Goal: Task Accomplishment & Management: Manage account settings

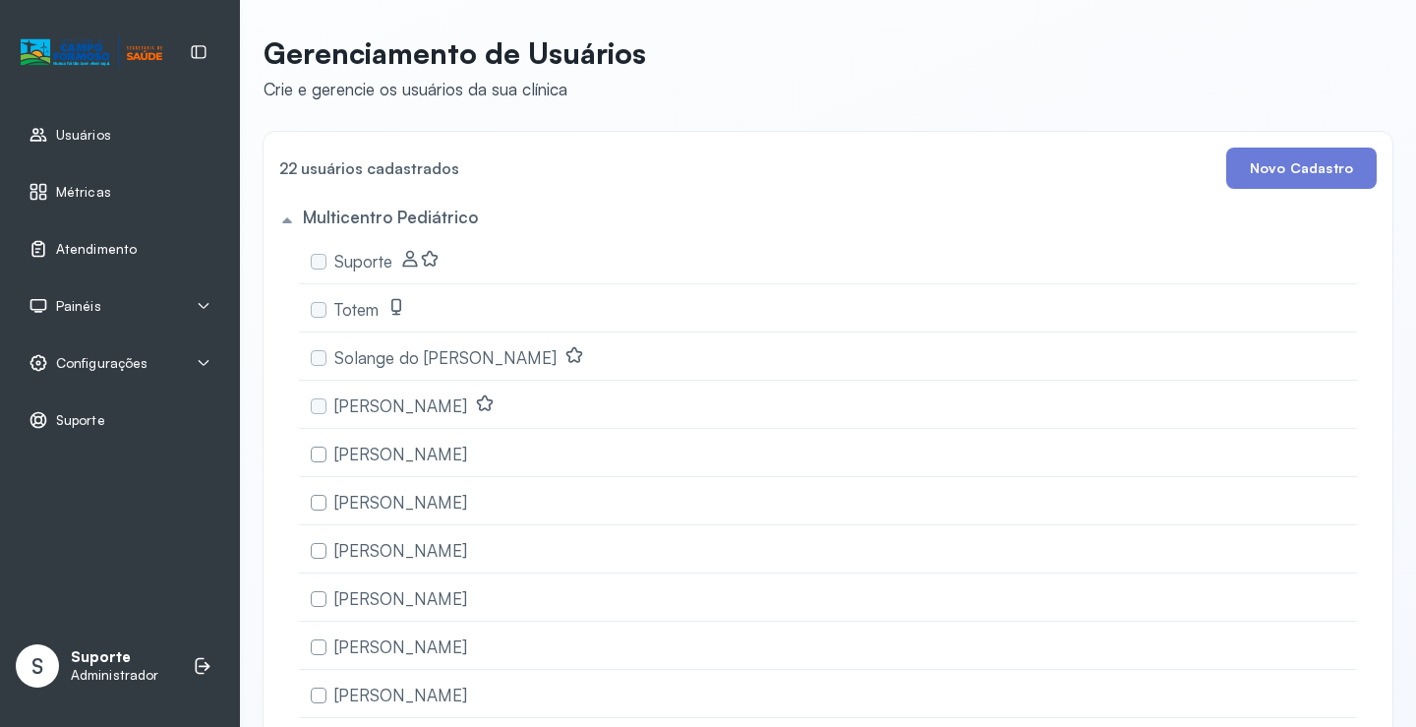
click at [101, 247] on span "Atendimento" at bounding box center [96, 249] width 81 height 17
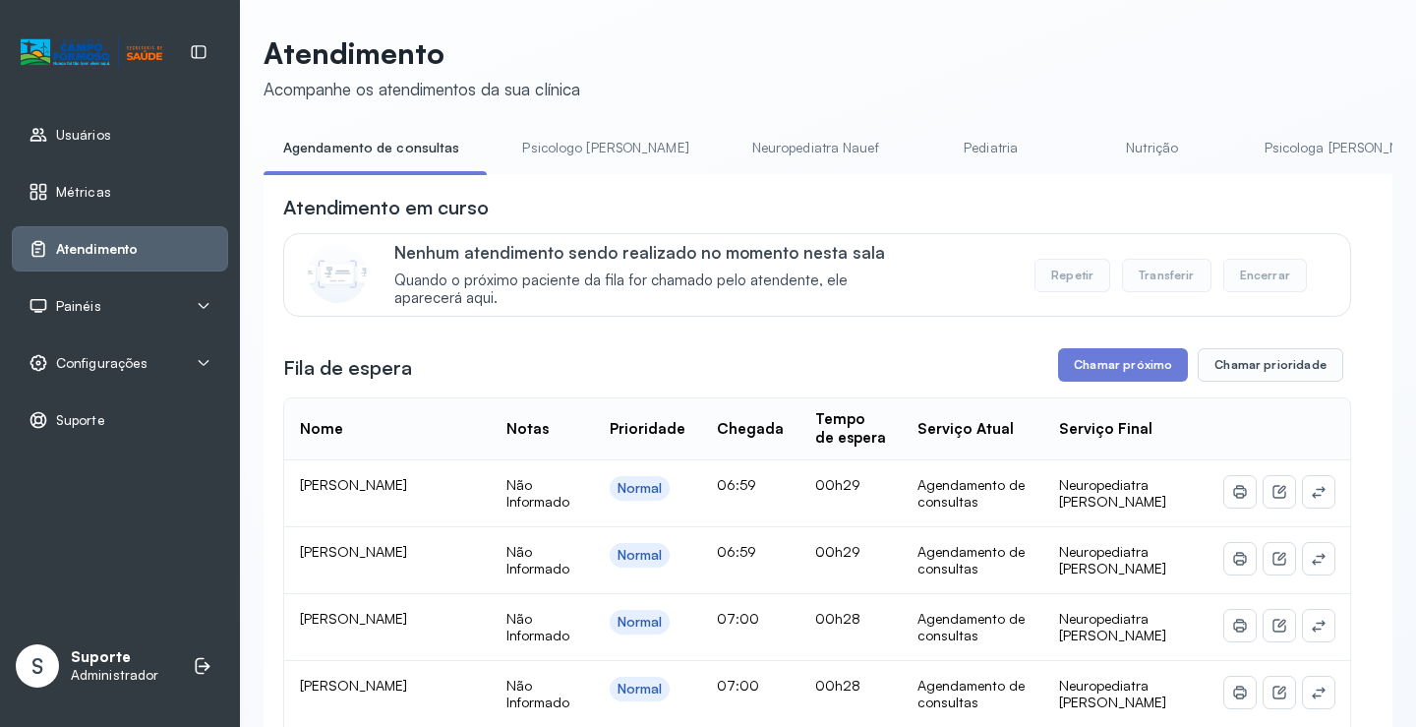
click at [190, 302] on div "Painéis" at bounding box center [120, 306] width 183 height 20
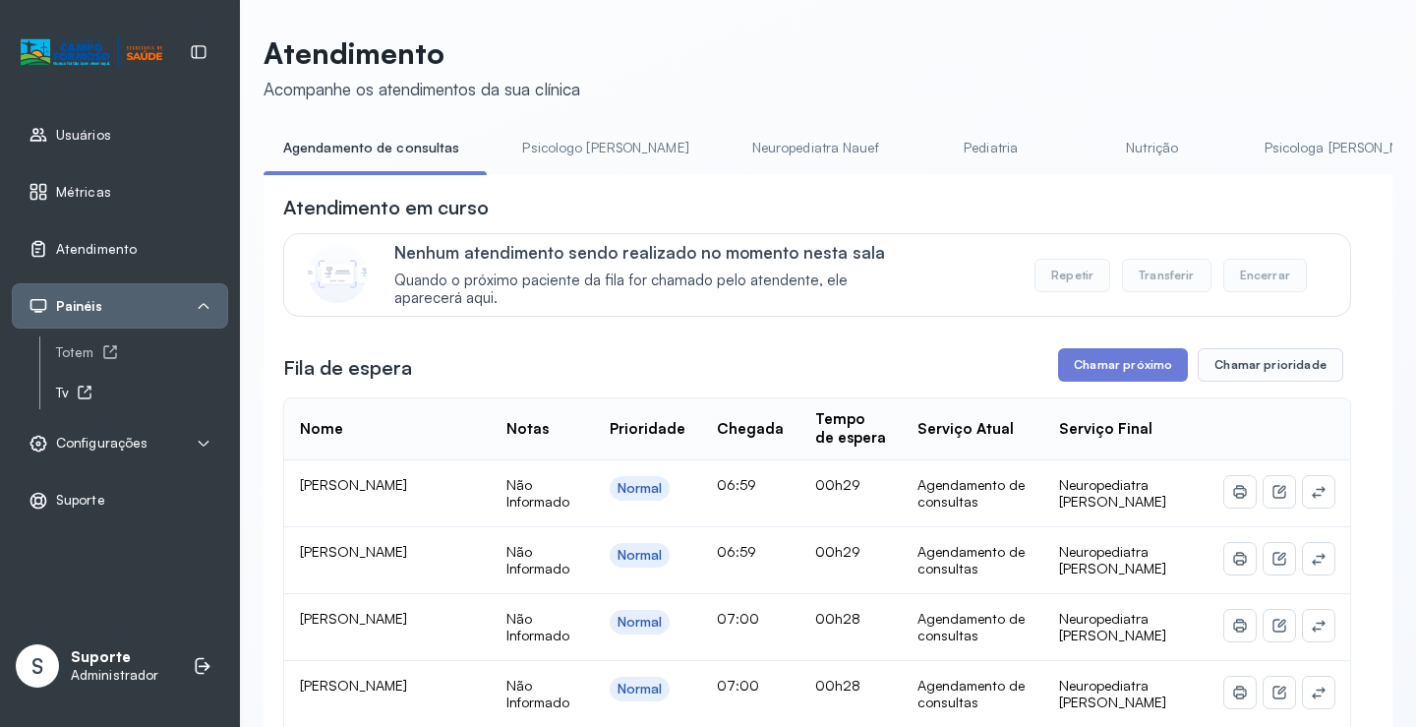
click at [74, 394] on div "Tv" at bounding box center [142, 392] width 172 height 17
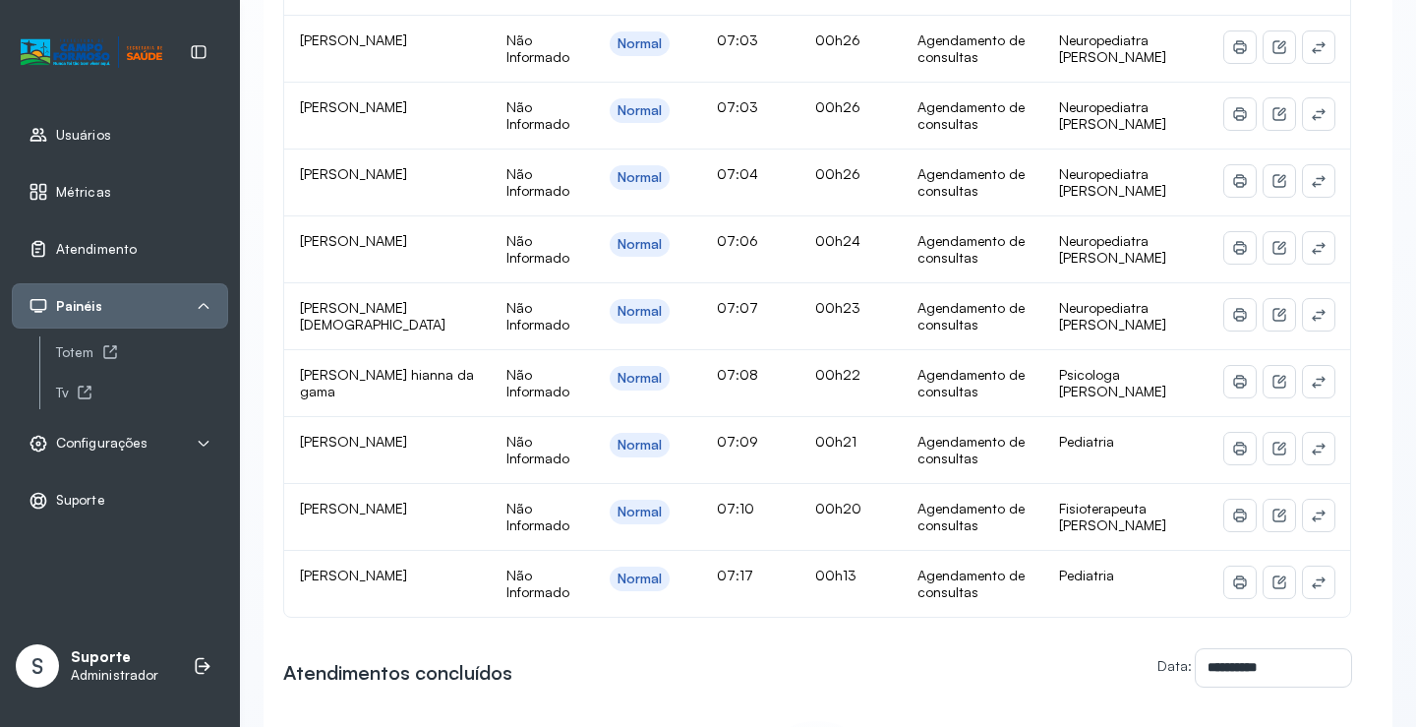
scroll to position [983, 0]
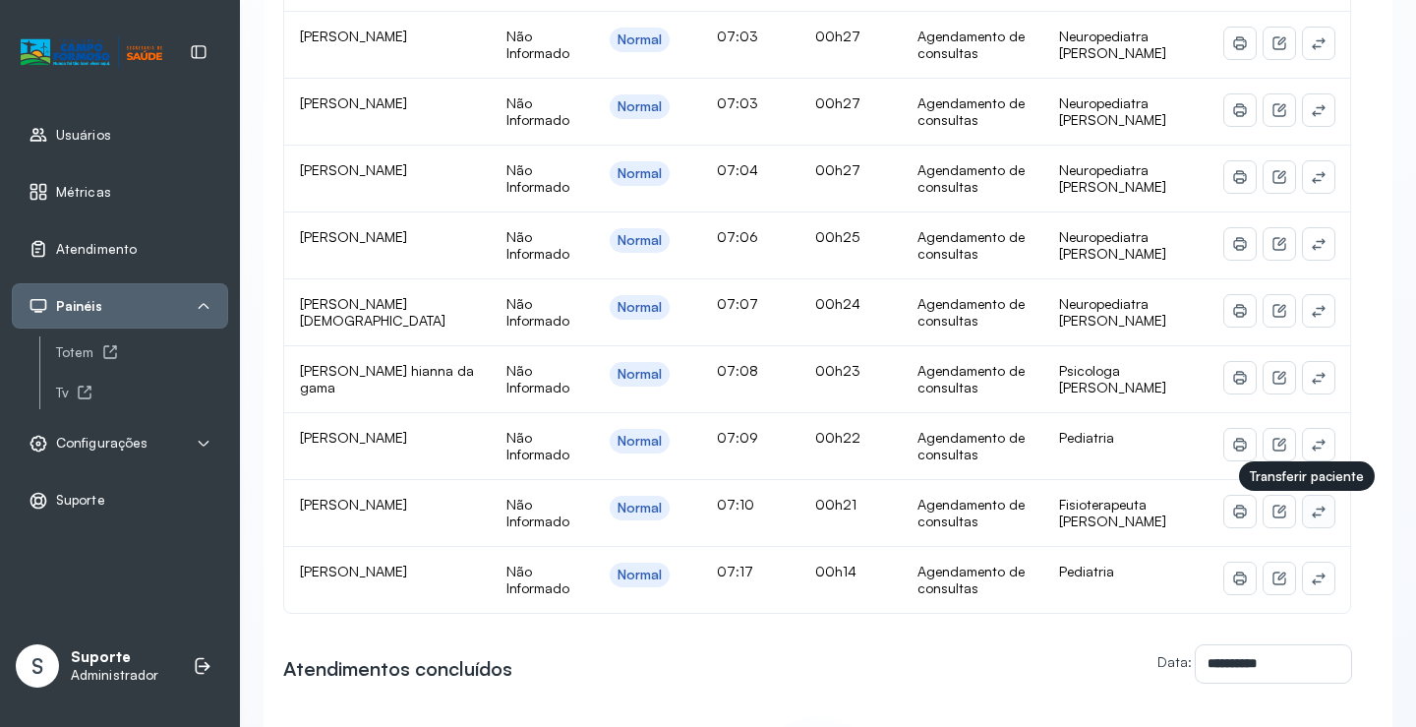
click at [1311, 519] on icon at bounding box center [1319, 511] width 16 height 16
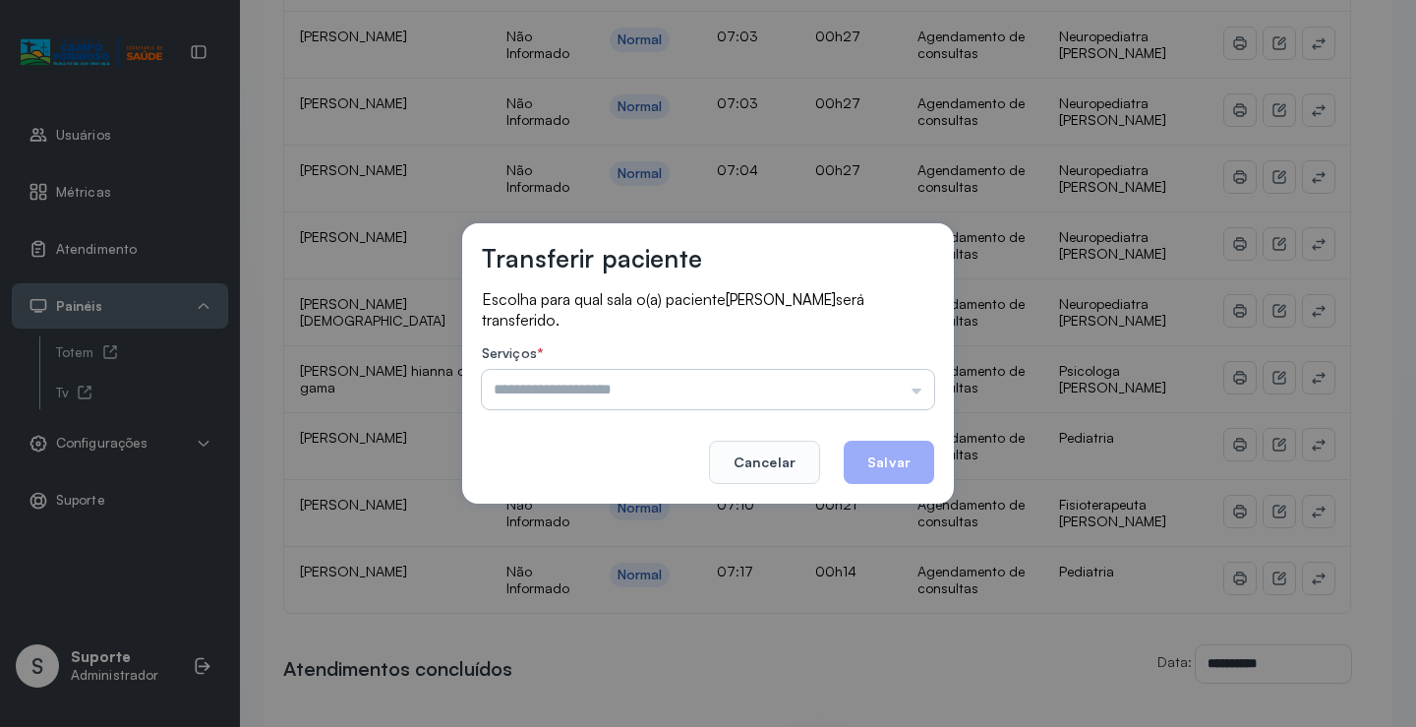
click at [847, 370] on input "text" at bounding box center [708, 389] width 452 height 39
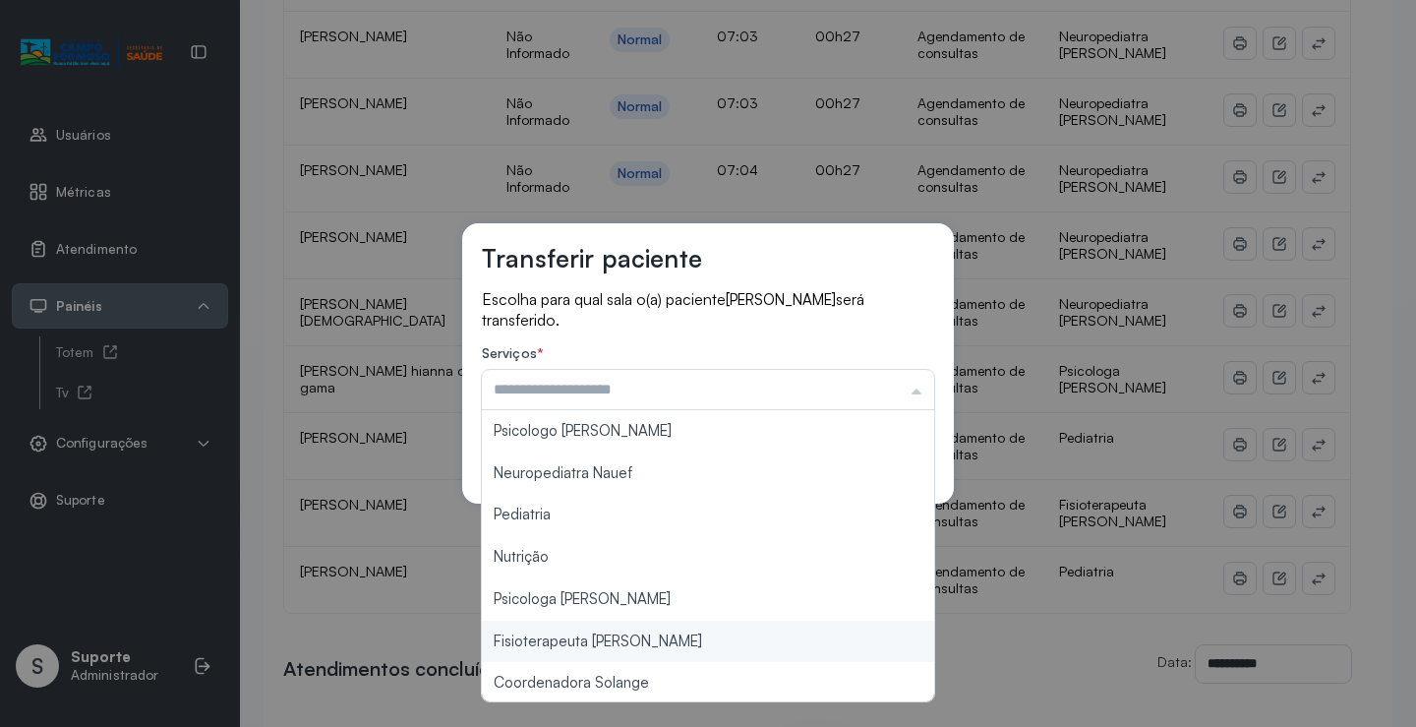
type input "**********"
click at [678, 629] on div "**********" at bounding box center [708, 363] width 1416 height 727
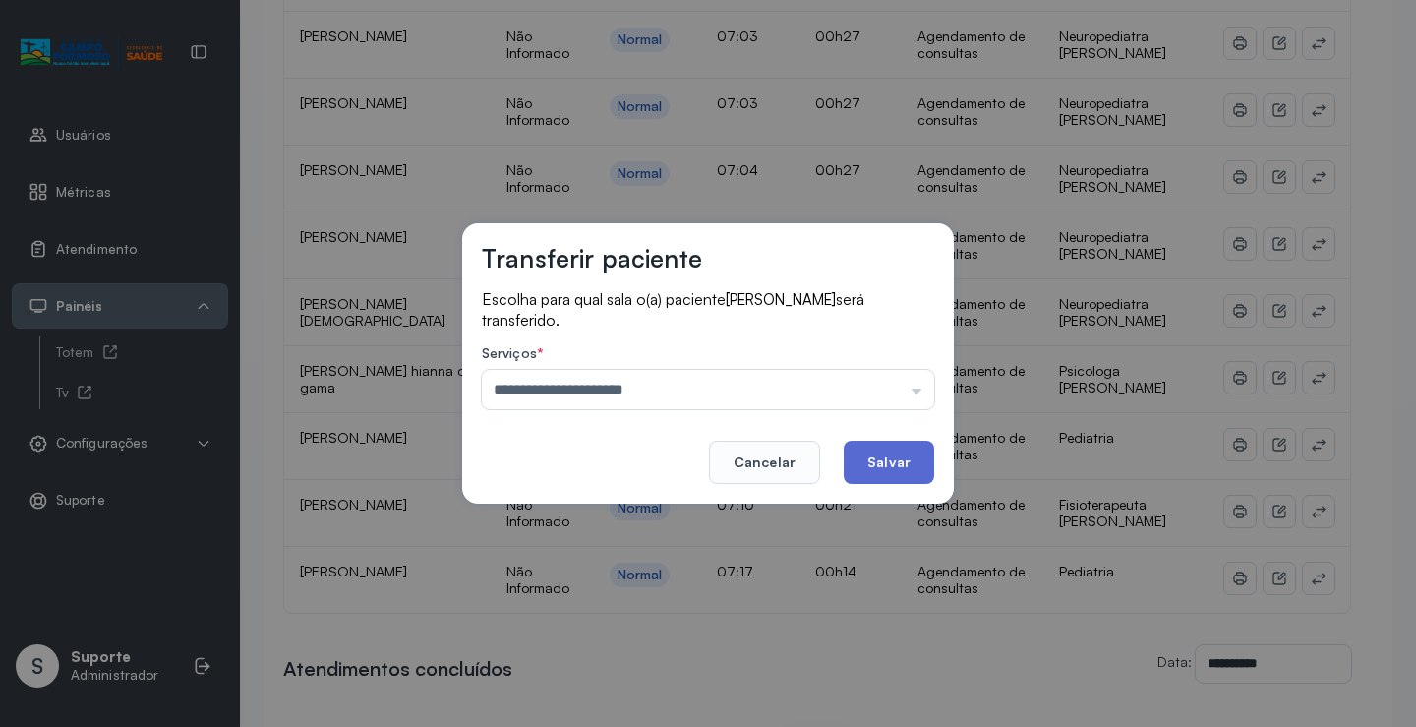
click at [892, 458] on button "Salvar" at bounding box center [889, 461] width 90 height 43
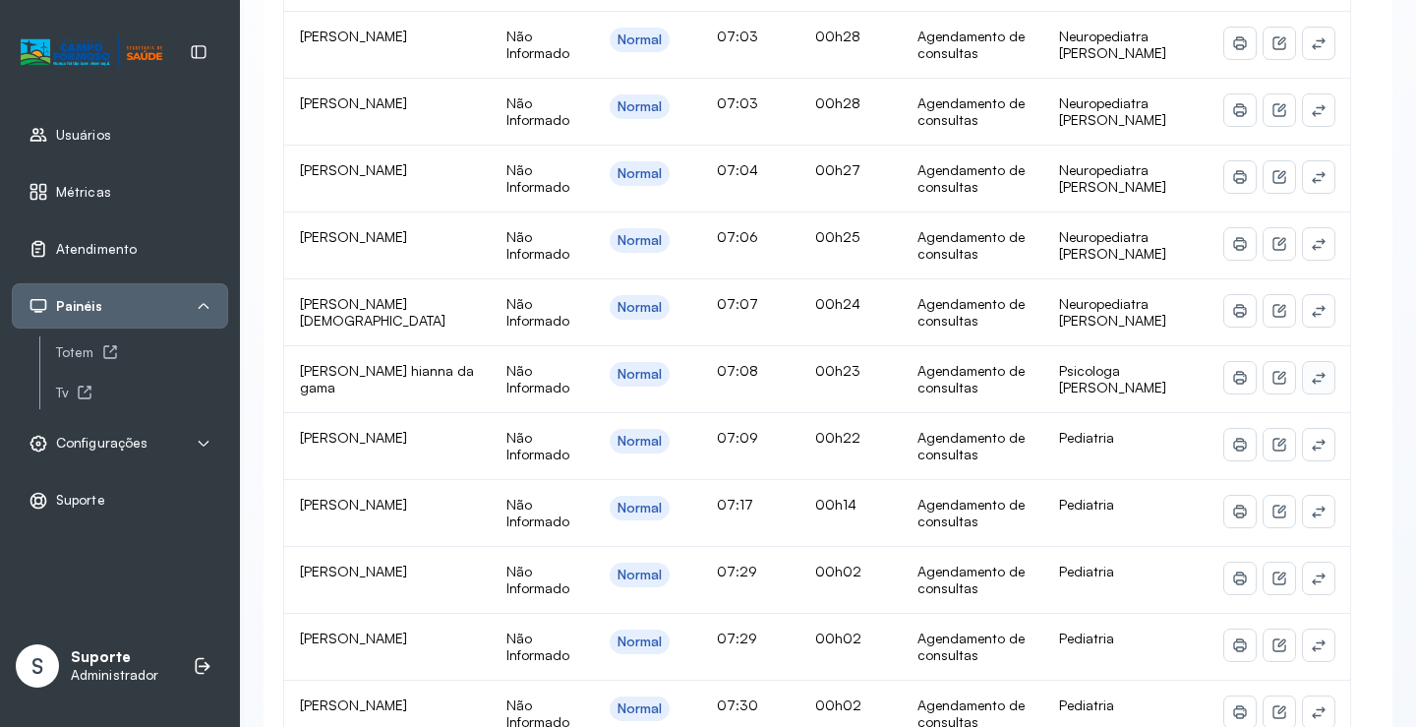
click at [1312, 380] on icon at bounding box center [1318, 378] width 13 height 12
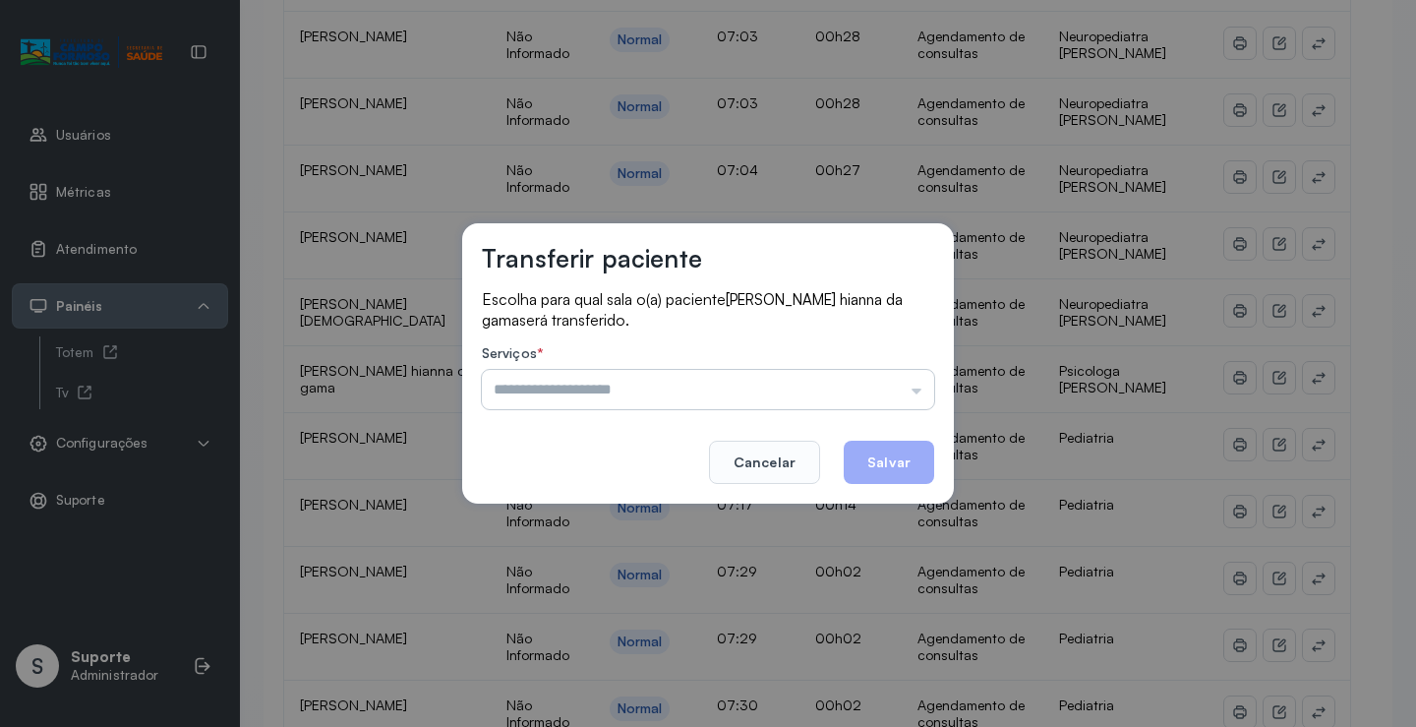
click at [873, 375] on input "text" at bounding box center [708, 389] width 452 height 39
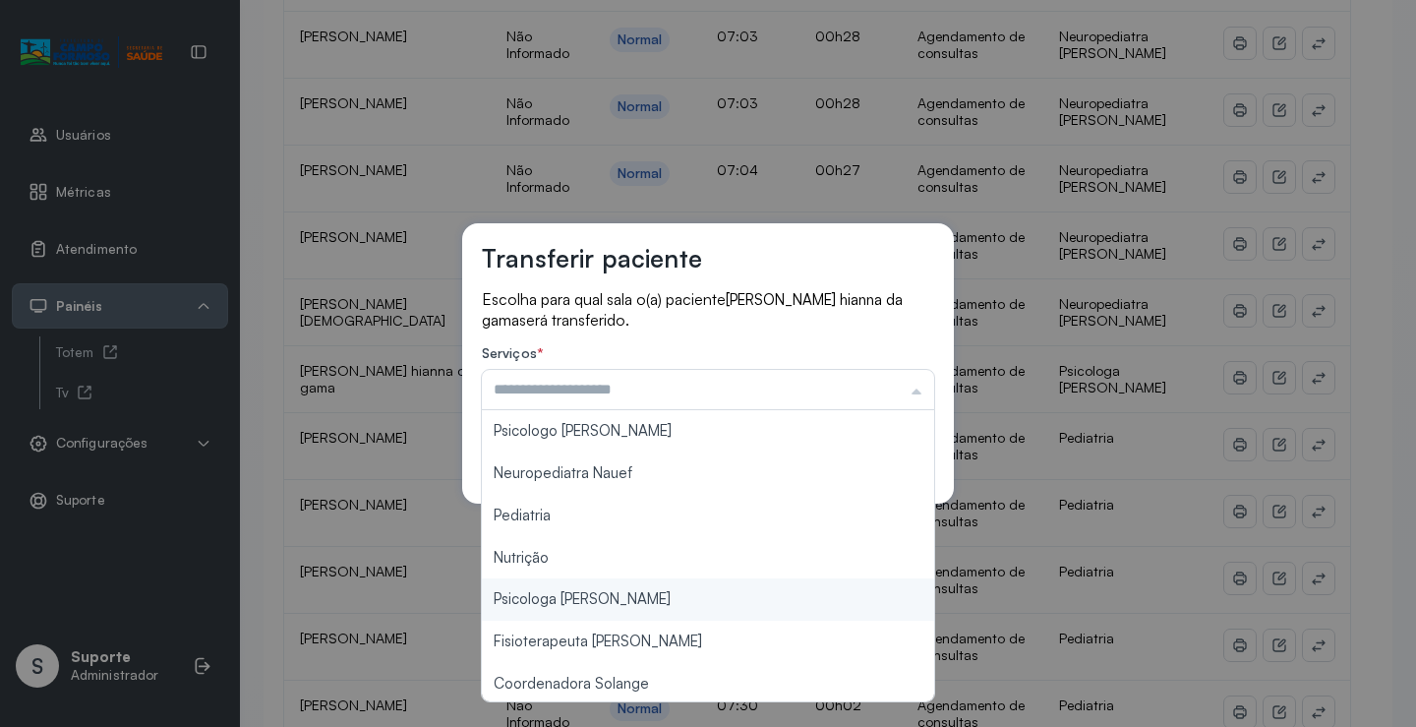
type input "**********"
click at [630, 598] on div "**********" at bounding box center [708, 363] width 1416 height 727
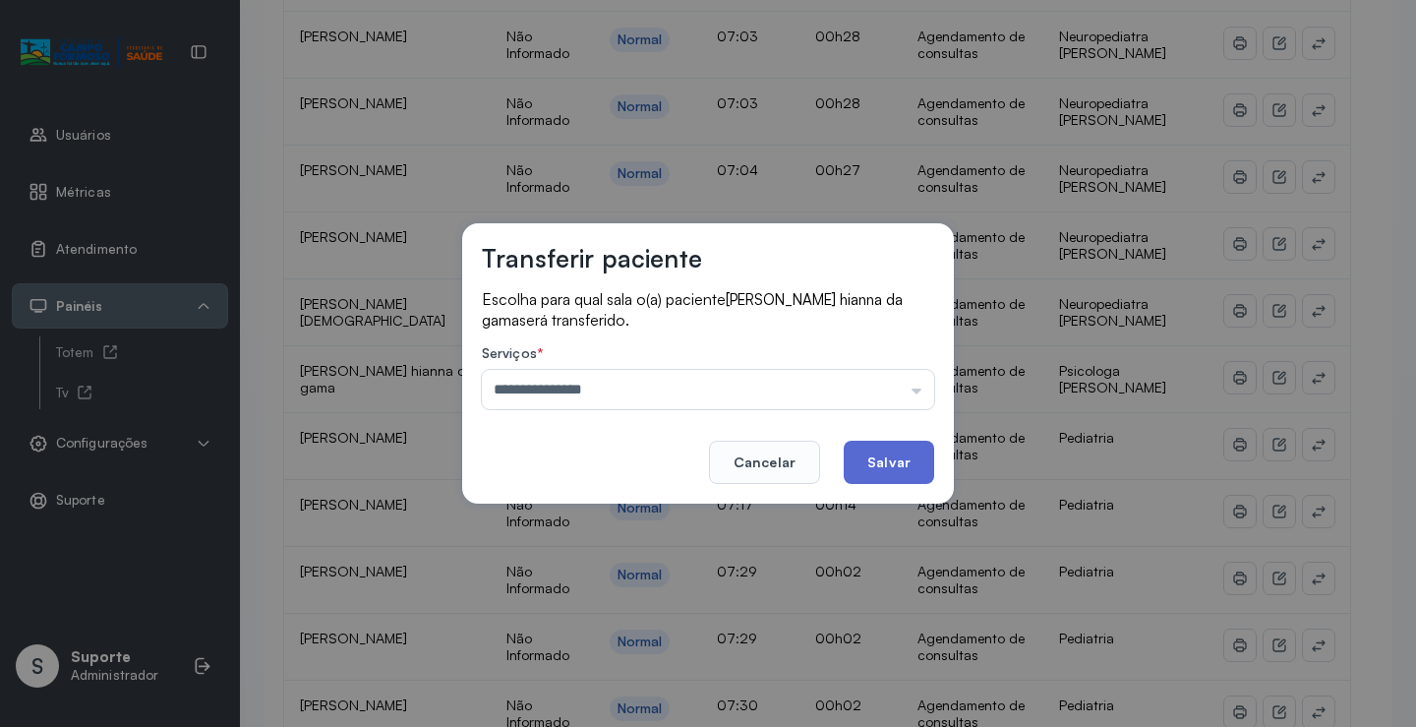
click at [875, 472] on button "Salvar" at bounding box center [889, 461] width 90 height 43
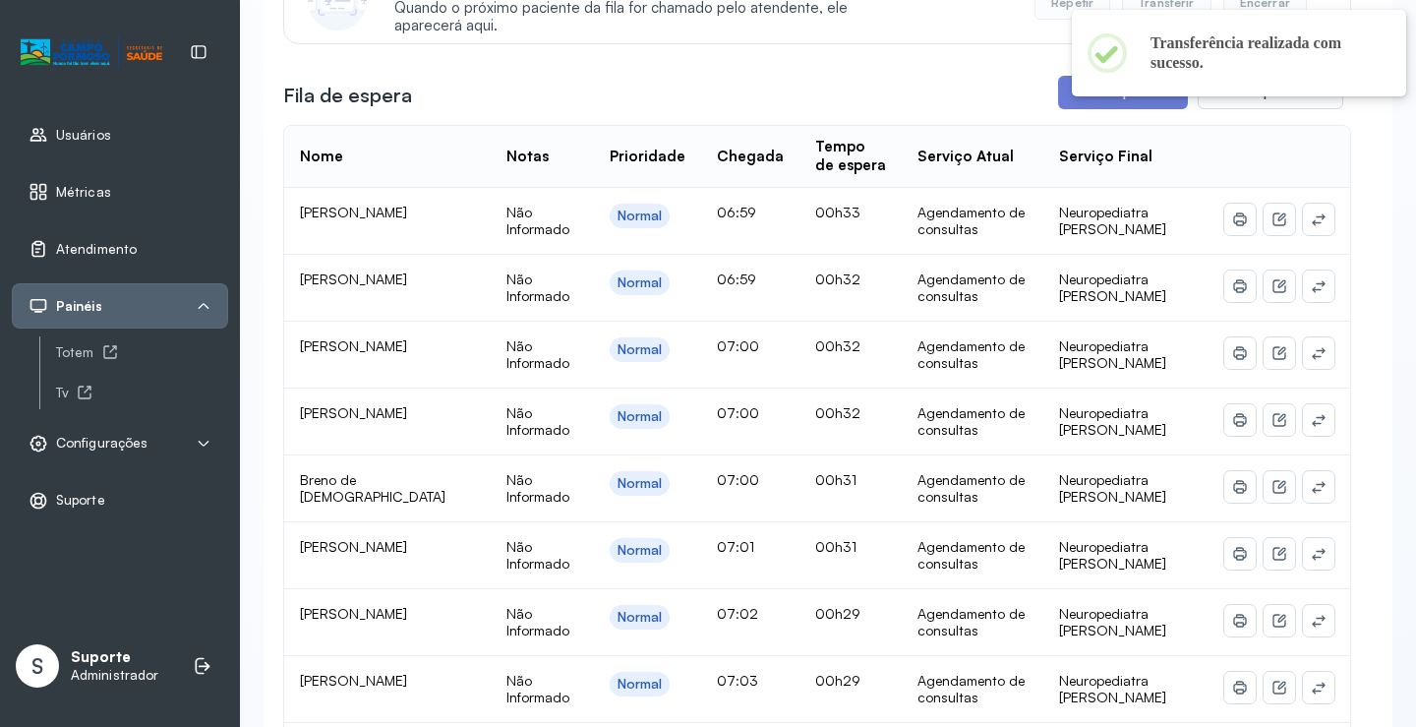
scroll to position [98, 0]
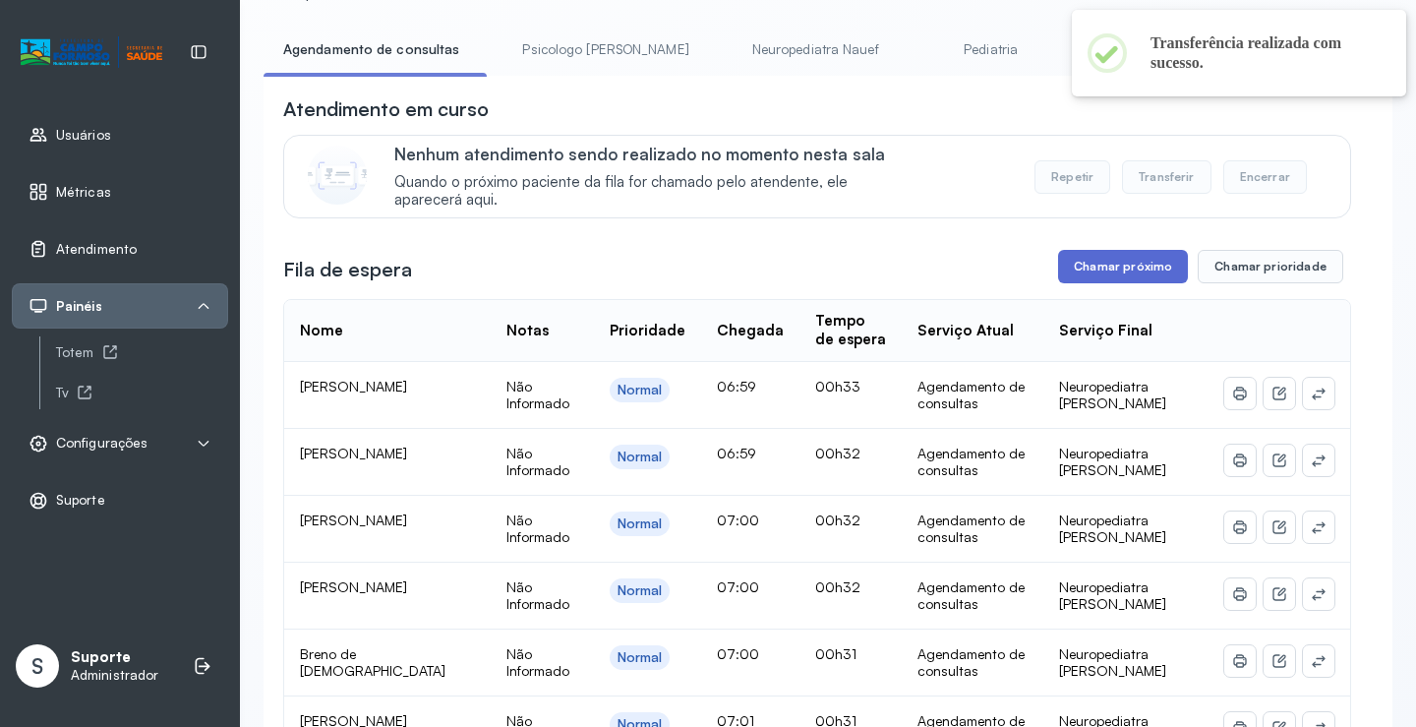
click at [1112, 258] on button "Chamar próximo" at bounding box center [1123, 266] width 130 height 33
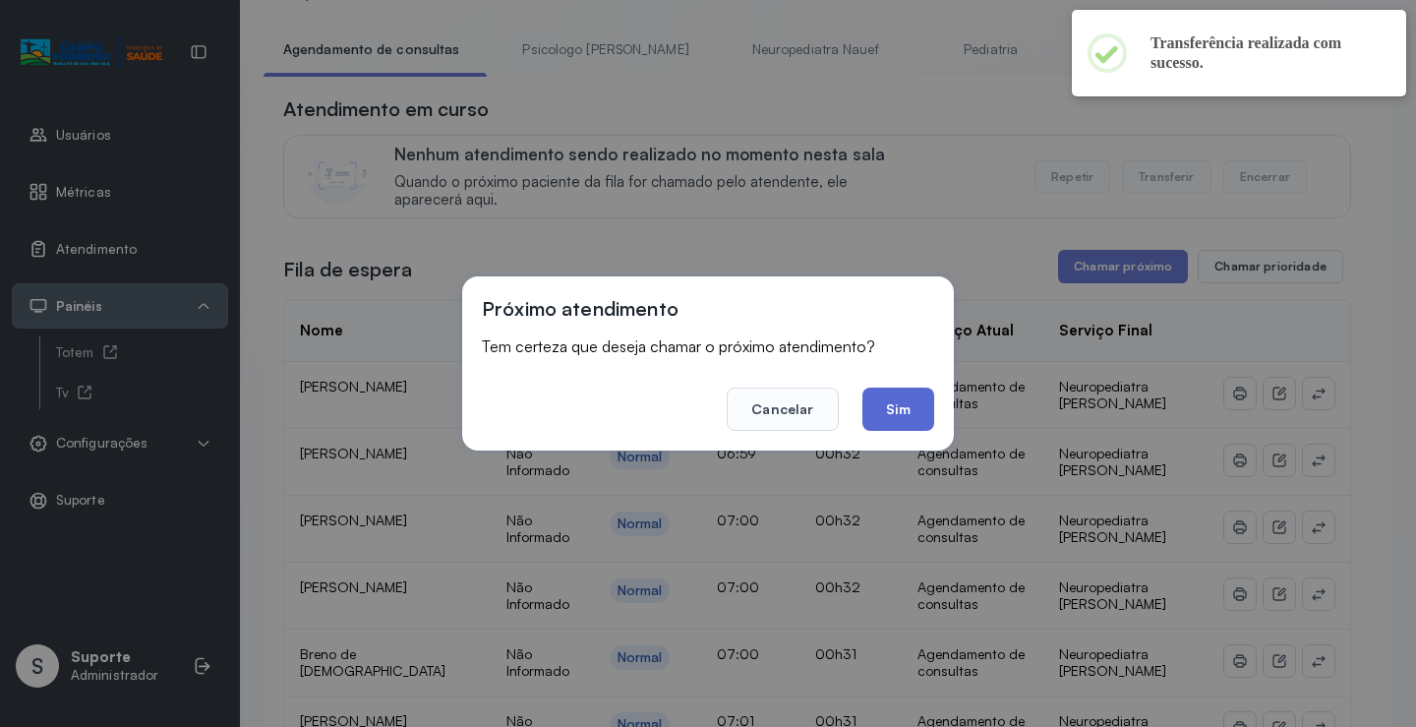
click at [918, 391] on button "Sim" at bounding box center [898, 408] width 72 height 43
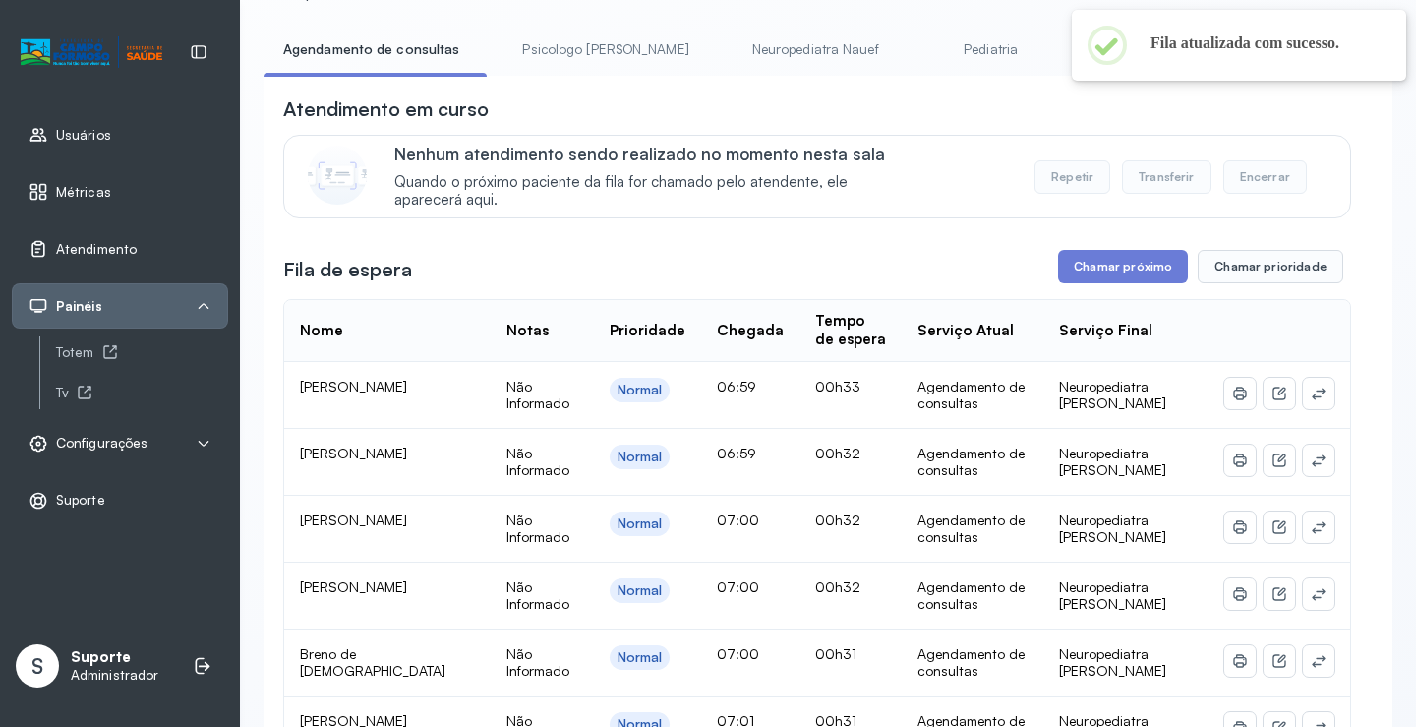
click at [116, 438] on span "Configurações" at bounding box center [101, 443] width 91 height 17
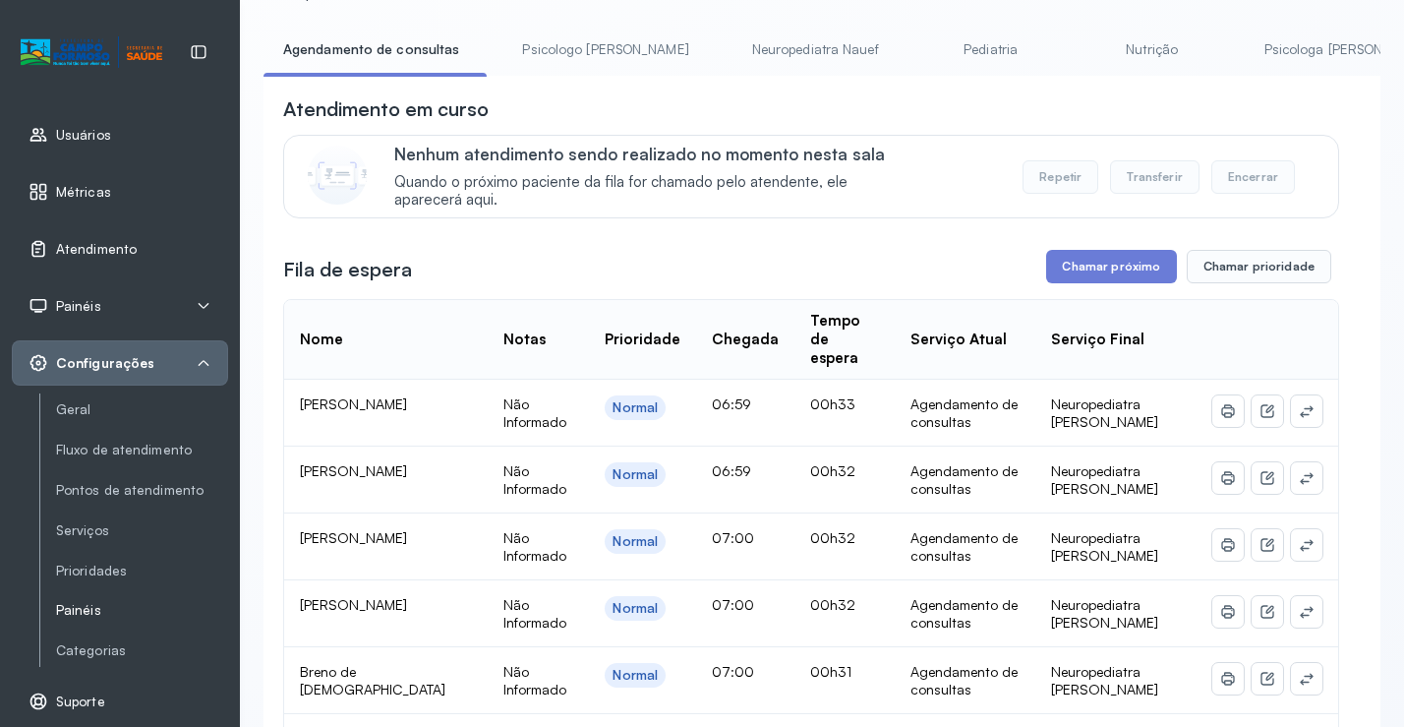
click at [80, 612] on link "Painéis" at bounding box center [142, 610] width 172 height 17
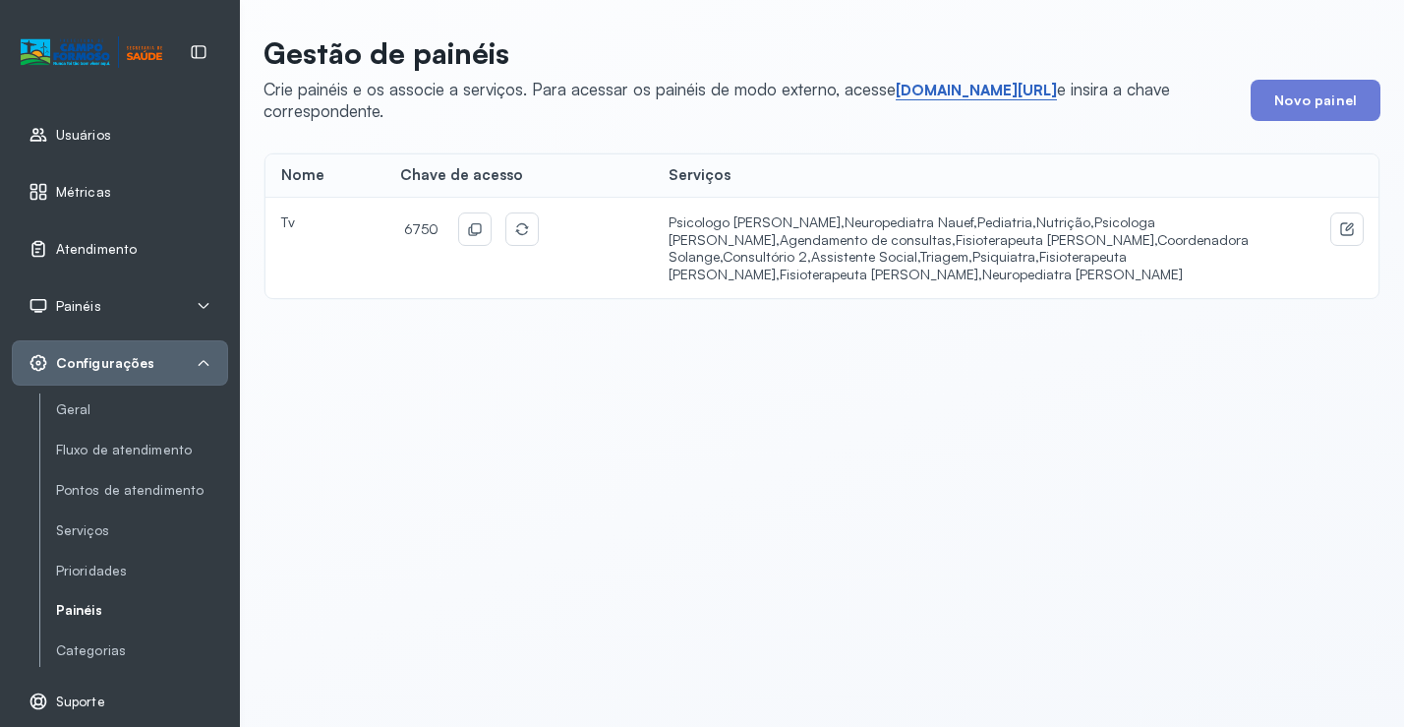
click at [942, 83] on link "short.sysvale.com/tv" at bounding box center [976, 91] width 161 height 20
click at [477, 222] on icon at bounding box center [475, 229] width 16 height 16
click at [105, 241] on span "Atendimento" at bounding box center [96, 249] width 81 height 17
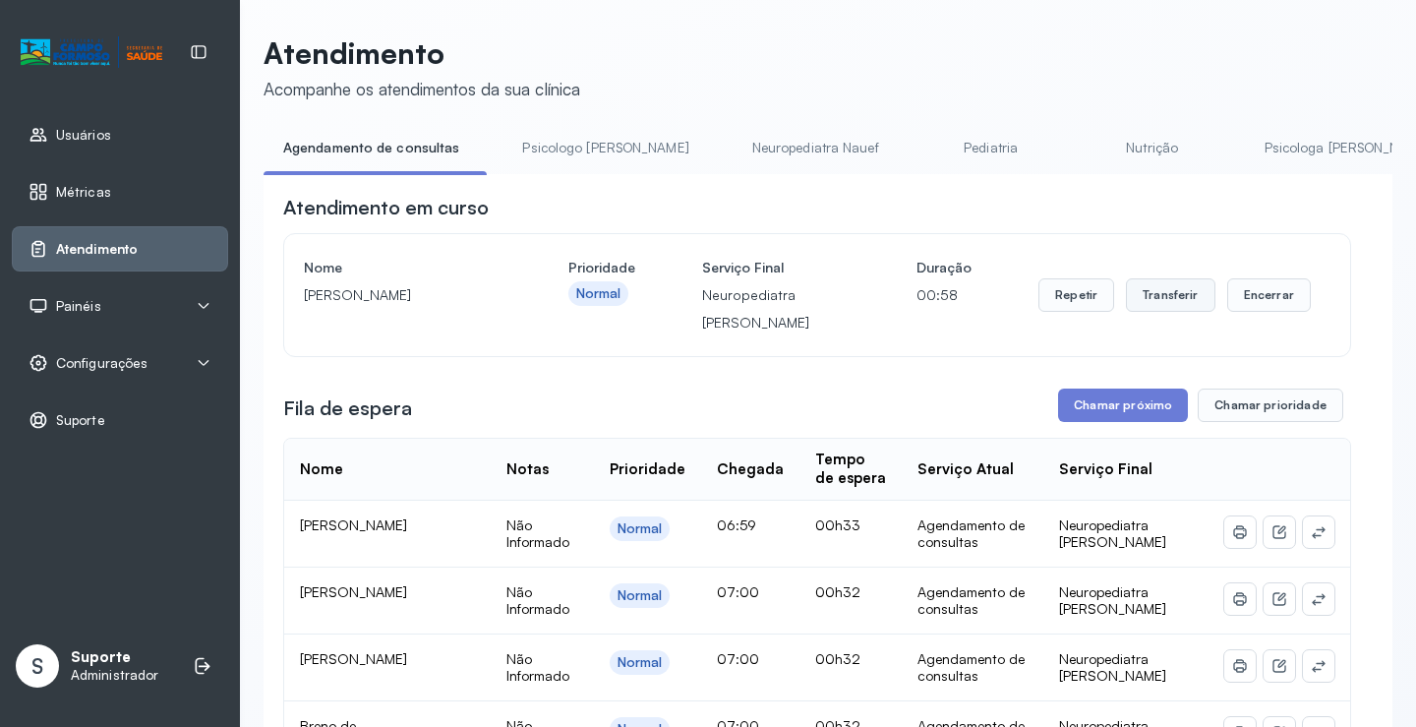
drag, startPoint x: 1155, startPoint y: 278, endPoint x: 1167, endPoint y: 302, distance: 26.4
click at [1159, 286] on div "Repetir Transferir Encerrar" at bounding box center [1174, 295] width 272 height 83
click at [1170, 306] on button "Transferir" at bounding box center [1170, 294] width 89 height 33
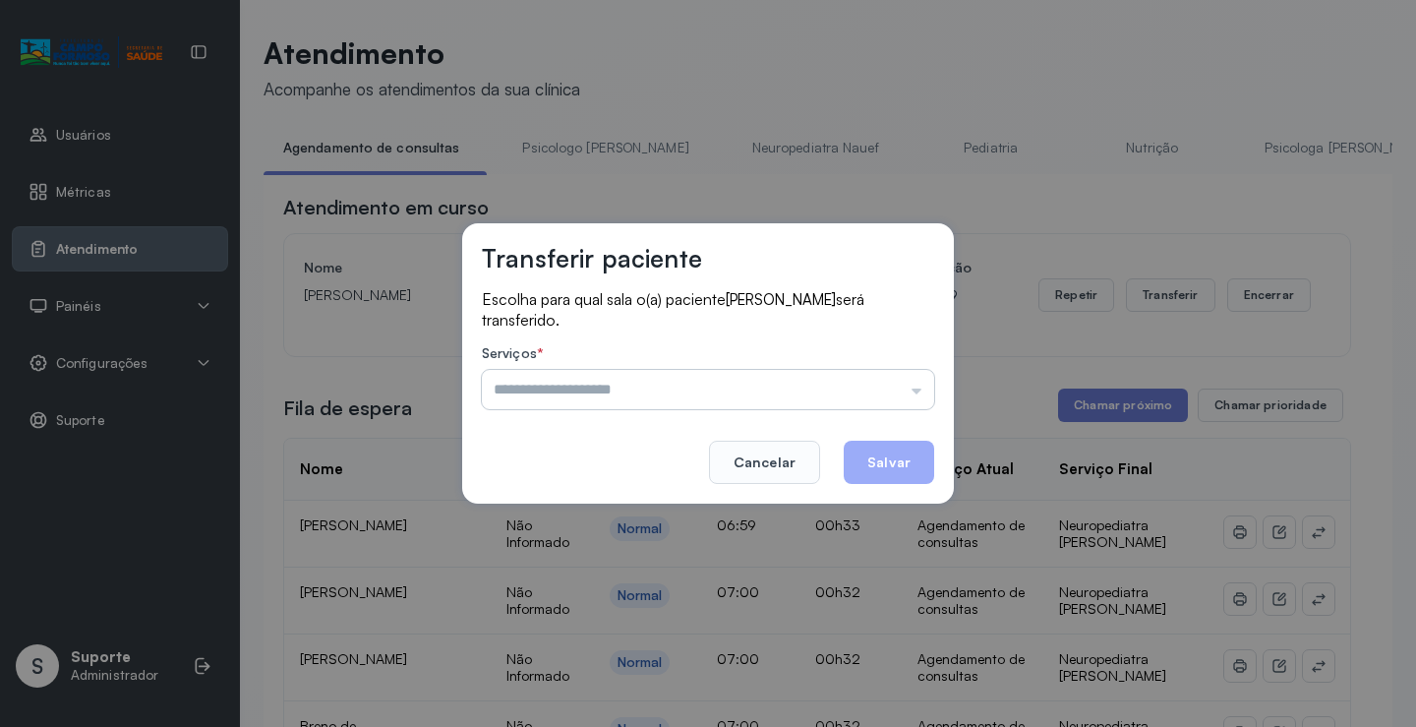
click at [851, 394] on input "text" at bounding box center [708, 389] width 452 height 39
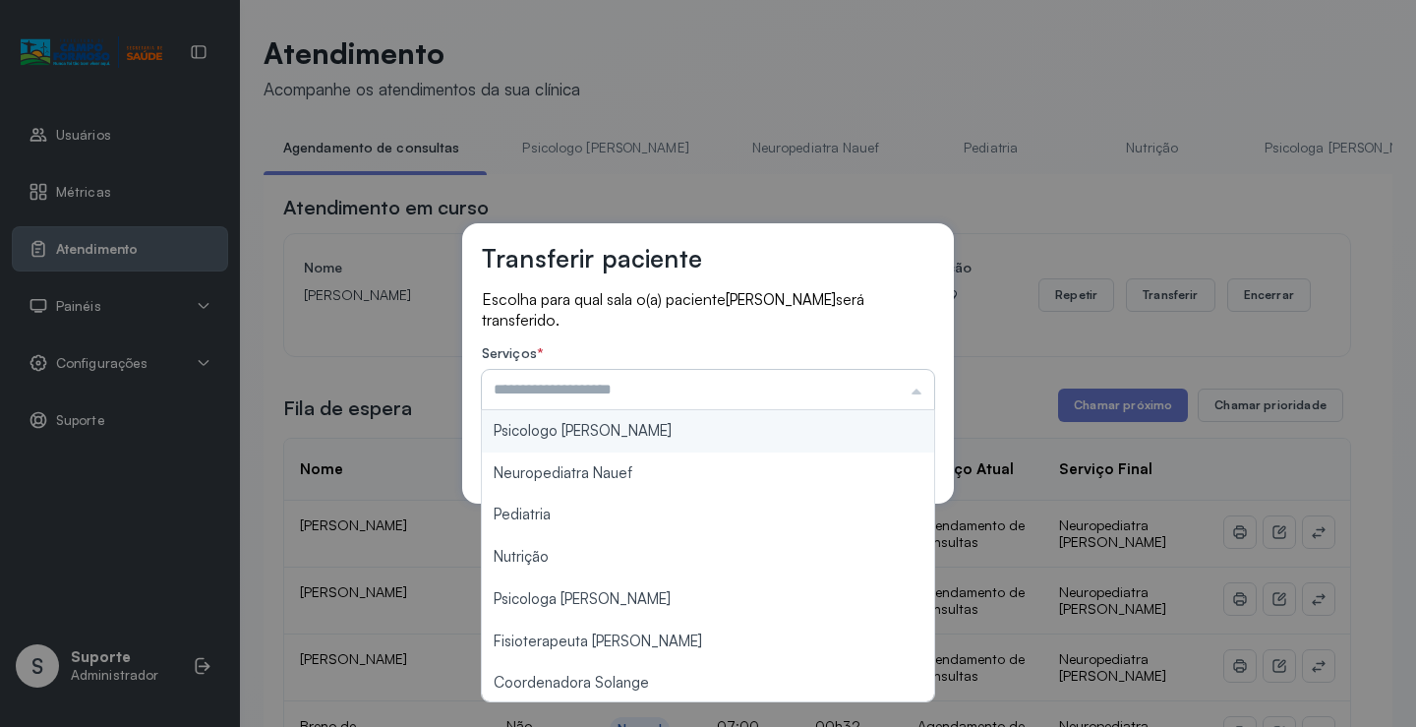
click at [848, 387] on input "text" at bounding box center [708, 389] width 452 height 39
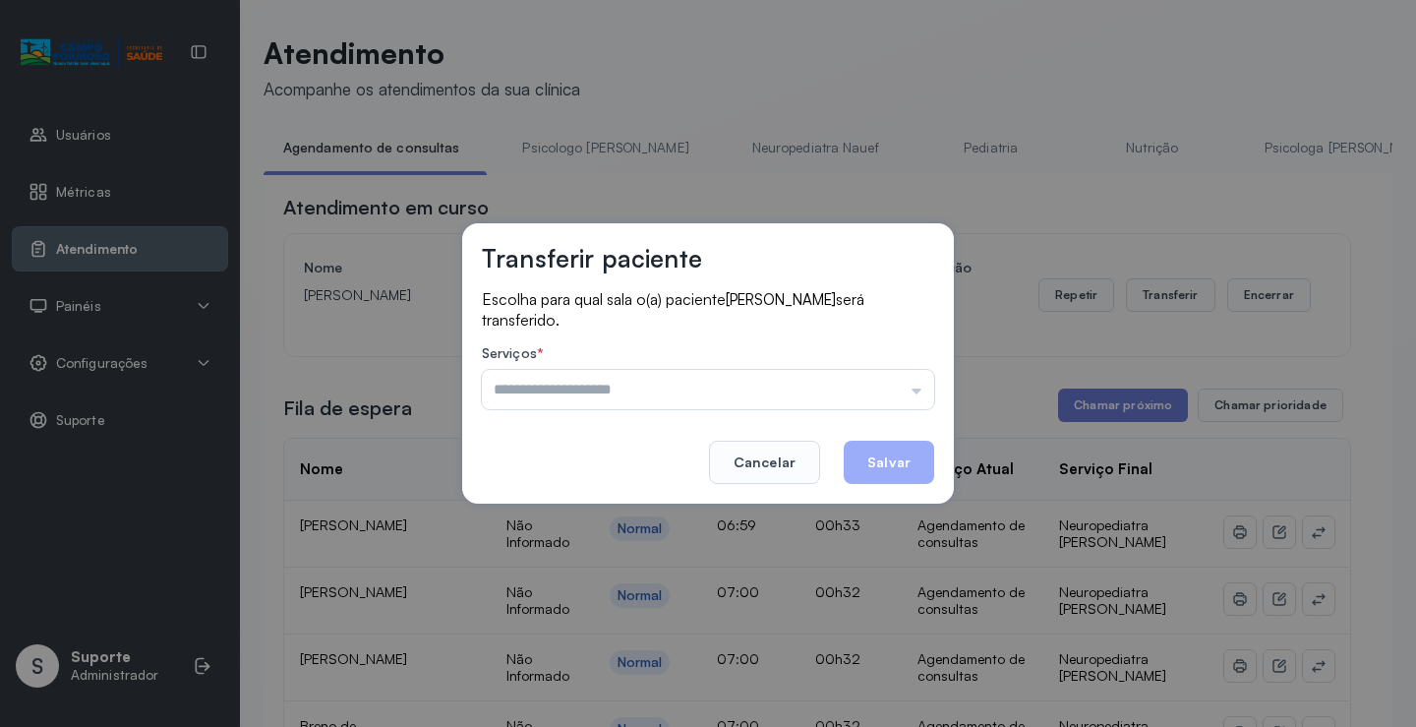
click at [817, 413] on footer "Cancelar Salvar" at bounding box center [708, 448] width 452 height 71
click at [762, 386] on input "text" at bounding box center [708, 389] width 452 height 39
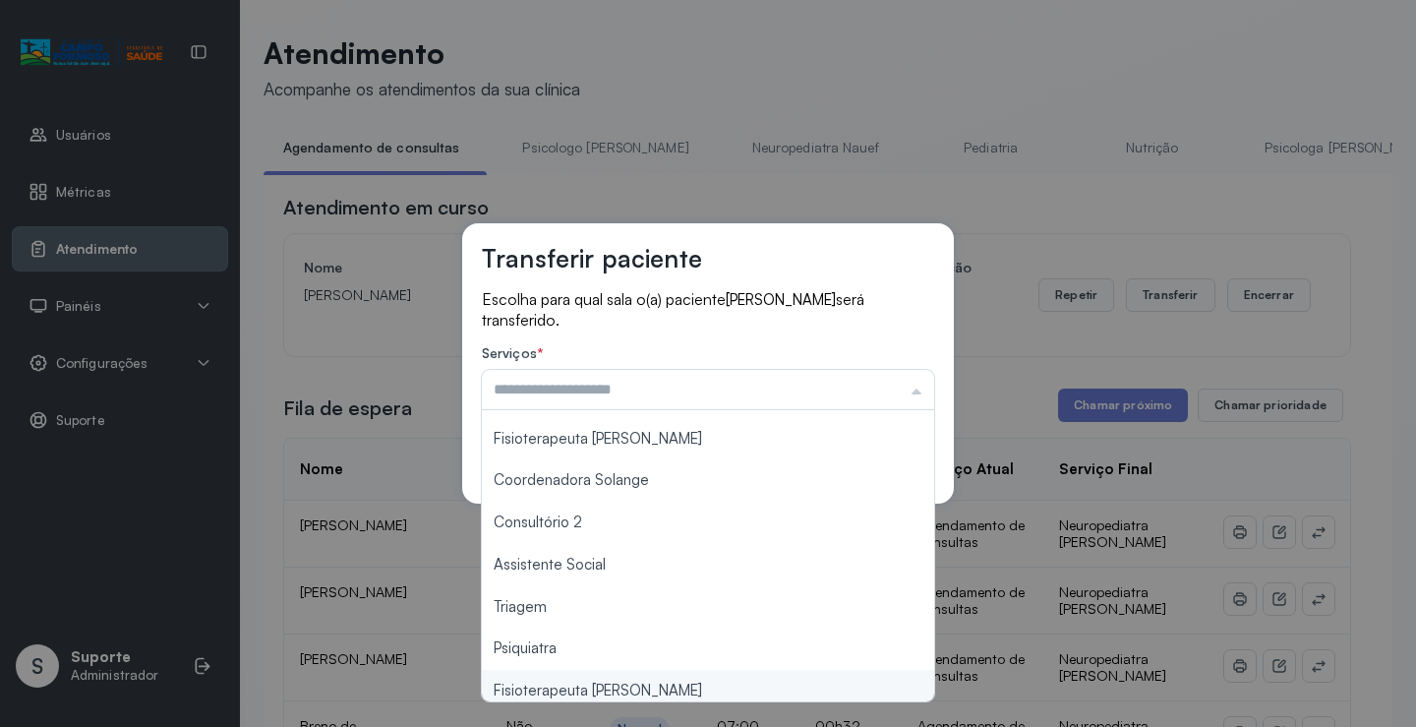
scroll to position [297, 0]
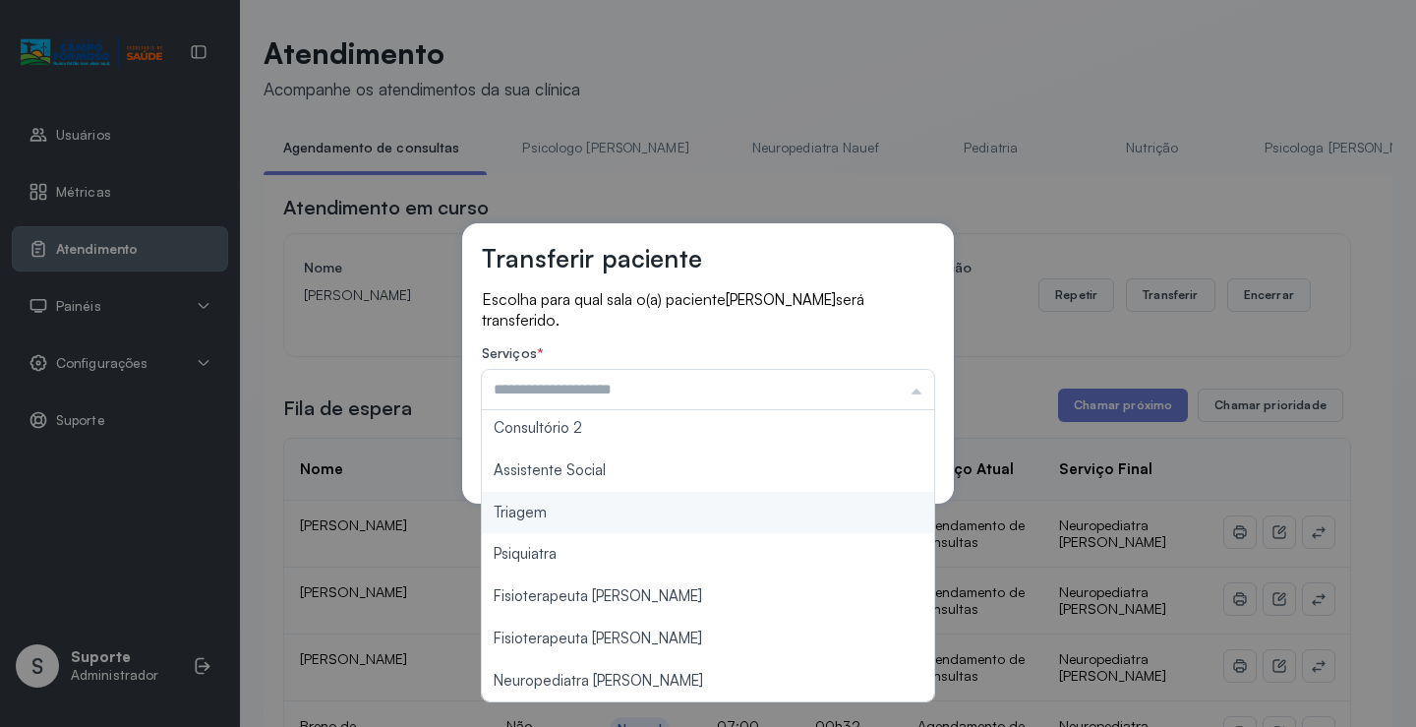
type input "*******"
drag, startPoint x: 619, startPoint y: 510, endPoint x: 632, endPoint y: 506, distance: 13.4
click at [626, 507] on div "Transferir paciente Escolha para qual sala o(a) paciente Diogo sousa será trans…" at bounding box center [708, 363] width 1416 height 727
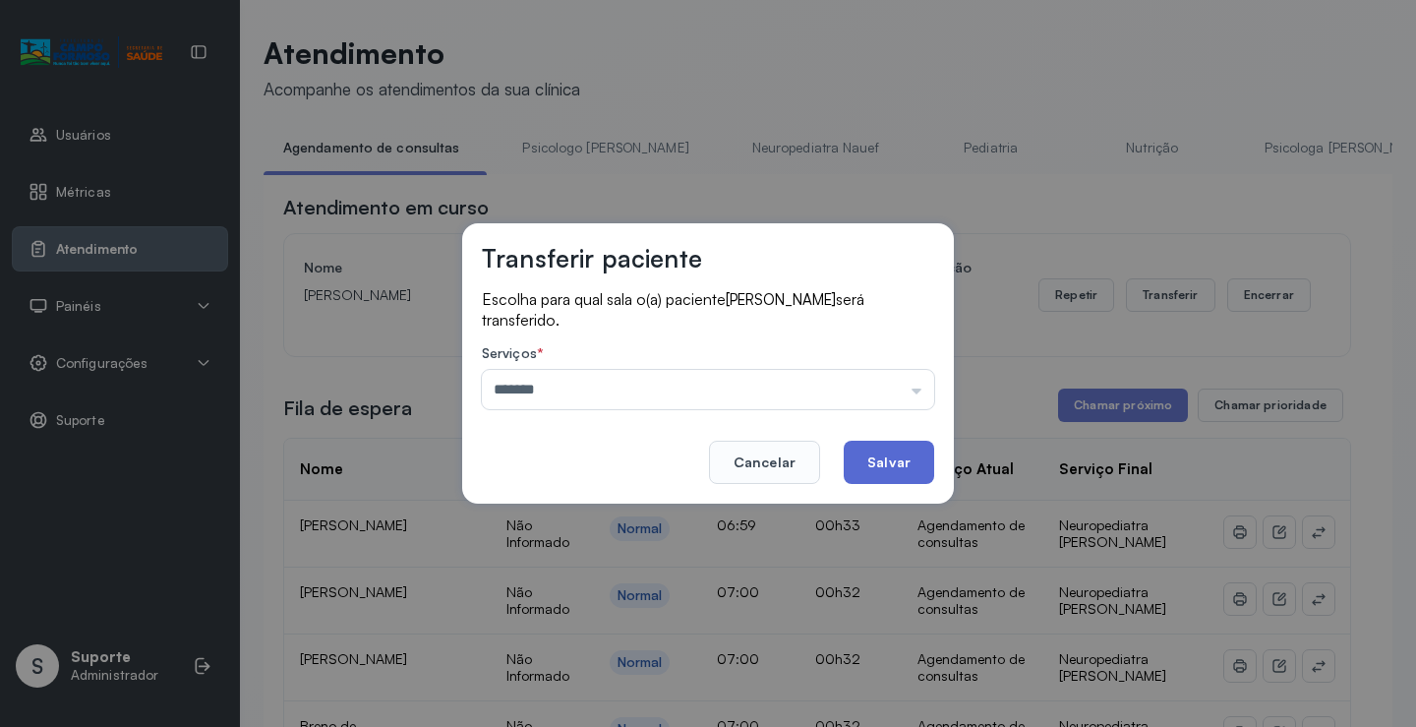
click at [875, 445] on button "Salvar" at bounding box center [889, 461] width 90 height 43
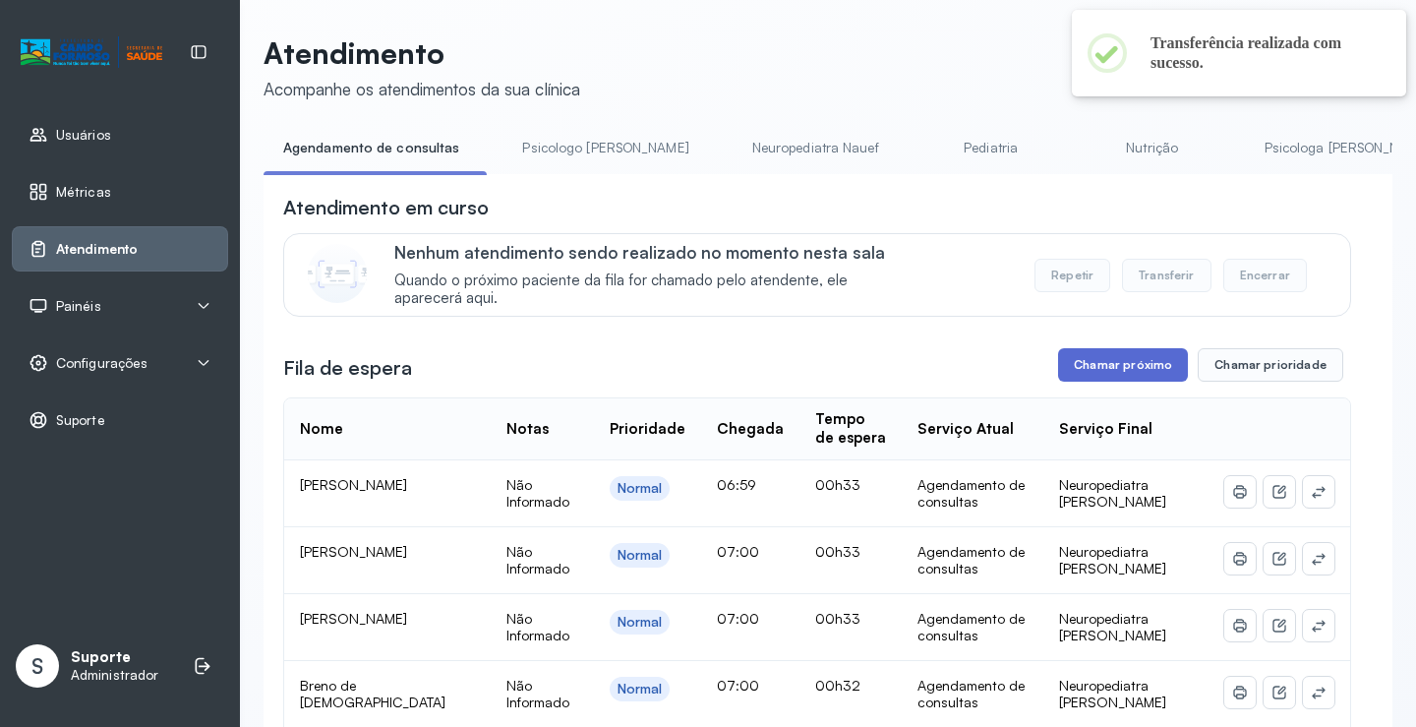
click at [1139, 373] on button "Chamar próximo" at bounding box center [1123, 364] width 130 height 33
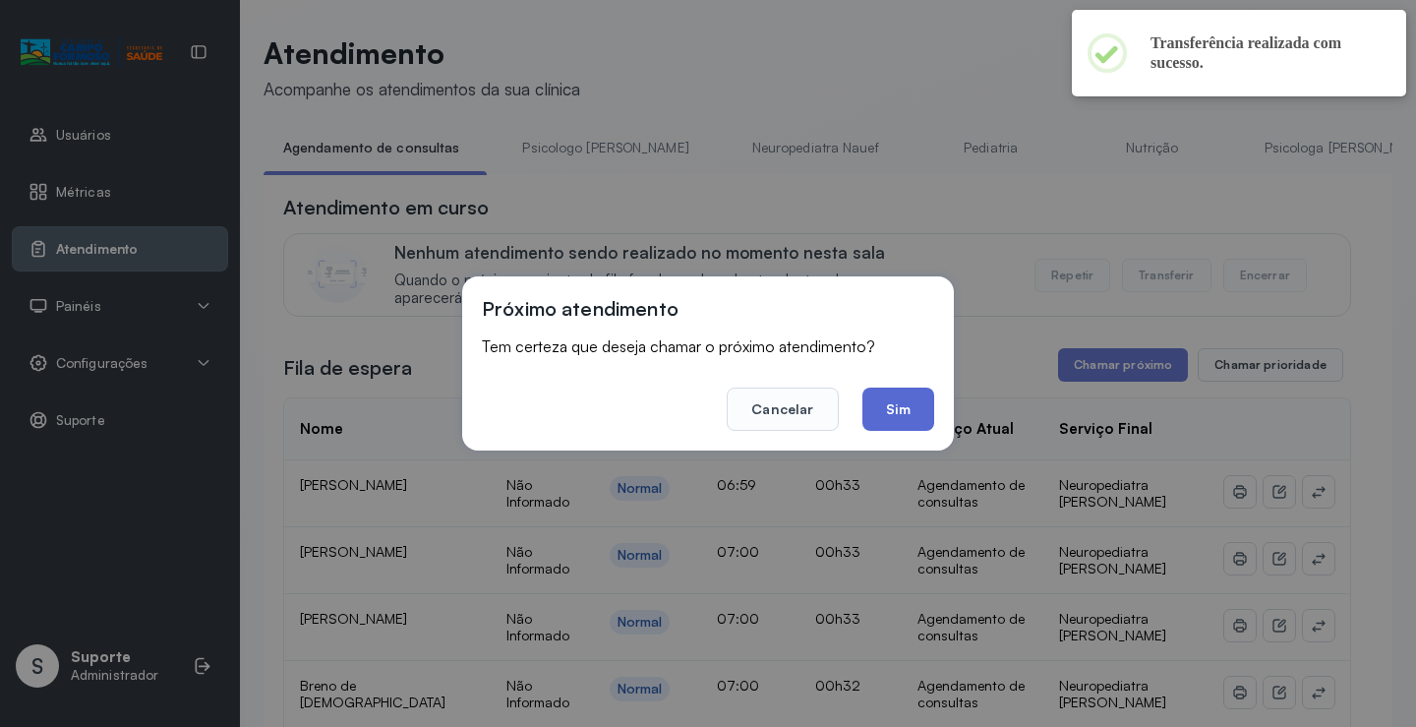
drag, startPoint x: 911, startPoint y: 410, endPoint x: 894, endPoint y: 404, distance: 18.7
click at [910, 410] on button "Sim" at bounding box center [898, 408] width 72 height 43
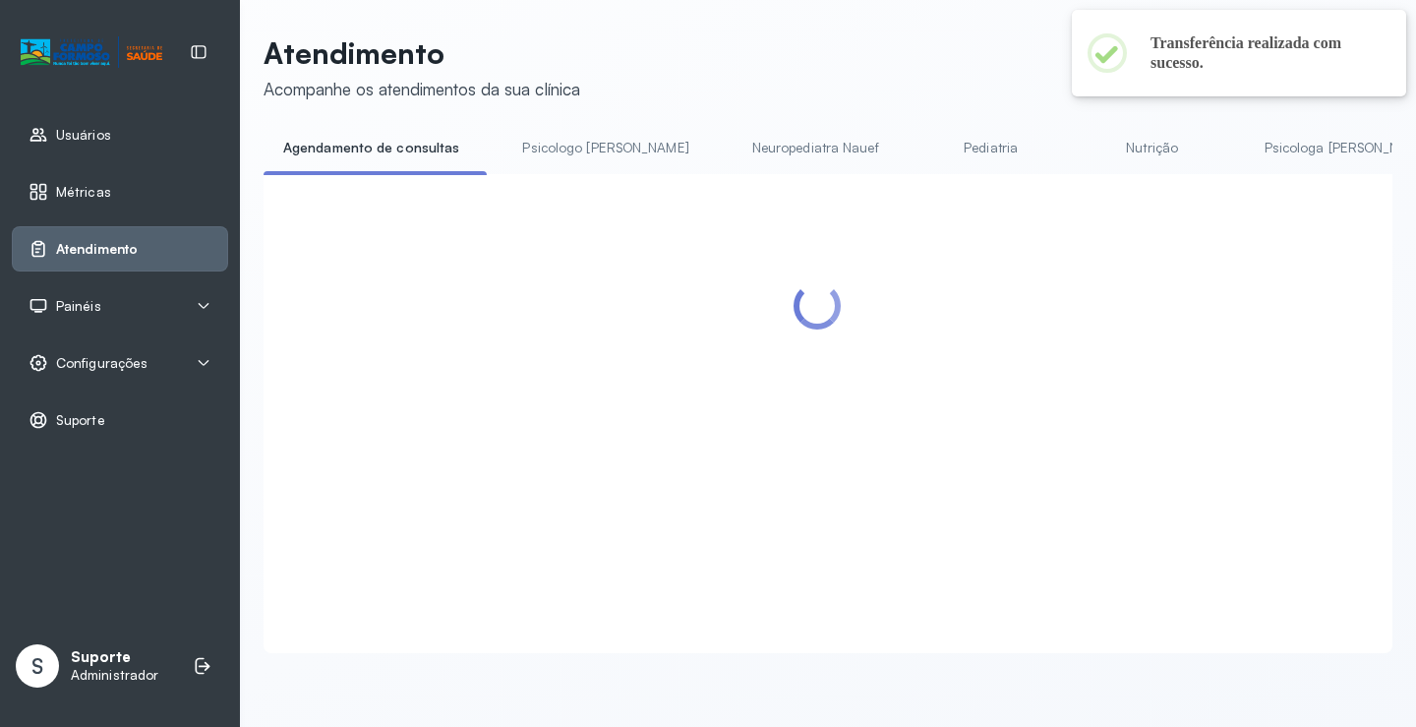
click at [553, 148] on link "Psicologo [PERSON_NAME]" at bounding box center [604, 148] width 205 height 32
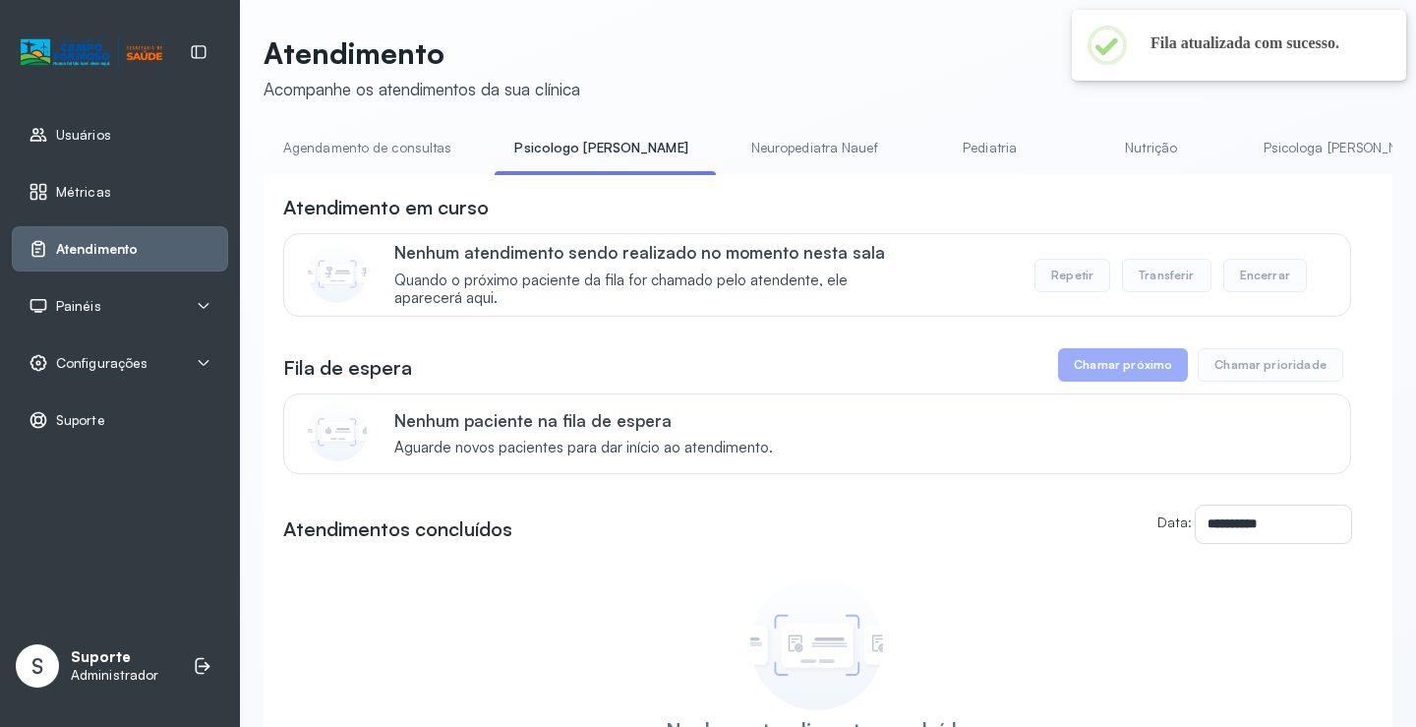
click at [414, 136] on link "Agendamento de consultas" at bounding box center [367, 148] width 207 height 32
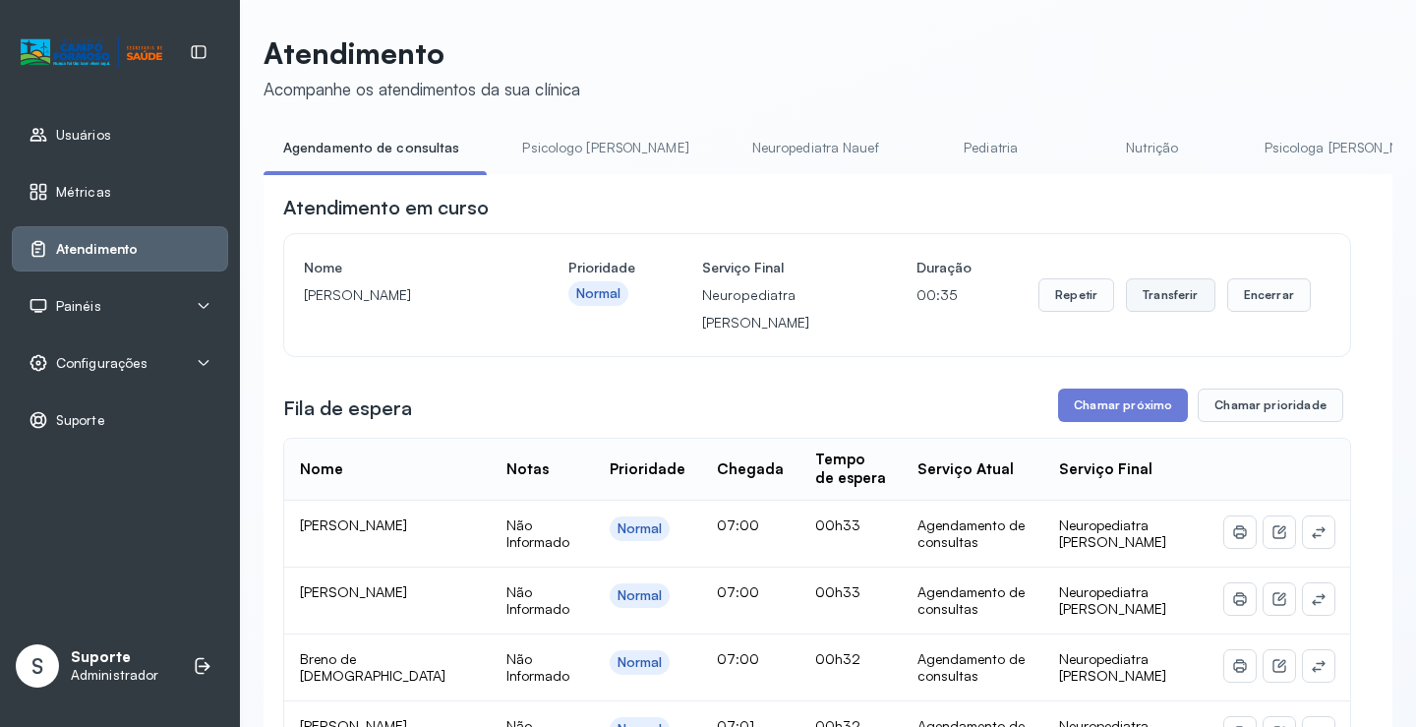
click at [1184, 307] on button "Transferir" at bounding box center [1170, 294] width 89 height 33
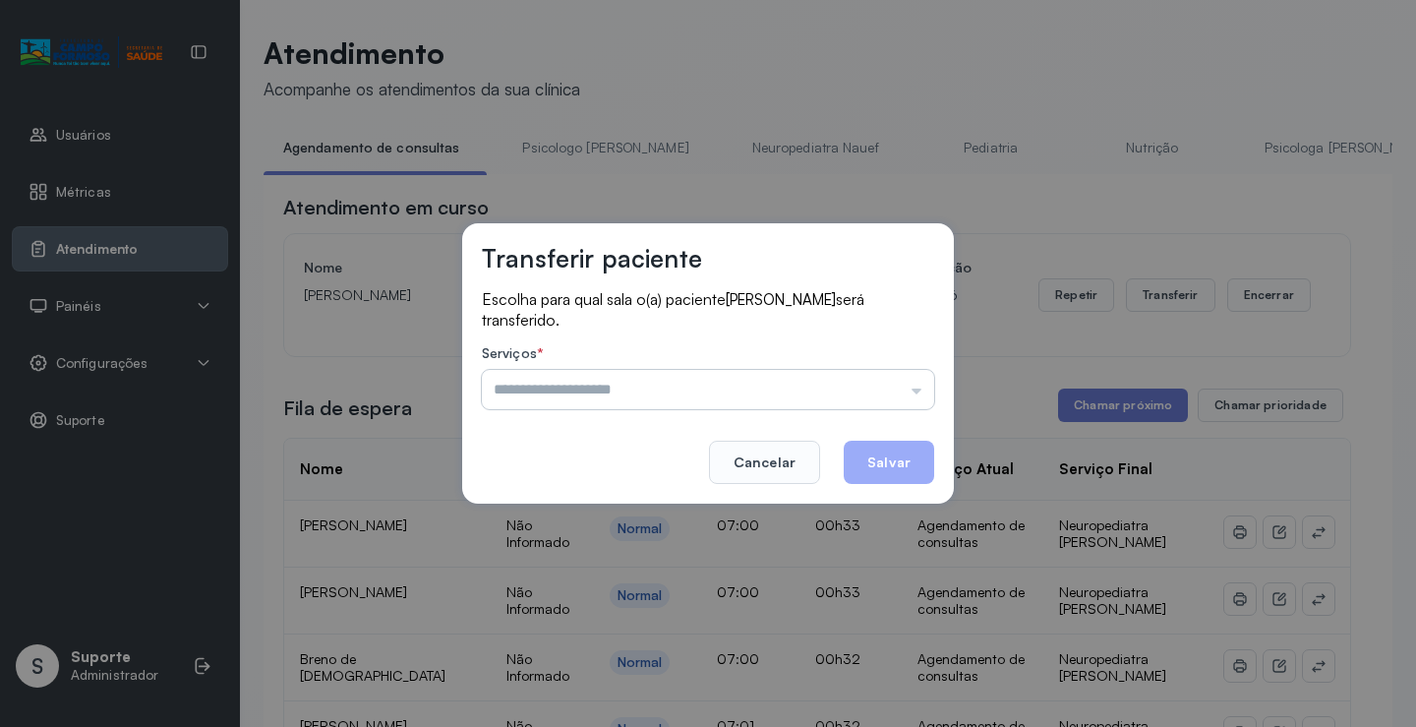
click at [893, 380] on input "text" at bounding box center [708, 389] width 452 height 39
type input "*******"
drag, startPoint x: 595, startPoint y: 508, endPoint x: 878, endPoint y: 465, distance: 286.5
click at [598, 504] on div "Transferir paciente Escolha para qual sala o(a) paciente Samuel alves será tran…" at bounding box center [708, 363] width 1416 height 727
click at [910, 453] on button "Salvar" at bounding box center [889, 461] width 90 height 43
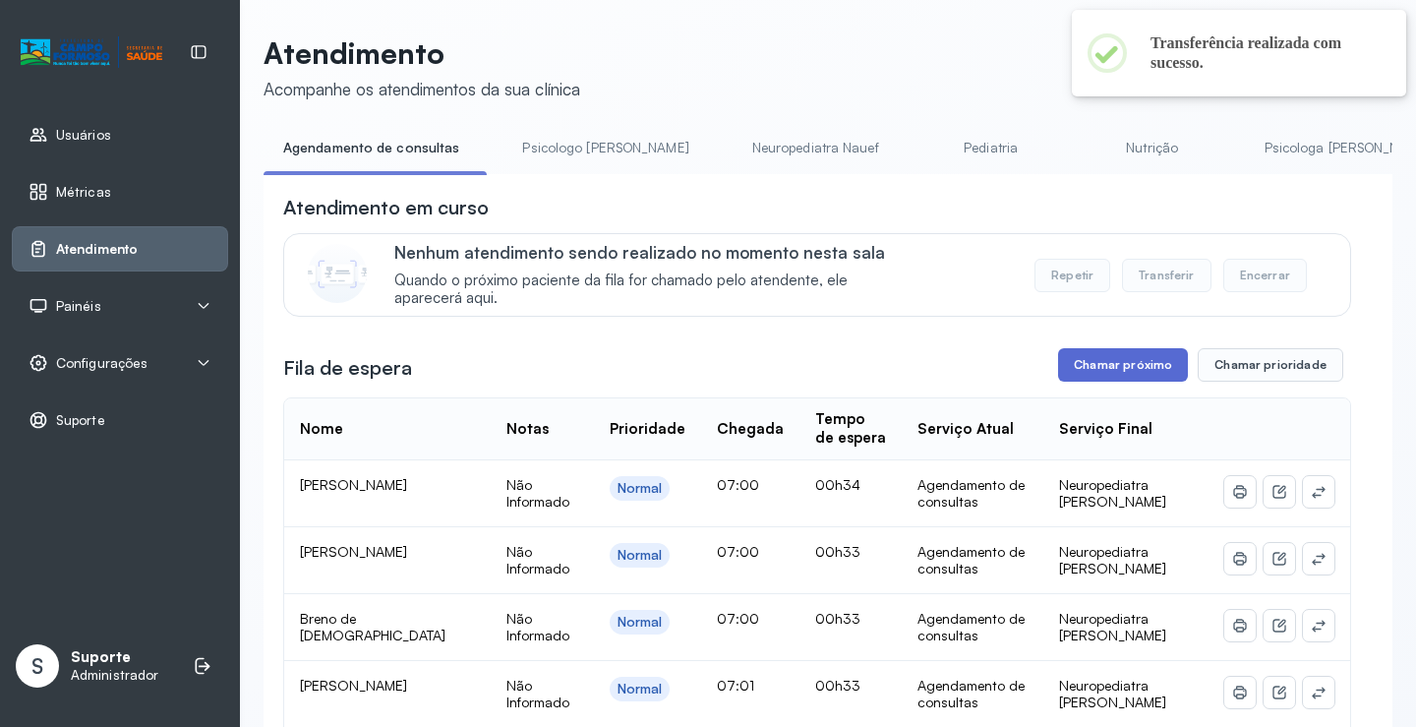
click at [1107, 369] on button "Chamar próximo" at bounding box center [1123, 364] width 130 height 33
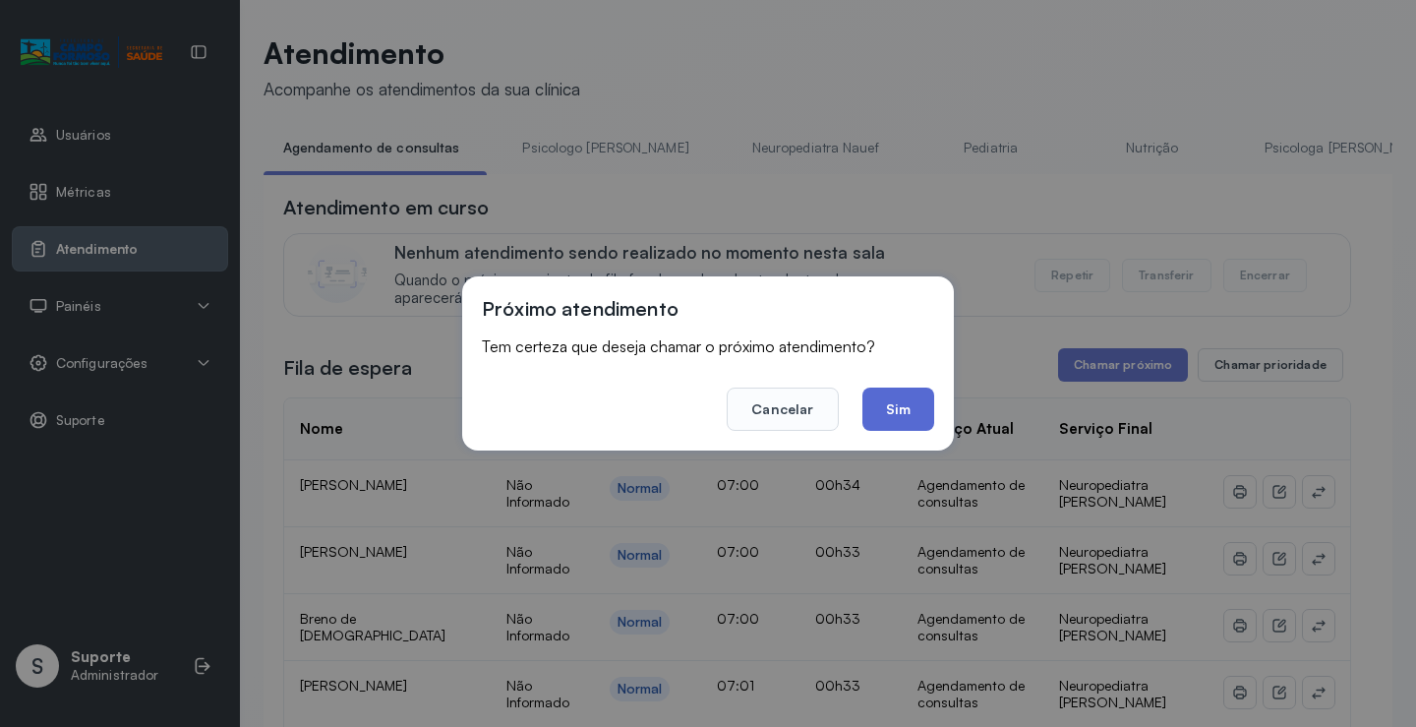
click at [911, 398] on button "Sim" at bounding box center [898, 408] width 72 height 43
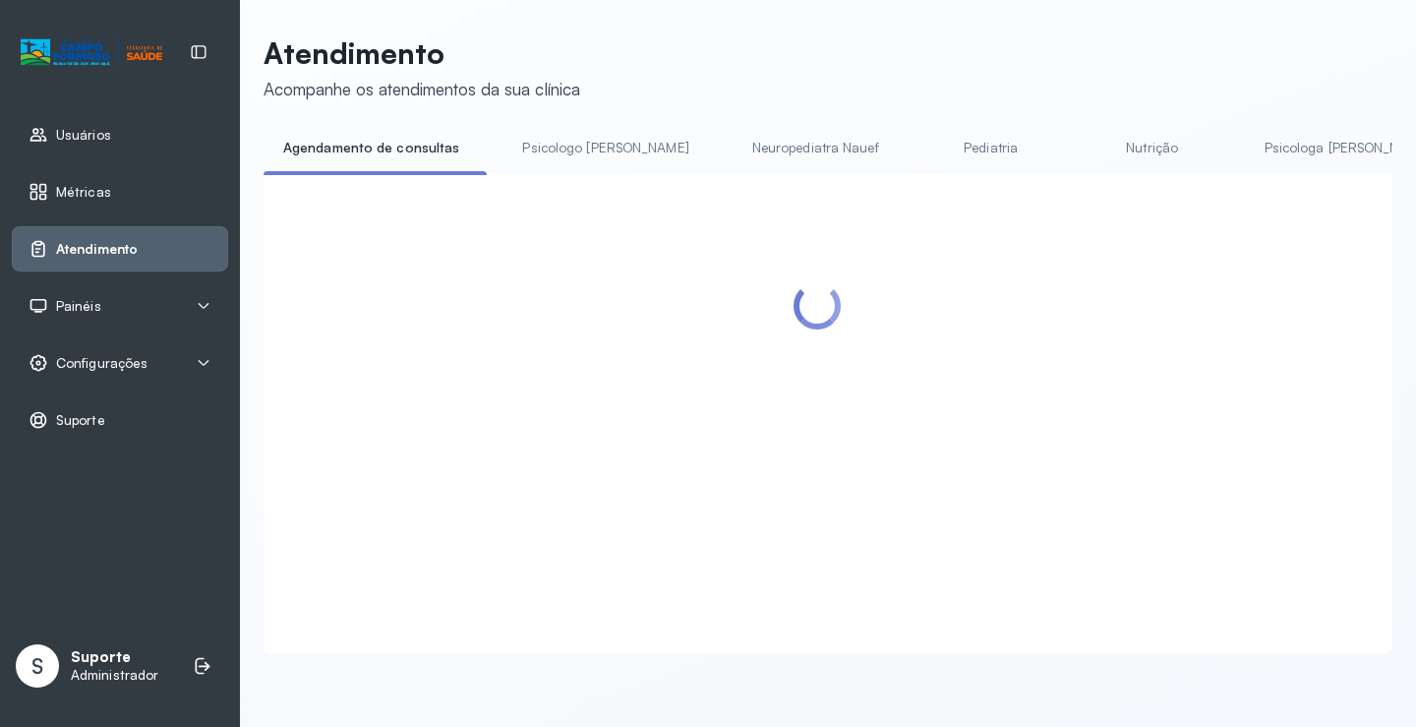
click at [552, 140] on link "Psicologo [PERSON_NAME]" at bounding box center [604, 148] width 205 height 32
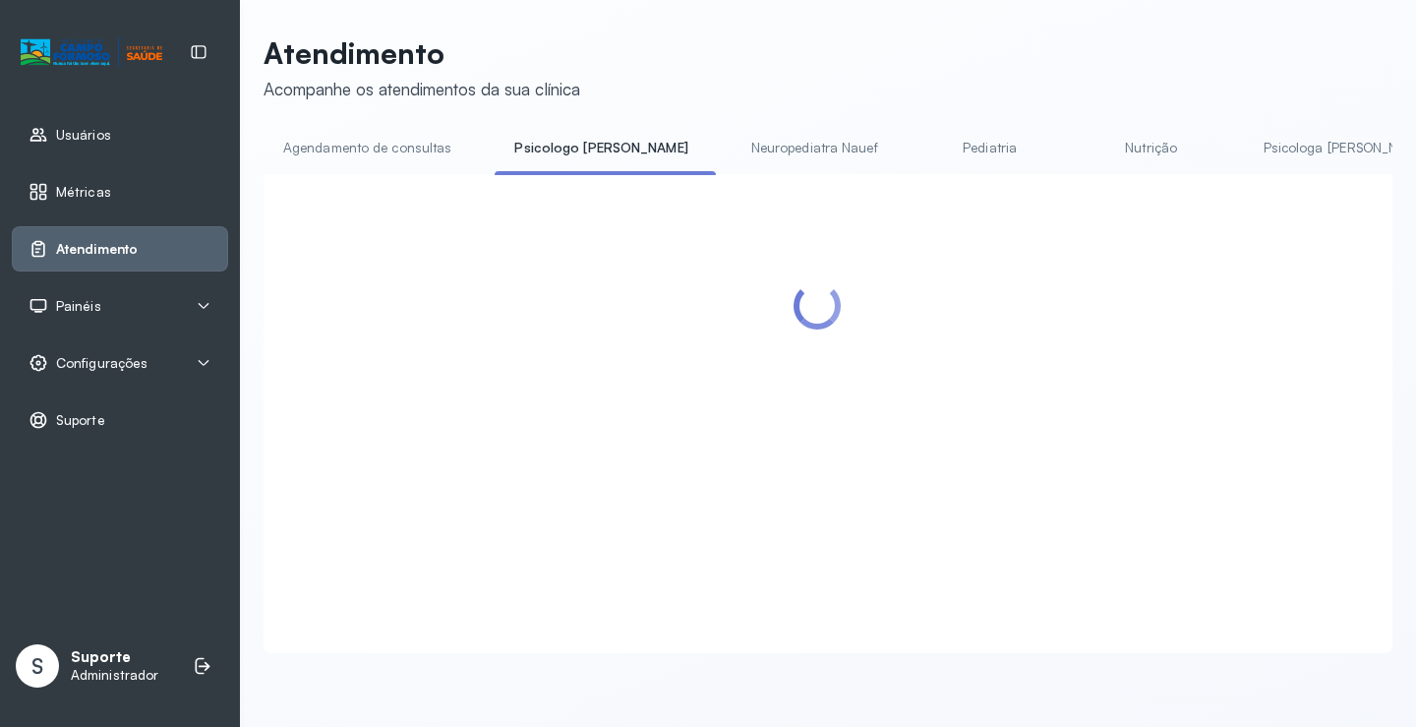
click at [415, 145] on link "Agendamento de consultas" at bounding box center [367, 148] width 207 height 32
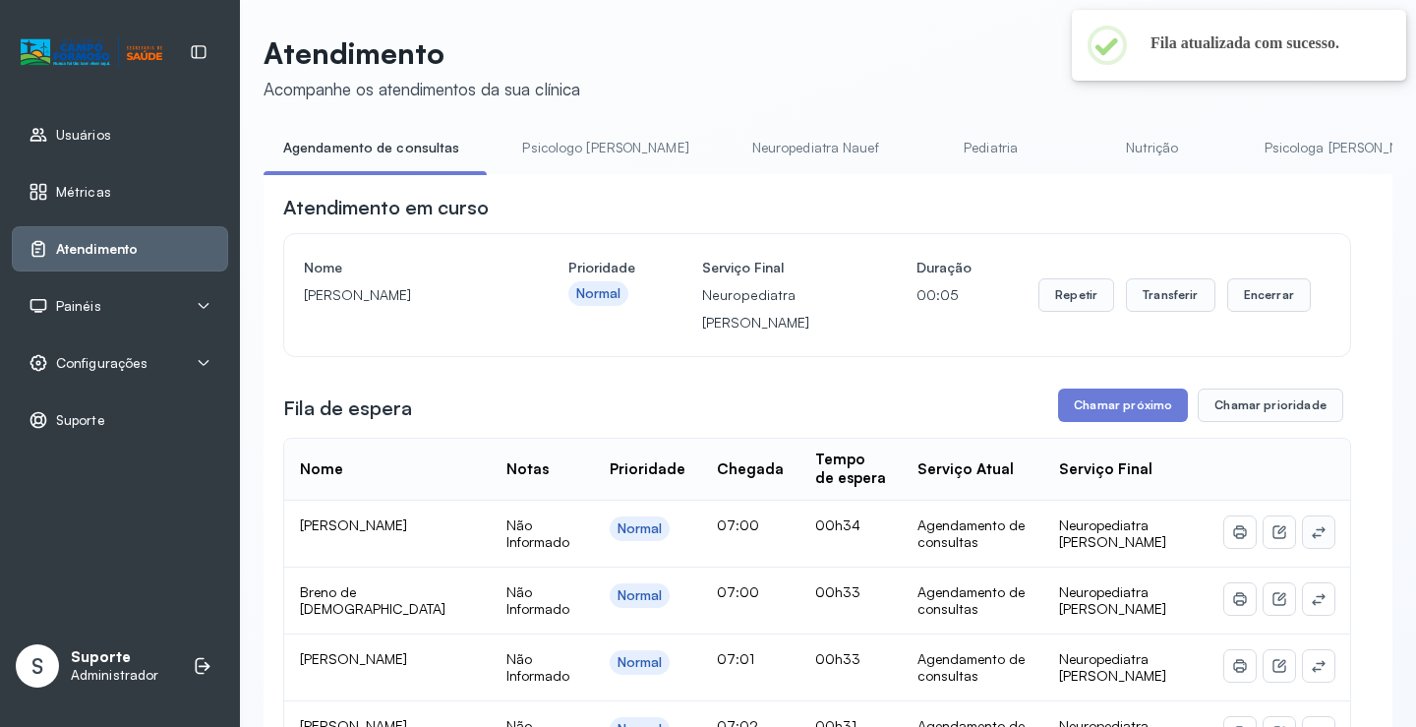
click at [1303, 542] on button at bounding box center [1318, 531] width 31 height 31
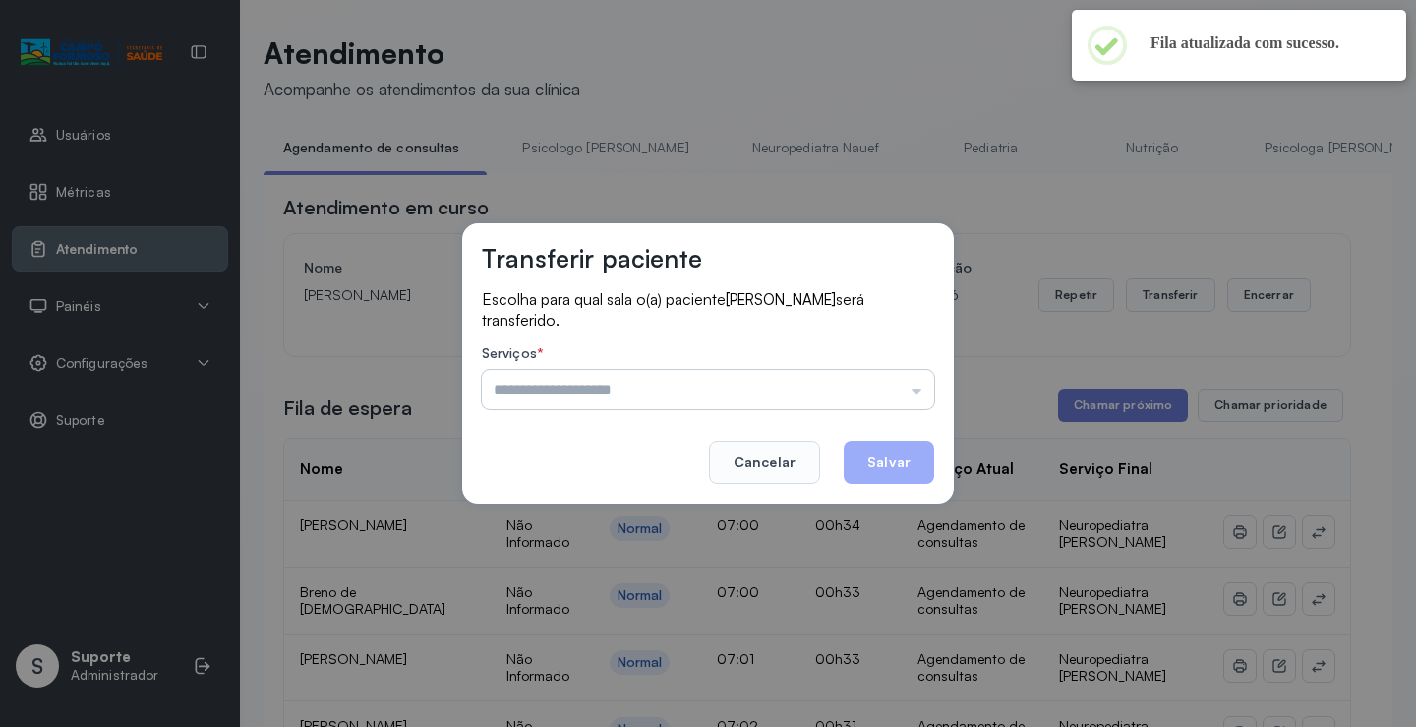
drag, startPoint x: 876, startPoint y: 408, endPoint x: 867, endPoint y: 402, distance: 10.6
click at [869, 404] on input "text" at bounding box center [708, 389] width 452 height 39
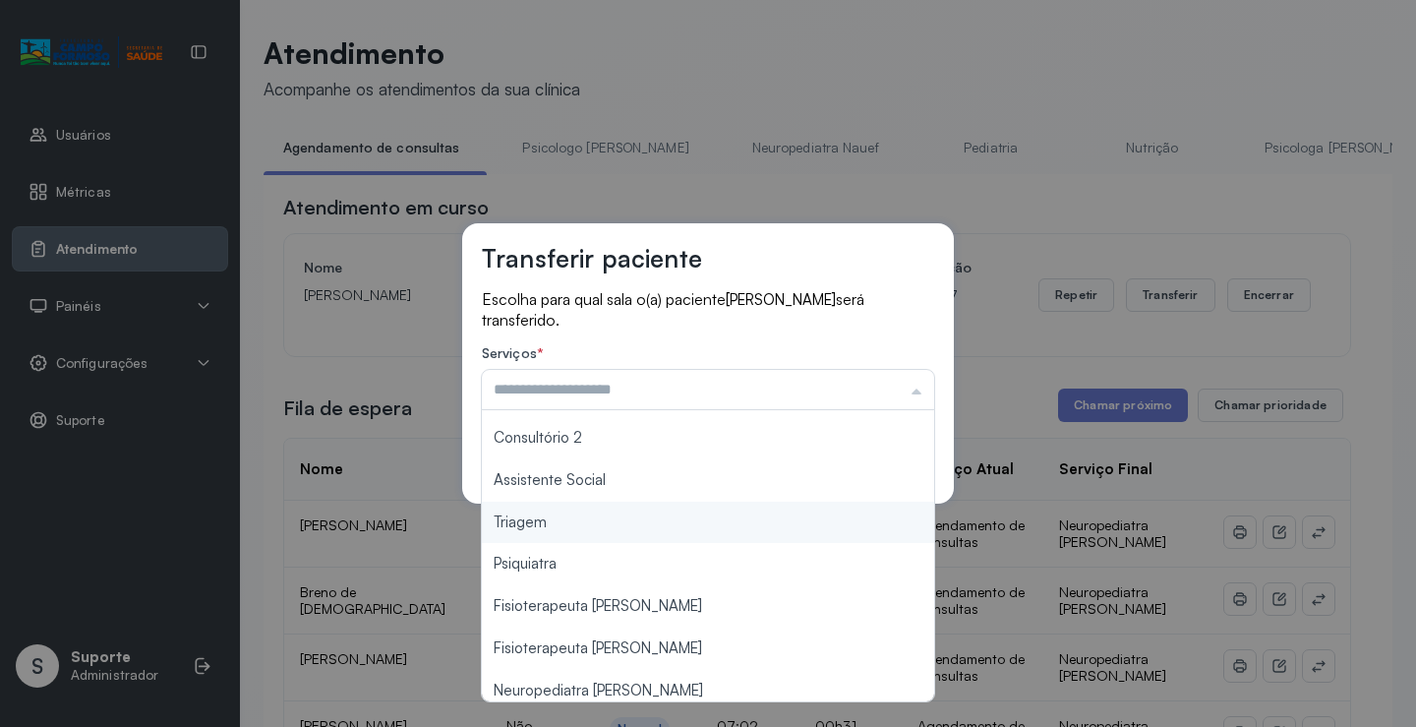
scroll to position [295, 0]
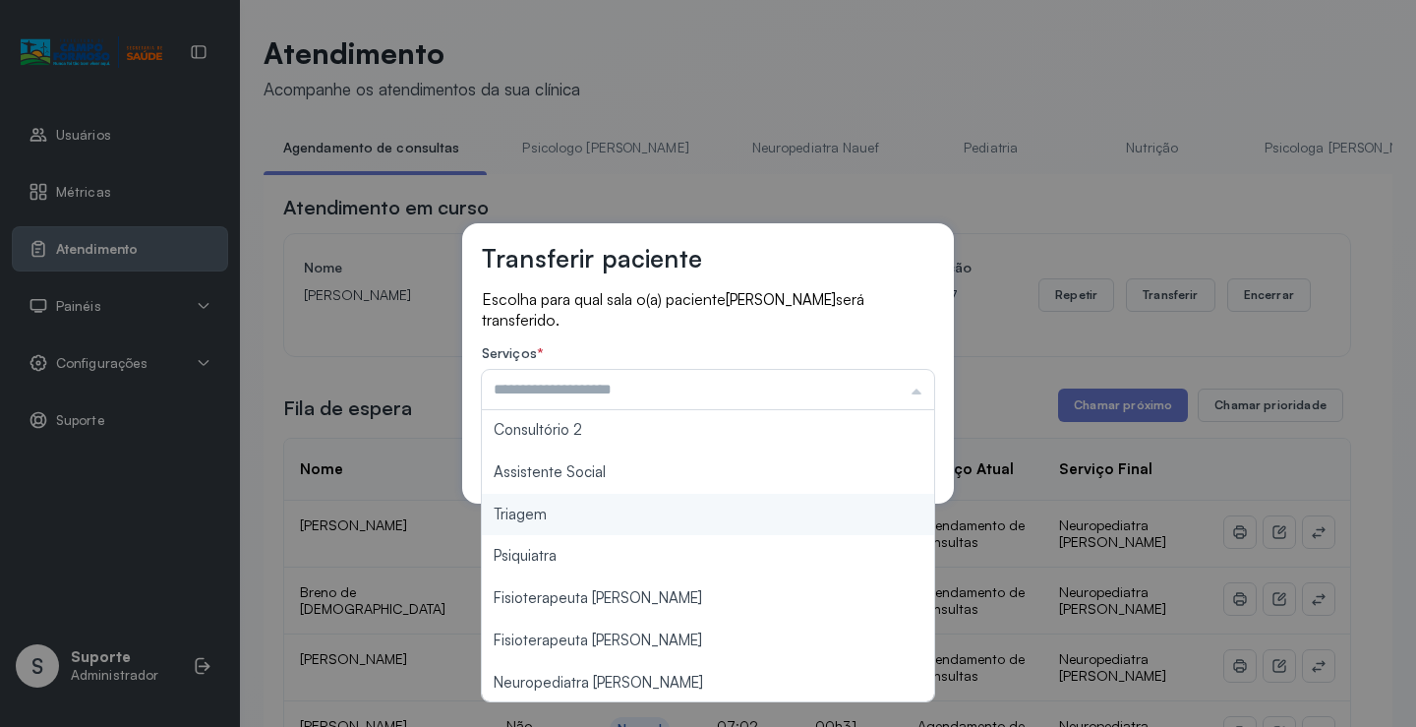
type input "*******"
drag, startPoint x: 610, startPoint y: 527, endPoint x: 862, endPoint y: 471, distance: 258.8
click at [619, 524] on div "Transferir paciente Escolha para qual sala o(a) paciente Weslley Renan será tra…" at bounding box center [708, 363] width 1416 height 727
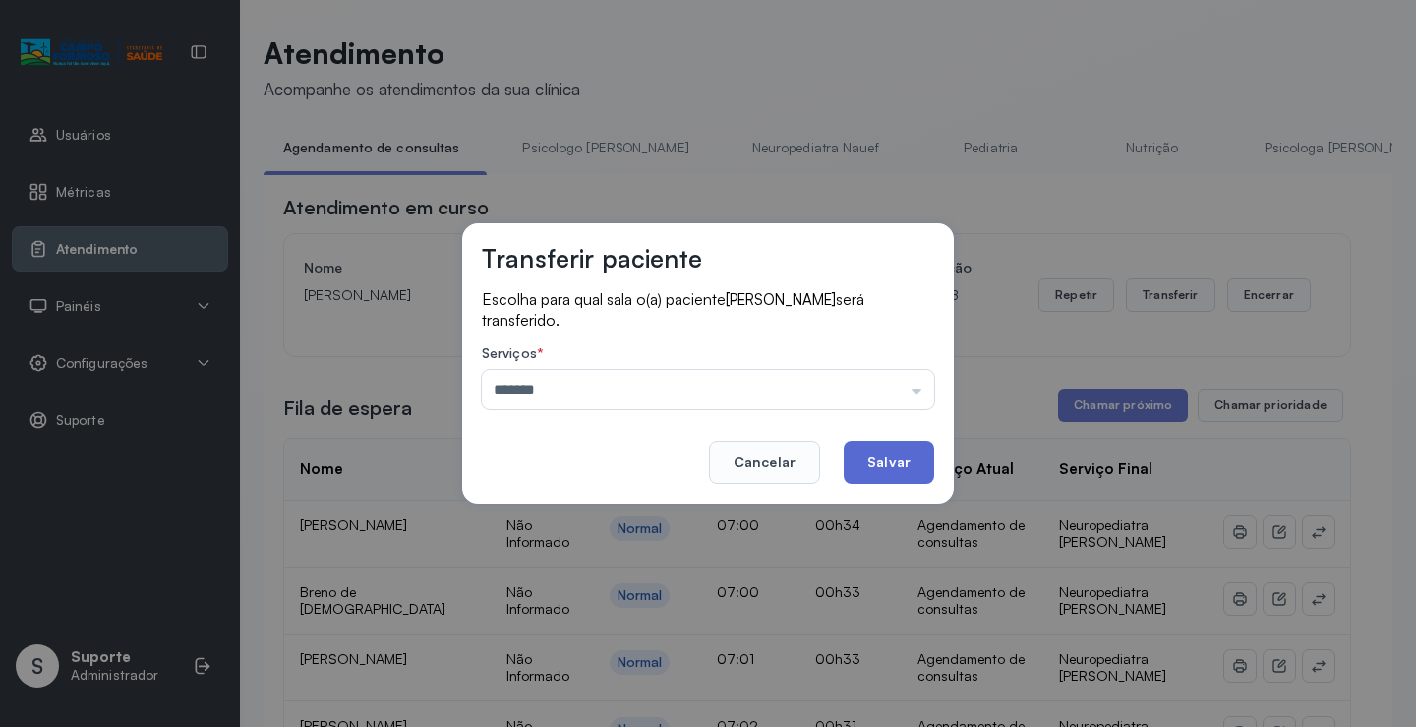
click at [896, 464] on button "Salvar" at bounding box center [889, 461] width 90 height 43
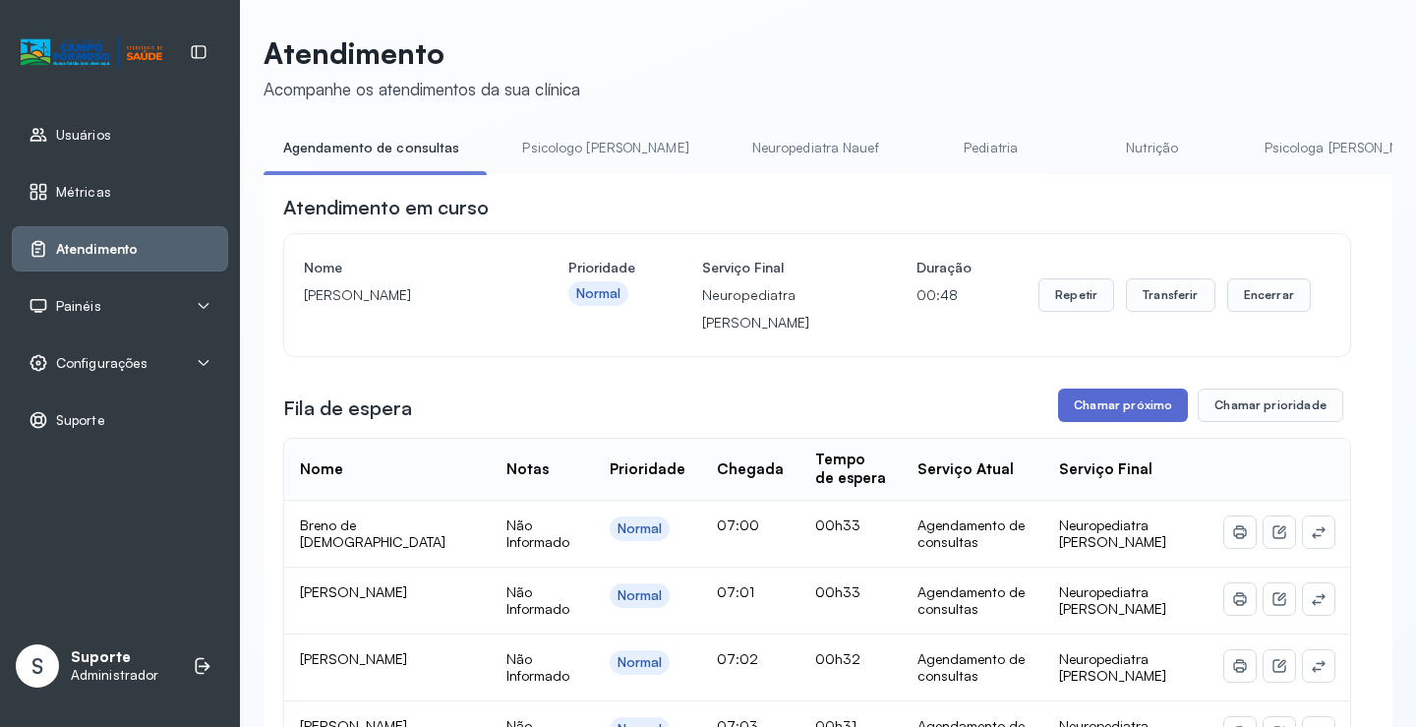
click at [1114, 397] on button "Chamar próximo" at bounding box center [1123, 404] width 130 height 33
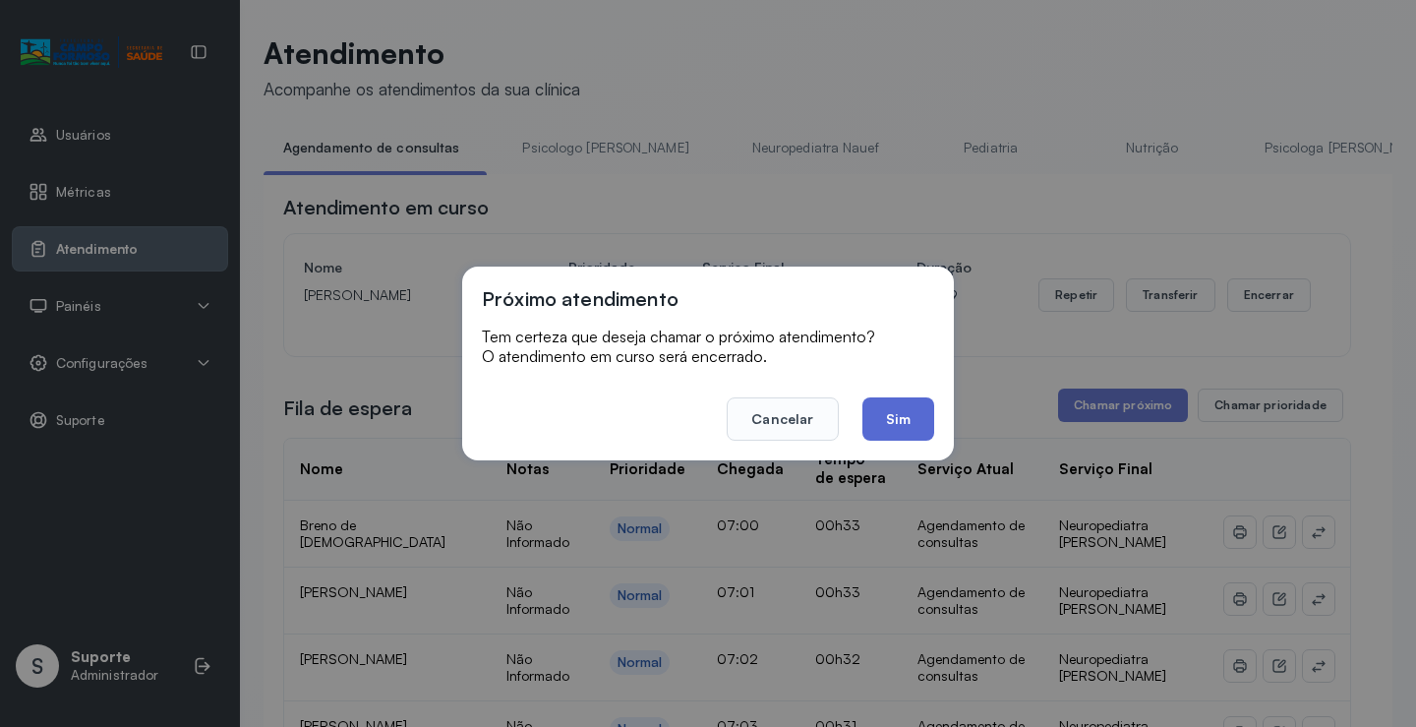
click at [889, 399] on button "Sim" at bounding box center [898, 418] width 72 height 43
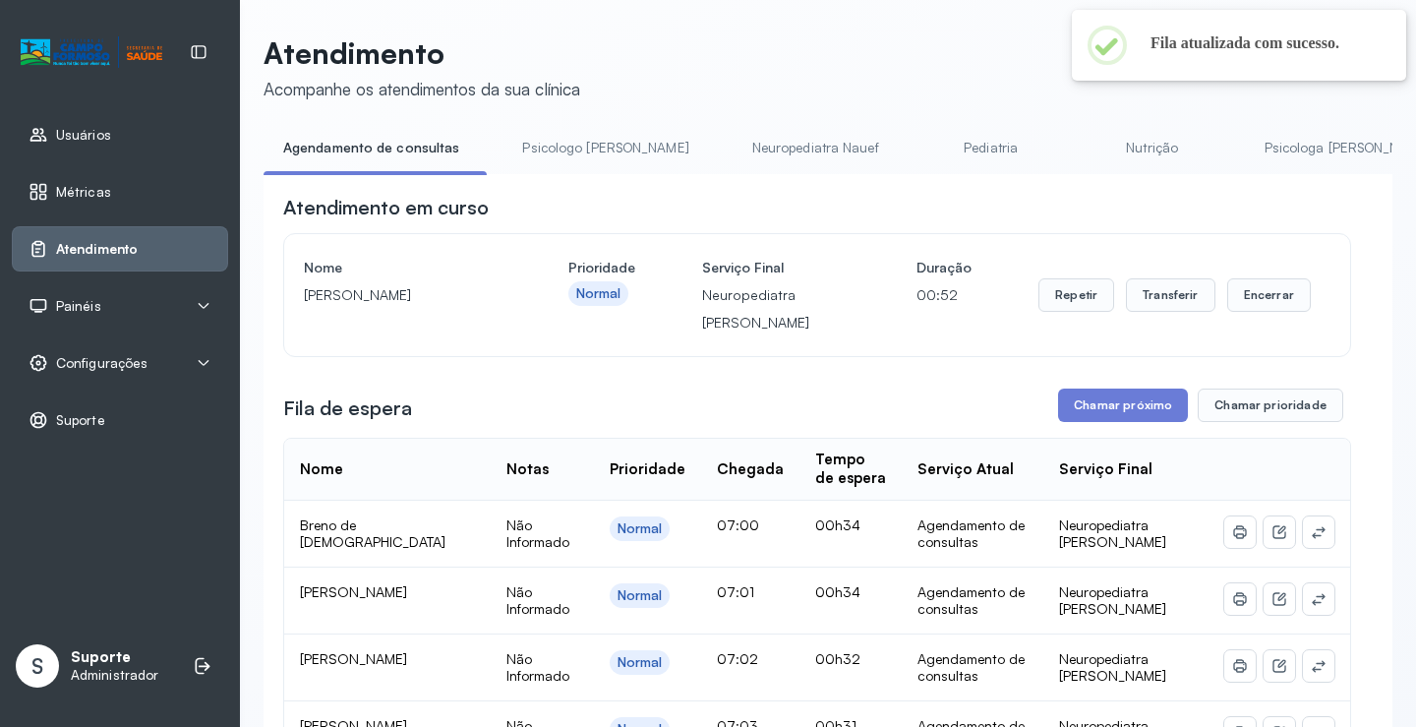
click at [591, 155] on link "Psicologo [PERSON_NAME]" at bounding box center [604, 148] width 205 height 32
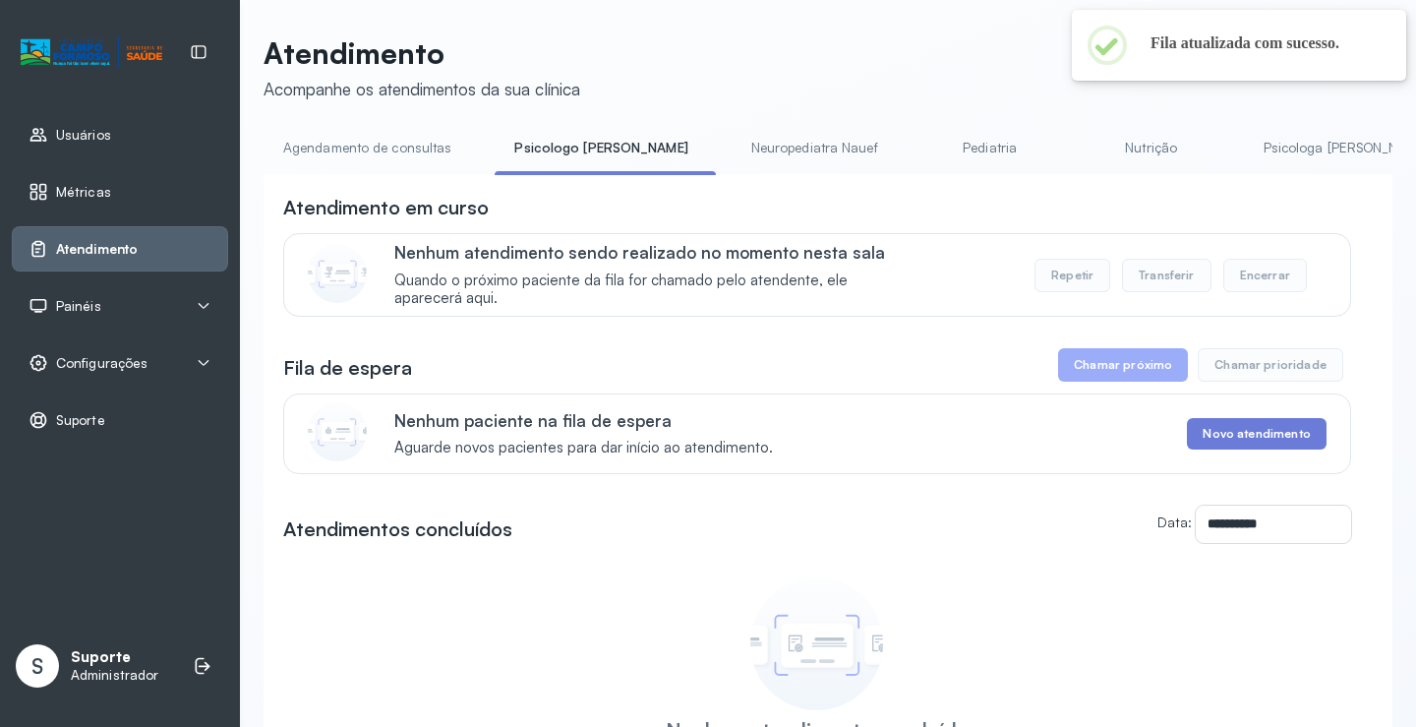
click at [370, 161] on link "Agendamento de consultas" at bounding box center [367, 148] width 207 height 32
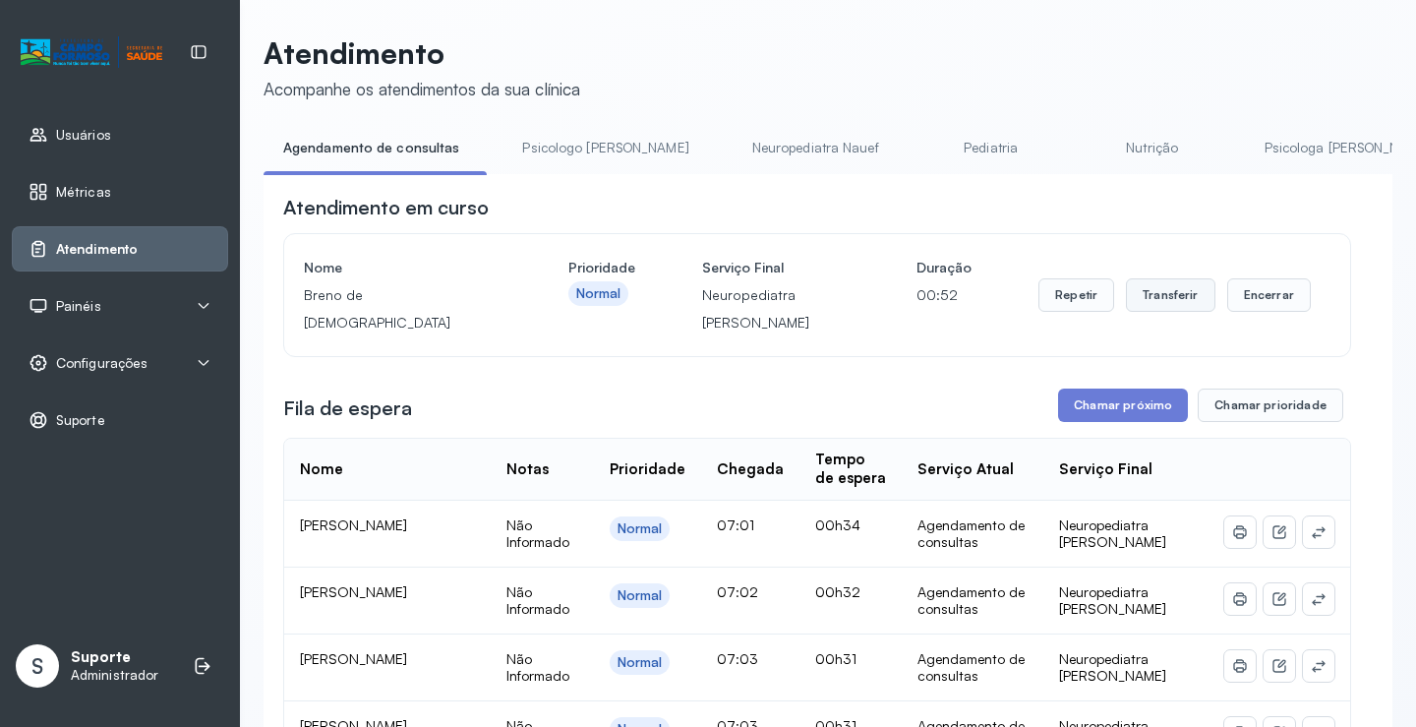
click at [1156, 309] on button "Transferir" at bounding box center [1170, 294] width 89 height 33
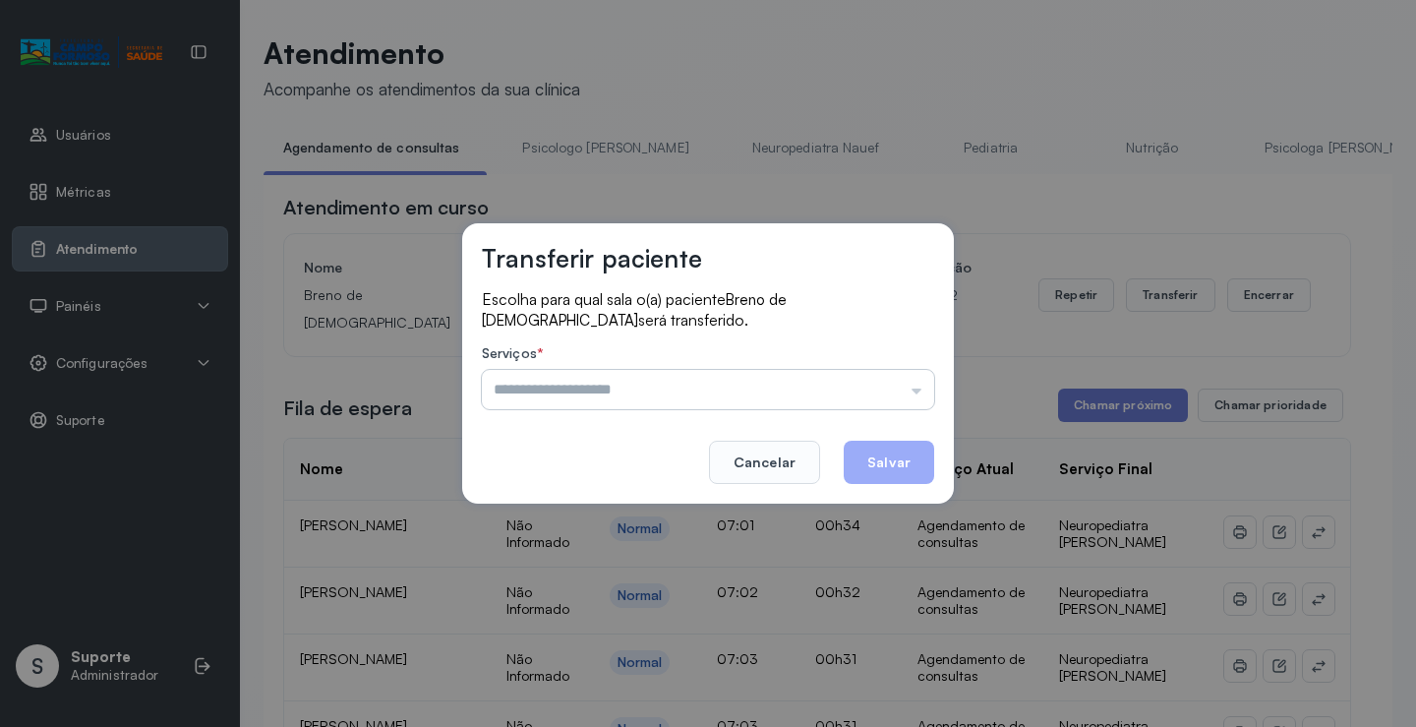
drag, startPoint x: 886, startPoint y: 382, endPoint x: 868, endPoint y: 386, distance: 18.1
click at [884, 382] on input "text" at bounding box center [708, 389] width 452 height 39
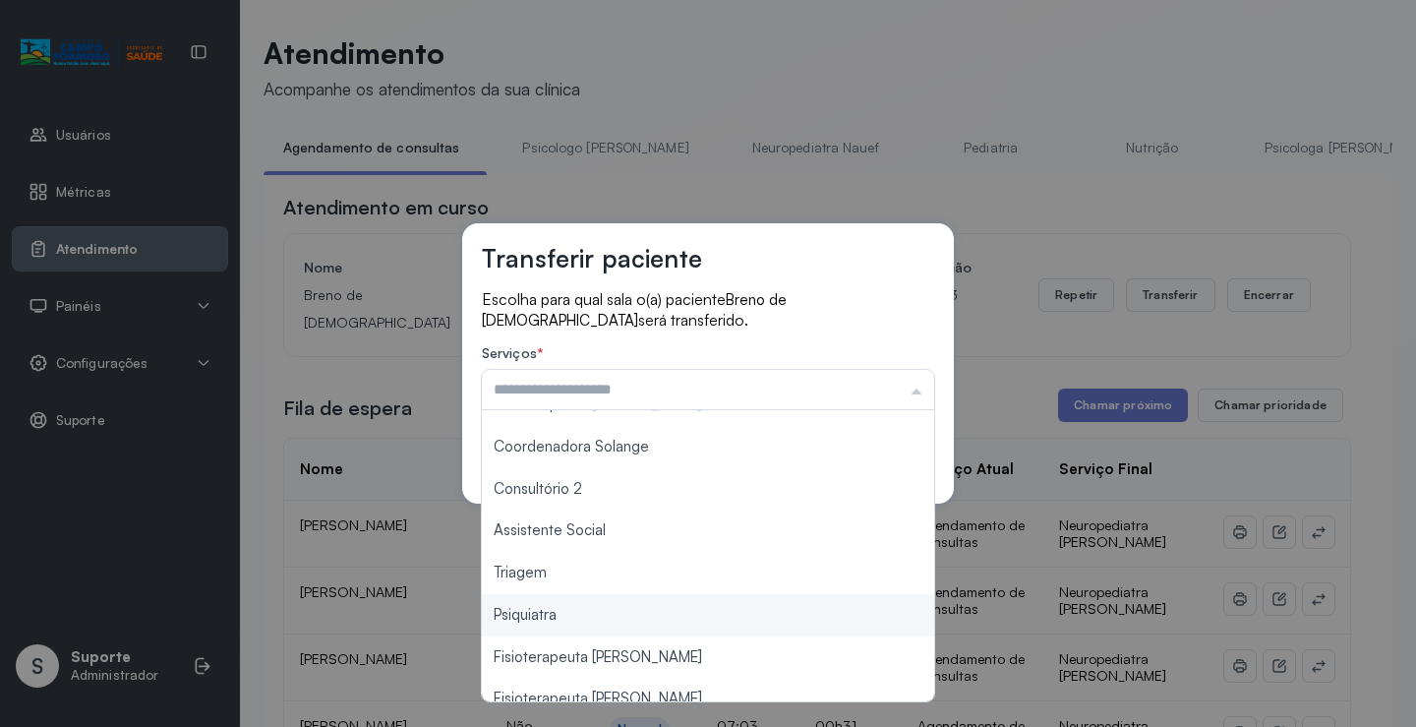
scroll to position [297, 0]
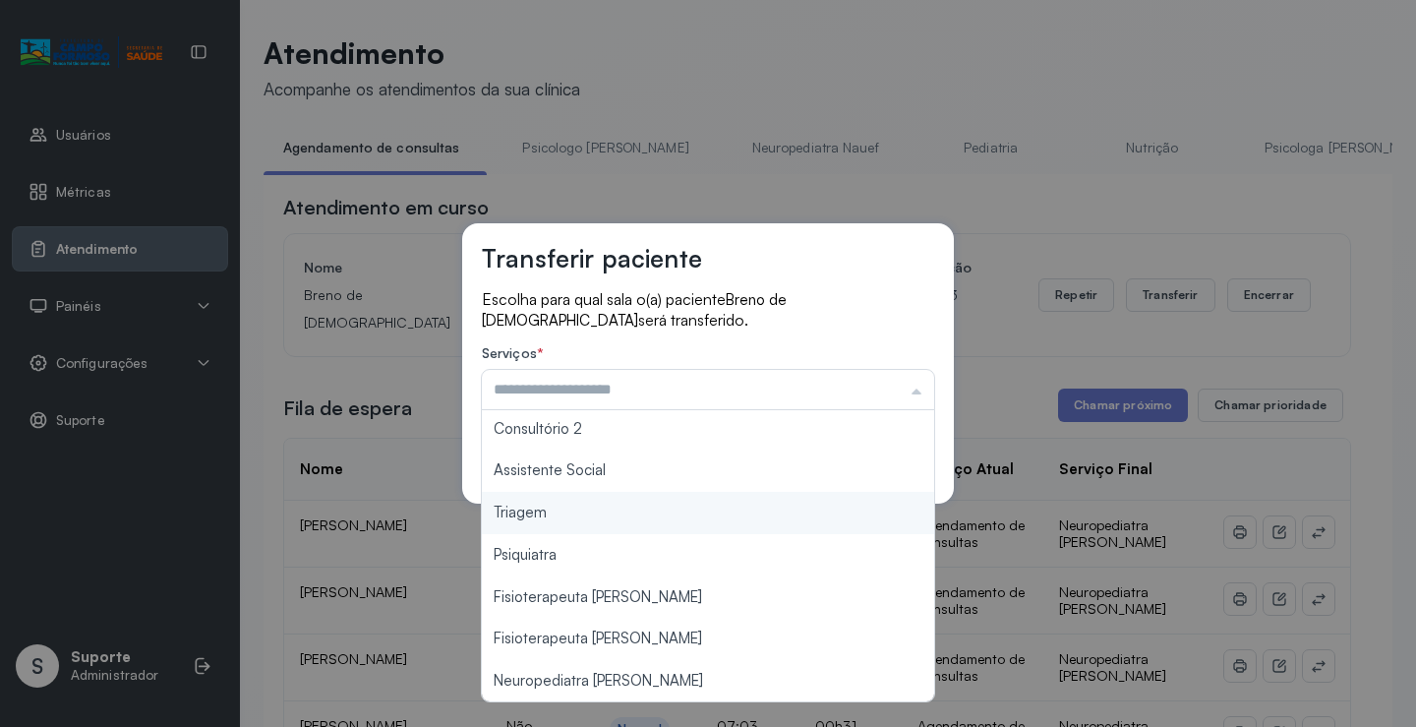
type input "*******"
drag, startPoint x: 616, startPoint y: 508, endPoint x: 707, endPoint y: 503, distance: 90.6
click at [616, 507] on div "Transferir paciente Escolha para qual sala o(a) paciente Breno de jesus será tr…" at bounding box center [708, 363] width 1416 height 727
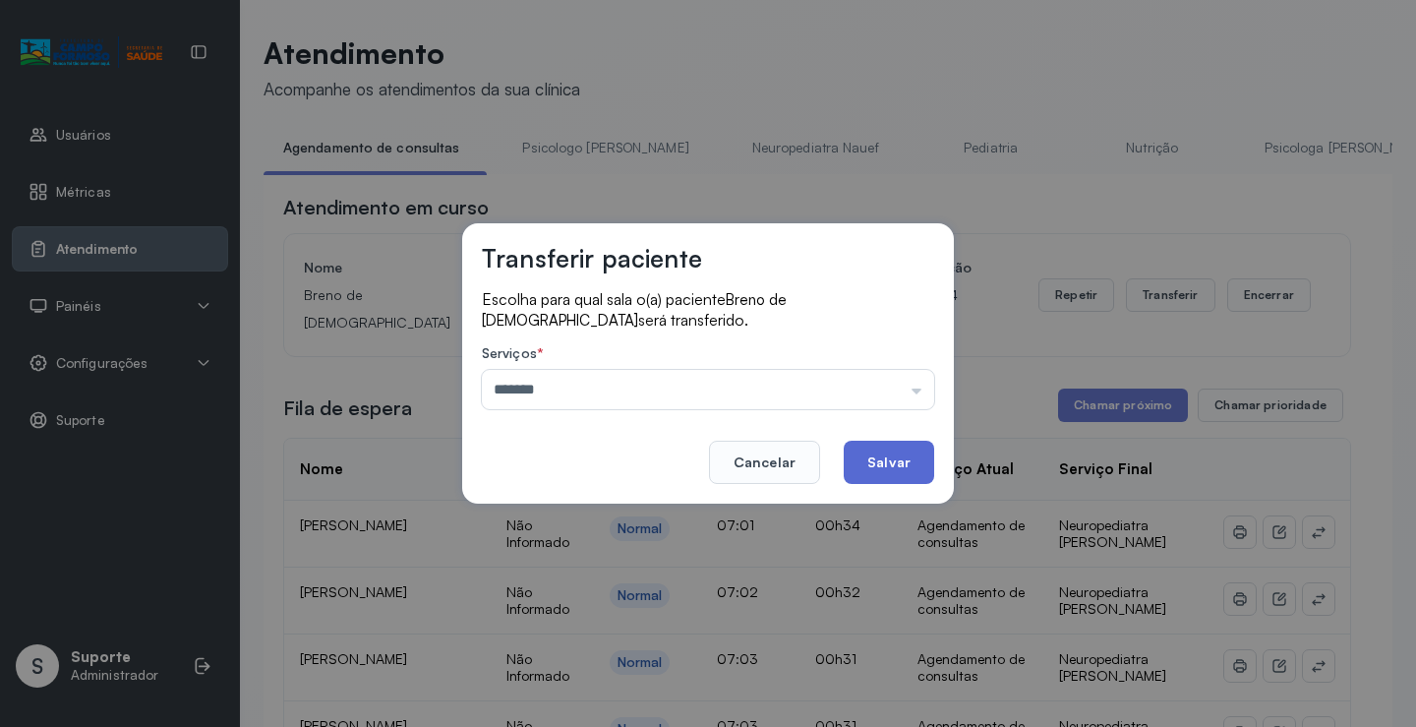
click at [863, 471] on button "Salvar" at bounding box center [889, 461] width 90 height 43
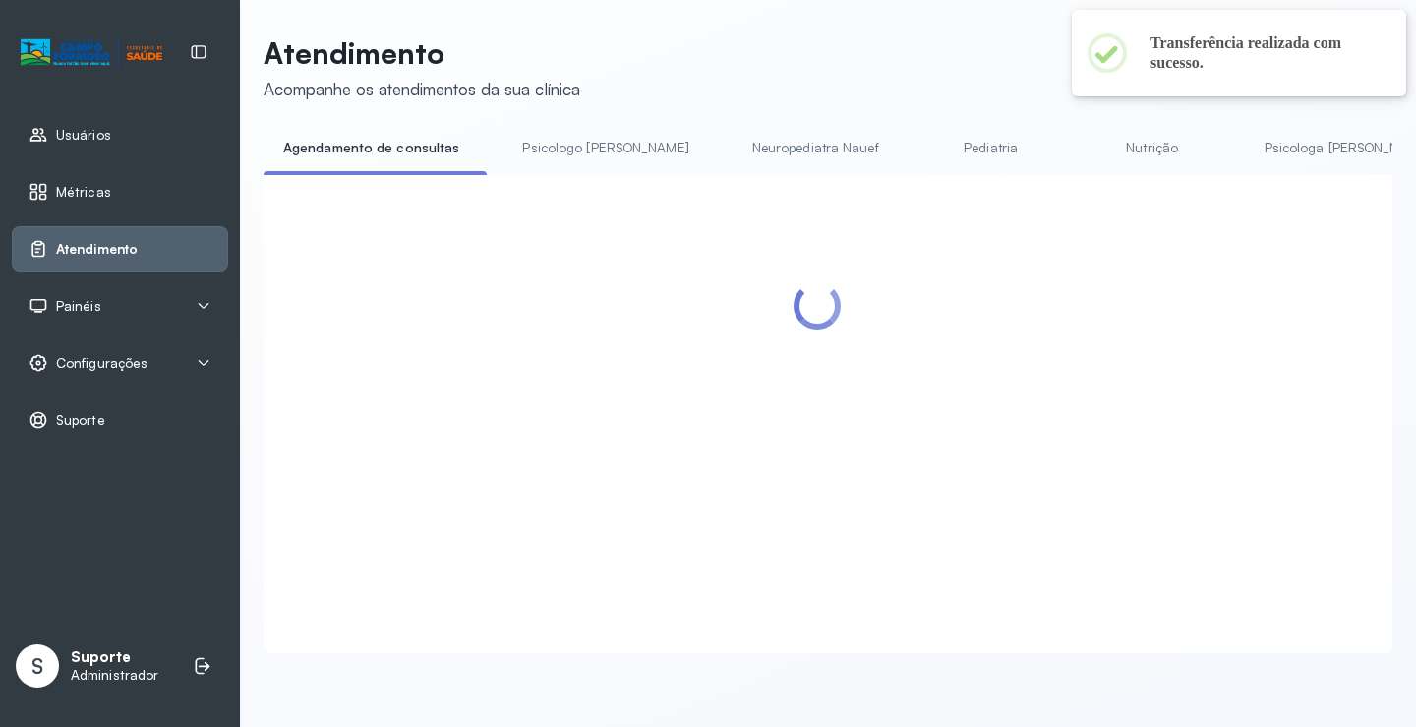
click at [572, 141] on link "Psicologo [PERSON_NAME]" at bounding box center [604, 148] width 205 height 32
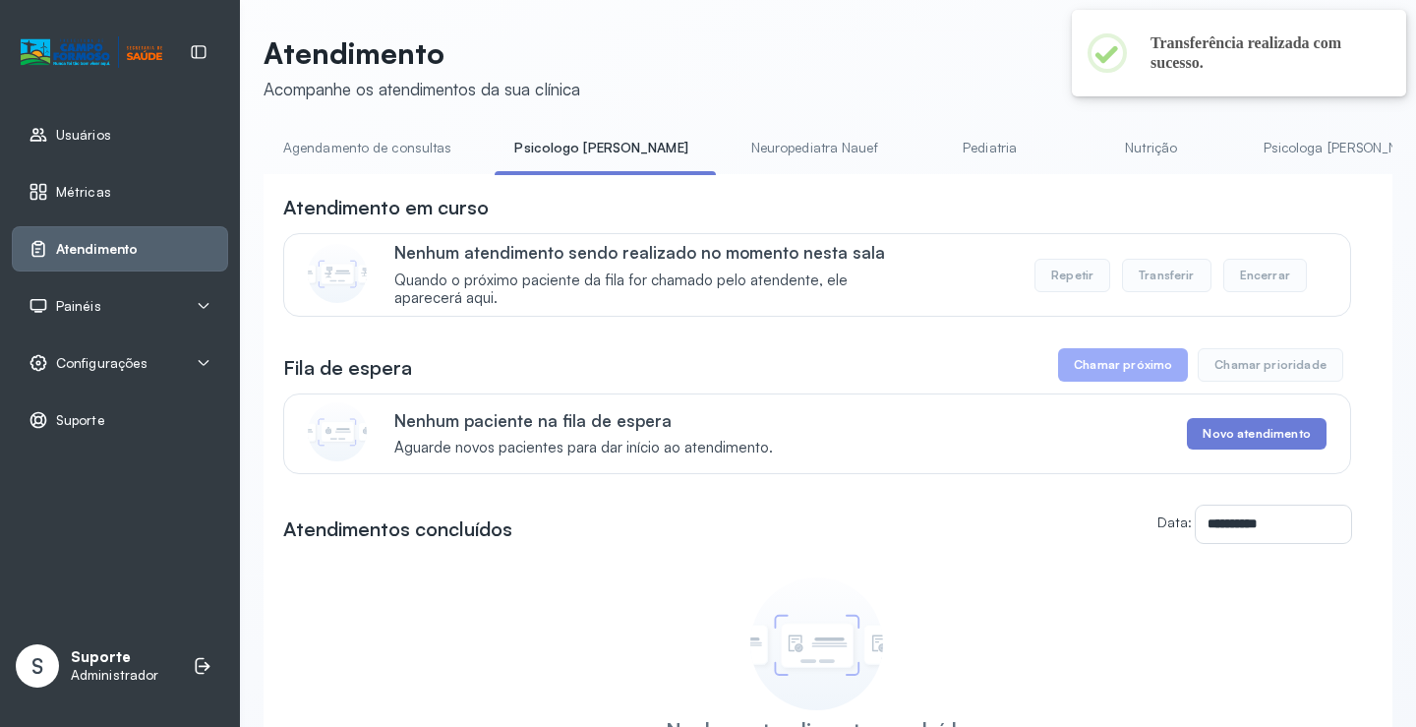
click at [416, 142] on link "Agendamento de consultas" at bounding box center [367, 148] width 207 height 32
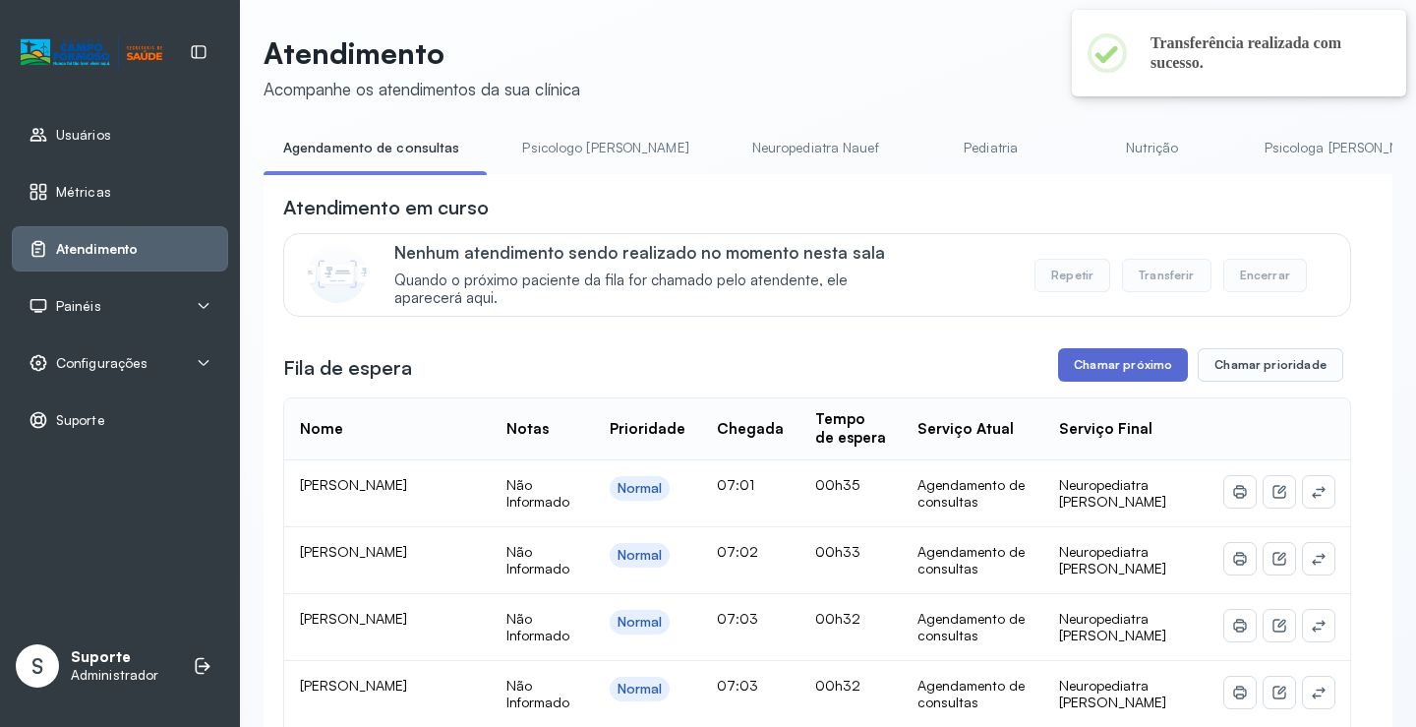
click at [1118, 365] on button "Chamar próximo" at bounding box center [1123, 364] width 130 height 33
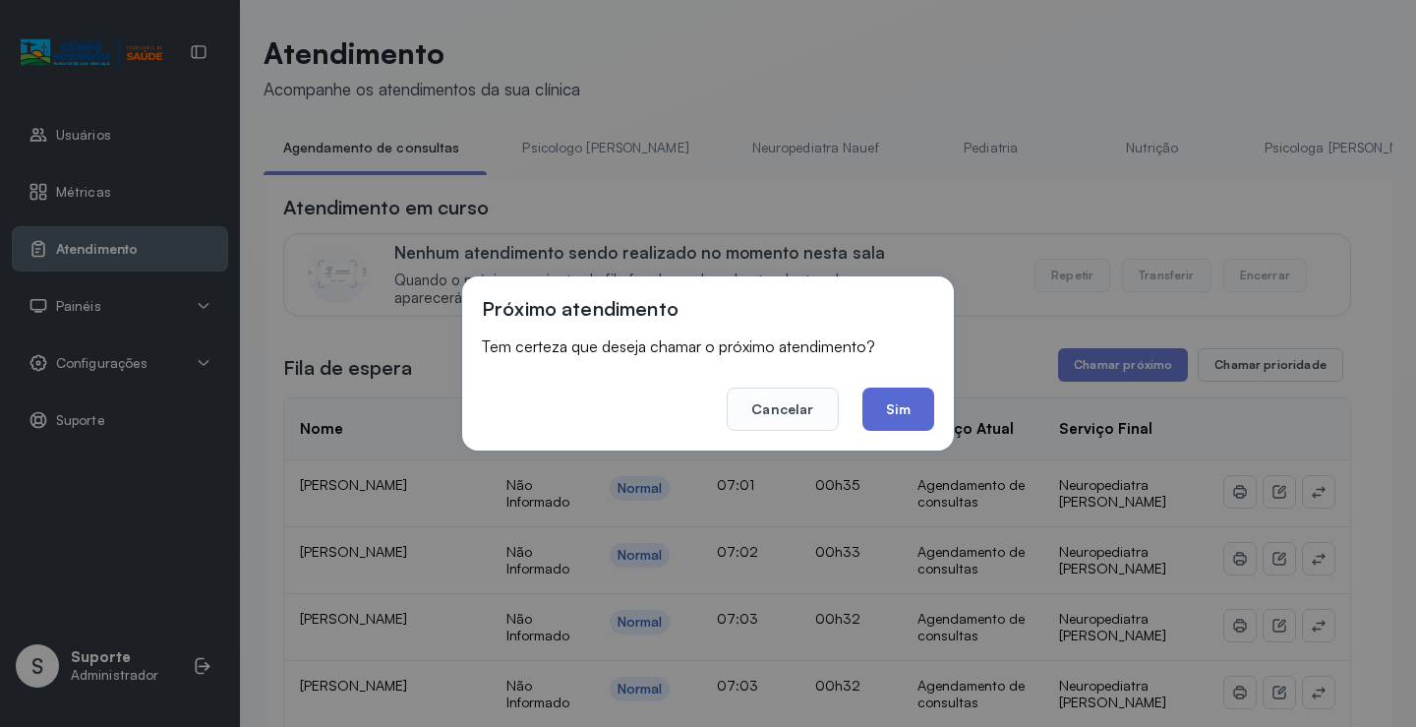
click at [897, 415] on button "Sim" at bounding box center [898, 408] width 72 height 43
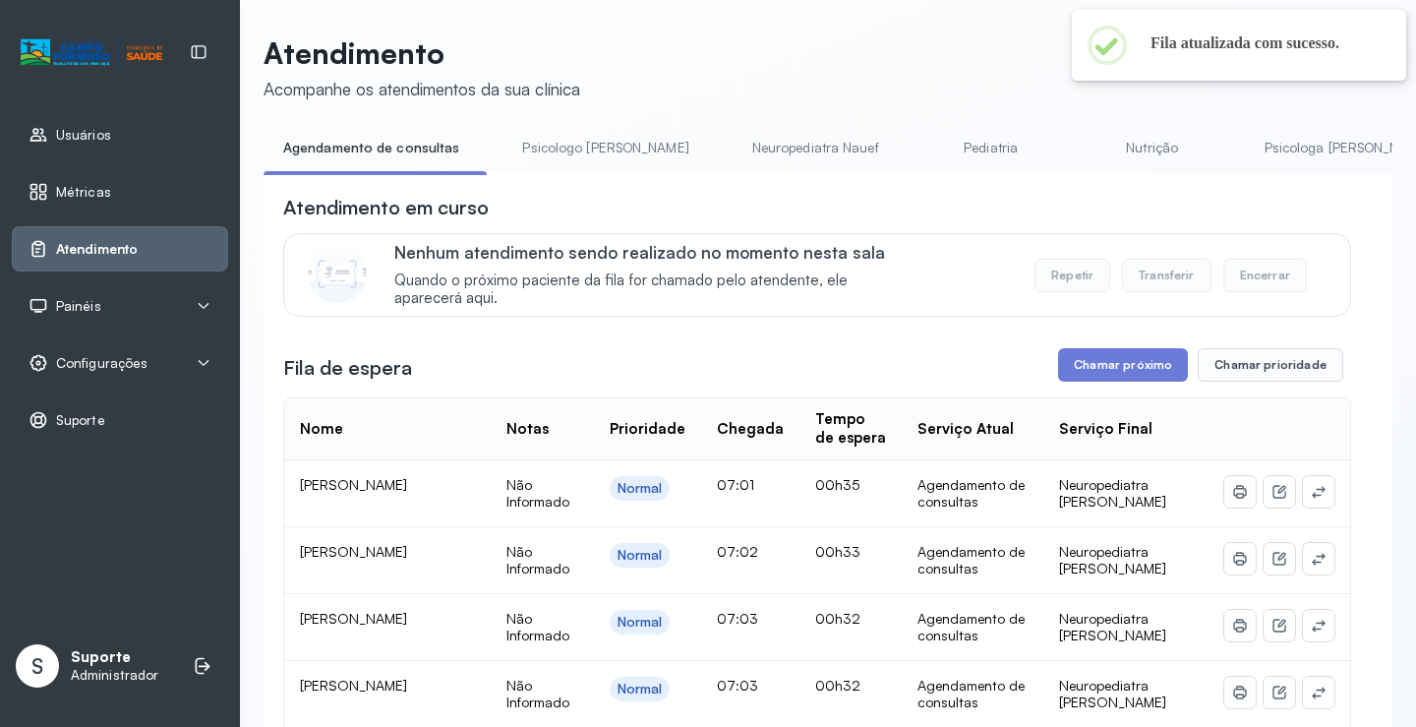
click at [527, 146] on link "Psicologo [PERSON_NAME]" at bounding box center [604, 148] width 205 height 32
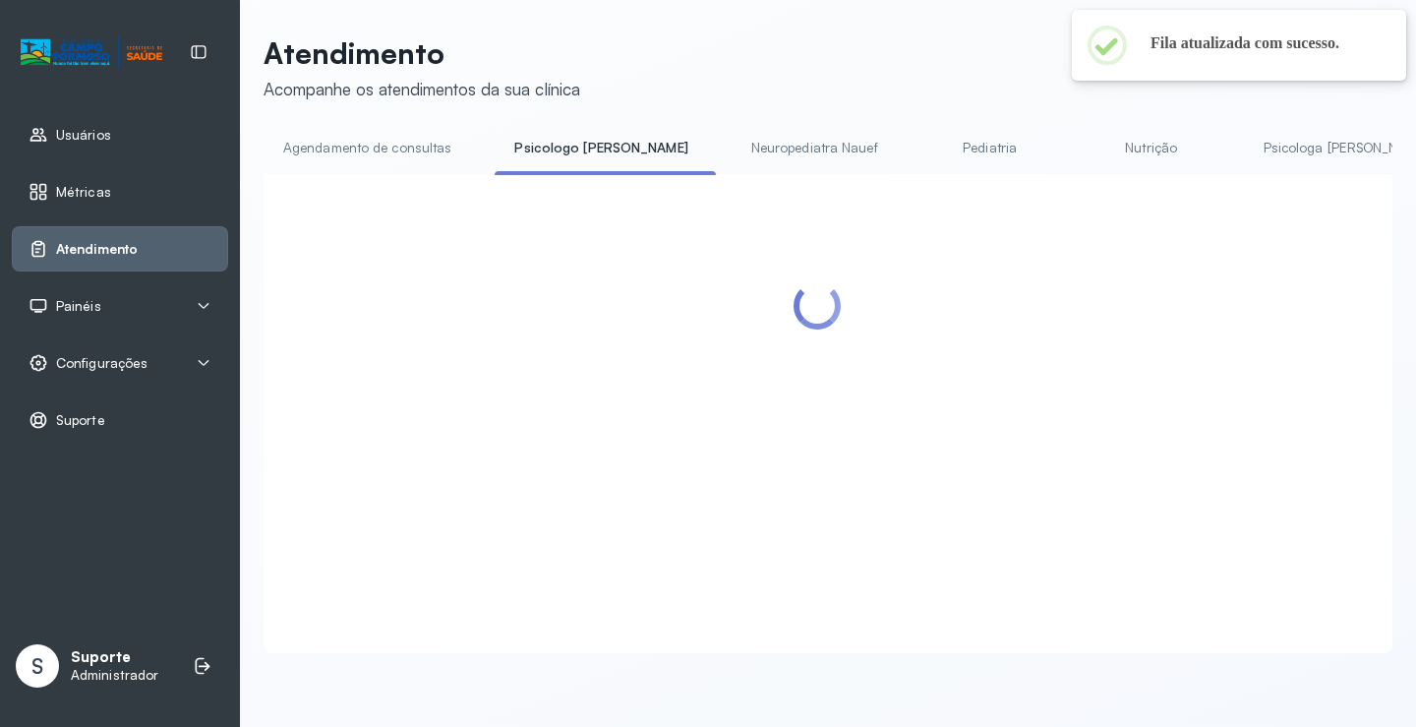
click at [403, 150] on link "Agendamento de consultas" at bounding box center [367, 148] width 207 height 32
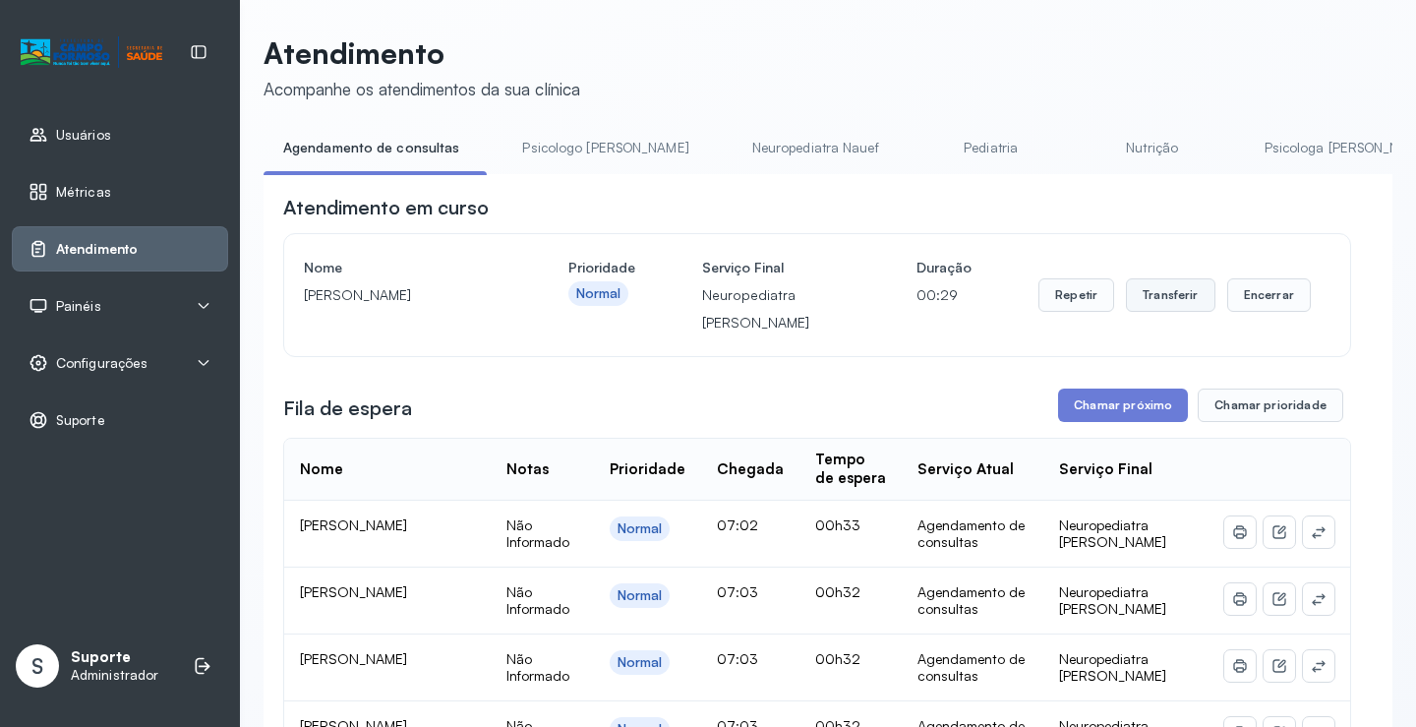
click at [1147, 312] on button "Transferir" at bounding box center [1170, 294] width 89 height 33
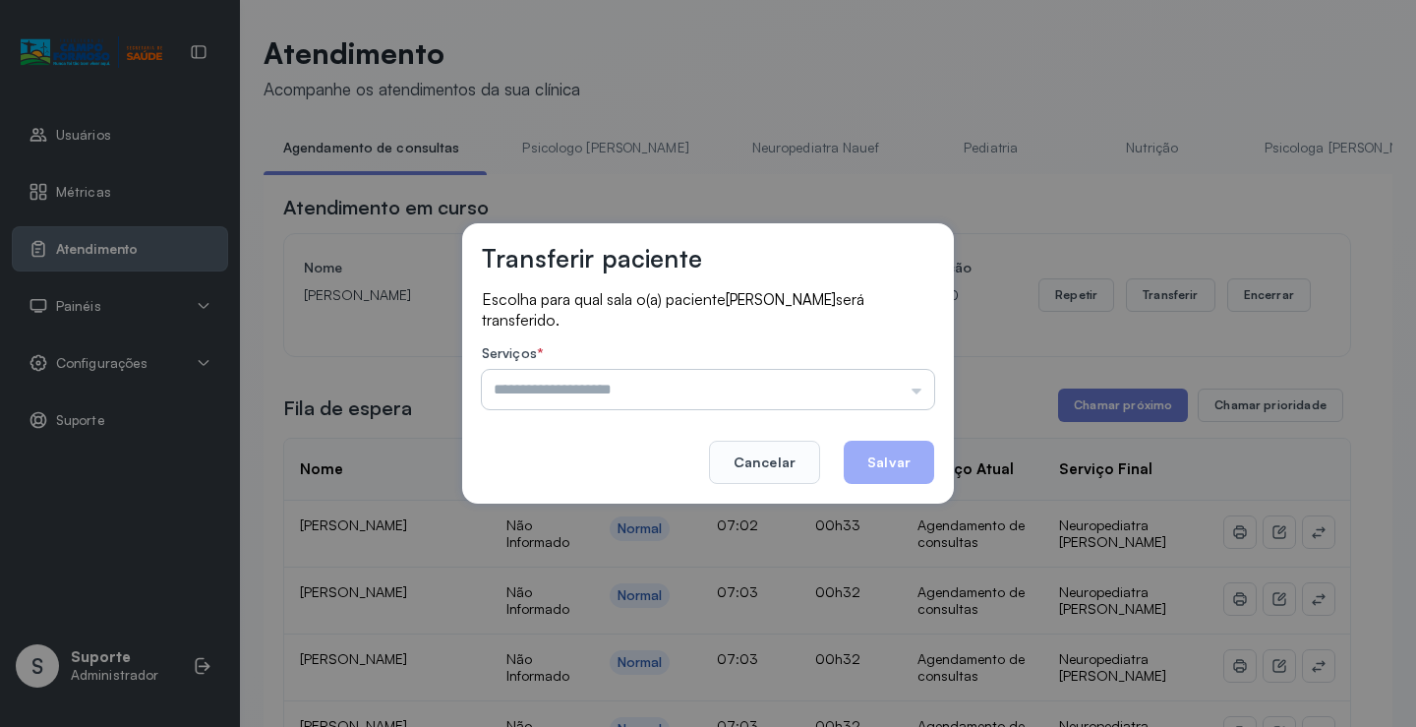
drag, startPoint x: 837, startPoint y: 373, endPoint x: 823, endPoint y: 386, distance: 19.5
click at [834, 375] on input "text" at bounding box center [708, 389] width 452 height 39
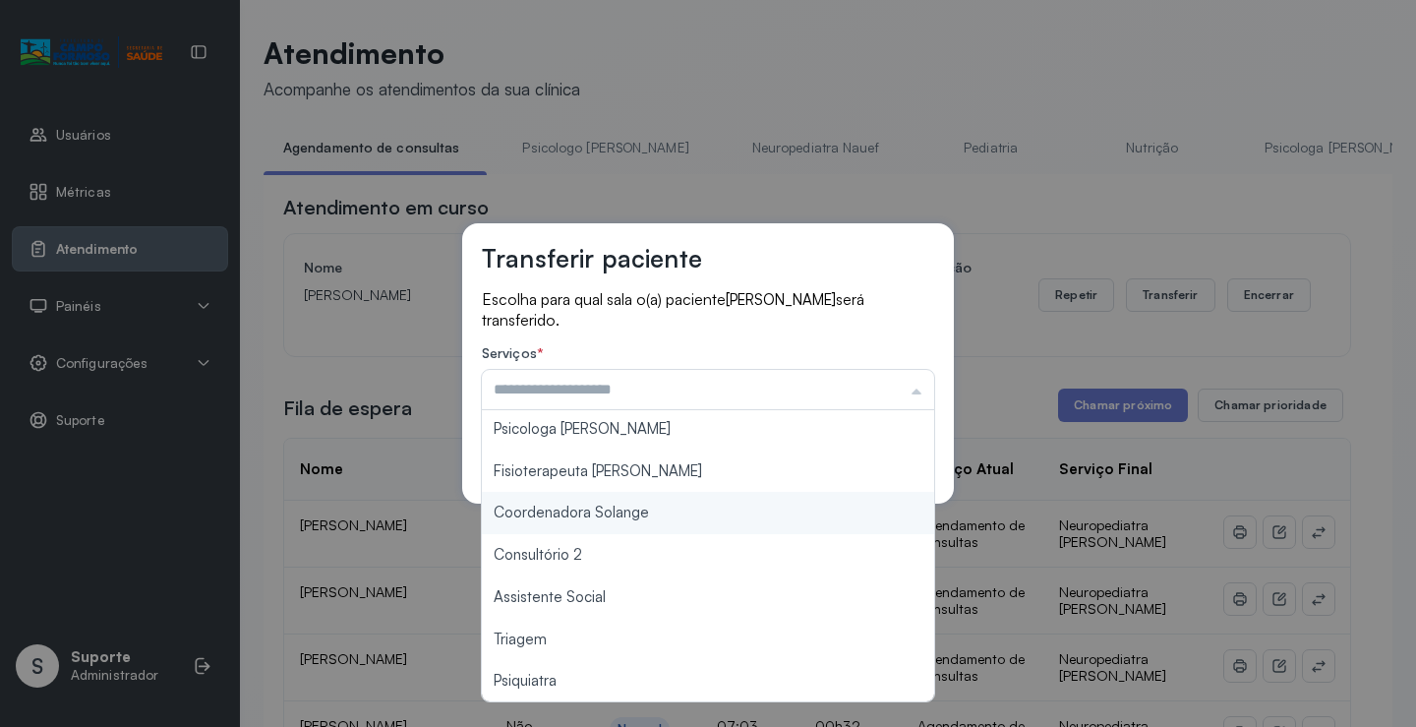
scroll to position [197, 0]
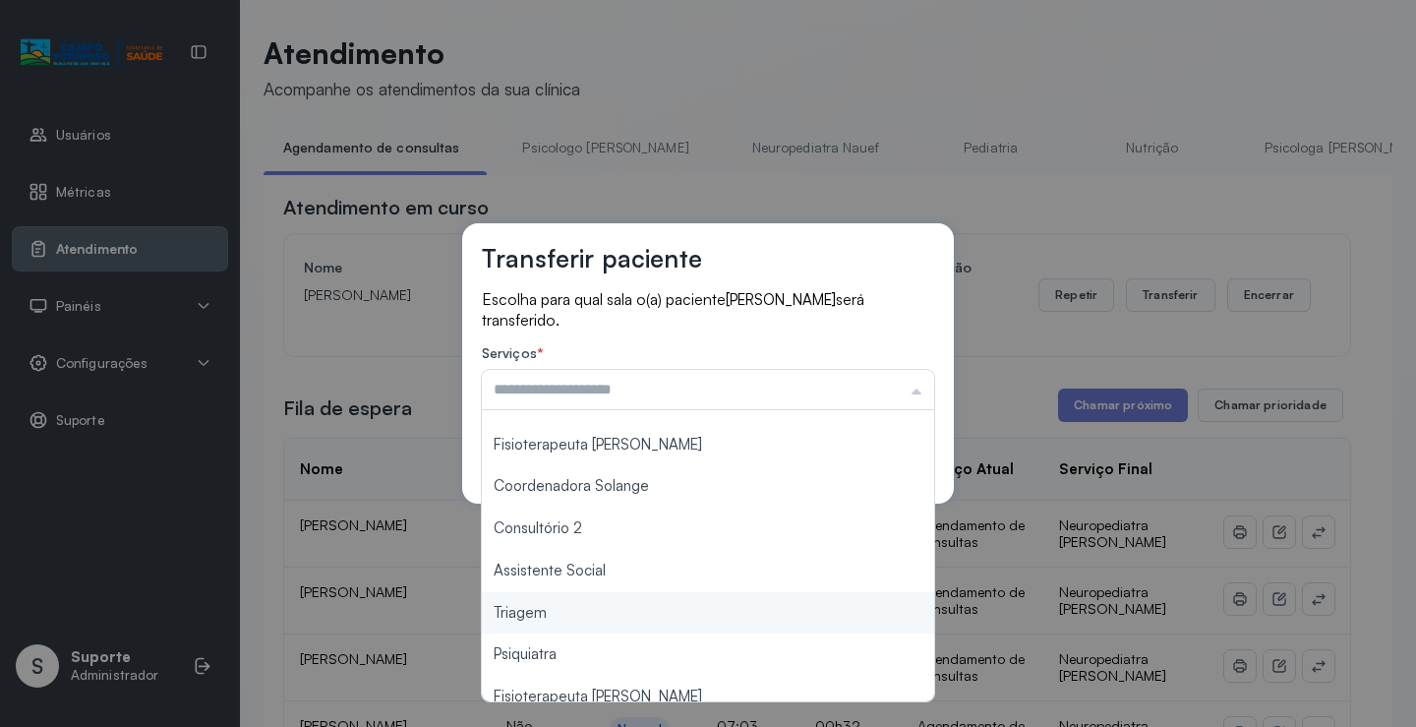
type input "*******"
drag, startPoint x: 541, startPoint y: 619, endPoint x: 829, endPoint y: 521, distance: 304.4
click at [550, 616] on div "Transferir paciente Escolha para qual sala o(a) paciente Izabel silva de olivei…" at bounding box center [708, 363] width 1416 height 727
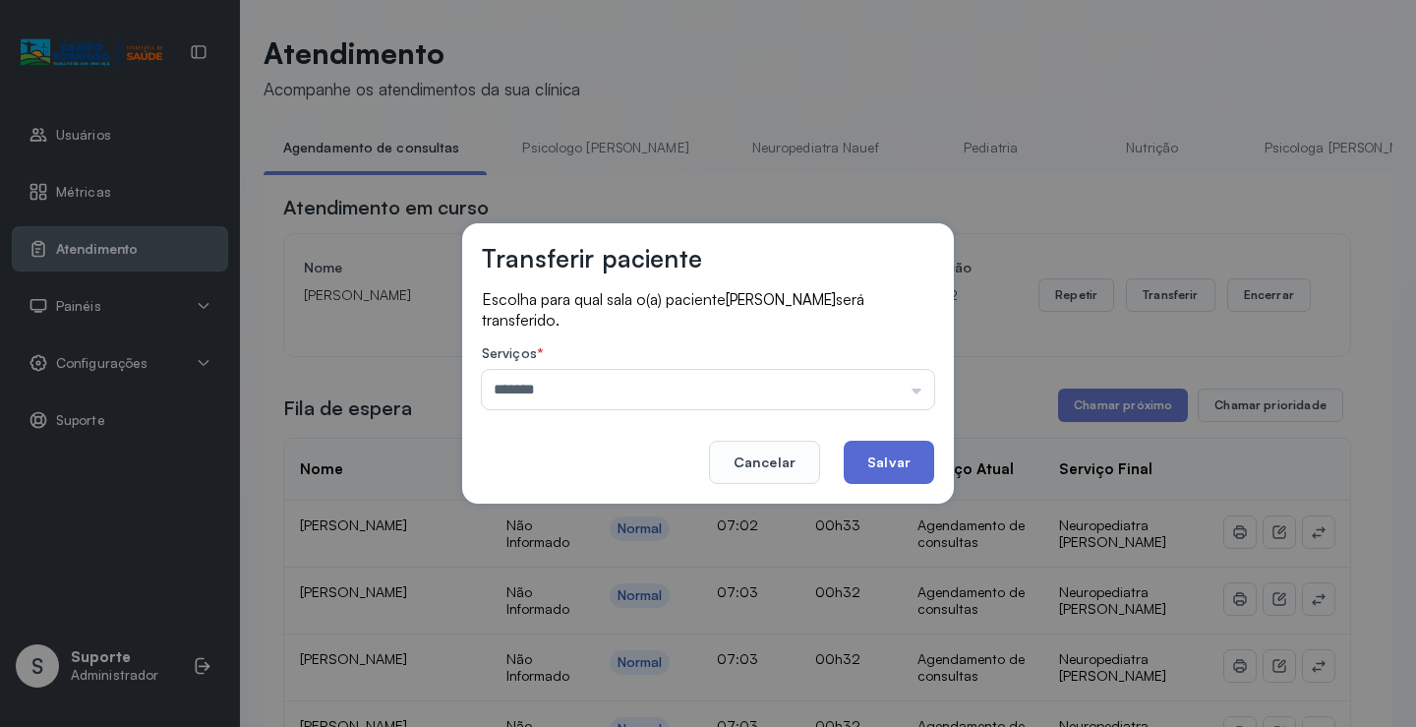
click at [905, 449] on button "Salvar" at bounding box center [889, 461] width 90 height 43
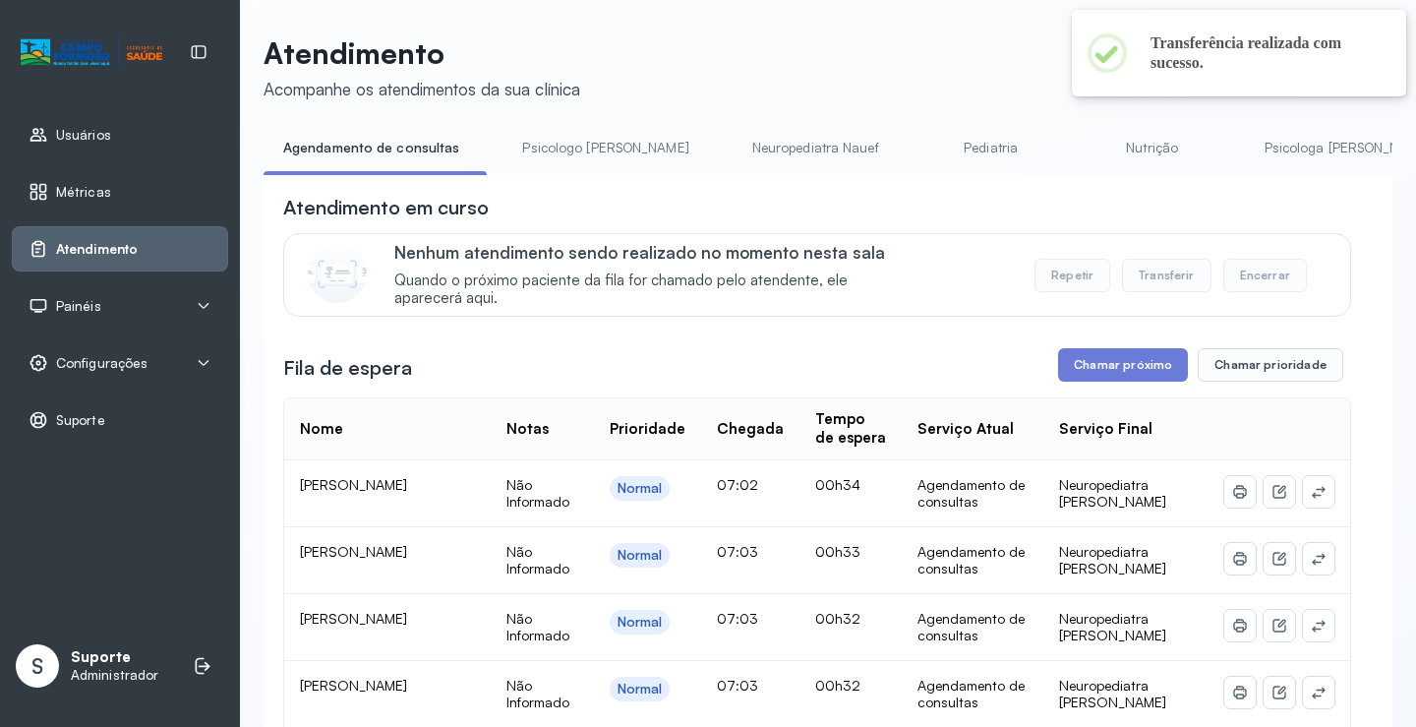
click at [603, 140] on link "Psicologo [PERSON_NAME]" at bounding box center [604, 148] width 205 height 32
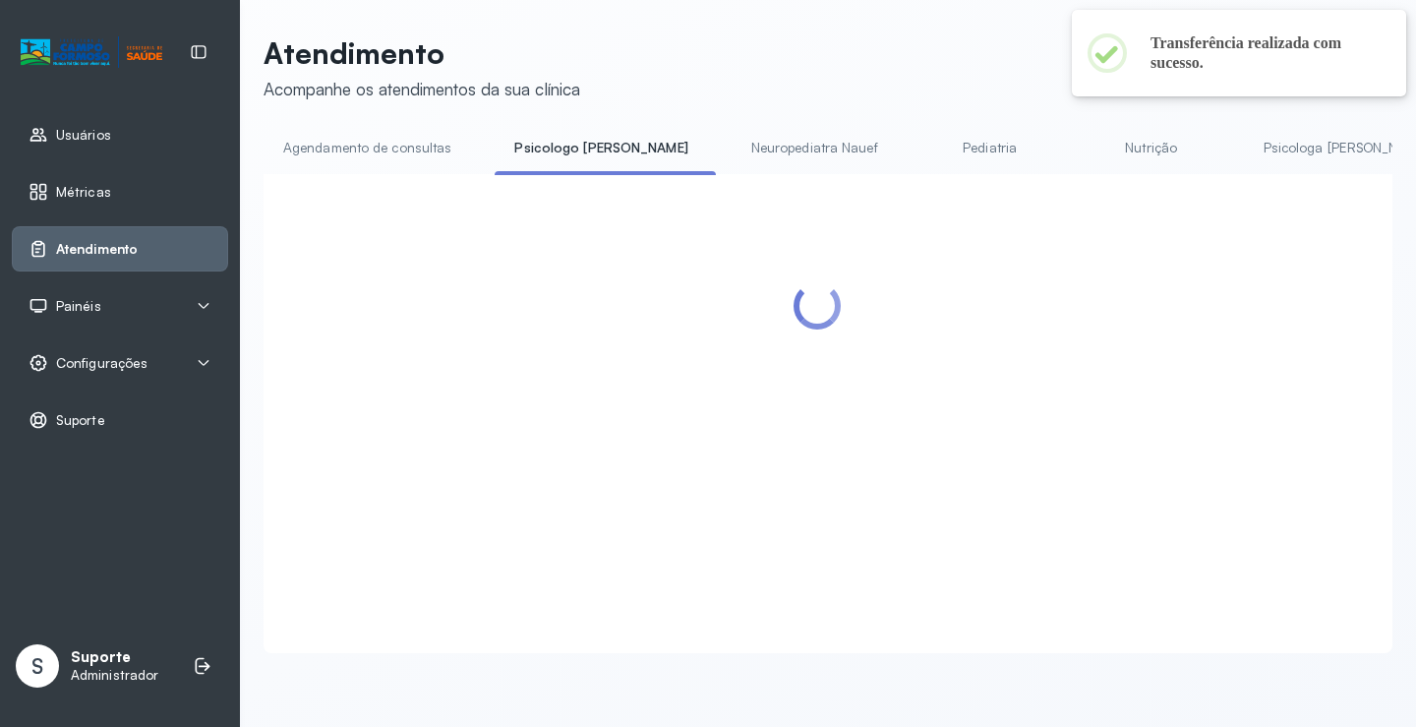
click at [380, 138] on link "Agendamento de consultas" at bounding box center [367, 148] width 207 height 32
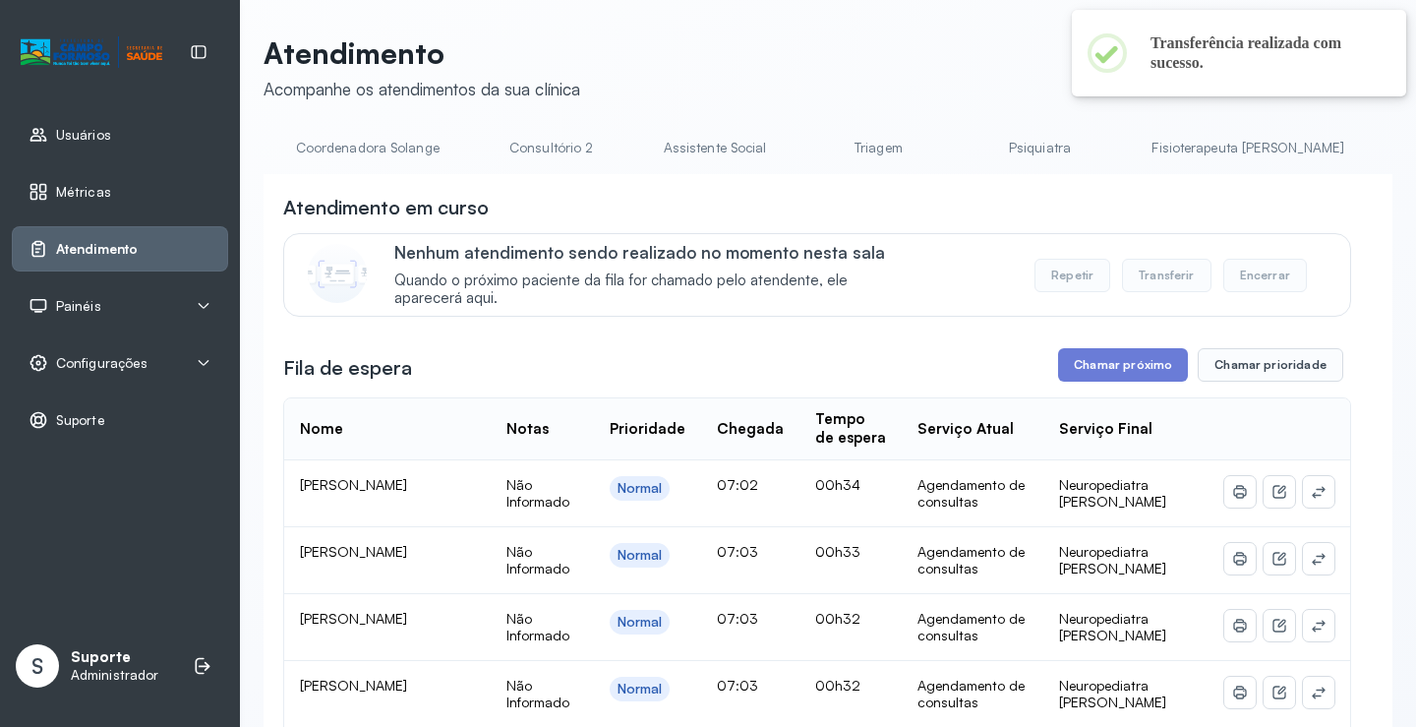
scroll to position [0, 1470]
click at [792, 147] on link "Triagem" at bounding box center [861, 148] width 138 height 32
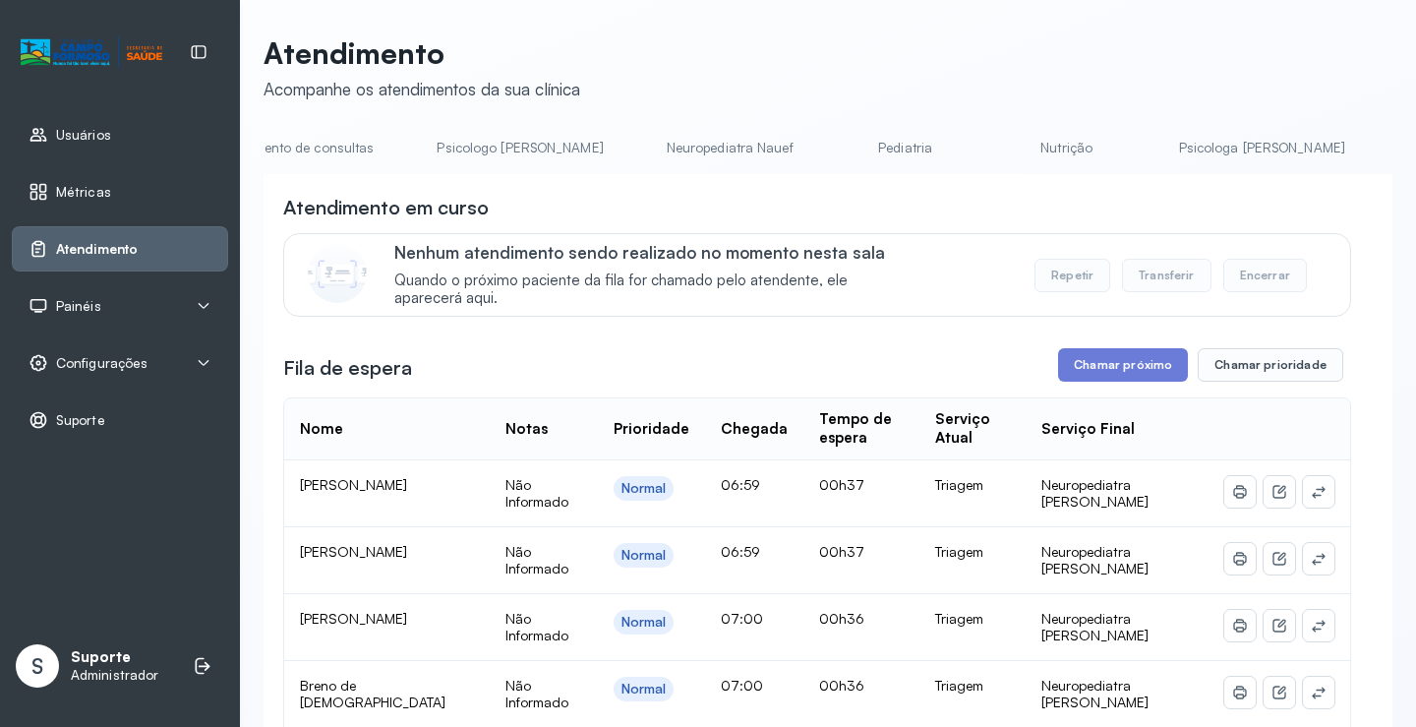
scroll to position [0, 0]
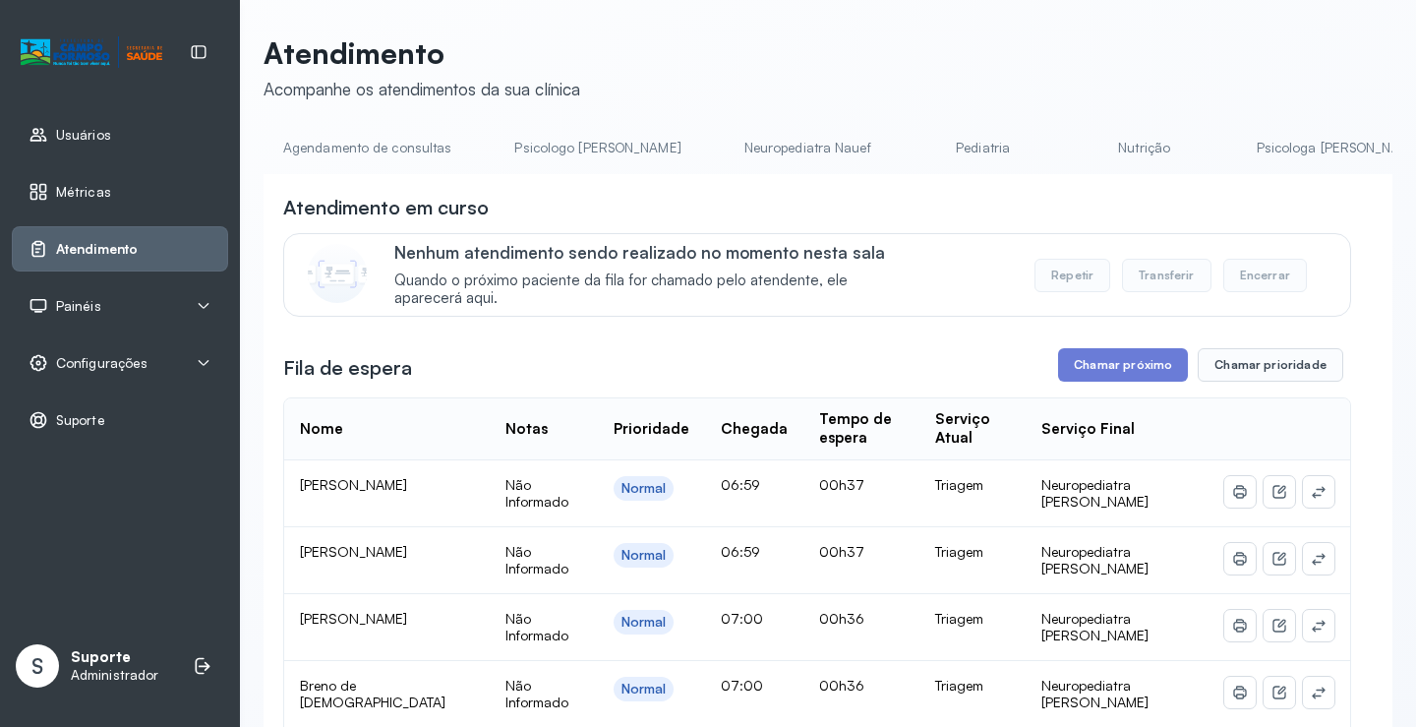
click at [333, 154] on link "Agendamento de consultas" at bounding box center [367, 148] width 207 height 32
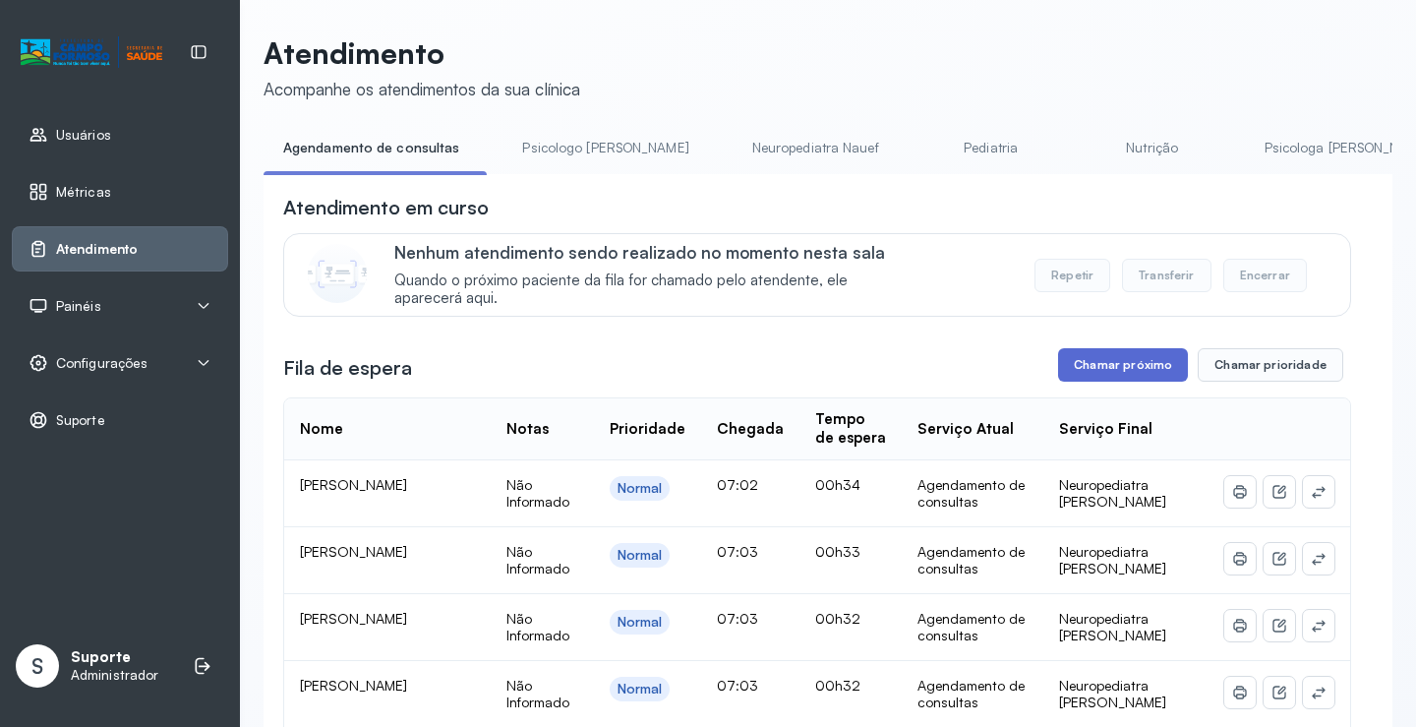
click at [1096, 361] on button "Chamar próximo" at bounding box center [1123, 364] width 130 height 33
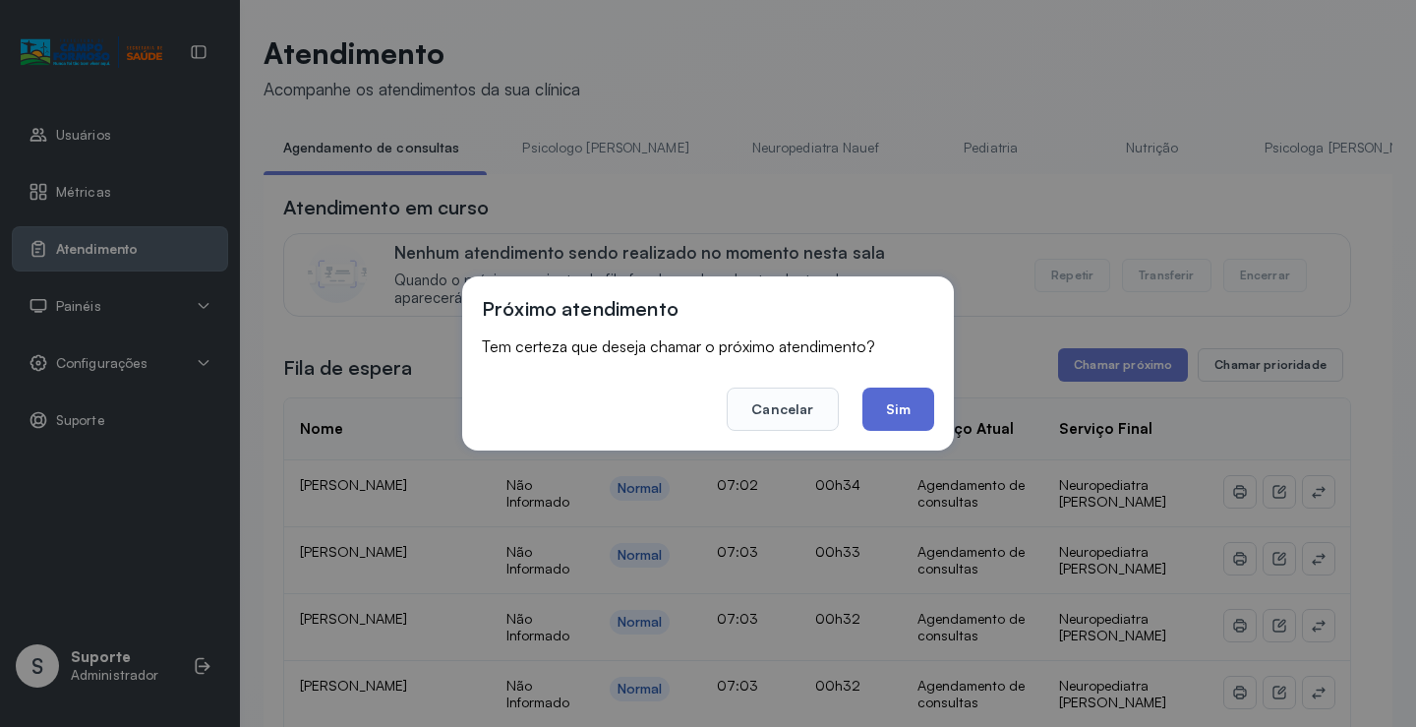
click at [890, 406] on button "Sim" at bounding box center [898, 408] width 72 height 43
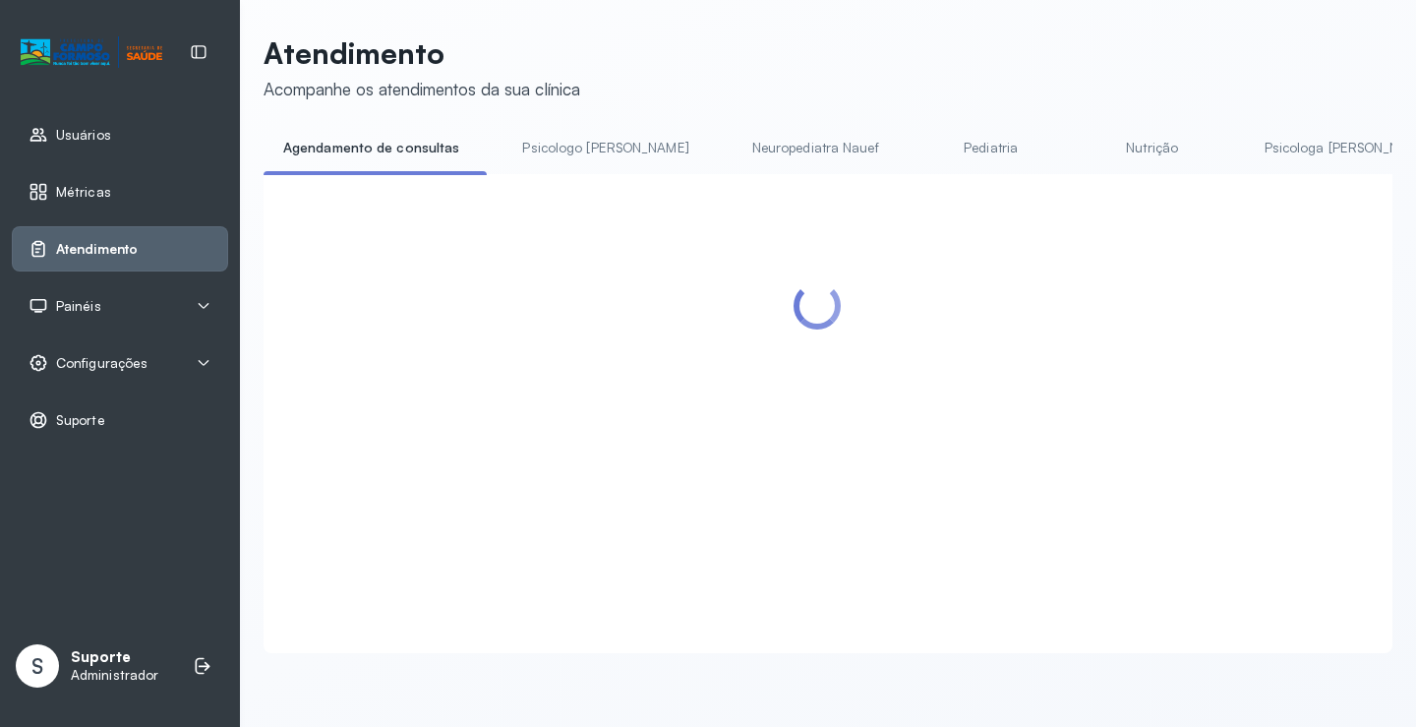
click at [565, 151] on link "Psicologo [PERSON_NAME]" at bounding box center [604, 148] width 205 height 32
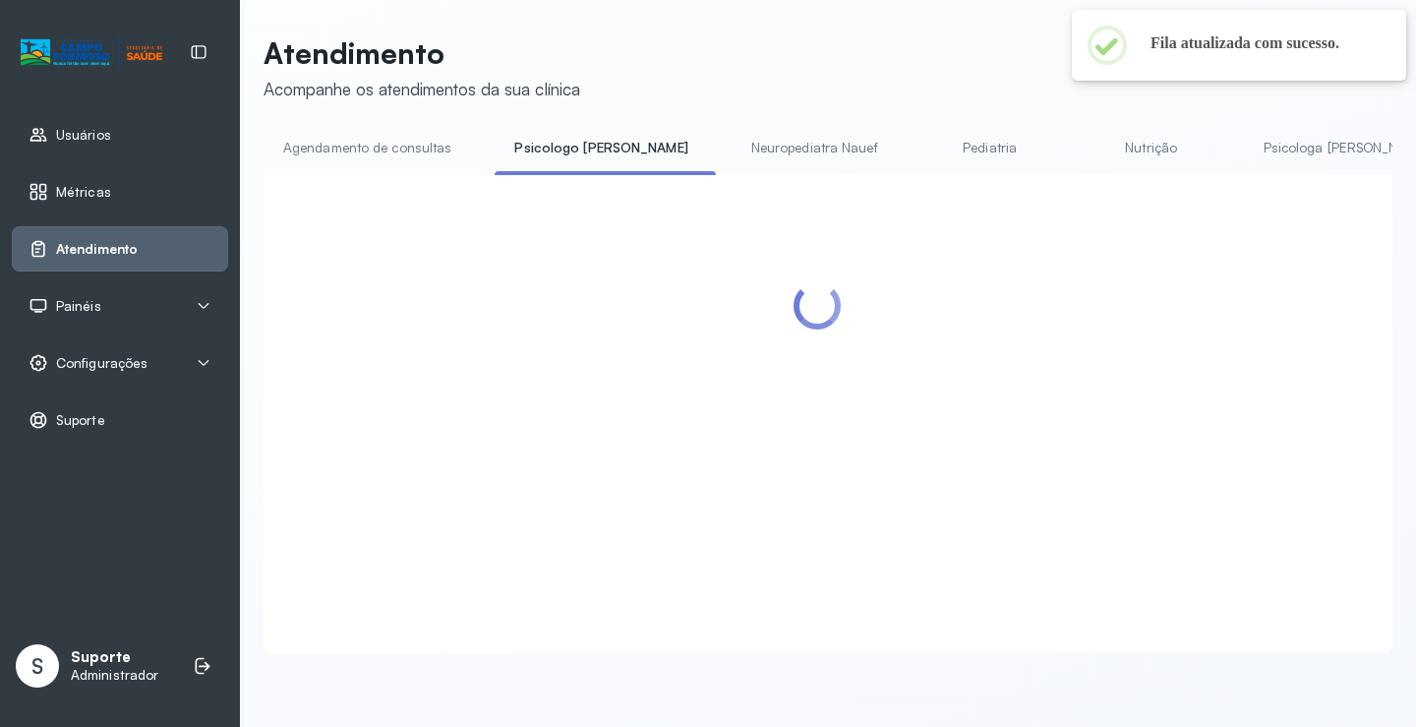
click at [383, 137] on link "Agendamento de consultas" at bounding box center [367, 148] width 207 height 32
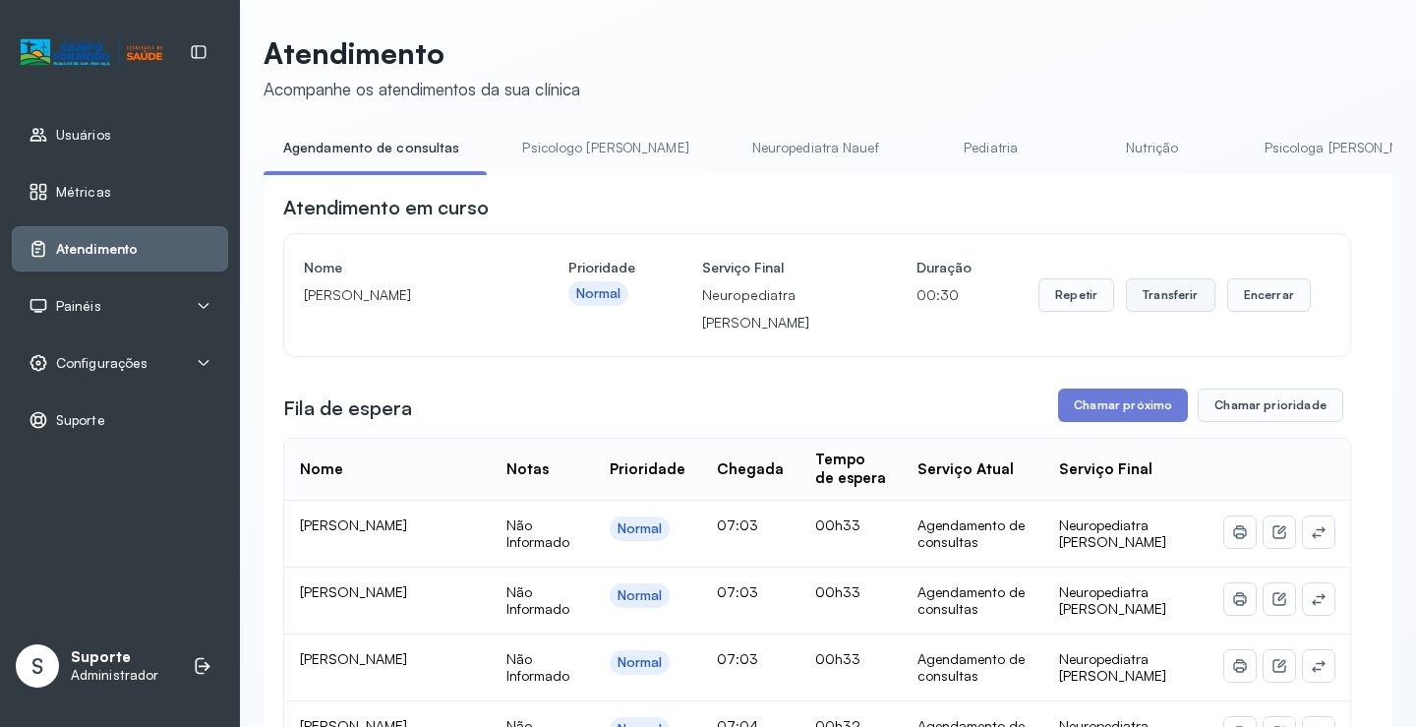
click at [1166, 312] on button "Transferir" at bounding box center [1170, 294] width 89 height 33
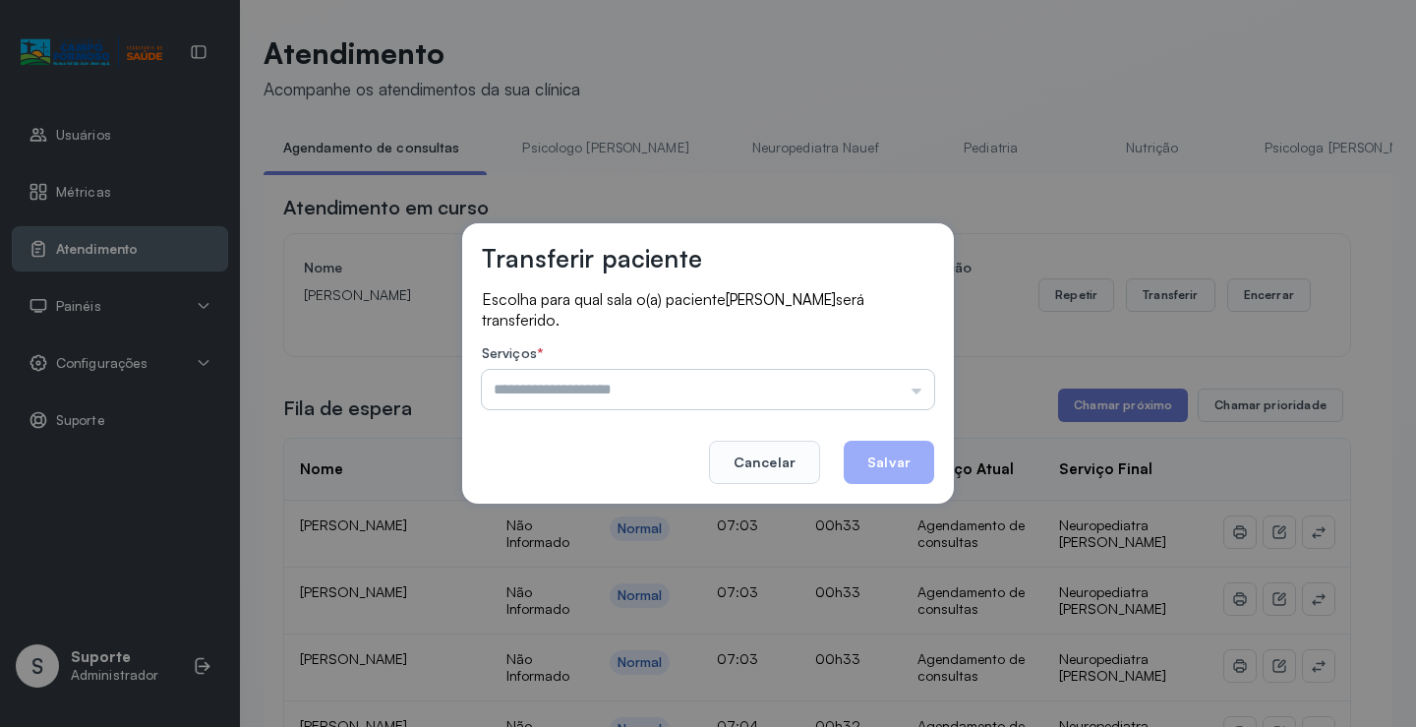
drag, startPoint x: 792, startPoint y: 368, endPoint x: 796, endPoint y: 384, distance: 17.2
click at [792, 373] on div "Serviços * Psicologo Pedro Neuropediatra Nauef Pediatria Nutrição Psicologa Ala…" at bounding box center [708, 377] width 452 height 64
drag, startPoint x: 796, startPoint y: 384, endPoint x: 676, endPoint y: 465, distance: 144.5
click at [796, 385] on input "text" at bounding box center [708, 389] width 452 height 39
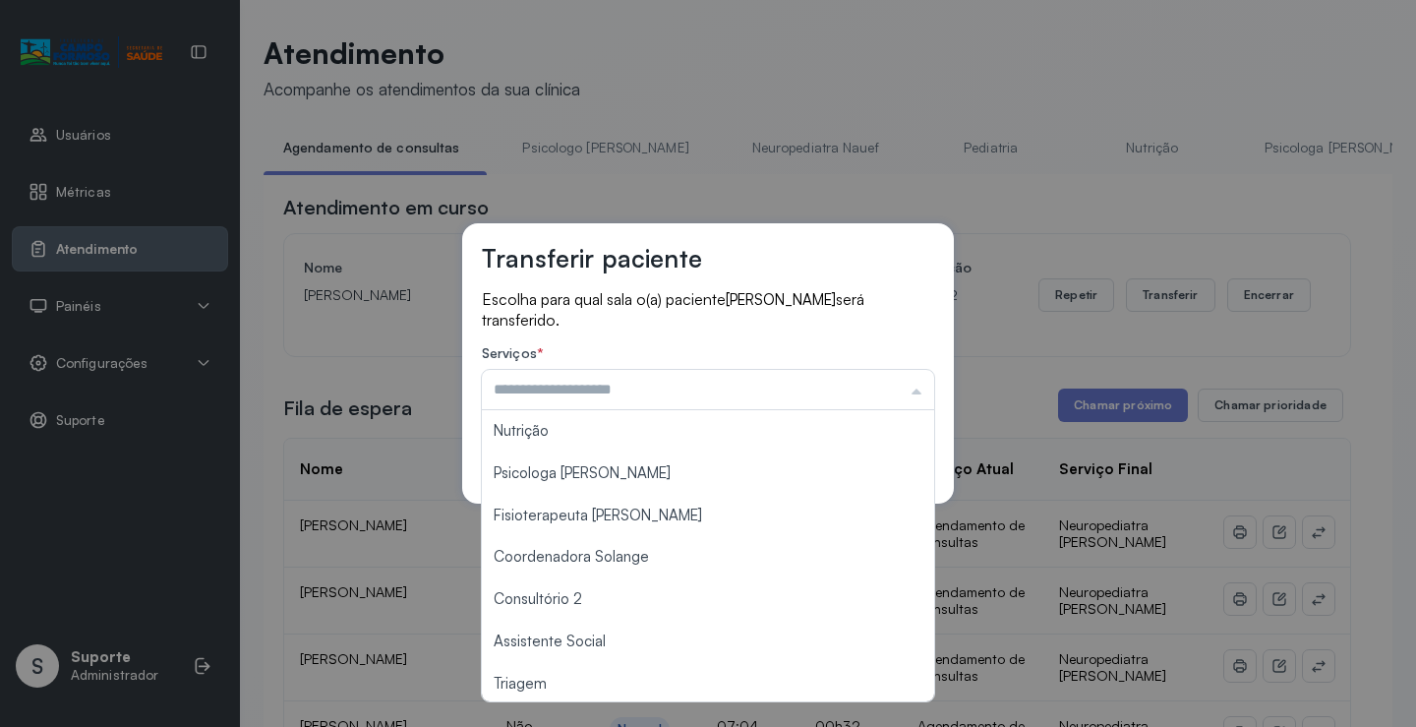
scroll to position [295, 0]
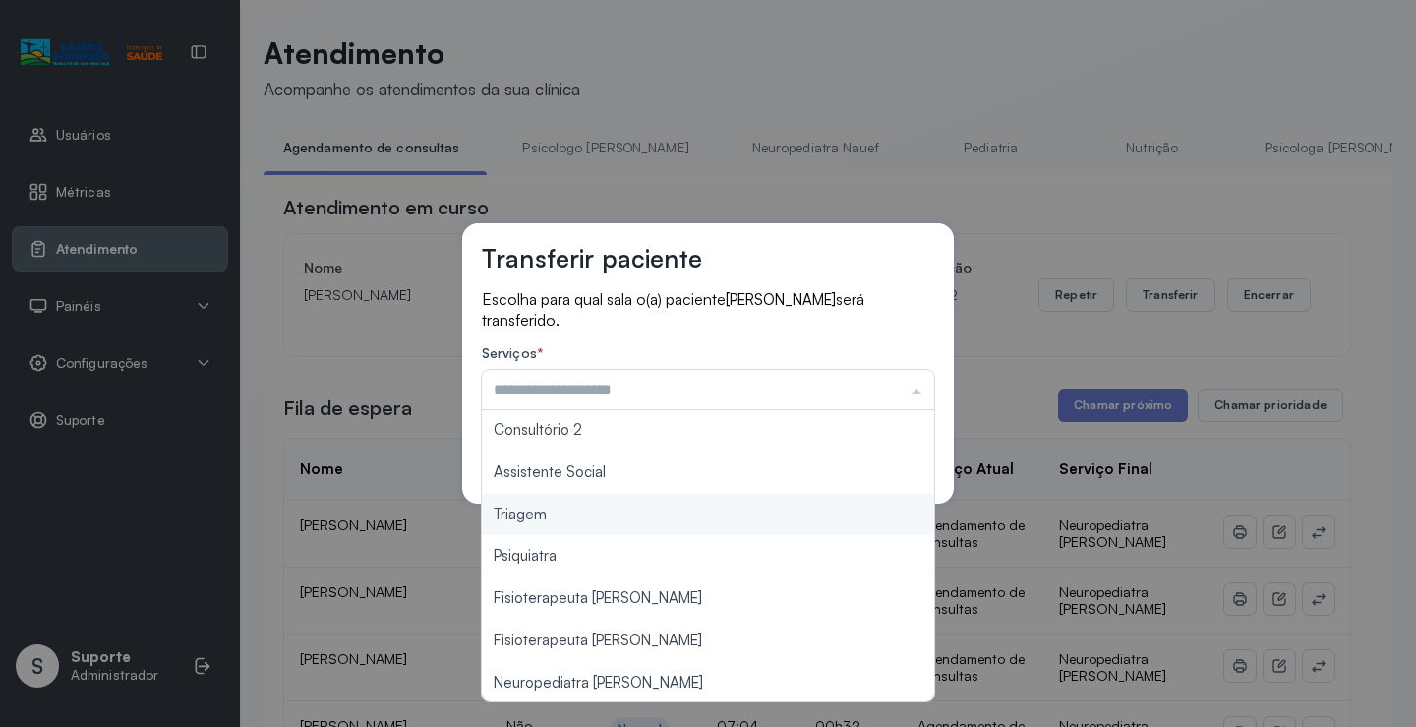
type input "*******"
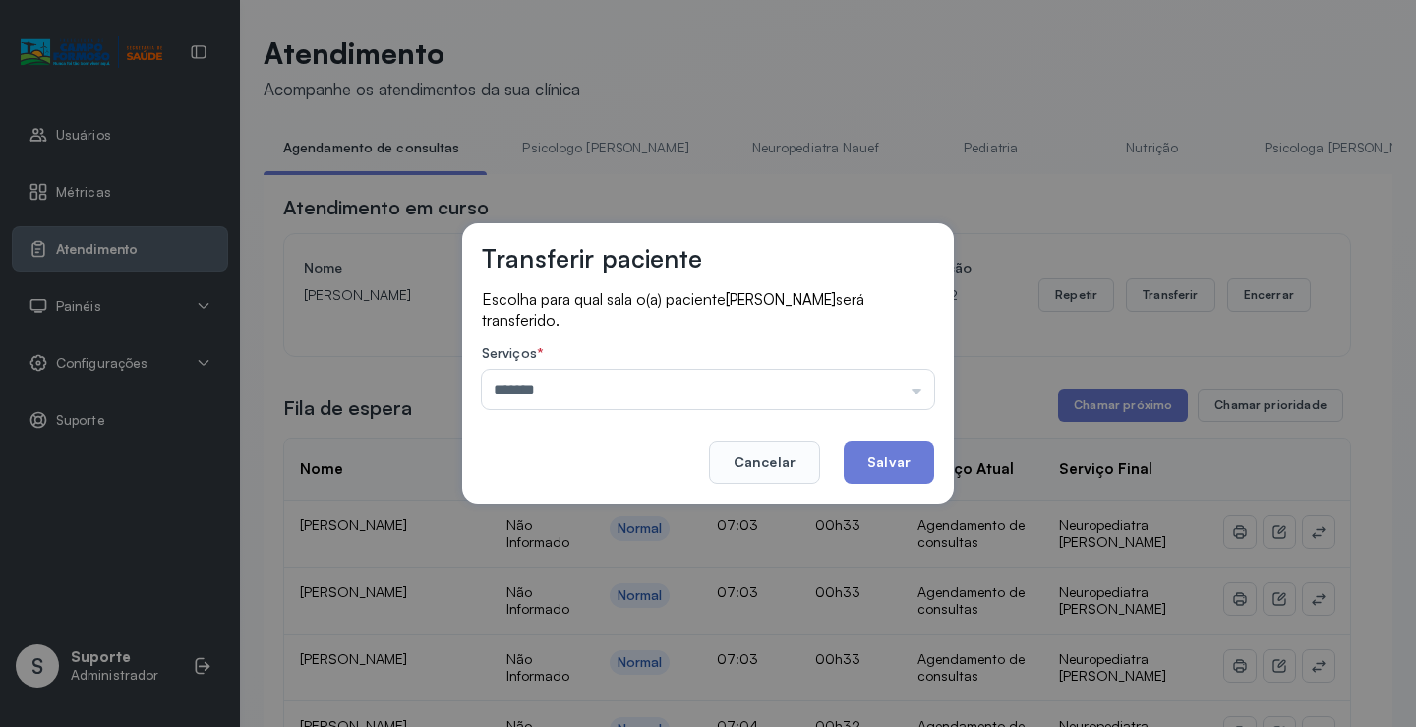
click at [641, 520] on div "Transferir paciente Escolha para qual sala o(a) paciente Marcos Henrique Rocha …" at bounding box center [708, 363] width 1416 height 727
click at [901, 464] on button "Salvar" at bounding box center [889, 461] width 90 height 43
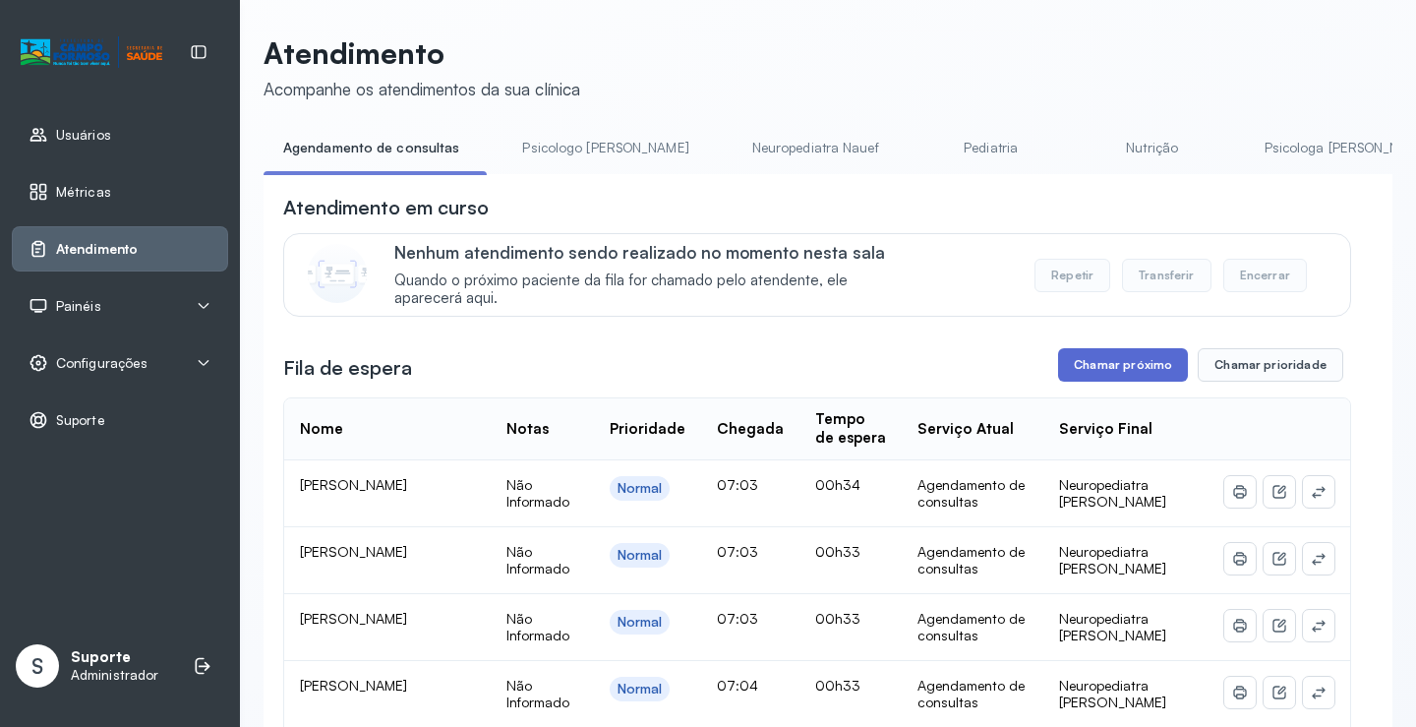
click at [1096, 370] on button "Chamar próximo" at bounding box center [1123, 364] width 130 height 33
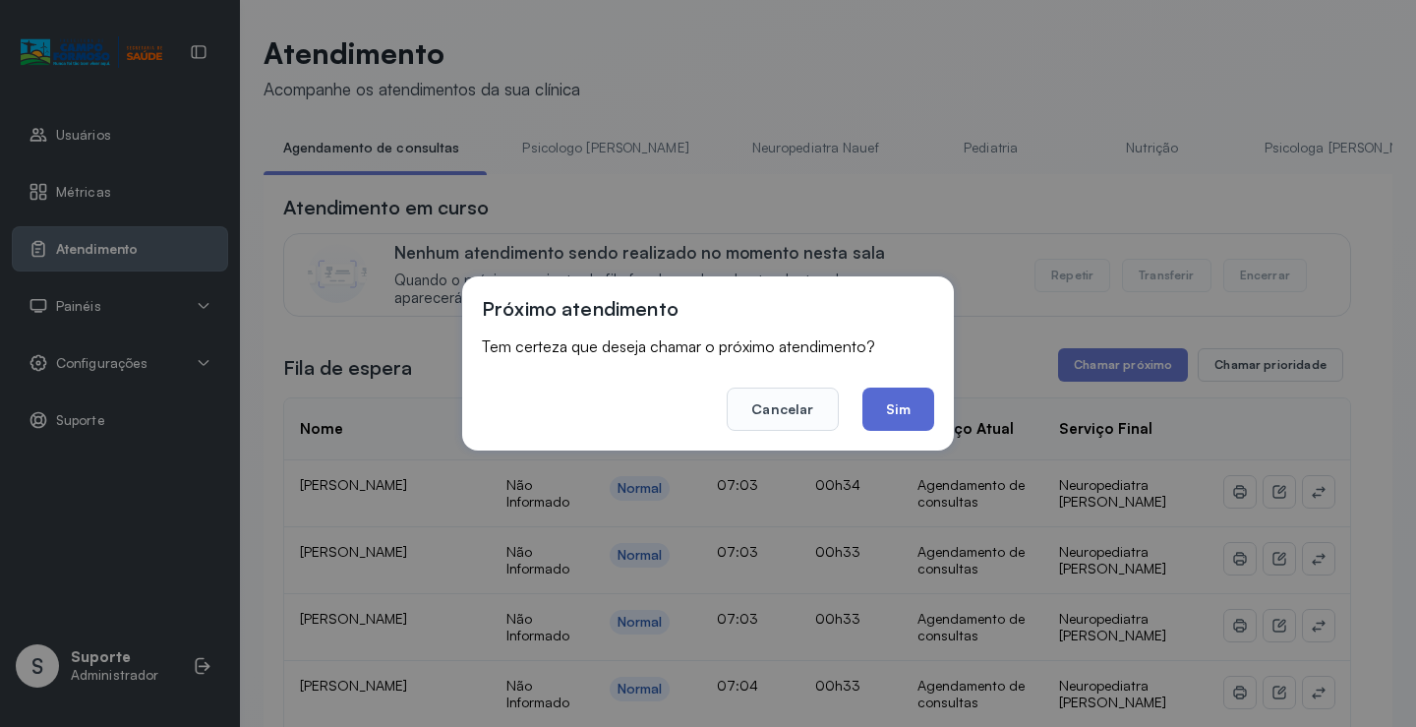
click at [917, 407] on button "Sim" at bounding box center [898, 408] width 72 height 43
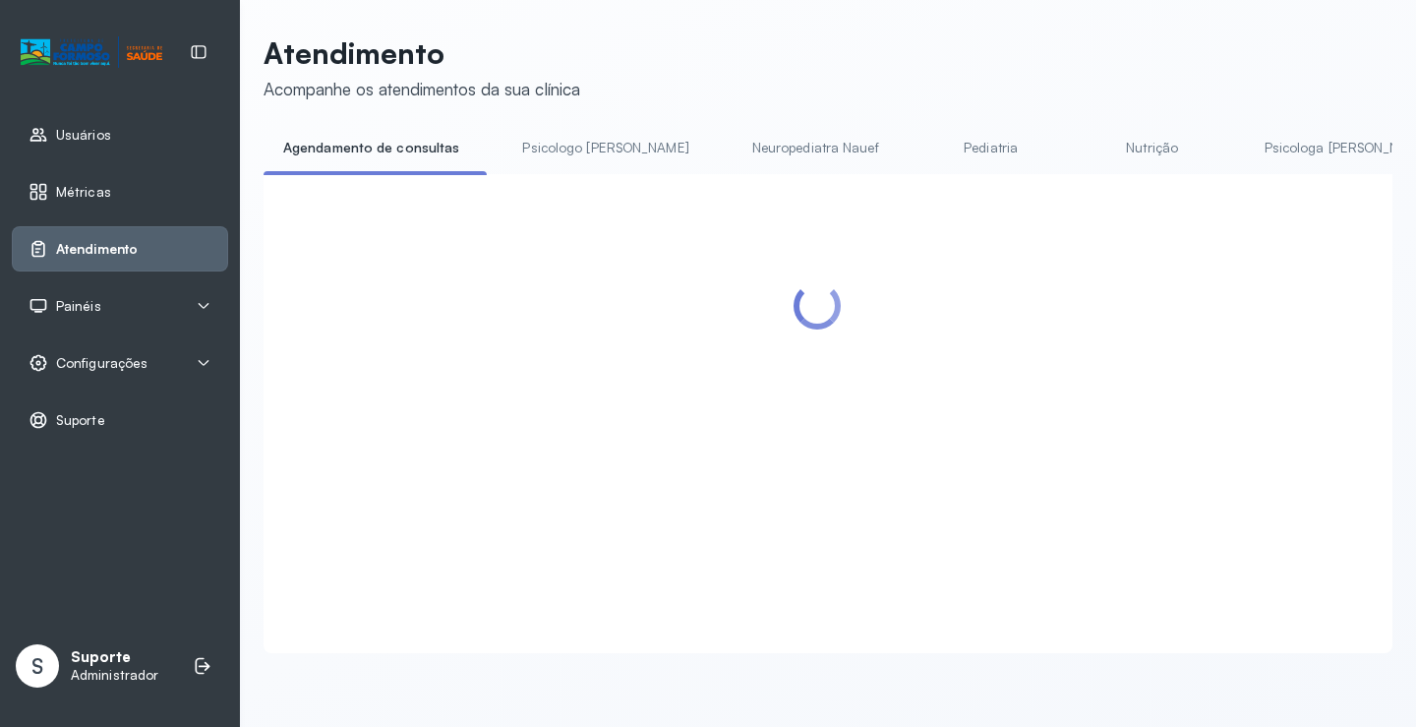
click at [567, 137] on link "Psicologo [PERSON_NAME]" at bounding box center [604, 148] width 205 height 32
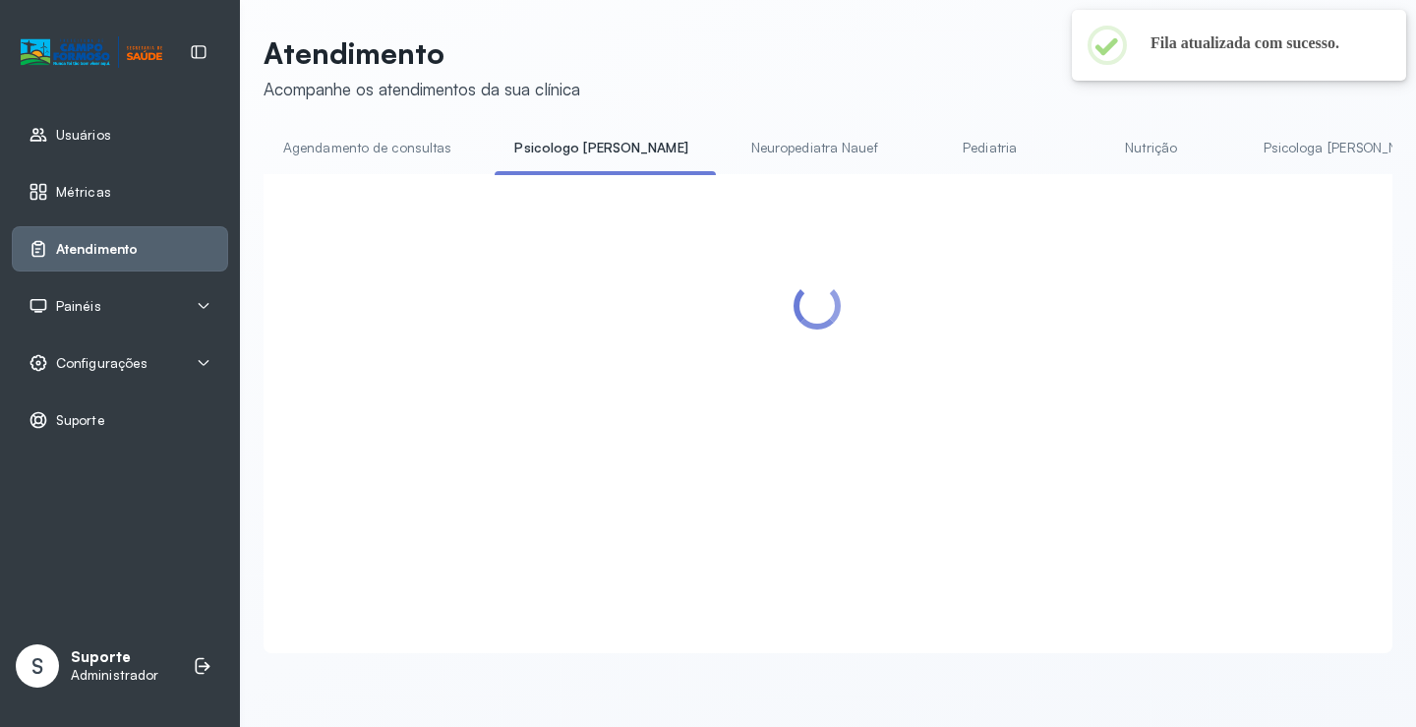
click at [402, 147] on link "Agendamento de consultas" at bounding box center [367, 148] width 207 height 32
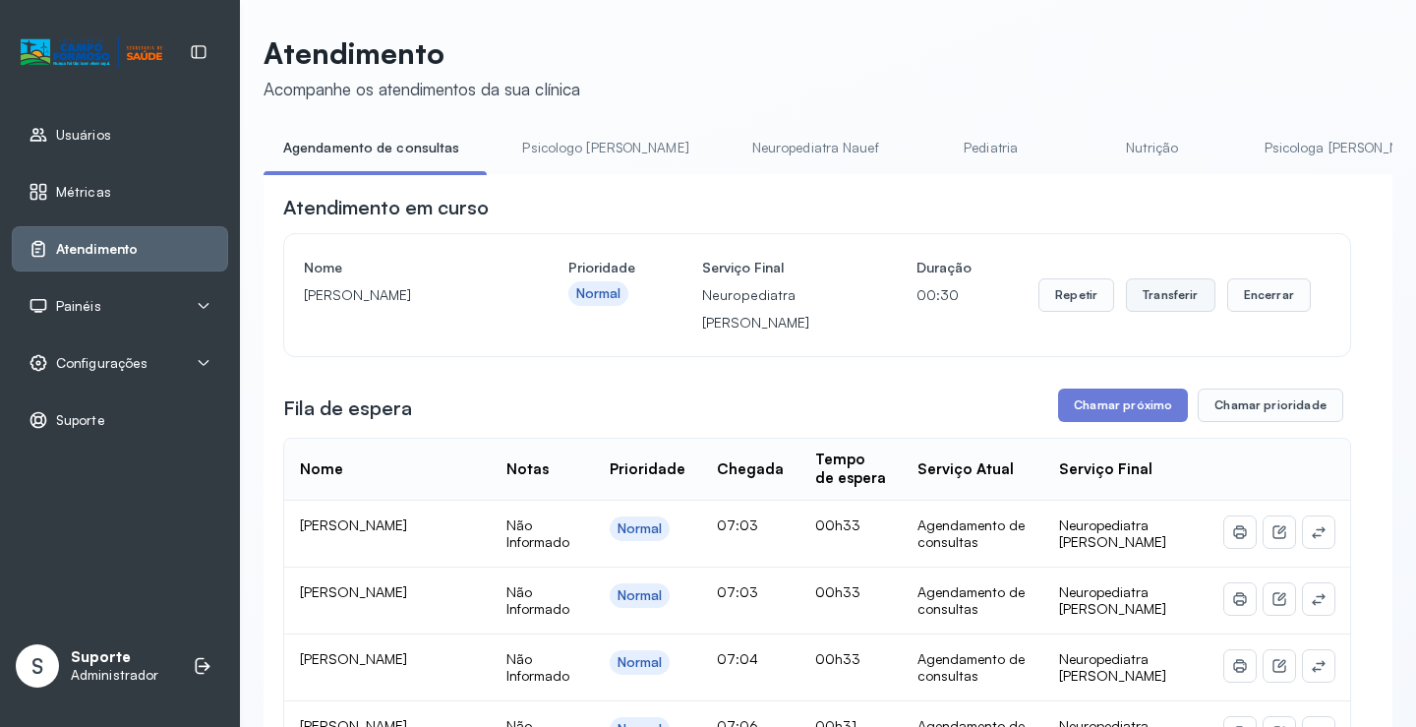
click at [1133, 301] on button "Transferir" at bounding box center [1170, 294] width 89 height 33
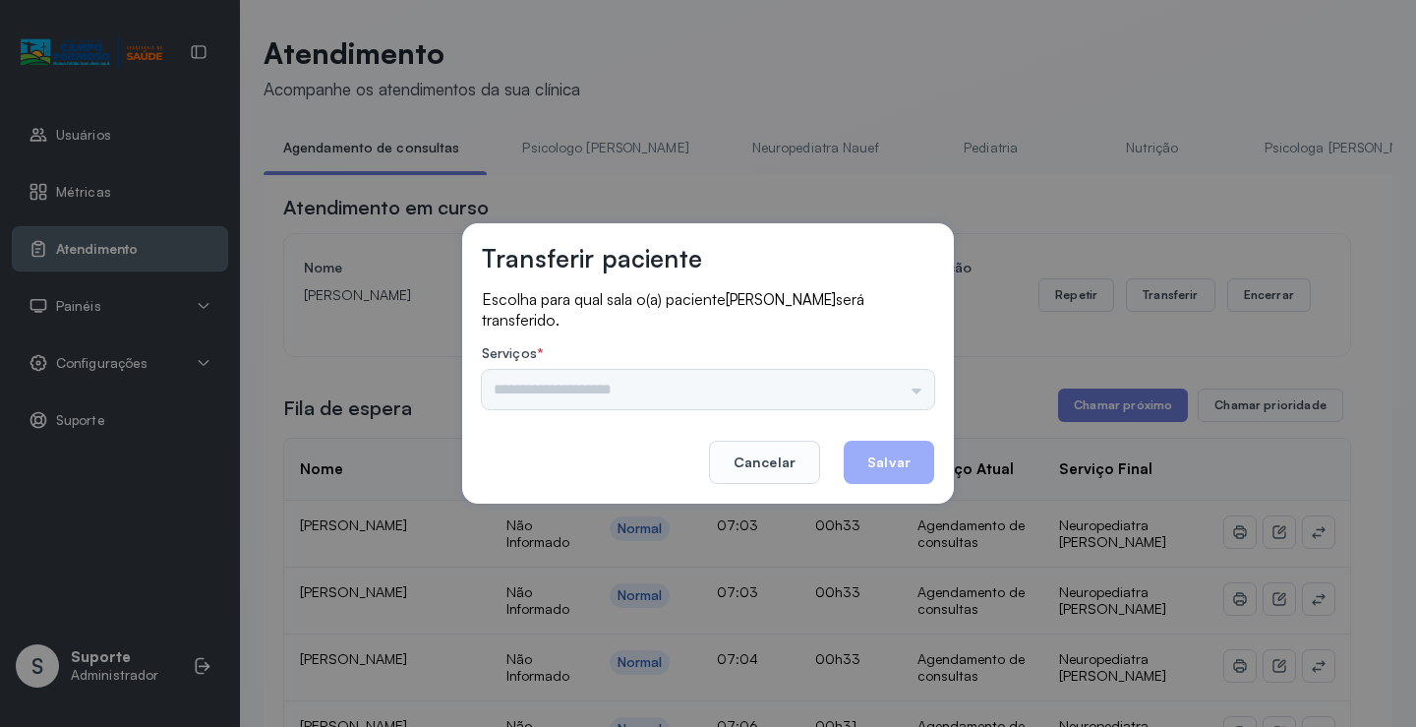
drag, startPoint x: 830, startPoint y: 409, endPoint x: 817, endPoint y: 399, distance: 16.1
click at [829, 409] on div "Escolha para qual sala o(a) paciente Agatha kauane Lourenço será transferido. S…" at bounding box center [708, 351] width 452 height 124
click at [817, 398] on input "text" at bounding box center [708, 389] width 452 height 39
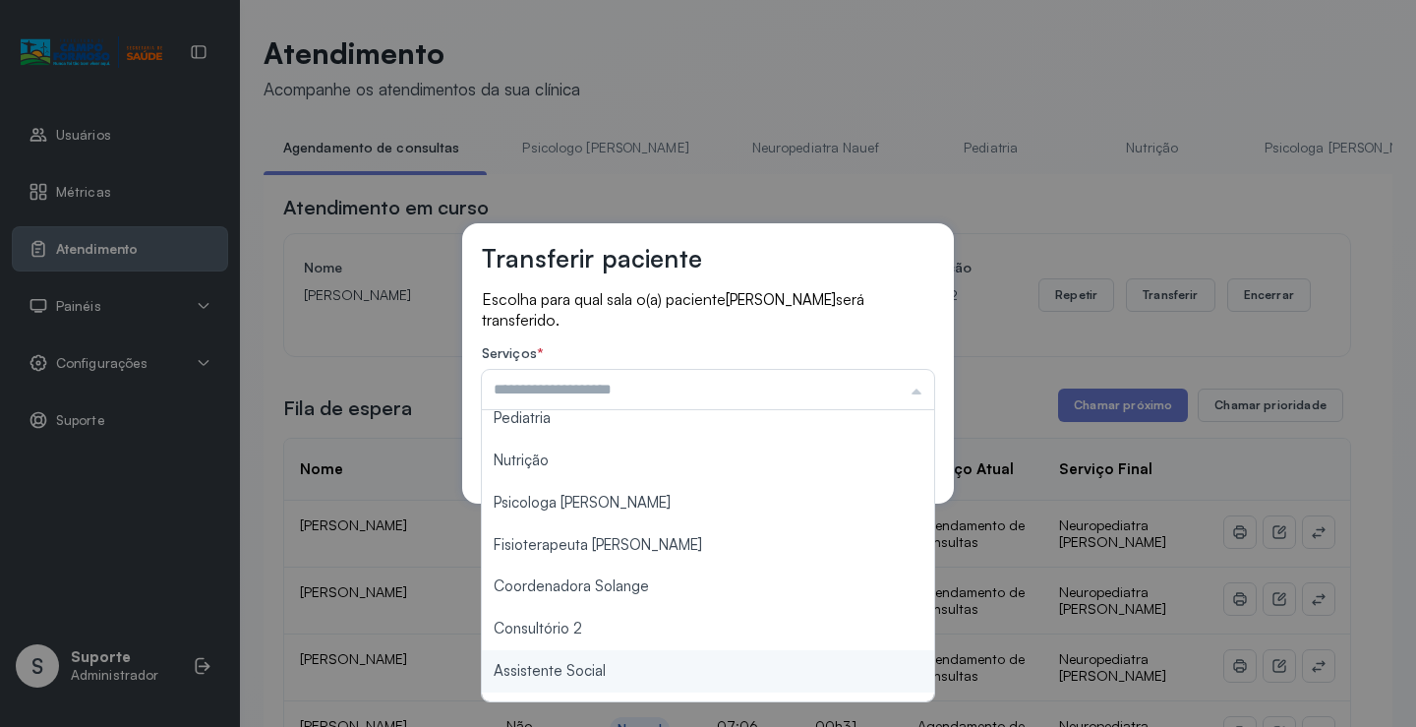
scroll to position [297, 0]
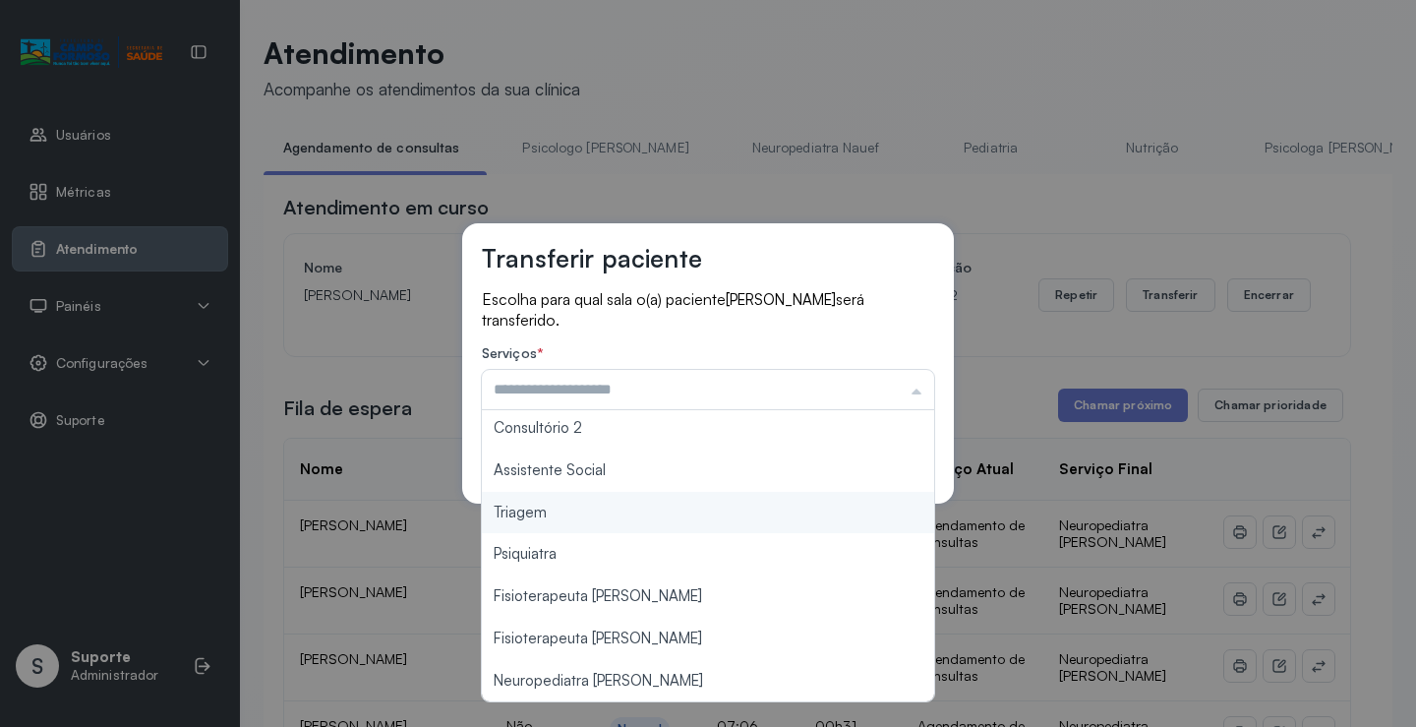
type input "*******"
drag, startPoint x: 571, startPoint y: 518, endPoint x: 638, endPoint y: 502, distance: 68.7
click at [571, 516] on div "Transferir paciente Escolha para qual sala o(a) paciente Agatha kauane Lourenço…" at bounding box center [708, 363] width 1416 height 727
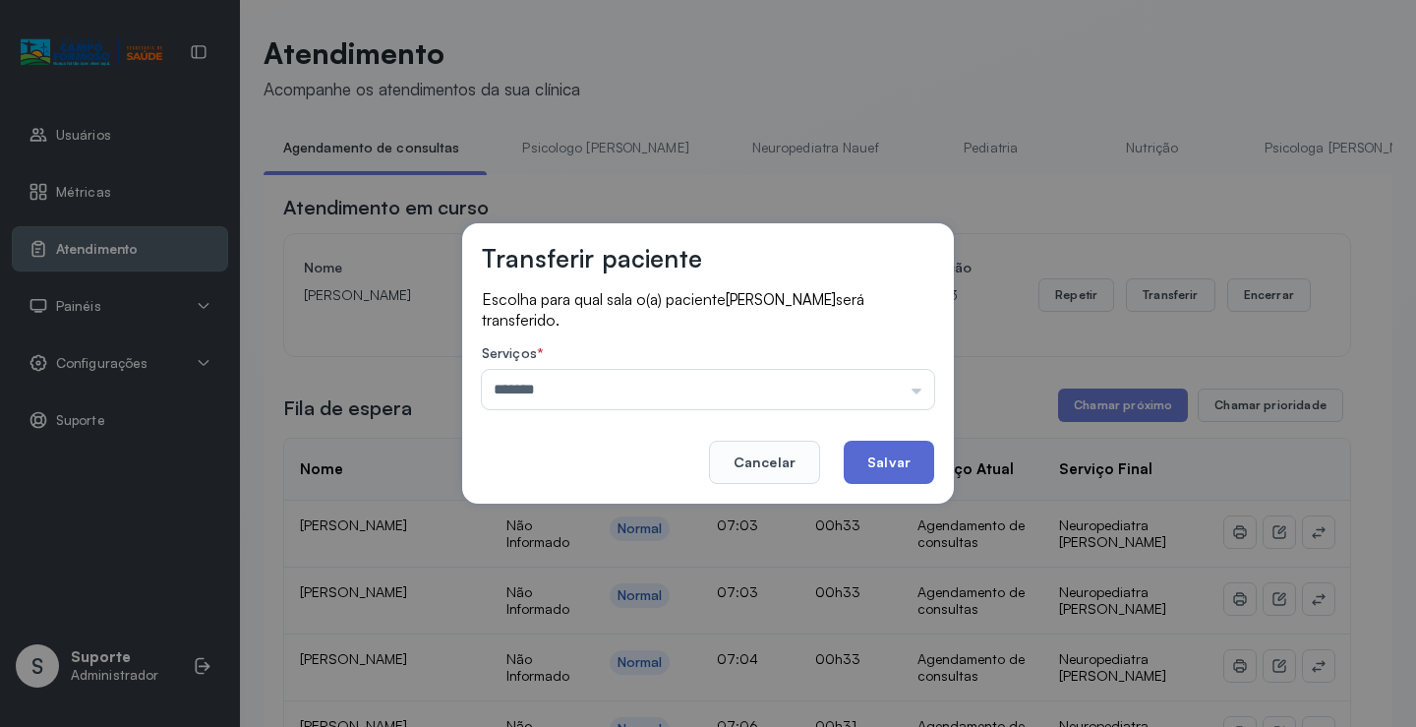
click at [889, 458] on button "Salvar" at bounding box center [889, 461] width 90 height 43
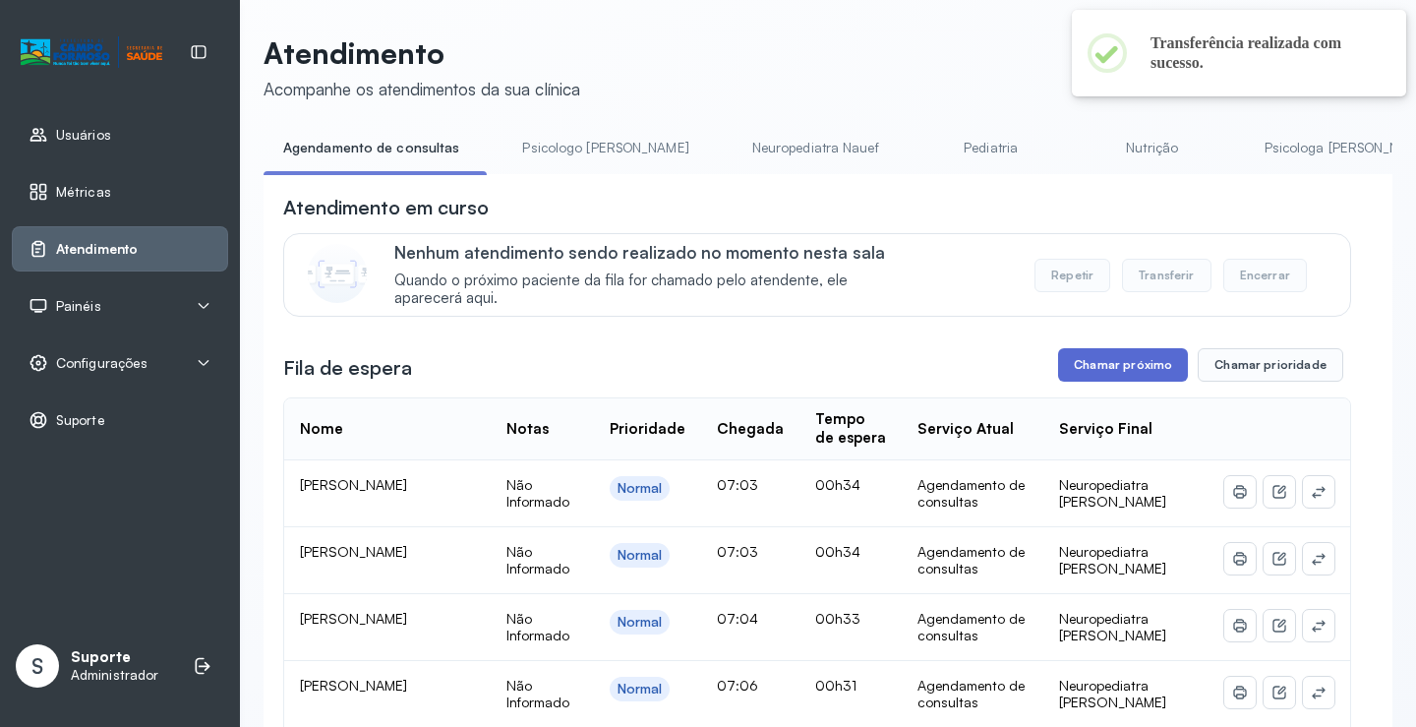
click at [1073, 362] on button "Chamar próximo" at bounding box center [1123, 364] width 130 height 33
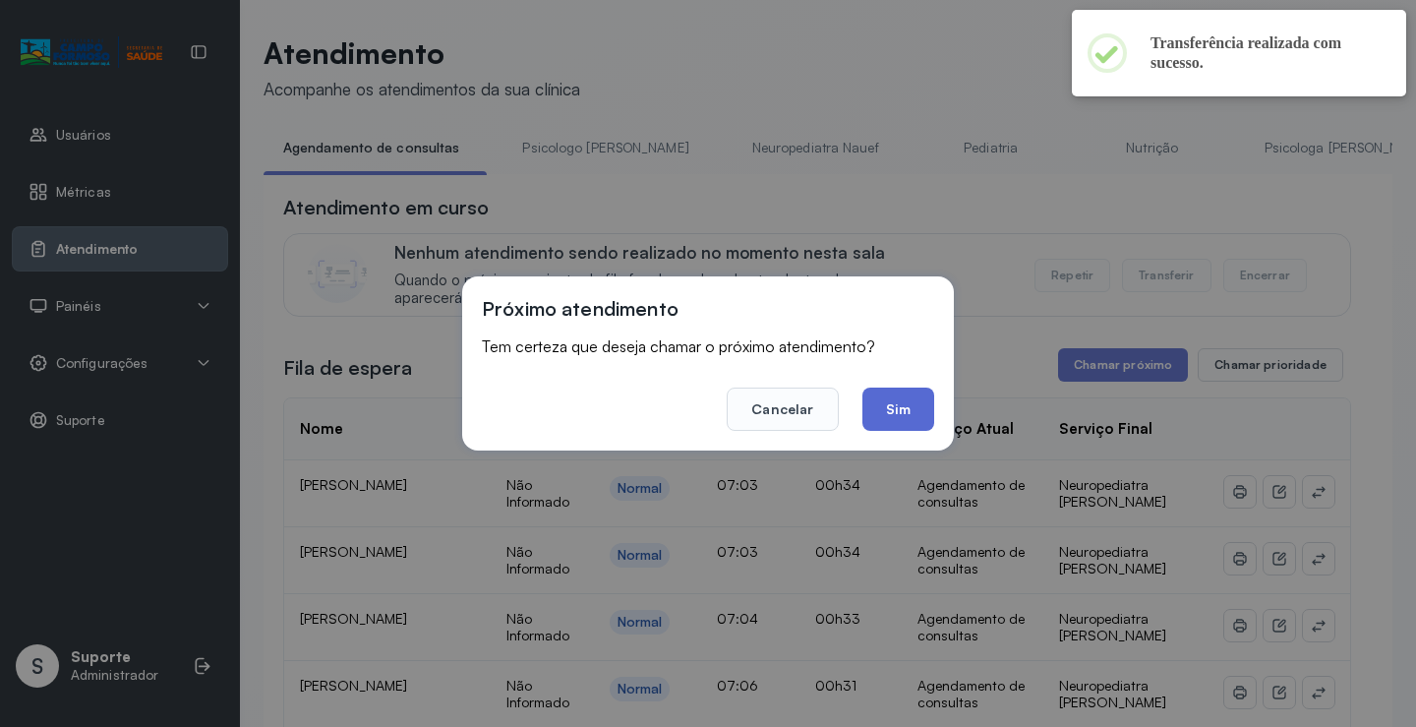
click at [867, 406] on button "Sim" at bounding box center [898, 408] width 72 height 43
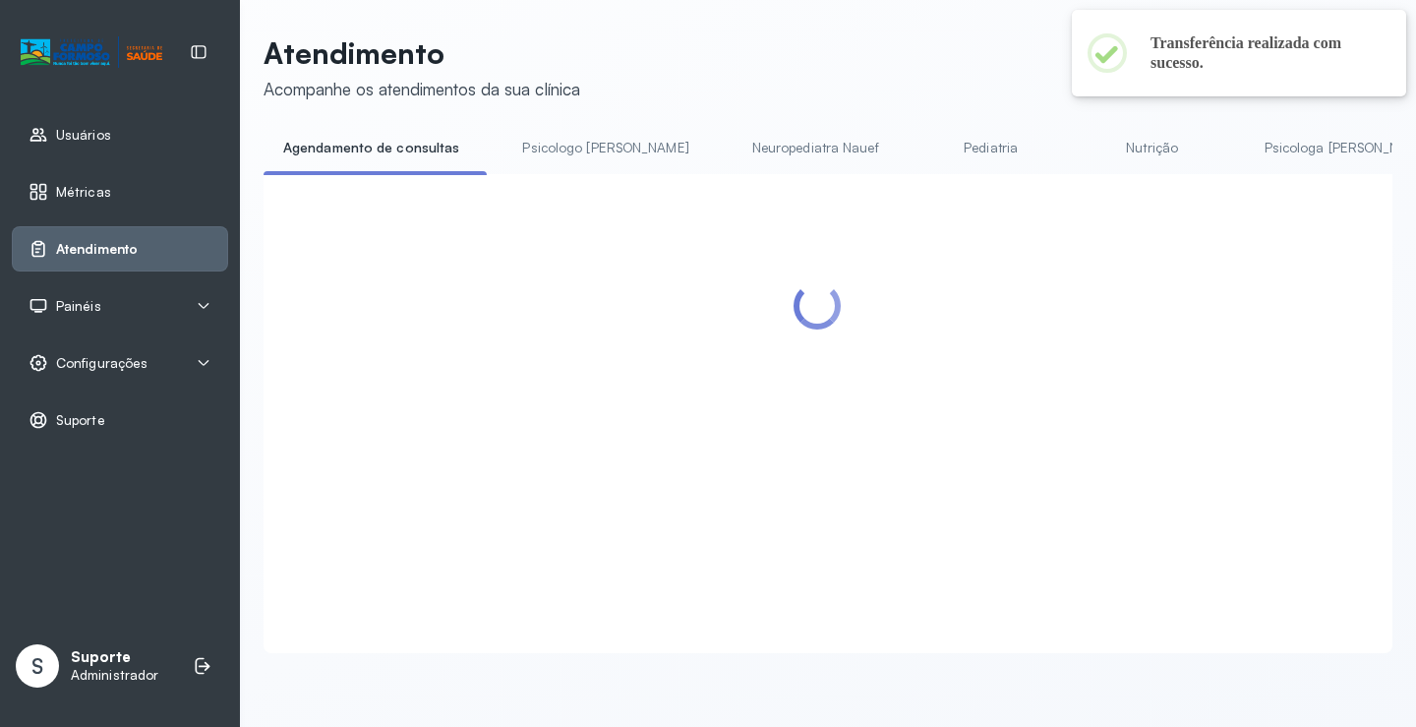
click at [551, 151] on link "Psicologo Pedro" at bounding box center [604, 148] width 205 height 32
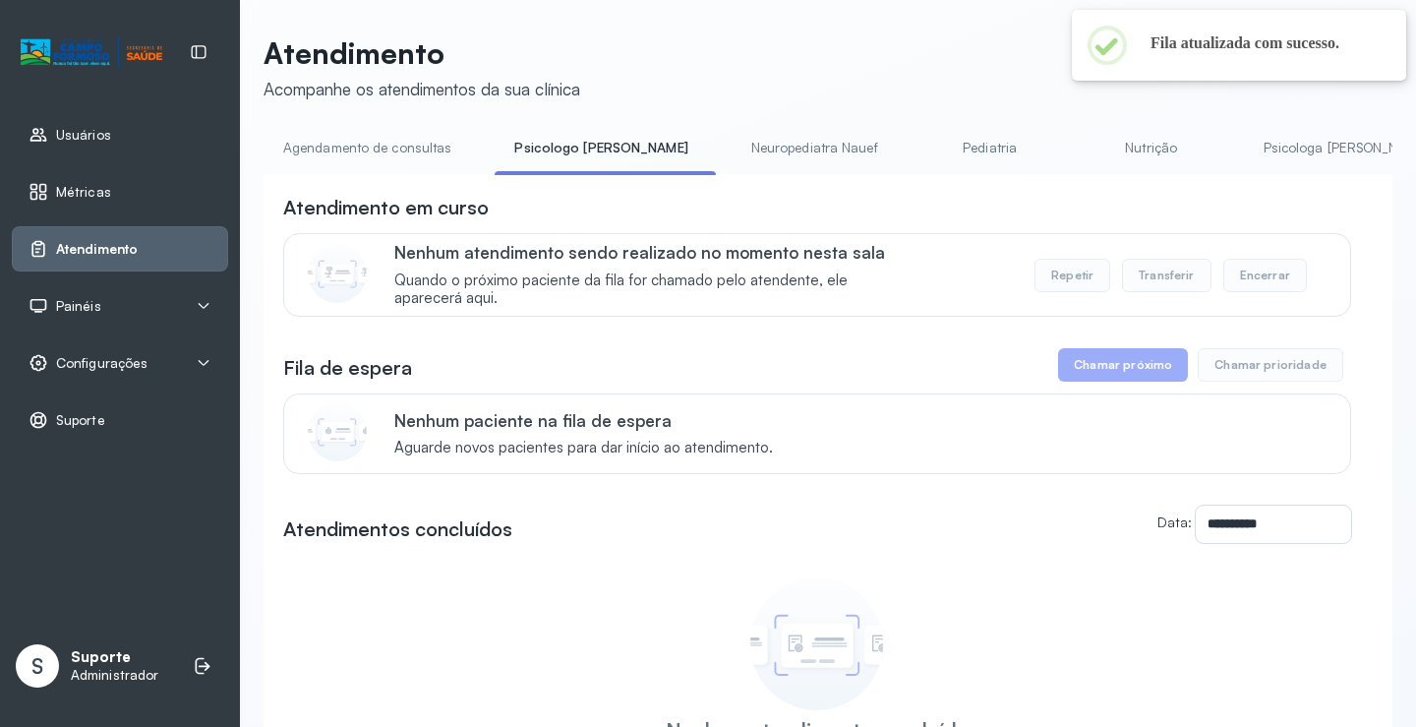
click at [392, 137] on link "Agendamento de consultas" at bounding box center [367, 148] width 207 height 32
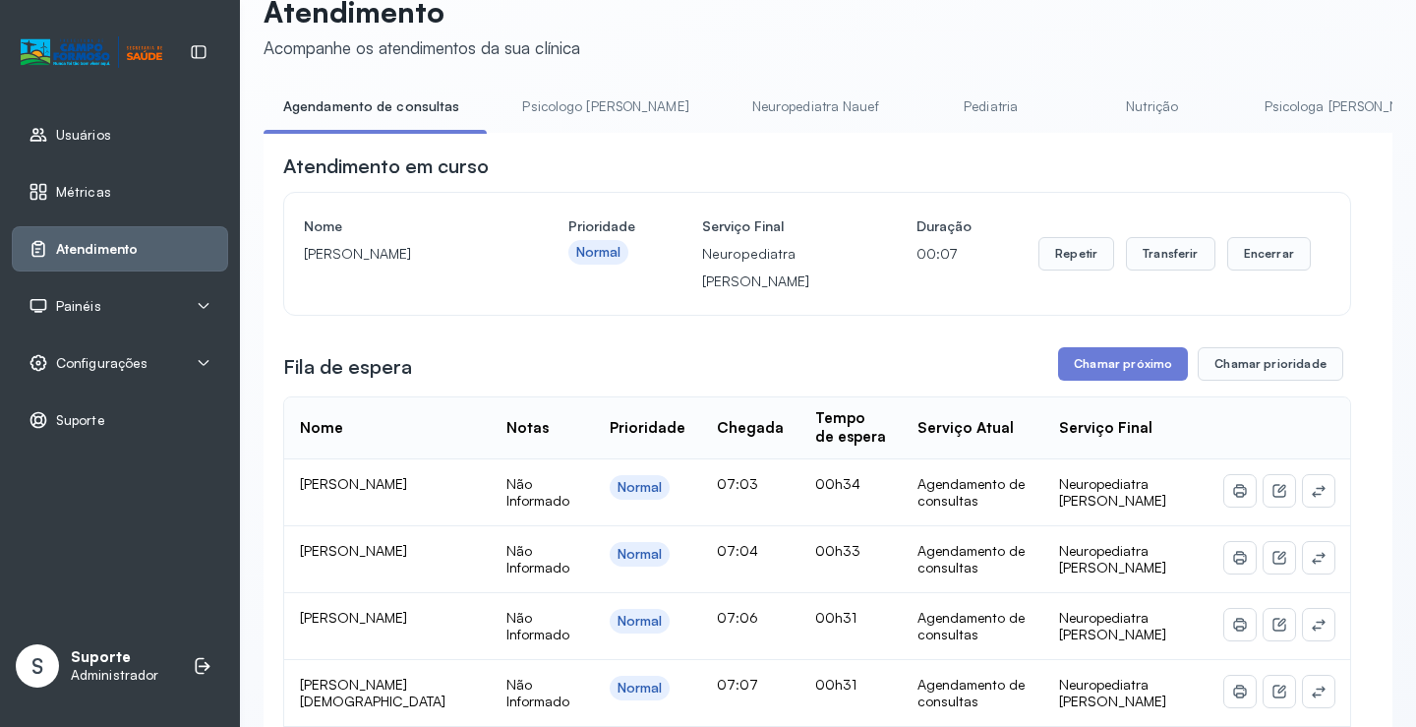
scroll to position [0, 0]
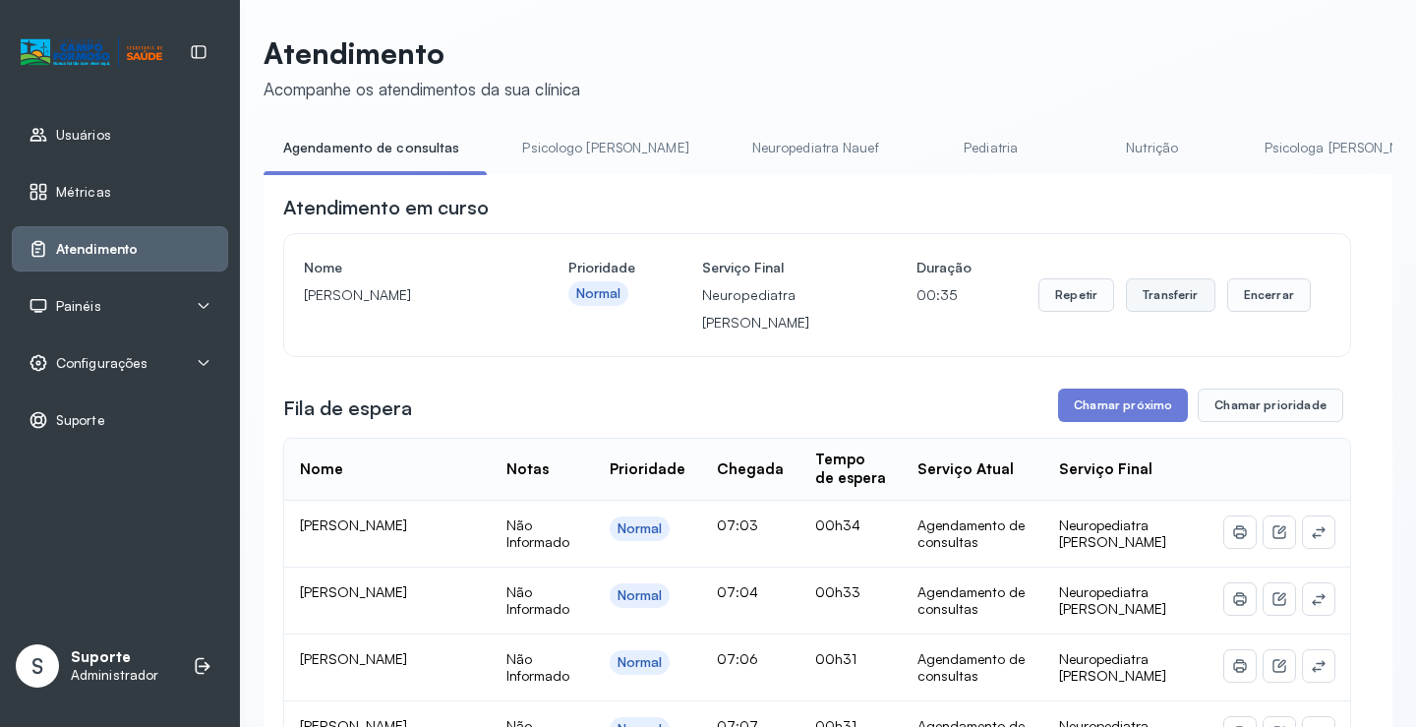
click at [1170, 303] on button "Transferir" at bounding box center [1170, 294] width 89 height 33
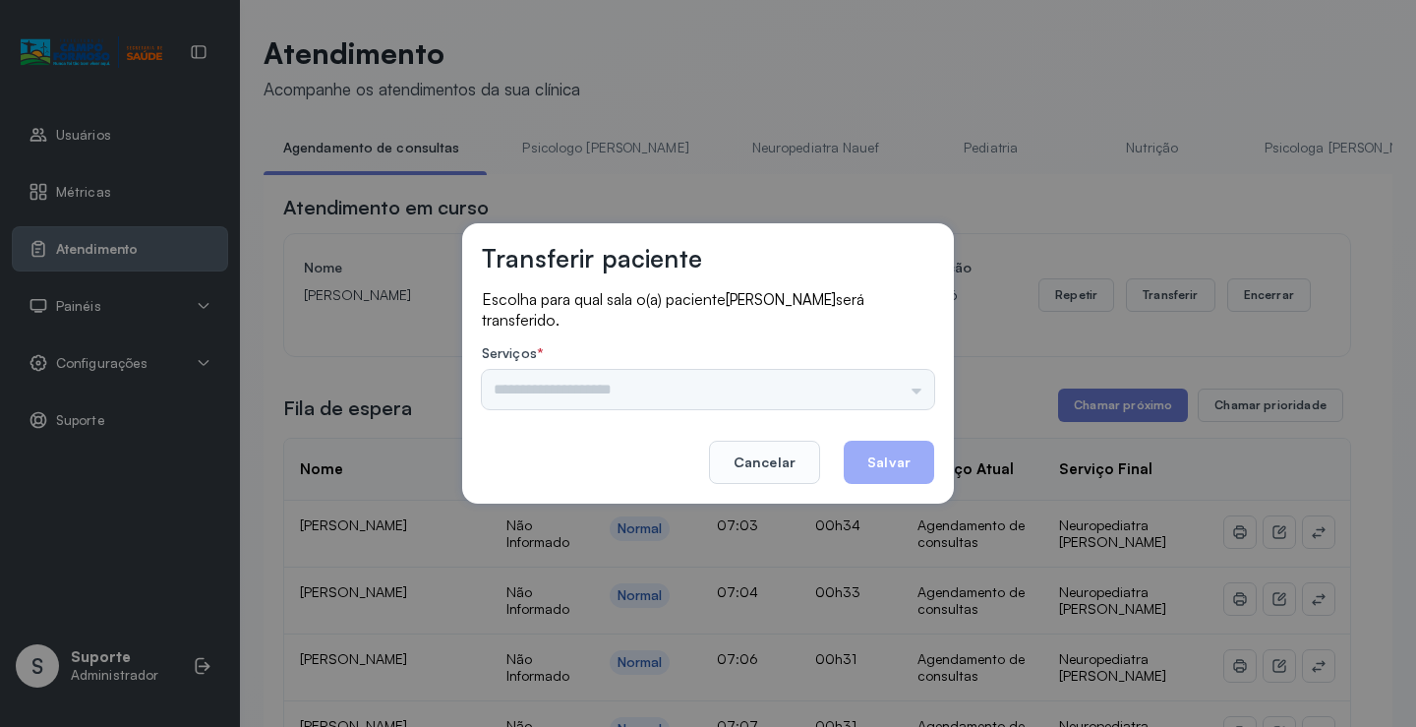
click at [796, 393] on div "Psicologo Pedro Neuropediatra Nauef Pediatria Nutrição Psicologa Alana Fisioter…" at bounding box center [708, 389] width 452 height 39
click at [780, 391] on div "Psicologo Pedro Neuropediatra Nauef Pediatria Nutrição Psicologa Alana Fisioter…" at bounding box center [708, 389] width 452 height 39
drag, startPoint x: 781, startPoint y: 384, endPoint x: 792, endPoint y: 380, distance: 11.9
click at [785, 381] on div "Psicologo Pedro Neuropediatra Nauef Pediatria Nutrição Psicologa Alana Fisioter…" at bounding box center [708, 389] width 452 height 39
click at [888, 374] on div "Psicologo Pedro Neuropediatra Nauef Pediatria Nutrição Psicologa Alana Fisioter…" at bounding box center [708, 389] width 452 height 39
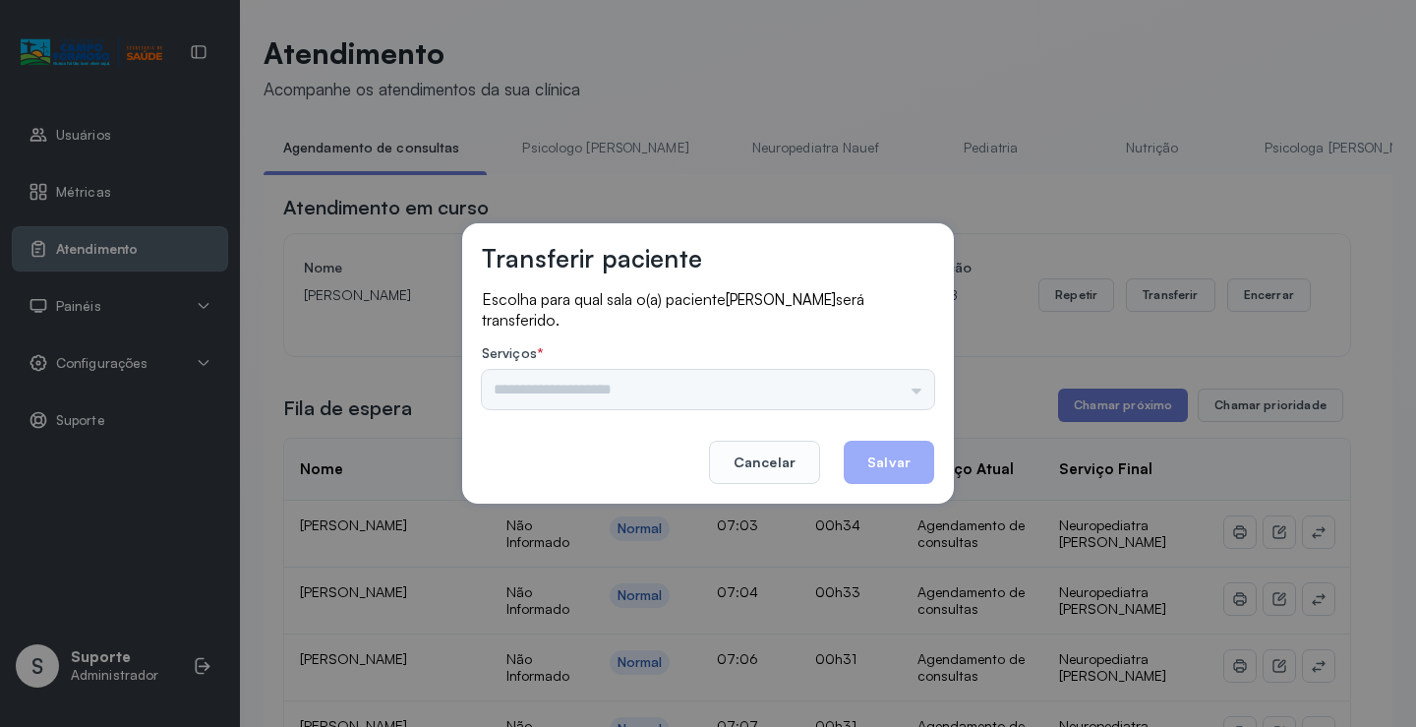
click at [857, 403] on input "text" at bounding box center [708, 389] width 452 height 39
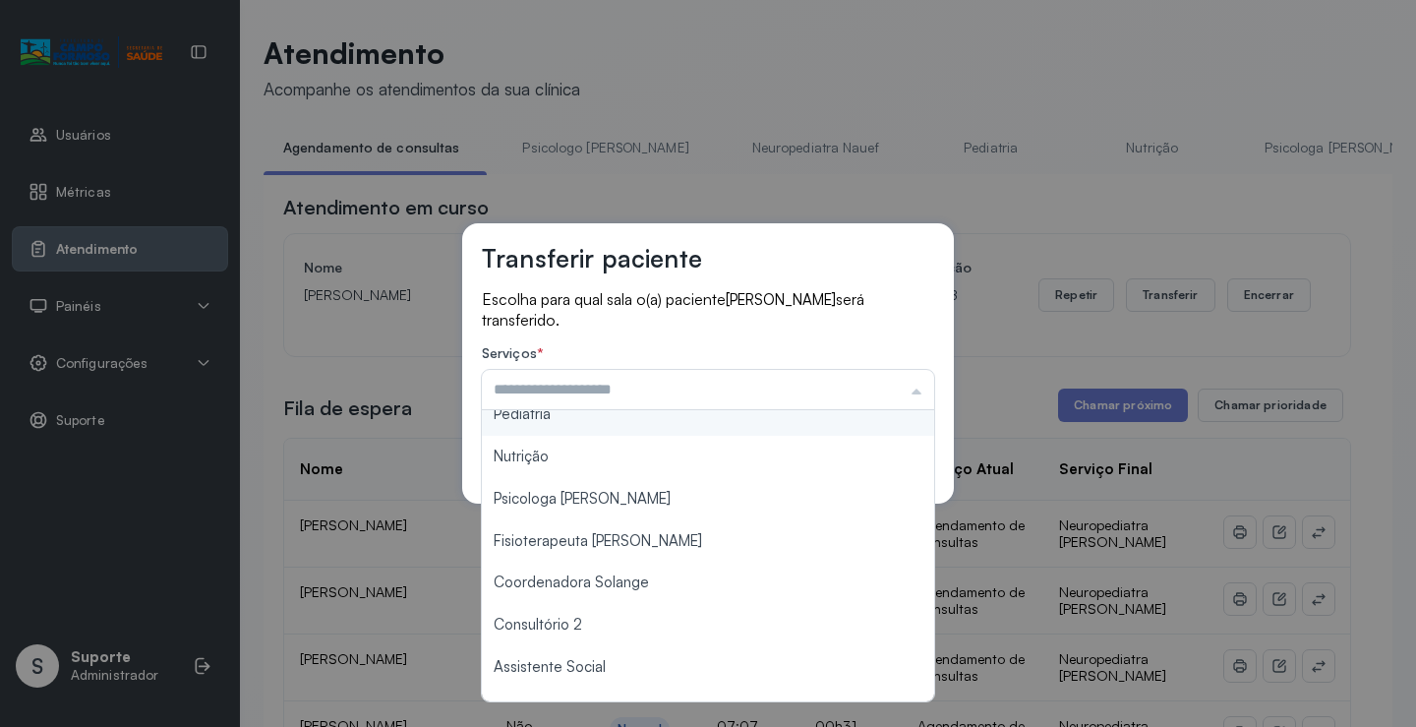
scroll to position [297, 0]
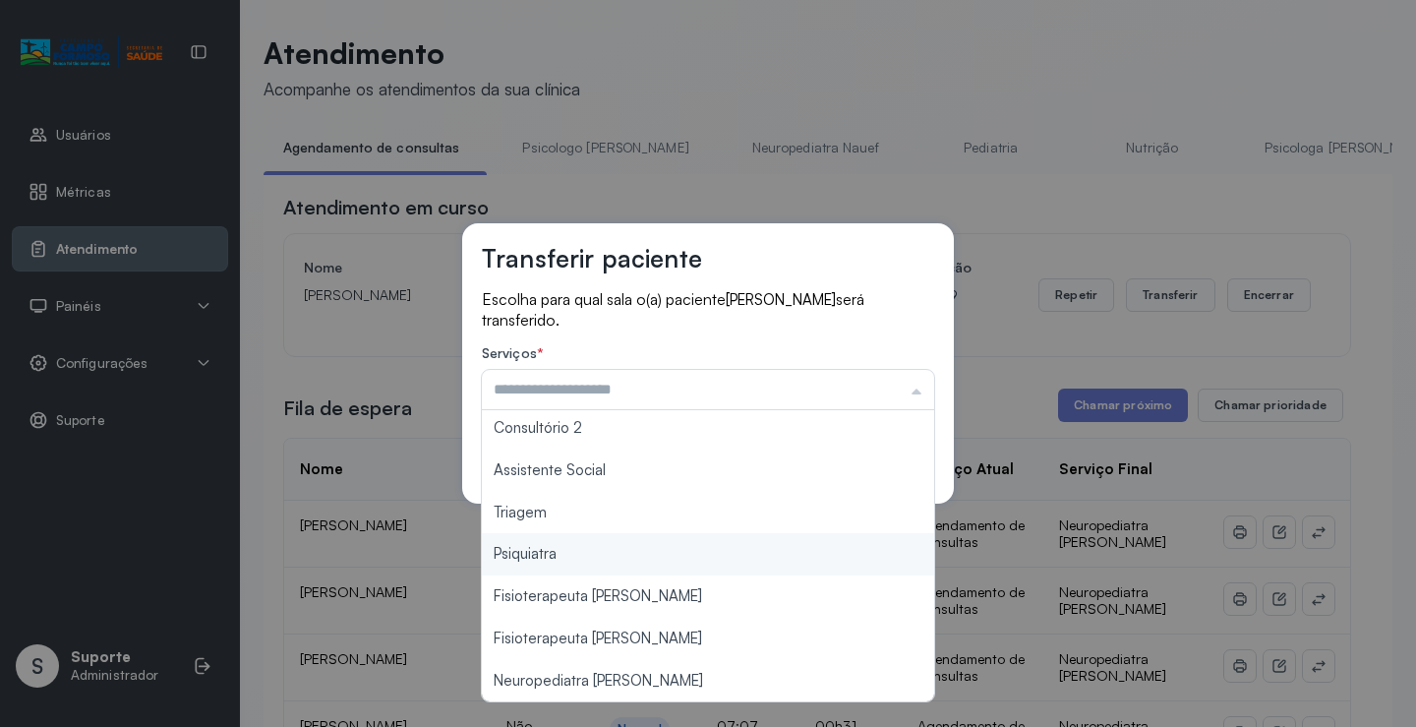
type input "*******"
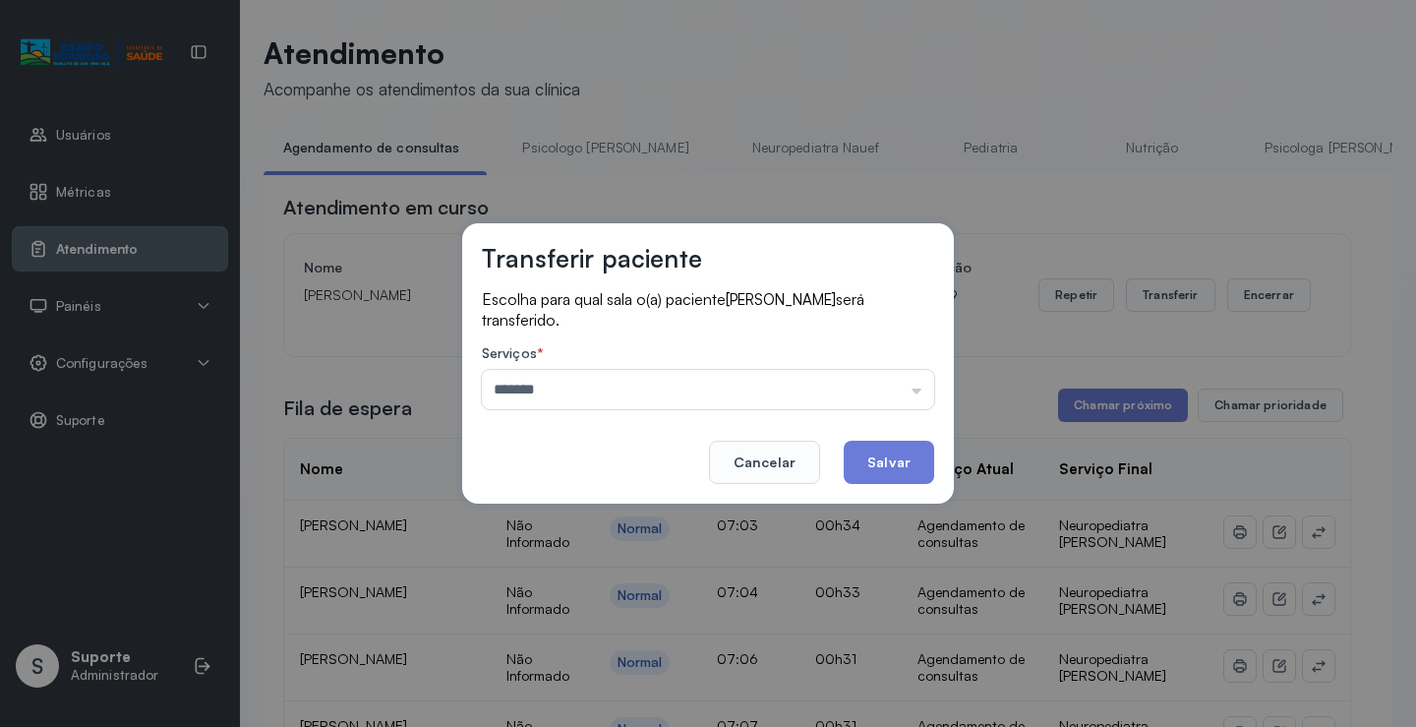
drag, startPoint x: 572, startPoint y: 527, endPoint x: 701, endPoint y: 501, distance: 131.3
click at [570, 522] on div "Transferir paciente Escolha para qual sala o(a) paciente João Pedro silva será …" at bounding box center [708, 363] width 1416 height 727
click at [937, 454] on div "Transferir paciente Escolha para qual sala o(a) paciente João Pedro silva será …" at bounding box center [708, 363] width 492 height 280
click at [881, 464] on button "Salvar" at bounding box center [889, 461] width 90 height 43
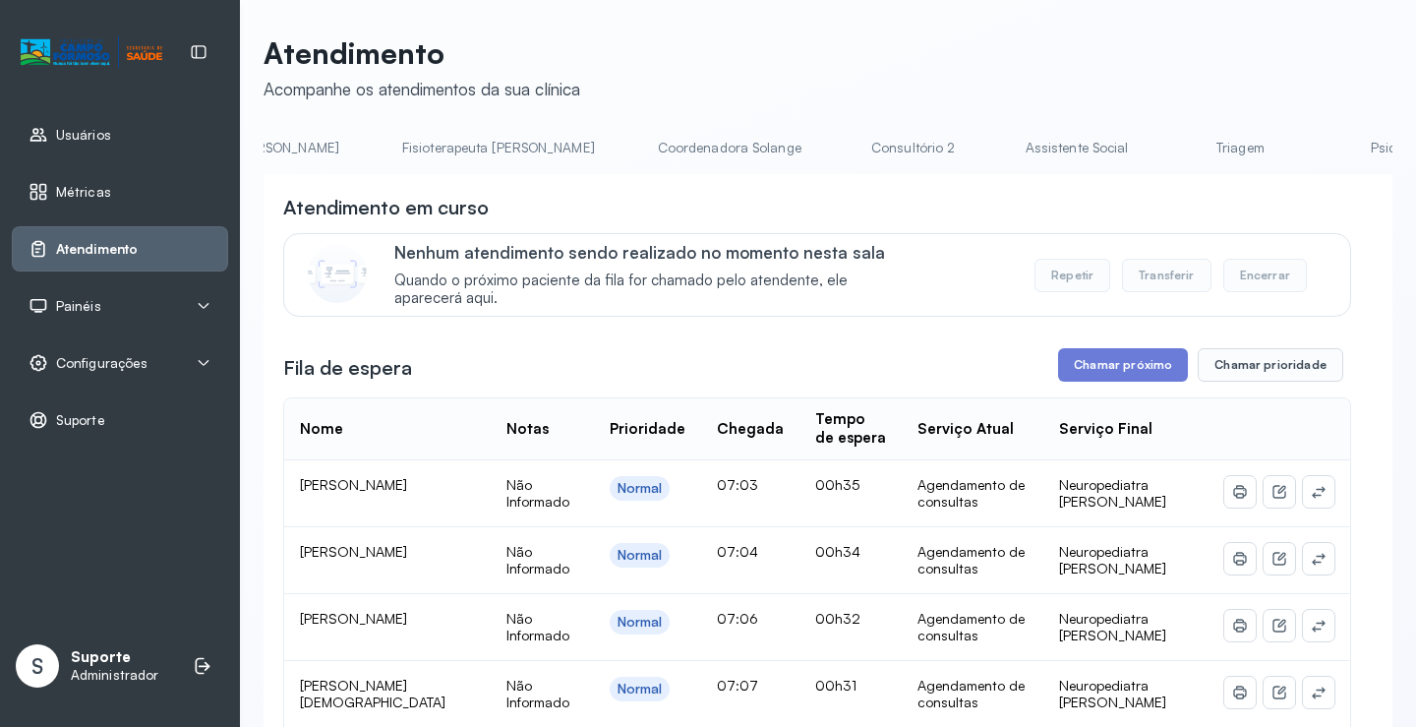
scroll to position [0, 1262]
click at [1000, 143] on link "Triagem" at bounding box center [1069, 148] width 138 height 32
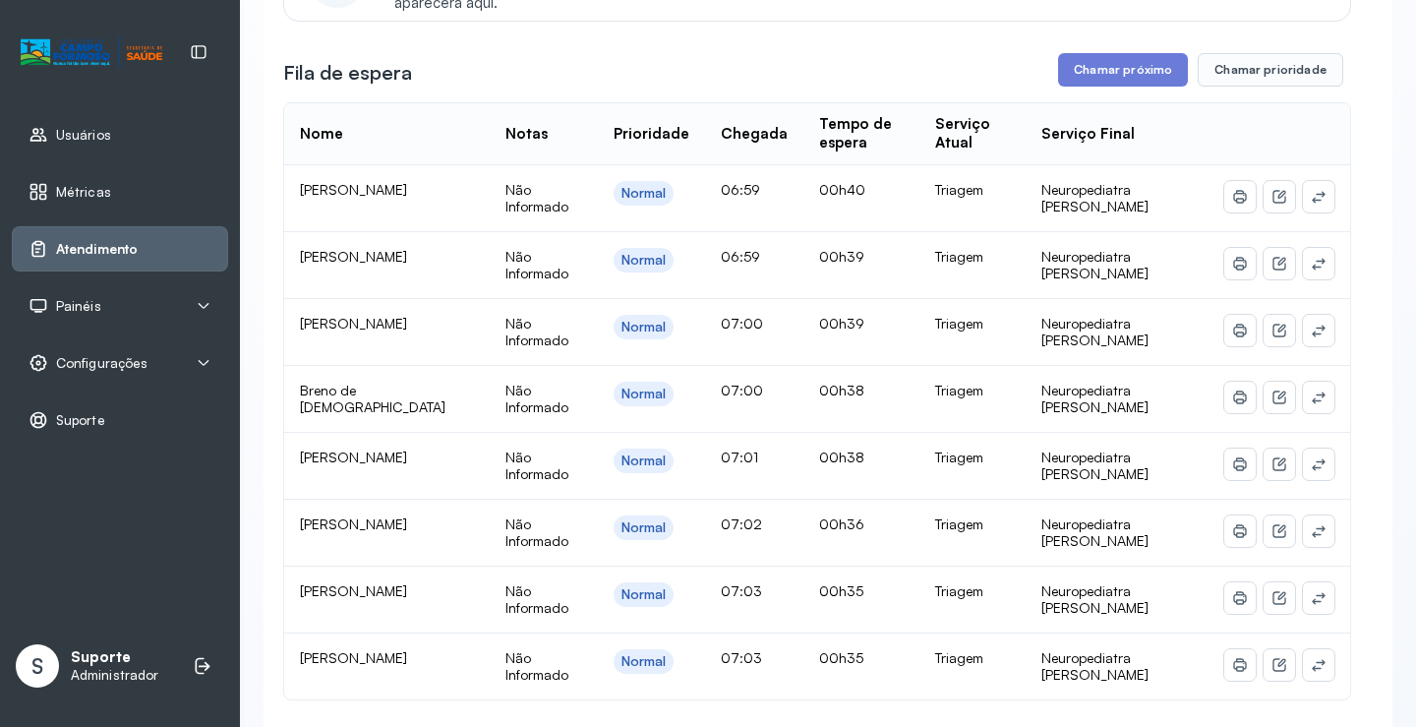
scroll to position [590, 0]
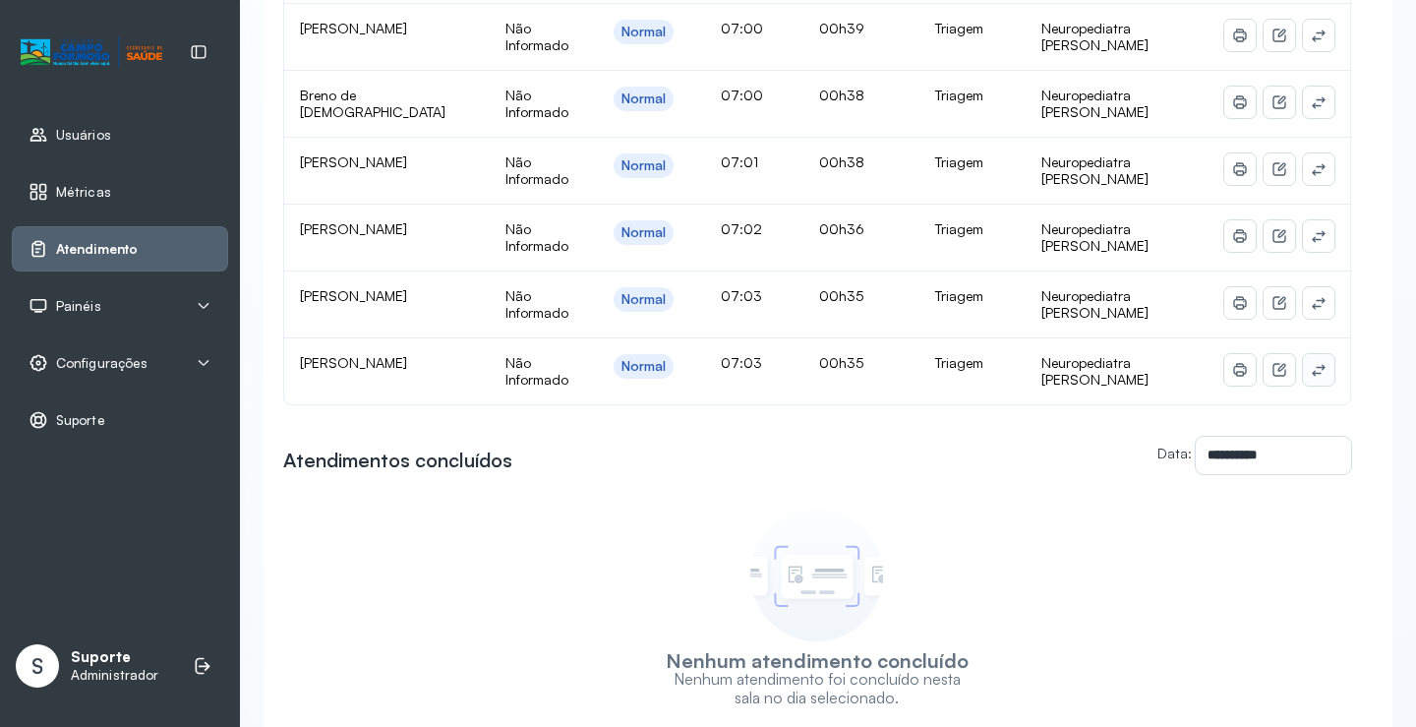
click at [1312, 372] on icon at bounding box center [1318, 370] width 13 height 12
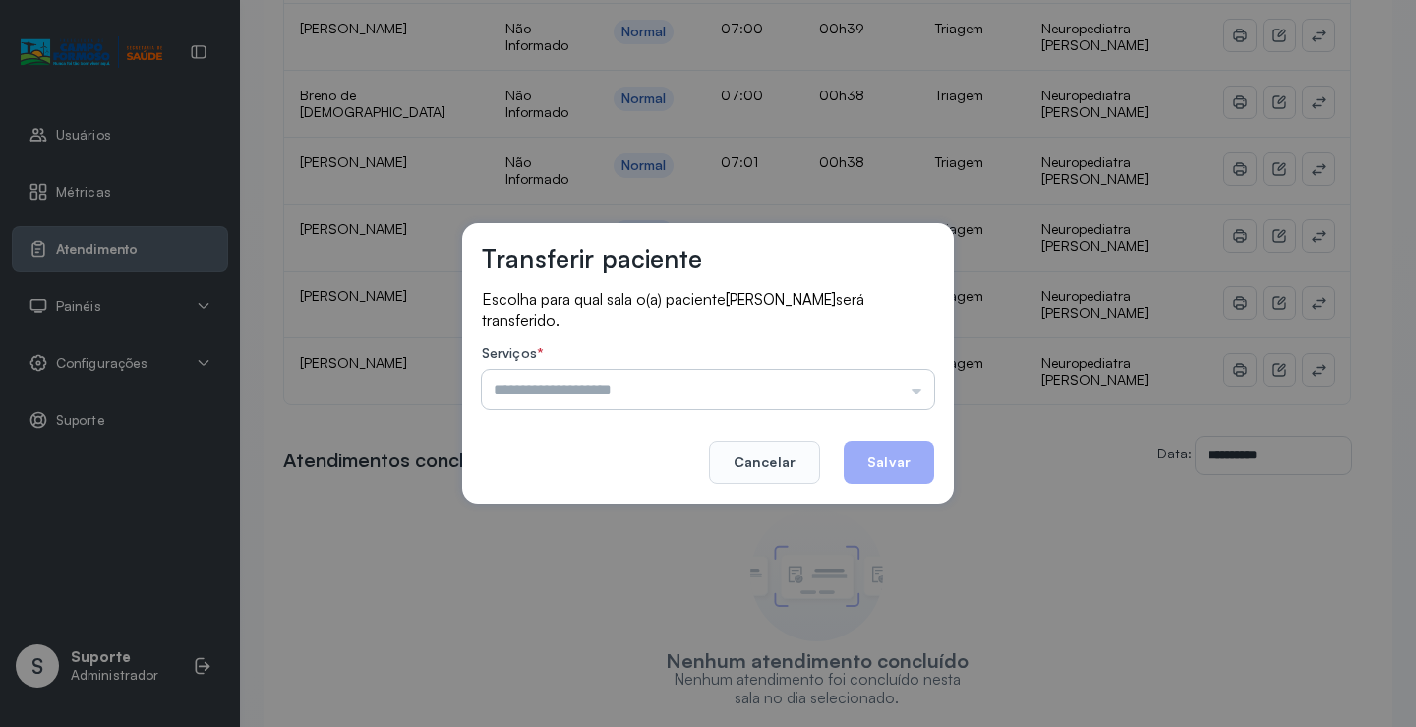
click at [850, 385] on input "text" at bounding box center [708, 389] width 452 height 39
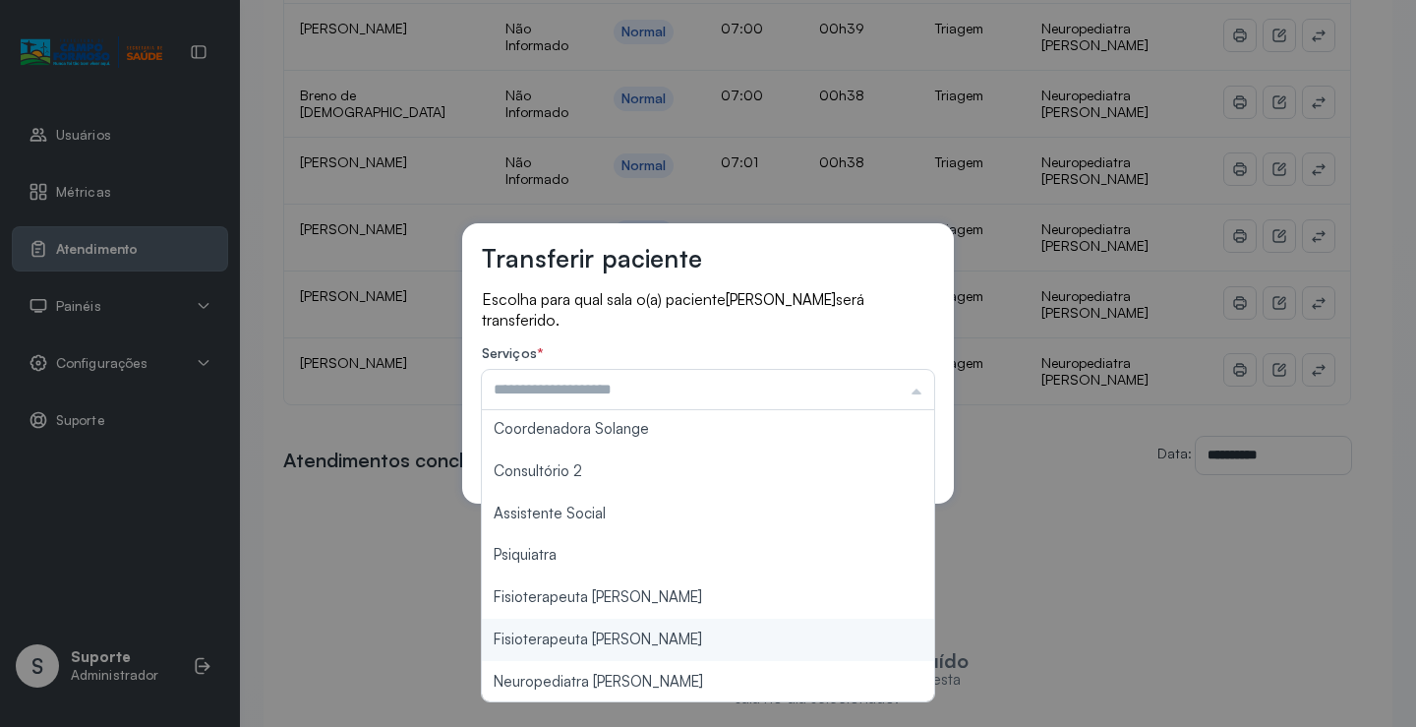
scroll to position [297, 0]
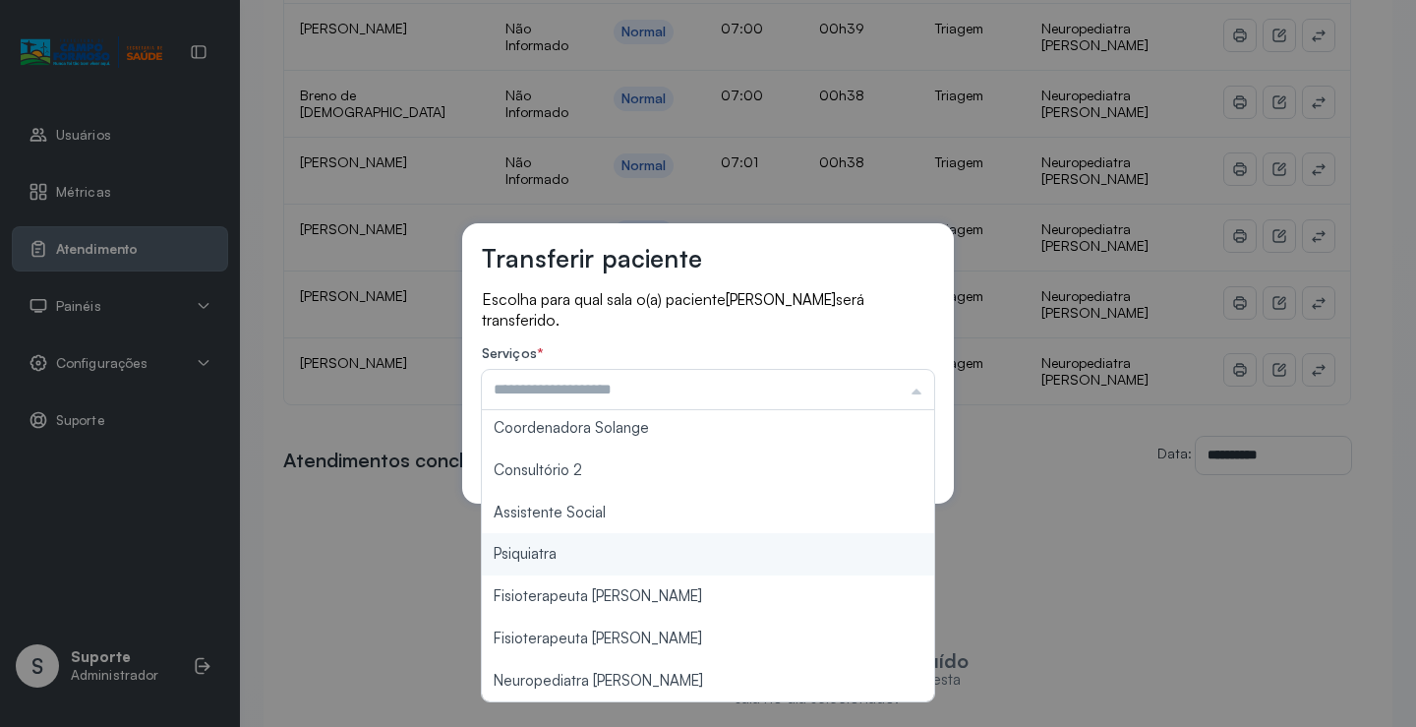
type input "**********"
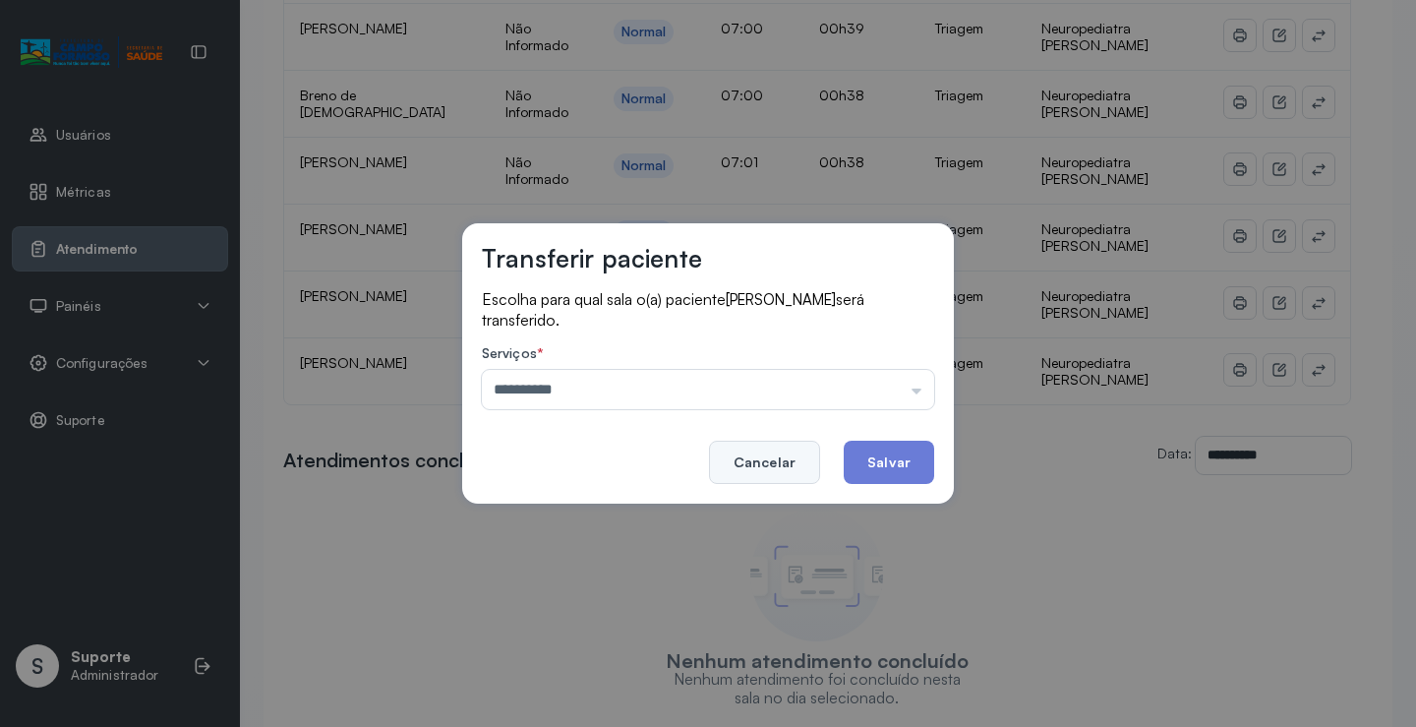
drag, startPoint x: 588, startPoint y: 561, endPoint x: 802, endPoint y: 476, distance: 230.8
click at [597, 553] on div "**********" at bounding box center [708, 363] width 1416 height 727
click at [880, 444] on button "Salvar" at bounding box center [889, 461] width 90 height 43
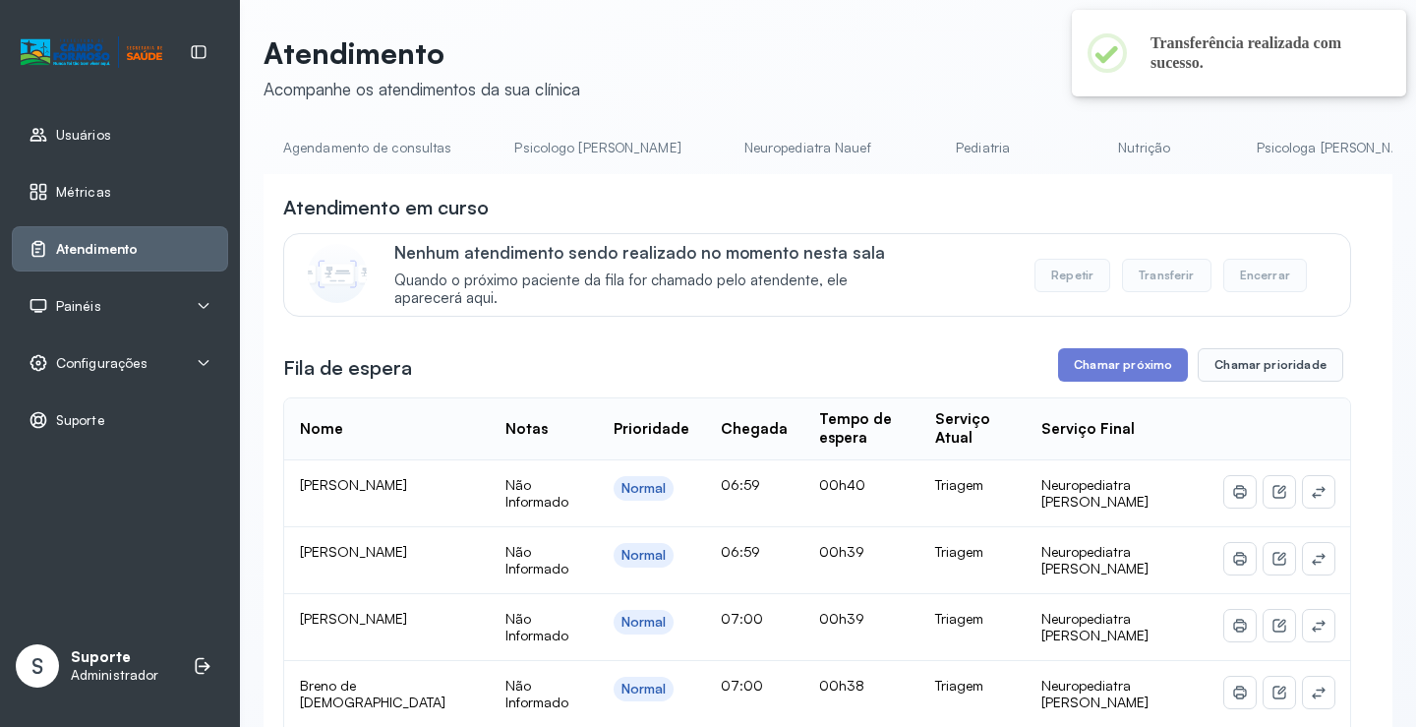
scroll to position [0, 0]
click at [366, 145] on link "Agendamento de consultas" at bounding box center [367, 148] width 207 height 32
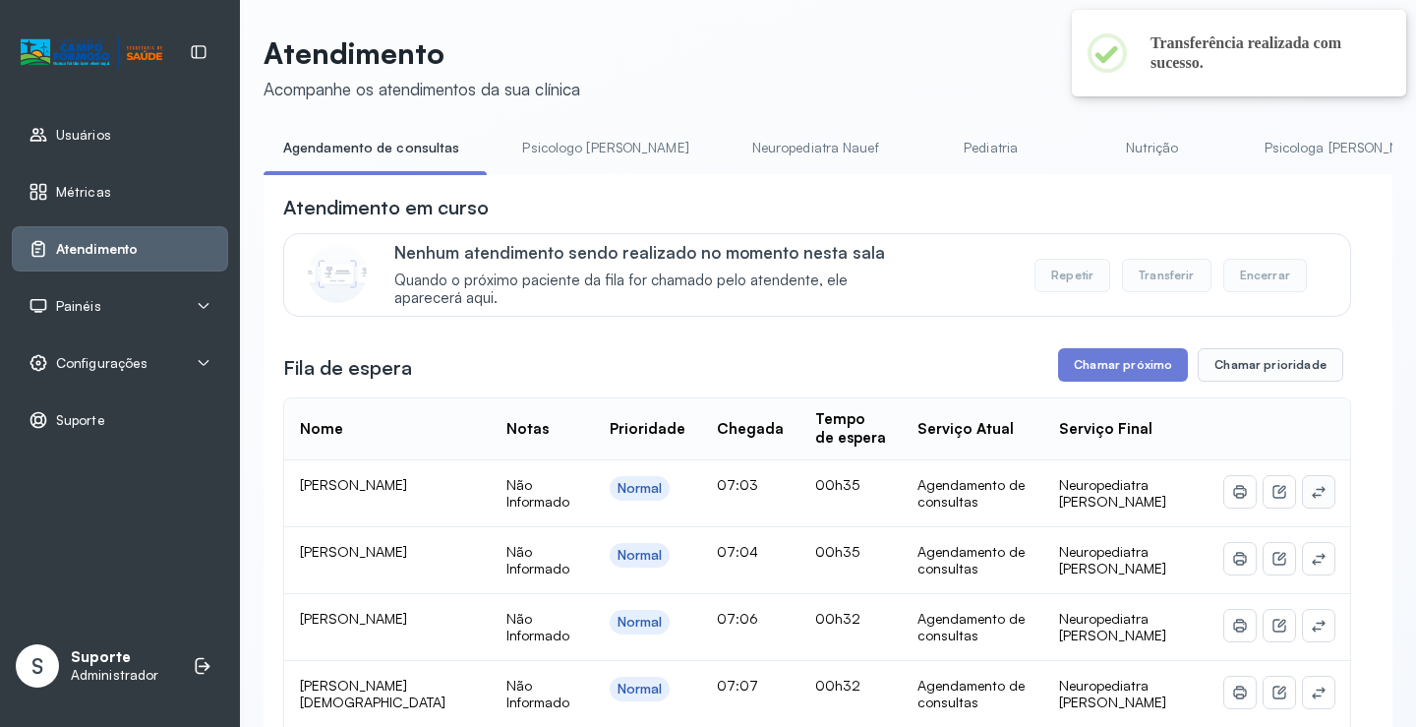
click at [1314, 489] on button at bounding box center [1318, 491] width 31 height 31
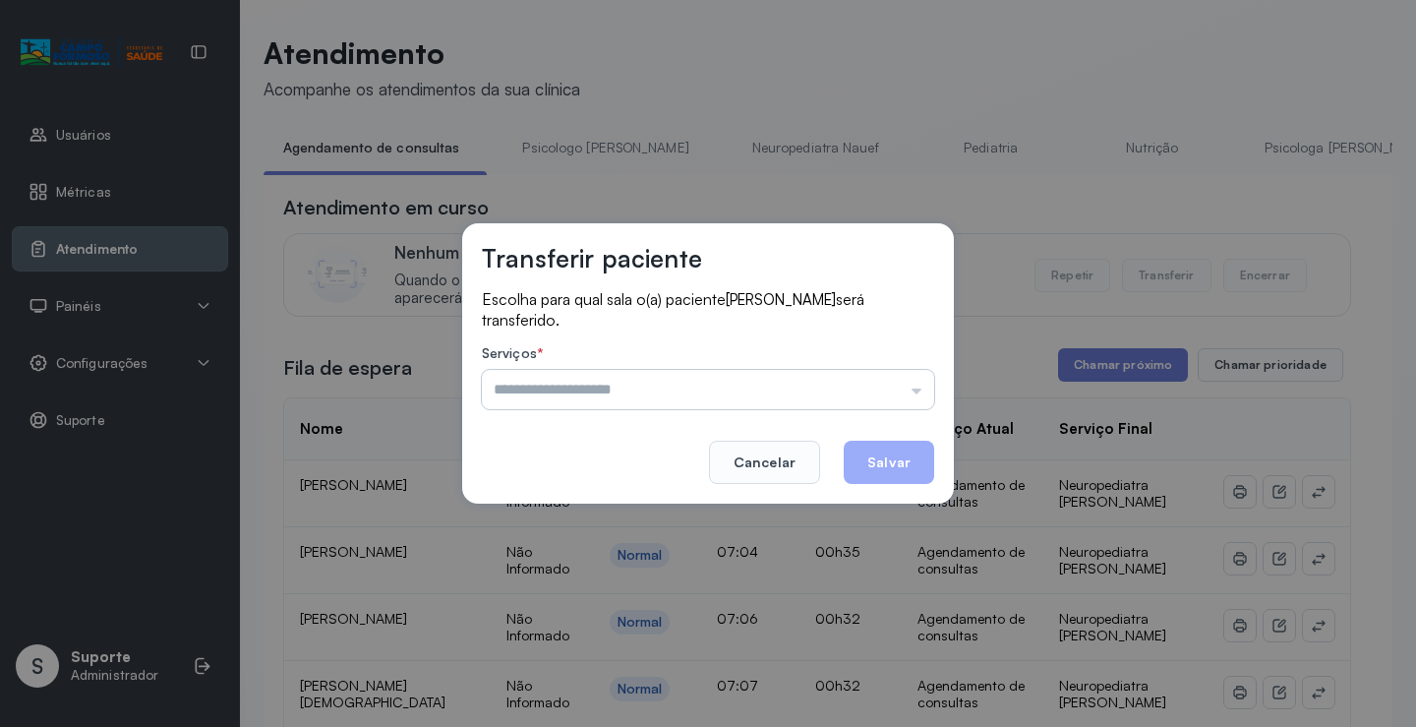
drag, startPoint x: 883, startPoint y: 366, endPoint x: 853, endPoint y: 397, distance: 43.1
click at [872, 379] on div "Serviços * Psicologo Pedro Neuropediatra Nauef Pediatria Nutrição Psicologa Ala…" at bounding box center [708, 377] width 452 height 64
click at [853, 397] on input "text" at bounding box center [708, 389] width 452 height 39
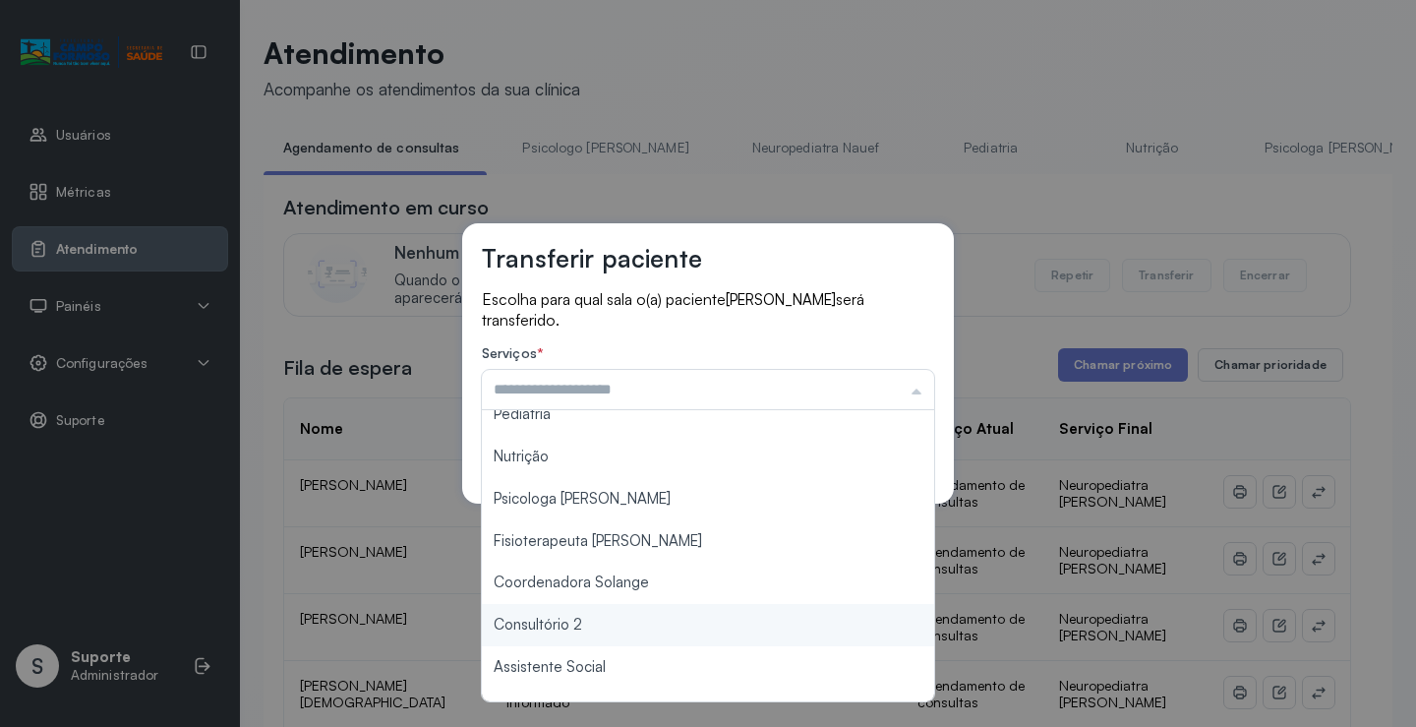
scroll to position [297, 0]
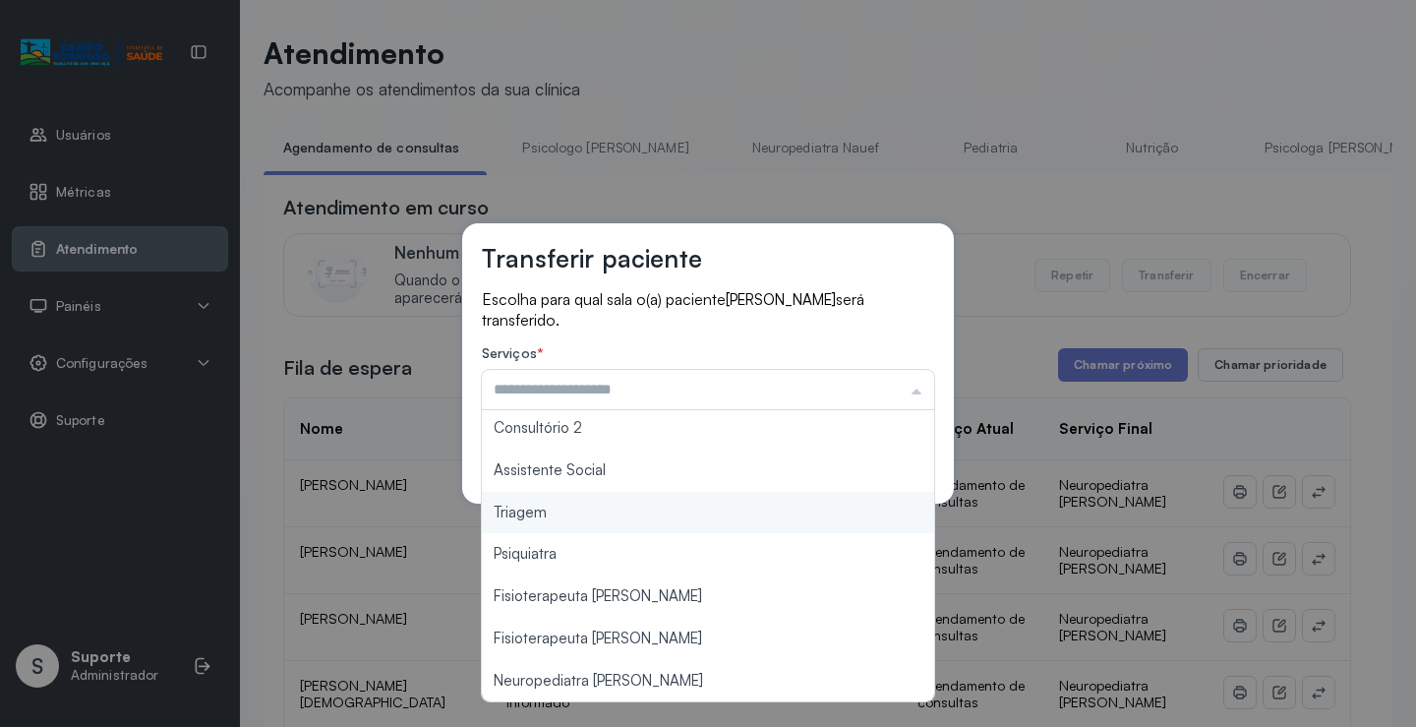
type input "*******"
drag, startPoint x: 549, startPoint y: 511, endPoint x: 679, endPoint y: 490, distance: 132.5
click at [554, 507] on div "Transferir paciente Escolha para qual sala o(a) paciente João Pedro silva será …" at bounding box center [708, 363] width 1416 height 727
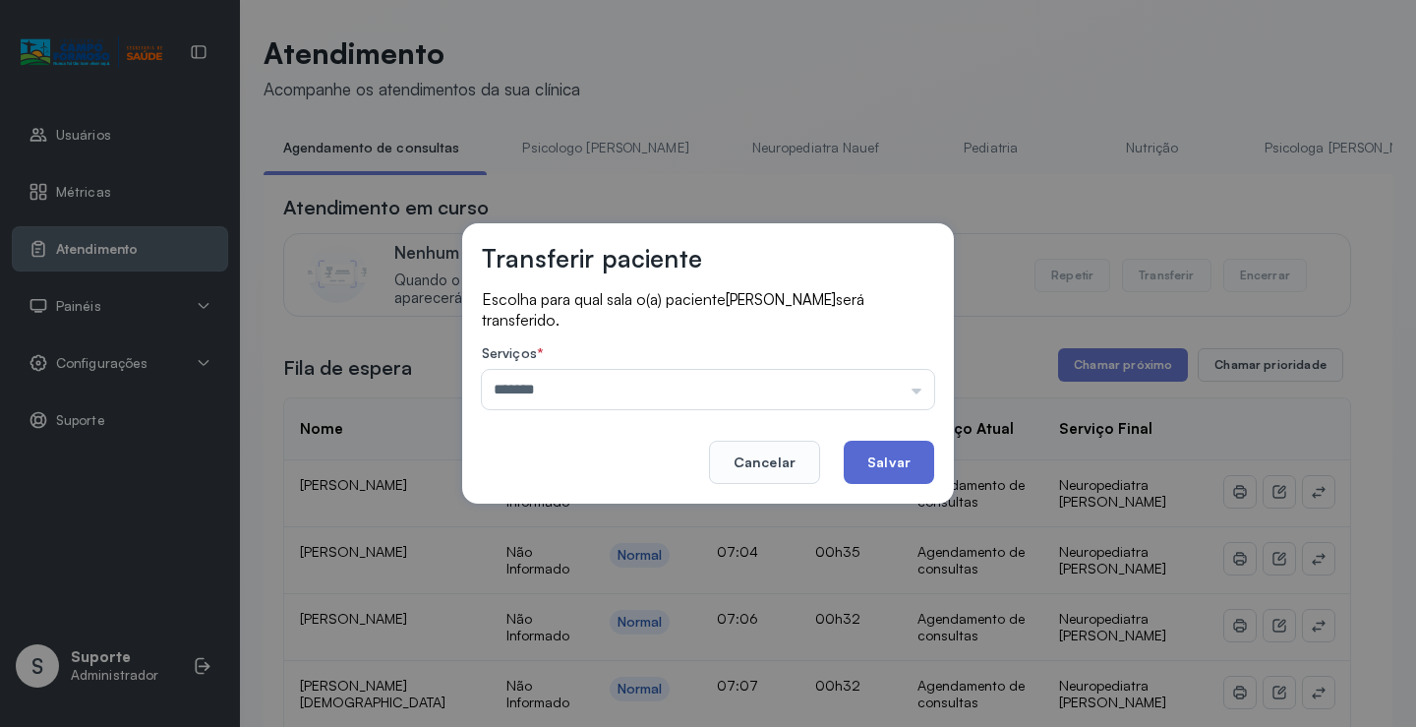
click at [885, 469] on button "Salvar" at bounding box center [889, 461] width 90 height 43
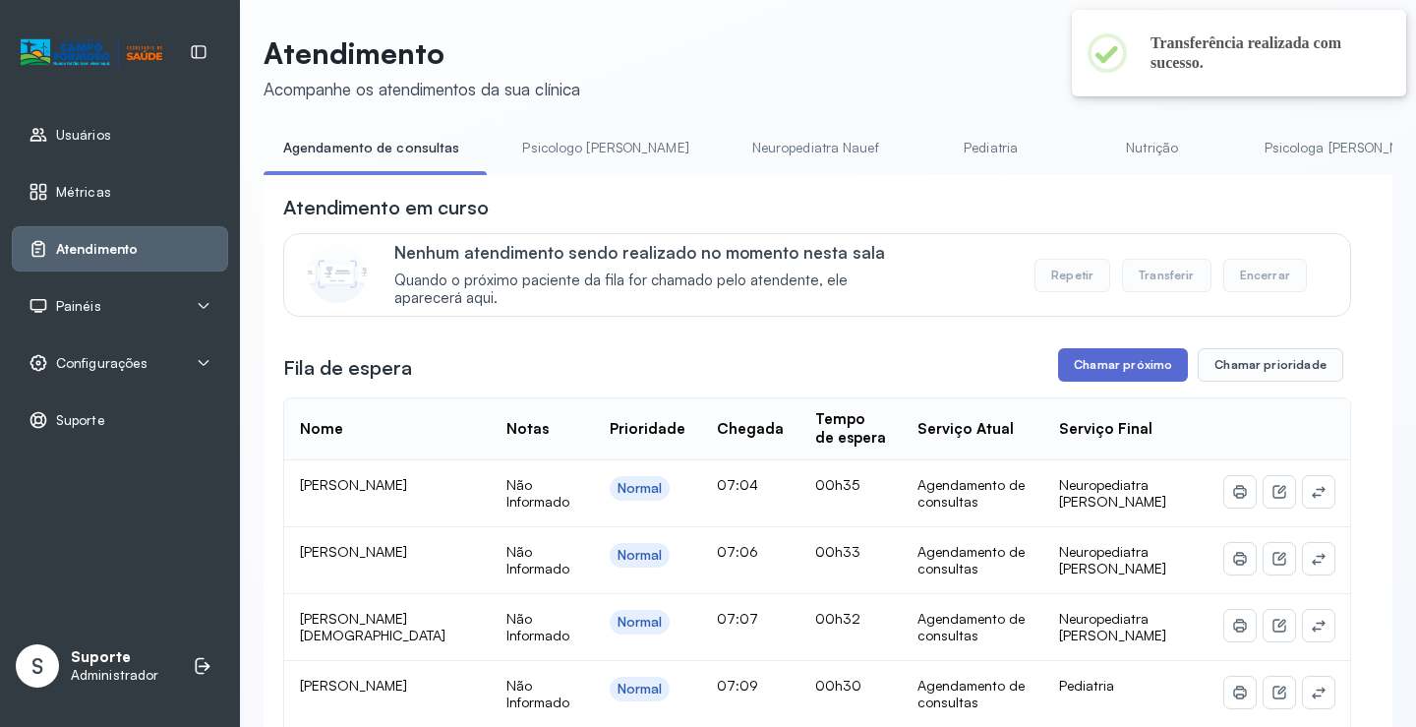
click at [1082, 371] on button "Chamar próximo" at bounding box center [1123, 364] width 130 height 33
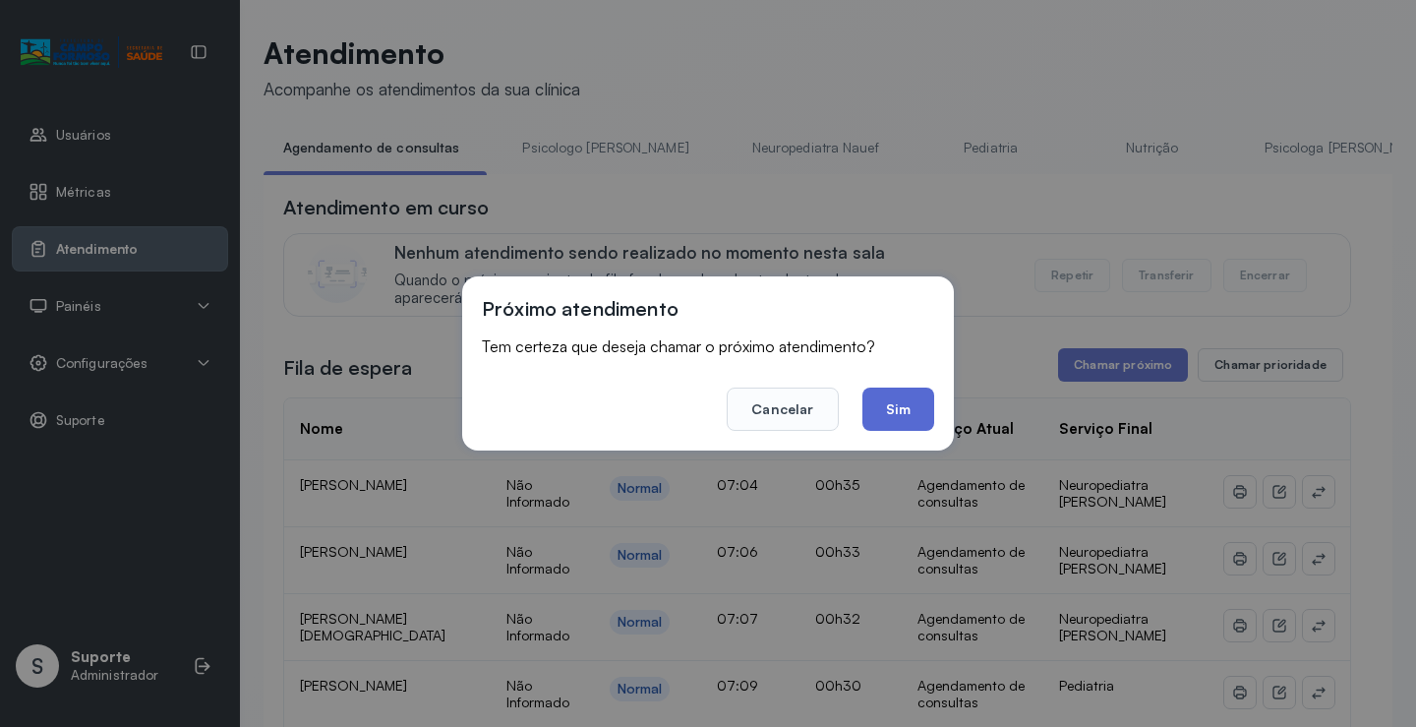
click at [901, 402] on button "Sim" at bounding box center [898, 408] width 72 height 43
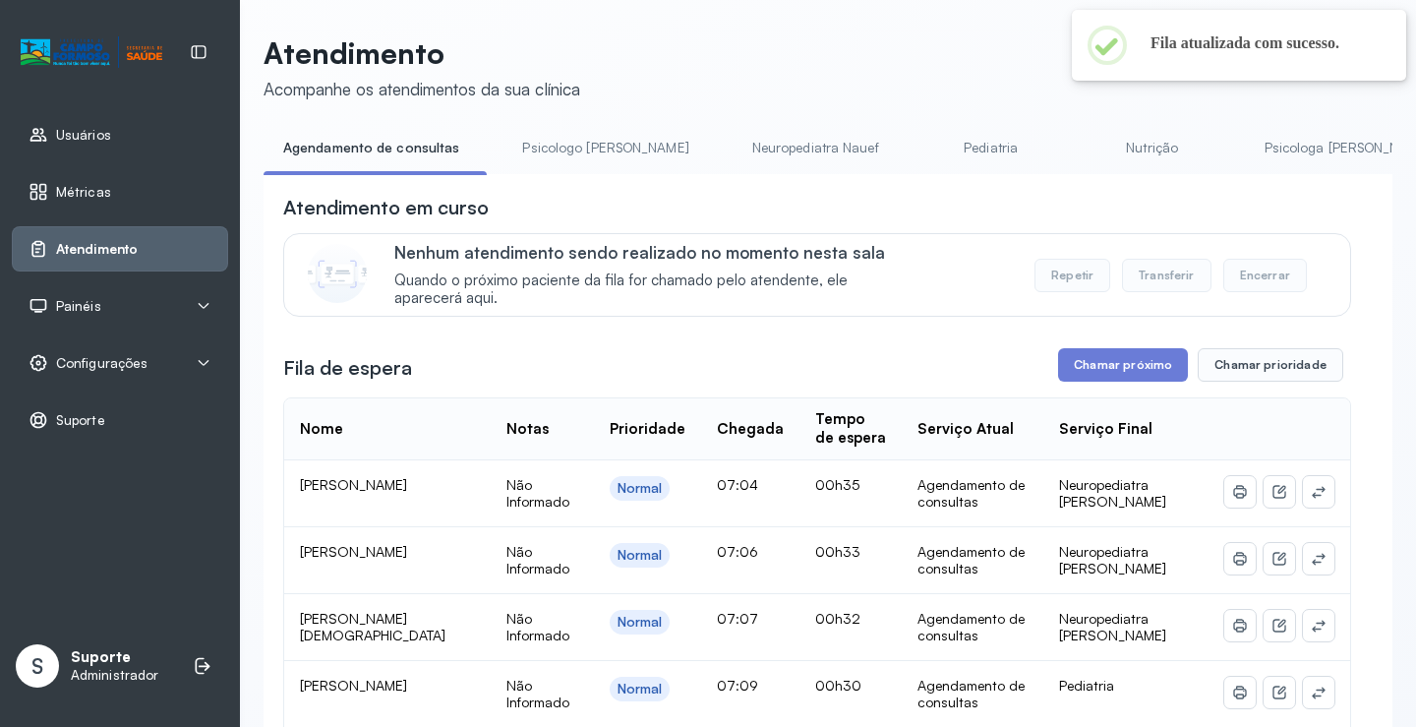
click at [541, 144] on link "Psicologo Pedro" at bounding box center [604, 148] width 205 height 32
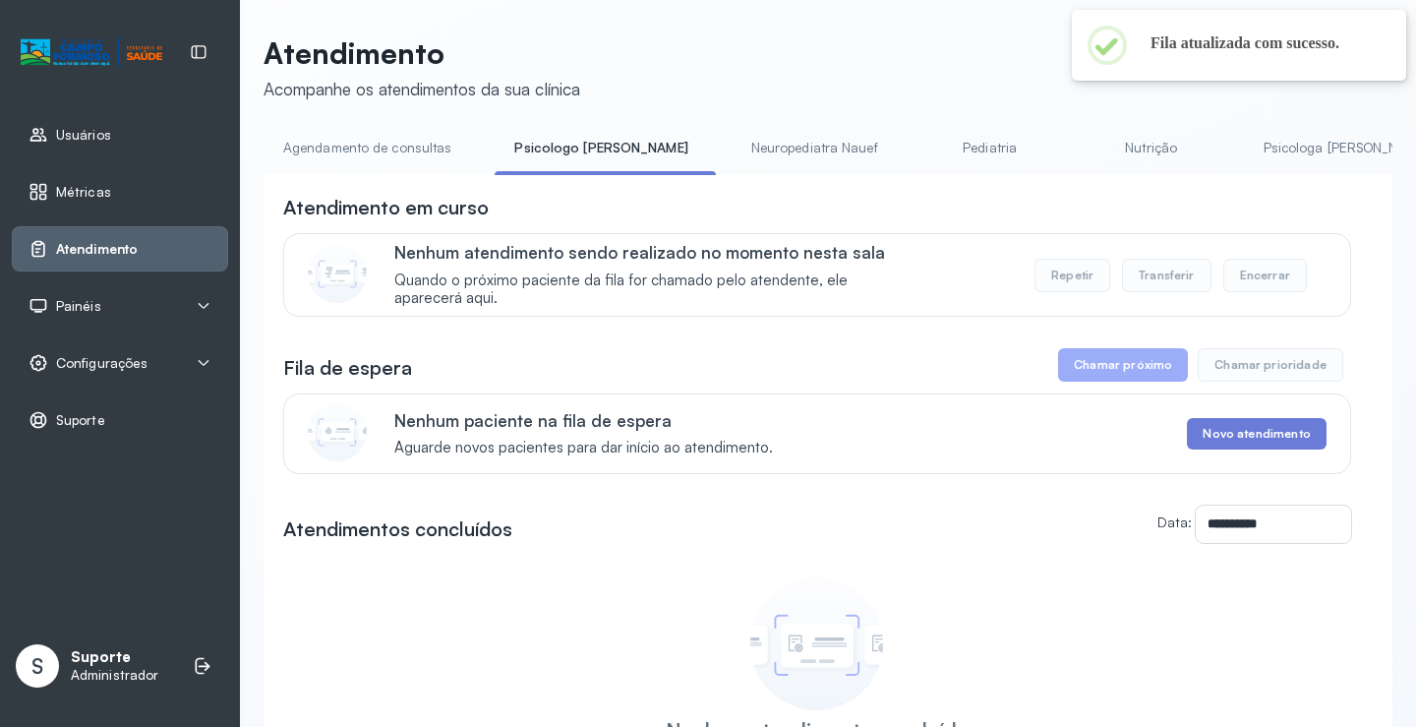
click at [396, 144] on link "Agendamento de consultas" at bounding box center [367, 148] width 207 height 32
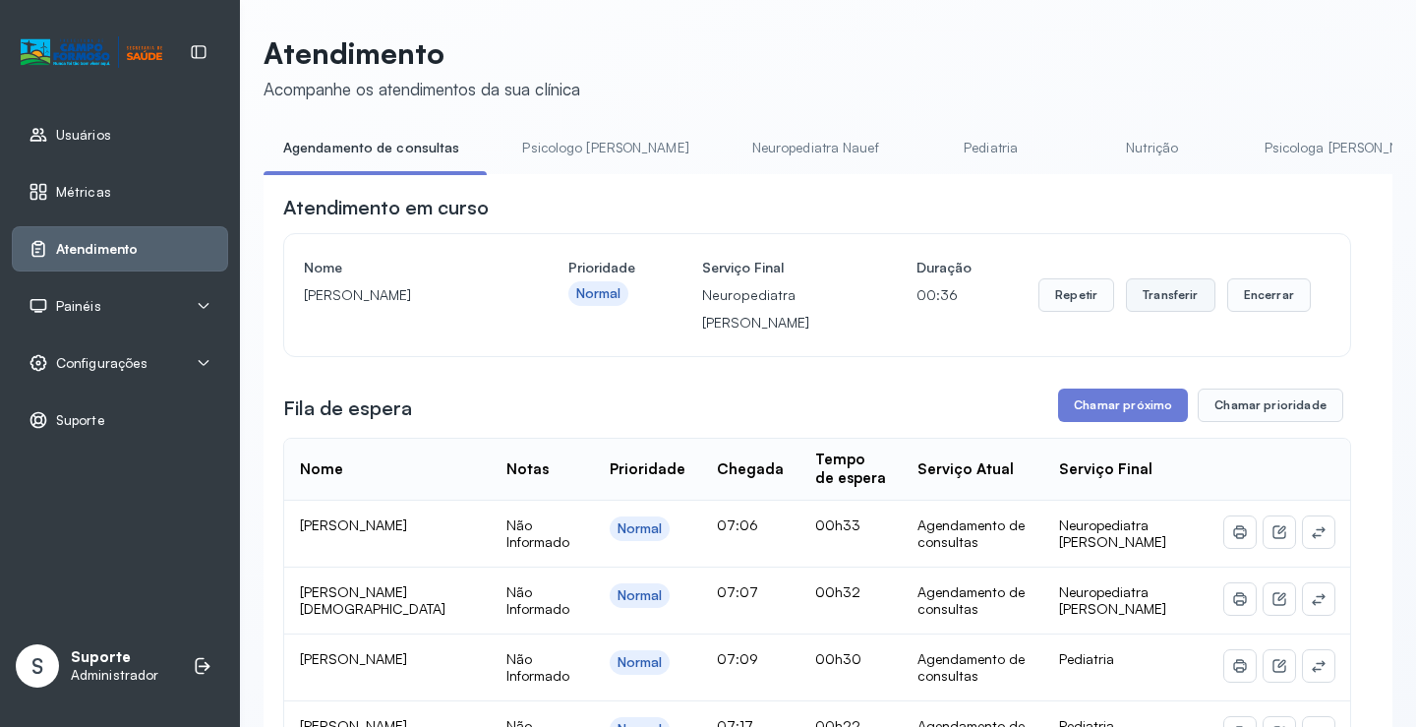
click at [1157, 296] on button "Transferir" at bounding box center [1170, 294] width 89 height 33
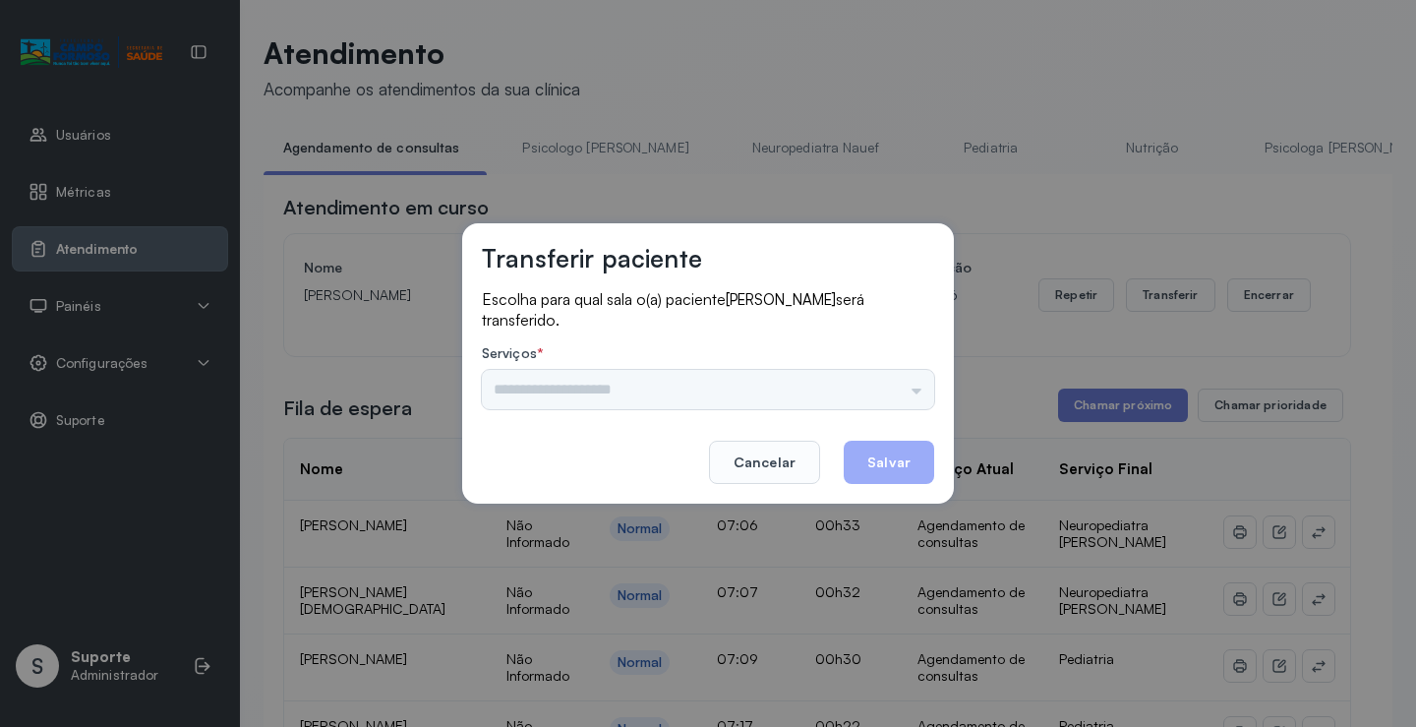
click at [805, 373] on div "Psicologo Pedro Neuropediatra Nauef Pediatria Nutrição Psicologa Alana Fisioter…" at bounding box center [708, 389] width 452 height 39
click at [808, 392] on div "Psicologo Pedro Neuropediatra Nauef Pediatria Nutrição Psicologa Alana Fisioter…" at bounding box center [708, 389] width 452 height 39
click at [852, 391] on div "Psicologo Pedro Neuropediatra Nauef Pediatria Nutrição Psicologa Alana Fisioter…" at bounding box center [708, 389] width 452 height 39
click at [881, 391] on div "Psicologo Pedro Neuropediatra Nauef Pediatria Nutrição Psicologa Alana Fisioter…" at bounding box center [708, 389] width 452 height 39
click at [855, 391] on div "Psicologo Pedro Neuropediatra Nauef Pediatria Nutrição Psicologa Alana Fisioter…" at bounding box center [708, 389] width 452 height 39
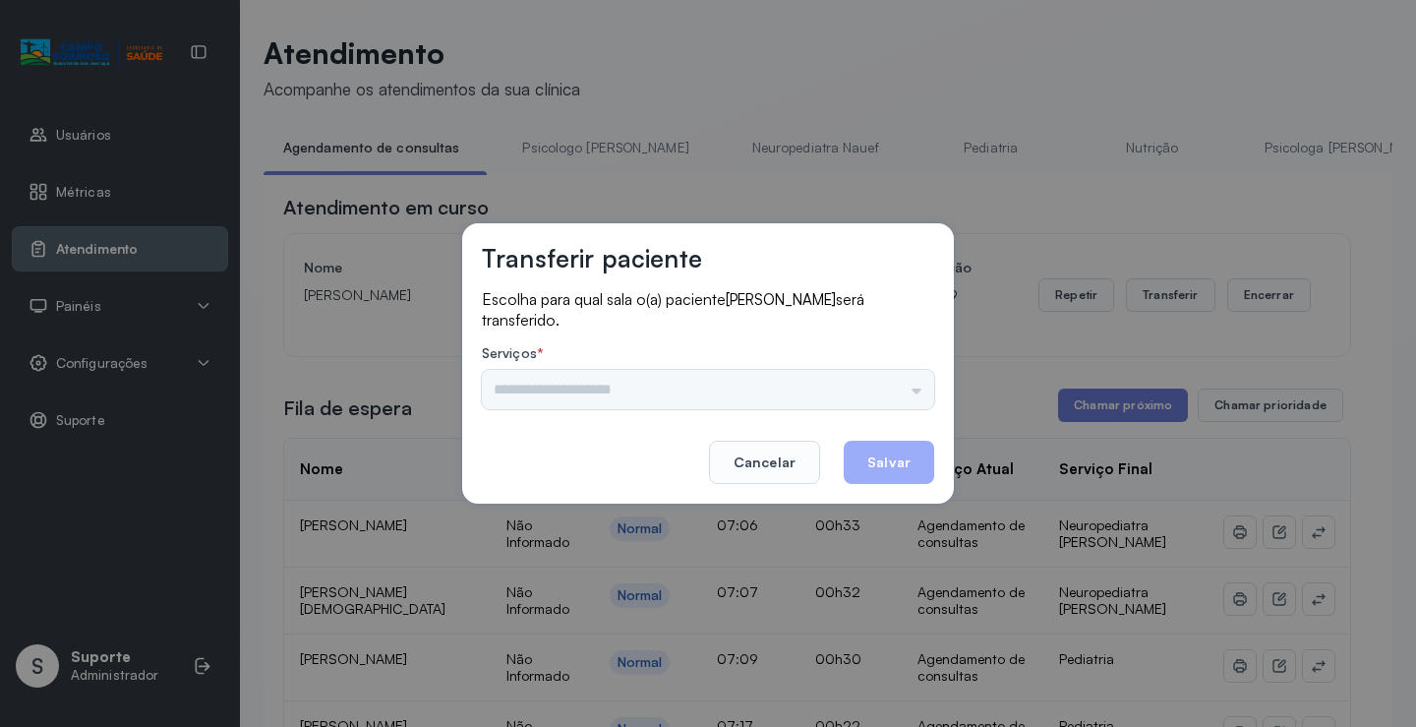
click at [848, 391] on div "Psicologo Pedro Neuropediatra Nauef Pediatria Nutrição Psicologa Alana Fisioter…" at bounding box center [708, 389] width 452 height 39
click at [854, 394] on div "Psicologo Pedro Neuropediatra Nauef Pediatria Nutrição Psicologa Alana Fisioter…" at bounding box center [708, 389] width 452 height 39
click at [835, 345] on label "Serviços *" at bounding box center [708, 355] width 452 height 21
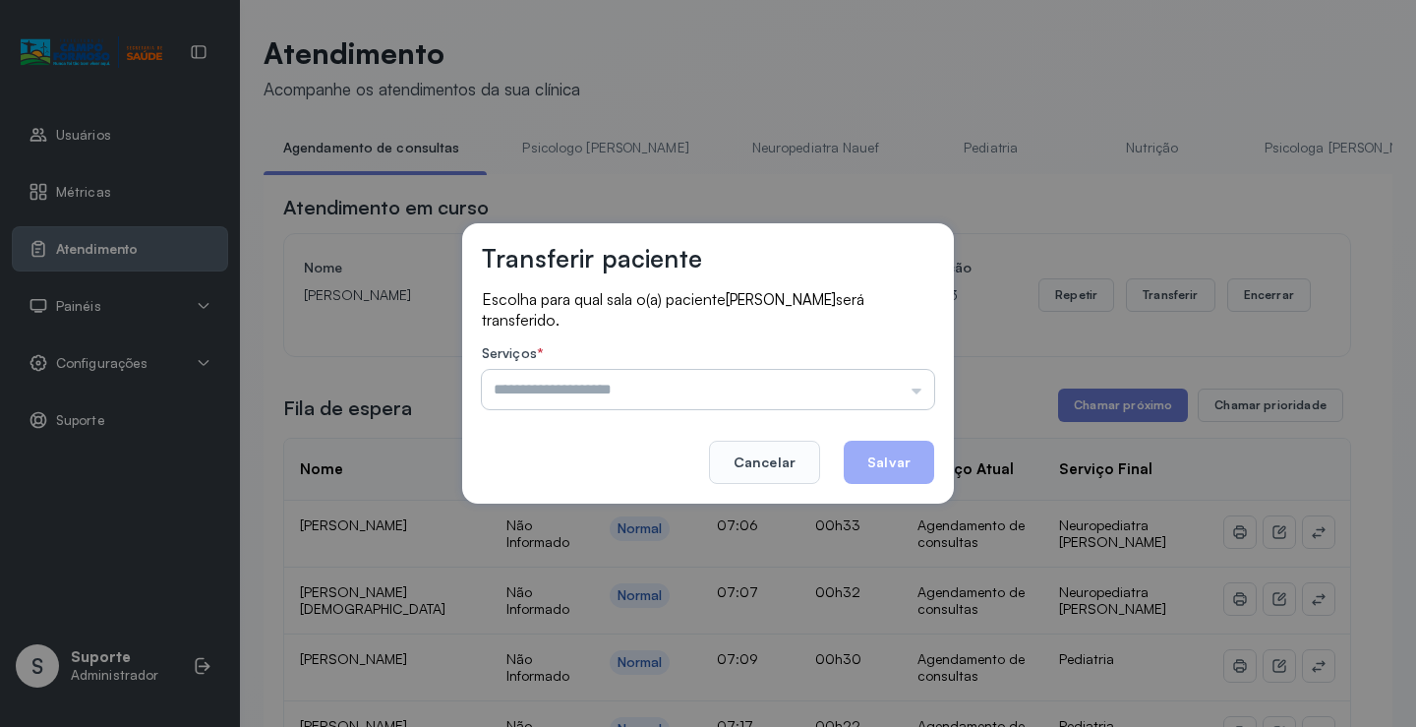
click at [889, 384] on input "text" at bounding box center [708, 389] width 452 height 39
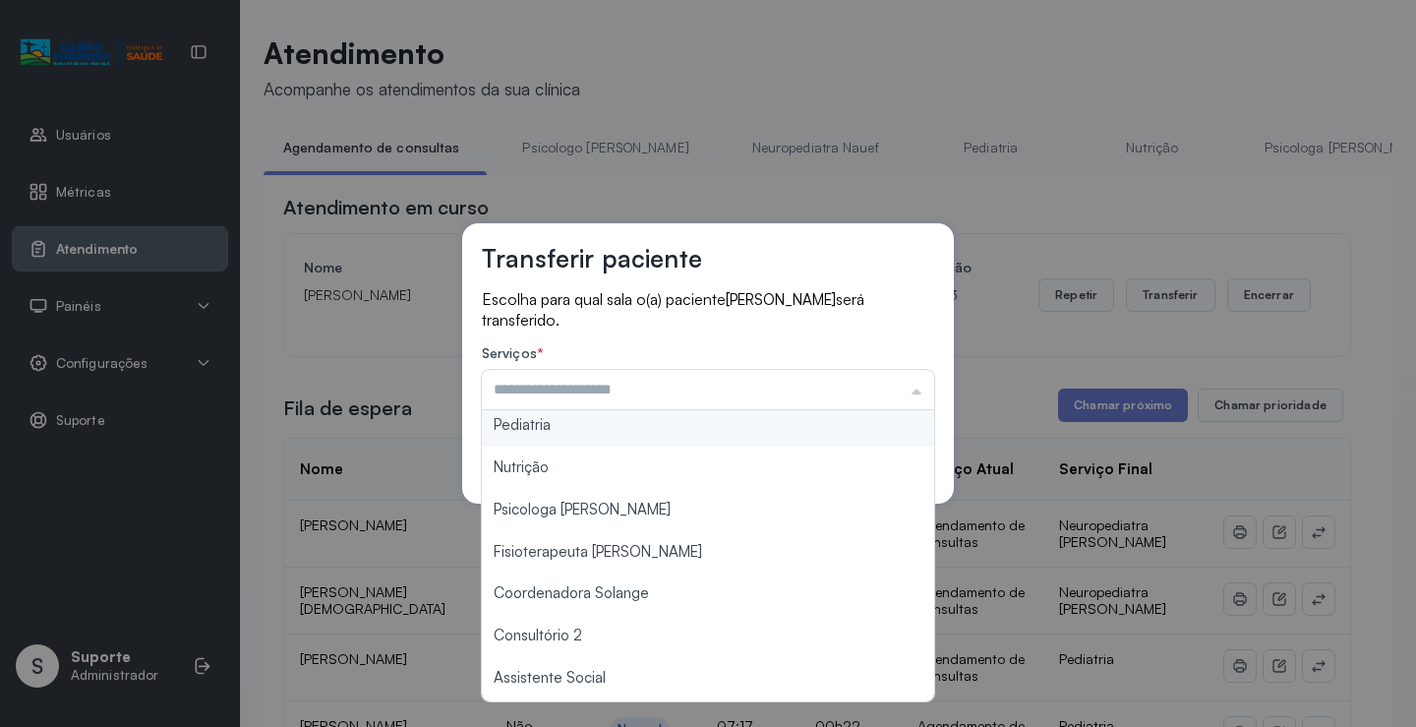
scroll to position [197, 0]
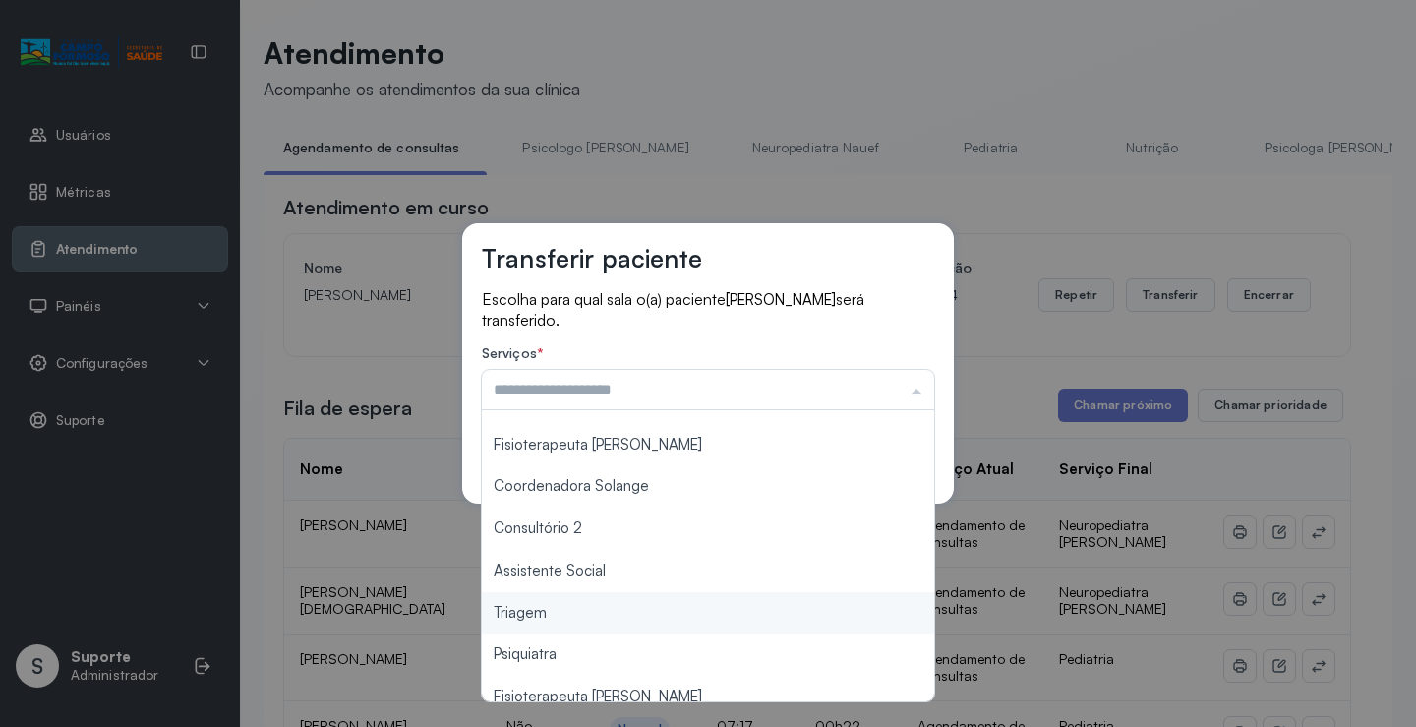
type input "*******"
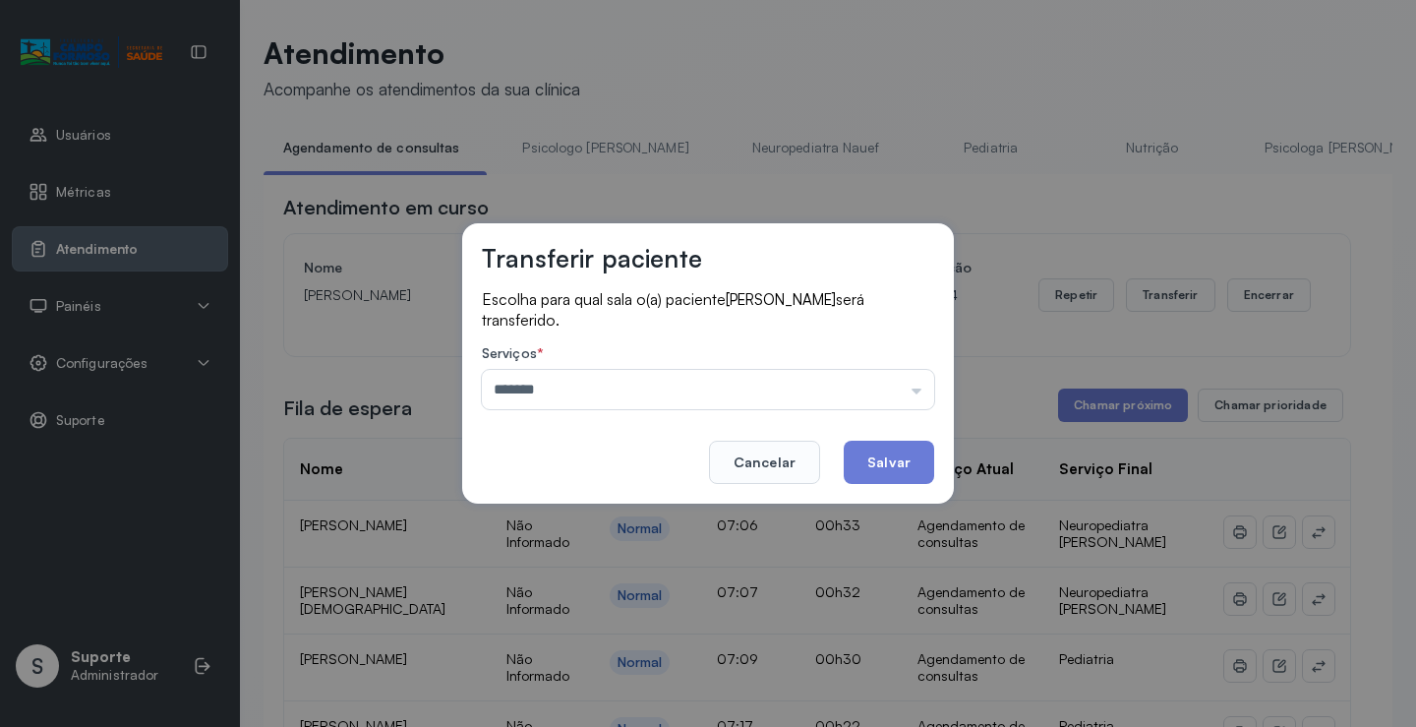
drag, startPoint x: 545, startPoint y: 611, endPoint x: 754, endPoint y: 507, distance: 233.5
click at [545, 610] on div "Transferir paciente Escolha para qual sala o(a) paciente Larissa silva souza se…" at bounding box center [708, 363] width 1416 height 727
click at [882, 454] on button "Salvar" at bounding box center [889, 461] width 90 height 43
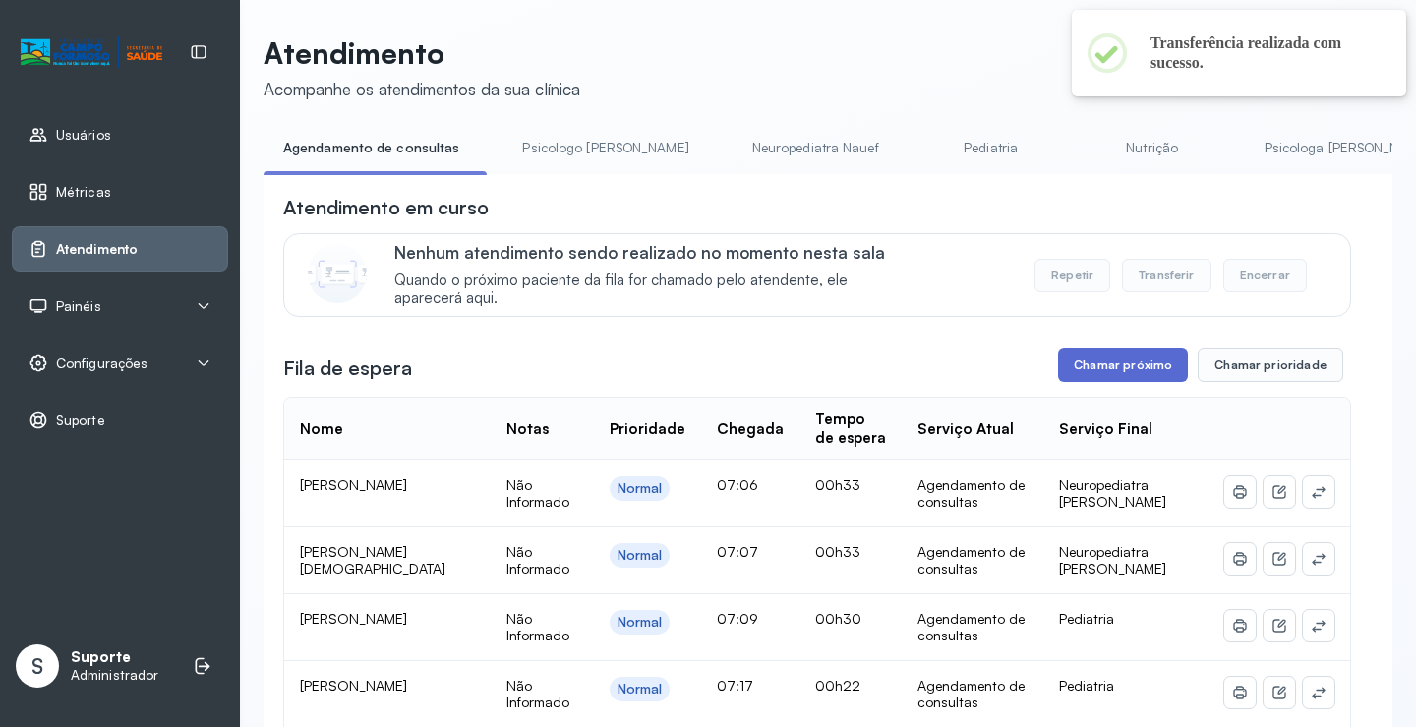
click at [1105, 354] on button "Chamar próximo" at bounding box center [1123, 364] width 130 height 33
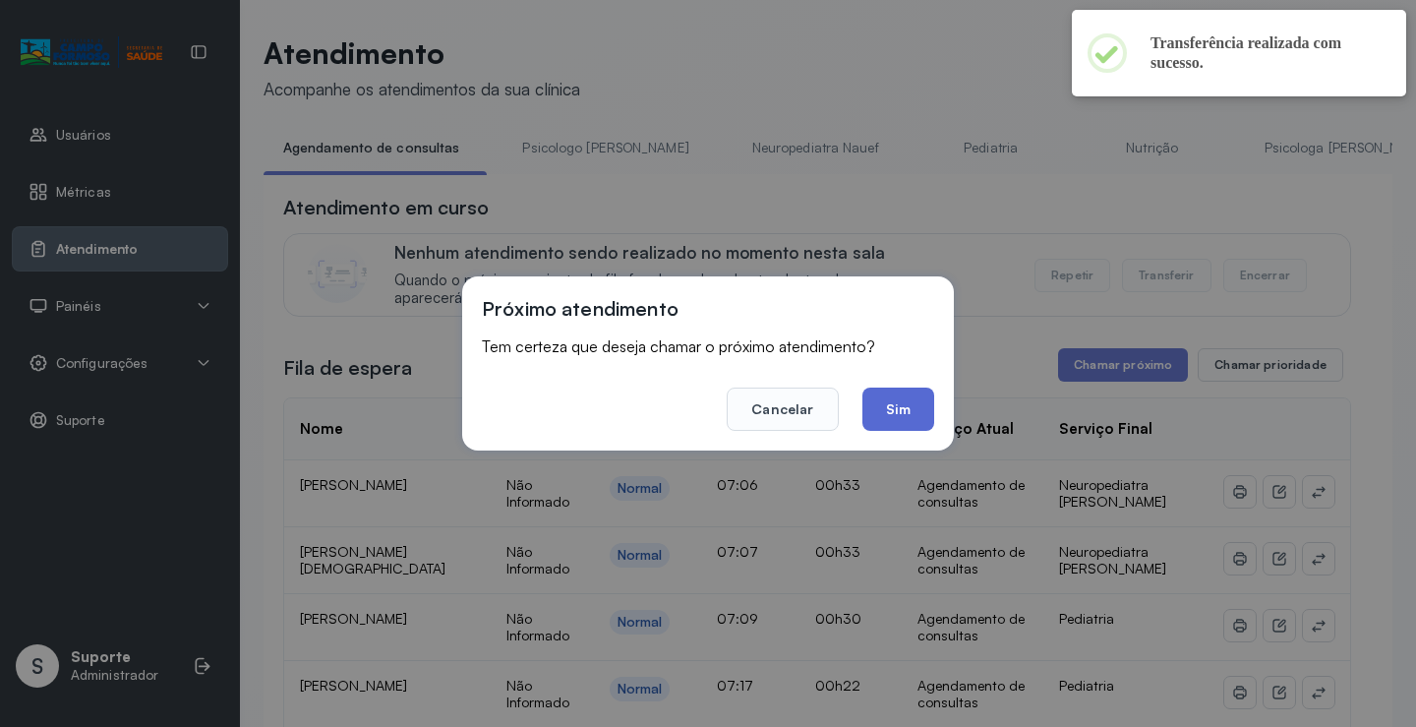
click at [875, 417] on button "Sim" at bounding box center [898, 408] width 72 height 43
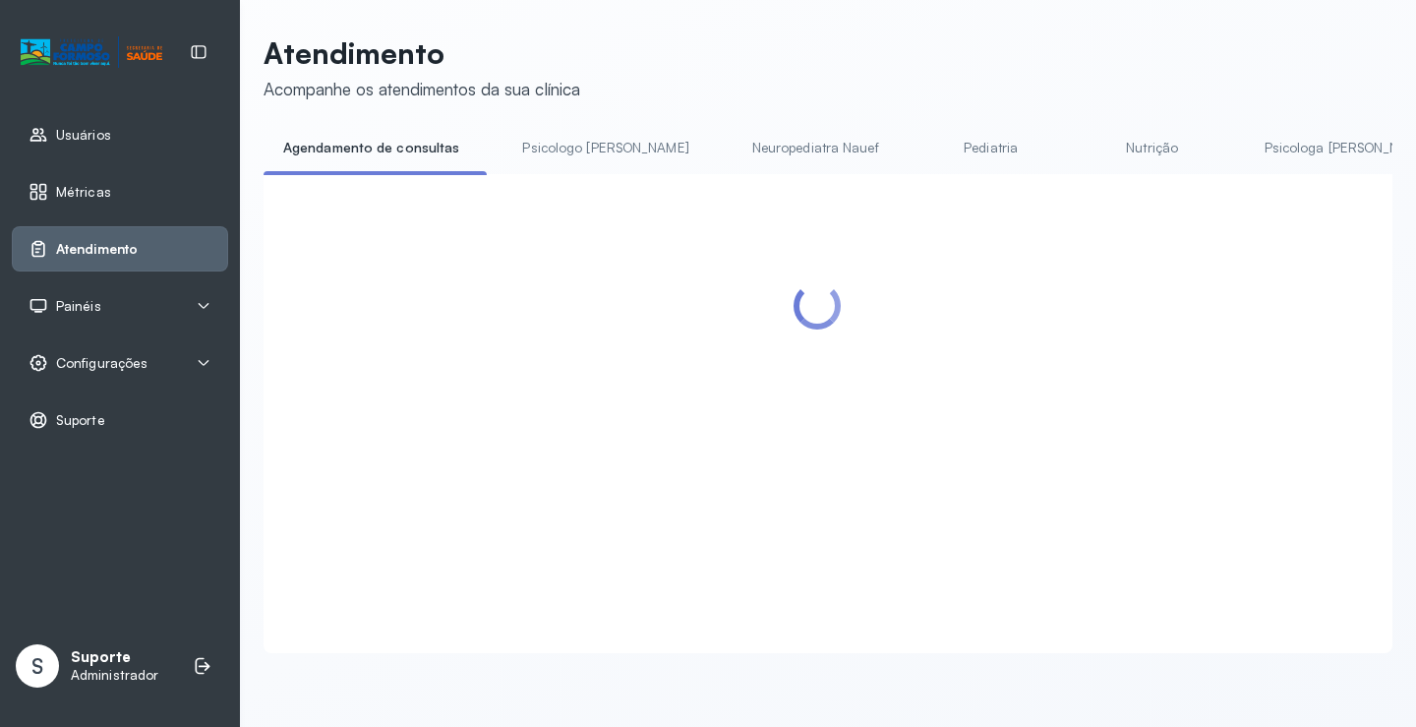
click at [545, 147] on link "Psicologo Pedro" at bounding box center [604, 148] width 205 height 32
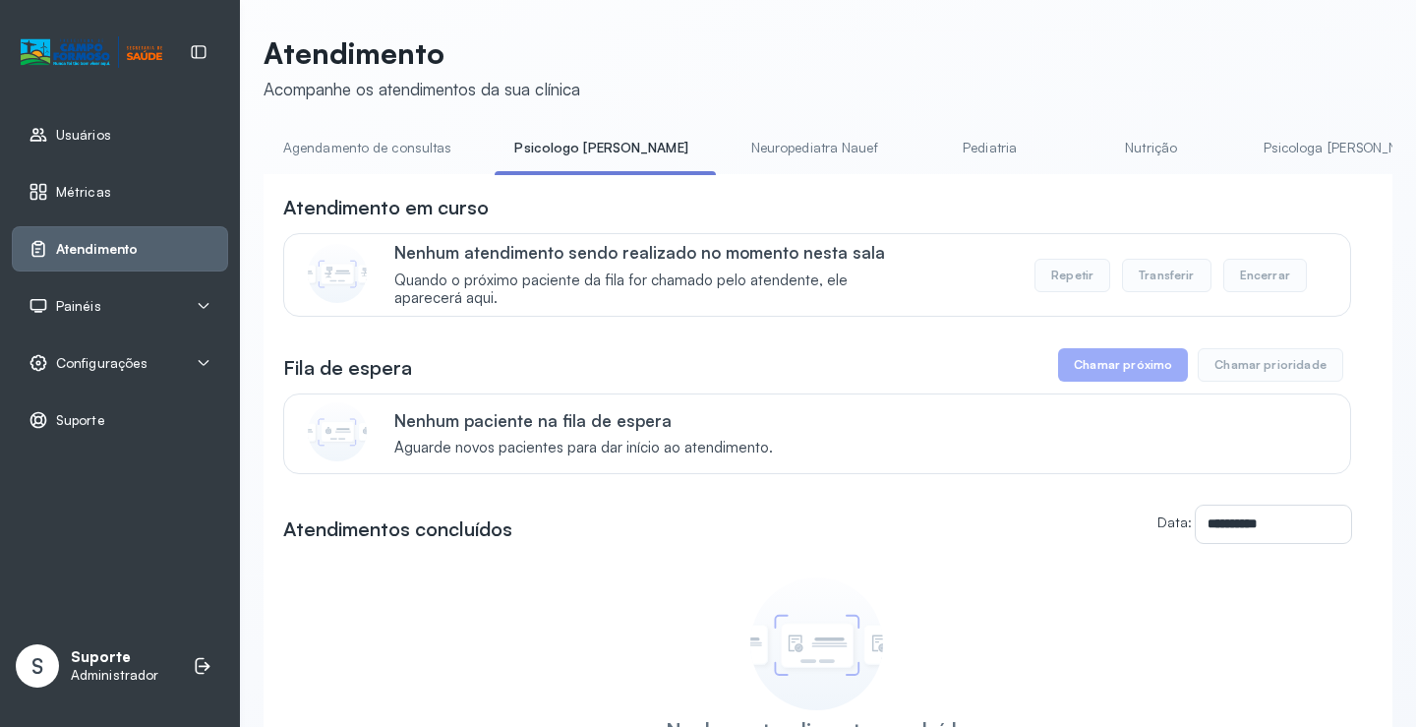
click at [388, 140] on link "Agendamento de consultas" at bounding box center [367, 148] width 207 height 32
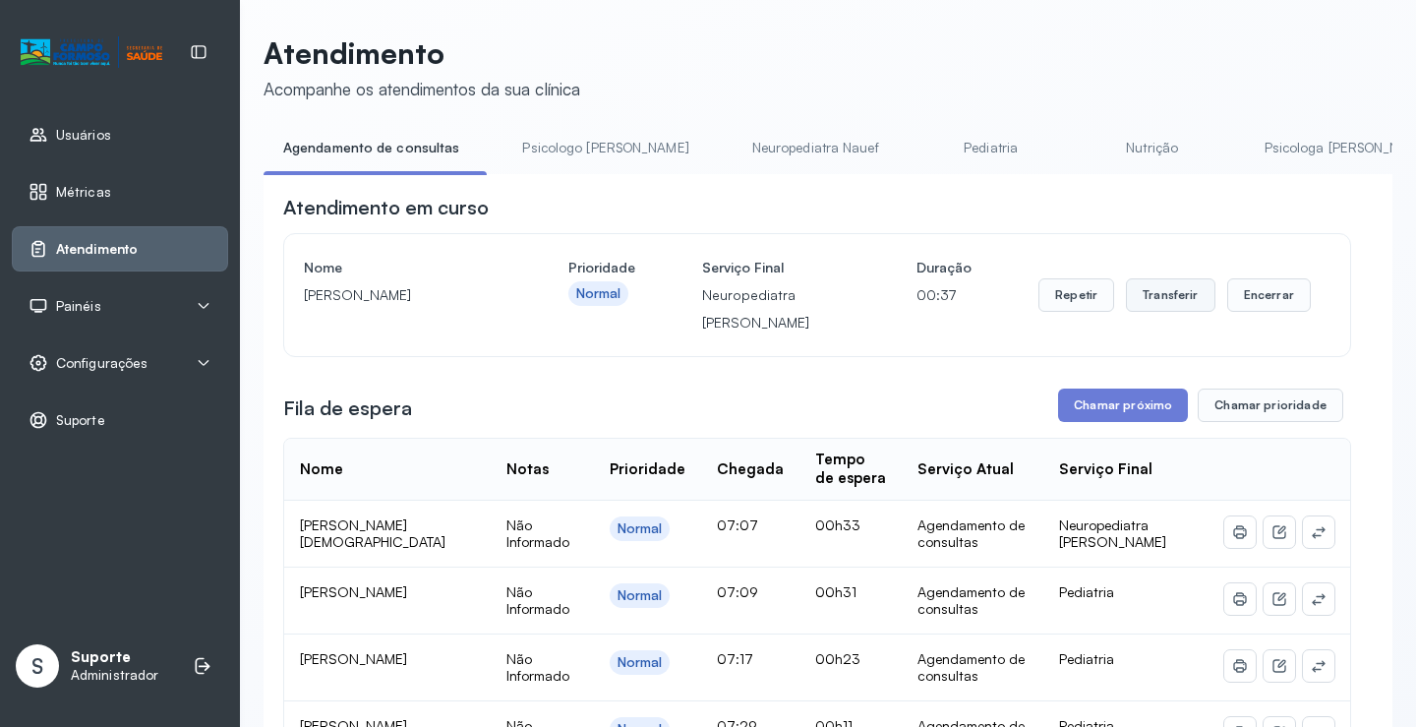
click at [1175, 308] on button "Transferir" at bounding box center [1170, 294] width 89 height 33
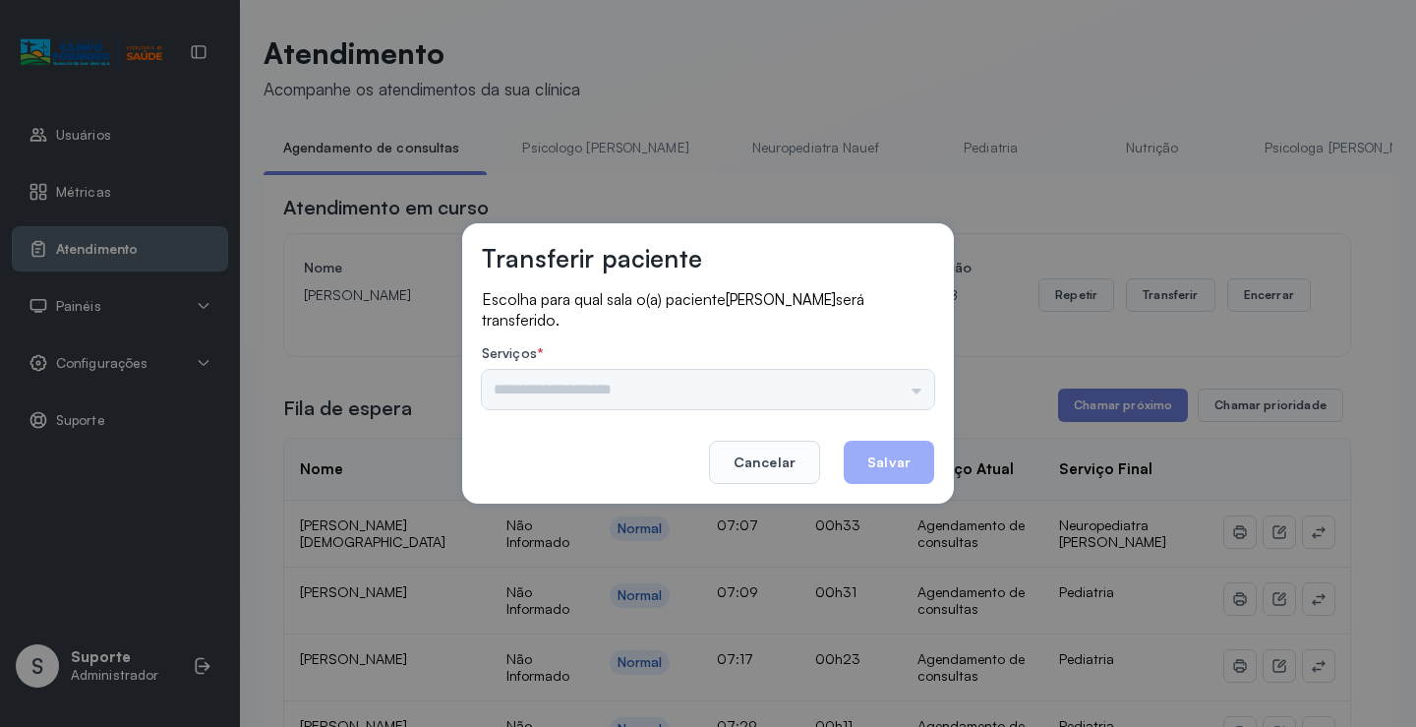
click at [863, 371] on div "Psicologo Pedro Neuropediatra Nauef Pediatria Nutrição Psicologa Alana Fisioter…" at bounding box center [708, 389] width 452 height 39
click at [826, 390] on input "text" at bounding box center [708, 389] width 452 height 39
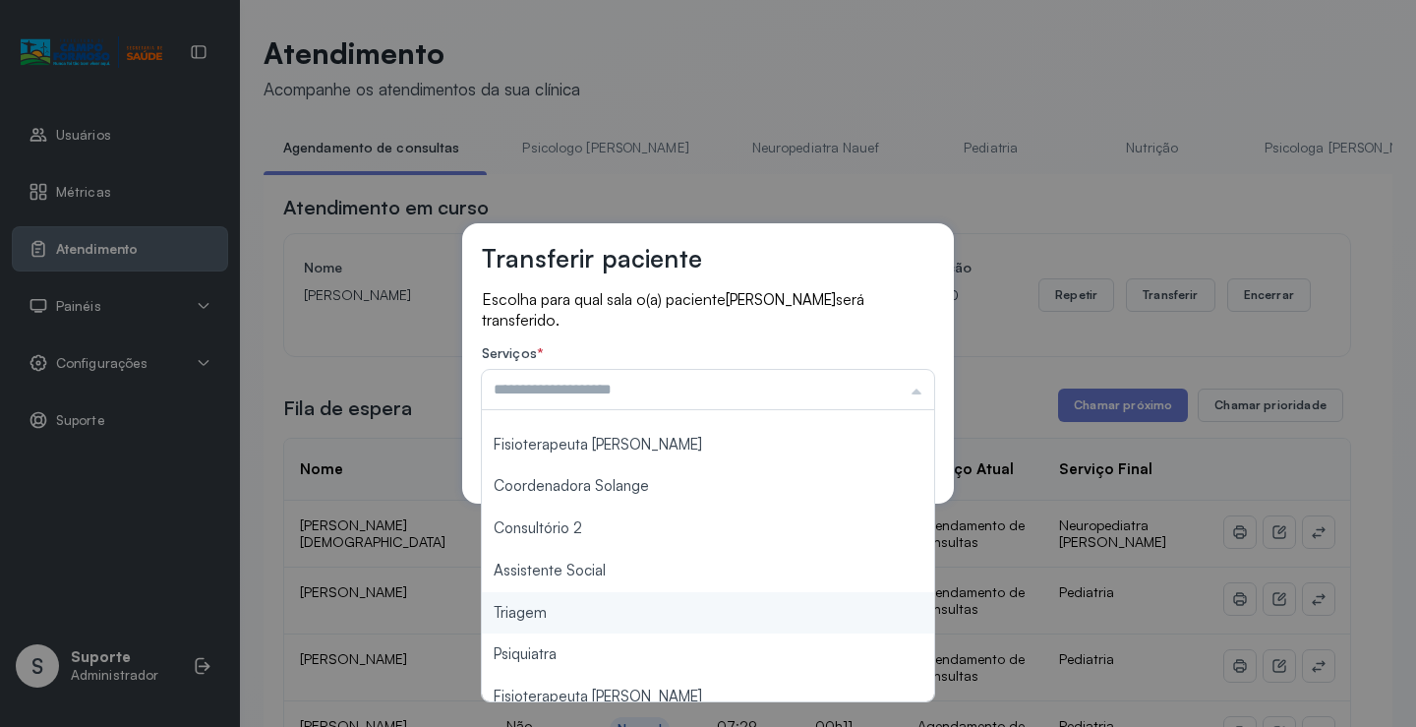
type input "*******"
click at [548, 621] on div "Transferir paciente Escolha para qual sala o(a) paciente Evelyn sophia será tra…" at bounding box center [708, 363] width 1416 height 727
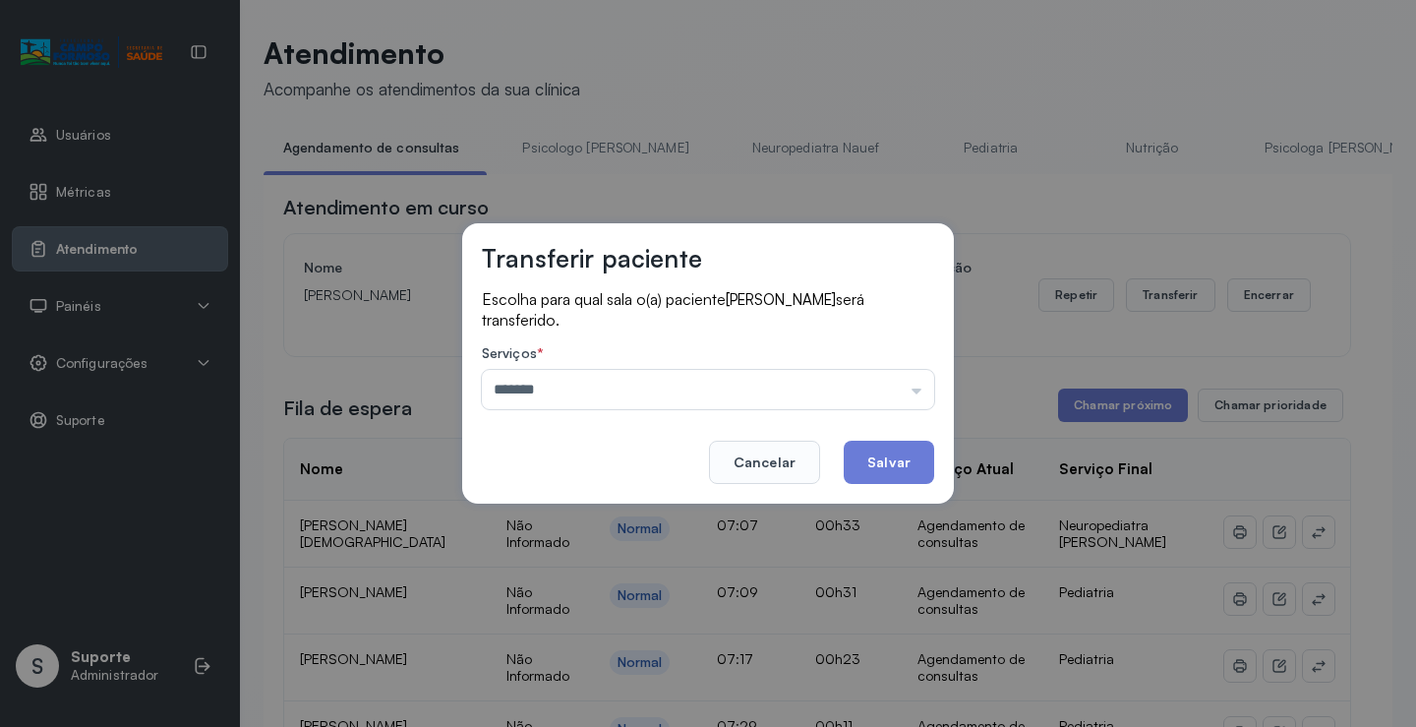
click at [885, 463] on button "Salvar" at bounding box center [889, 461] width 90 height 43
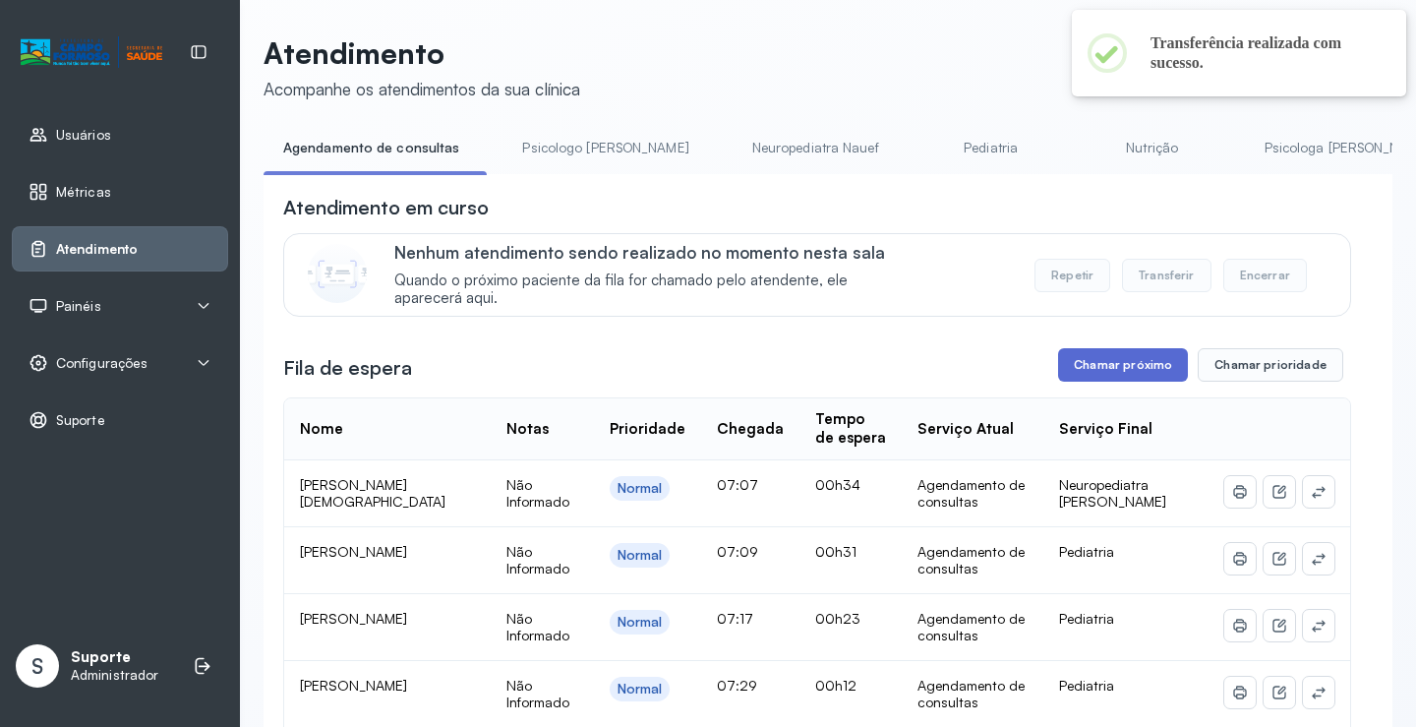
click at [1143, 371] on button "Chamar próximo" at bounding box center [1123, 364] width 130 height 33
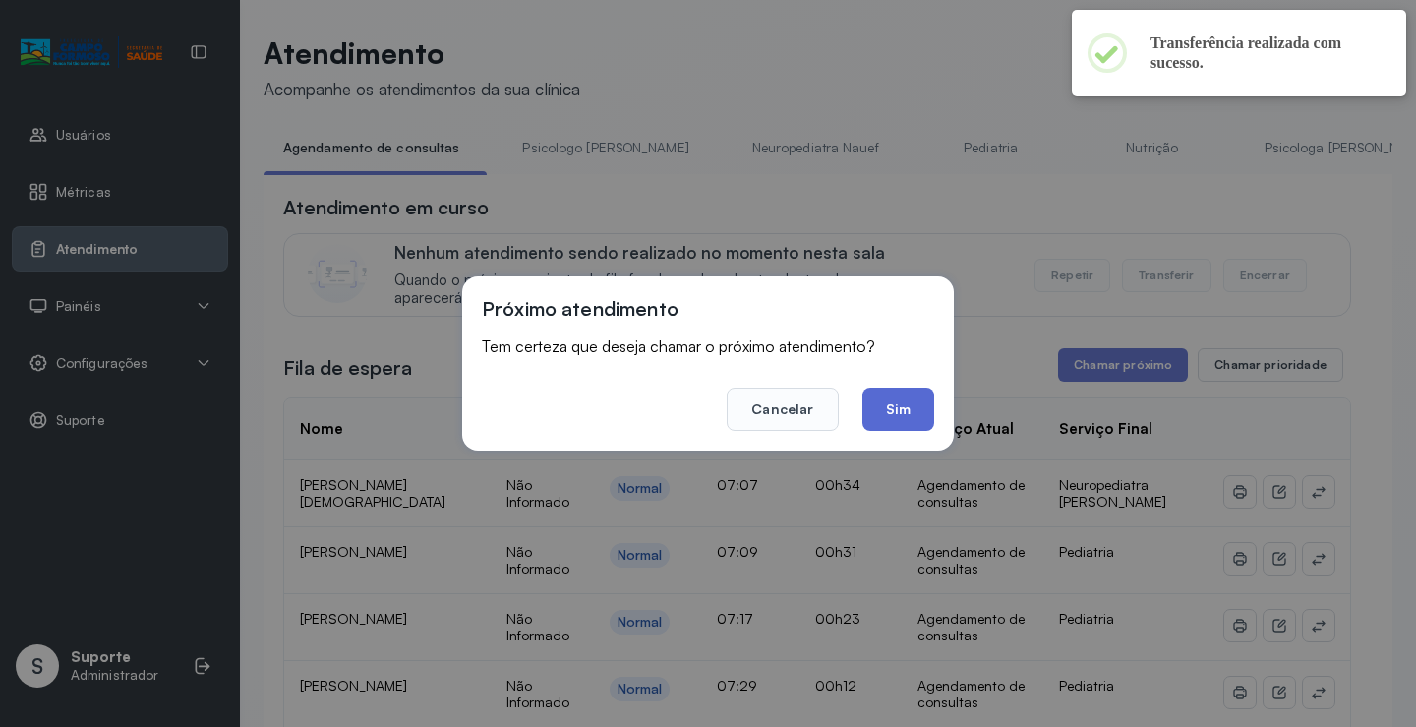
click at [888, 420] on button "Sim" at bounding box center [898, 408] width 72 height 43
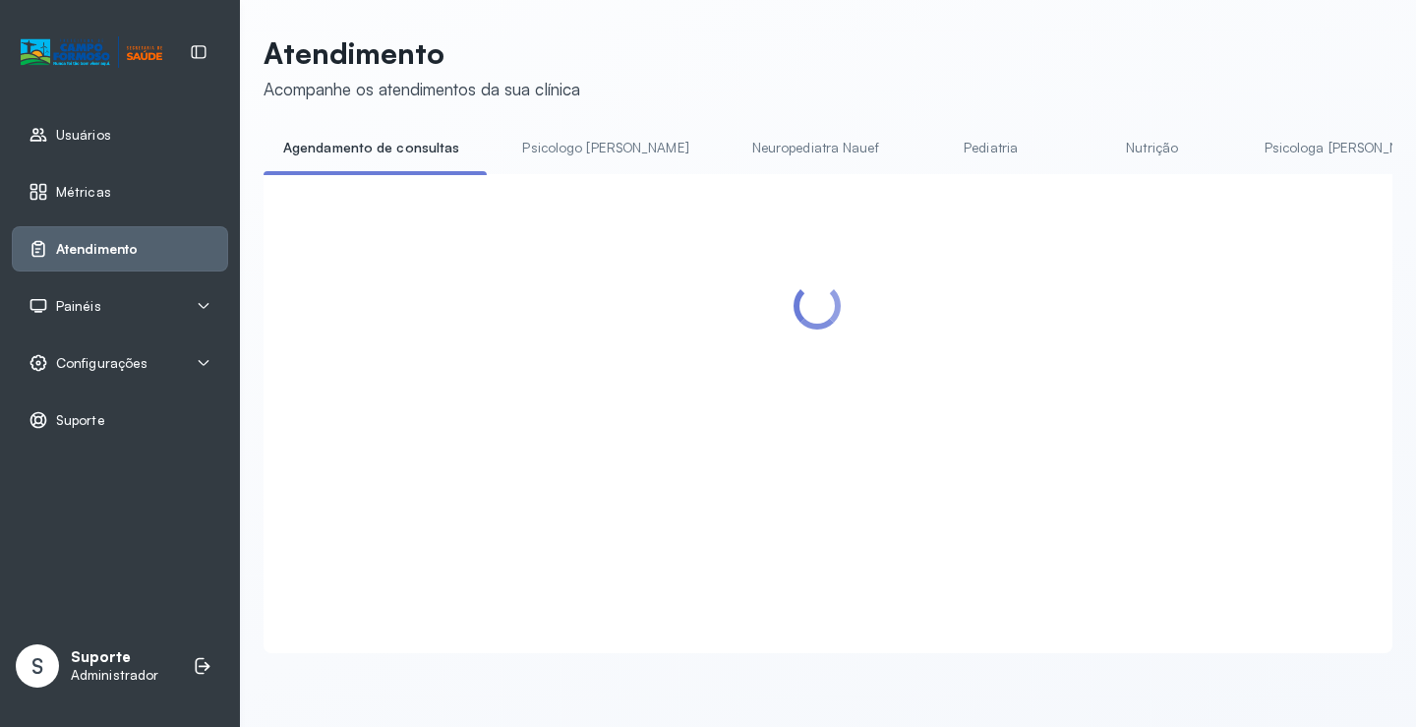
click at [585, 156] on link "Psicologo Pedro" at bounding box center [604, 148] width 205 height 32
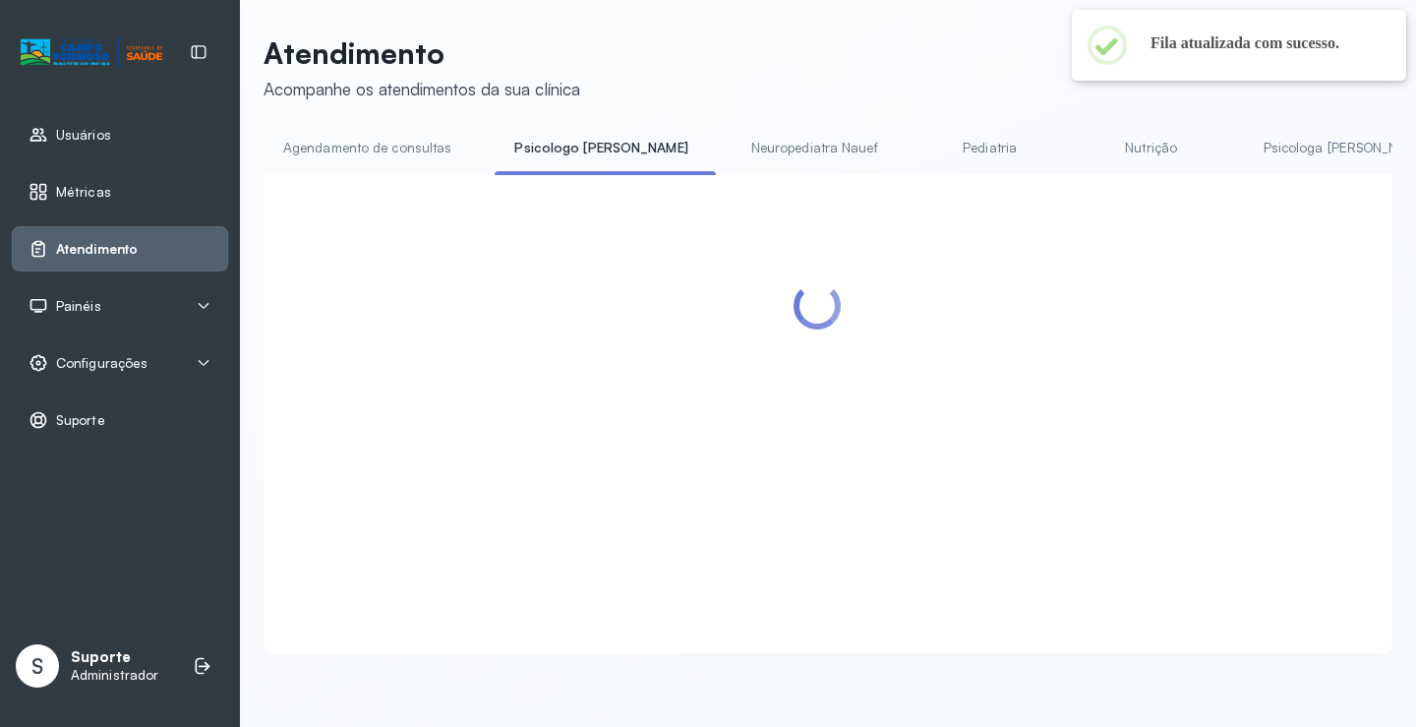
click at [421, 156] on link "Agendamento de consultas" at bounding box center [367, 148] width 207 height 32
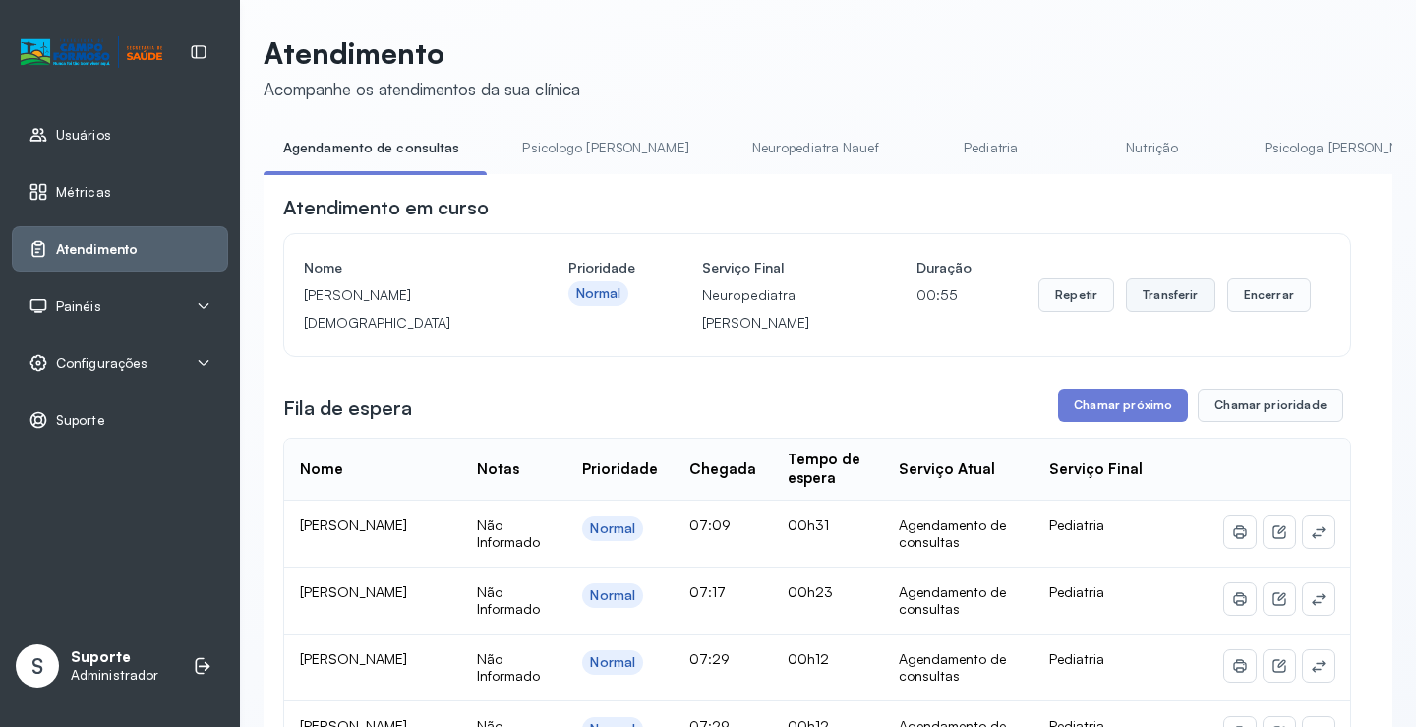
click at [1149, 306] on button "Transferir" at bounding box center [1170, 294] width 89 height 33
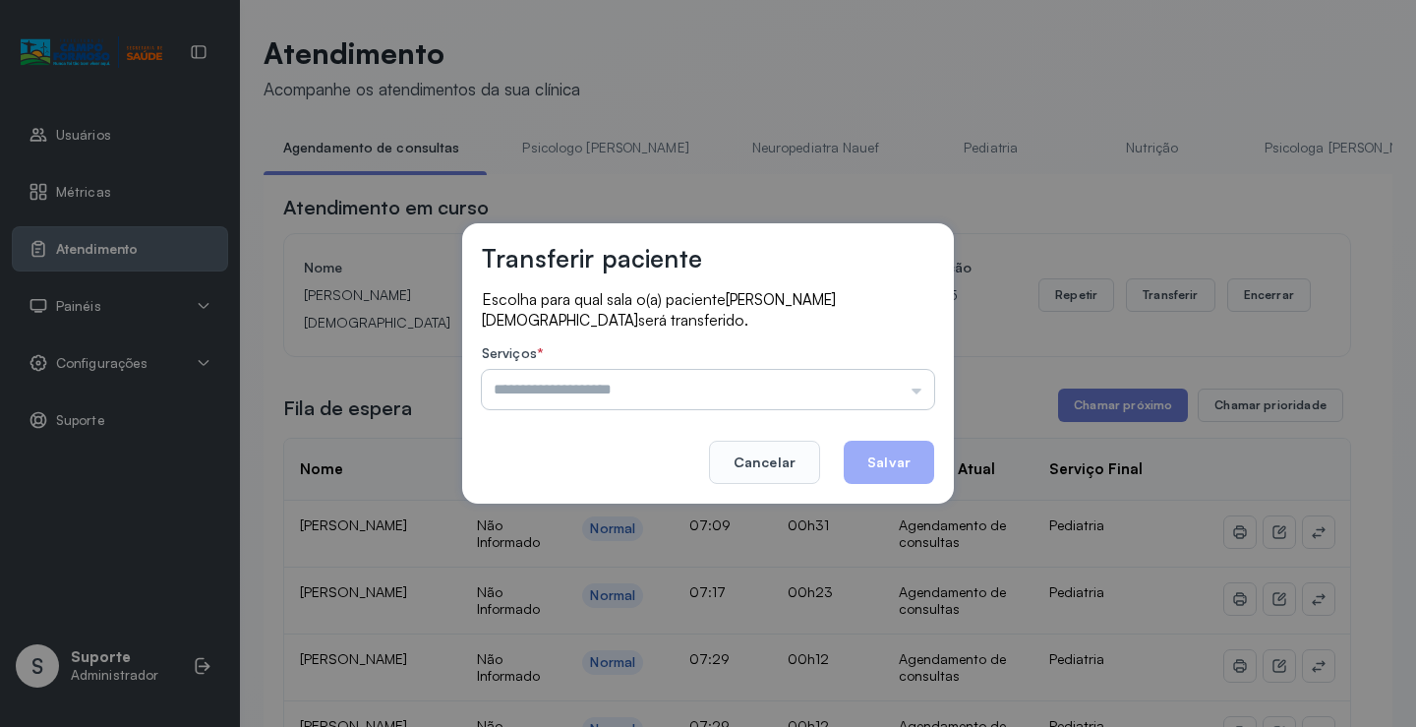
click at [840, 386] on input "text" at bounding box center [708, 389] width 452 height 39
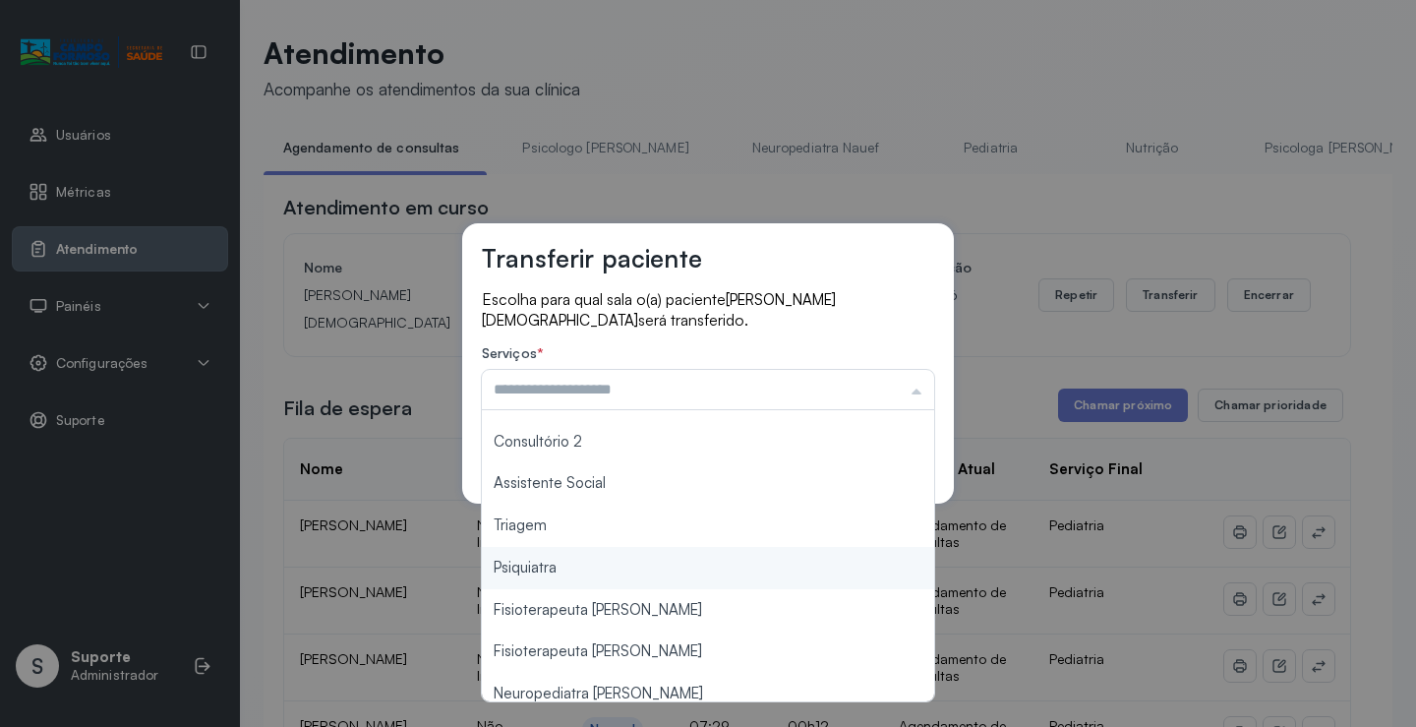
scroll to position [295, 0]
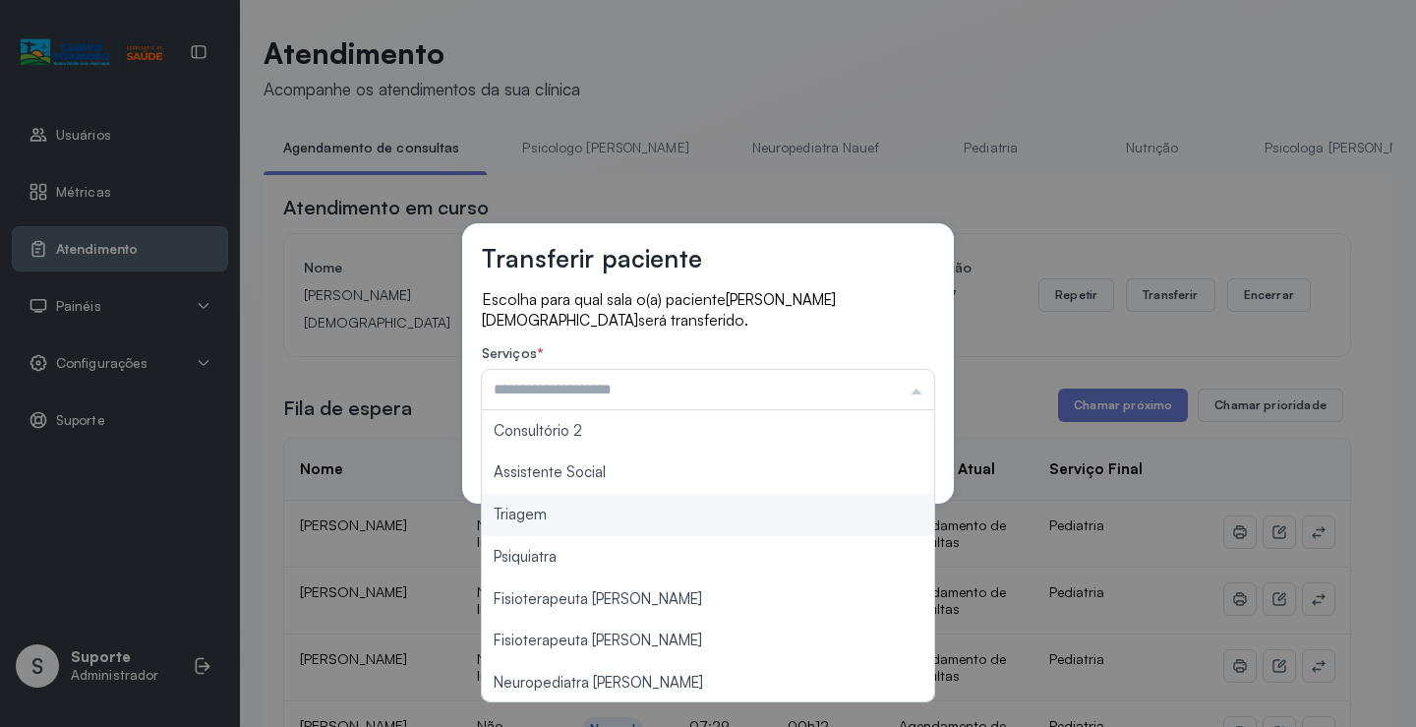
type input "*******"
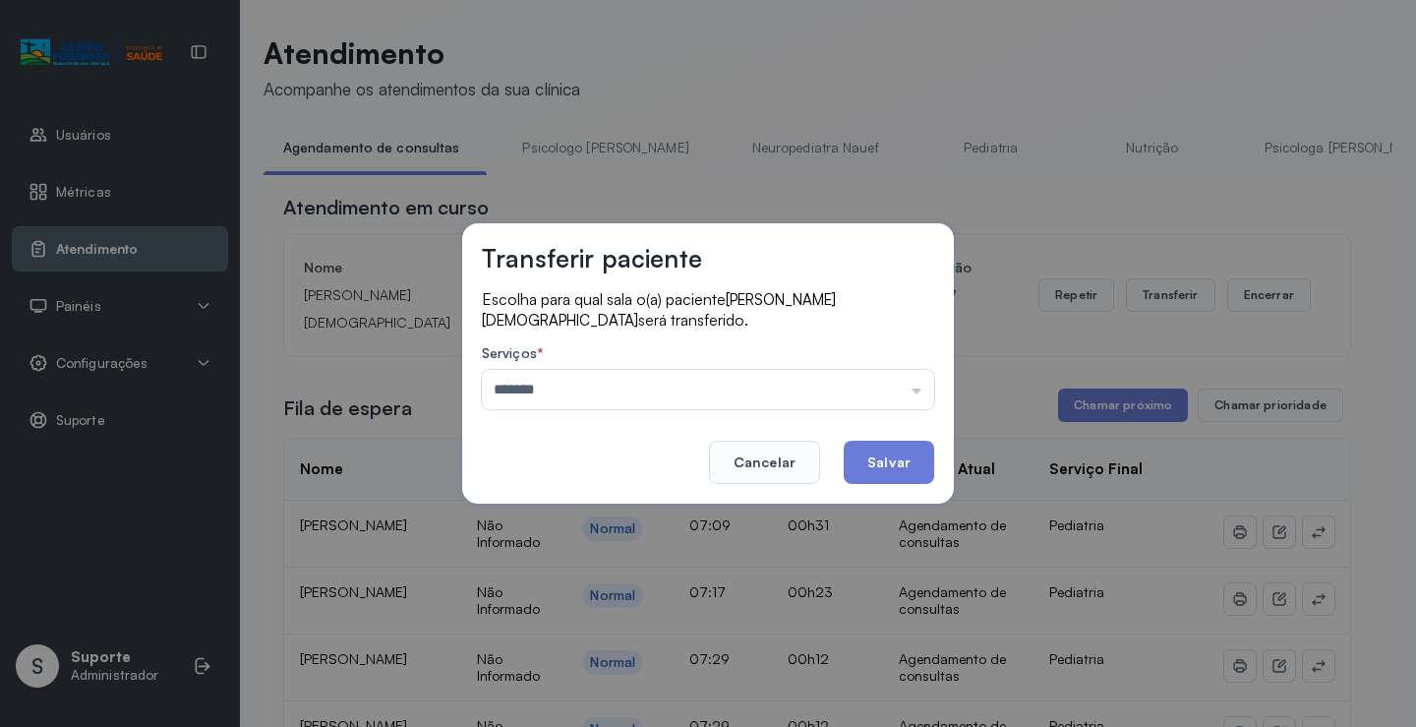
click at [653, 516] on div "Transferir paciente Escolha para qual sala o(a) paciente Maíra jesus santos ser…" at bounding box center [708, 363] width 1416 height 727
click at [881, 444] on button "Salvar" at bounding box center [889, 461] width 90 height 43
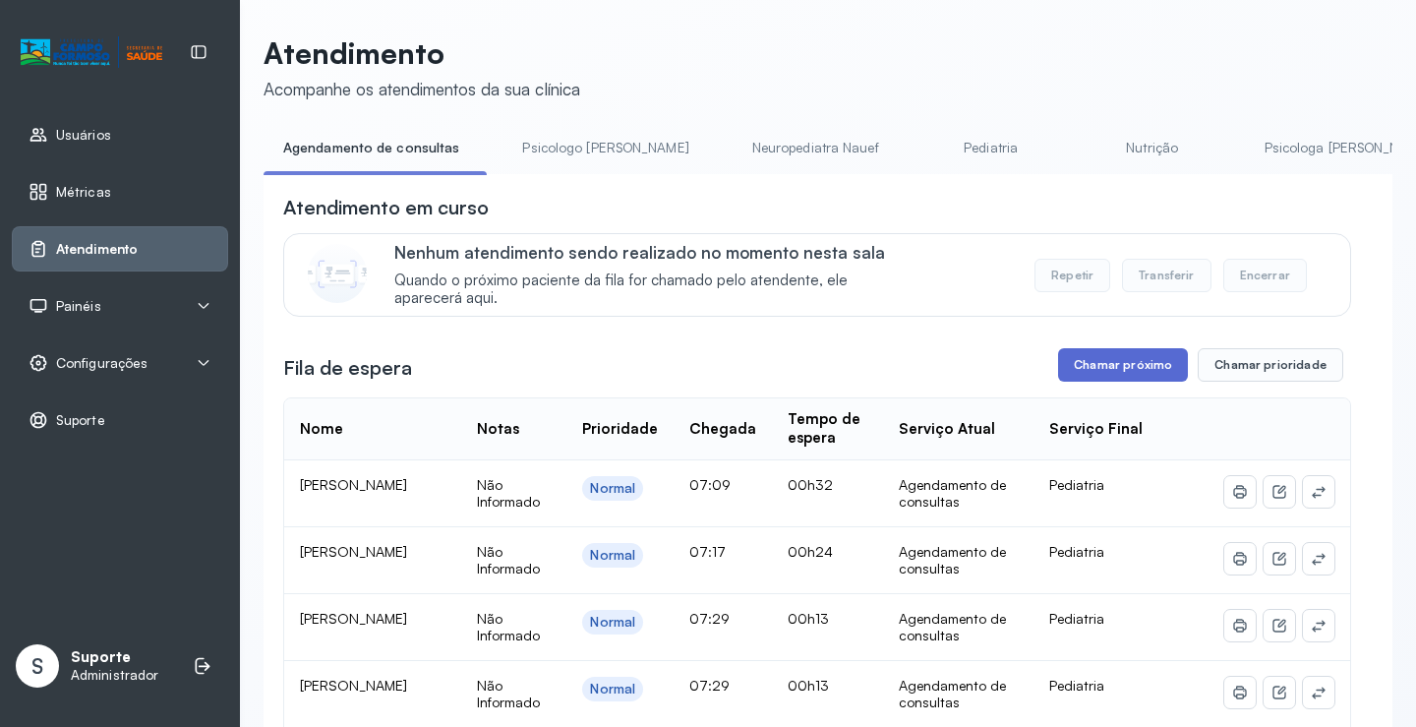
click at [1104, 371] on button "Chamar próximo" at bounding box center [1123, 364] width 130 height 33
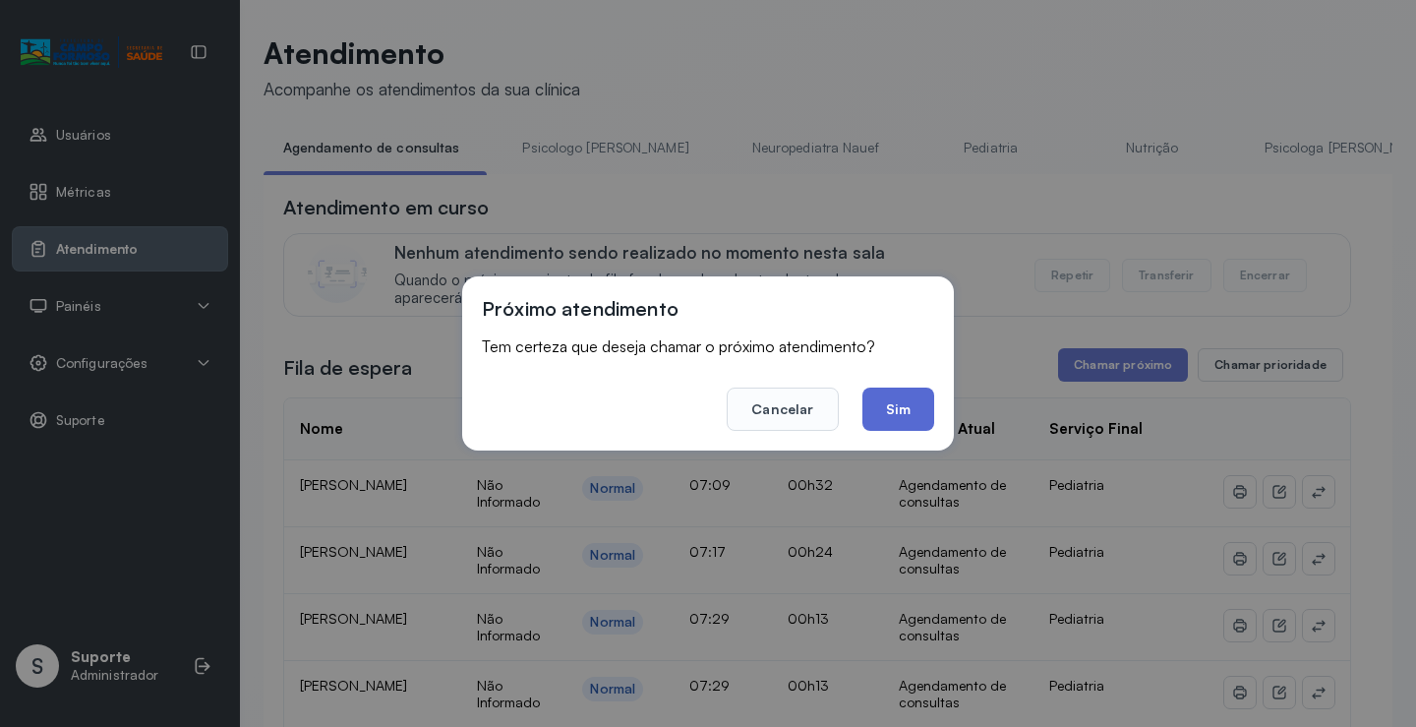
click at [903, 401] on button "Sim" at bounding box center [898, 408] width 72 height 43
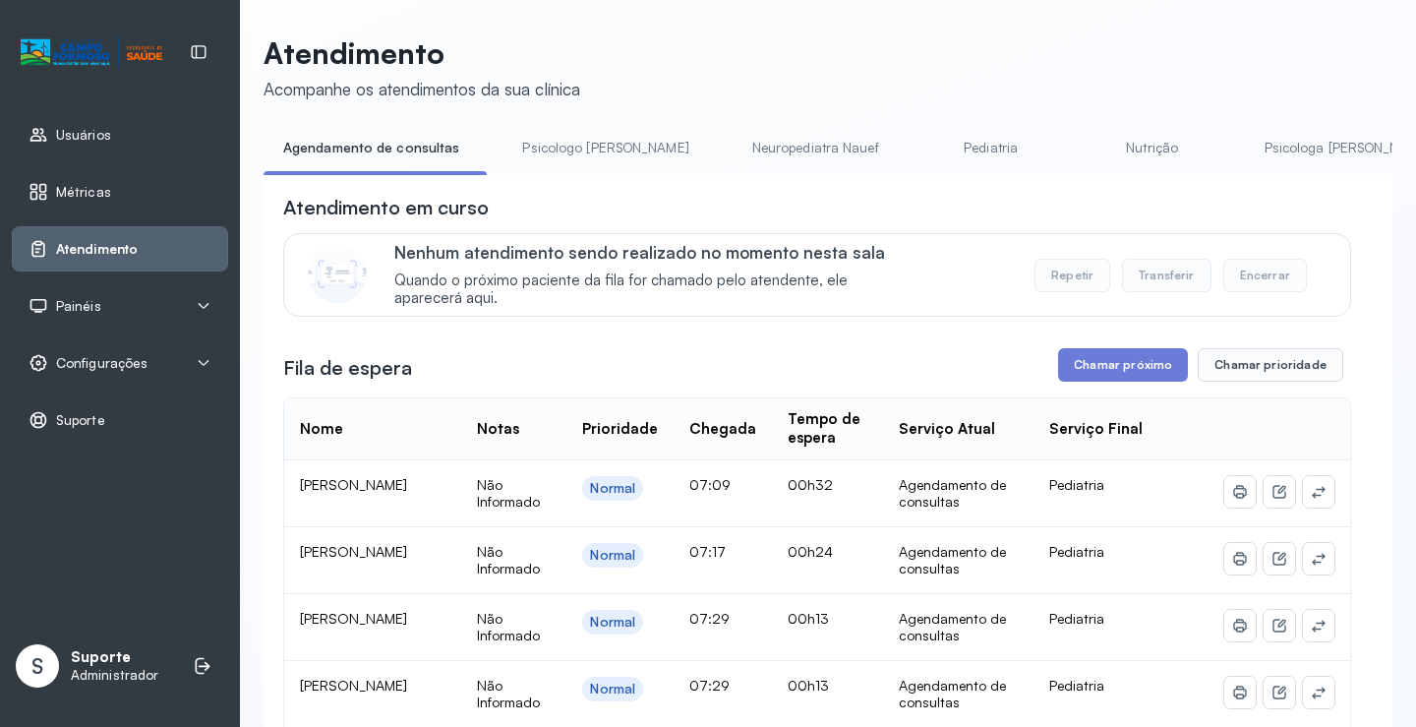
click at [562, 169] on li "Psicologo Pedro" at bounding box center [608, 154] width 213 height 44
click at [564, 150] on link "Psicologo Pedro" at bounding box center [604, 148] width 205 height 32
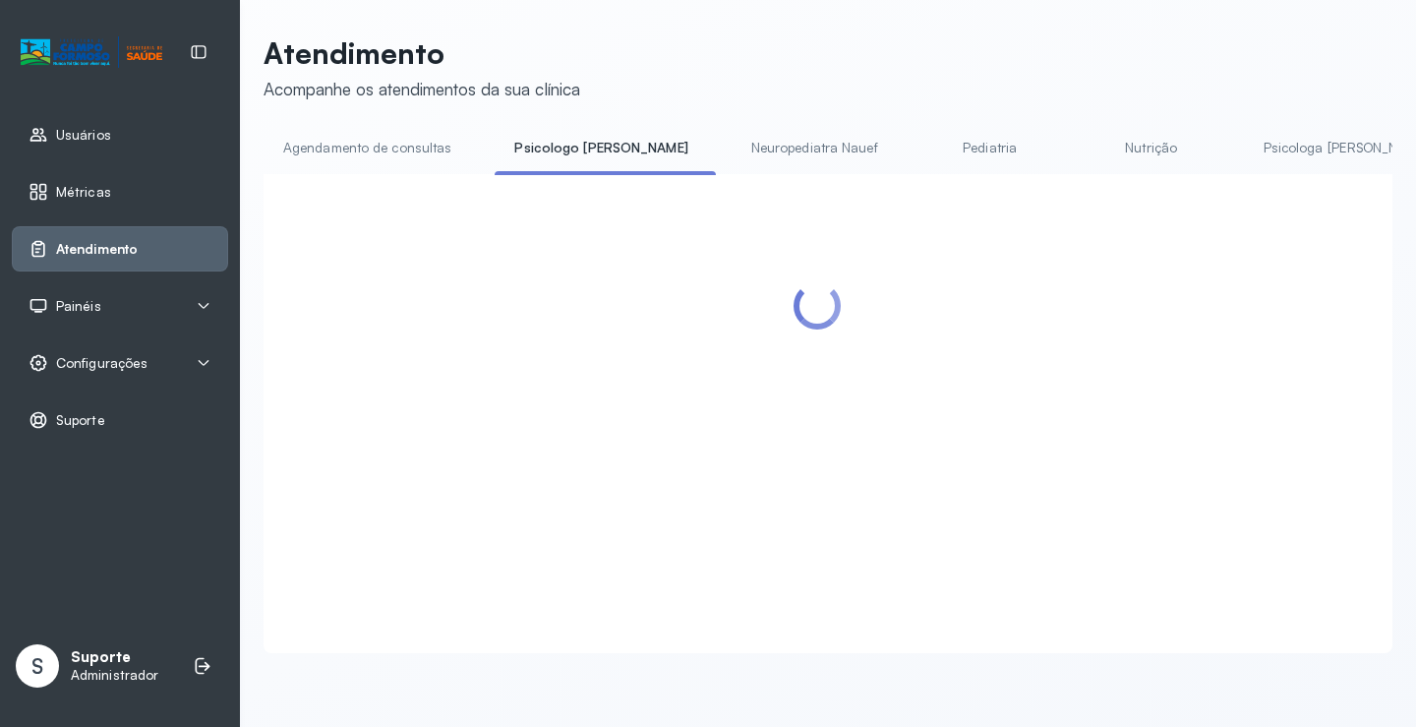
click at [405, 160] on link "Agendamento de consultas" at bounding box center [367, 148] width 207 height 32
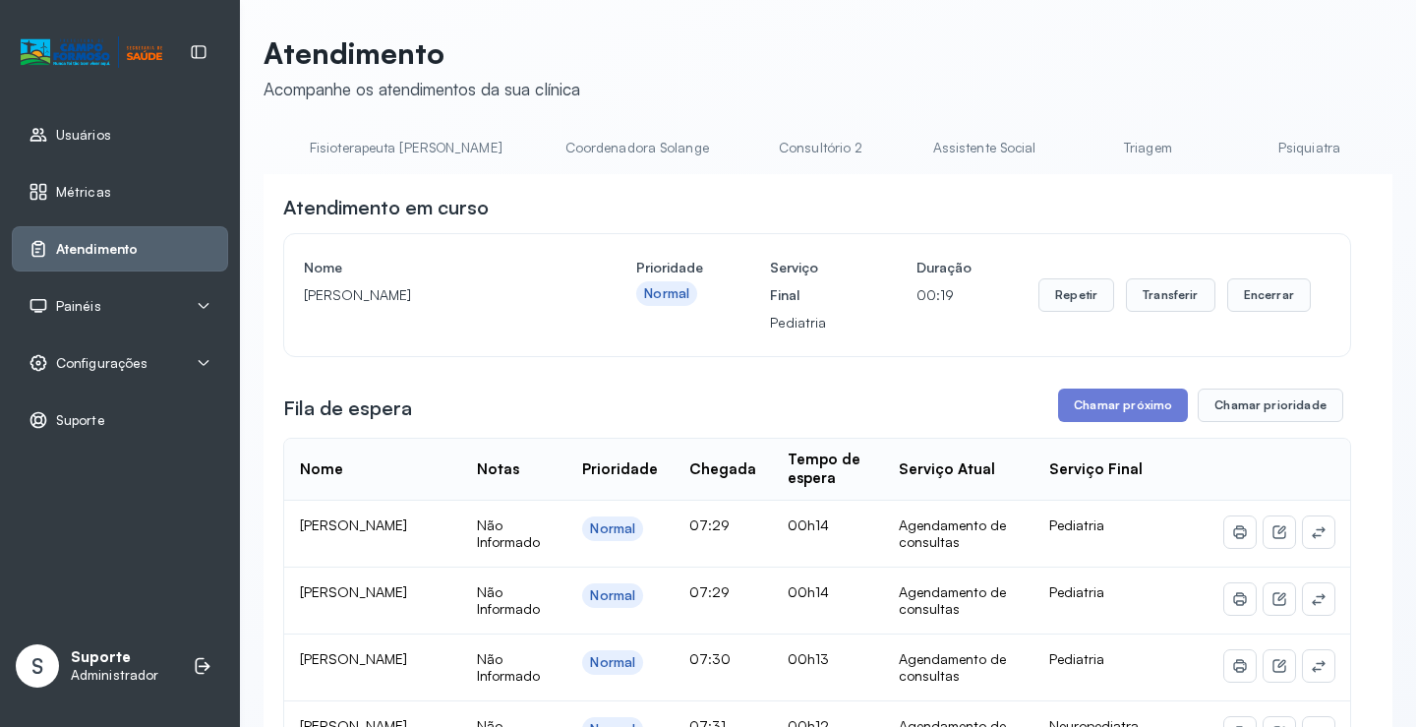
scroll to position [0, 1347]
click at [915, 146] on link "Triagem" at bounding box center [984, 148] width 138 height 32
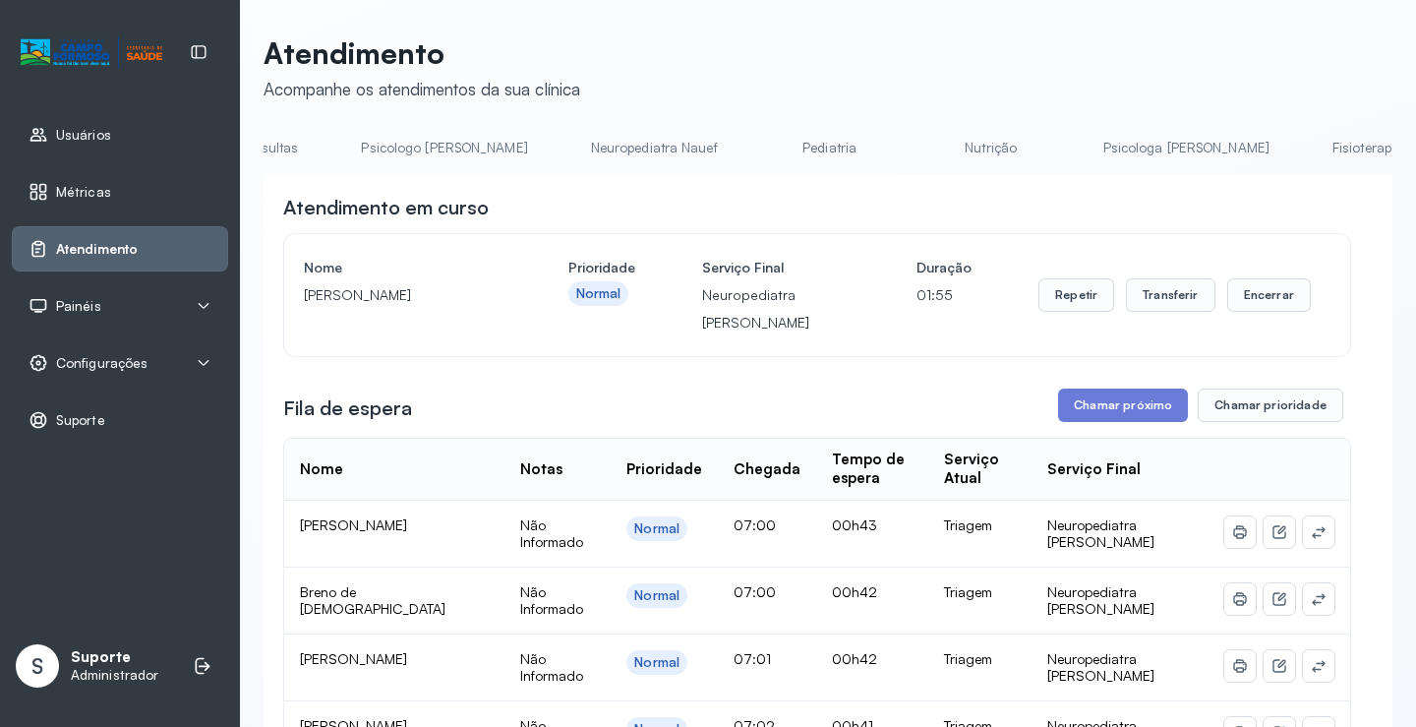
scroll to position [0, 0]
click at [382, 142] on link "Agendamento de consultas" at bounding box center [367, 148] width 207 height 32
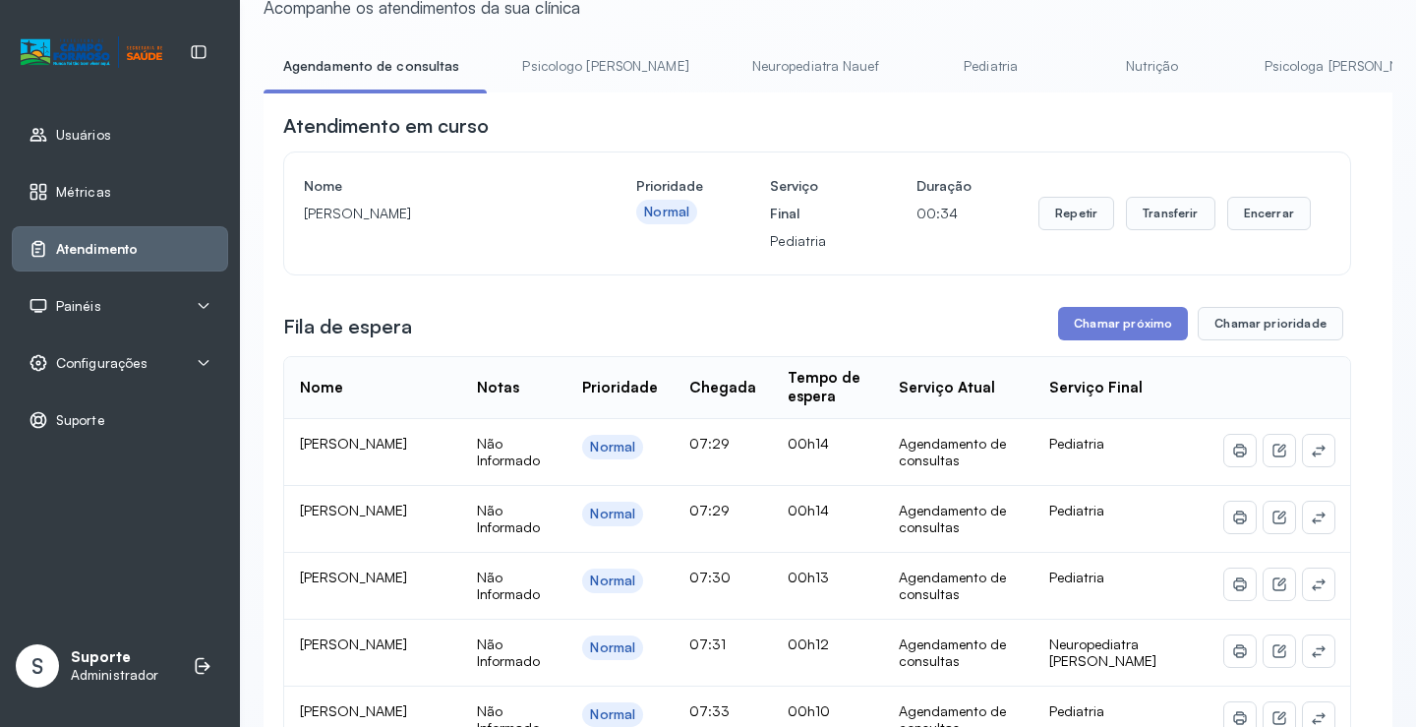
click at [538, 71] on link "Psicologo Pedro" at bounding box center [604, 66] width 205 height 32
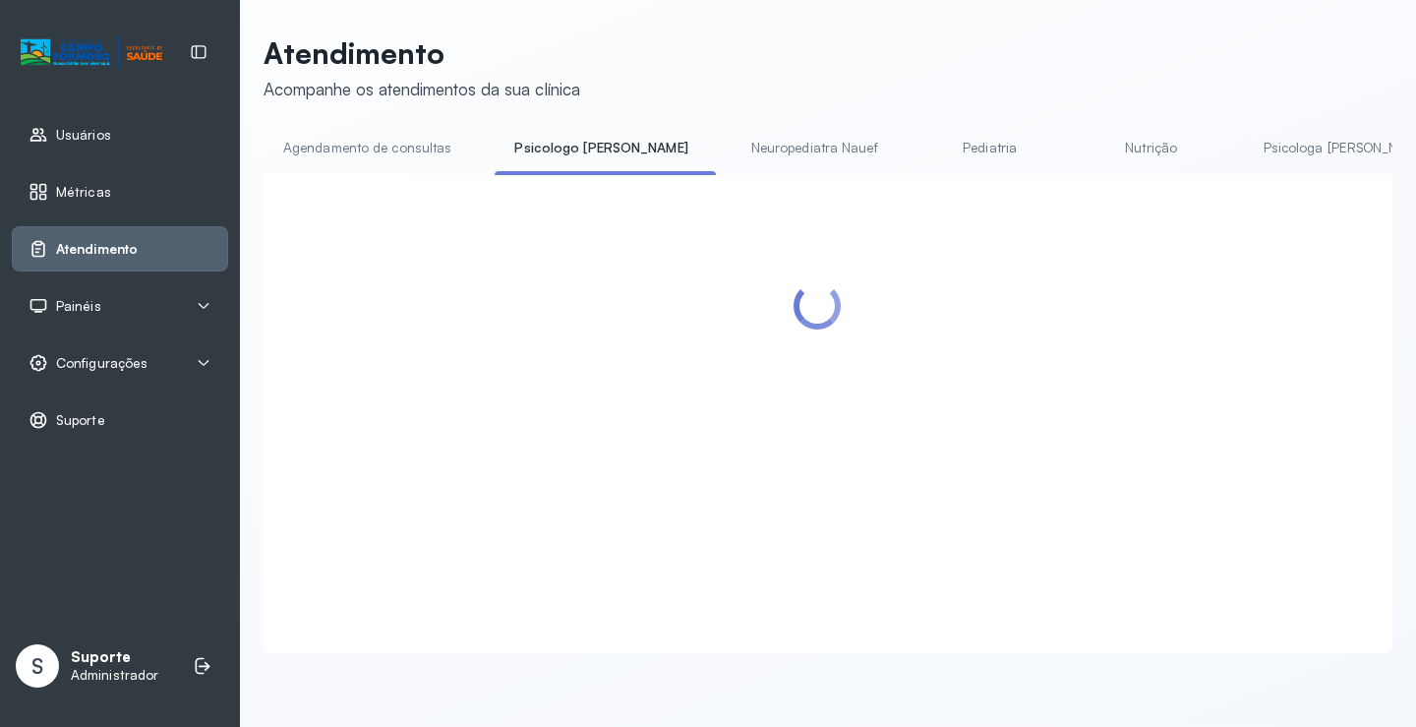
drag, startPoint x: 450, startPoint y: 75, endPoint x: 427, endPoint y: 90, distance: 28.4
click at [438, 84] on div "Atendimento Acompanhe os atendimentos da sua clínica" at bounding box center [422, 67] width 317 height 65
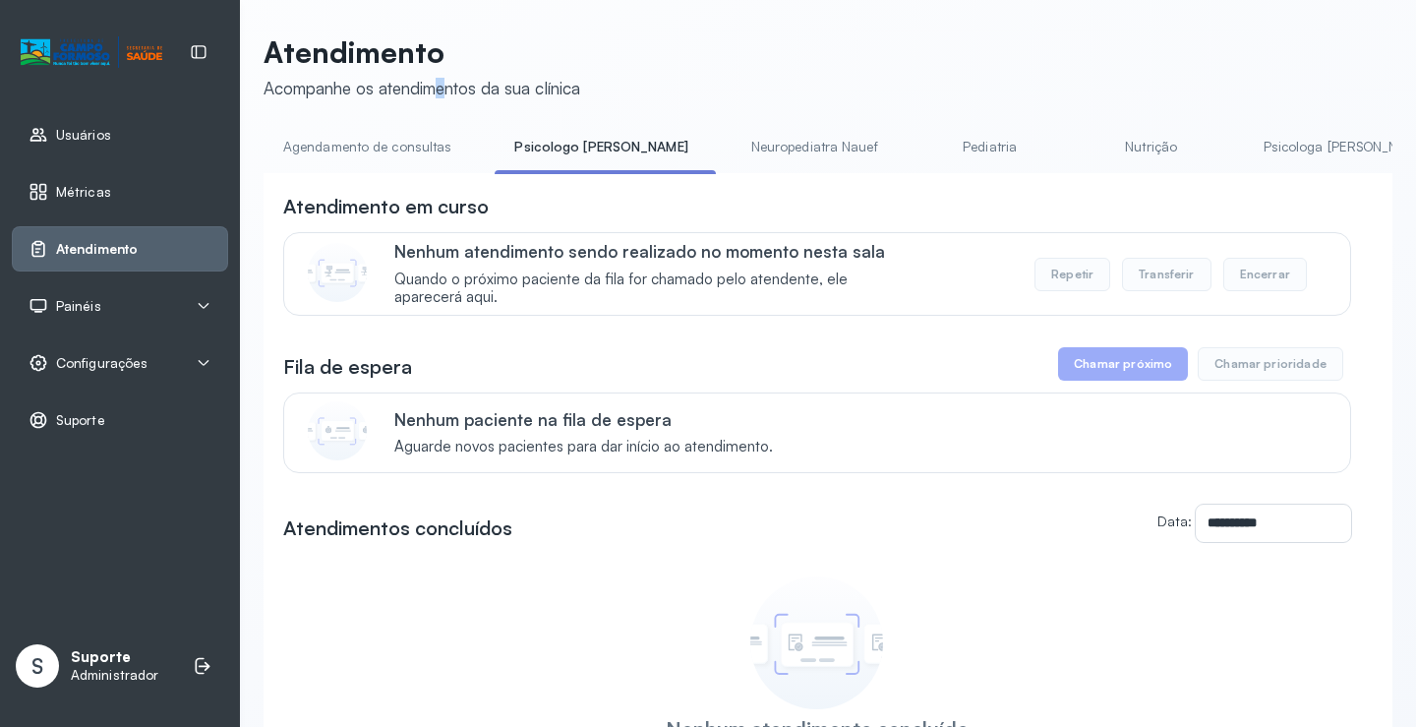
click at [375, 133] on link "Agendamento de consultas" at bounding box center [367, 147] width 207 height 32
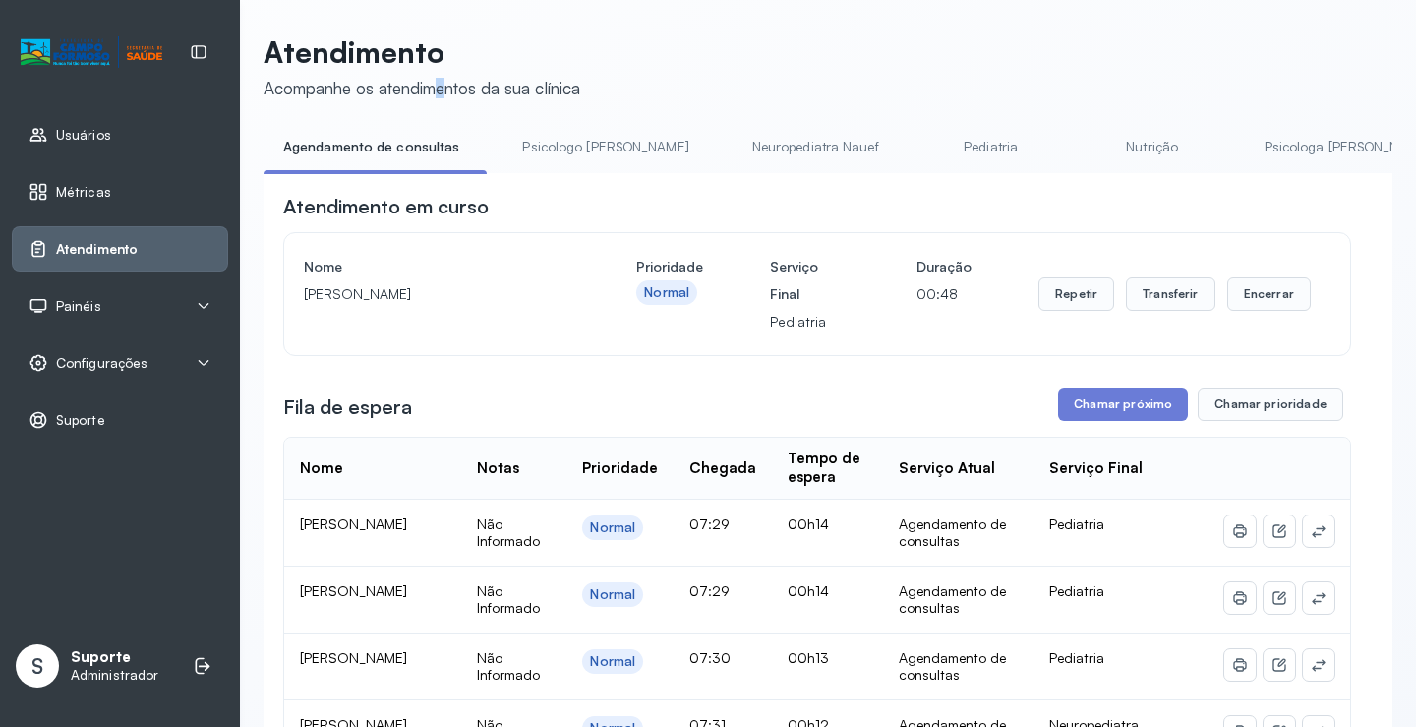
scroll to position [0, 0]
click at [558, 156] on link "Psicologo Pedro" at bounding box center [604, 148] width 205 height 32
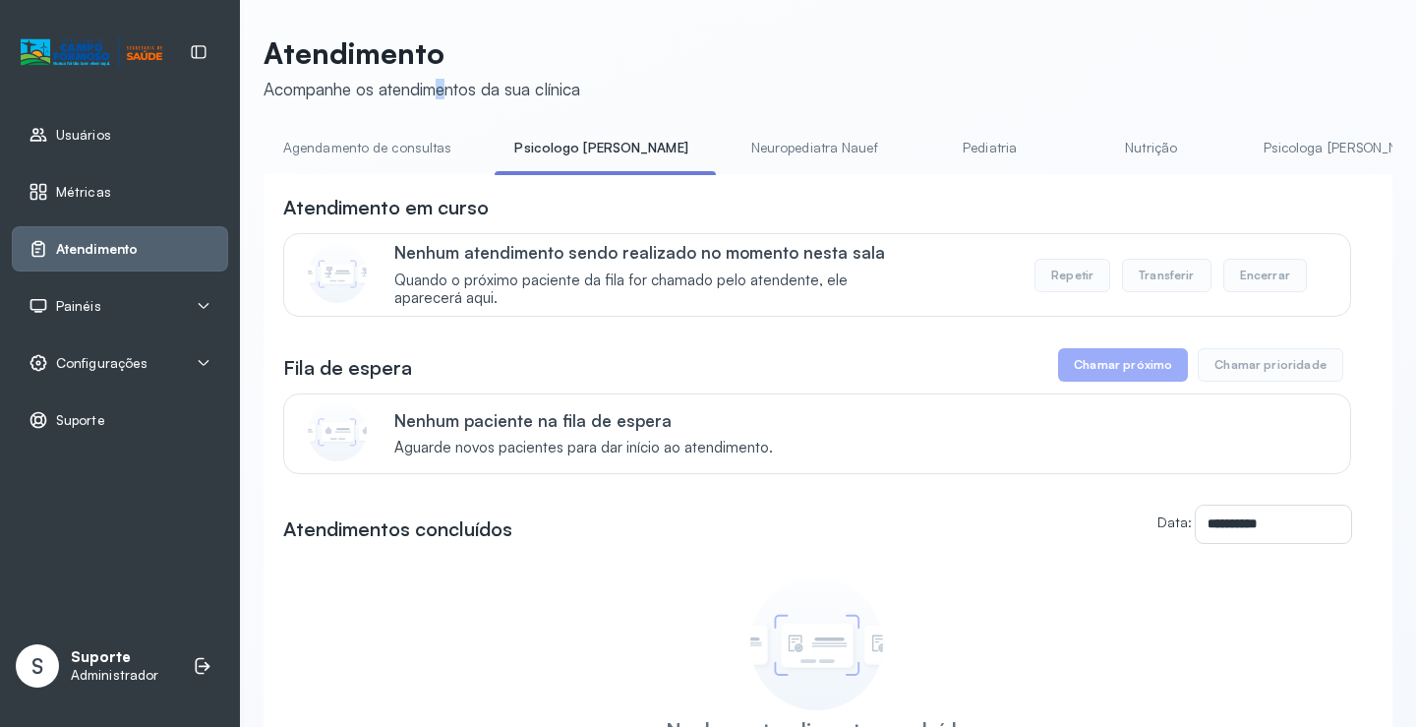
click at [732, 147] on link "Neuropediatra Nauef" at bounding box center [815, 148] width 166 height 32
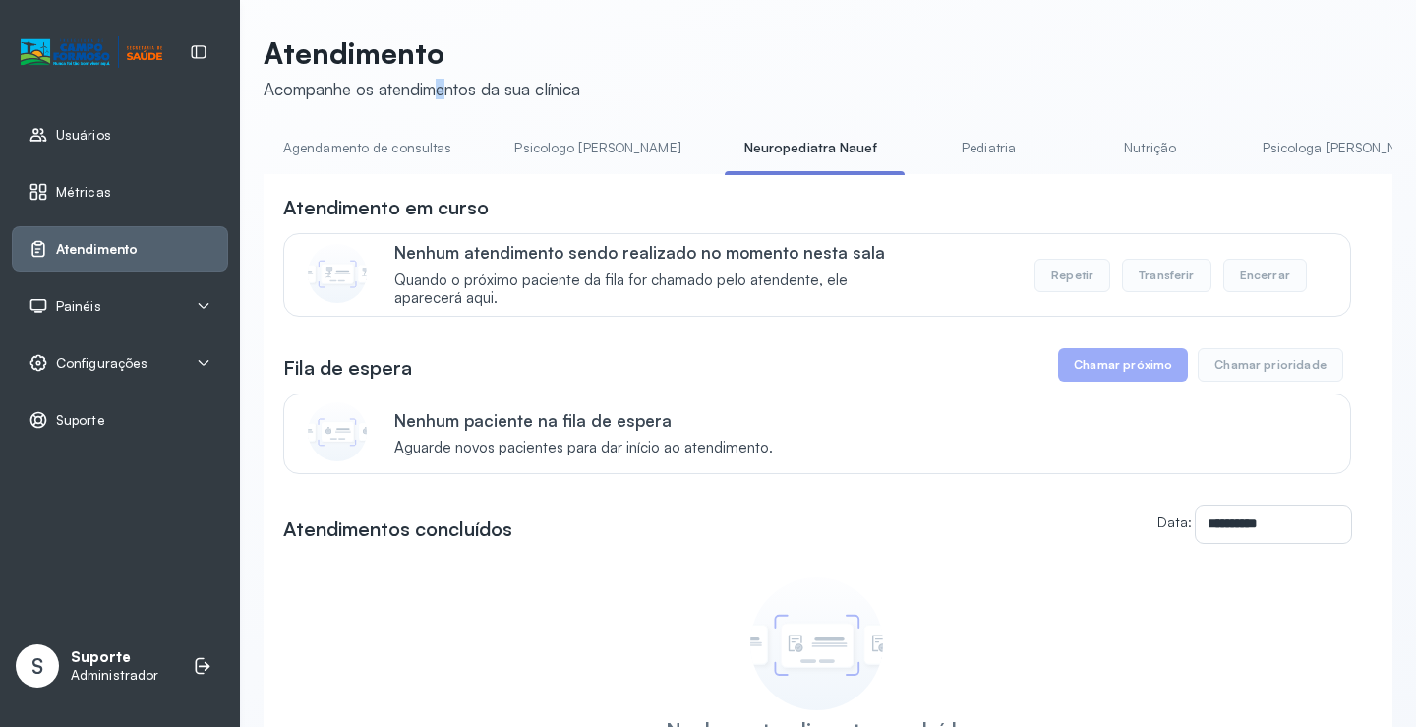
click at [920, 147] on link "Pediatria" at bounding box center [989, 148] width 138 height 32
click at [1112, 134] on link "Nutrição" at bounding box center [1145, 148] width 138 height 32
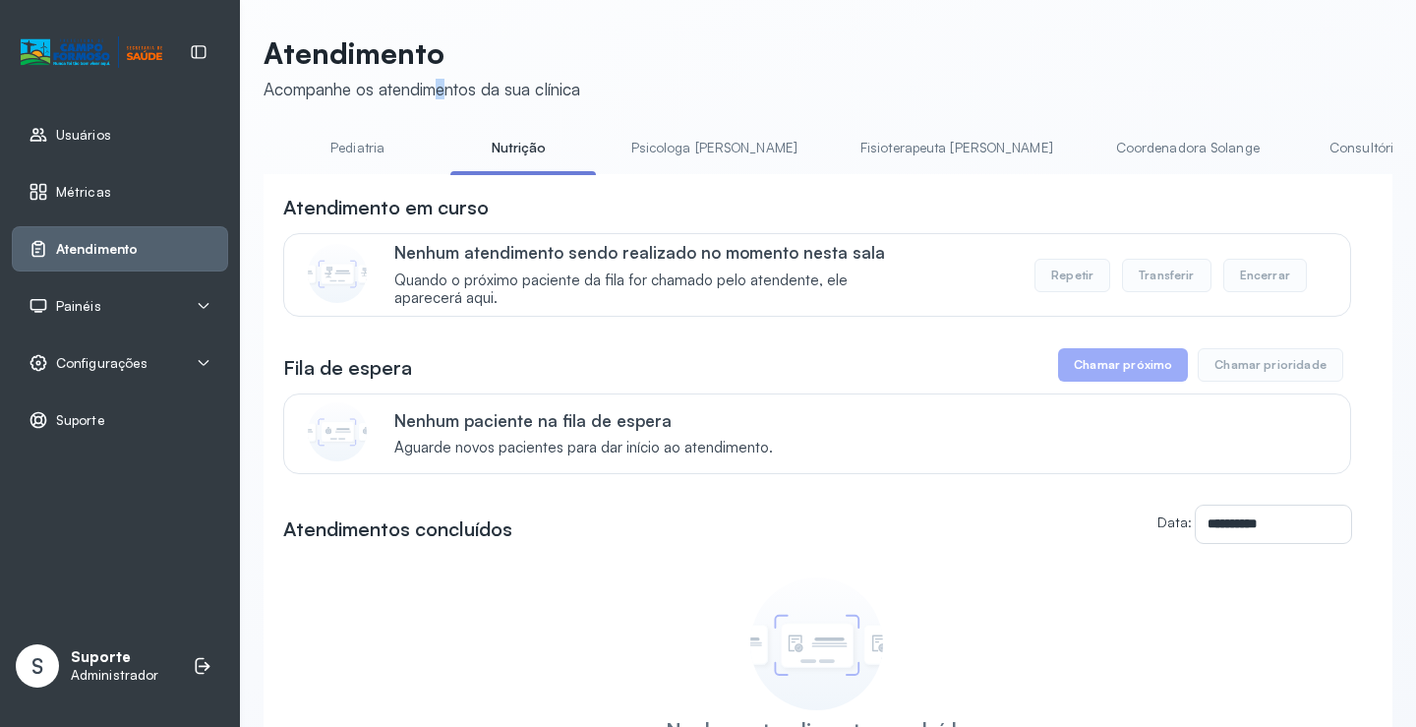
scroll to position [0, 614]
click at [623, 148] on link "Psicologa Alana" at bounding box center [725, 148] width 205 height 32
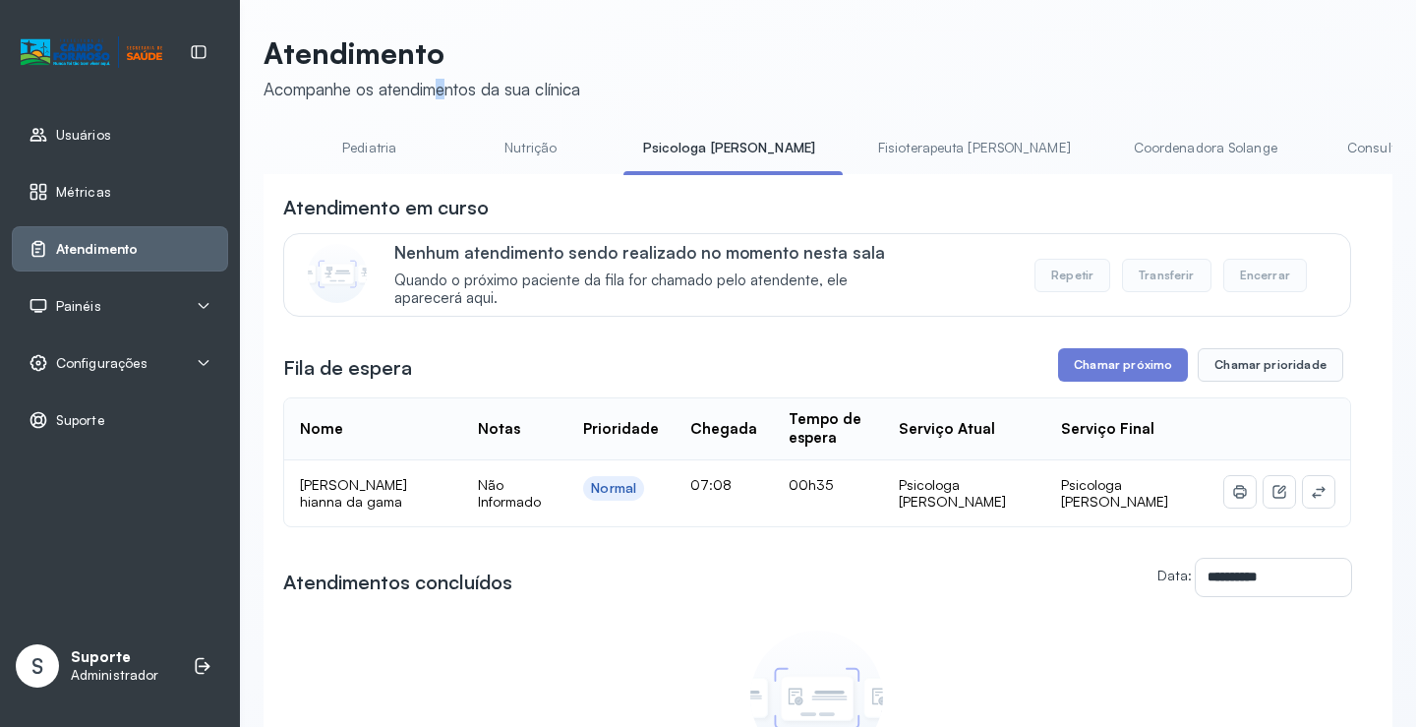
click at [858, 142] on link "Fisioterapeuta Janusia" at bounding box center [974, 148] width 232 height 32
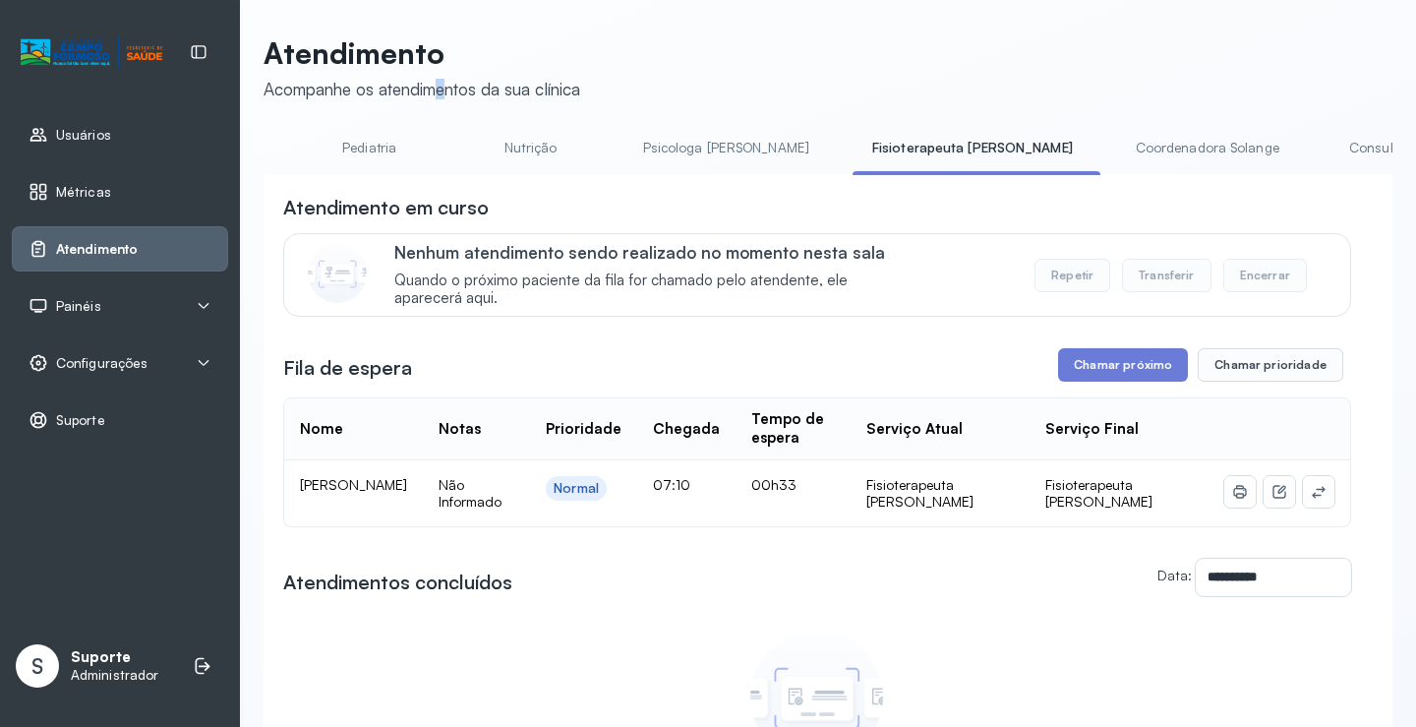
click at [1116, 138] on link "Coordenadora Solange" at bounding box center [1207, 148] width 183 height 32
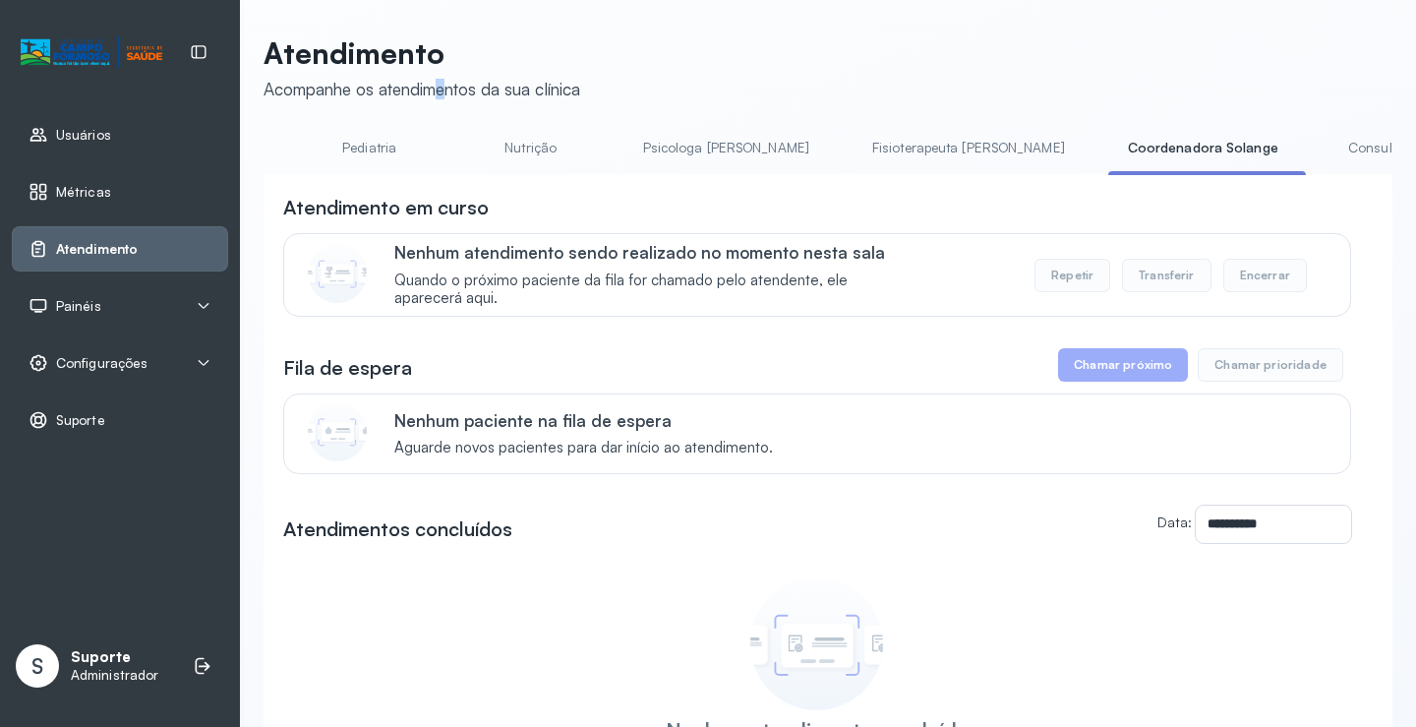
click at [1321, 150] on link "Consultório 2" at bounding box center [1390, 148] width 138 height 32
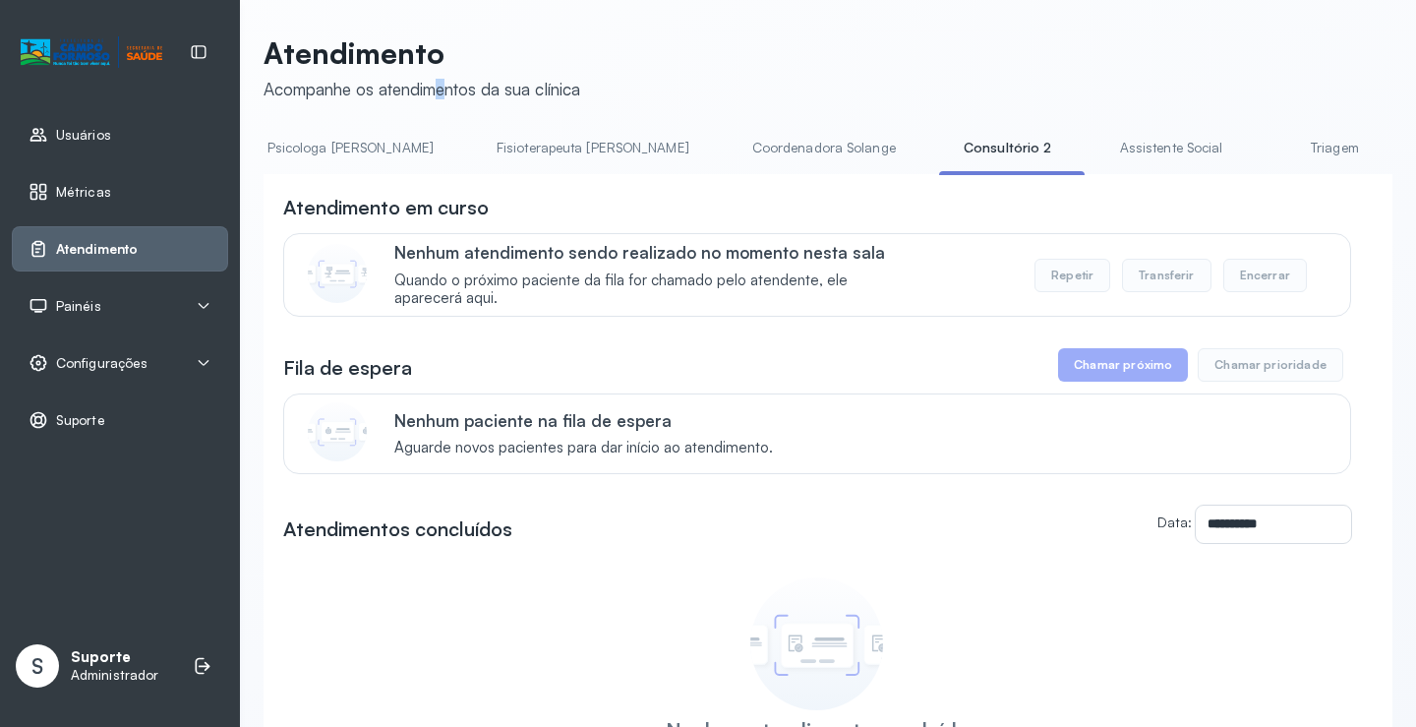
scroll to position [0, 1054]
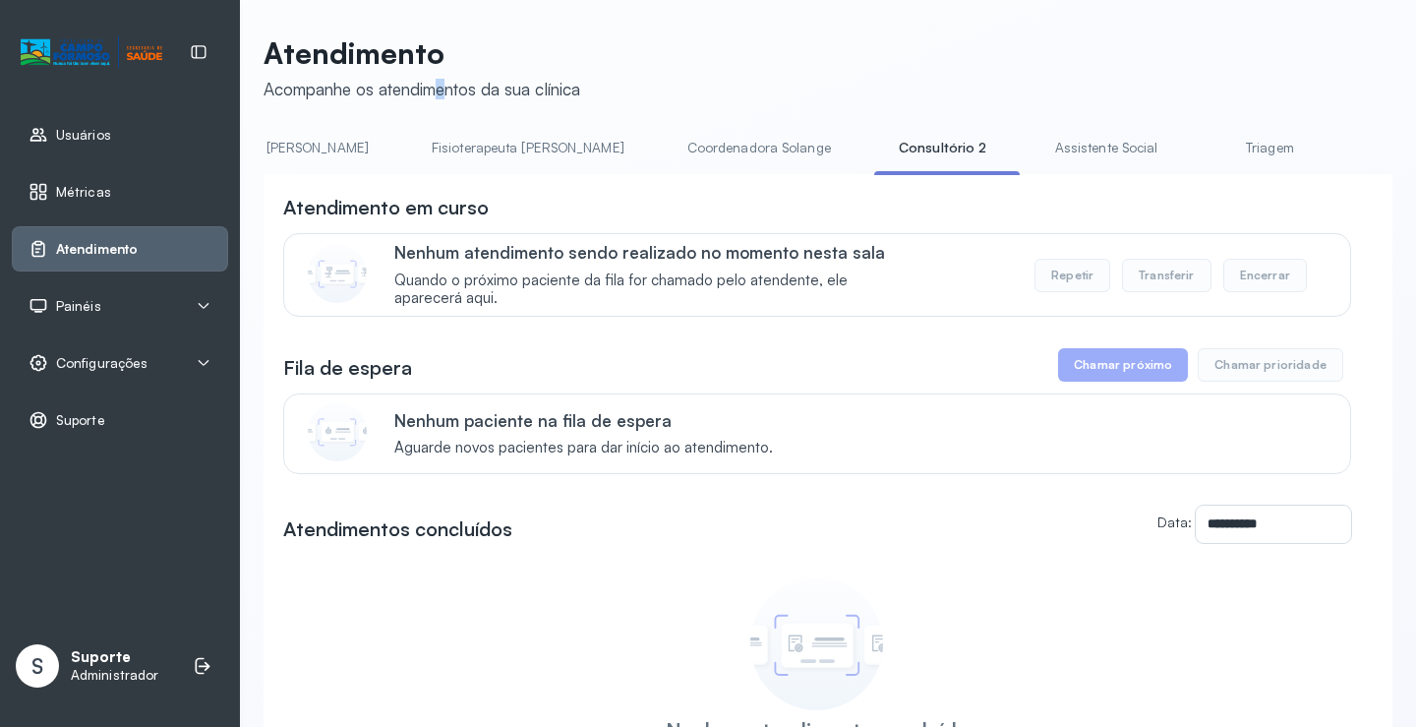
click at [1035, 144] on link "Assistente Social" at bounding box center [1106, 148] width 143 height 32
click at [1207, 146] on link "Triagem" at bounding box center [1276, 148] width 138 height 32
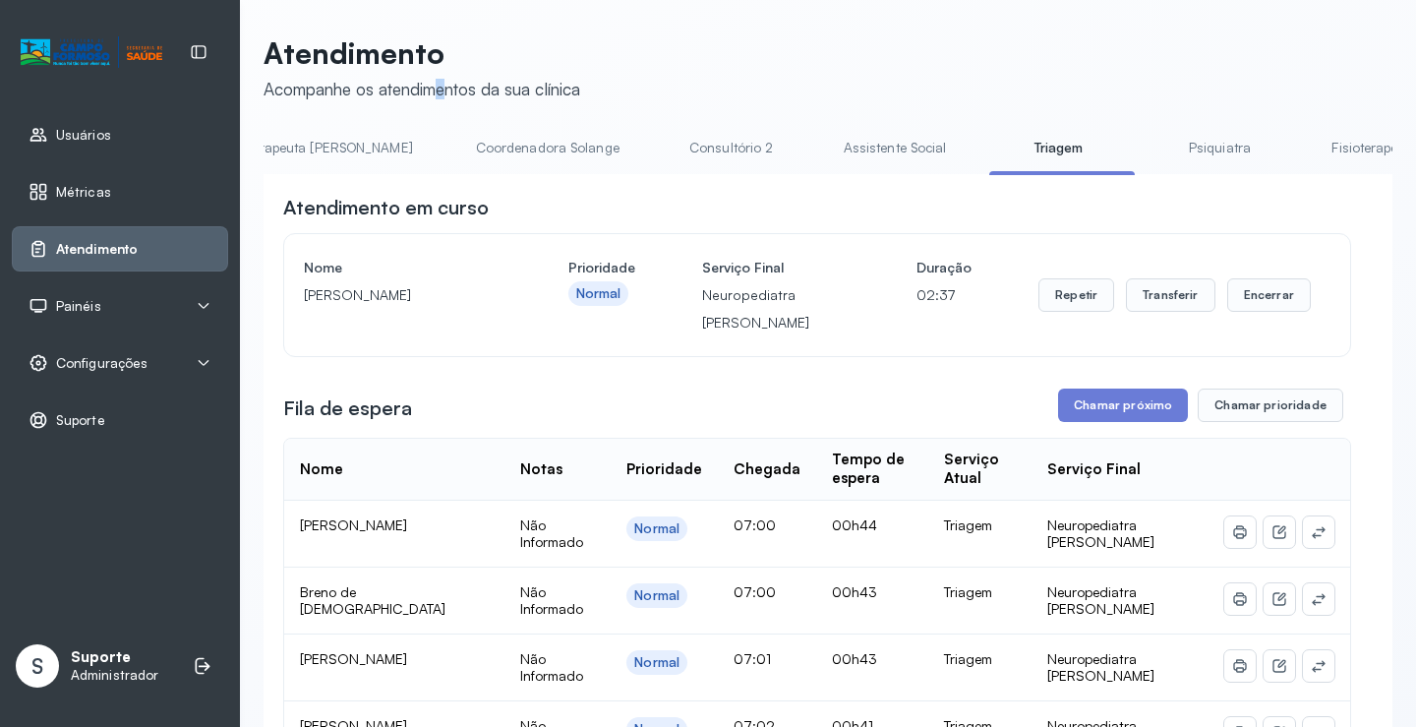
scroll to position [0, 1272]
click at [1144, 151] on link "Psiquiatra" at bounding box center [1213, 148] width 138 height 32
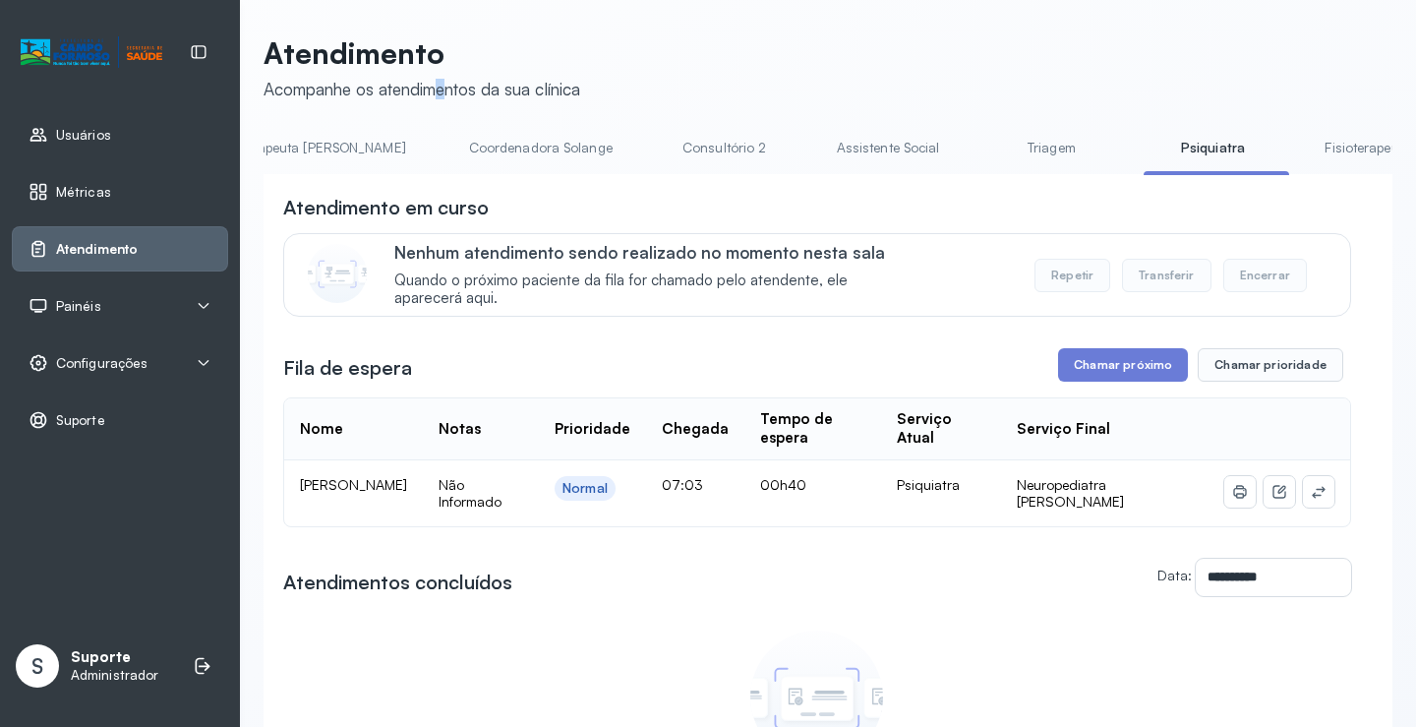
click at [1305, 151] on link "Fisioterapeuta Francyne" at bounding box center [1421, 148] width 232 height 32
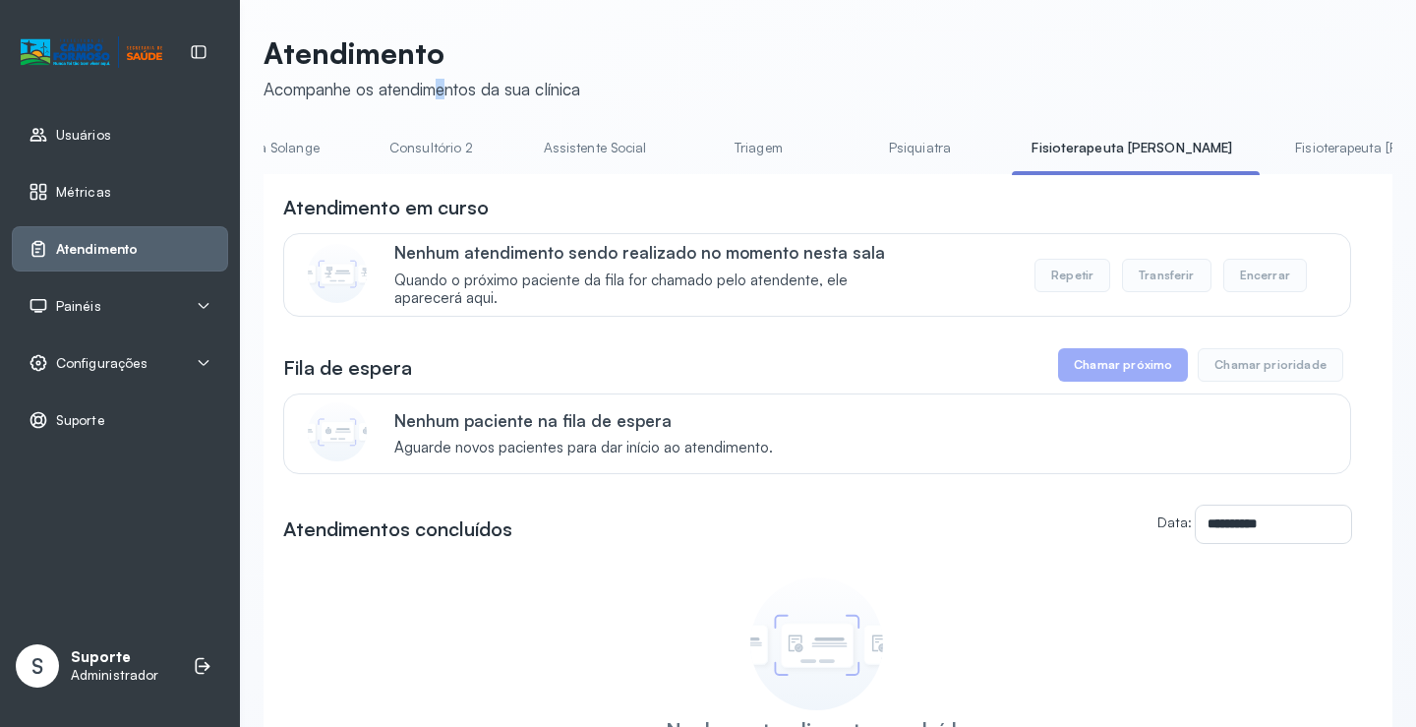
click at [1275, 147] on link "Fisioterapeuta Morgana" at bounding box center [1391, 148] width 232 height 32
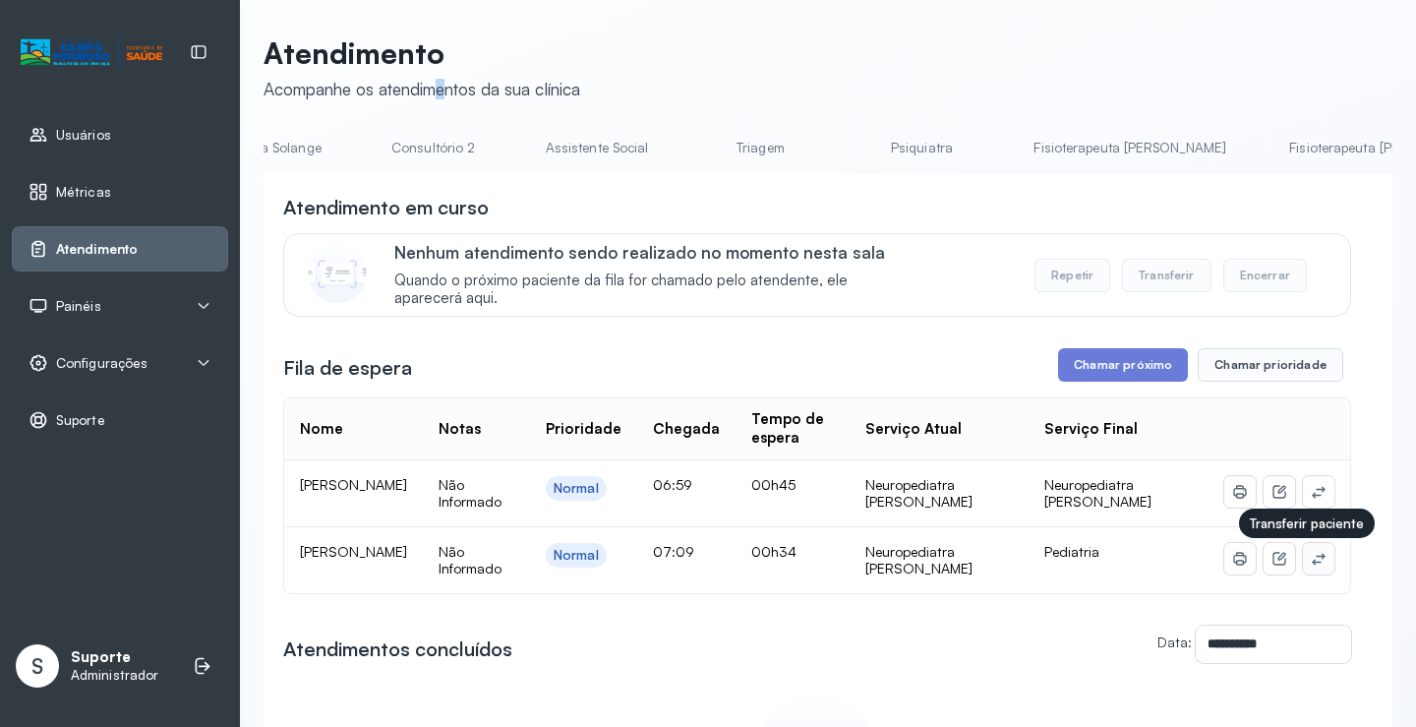
click at [1311, 566] on icon at bounding box center [1319, 559] width 16 height 16
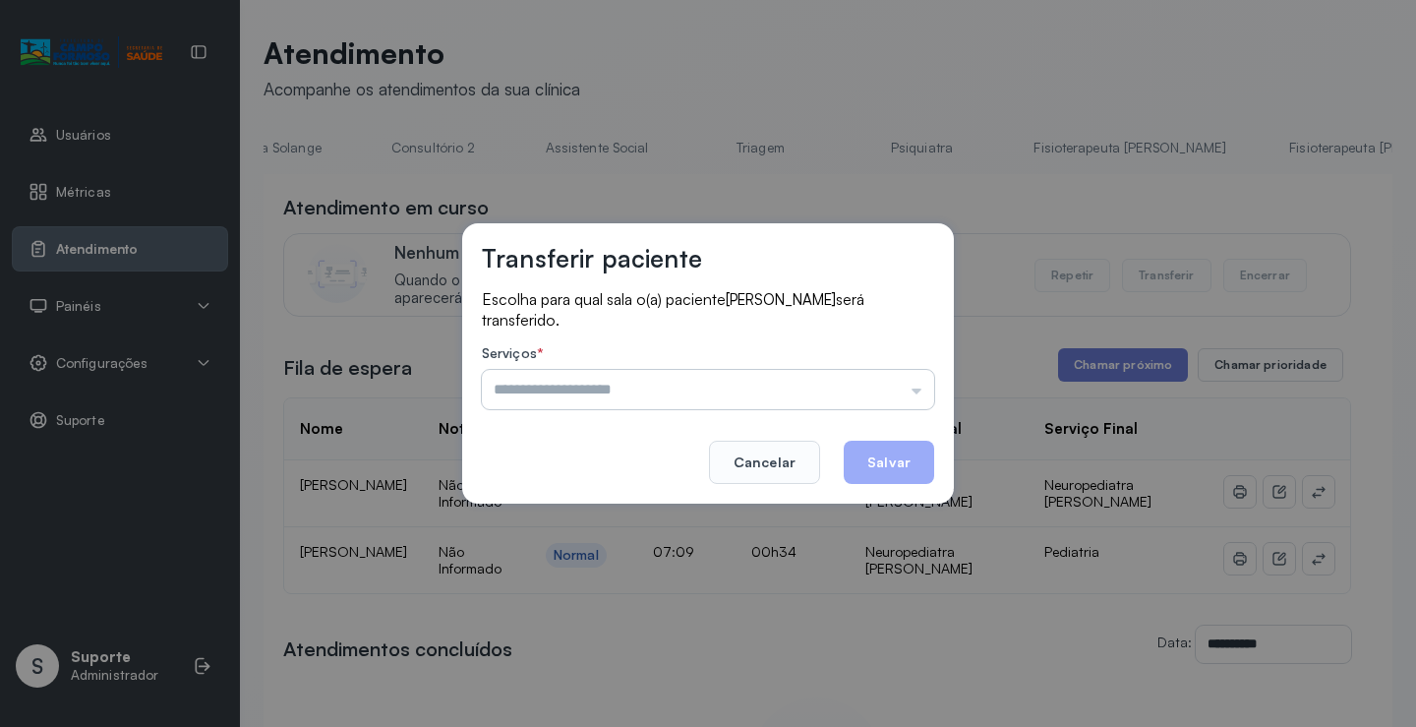
click at [908, 398] on input "text" at bounding box center [708, 389] width 452 height 39
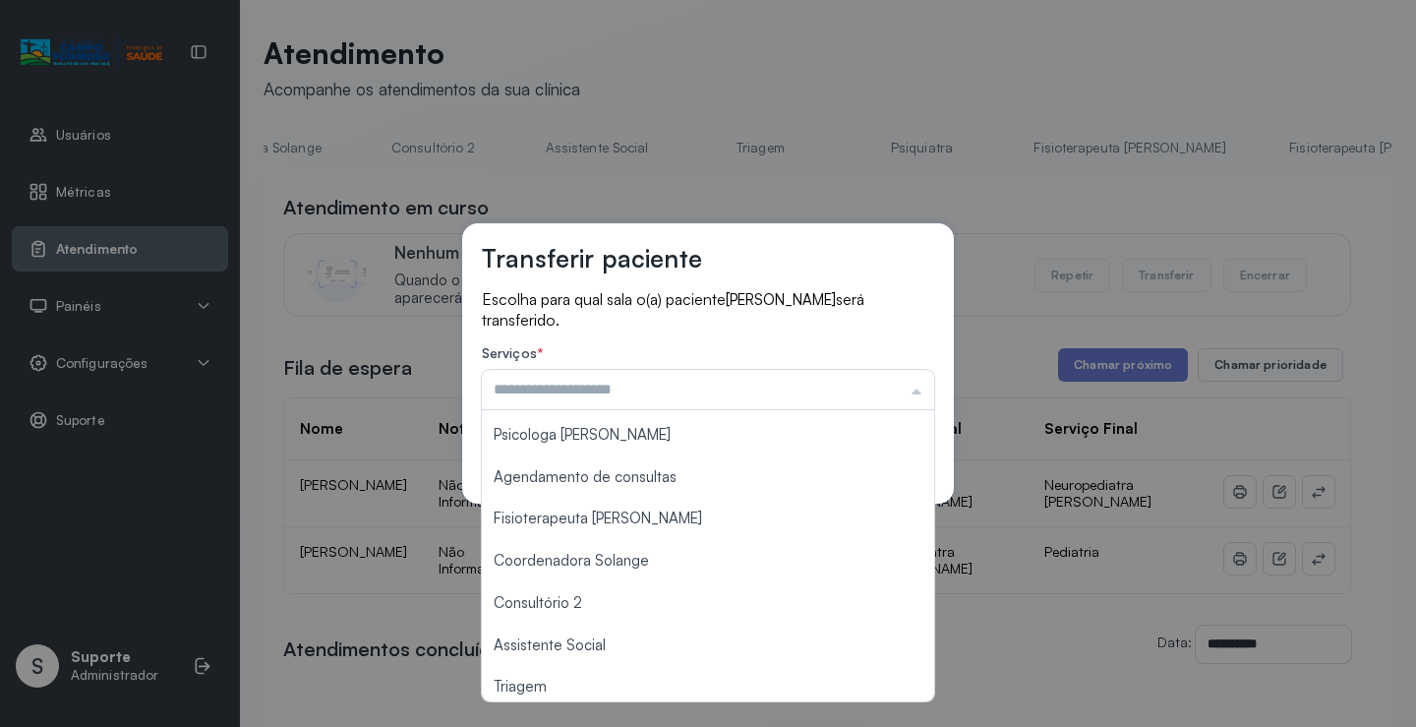
scroll to position [297, 0]
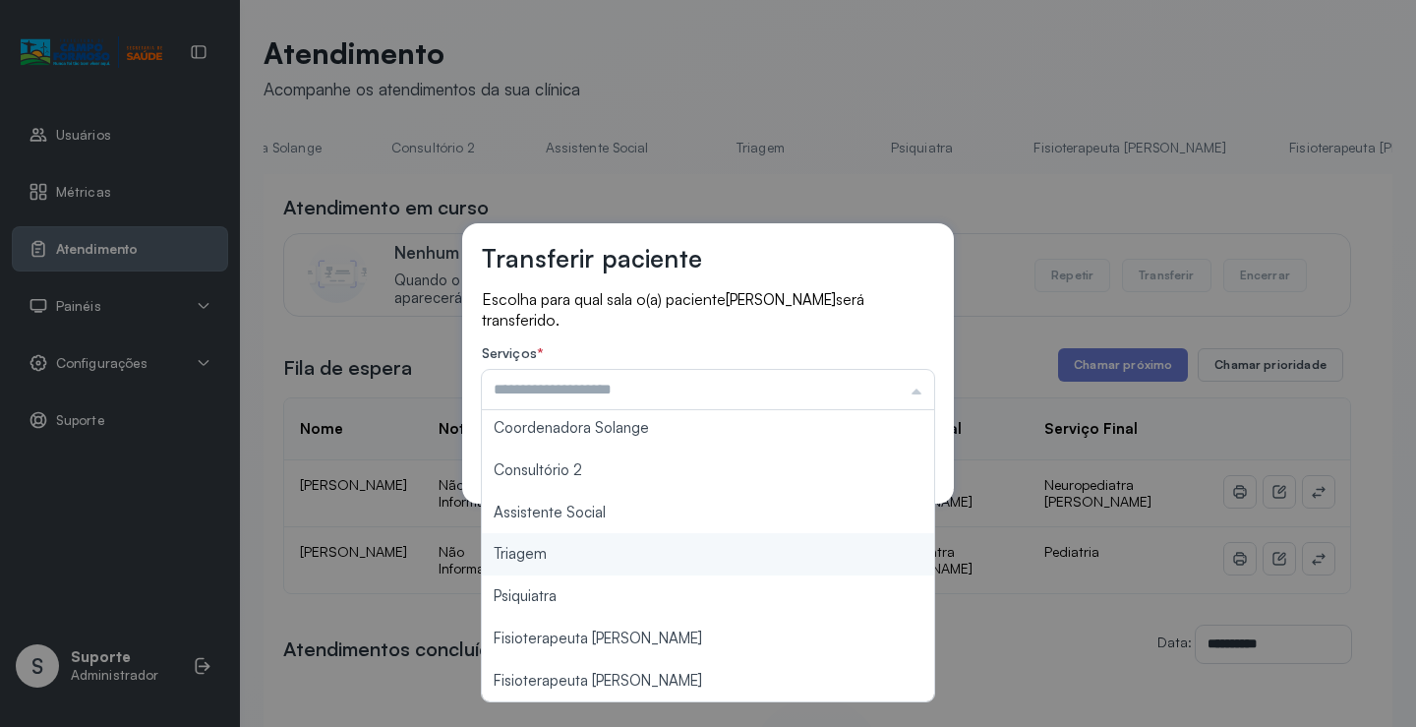
type input "*******"
click at [632, 552] on div "Transferir paciente Escolha para qual sala o(a) paciente Mayla eloa ferreira se…" at bounding box center [708, 363] width 1416 height 727
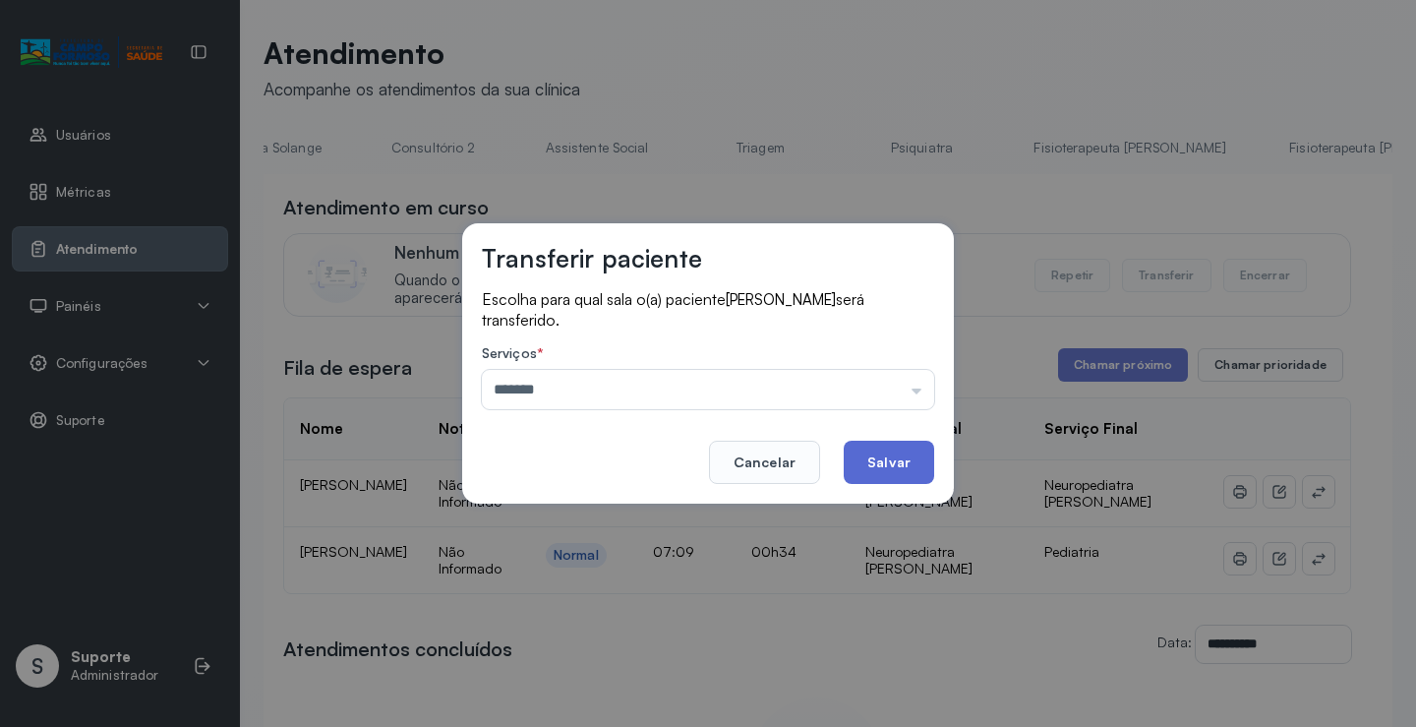
click at [902, 465] on button "Salvar" at bounding box center [889, 461] width 90 height 43
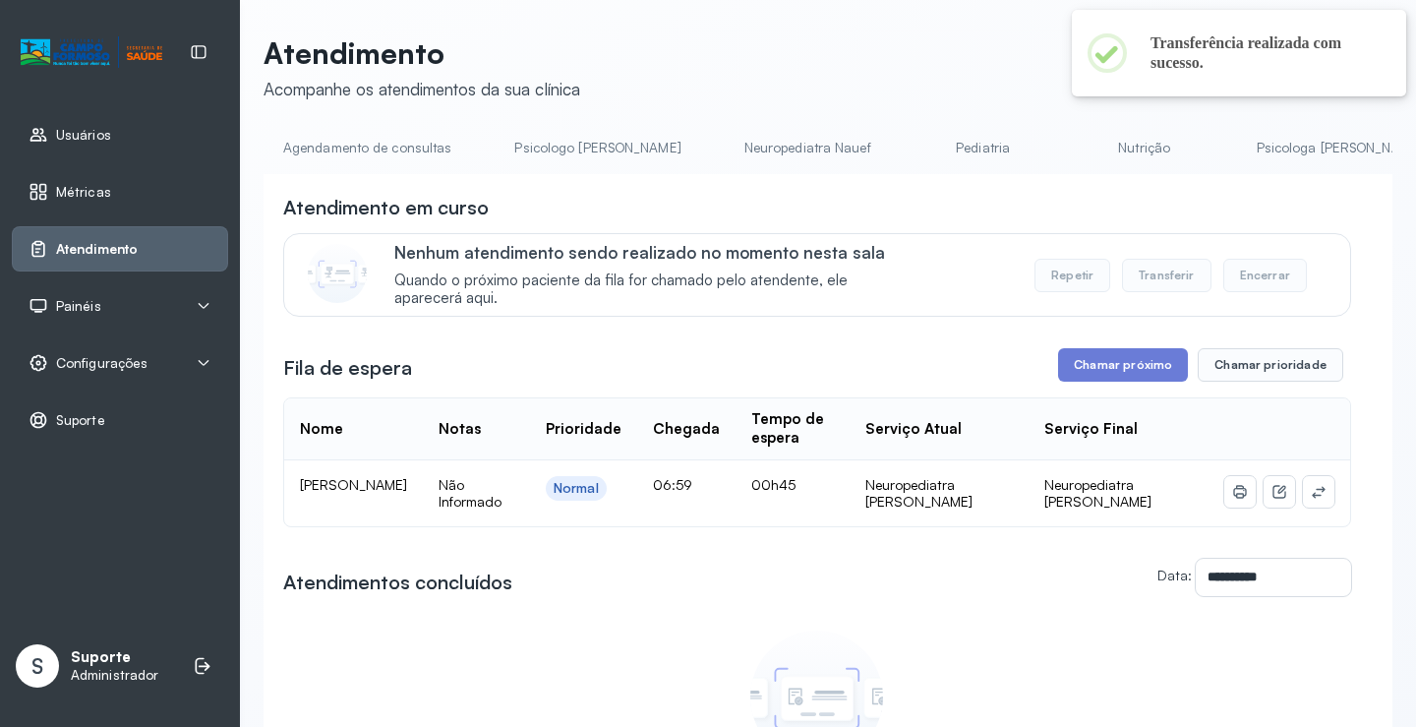
click at [343, 155] on link "Agendamento de consultas" at bounding box center [367, 148] width 207 height 32
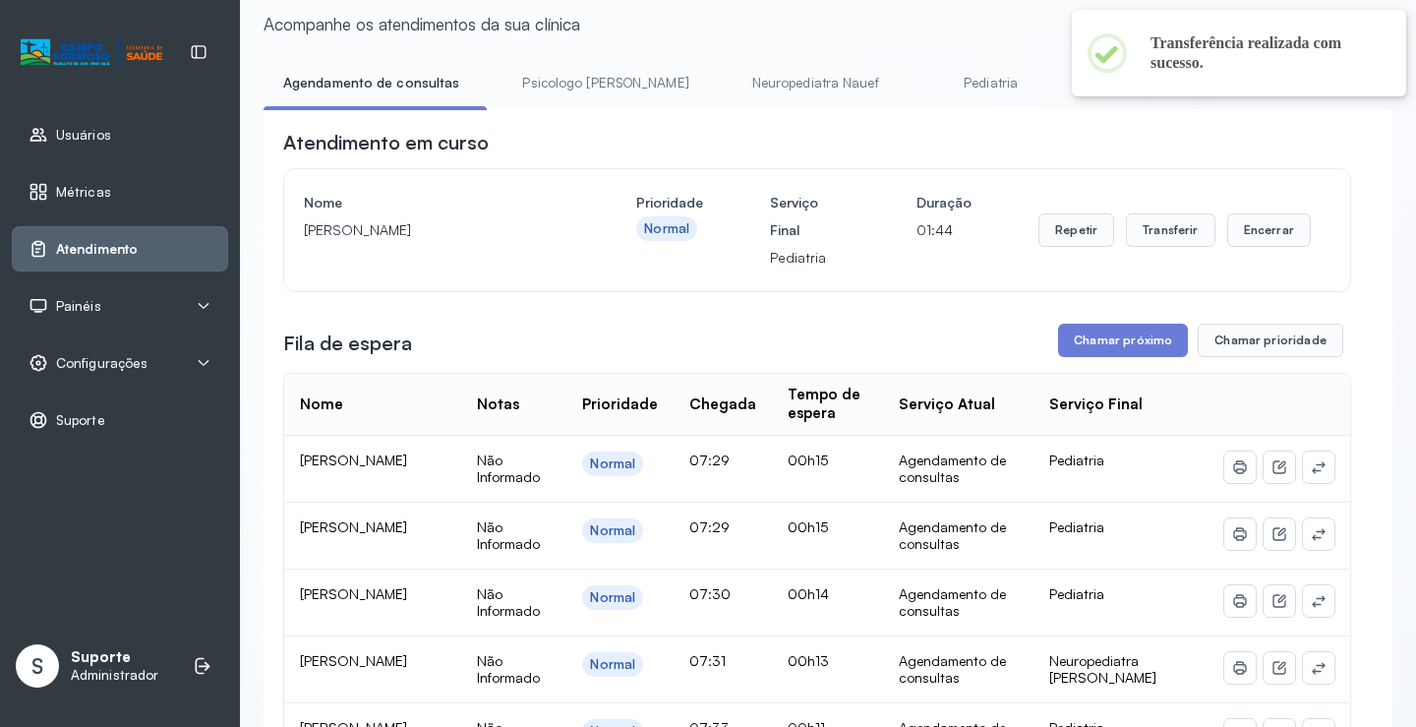
scroll to position [98, 0]
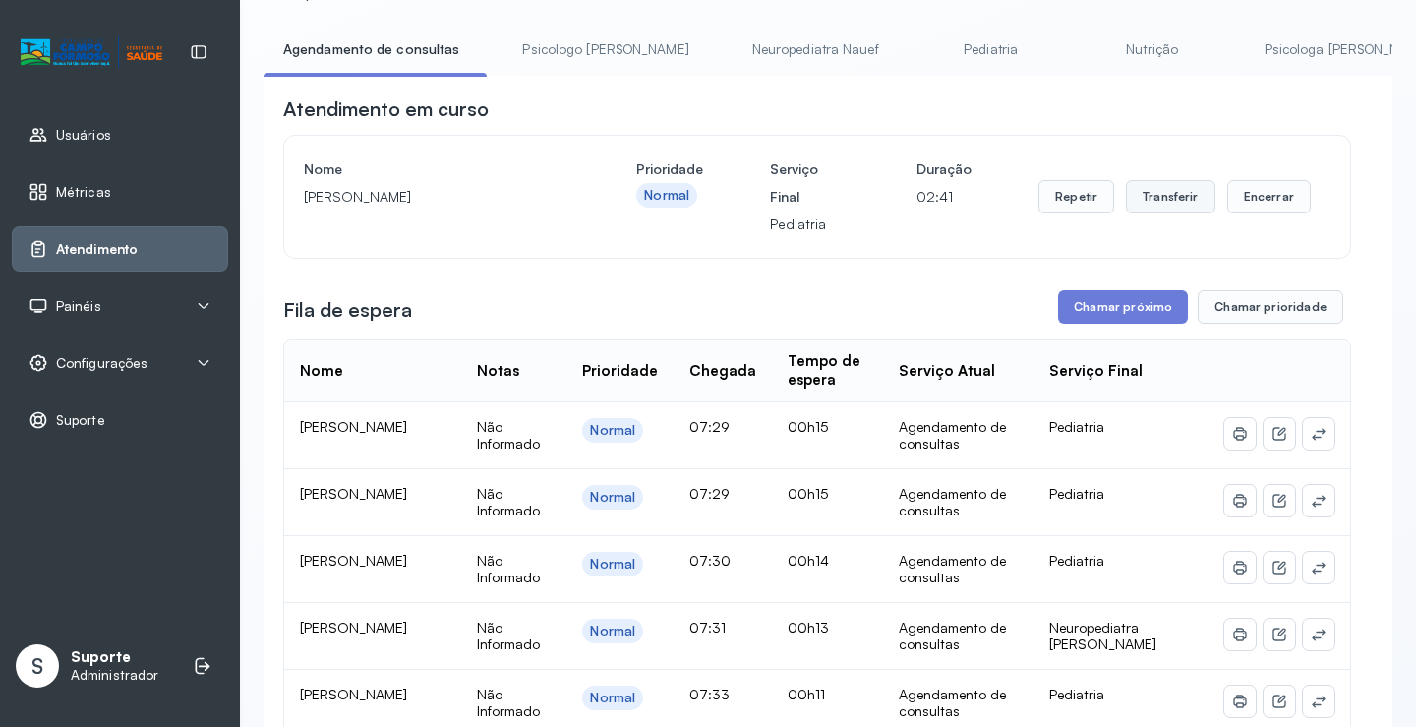
click at [1142, 208] on button "Transferir" at bounding box center [1170, 196] width 89 height 33
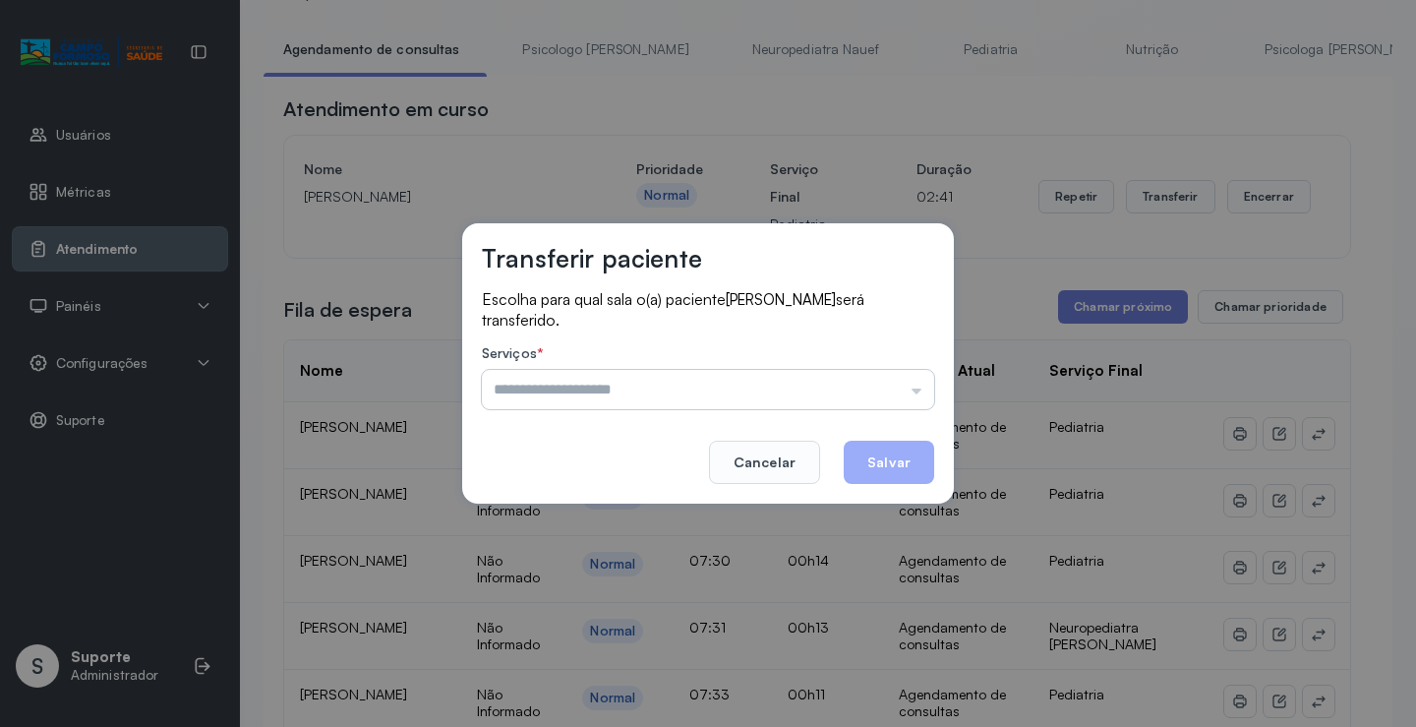
drag, startPoint x: 772, startPoint y: 365, endPoint x: 772, endPoint y: 382, distance: 17.7
click at [773, 366] on label "Serviços *" at bounding box center [708, 355] width 452 height 21
click at [770, 394] on input "text" at bounding box center [708, 389] width 452 height 39
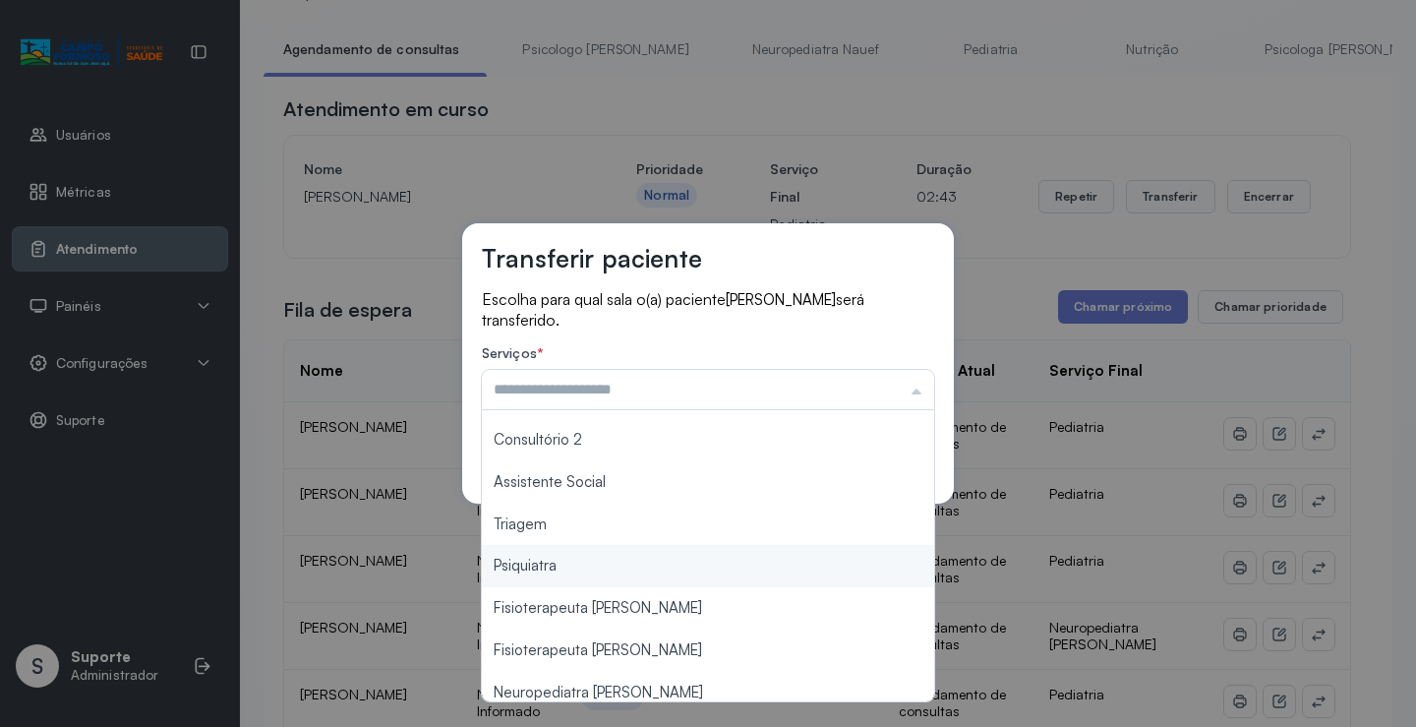
scroll to position [298, 0]
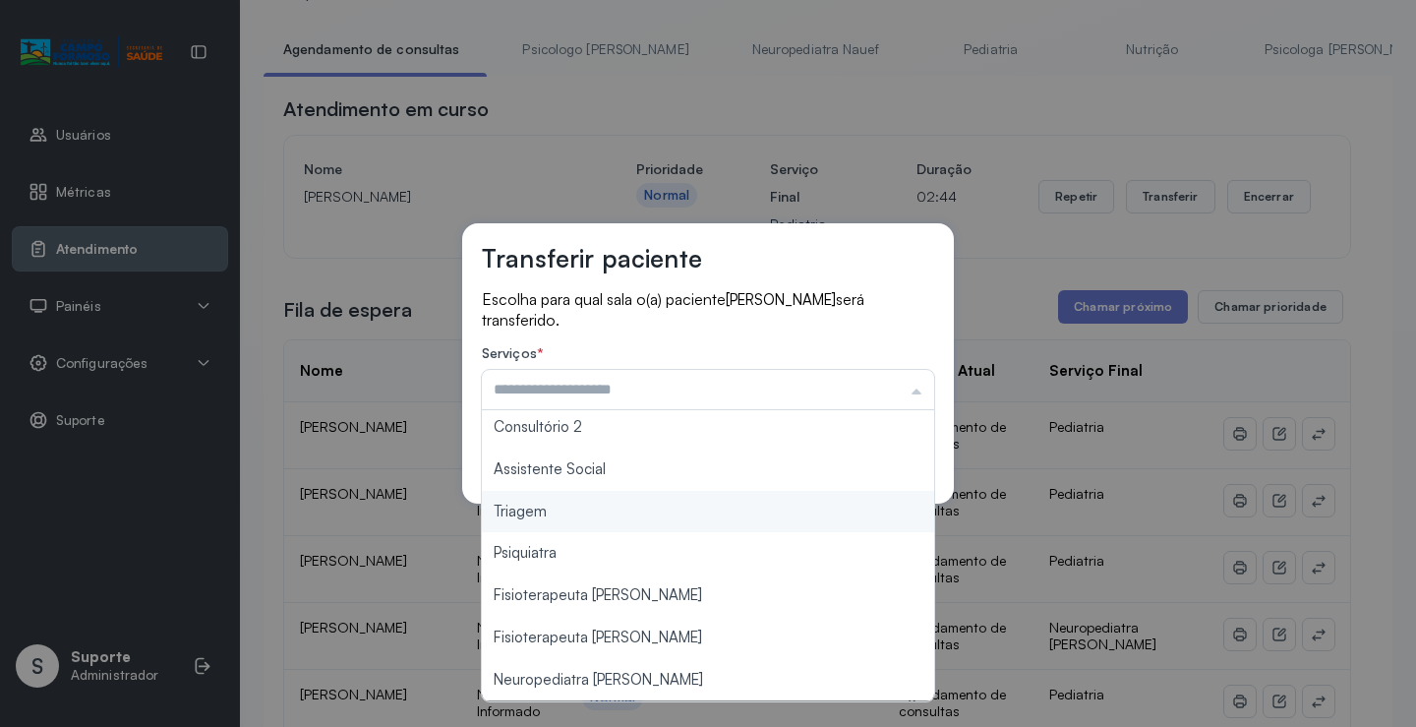
type input "*******"
click at [548, 508] on div "Transferir paciente Escolha para qual sala o(a) paciente Helena Elisia Gonçalve…" at bounding box center [708, 363] width 1416 height 727
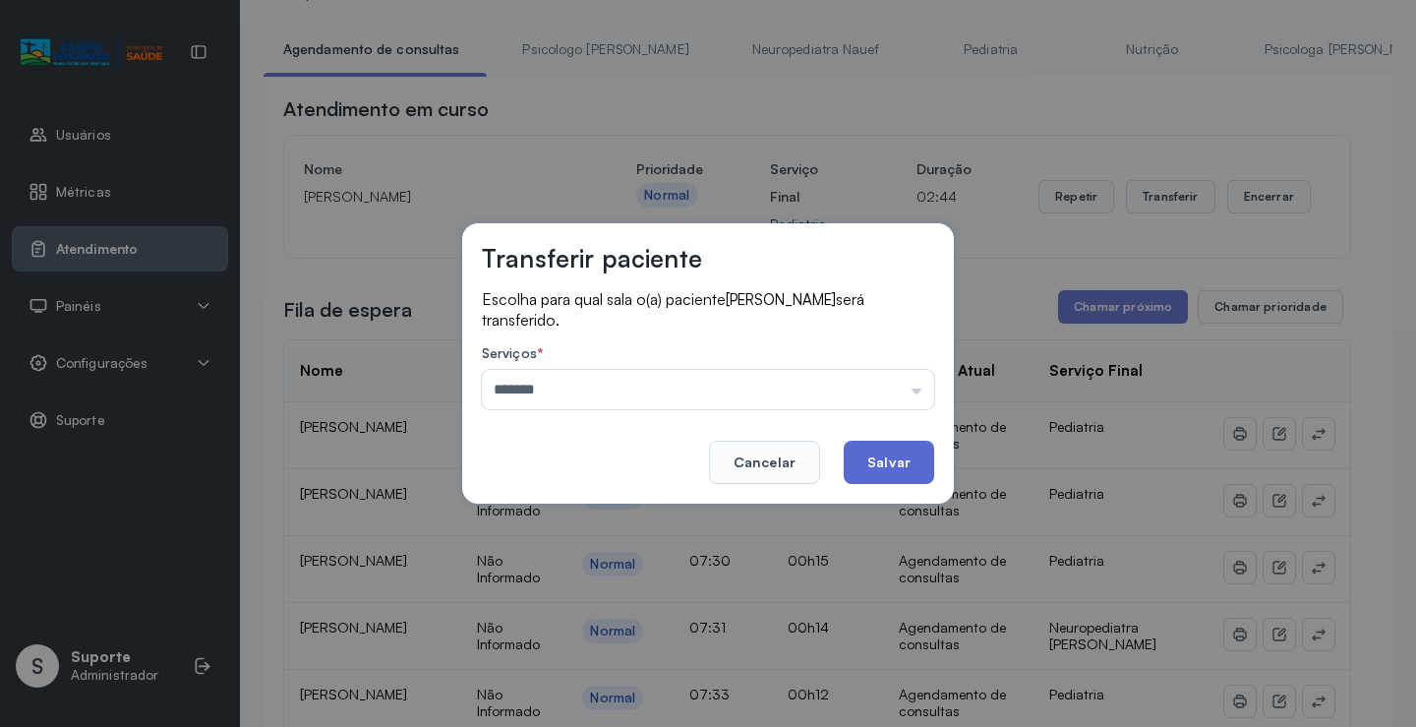
click at [887, 459] on button "Salvar" at bounding box center [889, 461] width 90 height 43
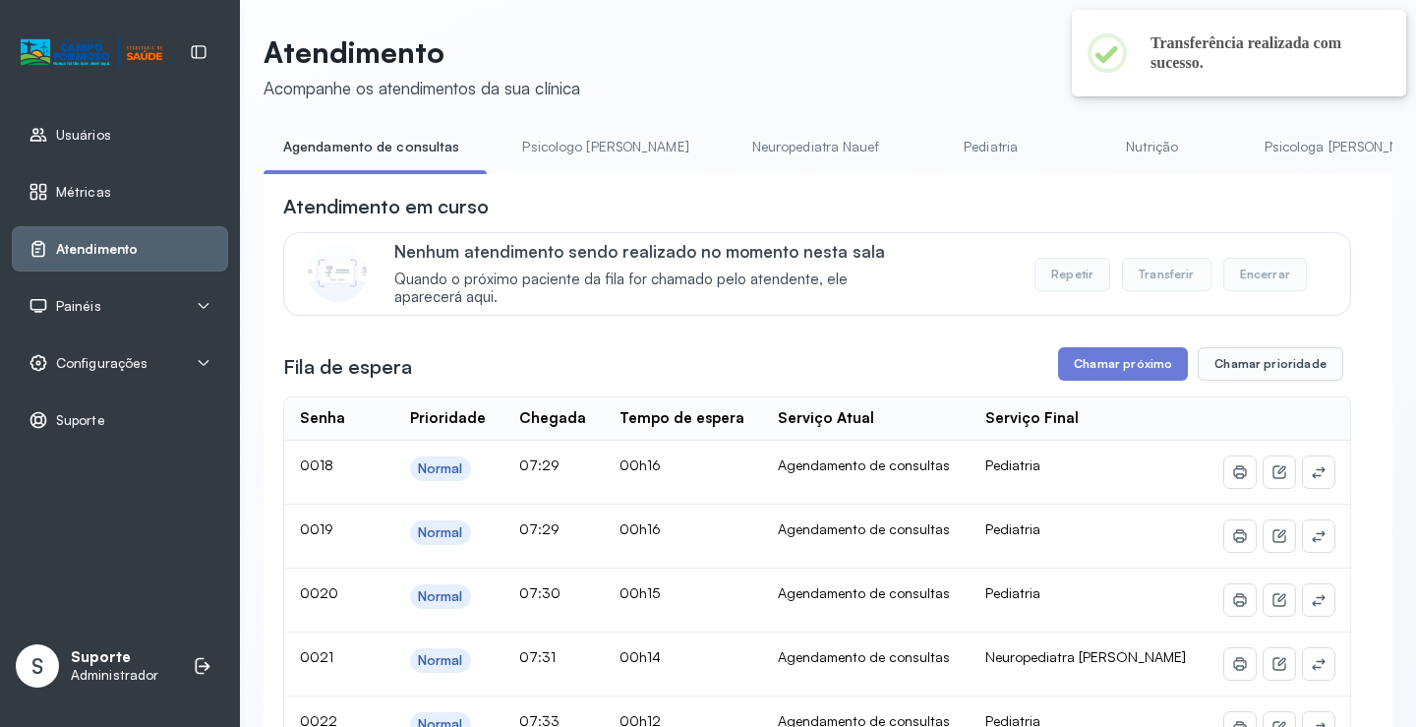
scroll to position [98, 0]
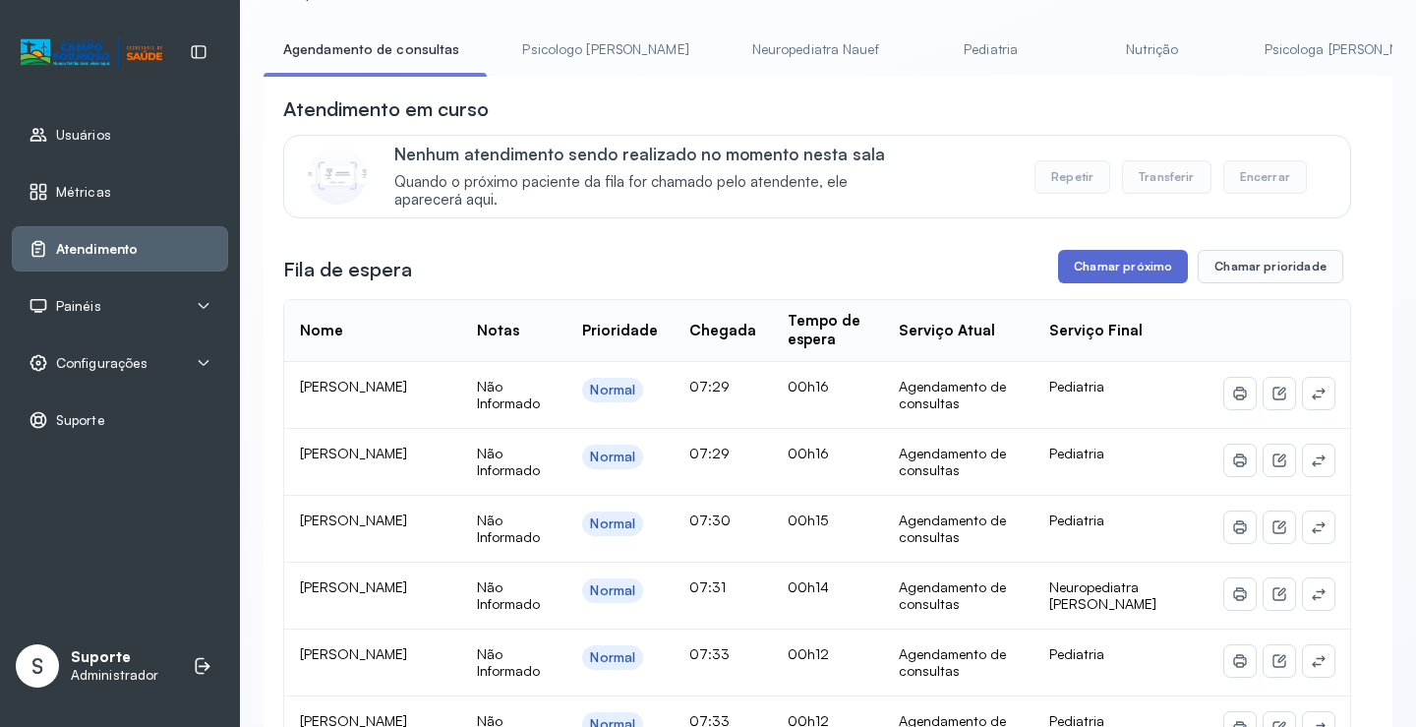
click at [1131, 273] on button "Chamar próximo" at bounding box center [1123, 266] width 130 height 33
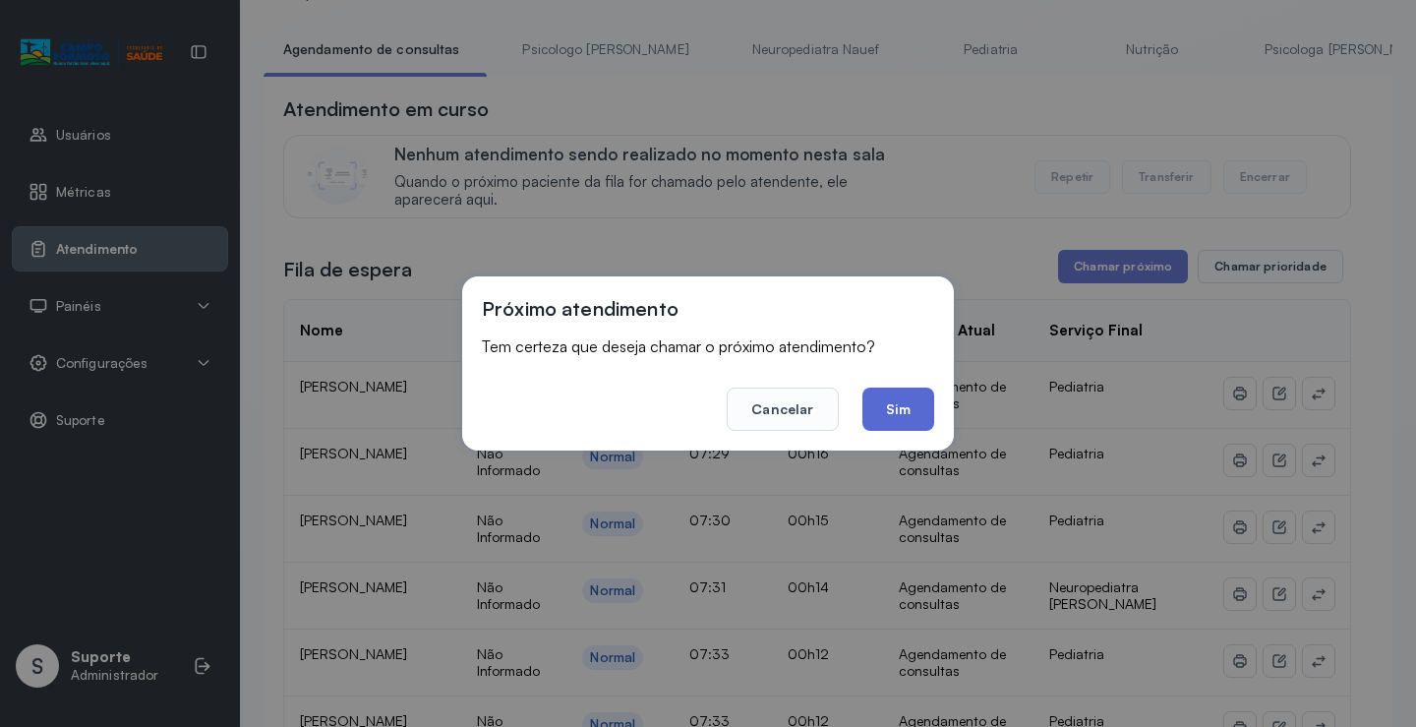
click at [916, 411] on button "Sim" at bounding box center [898, 408] width 72 height 43
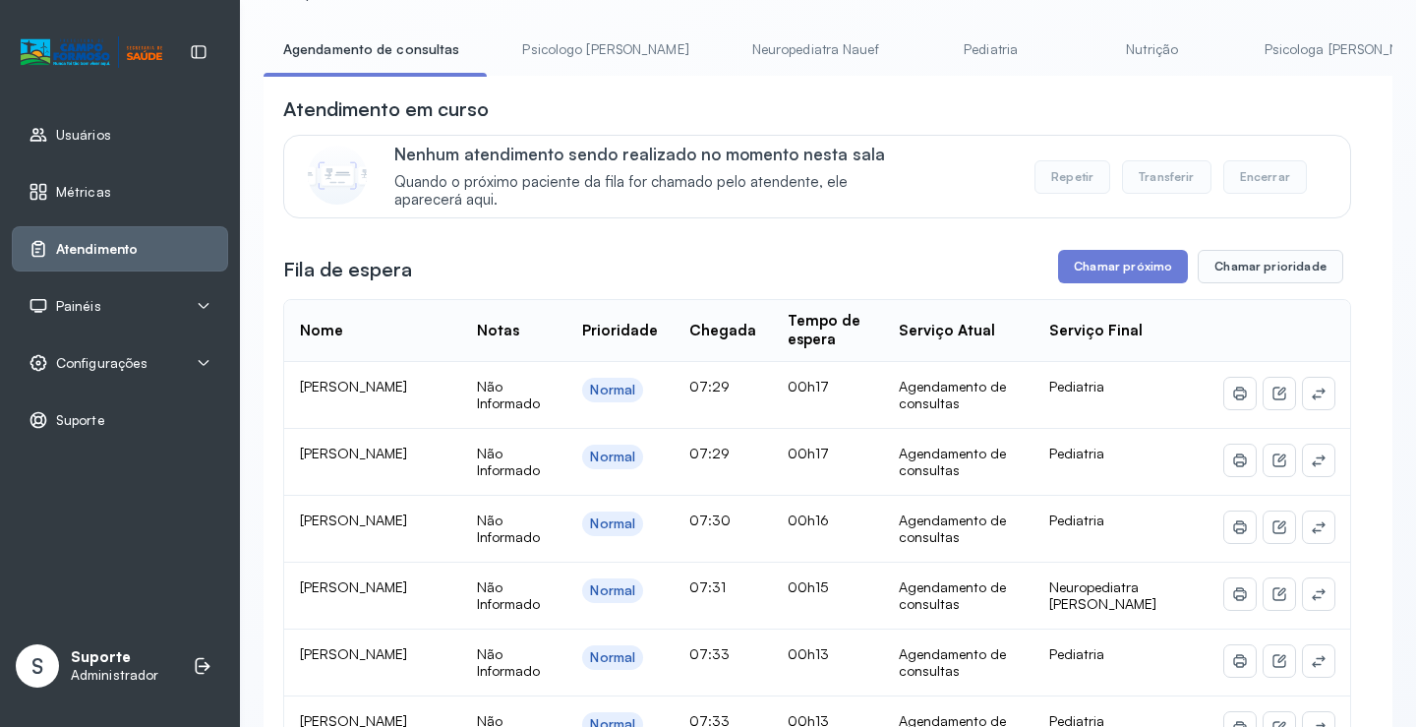
click at [573, 35] on link "Psicologo Pedro" at bounding box center [604, 49] width 205 height 32
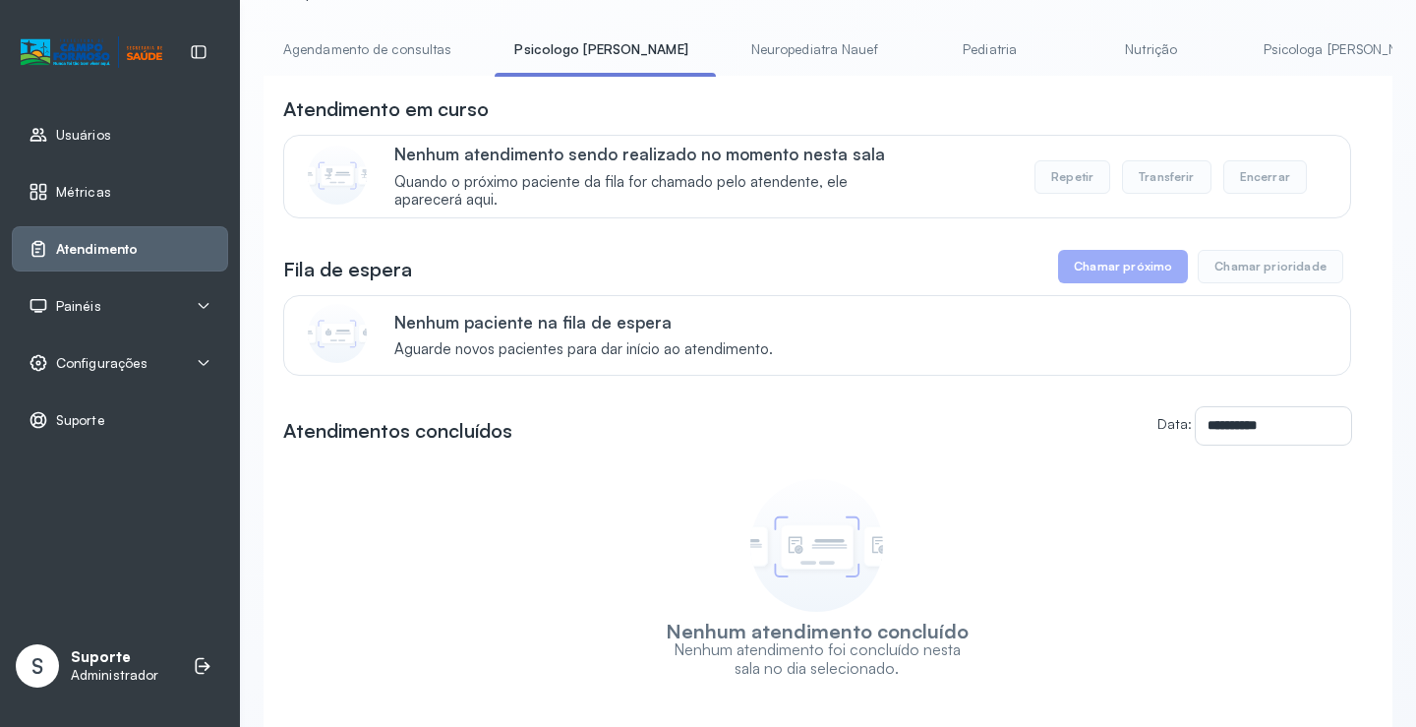
click at [385, 148] on div "Nenhum atendimento sendo realizado no momento nesta sala Quando o próximo pacie…" at bounding box center [817, 177] width 1068 height 84
click at [385, 57] on link "Agendamento de consultas" at bounding box center [367, 49] width 207 height 32
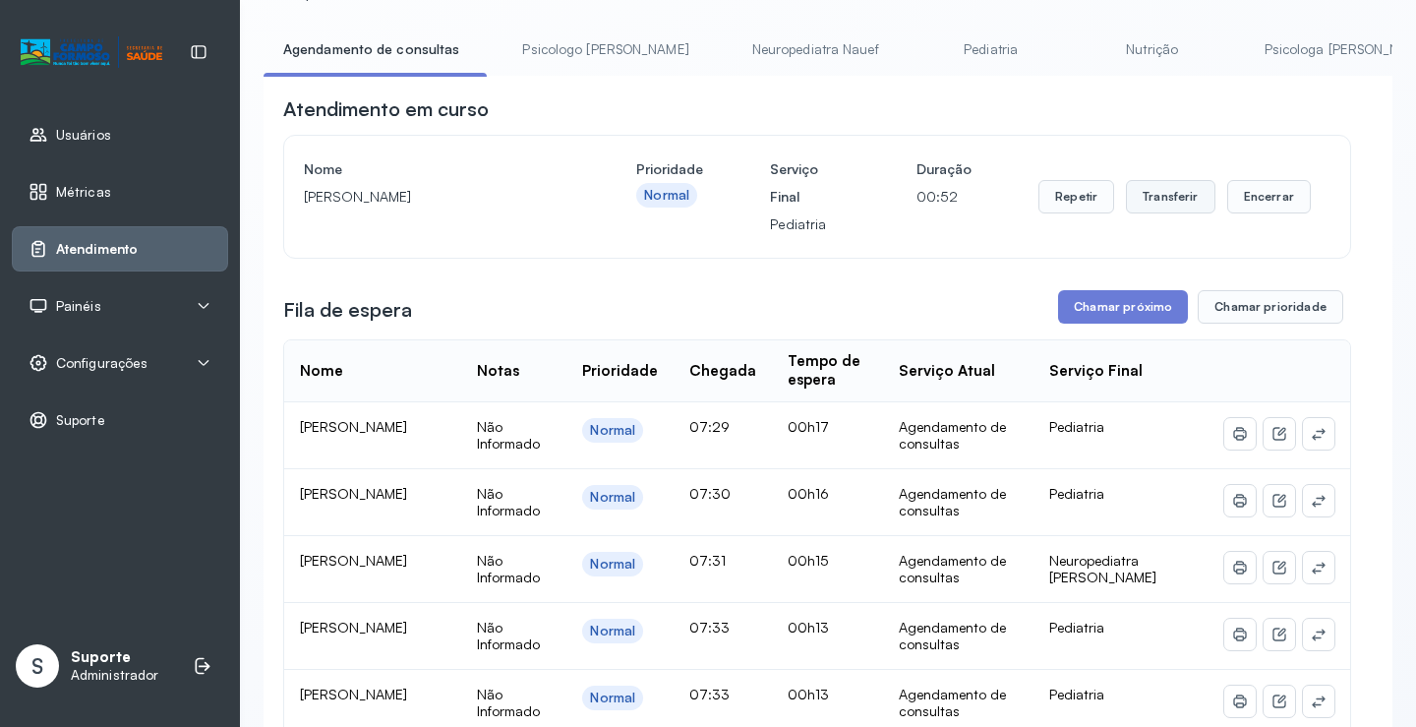
click at [1151, 212] on button "Transferir" at bounding box center [1170, 196] width 89 height 33
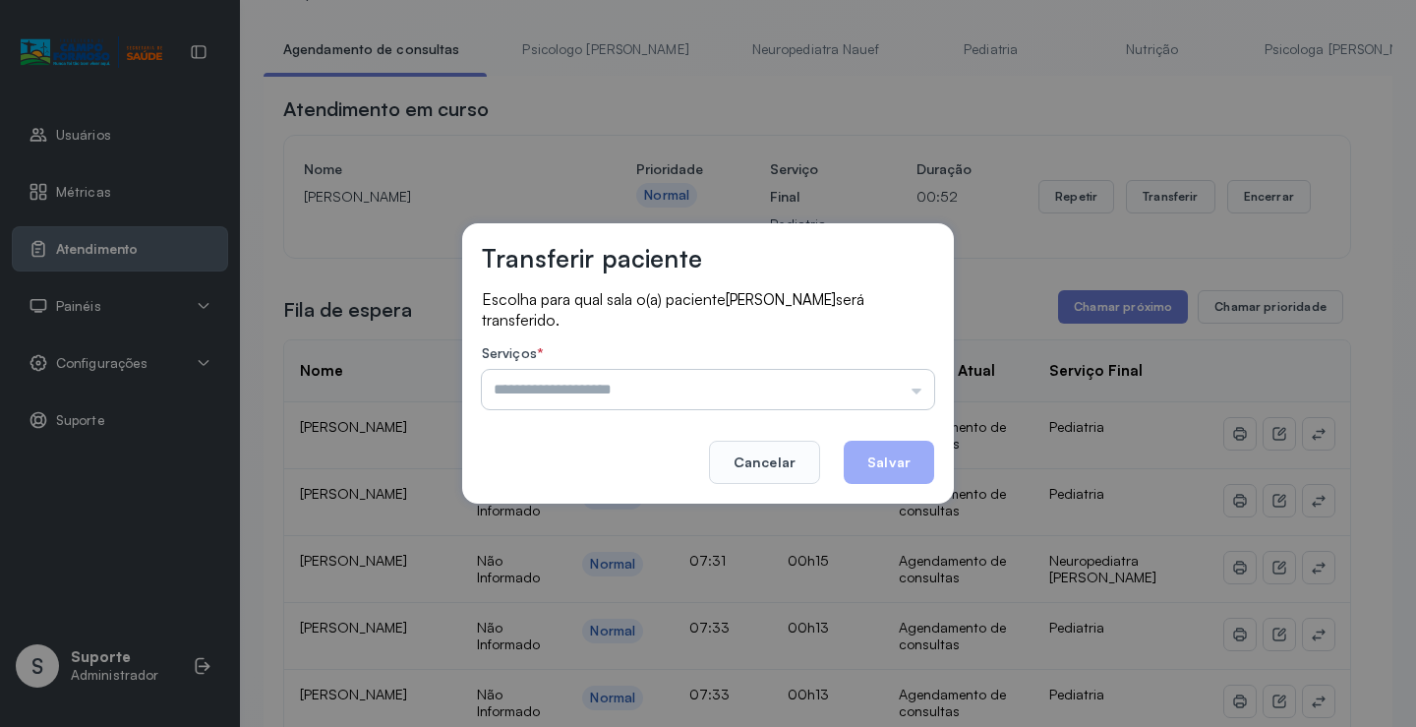
drag, startPoint x: 861, startPoint y: 386, endPoint x: 841, endPoint y: 396, distance: 22.9
click at [860, 387] on input "text" at bounding box center [708, 389] width 452 height 39
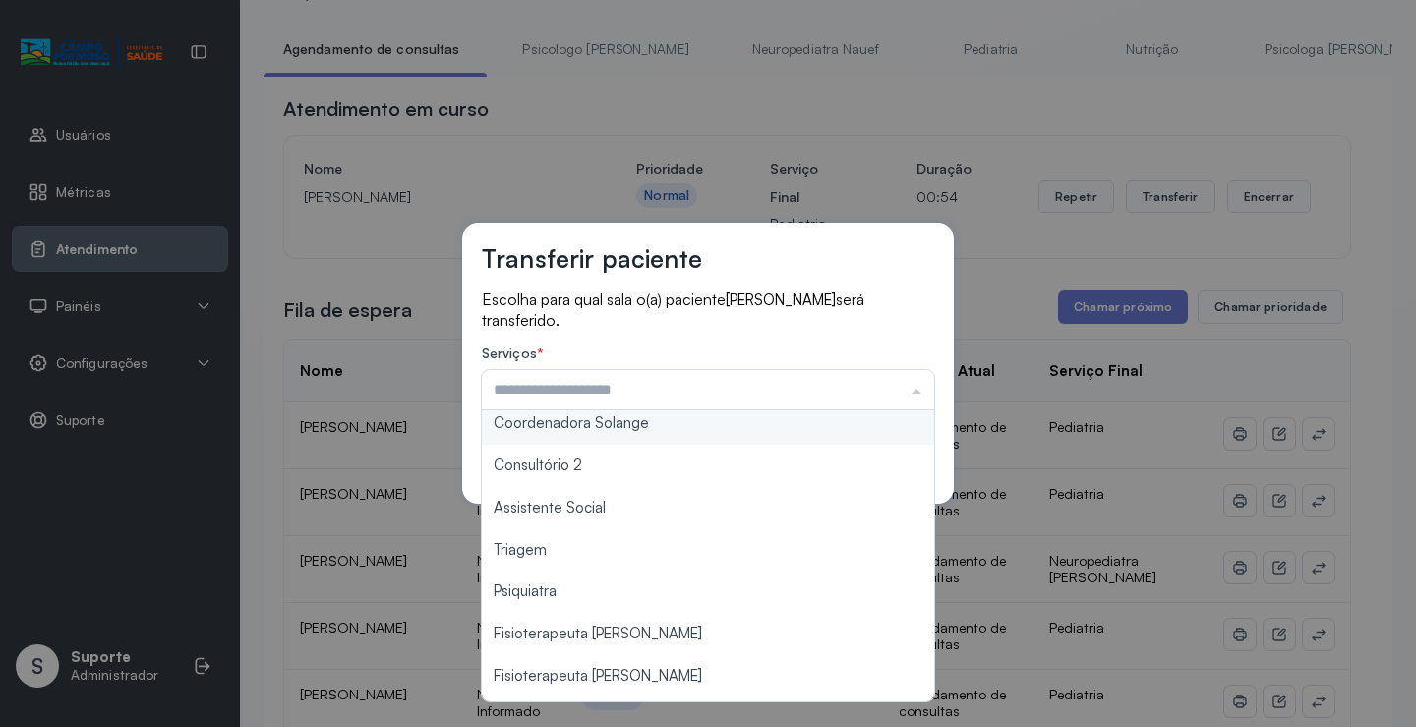
scroll to position [297, 0]
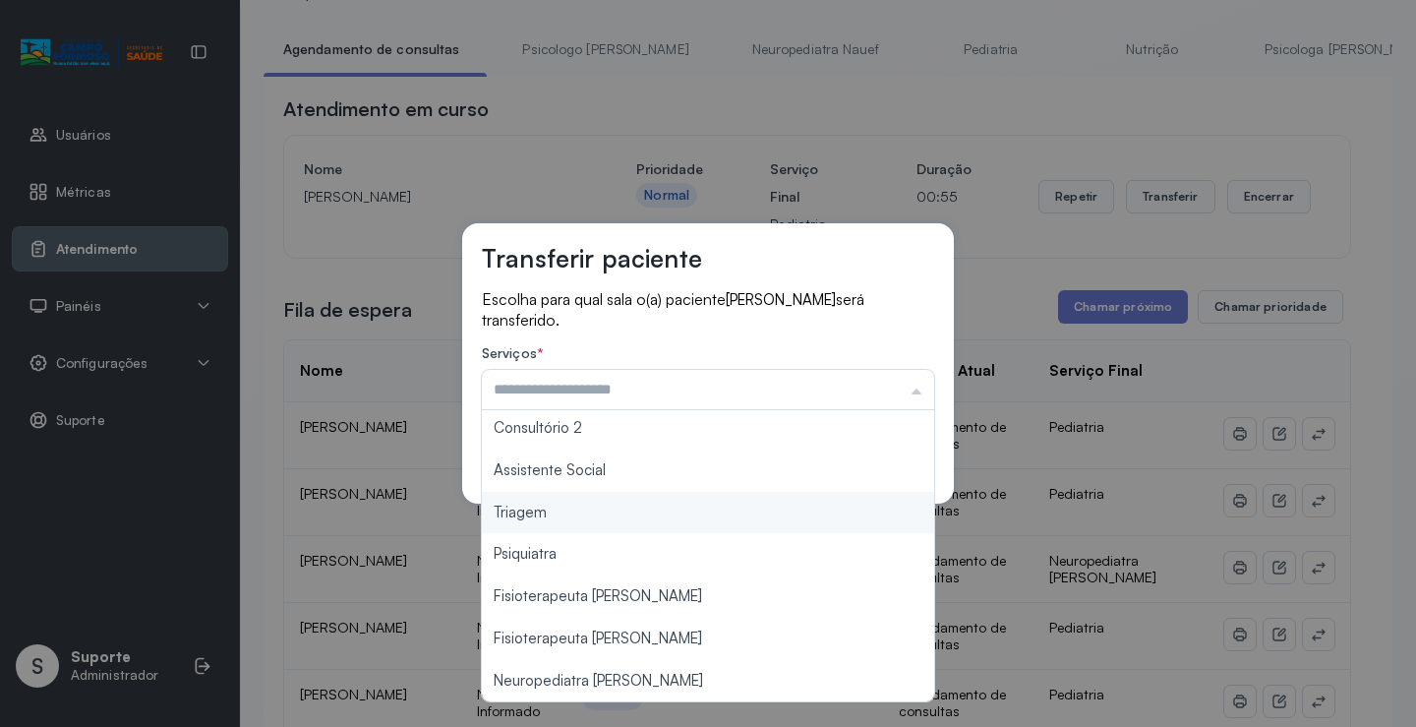
type input "*******"
drag, startPoint x: 586, startPoint y: 510, endPoint x: 816, endPoint y: 460, distance: 235.5
click at [587, 509] on div "Transferir paciente Escolha para qual sala o(a) paciente Anthony Gabriel Caetan…" at bounding box center [708, 363] width 1416 height 727
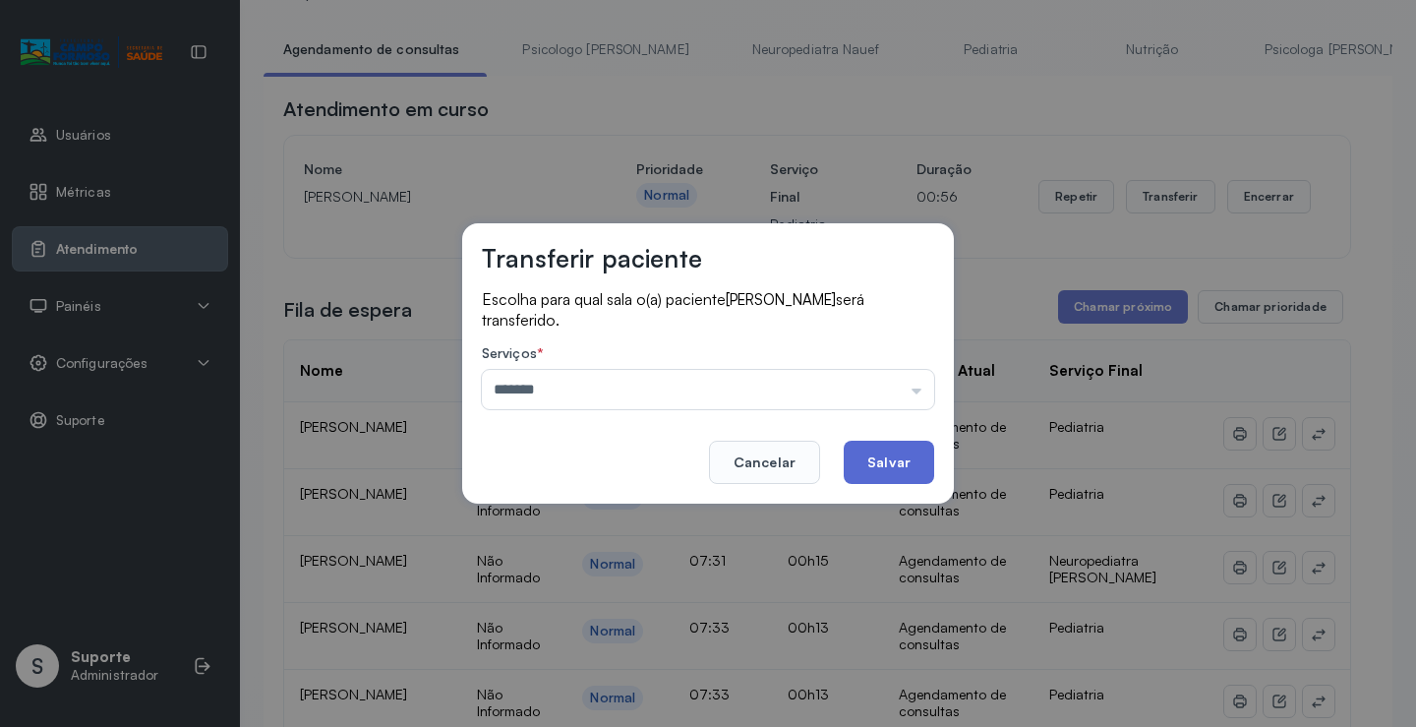
click at [889, 466] on button "Salvar" at bounding box center [889, 461] width 90 height 43
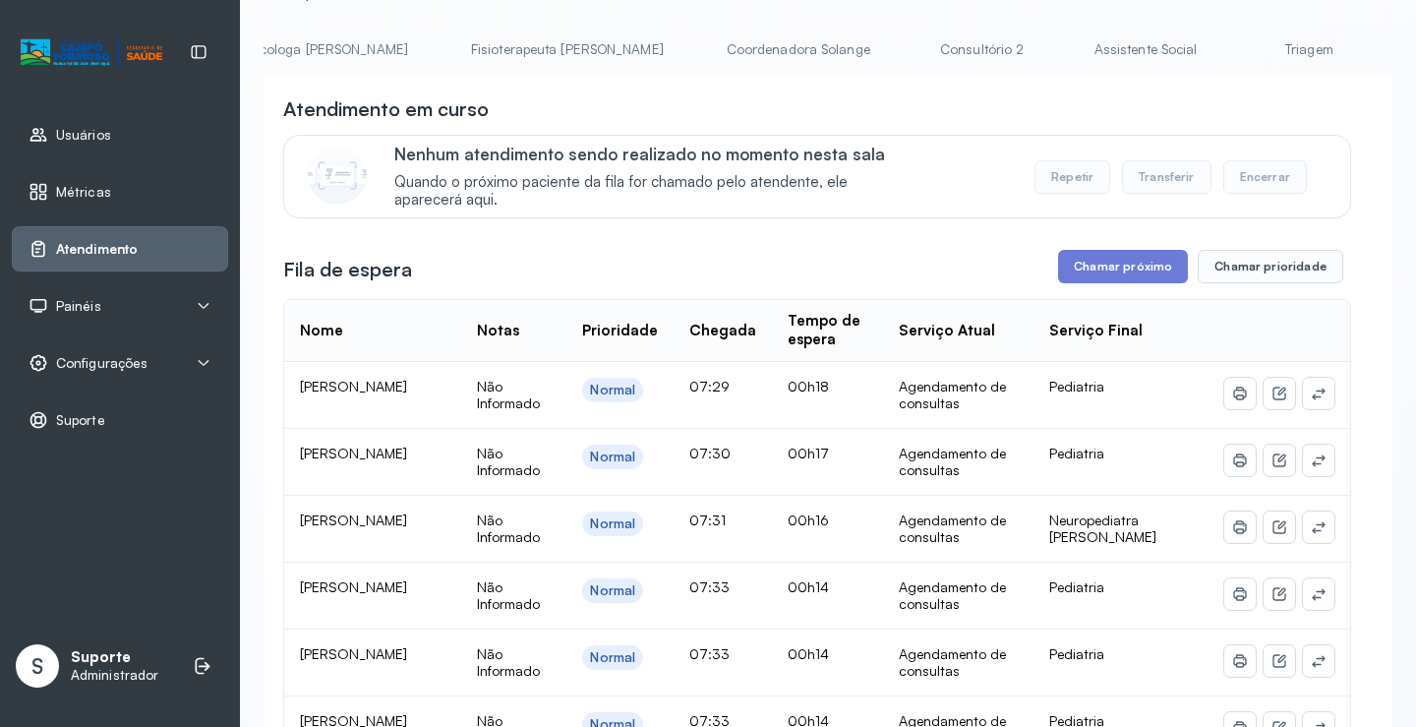
scroll to position [0, 1087]
click at [1175, 48] on link "Triagem" at bounding box center [1244, 49] width 138 height 32
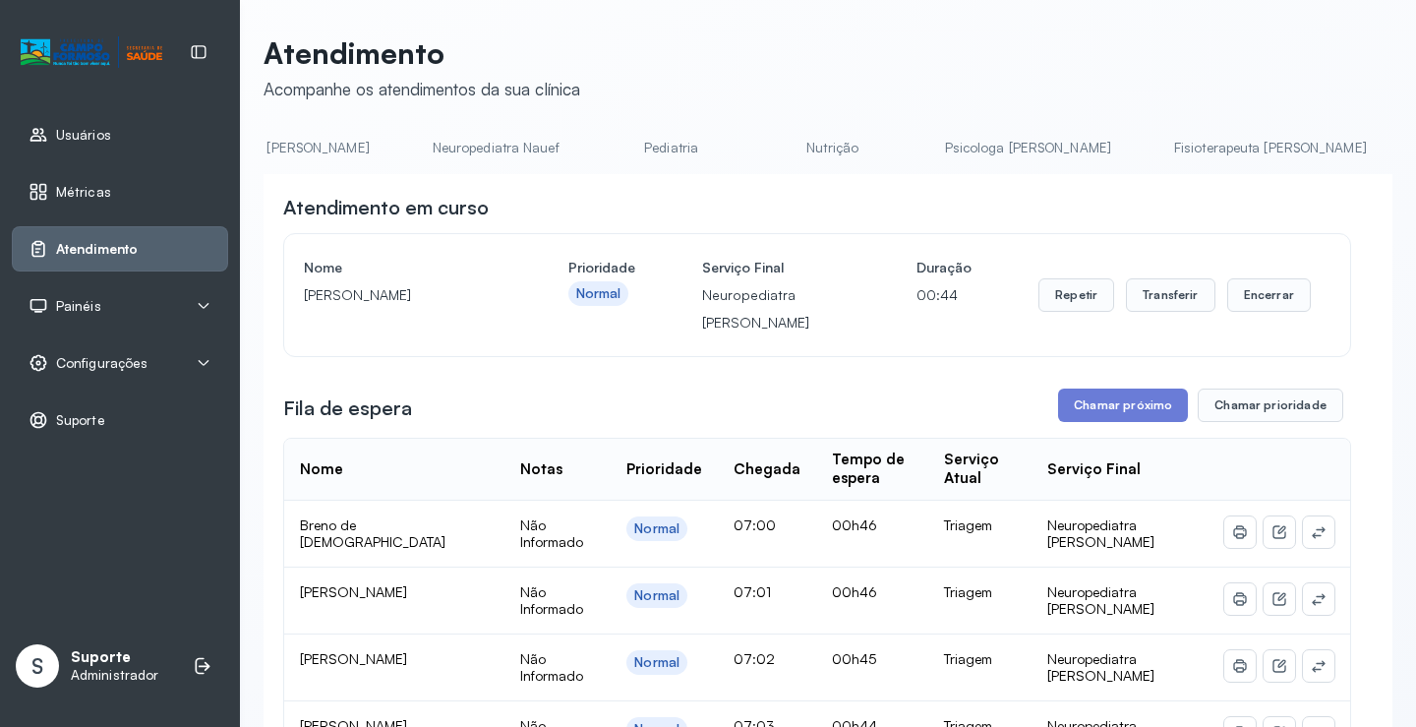
scroll to position [0, 0]
click at [320, 149] on link "Agendamento de consultas" at bounding box center [367, 148] width 207 height 32
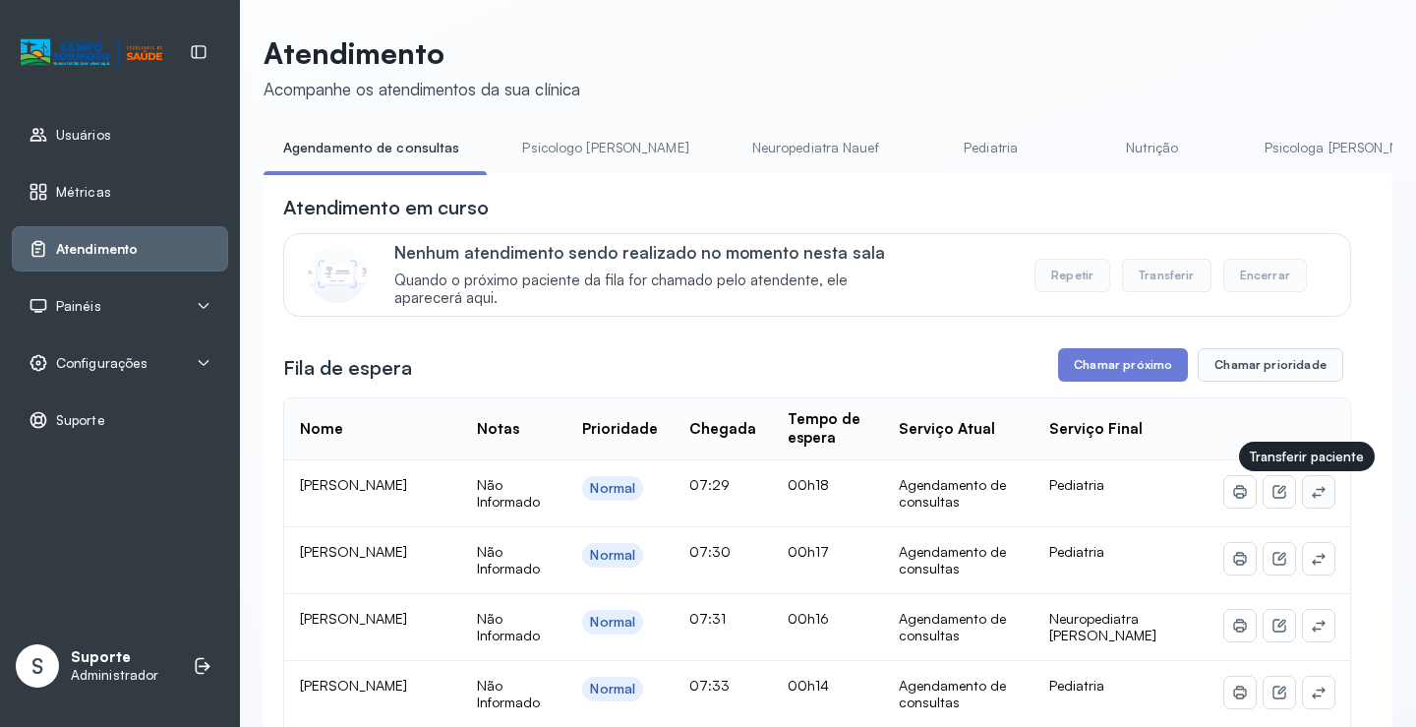
click at [1312, 496] on icon at bounding box center [1318, 492] width 13 height 12
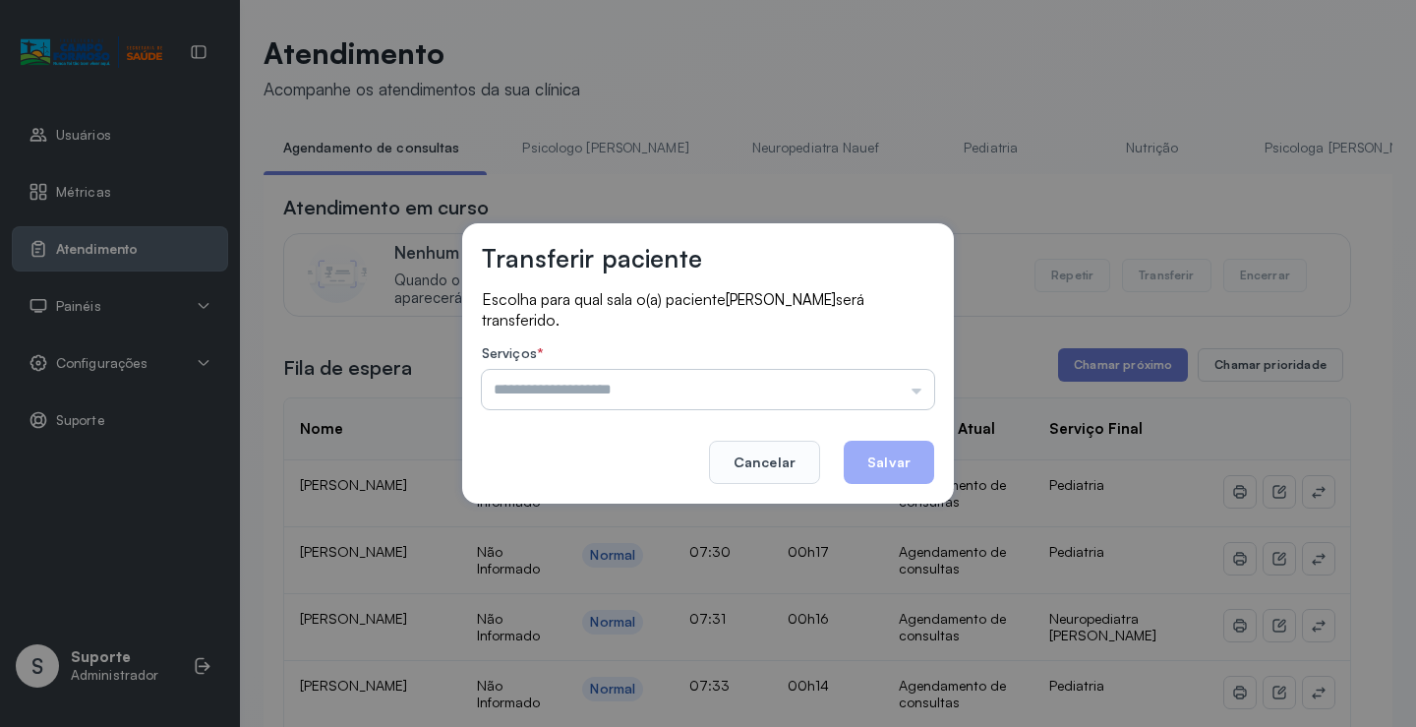
click at [759, 386] on input "text" at bounding box center [708, 389] width 452 height 39
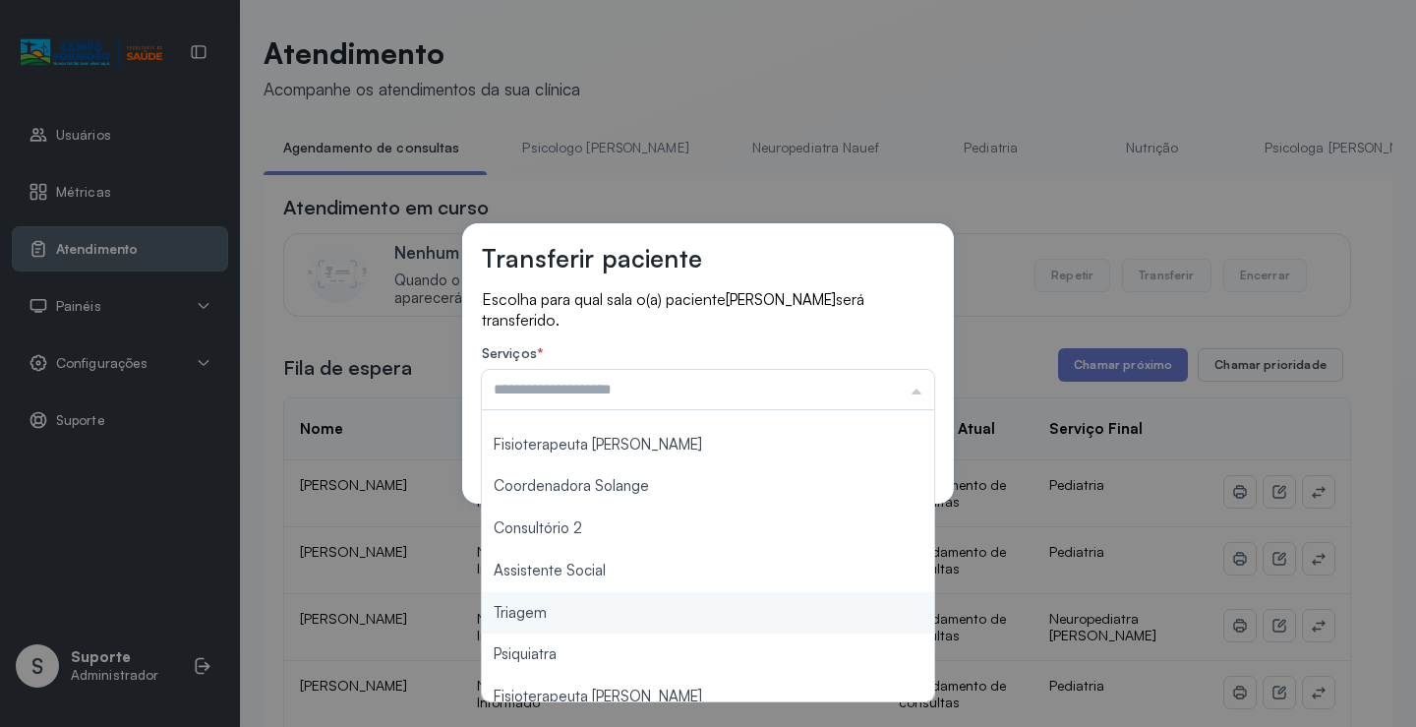
scroll to position [295, 0]
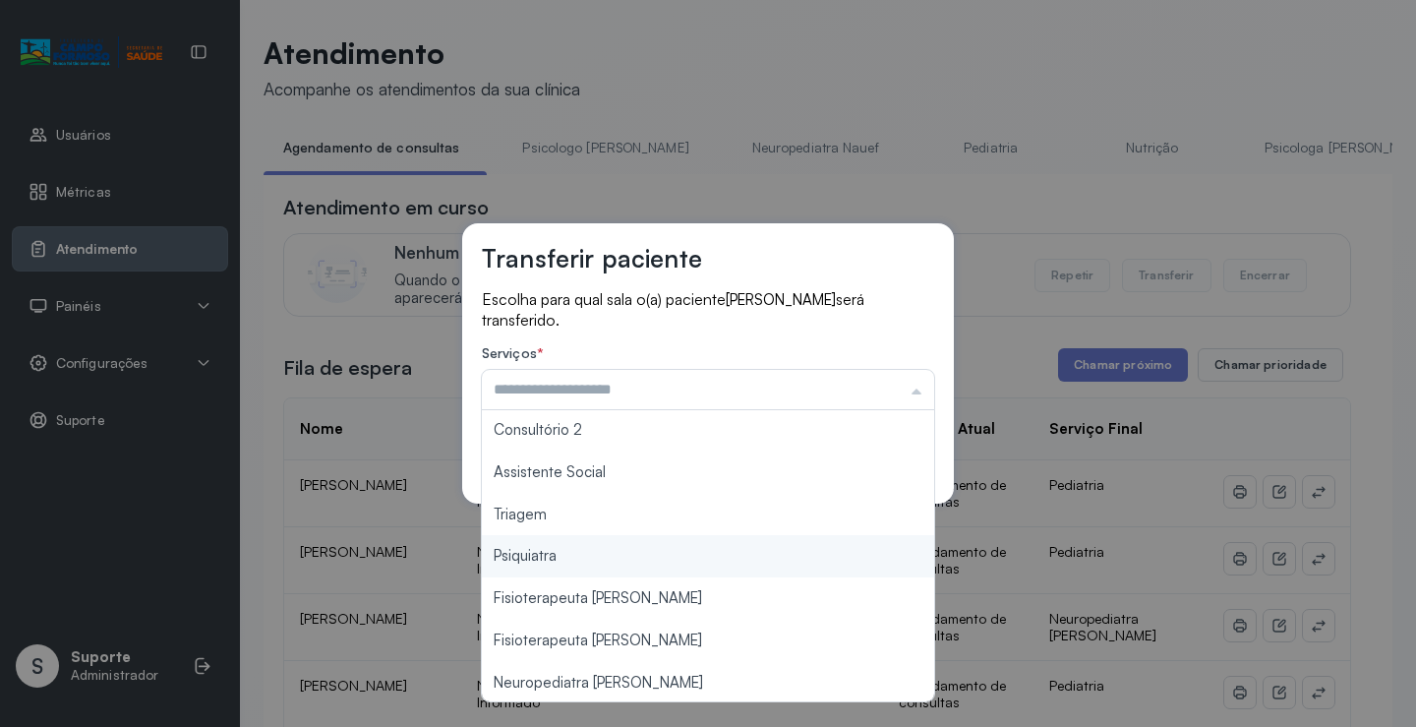
type input "**********"
drag, startPoint x: 592, startPoint y: 560, endPoint x: 712, endPoint y: 516, distance: 127.9
click at [595, 558] on div "**********" at bounding box center [708, 363] width 1416 height 727
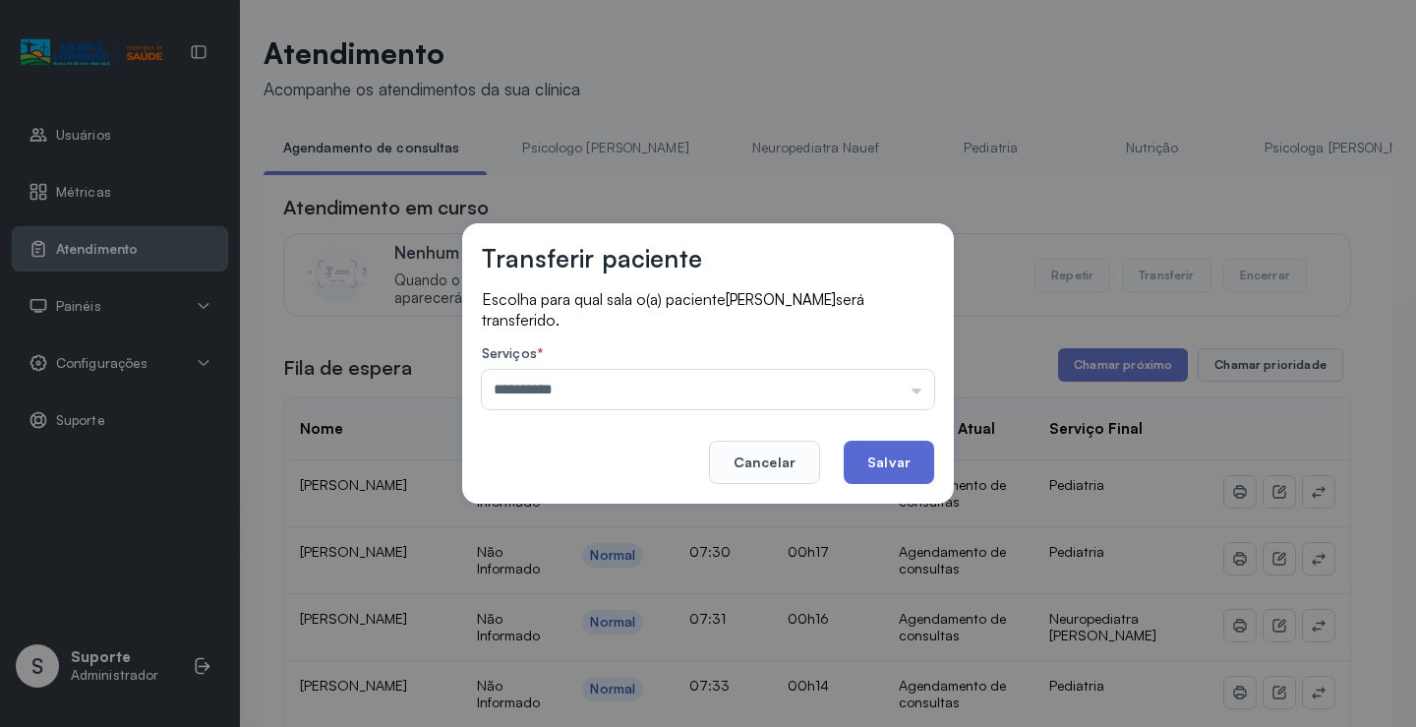
click at [893, 447] on button "Salvar" at bounding box center [889, 461] width 90 height 43
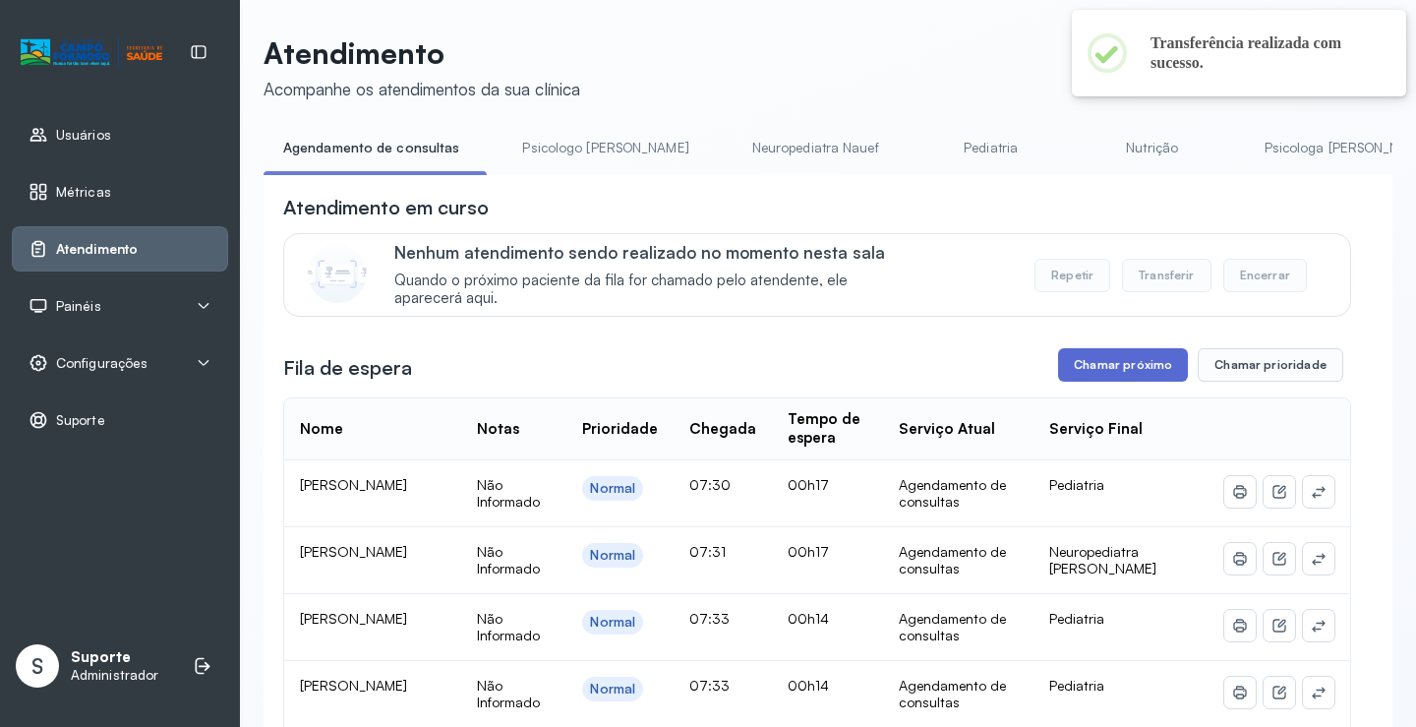
click at [1144, 376] on button "Chamar próximo" at bounding box center [1123, 364] width 130 height 33
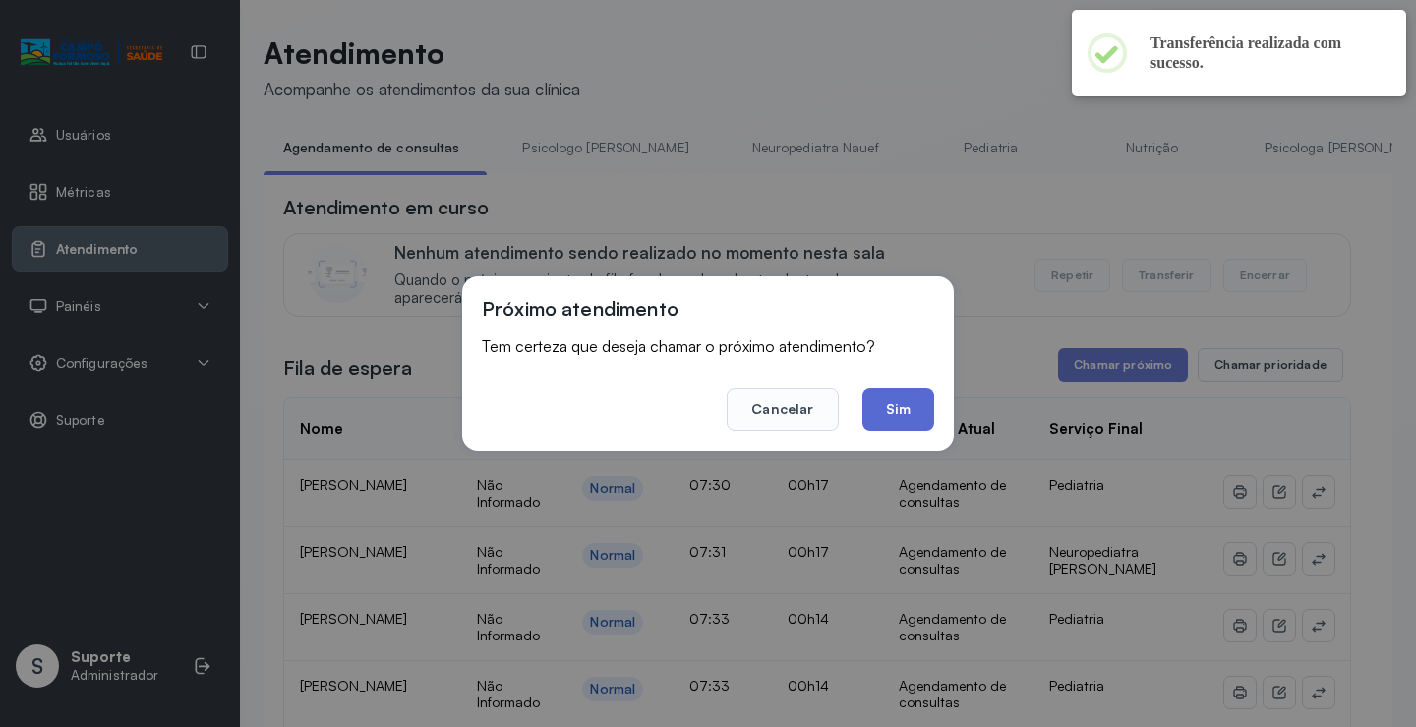
click at [910, 414] on button "Sim" at bounding box center [898, 408] width 72 height 43
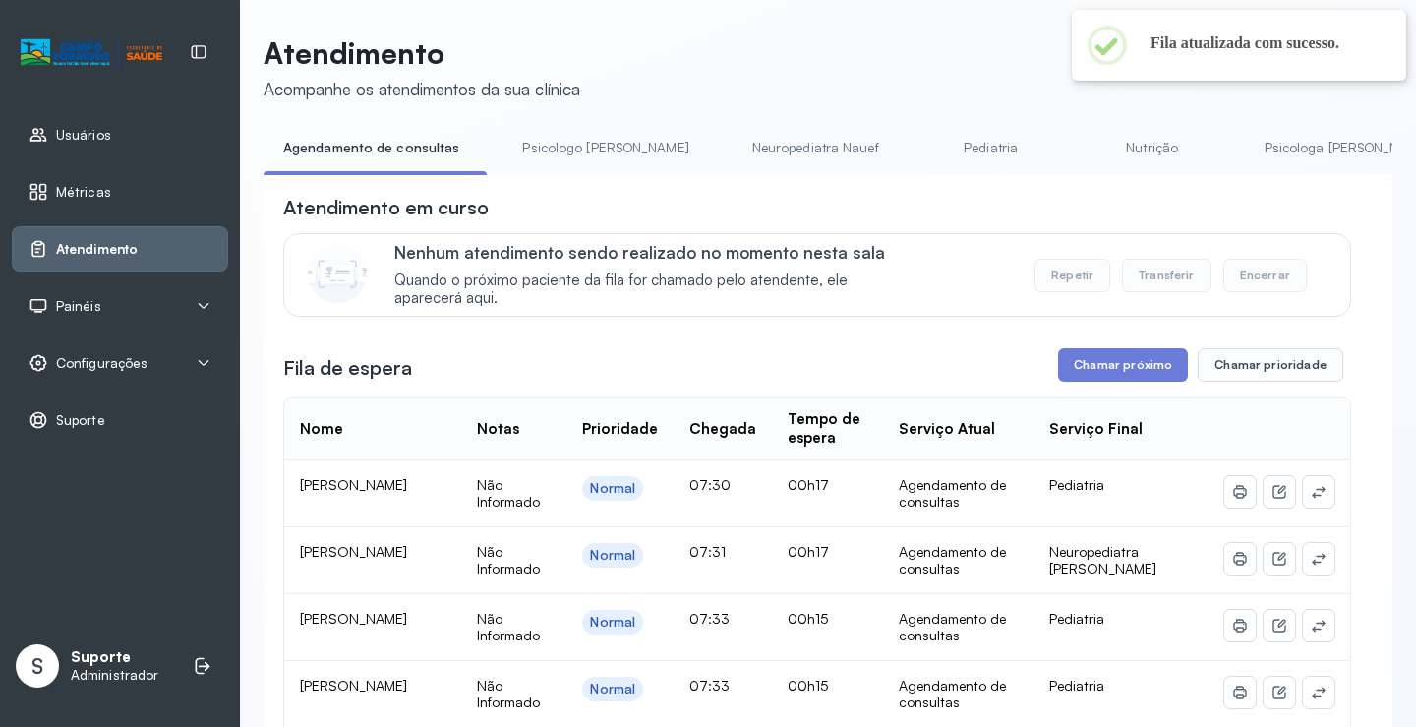
click at [545, 164] on li "Psicologo Pedro" at bounding box center [608, 154] width 213 height 44
click at [545, 154] on link "Psicologo Pedro" at bounding box center [604, 148] width 205 height 32
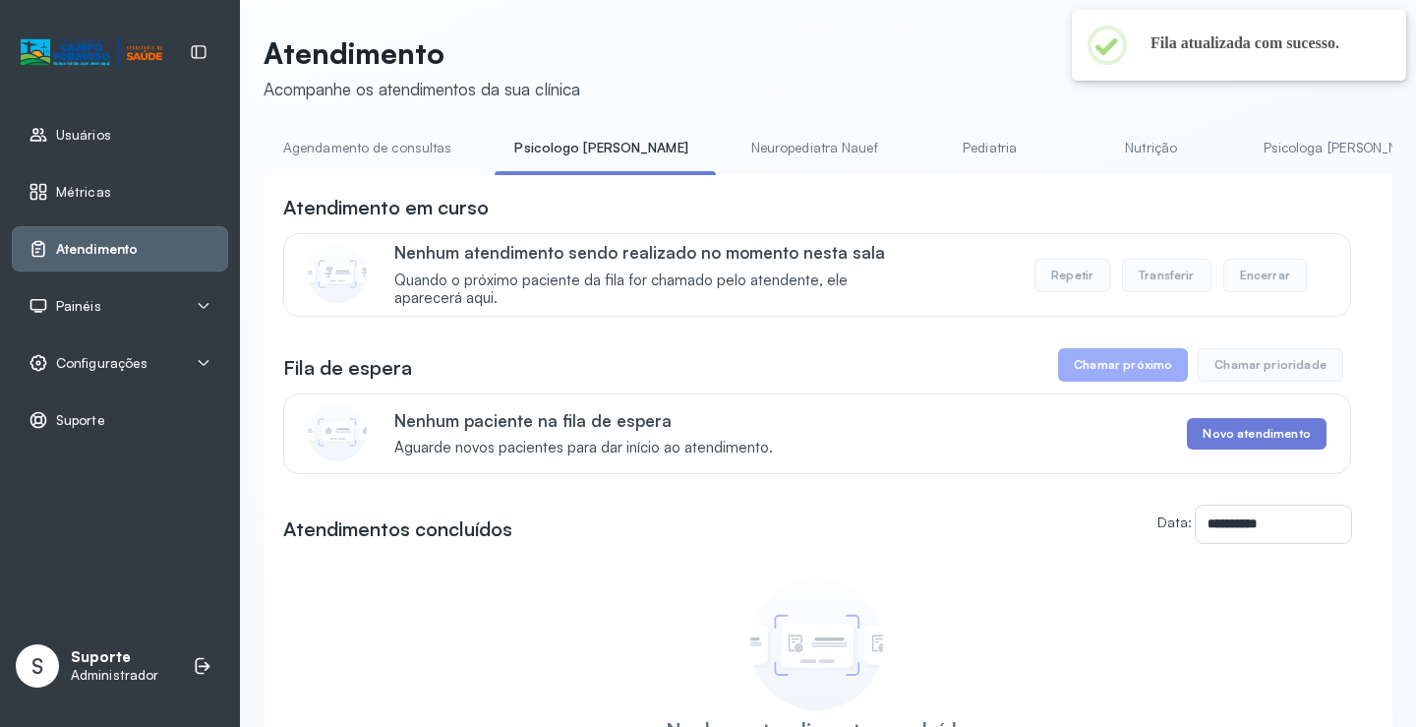
click at [378, 161] on link "Agendamento de consultas" at bounding box center [367, 148] width 207 height 32
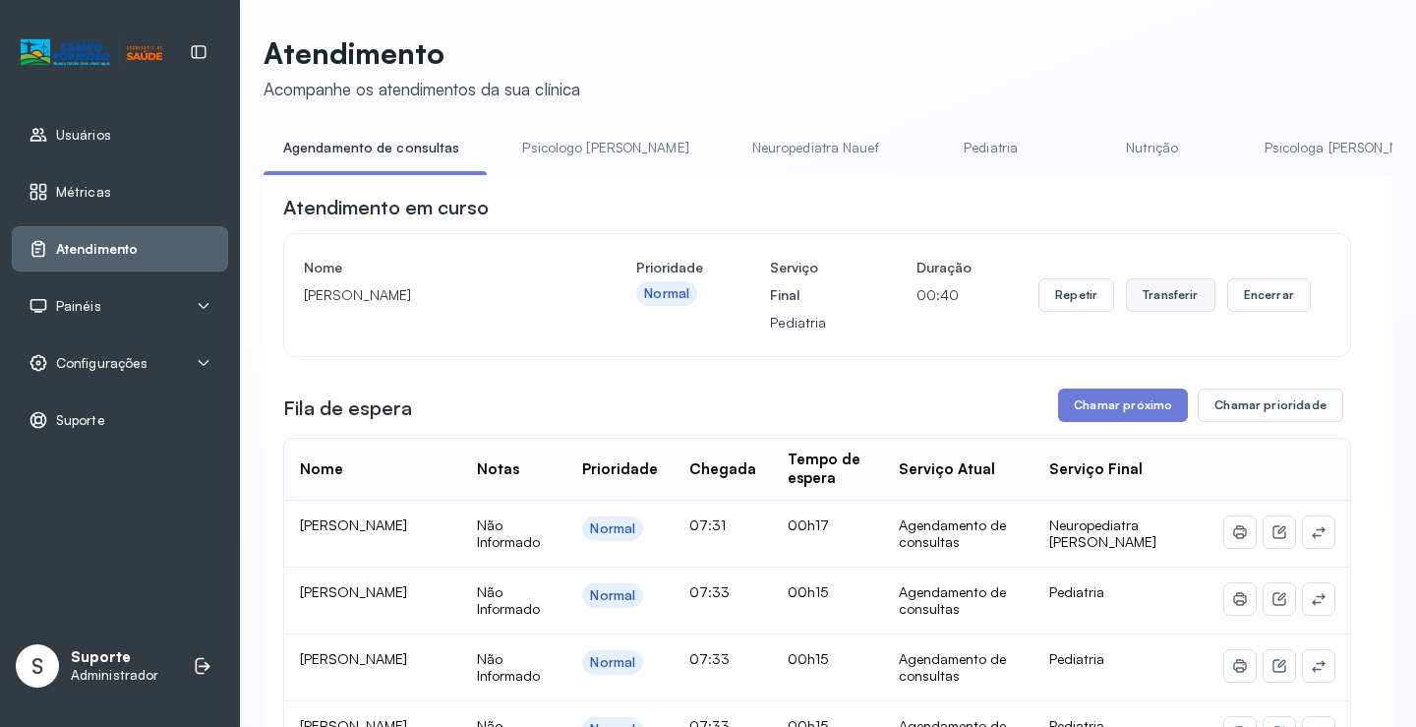
click at [1139, 285] on button "Transferir" at bounding box center [1170, 294] width 89 height 33
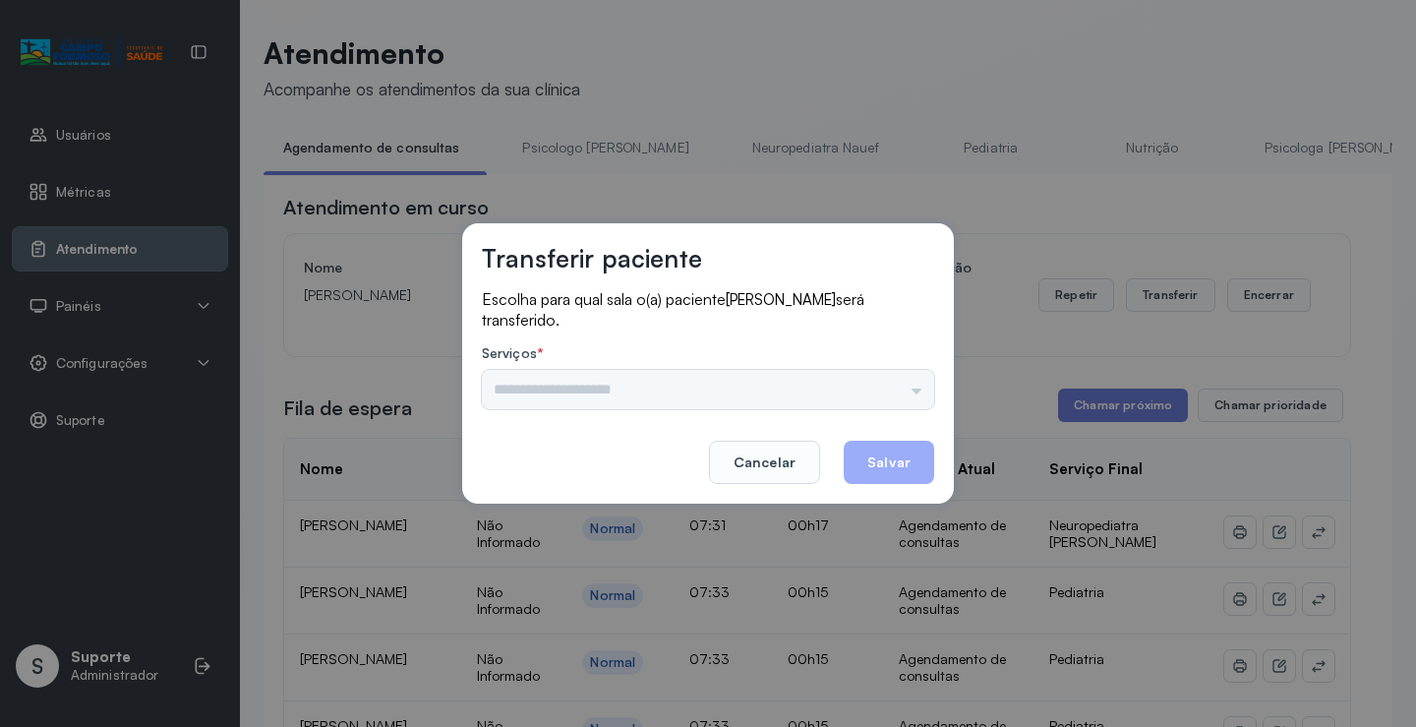
click at [883, 374] on div "Psicologo Pedro Neuropediatra Nauef Pediatria Nutrição Psicologa Alana Fisioter…" at bounding box center [708, 389] width 452 height 39
click at [870, 387] on div "Psicologo Pedro Neuropediatra Nauef Pediatria Nutrição Psicologa Alana Fisioter…" at bounding box center [708, 389] width 452 height 39
click at [839, 388] on div "Psicologo Pedro Neuropediatra Nauef Pediatria Nutrição Psicologa Alana Fisioter…" at bounding box center [708, 389] width 452 height 39
click at [869, 386] on input "text" at bounding box center [708, 389] width 452 height 39
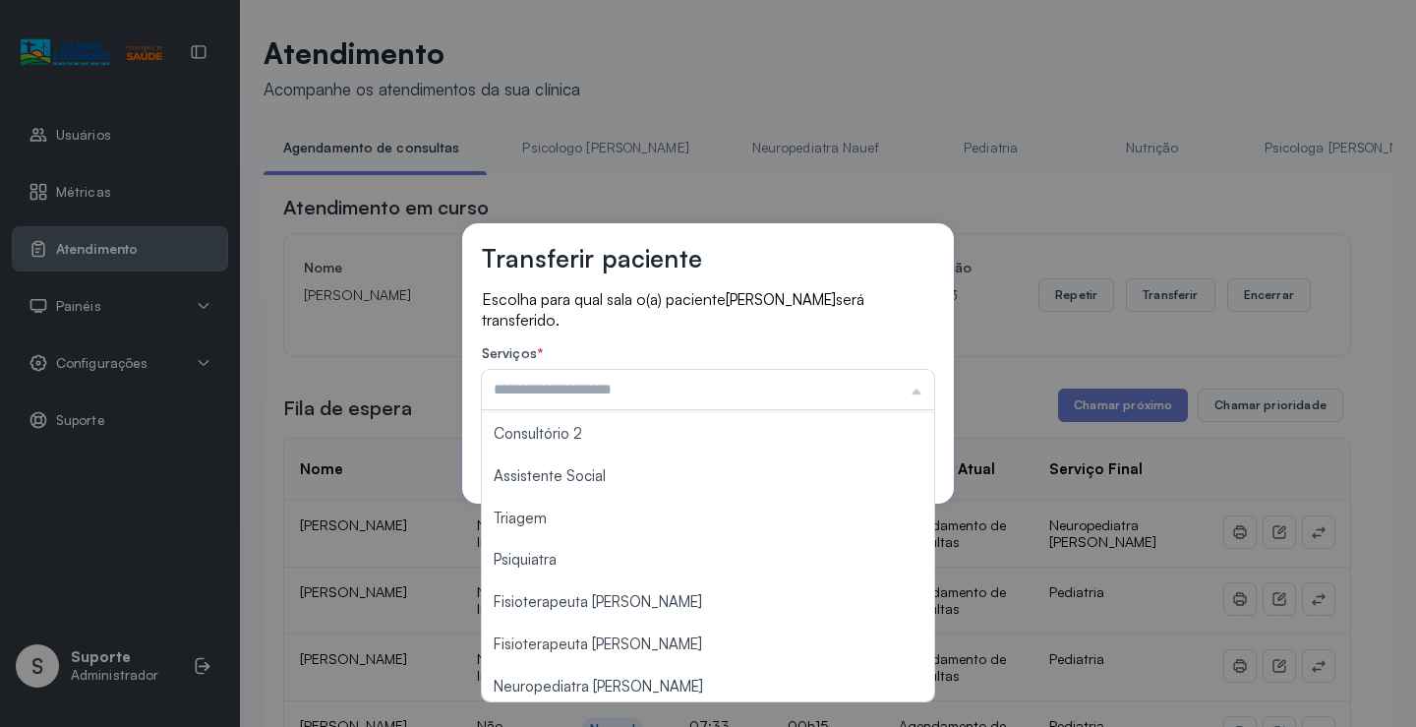
scroll to position [297, 0]
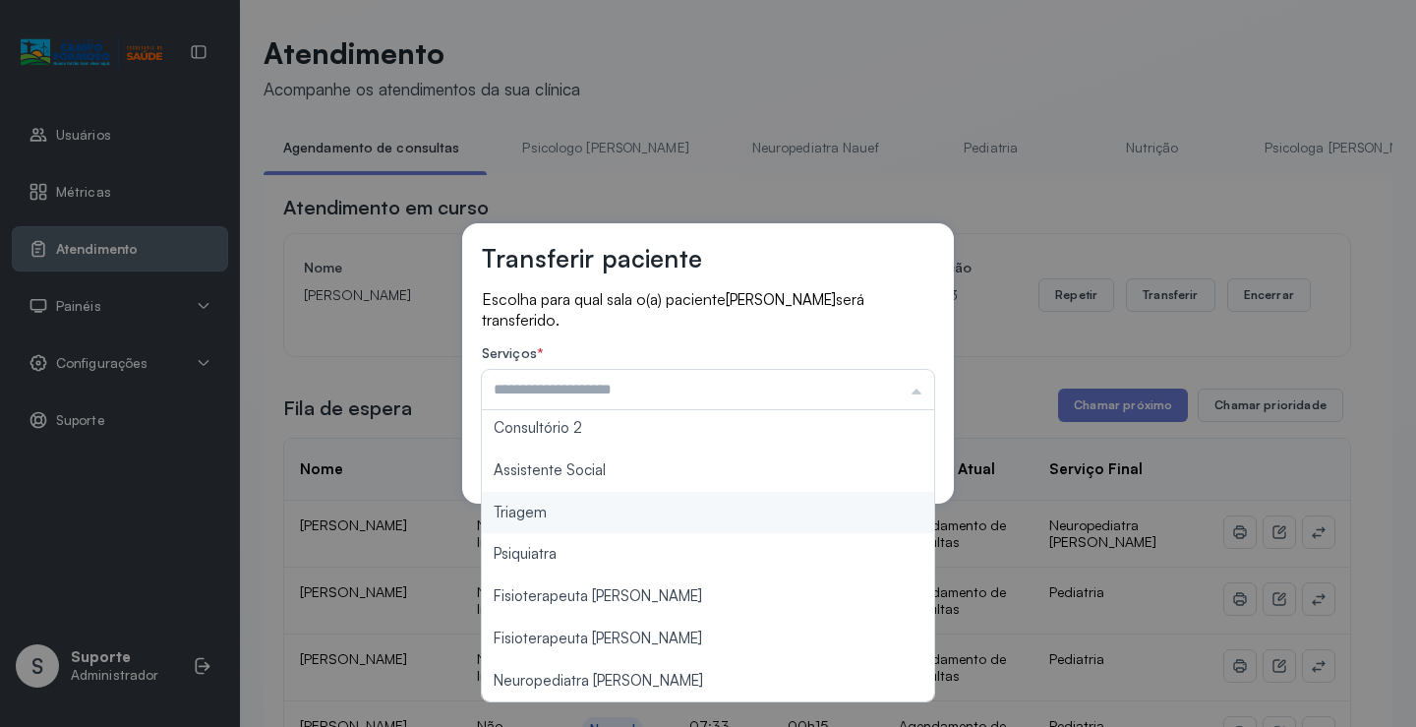
type input "*******"
click at [592, 519] on div "Transferir paciente Escolha para qual sala o(a) paciente Maria Tatiana souza se…" at bounding box center [708, 363] width 1416 height 727
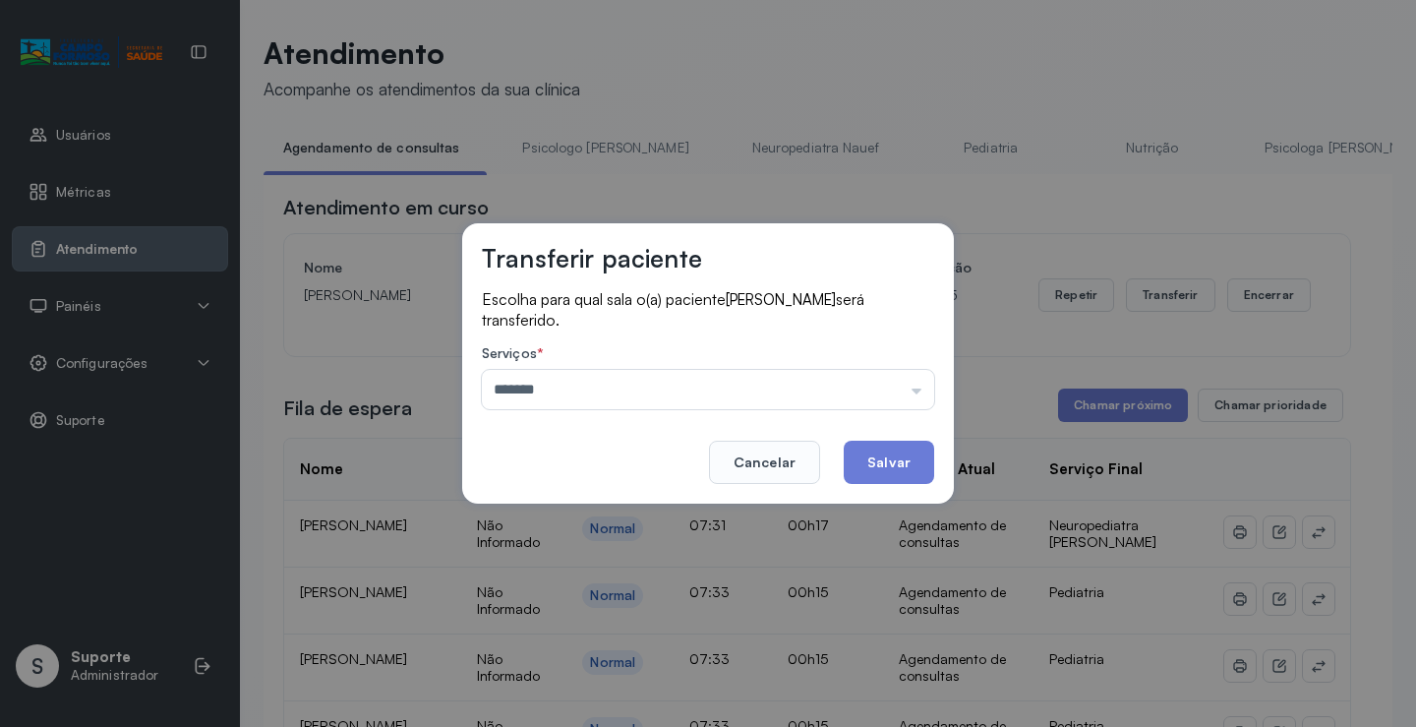
click at [878, 459] on button "Salvar" at bounding box center [889, 461] width 90 height 43
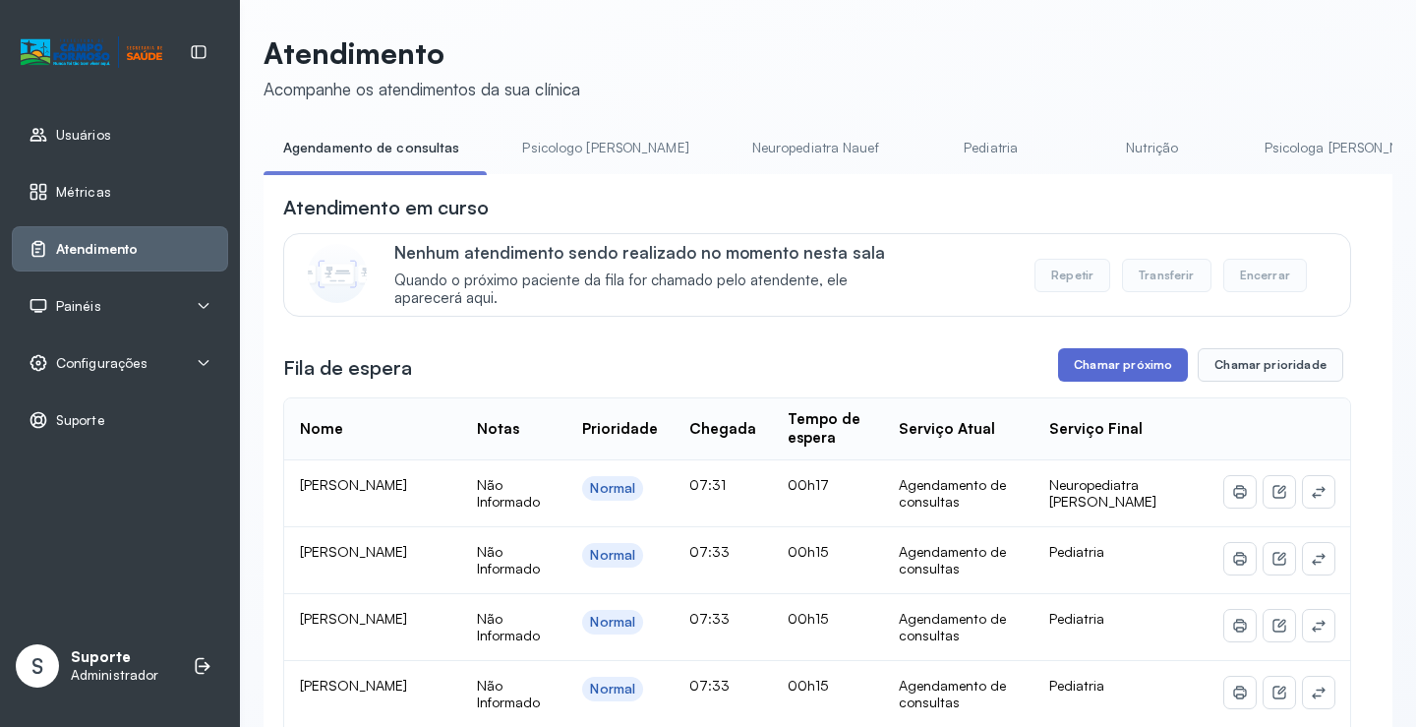
click at [1064, 365] on button "Chamar próximo" at bounding box center [1123, 364] width 130 height 33
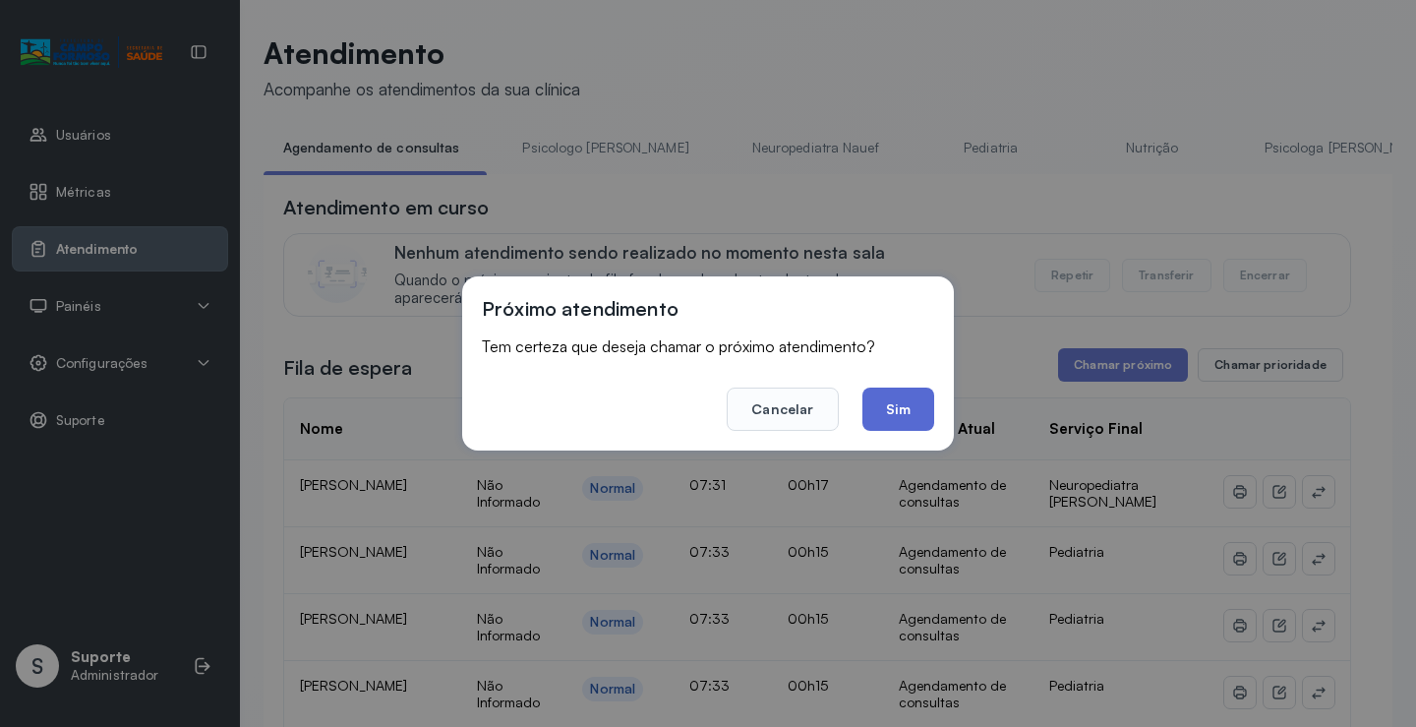
click at [916, 424] on button "Sim" at bounding box center [898, 408] width 72 height 43
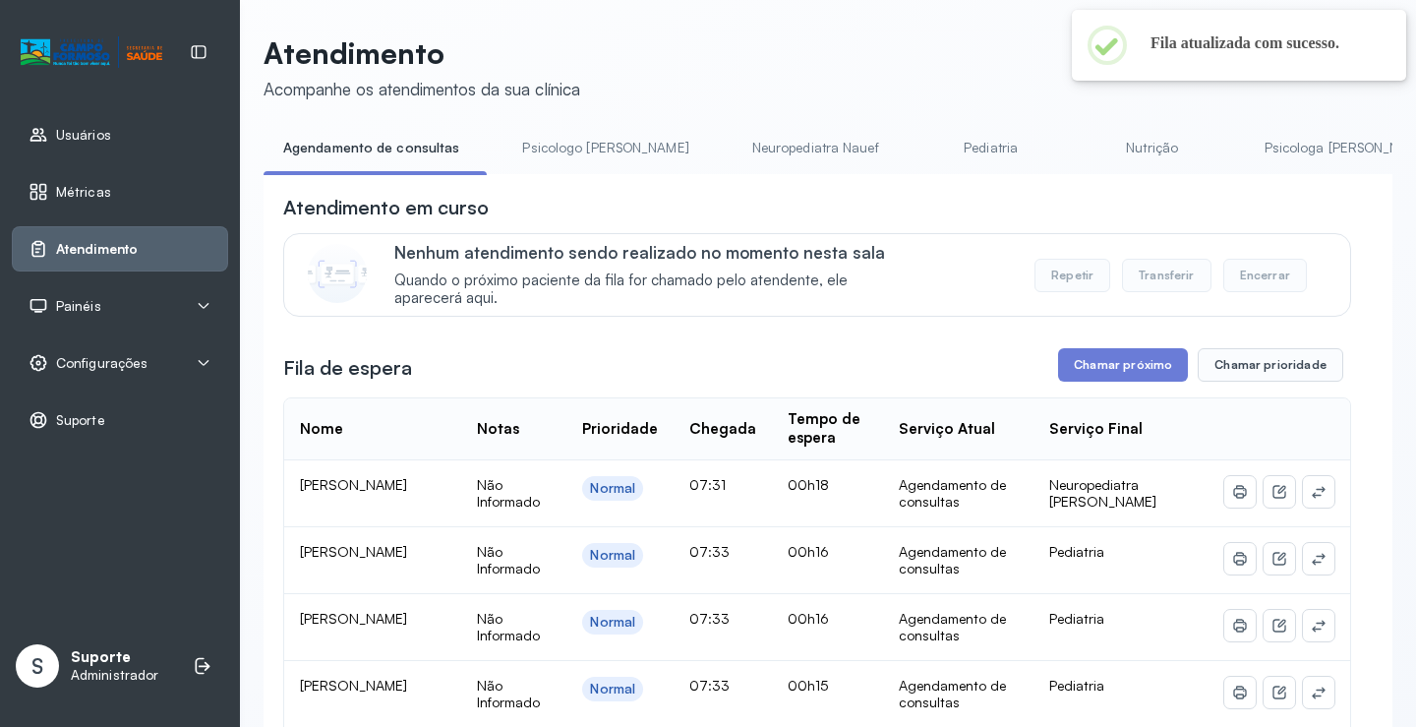
click at [563, 147] on link "Psicologo Pedro" at bounding box center [604, 148] width 205 height 32
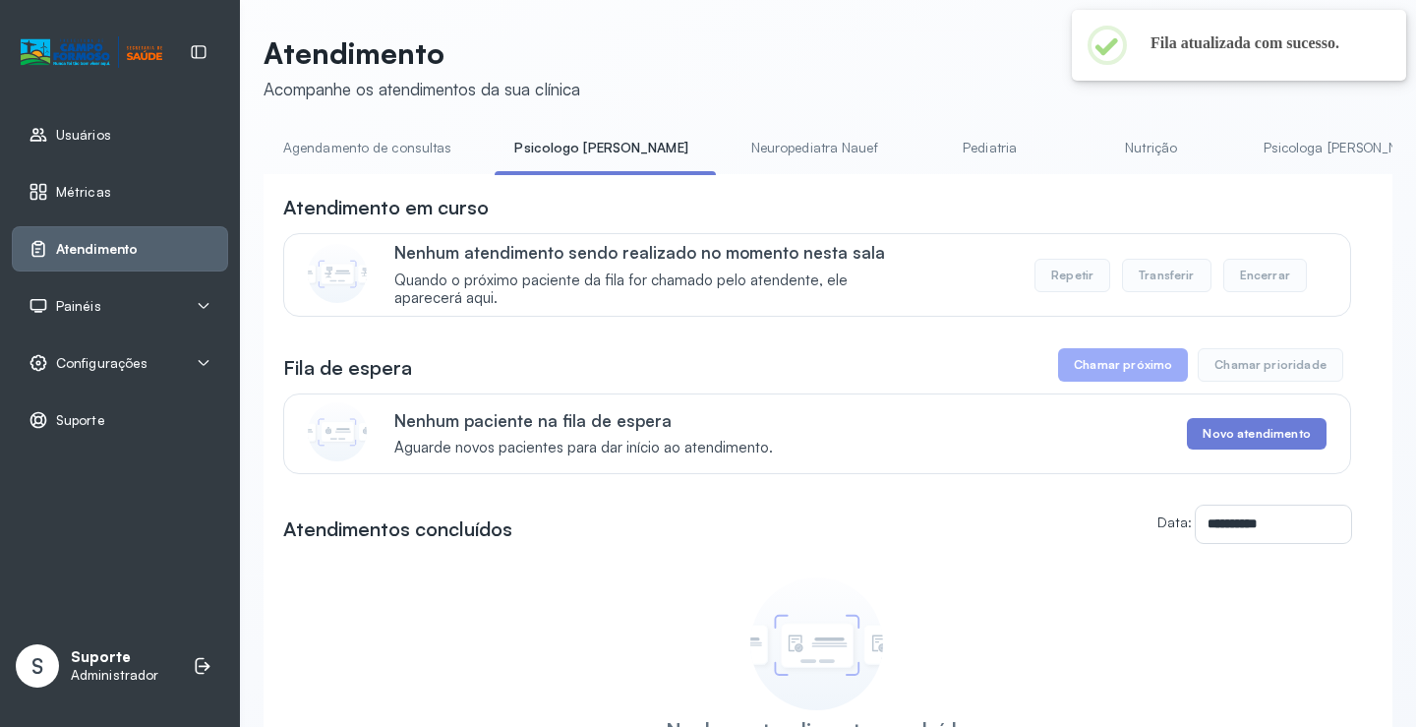
click at [405, 146] on link "Agendamento de consultas" at bounding box center [367, 148] width 207 height 32
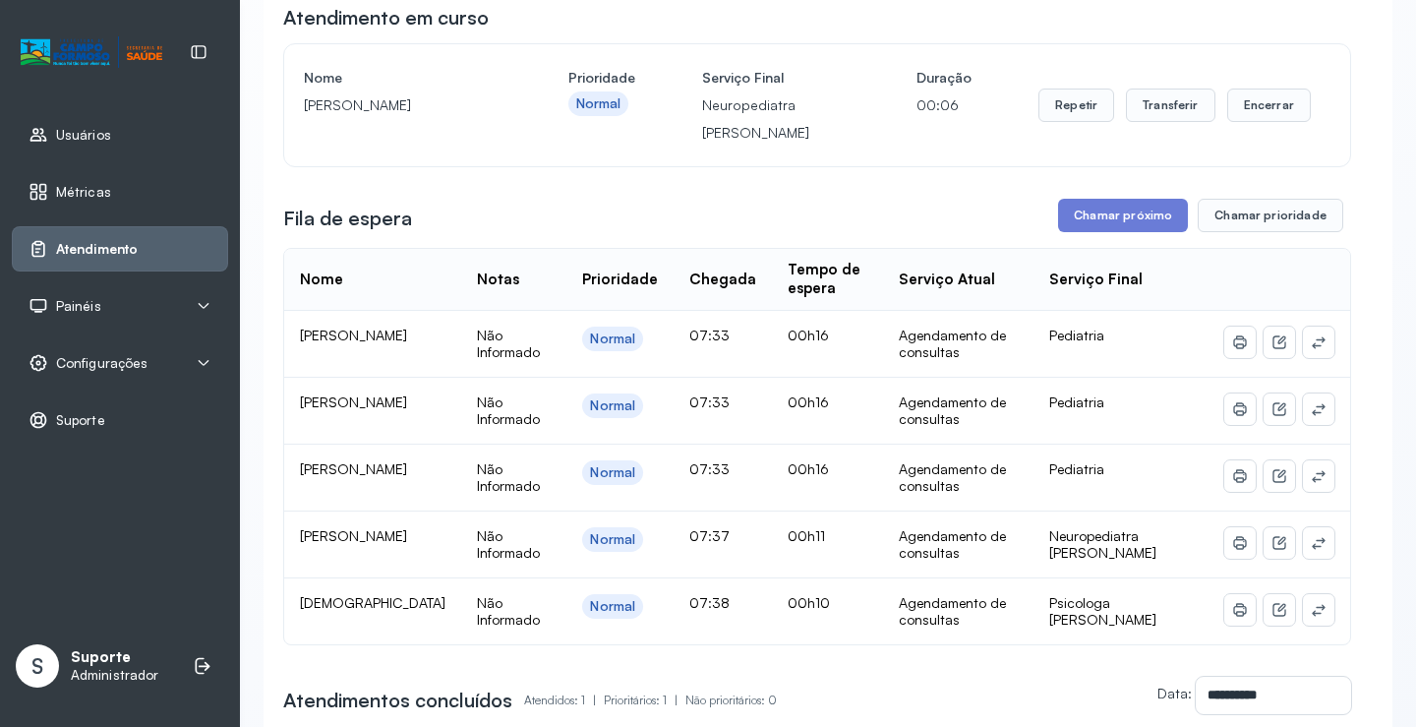
scroll to position [197, 0]
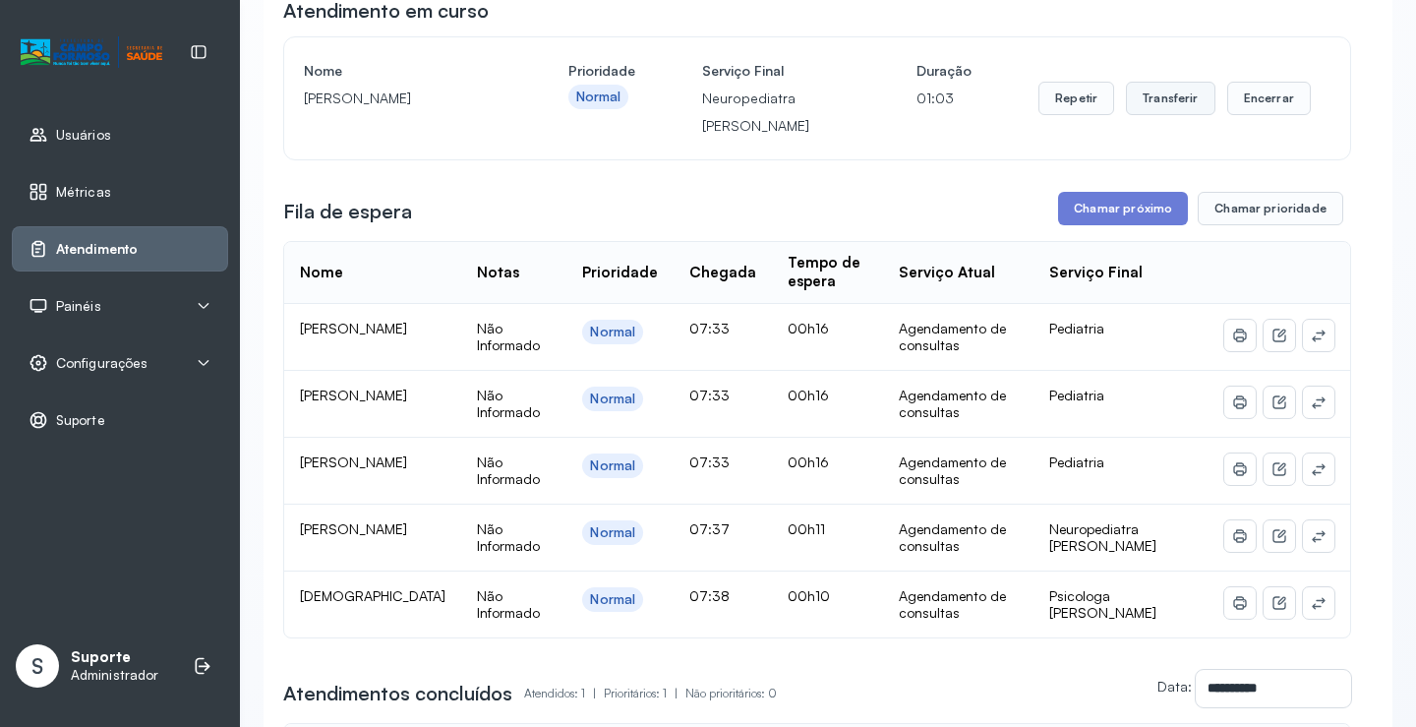
click at [1172, 103] on button "Transferir" at bounding box center [1170, 98] width 89 height 33
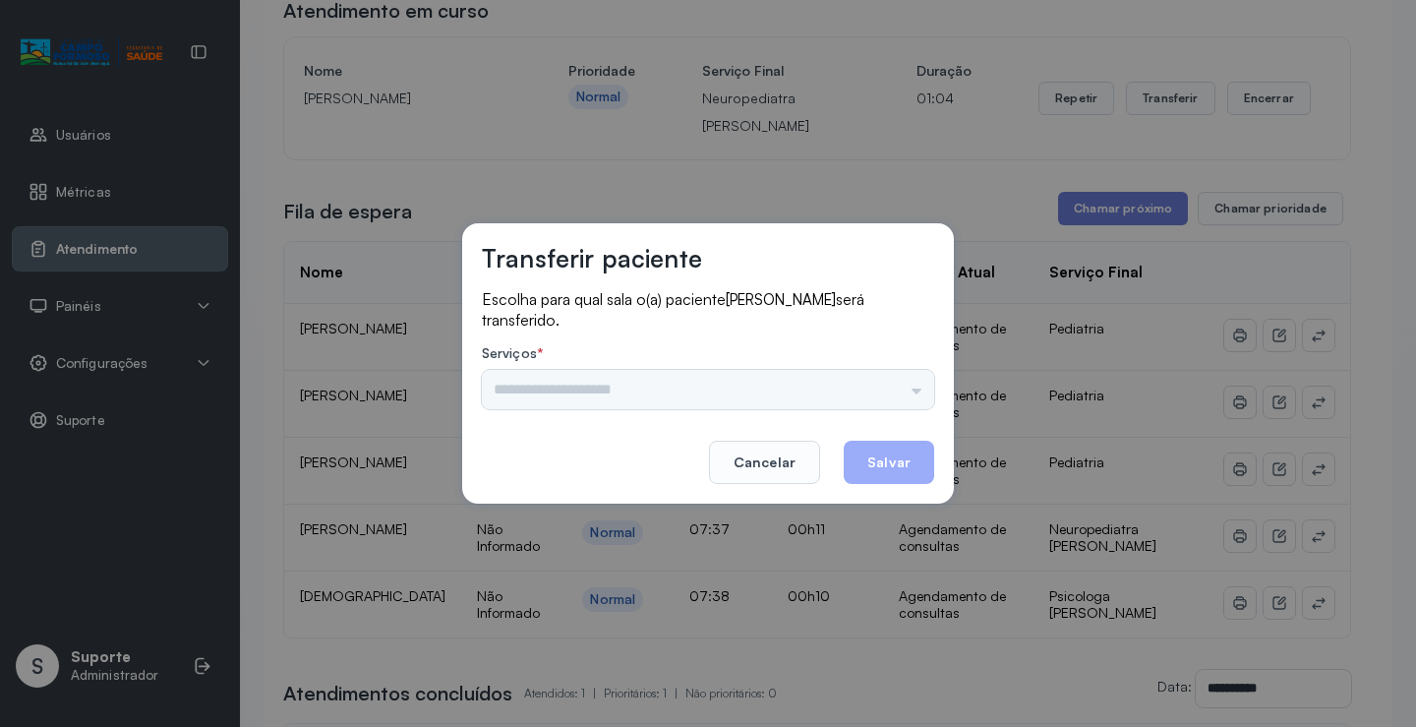
click at [879, 390] on div "Psicologo Pedro Neuropediatra Nauef Pediatria Nutrição Psicologa Alana Fisioter…" at bounding box center [708, 389] width 452 height 39
click at [897, 381] on div "Psicologo Pedro Neuropediatra Nauef Pediatria Nutrição Psicologa Alana Fisioter…" at bounding box center [708, 389] width 452 height 39
click at [879, 388] on input "text" at bounding box center [708, 389] width 452 height 39
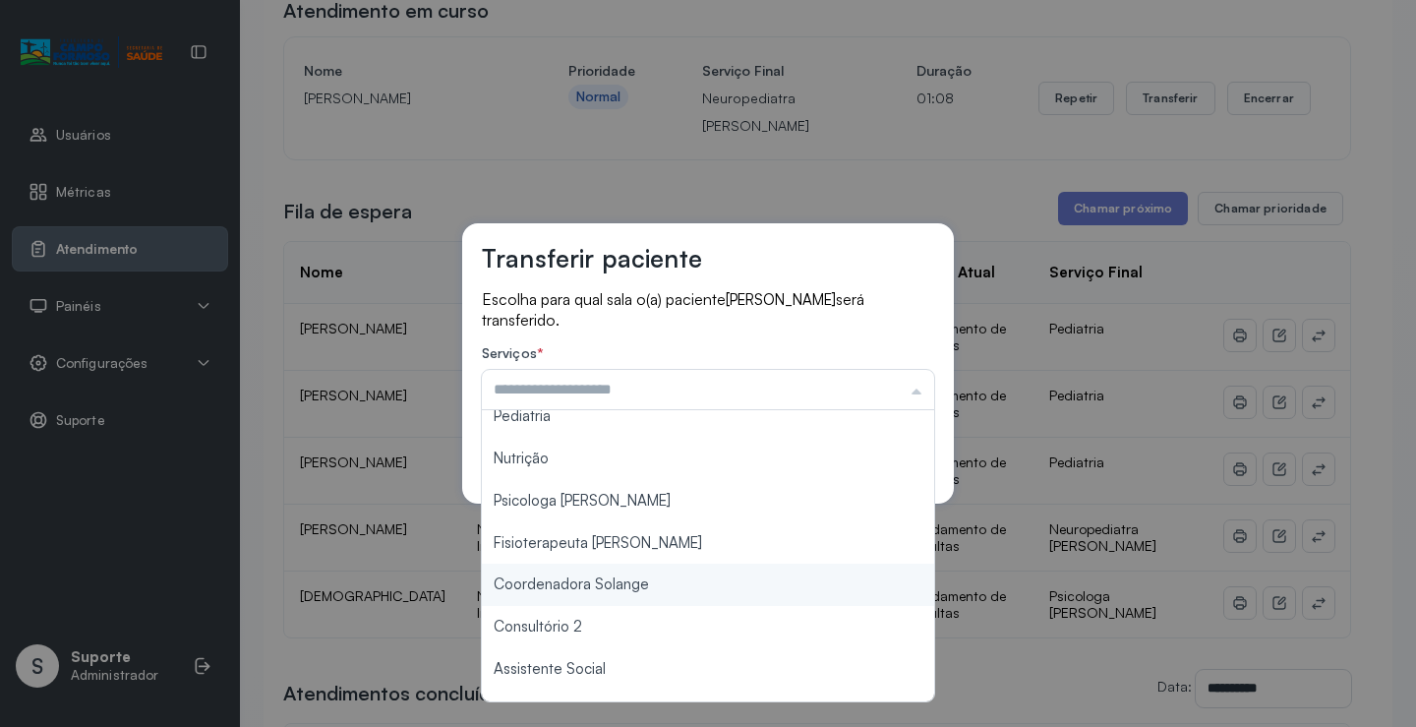
scroll to position [297, 0]
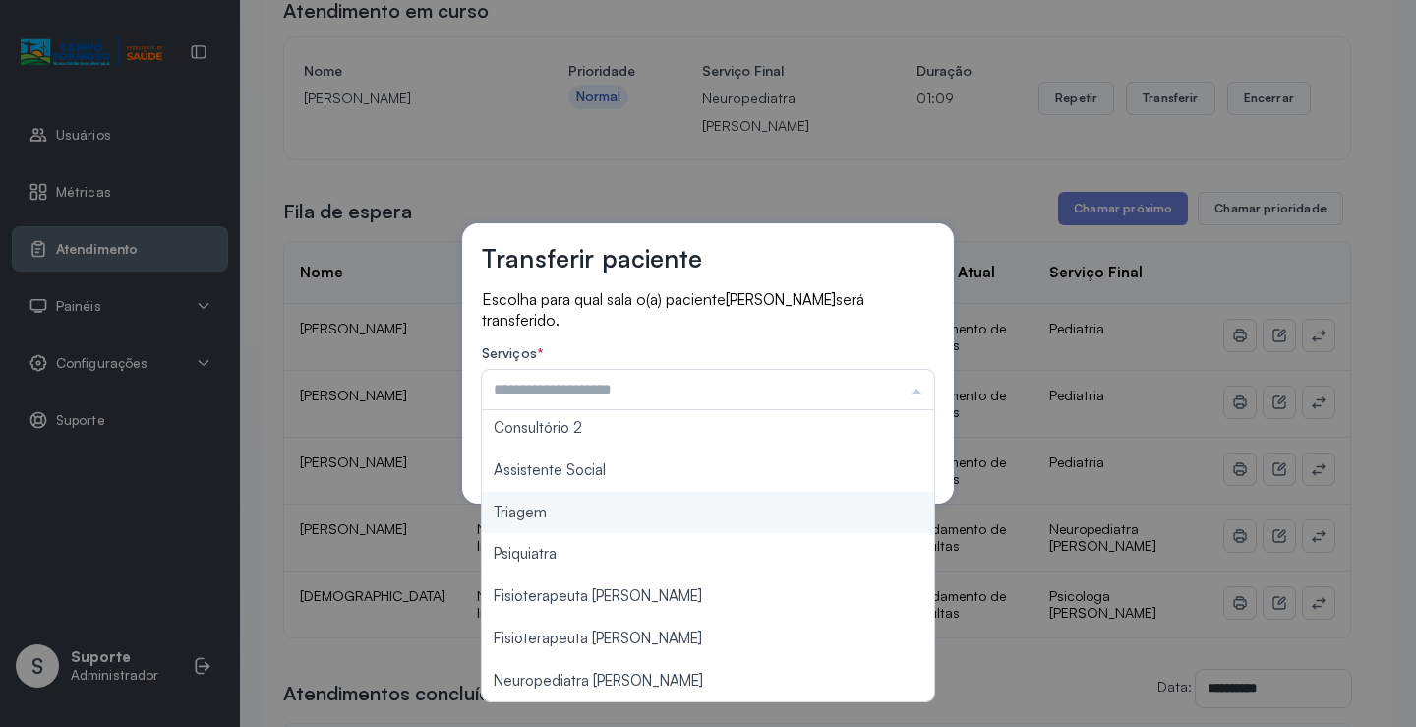
type input "*******"
click at [538, 516] on div "Transferir paciente Escolha para qual sala o(a) paciente Jhonatan Natanael mene…" at bounding box center [708, 363] width 1416 height 727
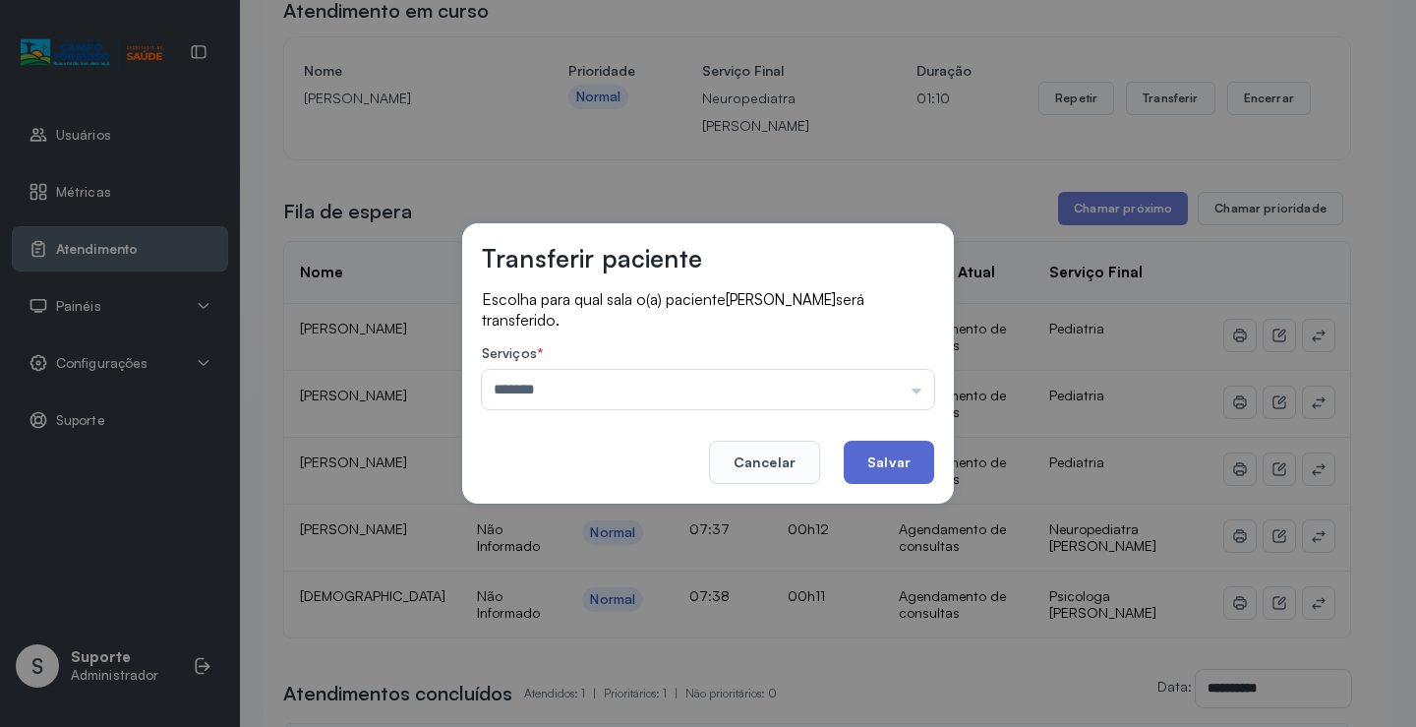
click at [884, 451] on button "Salvar" at bounding box center [889, 461] width 90 height 43
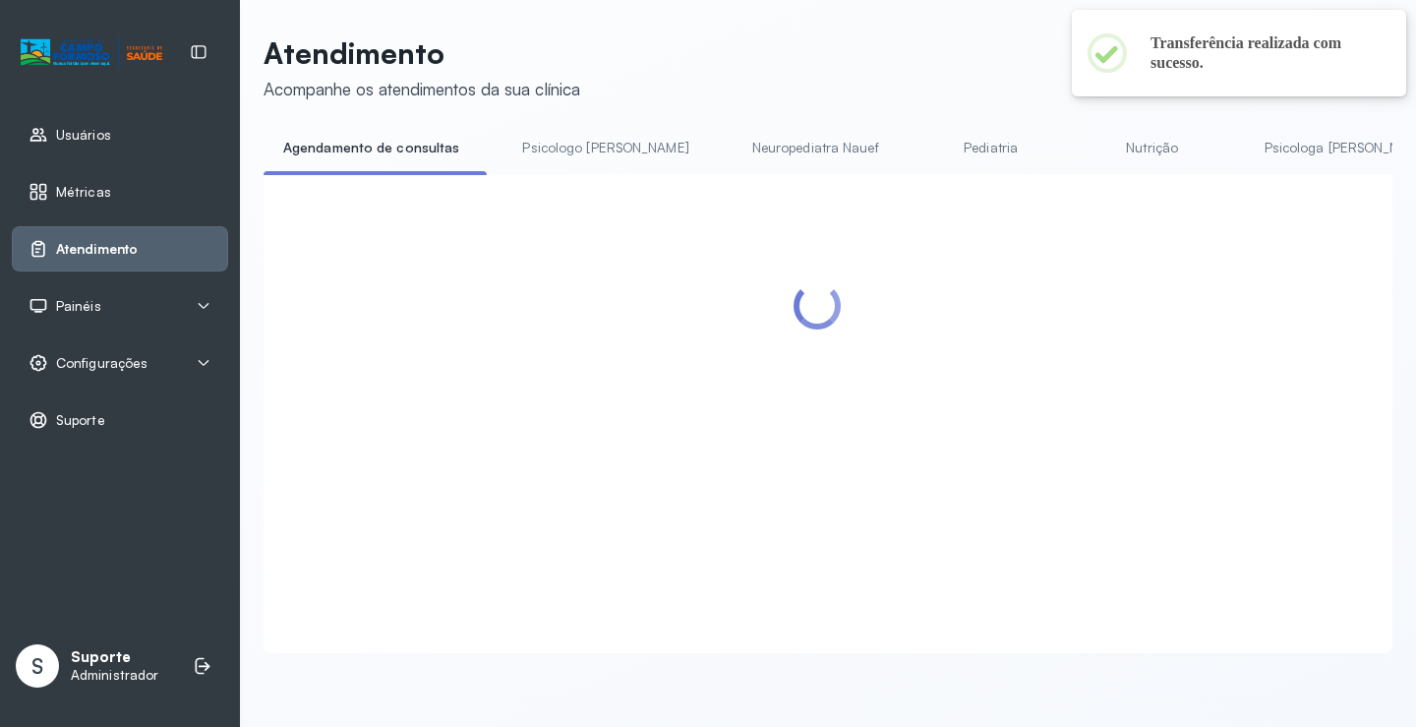
scroll to position [197, 0]
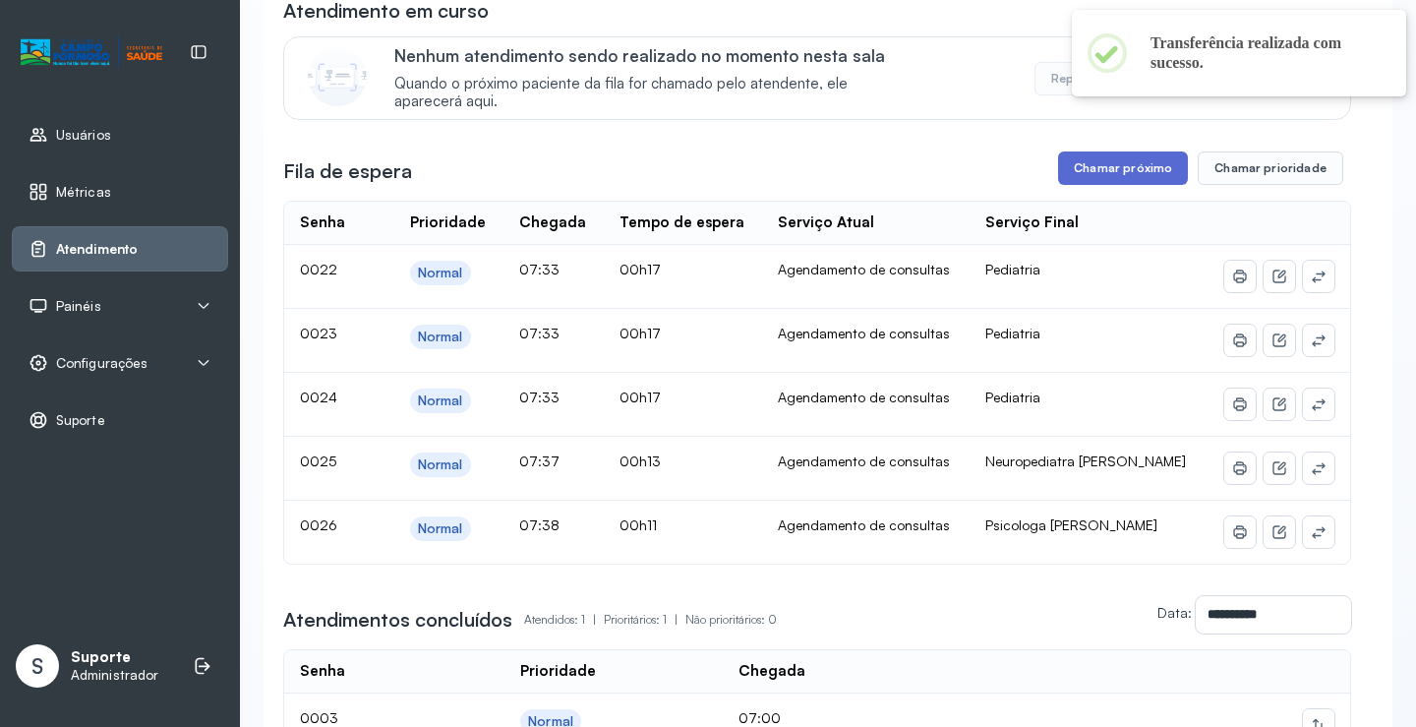
click at [1102, 185] on button "Chamar próximo" at bounding box center [1123, 167] width 130 height 33
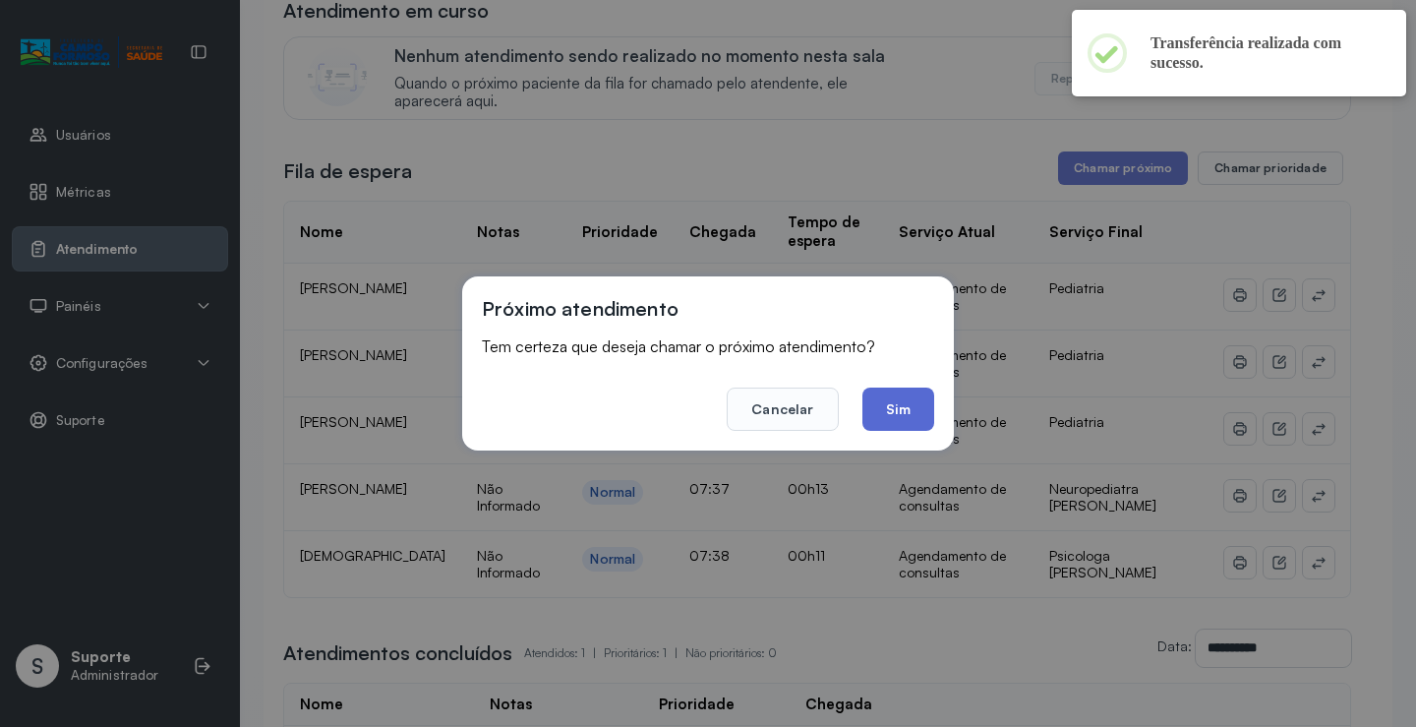
click at [869, 418] on button "Sim" at bounding box center [898, 408] width 72 height 43
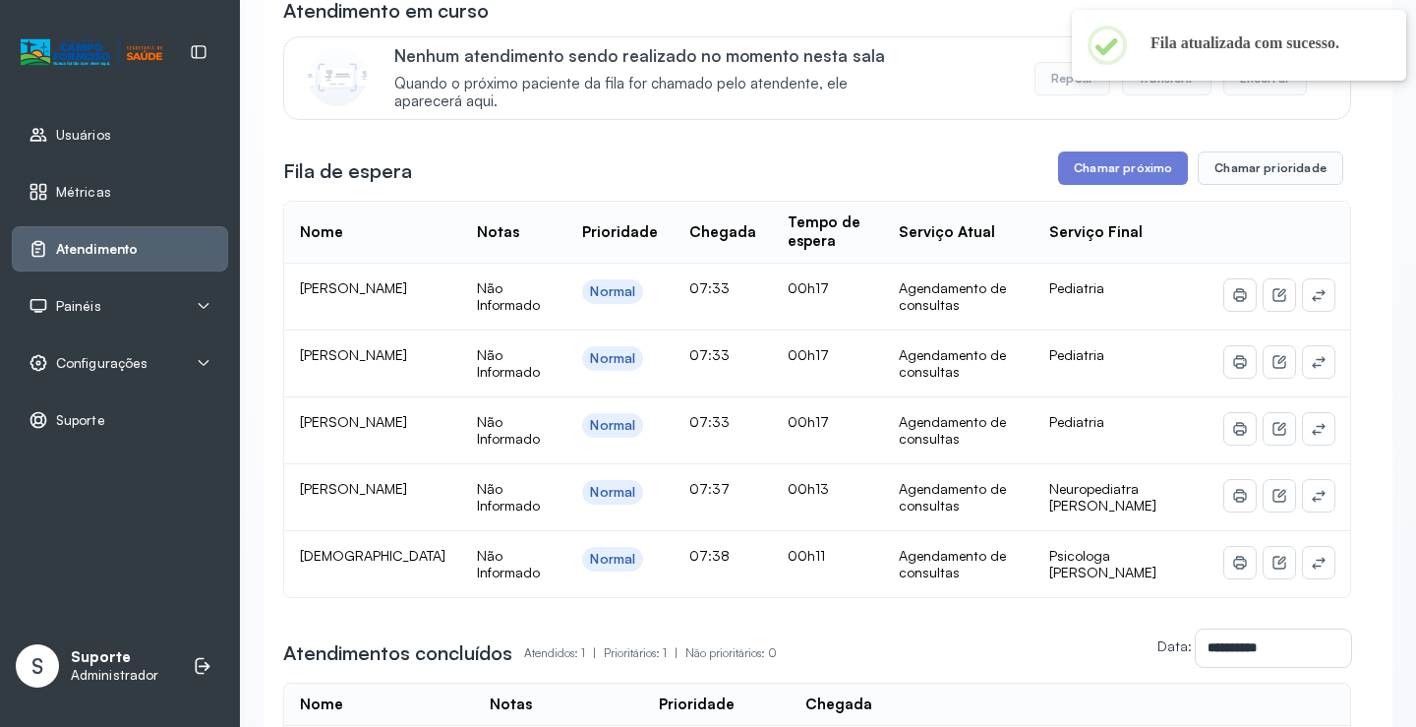
scroll to position [0, 0]
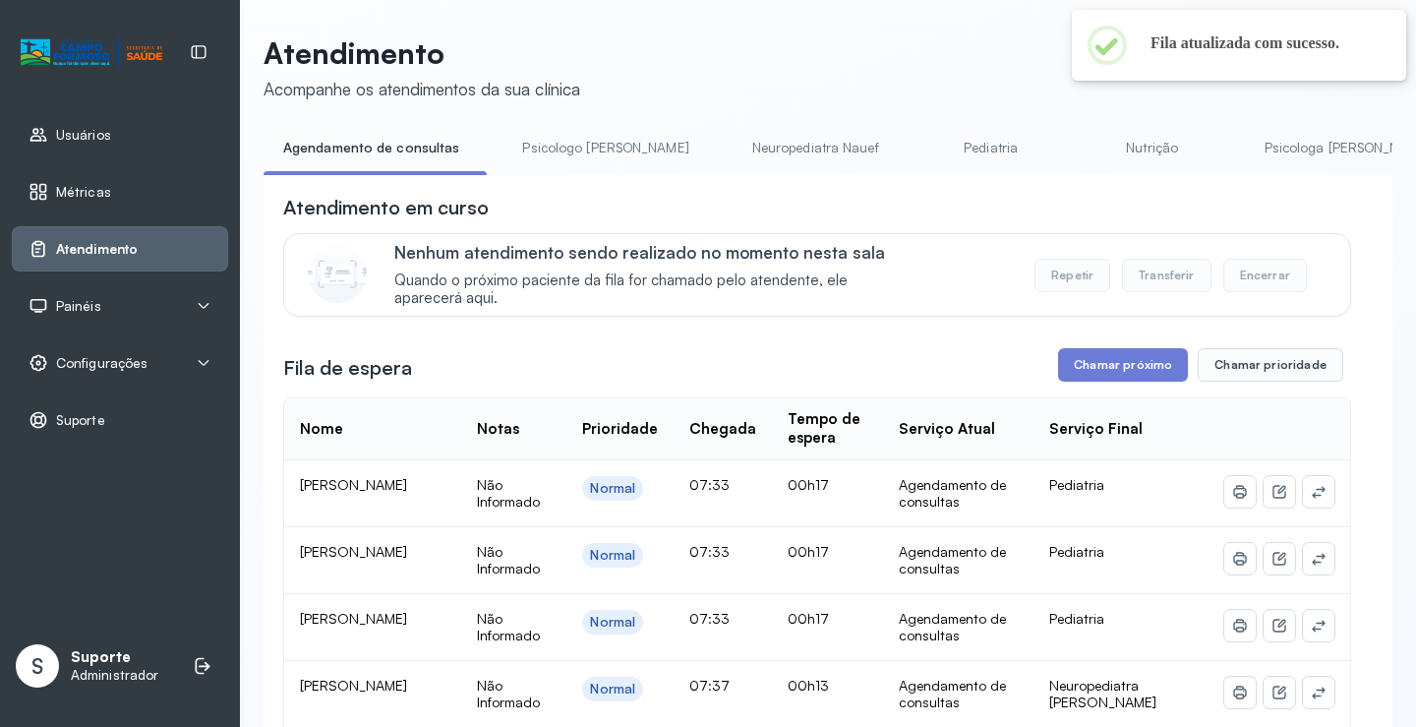
click at [567, 140] on link "Psicologo Pedro" at bounding box center [604, 148] width 205 height 32
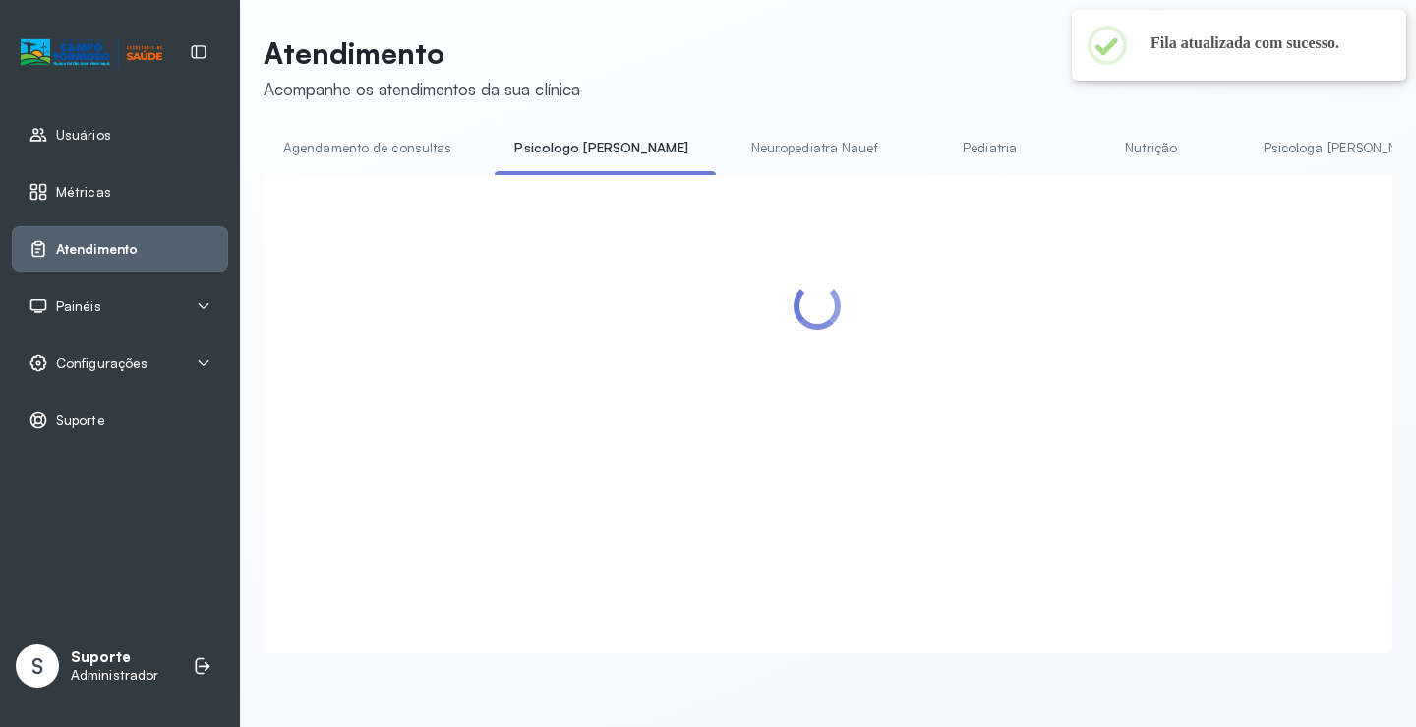
click at [424, 145] on link "Agendamento de consultas" at bounding box center [367, 148] width 207 height 32
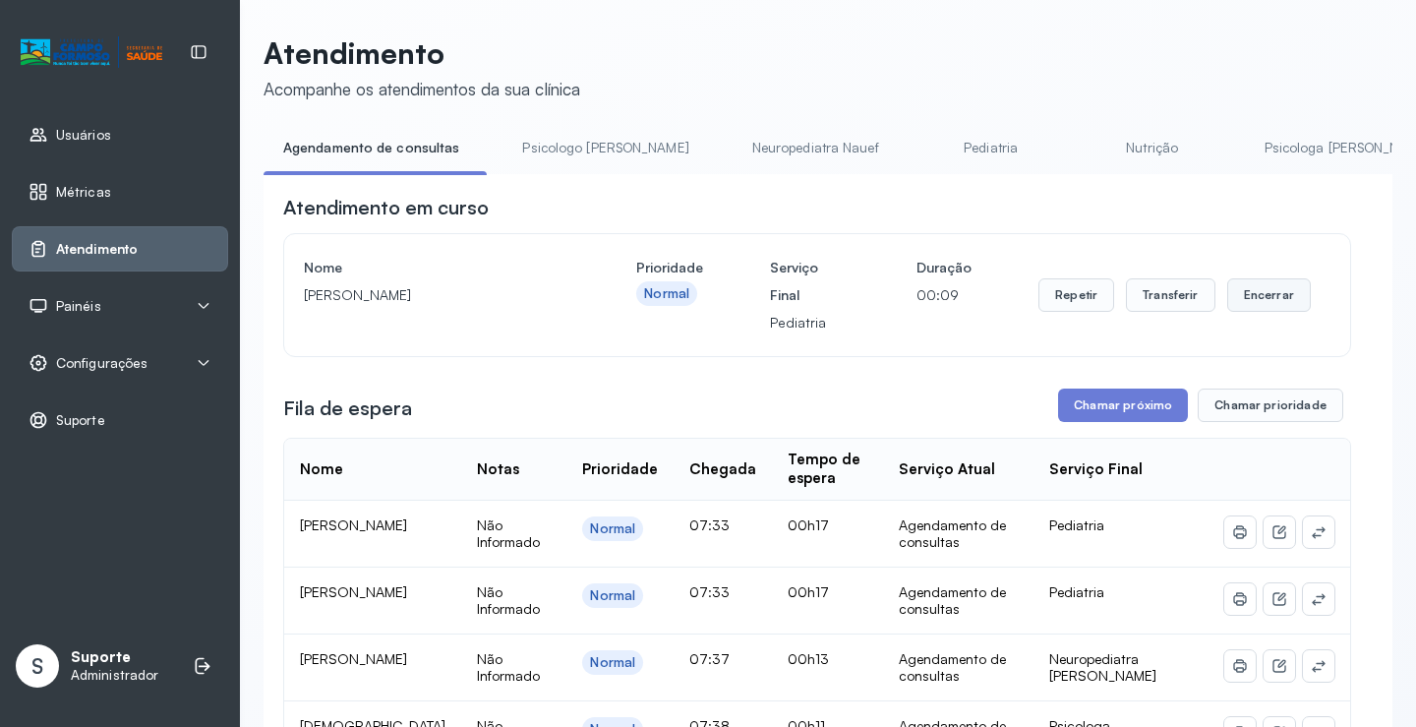
click at [1260, 304] on button "Encerrar" at bounding box center [1269, 294] width 84 height 33
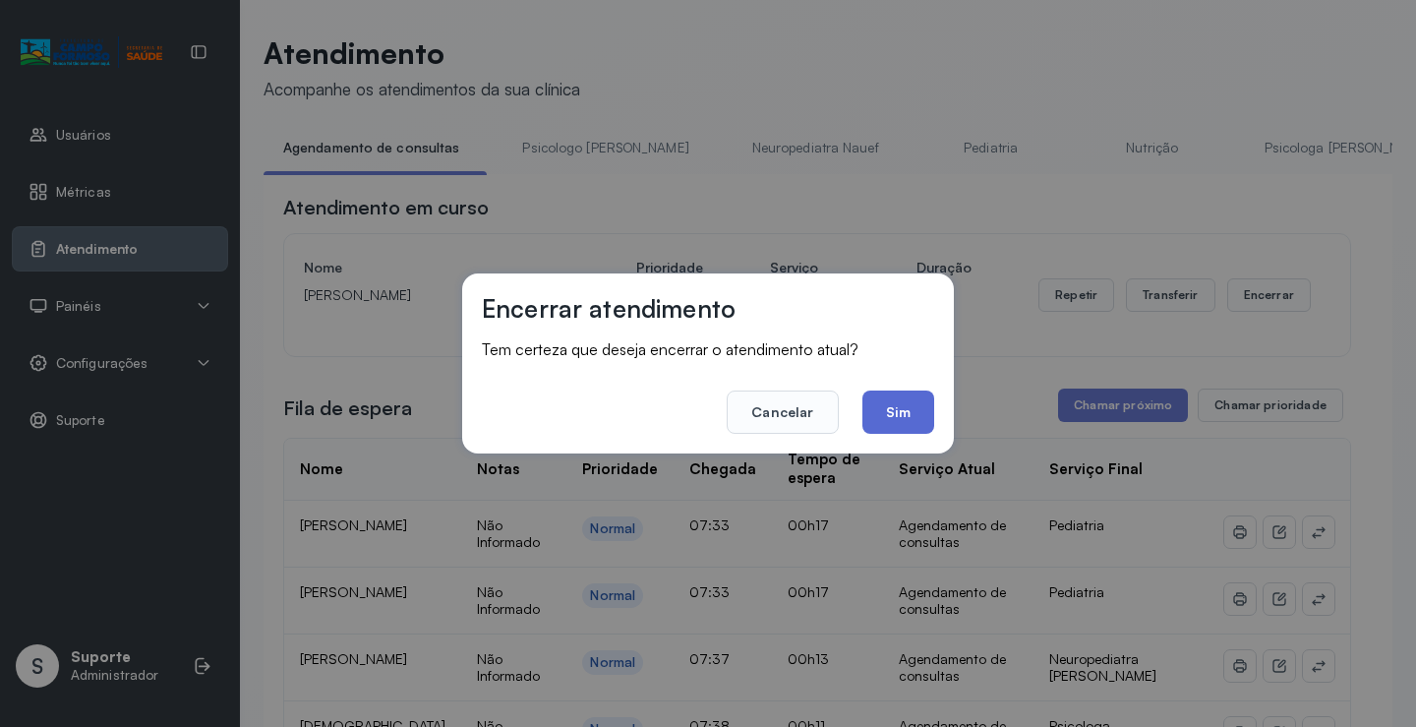
click at [890, 405] on button "Sim" at bounding box center [898, 411] width 72 height 43
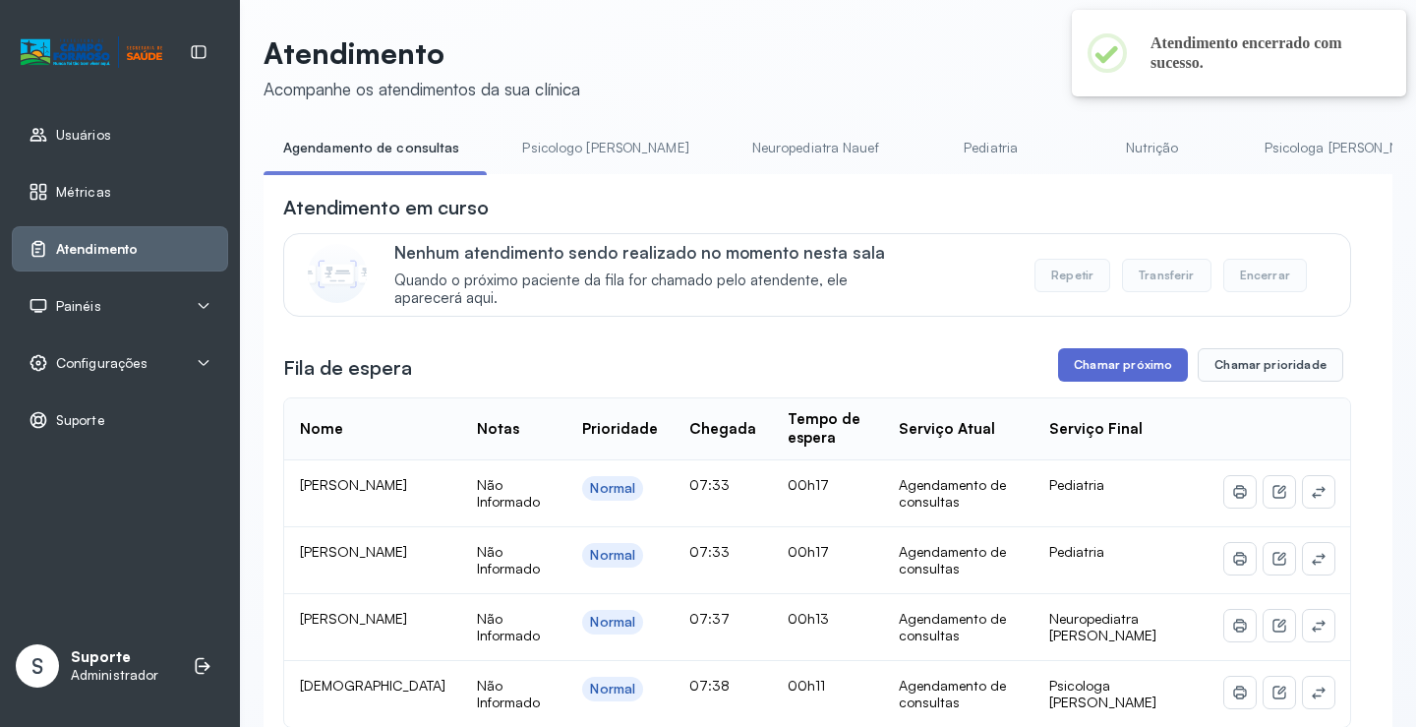
click at [1093, 359] on button "Chamar próximo" at bounding box center [1123, 364] width 130 height 33
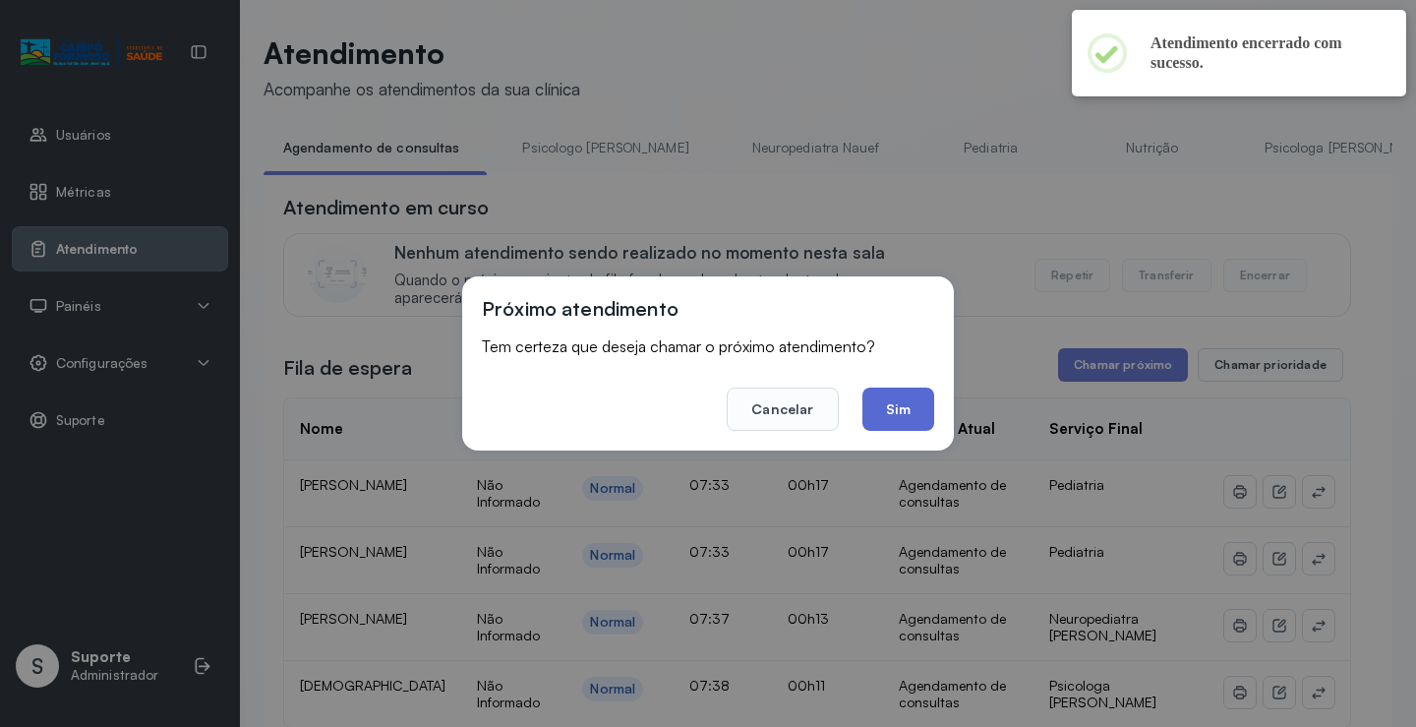
click at [880, 416] on button "Sim" at bounding box center [898, 408] width 72 height 43
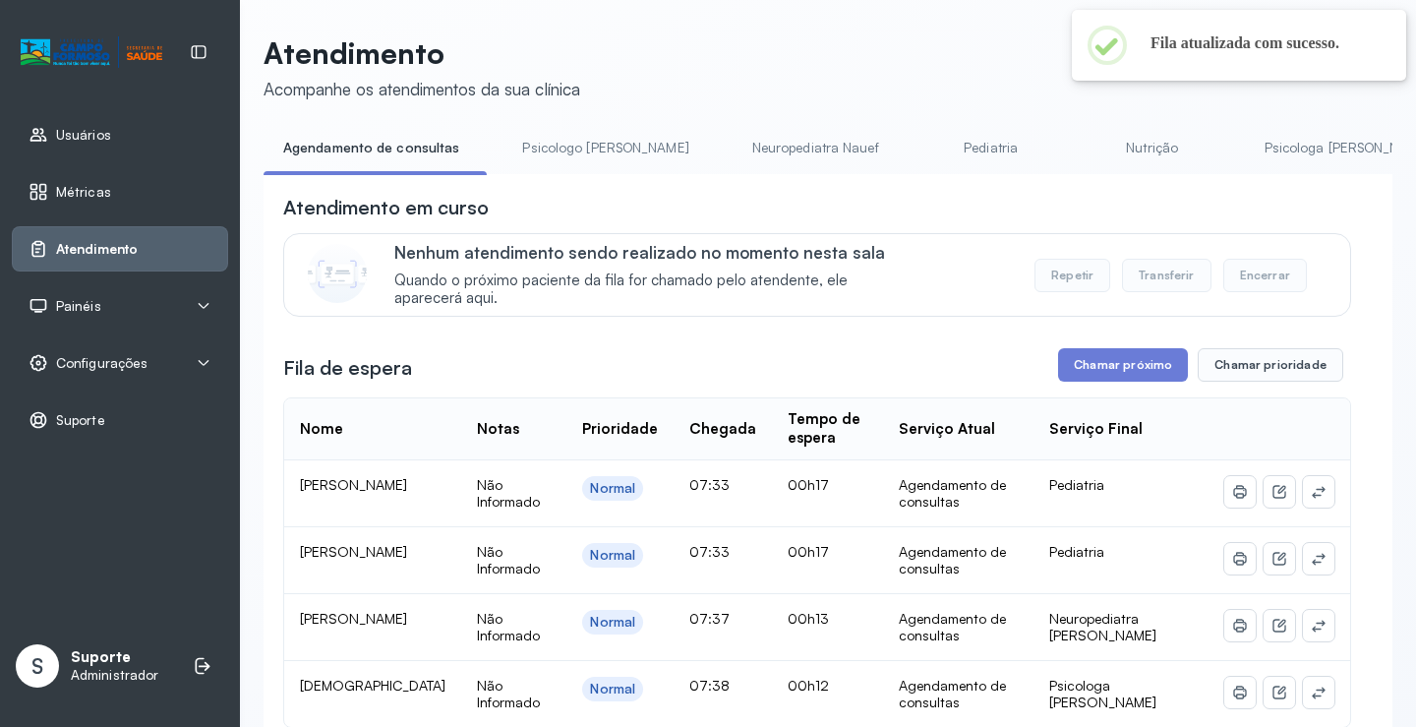
click at [534, 142] on link "Psicologo Pedro" at bounding box center [604, 148] width 205 height 32
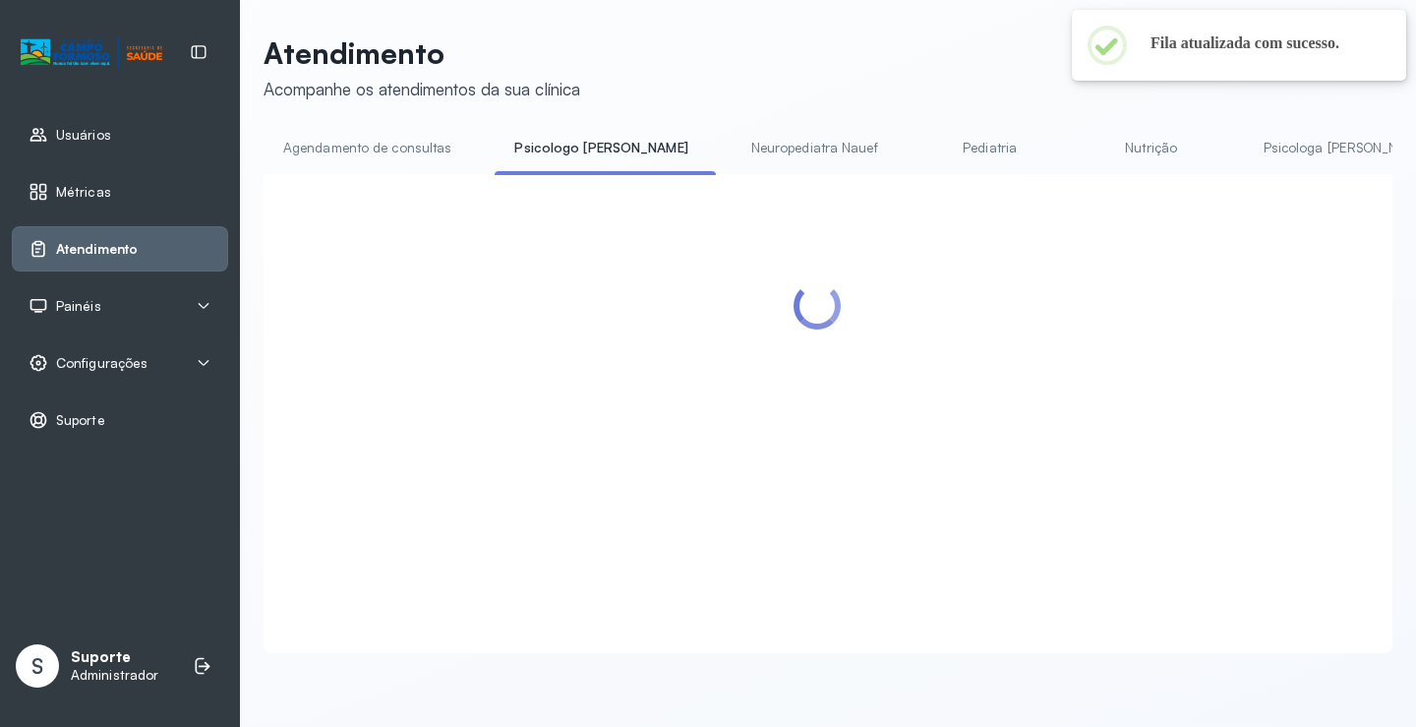
click at [392, 149] on link "Agendamento de consultas" at bounding box center [367, 148] width 207 height 32
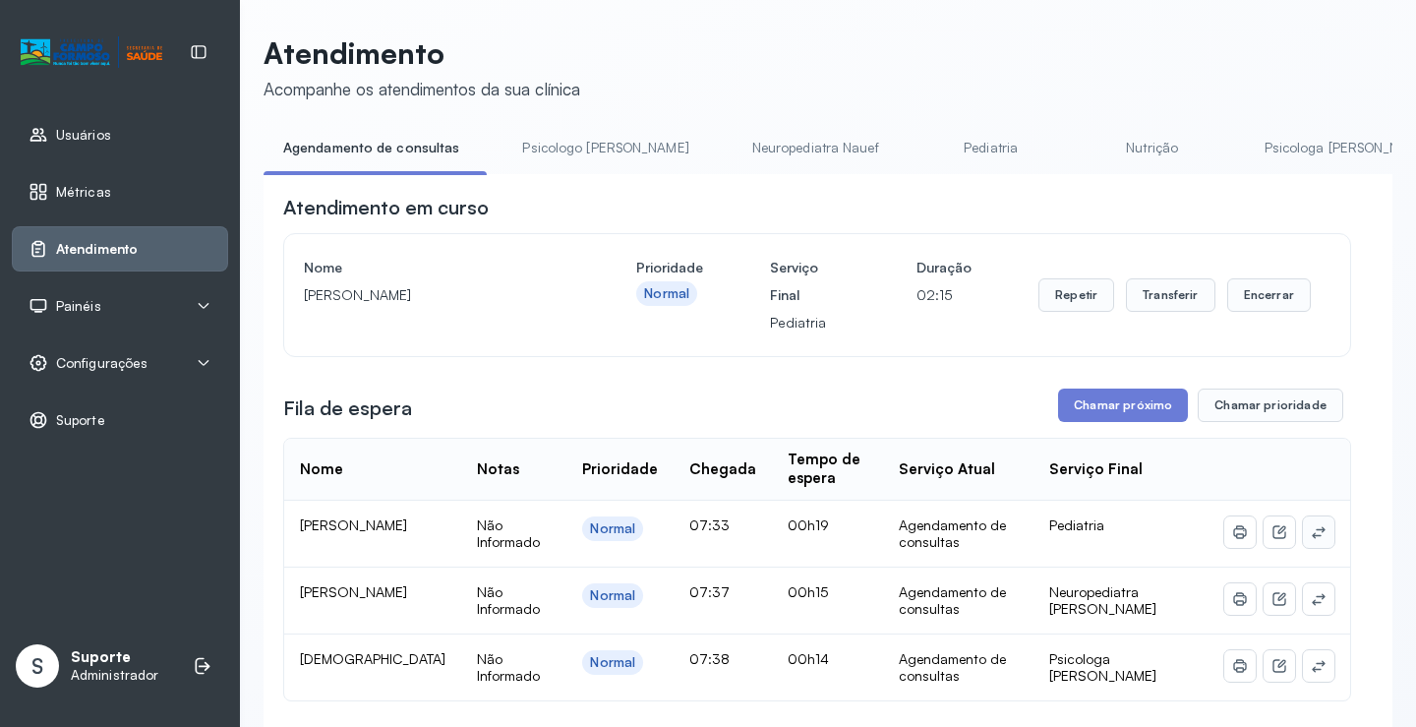
click at [1311, 530] on icon at bounding box center [1319, 532] width 16 height 16
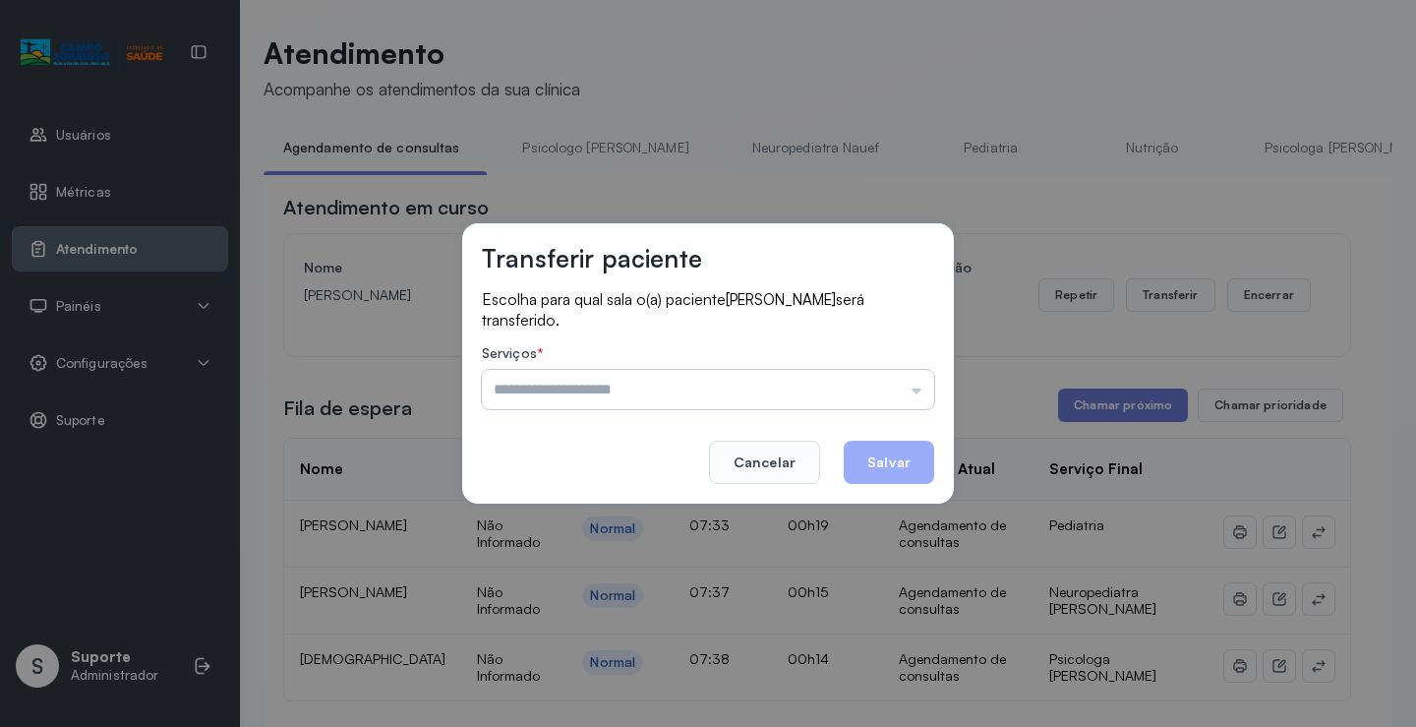
click at [872, 374] on input "text" at bounding box center [708, 389] width 452 height 39
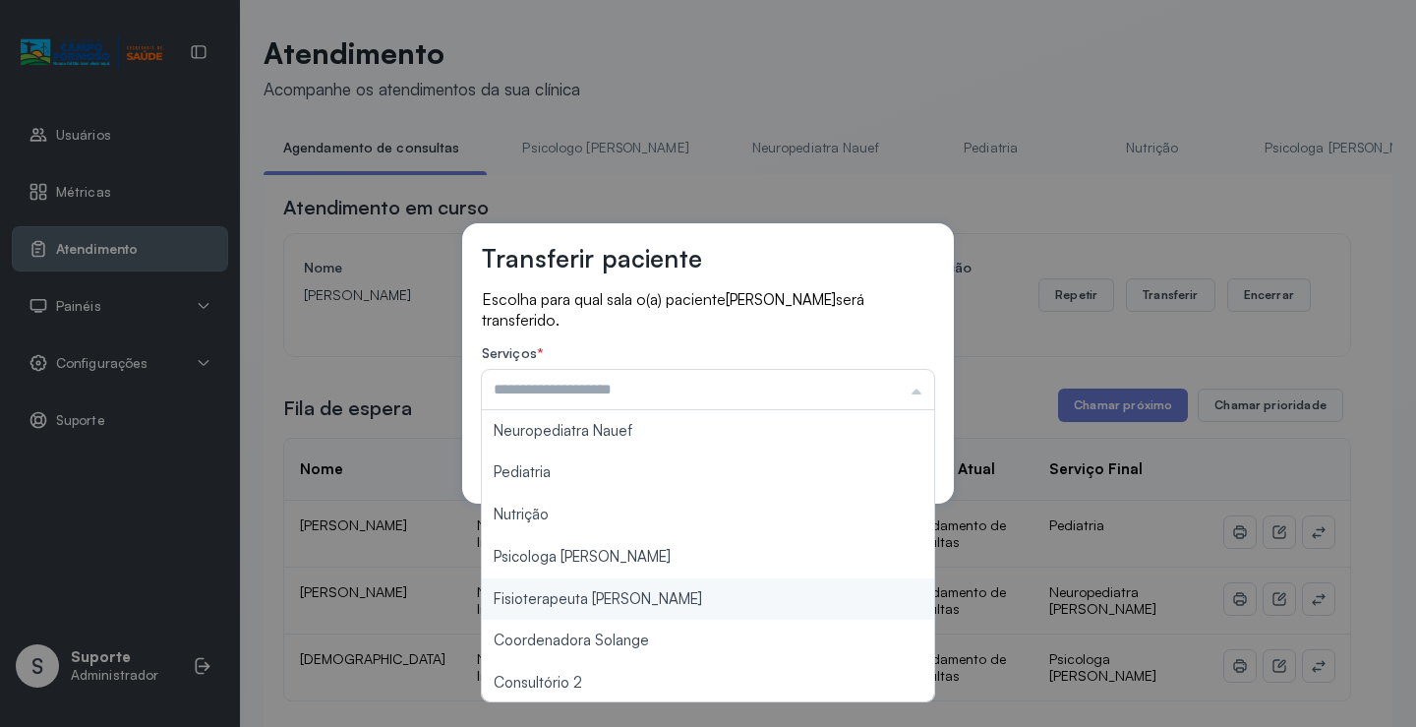
scroll to position [197, 0]
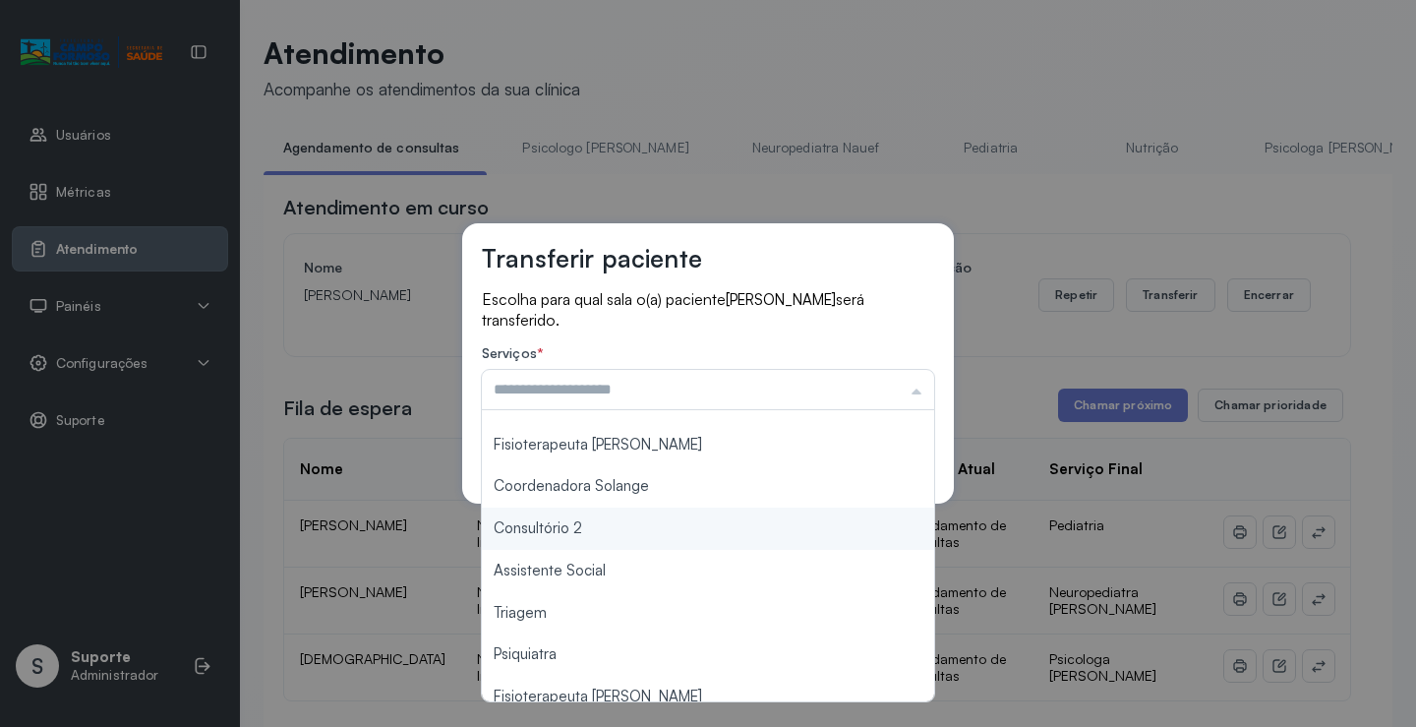
type input "**********"
click at [649, 537] on div "**********" at bounding box center [708, 363] width 1416 height 727
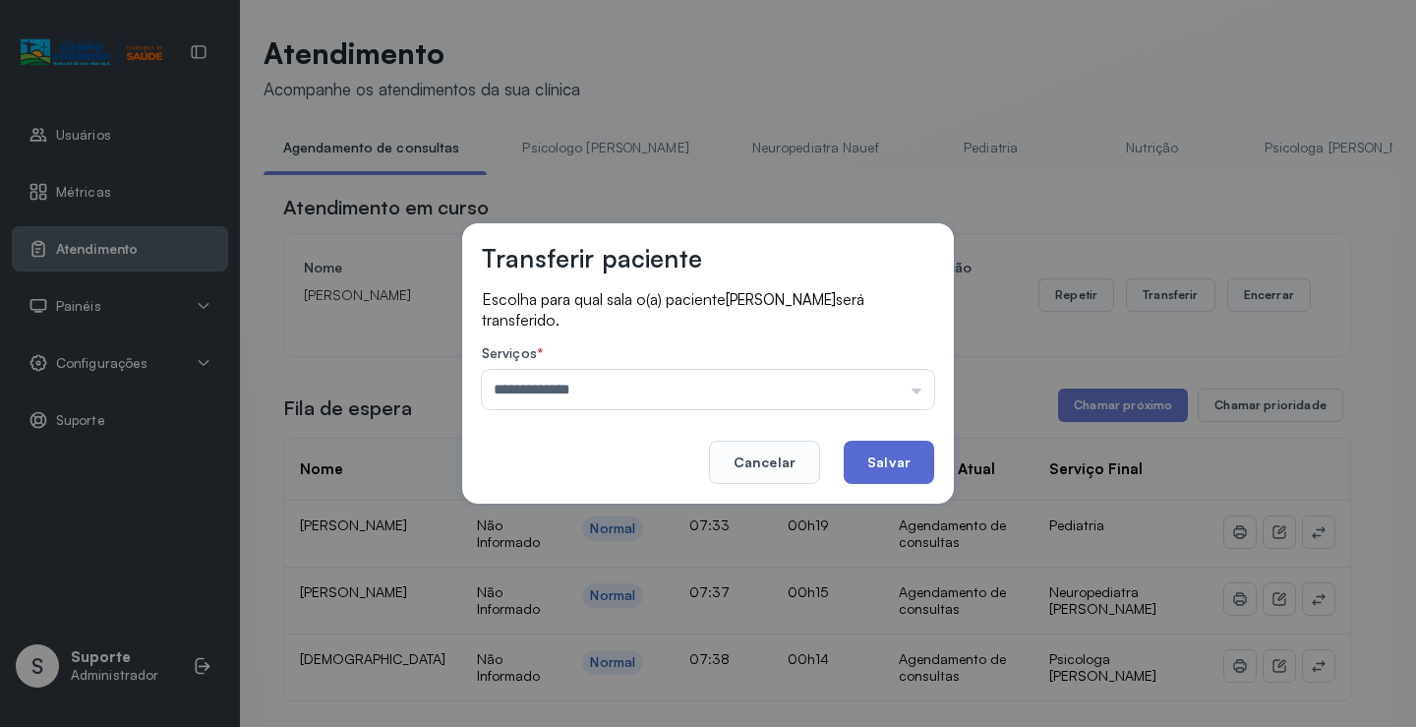
click at [884, 465] on button "Salvar" at bounding box center [889, 461] width 90 height 43
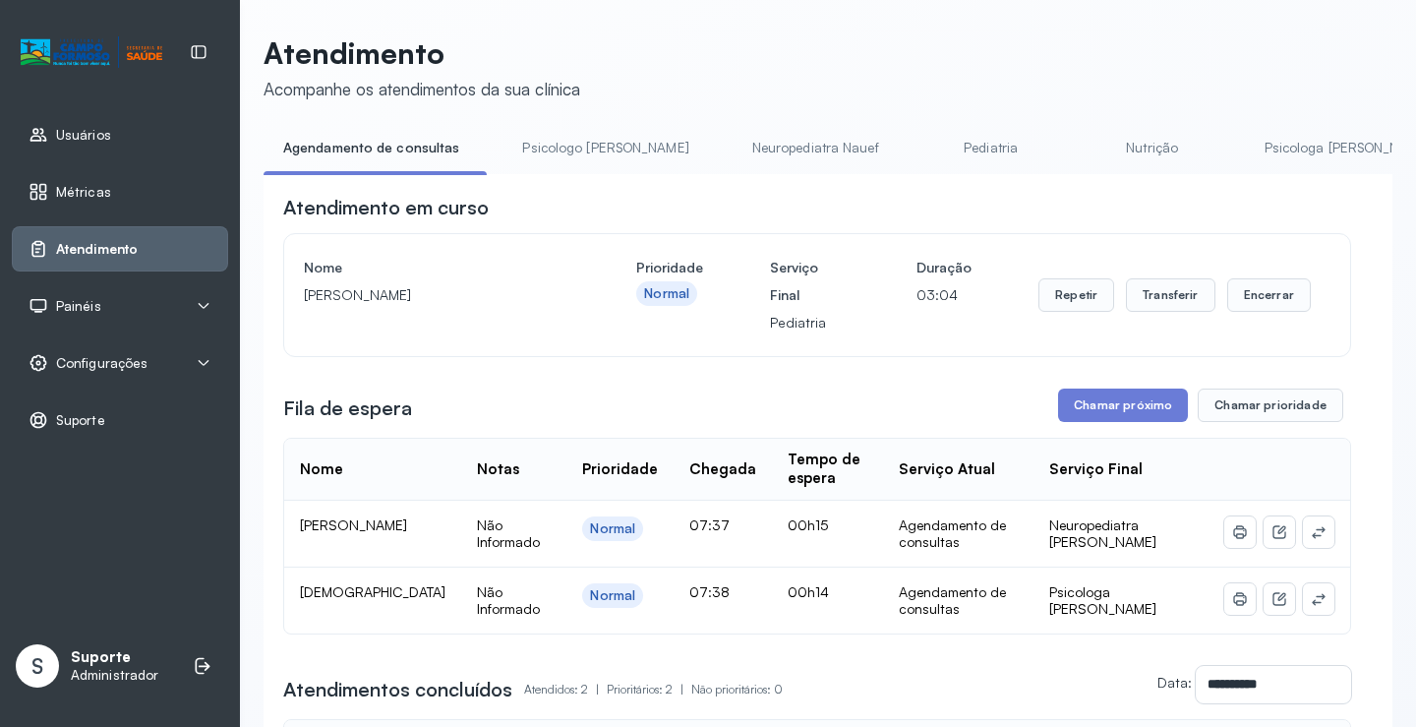
click at [115, 294] on div "Painéis" at bounding box center [120, 305] width 216 height 45
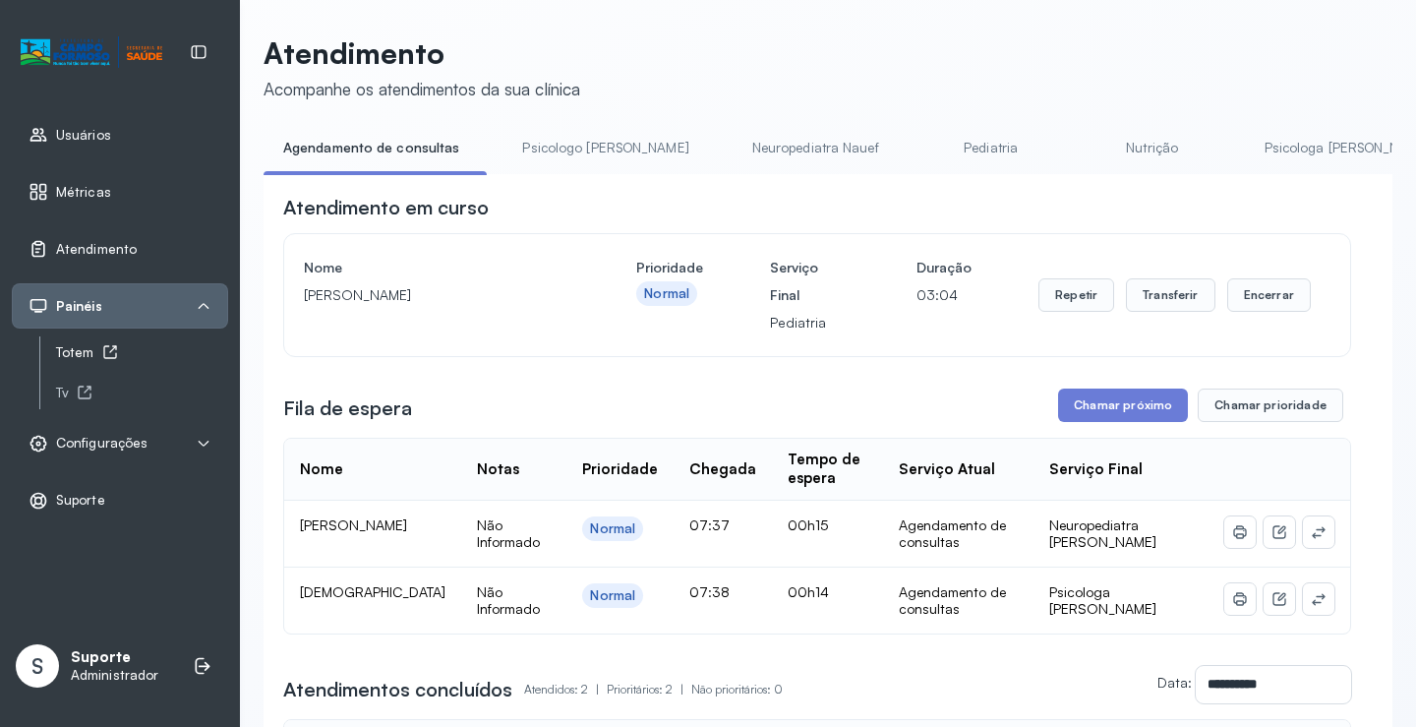
click at [95, 350] on div "Totem" at bounding box center [142, 352] width 172 height 17
click at [561, 142] on link "Psicologo Pedro" at bounding box center [604, 148] width 205 height 32
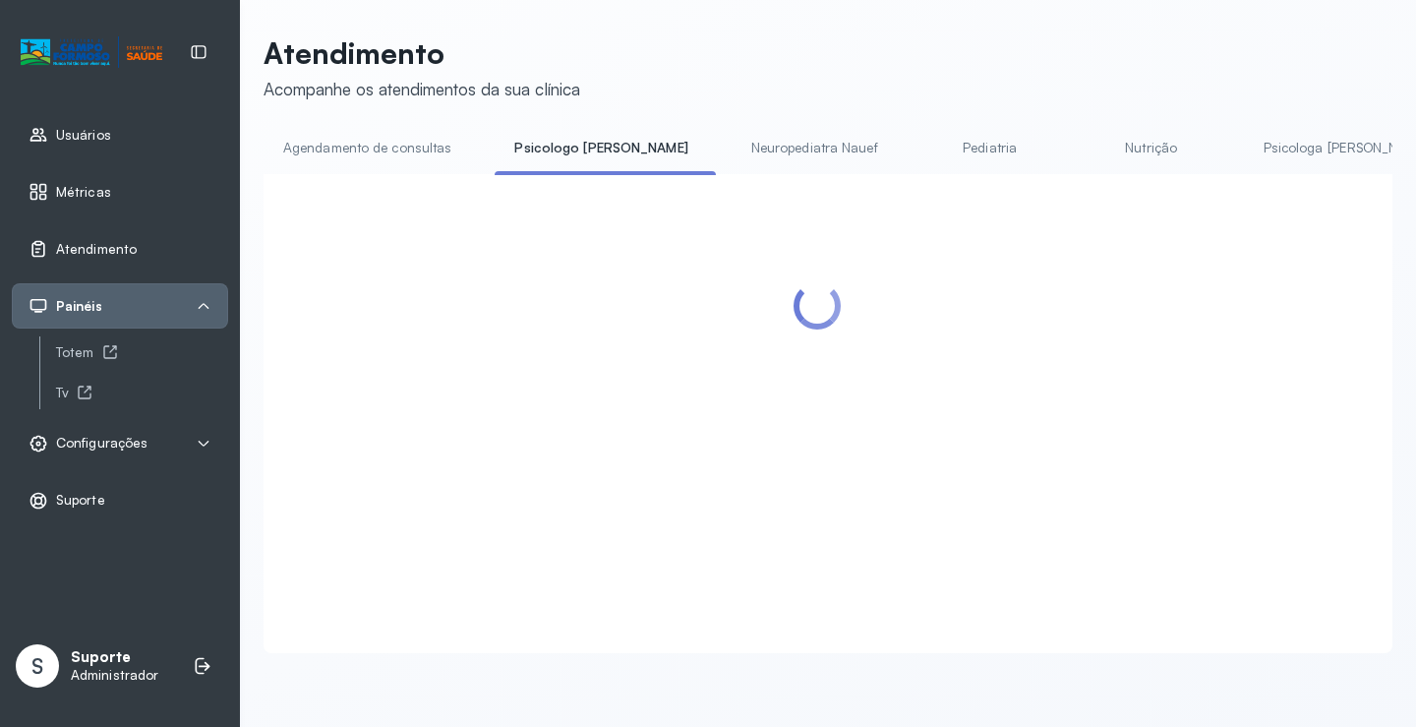
click at [441, 137] on link "Agendamento de consultas" at bounding box center [367, 148] width 207 height 32
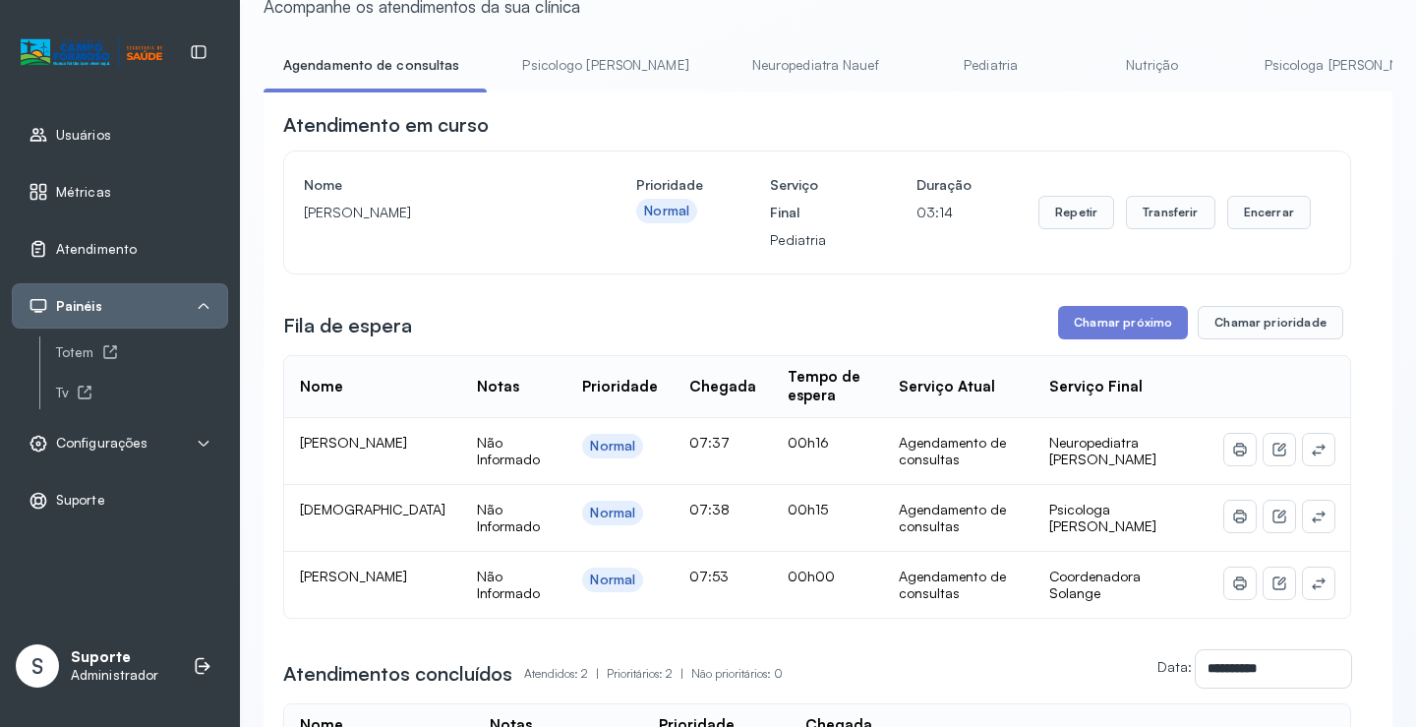
scroll to position [295, 0]
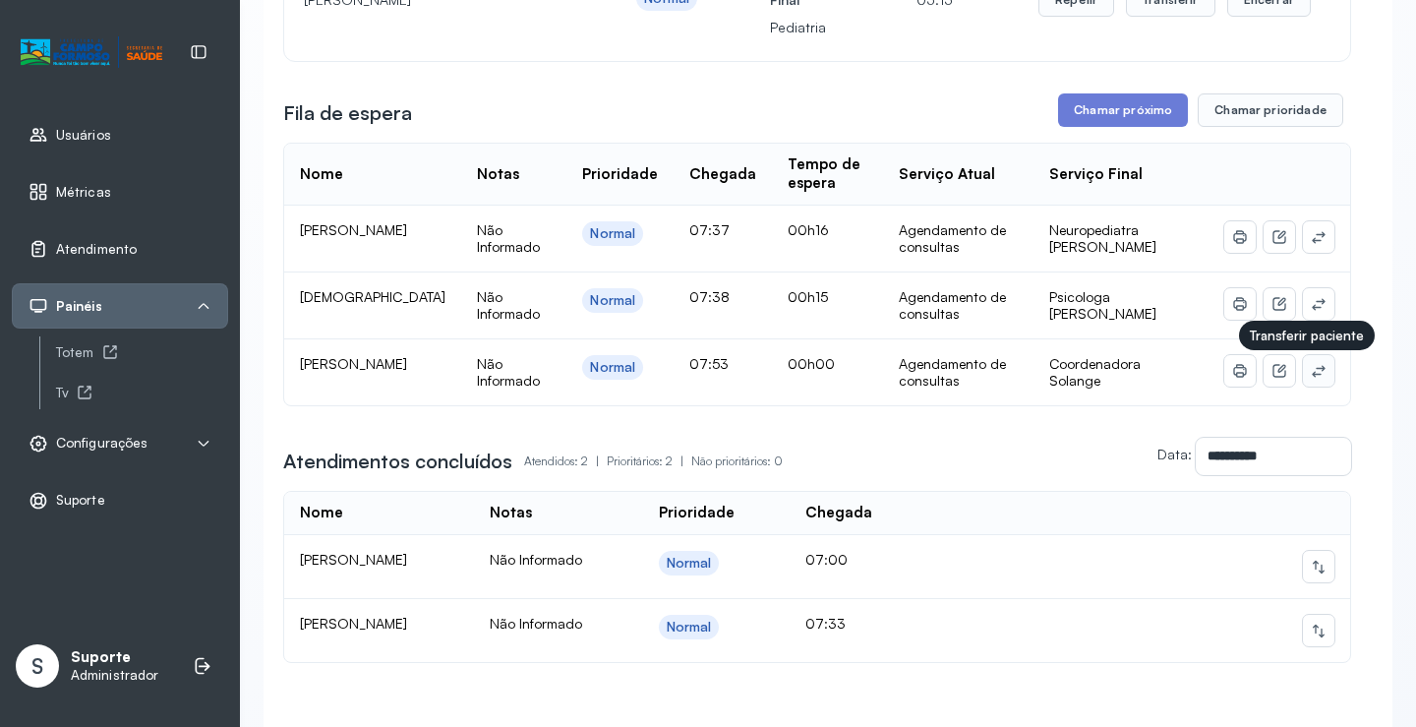
click at [1312, 379] on icon at bounding box center [1319, 371] width 16 height 16
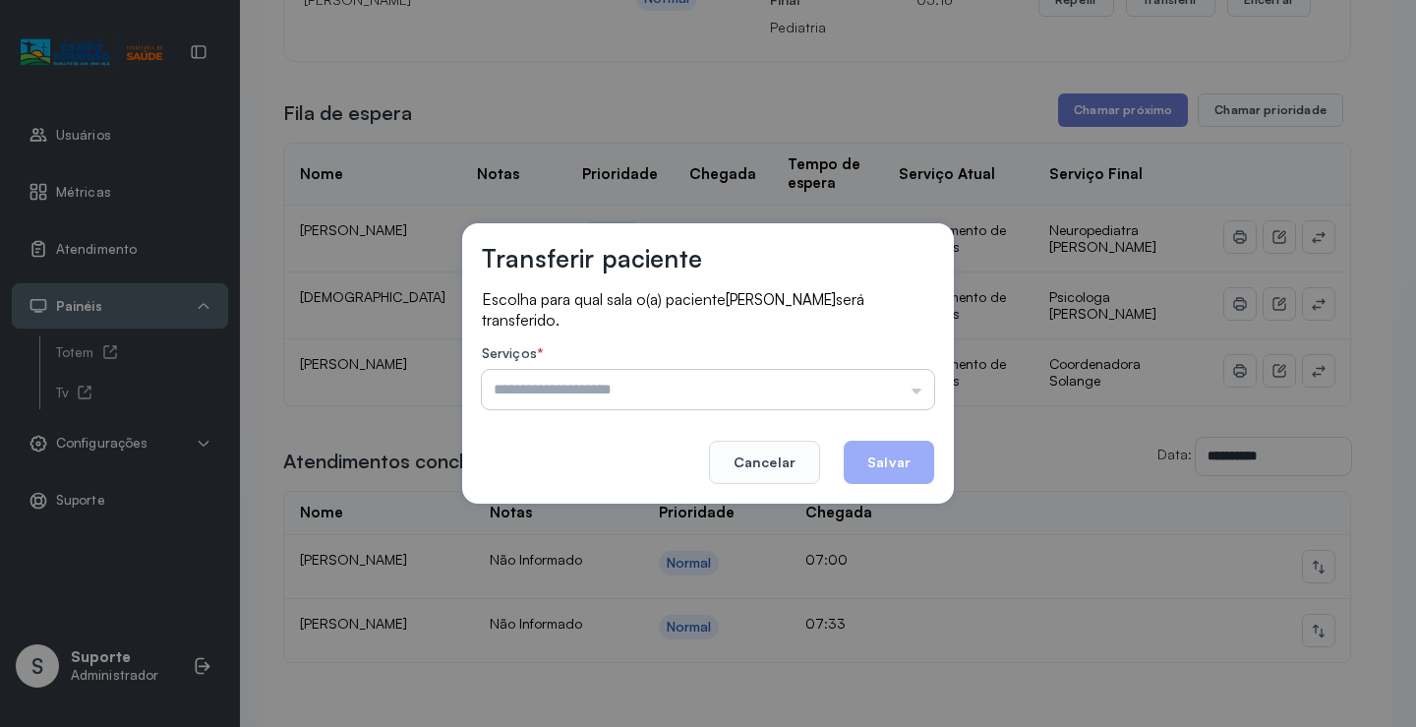
click at [841, 385] on input "text" at bounding box center [708, 389] width 452 height 39
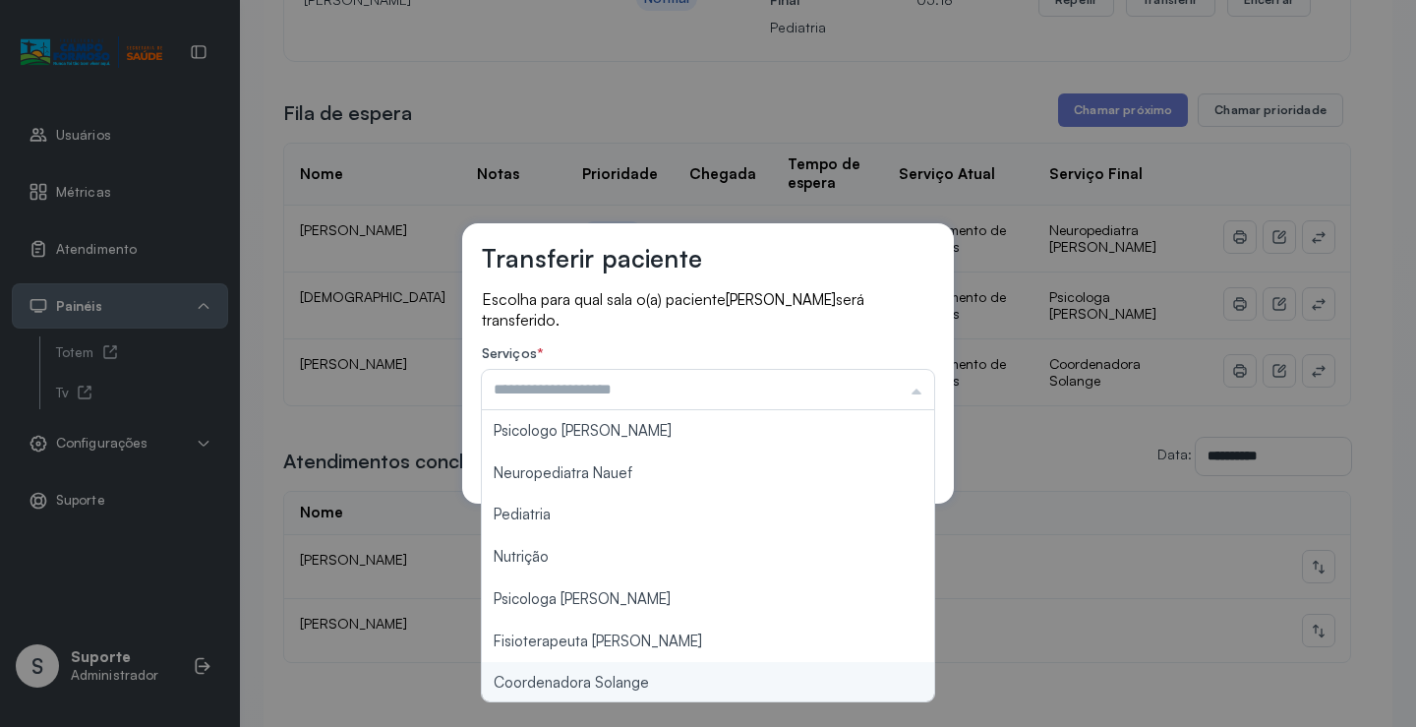
type input "**********"
drag, startPoint x: 641, startPoint y: 686, endPoint x: 794, endPoint y: 557, distance: 200.9
click at [642, 680] on div "**********" at bounding box center [708, 363] width 1416 height 727
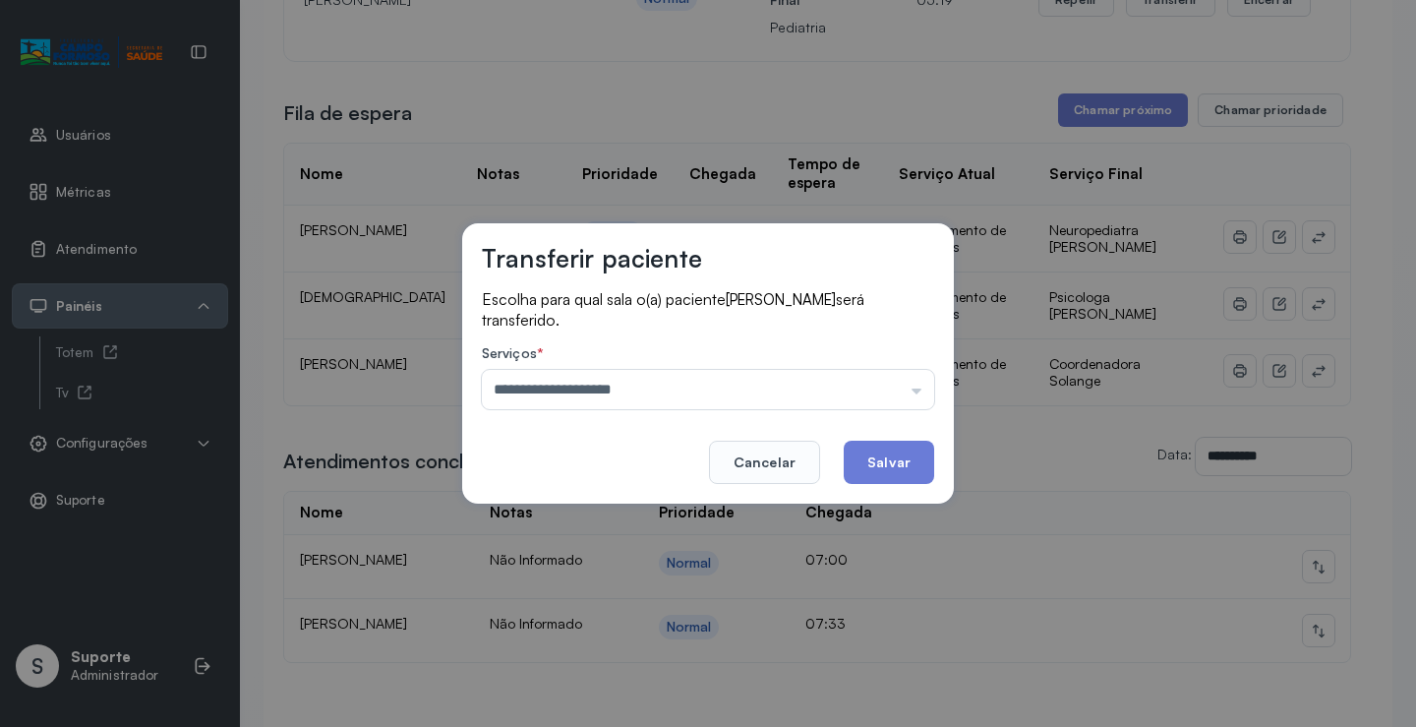
click at [851, 455] on button "Salvar" at bounding box center [889, 461] width 90 height 43
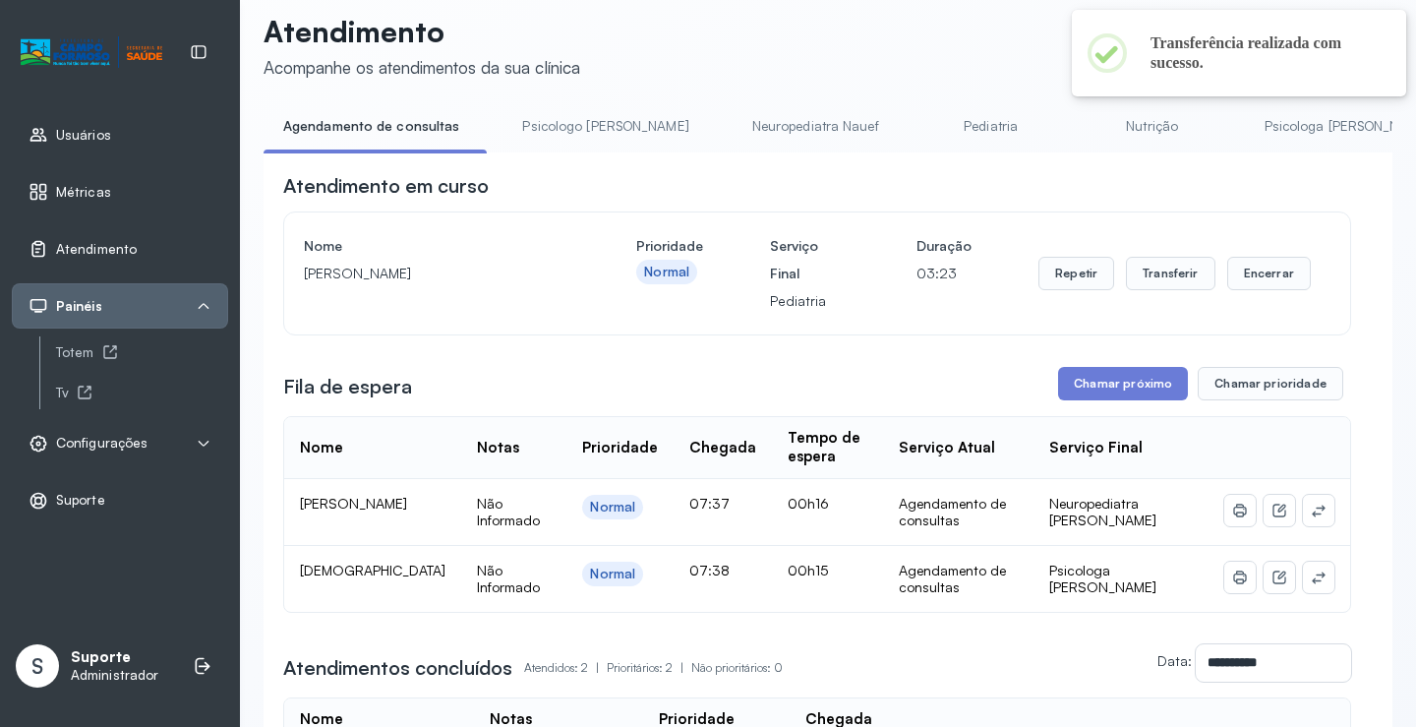
scroll to position [0, 0]
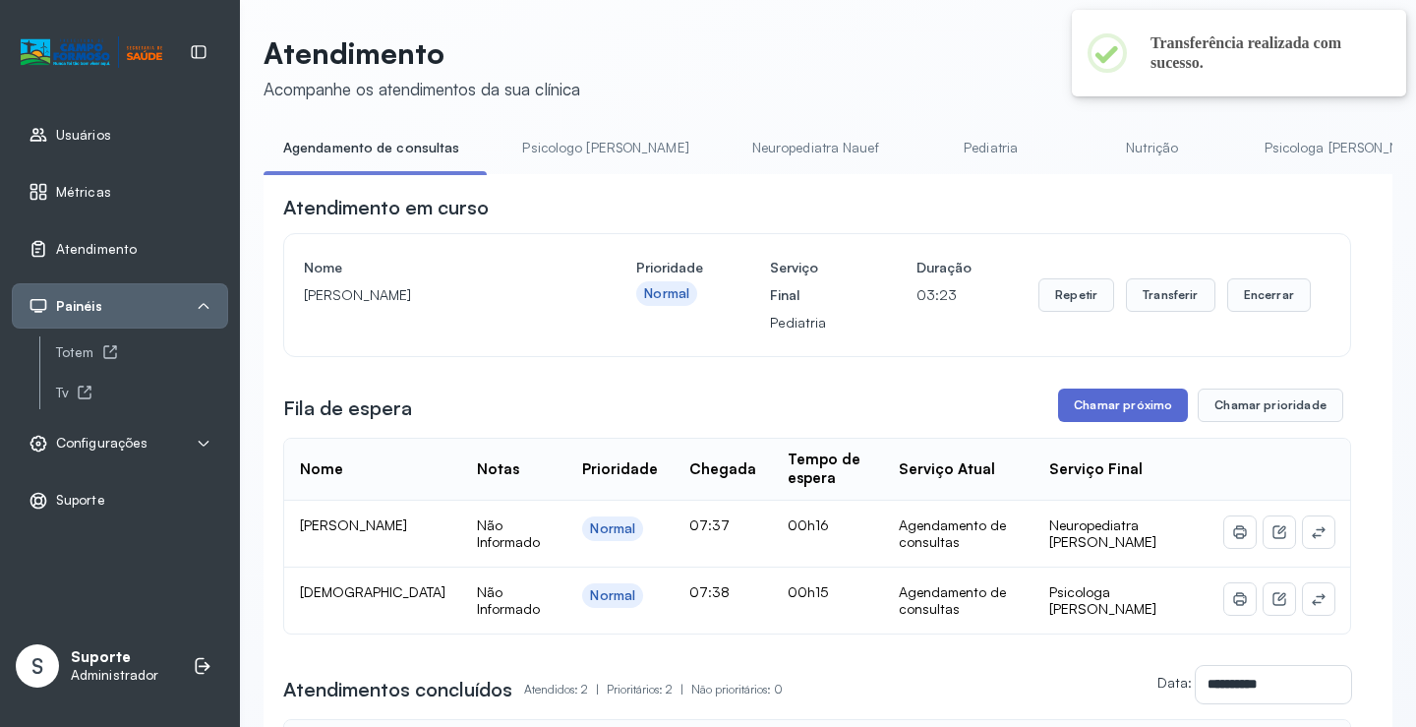
click at [1117, 410] on button "Chamar próximo" at bounding box center [1123, 404] width 130 height 33
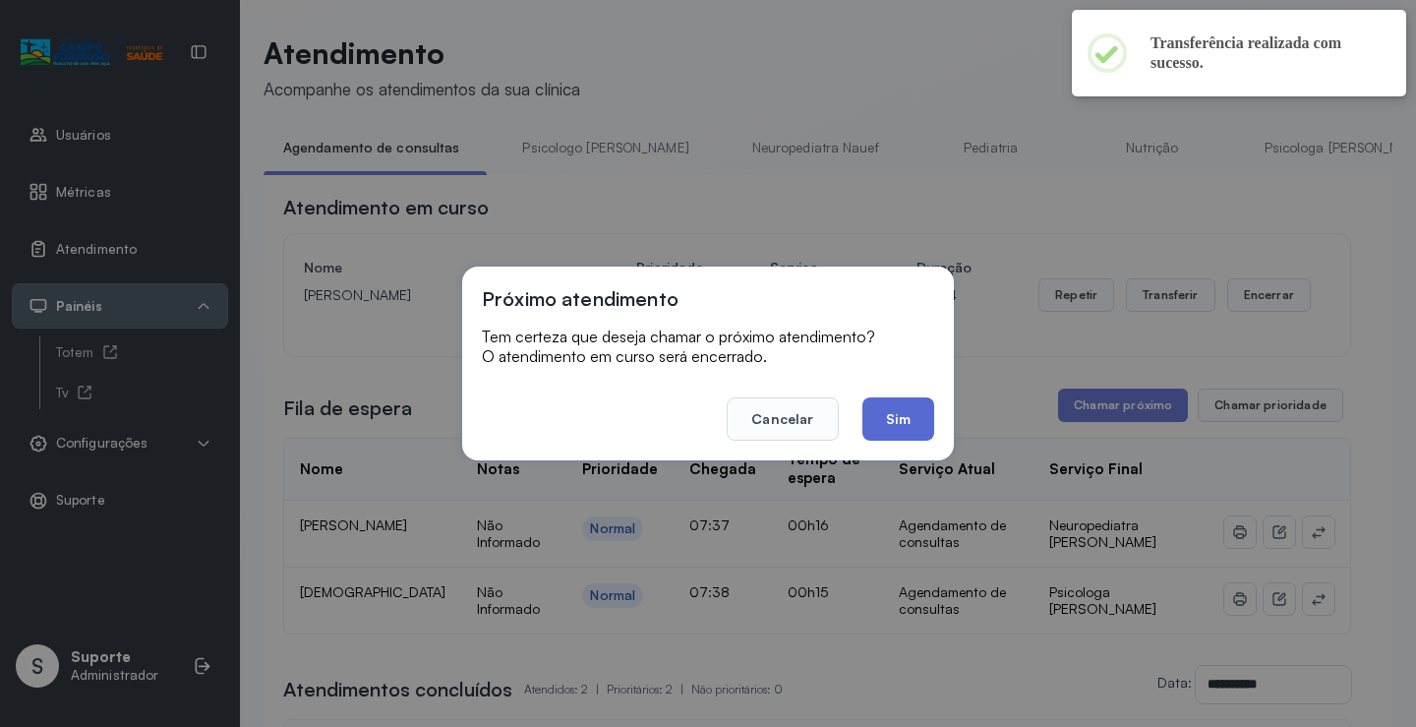
click at [881, 422] on button "Sim" at bounding box center [898, 418] width 72 height 43
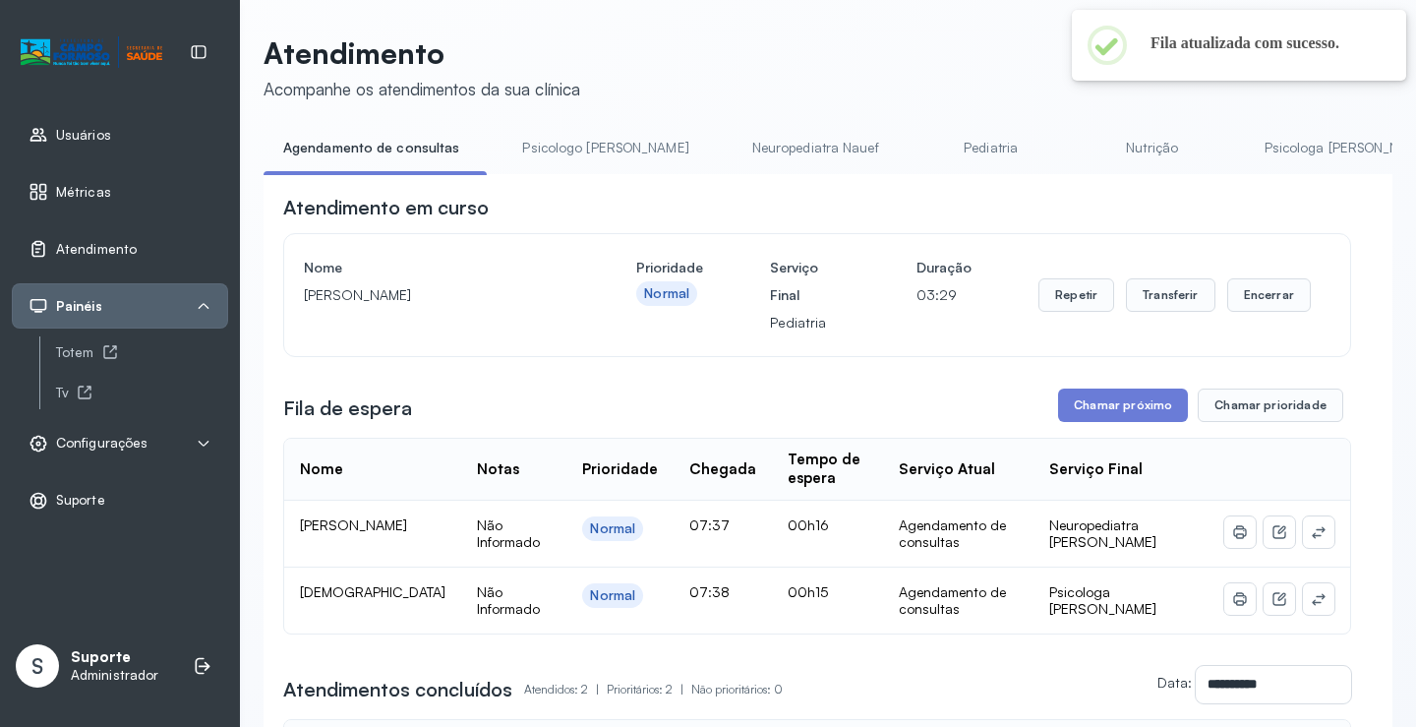
click at [581, 153] on link "Psicologo Pedro" at bounding box center [604, 148] width 205 height 32
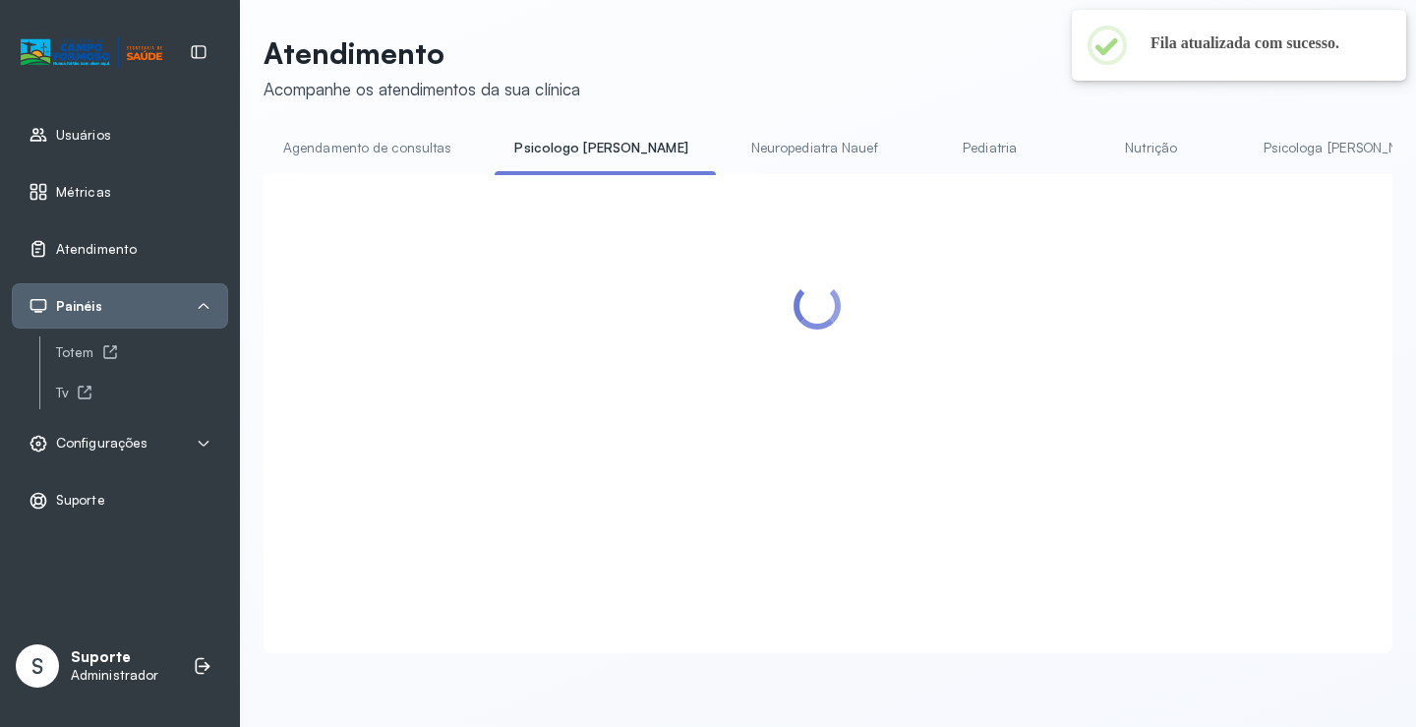
click at [351, 150] on link "Agendamento de consultas" at bounding box center [367, 148] width 207 height 32
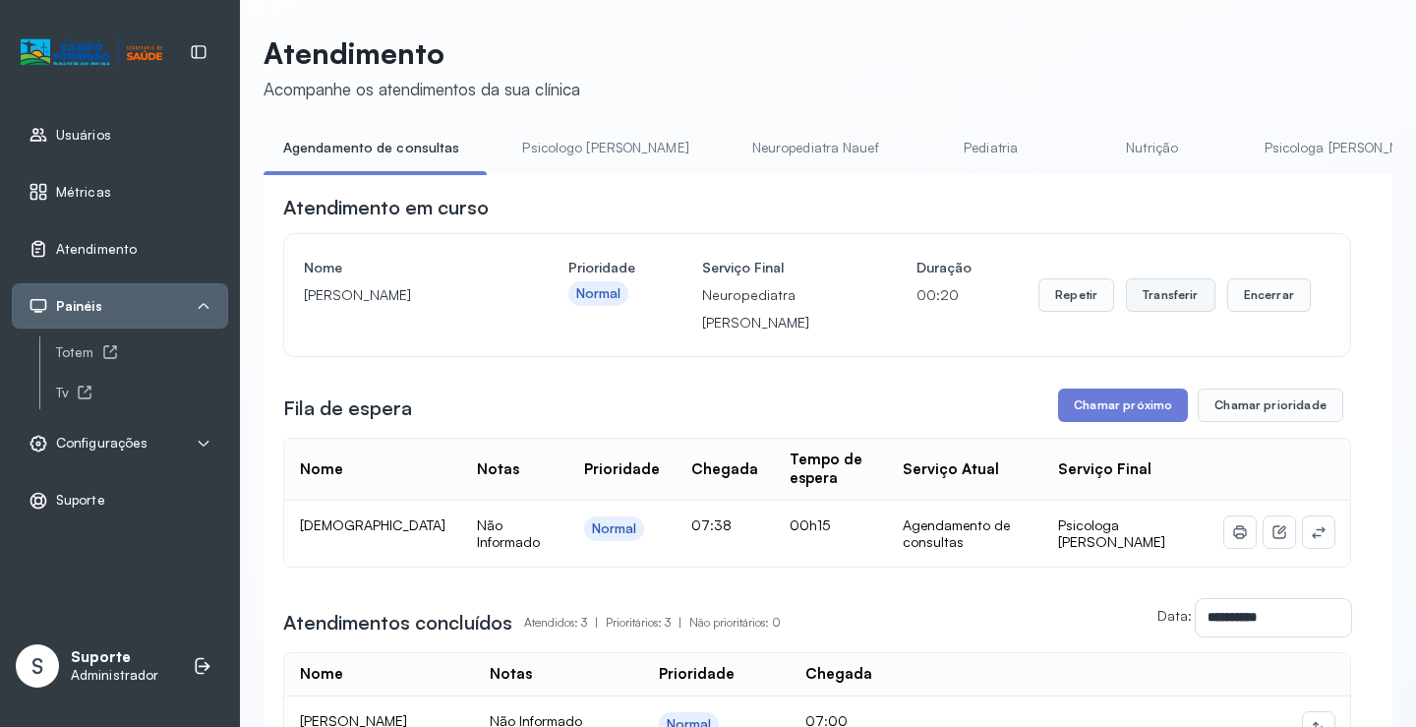
click at [1146, 283] on button "Transferir" at bounding box center [1170, 294] width 89 height 33
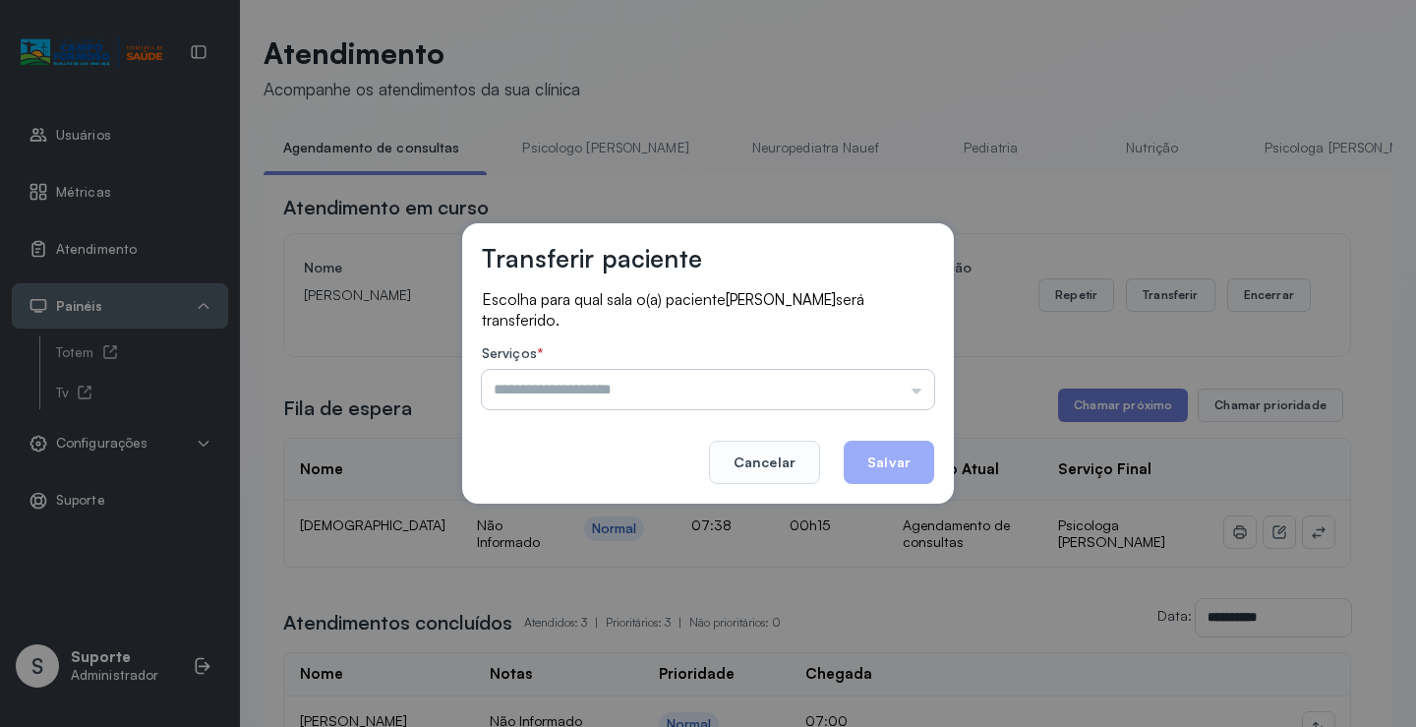
click at [822, 382] on input "text" at bounding box center [708, 389] width 452 height 39
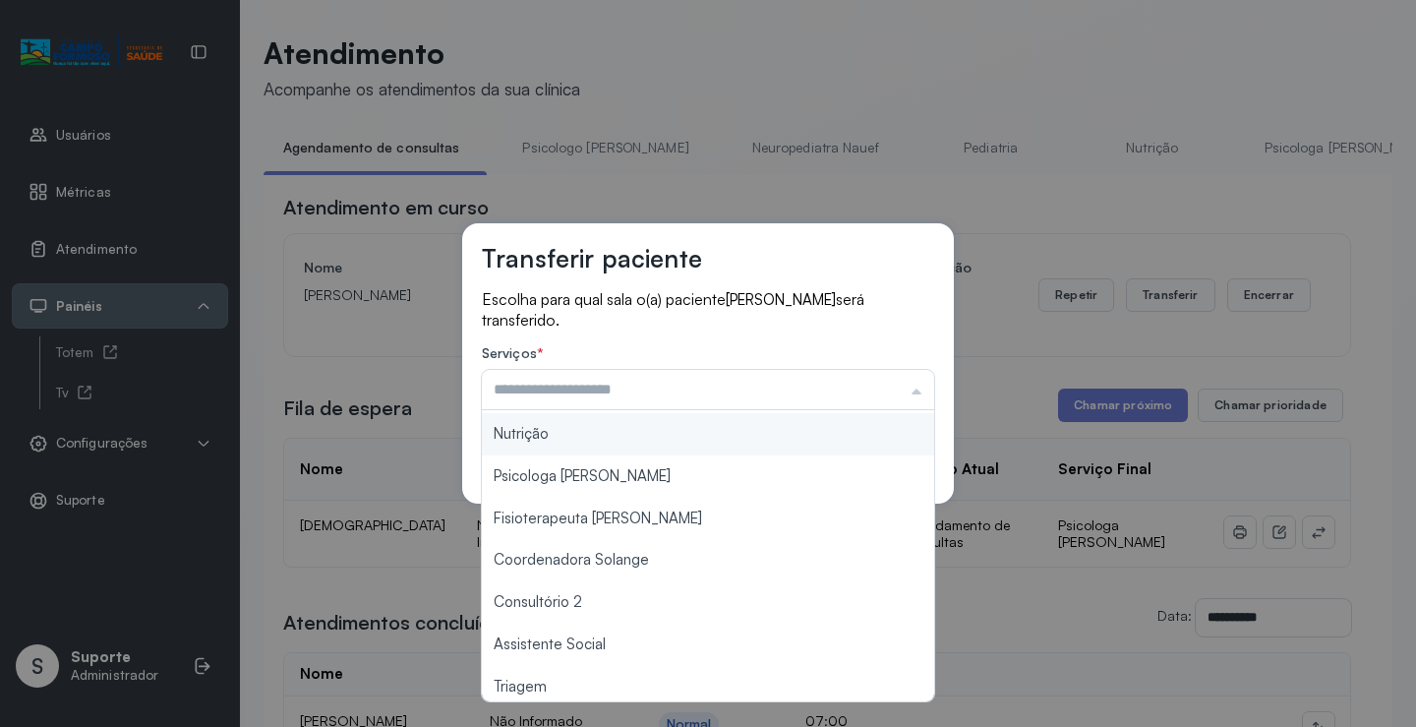
scroll to position [297, 0]
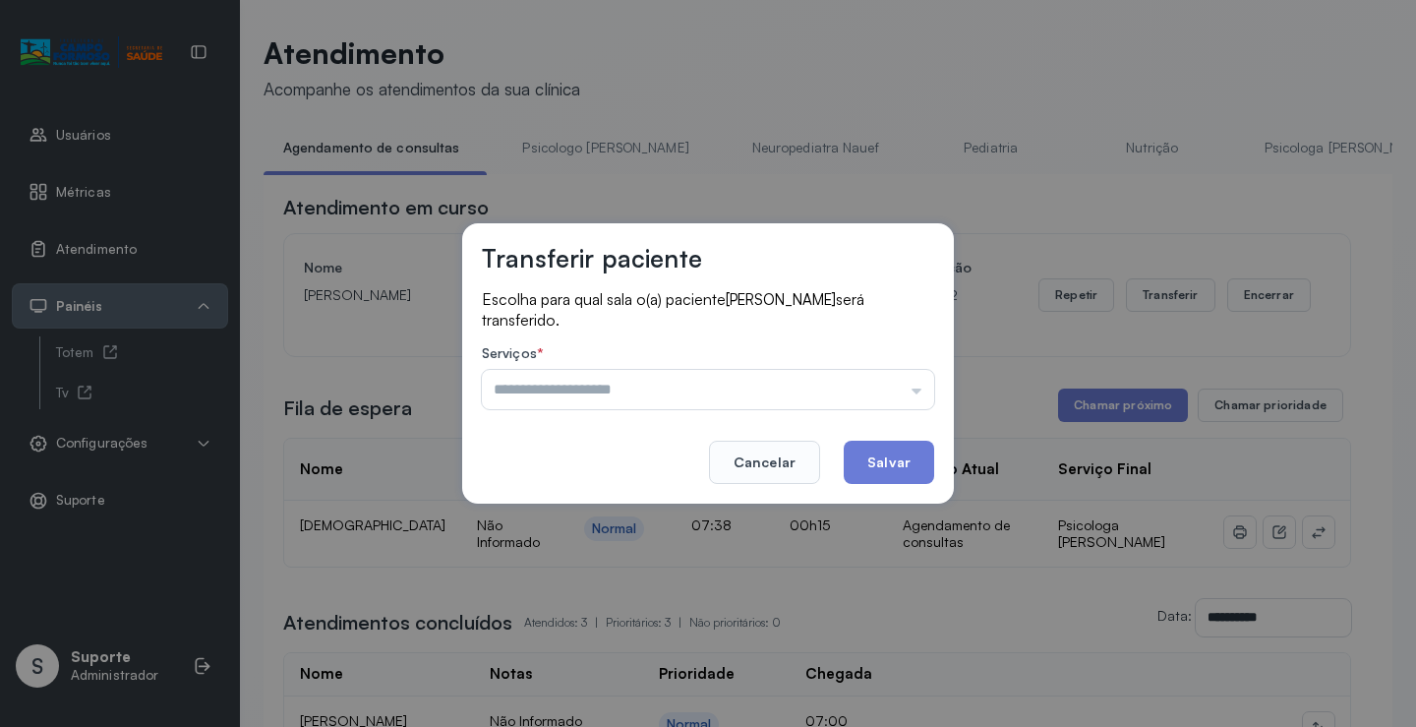
type input "*******"
click at [605, 503] on div "Transferir paciente Escolha para qual sala o(a) paciente Cristian Arthur da sil…" at bounding box center [708, 363] width 1416 height 727
click at [885, 464] on button "Salvar" at bounding box center [889, 461] width 90 height 43
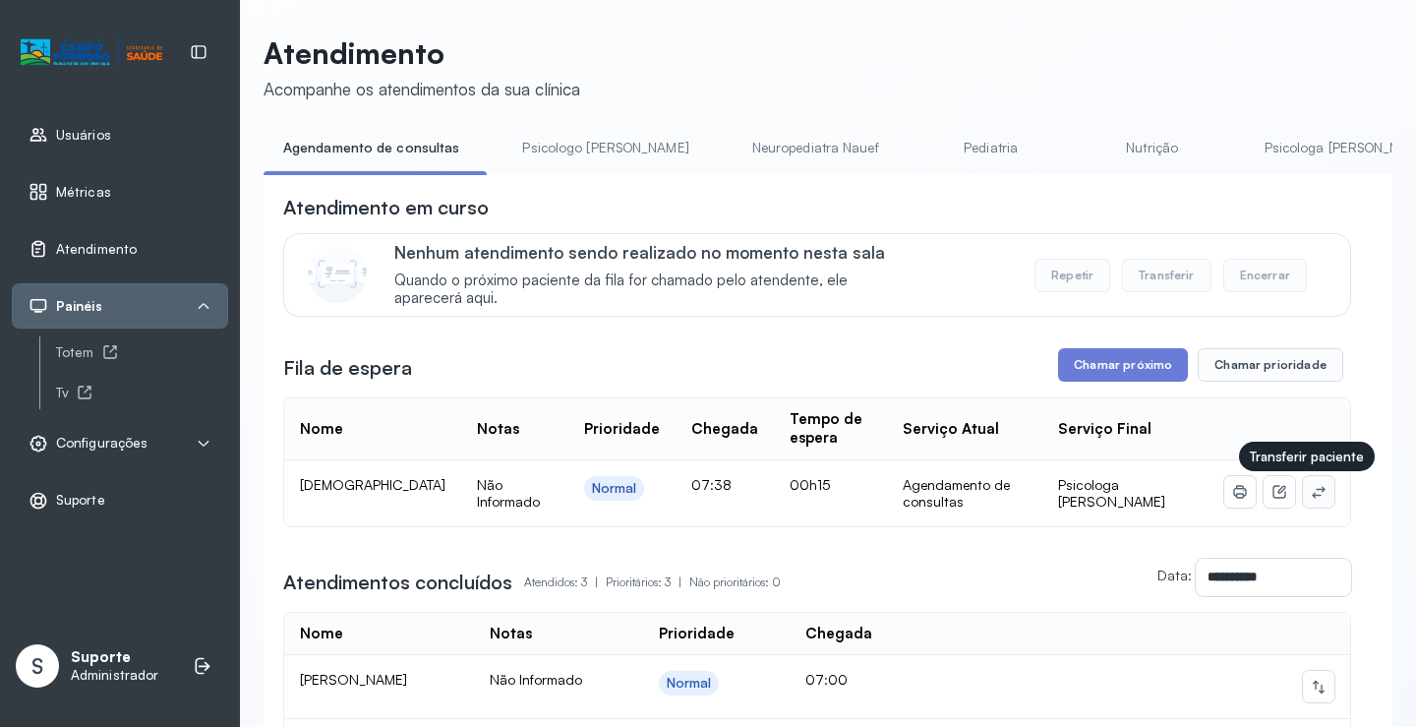
click at [1311, 494] on icon at bounding box center [1319, 492] width 16 height 16
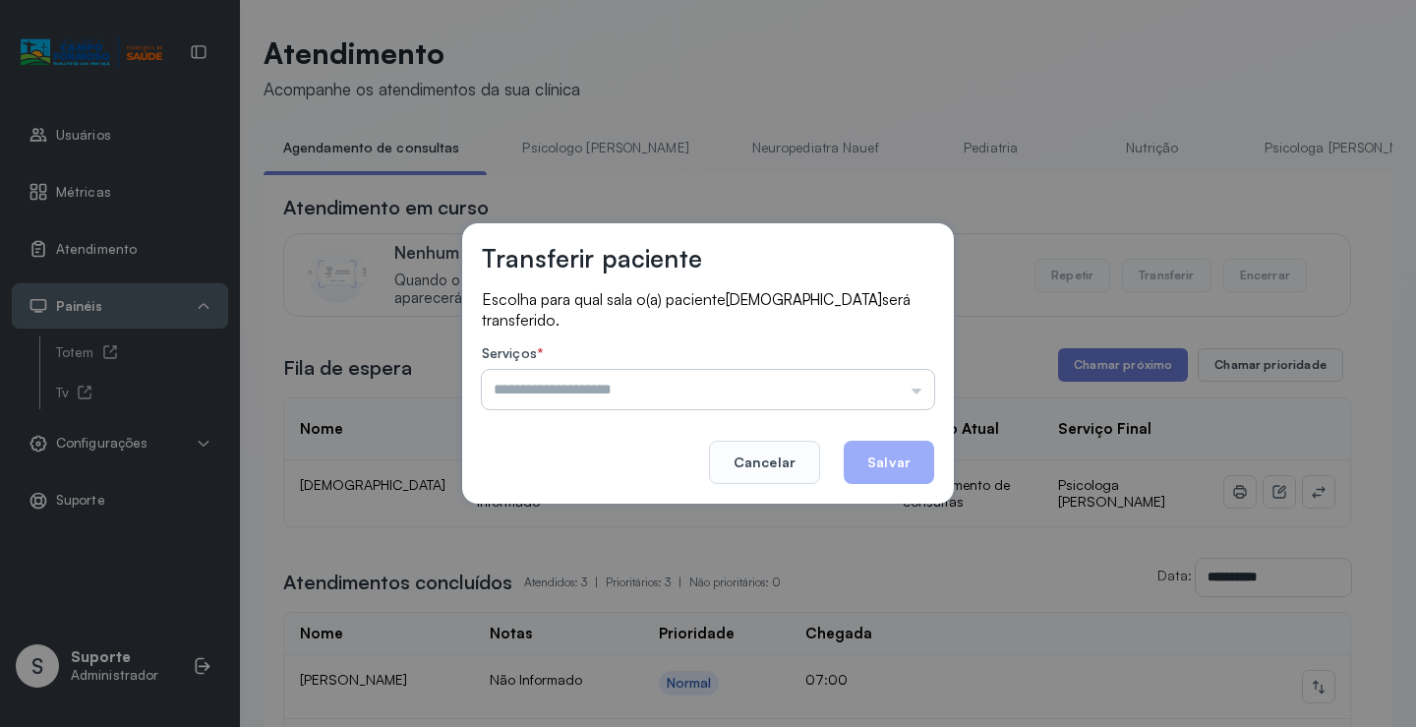
click at [821, 398] on input "text" at bounding box center [708, 389] width 452 height 39
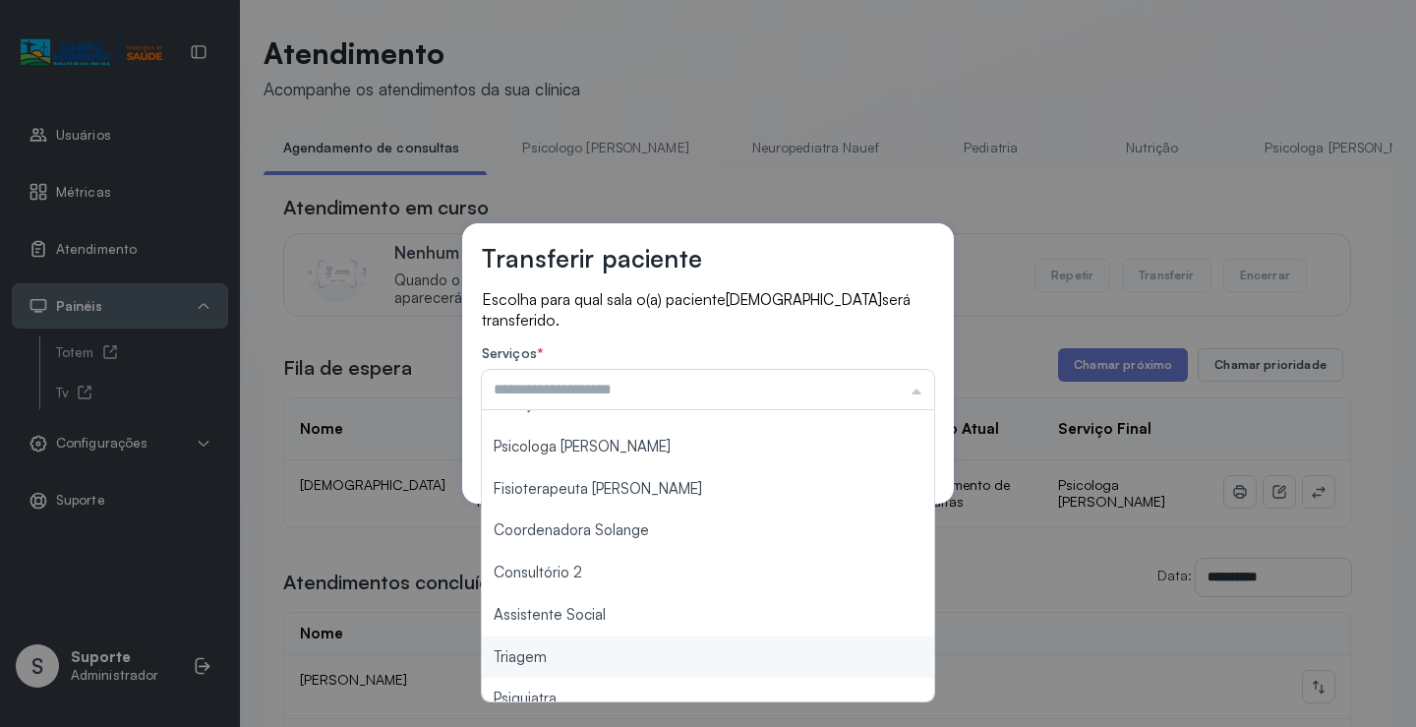
scroll to position [0, 0]
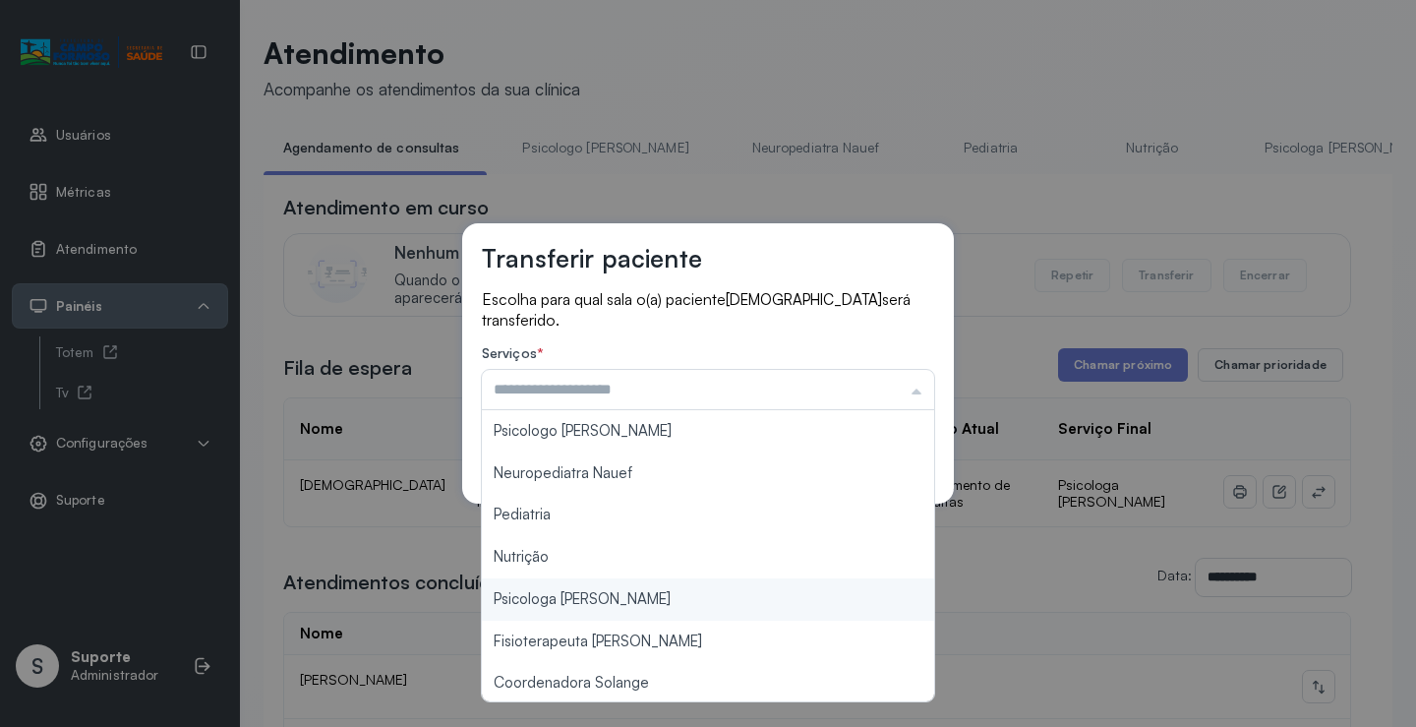
type input "**********"
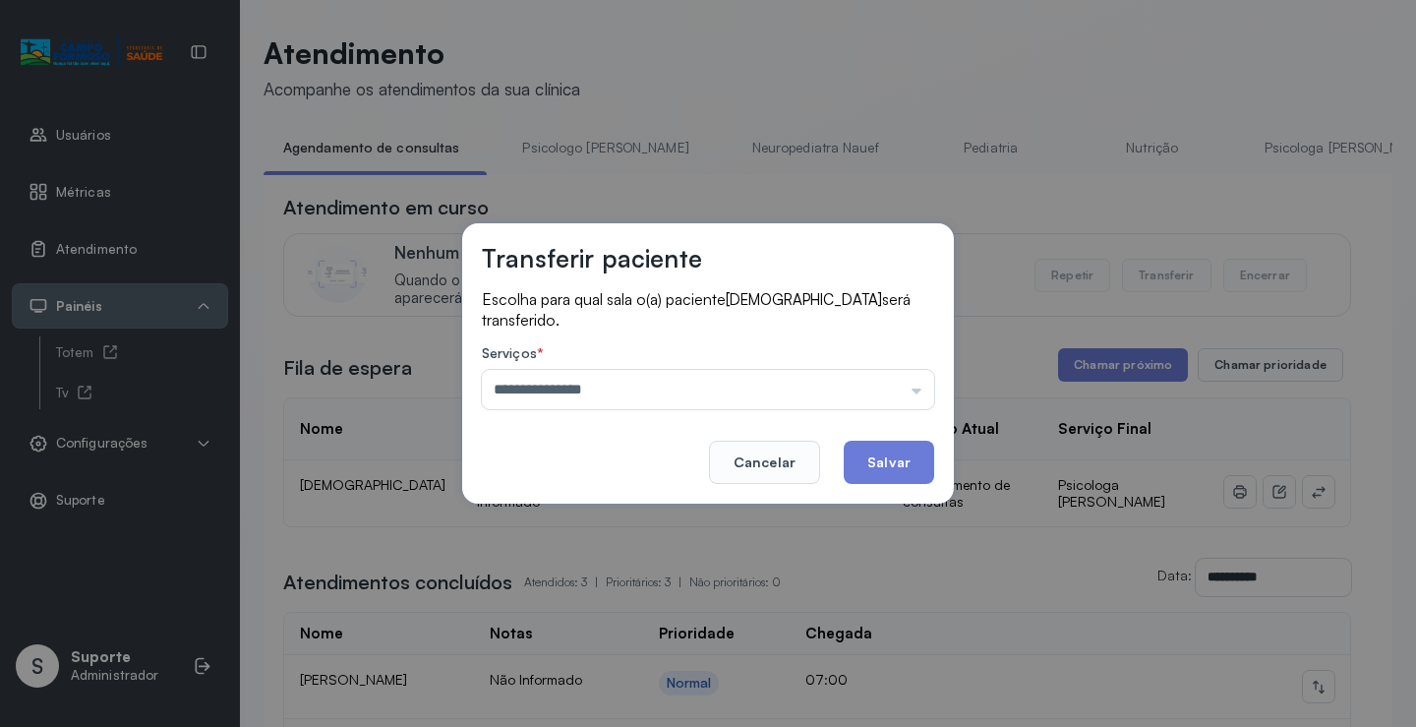
drag, startPoint x: 583, startPoint y: 601, endPoint x: 936, endPoint y: 496, distance: 368.3
click at [588, 600] on div "**********" at bounding box center [708, 363] width 1416 height 727
drag, startPoint x: 896, startPoint y: 461, endPoint x: 917, endPoint y: 477, distance: 26.7
click at [895, 461] on button "Salvar" at bounding box center [889, 461] width 90 height 43
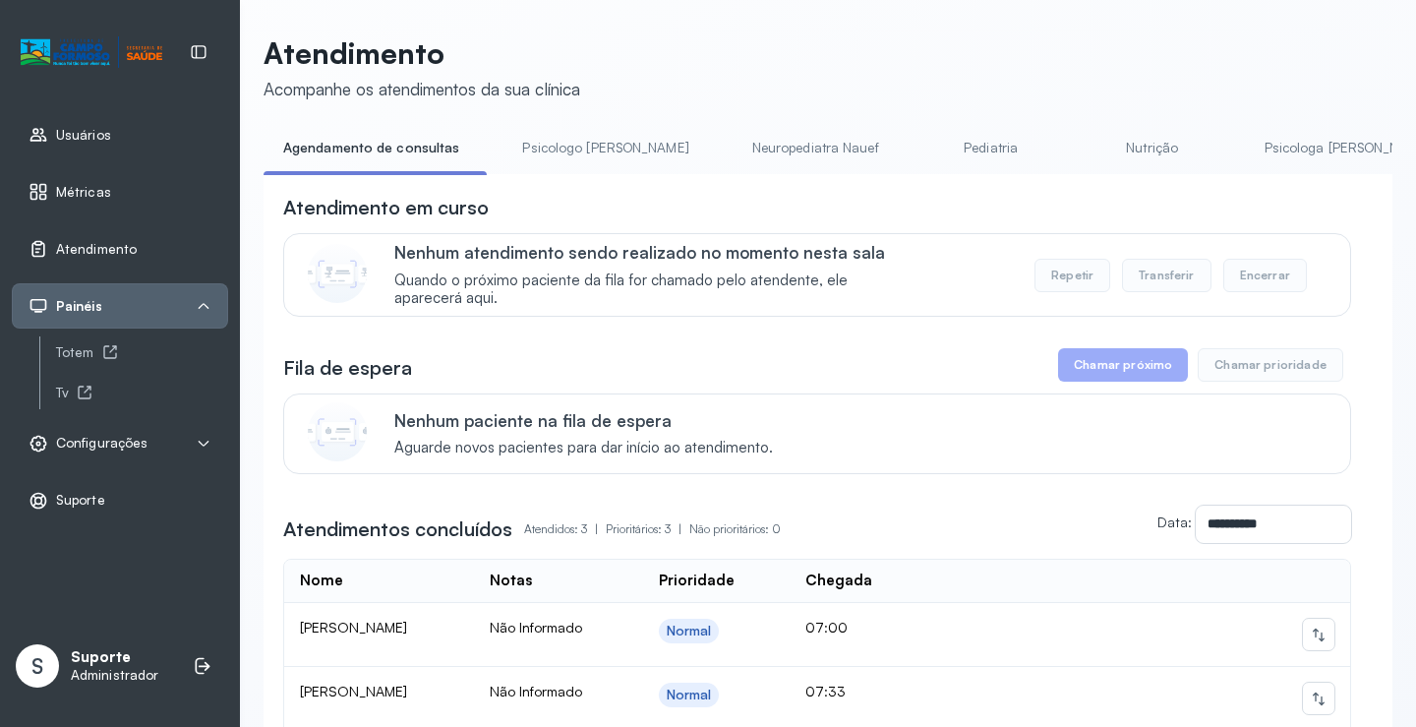
click at [379, 151] on link "Agendamento de consultas" at bounding box center [371, 148] width 215 height 32
click at [610, 142] on link "Psicologo Pedro" at bounding box center [604, 148] width 205 height 32
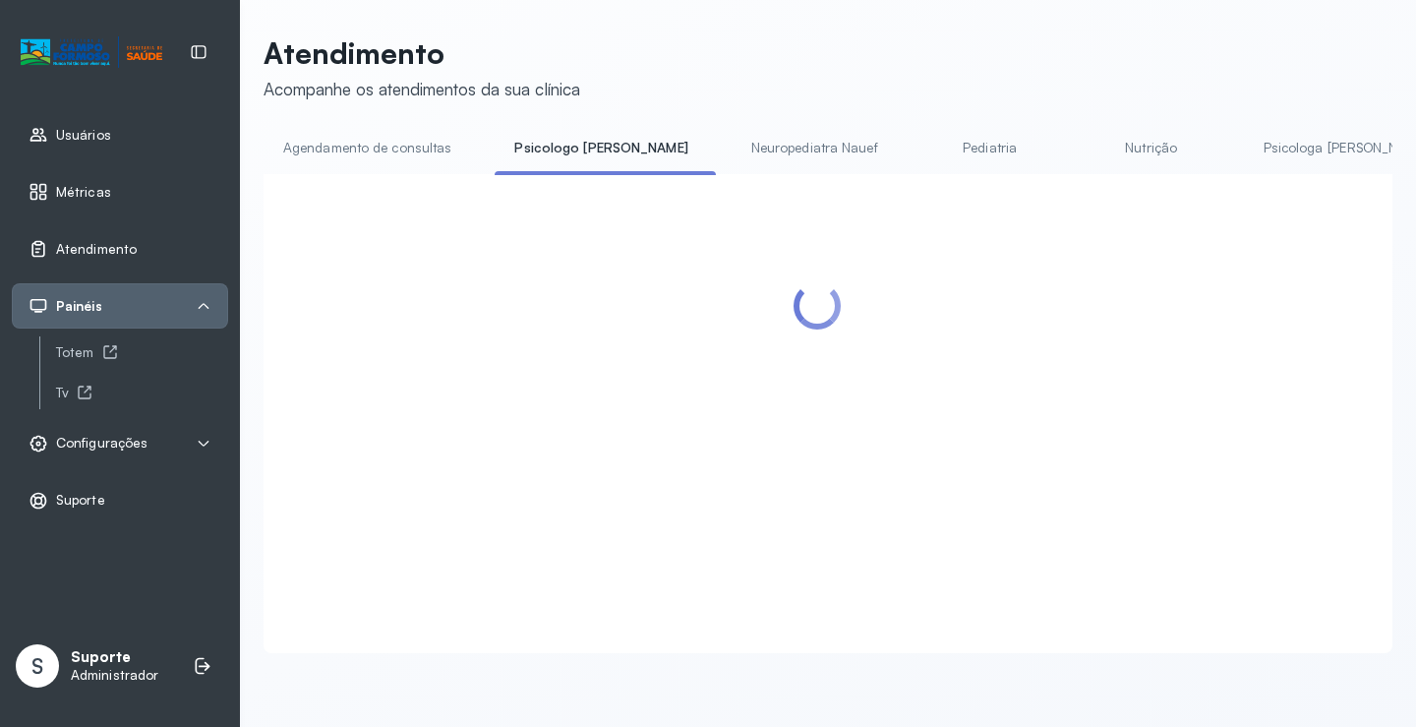
click at [423, 142] on link "Agendamento de consultas" at bounding box center [367, 148] width 207 height 32
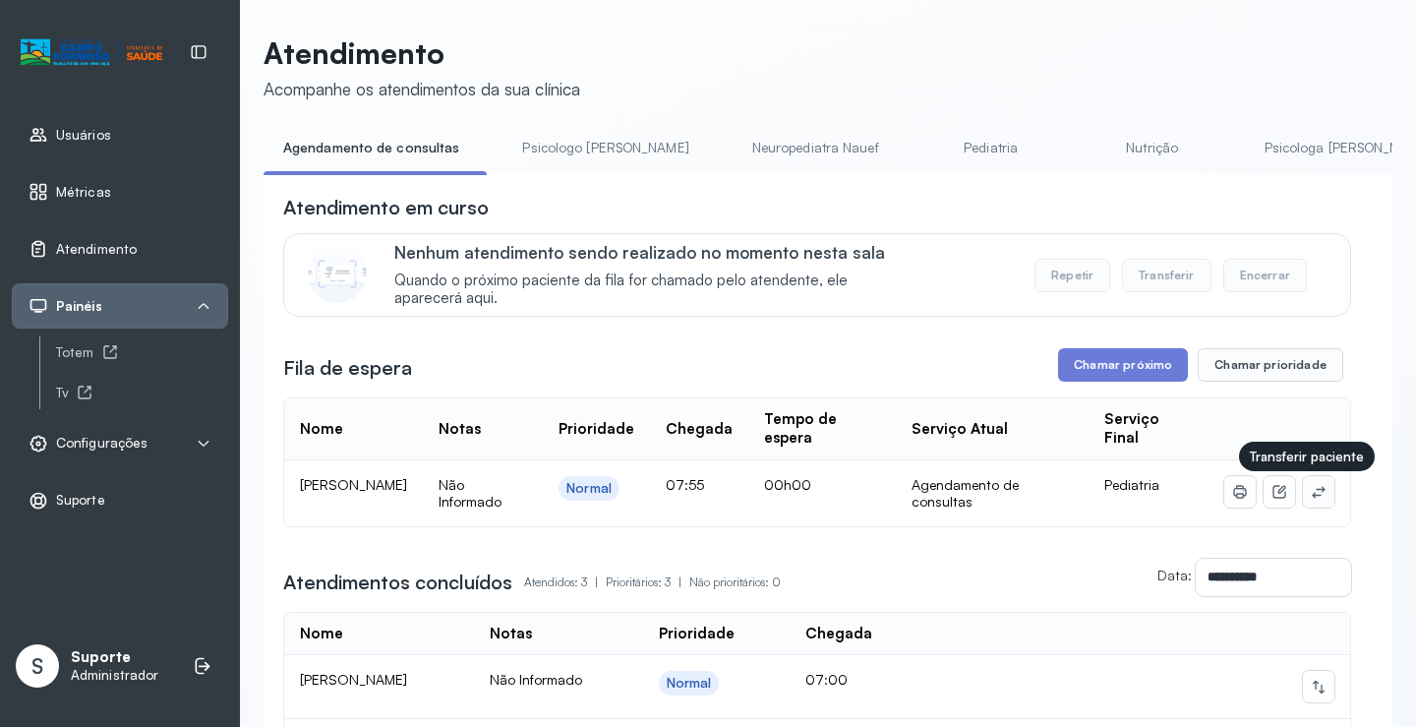
click at [1311, 499] on icon at bounding box center [1319, 492] width 16 height 16
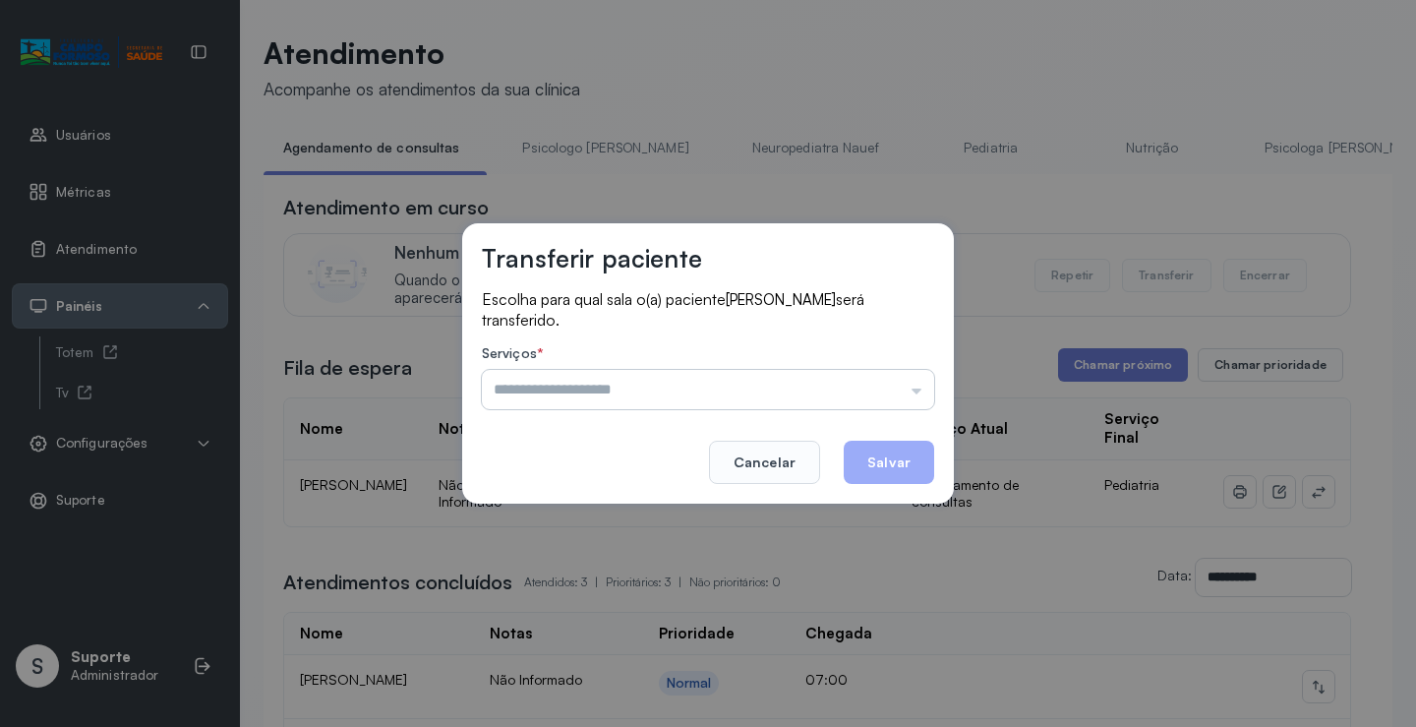
click at [844, 390] on input "text" at bounding box center [708, 389] width 452 height 39
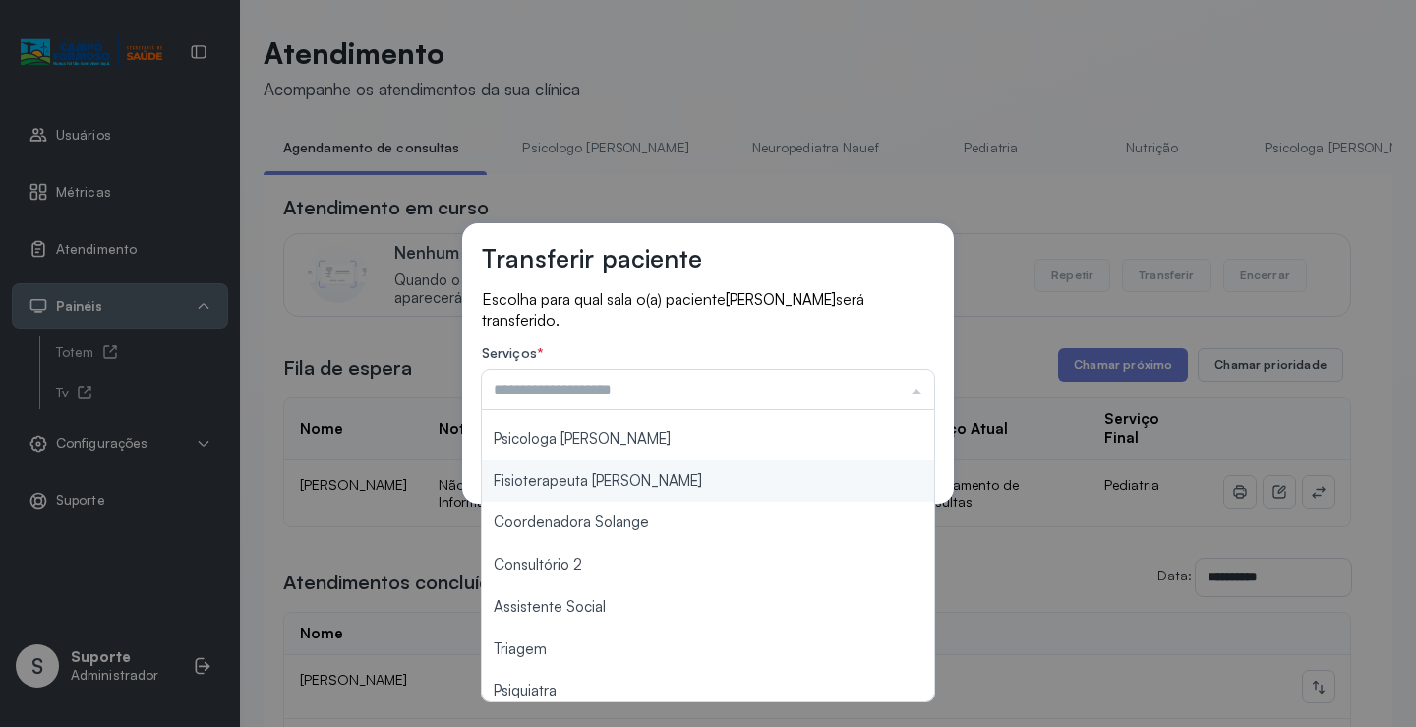
scroll to position [298, 0]
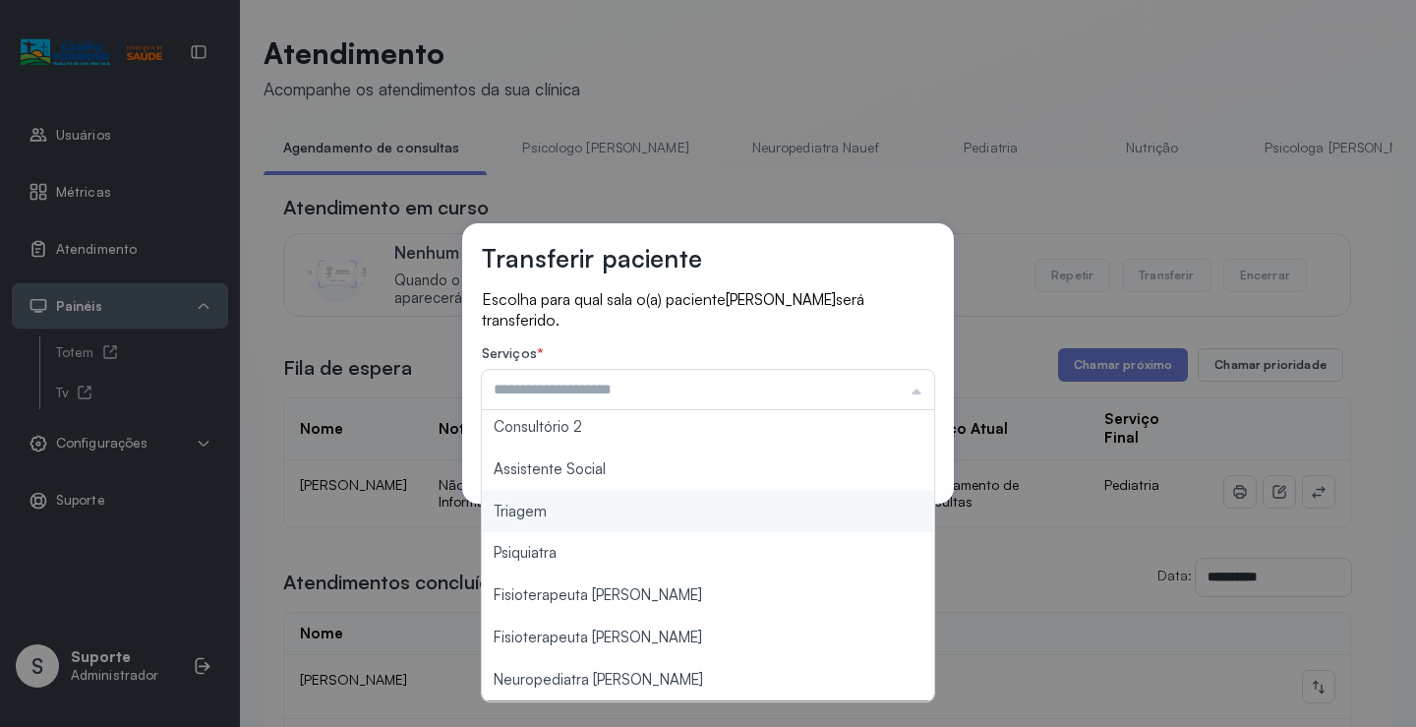
type input "*******"
drag, startPoint x: 631, startPoint y: 525, endPoint x: 681, endPoint y: 515, distance: 51.1
click at [653, 520] on div "Transferir paciente Escolha para qual sala o(a) paciente HILLARY PEREIRA DOS SA…" at bounding box center [708, 363] width 1416 height 727
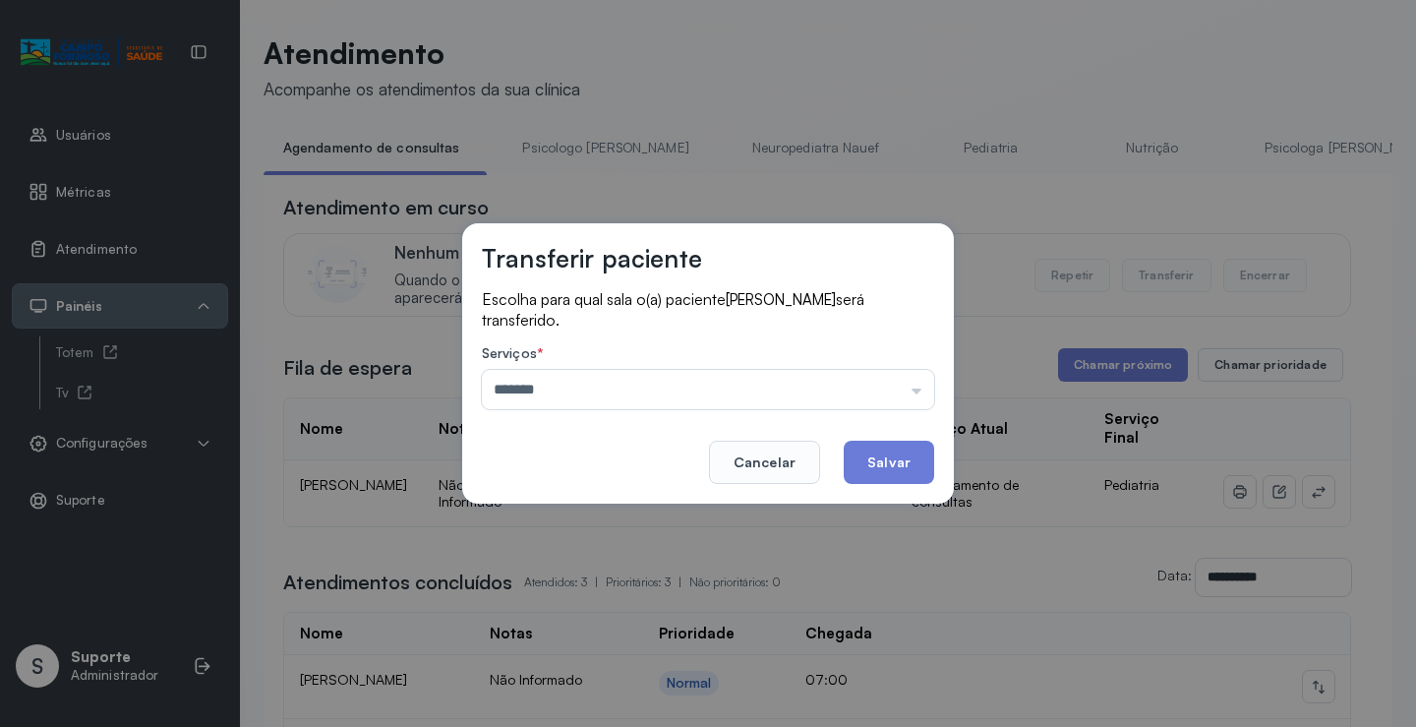
click at [886, 452] on button "Salvar" at bounding box center [889, 461] width 90 height 43
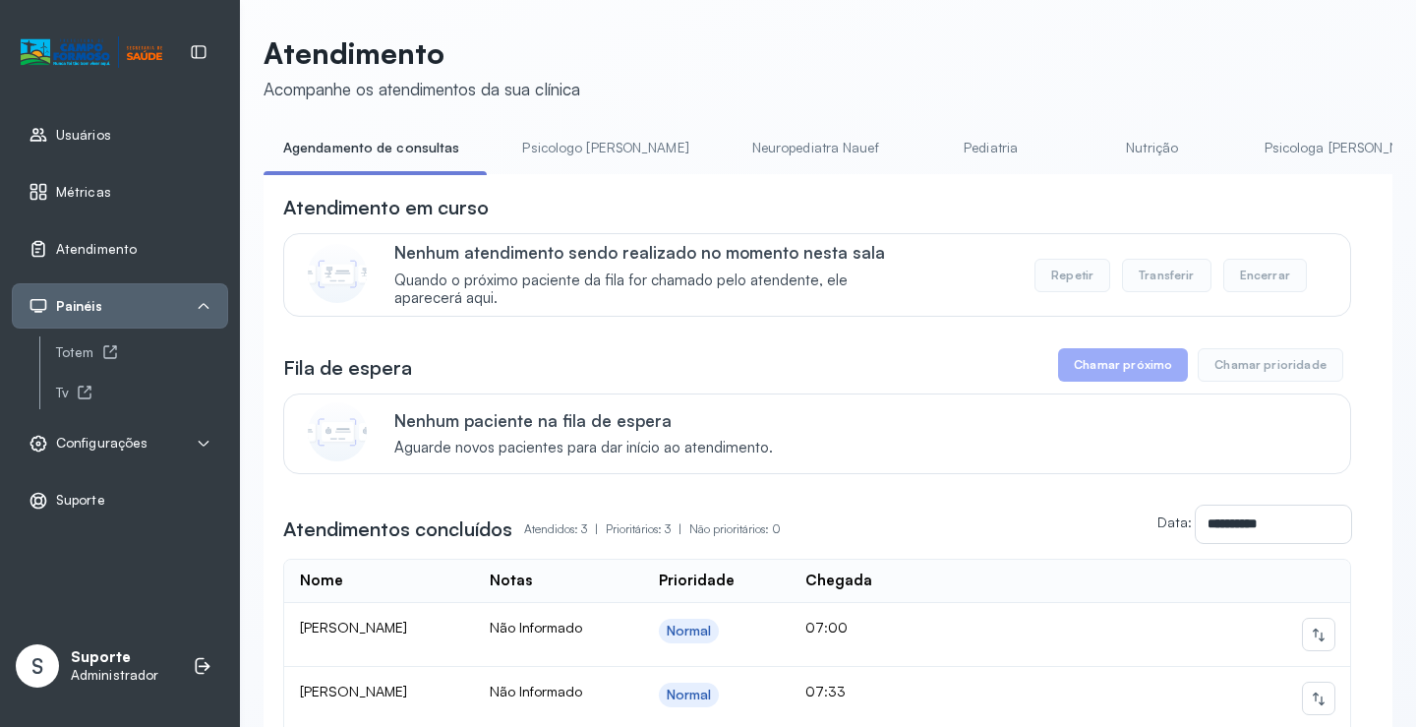
click at [545, 142] on link "Psicologo Pedro" at bounding box center [604, 148] width 205 height 32
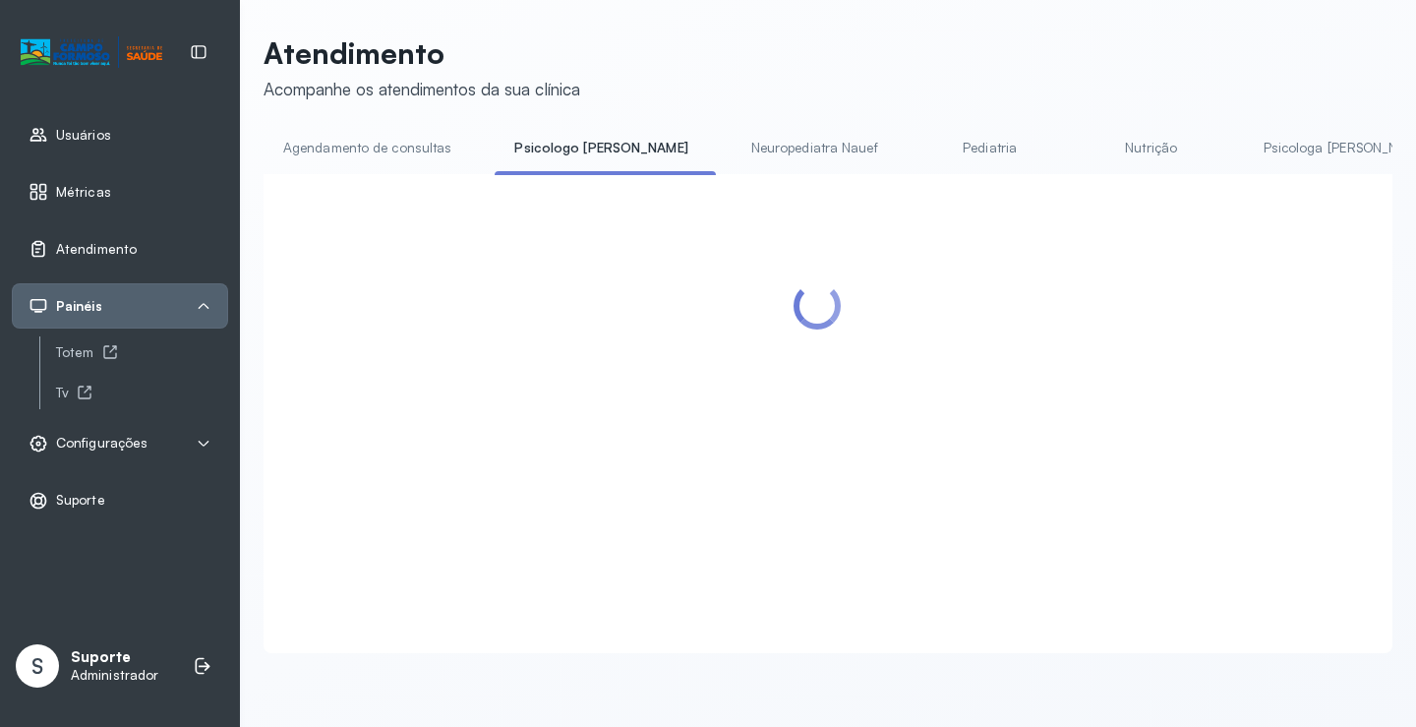
click at [395, 154] on link "Agendamento de consultas" at bounding box center [367, 148] width 207 height 32
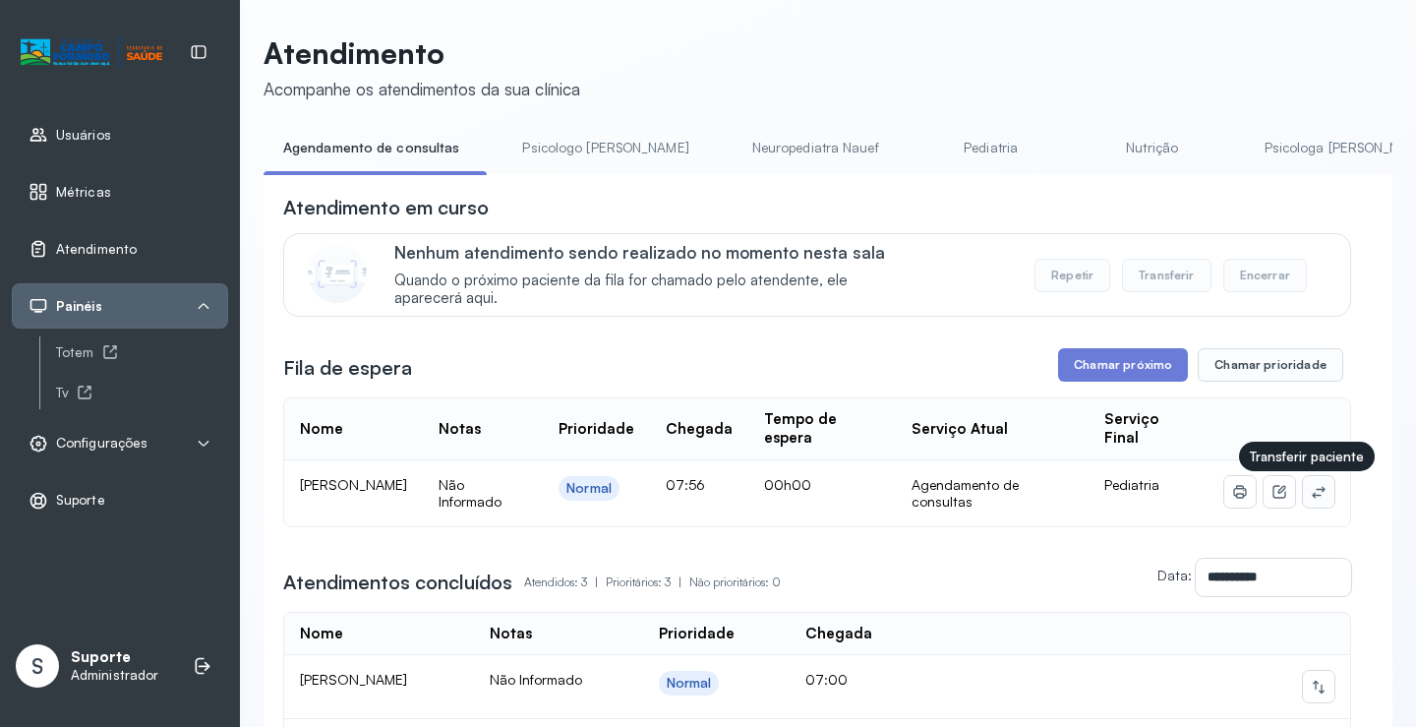
click at [1311, 493] on icon at bounding box center [1319, 492] width 16 height 16
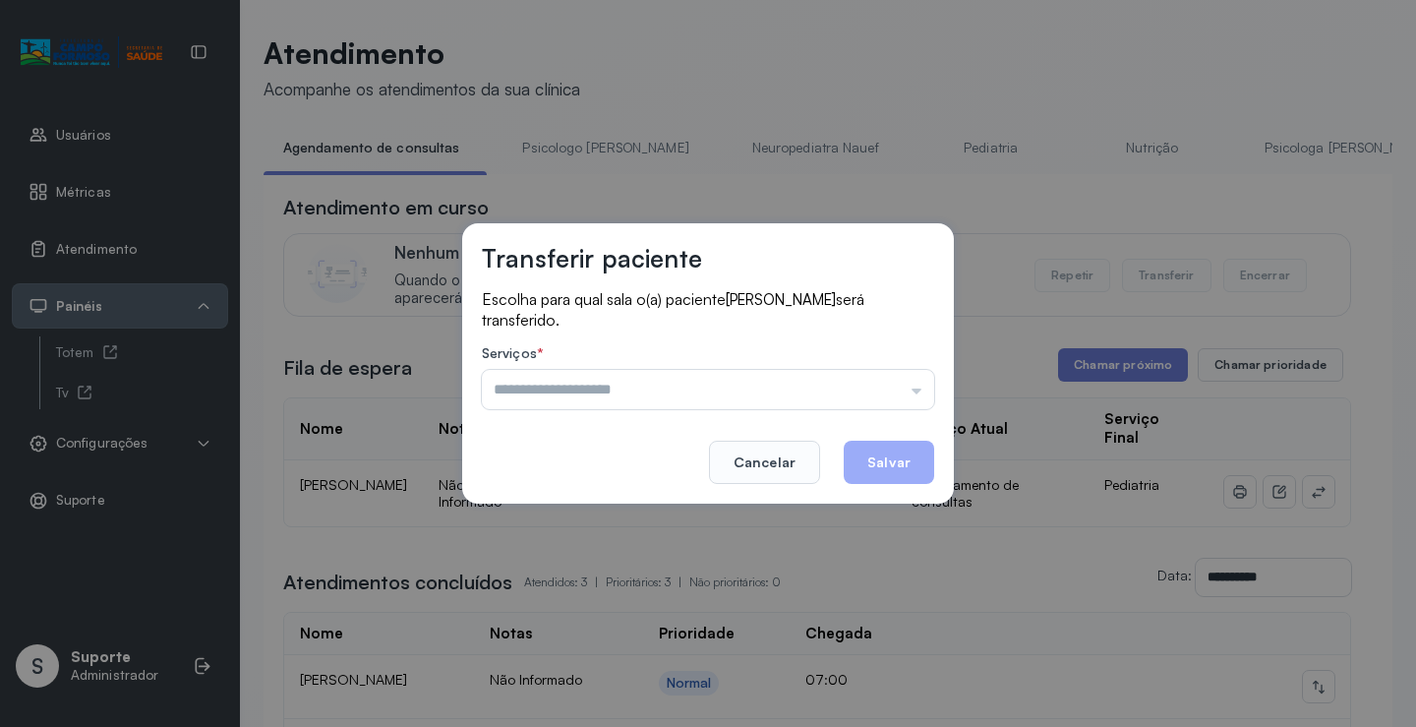
drag, startPoint x: 883, startPoint y: 390, endPoint x: 792, endPoint y: 417, distance: 94.3
click at [867, 392] on input "text" at bounding box center [708, 389] width 452 height 39
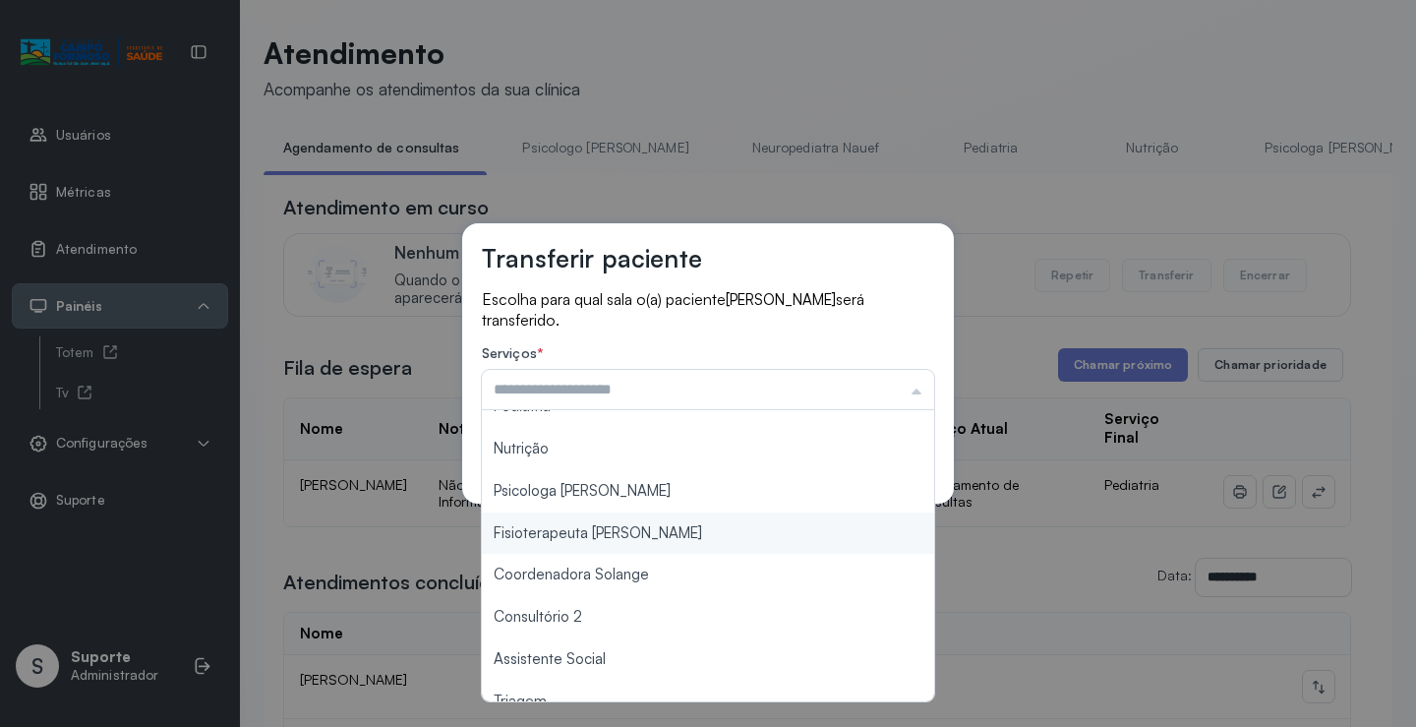
scroll to position [197, 0]
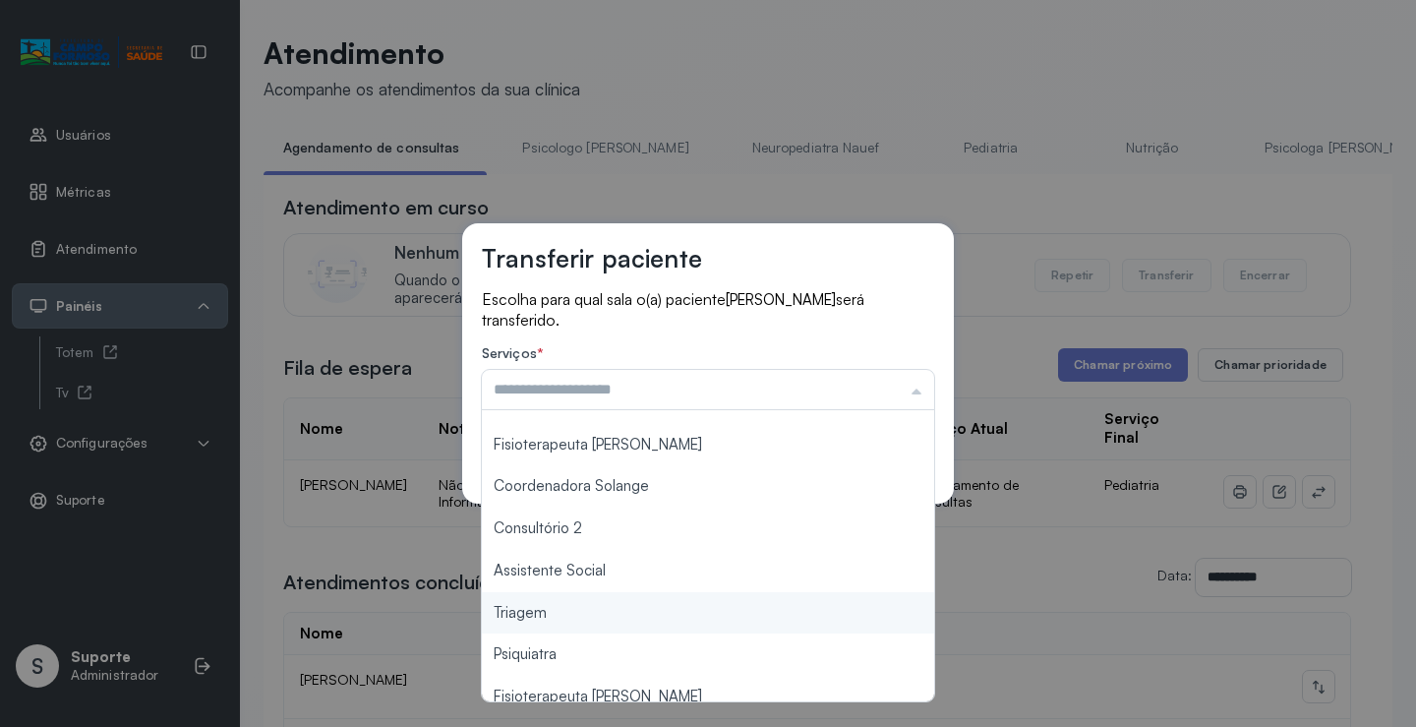
type input "*******"
click at [580, 608] on div "Transferir paciente Escolha para qual sala o(a) paciente ANA SOPHIA MATOS FREIT…" at bounding box center [708, 363] width 1416 height 727
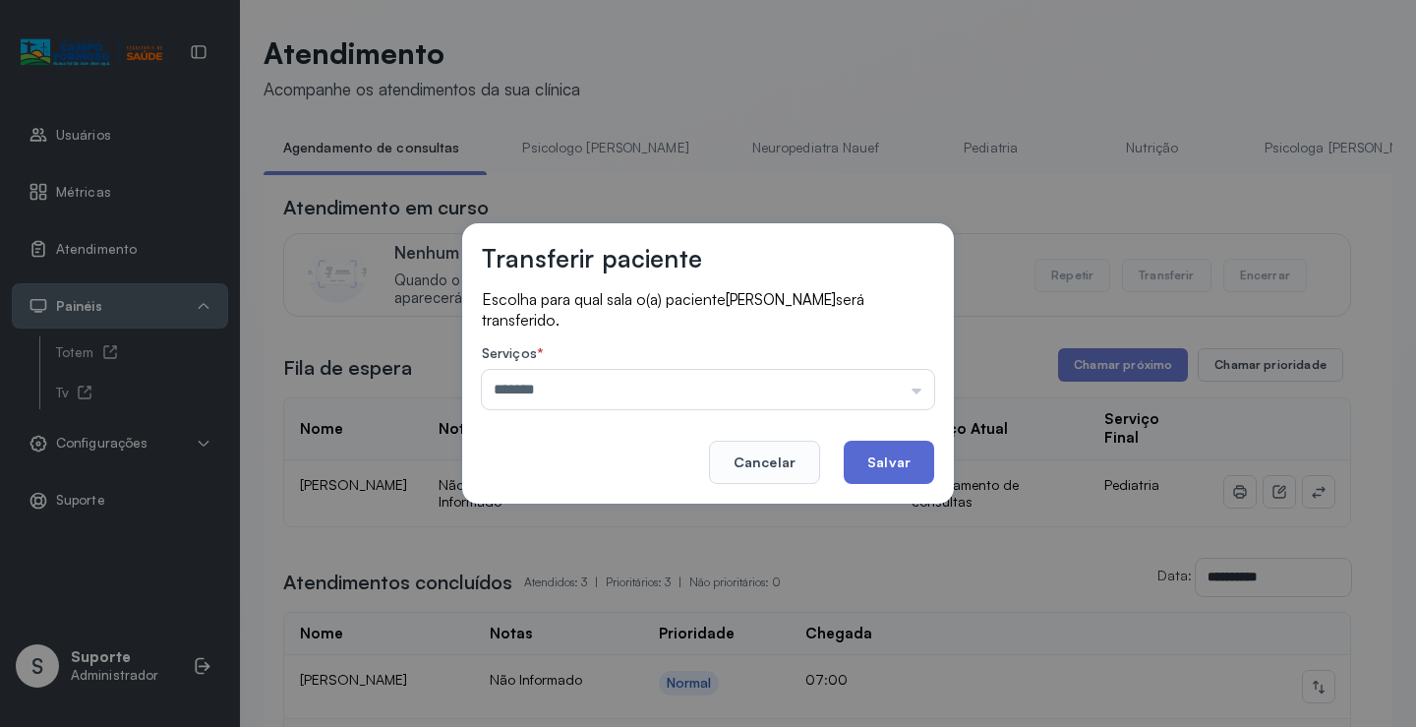
click at [907, 467] on button "Salvar" at bounding box center [889, 461] width 90 height 43
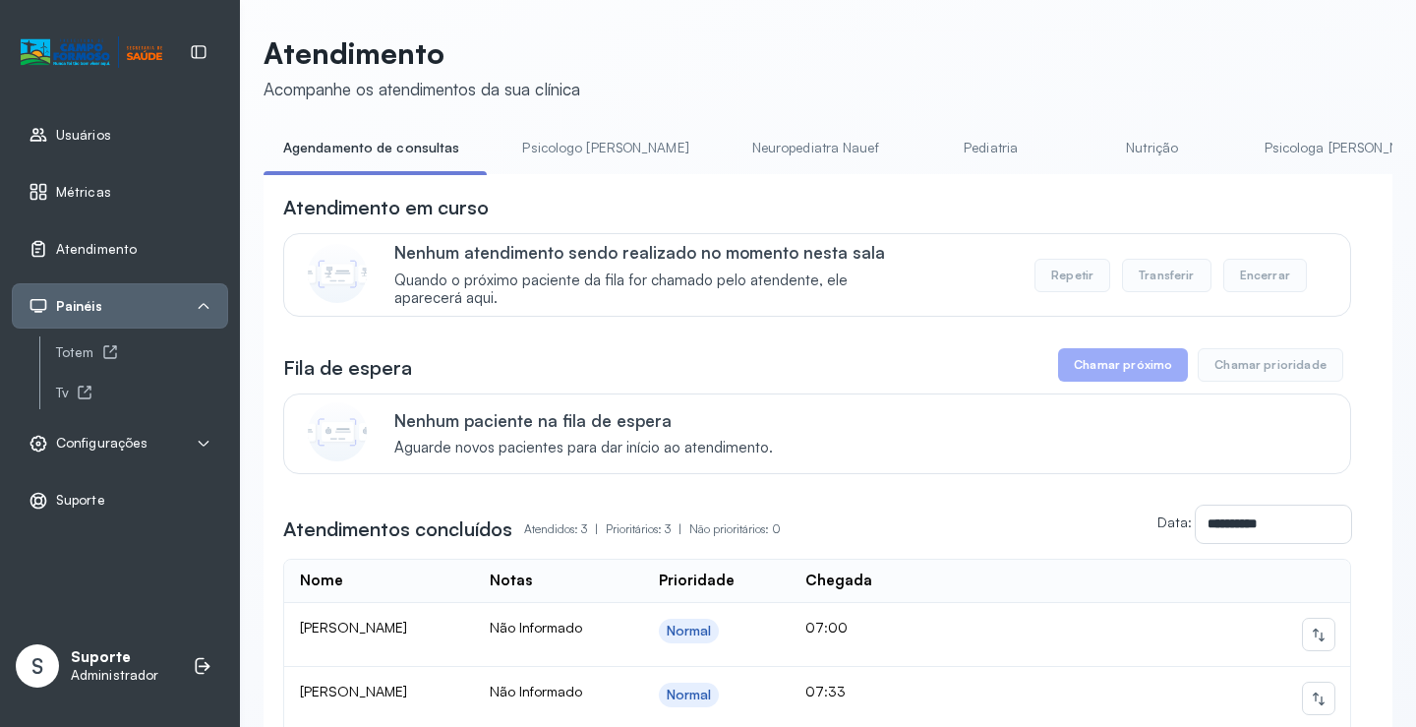
click at [558, 137] on link "Psicologo Pedro" at bounding box center [604, 148] width 205 height 32
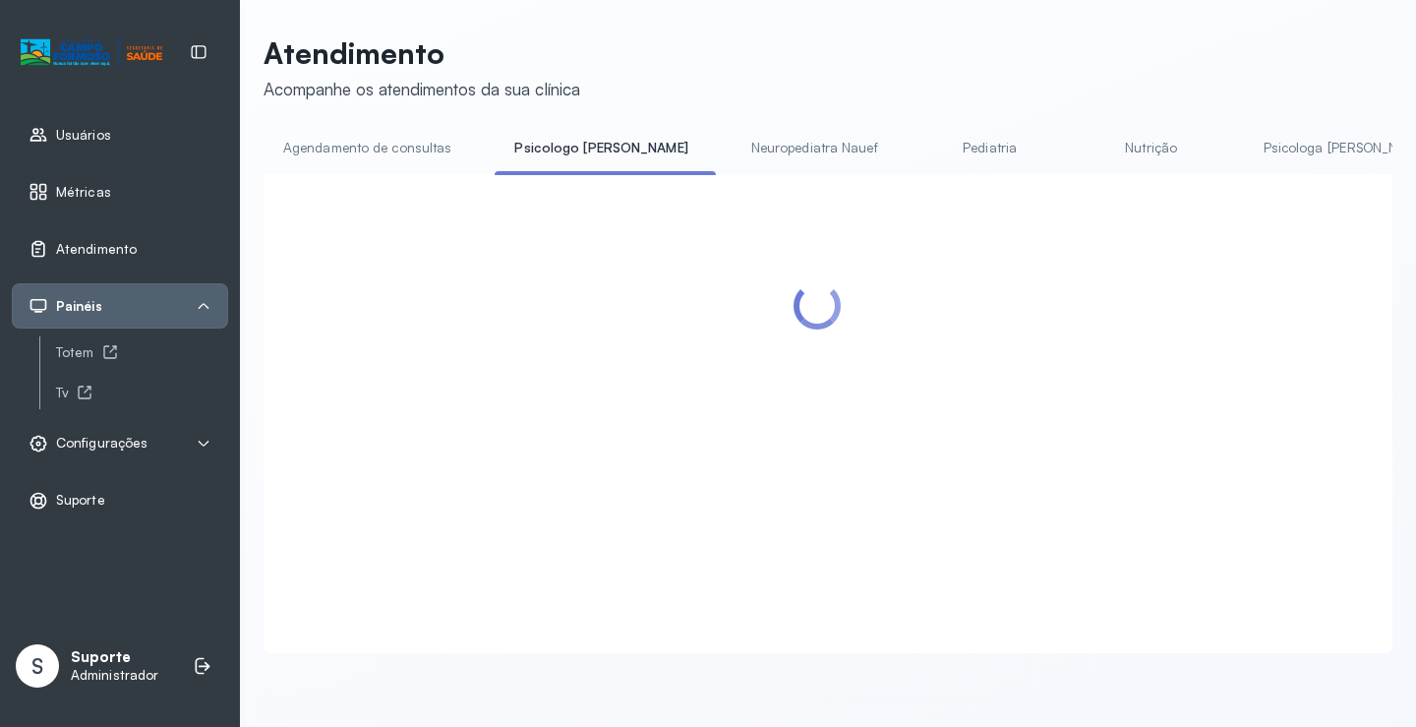
click at [381, 140] on link "Agendamento de consultas" at bounding box center [367, 148] width 207 height 32
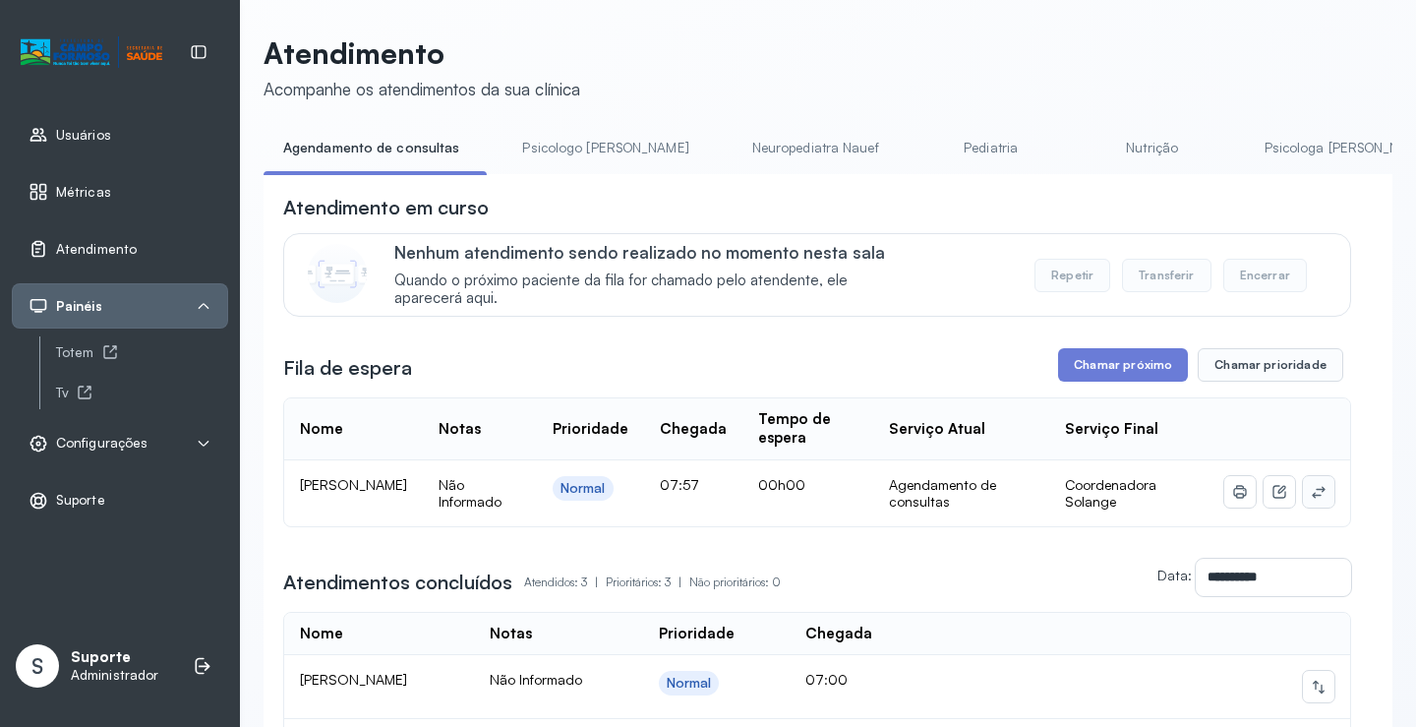
click at [1317, 507] on span at bounding box center [1318, 491] width 31 height 31
click at [1312, 497] on icon at bounding box center [1318, 492] width 13 height 12
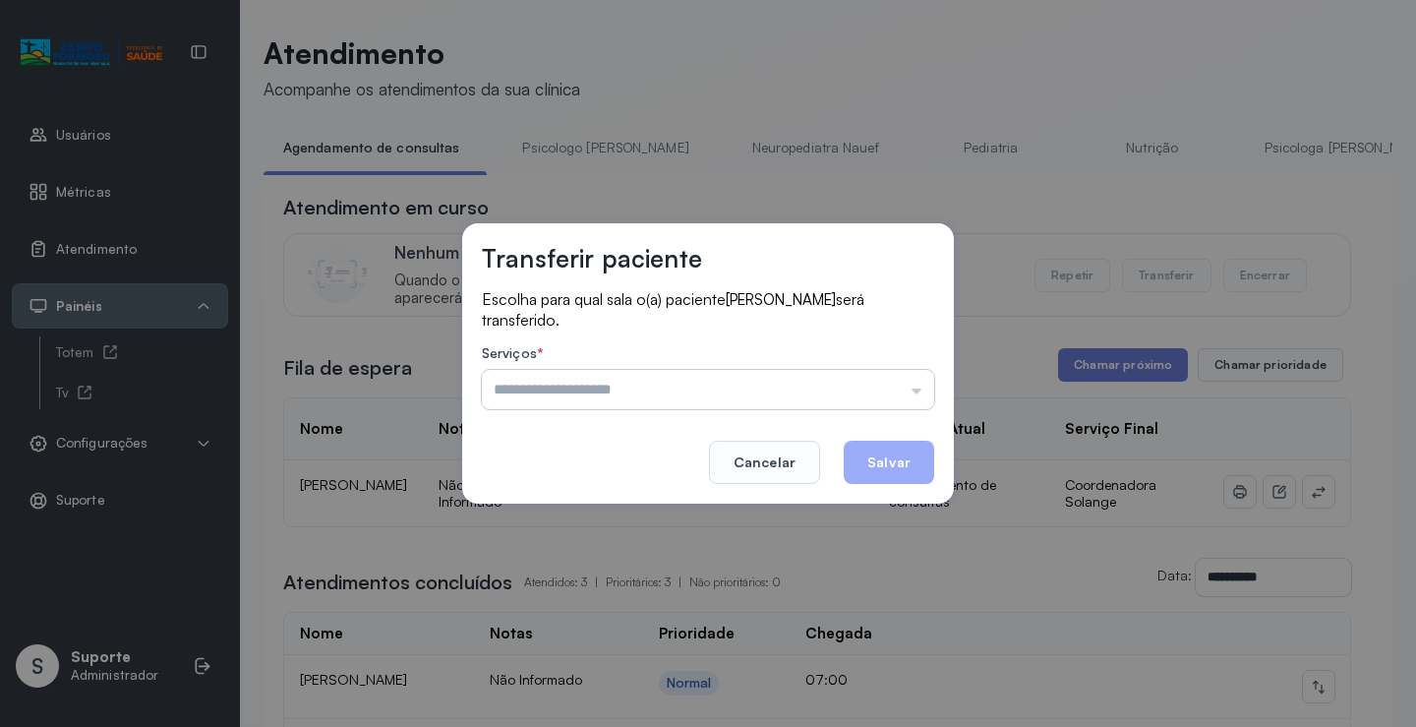
click at [878, 386] on input "text" at bounding box center [708, 389] width 452 height 39
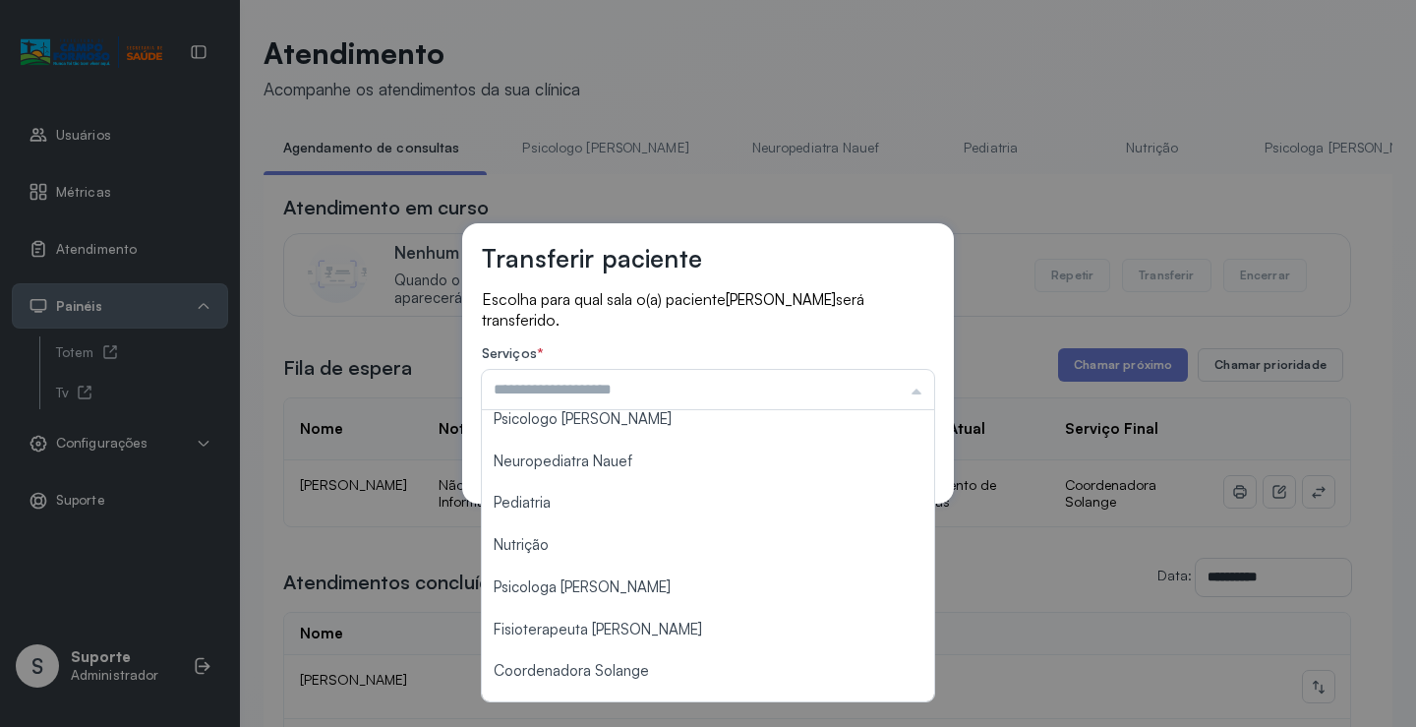
scroll to position [2, 0]
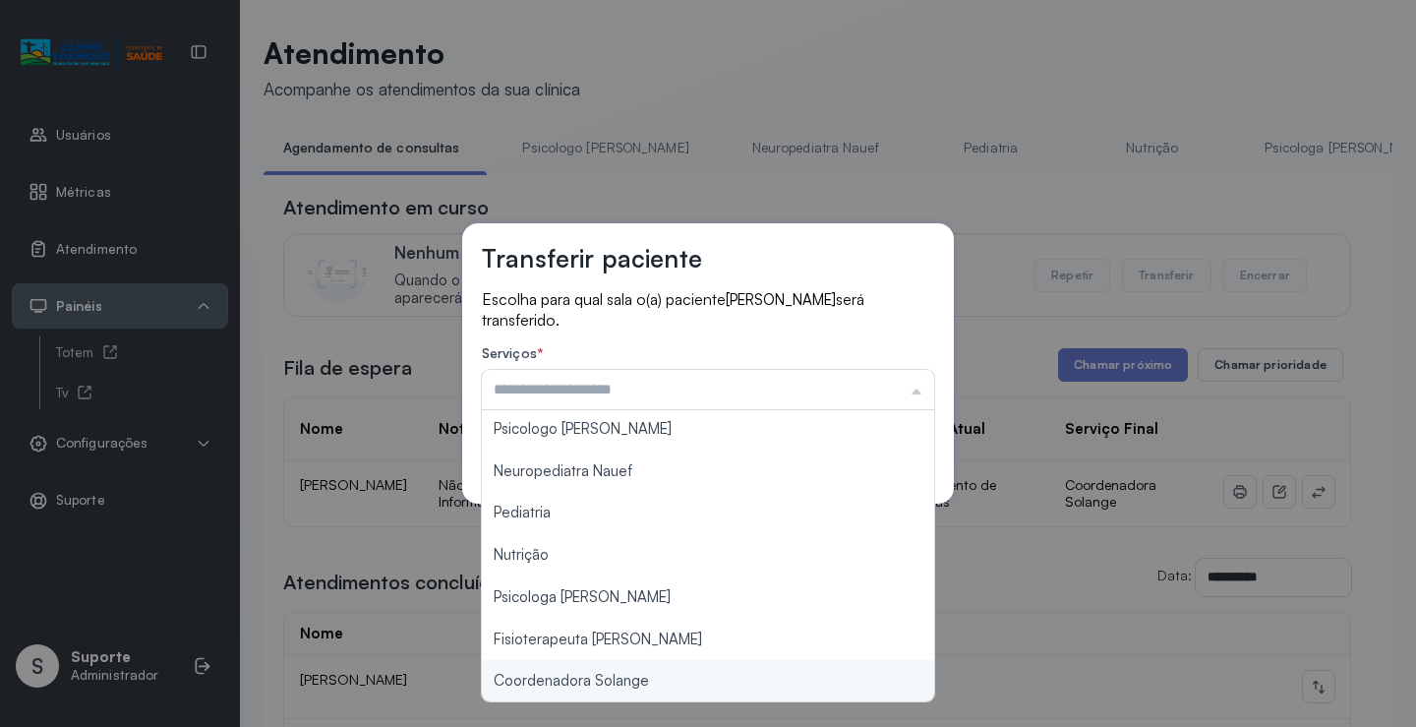
type input "**********"
drag, startPoint x: 583, startPoint y: 679, endPoint x: 667, endPoint y: 629, distance: 97.5
click at [584, 678] on div "**********" at bounding box center [708, 363] width 1416 height 727
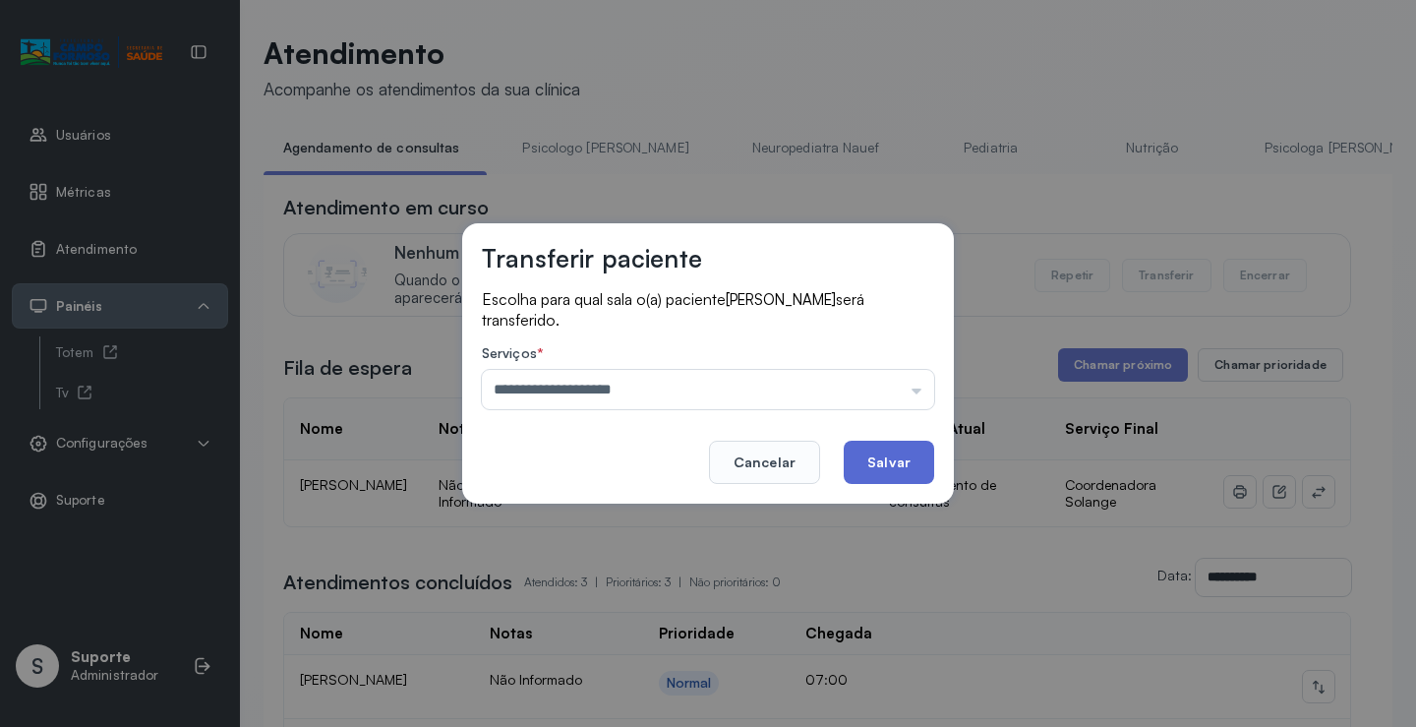
click at [872, 458] on button "Salvar" at bounding box center [889, 461] width 90 height 43
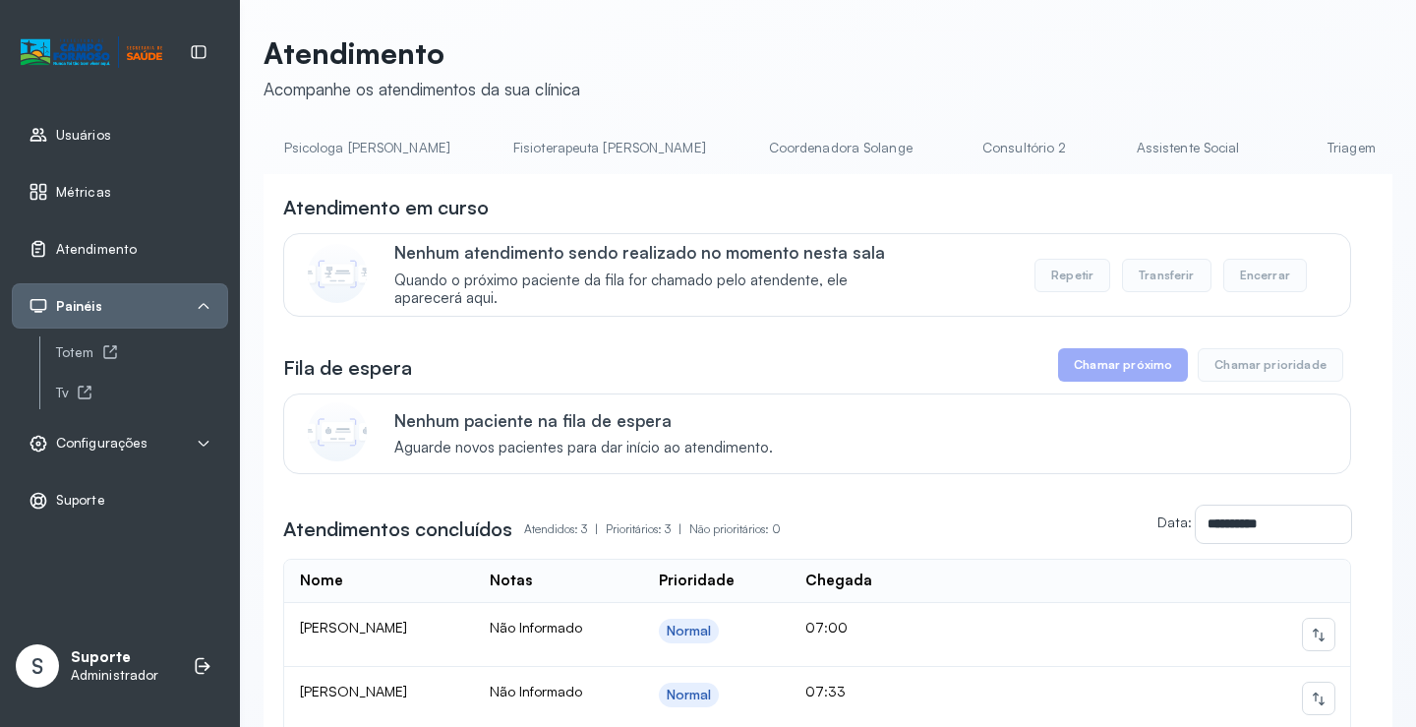
scroll to position [0, 985]
click at [1277, 155] on link "Triagem" at bounding box center [1346, 148] width 138 height 32
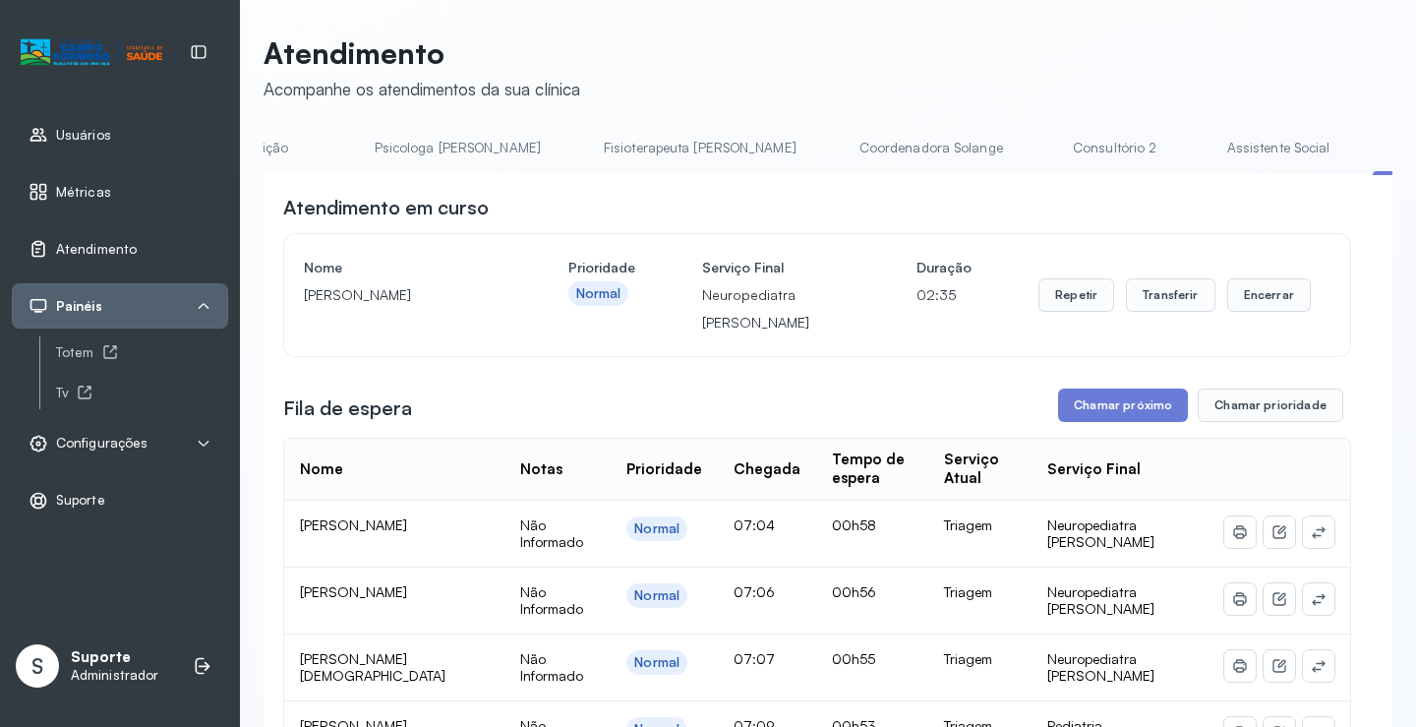
scroll to position [0, 779]
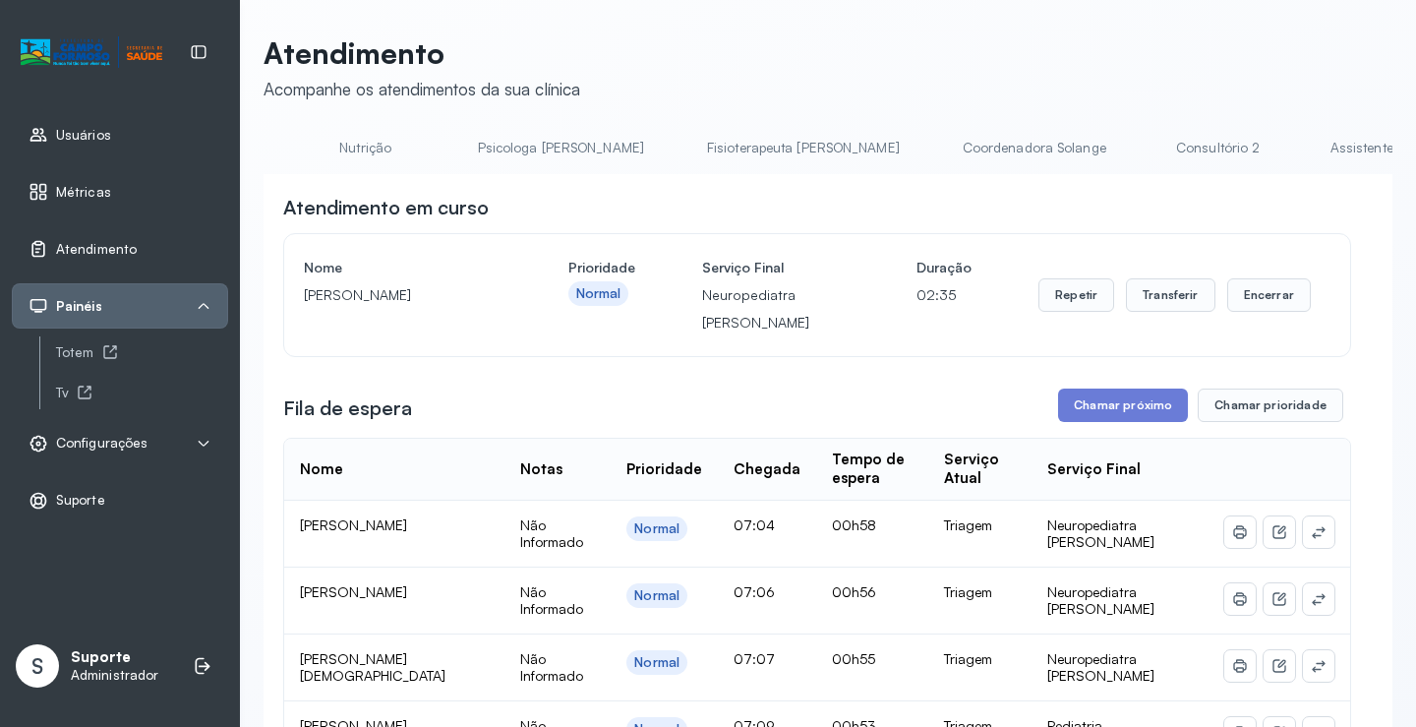
click at [943, 153] on link "Coordenadora Solange" at bounding box center [1034, 148] width 183 height 32
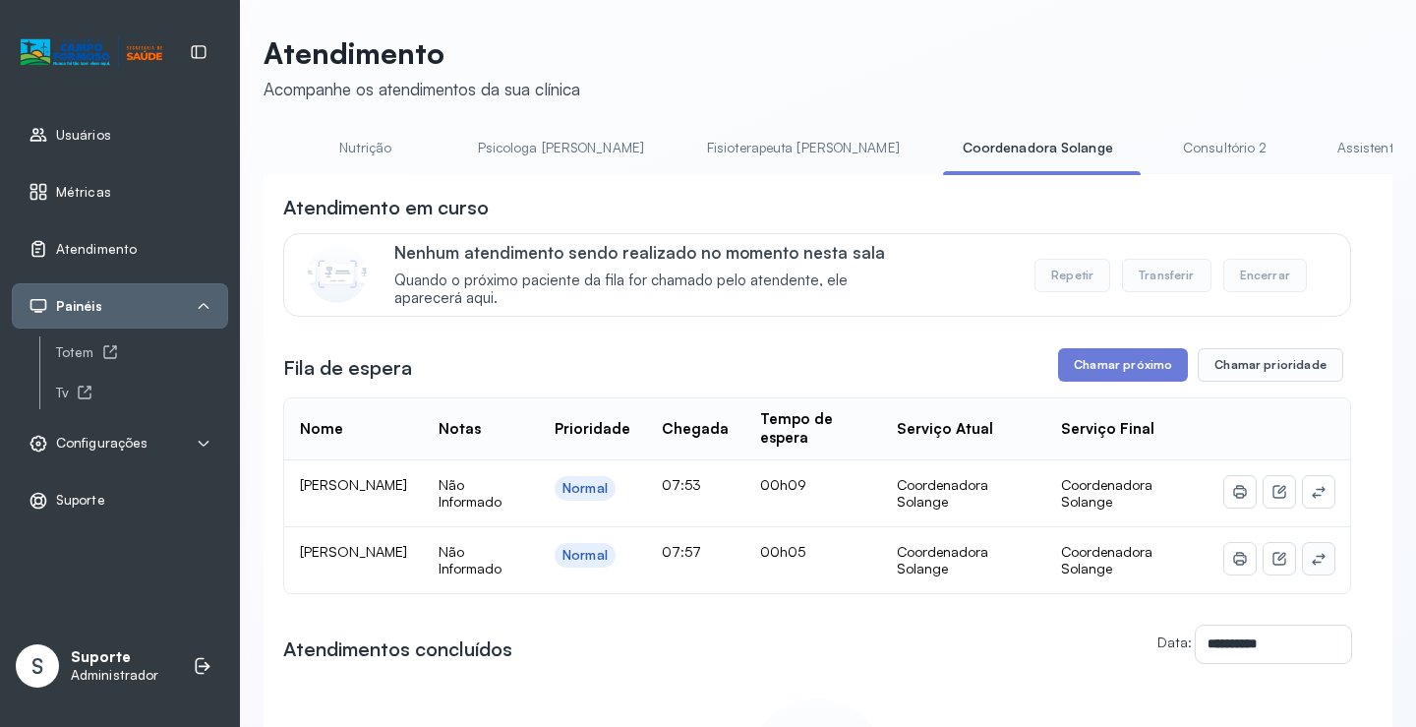
click at [1311, 563] on icon at bounding box center [1319, 559] width 16 height 16
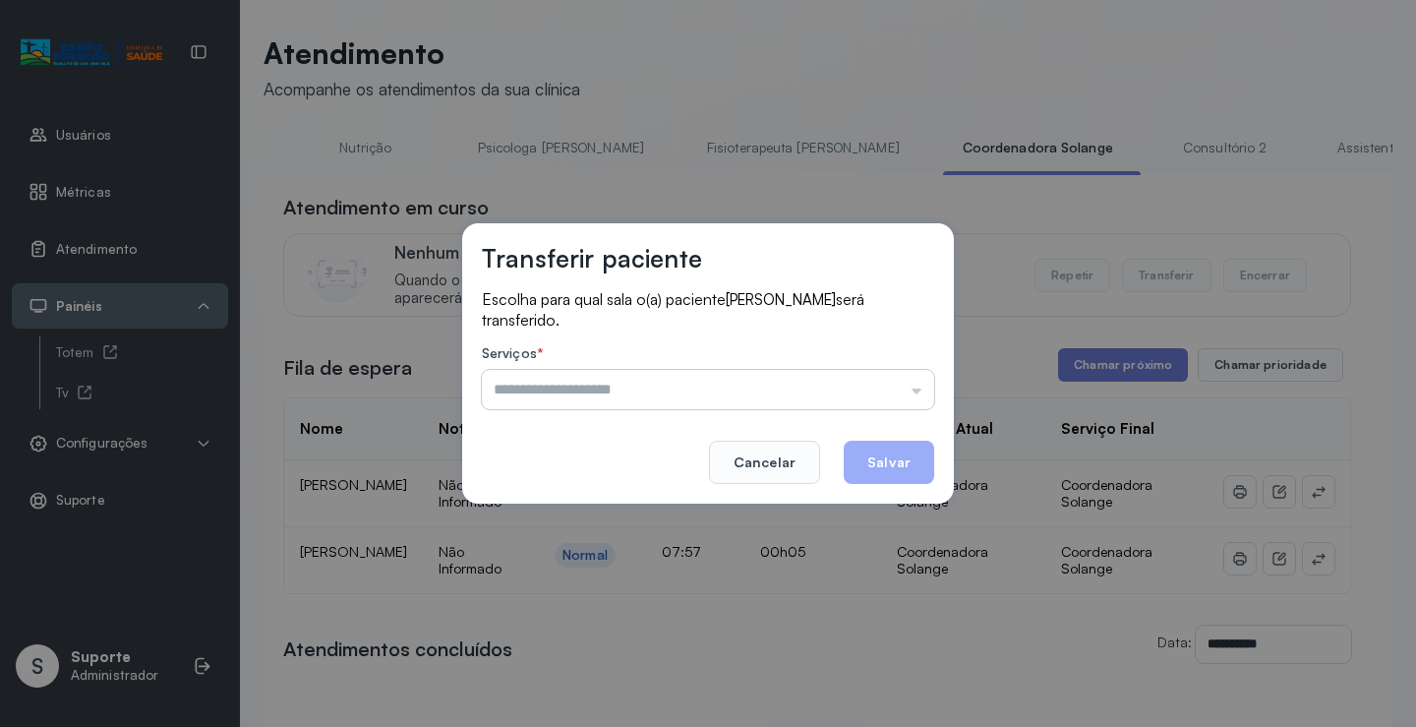
click at [842, 398] on input "text" at bounding box center [708, 389] width 452 height 39
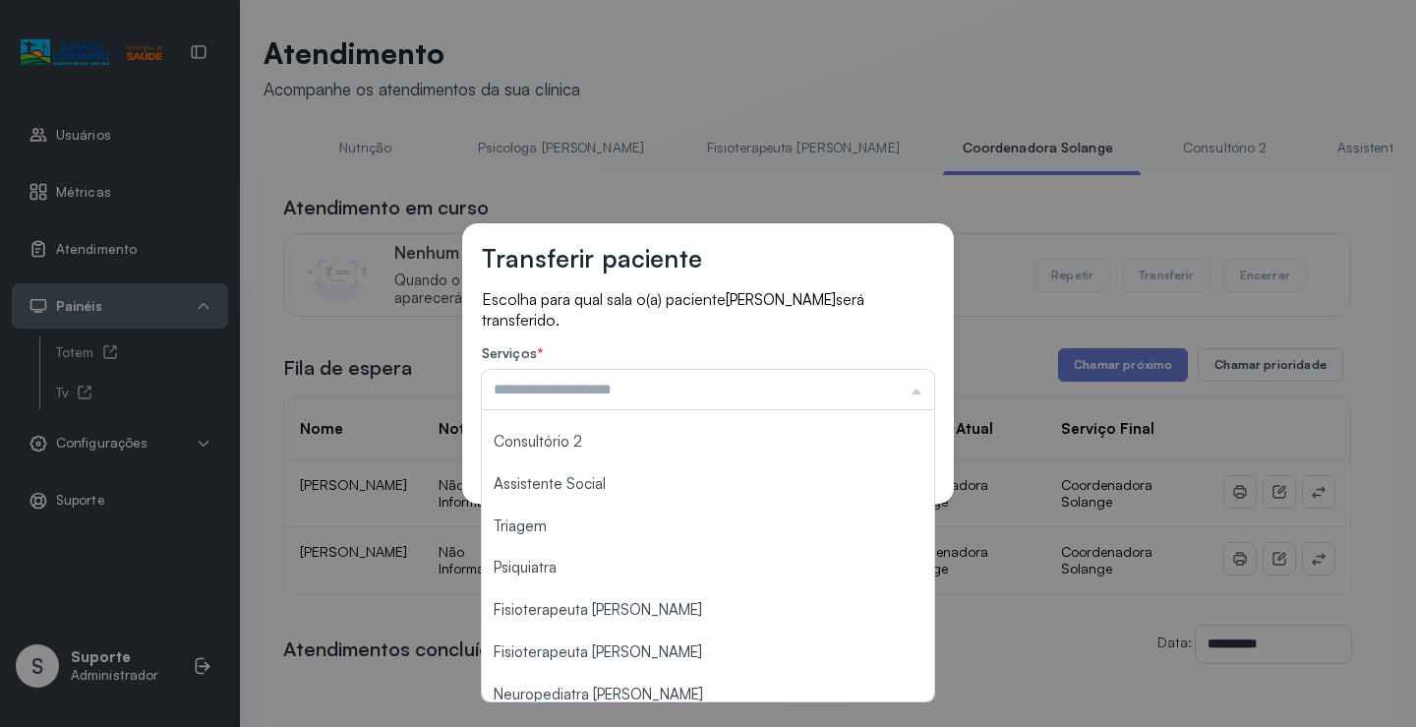
scroll to position [295, 0]
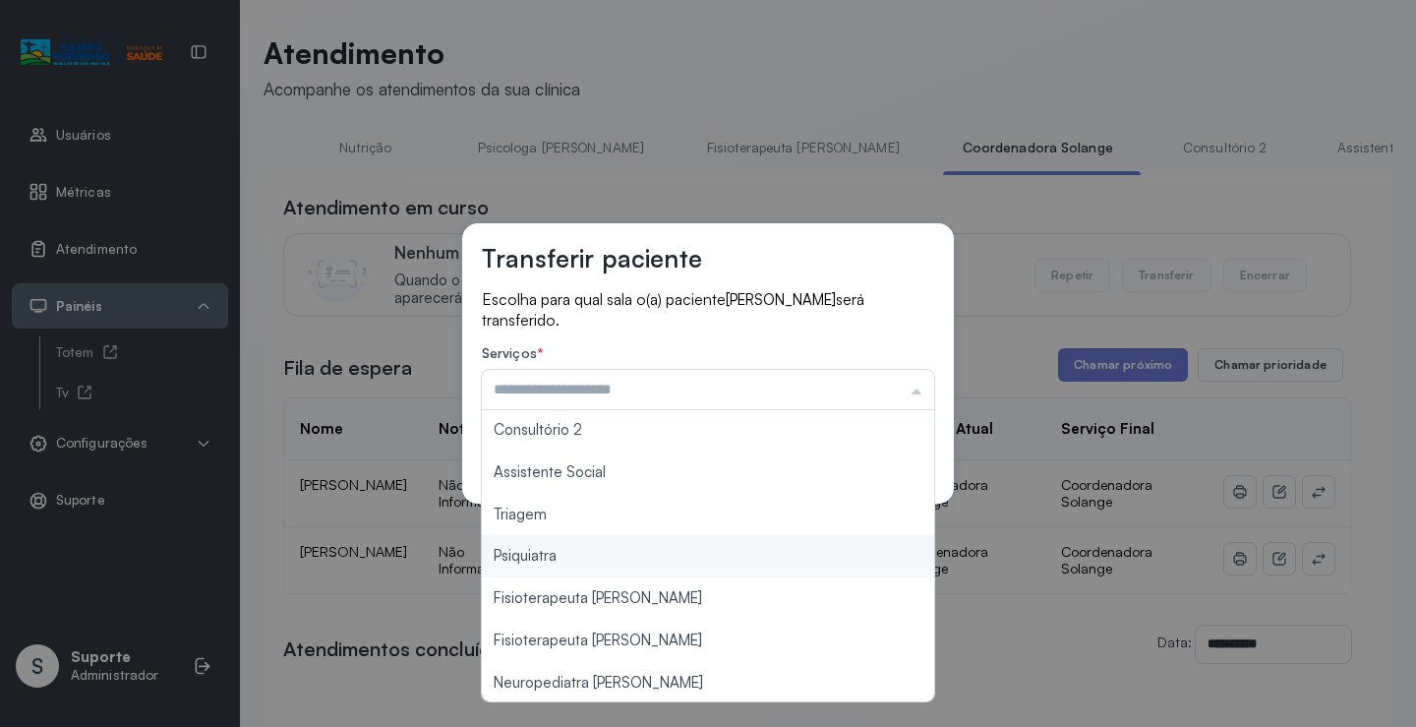
type input "**********"
drag, startPoint x: 598, startPoint y: 558, endPoint x: 780, endPoint y: 518, distance: 186.3
click at [607, 554] on div "**********" at bounding box center [708, 363] width 1416 height 727
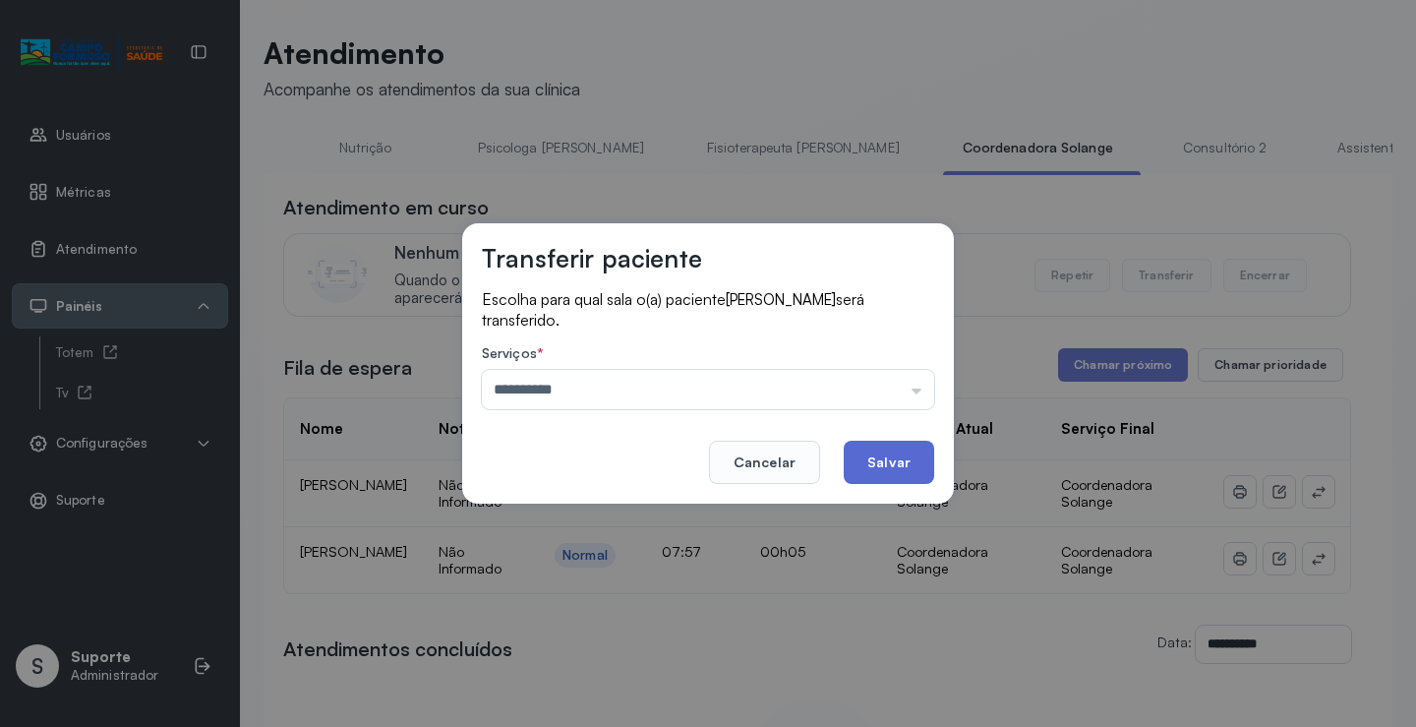
click at [891, 473] on button "Salvar" at bounding box center [889, 461] width 90 height 43
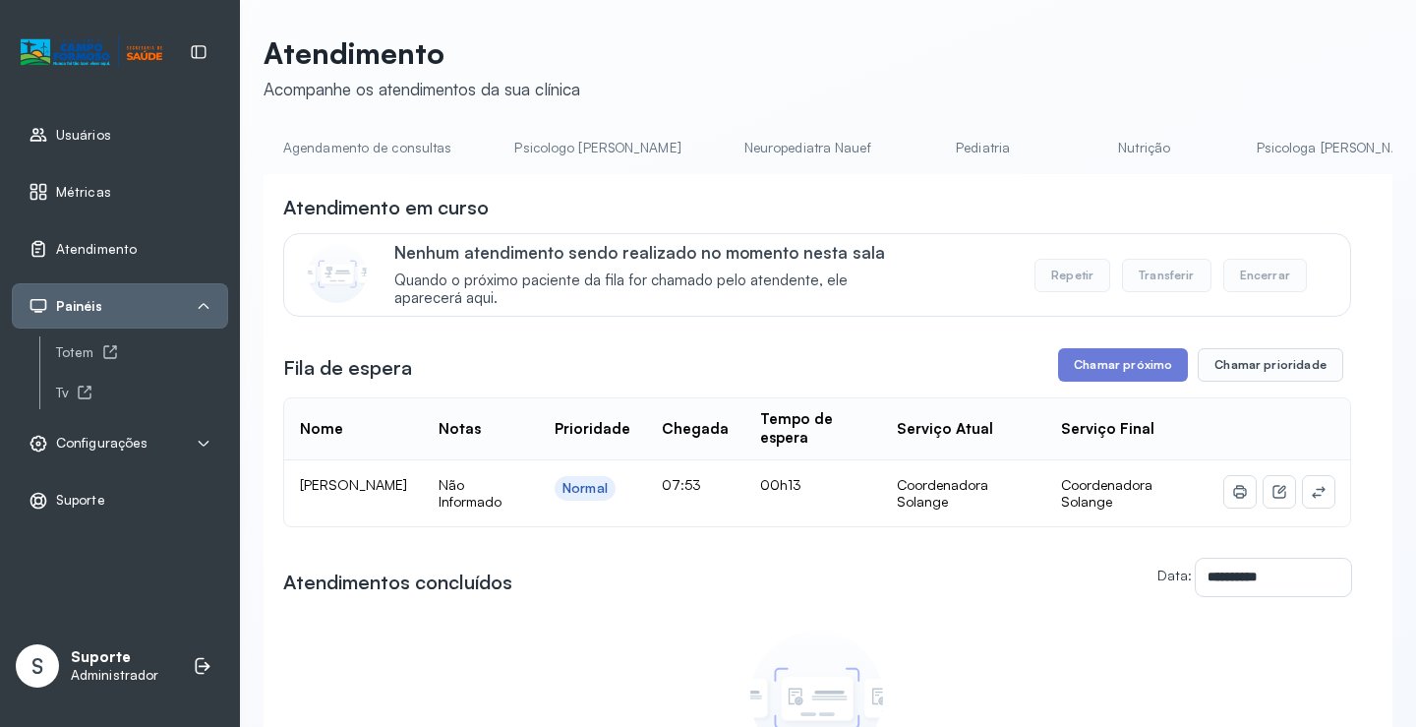
click at [582, 141] on link "Psicologo Pedro" at bounding box center [597, 148] width 205 height 32
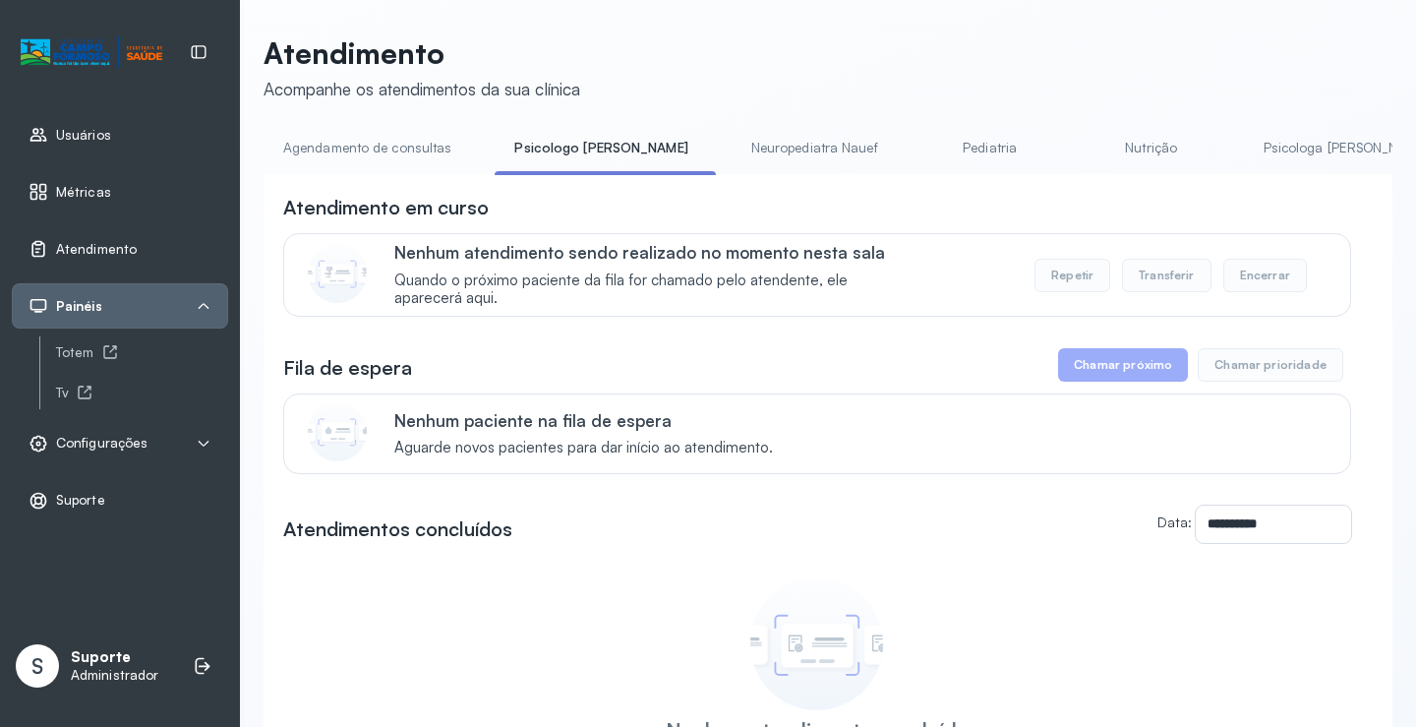
click at [355, 132] on link "Agendamento de consultas" at bounding box center [367, 148] width 207 height 32
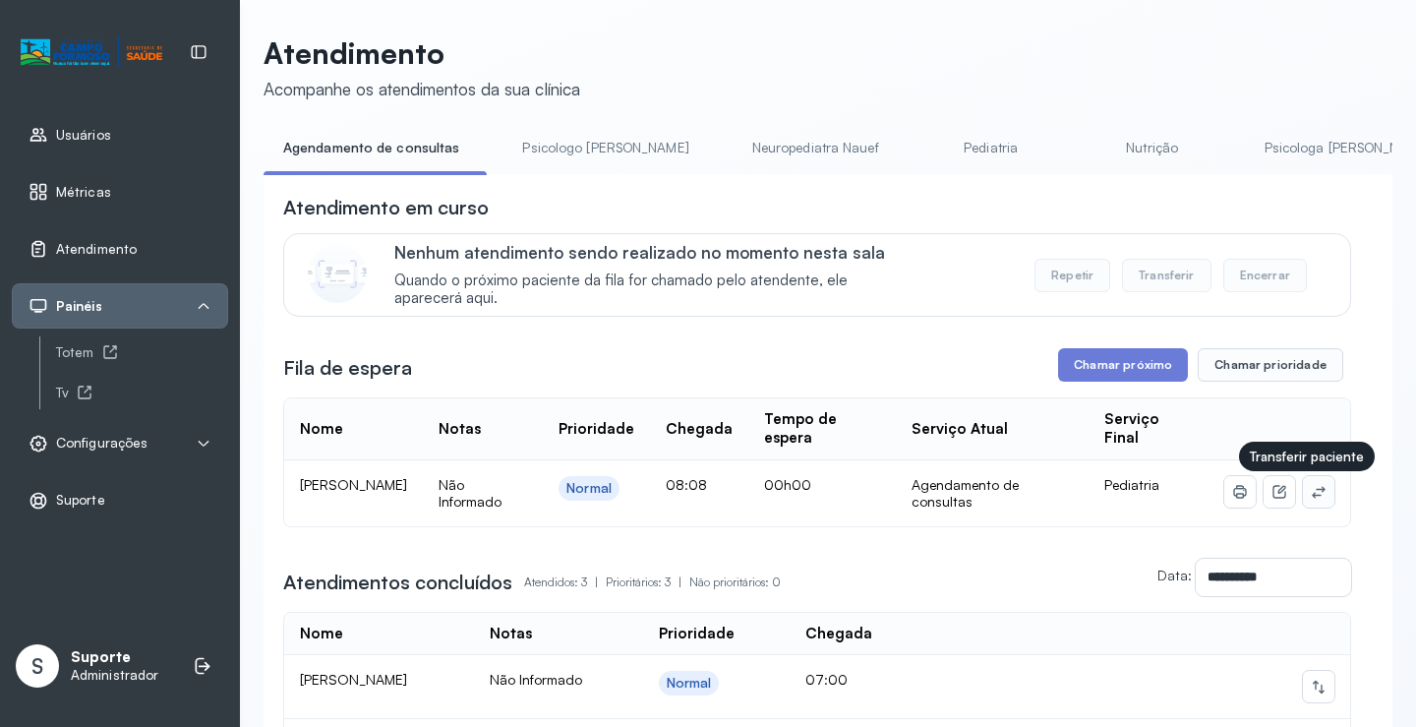
click at [1311, 496] on icon at bounding box center [1319, 492] width 16 height 16
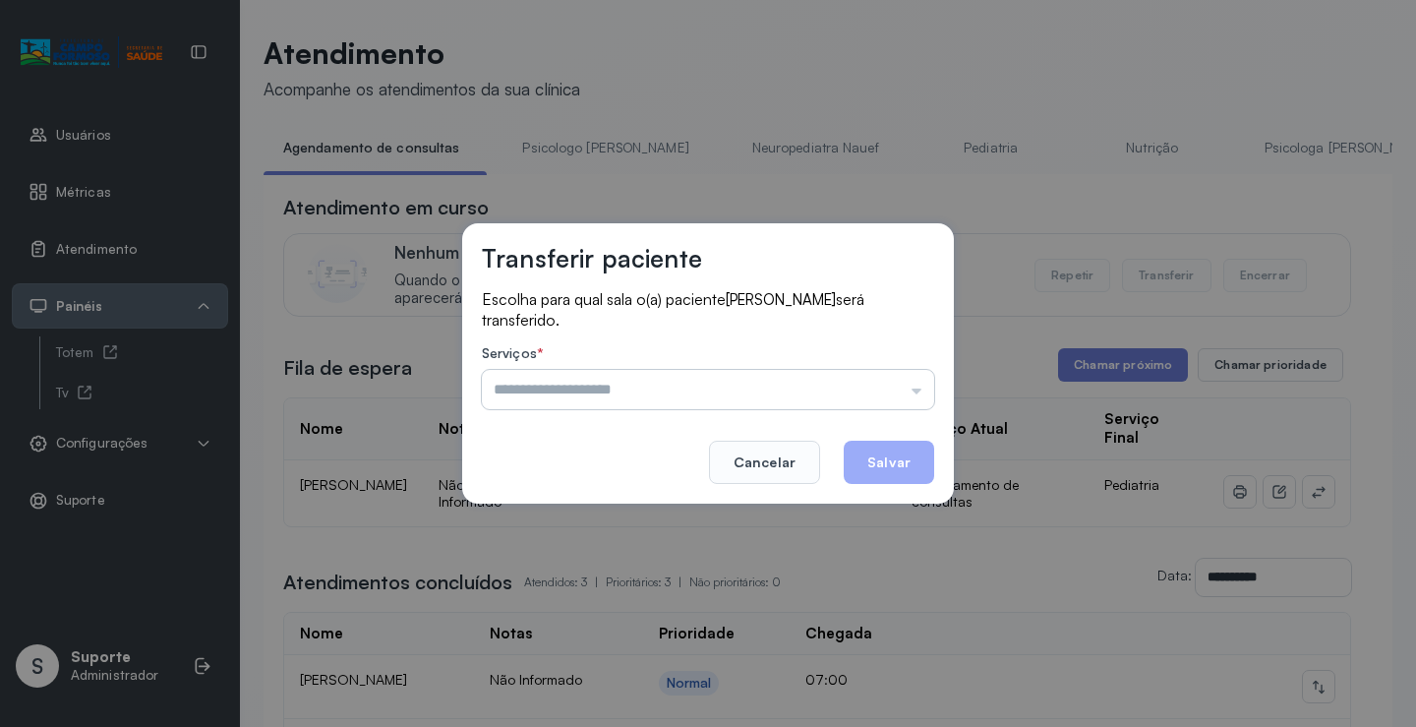
click at [899, 388] on input "text" at bounding box center [708, 389] width 452 height 39
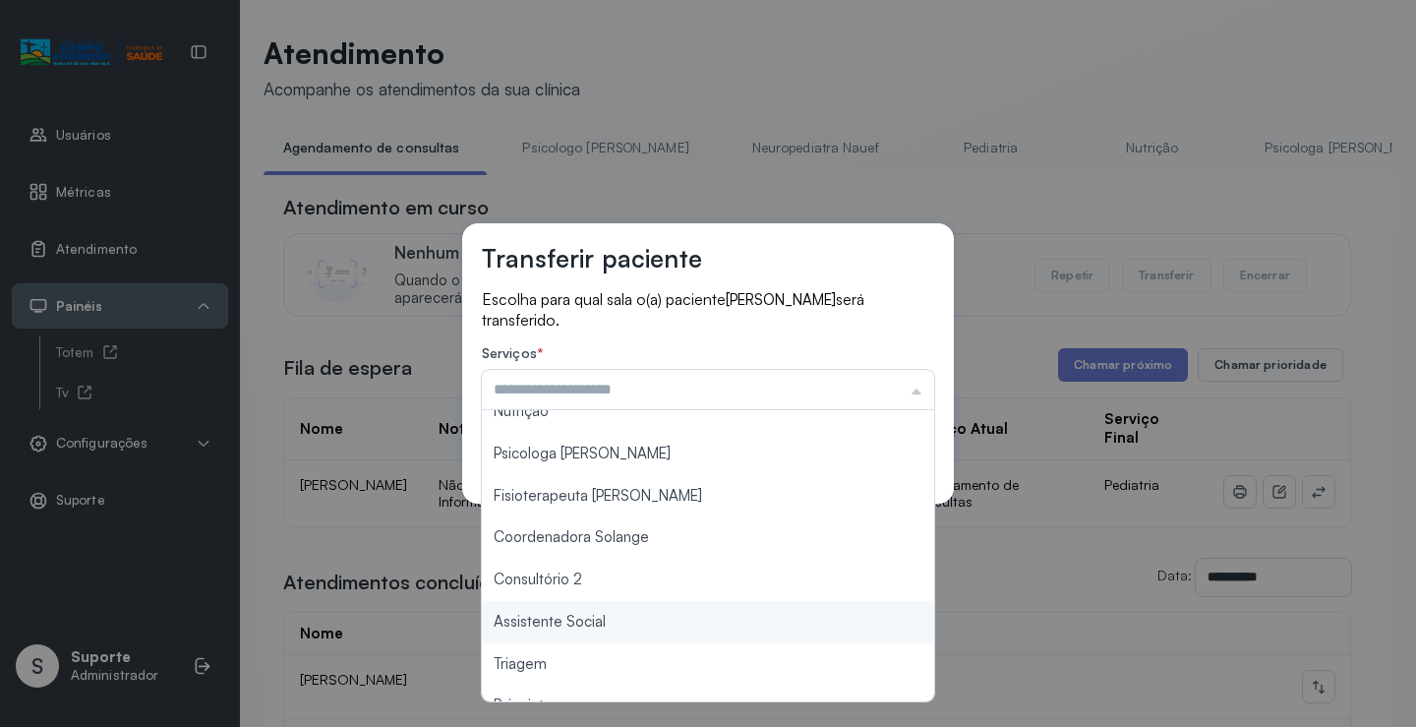
scroll to position [0, 0]
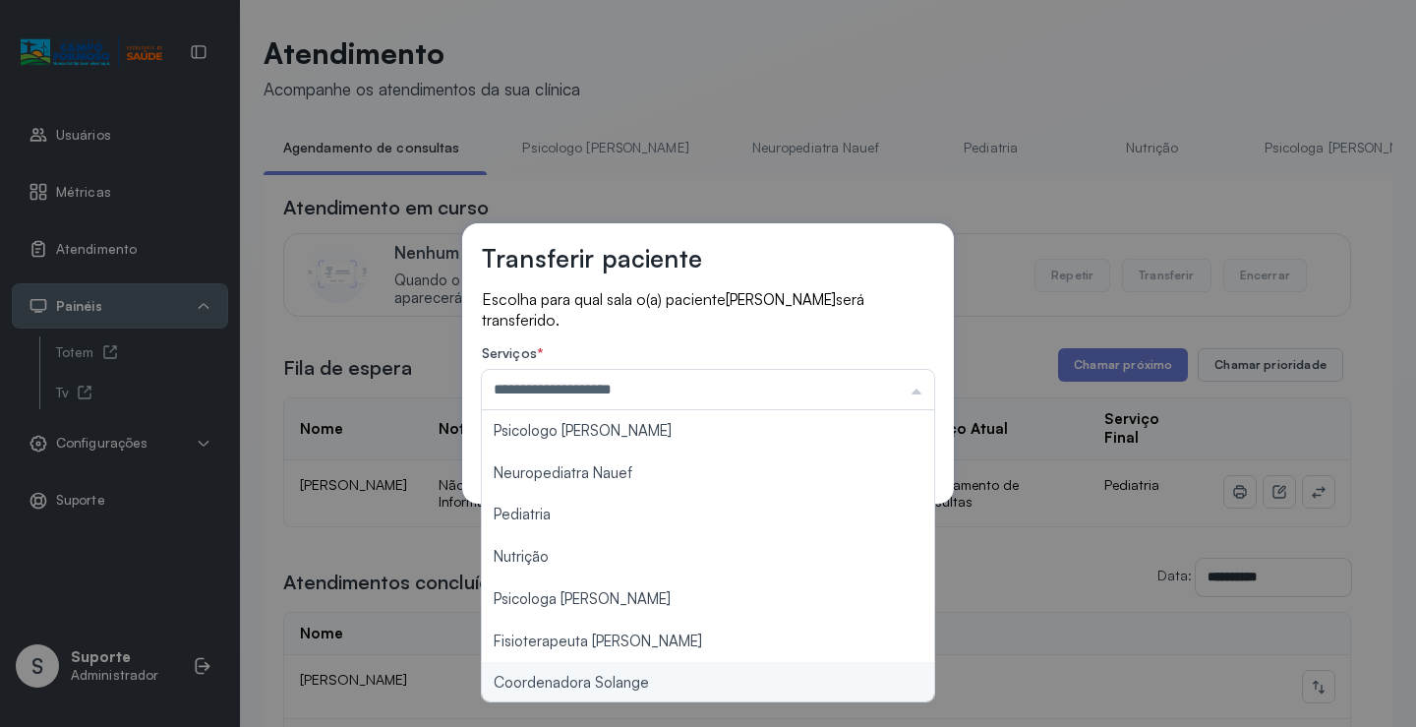
click at [620, 676] on div "**********" at bounding box center [708, 363] width 1416 height 727
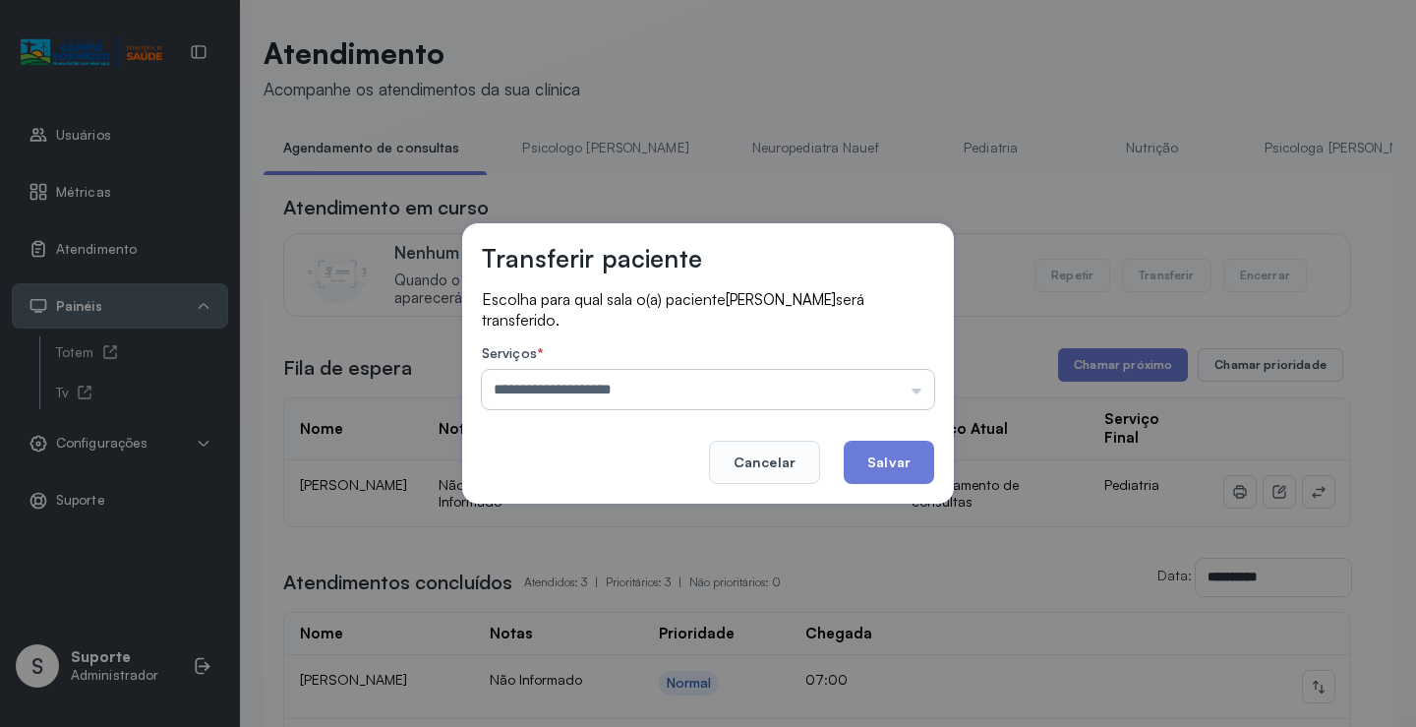
click at [766, 370] on input "**********" at bounding box center [708, 389] width 452 height 39
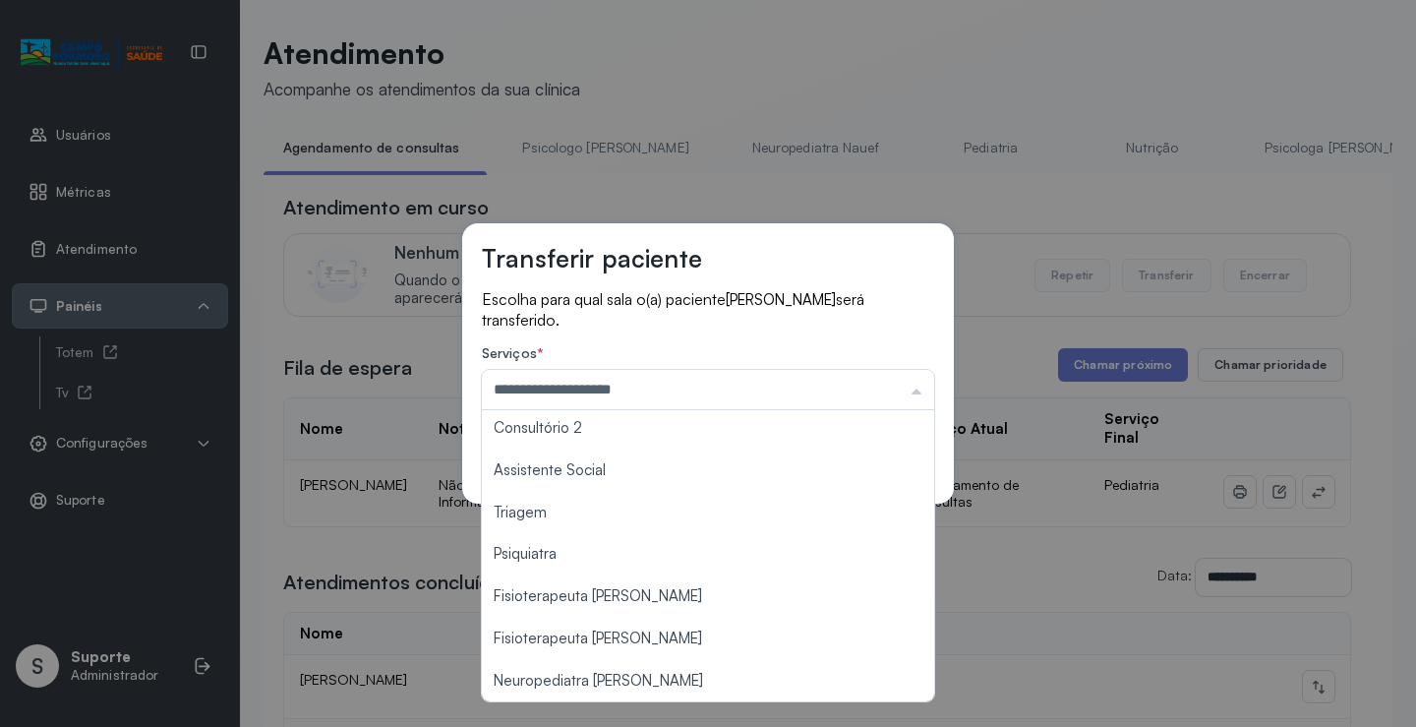
scroll to position [298, 0]
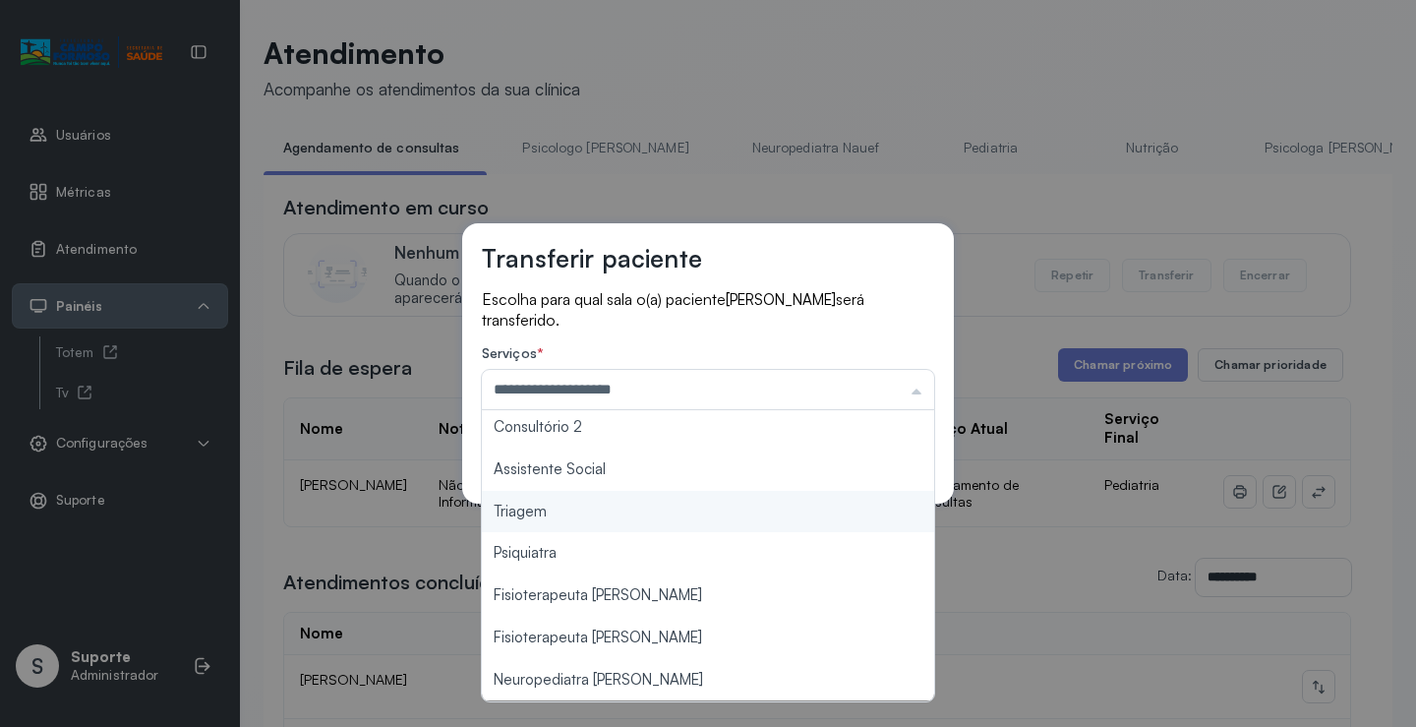
type input "*******"
click at [607, 523] on div "Transferir paciente Escolha para qual sala o(a) paciente AYSLA JASMINE CARVALHO…" at bounding box center [708, 363] width 1416 height 727
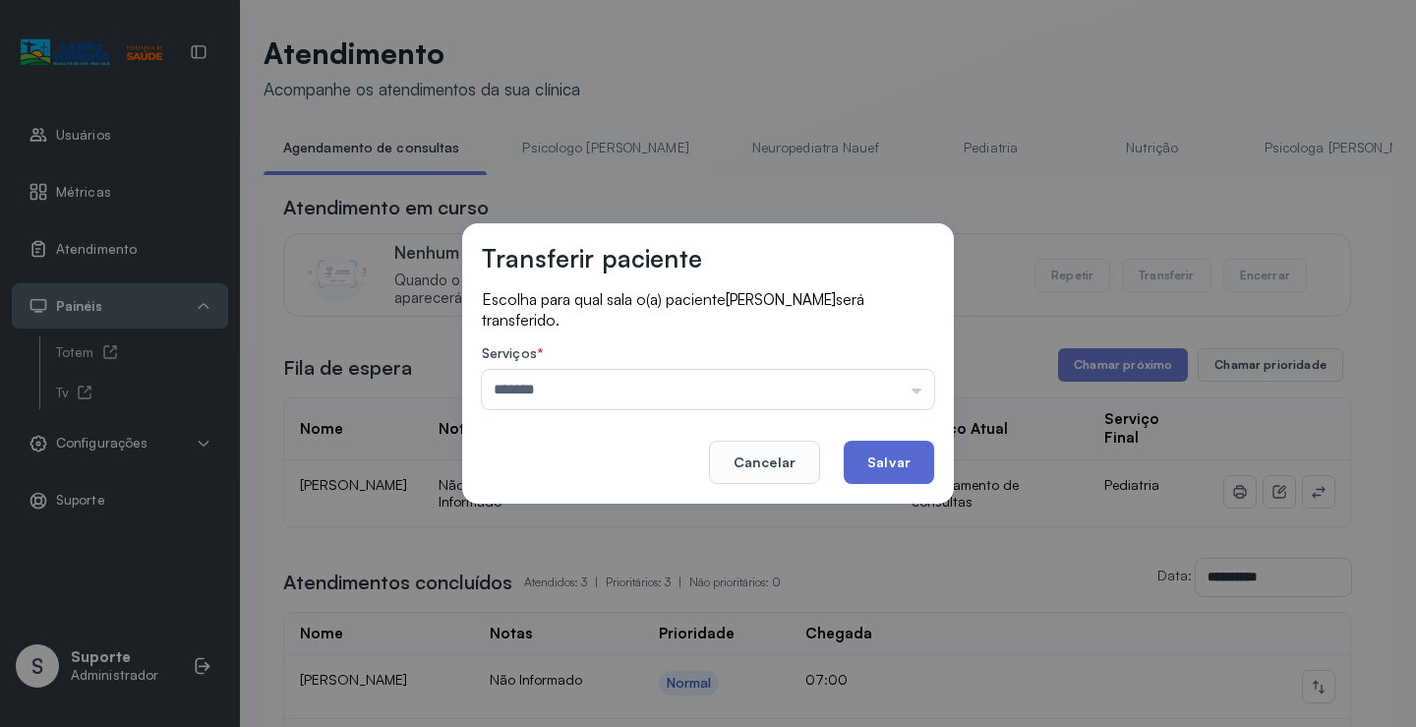
click at [874, 461] on button "Salvar" at bounding box center [889, 461] width 90 height 43
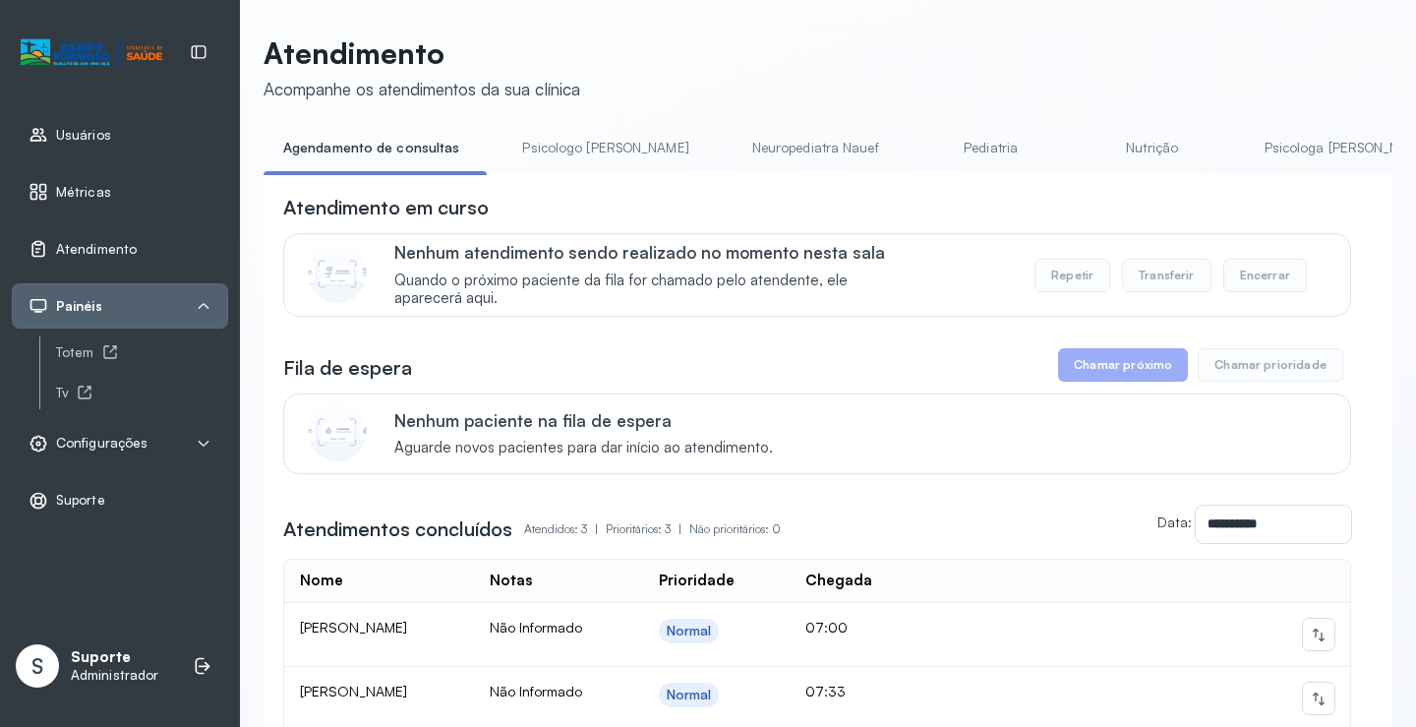
click at [578, 141] on link "Psicologo Pedro" at bounding box center [604, 148] width 205 height 32
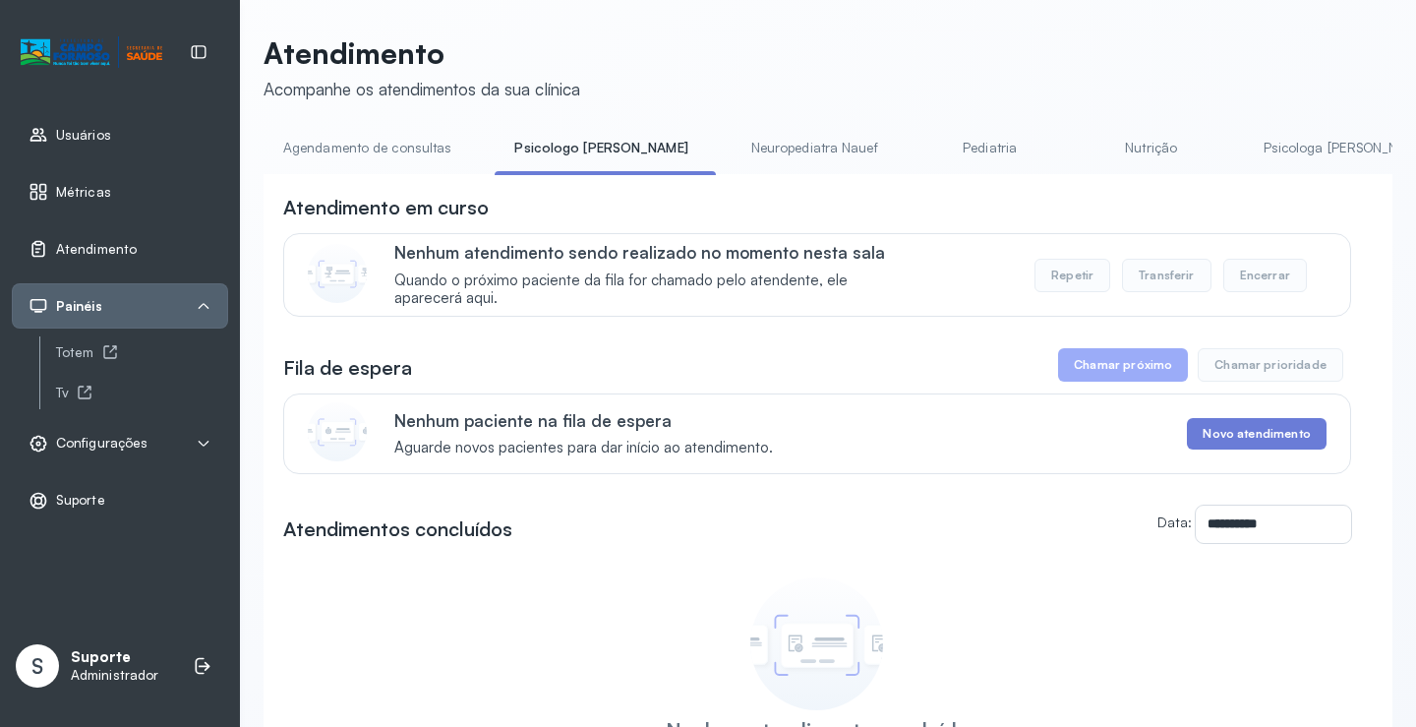
click at [440, 143] on link "Agendamento de consultas" at bounding box center [367, 148] width 207 height 32
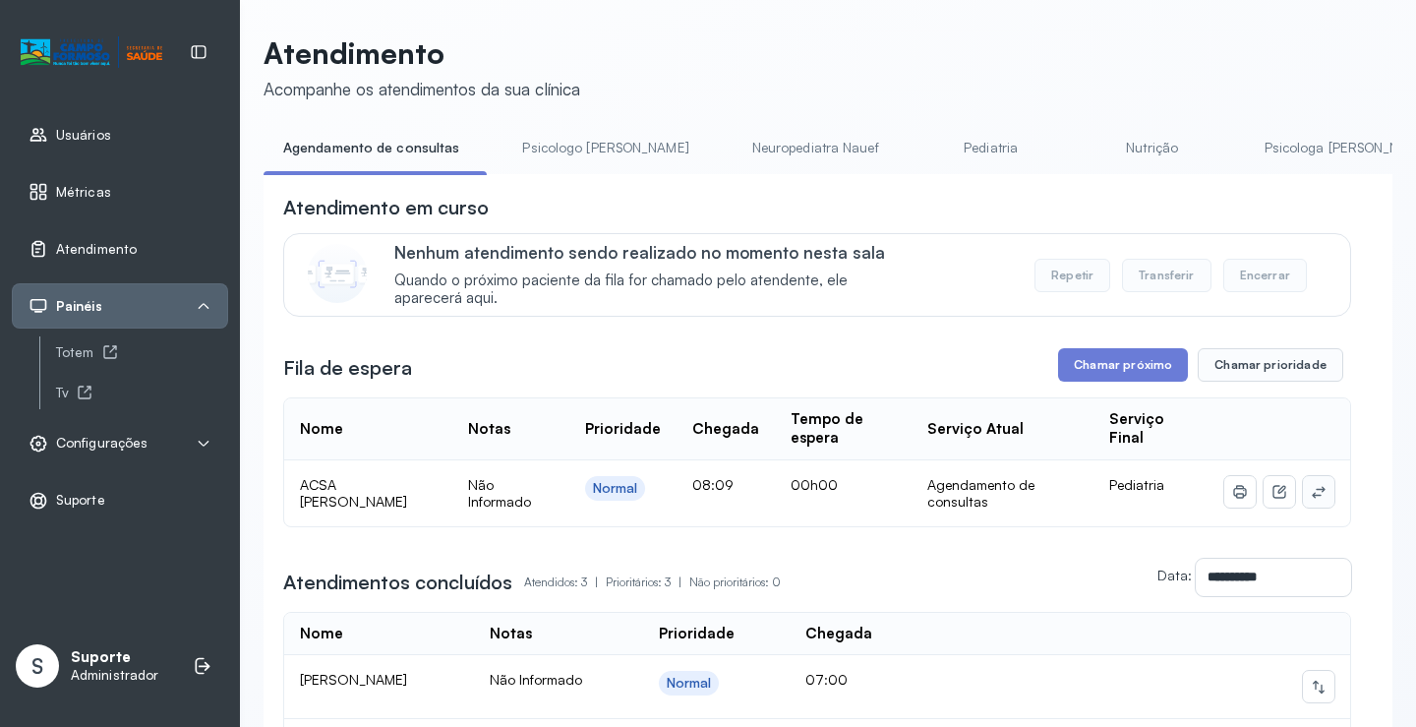
click at [1315, 499] on button at bounding box center [1318, 491] width 31 height 31
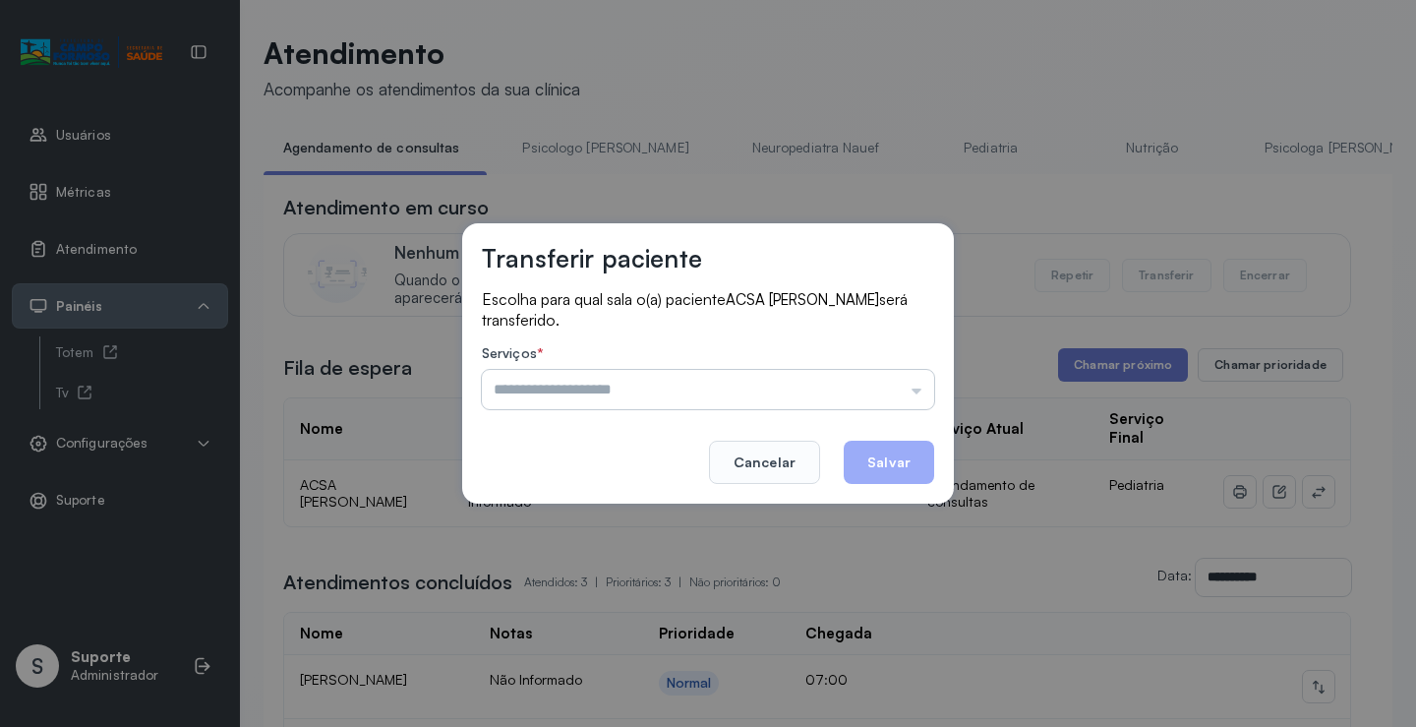
click at [904, 386] on input "text" at bounding box center [708, 389] width 452 height 39
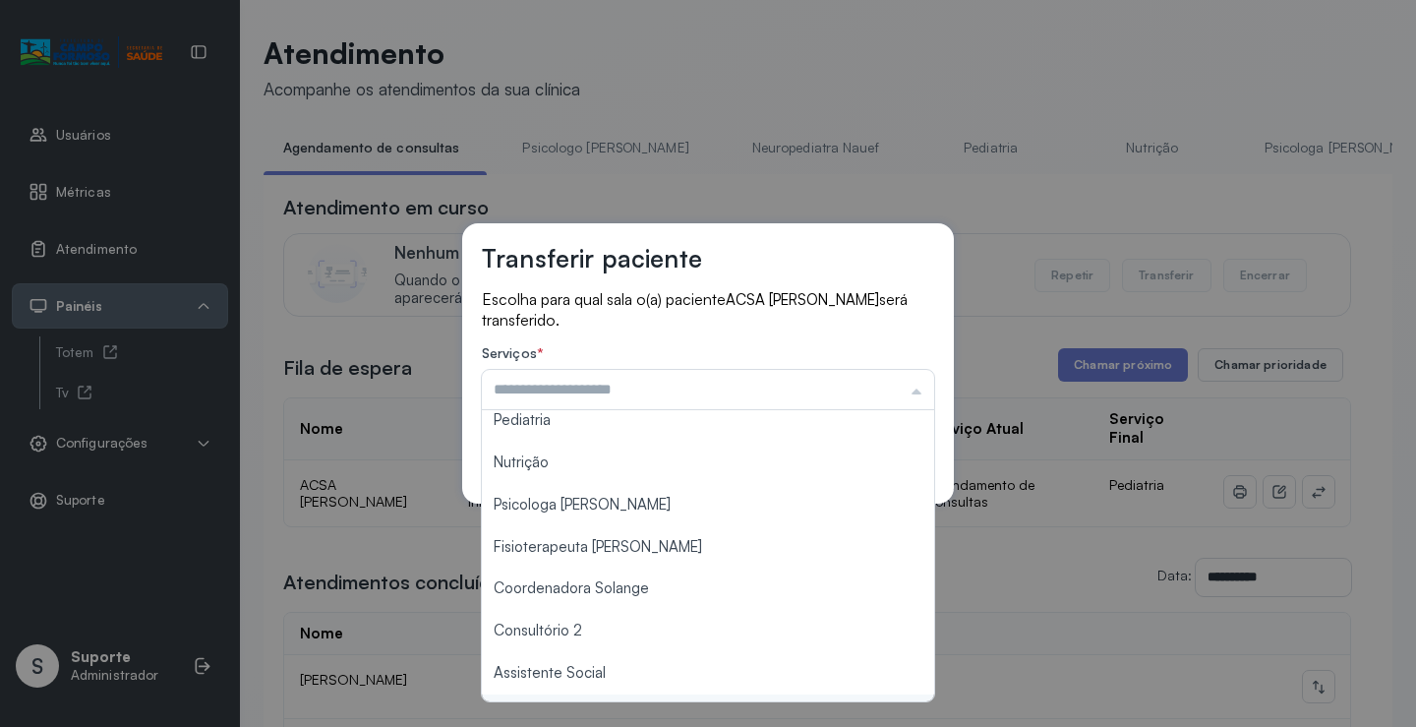
scroll to position [295, 0]
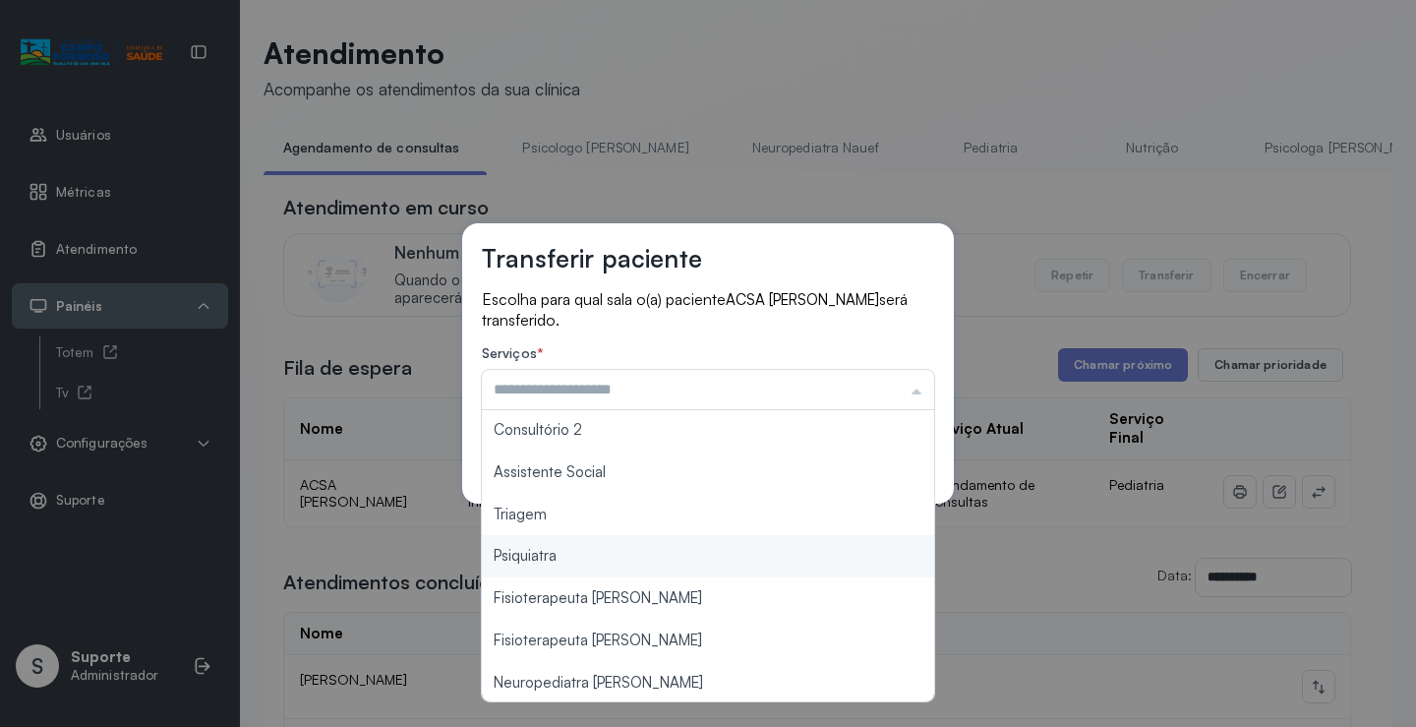
type input "*******"
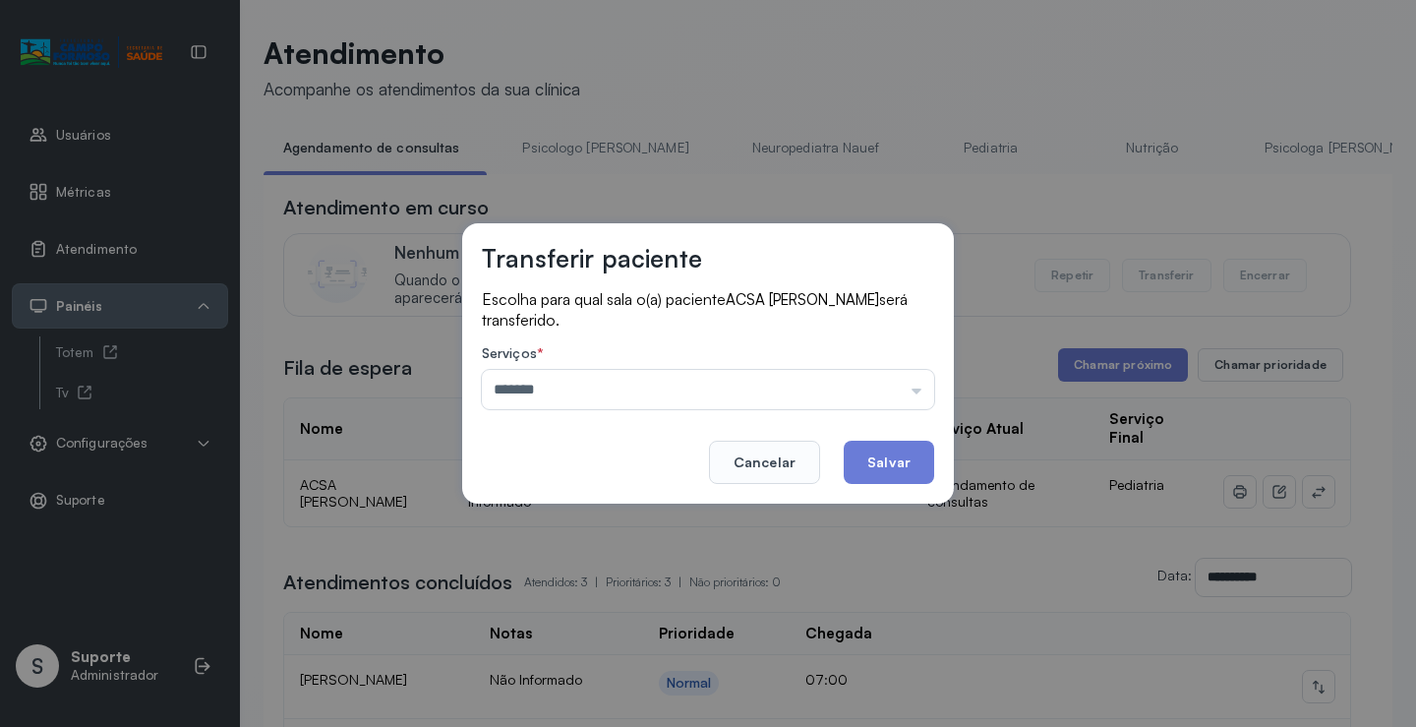
click at [598, 515] on div "Transferir paciente Escolha para qual sala o(a) paciente ACSA BEATRIZ GONCALVES…" at bounding box center [708, 363] width 1416 height 727
click at [905, 471] on button "Salvar" at bounding box center [889, 461] width 90 height 43
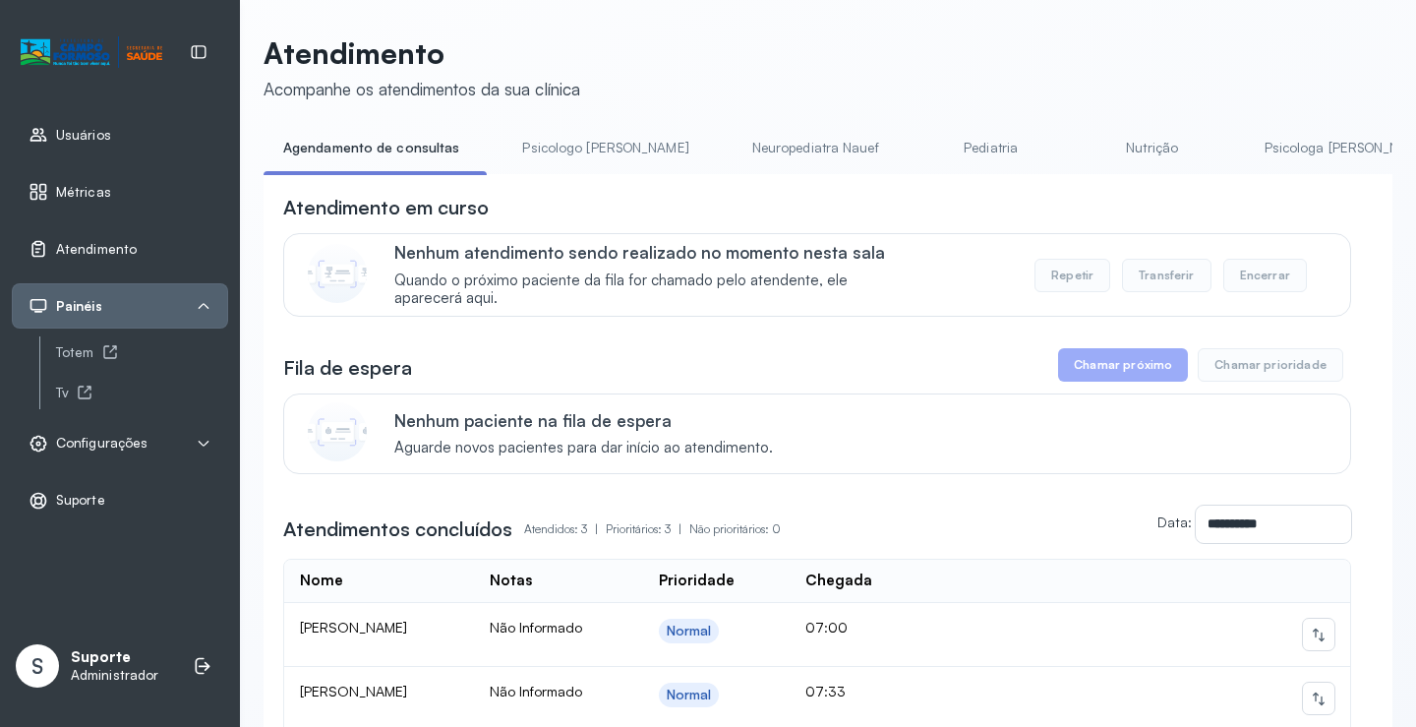
click at [586, 141] on link "Psicologo Pedro" at bounding box center [604, 148] width 205 height 32
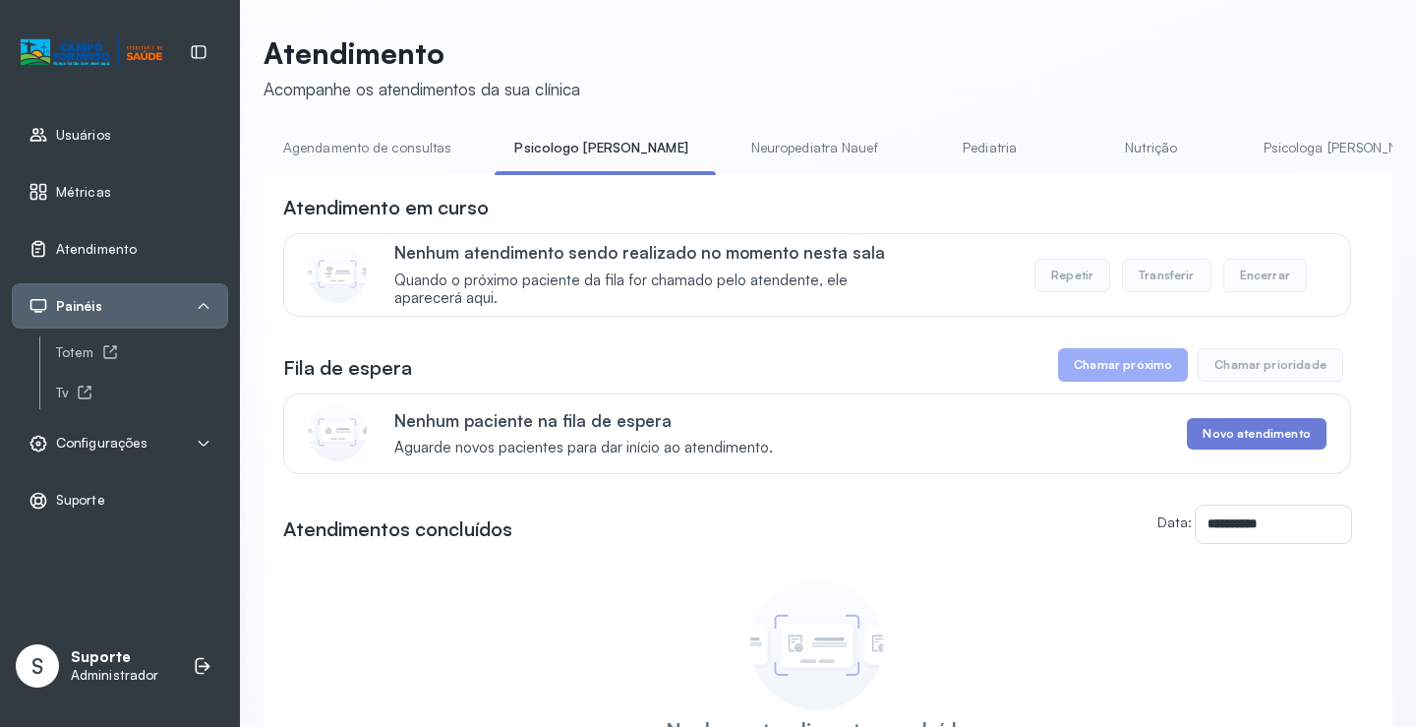
click at [385, 150] on link "Agendamento de consultas" at bounding box center [367, 148] width 207 height 32
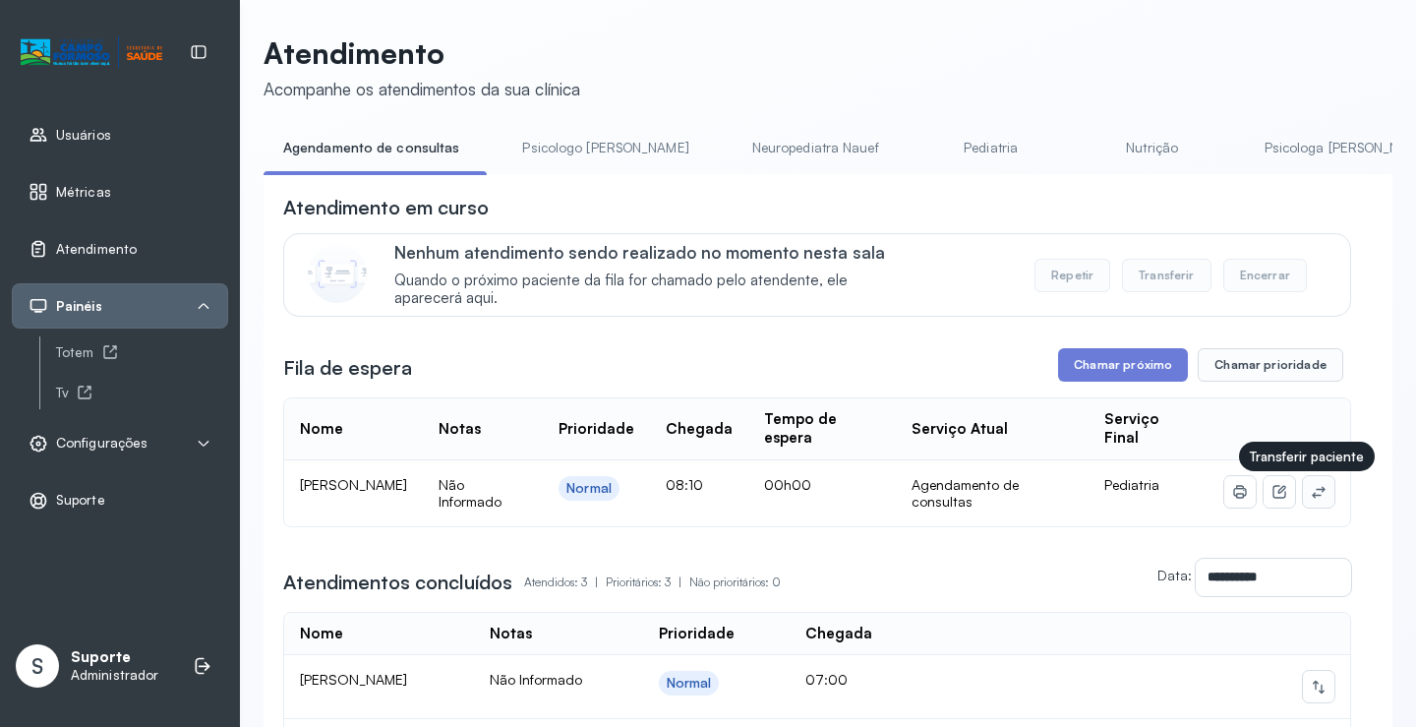
click at [1312, 494] on icon at bounding box center [1318, 492] width 13 height 12
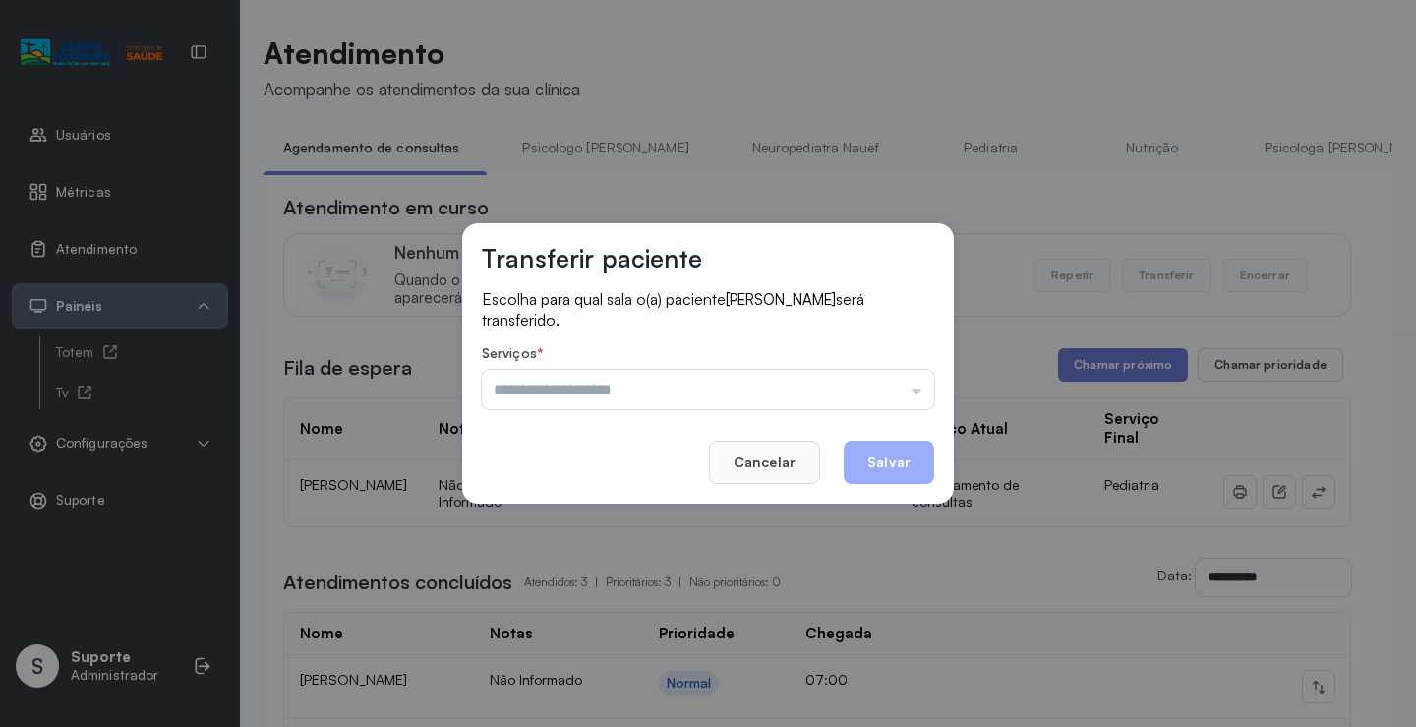
click at [843, 368] on div "Serviços * Psicologo Pedro Neuropediatra Nauef Pediatria Nutrição Psicologa Ala…" at bounding box center [708, 377] width 452 height 64
drag, startPoint x: 788, startPoint y: 406, endPoint x: 748, endPoint y: 411, distance: 39.6
click at [786, 407] on input "text" at bounding box center [708, 389] width 452 height 39
type input "*******"
drag, startPoint x: 583, startPoint y: 504, endPoint x: 799, endPoint y: 485, distance: 217.2
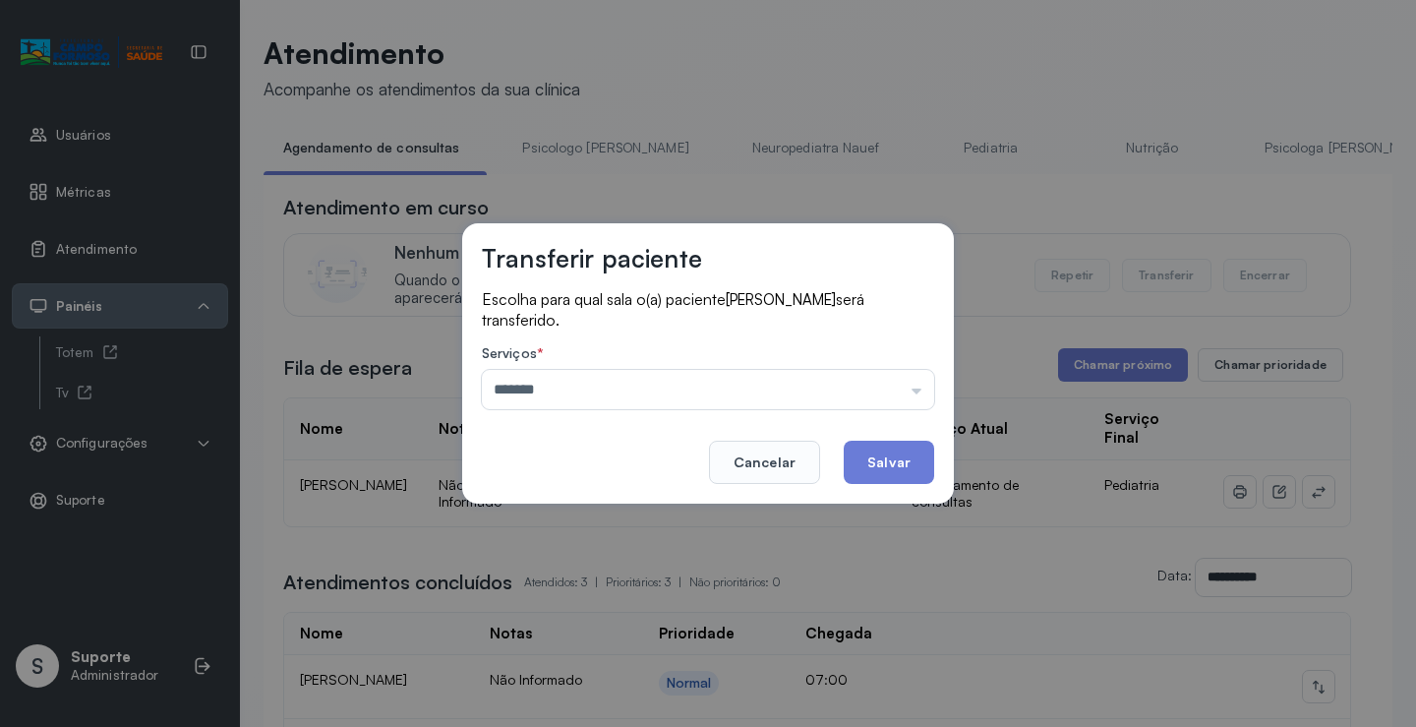
click at [589, 505] on div "Transferir paciente Escolha para qual sala o(a) paciente AYLA FERREIRA BRITO se…" at bounding box center [708, 363] width 1416 height 727
click at [878, 470] on button "Salvar" at bounding box center [889, 461] width 90 height 43
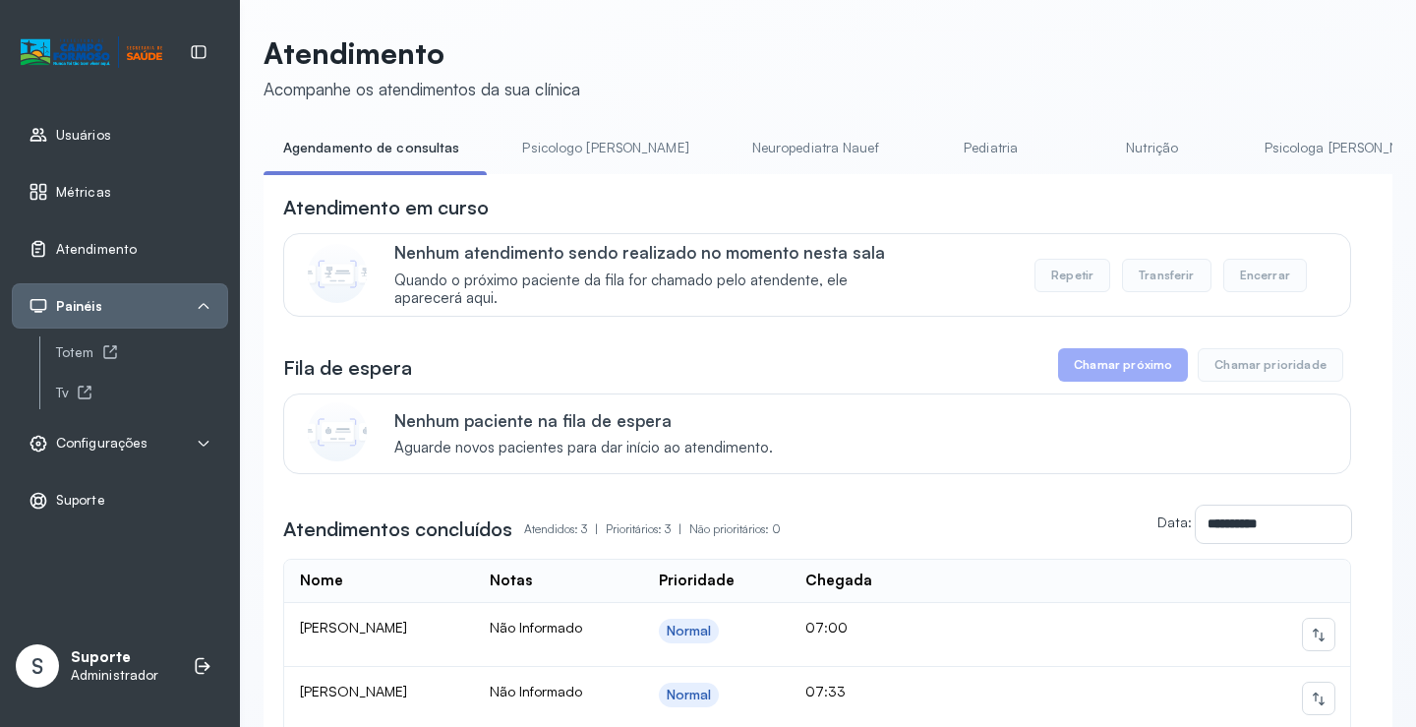
click at [582, 131] on div "**********" at bounding box center [828, 477] width 1129 height 885
click at [582, 137] on link "Psicologo Pedro" at bounding box center [604, 148] width 205 height 32
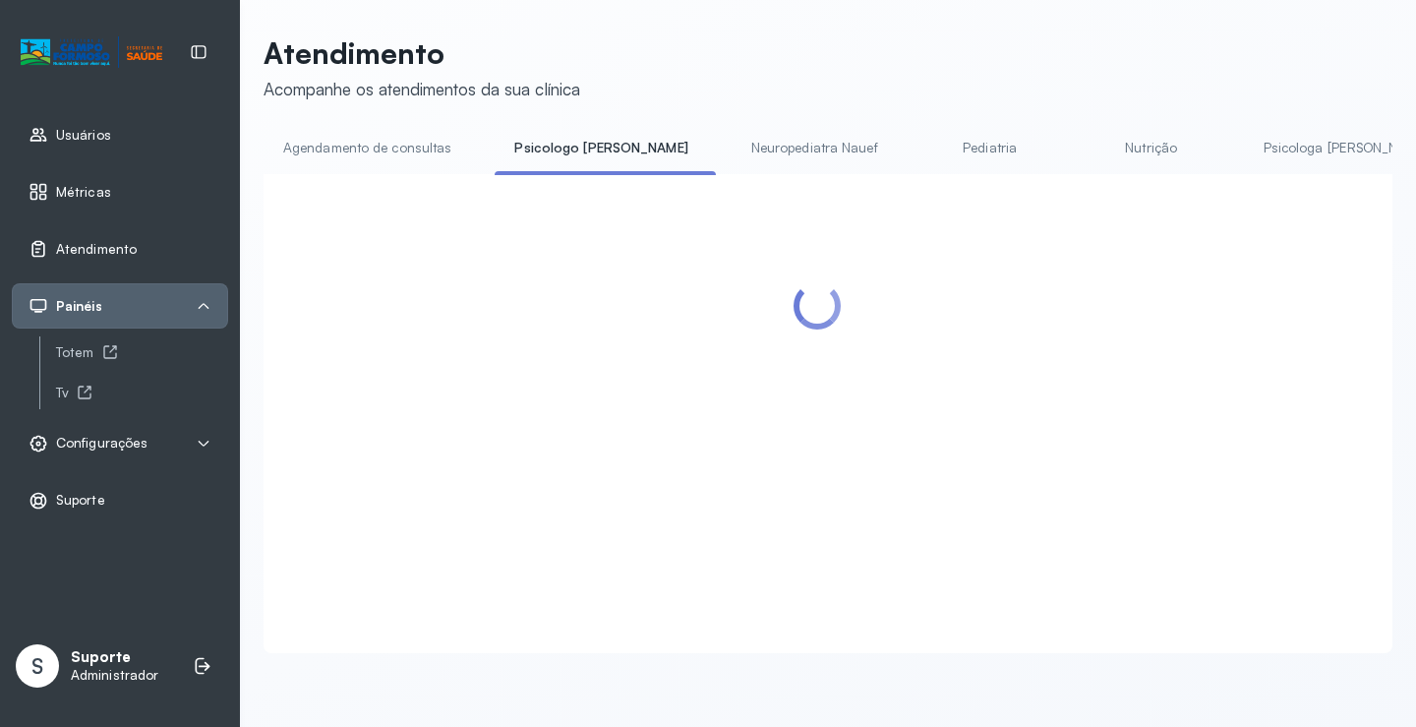
click at [397, 132] on link "Agendamento de consultas" at bounding box center [367, 148] width 207 height 32
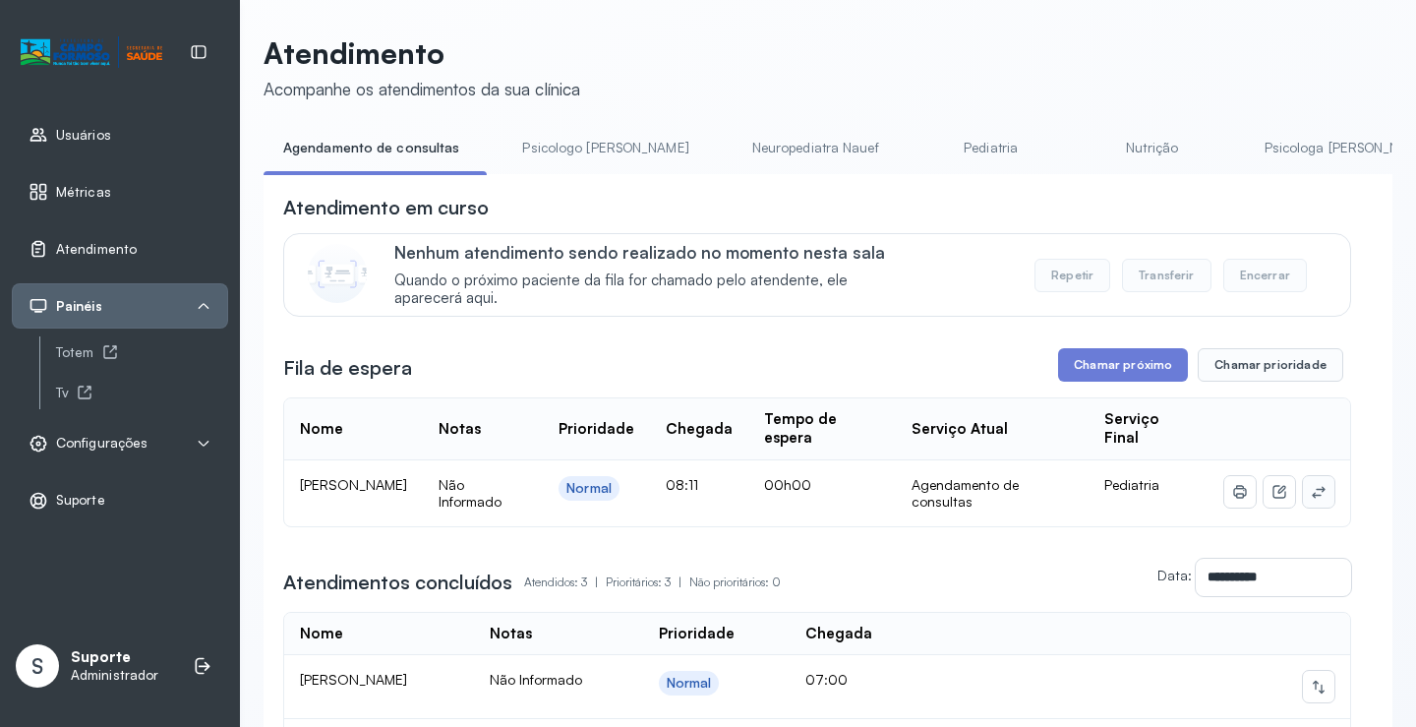
click at [1311, 499] on icon at bounding box center [1319, 492] width 16 height 16
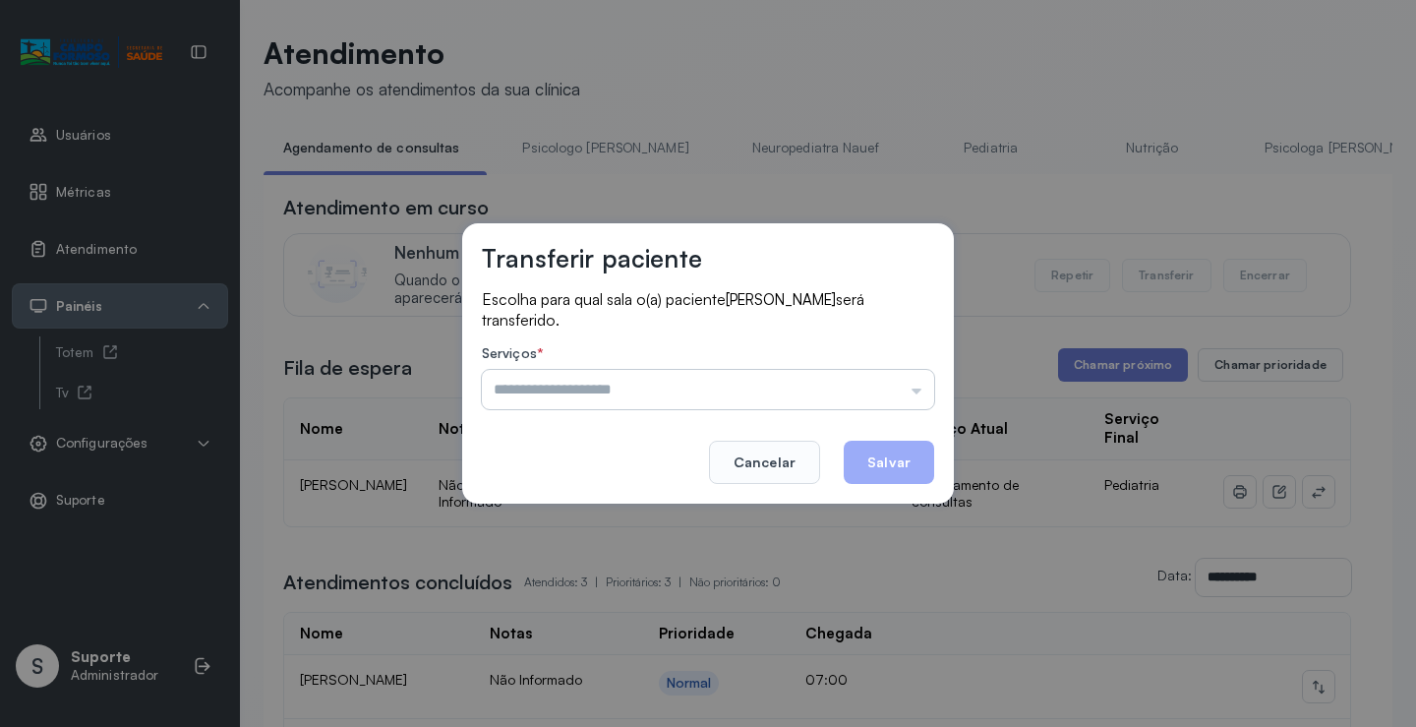
drag, startPoint x: 884, startPoint y: 389, endPoint x: 855, endPoint y: 389, distance: 28.5
click at [883, 389] on input "text" at bounding box center [708, 389] width 452 height 39
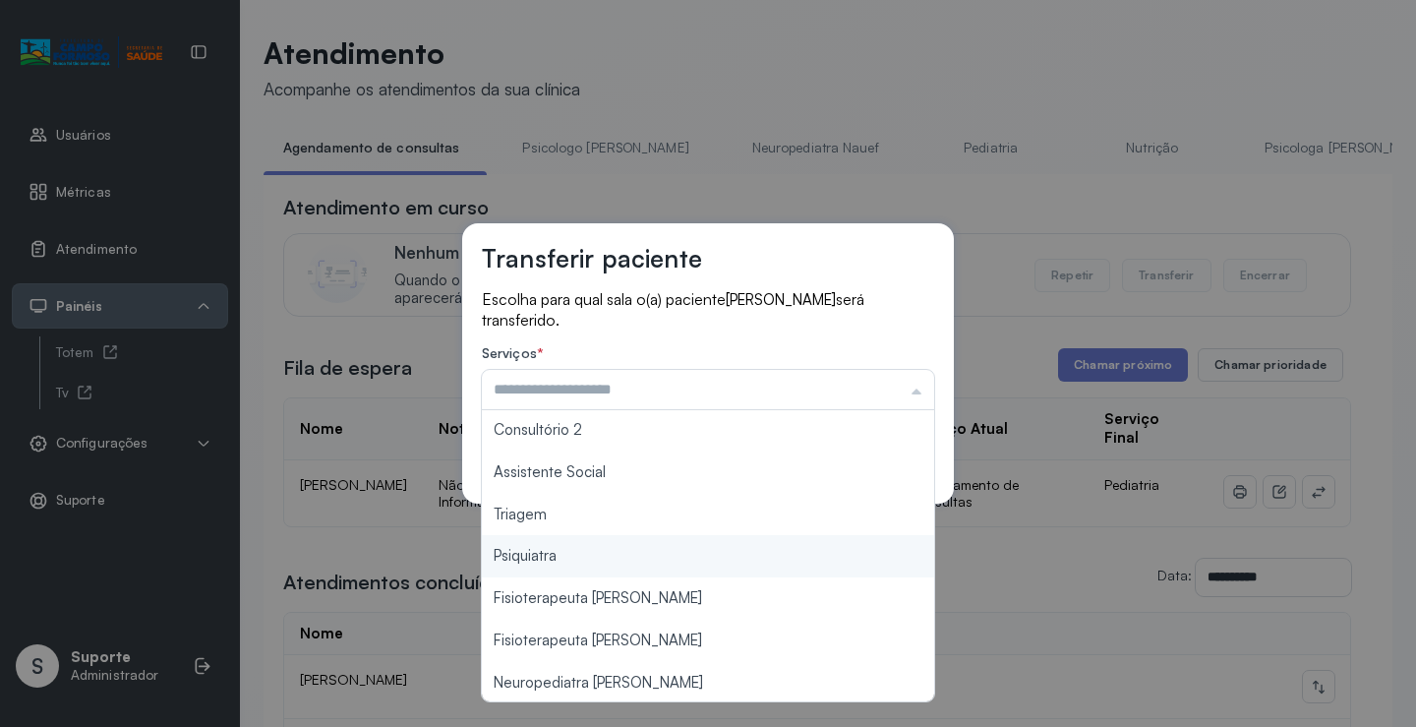
type input "*******"
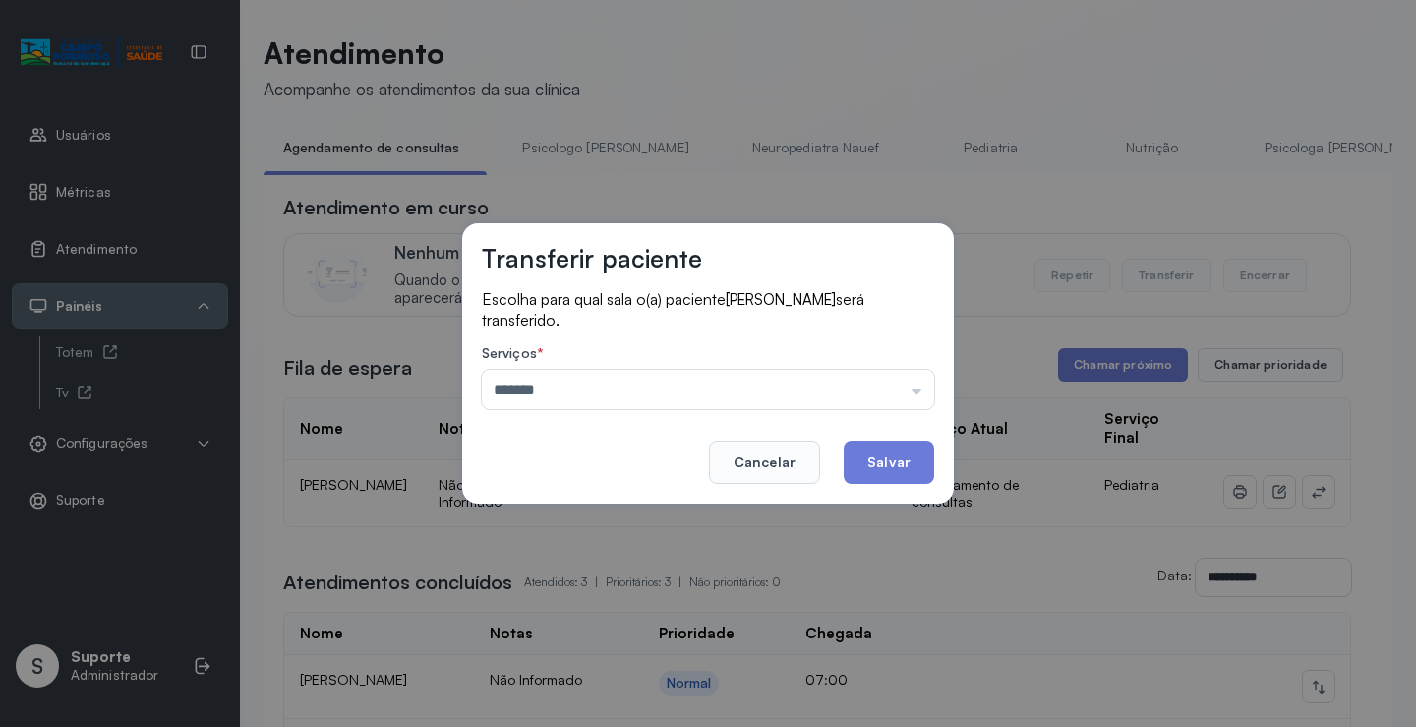
click at [657, 526] on div "Transferir paciente Escolha para qual sala o(a) paciente JOÃO VICTOR FERREIRA B…" at bounding box center [708, 363] width 1416 height 727
click at [893, 462] on button "Salvar" at bounding box center [889, 461] width 90 height 43
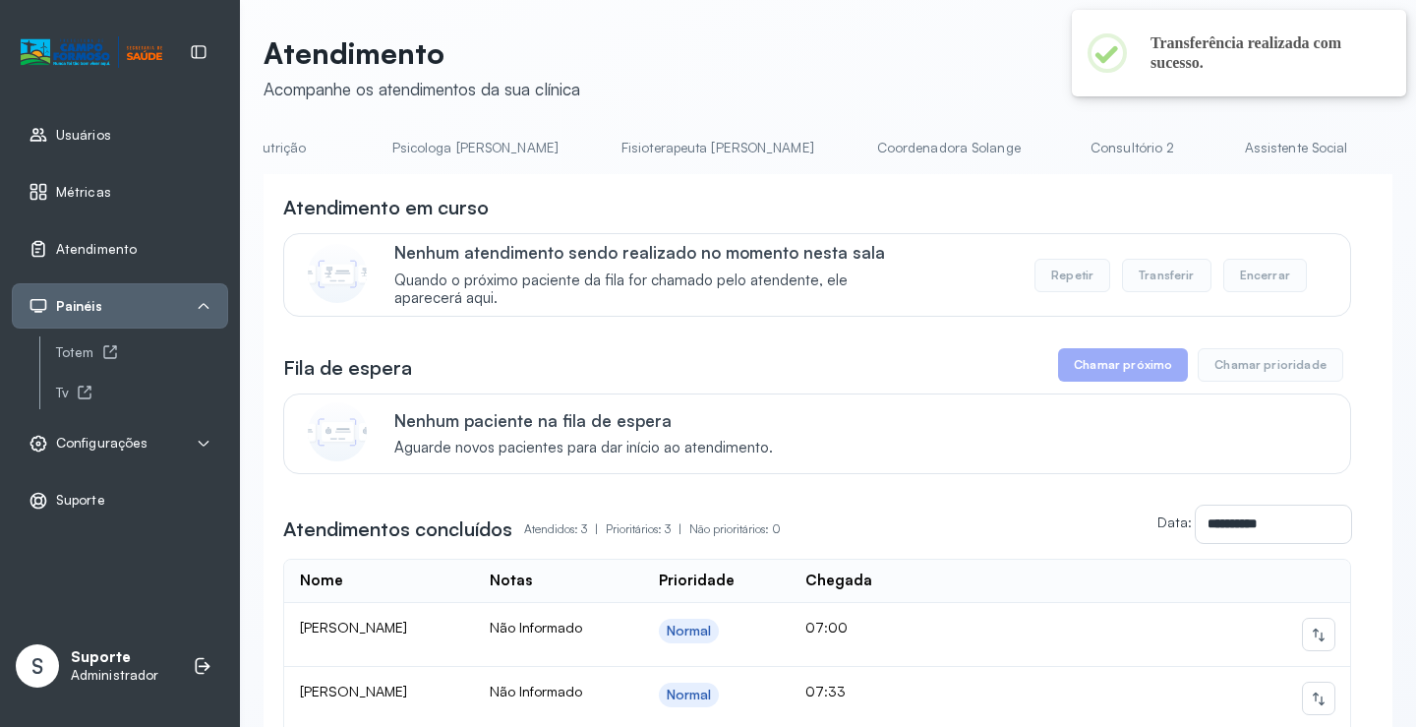
scroll to position [0, 1022]
click at [1241, 147] on link "Triagem" at bounding box center [1310, 148] width 138 height 32
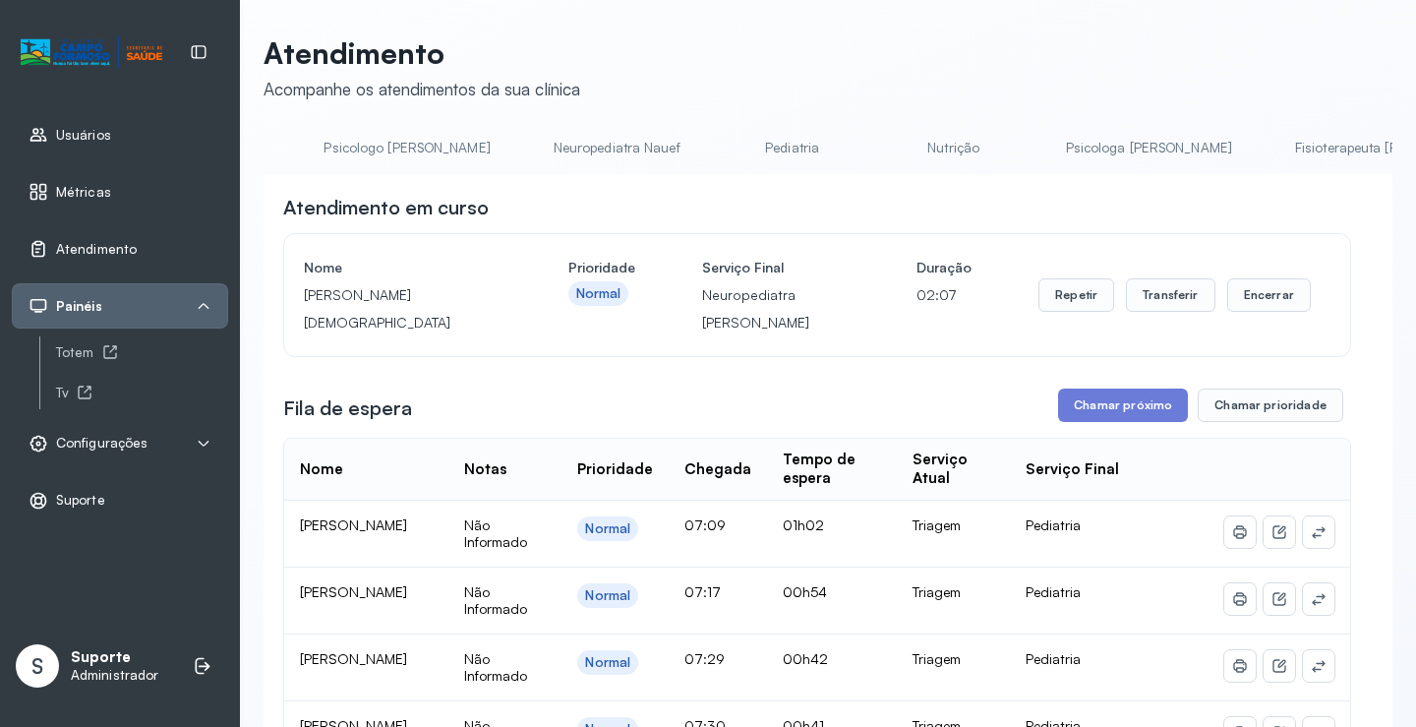
scroll to position [0, 0]
click at [343, 139] on link "Agendamento de consultas" at bounding box center [367, 148] width 207 height 32
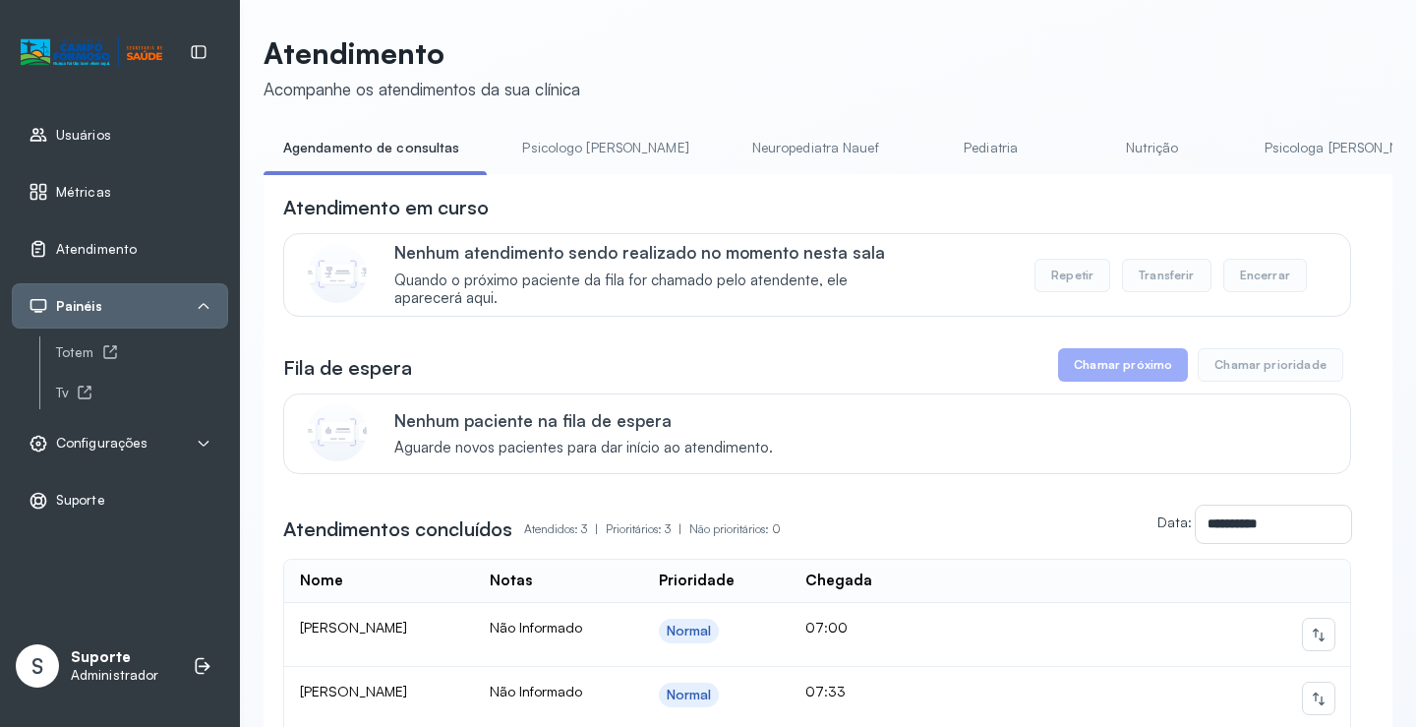
click at [543, 136] on link "Psicologo Pedro" at bounding box center [604, 148] width 205 height 32
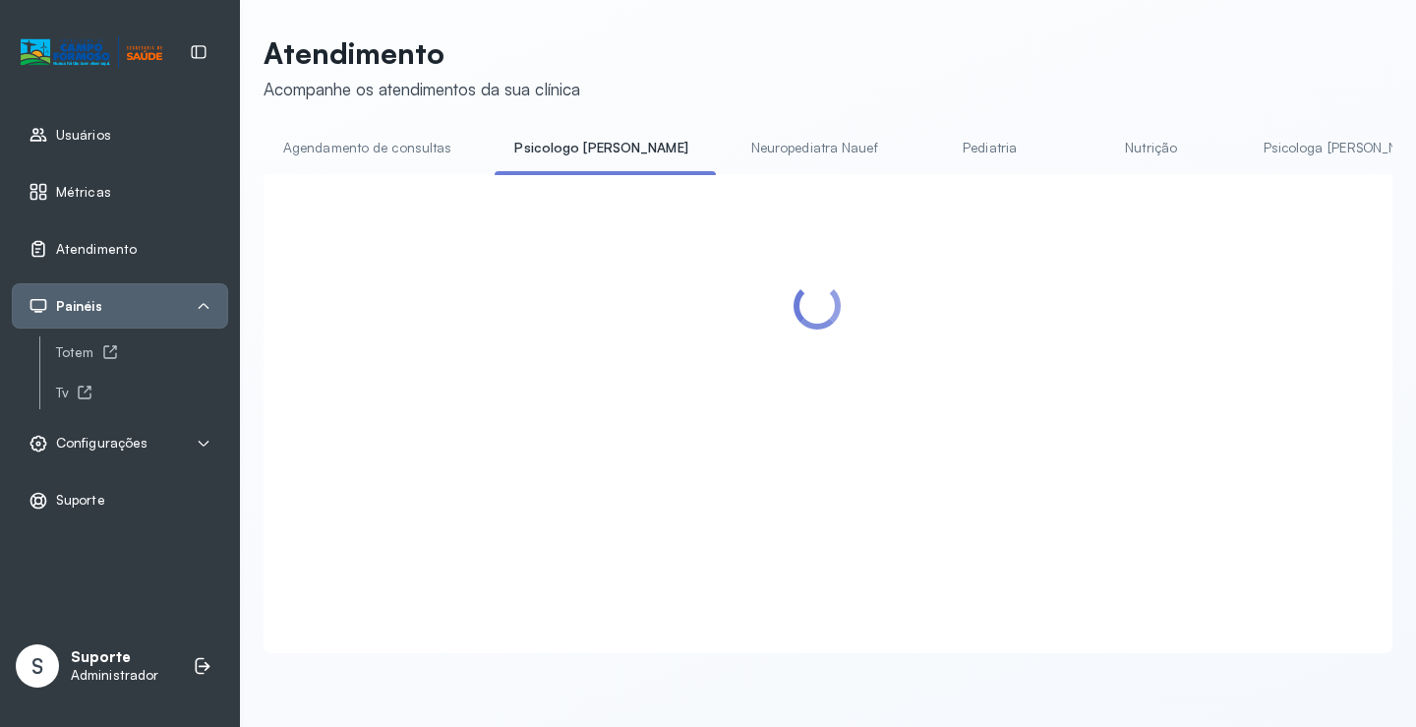
click at [376, 147] on link "Agendamento de consultas" at bounding box center [367, 148] width 207 height 32
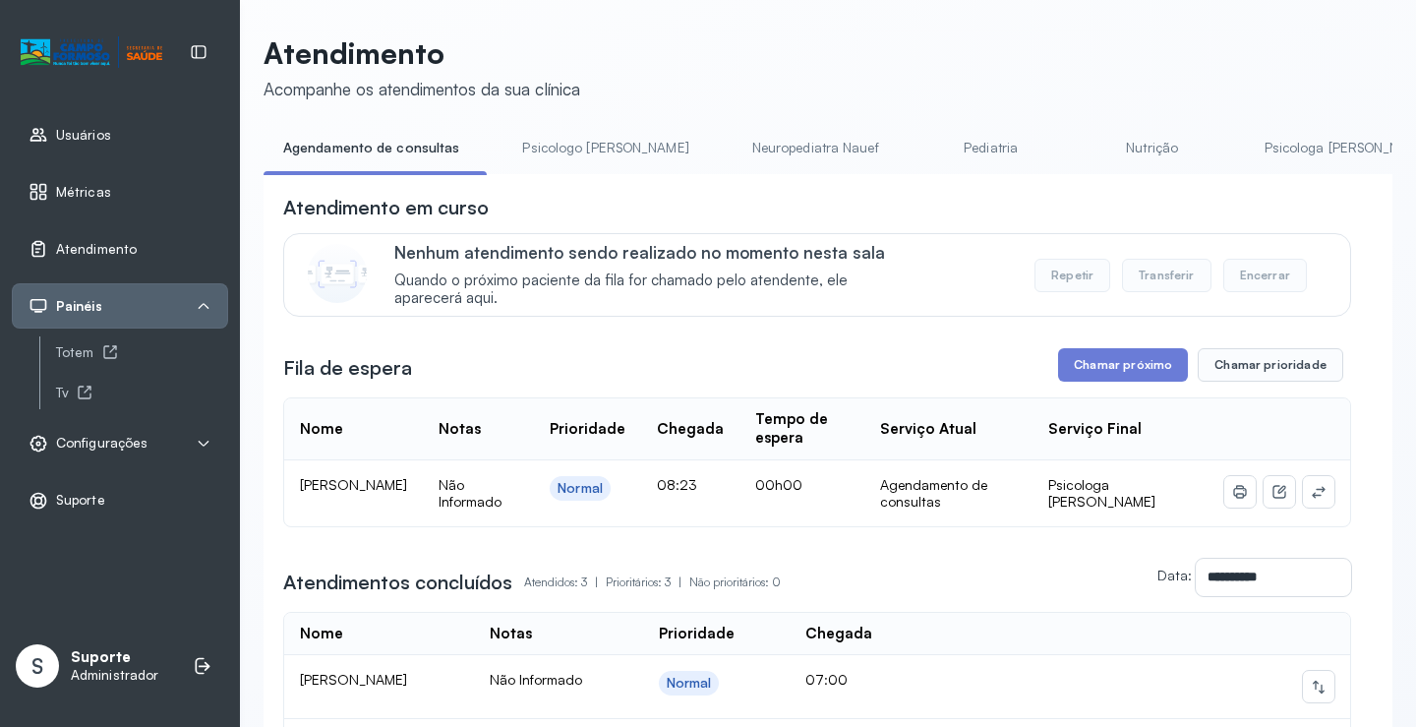
click at [1320, 495] on td at bounding box center [1279, 493] width 142 height 66
click at [1317, 495] on button at bounding box center [1318, 491] width 31 height 31
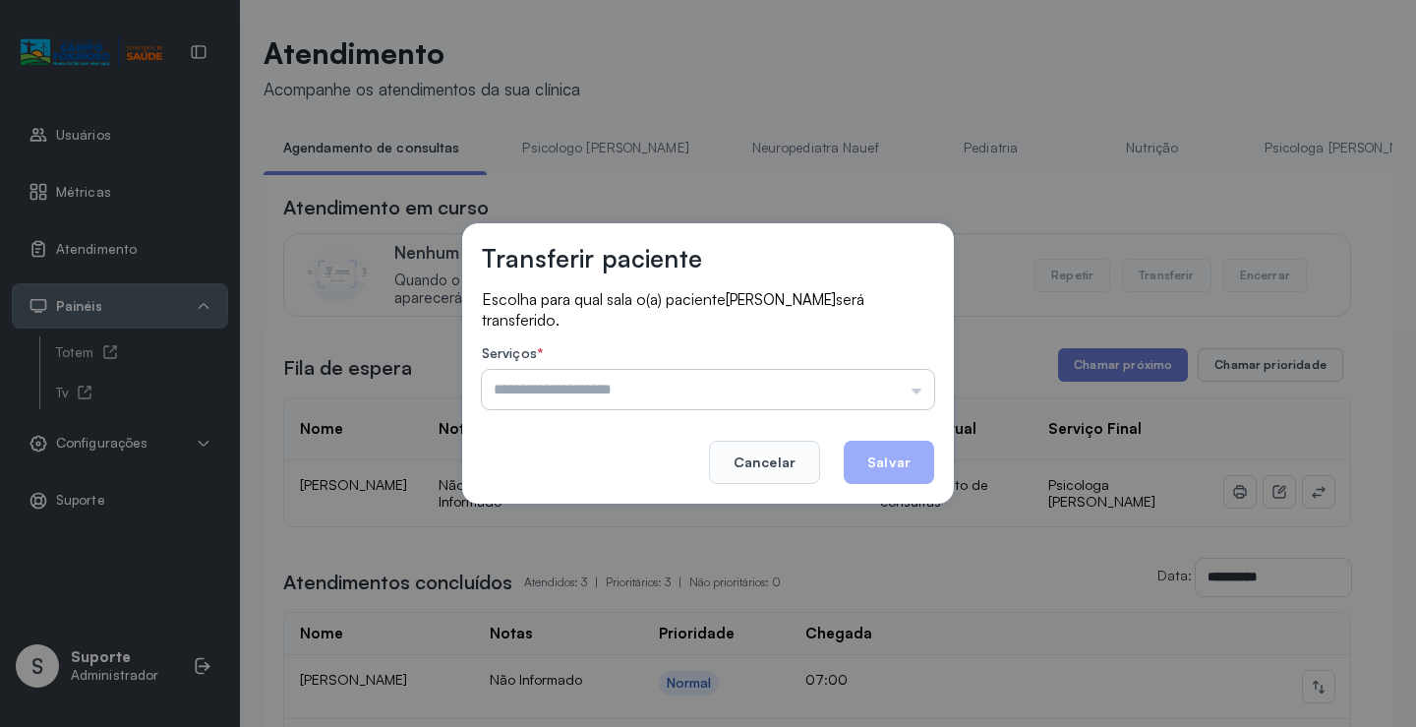
click at [854, 404] on input "text" at bounding box center [708, 389] width 452 height 39
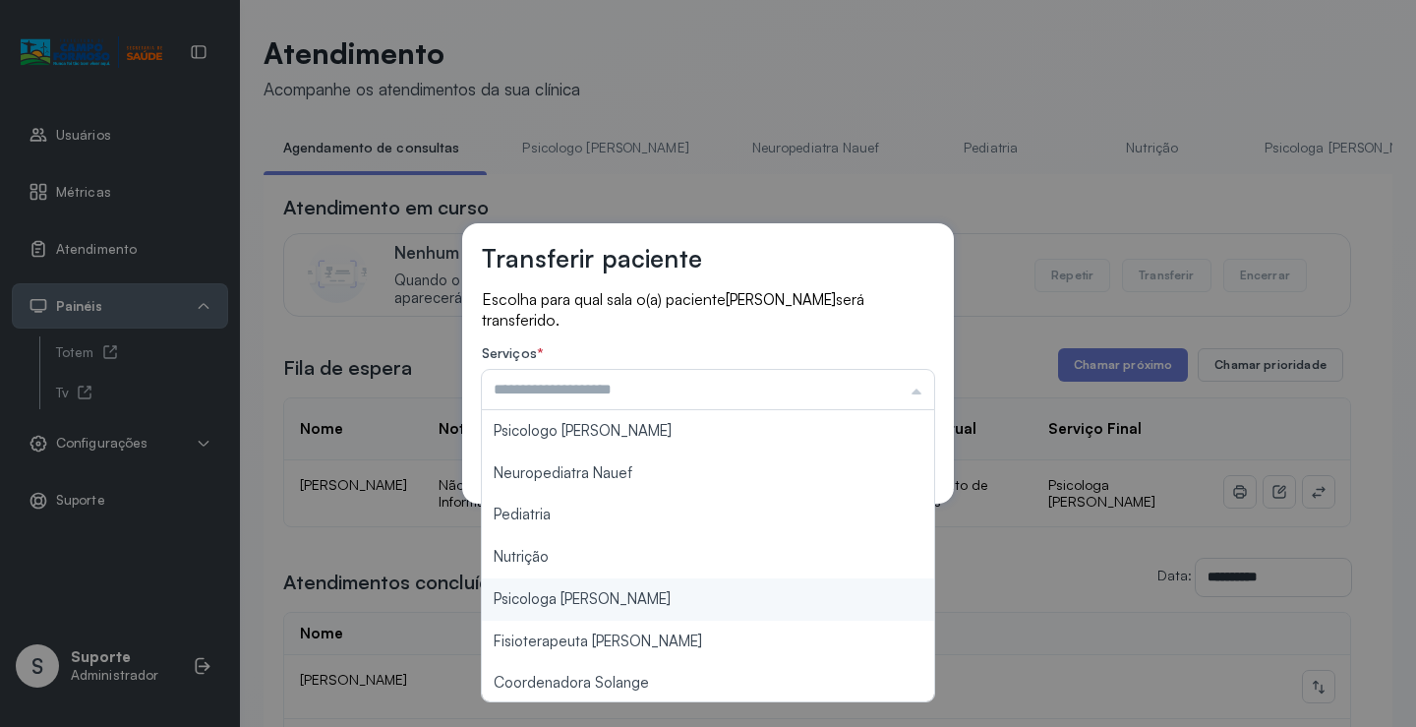
type input "**********"
drag, startPoint x: 608, startPoint y: 598, endPoint x: 784, endPoint y: 524, distance: 190.8
click at [609, 595] on div "**********" at bounding box center [708, 363] width 1416 height 727
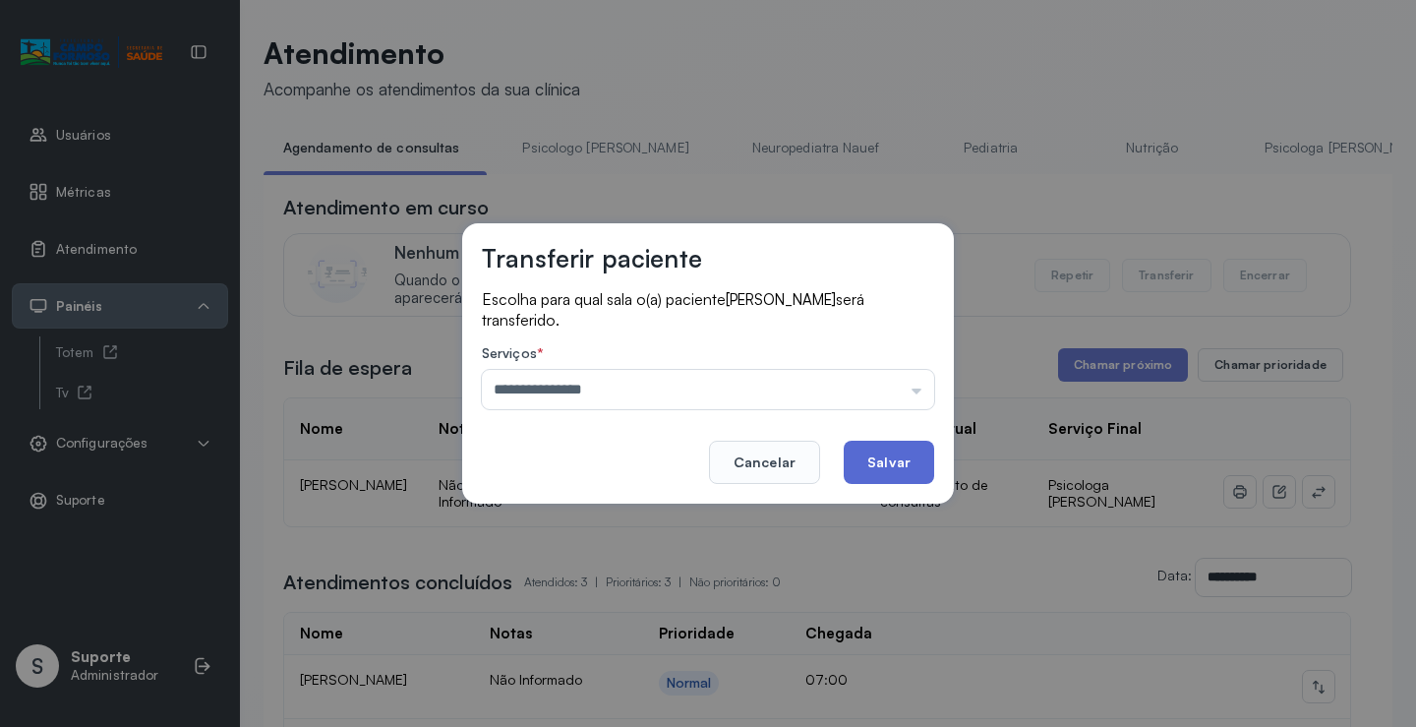
click at [875, 472] on button "Salvar" at bounding box center [889, 461] width 90 height 43
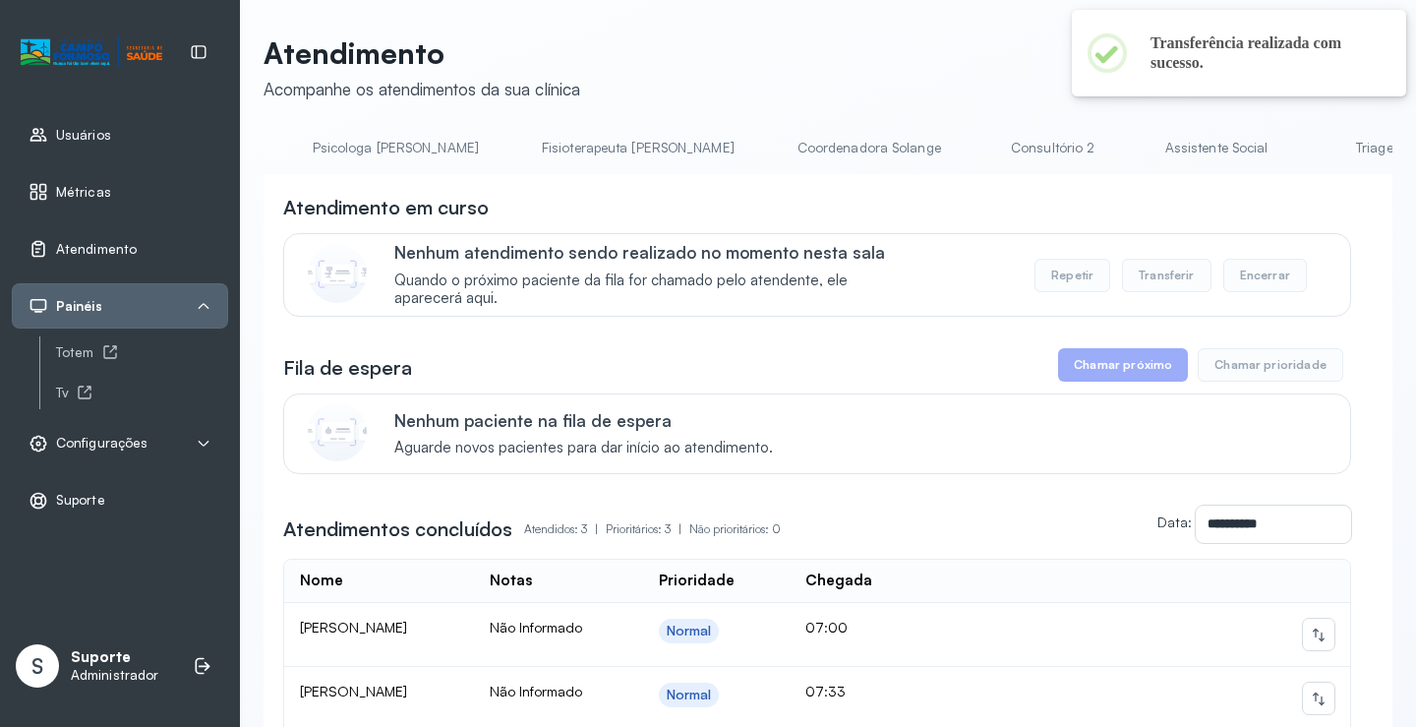
scroll to position [0, 953]
click at [318, 143] on link "Psicologa Alana" at bounding box center [394, 148] width 205 height 32
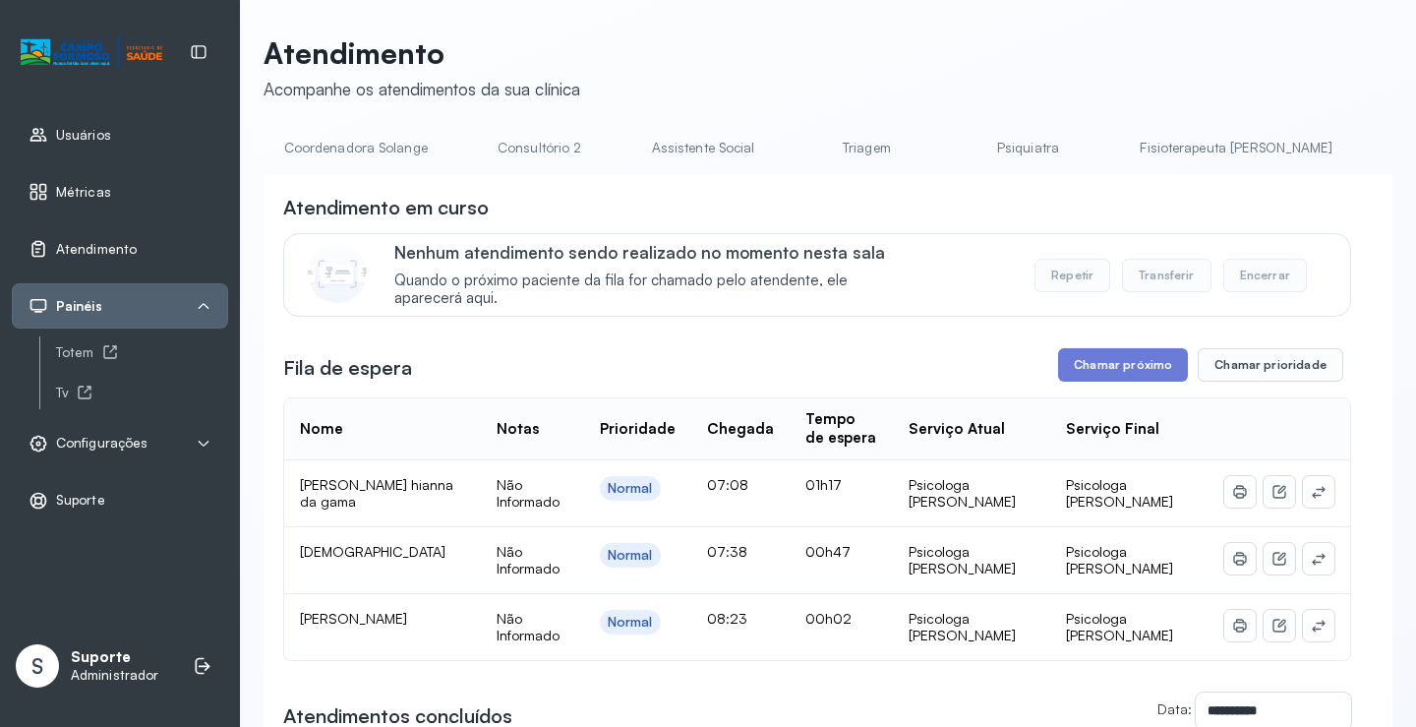
scroll to position [0, 1559]
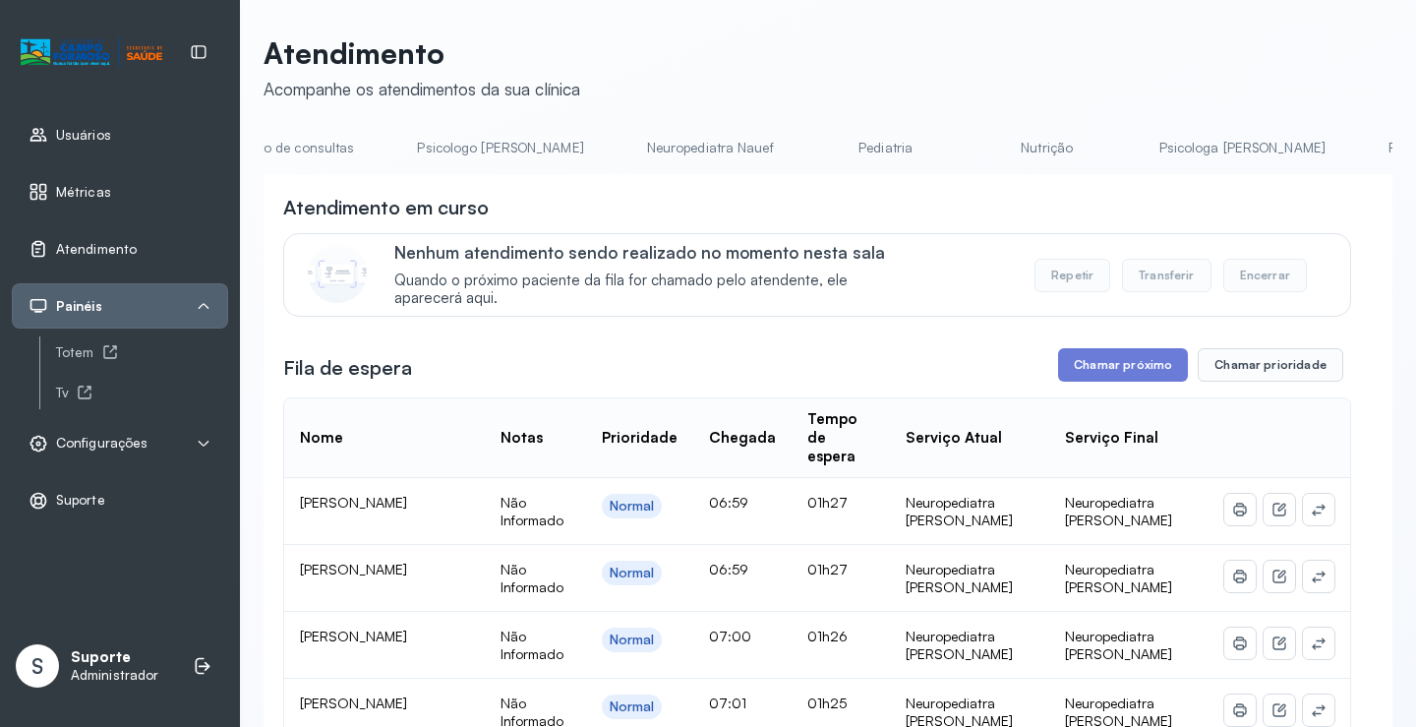
scroll to position [0, 35]
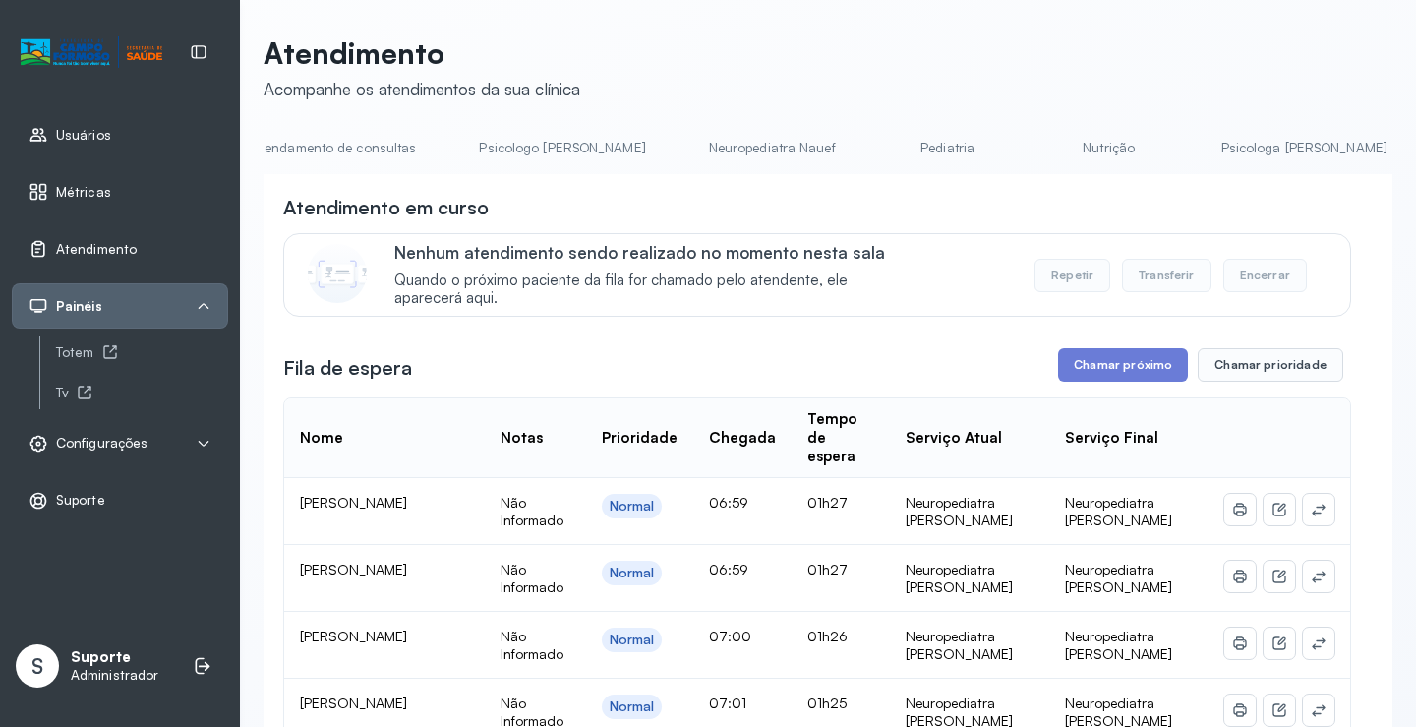
click at [890, 148] on link "Pediatria" at bounding box center [948, 148] width 138 height 32
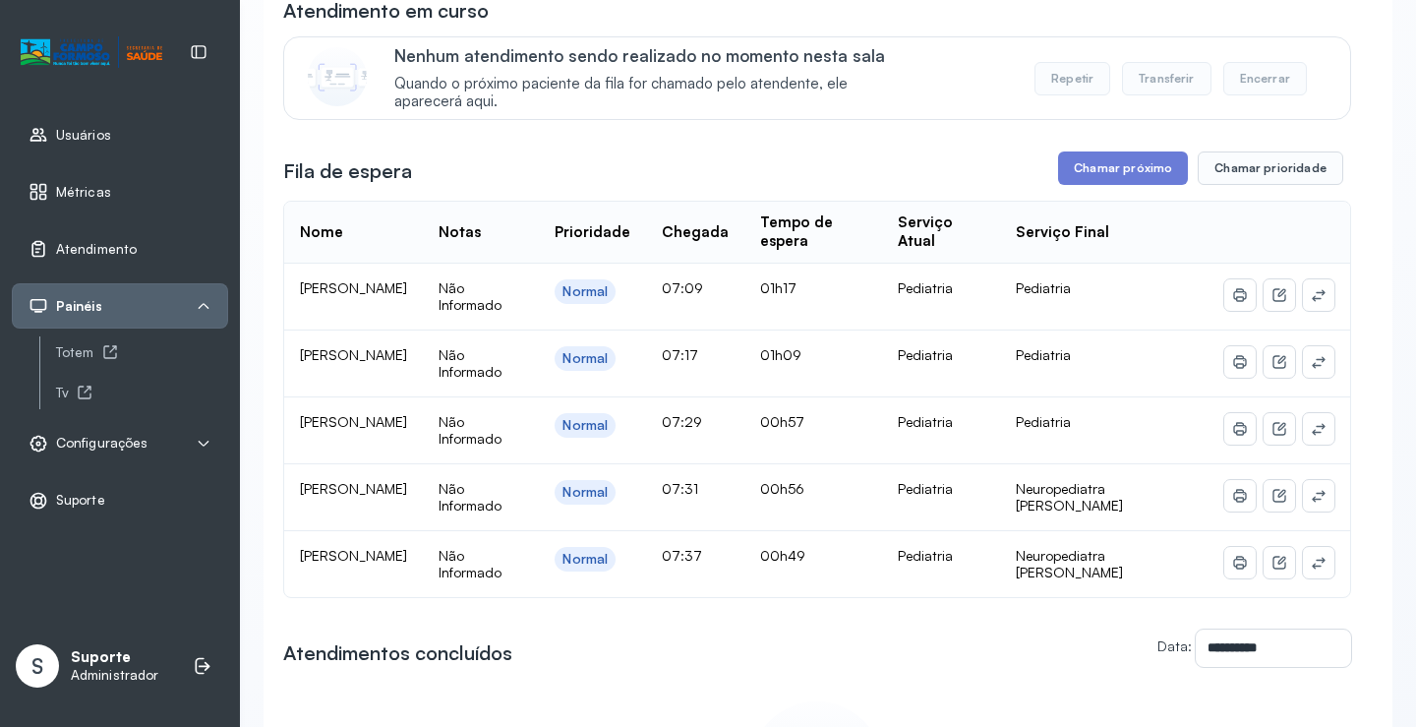
scroll to position [0, 0]
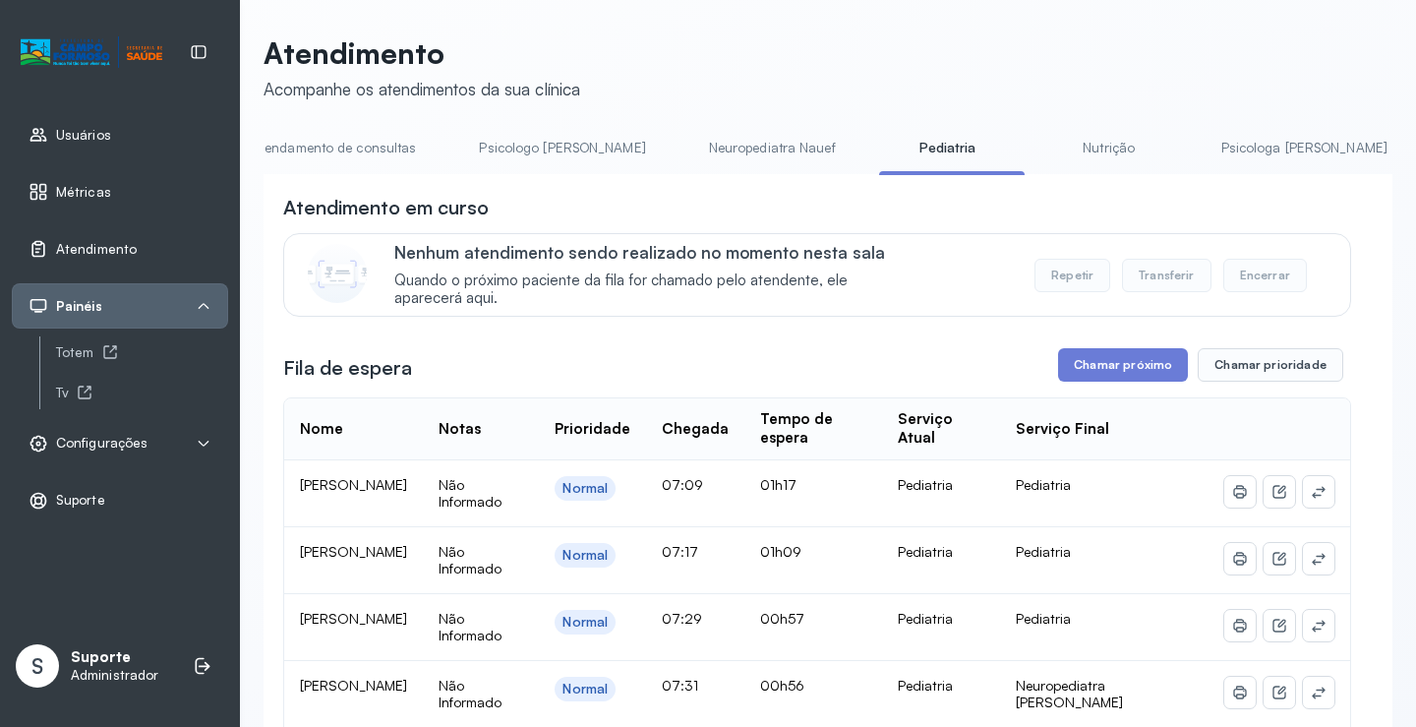
click at [1040, 147] on link "Nutrição" at bounding box center [1109, 148] width 138 height 32
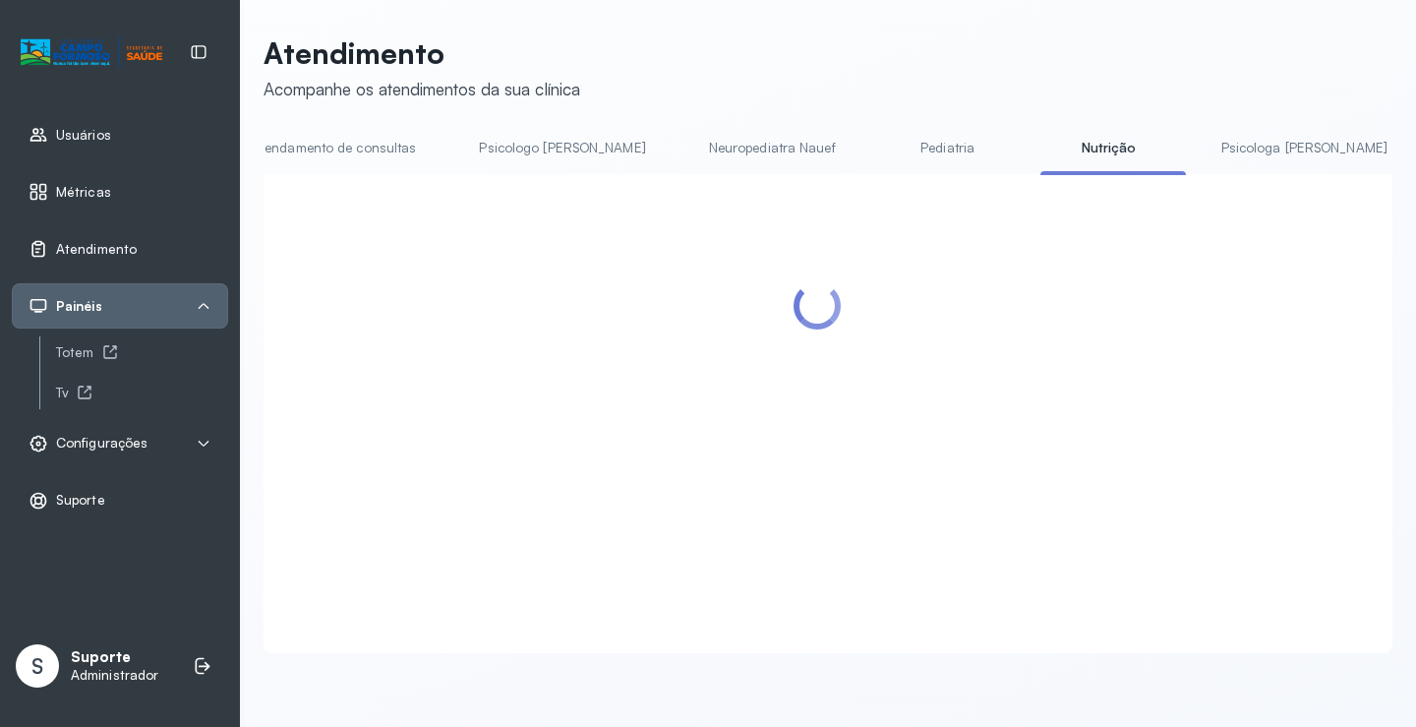
click at [879, 149] on link "Pediatria" at bounding box center [948, 148] width 138 height 32
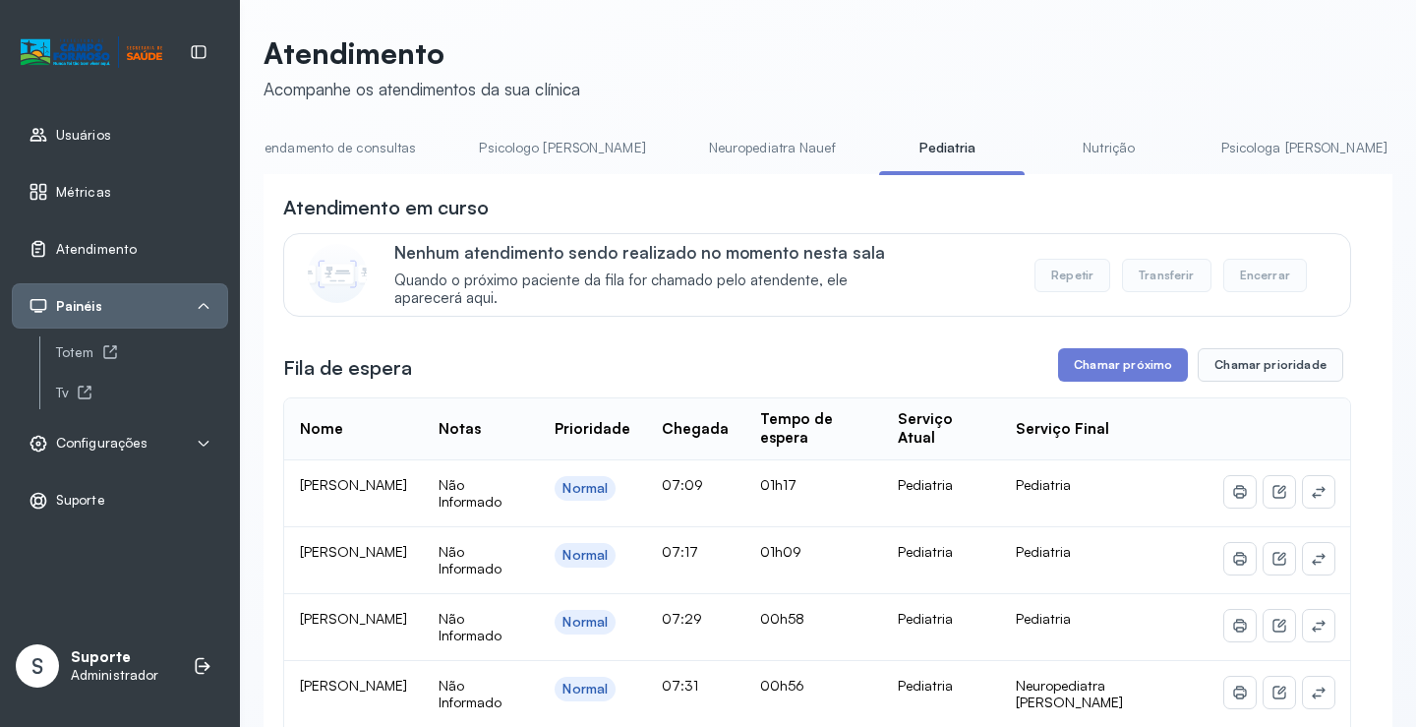
click at [879, 157] on link "Pediatria" at bounding box center [948, 148] width 138 height 32
click at [1040, 150] on link "Nutrição" at bounding box center [1109, 148] width 138 height 32
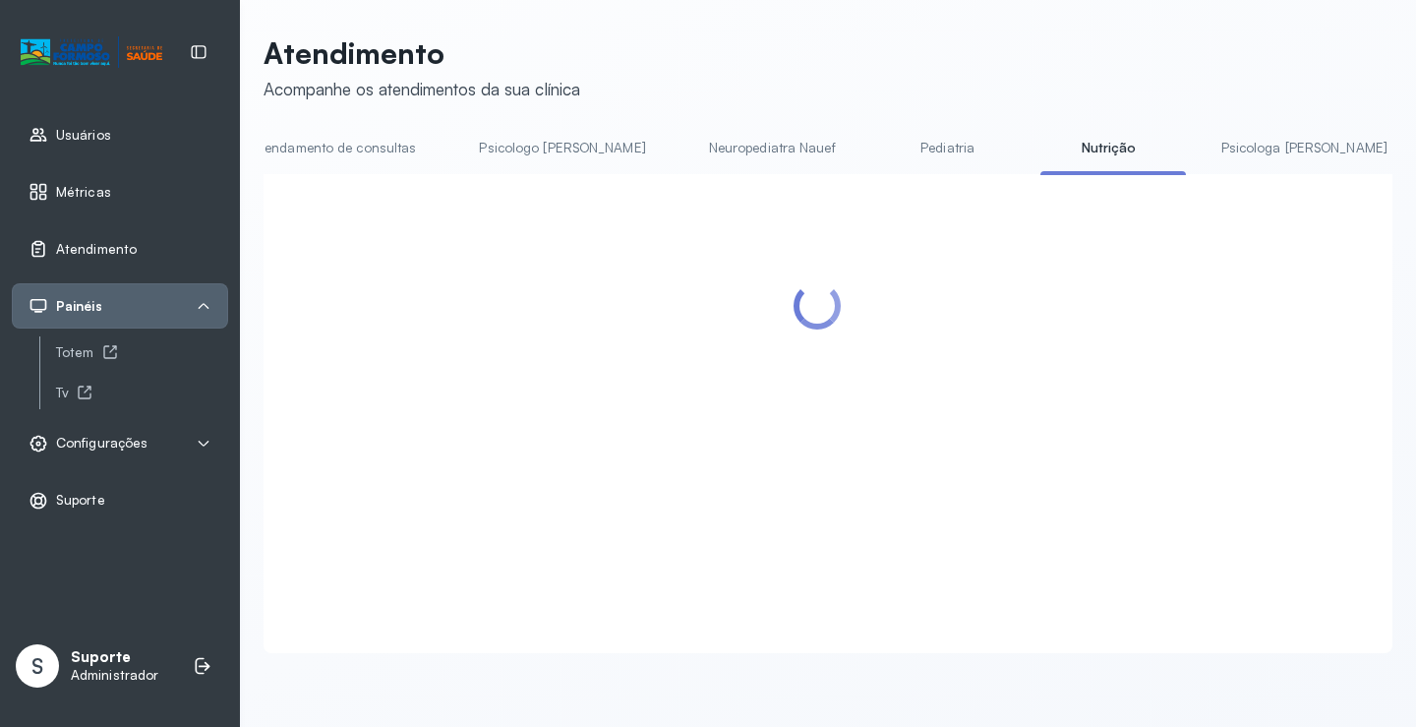
click at [879, 151] on link "Pediatria" at bounding box center [948, 148] width 138 height 32
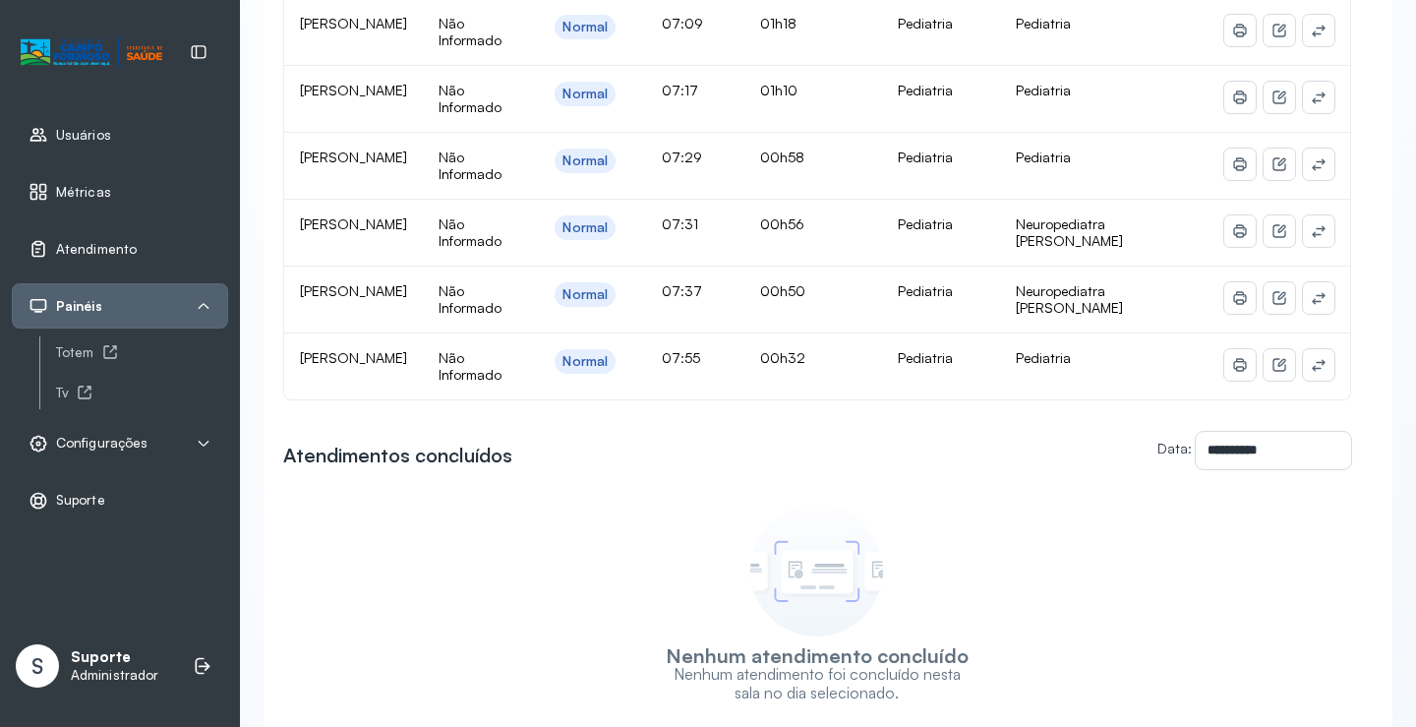
scroll to position [295, 0]
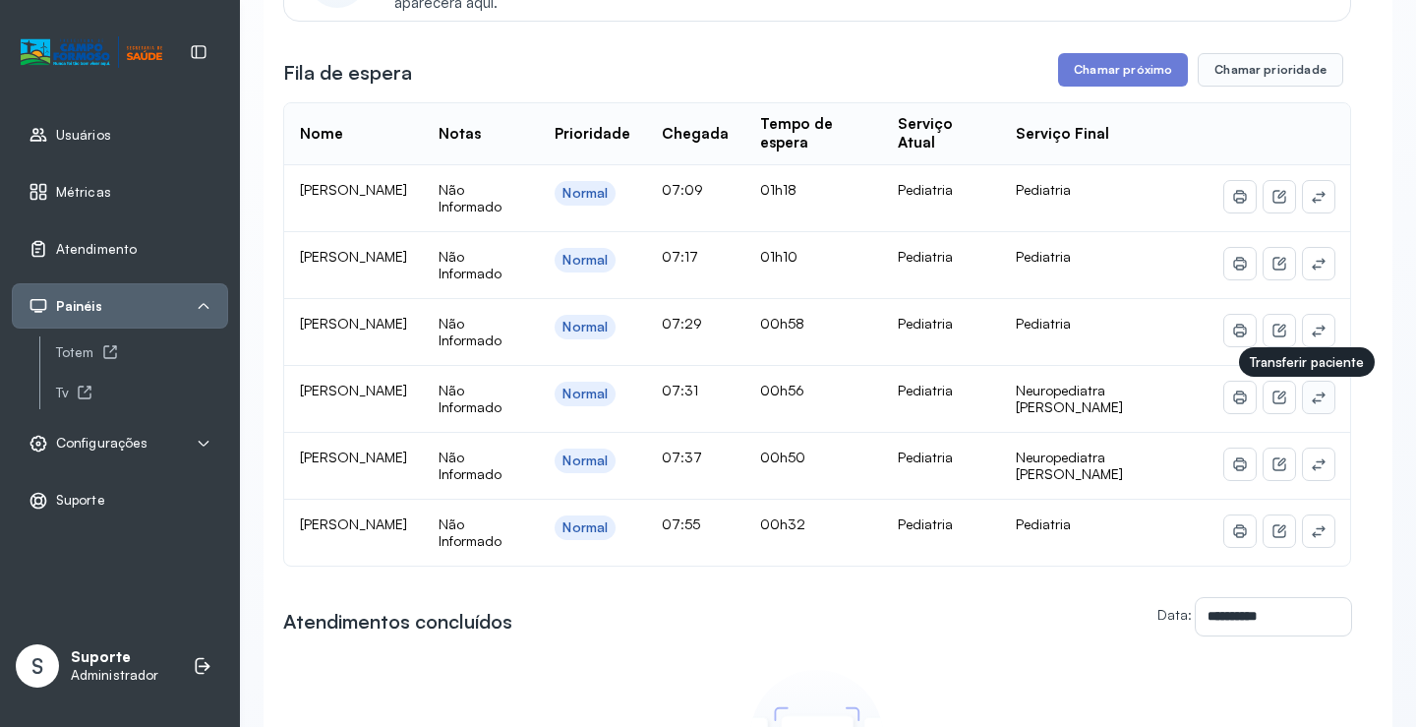
click at [1311, 401] on icon at bounding box center [1319, 397] width 16 height 16
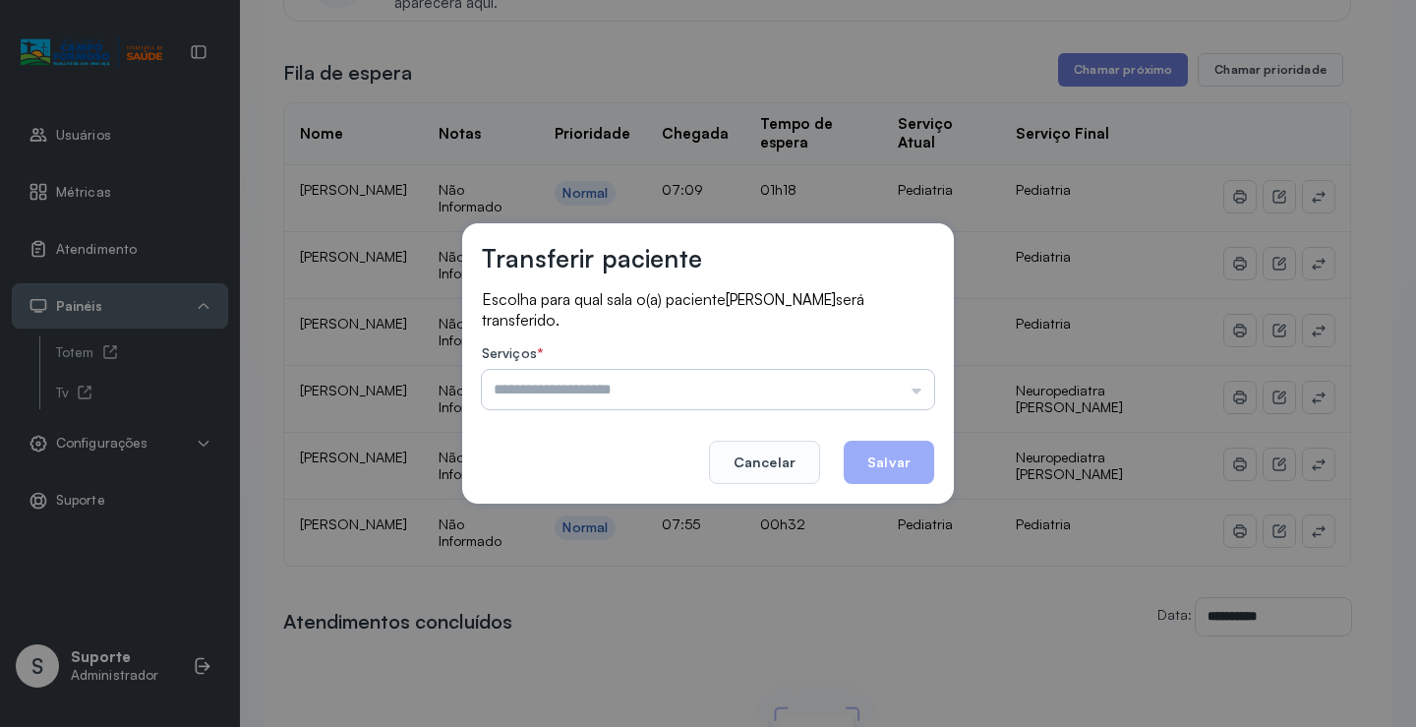
click at [866, 395] on input "text" at bounding box center [708, 389] width 452 height 39
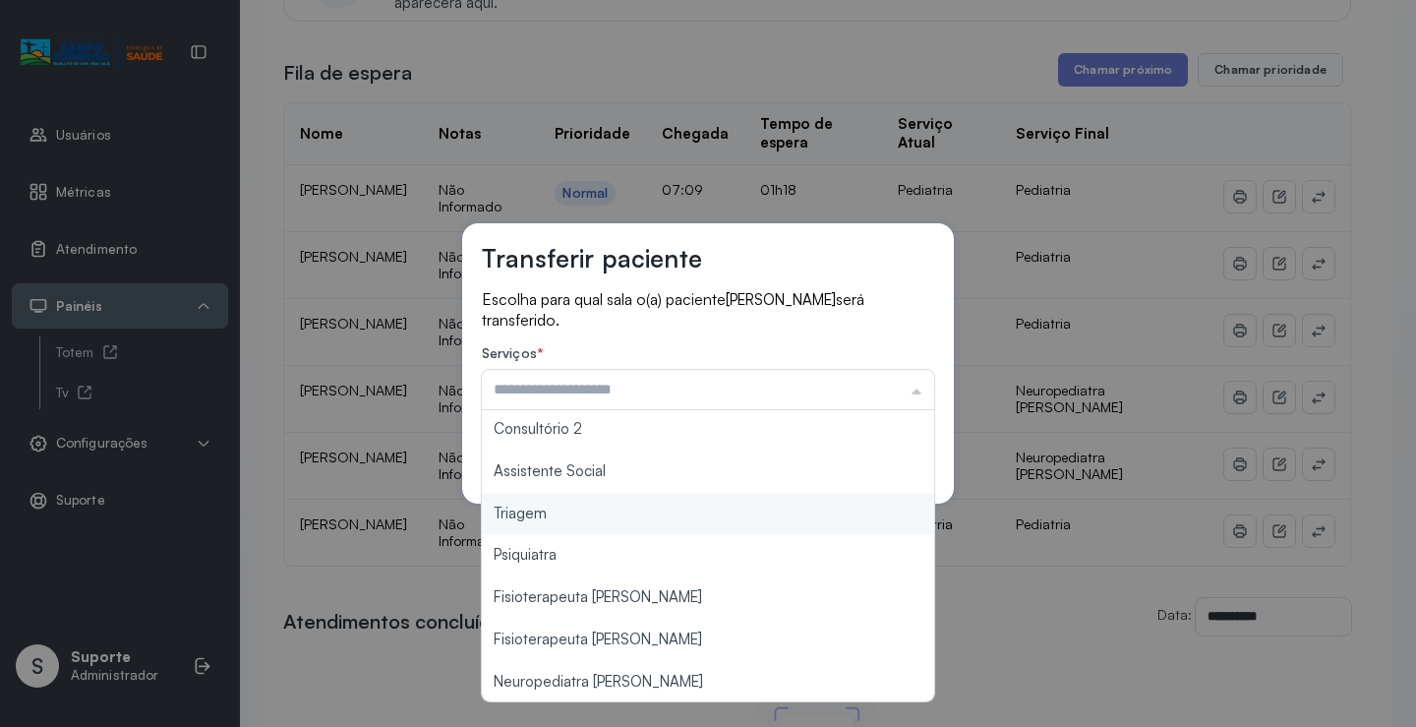
scroll to position [297, 0]
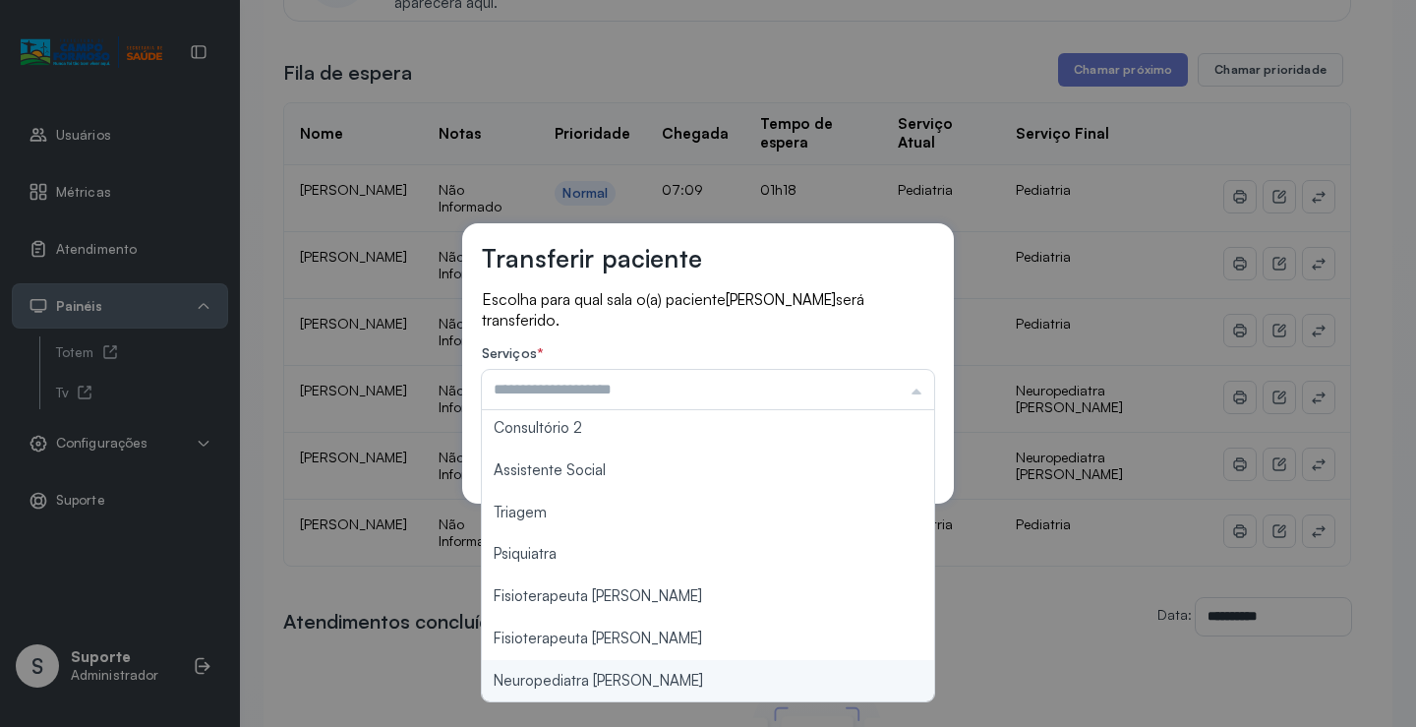
type input "**********"
click at [610, 673] on div "**********" at bounding box center [708, 363] width 1416 height 727
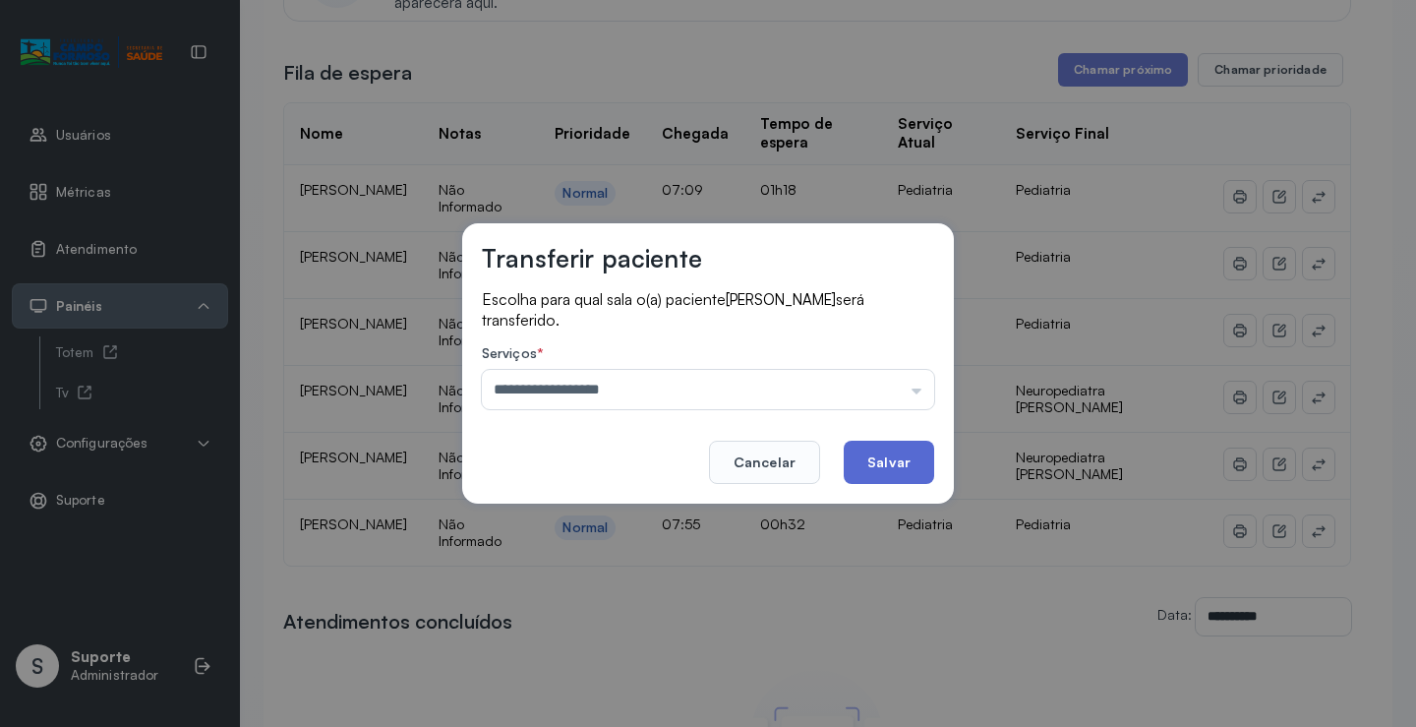
click at [889, 472] on button "Salvar" at bounding box center [889, 461] width 90 height 43
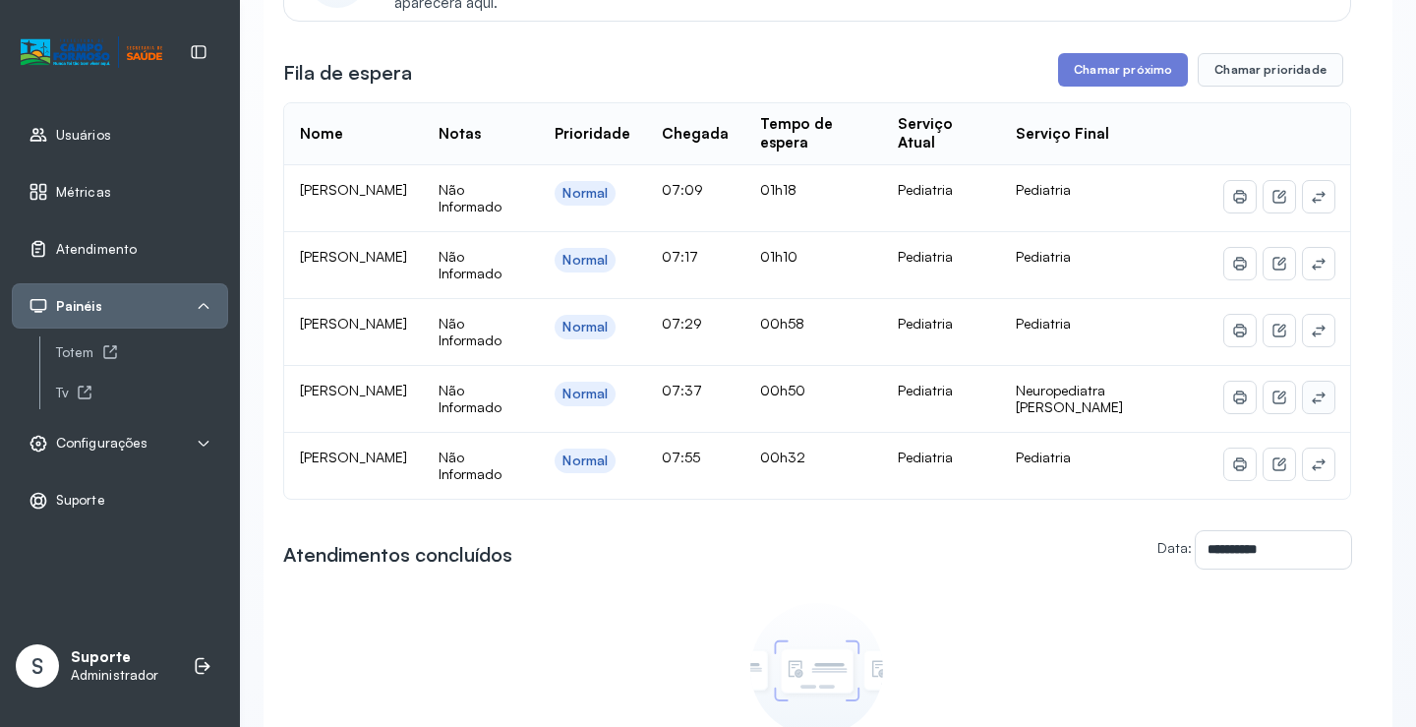
click at [1311, 394] on icon at bounding box center [1319, 397] width 16 height 16
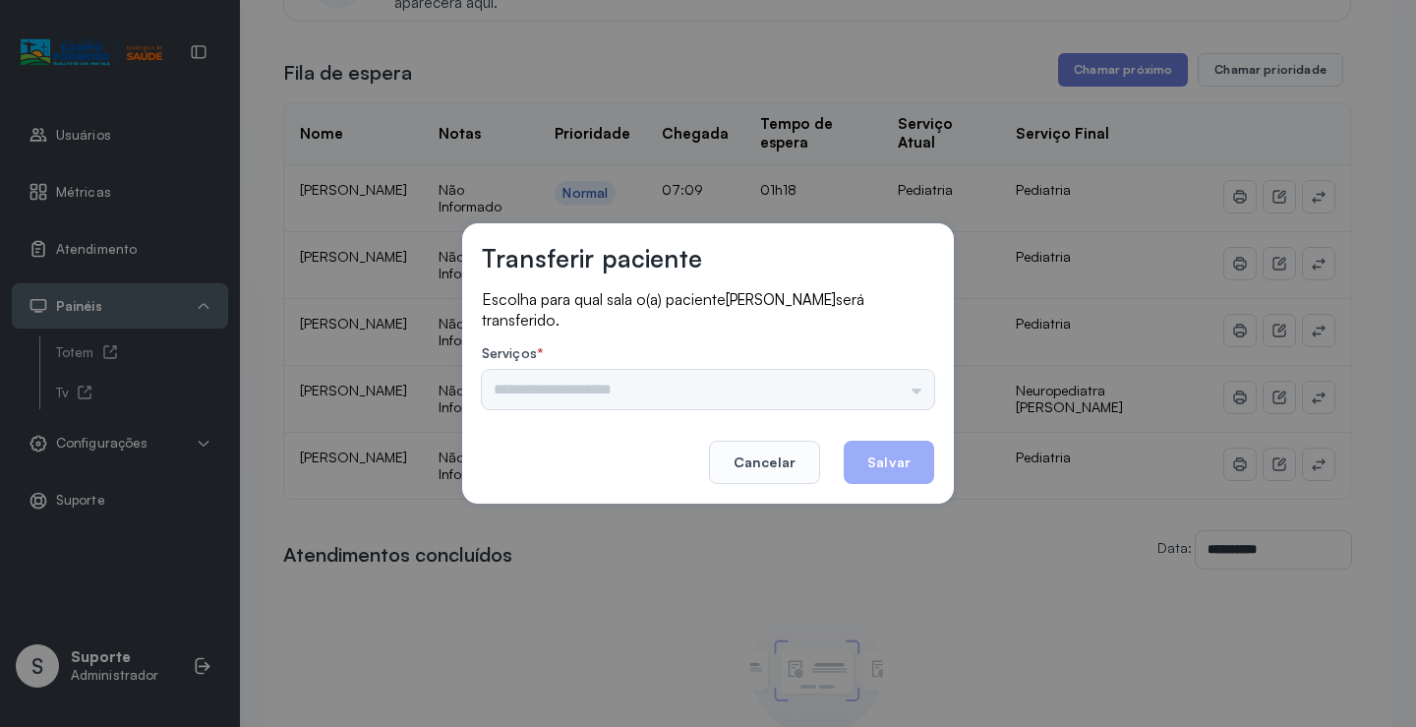
click at [819, 377] on input "text" at bounding box center [708, 389] width 452 height 39
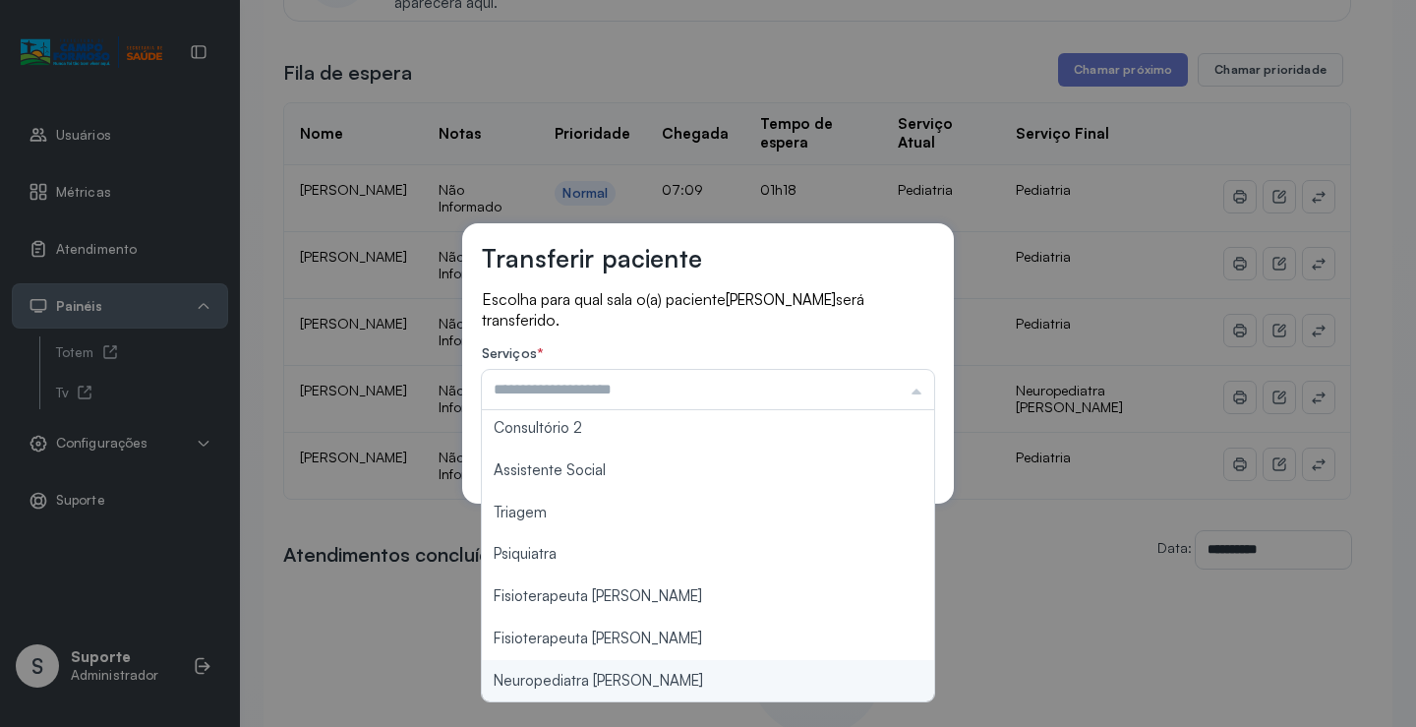
type input "**********"
click at [646, 677] on div "**********" at bounding box center [708, 363] width 1416 height 727
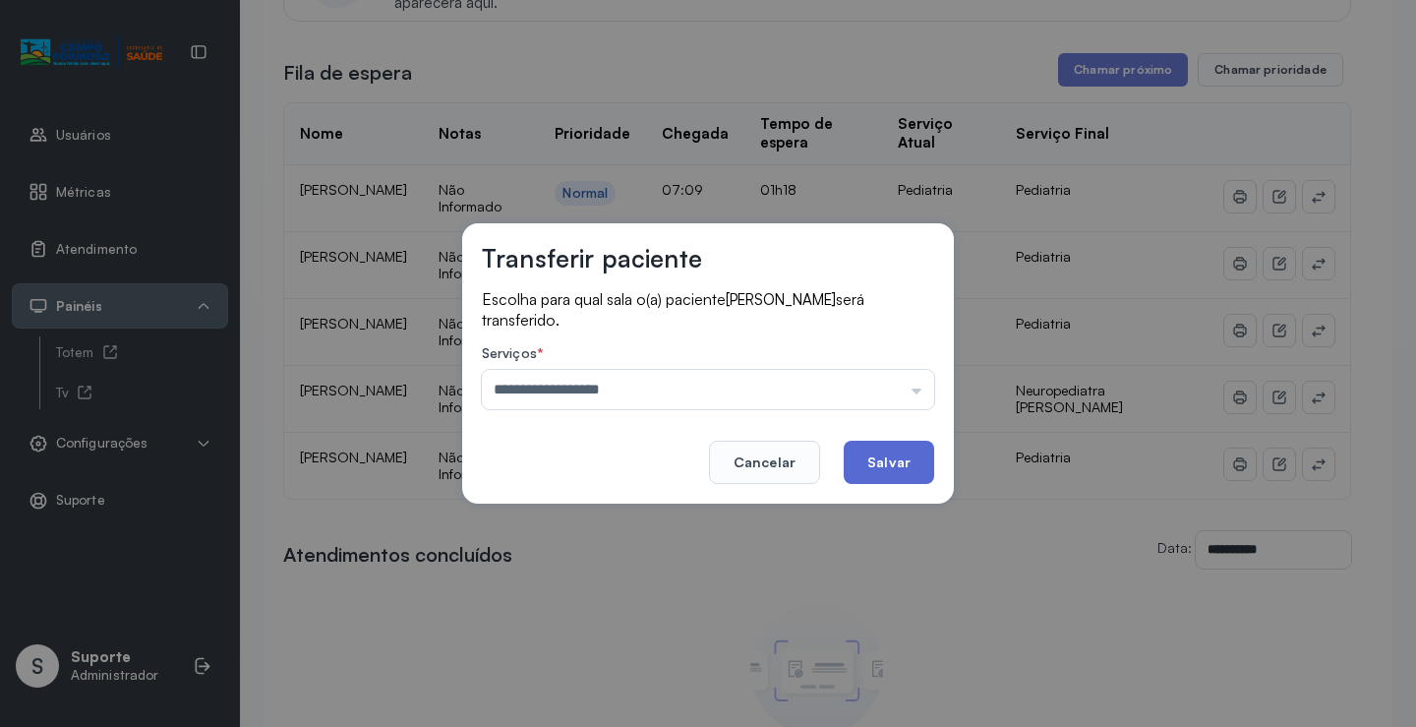
click at [882, 474] on button "Salvar" at bounding box center [889, 461] width 90 height 43
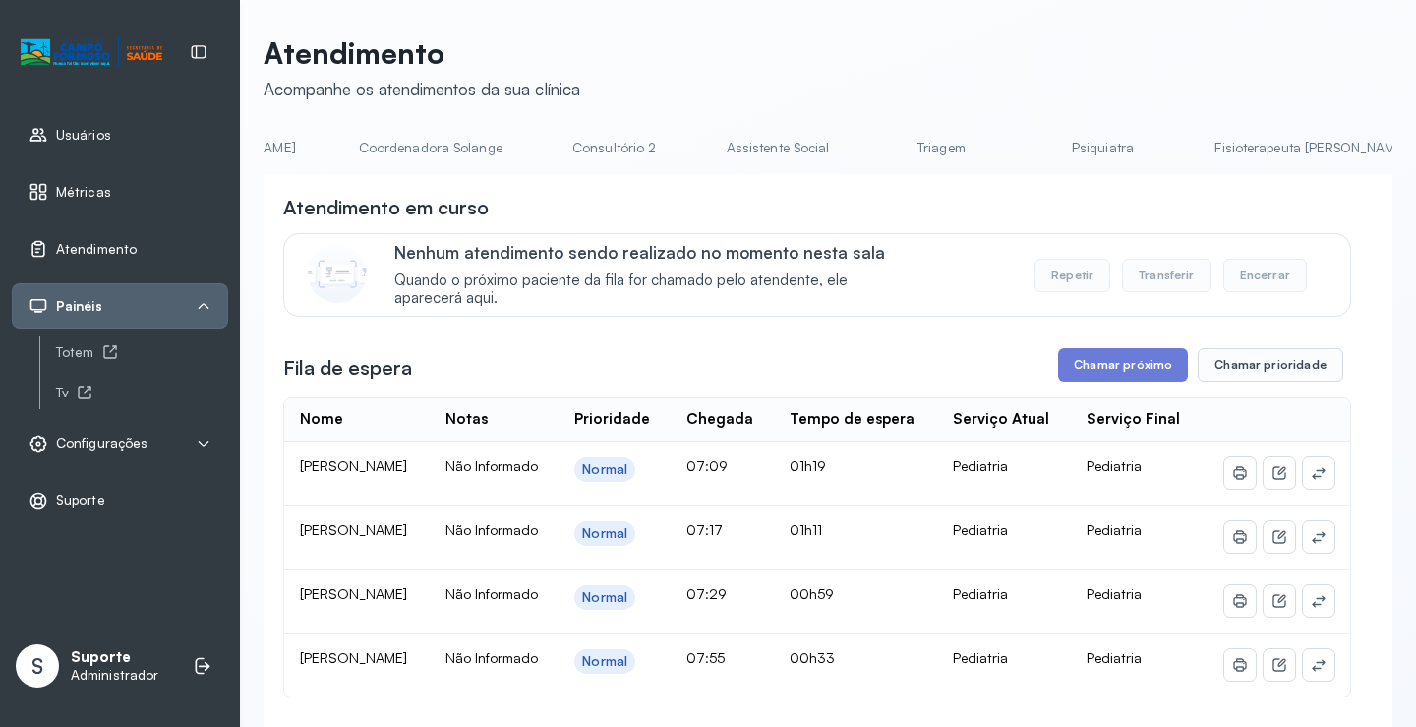
scroll to position [0, 1559]
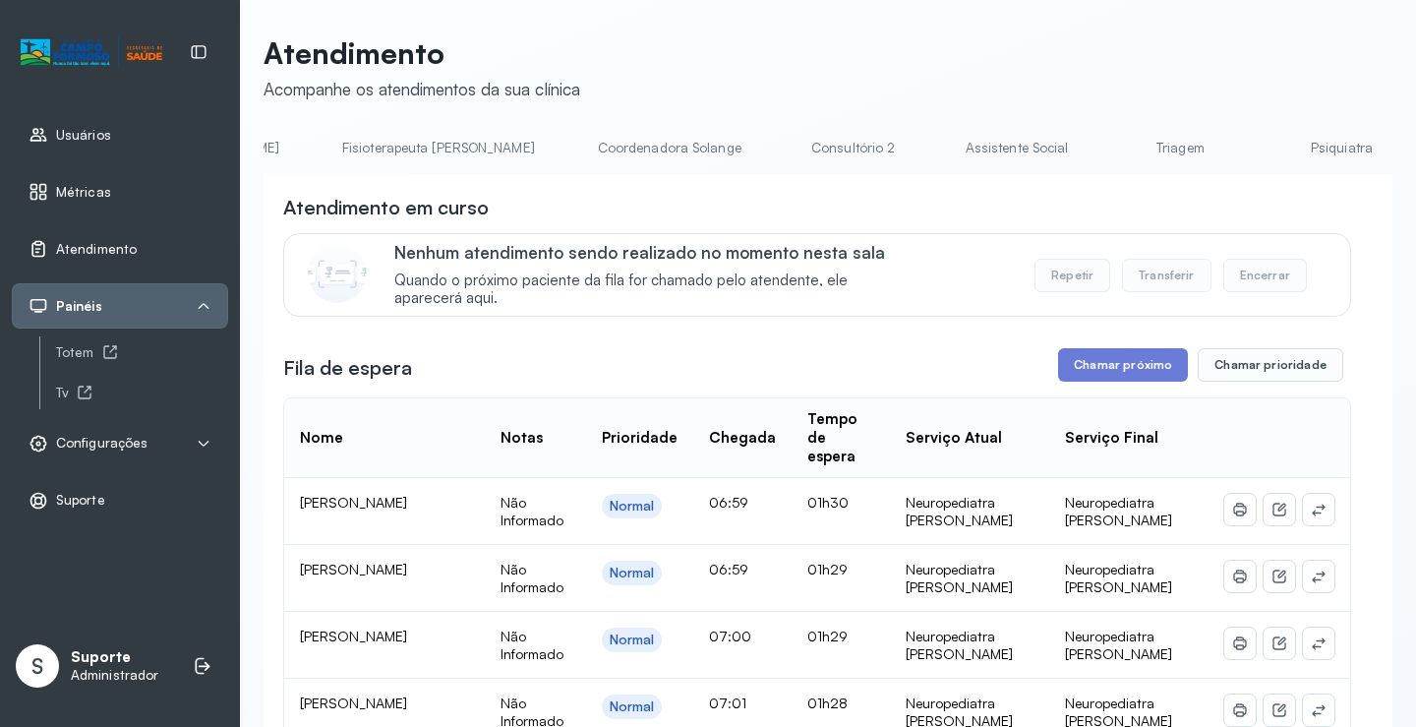
scroll to position [0, 1141]
click at [1114, 137] on link "Triagem" at bounding box center [1183, 148] width 138 height 32
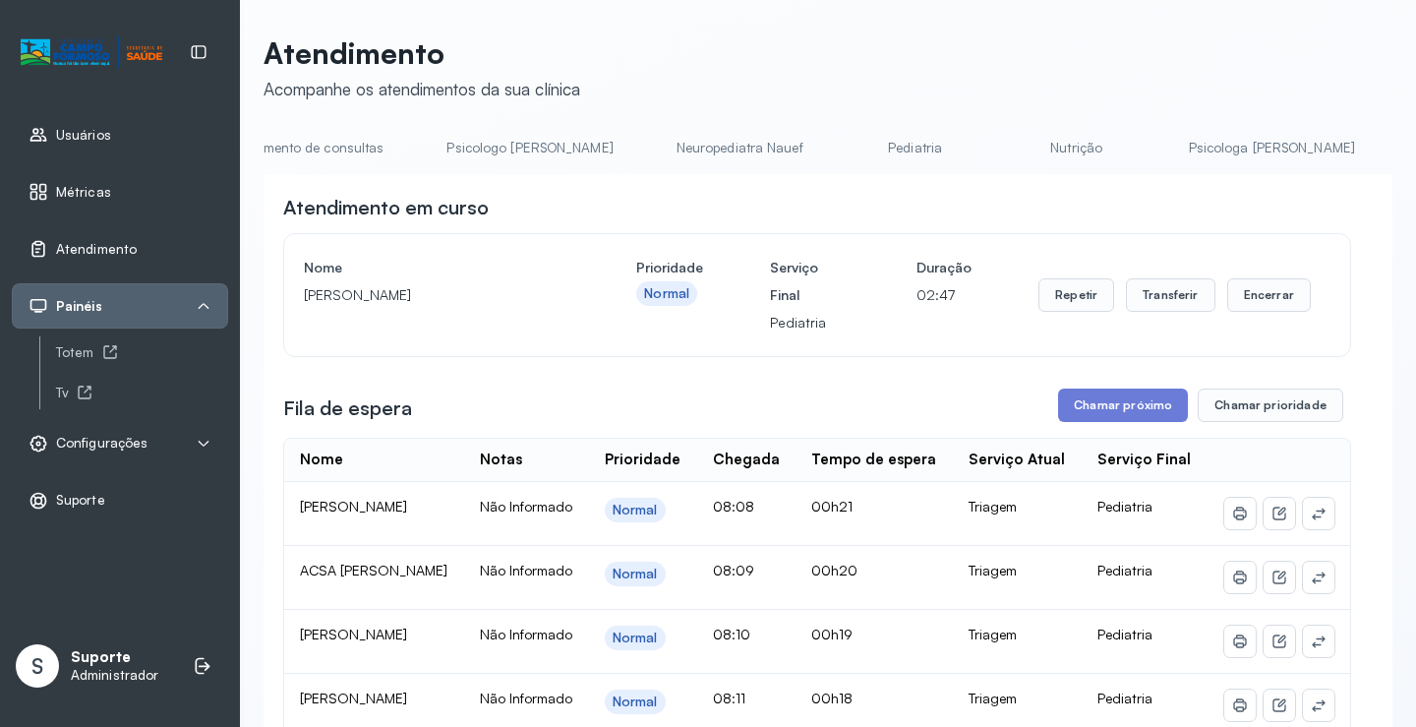
scroll to position [0, 0]
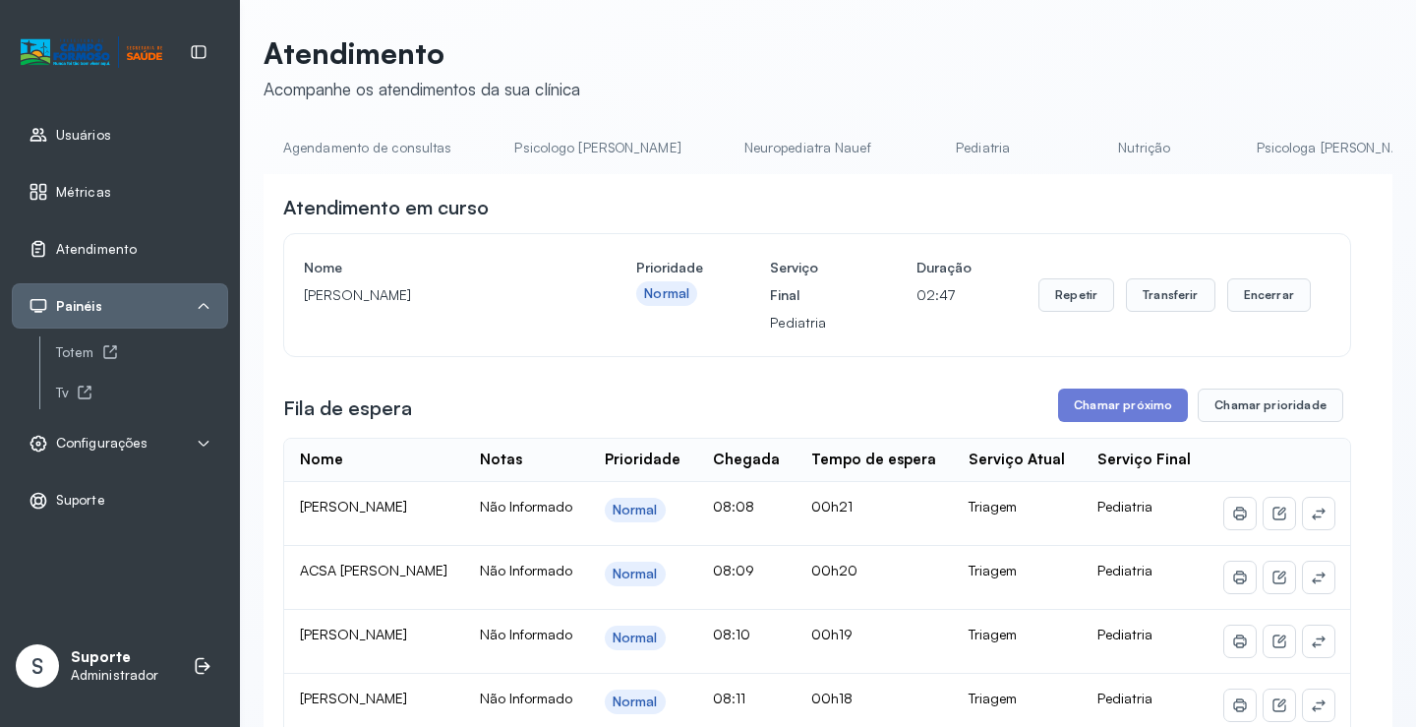
click at [363, 158] on link "Agendamento de consultas" at bounding box center [367, 148] width 207 height 32
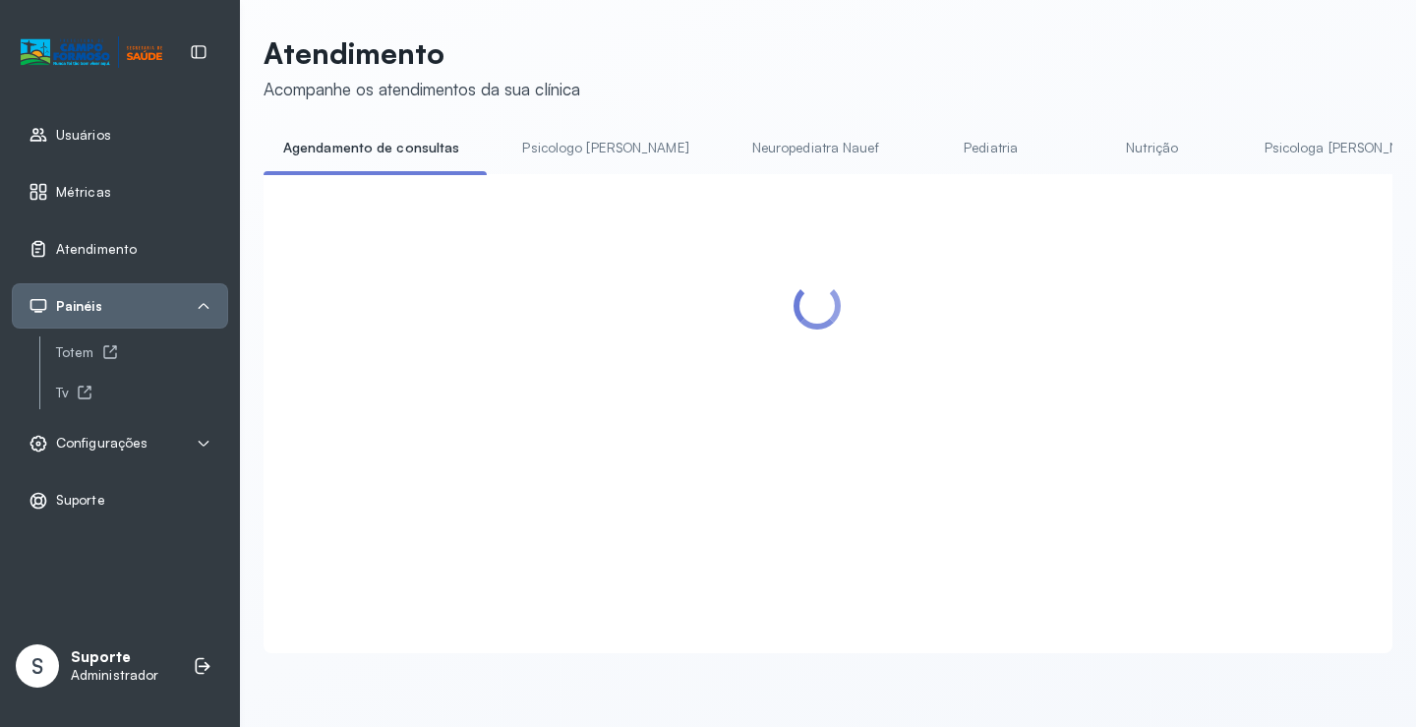
click at [922, 161] on link "Pediatria" at bounding box center [991, 148] width 138 height 32
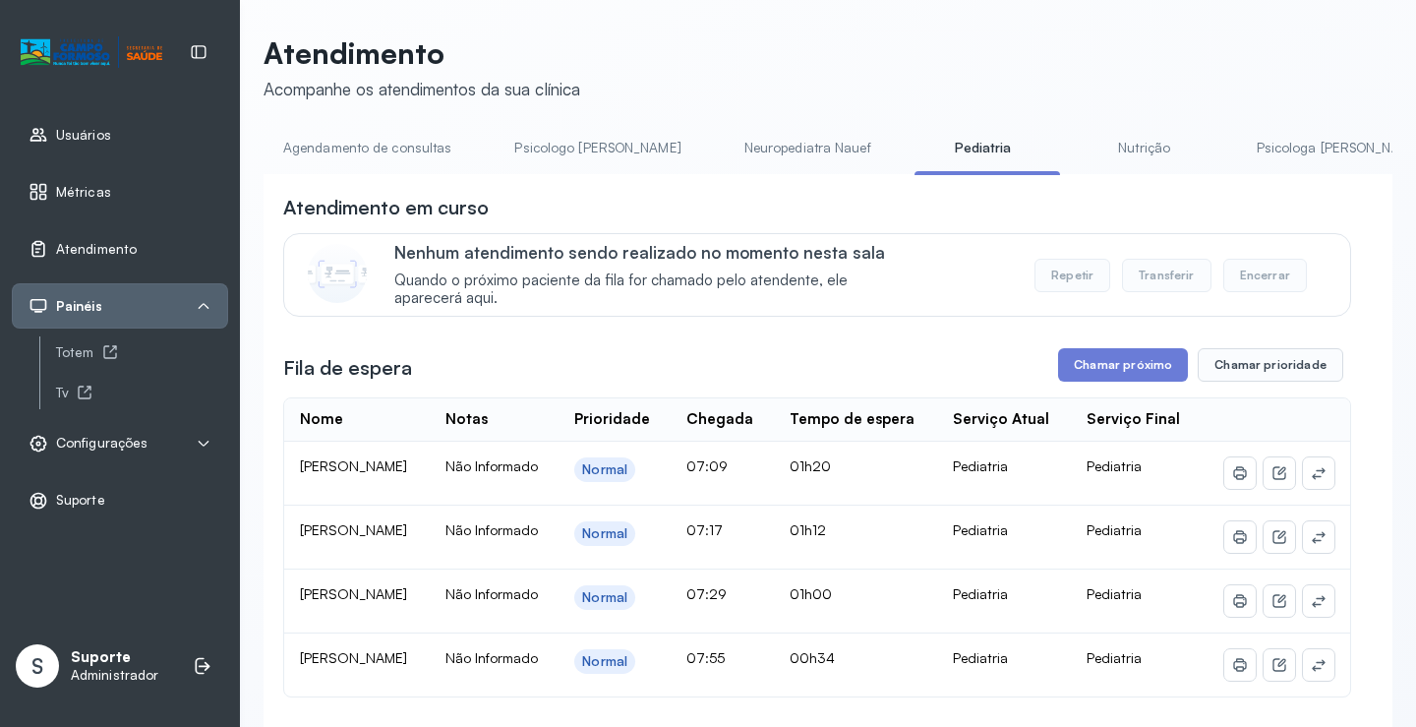
click at [756, 154] on link "Neuropediatra Nauef" at bounding box center [808, 148] width 166 height 32
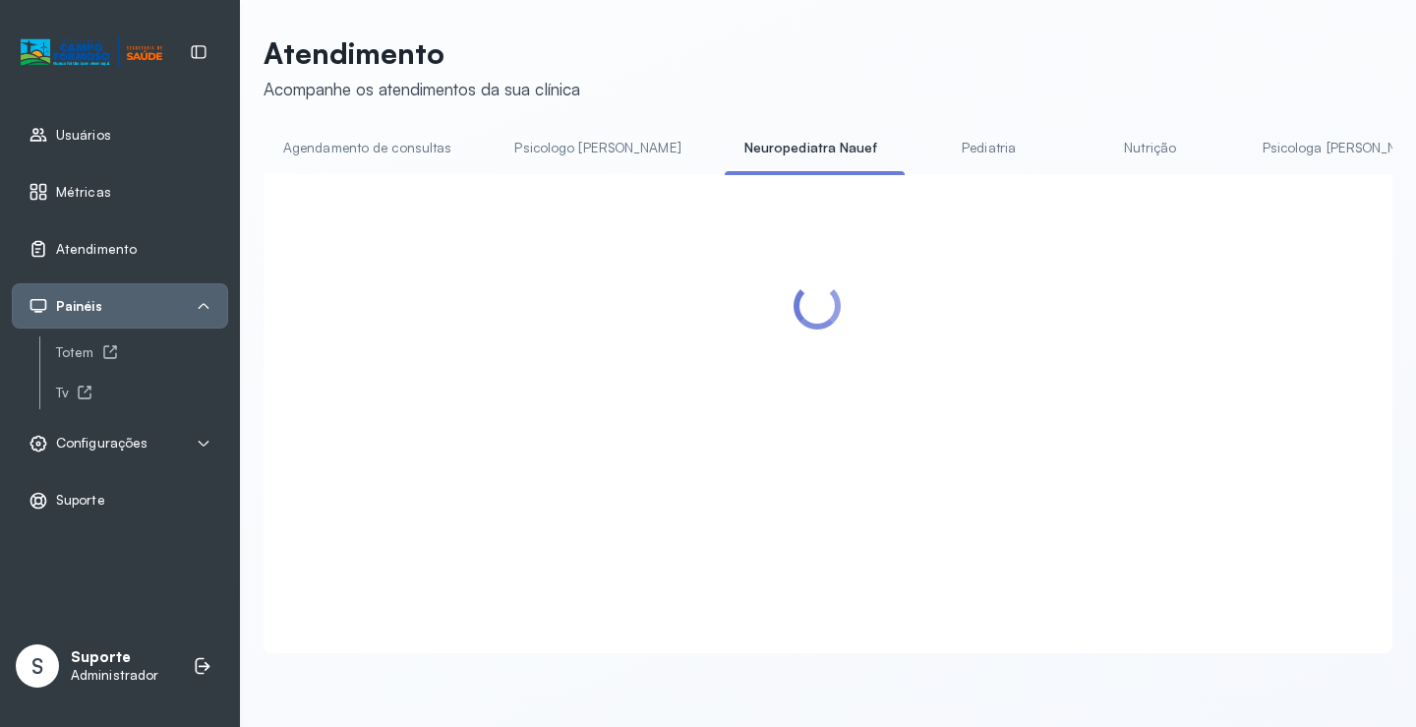
click at [920, 143] on link "Pediatria" at bounding box center [989, 148] width 138 height 32
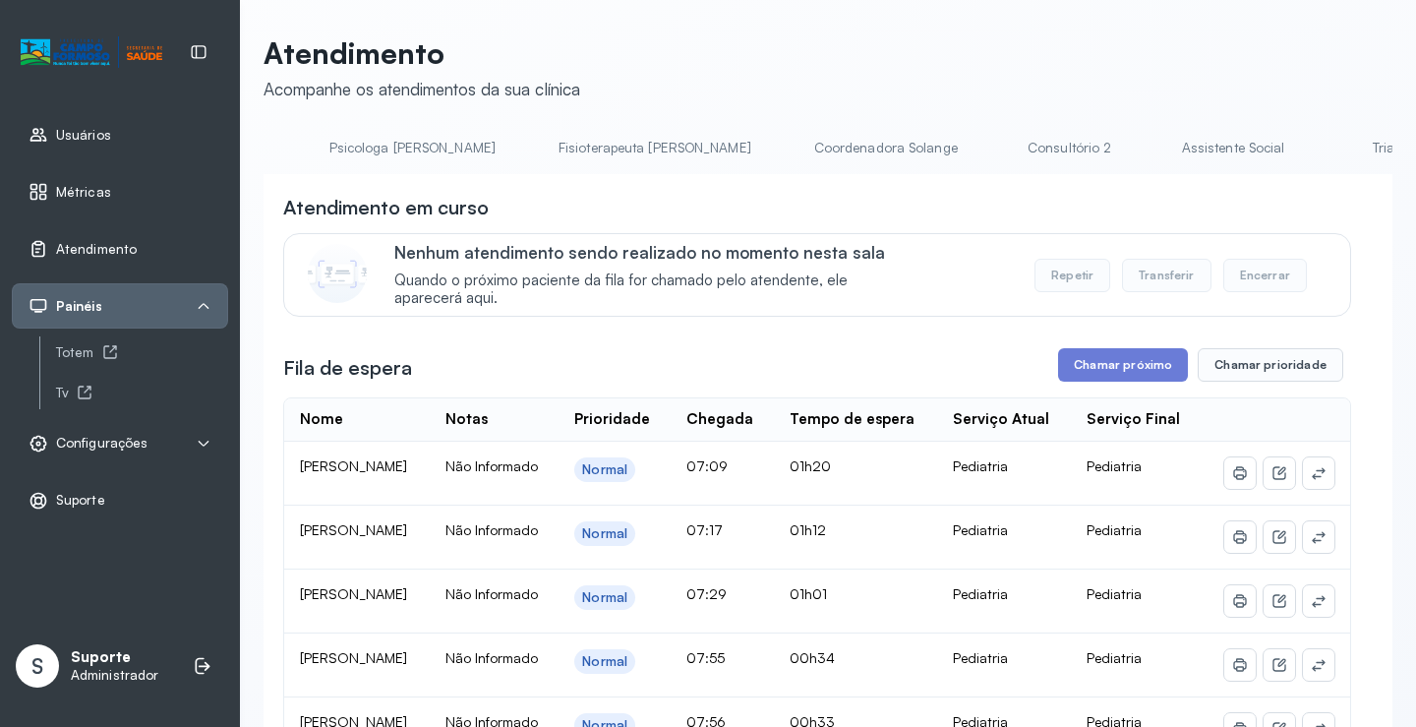
scroll to position [0, 1000]
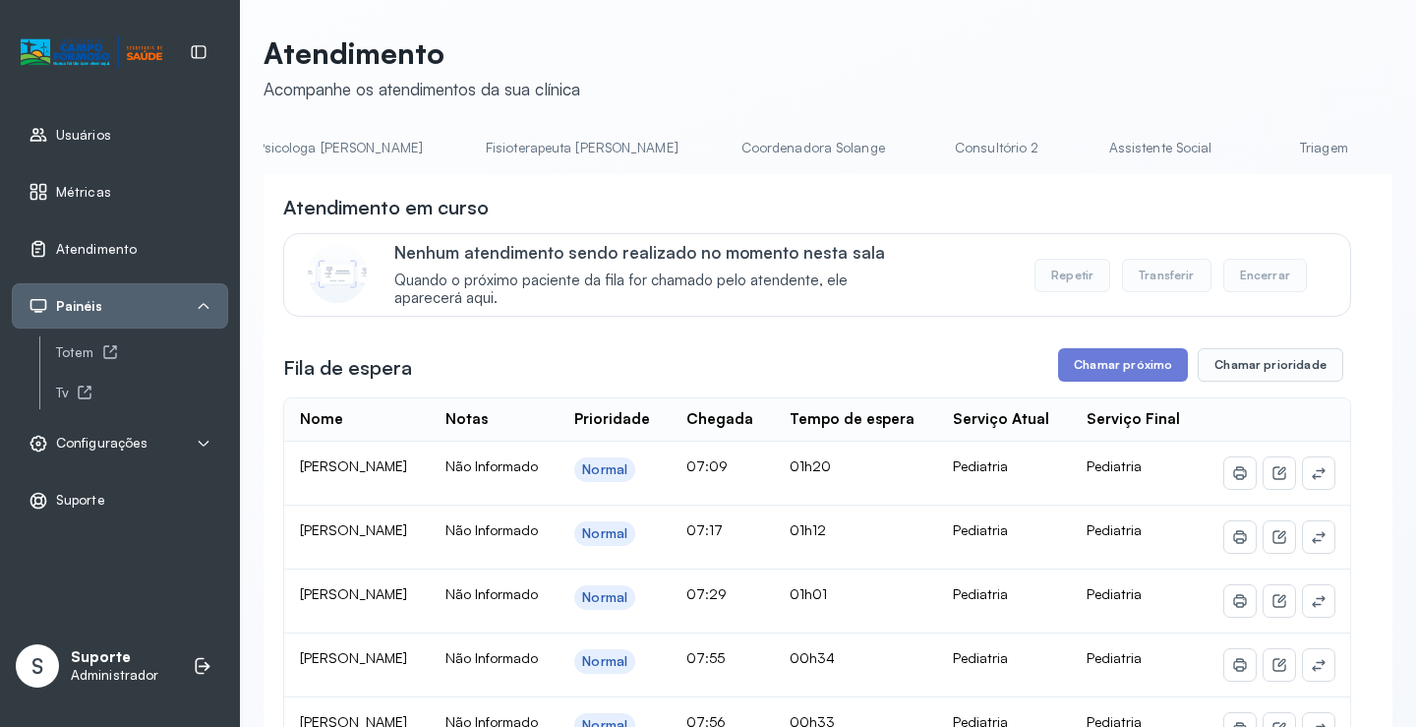
click at [1255, 147] on link "Triagem" at bounding box center [1324, 148] width 138 height 32
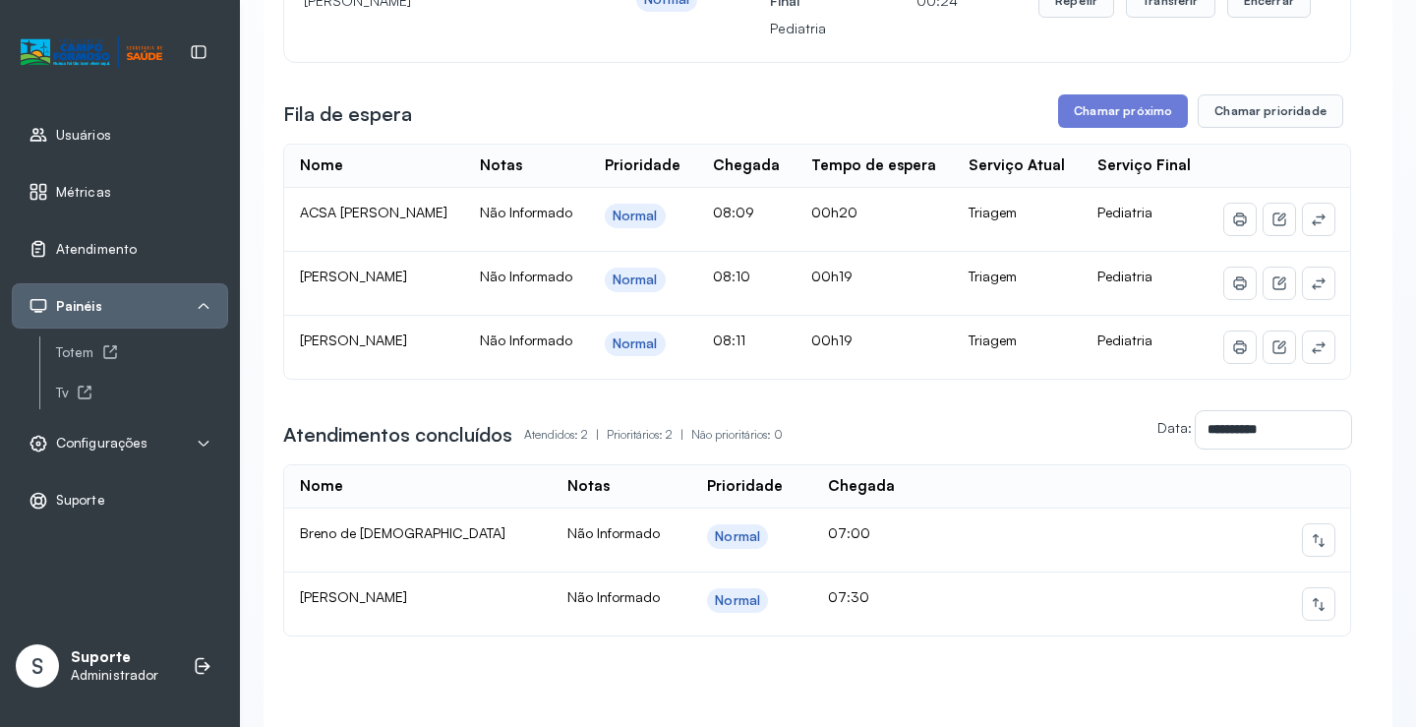
scroll to position [295, 0]
click at [1313, 618] on button at bounding box center [1318, 602] width 31 height 31
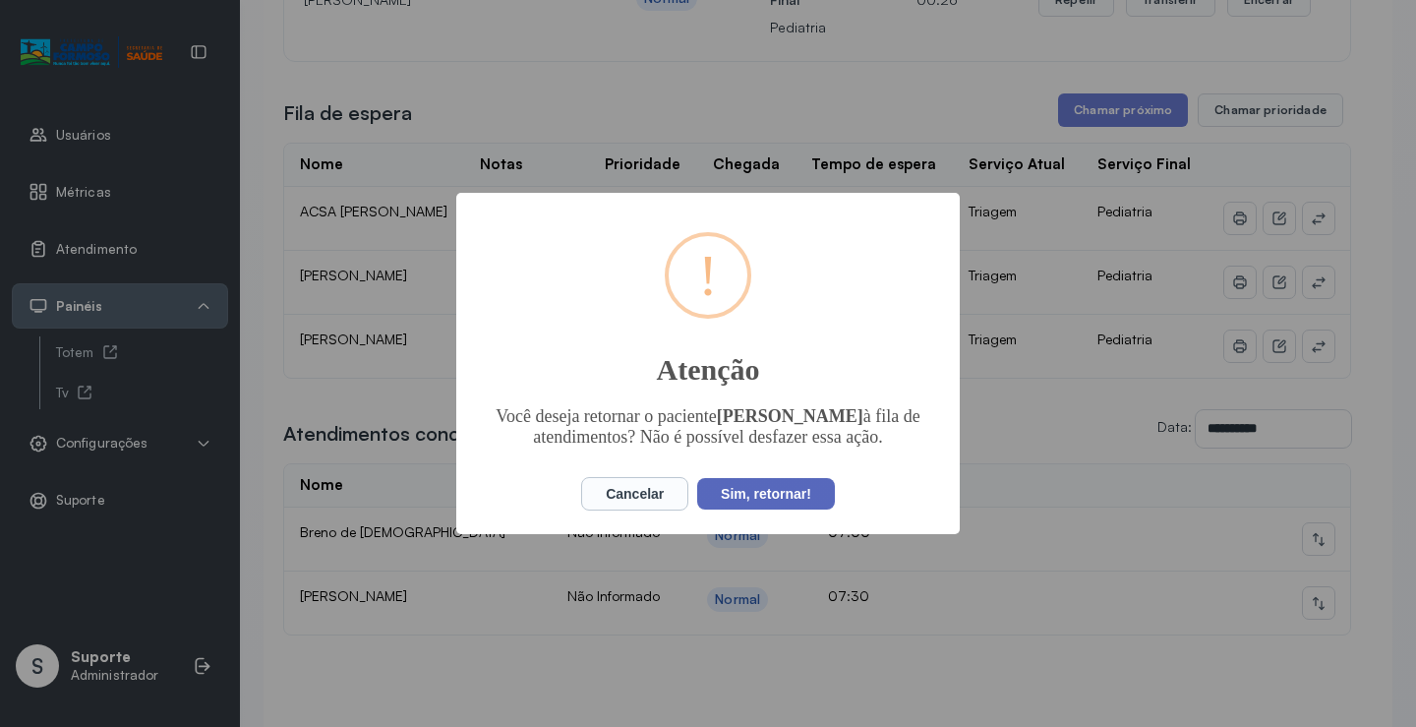
drag, startPoint x: 839, startPoint y: 511, endPoint x: 822, endPoint y: 501, distance: 19.4
click at [838, 510] on div "Cancelar No Sim, retornar!" at bounding box center [708, 493] width 262 height 42
click at [822, 501] on button "Sim, retornar!" at bounding box center [766, 493] width 138 height 31
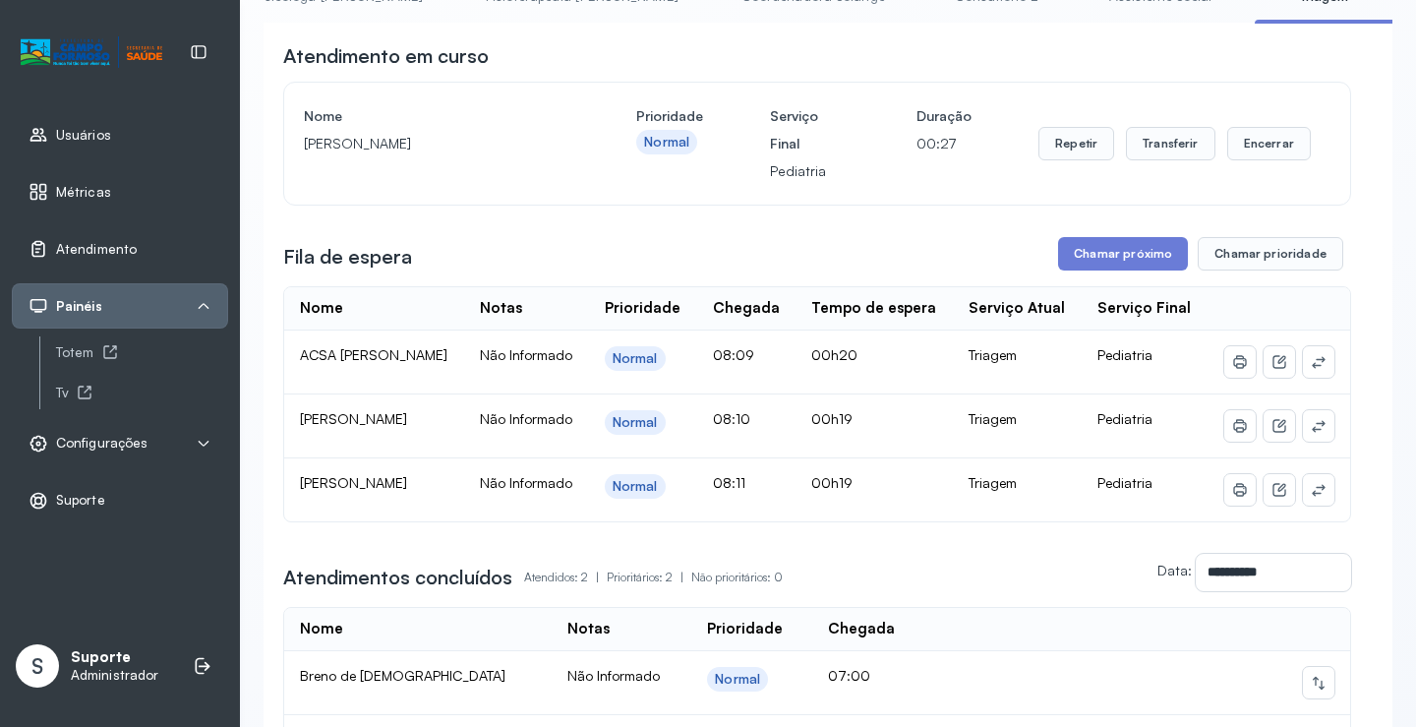
scroll to position [0, 0]
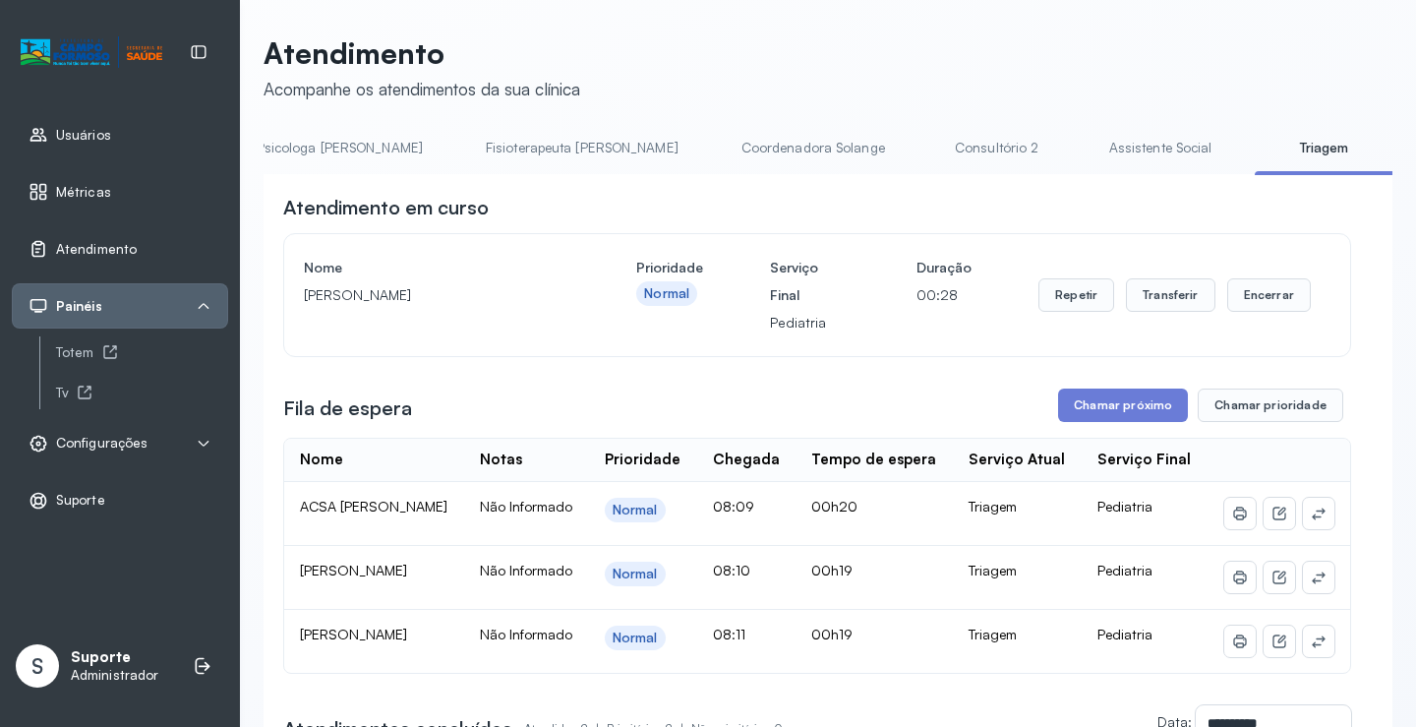
click at [1089, 144] on link "Assistente Social" at bounding box center [1160, 148] width 143 height 32
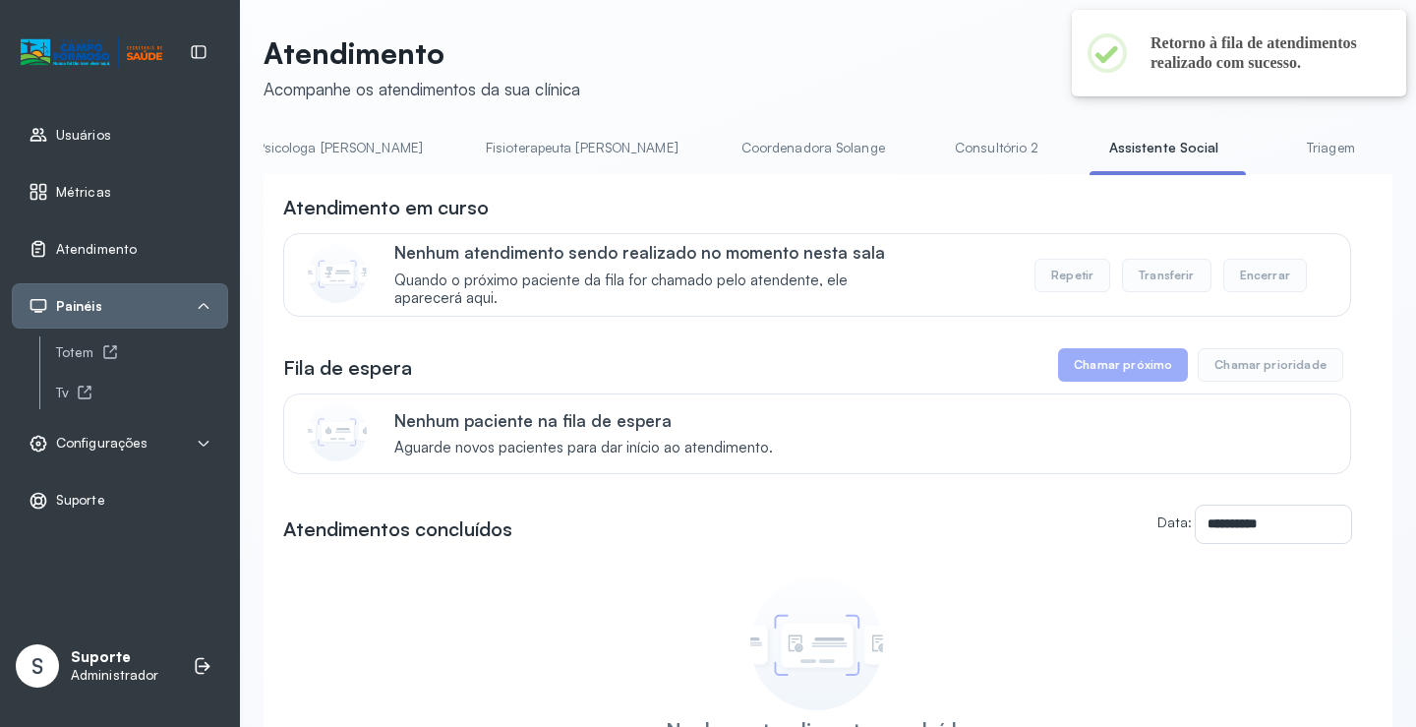
click at [1261, 150] on link "Triagem" at bounding box center [1330, 148] width 138 height 32
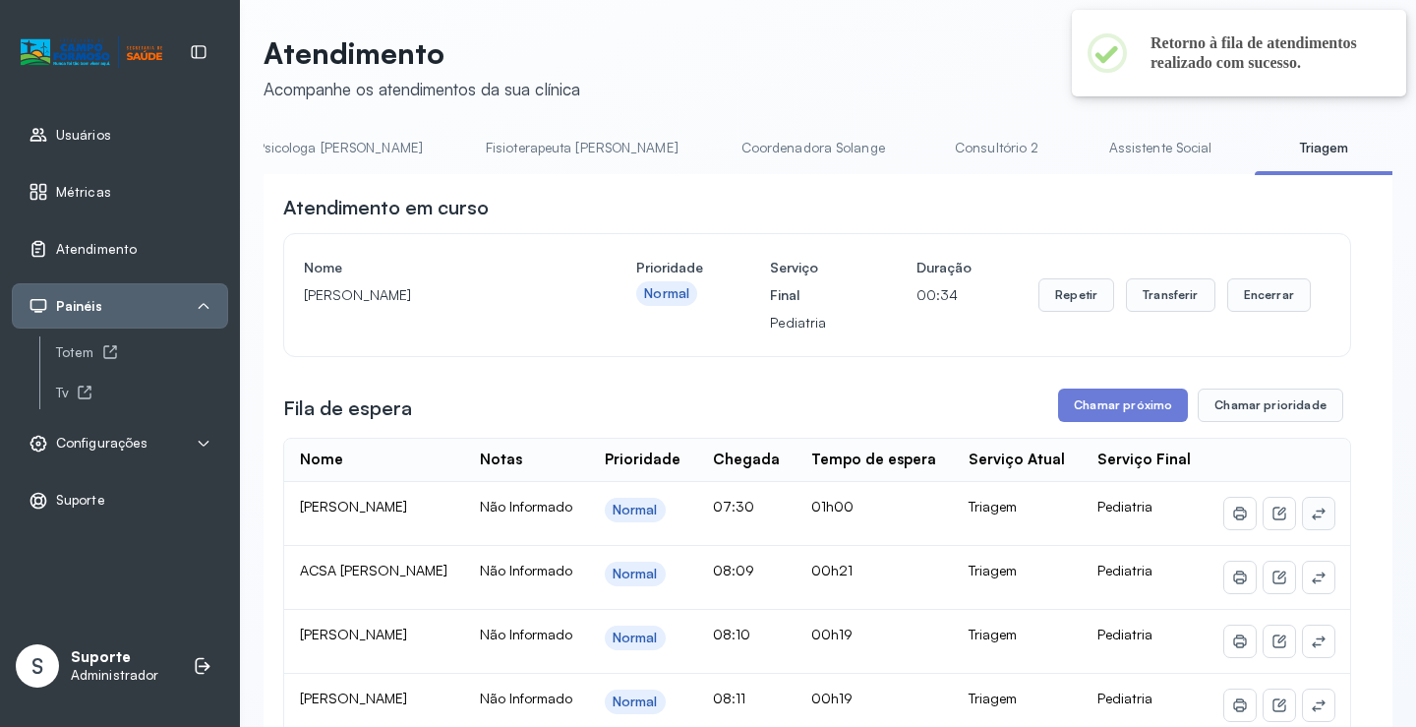
click at [1311, 521] on icon at bounding box center [1319, 513] width 16 height 16
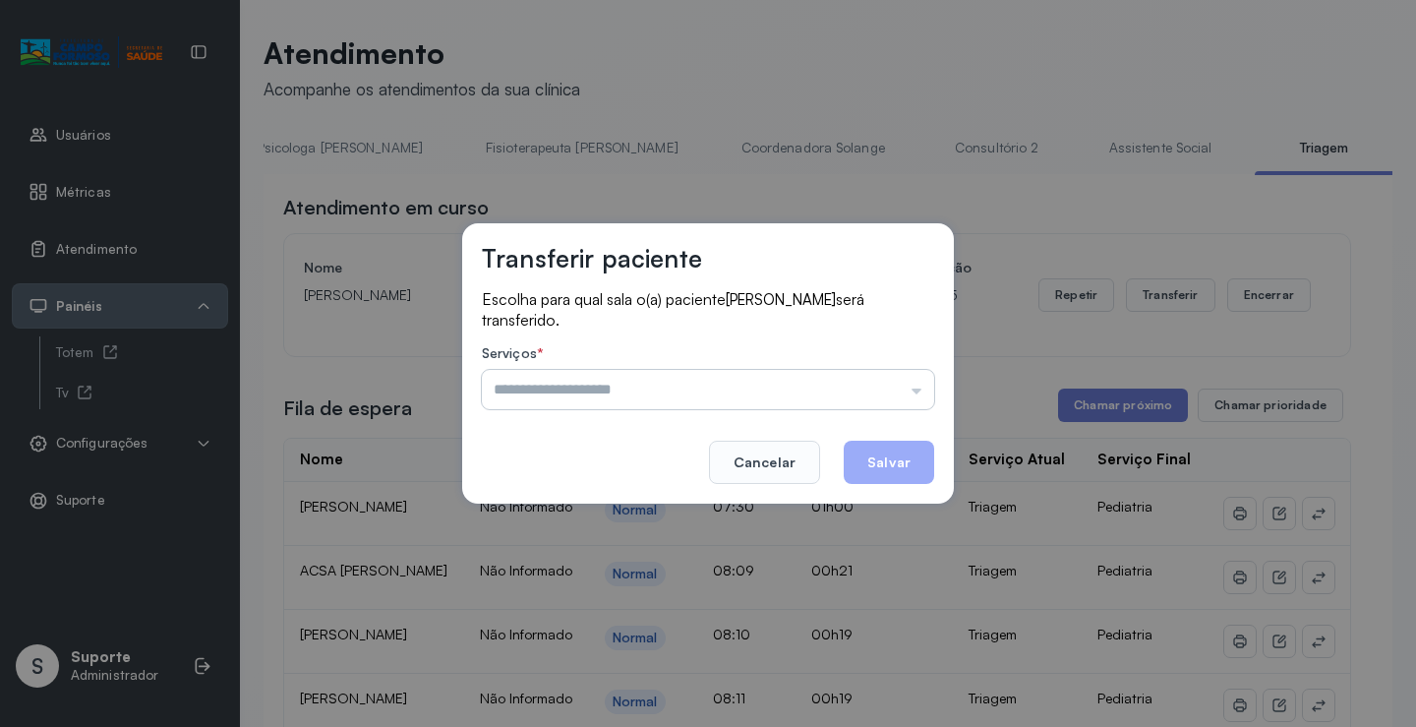
click at [895, 386] on input "text" at bounding box center [708, 389] width 452 height 39
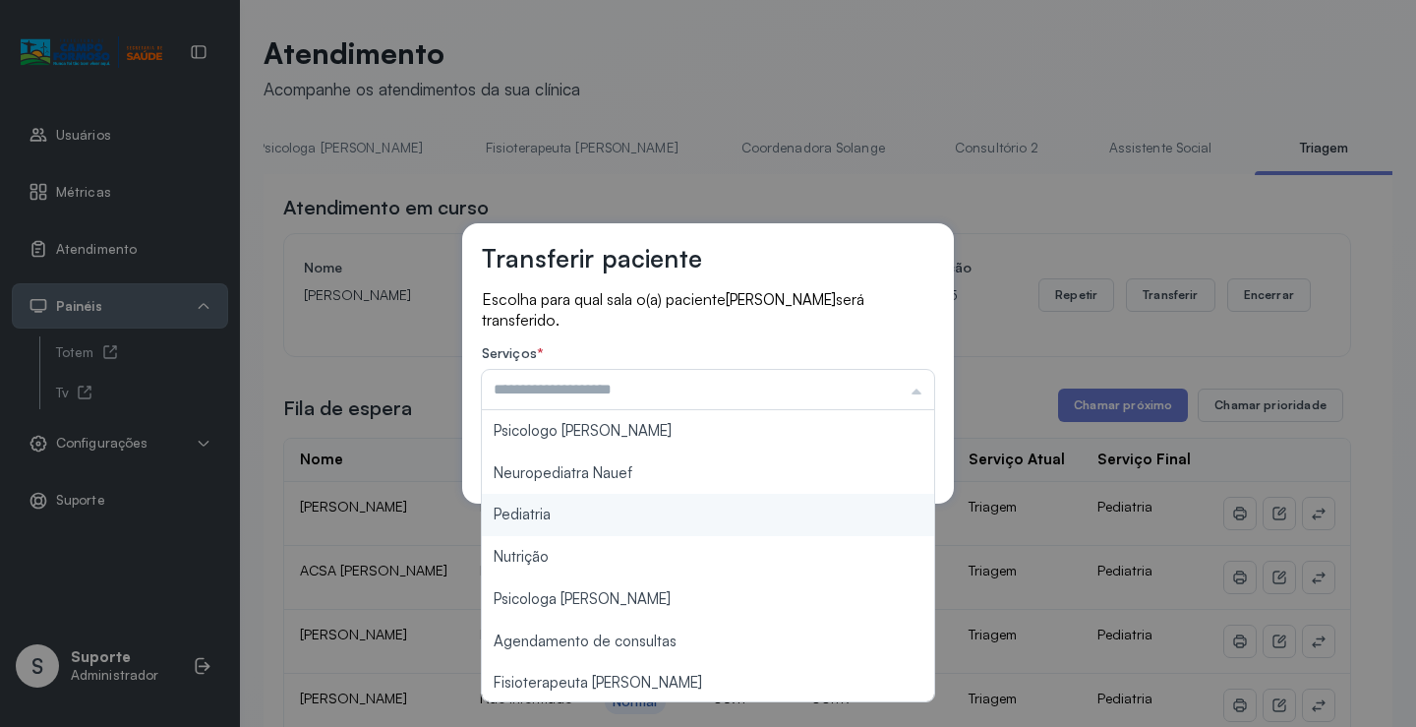
type input "*********"
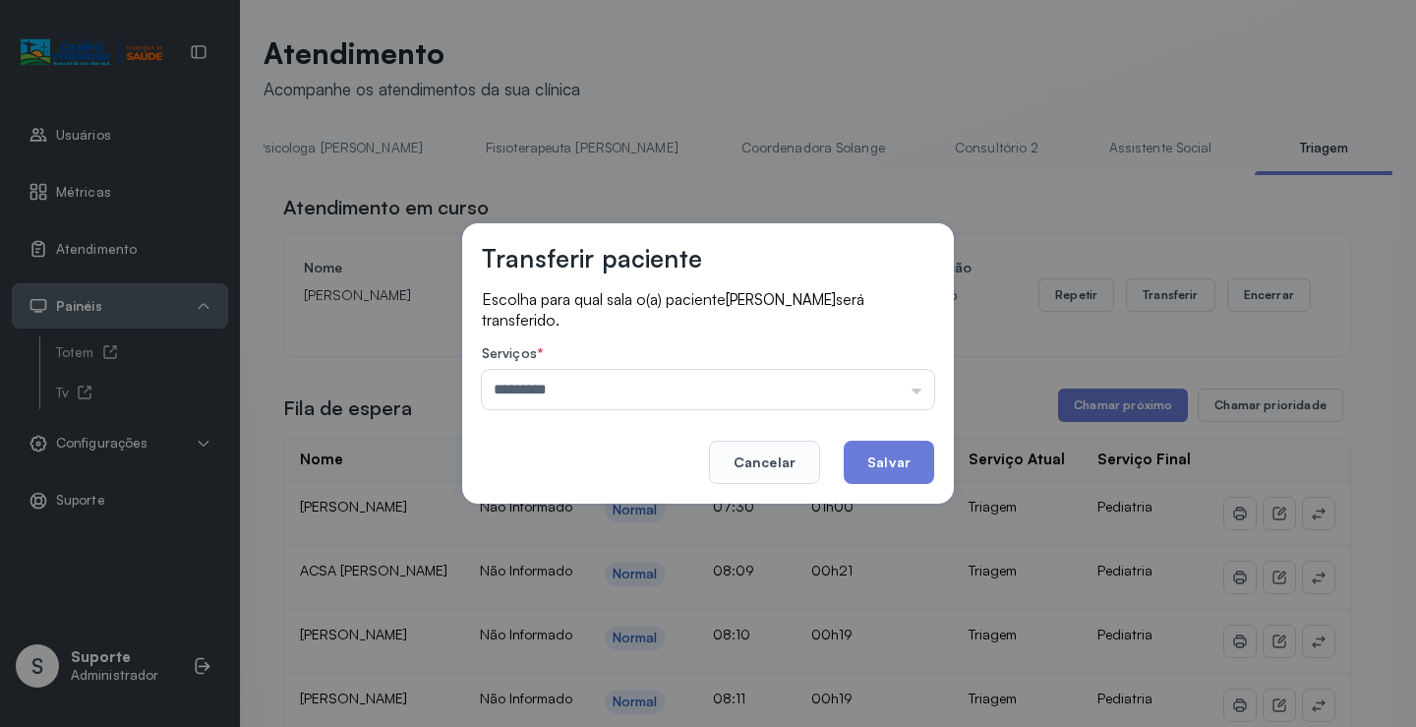
drag, startPoint x: 591, startPoint y: 514, endPoint x: 804, endPoint y: 484, distance: 215.5
click at [597, 513] on div "Transferir paciente Escolha para qual sala o(a) paciente Maria Tatiana souza se…" at bounding box center [708, 363] width 1416 height 727
click at [890, 473] on button "Salvar" at bounding box center [889, 461] width 90 height 43
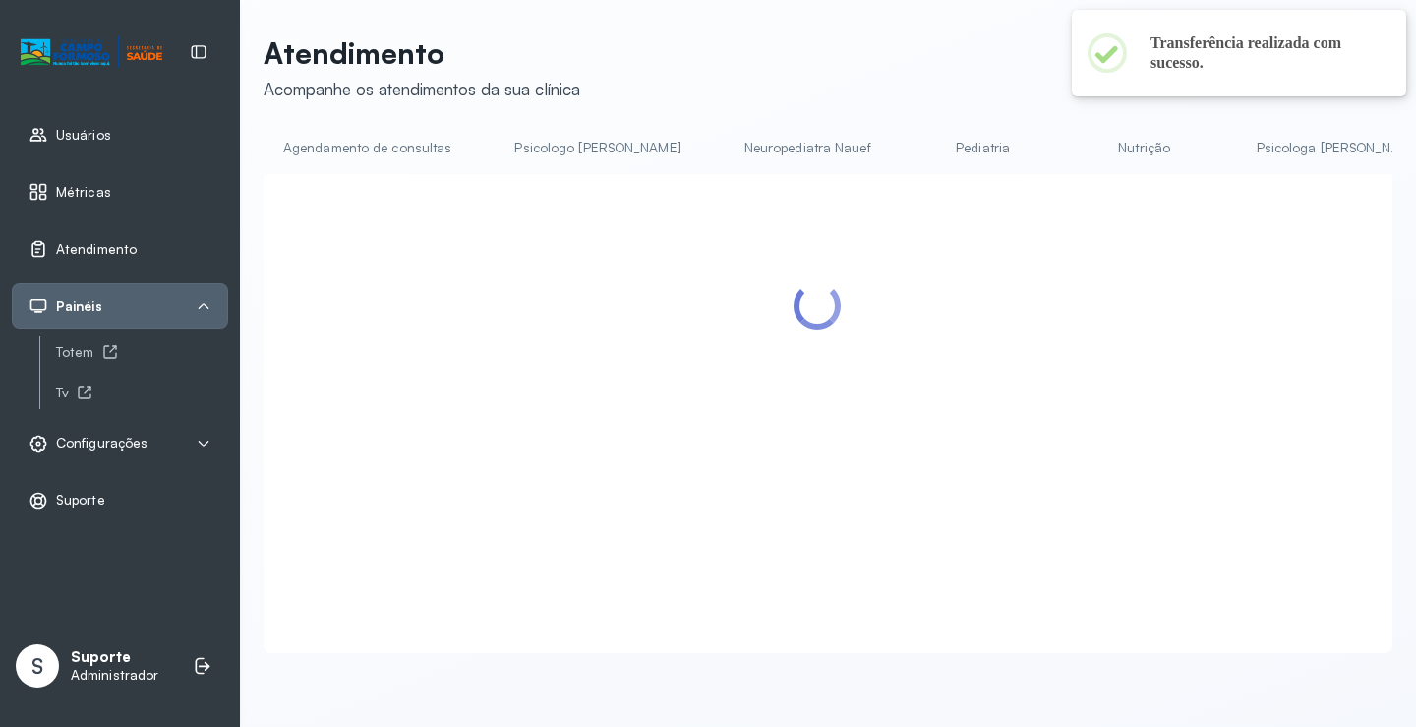
click at [914, 145] on link "Pediatria" at bounding box center [983, 148] width 138 height 32
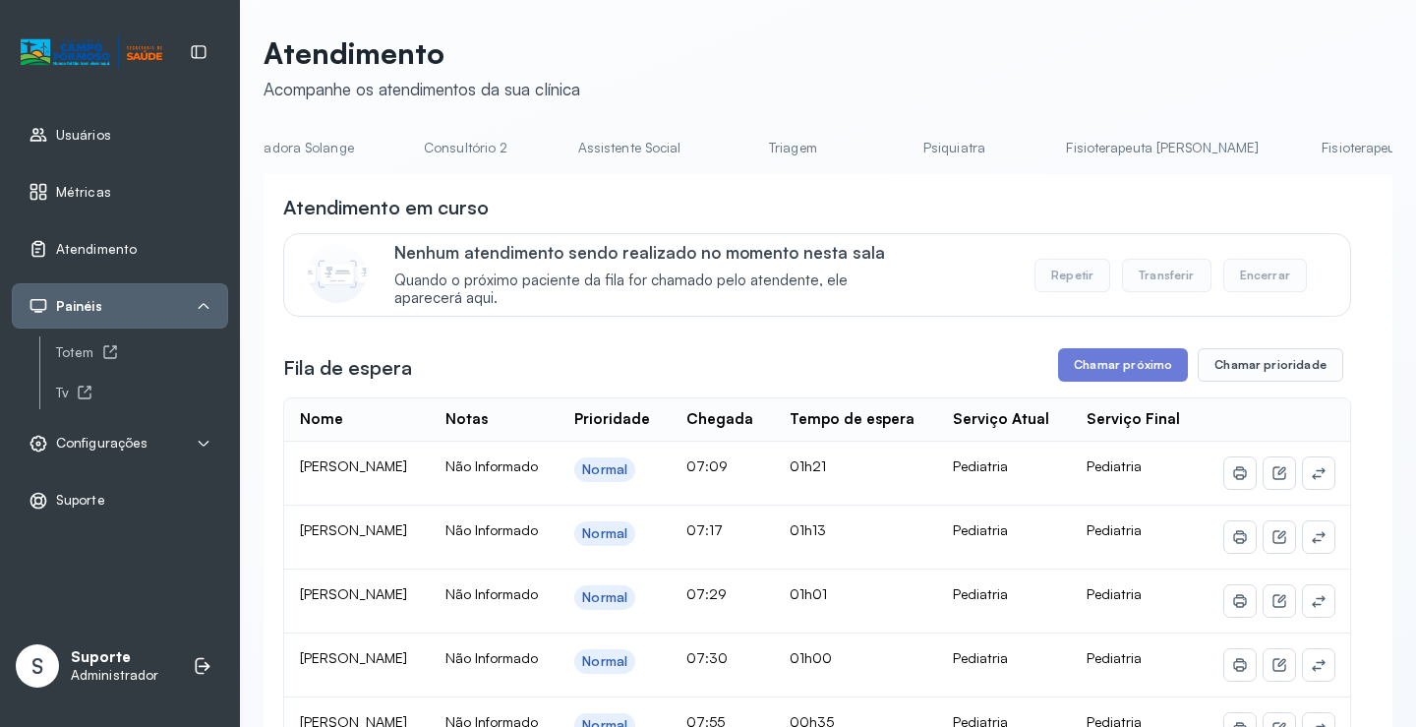
scroll to position [0, 1543]
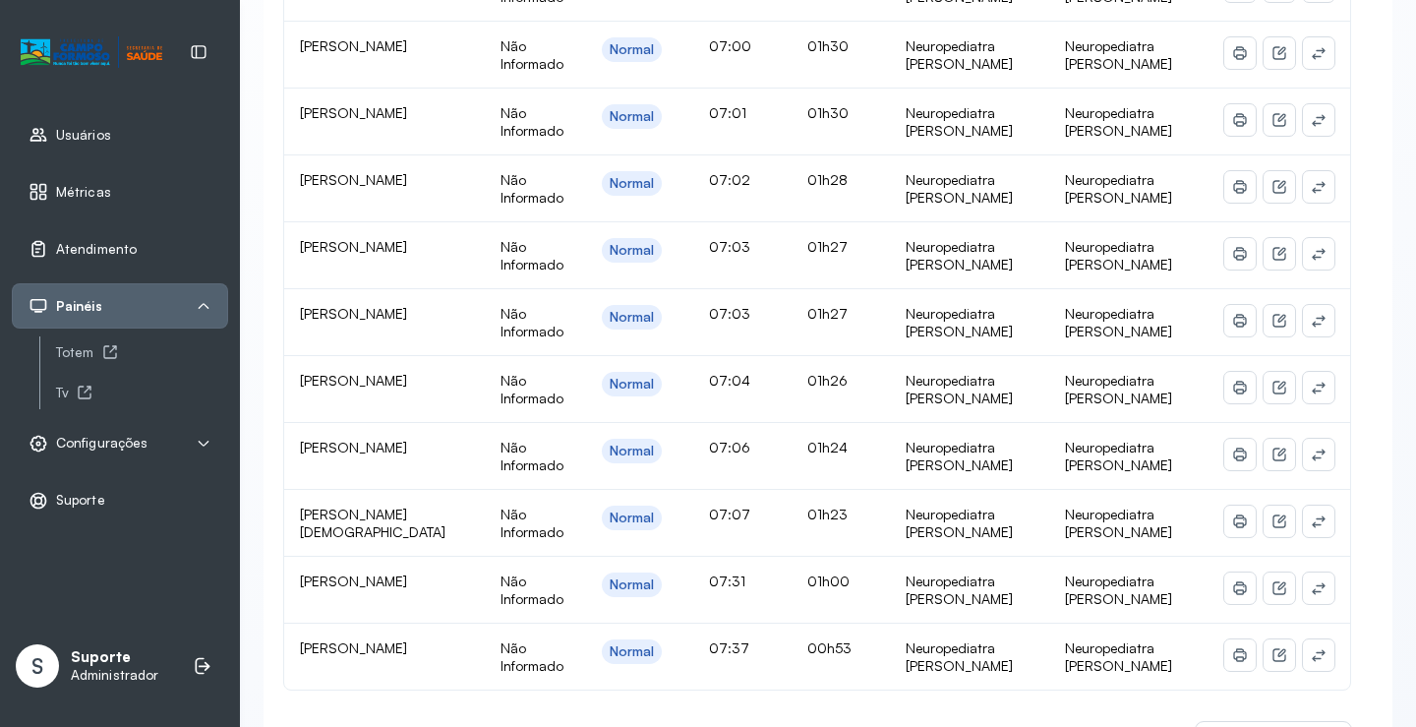
scroll to position [688, 0]
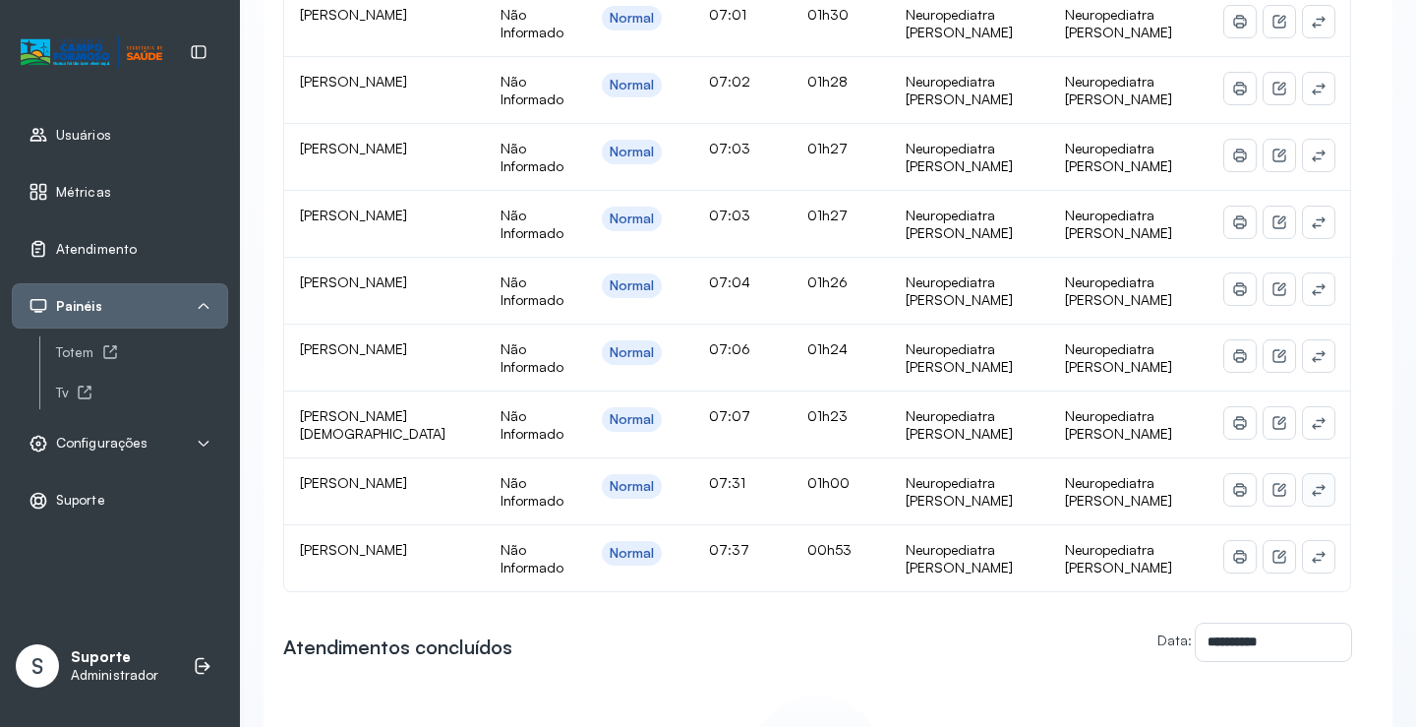
click at [1315, 474] on button at bounding box center [1318, 489] width 31 height 31
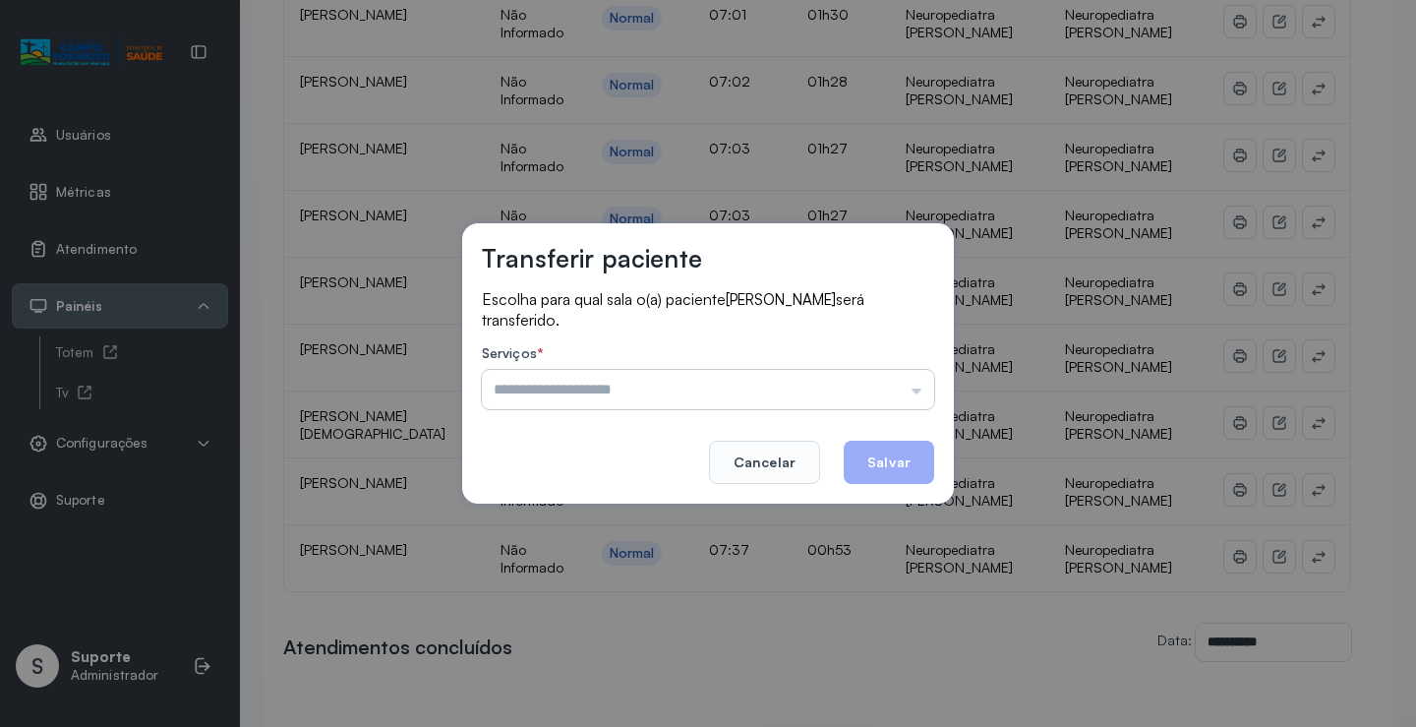
click at [888, 388] on input "text" at bounding box center [708, 389] width 452 height 39
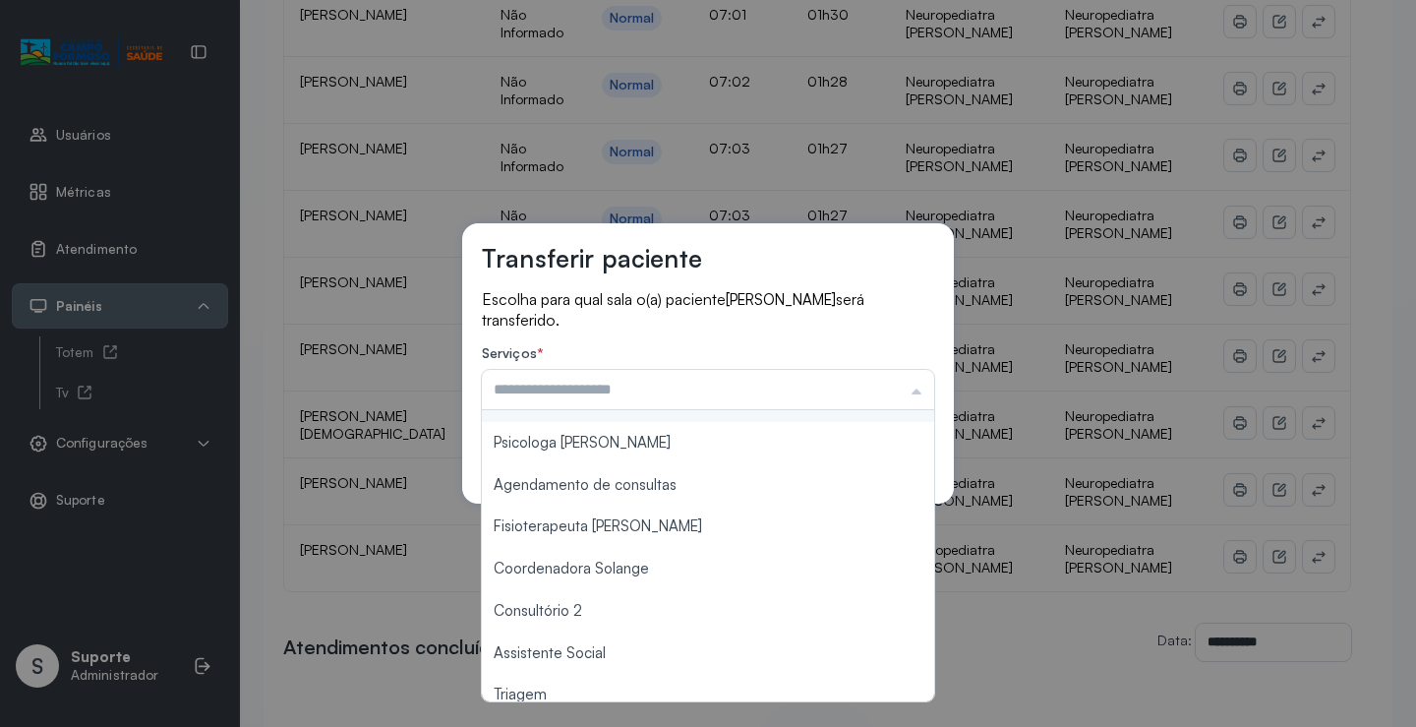
scroll to position [297, 0]
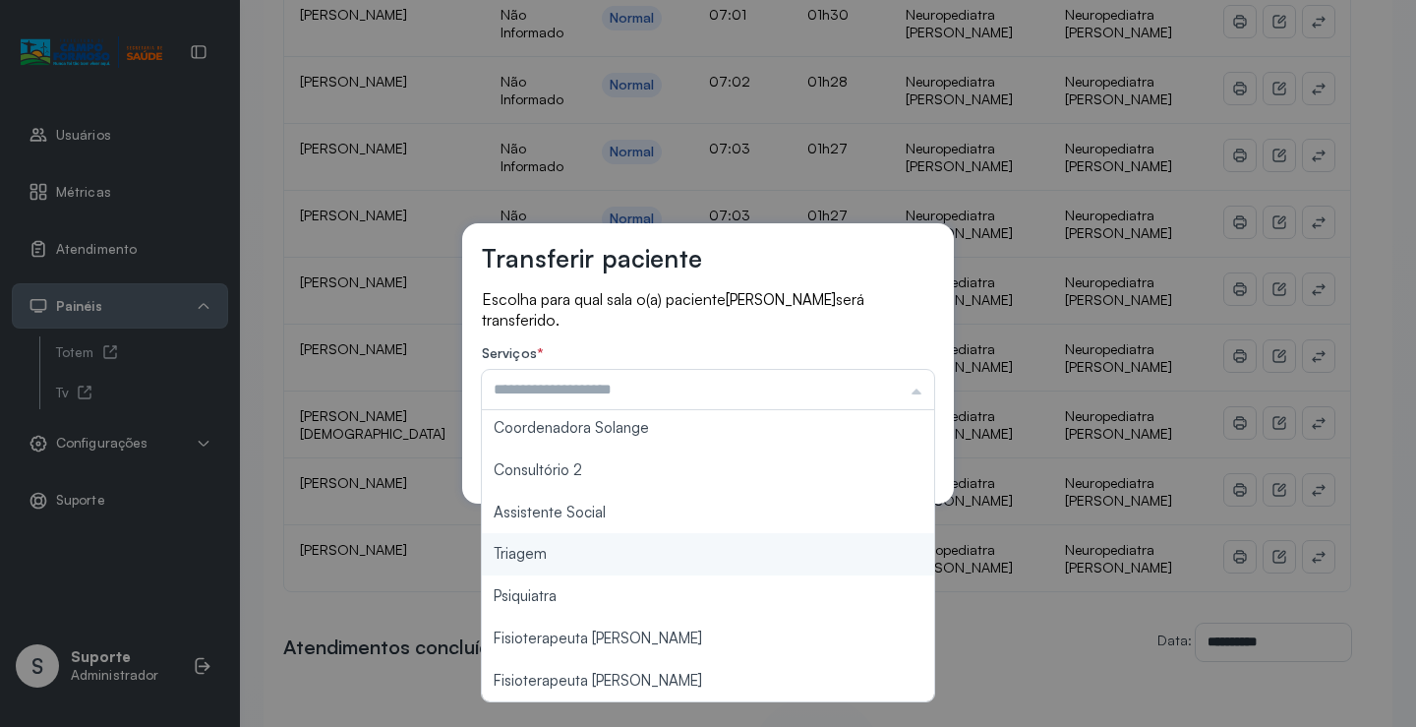
type input "*******"
click at [608, 551] on div "Transferir paciente Escolha para qual sala o(a) paciente Jhonatan Natanael mene…" at bounding box center [708, 363] width 1416 height 727
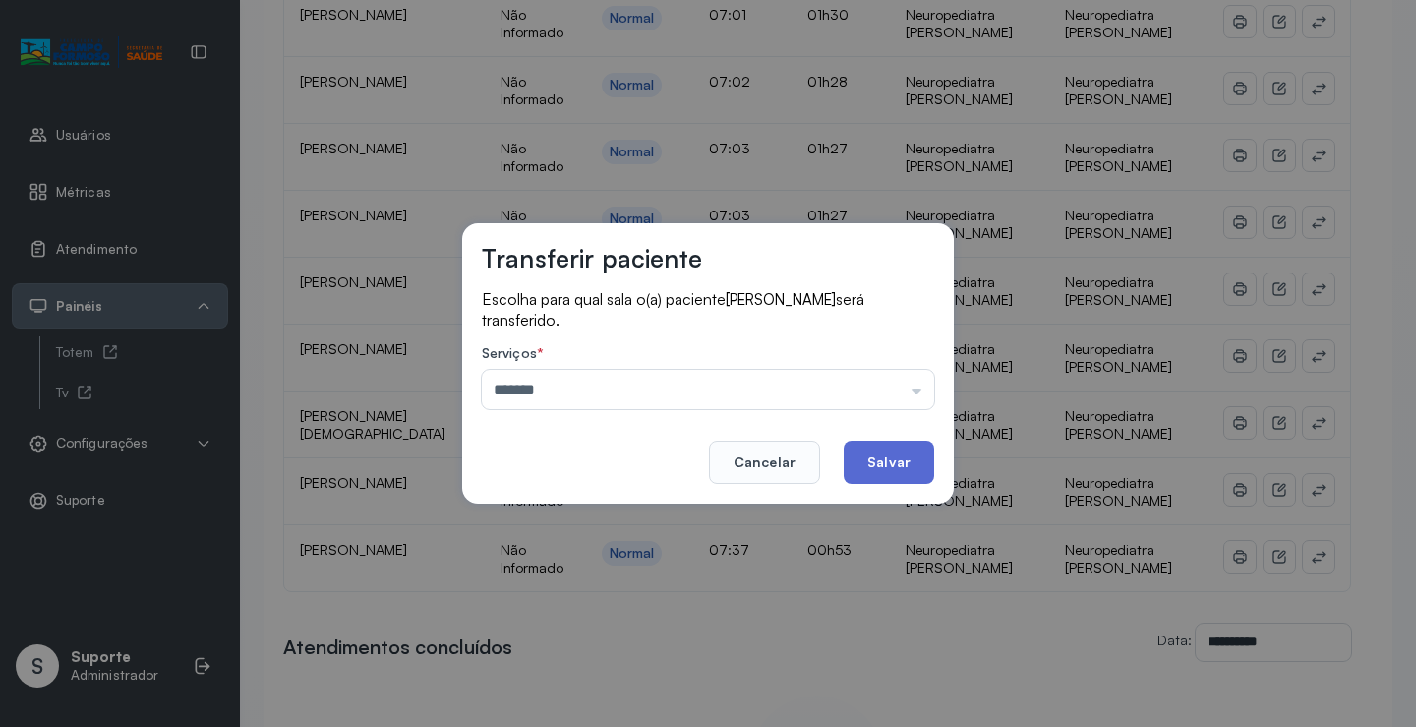
click at [881, 464] on button "Salvar" at bounding box center [889, 461] width 90 height 43
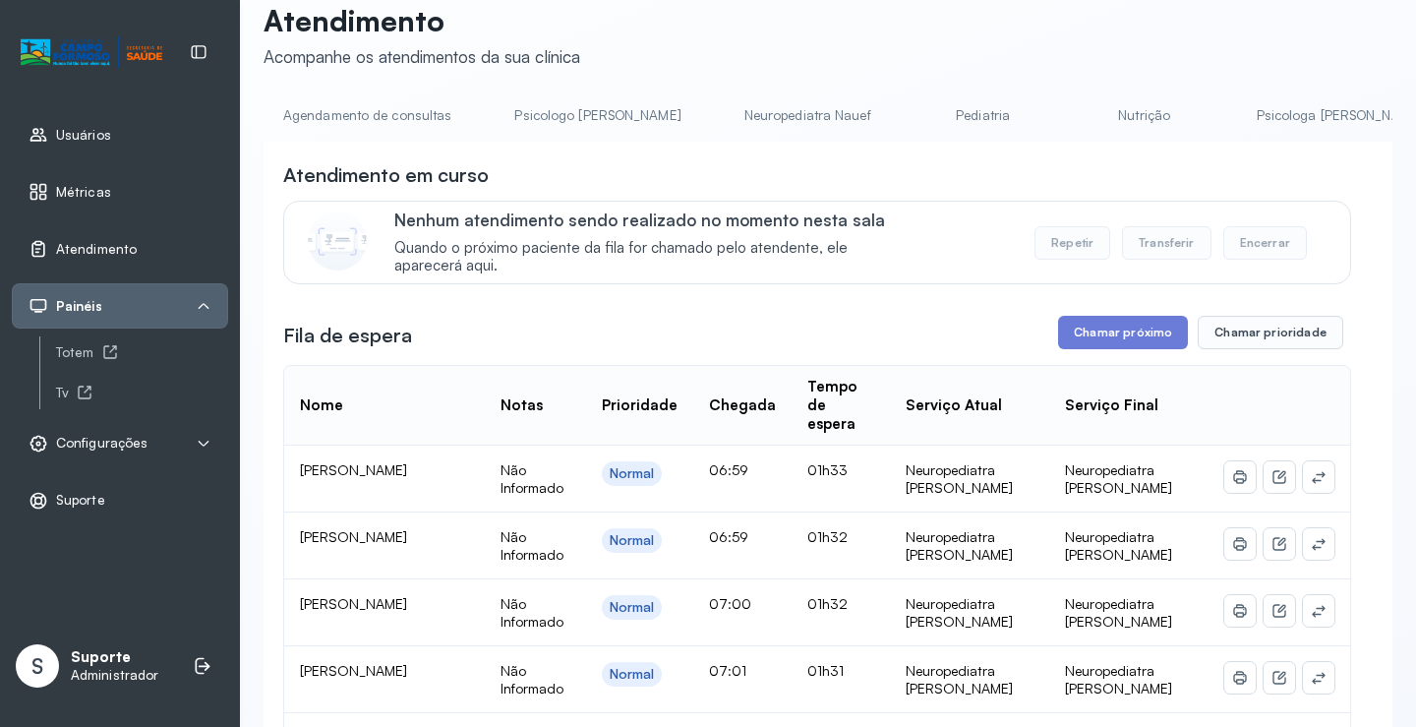
scroll to position [0, 0]
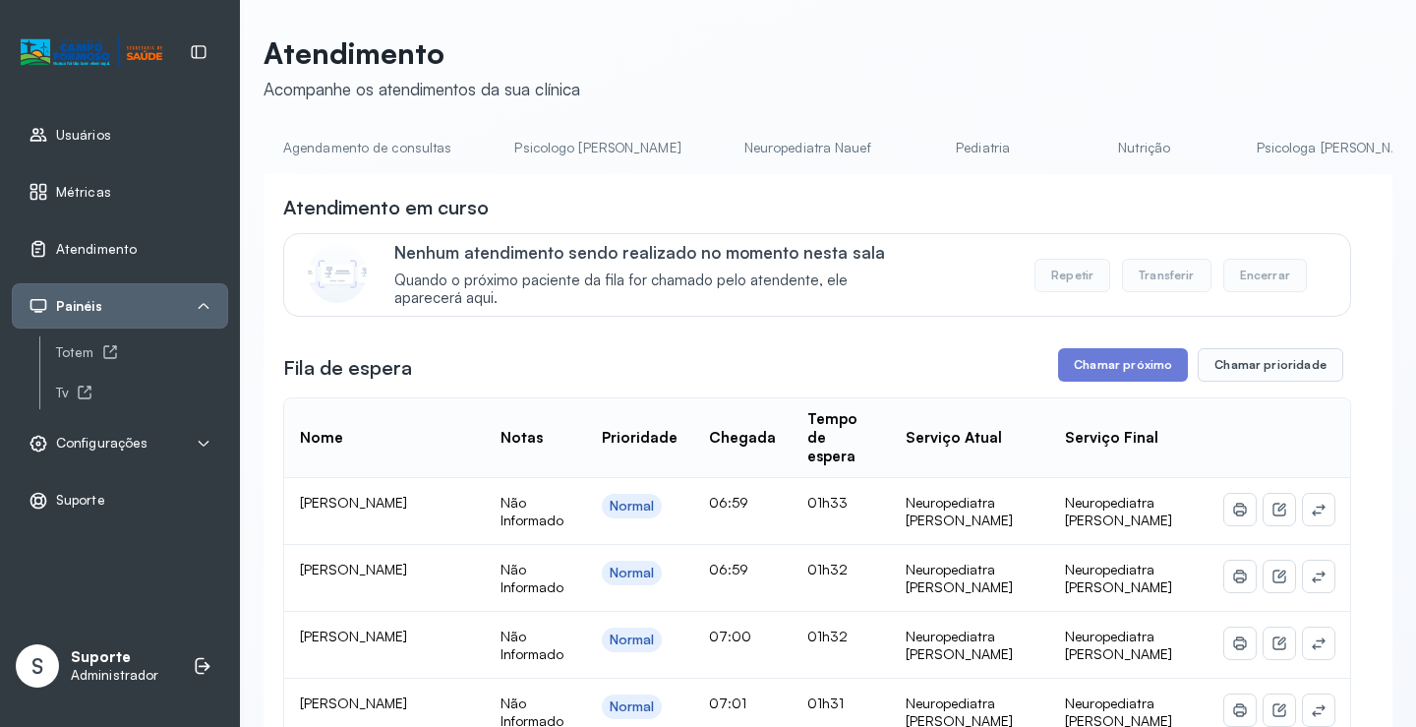
click at [312, 148] on link "Agendamento de consultas" at bounding box center [367, 148] width 207 height 32
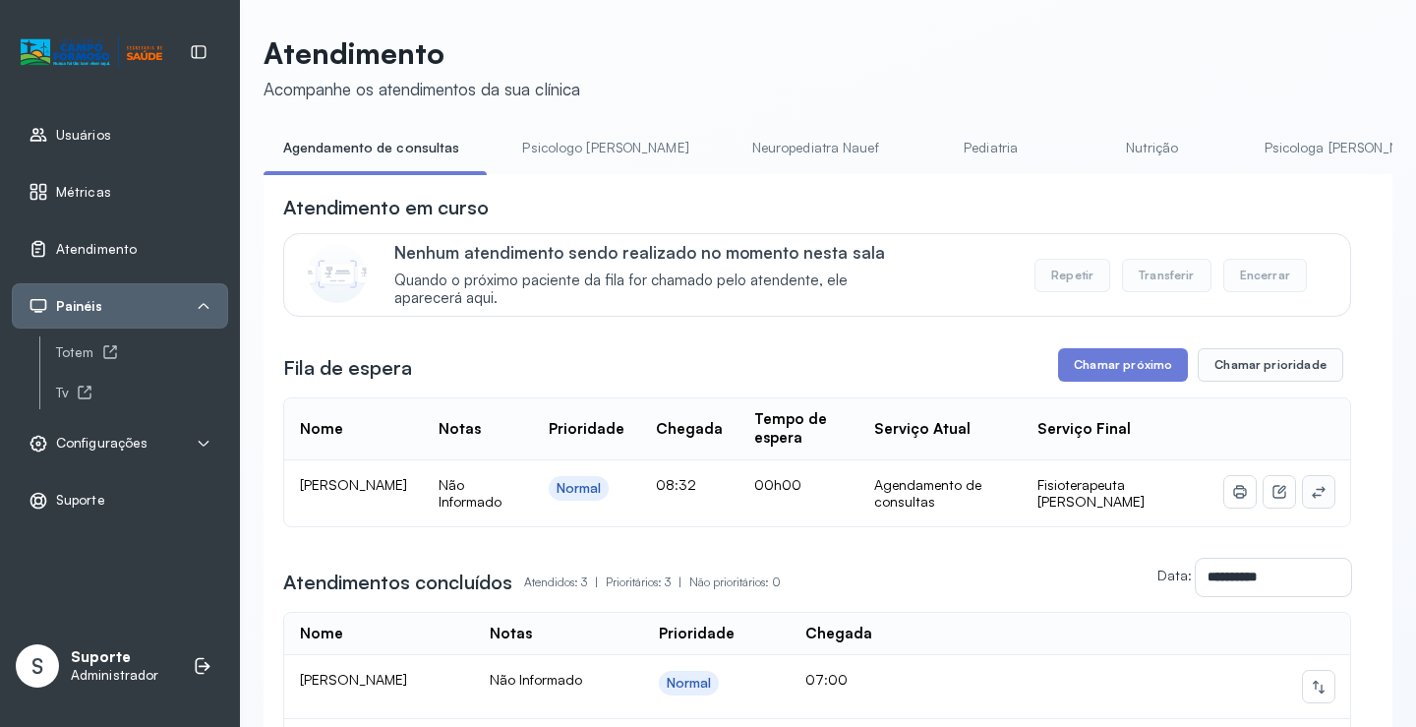
click at [1311, 499] on icon at bounding box center [1319, 492] width 16 height 16
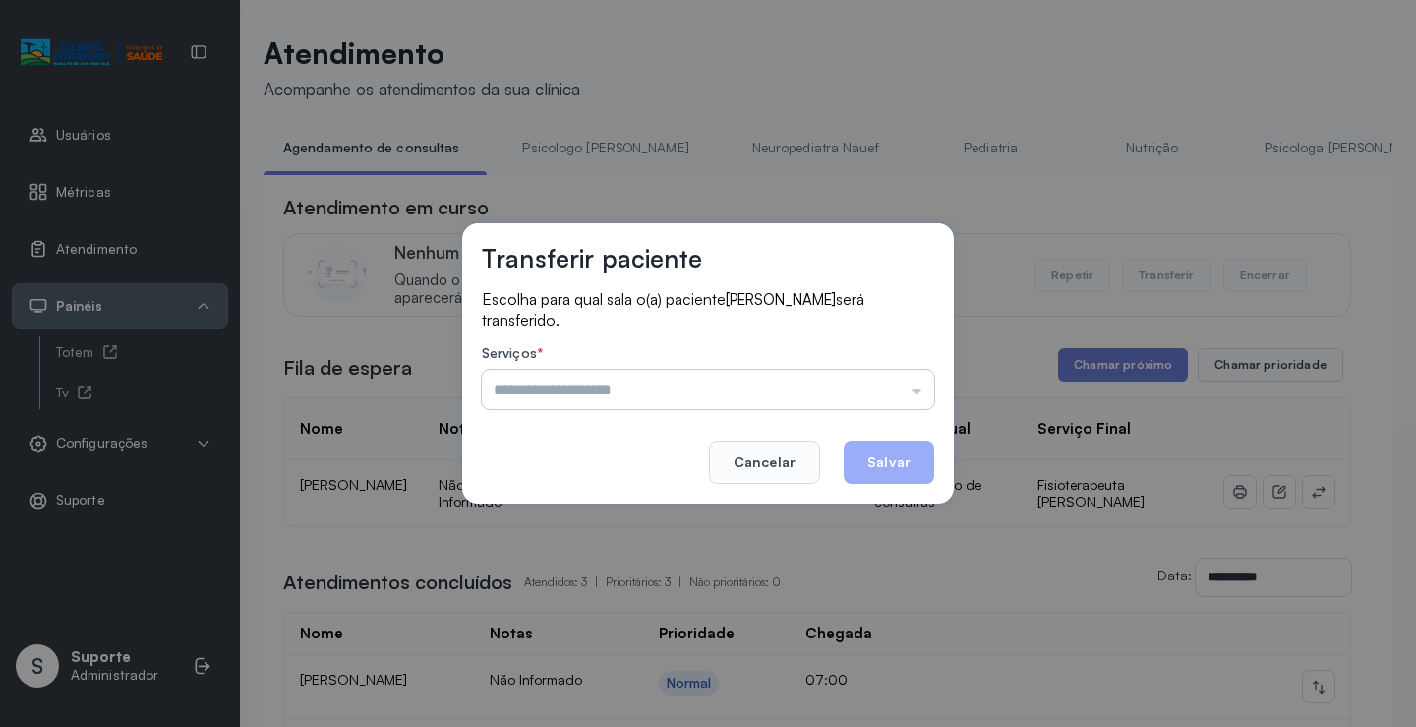
click at [891, 393] on input "text" at bounding box center [708, 389] width 452 height 39
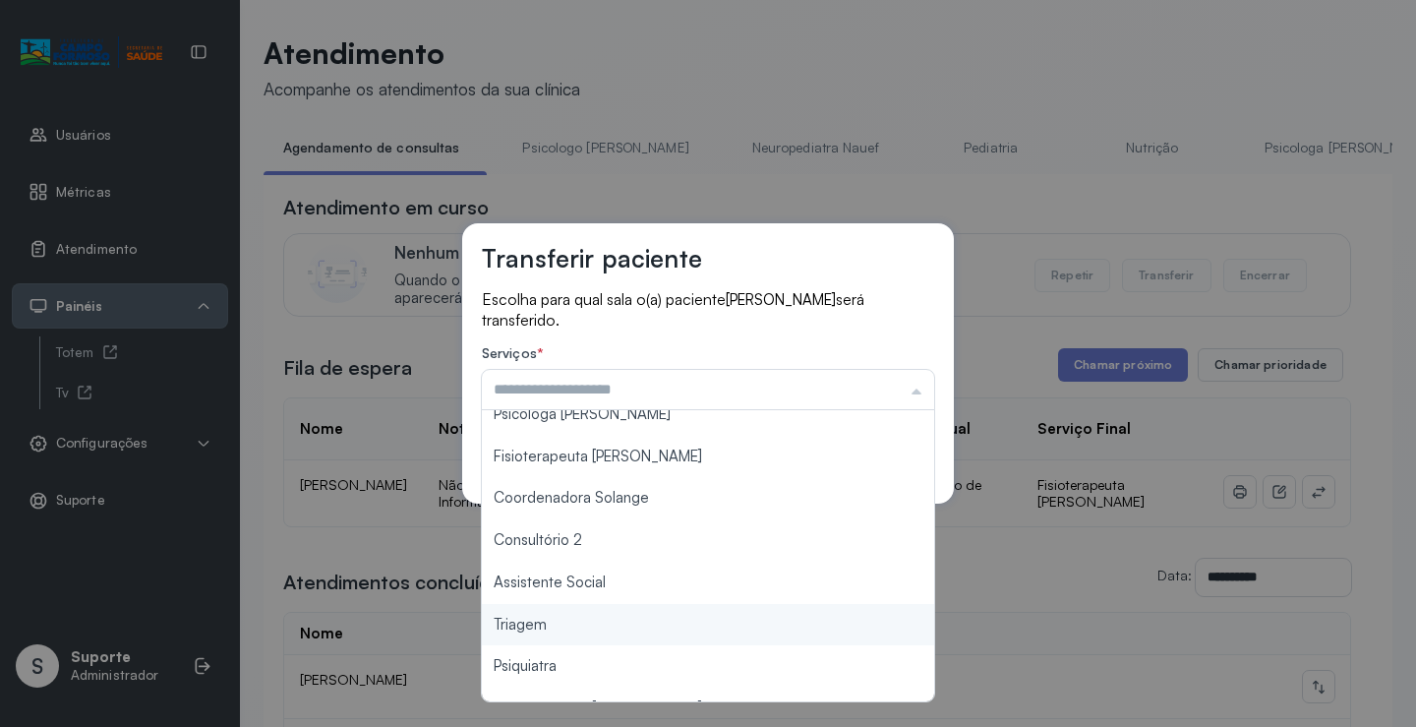
scroll to position [3, 0]
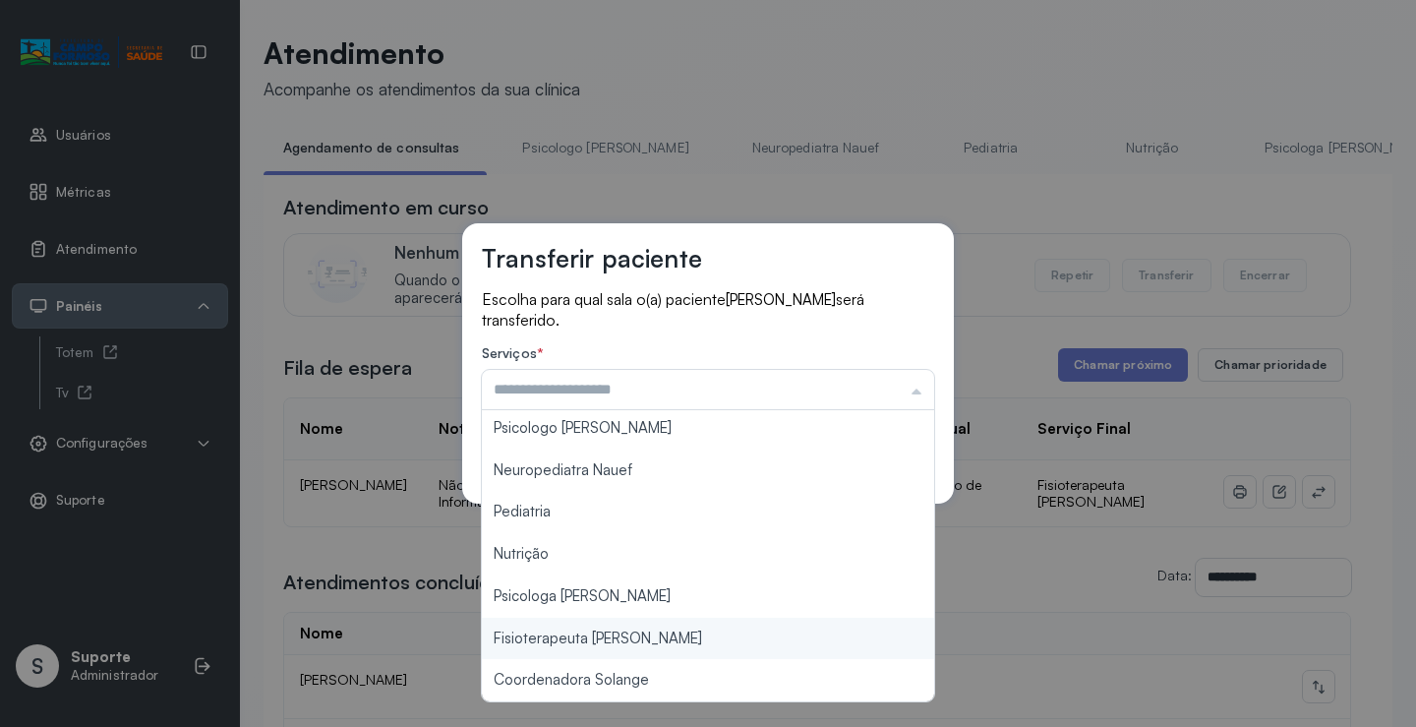
type input "**********"
drag, startPoint x: 656, startPoint y: 636, endPoint x: 834, endPoint y: 508, distance: 219.1
click at [657, 632] on div "**********" at bounding box center [708, 363] width 1416 height 727
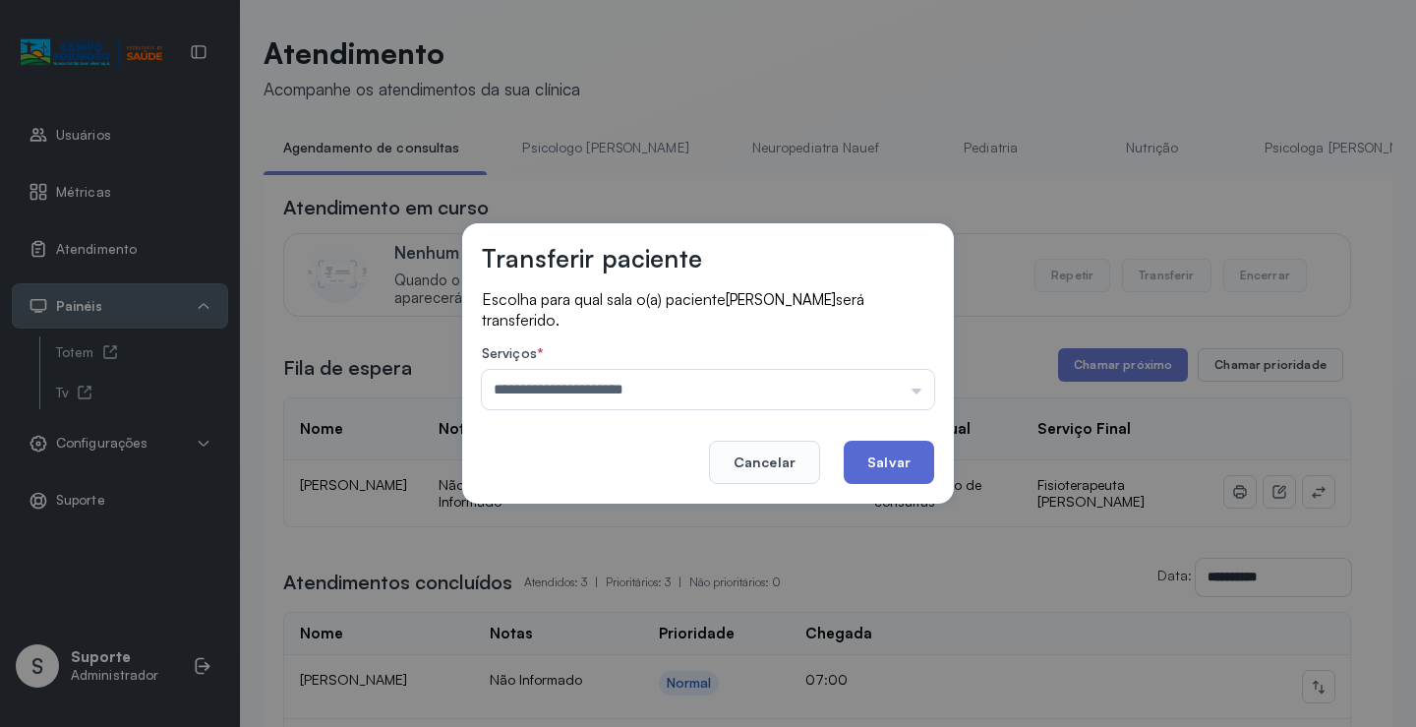
click at [875, 473] on button "Salvar" at bounding box center [889, 461] width 90 height 43
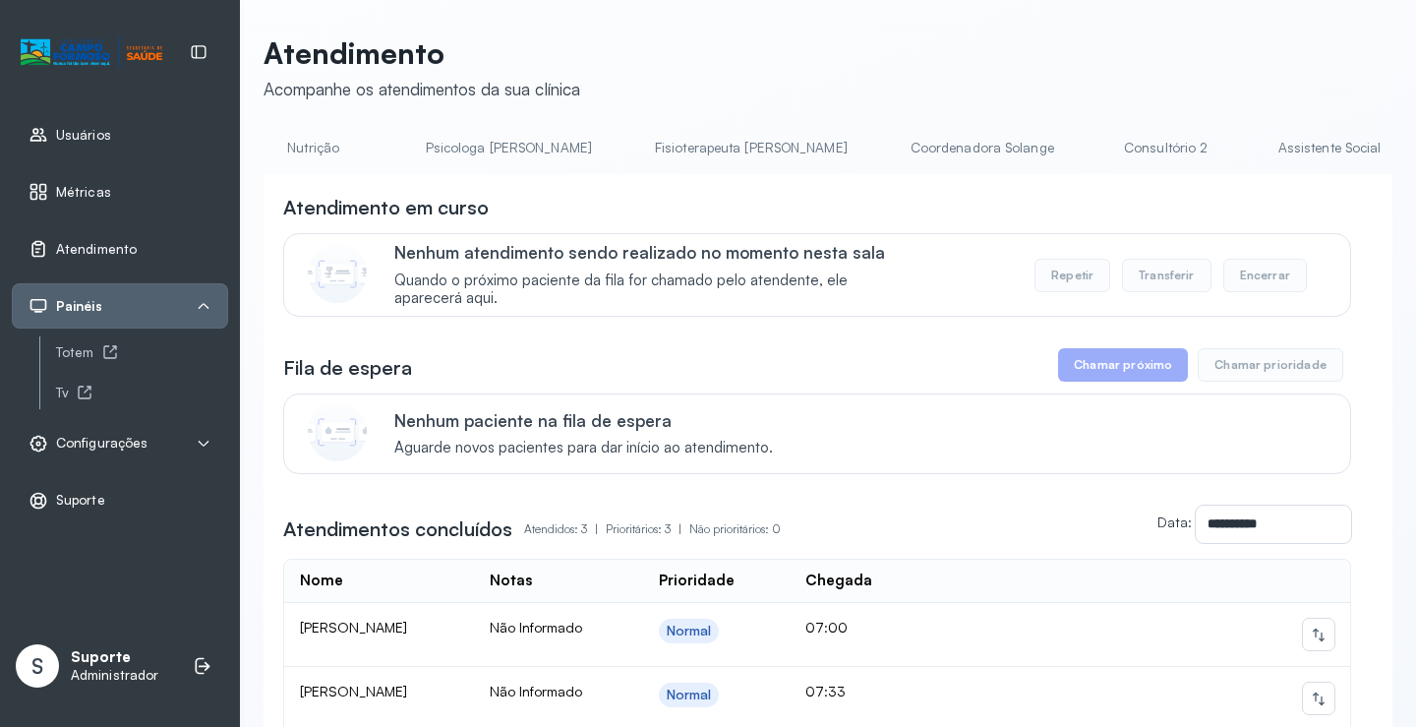
scroll to position [0, 879]
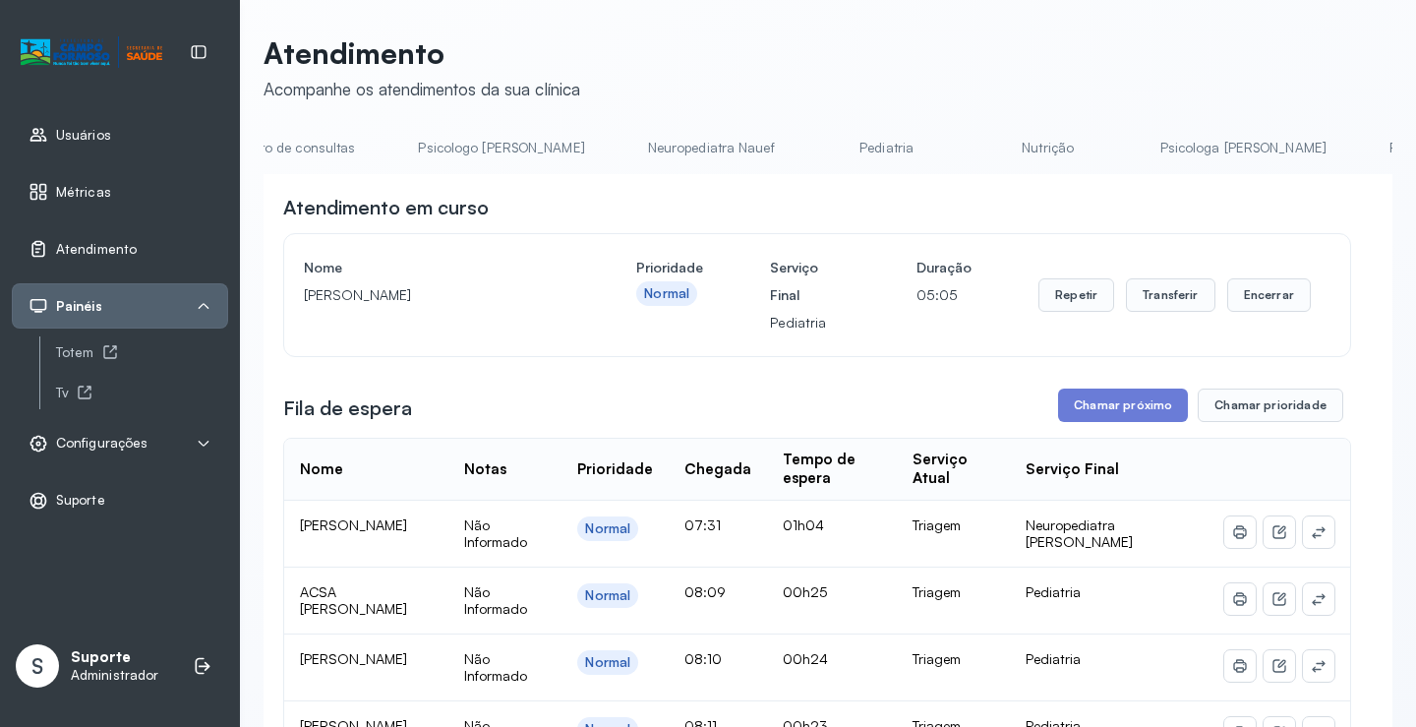
scroll to position [0, 0]
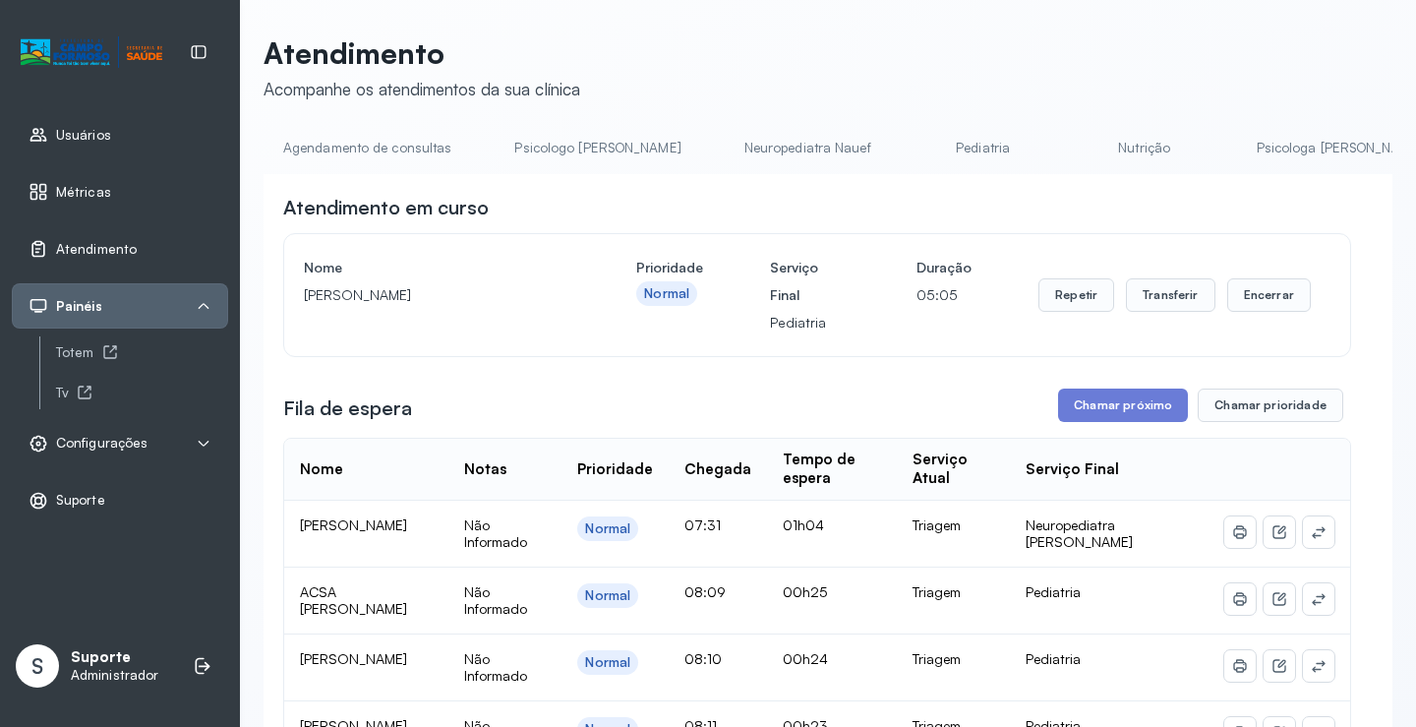
click at [349, 147] on link "Agendamento de consultas" at bounding box center [367, 148] width 207 height 32
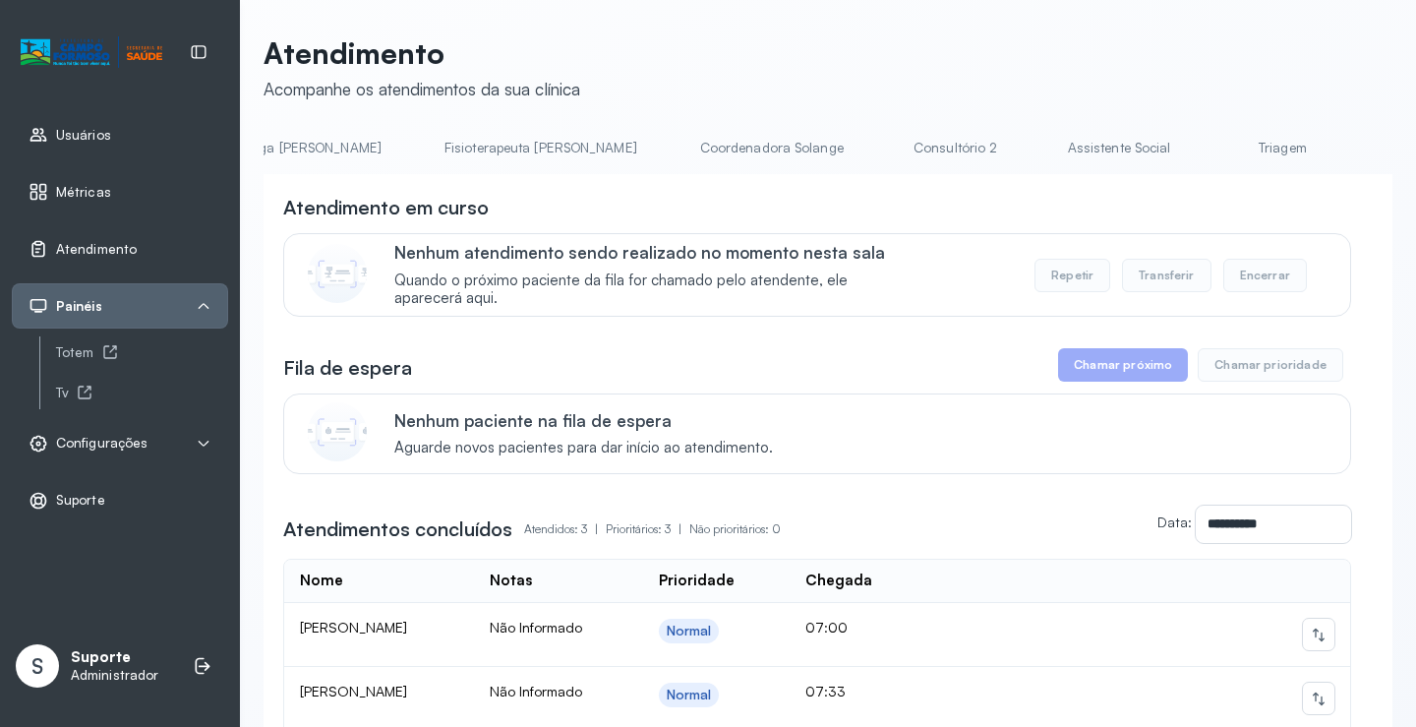
scroll to position [0, 1185]
click at [1078, 134] on link "Triagem" at bounding box center [1147, 148] width 138 height 32
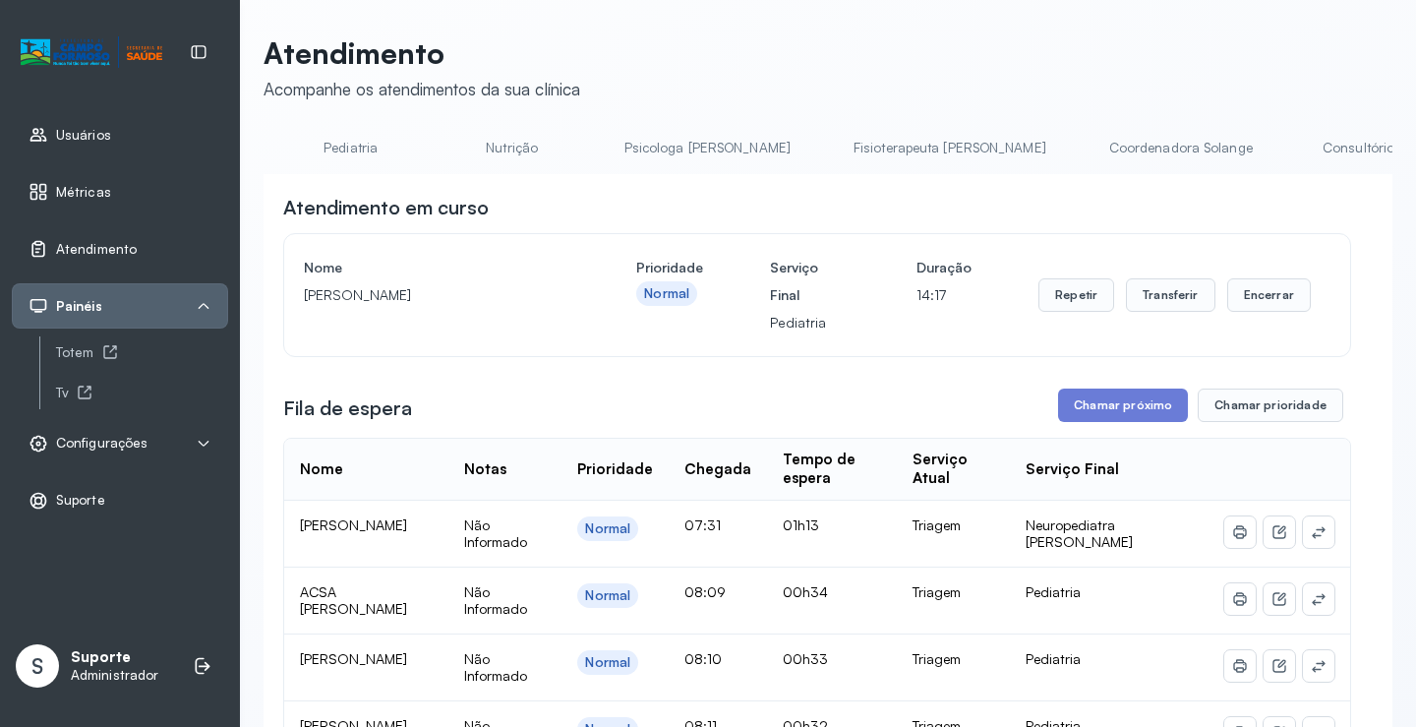
scroll to position [0, 0]
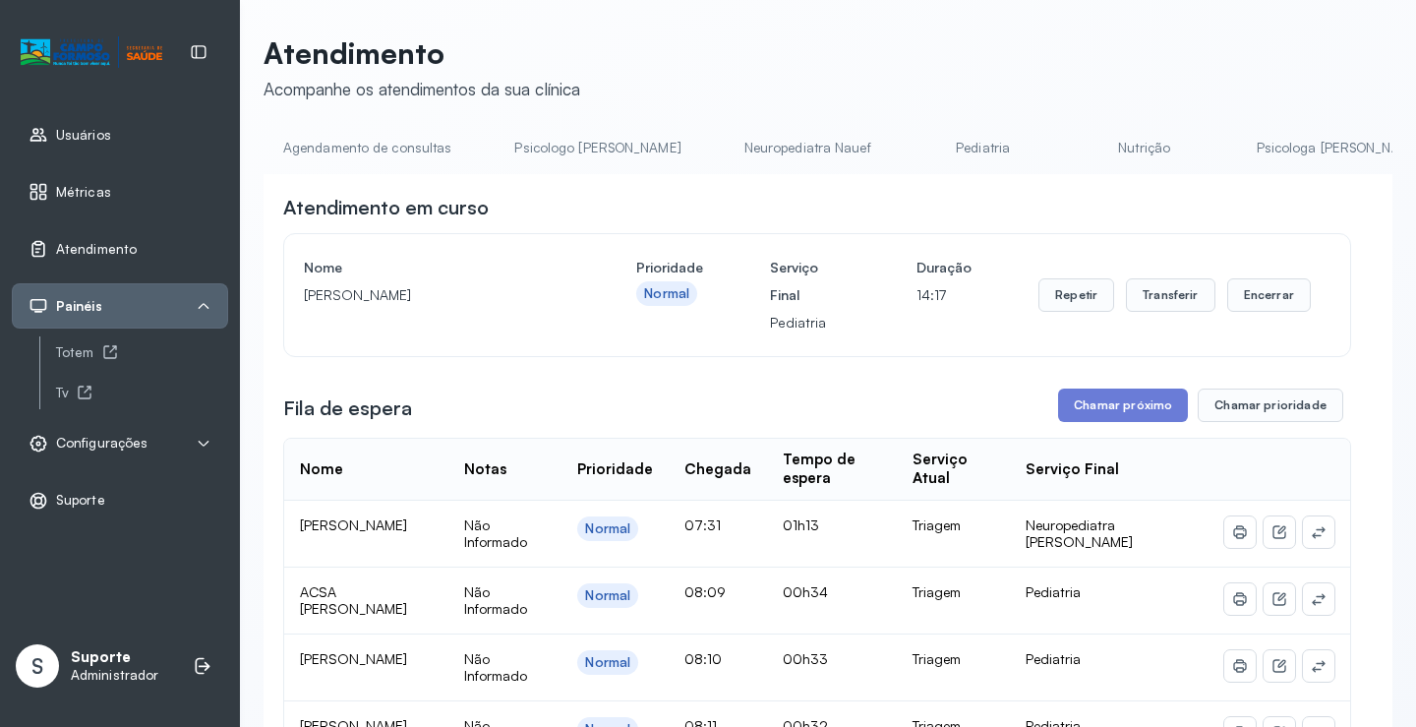
click at [391, 133] on link "Agendamento de consultas" at bounding box center [367, 148] width 207 height 32
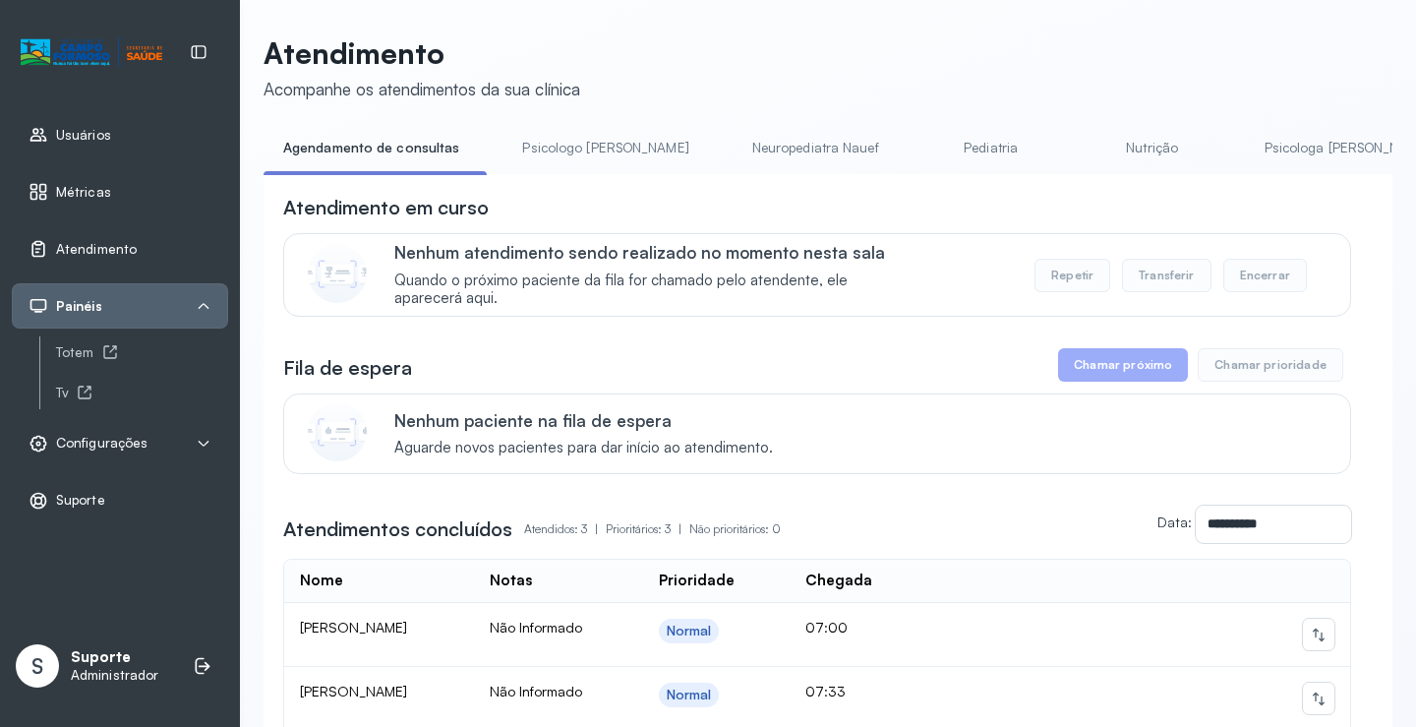
click at [922, 141] on link "Pediatria" at bounding box center [991, 148] width 138 height 32
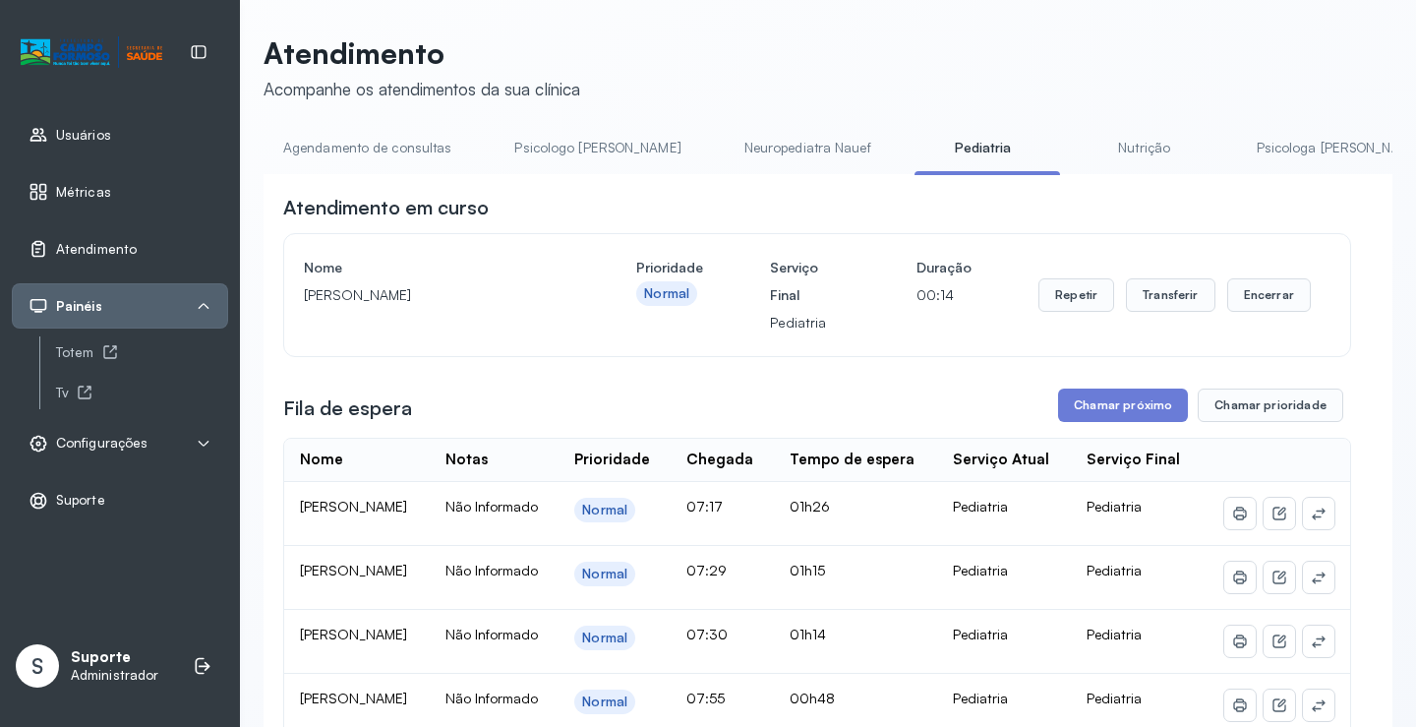
click at [368, 139] on link "Agendamento de consultas" at bounding box center [367, 148] width 207 height 32
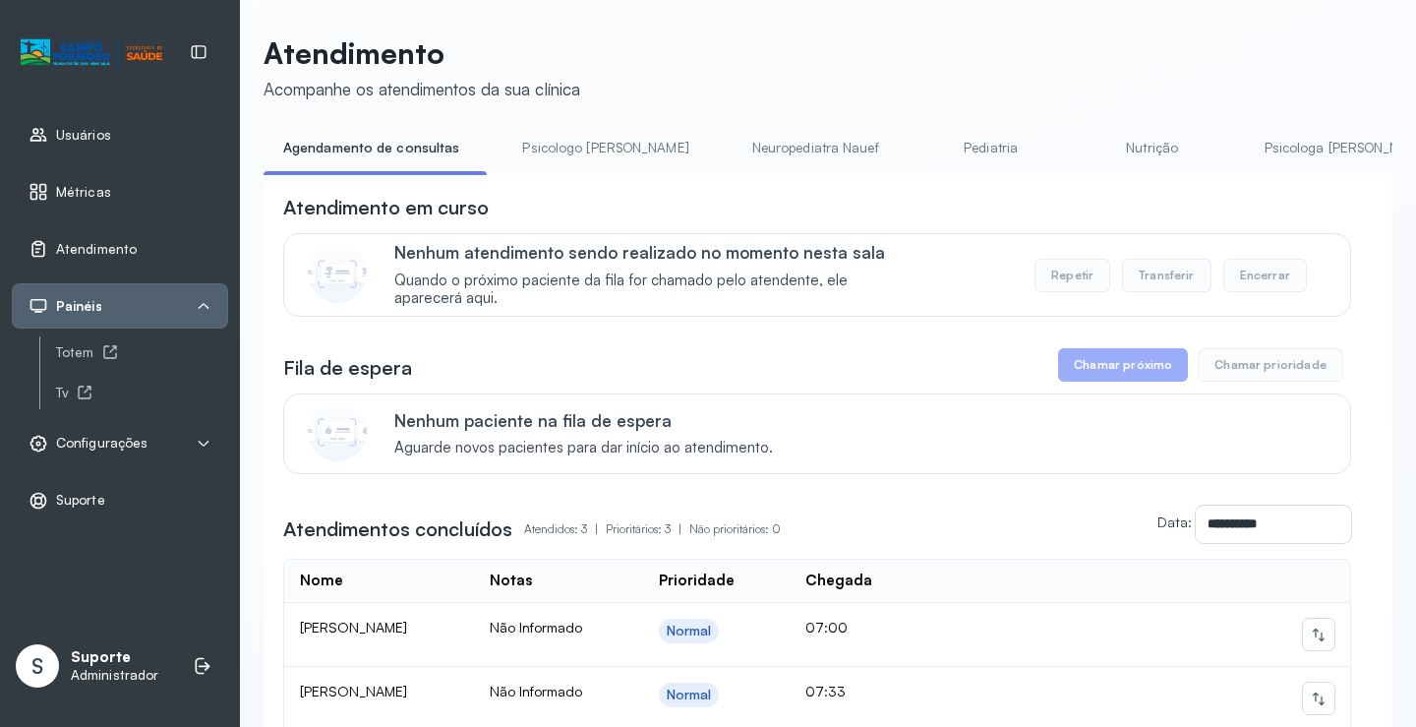
click at [922, 148] on link "Pediatria" at bounding box center [991, 148] width 138 height 32
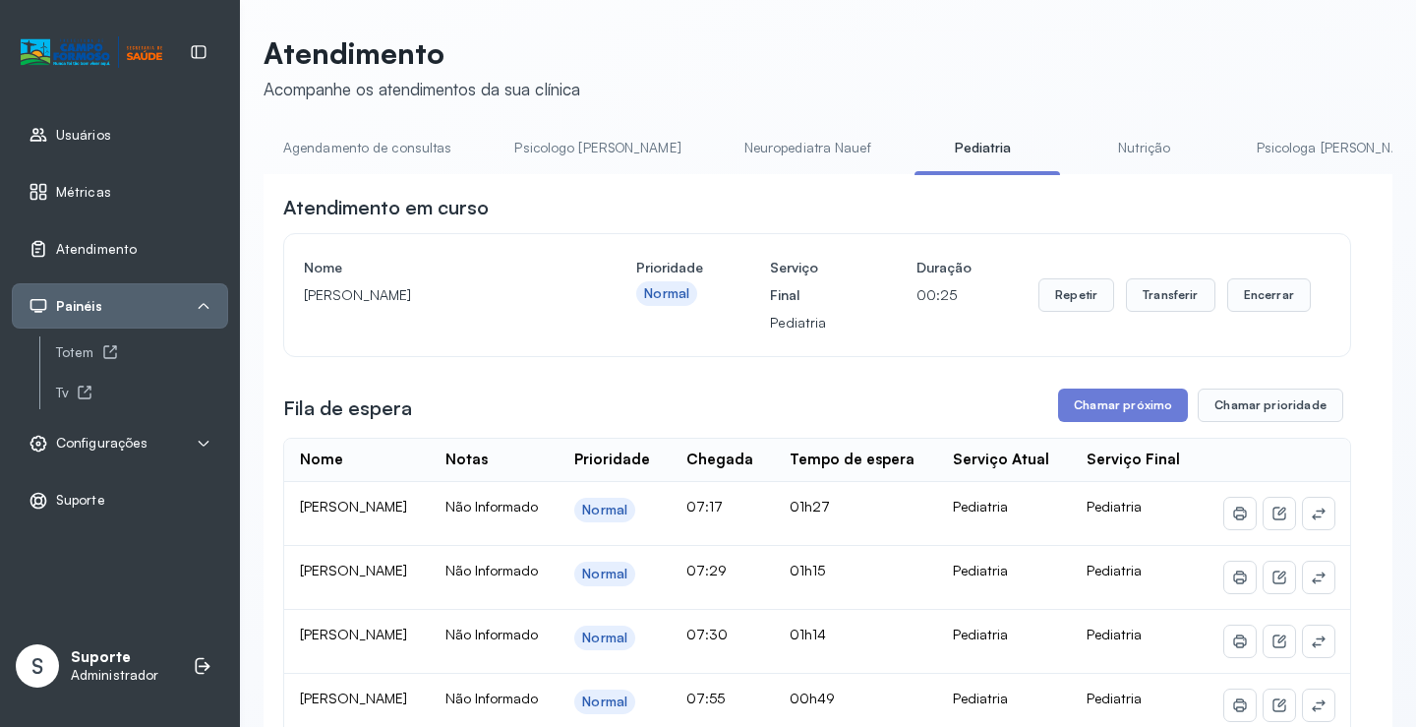
click at [367, 134] on link "Agendamento de consultas" at bounding box center [367, 148] width 207 height 32
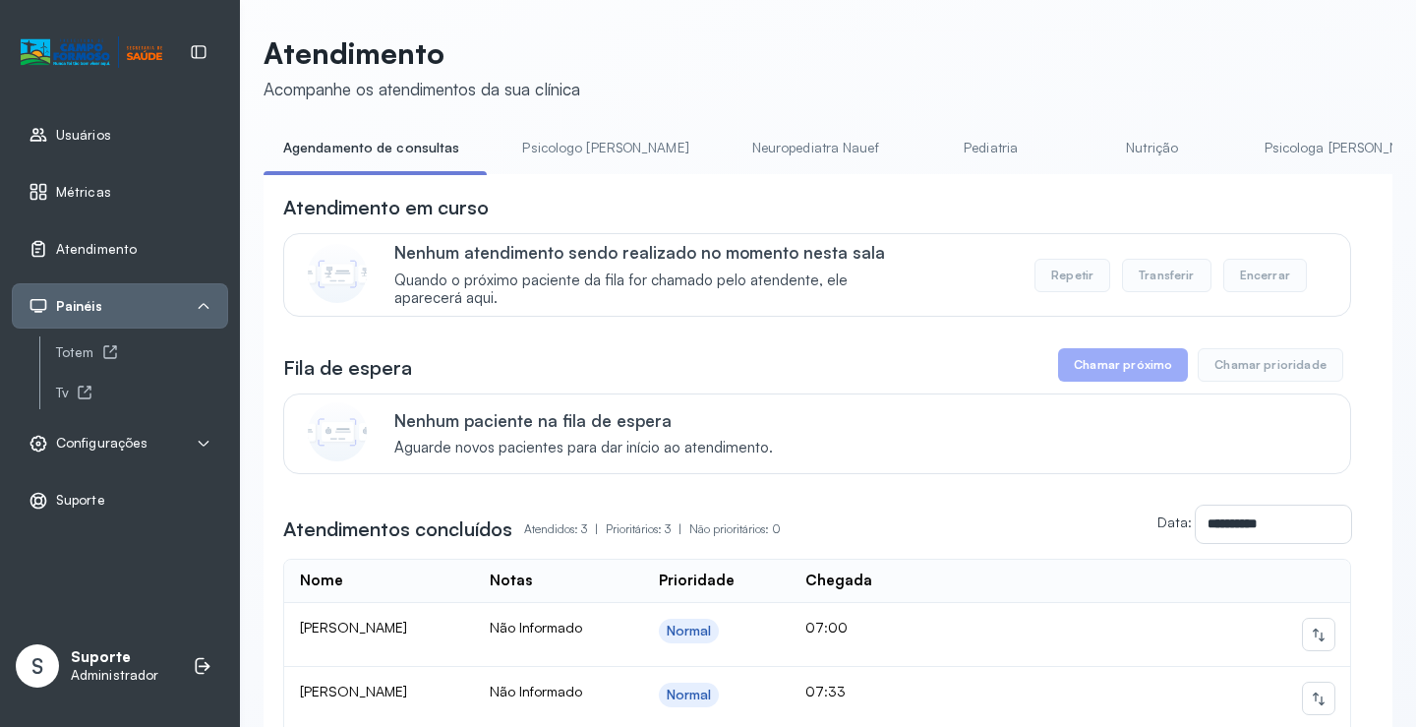
click at [1255, 147] on link "Psicologa Alana" at bounding box center [1347, 148] width 205 height 32
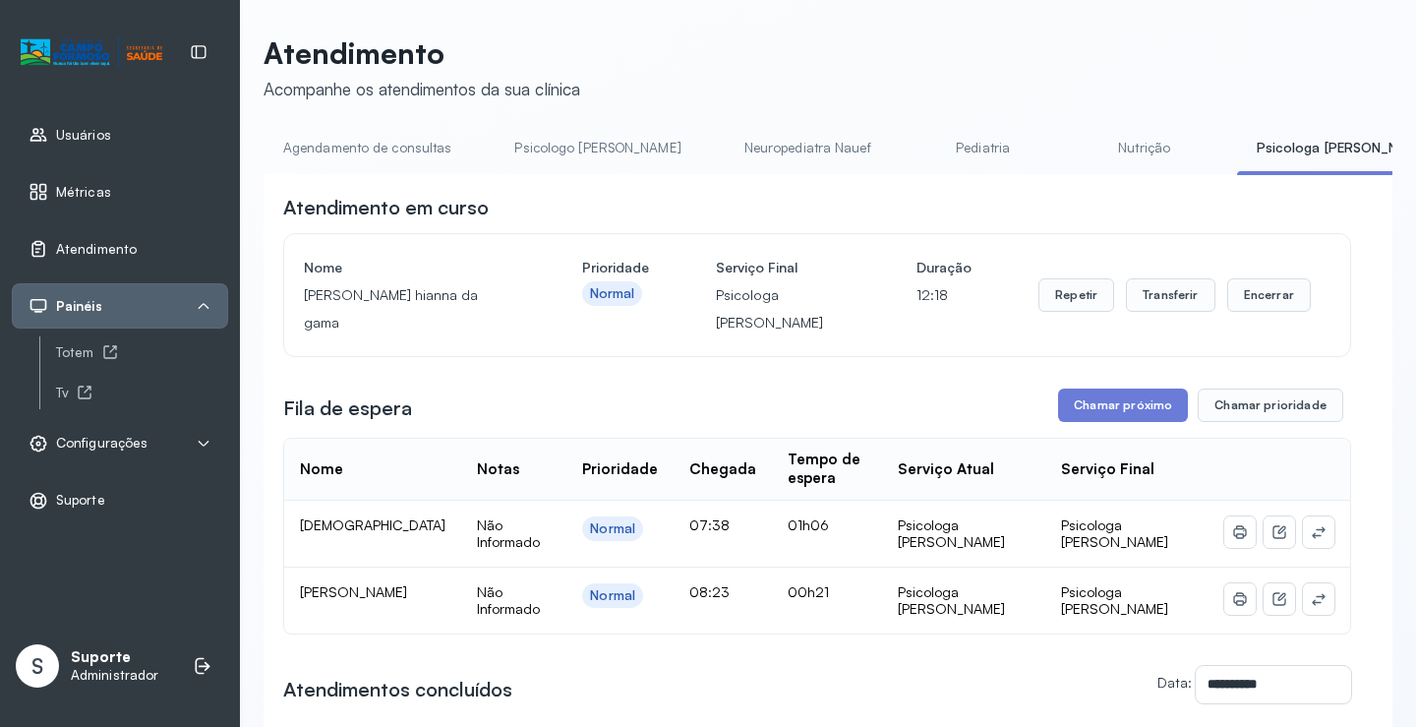
click at [1083, 157] on link "Nutrição" at bounding box center [1145, 148] width 138 height 32
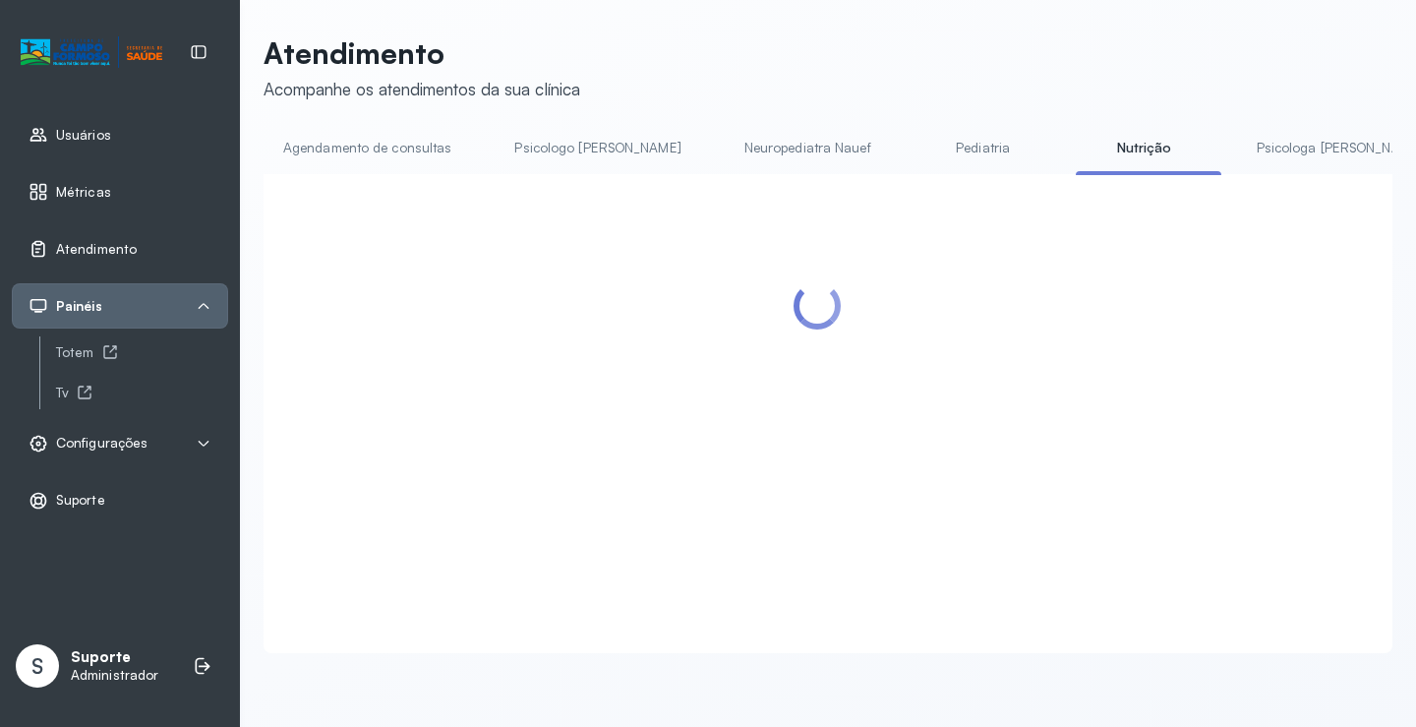
click at [1237, 150] on link "Psicologa Alana" at bounding box center [1339, 148] width 205 height 32
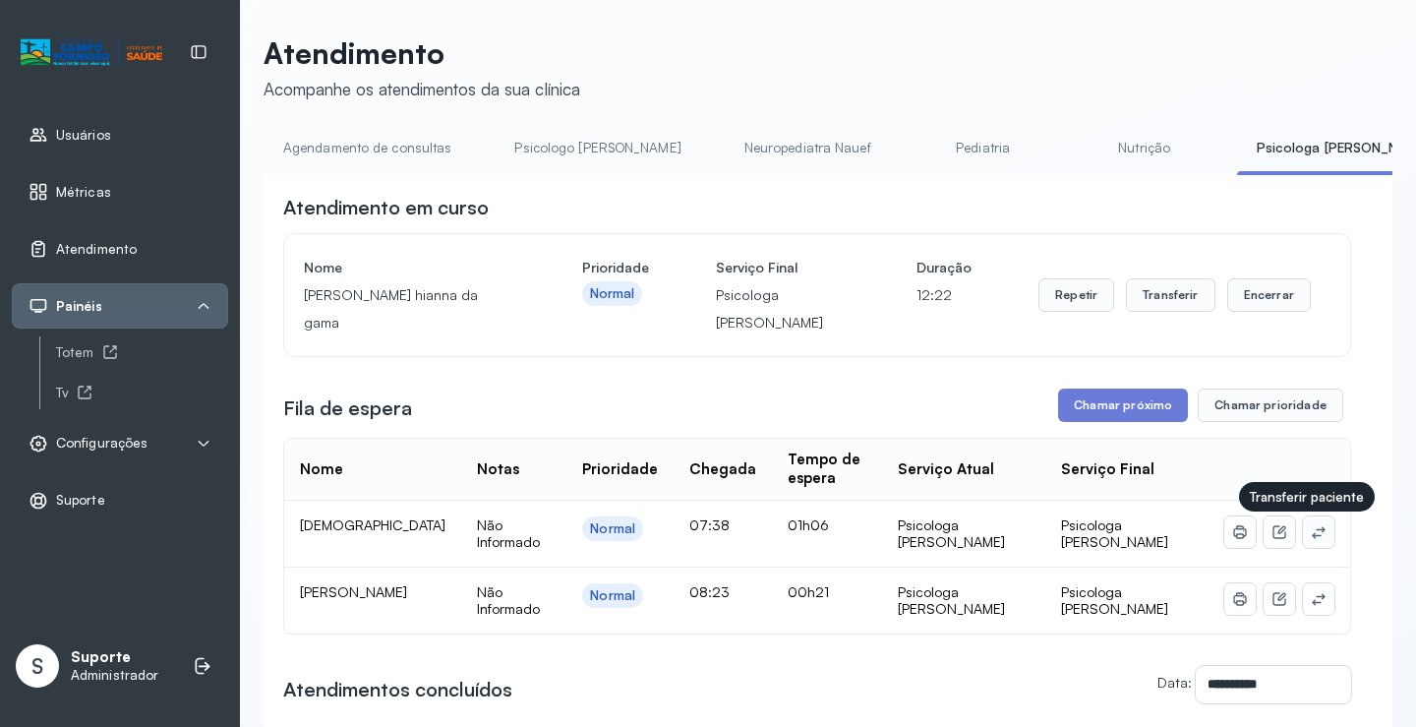
click at [1312, 534] on icon at bounding box center [1318, 532] width 13 height 12
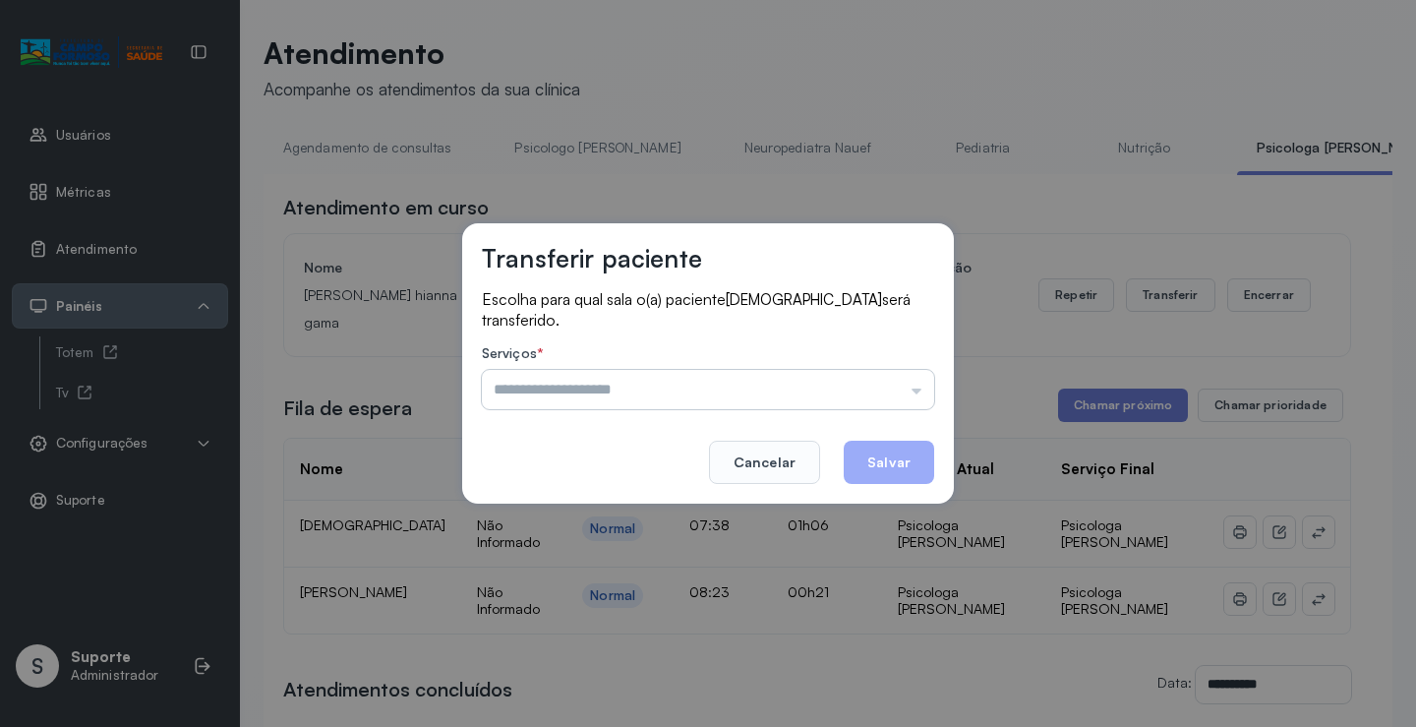
click at [893, 402] on input "text" at bounding box center [708, 389] width 452 height 39
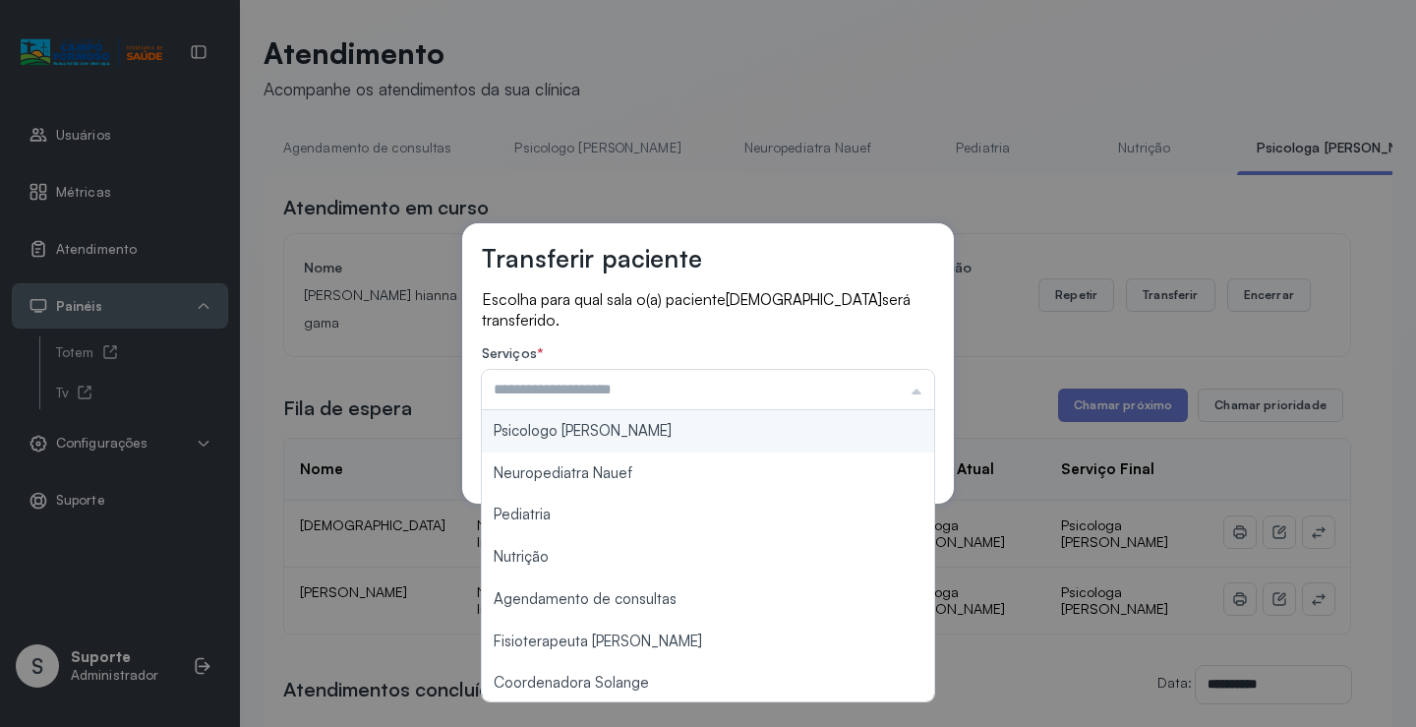
type input "**********"
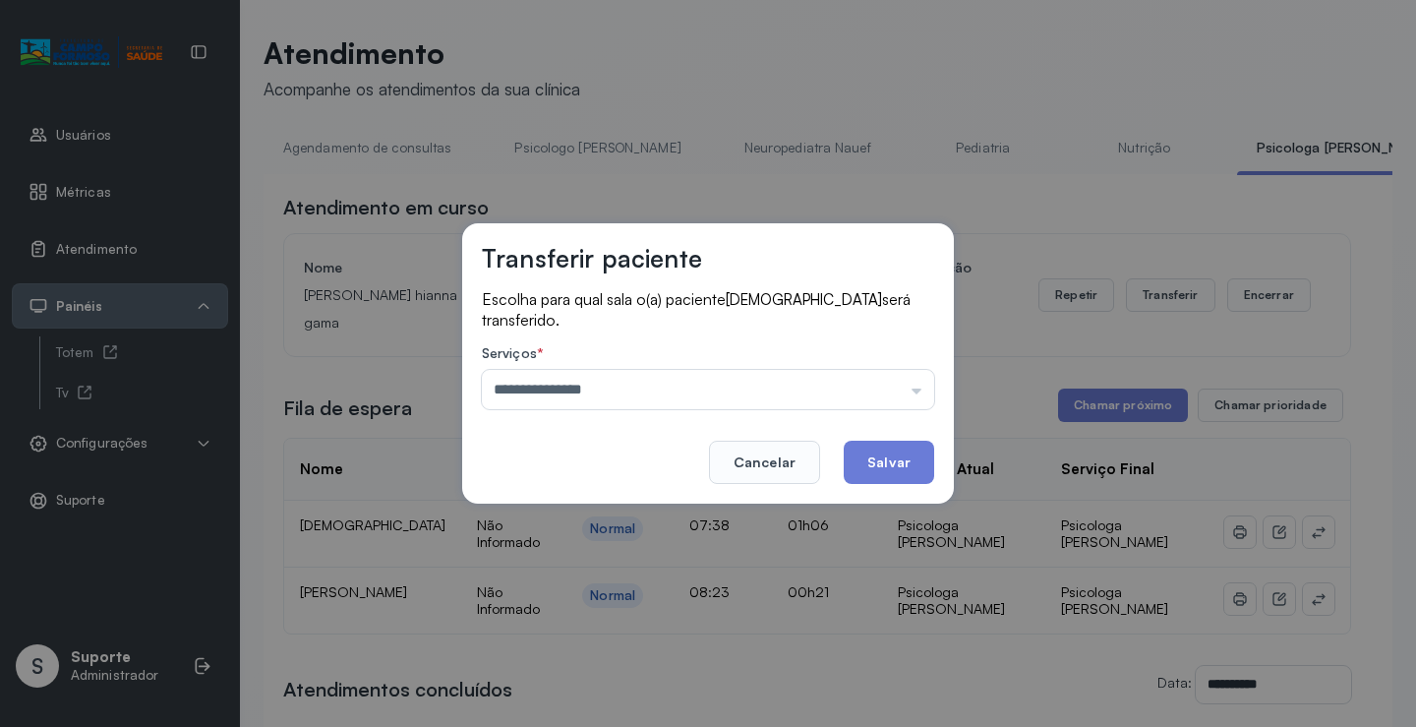
click at [640, 430] on div "**********" at bounding box center [708, 363] width 492 height 280
click at [908, 460] on button "Salvar" at bounding box center [889, 461] width 90 height 43
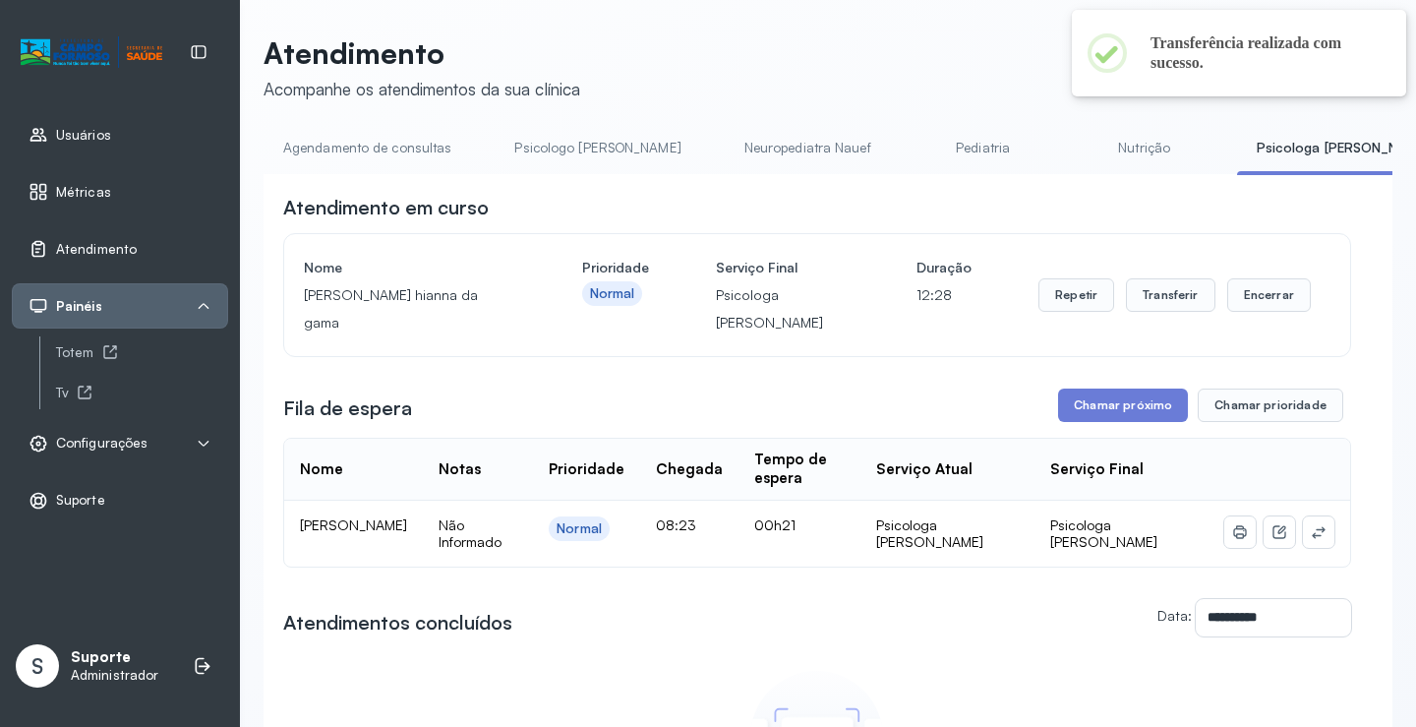
click at [391, 150] on link "Agendamento de consultas" at bounding box center [367, 148] width 207 height 32
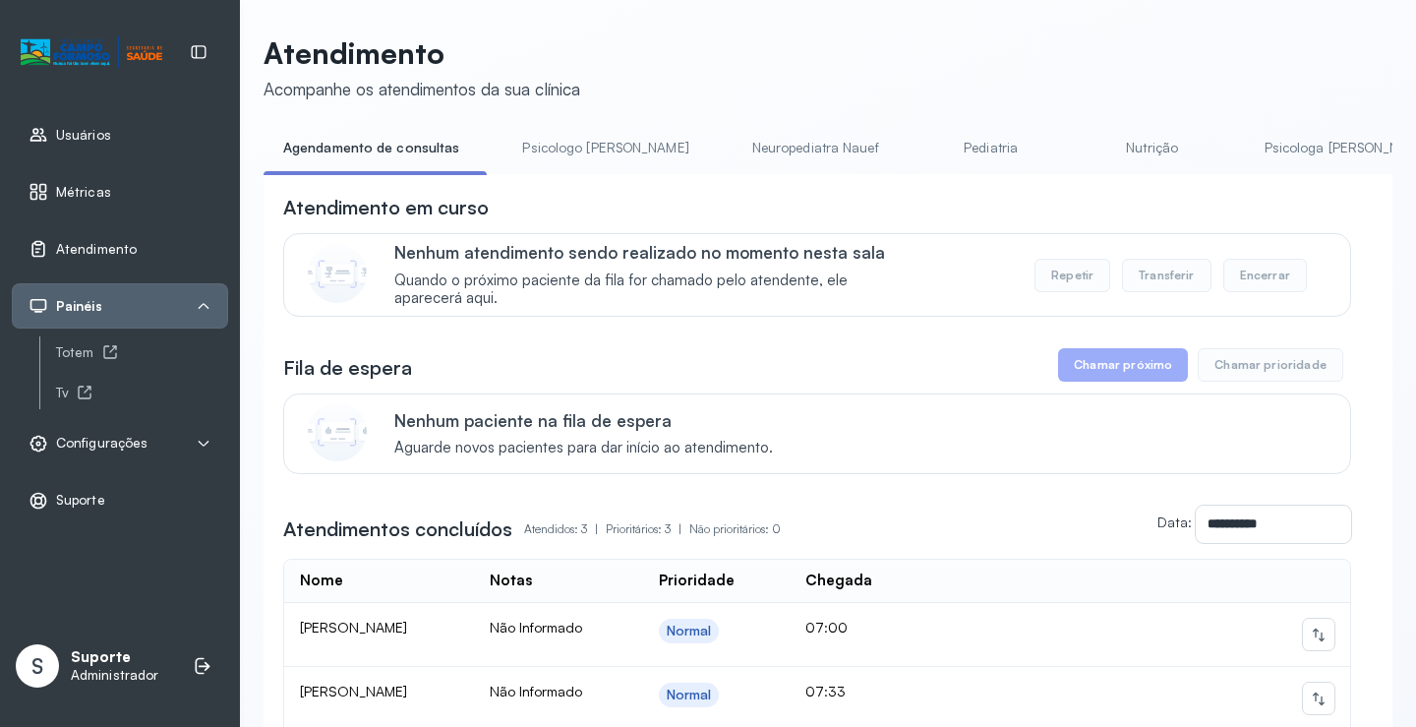
click at [1273, 138] on link "Psicologa Alana" at bounding box center [1347, 148] width 205 height 32
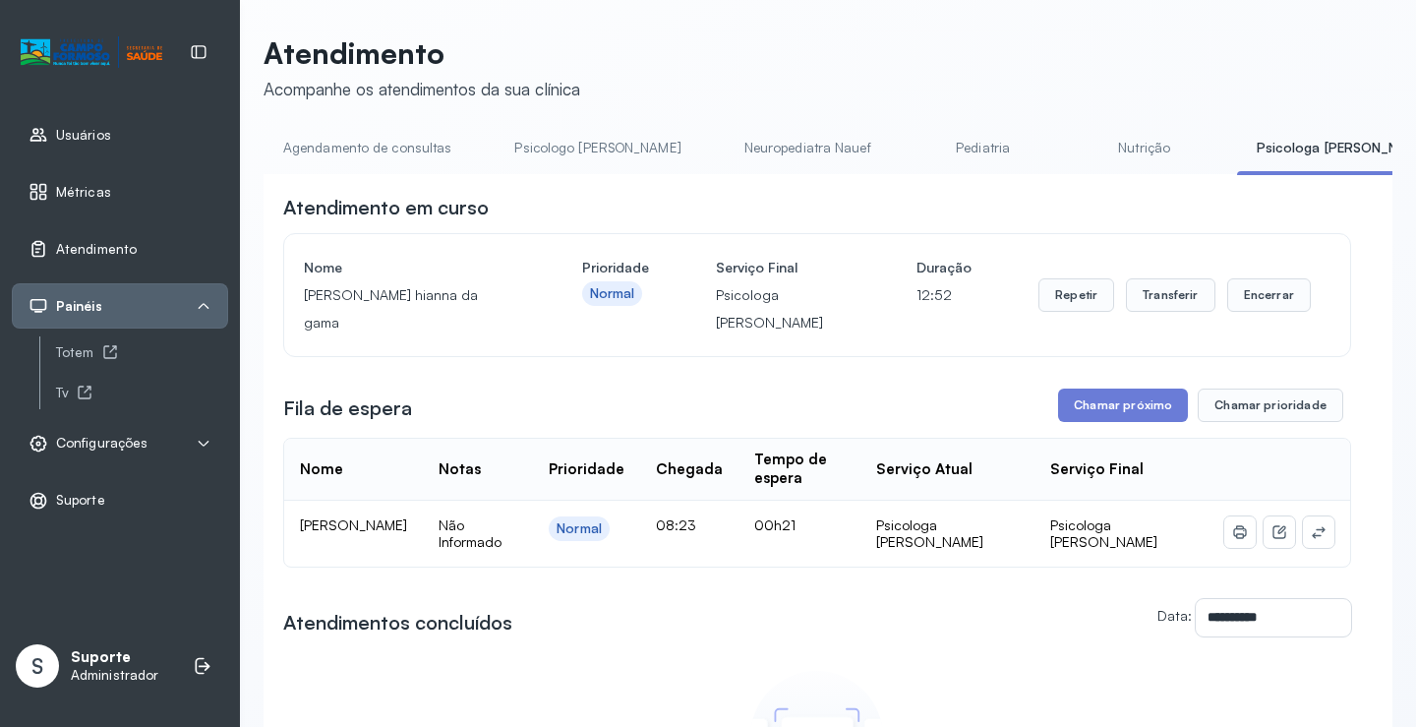
click at [553, 147] on link "Psicologo Pedro" at bounding box center [597, 148] width 205 height 32
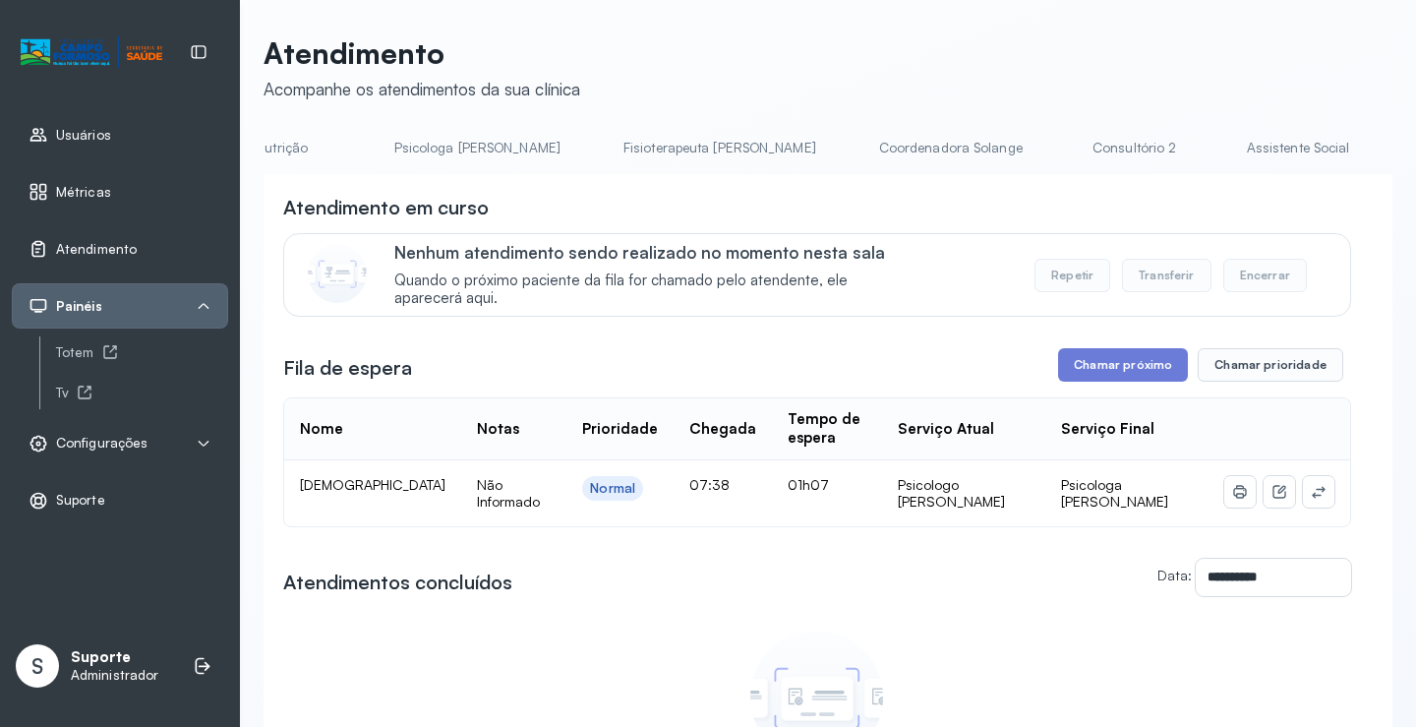
scroll to position [0, 898]
click at [1364, 147] on link "Triagem" at bounding box center [1433, 148] width 138 height 32
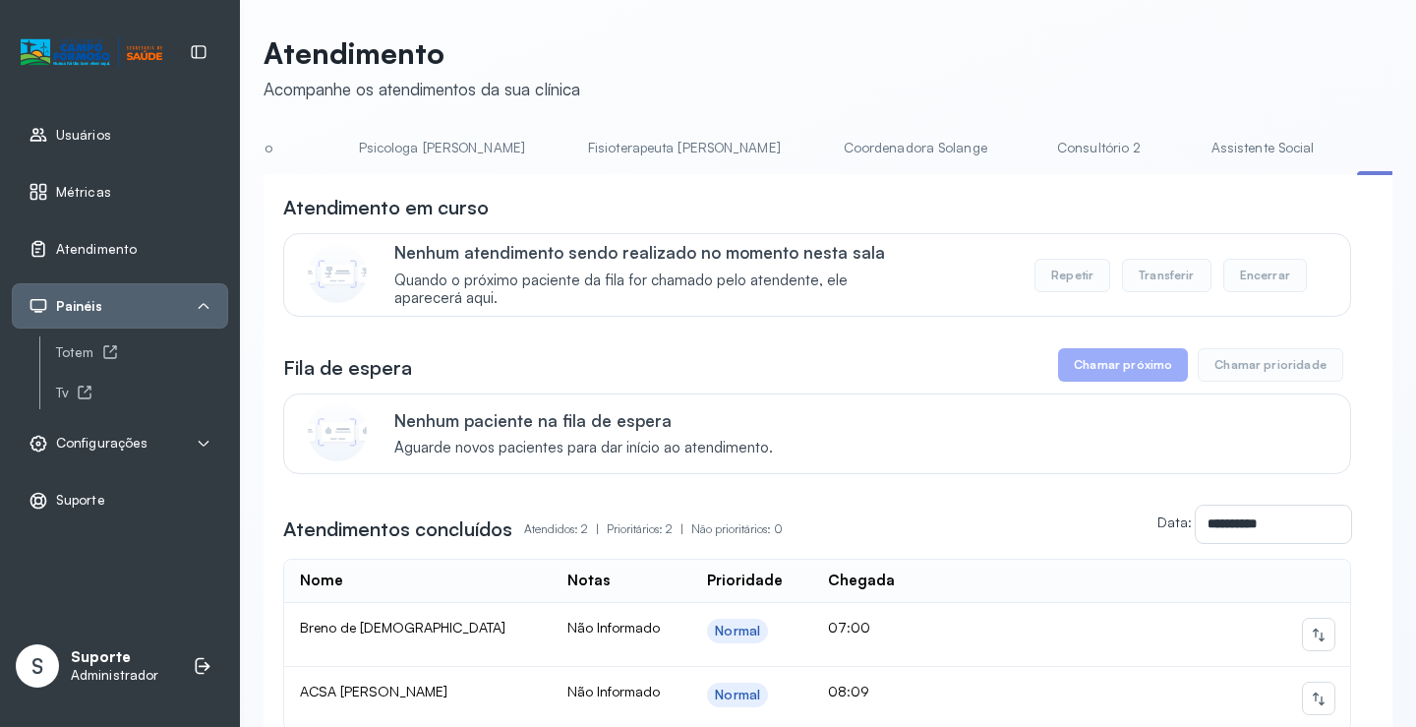
click at [1192, 149] on link "Assistente Social" at bounding box center [1263, 148] width 143 height 32
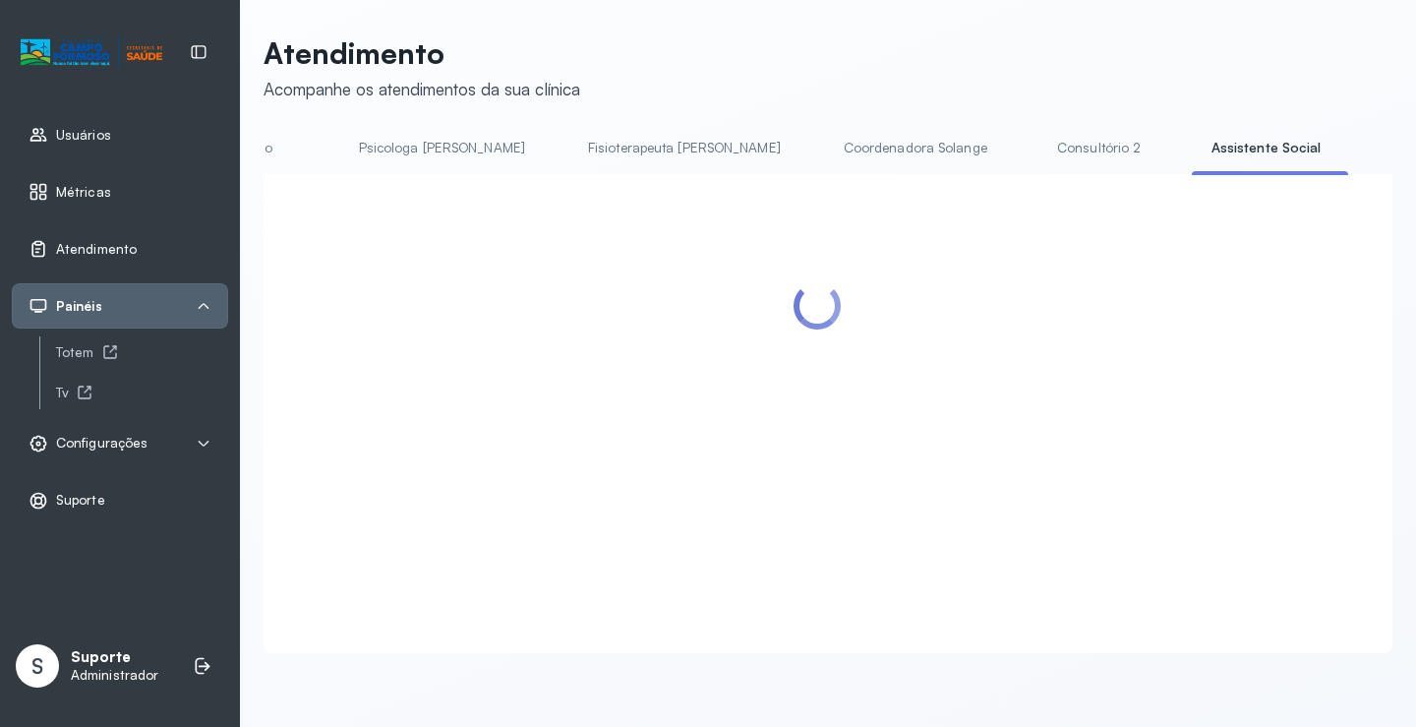
click at [1364, 146] on link "Triagem" at bounding box center [1433, 148] width 138 height 32
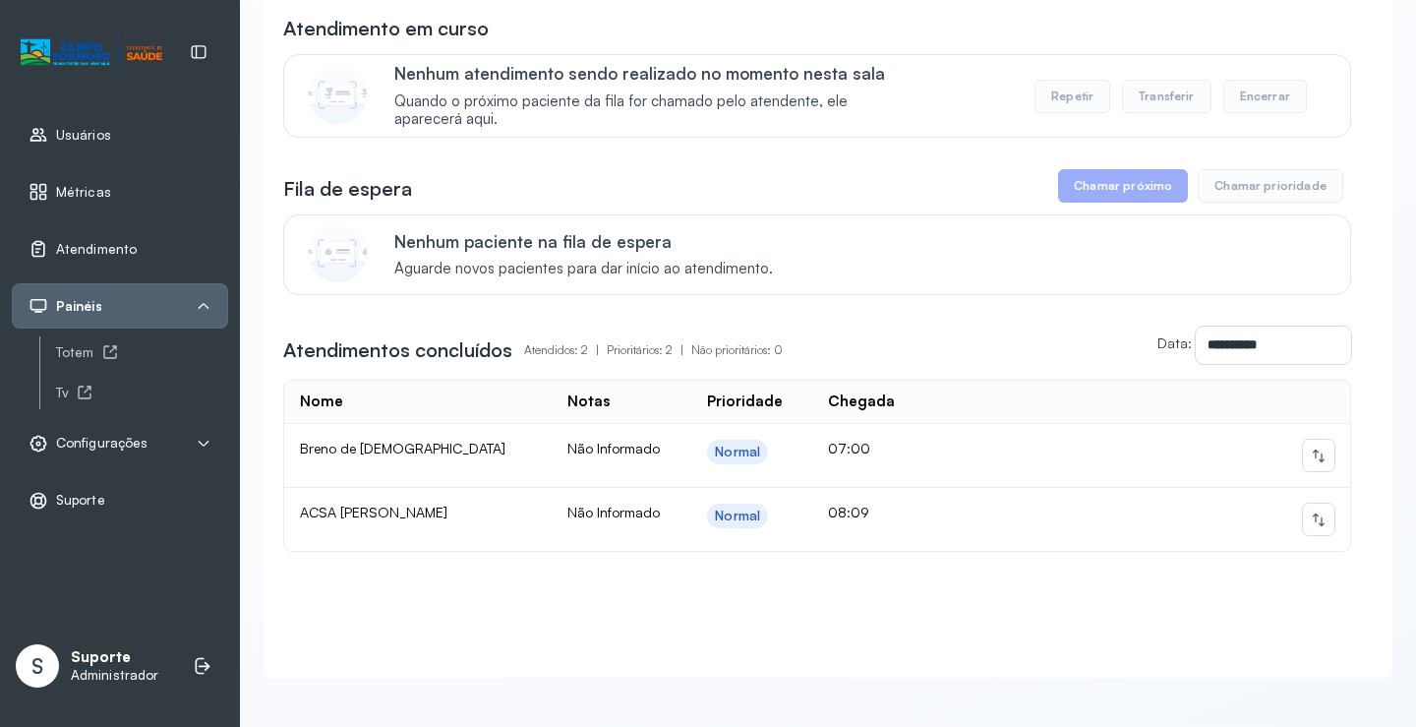
scroll to position [205, 0]
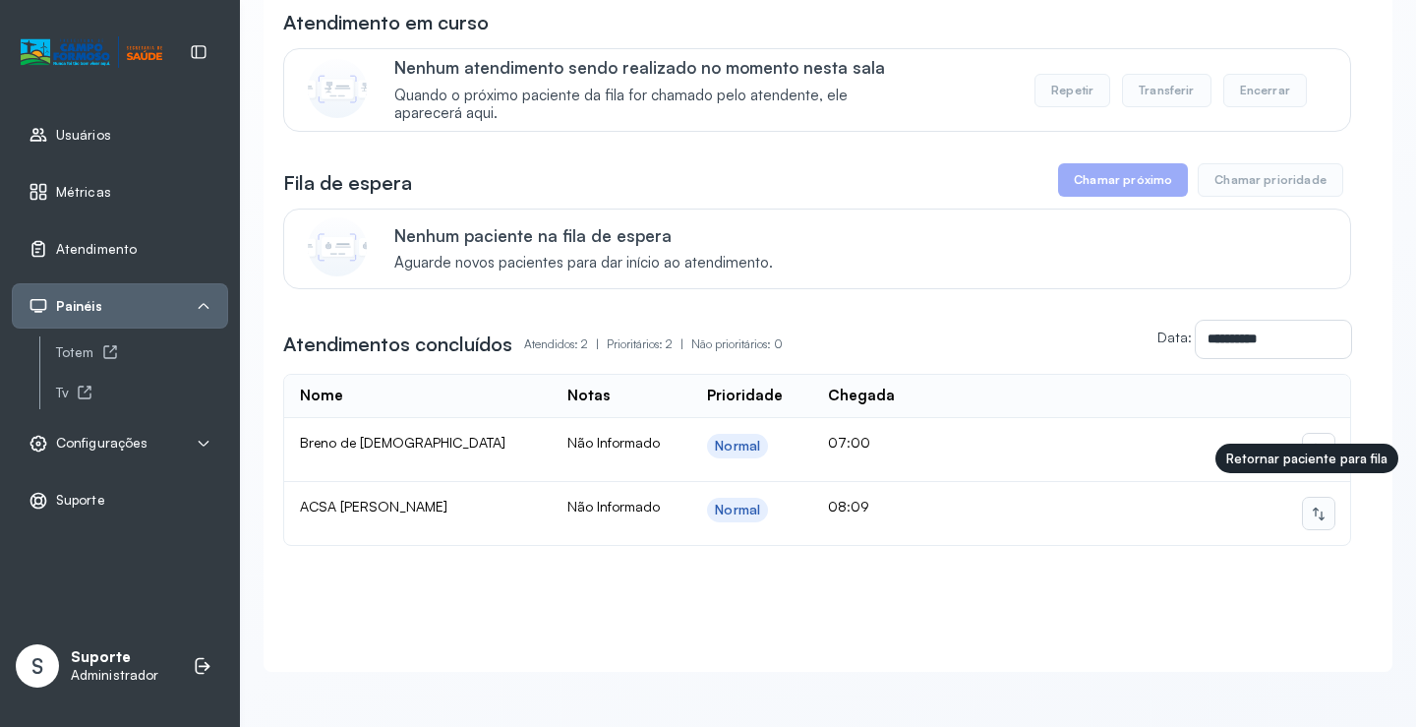
click at [1314, 498] on button at bounding box center [1318, 513] width 31 height 31
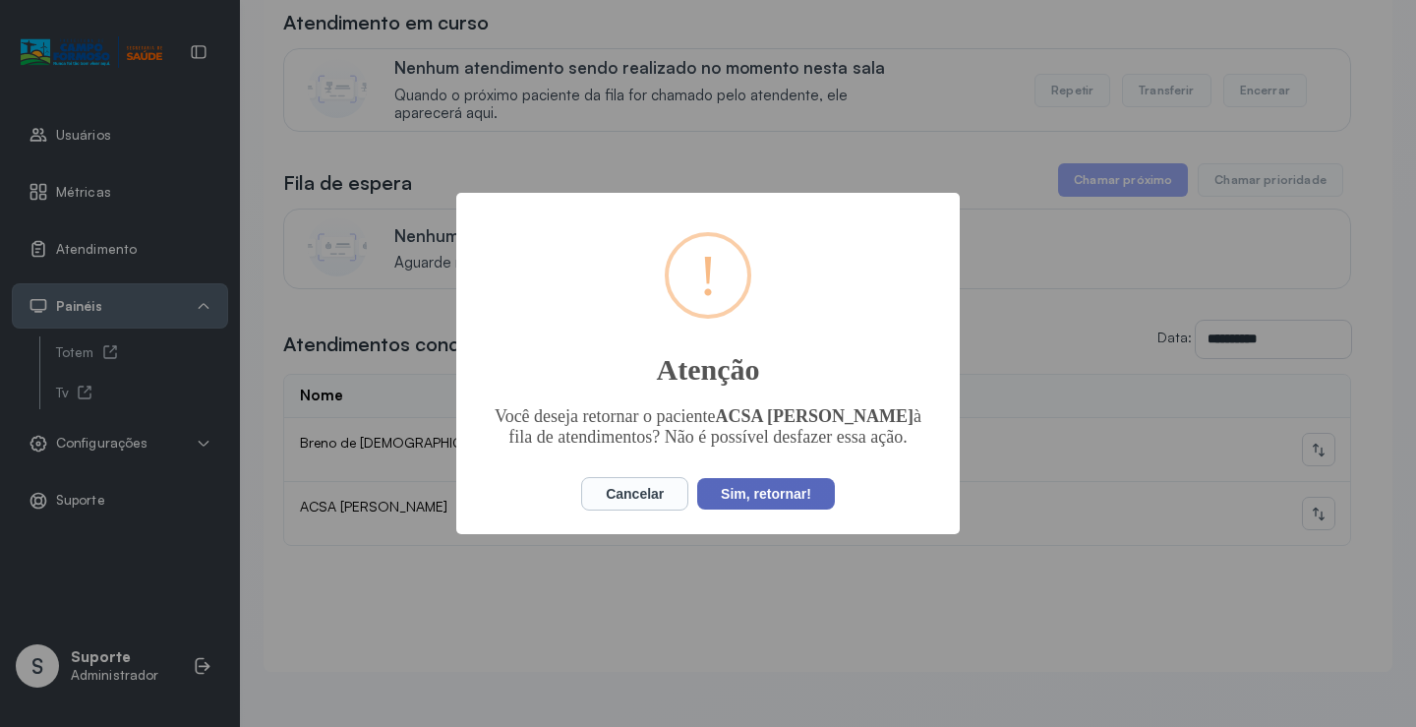
click at [780, 499] on button "Sim, retornar!" at bounding box center [766, 493] width 138 height 31
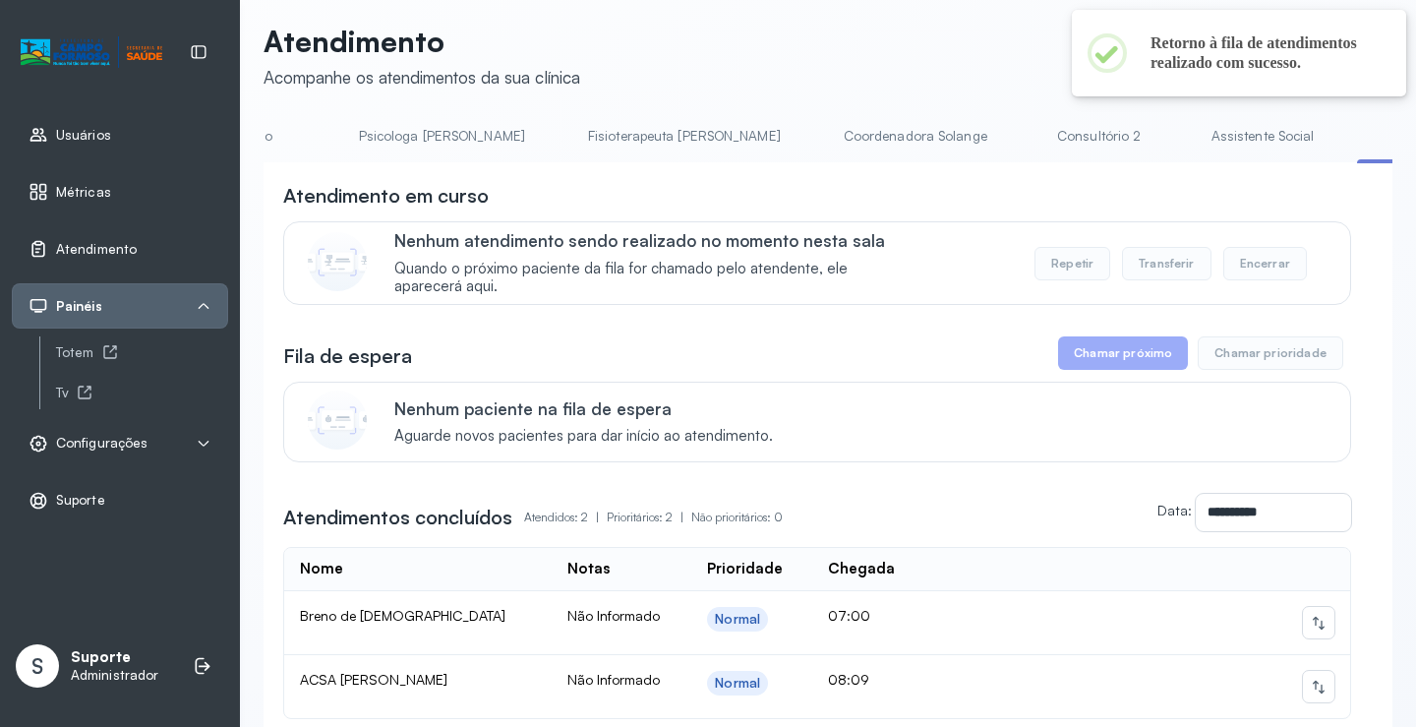
scroll to position [0, 0]
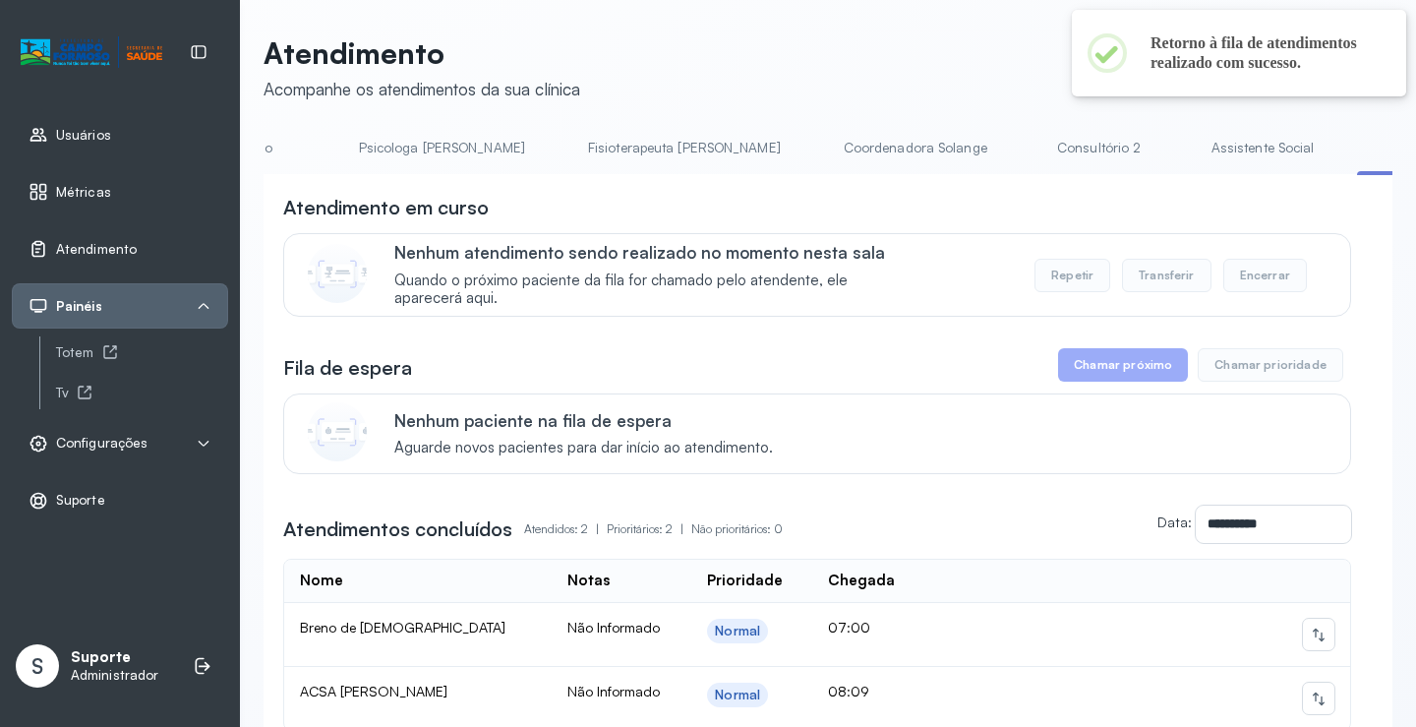
click at [1192, 150] on link "Assistente Social" at bounding box center [1263, 148] width 143 height 32
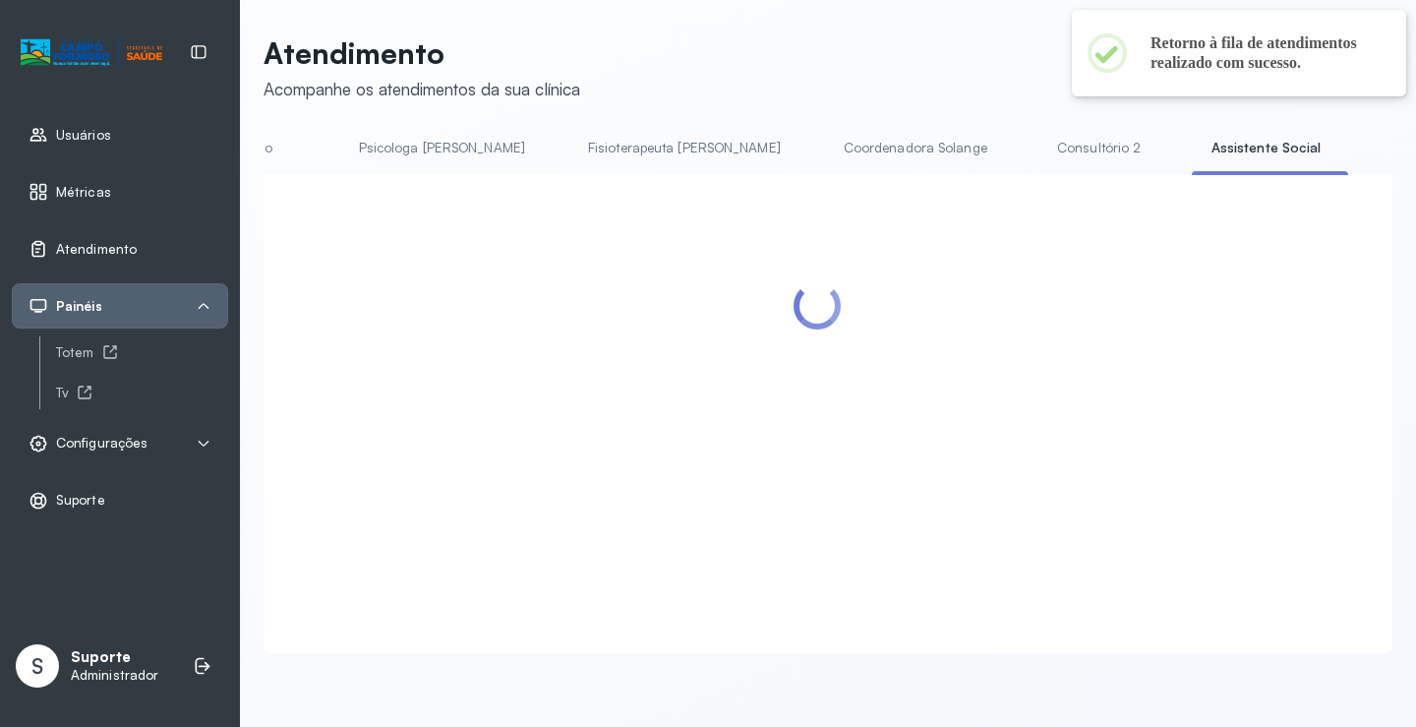
click at [1364, 155] on link "Triagem" at bounding box center [1433, 148] width 138 height 32
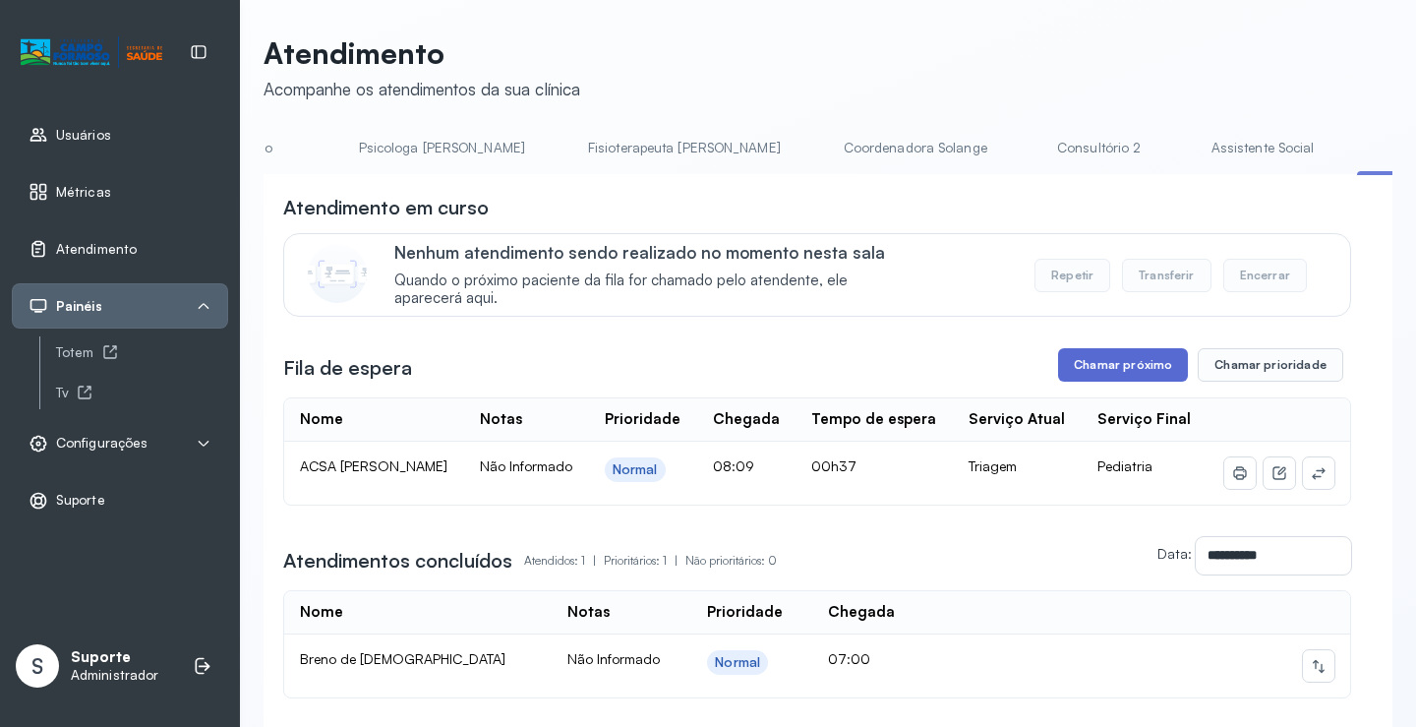
click at [1108, 369] on button "Chamar próximo" at bounding box center [1123, 364] width 130 height 33
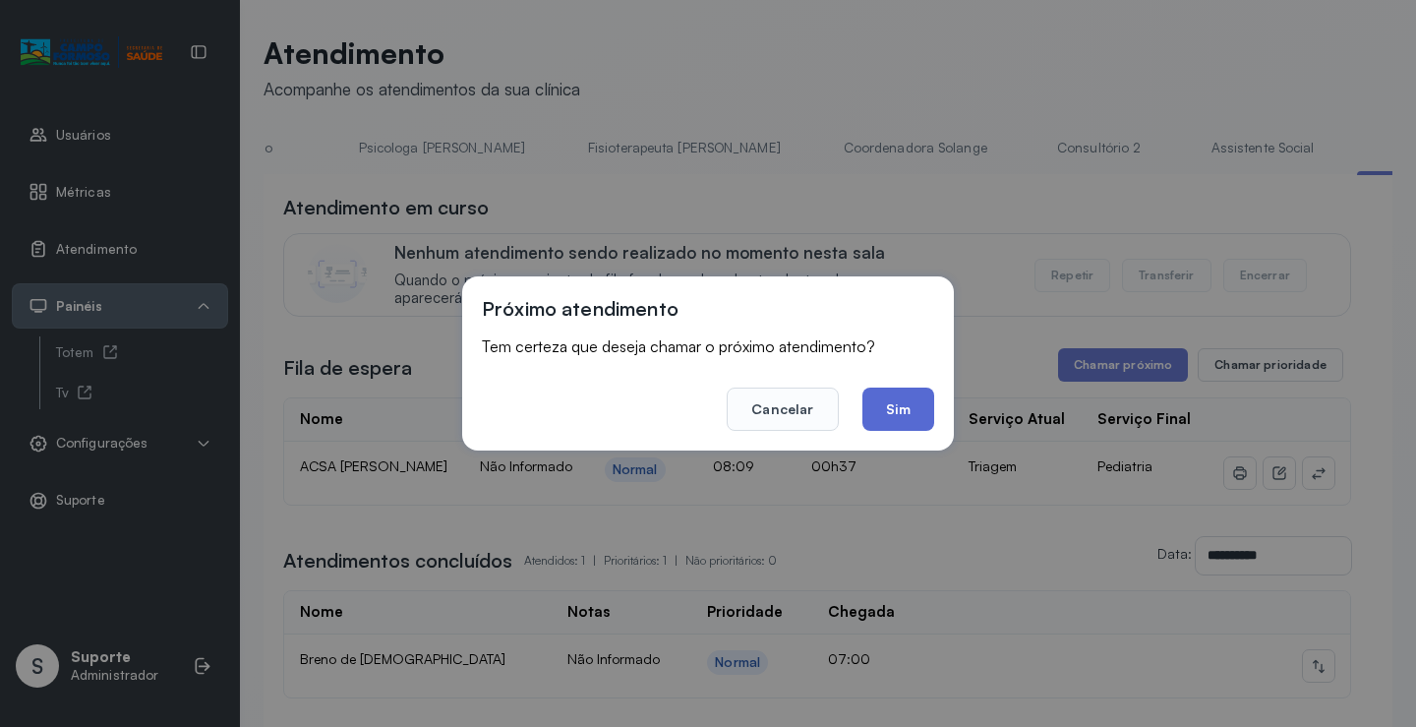
click at [912, 416] on button "Sim" at bounding box center [898, 408] width 72 height 43
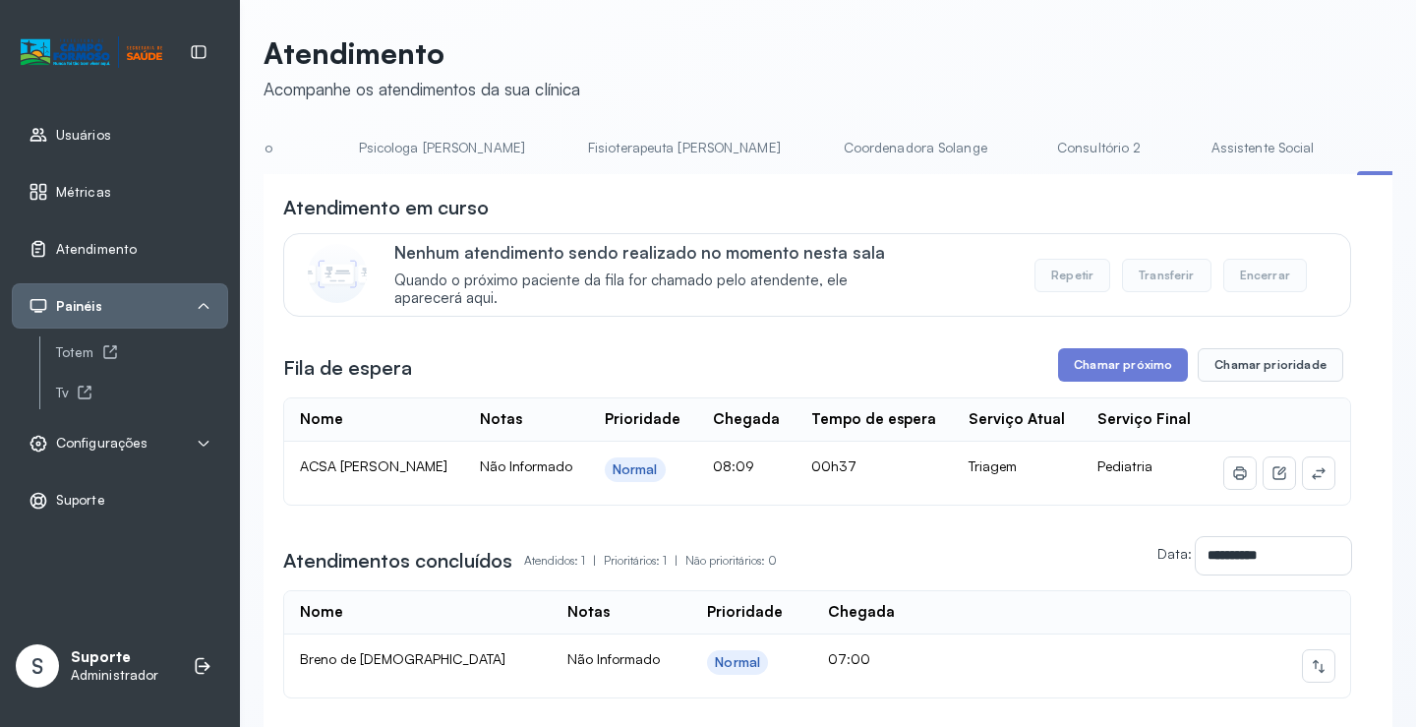
click at [1192, 143] on link "Assistente Social" at bounding box center [1263, 148] width 143 height 32
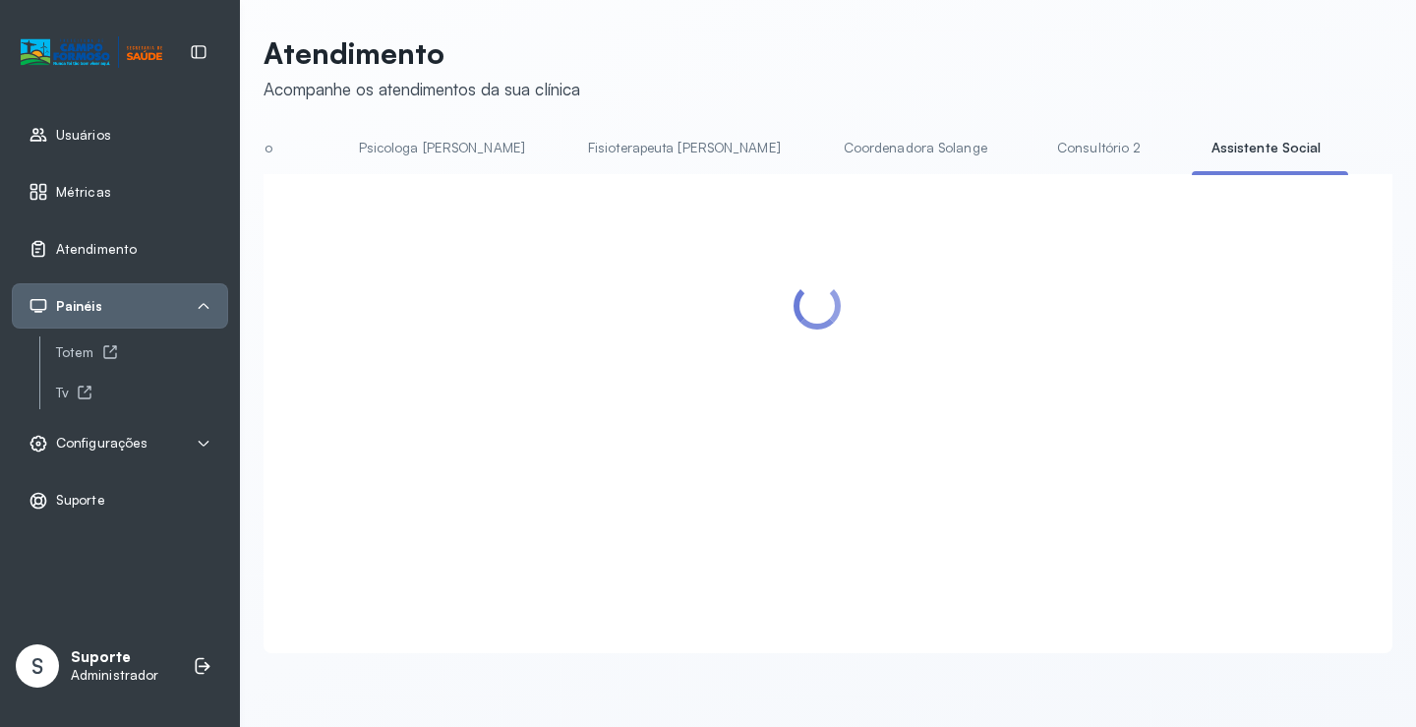
click at [915, 132] on div "Atendimento Acompanhe os atendimentos da sua clínica Agendamento de consultas P…" at bounding box center [828, 343] width 1129 height 617
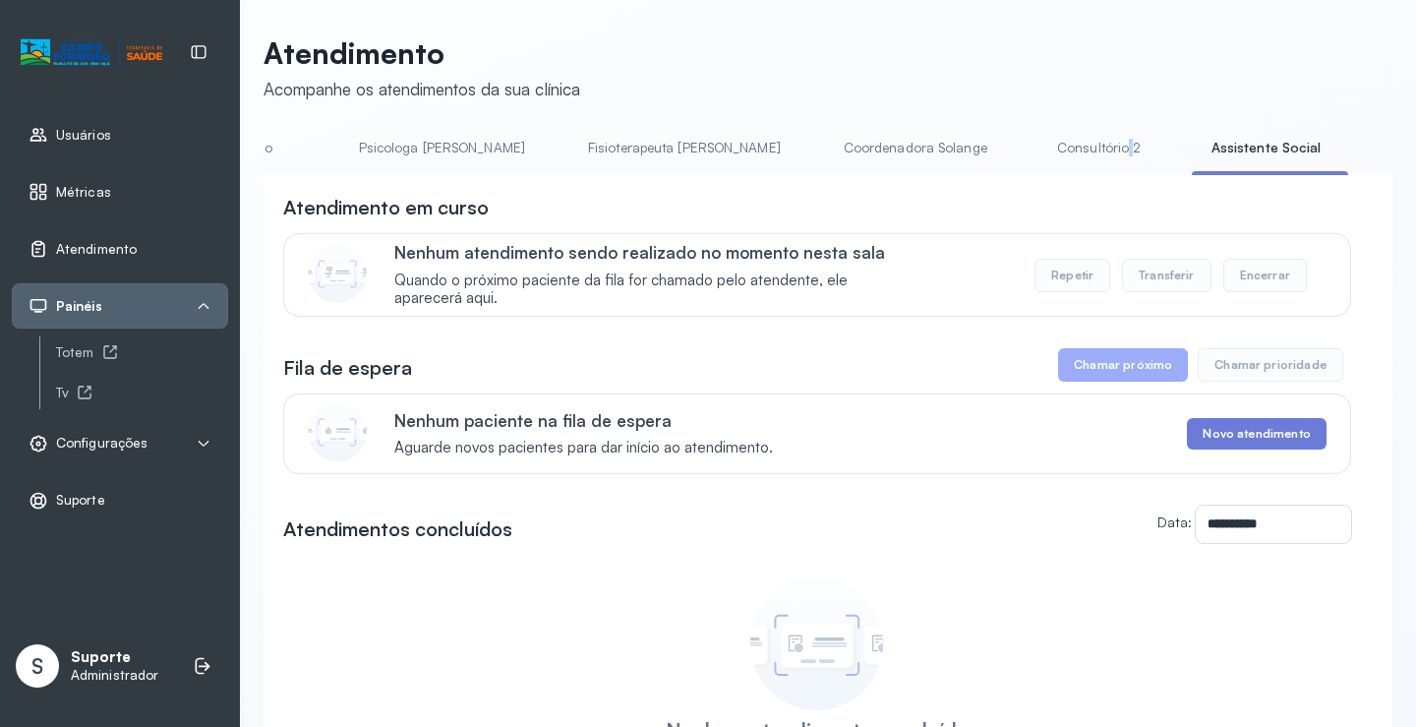
click at [1030, 144] on link "Consultório 2" at bounding box center [1099, 148] width 138 height 32
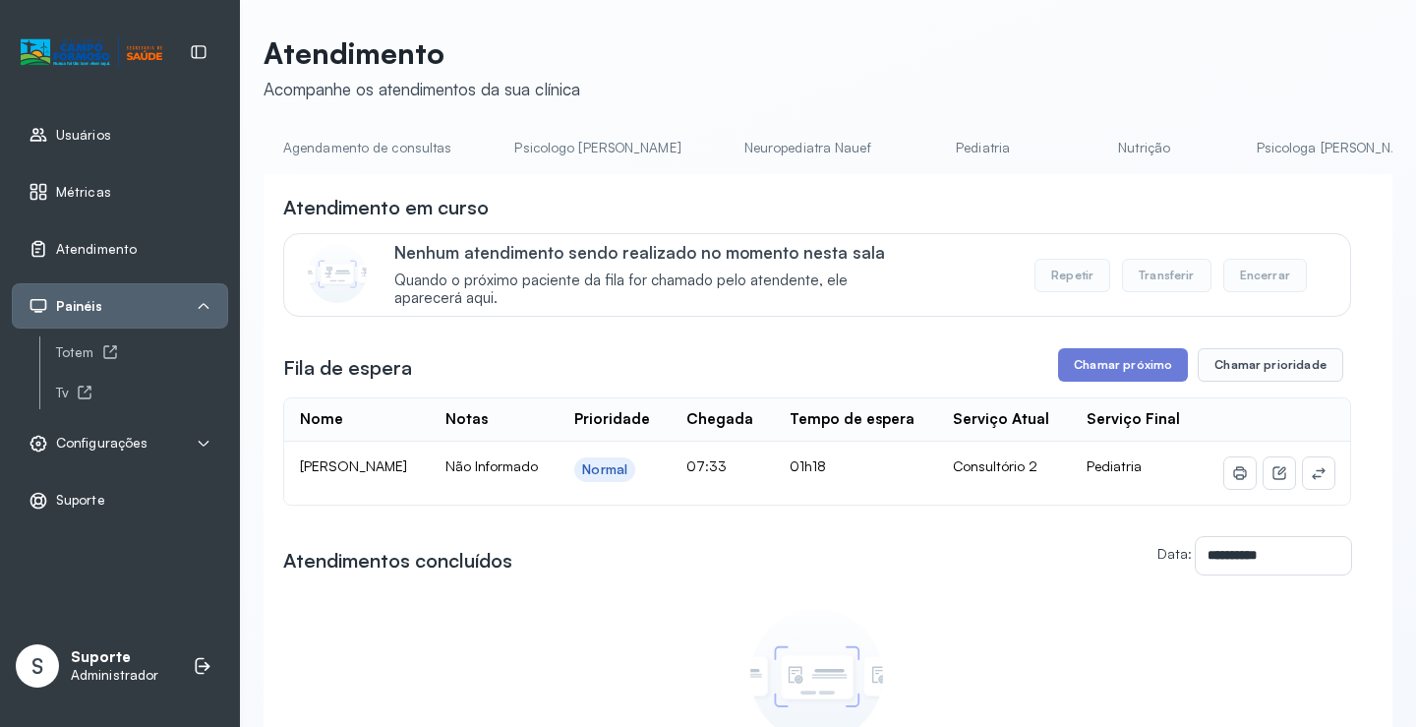
click at [404, 154] on link "Agendamento de consultas" at bounding box center [367, 148] width 207 height 32
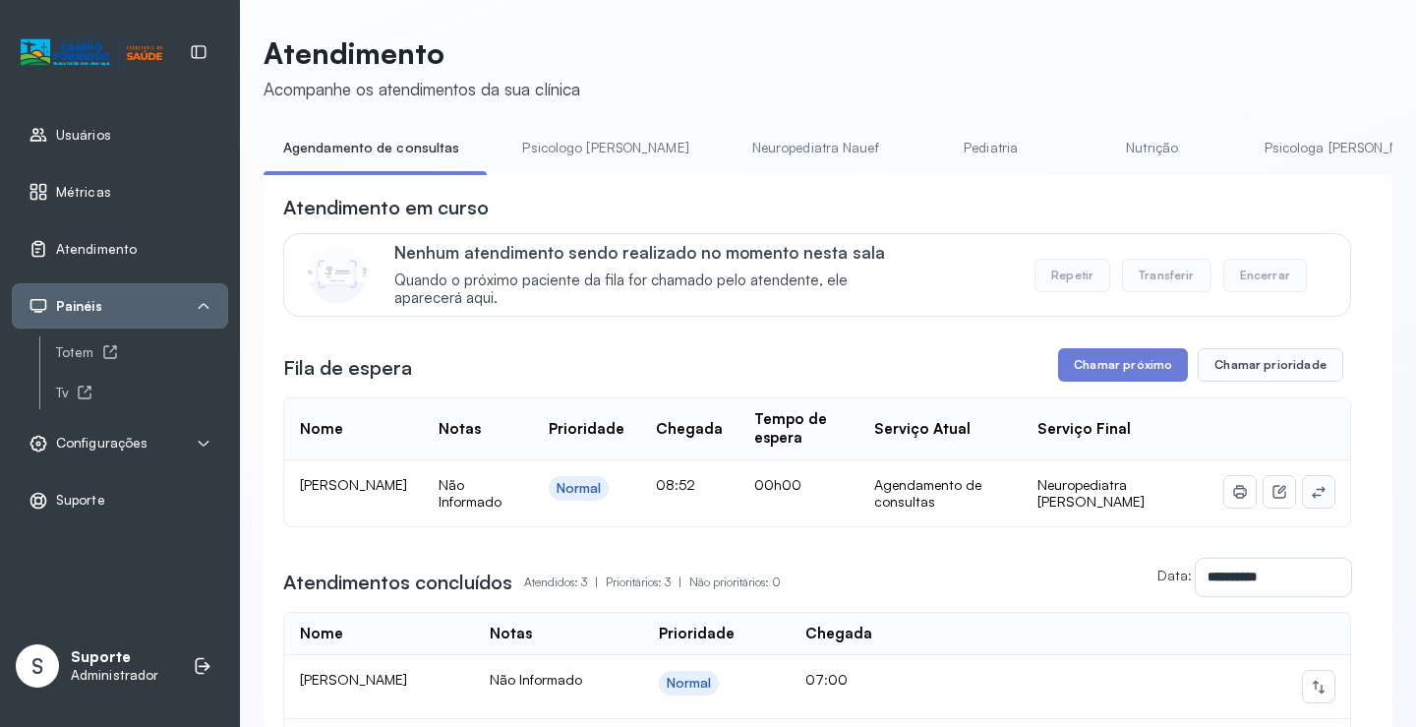
click at [1311, 493] on icon at bounding box center [1319, 492] width 16 height 16
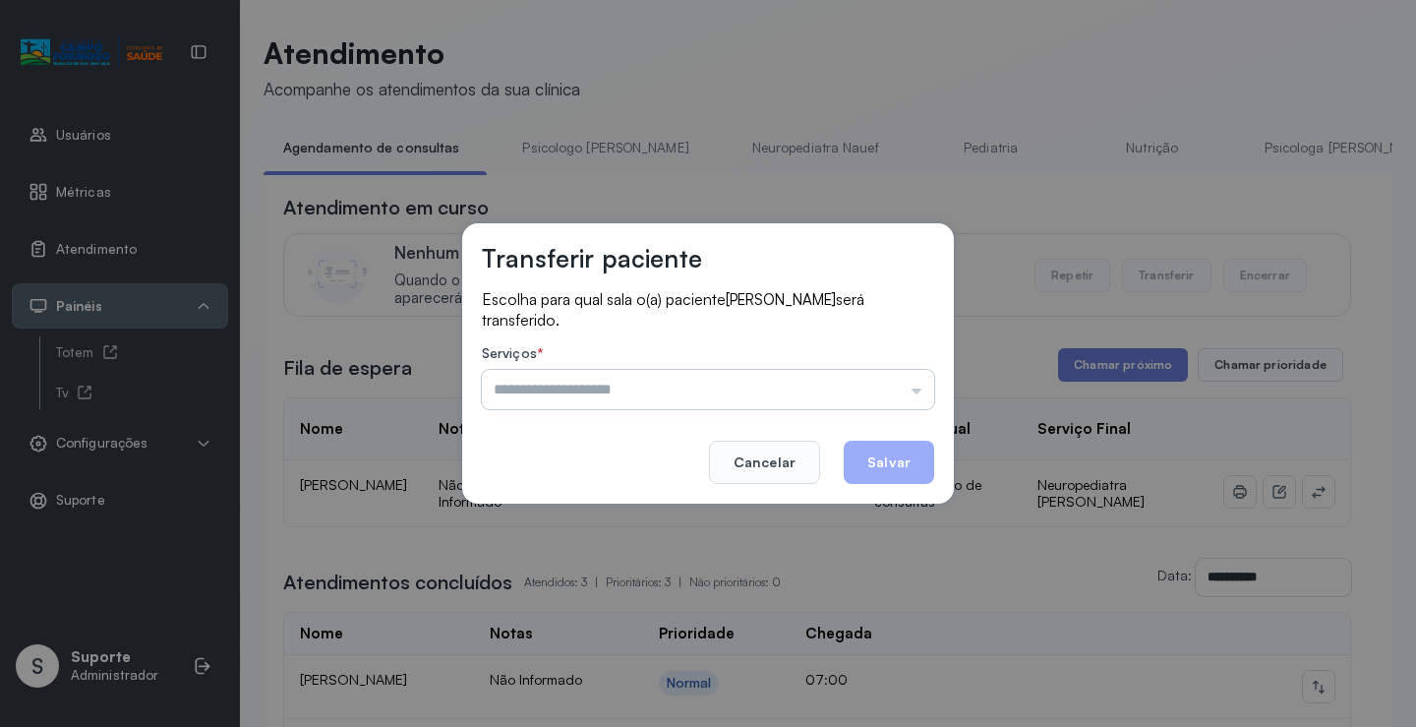
click at [814, 387] on input "text" at bounding box center [708, 389] width 452 height 39
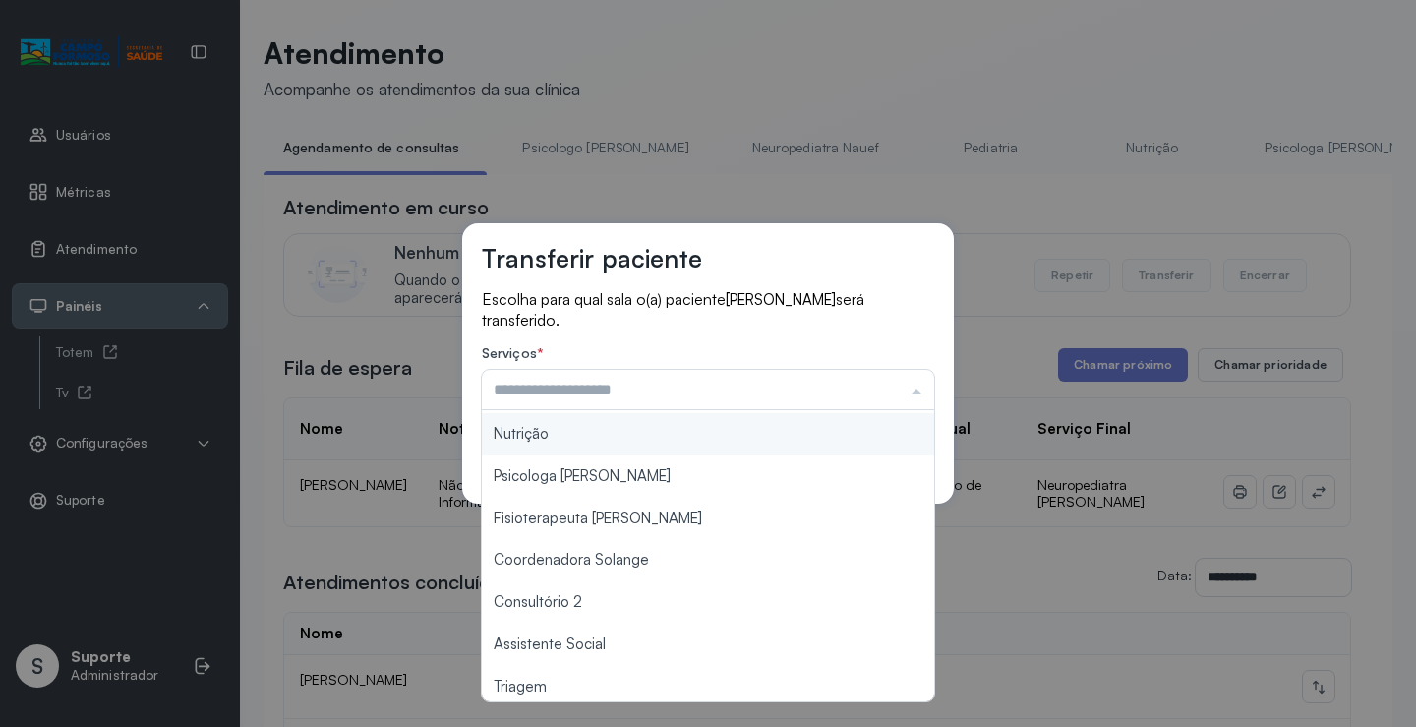
scroll to position [295, 0]
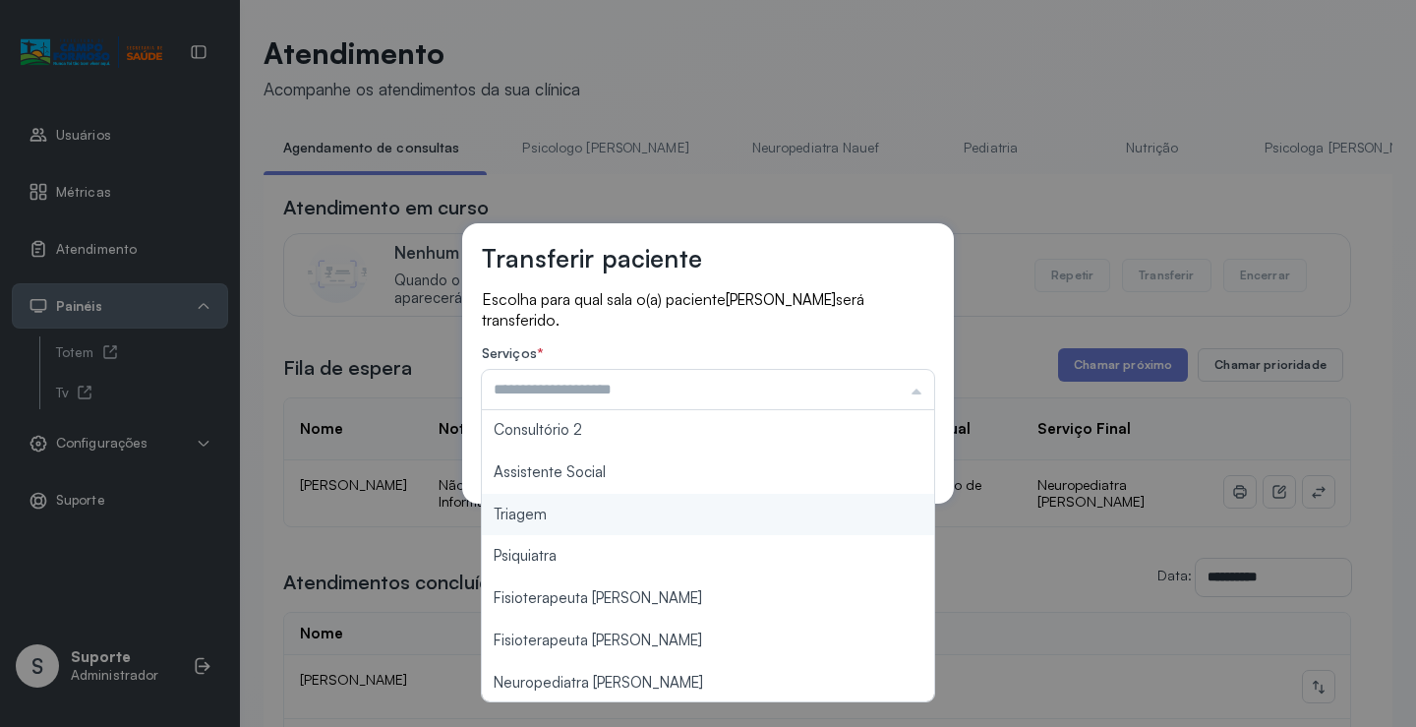
type input "*******"
drag, startPoint x: 557, startPoint y: 511, endPoint x: 798, endPoint y: 451, distance: 248.2
click at [566, 507] on div "Transferir paciente Escolha para qual sala o(a) paciente ISABELA LORENZO COSTA …" at bounding box center [708, 363] width 1416 height 727
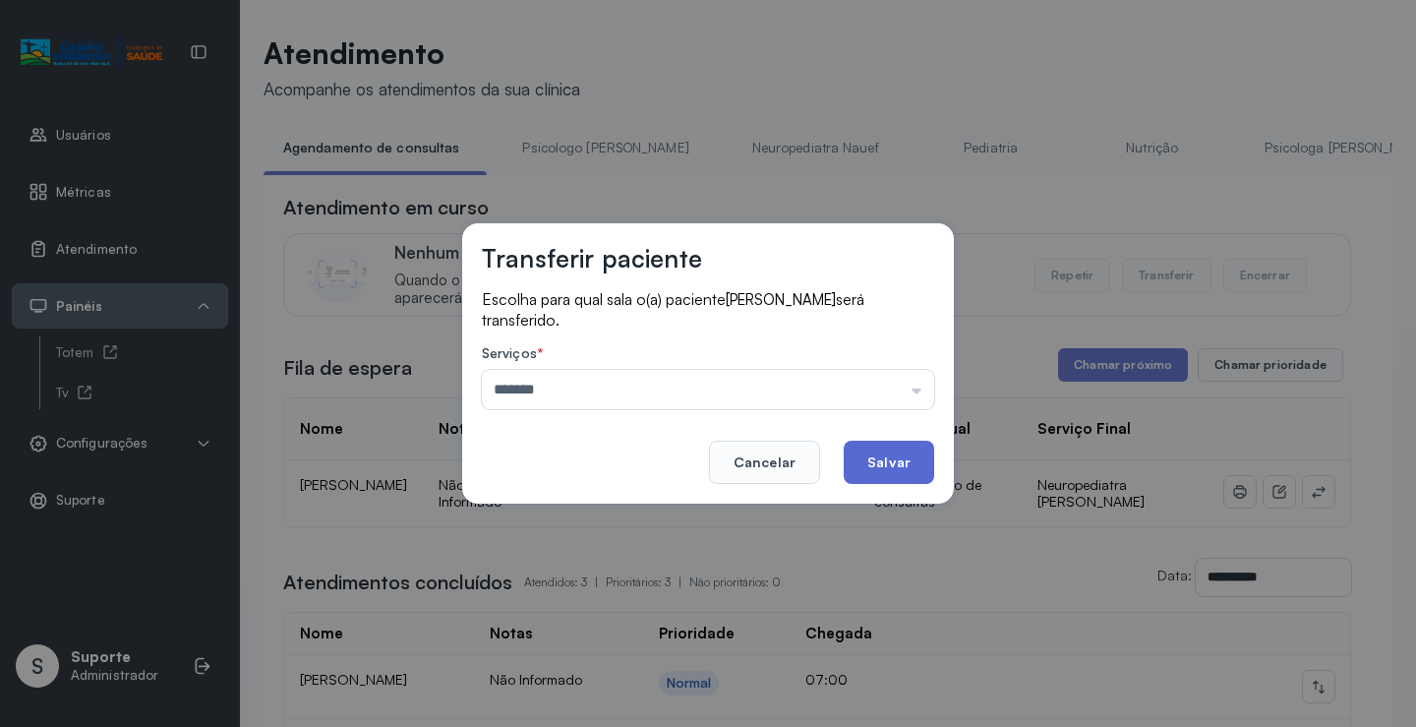
click at [898, 442] on button "Salvar" at bounding box center [889, 461] width 90 height 43
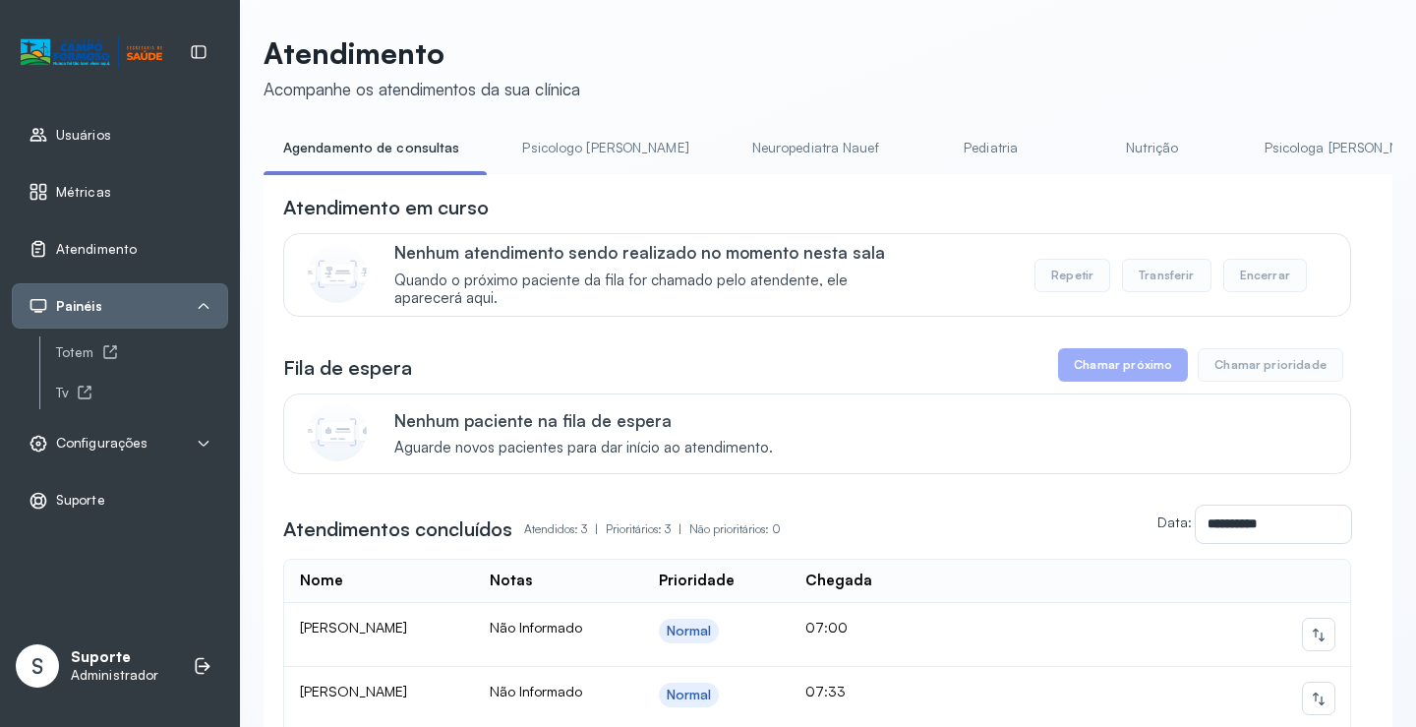
click at [1245, 144] on link "Psicologa Alana" at bounding box center [1347, 148] width 205 height 32
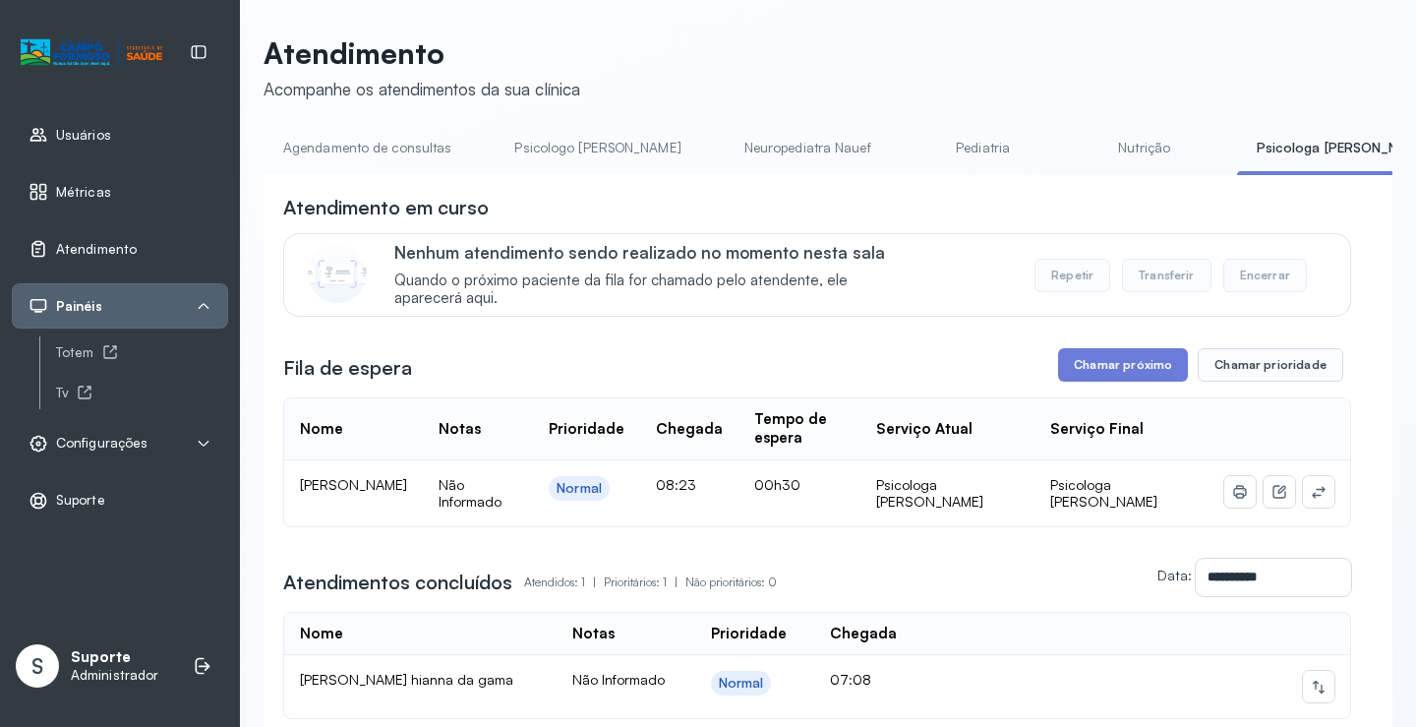
click at [577, 156] on link "Psicologo Pedro" at bounding box center [597, 148] width 205 height 32
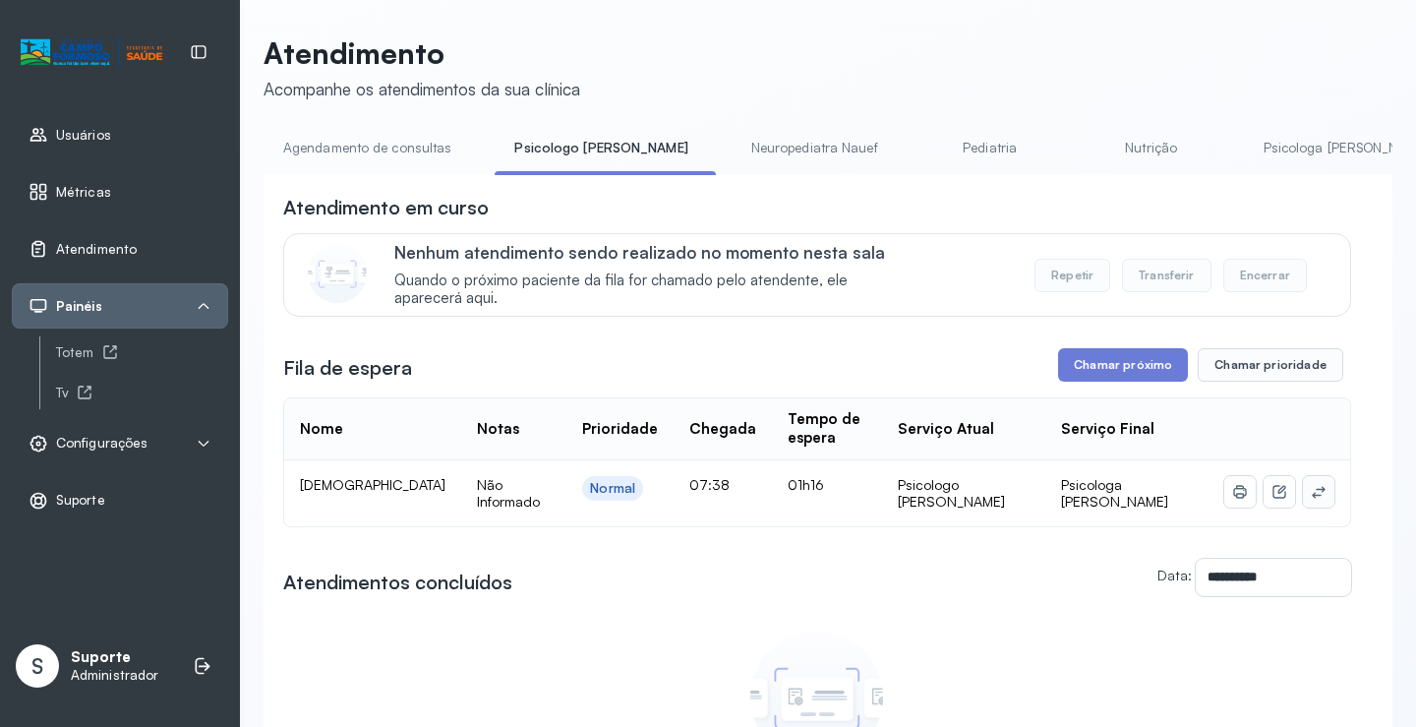
click at [1311, 484] on icon at bounding box center [1319, 492] width 16 height 16
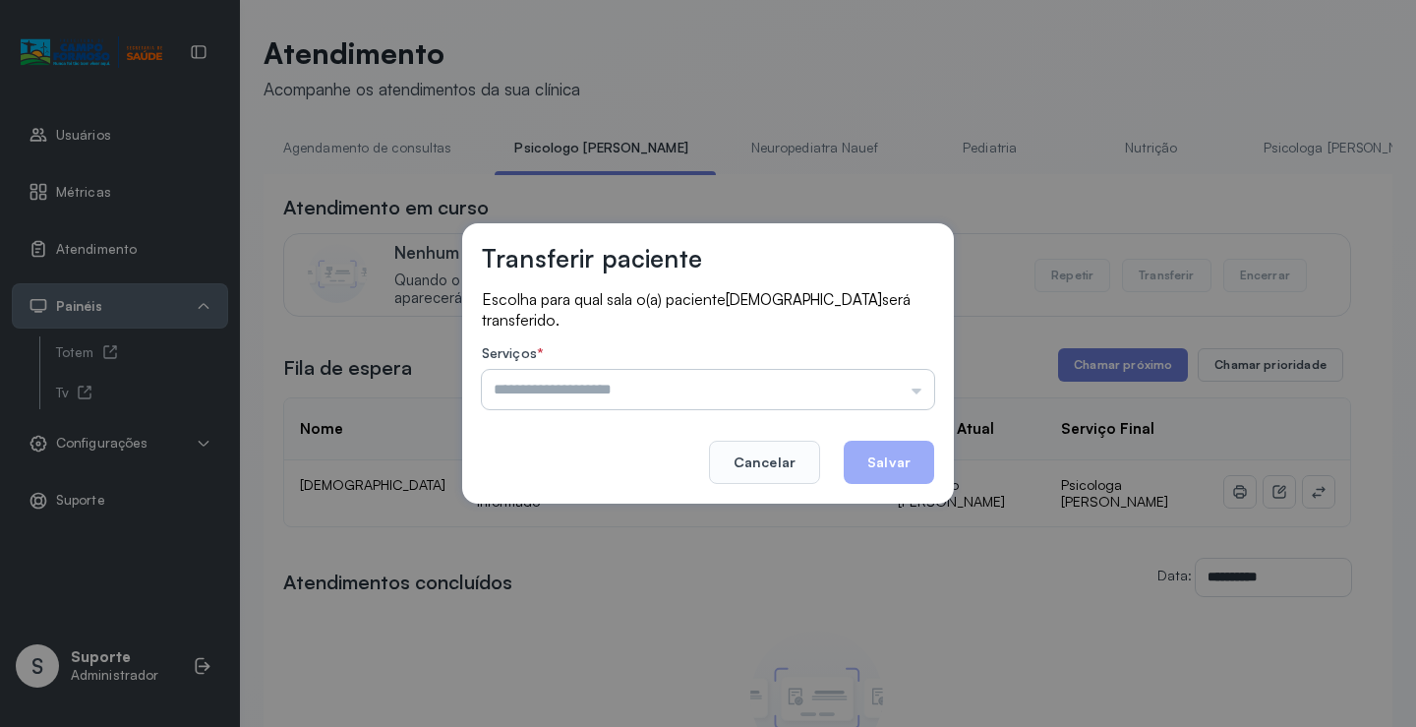
click at [855, 386] on input "text" at bounding box center [708, 389] width 452 height 39
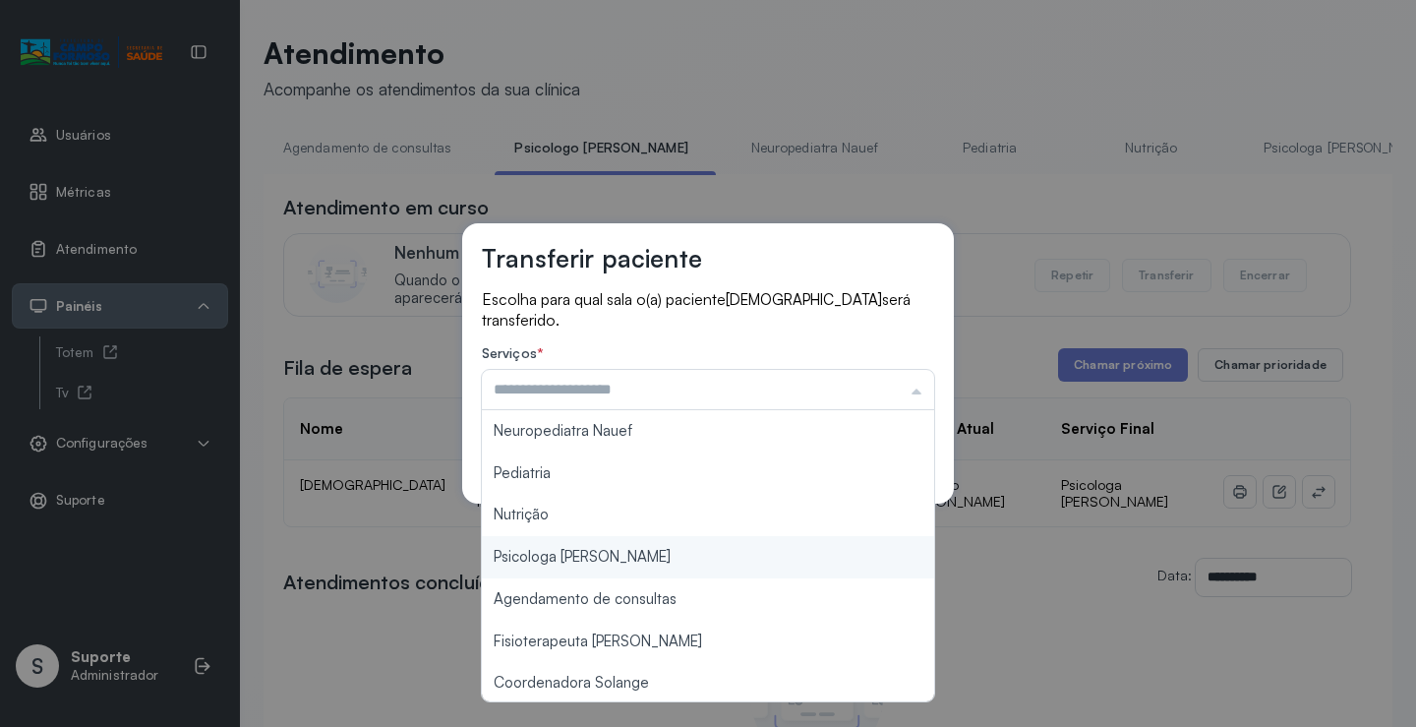
type input "**********"
drag, startPoint x: 660, startPoint y: 563, endPoint x: 756, endPoint y: 517, distance: 106.9
click at [663, 558] on div "**********" at bounding box center [708, 363] width 1416 height 727
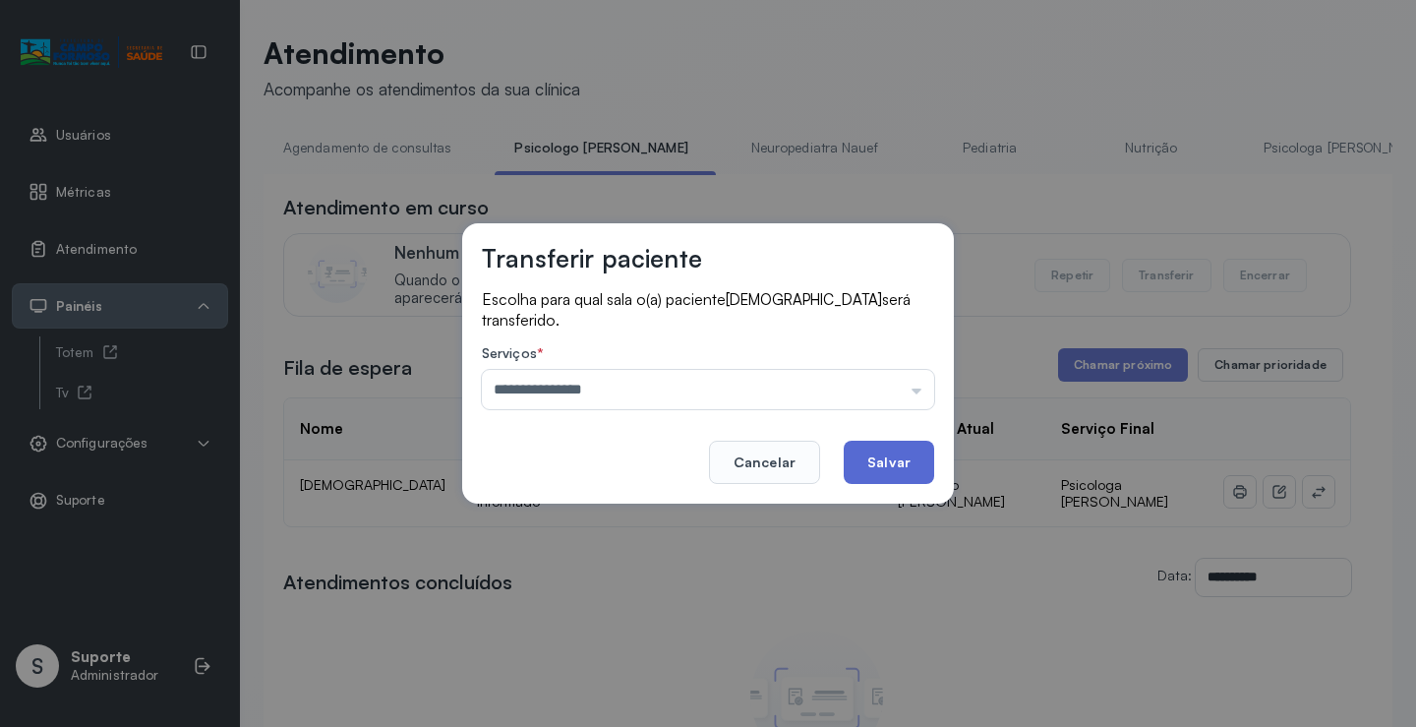
click at [859, 473] on button "Salvar" at bounding box center [889, 461] width 90 height 43
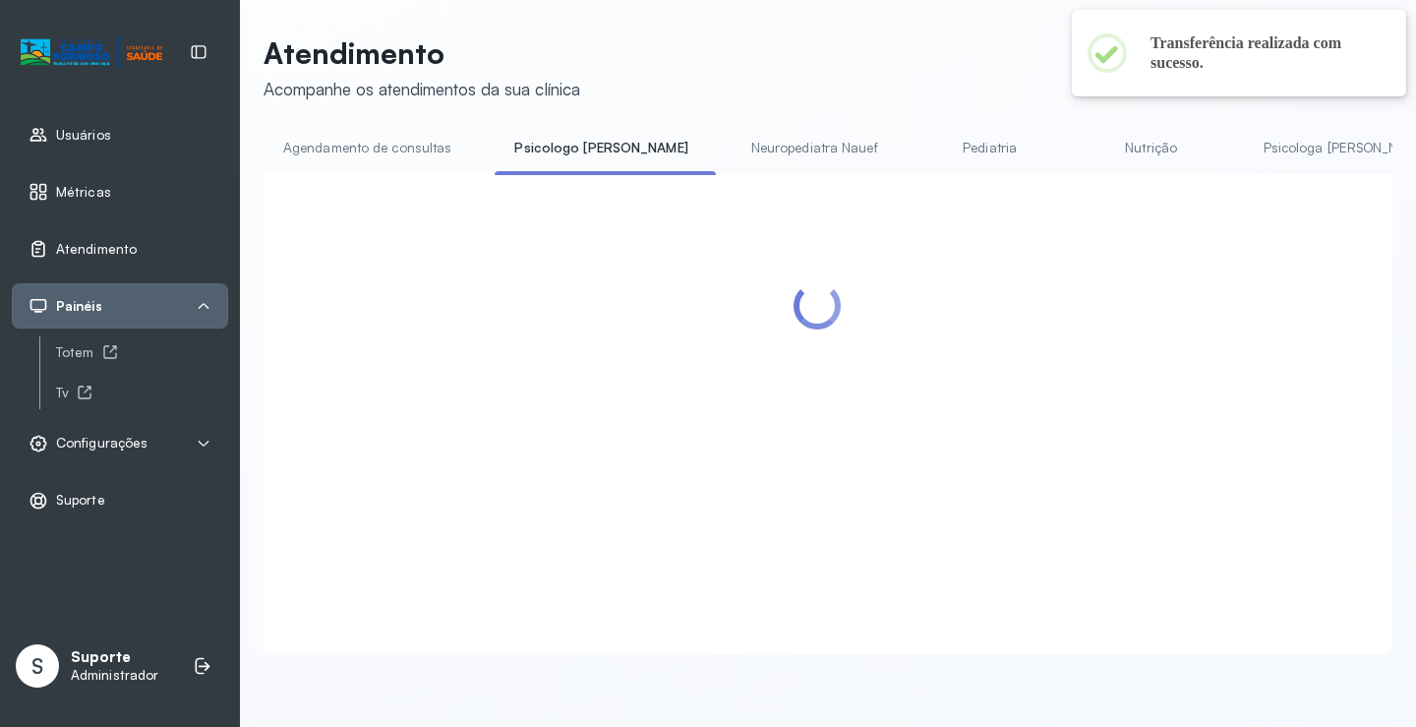
click at [1244, 144] on link "Psicologa Alana" at bounding box center [1346, 148] width 205 height 32
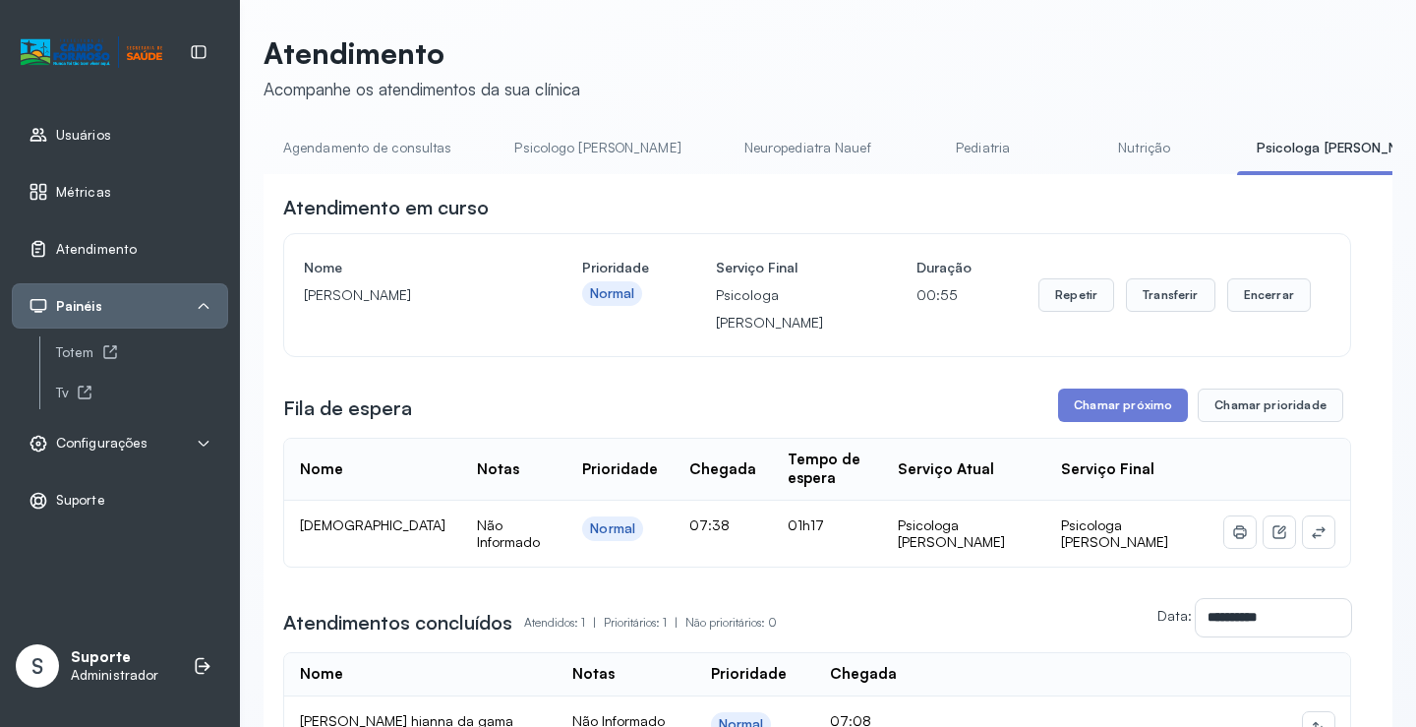
drag, startPoint x: 333, startPoint y: 166, endPoint x: 330, endPoint y: 156, distance: 10.3
click at [332, 165] on li "Agendamento de consultas" at bounding box center [371, 154] width 215 height 44
click at [328, 150] on link "Agendamento de consultas" at bounding box center [367, 148] width 207 height 32
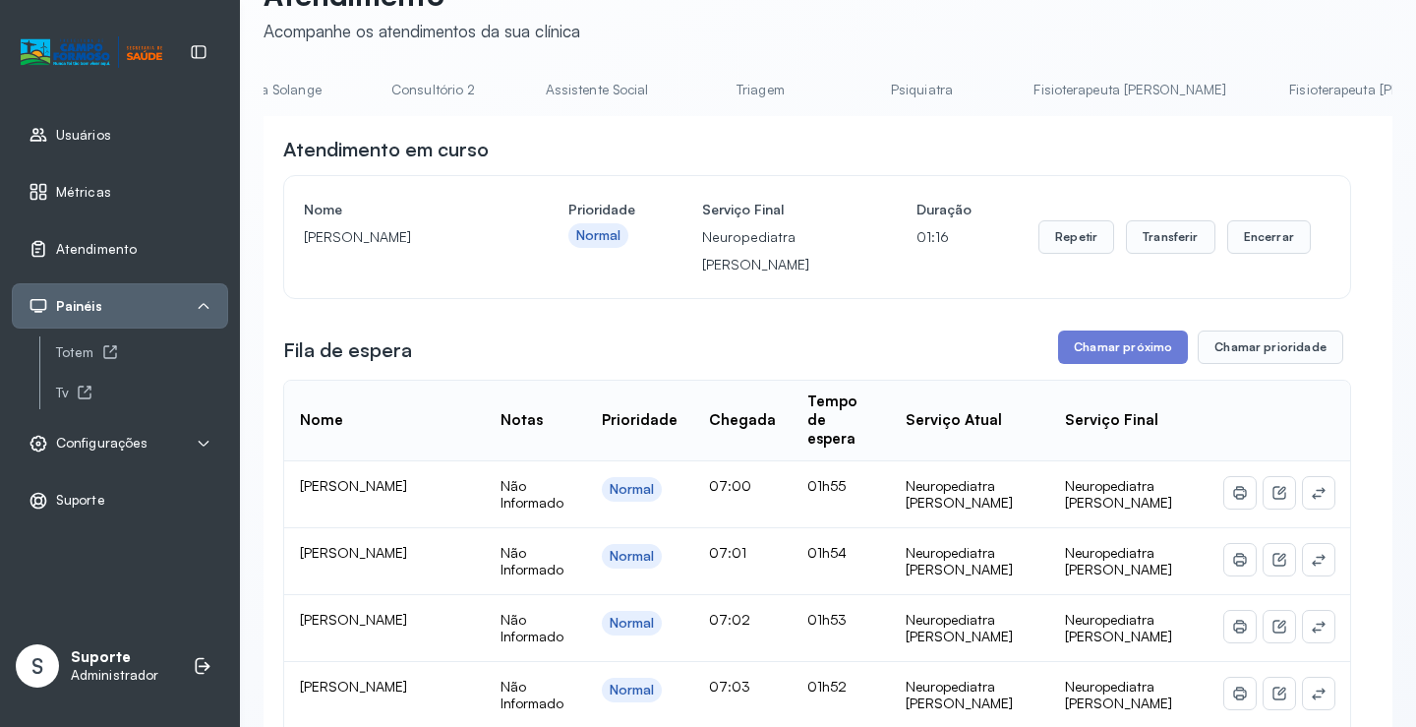
scroll to position [0, 0]
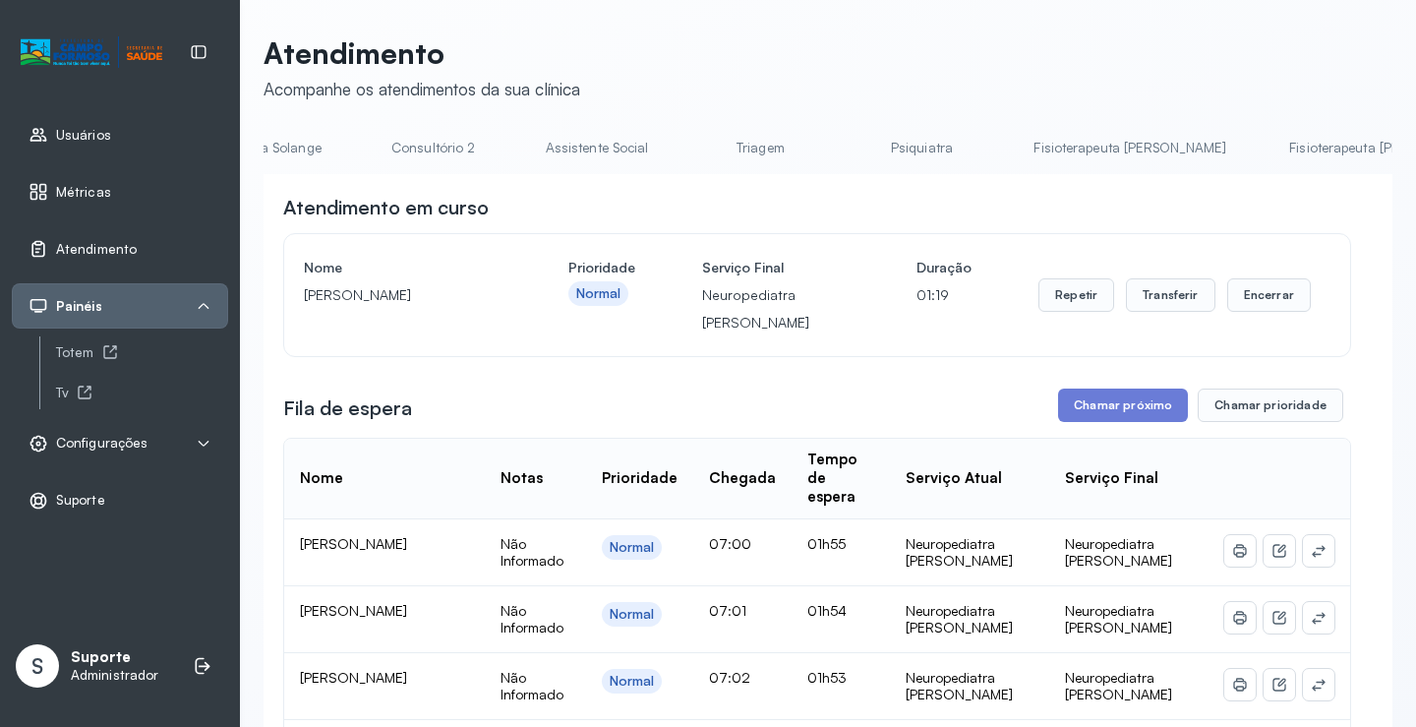
click at [1269, 150] on link "Fisioterapeuta Morgana" at bounding box center [1385, 148] width 232 height 32
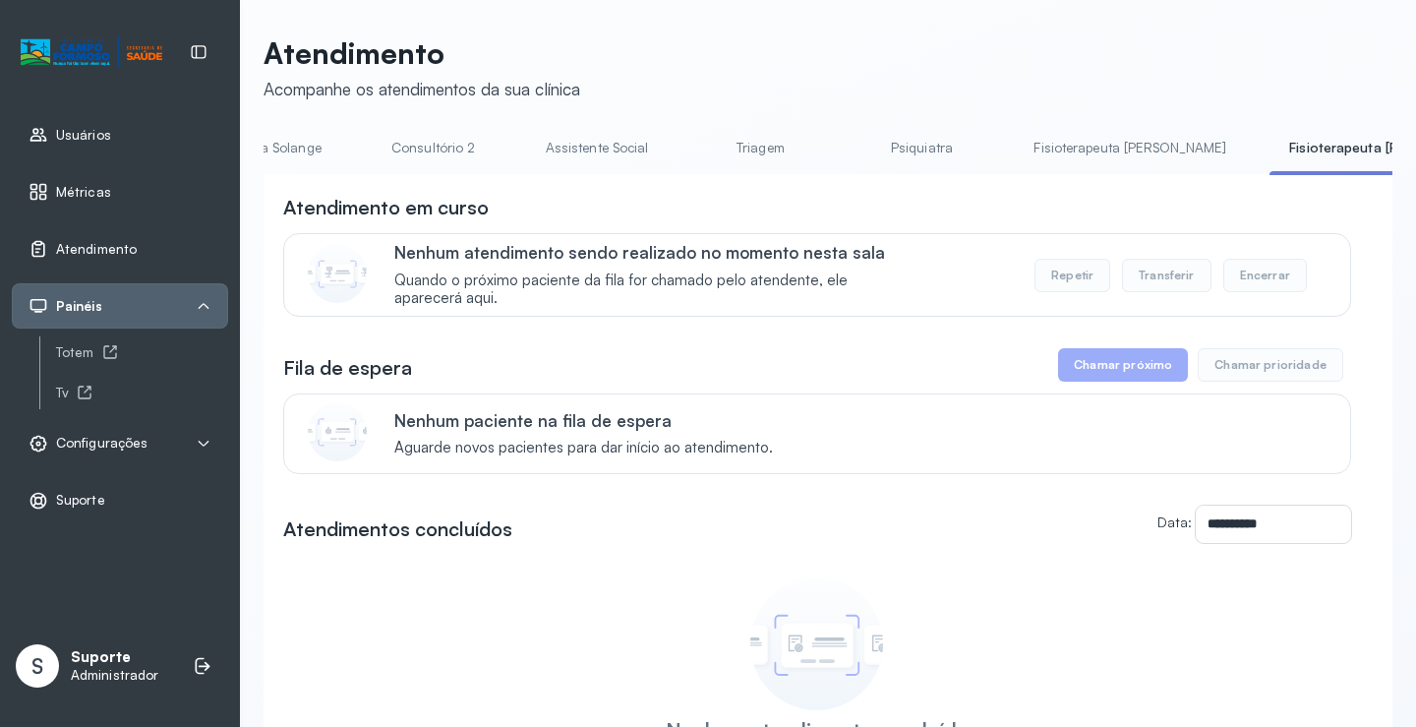
click at [1014, 141] on link "Fisioterapeuta Francyne" at bounding box center [1130, 148] width 232 height 32
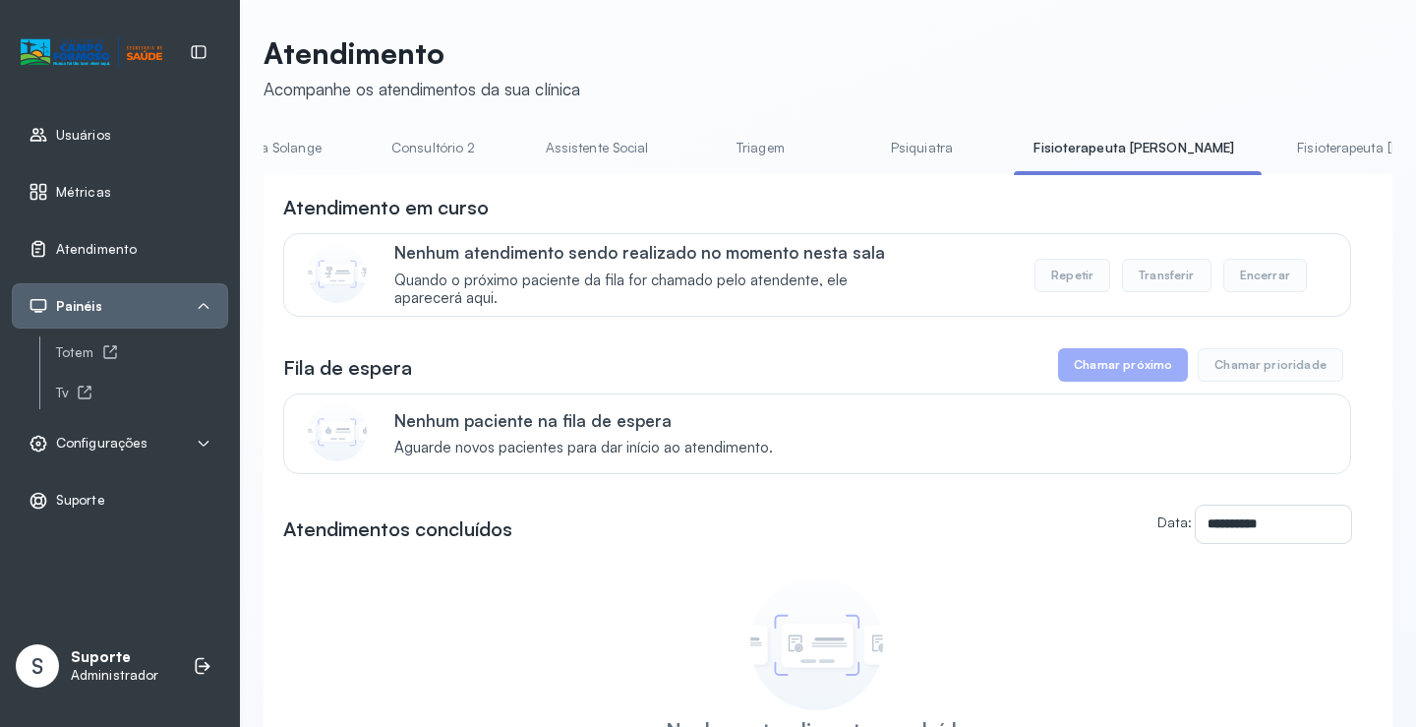
click at [852, 147] on link "Psiquiatra" at bounding box center [921, 148] width 138 height 32
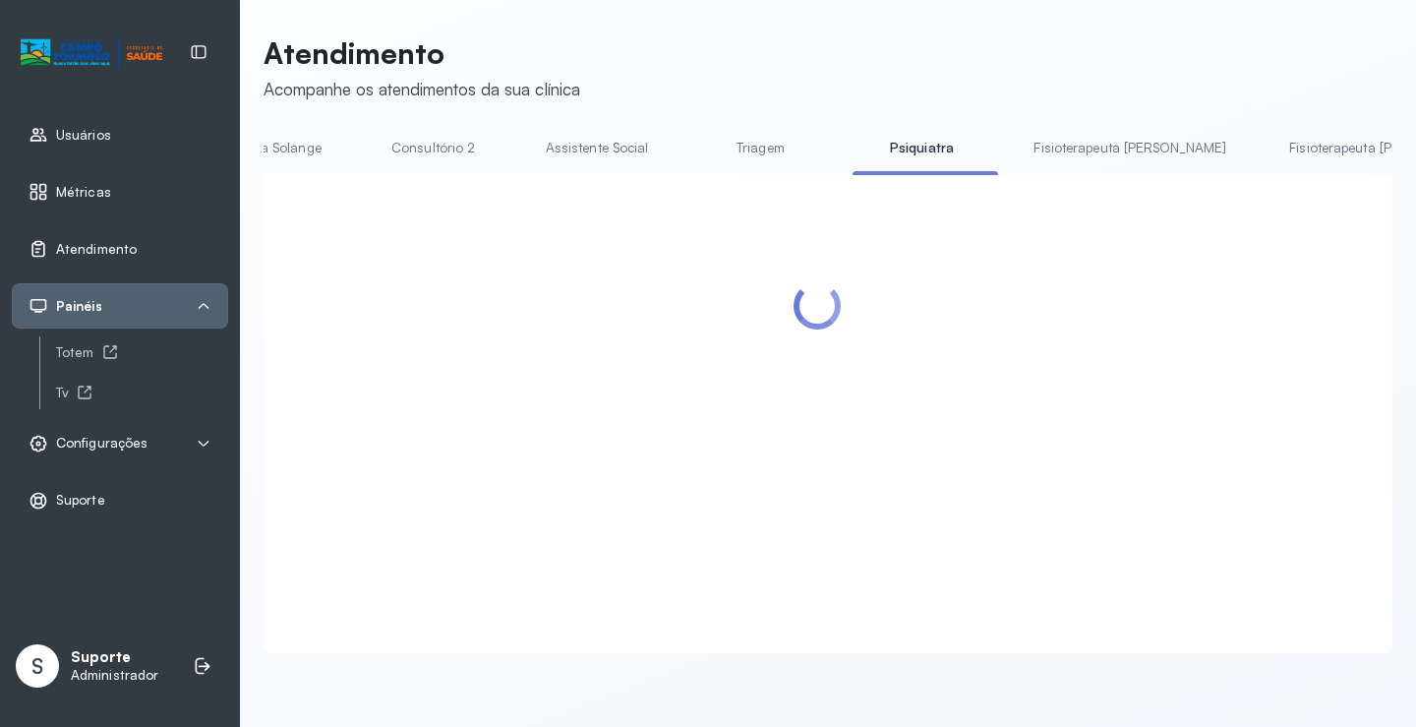
scroll to position [0, 1559]
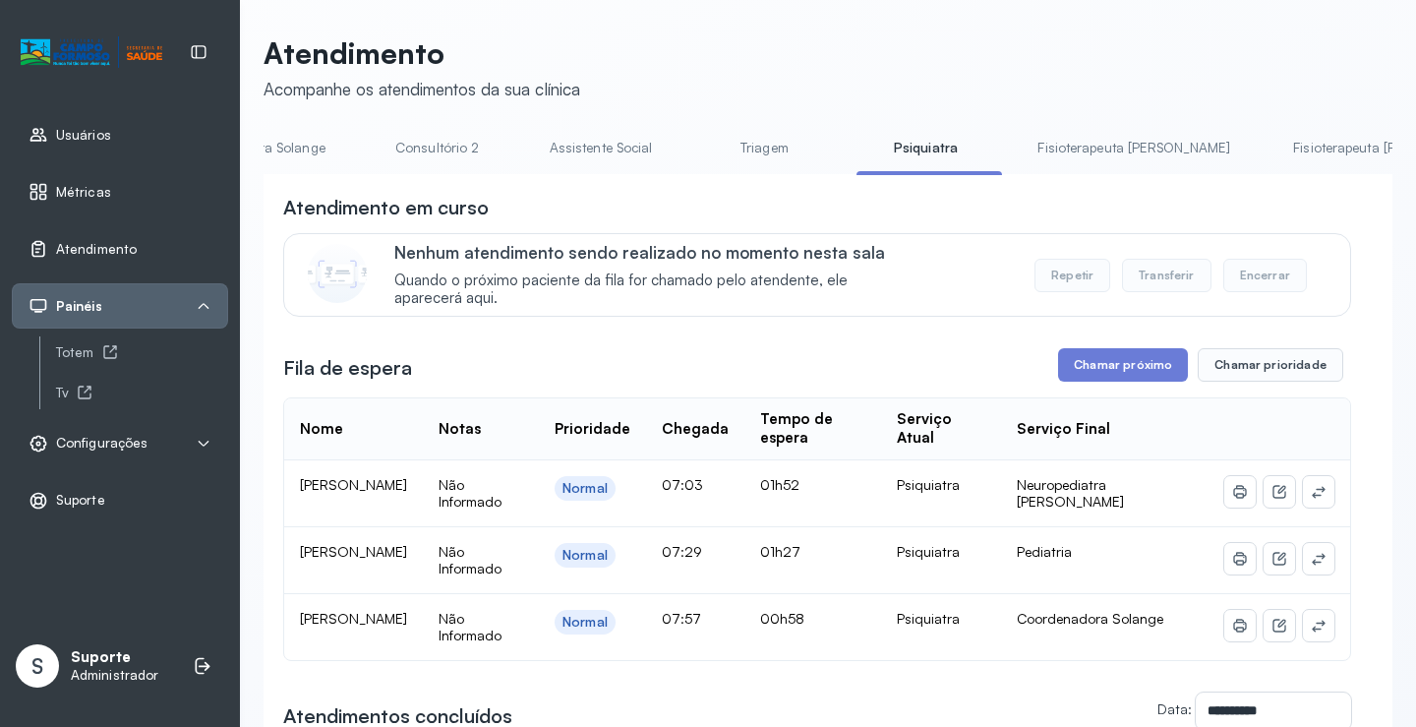
click at [695, 147] on link "Triagem" at bounding box center [764, 148] width 138 height 32
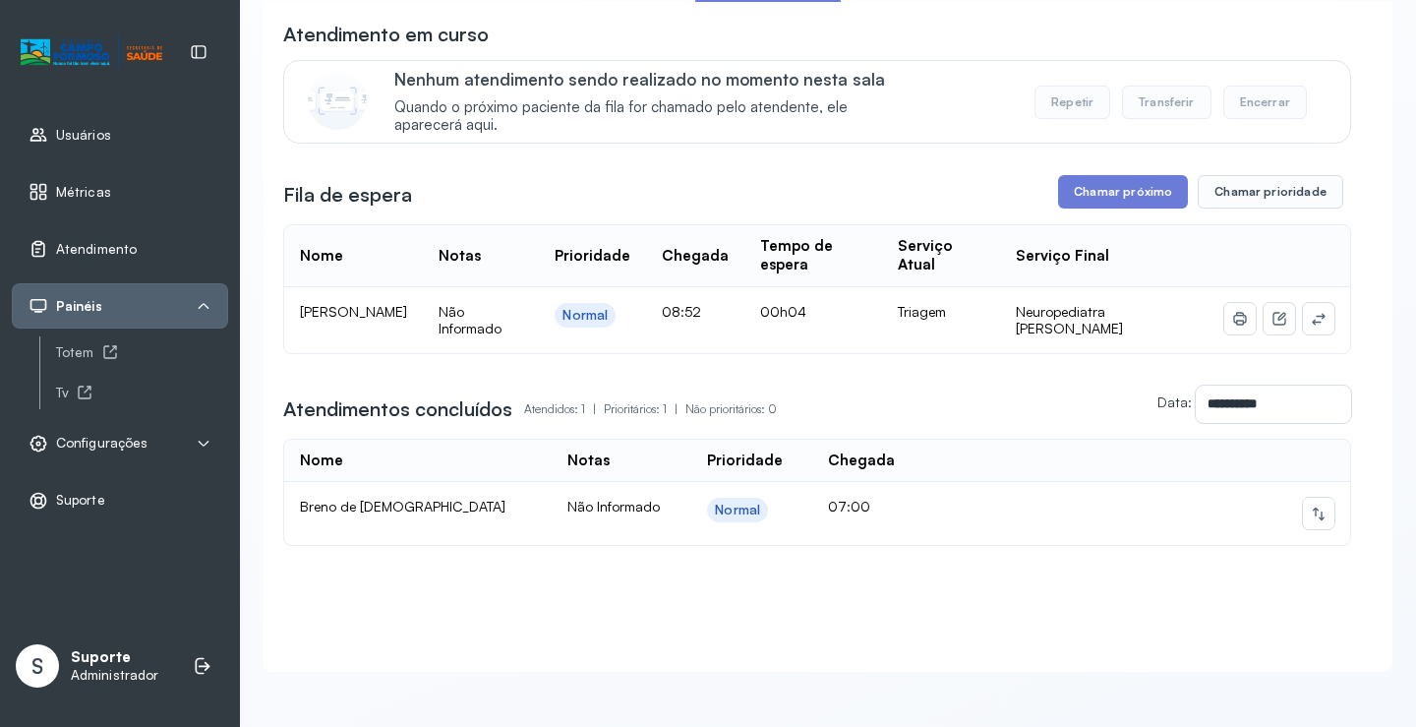
scroll to position [194, 0]
click at [1311, 505] on icon at bounding box center [1319, 513] width 16 height 16
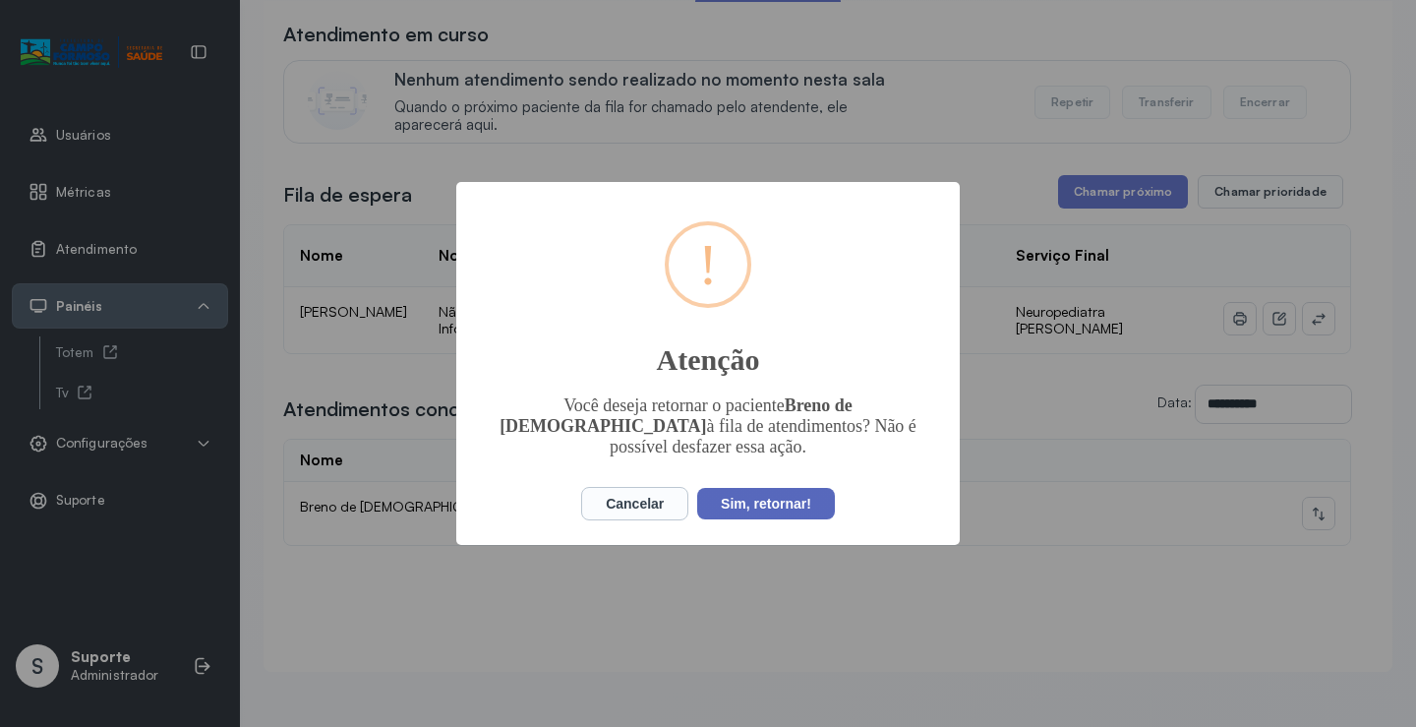
click at [758, 491] on button "Sim, retornar!" at bounding box center [766, 503] width 138 height 31
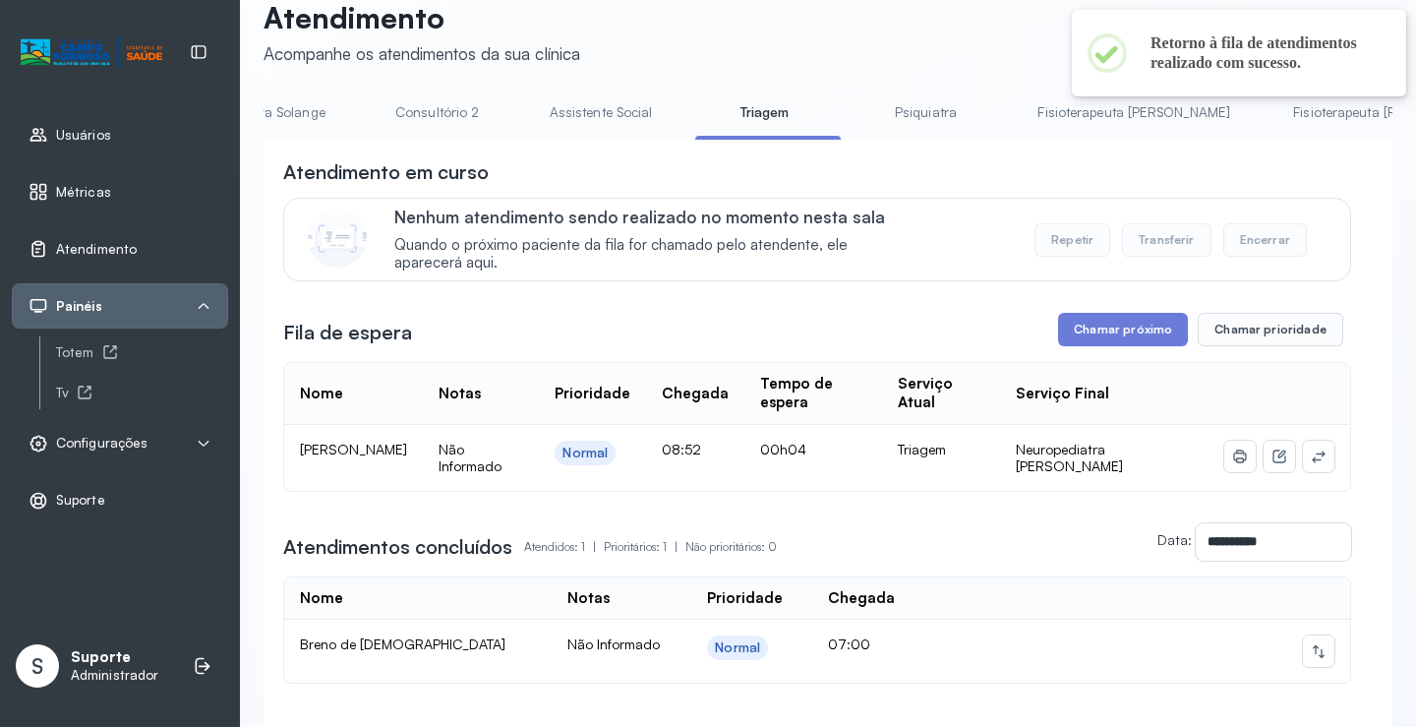
scroll to position [0, 0]
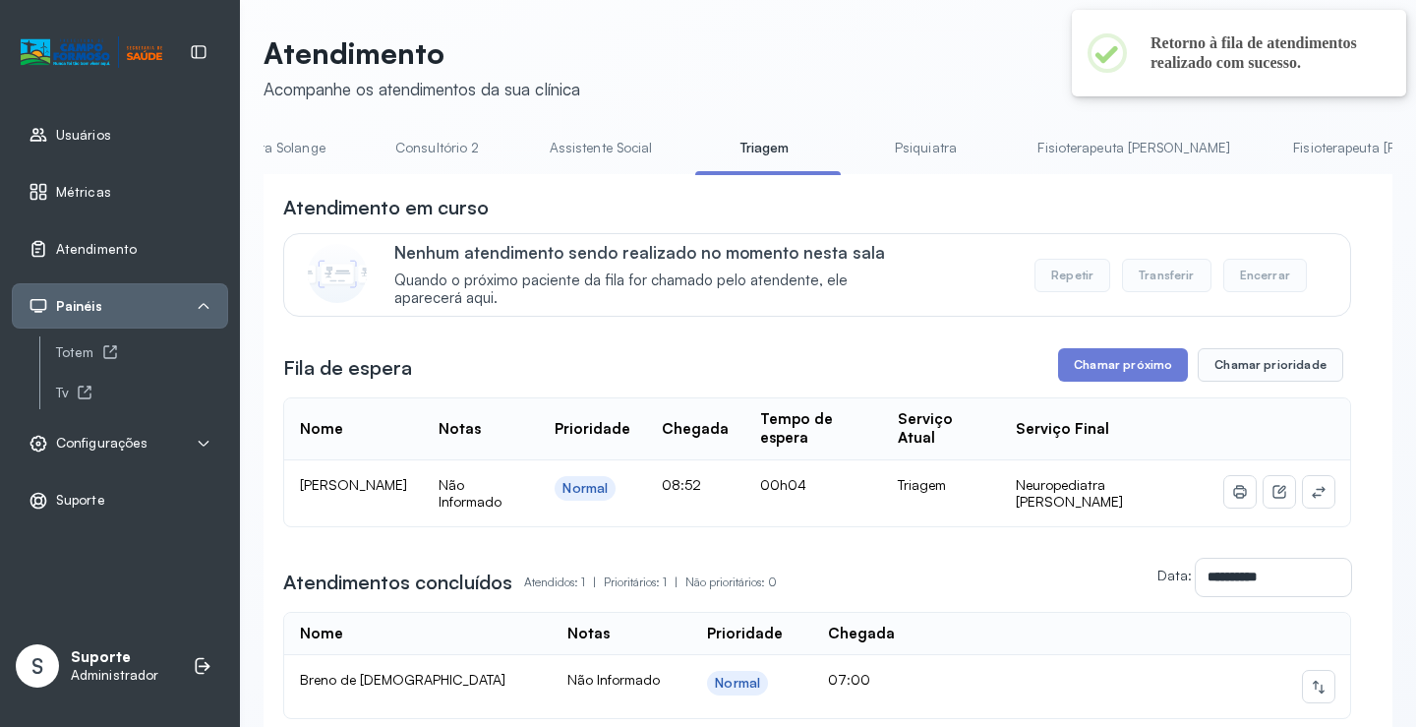
click at [856, 149] on link "Psiquiatra" at bounding box center [925, 148] width 138 height 32
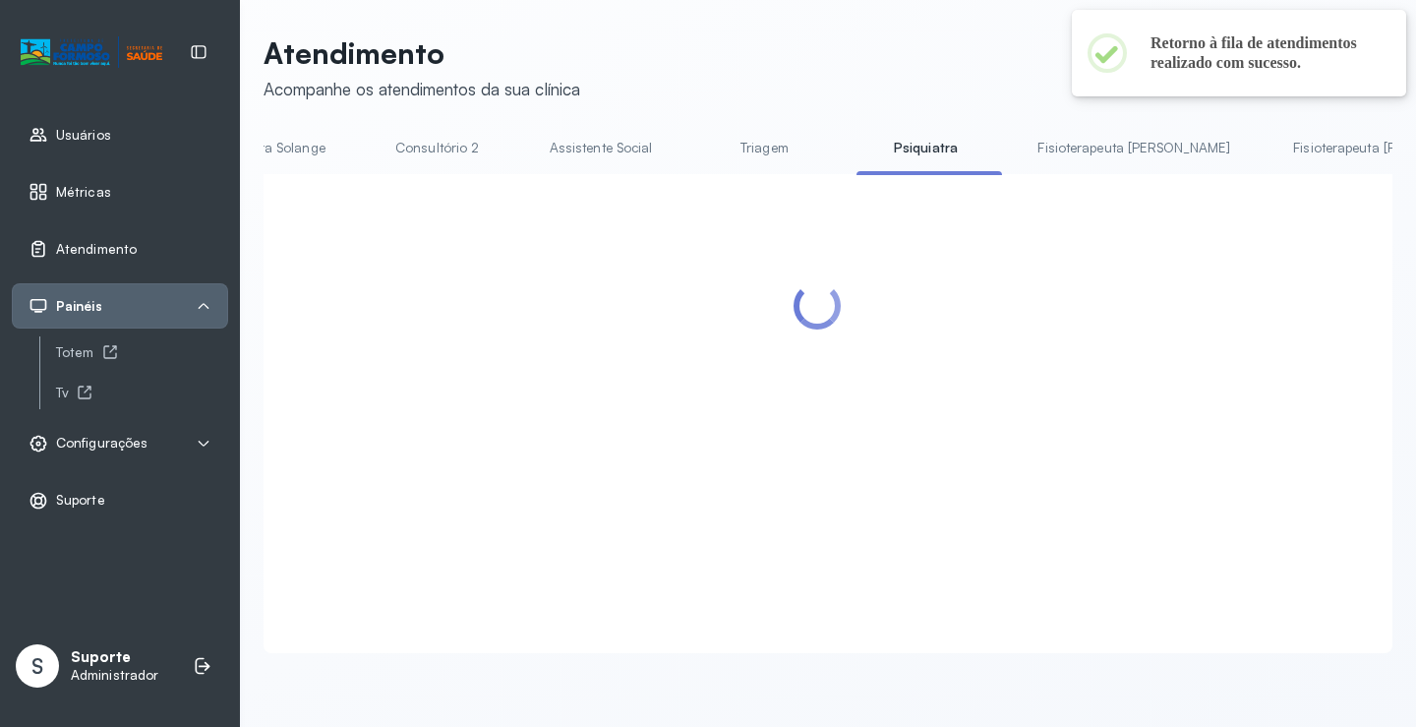
click at [695, 145] on link "Triagem" at bounding box center [764, 148] width 138 height 32
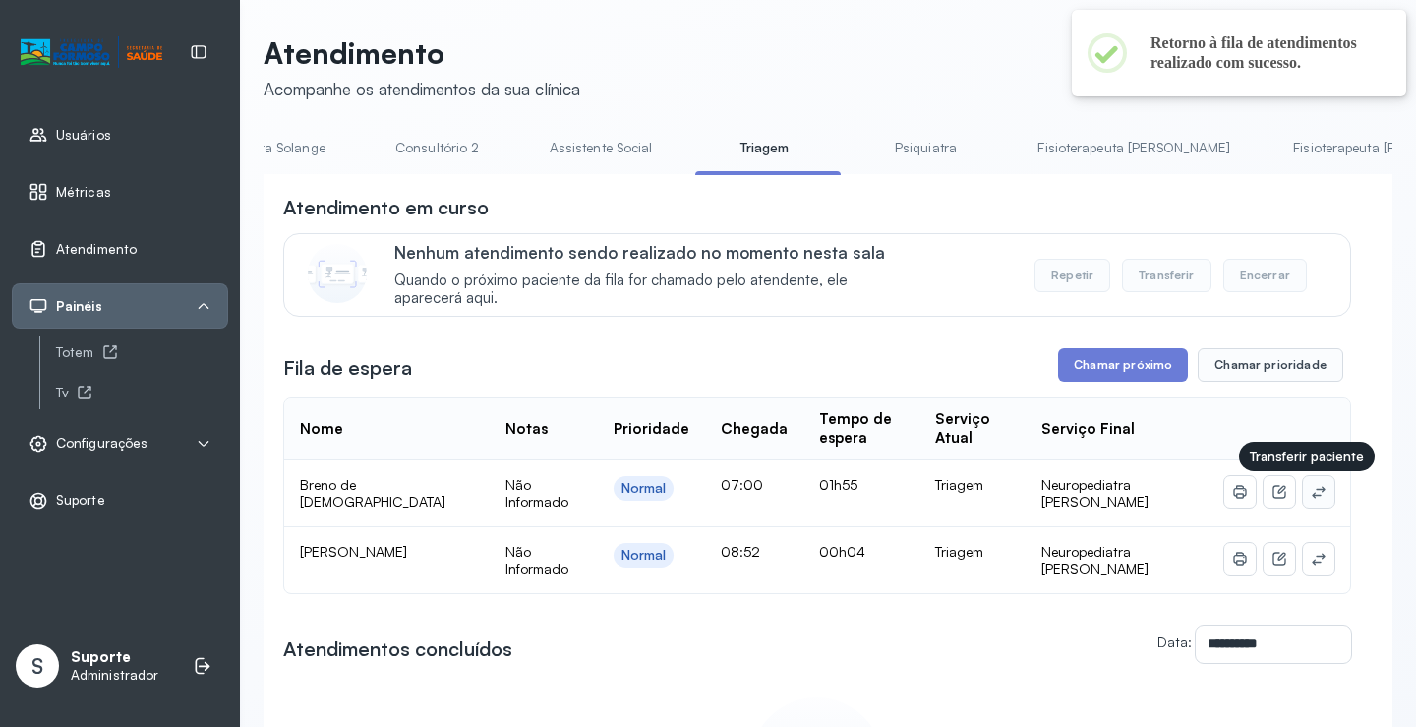
click at [1311, 497] on icon at bounding box center [1319, 492] width 16 height 16
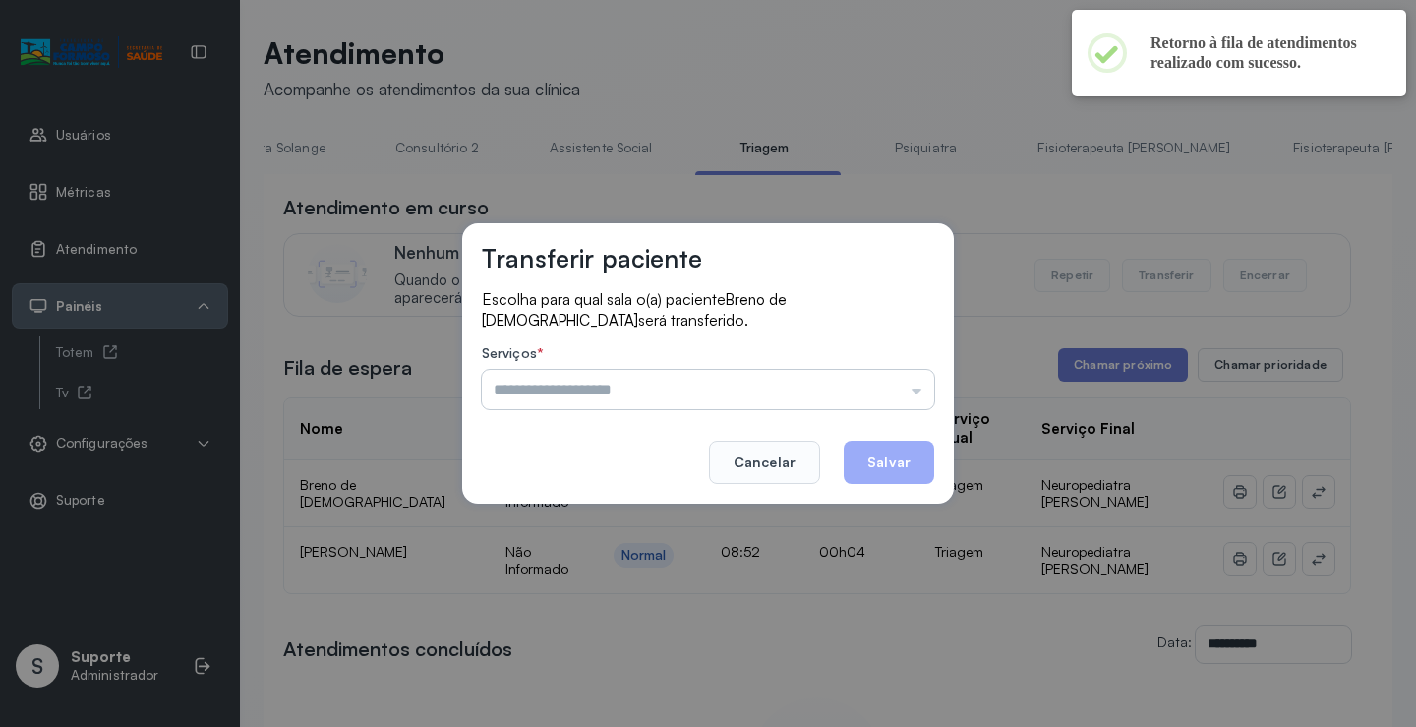
click at [849, 385] on input "text" at bounding box center [708, 389] width 452 height 39
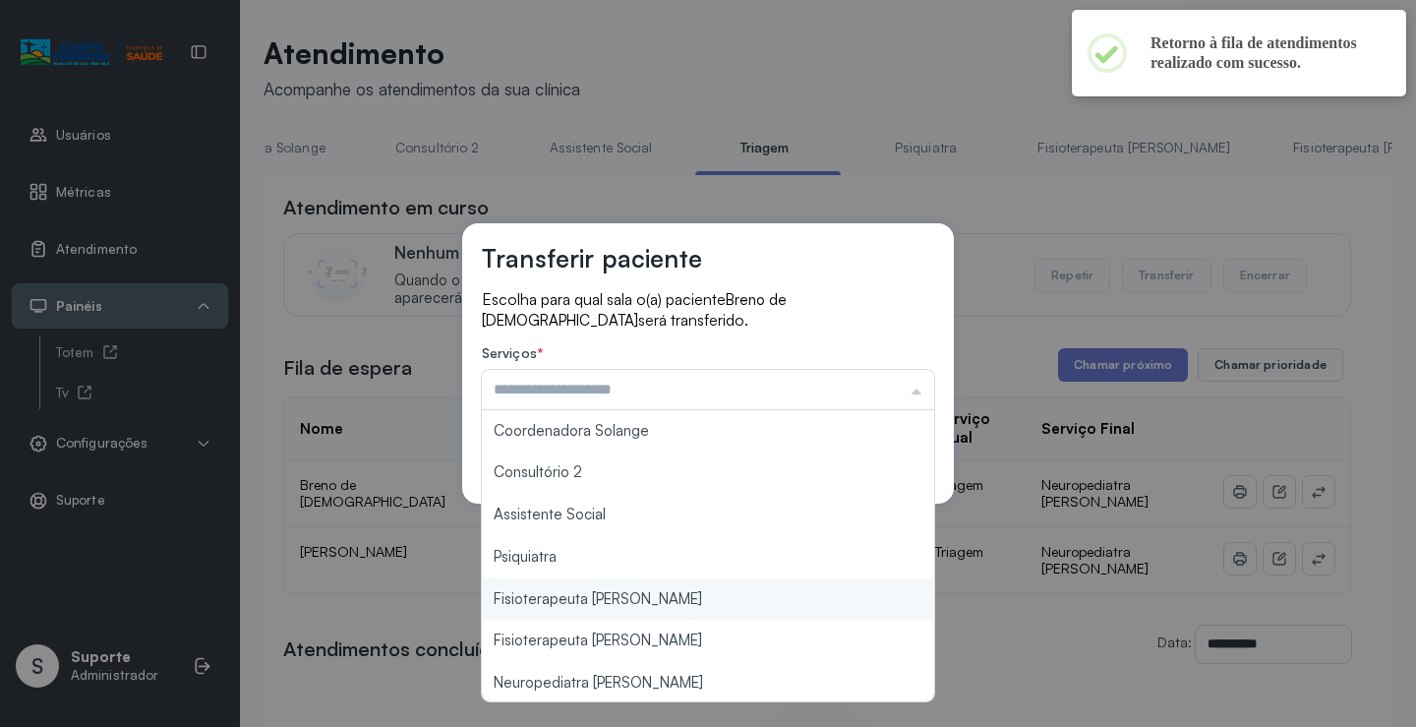
scroll to position [297, 0]
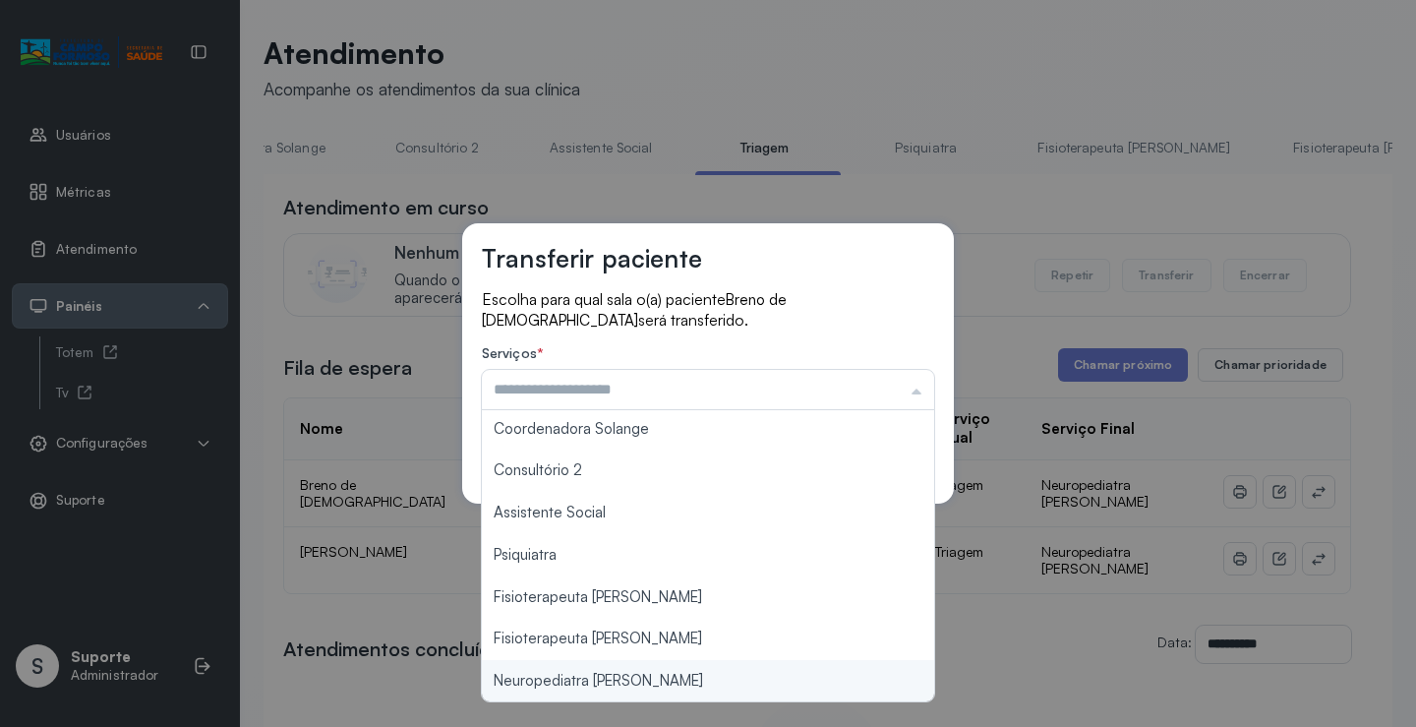
type input "**********"
drag, startPoint x: 622, startPoint y: 684, endPoint x: 639, endPoint y: 675, distance: 19.4
click at [628, 679] on div "**********" at bounding box center [708, 363] width 1416 height 727
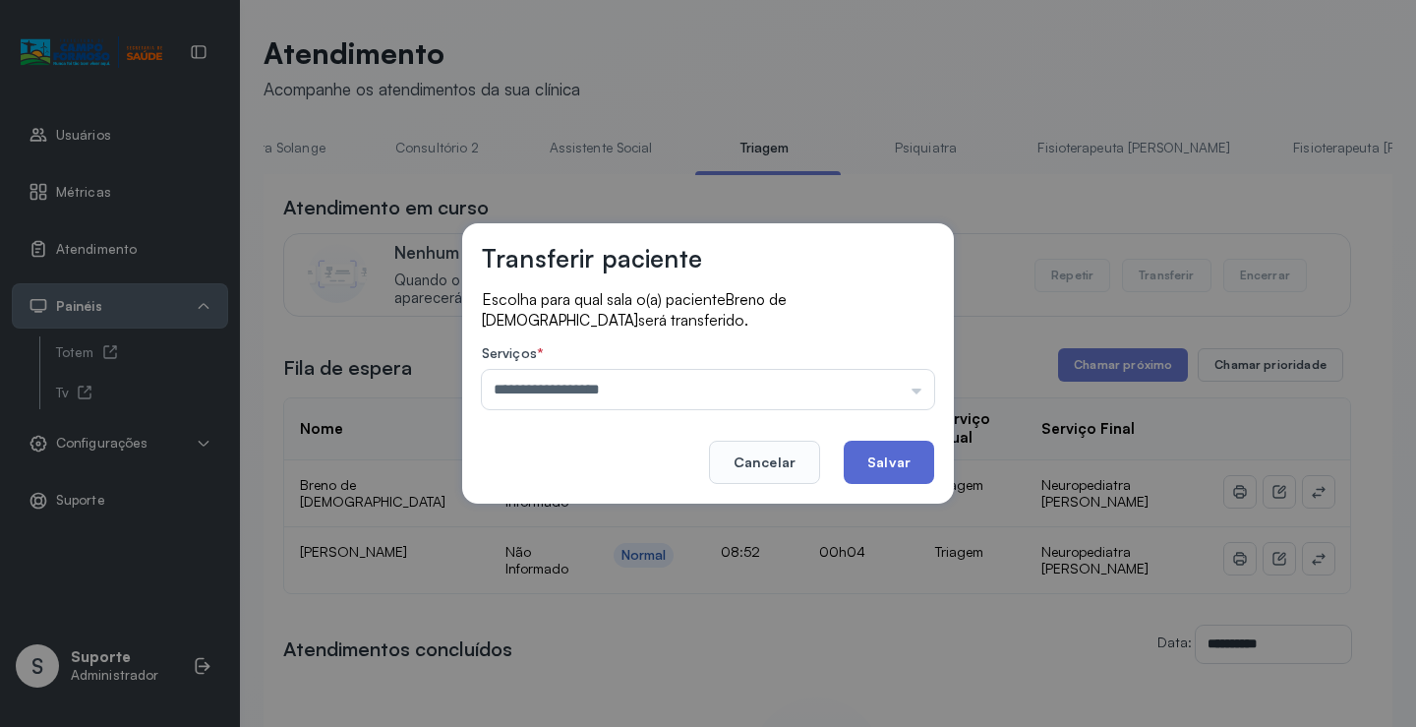
click at [879, 470] on button "Salvar" at bounding box center [889, 461] width 90 height 43
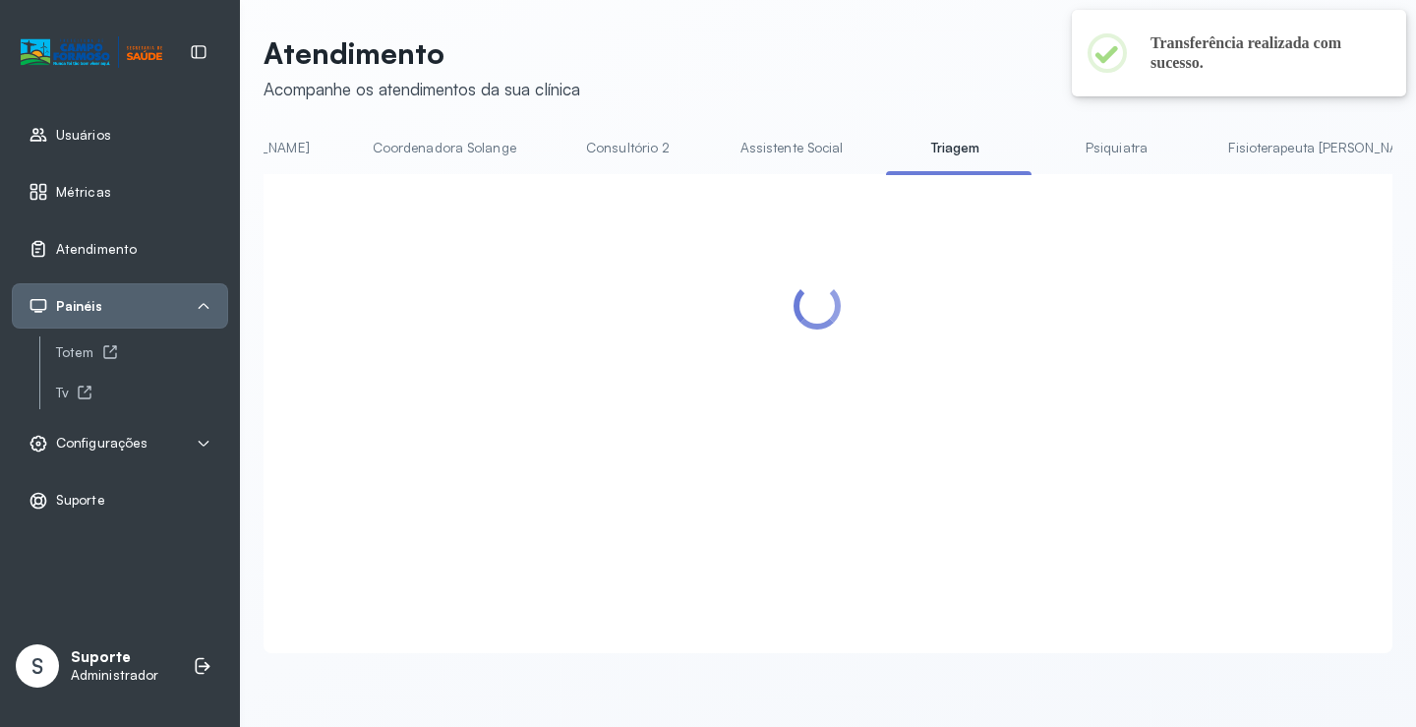
scroll to position [0, 1559]
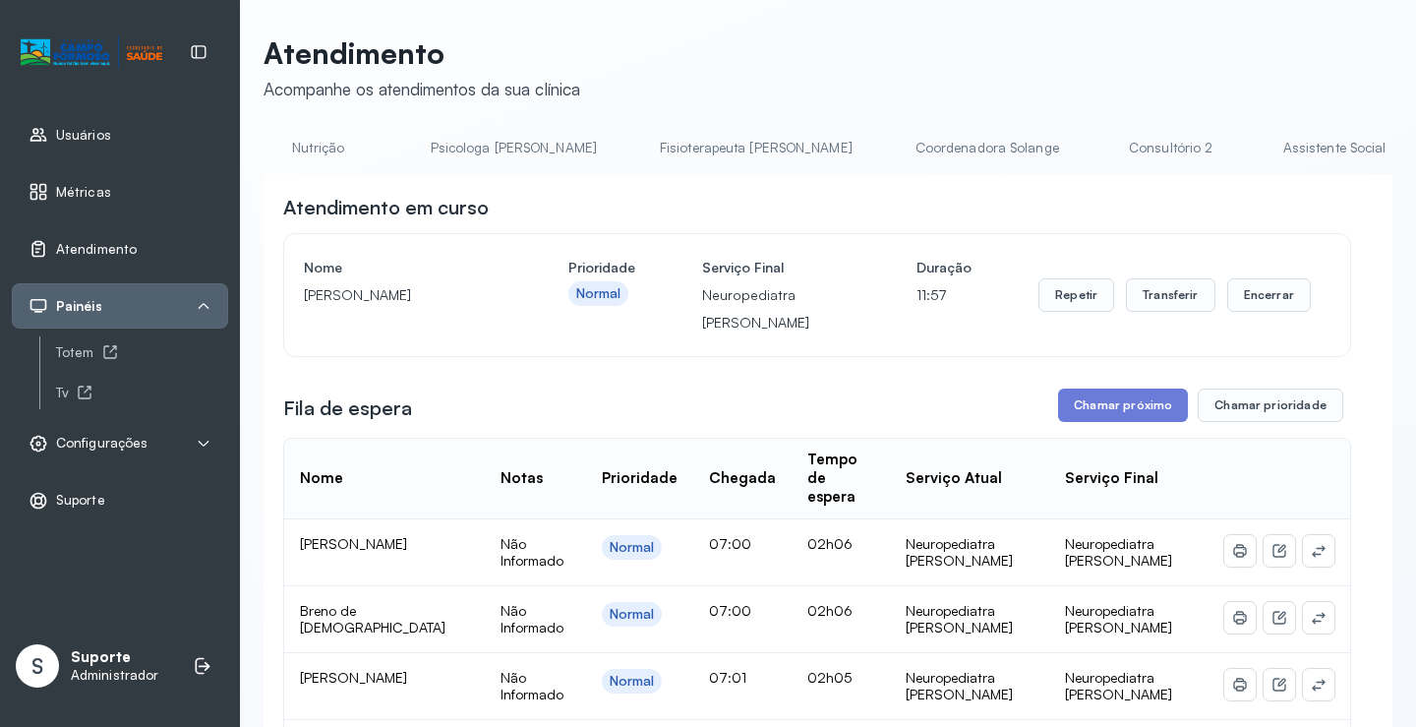
scroll to position [0, 809]
click at [441, 149] on link "Psicologa Alana" at bounding box center [530, 148] width 205 height 32
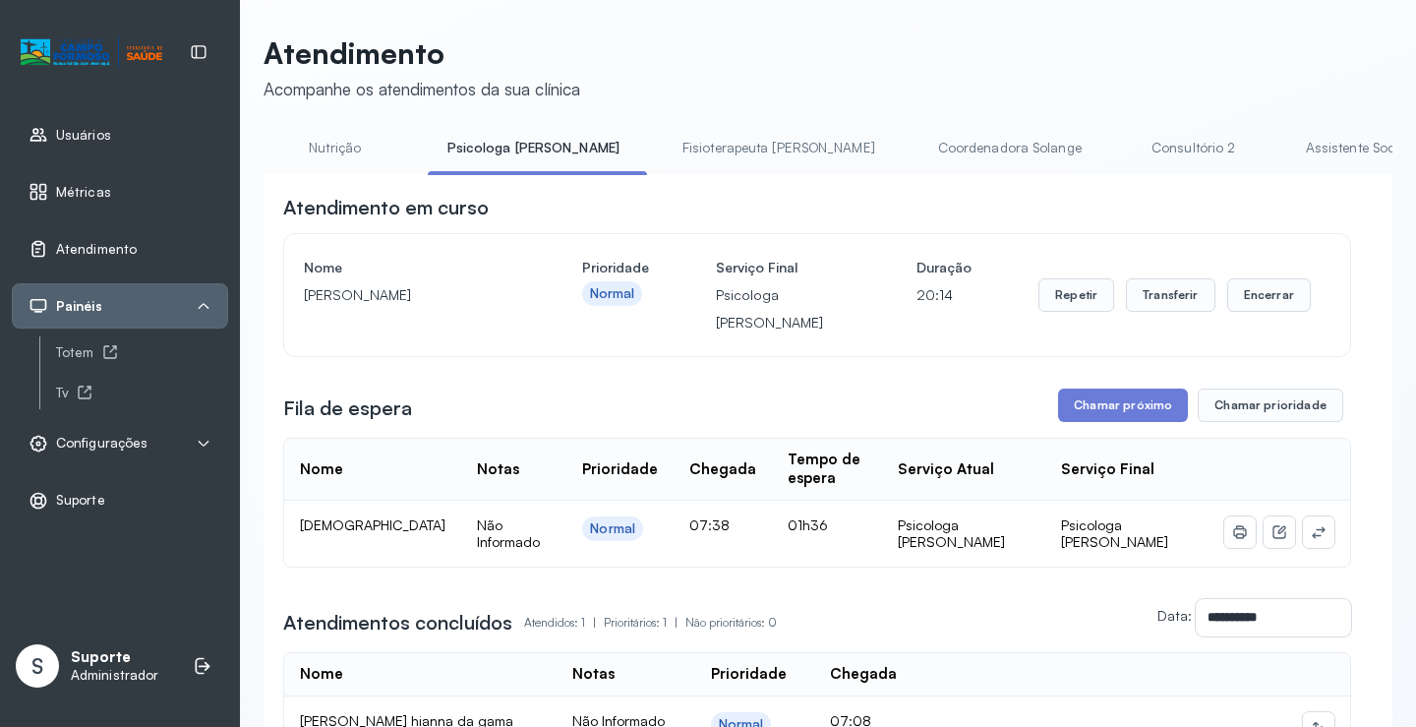
scroll to position [0, 0]
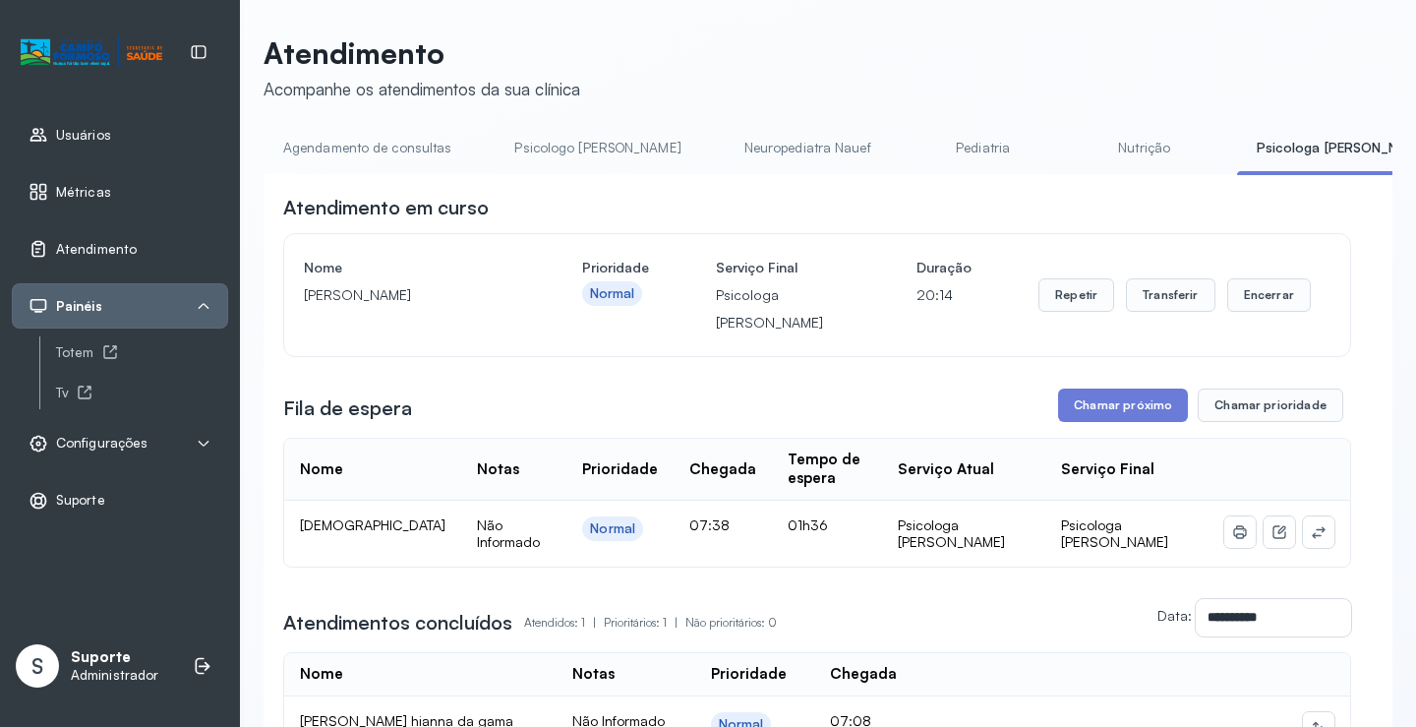
click at [285, 132] on link "Agendamento de consultas" at bounding box center [367, 148] width 207 height 32
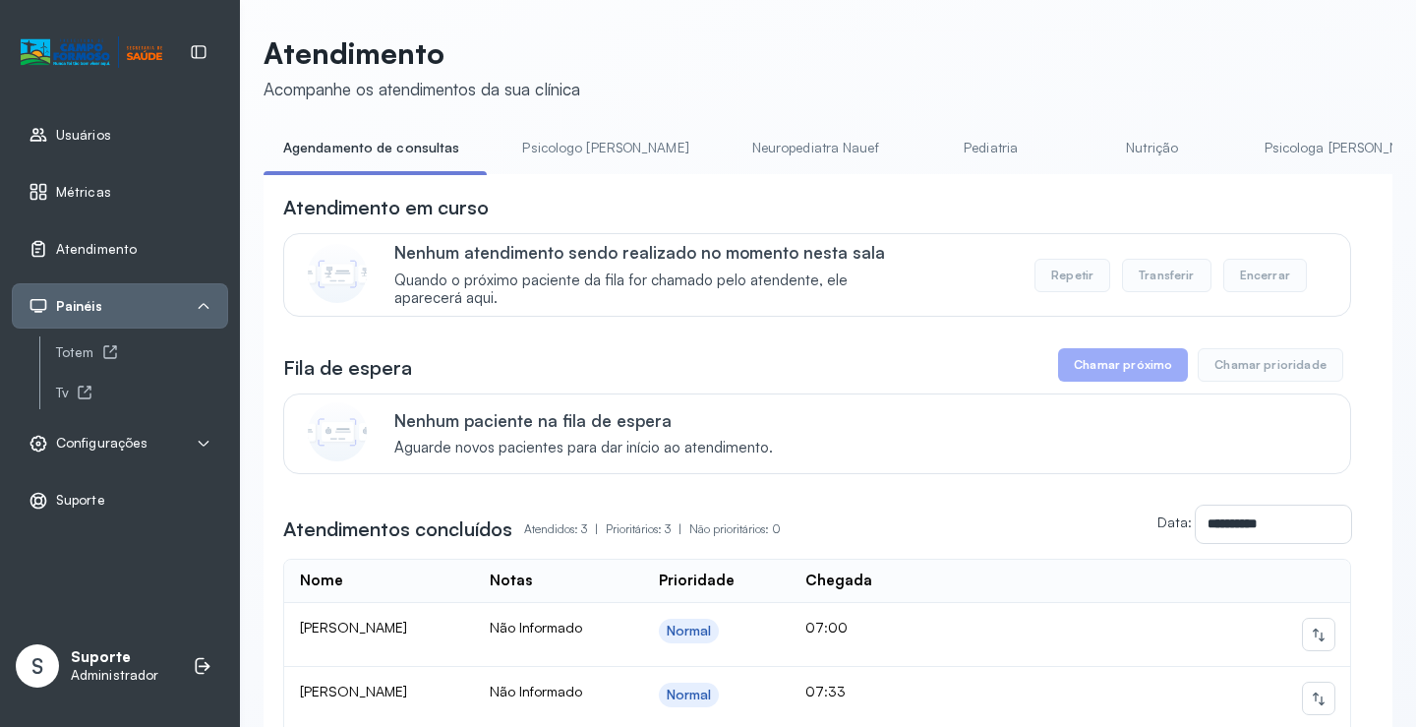
click at [553, 142] on link "Psicologo Pedro" at bounding box center [604, 148] width 205 height 32
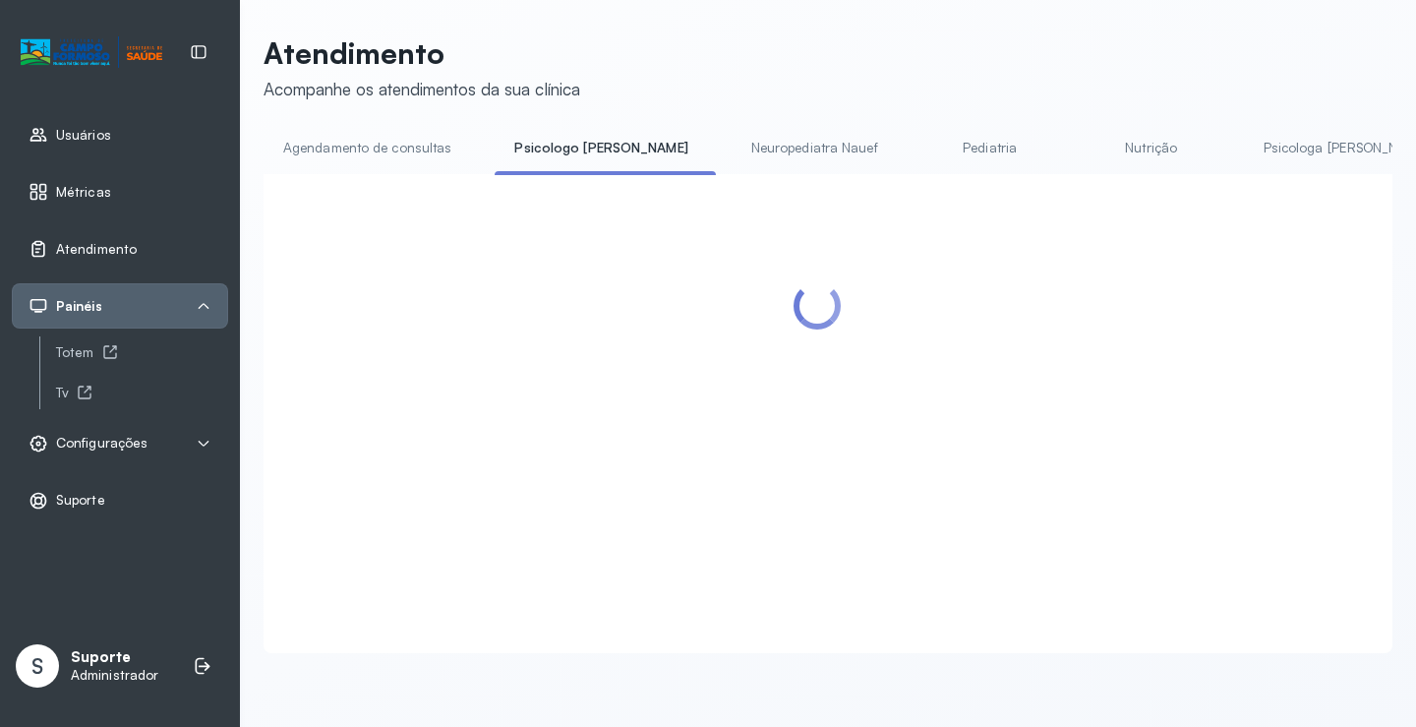
click at [397, 147] on link "Agendamento de consultas" at bounding box center [367, 148] width 207 height 32
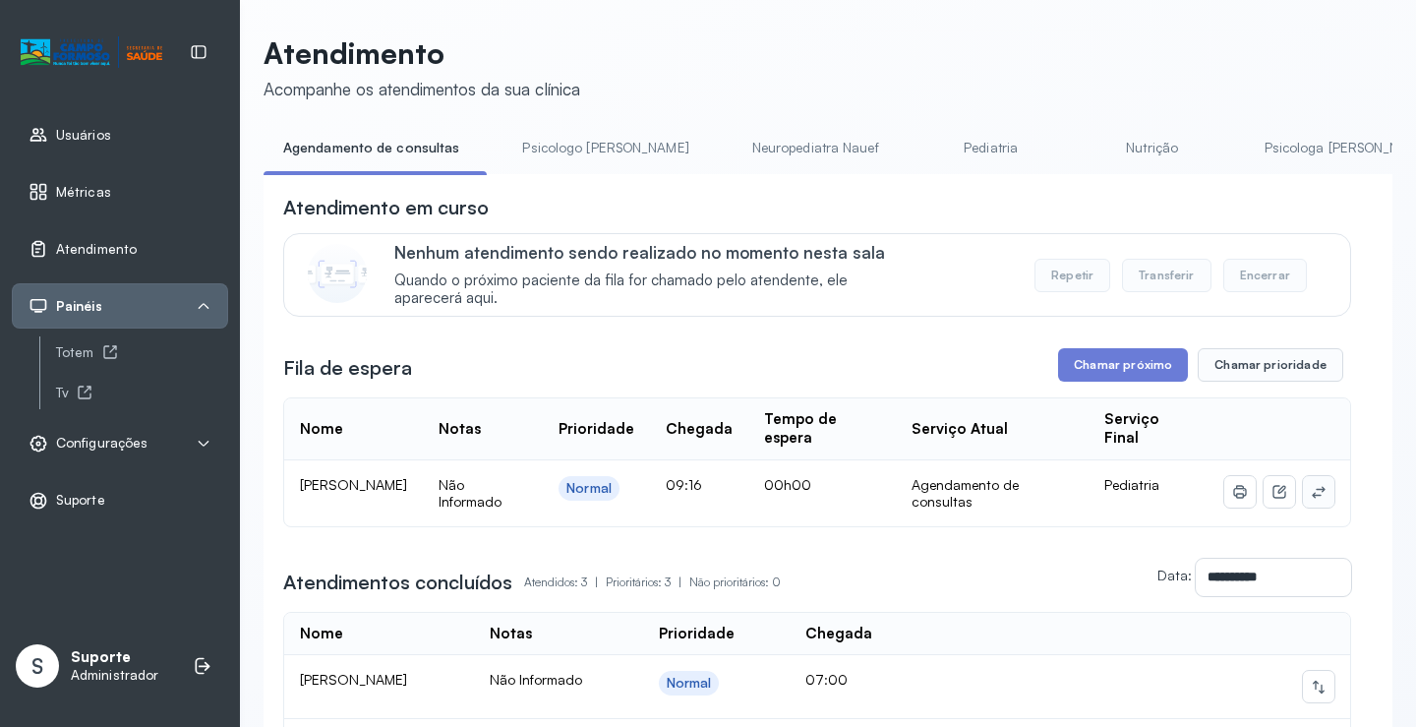
click at [1313, 495] on button at bounding box center [1318, 491] width 31 height 31
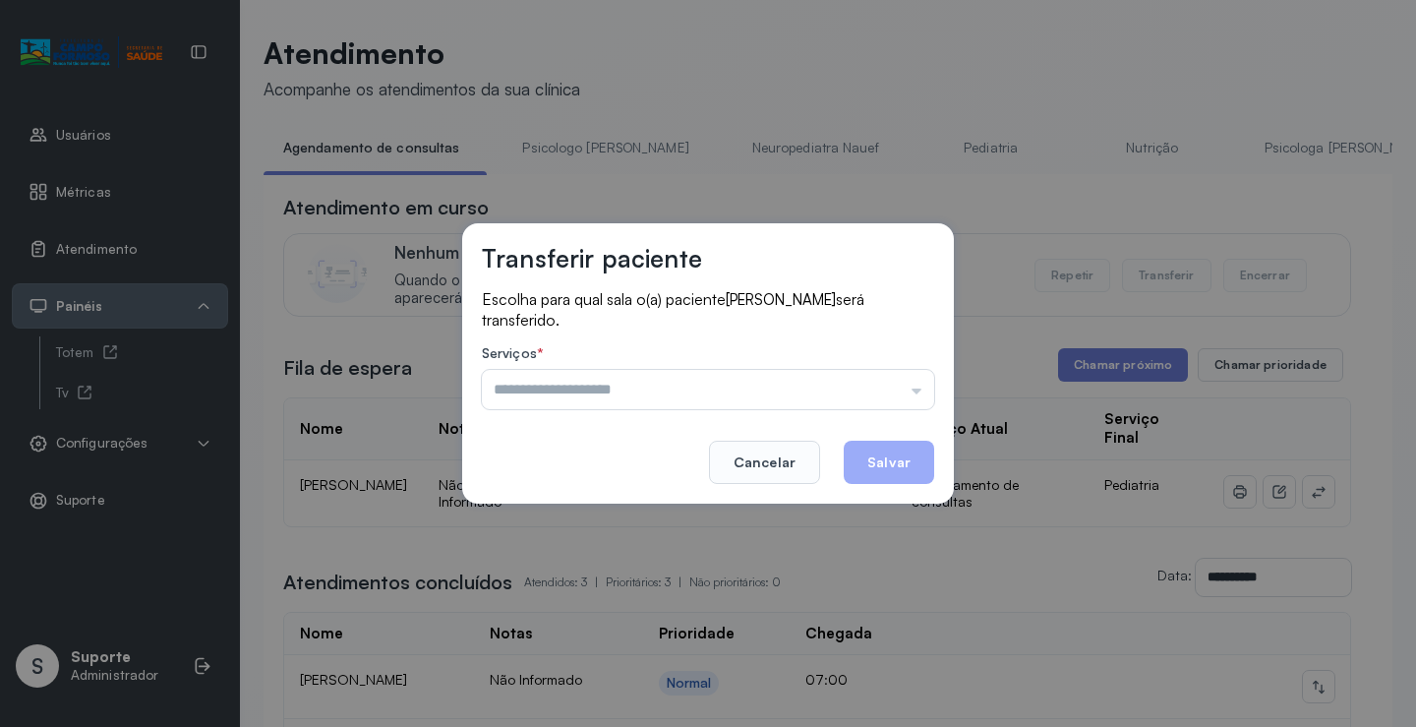
click at [866, 371] on input "text" at bounding box center [708, 389] width 452 height 39
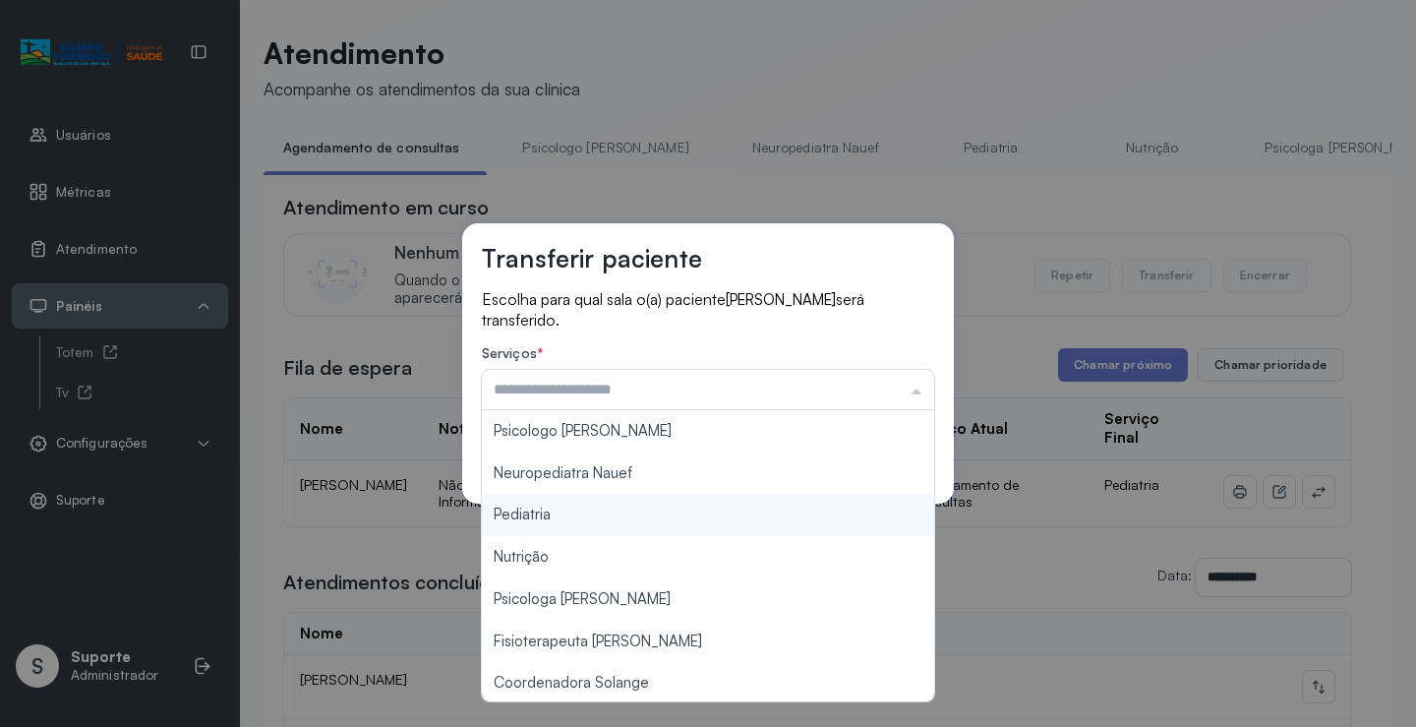
type input "*********"
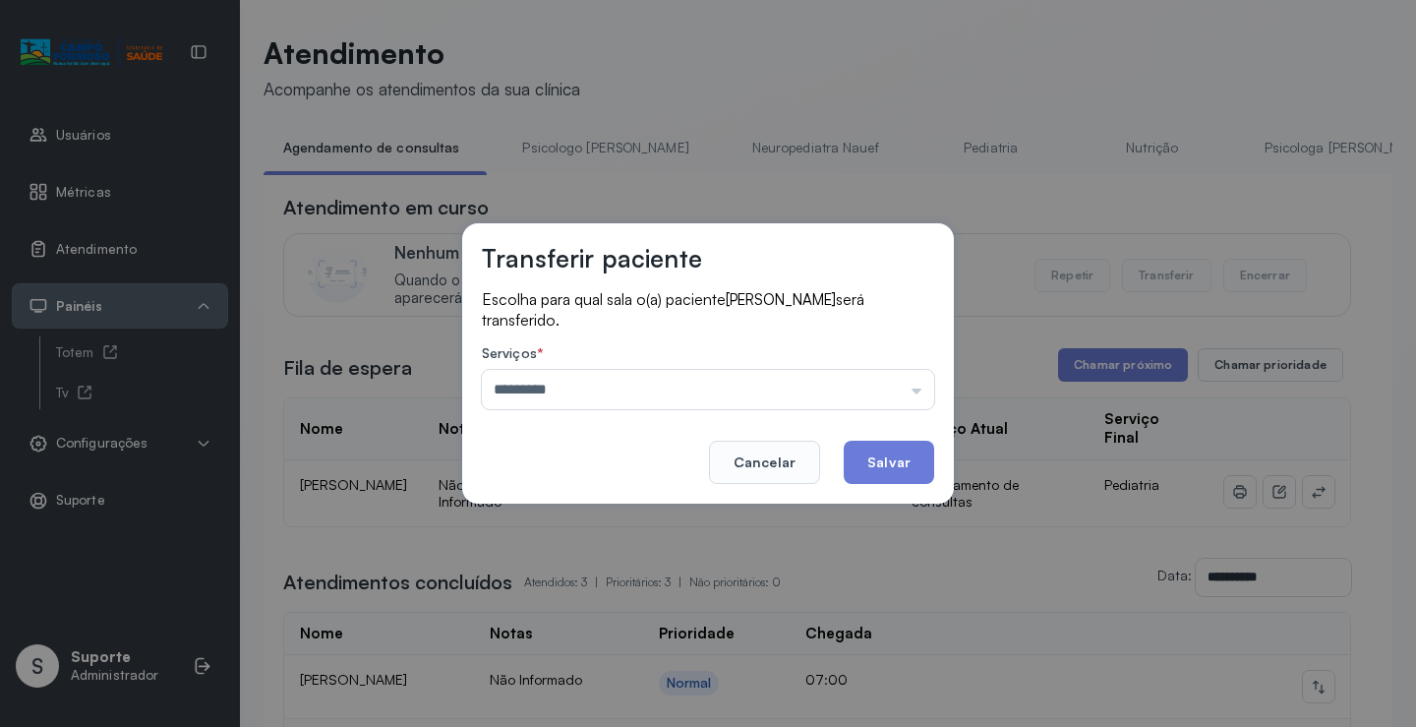
click at [579, 510] on div "Transferir paciente Escolha para qual sala o(a) paciente LIZ GABRIELLY ARAUJO S…" at bounding box center [708, 363] width 1416 height 727
click at [896, 450] on button "Salvar" at bounding box center [889, 461] width 90 height 43
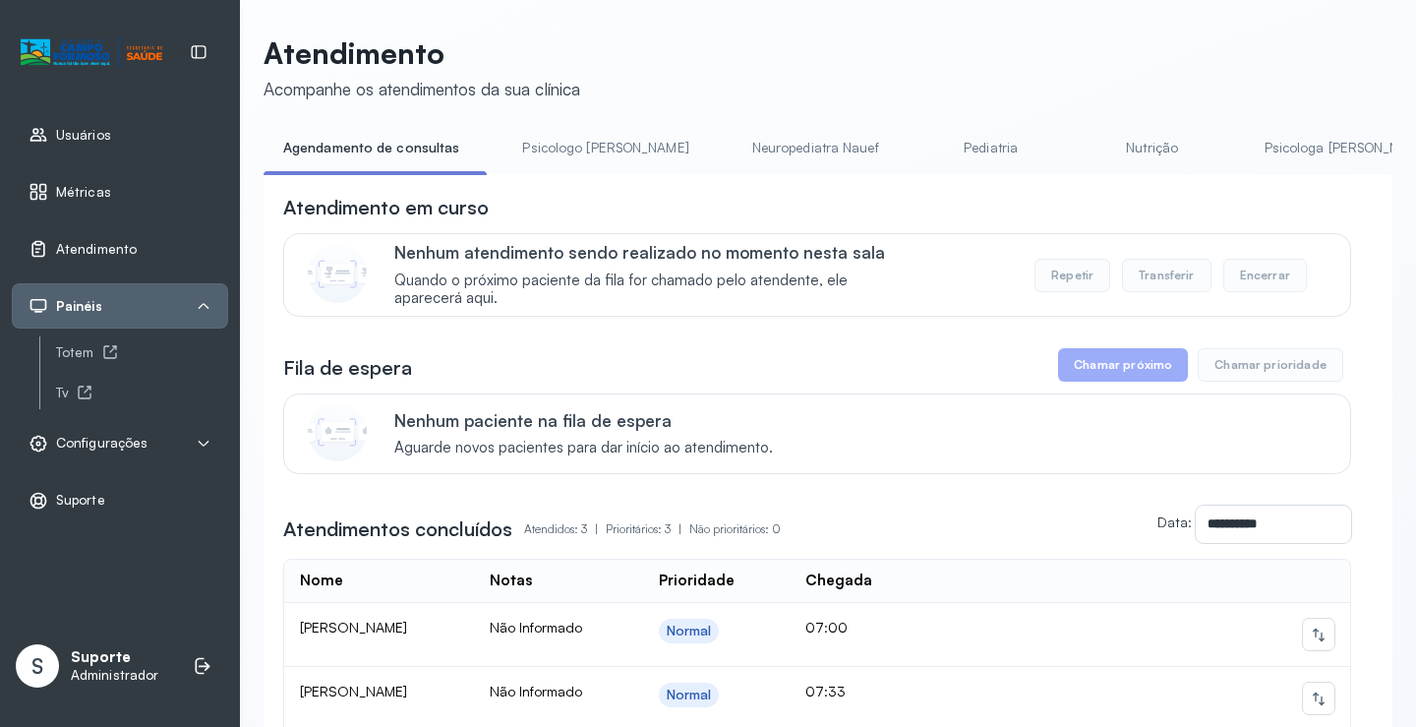
click at [561, 168] on li "Psicologo Pedro" at bounding box center [608, 154] width 213 height 44
drag, startPoint x: 559, startPoint y: 150, endPoint x: 417, endPoint y: 150, distance: 142.6
click at [558, 150] on link "Psicologo Pedro" at bounding box center [604, 148] width 205 height 32
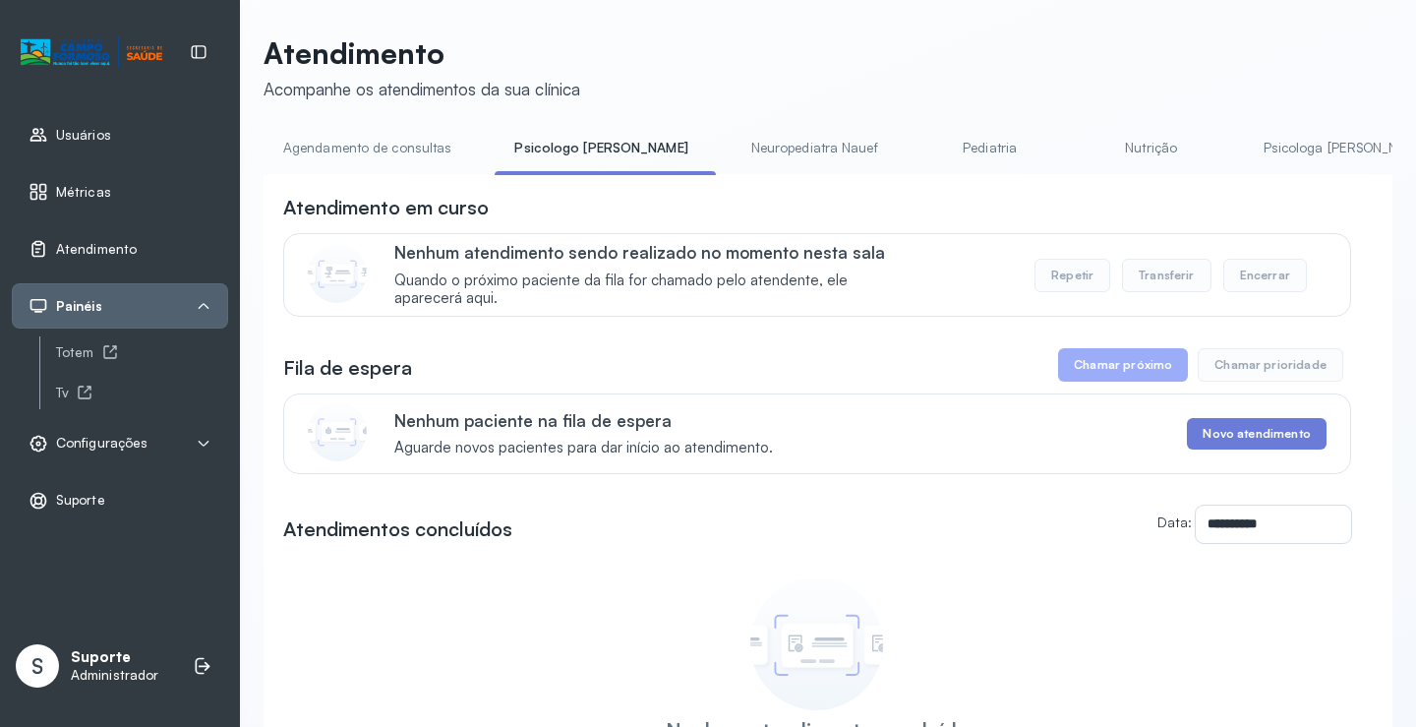
click at [393, 149] on link "Agendamento de consultas" at bounding box center [367, 148] width 207 height 32
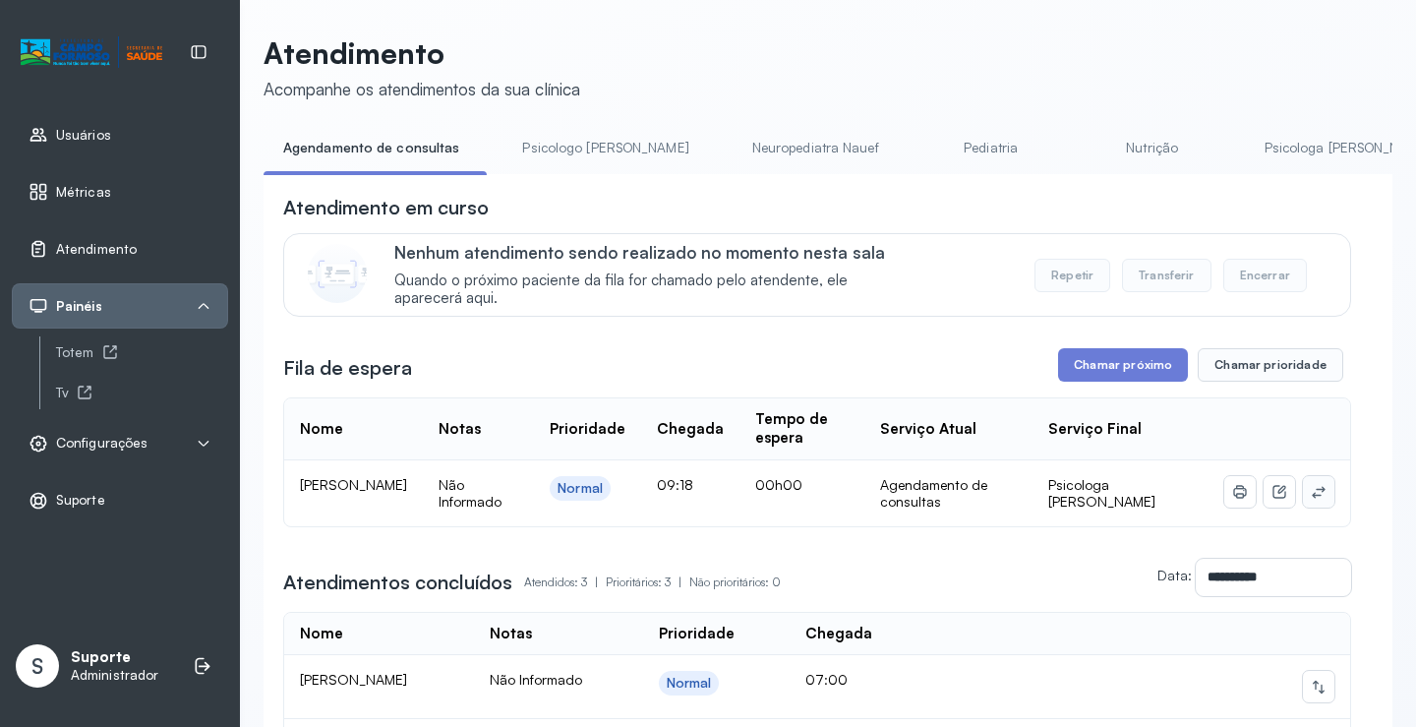
click at [1312, 498] on icon at bounding box center [1319, 492] width 16 height 16
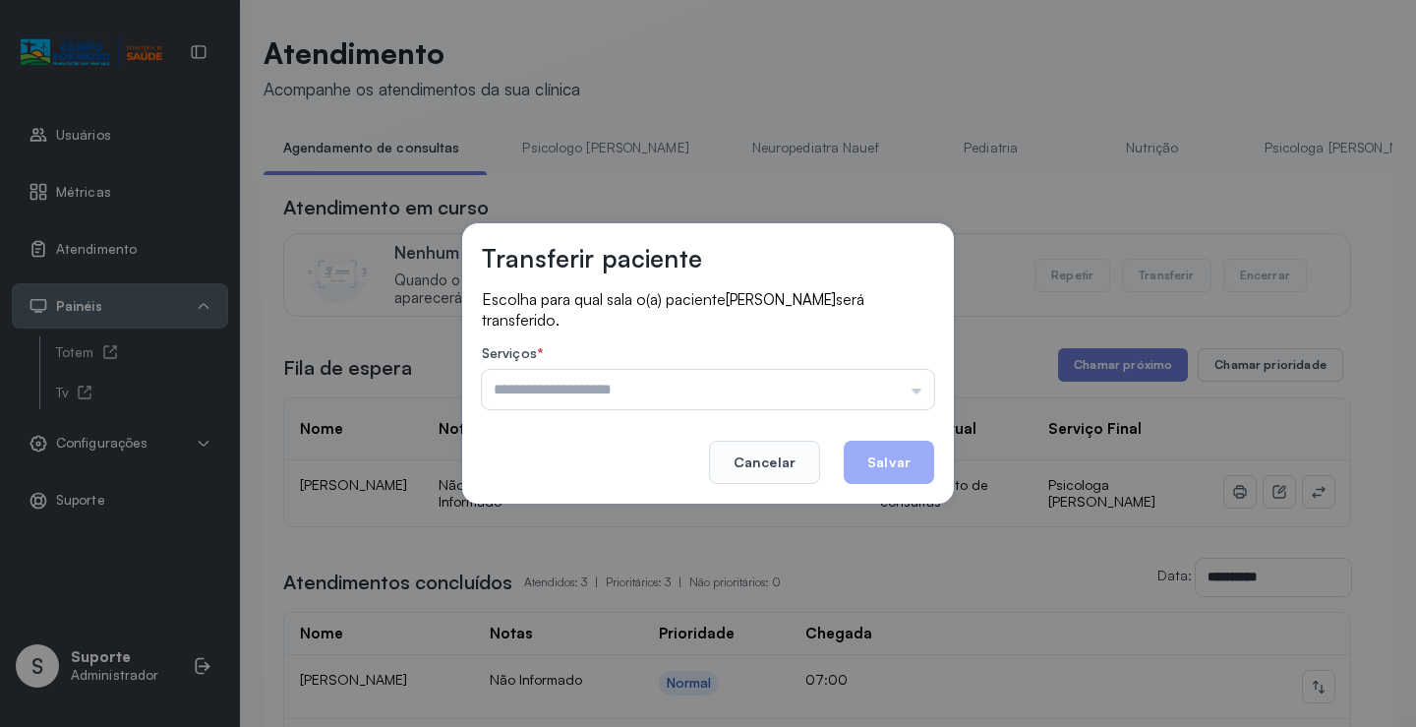
drag, startPoint x: 889, startPoint y: 381, endPoint x: 780, endPoint y: 417, distance: 114.7
click at [887, 381] on input "text" at bounding box center [708, 389] width 452 height 39
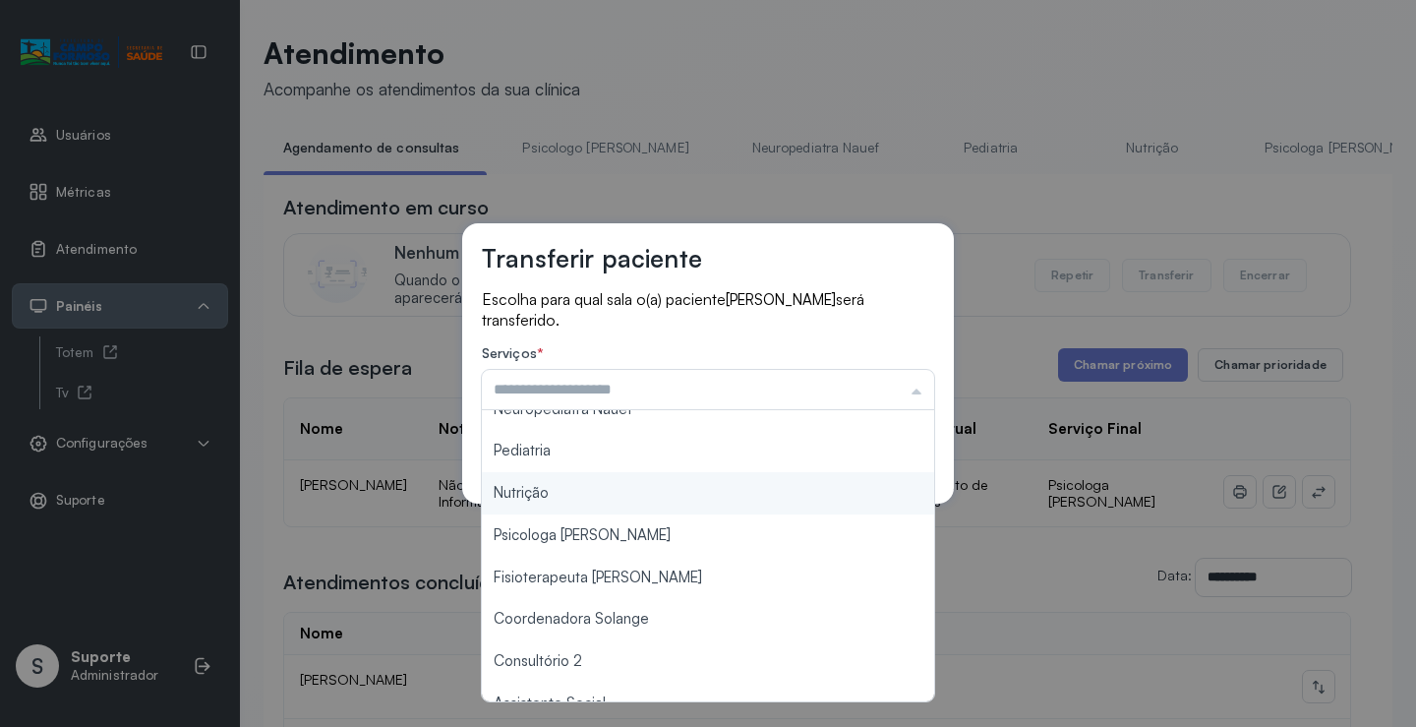
scroll to position [98, 0]
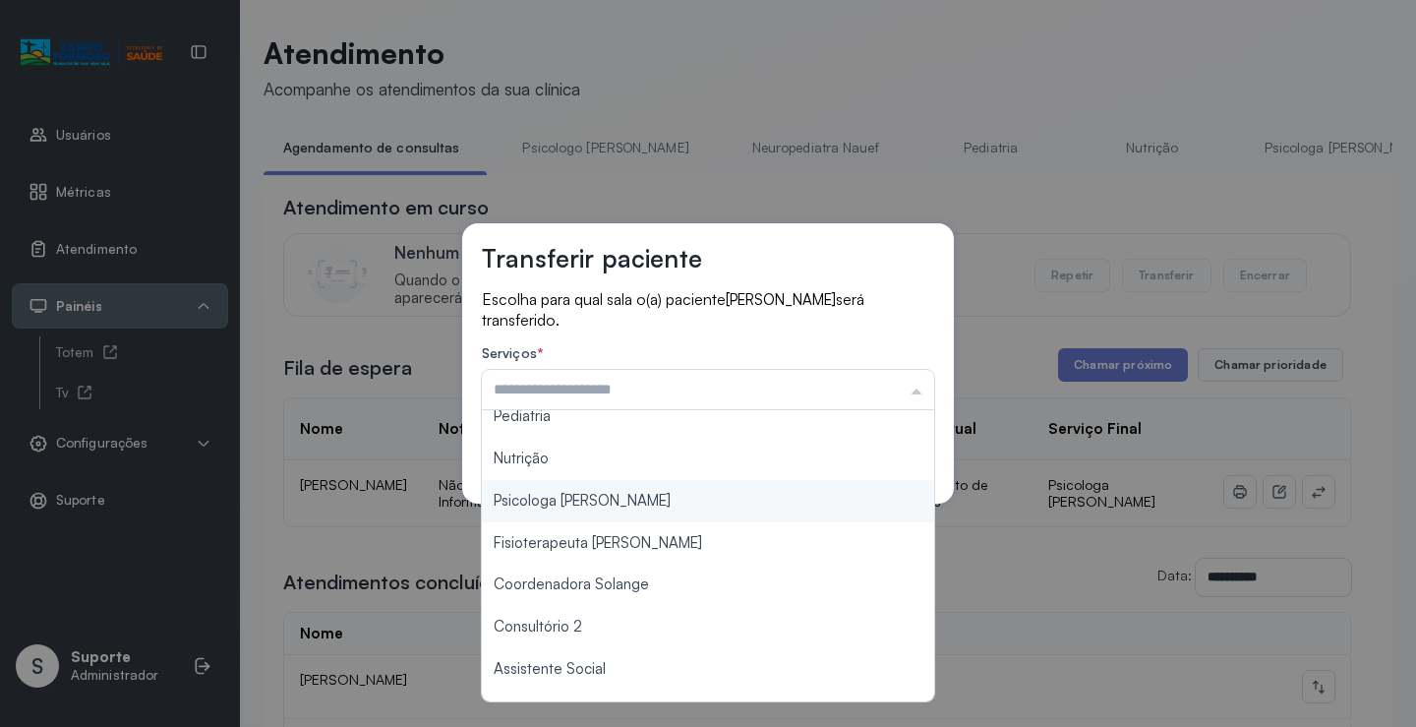
type input "**********"
drag, startPoint x: 638, startPoint y: 506, endPoint x: 707, endPoint y: 489, distance: 71.1
click at [644, 502] on div "**********" at bounding box center [708, 363] width 492 height 280
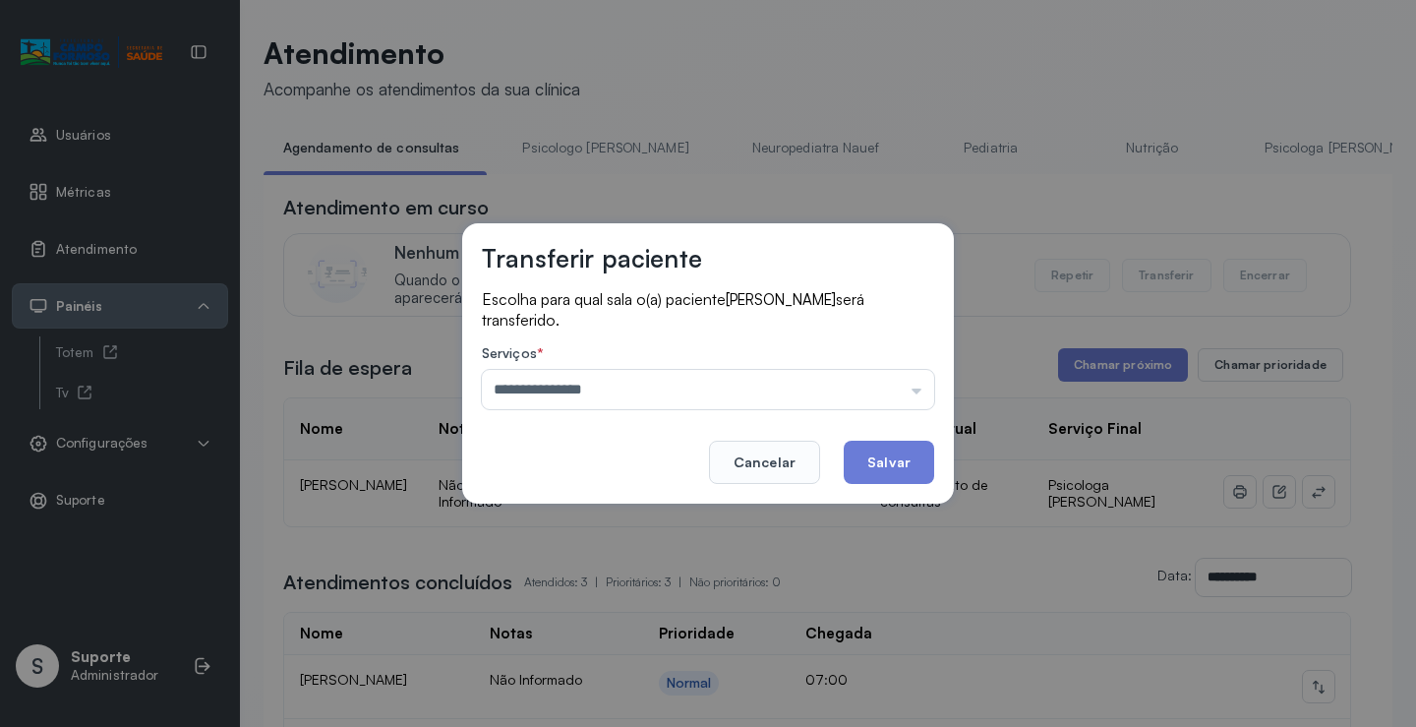
click at [897, 466] on button "Salvar" at bounding box center [889, 461] width 90 height 43
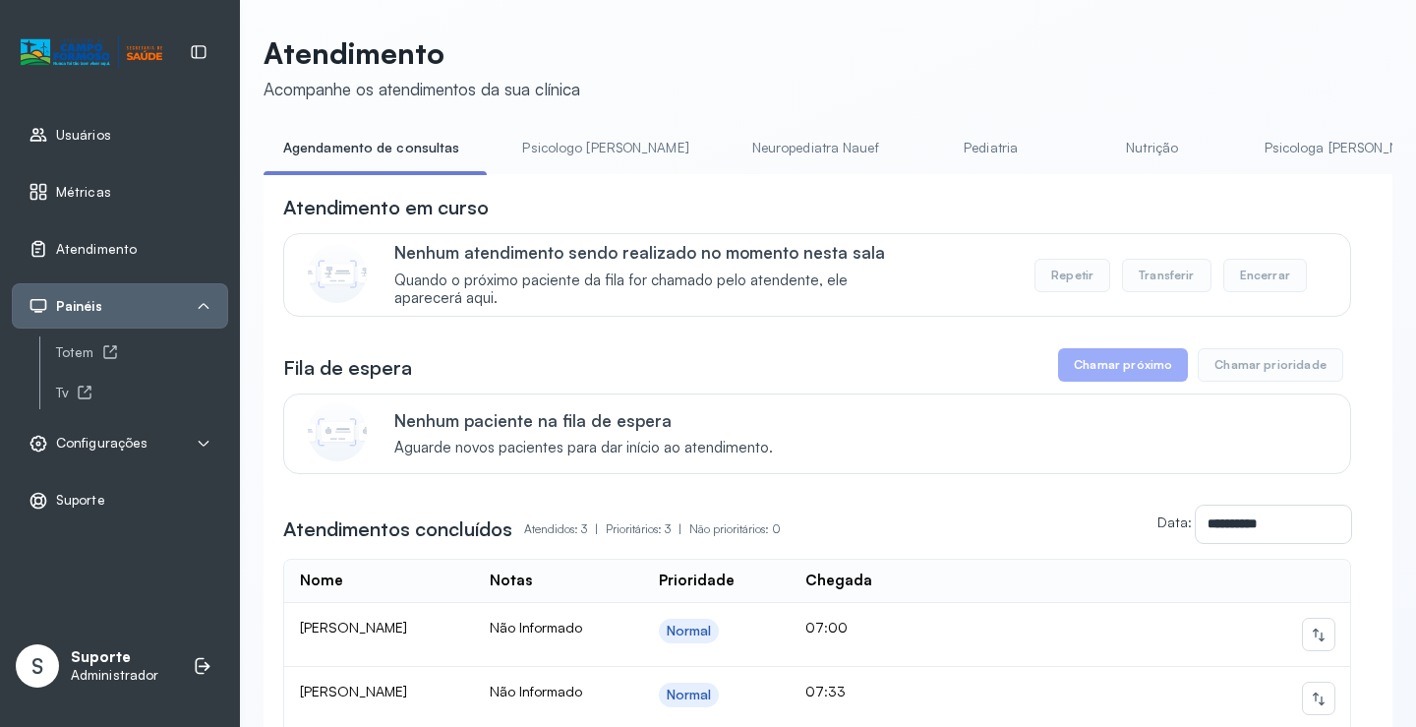
click at [561, 130] on div "**********" at bounding box center [828, 477] width 1129 height 885
click at [559, 132] on link "Psicologo Pedro" at bounding box center [604, 148] width 205 height 32
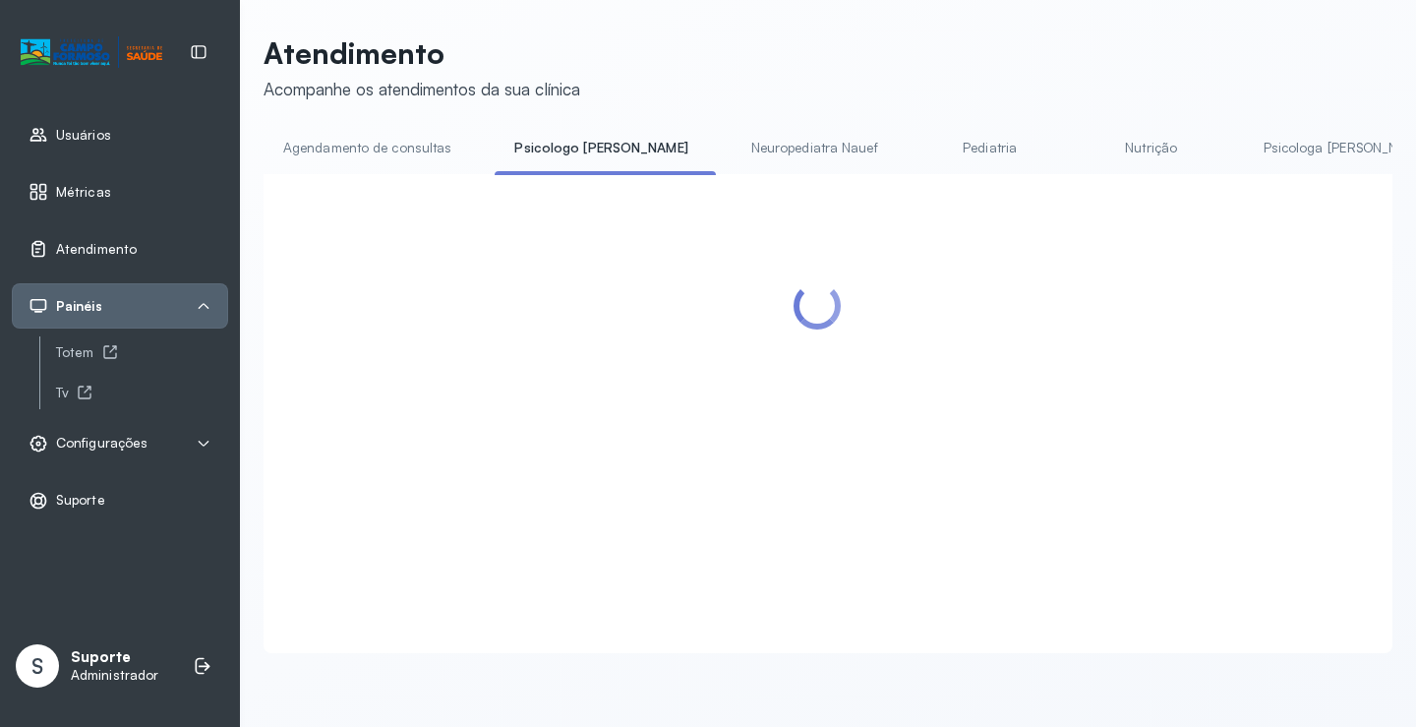
click at [384, 137] on link "Agendamento de consultas" at bounding box center [367, 148] width 207 height 32
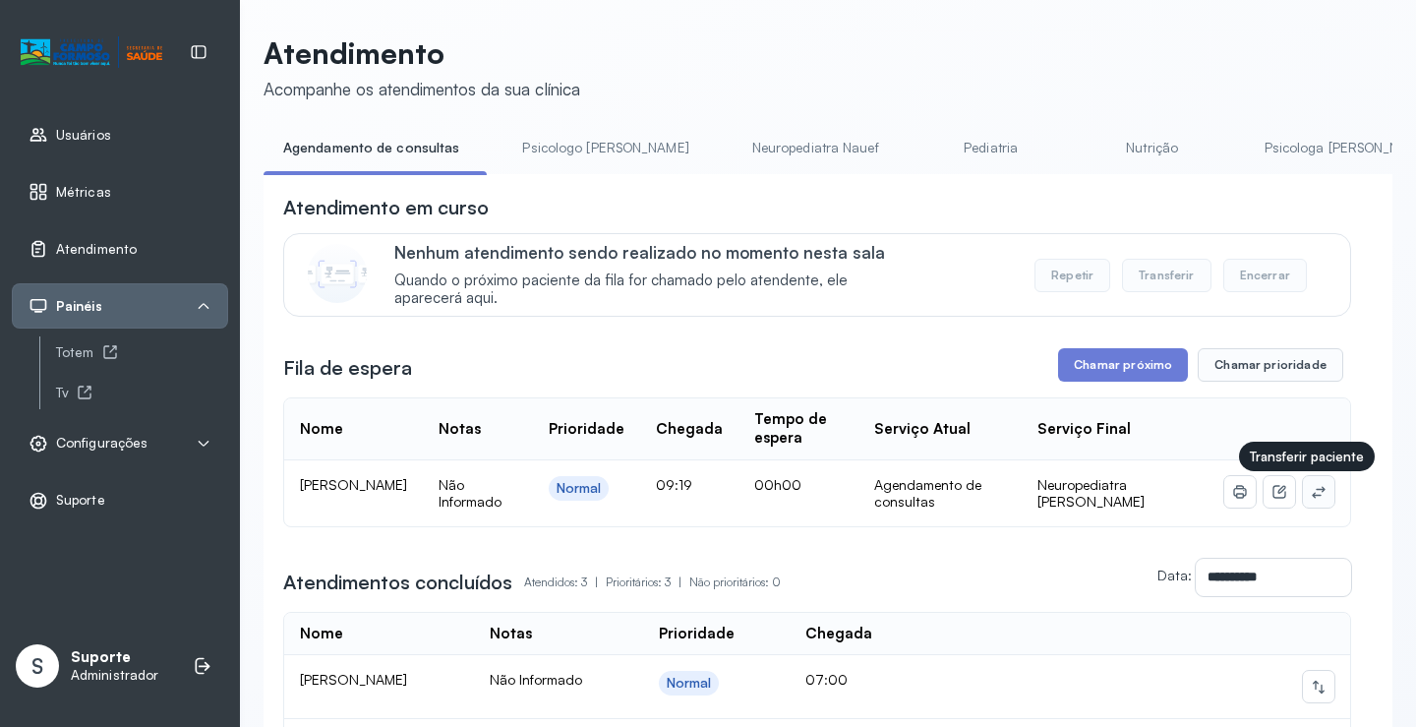
click at [1313, 506] on button at bounding box center [1318, 491] width 31 height 31
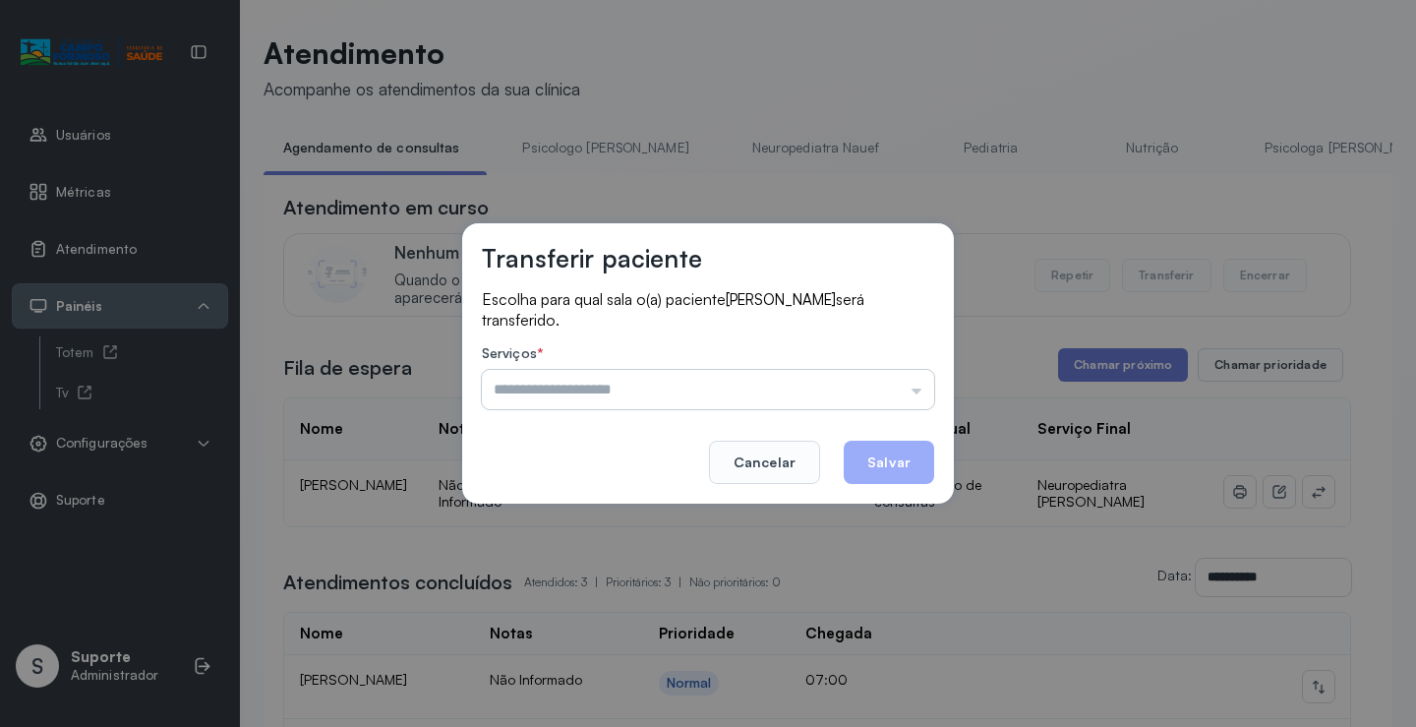
click at [876, 387] on input "text" at bounding box center [708, 389] width 452 height 39
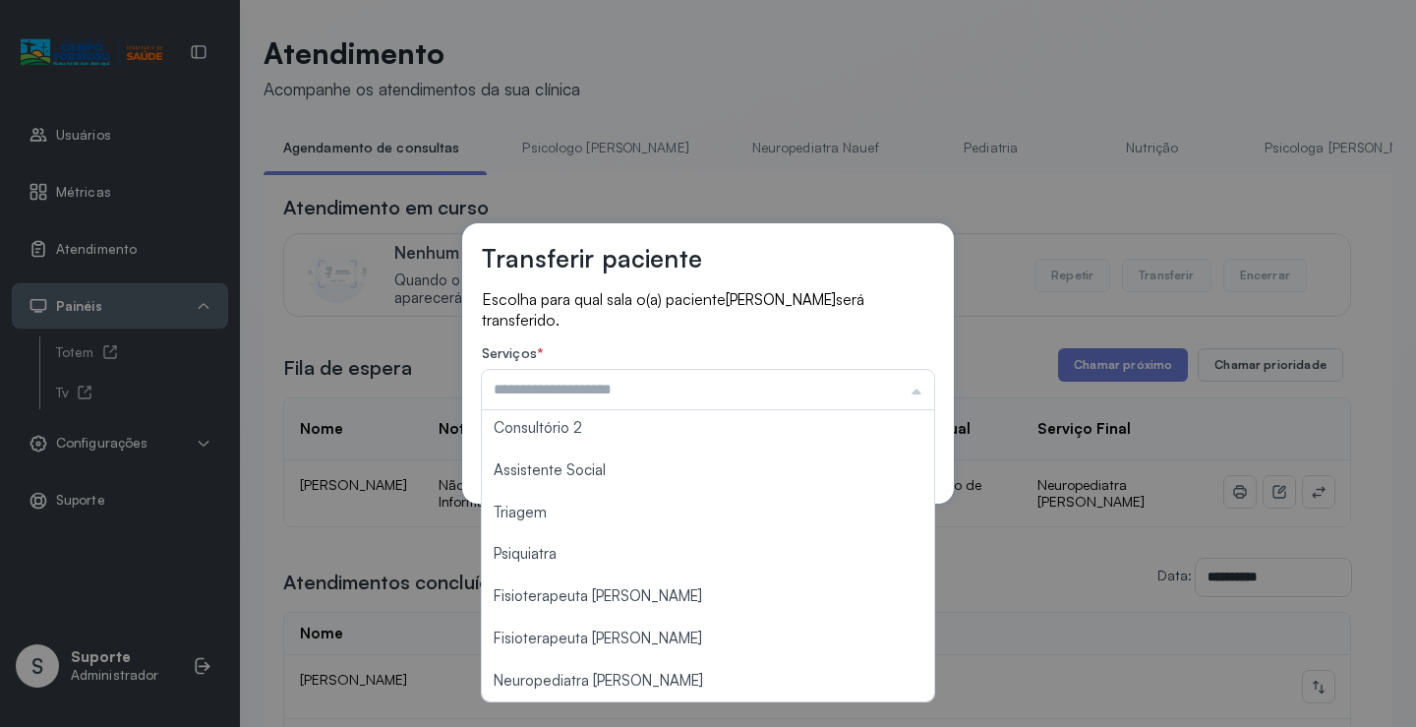
scroll to position [298, 0]
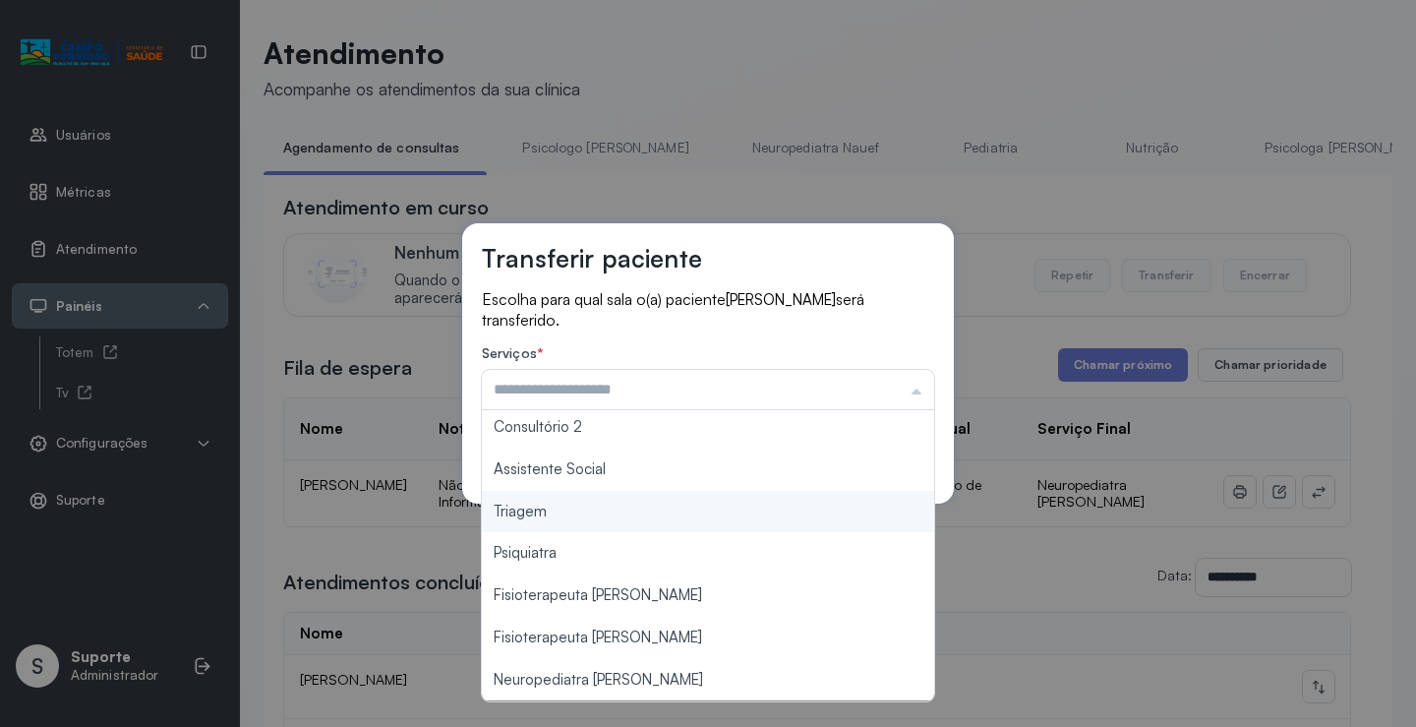
type input "*******"
click at [558, 507] on div "Transferir paciente Escolha para qual sala o(a) paciente ARTHUR VALERIO MARTINS…" at bounding box center [708, 363] width 1416 height 727
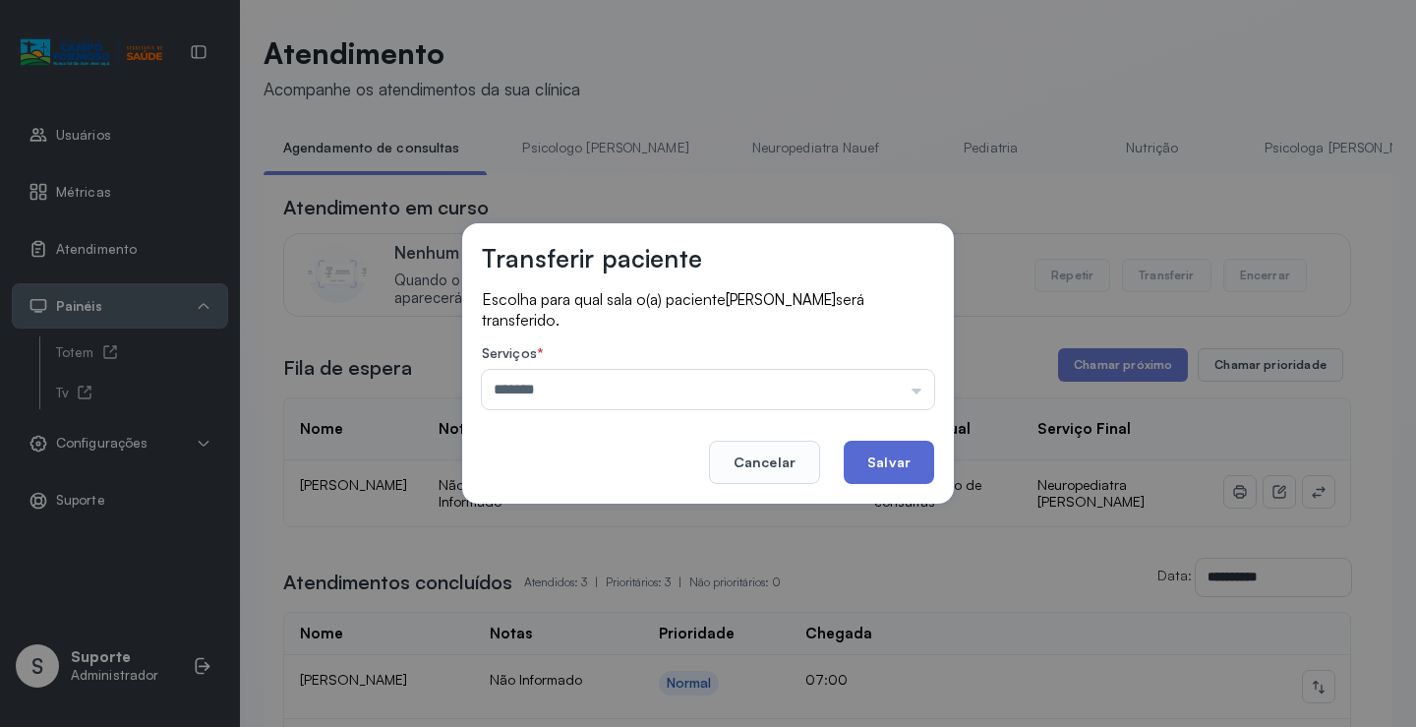
click at [884, 464] on button "Salvar" at bounding box center [889, 461] width 90 height 43
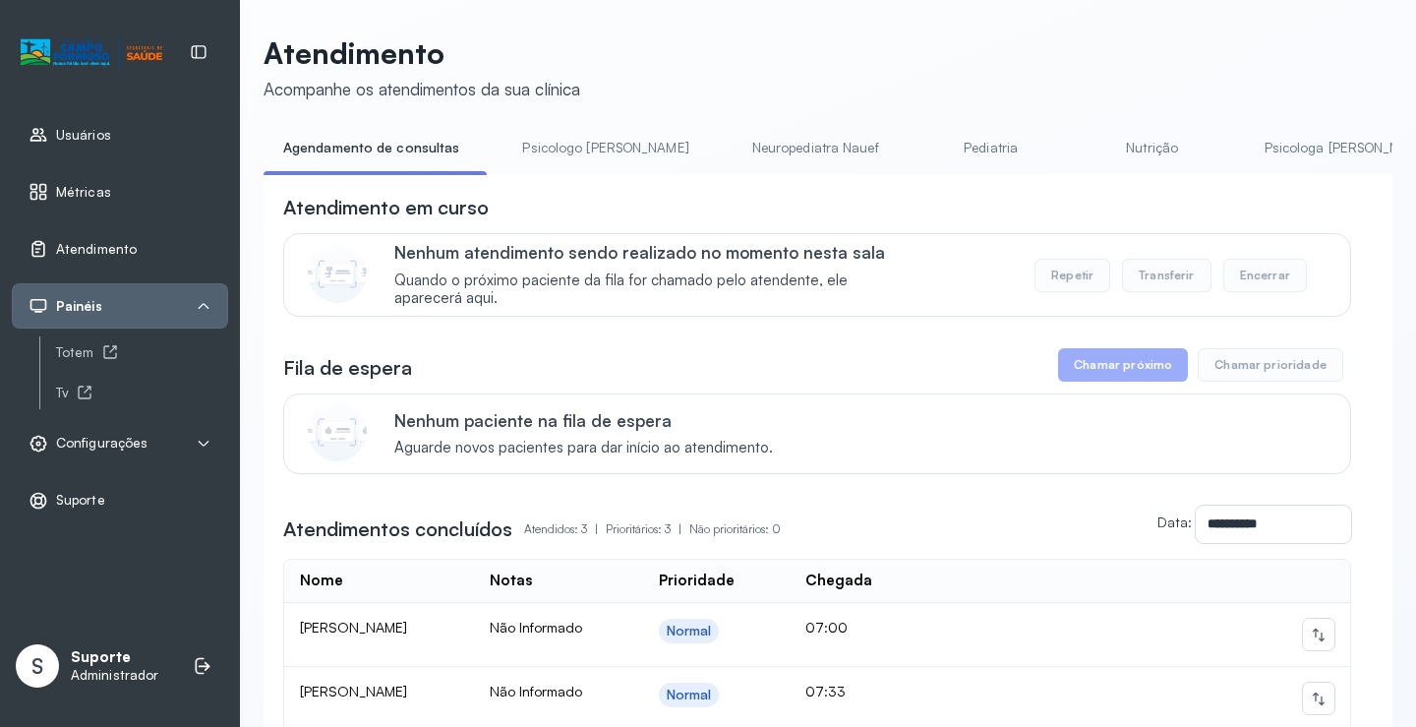
click at [605, 139] on link "Psicologo Pedro" at bounding box center [604, 148] width 205 height 32
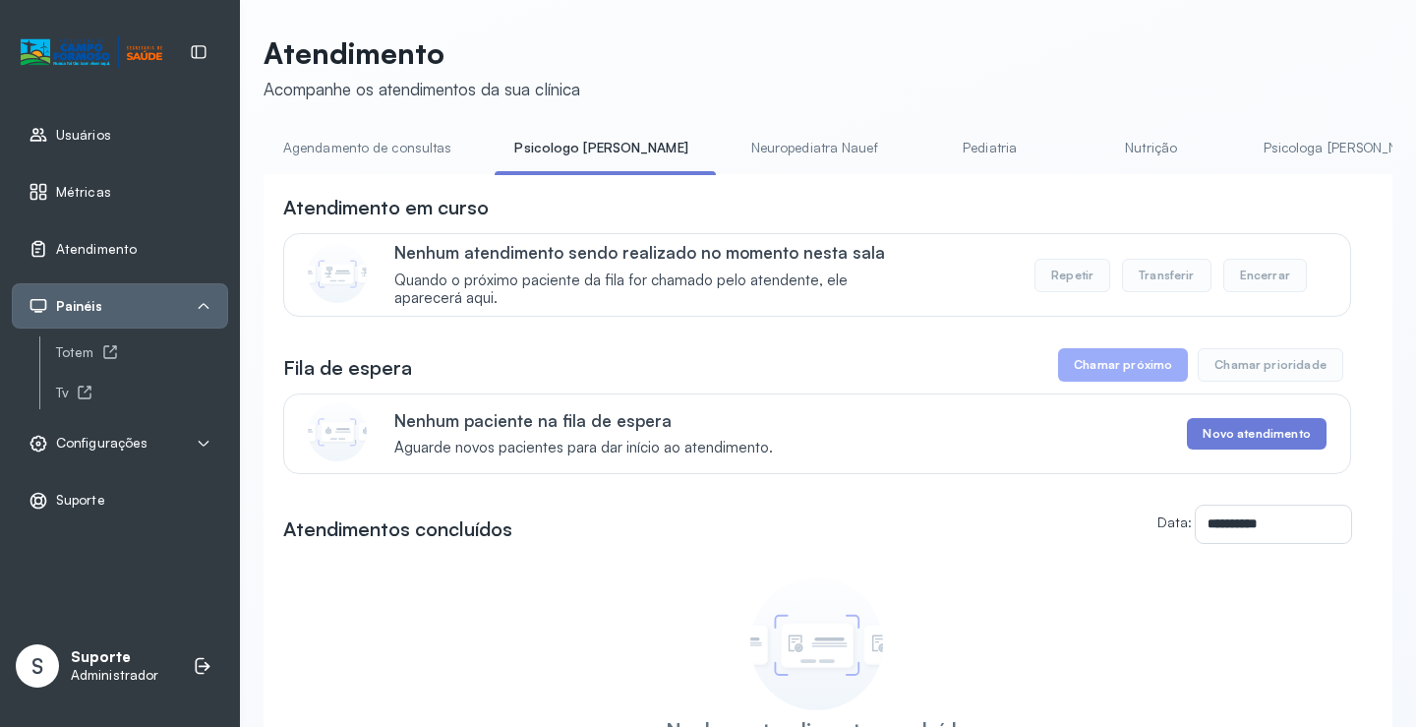
click at [391, 147] on link "Agendamento de consultas" at bounding box center [367, 148] width 207 height 32
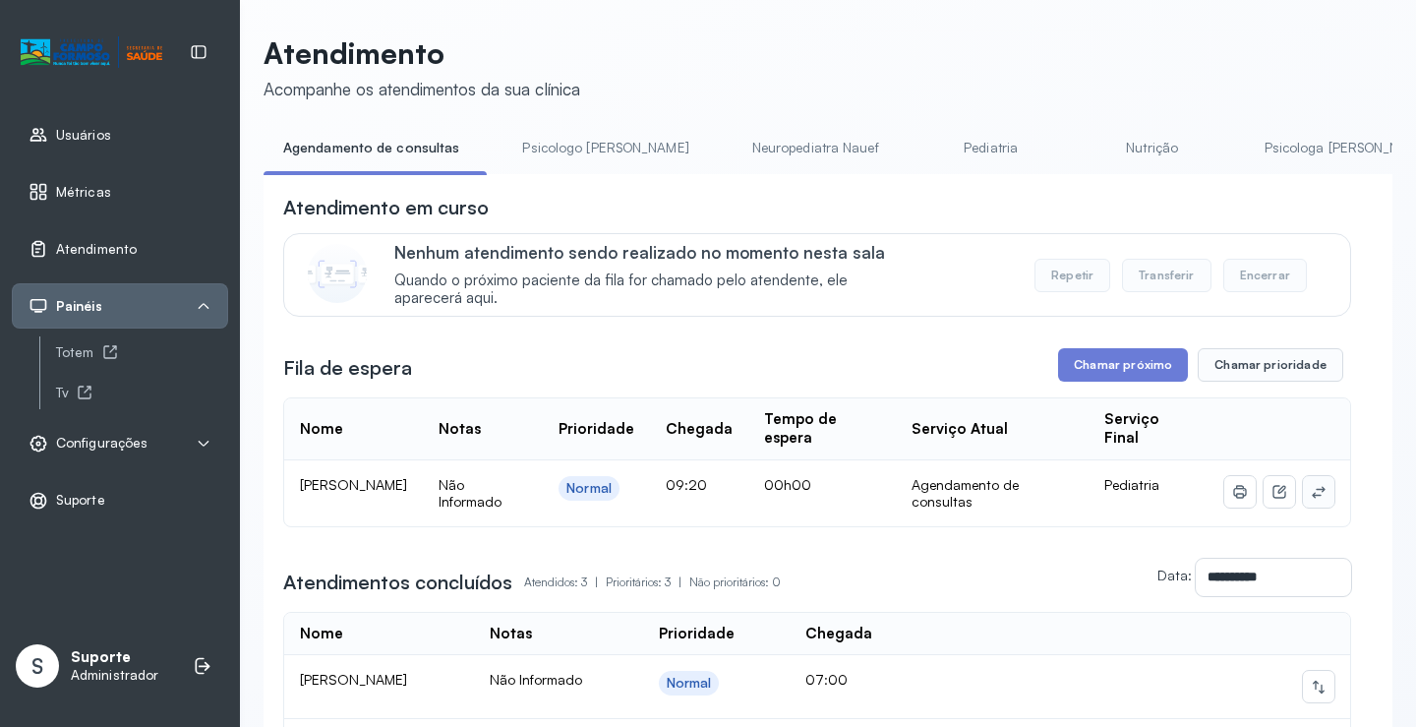
click at [1311, 499] on icon at bounding box center [1319, 492] width 16 height 16
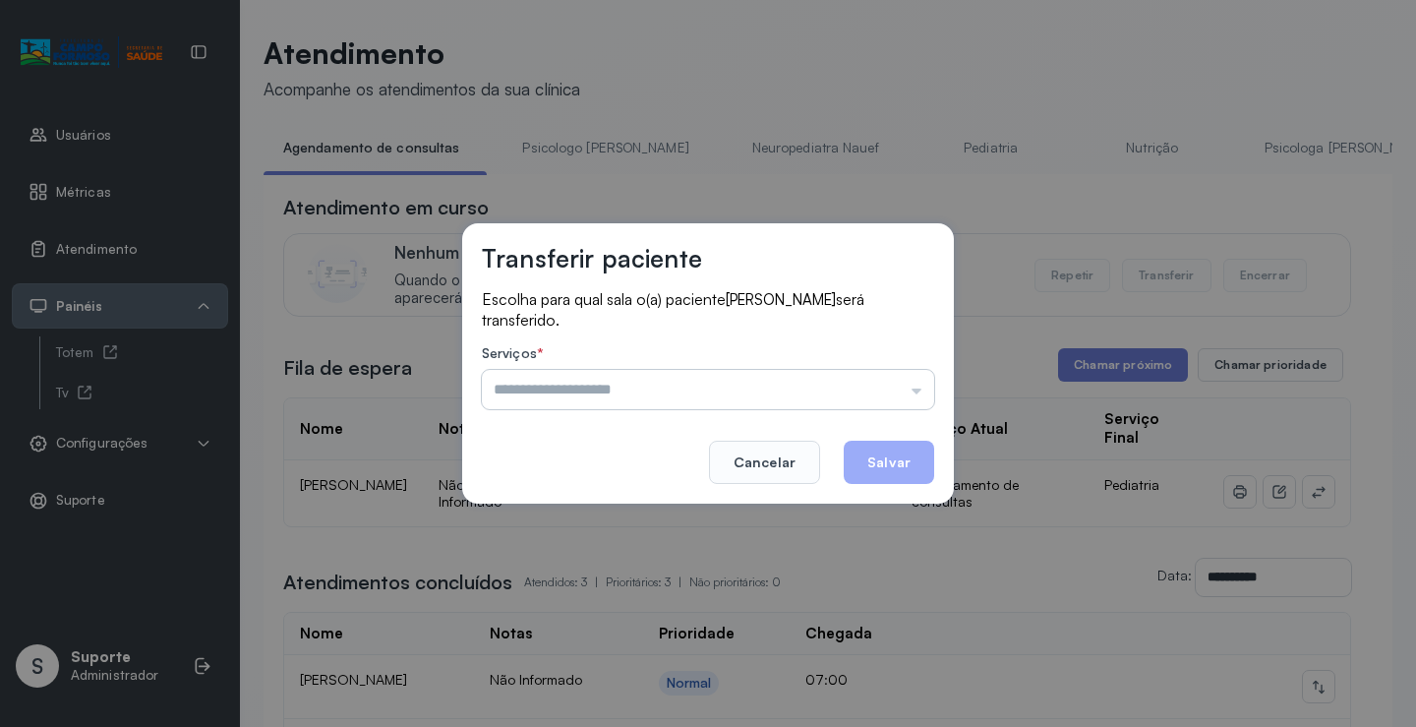
click at [904, 390] on input "text" at bounding box center [708, 389] width 452 height 39
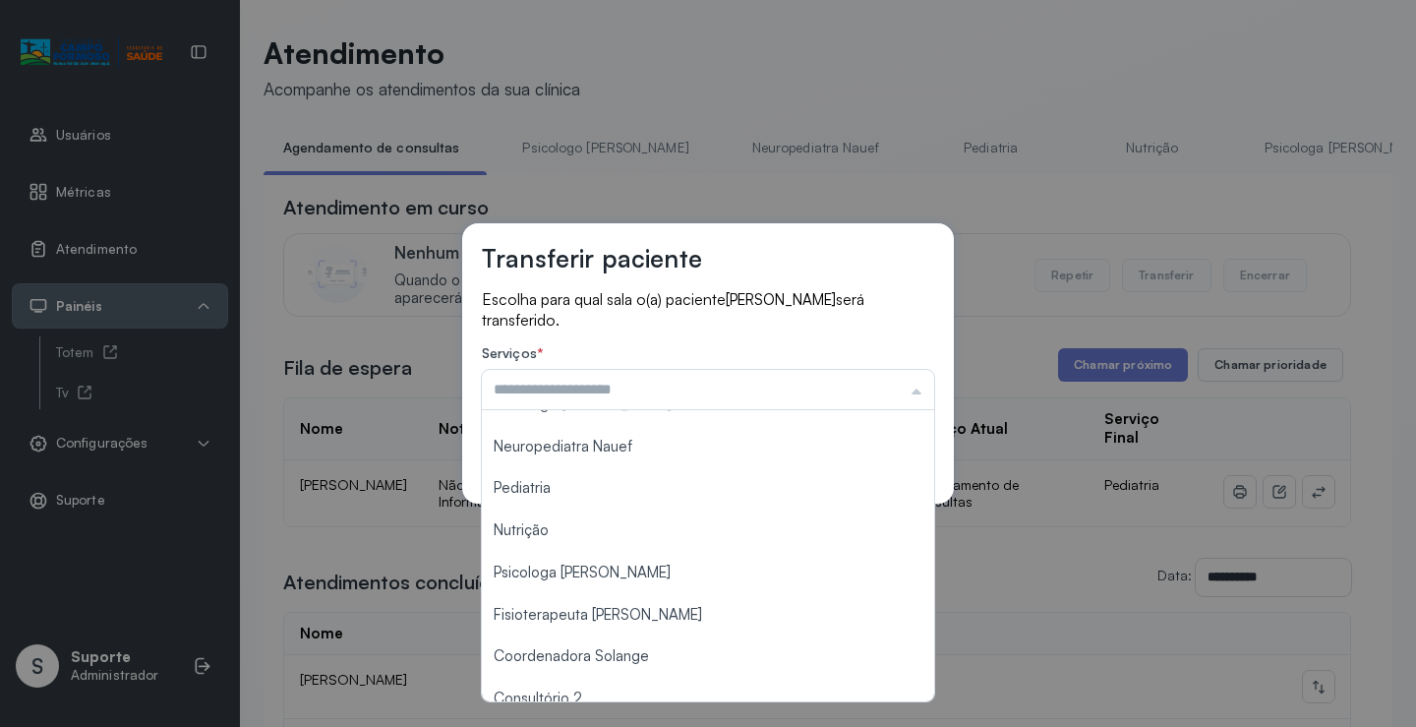
scroll to position [0, 0]
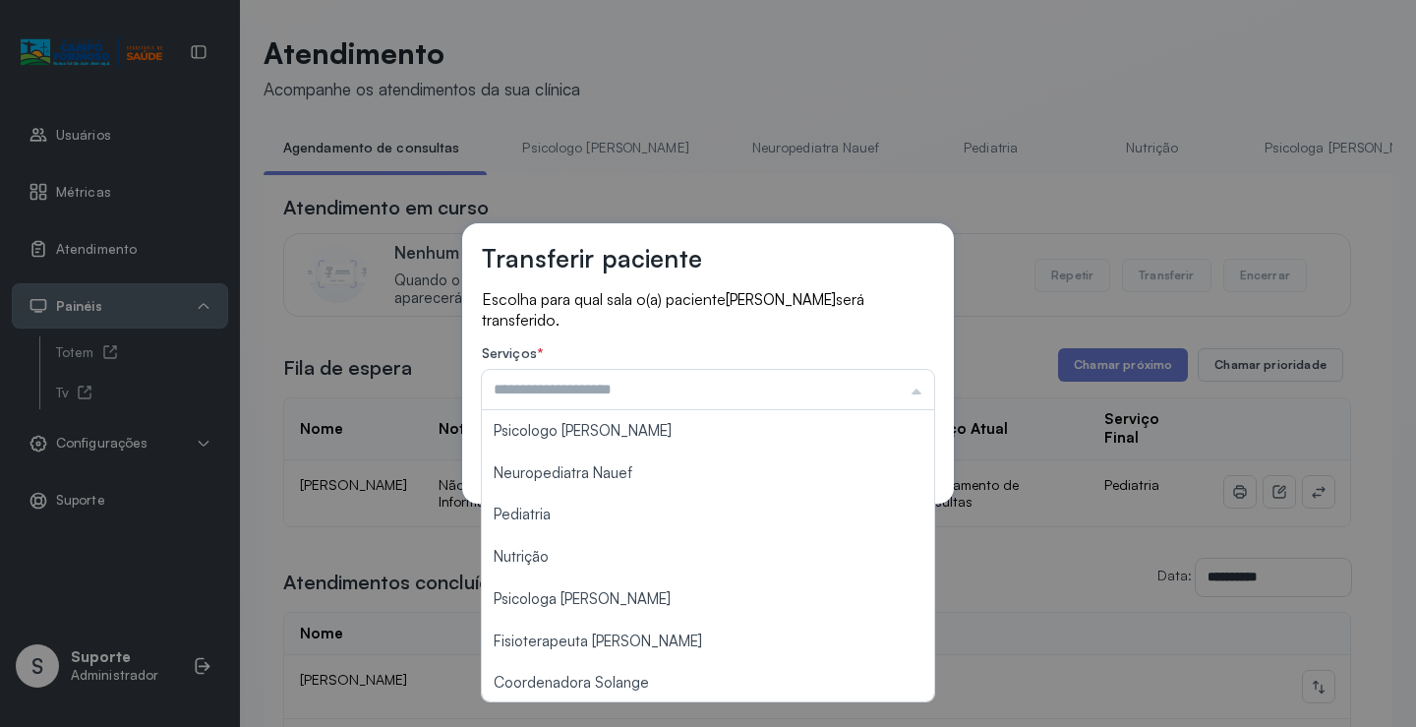
click at [753, 327] on p "Escolha para qual sala o(a) paciente ASAFE SILVA AMORIM será transferido." at bounding box center [708, 309] width 452 height 40
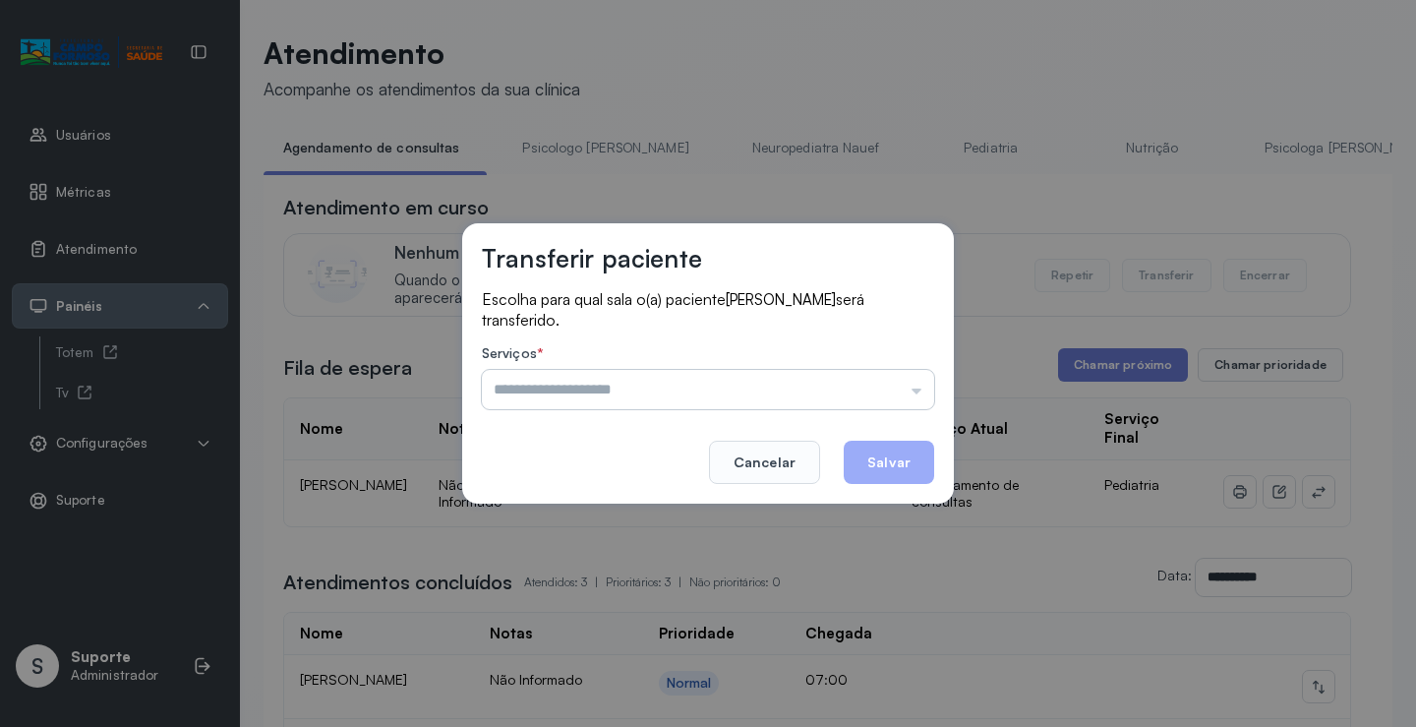
click at [799, 396] on input "text" at bounding box center [708, 389] width 452 height 39
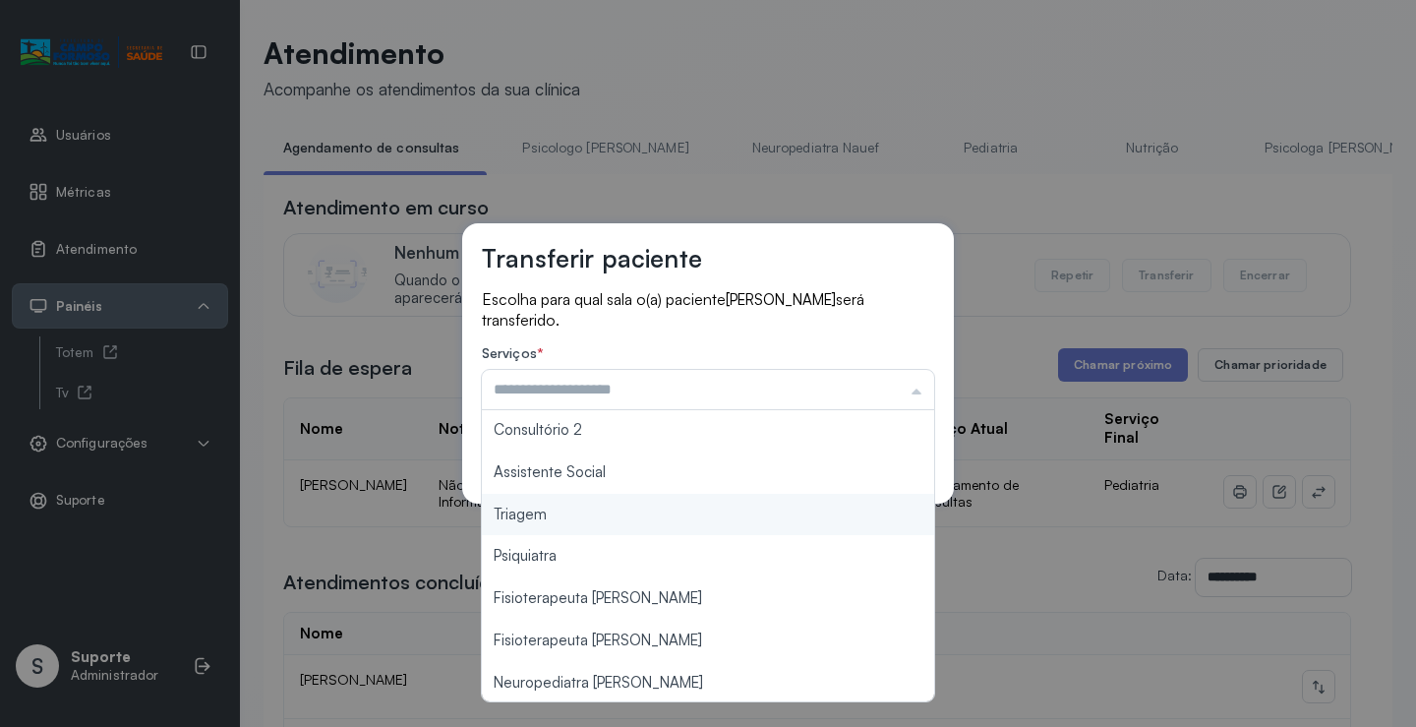
scroll to position [297, 0]
click at [625, 509] on div "Transferir paciente Escolha para qual sala o(a) paciente ASAFE SILVA AMORIM ser…" at bounding box center [708, 363] width 1416 height 727
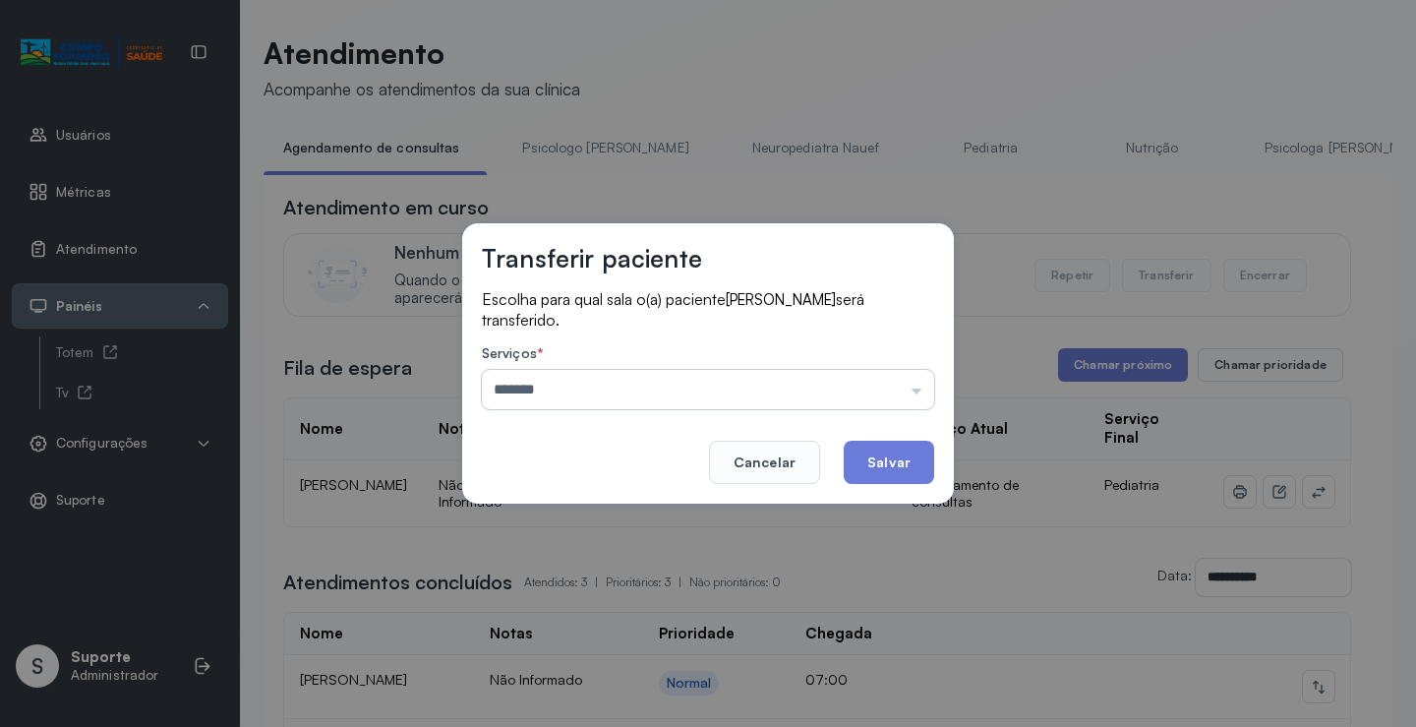
click at [850, 382] on input "*******" at bounding box center [708, 389] width 452 height 39
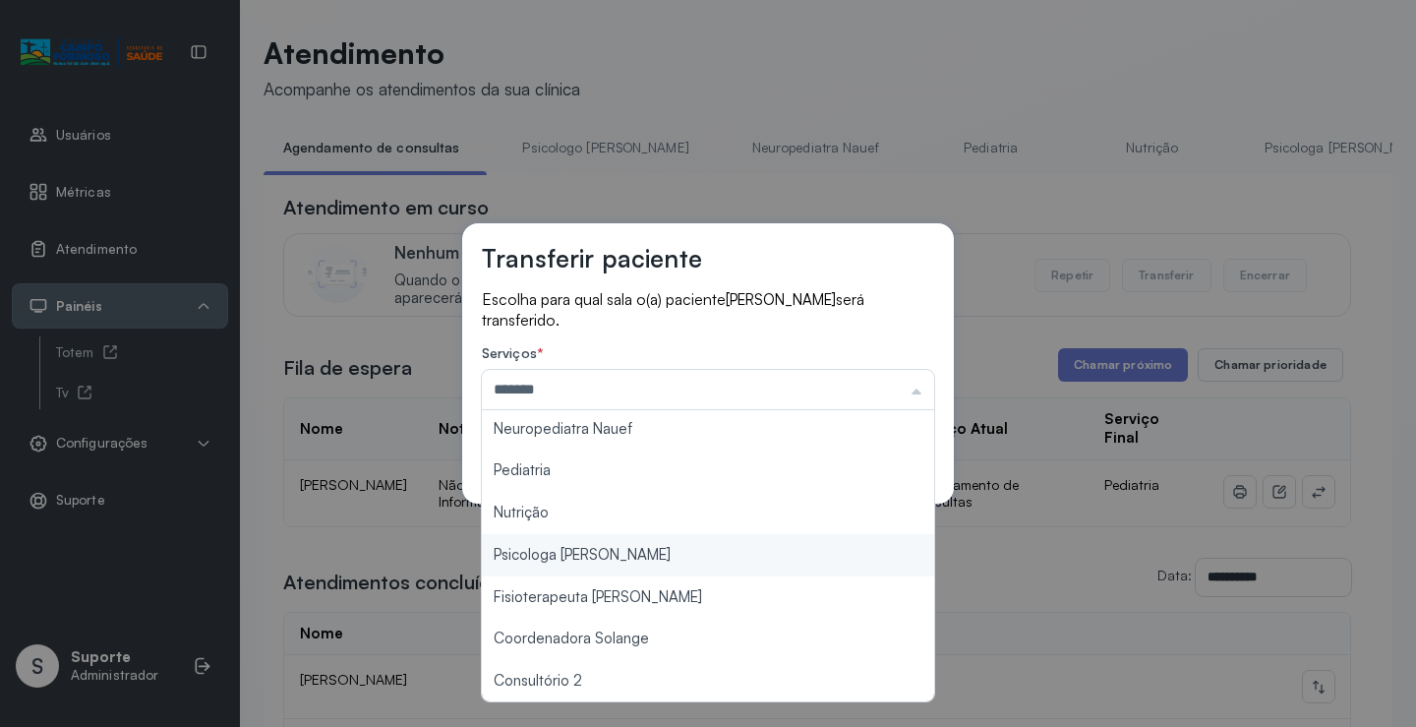
scroll to position [0, 0]
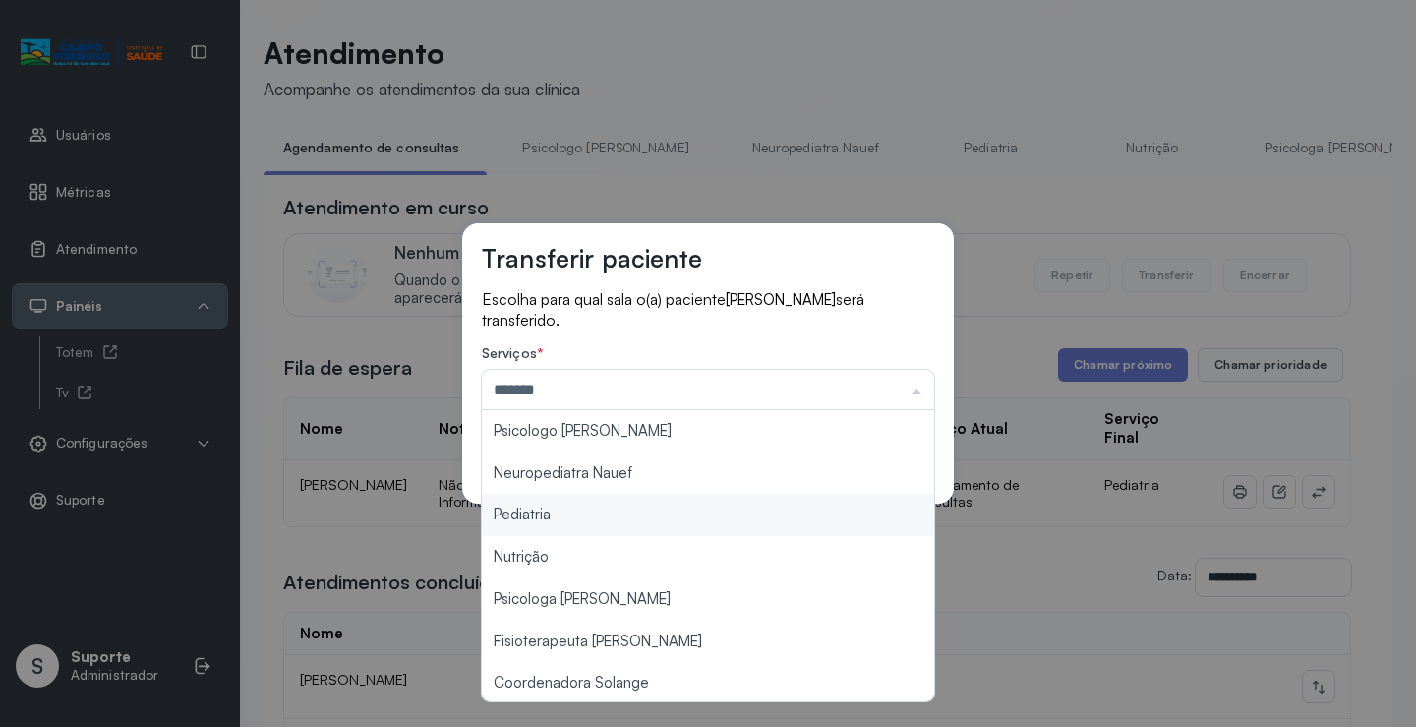
type input "*********"
drag, startPoint x: 590, startPoint y: 522, endPoint x: 792, endPoint y: 473, distance: 208.4
click at [594, 515] on div "Transferir paciente Escolha para qual sala o(a) paciente ASAFE SILVA AMORIM ser…" at bounding box center [708, 363] width 1416 height 727
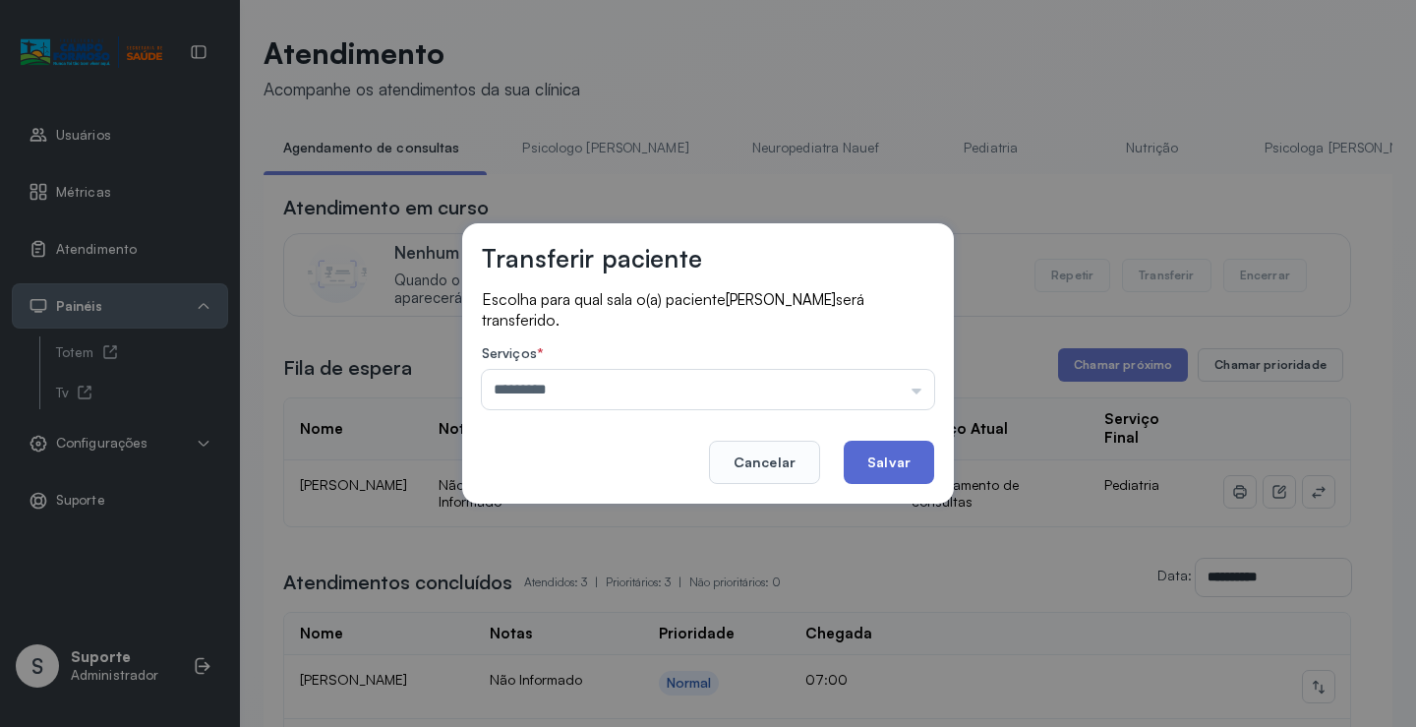
click at [870, 468] on button "Salvar" at bounding box center [889, 461] width 90 height 43
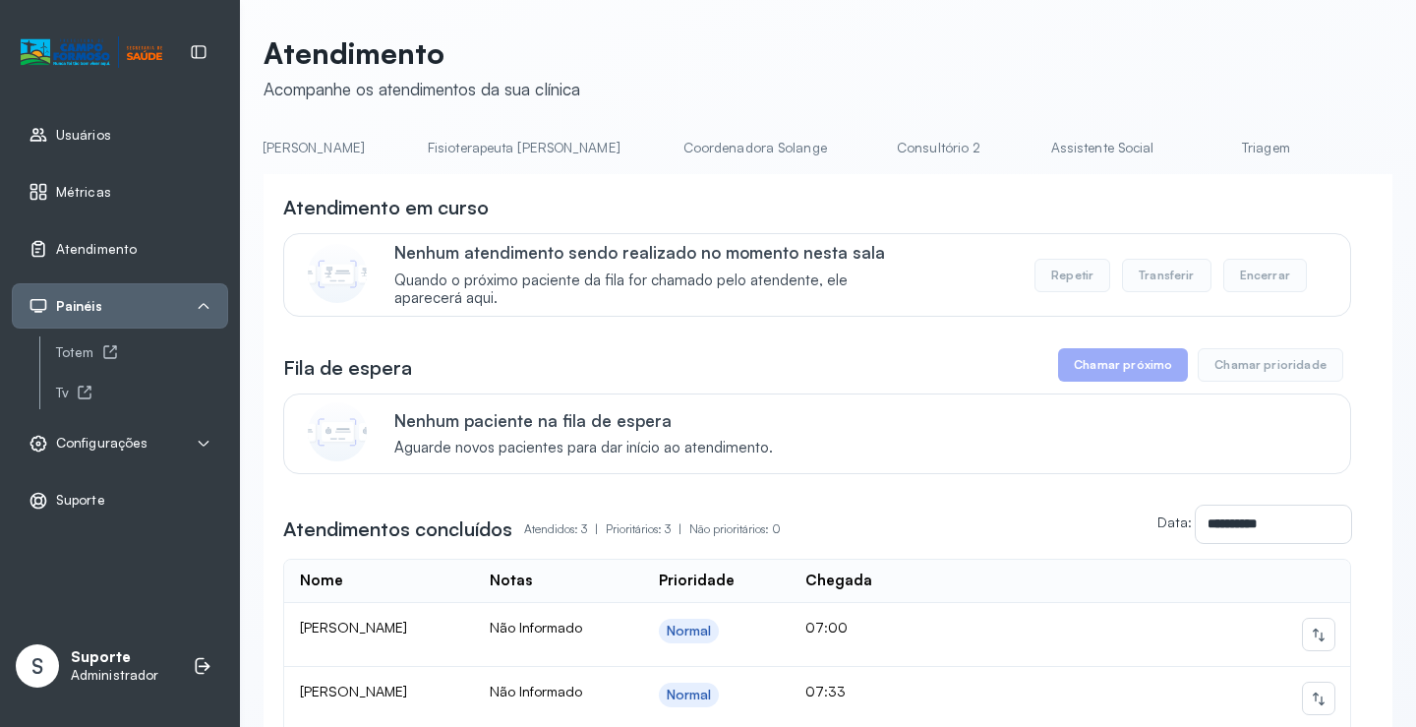
scroll to position [0, 1073]
click at [1190, 150] on link "Triagem" at bounding box center [1259, 148] width 138 height 32
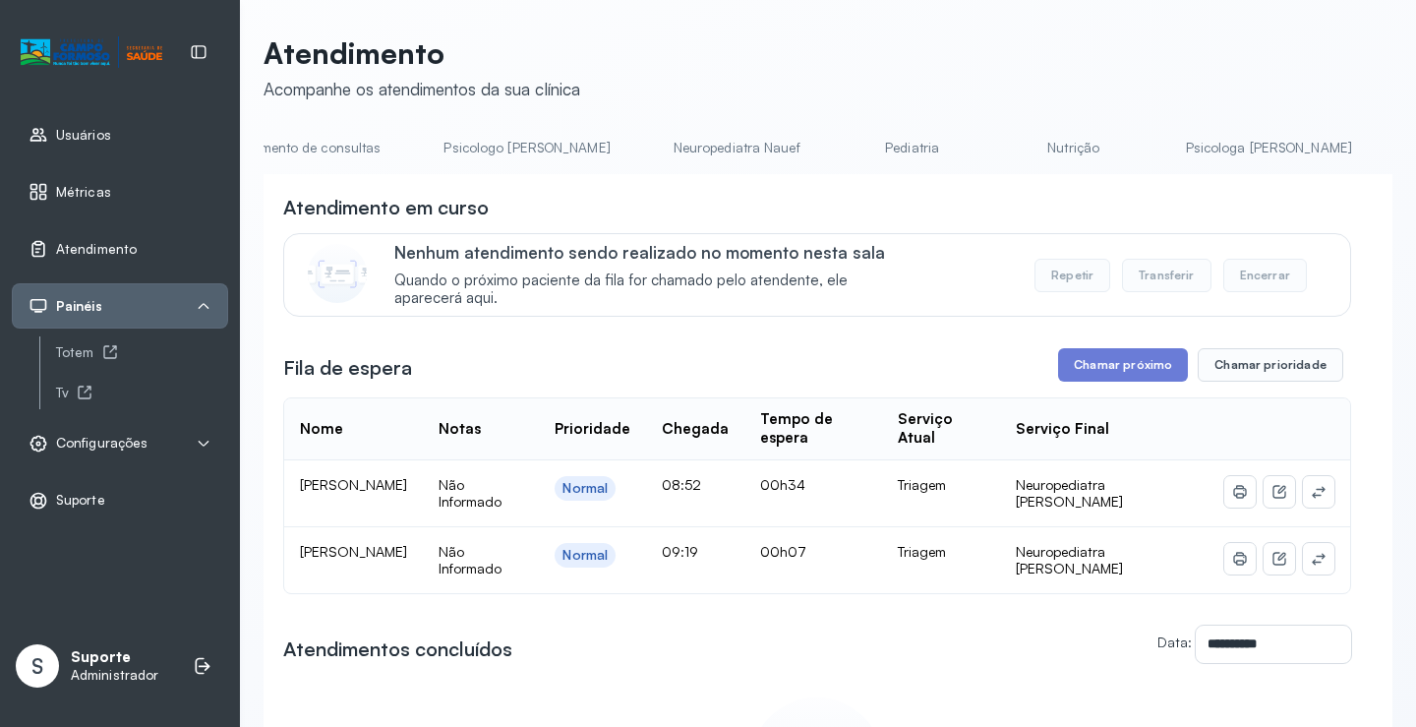
scroll to position [0, 0]
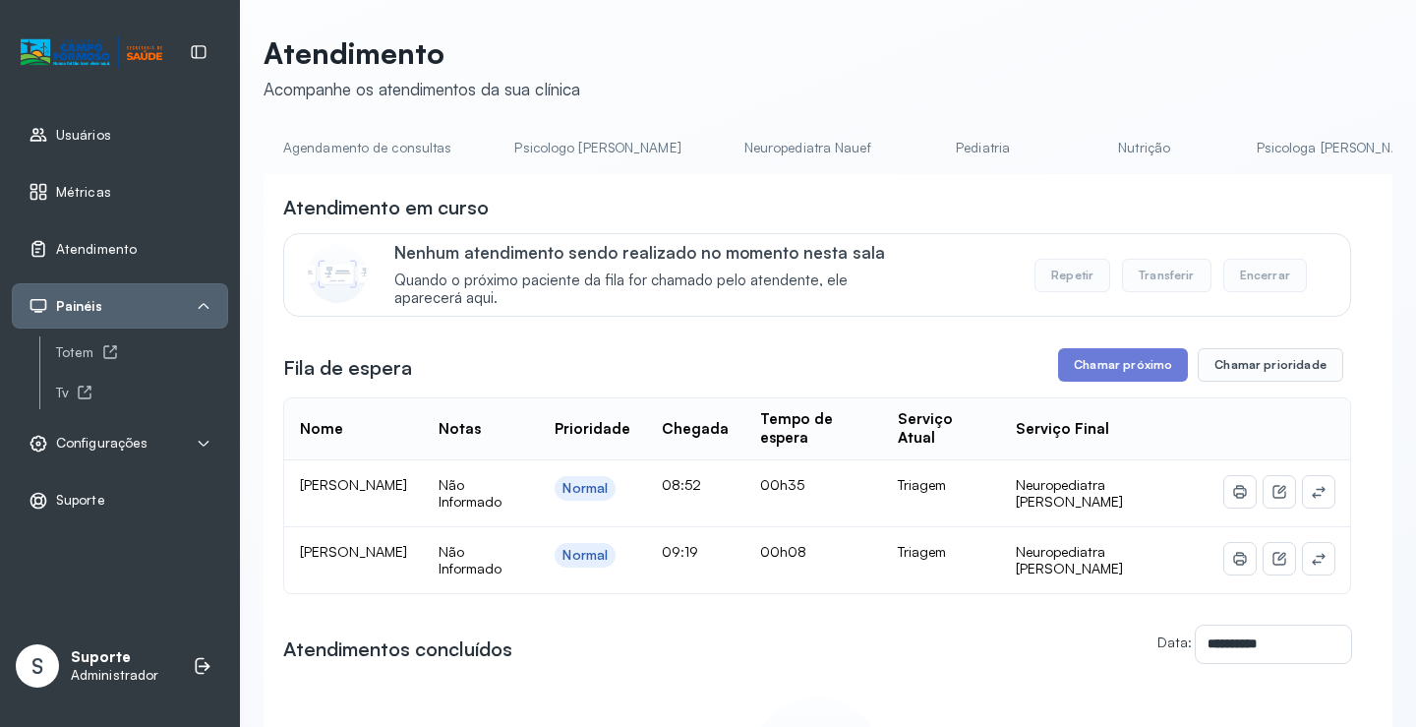
click at [401, 149] on link "Agendamento de consultas" at bounding box center [367, 148] width 207 height 32
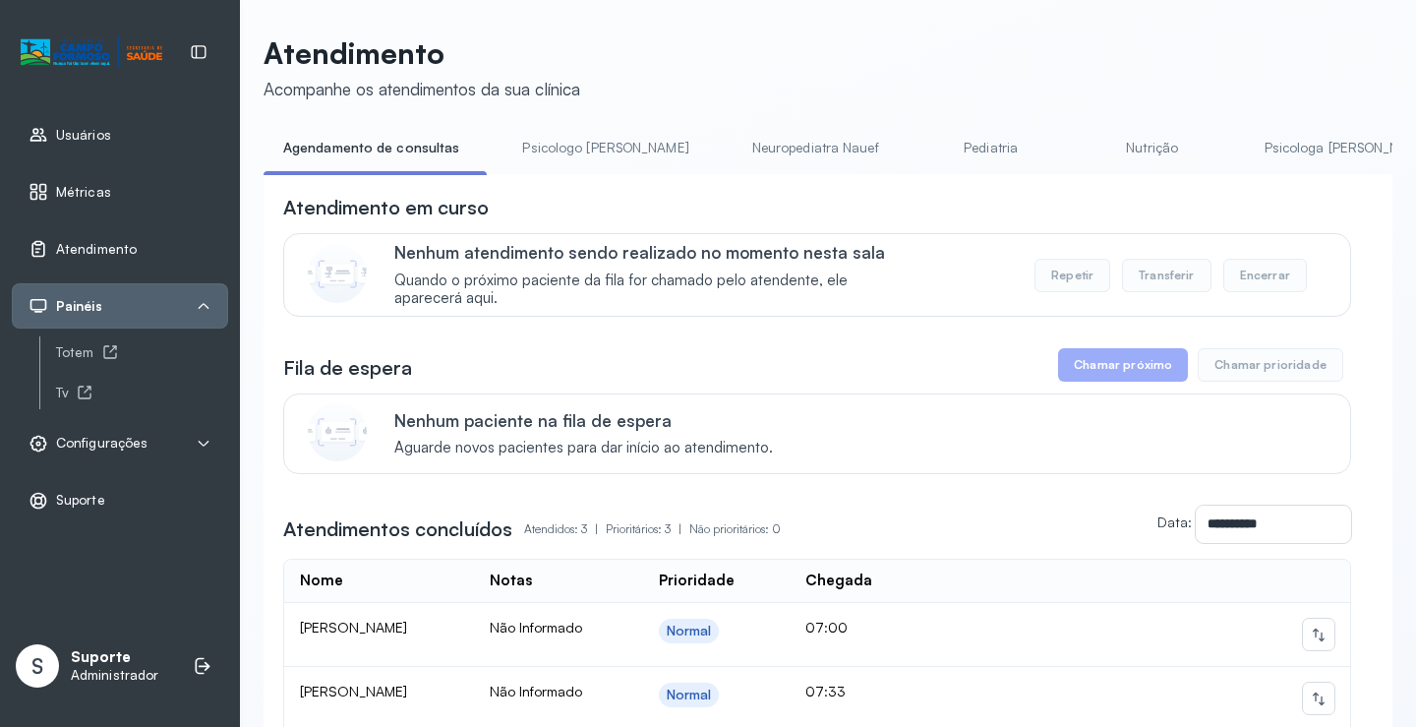
click at [922, 145] on link "Pediatria" at bounding box center [991, 148] width 138 height 32
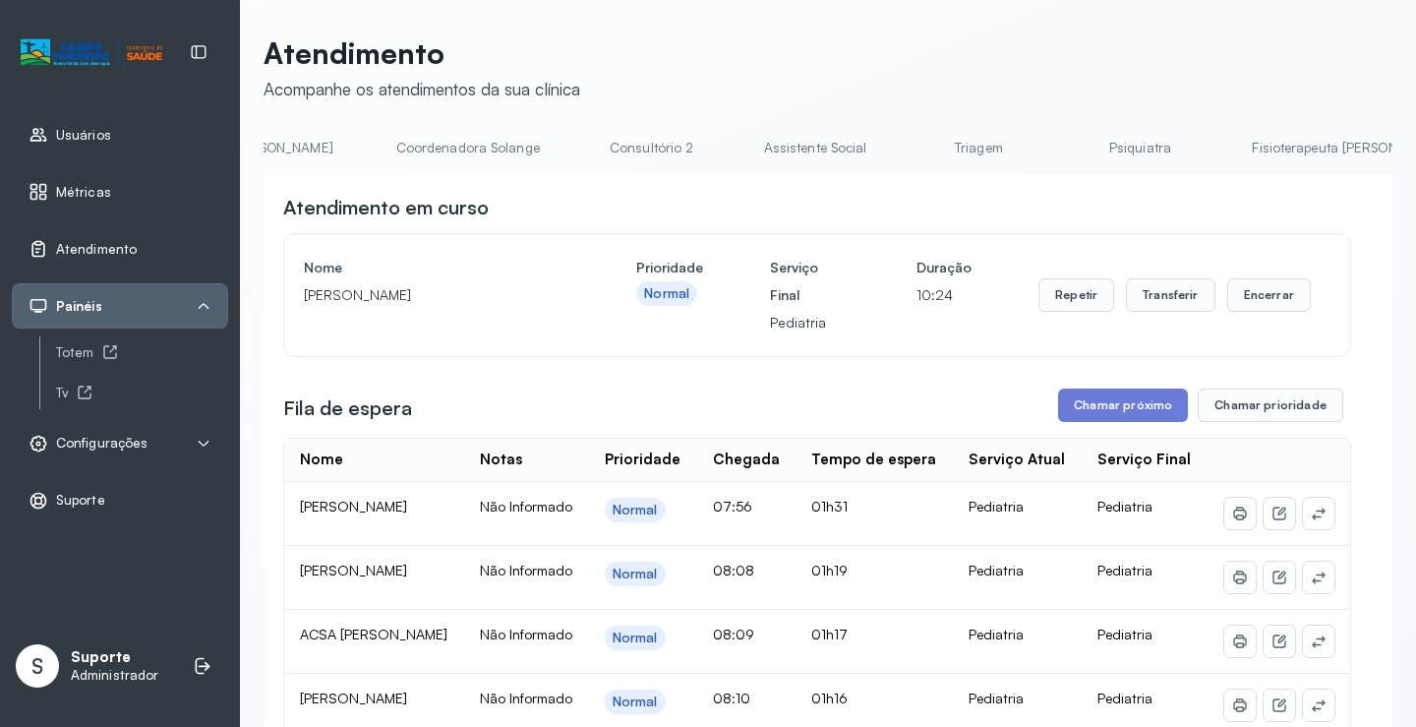
scroll to position [0, 1559]
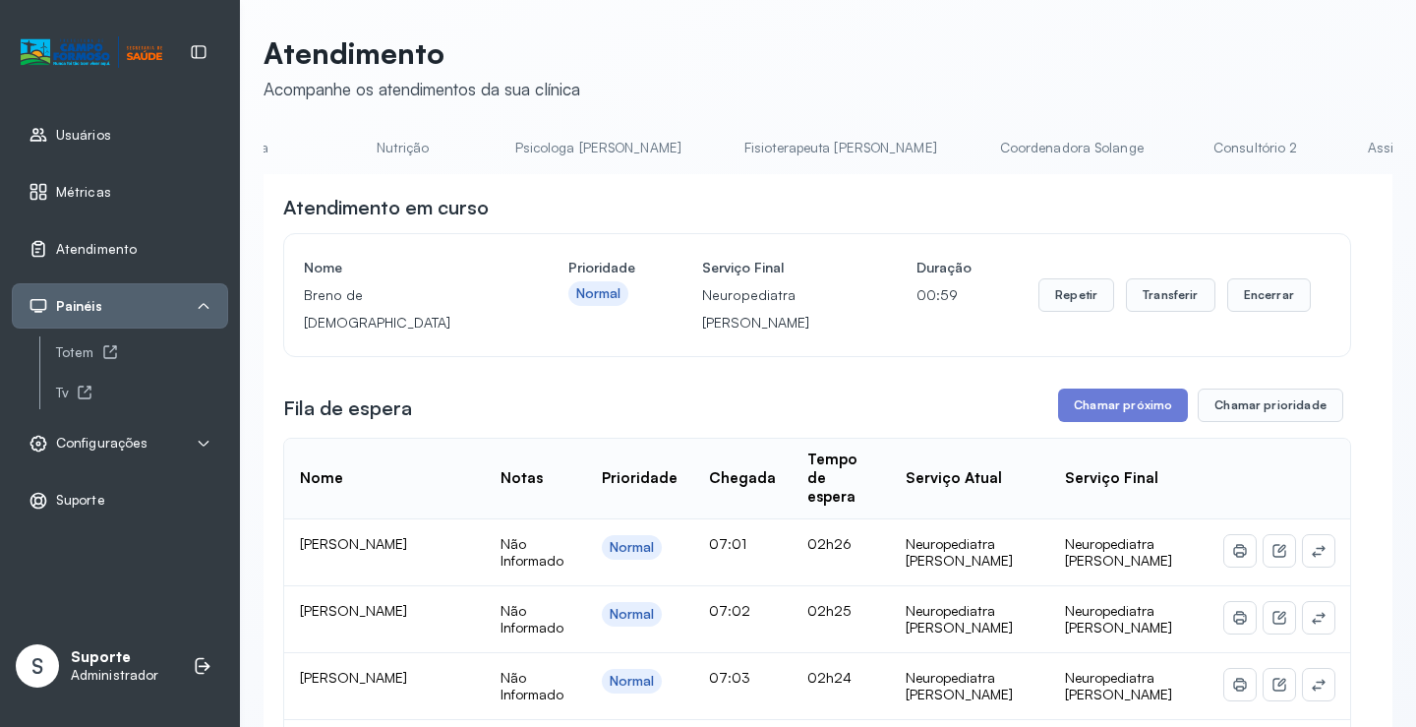
scroll to position [0, 0]
click at [341, 143] on link "Agendamento de consultas" at bounding box center [367, 148] width 207 height 32
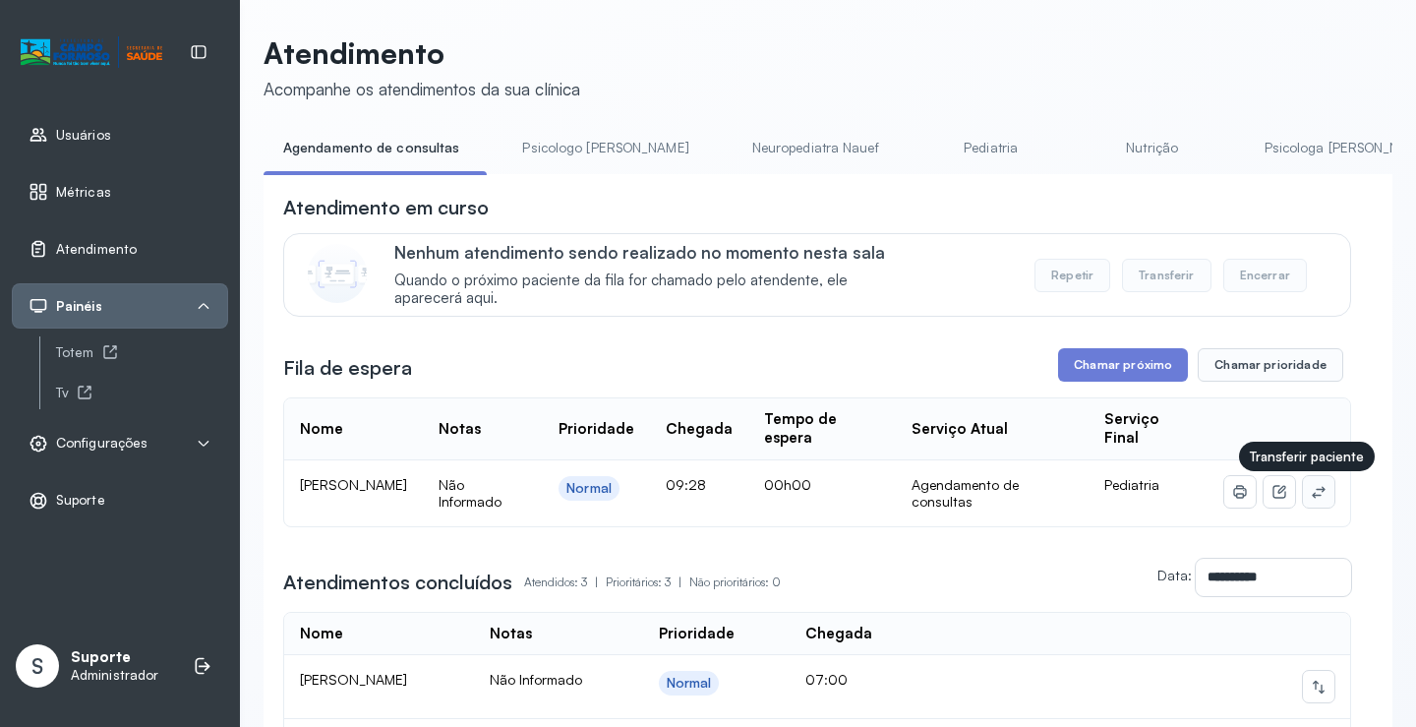
click at [1303, 499] on button at bounding box center [1318, 491] width 31 height 31
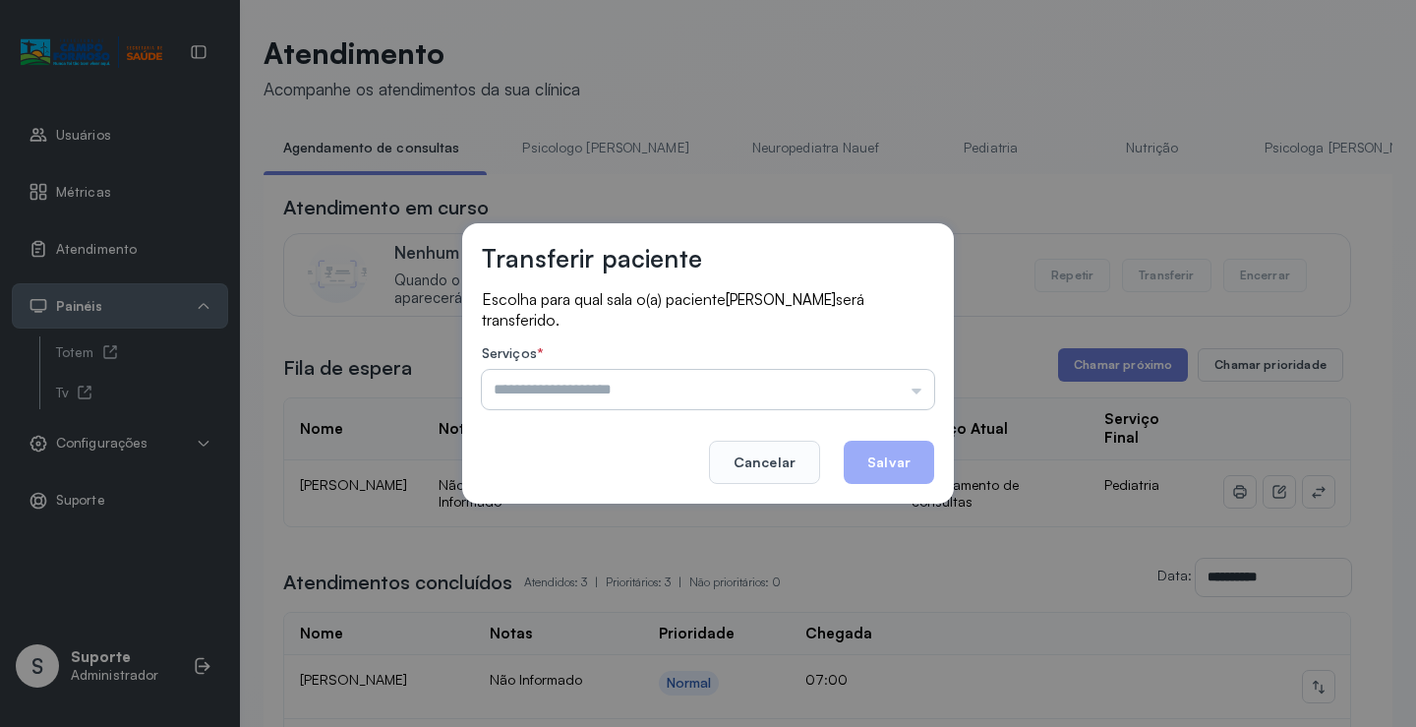
drag, startPoint x: 852, startPoint y: 389, endPoint x: 820, endPoint y: 387, distance: 32.5
click at [850, 387] on input "text" at bounding box center [708, 389] width 452 height 39
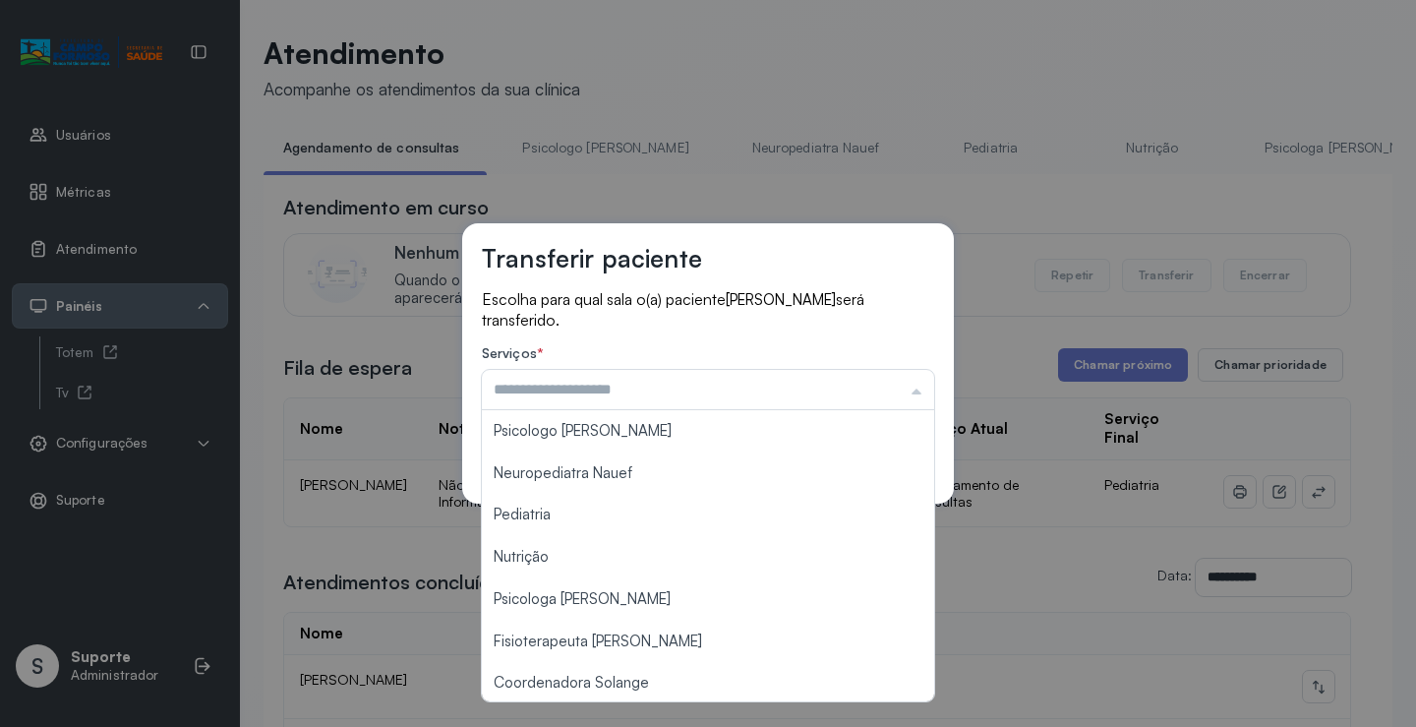
click at [826, 341] on div "Escolha para qual sala o(a) paciente SOPHIA RAFAELA SOUZA SILVA será transferid…" at bounding box center [708, 351] width 452 height 124
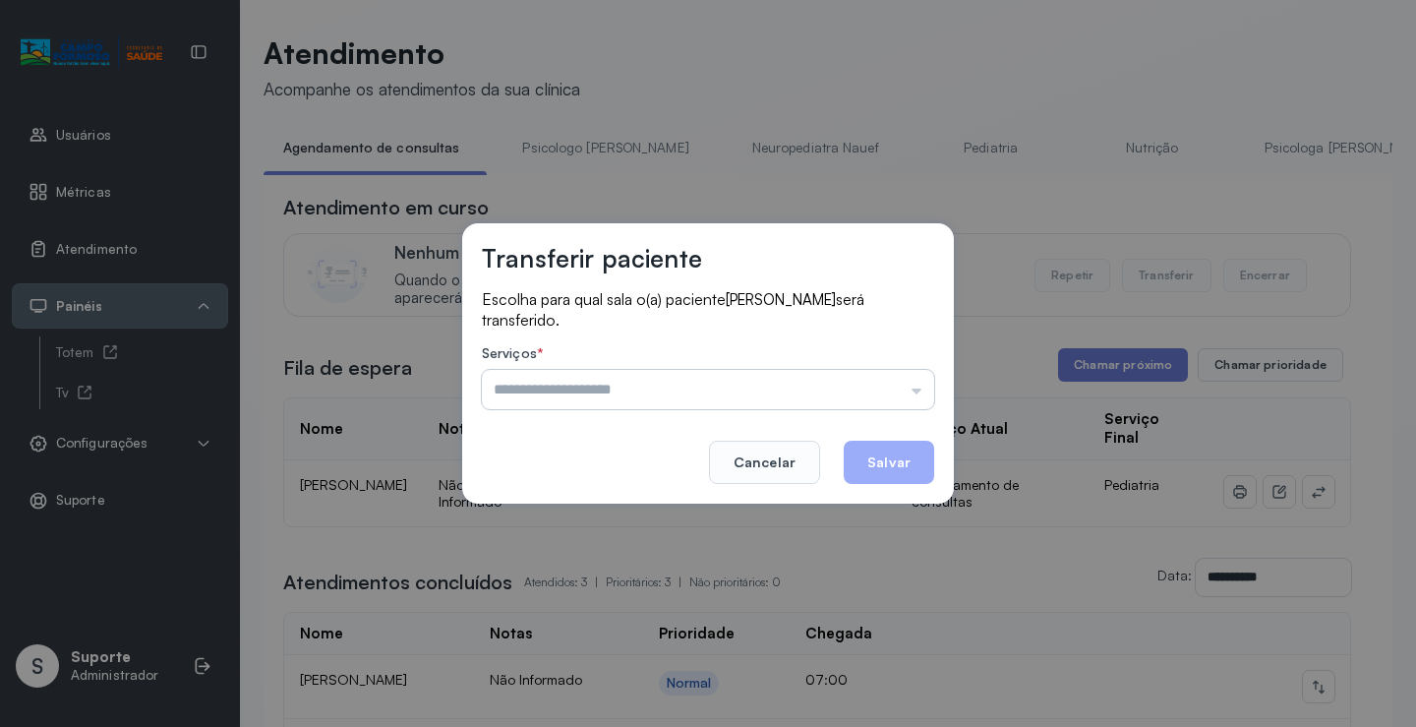
click at [828, 389] on input "text" at bounding box center [708, 389] width 452 height 39
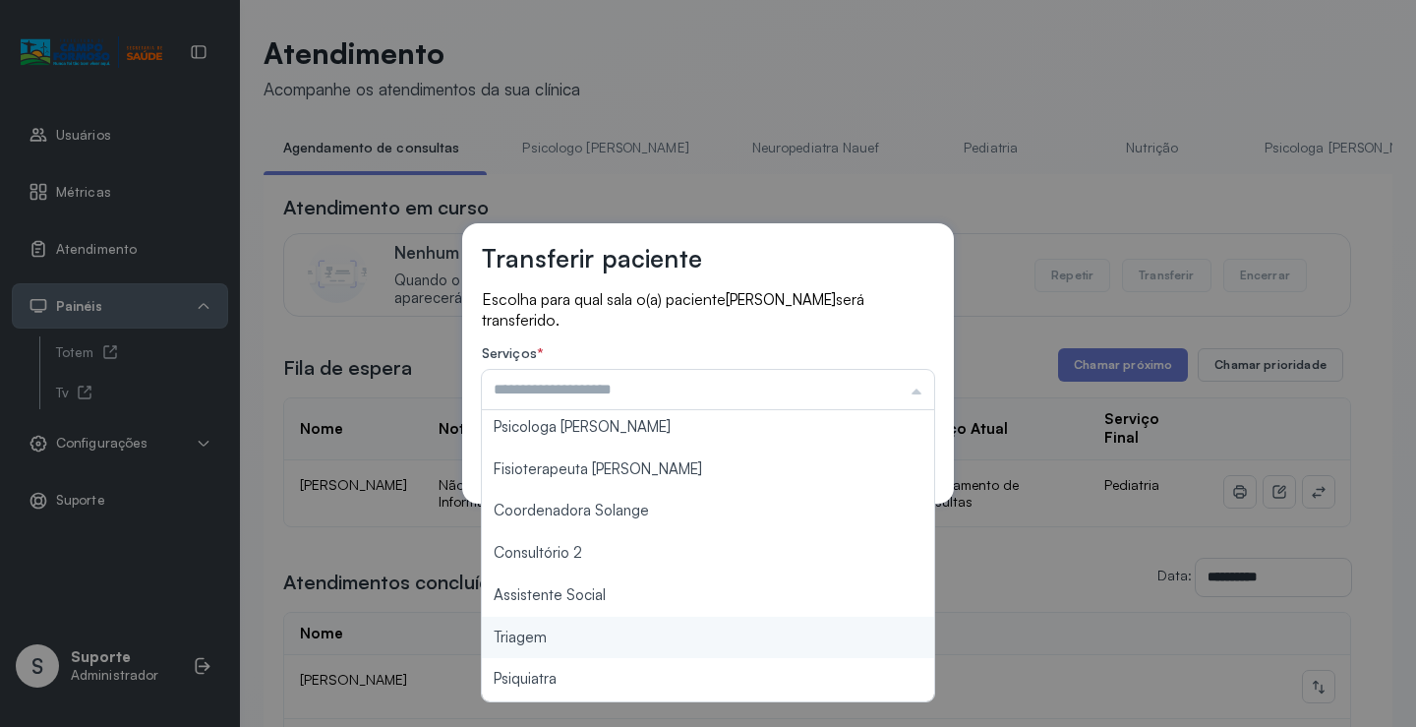
scroll to position [197, 0]
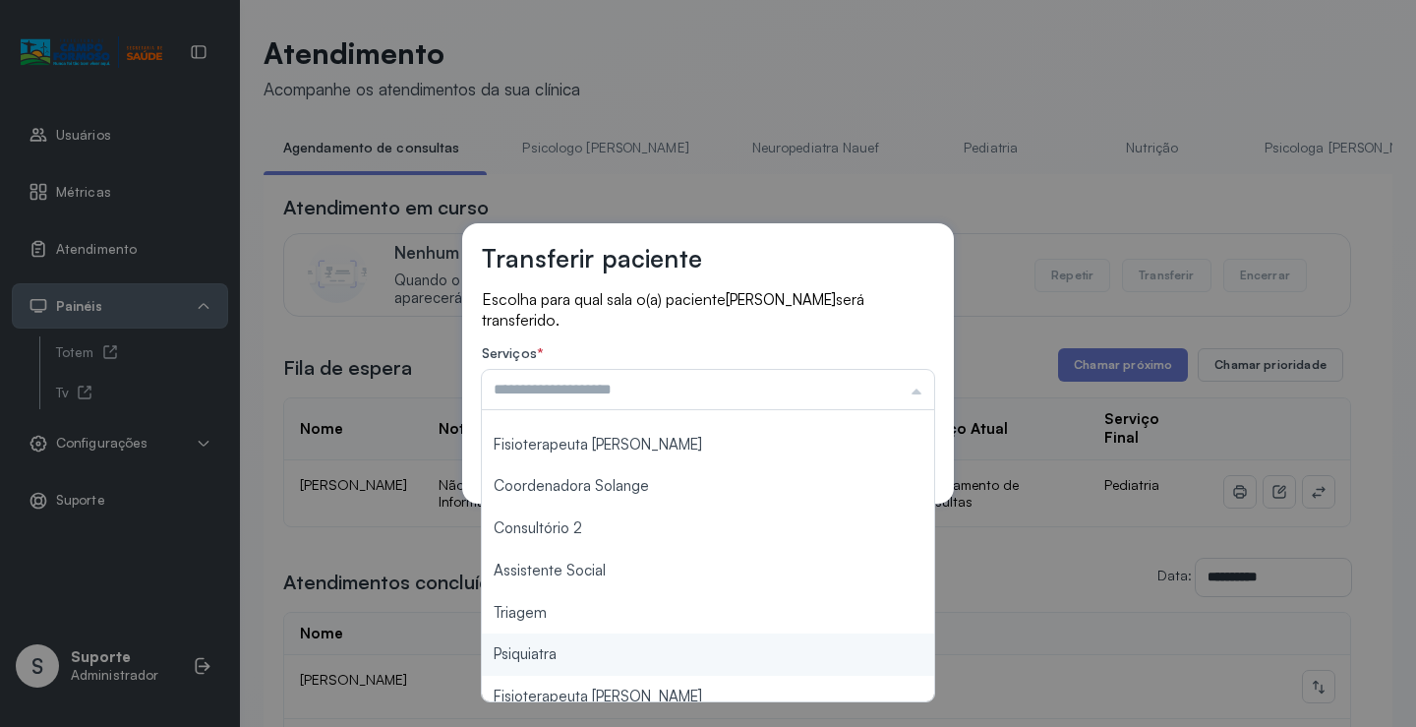
type input "*******"
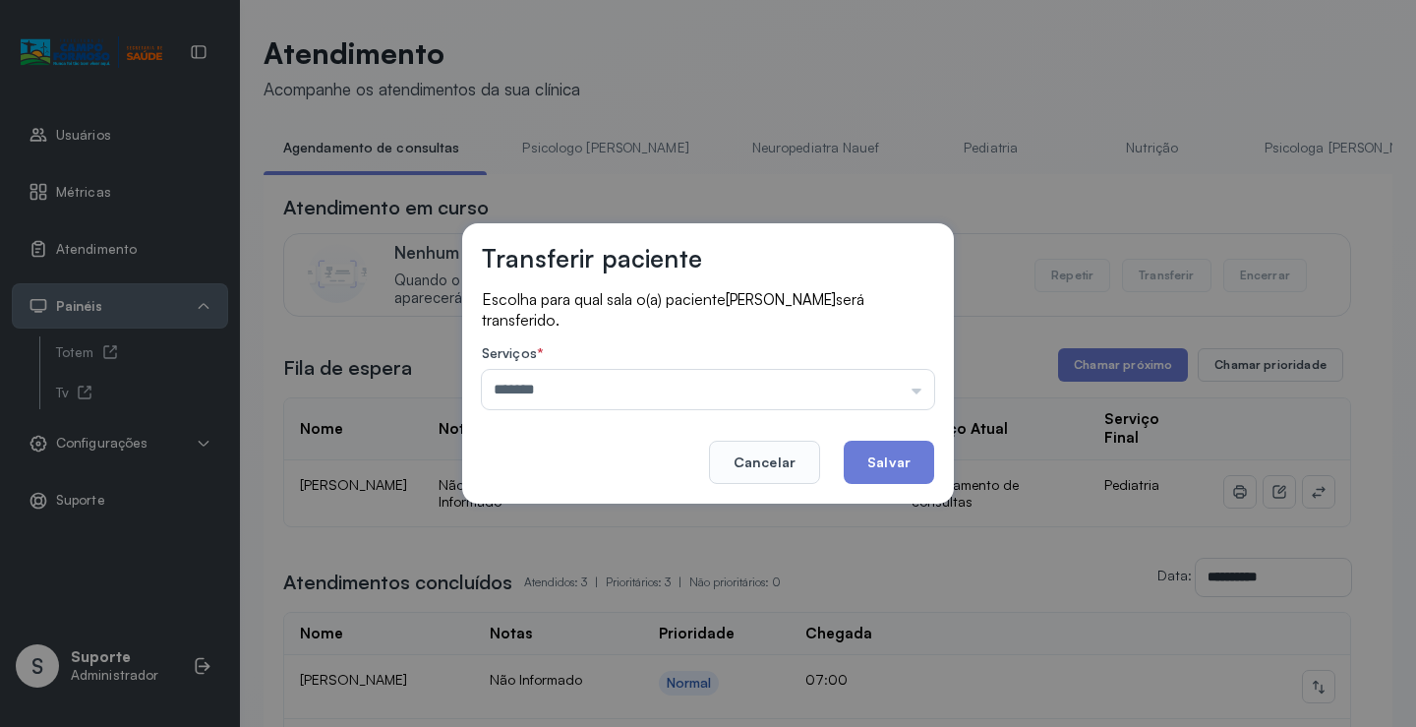
click at [558, 623] on div "Transferir paciente Escolha para qual sala o(a) paciente SOPHIA RAFAELA SOUZA S…" at bounding box center [708, 363] width 1416 height 727
click at [899, 472] on button "Salvar" at bounding box center [889, 461] width 90 height 43
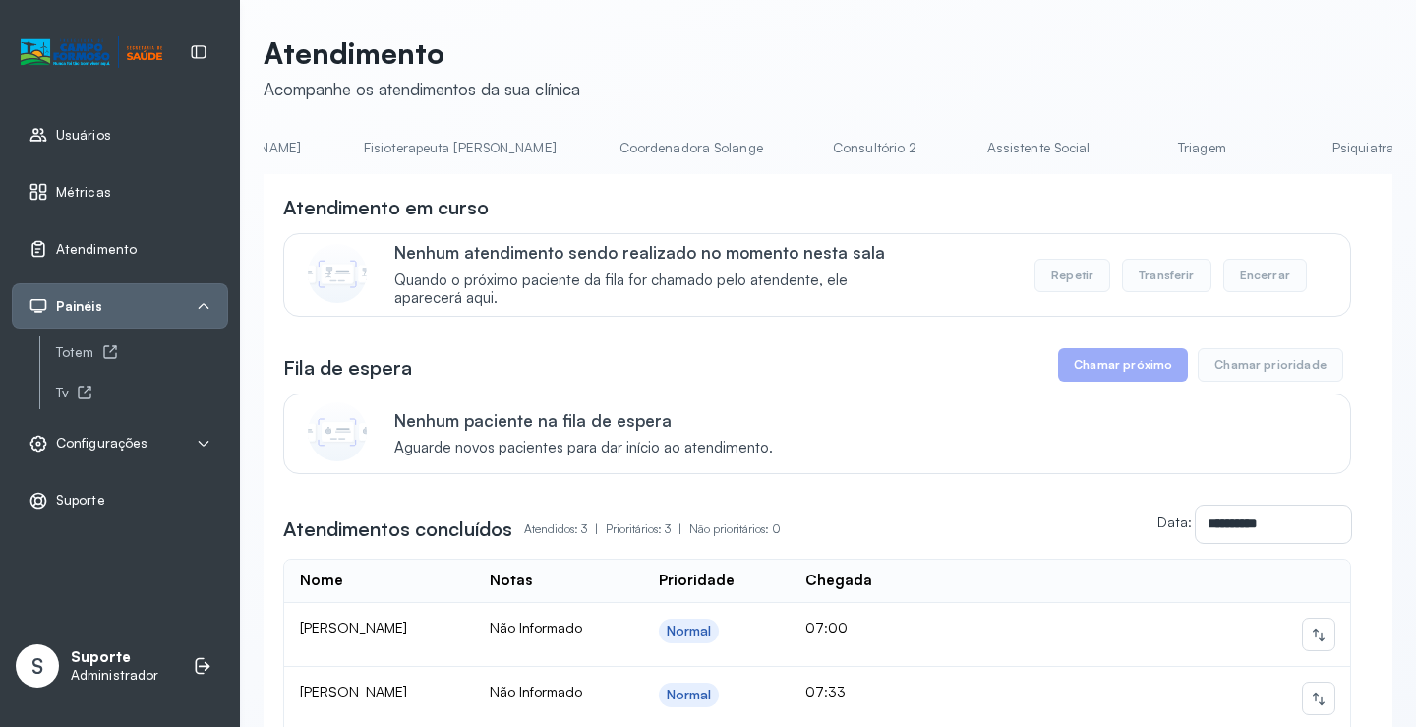
scroll to position [0, 1132]
click at [1005, 127] on div "**********" at bounding box center [828, 477] width 1129 height 885
click at [1131, 135] on link "Triagem" at bounding box center [1200, 148] width 138 height 32
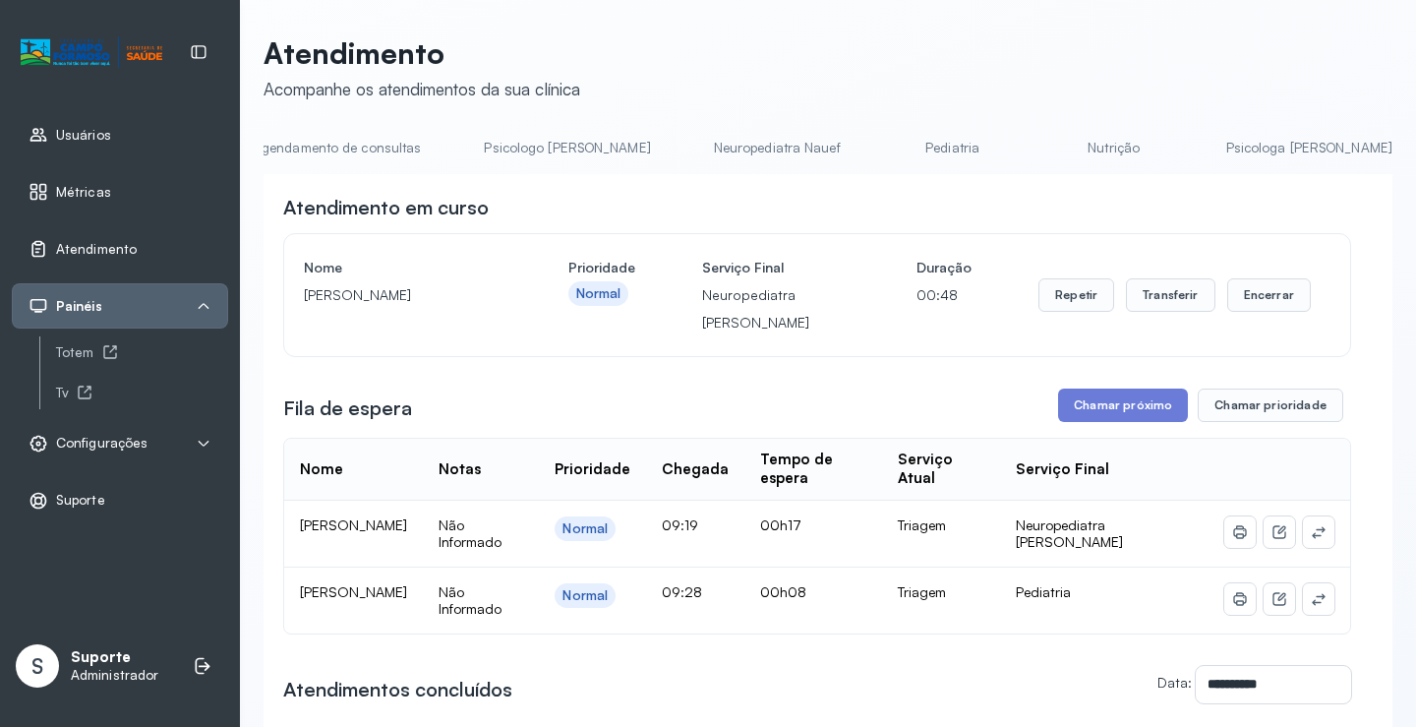
scroll to position [0, 0]
click at [347, 154] on link "Agendamento de consultas" at bounding box center [367, 148] width 207 height 32
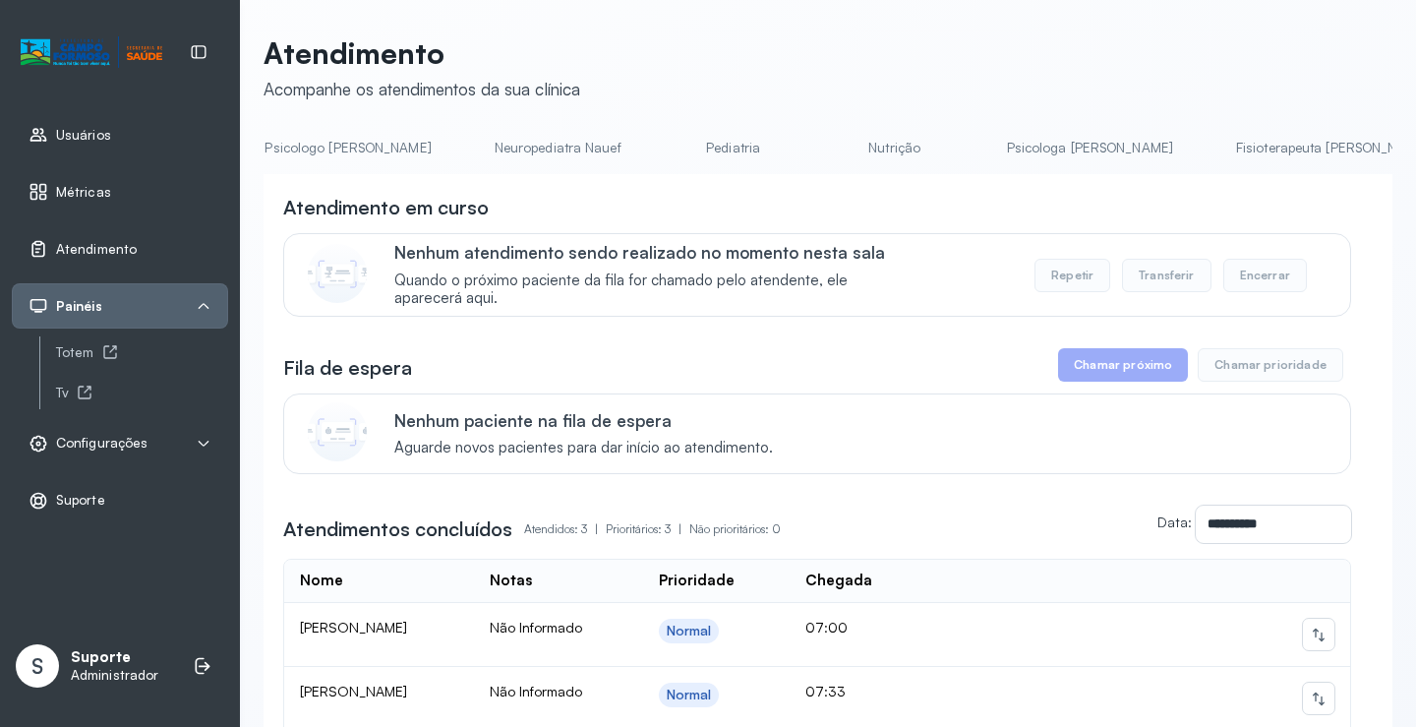
scroll to position [0, 557]
click at [384, 152] on link "Pediatria" at bounding box center [434, 148] width 138 height 32
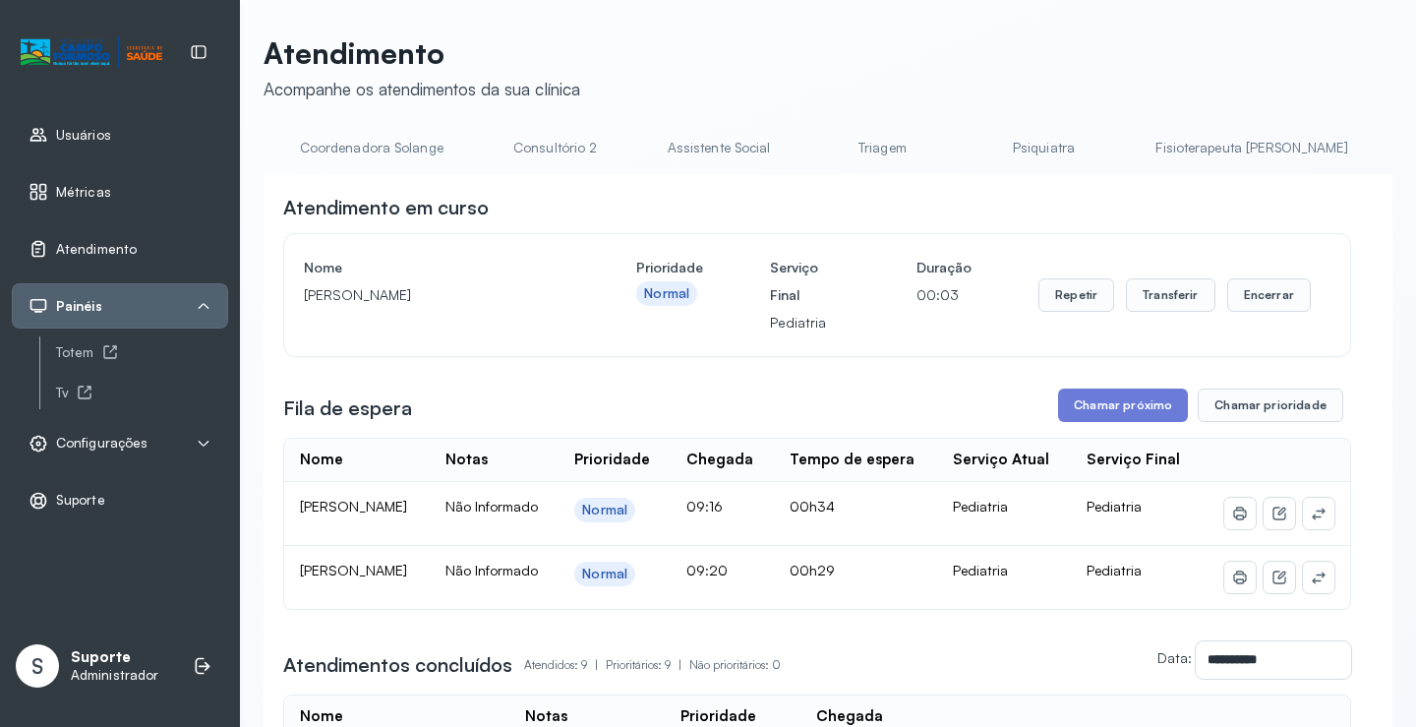
scroll to position [0, 1470]
click at [785, 139] on link "Triagem" at bounding box center [854, 148] width 138 height 32
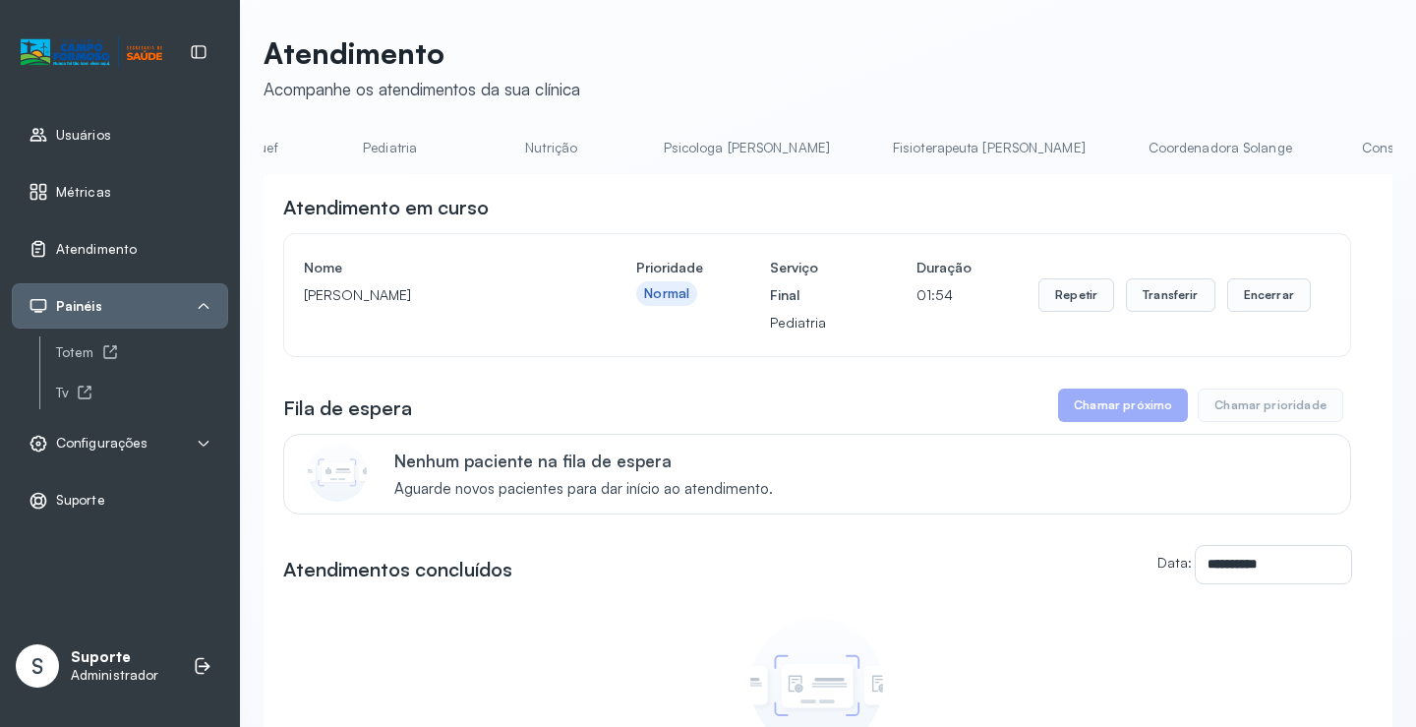
scroll to position [0, 580]
click at [334, 135] on link "Pediatria" at bounding box center [403, 148] width 138 height 32
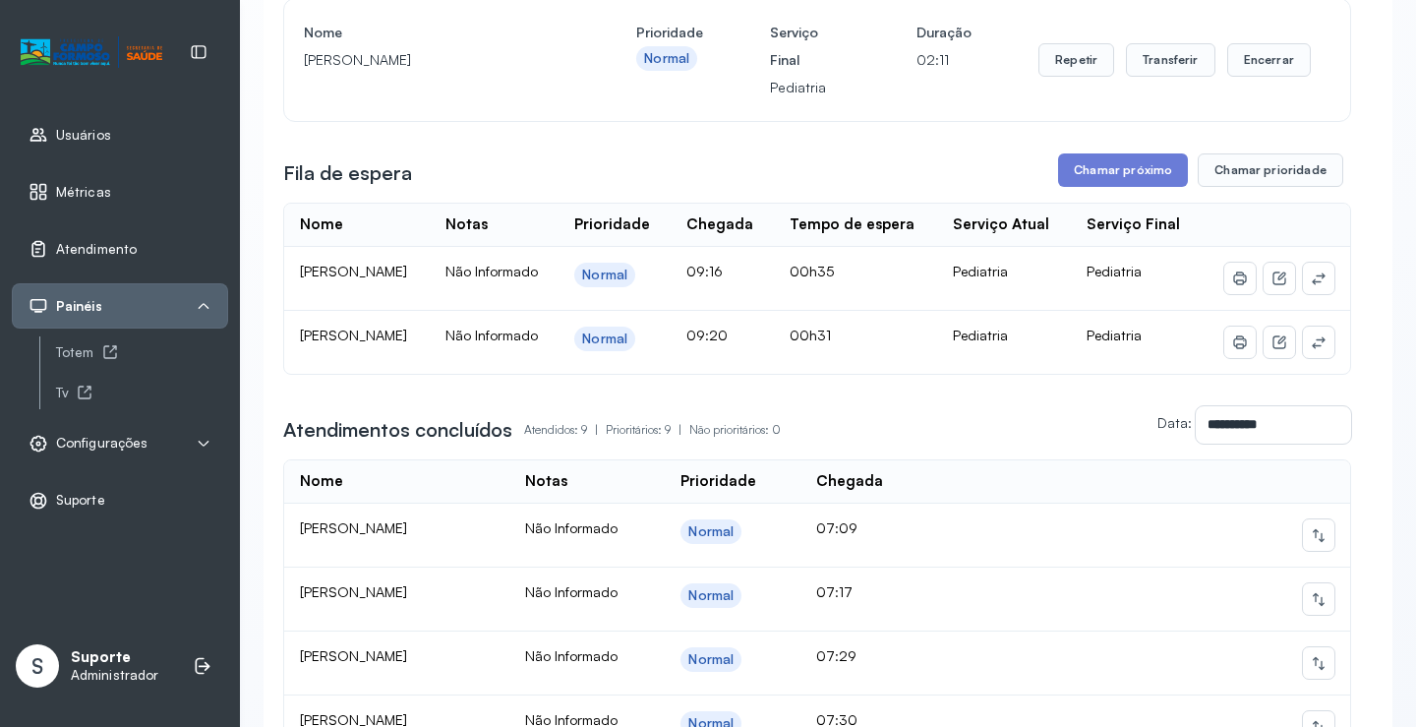
scroll to position [98, 0]
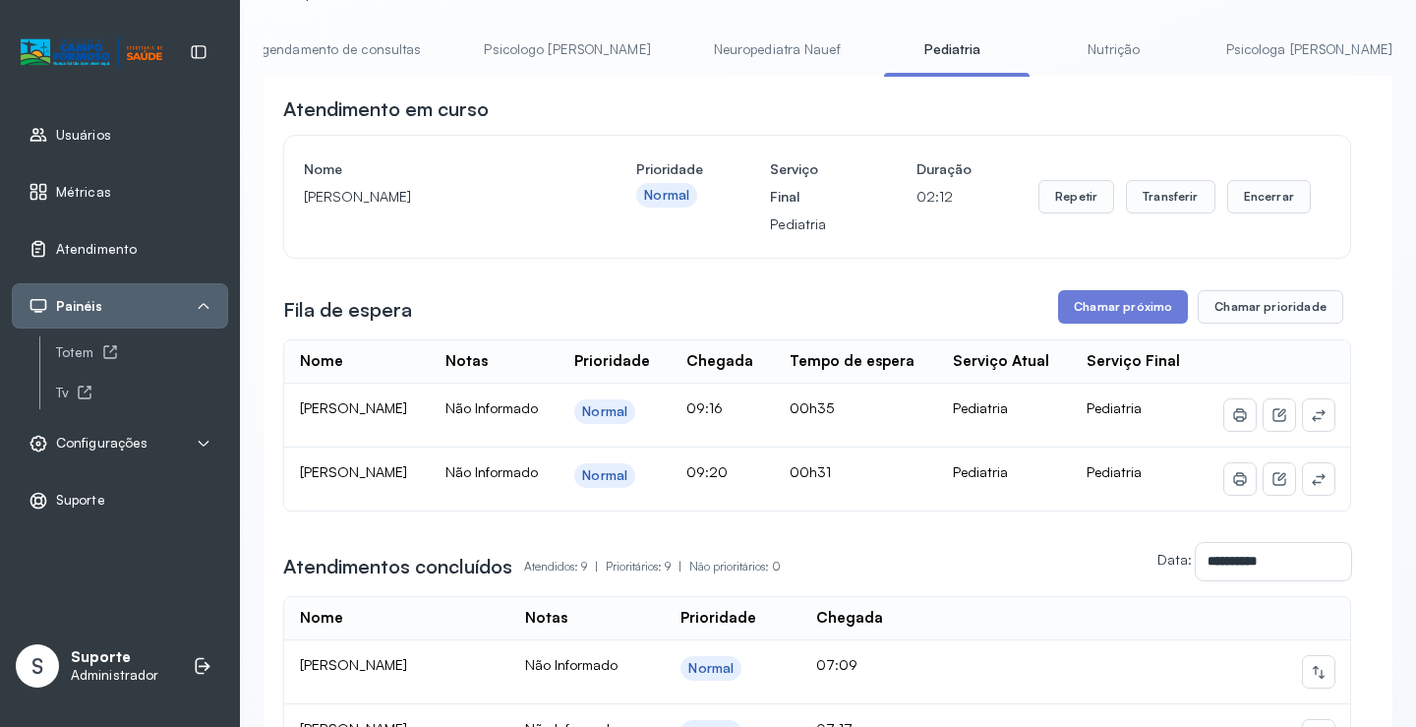
click at [310, 47] on link "Agendamento de consultas" at bounding box center [336, 49] width 207 height 32
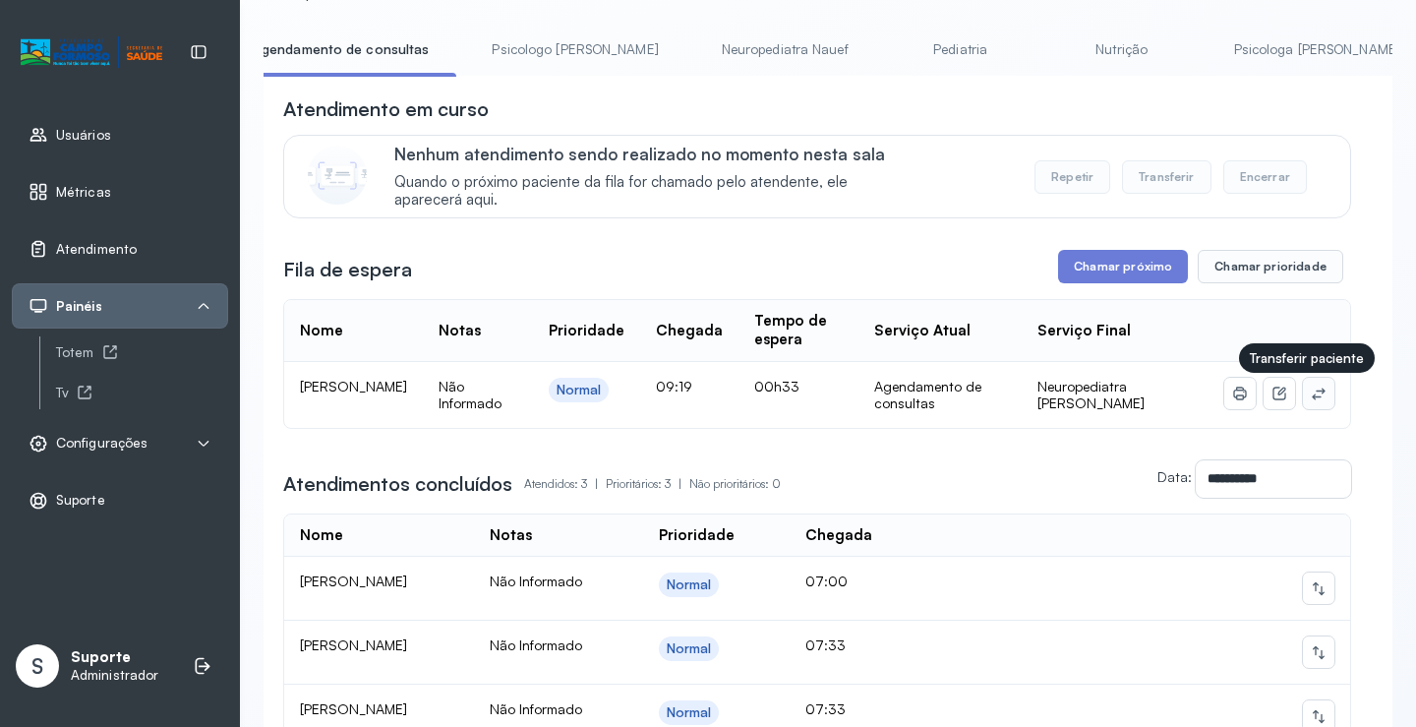
click at [1311, 399] on icon at bounding box center [1319, 393] width 16 height 16
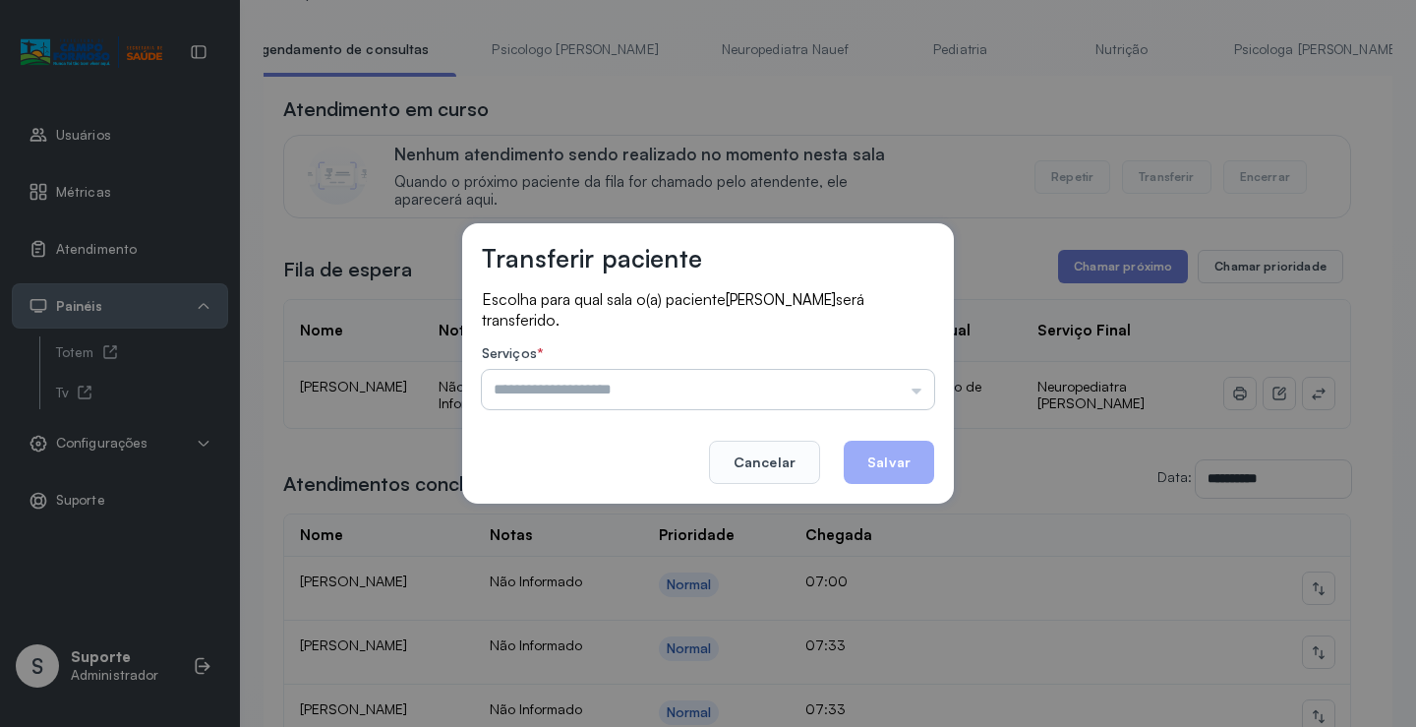
click at [827, 395] on input "text" at bounding box center [708, 389] width 452 height 39
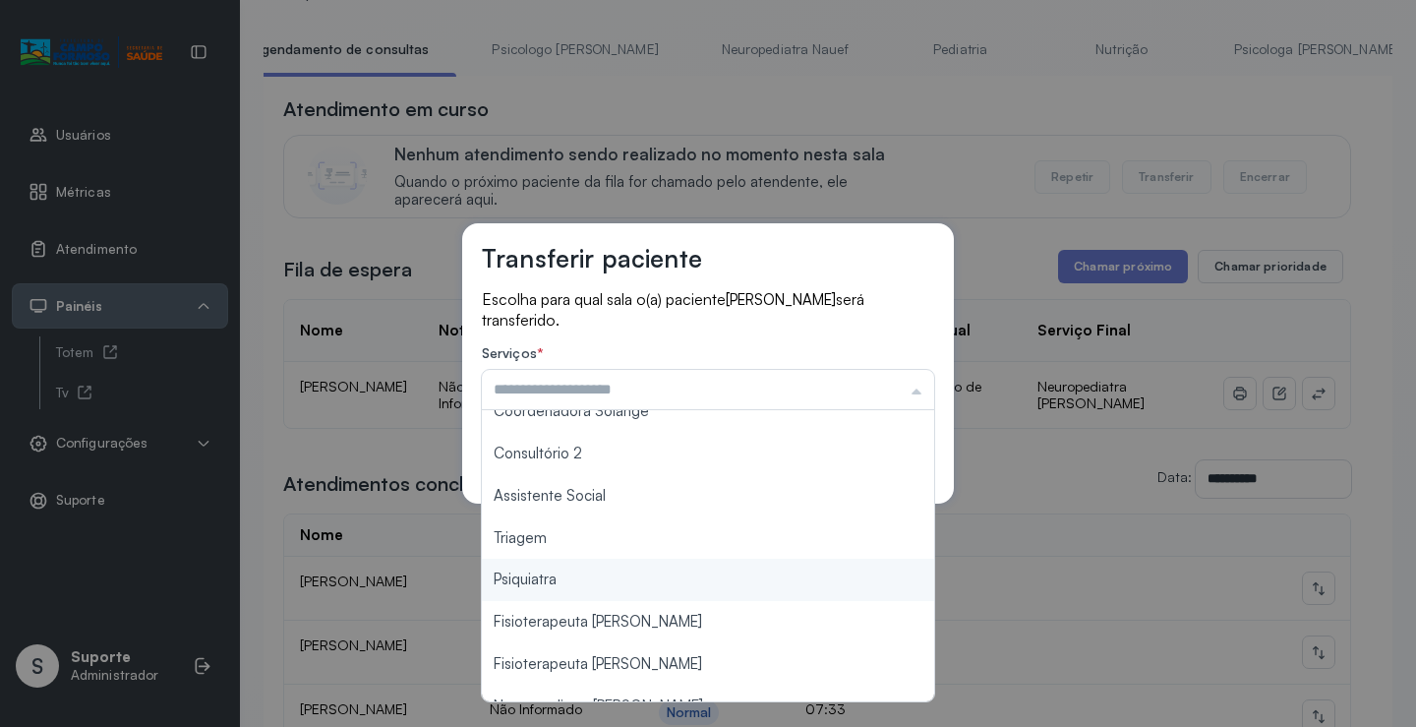
scroll to position [298, 0]
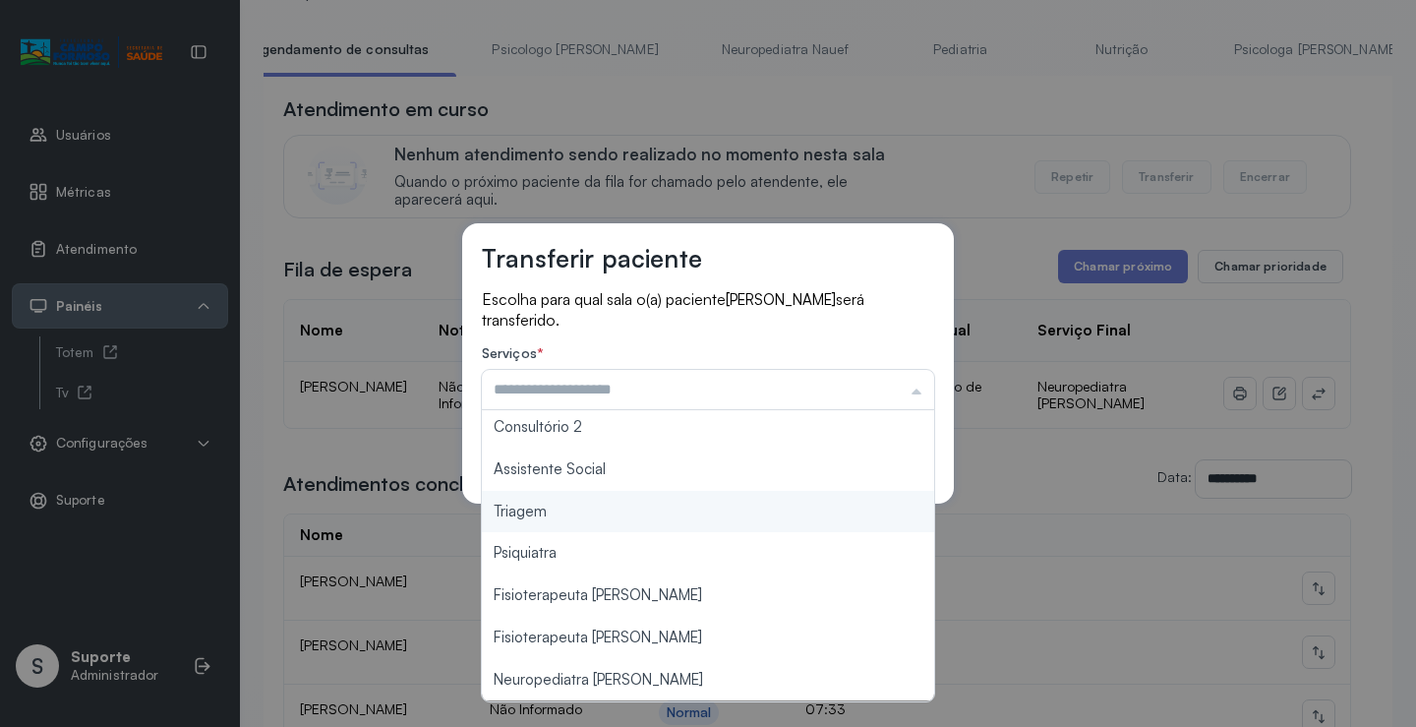
type input "*******"
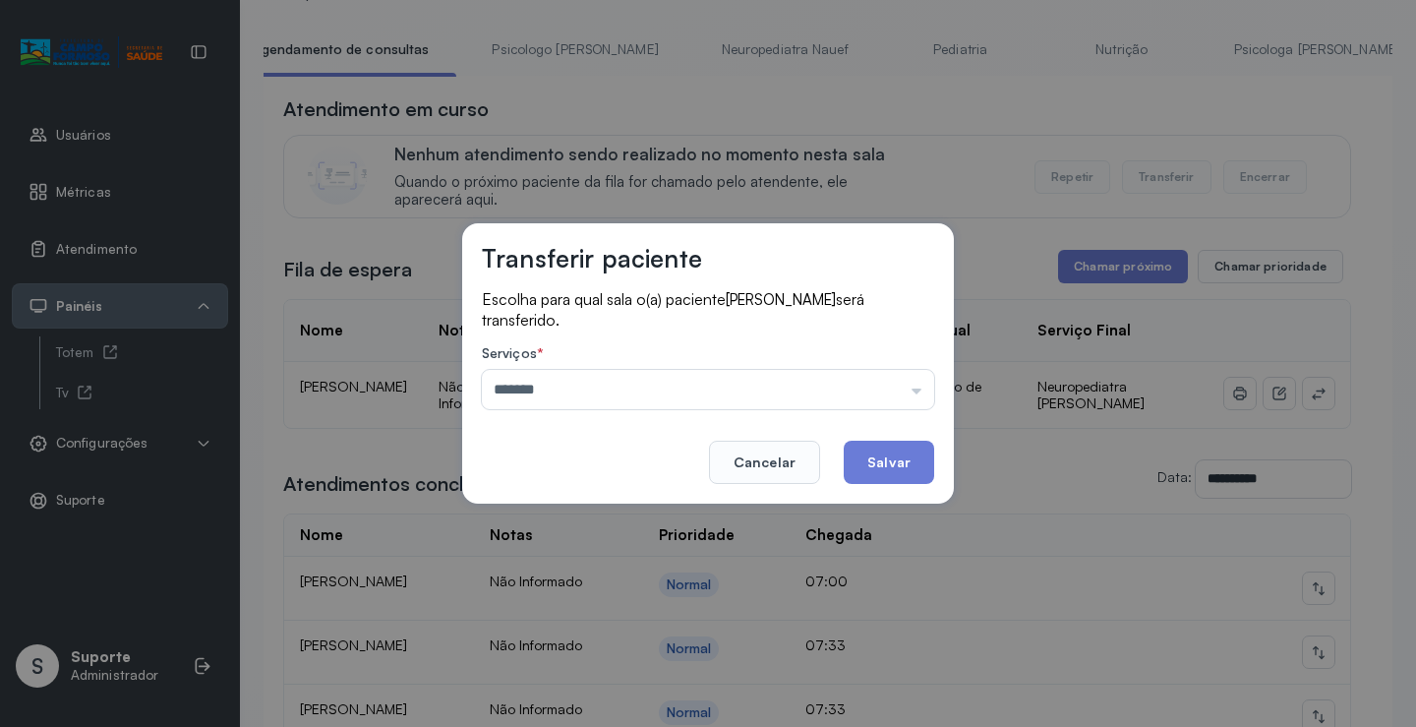
drag, startPoint x: 653, startPoint y: 520, endPoint x: 831, endPoint y: 480, distance: 182.5
click at [653, 519] on div "Transferir paciente Escolha para qual sala o(a) paciente ARTHUR VALERIO MARTINS…" at bounding box center [708, 363] width 1416 height 727
click at [883, 475] on button "Salvar" at bounding box center [889, 461] width 90 height 43
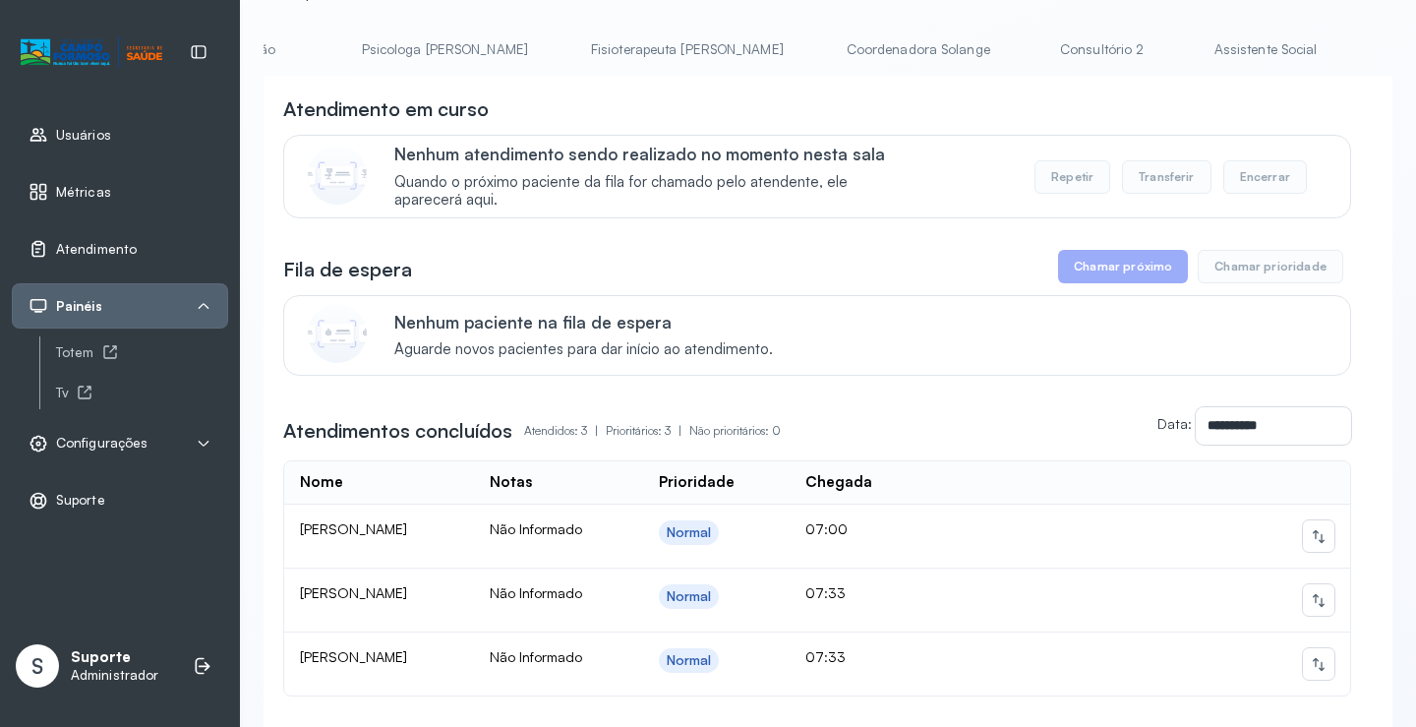
scroll to position [0, 803]
click at [926, 53] on link "Coordenadora Solange" at bounding box center [1017, 49] width 183 height 32
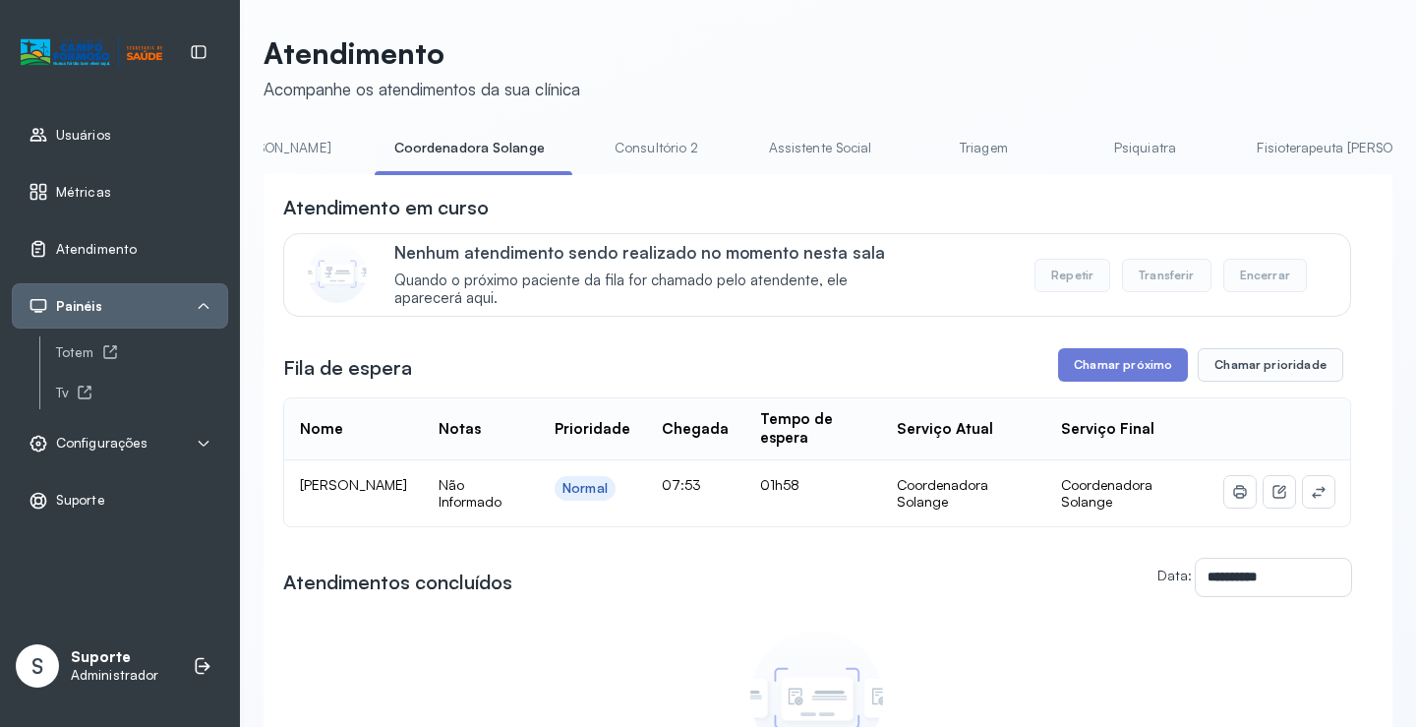
scroll to position [0, 1563]
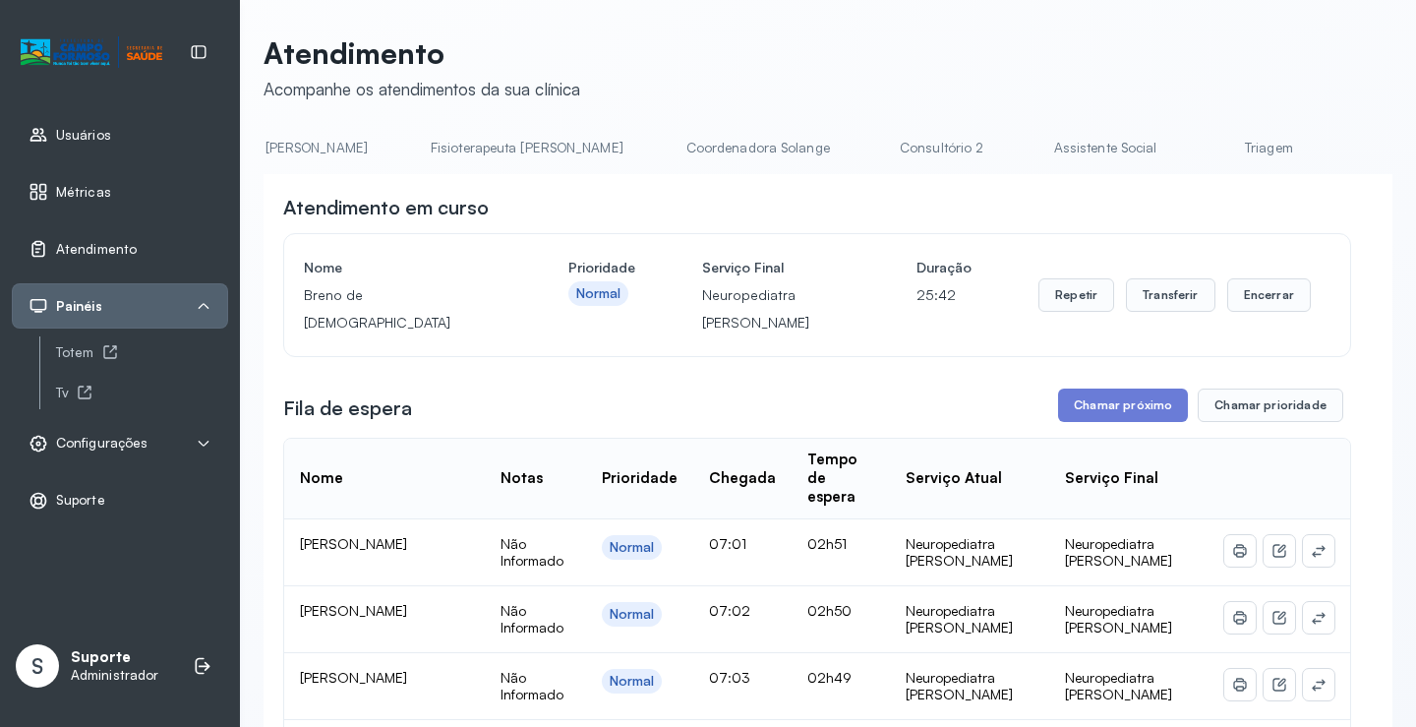
scroll to position [0, 935]
click at [1320, 145] on link "Triagem" at bounding box center [1389, 148] width 138 height 32
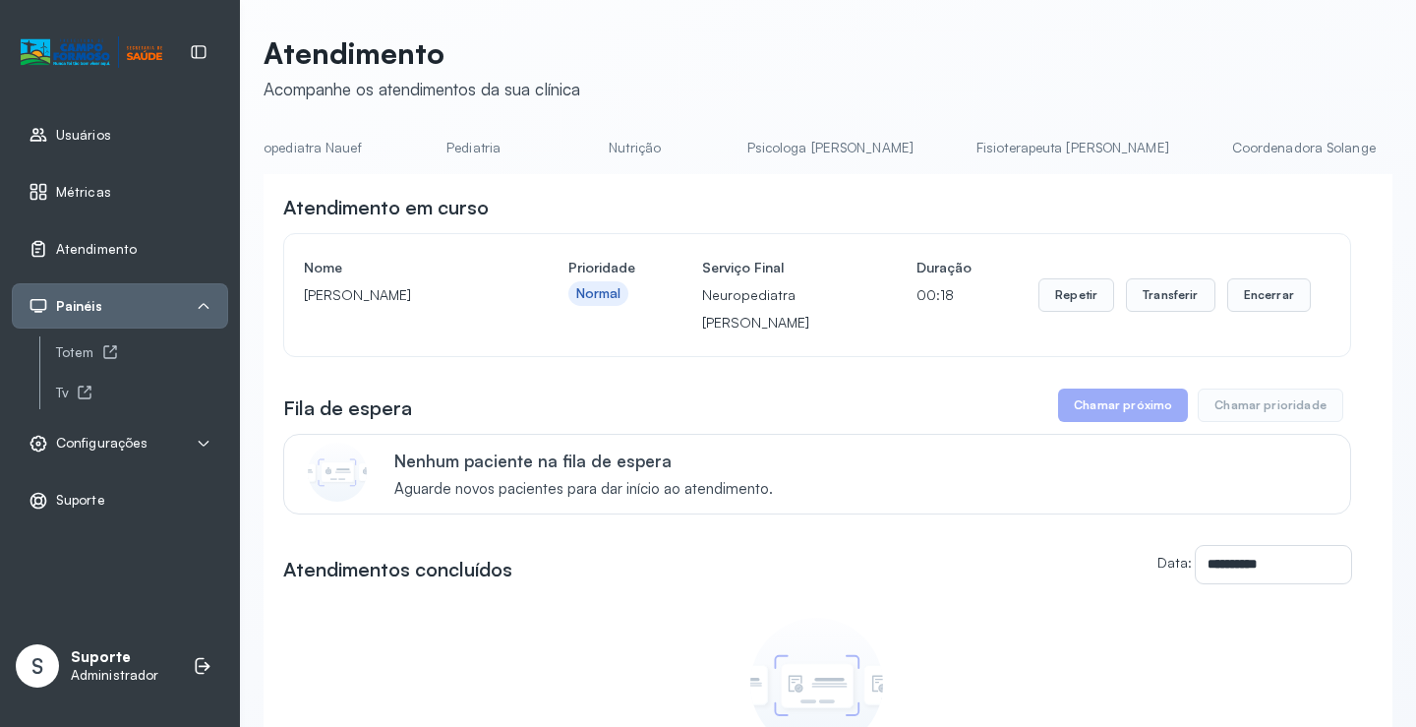
scroll to position [0, 340]
click at [574, 150] on link "Pediatria" at bounding box center [643, 148] width 138 height 32
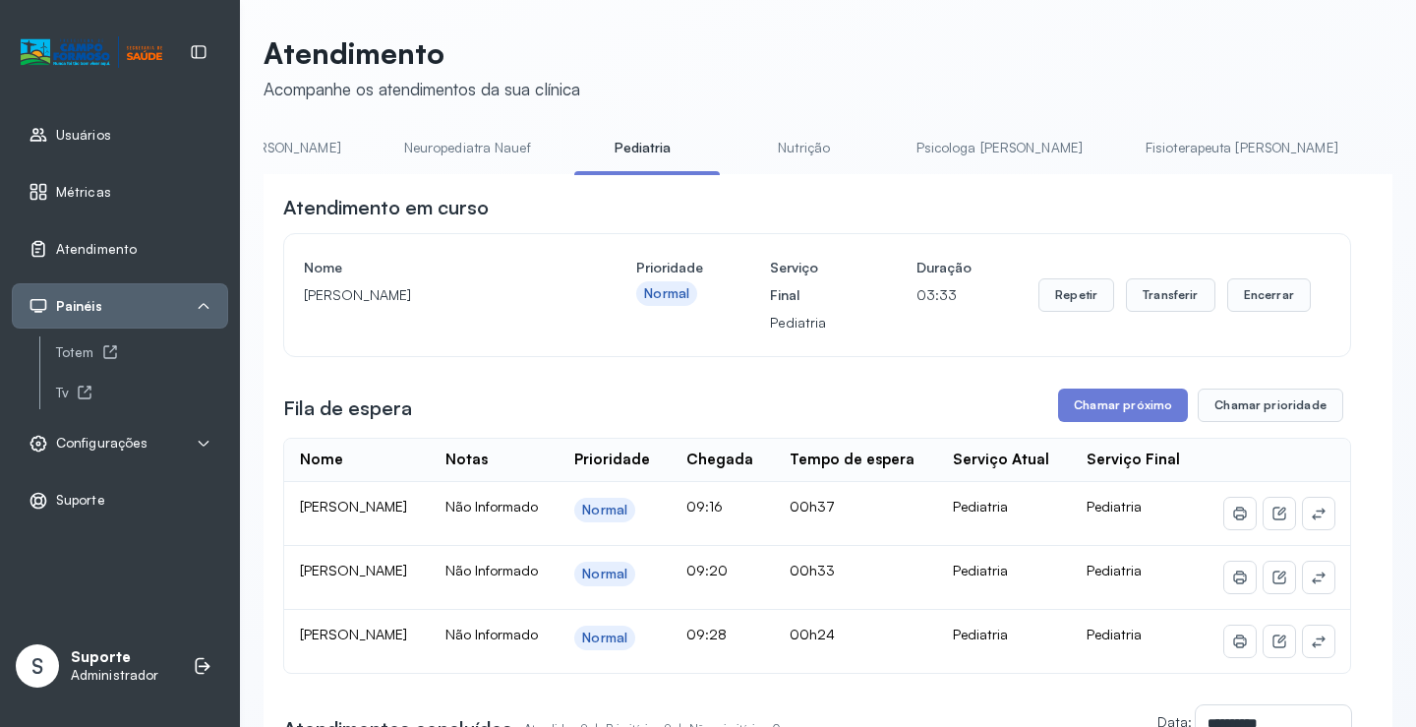
scroll to position [0, 0]
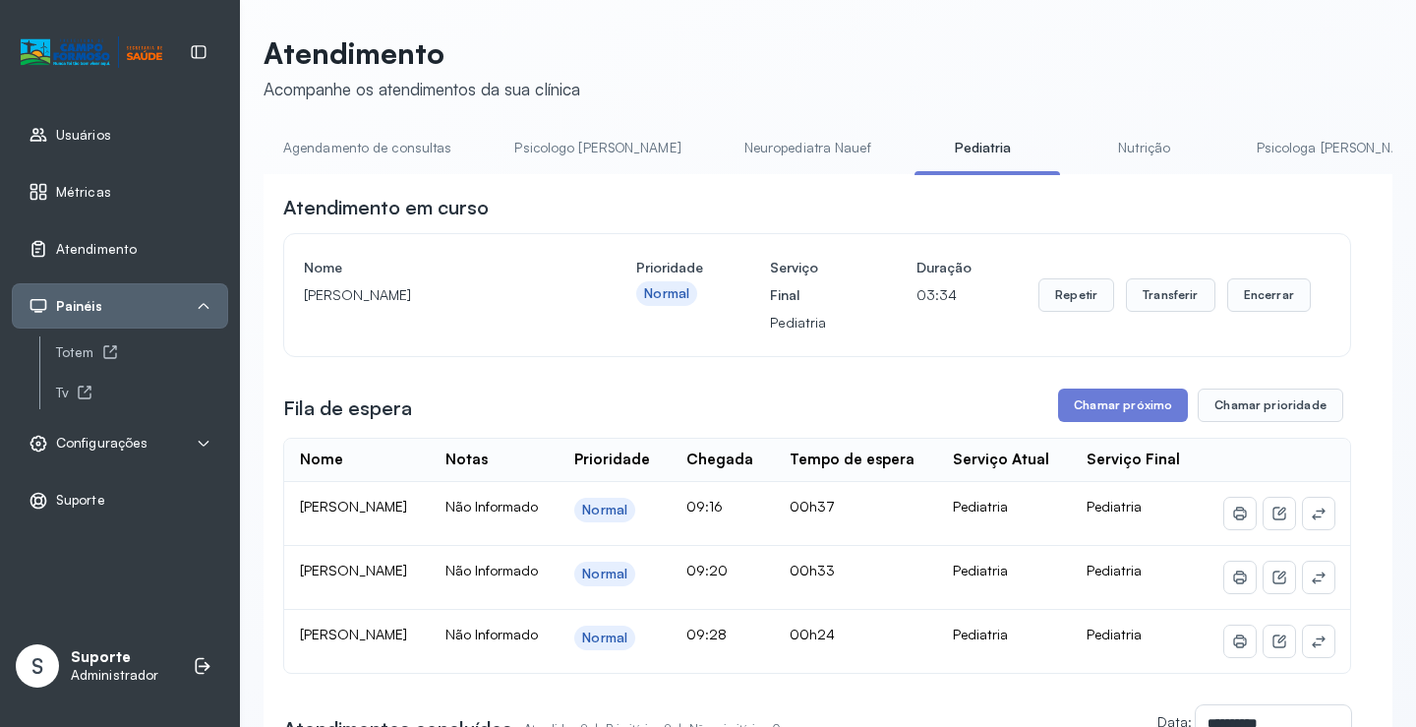
click at [318, 148] on link "Agendamento de consultas" at bounding box center [367, 148] width 207 height 32
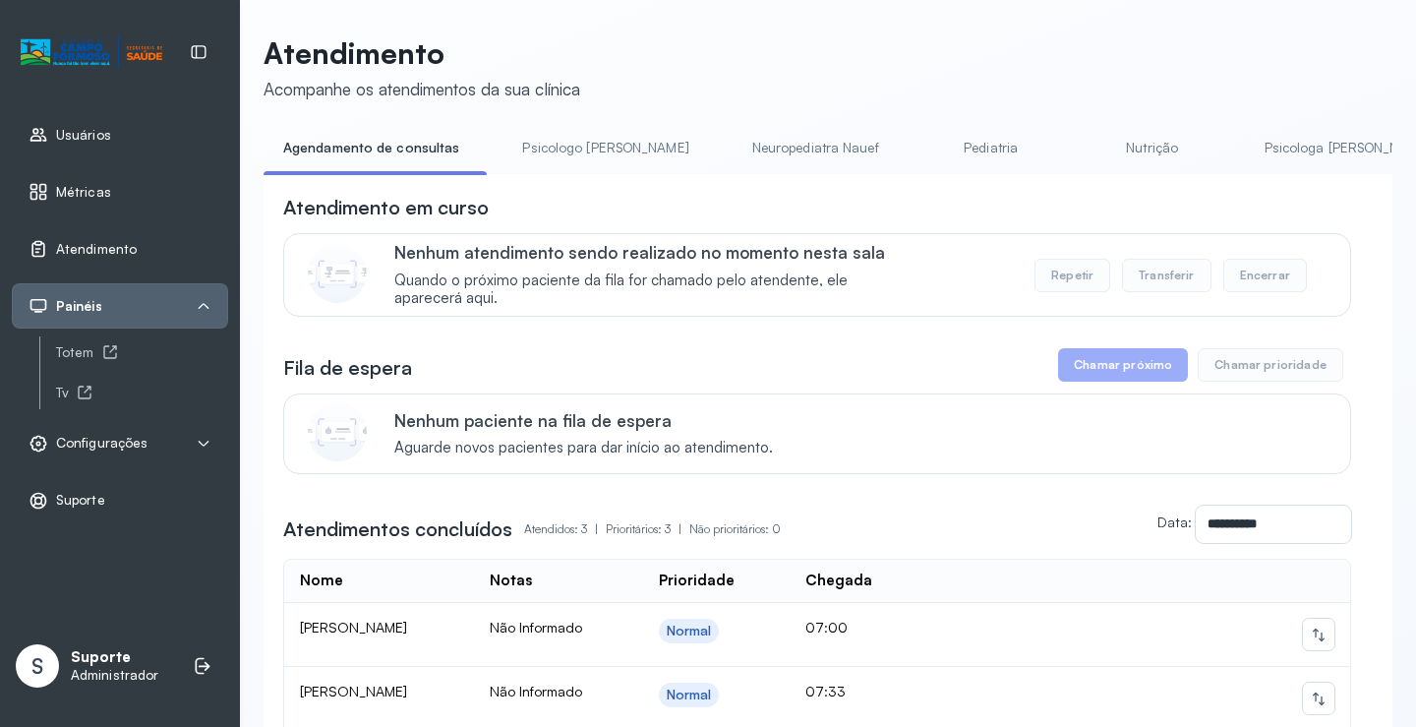
click at [562, 139] on link "Psicologo Pedro" at bounding box center [604, 148] width 205 height 32
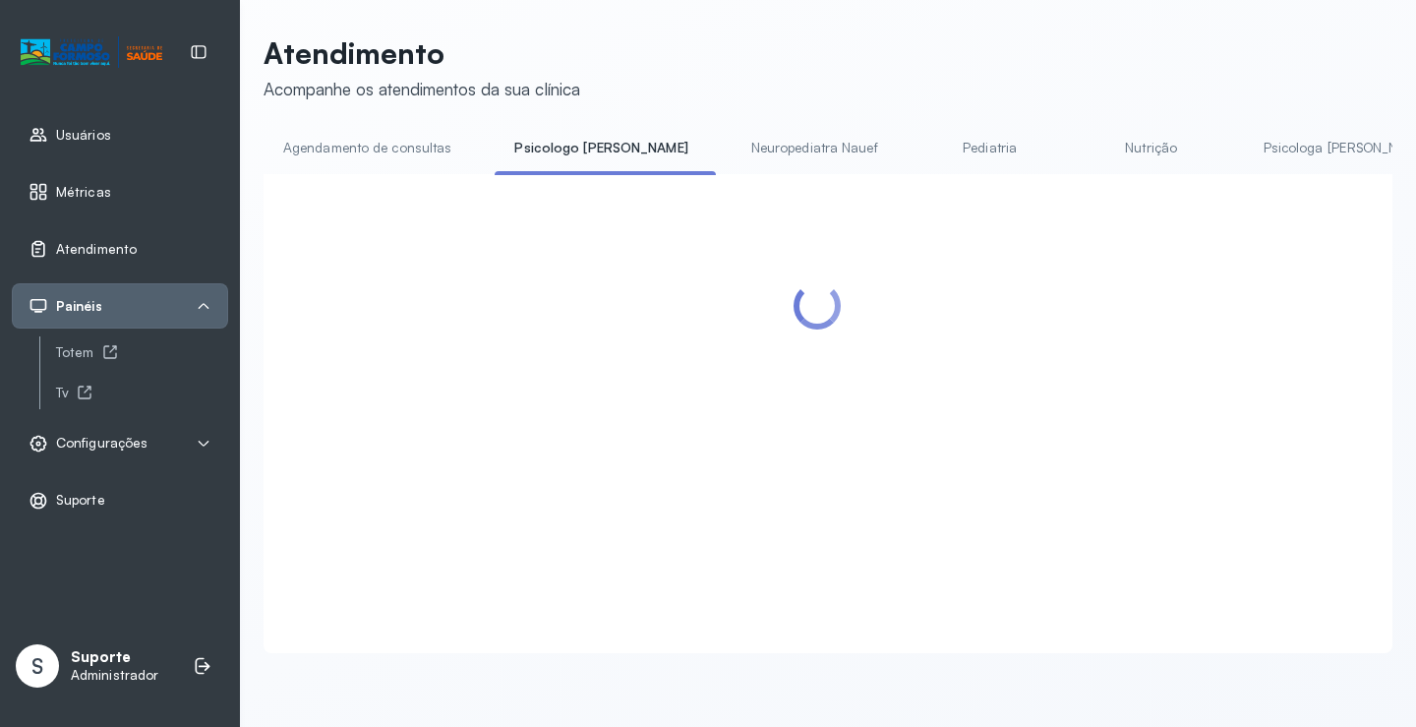
click at [389, 159] on link "Agendamento de consultas" at bounding box center [367, 148] width 207 height 32
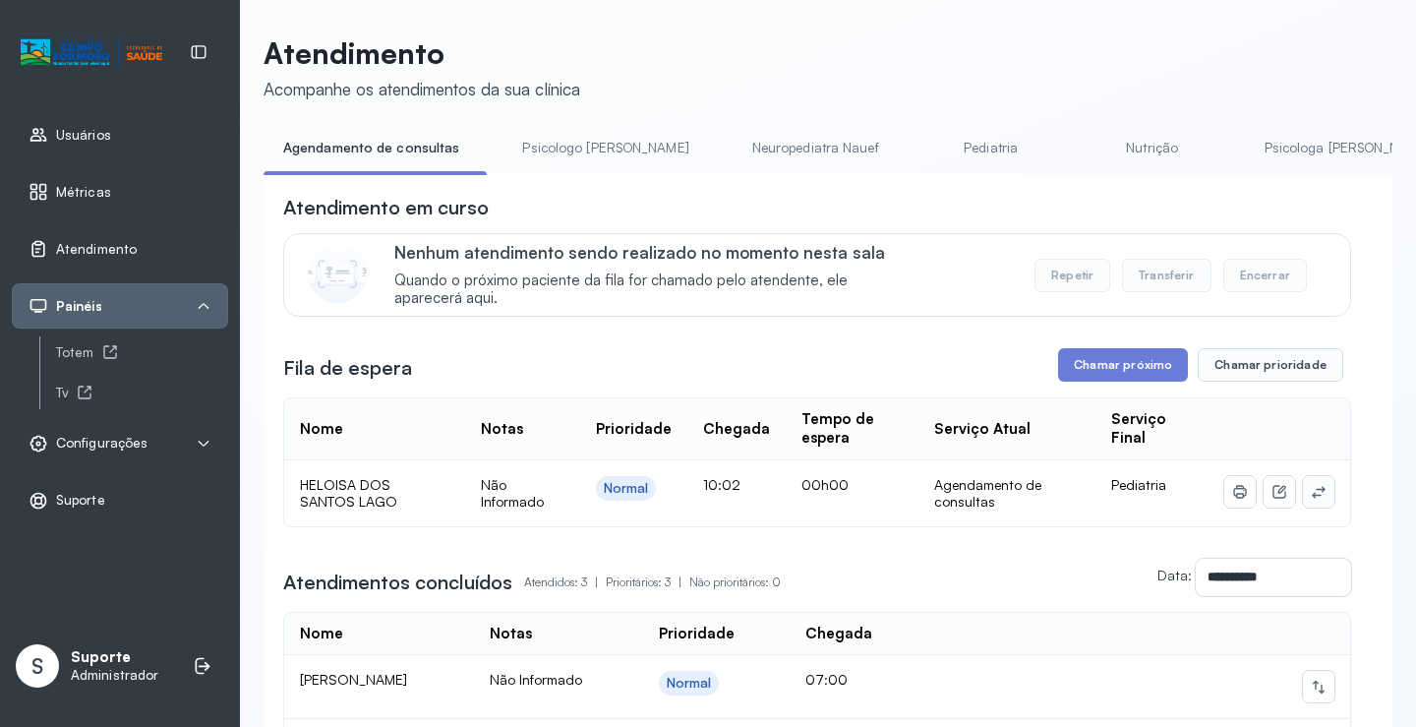
click at [1307, 507] on button at bounding box center [1318, 491] width 31 height 31
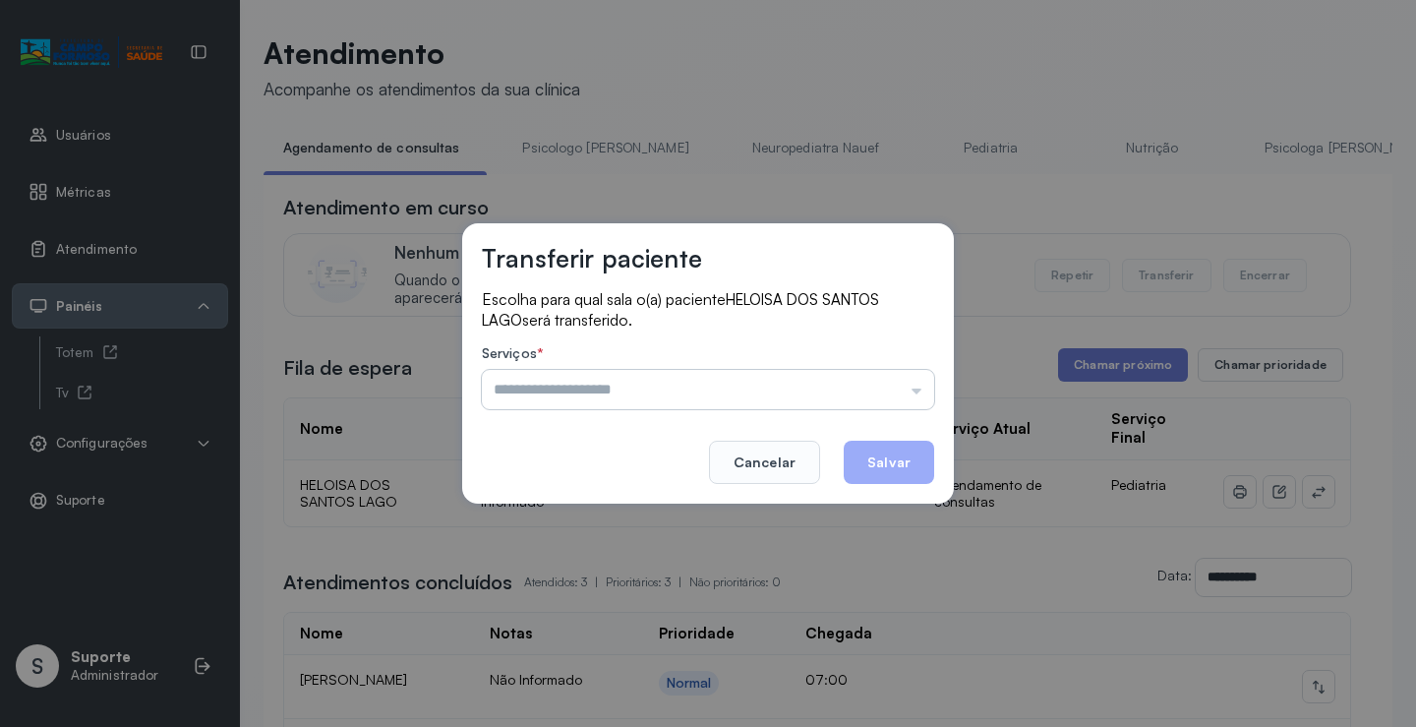
click at [911, 384] on input "text" at bounding box center [708, 389] width 452 height 39
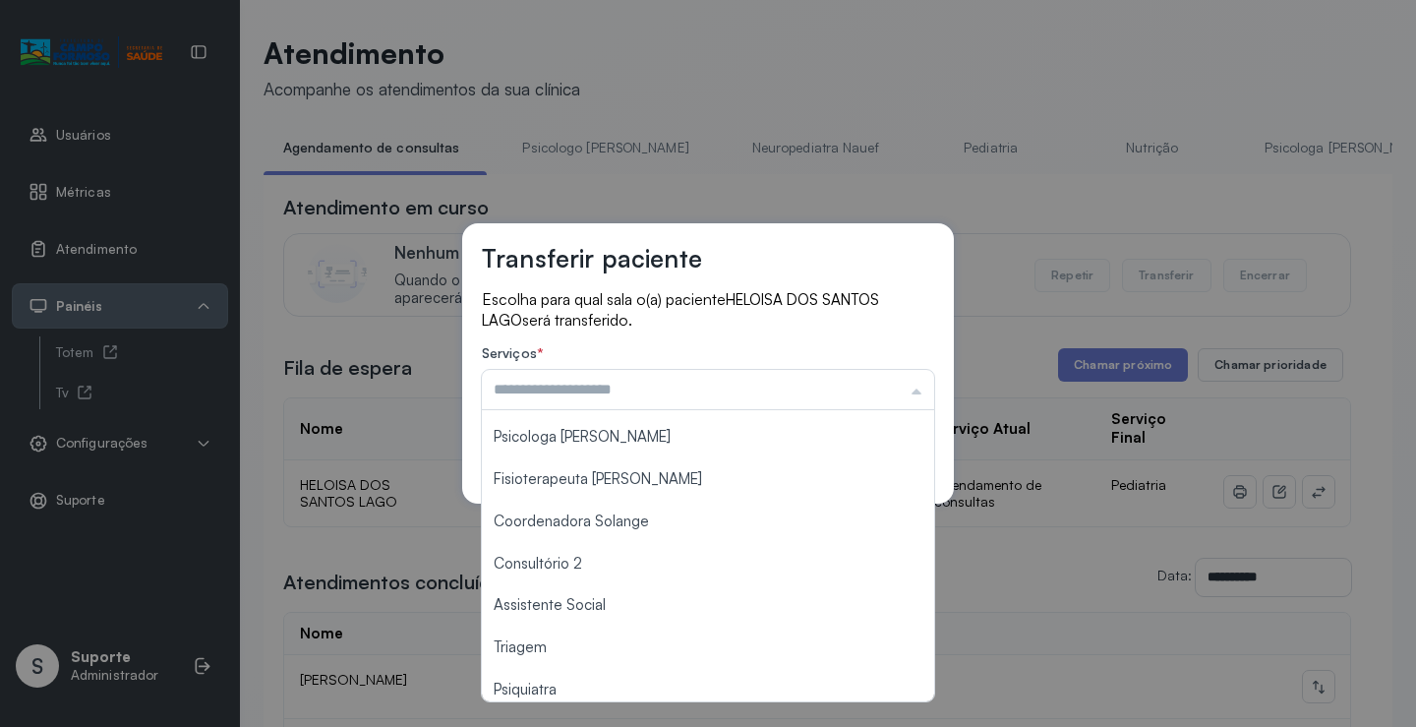
scroll to position [297, 0]
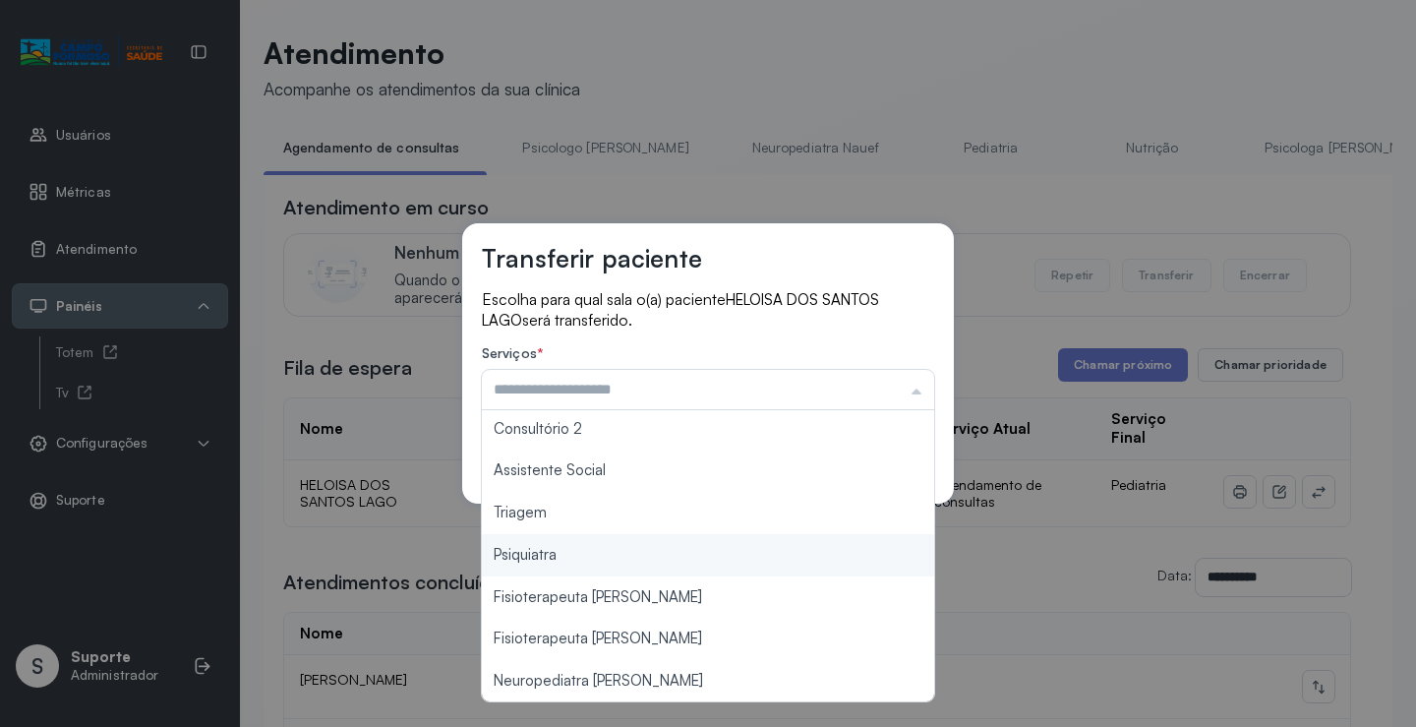
type input "*******"
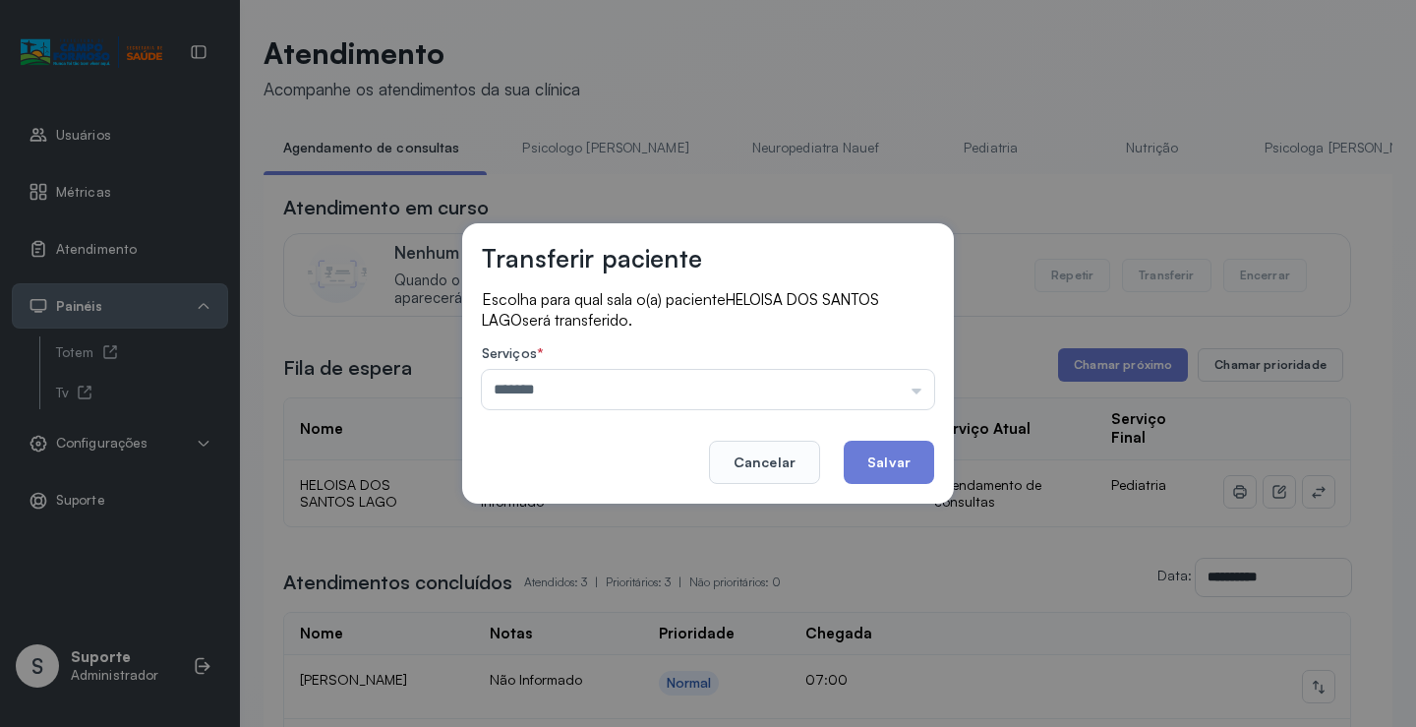
click at [604, 511] on div "Transferir paciente Escolha para qual sala o(a) paciente HELOISA DOS SANTOS LAG…" at bounding box center [708, 363] width 1416 height 727
click at [899, 473] on button "Salvar" at bounding box center [889, 461] width 90 height 43
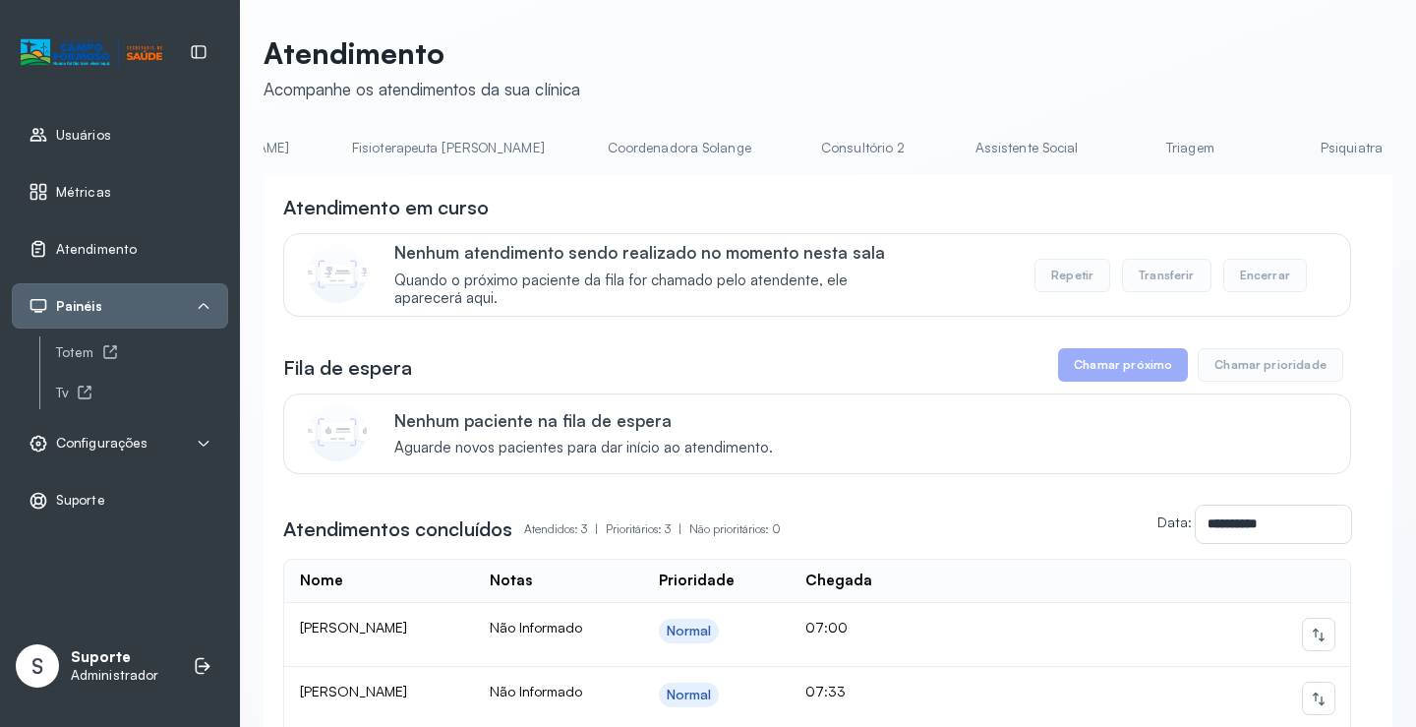
scroll to position [0, 1181]
drag, startPoint x: 941, startPoint y: 145, endPoint x: 940, endPoint y: 163, distance: 18.7
click at [1082, 144] on link "Triagem" at bounding box center [1151, 148] width 138 height 32
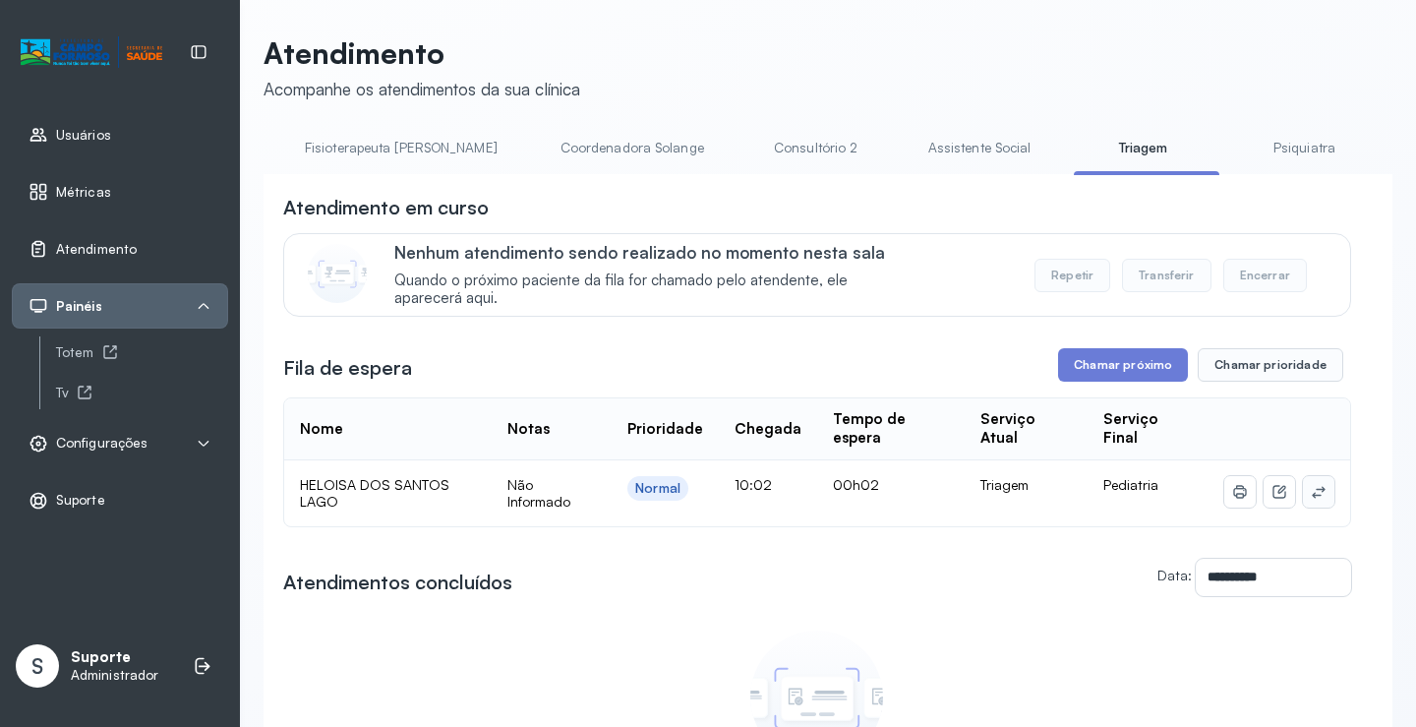
click at [1311, 489] on icon at bounding box center [1319, 492] width 16 height 16
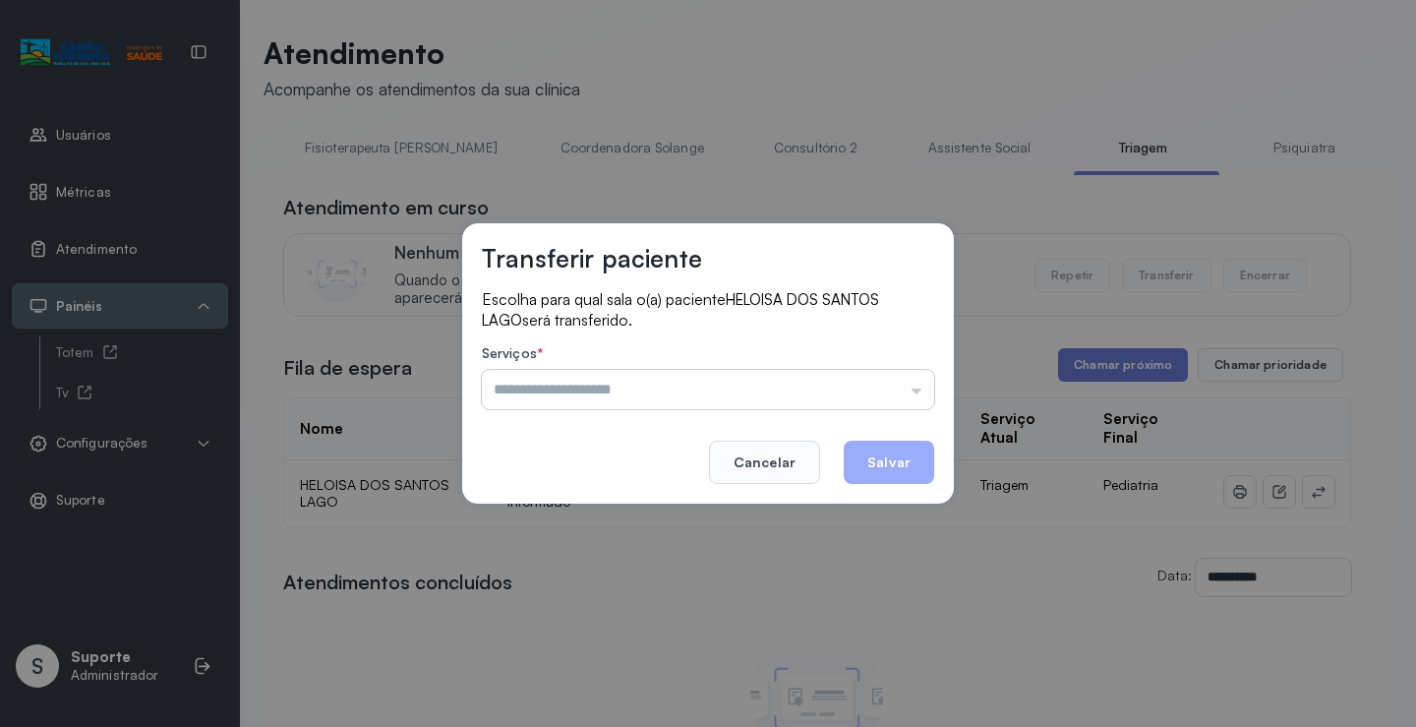
drag, startPoint x: 903, startPoint y: 391, endPoint x: 836, endPoint y: 399, distance: 67.3
click at [902, 391] on input "text" at bounding box center [708, 389] width 452 height 39
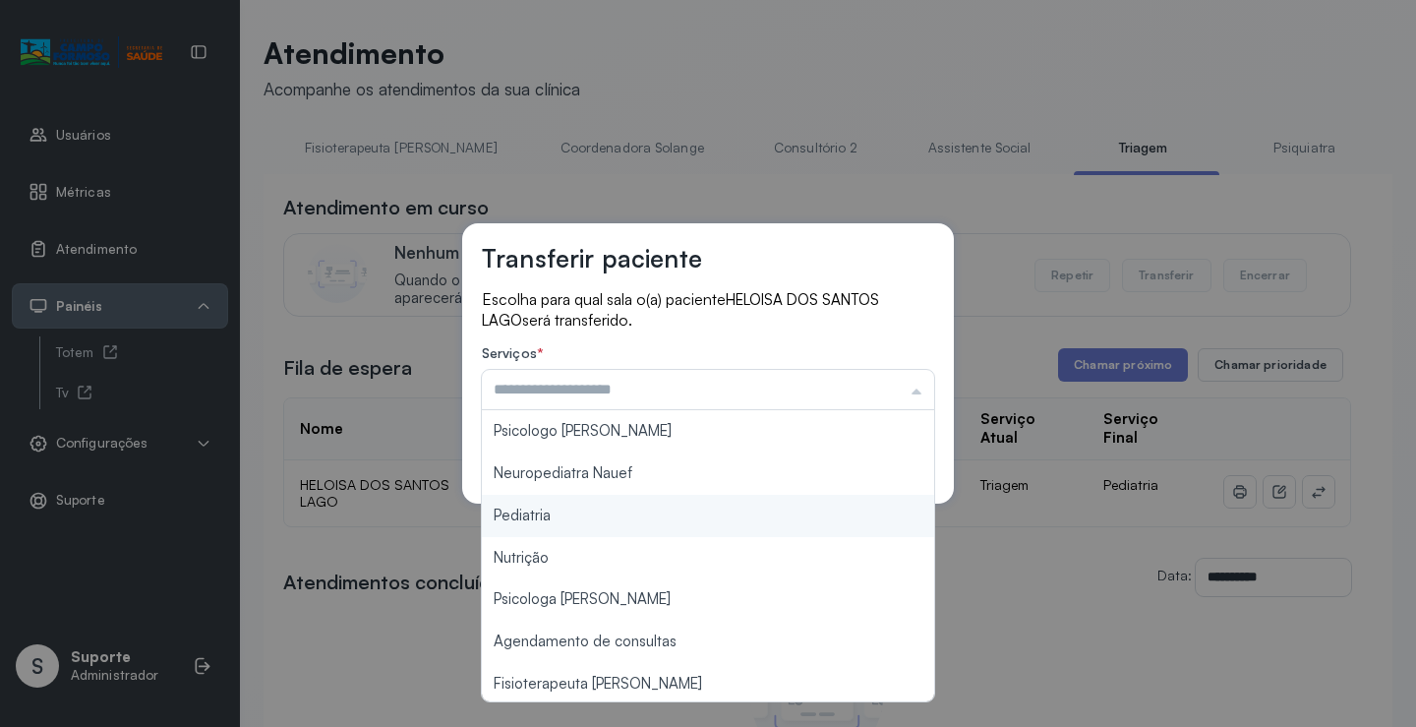
type input "*********"
drag, startPoint x: 586, startPoint y: 522, endPoint x: 843, endPoint y: 453, distance: 265.7
click at [589, 520] on div "Transferir paciente Escolha para qual sala o(a) paciente HELOISA DOS SANTOS LAG…" at bounding box center [708, 363] width 1416 height 727
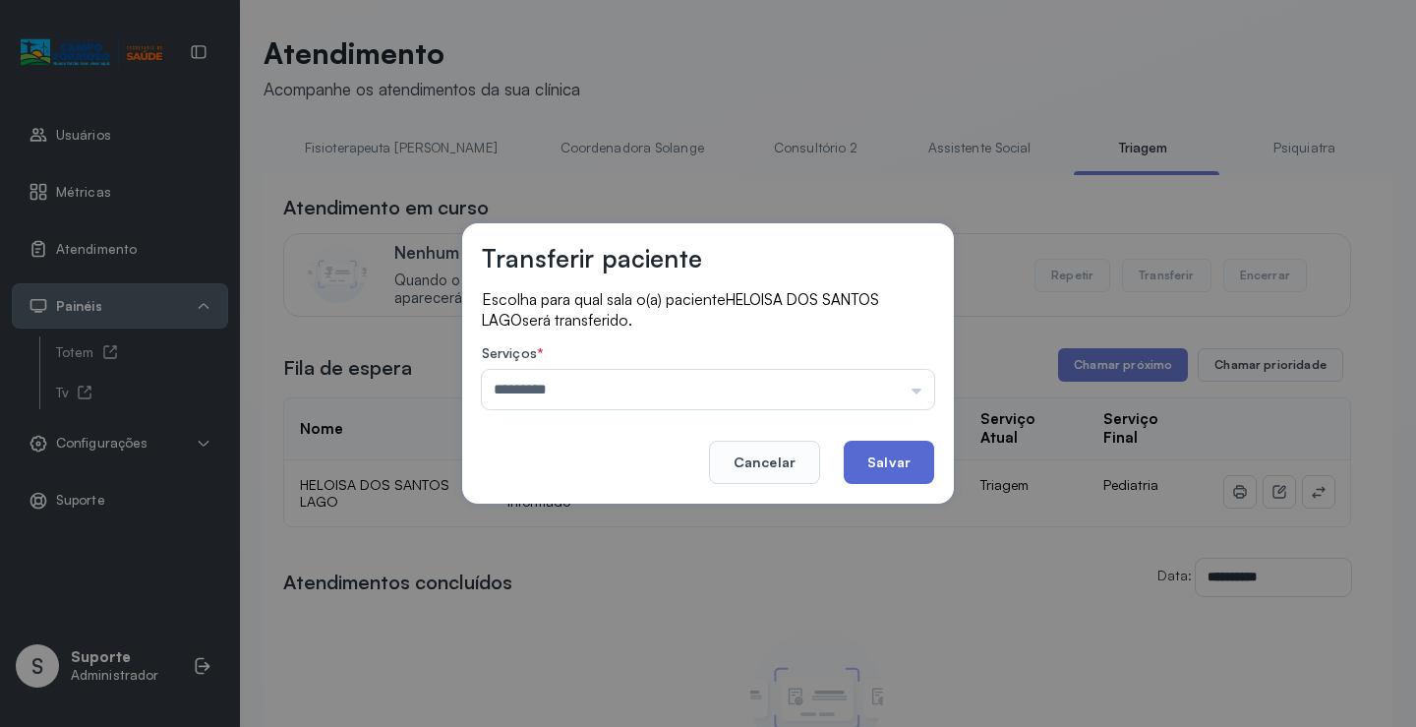
click at [894, 453] on button "Salvar" at bounding box center [889, 461] width 90 height 43
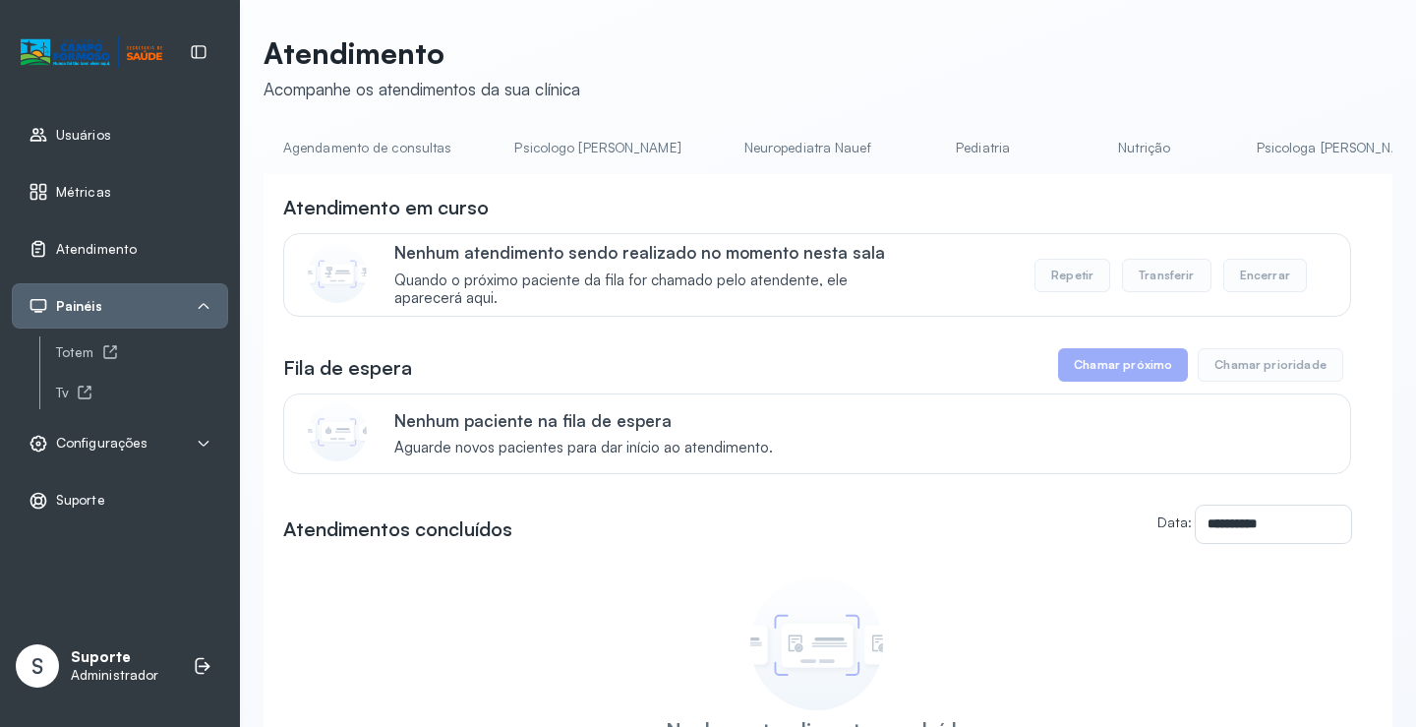
click at [914, 149] on link "Pediatria" at bounding box center [983, 148] width 138 height 32
click at [914, 148] on link "Pediatria" at bounding box center [983, 148] width 138 height 32
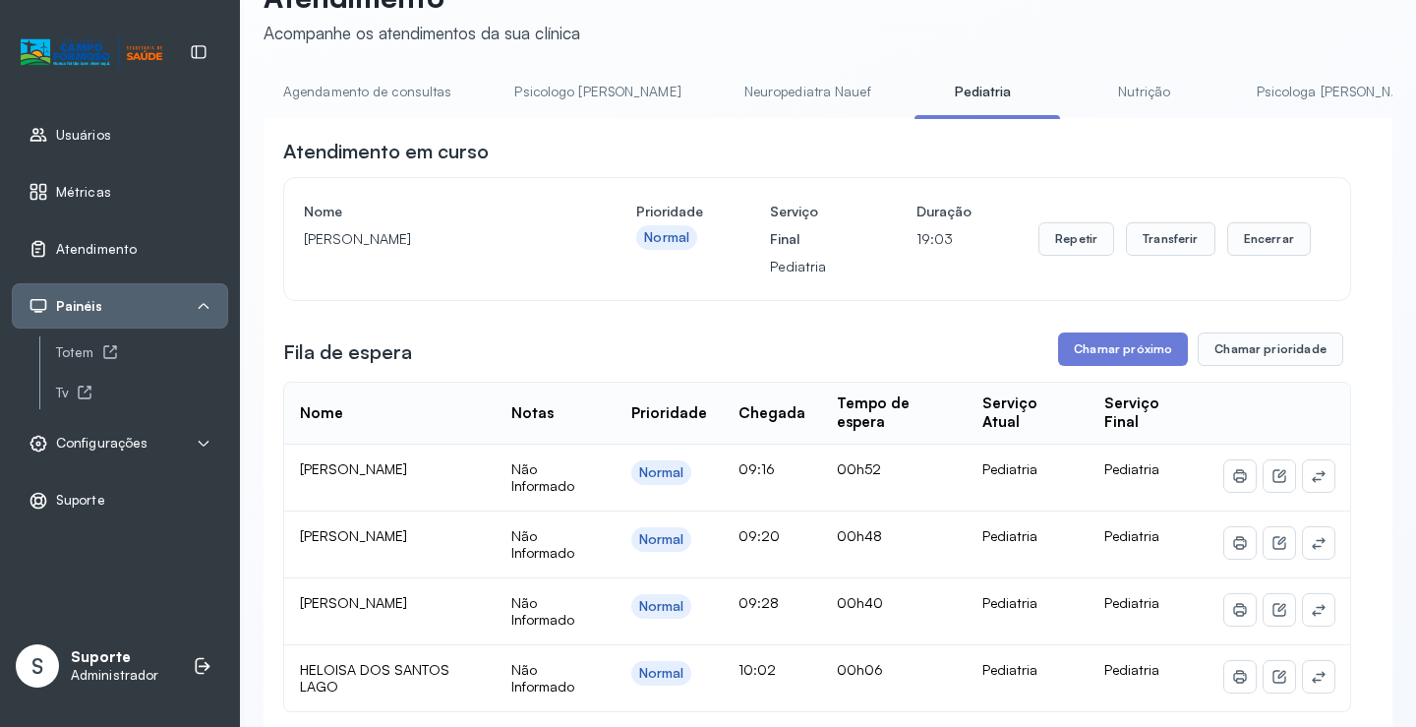
scroll to position [0, 0]
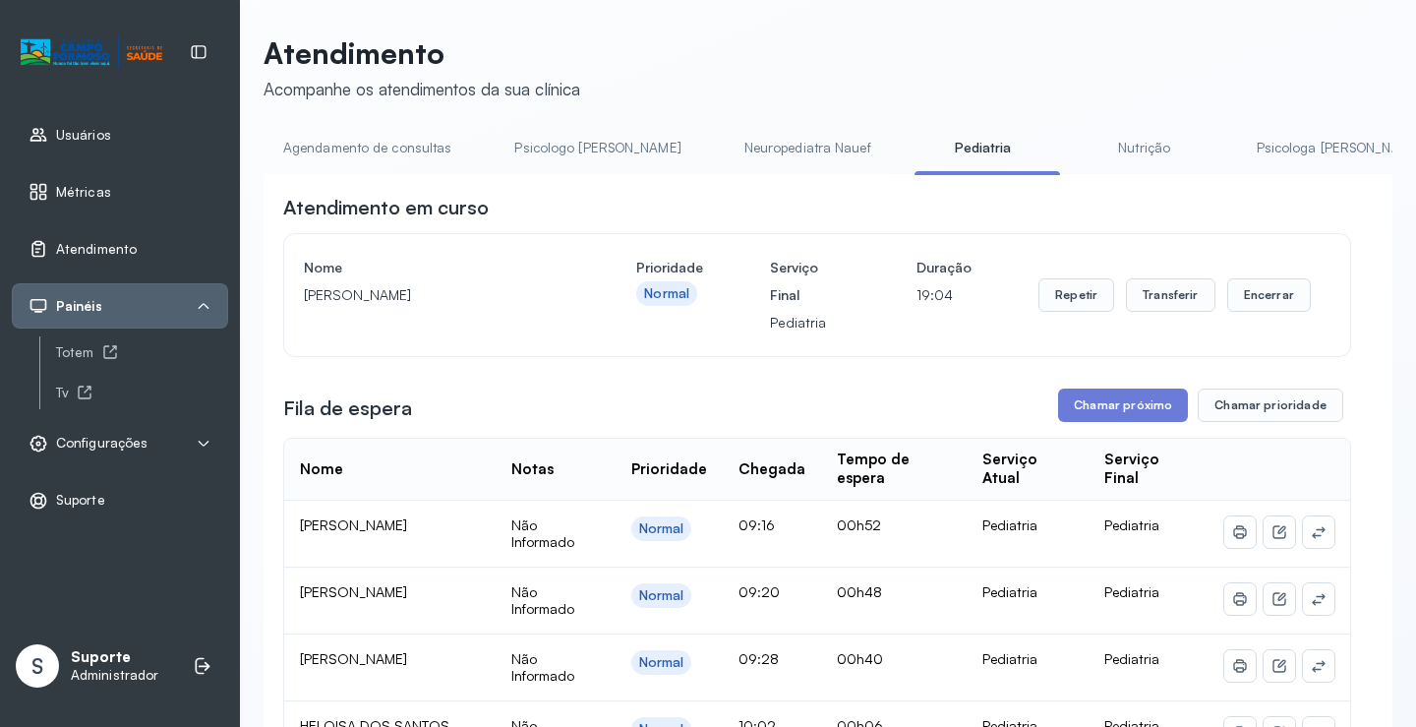
click at [364, 142] on link "Agendamento de consultas" at bounding box center [367, 148] width 207 height 32
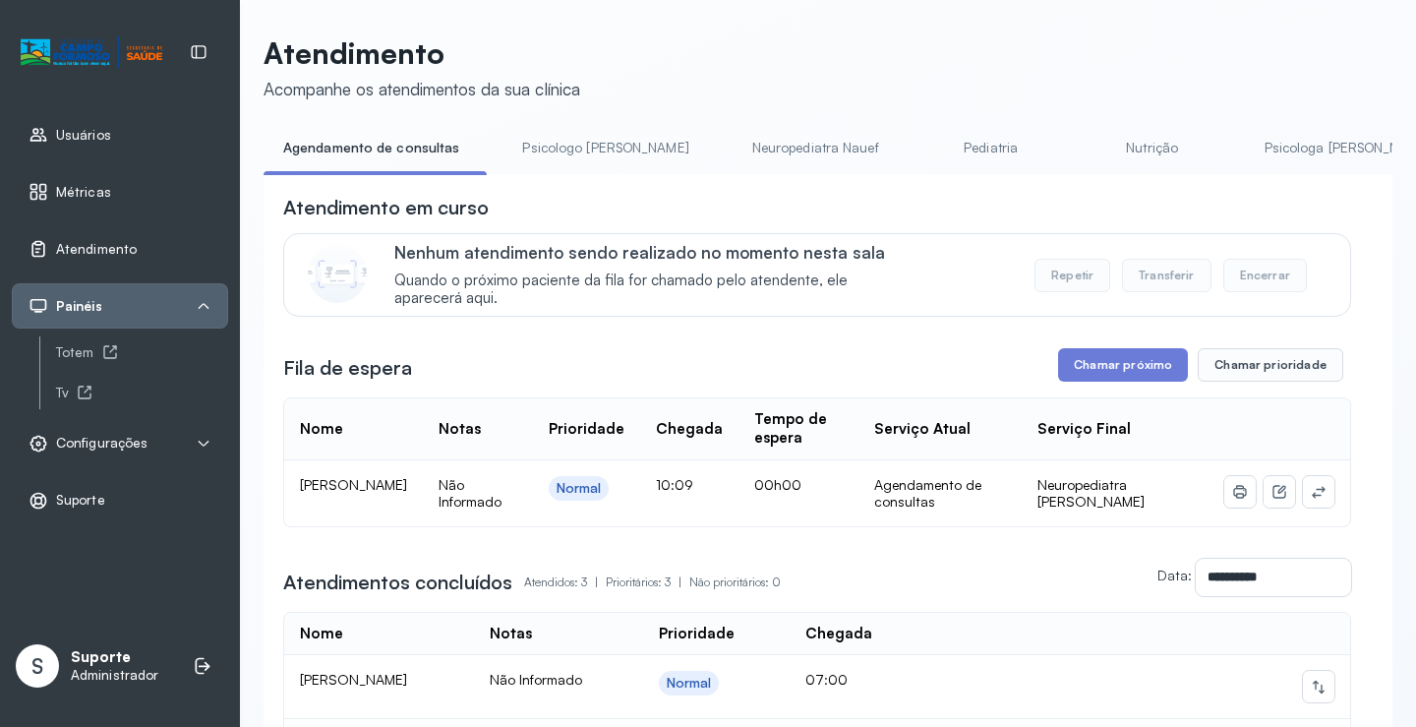
click at [1314, 479] on td at bounding box center [1279, 493] width 142 height 66
click at [1311, 492] on icon at bounding box center [1319, 492] width 16 height 16
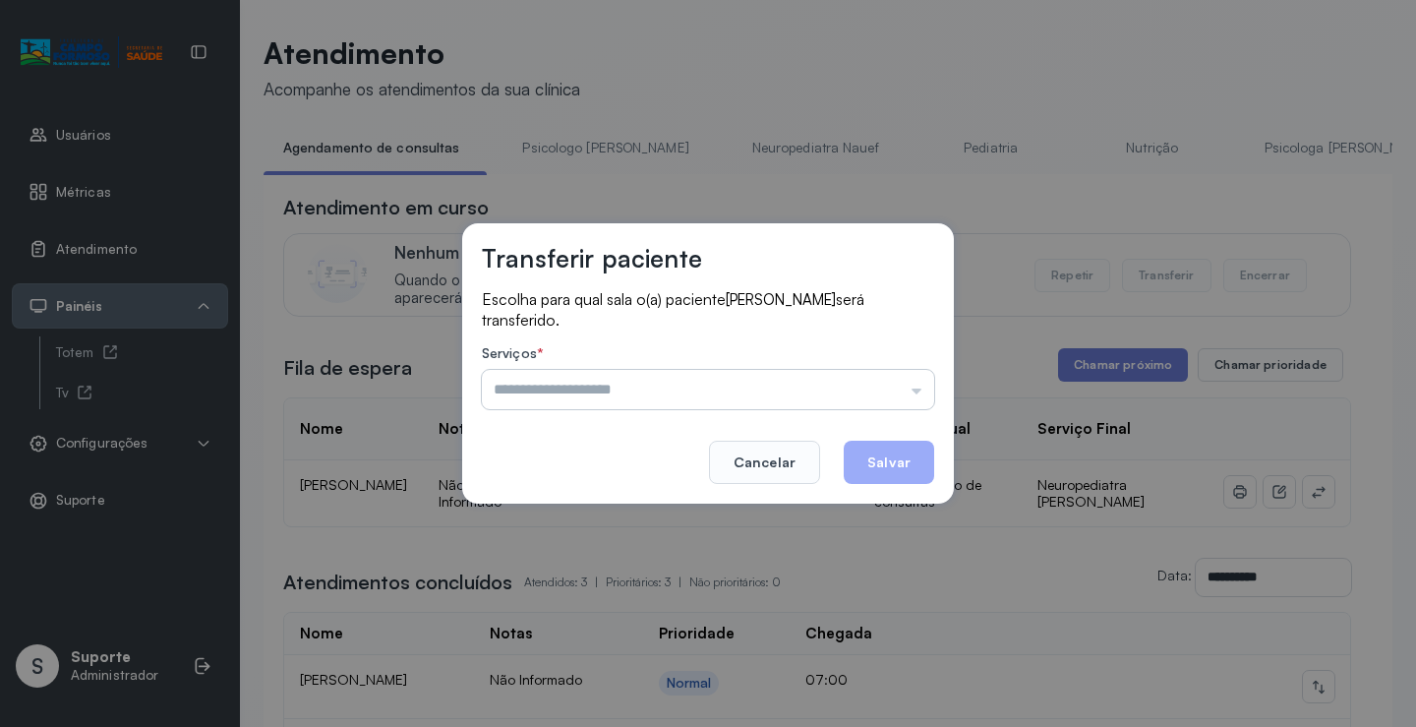
click at [874, 389] on input "text" at bounding box center [708, 389] width 452 height 39
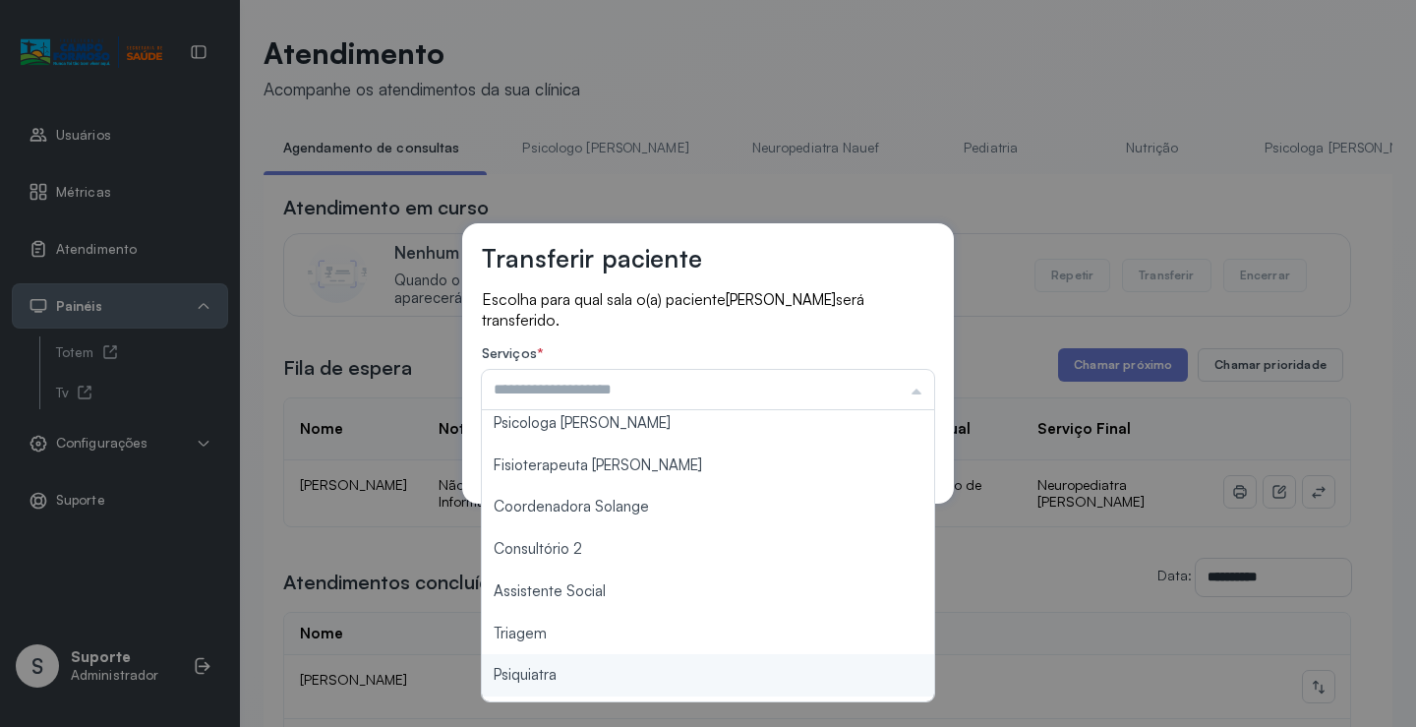
scroll to position [298, 0]
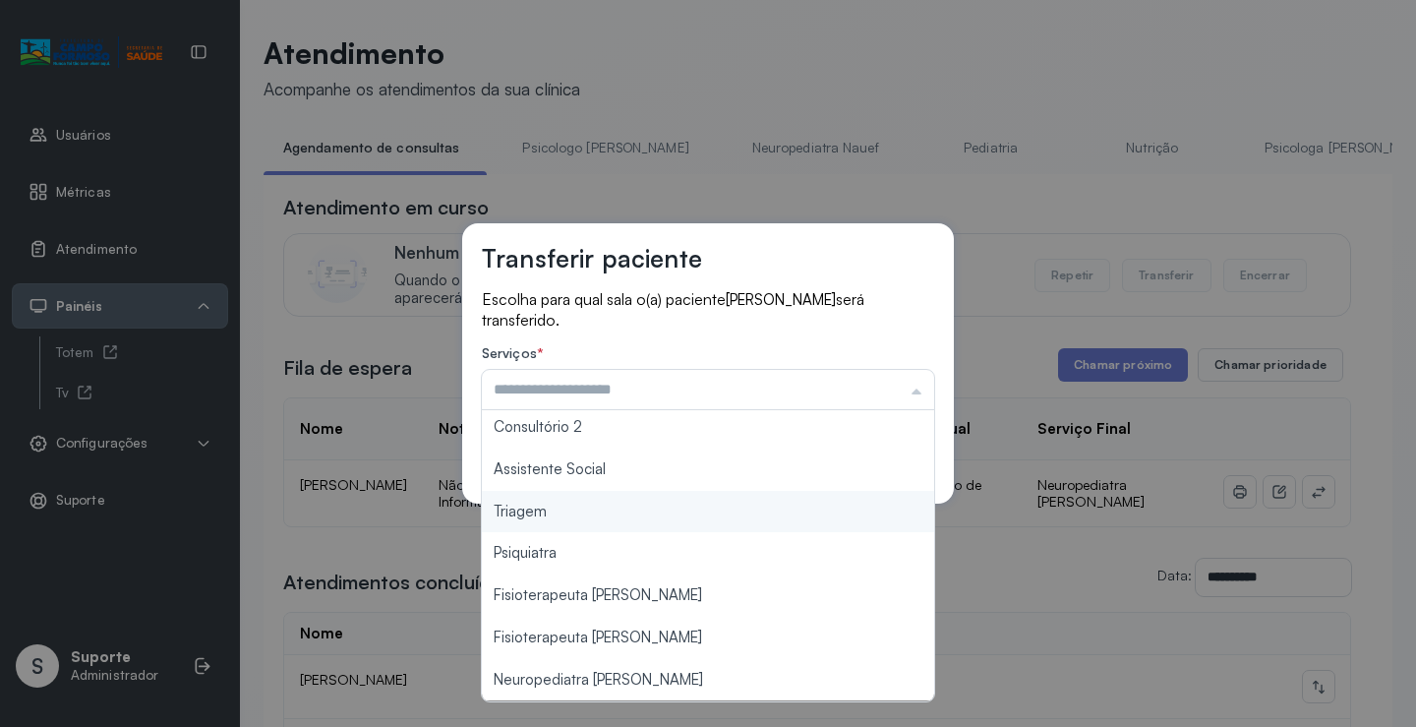
type input "*******"
click at [601, 503] on div "Transferir paciente Escolha para qual sala o(a) paciente ALEF HEYTOR PEREIRA FE…" at bounding box center [708, 363] width 492 height 280
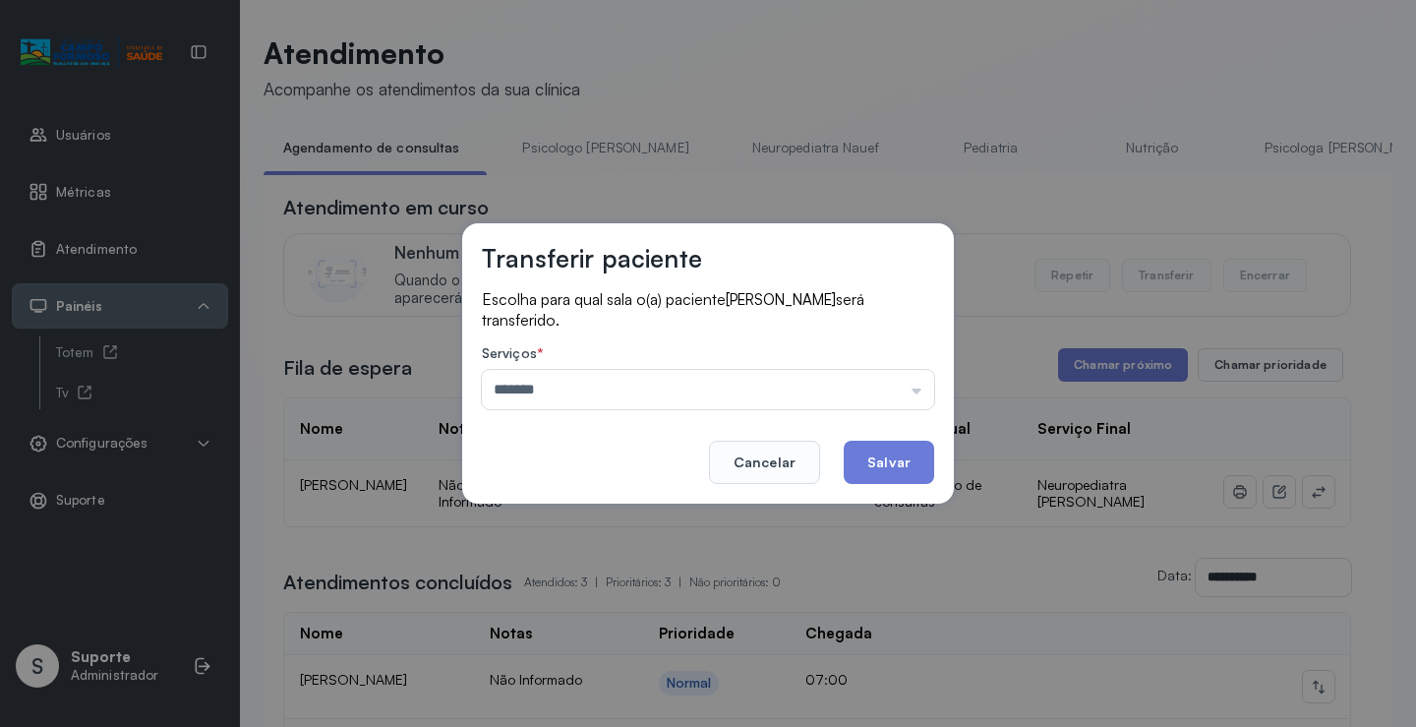
drag, startPoint x: 889, startPoint y: 450, endPoint x: 887, endPoint y: 426, distance: 24.7
click at [887, 430] on footer "Cancelar Salvar" at bounding box center [708, 448] width 452 height 71
click at [865, 449] on button "Salvar" at bounding box center [889, 461] width 90 height 43
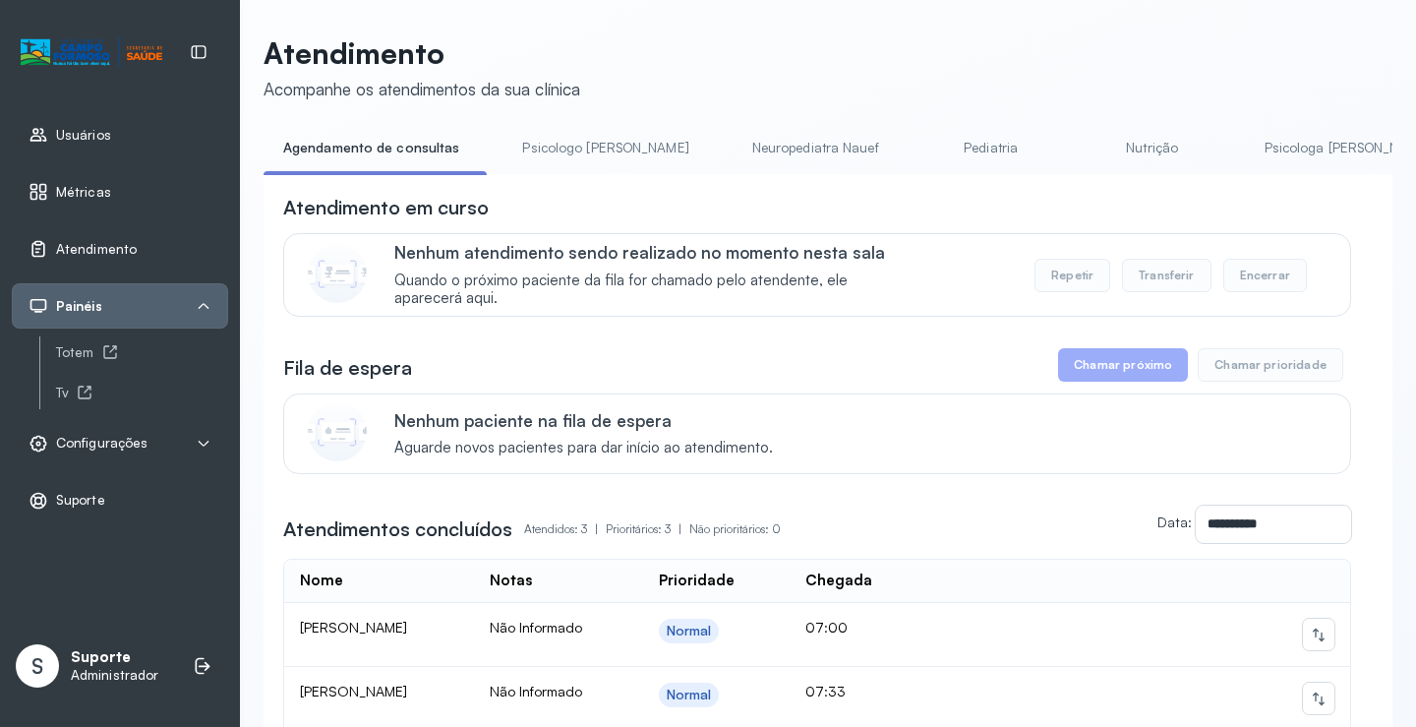
click at [593, 151] on link "Psicologo Pedro" at bounding box center [604, 148] width 205 height 32
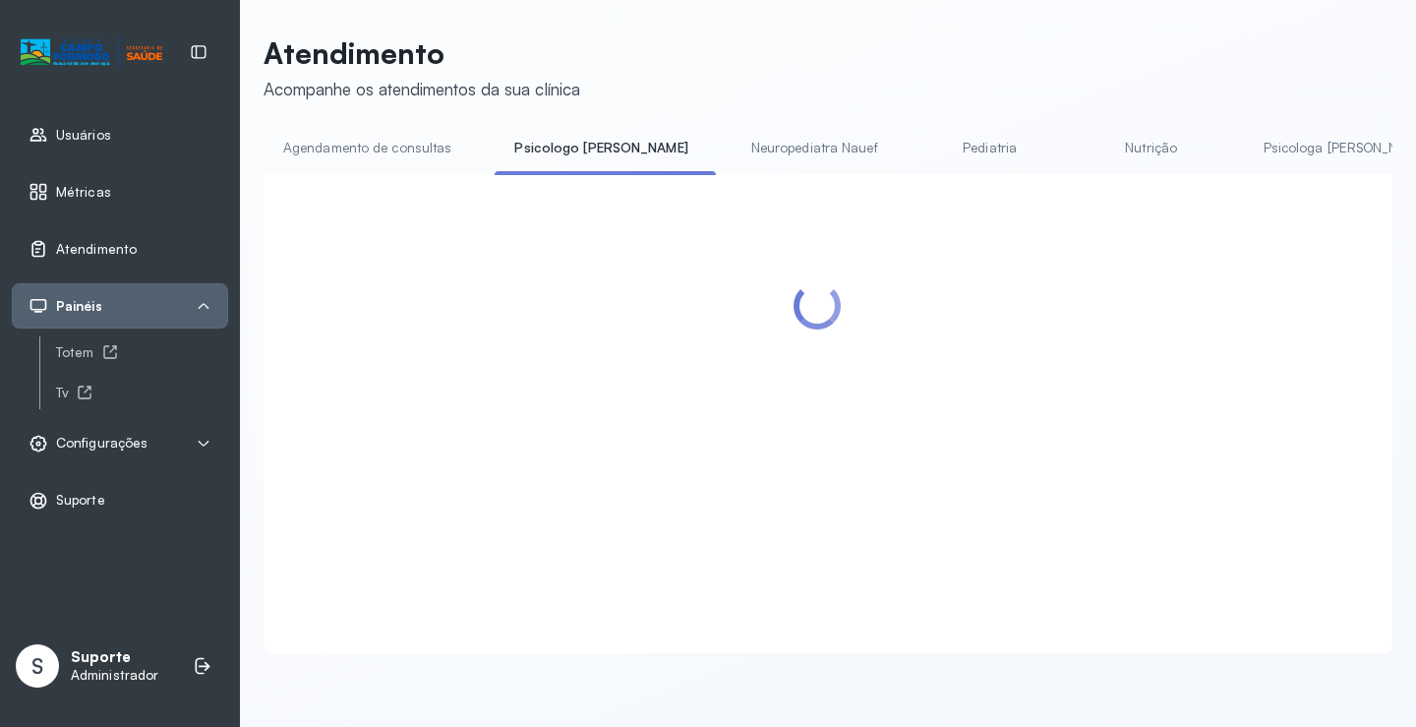
click at [406, 146] on link "Agendamento de consultas" at bounding box center [367, 148] width 207 height 32
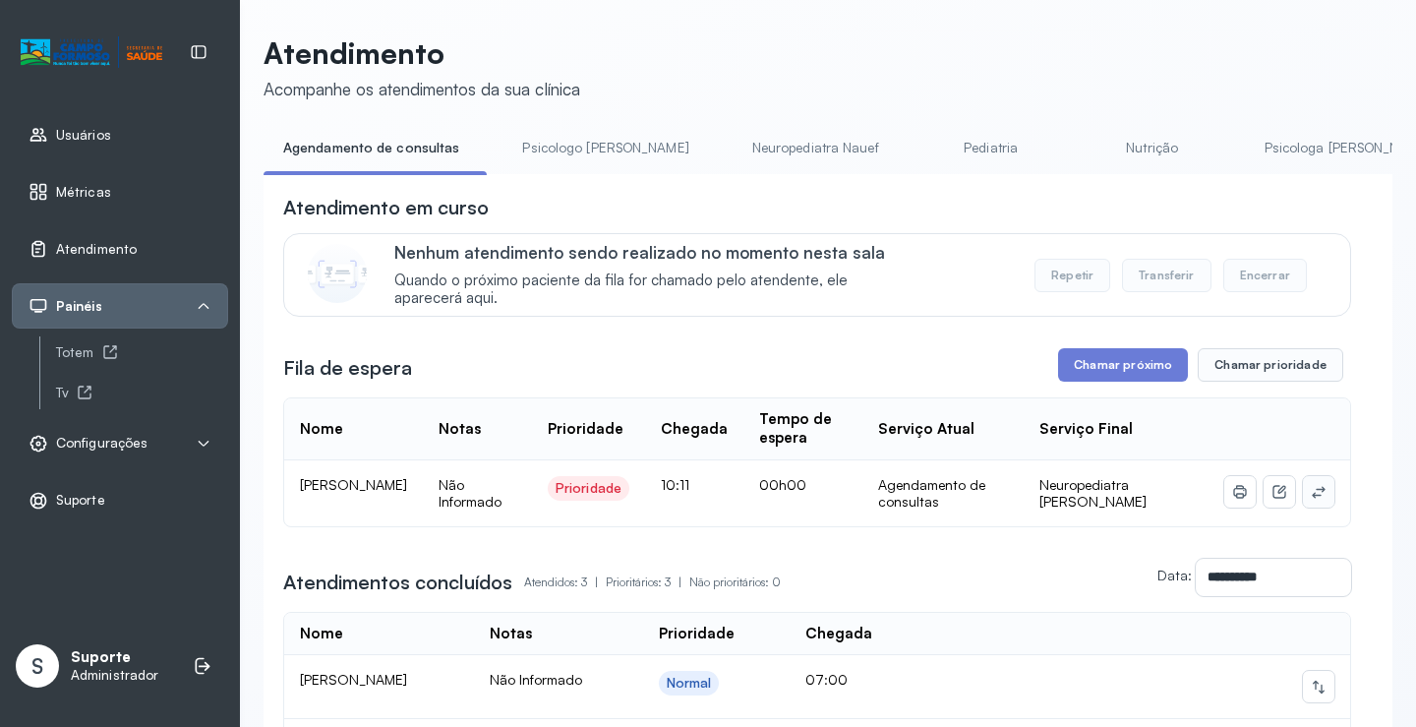
click at [1308, 483] on button at bounding box center [1318, 491] width 31 height 31
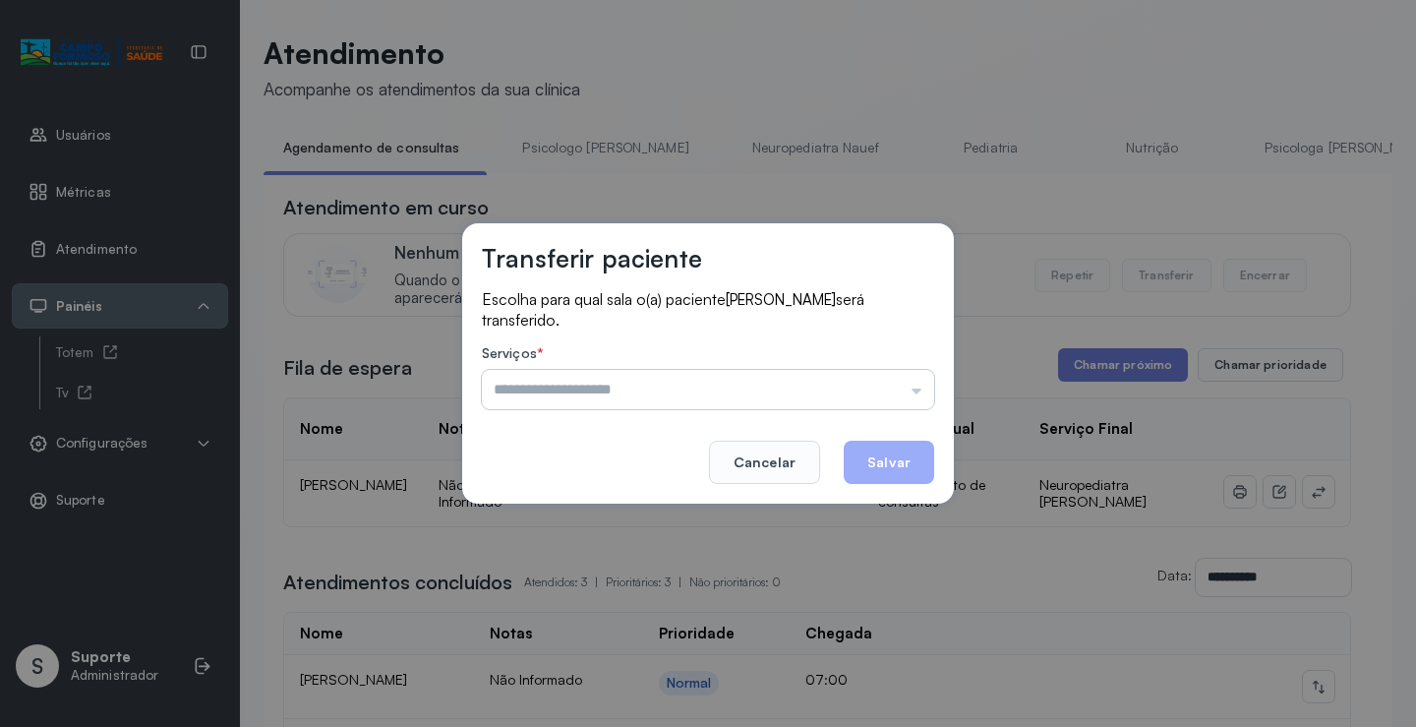
drag, startPoint x: 859, startPoint y: 359, endPoint x: 861, endPoint y: 380, distance: 20.7
click at [857, 365] on label "Serviços *" at bounding box center [708, 355] width 452 height 21
click at [863, 380] on input "text" at bounding box center [708, 389] width 452 height 39
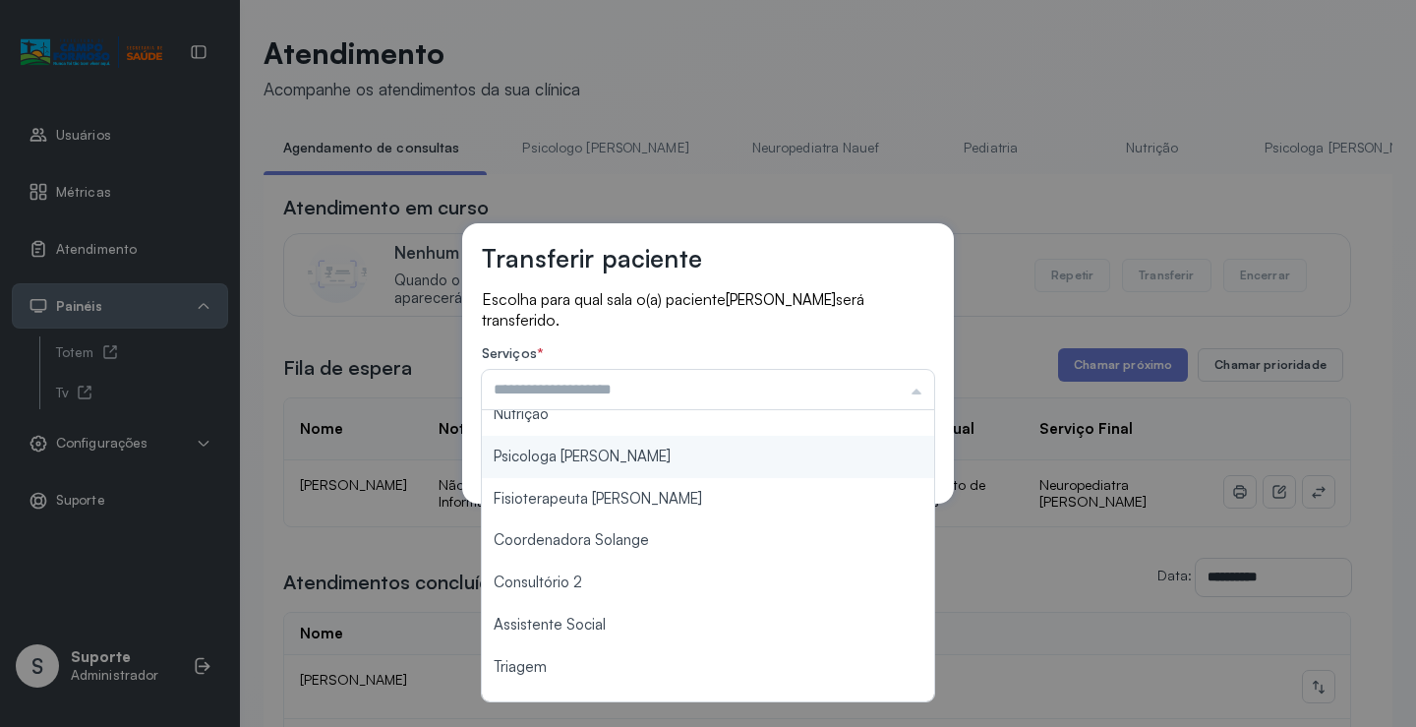
scroll to position [297, 0]
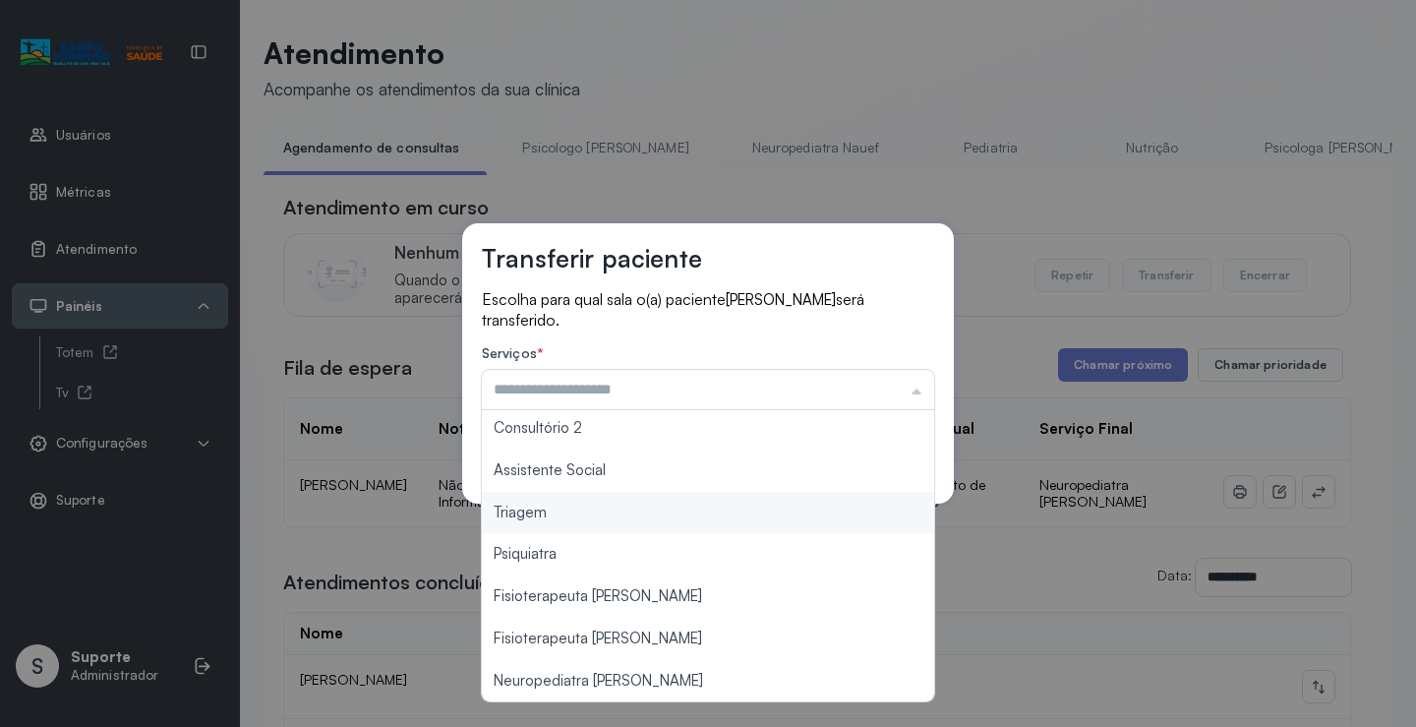
type input "*******"
drag, startPoint x: 619, startPoint y: 517, endPoint x: 800, endPoint y: 500, distance: 181.7
click at [648, 510] on div "Transferir paciente Escolha para qual sala o(a) paciente GILBERTO DE JESUS SILV…" at bounding box center [708, 363] width 1416 height 727
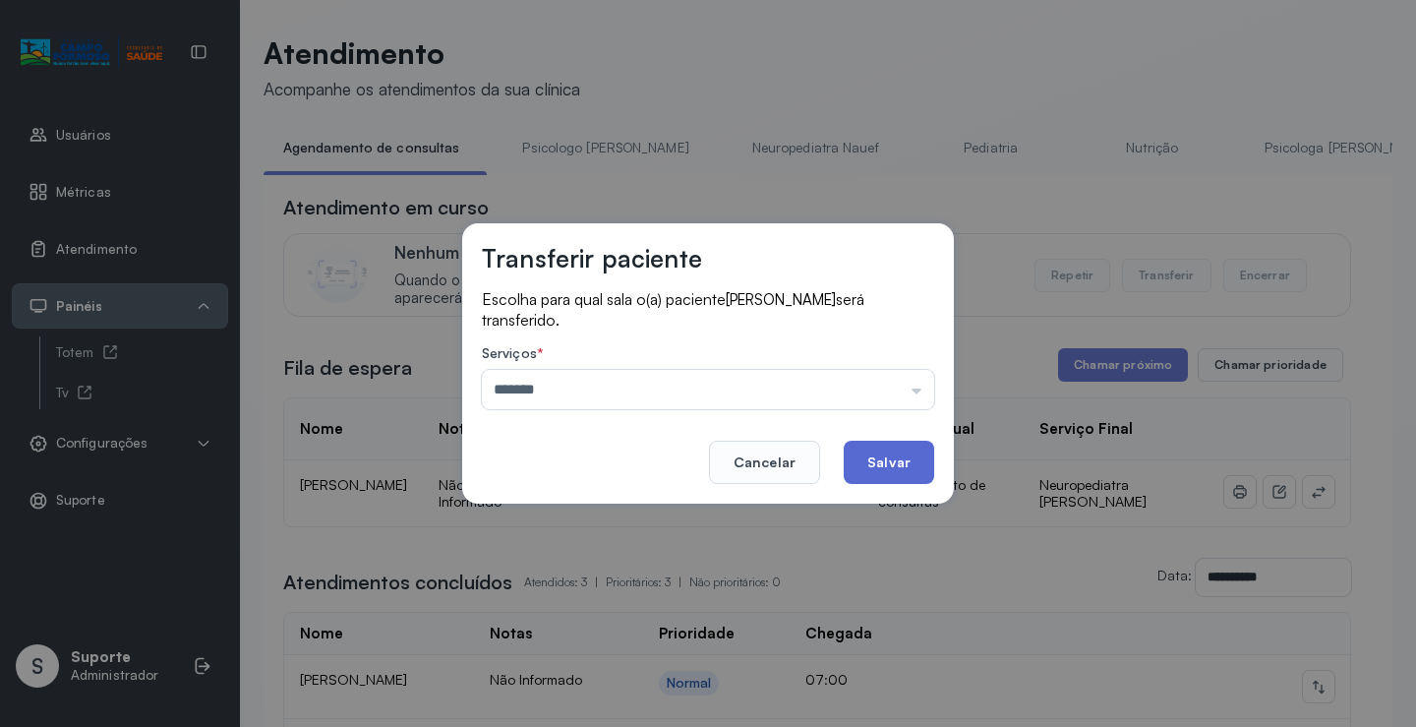
click at [904, 468] on button "Salvar" at bounding box center [889, 461] width 90 height 43
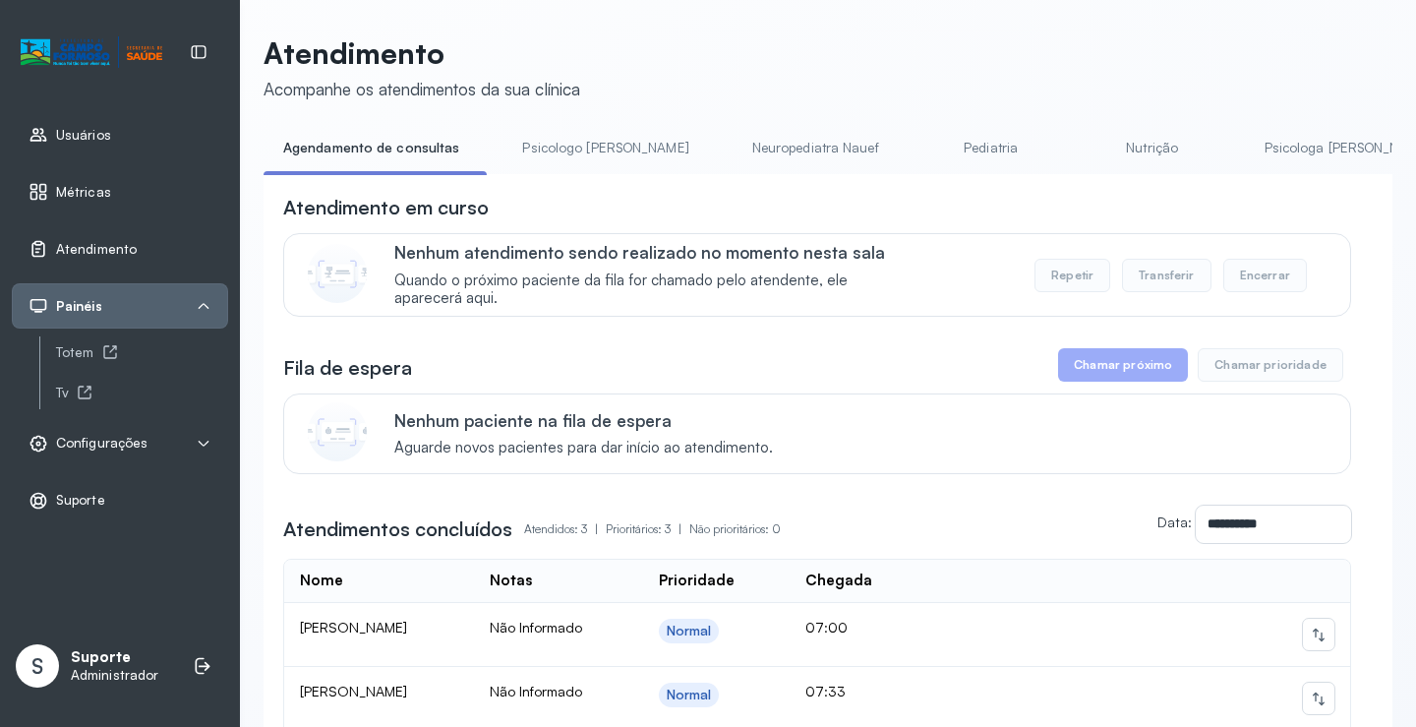
click at [922, 155] on link "Pediatria" at bounding box center [991, 148] width 138 height 32
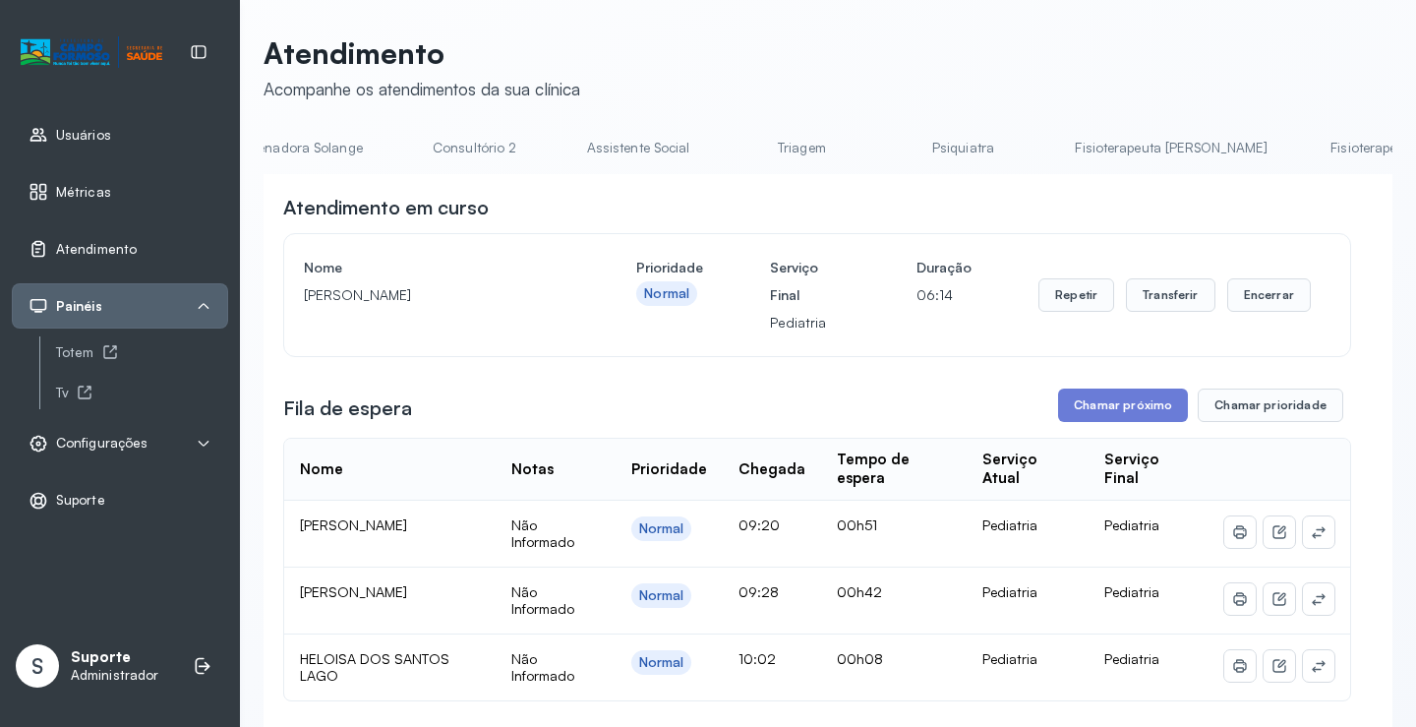
scroll to position [0, 1559]
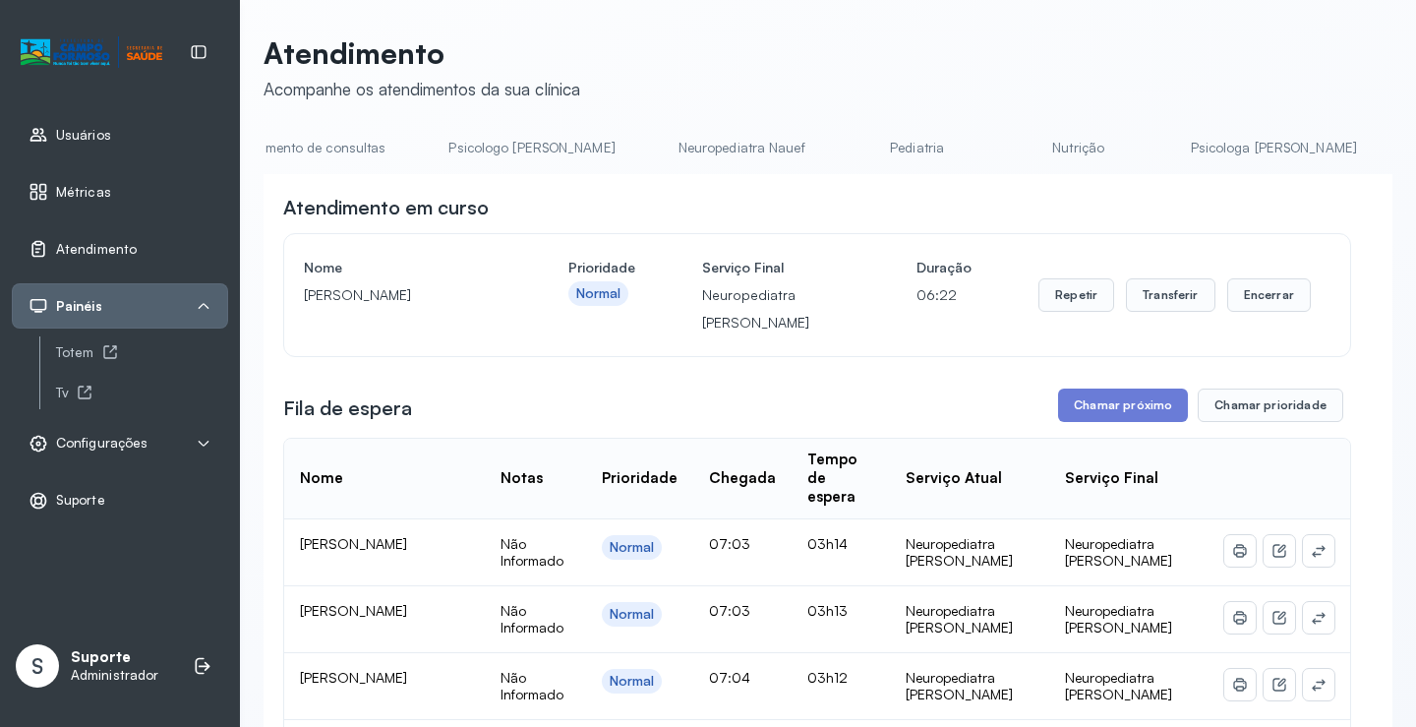
scroll to position [0, 0]
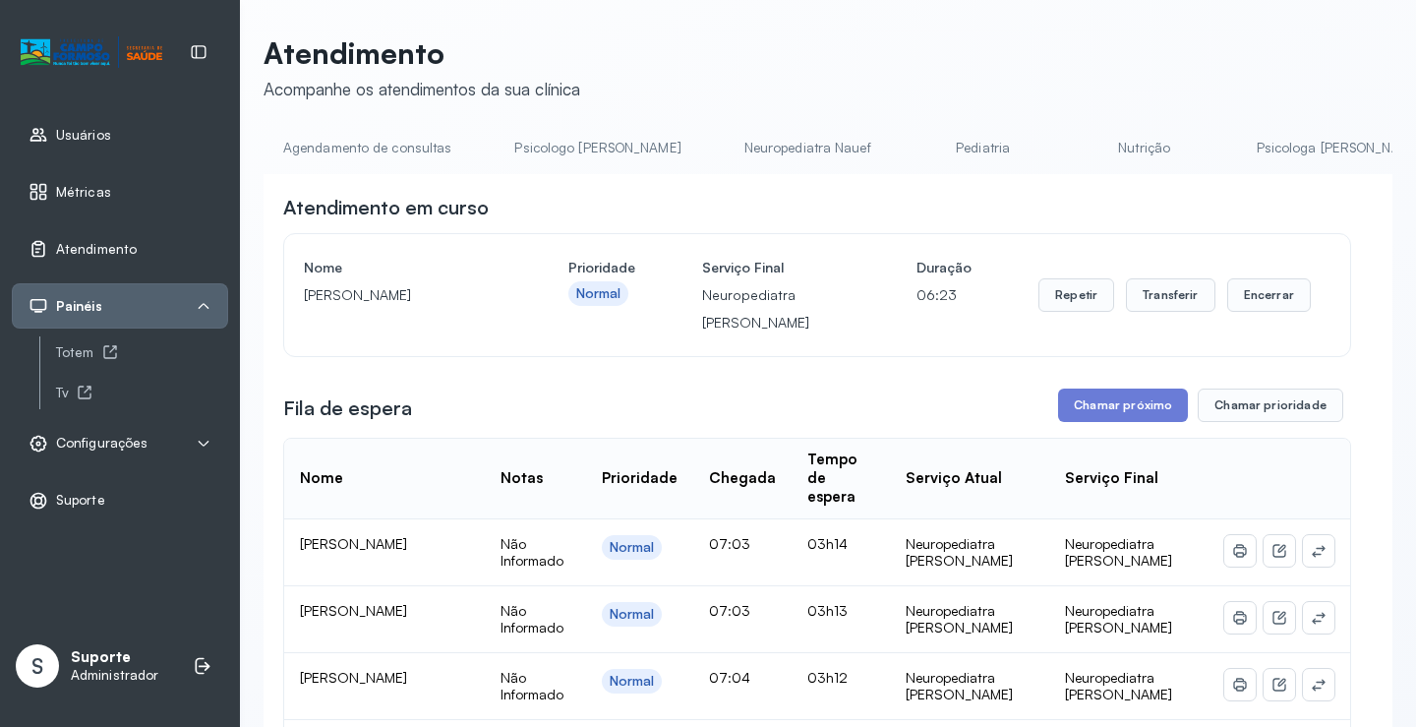
click at [925, 144] on link "Pediatria" at bounding box center [983, 148] width 138 height 32
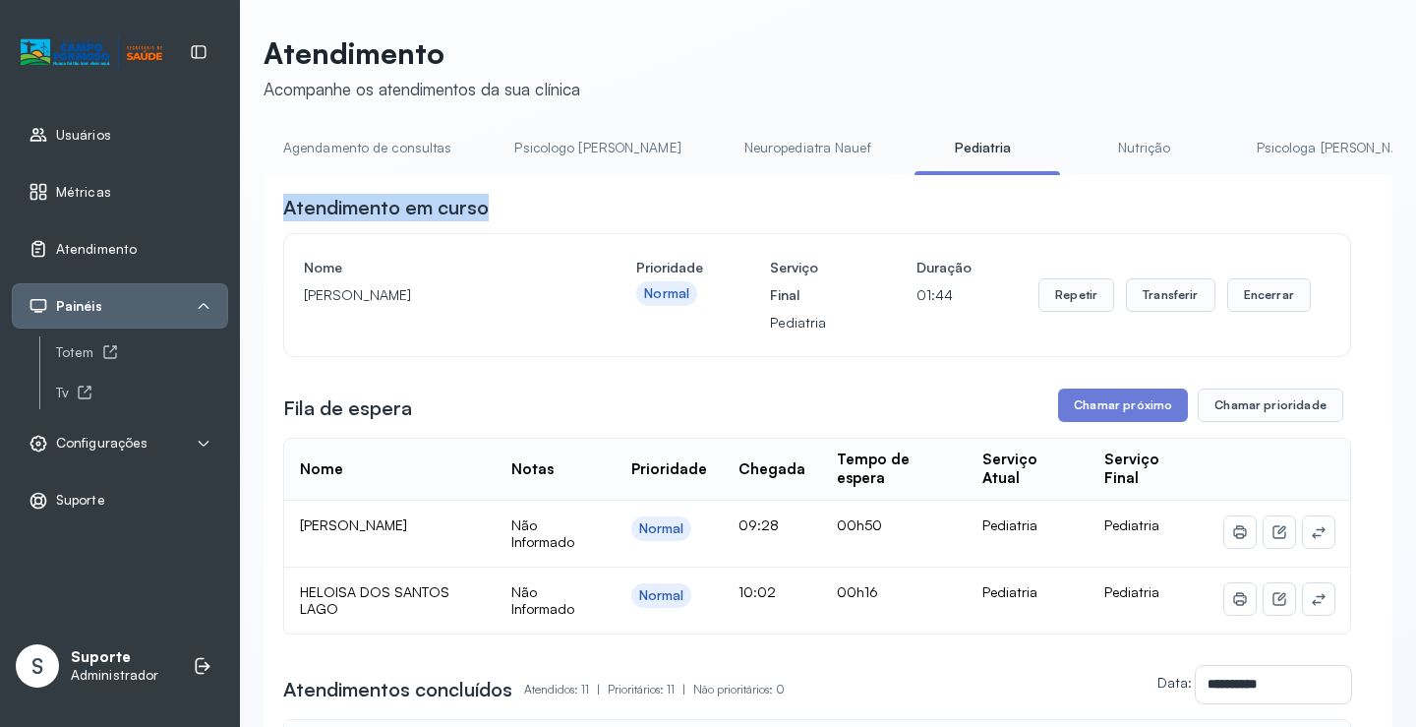
scroll to position [0, 546]
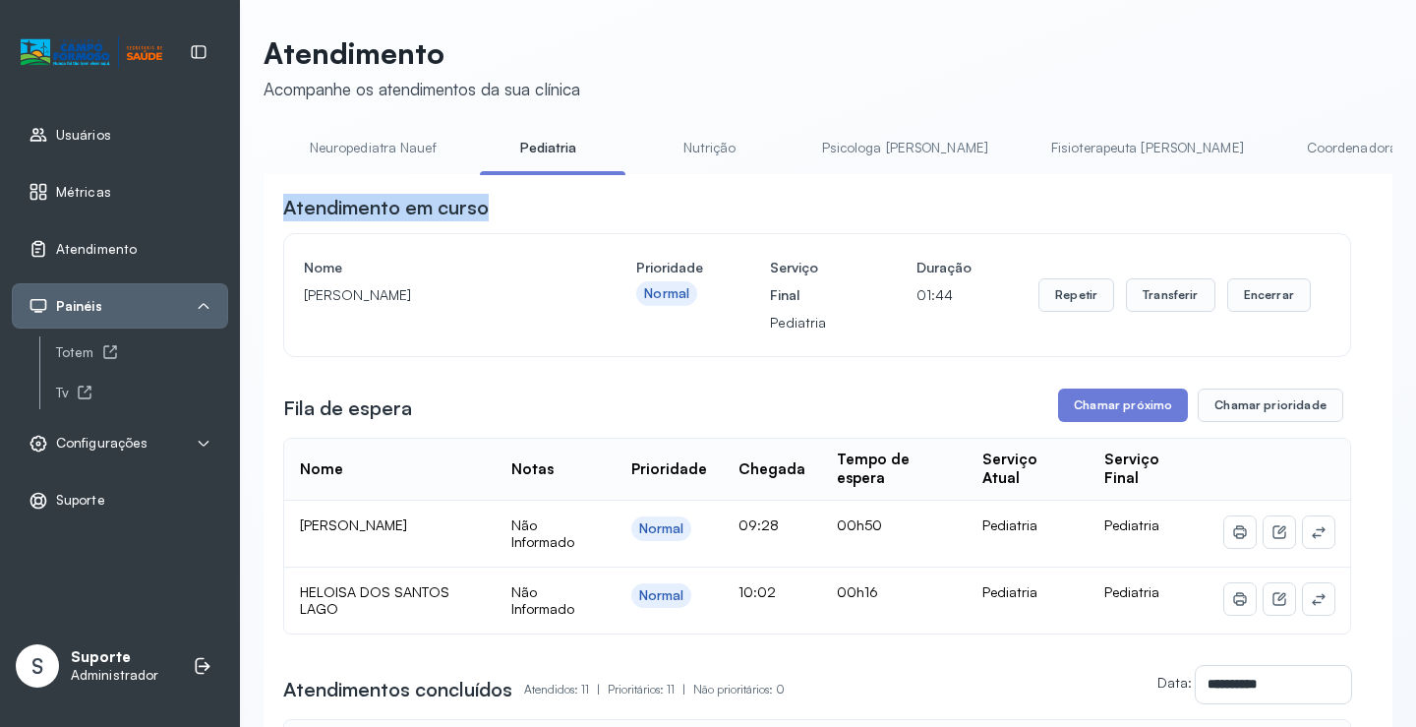
drag, startPoint x: 876, startPoint y: 179, endPoint x: 1423, endPoint y: 176, distance: 546.7
click at [1415, 176] on html "Usuários Métricas Atendimento Painéis Totem Tv Configurações Geral Fluxo de ate…" at bounding box center [708, 363] width 1416 height 727
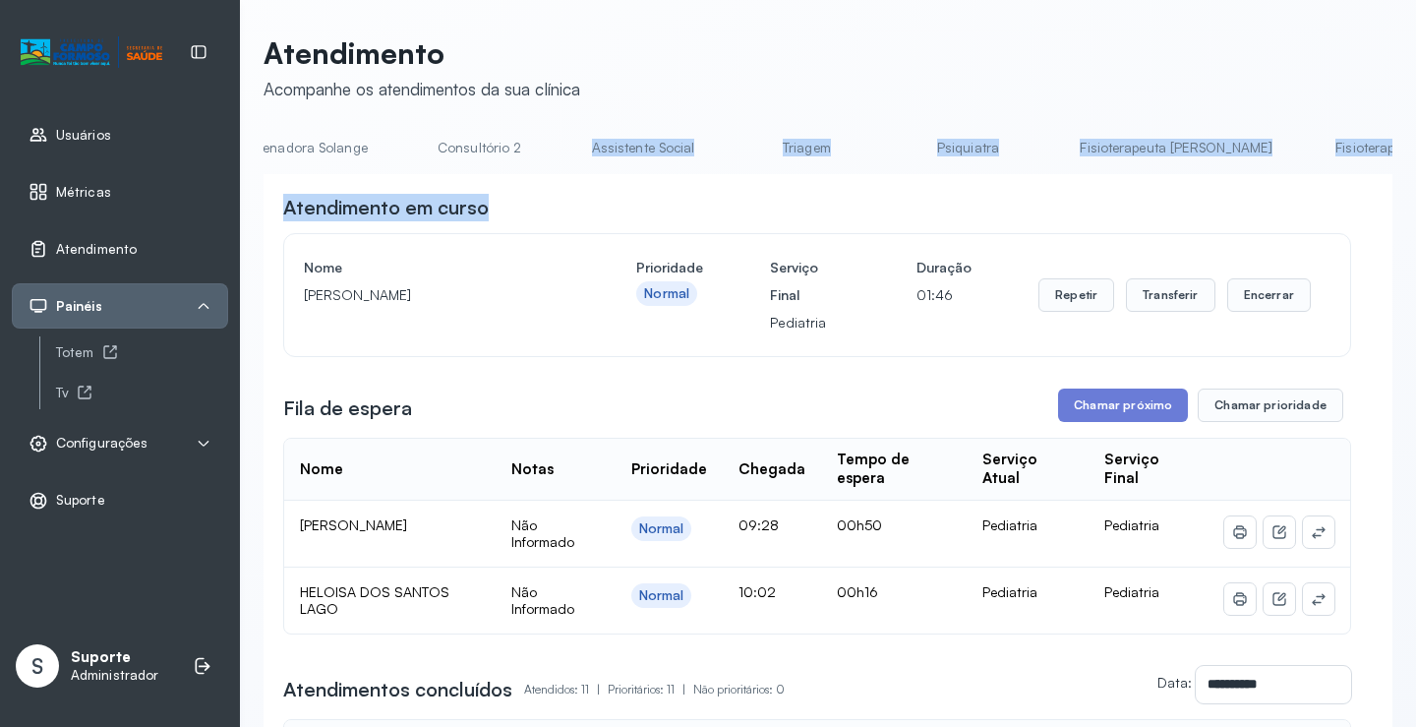
scroll to position [0, 1559]
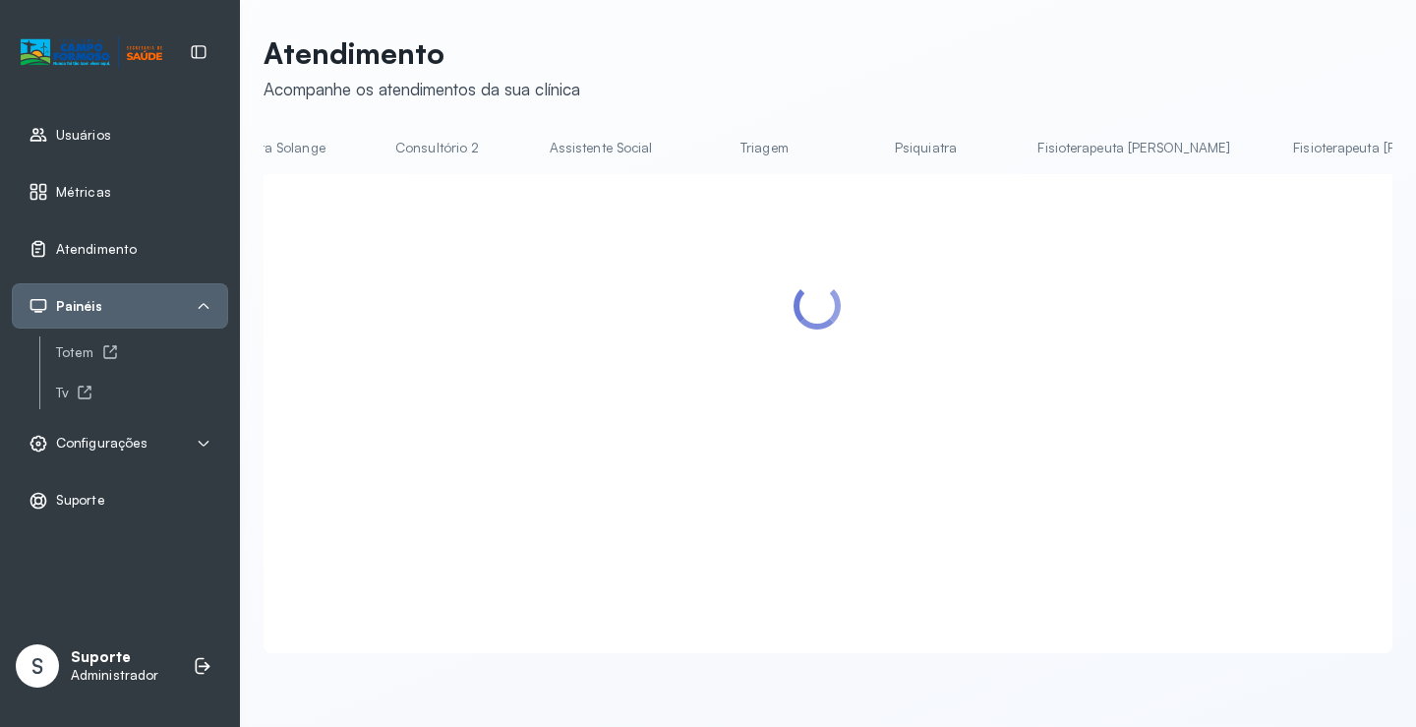
click at [1255, 89] on header "Atendimento Acompanhe os atendimentos da sua clínica" at bounding box center [828, 67] width 1129 height 65
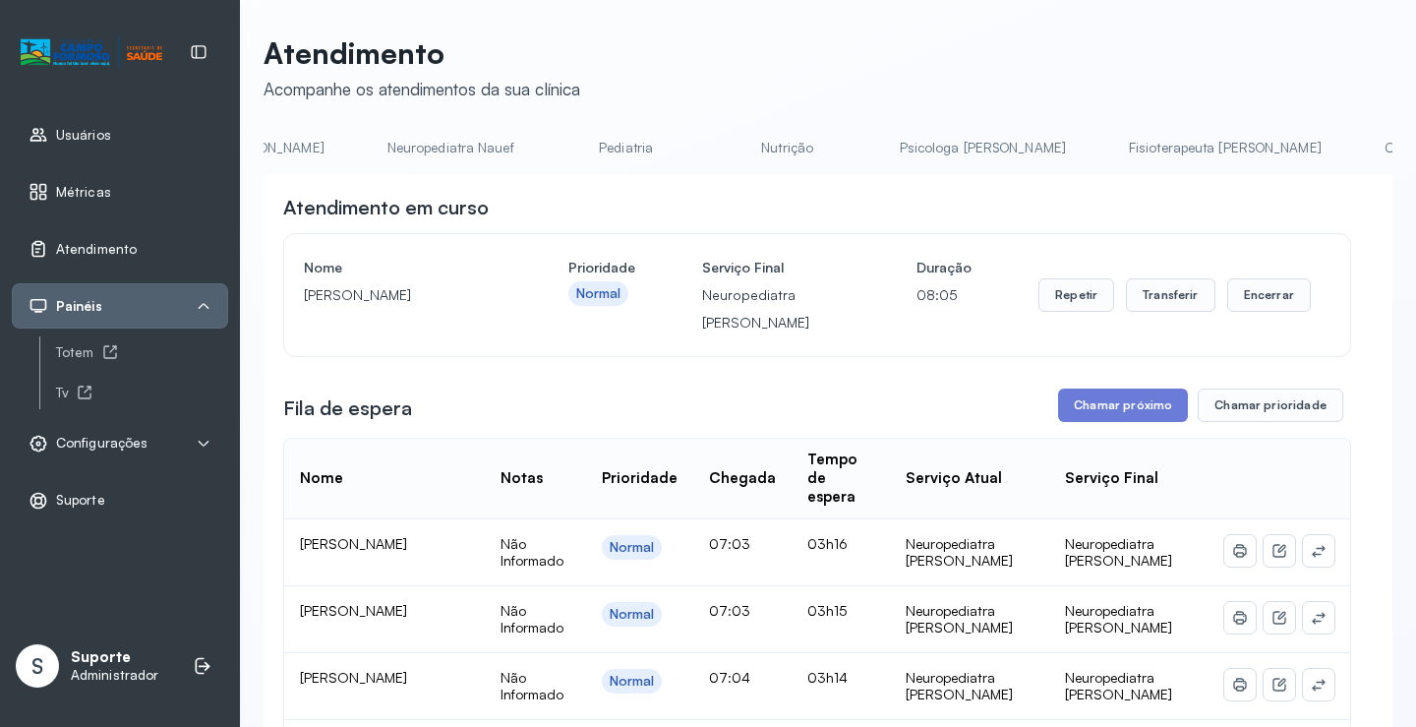
scroll to position [0, 0]
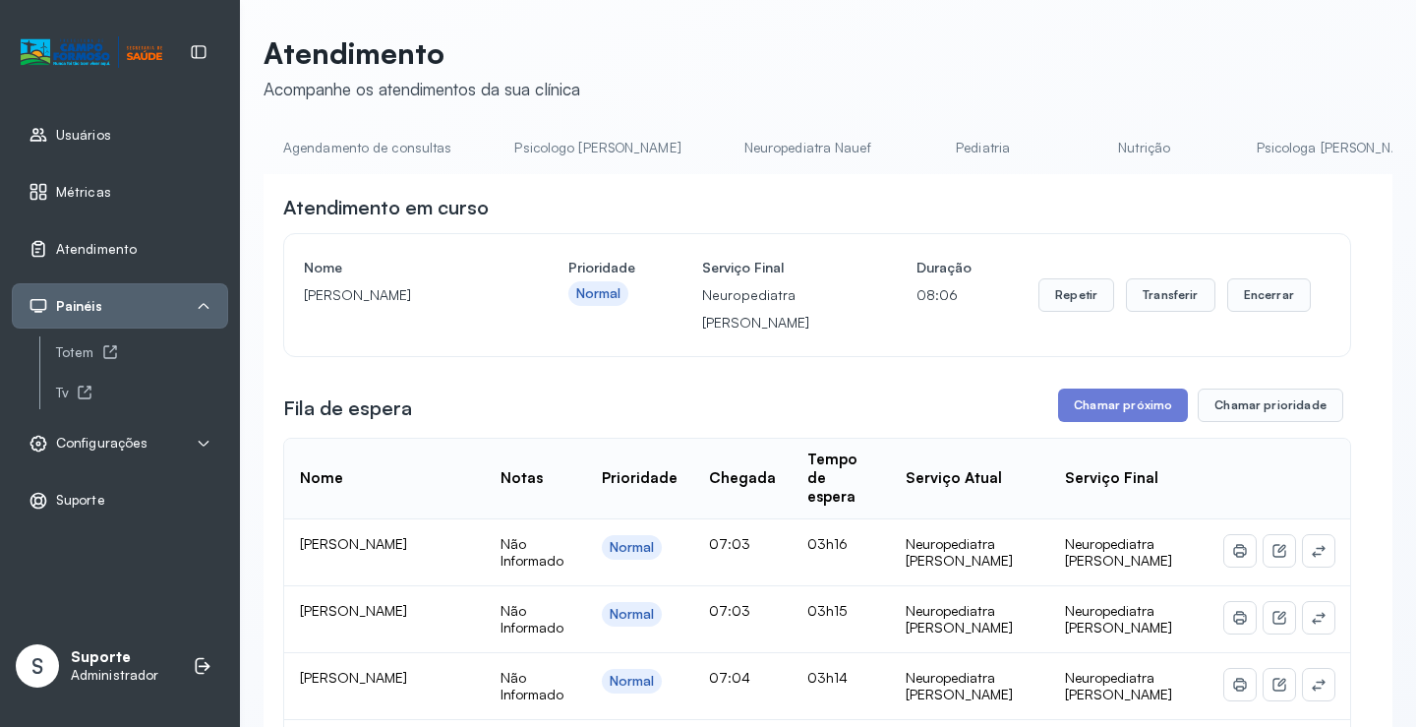
click at [344, 154] on link "Agendamento de consultas" at bounding box center [367, 148] width 207 height 32
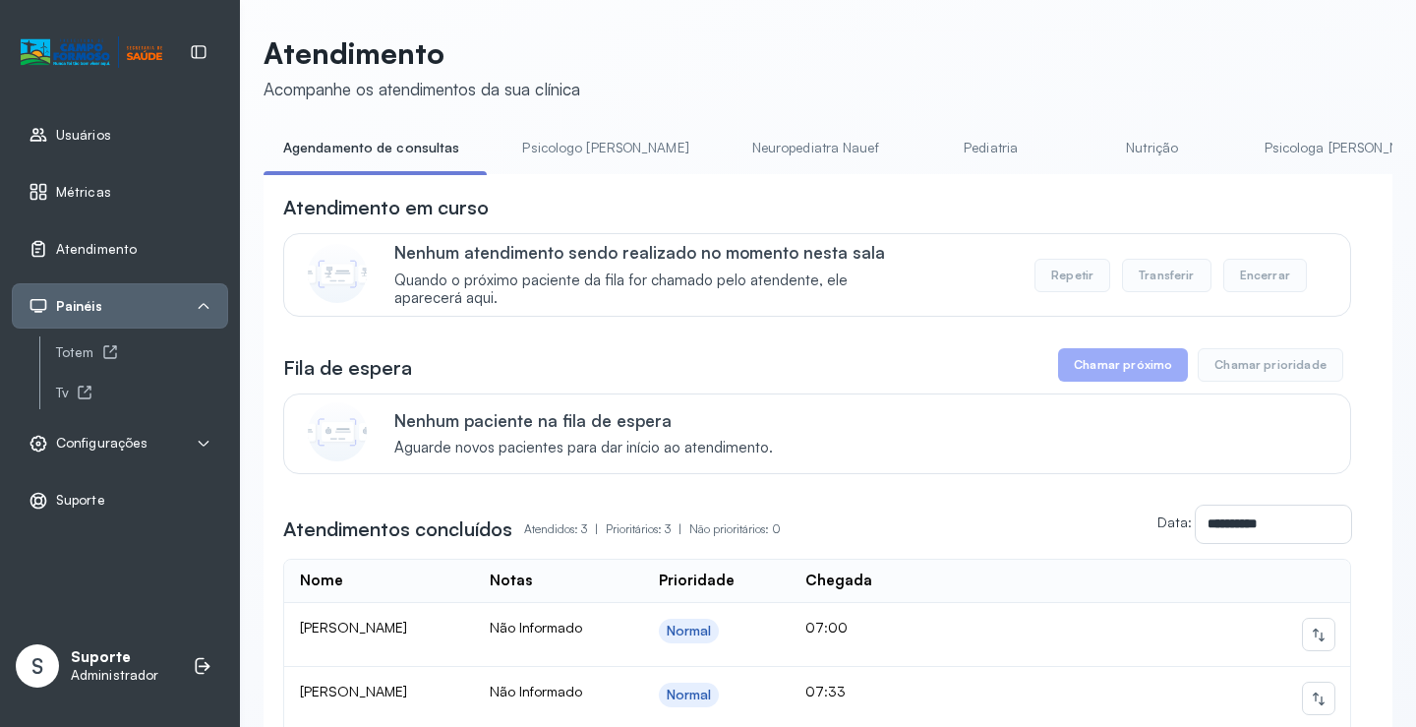
drag, startPoint x: 532, startPoint y: 152, endPoint x: 478, endPoint y: 152, distance: 54.1
click at [531, 152] on link "Psicologo Pedro" at bounding box center [604, 148] width 205 height 32
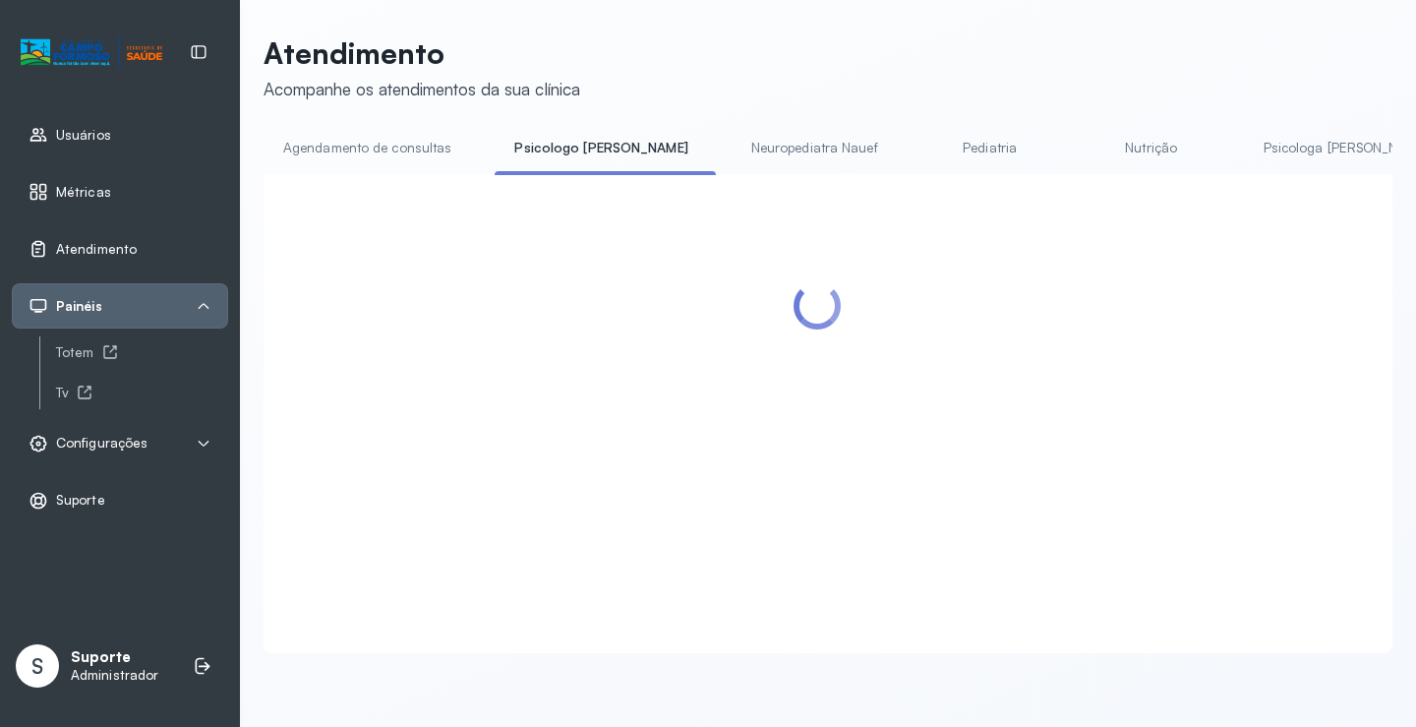
click at [441, 145] on link "Agendamento de consultas" at bounding box center [367, 148] width 207 height 32
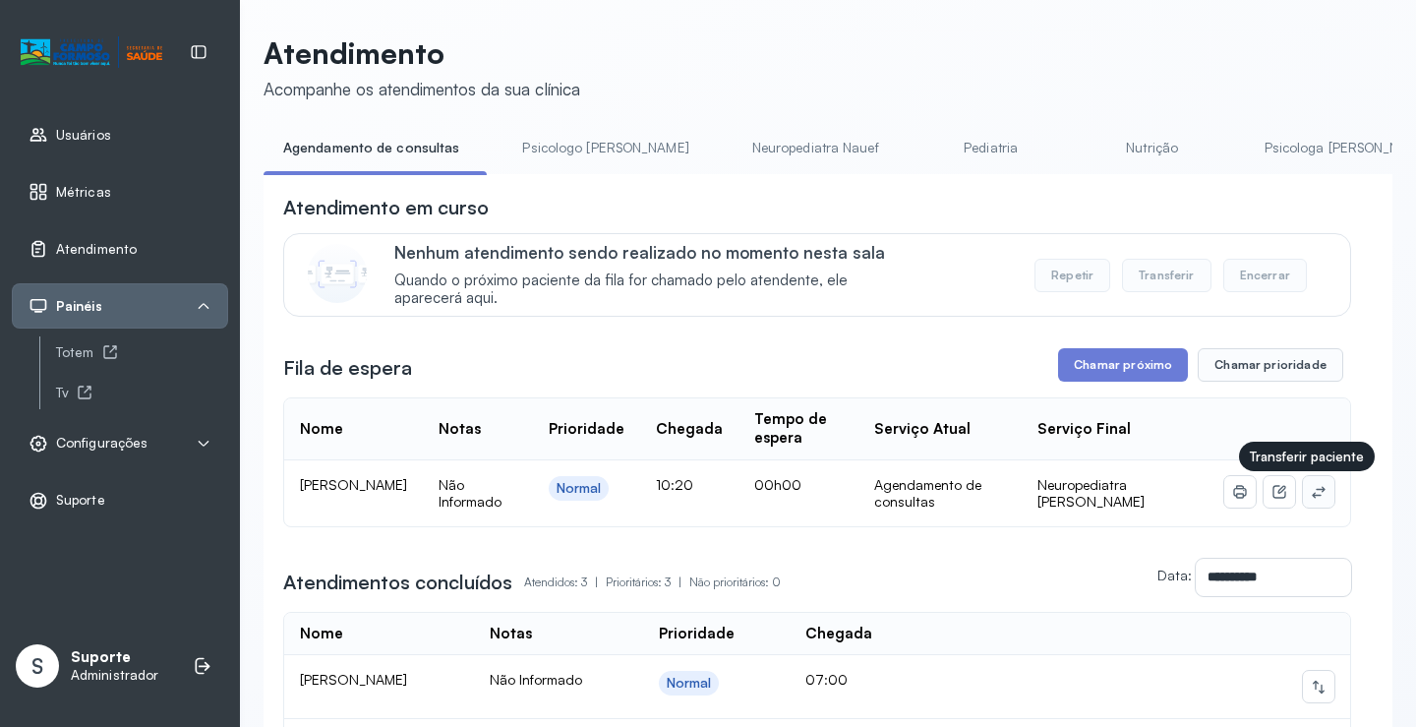
click at [1311, 489] on icon at bounding box center [1319, 492] width 16 height 16
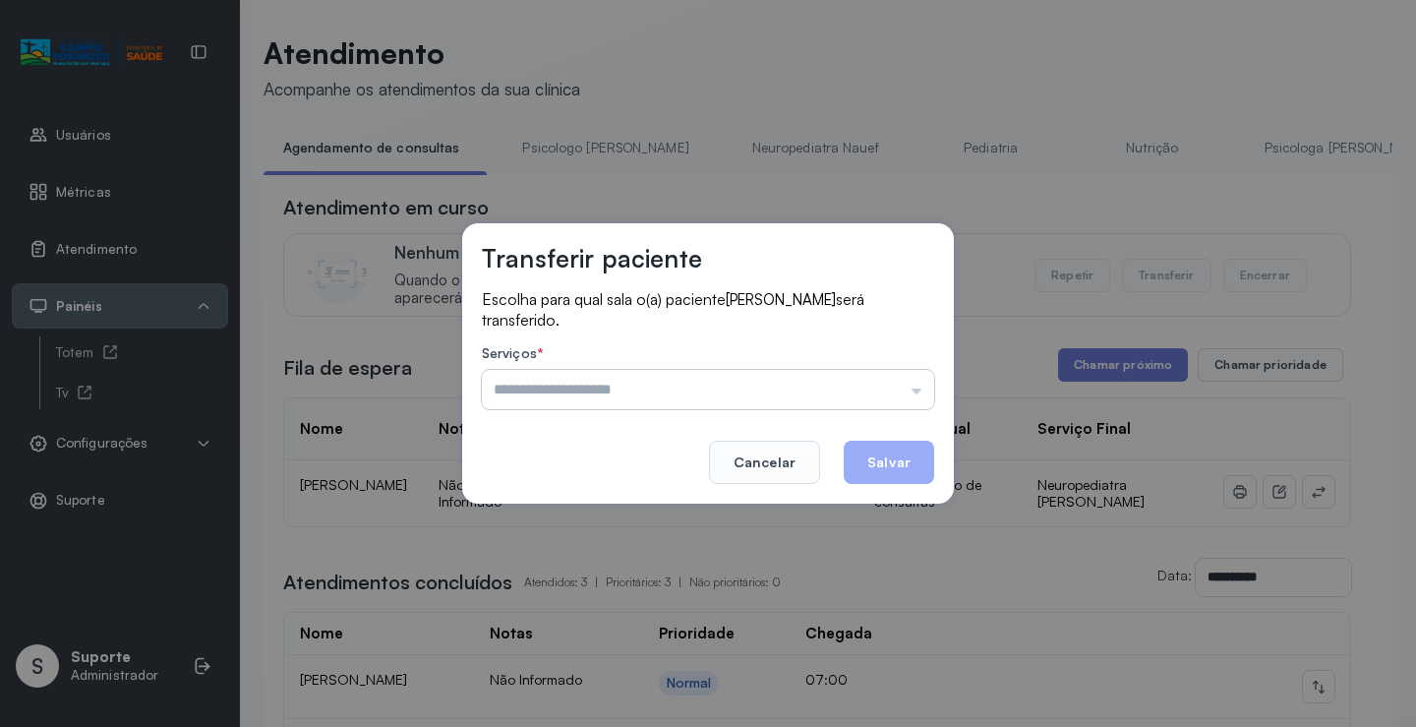
click at [902, 393] on input "text" at bounding box center [708, 389] width 452 height 39
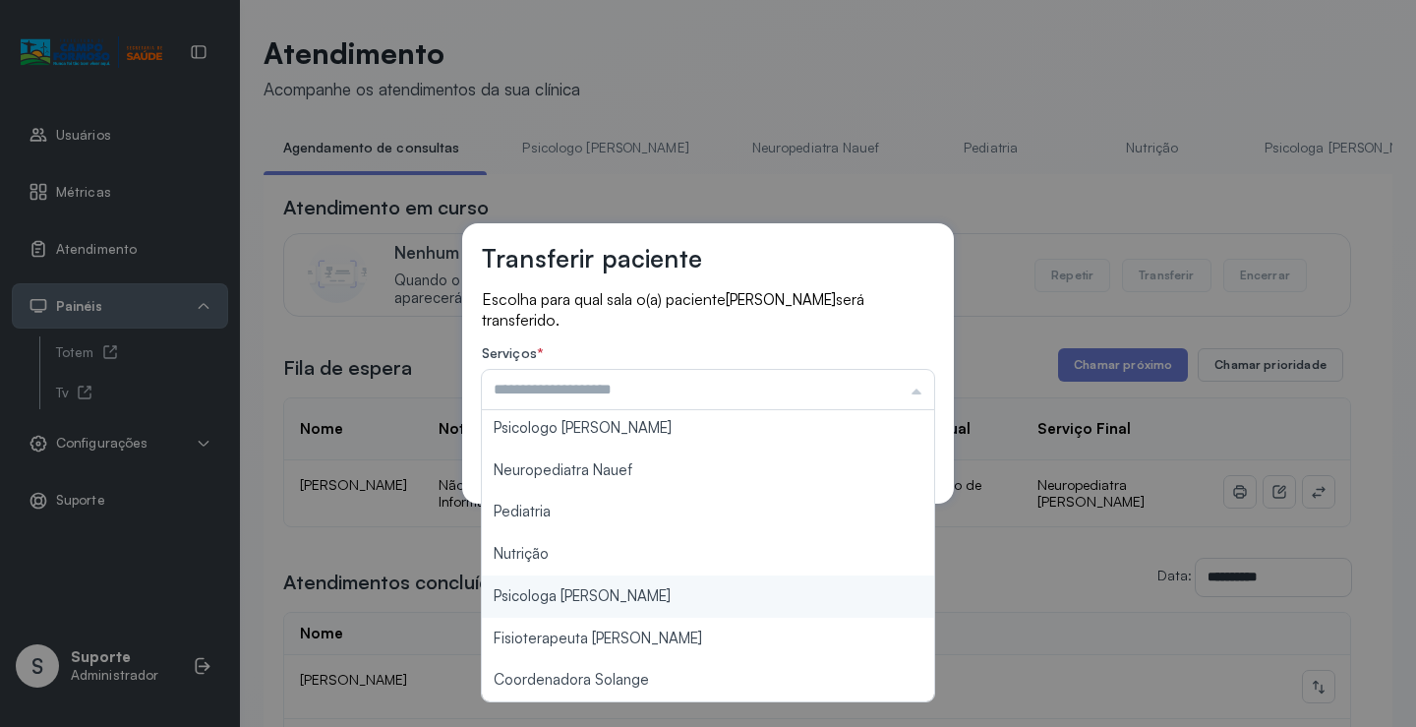
scroll to position [298, 0]
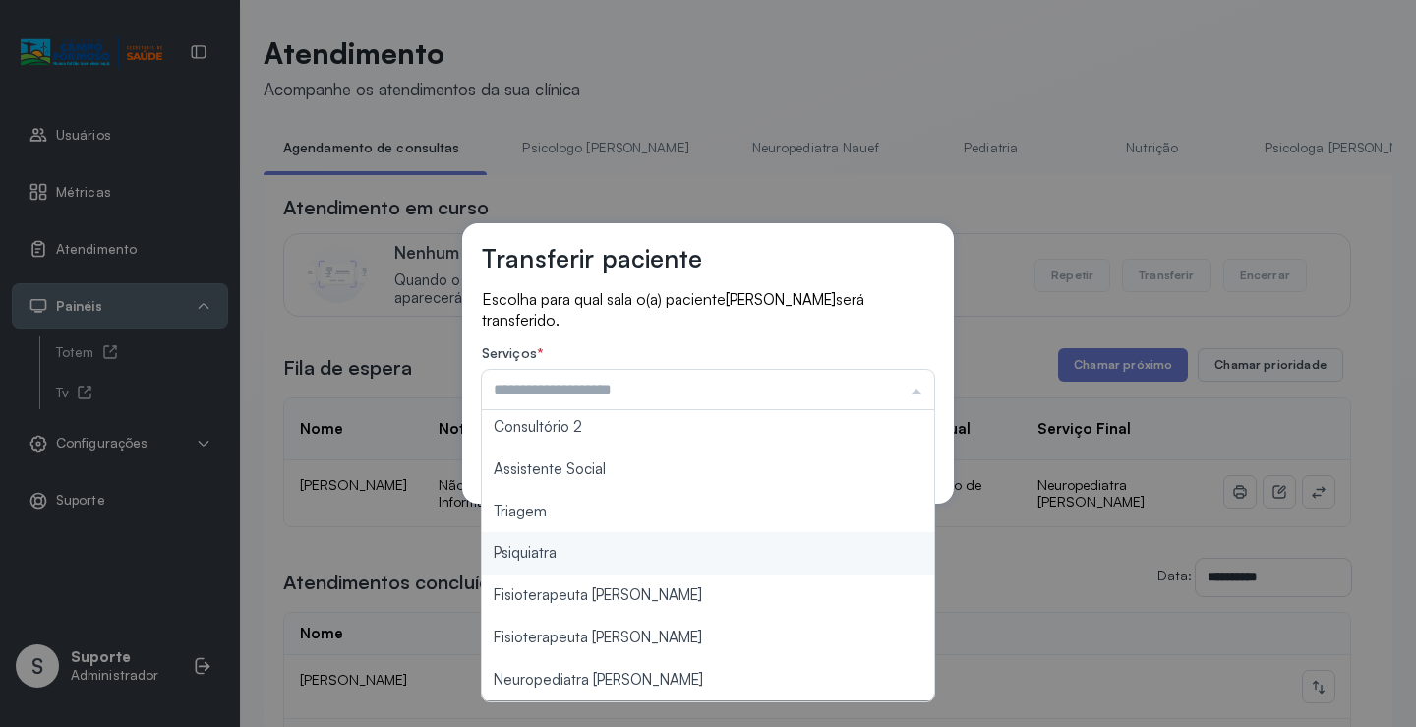
type input "*******"
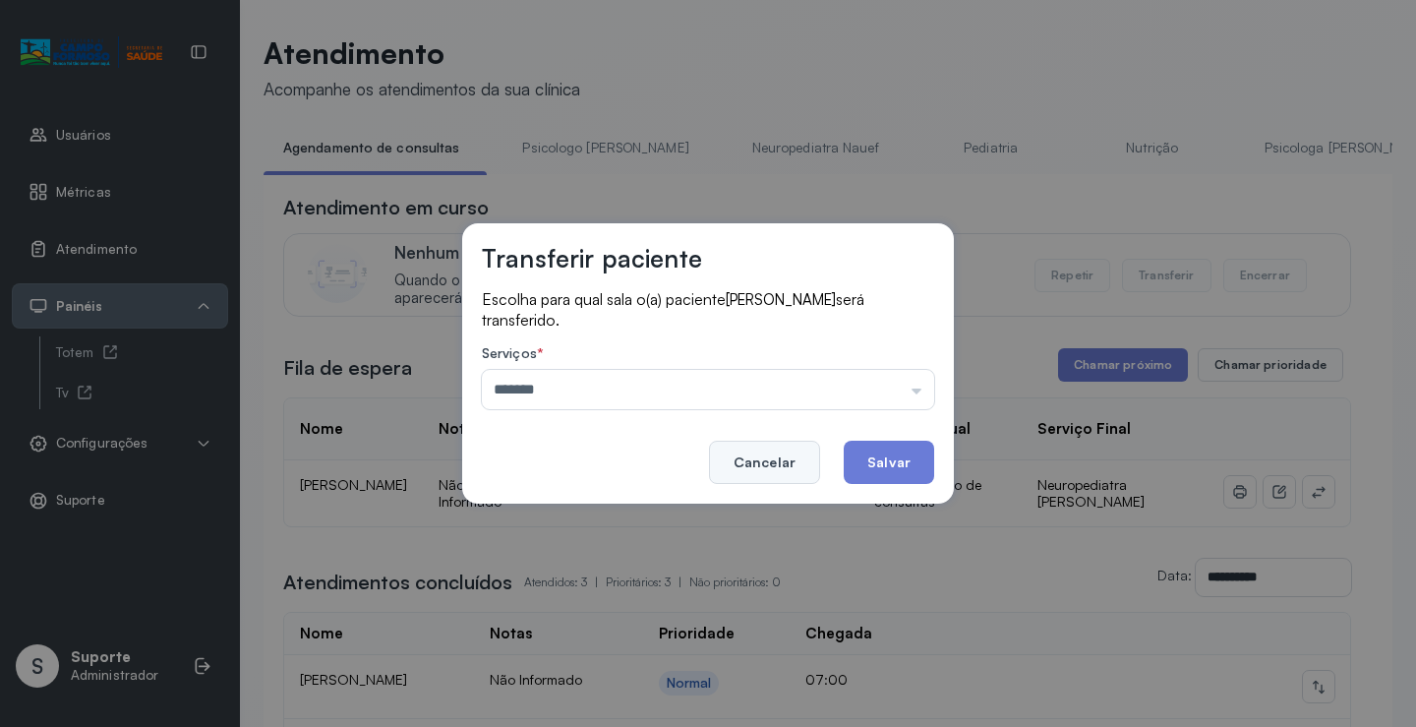
drag, startPoint x: 555, startPoint y: 514, endPoint x: 813, endPoint y: 476, distance: 261.4
click at [557, 514] on div "Transferir paciente Escolha para qual sala o(a) paciente JOSE ALEXANDRE DA SILV…" at bounding box center [708, 363] width 1416 height 727
click at [881, 465] on button "Salvar" at bounding box center [889, 461] width 90 height 43
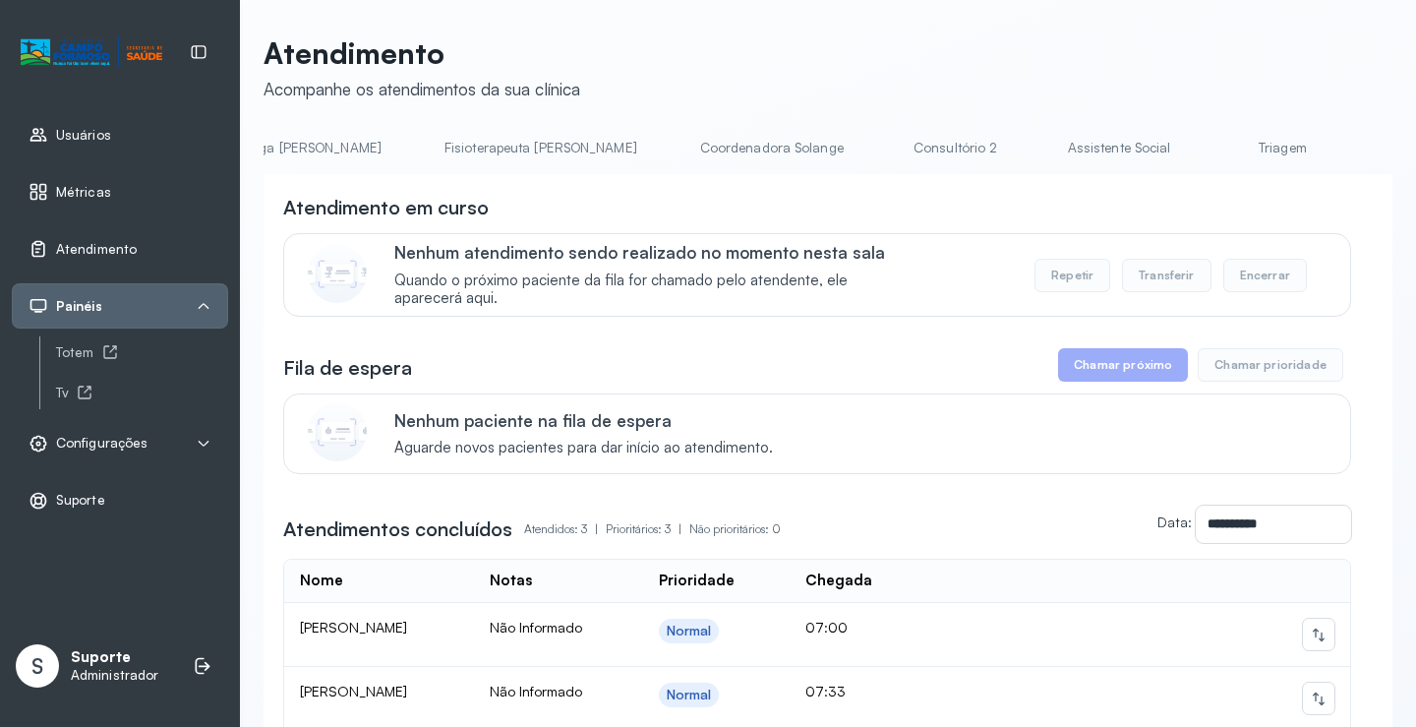
scroll to position [0, 1091]
click at [1171, 145] on link "Triagem" at bounding box center [1240, 148] width 138 height 32
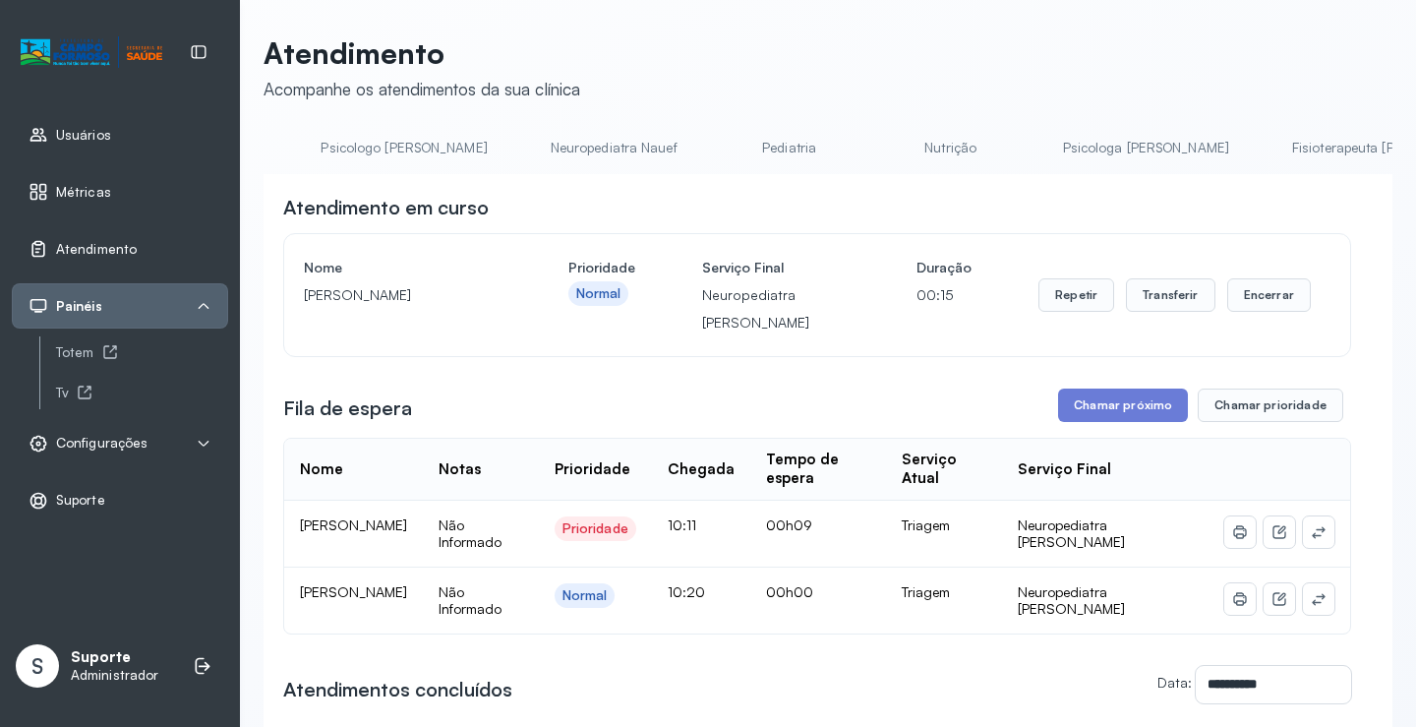
scroll to position [0, 0]
click at [355, 140] on link "Agendamento de consultas" at bounding box center [367, 148] width 207 height 32
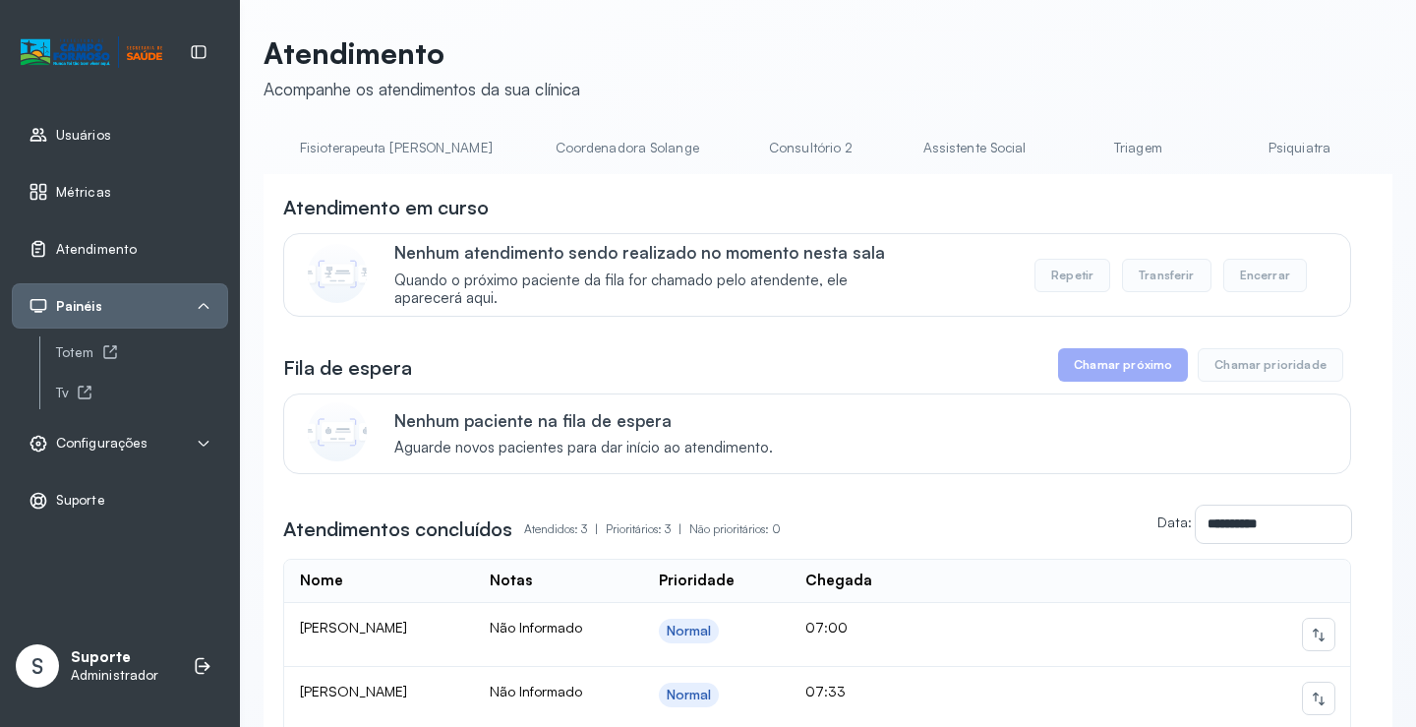
scroll to position [0, 1564]
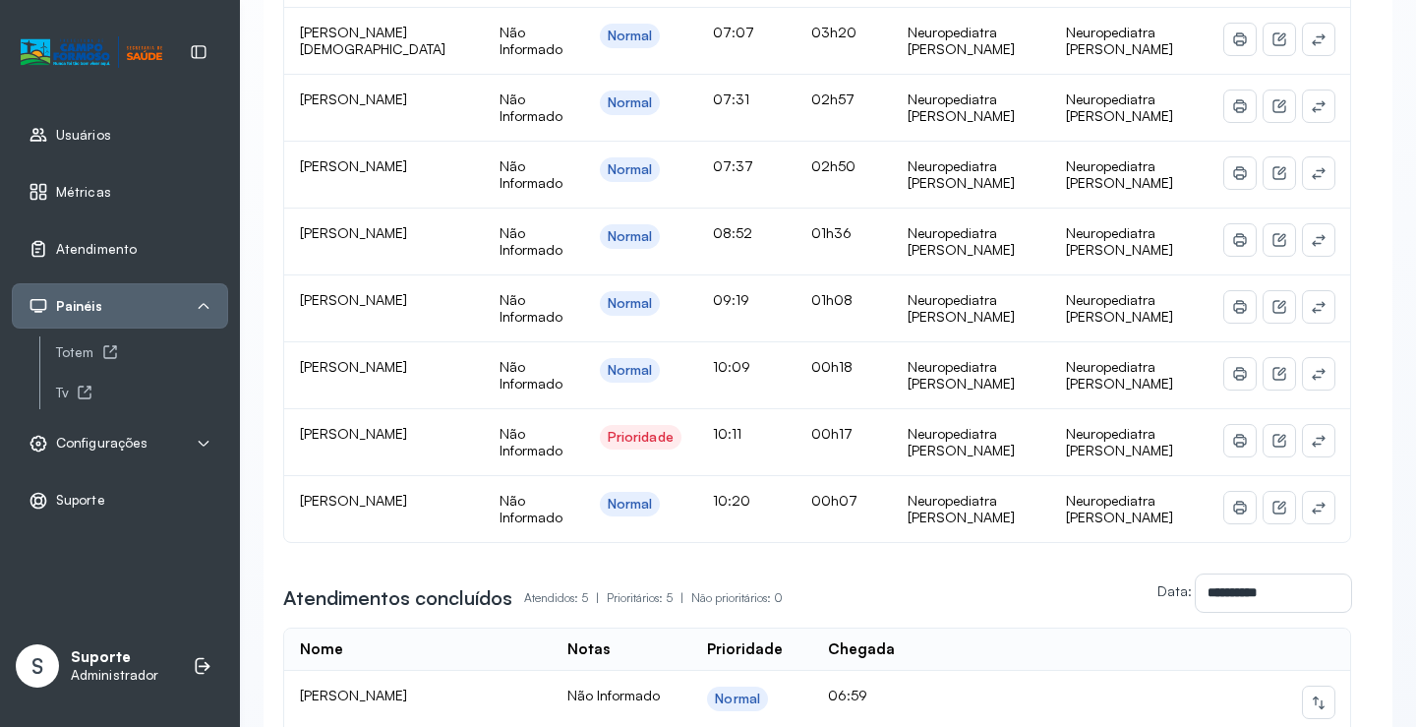
scroll to position [787, 0]
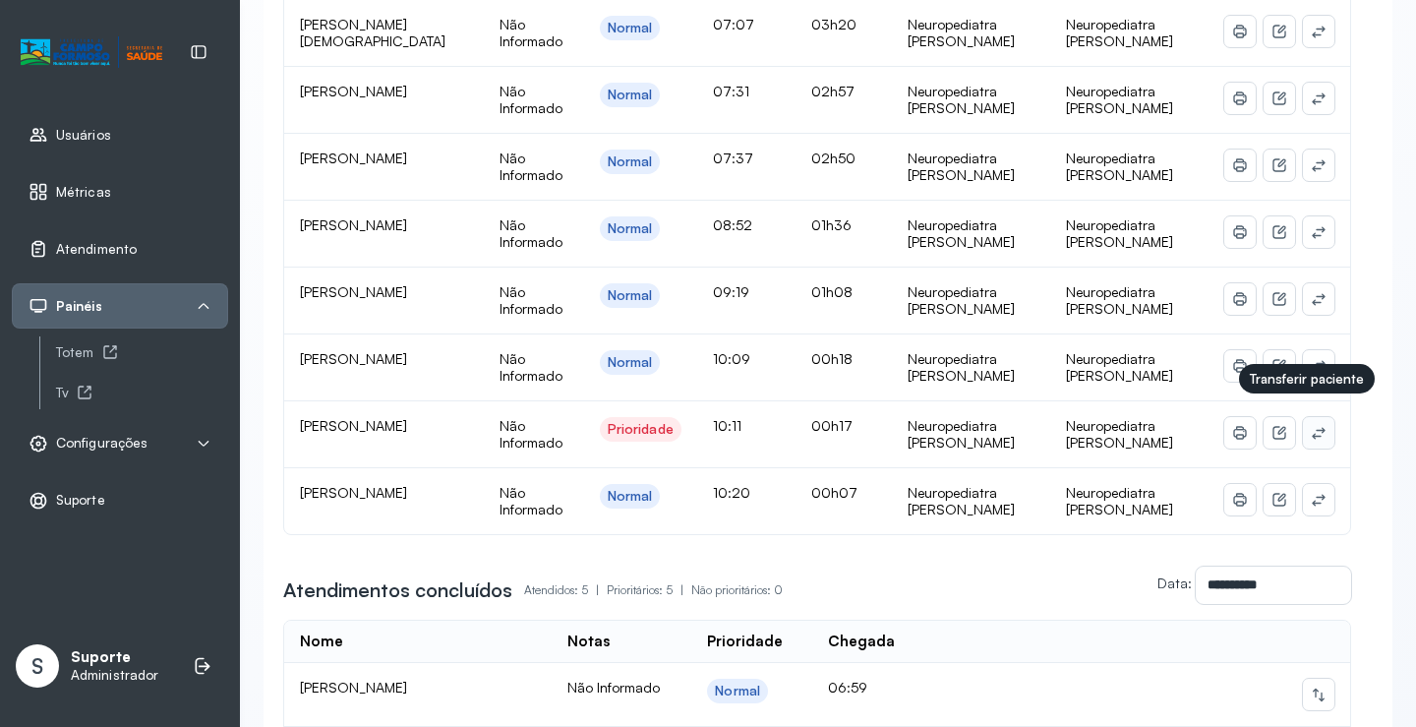
click at [1311, 425] on icon at bounding box center [1319, 433] width 16 height 16
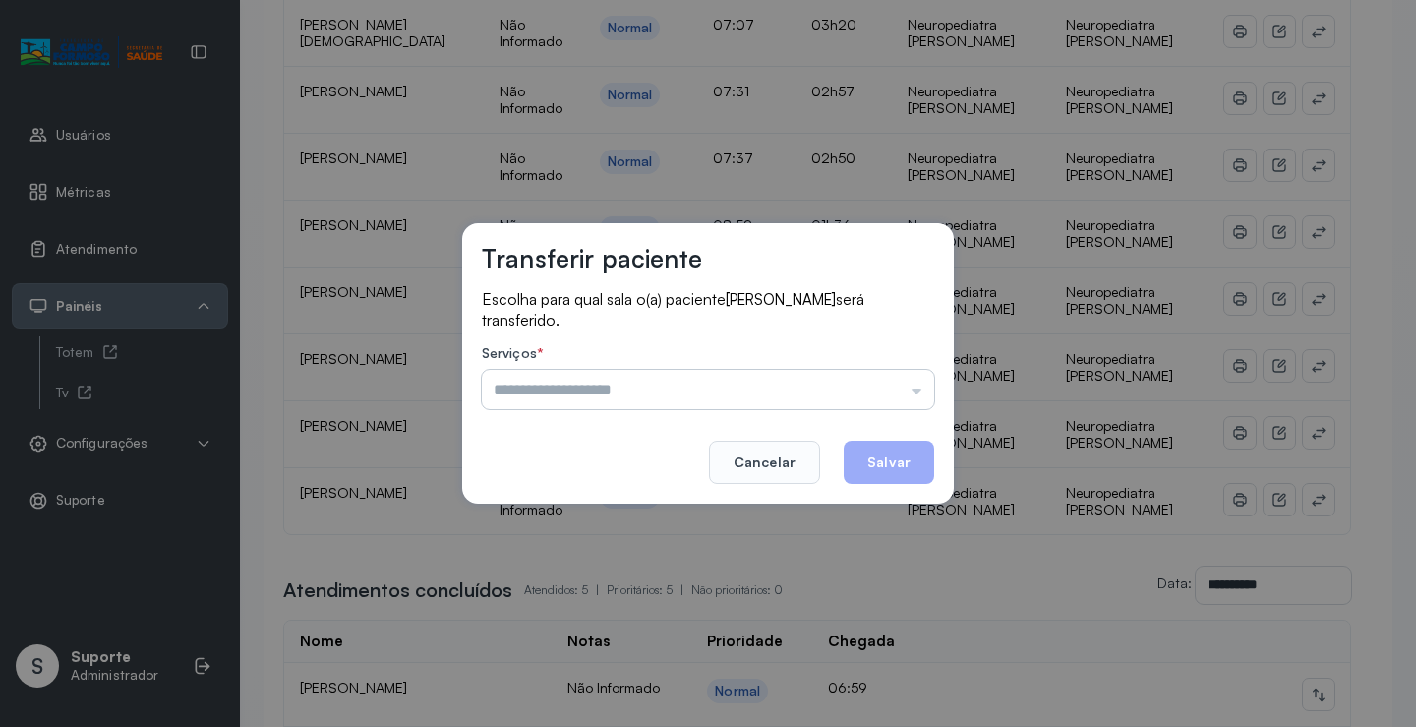
click at [898, 375] on input "text" at bounding box center [708, 389] width 452 height 39
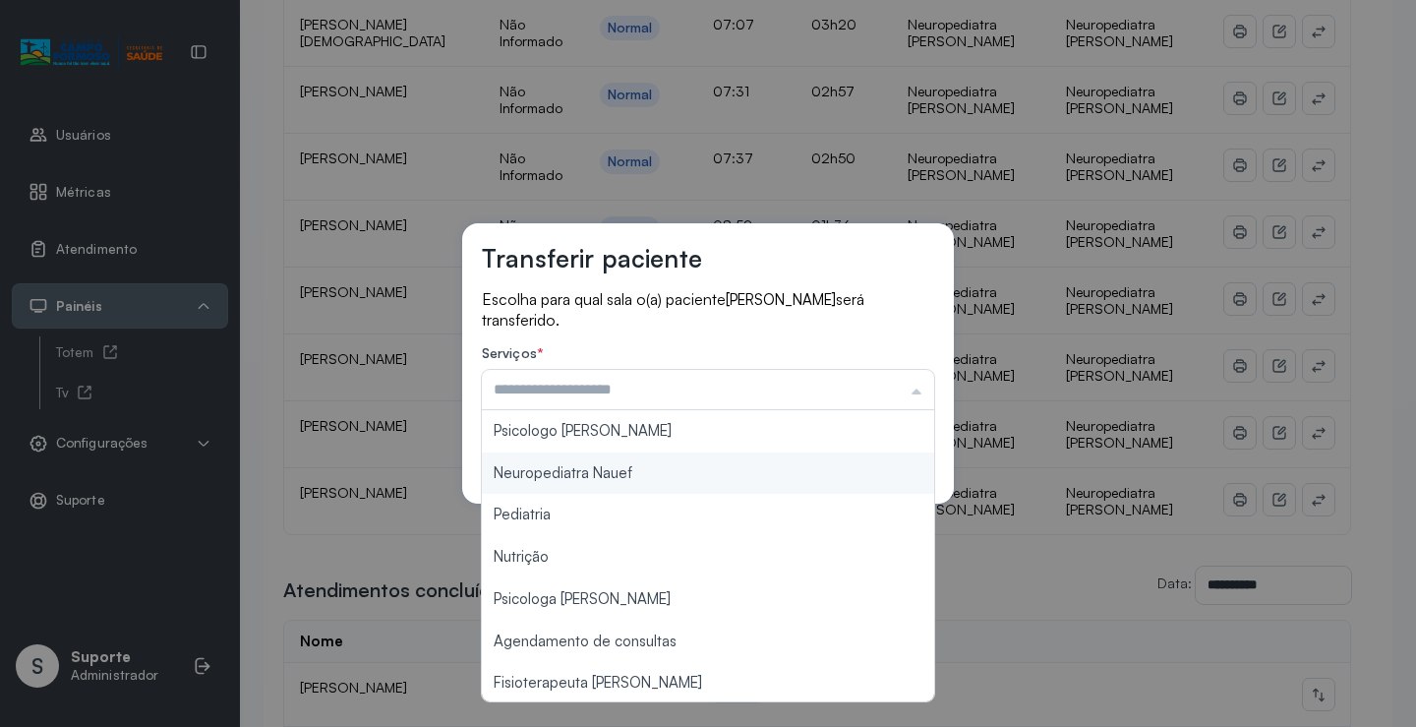
type input "**********"
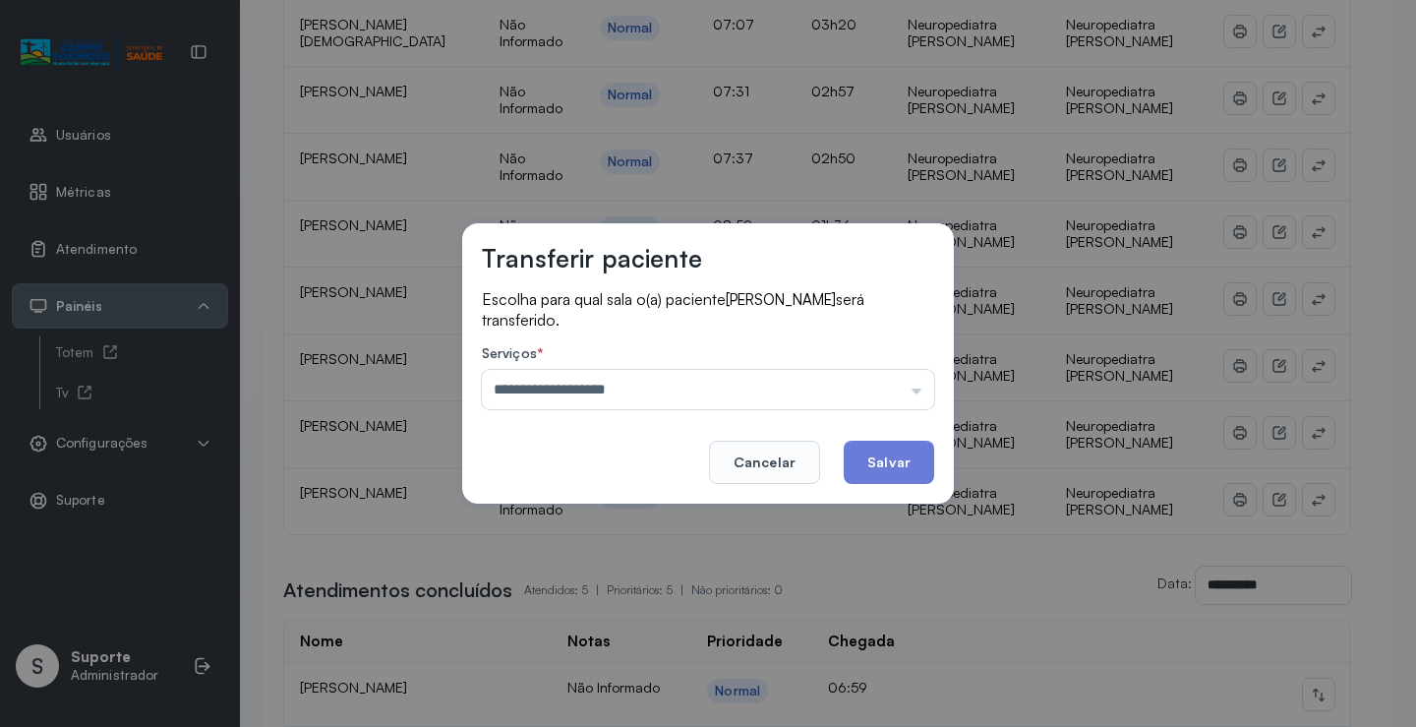
drag, startPoint x: 654, startPoint y: 473, endPoint x: 810, endPoint y: 439, distance: 160.1
click at [675, 467] on div "**********" at bounding box center [708, 363] width 492 height 280
click at [878, 448] on button "Salvar" at bounding box center [889, 461] width 90 height 43
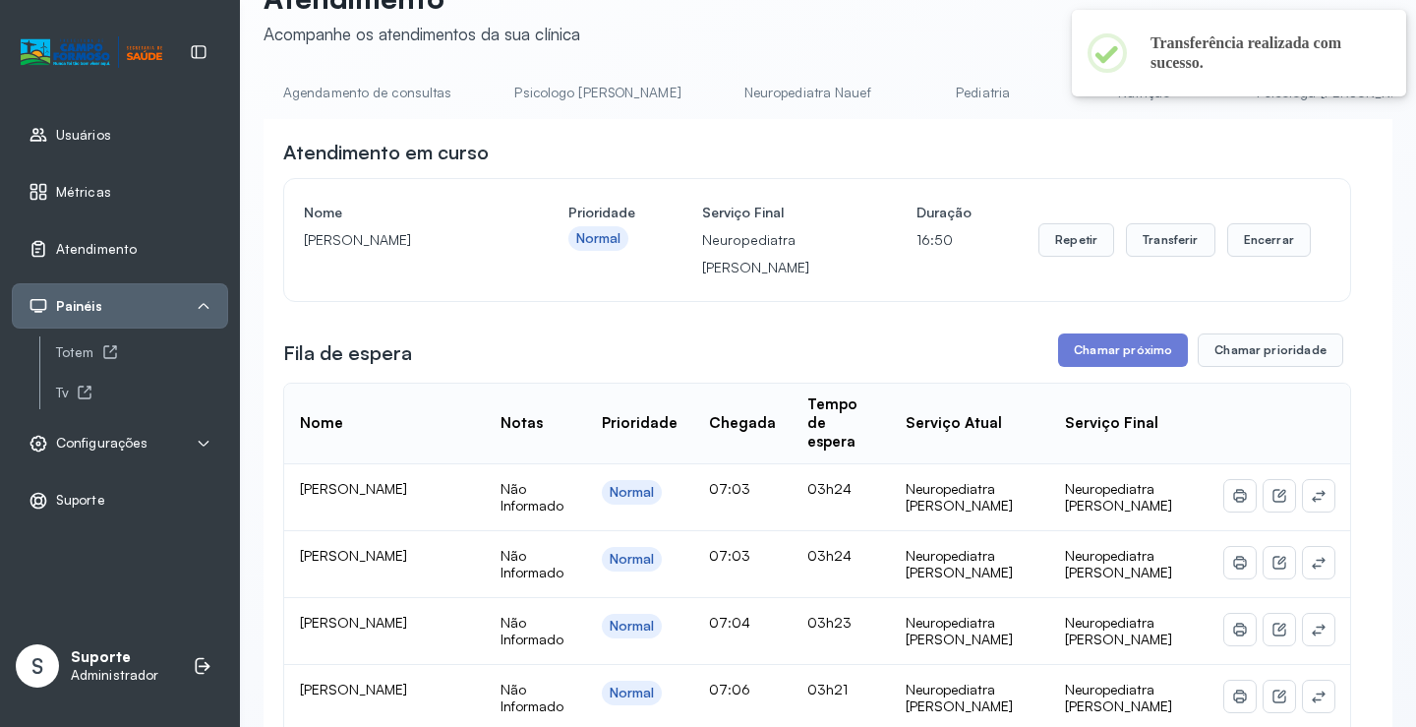
scroll to position [0, 0]
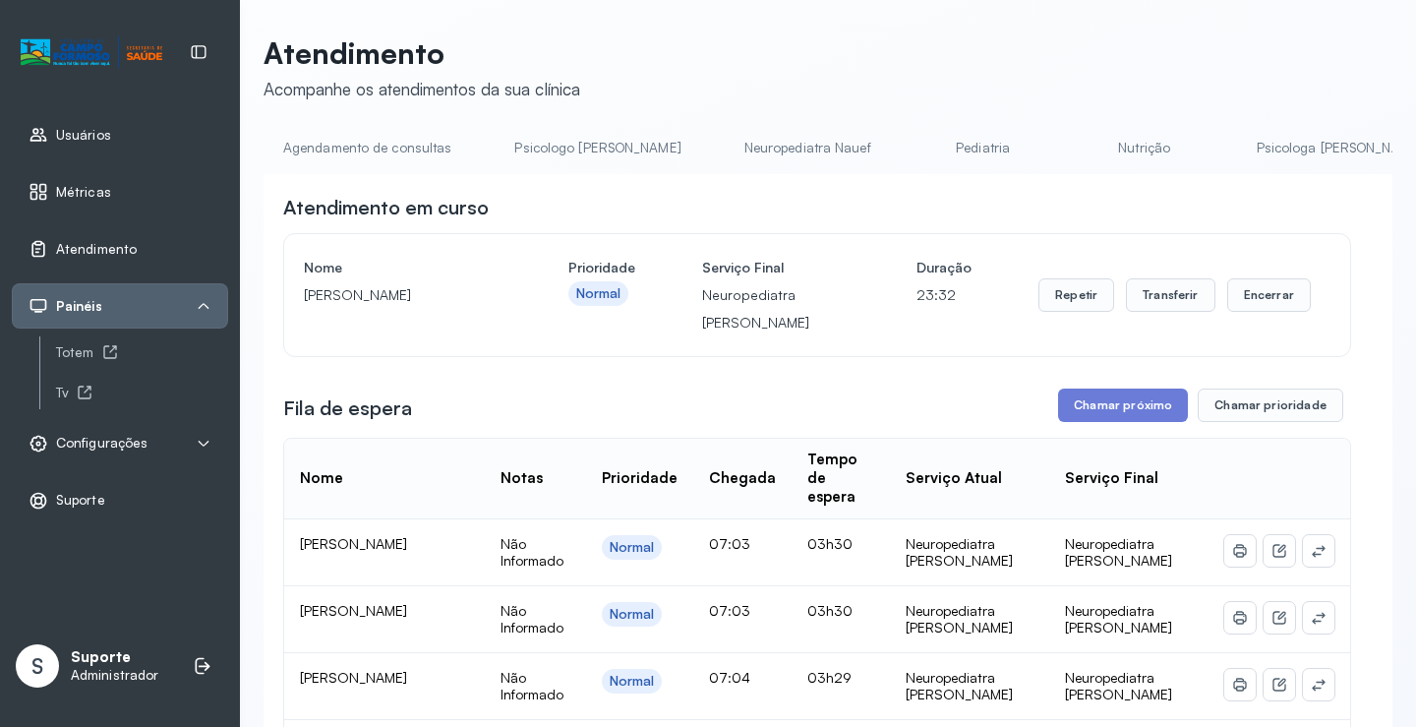
click at [589, 155] on link "Psicologo Pedro" at bounding box center [597, 148] width 205 height 32
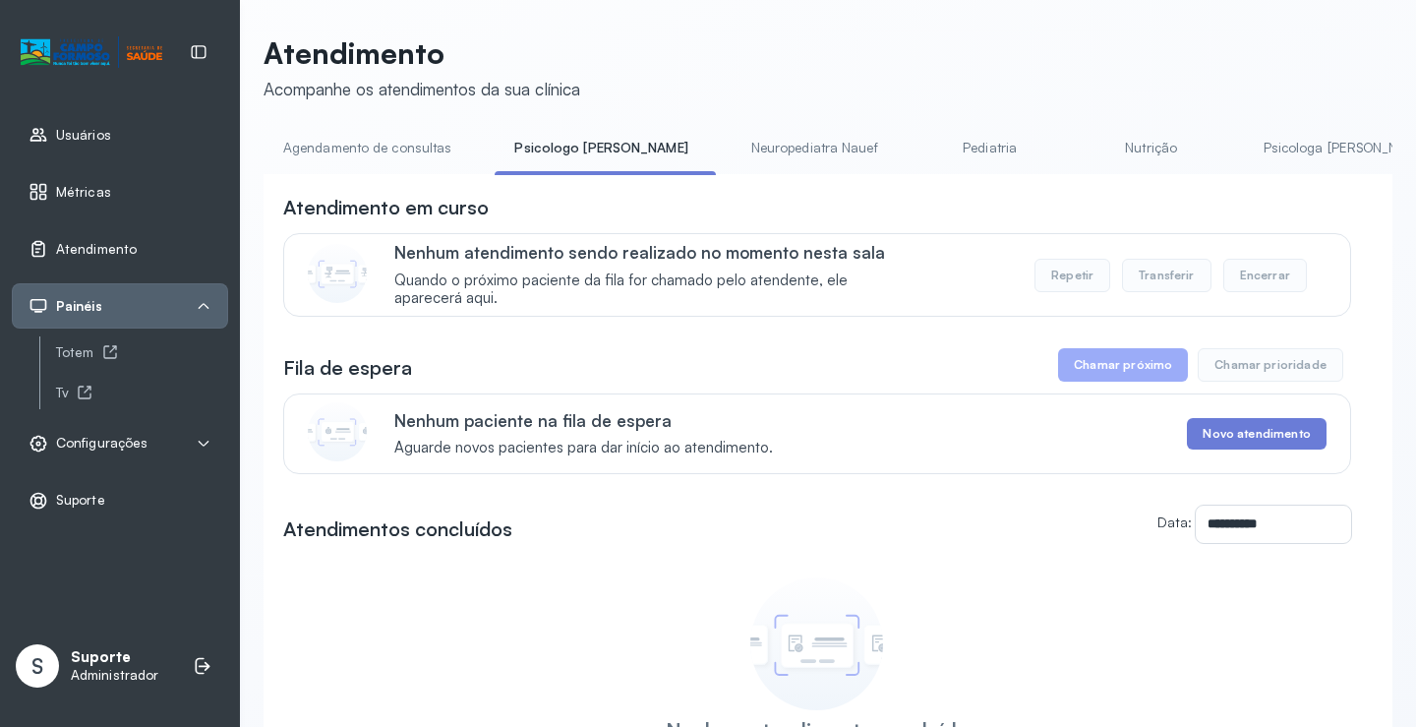
drag, startPoint x: 378, startPoint y: 144, endPoint x: 483, endPoint y: 156, distance: 106.0
click at [377, 144] on link "Agendamento de consultas" at bounding box center [367, 148] width 207 height 32
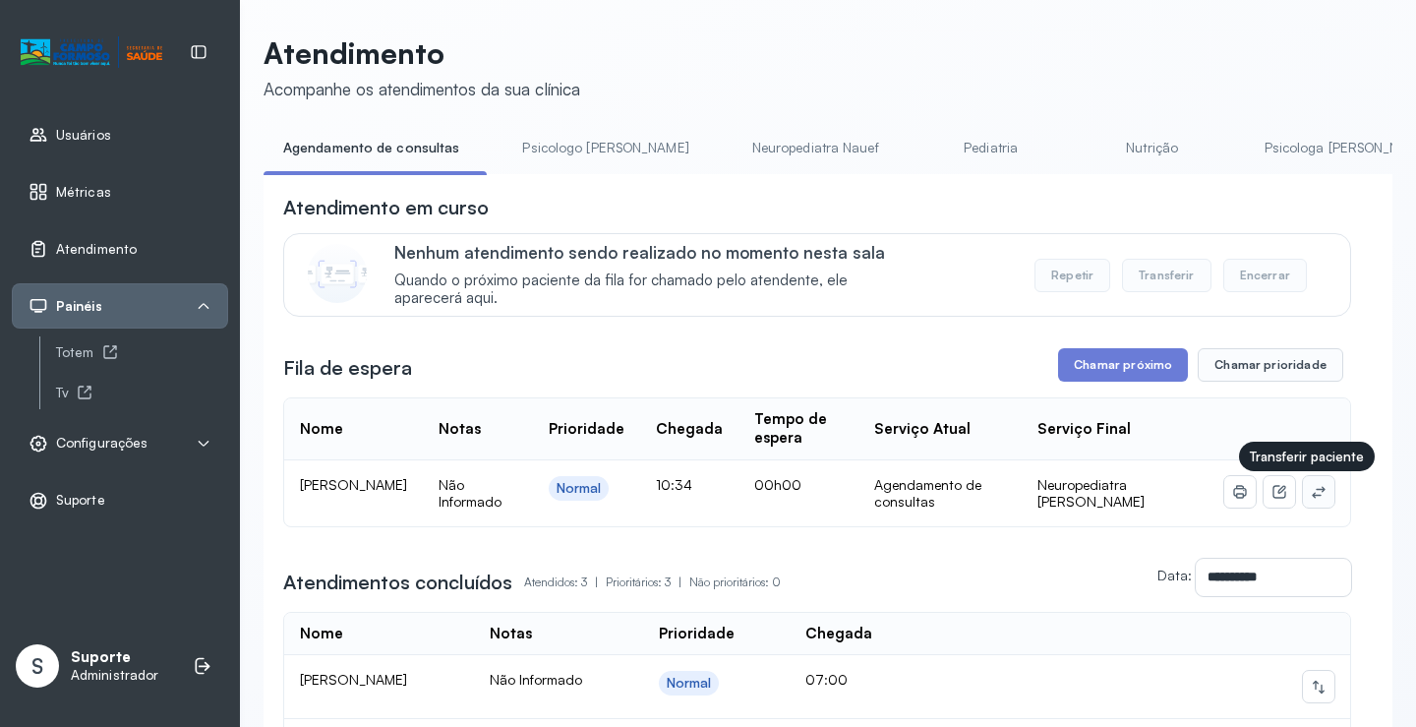
click at [1311, 498] on icon at bounding box center [1319, 492] width 16 height 16
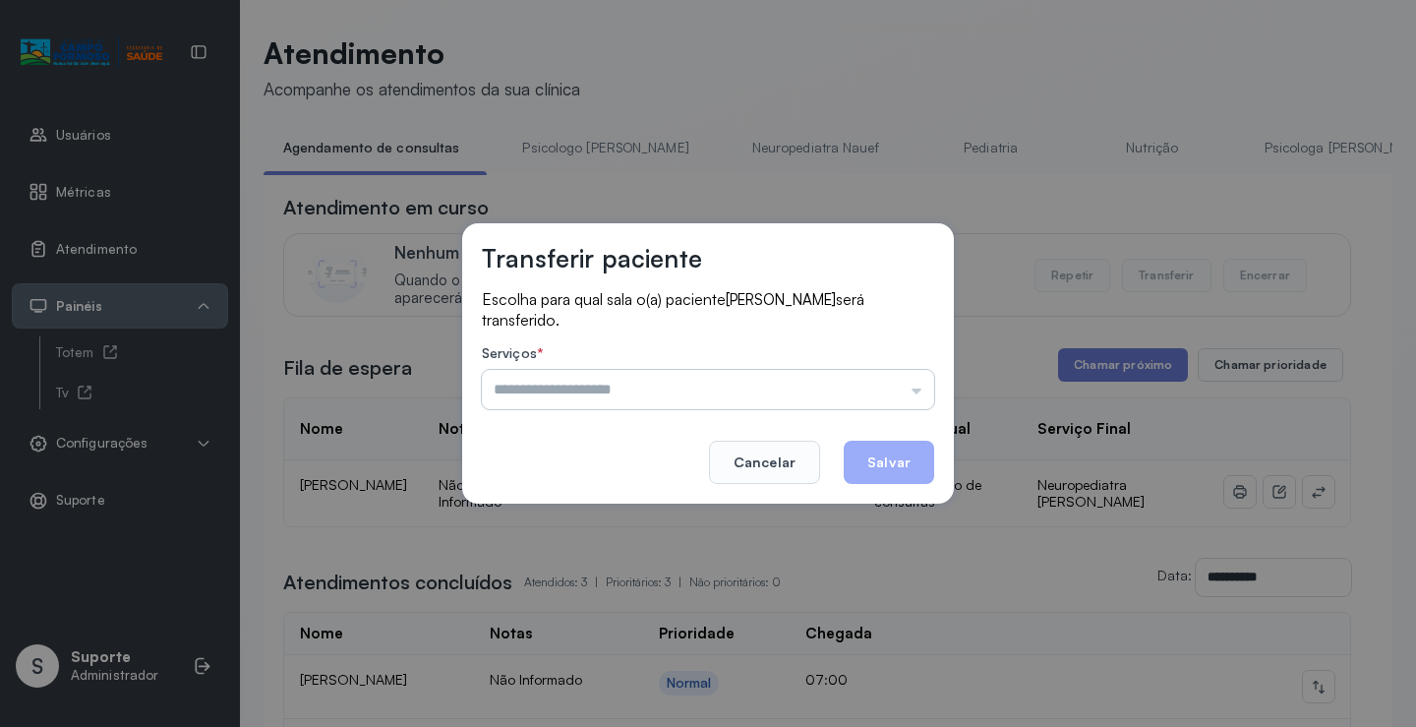
click at [868, 396] on input "text" at bounding box center [708, 389] width 452 height 39
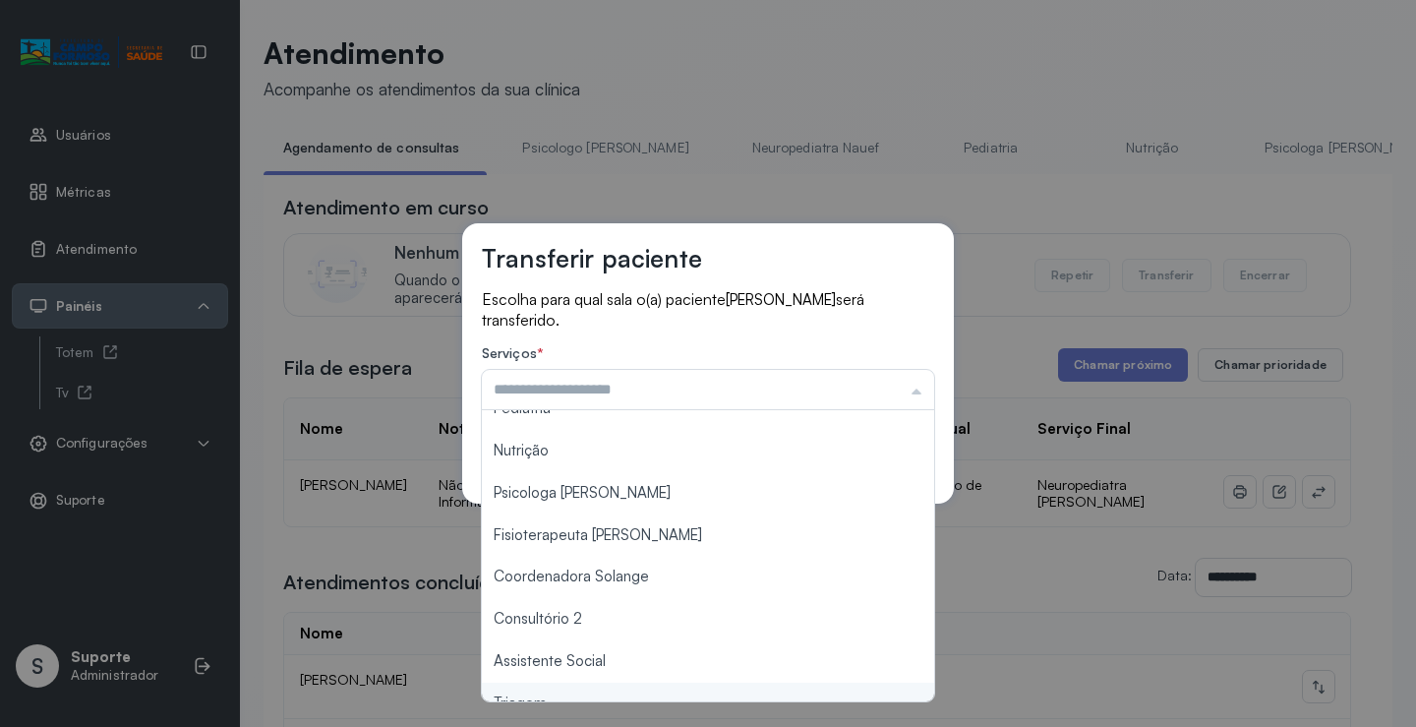
scroll to position [297, 0]
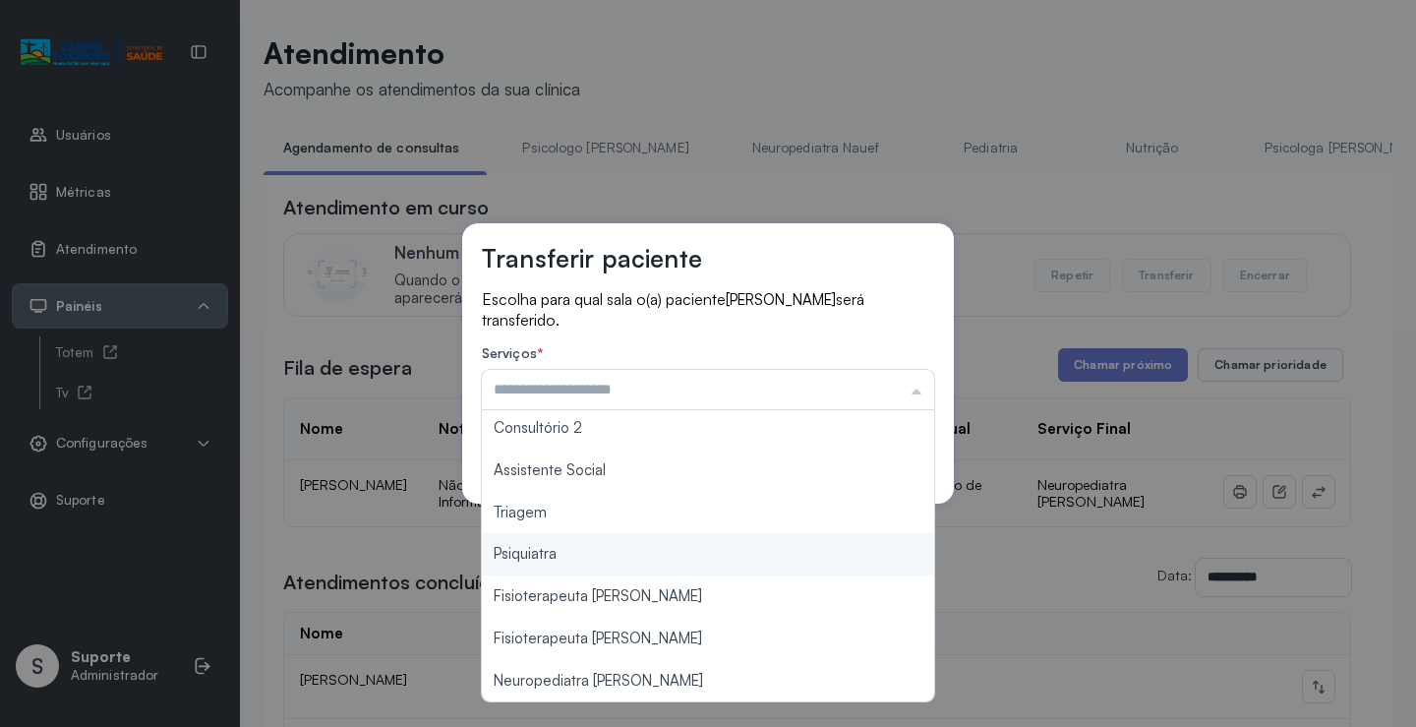
type input "*******"
click at [654, 532] on div "Transferir paciente Escolha para qual sala o(a) paciente RAVY SILVA BONFIM será…" at bounding box center [708, 363] width 1416 height 727
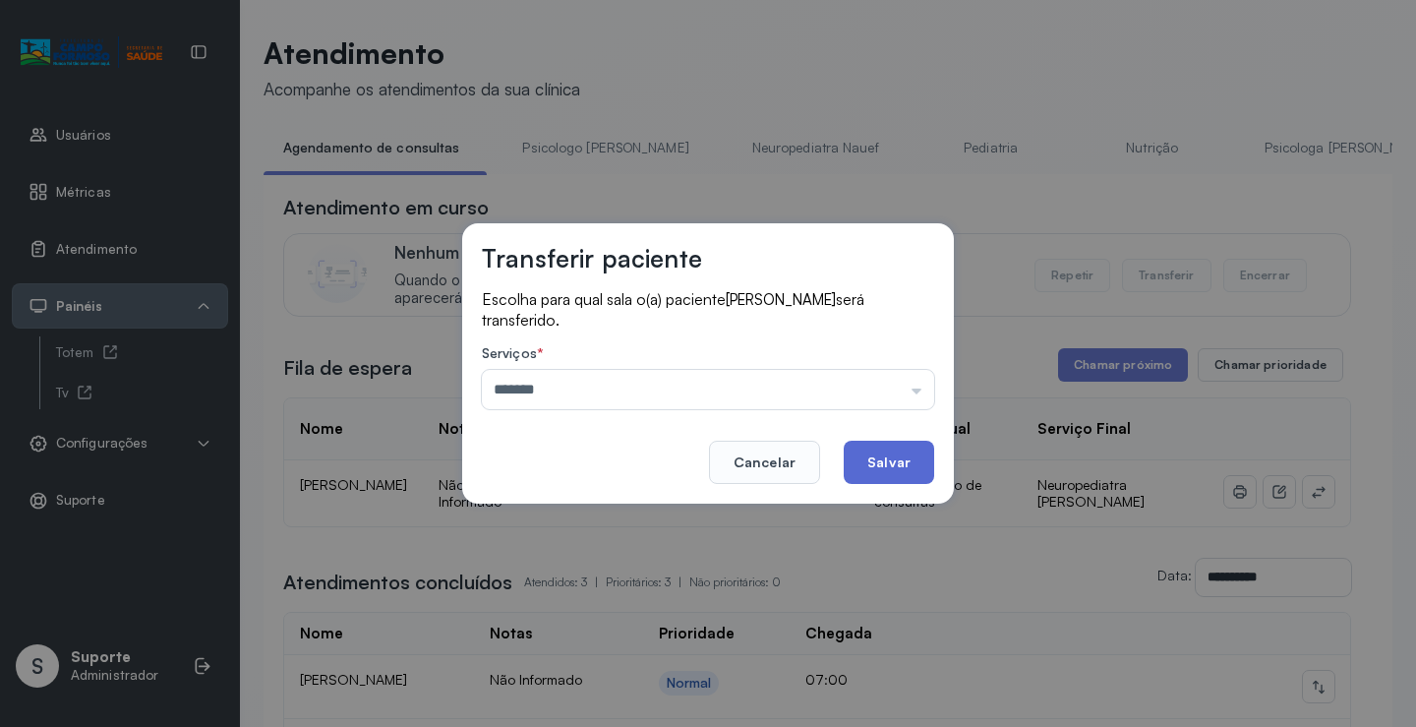
click at [897, 469] on button "Salvar" at bounding box center [889, 461] width 90 height 43
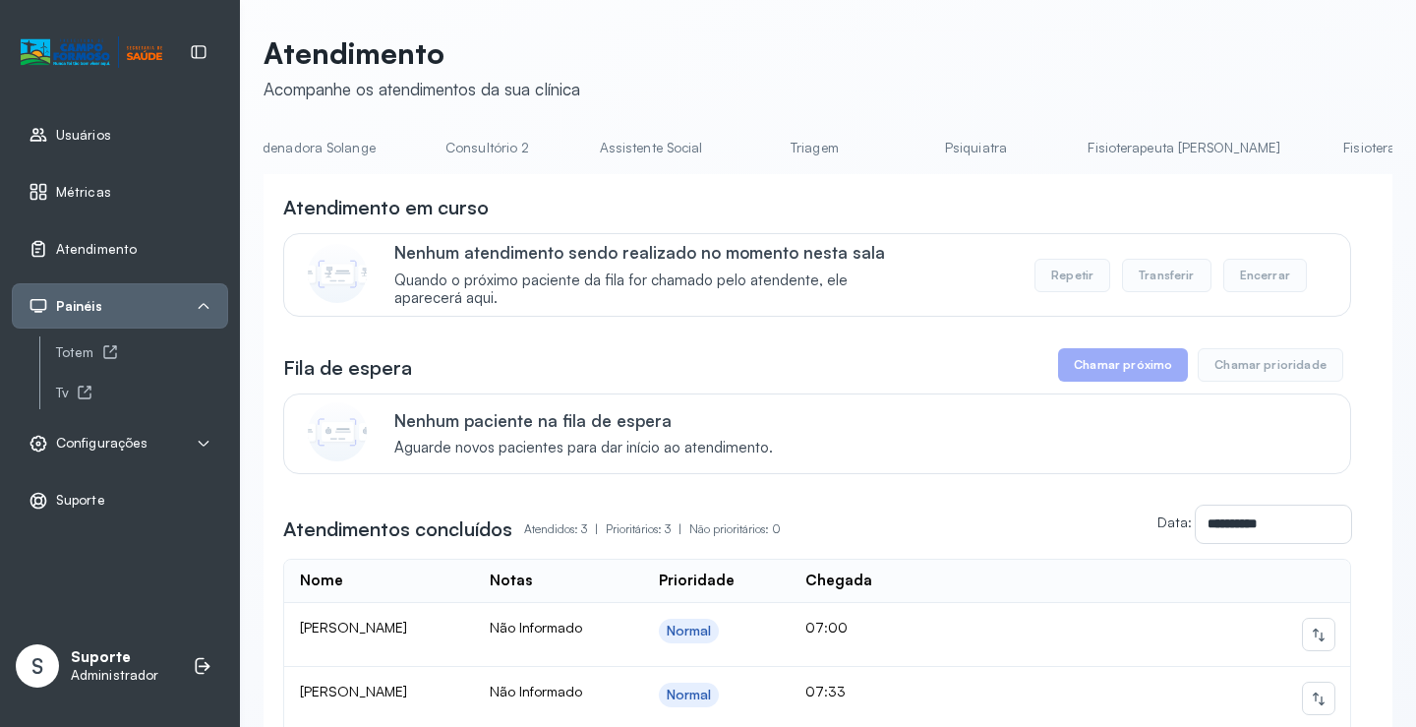
scroll to position [0, 1564]
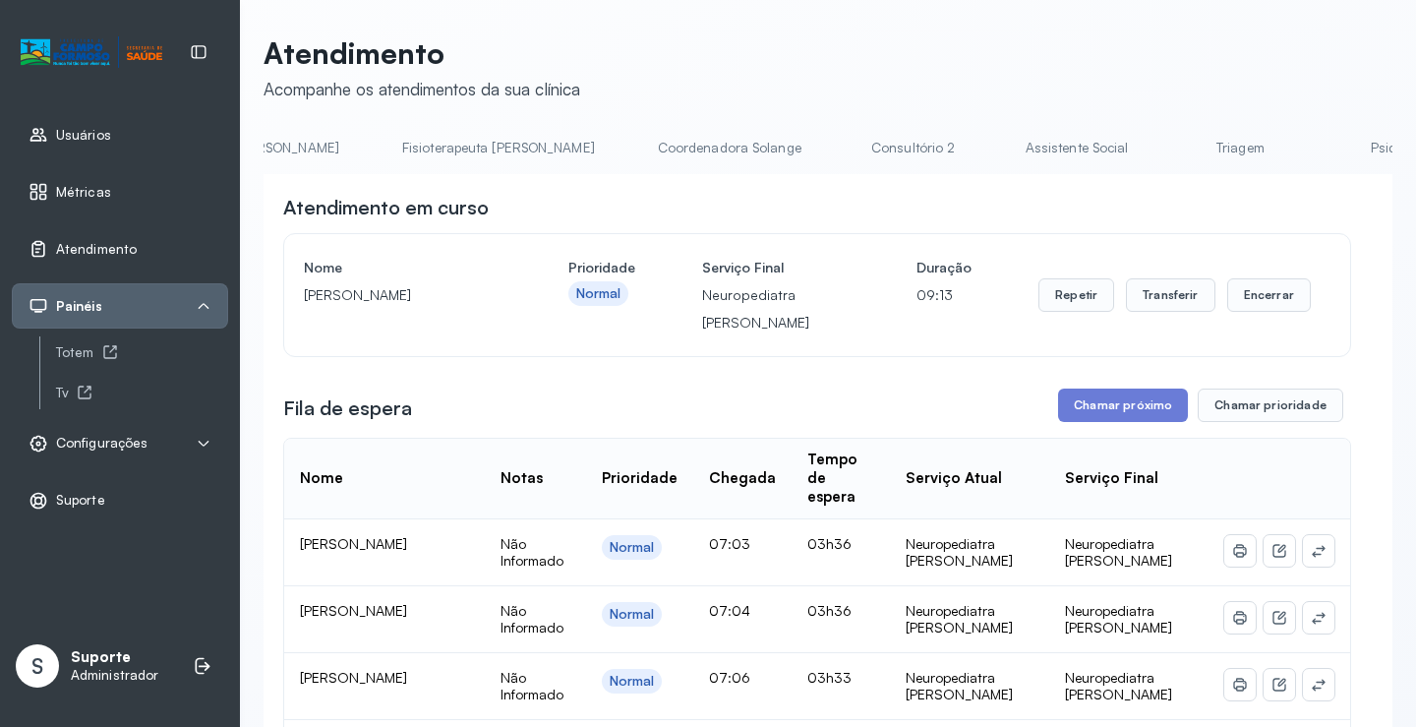
scroll to position [0, 1085]
drag, startPoint x: 1065, startPoint y: 174, endPoint x: 1225, endPoint y: 173, distance: 160.3
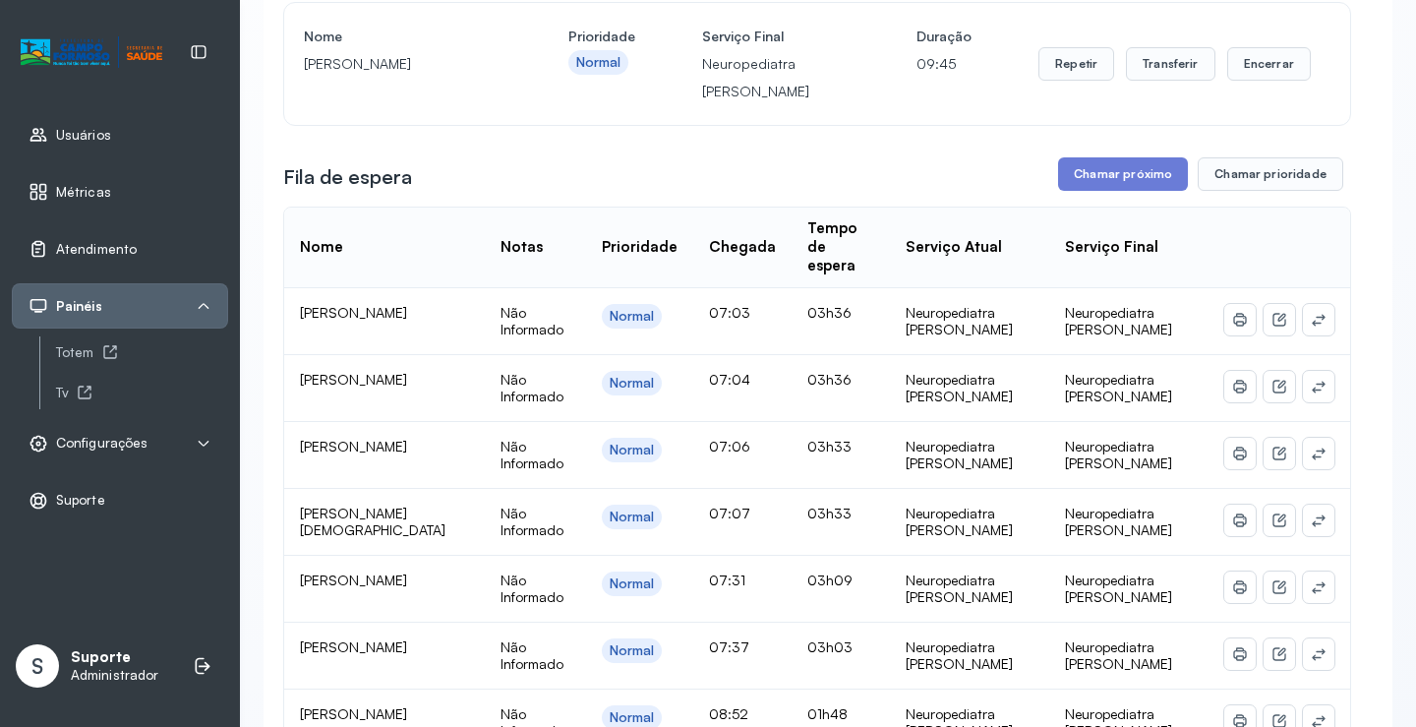
scroll to position [295, 0]
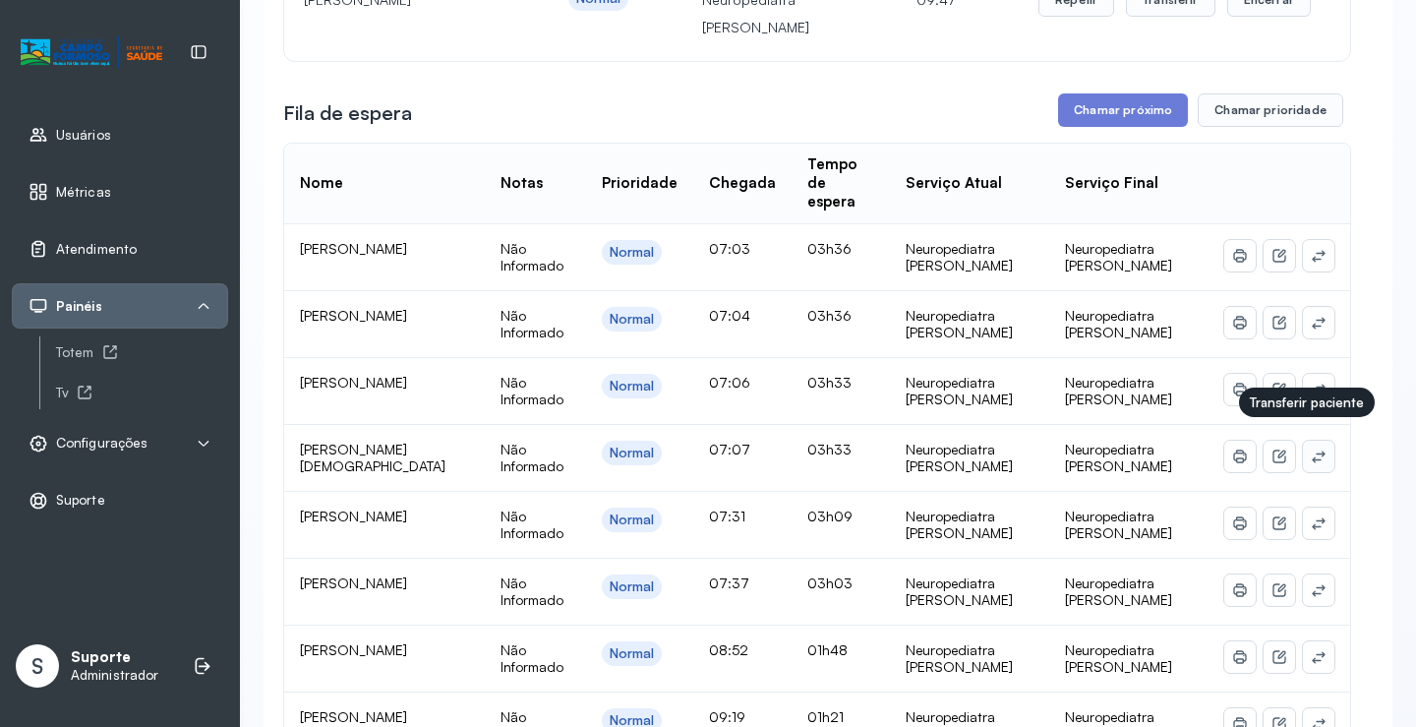
click at [1311, 448] on icon at bounding box center [1319, 456] width 16 height 16
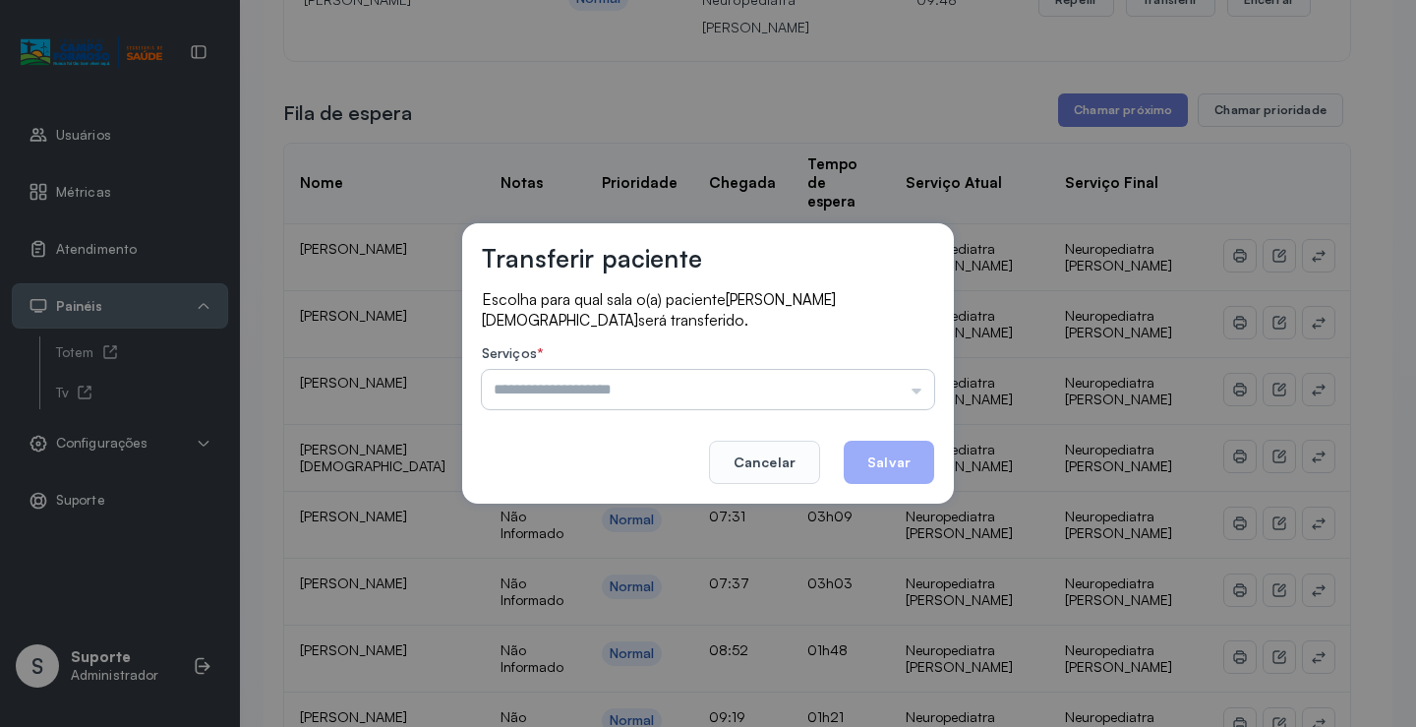
click at [875, 398] on input "text" at bounding box center [708, 389] width 452 height 39
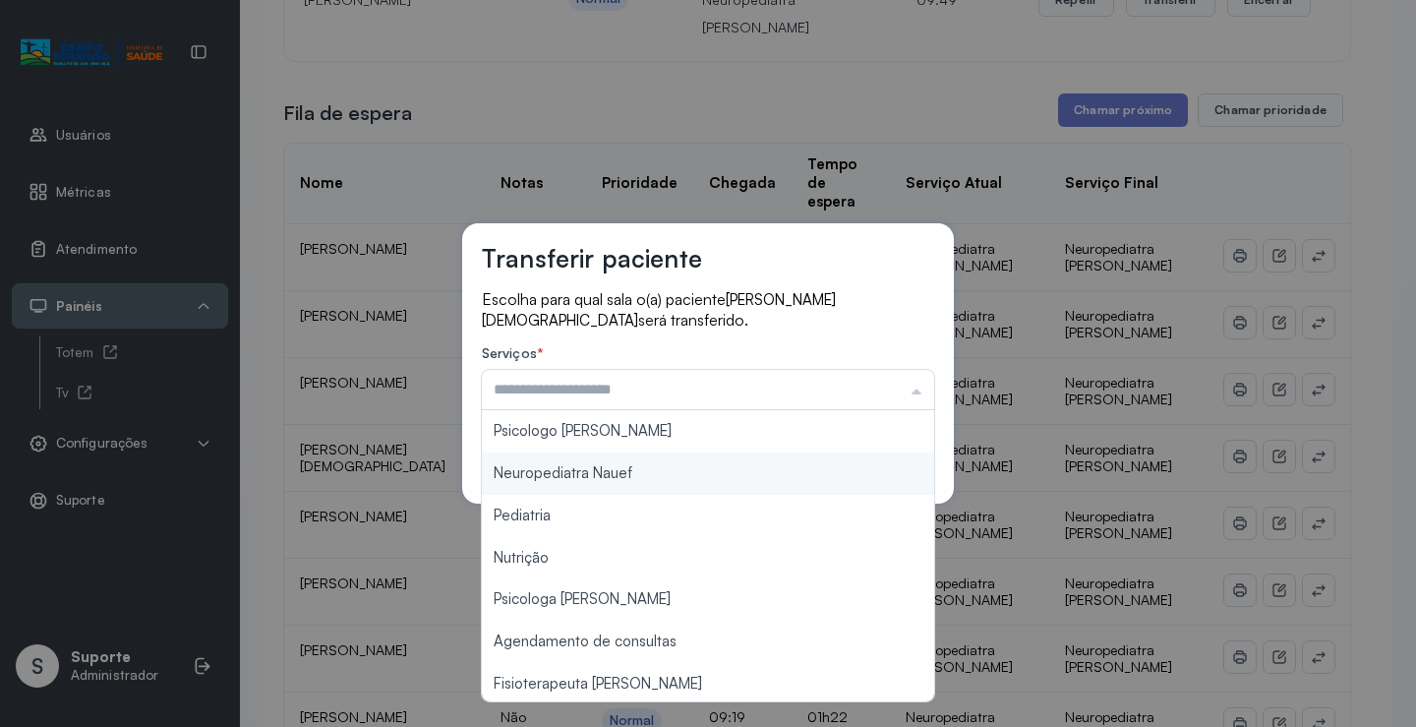
type input "**********"
drag, startPoint x: 676, startPoint y: 474, endPoint x: 835, endPoint y: 442, distance: 161.4
click at [677, 473] on div "**********" at bounding box center [708, 363] width 492 height 281
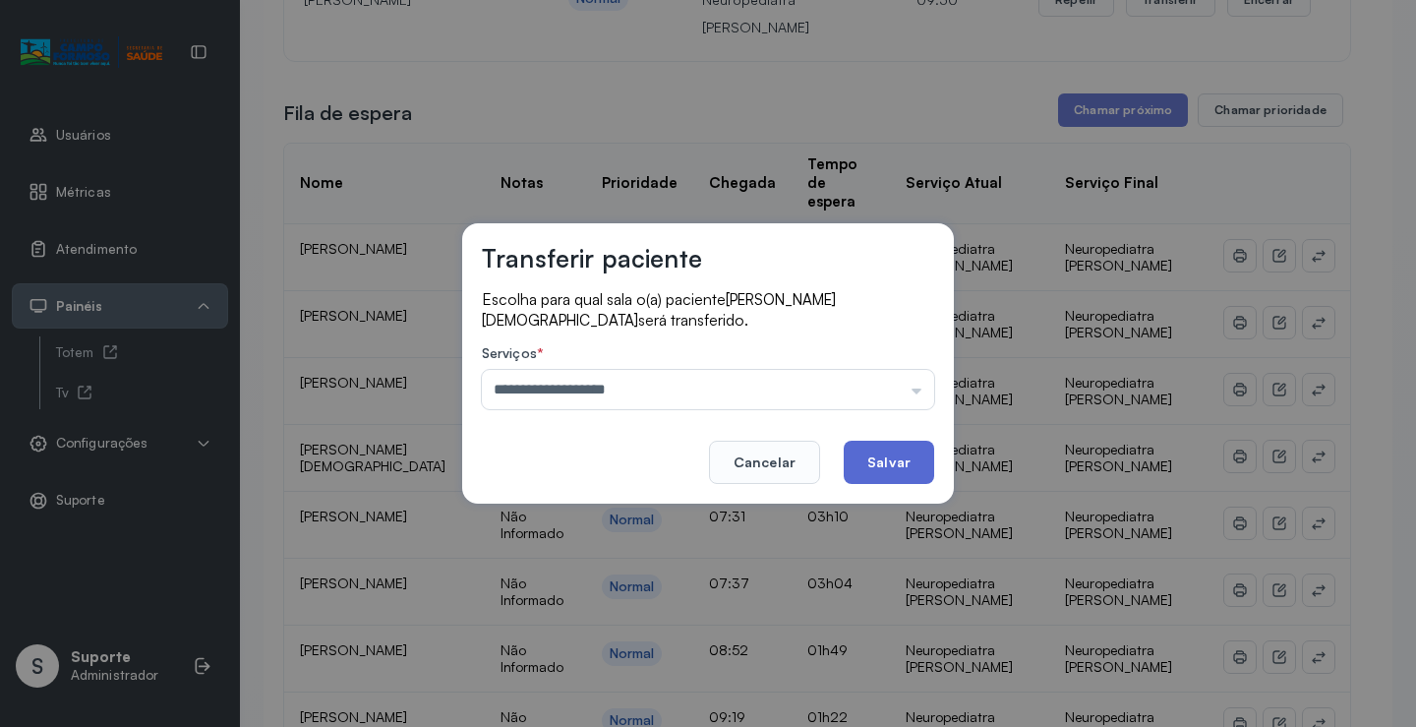
click at [875, 442] on button "Salvar" at bounding box center [889, 461] width 90 height 43
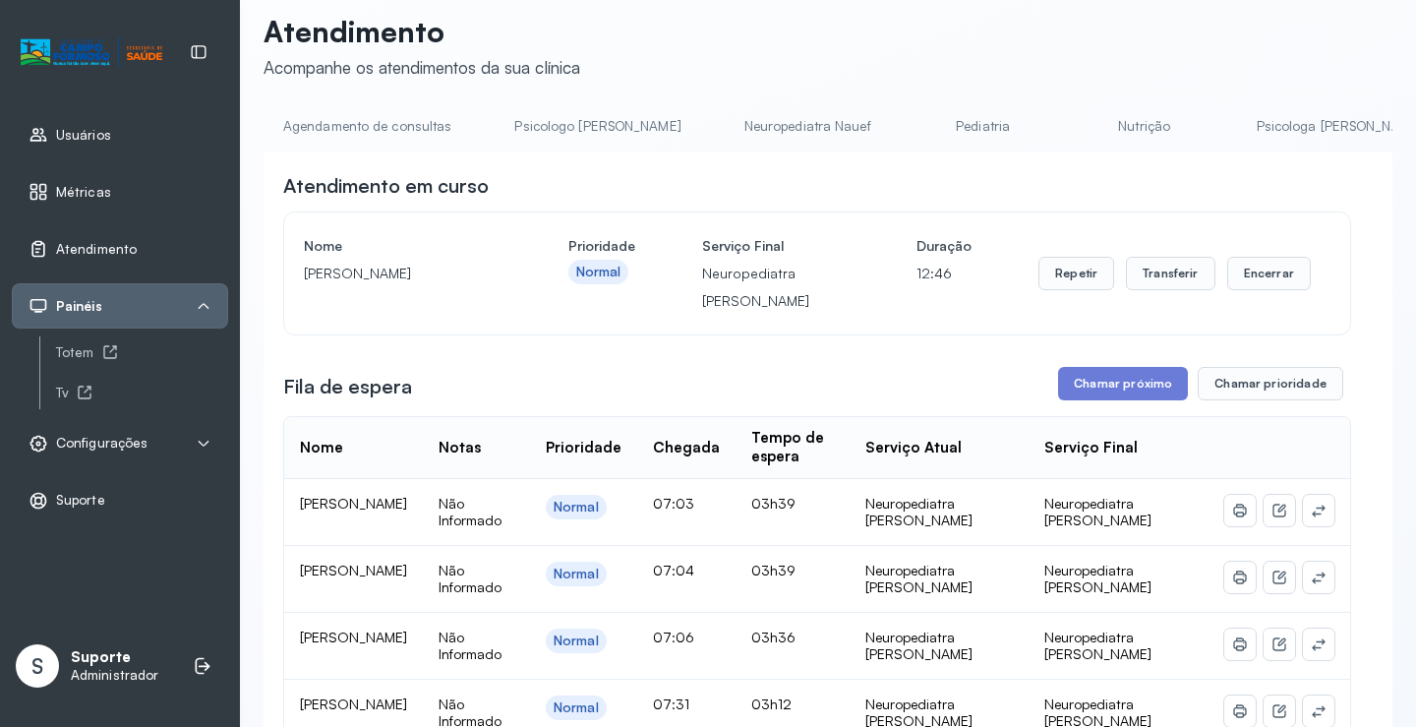
scroll to position [0, 0]
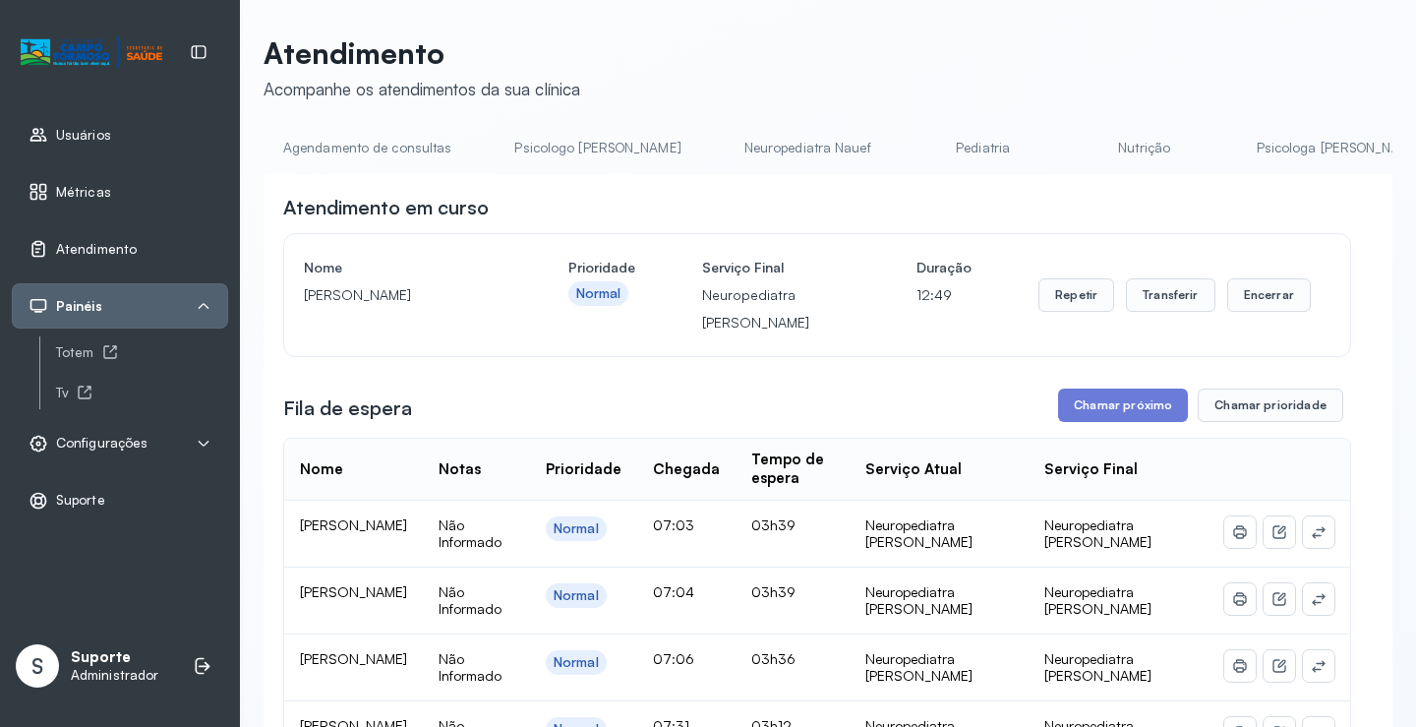
click at [773, 149] on link "Neuropediatra Nauef" at bounding box center [808, 148] width 166 height 32
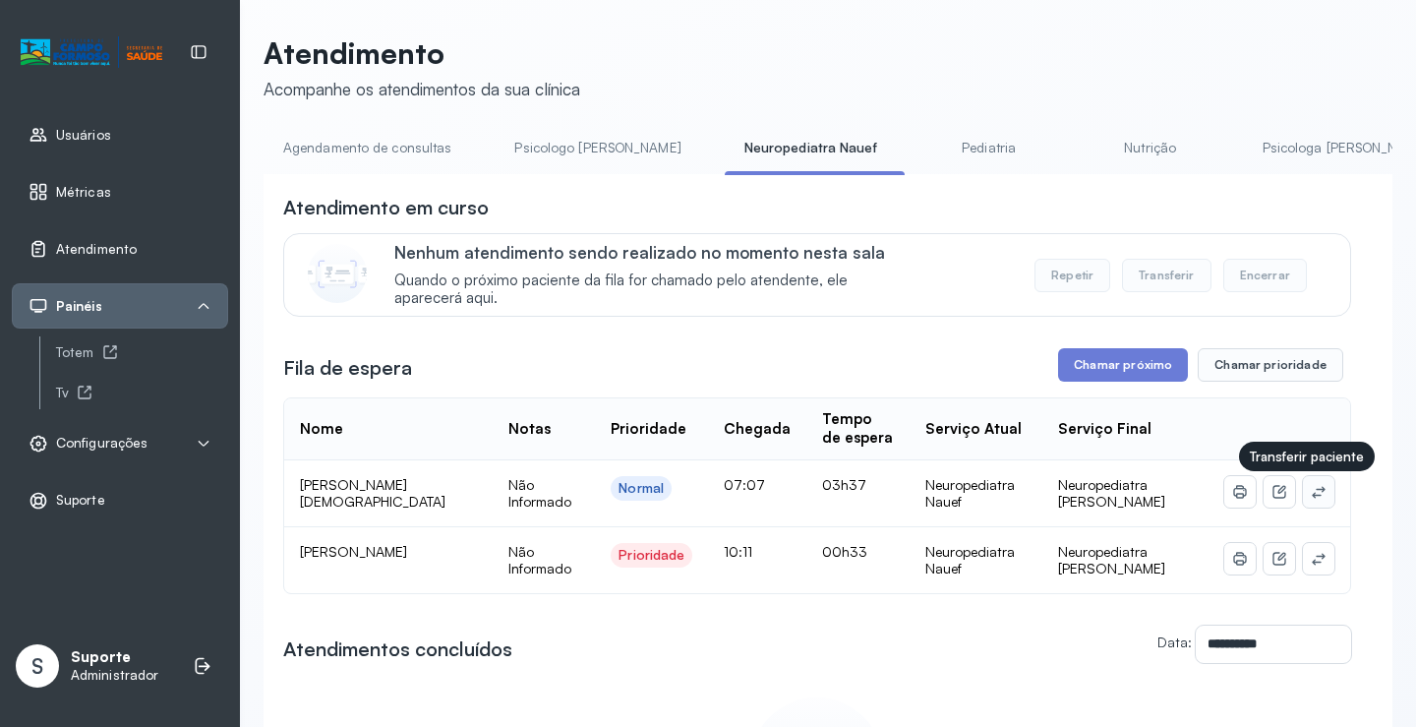
click at [1311, 493] on icon at bounding box center [1319, 492] width 16 height 16
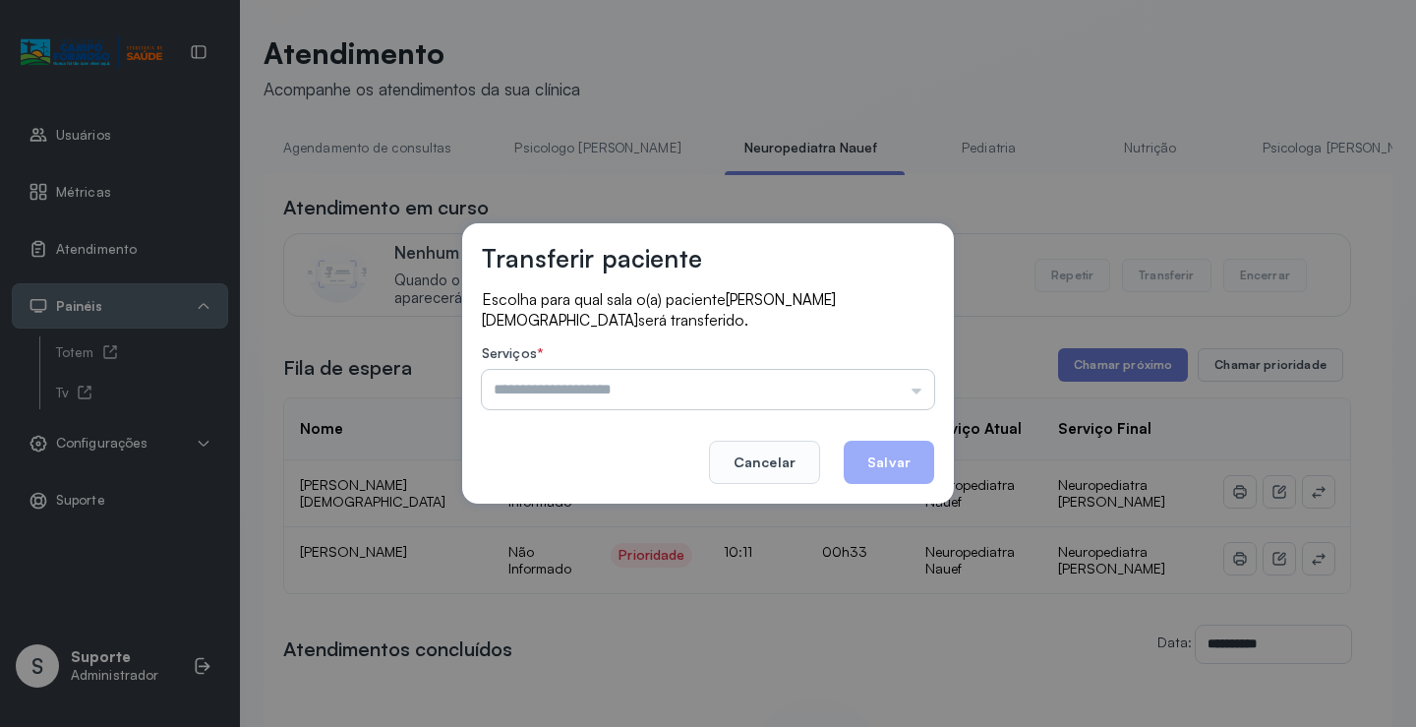
click at [859, 370] on input "text" at bounding box center [708, 389] width 452 height 39
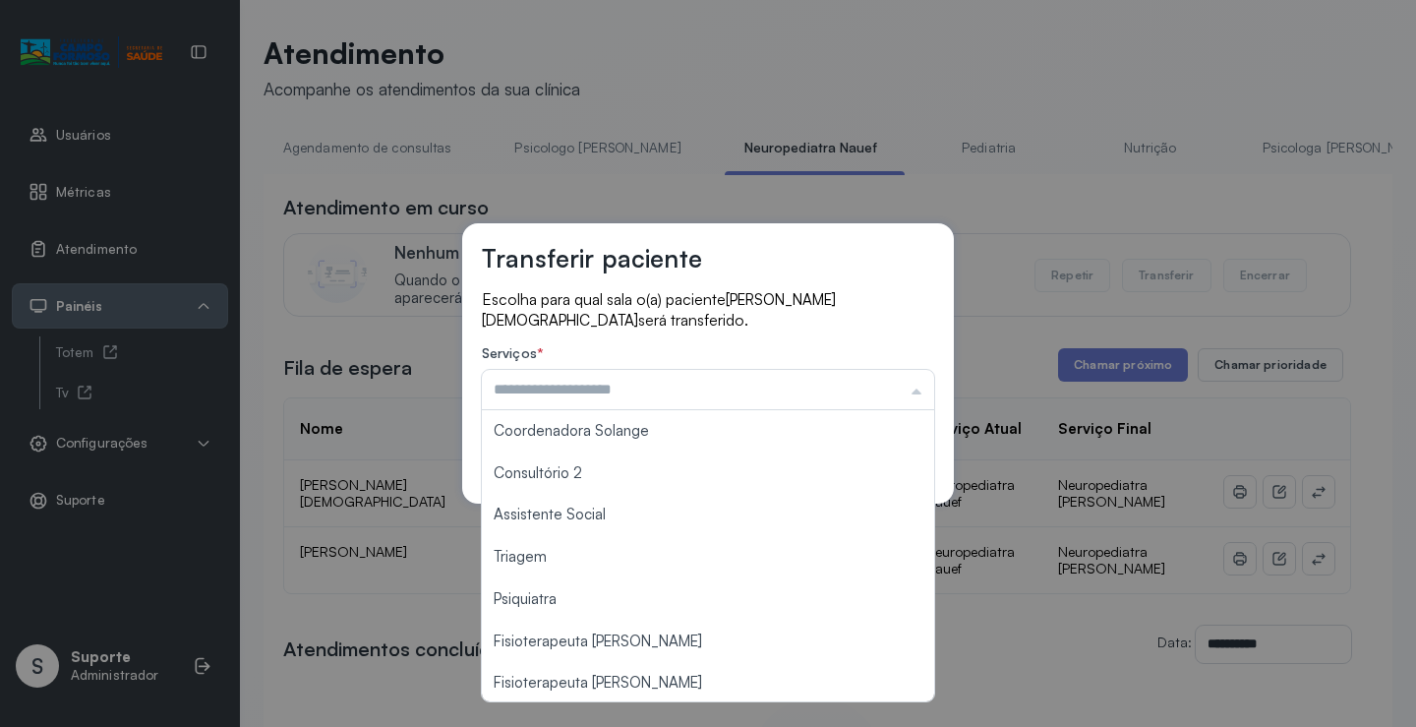
scroll to position [297, 0]
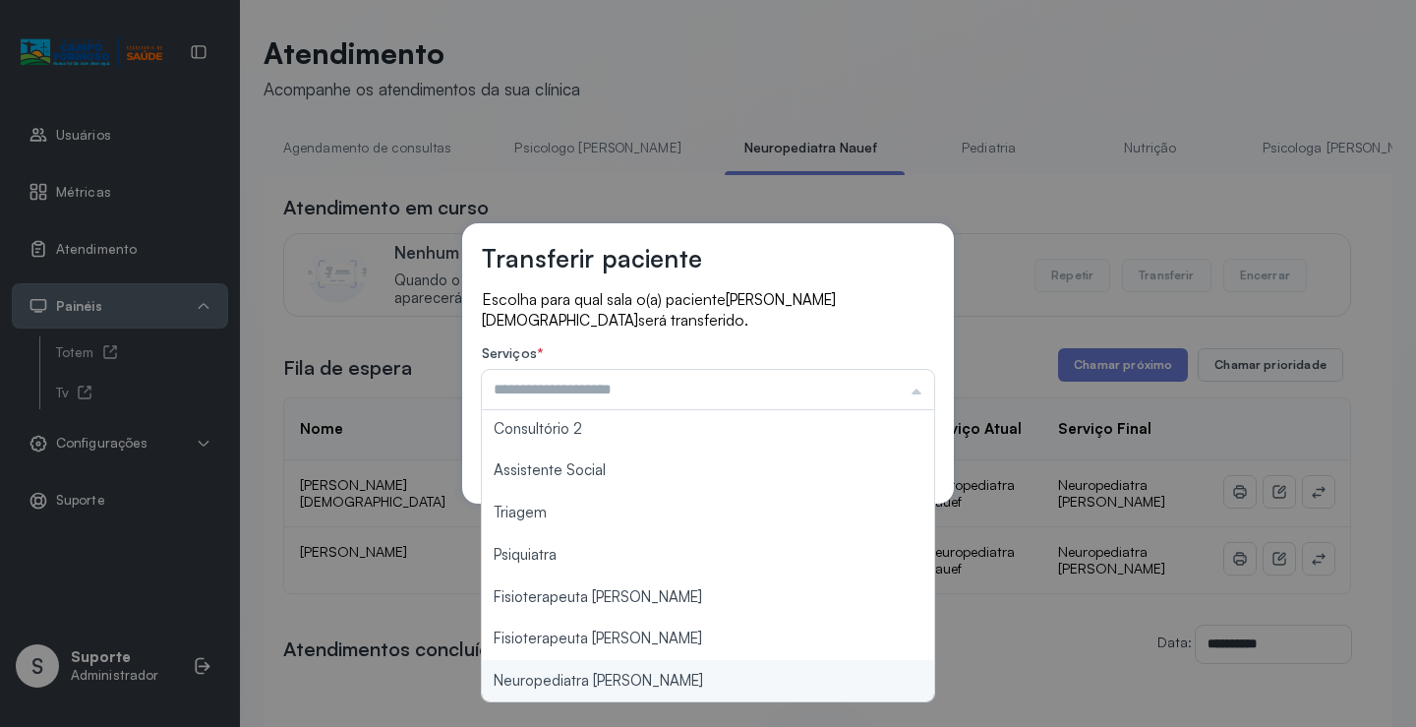
type input "**********"
click at [588, 677] on div "**********" at bounding box center [708, 363] width 1416 height 727
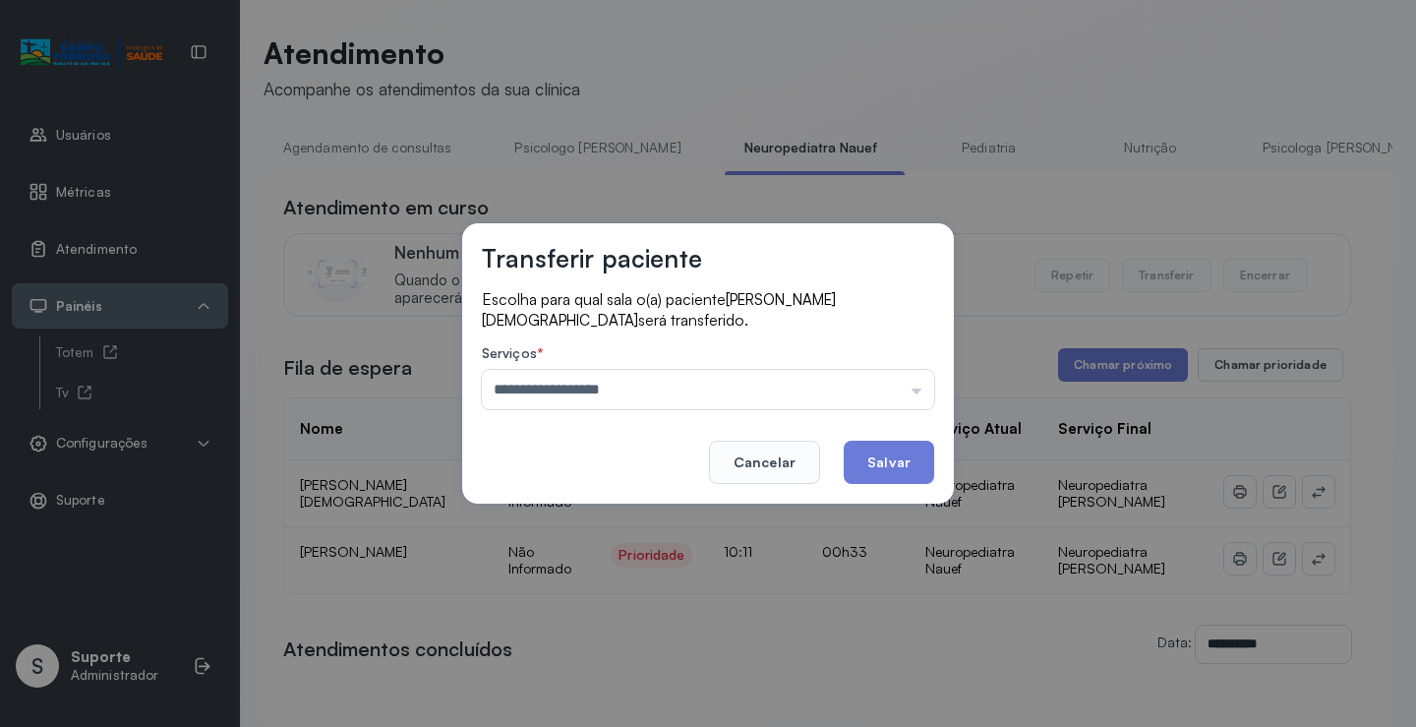
drag, startPoint x: 870, startPoint y: 457, endPoint x: 885, endPoint y: 437, distance: 25.4
click at [870, 456] on button "Salvar" at bounding box center [889, 461] width 90 height 43
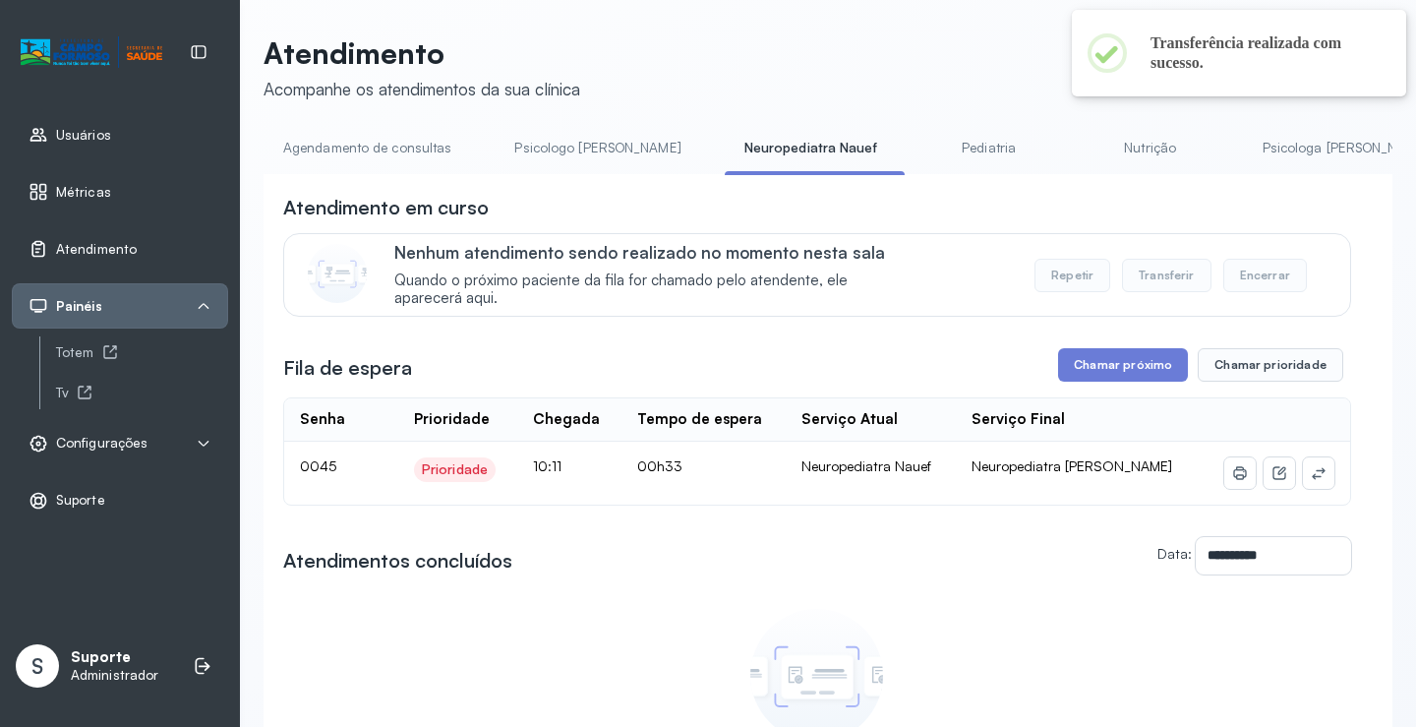
click at [369, 140] on link "Agendamento de consultas" at bounding box center [367, 148] width 207 height 32
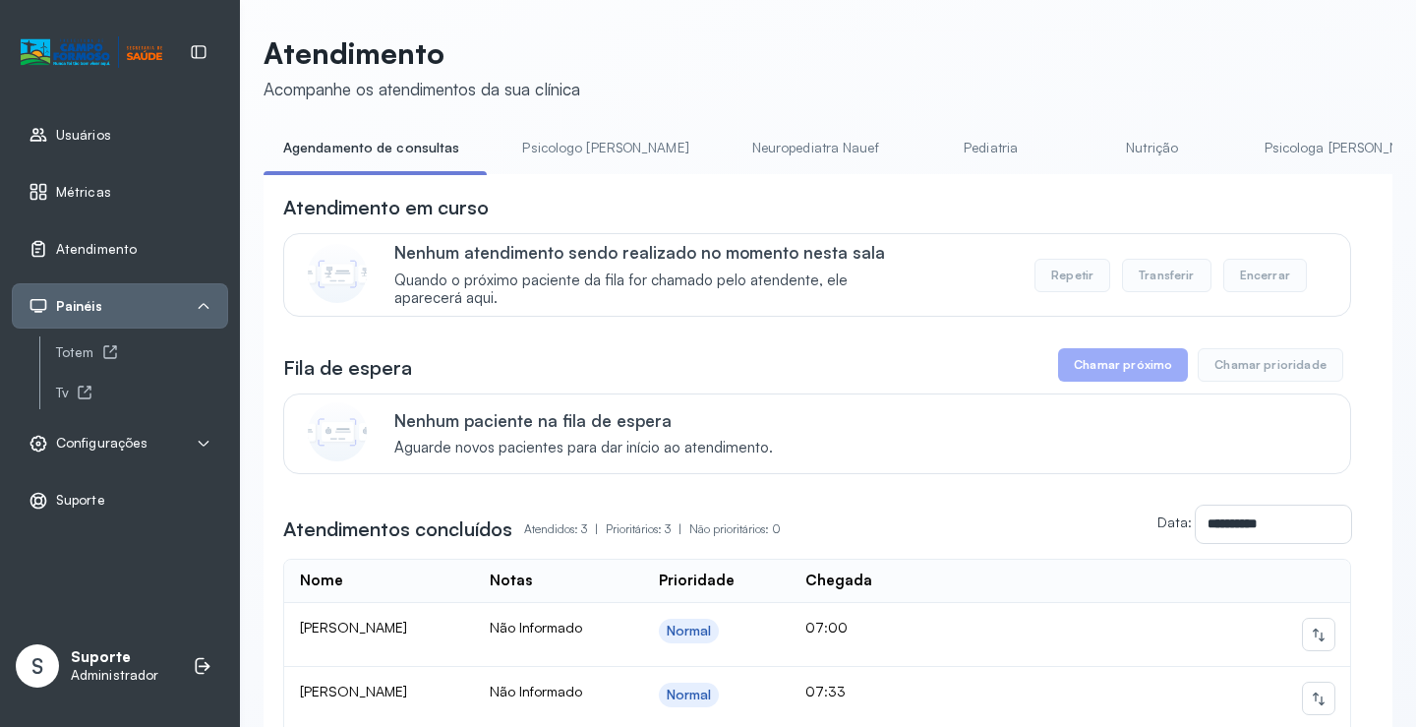
click at [922, 144] on link "Pediatria" at bounding box center [991, 148] width 138 height 32
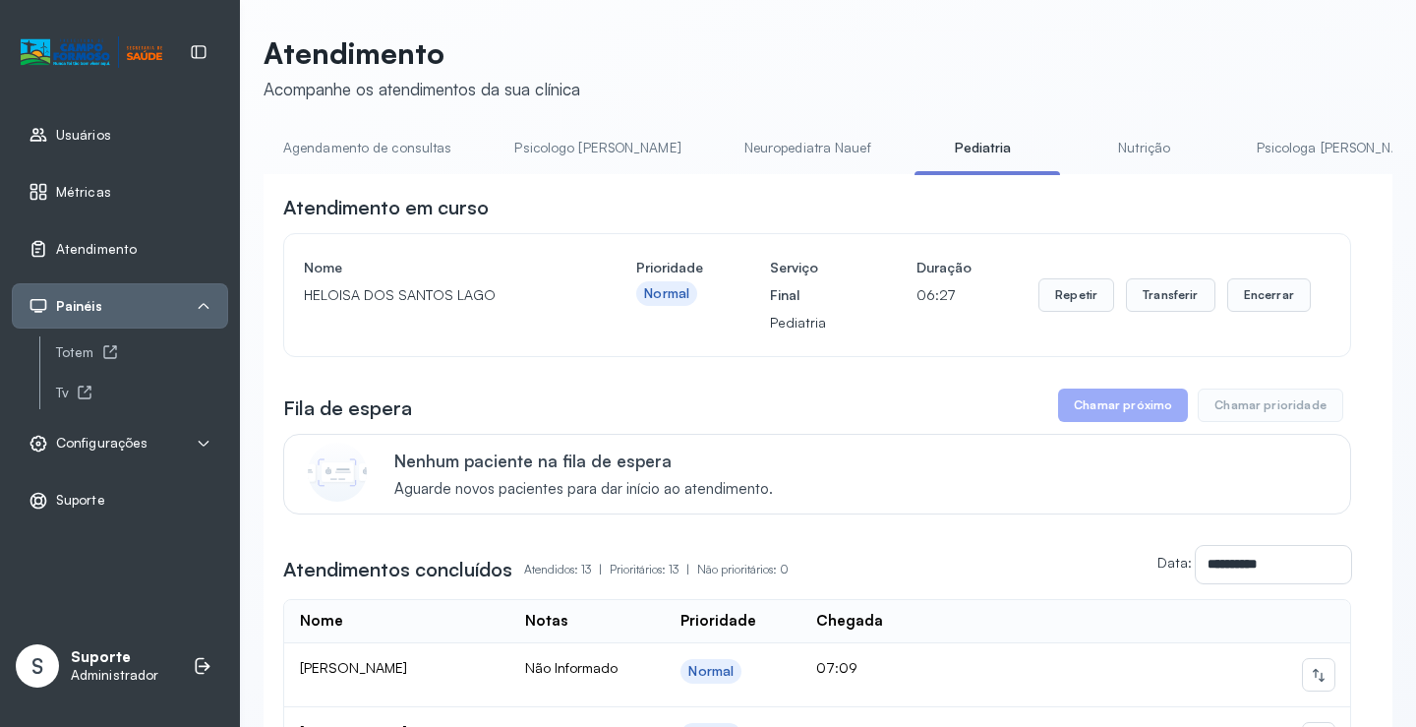
click at [397, 153] on link "Agendamento de consultas" at bounding box center [367, 148] width 207 height 32
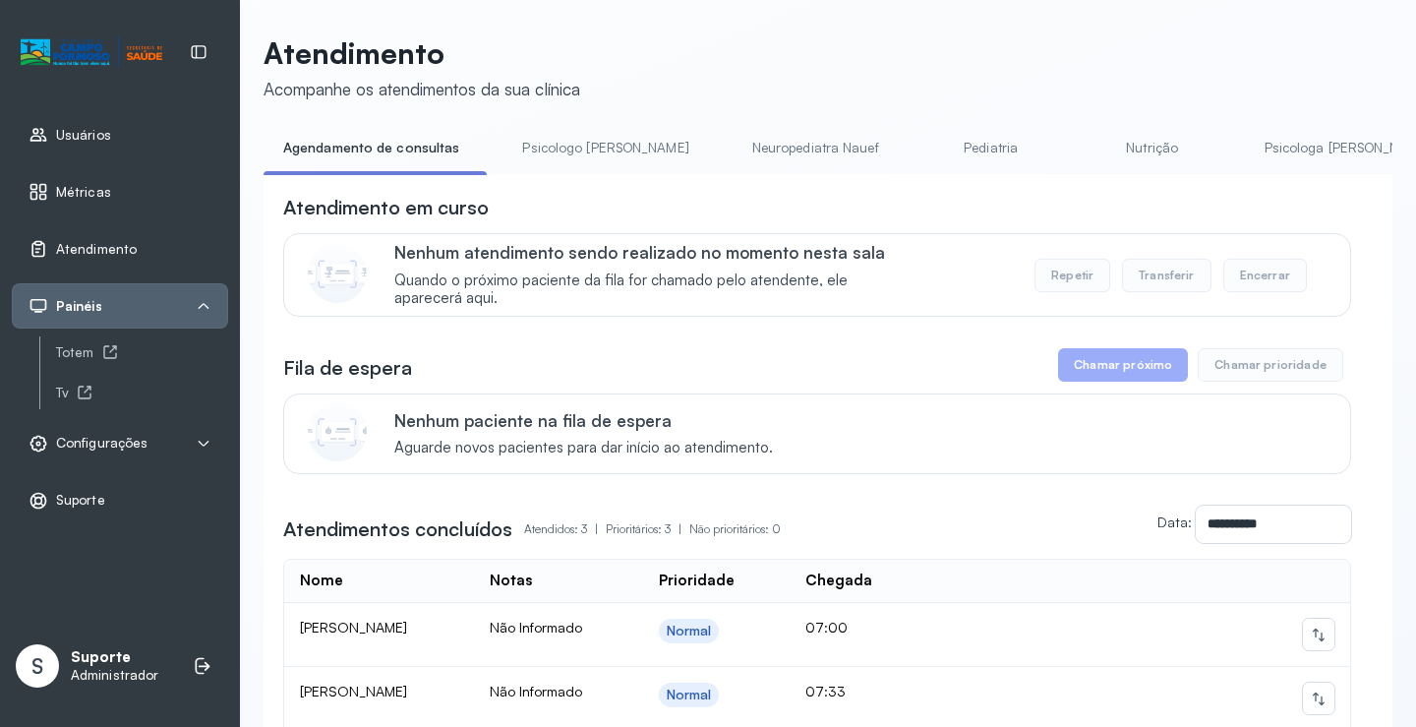
click at [544, 139] on link "Psicologo Pedro" at bounding box center [604, 148] width 205 height 32
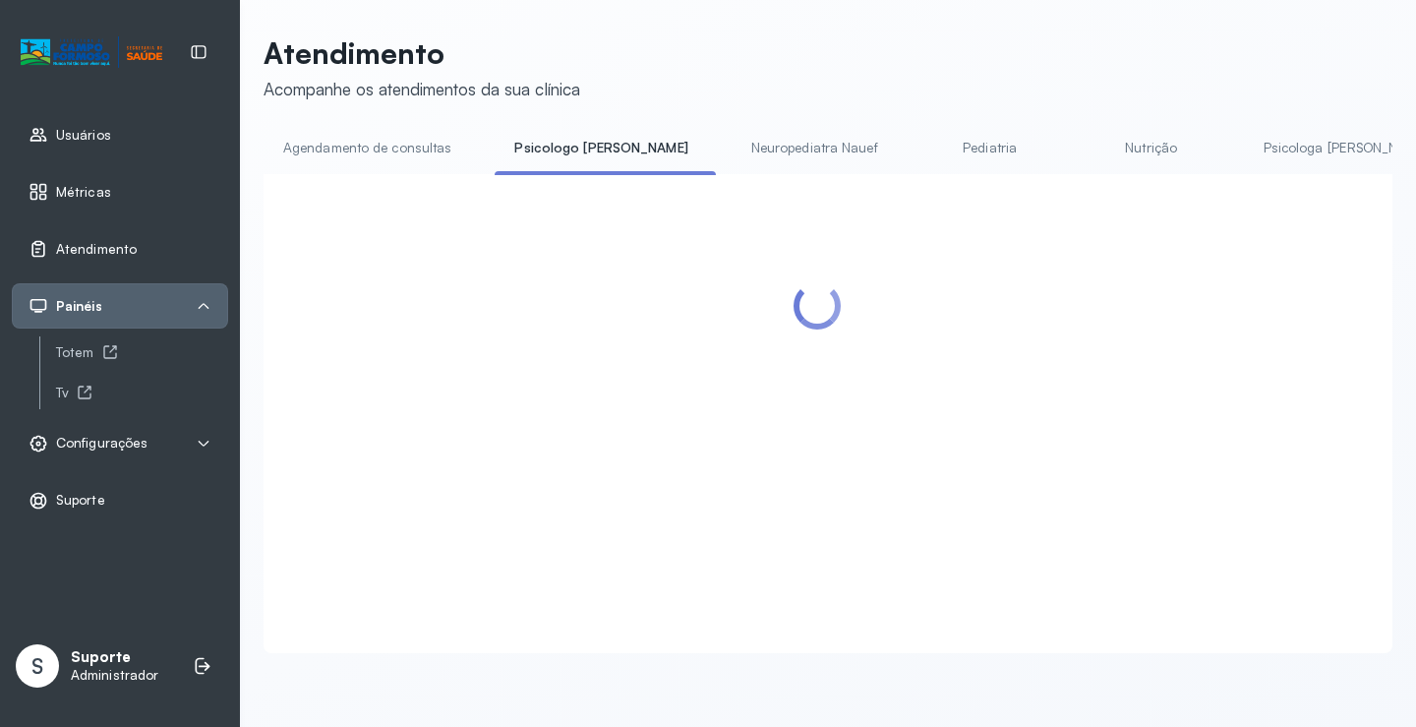
click at [387, 136] on link "Agendamento de consultas" at bounding box center [367, 148] width 207 height 32
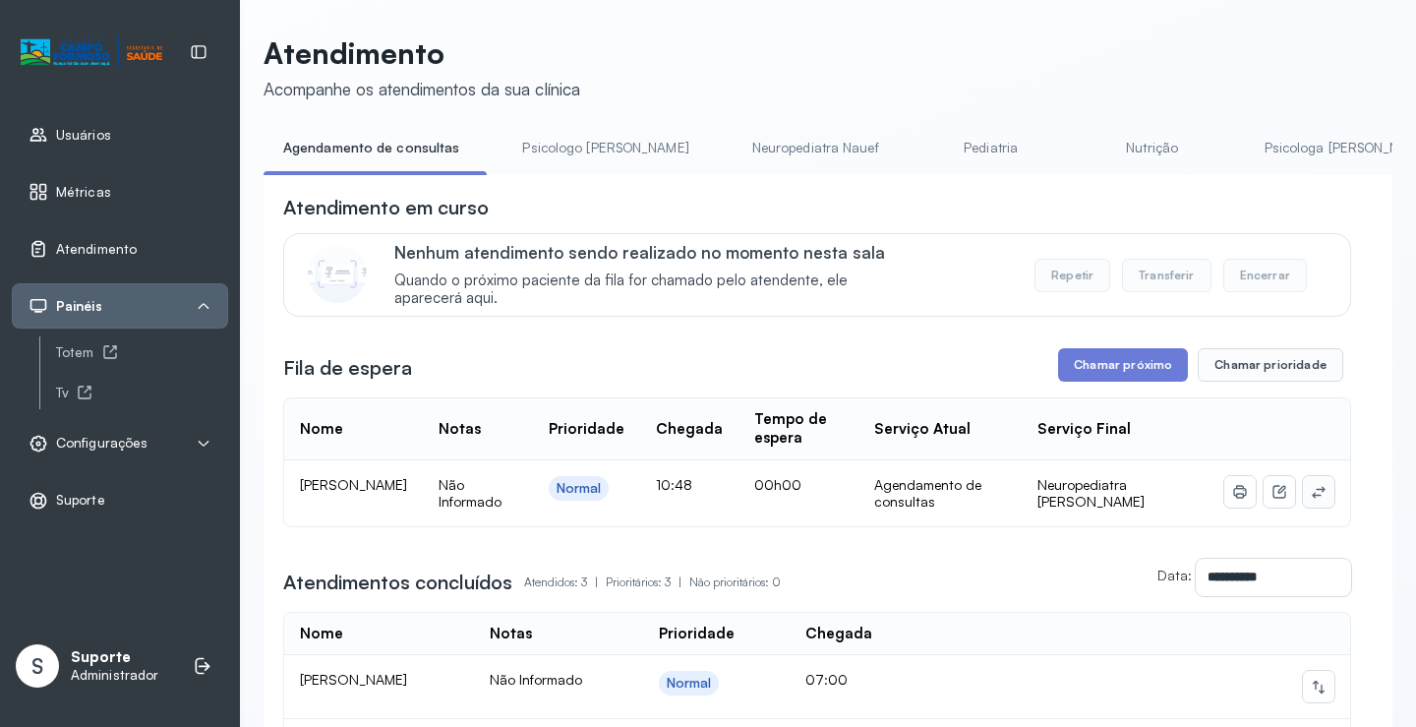
click at [1311, 499] on icon at bounding box center [1319, 492] width 16 height 16
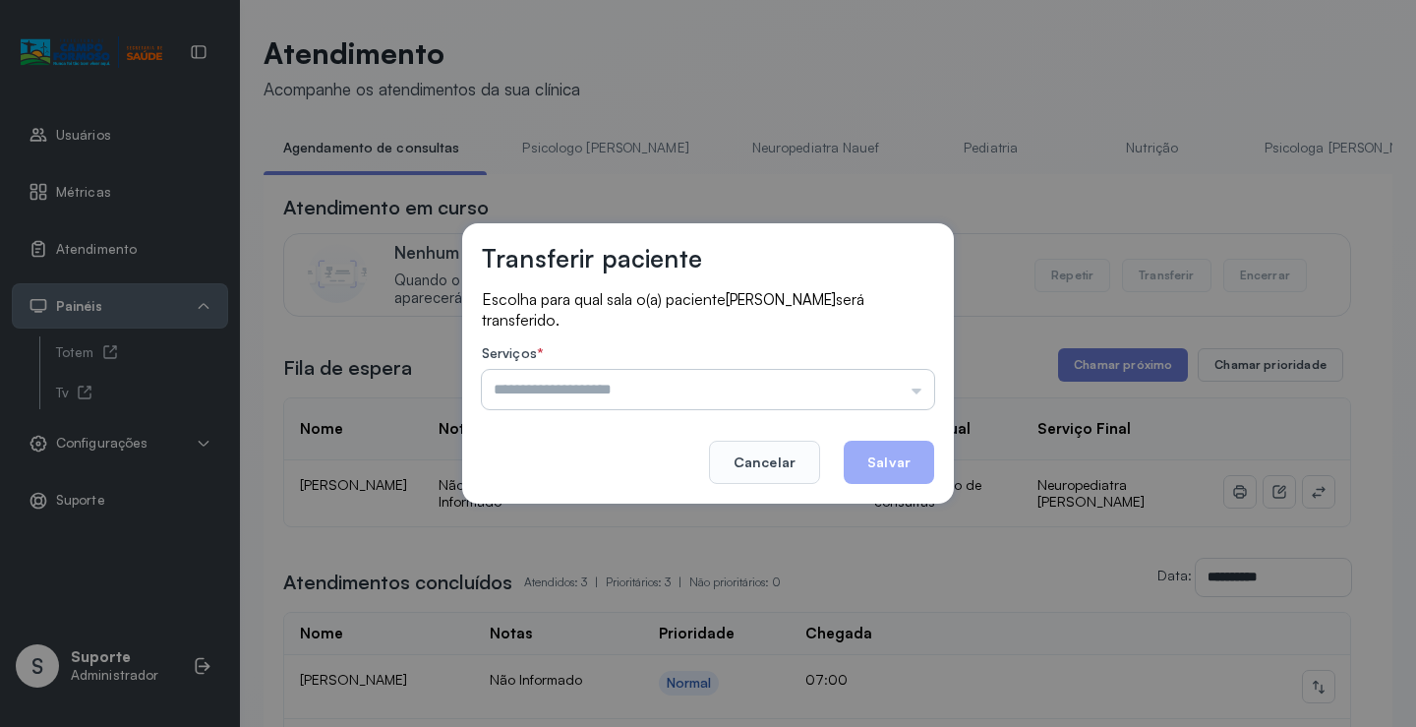
click at [812, 400] on input "text" at bounding box center [708, 389] width 452 height 39
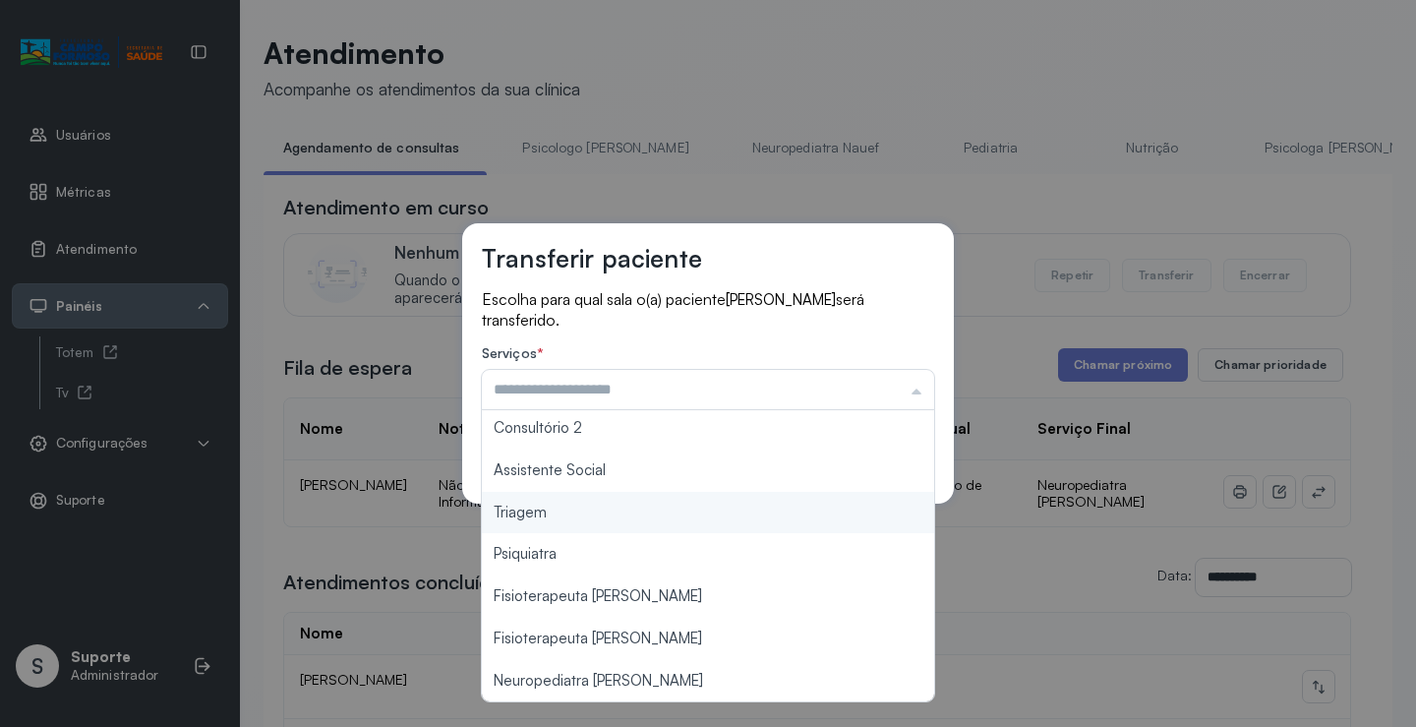
type input "*******"
drag, startPoint x: 546, startPoint y: 523, endPoint x: 575, endPoint y: 511, distance: 31.8
click at [547, 522] on div "Transferir paciente Escolha para qual sala o(a) paciente GHAEL VIANA DE CARVALH…" at bounding box center [708, 363] width 1416 height 727
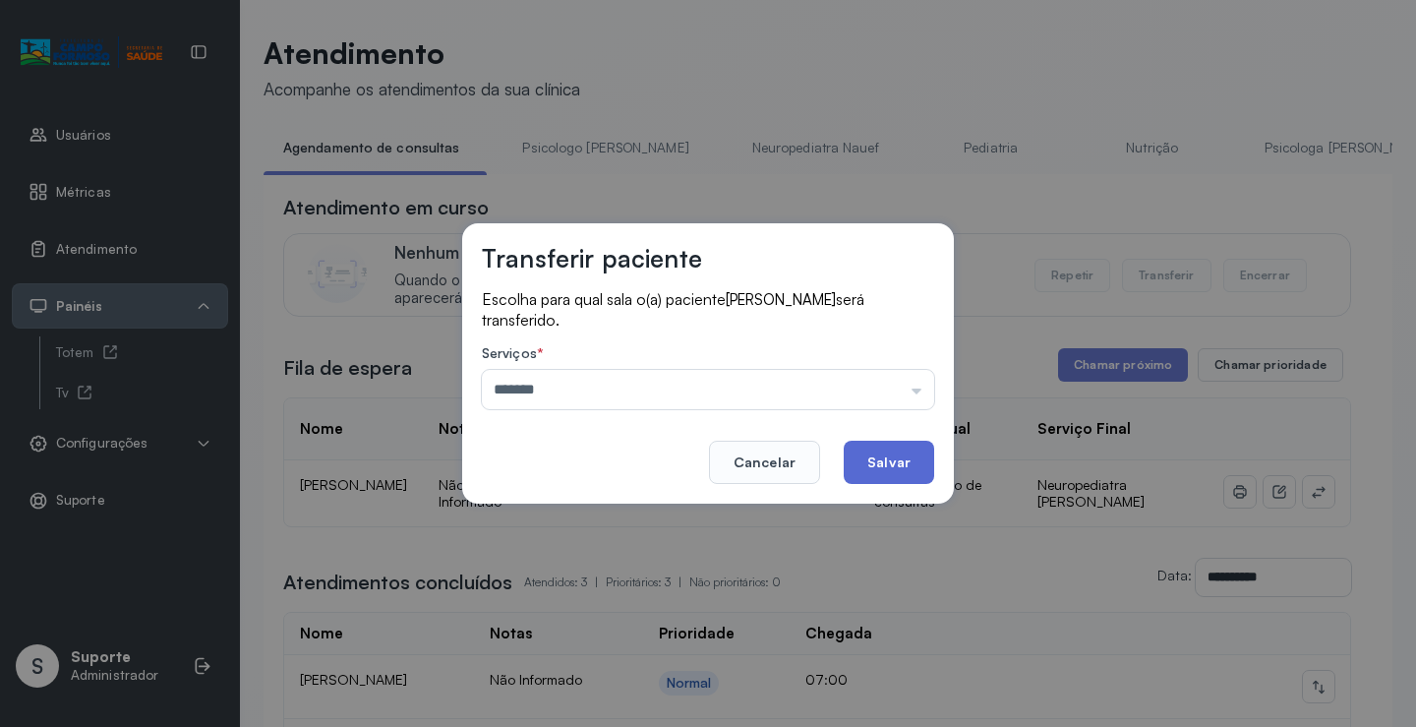
click at [879, 456] on button "Salvar" at bounding box center [889, 461] width 90 height 43
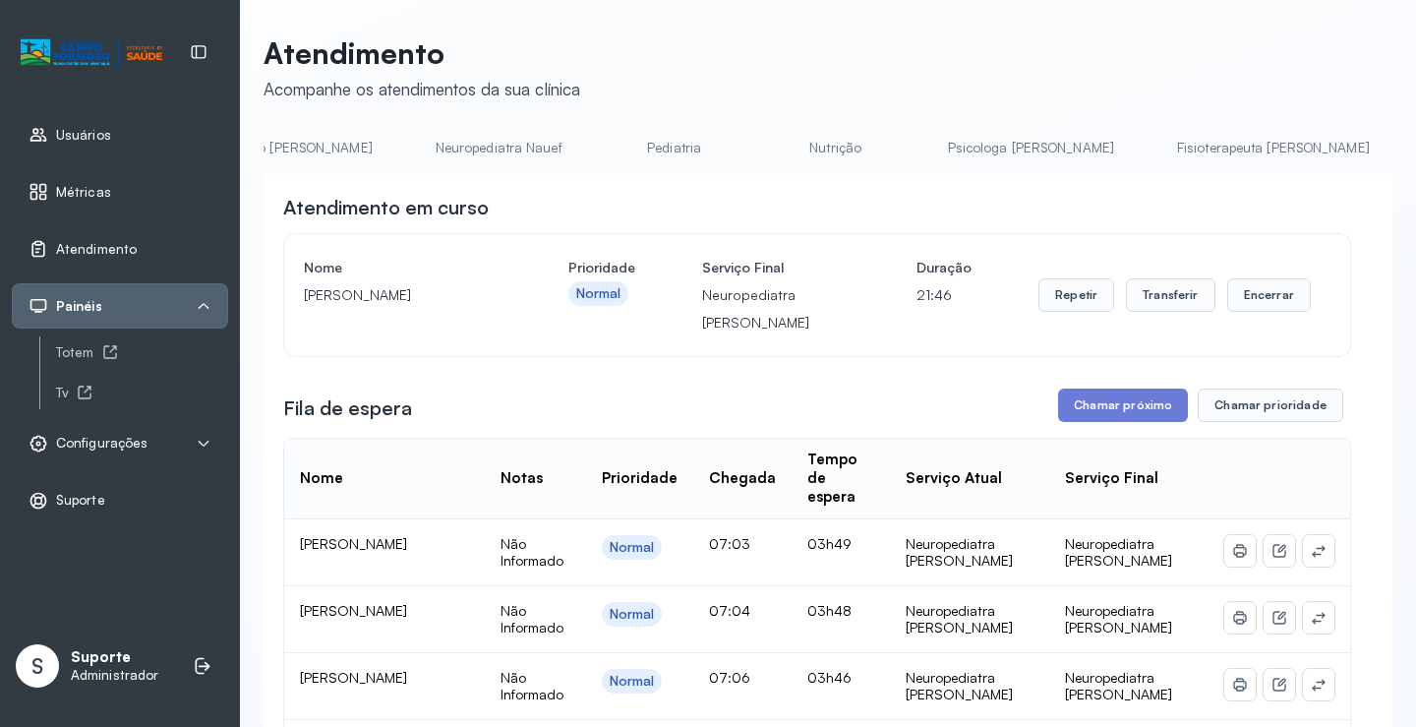
scroll to position [0, 0]
click at [314, 138] on link "Agendamento de consultas" at bounding box center [367, 148] width 207 height 32
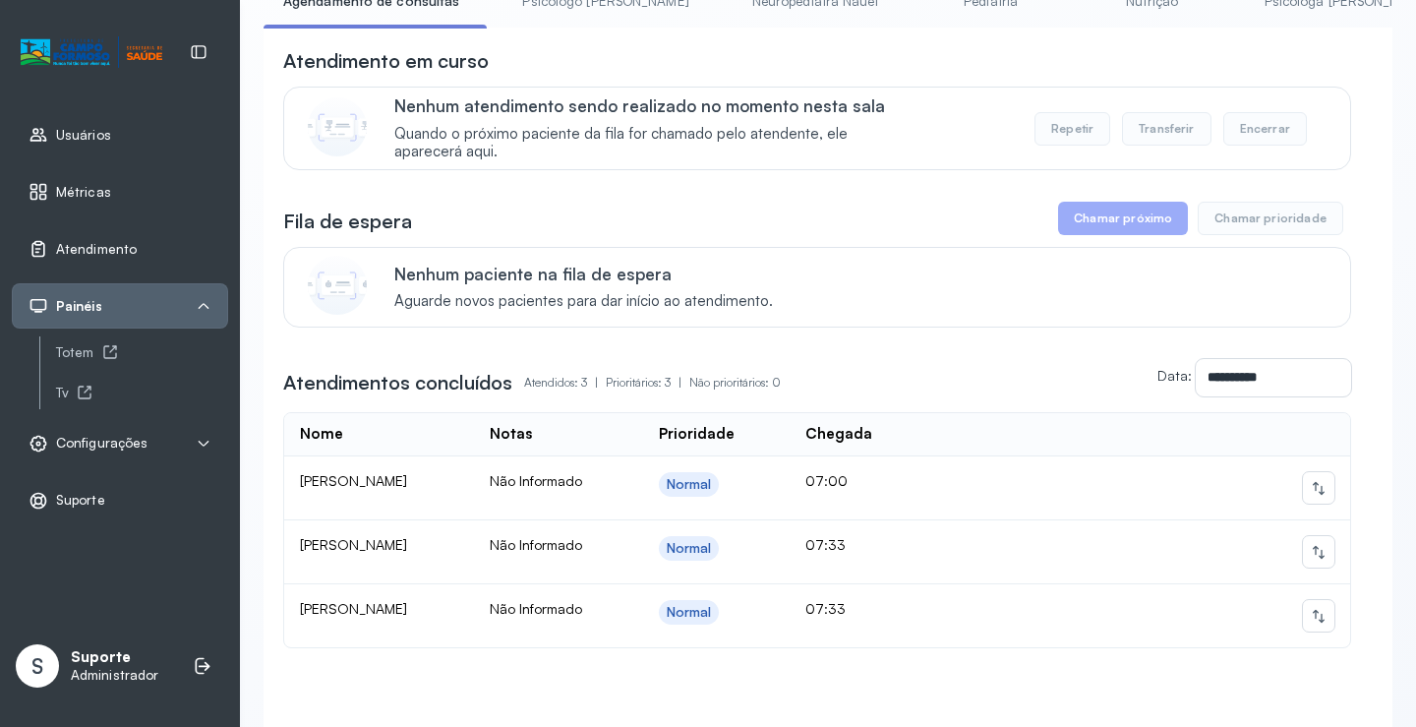
scroll to position [98, 0]
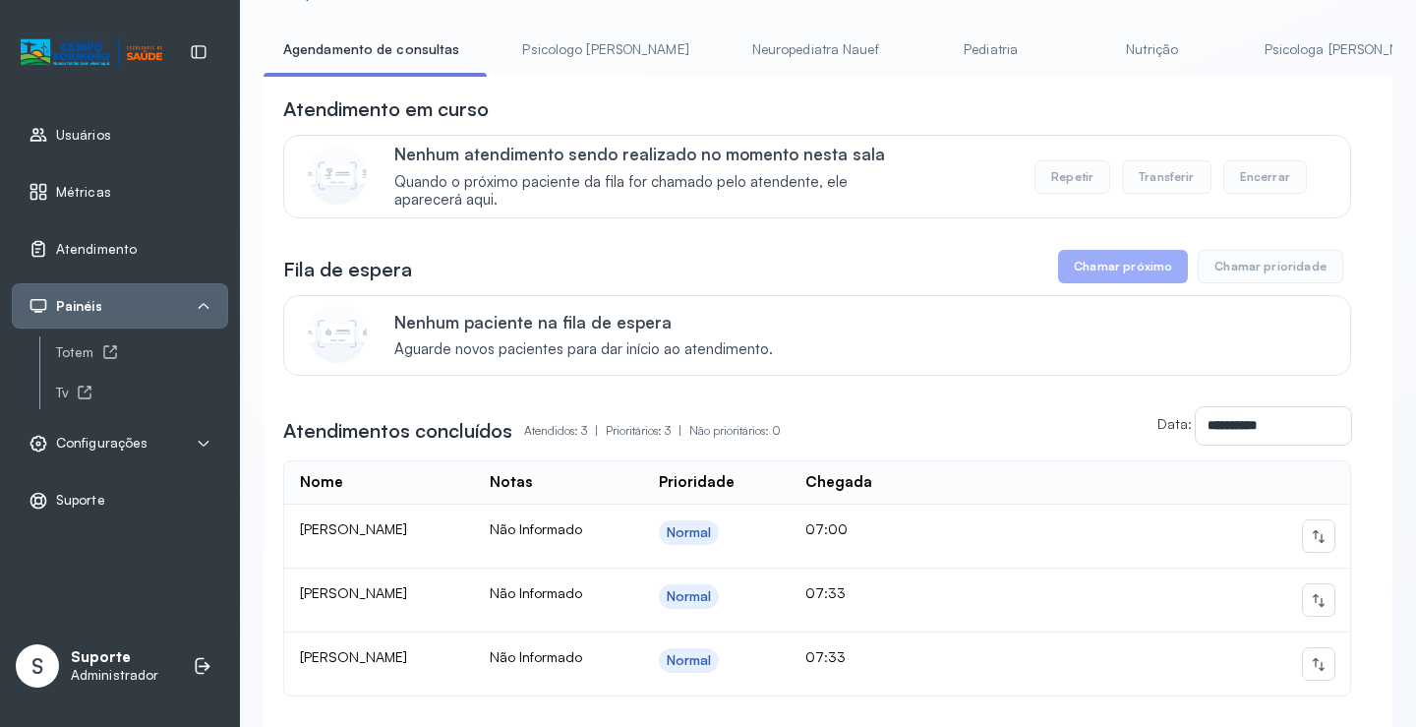
click at [572, 52] on link "Psicologo Pedro" at bounding box center [604, 49] width 205 height 32
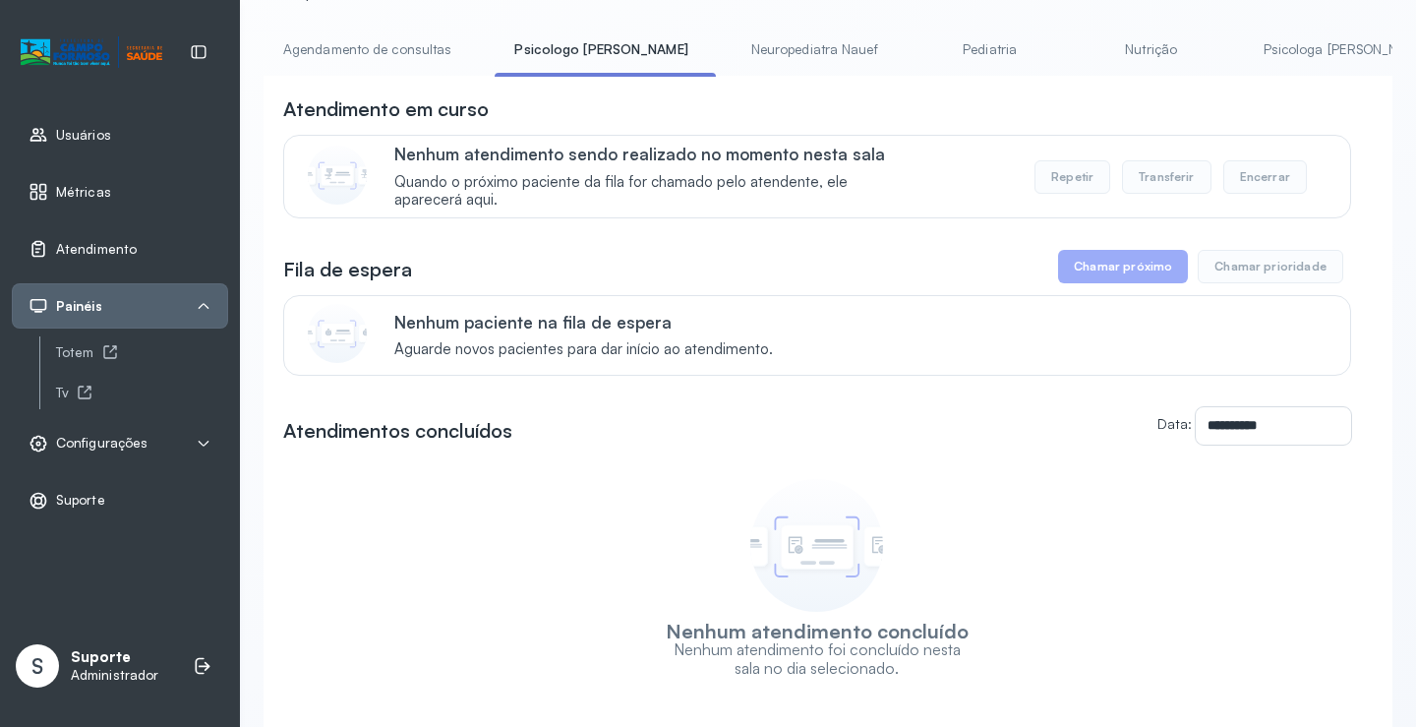
click at [365, 59] on link "Agendamento de consultas" at bounding box center [367, 49] width 207 height 32
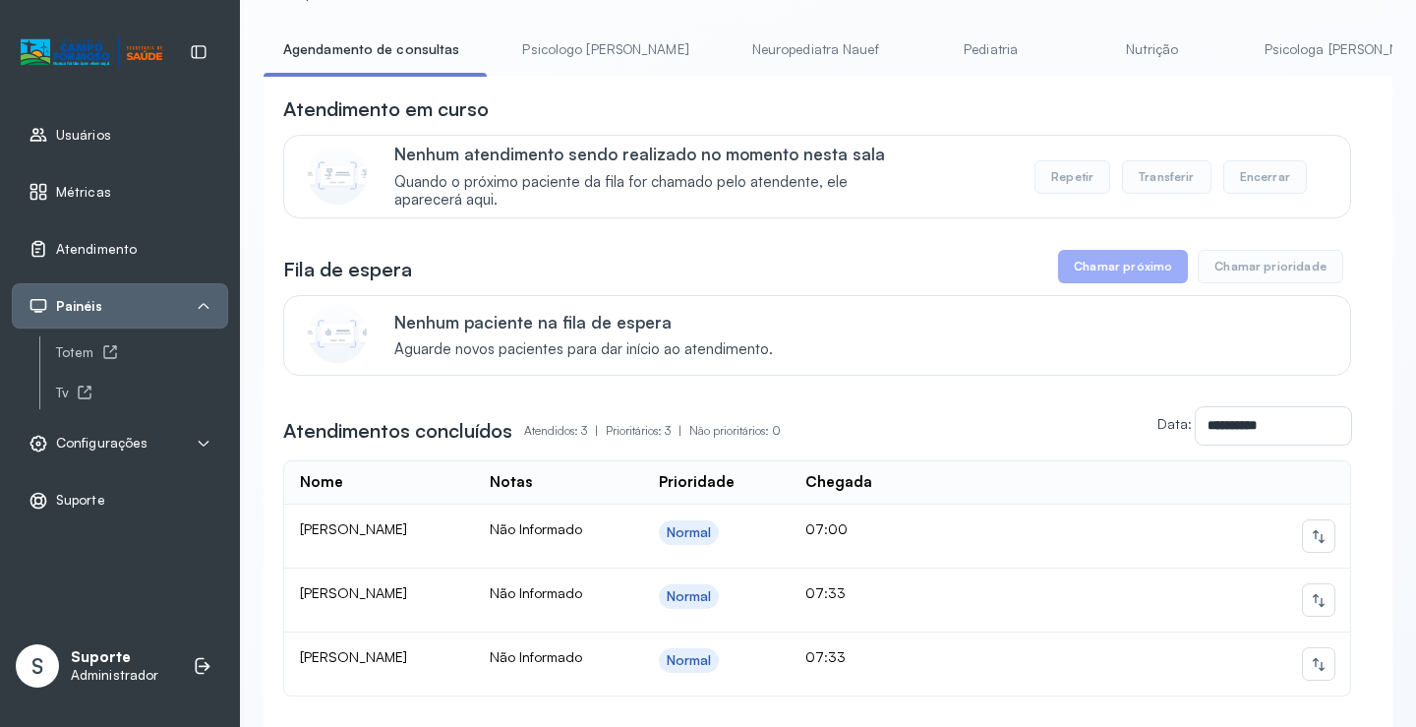
drag, startPoint x: 539, startPoint y: 12, endPoint x: 548, endPoint y: 33, distance: 23.4
click at [544, 26] on div "**********" at bounding box center [828, 379] width 1129 height 885
click at [546, 41] on link "Psicologo Pedro" at bounding box center [604, 49] width 205 height 32
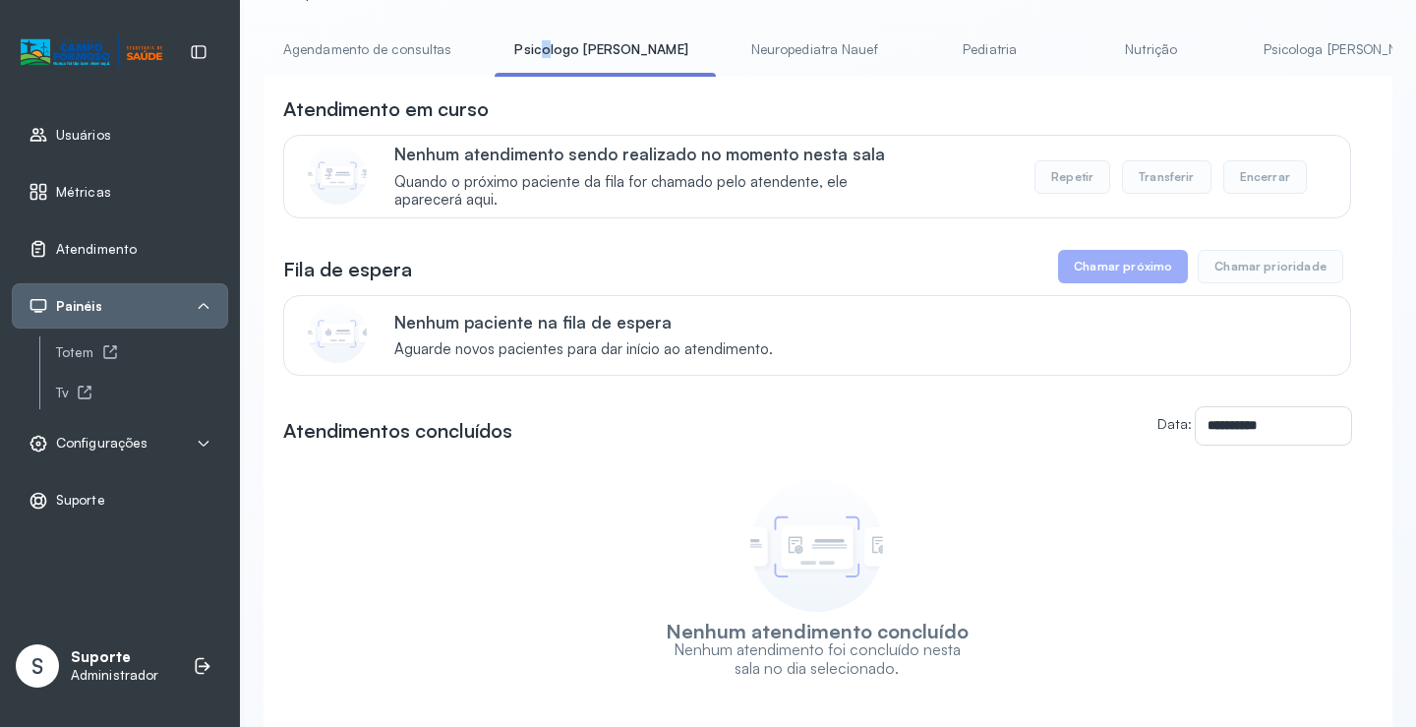
click at [339, 56] on link "Agendamento de consultas" at bounding box center [367, 49] width 207 height 32
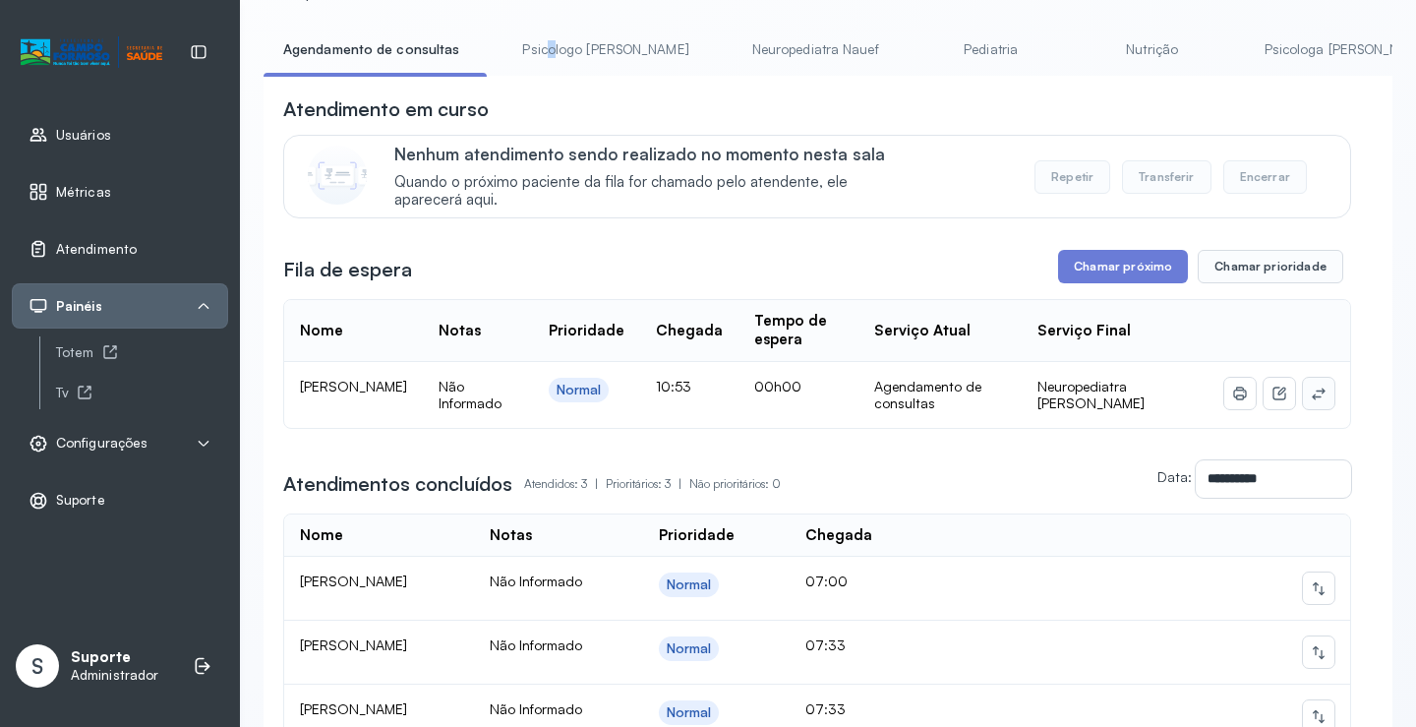
click at [1311, 399] on icon at bounding box center [1319, 393] width 16 height 16
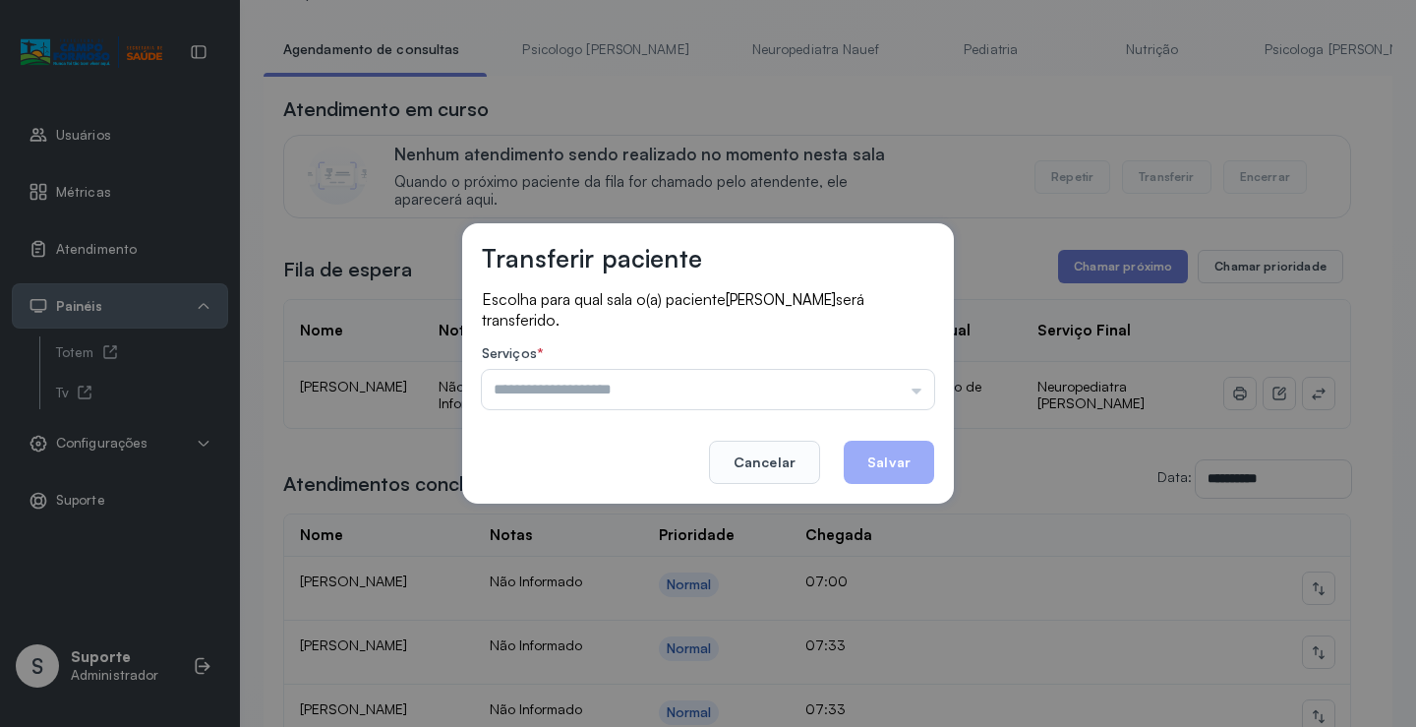
drag, startPoint x: 897, startPoint y: 390, endPoint x: 739, endPoint y: 419, distance: 159.9
click at [895, 390] on input "text" at bounding box center [708, 389] width 452 height 39
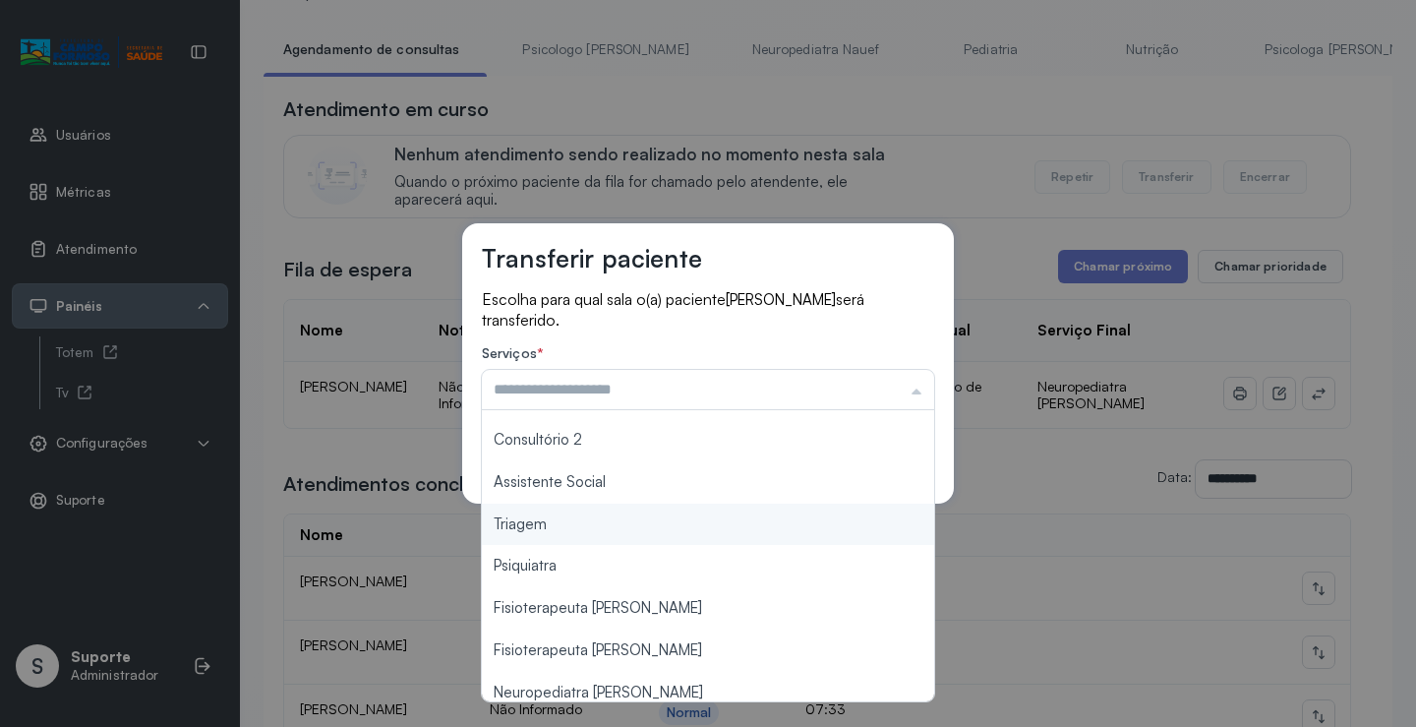
scroll to position [298, 0]
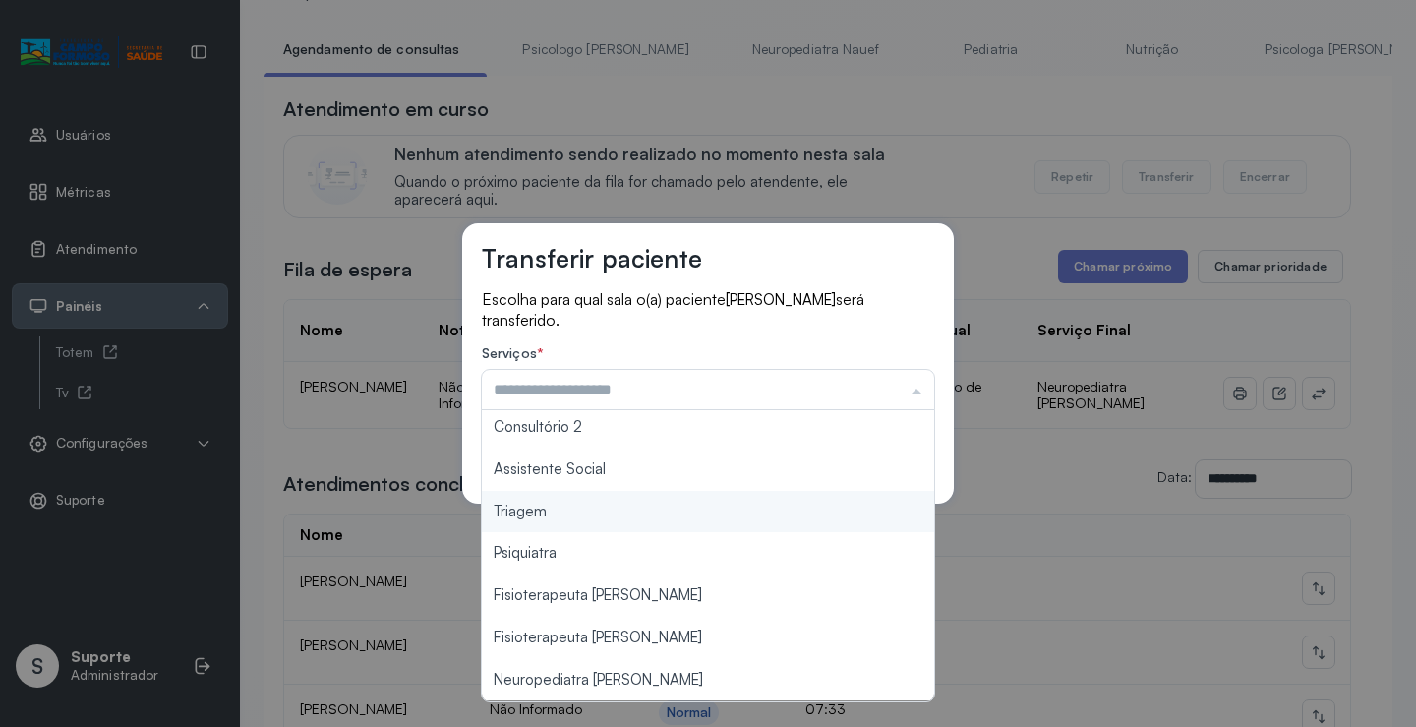
type input "*******"
click at [678, 508] on div "Transferir paciente Escolha para qual sala o(a) paciente PAMELA FERNANDA FERREI…" at bounding box center [708, 363] width 1416 height 727
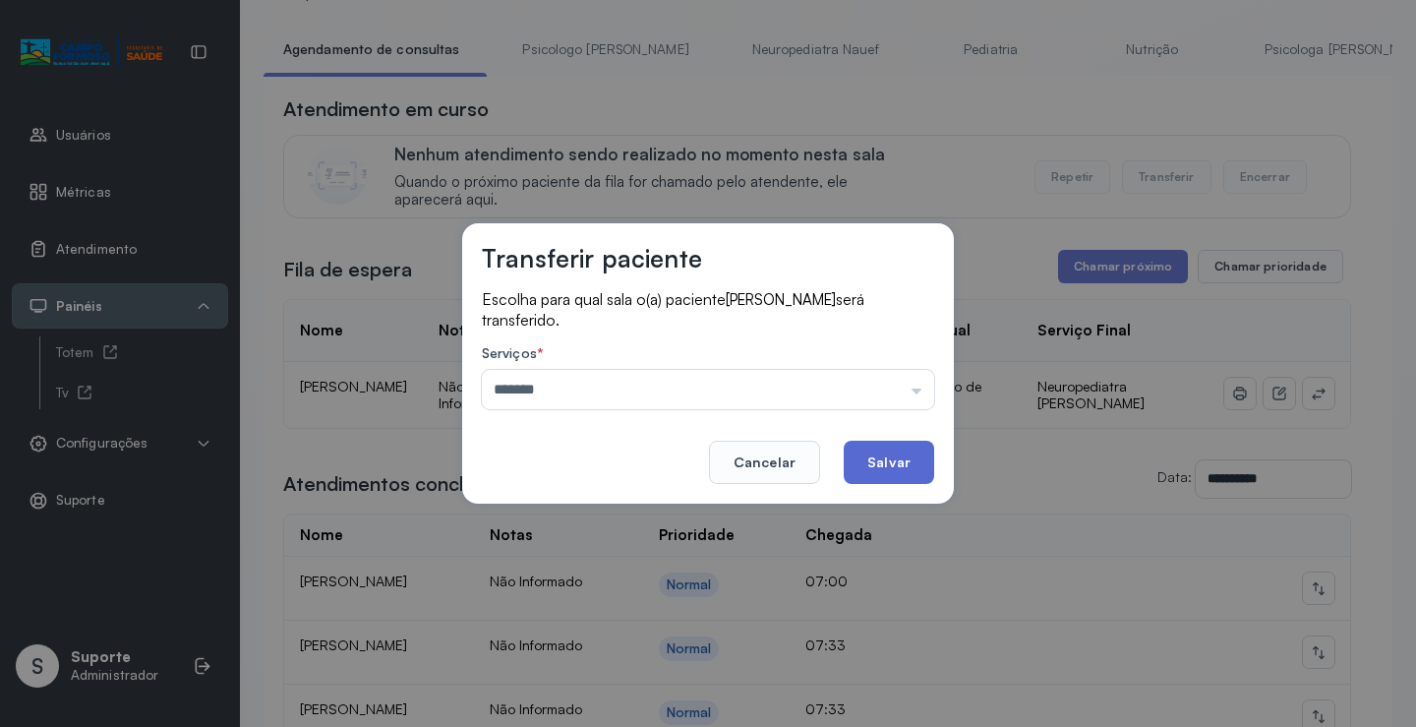
click at [876, 454] on button "Salvar" at bounding box center [889, 461] width 90 height 43
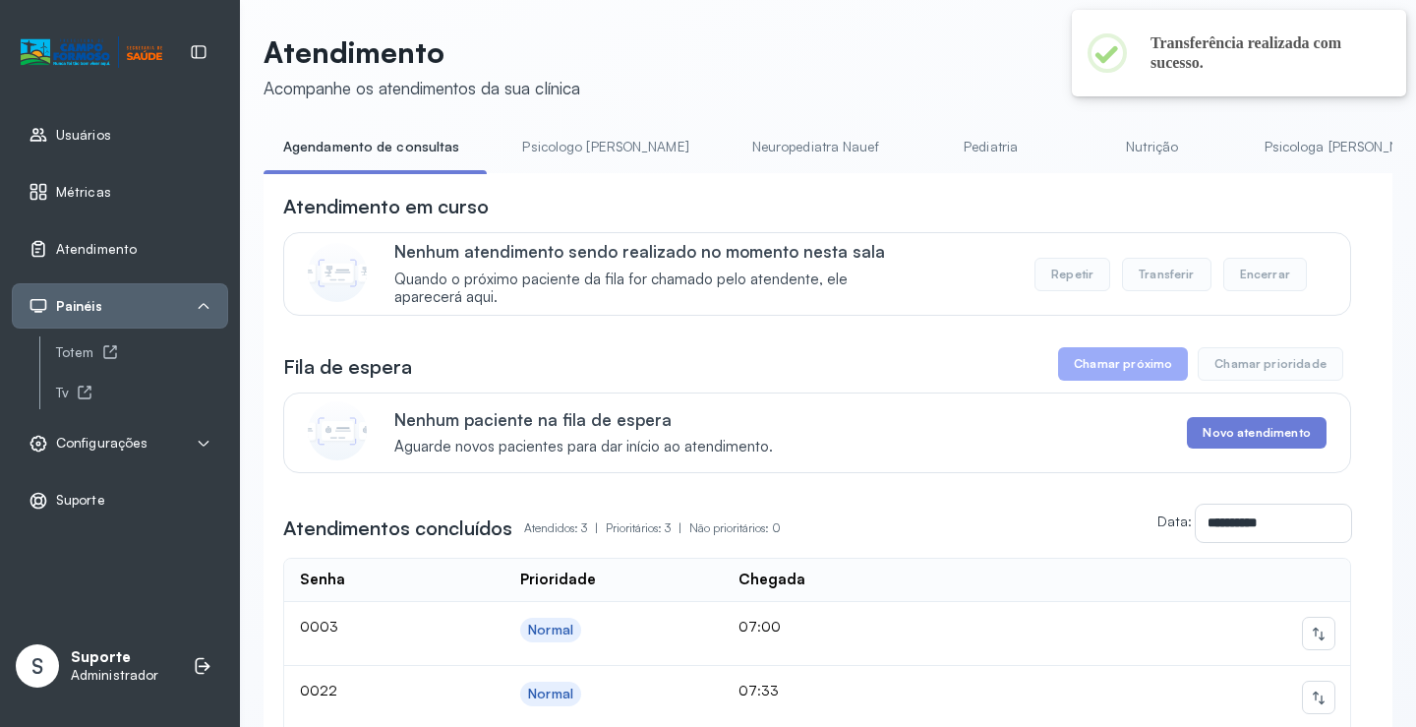
scroll to position [98, 0]
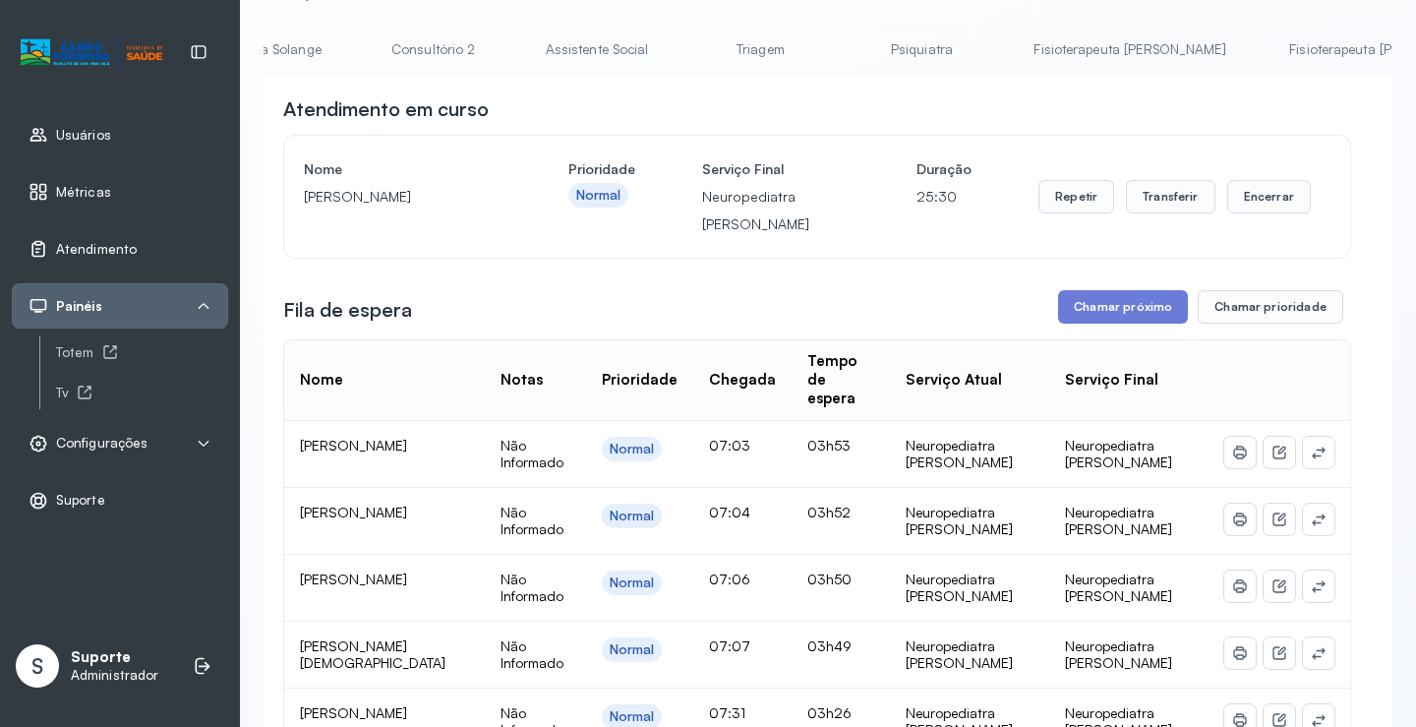
click at [1269, 54] on link "Fisioterapeuta Morgana" at bounding box center [1385, 49] width 232 height 32
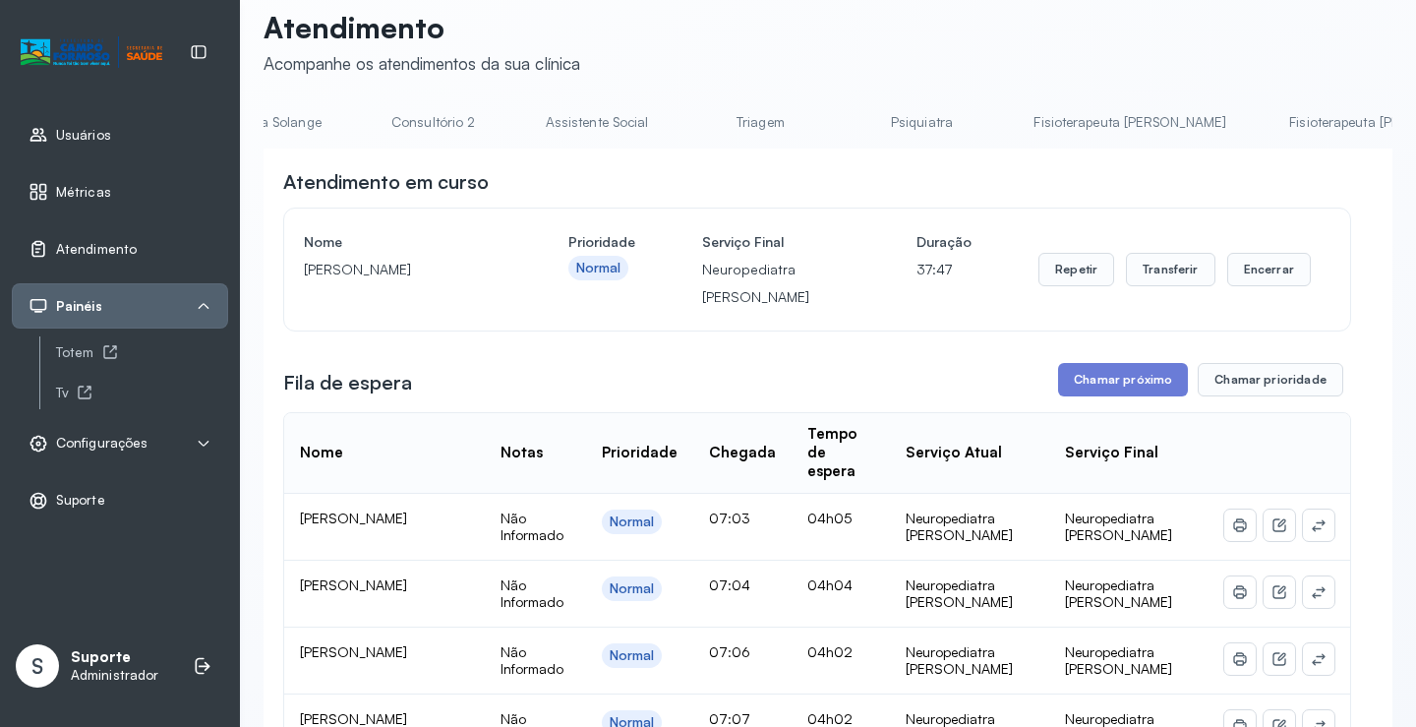
scroll to position [0, 0]
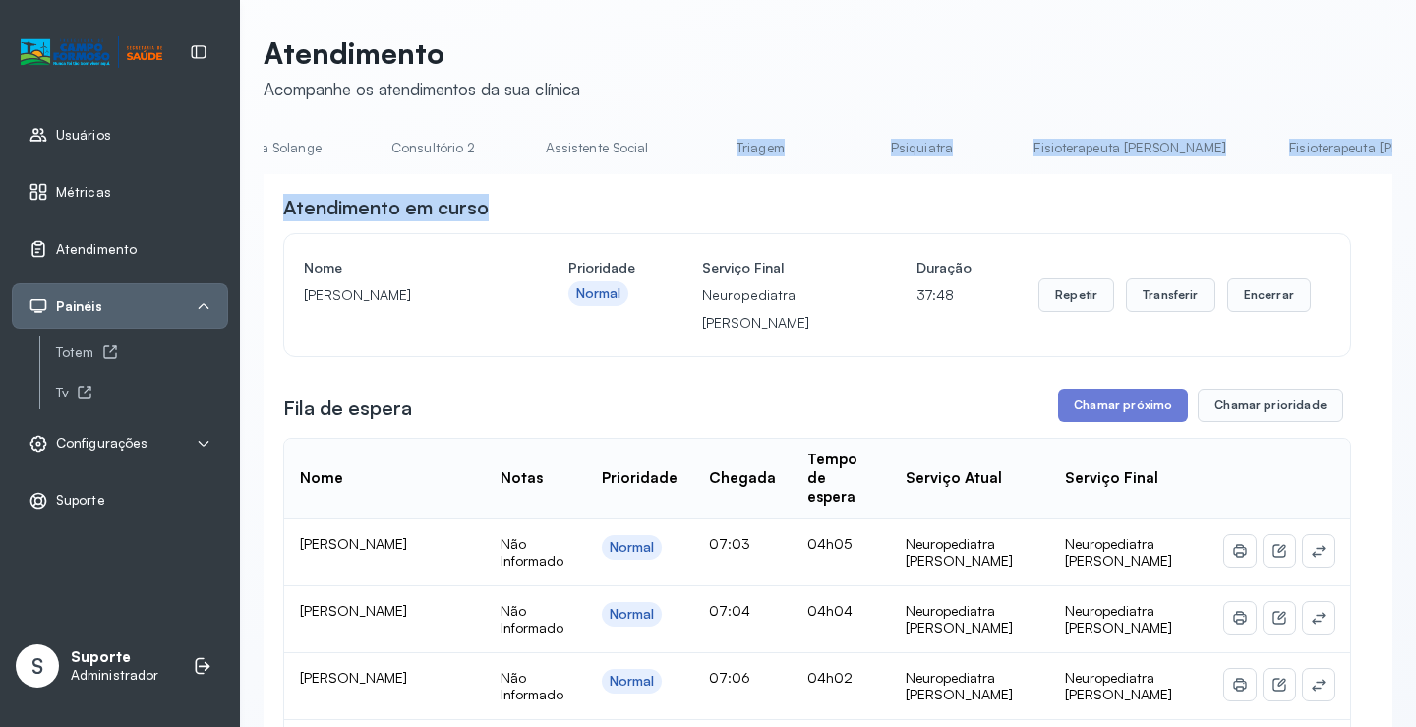
drag, startPoint x: 977, startPoint y: 180, endPoint x: 428, endPoint y: 179, distance: 549.6
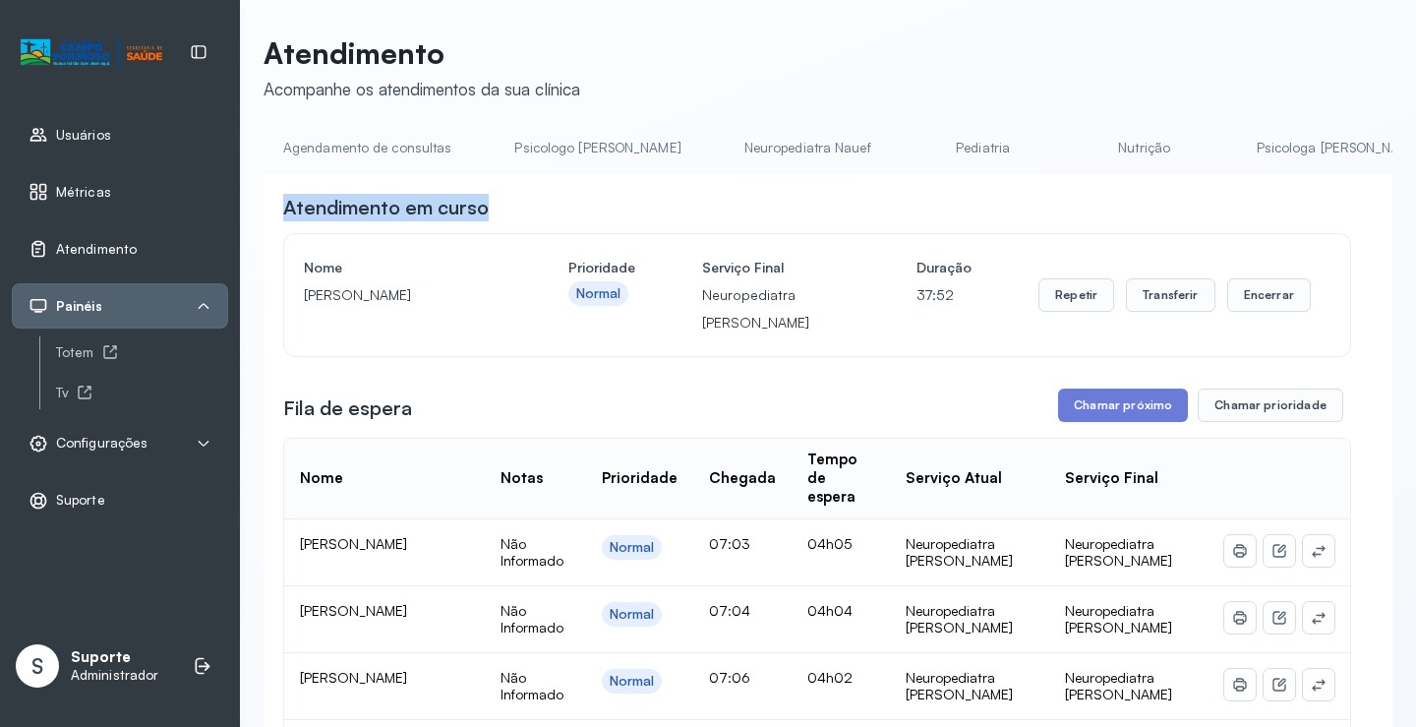
click at [430, 146] on link "Agendamento de consultas" at bounding box center [367, 148] width 207 height 32
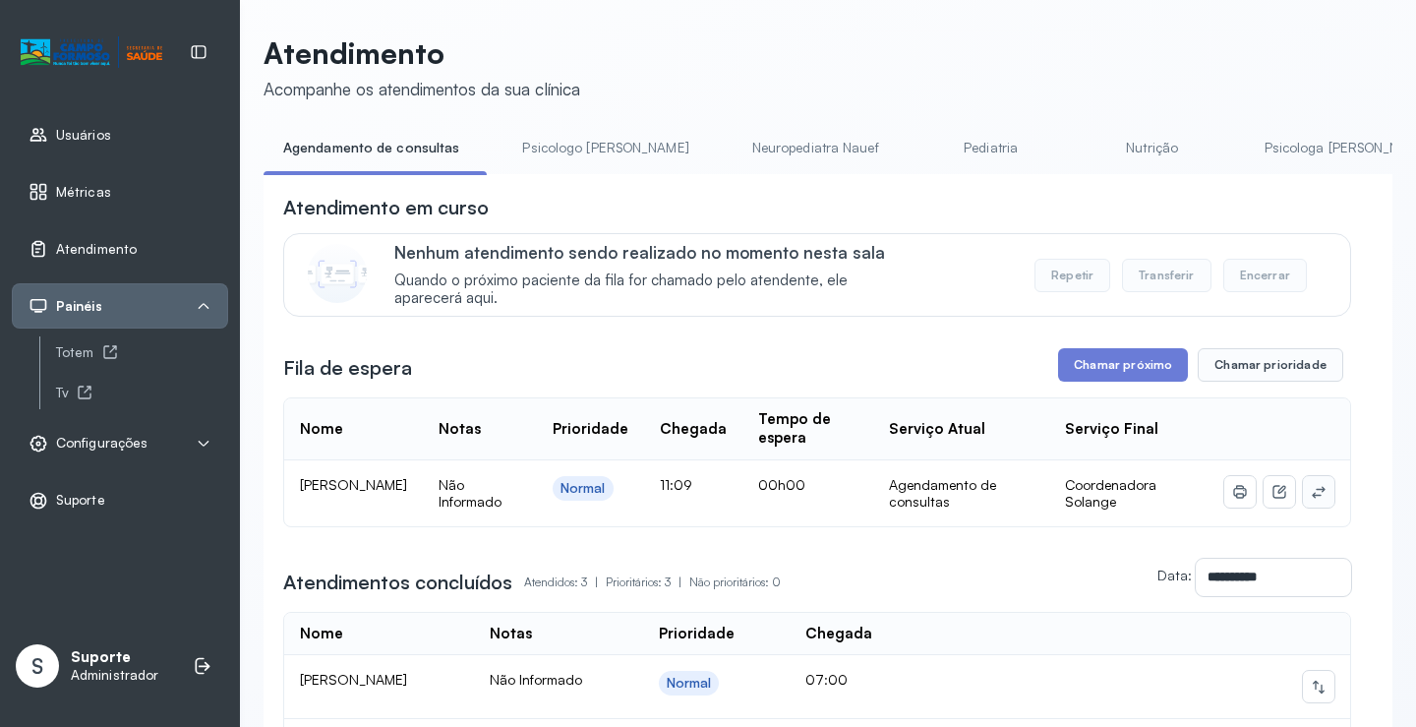
click at [1319, 495] on button at bounding box center [1318, 491] width 31 height 31
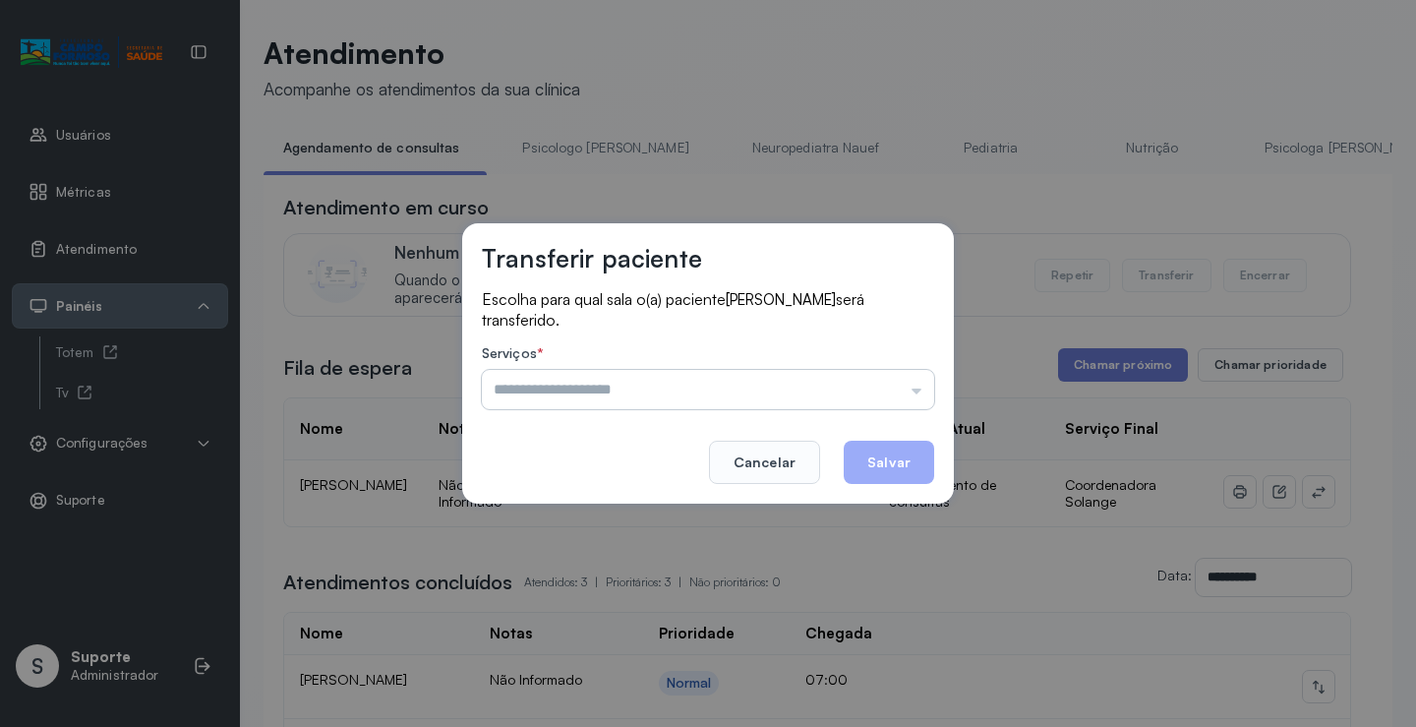
click at [840, 373] on input "text" at bounding box center [708, 389] width 452 height 39
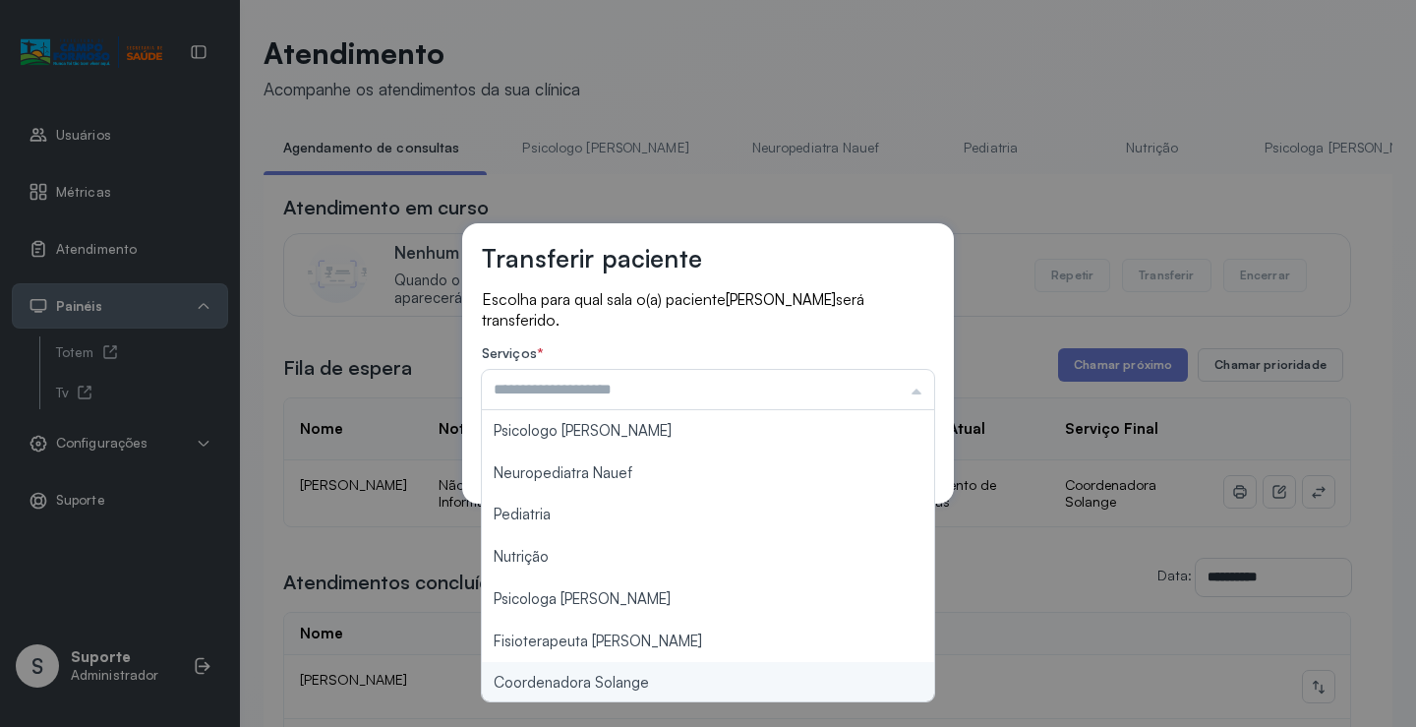
type input "**********"
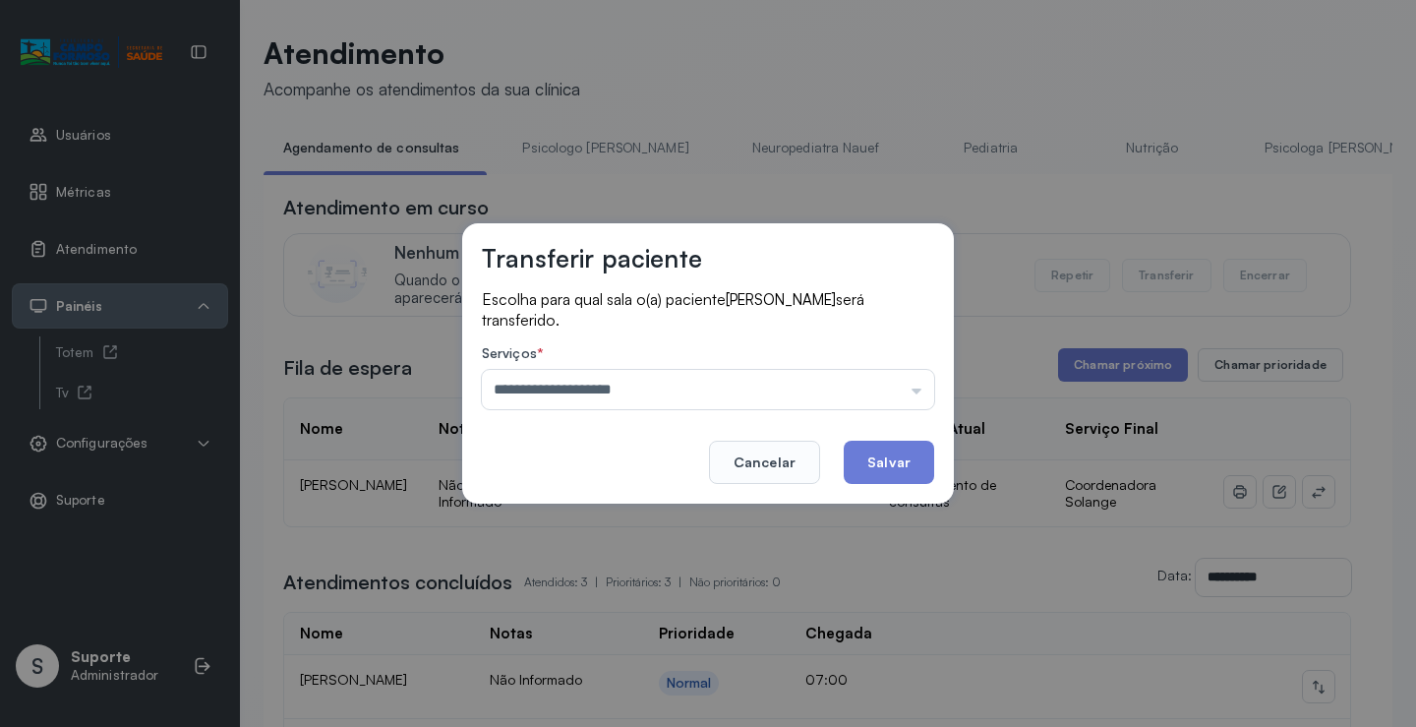
drag, startPoint x: 601, startPoint y: 684, endPoint x: 813, endPoint y: 544, distance: 254.7
click at [601, 683] on div "**********" at bounding box center [708, 363] width 1416 height 727
click at [875, 465] on button "Salvar" at bounding box center [889, 461] width 90 height 43
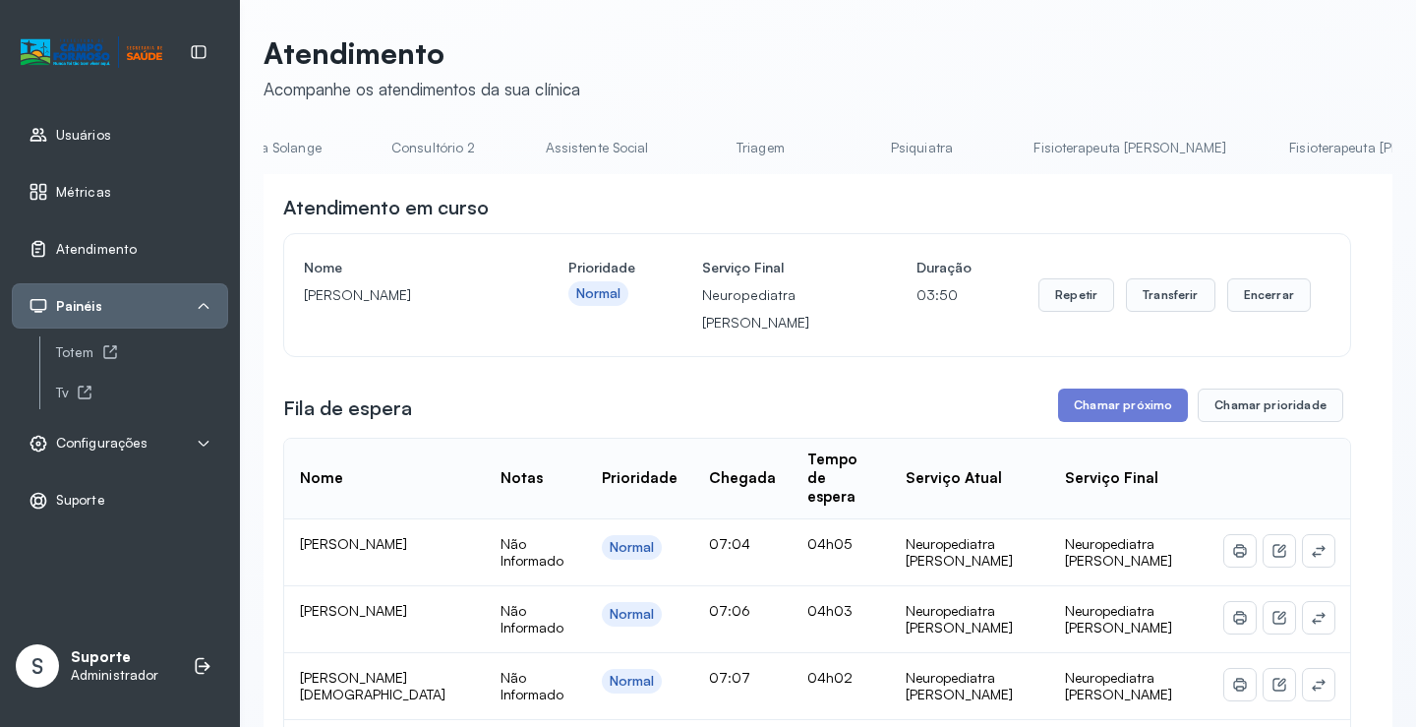
scroll to position [98, 0]
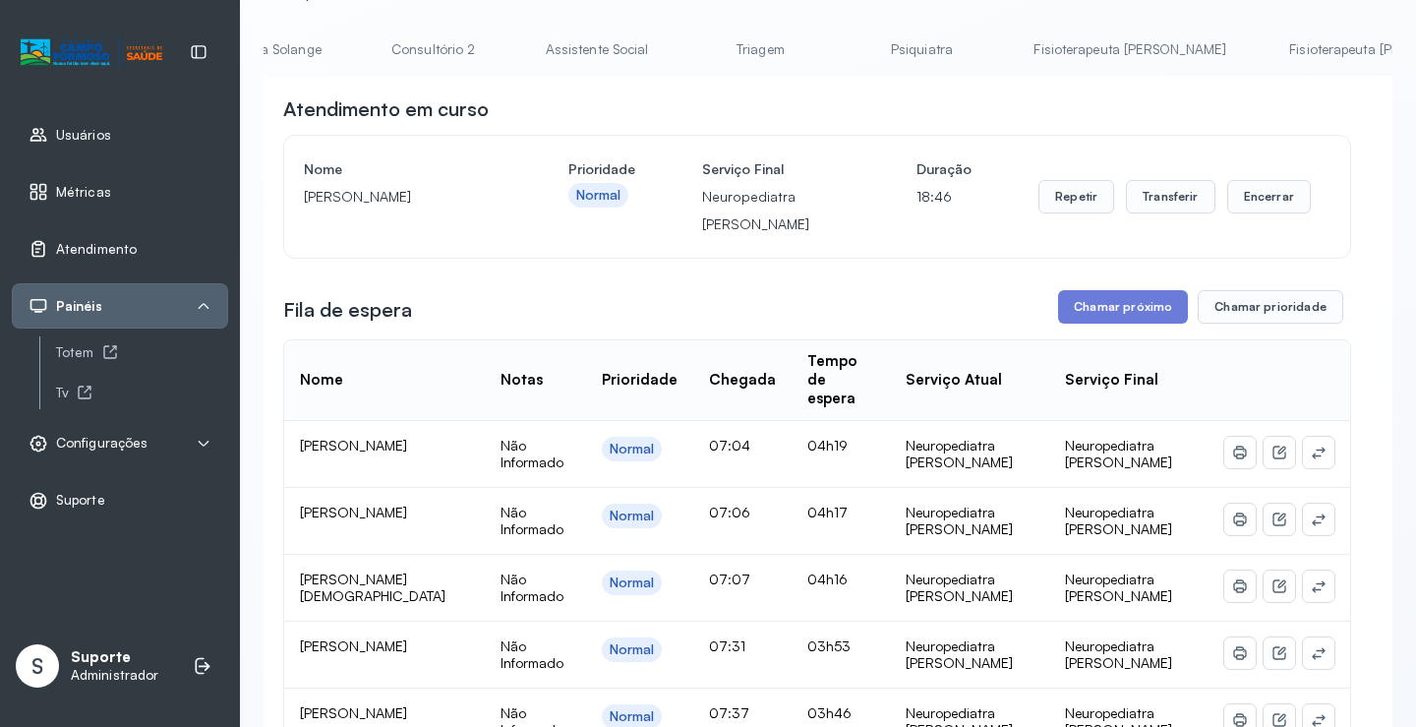
click at [852, 57] on link "Psiquiatra" at bounding box center [921, 49] width 138 height 32
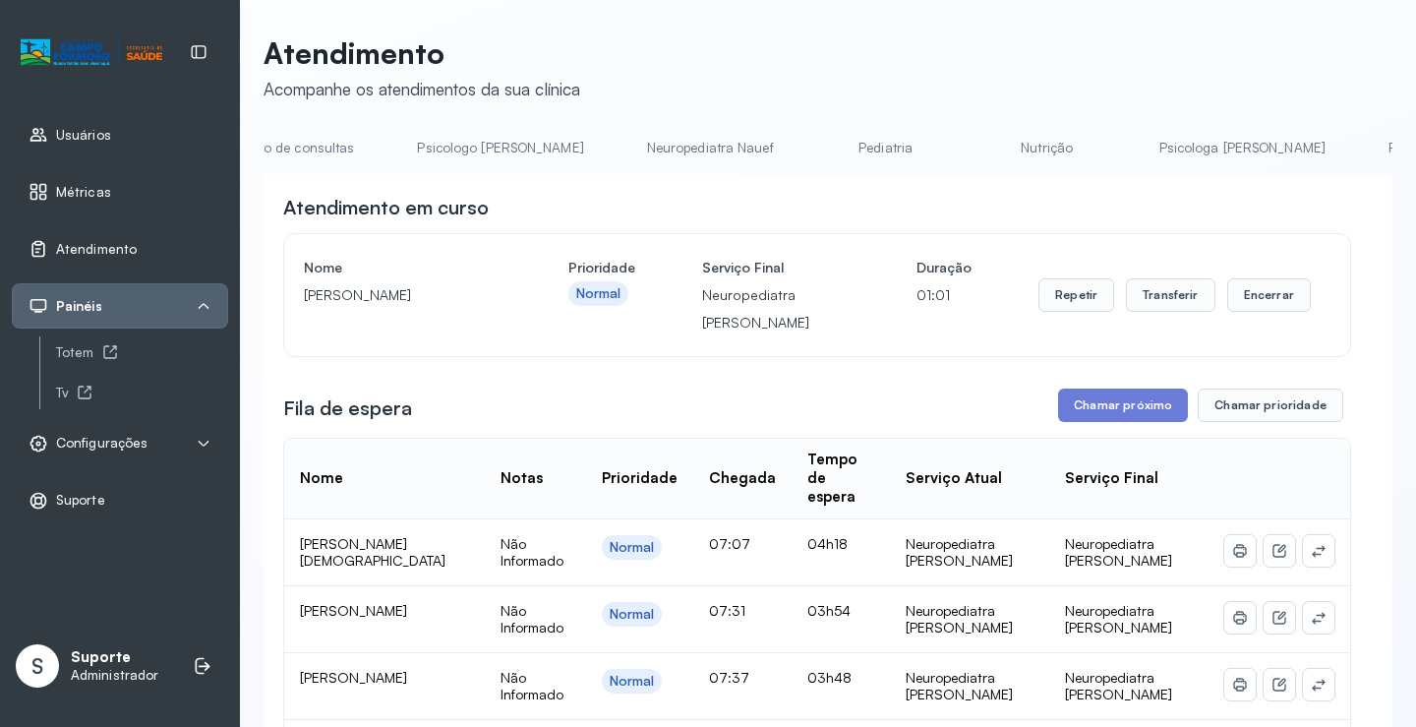
scroll to position [0, 0]
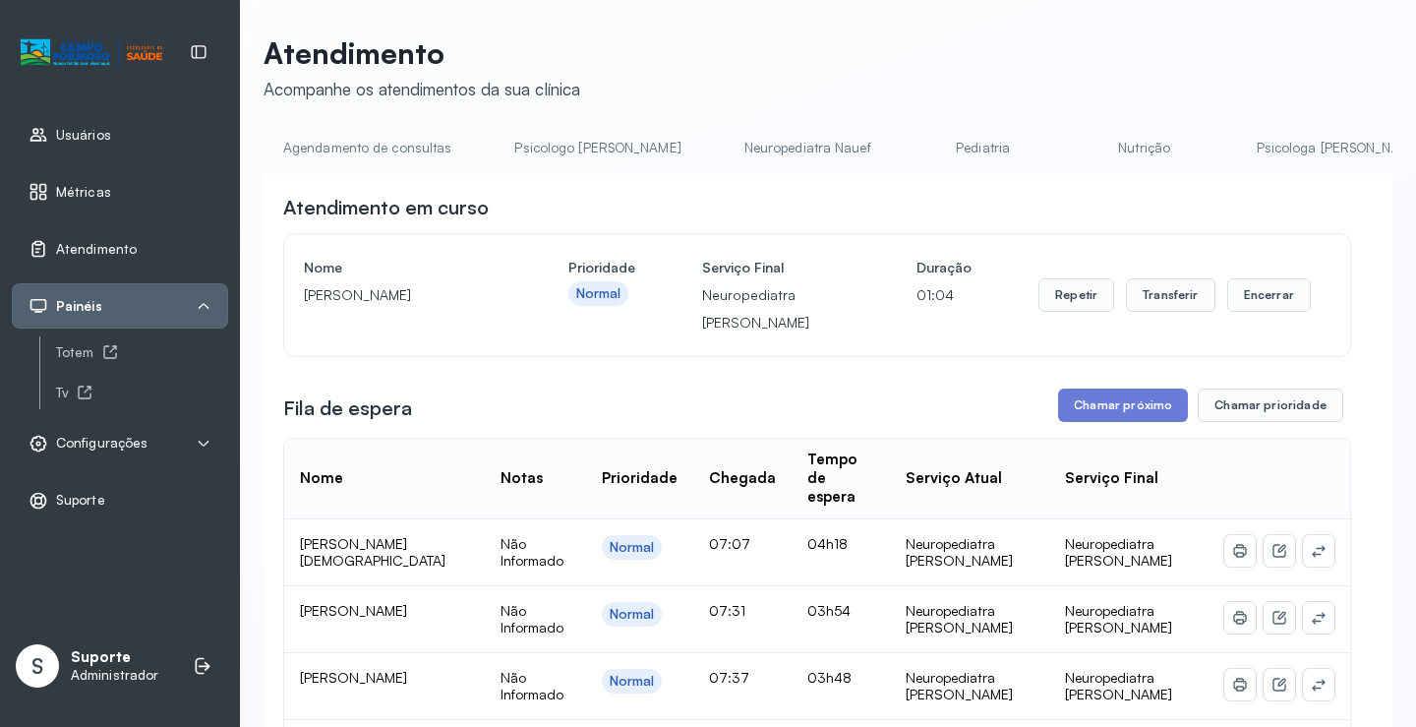
click at [578, 148] on link "Psicologo Pedro" at bounding box center [597, 148] width 205 height 32
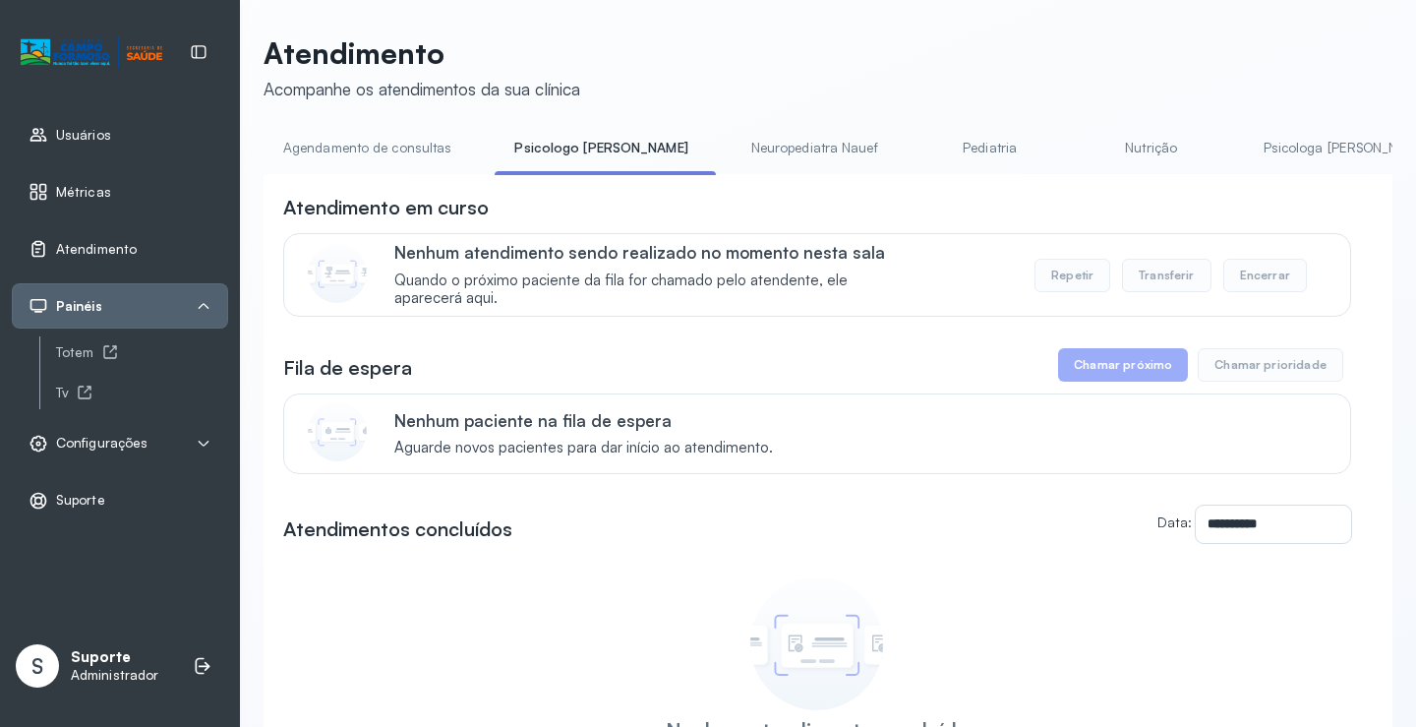
click at [794, 147] on link "Neuropediatra Nauef" at bounding box center [815, 148] width 166 height 32
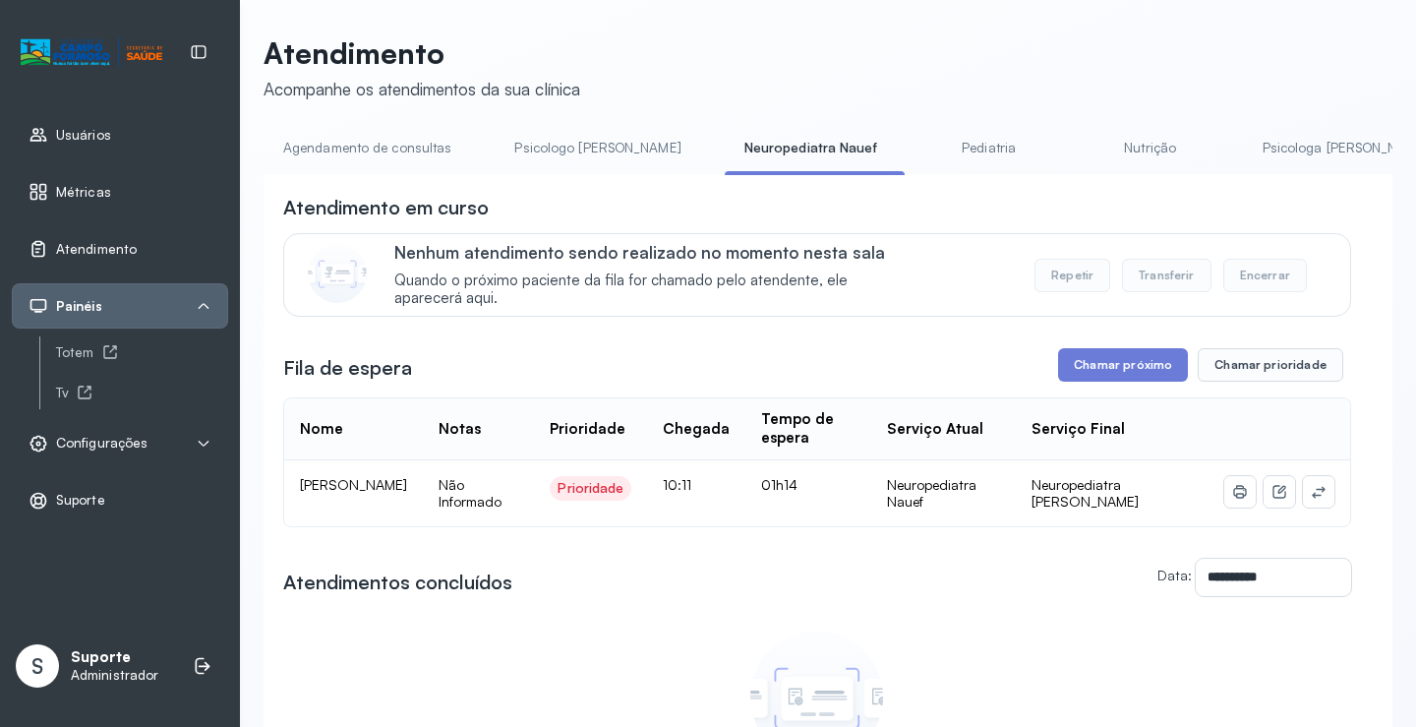
click at [926, 147] on link "Pediatria" at bounding box center [989, 148] width 138 height 32
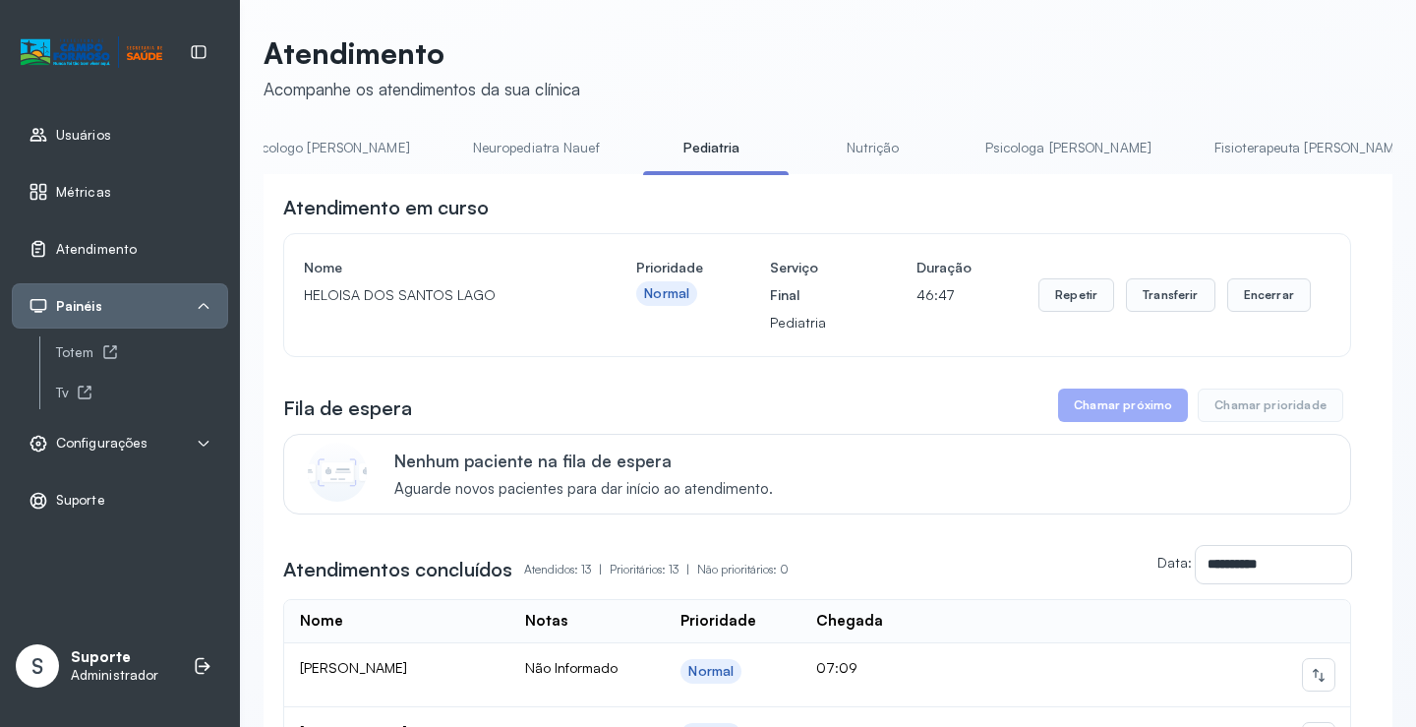
scroll to position [0, 321]
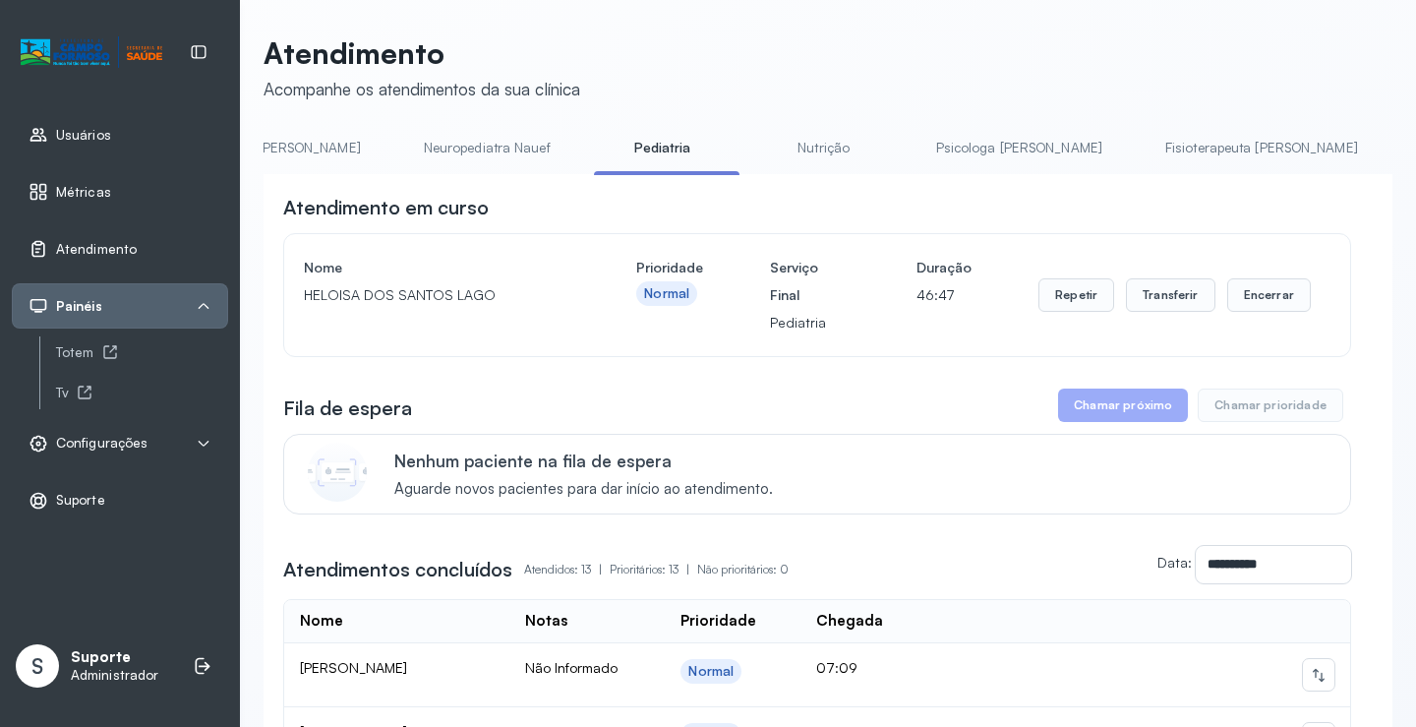
click at [755, 143] on link "Nutrição" at bounding box center [824, 148] width 138 height 32
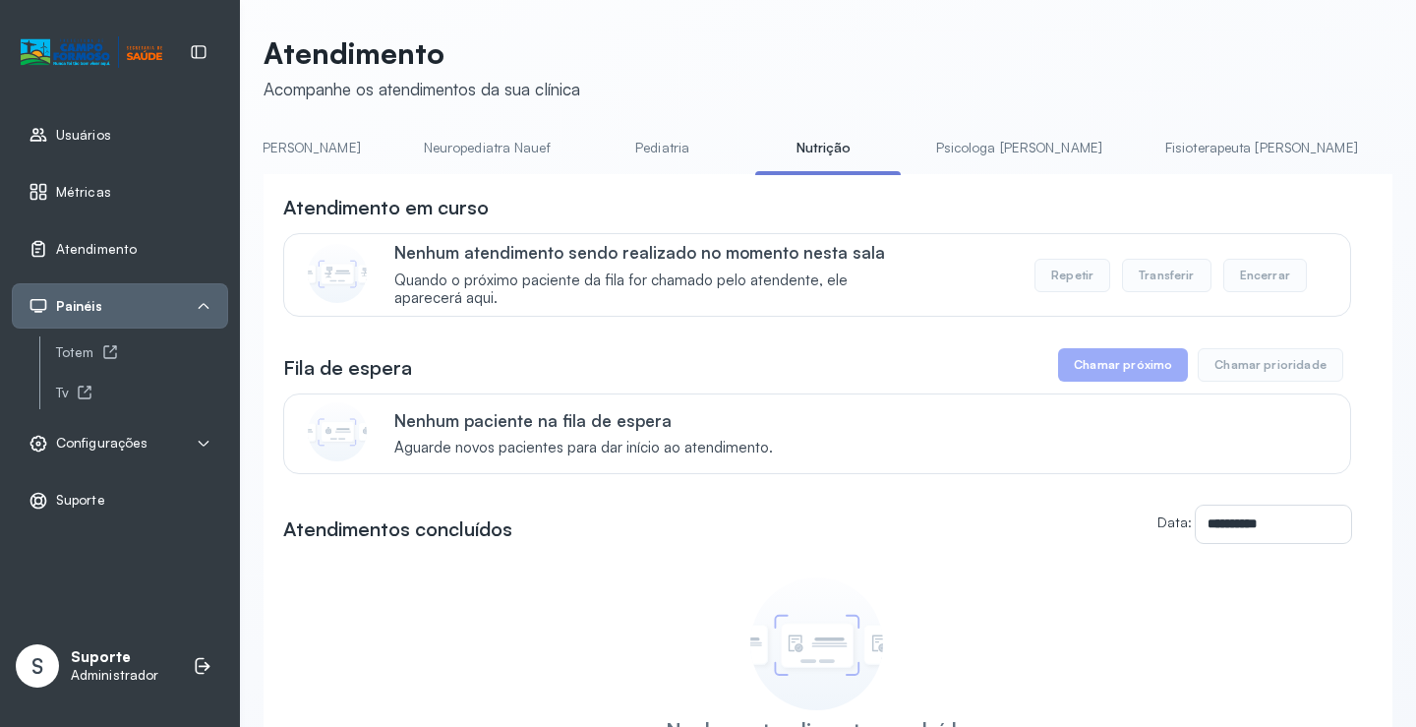
click at [957, 136] on link "Psicologa Alana" at bounding box center [1018, 148] width 205 height 32
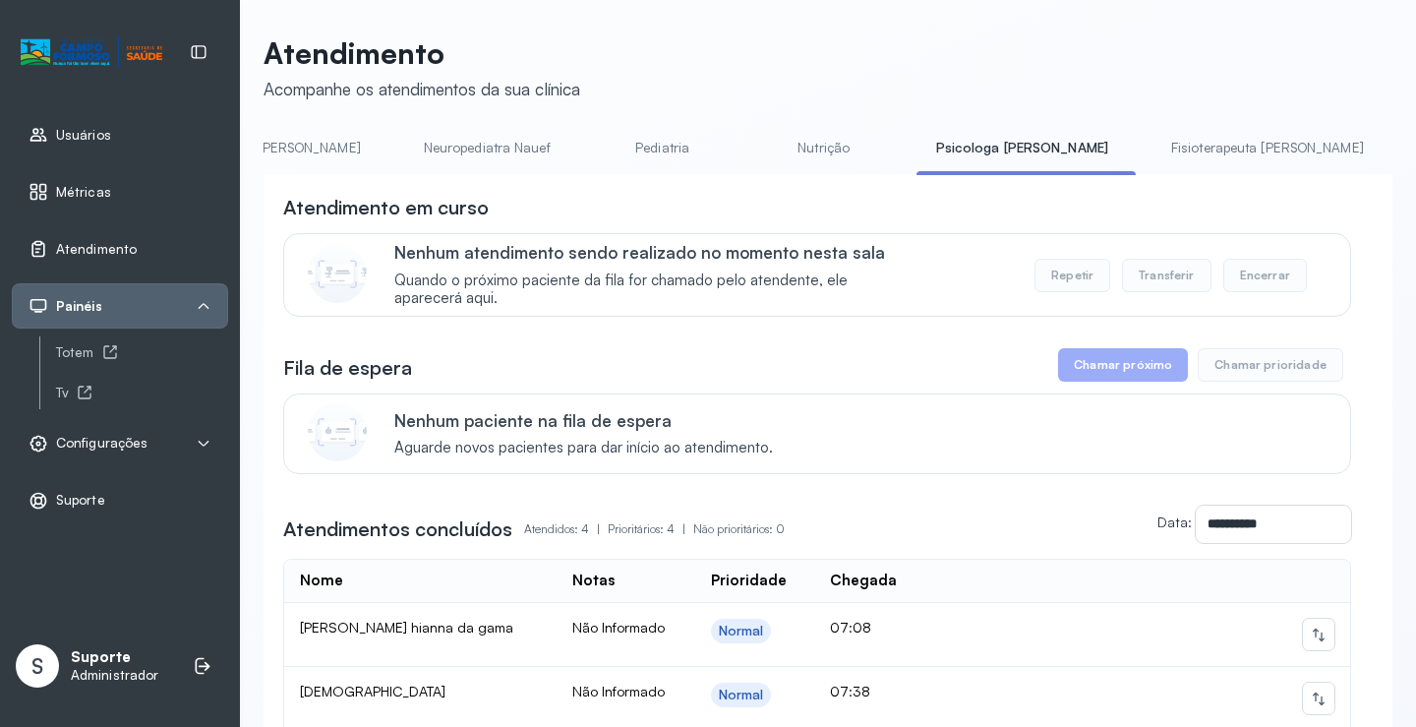
click at [1151, 149] on link "Fisioterapeuta Janusia" at bounding box center [1267, 148] width 232 height 32
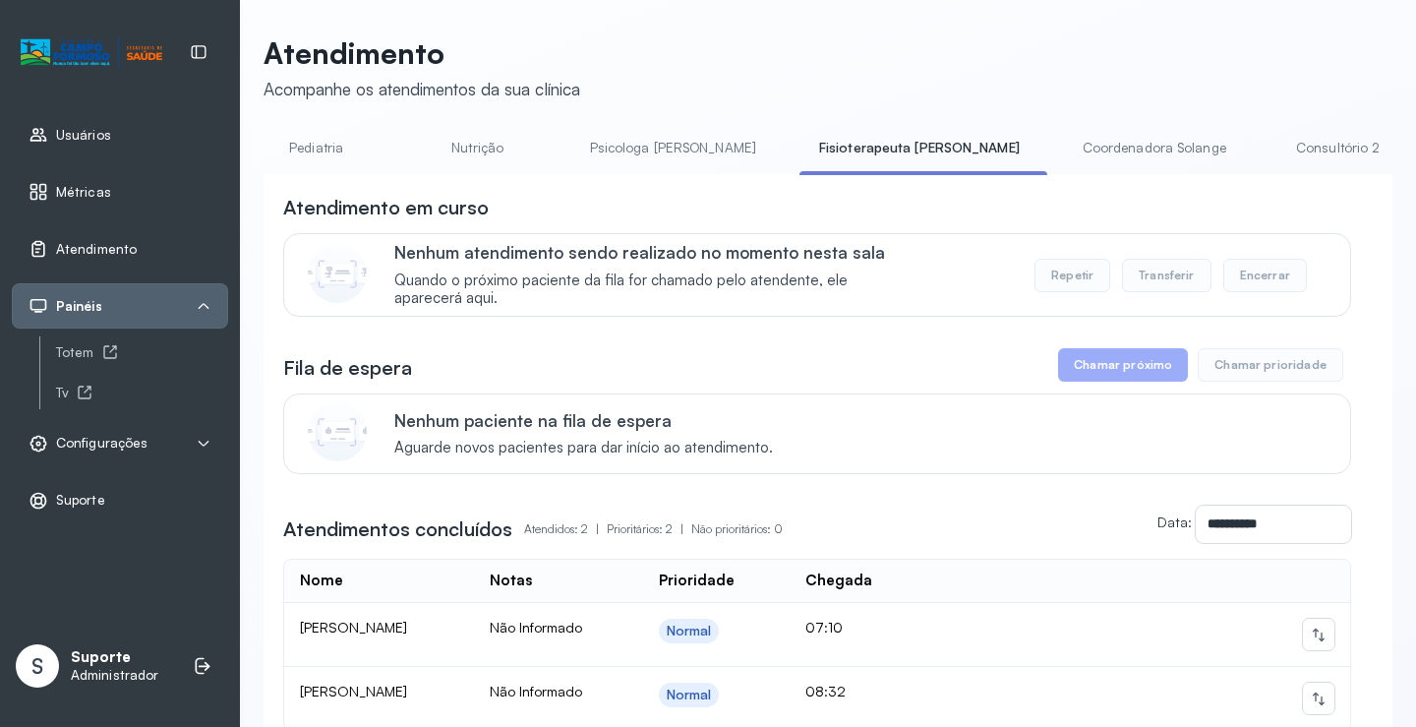
scroll to position [0, 673]
click at [1057, 147] on link "Coordenadora Solange" at bounding box center [1148, 148] width 183 height 32
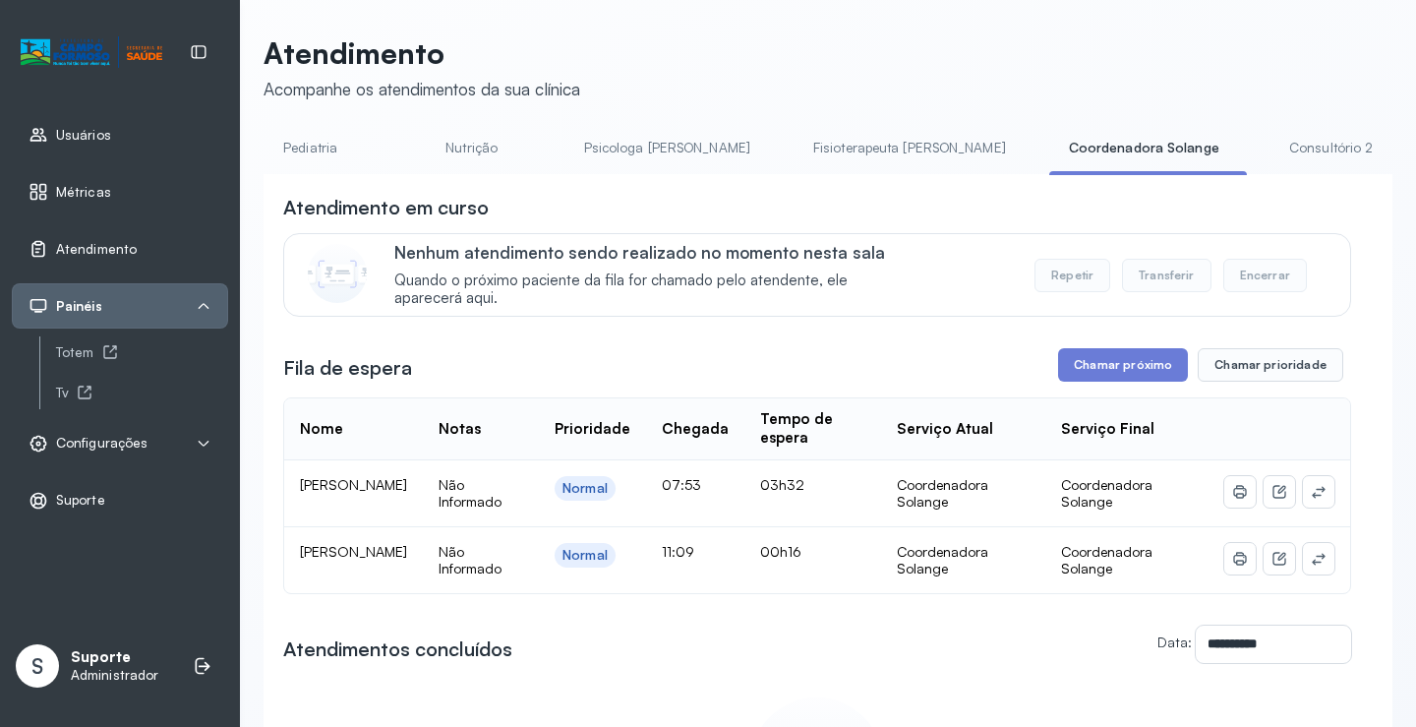
click at [1262, 137] on link "Consultório 2" at bounding box center [1331, 148] width 138 height 32
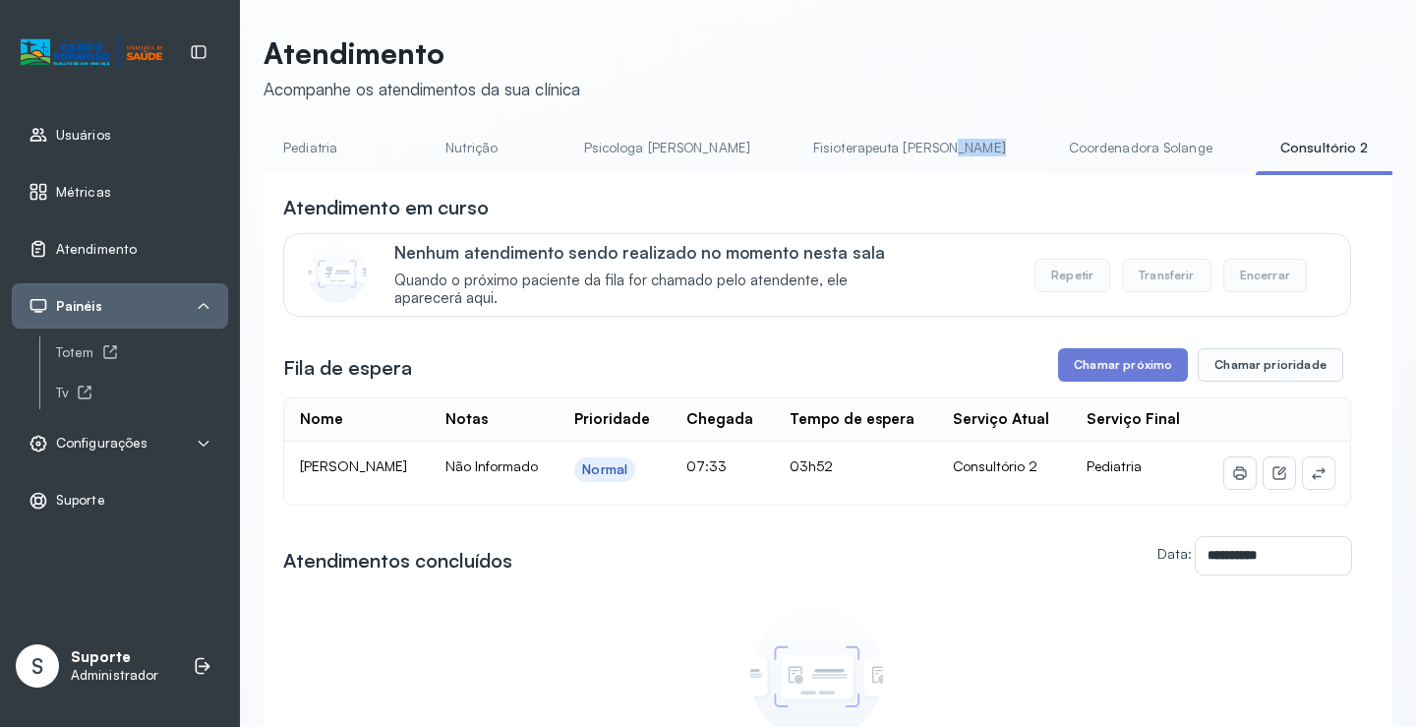
drag, startPoint x: 813, startPoint y: 174, endPoint x: 856, endPoint y: 174, distance: 43.3
click at [720, 174] on ul "Agendamento de consultas Psicologo Pedro Neuropediatra Nauef Pediatria Nutrição…" at bounding box center [155, 154] width 1129 height 44
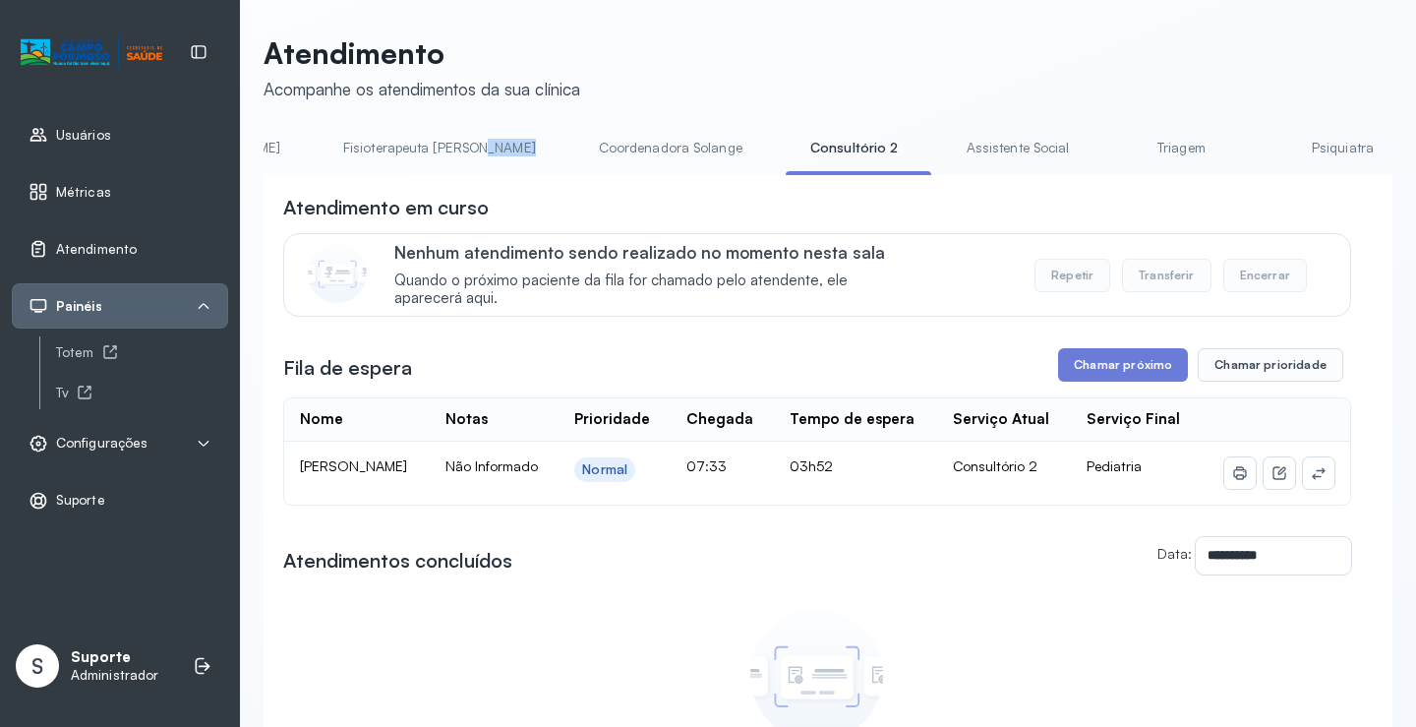
scroll to position [0, 1147]
click at [942, 153] on li "Assistente Social" at bounding box center [1017, 154] width 150 height 44
click at [942, 148] on link "Assistente Social" at bounding box center [1013, 148] width 143 height 32
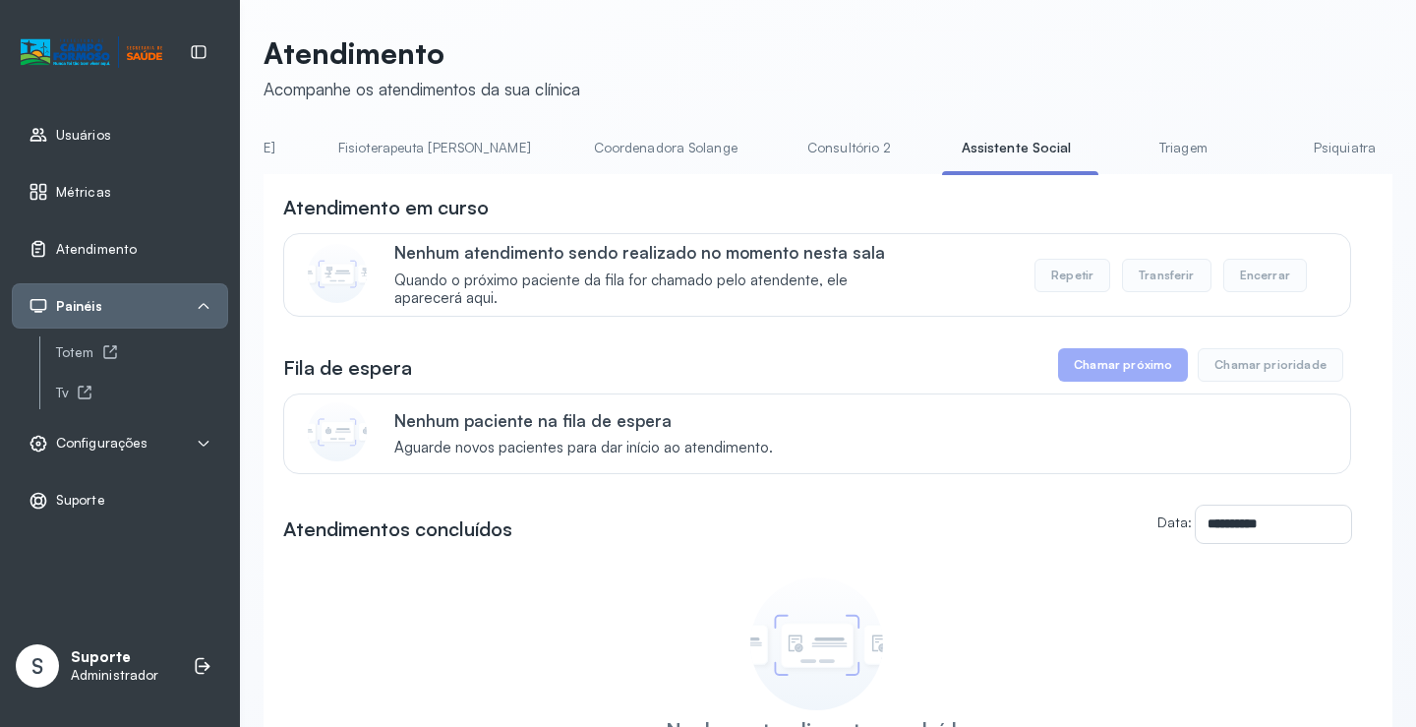
click at [1114, 151] on link "Triagem" at bounding box center [1183, 148] width 138 height 32
click at [1268, 138] on link "Psiquiatra" at bounding box center [1337, 148] width 138 height 32
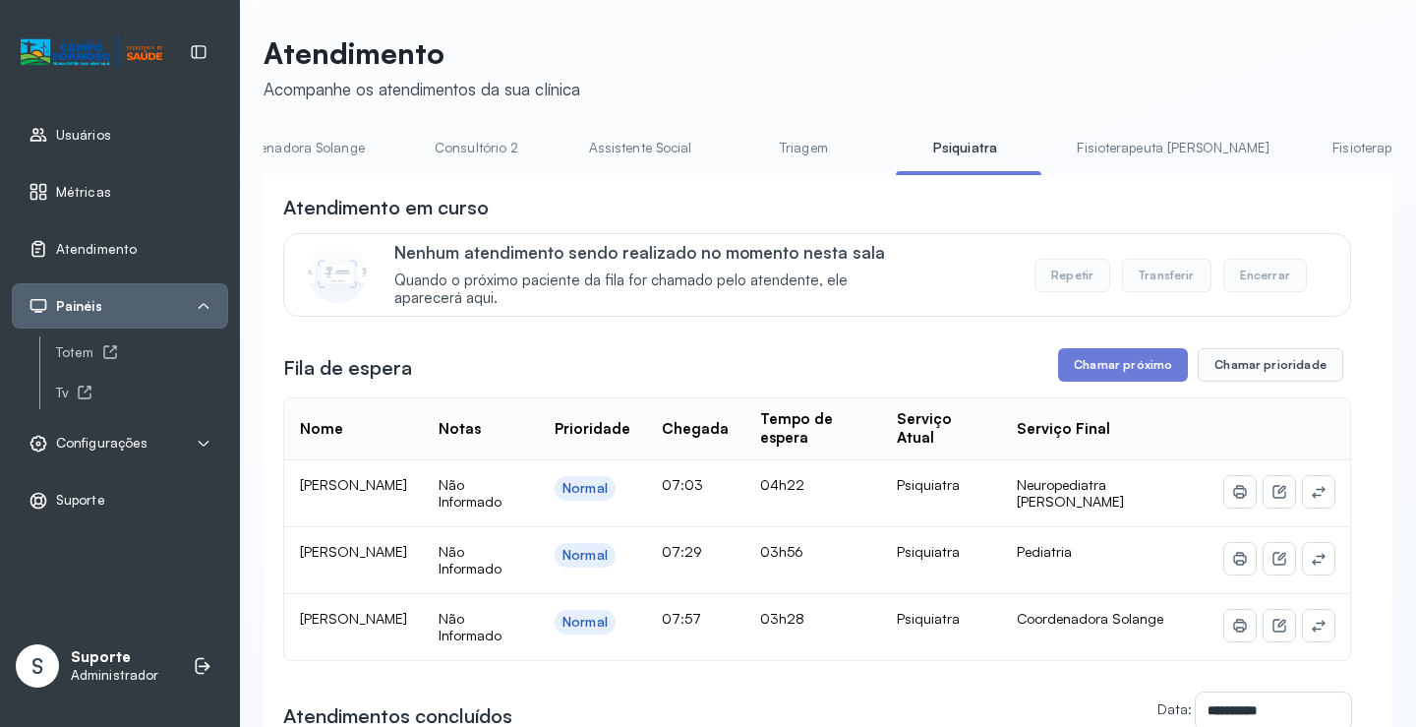
scroll to position [0, 1559]
click at [1018, 133] on link "Fisioterapeuta Francyne" at bounding box center [1134, 148] width 232 height 32
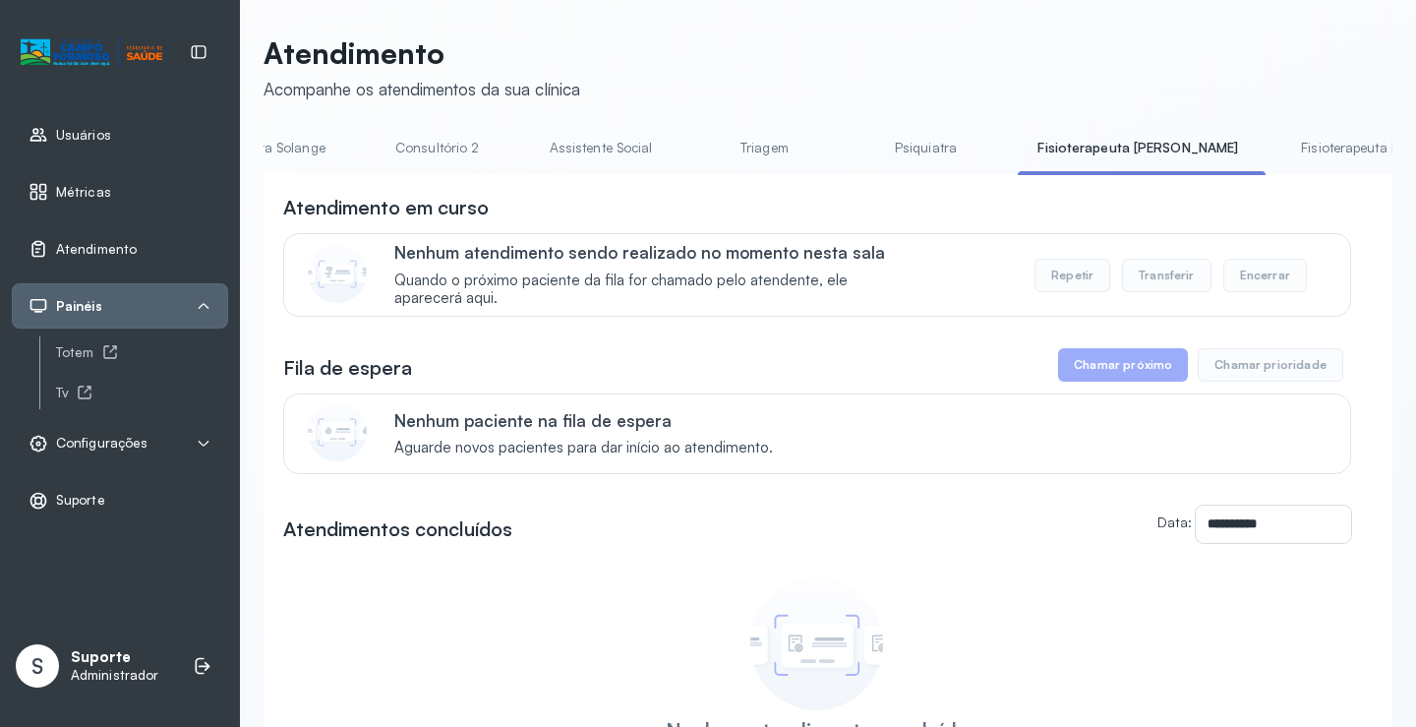
click at [1281, 141] on link "Fisioterapeuta Morgana" at bounding box center [1397, 148] width 232 height 32
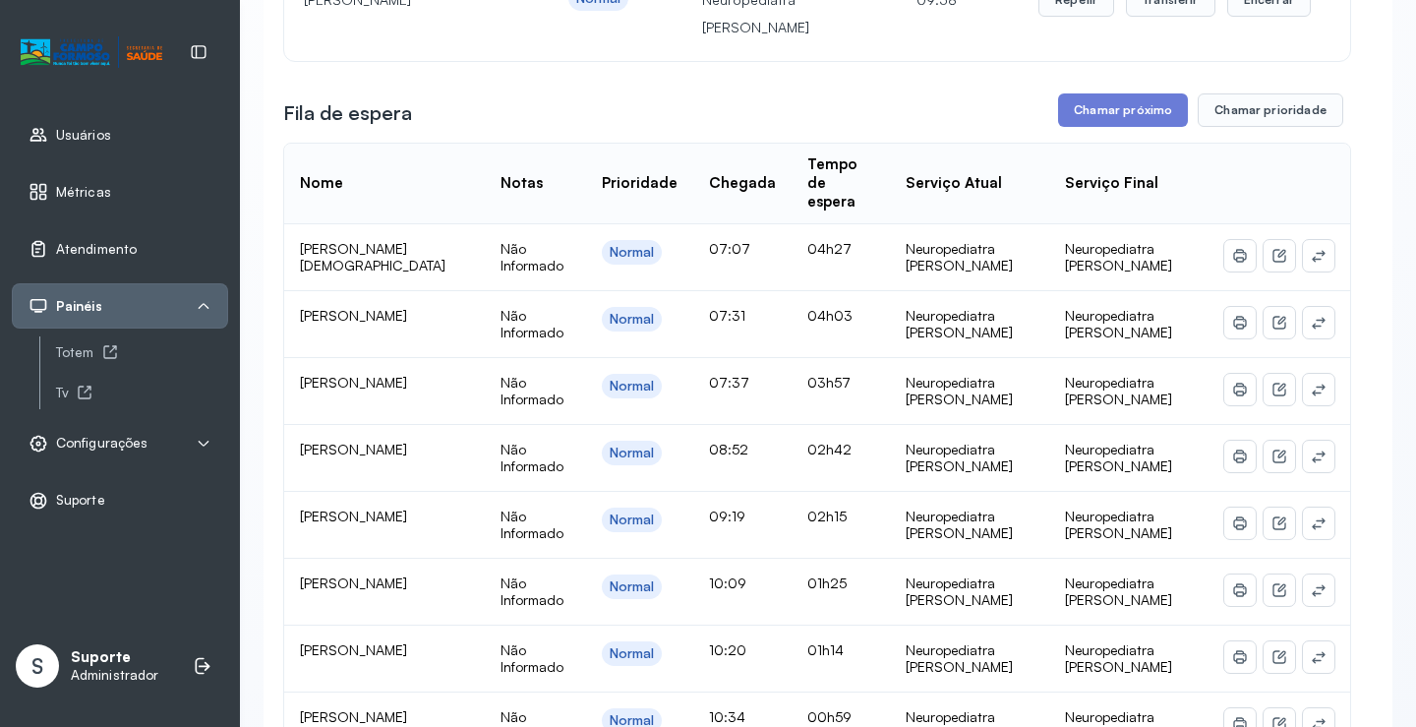
scroll to position [0, 0]
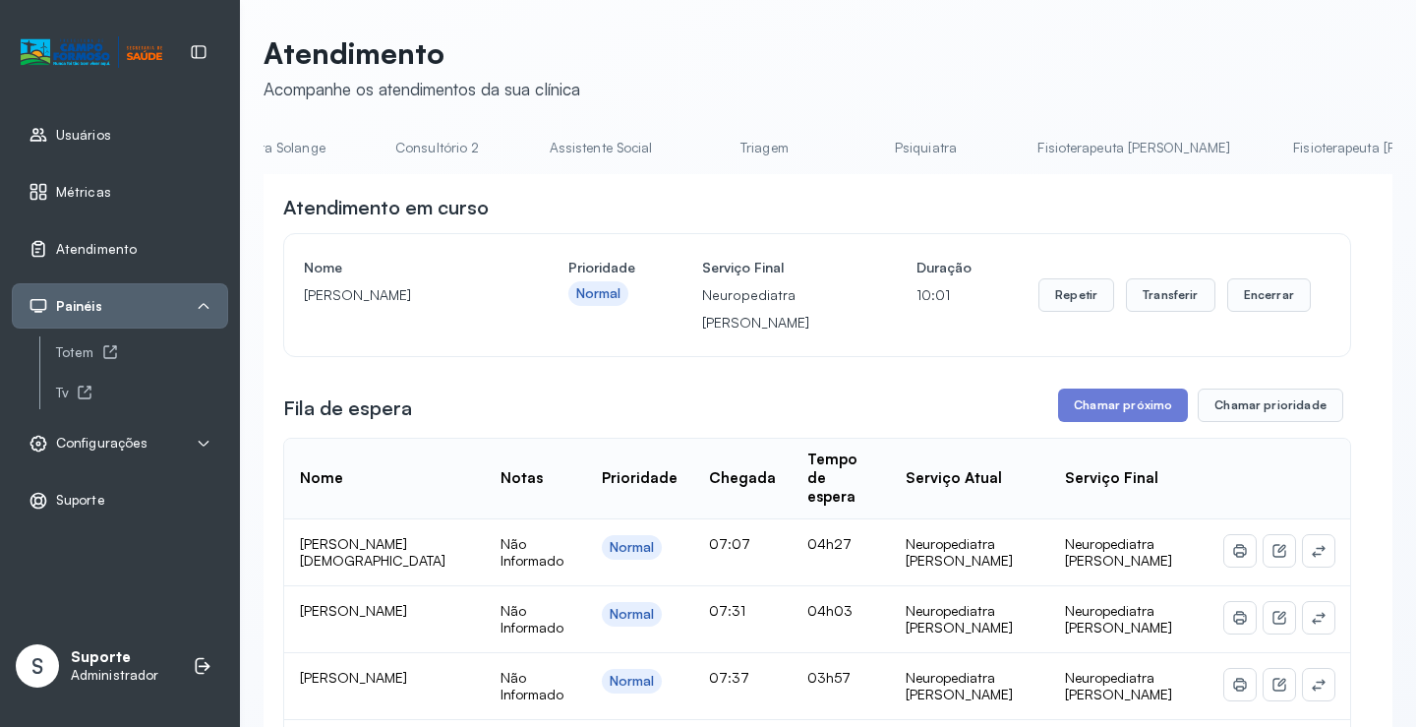
click at [1273, 172] on li "Fisioterapeuta Morgana" at bounding box center [1393, 154] width 240 height 44
click at [298, 160] on link "Agendamento de consultas" at bounding box center [367, 148] width 207 height 32
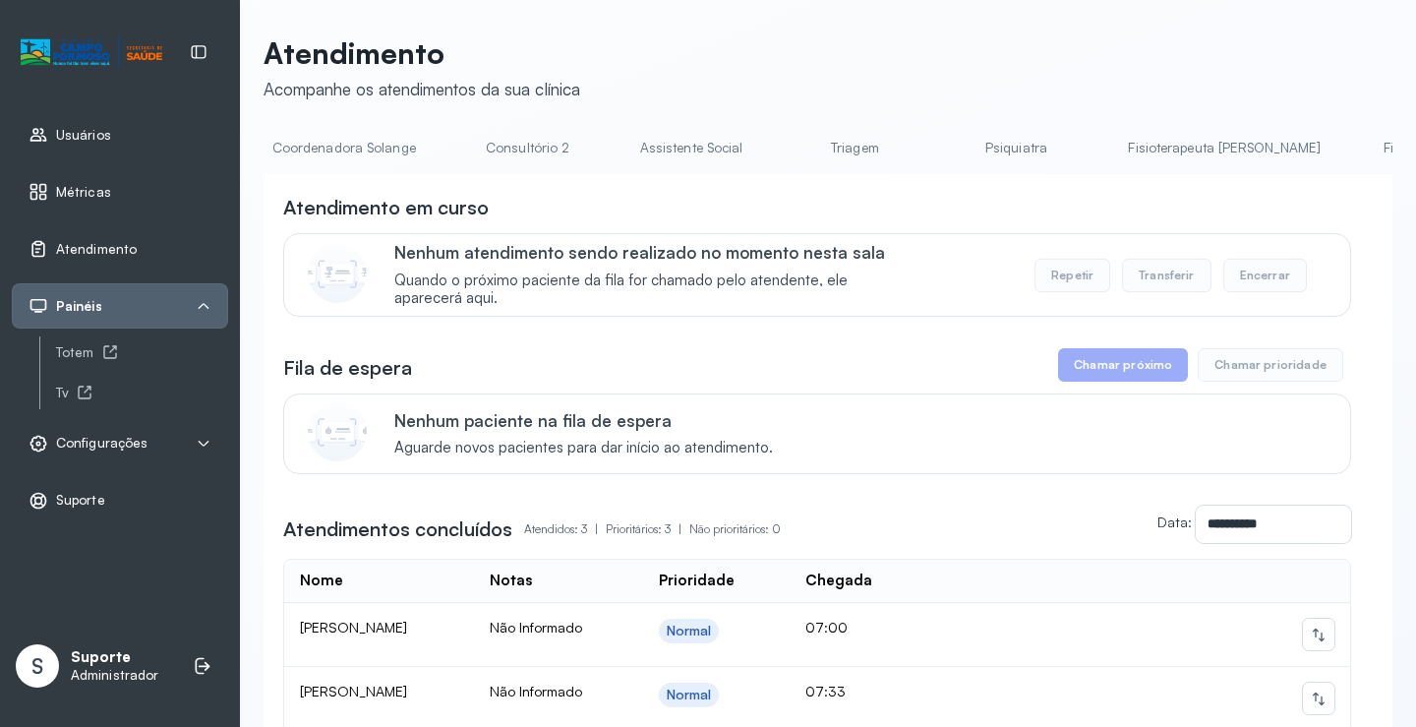
scroll to position [0, 1496]
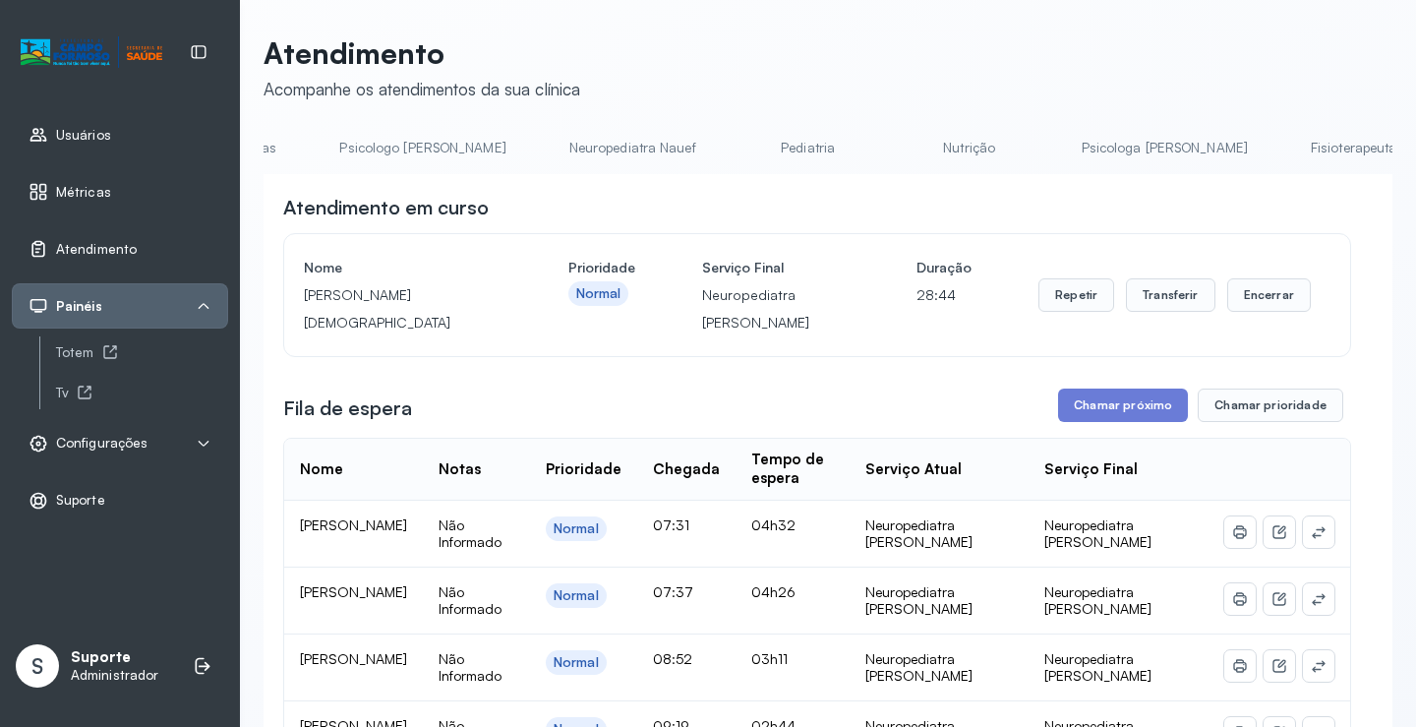
scroll to position [0, 0]
click at [363, 156] on link "Agendamento de consultas" at bounding box center [367, 148] width 207 height 32
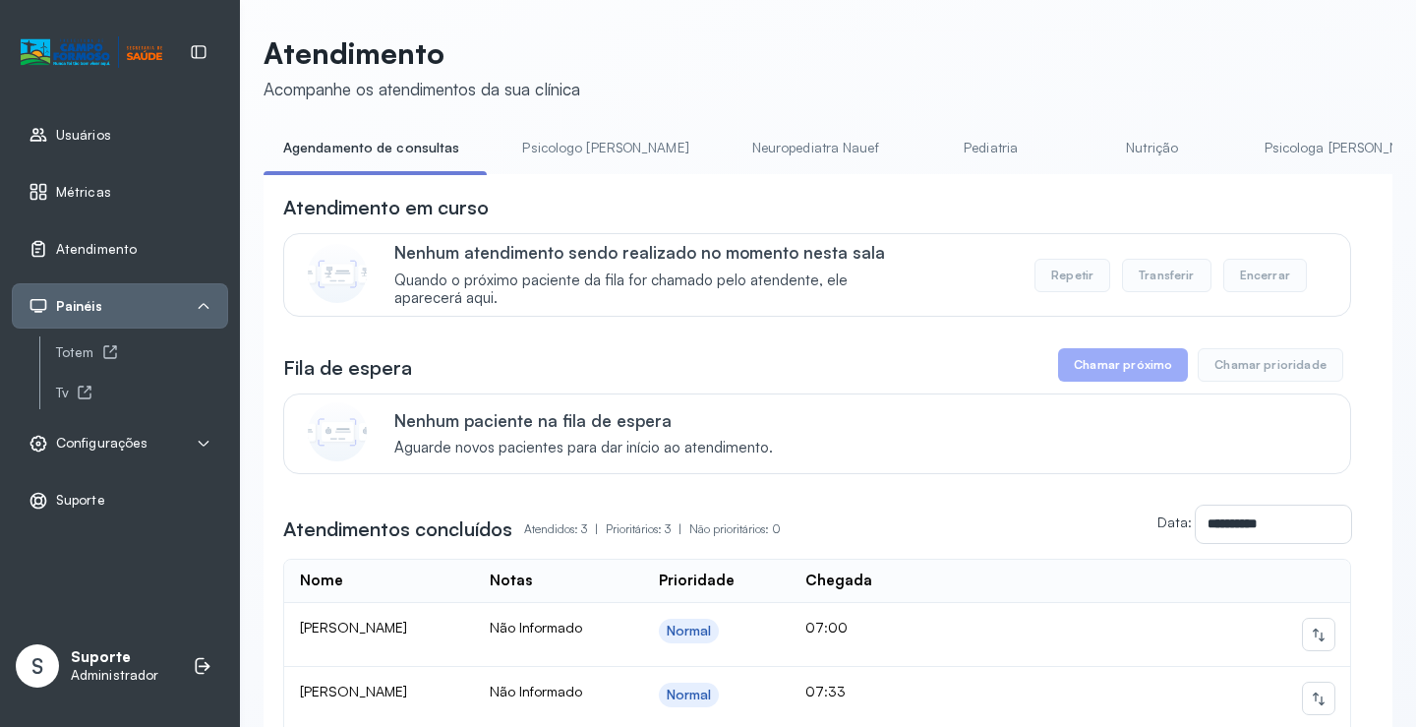
drag, startPoint x: 569, startPoint y: 149, endPoint x: 553, endPoint y: 148, distance: 16.7
click at [567, 149] on link "Psicologo Pedro" at bounding box center [604, 148] width 205 height 32
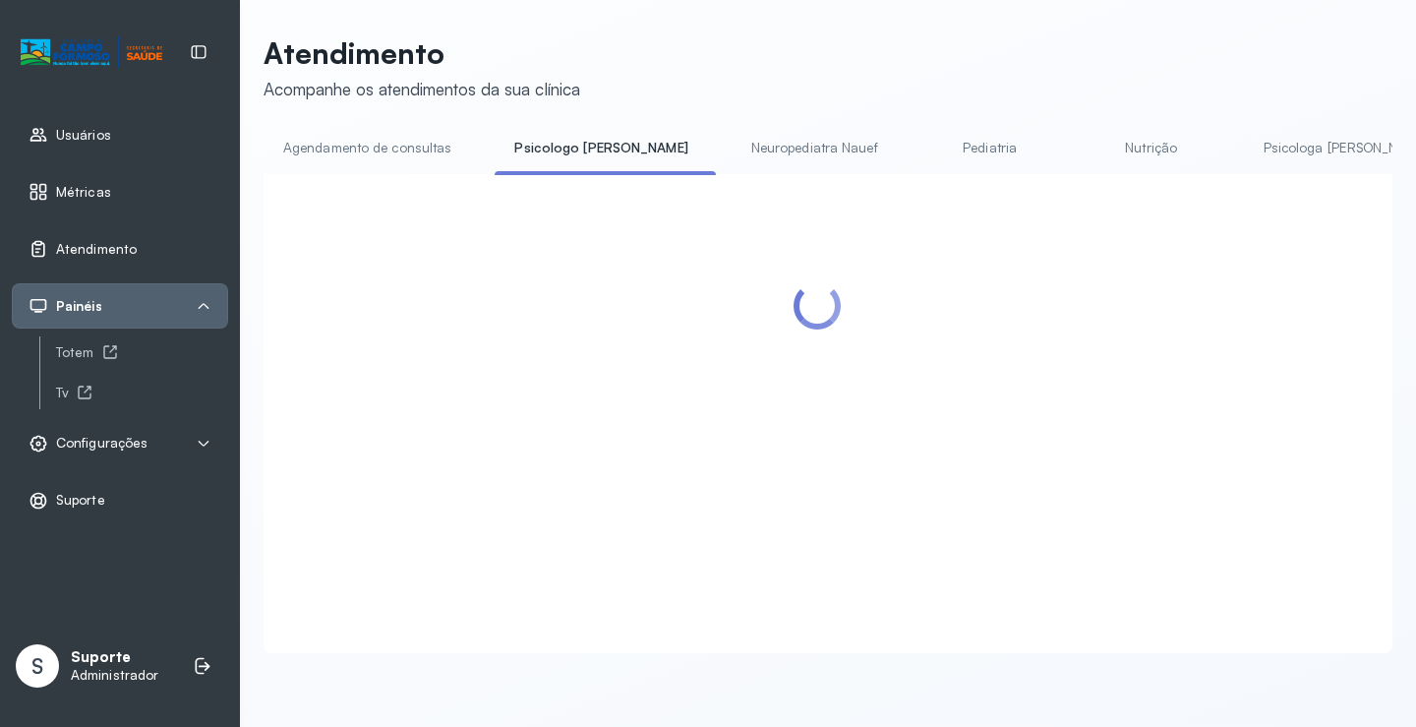
click at [390, 154] on link "Agendamento de consultas" at bounding box center [367, 148] width 207 height 32
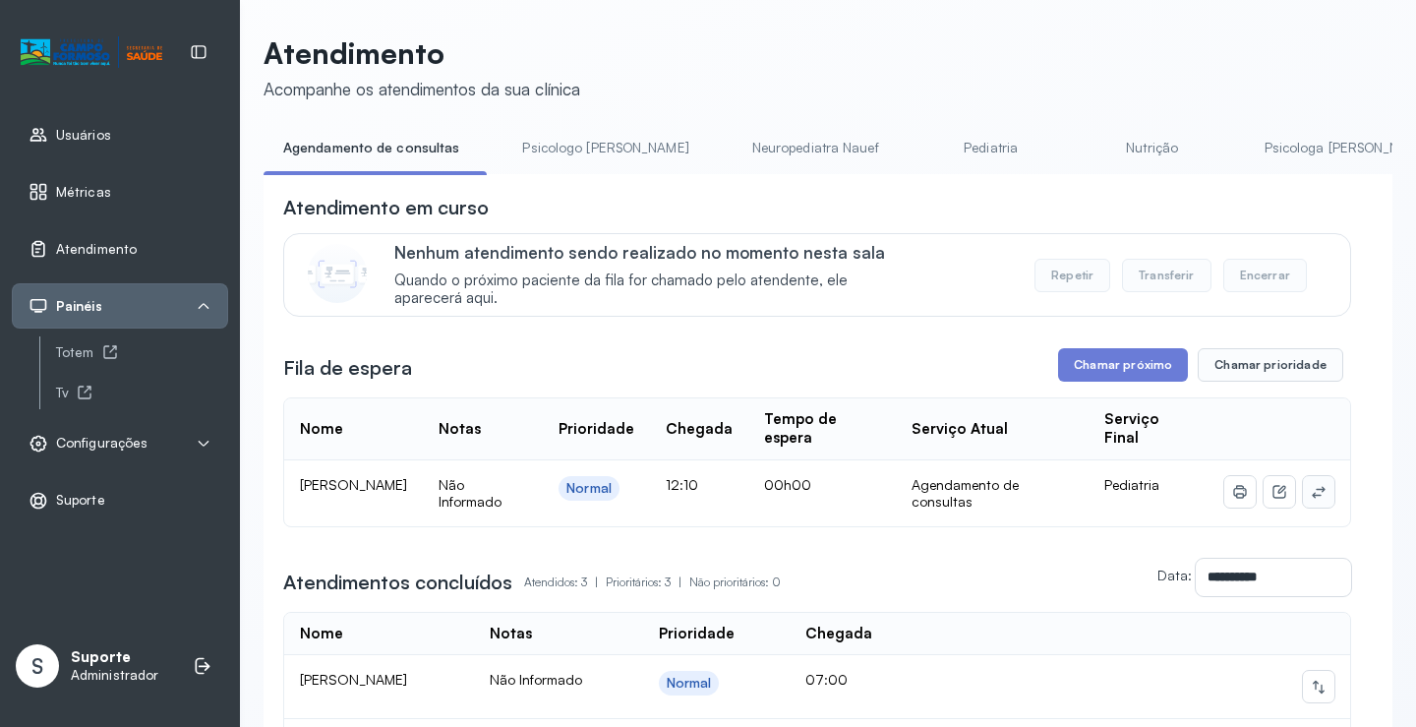
click at [1311, 492] on icon at bounding box center [1319, 492] width 16 height 16
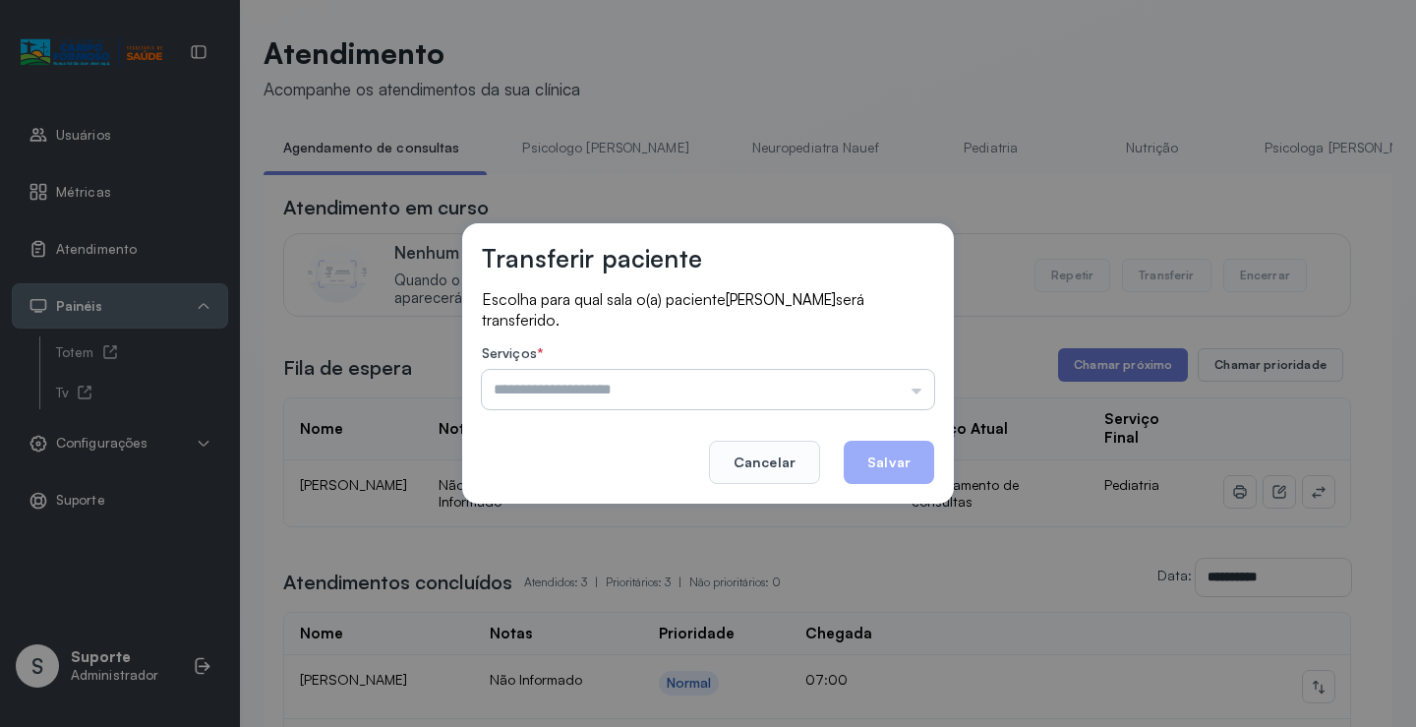
click at [808, 398] on input "text" at bounding box center [708, 389] width 452 height 39
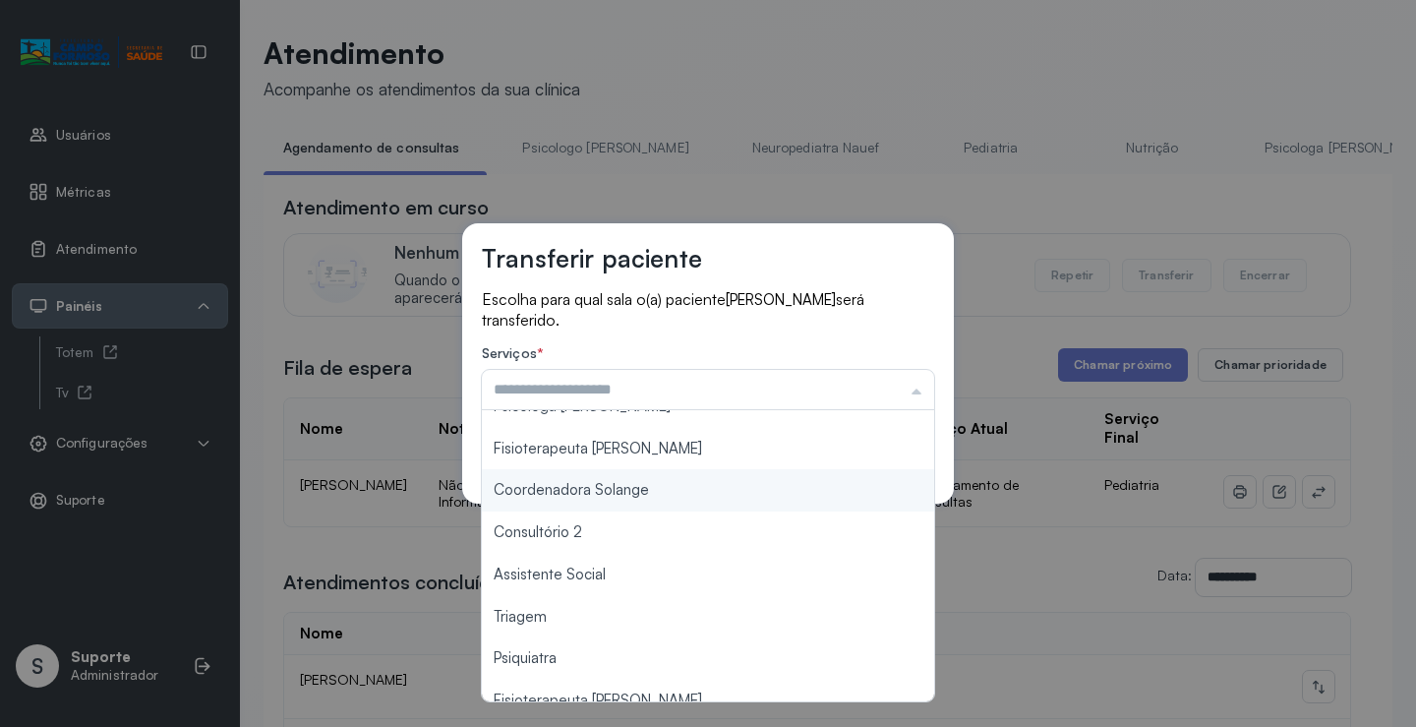
scroll to position [197, 0]
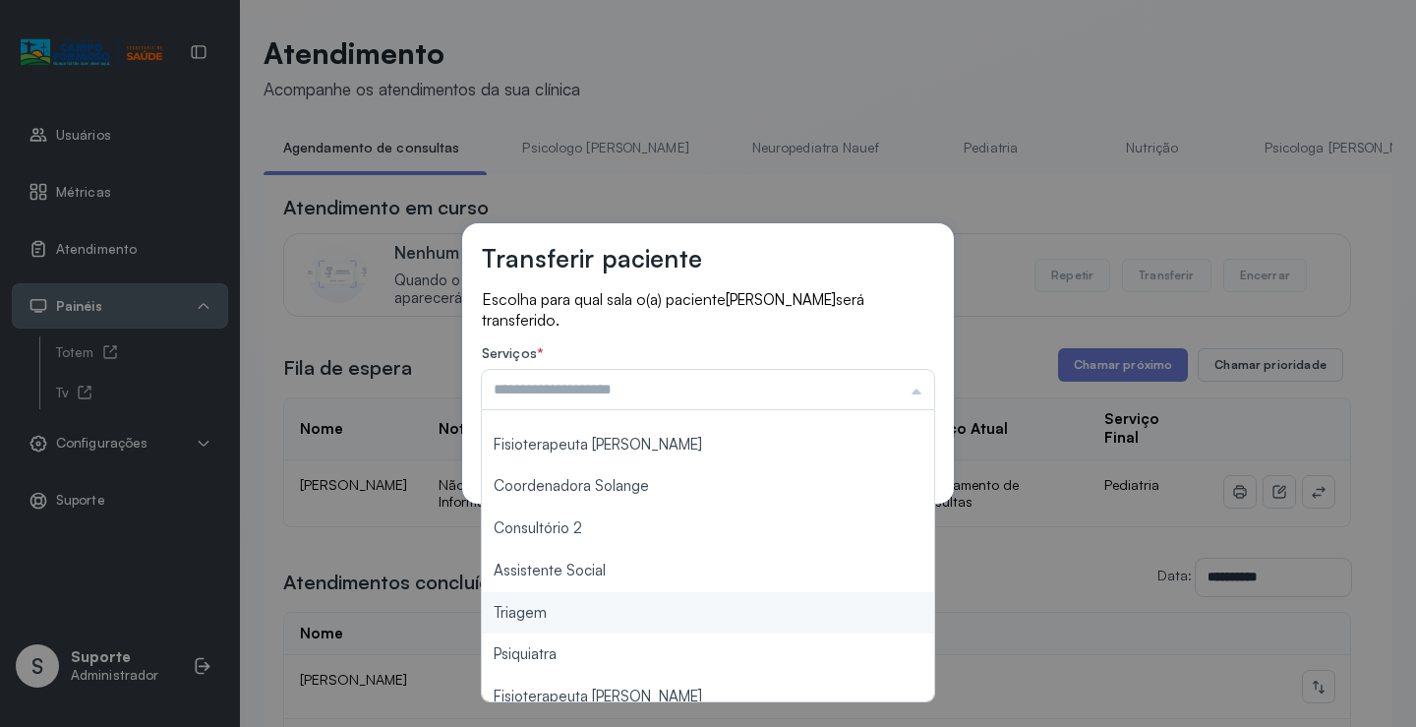
type input "*******"
click at [558, 610] on div "Transferir paciente Escolha para qual sala o(a) paciente LUIZ FELIPE FERREIRA D…" at bounding box center [708, 363] width 1416 height 727
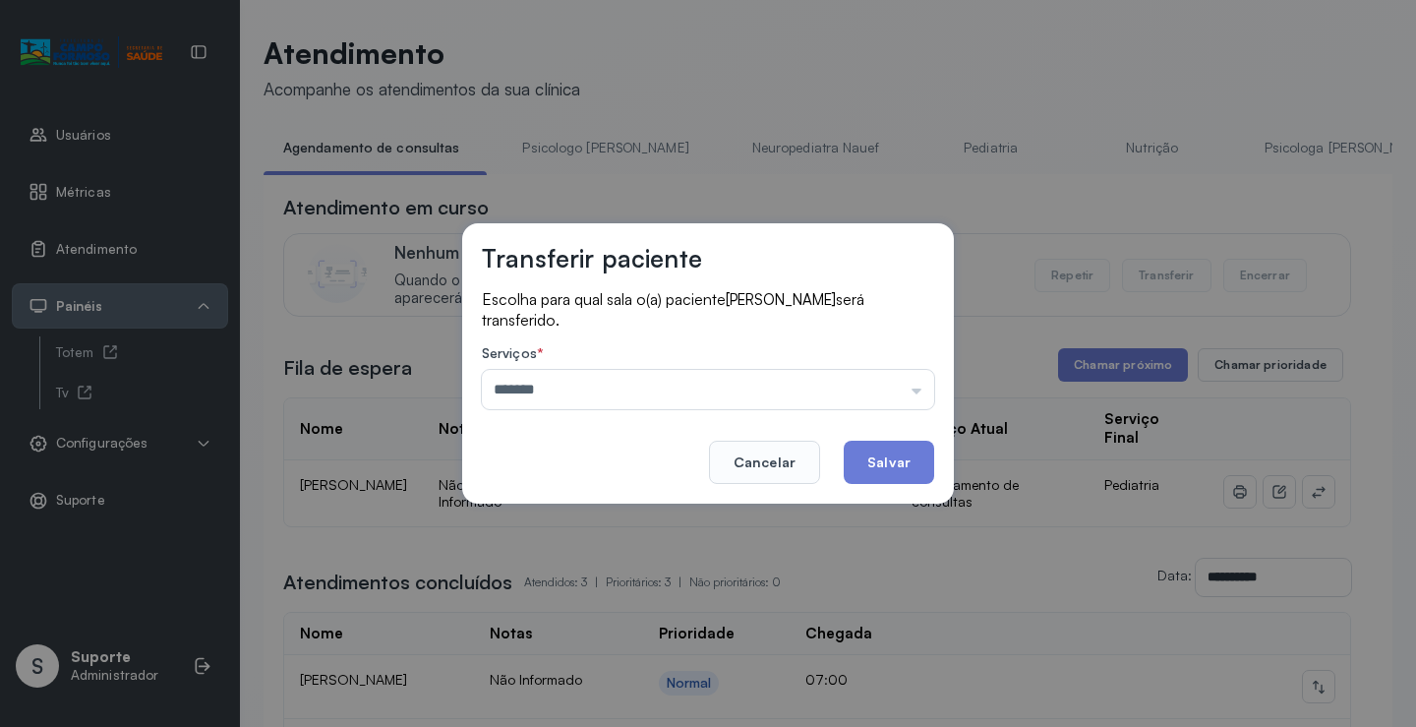
drag, startPoint x: 889, startPoint y: 451, endPoint x: 895, endPoint y: 441, distance: 11.5
click at [892, 445] on button "Salvar" at bounding box center [889, 461] width 90 height 43
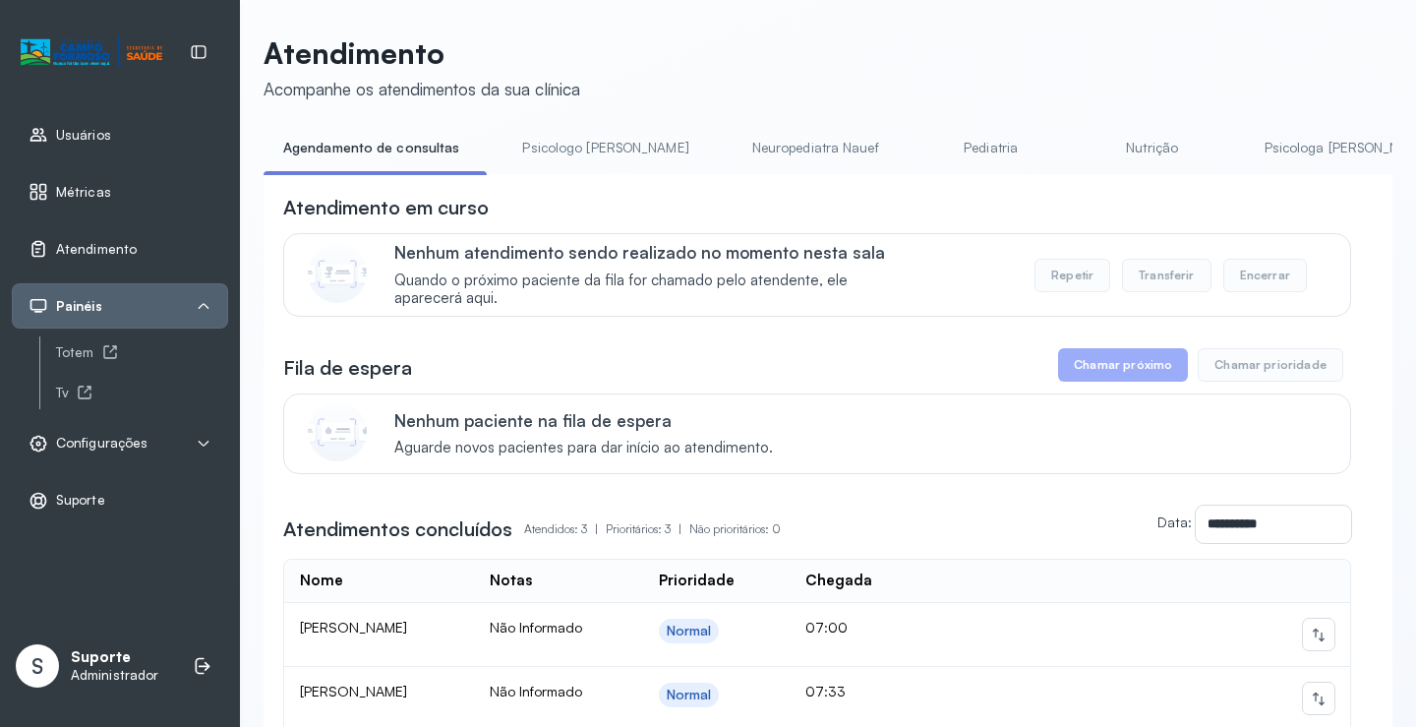
click at [568, 157] on link "Psicologo Pedro" at bounding box center [604, 148] width 205 height 32
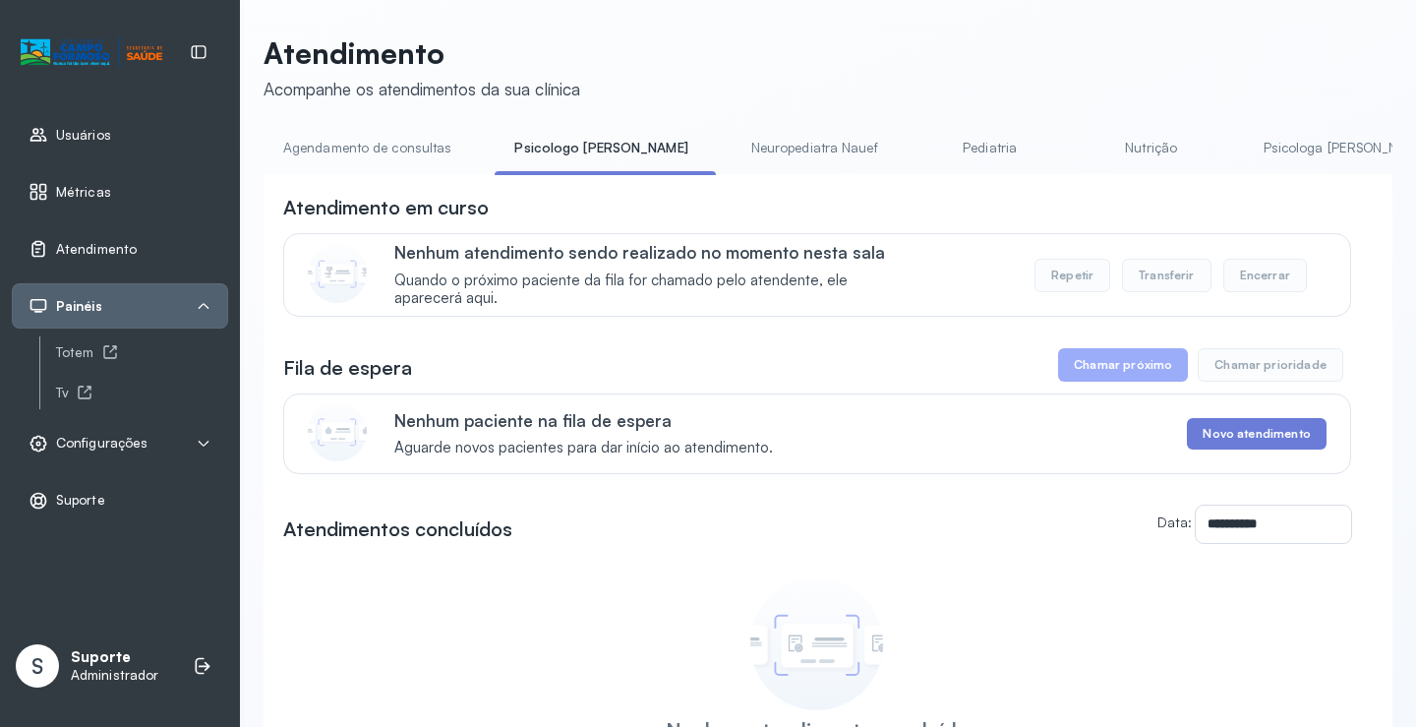
click at [422, 147] on link "Agendamento de consultas" at bounding box center [367, 148] width 207 height 32
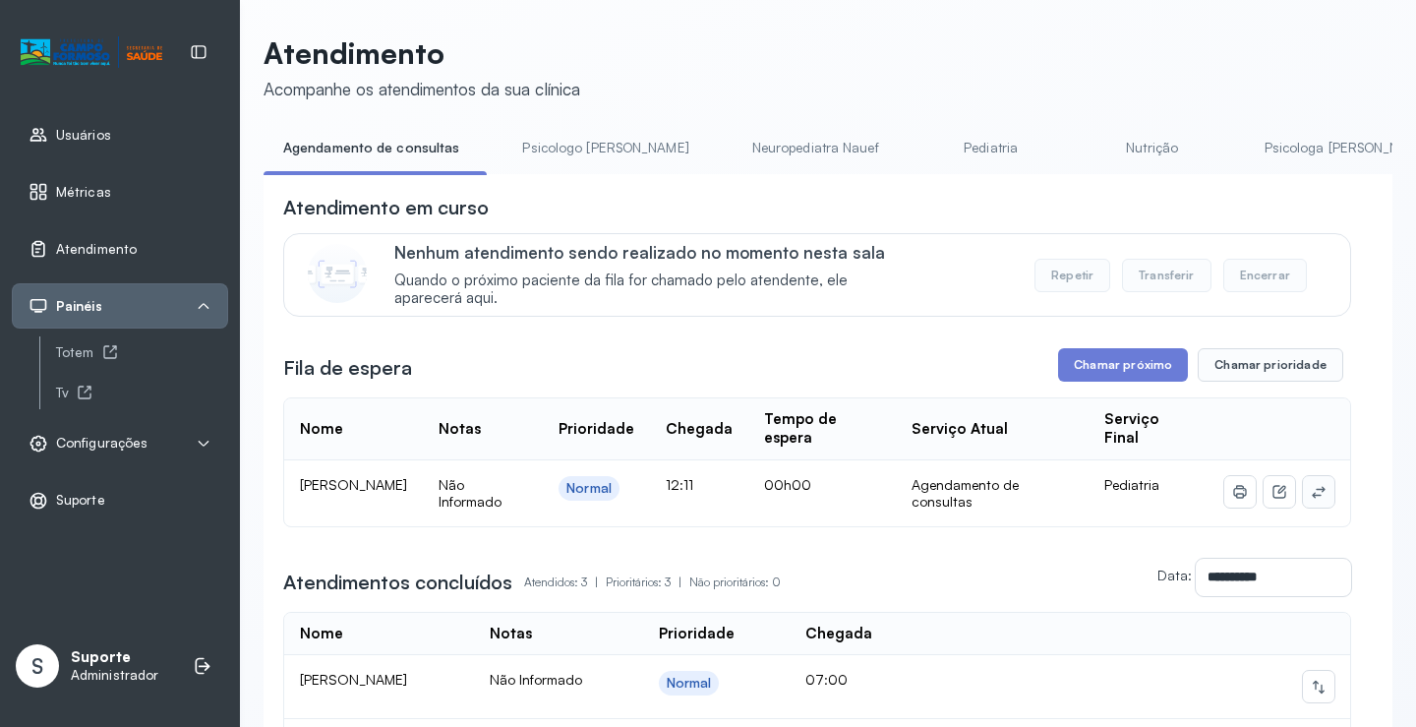
click at [1311, 499] on icon at bounding box center [1319, 492] width 16 height 16
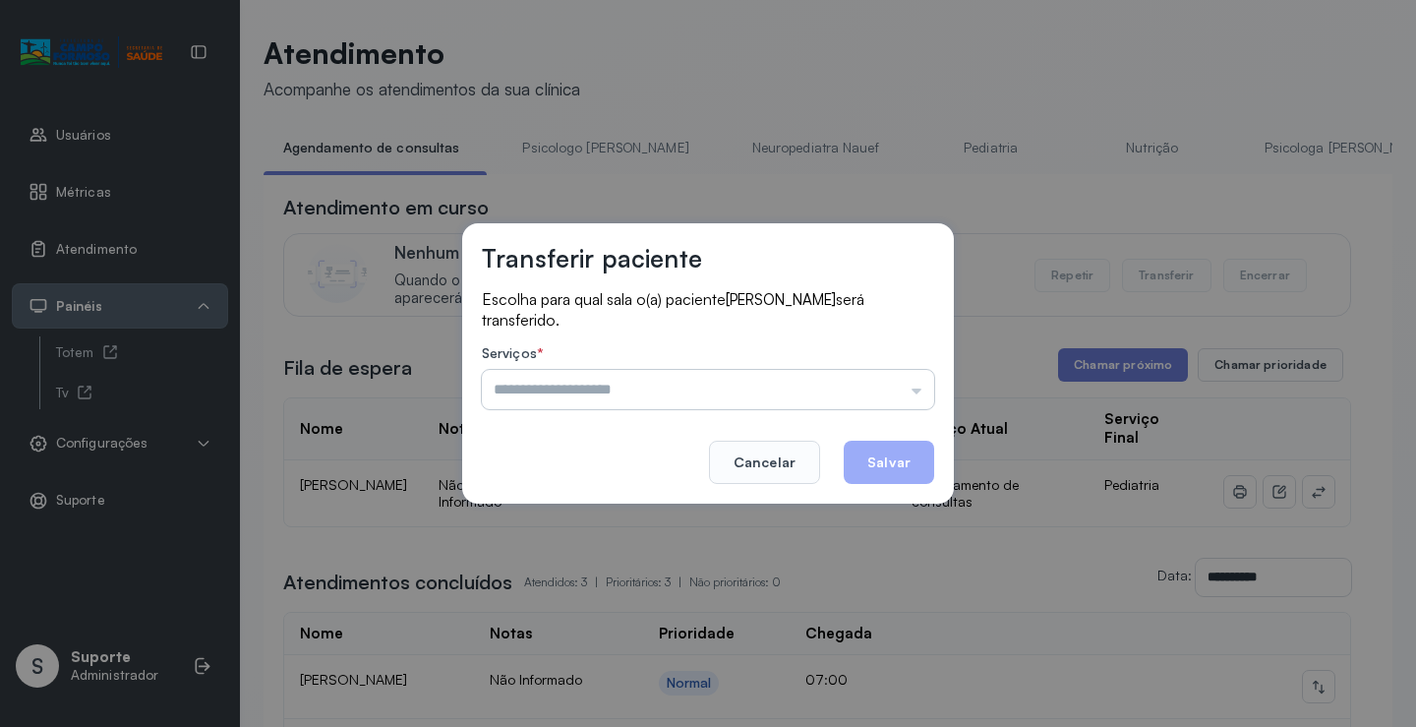
click at [857, 372] on input "text" at bounding box center [708, 389] width 452 height 39
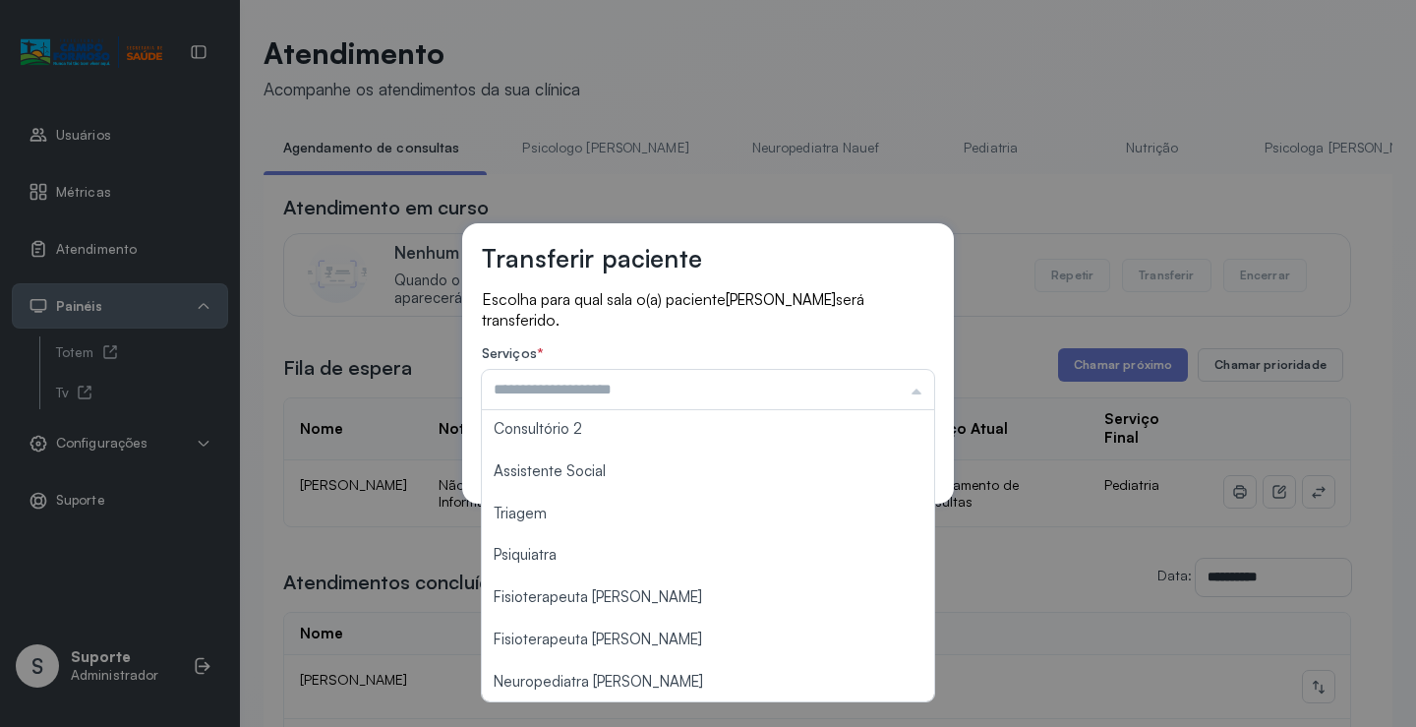
scroll to position [298, 0]
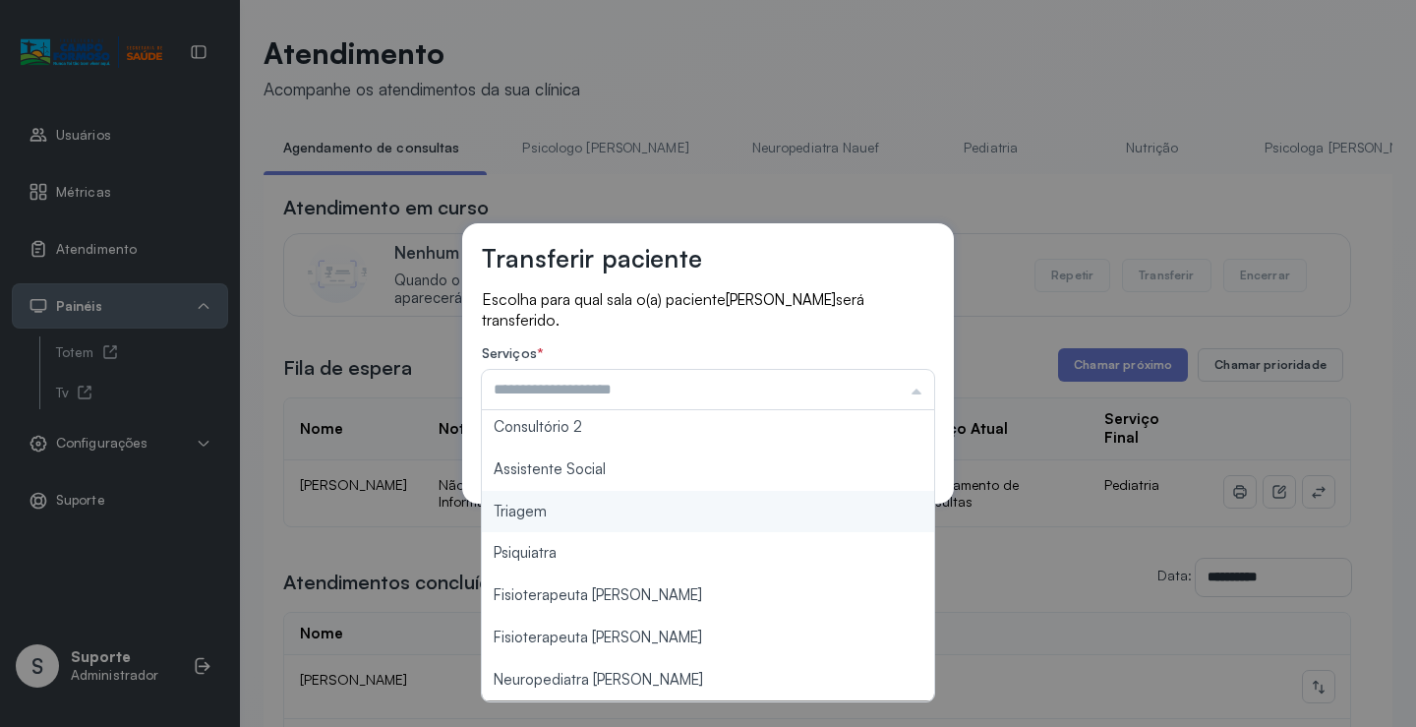
type input "*******"
drag, startPoint x: 599, startPoint y: 506, endPoint x: 865, endPoint y: 469, distance: 269.1
click at [622, 503] on div "Transferir paciente Escolha para qual sala o(a) paciente ALICE VITORIA GONÇALVE…" at bounding box center [708, 363] width 492 height 280
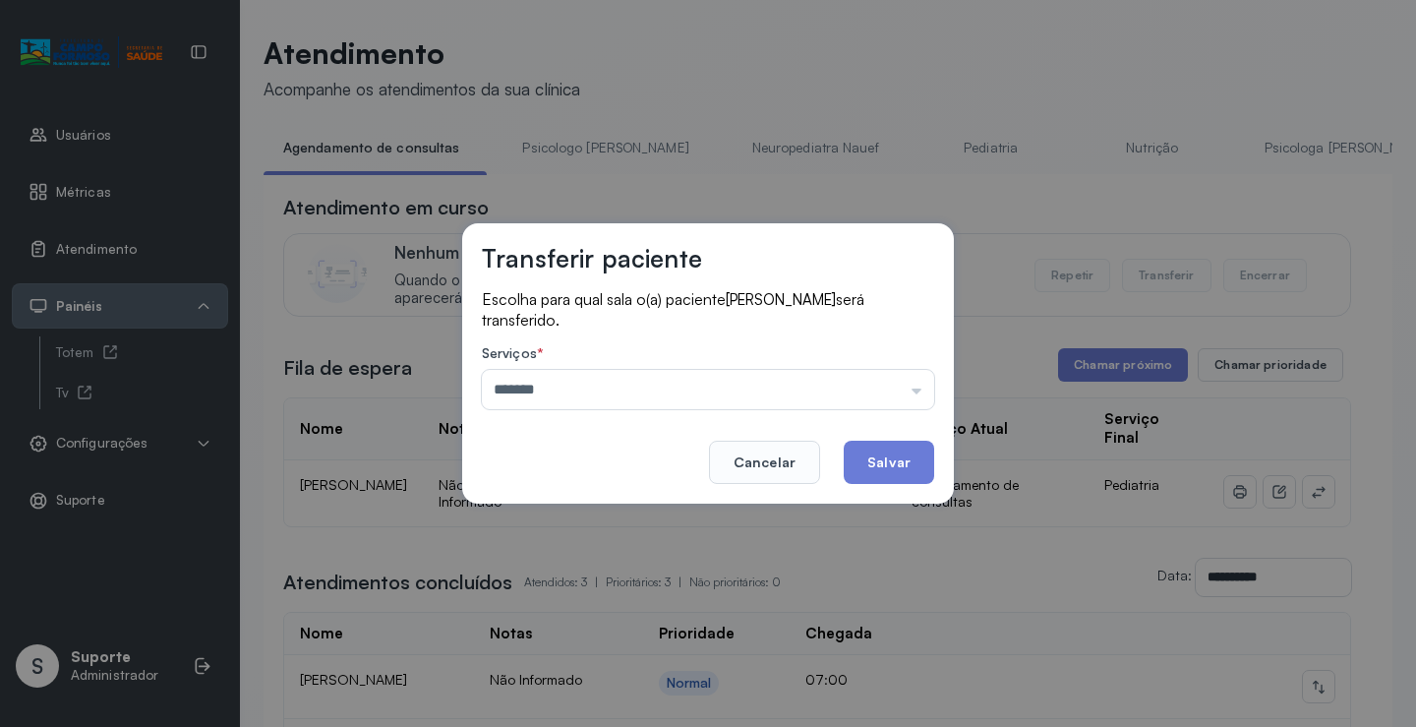
drag, startPoint x: 902, startPoint y: 471, endPoint x: 909, endPoint y: 463, distance: 10.5
click at [909, 463] on button "Salvar" at bounding box center [889, 461] width 90 height 43
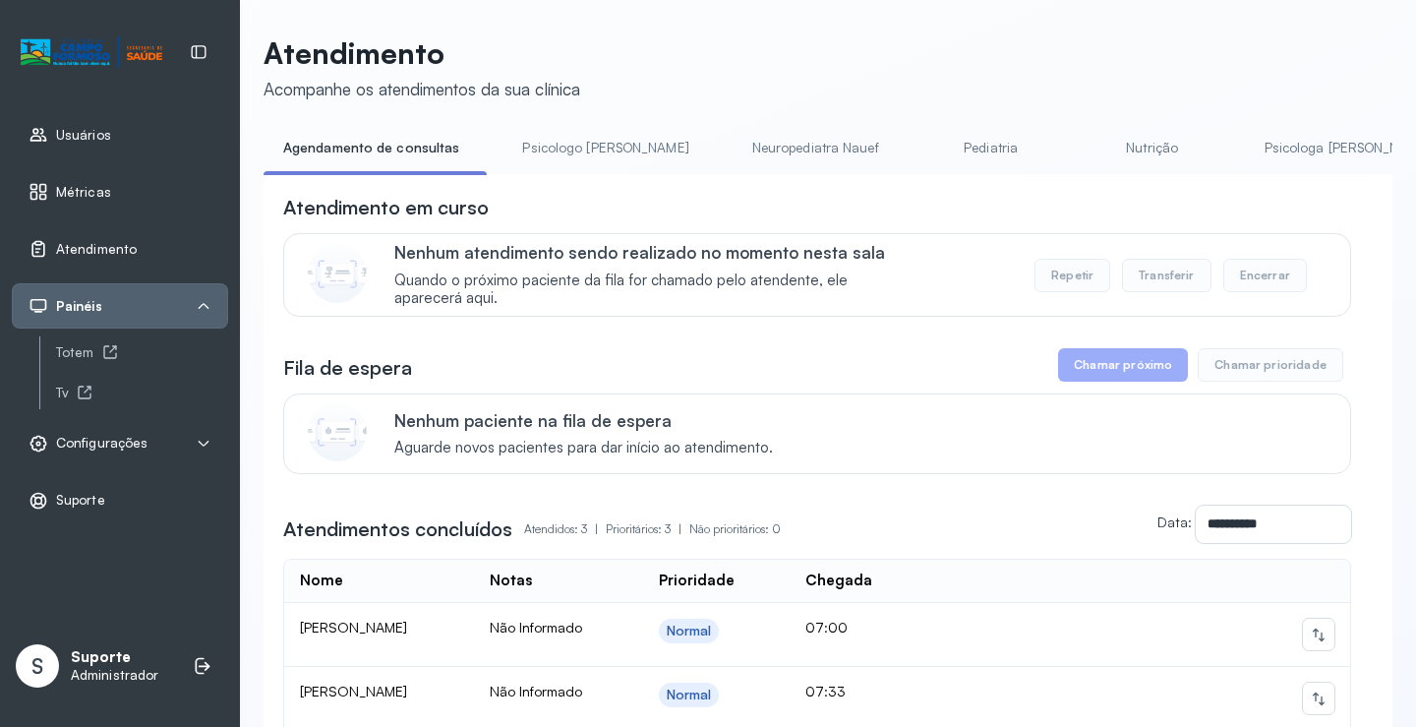
click at [557, 147] on link "Psicologo Pedro" at bounding box center [604, 148] width 205 height 32
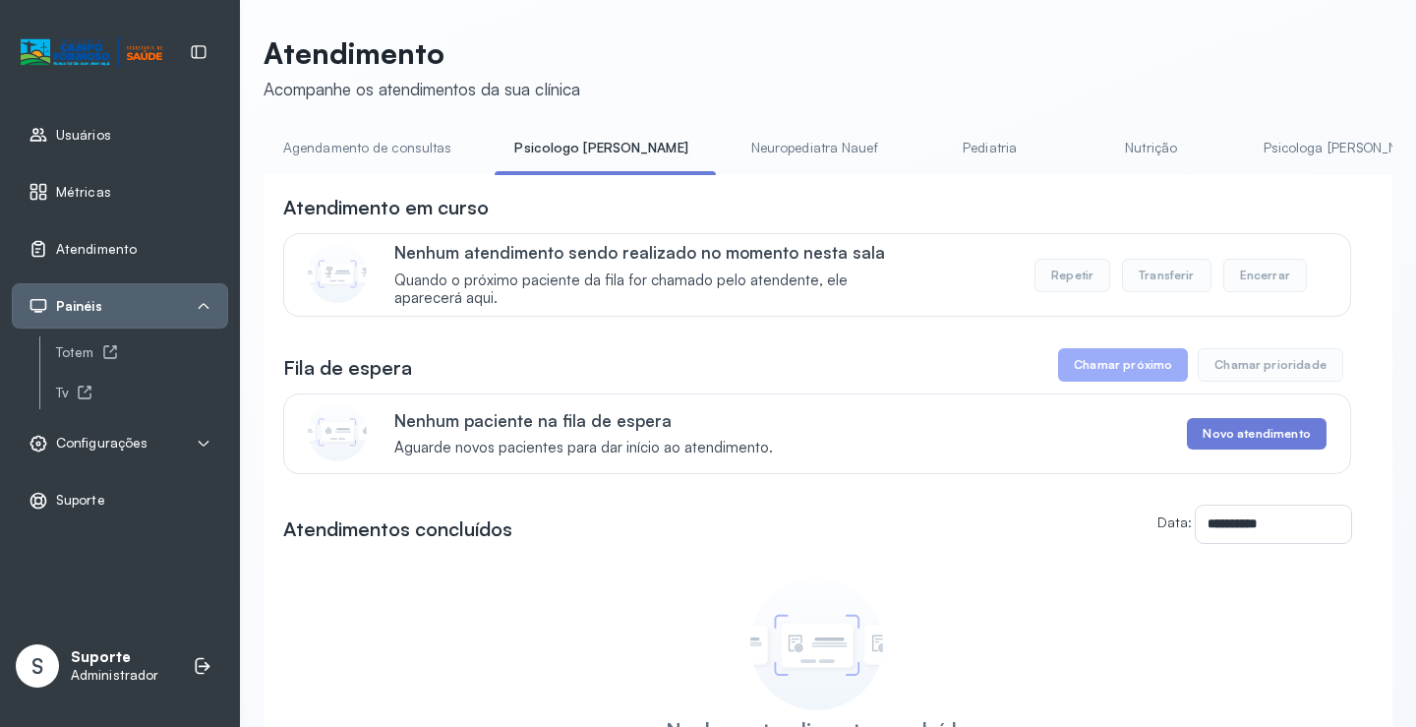
click at [422, 147] on link "Agendamento de consultas" at bounding box center [367, 148] width 207 height 32
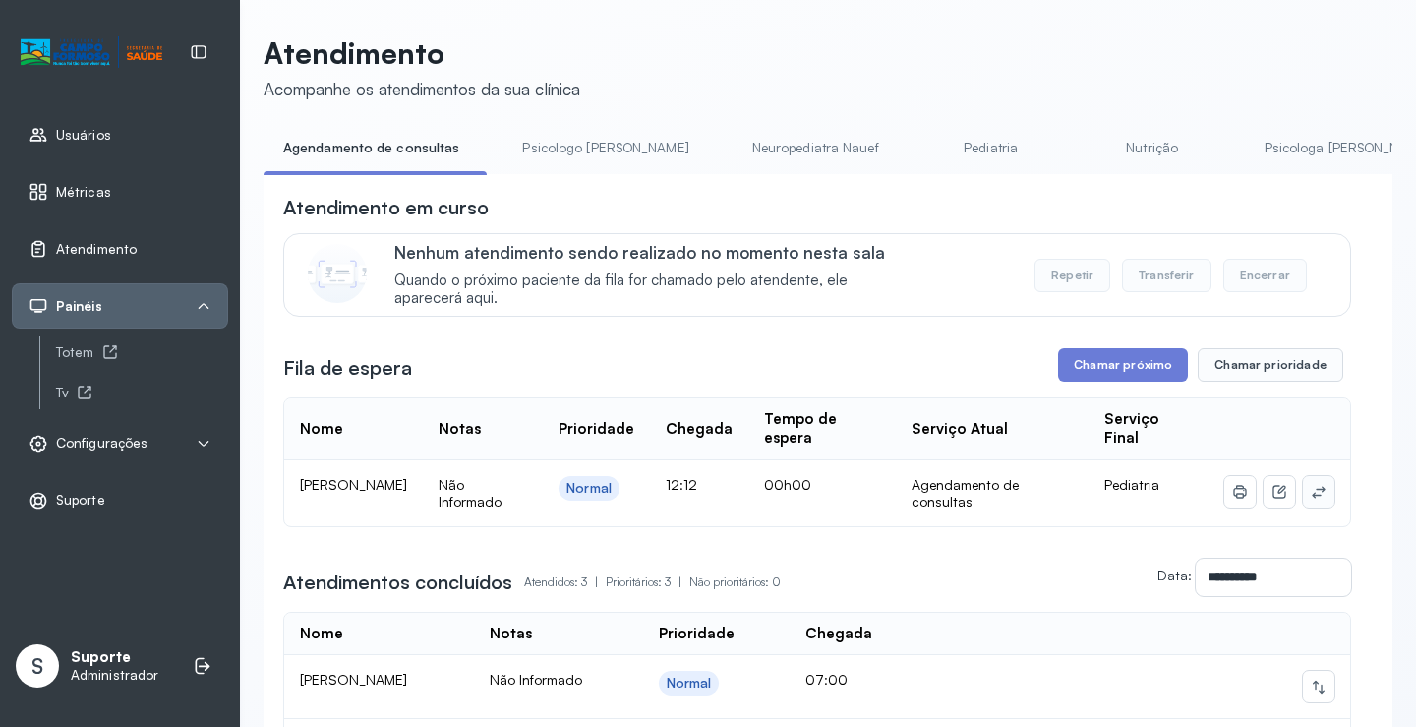
click at [1311, 499] on icon at bounding box center [1319, 492] width 16 height 16
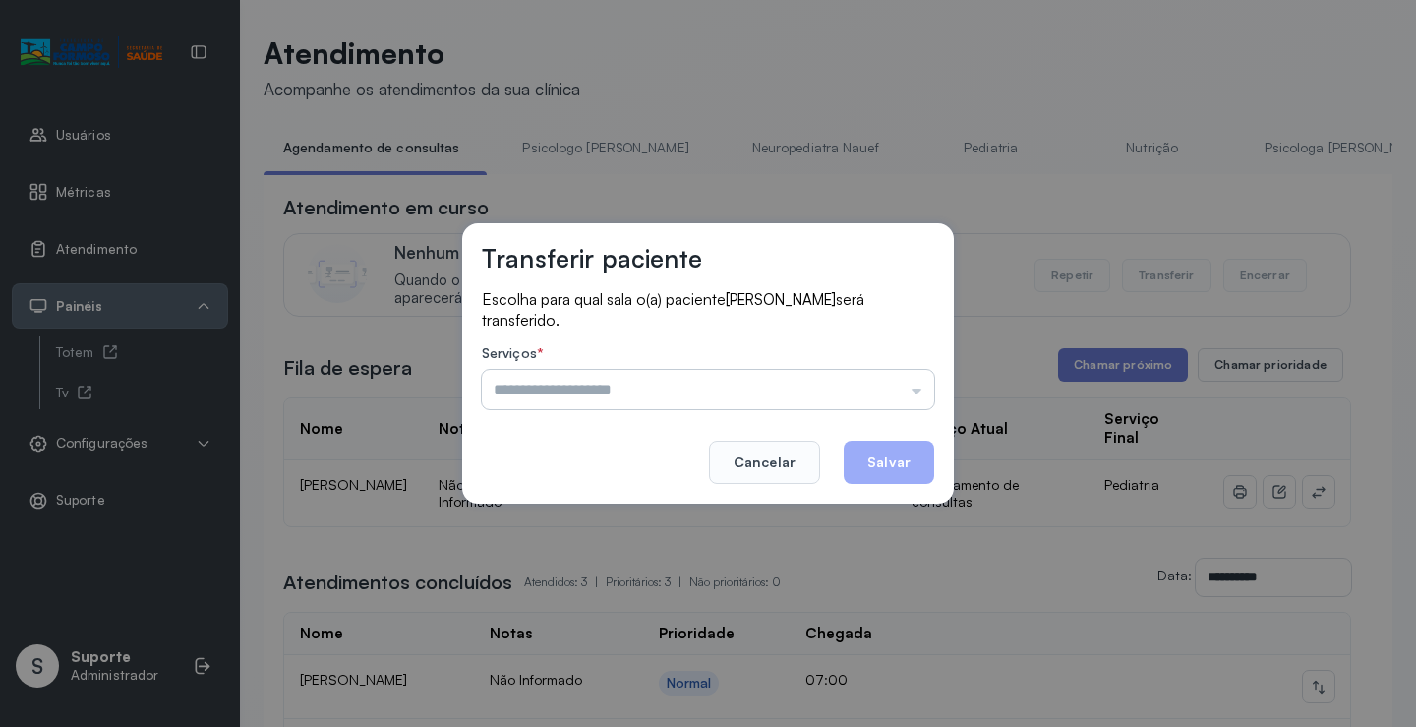
click at [868, 388] on input "text" at bounding box center [708, 389] width 452 height 39
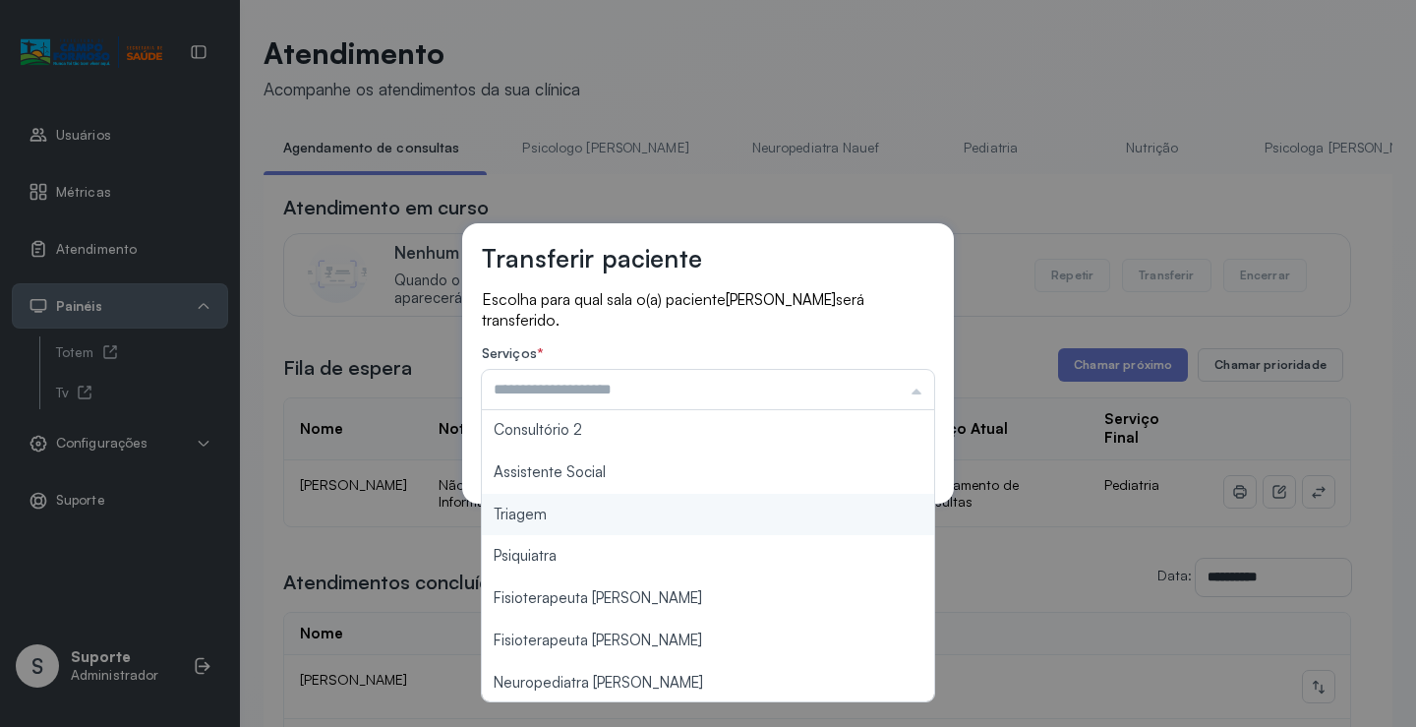
scroll to position [297, 0]
type input "*******"
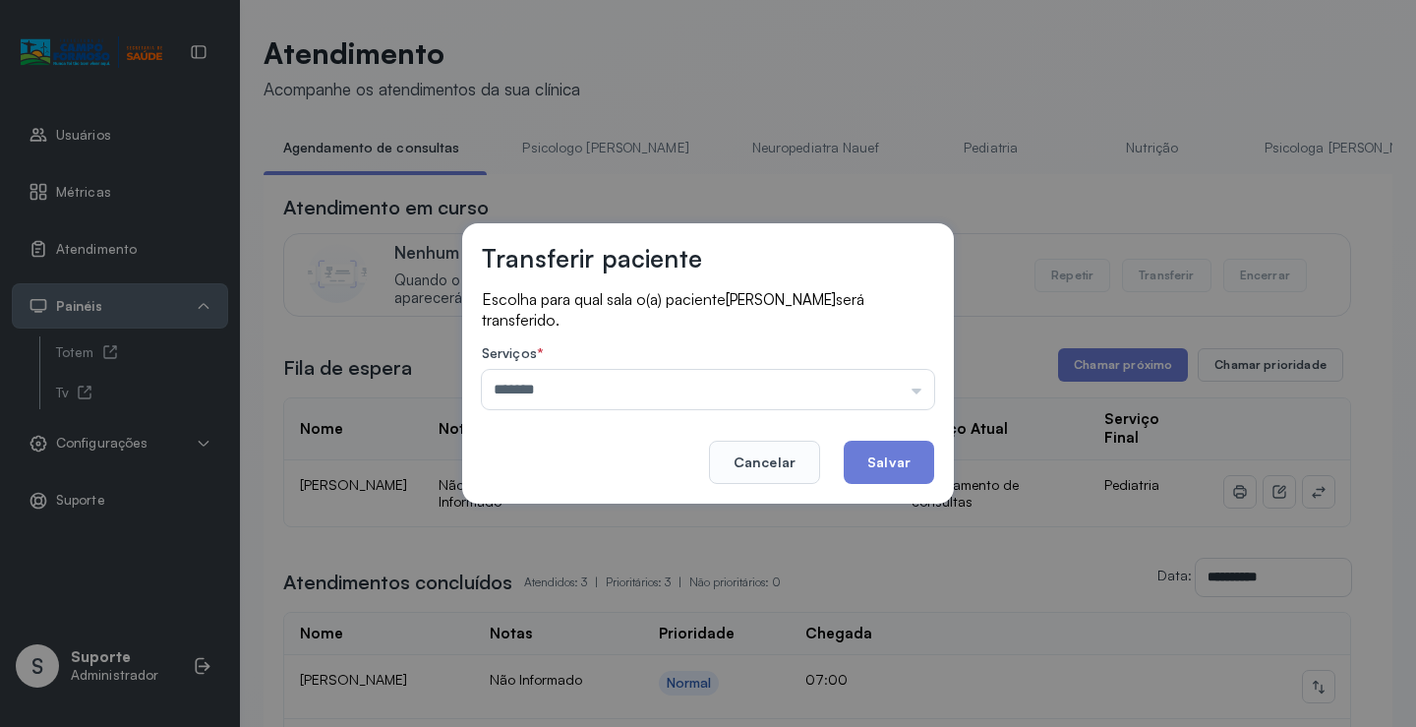
drag, startPoint x: 687, startPoint y: 507, endPoint x: 863, endPoint y: 430, distance: 192.4
click at [688, 506] on div "Transferir paciente Escolha para qual sala o(a) paciente ELIZA VIEIRA FERREIRA …" at bounding box center [708, 363] width 1416 height 727
click at [896, 448] on button "Salvar" at bounding box center [889, 461] width 90 height 43
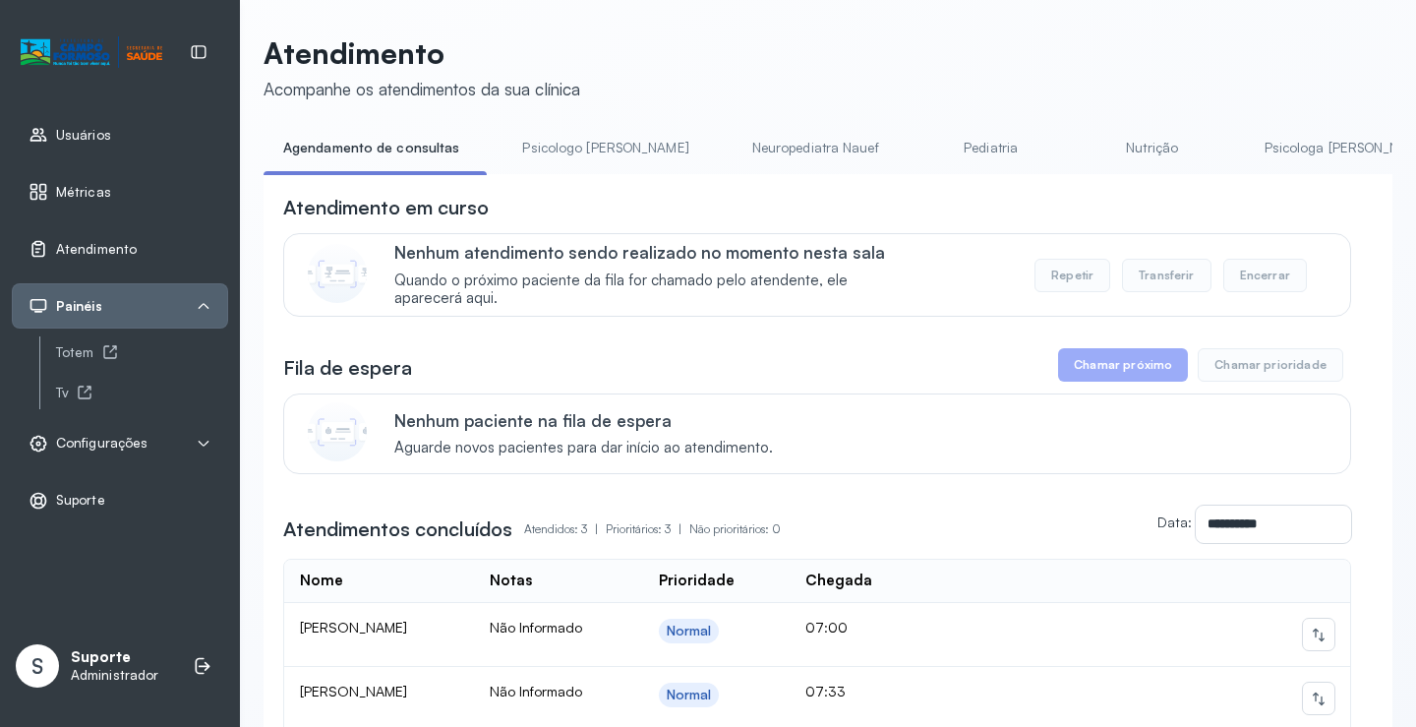
click at [557, 148] on link "Psicologo Pedro" at bounding box center [604, 148] width 205 height 32
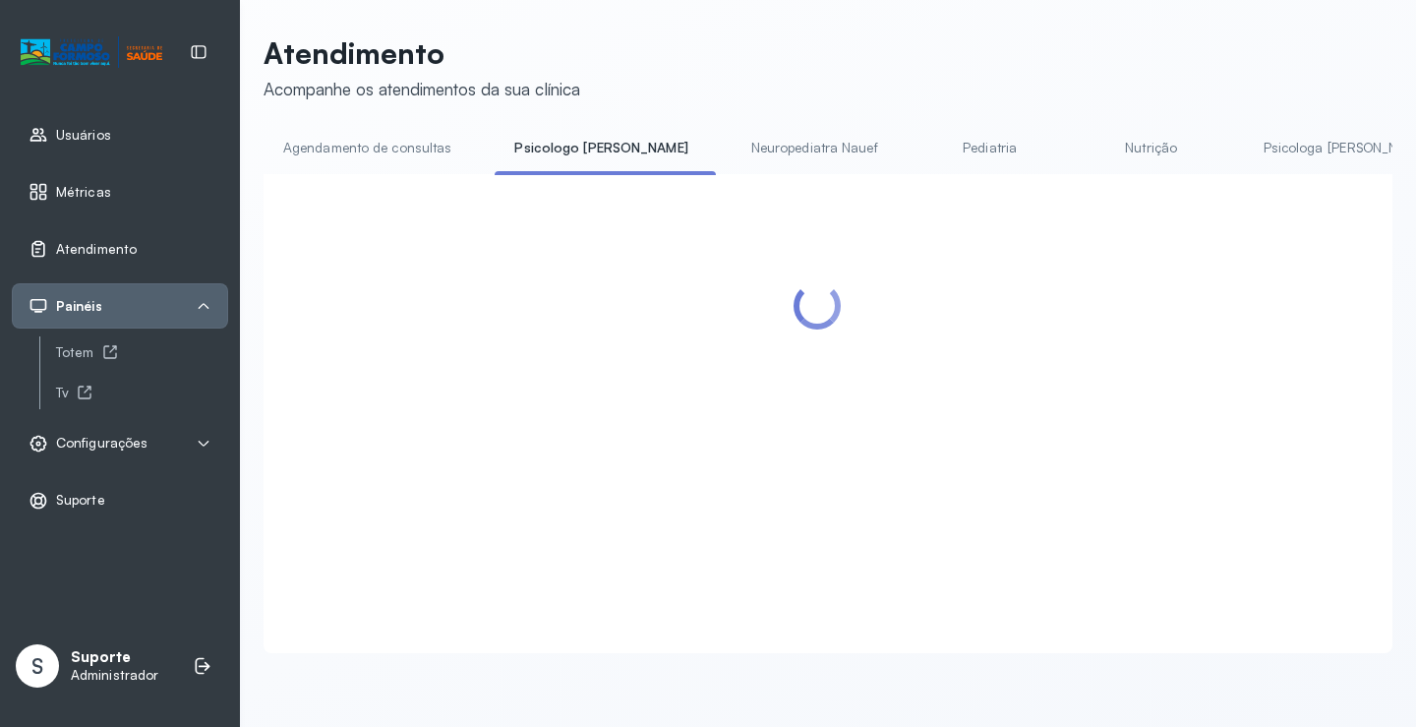
click at [401, 157] on link "Agendamento de consultas" at bounding box center [367, 148] width 207 height 32
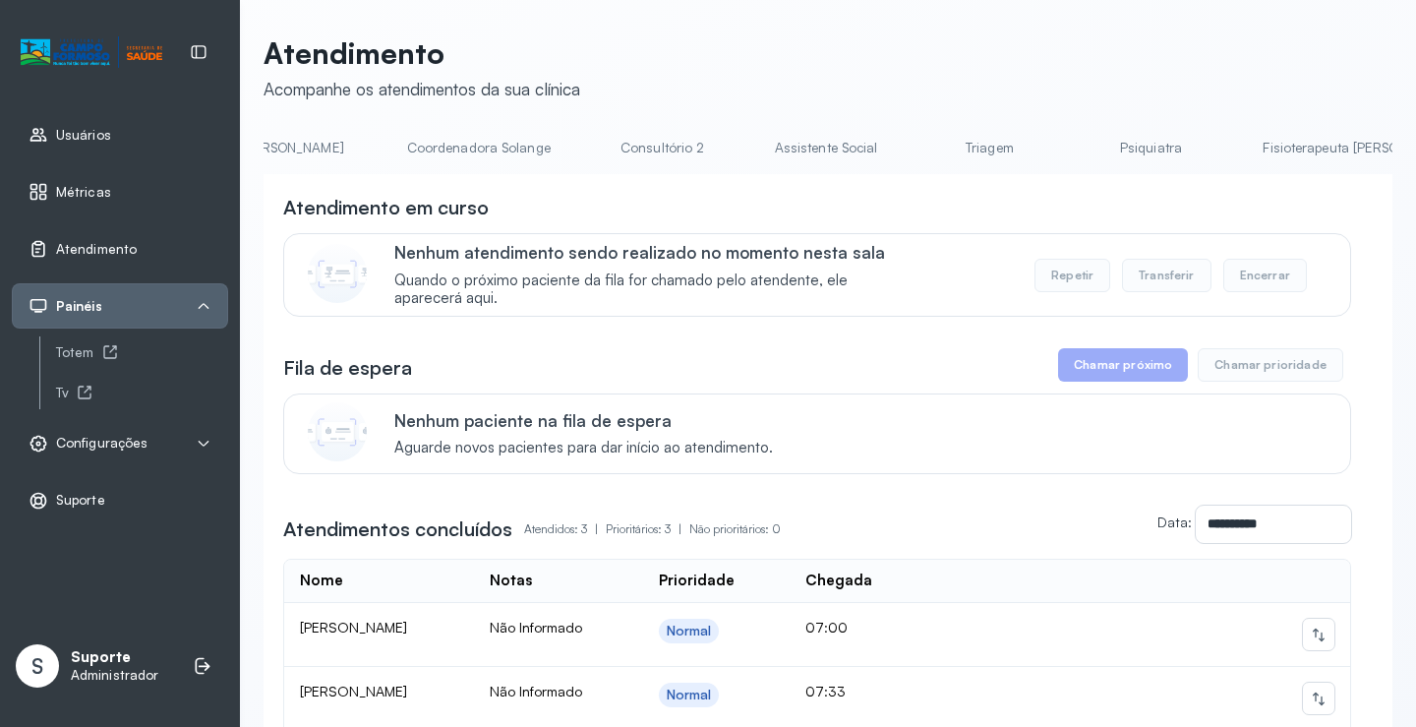
scroll to position [0, 1496]
click at [767, 144] on link "Triagem" at bounding box center [836, 148] width 138 height 32
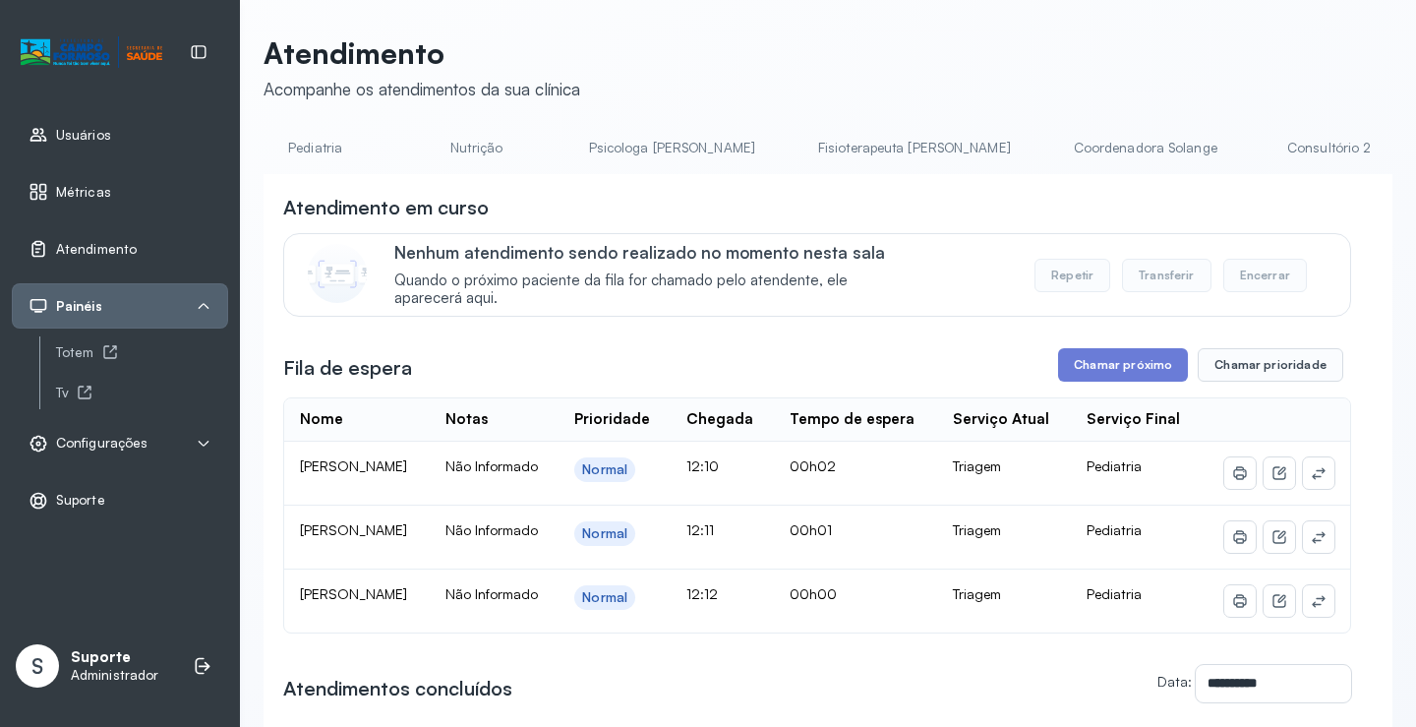
scroll to position [0, 0]
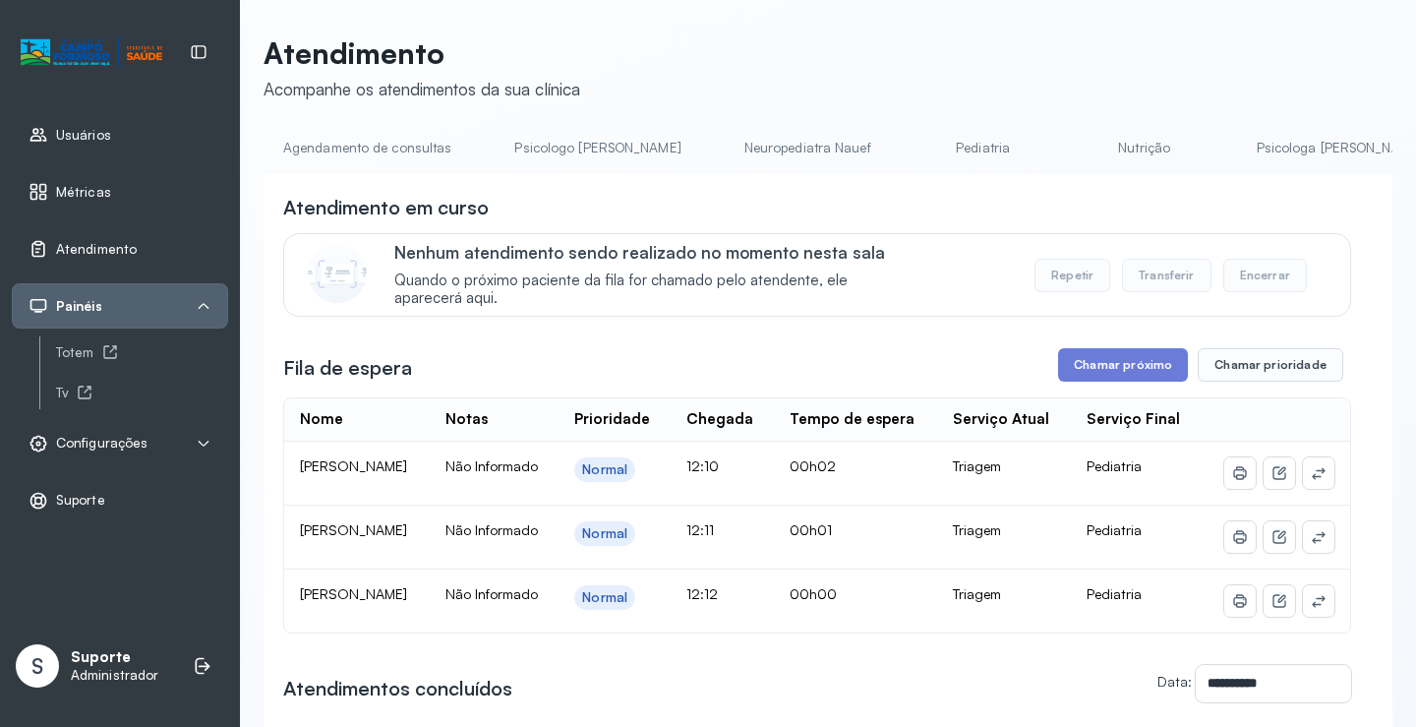
drag, startPoint x: 383, startPoint y: 156, endPoint x: 428, endPoint y: 157, distance: 44.3
click at [381, 153] on link "Agendamento de consultas" at bounding box center [367, 148] width 207 height 32
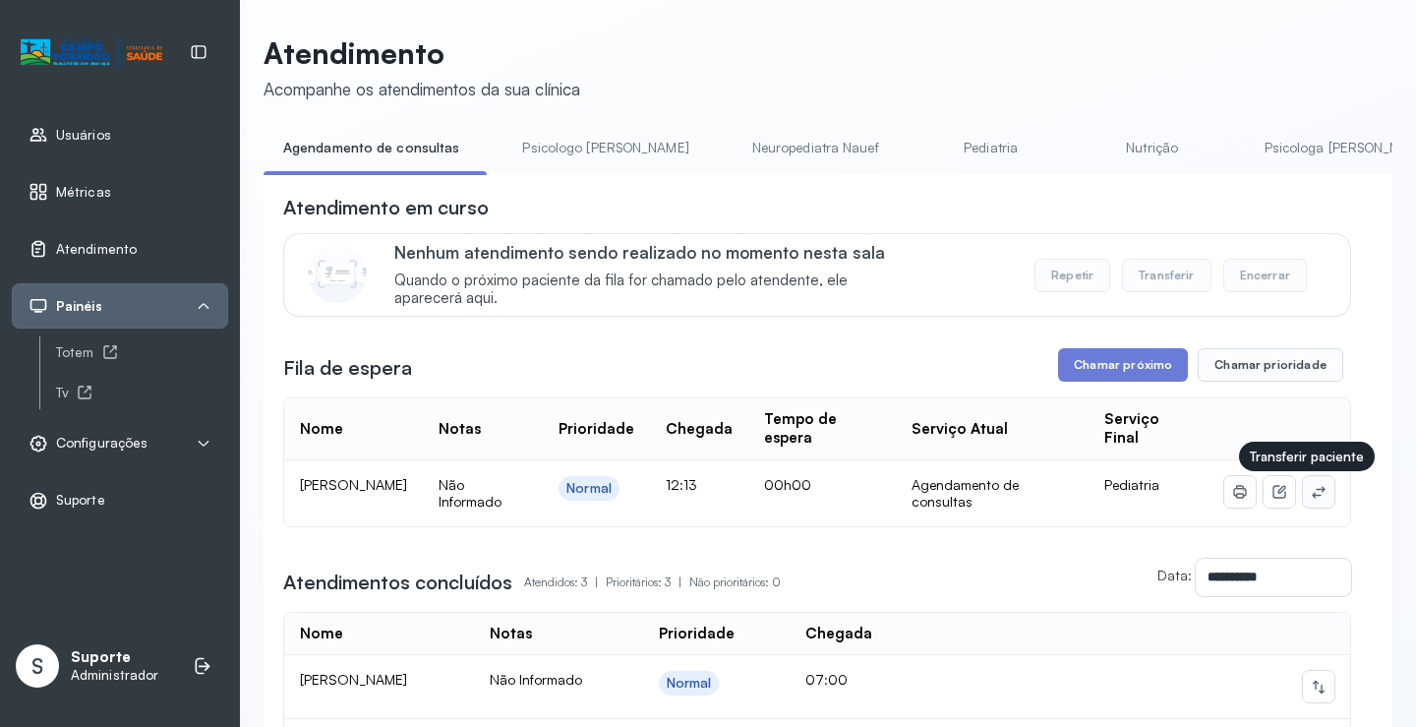
click at [1311, 494] on icon at bounding box center [1319, 492] width 16 height 16
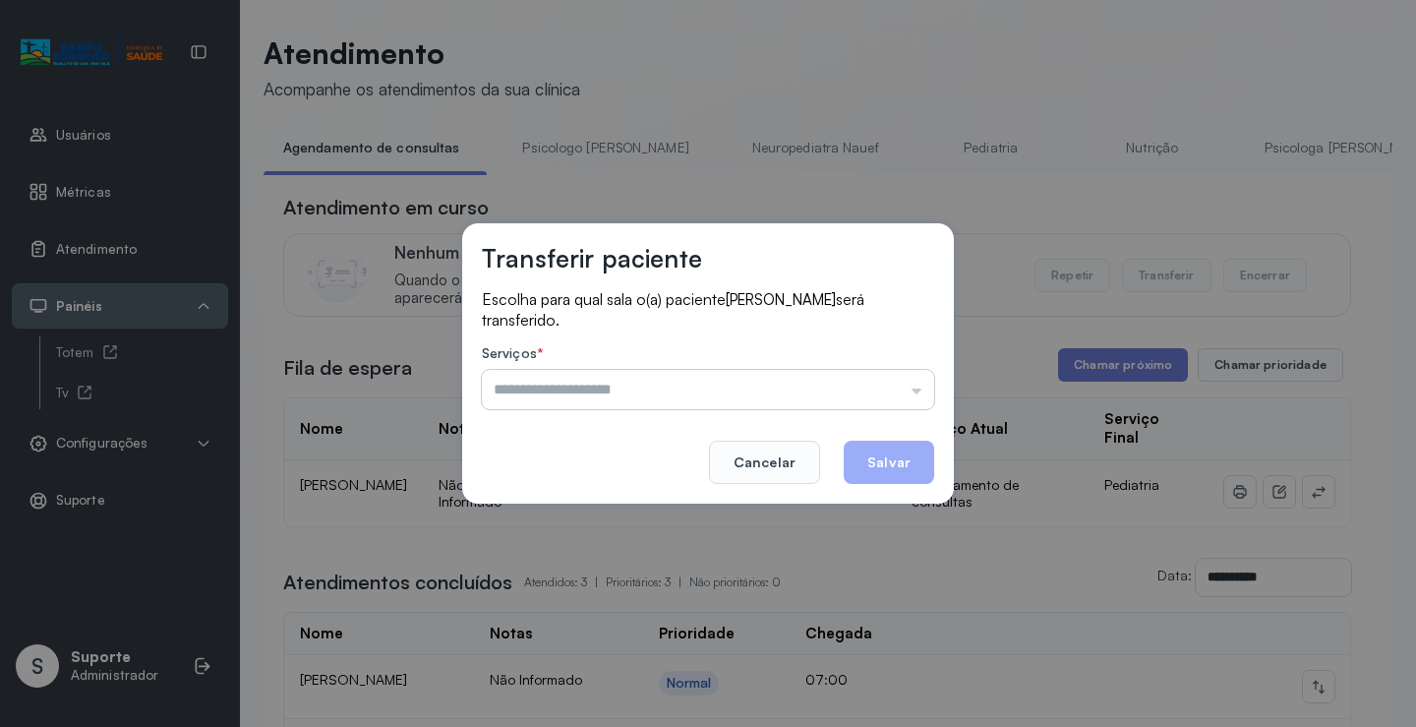
click at [835, 395] on input "text" at bounding box center [708, 389] width 452 height 39
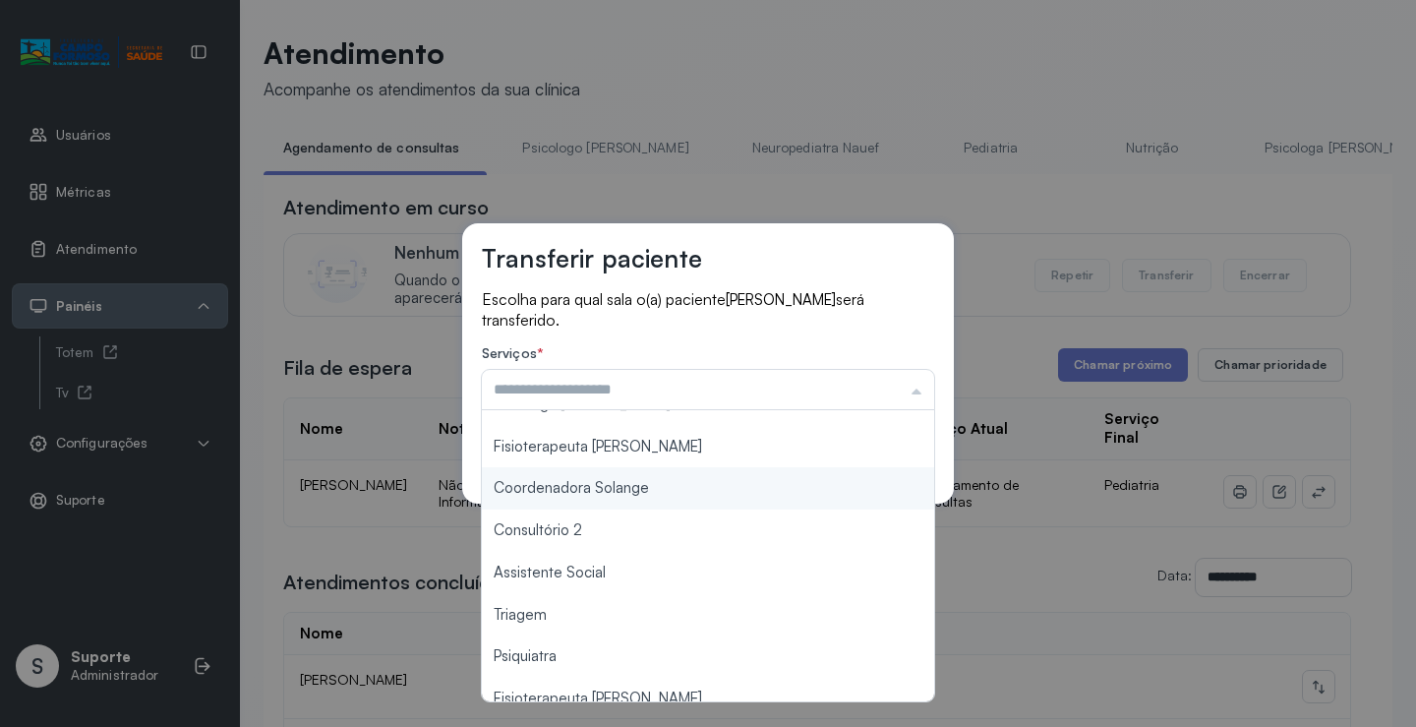
scroll to position [197, 0]
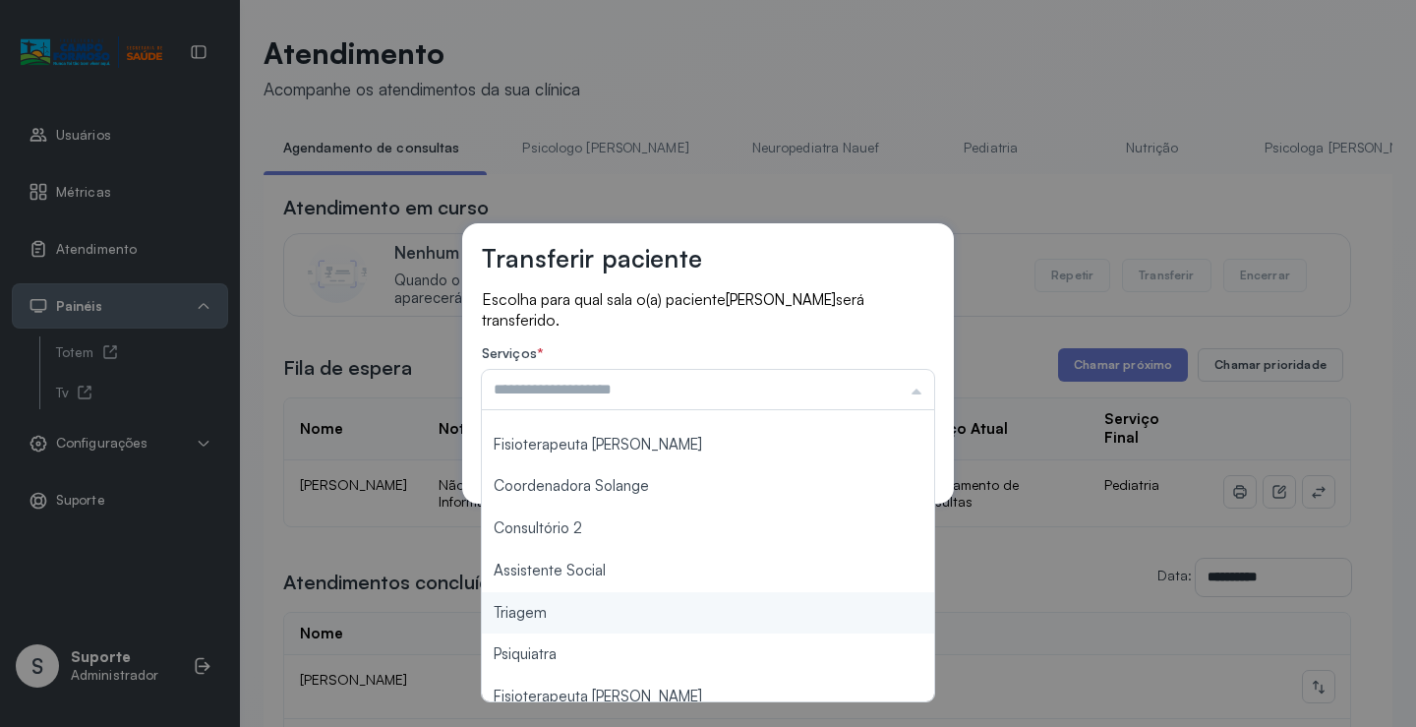
type input "*******"
drag, startPoint x: 572, startPoint y: 617, endPoint x: 895, endPoint y: 438, distance: 369.3
click at [575, 614] on div "Transferir paciente Escolha para qual sala o(a) paciente ISAQUE MARTINS FREITAS…" at bounding box center [708, 363] width 1416 height 727
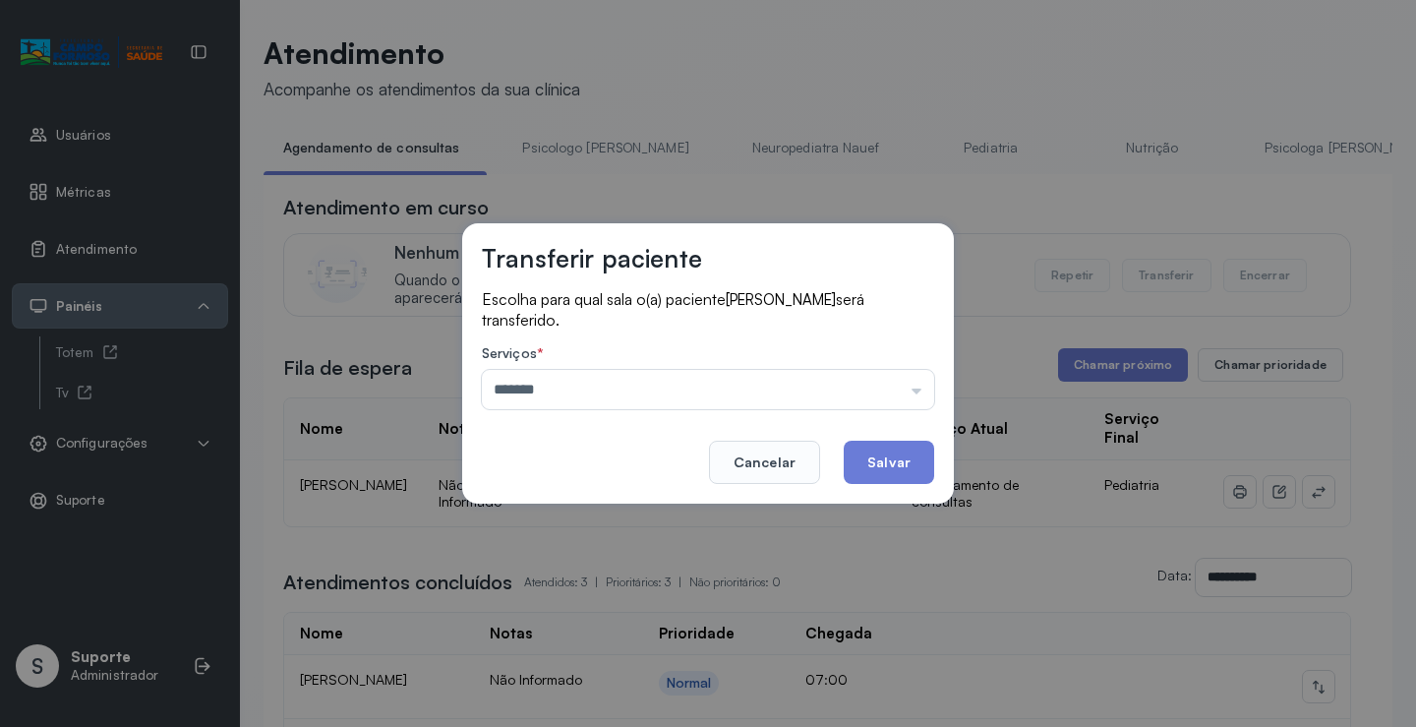
click at [909, 455] on button "Salvar" at bounding box center [889, 461] width 90 height 43
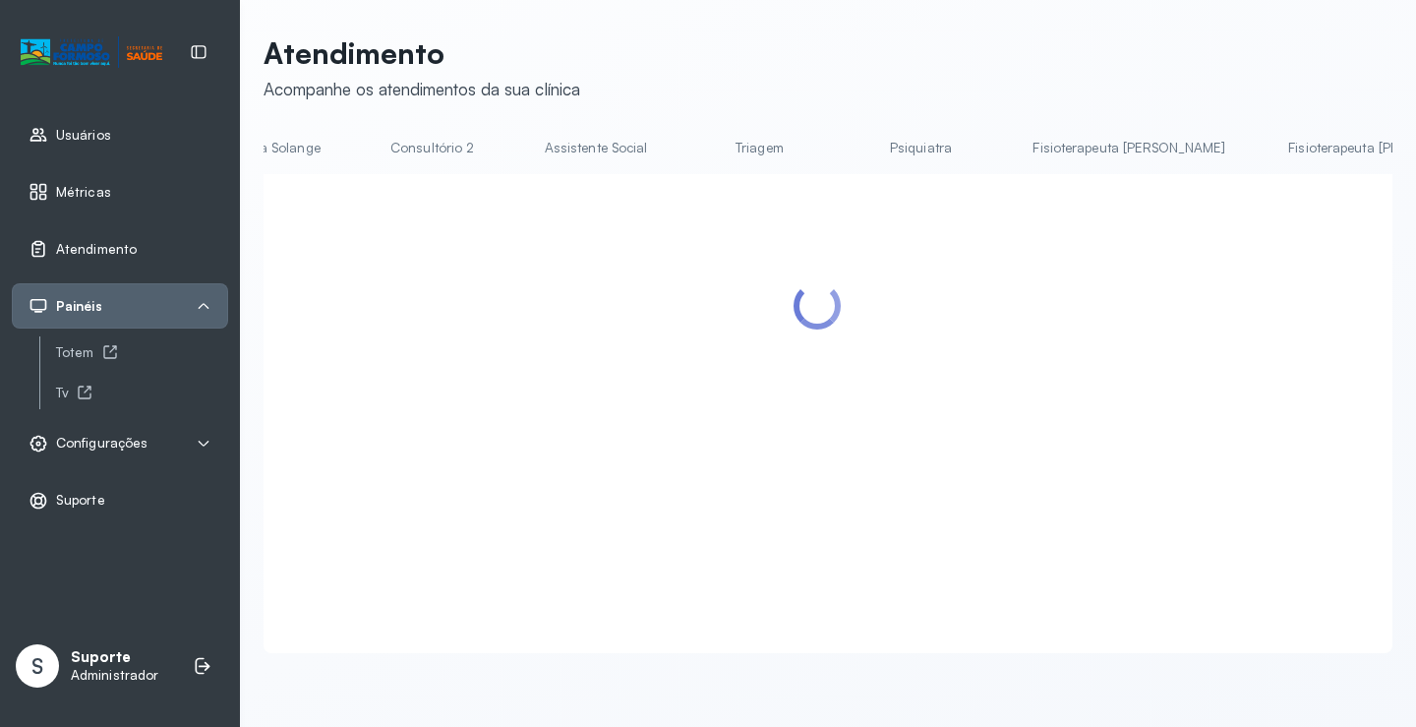
scroll to position [0, 1563]
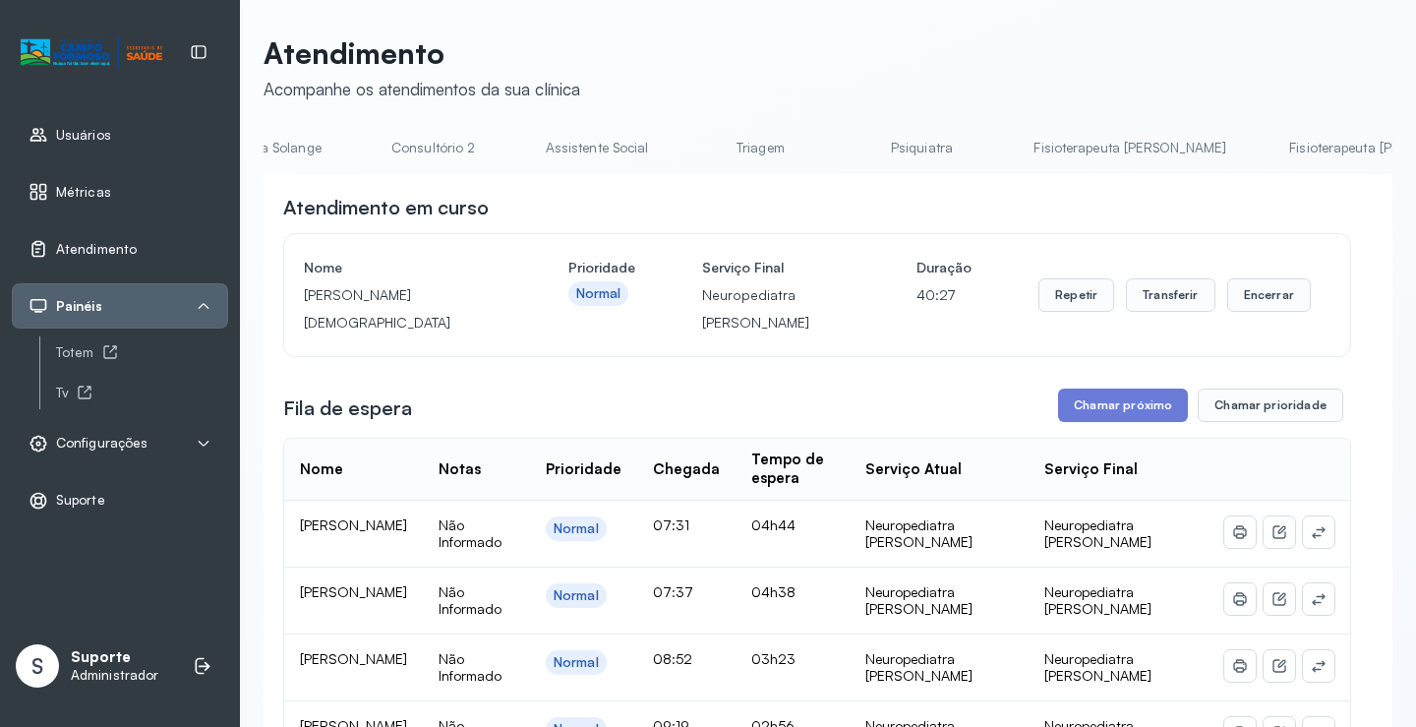
click at [1269, 147] on link "Fisioterapeuta Morgana" at bounding box center [1385, 148] width 232 height 32
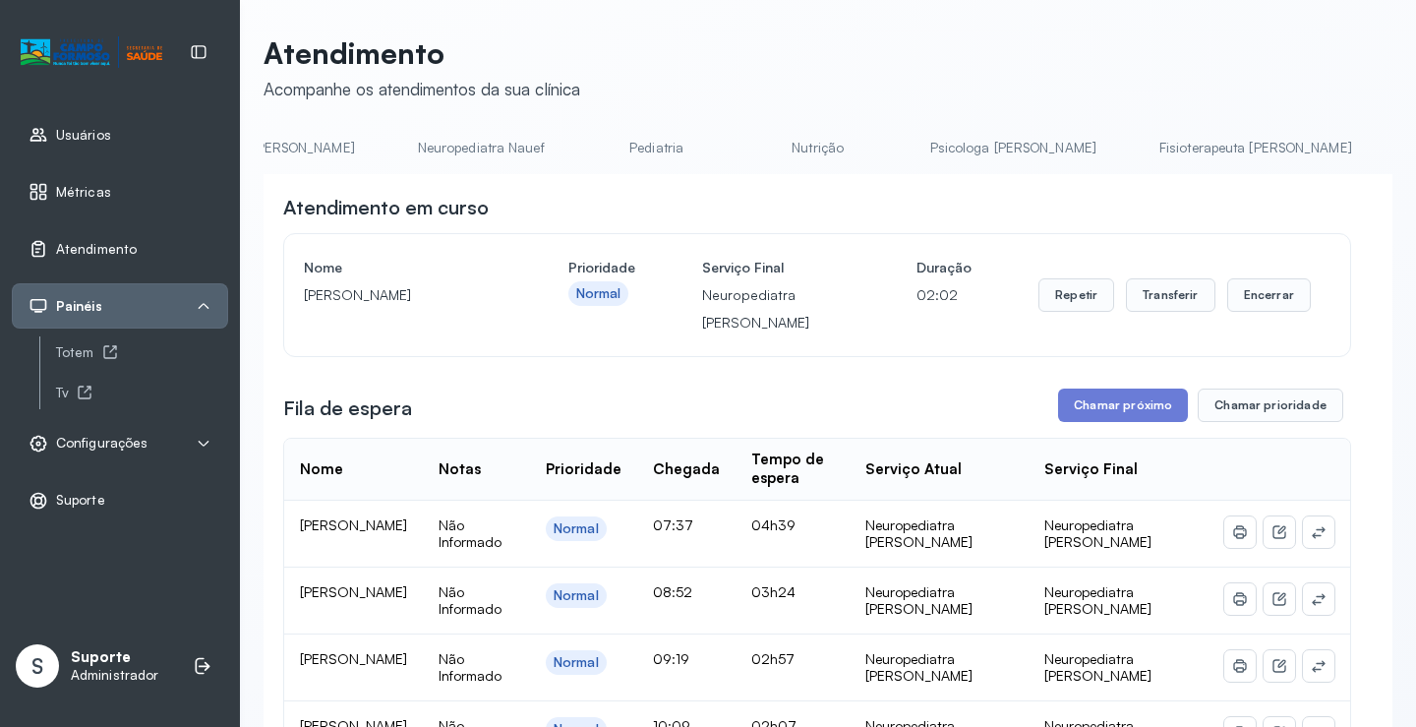
scroll to position [0, 0]
click at [355, 140] on link "Agendamento de consultas" at bounding box center [367, 148] width 207 height 32
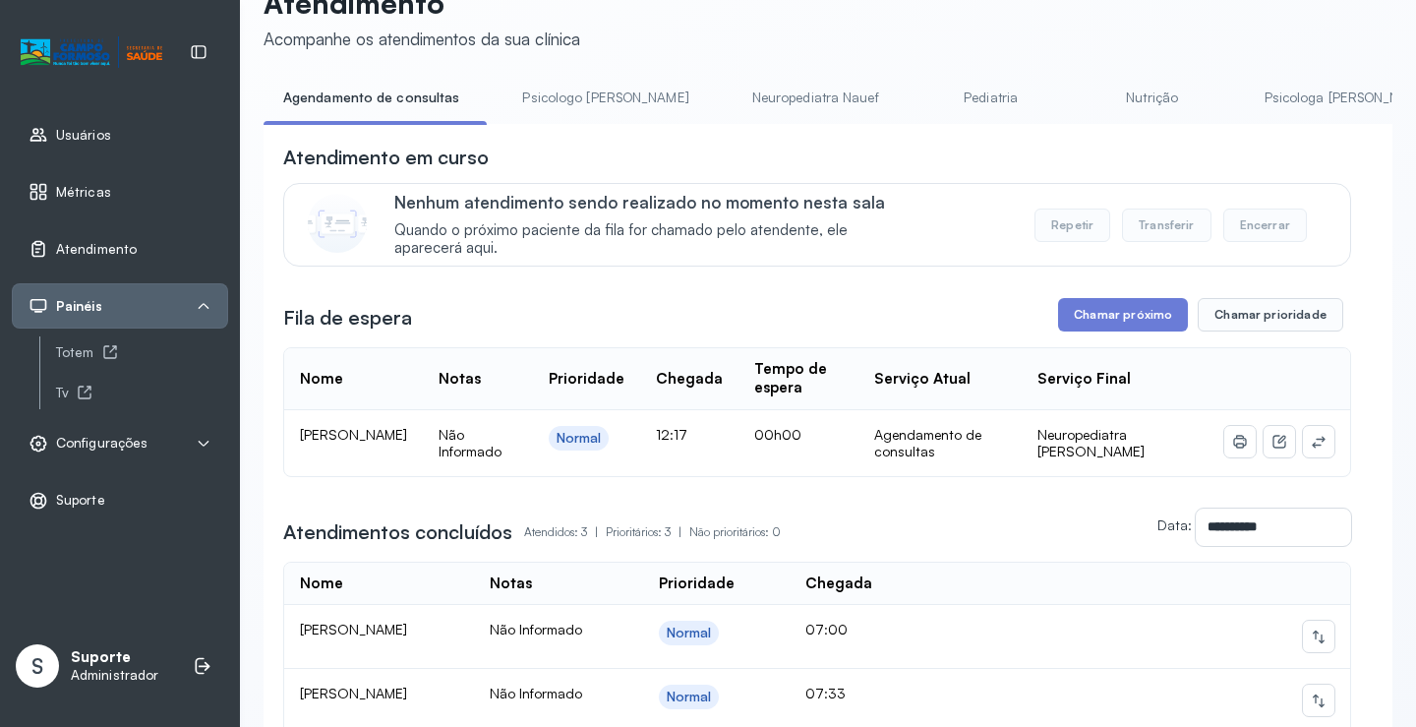
scroll to position [98, 0]
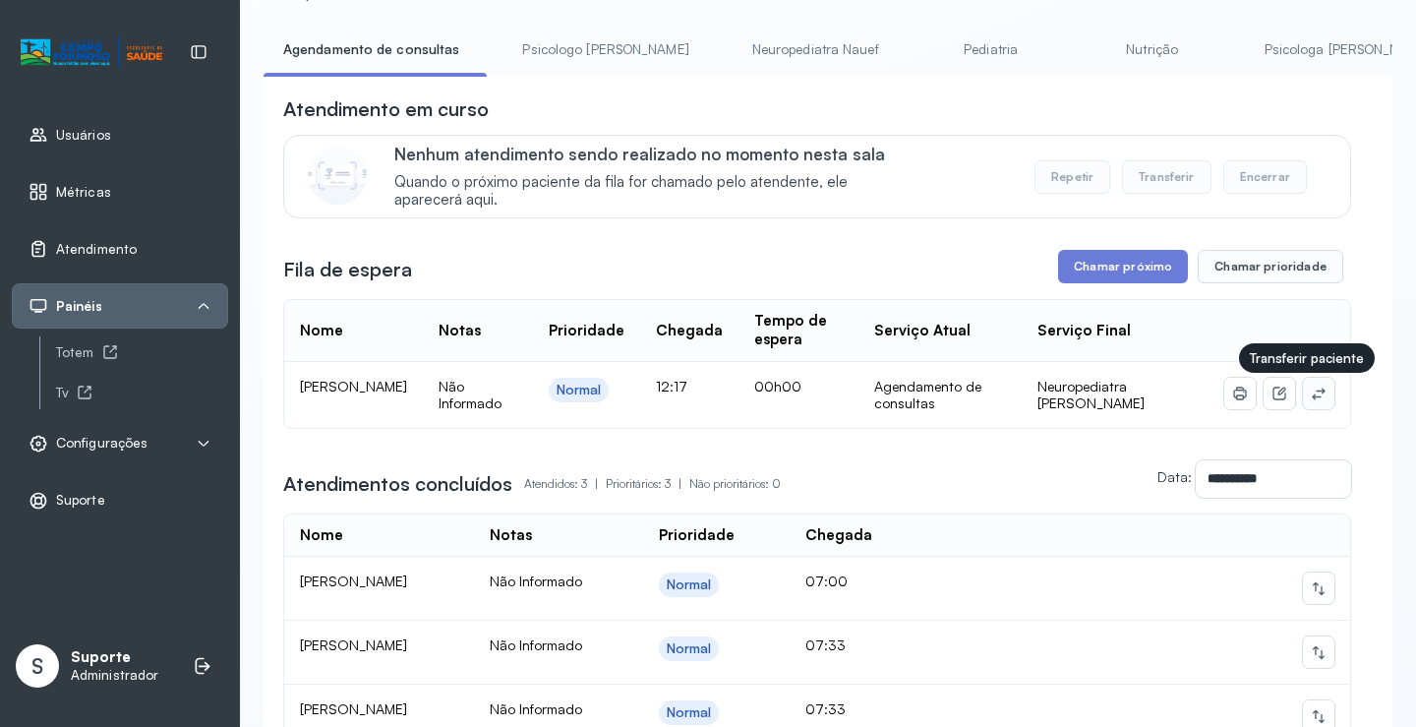
click at [1311, 399] on icon at bounding box center [1319, 393] width 16 height 16
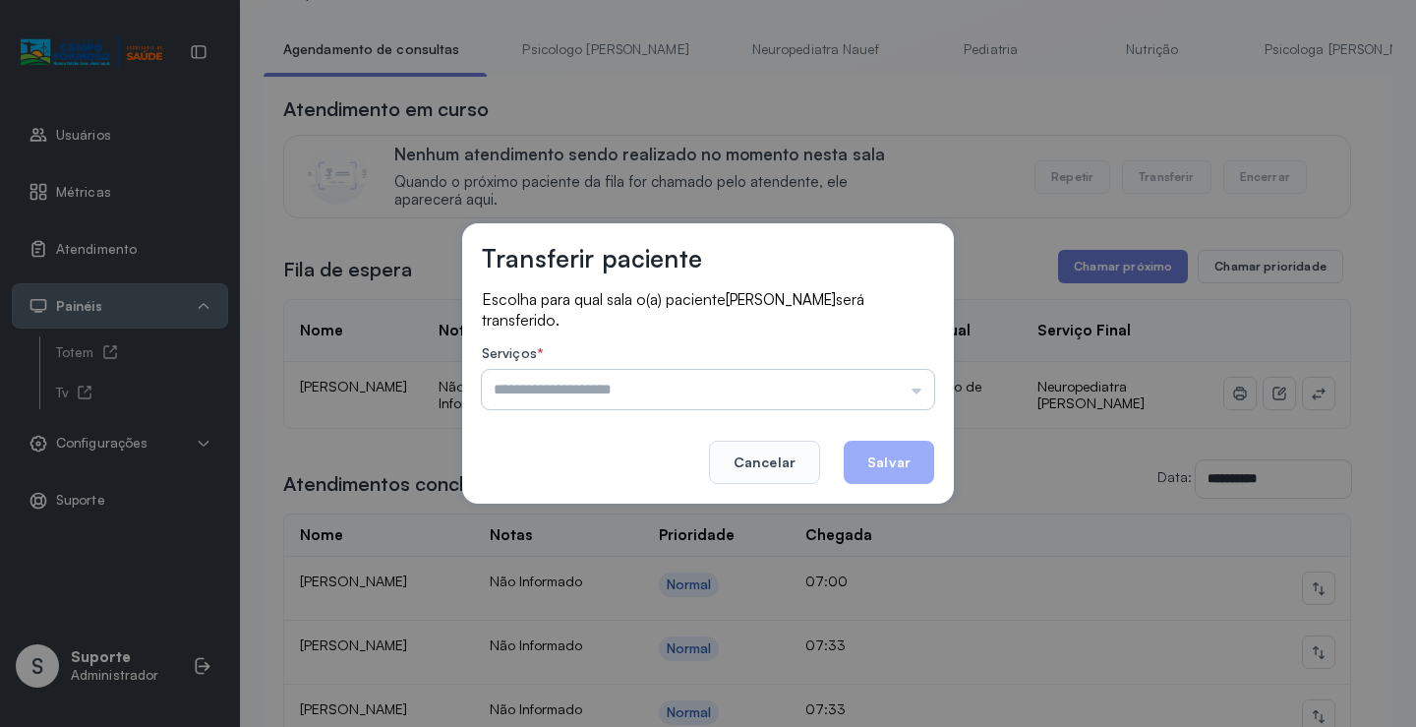
click at [869, 398] on input "text" at bounding box center [708, 389] width 452 height 39
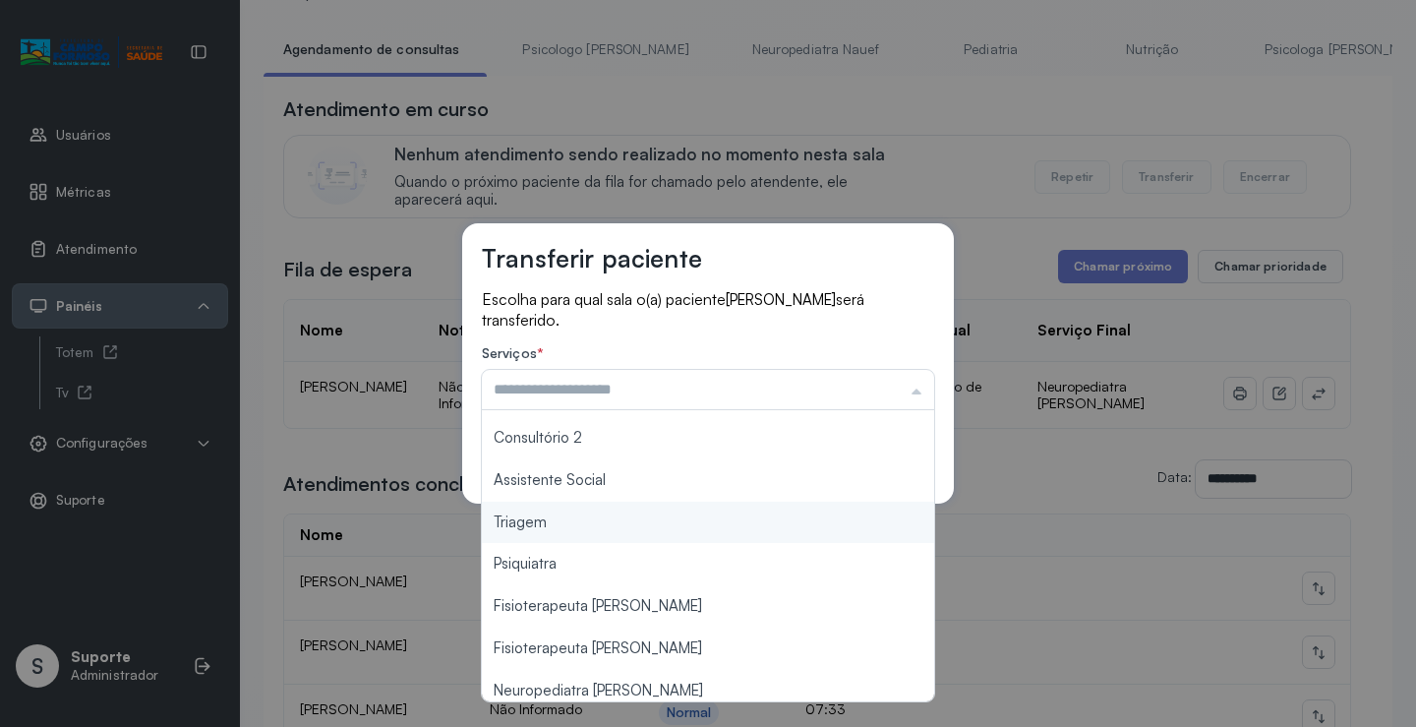
scroll to position [298, 0]
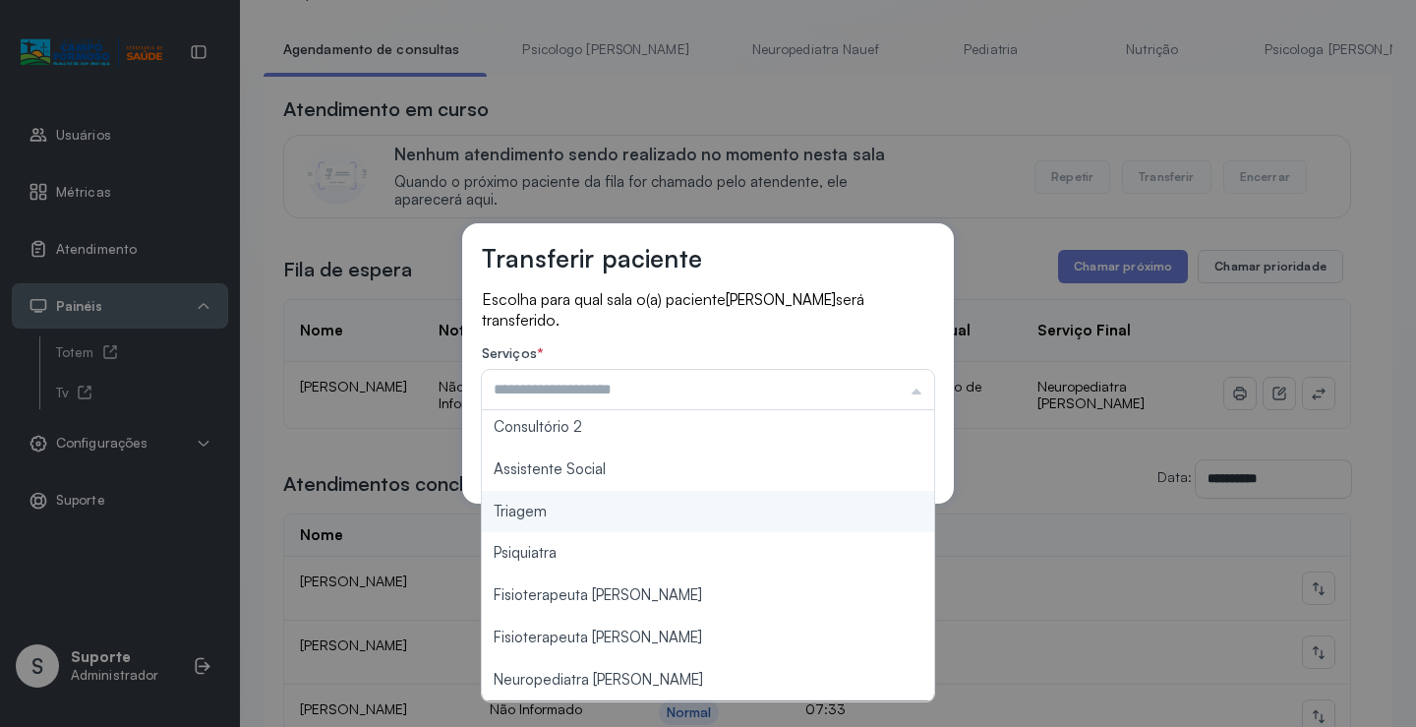
type input "*******"
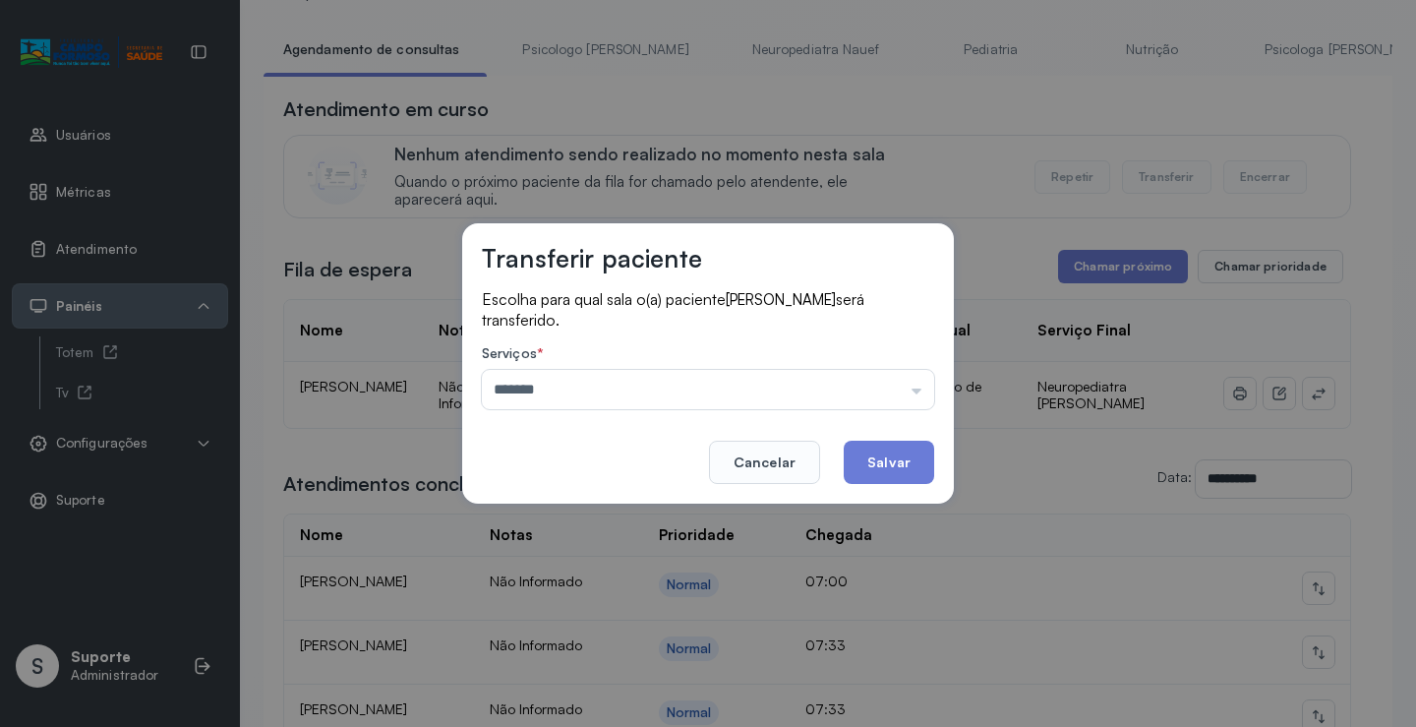
click at [632, 511] on div "Transferir paciente Escolha para qual sala o(a) paciente DAVI LUCCA CARVALHO DE…" at bounding box center [708, 363] width 1416 height 727
click at [877, 461] on button "Salvar" at bounding box center [889, 461] width 90 height 43
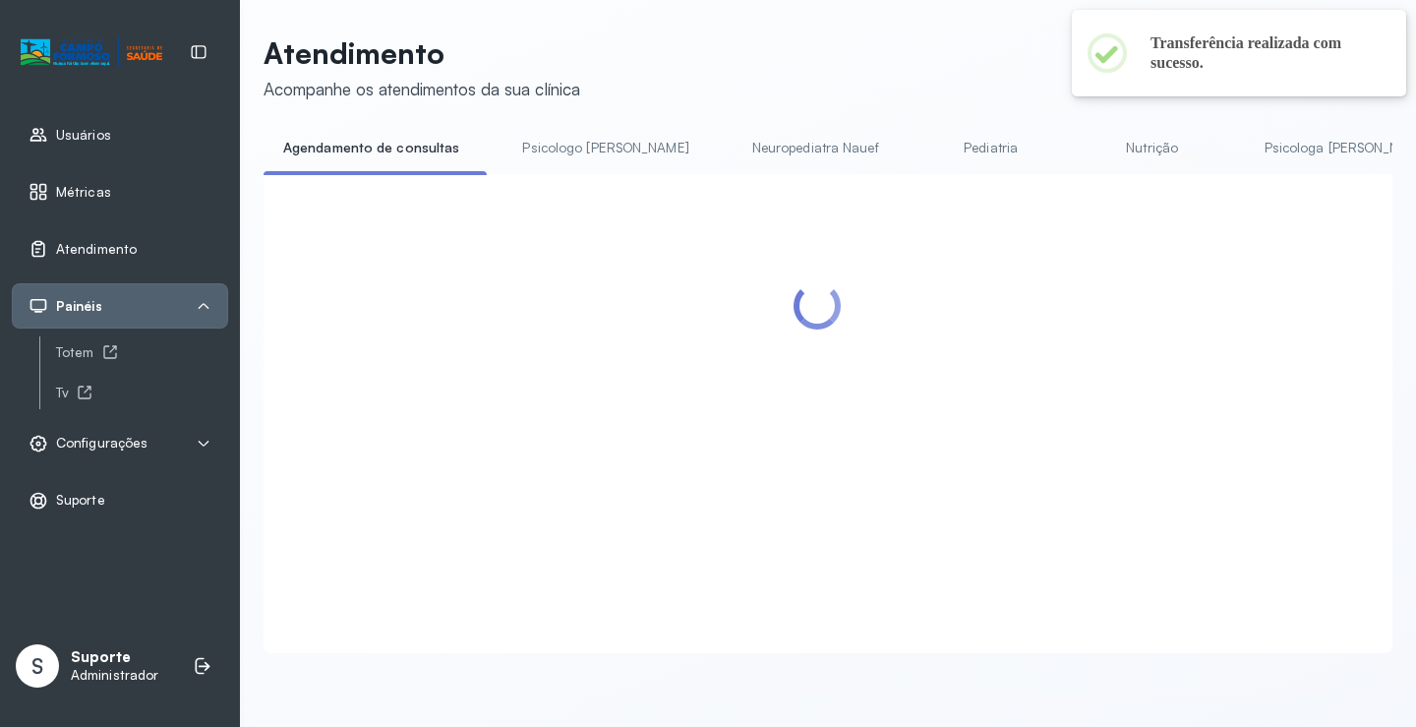
scroll to position [98, 0]
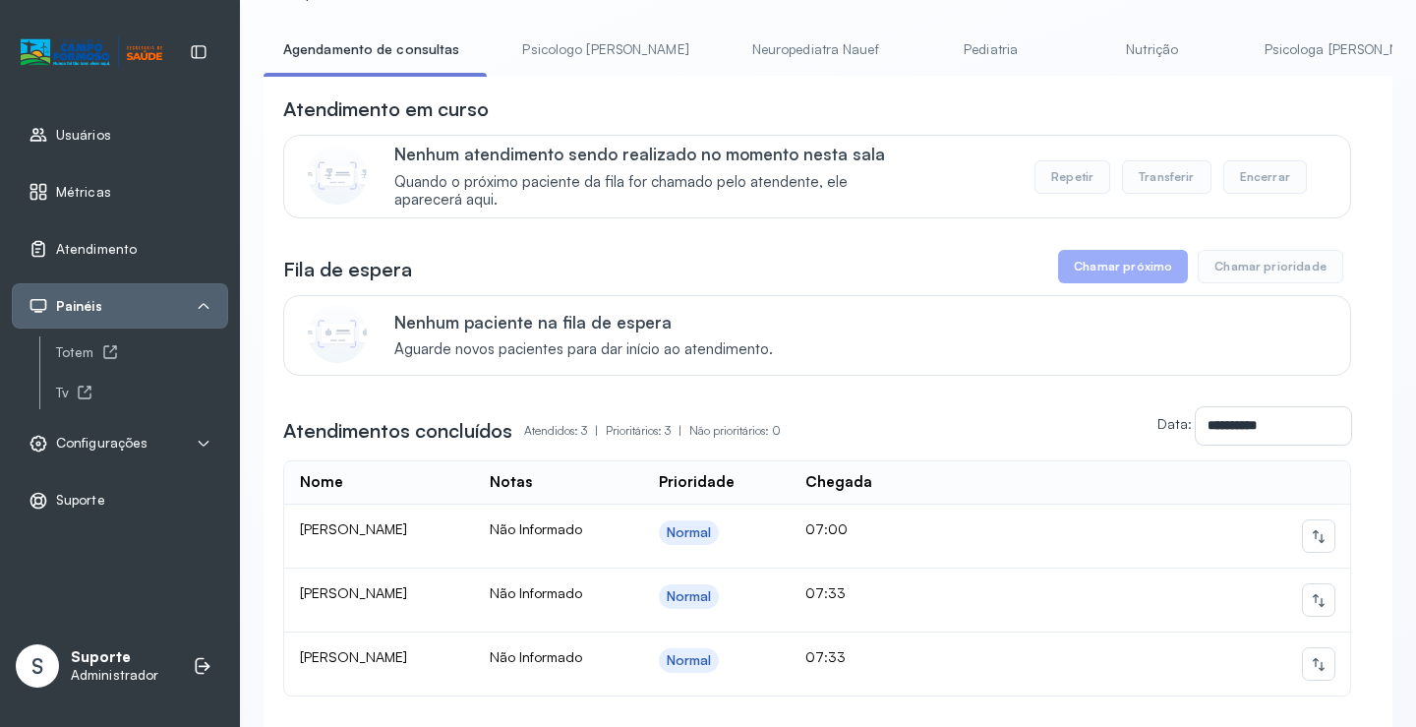
click at [542, 60] on link "Psicologo Pedro" at bounding box center [604, 49] width 205 height 32
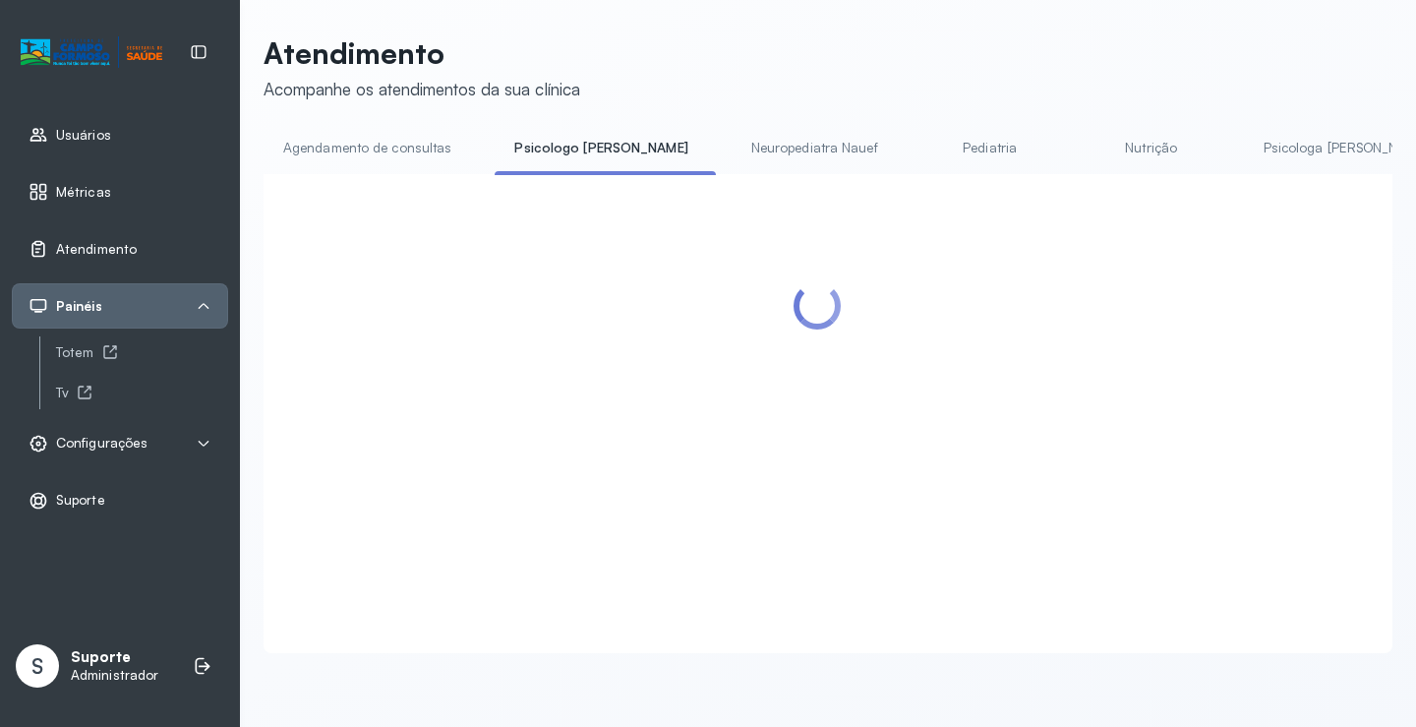
scroll to position [1, 0]
drag, startPoint x: 412, startPoint y: 69, endPoint x: 403, endPoint y: 83, distance: 16.4
click at [410, 70] on p "Atendimento" at bounding box center [422, 52] width 317 height 35
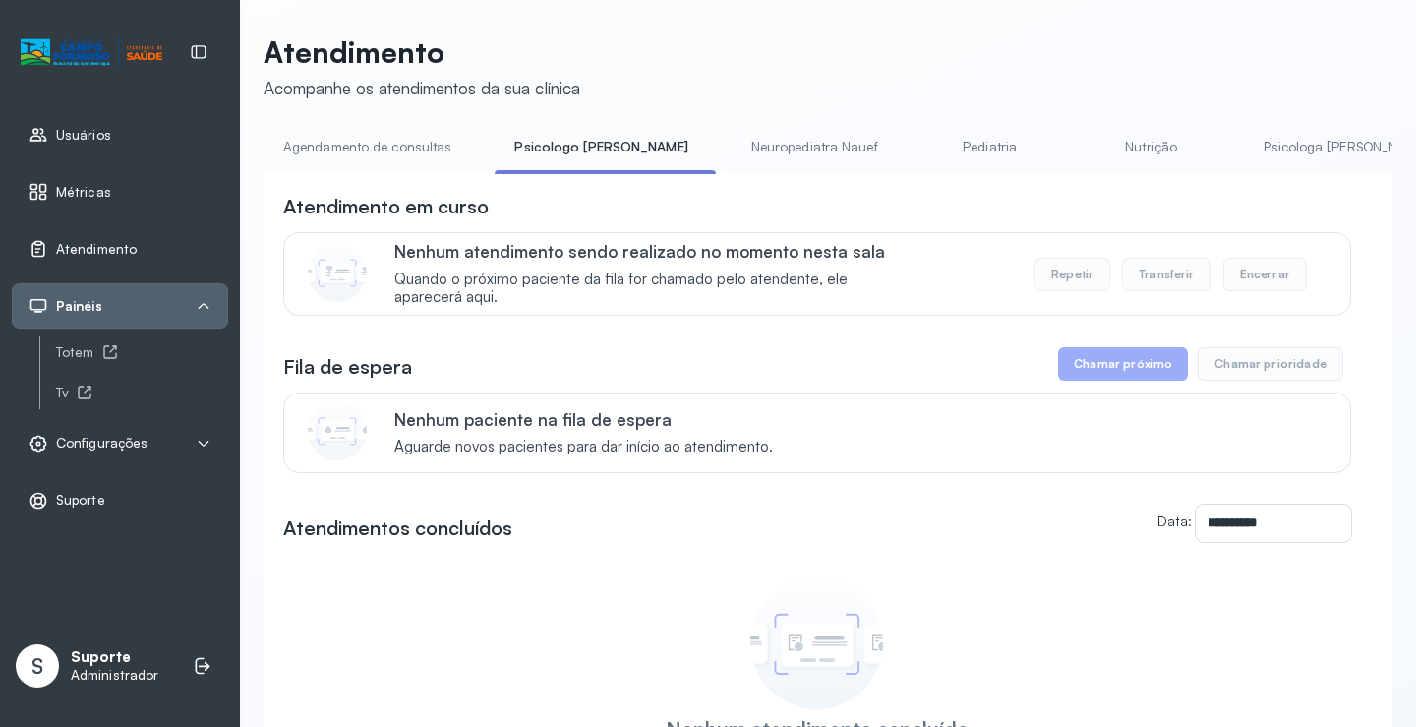
click at [385, 132] on link "Agendamento de consultas" at bounding box center [367, 147] width 207 height 32
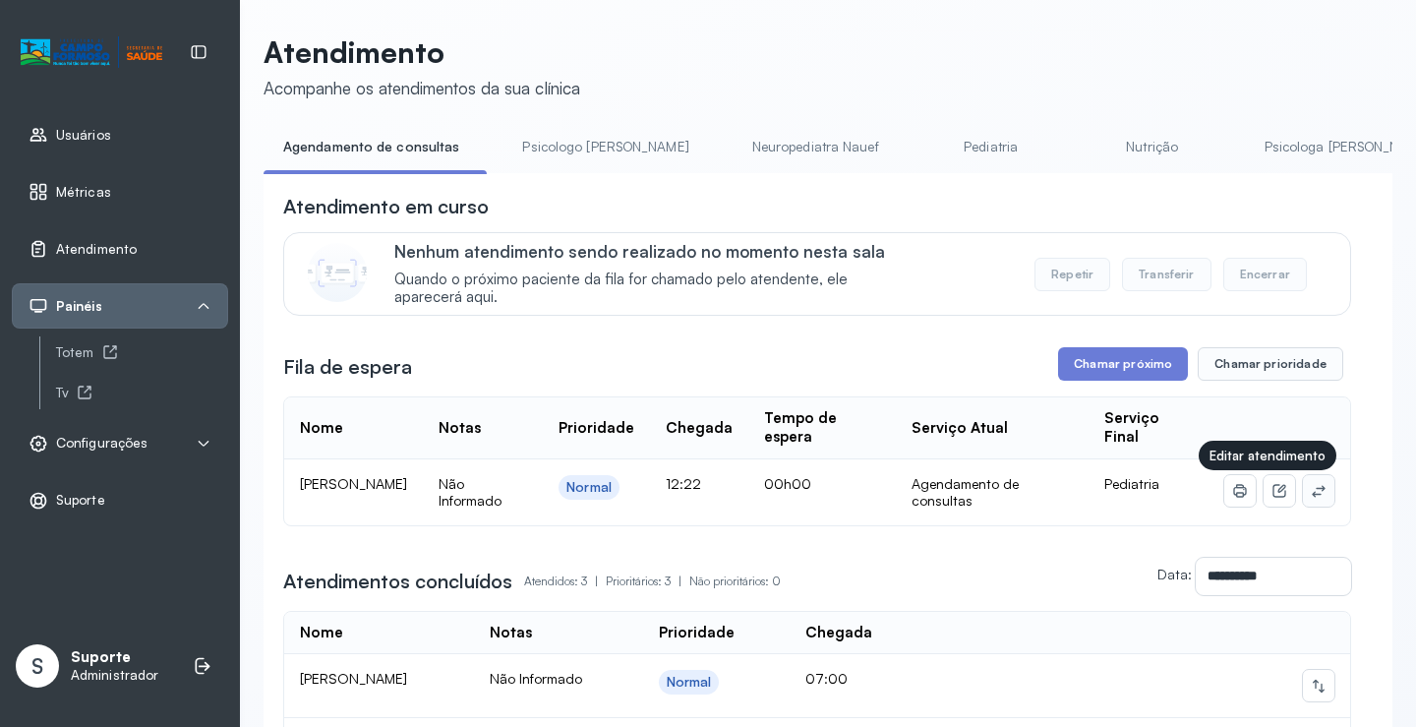
click at [1311, 497] on icon at bounding box center [1319, 491] width 16 height 16
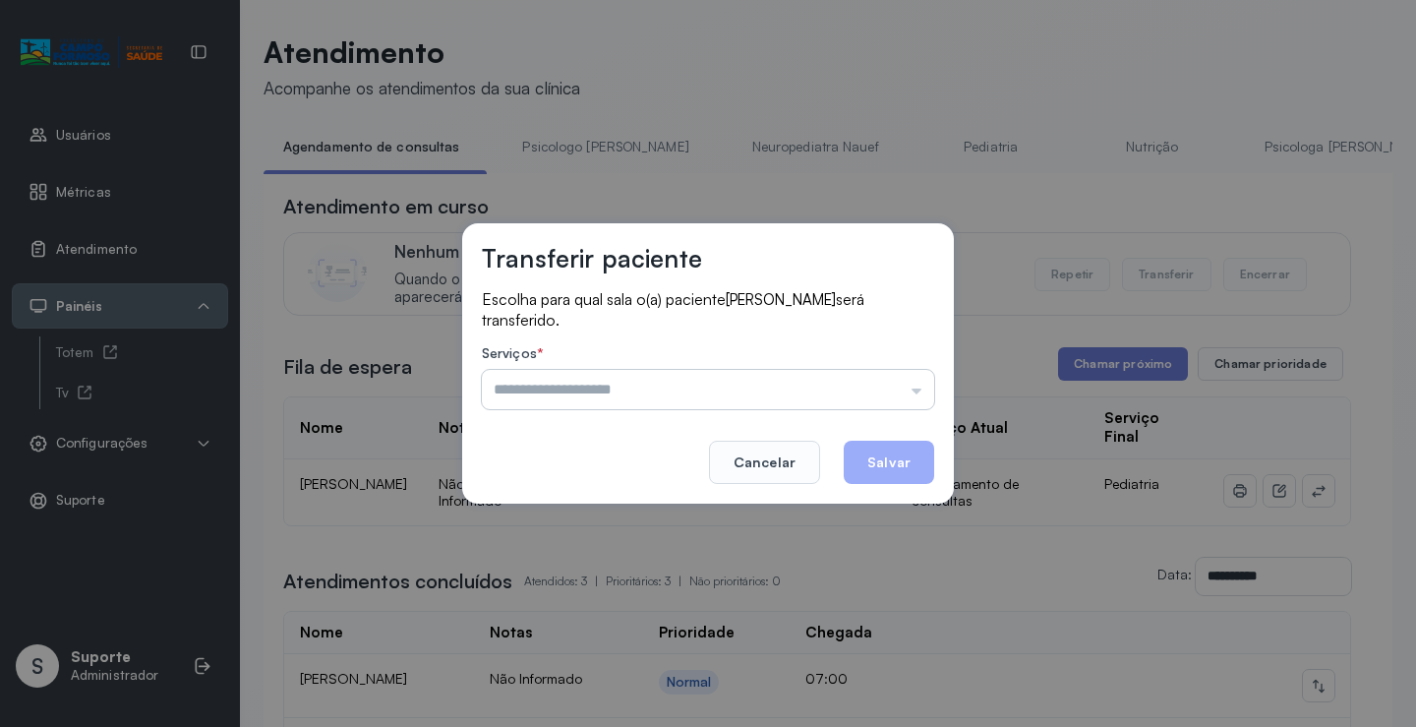
click at [857, 390] on input "text" at bounding box center [708, 389] width 452 height 39
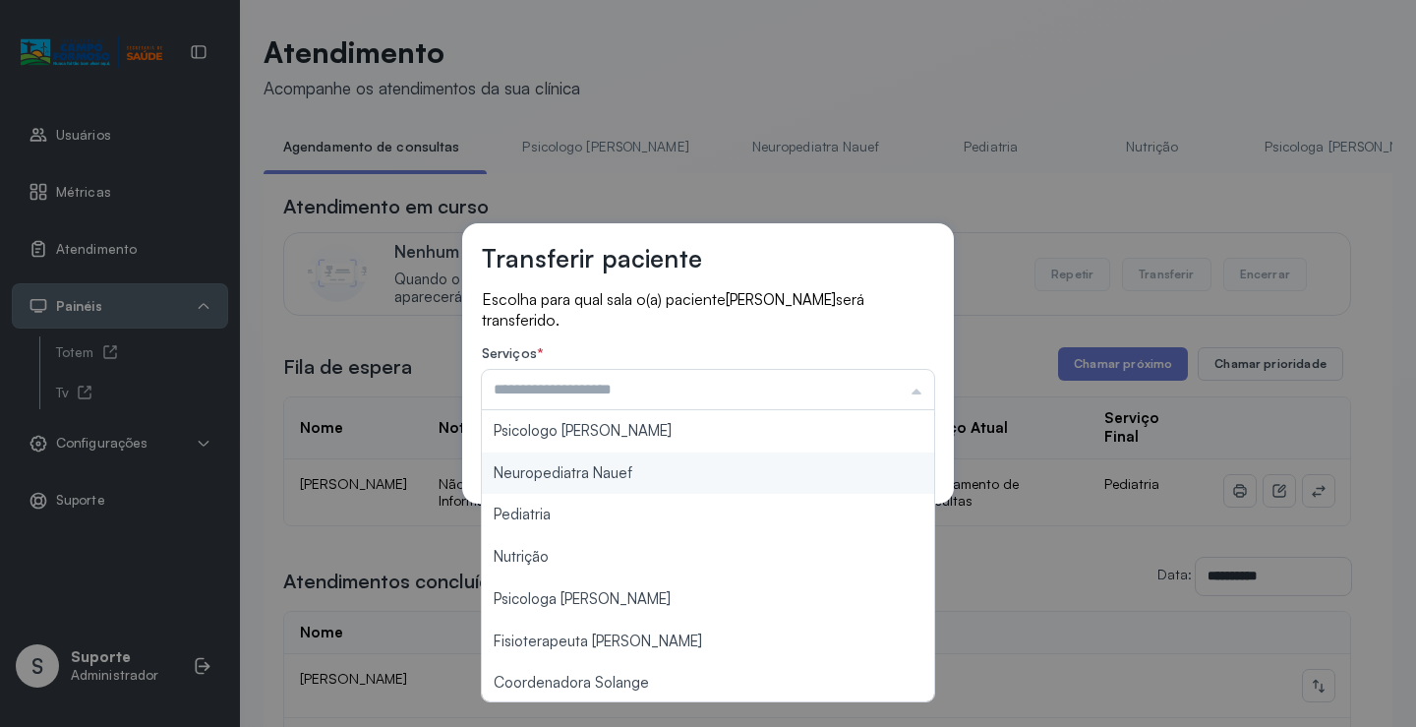
scroll to position [298, 0]
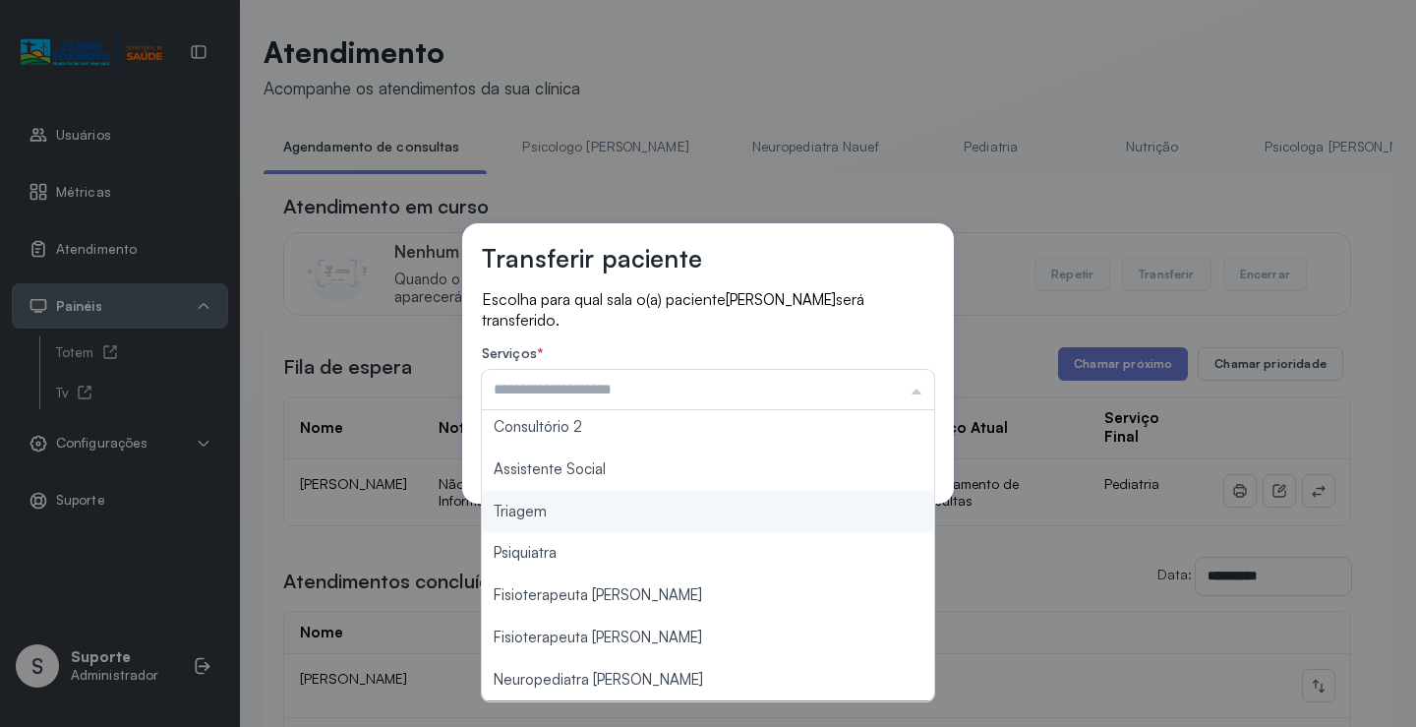
type input "*******"
drag, startPoint x: 613, startPoint y: 525, endPoint x: 783, endPoint y: 487, distance: 174.4
click at [620, 519] on div "Transferir paciente Escolha para qual sala o(a) paciente HELENA CARVALHO DOS SA…" at bounding box center [708, 363] width 1416 height 727
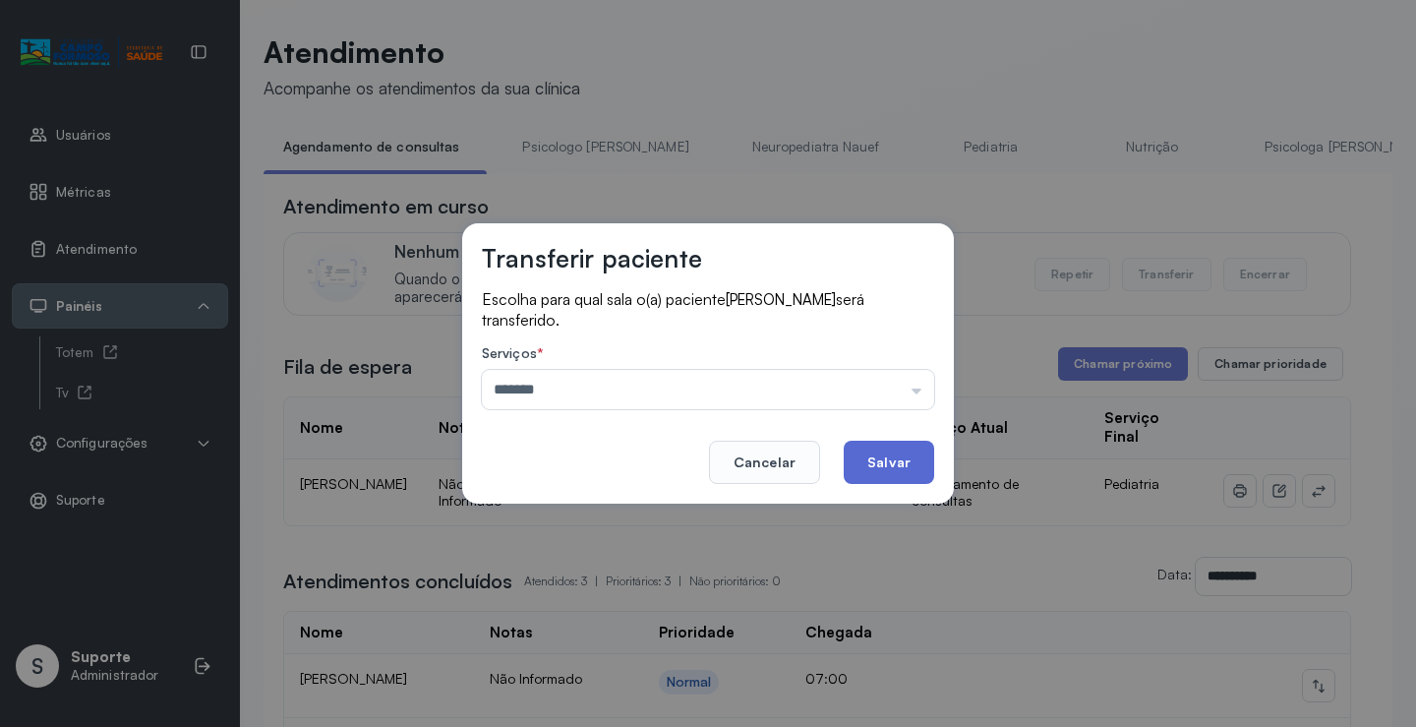
click at [856, 463] on button "Salvar" at bounding box center [889, 461] width 90 height 43
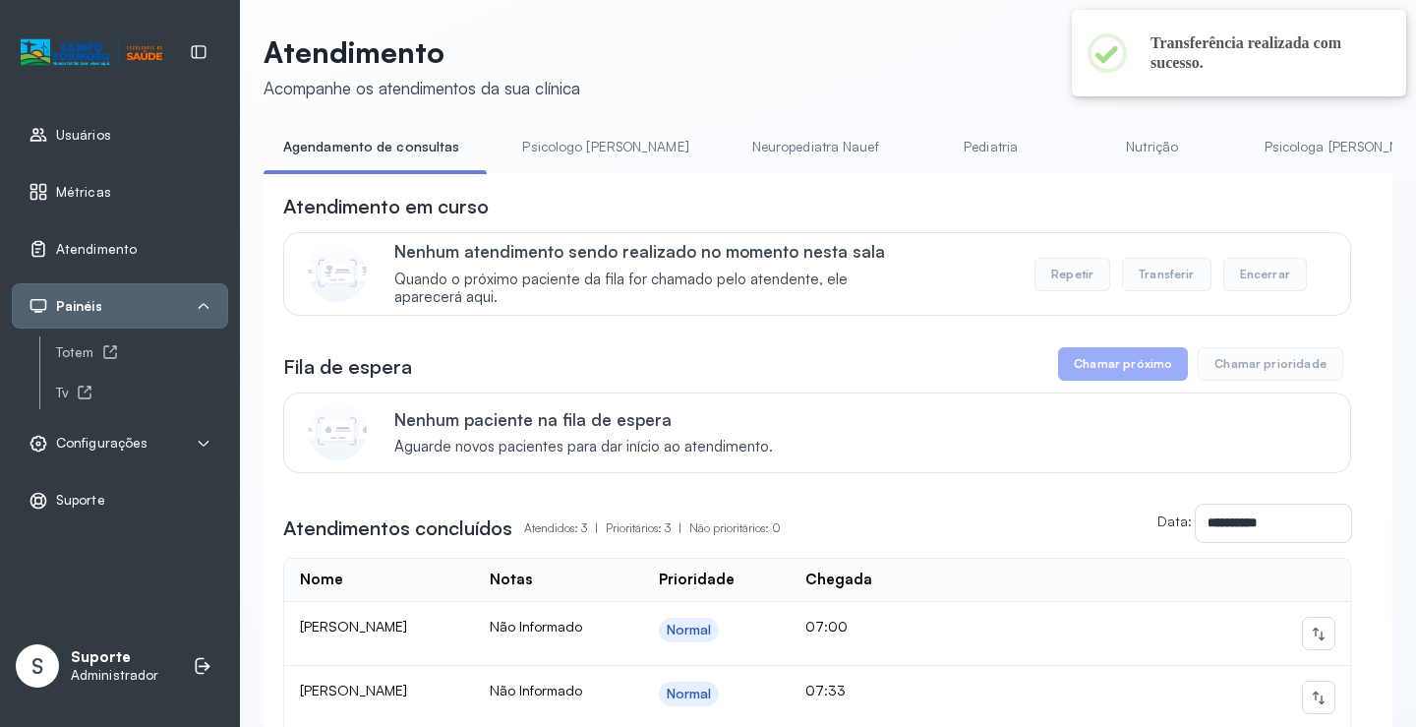
click at [574, 160] on link "Psicologo Pedro" at bounding box center [604, 147] width 205 height 32
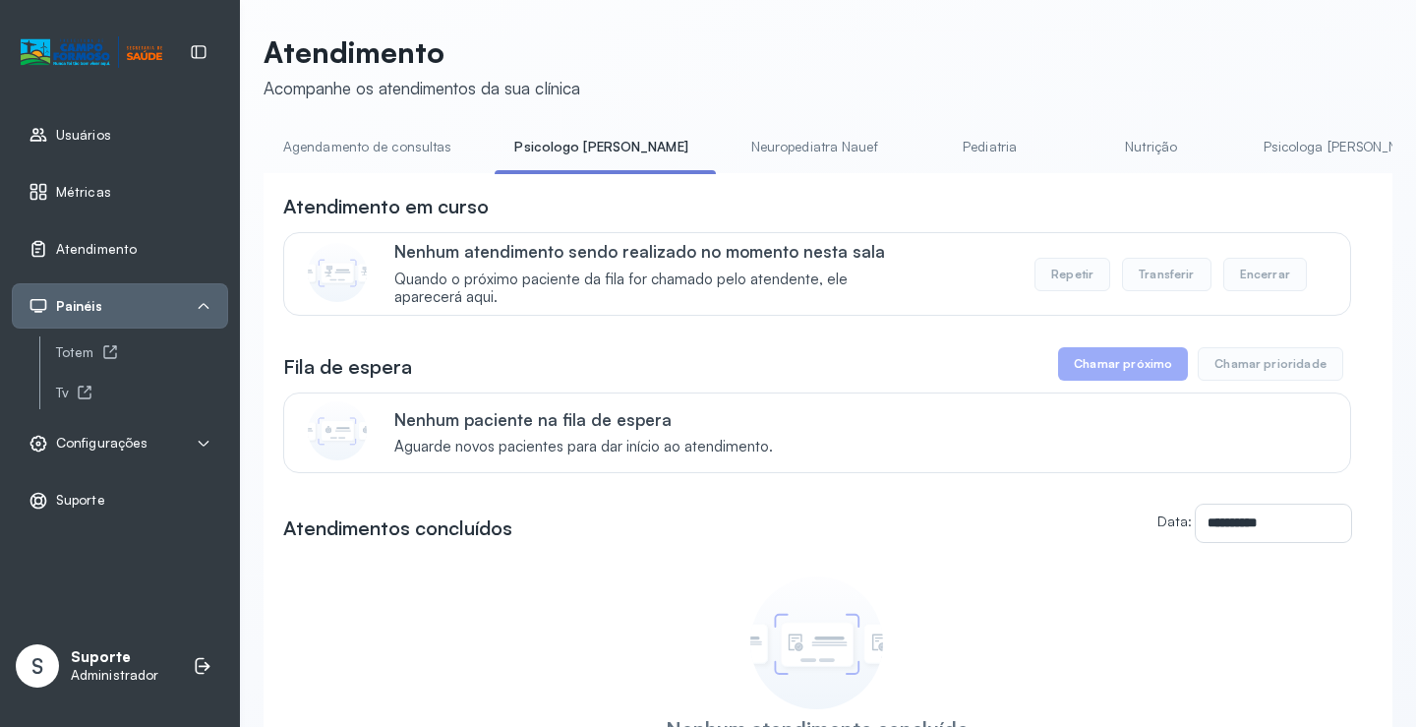
click at [344, 149] on link "Agendamento de consultas" at bounding box center [367, 147] width 207 height 32
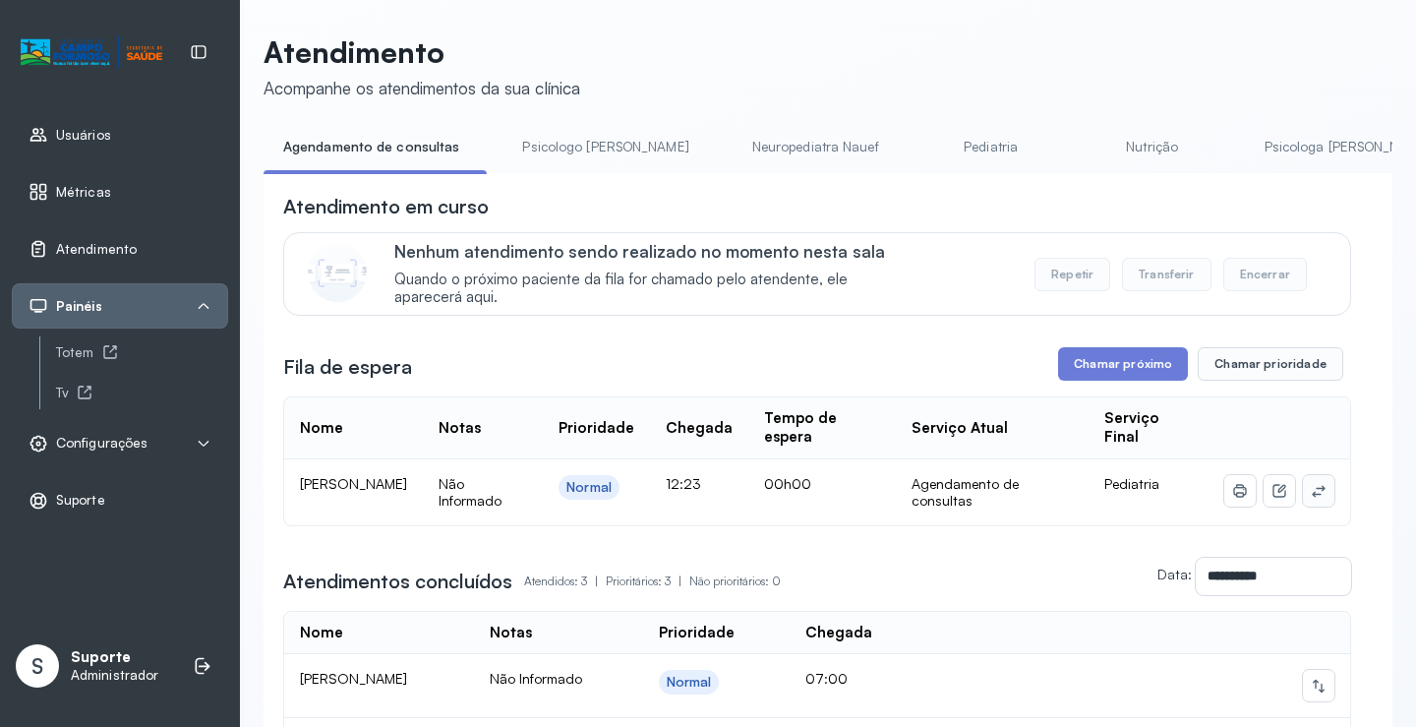
click at [1312, 496] on button at bounding box center [1318, 490] width 31 height 31
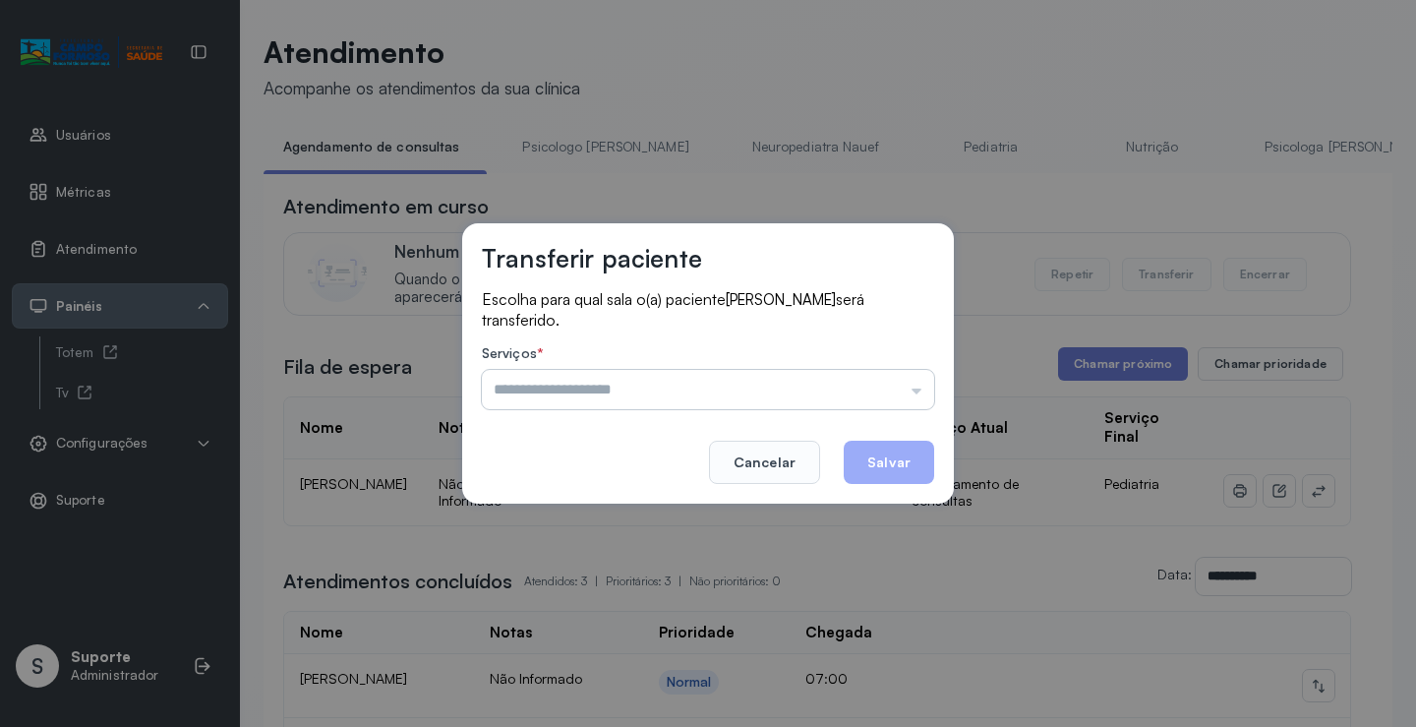
click at [813, 377] on input "text" at bounding box center [708, 389] width 452 height 39
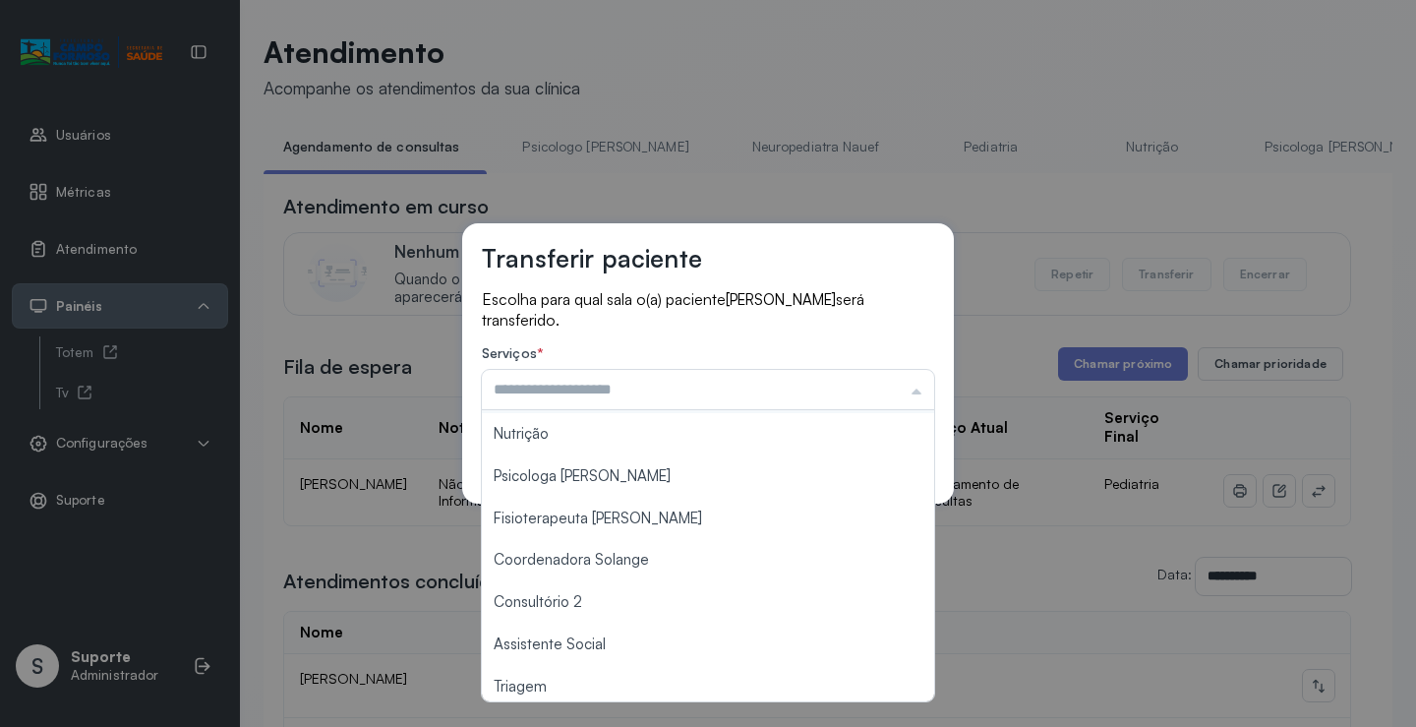
scroll to position [295, 0]
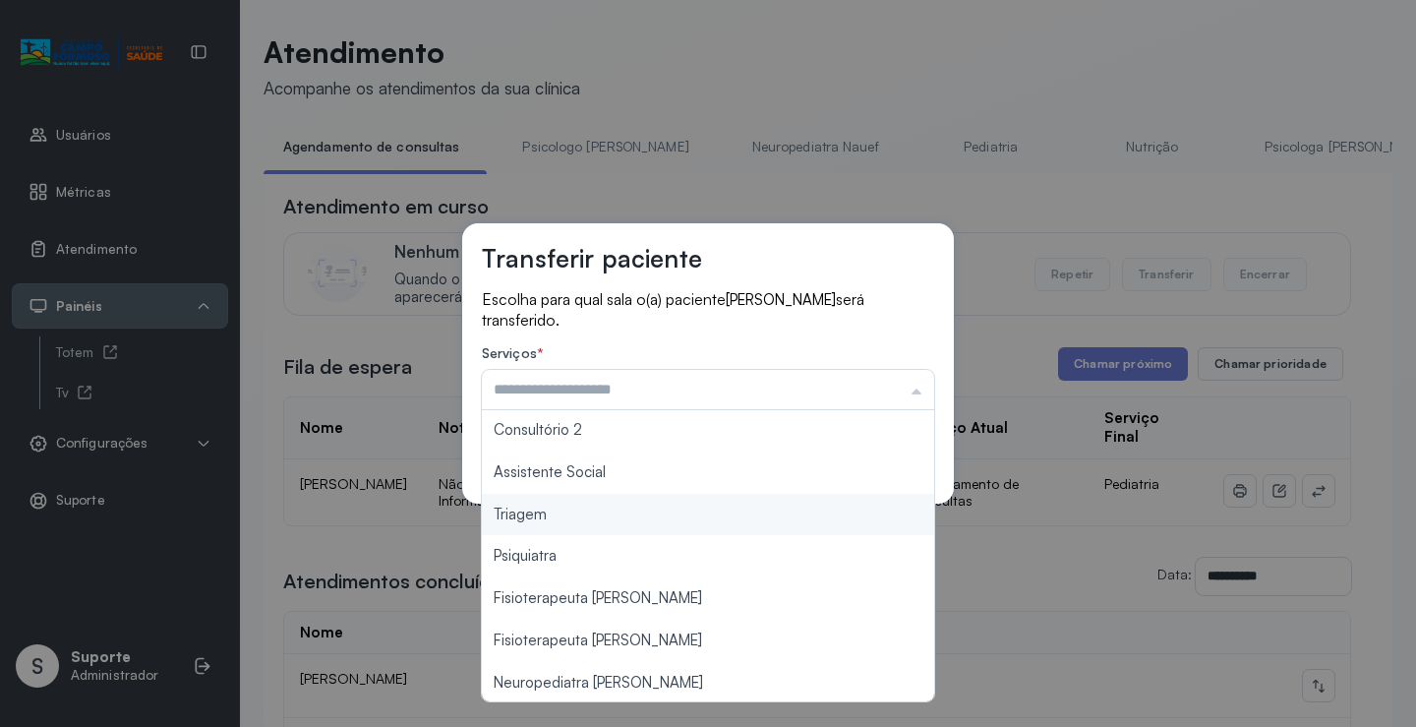
type input "*******"
drag, startPoint x: 668, startPoint y: 530, endPoint x: 921, endPoint y: 495, distance: 256.1
click at [668, 529] on div "Transferir paciente Escolha para qual sala o(a) paciente ELOA CARVALHO DOS SANT…" at bounding box center [708, 363] width 1416 height 727
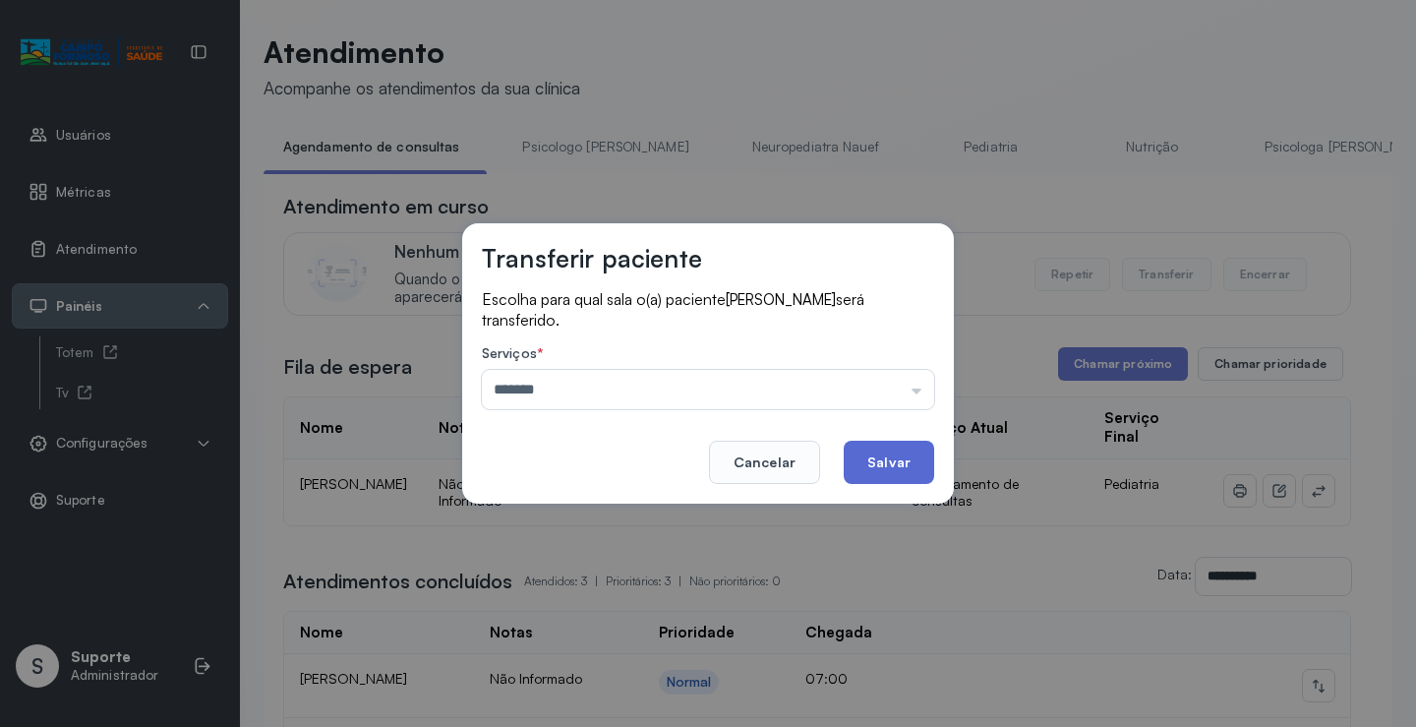
click at [899, 465] on button "Salvar" at bounding box center [889, 461] width 90 height 43
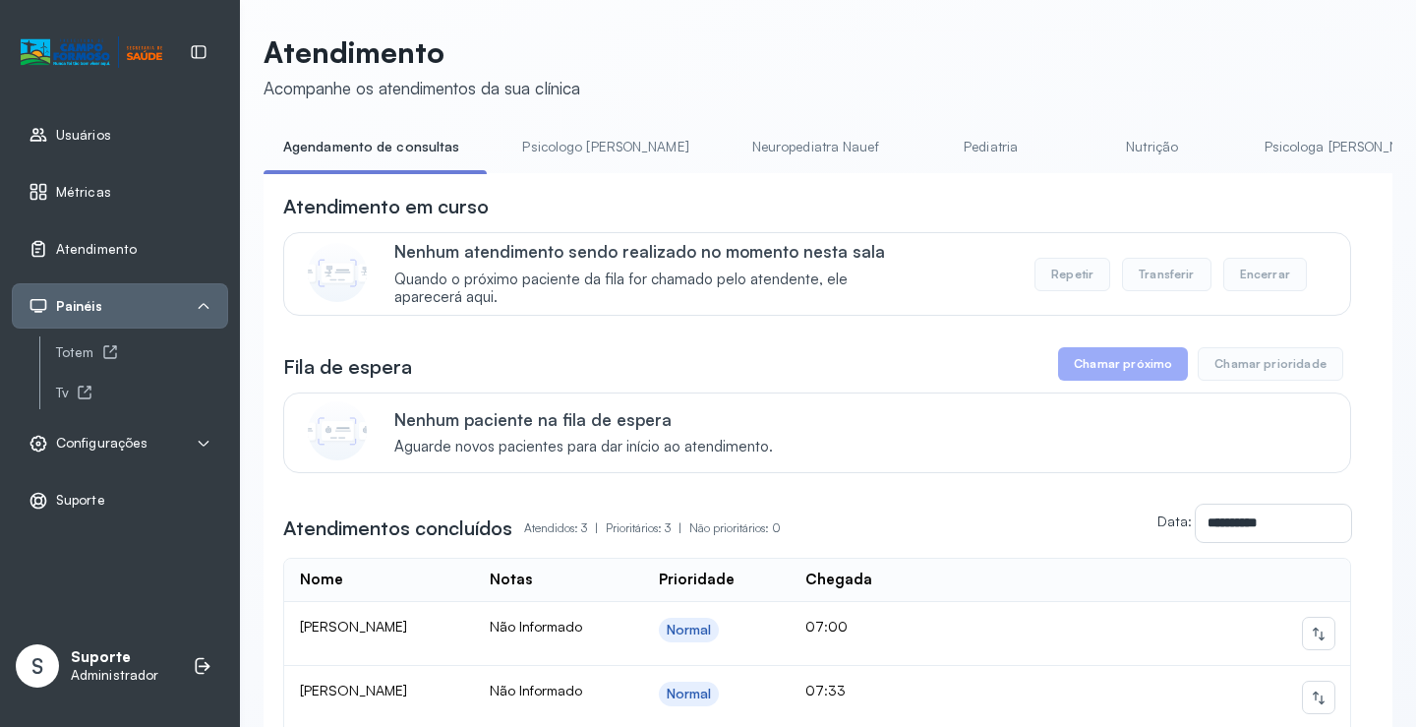
click at [546, 147] on link "Psicologo Pedro" at bounding box center [604, 147] width 205 height 32
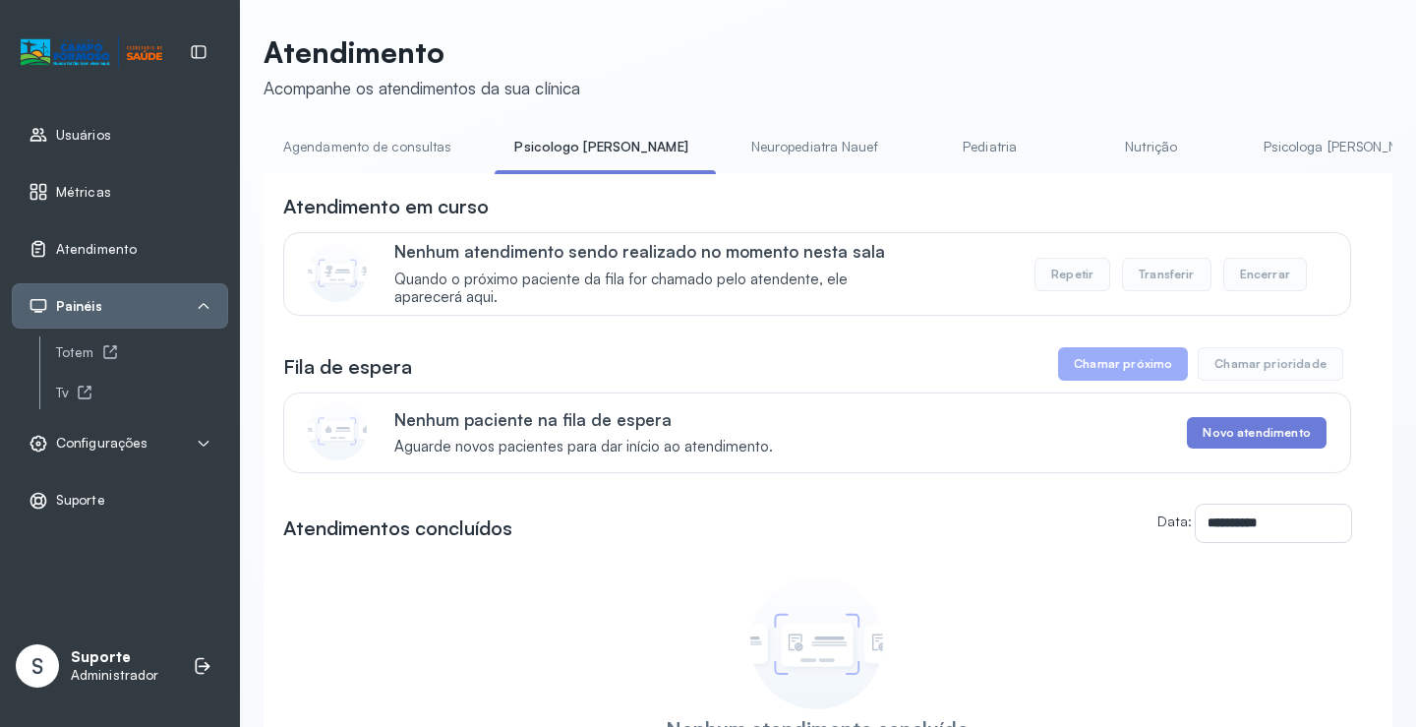
click at [403, 157] on link "Agendamento de consultas" at bounding box center [367, 147] width 207 height 32
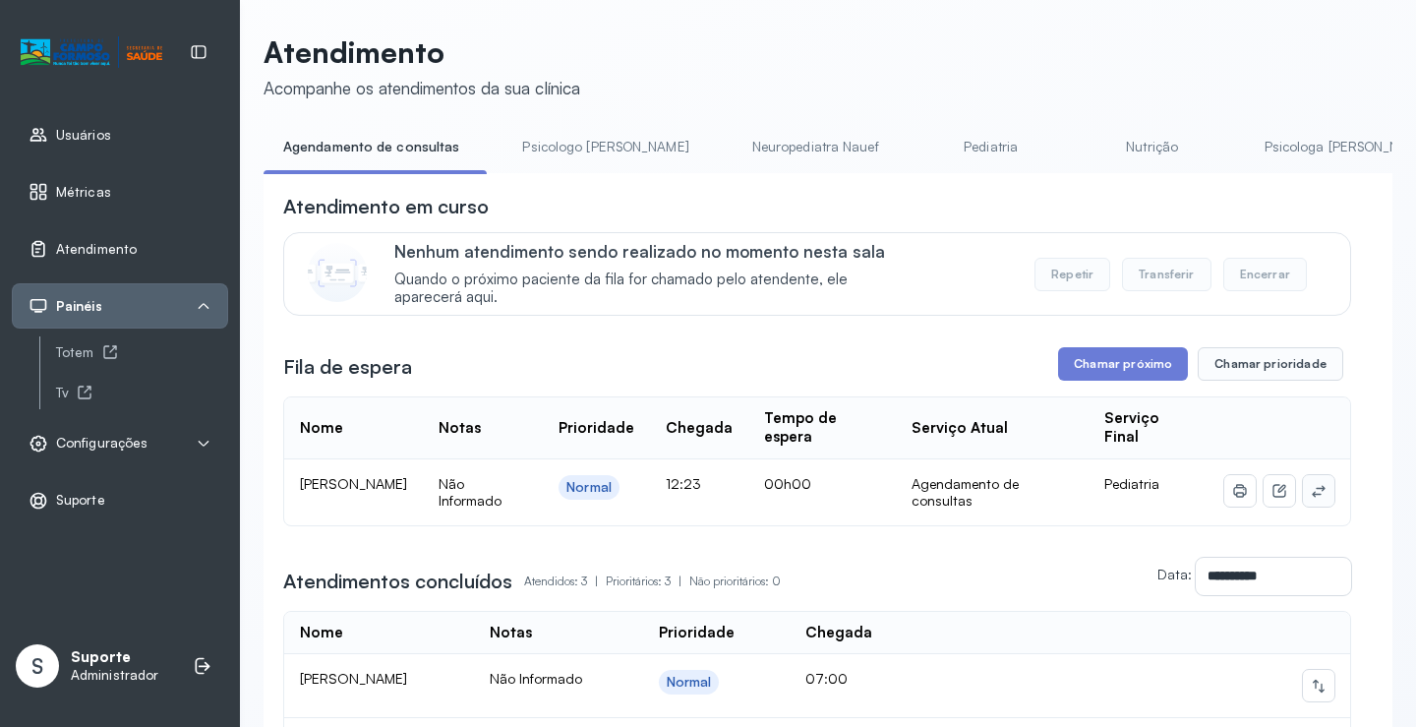
click at [1315, 499] on button at bounding box center [1318, 490] width 31 height 31
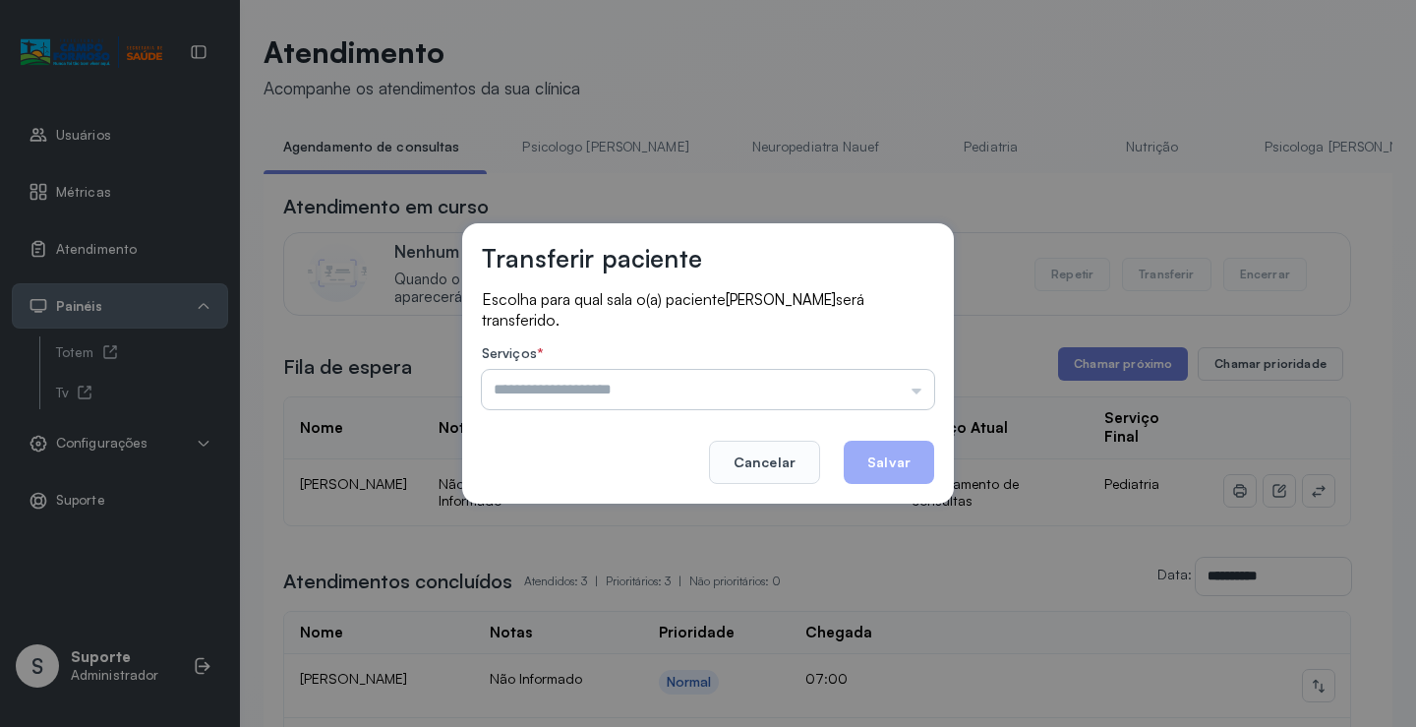
click at [884, 381] on input "text" at bounding box center [708, 389] width 452 height 39
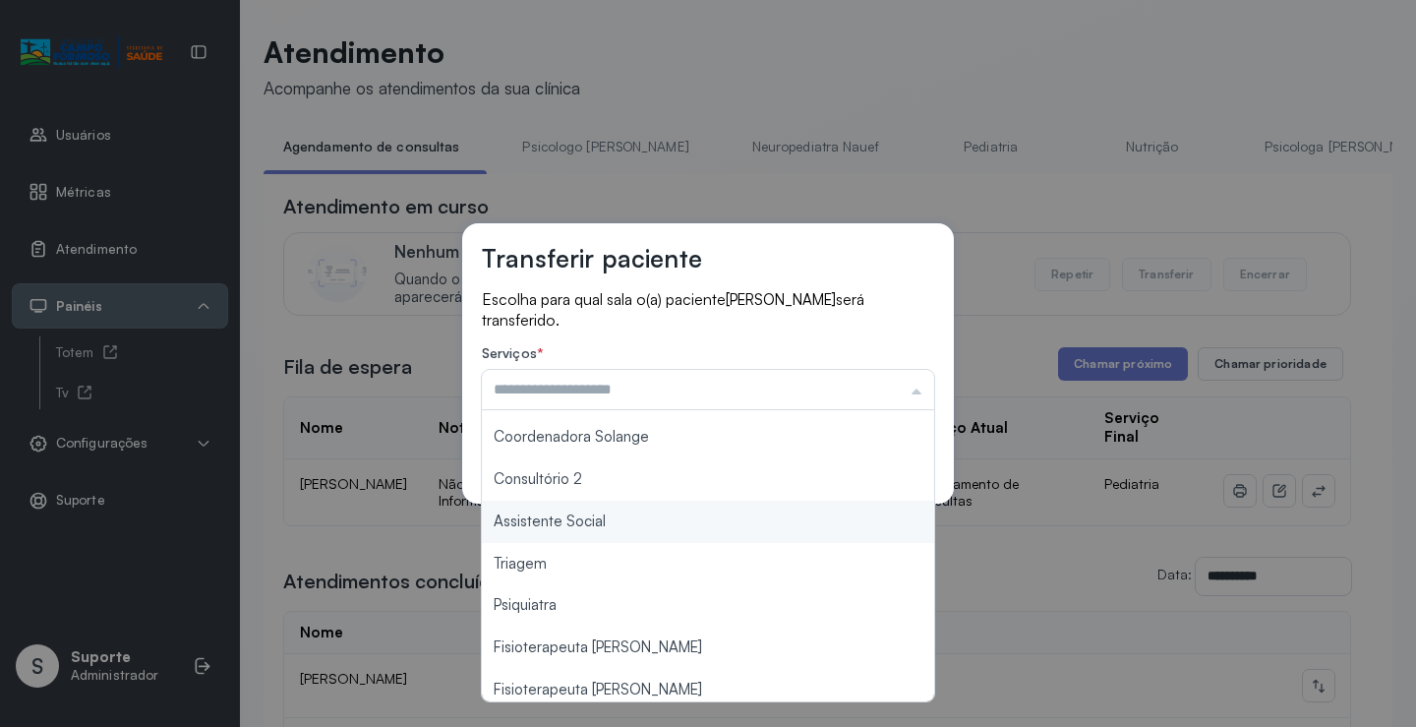
scroll to position [298, 0]
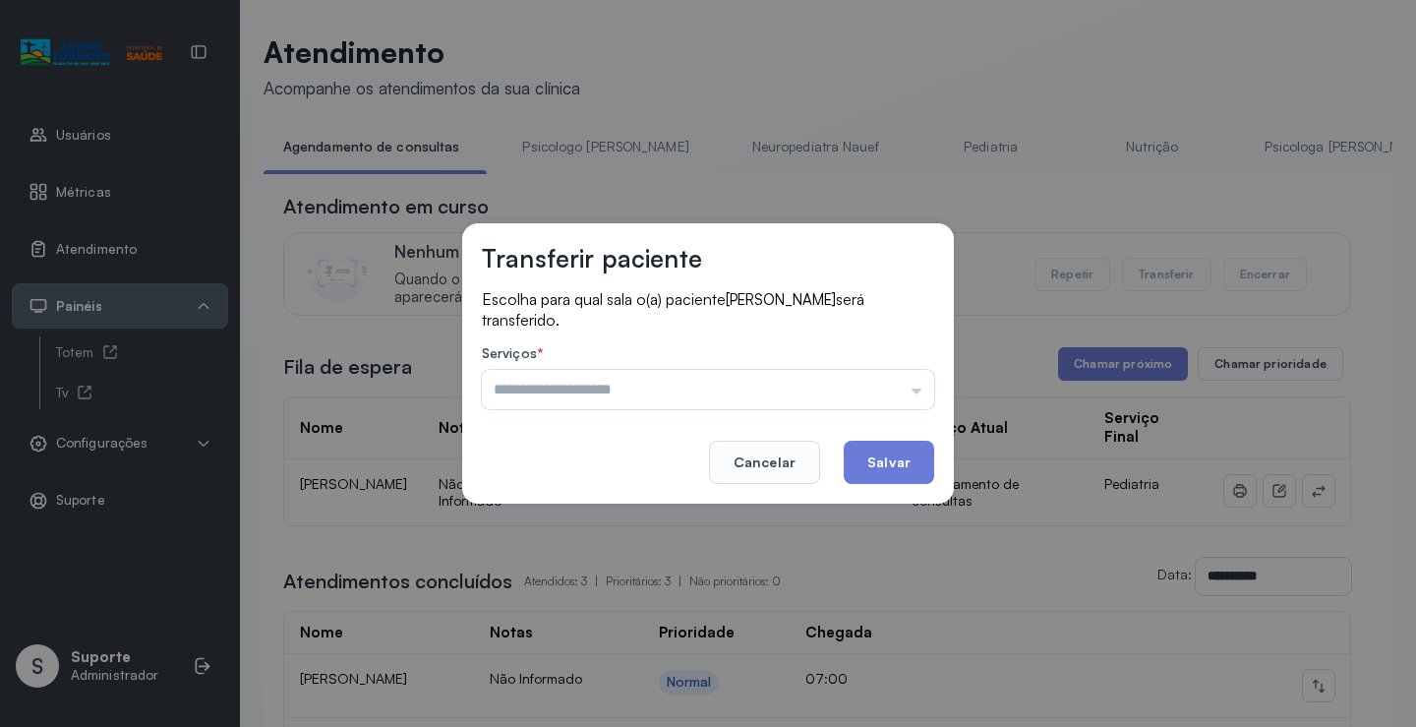
type input "*******"
click at [626, 517] on div "Transferir paciente Escolha para qual sala o(a) paciente HELENA CARVALHO DOS SA…" at bounding box center [708, 363] width 1416 height 727
click at [922, 451] on button "Salvar" at bounding box center [889, 461] width 90 height 43
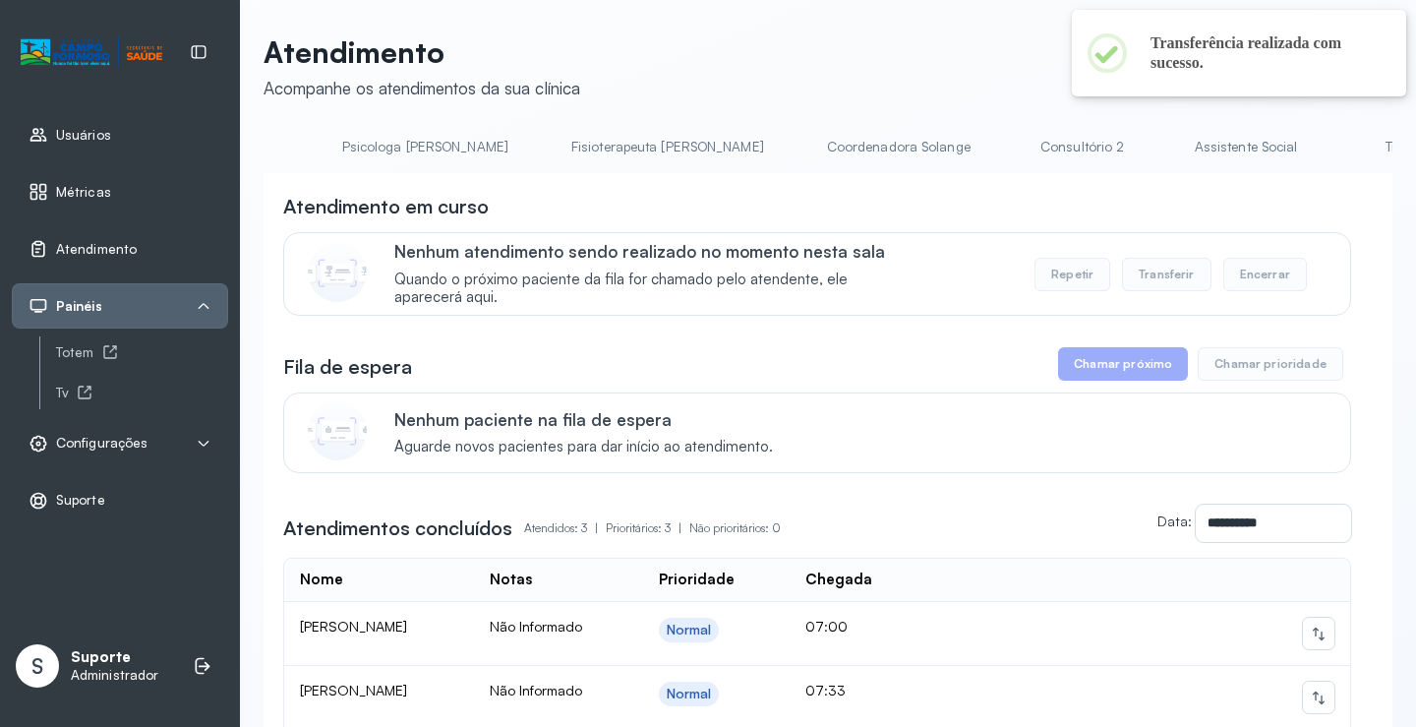
scroll to position [0, 926]
click at [1336, 139] on link "Triagem" at bounding box center [1405, 147] width 138 height 32
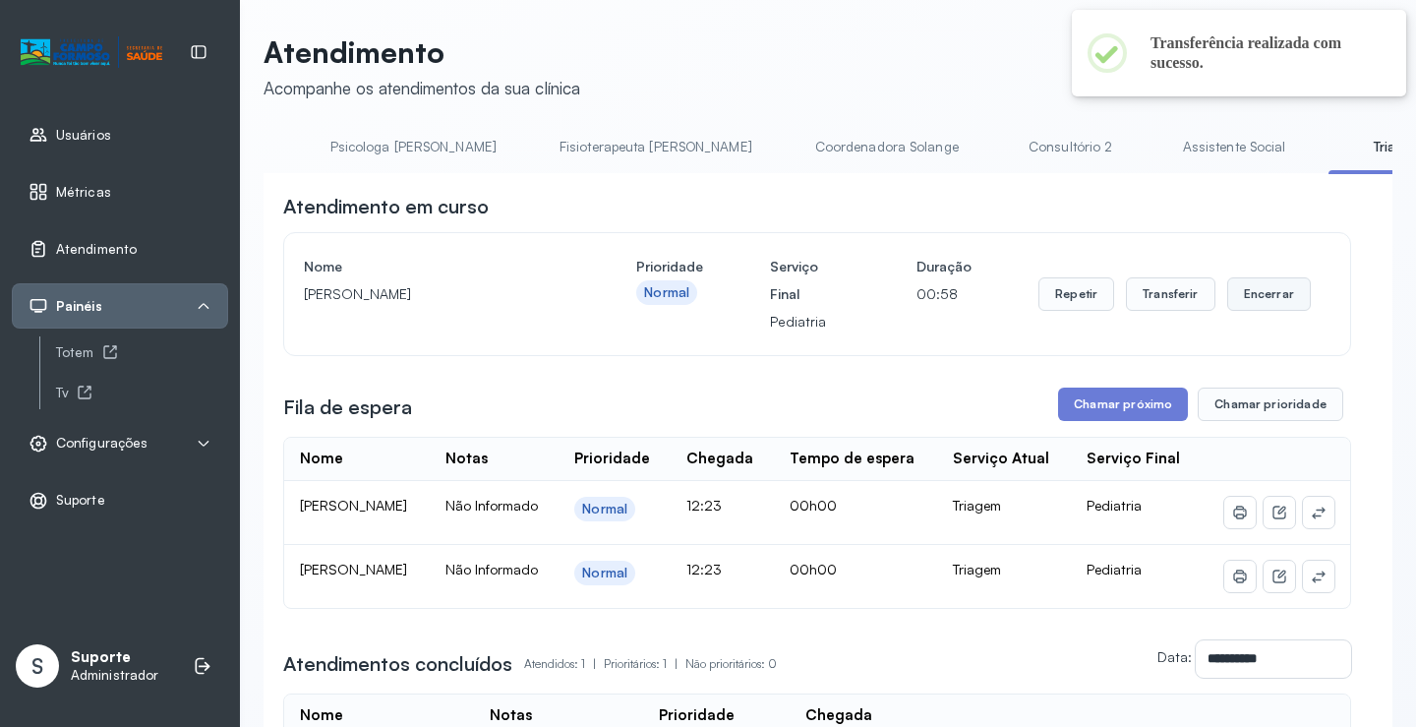
click at [1248, 294] on button "Encerrar" at bounding box center [1269, 293] width 84 height 33
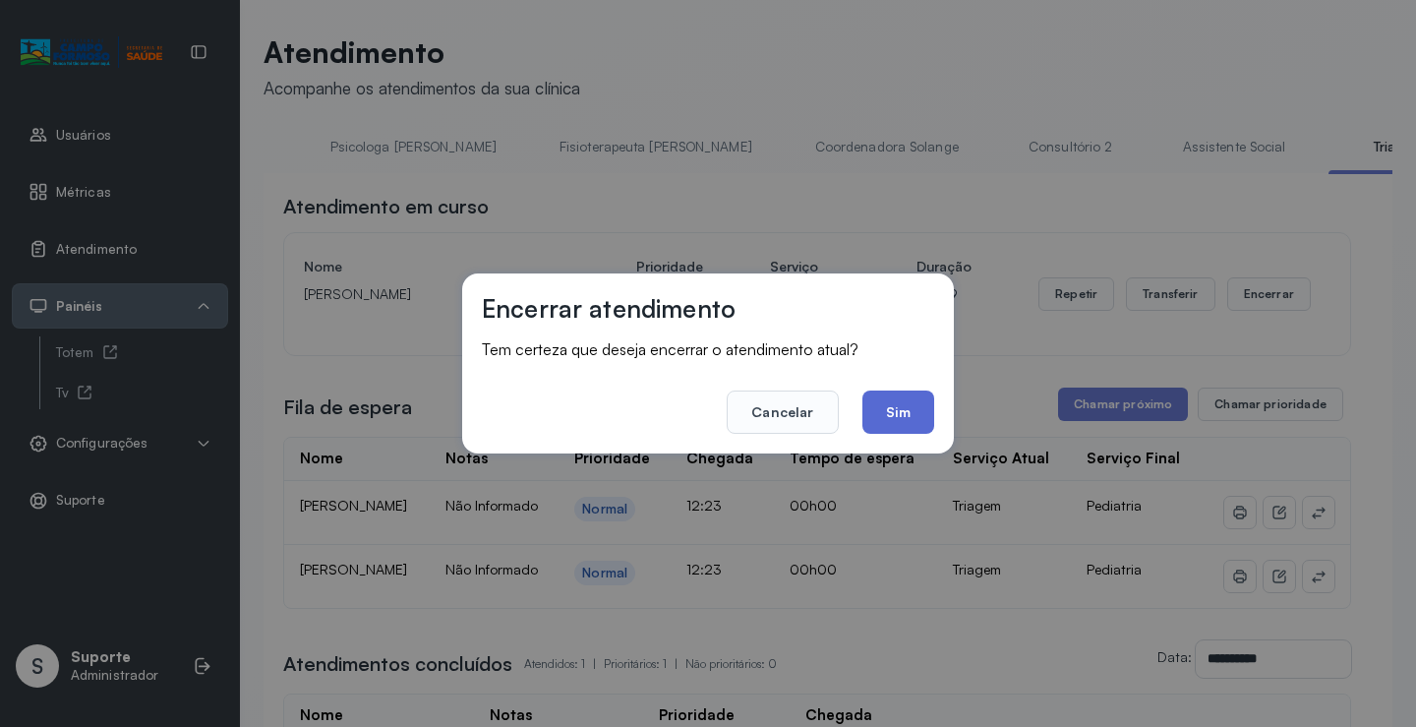
click at [884, 410] on button "Sim" at bounding box center [898, 411] width 72 height 43
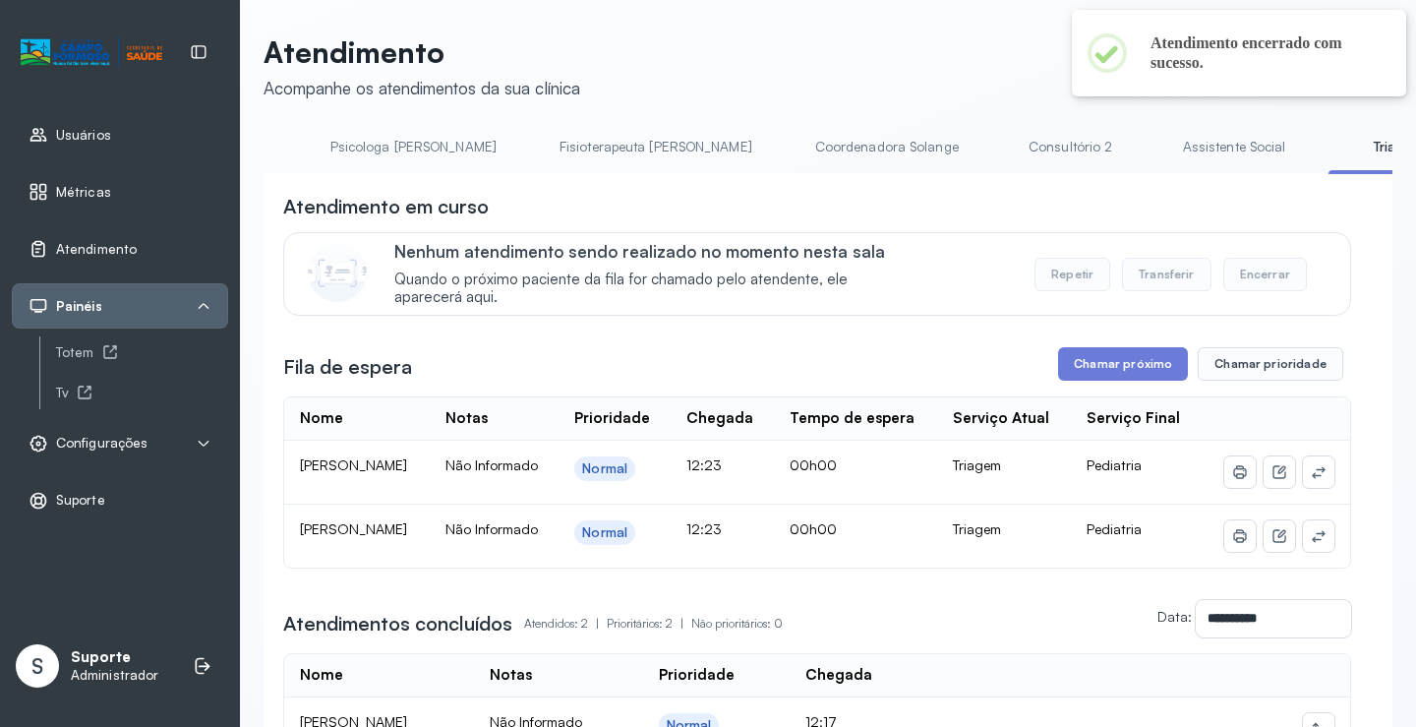
scroll to position [0, 0]
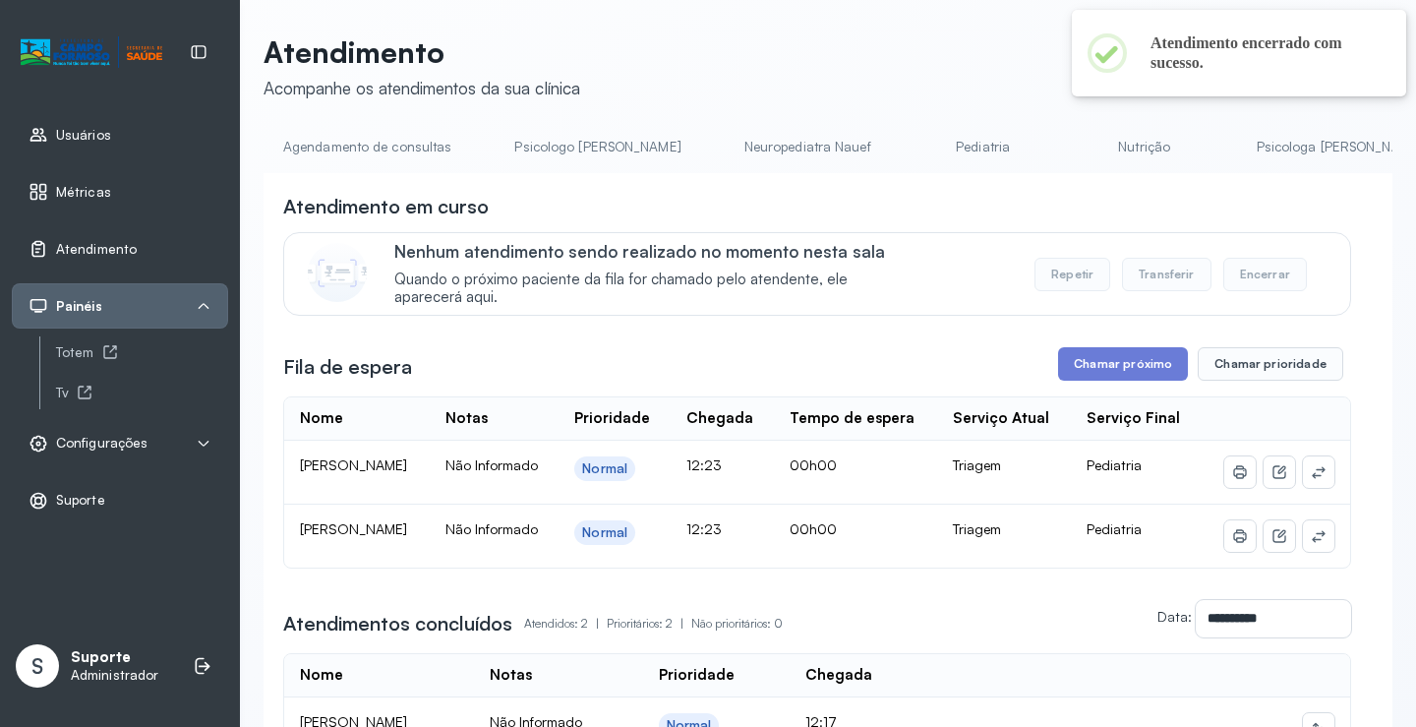
click at [914, 146] on link "Pediatria" at bounding box center [983, 147] width 138 height 32
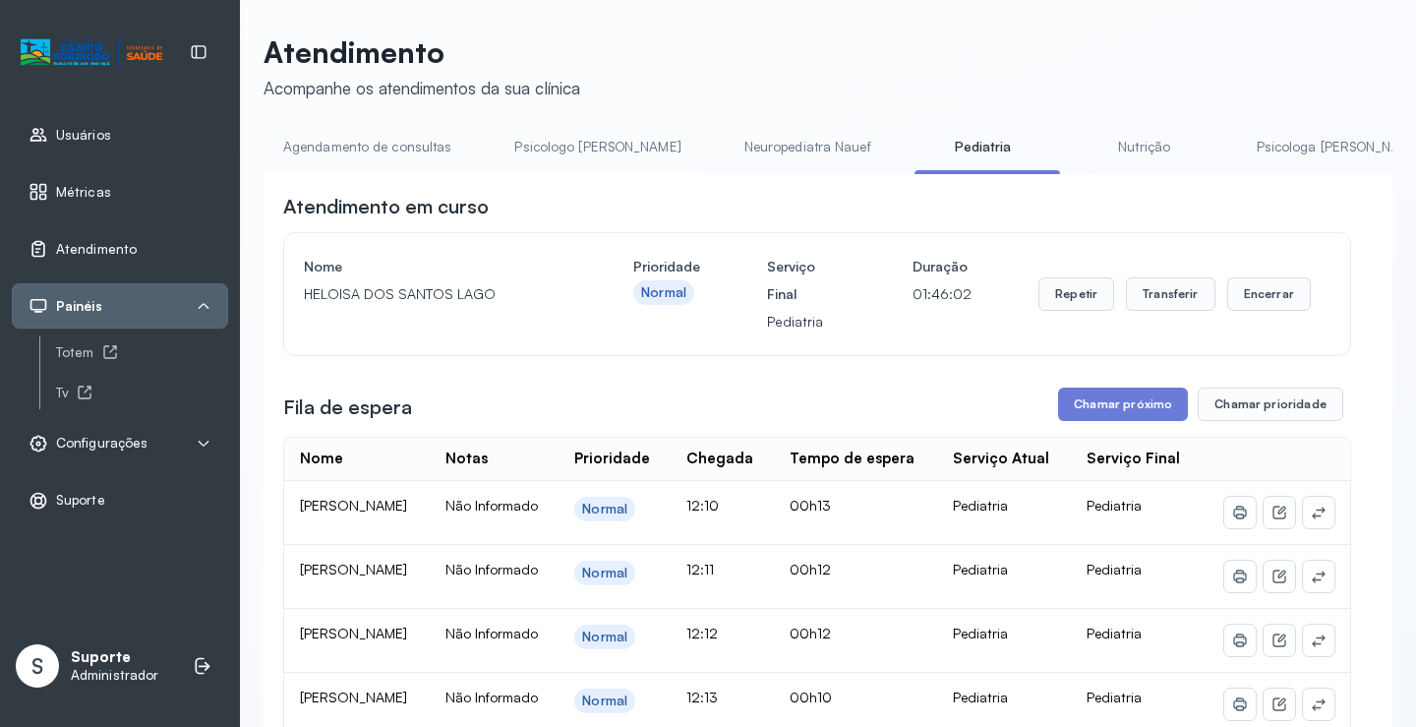
click at [370, 149] on link "Agendamento de consultas" at bounding box center [367, 147] width 207 height 32
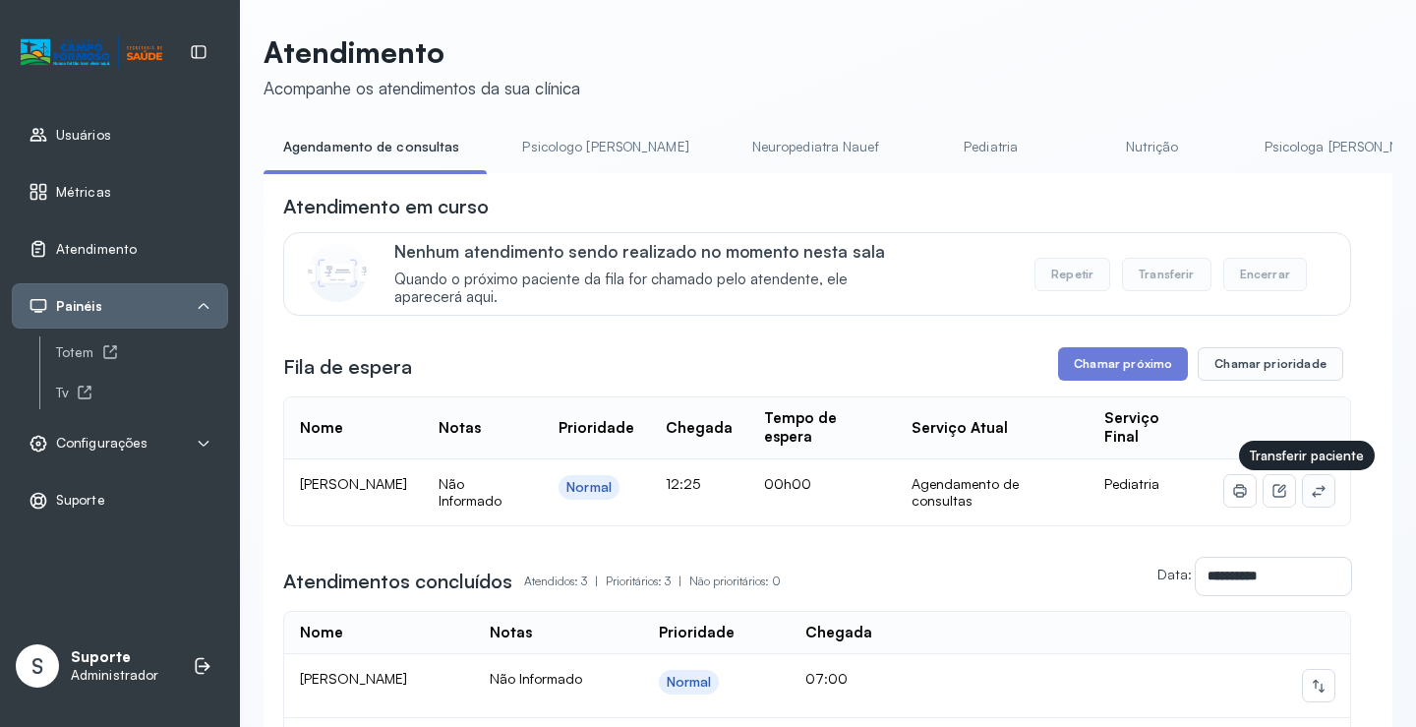
click at [1311, 491] on icon at bounding box center [1319, 491] width 16 height 16
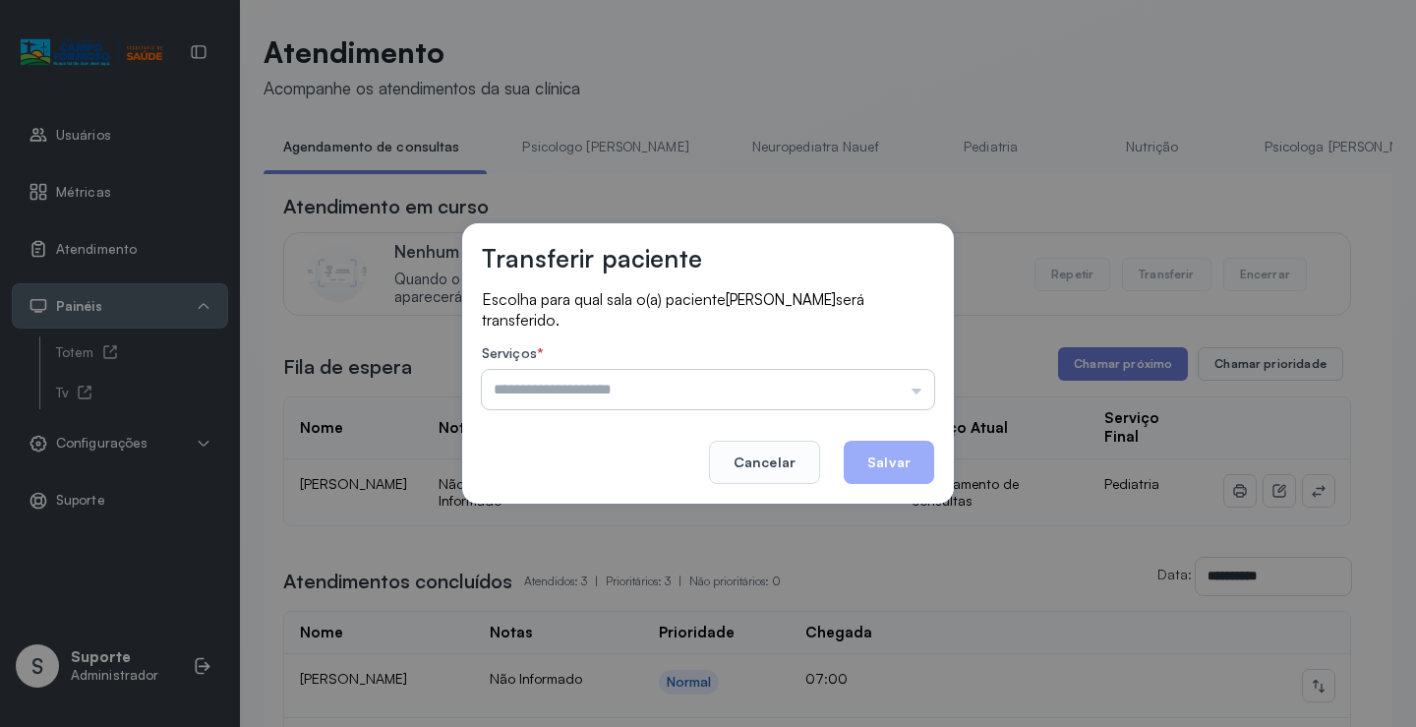
click at [856, 377] on input "text" at bounding box center [708, 389] width 452 height 39
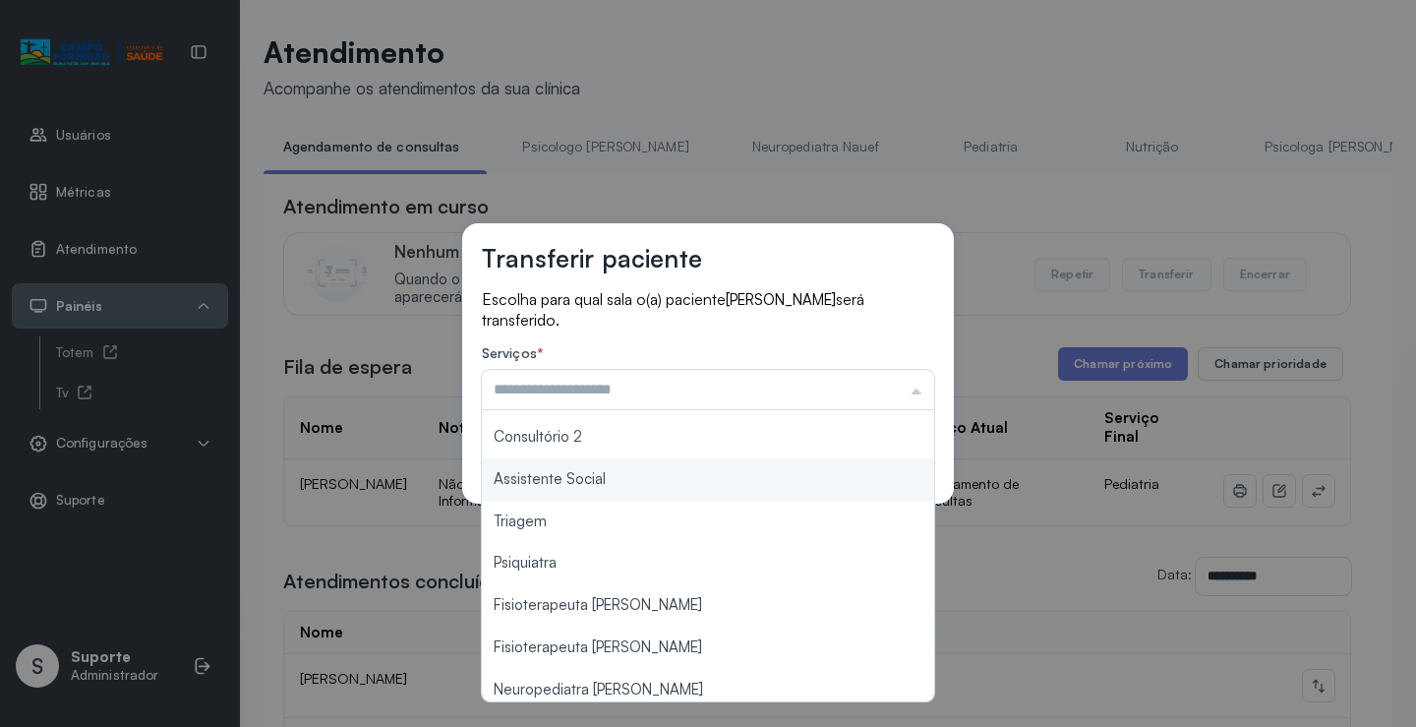
scroll to position [298, 0]
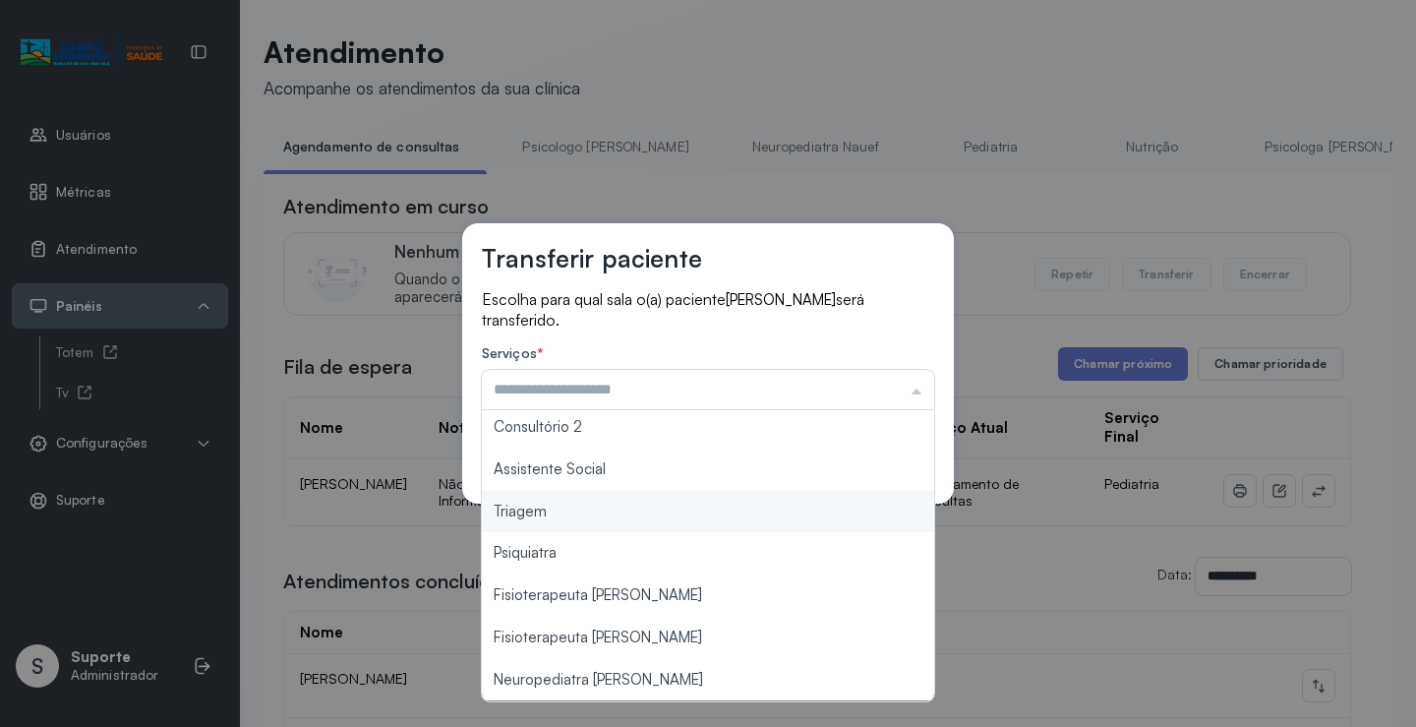
type input "*******"
click at [591, 514] on div "Transferir paciente Escolha para qual sala o(a) paciente LUCCA BENICIO VIEIRA D…" at bounding box center [708, 363] width 1416 height 727
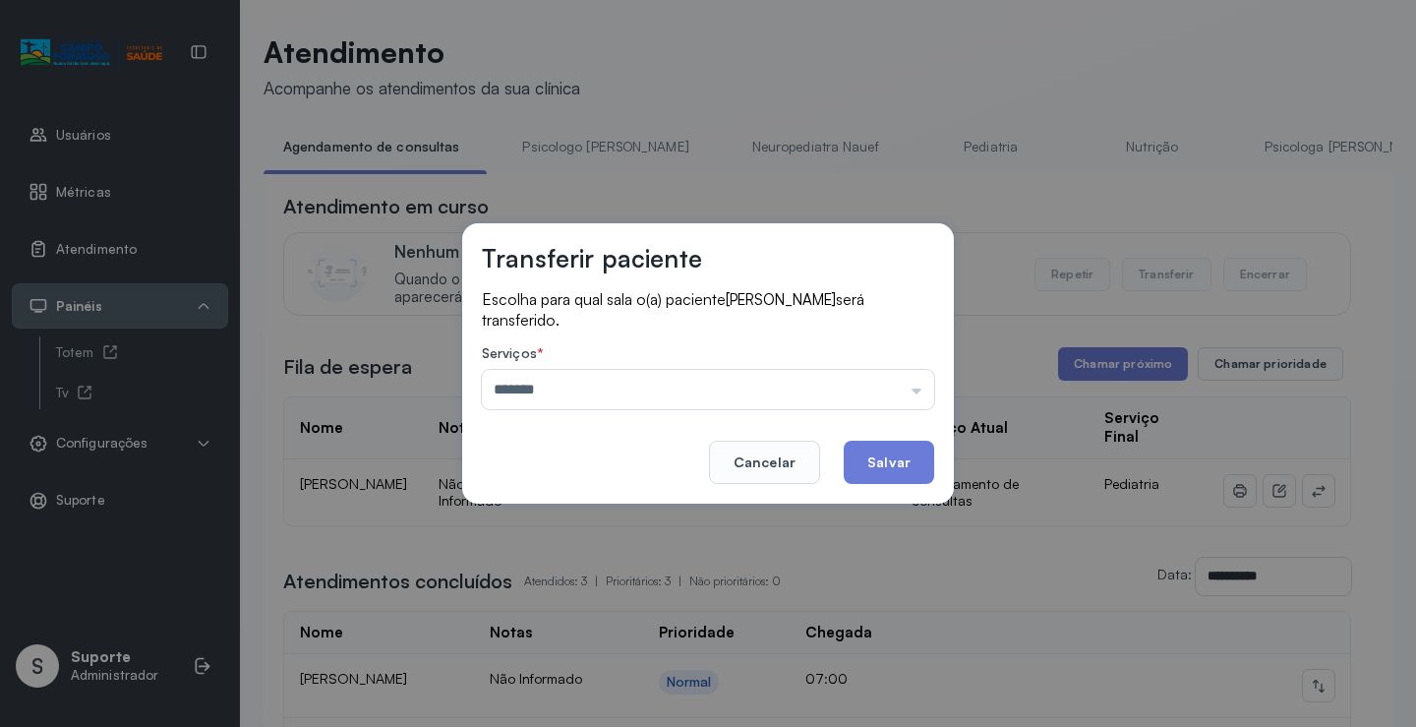
click at [876, 458] on button "Salvar" at bounding box center [889, 461] width 90 height 43
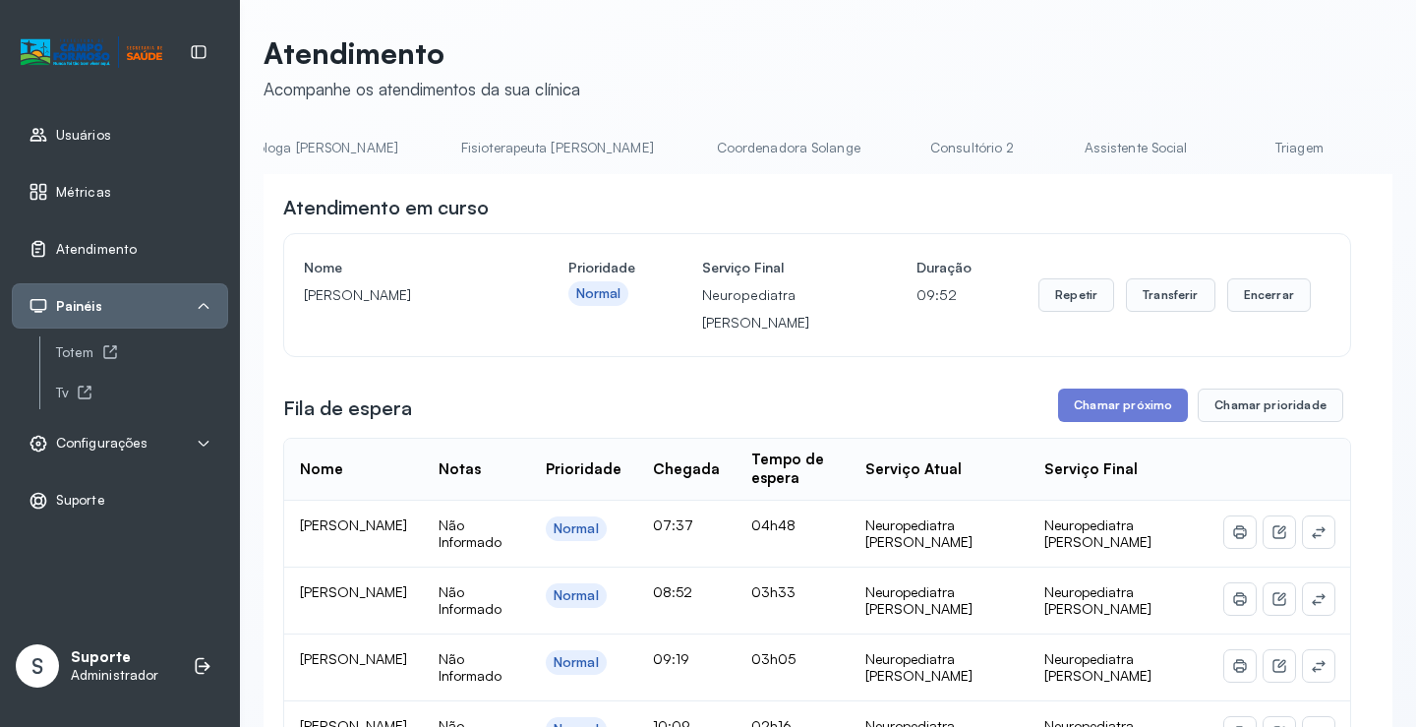
scroll to position [0, 1311]
click at [944, 150] on link "Triagem" at bounding box center [1013, 148] width 138 height 32
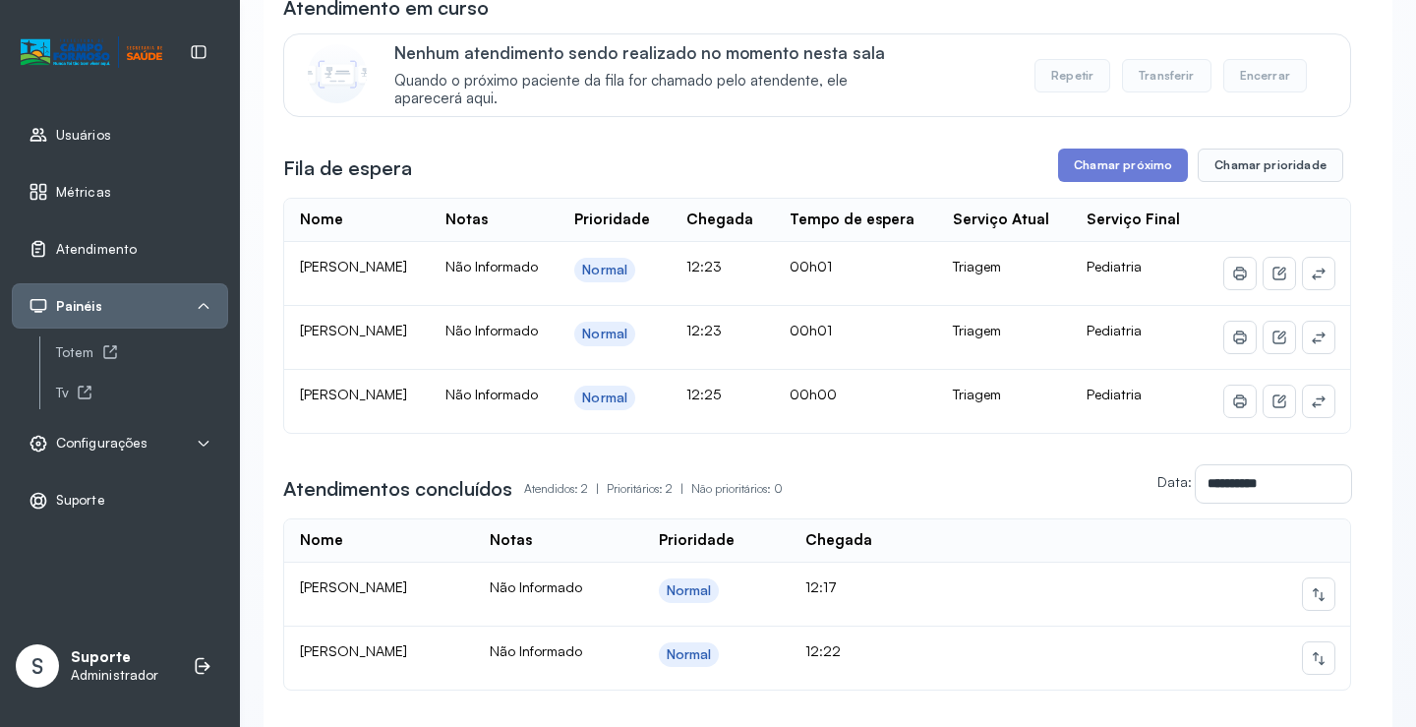
scroll to position [391, 0]
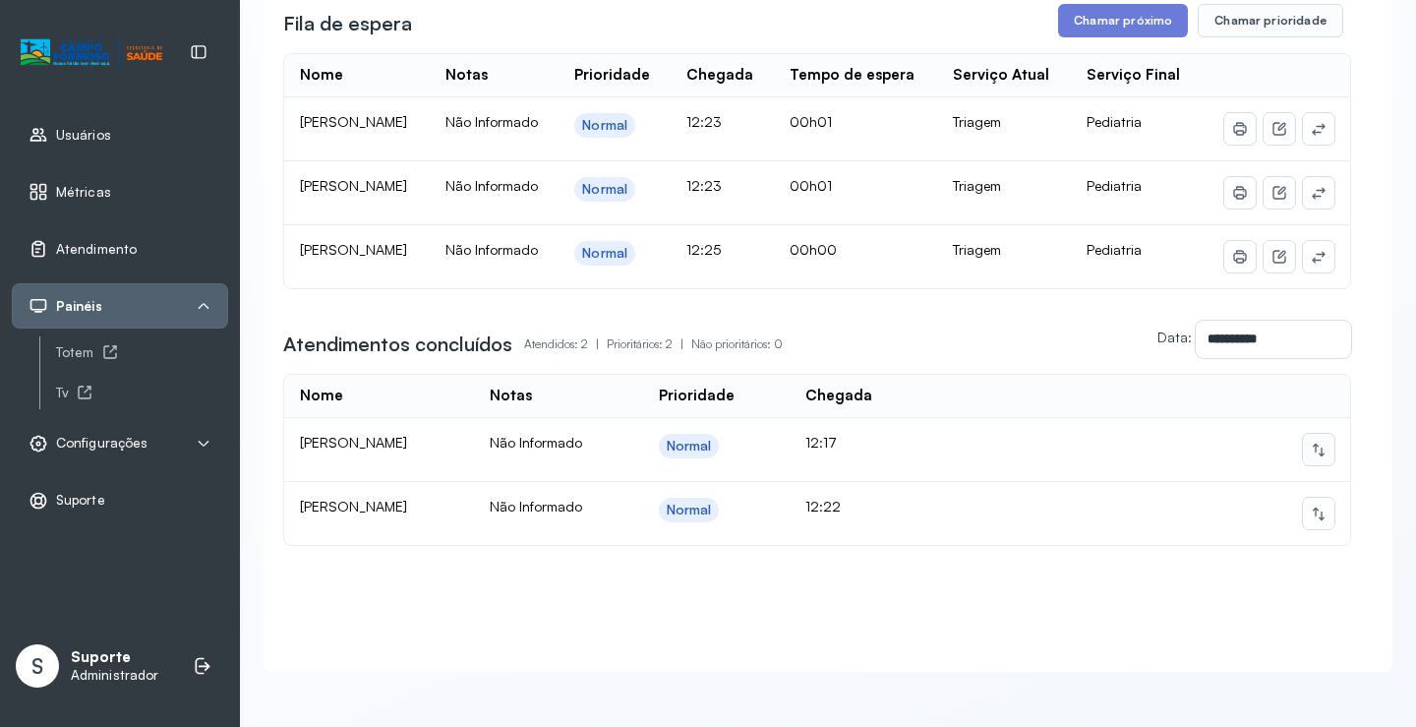
click at [1313, 442] on icon at bounding box center [1319, 448] width 12 height 13
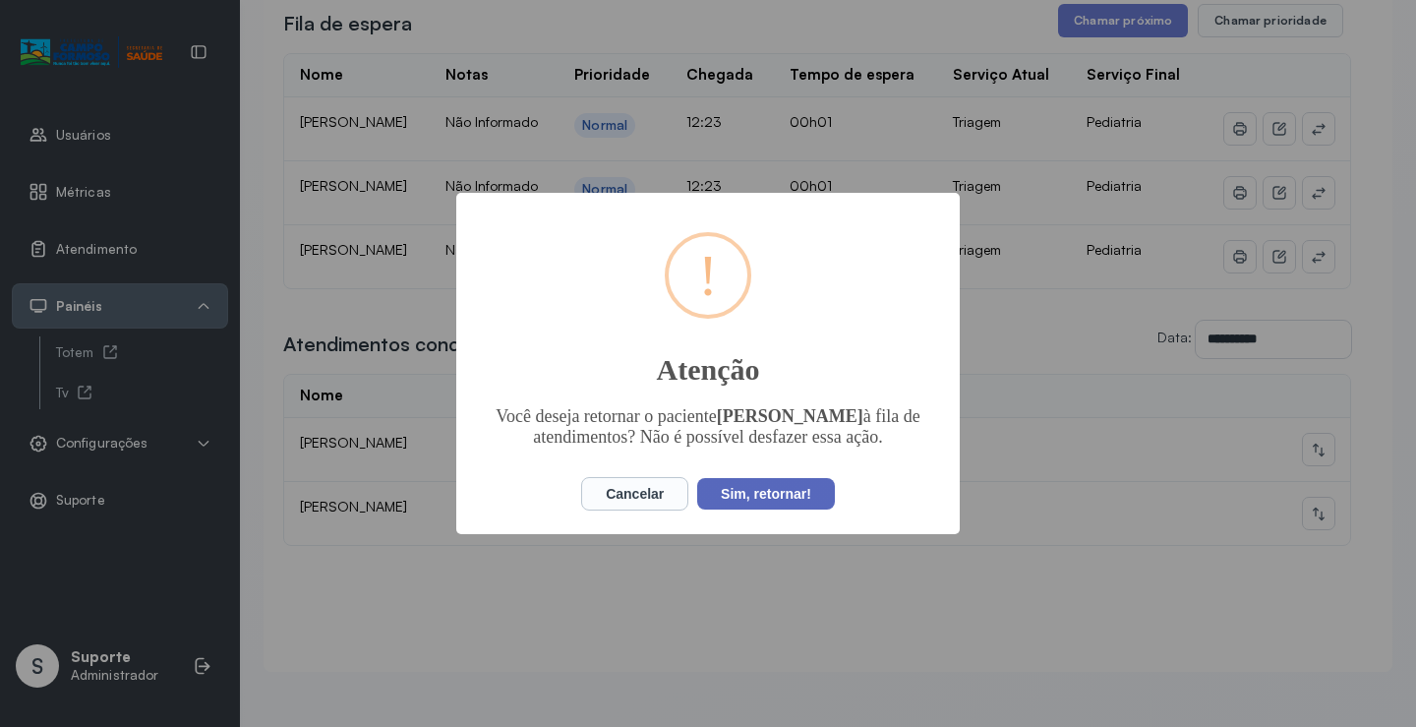
click at [755, 509] on button "Sim, retornar!" at bounding box center [766, 493] width 138 height 31
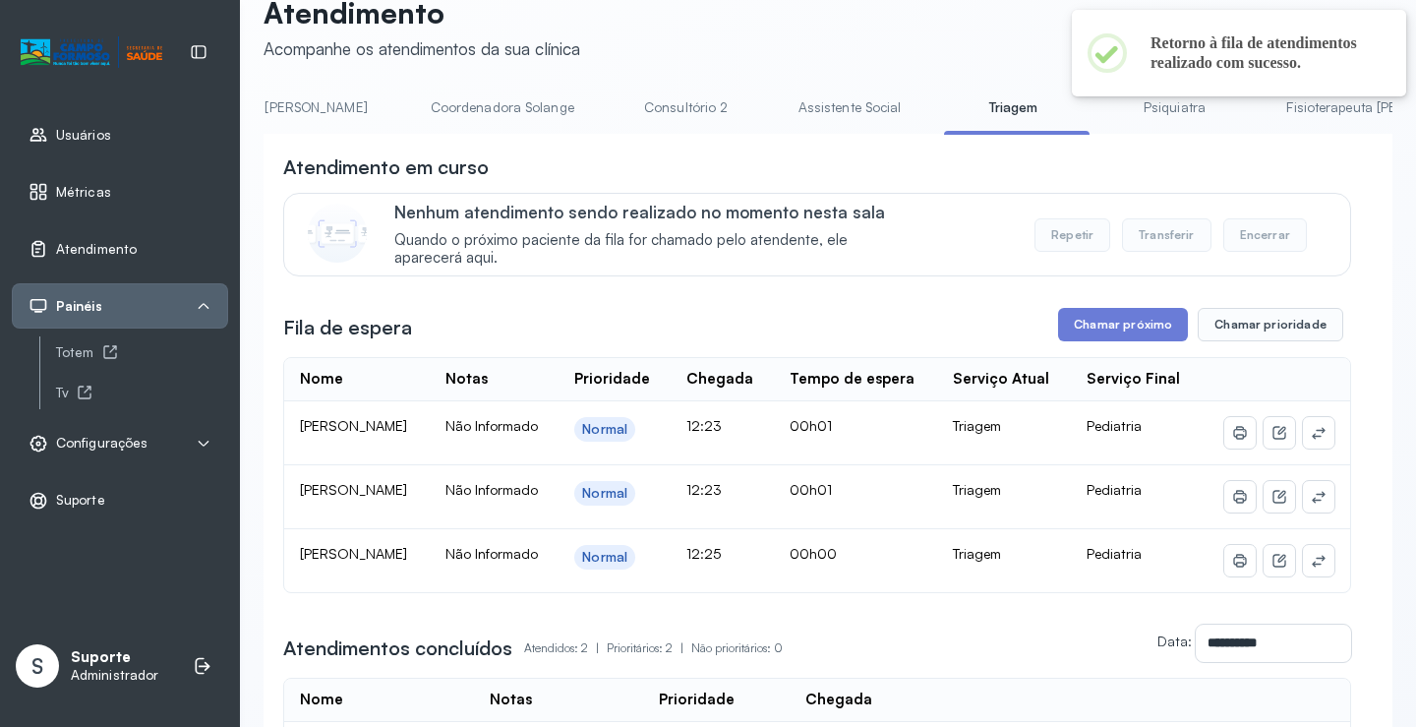
scroll to position [0, 0]
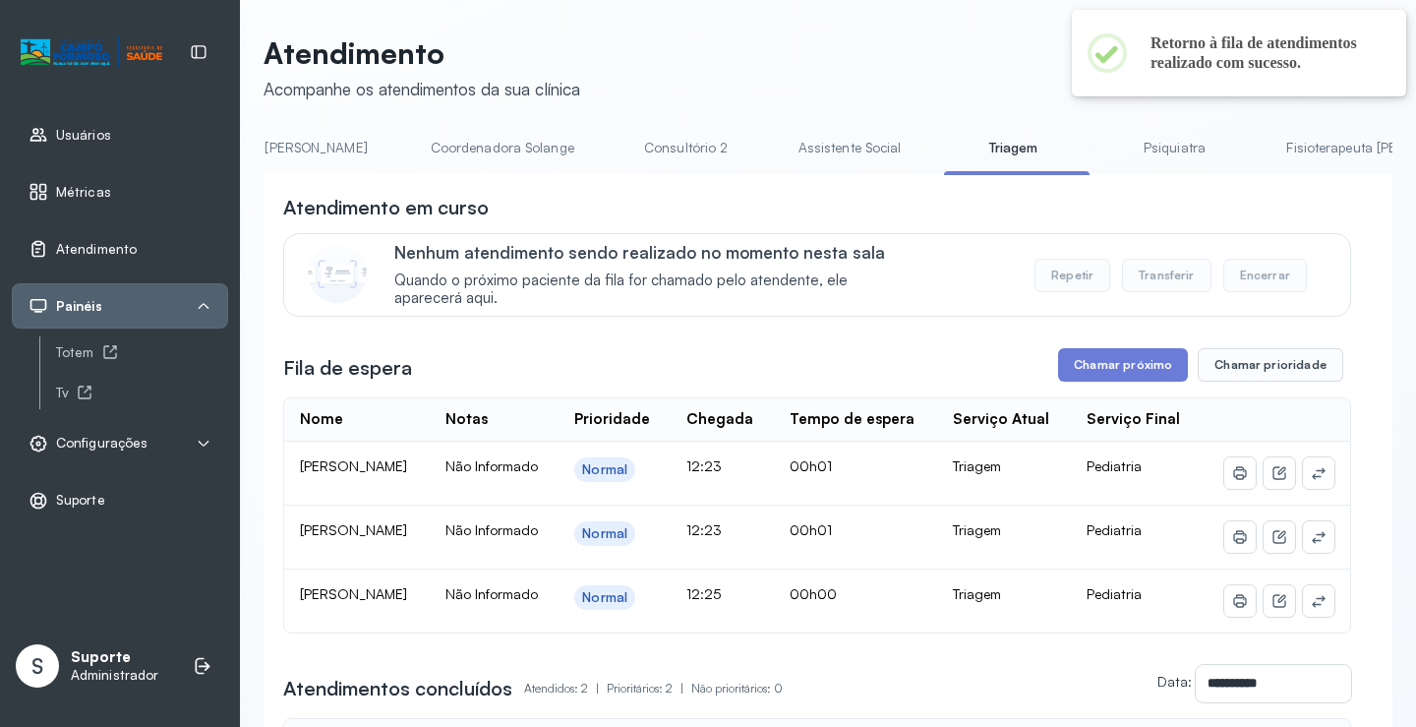
click at [1105, 138] on link "Psiquiatra" at bounding box center [1174, 148] width 138 height 32
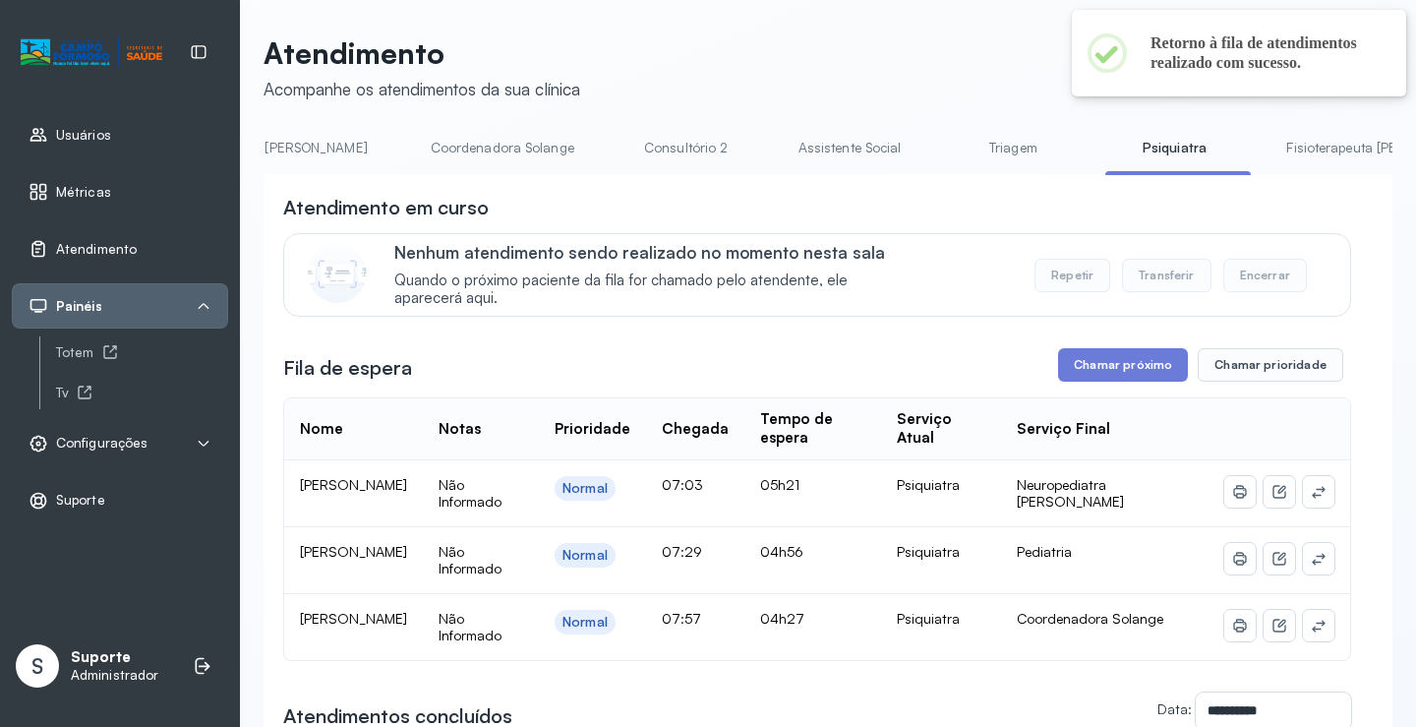
click at [944, 140] on link "Triagem" at bounding box center [1013, 148] width 138 height 32
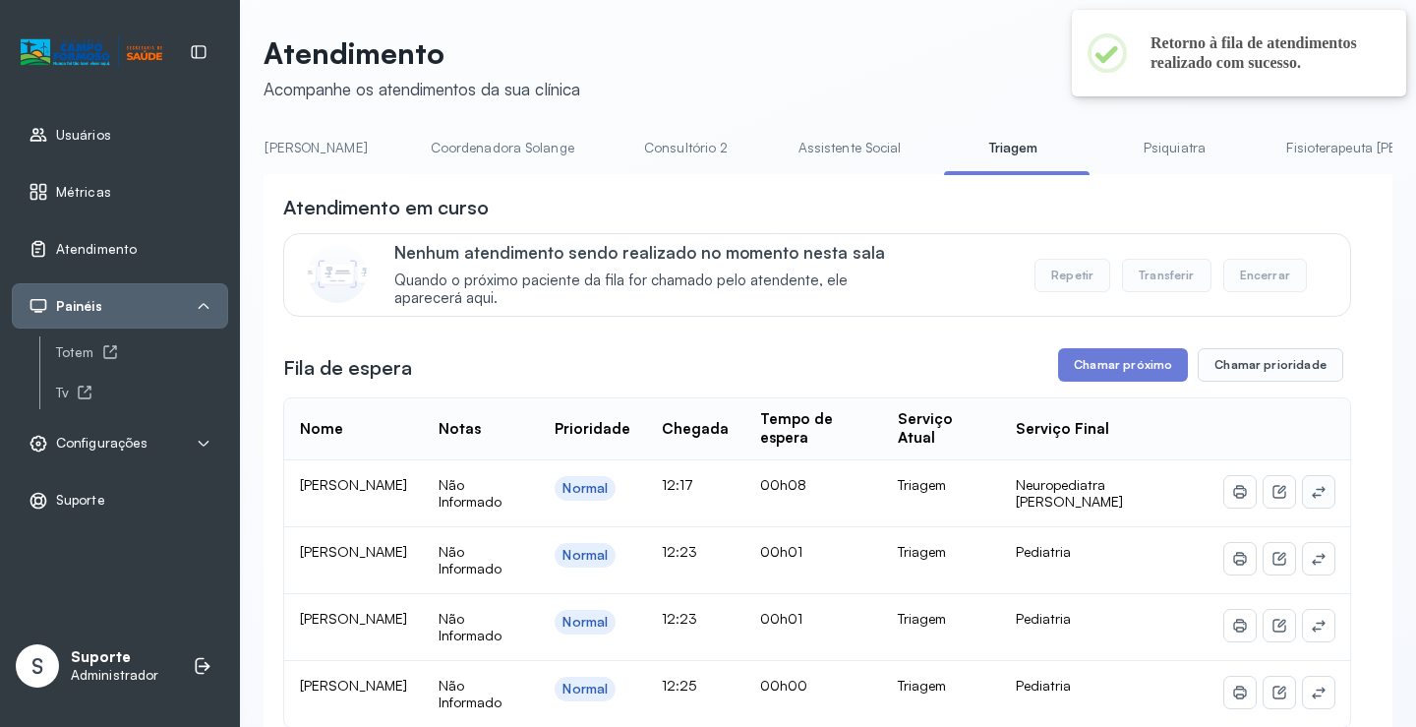
click at [1311, 495] on icon at bounding box center [1319, 492] width 16 height 16
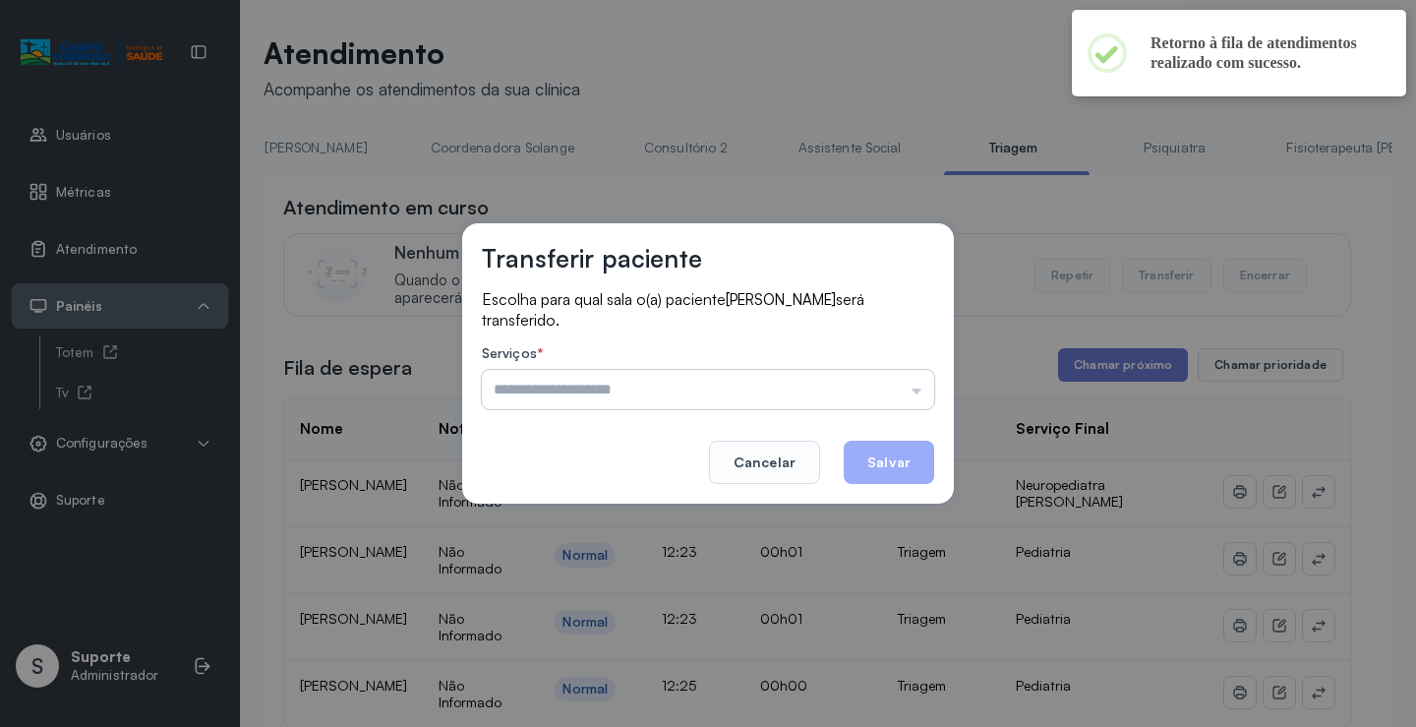
click at [856, 384] on input "text" at bounding box center [708, 389] width 452 height 39
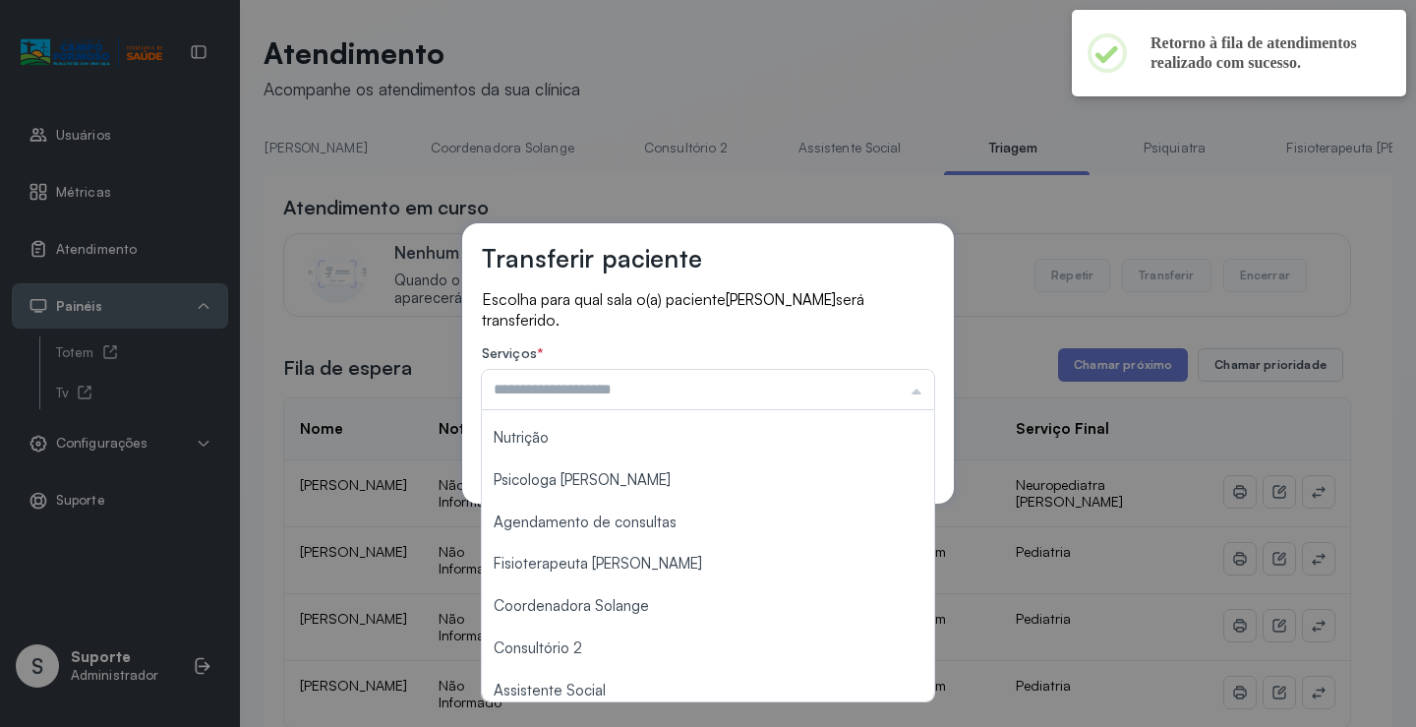
scroll to position [295, 0]
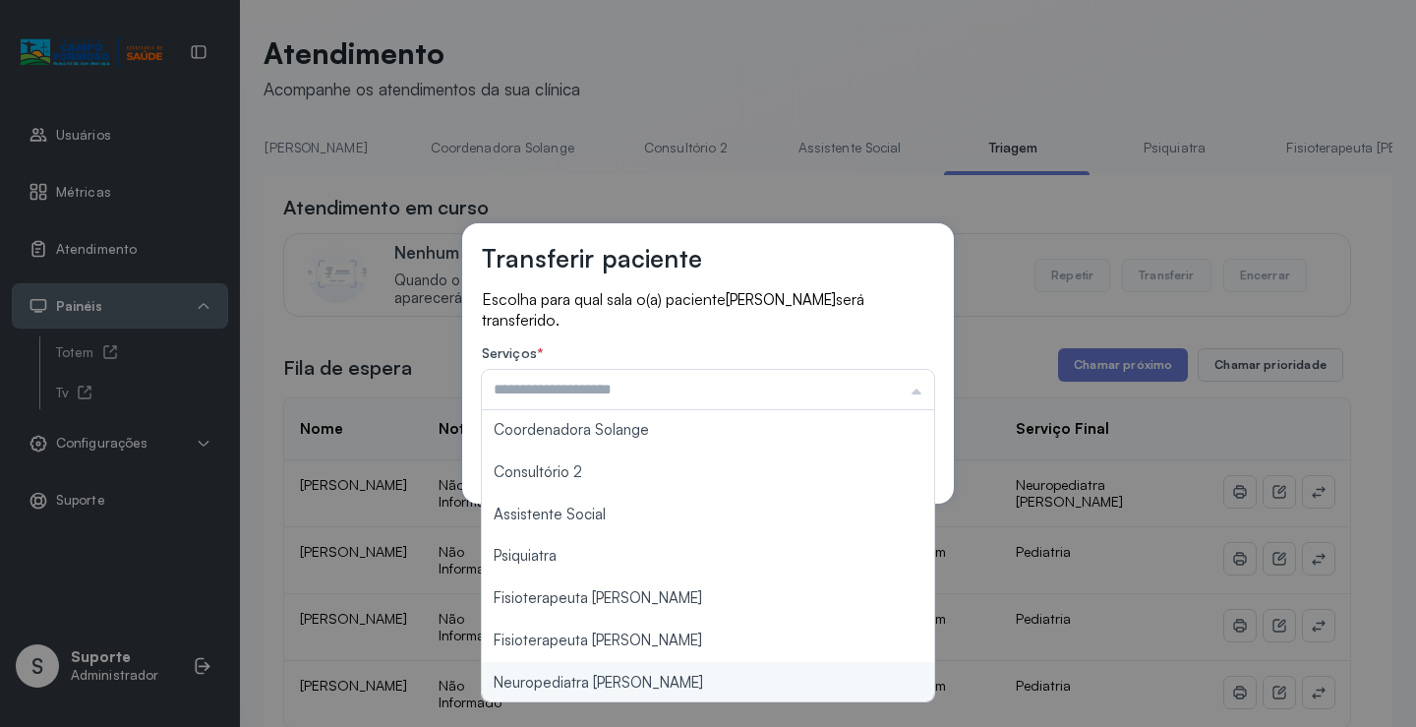
type input "**********"
drag, startPoint x: 622, startPoint y: 685, endPoint x: 777, endPoint y: 585, distance: 184.1
click at [625, 675] on div "**********" at bounding box center [708, 363] width 1416 height 727
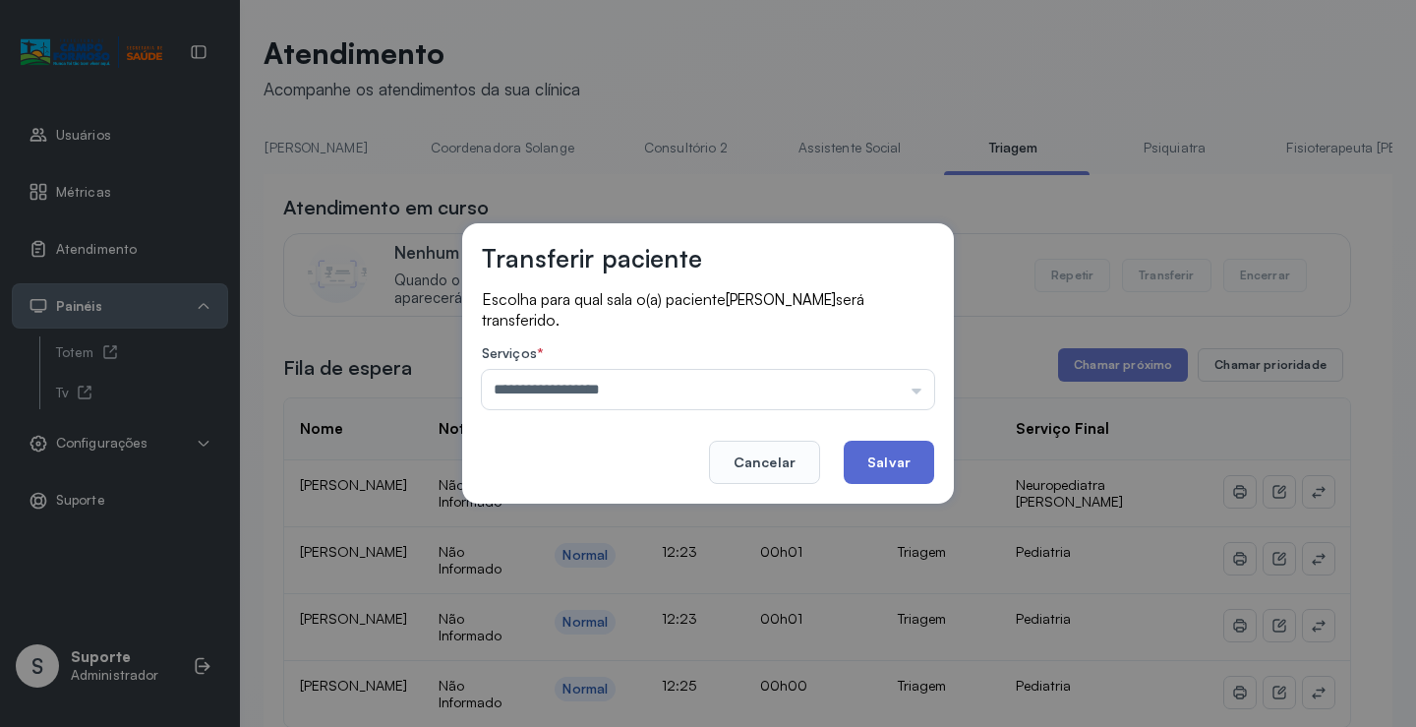
click at [895, 464] on button "Salvar" at bounding box center [889, 461] width 90 height 43
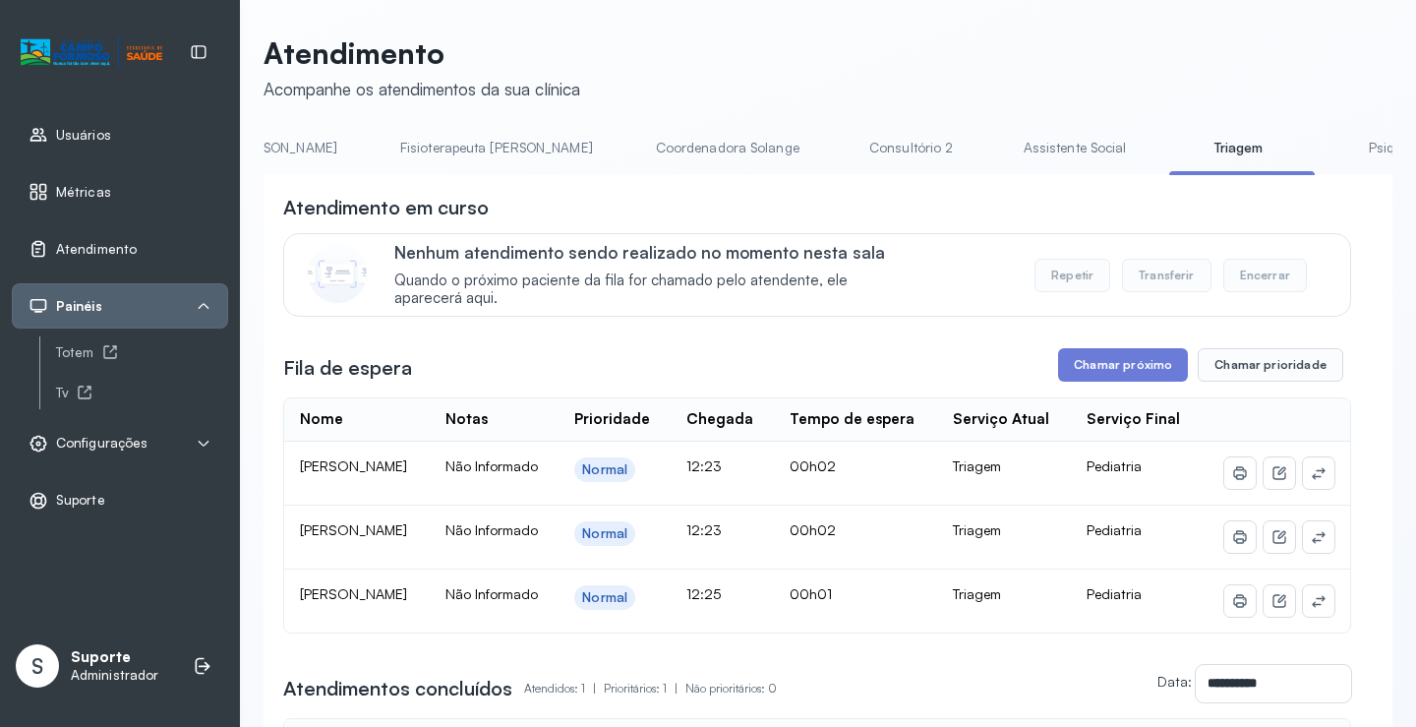
scroll to position [0, 1089]
click at [1326, 138] on link "Psiquiatra" at bounding box center [1395, 148] width 138 height 32
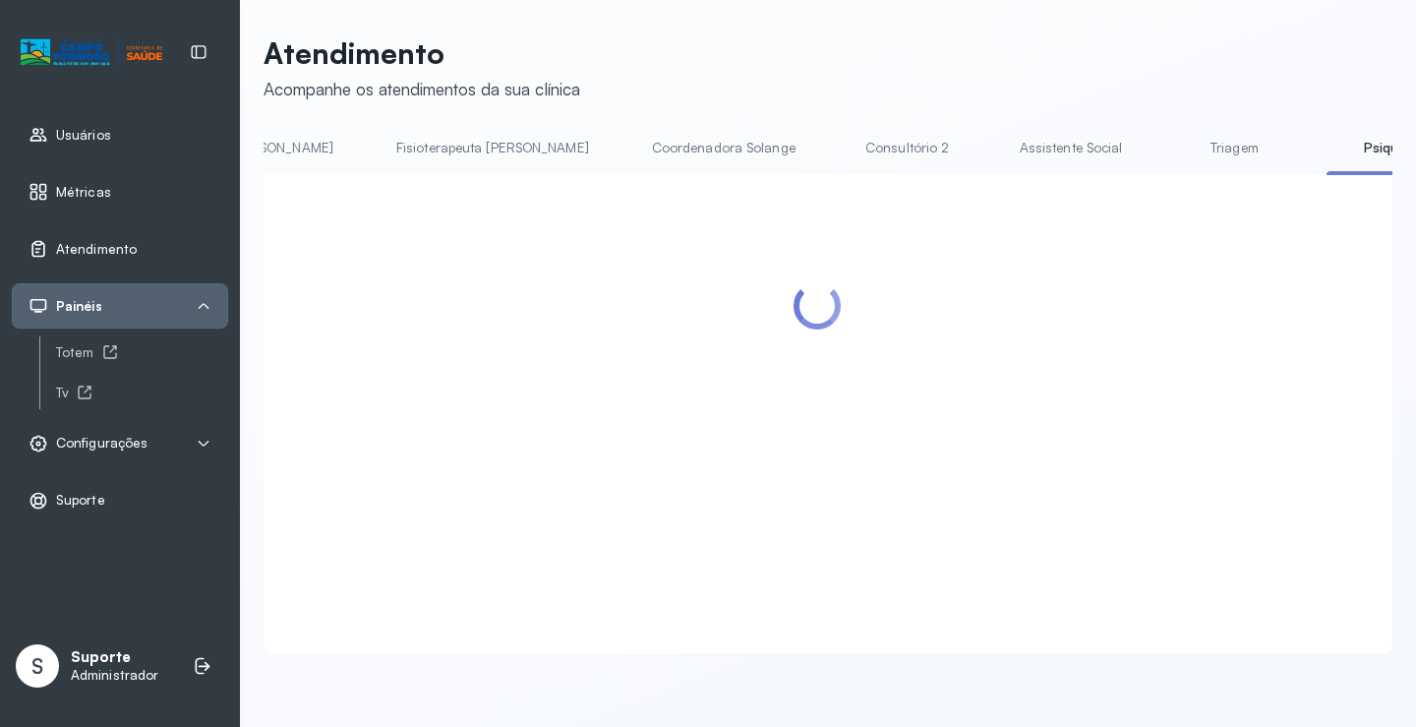
click at [1165, 141] on link "Triagem" at bounding box center [1234, 148] width 138 height 32
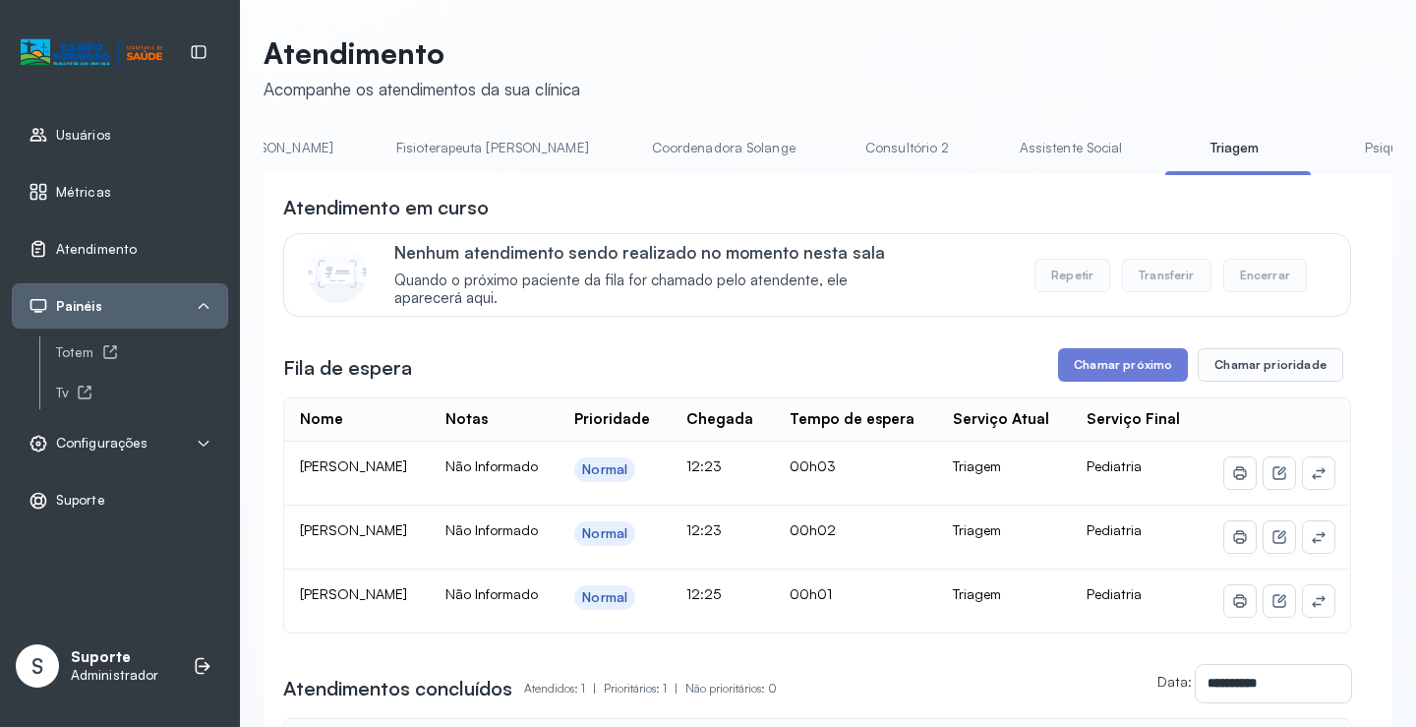
scroll to position [0, 1559]
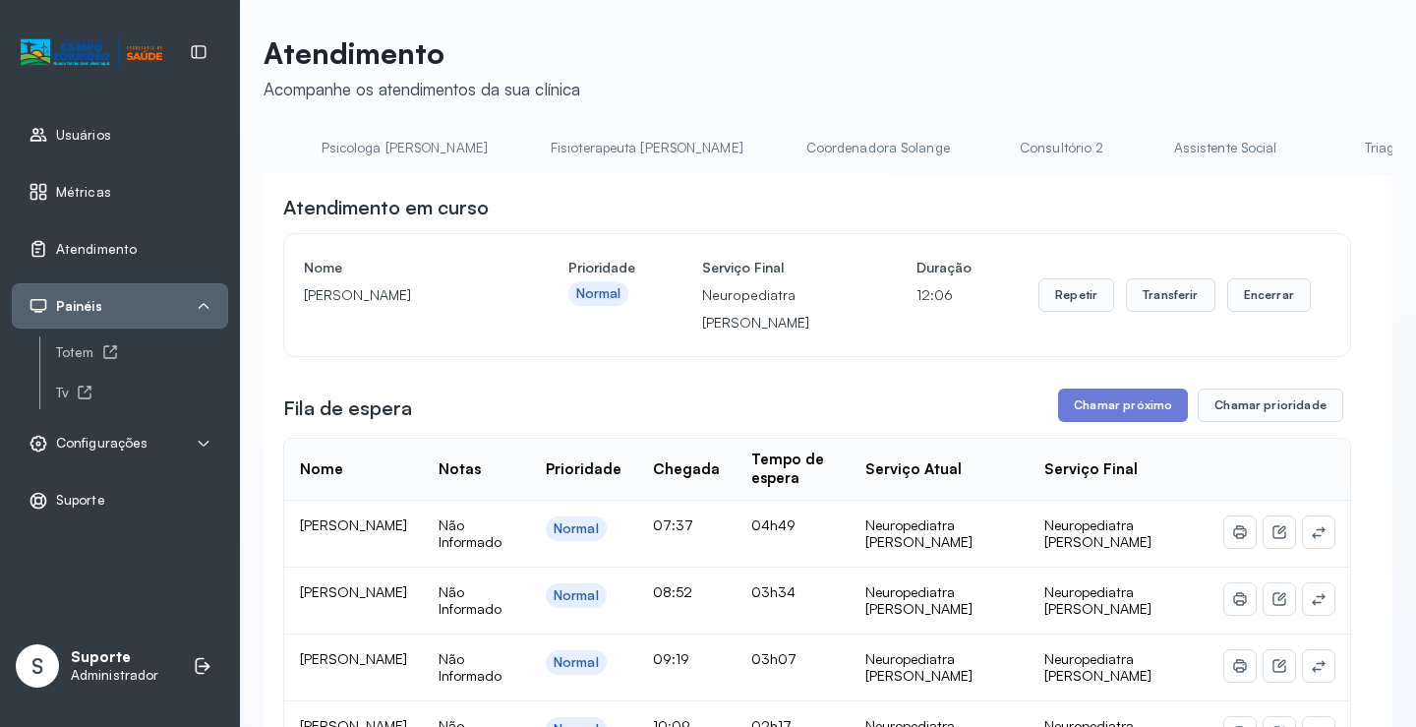
scroll to position [0, 0]
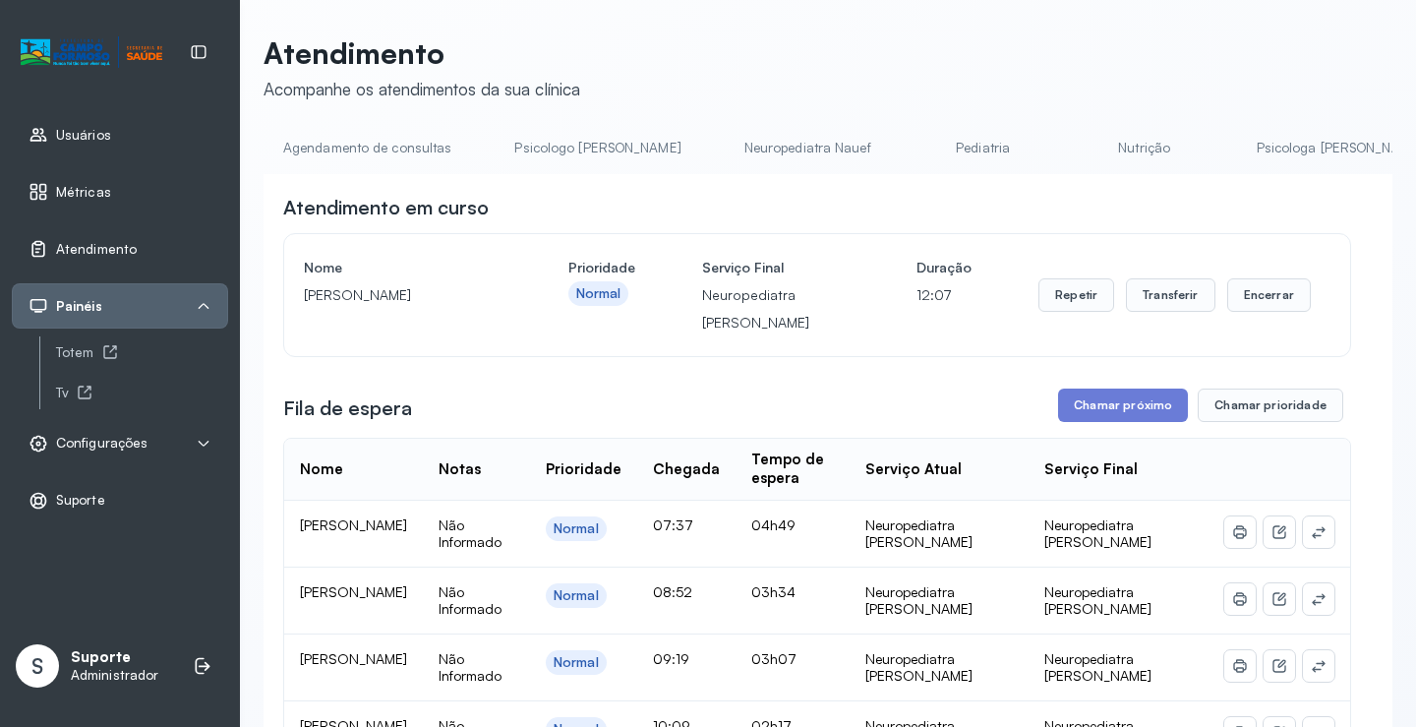
drag, startPoint x: 312, startPoint y: 126, endPoint x: 344, endPoint y: 147, distance: 38.5
click at [344, 147] on link "Agendamento de consultas" at bounding box center [367, 148] width 207 height 32
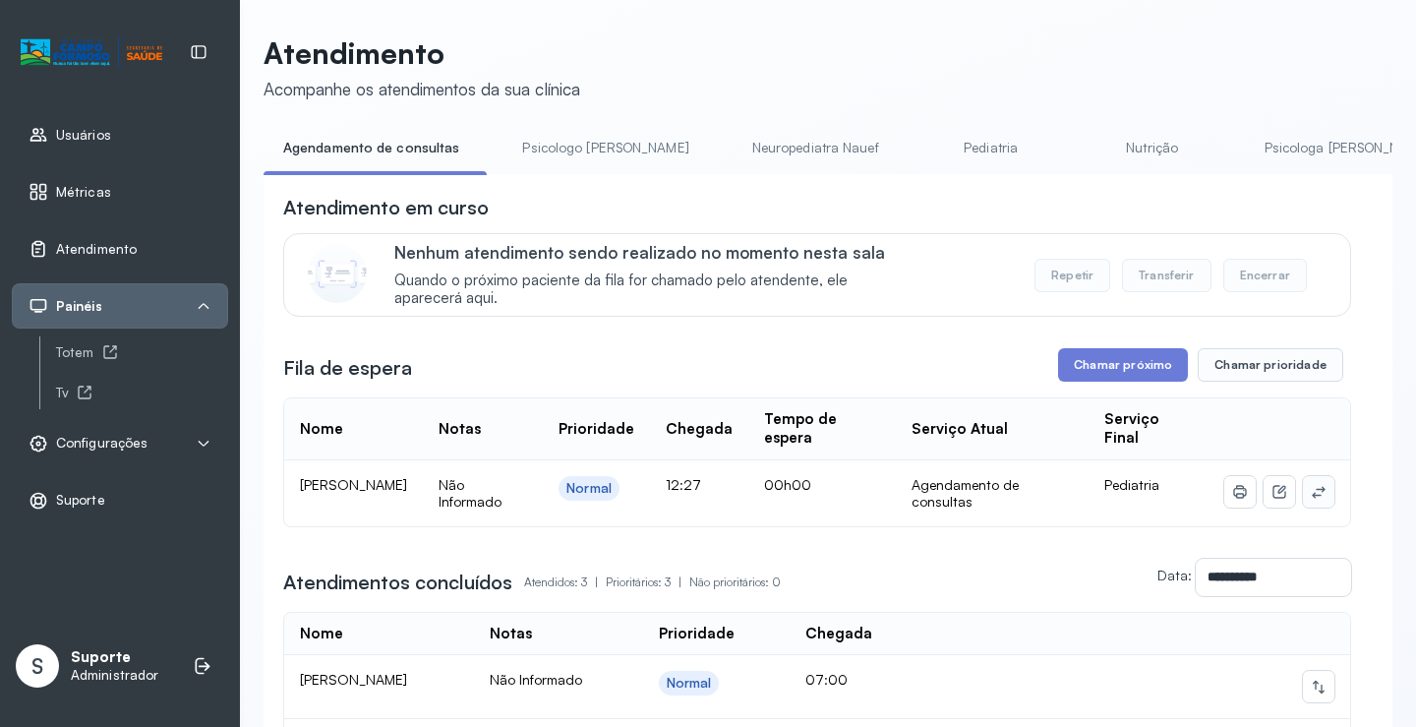
click at [1311, 499] on icon at bounding box center [1319, 492] width 16 height 16
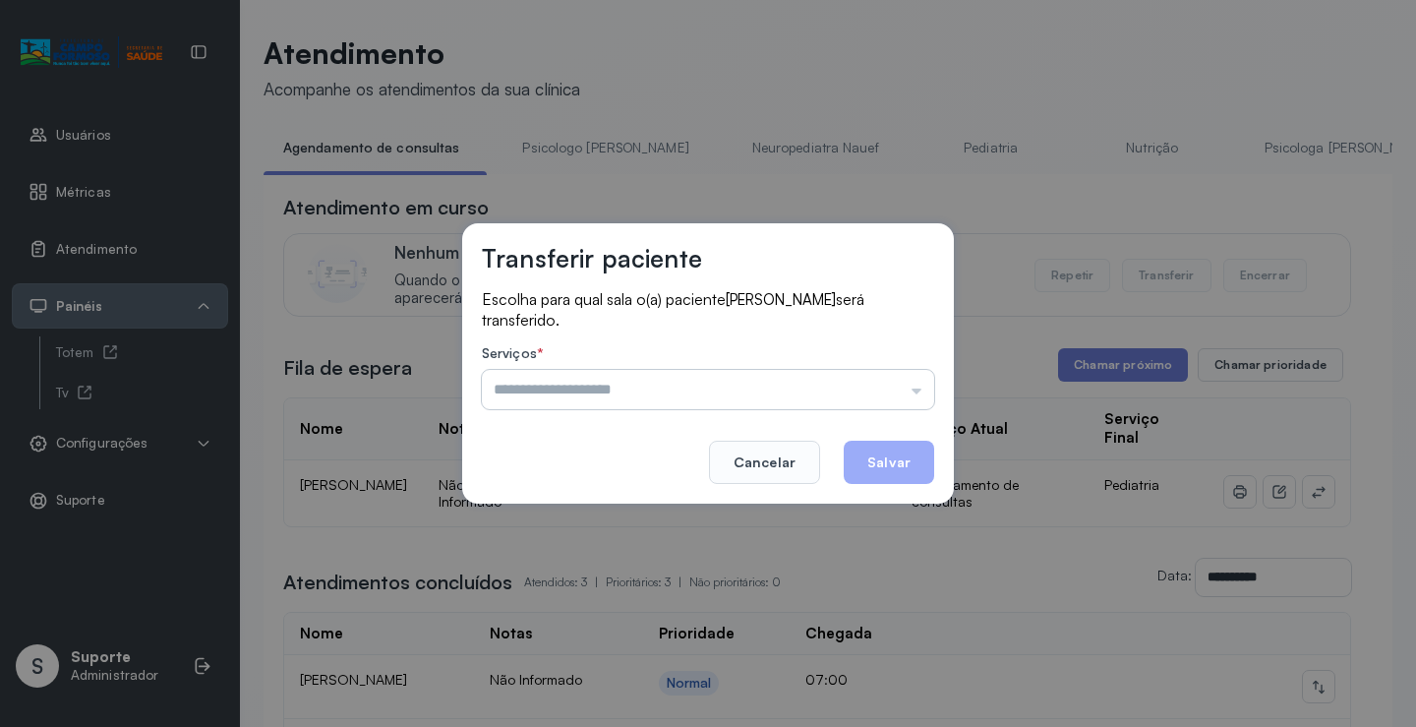
drag, startPoint x: 887, startPoint y: 372, endPoint x: 834, endPoint y: 394, distance: 57.7
click at [883, 373] on input "text" at bounding box center [708, 389] width 452 height 39
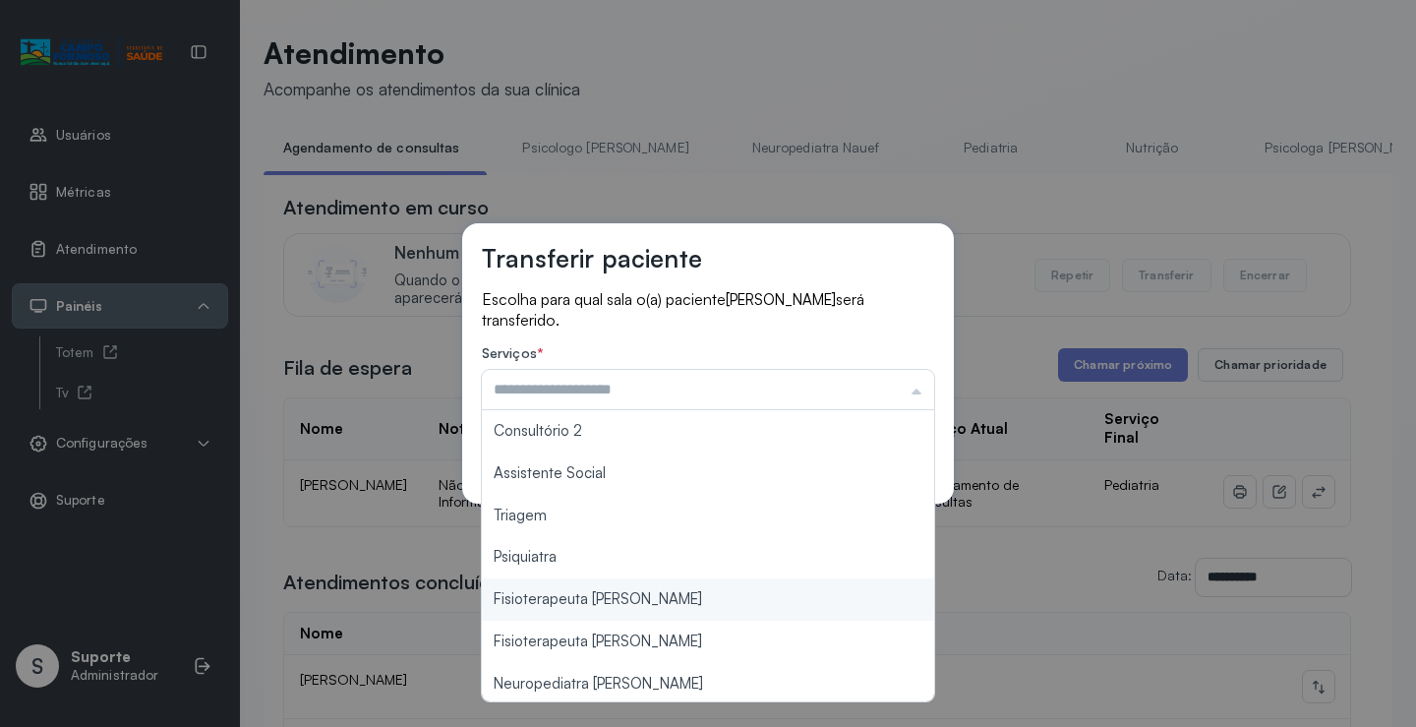
scroll to position [297, 0]
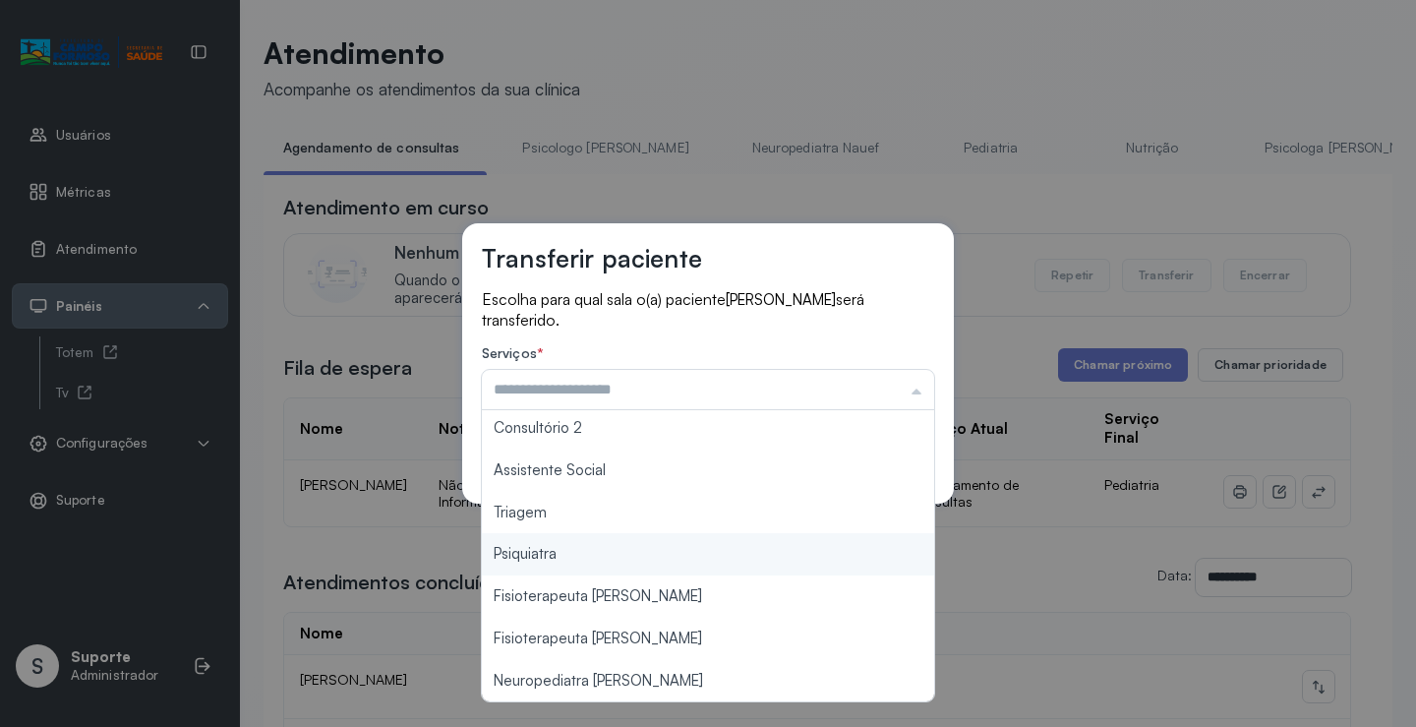
type input "*******"
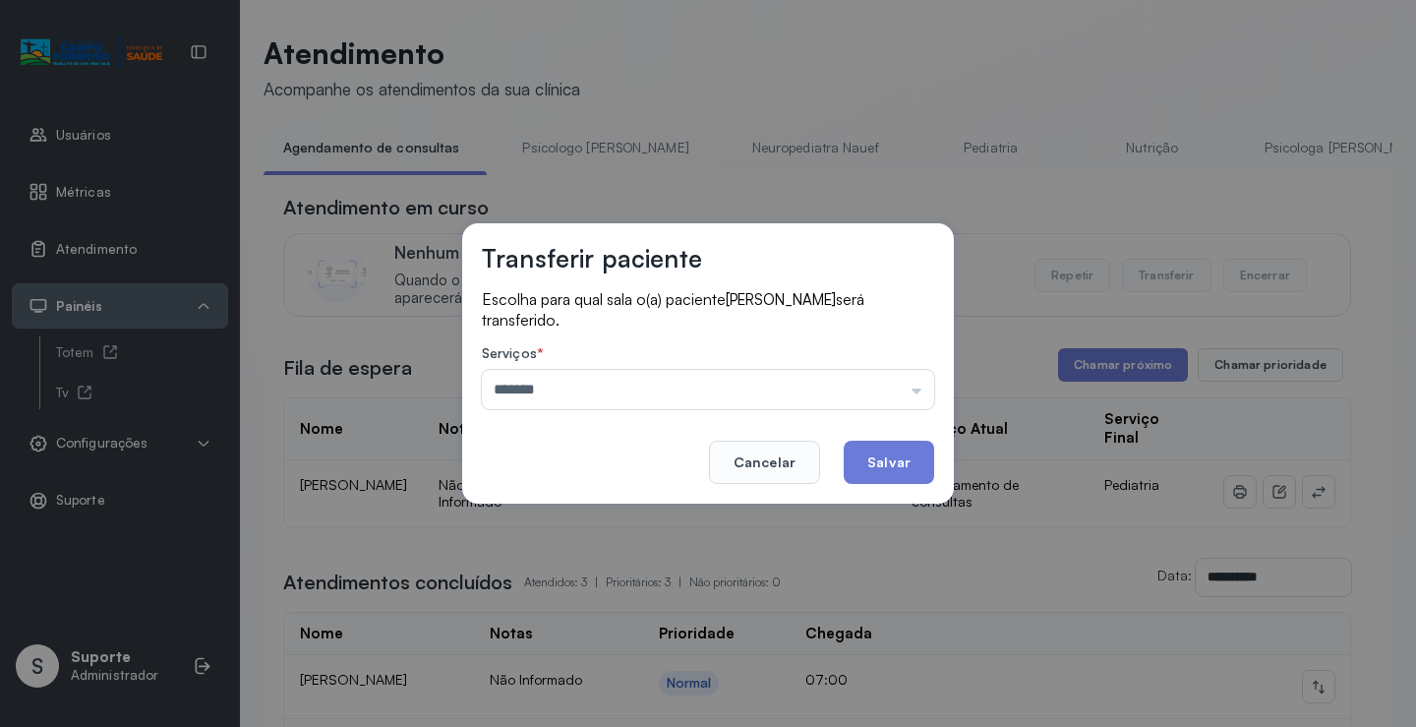
click at [629, 521] on div "Transferir paciente Escolha para qual sala o(a) paciente SAMYRA SOUZA SILVA ser…" at bounding box center [708, 363] width 1416 height 727
click at [901, 471] on button "Salvar" at bounding box center [889, 461] width 90 height 43
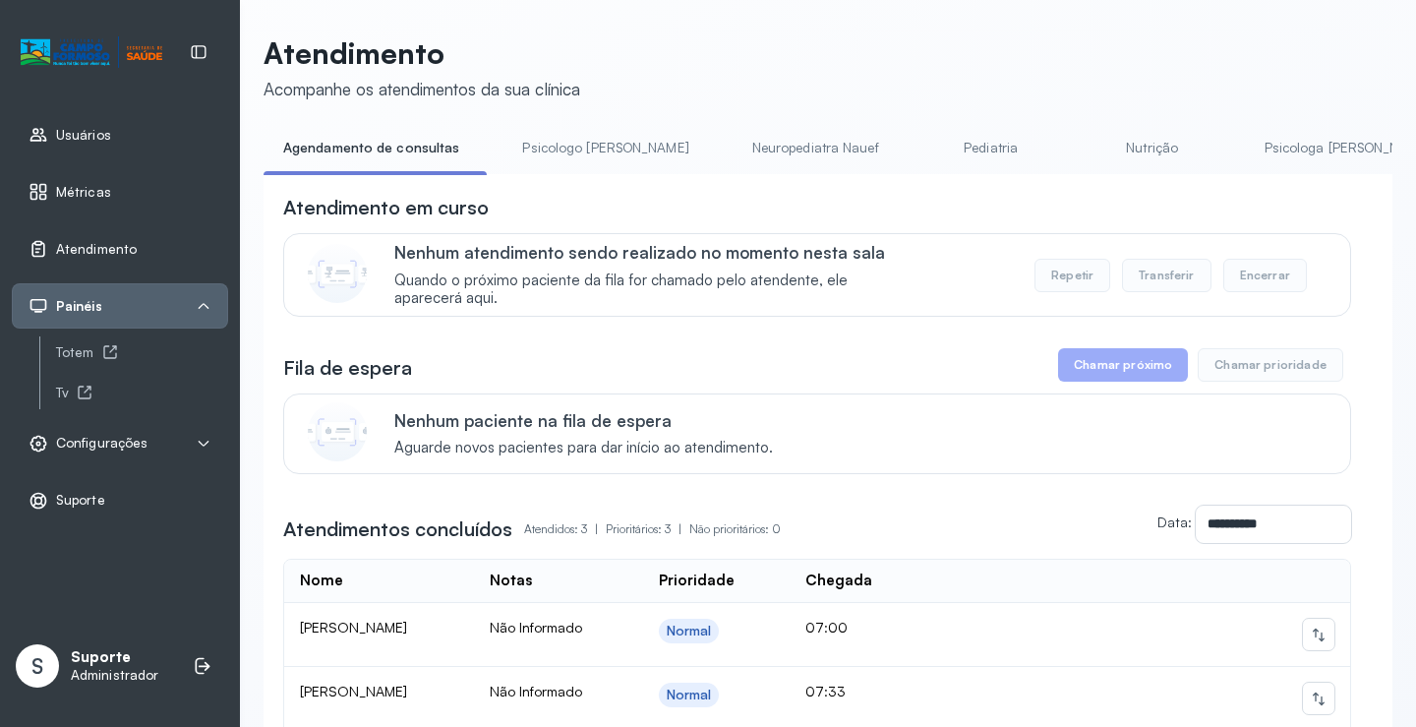
click at [581, 139] on link "Psicologo Pedro" at bounding box center [604, 148] width 205 height 32
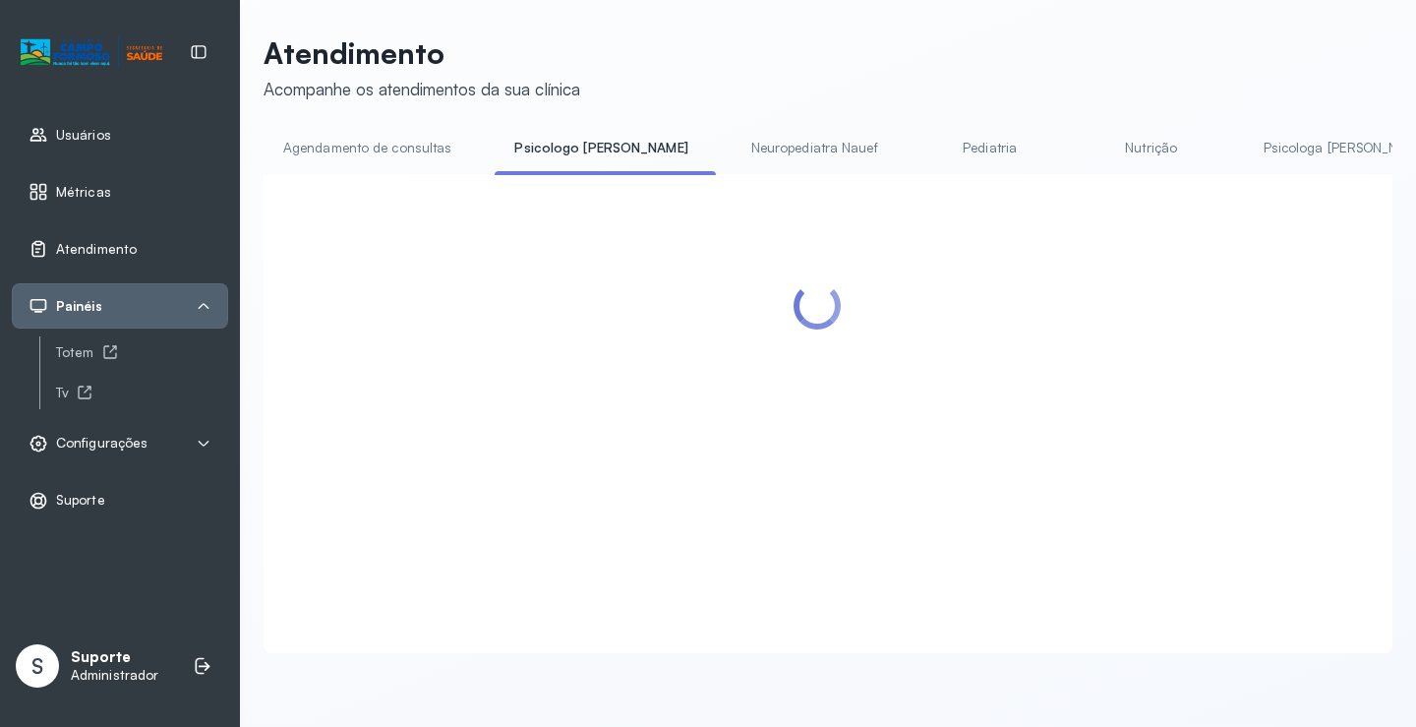
click at [417, 141] on link "Agendamento de consultas" at bounding box center [367, 148] width 207 height 32
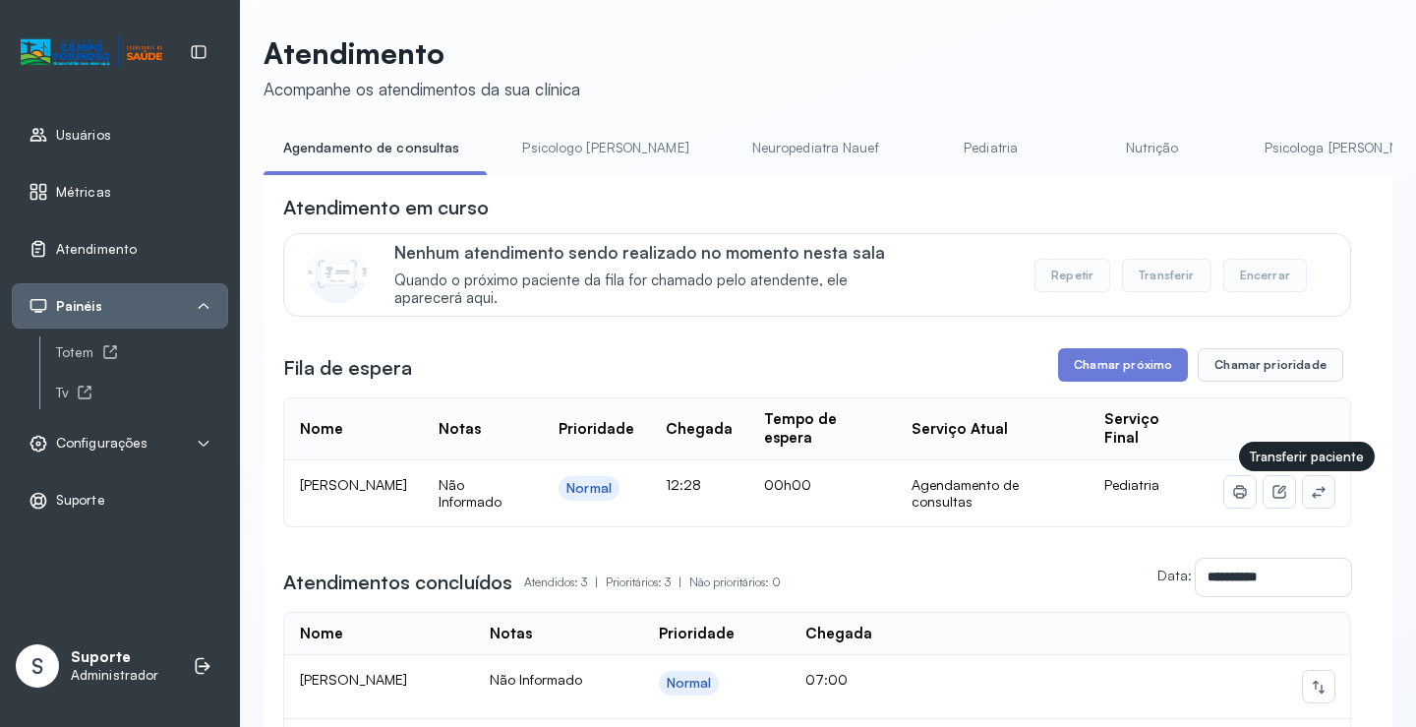
click at [1311, 496] on icon at bounding box center [1319, 492] width 16 height 16
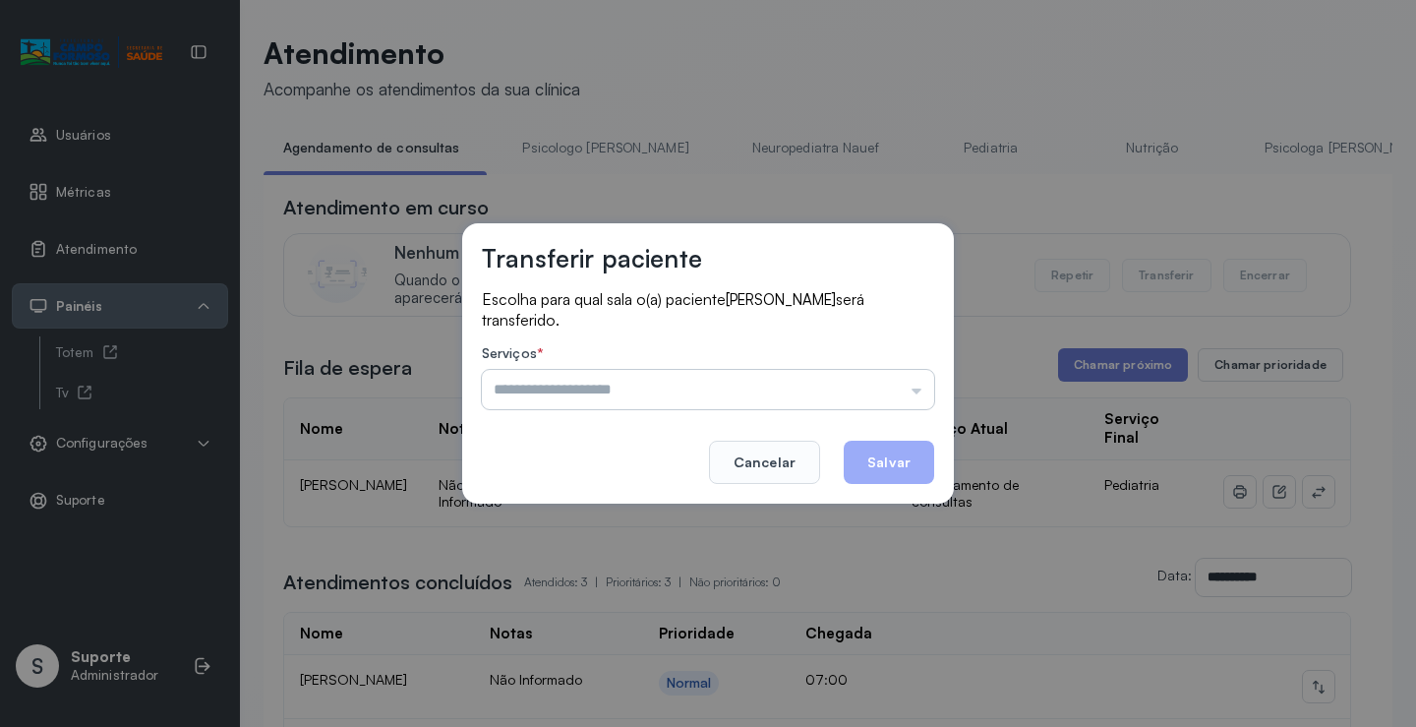
click at [793, 382] on input "text" at bounding box center [708, 389] width 452 height 39
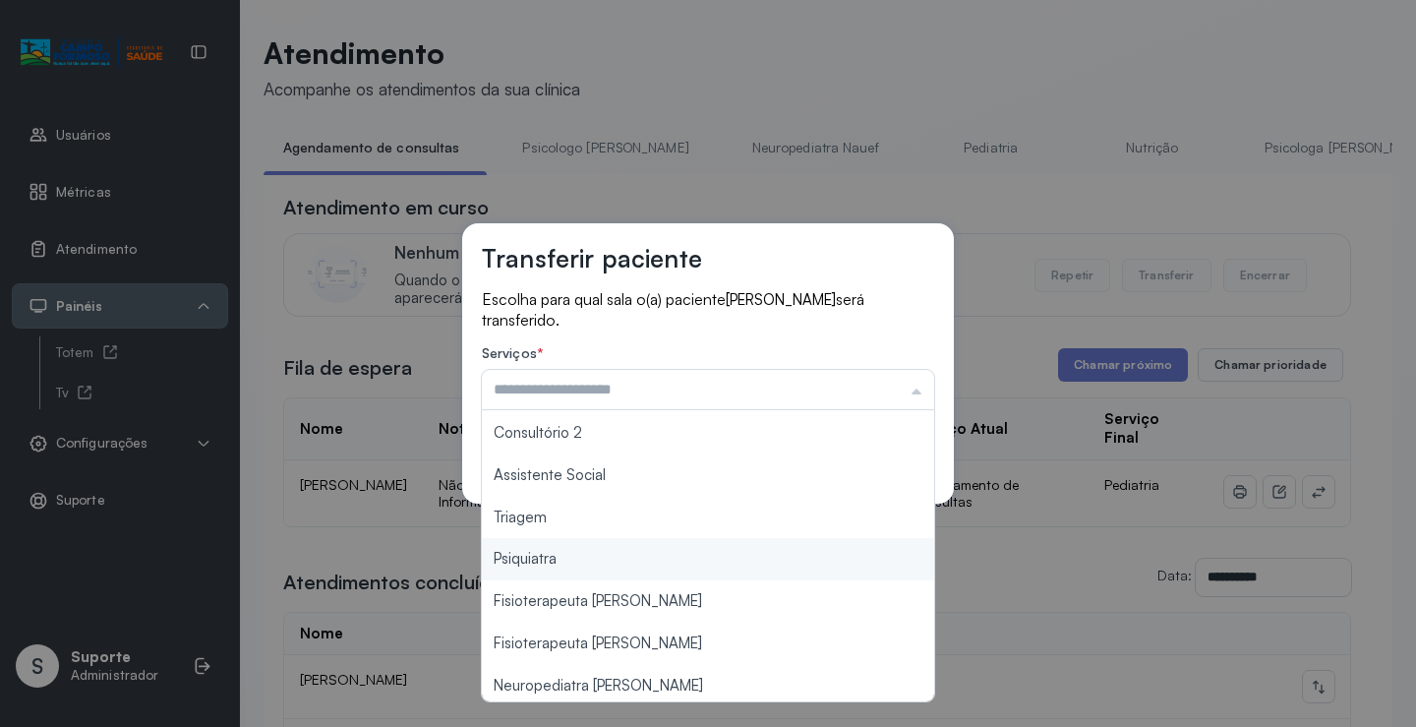
scroll to position [295, 0]
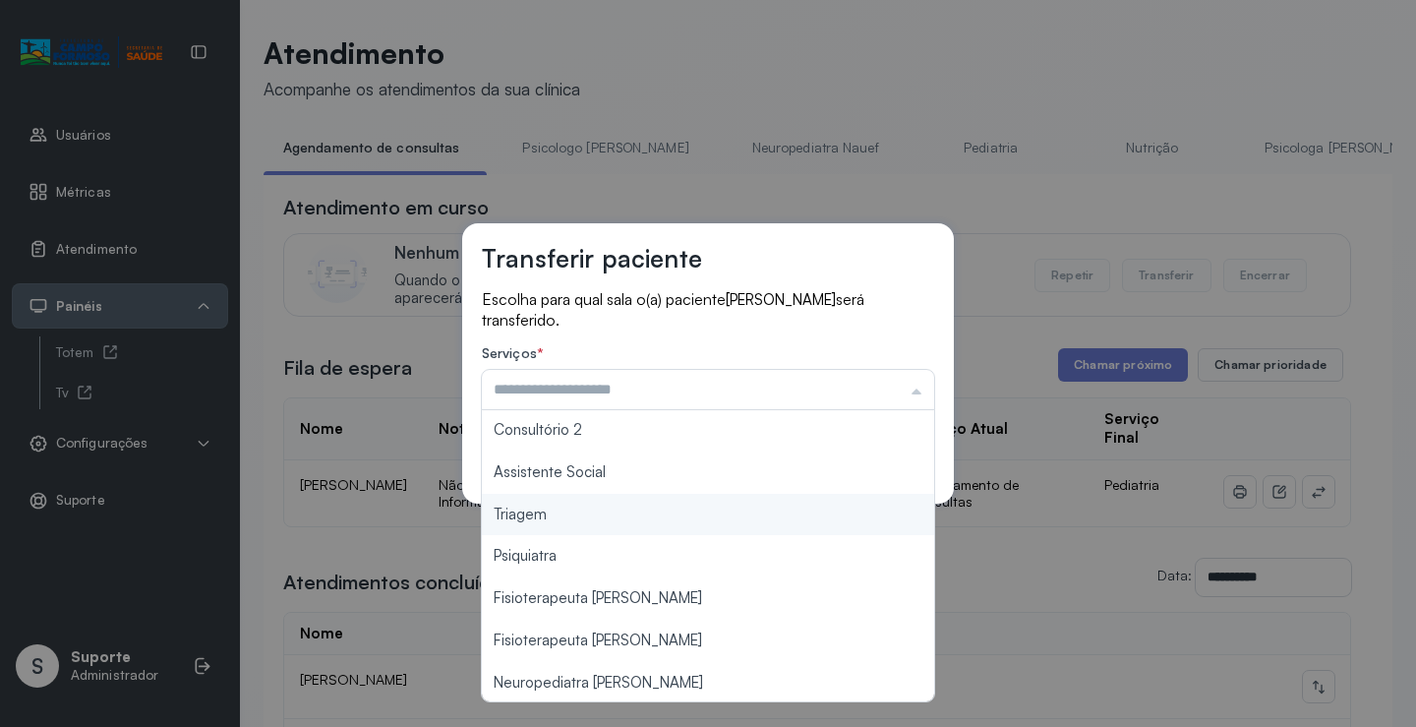
type input "*******"
click at [609, 506] on div "Transferir paciente Escolha para qual sala o(a) paciente HENRY SOARES LEITE ser…" at bounding box center [708, 363] width 1416 height 727
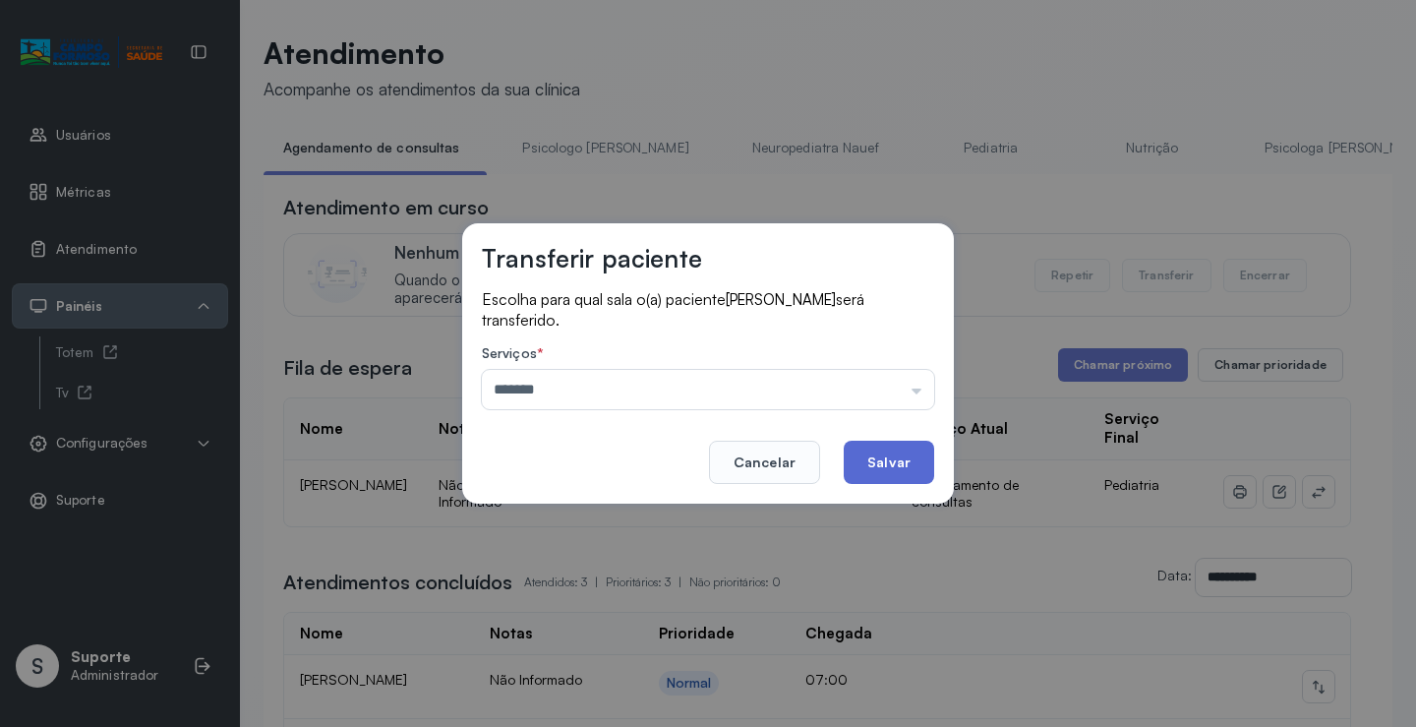
click at [887, 460] on button "Salvar" at bounding box center [889, 461] width 90 height 43
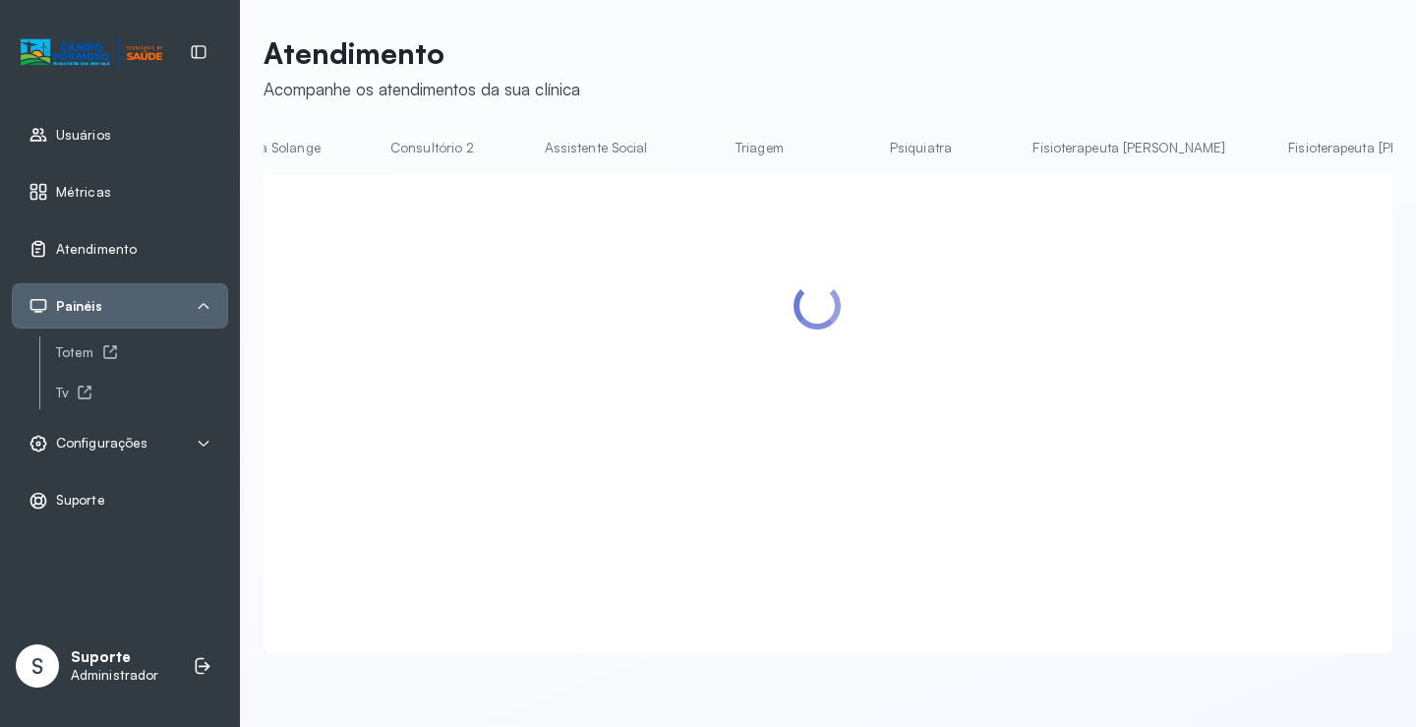
scroll to position [0, 1563]
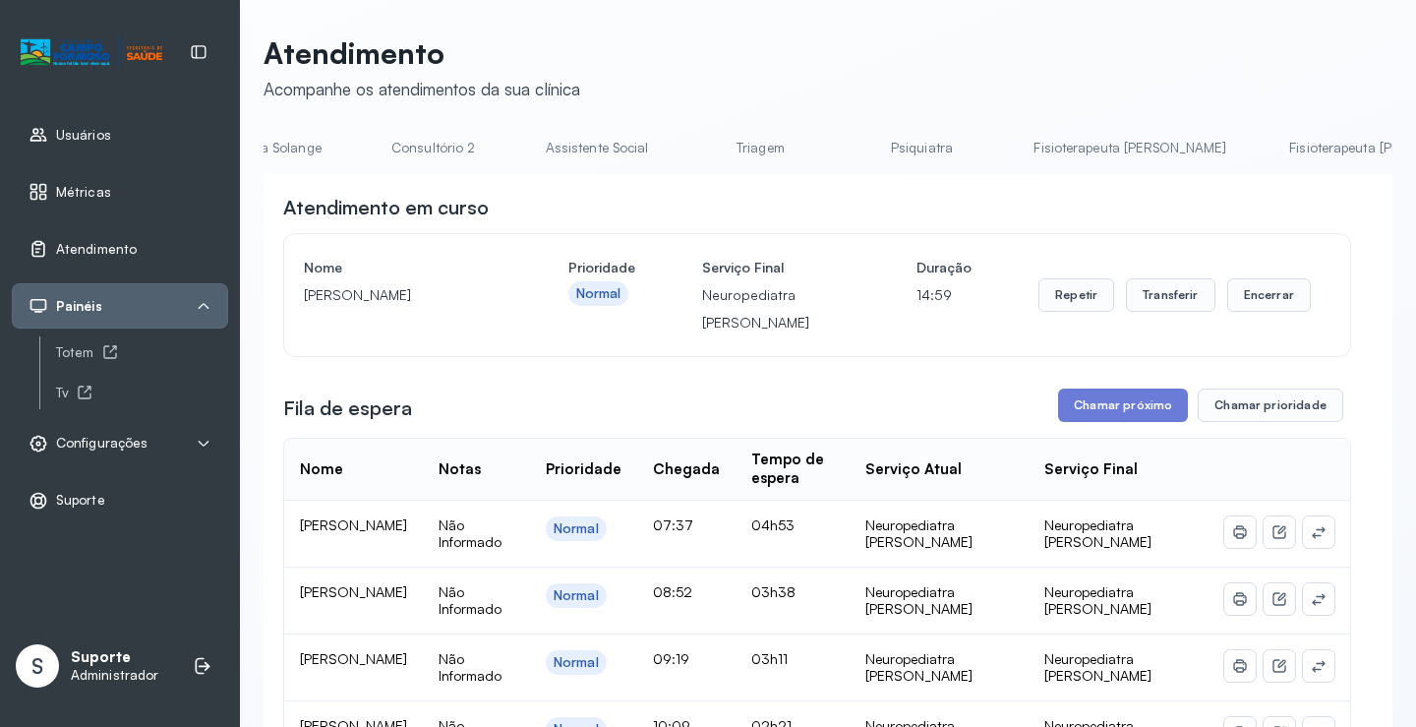
click at [1269, 147] on link "Fisioterapeuta Morgana" at bounding box center [1385, 148] width 232 height 32
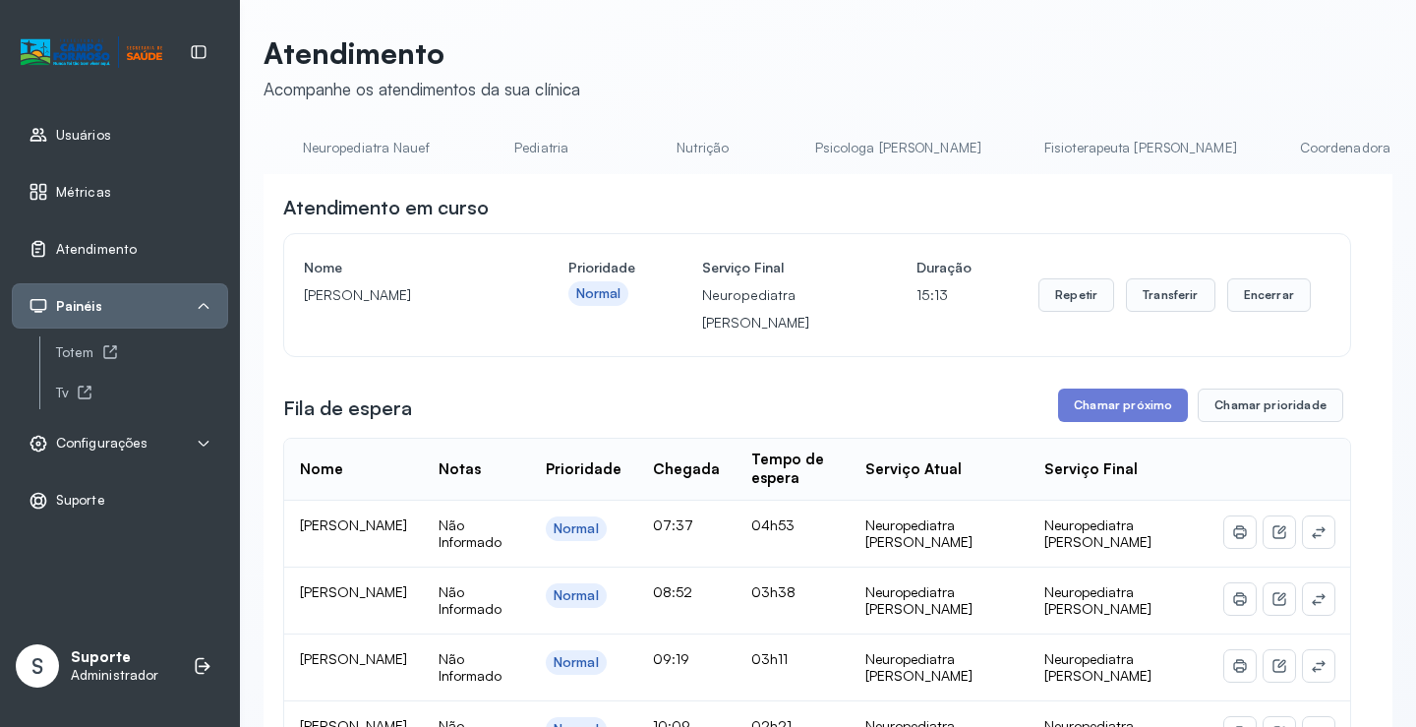
scroll to position [0, 271]
click at [828, 160] on link "Nutrição" at bounding box center [873, 148] width 138 height 32
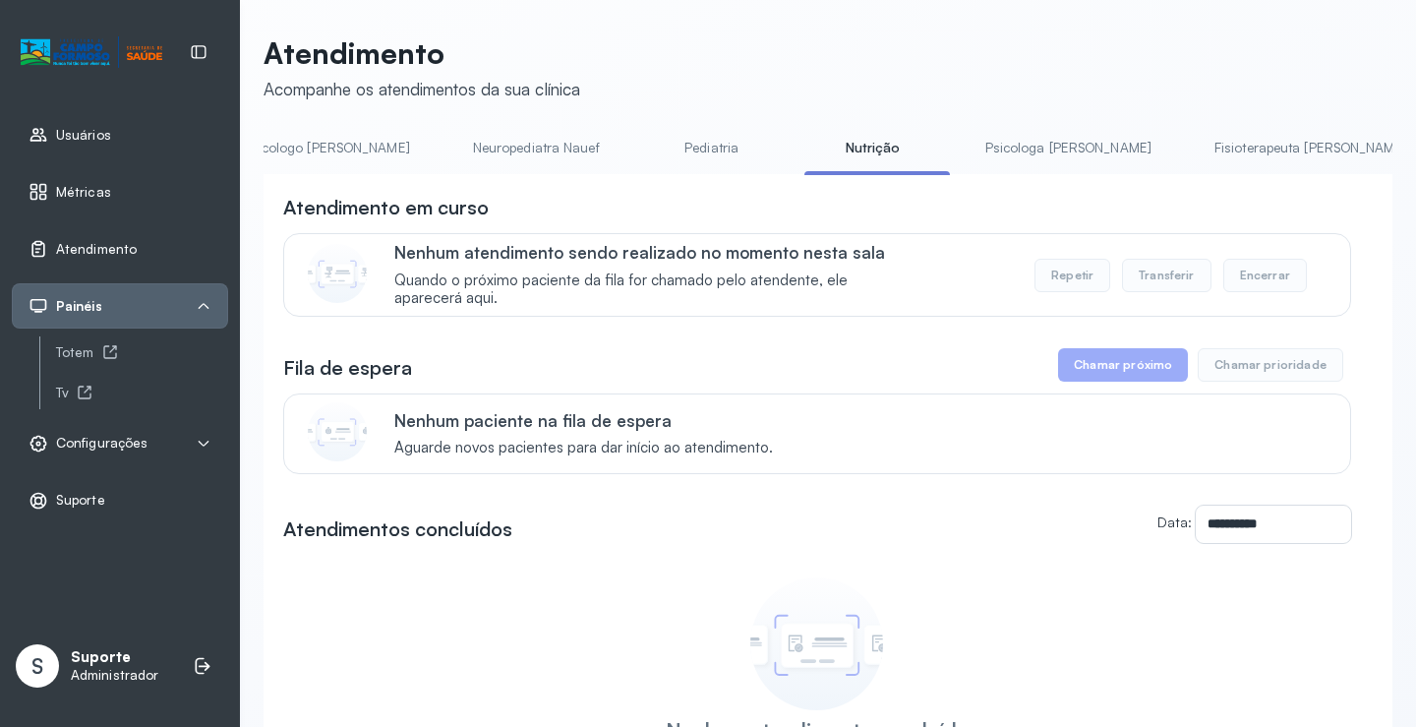
click at [650, 142] on link "Pediatria" at bounding box center [712, 148] width 138 height 32
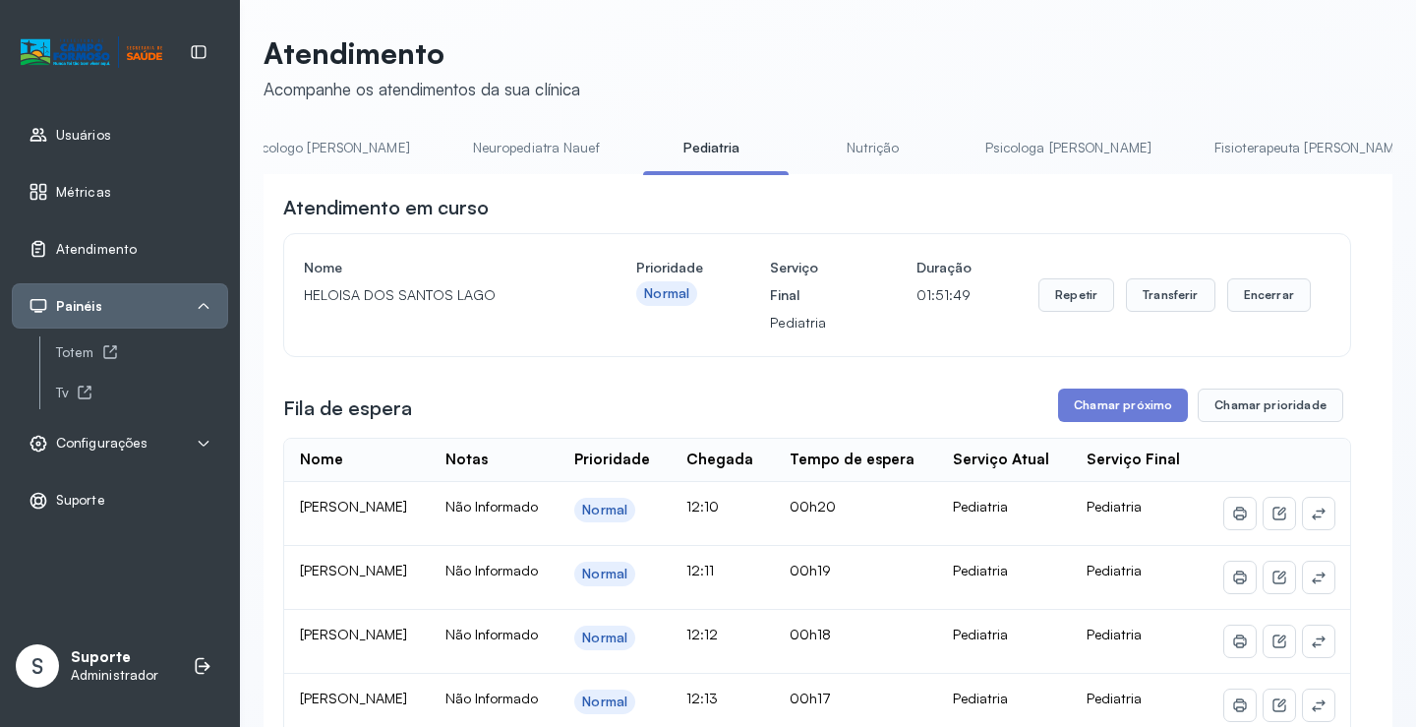
click at [502, 147] on link "Neuropediatra Nauef" at bounding box center [536, 148] width 166 height 32
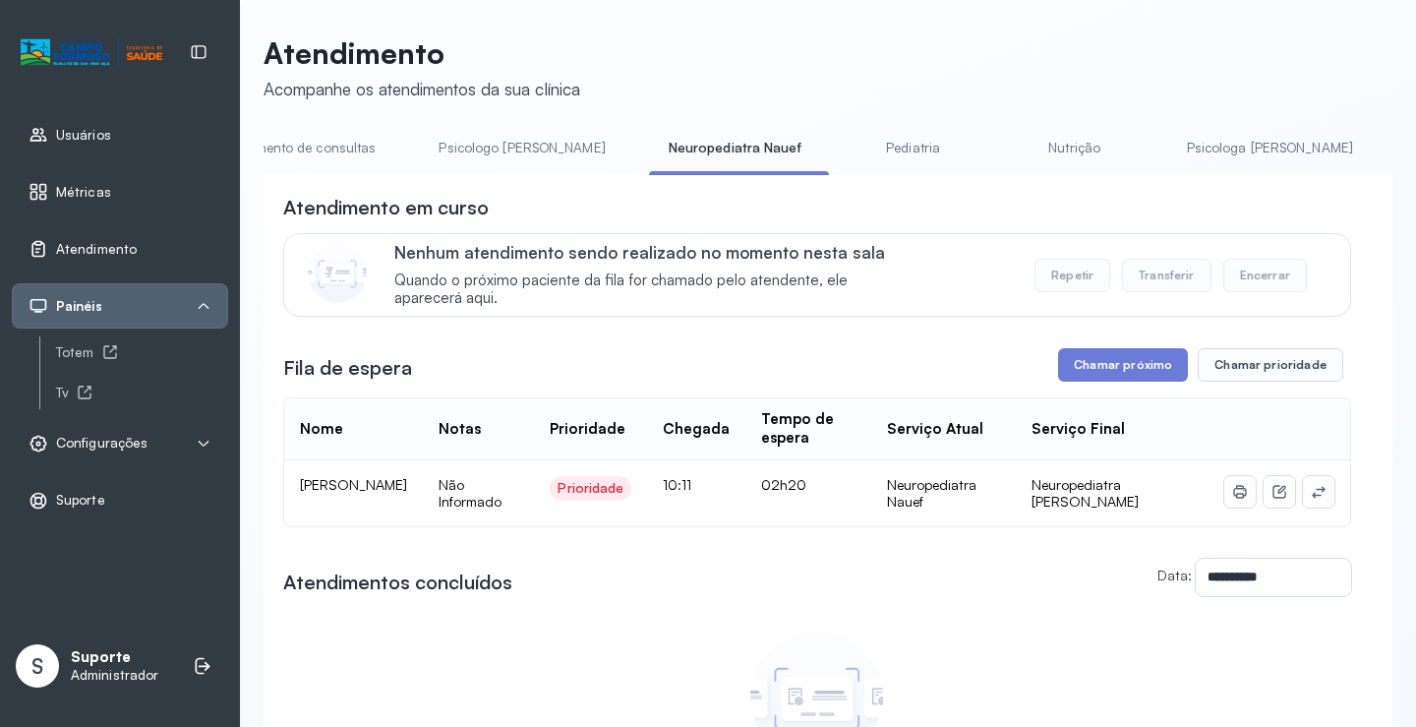
scroll to position [0, 0]
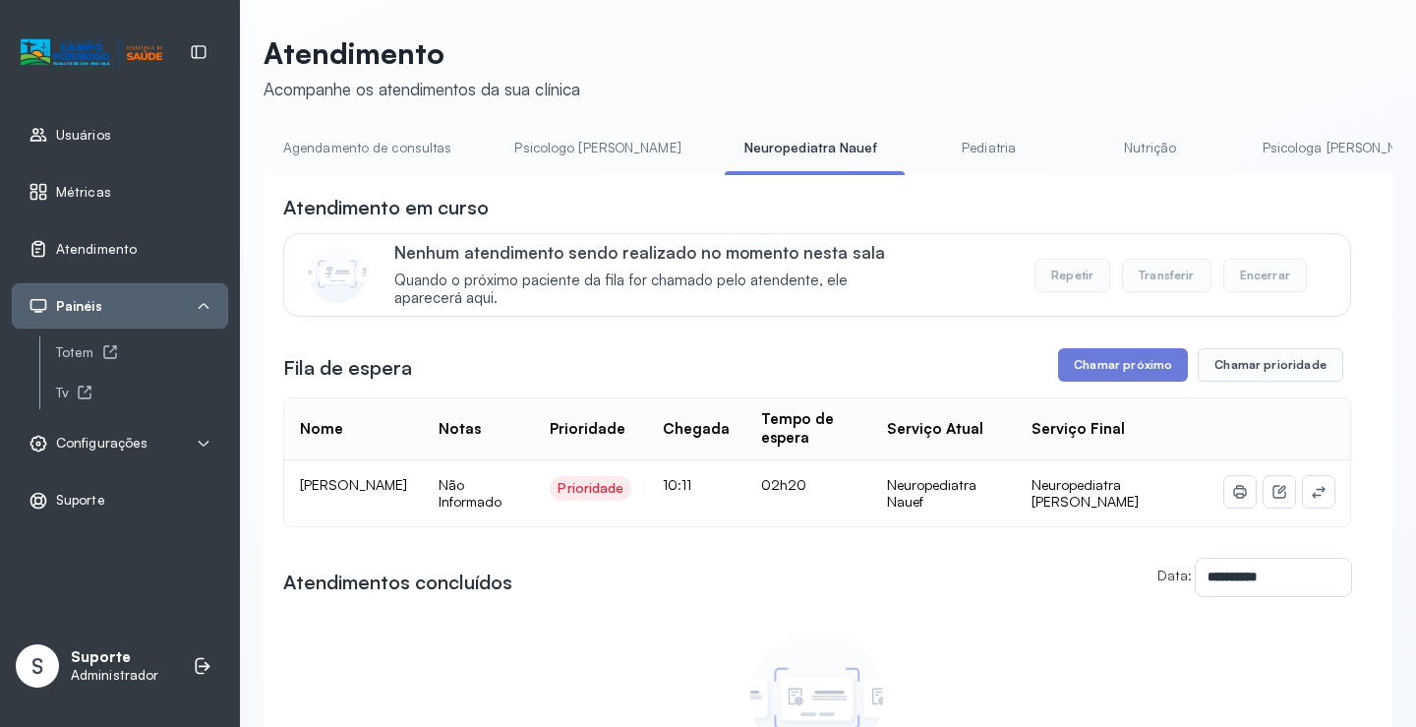
click at [356, 150] on link "Agendamento de consultas" at bounding box center [367, 148] width 207 height 32
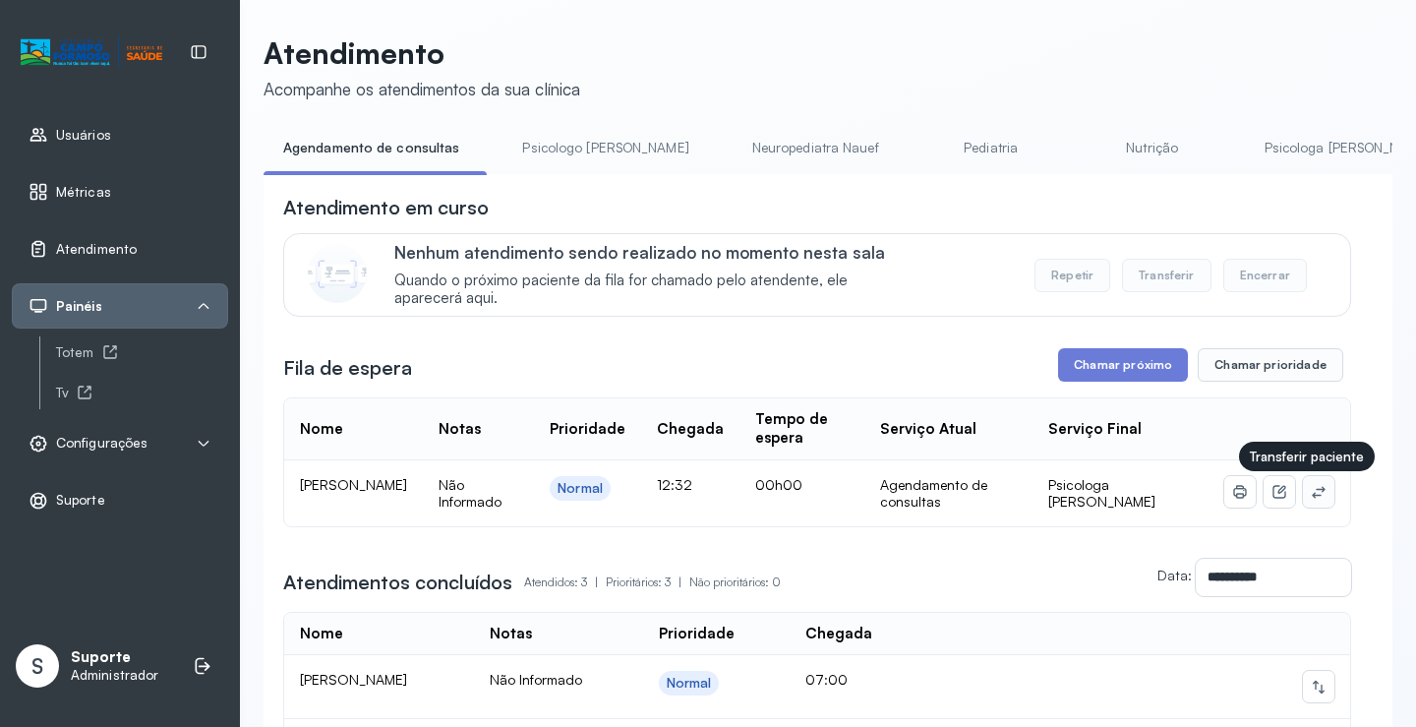
click at [1312, 494] on icon at bounding box center [1318, 492] width 13 height 12
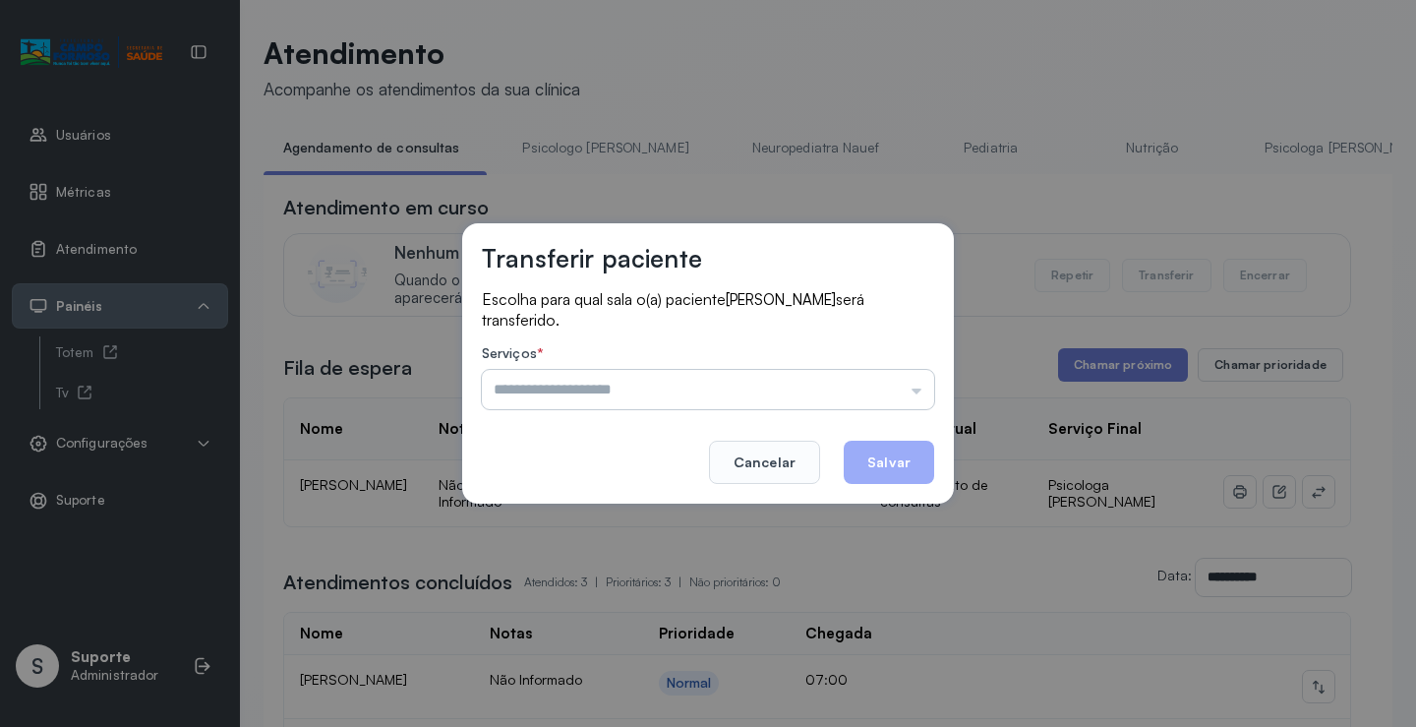
click at [794, 376] on input "text" at bounding box center [708, 389] width 452 height 39
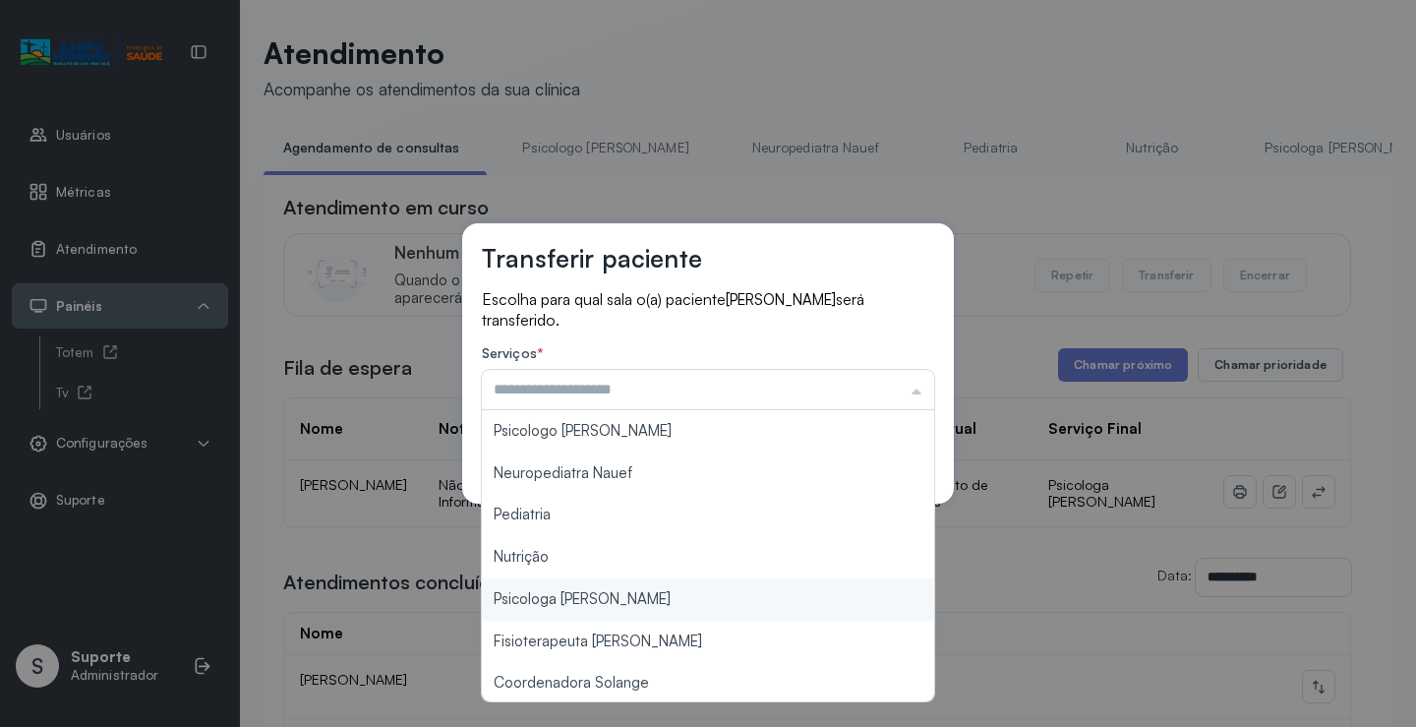
type input "**********"
drag, startPoint x: 586, startPoint y: 603, endPoint x: 792, endPoint y: 520, distance: 221.5
click at [591, 601] on div "**********" at bounding box center [708, 363] width 1416 height 727
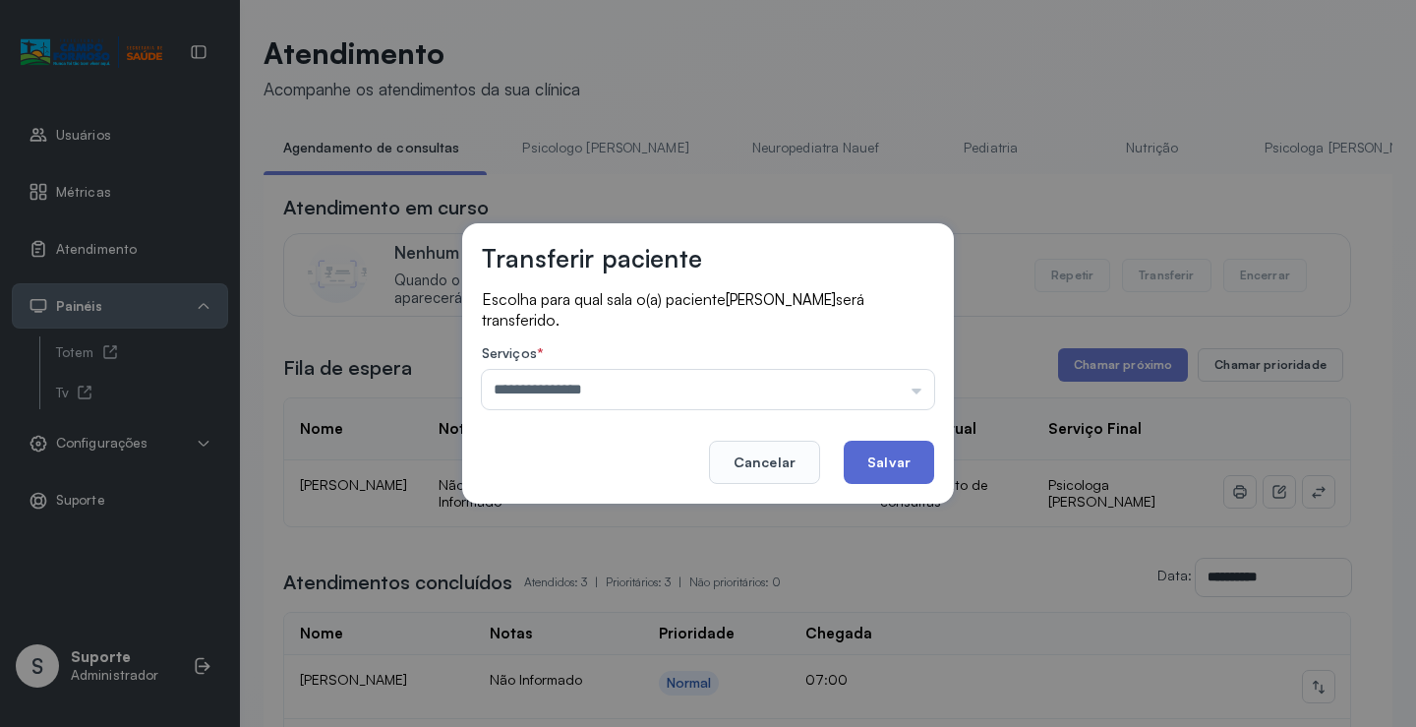
click at [891, 473] on button "Salvar" at bounding box center [889, 461] width 90 height 43
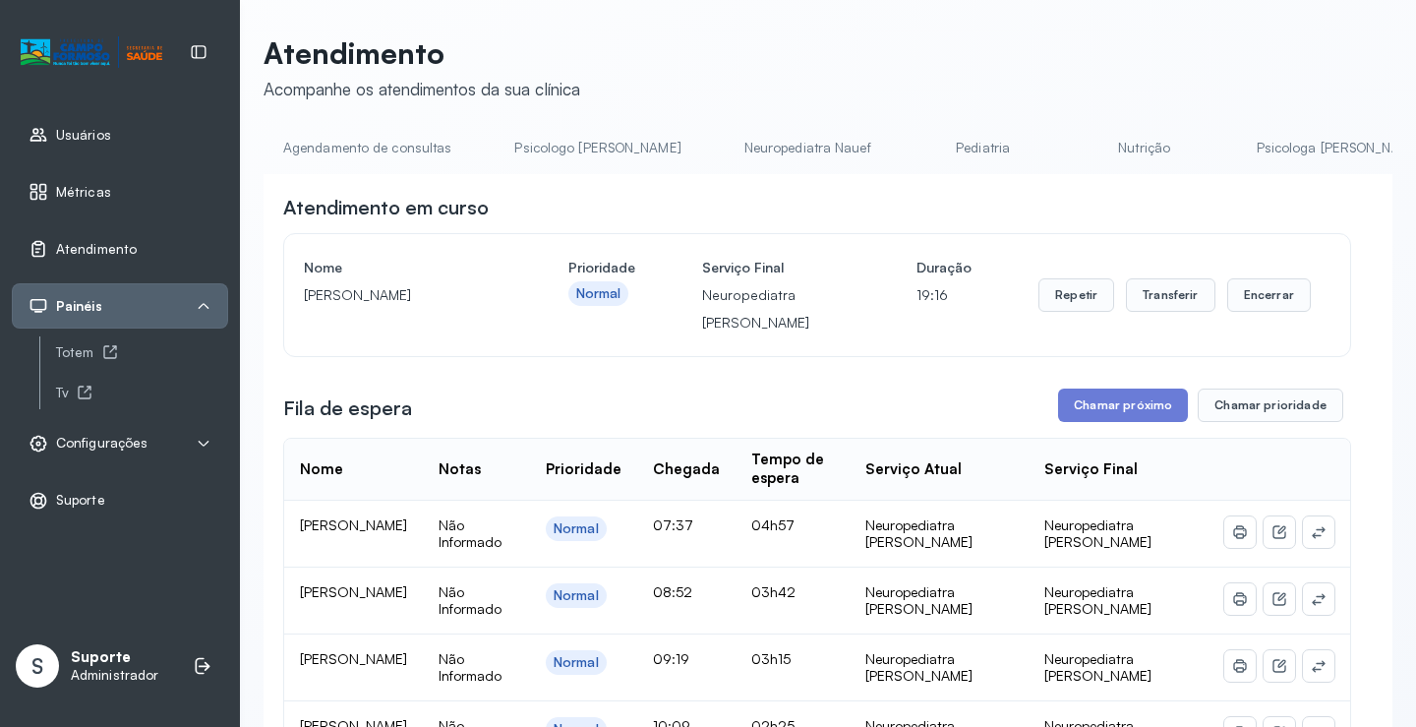
click at [364, 147] on link "Agendamento de consultas" at bounding box center [367, 148] width 207 height 32
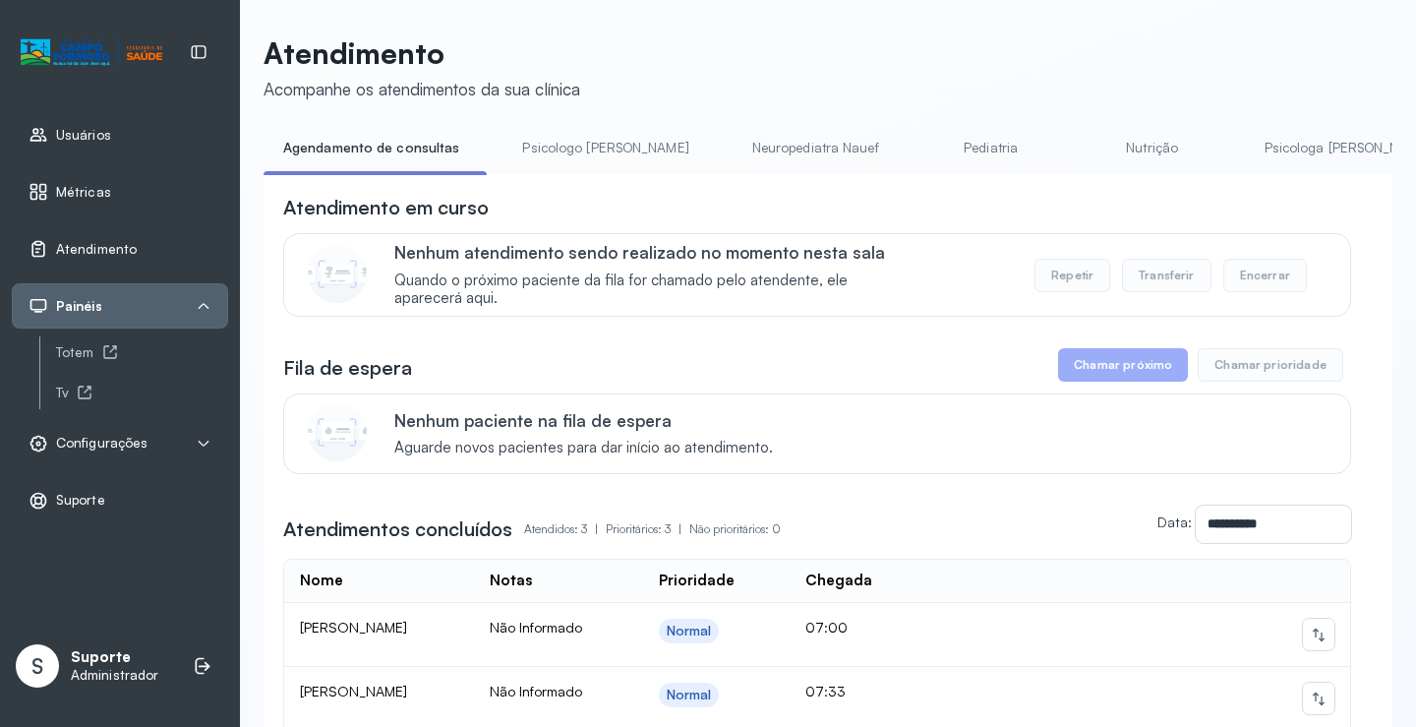
click at [557, 155] on link "Psicologo Pedro" at bounding box center [604, 148] width 205 height 32
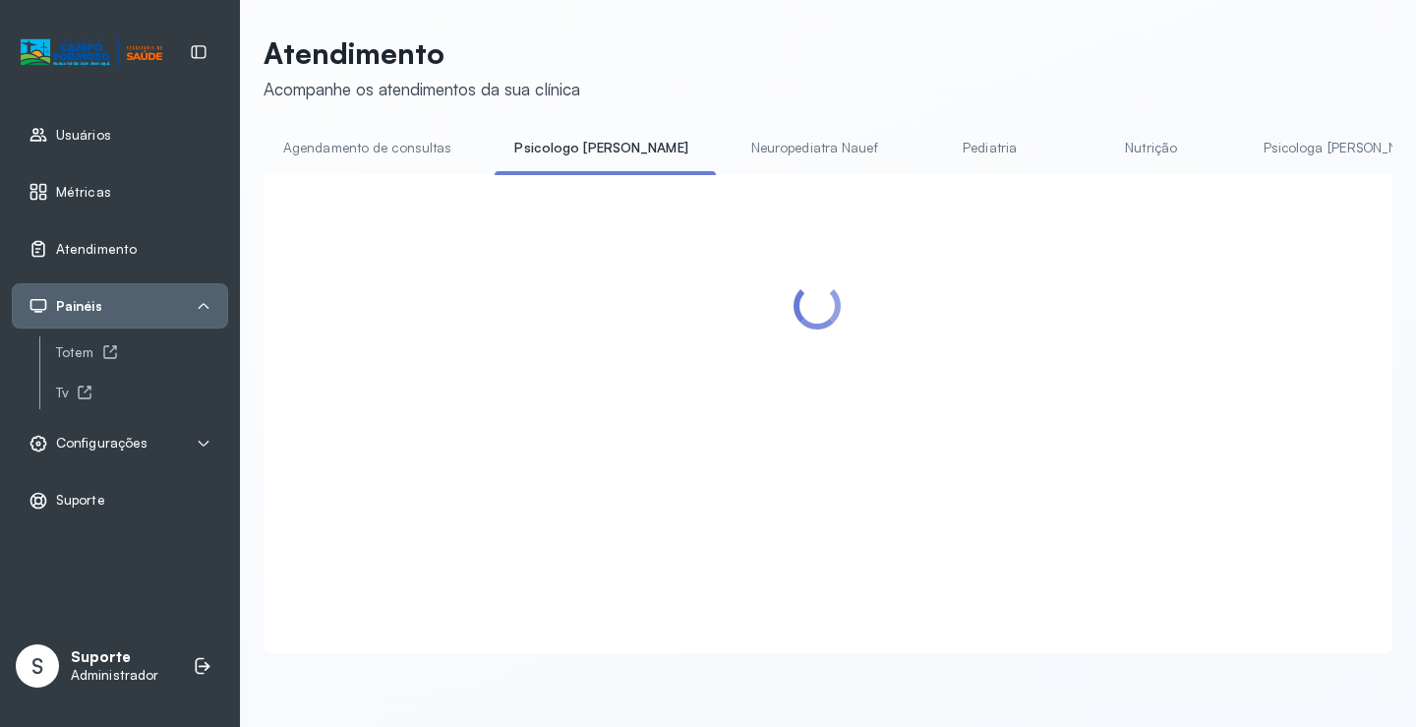
drag, startPoint x: 388, startPoint y: 148, endPoint x: 428, endPoint y: 147, distance: 39.4
click at [388, 147] on link "Agendamento de consultas" at bounding box center [367, 148] width 207 height 32
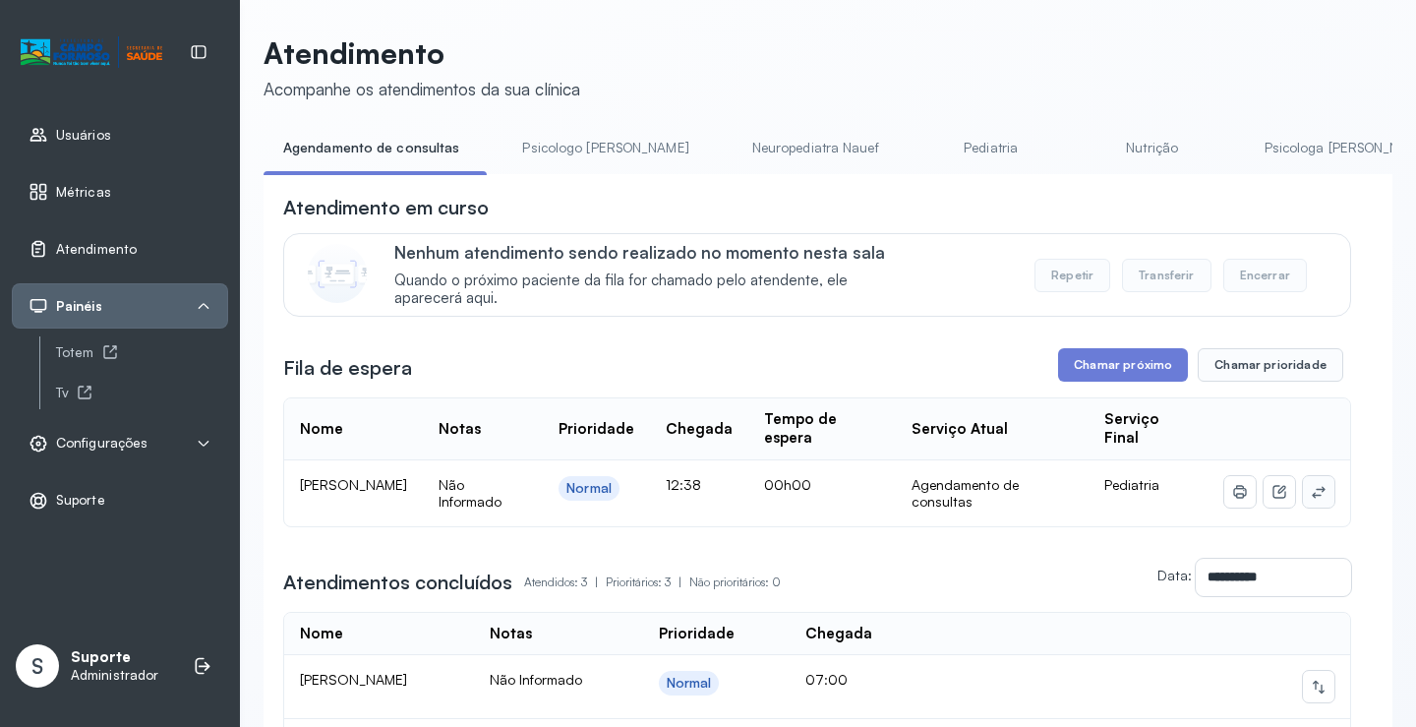
click at [1311, 496] on icon at bounding box center [1319, 492] width 16 height 16
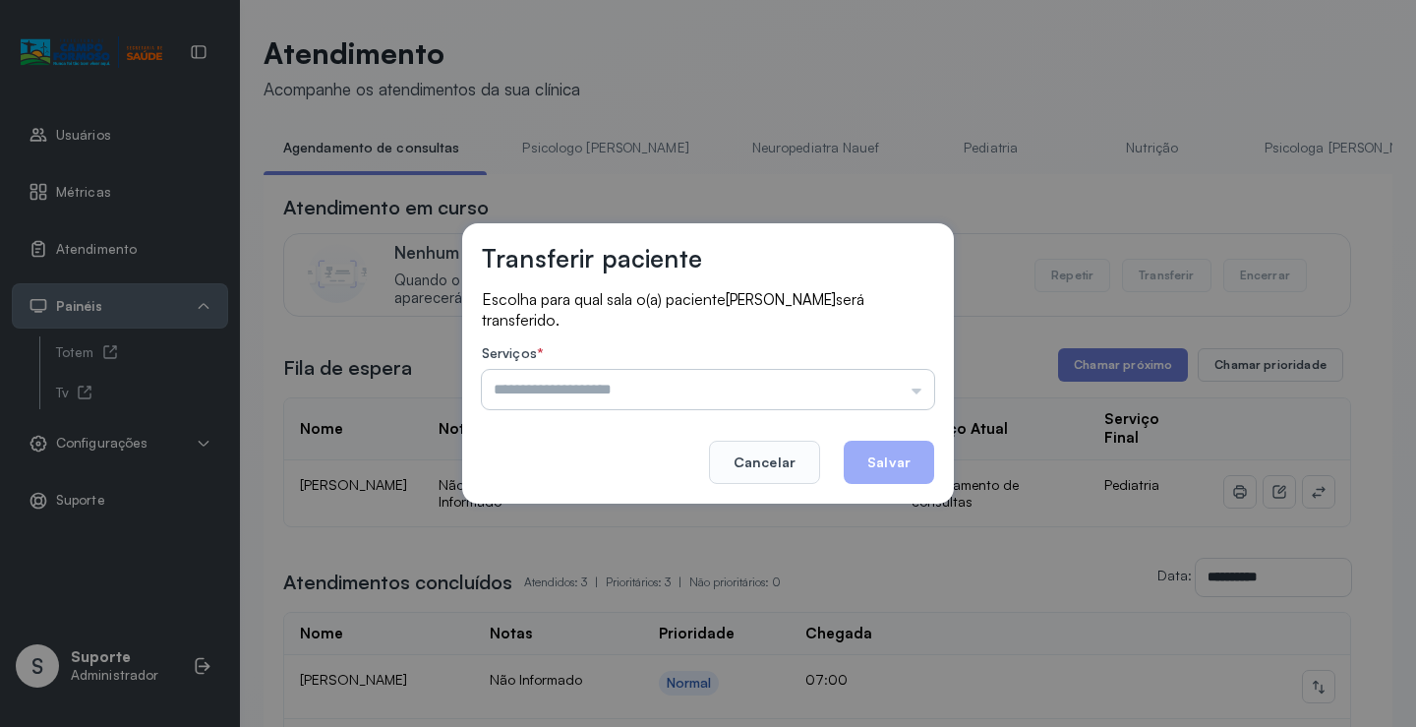
click at [880, 377] on input "text" at bounding box center [708, 389] width 452 height 39
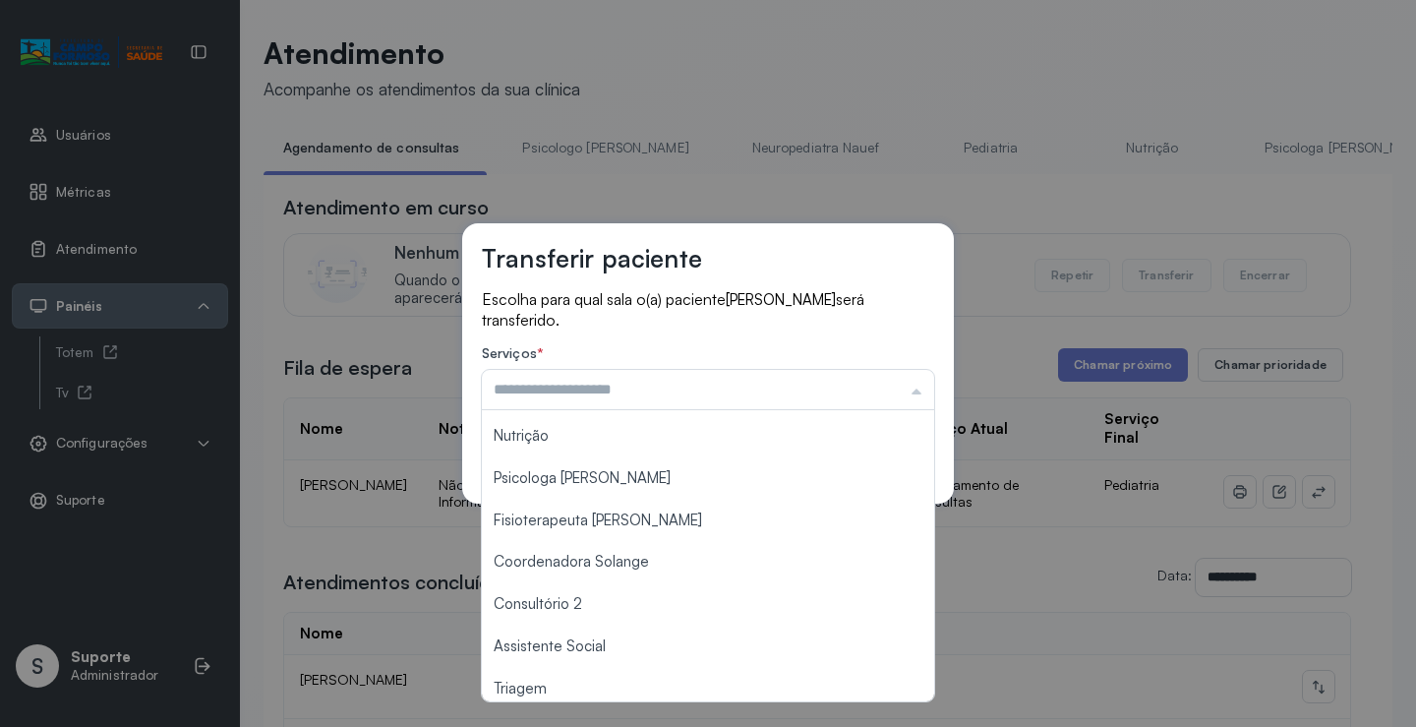
scroll to position [295, 0]
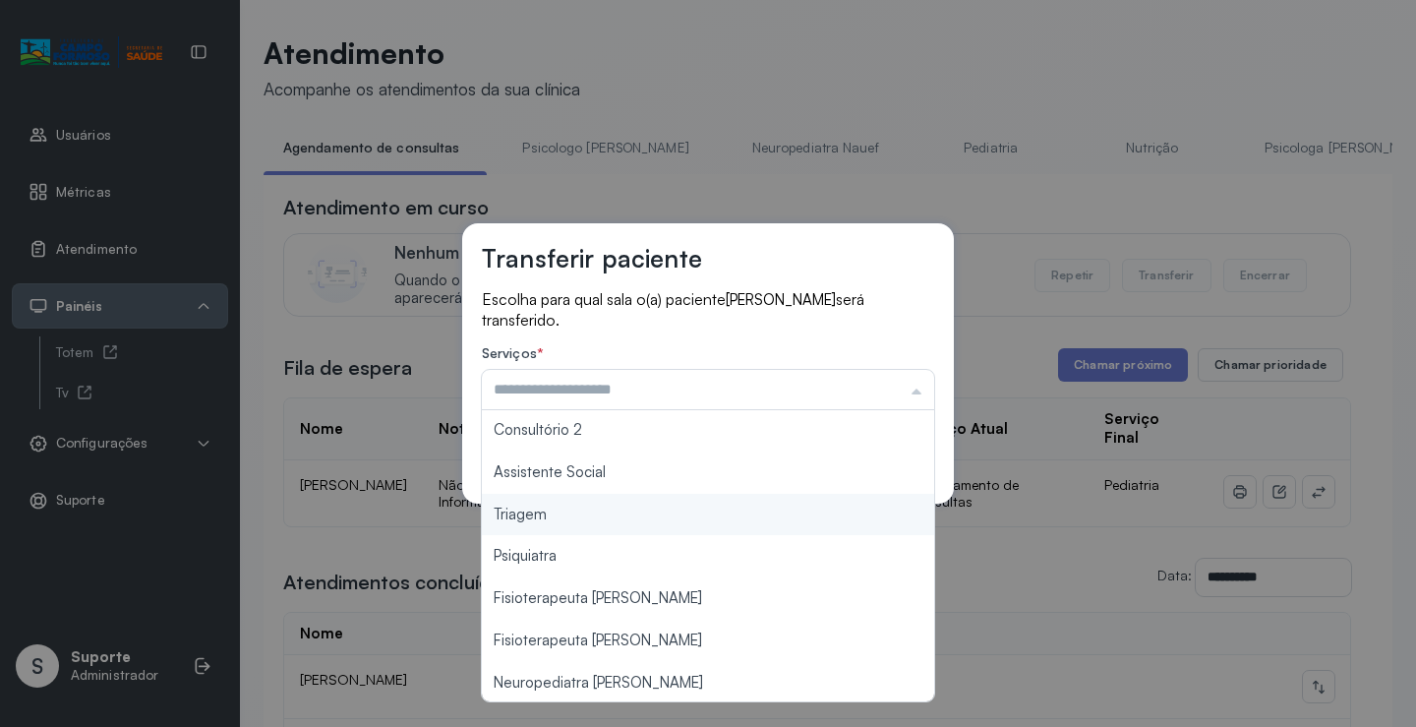
type input "*******"
drag, startPoint x: 561, startPoint y: 510, endPoint x: 771, endPoint y: 464, distance: 214.5
click at [579, 503] on div "Transferir paciente Escolha para qual sala o(a) paciente LORENA NASCIMENTO SANT…" at bounding box center [708, 363] width 492 height 280
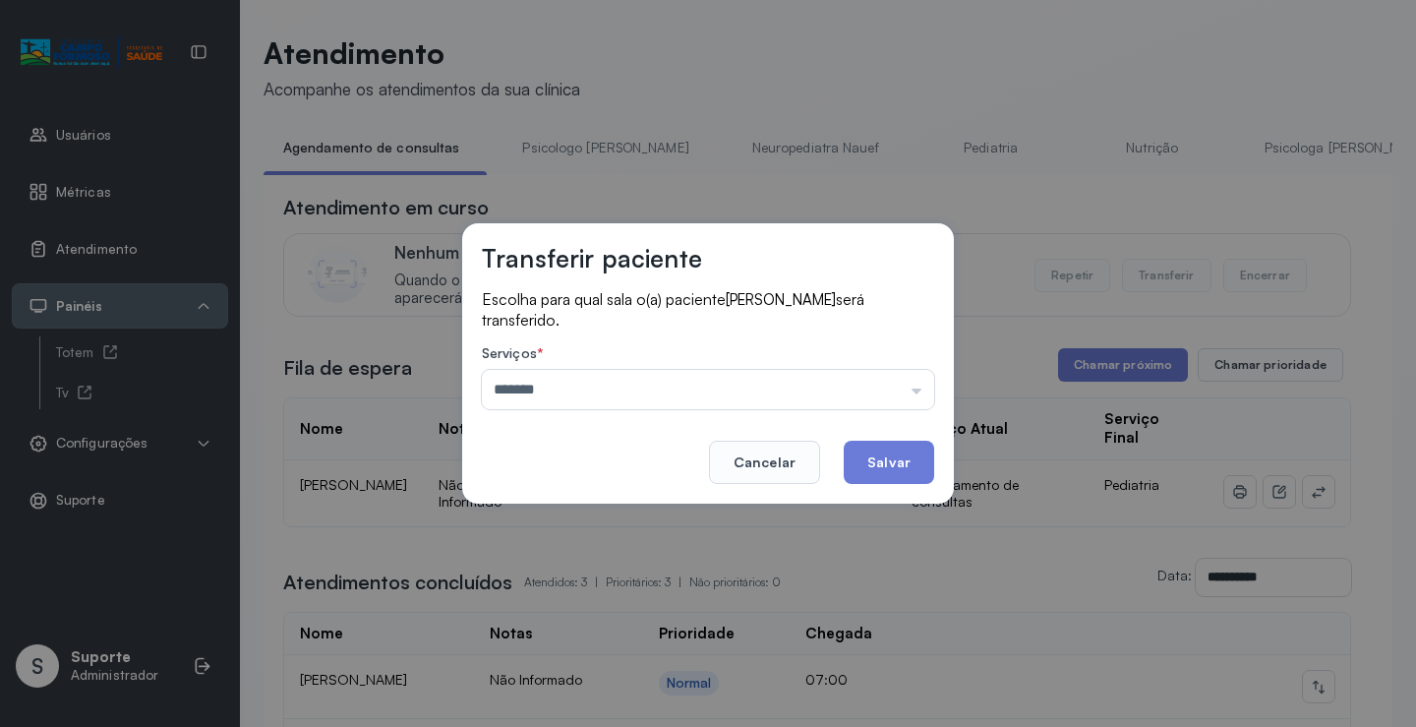
click at [861, 454] on button "Salvar" at bounding box center [889, 461] width 90 height 43
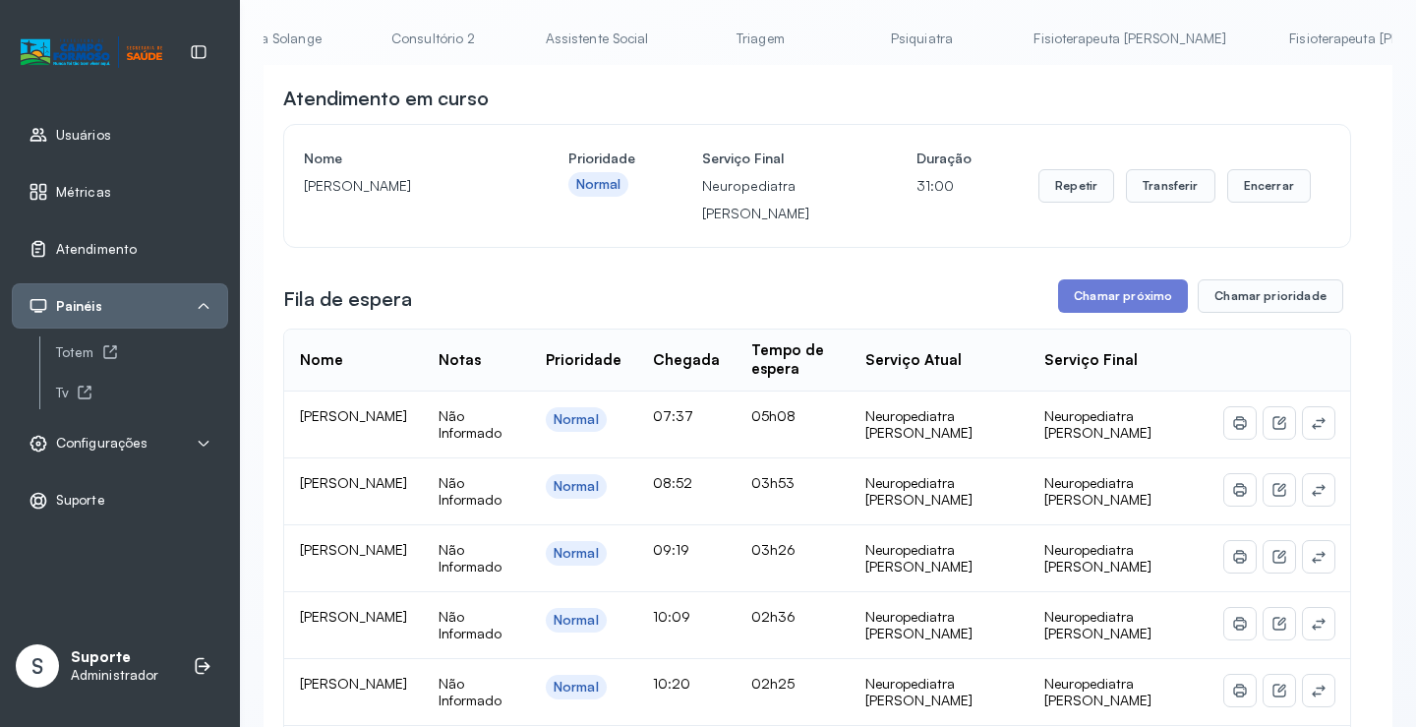
scroll to position [98, 0]
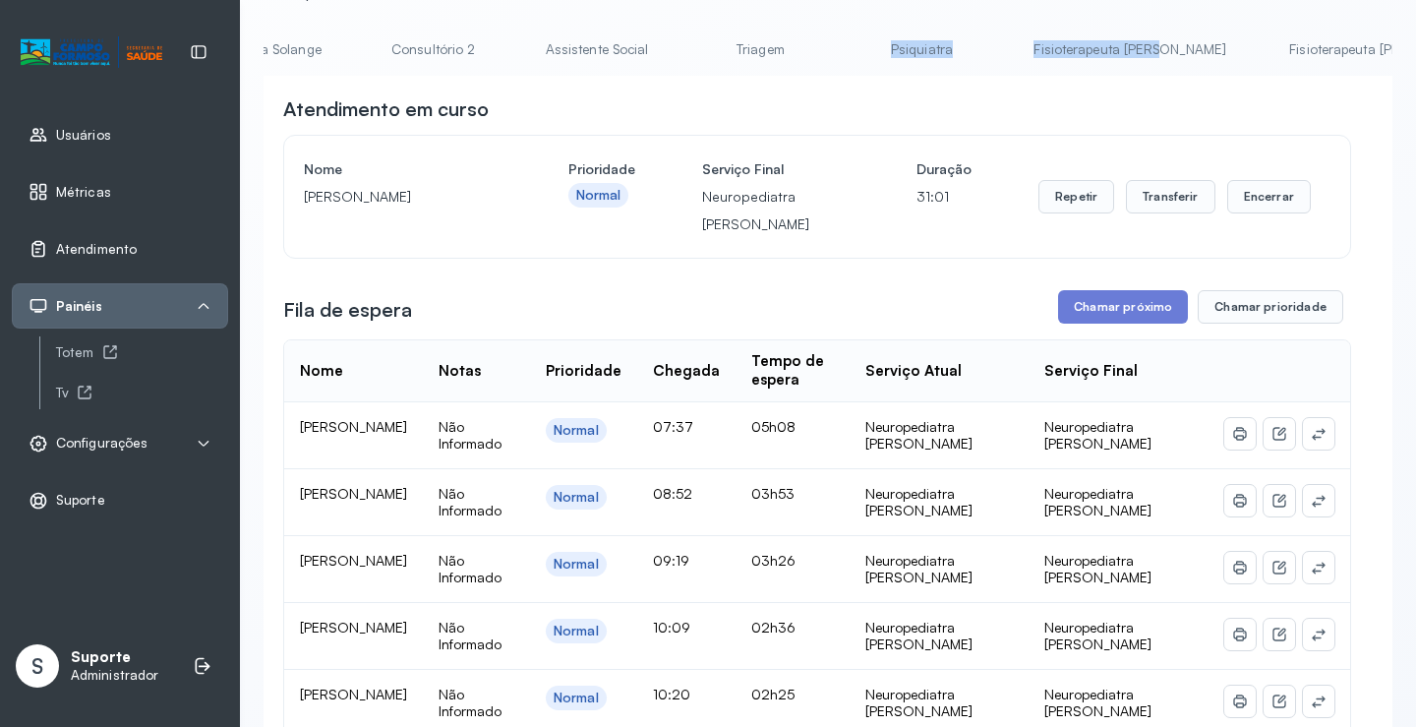
drag, startPoint x: 941, startPoint y: 76, endPoint x: 654, endPoint y: 76, distance: 287.1
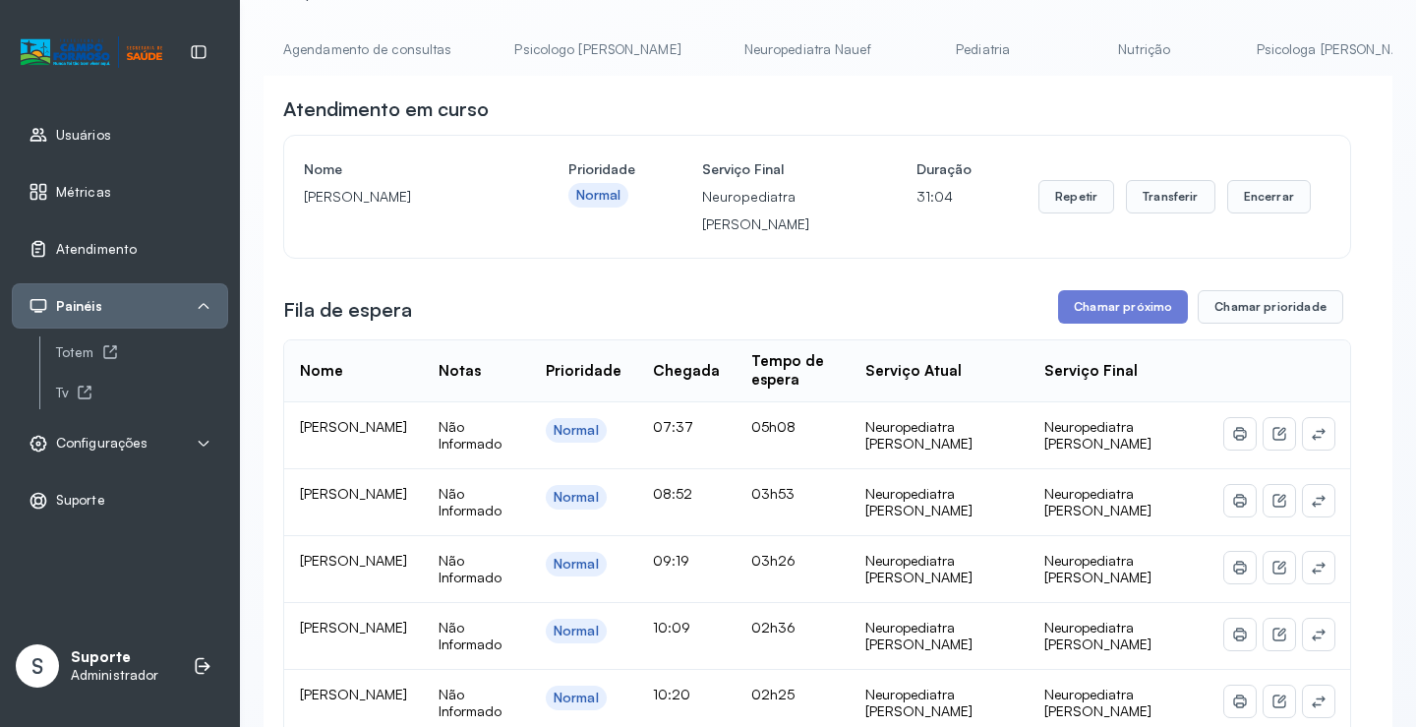
click at [366, 42] on link "Agendamento de consultas" at bounding box center [367, 49] width 207 height 32
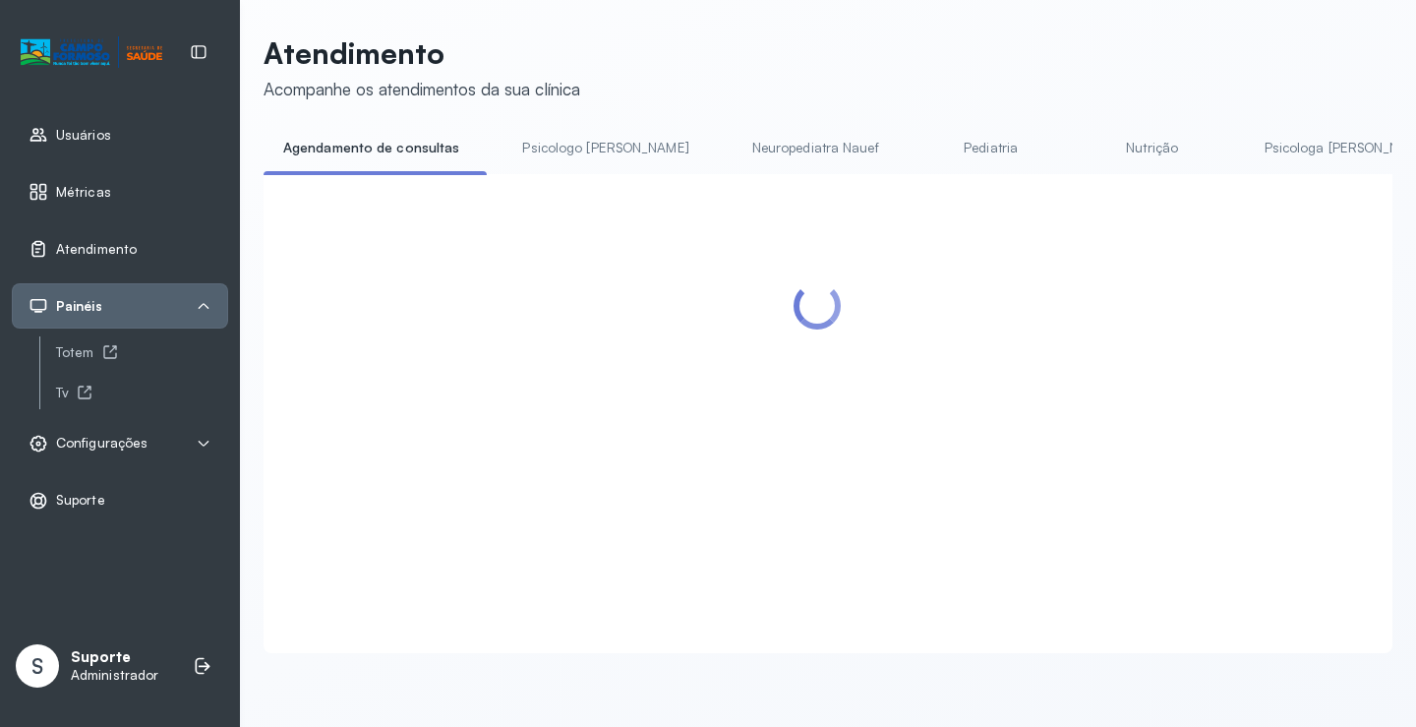
scroll to position [98, 0]
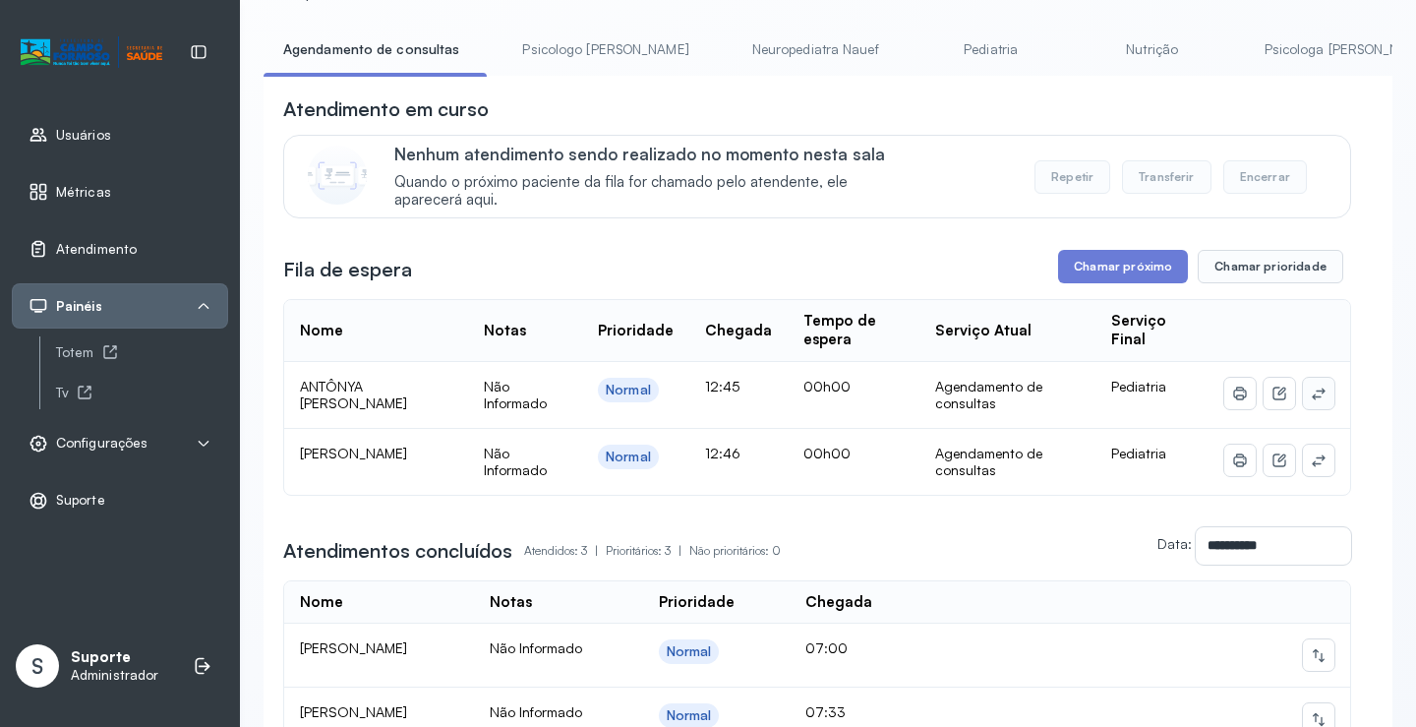
drag, startPoint x: 1320, startPoint y: 400, endPoint x: 1303, endPoint y: 400, distance: 17.7
click at [1313, 400] on td at bounding box center [1279, 395] width 142 height 67
click at [1311, 400] on icon at bounding box center [1319, 393] width 16 height 16
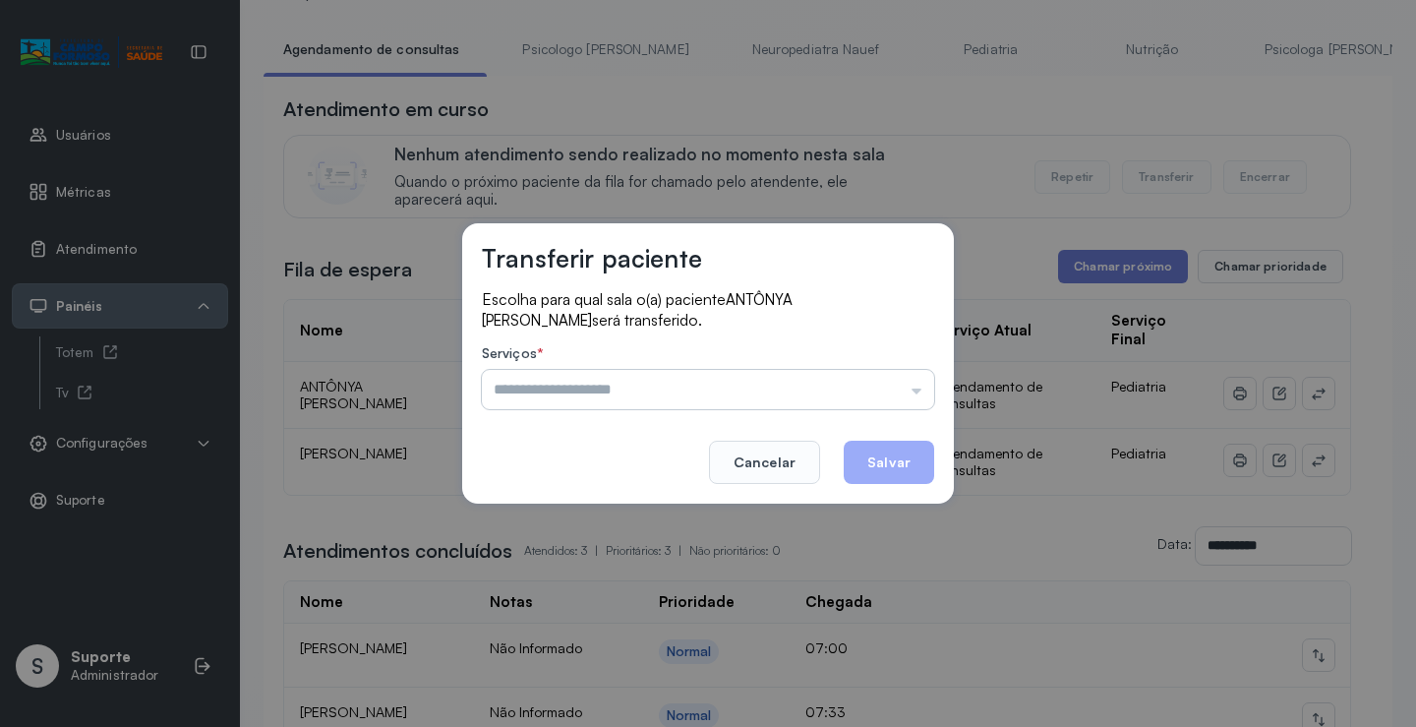
click at [854, 391] on input "text" at bounding box center [708, 389] width 452 height 39
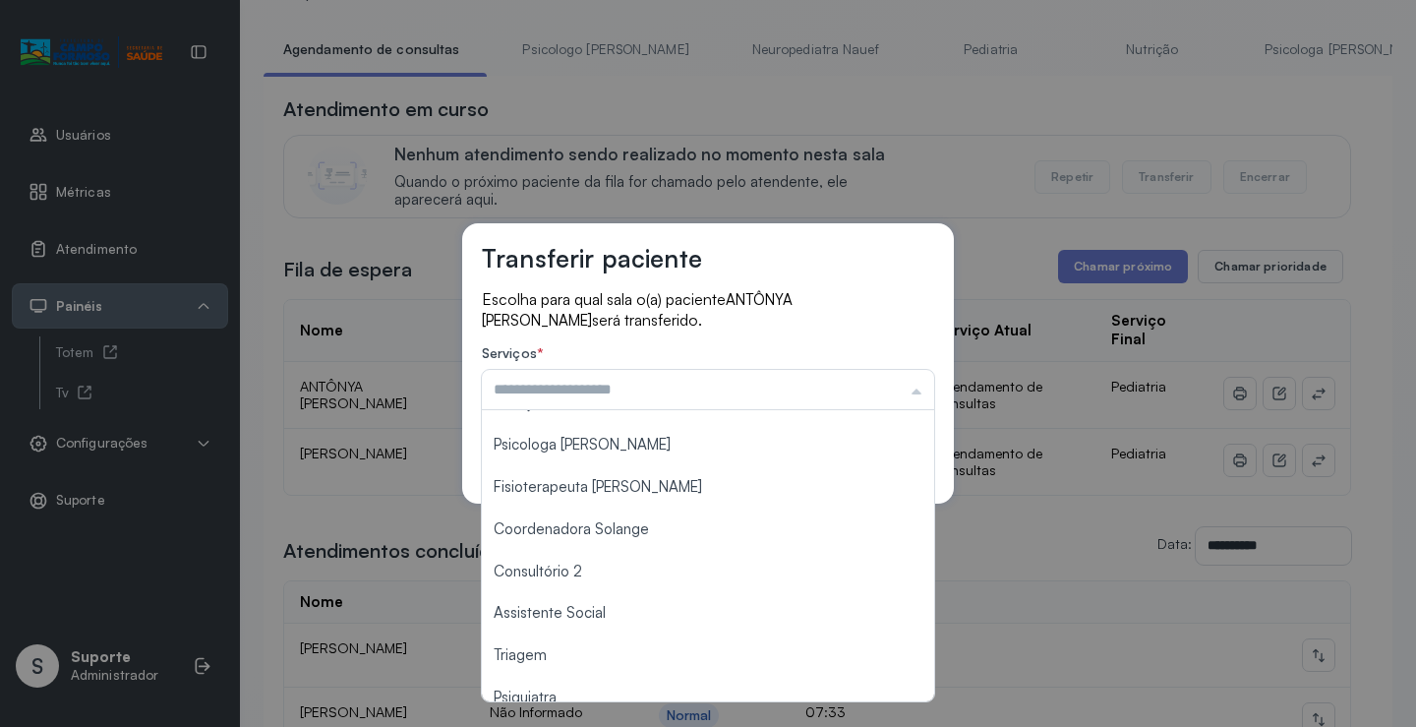
scroll to position [298, 0]
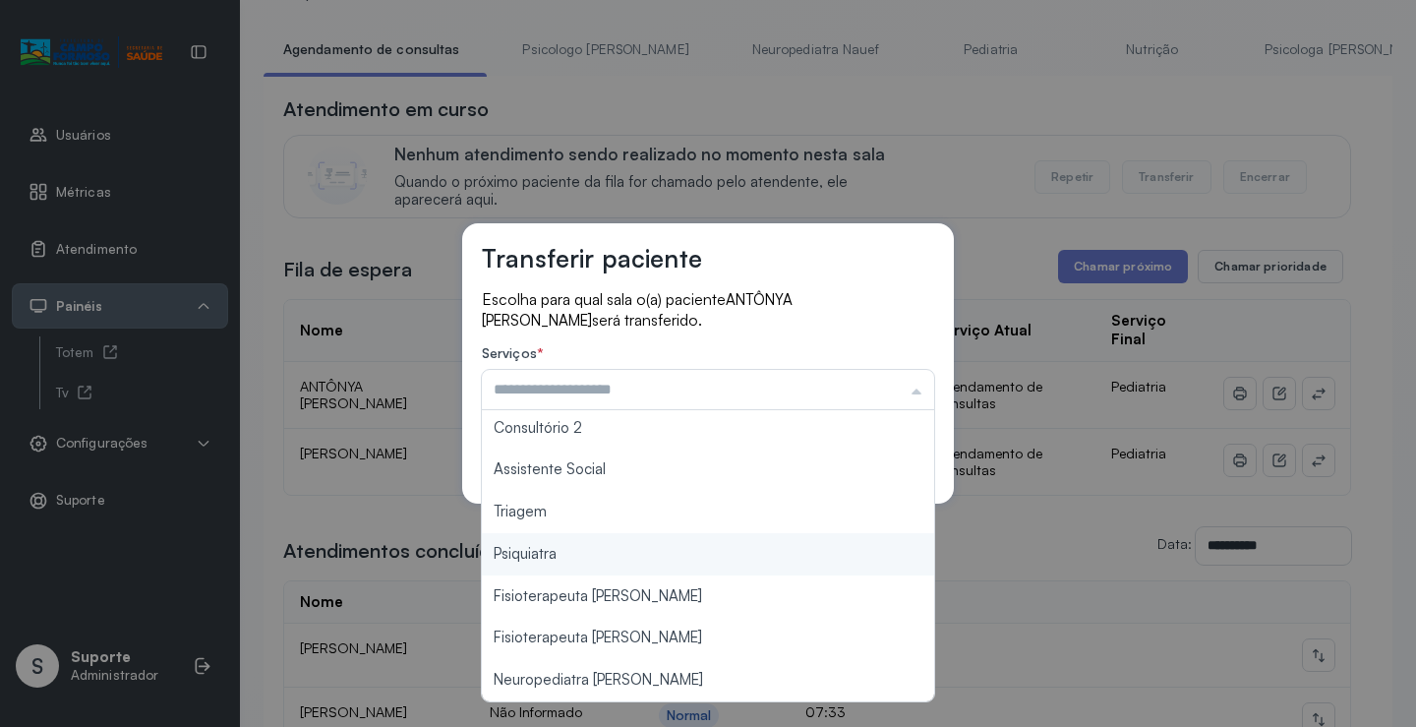
type input "*******"
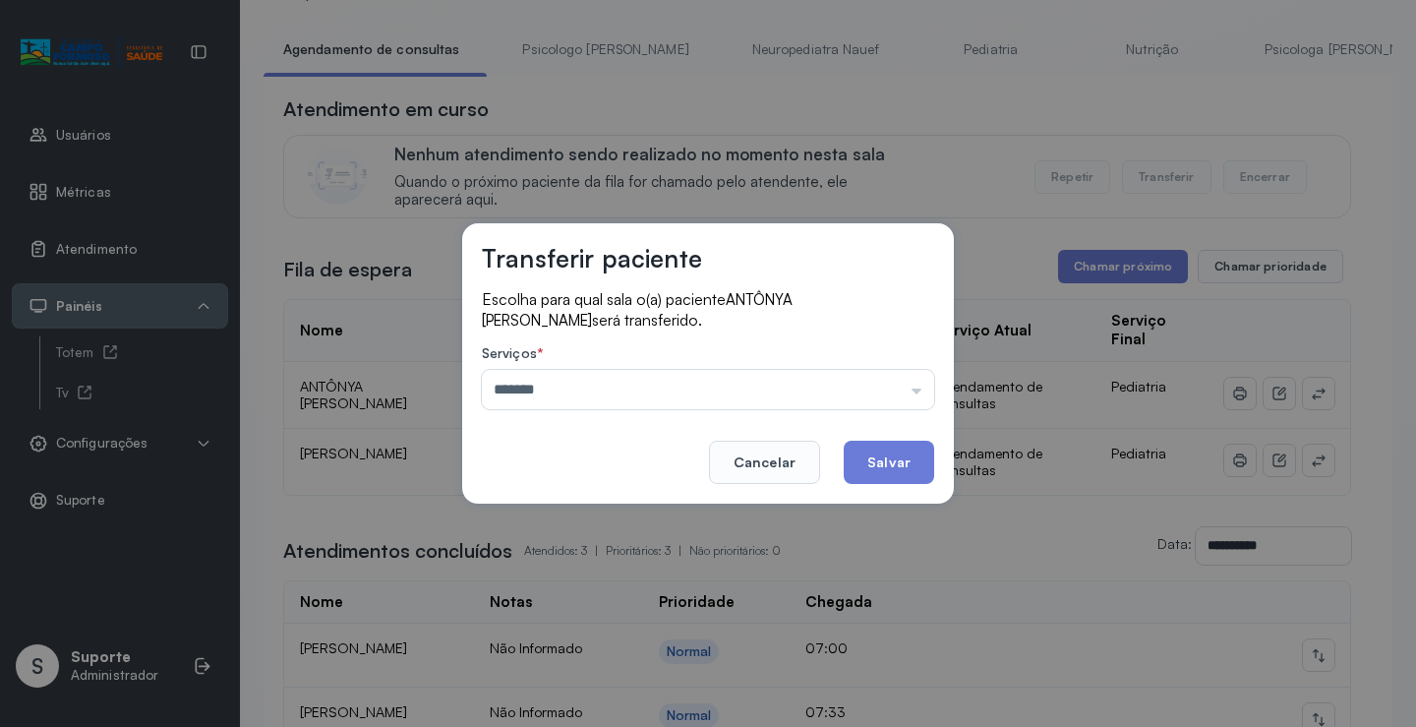
drag, startPoint x: 576, startPoint y: 521, endPoint x: 831, endPoint y: 454, distance: 263.3
click at [578, 517] on div "Transferir paciente Escolha para qual sala o(a) paciente ANTÔNYA VALENTINA DOS …" at bounding box center [708, 363] width 1416 height 727
drag, startPoint x: 871, startPoint y: 457, endPoint x: 903, endPoint y: 456, distance: 31.5
click at [872, 457] on button "Salvar" at bounding box center [889, 461] width 90 height 43
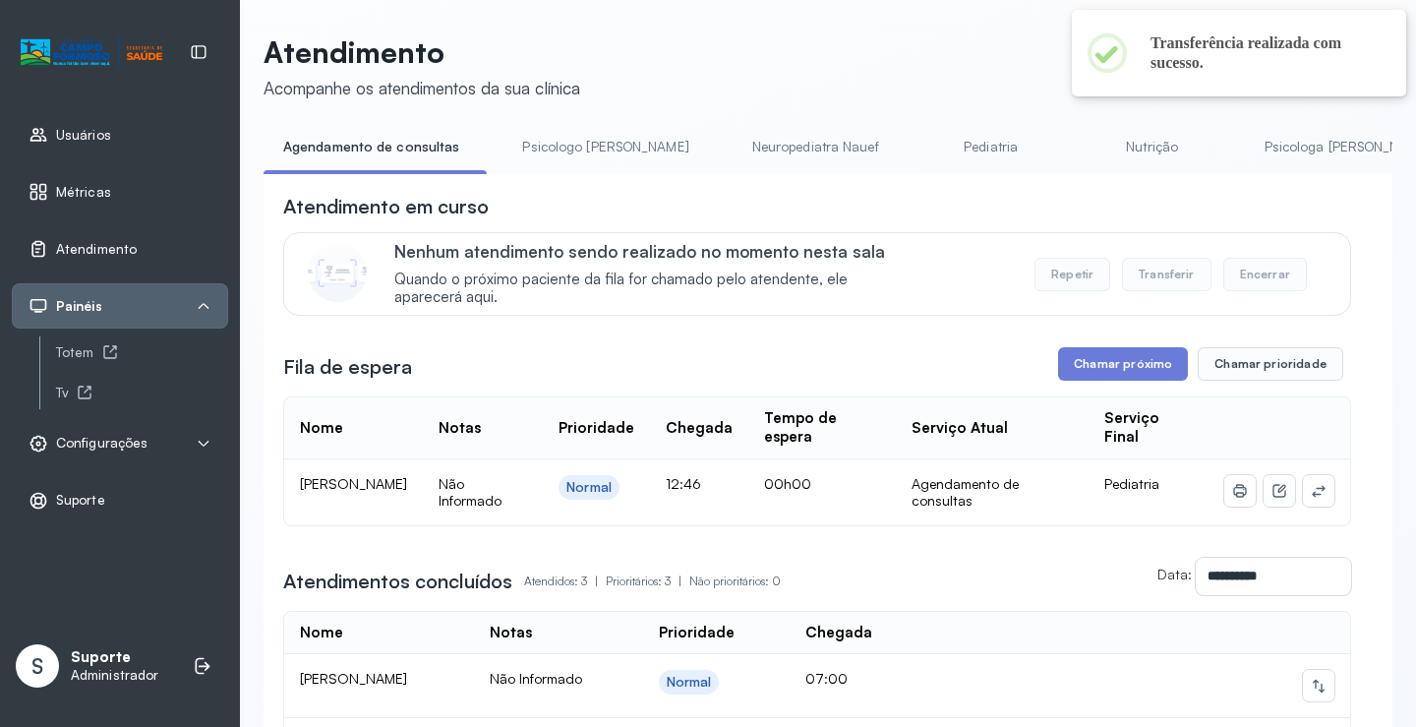
scroll to position [98, 0]
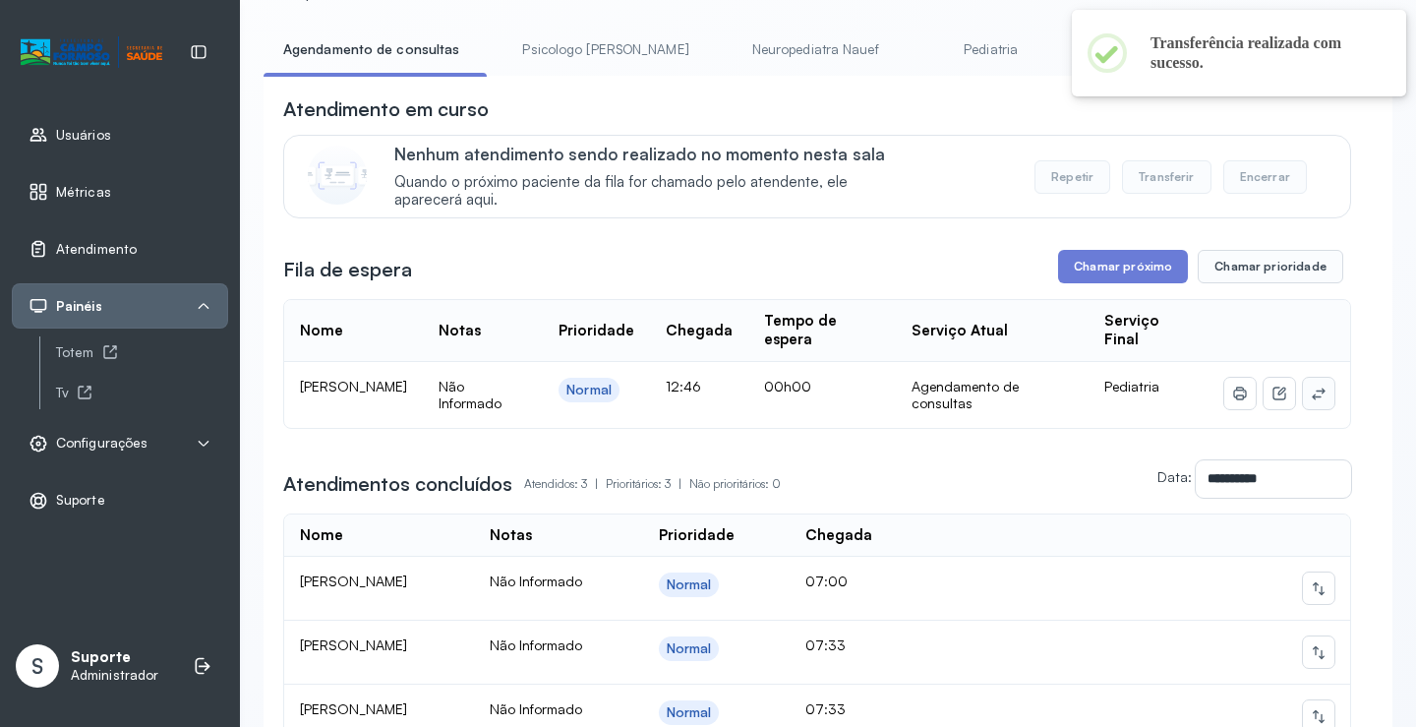
click at [1311, 393] on icon at bounding box center [1319, 393] width 16 height 16
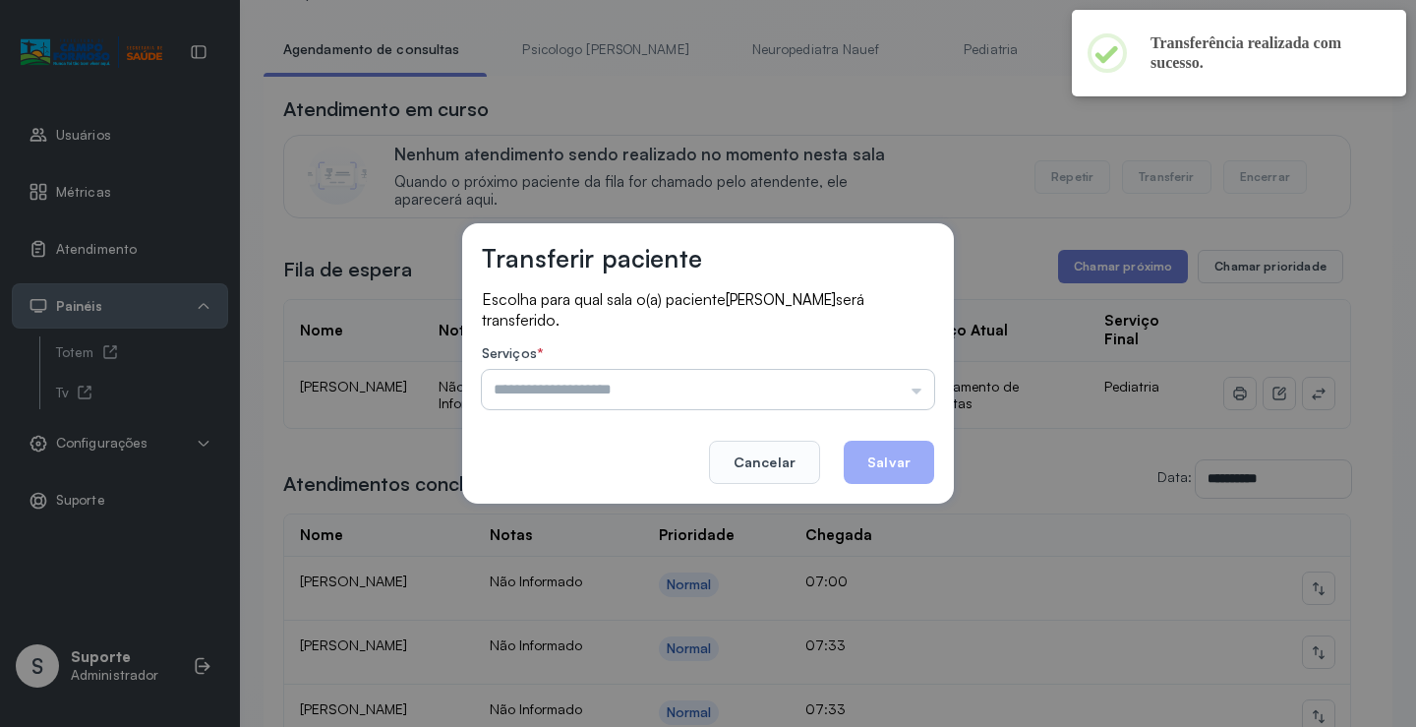
click at [743, 386] on input "text" at bounding box center [708, 389] width 452 height 39
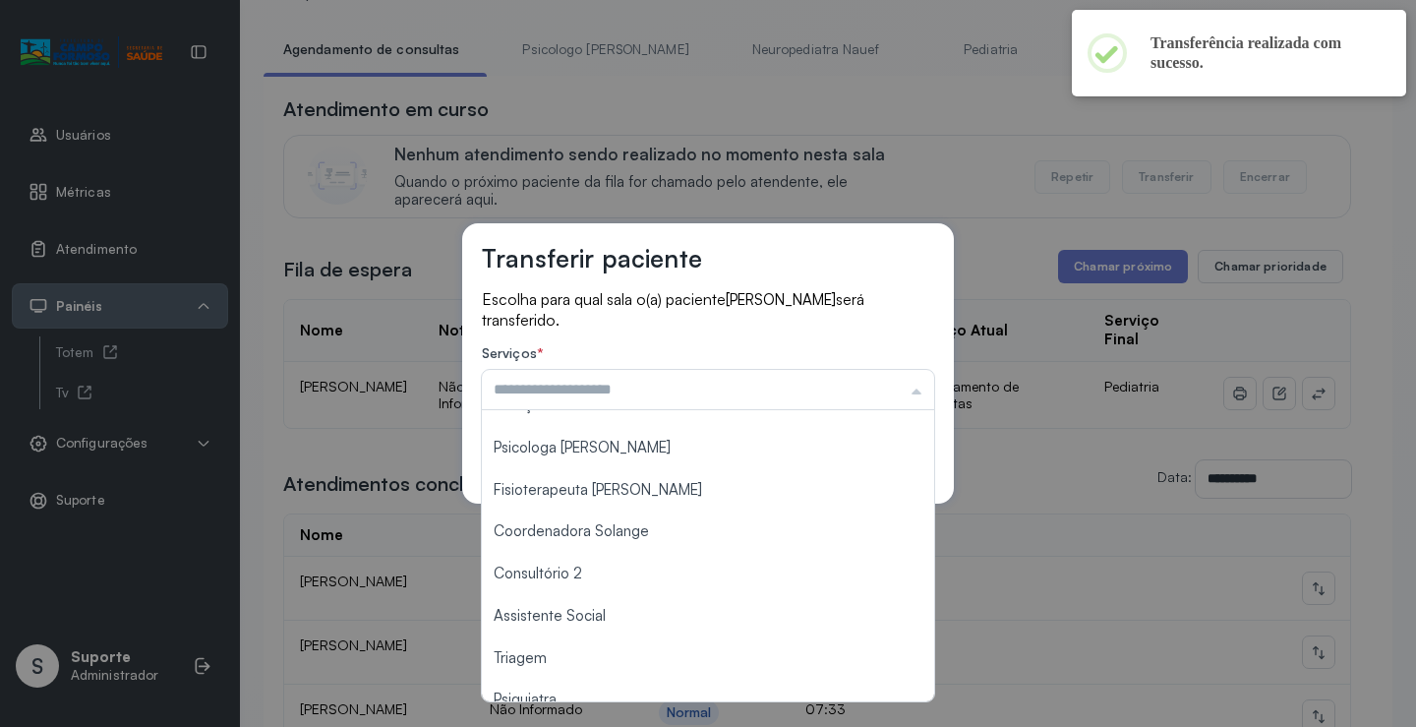
scroll to position [298, 0]
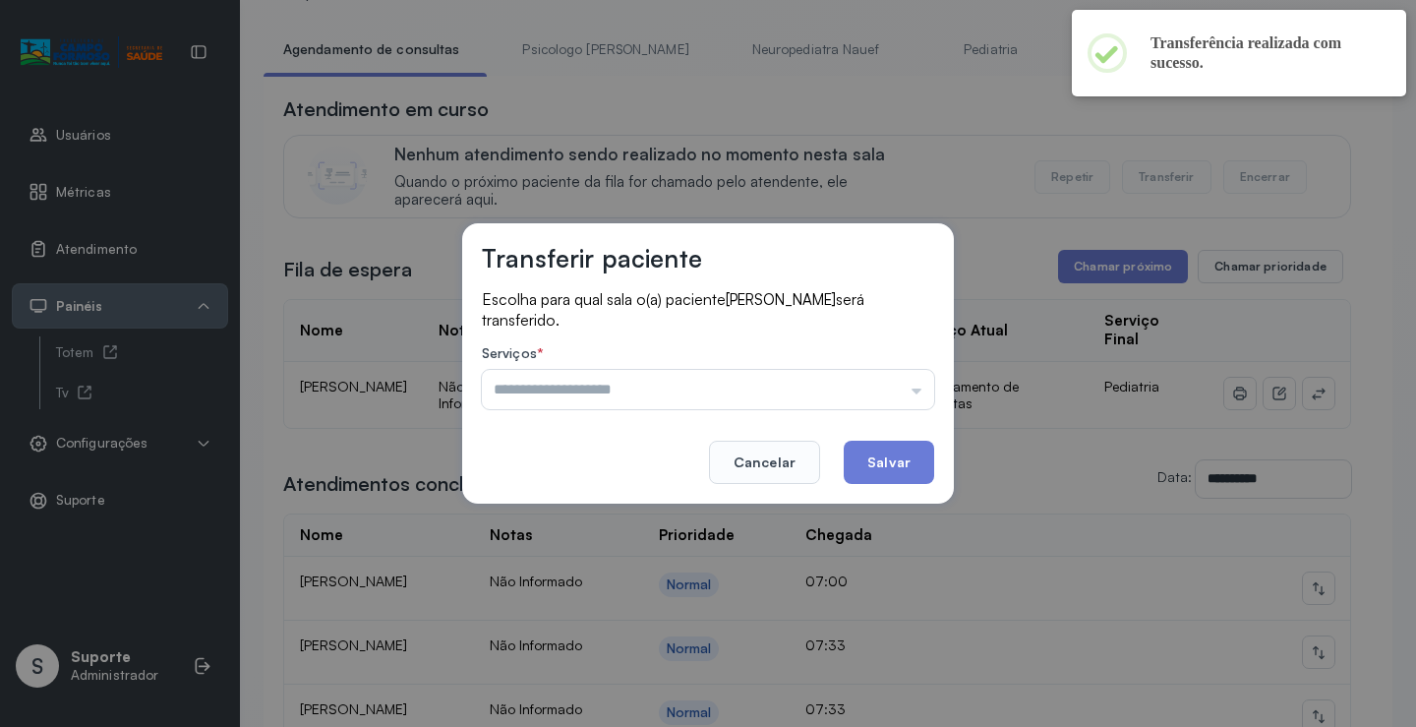
type input "*******"
drag, startPoint x: 589, startPoint y: 508, endPoint x: 794, endPoint y: 453, distance: 212.7
click at [594, 507] on div "Transferir paciente Escolha para qual sala o(a) paciente CHARLES ALBERTO DIAS D…" at bounding box center [708, 363] width 1416 height 727
click at [852, 448] on button "Salvar" at bounding box center [889, 461] width 90 height 43
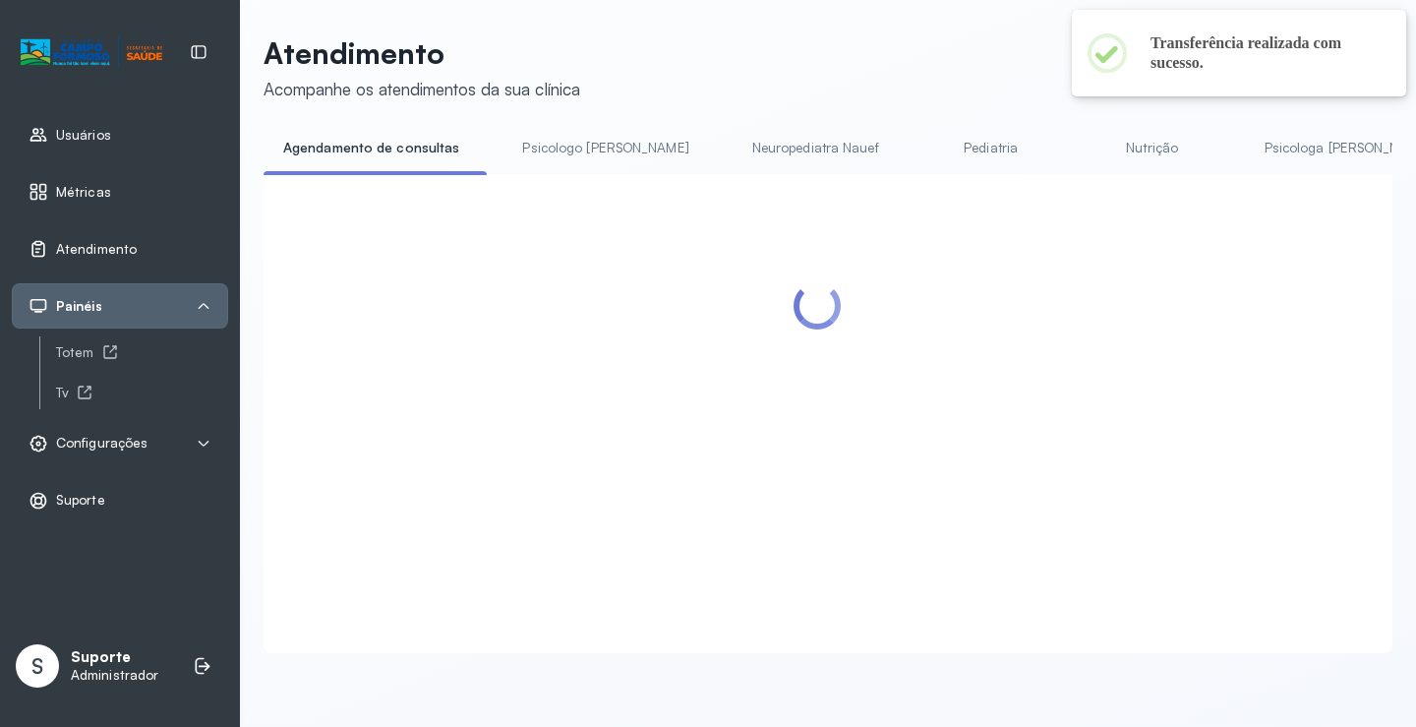
scroll to position [98, 0]
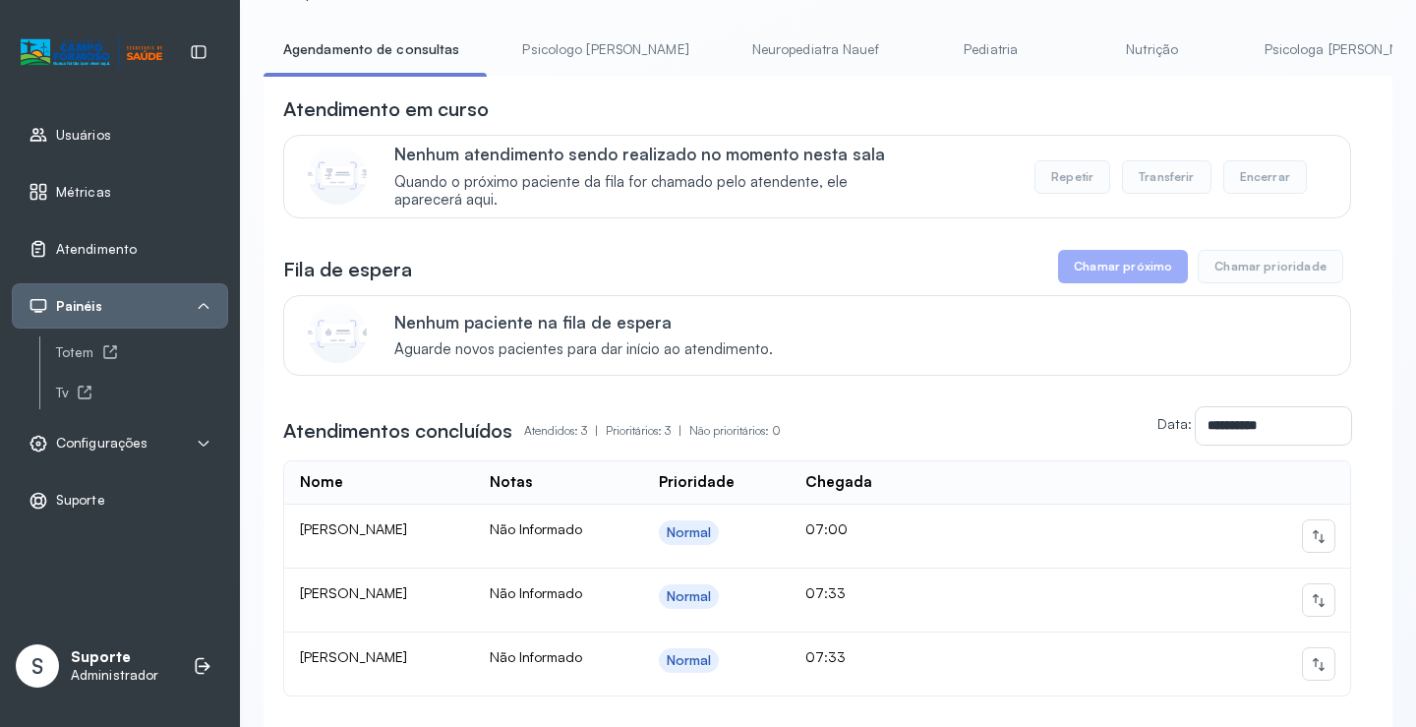
click at [733, 59] on link "Neuropediatra Nauef" at bounding box center [816, 49] width 166 height 32
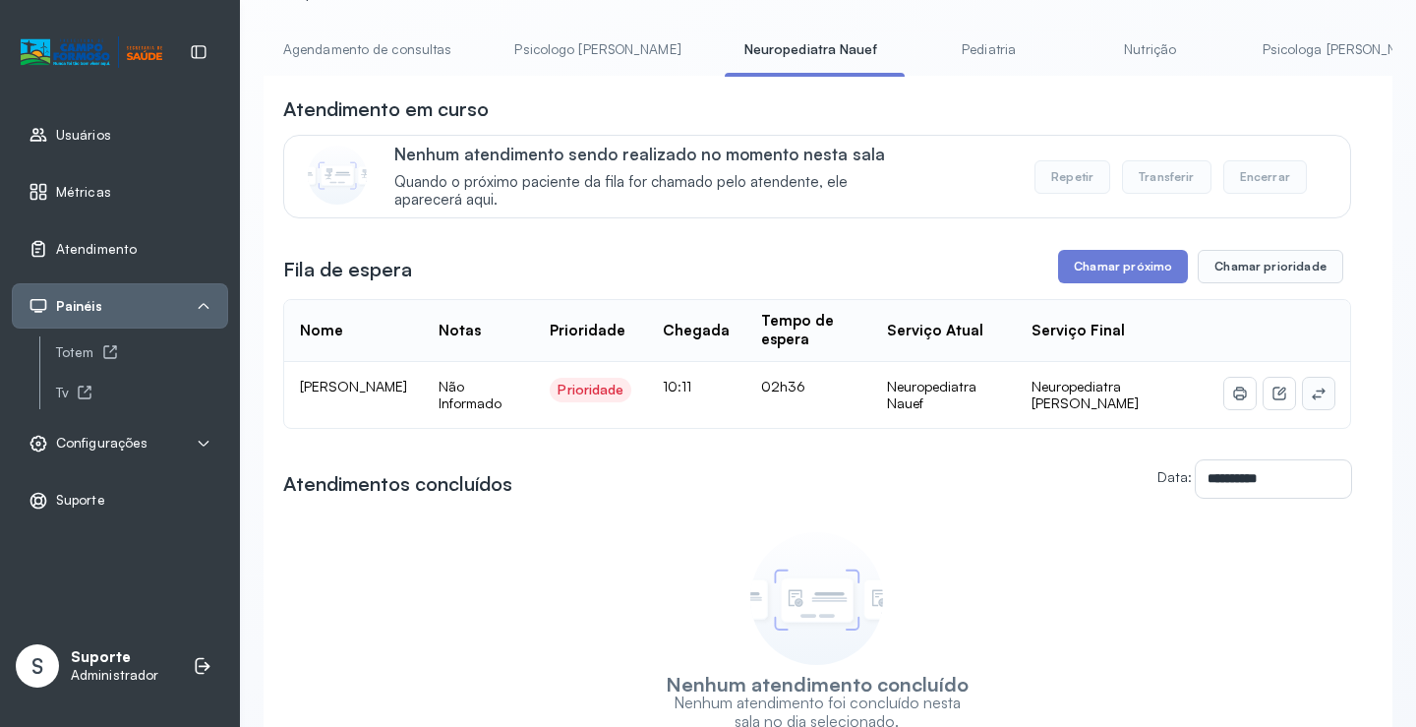
click at [1312, 395] on icon at bounding box center [1318, 393] width 13 height 12
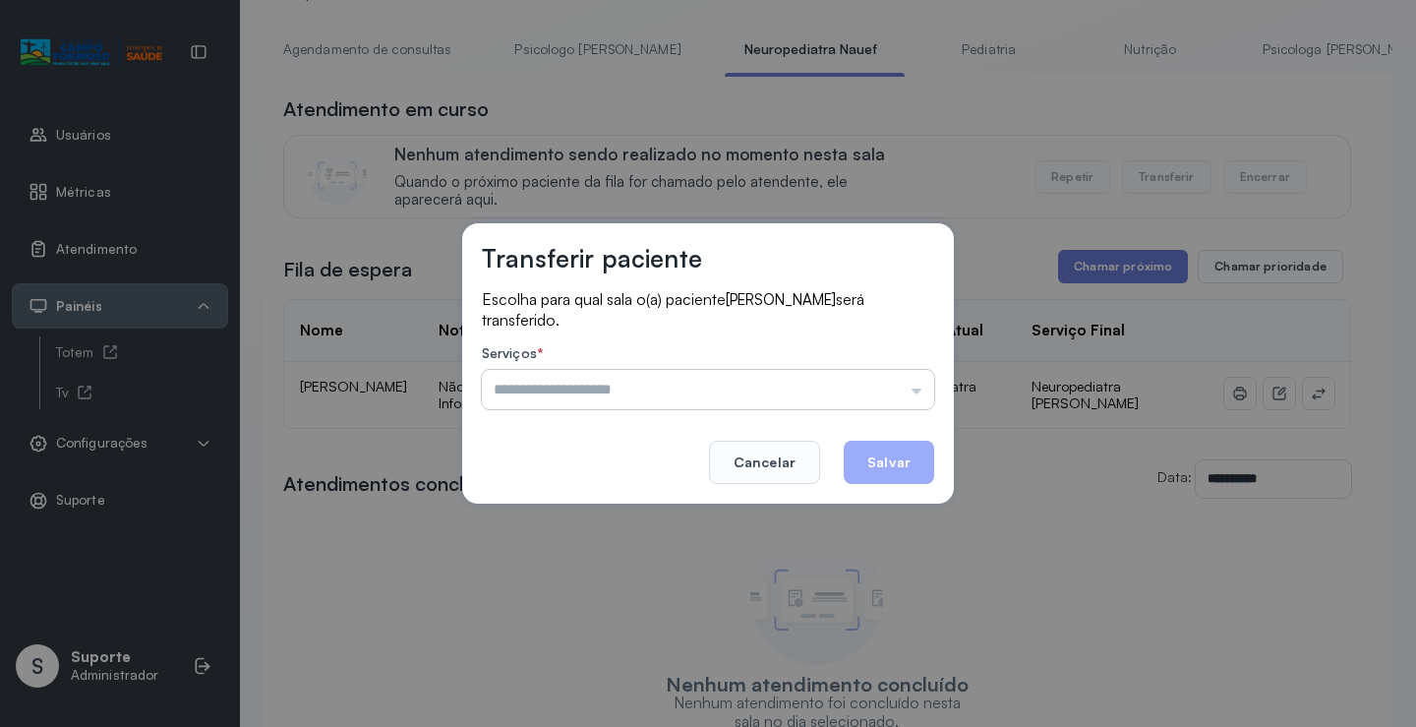
click at [863, 390] on input "text" at bounding box center [708, 389] width 452 height 39
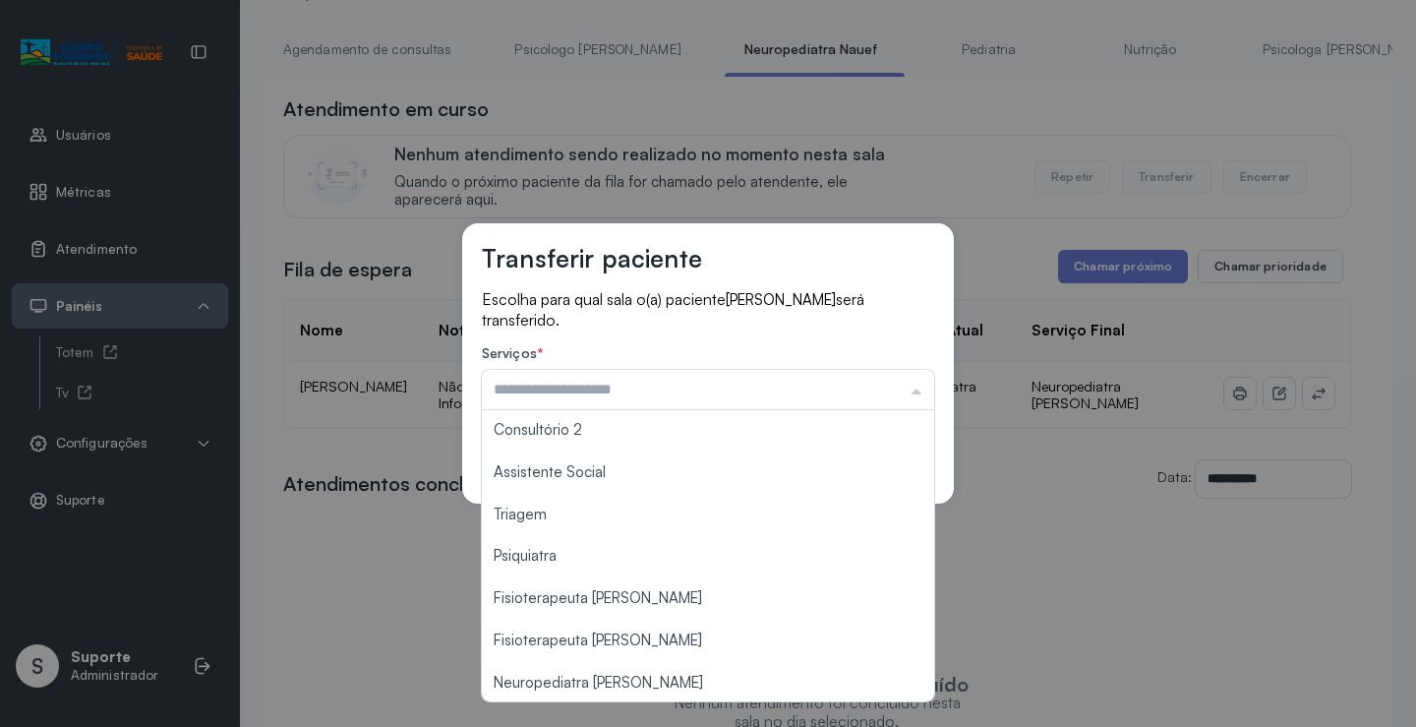
scroll to position [297, 0]
type input "**********"
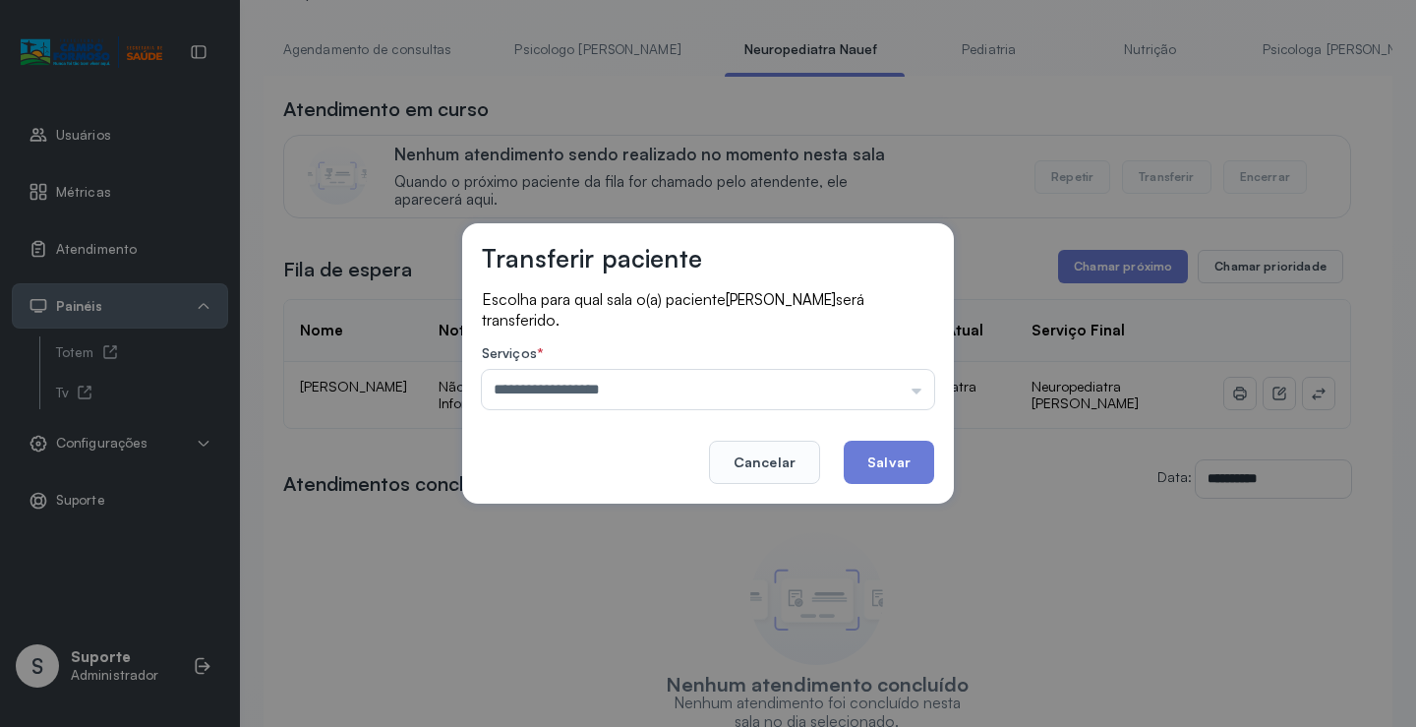
click at [658, 677] on div "**********" at bounding box center [708, 363] width 1416 height 727
click at [914, 460] on button "Salvar" at bounding box center [889, 461] width 90 height 43
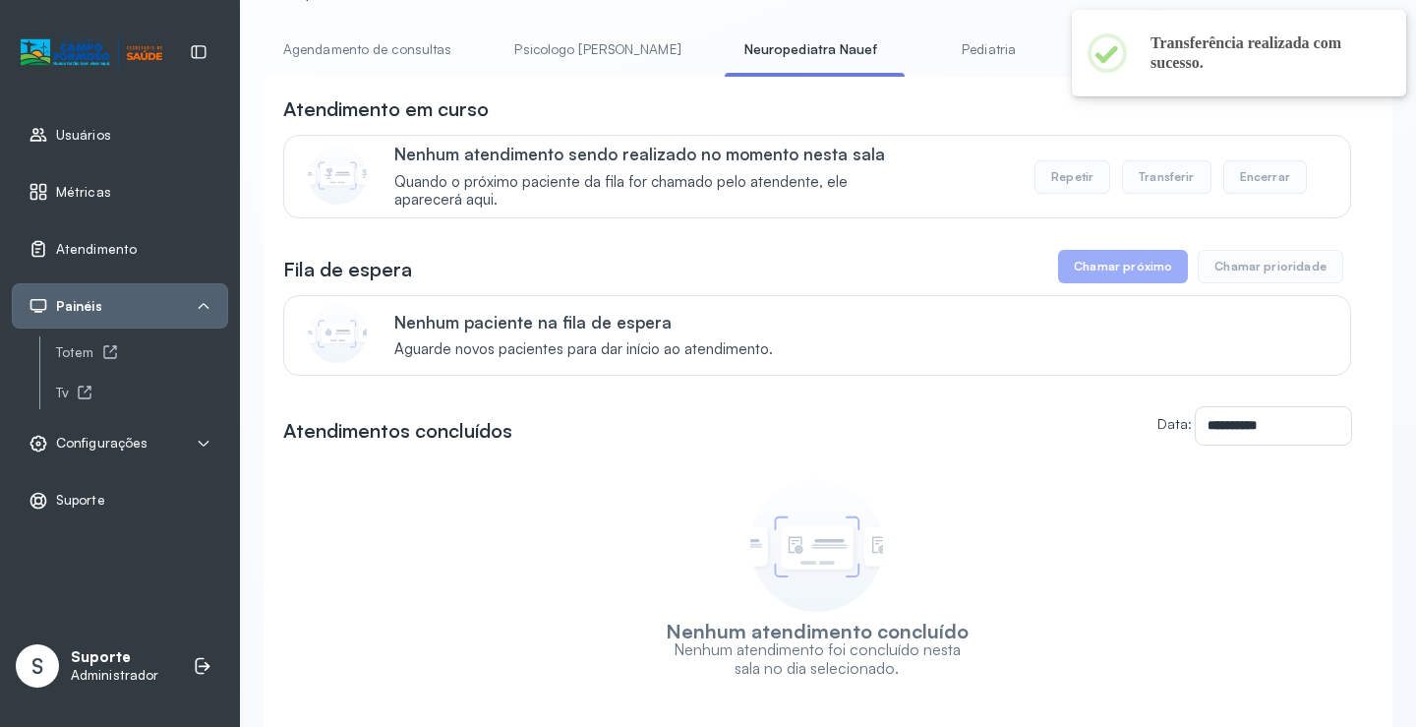
click at [364, 50] on link "Agendamento de consultas" at bounding box center [367, 49] width 207 height 32
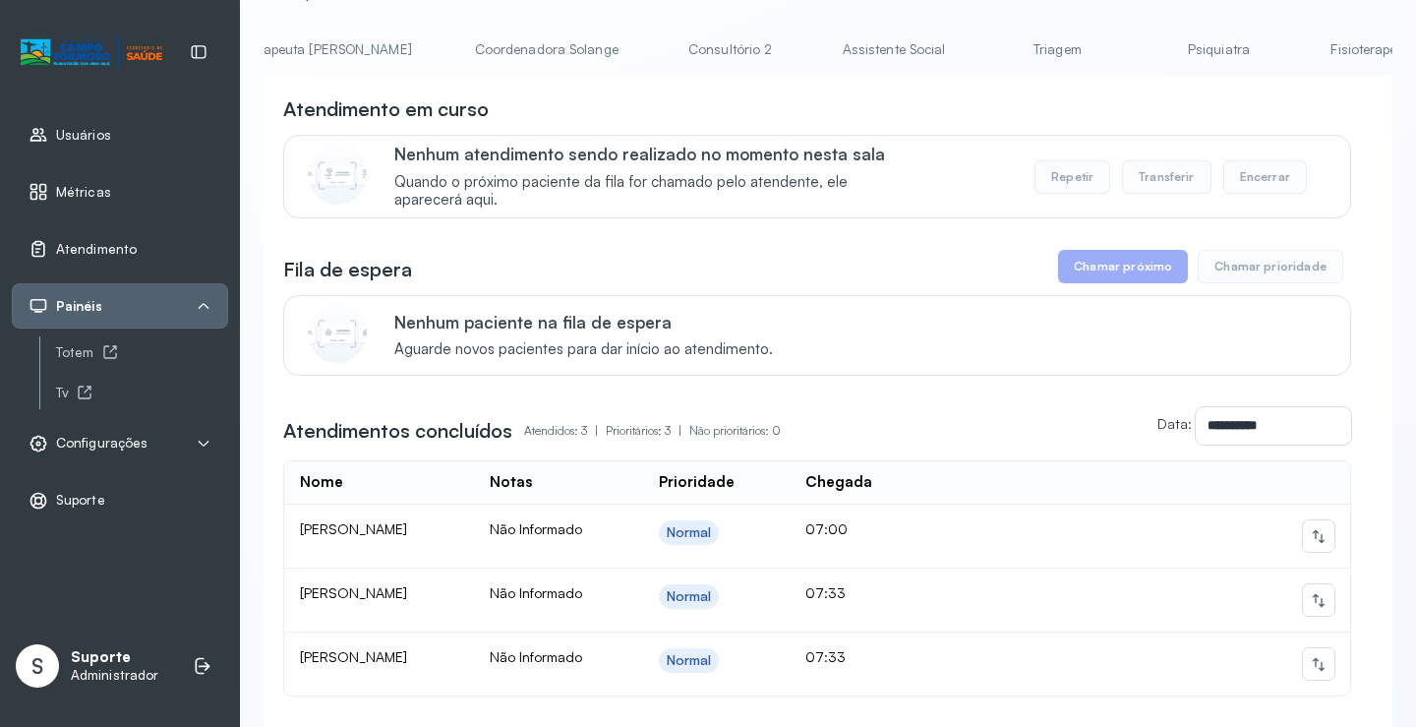
scroll to position [0, 1564]
click at [1325, 29] on div "**********" at bounding box center [828, 379] width 1129 height 885
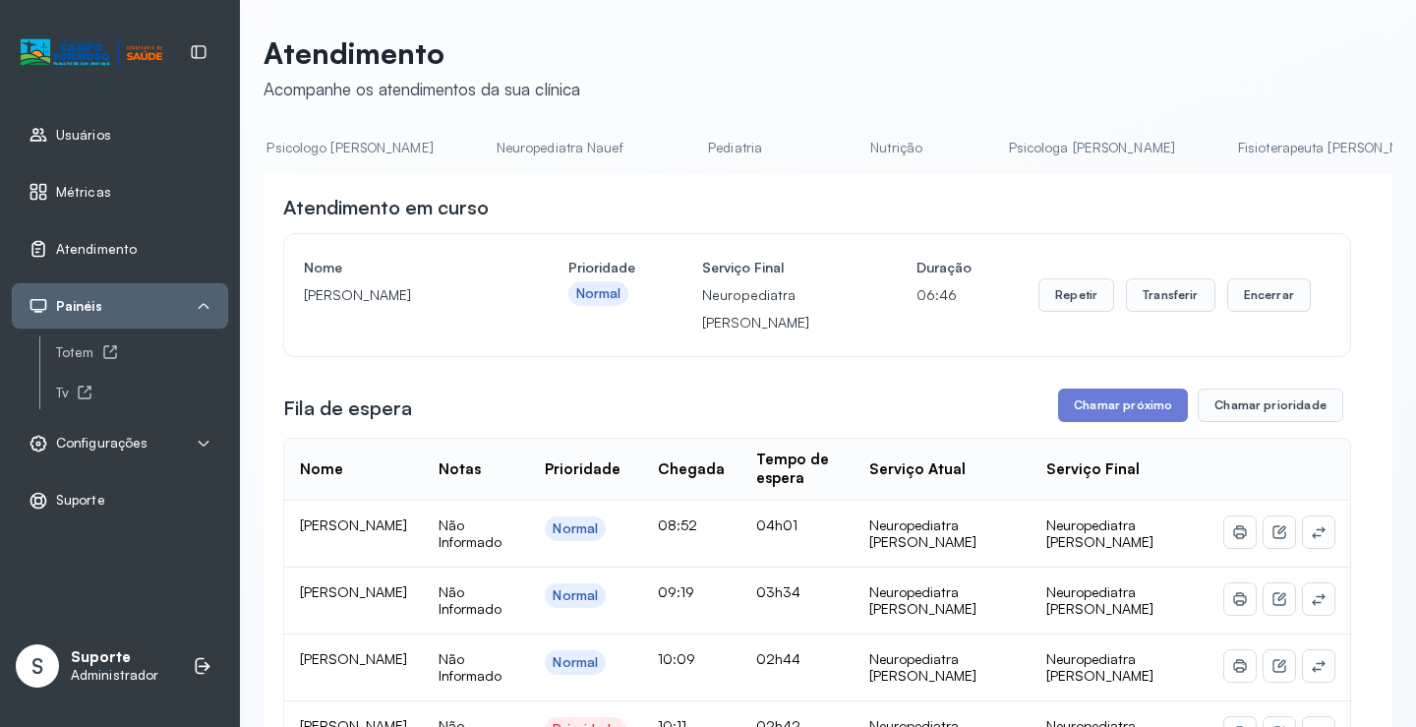
scroll to position [0, 221]
click at [731, 135] on link "Pediatria" at bounding box center [762, 148] width 138 height 32
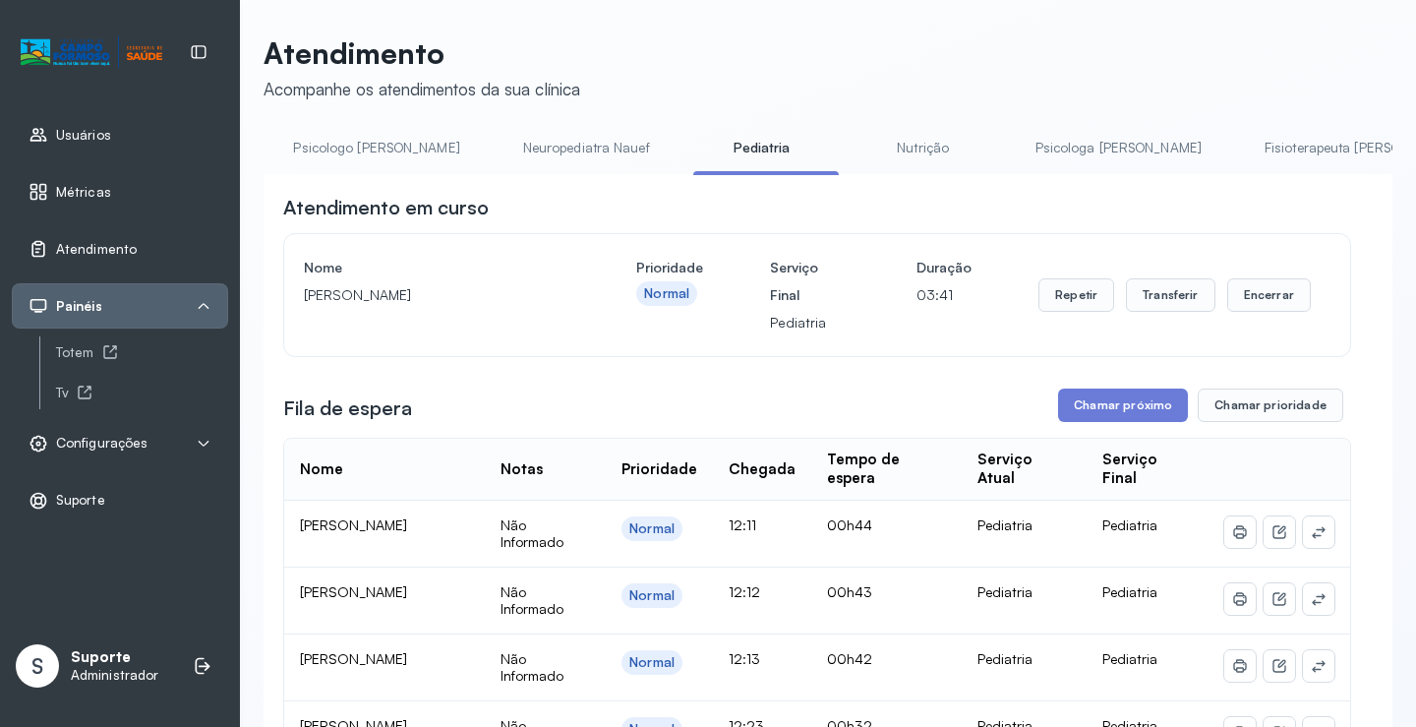
scroll to position [0, 0]
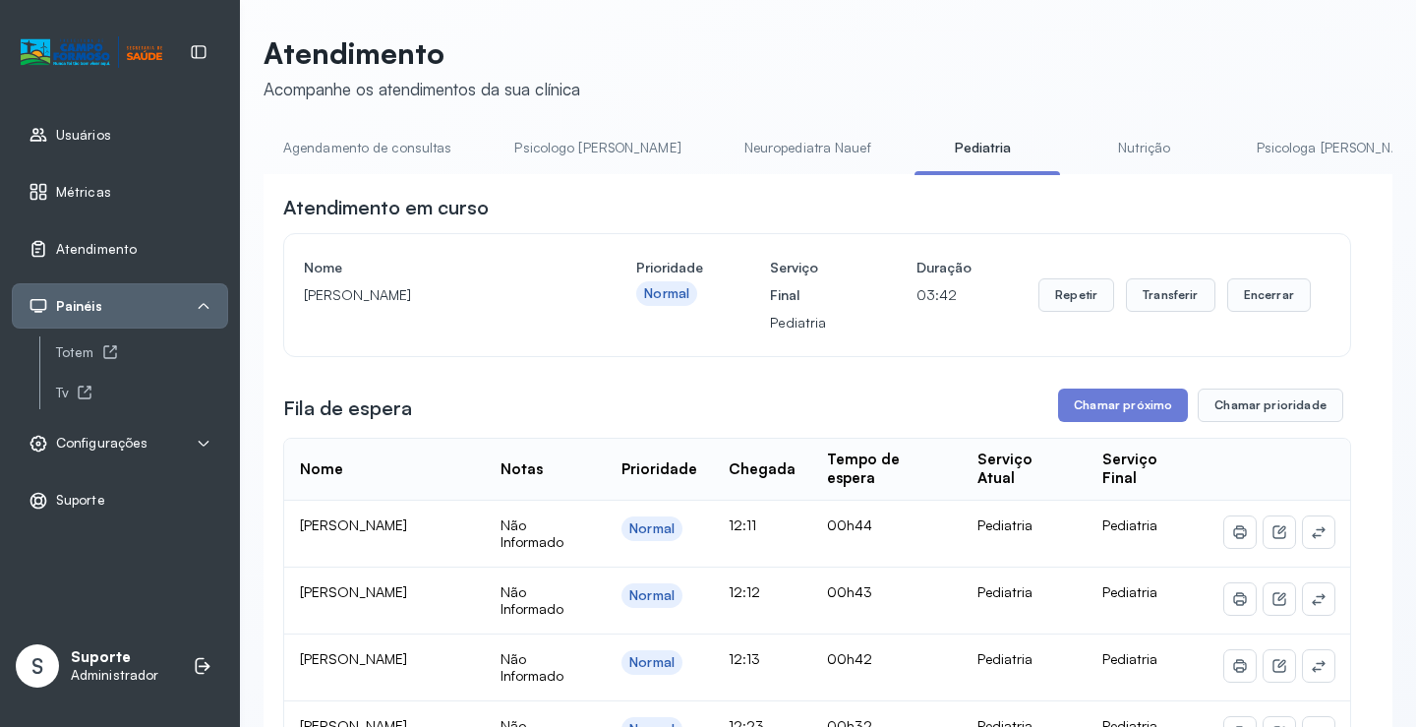
click at [340, 150] on link "Agendamento de consultas" at bounding box center [367, 148] width 207 height 32
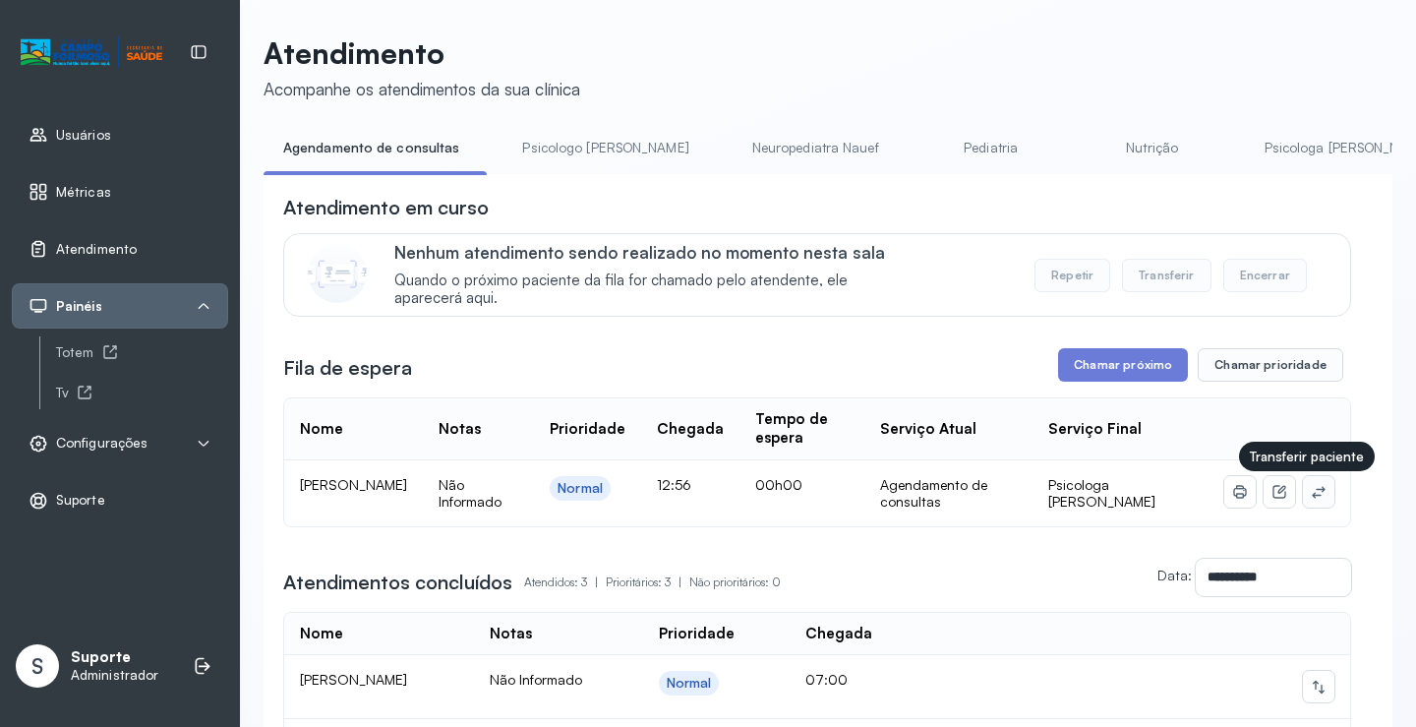
click at [1311, 499] on icon at bounding box center [1319, 492] width 16 height 16
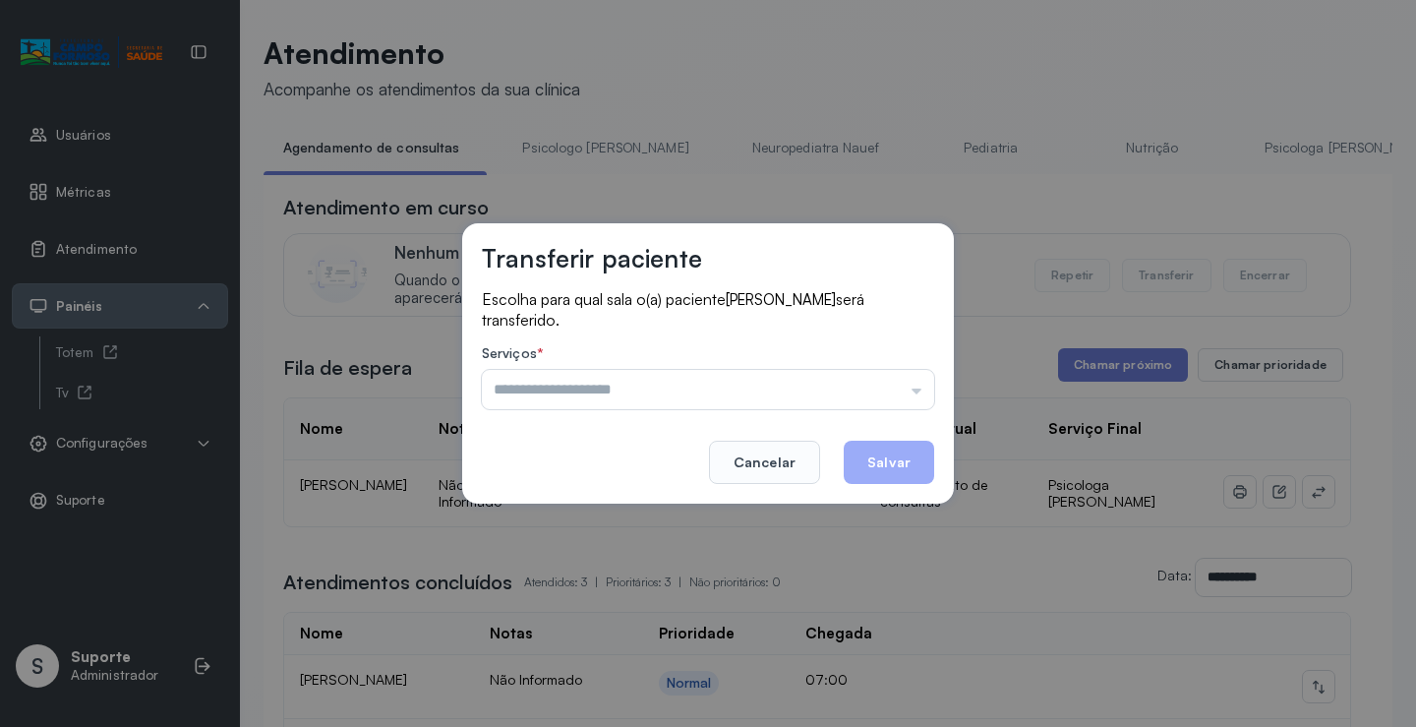
click at [856, 403] on input "text" at bounding box center [708, 389] width 452 height 39
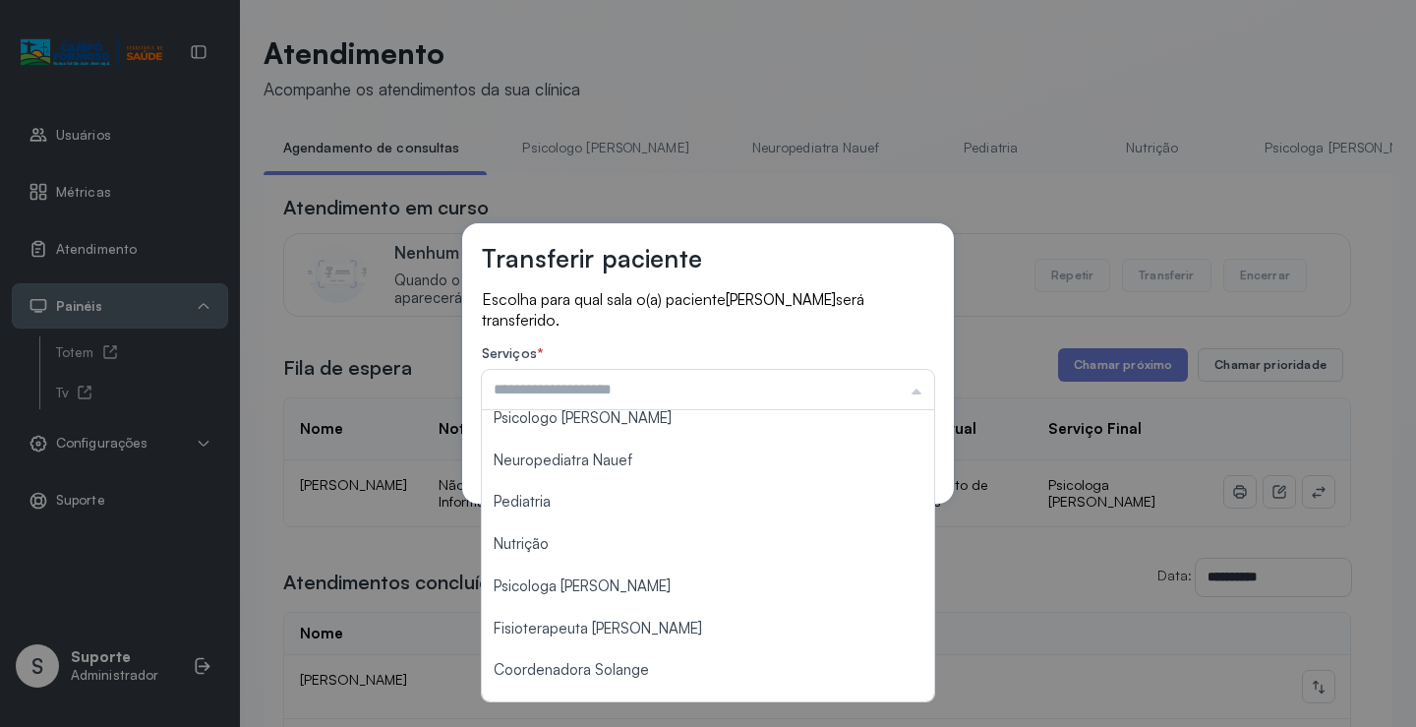
scroll to position [2, 0]
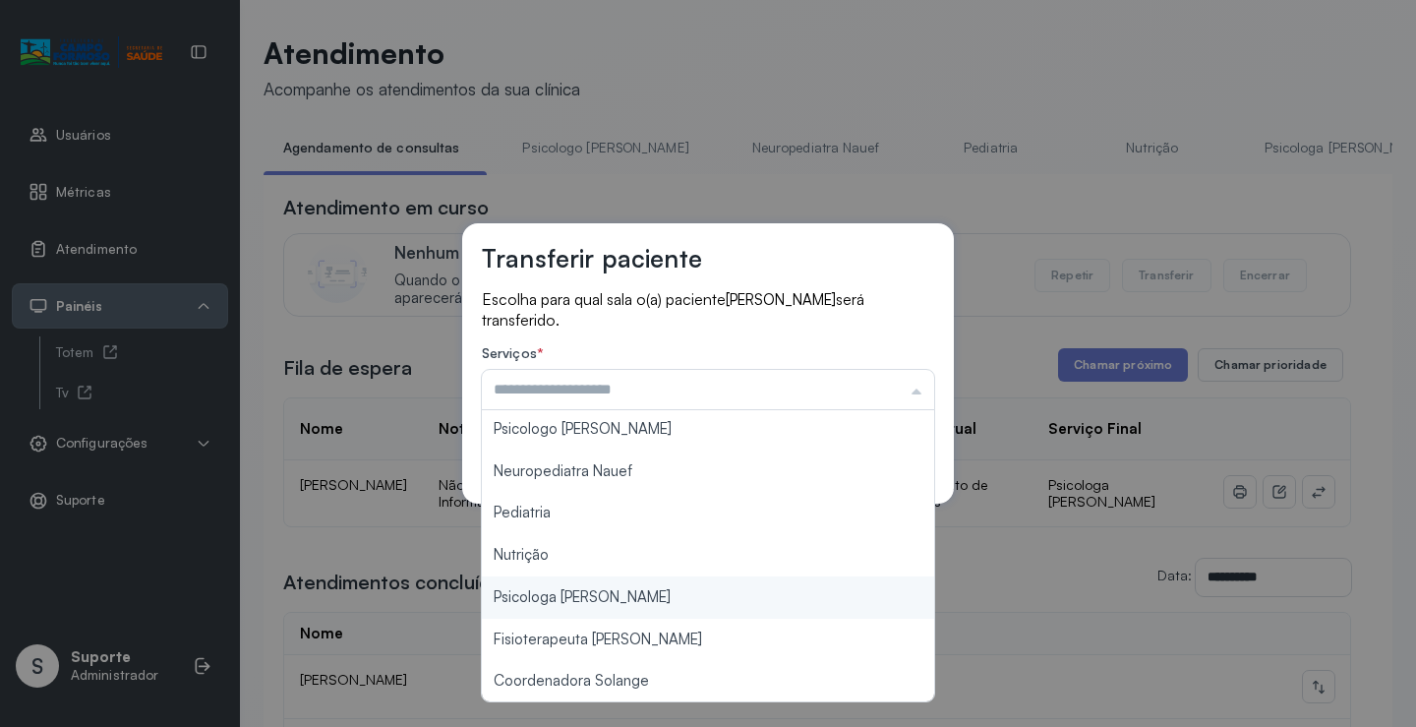
type input "**********"
drag, startPoint x: 616, startPoint y: 608, endPoint x: 779, endPoint y: 523, distance: 183.8
click at [616, 605] on div "**********" at bounding box center [708, 363] width 1416 height 727
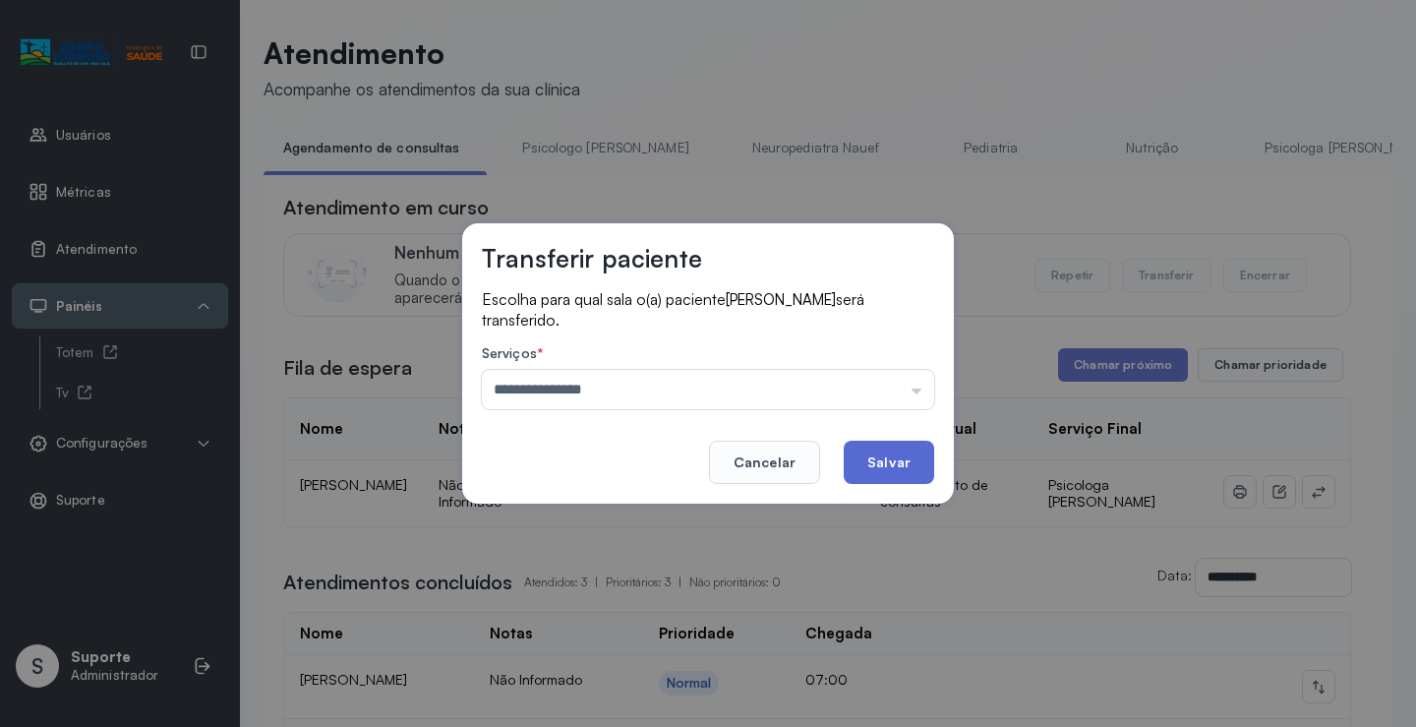
click at [883, 466] on button "Salvar" at bounding box center [889, 461] width 90 height 43
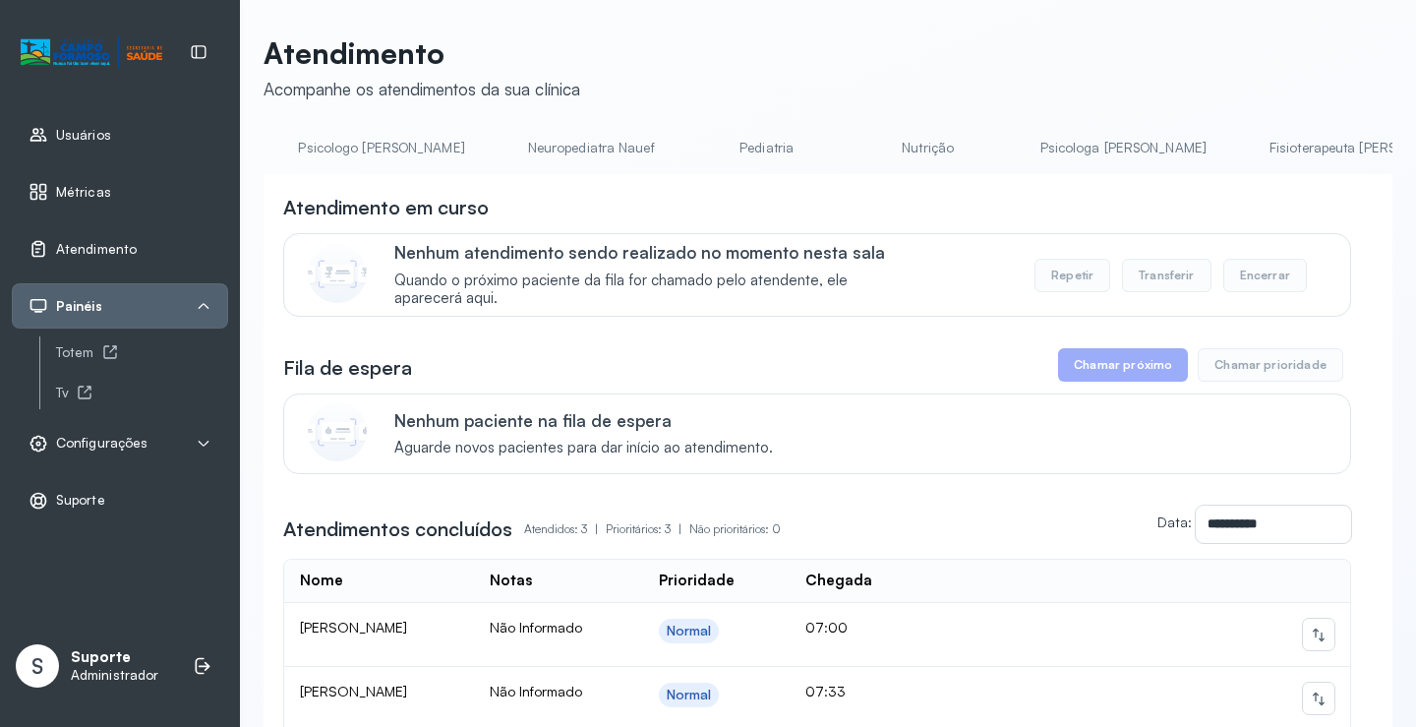
scroll to position [0, 260]
click at [663, 173] on li "Pediatria" at bounding box center [736, 154] width 146 height 44
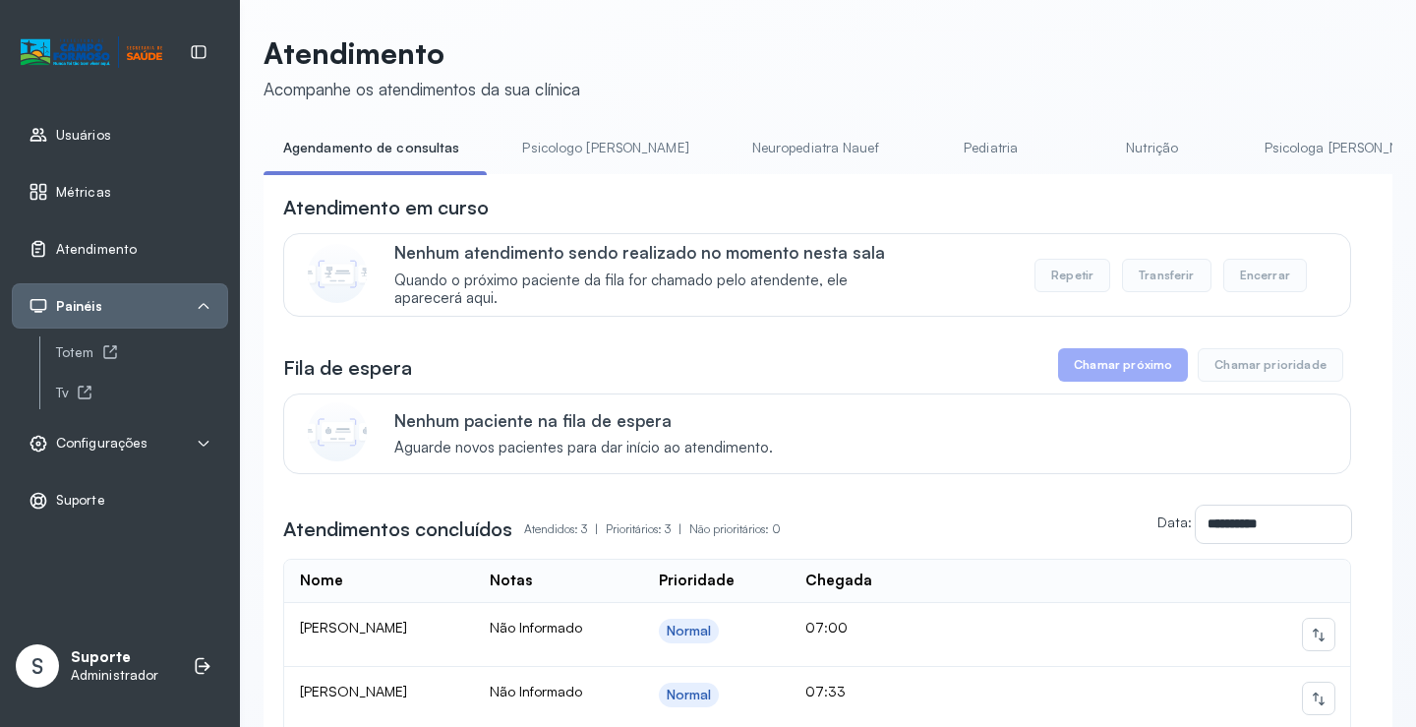
drag, startPoint x: 344, startPoint y: 147, endPoint x: 402, endPoint y: 144, distance: 58.1
click at [345, 147] on link "Agendamento de consultas" at bounding box center [371, 148] width 215 height 32
click at [594, 142] on link "Psicologo Pedro" at bounding box center [604, 148] width 205 height 32
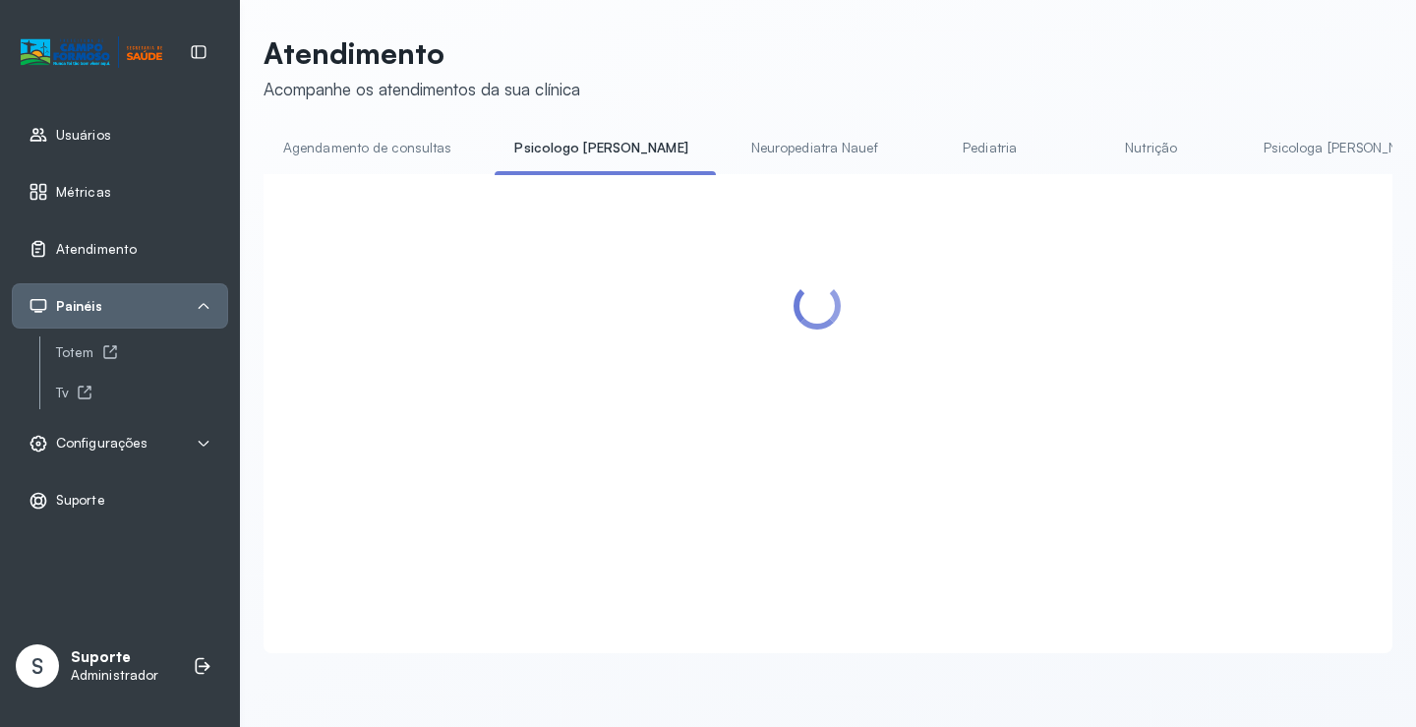
click at [495, 143] on link "Psicologo Pedro" at bounding box center [601, 148] width 212 height 32
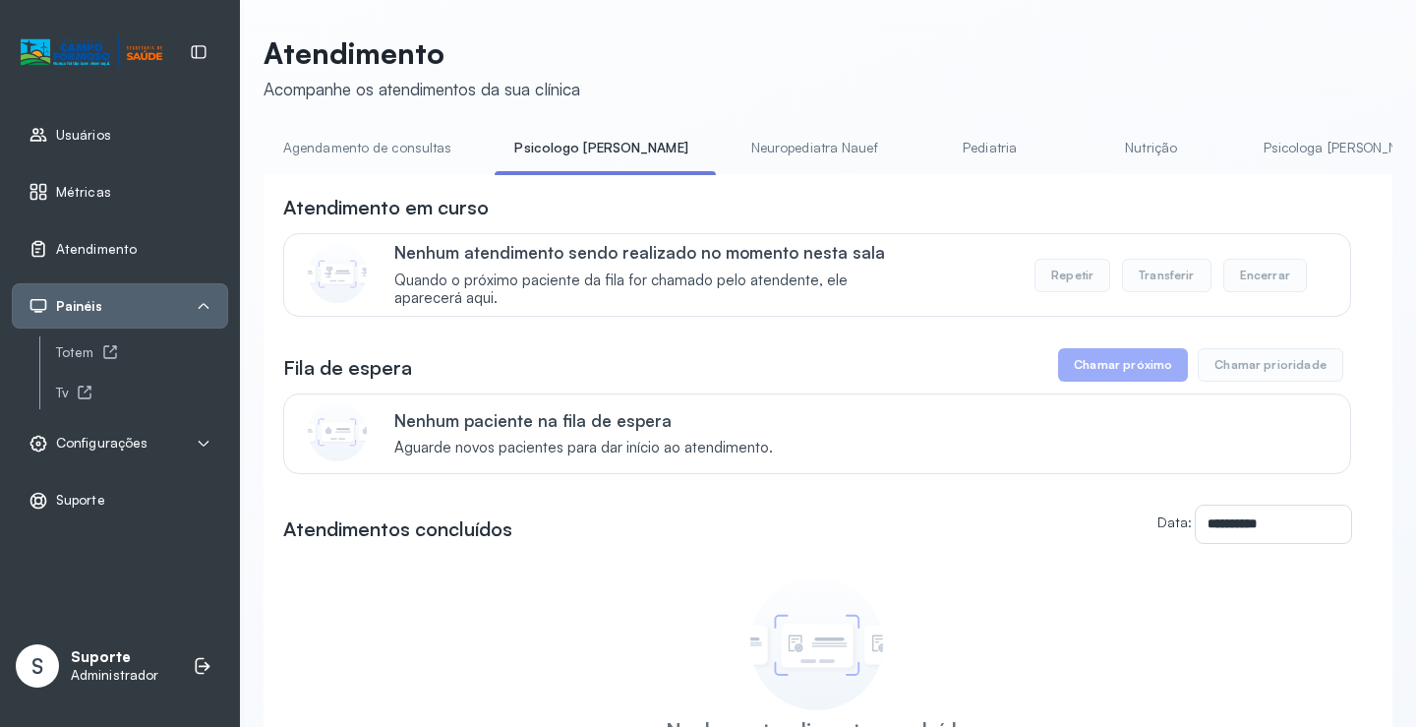
click at [391, 147] on link "Agendamento de consultas" at bounding box center [367, 148] width 207 height 32
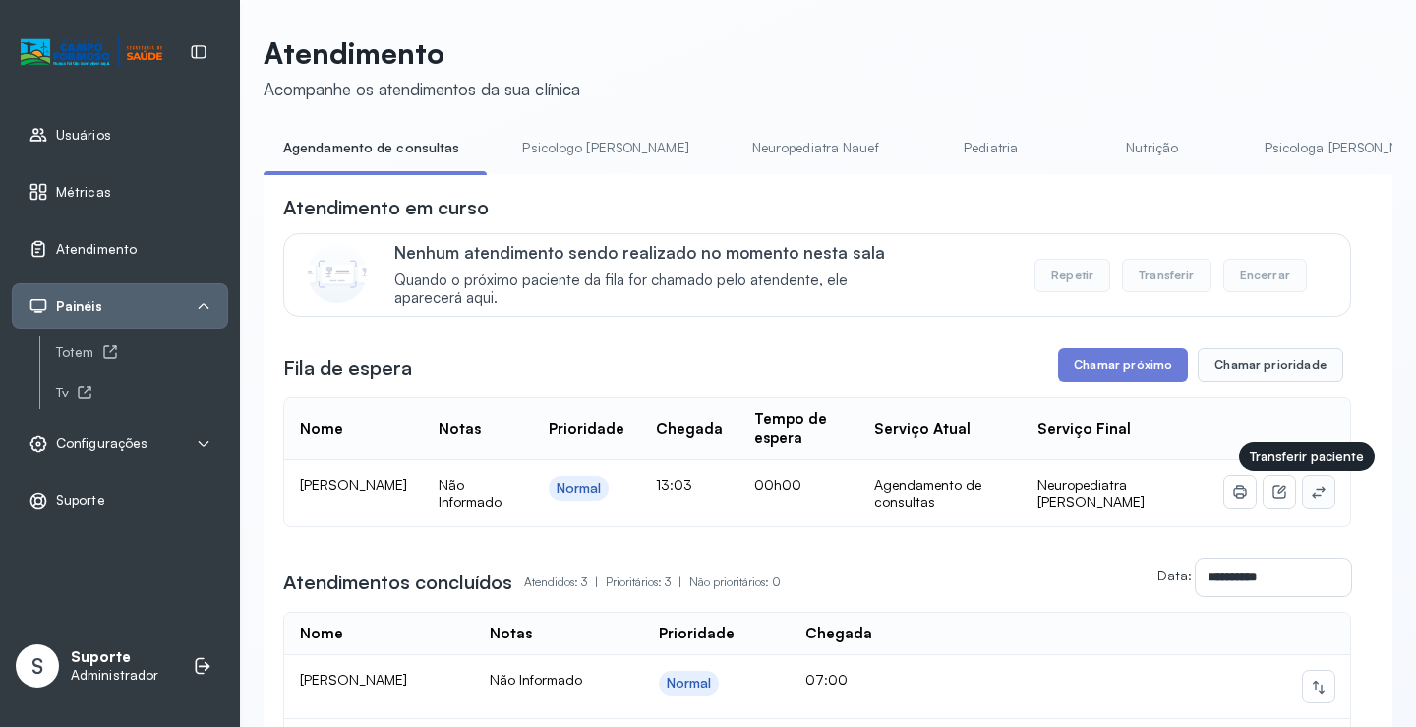
click at [1311, 499] on icon at bounding box center [1319, 492] width 16 height 16
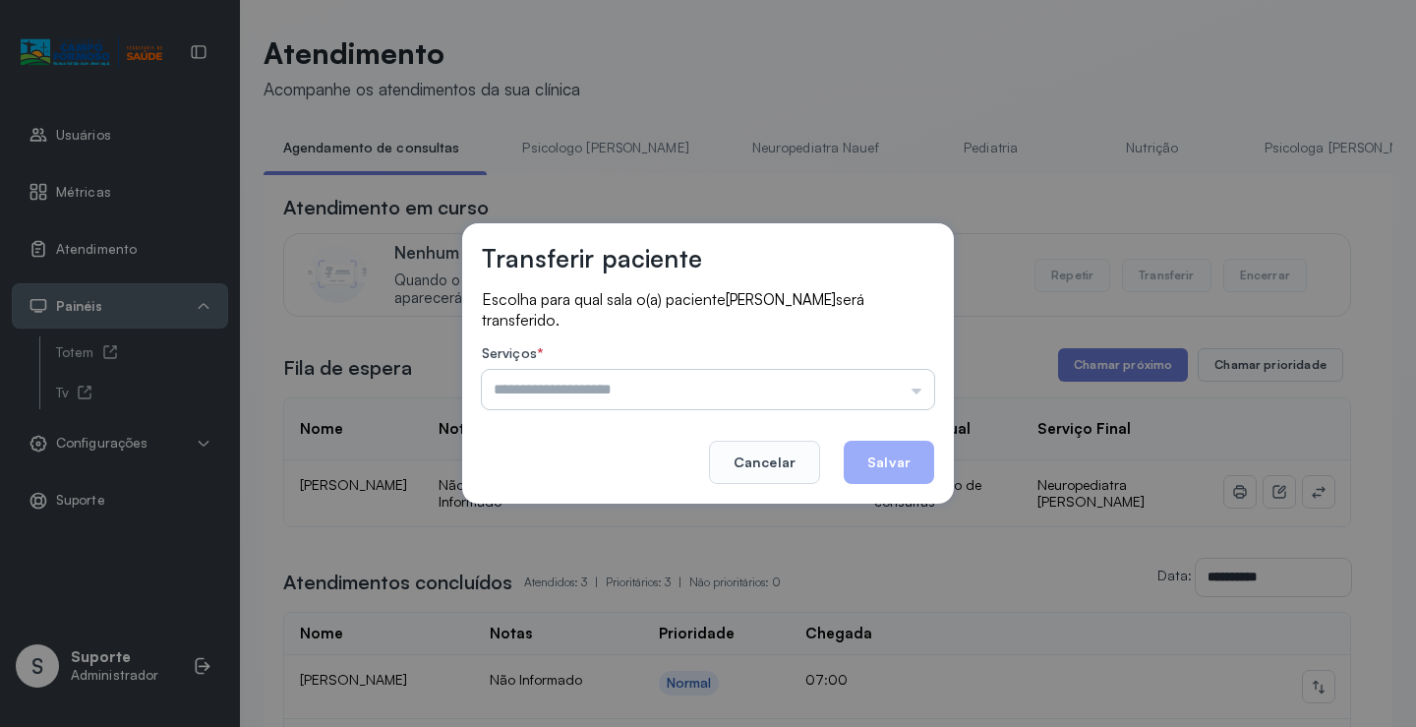
click at [887, 407] on input "text" at bounding box center [708, 389] width 452 height 39
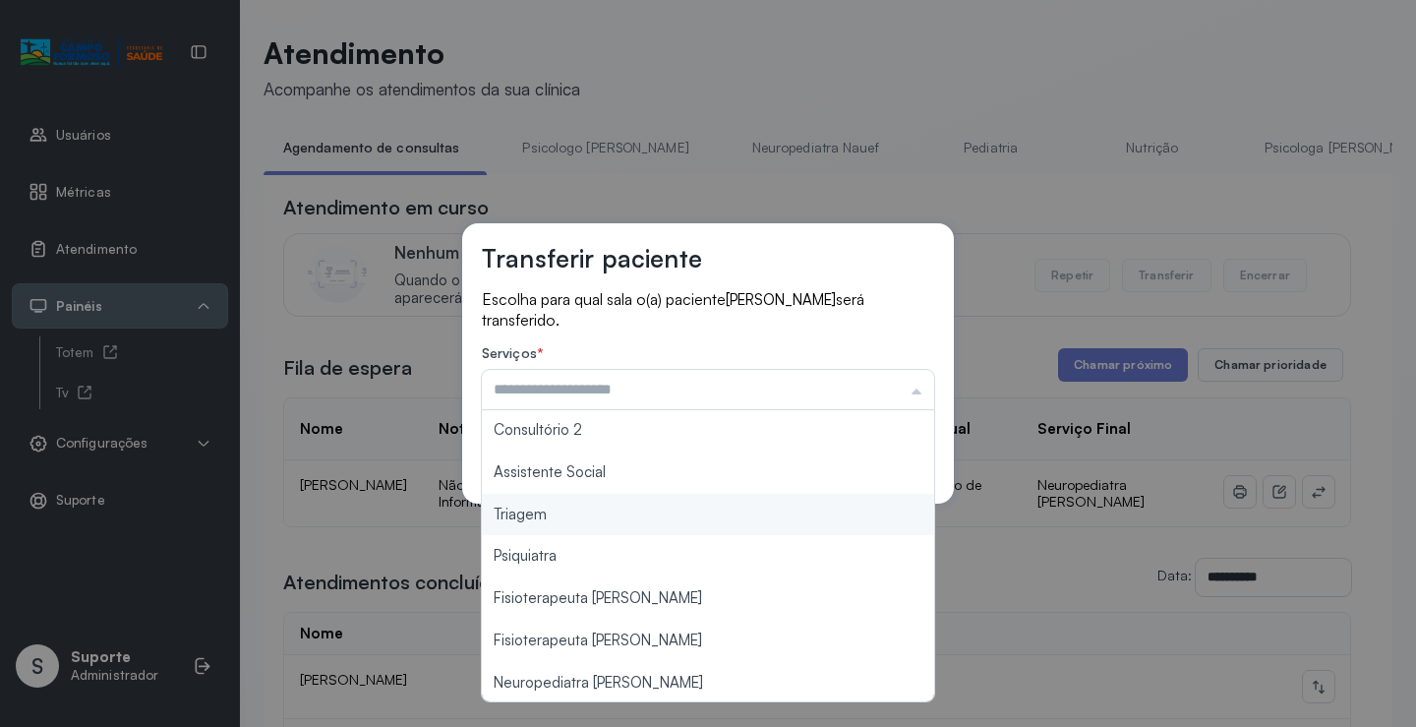
scroll to position [298, 0]
type input "*******"
drag, startPoint x: 569, startPoint y: 509, endPoint x: 749, endPoint y: 502, distance: 180.1
click at [575, 507] on div "Transferir paciente Escolha para qual sala o(a) paciente MARIA CECILIA FERREIRA…" at bounding box center [708, 363] width 1416 height 727
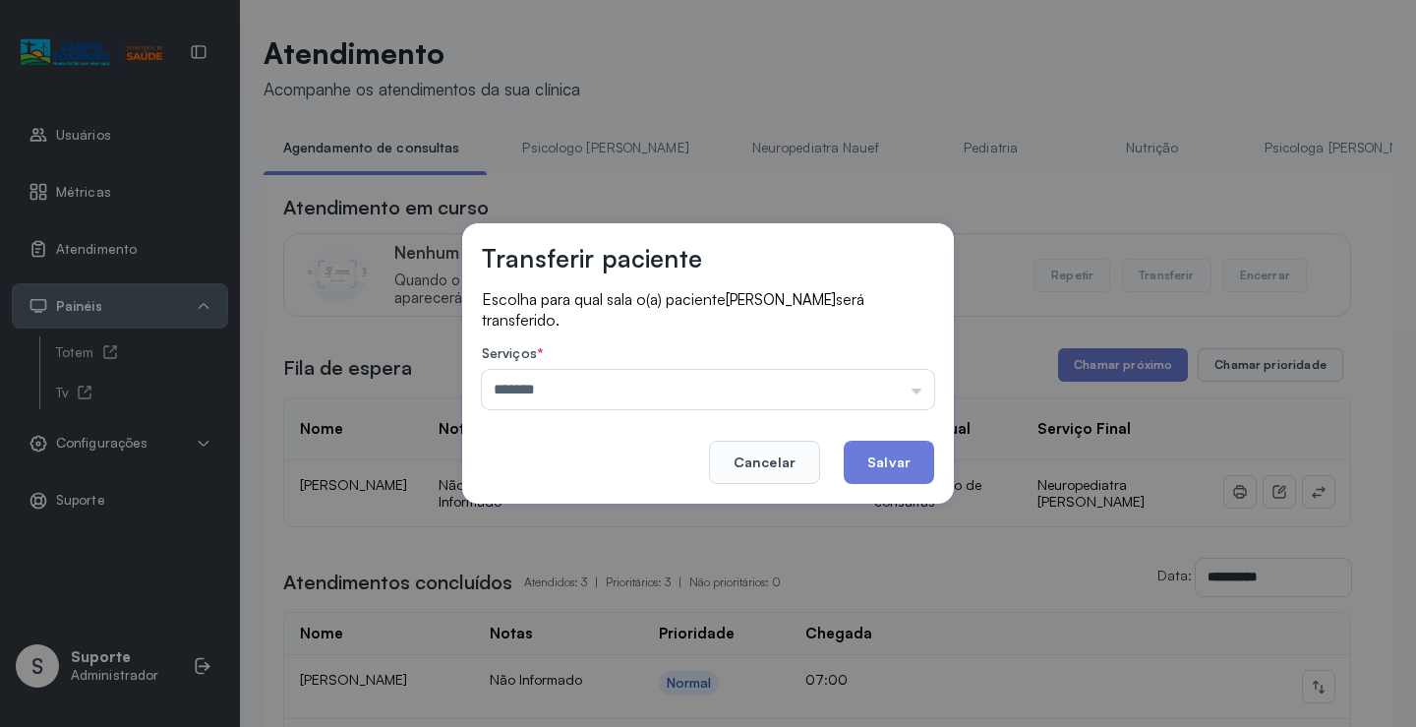
drag, startPoint x: 892, startPoint y: 472, endPoint x: 847, endPoint y: 478, distance: 45.6
click at [891, 470] on button "Salvar" at bounding box center [889, 461] width 90 height 43
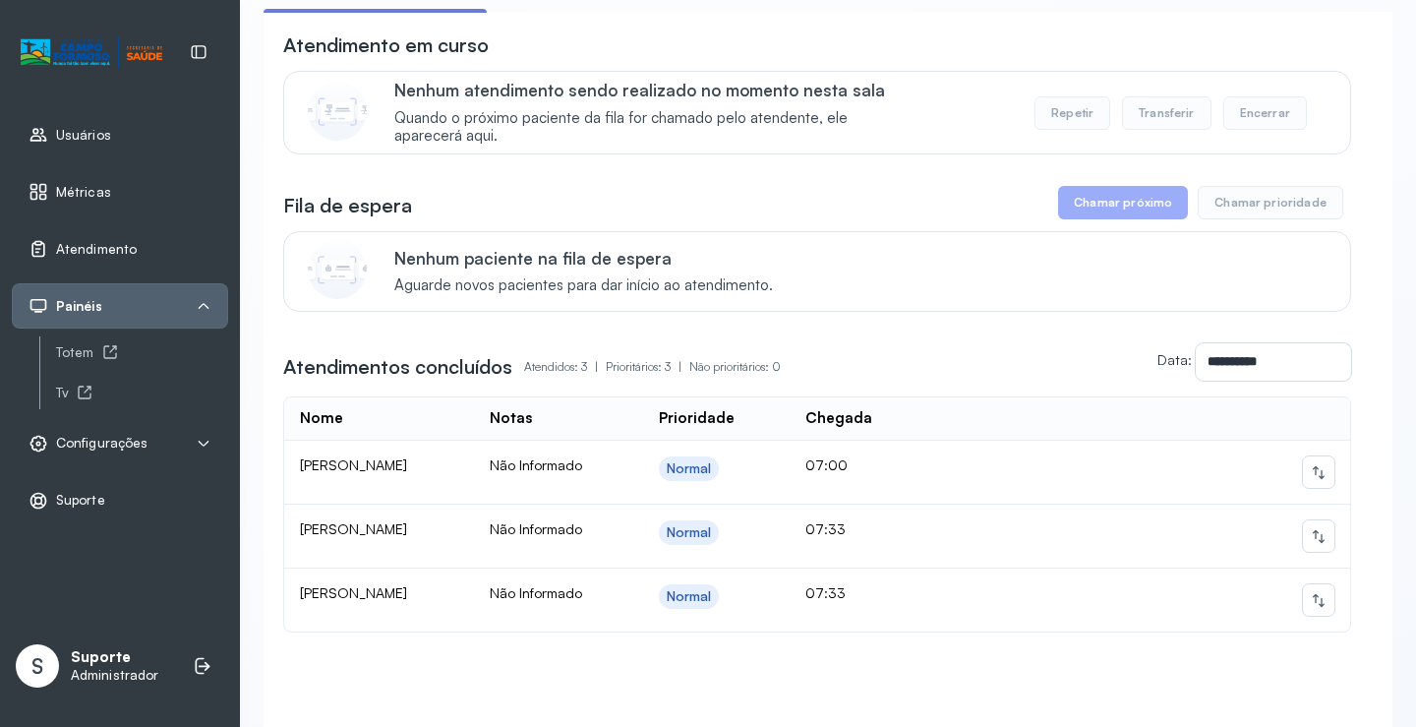
scroll to position [98, 0]
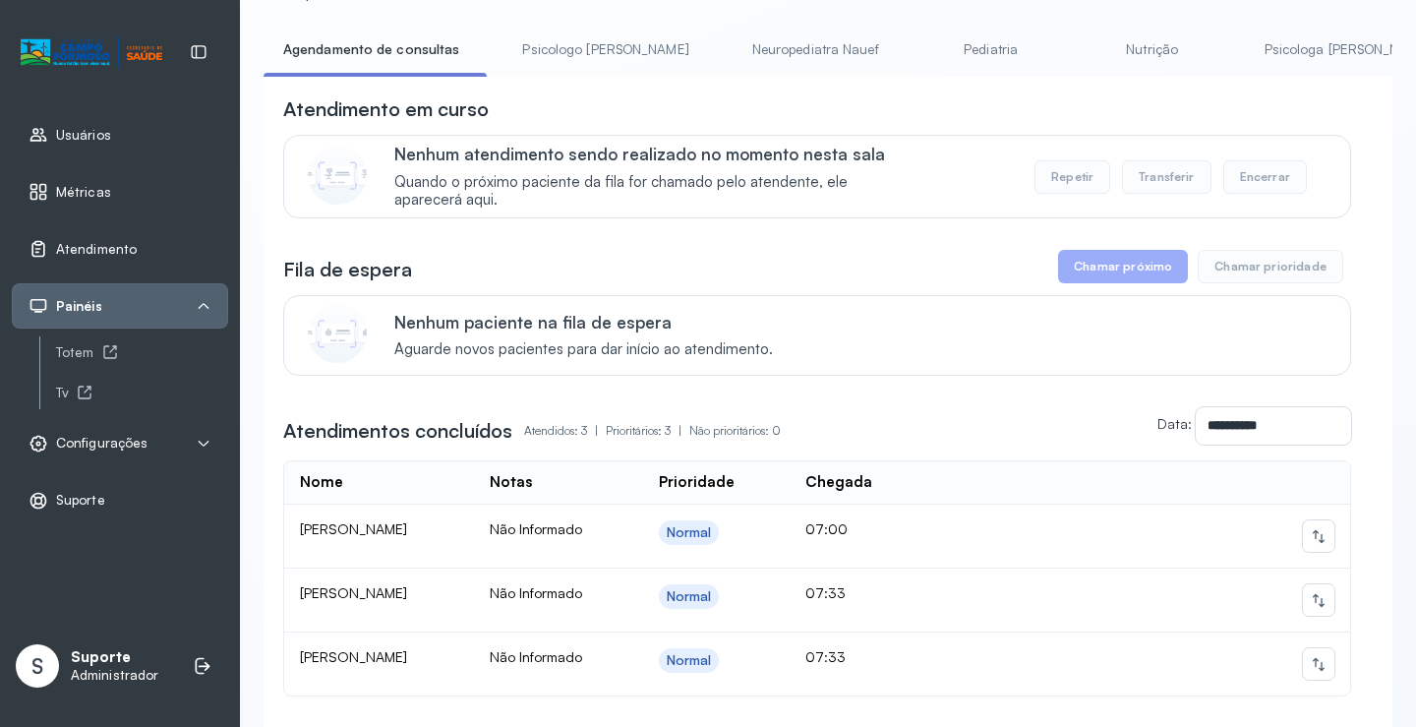
click at [922, 50] on link "Pediatria" at bounding box center [991, 49] width 138 height 32
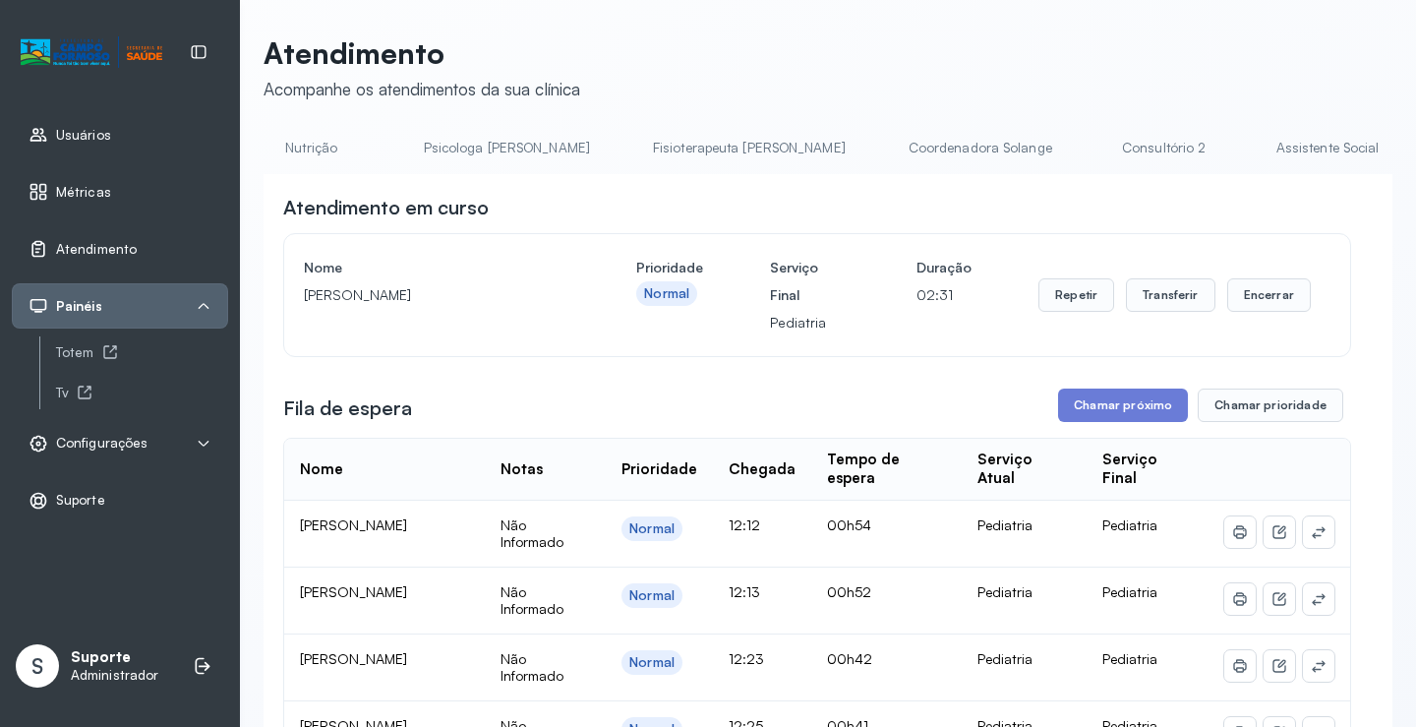
scroll to position [0, 1559]
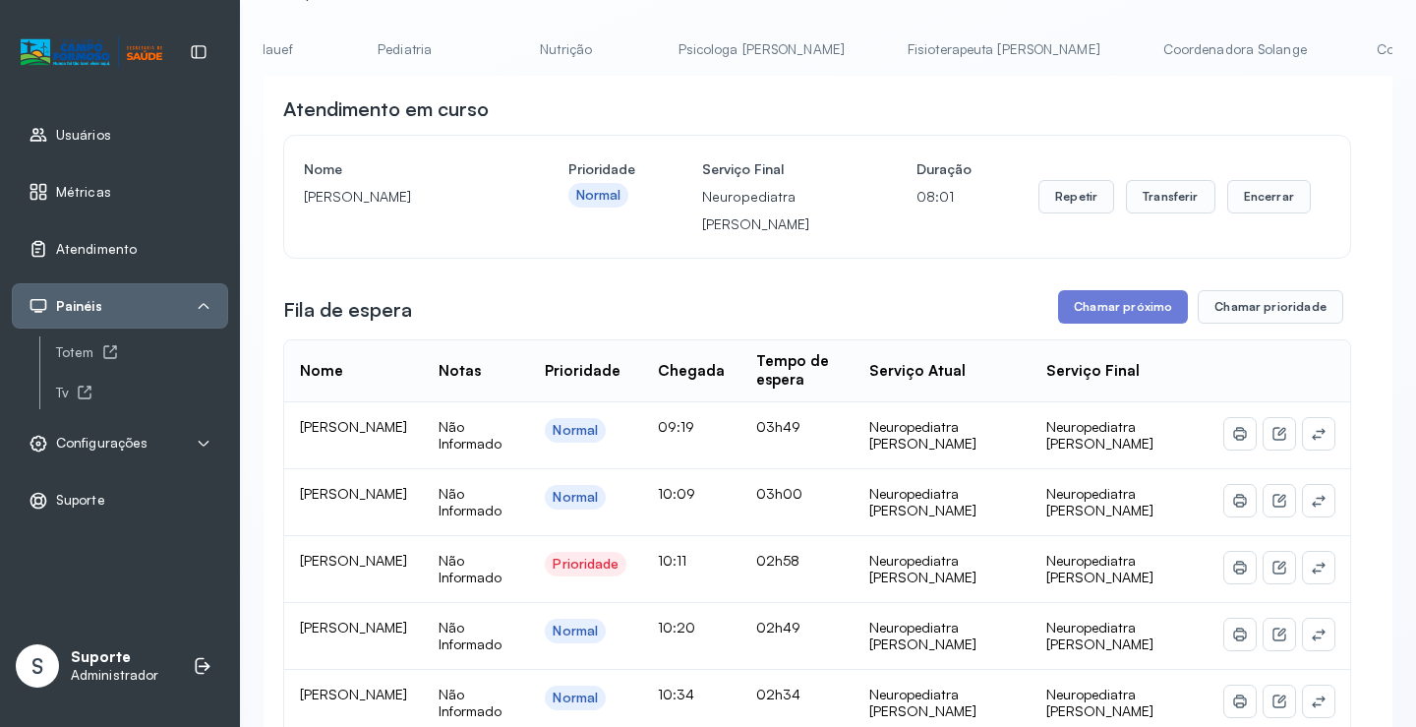
scroll to position [0, 0]
click at [1237, 51] on link "Psicologa Alana" at bounding box center [1339, 49] width 205 height 32
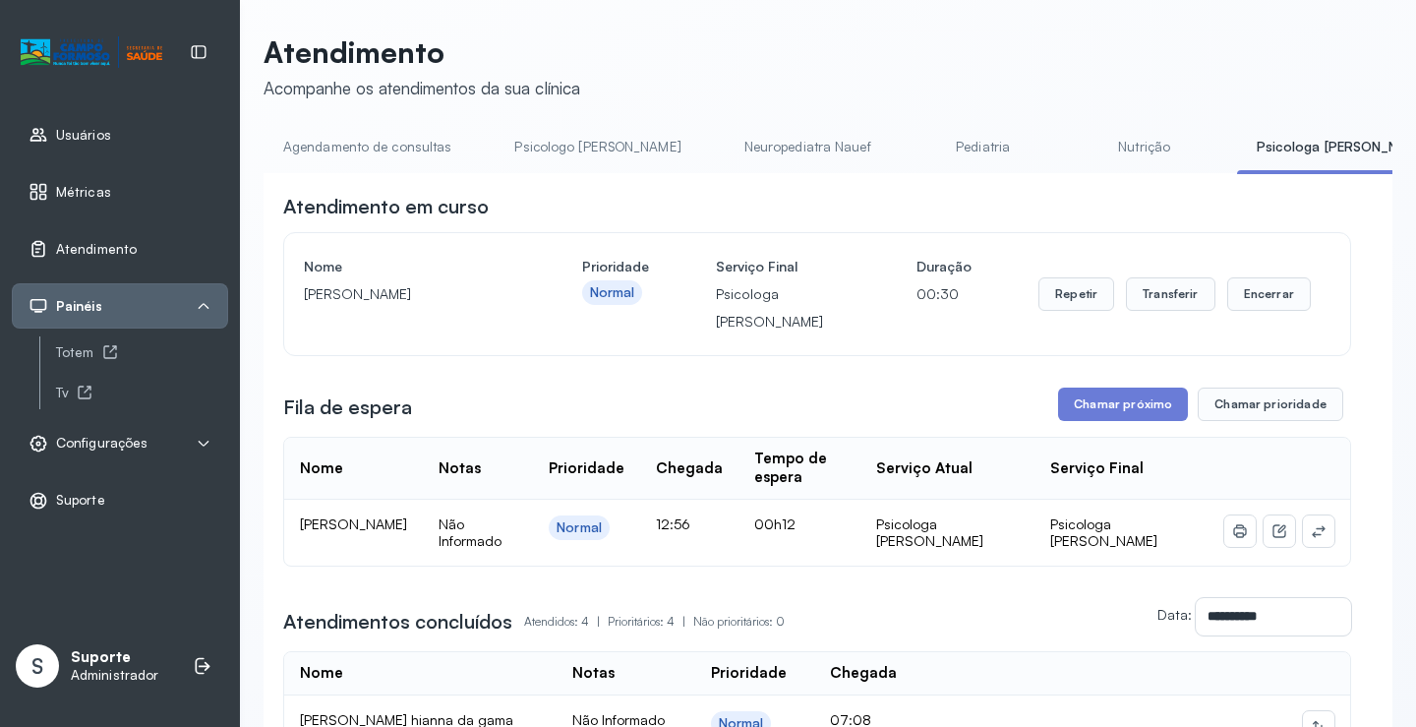
scroll to position [98, 0]
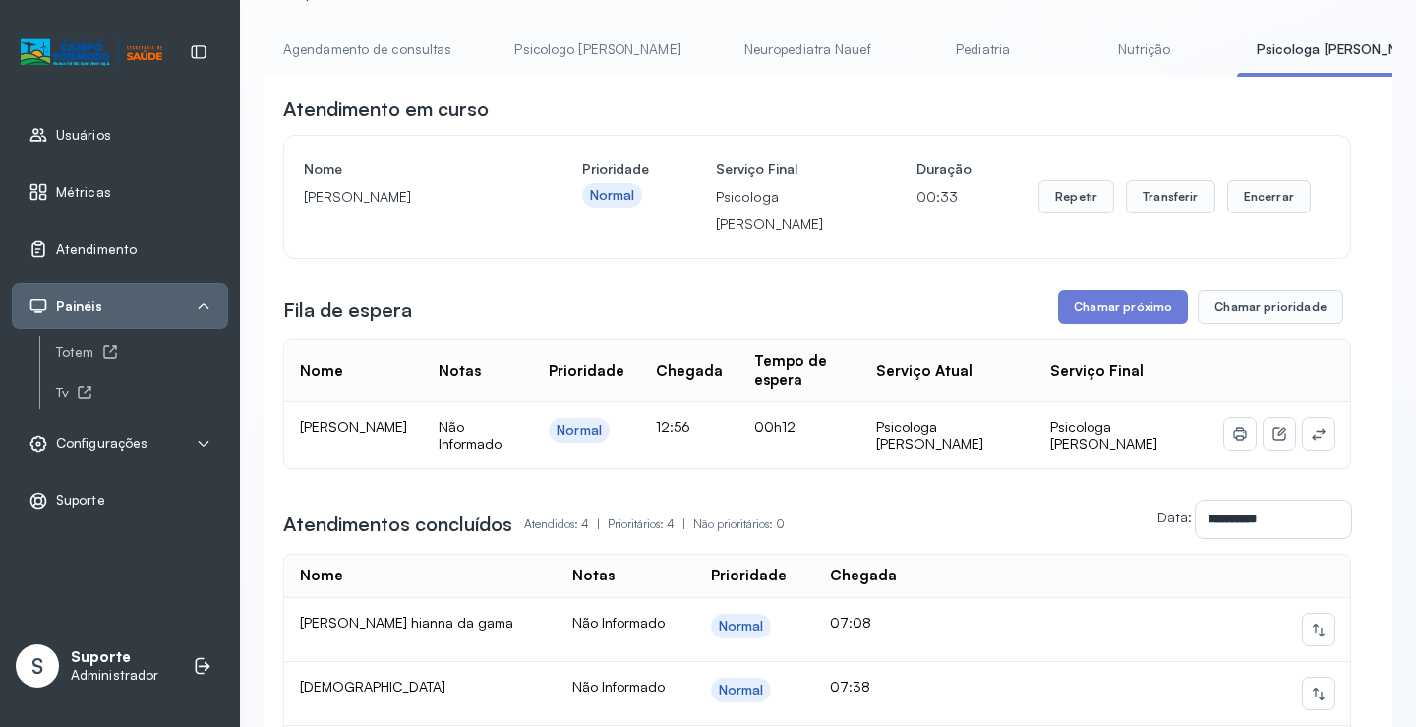
click at [354, 57] on link "Agendamento de consultas" at bounding box center [367, 49] width 207 height 32
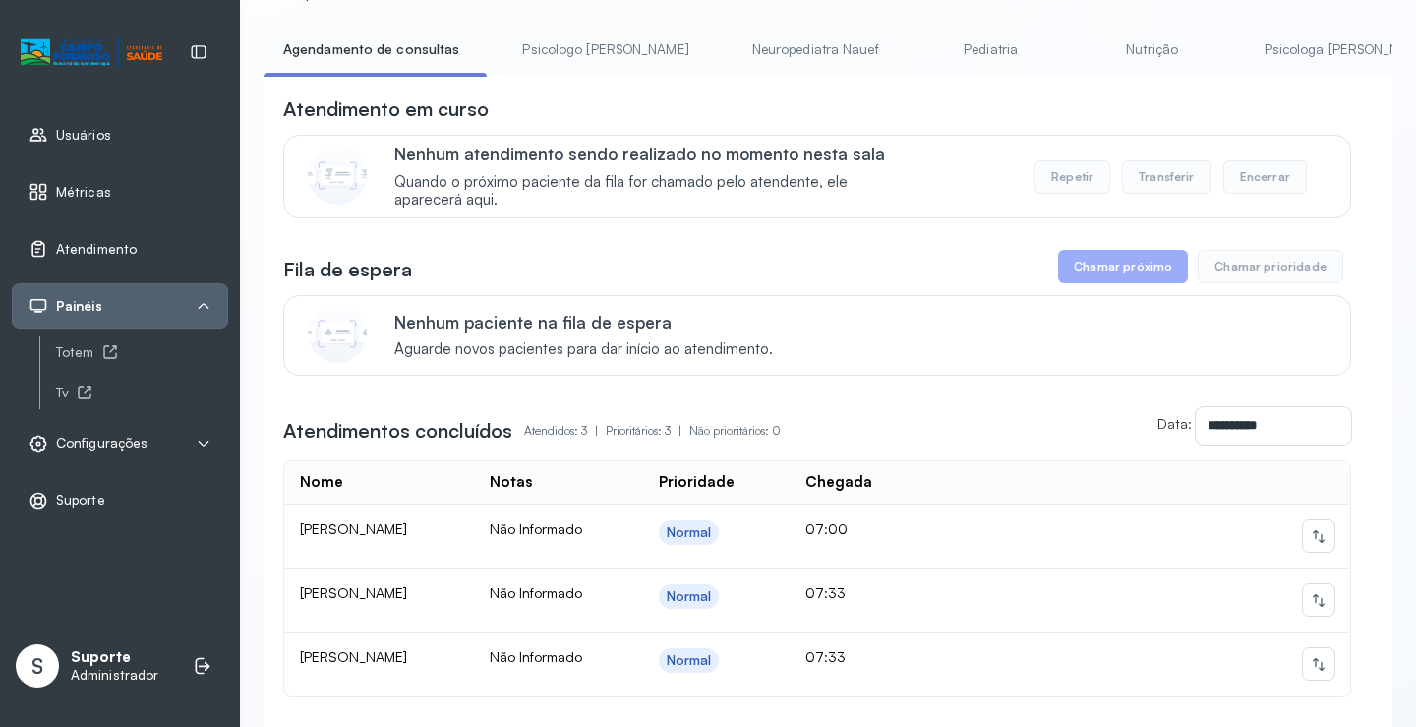
click at [922, 45] on link "Pediatria" at bounding box center [991, 49] width 138 height 32
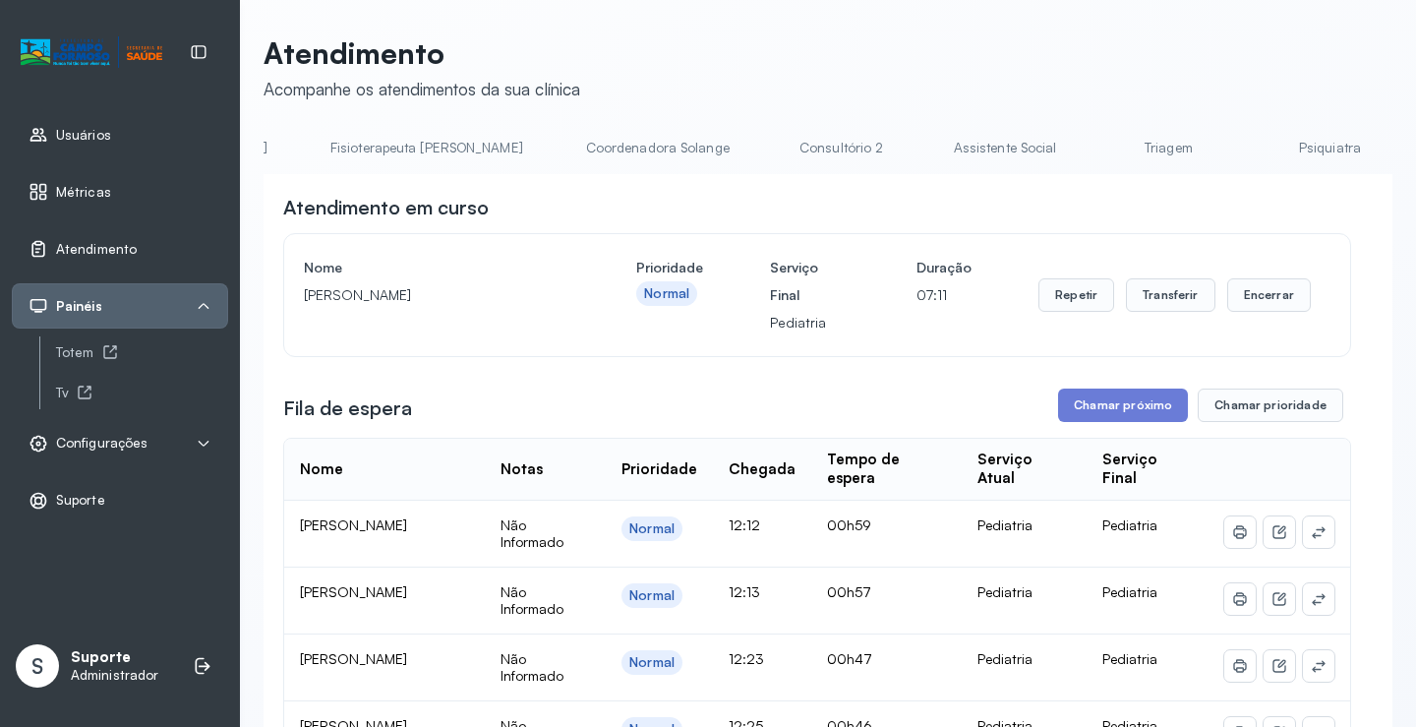
scroll to position [0, 1207]
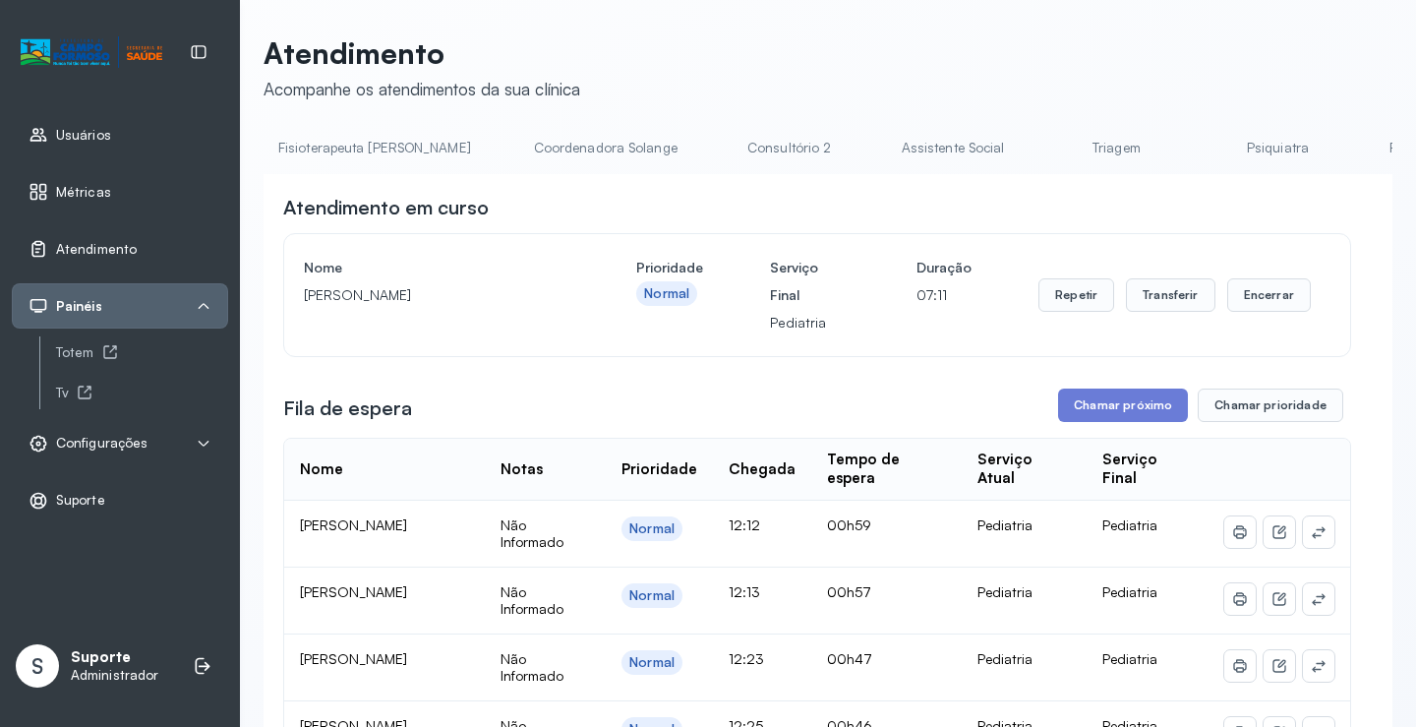
click at [1047, 149] on link "Triagem" at bounding box center [1116, 148] width 138 height 32
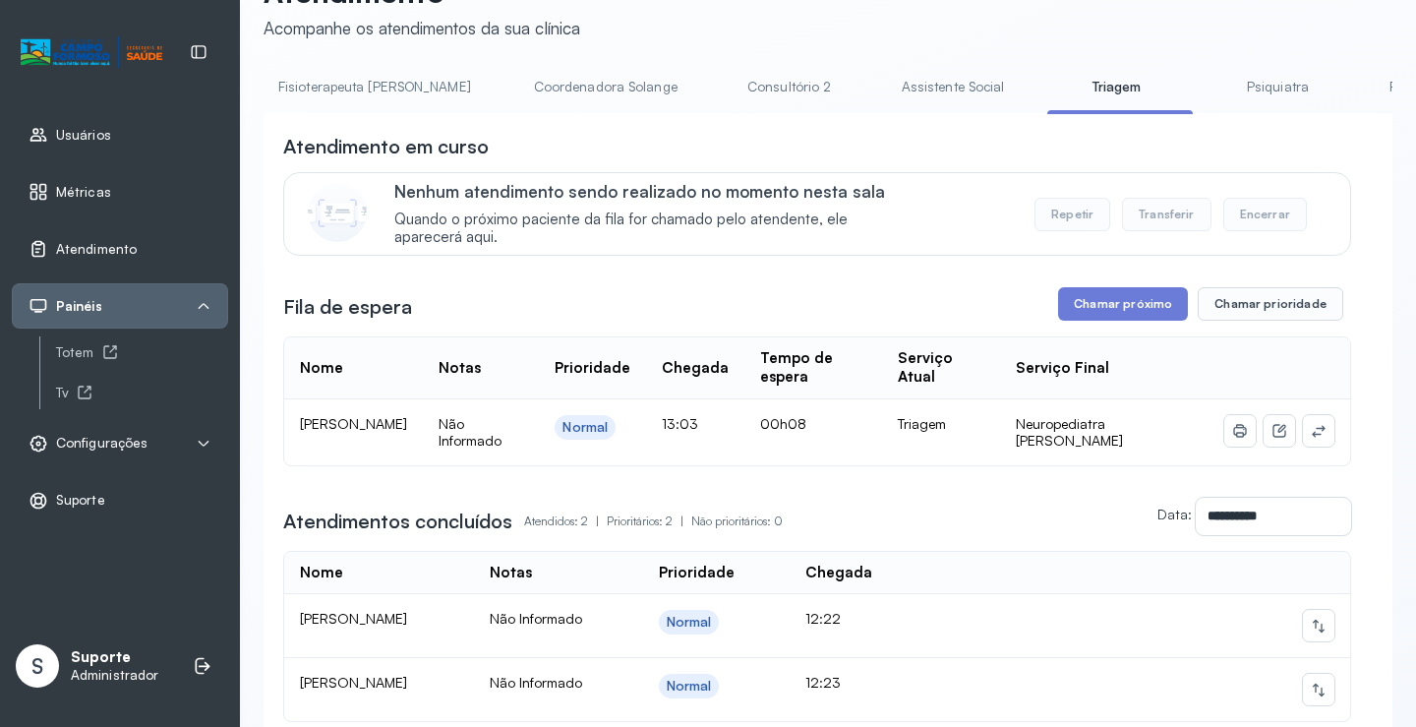
scroll to position [197, 0]
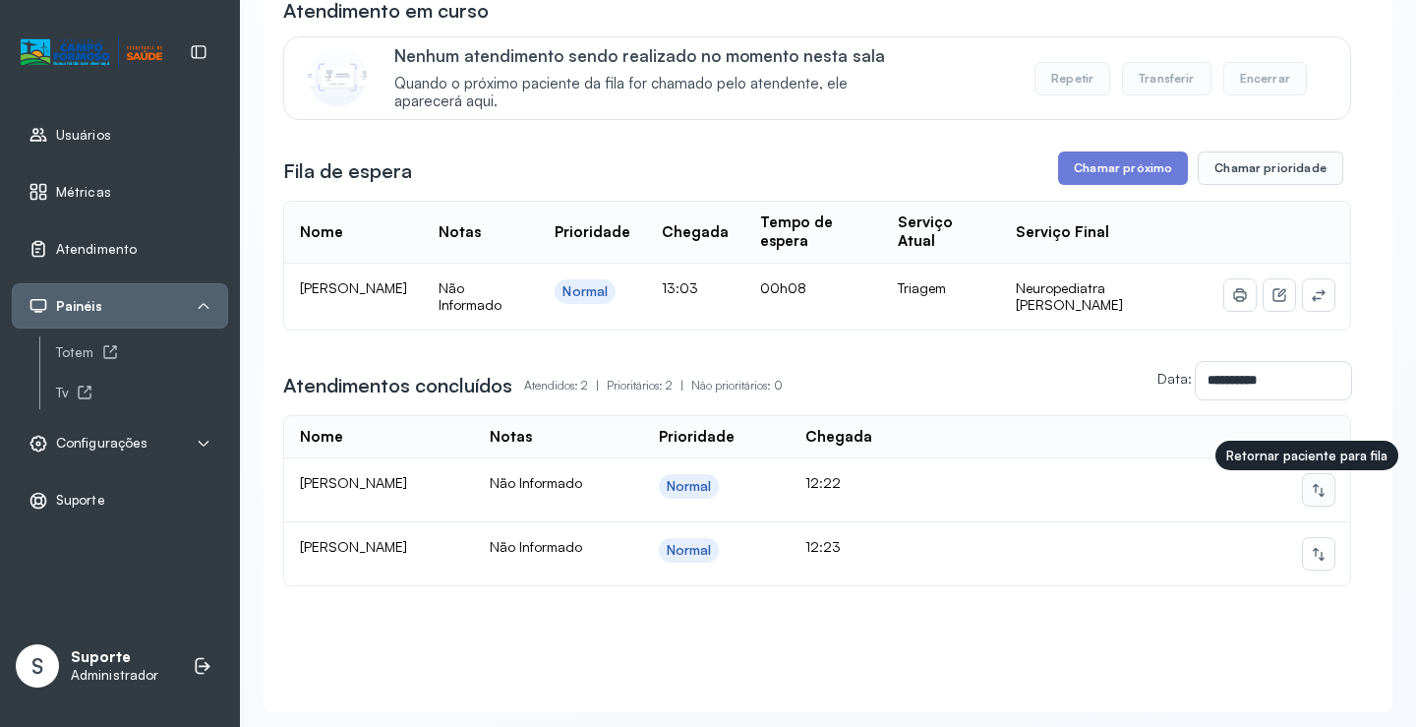
click at [1311, 492] on icon at bounding box center [1319, 490] width 16 height 16
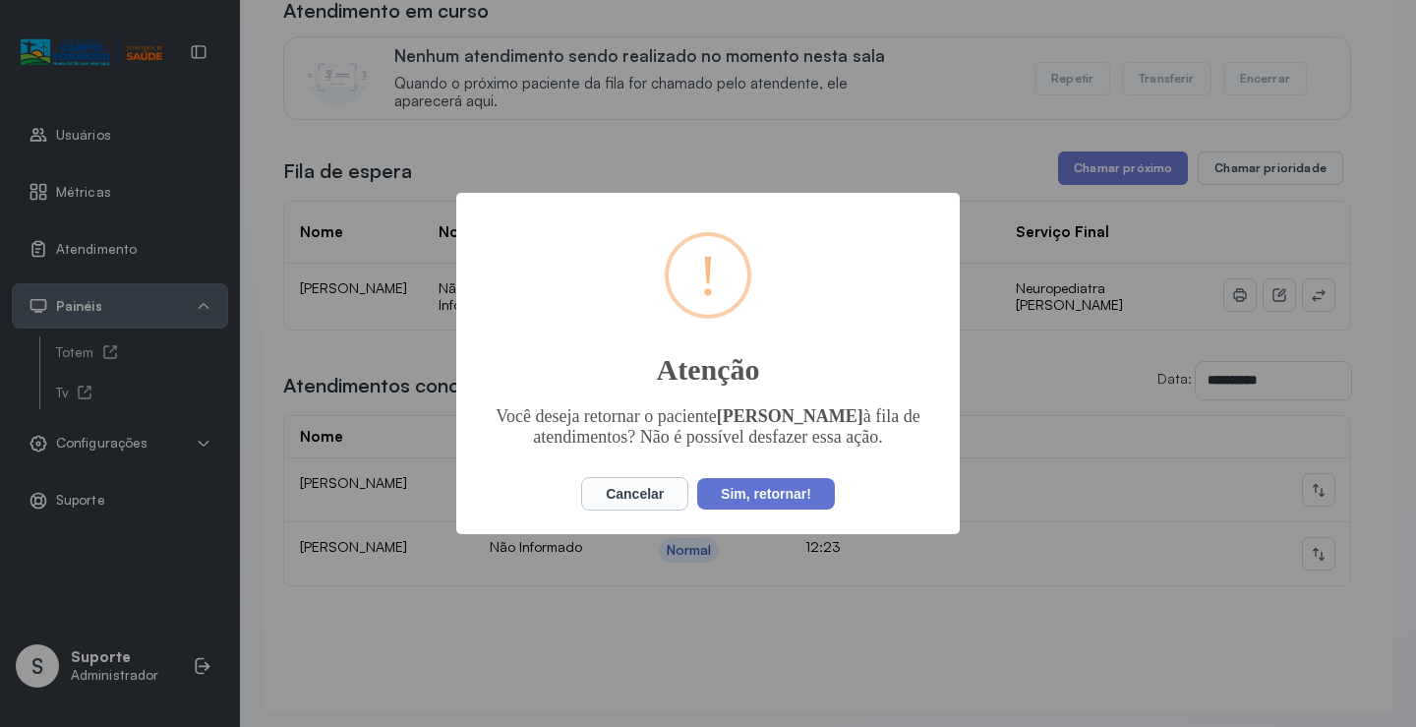
click at [786, 525] on div "× ! Atenção Você deseja retornar o paciente HELENA CARVALHO DOS SANTOS à fila d…" at bounding box center [707, 363] width 503 height 341
click at [786, 508] on button "Sim, retornar!" at bounding box center [766, 493] width 138 height 31
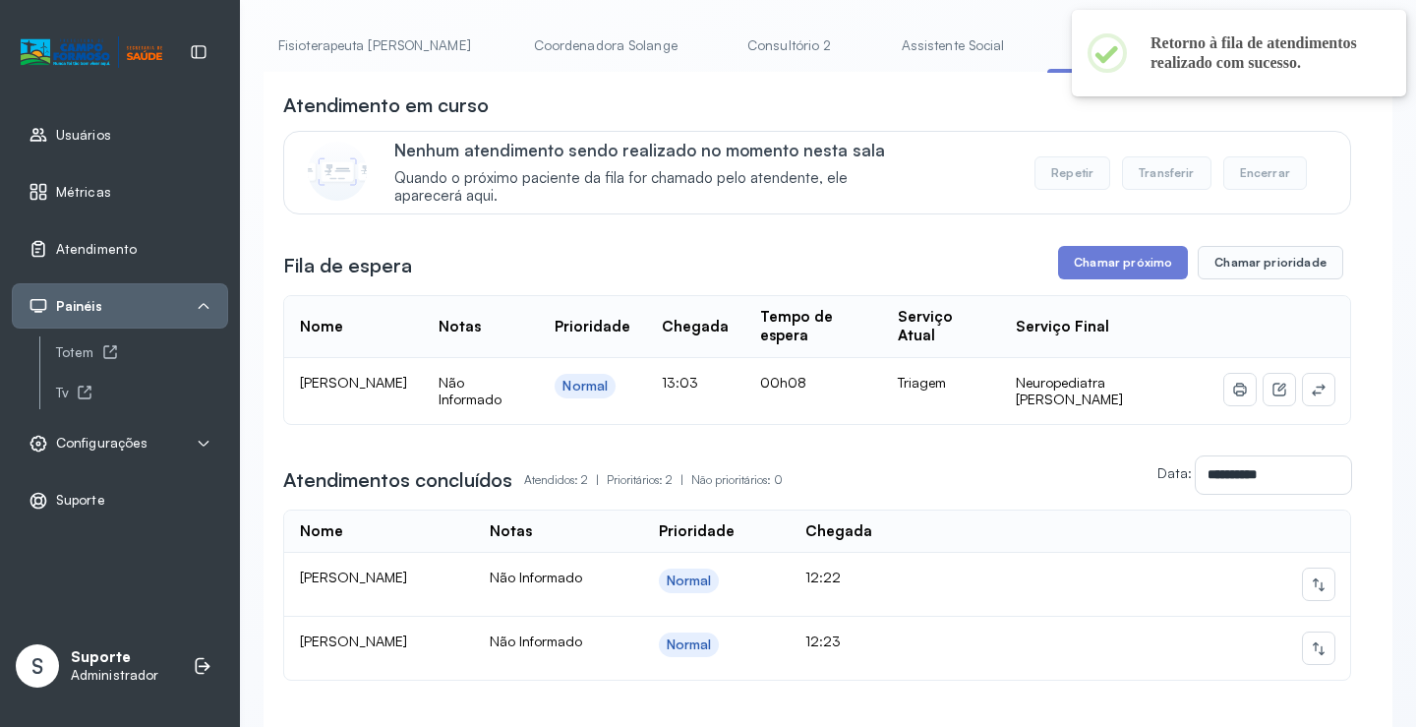
scroll to position [0, 0]
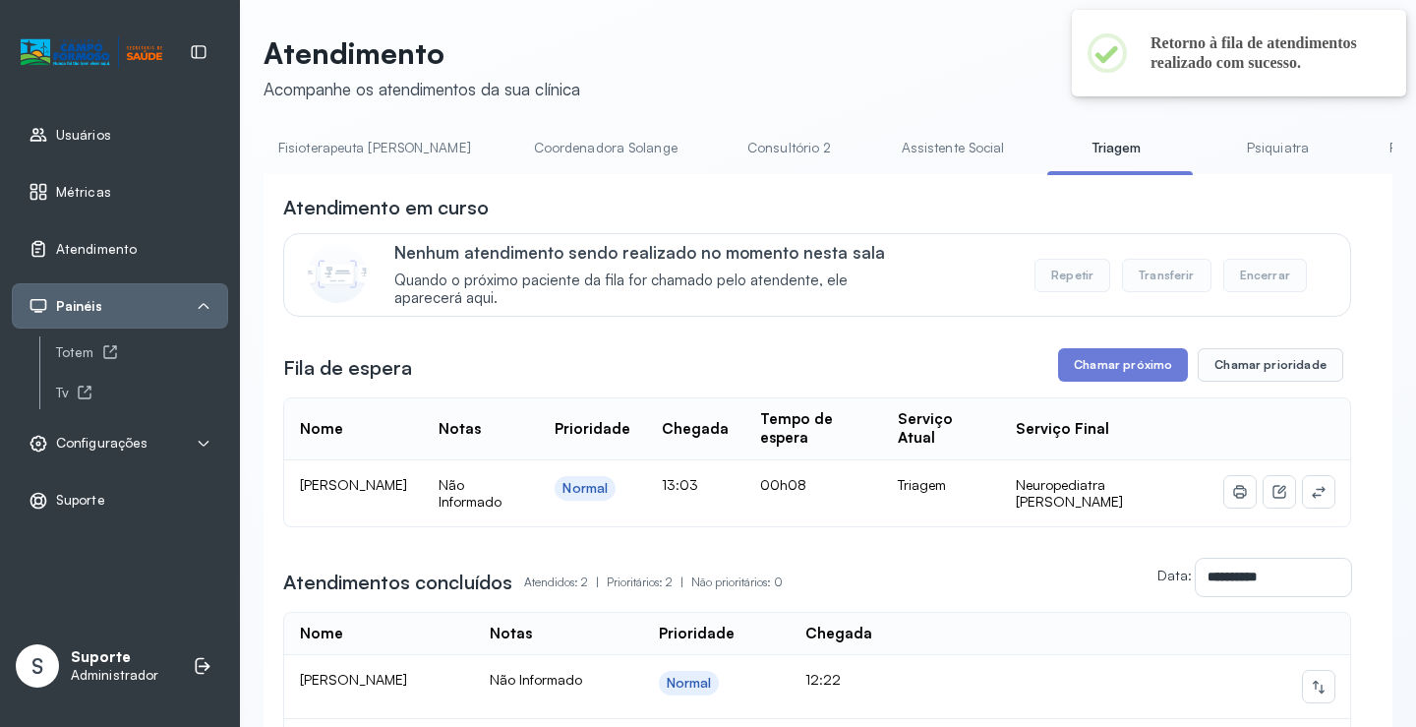
click at [882, 142] on link "Assistente Social" at bounding box center [953, 148] width 143 height 32
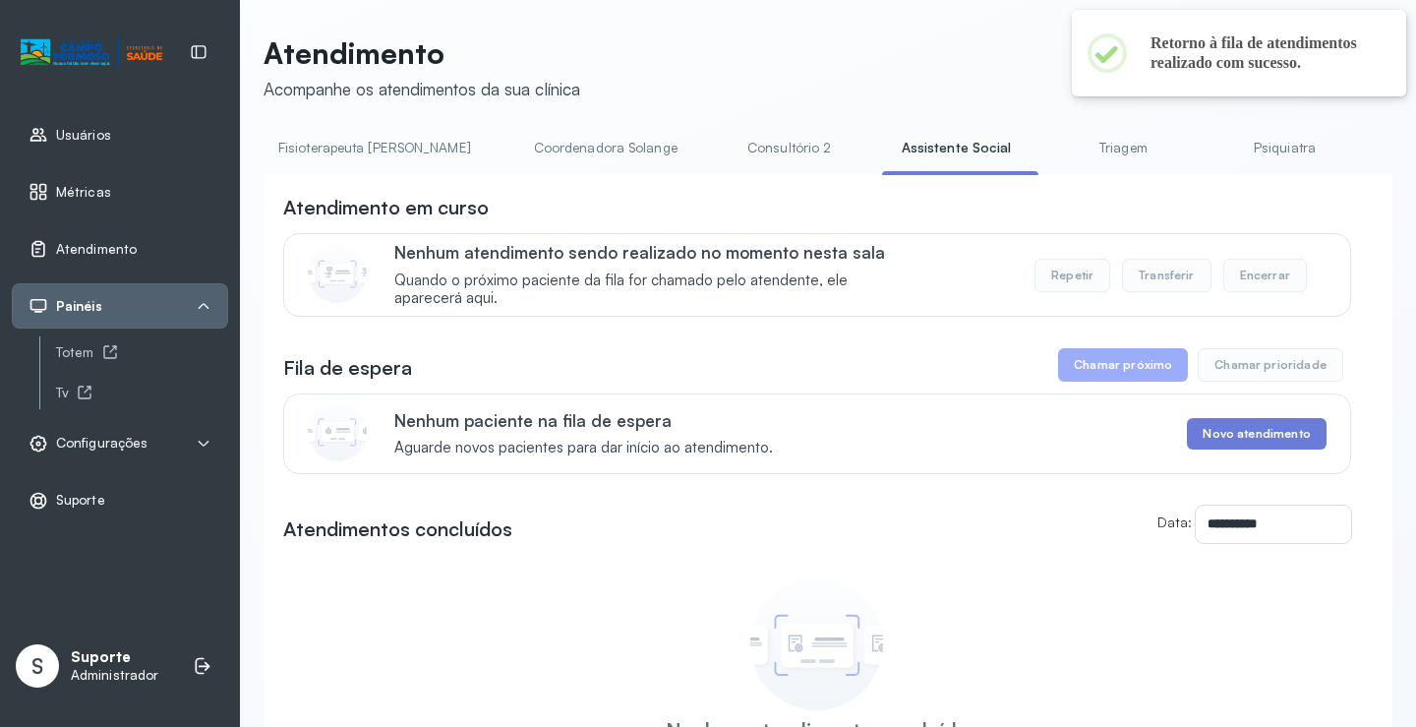
click at [1054, 150] on link "Triagem" at bounding box center [1123, 148] width 138 height 32
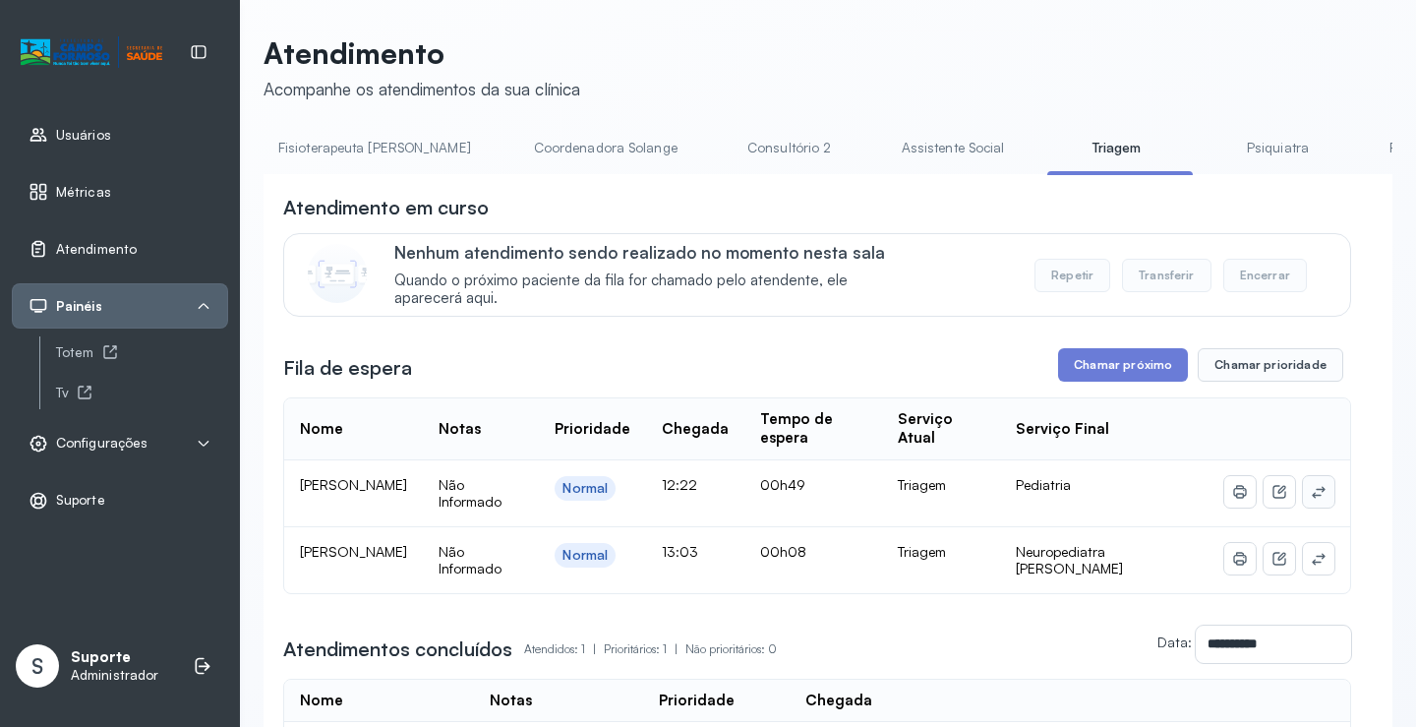
click at [1311, 496] on icon at bounding box center [1319, 492] width 16 height 16
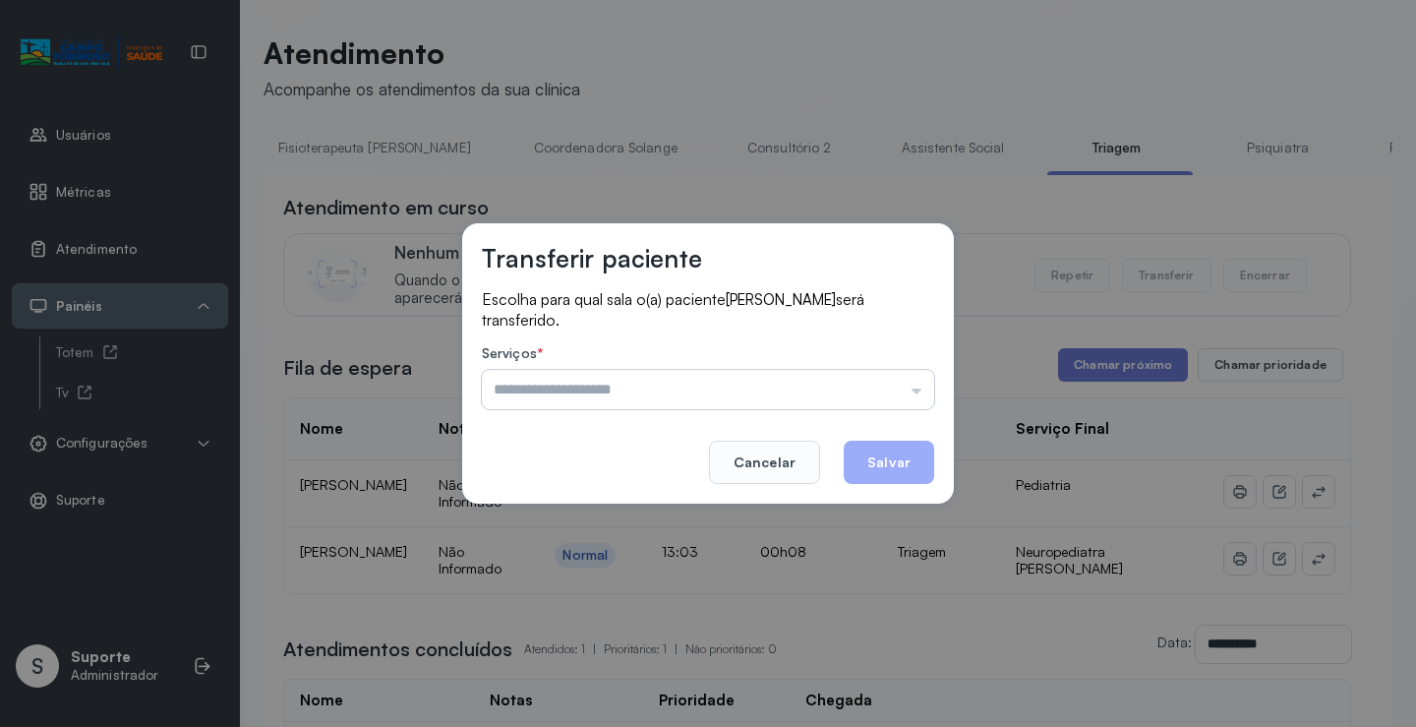
click at [858, 391] on input "text" at bounding box center [708, 389] width 452 height 39
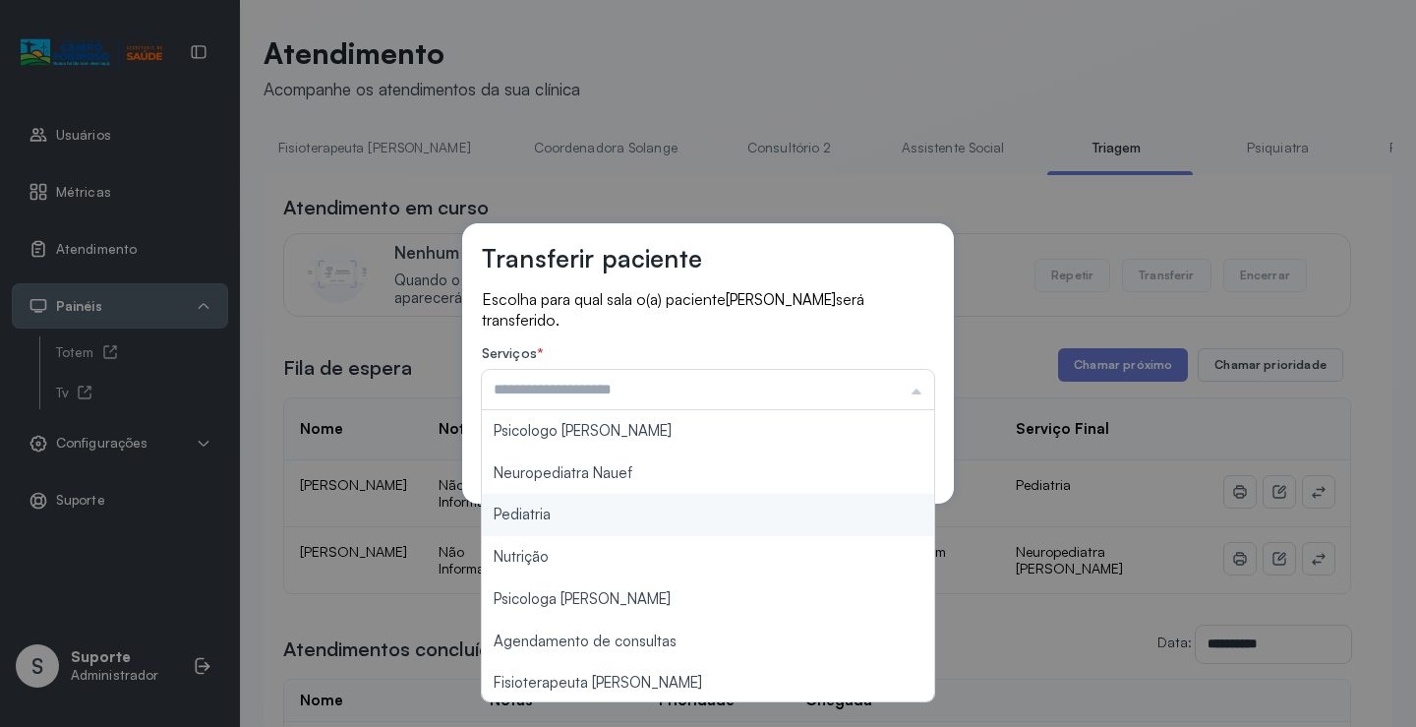
type input "*********"
click at [616, 516] on div "Transferir paciente Escolha para qual sala o(a) paciente HELENA CARVALHO DOS SA…" at bounding box center [708, 363] width 1416 height 727
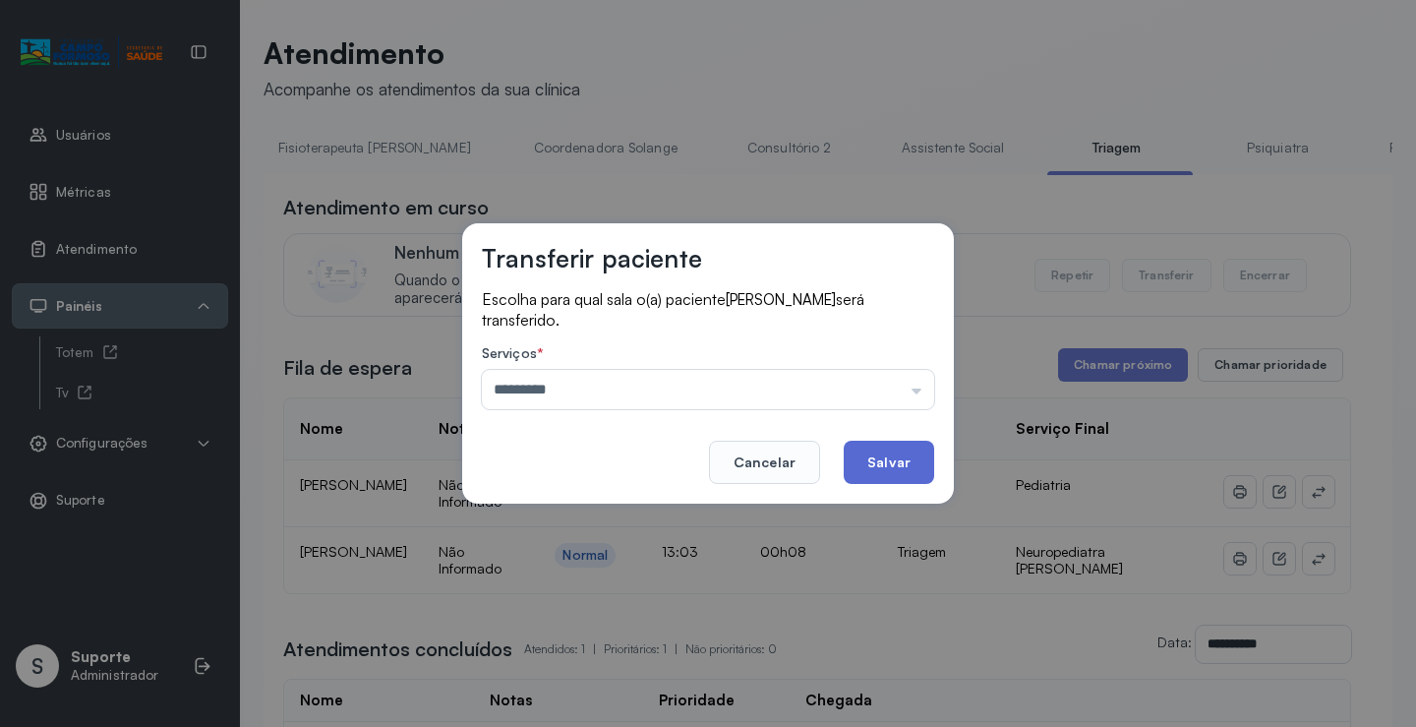
click at [893, 463] on button "Salvar" at bounding box center [889, 461] width 90 height 43
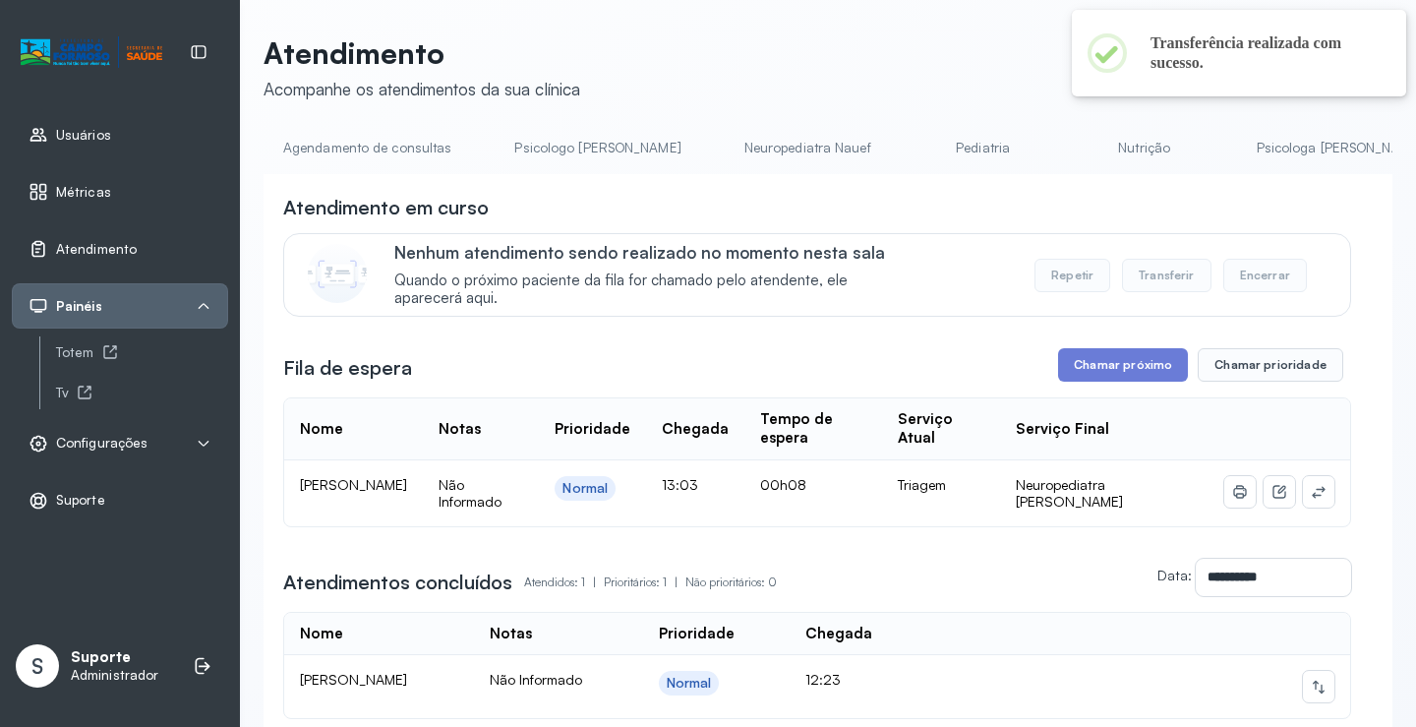
click at [914, 142] on link "Pediatria" at bounding box center [983, 148] width 138 height 32
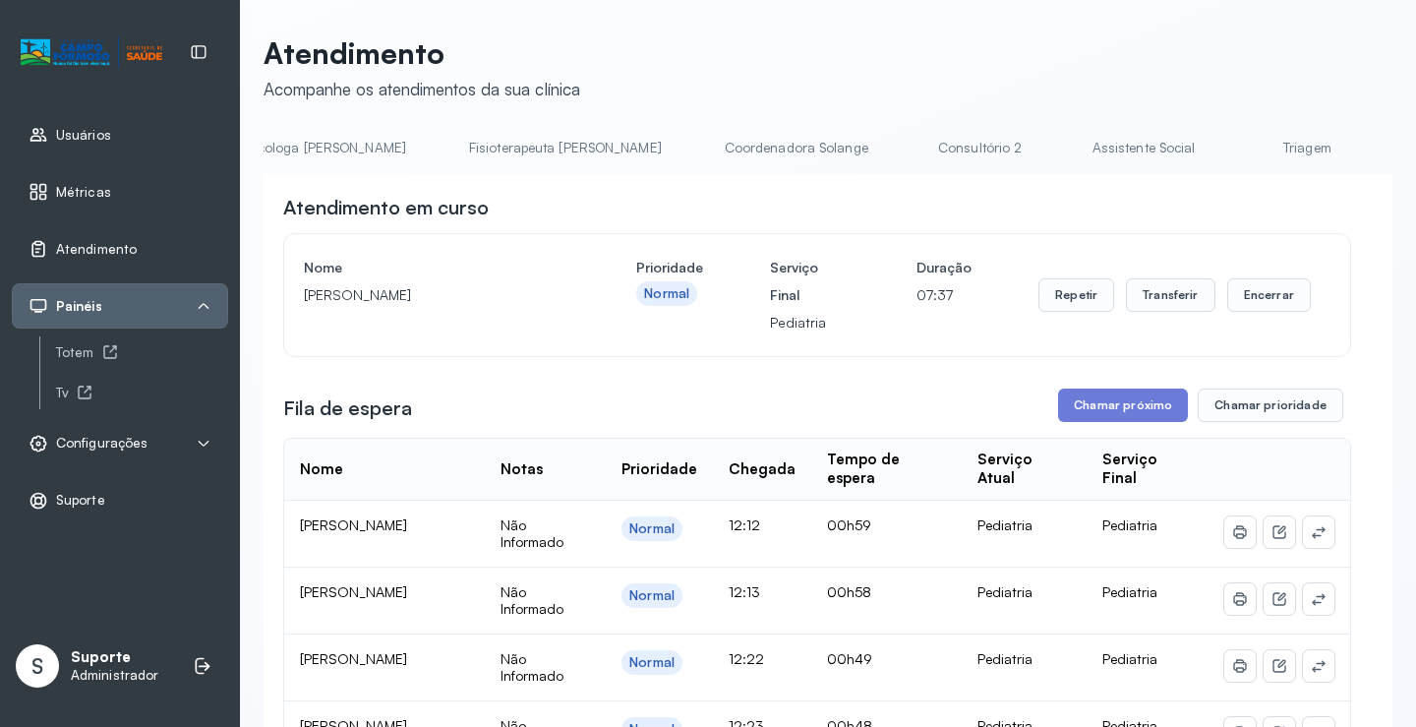
scroll to position [0, 1059]
click at [1196, 148] on link "Triagem" at bounding box center [1265, 148] width 138 height 32
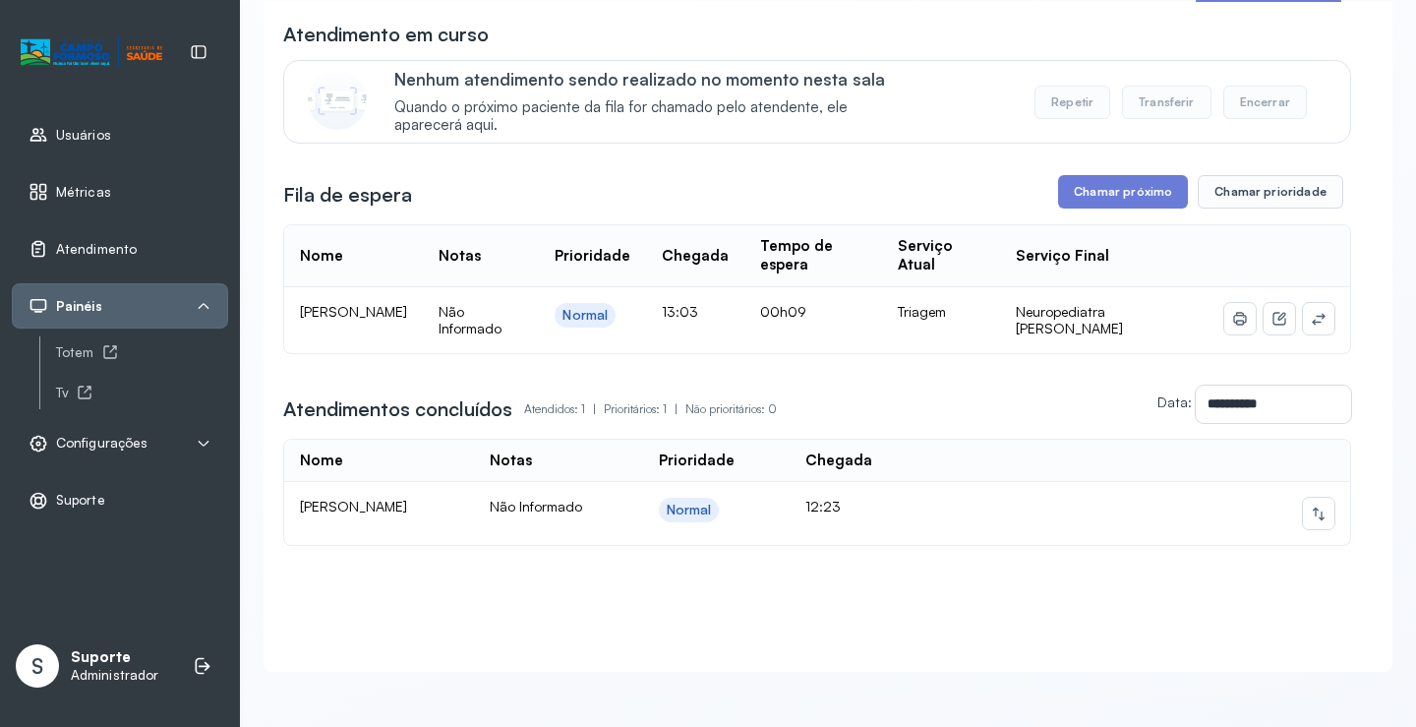
scroll to position [194, 0]
click at [1305, 498] on button at bounding box center [1318, 513] width 31 height 31
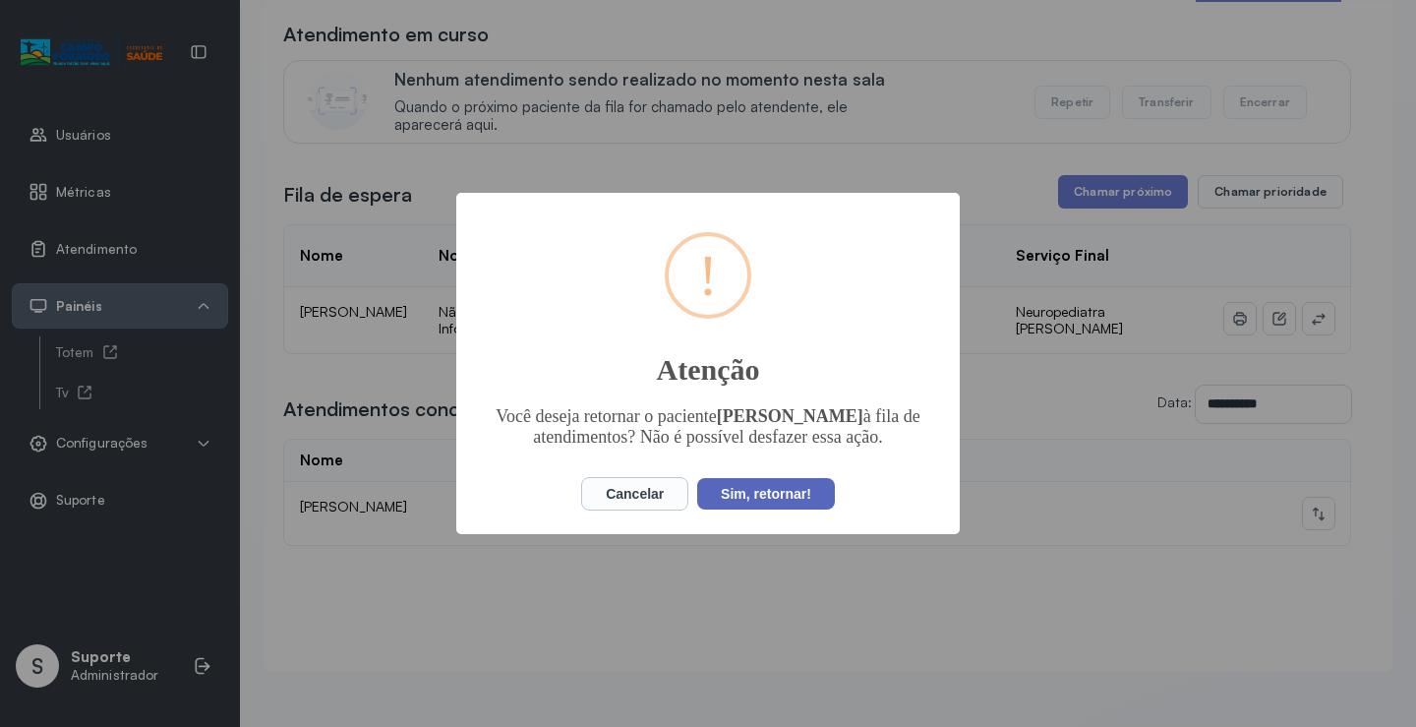
click at [755, 499] on button "Sim, retornar!" at bounding box center [766, 493] width 138 height 31
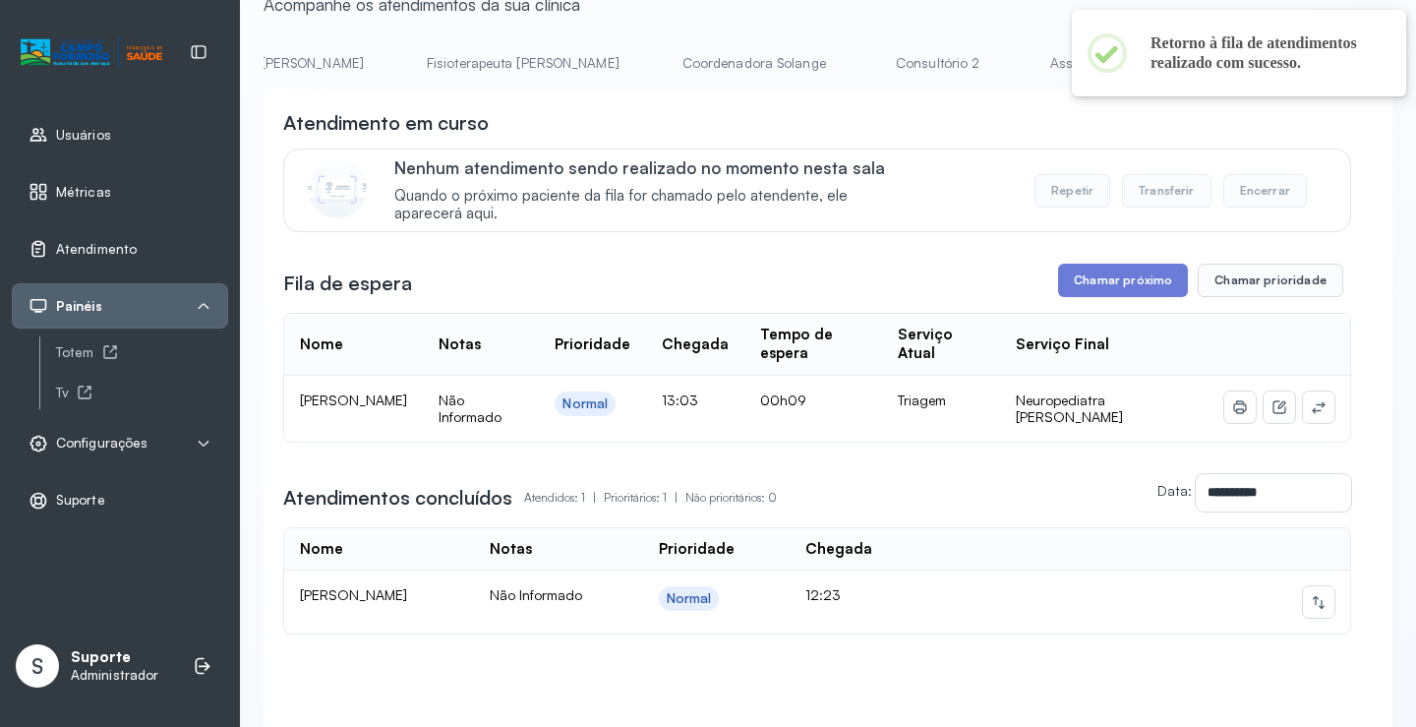
scroll to position [0, 0]
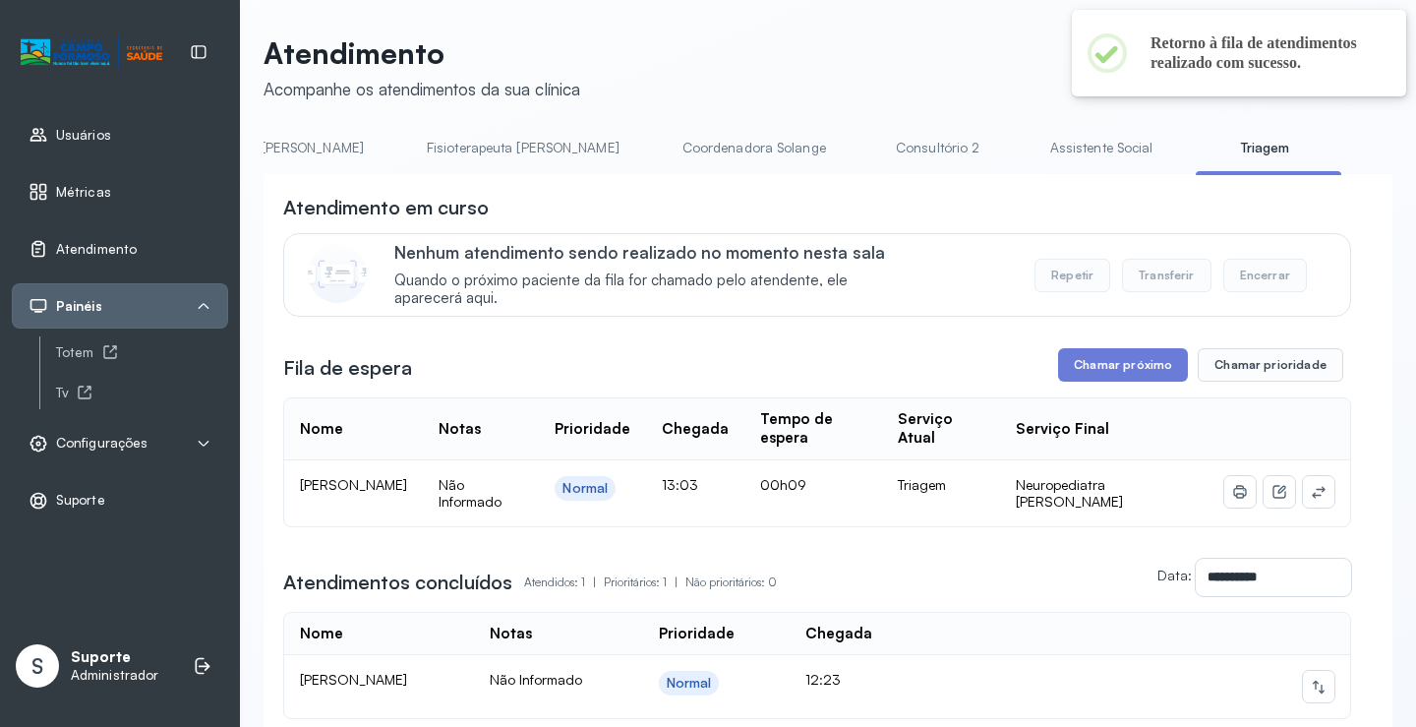
click at [1030, 166] on li "Assistente Social" at bounding box center [1105, 154] width 150 height 44
click at [1030, 156] on link "Assistente Social" at bounding box center [1101, 148] width 143 height 32
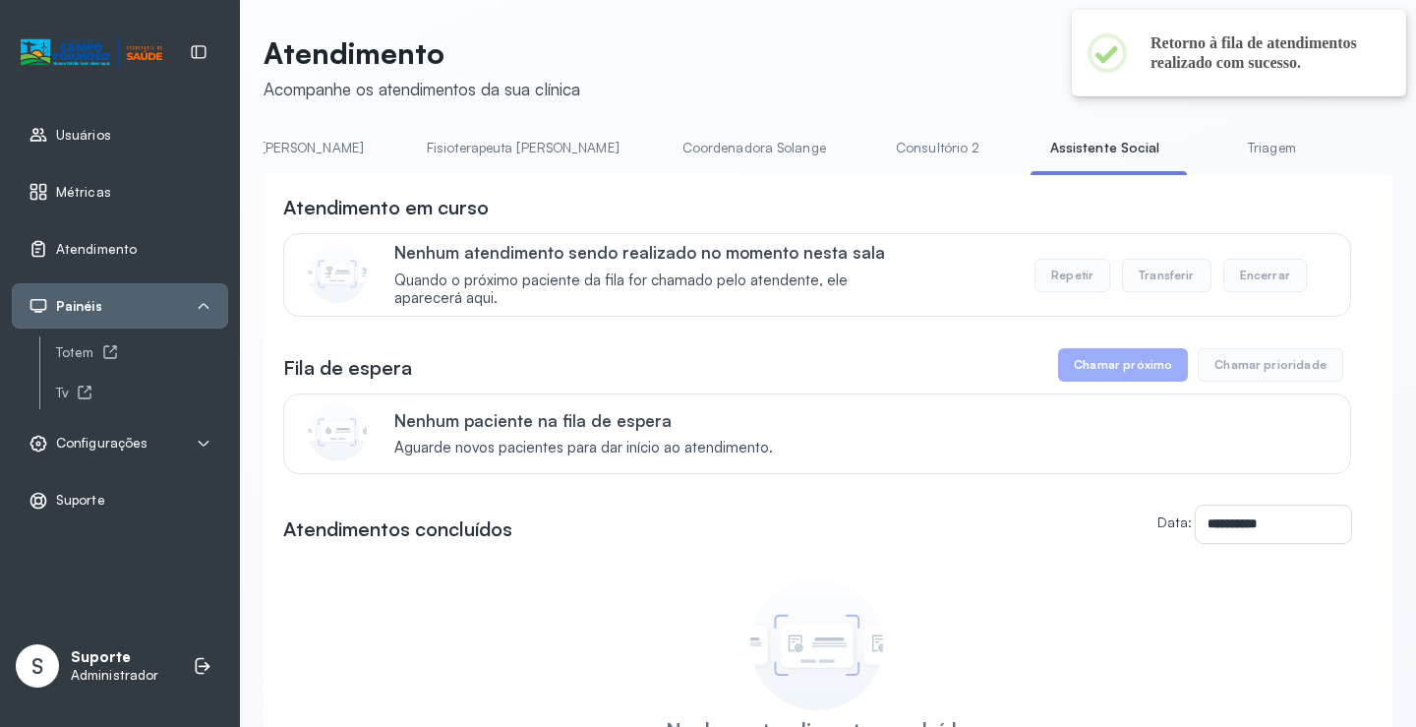
click at [1203, 147] on link "Triagem" at bounding box center [1272, 148] width 138 height 32
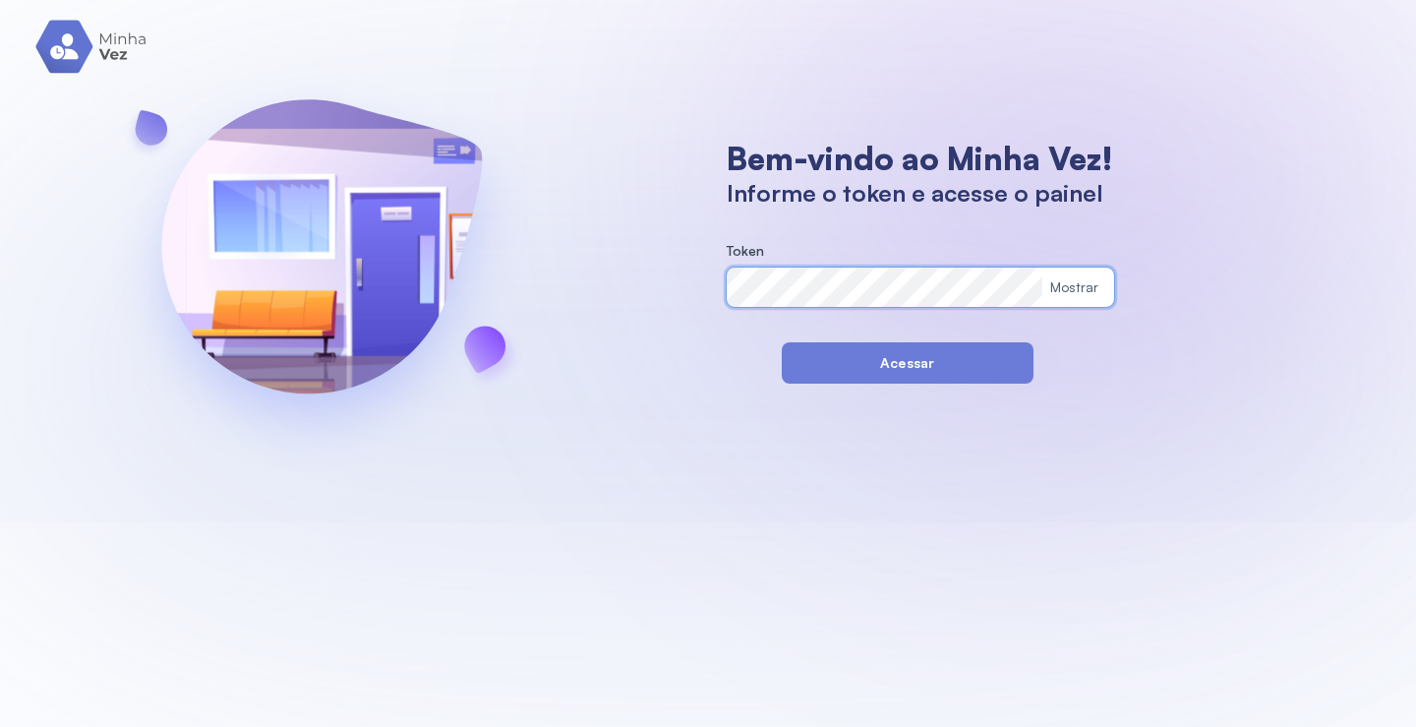
click at [805, 360] on button "Acessar" at bounding box center [908, 362] width 252 height 41
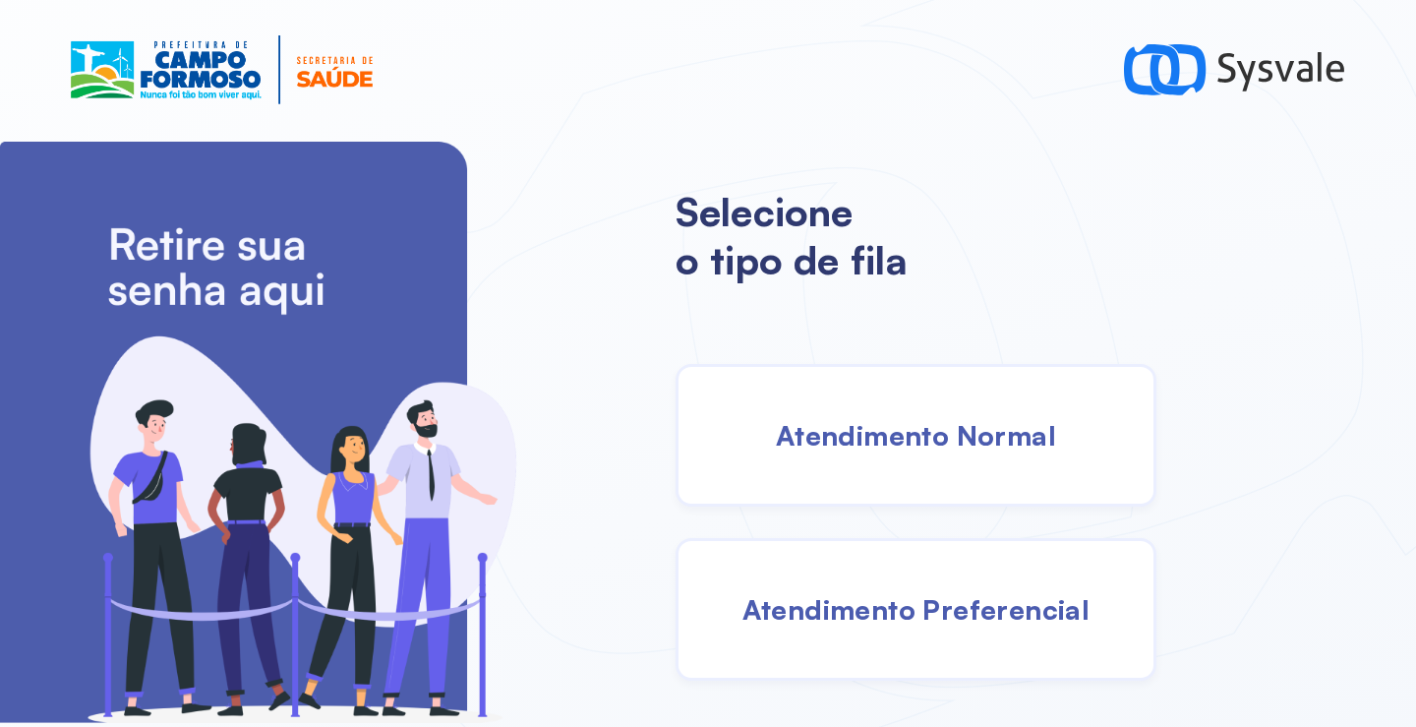
drag, startPoint x: 951, startPoint y: 451, endPoint x: 939, endPoint y: 448, distance: 12.2
click at [939, 448] on span "Atendimento Normal" at bounding box center [916, 435] width 280 height 34
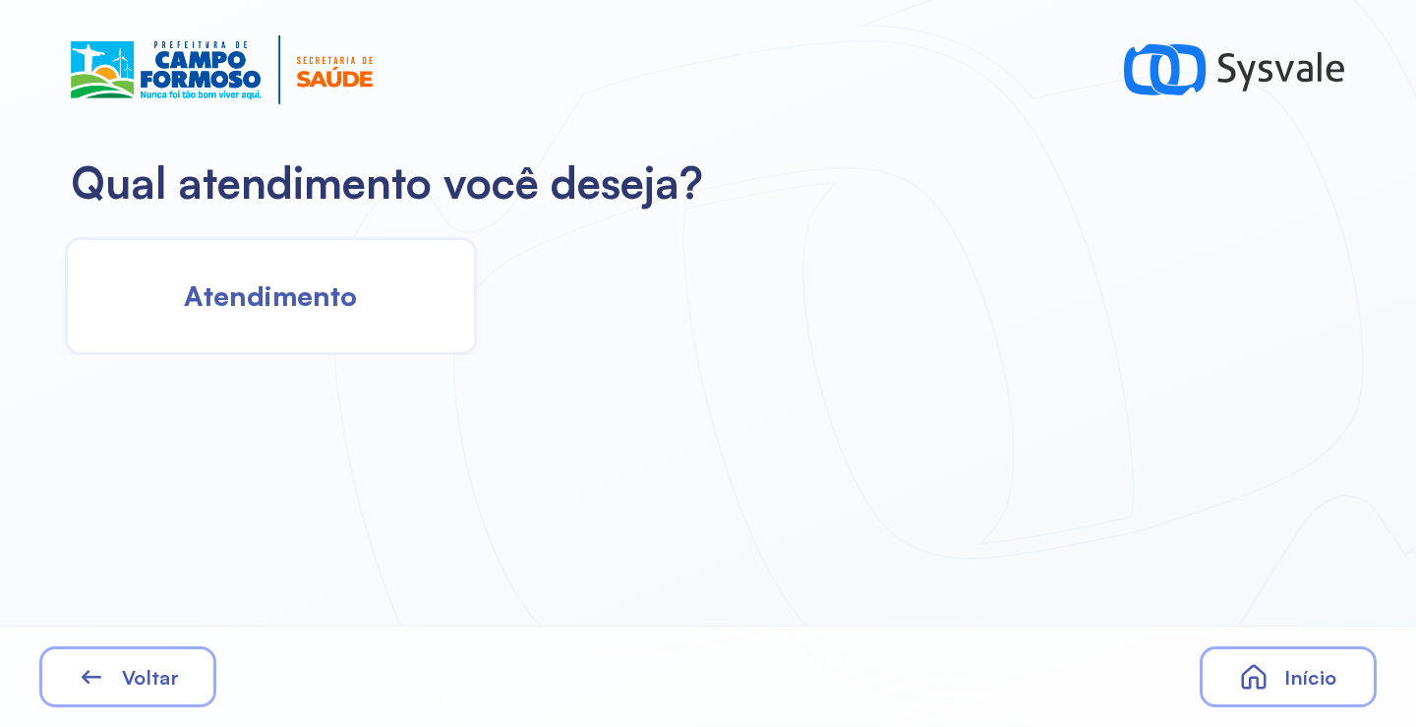
click at [332, 303] on span "Atendimento" at bounding box center [270, 295] width 173 height 34
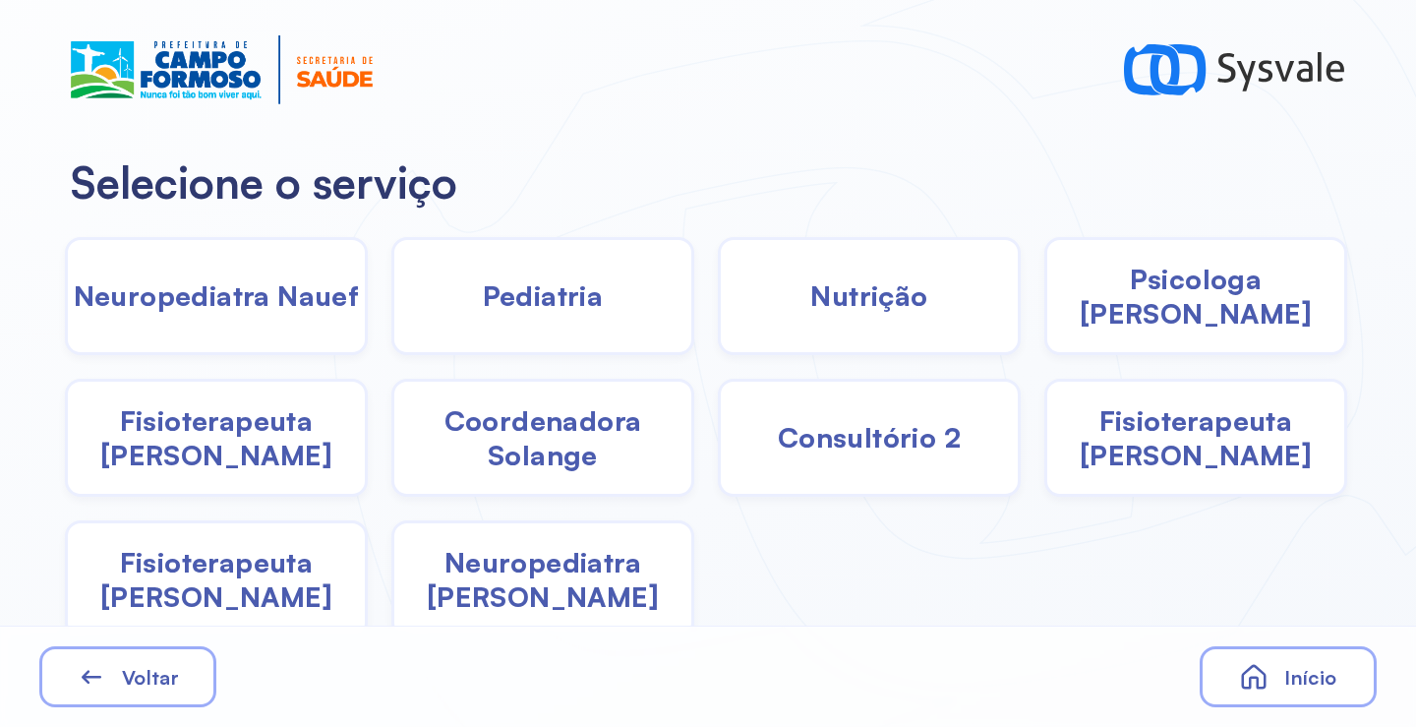
click at [451, 421] on span "Coordenadora Solange" at bounding box center [542, 437] width 297 height 69
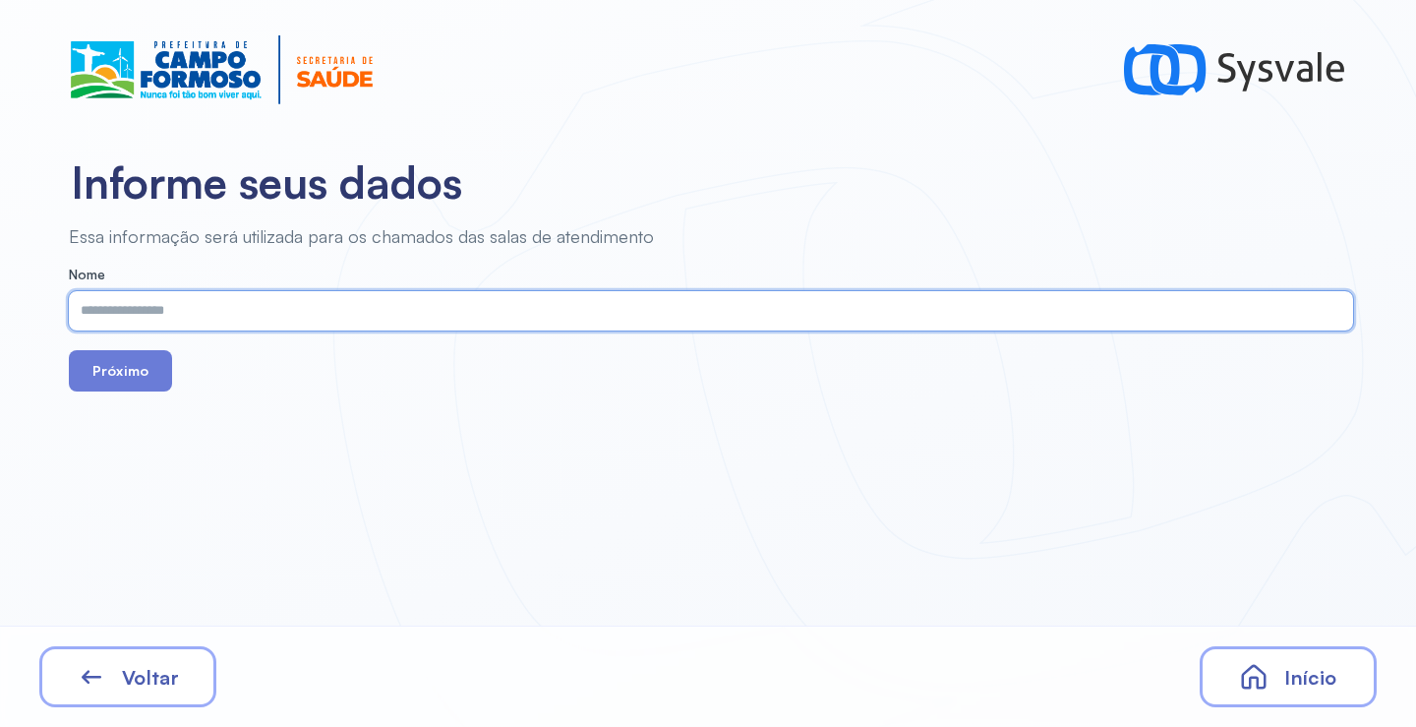
paste input "**********"
type input "**********"
click at [153, 383] on button "Próximo" at bounding box center [120, 370] width 103 height 41
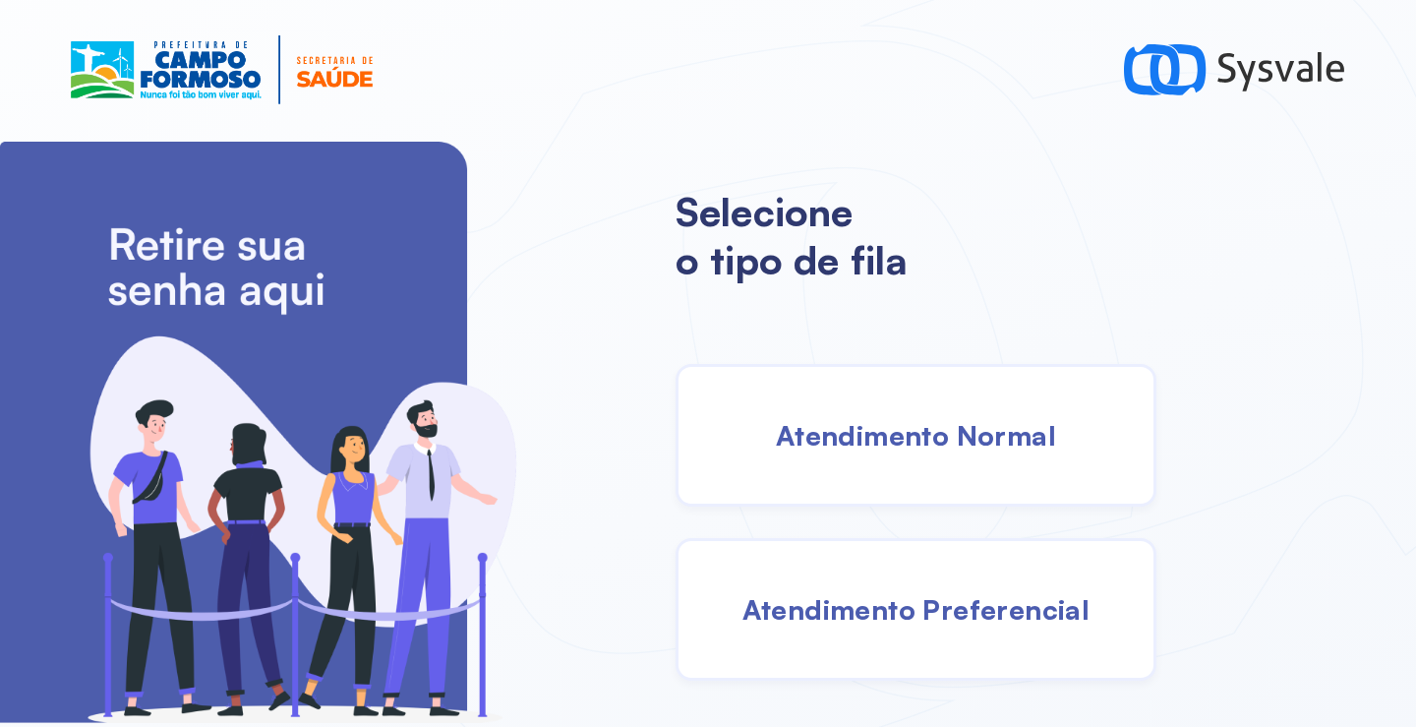
click at [920, 447] on span "Atendimento Normal" at bounding box center [916, 435] width 280 height 34
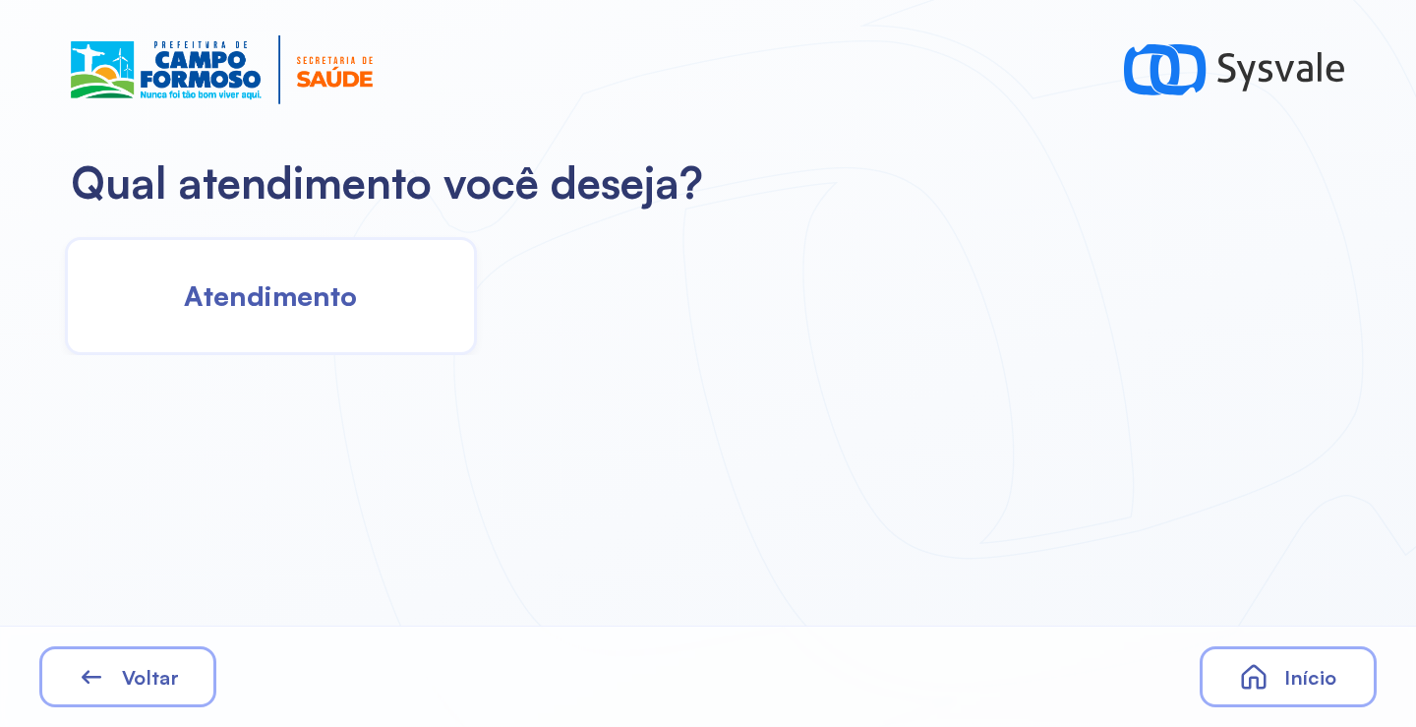
click at [379, 307] on div "Atendimento" at bounding box center [271, 296] width 412 height 118
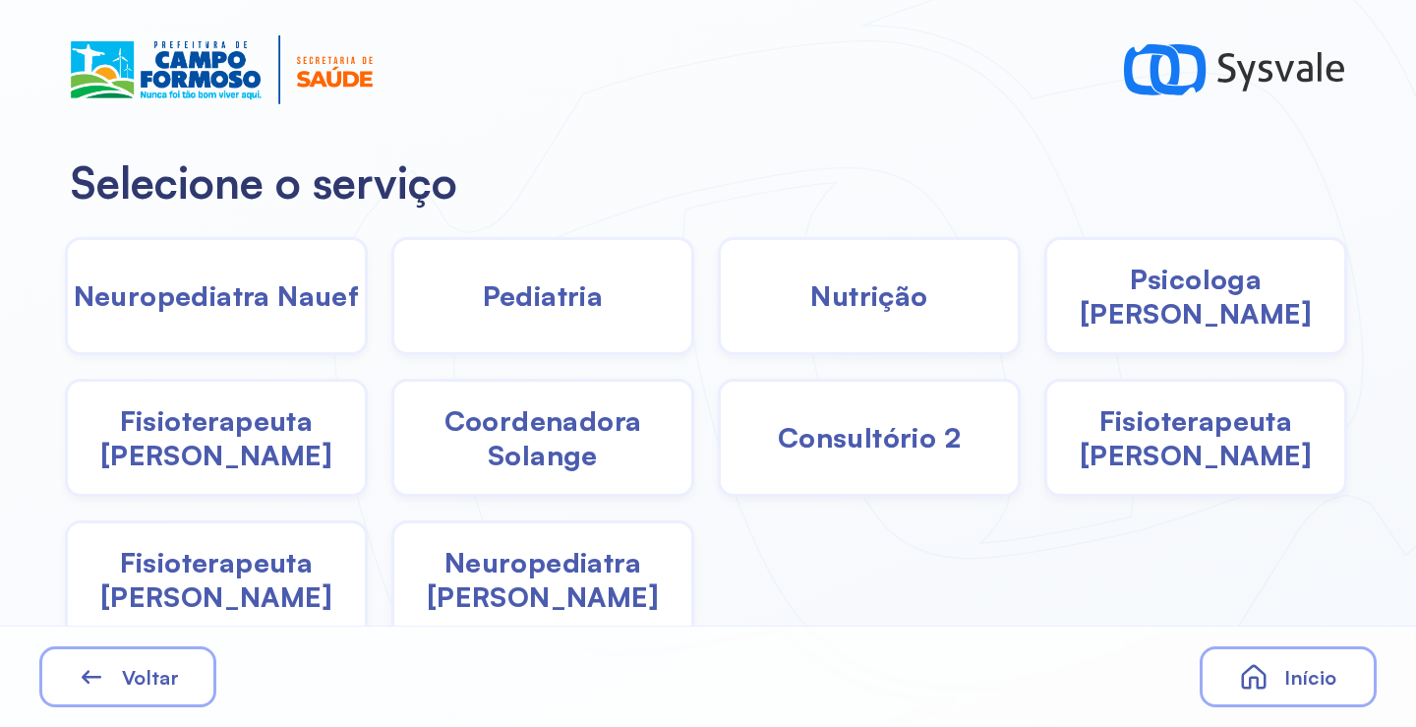
click at [575, 310] on span "Pediatria" at bounding box center [543, 295] width 121 height 34
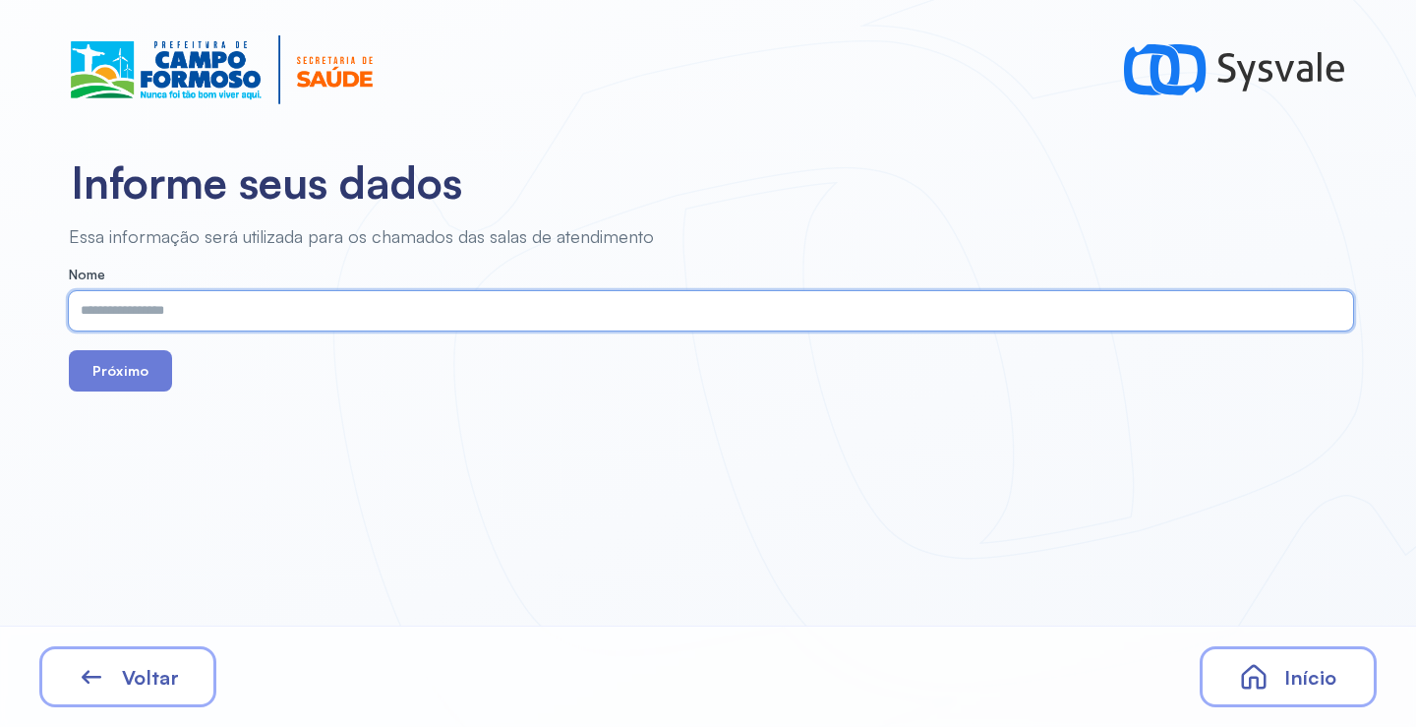
paste input "**********"
type input "**********"
click at [132, 381] on button "Próximo" at bounding box center [120, 370] width 103 height 41
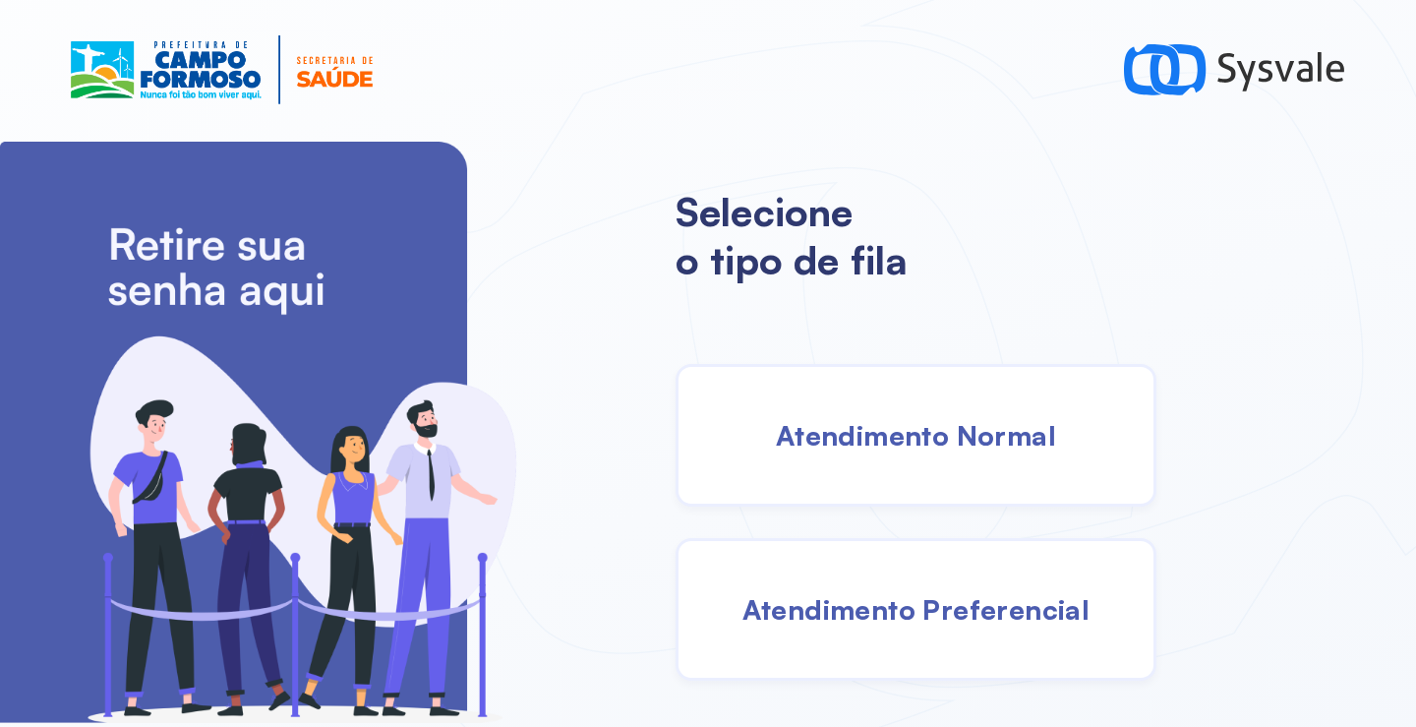
click at [942, 441] on span "Atendimento Normal" at bounding box center [916, 435] width 280 height 34
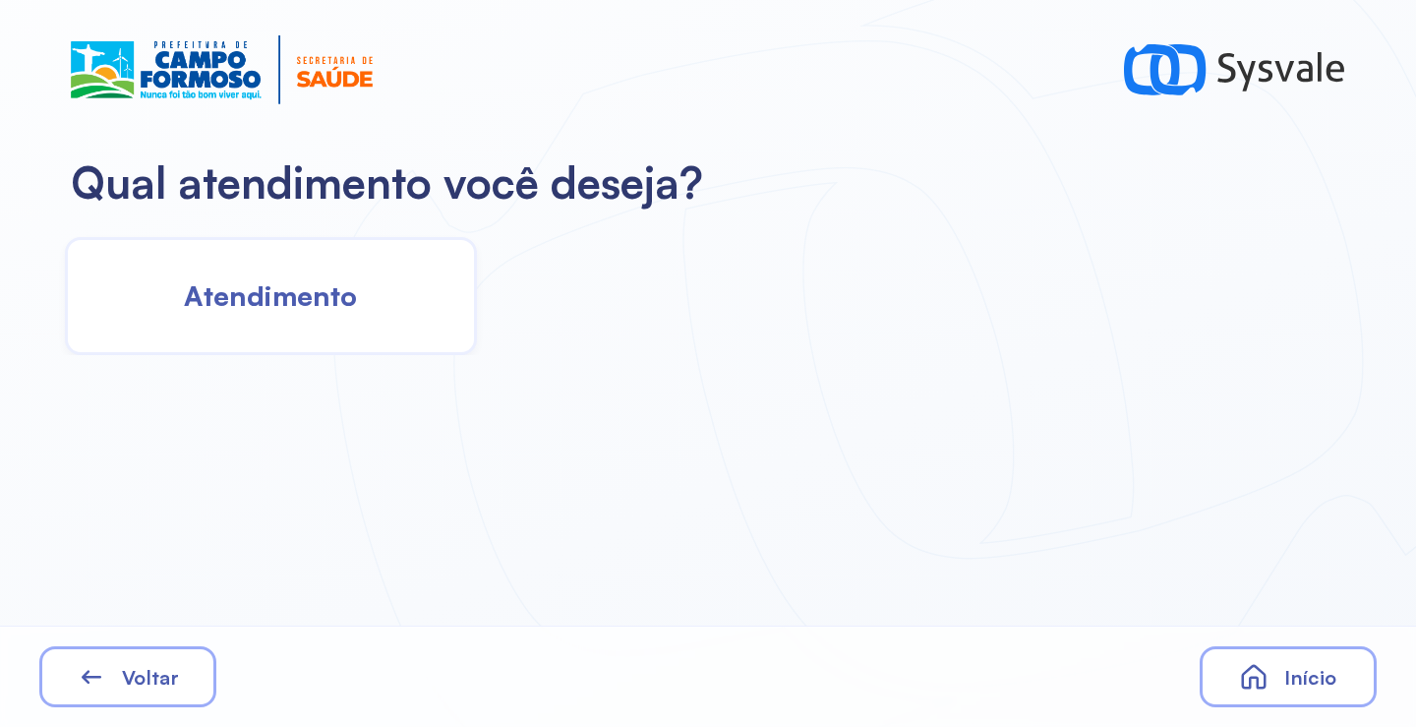
click at [283, 294] on span "Atendimento" at bounding box center [270, 295] width 173 height 34
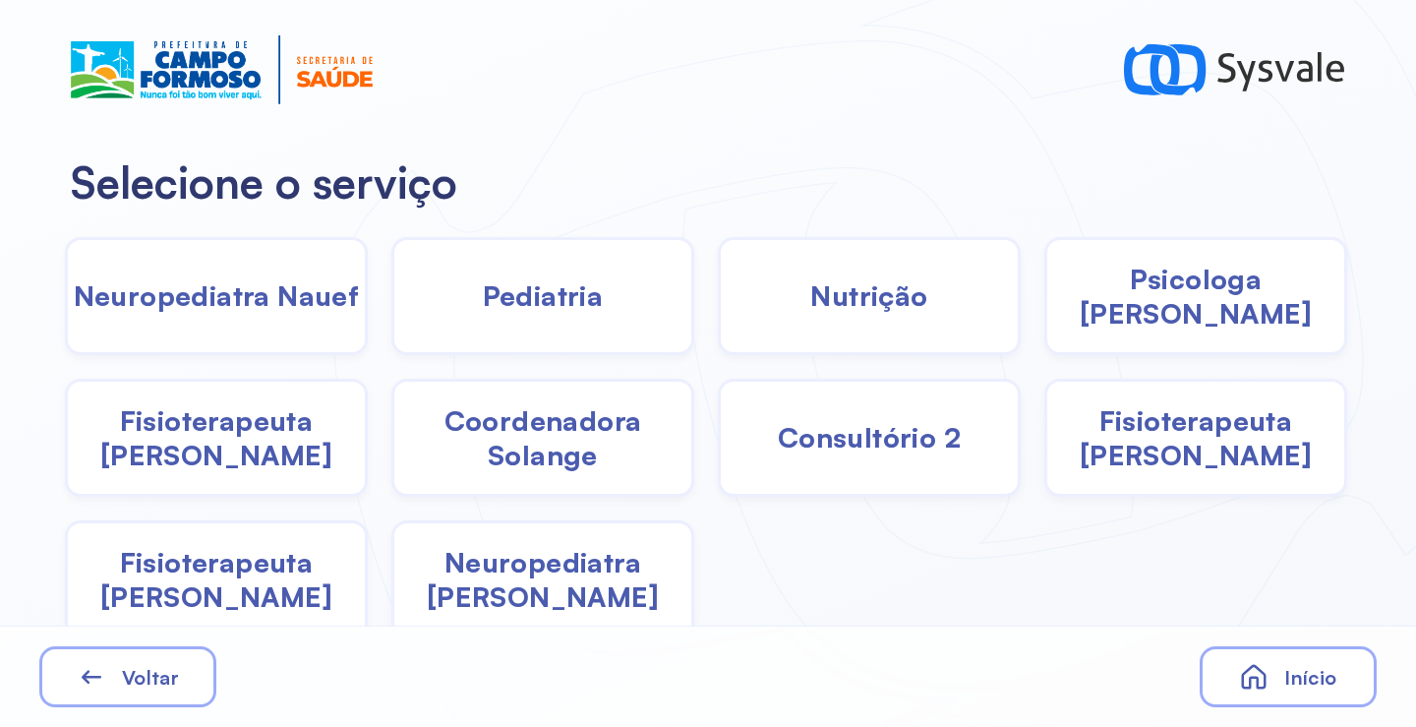
click at [510, 290] on span "Pediatria" at bounding box center [543, 295] width 121 height 34
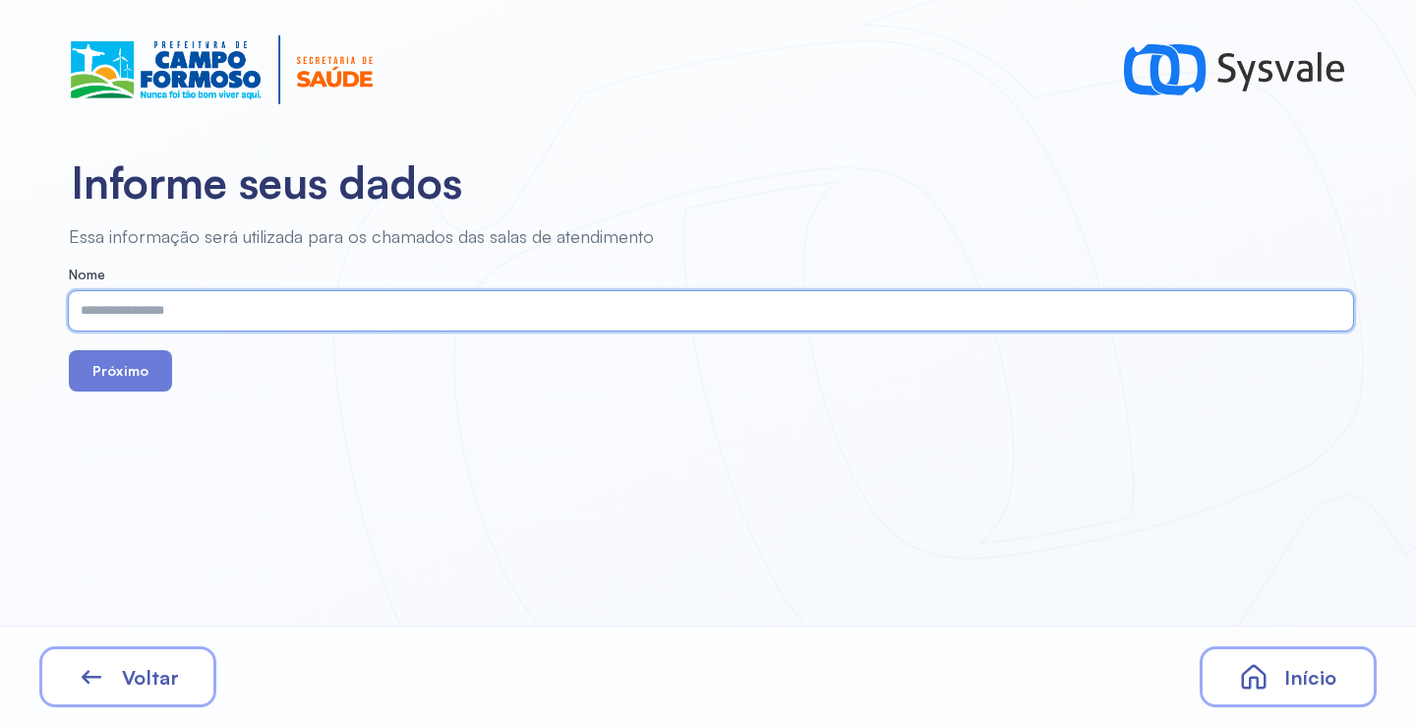
paste input "**********"
type input "**********"
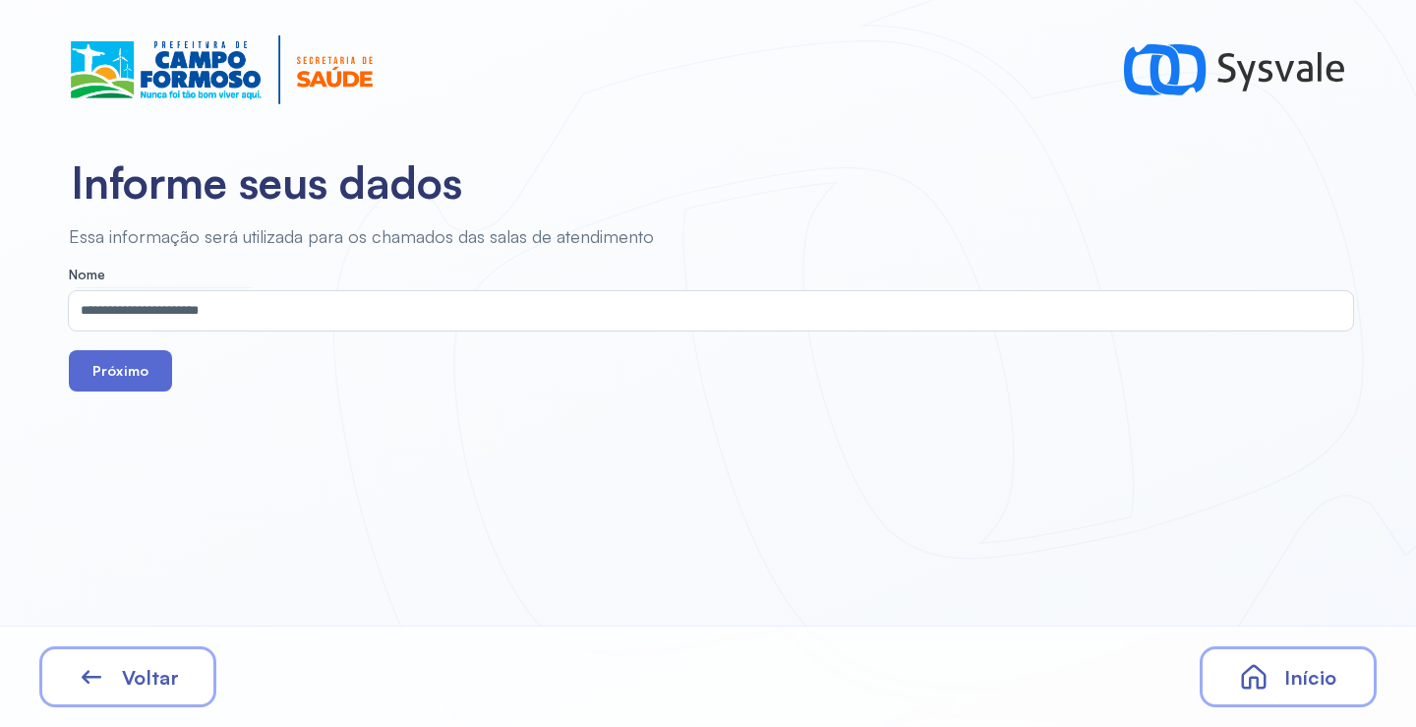
click at [131, 371] on button "Próximo" at bounding box center [120, 370] width 103 height 41
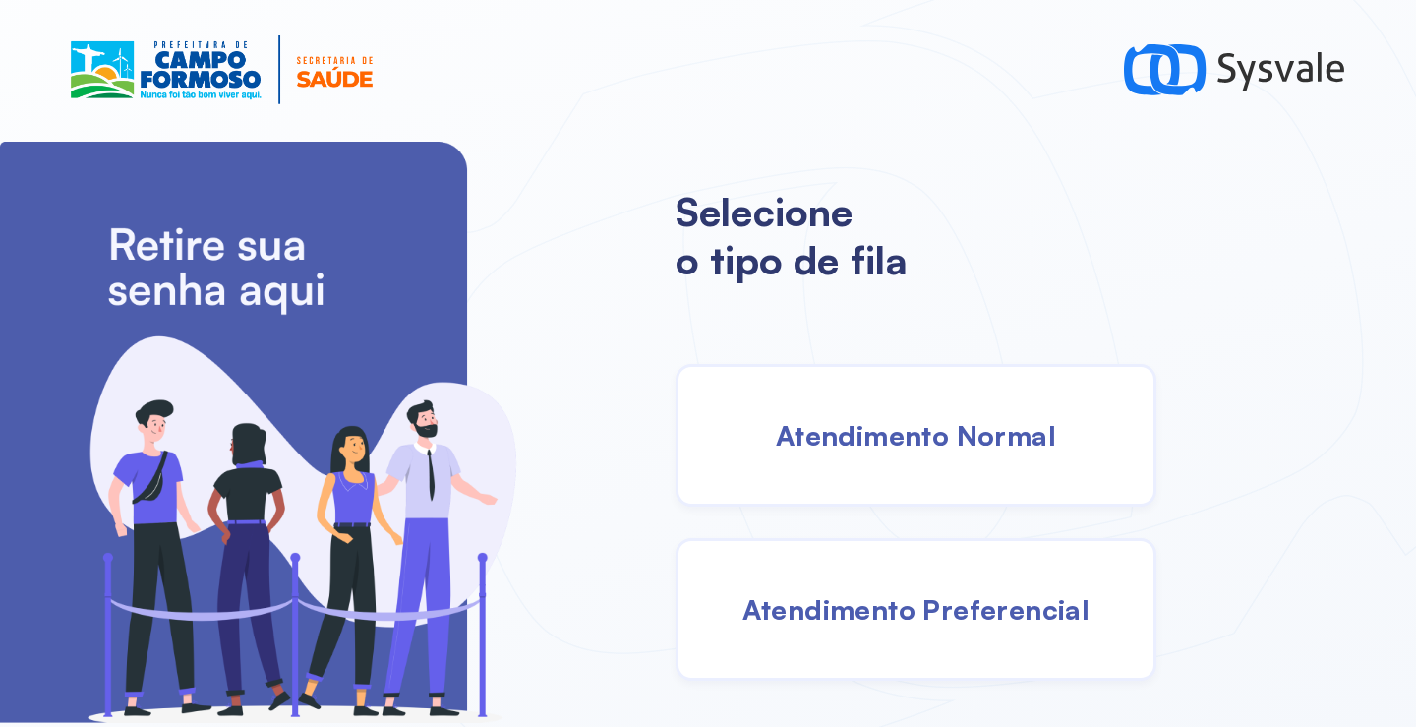
click at [880, 441] on span "Atendimento Normal" at bounding box center [916, 435] width 280 height 34
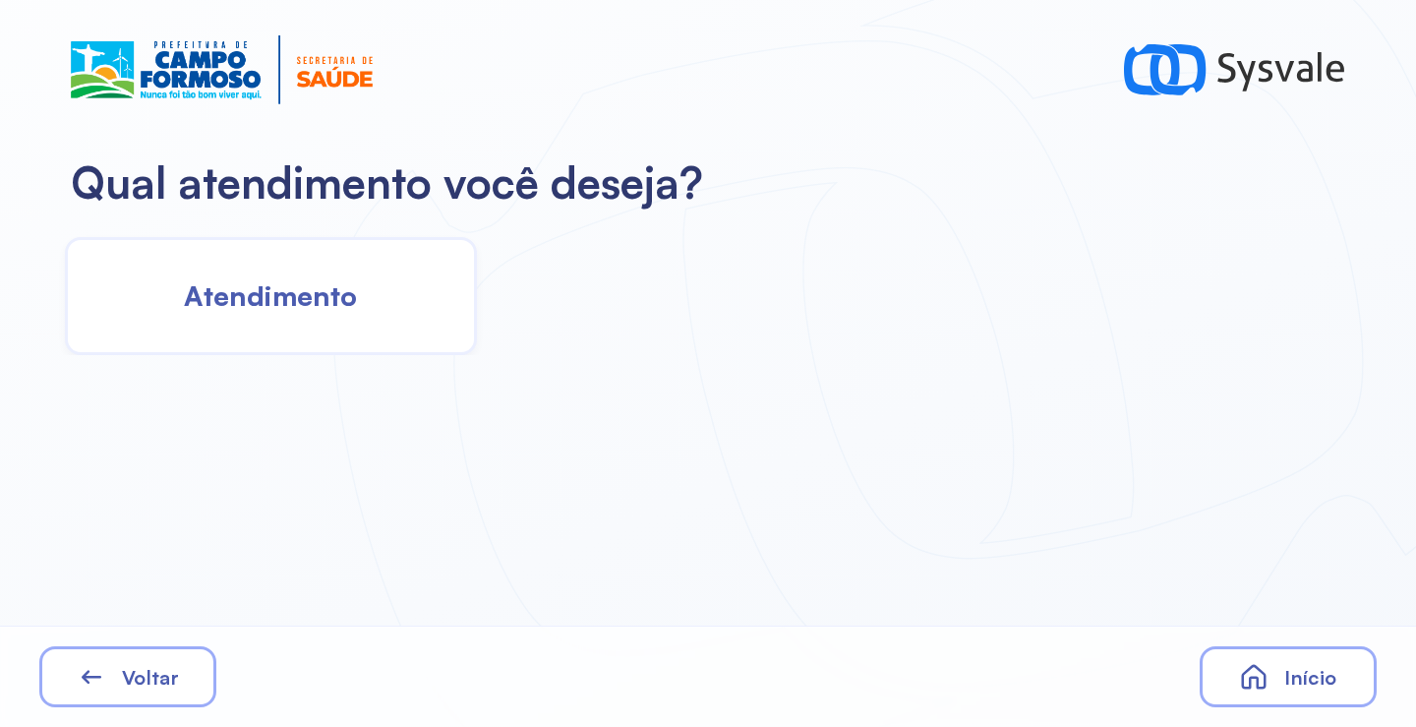
click at [318, 291] on span "Atendimento" at bounding box center [270, 295] width 173 height 34
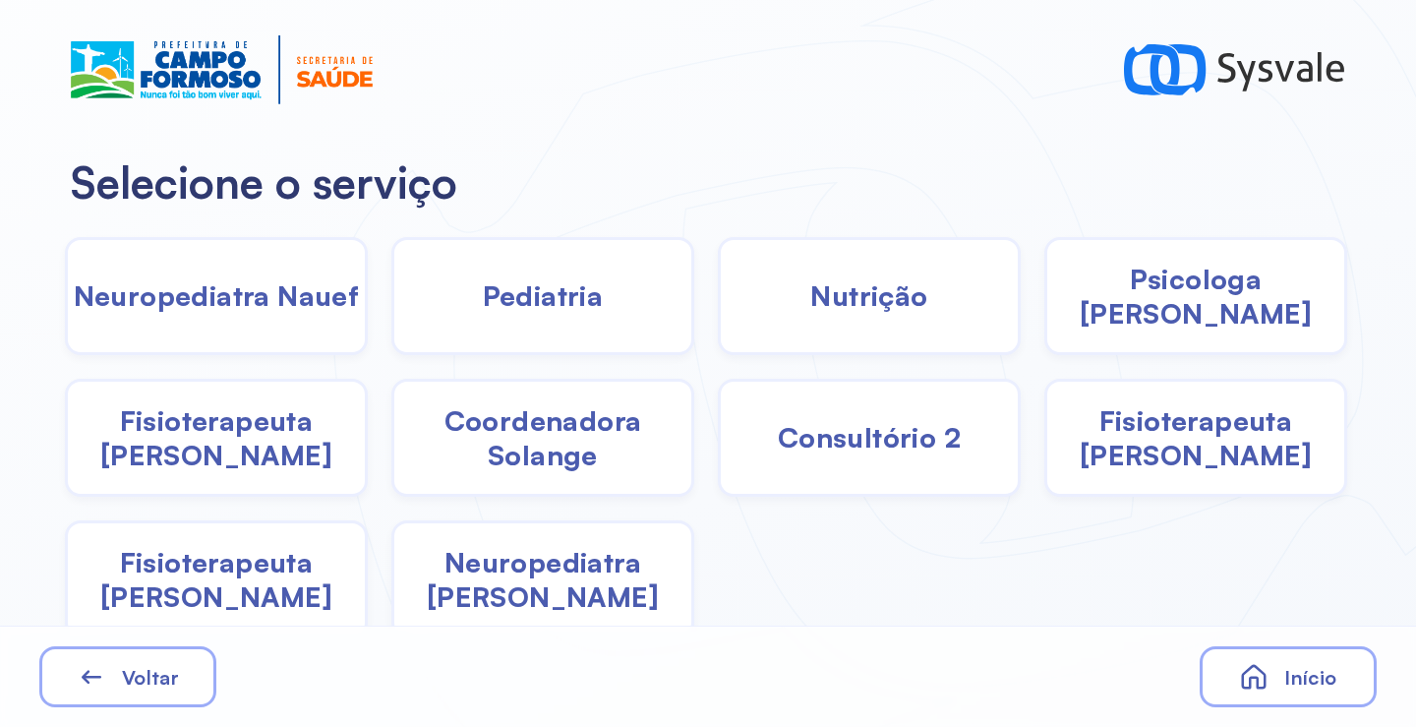
click at [486, 436] on span "Coordenadora Solange" at bounding box center [542, 437] width 297 height 69
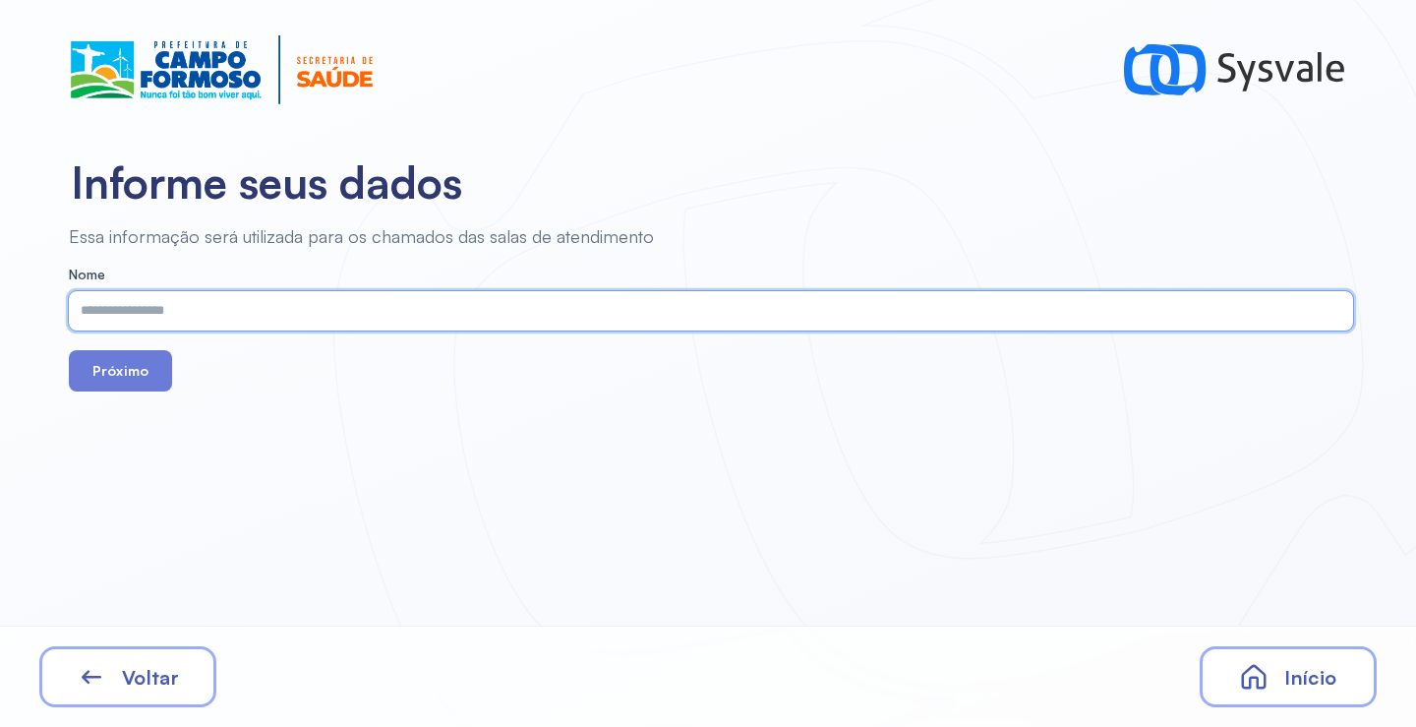
paste input "**********"
type input "**********"
click at [136, 359] on button "Próximo" at bounding box center [120, 370] width 103 height 41
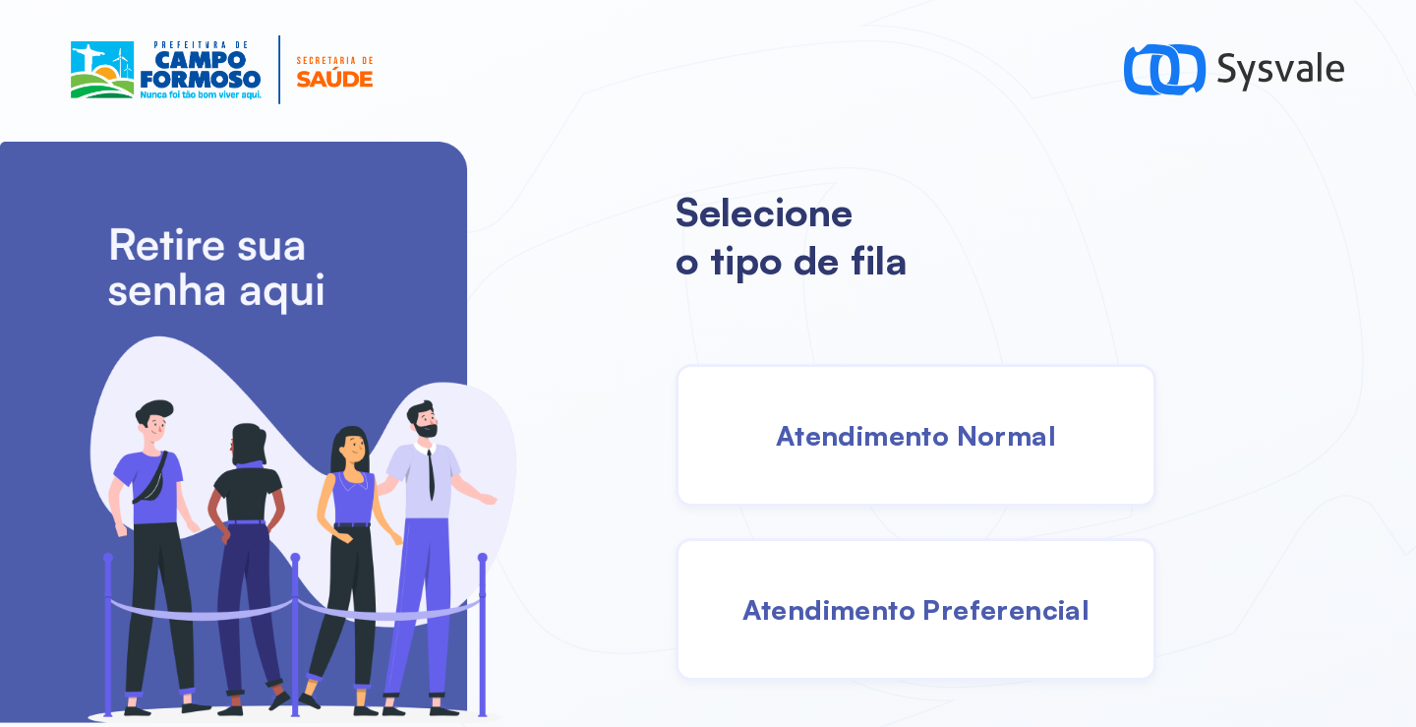
click at [910, 400] on div "Atendimento Normal" at bounding box center [915, 435] width 481 height 143
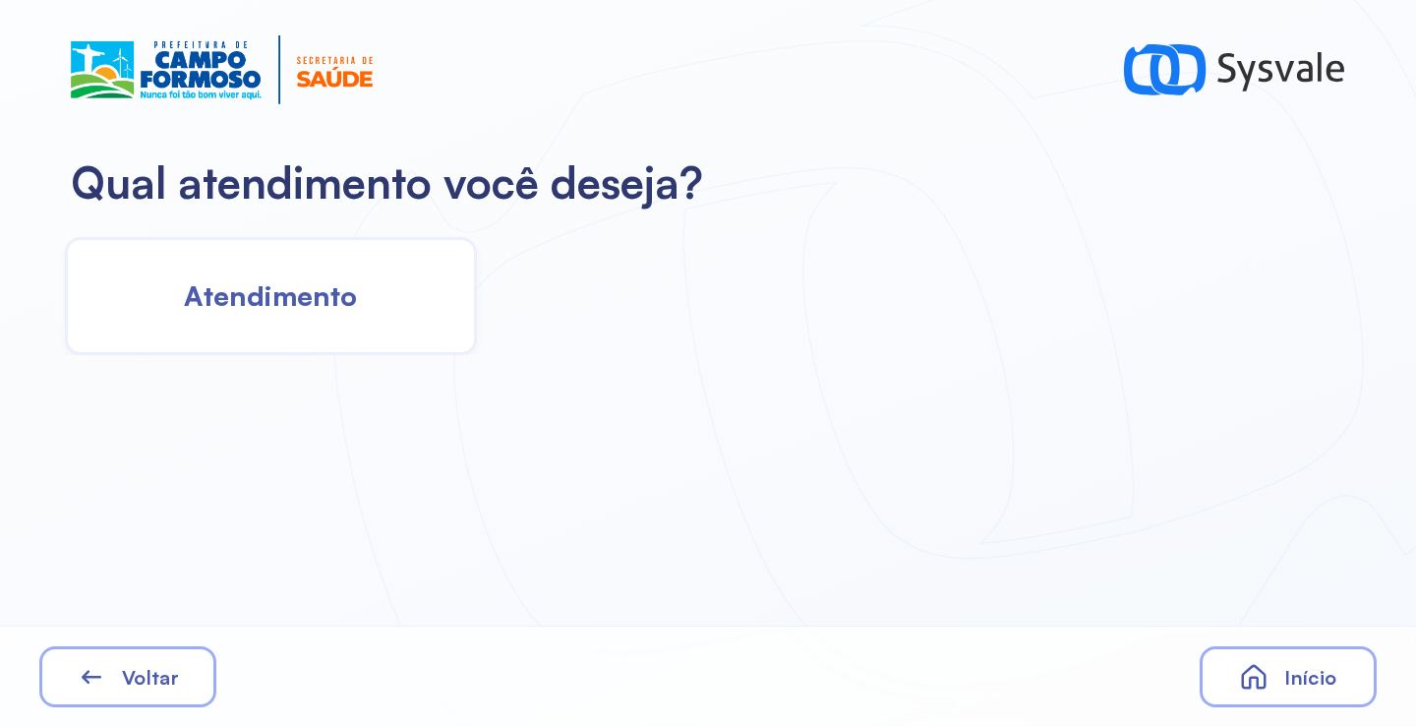
click at [369, 313] on div "Atendimento" at bounding box center [271, 296] width 412 height 118
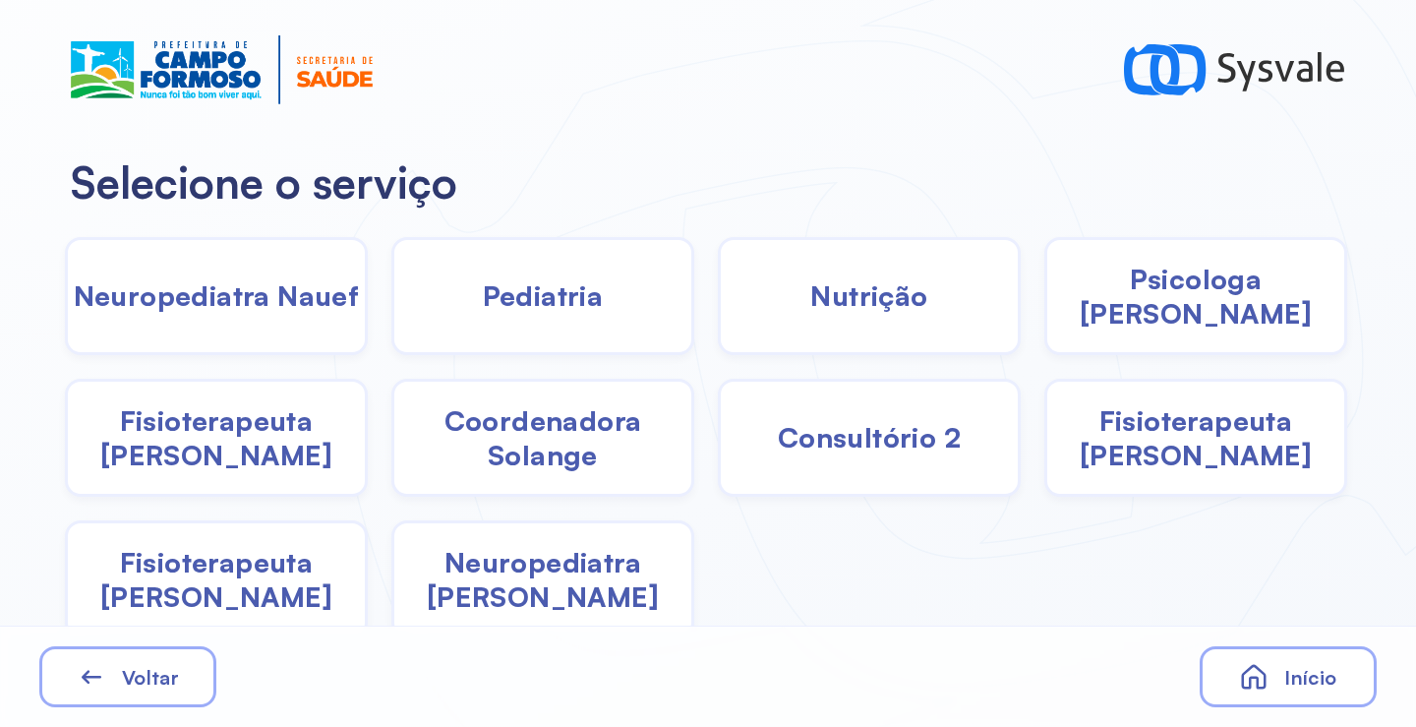
click at [527, 306] on span "Pediatria" at bounding box center [543, 295] width 121 height 34
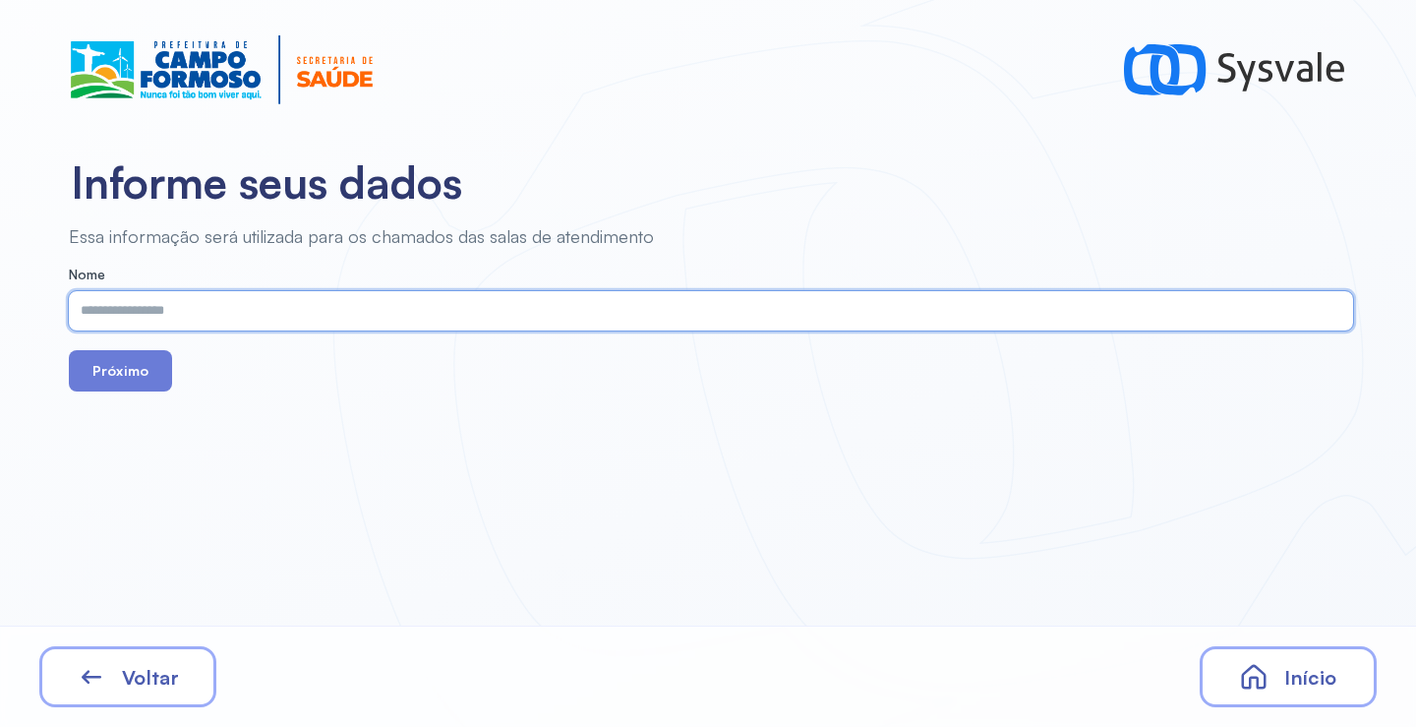
paste input "**********"
type input "**********"
click at [136, 374] on button "Próximo" at bounding box center [120, 370] width 103 height 41
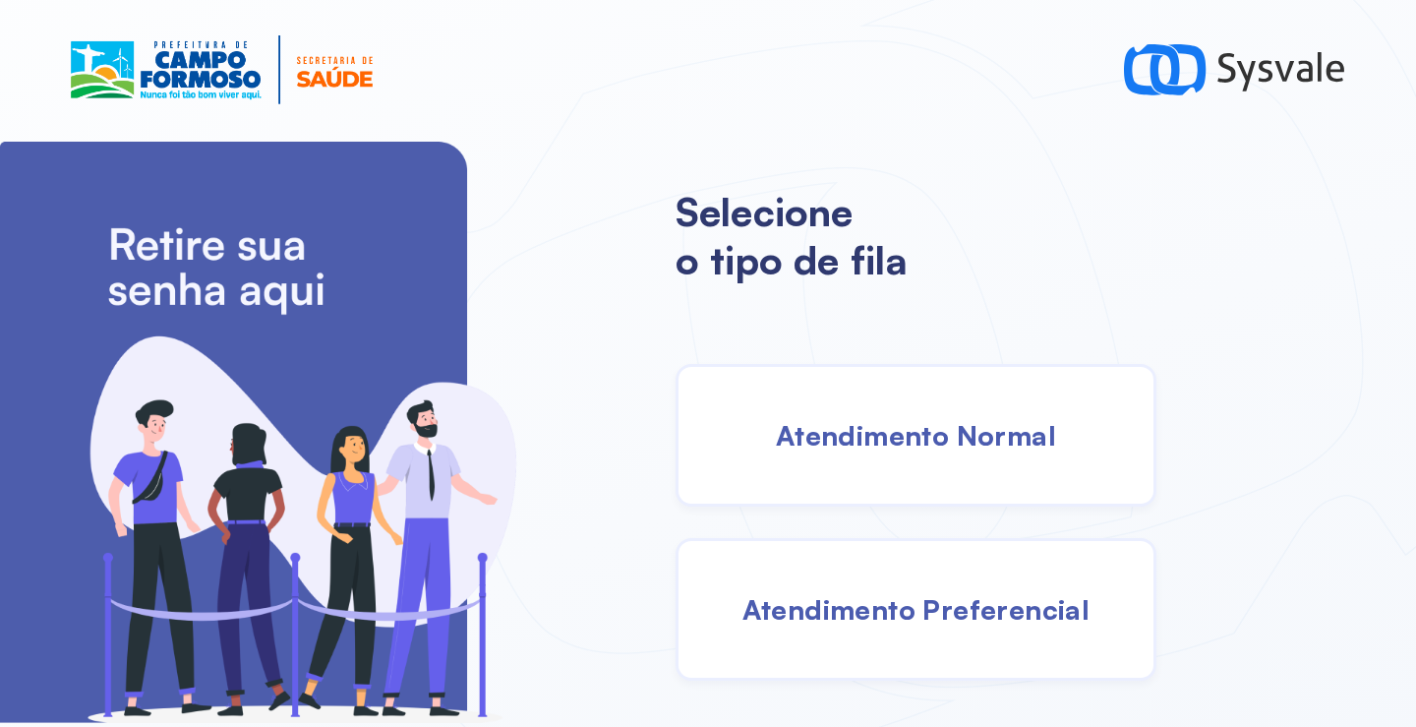
drag, startPoint x: 823, startPoint y: 416, endPoint x: 798, endPoint y: 416, distance: 24.6
click at [798, 416] on div "Atendimento Normal" at bounding box center [915, 435] width 481 height 143
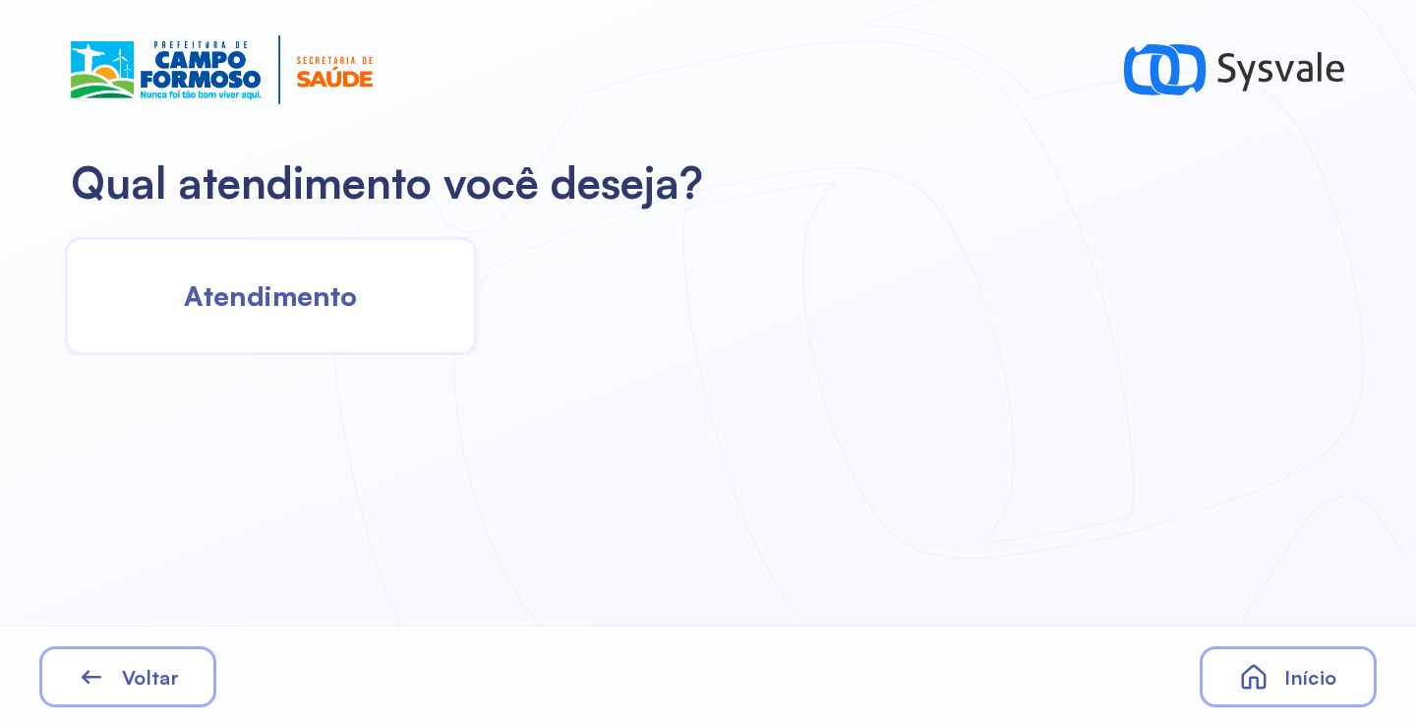
click at [261, 298] on span "Atendimento" at bounding box center [270, 295] width 173 height 34
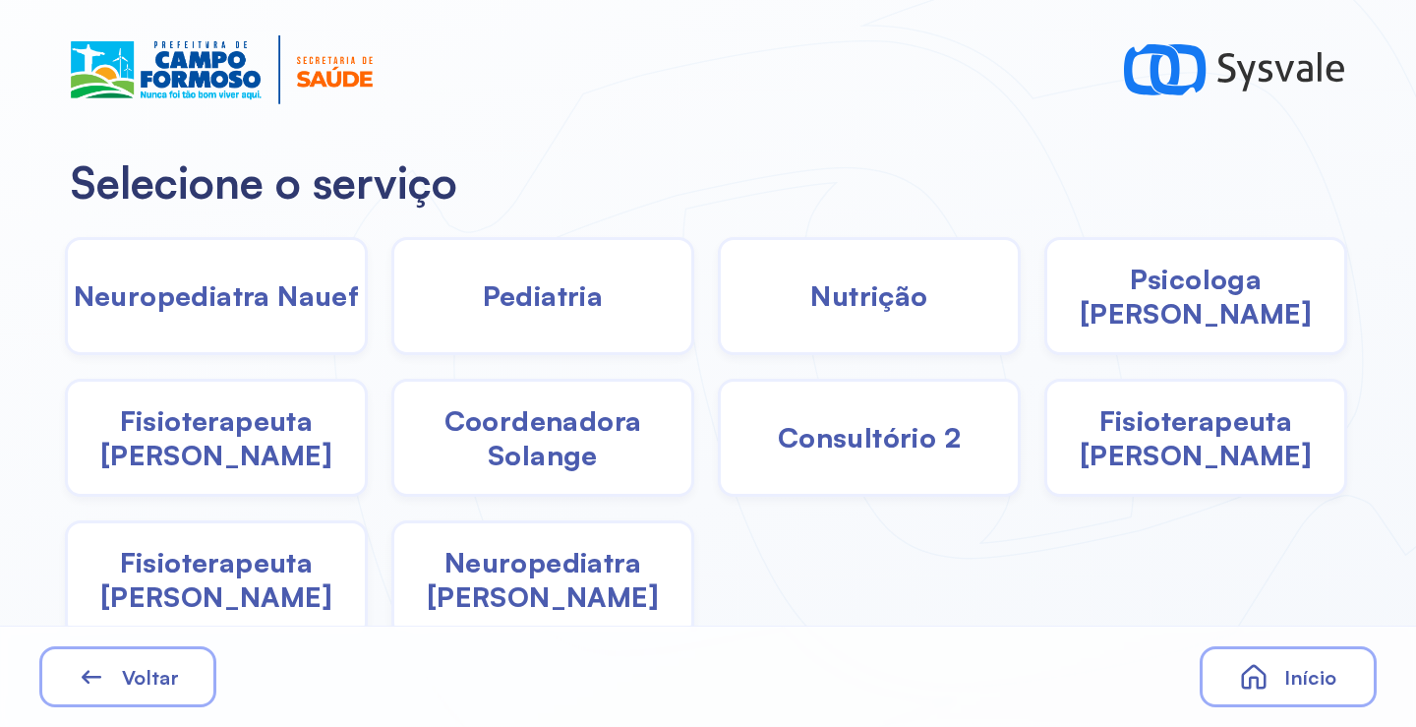
click at [483, 292] on span "Pediatria" at bounding box center [543, 295] width 121 height 34
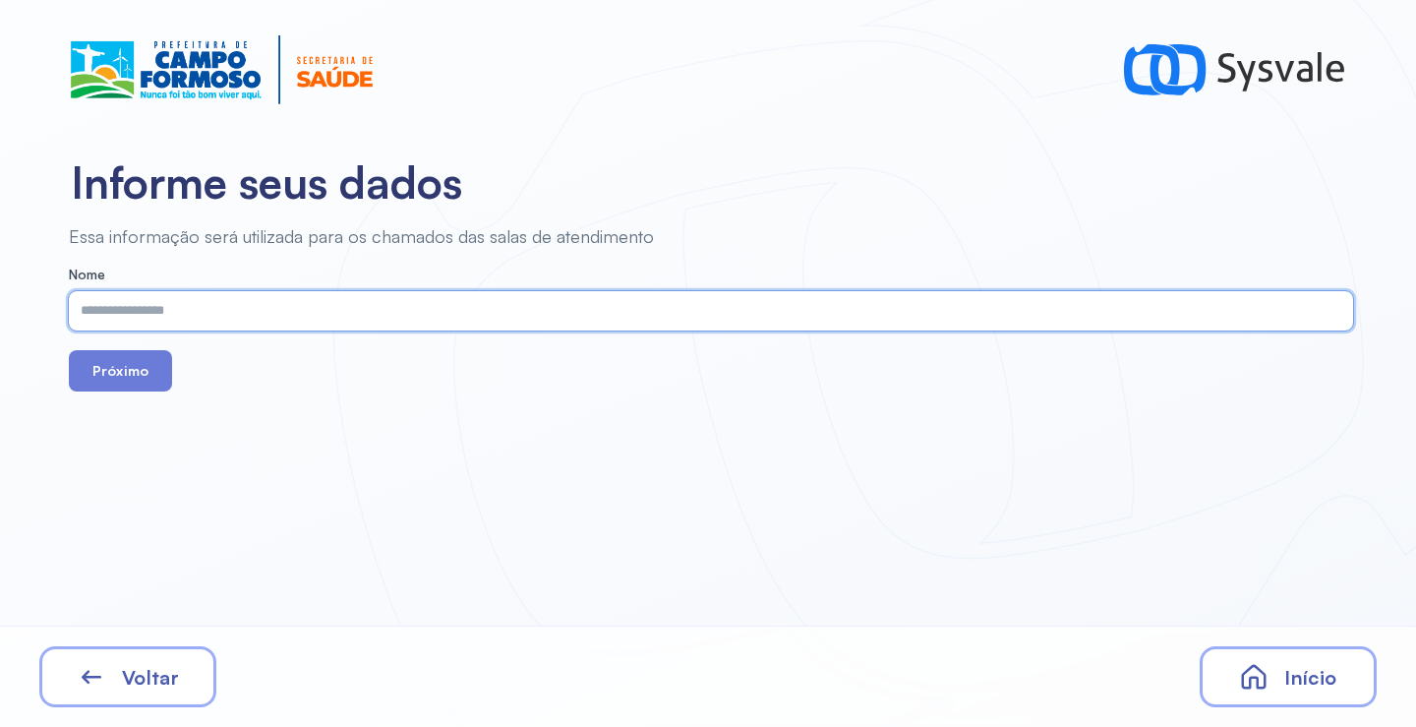
paste input "**********"
type input "**********"
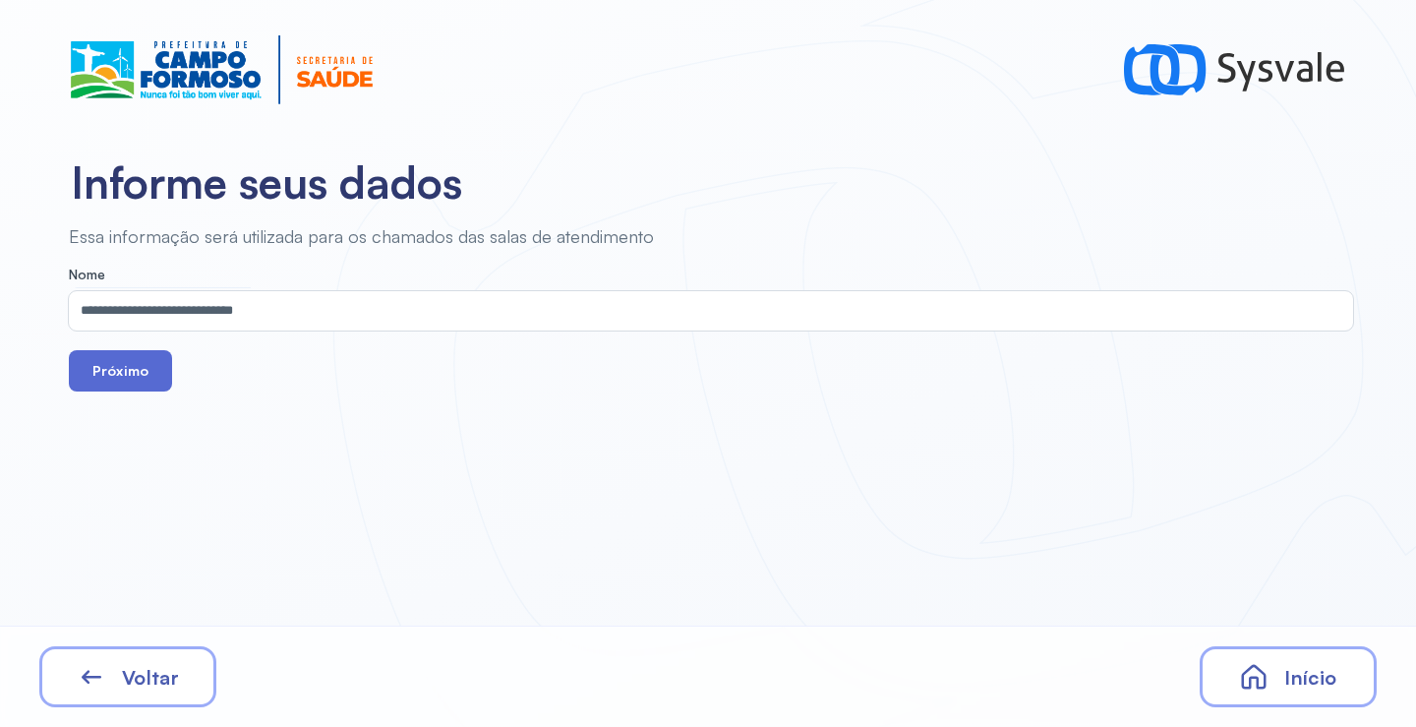
click at [124, 356] on button "Próximo" at bounding box center [120, 370] width 103 height 41
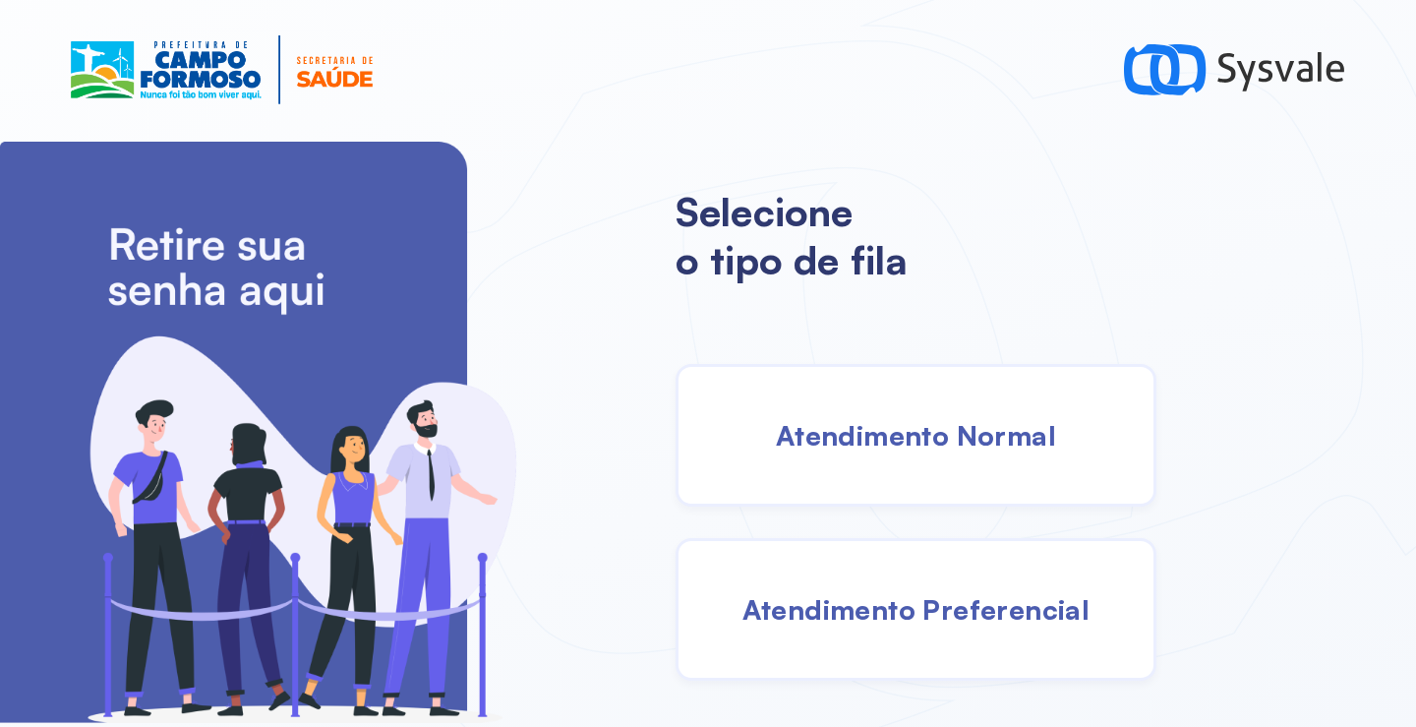
click at [923, 447] on span "Atendimento Normal" at bounding box center [916, 435] width 280 height 34
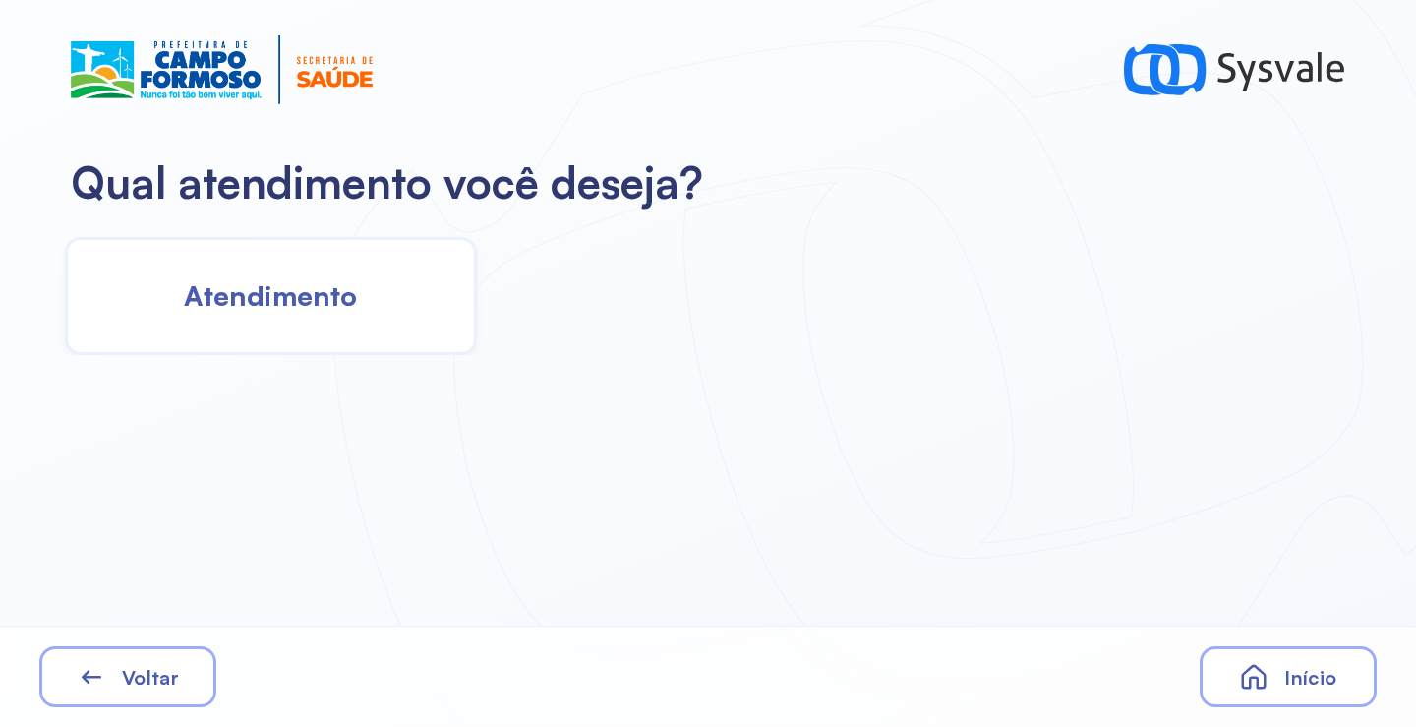
click at [350, 299] on span "Atendimento" at bounding box center [270, 295] width 173 height 34
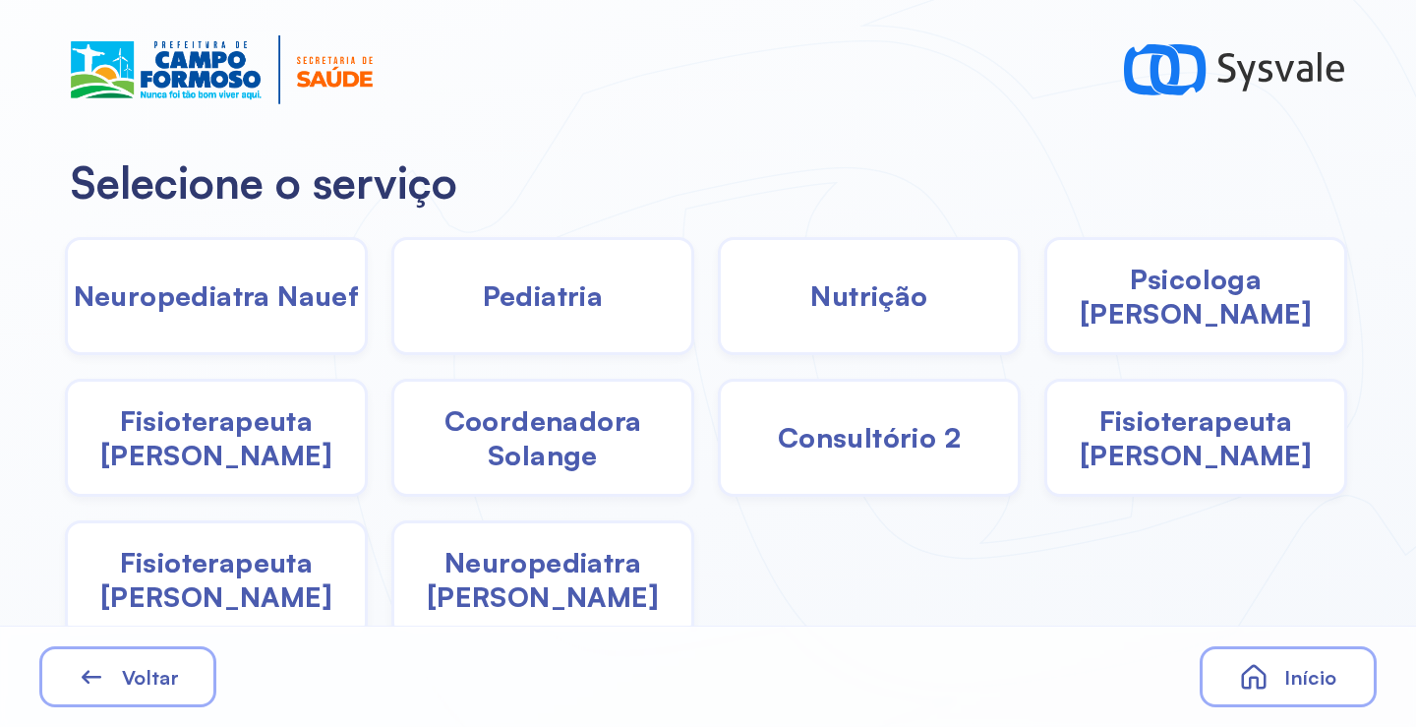
click at [584, 306] on span "Pediatria" at bounding box center [543, 295] width 121 height 34
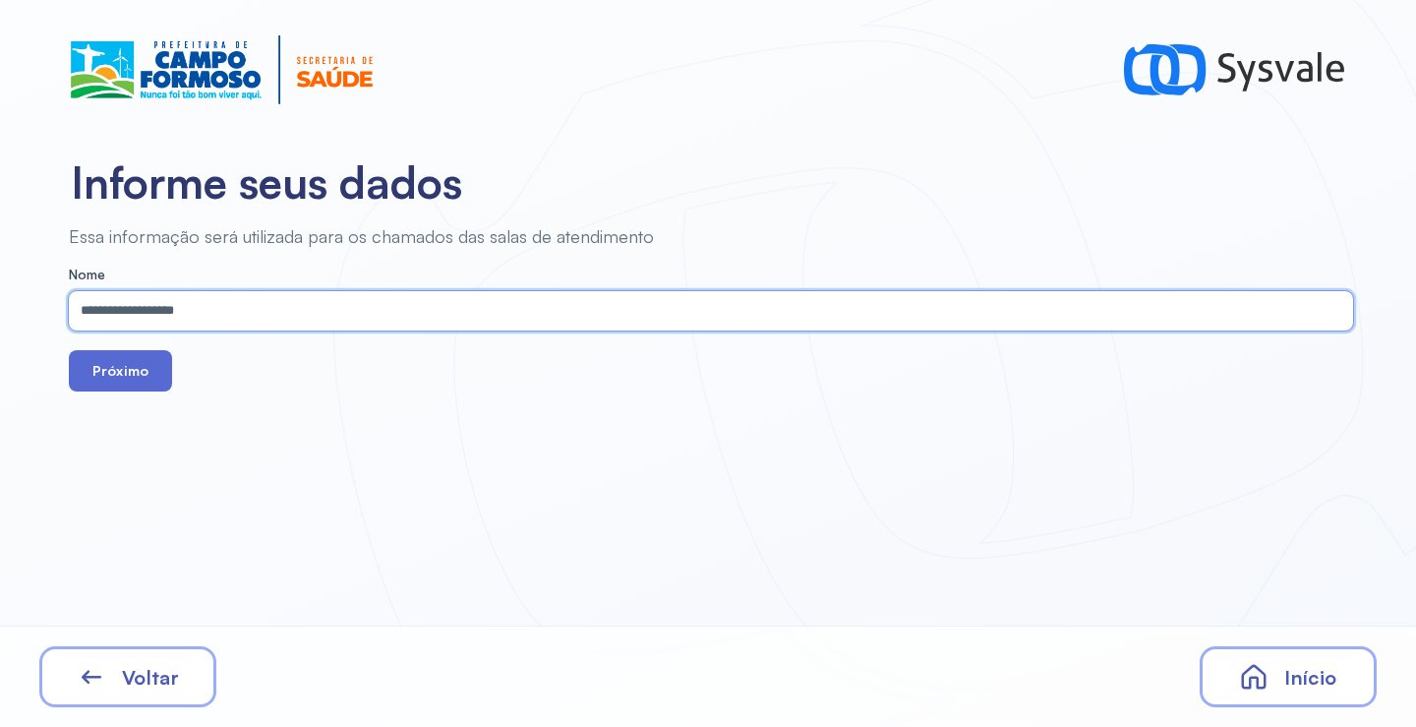
type input "**********"
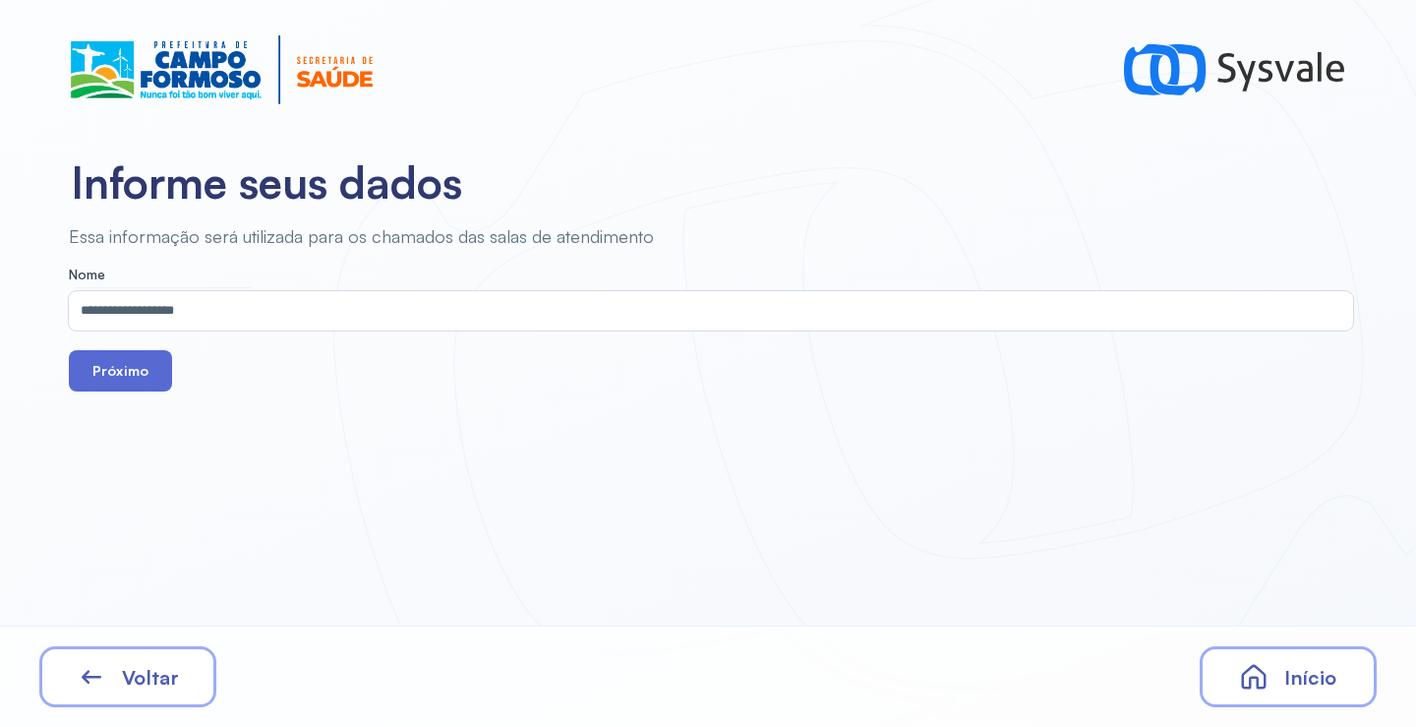
click at [147, 364] on button "Próximo" at bounding box center [120, 370] width 103 height 41
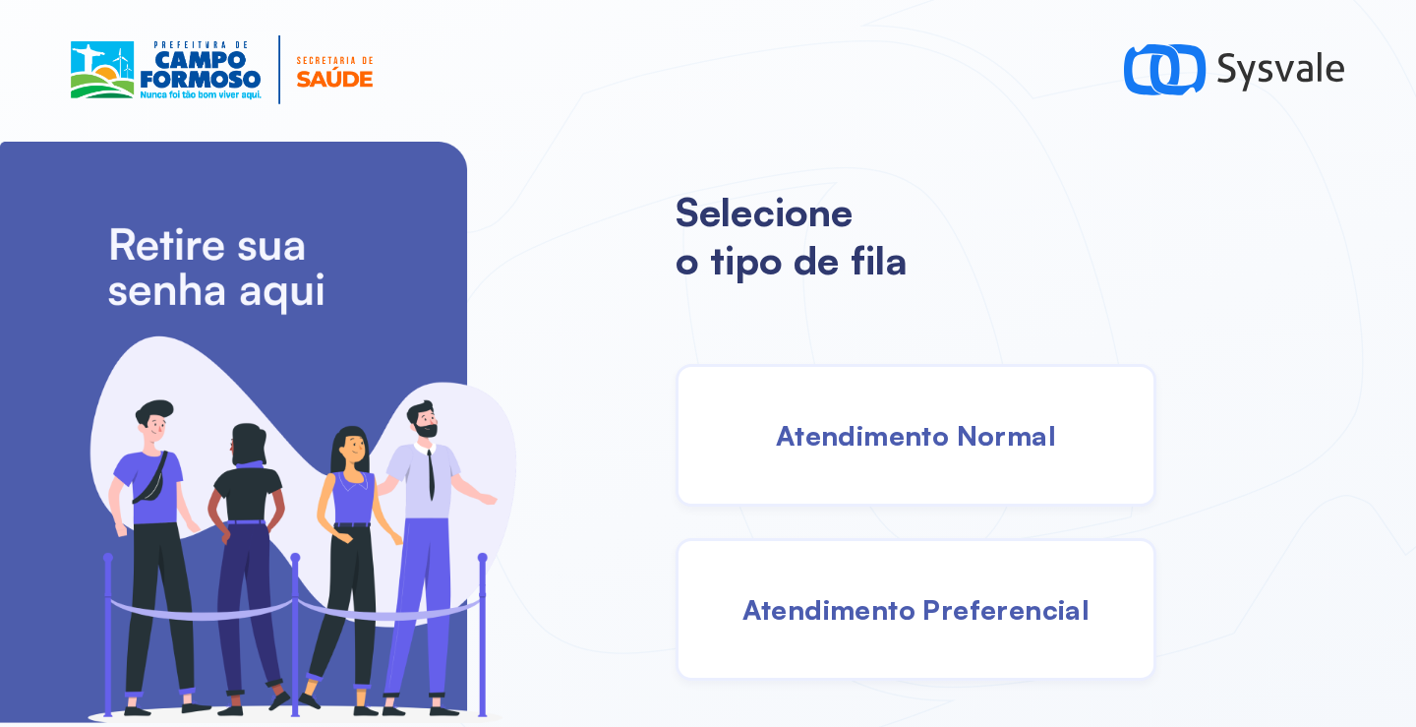
drag, startPoint x: 931, startPoint y: 460, endPoint x: 913, endPoint y: 458, distance: 17.8
click at [913, 458] on div "Atendimento Normal" at bounding box center [915, 435] width 481 height 143
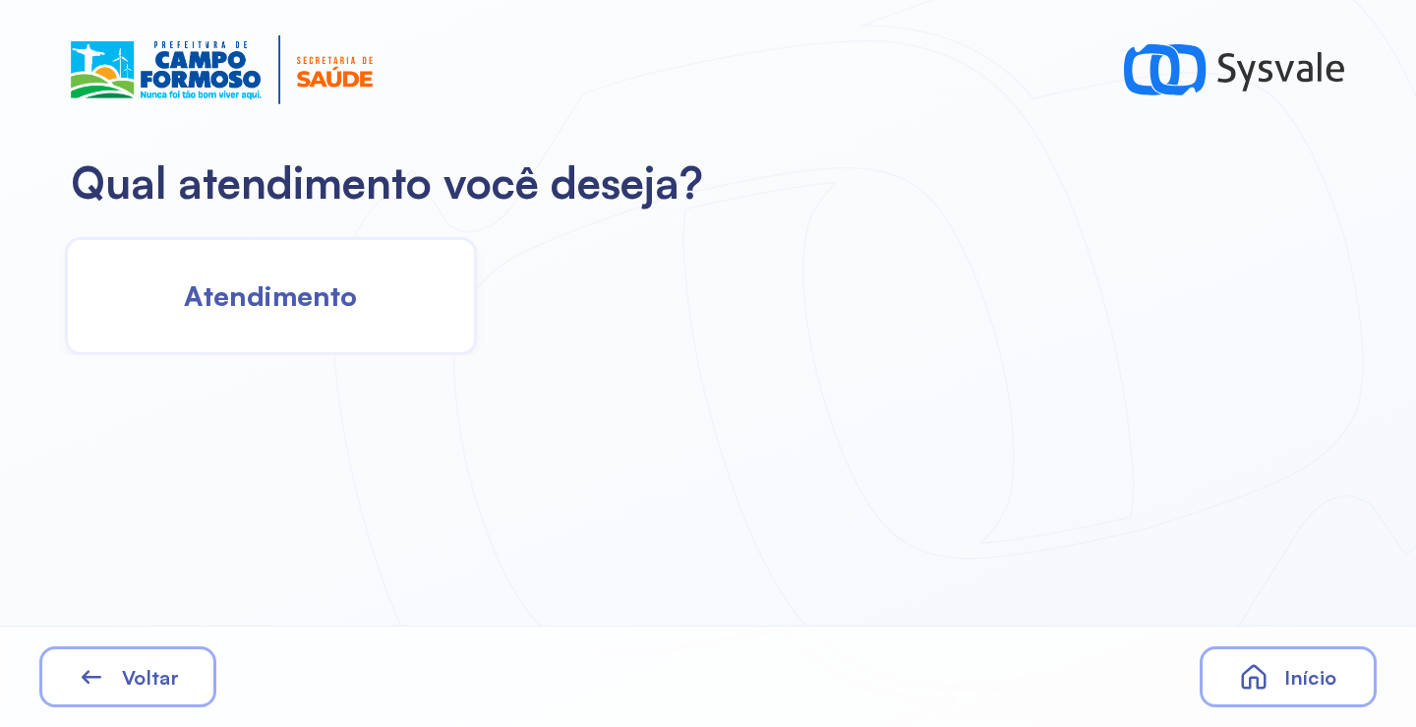
click at [358, 318] on div "Atendimento" at bounding box center [271, 296] width 412 height 118
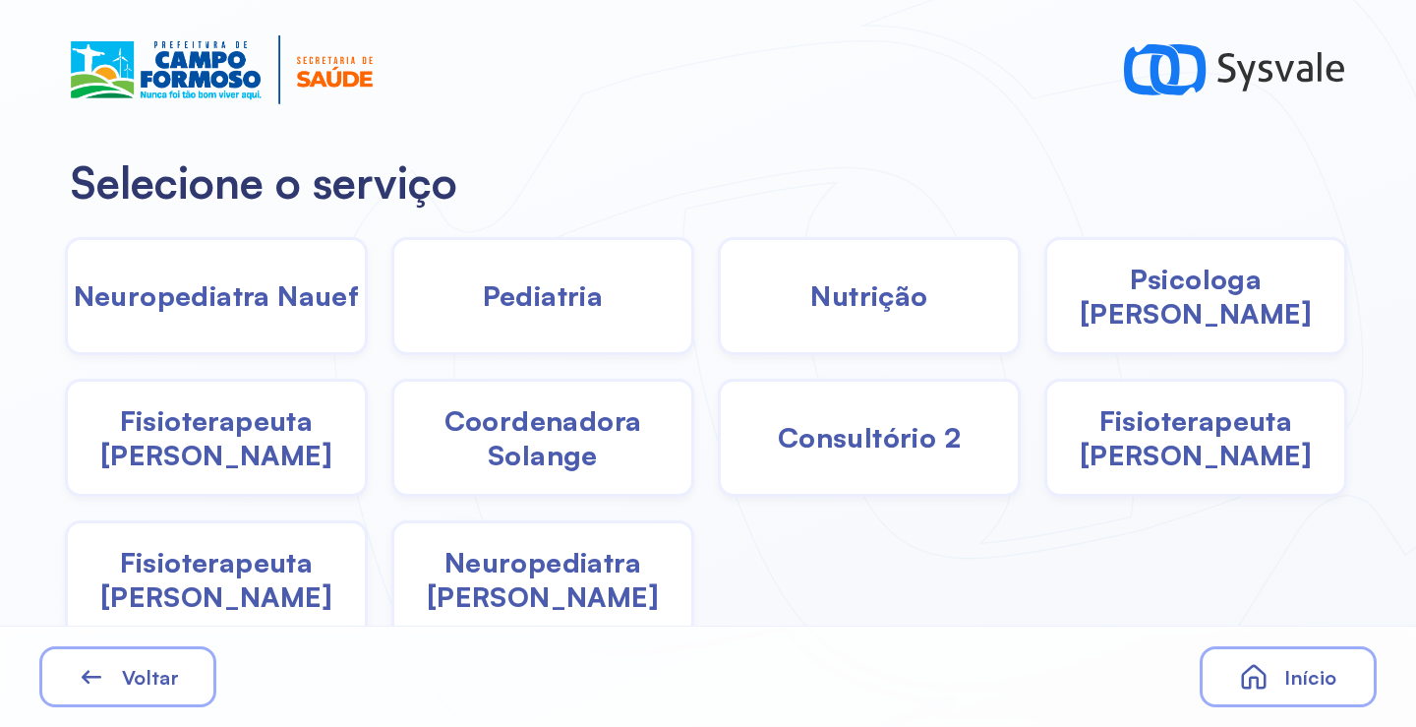
click at [586, 316] on div "Pediatria" at bounding box center [542, 296] width 303 height 118
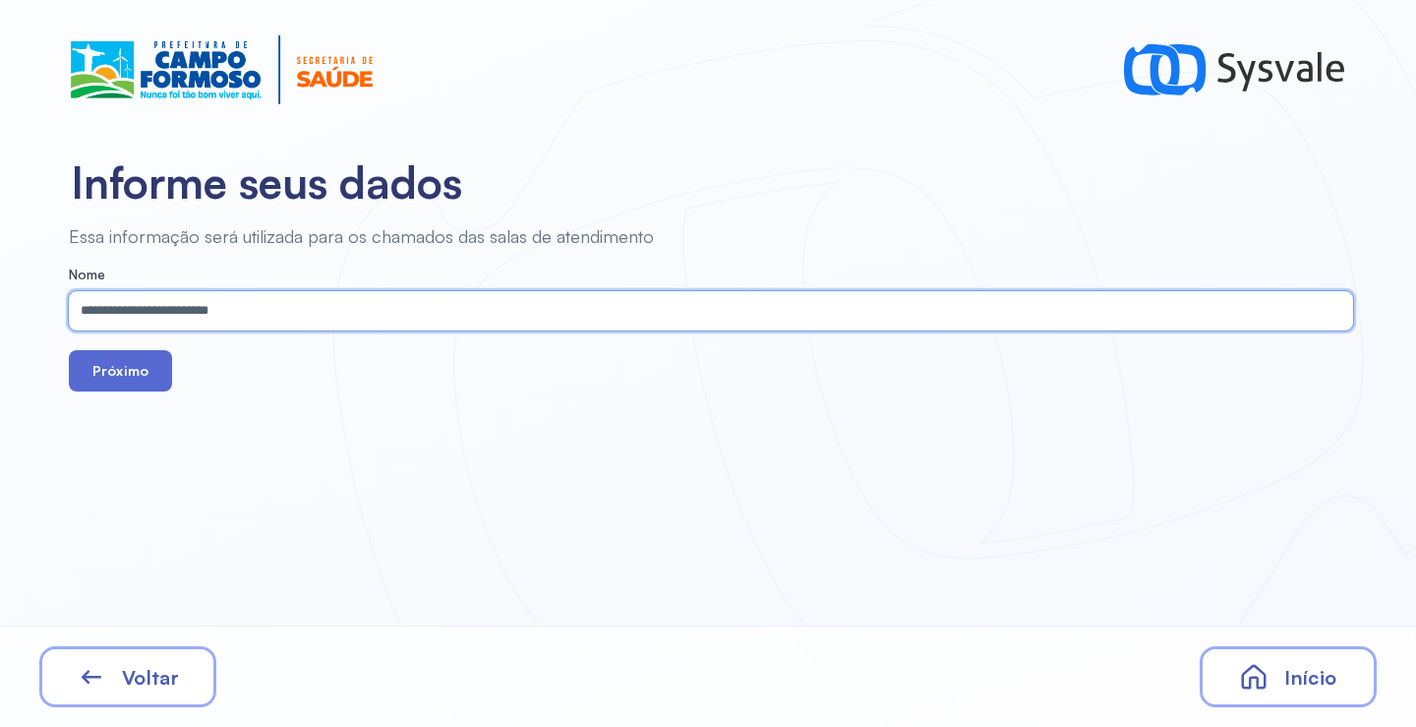
type input "**********"
click at [136, 377] on button "Próximo" at bounding box center [120, 370] width 103 height 41
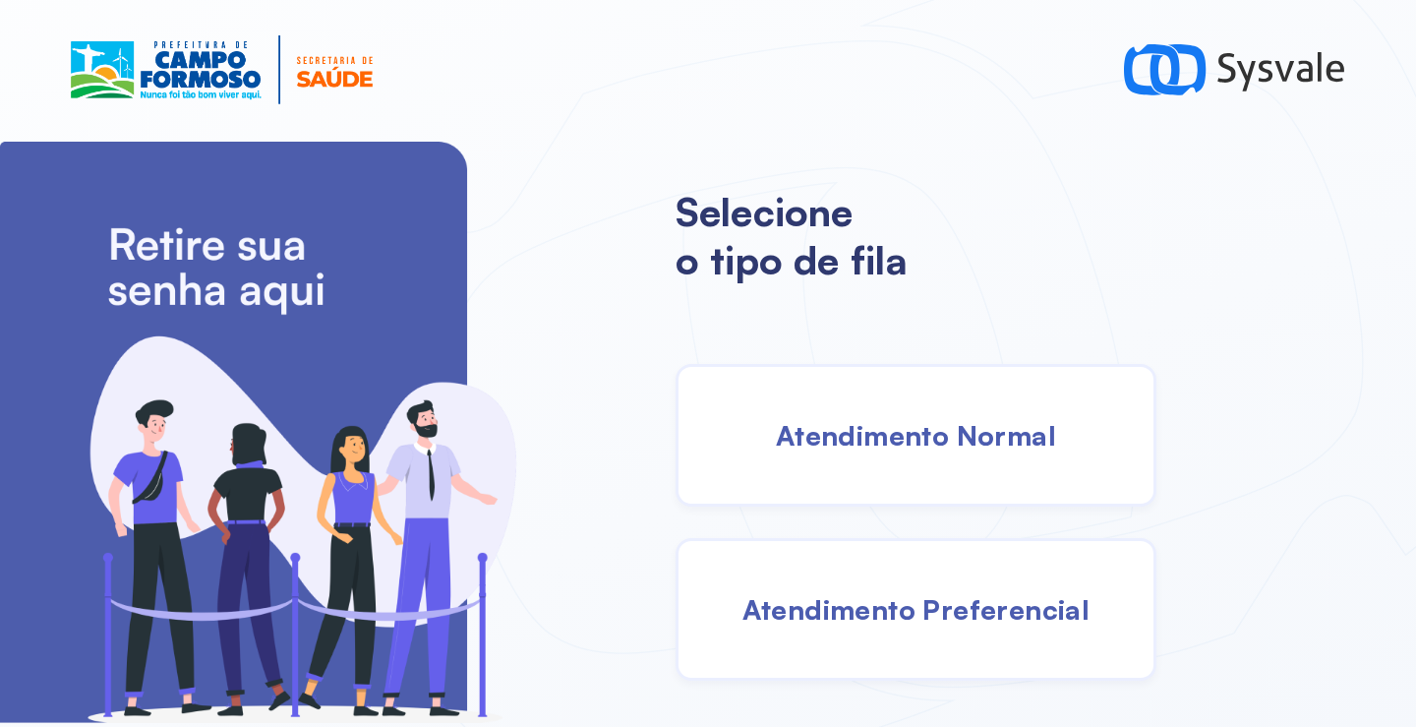
click at [889, 467] on div "Atendimento Normal" at bounding box center [915, 435] width 481 height 143
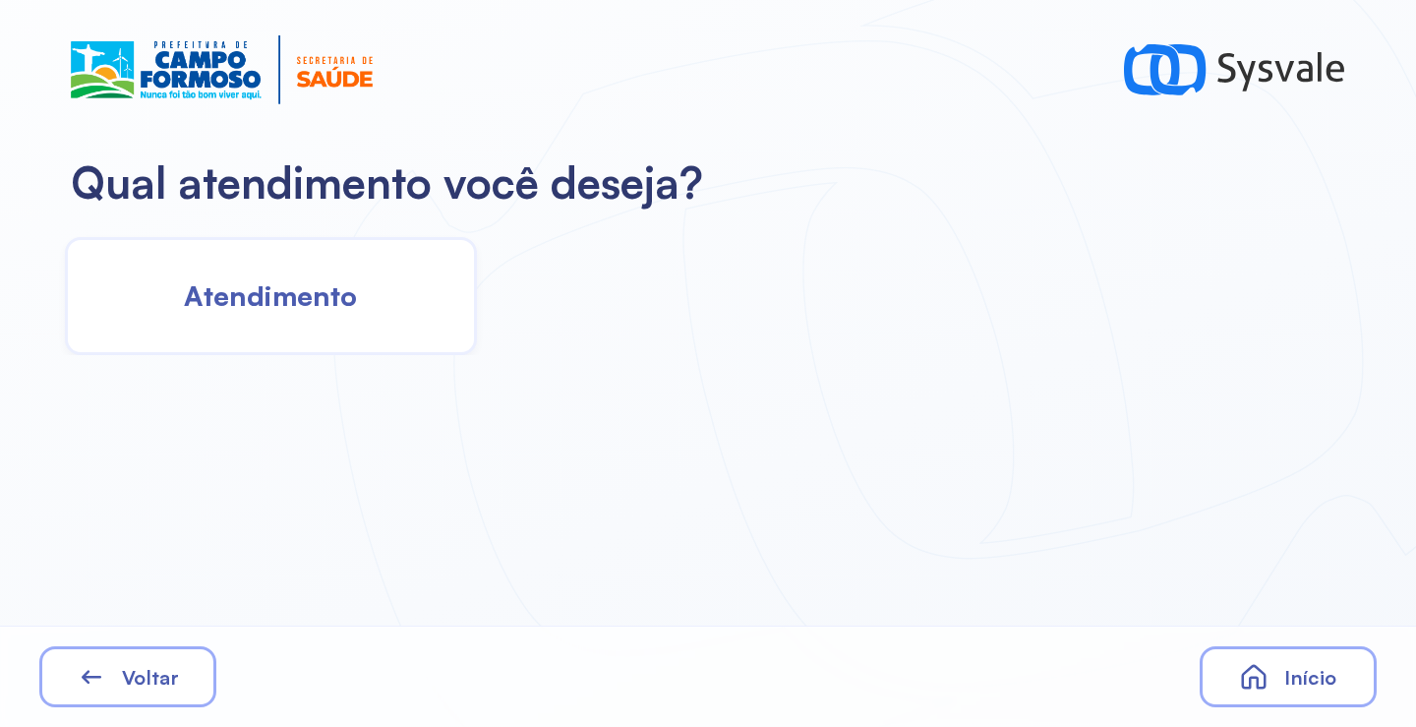
click at [331, 328] on div "Atendimento" at bounding box center [271, 296] width 412 height 118
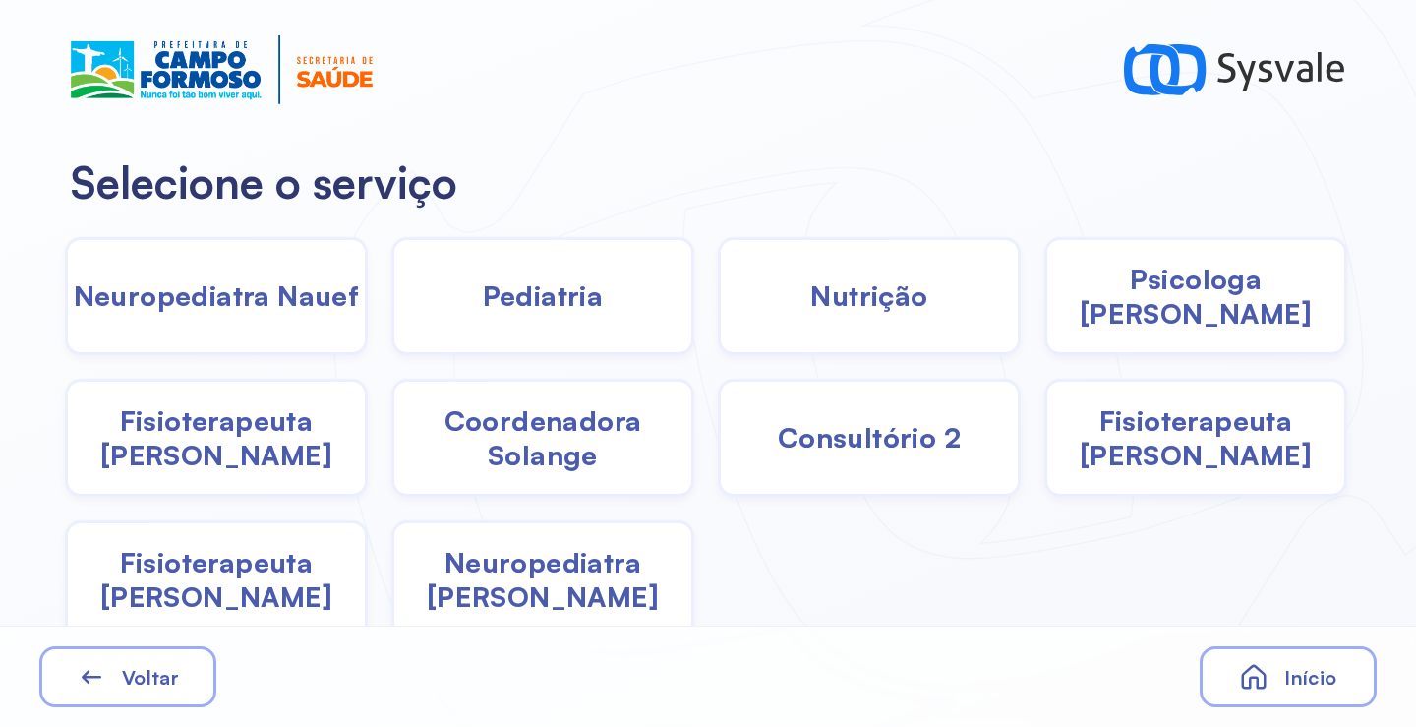
click at [552, 558] on div "Neuropediatra [PERSON_NAME]" at bounding box center [542, 579] width 303 height 118
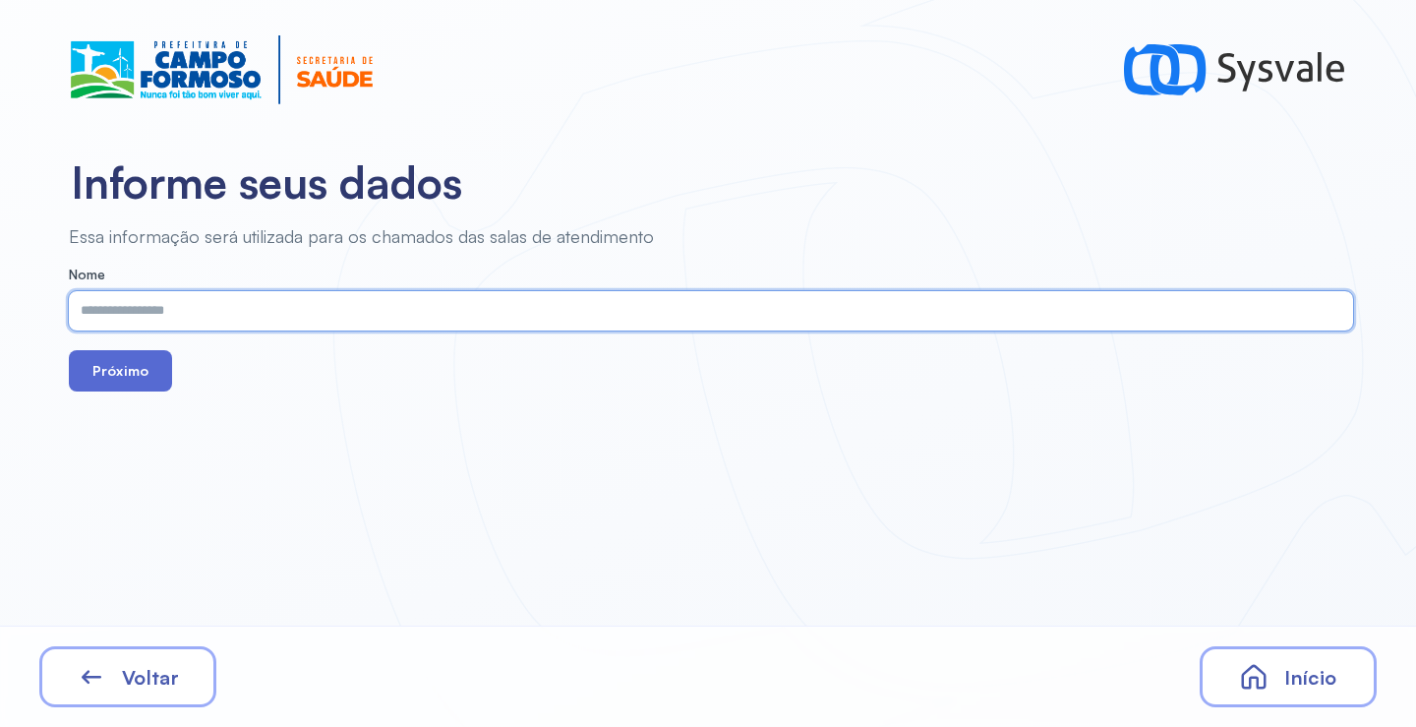
drag, startPoint x: 305, startPoint y: 308, endPoint x: 117, endPoint y: 386, distance: 203.6
click at [117, 386] on button "Próximo" at bounding box center [120, 370] width 103 height 41
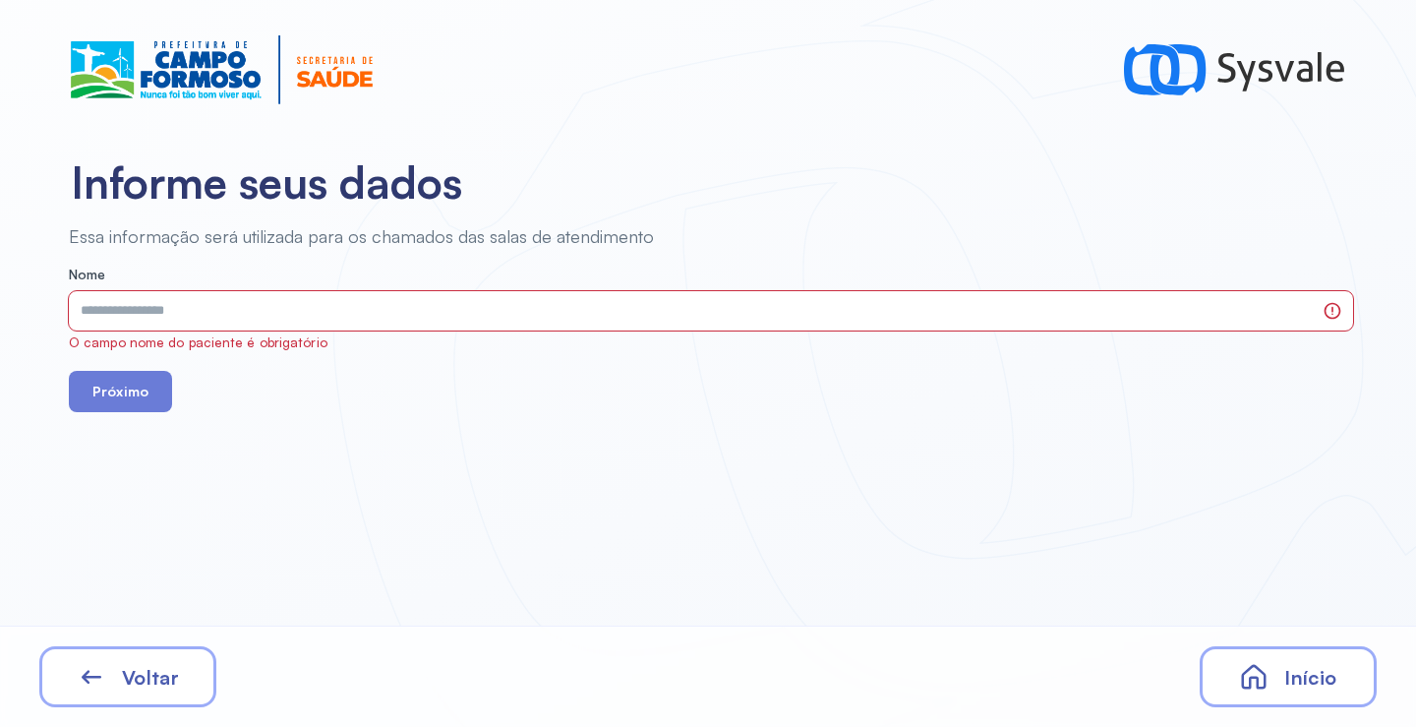
click at [141, 692] on div "Voltar" at bounding box center [127, 676] width 177 height 61
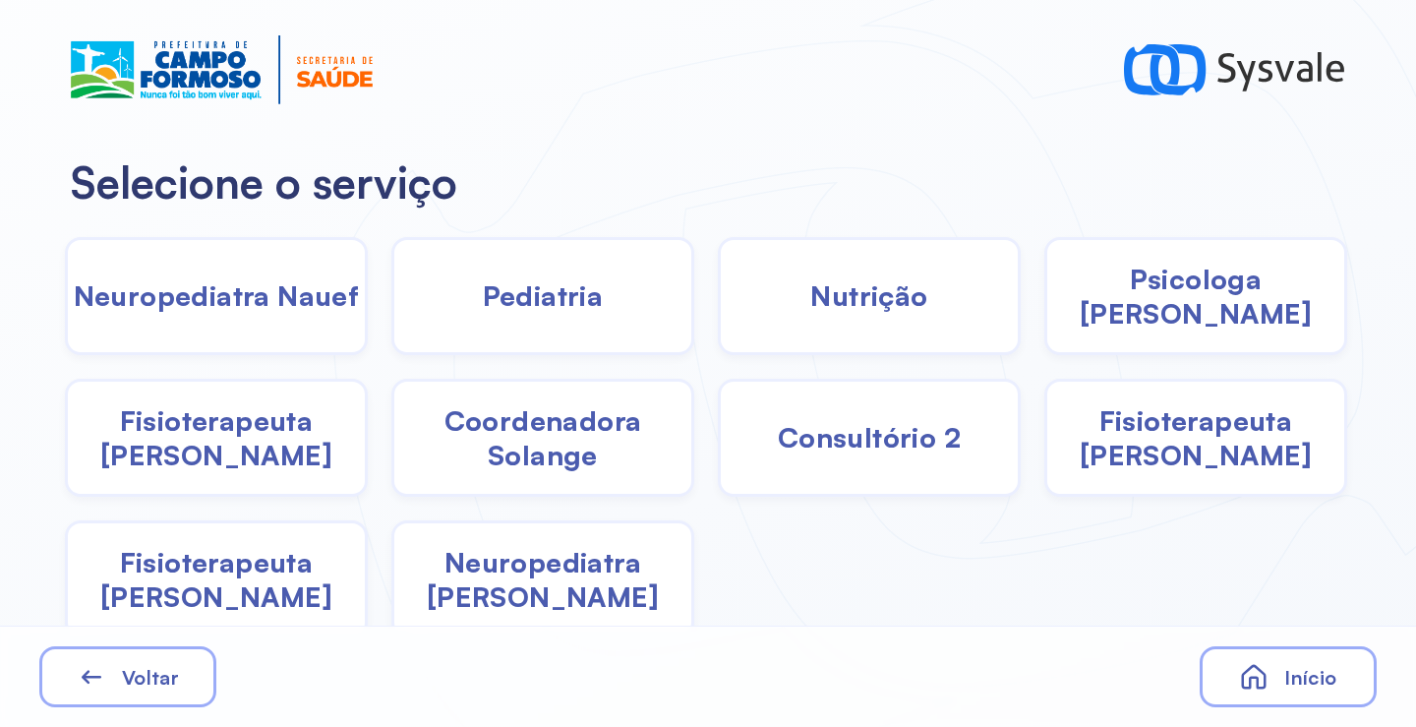
click at [1157, 313] on span "Psicologa [PERSON_NAME]" at bounding box center [1195, 296] width 297 height 69
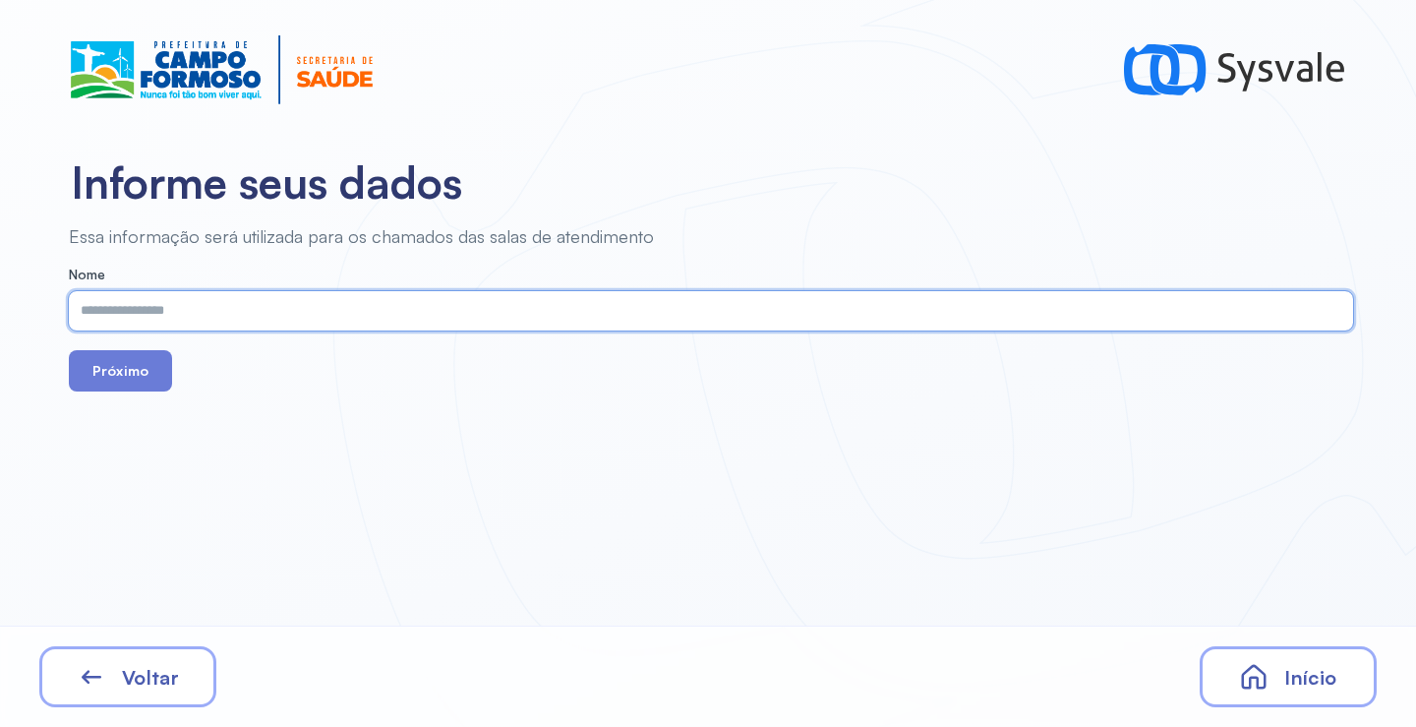
paste input "**********"
type input "**********"
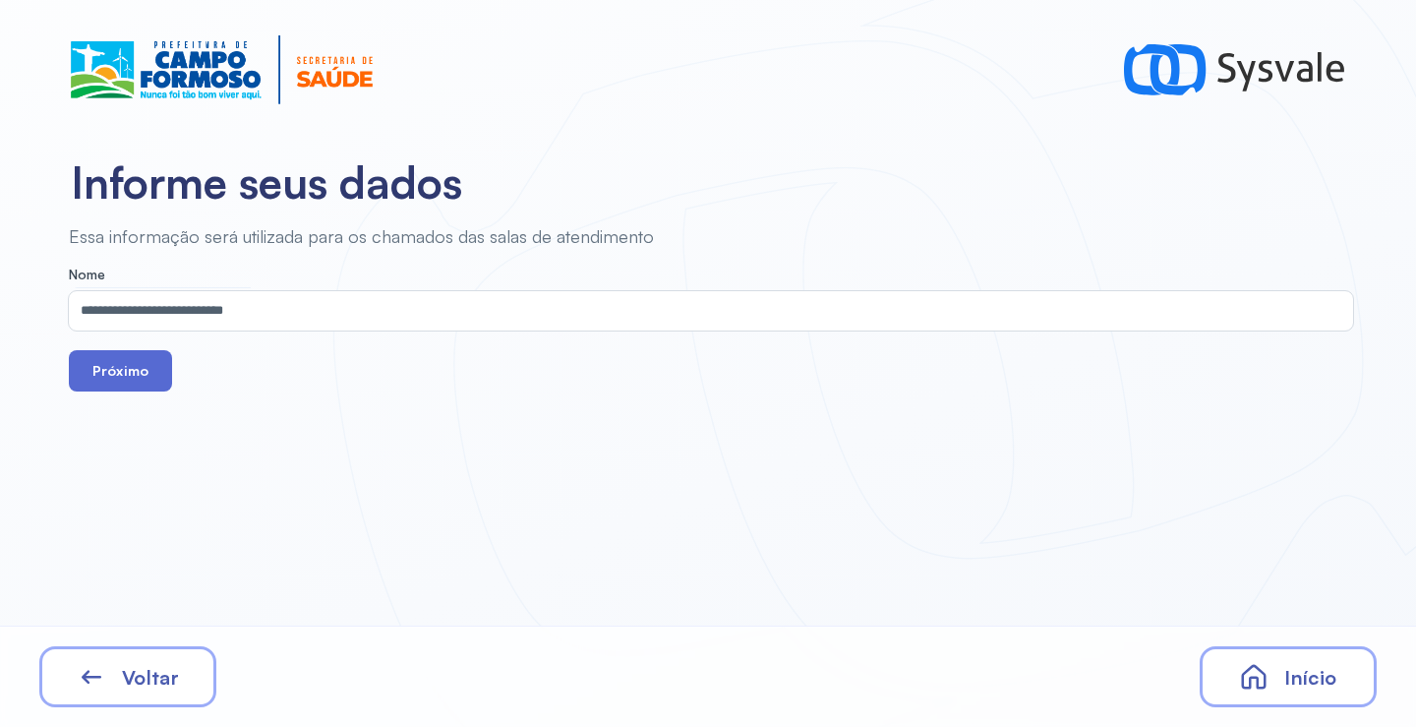
click at [157, 373] on button "Próximo" at bounding box center [120, 370] width 103 height 41
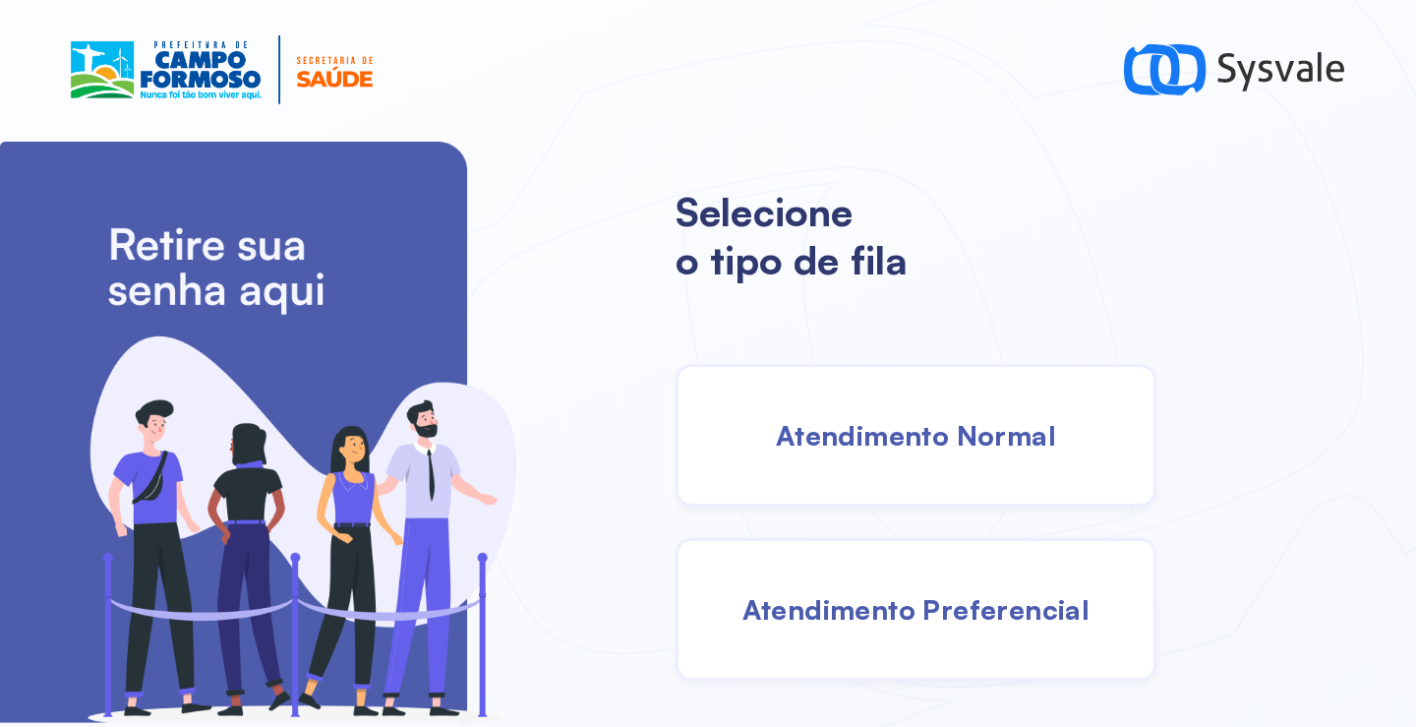
click at [869, 444] on span "Atendimento Normal" at bounding box center [916, 435] width 280 height 34
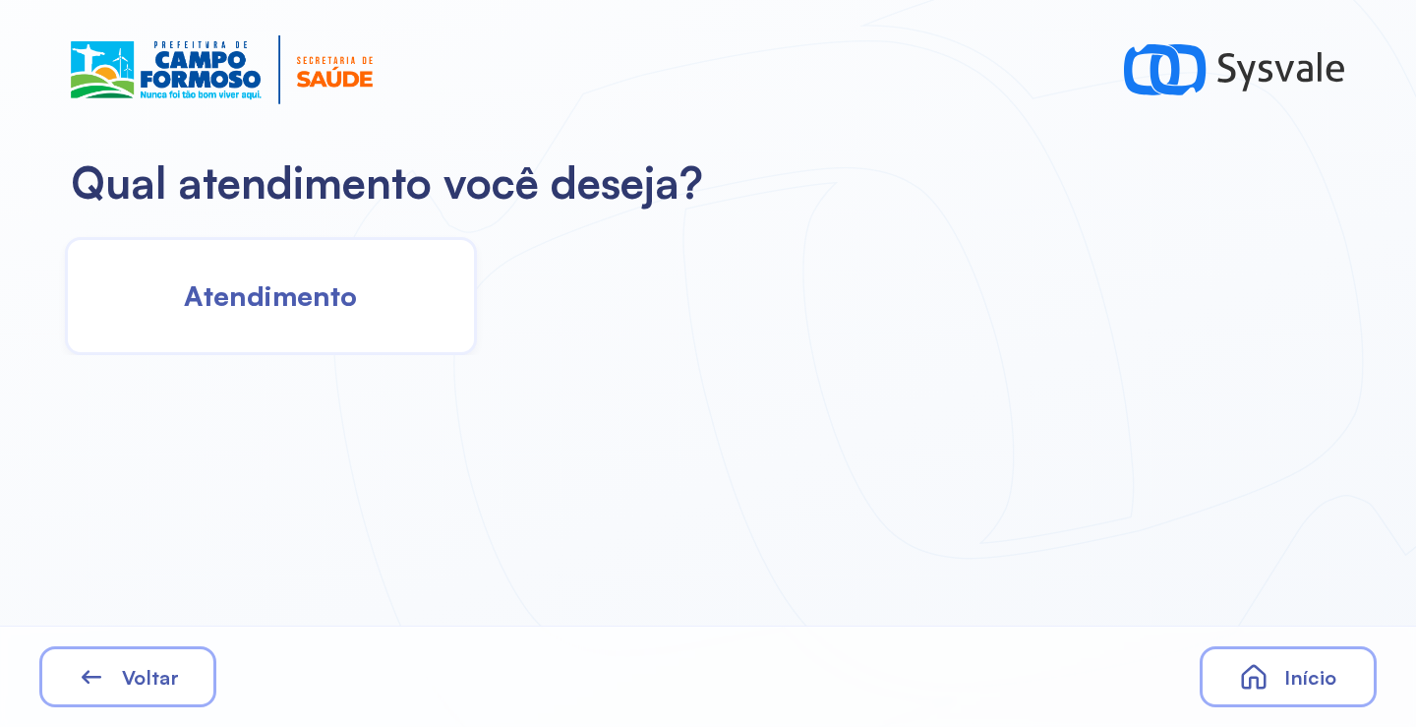
click at [285, 298] on span "Atendimento" at bounding box center [270, 295] width 173 height 34
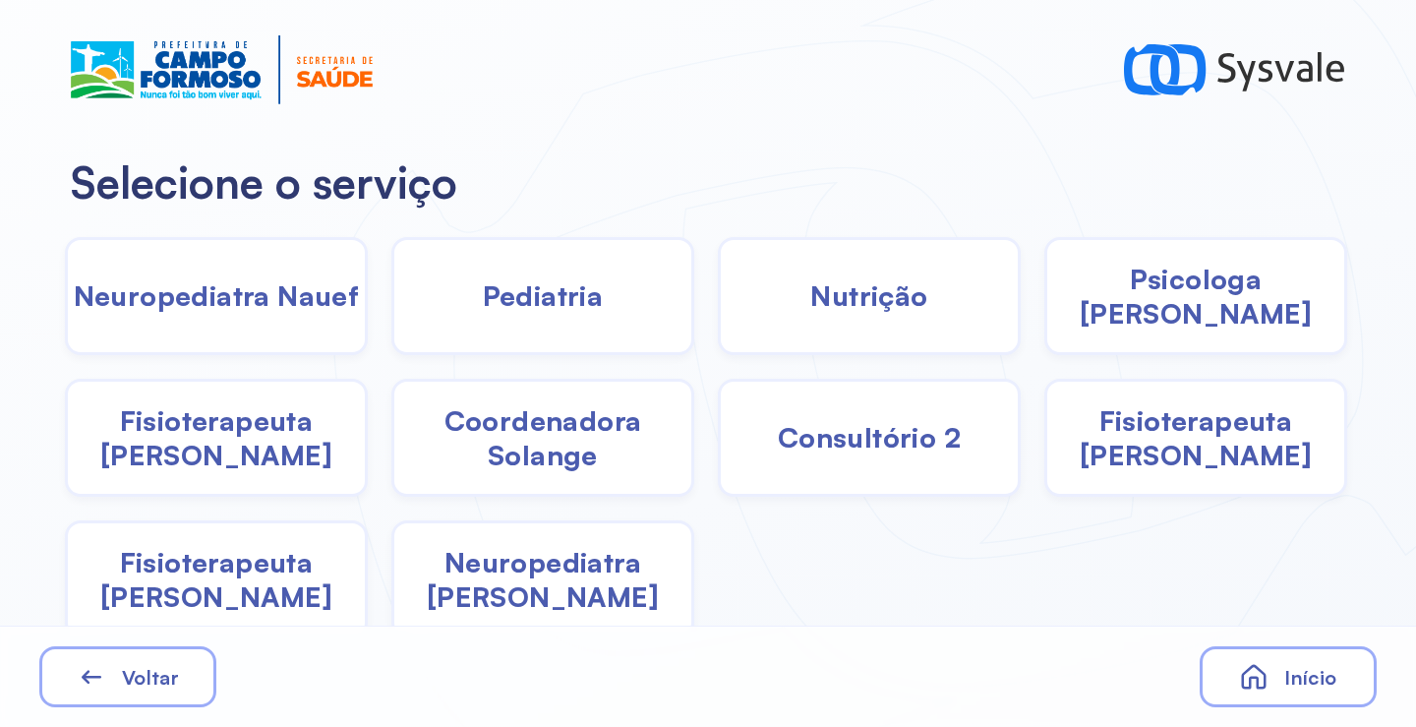
click at [255, 446] on span "Fisioterapeuta [PERSON_NAME]" at bounding box center [216, 437] width 297 height 69
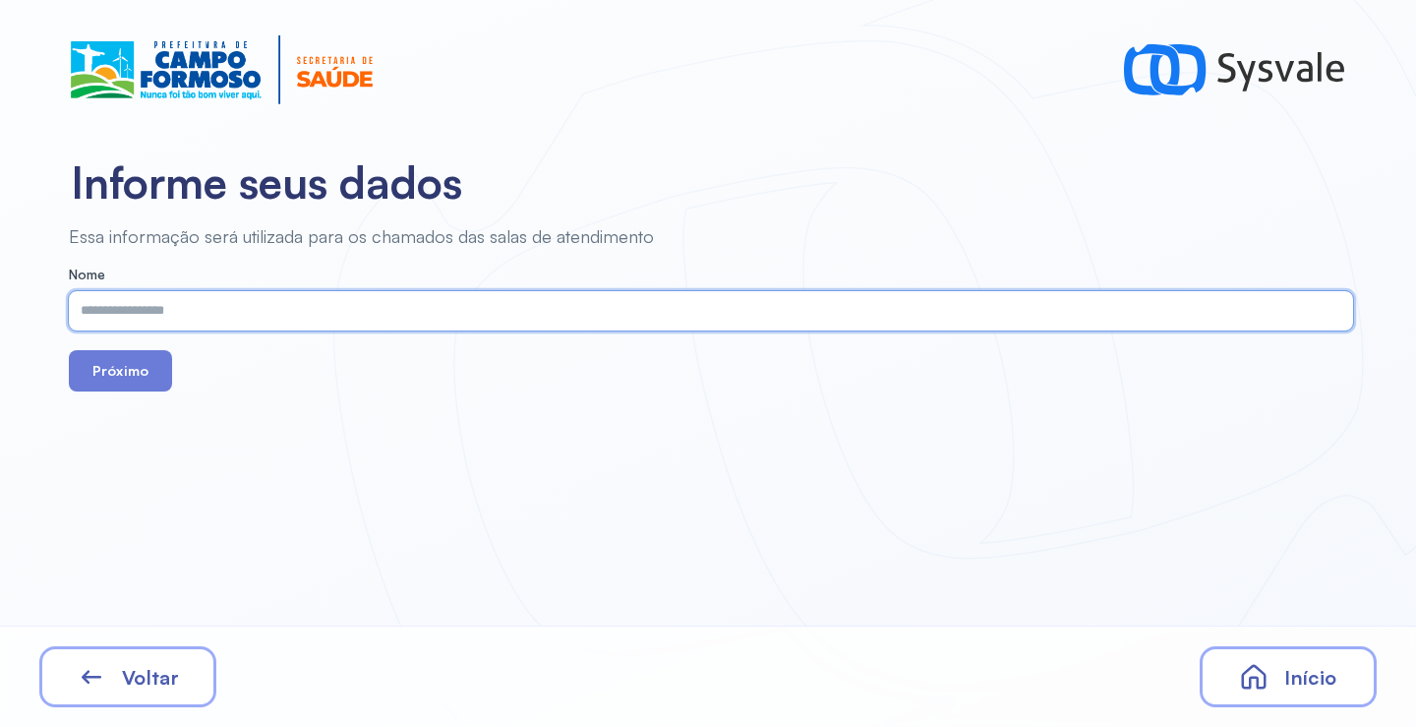
paste input "**********"
type input "**********"
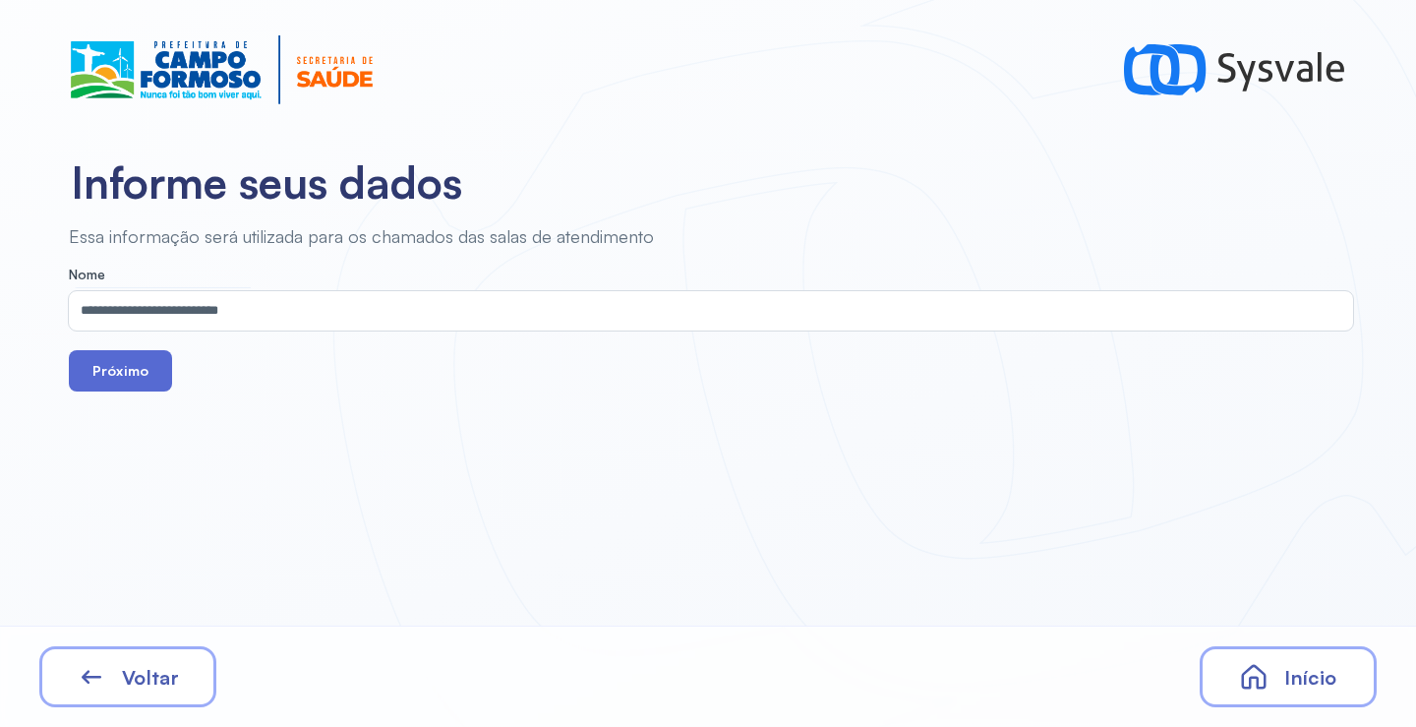
click at [121, 369] on button "Próximo" at bounding box center [120, 370] width 103 height 41
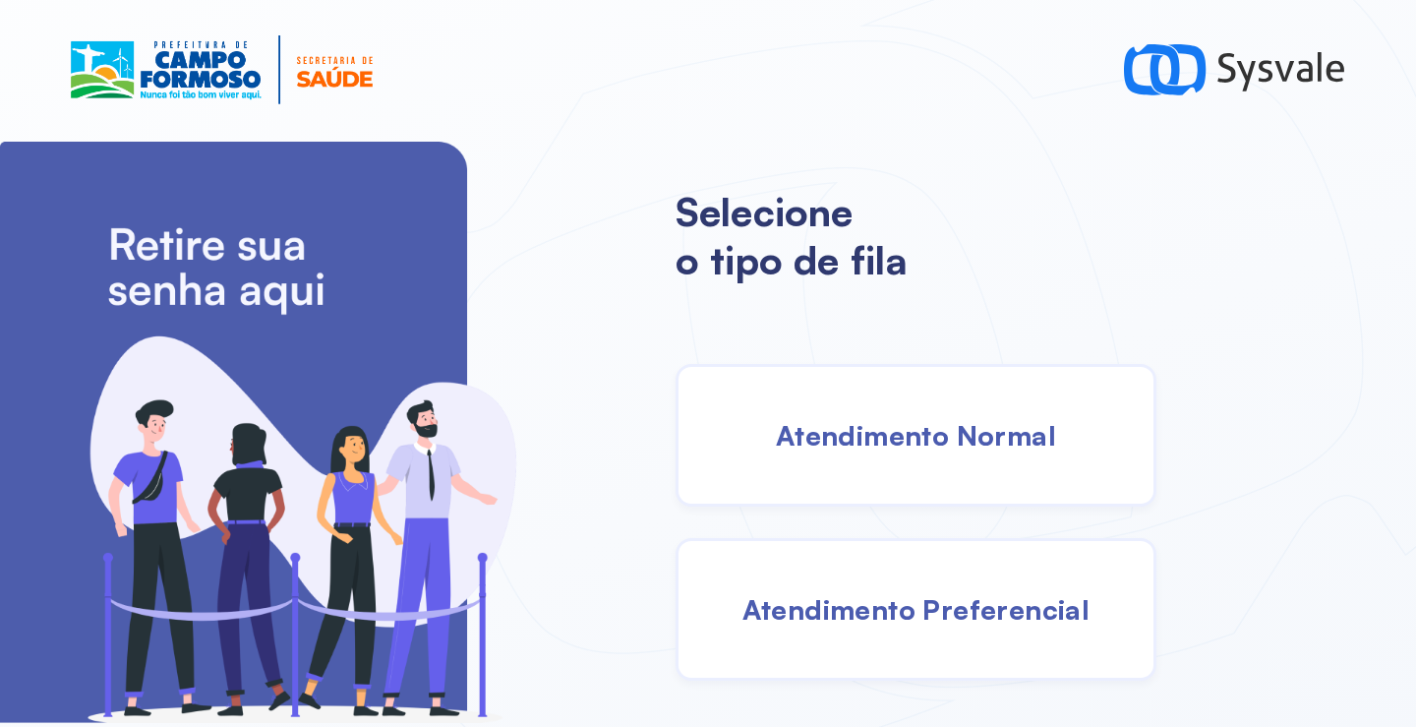
drag, startPoint x: 974, startPoint y: 436, endPoint x: 963, endPoint y: 430, distance: 13.2
click at [963, 430] on span "Atendimento Normal" at bounding box center [916, 435] width 280 height 34
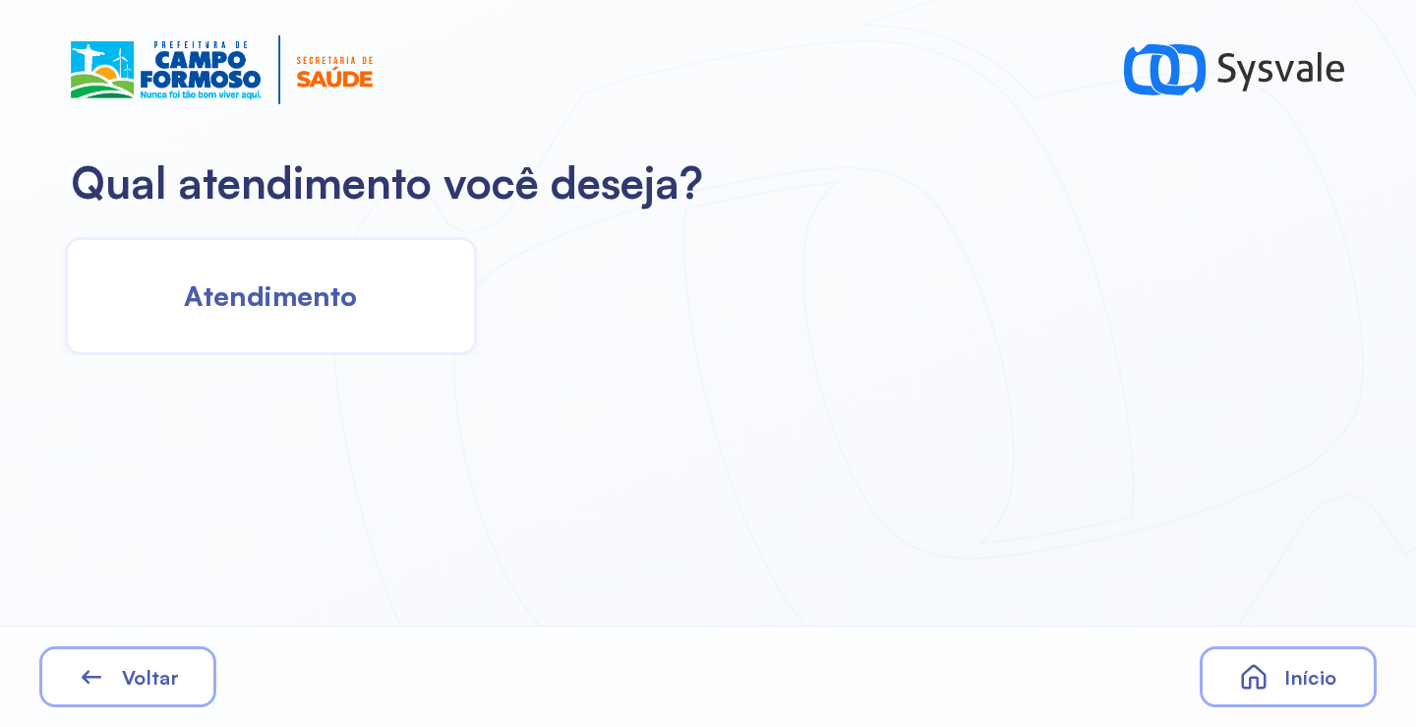
click at [320, 292] on span "Atendimento" at bounding box center [270, 295] width 173 height 34
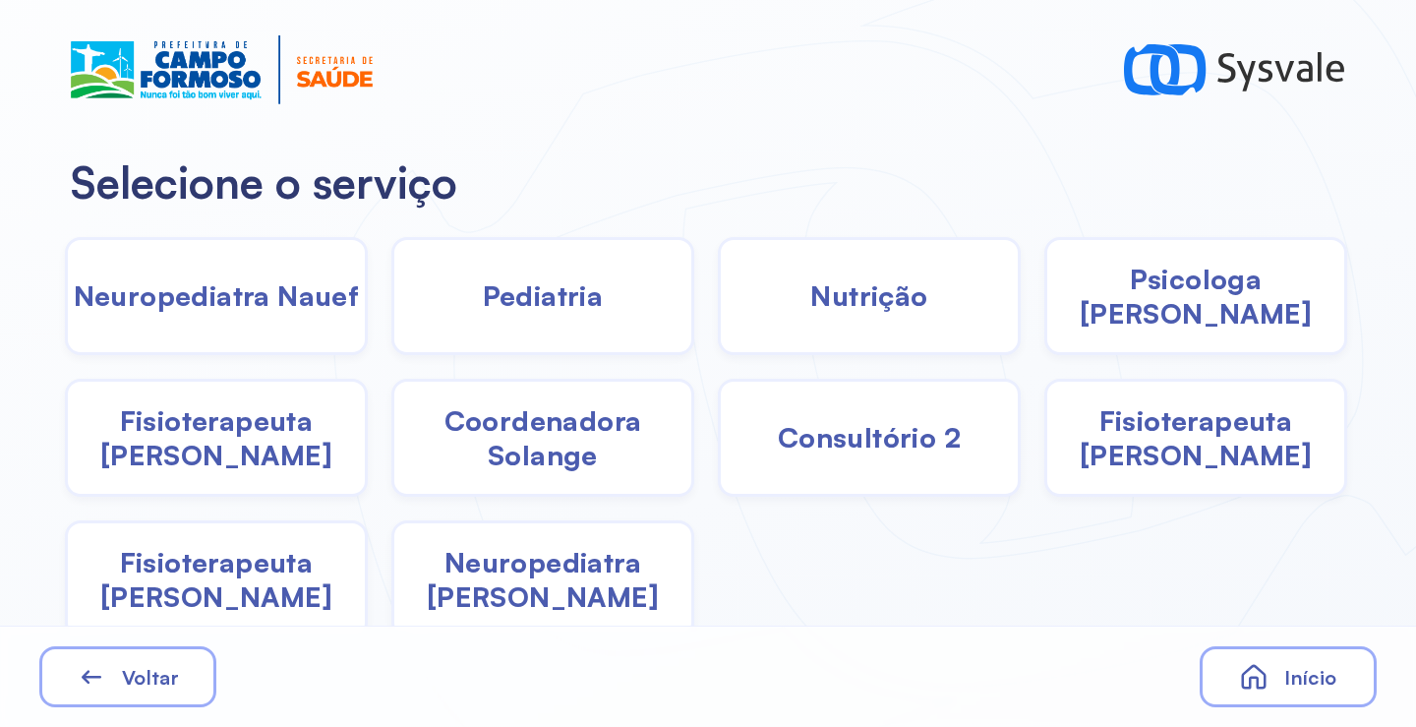
click at [520, 589] on span "Neuropediatra [PERSON_NAME]" at bounding box center [542, 579] width 297 height 69
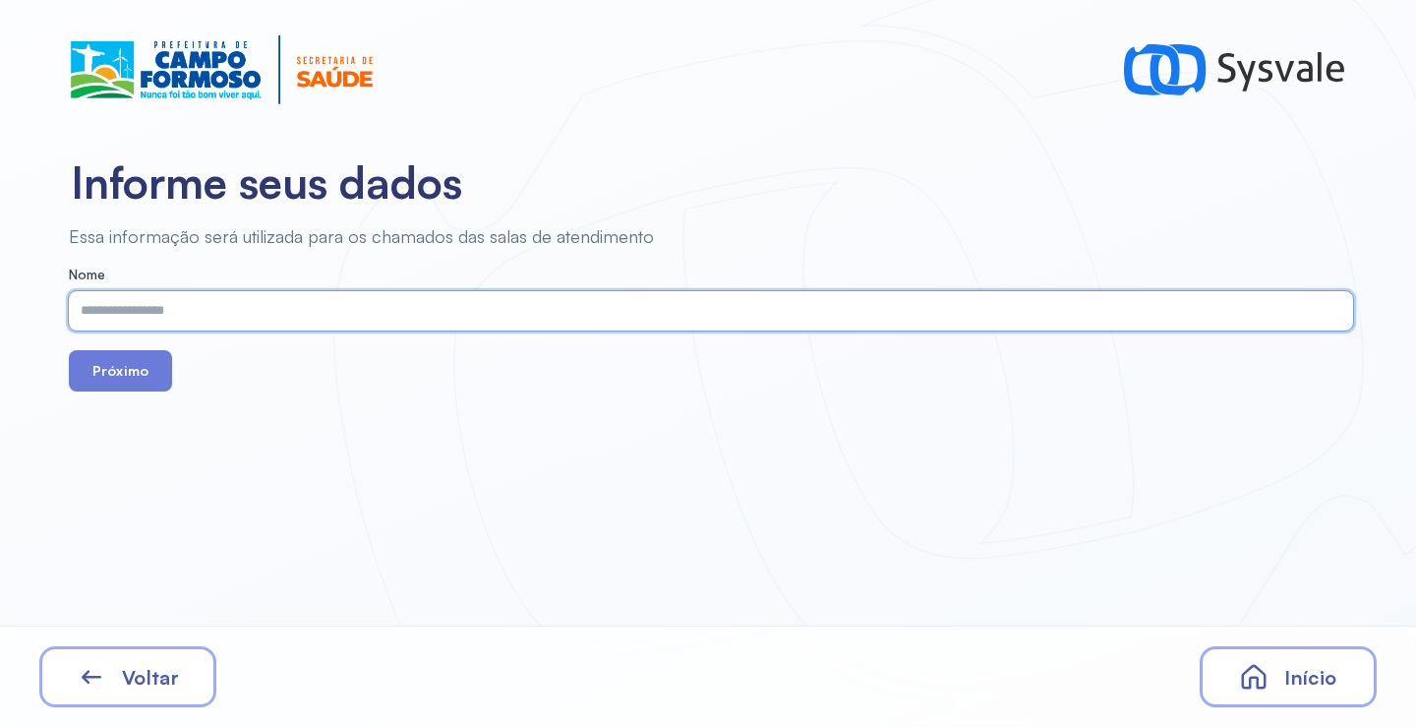
drag, startPoint x: 261, startPoint y: 285, endPoint x: 242, endPoint y: 302, distance: 25.1
paste input "**********"
type input "**********"
click at [131, 375] on button "Próximo" at bounding box center [120, 370] width 103 height 41
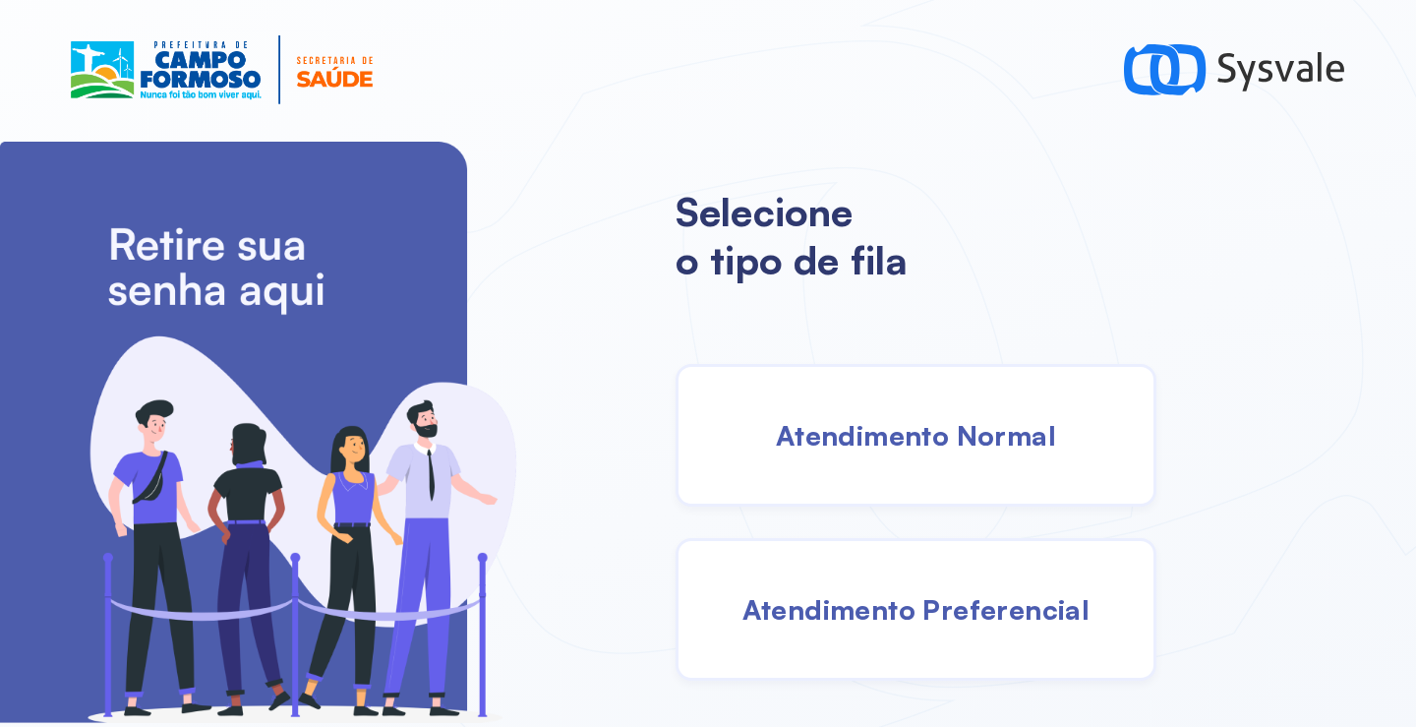
click at [905, 448] on span "Atendimento Normal" at bounding box center [916, 435] width 280 height 34
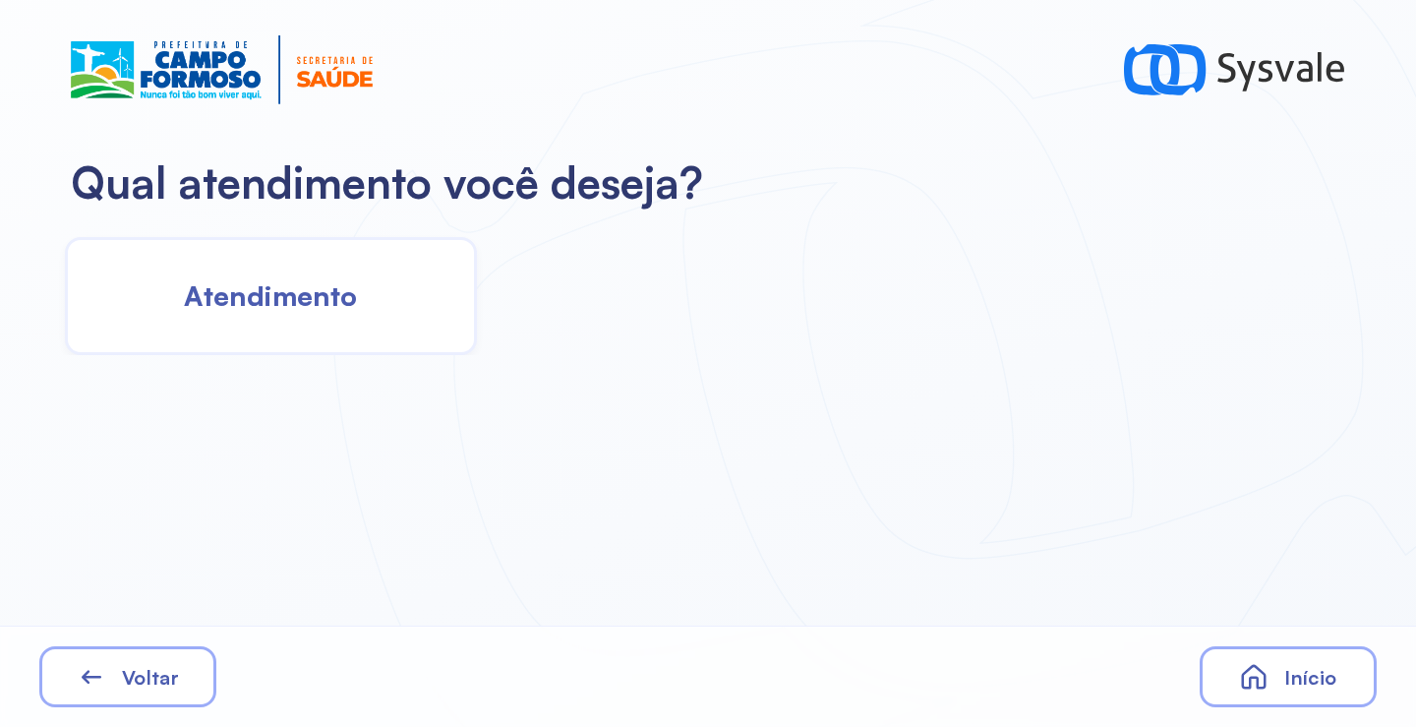
click at [341, 301] on span "Atendimento" at bounding box center [270, 295] width 173 height 34
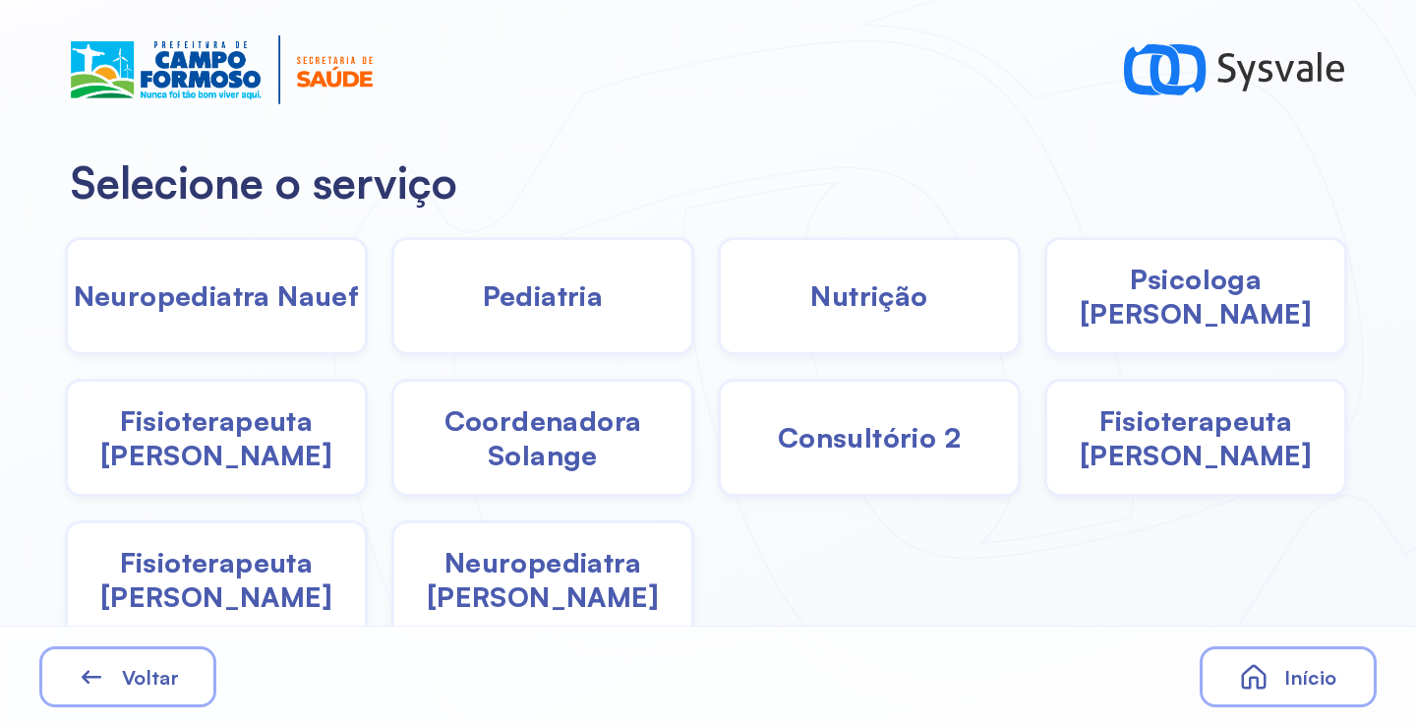
click at [563, 321] on div "Pediatria" at bounding box center [542, 296] width 303 height 118
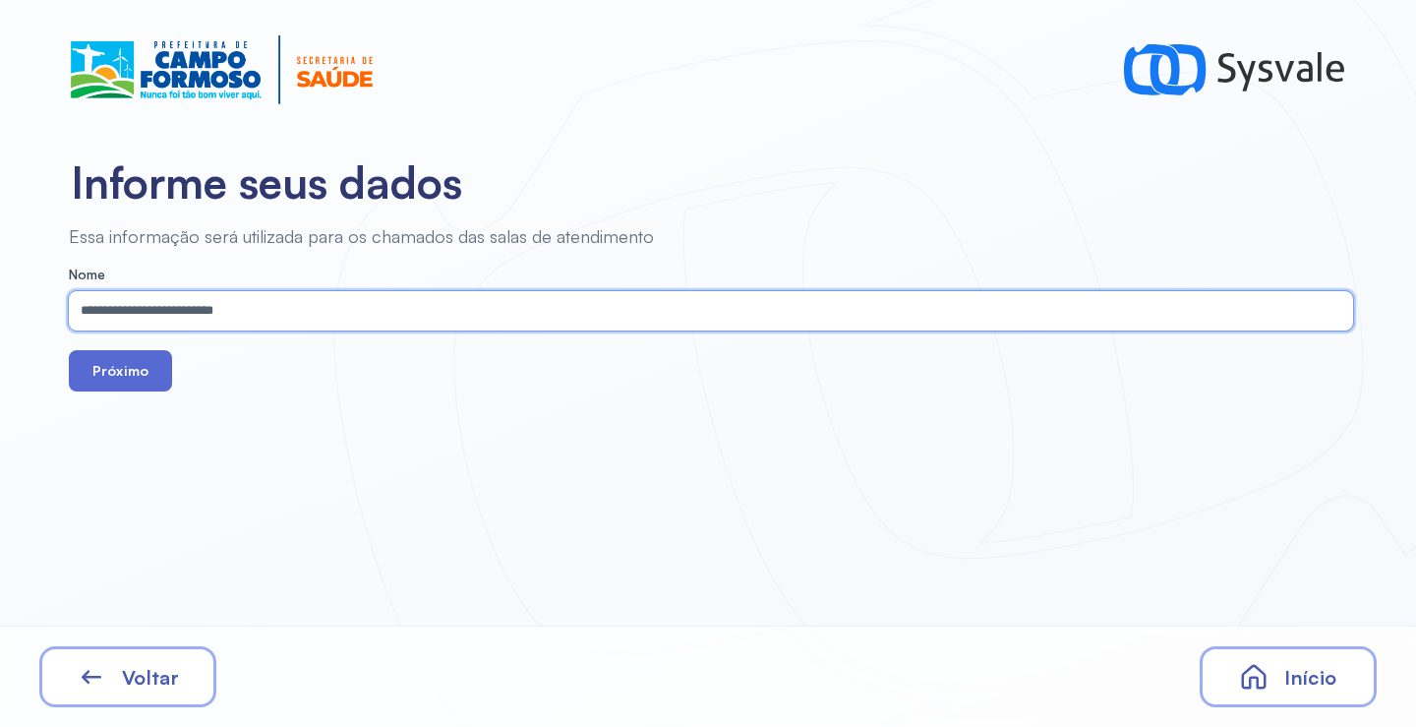
type input "**********"
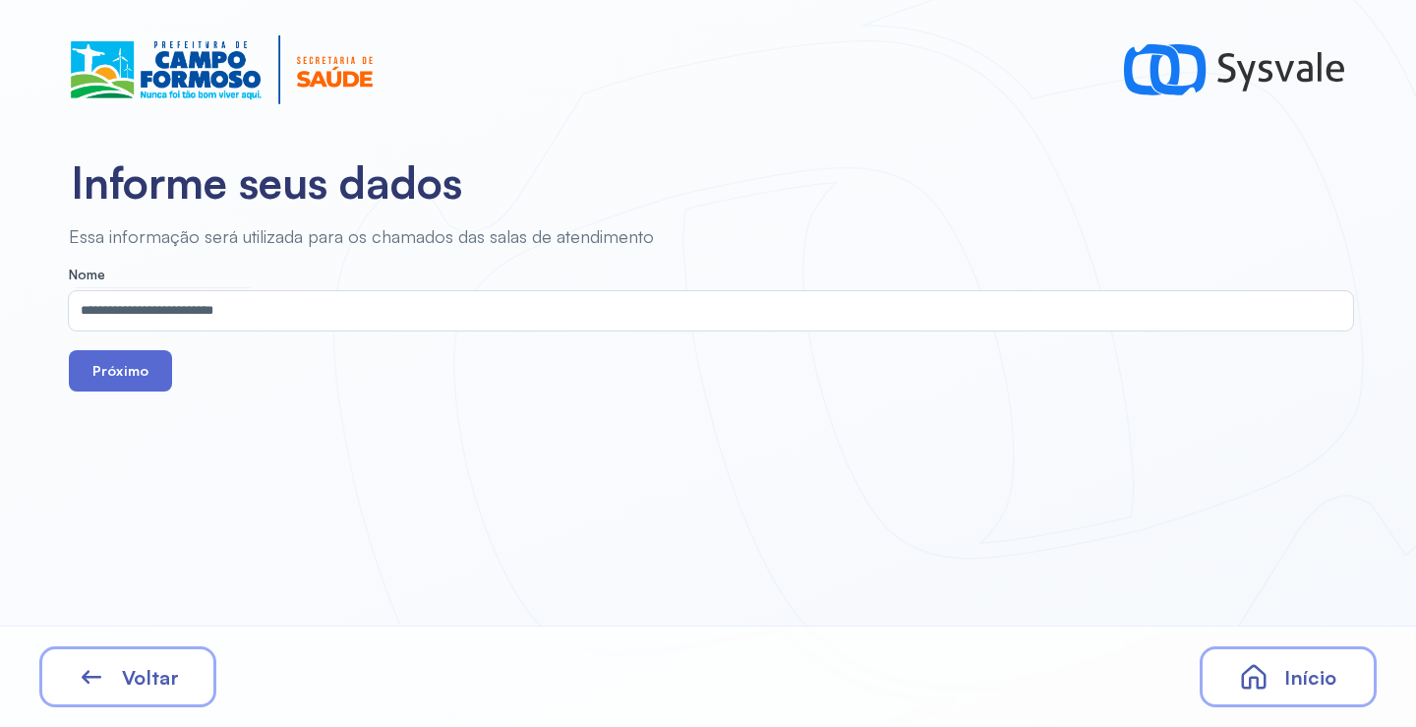
click at [102, 361] on button "Próximo" at bounding box center [120, 370] width 103 height 41
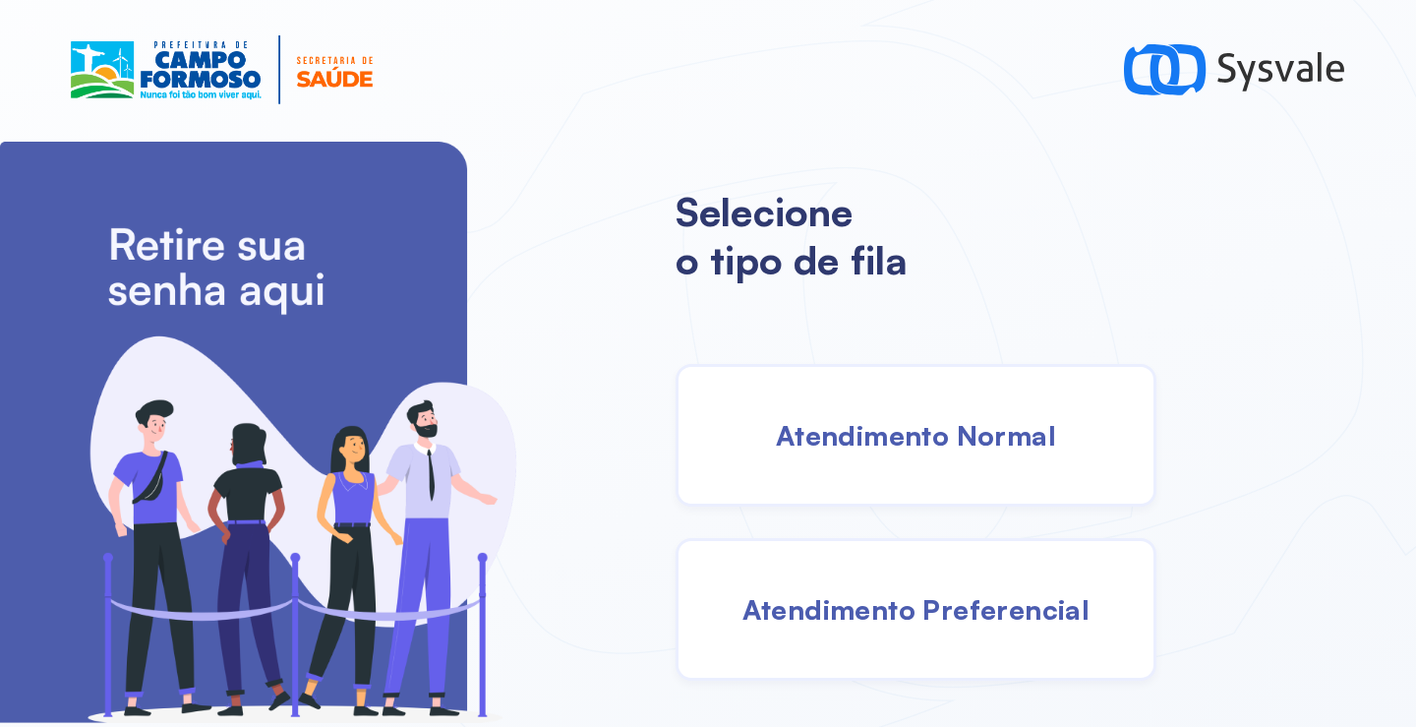
click at [866, 424] on span "Atendimento Normal" at bounding box center [916, 435] width 280 height 34
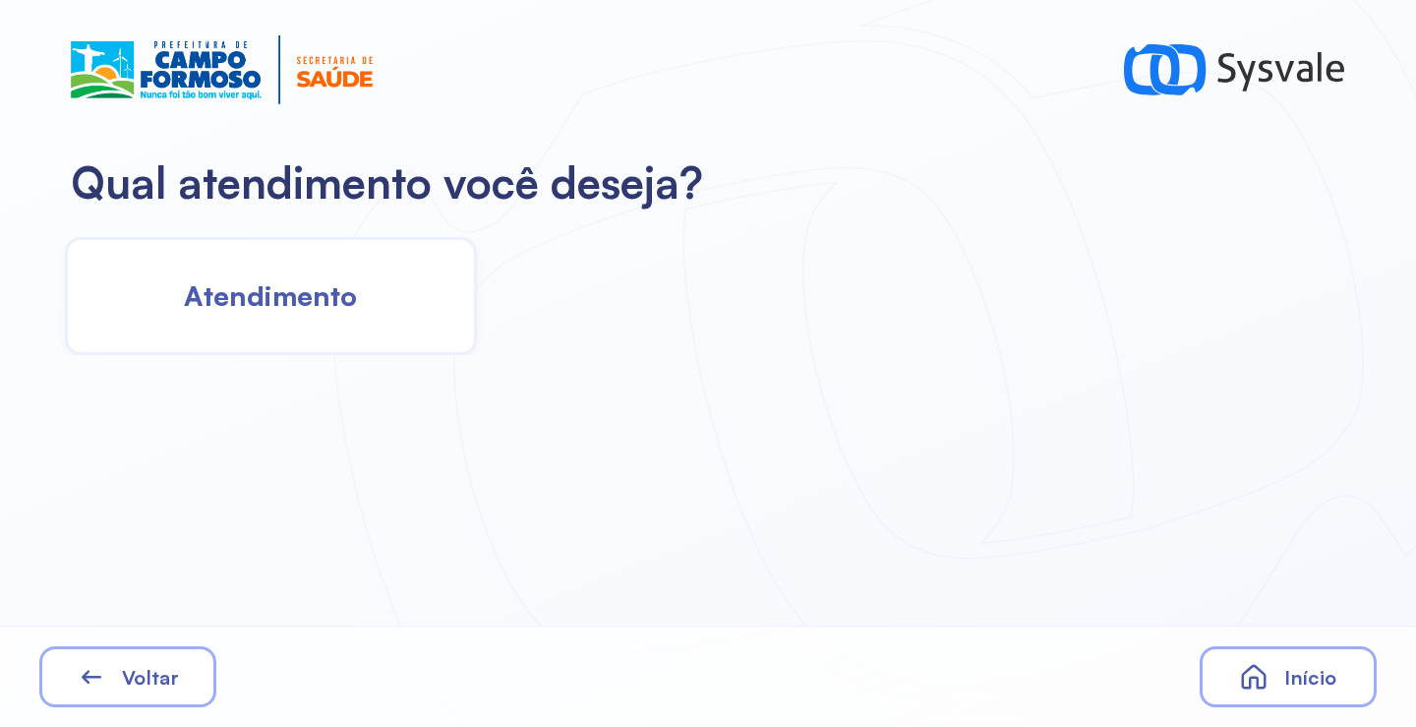
click at [379, 327] on div "Atendimento" at bounding box center [271, 296] width 412 height 118
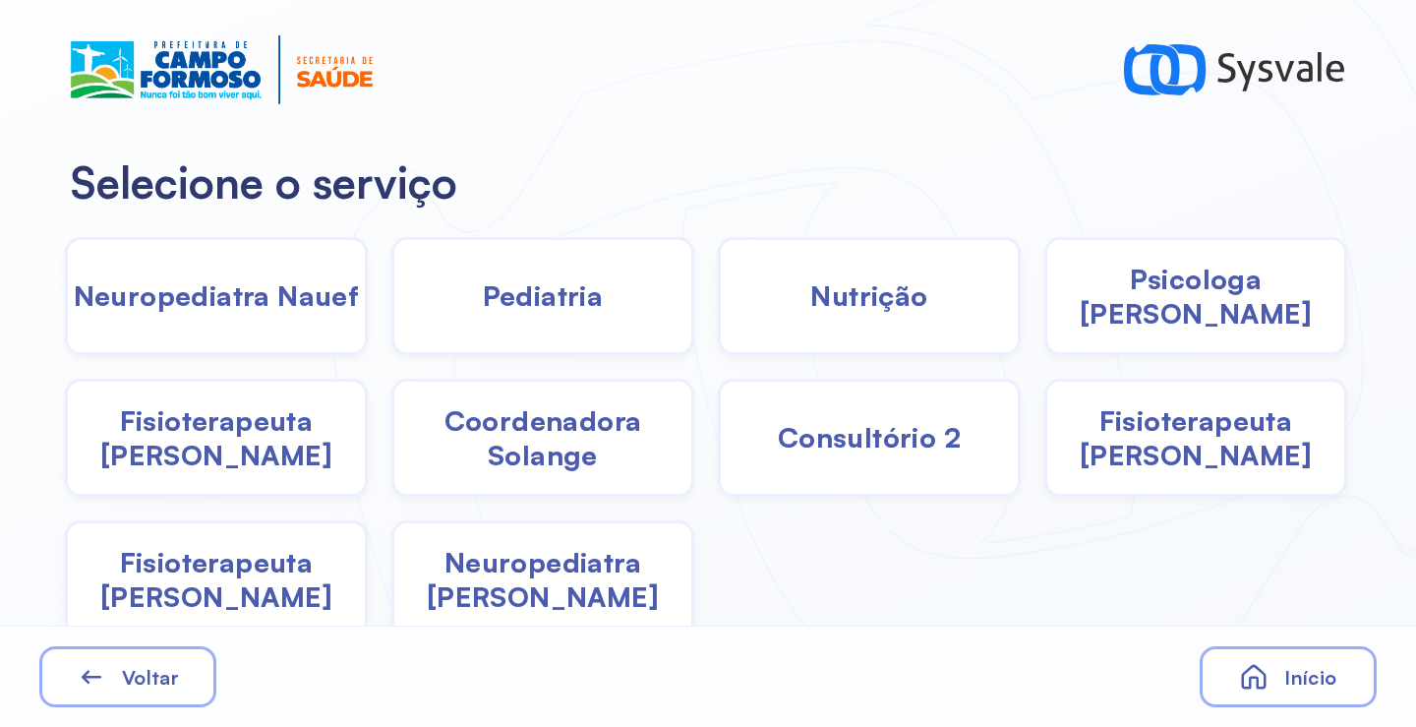
click at [1130, 286] on span "Psicologa [PERSON_NAME]" at bounding box center [1195, 296] width 297 height 69
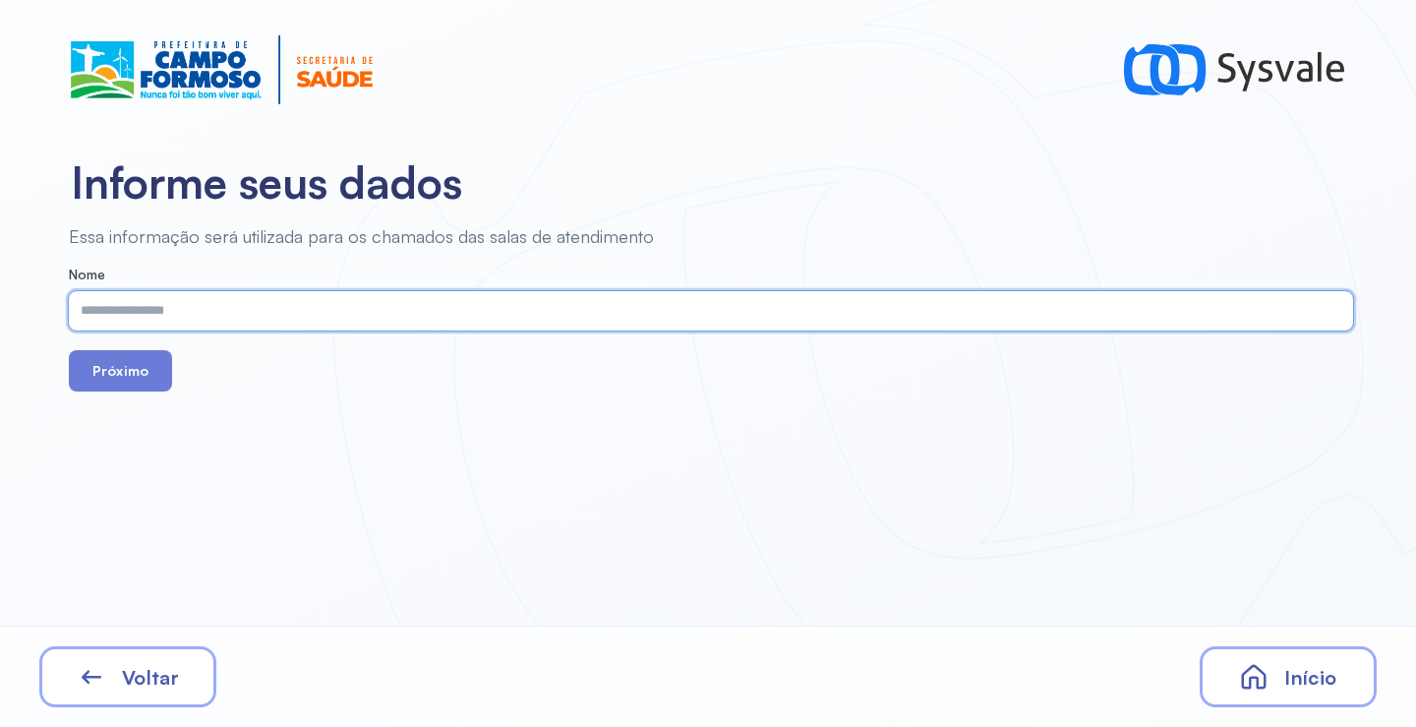
paste input "**********"
type input "**********"
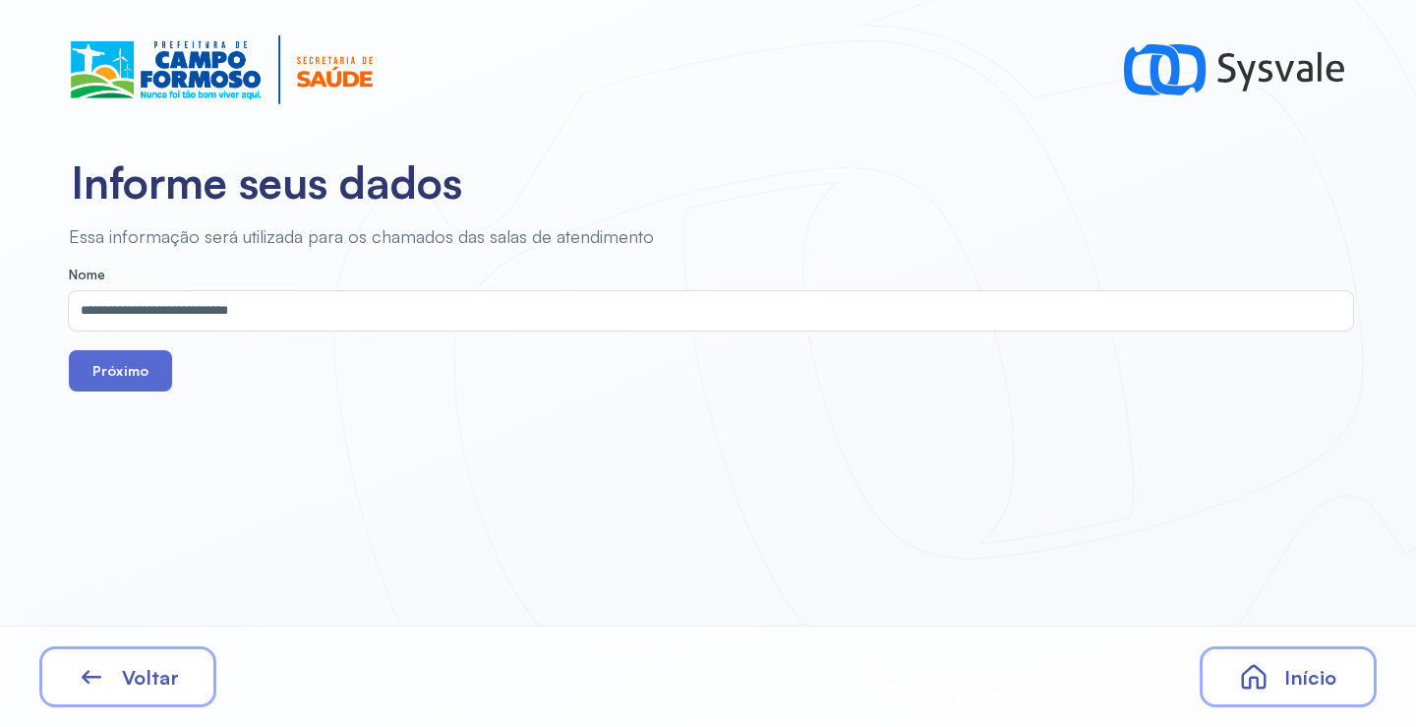
click at [142, 373] on button "Próximo" at bounding box center [120, 370] width 103 height 41
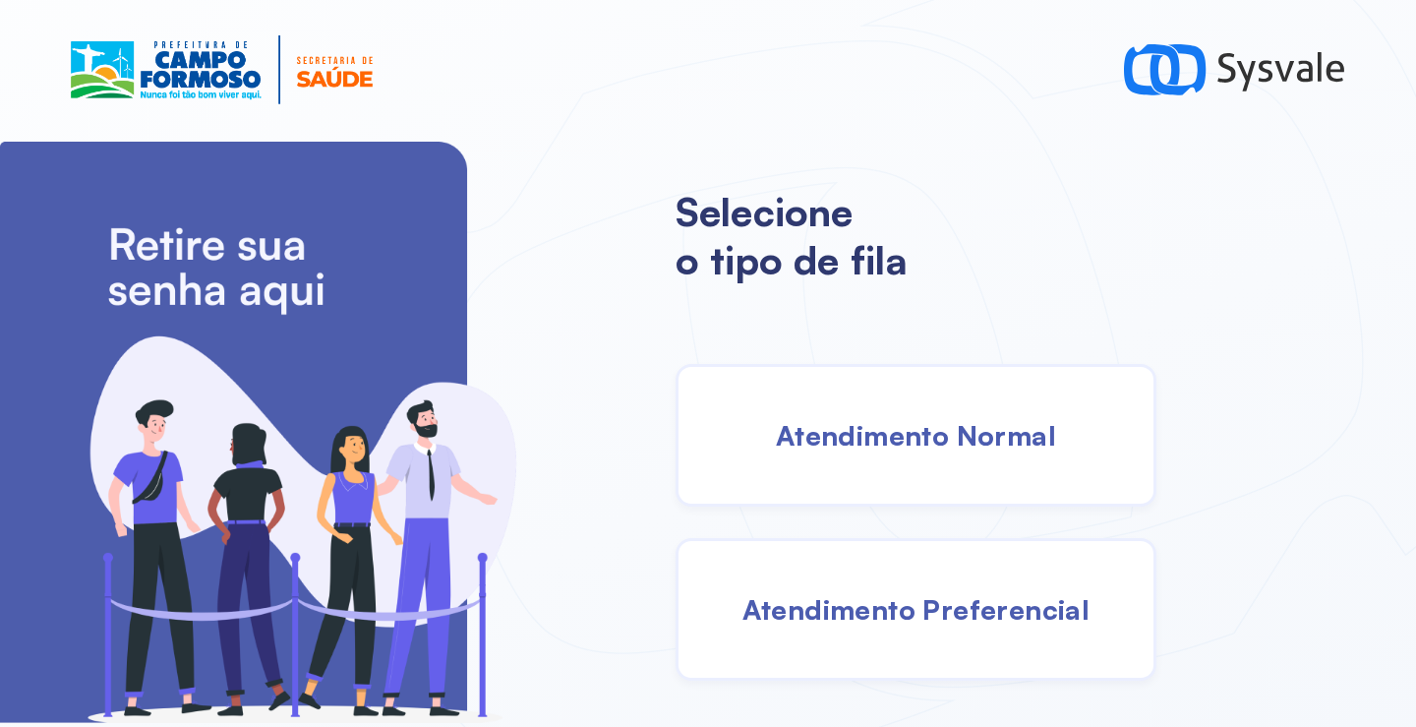
drag, startPoint x: 951, startPoint y: 453, endPoint x: 930, endPoint y: 449, distance: 21.0
click at [930, 449] on div "Atendimento Normal" at bounding box center [915, 435] width 481 height 143
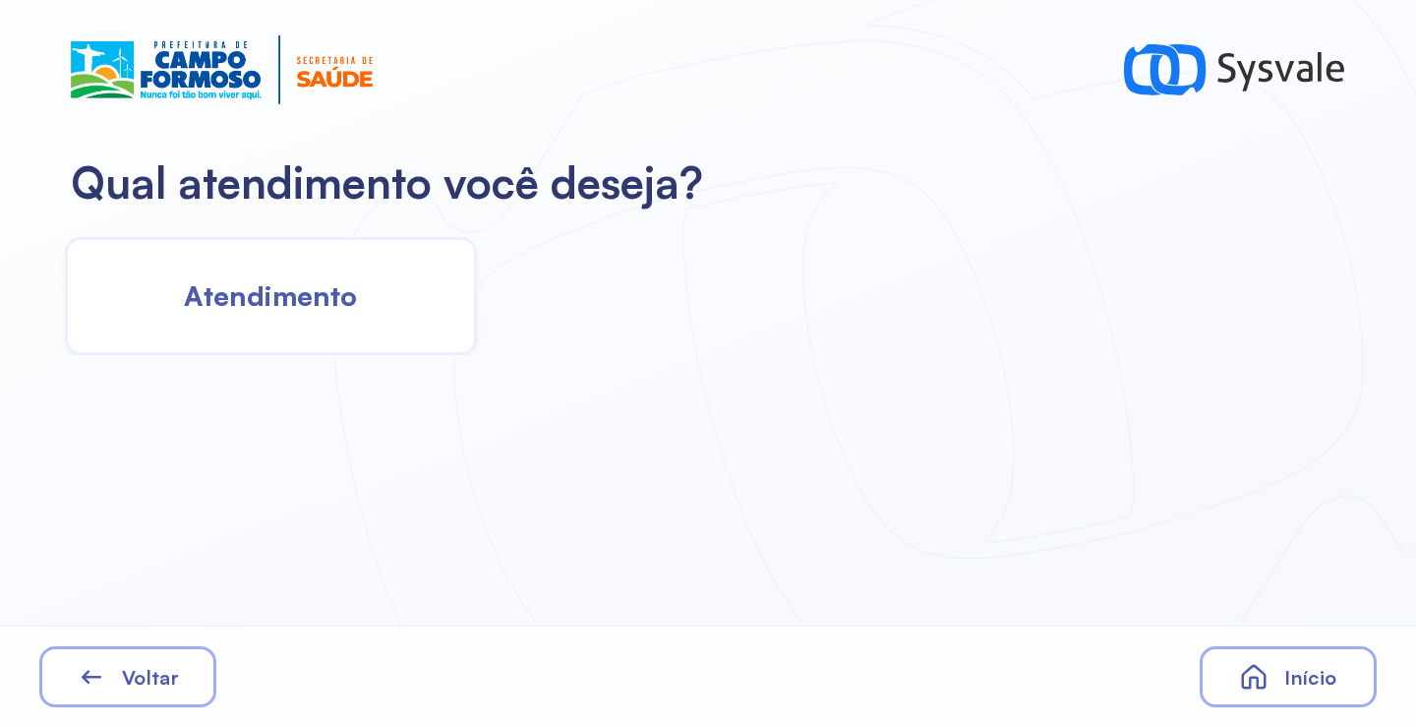
click at [364, 277] on div "Atendimento" at bounding box center [271, 296] width 412 height 118
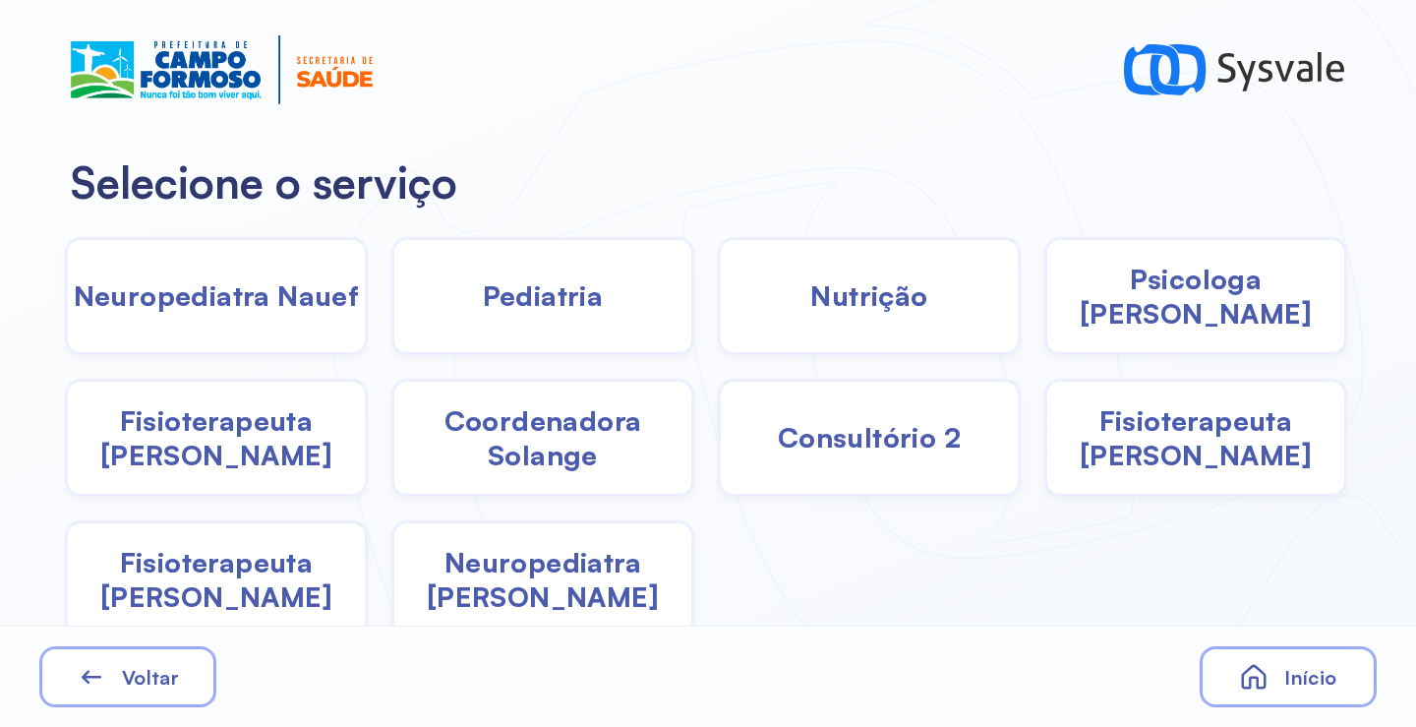
click at [562, 569] on span "Neuropediatra [PERSON_NAME]" at bounding box center [542, 579] width 297 height 69
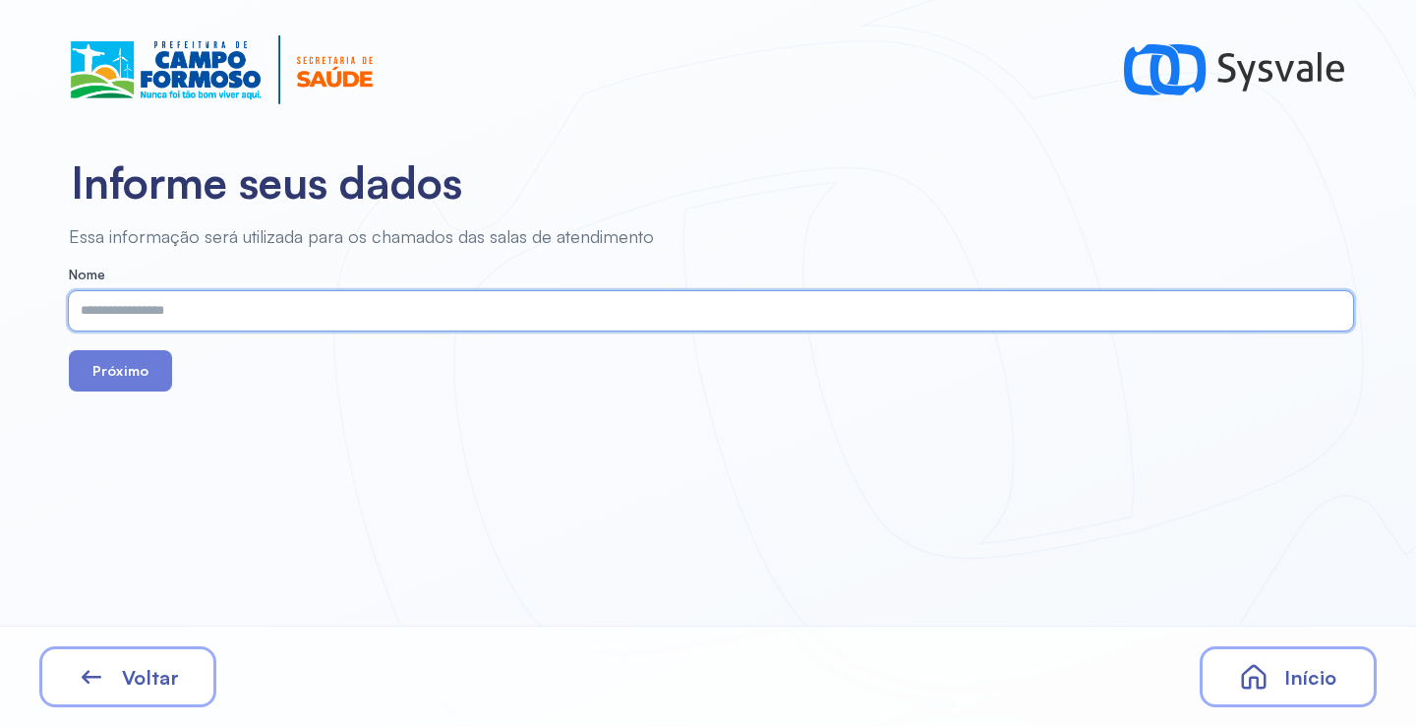
paste input "**********"
type input "**********"
click at [138, 365] on button "Próximo" at bounding box center [120, 370] width 103 height 41
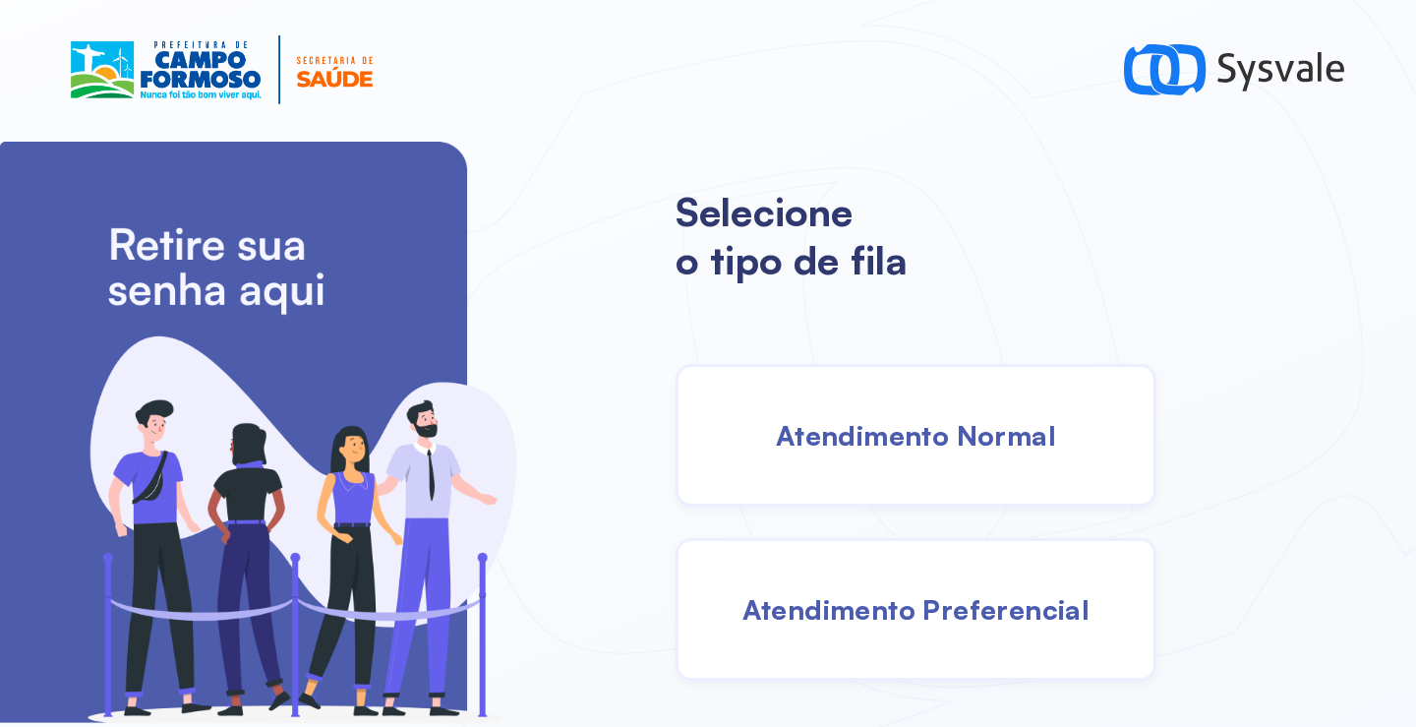
click at [851, 406] on div "Atendimento Normal" at bounding box center [915, 435] width 481 height 143
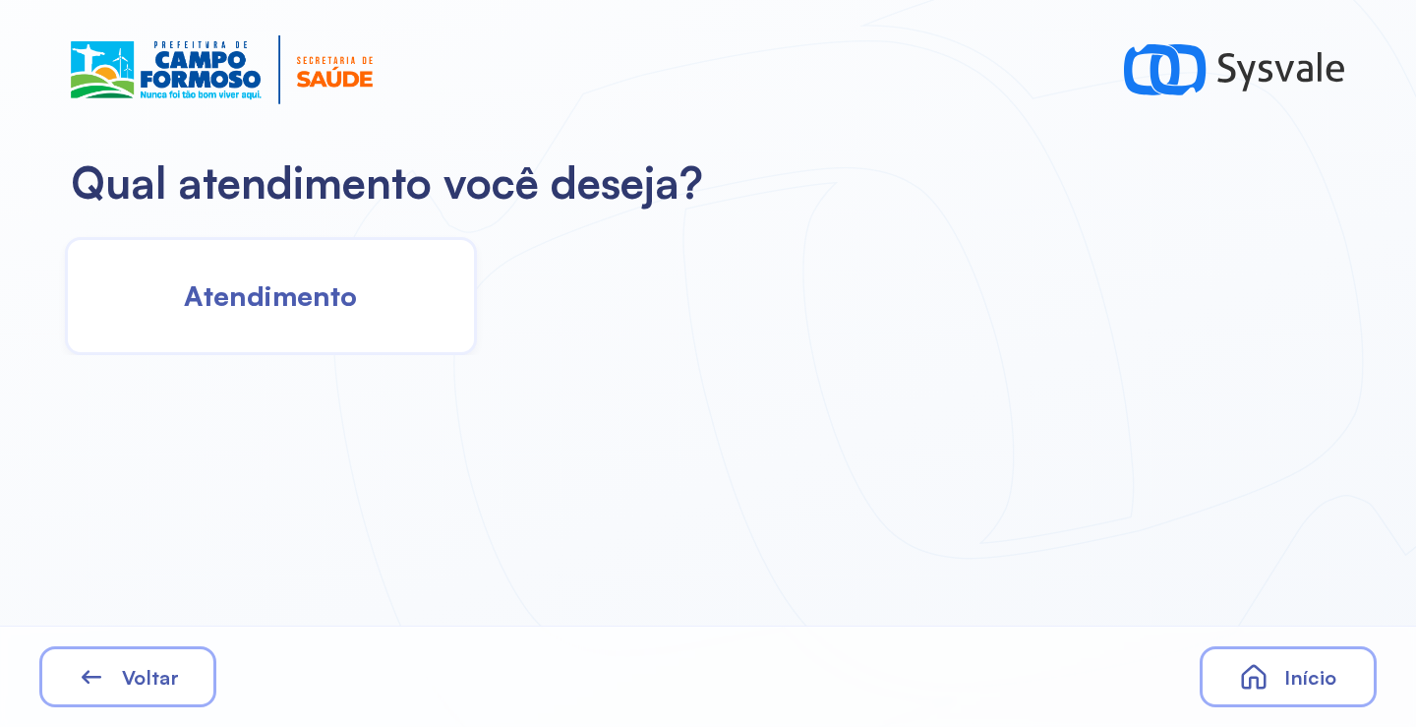
click at [275, 278] on span "Atendimento" at bounding box center [270, 295] width 173 height 34
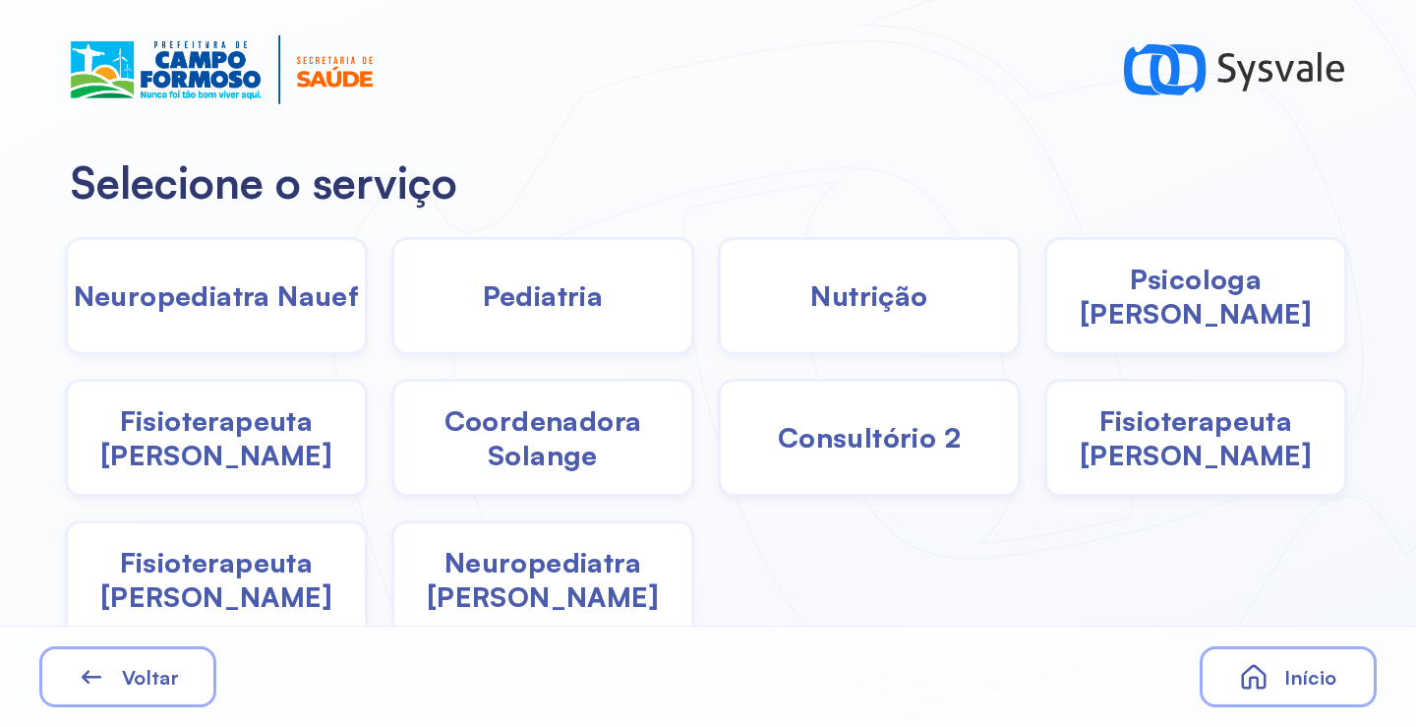
click at [572, 298] on span "Pediatria" at bounding box center [543, 295] width 121 height 34
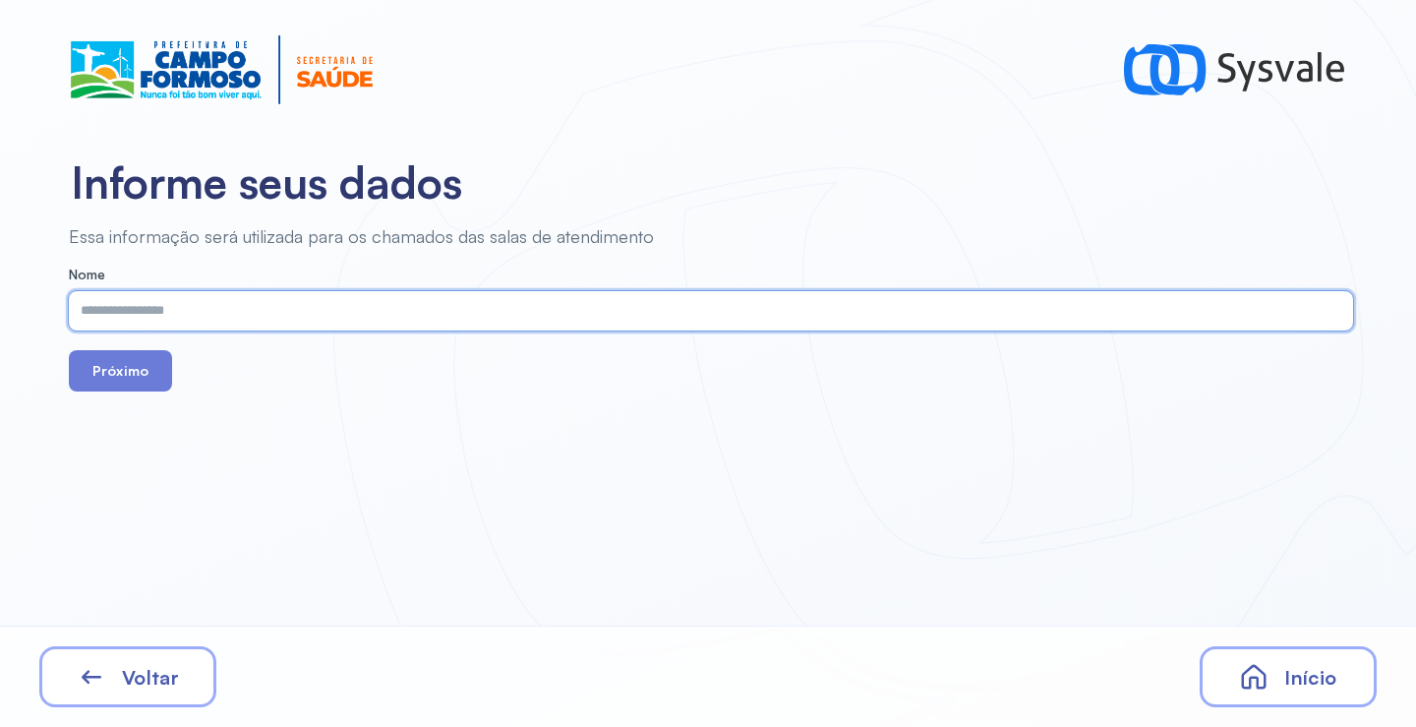
paste input "**********"
type input "**********"
click at [113, 363] on button "Próximo" at bounding box center [120, 370] width 103 height 41
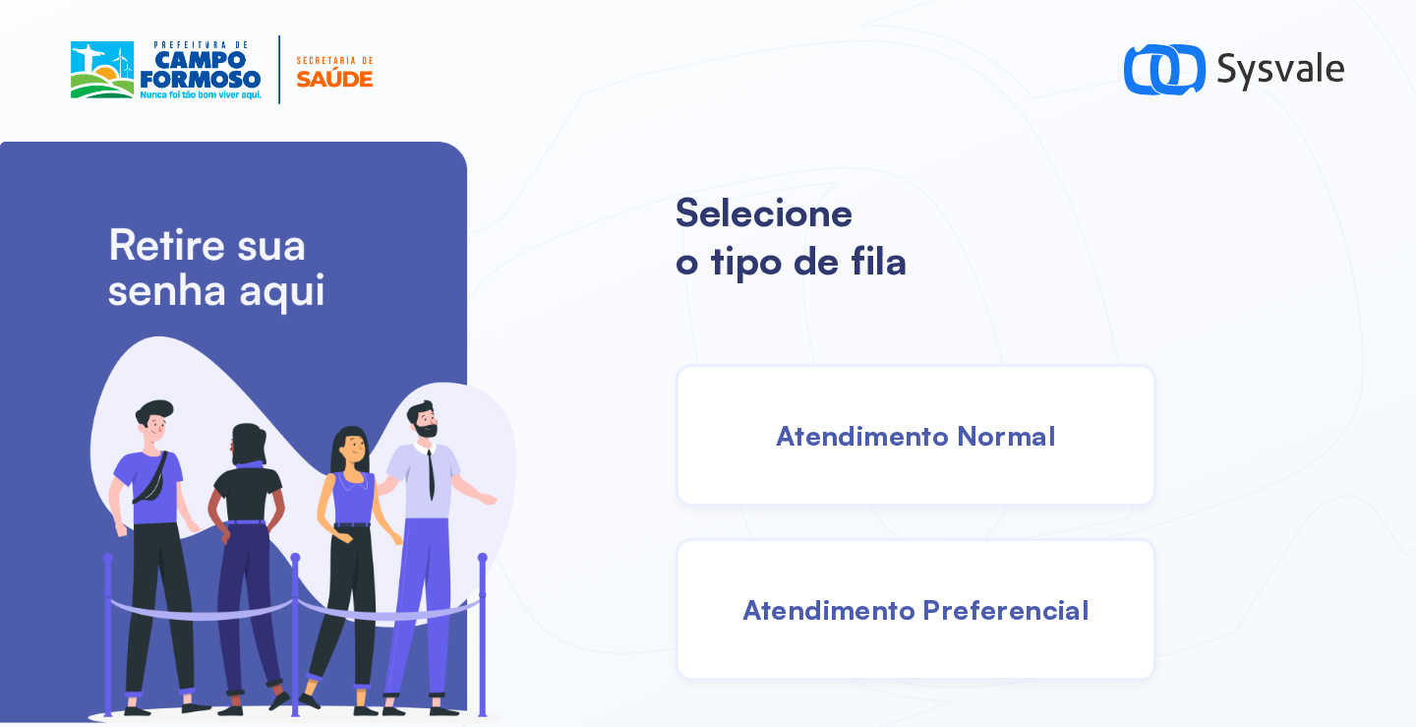
click at [906, 446] on span "Atendimento Normal" at bounding box center [916, 435] width 280 height 34
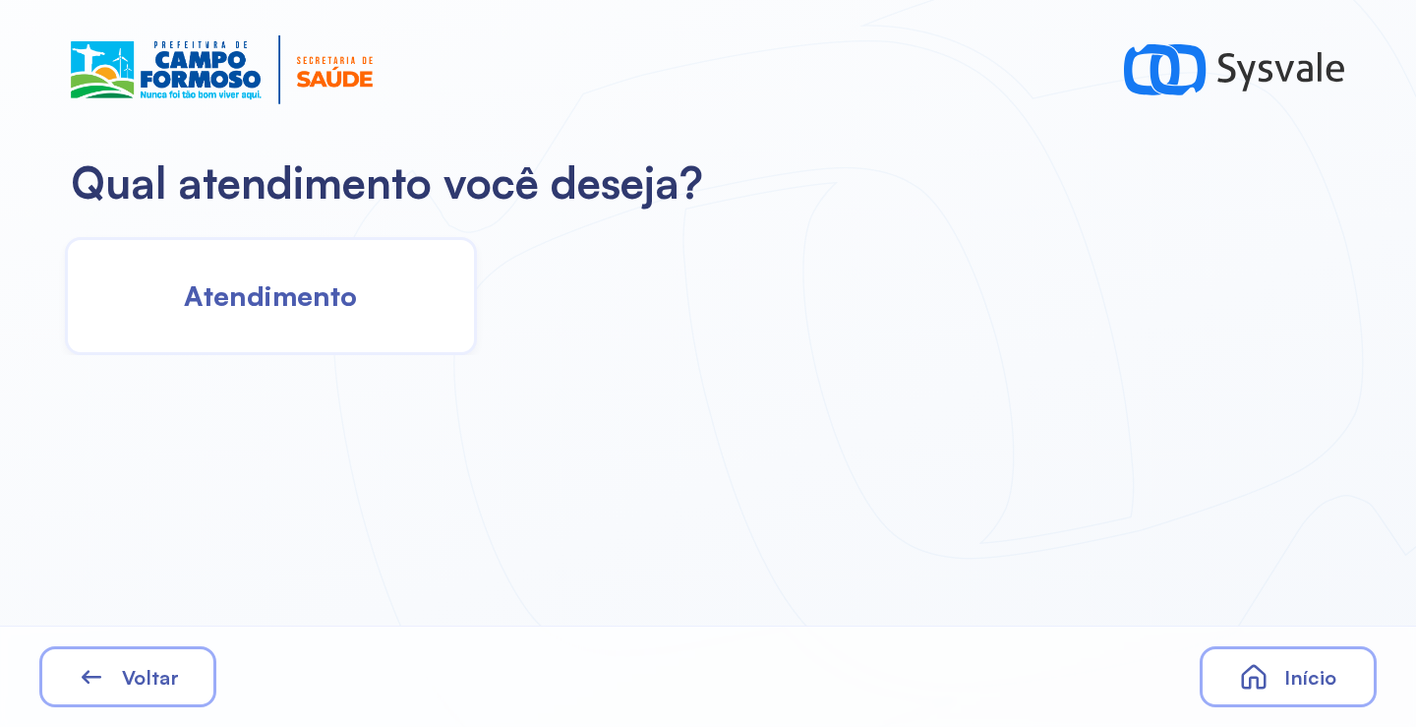
click at [352, 321] on div "Atendimento" at bounding box center [271, 296] width 412 height 118
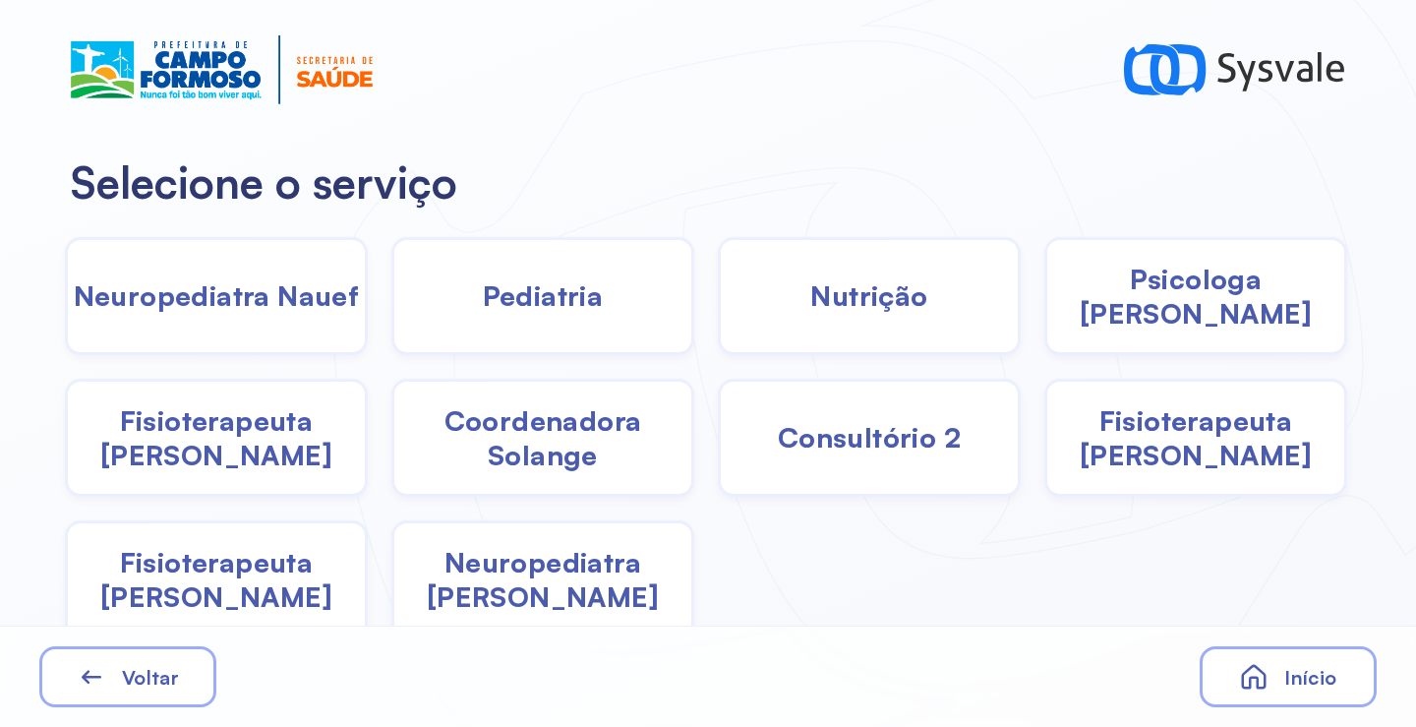
click at [630, 312] on div "Pediatria" at bounding box center [542, 296] width 303 height 118
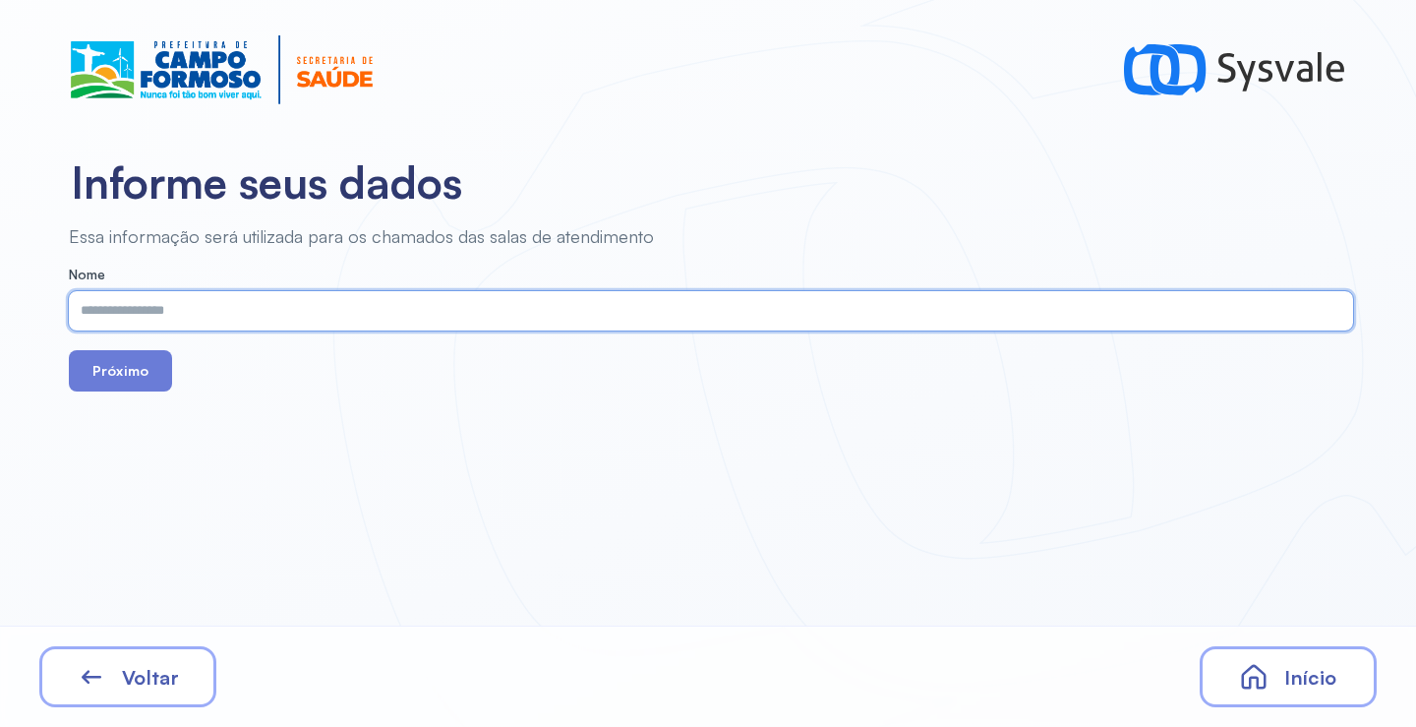
paste input "**********"
type input "**********"
click at [118, 394] on div "**********" at bounding box center [708, 363] width 1416 height 727
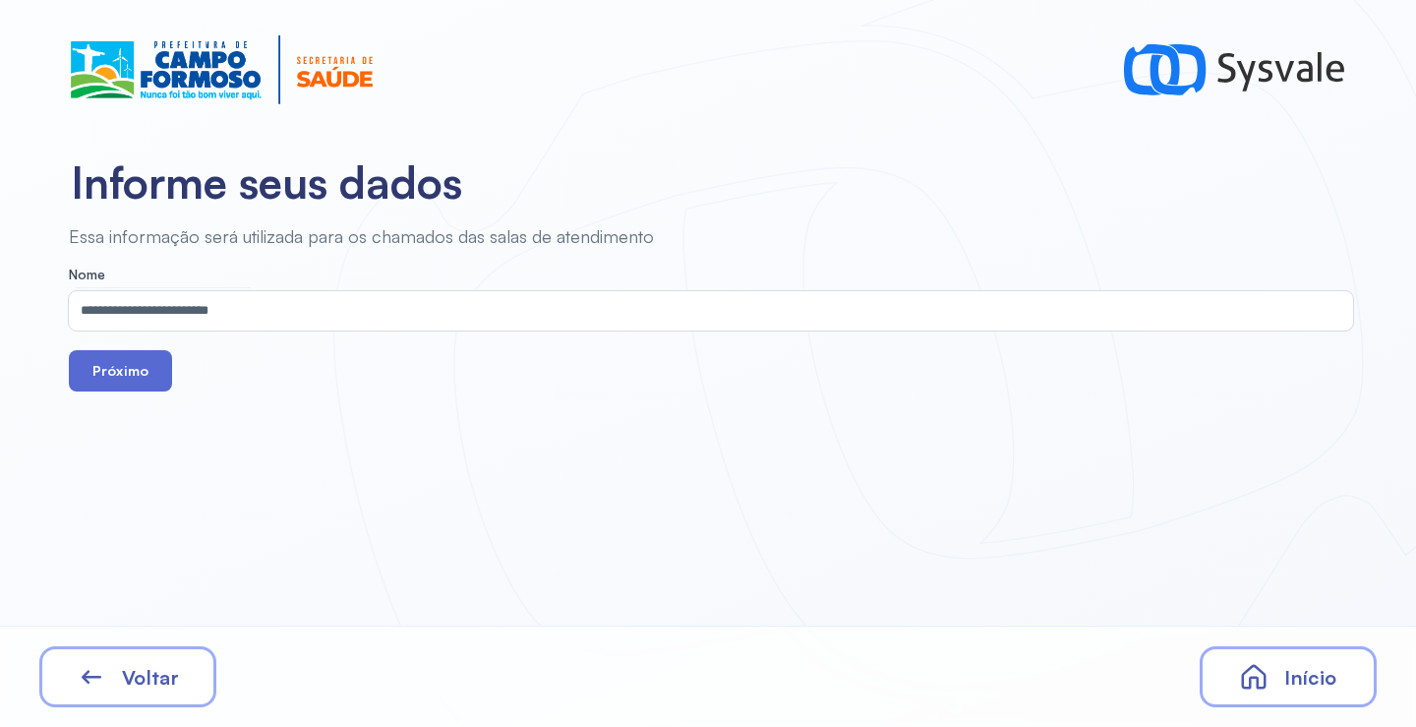
click at [148, 381] on button "Próximo" at bounding box center [120, 370] width 103 height 41
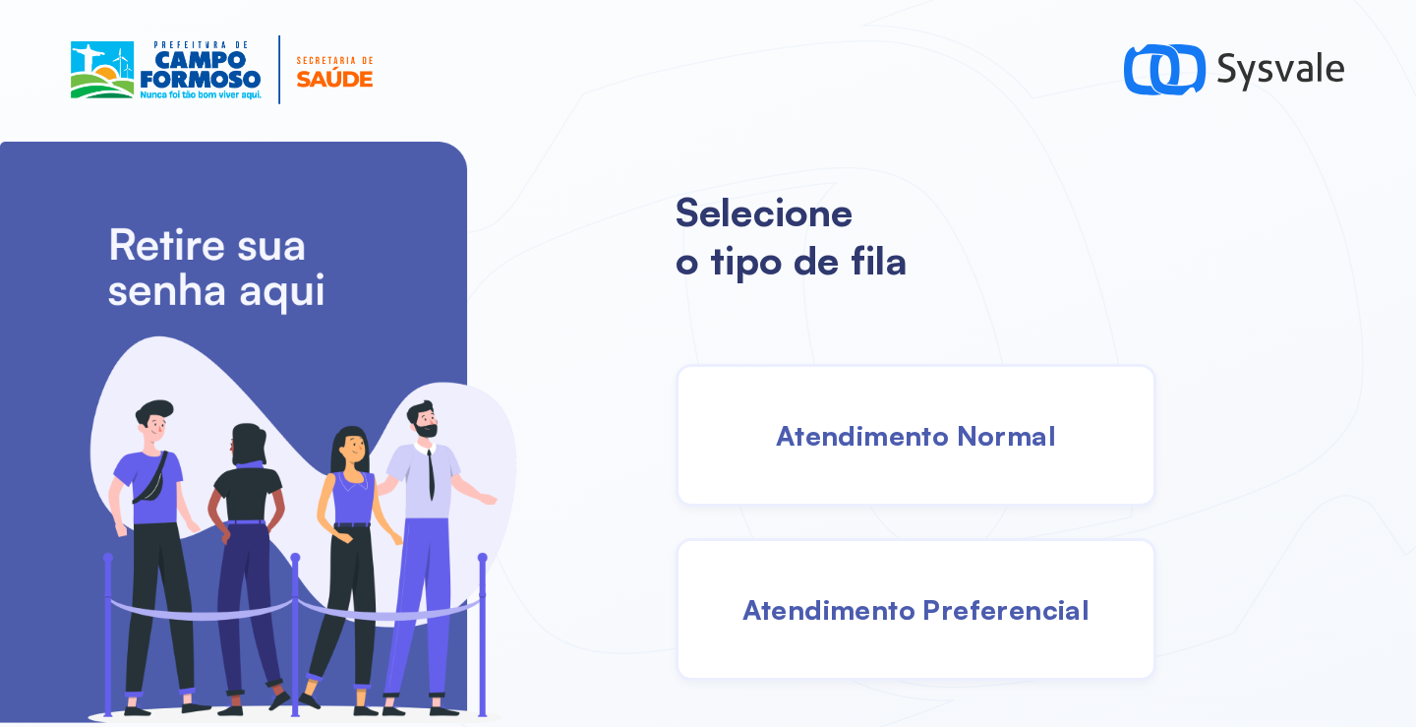
click at [938, 436] on span "Atendimento Normal" at bounding box center [916, 435] width 280 height 34
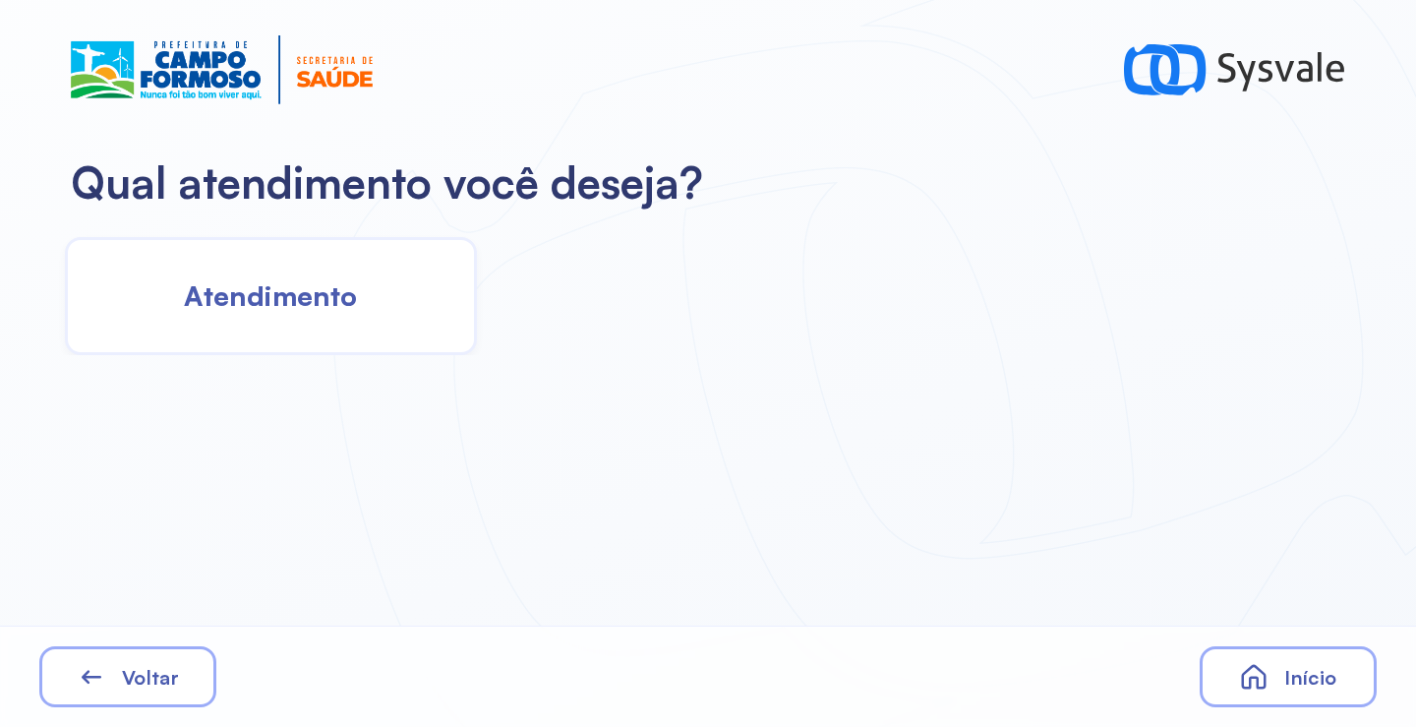
click at [381, 348] on div "Atendimento" at bounding box center [271, 296] width 412 height 118
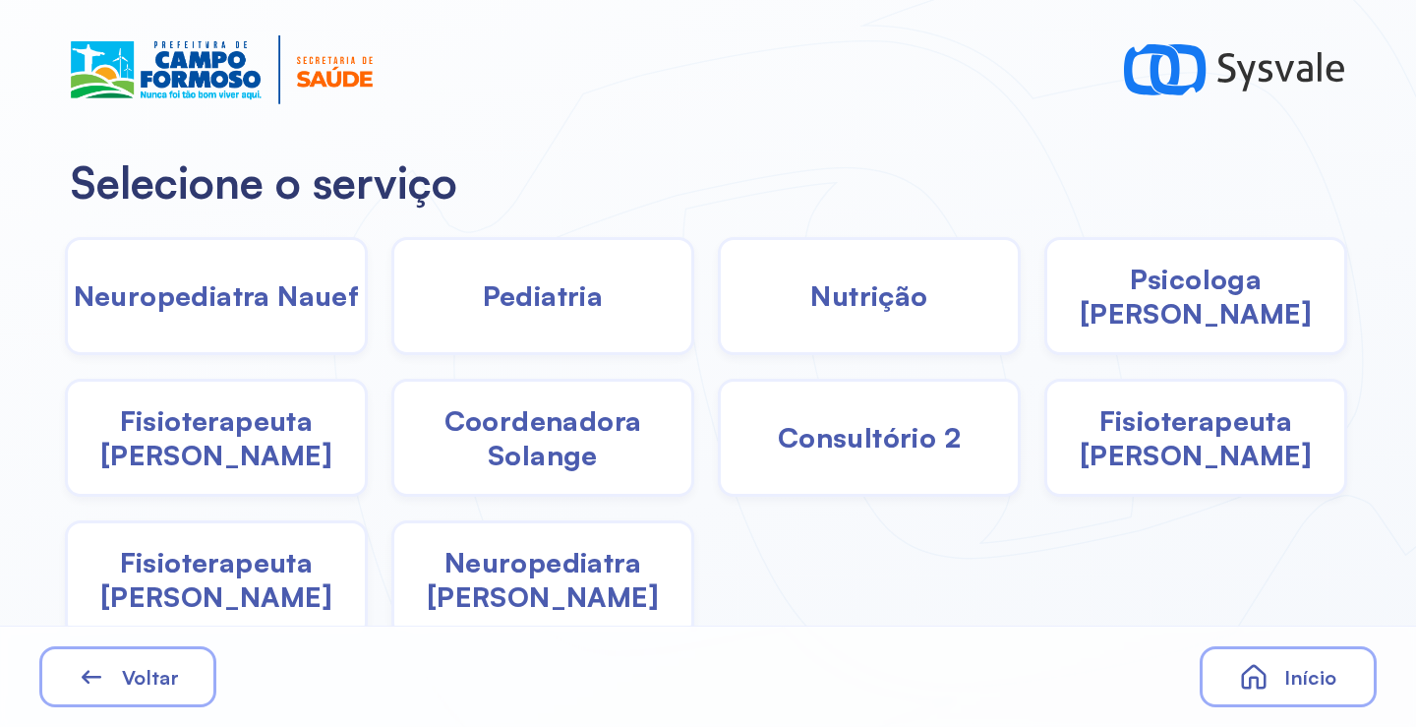
click at [556, 295] on span "Pediatria" at bounding box center [543, 295] width 121 height 34
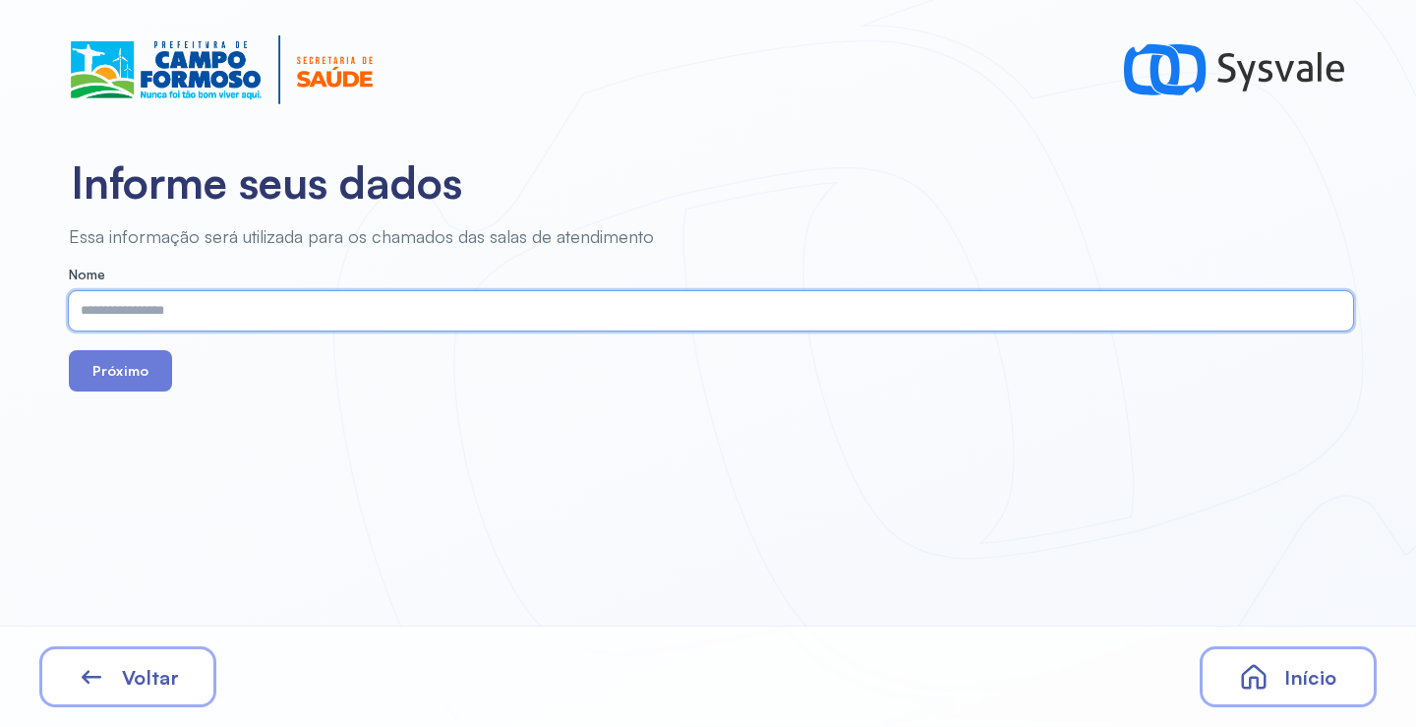
paste input "**********"
type input "**********"
click at [142, 359] on button "Próximo" at bounding box center [120, 370] width 103 height 41
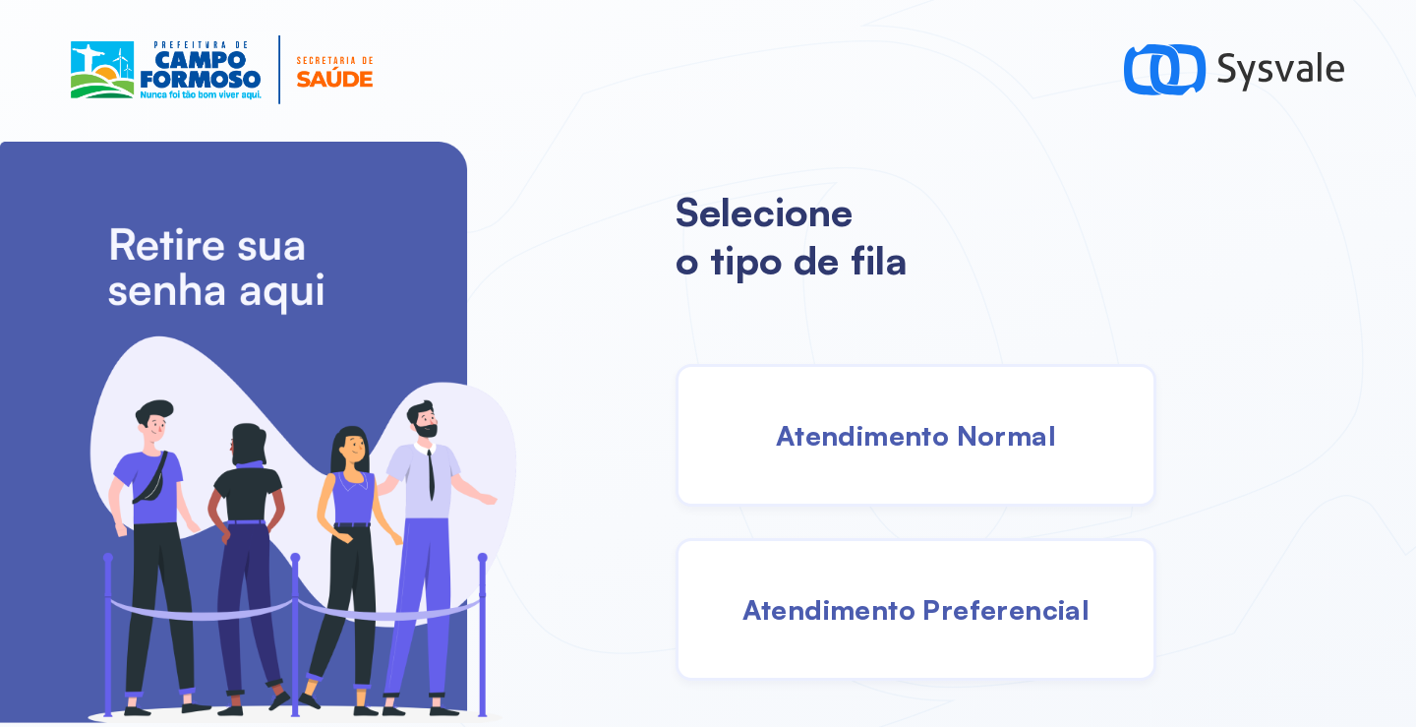
click at [912, 441] on span "Atendimento Normal" at bounding box center [916, 435] width 280 height 34
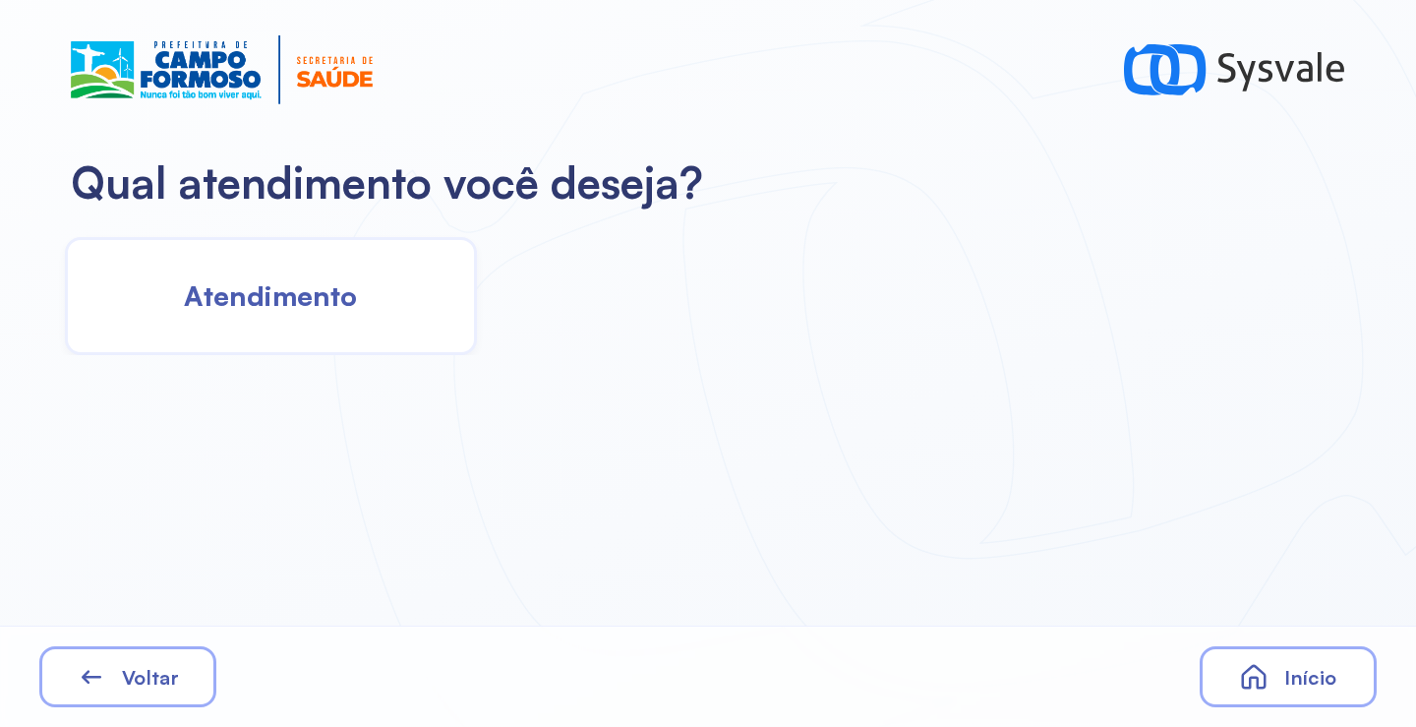
click at [351, 308] on span "Atendimento" at bounding box center [270, 295] width 173 height 34
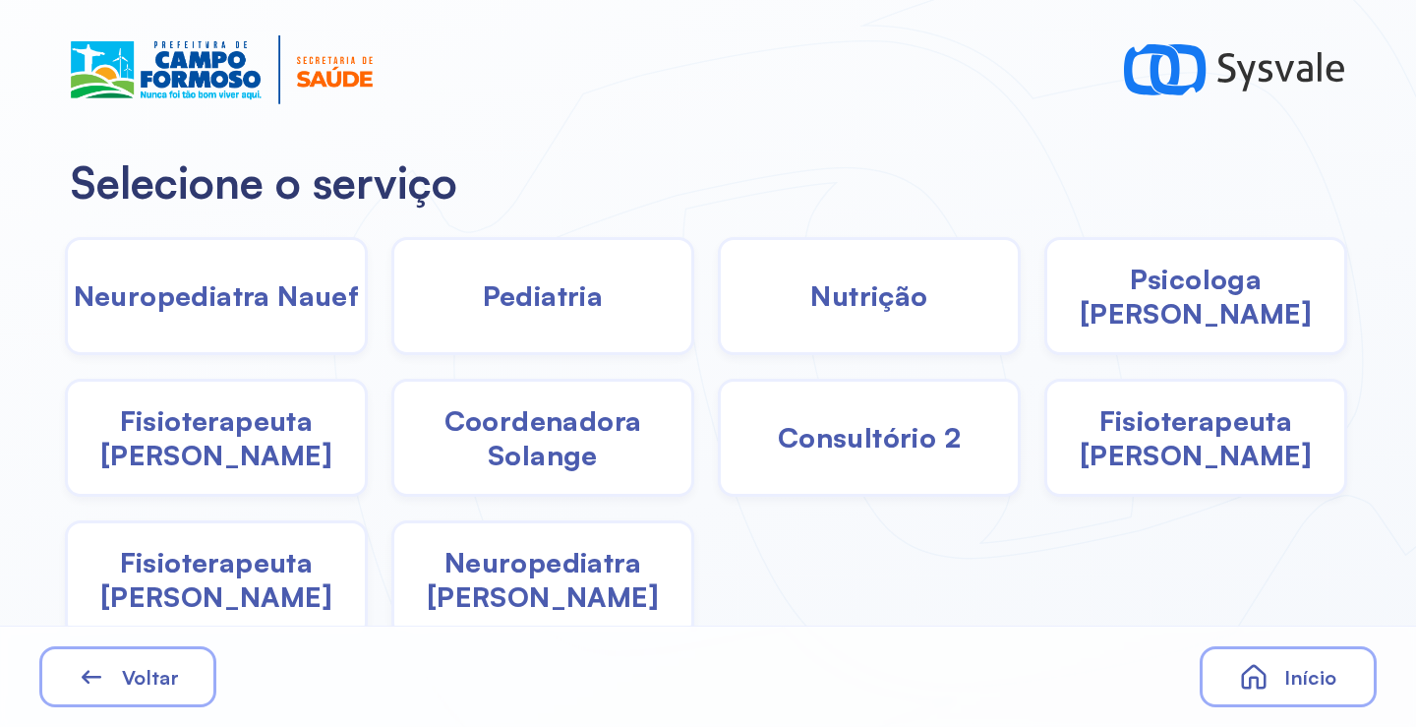
click at [553, 598] on div "Neuropediatra [PERSON_NAME]" at bounding box center [542, 579] width 303 height 118
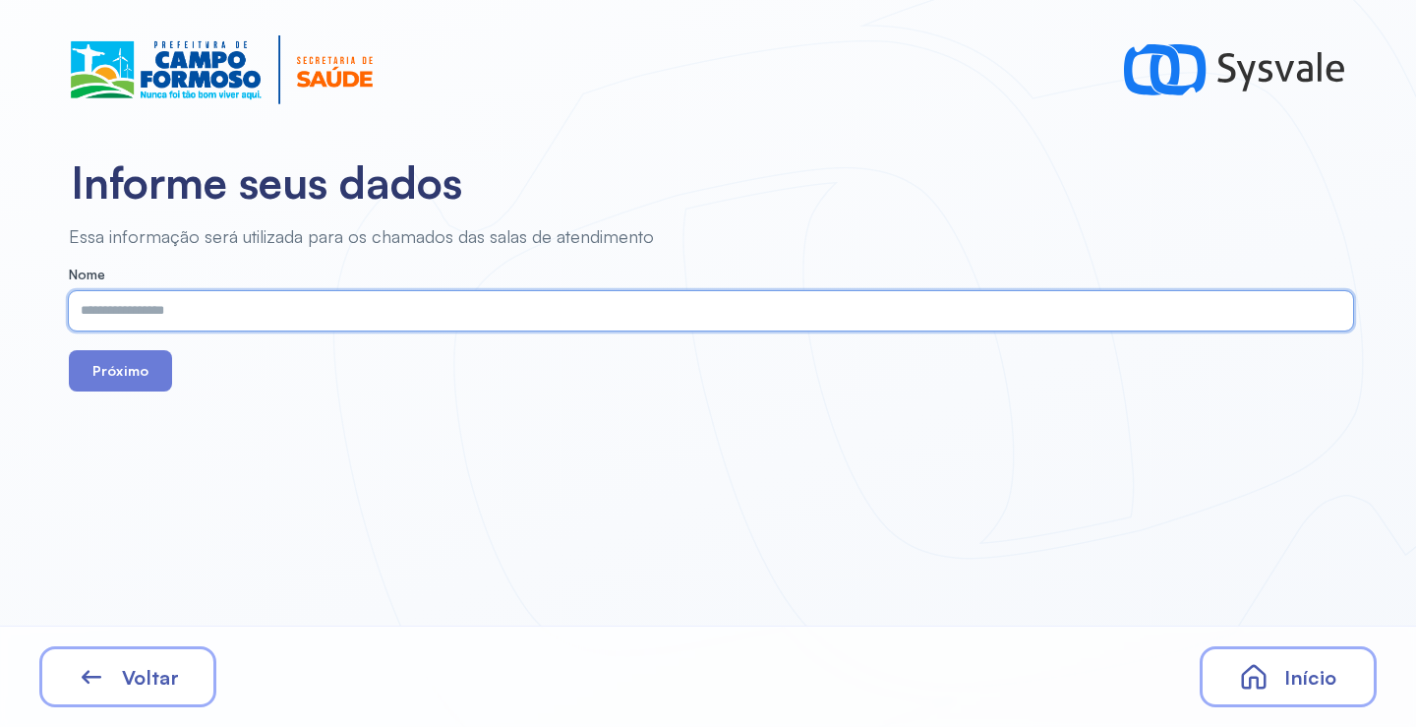
paste input "**********"
type input "**********"
drag, startPoint x: 156, startPoint y: 403, endPoint x: 142, endPoint y: 387, distance: 21.6
click at [145, 393] on div "**********" at bounding box center [708, 363] width 1416 height 727
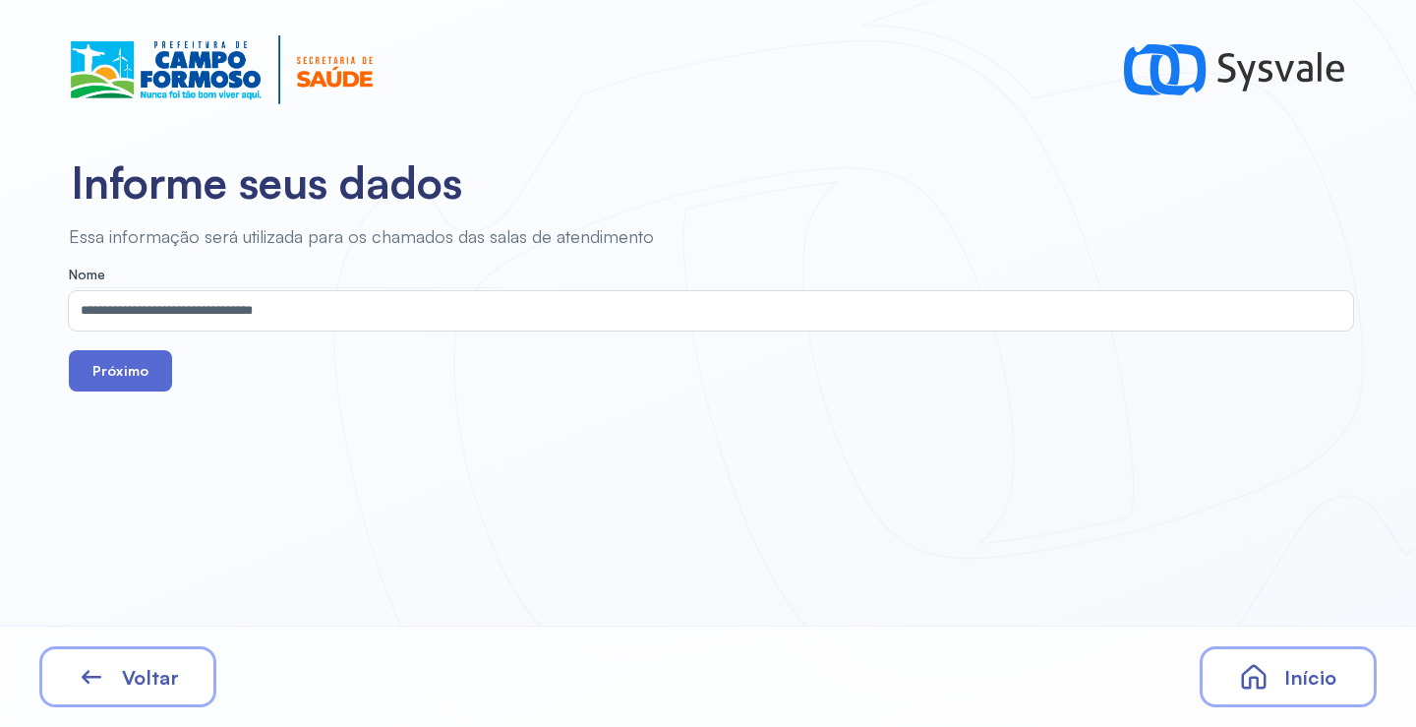
click at [142, 386] on button "Próximo" at bounding box center [120, 370] width 103 height 41
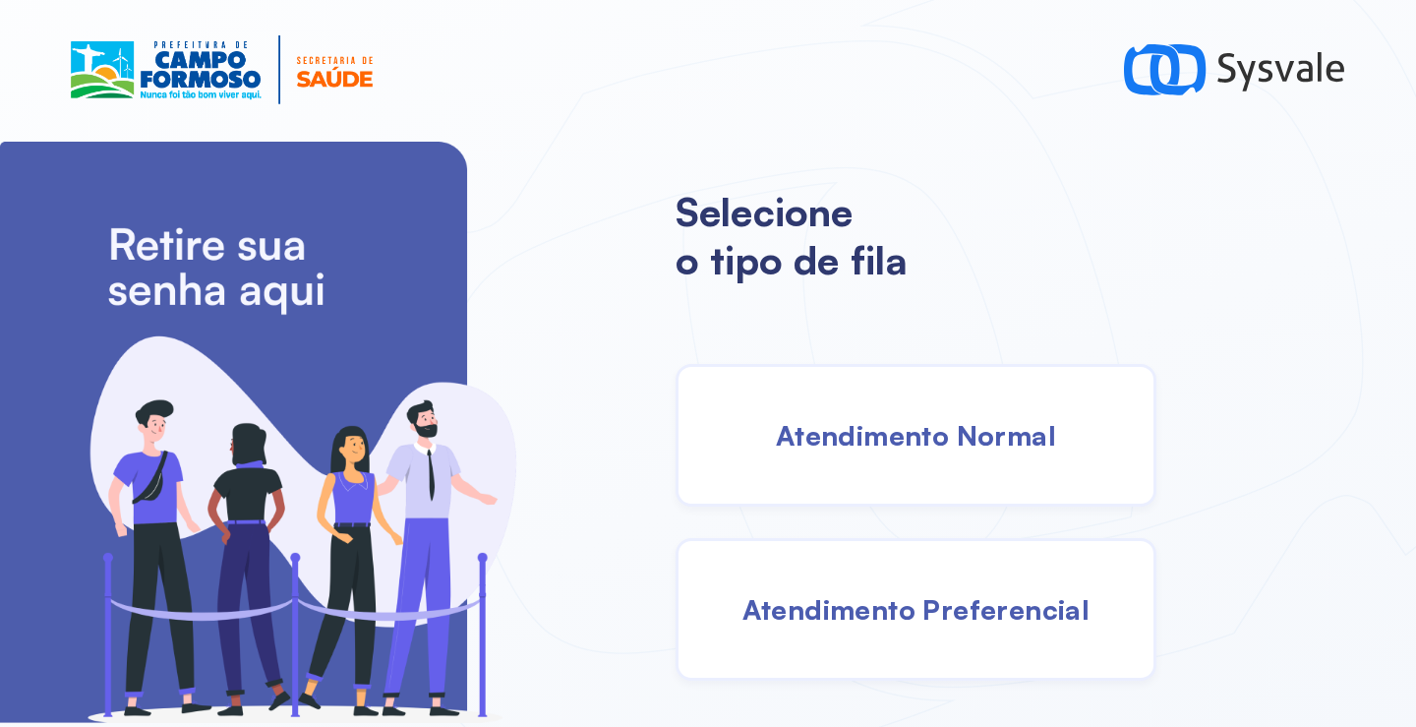
click at [921, 608] on span "Atendimento Preferencial" at bounding box center [916, 609] width 348 height 34
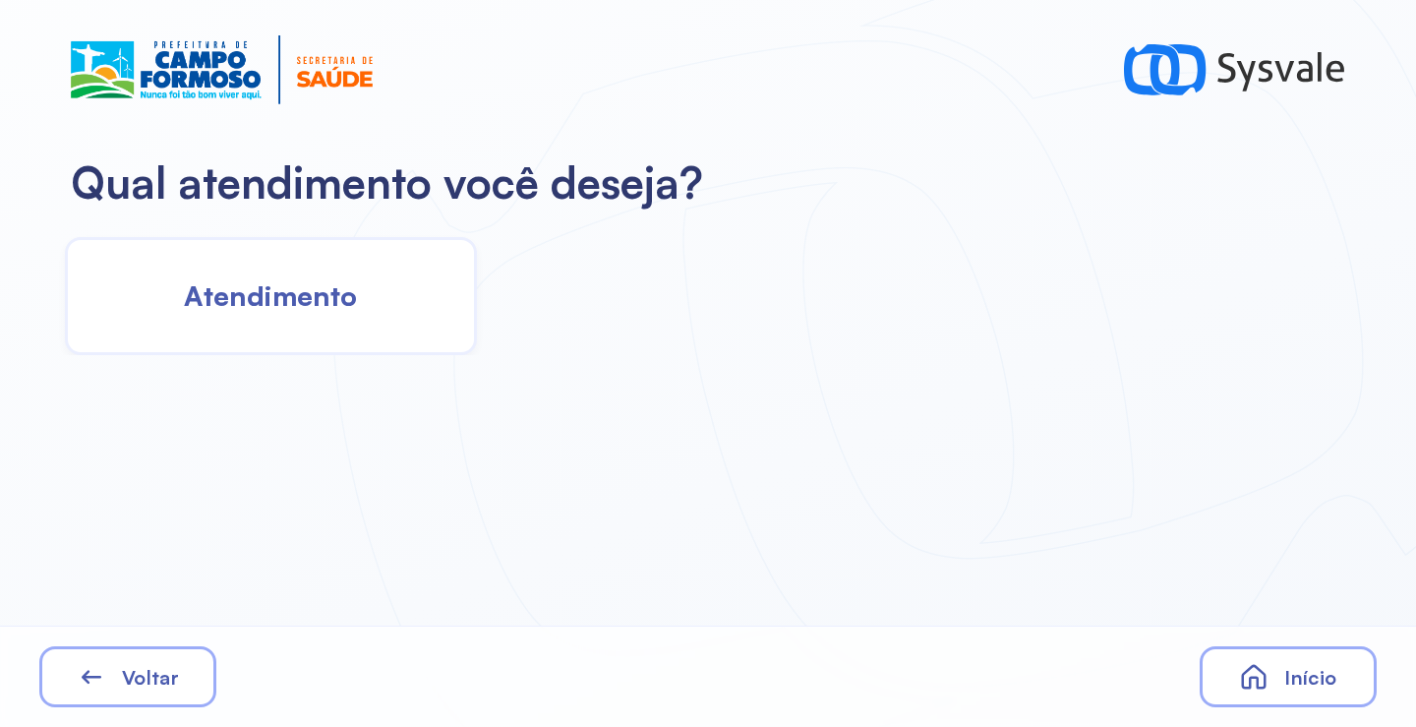
click at [376, 314] on div "Atendimento" at bounding box center [271, 296] width 412 height 118
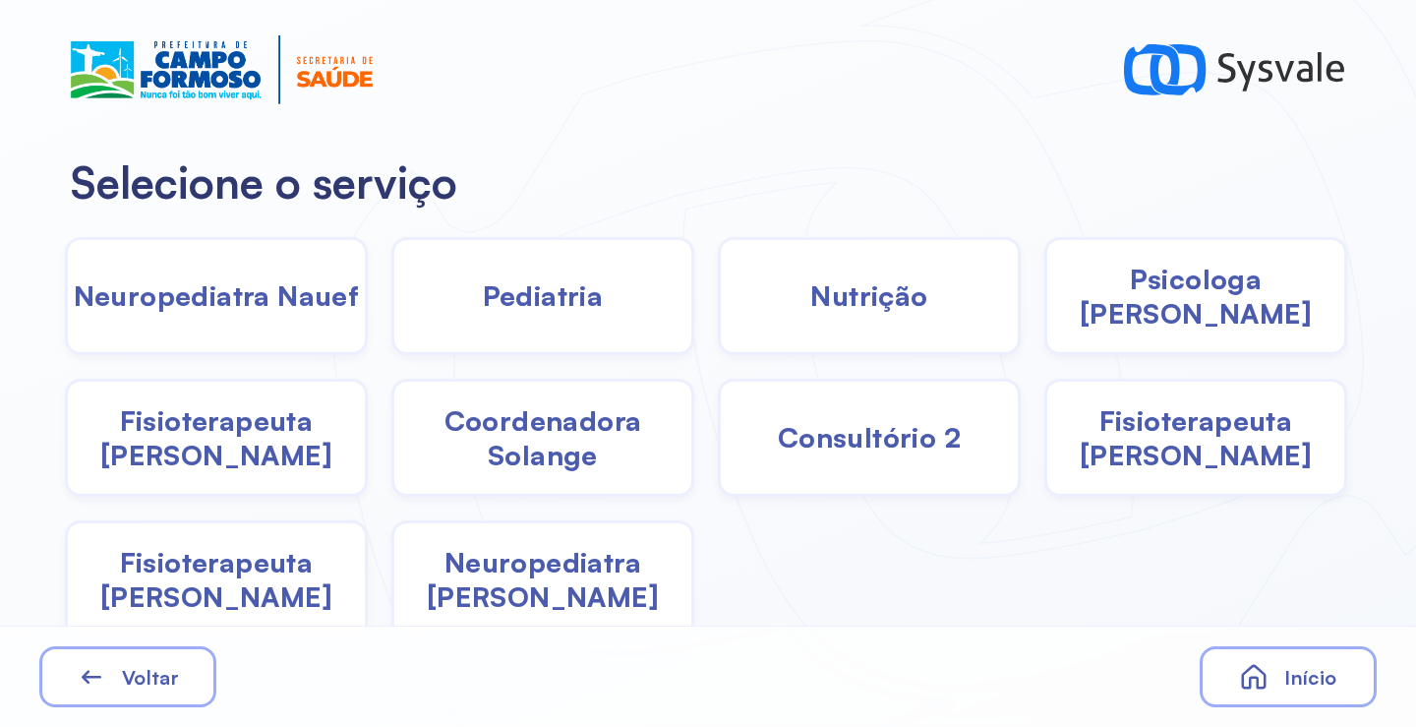
click at [573, 581] on span "Neuropediatra [PERSON_NAME]" at bounding box center [542, 579] width 297 height 69
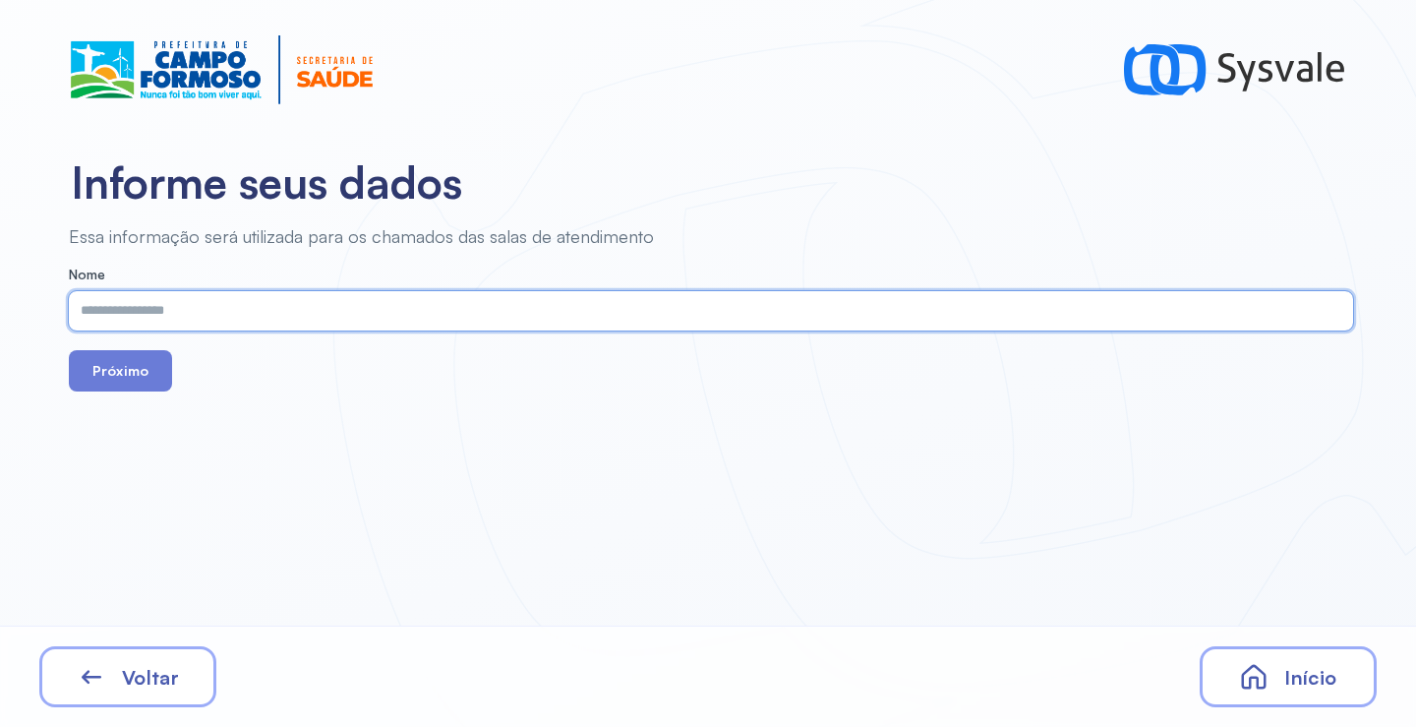
paste input "**********"
type input "**********"
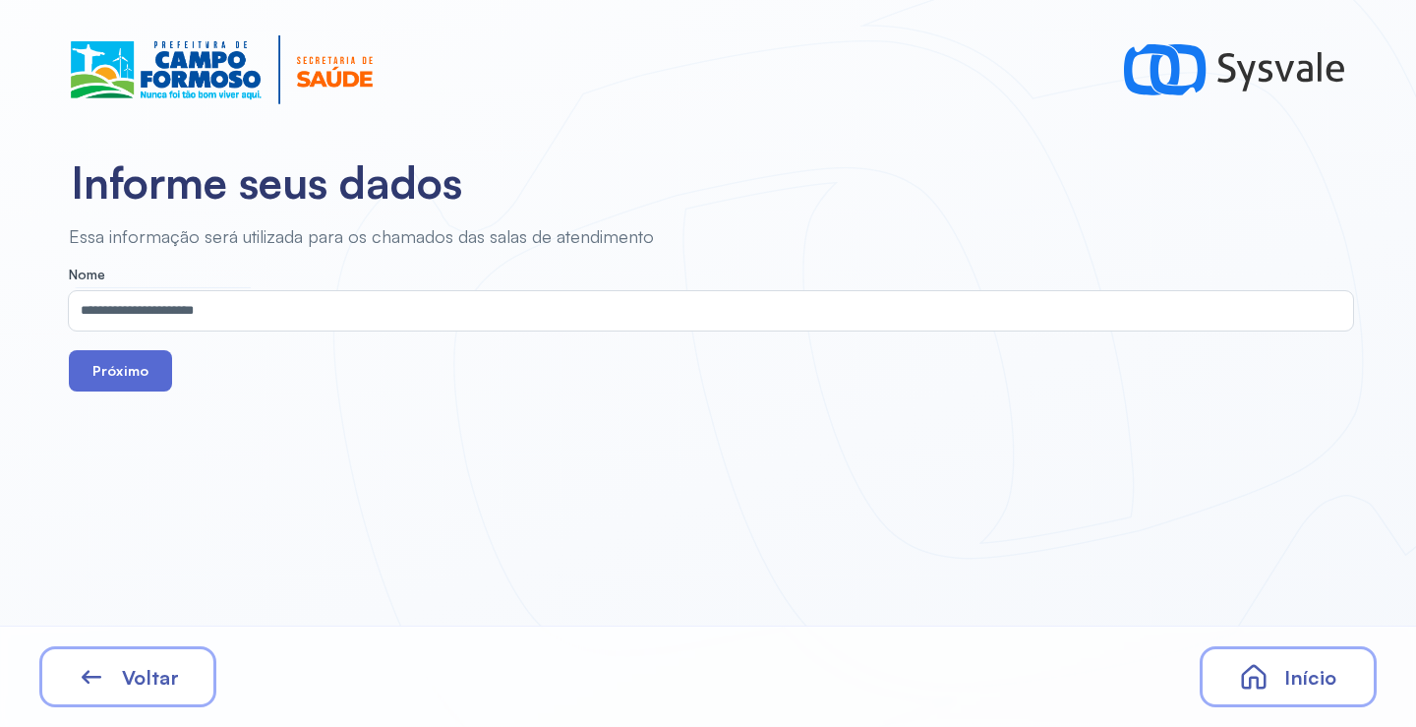
click at [118, 372] on button "Próximo" at bounding box center [120, 370] width 103 height 41
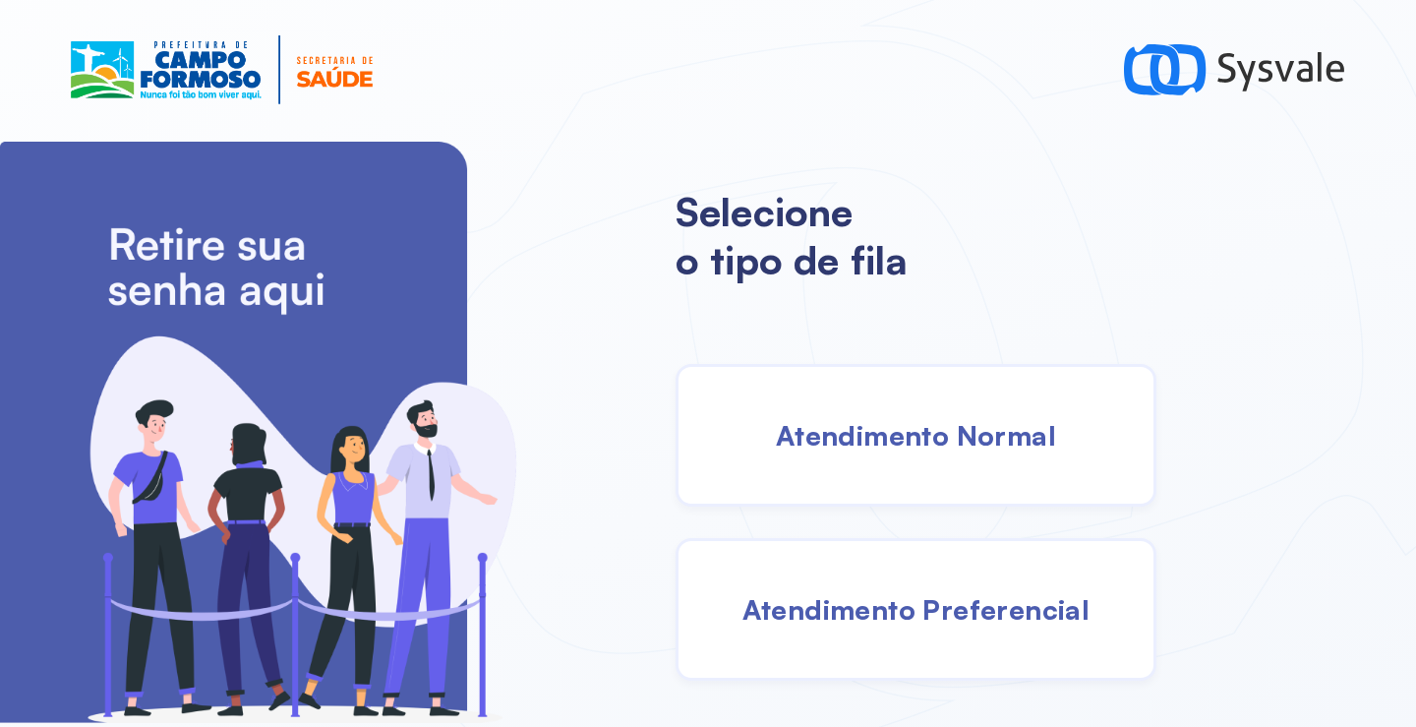
drag, startPoint x: 963, startPoint y: 448, endPoint x: 949, endPoint y: 446, distance: 13.9
click at [949, 446] on span "Atendimento Normal" at bounding box center [916, 435] width 280 height 34
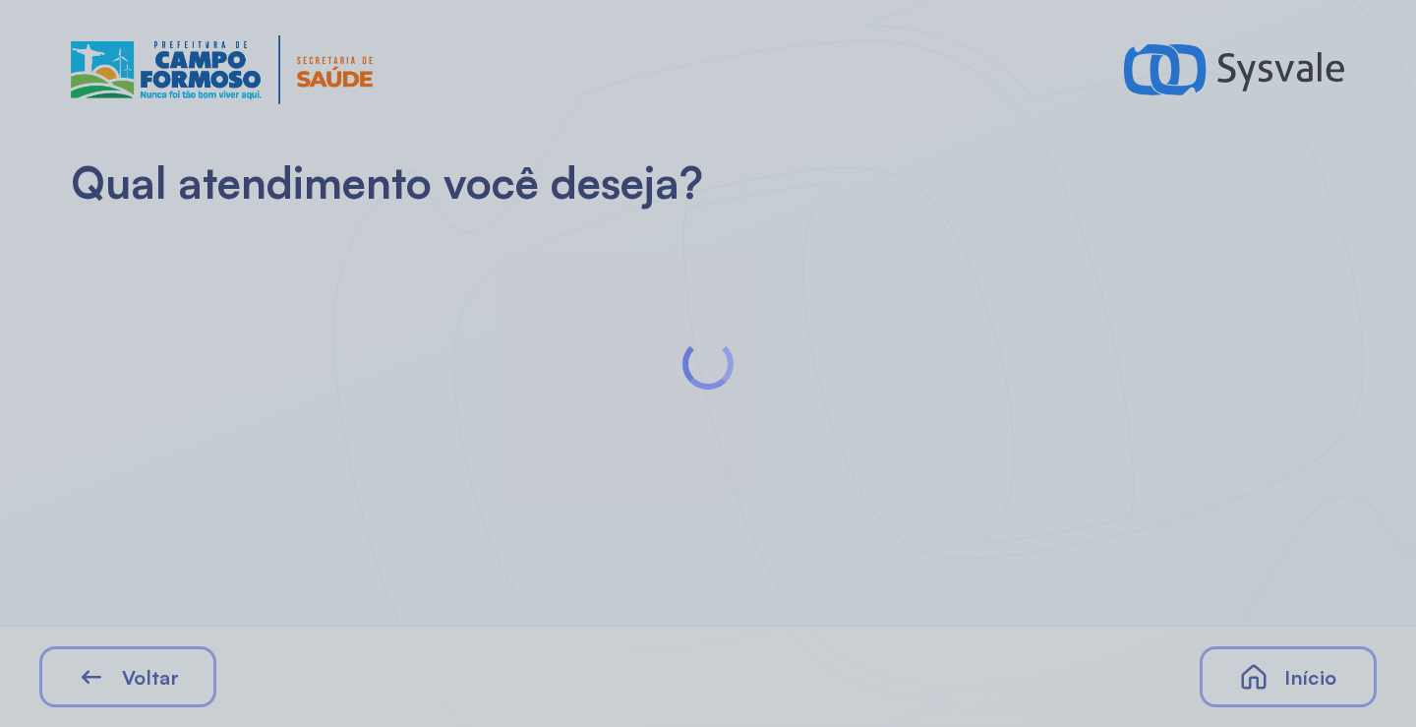
click at [259, 291] on div at bounding box center [708, 363] width 1416 height 727
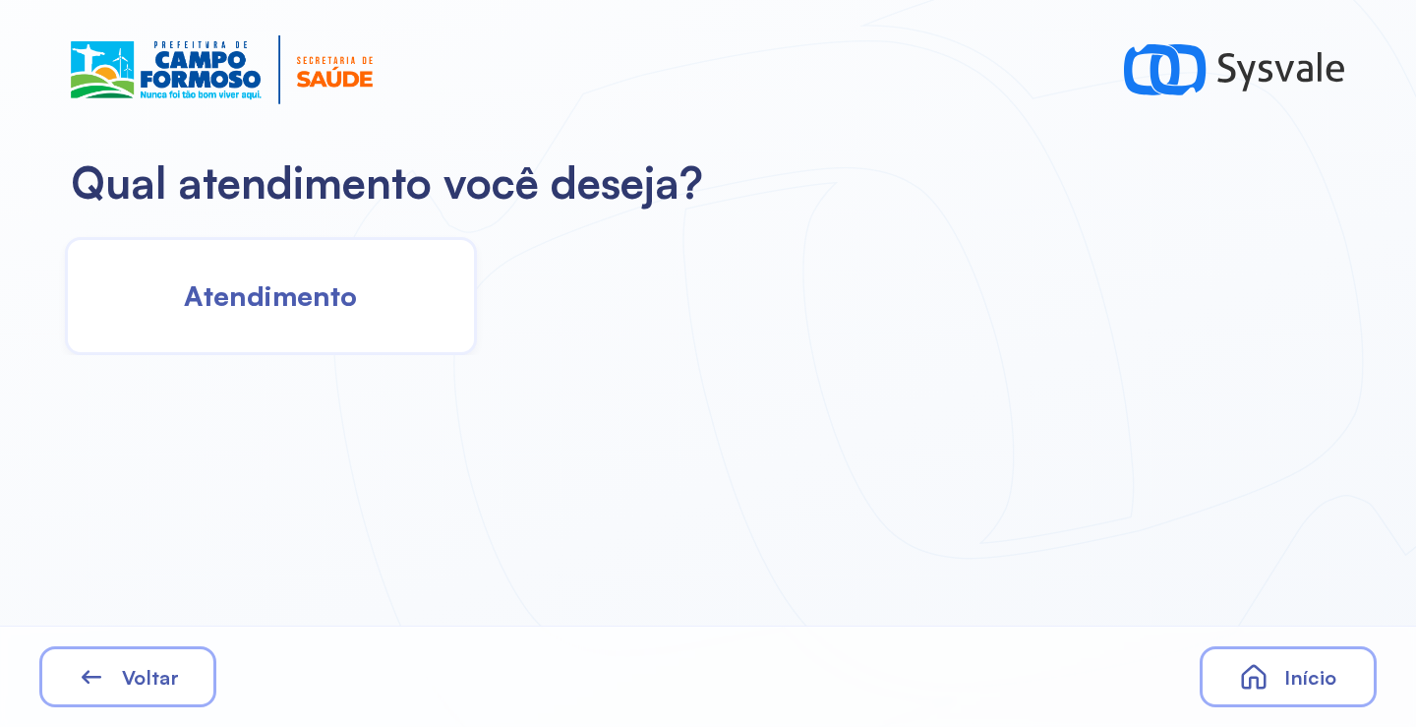
click at [259, 291] on span "Atendimento" at bounding box center [270, 295] width 173 height 34
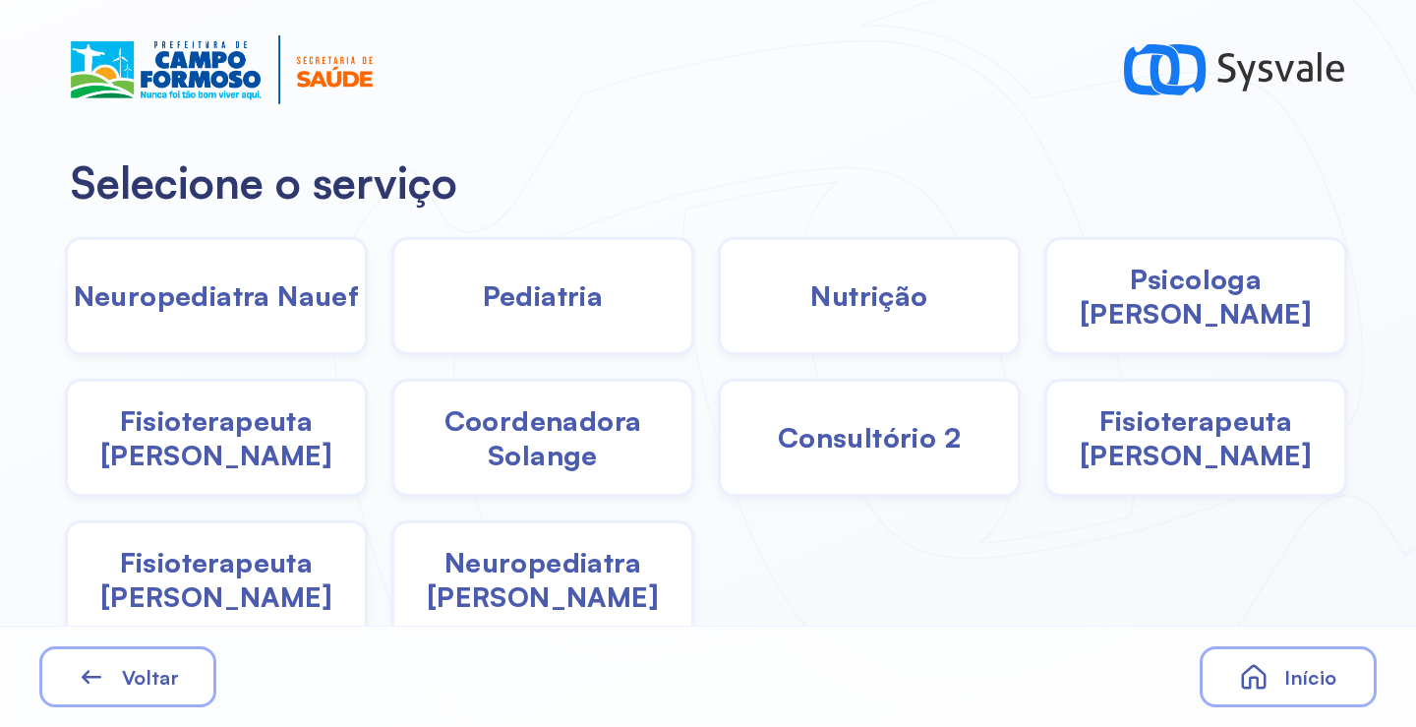
click at [552, 587] on span "Neuropediatra [PERSON_NAME]" at bounding box center [542, 579] width 297 height 69
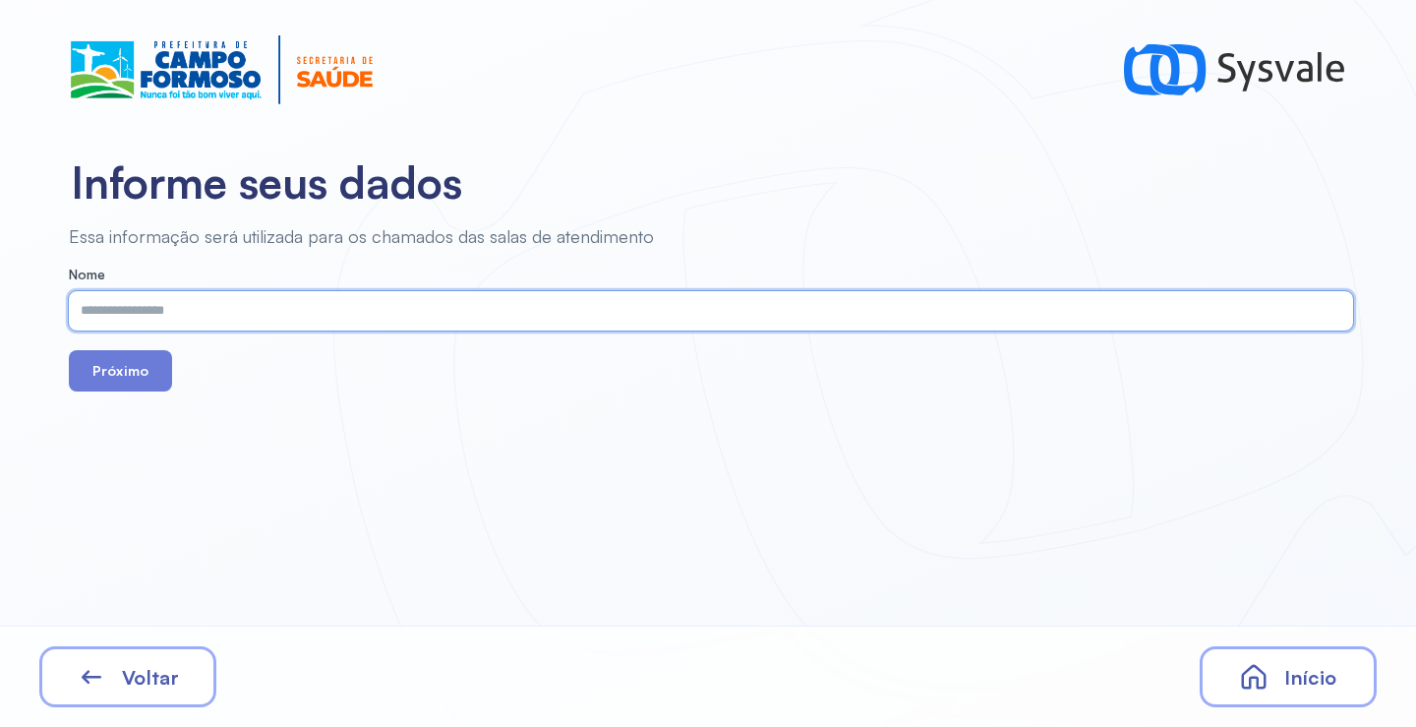
paste input "**********"
type input "**********"
click at [122, 379] on button "Próximo" at bounding box center [120, 370] width 103 height 41
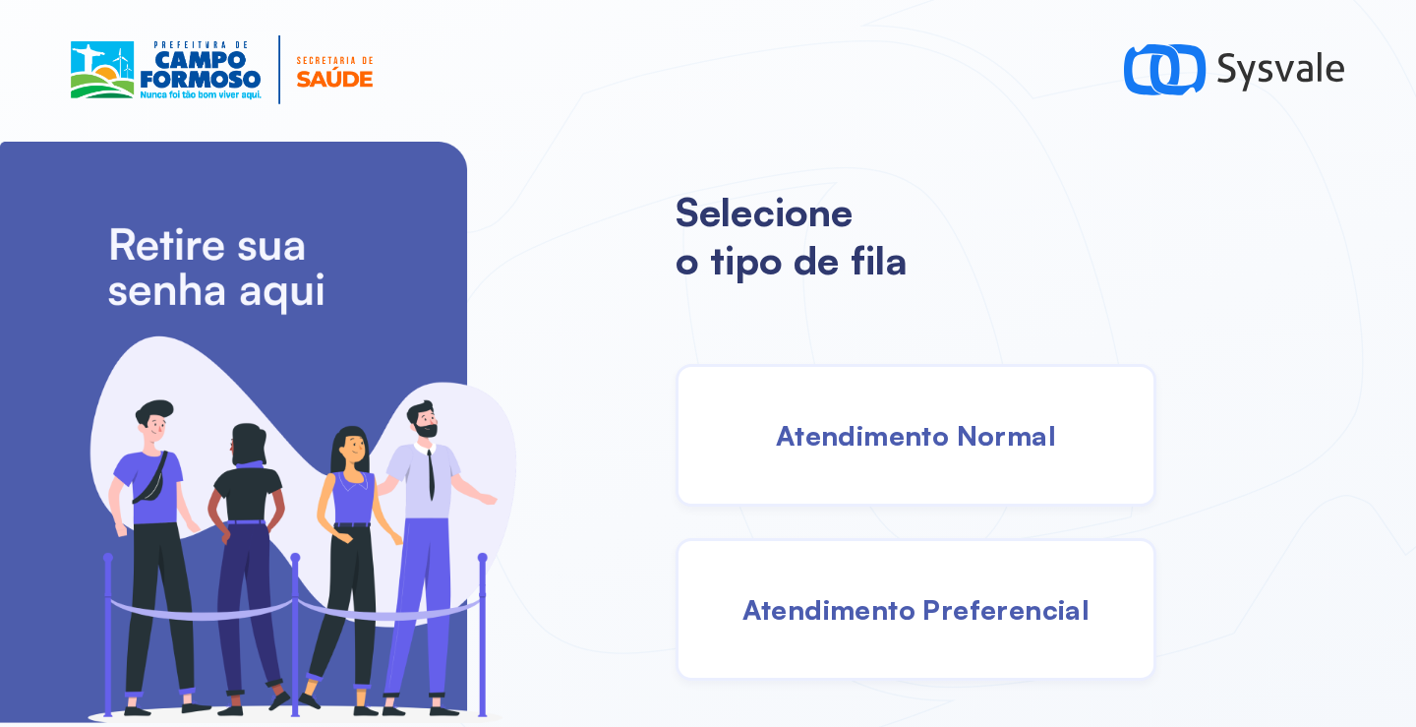
click at [909, 468] on div "Atendimento Normal" at bounding box center [915, 435] width 481 height 143
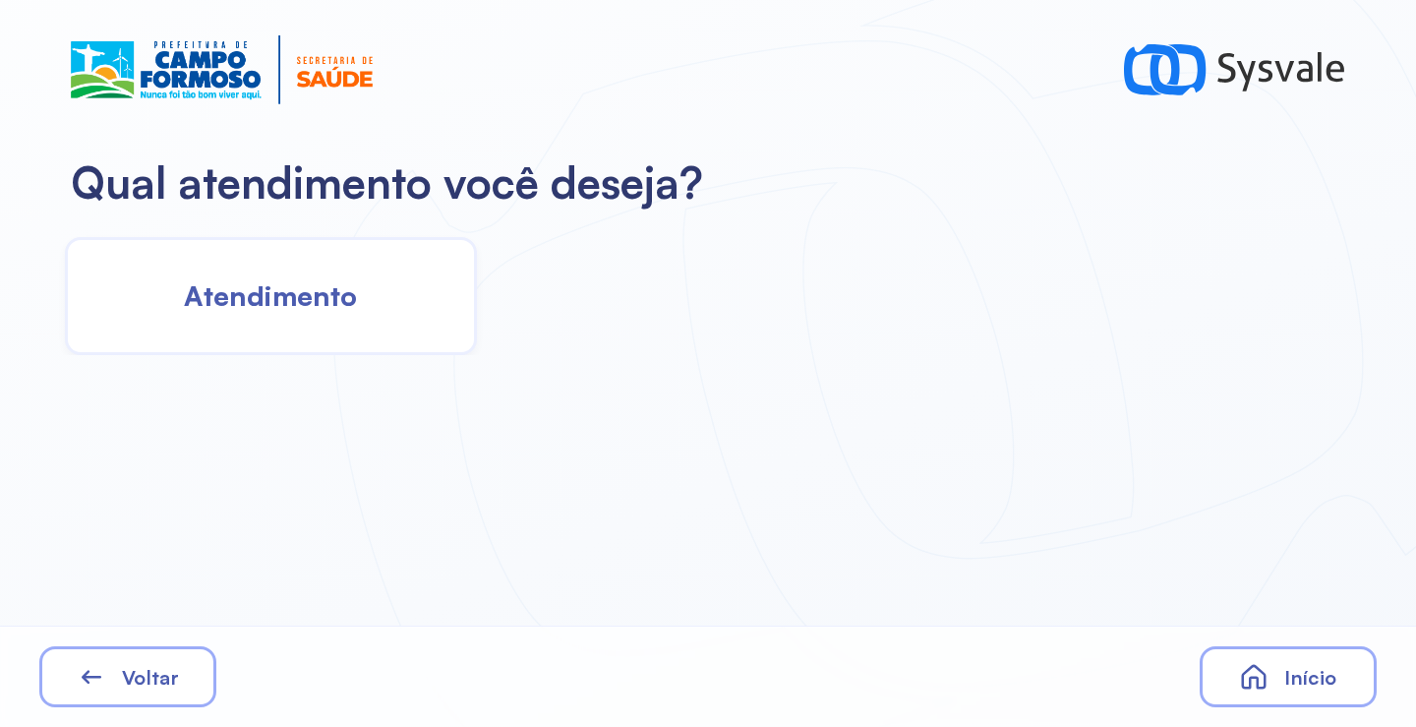
click at [360, 293] on div "Atendimento" at bounding box center [271, 296] width 412 height 118
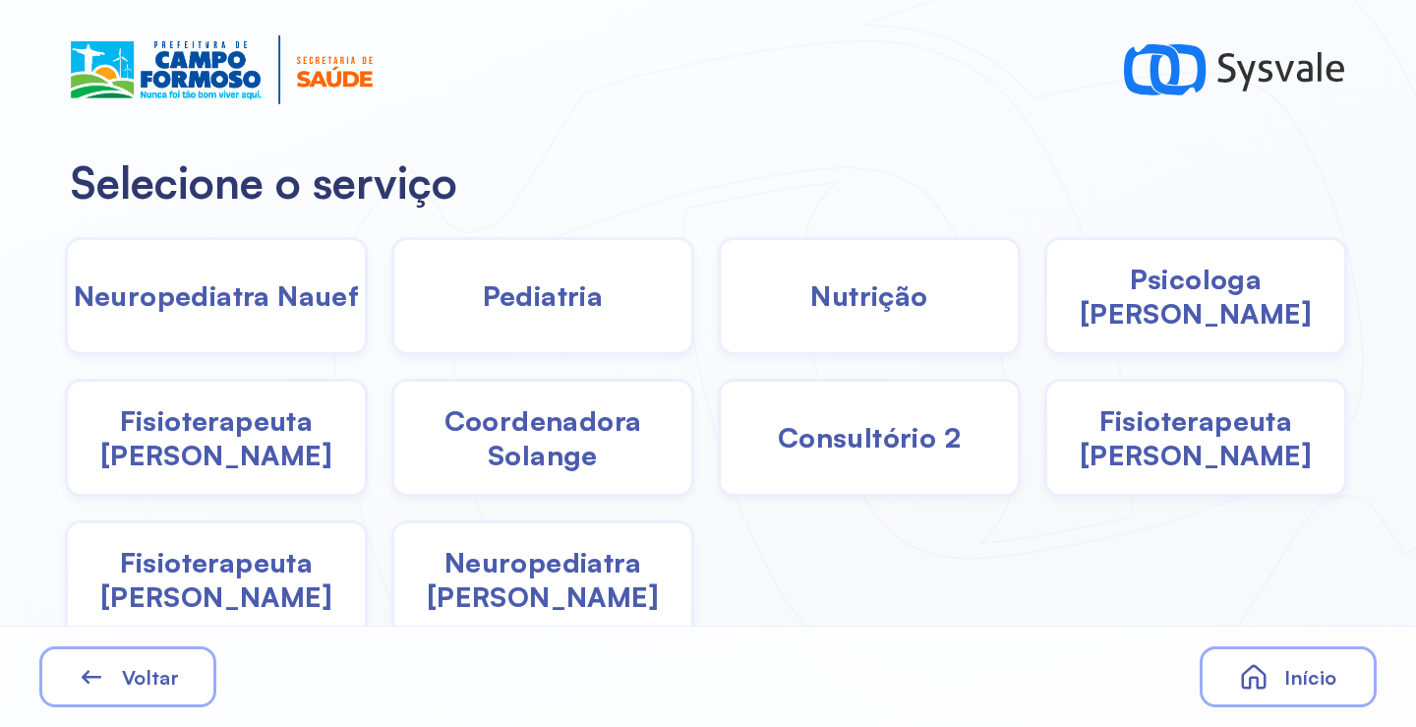
click at [438, 579] on span "Neuropediatra [PERSON_NAME]" at bounding box center [542, 579] width 297 height 69
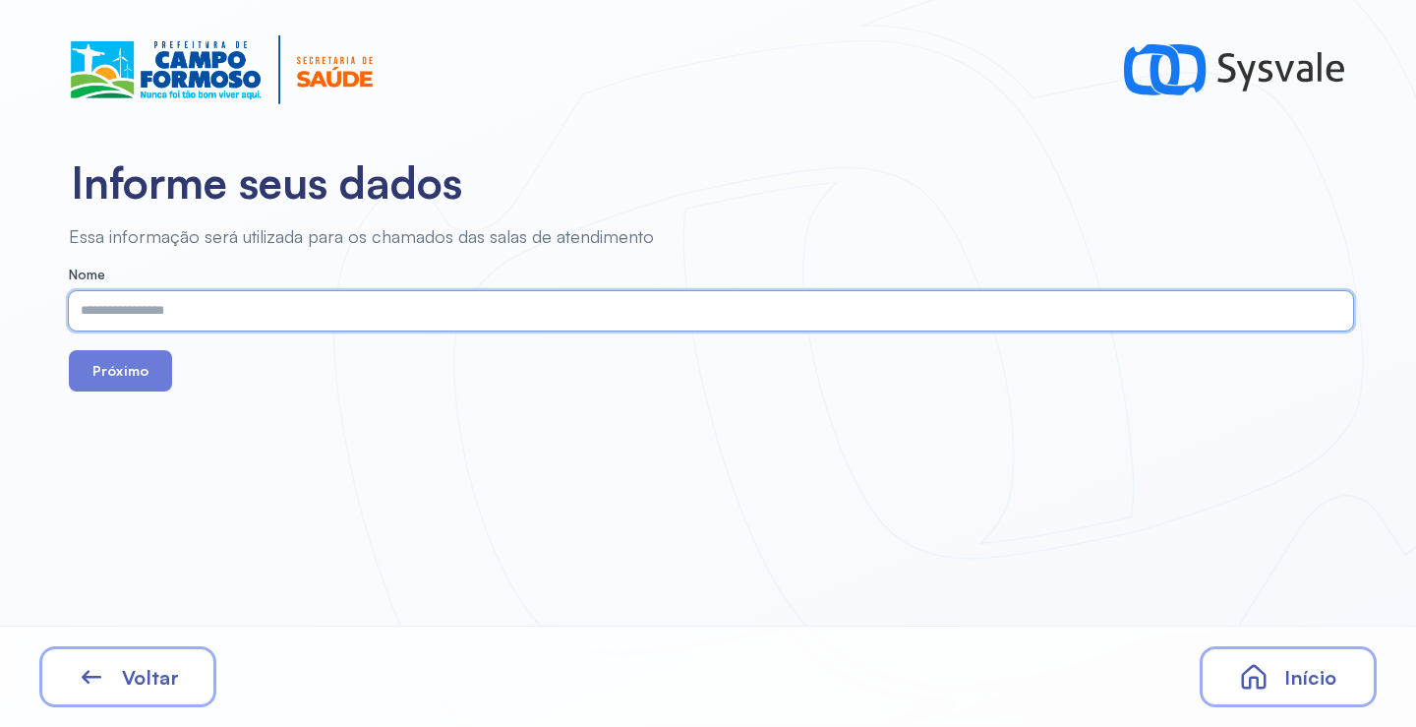
paste input "**********"
type input "**********"
drag, startPoint x: 108, startPoint y: 379, endPoint x: 121, endPoint y: 375, distance: 13.4
click at [111, 375] on button "Próximo" at bounding box center [120, 370] width 103 height 41
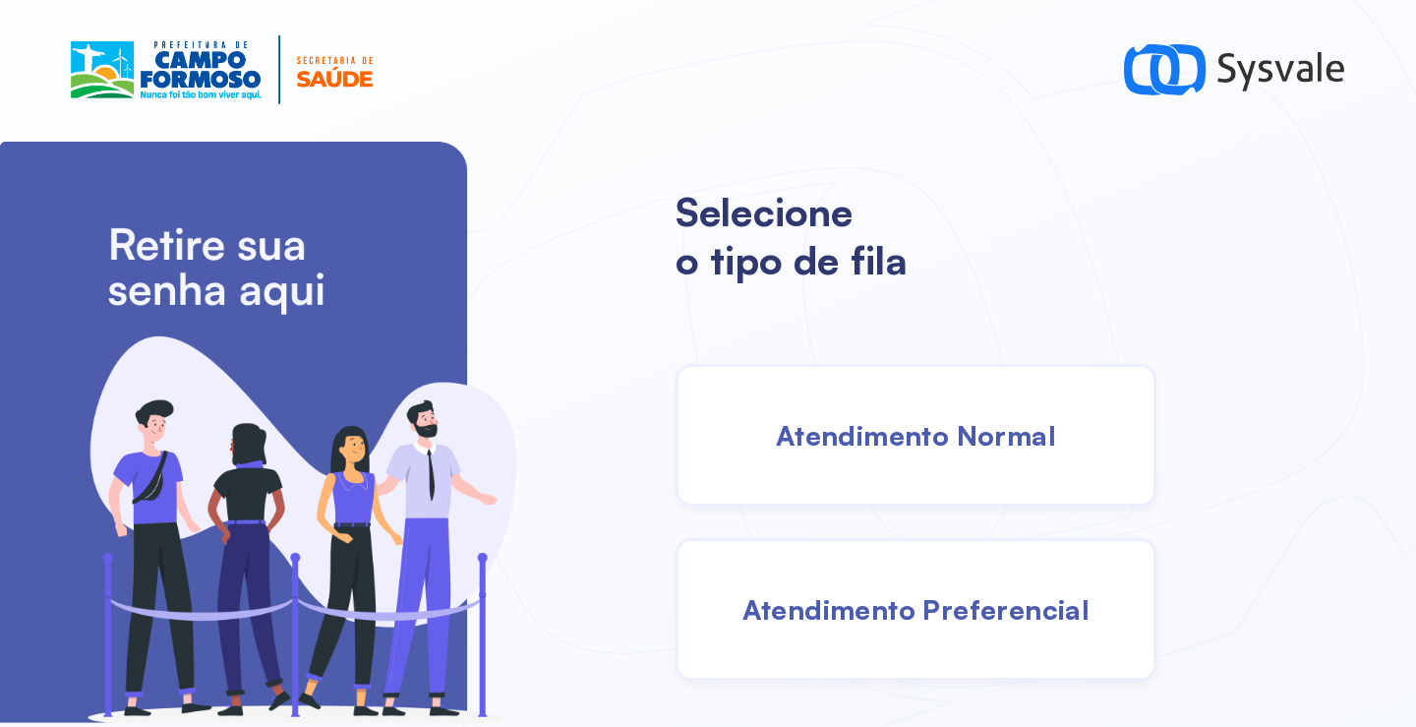
click at [968, 453] on div "Atendimento Normal" at bounding box center [915, 435] width 481 height 143
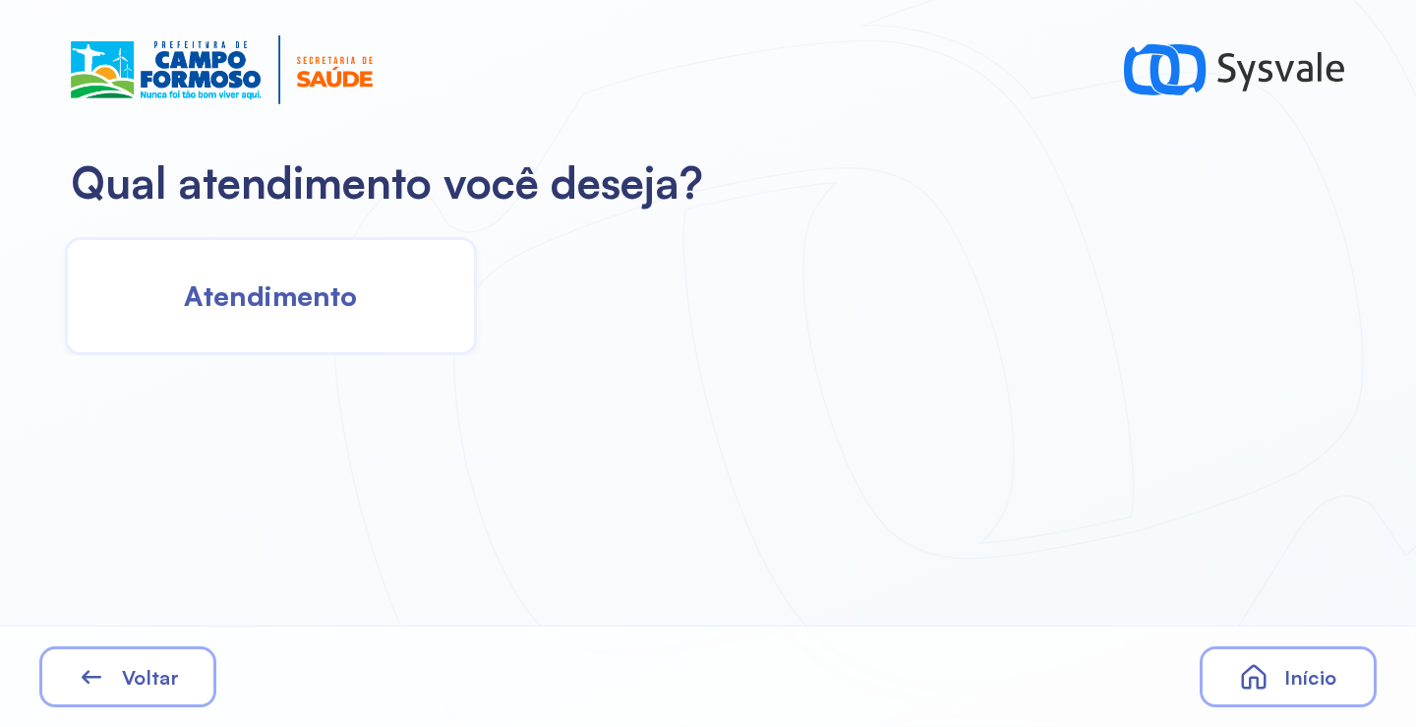
drag, startPoint x: 374, startPoint y: 312, endPoint x: 357, endPoint y: 303, distance: 18.9
click at [357, 303] on div "Atendimento" at bounding box center [271, 296] width 412 height 118
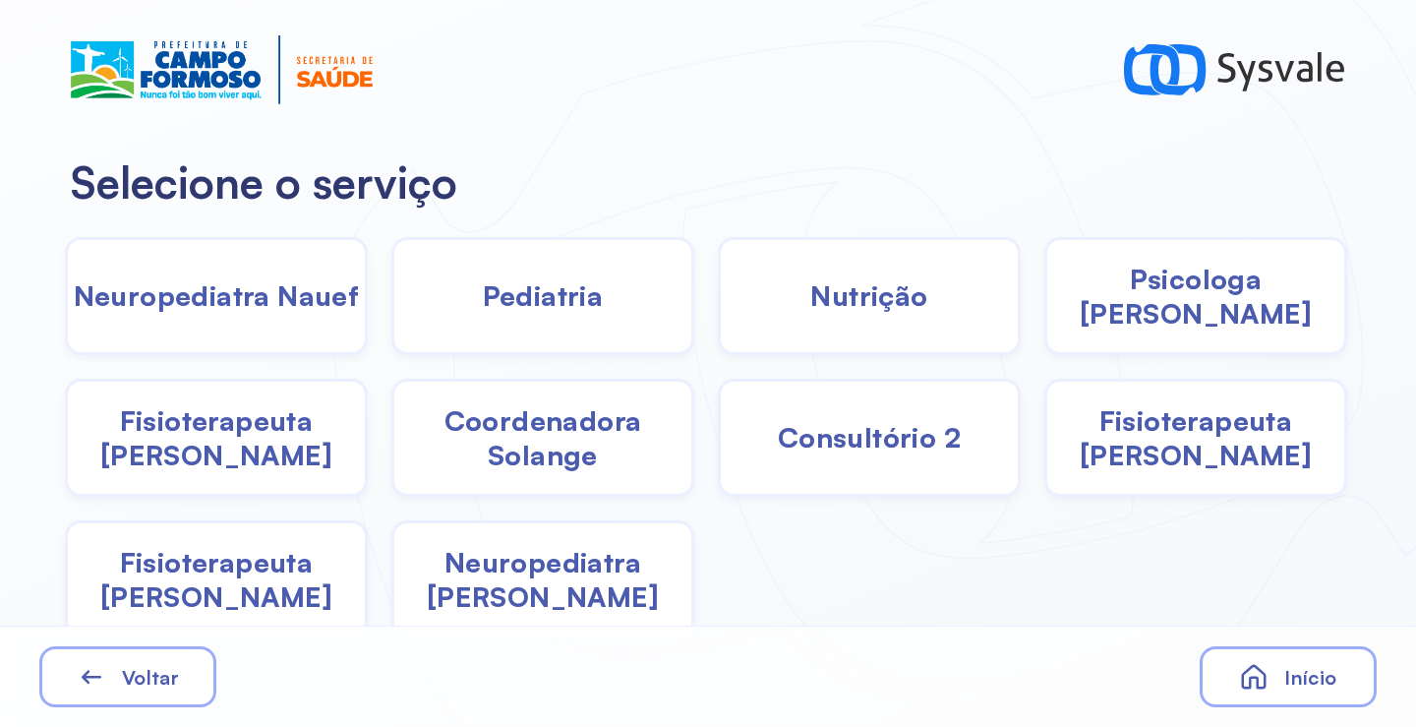
click at [506, 580] on span "Neuropediatra [PERSON_NAME]" at bounding box center [542, 579] width 297 height 69
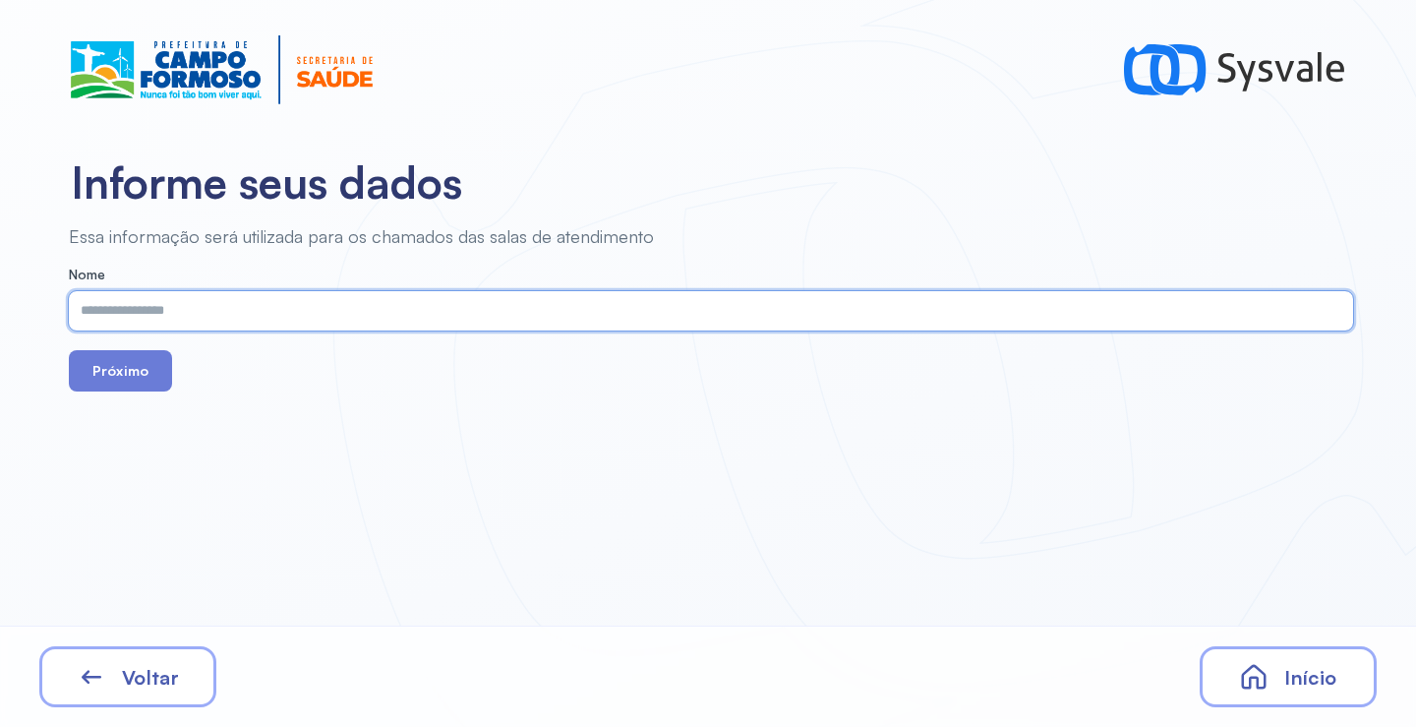
paste input "**********"
type input "**********"
click at [109, 346] on form "**********" at bounding box center [711, 328] width 1284 height 125
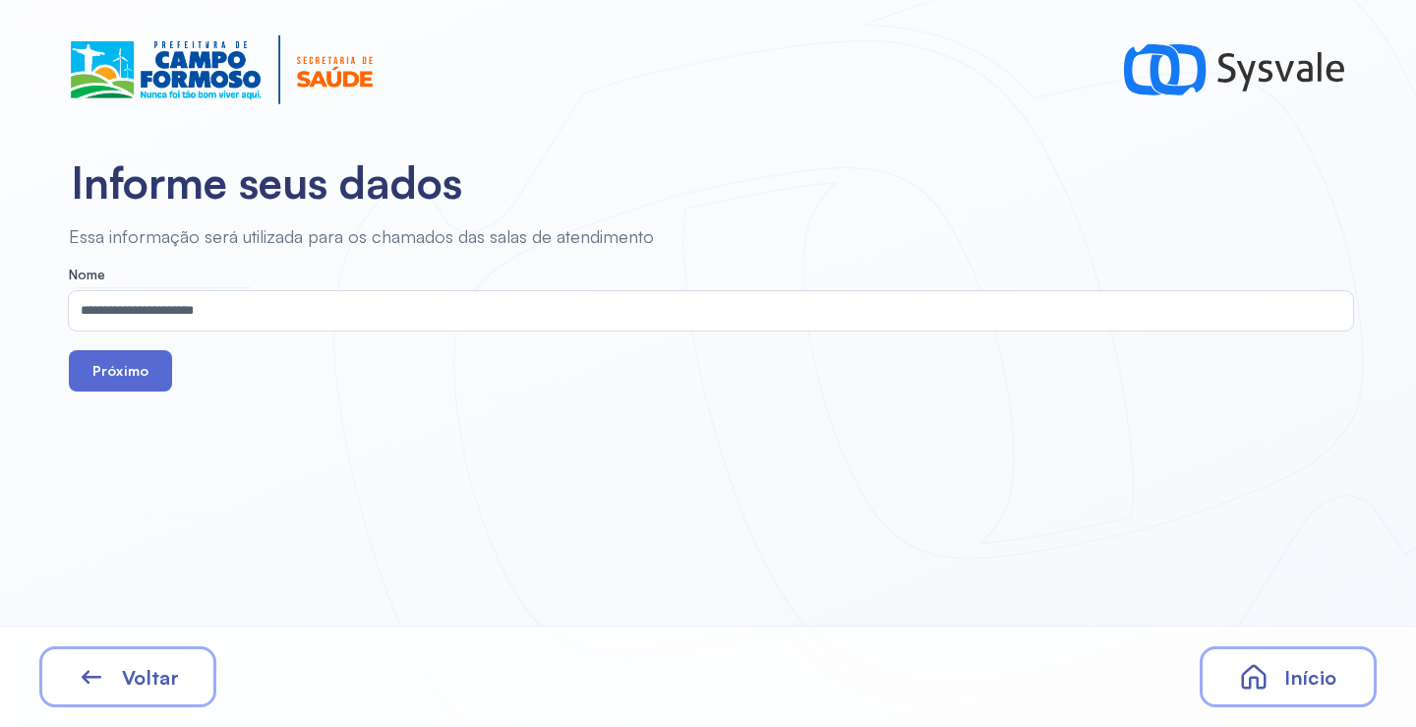
click at [127, 373] on button "Próximo" at bounding box center [120, 370] width 103 height 41
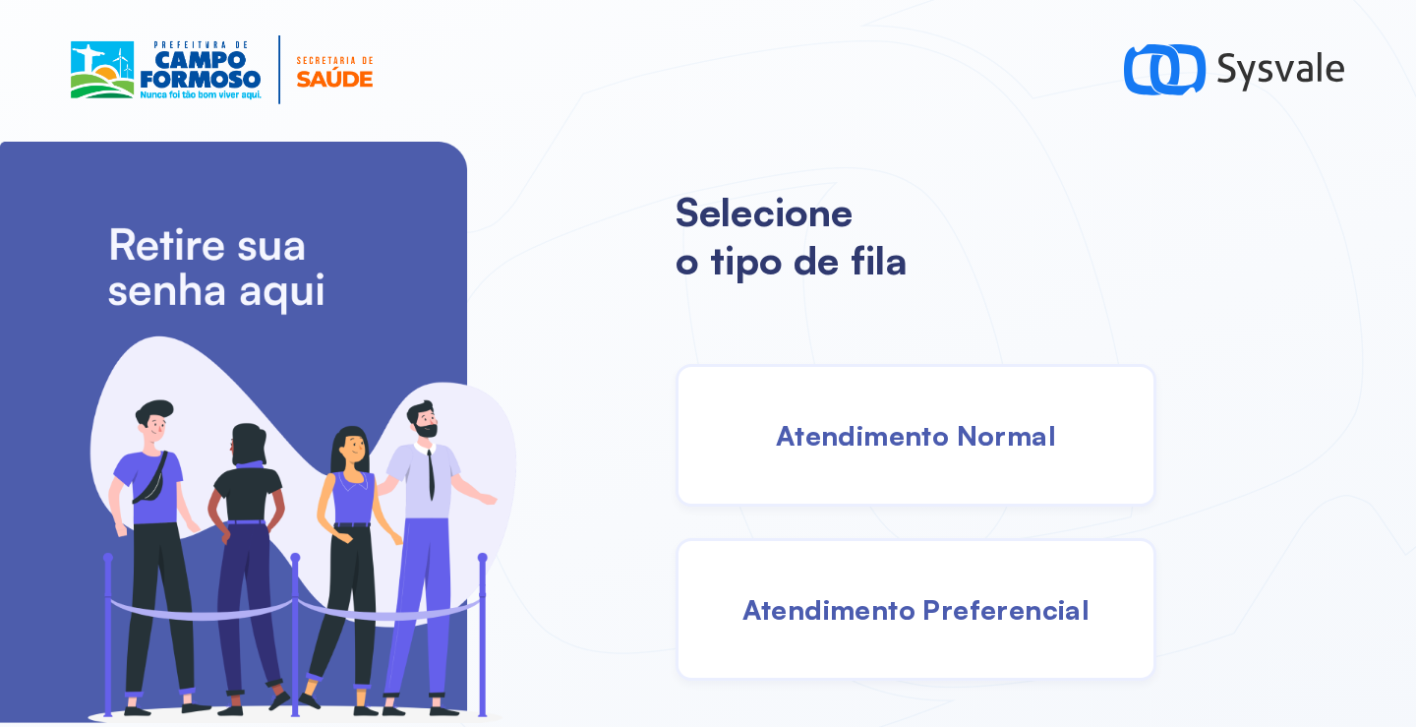
click at [850, 440] on span "Atendimento Normal" at bounding box center [916, 435] width 280 height 34
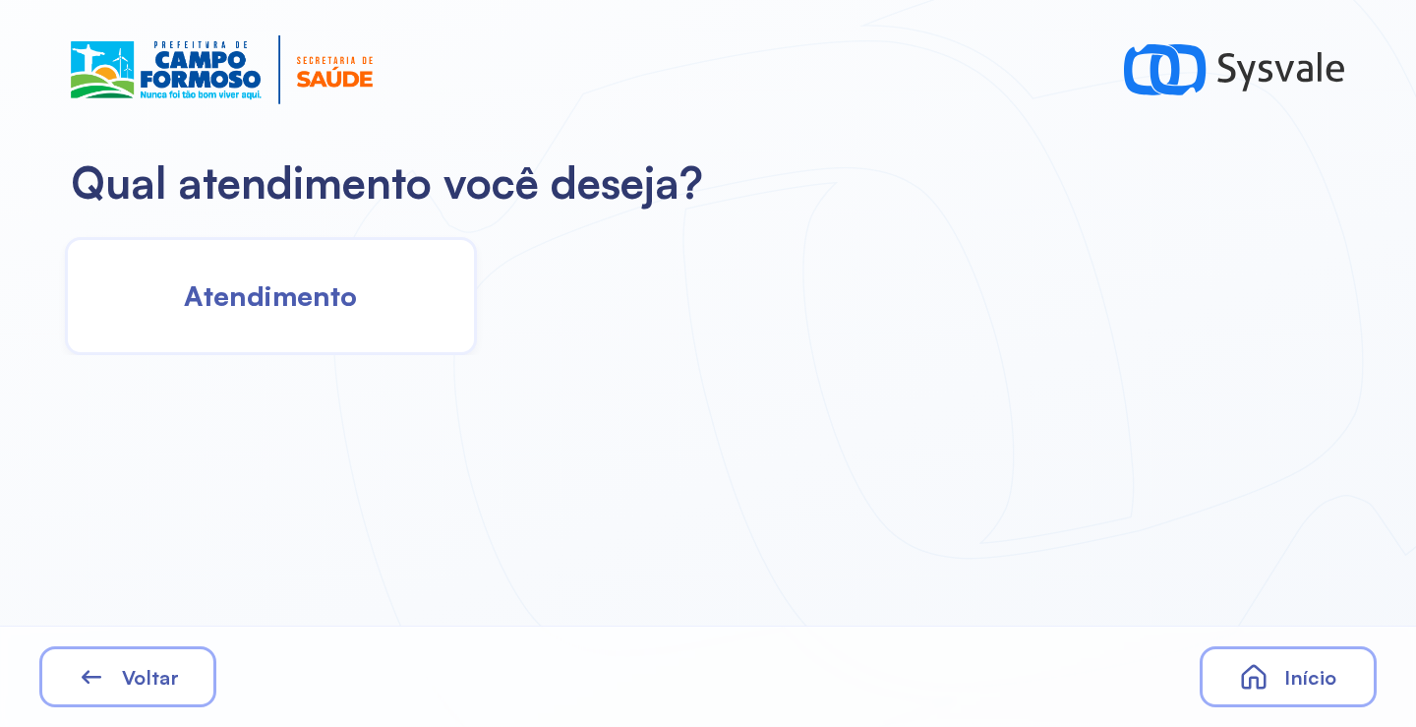
click at [321, 290] on span "Atendimento" at bounding box center [270, 295] width 173 height 34
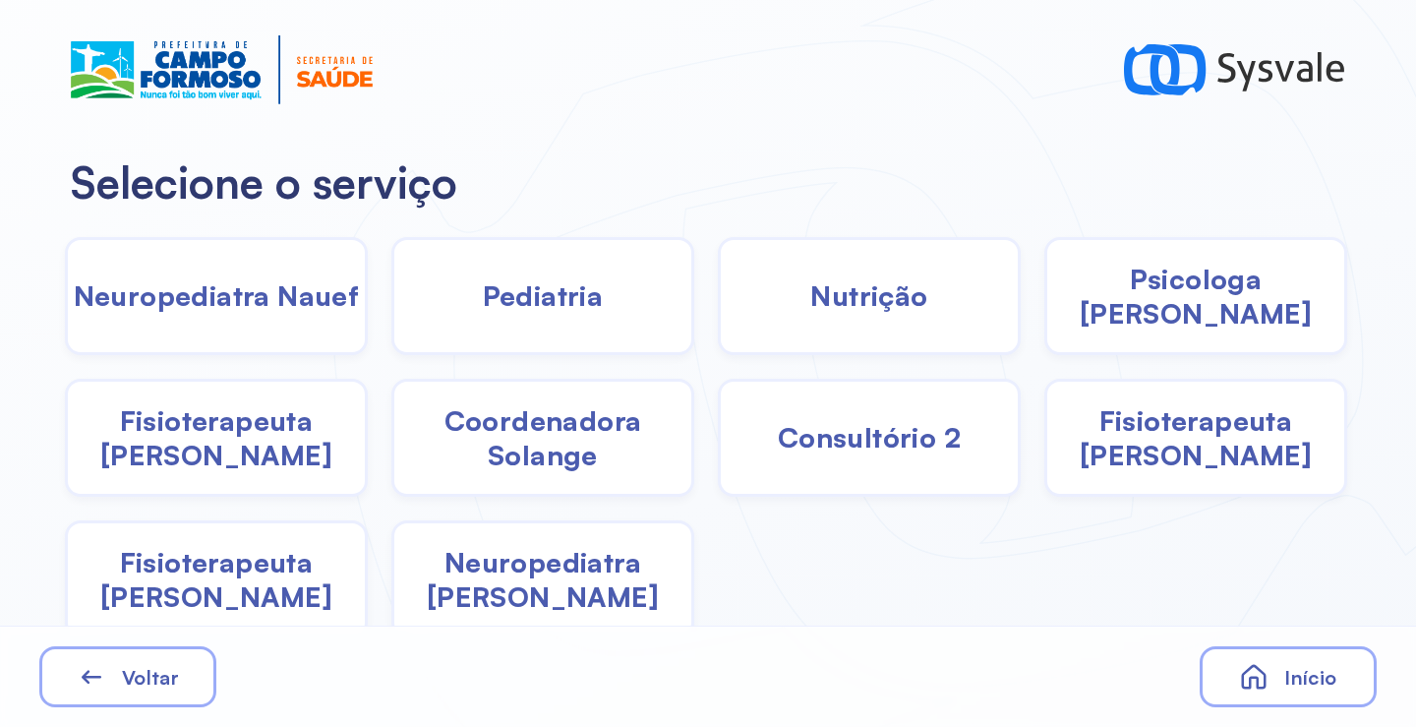
click at [579, 579] on span "Neuropediatra [PERSON_NAME]" at bounding box center [542, 579] width 297 height 69
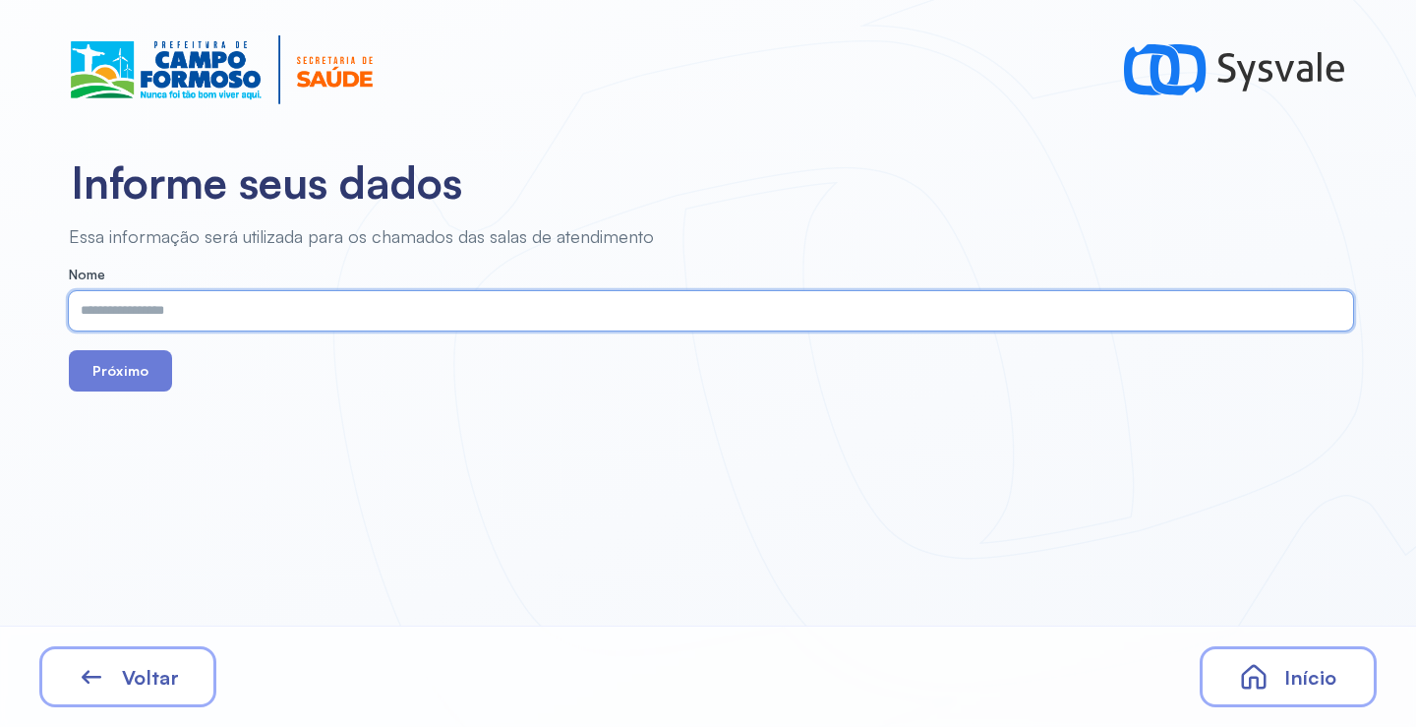
paste input "**********"
type input "**********"
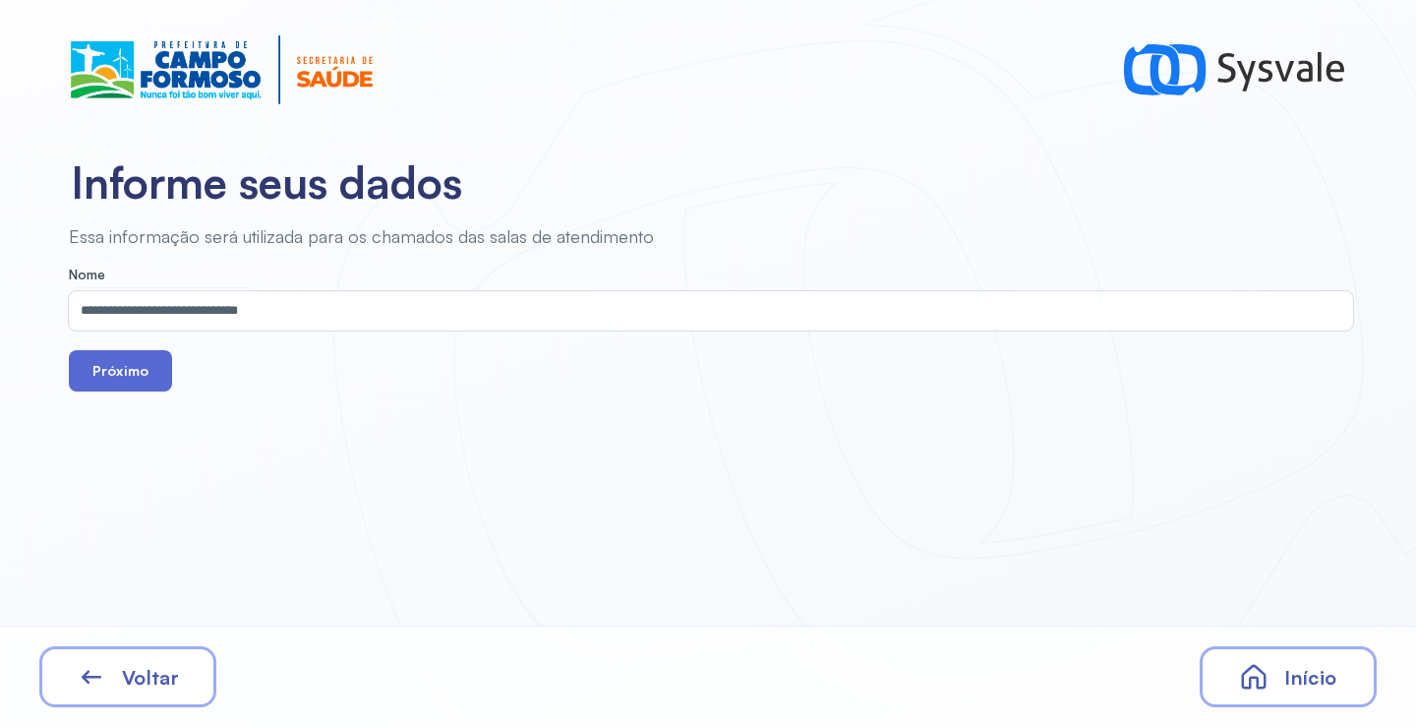
click at [113, 381] on button "Próximo" at bounding box center [120, 370] width 103 height 41
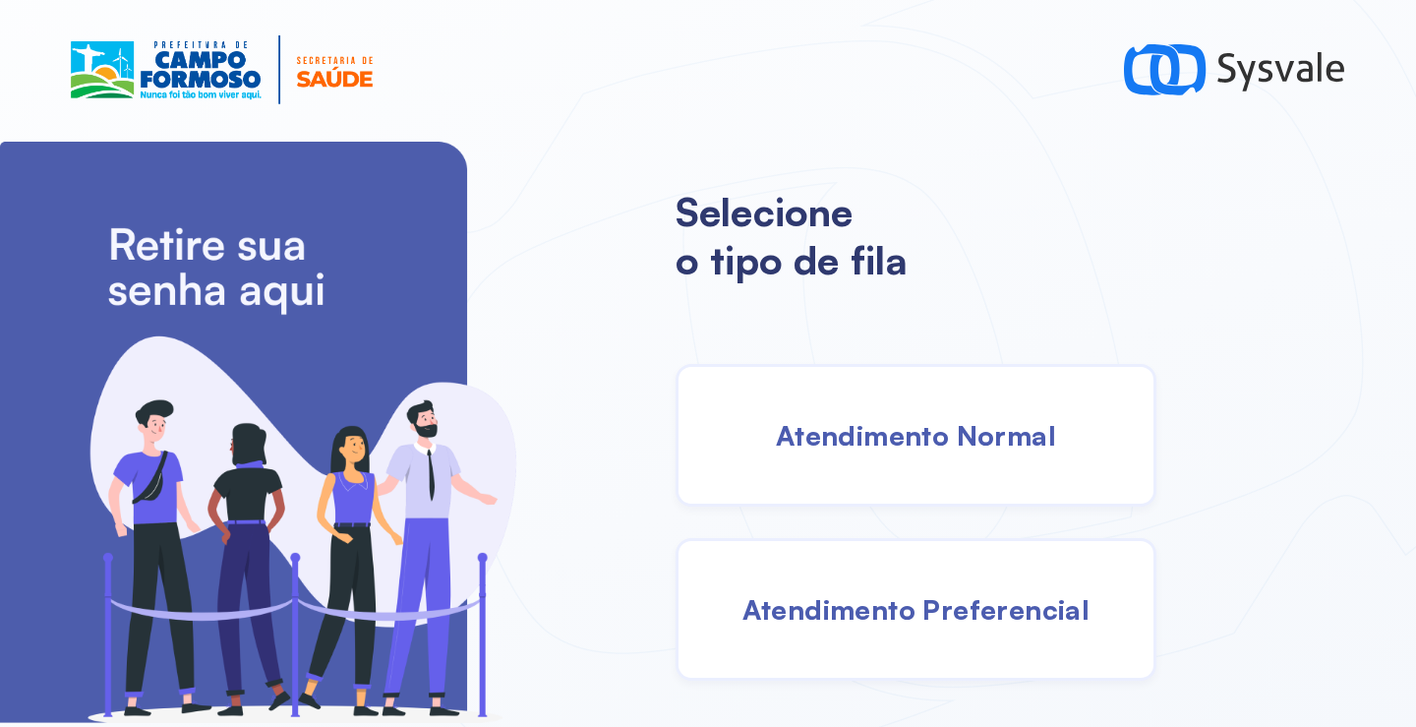
click at [956, 456] on div "Atendimento Normal" at bounding box center [915, 435] width 481 height 143
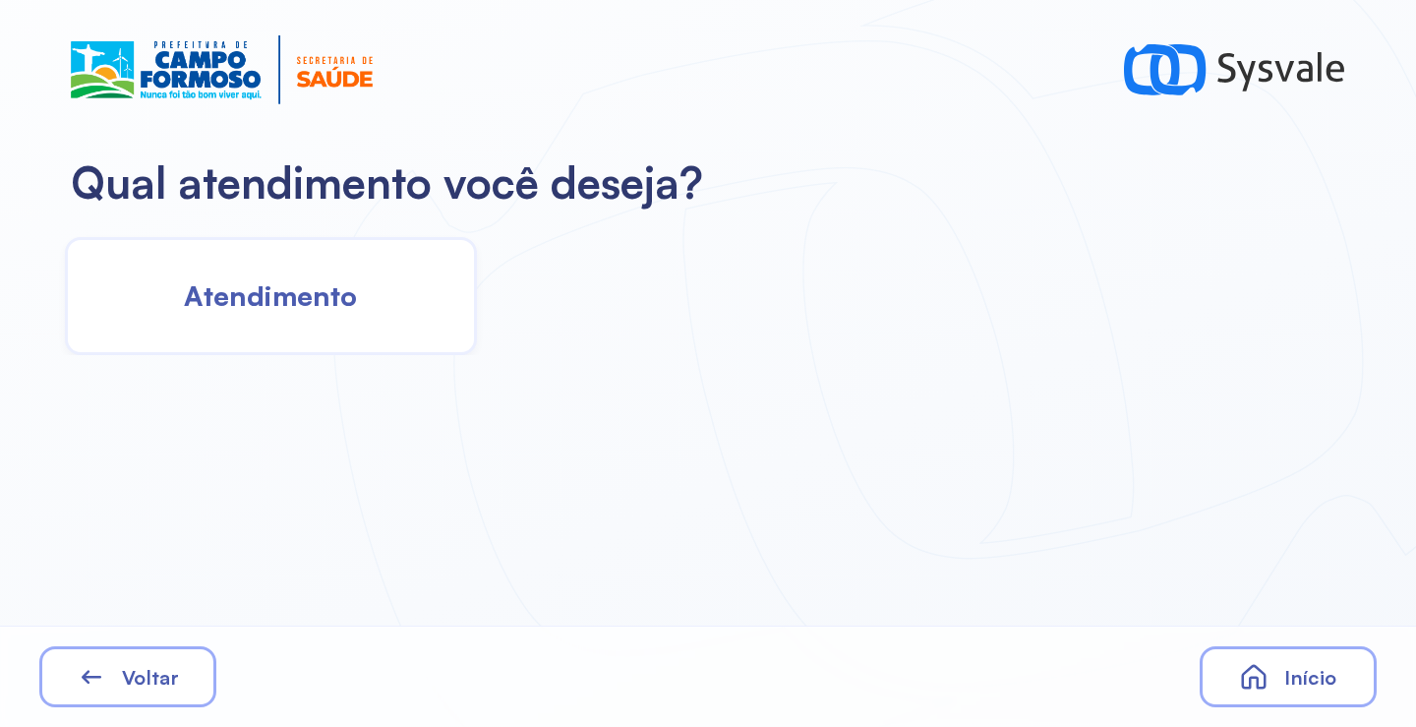
click at [320, 288] on span "Atendimento" at bounding box center [270, 295] width 173 height 34
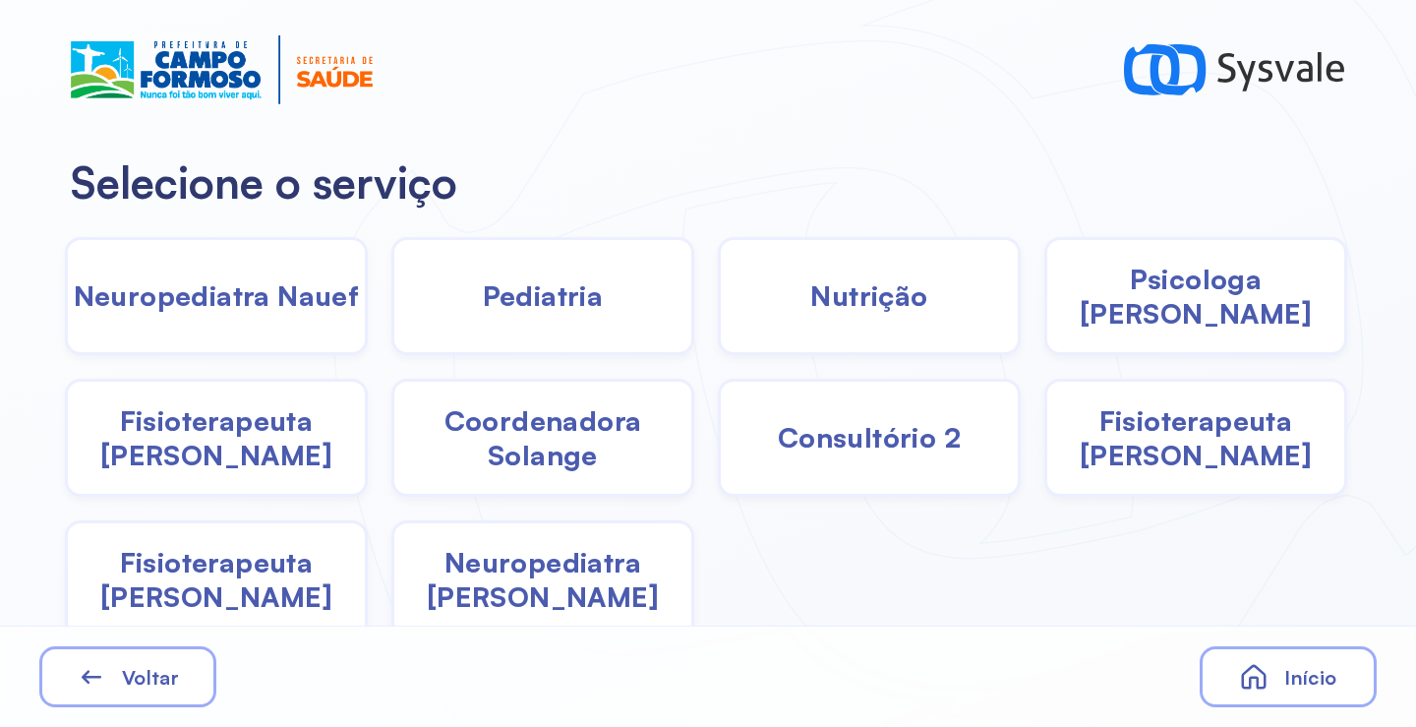
click at [611, 400] on div "Coordenadora Solange" at bounding box center [542, 438] width 303 height 118
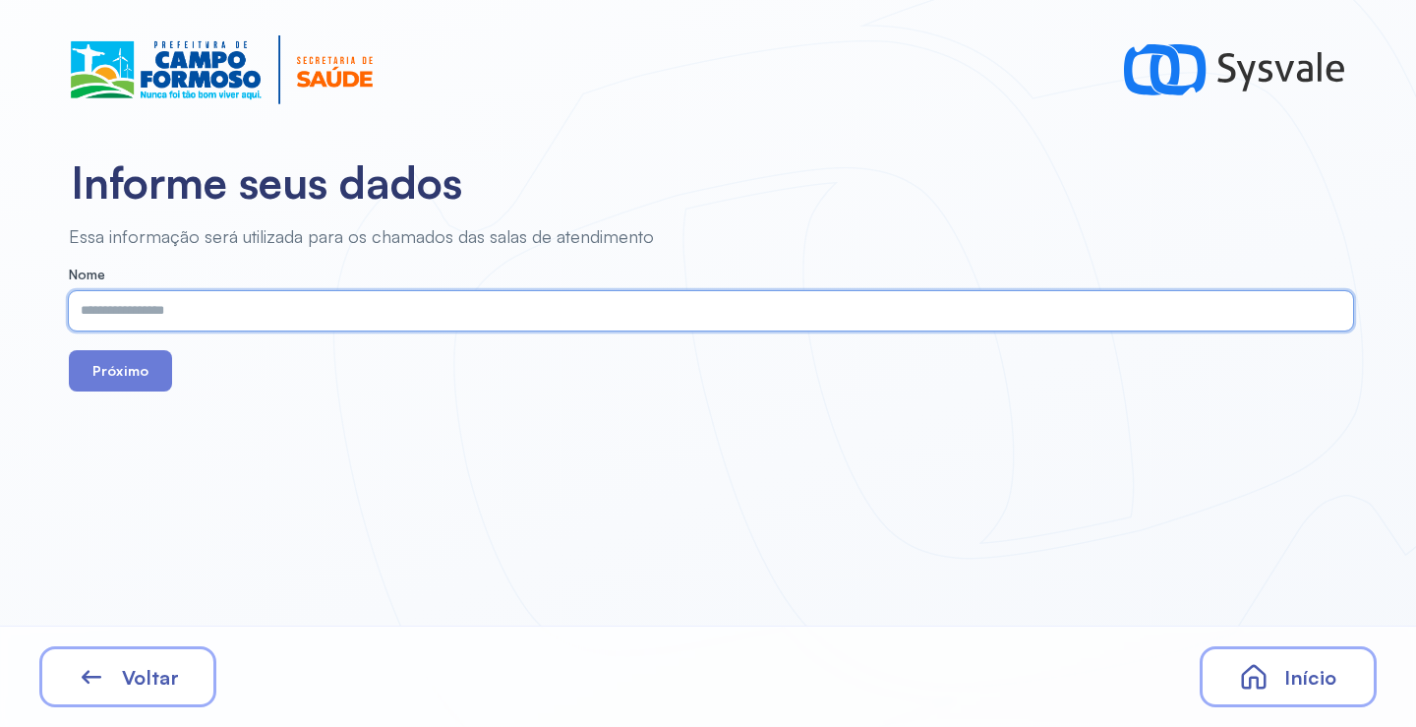
paste input "**********"
type input "**********"
click at [135, 367] on button "Próximo" at bounding box center [120, 370] width 103 height 41
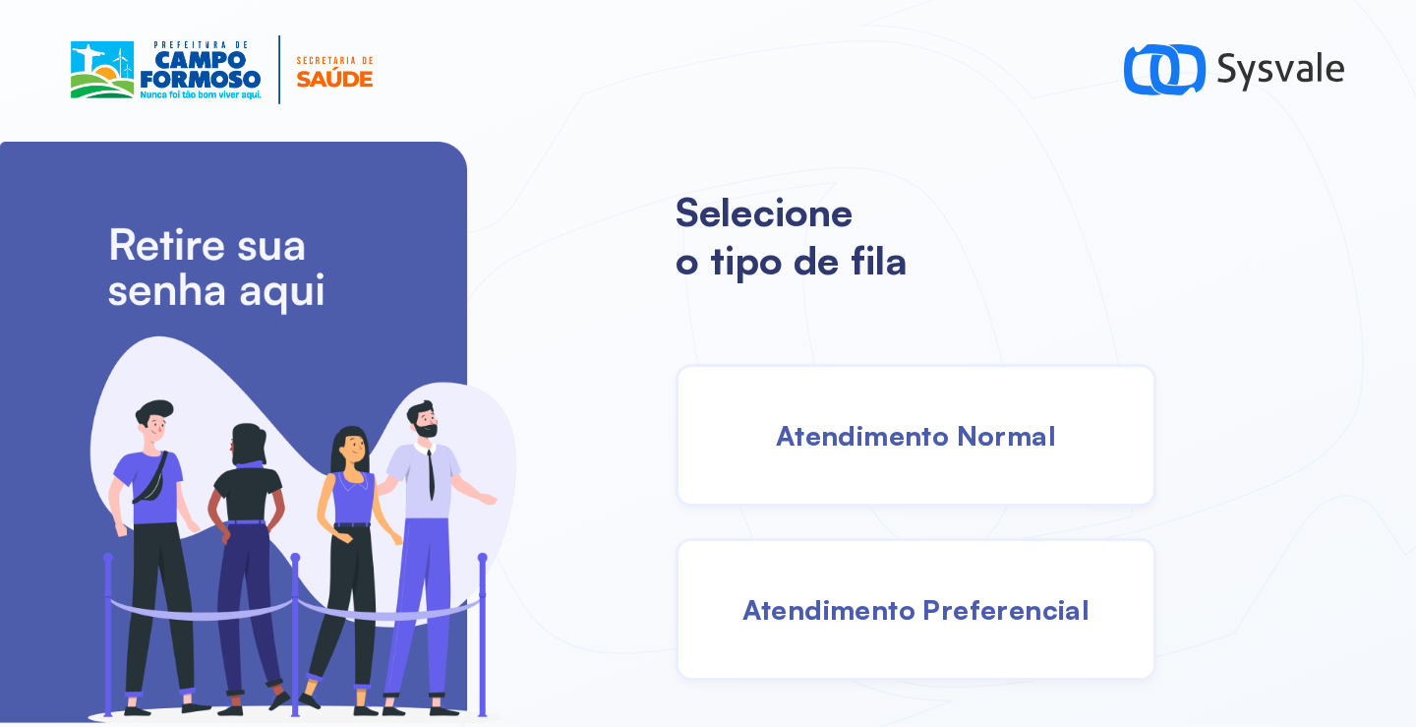
click at [870, 426] on span "Atendimento Normal" at bounding box center [916, 435] width 280 height 34
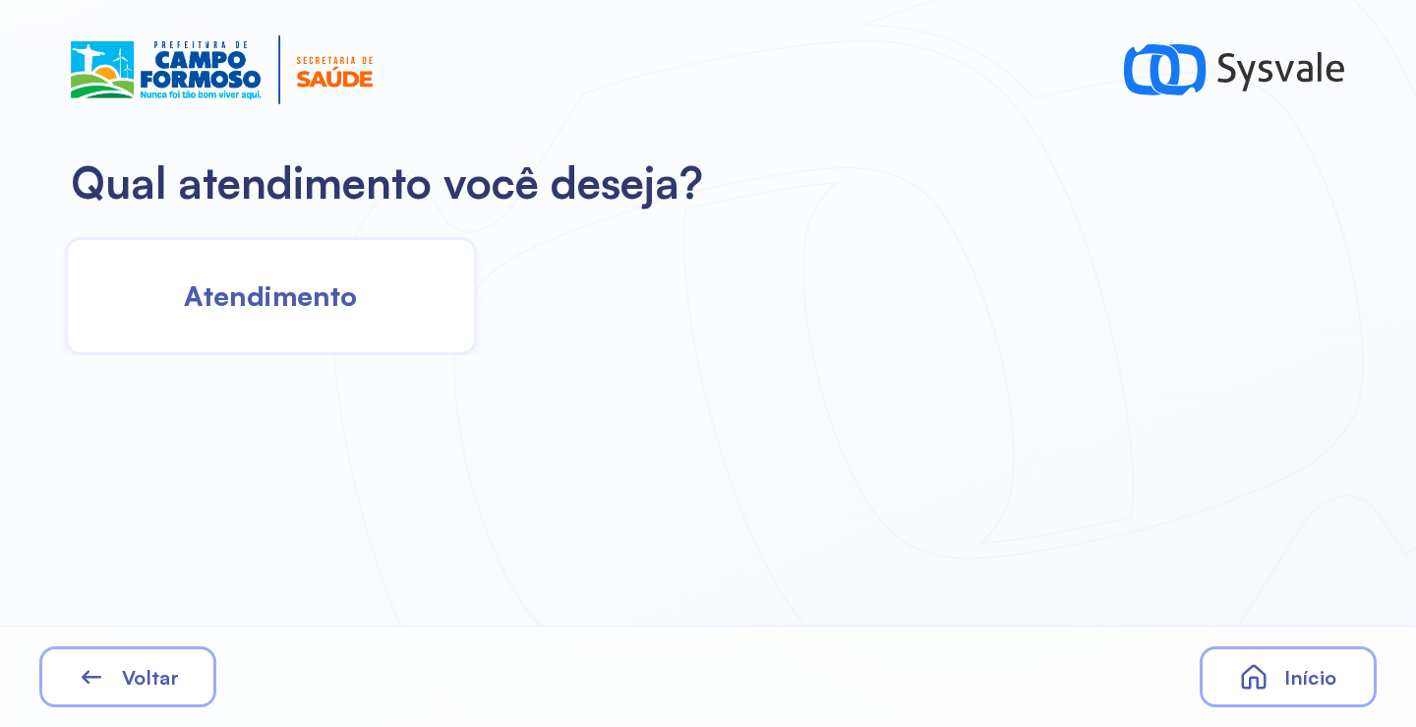
click at [340, 321] on div "Atendimento" at bounding box center [271, 296] width 412 height 118
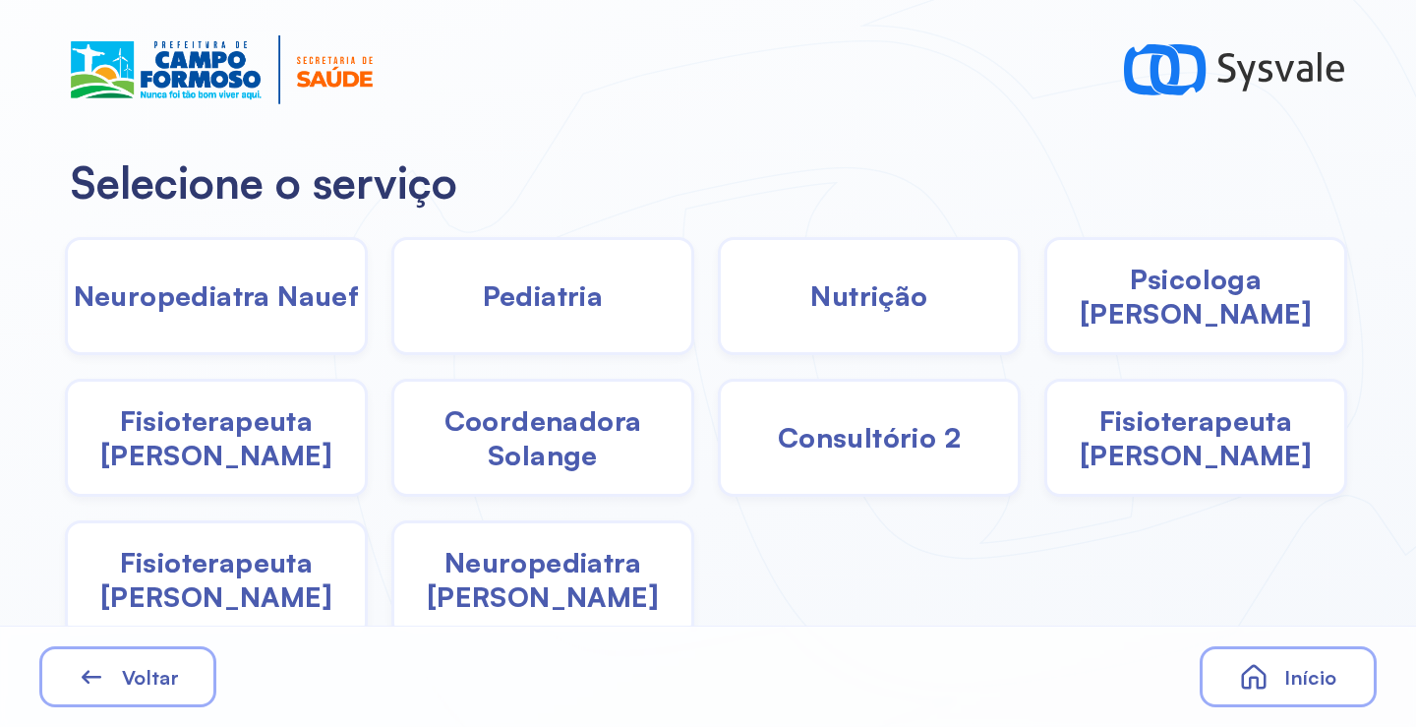
drag, startPoint x: 703, startPoint y: 317, endPoint x: 670, endPoint y: 315, distance: 33.5
click at [683, 315] on div "Neuropediatra Nauef Pediatria Nutrição Psicologa Alana Fisioterapeuta Janusia C…" at bounding box center [706, 431] width 1412 height 413
click at [608, 310] on div "Pediatria" at bounding box center [542, 296] width 303 height 118
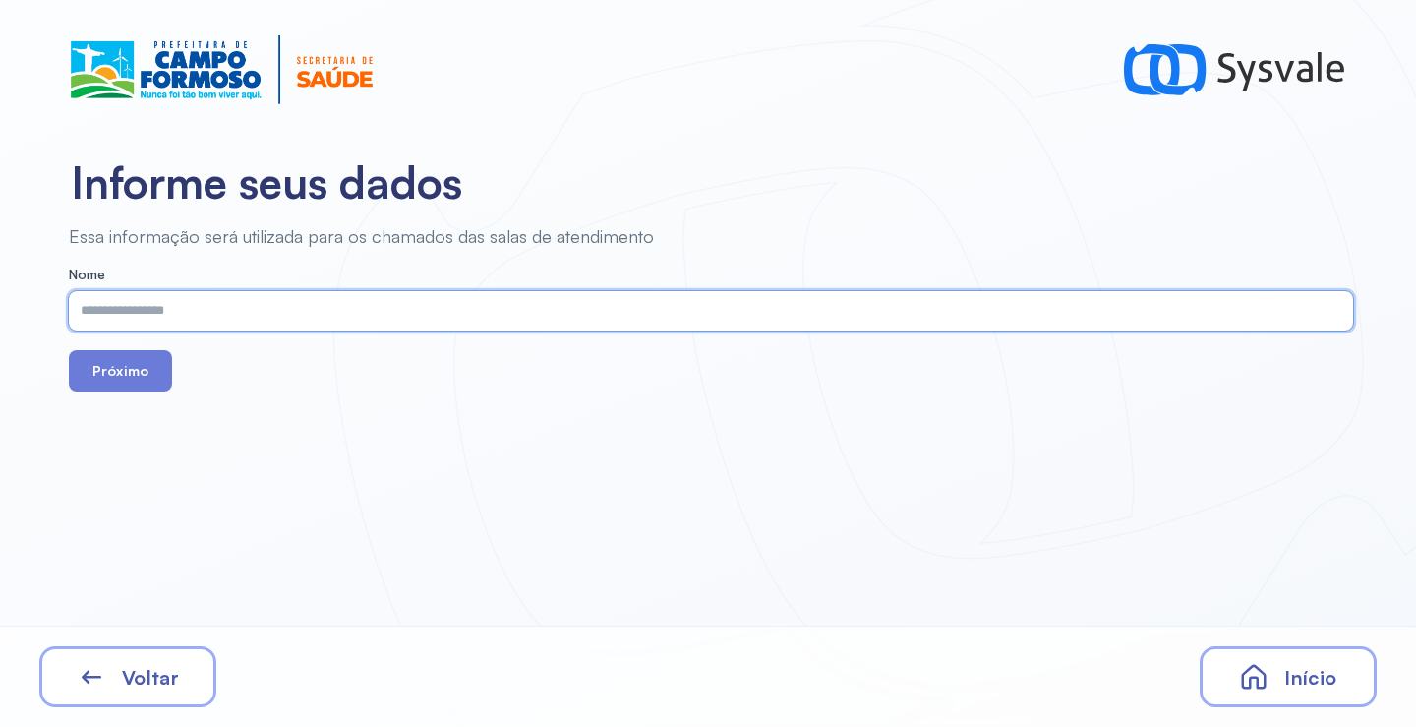
paste input "**********"
type input "**********"
click at [151, 374] on button "Próximo" at bounding box center [120, 370] width 103 height 41
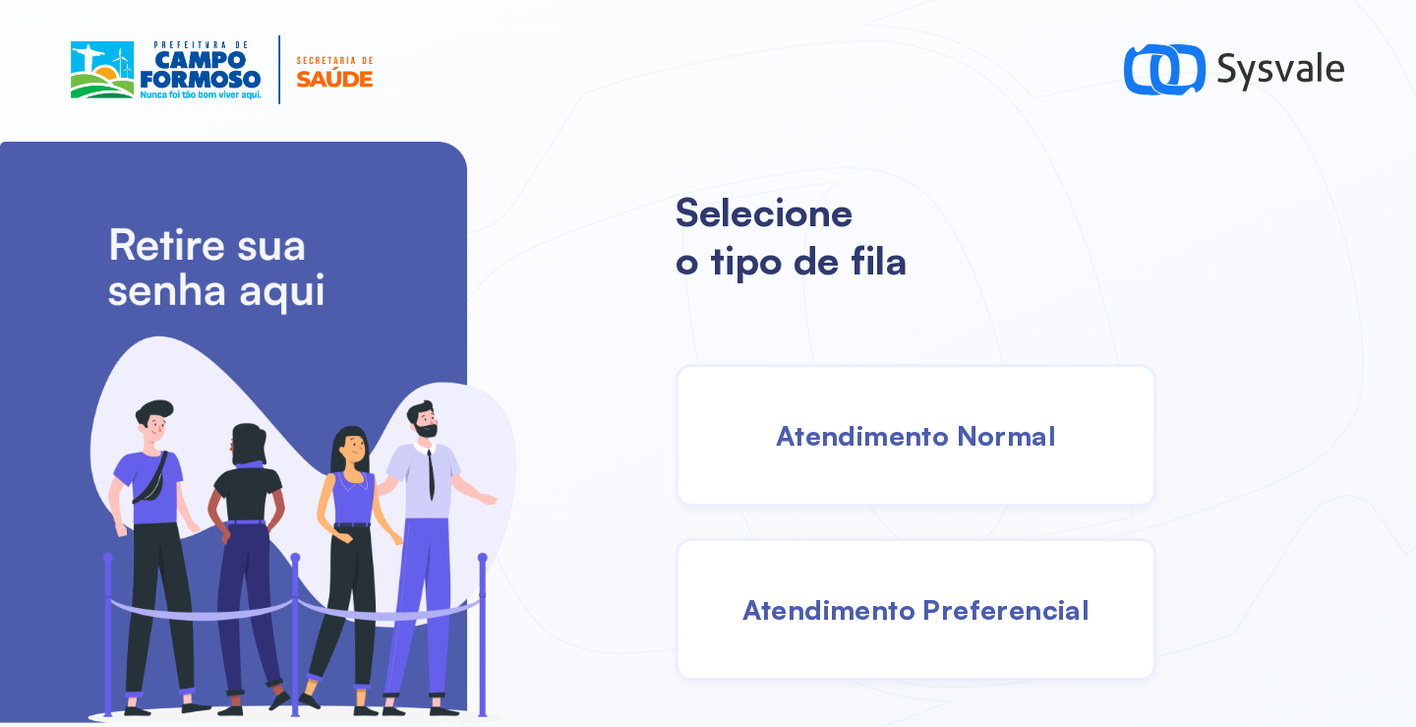
click at [885, 368] on div "Atendimento Normal" at bounding box center [915, 435] width 481 height 143
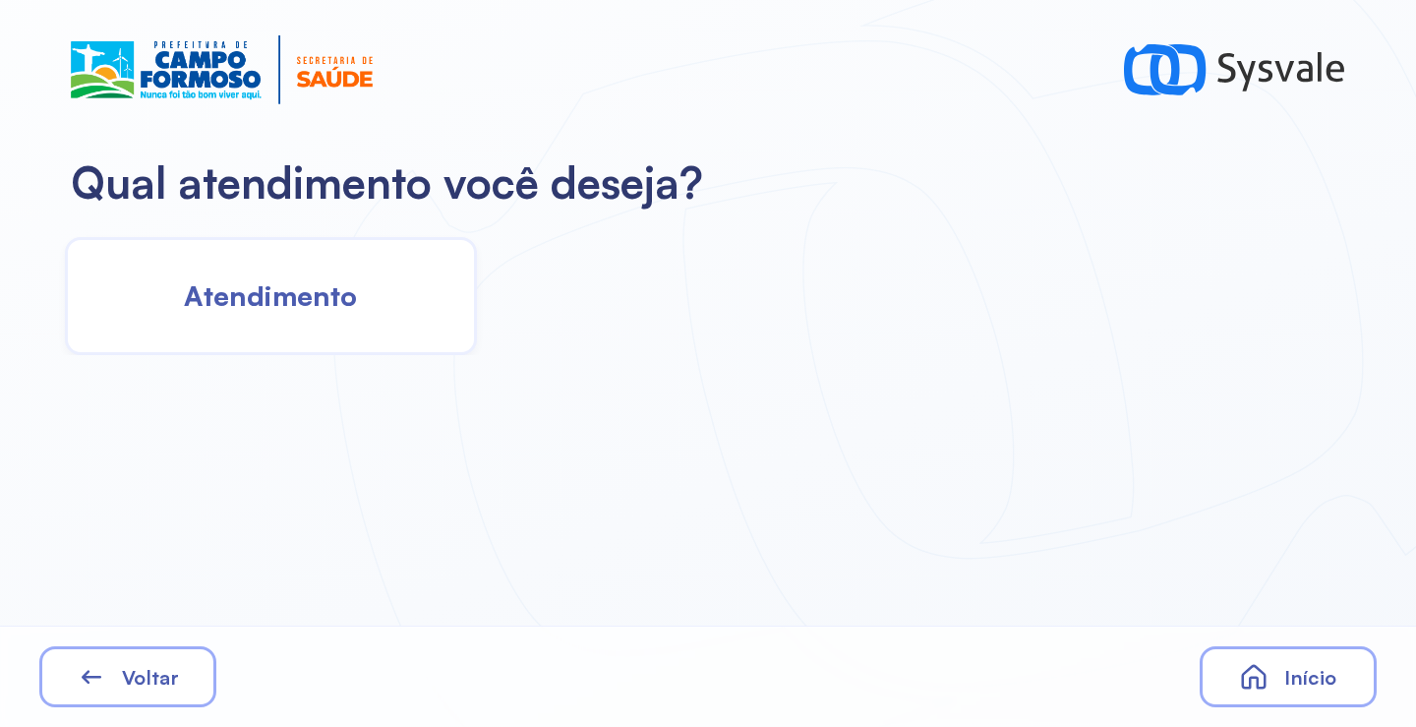
drag, startPoint x: 246, startPoint y: 273, endPoint x: 256, endPoint y: 267, distance: 11.5
click at [256, 267] on div "Atendimento" at bounding box center [271, 296] width 412 height 118
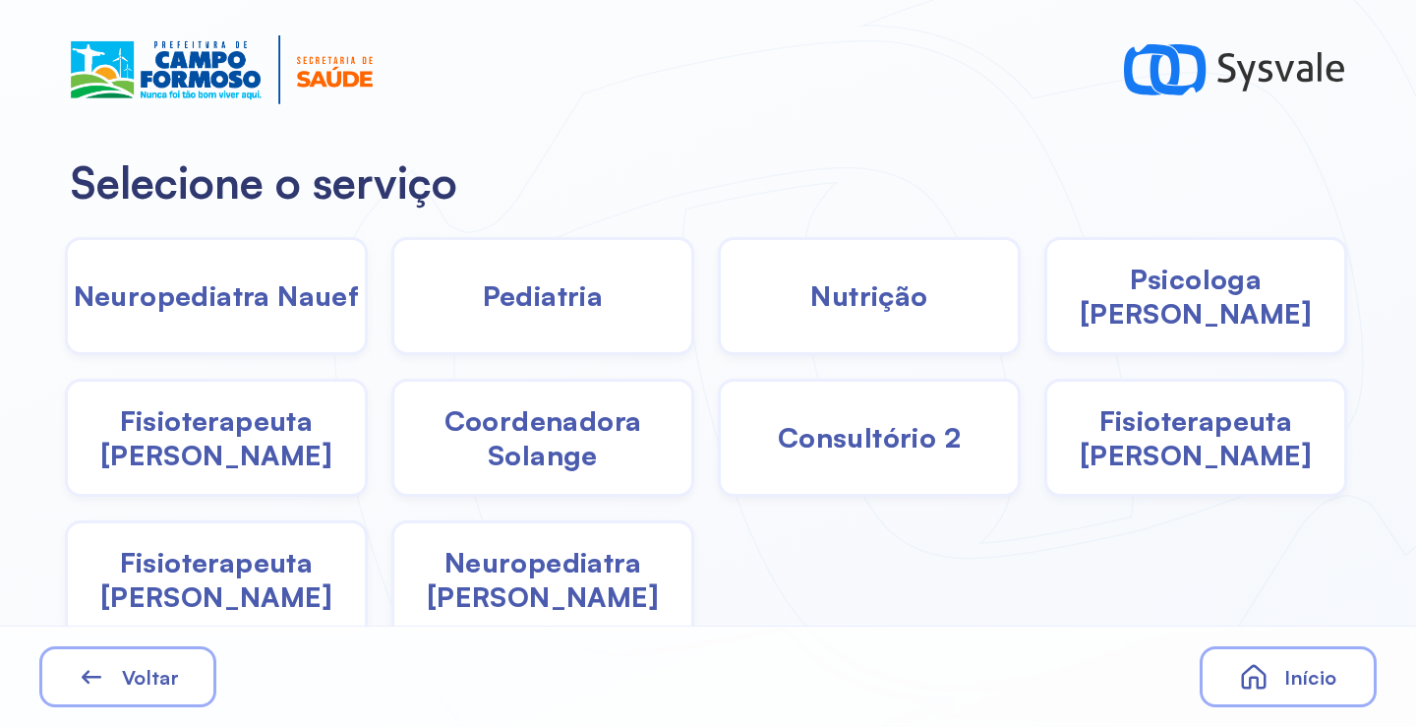
click at [557, 312] on span "Pediatria" at bounding box center [543, 295] width 121 height 34
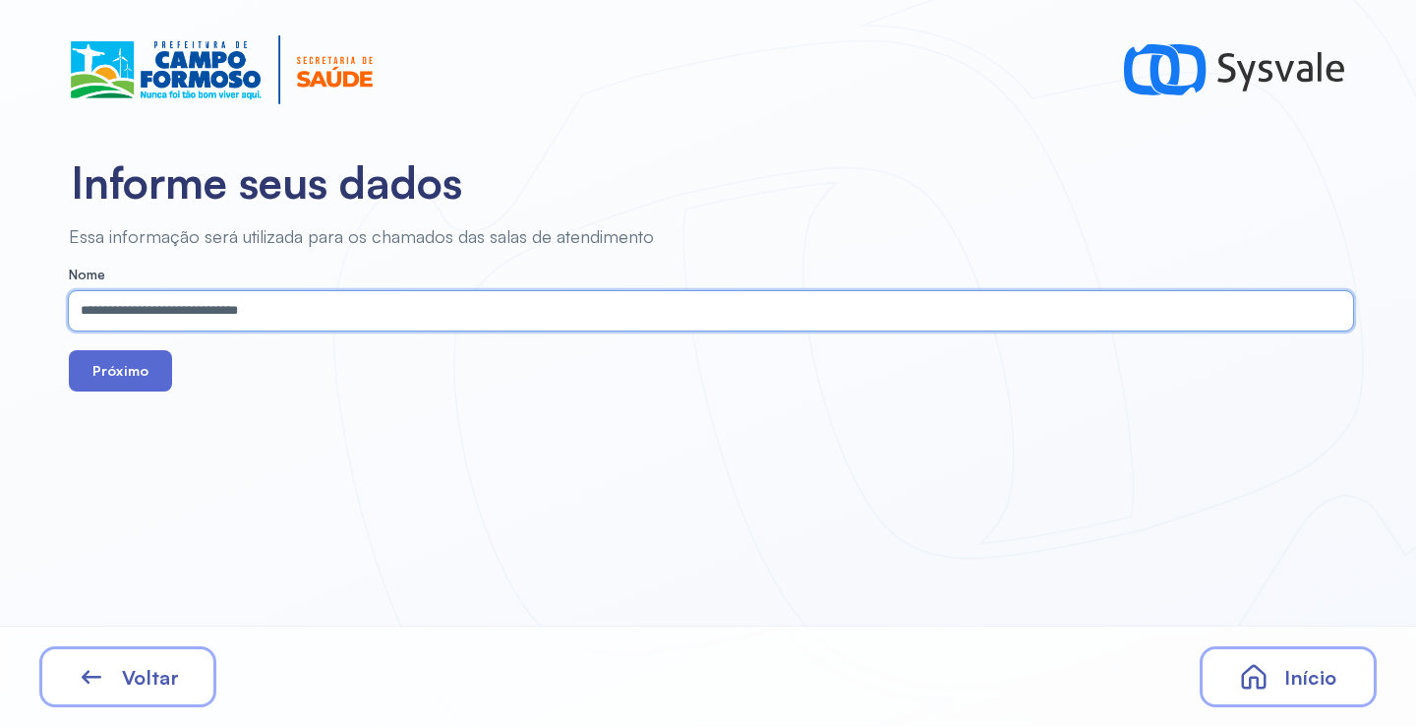
type input "**********"
click at [109, 370] on button "Próximo" at bounding box center [120, 370] width 103 height 41
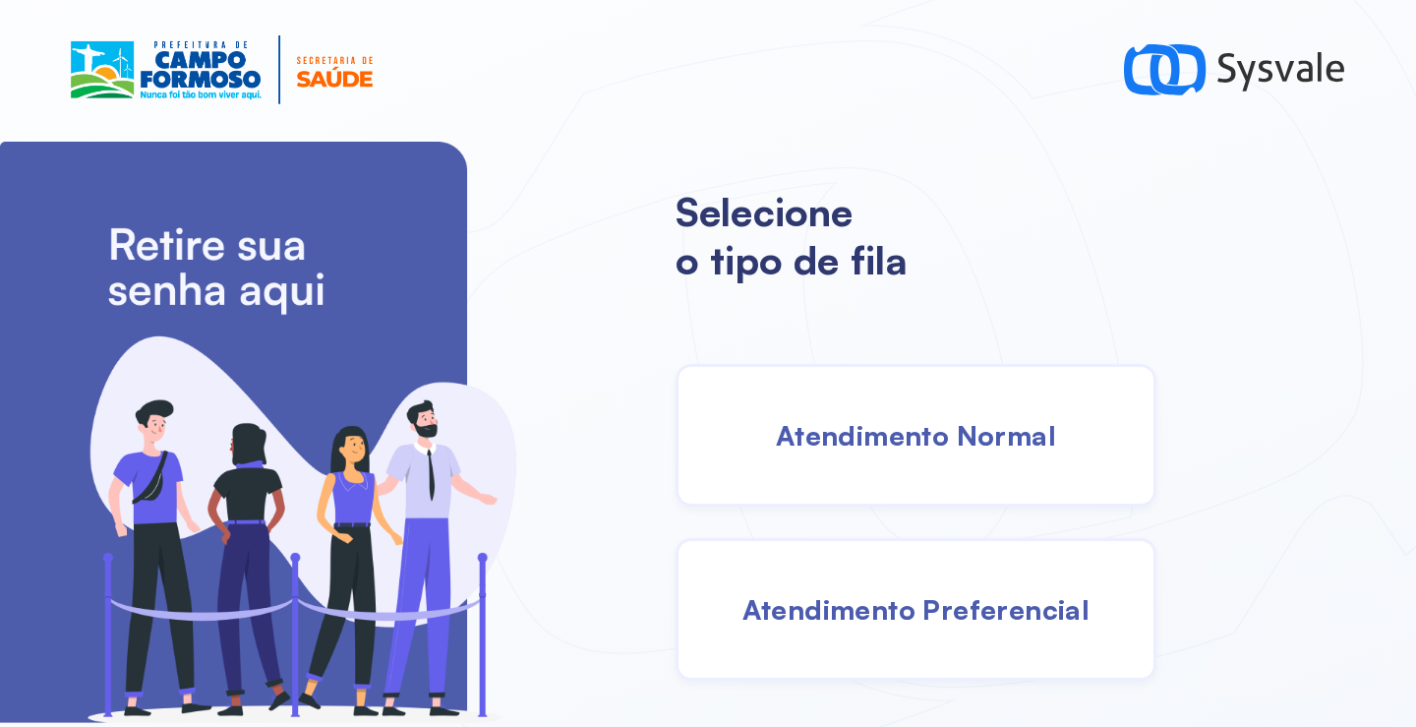
click at [841, 422] on span "Atendimento Normal" at bounding box center [916, 435] width 280 height 34
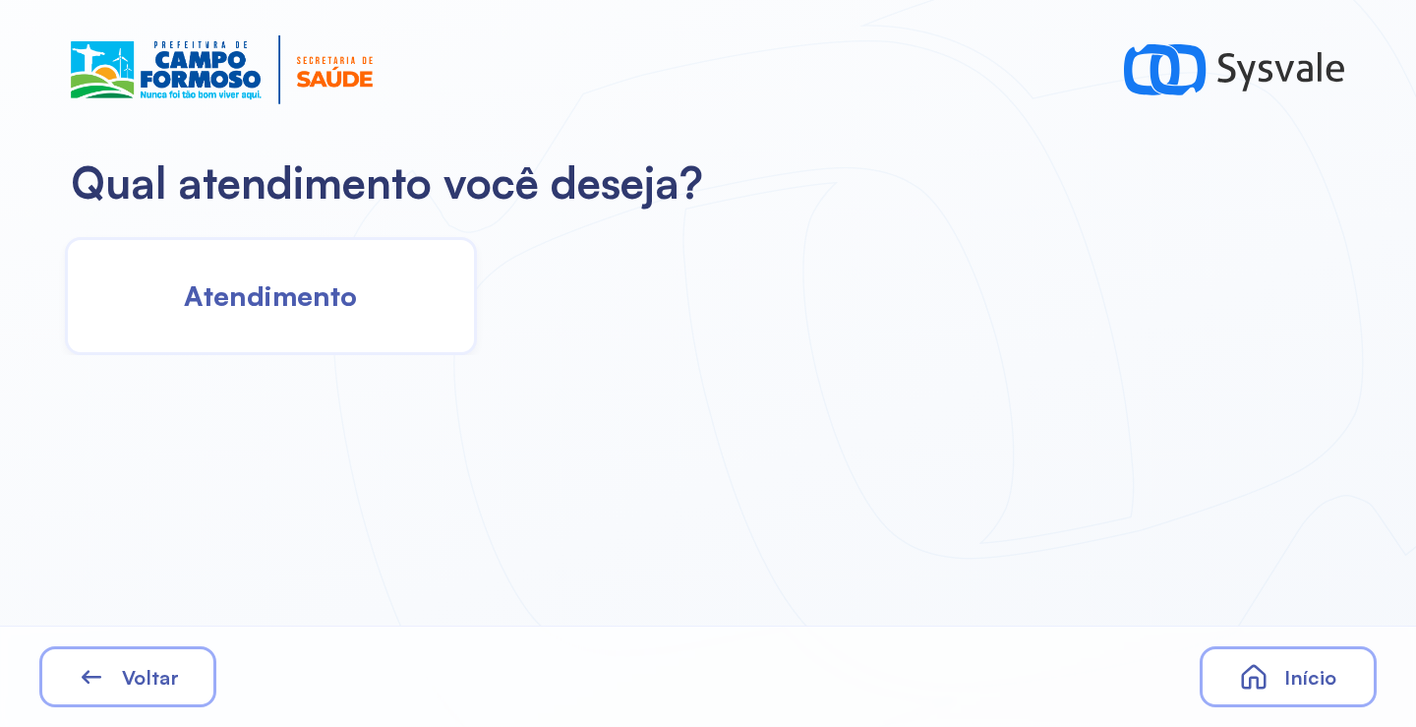
click at [353, 292] on span "Atendimento" at bounding box center [270, 295] width 173 height 34
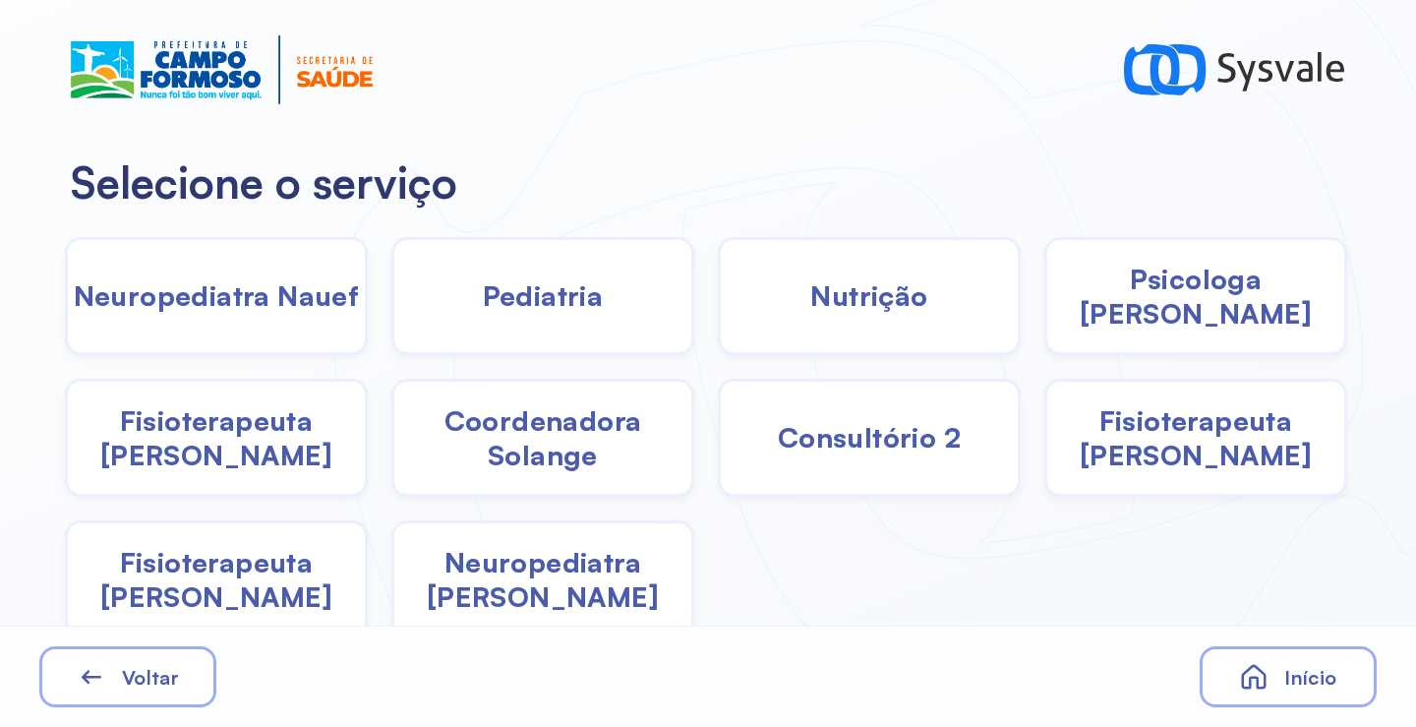
click at [569, 307] on span "Pediatria" at bounding box center [543, 295] width 121 height 34
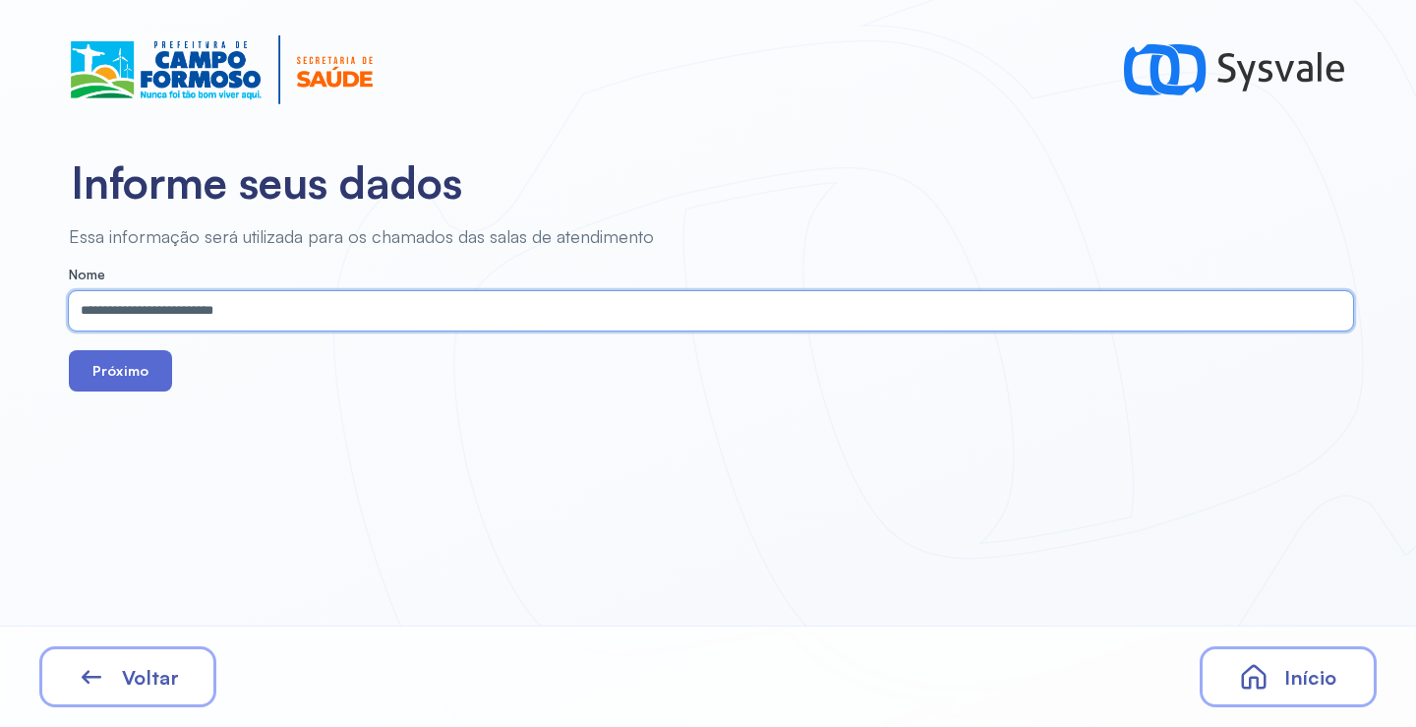
type input "**********"
drag, startPoint x: 131, startPoint y: 381, endPoint x: 179, endPoint y: 375, distance: 48.7
click at [139, 379] on button "Próximo" at bounding box center [120, 370] width 103 height 41
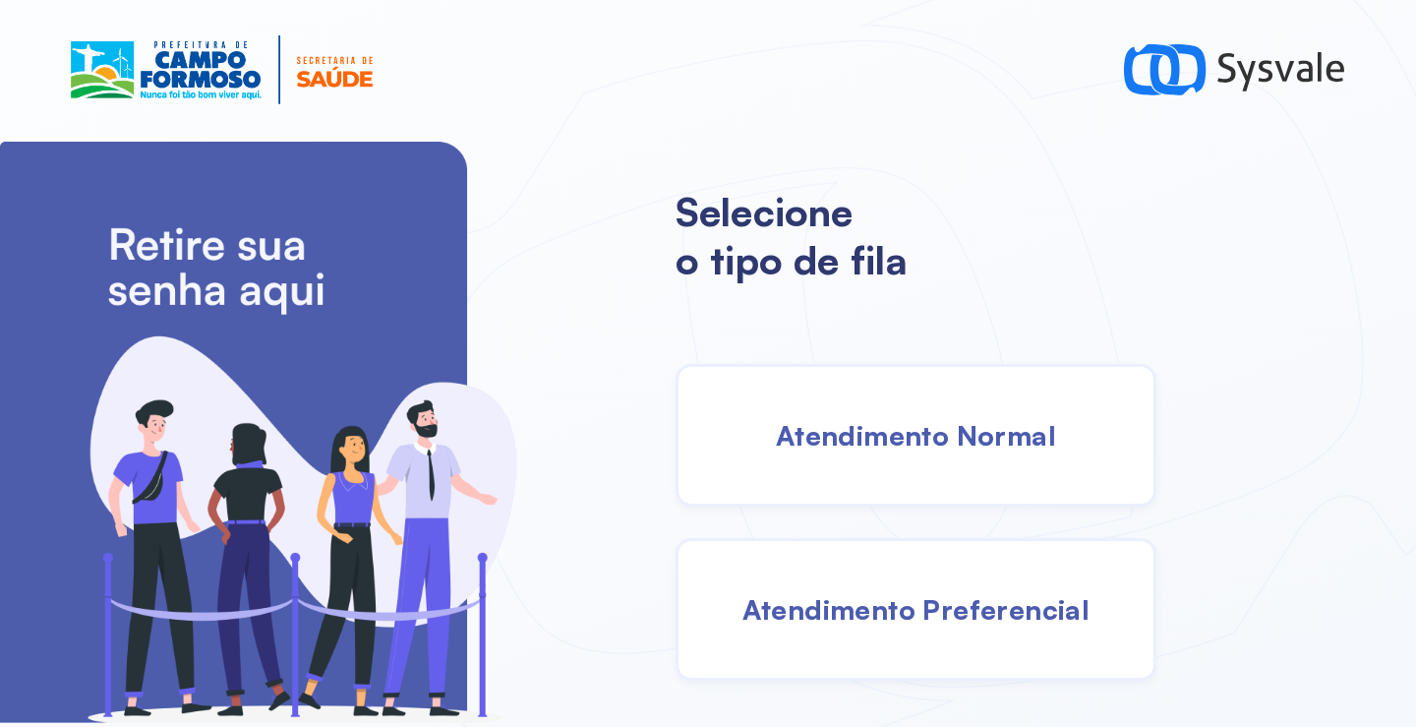
click at [897, 430] on span "Atendimento Normal" at bounding box center [916, 435] width 280 height 34
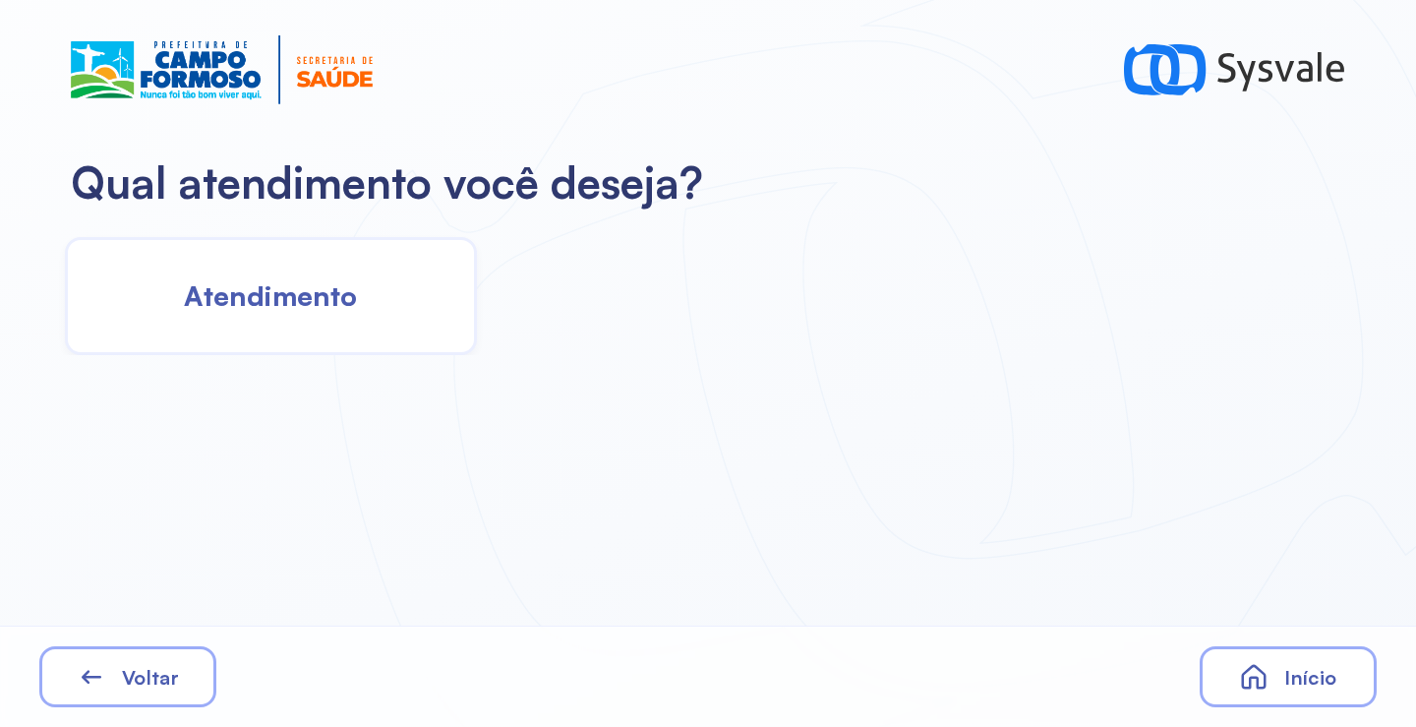
click at [283, 266] on div "Atendimento" at bounding box center [271, 296] width 412 height 118
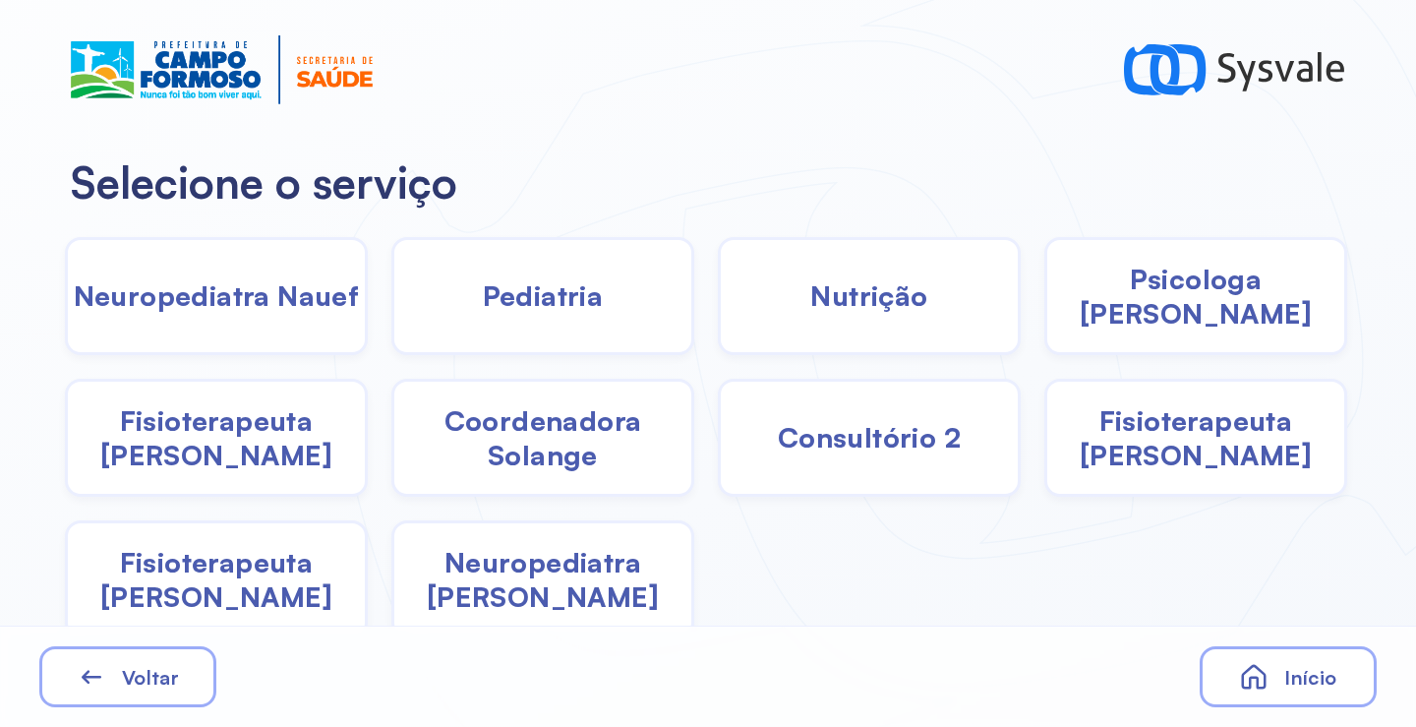
click at [560, 315] on div "Pediatria" at bounding box center [542, 296] width 303 height 118
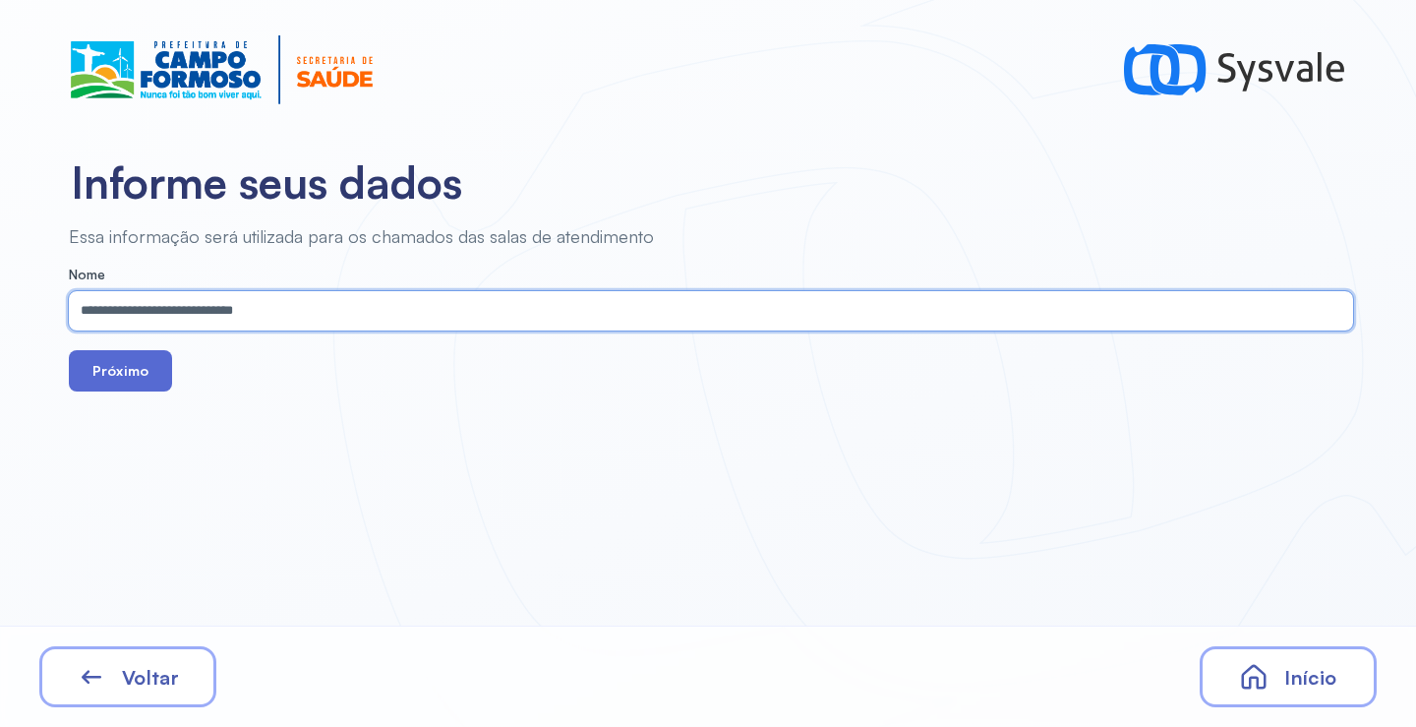
type input "**********"
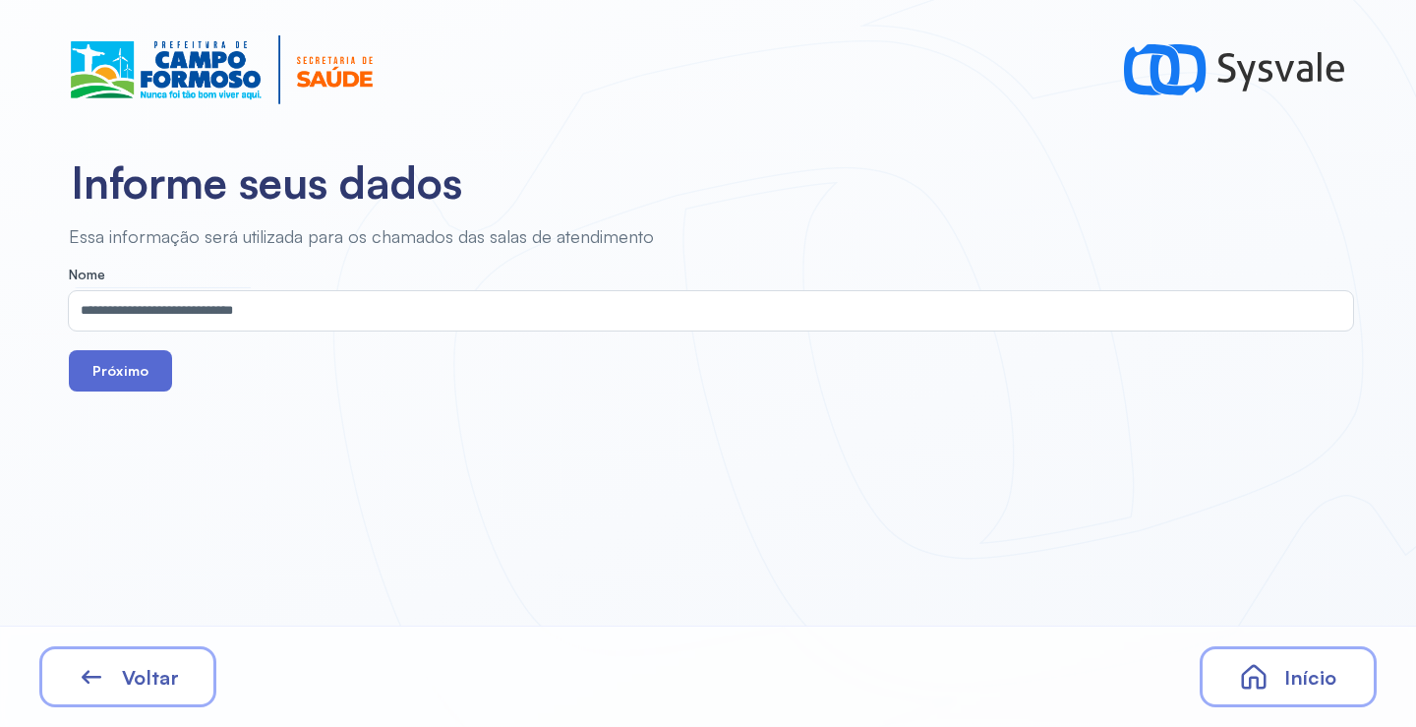
drag, startPoint x: 103, startPoint y: 375, endPoint x: 240, endPoint y: 222, distance: 204.7
click at [104, 373] on button "Próximo" at bounding box center [120, 370] width 103 height 41
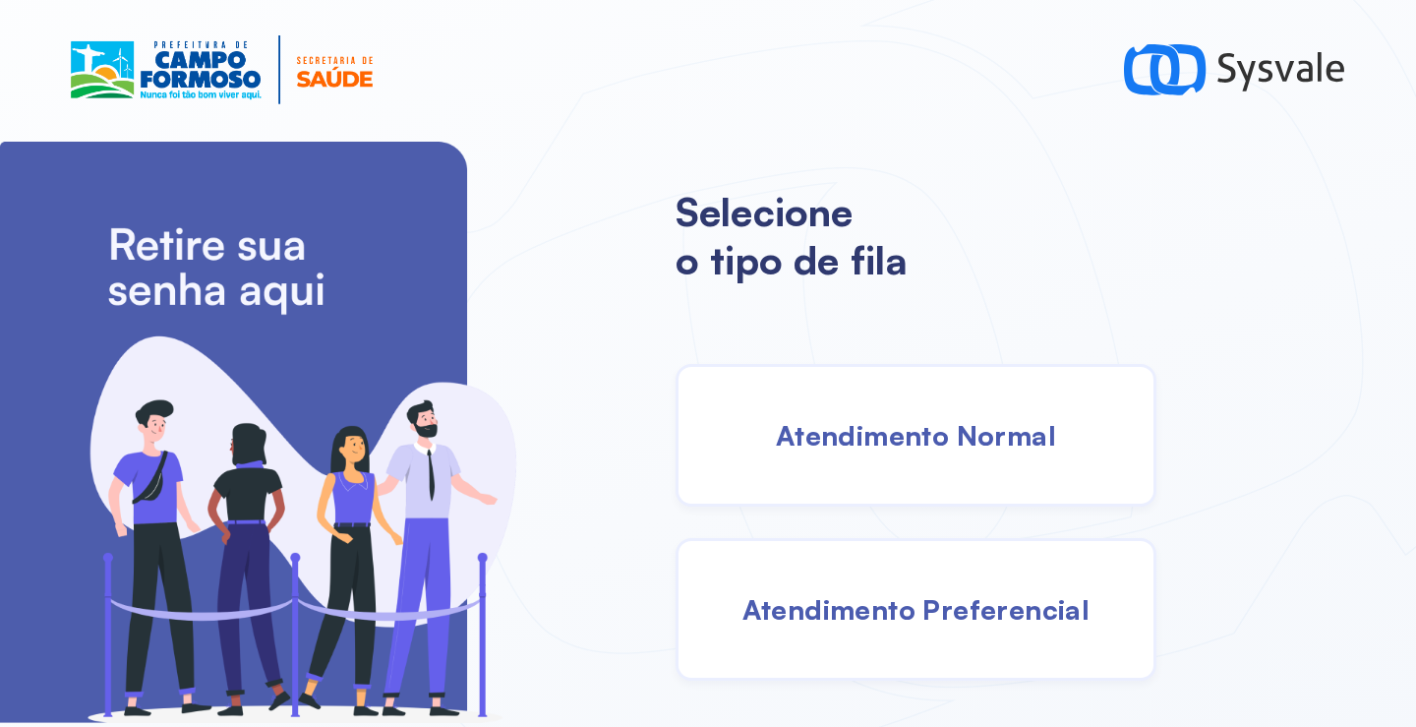
click at [879, 439] on span "Atendimento Normal" at bounding box center [916, 435] width 280 height 34
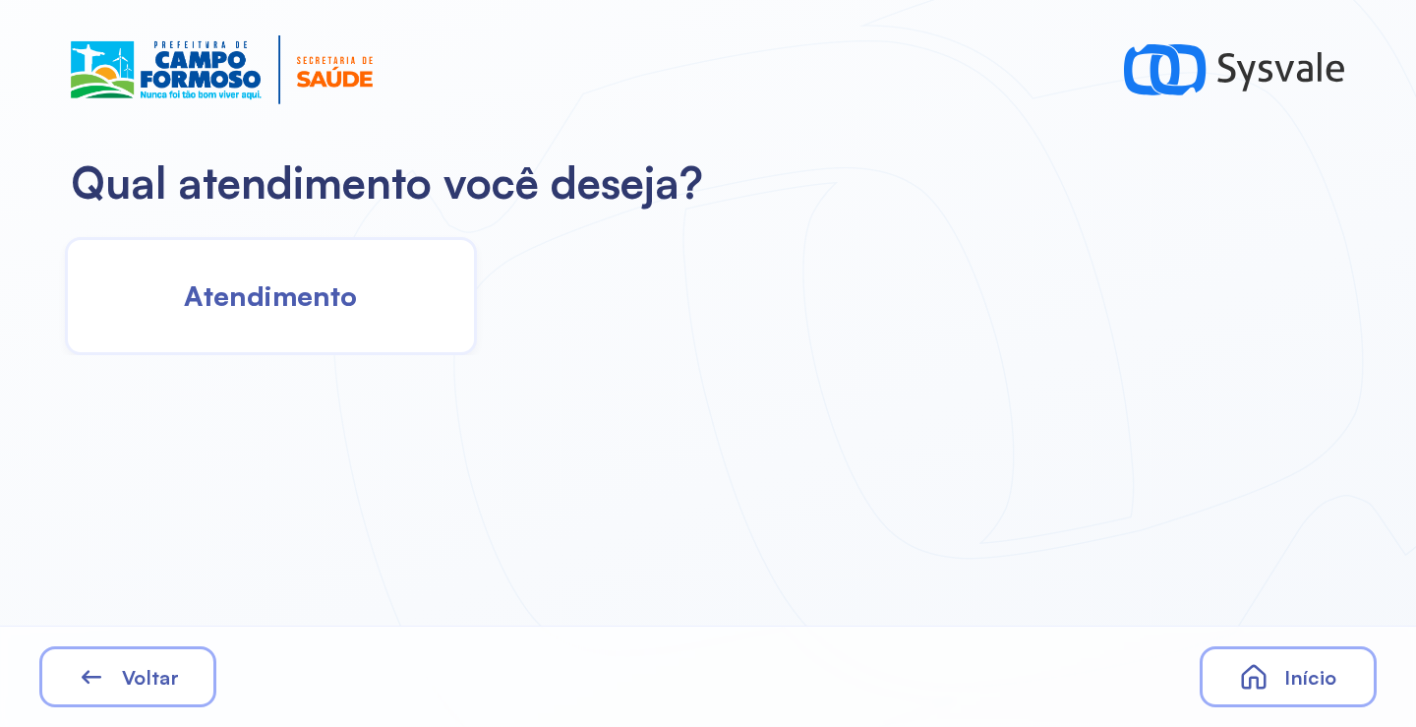
click at [314, 311] on span "Atendimento" at bounding box center [270, 295] width 173 height 34
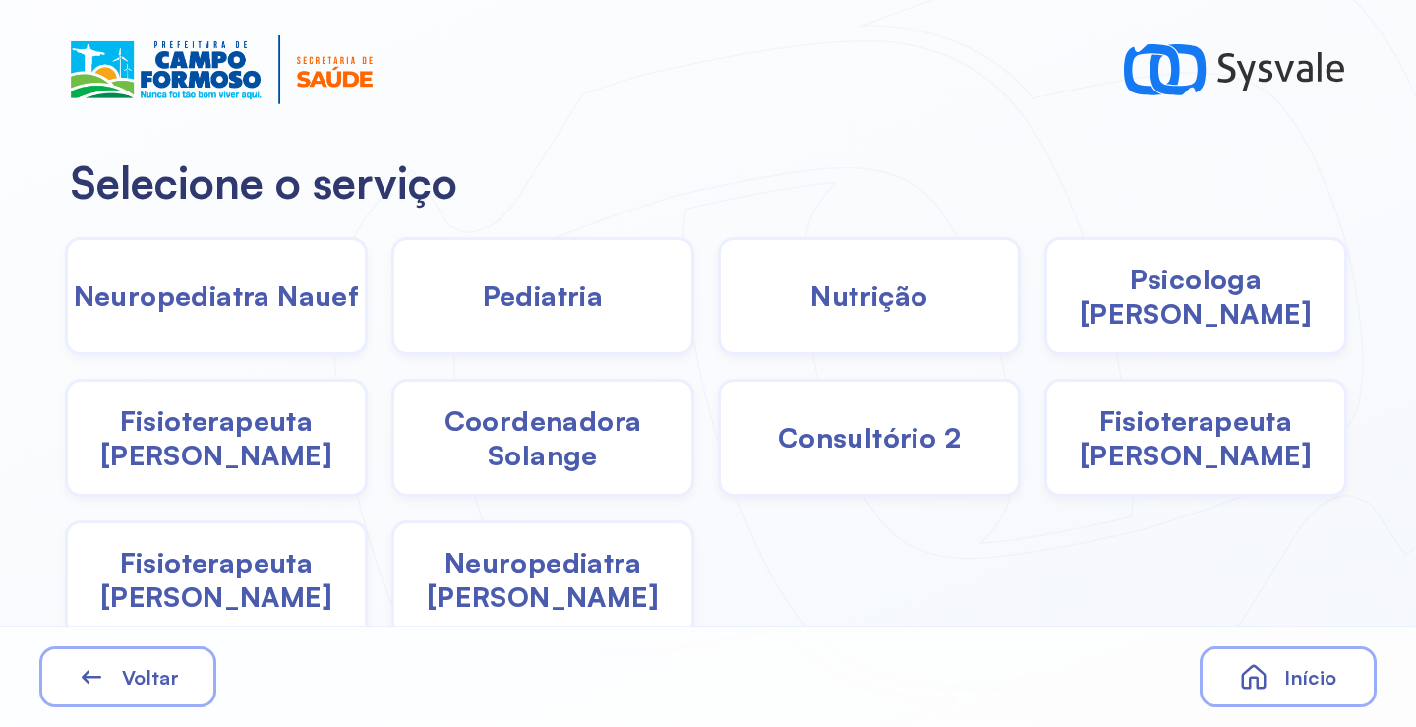
click at [449, 633] on div "Voltar Início" at bounding box center [708, 675] width 1416 height 101
click at [458, 575] on span "Neuropediatra João" at bounding box center [542, 579] width 297 height 69
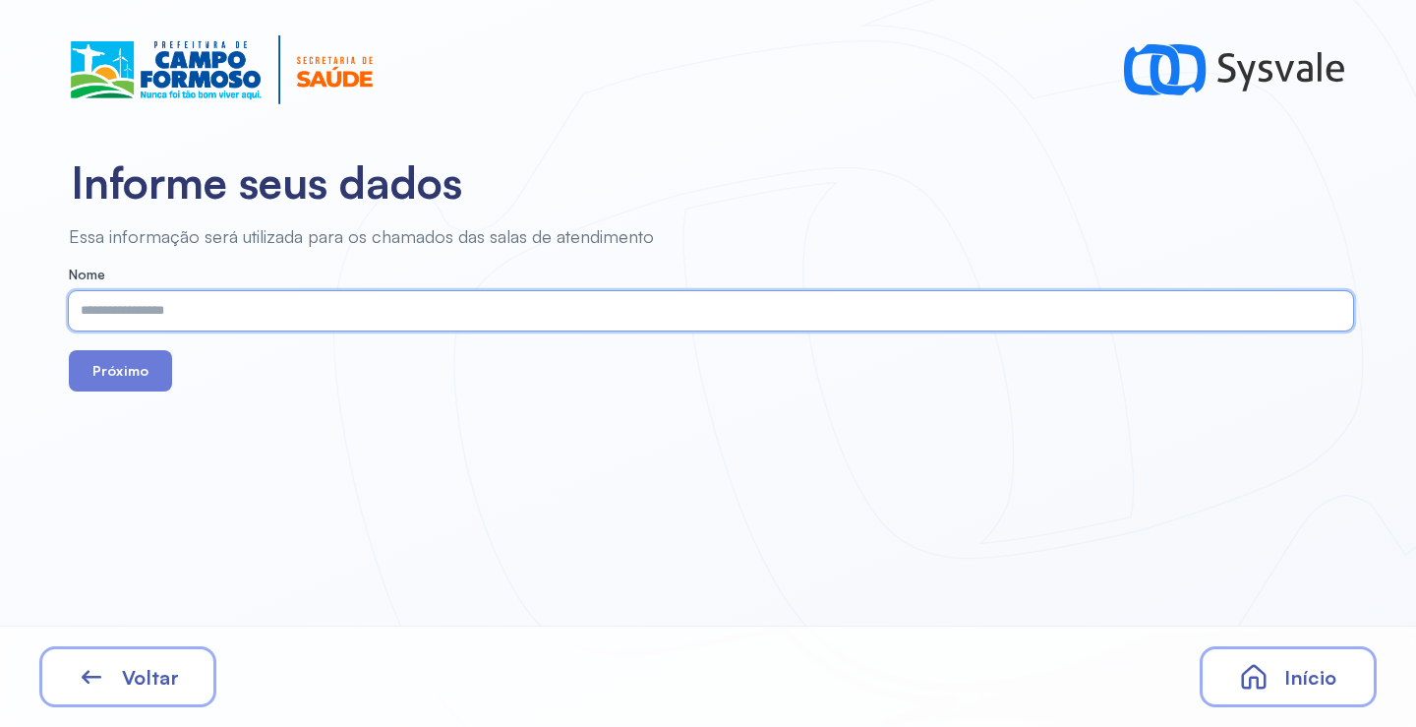
paste input "**********"
type input "**********"
click at [142, 361] on button "Próximo" at bounding box center [120, 370] width 103 height 41
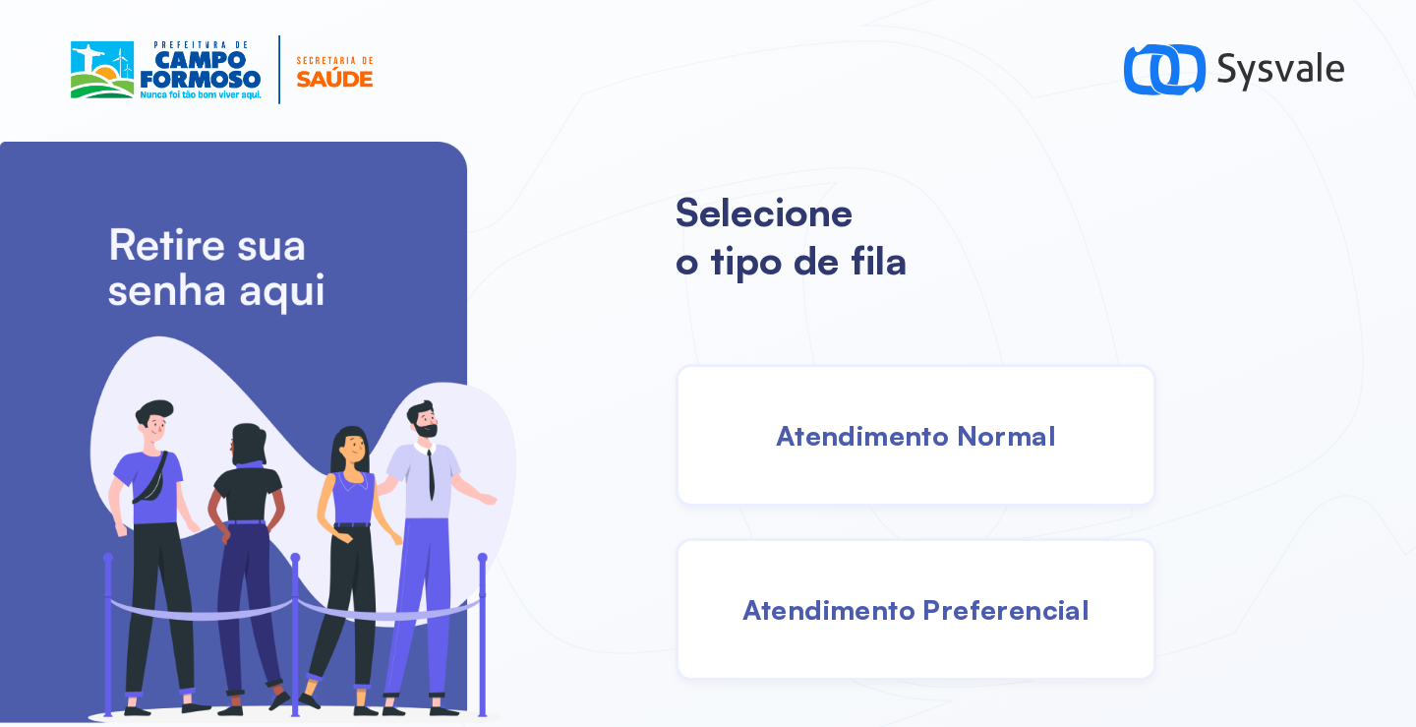
drag, startPoint x: 949, startPoint y: 475, endPoint x: 934, endPoint y: 467, distance: 16.7
click at [934, 467] on div "Atendimento Normal" at bounding box center [915, 435] width 481 height 143
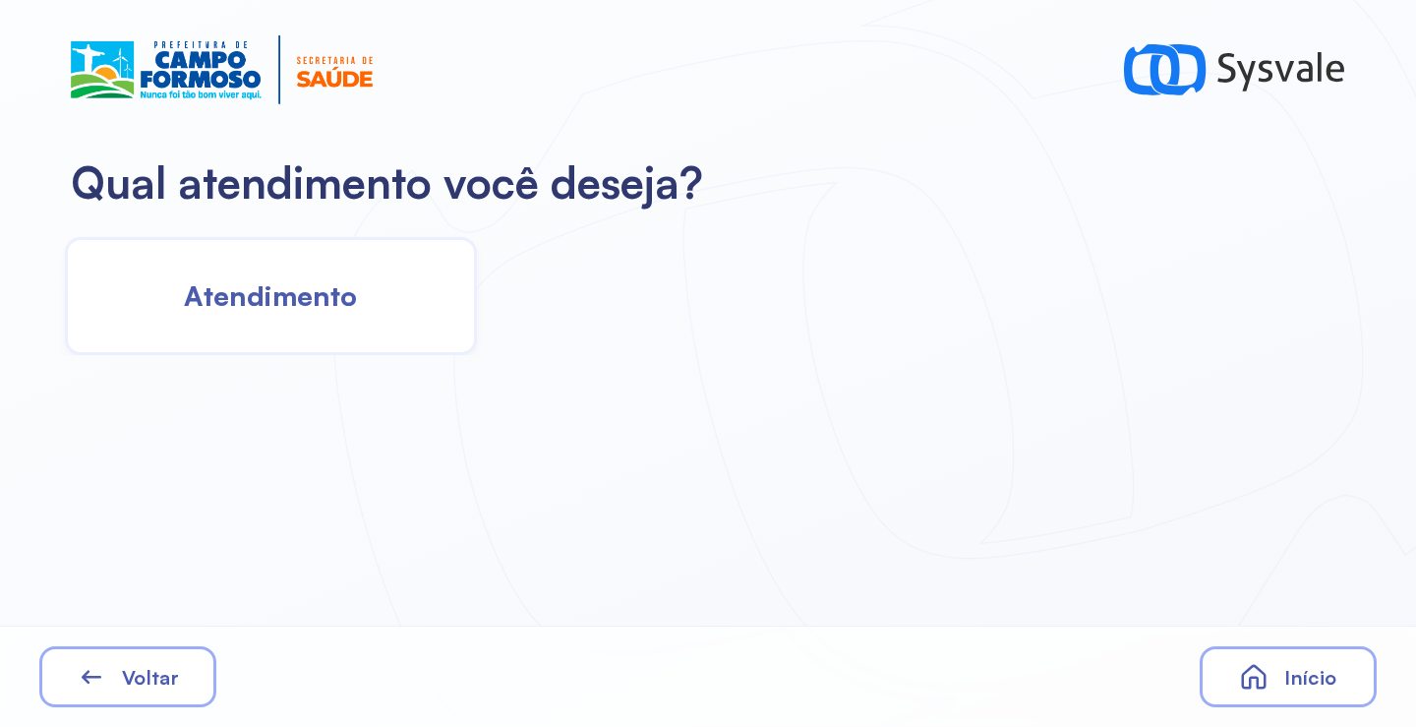
click at [427, 327] on div "Atendimento" at bounding box center [271, 296] width 412 height 118
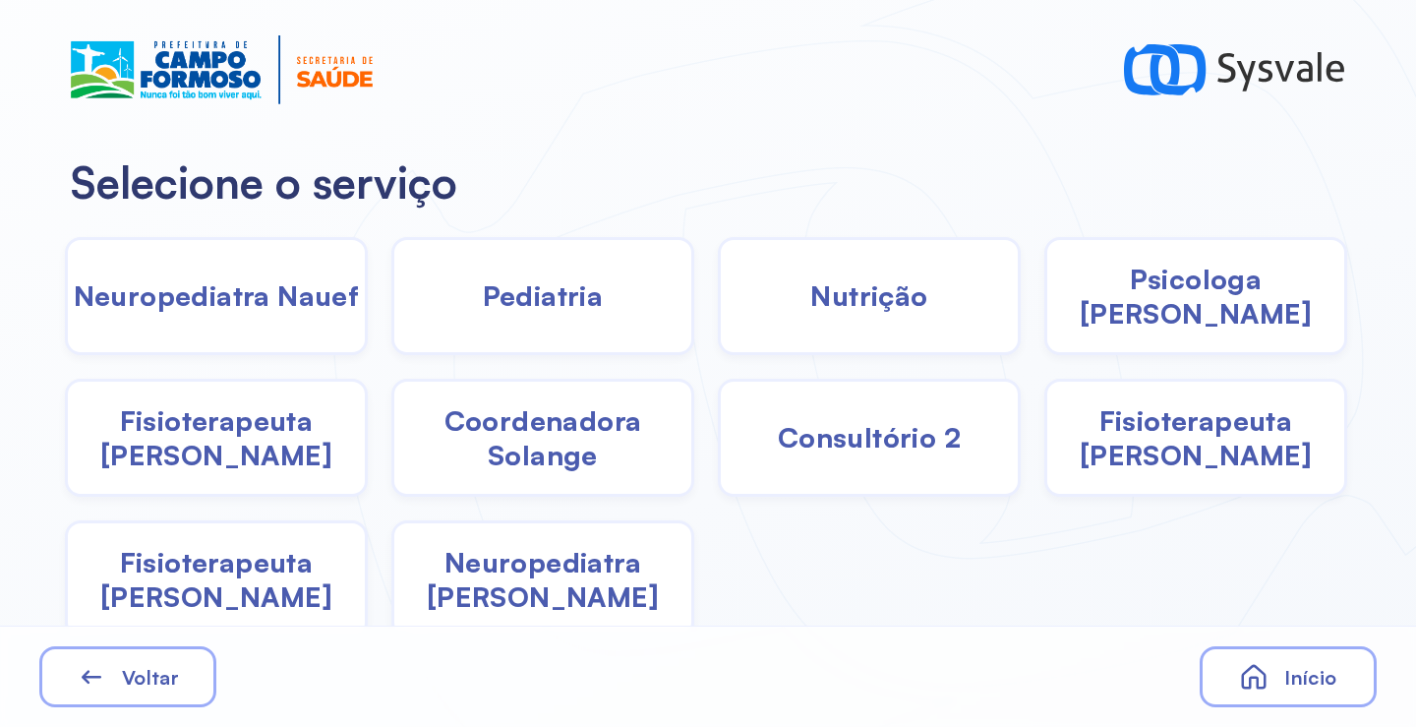
click at [642, 331] on div "Pediatria" at bounding box center [542, 296] width 303 height 118
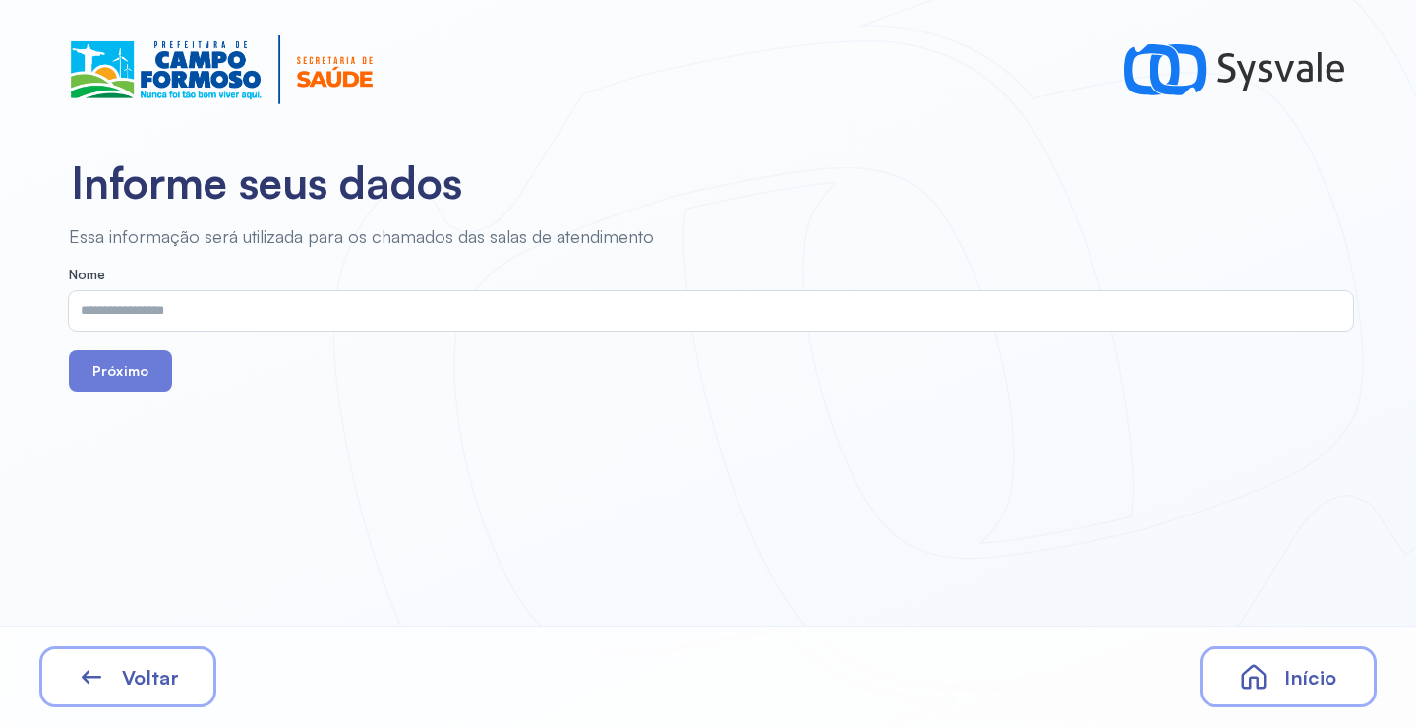
drag, startPoint x: 642, startPoint y: 331, endPoint x: 555, endPoint y: 319, distance: 88.4
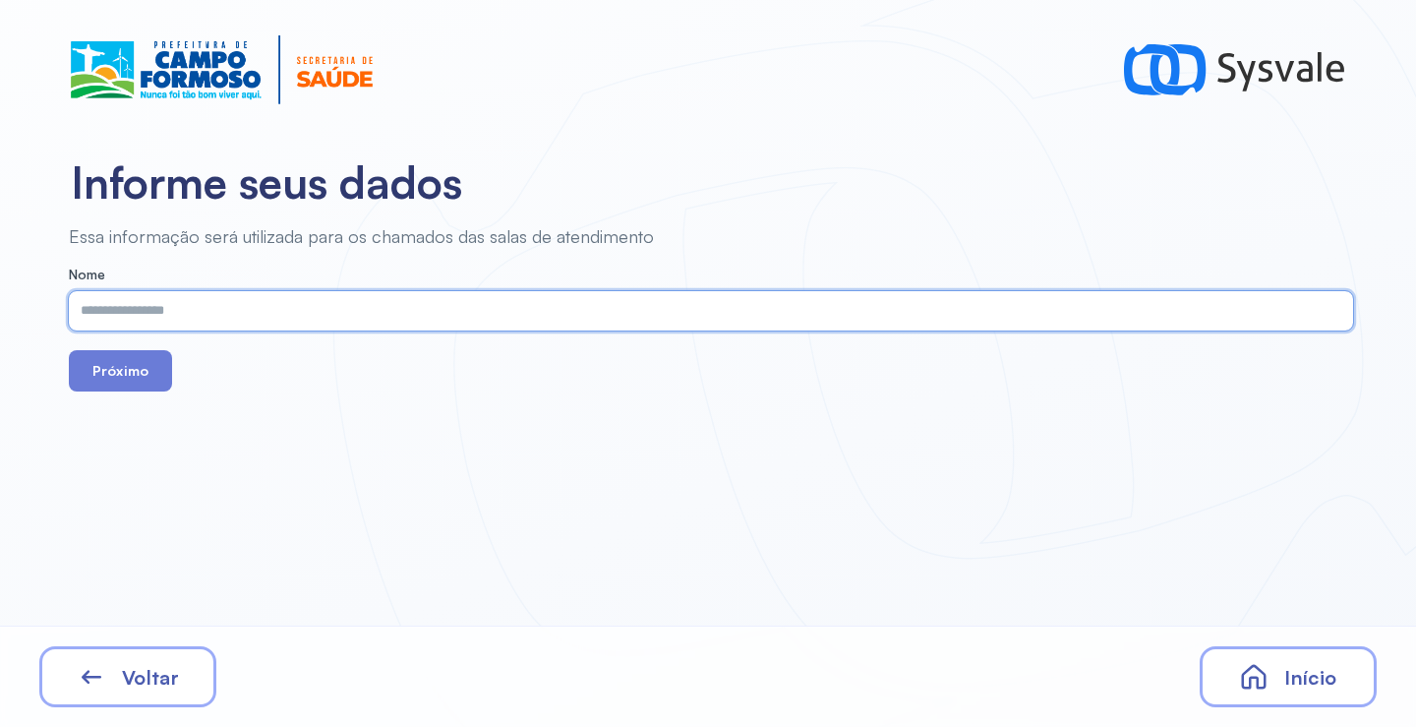
paste input "**********"
type input "**********"
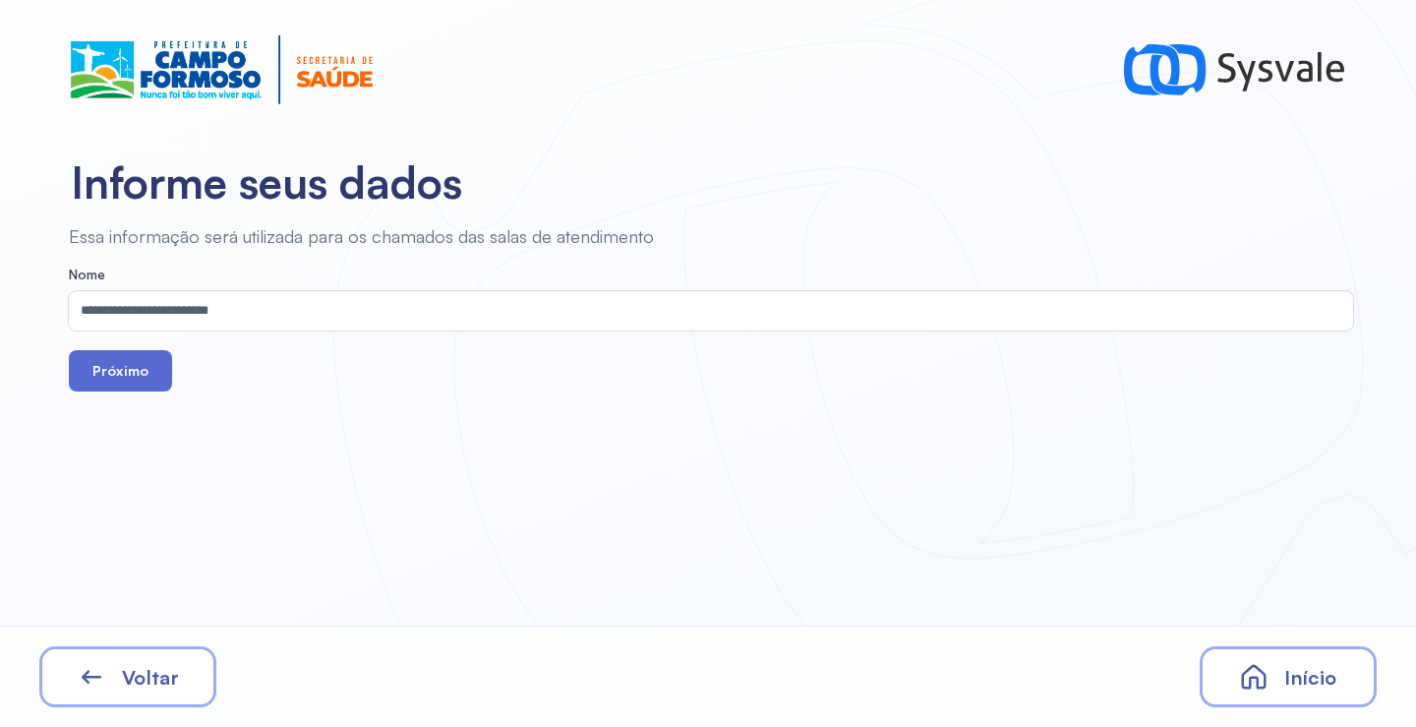
click at [138, 368] on button "Próximo" at bounding box center [120, 370] width 103 height 41
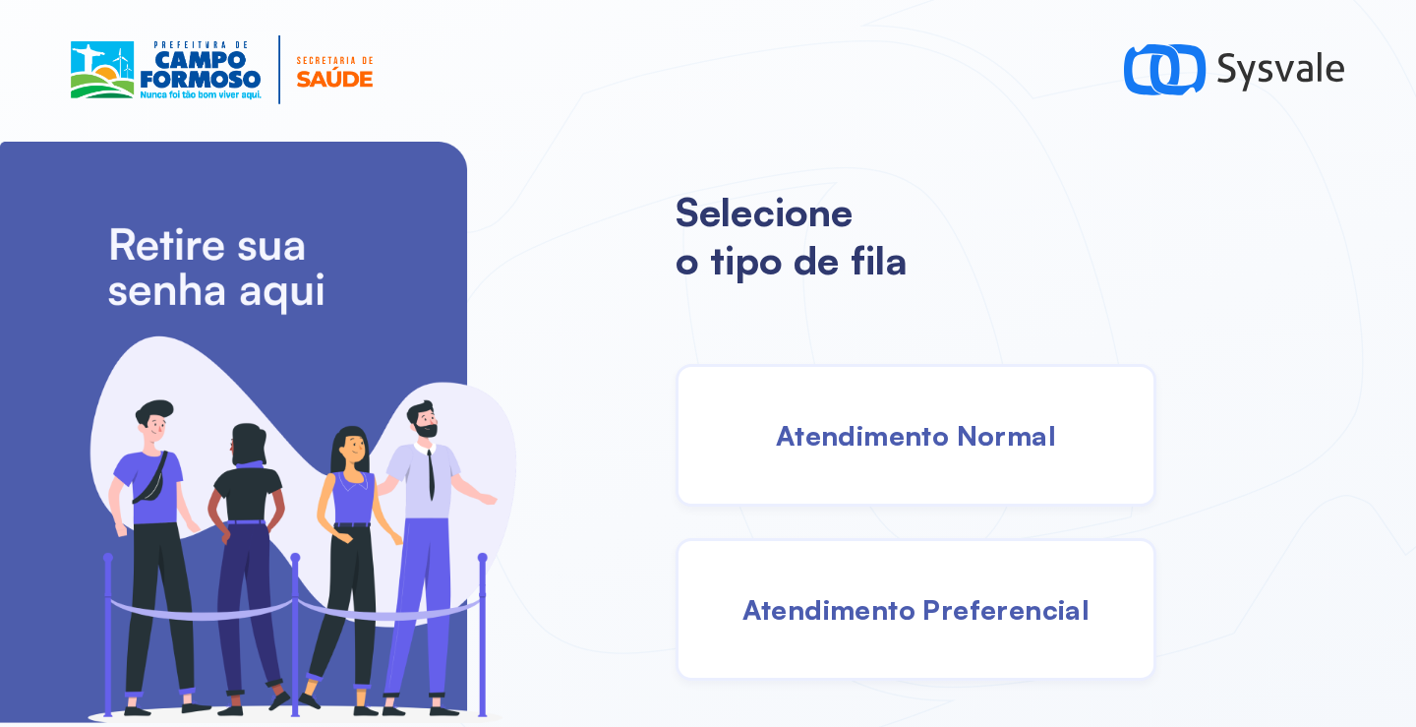
click at [921, 456] on div "Atendimento Normal" at bounding box center [915, 435] width 481 height 143
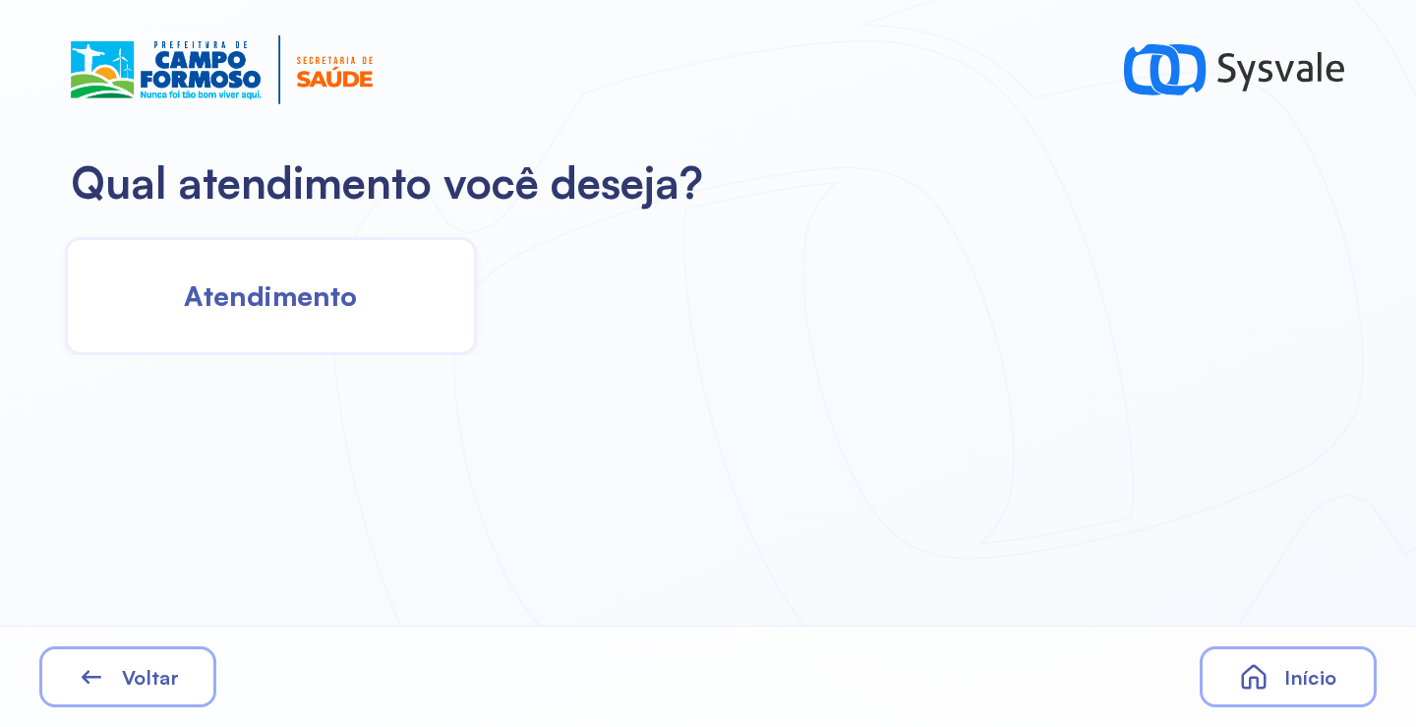
click at [386, 342] on div "Atendimento" at bounding box center [271, 296] width 412 height 118
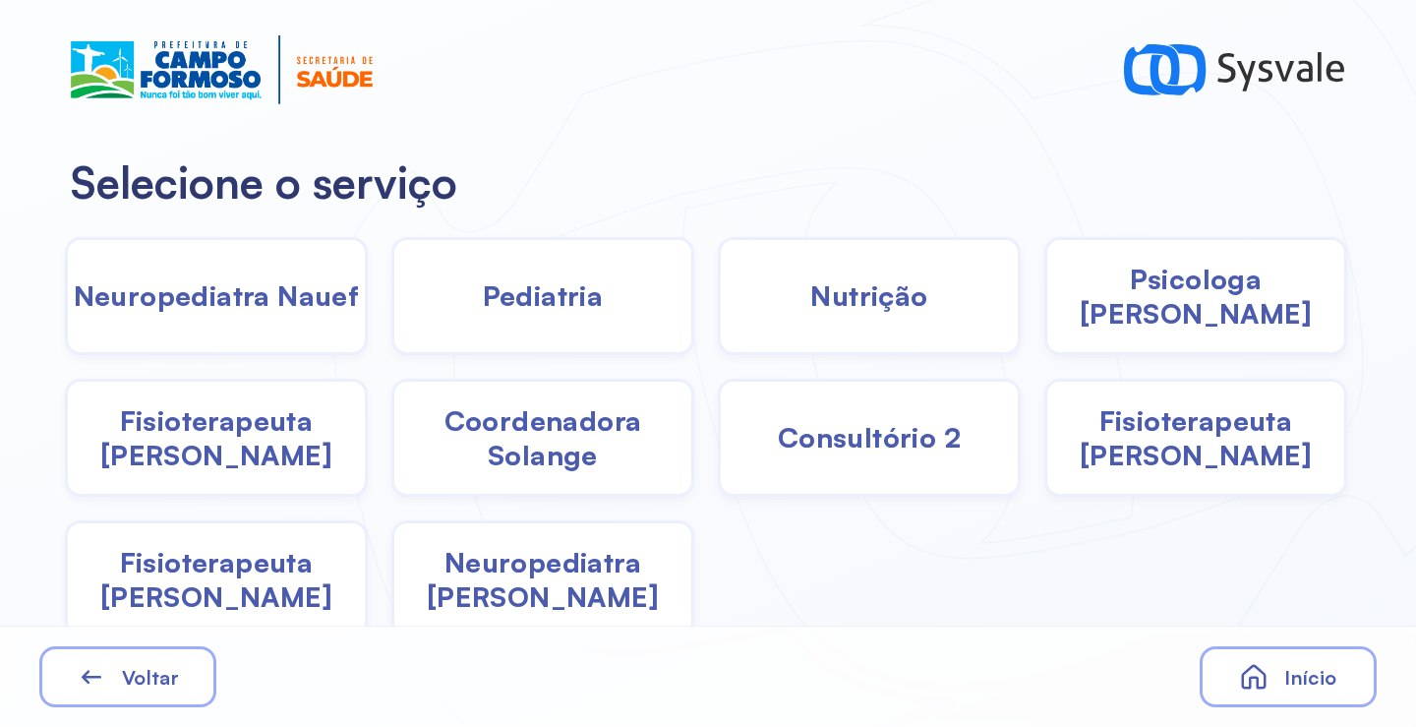
click at [580, 309] on span "Pediatria" at bounding box center [543, 295] width 121 height 34
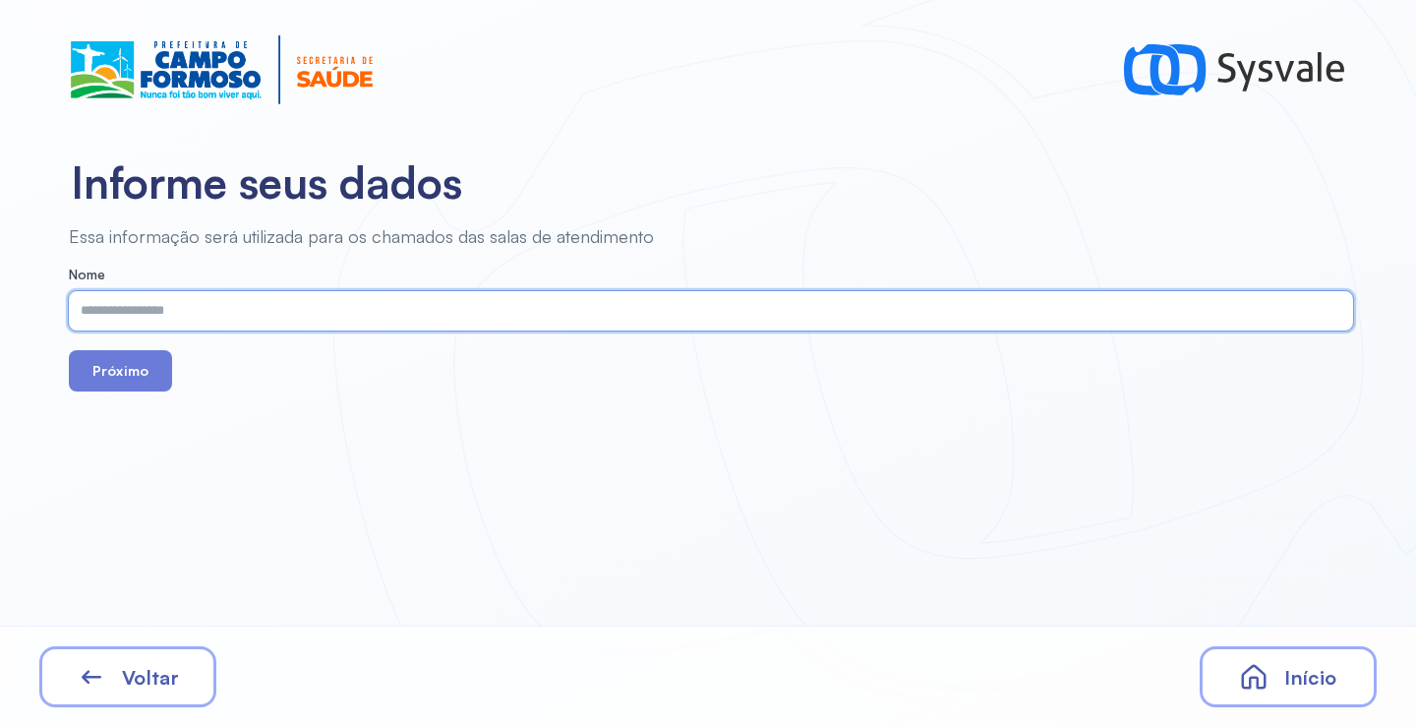
paste input "**********"
type input "**********"
drag, startPoint x: 138, startPoint y: 369, endPoint x: 226, endPoint y: 364, distance: 88.6
click at [138, 368] on button "Próximo" at bounding box center [120, 370] width 103 height 41
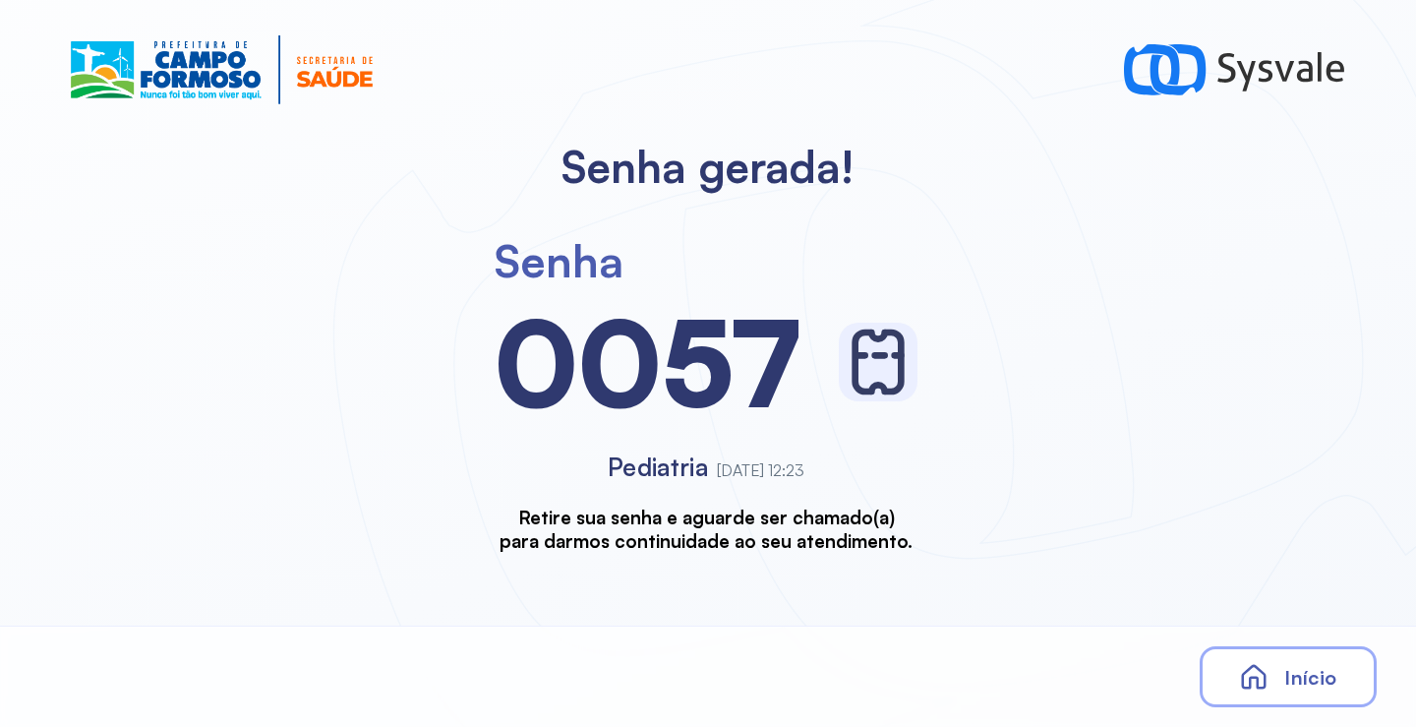
click at [1282, 660] on div "Início" at bounding box center [1288, 676] width 177 height 61
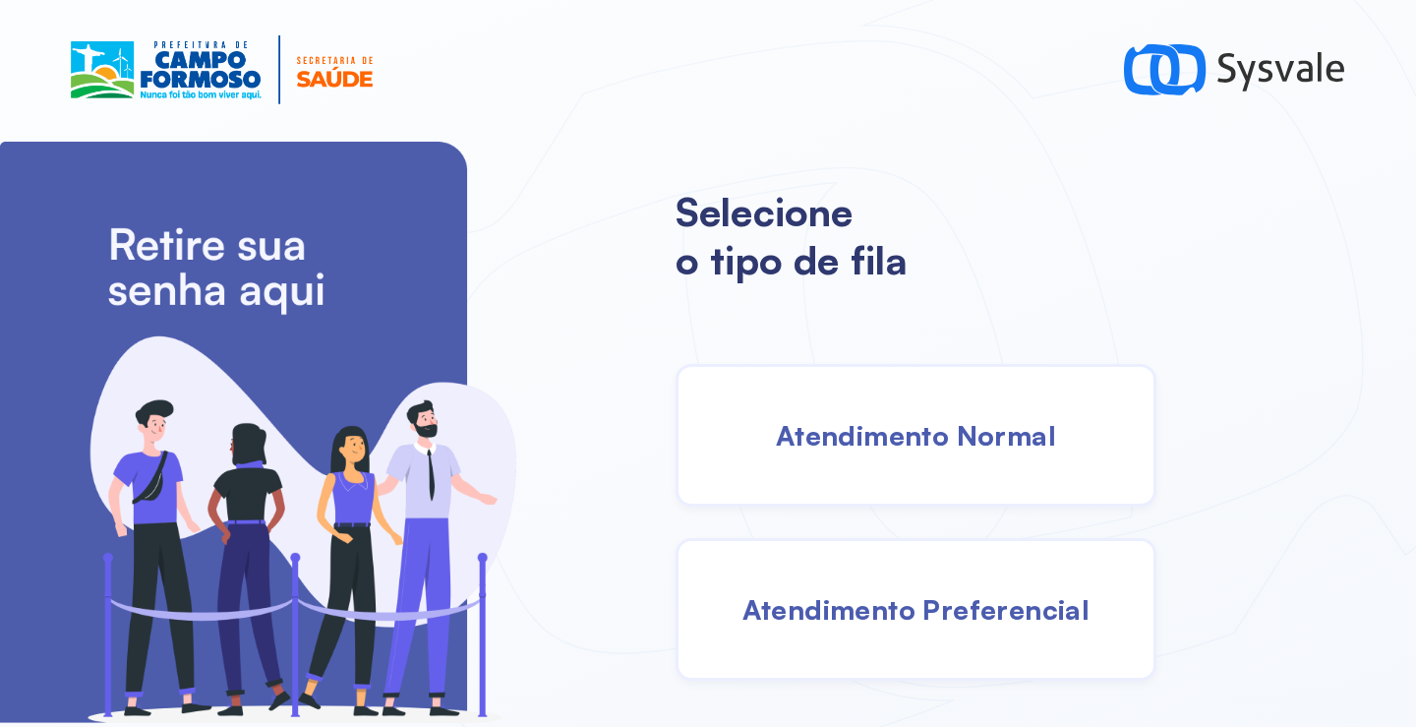
drag, startPoint x: 968, startPoint y: 454, endPoint x: 956, endPoint y: 450, distance: 13.4
click at [956, 450] on div "Atendimento Normal" at bounding box center [915, 435] width 481 height 143
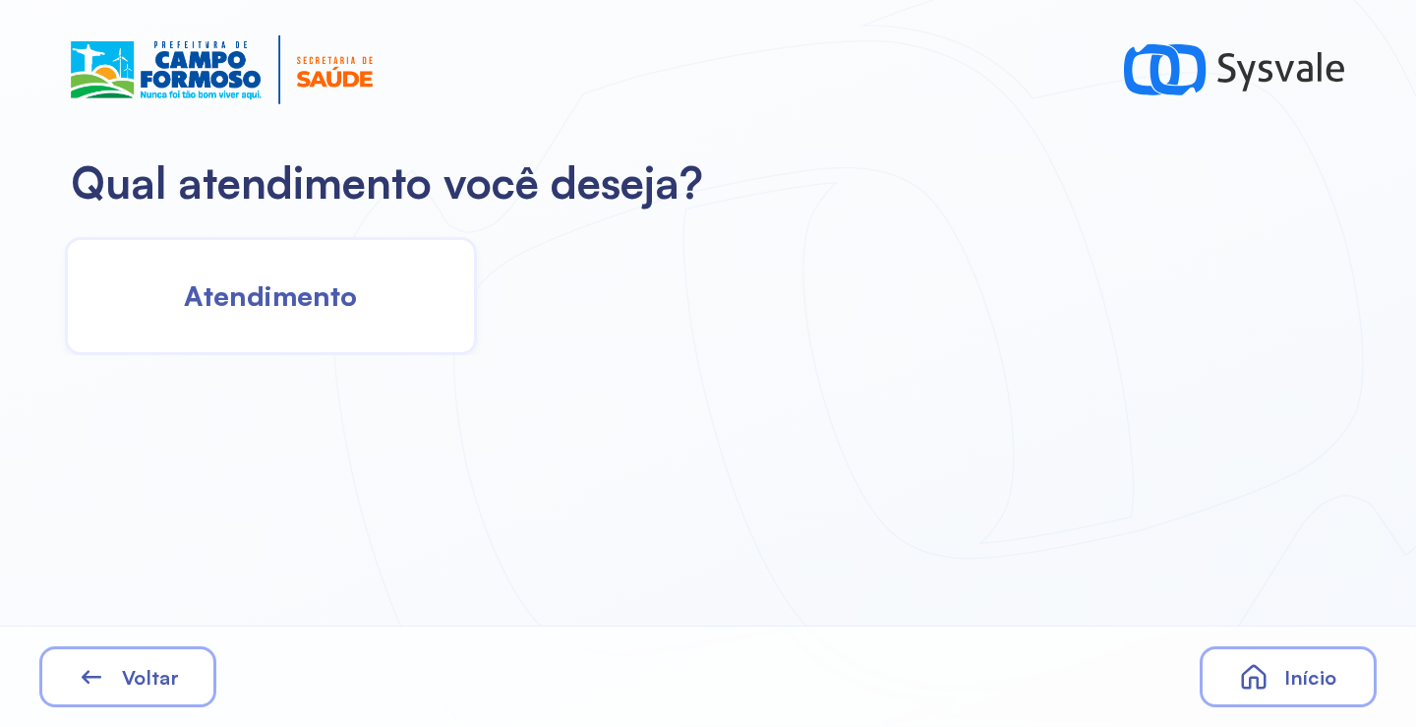
click at [328, 277] on div "Atendimento" at bounding box center [271, 296] width 412 height 118
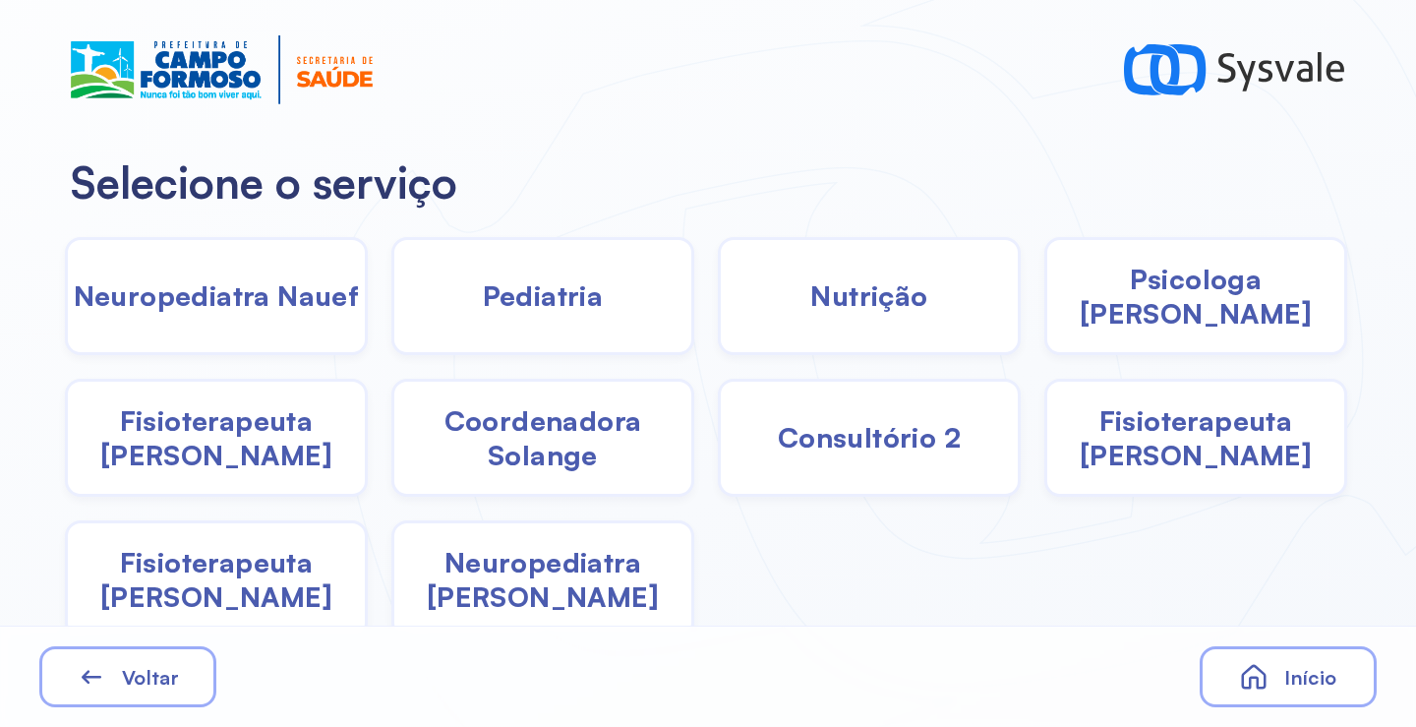
click at [578, 303] on span "Pediatria" at bounding box center [543, 295] width 121 height 34
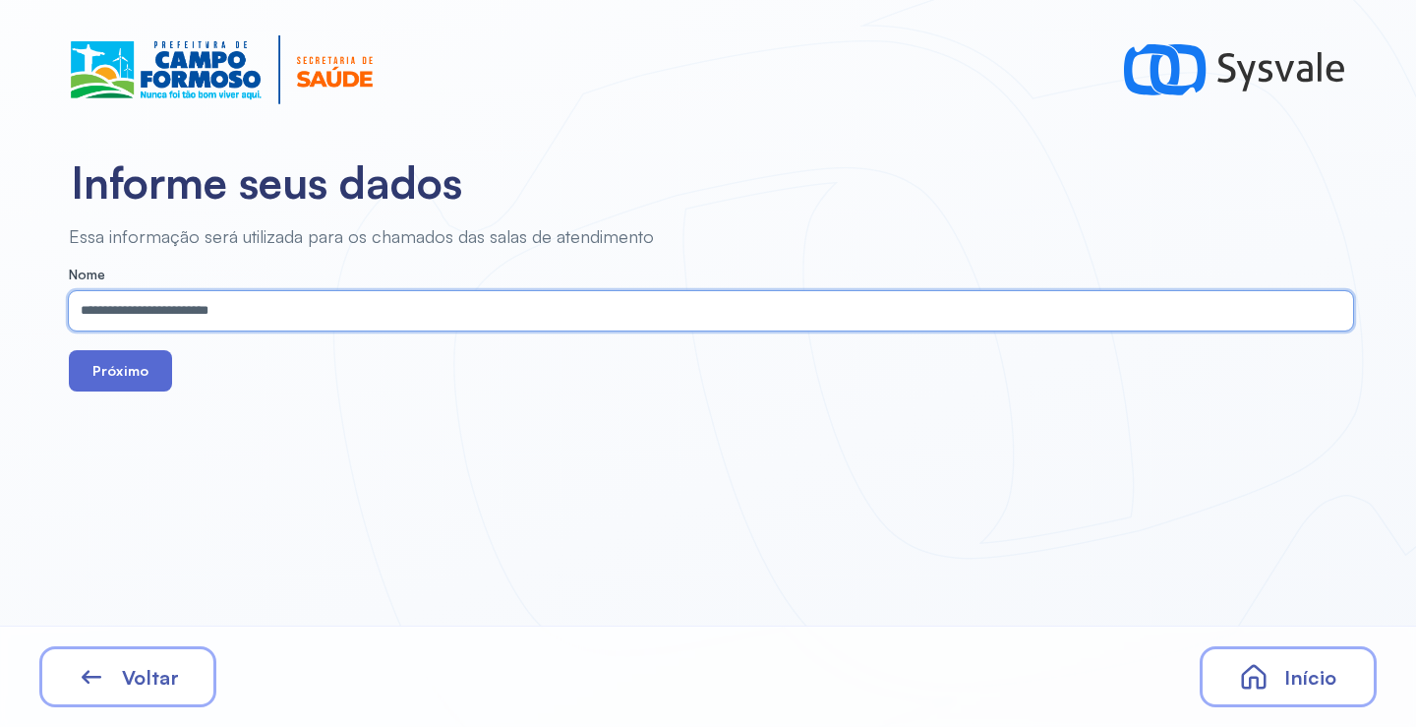
type input "**********"
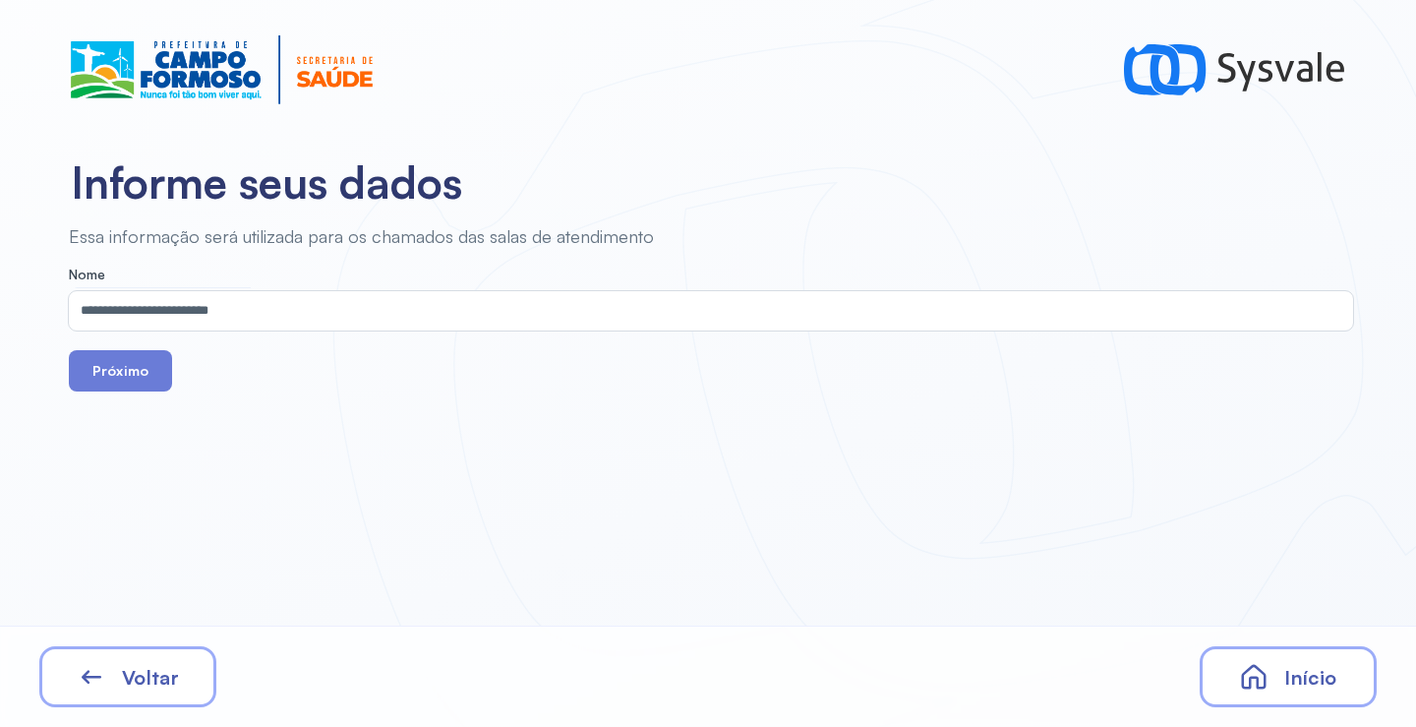
drag, startPoint x: 137, startPoint y: 356, endPoint x: 207, endPoint y: 34, distance: 329.2
click at [136, 355] on button "Próximo" at bounding box center [120, 370] width 103 height 41
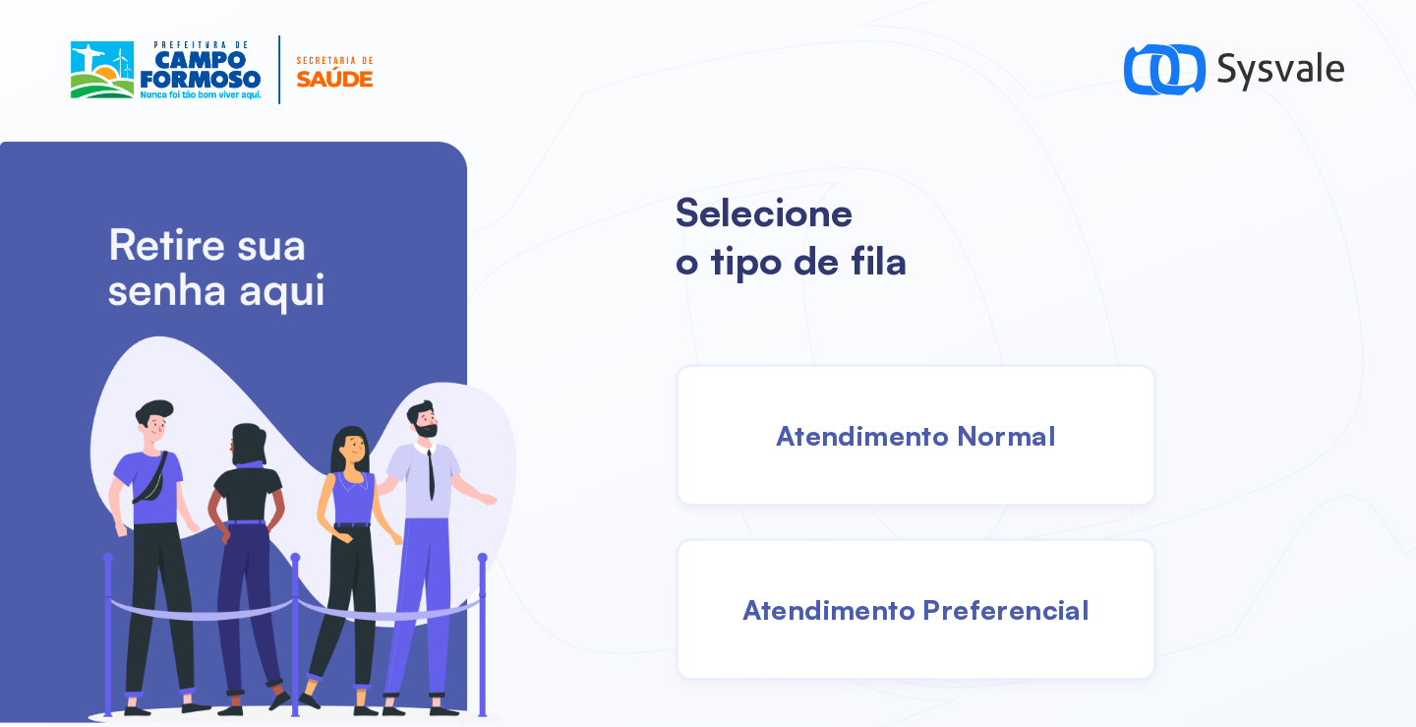
click at [876, 447] on span "Atendimento Normal" at bounding box center [916, 435] width 280 height 34
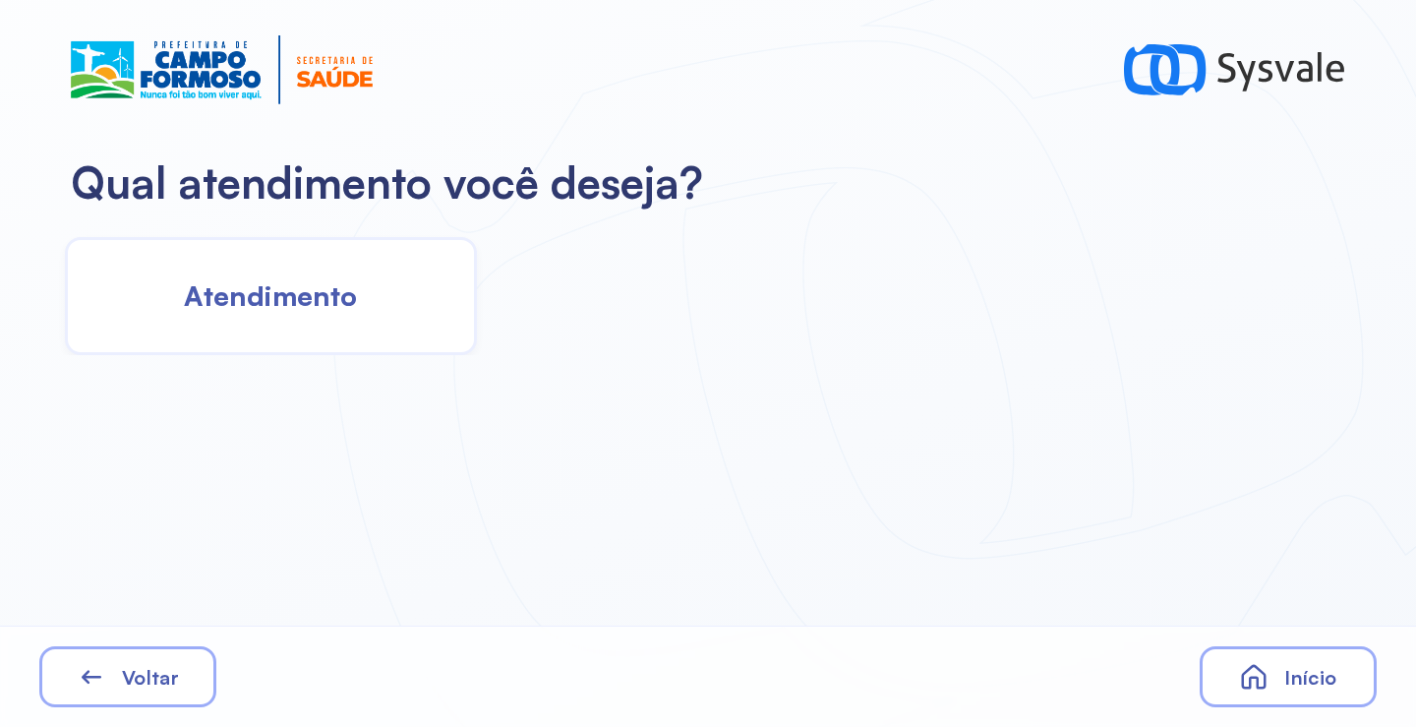
click at [347, 285] on span "Atendimento" at bounding box center [270, 295] width 173 height 34
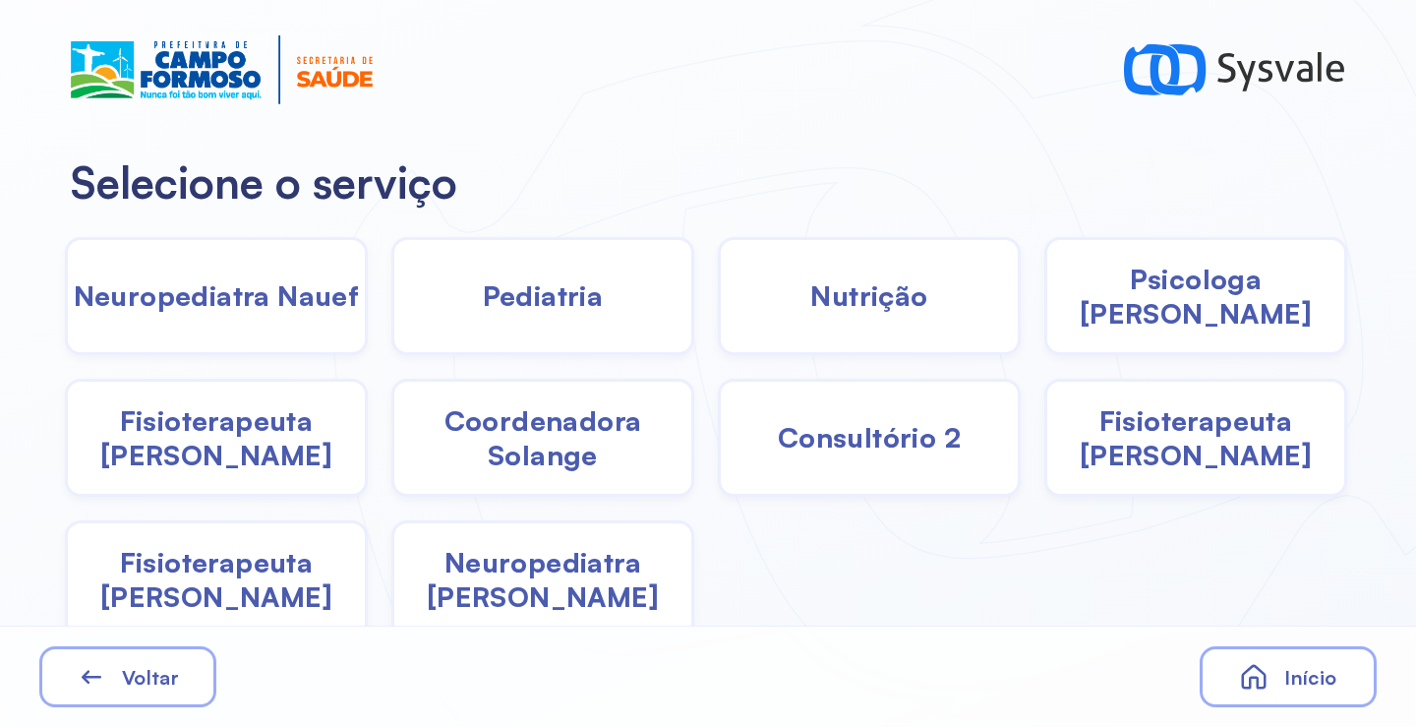
click at [532, 315] on div "Pediatria" at bounding box center [542, 296] width 303 height 118
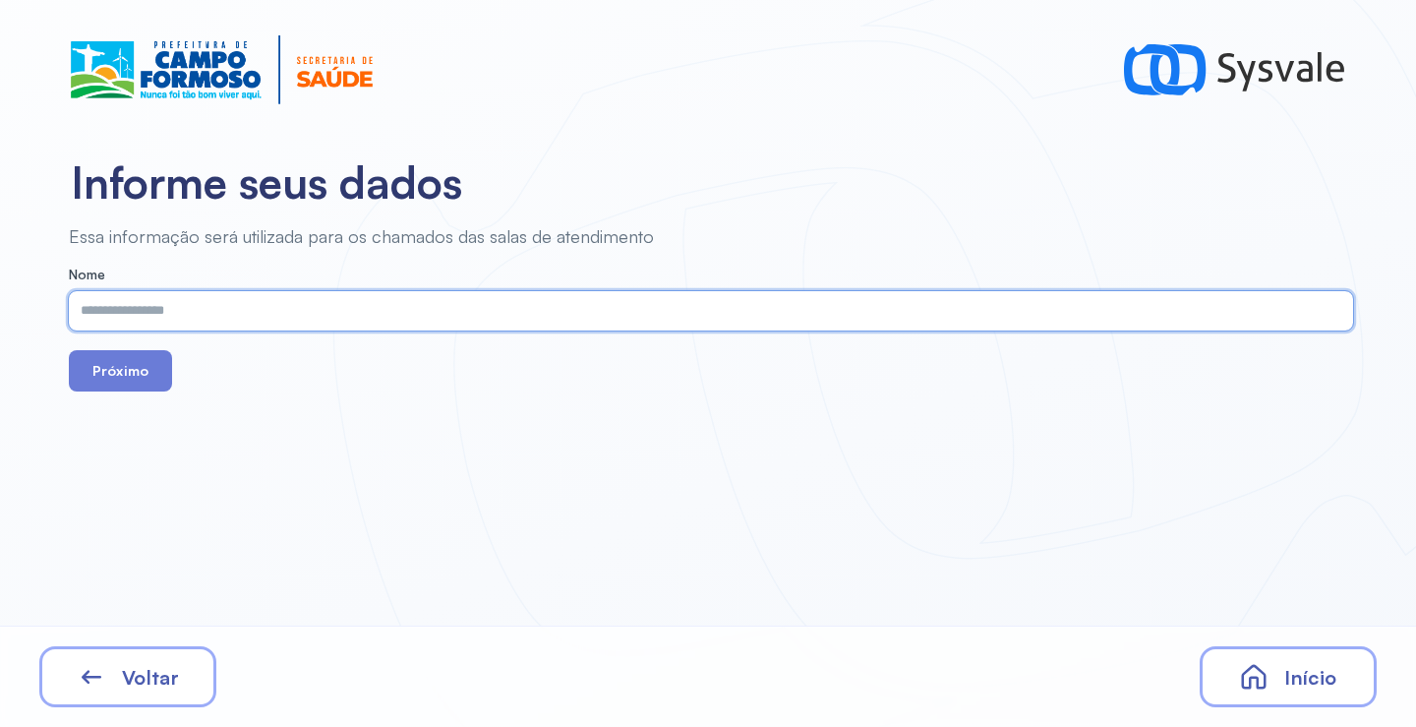
paste input "**********"
type input "**********"
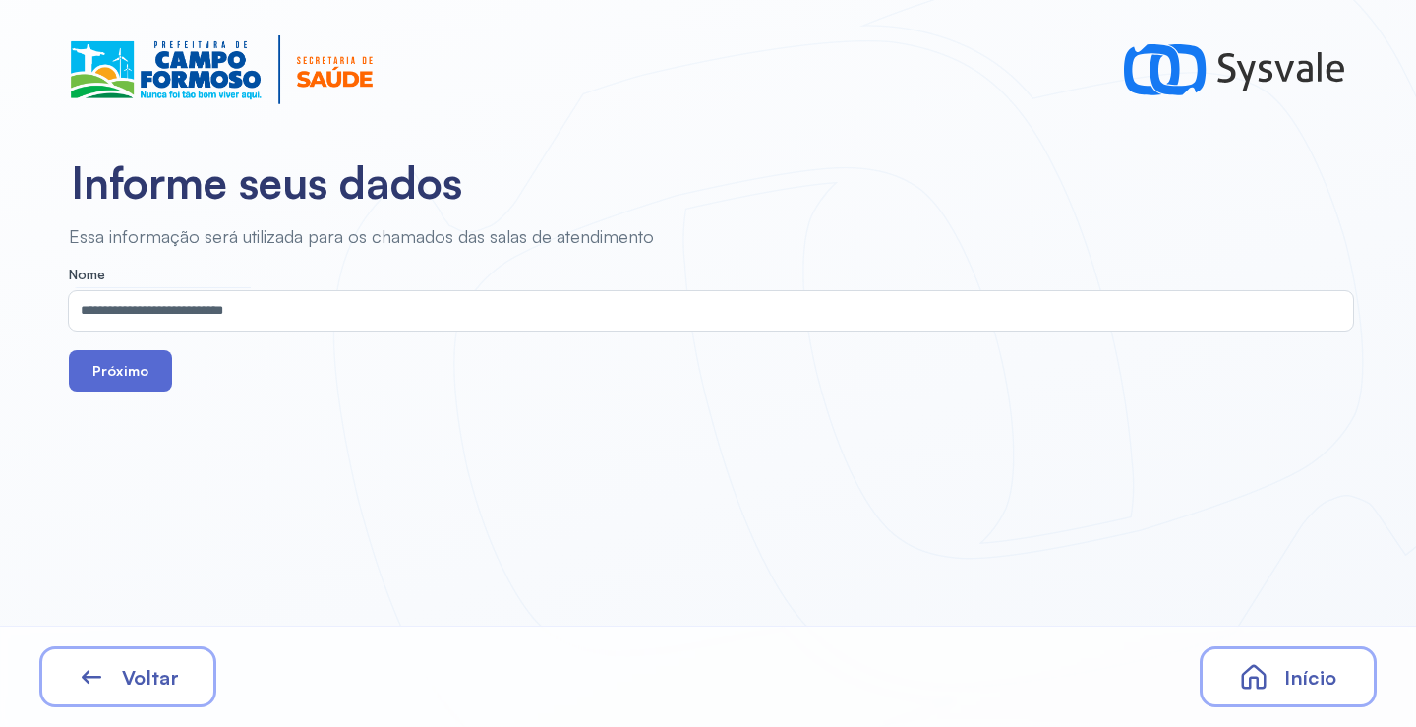
click at [110, 372] on button "Próximo" at bounding box center [120, 370] width 103 height 41
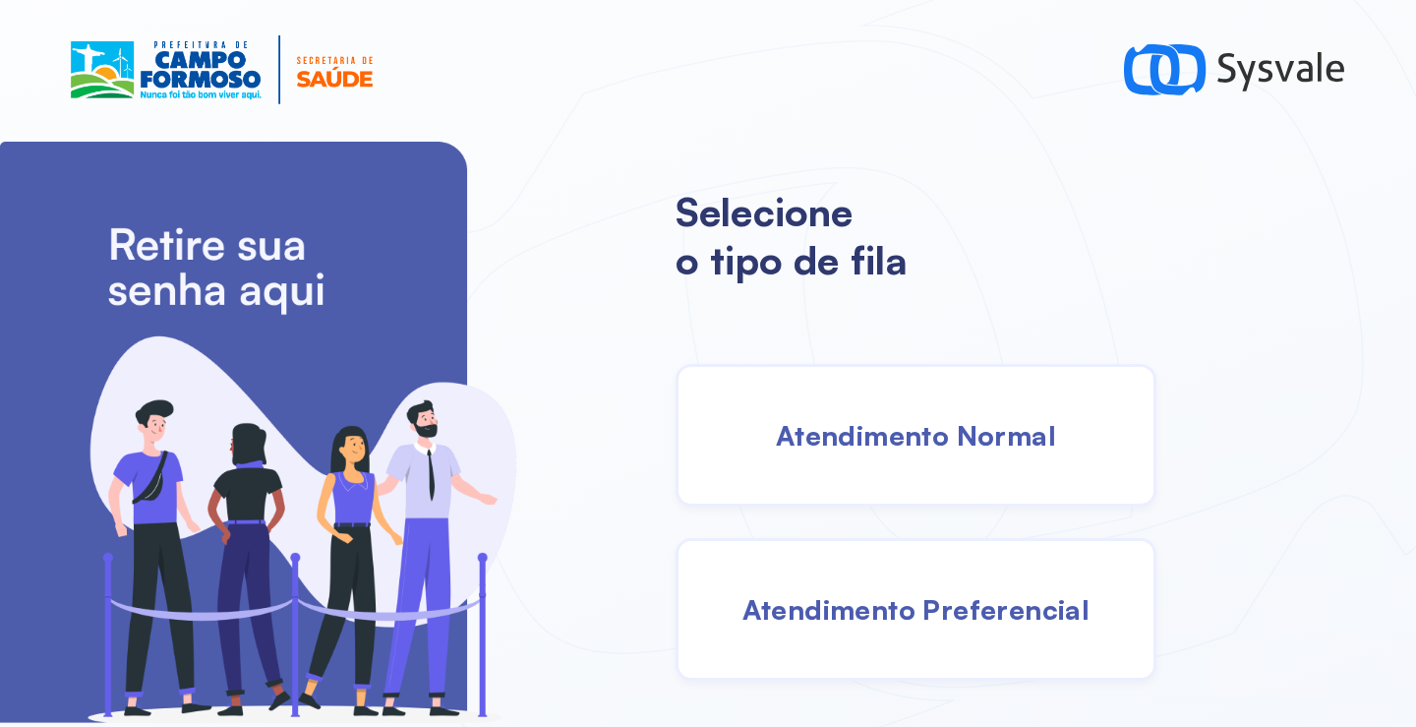
click at [867, 476] on div "Atendimento Normal" at bounding box center [915, 435] width 481 height 143
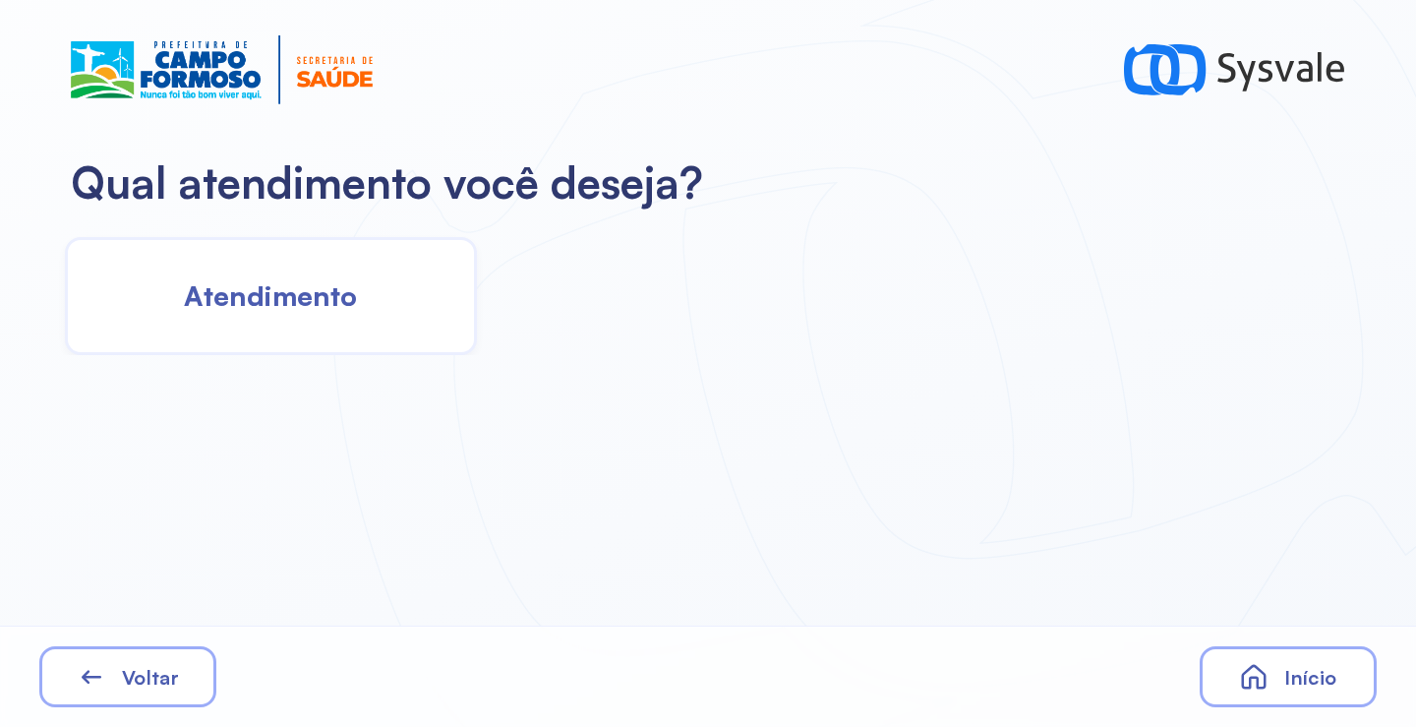
click at [333, 321] on div "Atendimento" at bounding box center [271, 296] width 412 height 118
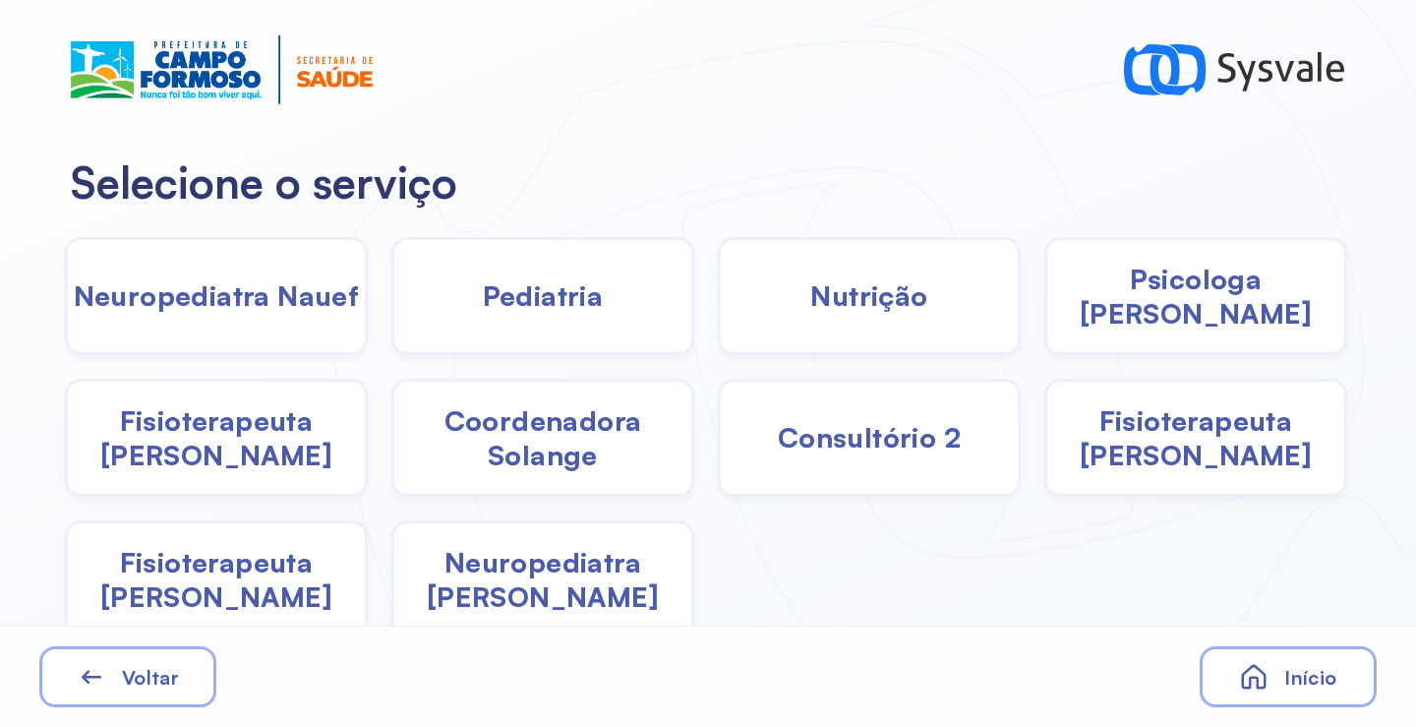
click at [579, 295] on span "Pediatria" at bounding box center [543, 295] width 121 height 34
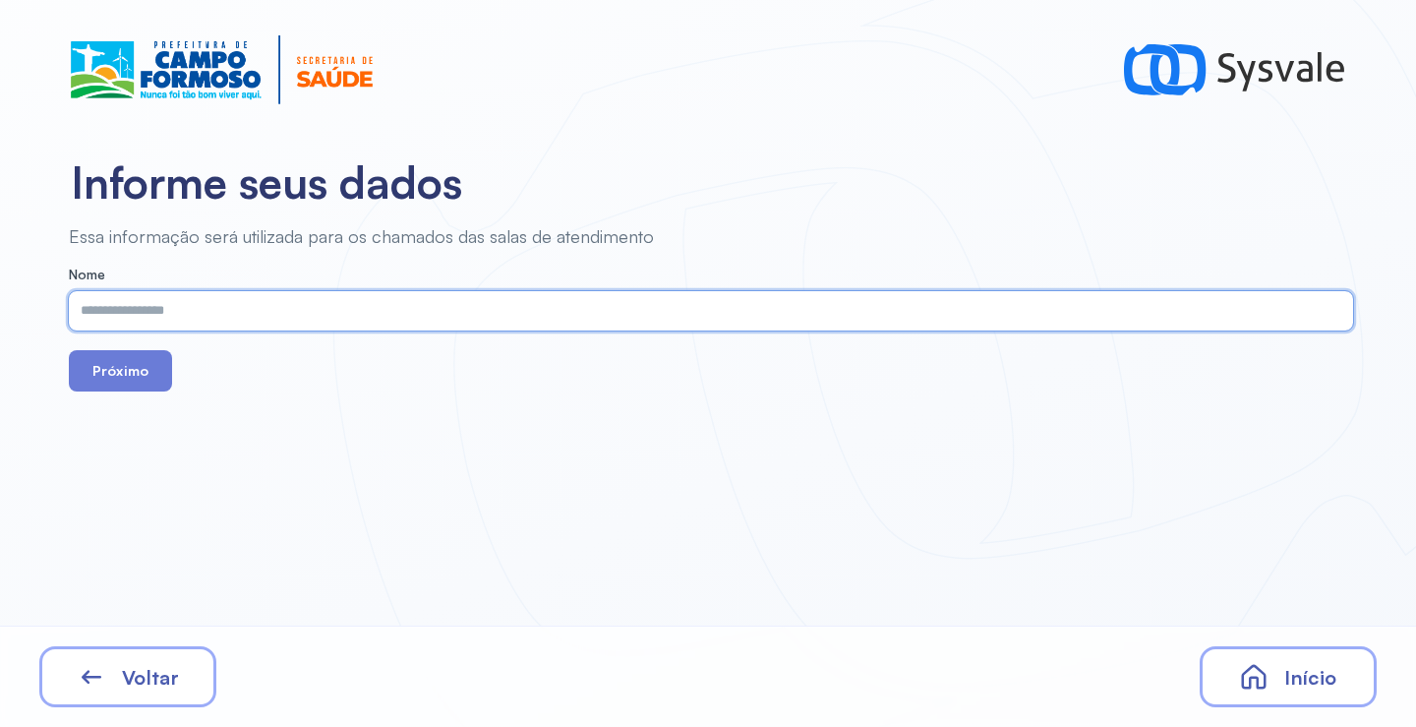
paste input "**********"
type input "**********"
click at [128, 376] on button "Próximo" at bounding box center [120, 370] width 103 height 41
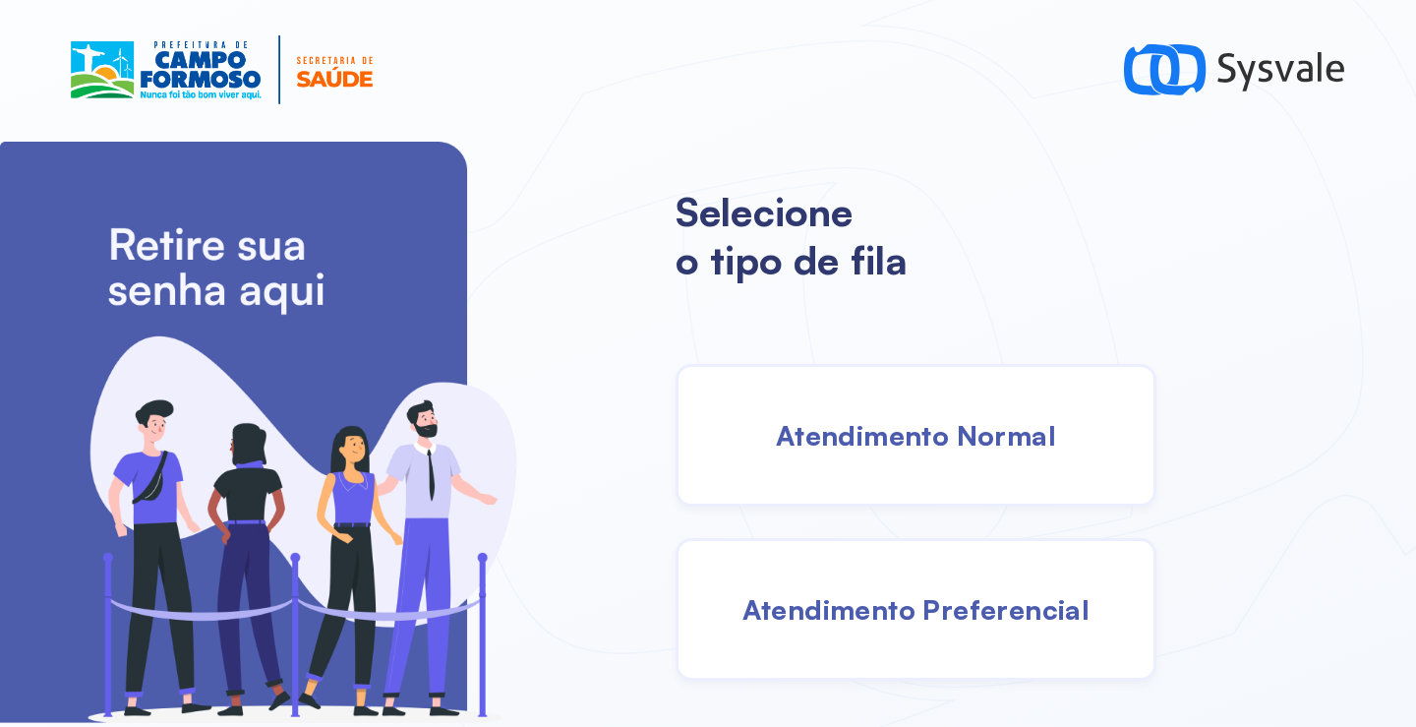
click at [832, 437] on span "Atendimento Normal" at bounding box center [916, 435] width 280 height 34
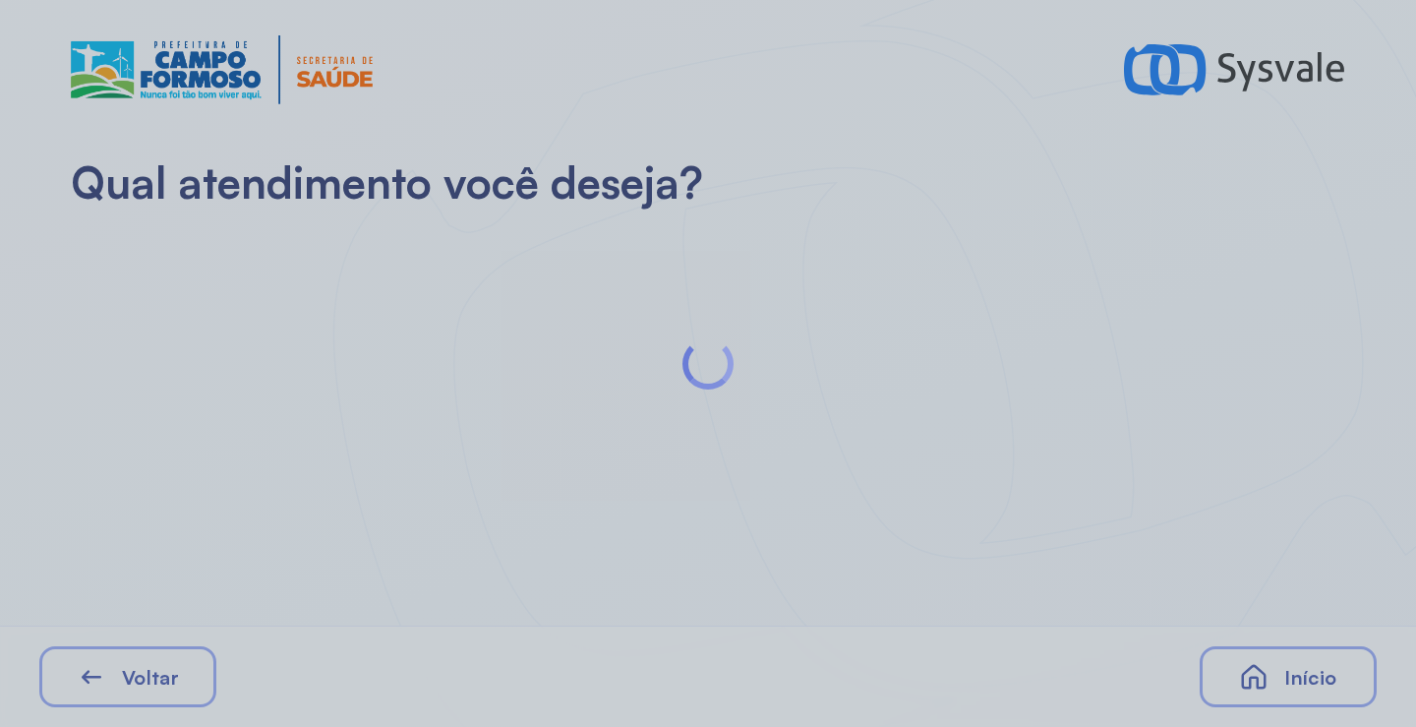
click at [245, 305] on div at bounding box center [708, 363] width 1416 height 727
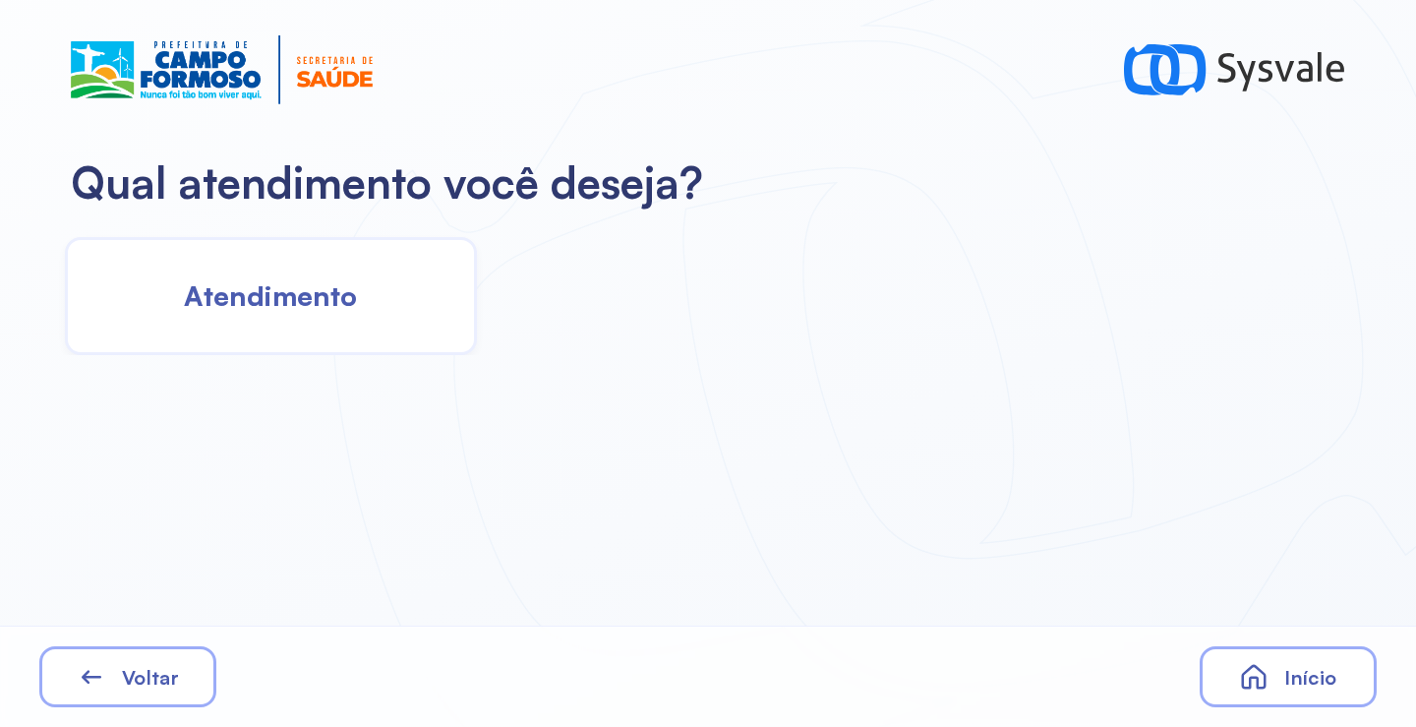
click at [333, 306] on span "Atendimento" at bounding box center [270, 295] width 173 height 34
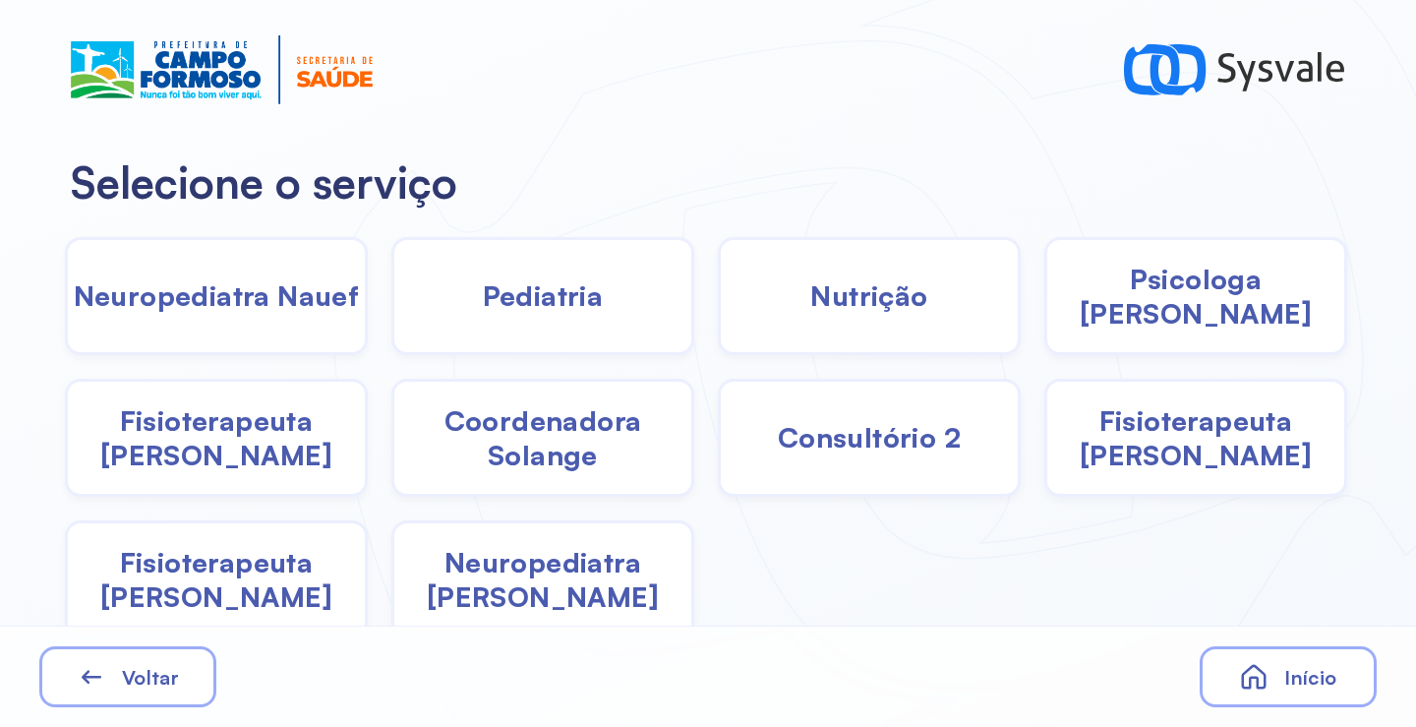
click at [523, 306] on span "Pediatria" at bounding box center [543, 295] width 121 height 34
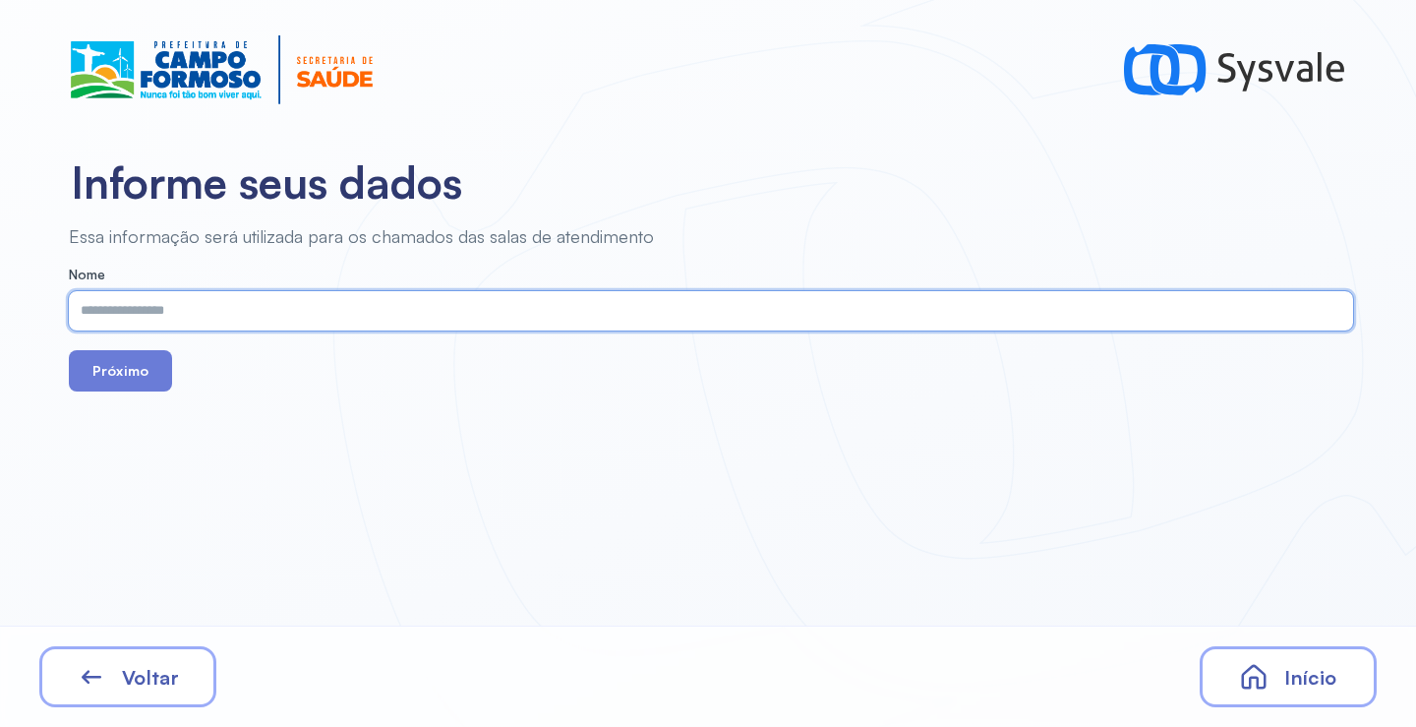
paste input "**********"
type input "**********"
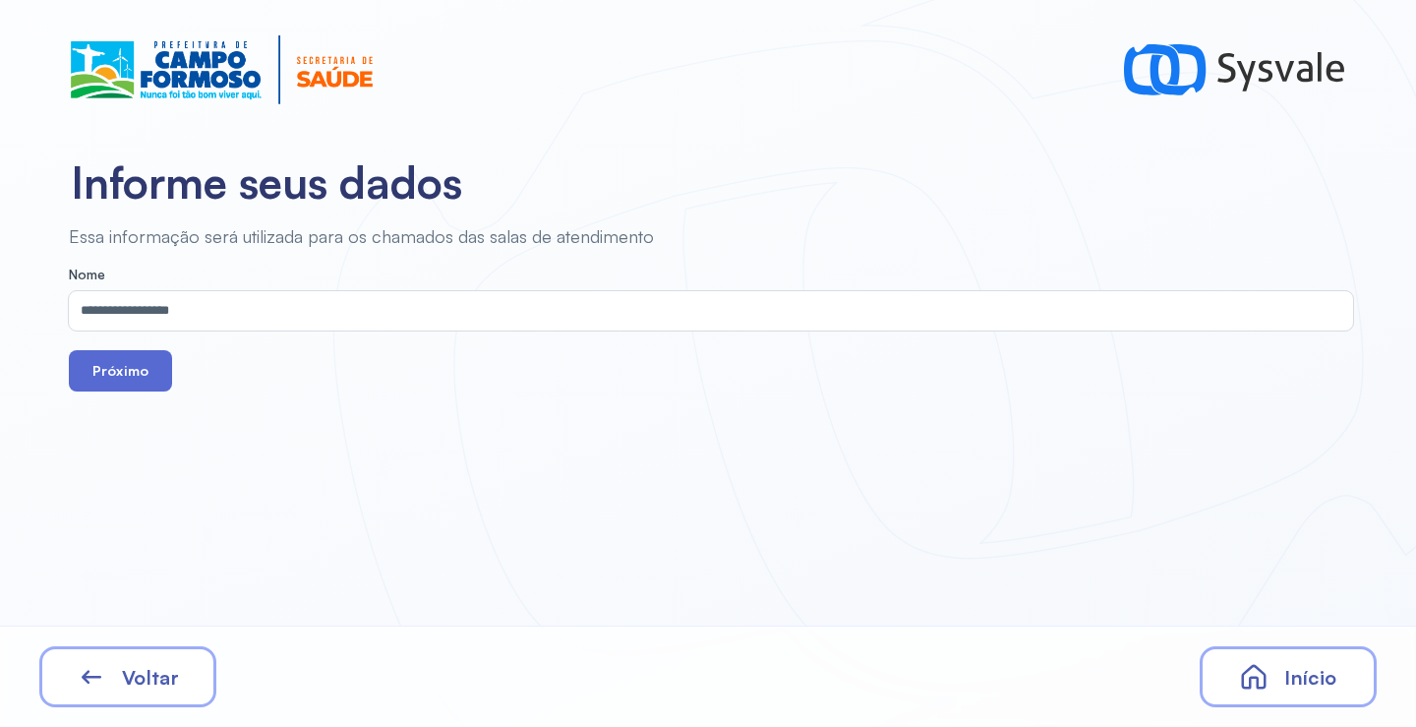
click at [127, 378] on button "Próximo" at bounding box center [120, 370] width 103 height 41
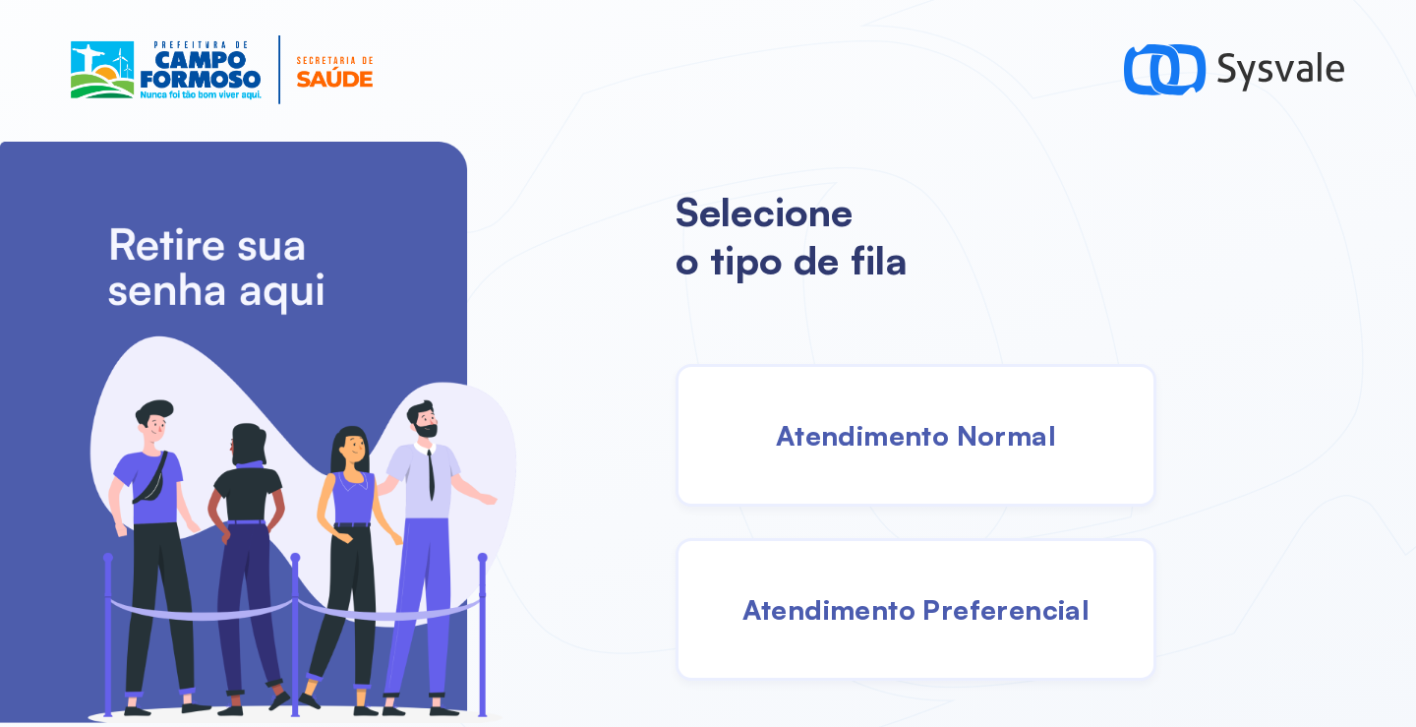
click at [898, 468] on div "Atendimento Normal" at bounding box center [915, 435] width 481 height 143
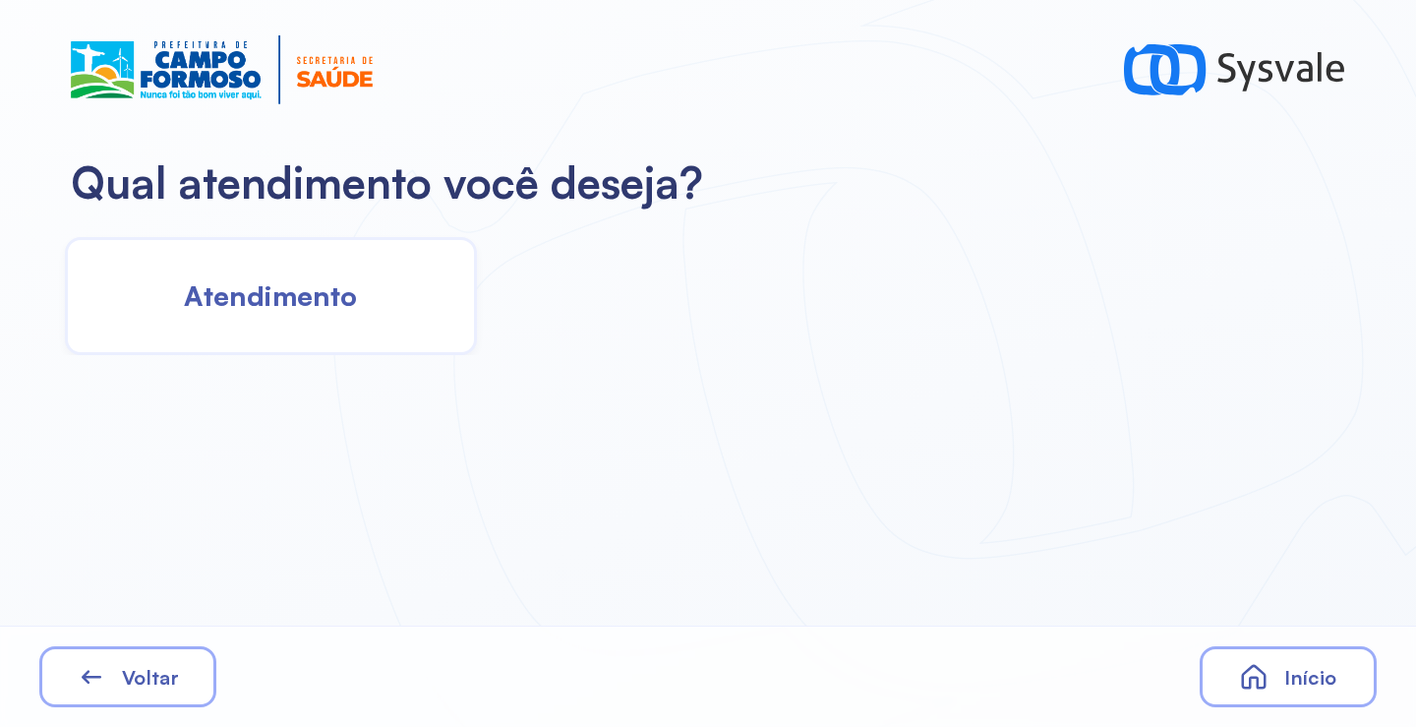
click at [340, 287] on span "Atendimento" at bounding box center [270, 295] width 173 height 34
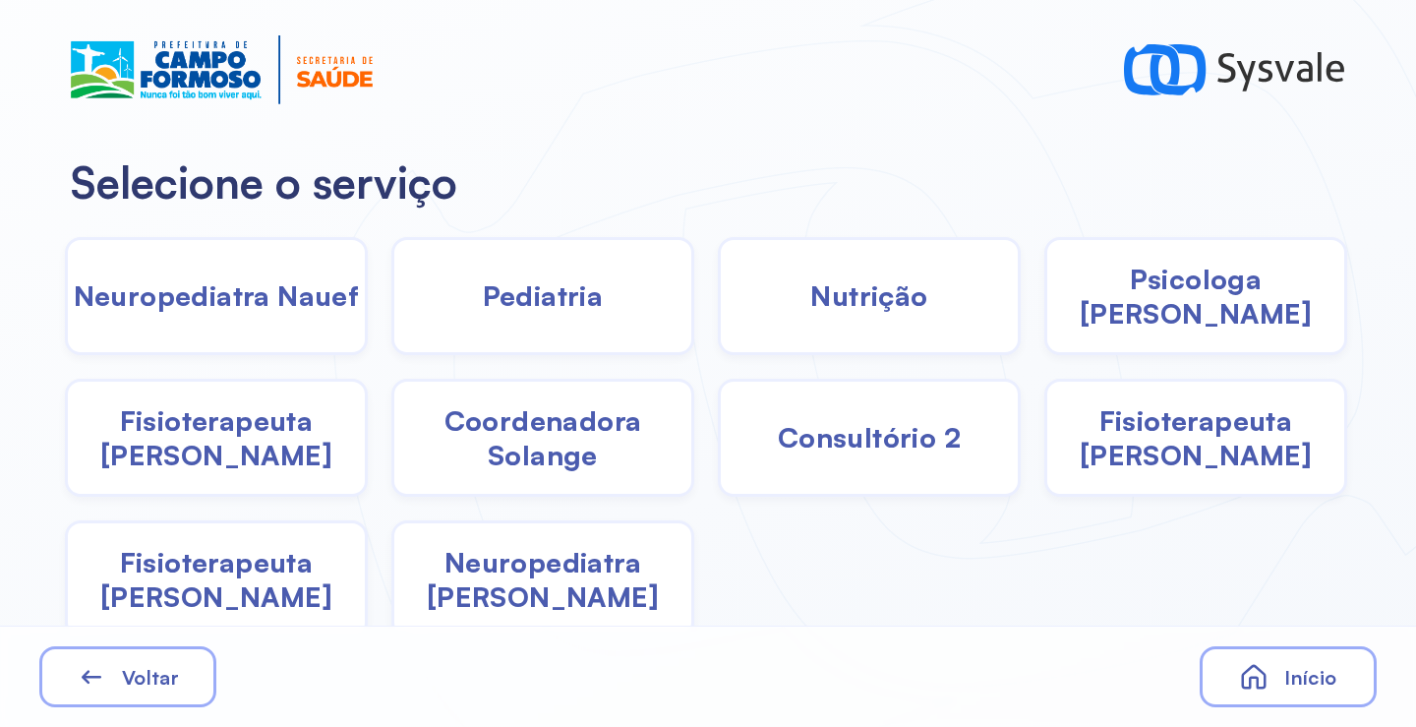
click at [1118, 313] on span "Psicologa Alana" at bounding box center [1195, 296] width 297 height 69
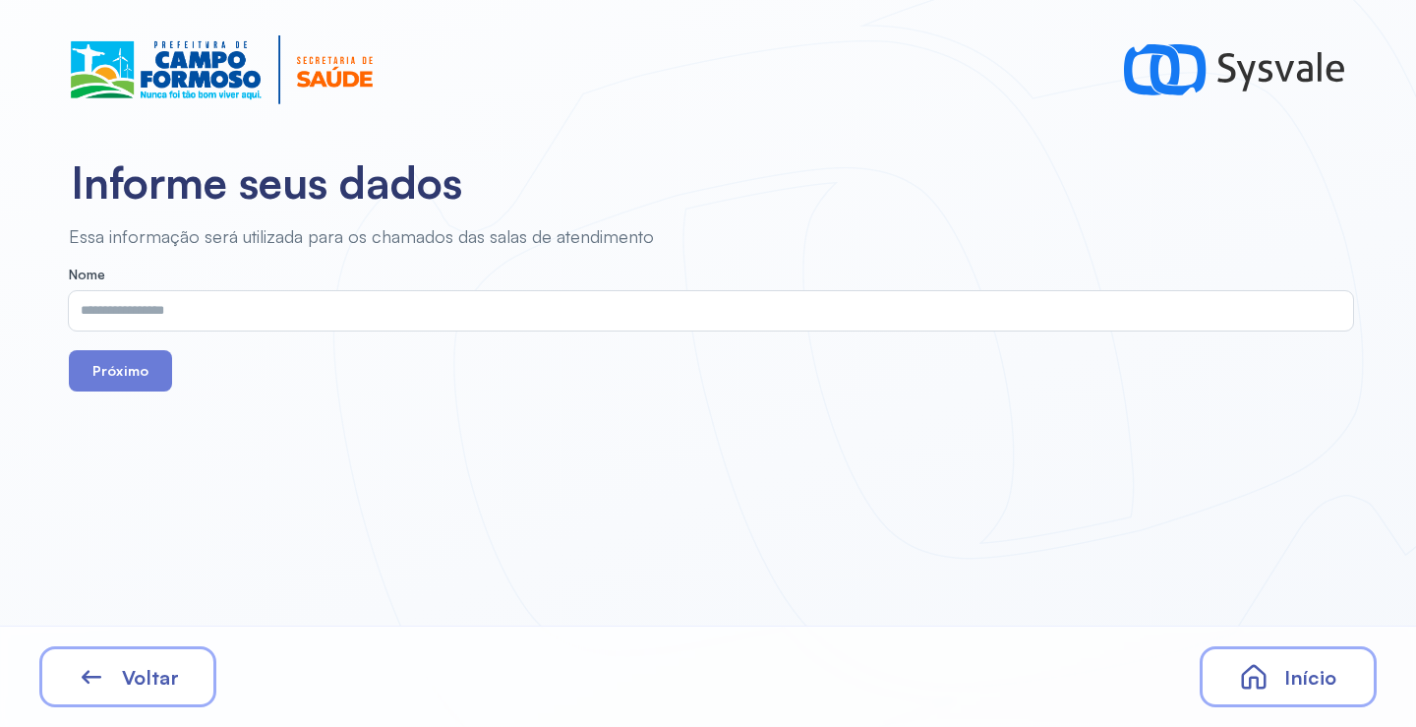
drag, startPoint x: 786, startPoint y: 284, endPoint x: 668, endPoint y: 311, distance: 120.9
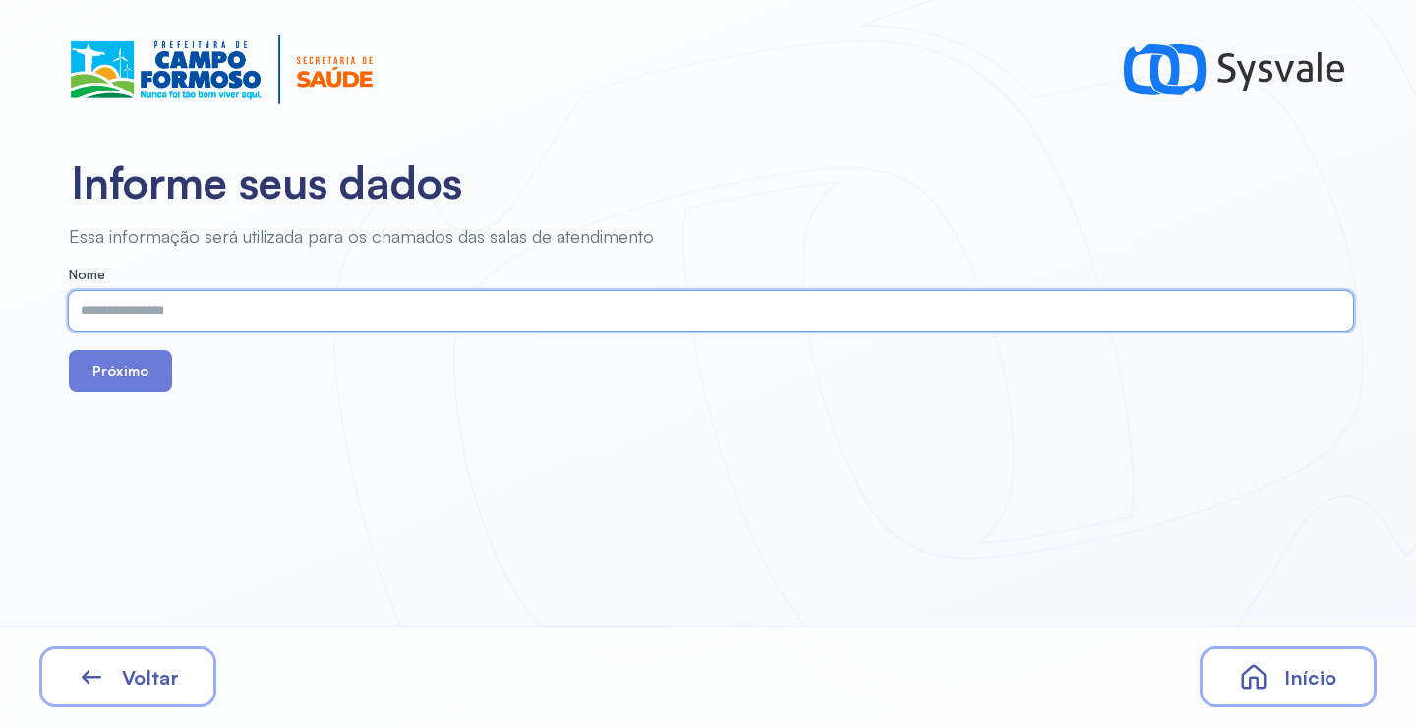
paste input "**********"
type input "**********"
click at [108, 365] on button "Próximo" at bounding box center [120, 370] width 103 height 41
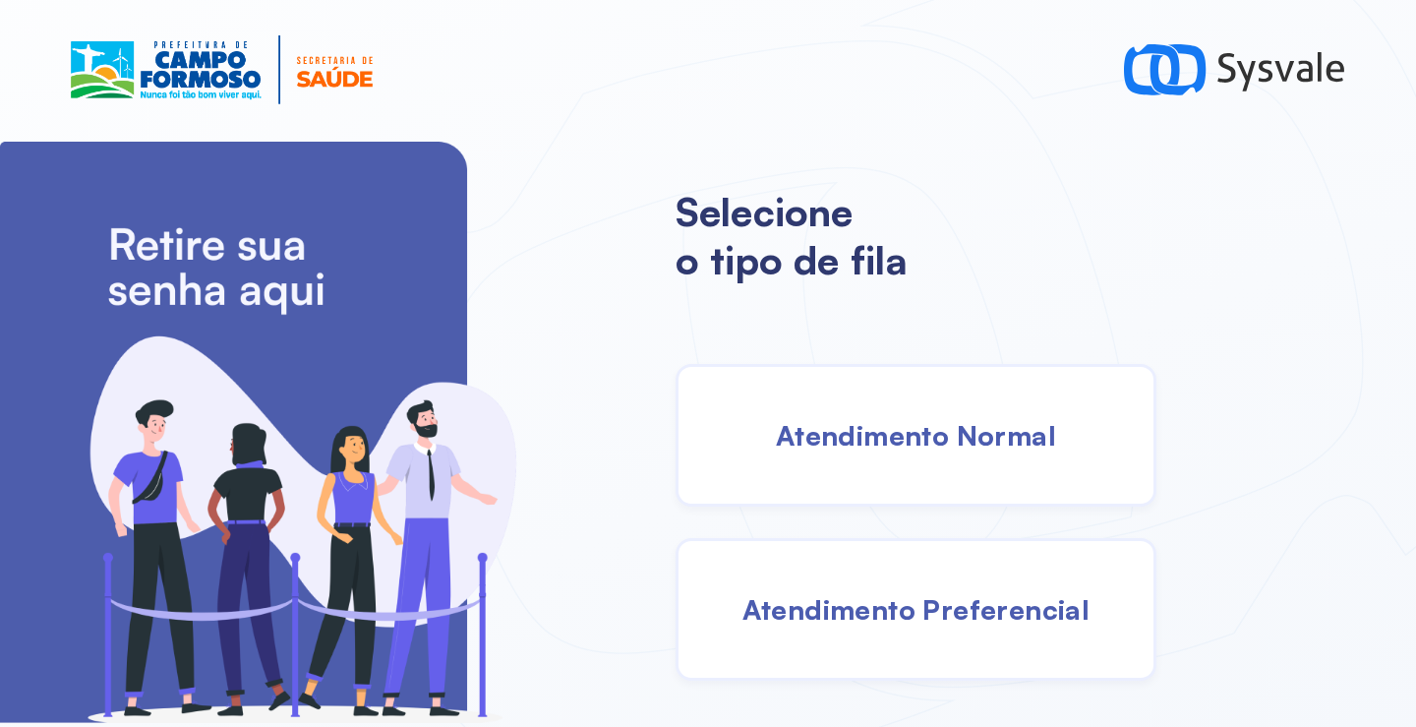
click at [873, 447] on span "Atendimento Normal" at bounding box center [916, 435] width 280 height 34
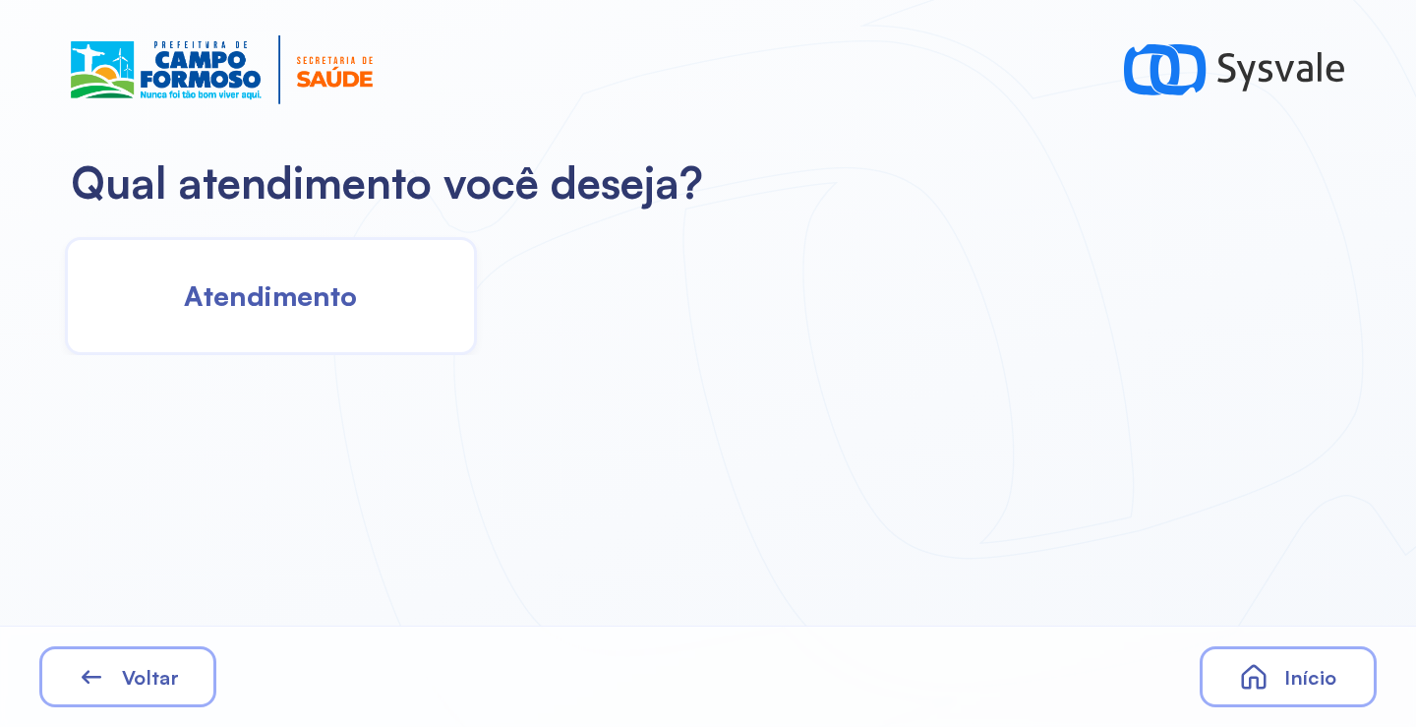
click at [340, 305] on span "Atendimento" at bounding box center [270, 295] width 173 height 34
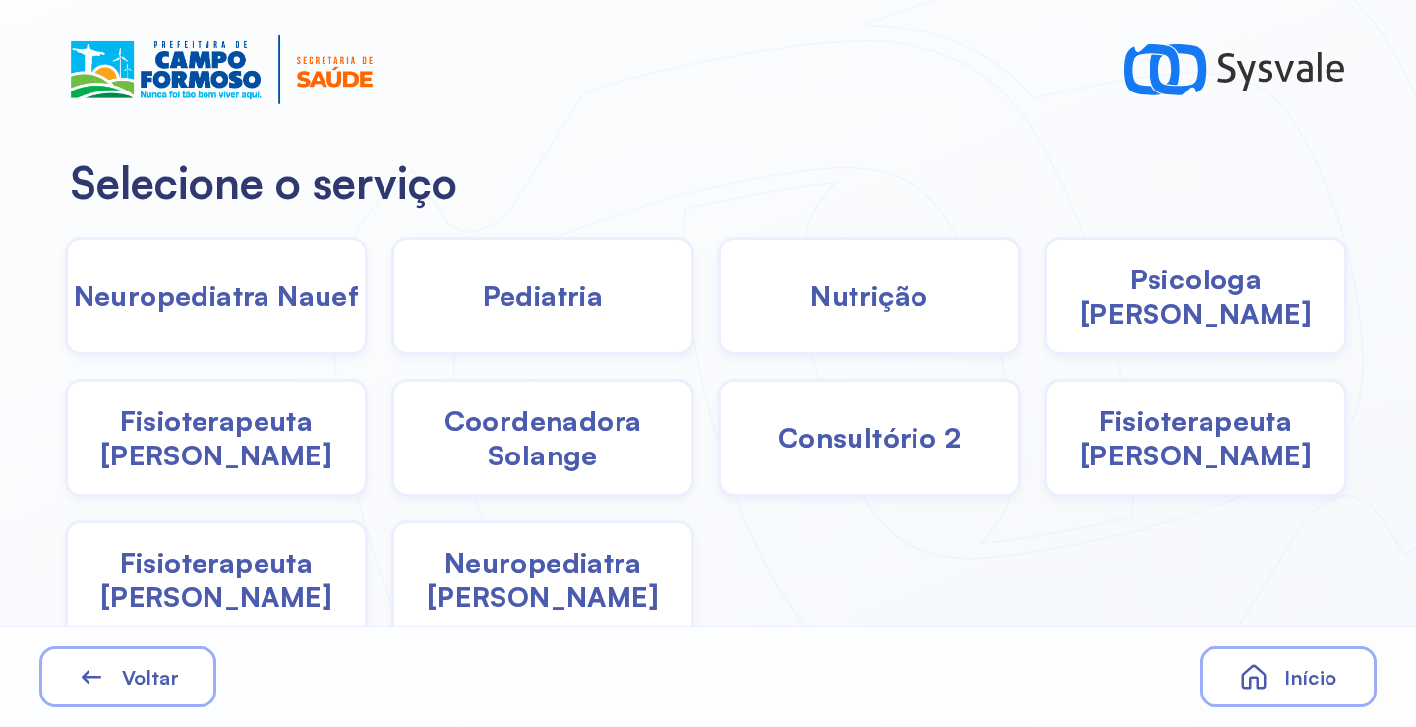
click at [580, 300] on span "Pediatria" at bounding box center [543, 295] width 121 height 34
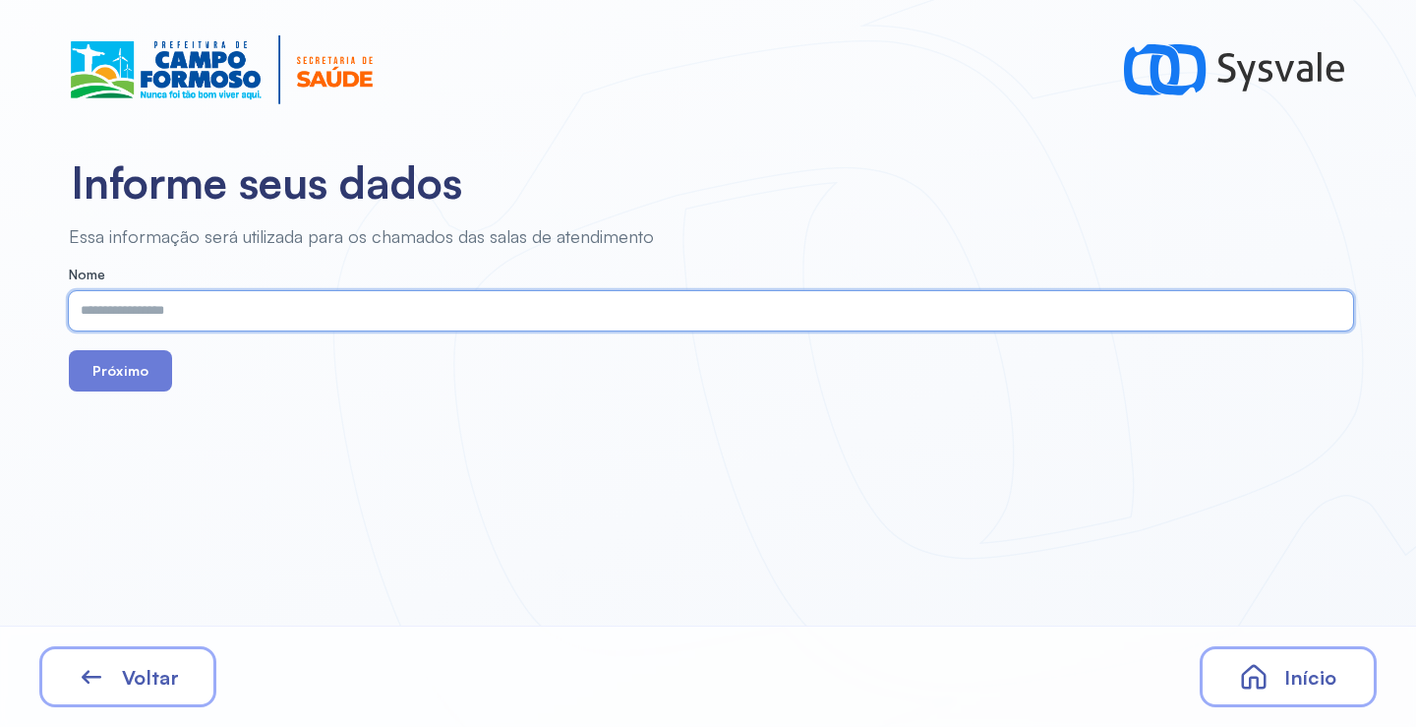
paste input "**********"
type input "**********"
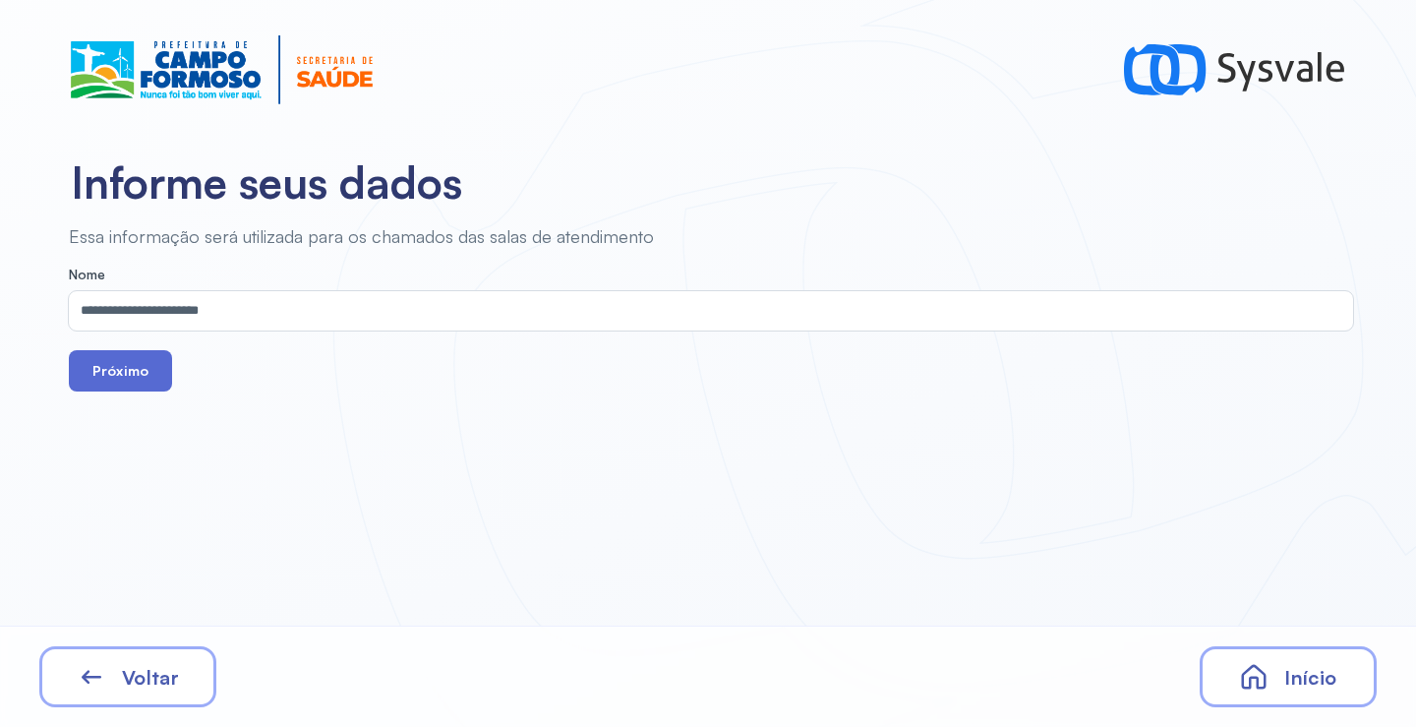
click at [151, 388] on button "Próximo" at bounding box center [120, 370] width 103 height 41
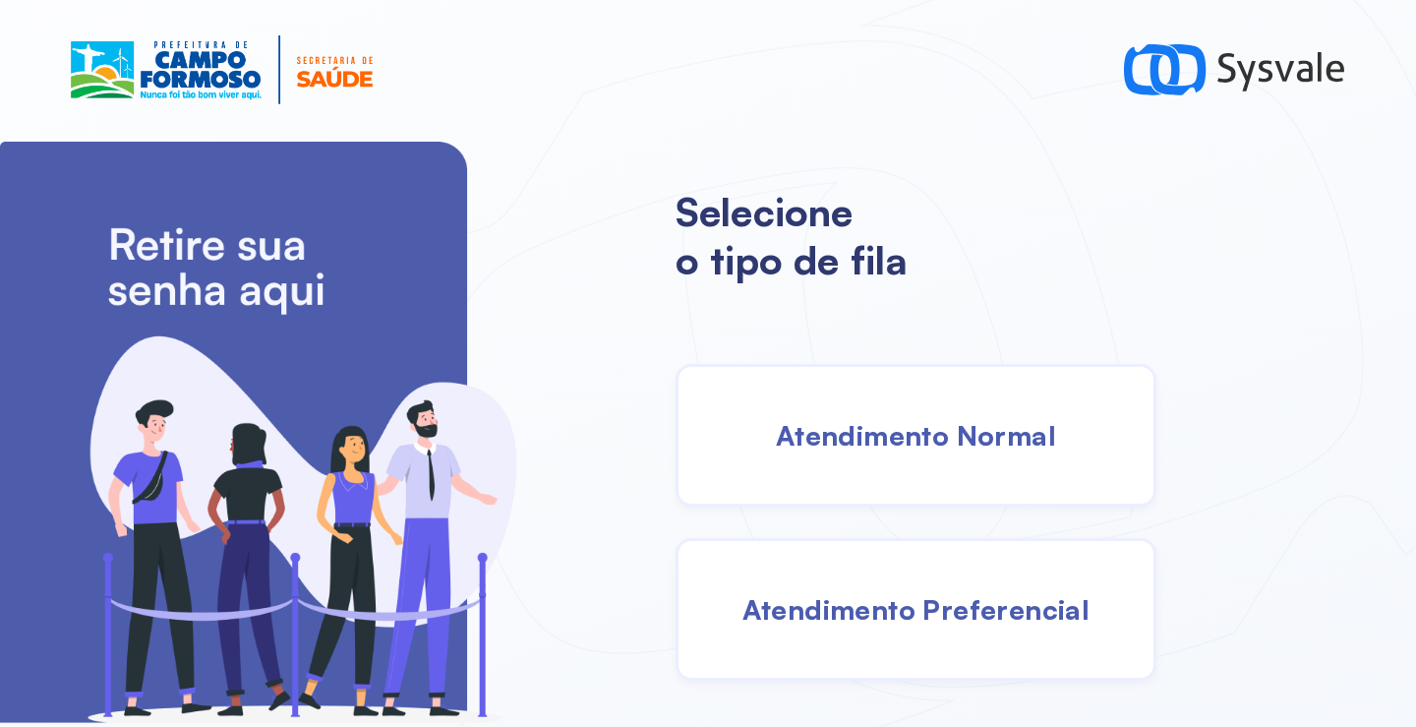
click at [876, 441] on span "Atendimento Normal" at bounding box center [916, 435] width 280 height 34
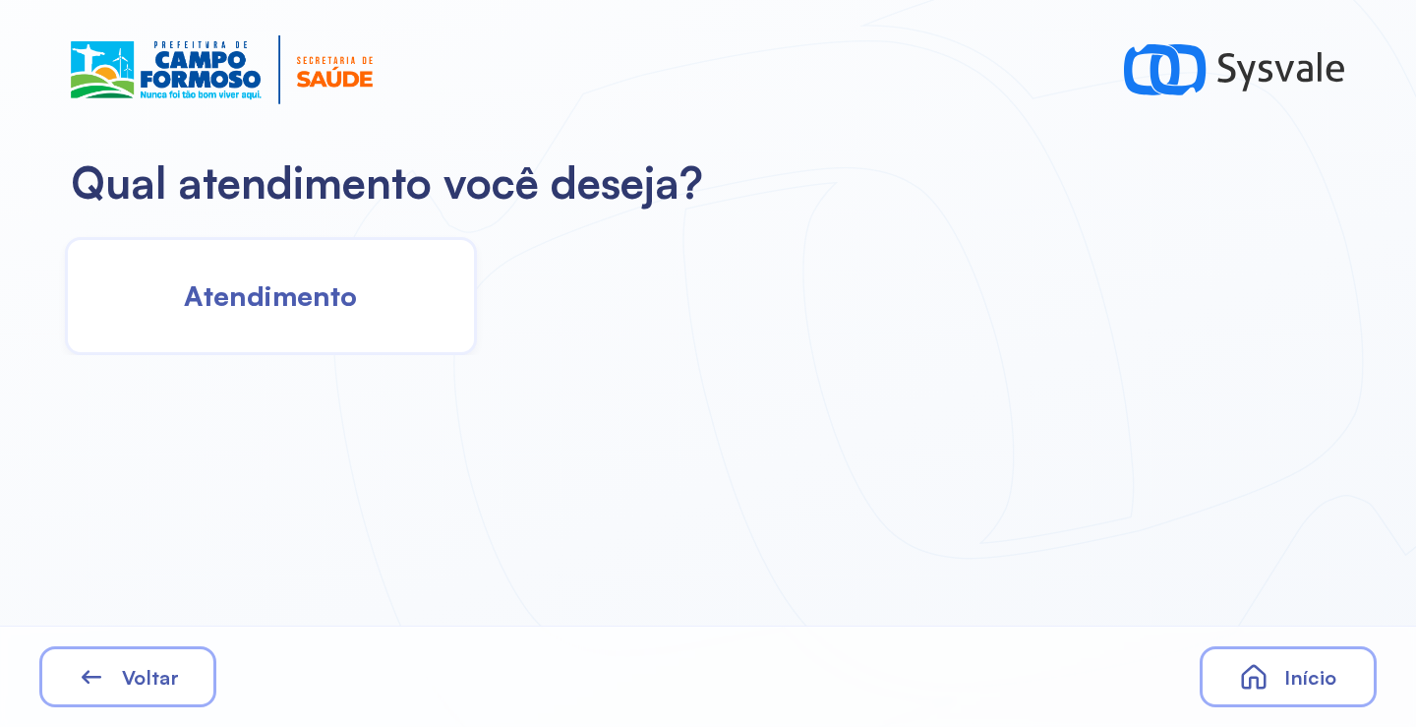
click at [295, 310] on span "Atendimento" at bounding box center [270, 295] width 173 height 34
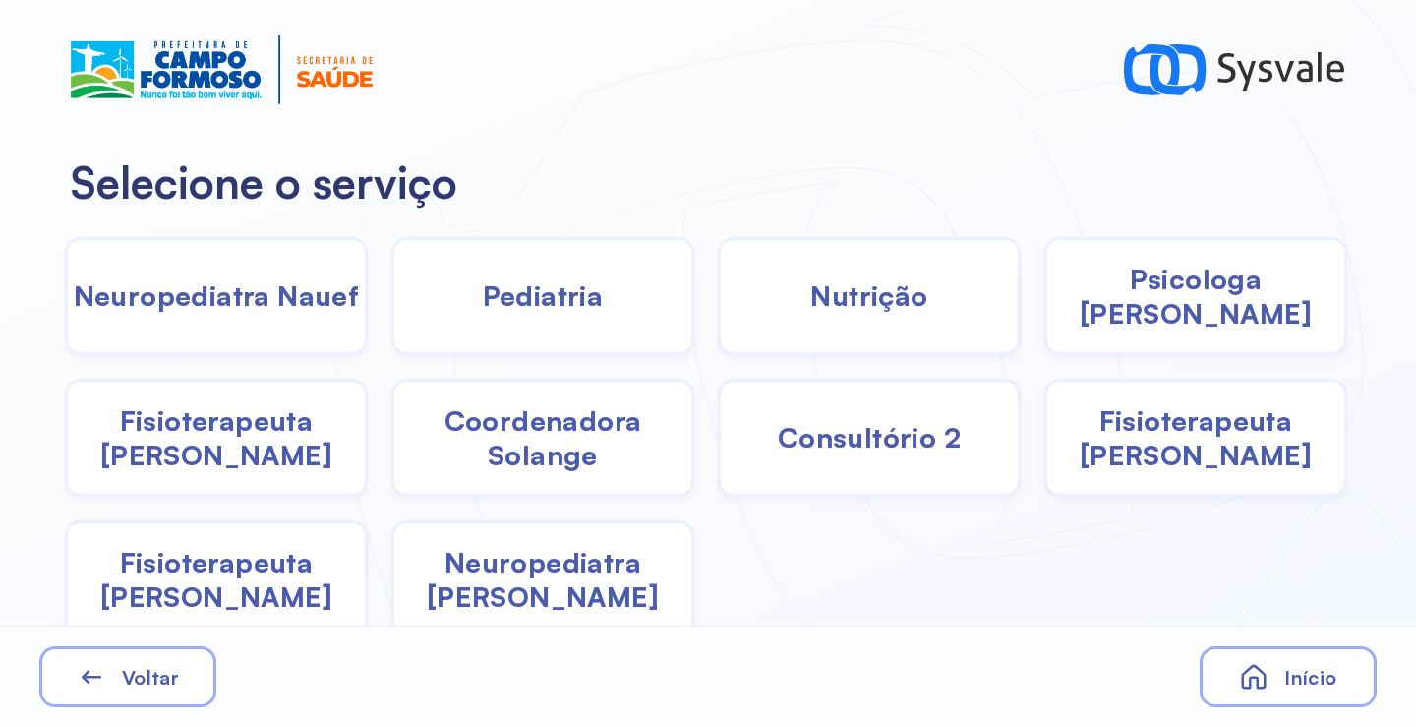
click at [540, 315] on div "Pediatria" at bounding box center [542, 296] width 303 height 118
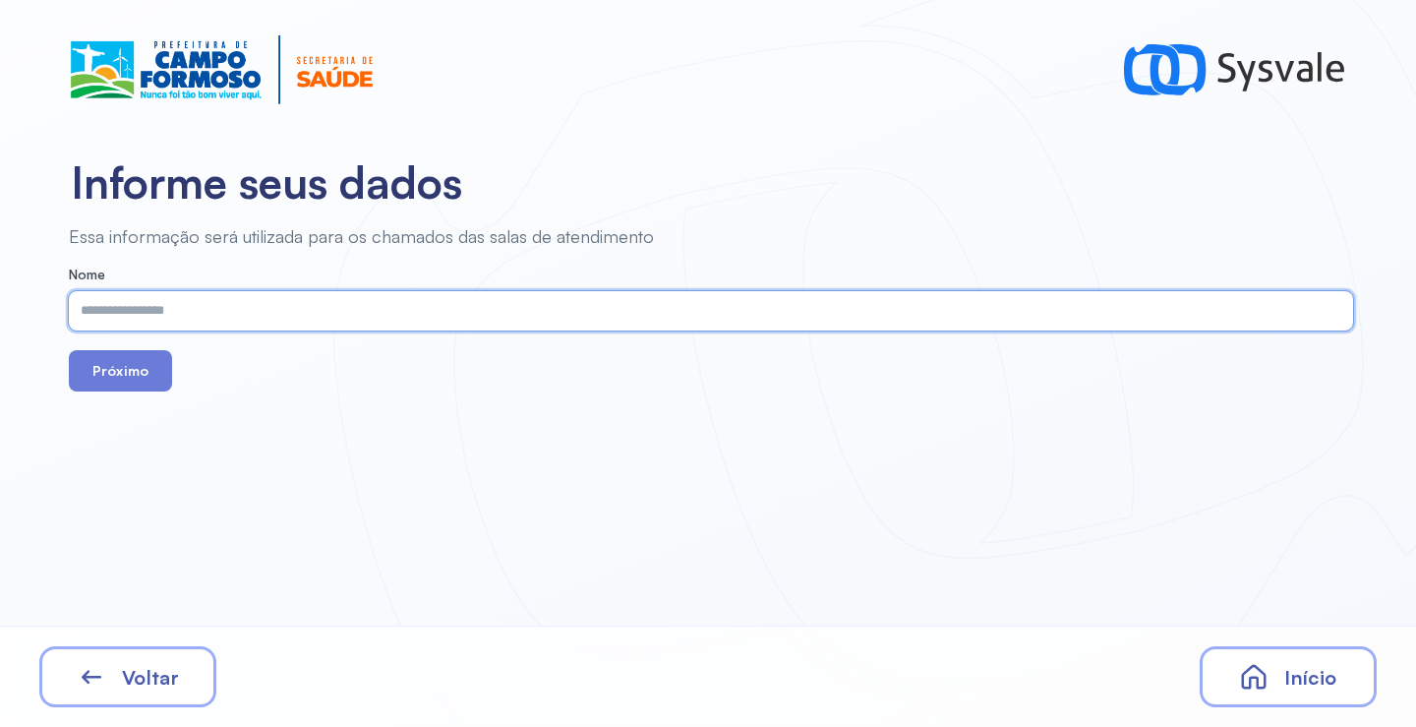
paste input "**********"
type input "**********"
click at [133, 361] on button "Próximo" at bounding box center [120, 370] width 103 height 41
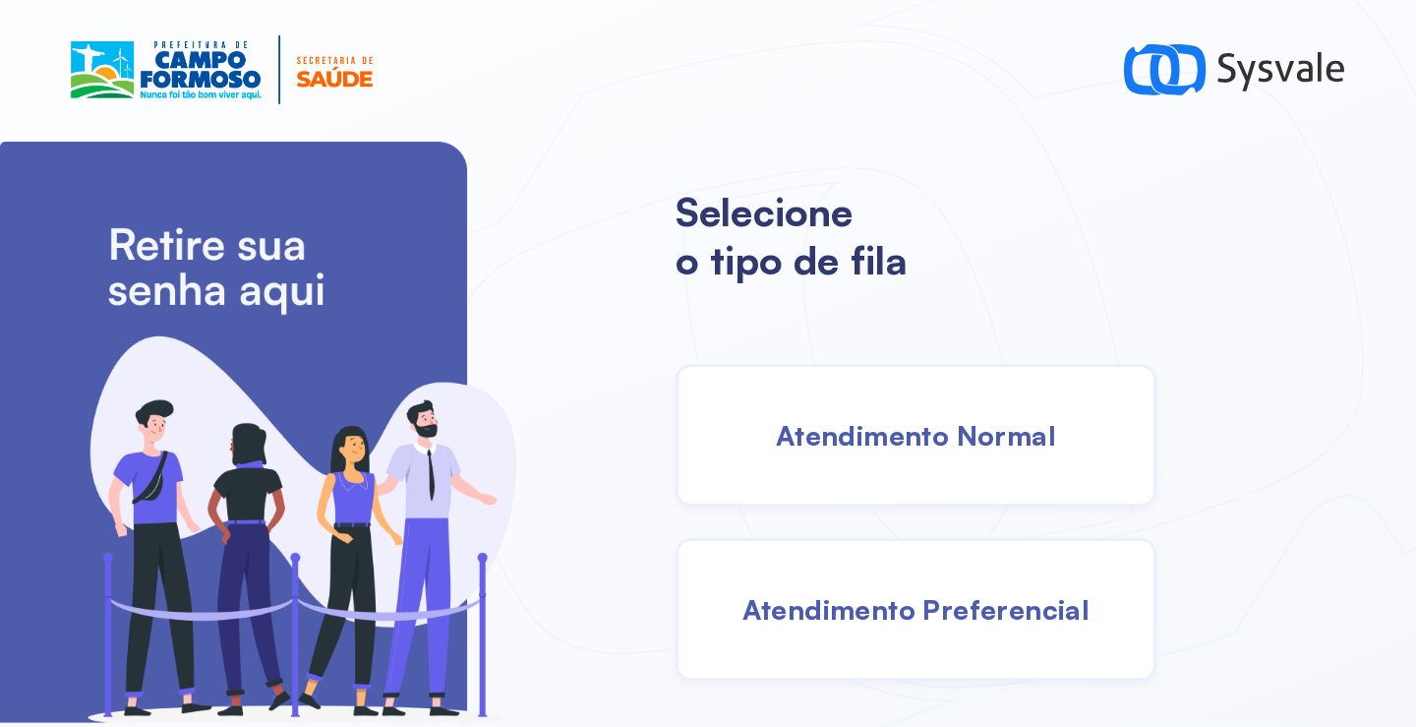
click at [915, 440] on span "Atendimento Normal" at bounding box center [916, 435] width 280 height 34
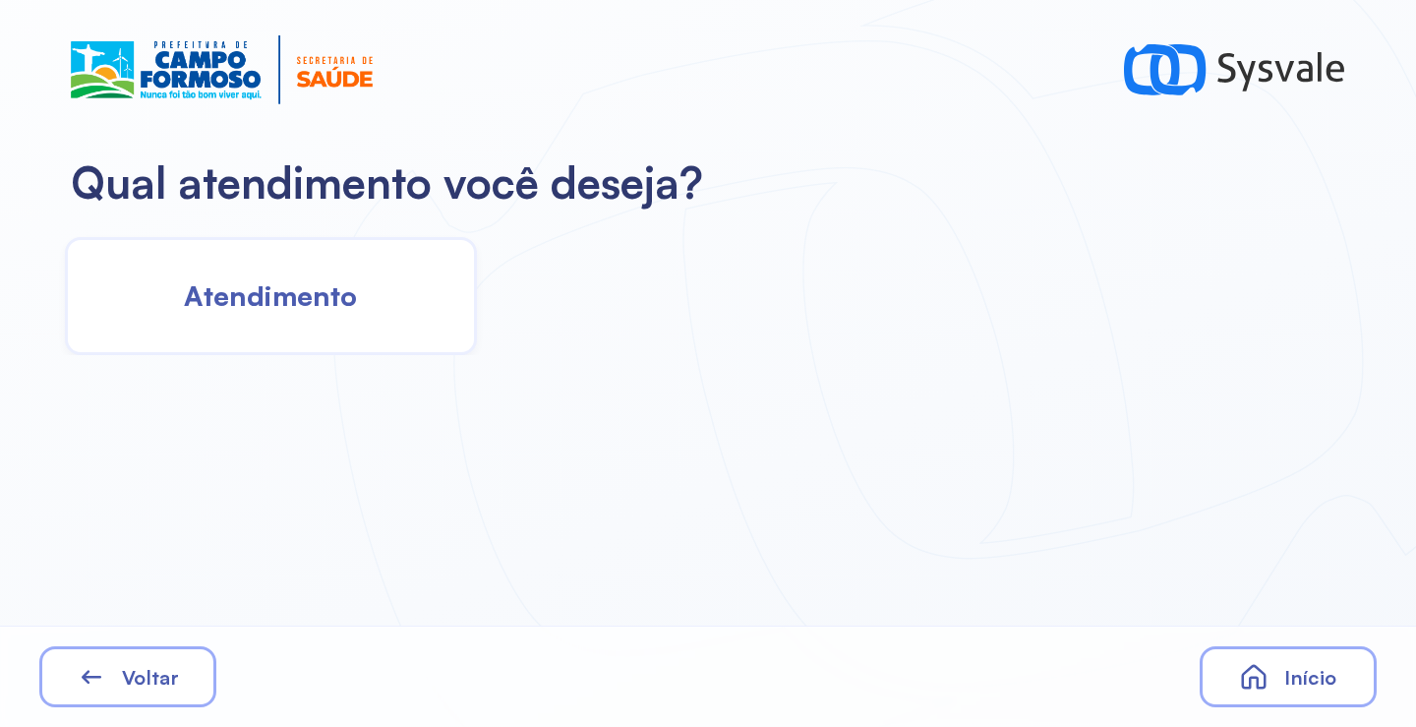
click at [426, 328] on div "Atendimento" at bounding box center [271, 296] width 412 height 118
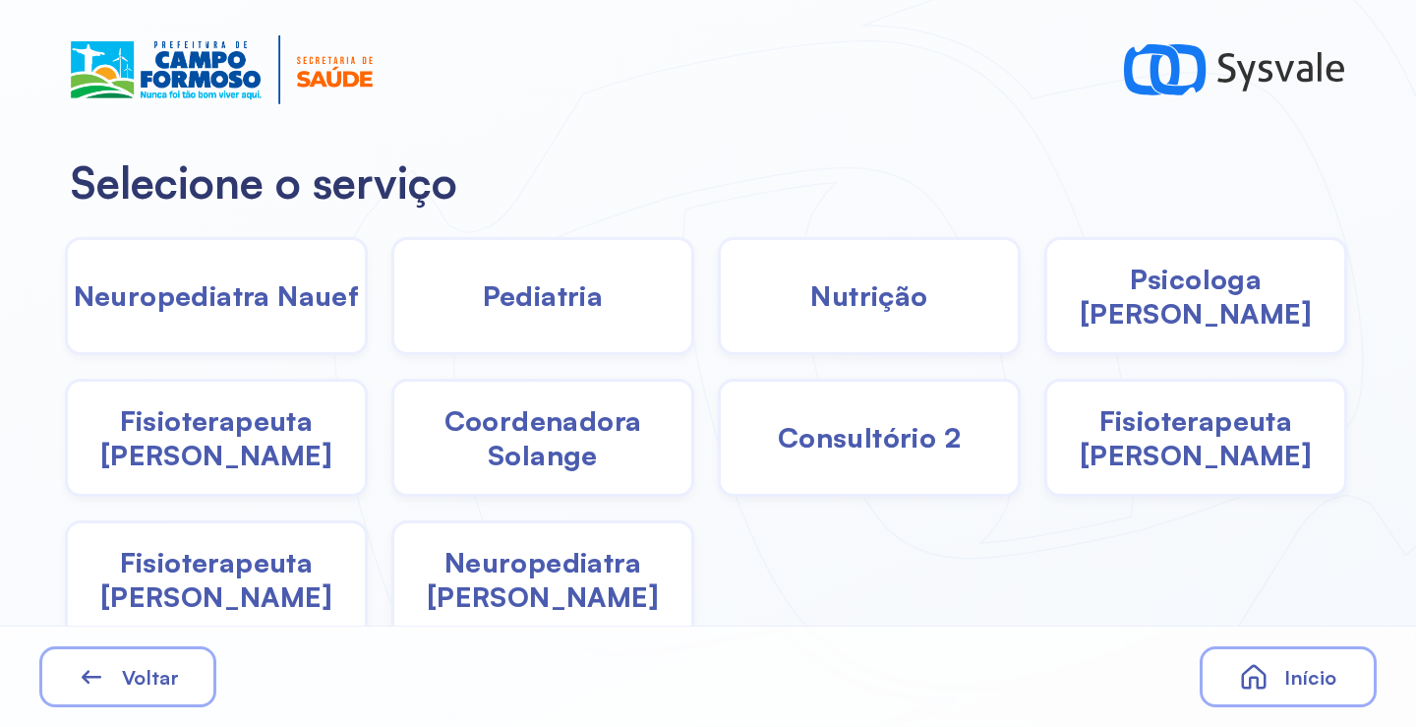
click at [505, 322] on div "Pediatria" at bounding box center [542, 296] width 303 height 118
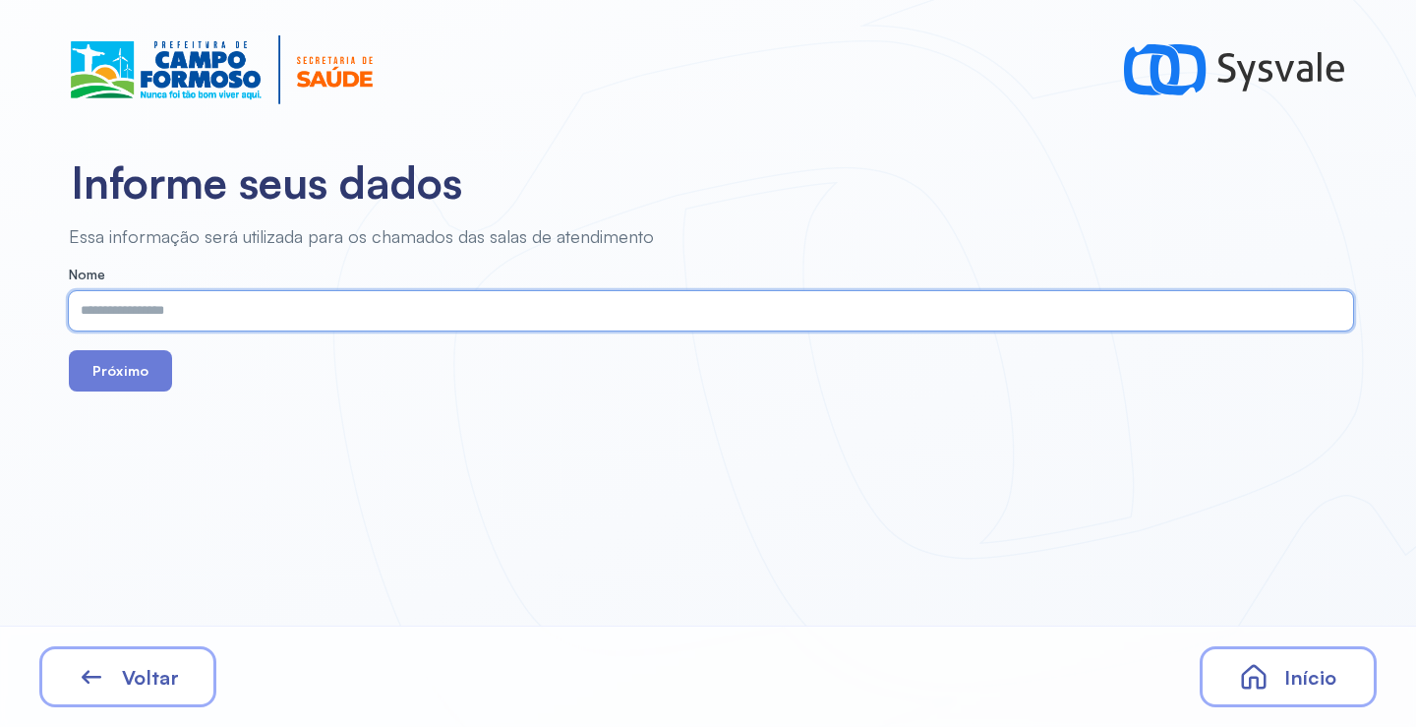
paste input "**********"
type input "**********"
click at [162, 360] on button "Próximo" at bounding box center [120, 370] width 103 height 41
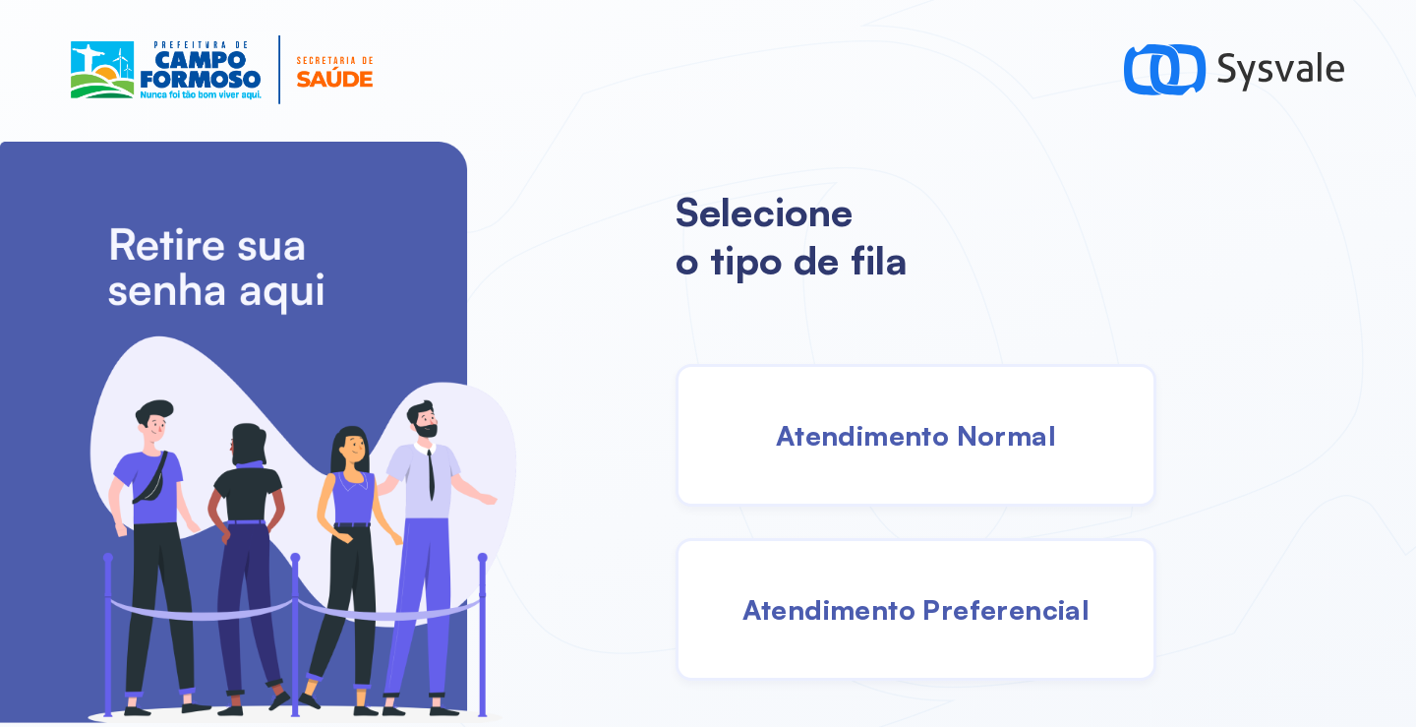
click at [968, 460] on div "Atendimento Normal" at bounding box center [915, 435] width 481 height 143
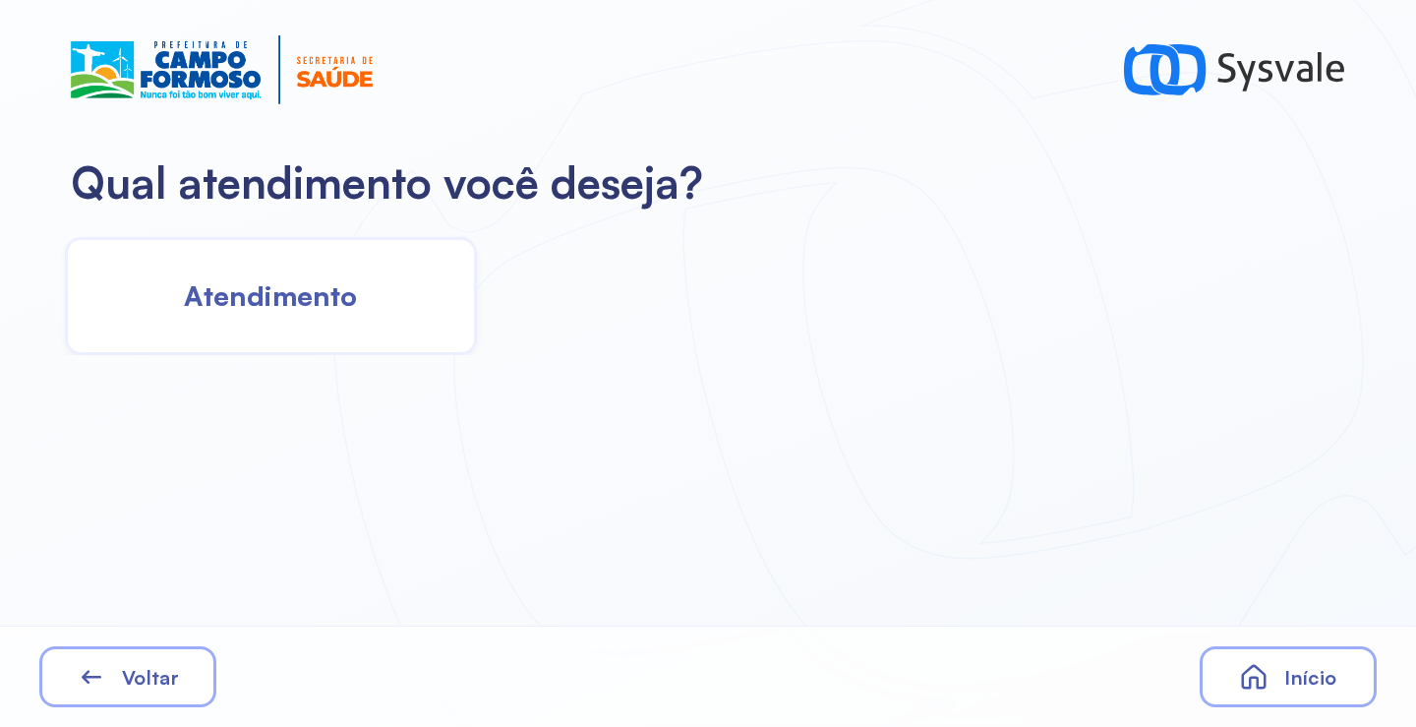
click at [352, 304] on span "Atendimento" at bounding box center [270, 295] width 173 height 34
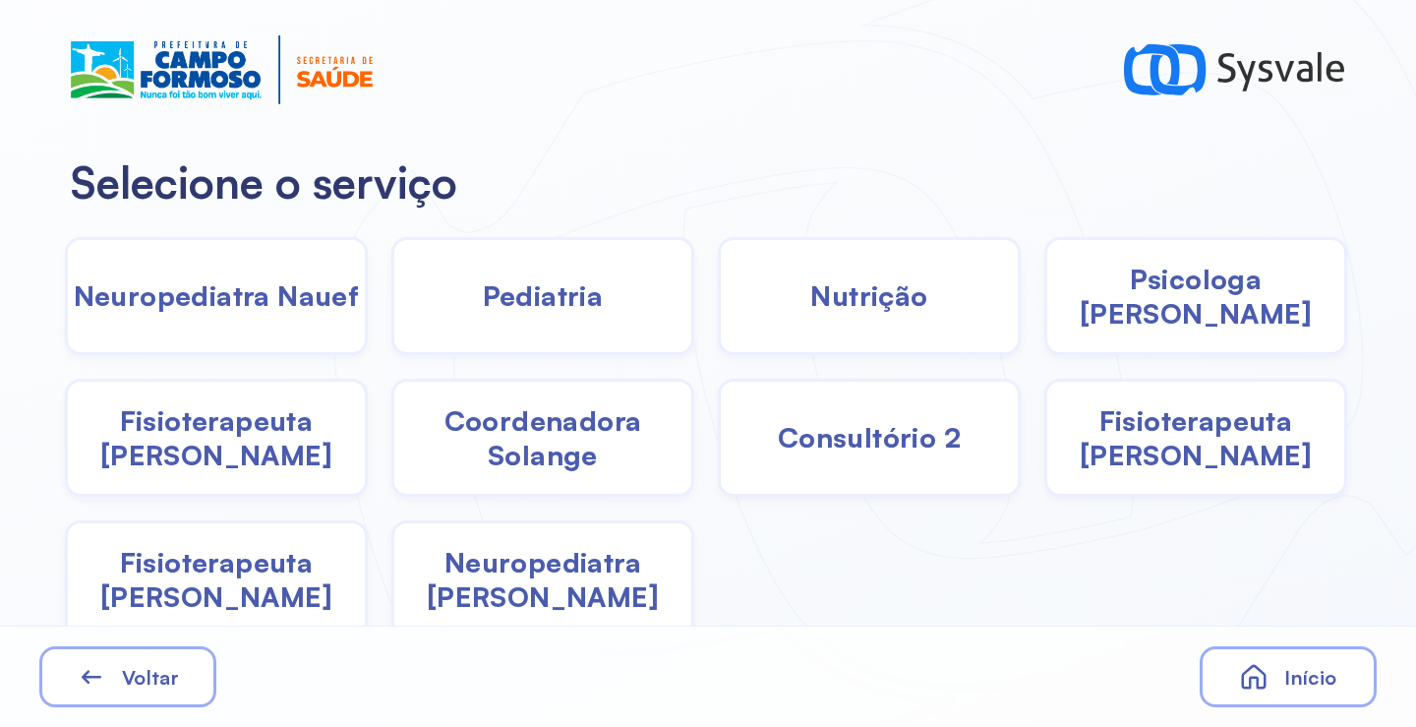
drag, startPoint x: 1196, startPoint y: 321, endPoint x: 1179, endPoint y: 321, distance: 16.7
click at [1179, 321] on div "Psicologa Alana" at bounding box center [1195, 296] width 303 height 118
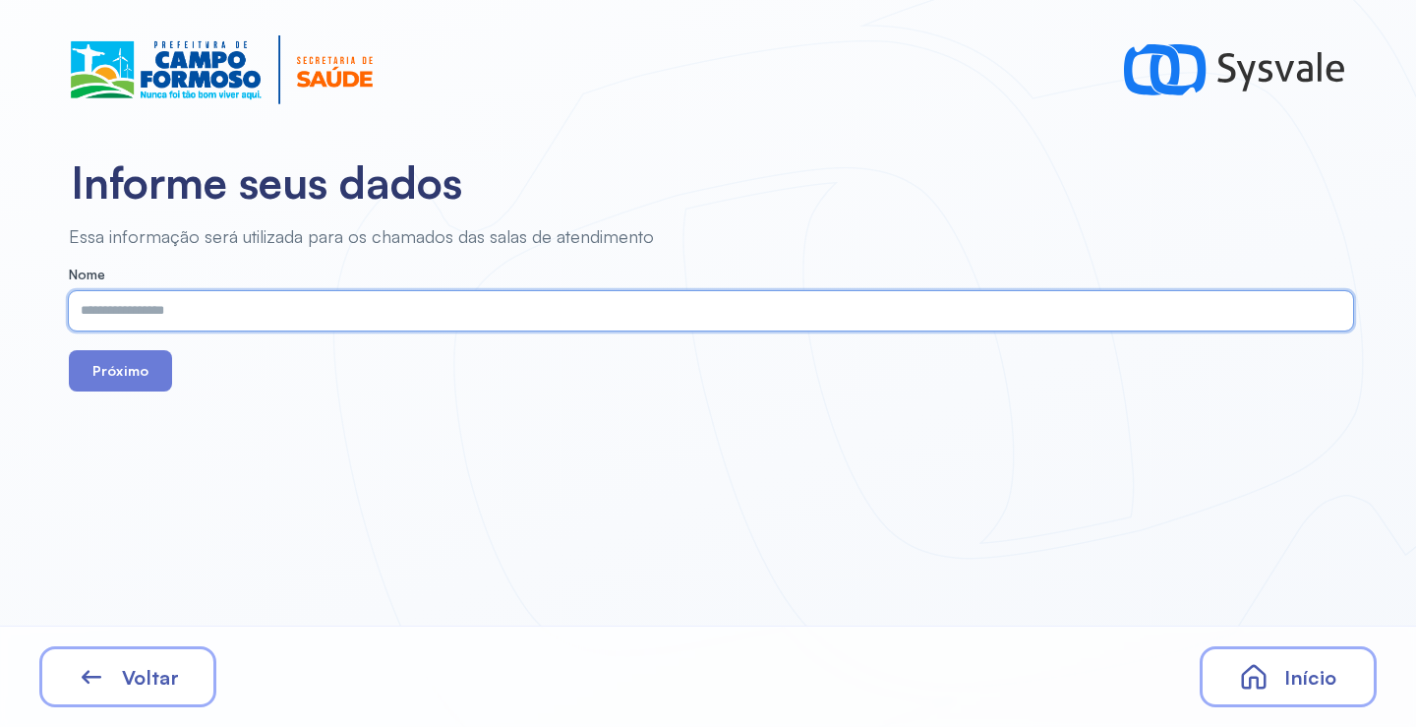
paste input "**********"
type input "**********"
click at [137, 360] on button "Próximo" at bounding box center [120, 370] width 103 height 41
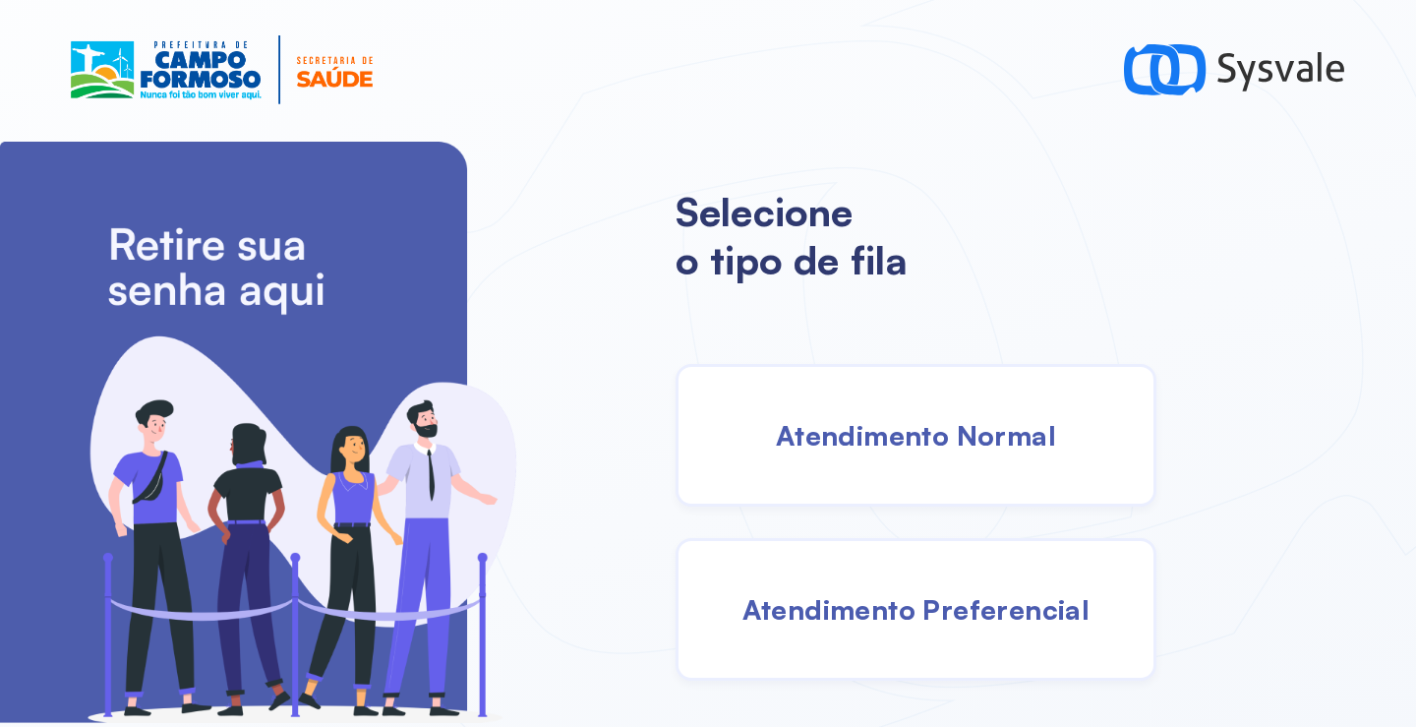
click at [920, 470] on div "Atendimento Normal" at bounding box center [915, 435] width 481 height 143
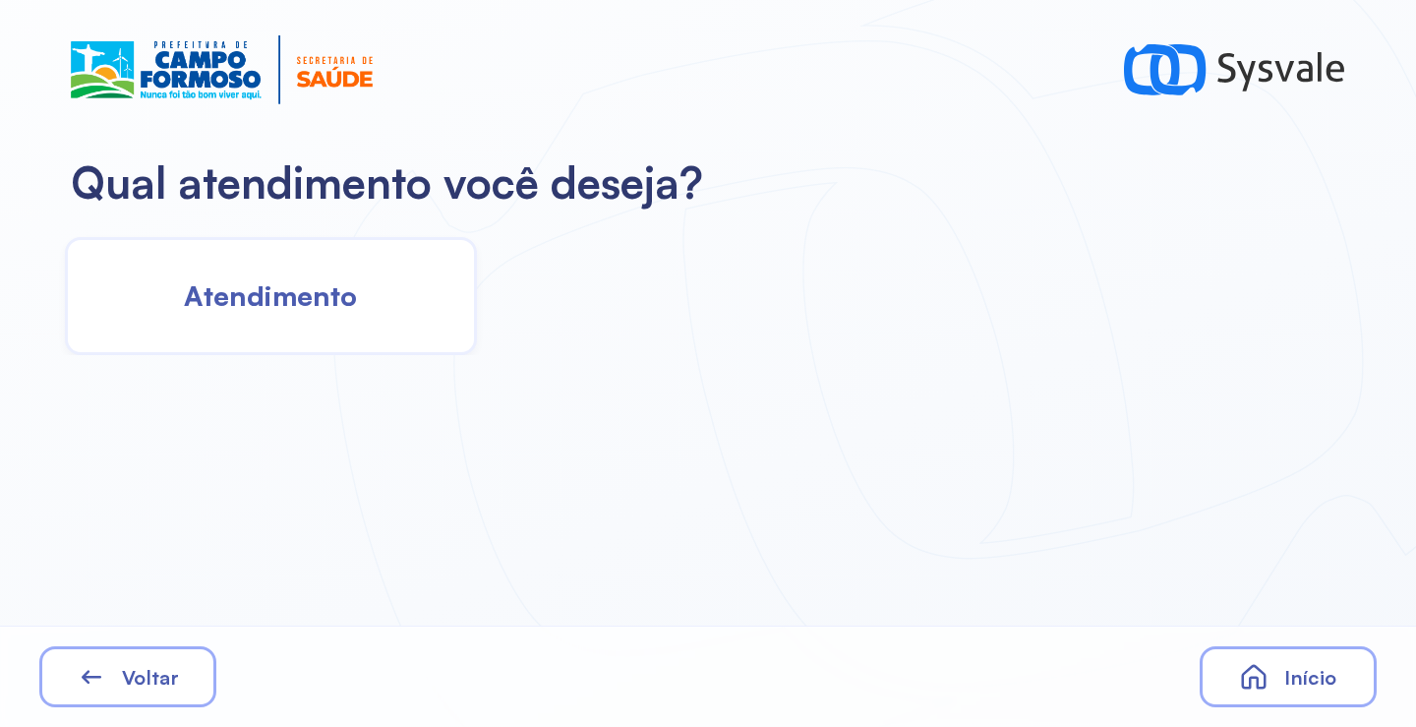
click at [371, 297] on div "Atendimento" at bounding box center [271, 296] width 412 height 118
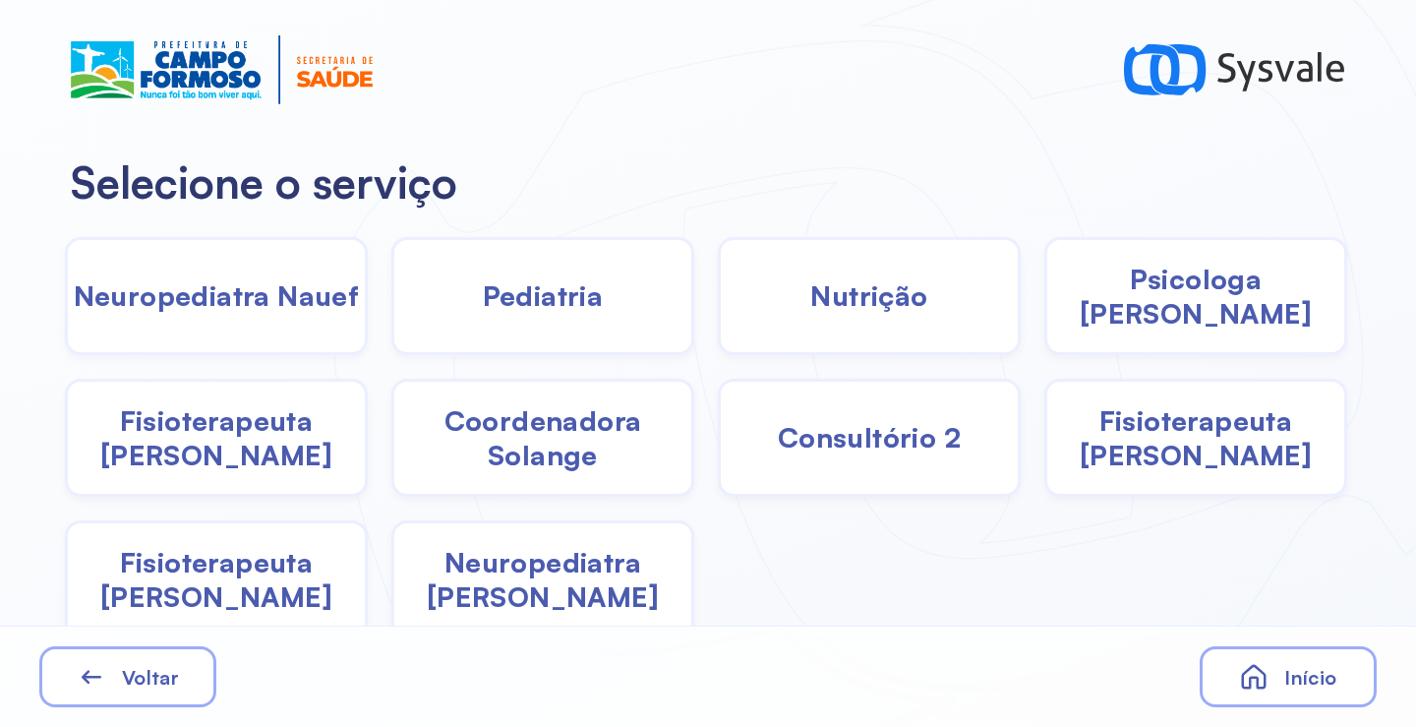
click at [544, 577] on span "Neuropediatra João" at bounding box center [542, 579] width 297 height 69
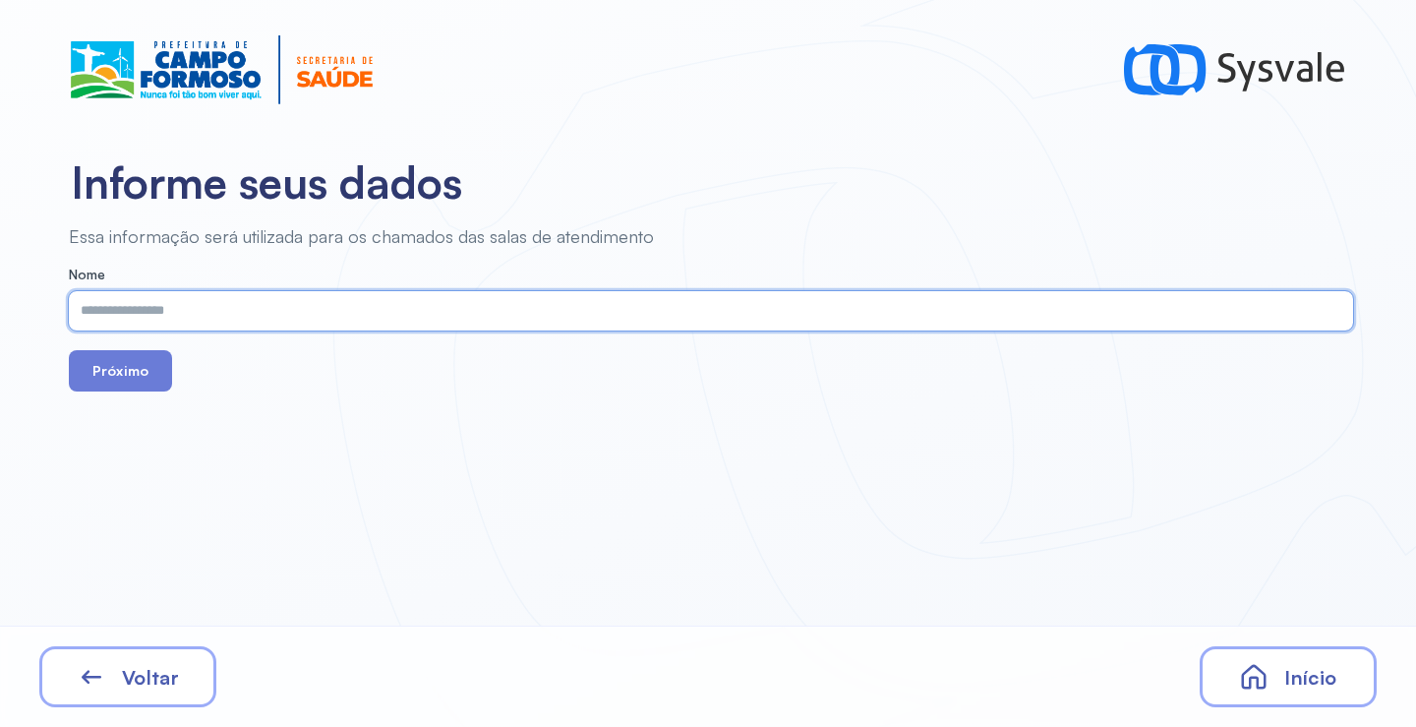
paste input "**********"
type input "**********"
click at [144, 380] on button "Próximo" at bounding box center [120, 370] width 103 height 41
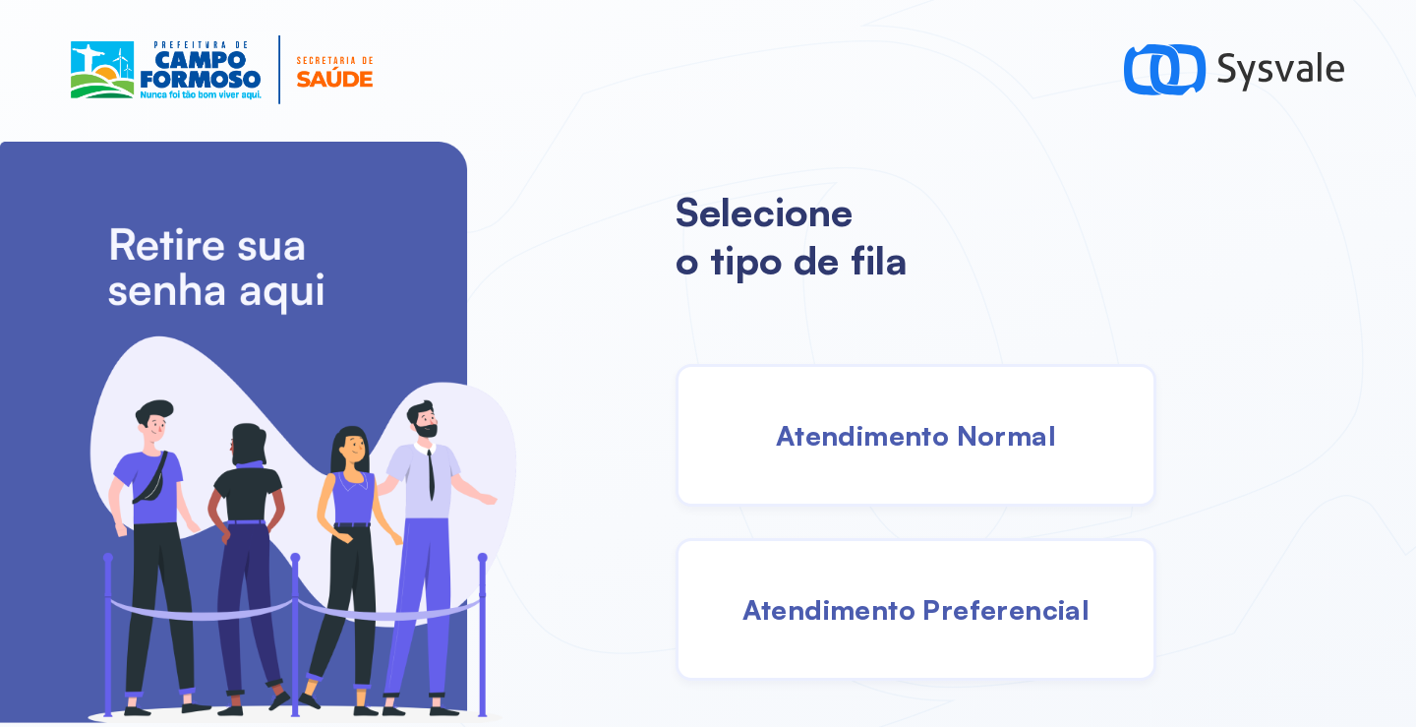
click at [797, 465] on div "Atendimento Normal" at bounding box center [915, 435] width 481 height 143
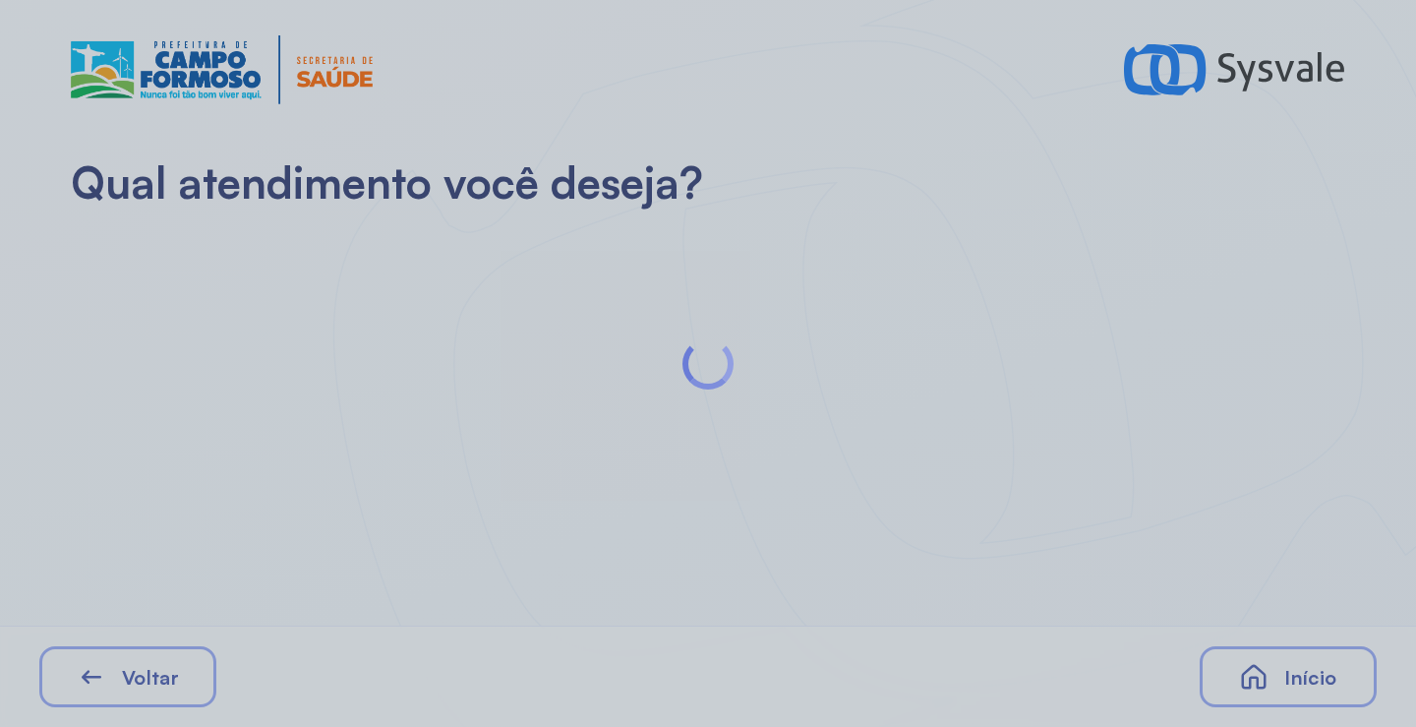
click at [381, 277] on div at bounding box center [708, 363] width 1416 height 727
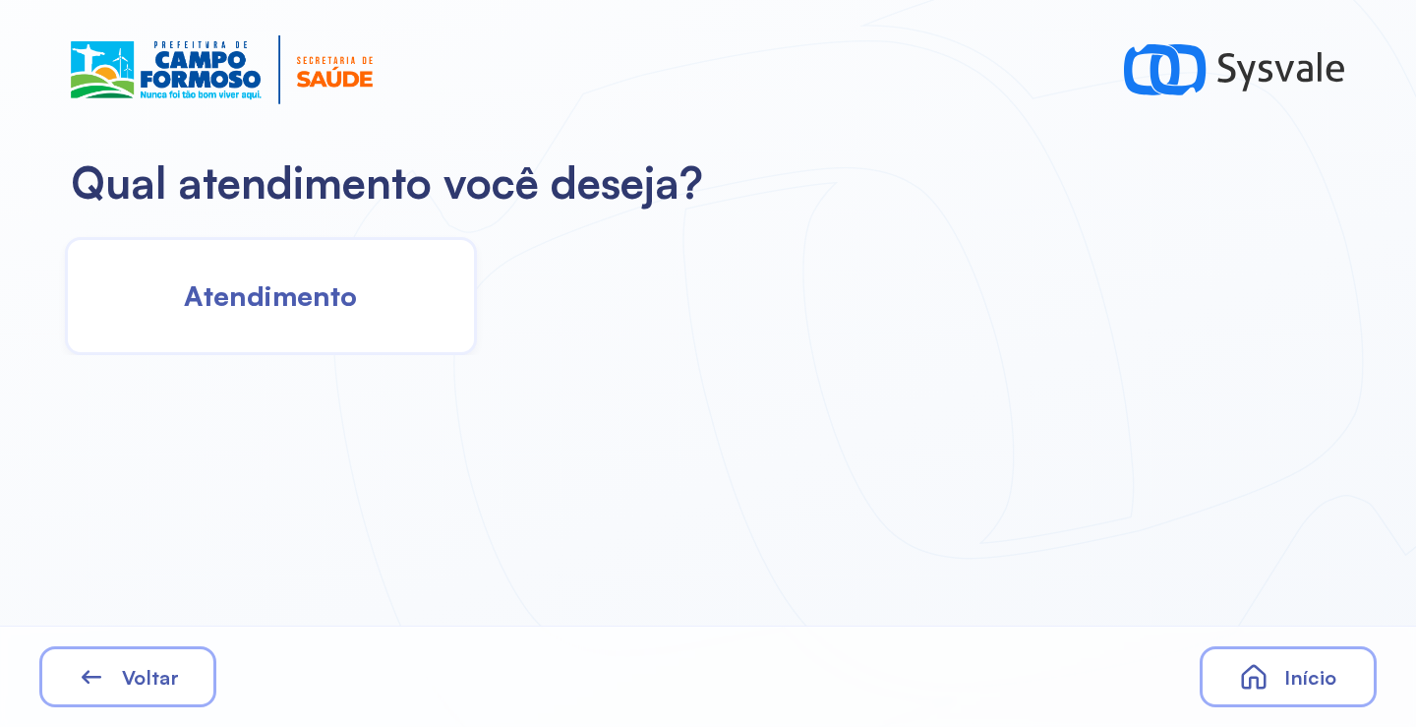
click at [334, 309] on span "Atendimento" at bounding box center [270, 295] width 173 height 34
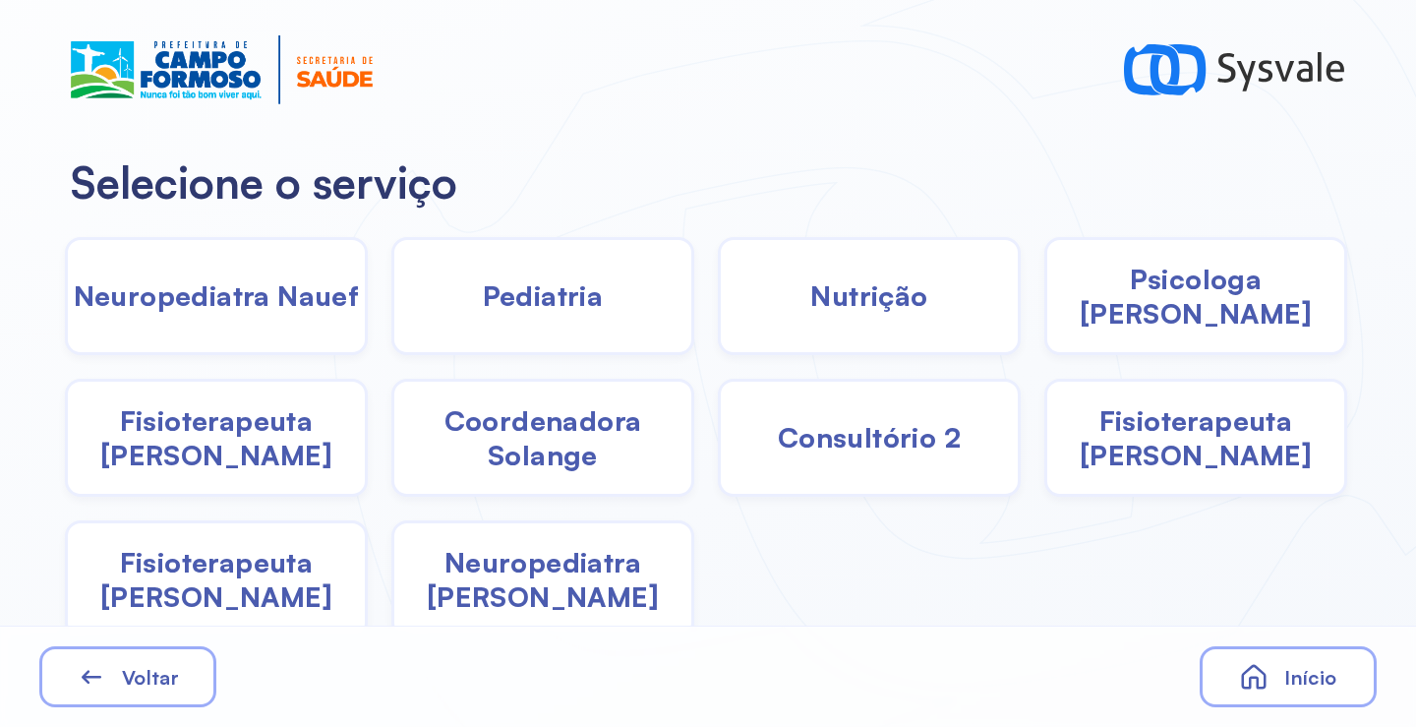
click at [578, 301] on span "Pediatria" at bounding box center [543, 295] width 121 height 34
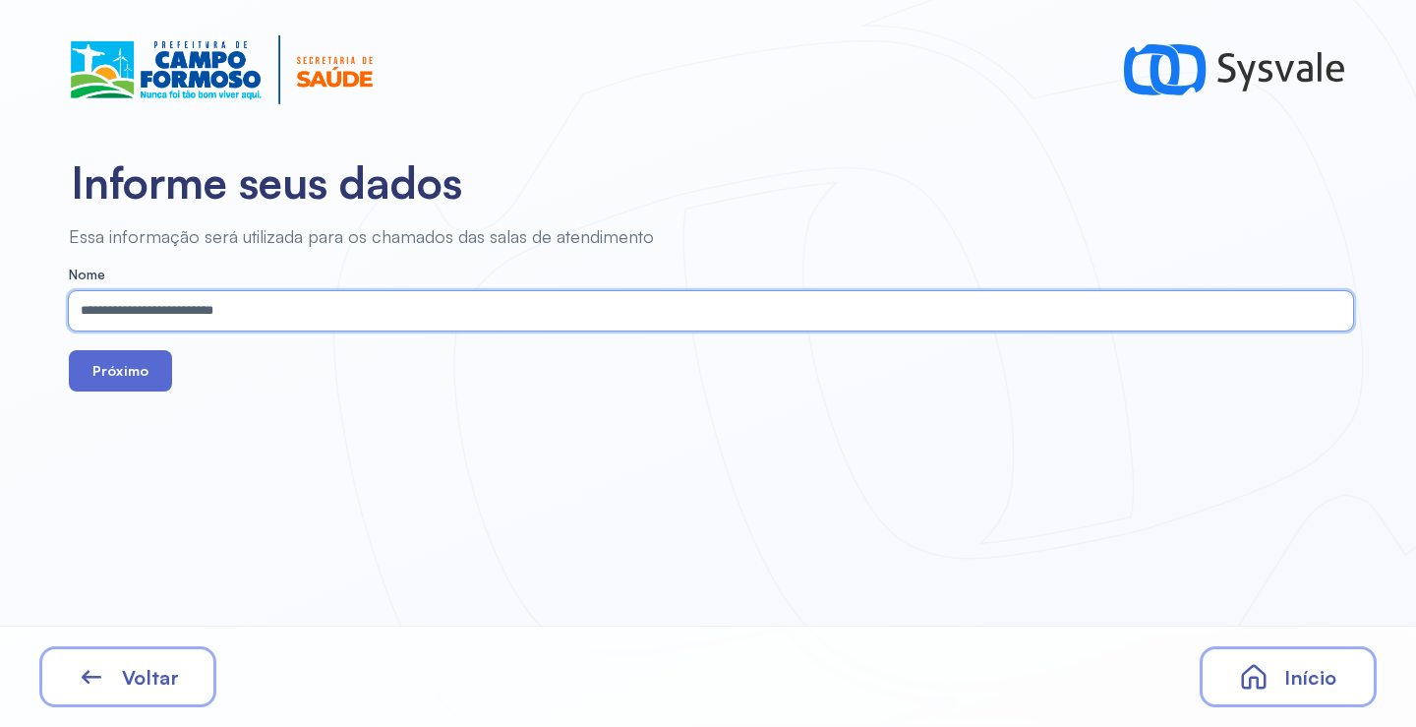
type input "**********"
click at [114, 371] on button "Próximo" at bounding box center [120, 370] width 103 height 41
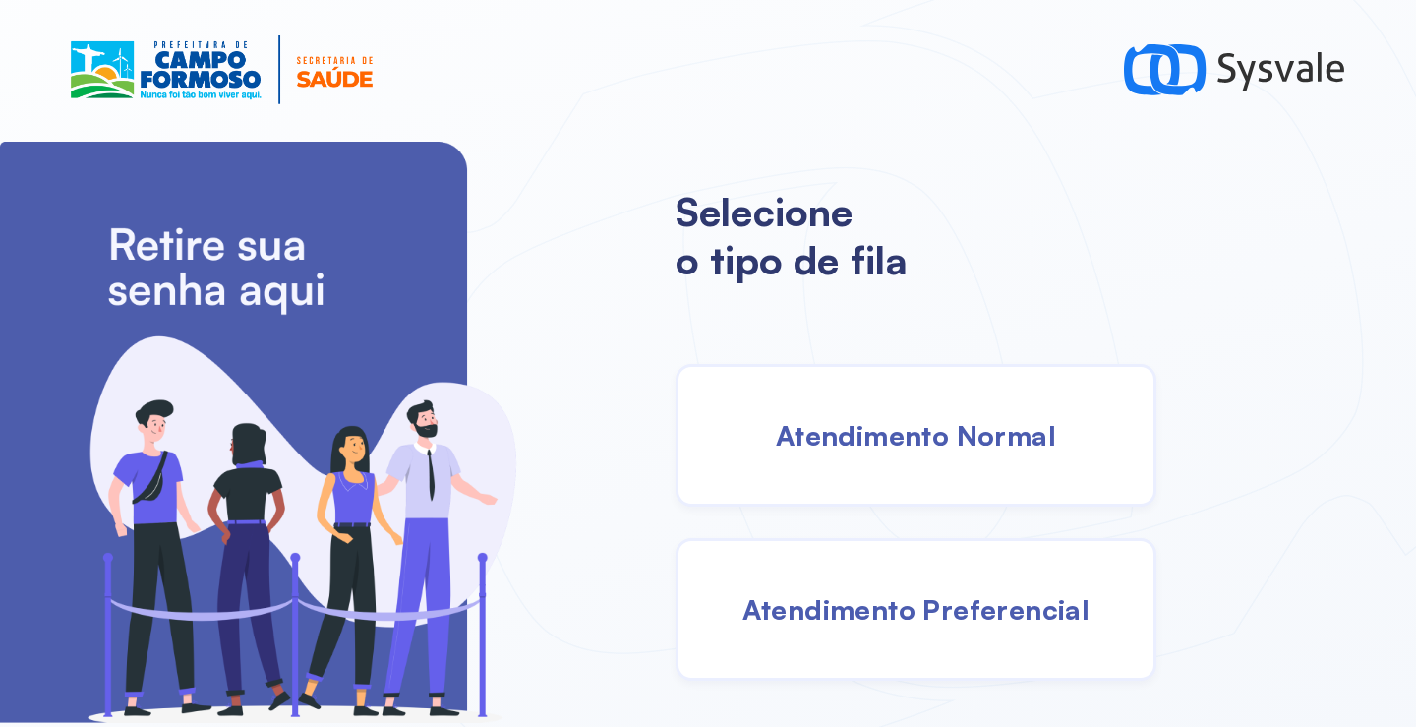
click at [868, 440] on span "Atendimento Normal" at bounding box center [916, 435] width 280 height 34
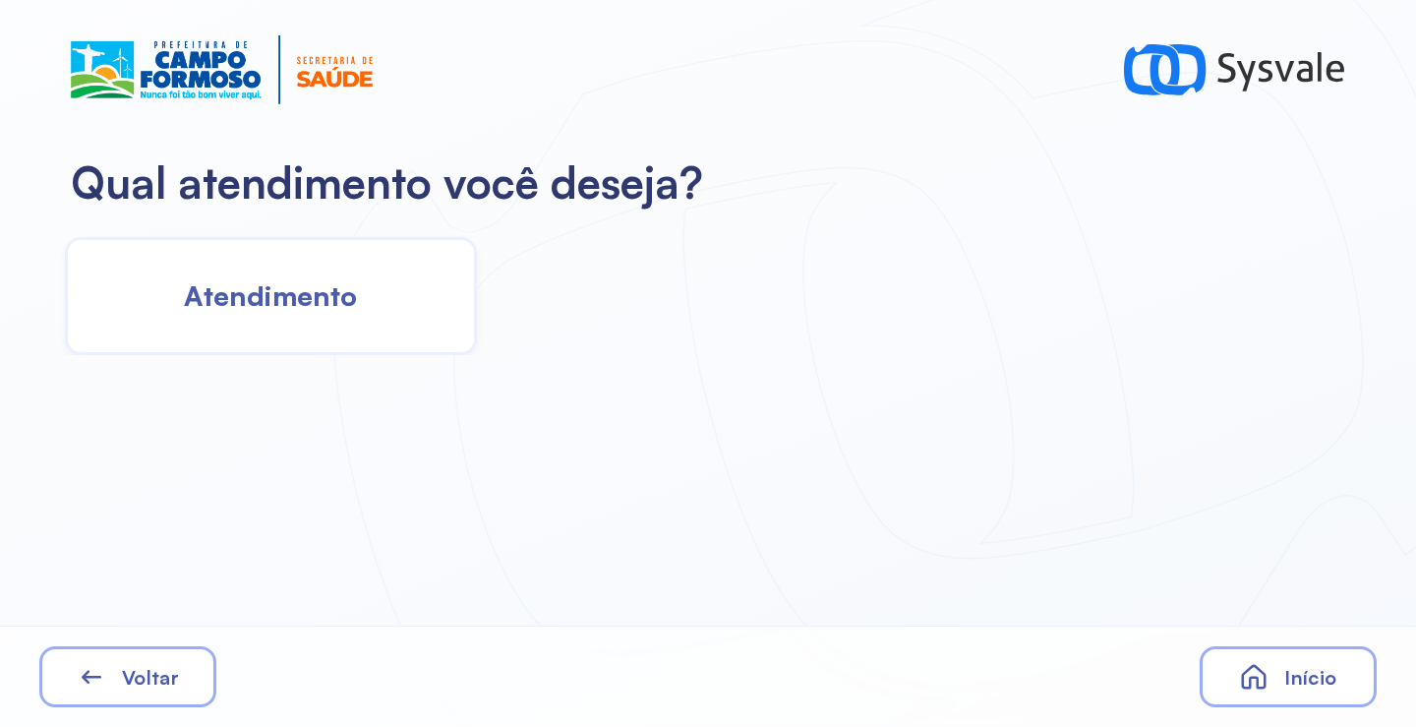
click at [321, 303] on span "Atendimento" at bounding box center [270, 295] width 173 height 34
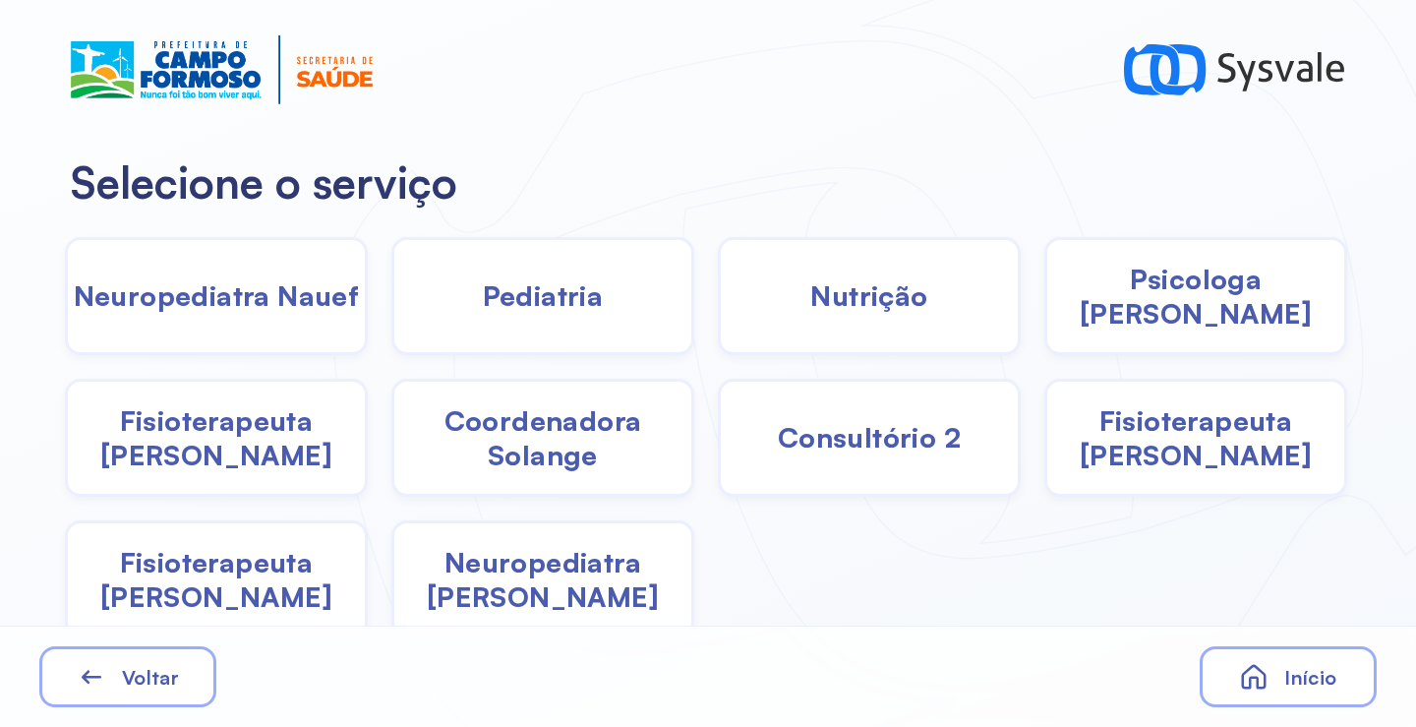
click at [544, 306] on span "Pediatria" at bounding box center [543, 295] width 121 height 34
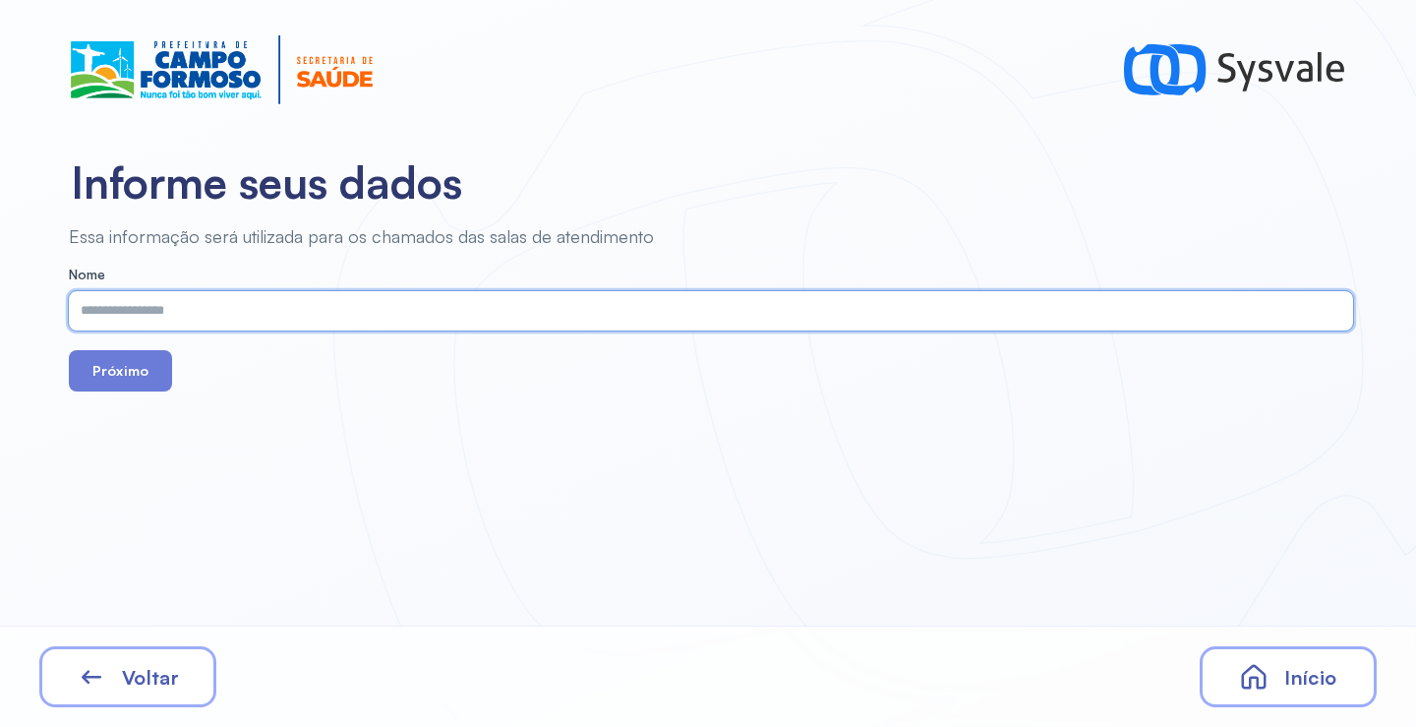
paste input "**********"
type input "**********"
click at [133, 374] on button "Próximo" at bounding box center [120, 370] width 103 height 41
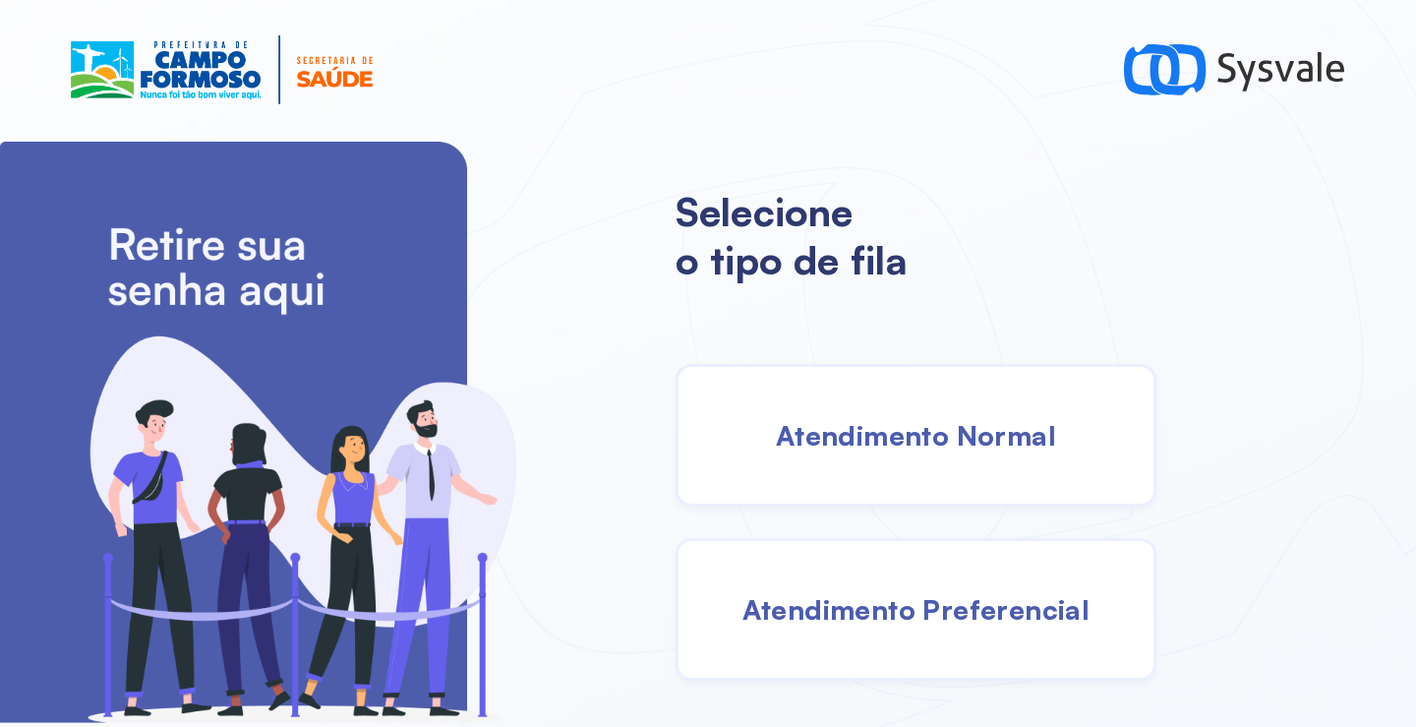
drag, startPoint x: 923, startPoint y: 439, endPoint x: 908, endPoint y: 438, distance: 15.8
click at [908, 438] on span "Atendimento Normal" at bounding box center [916, 435] width 280 height 34
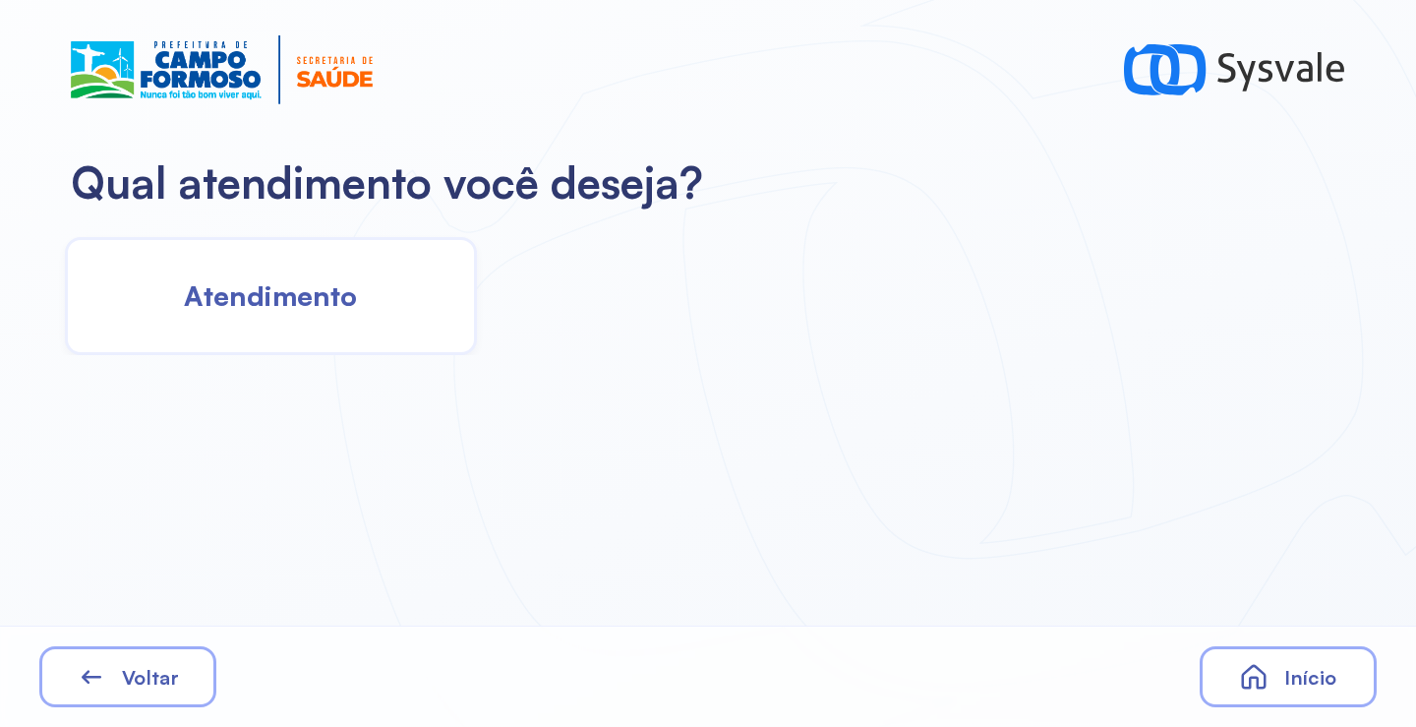
click at [337, 262] on div "Atendimento" at bounding box center [271, 296] width 412 height 118
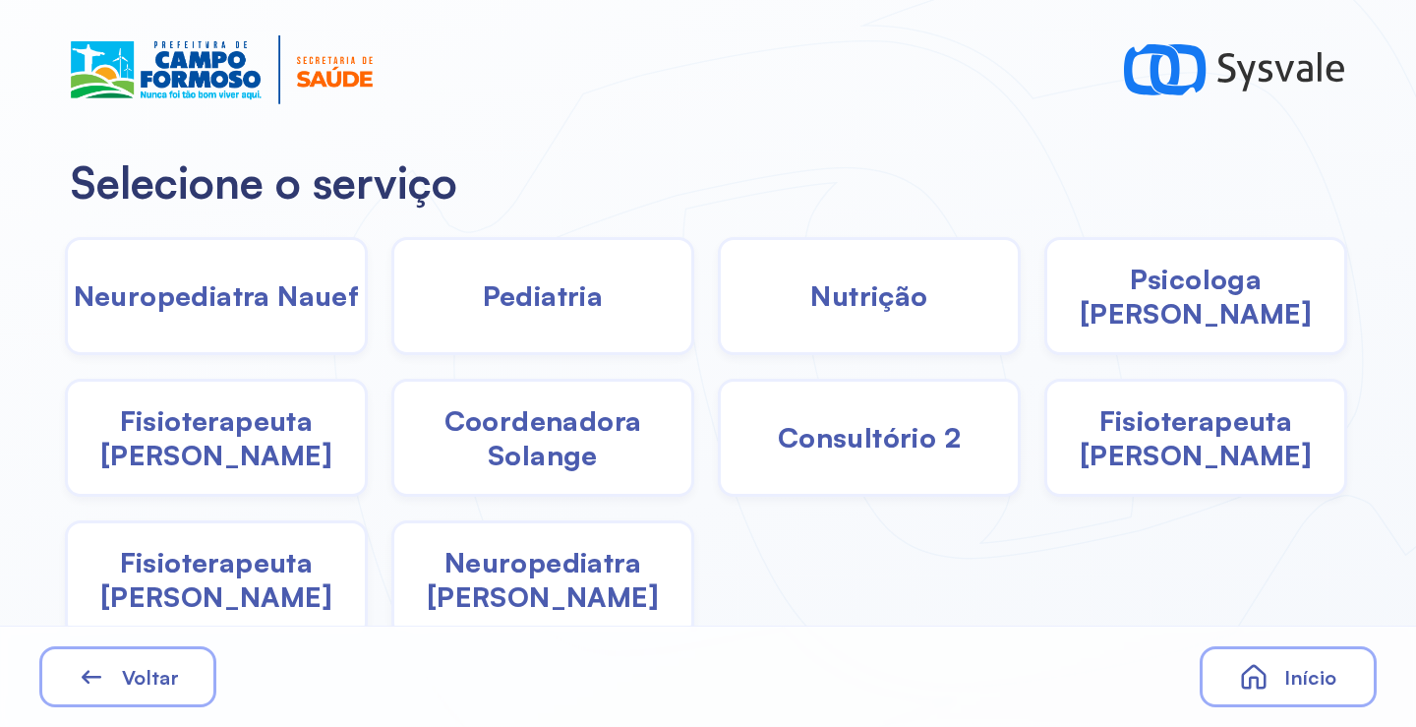
click at [532, 291] on span "Pediatria" at bounding box center [543, 295] width 121 height 34
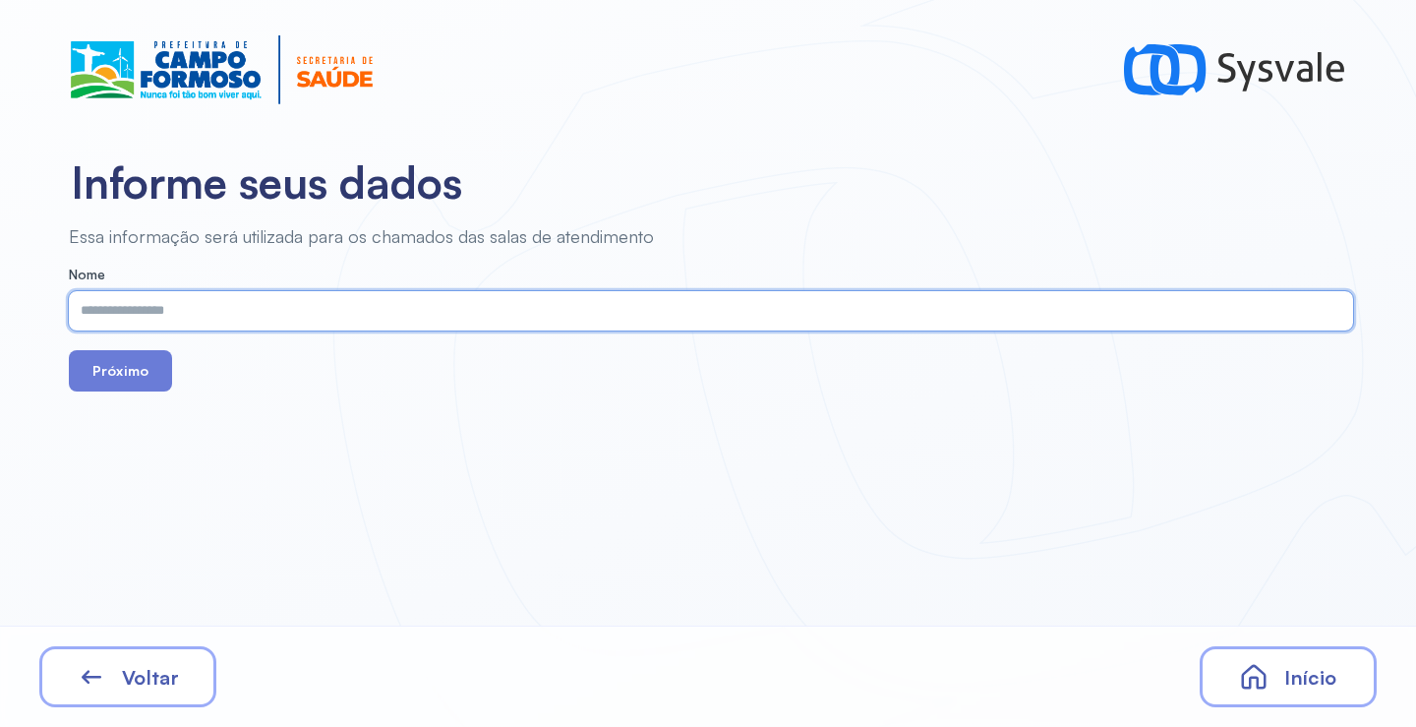
paste input "**********"
type input "**********"
click at [146, 362] on button "Próximo" at bounding box center [120, 370] width 103 height 41
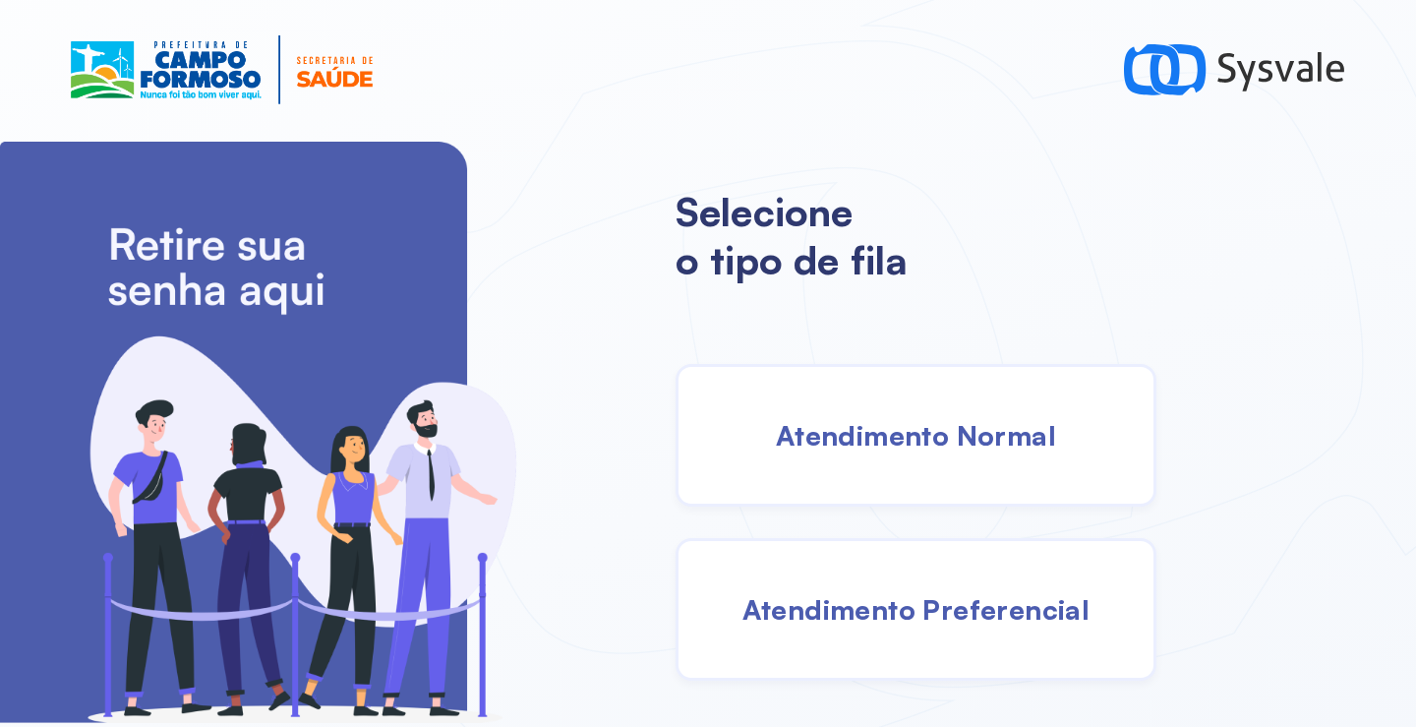
click at [909, 416] on div "Atendimento Normal" at bounding box center [915, 435] width 481 height 143
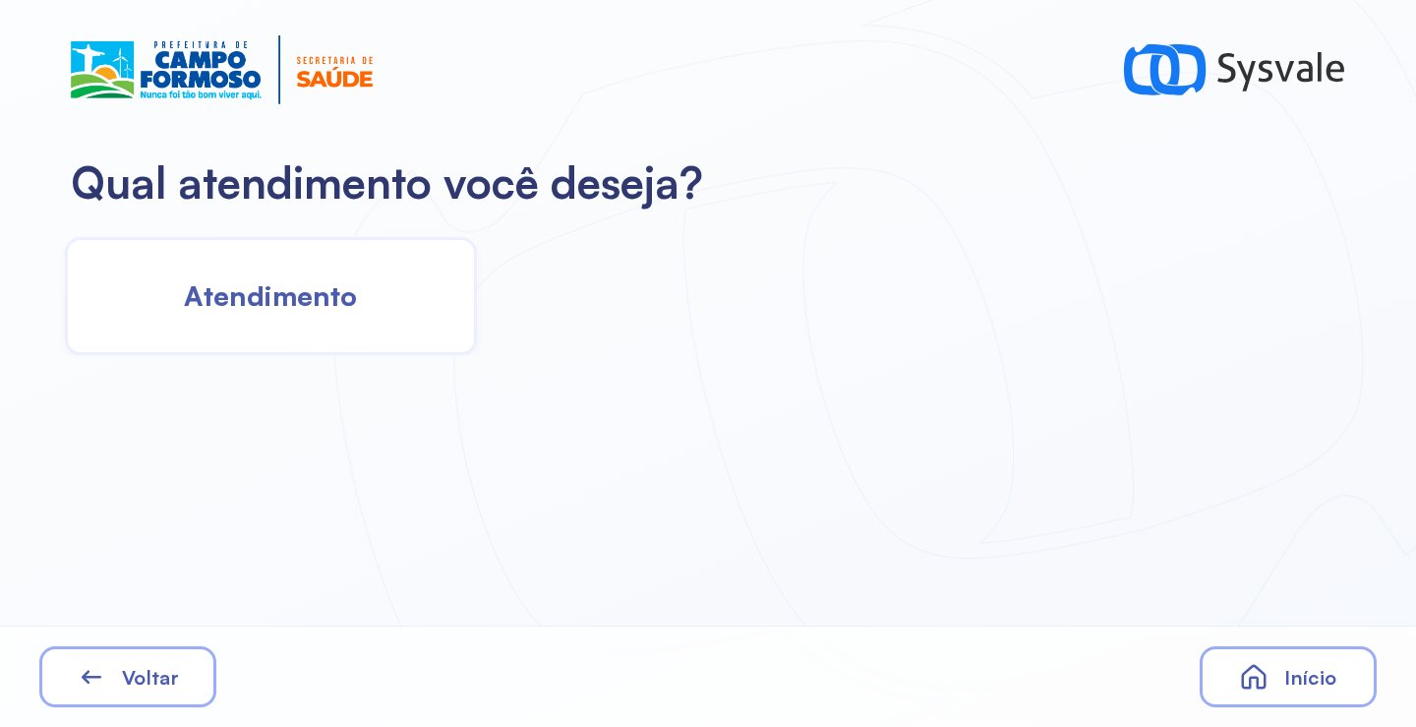
click at [349, 279] on span "Atendimento" at bounding box center [270, 295] width 173 height 34
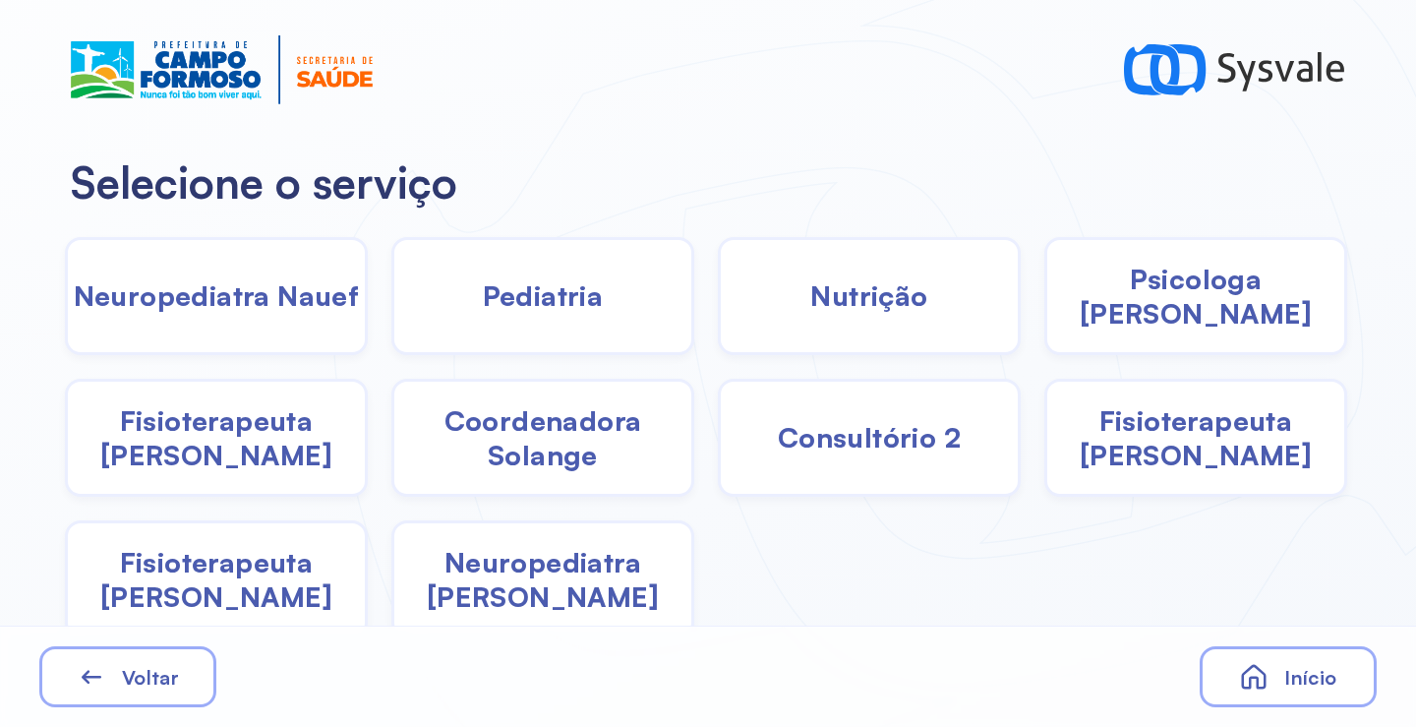
click at [541, 584] on span "Neuropediatra João" at bounding box center [542, 579] width 297 height 69
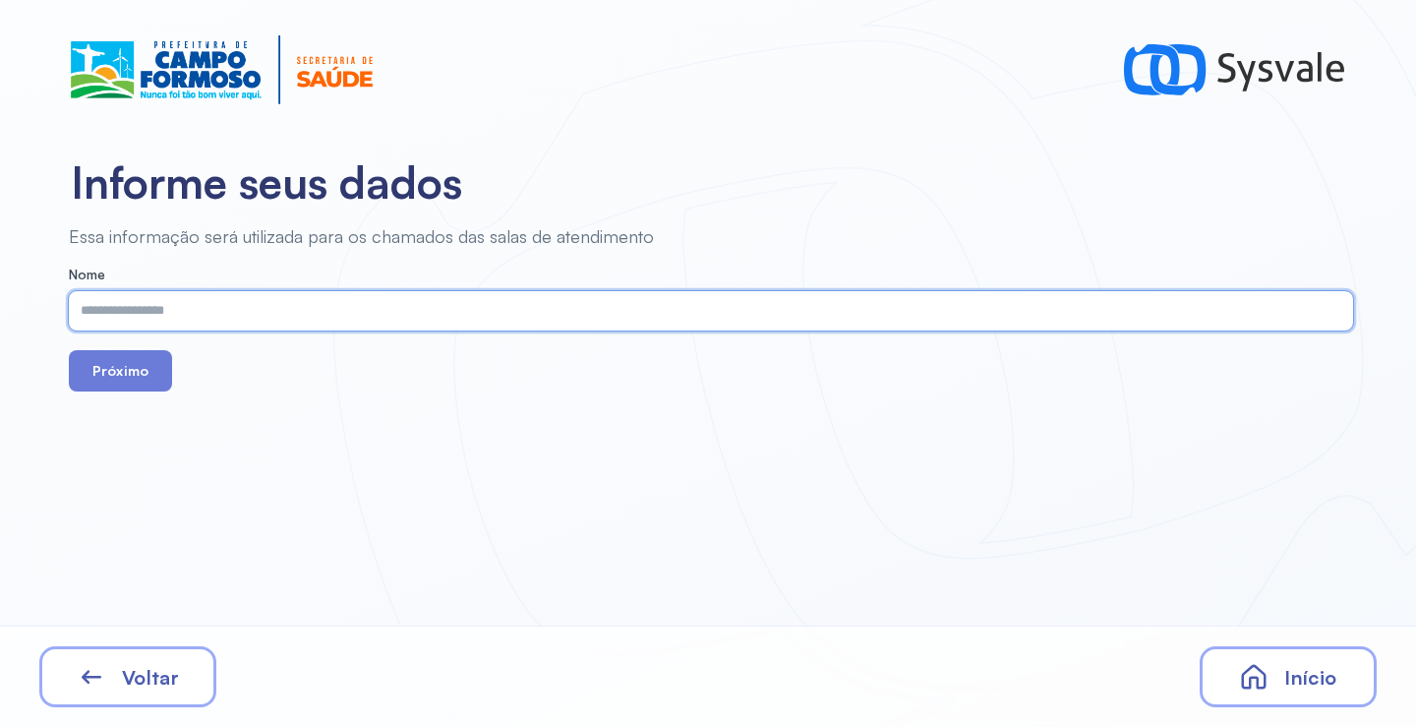
paste input "**********"
type input "**********"
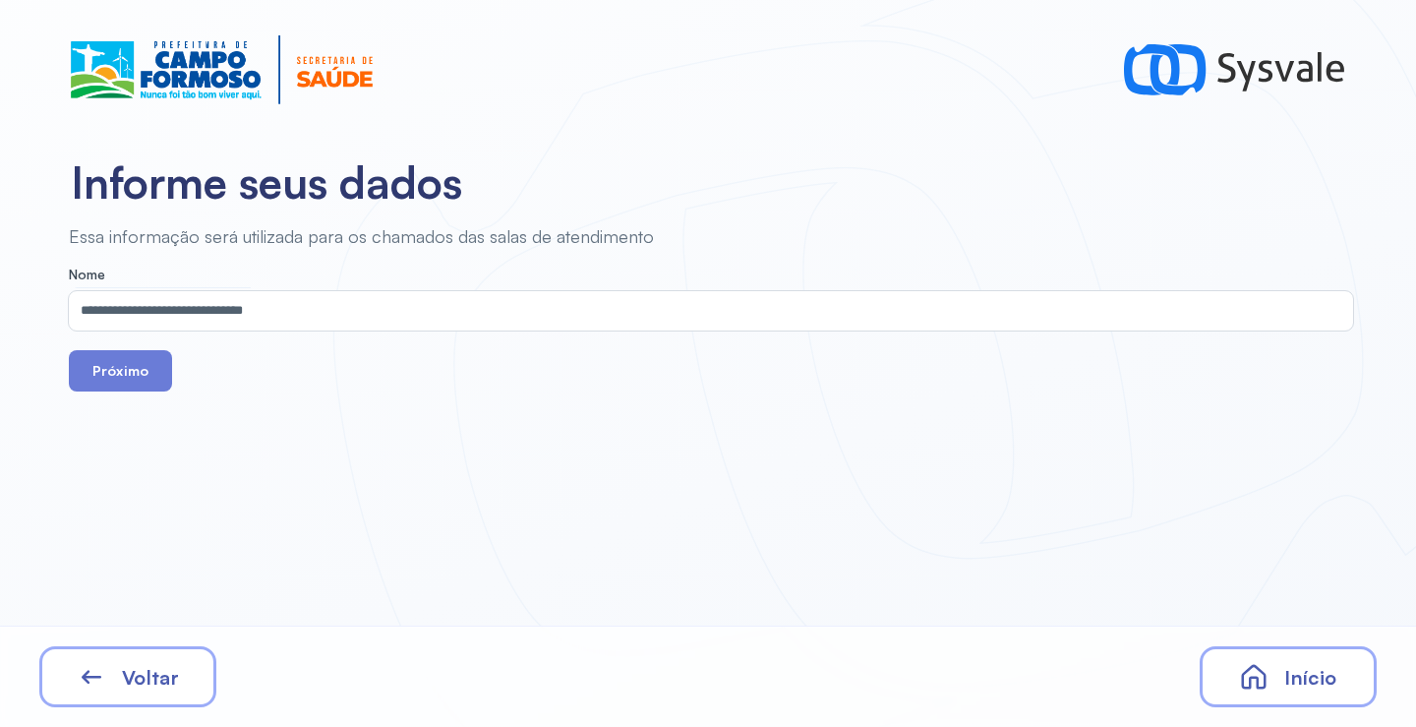
drag, startPoint x: 132, startPoint y: 371, endPoint x: 315, endPoint y: 102, distance: 324.8
click at [131, 371] on button "Próximo" at bounding box center [120, 370] width 103 height 41
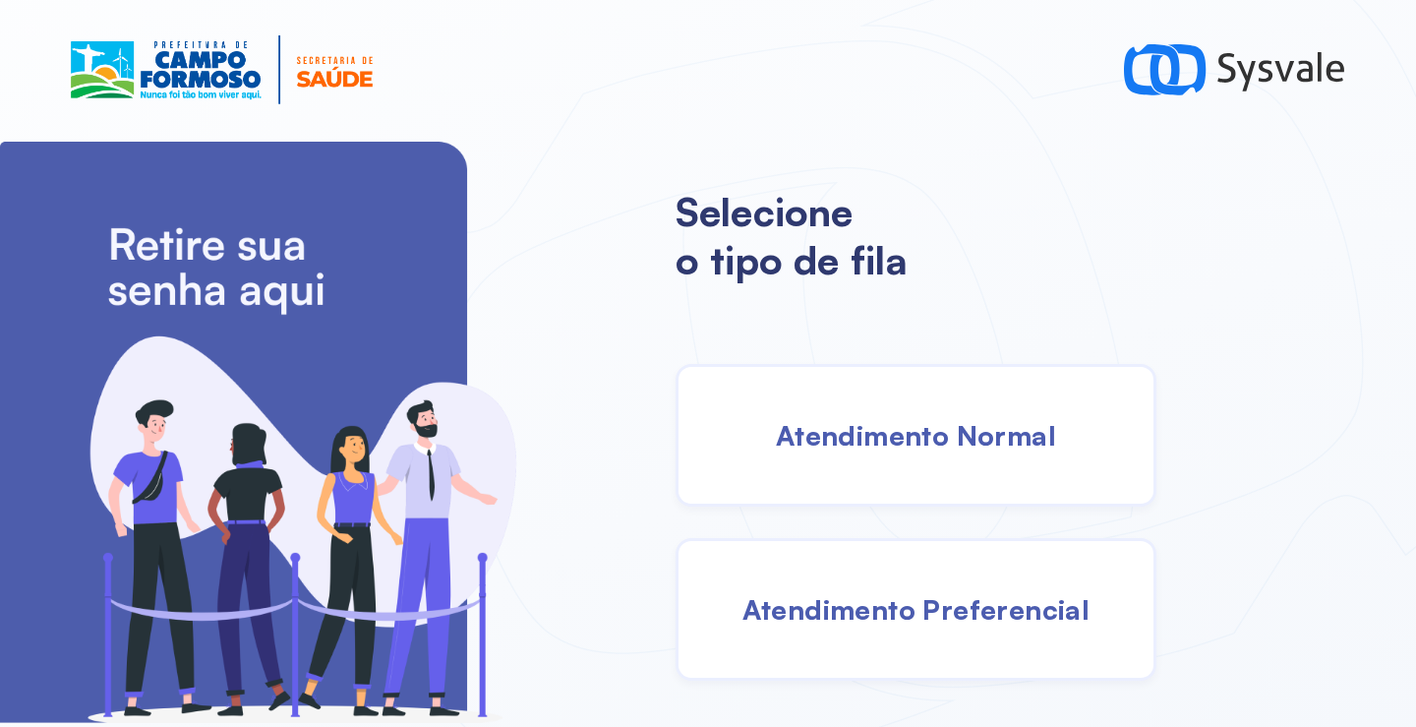
click at [910, 471] on div "Atendimento Normal" at bounding box center [915, 435] width 481 height 143
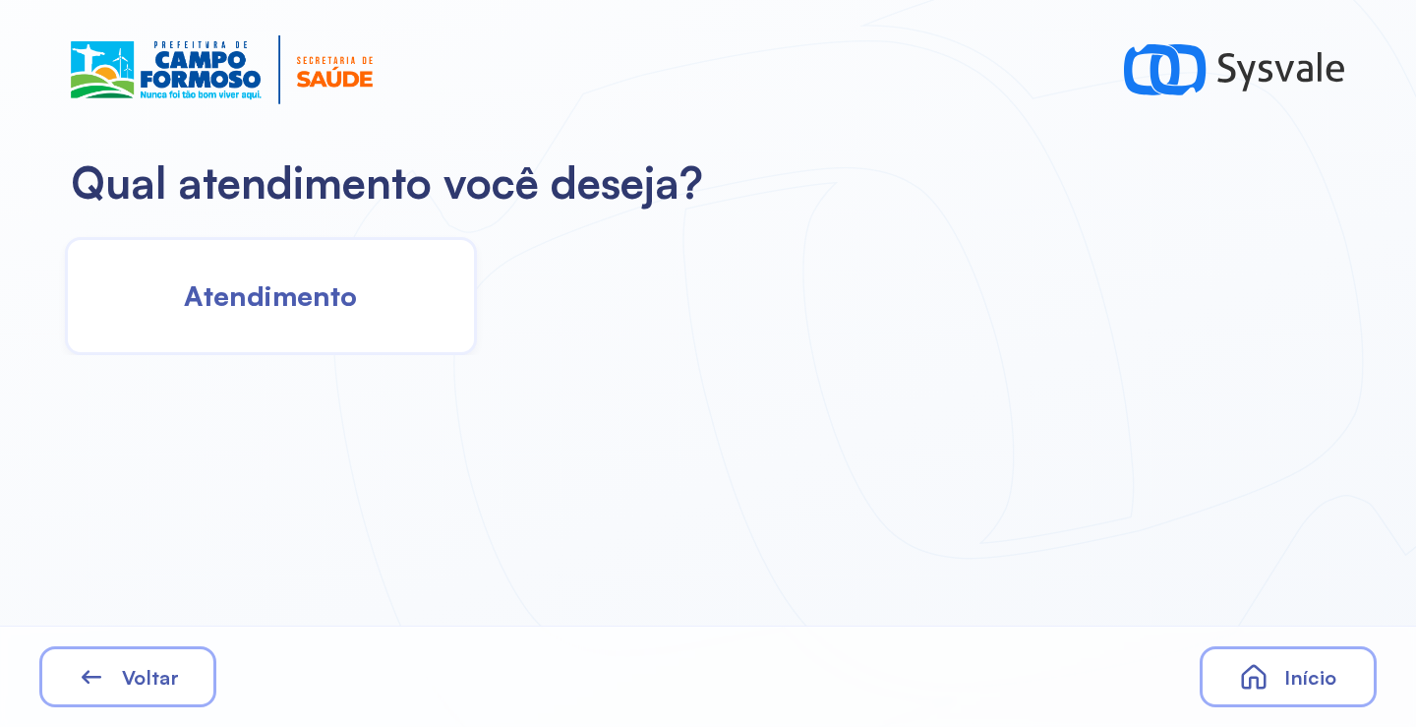
click at [366, 310] on div "Atendimento" at bounding box center [271, 296] width 412 height 118
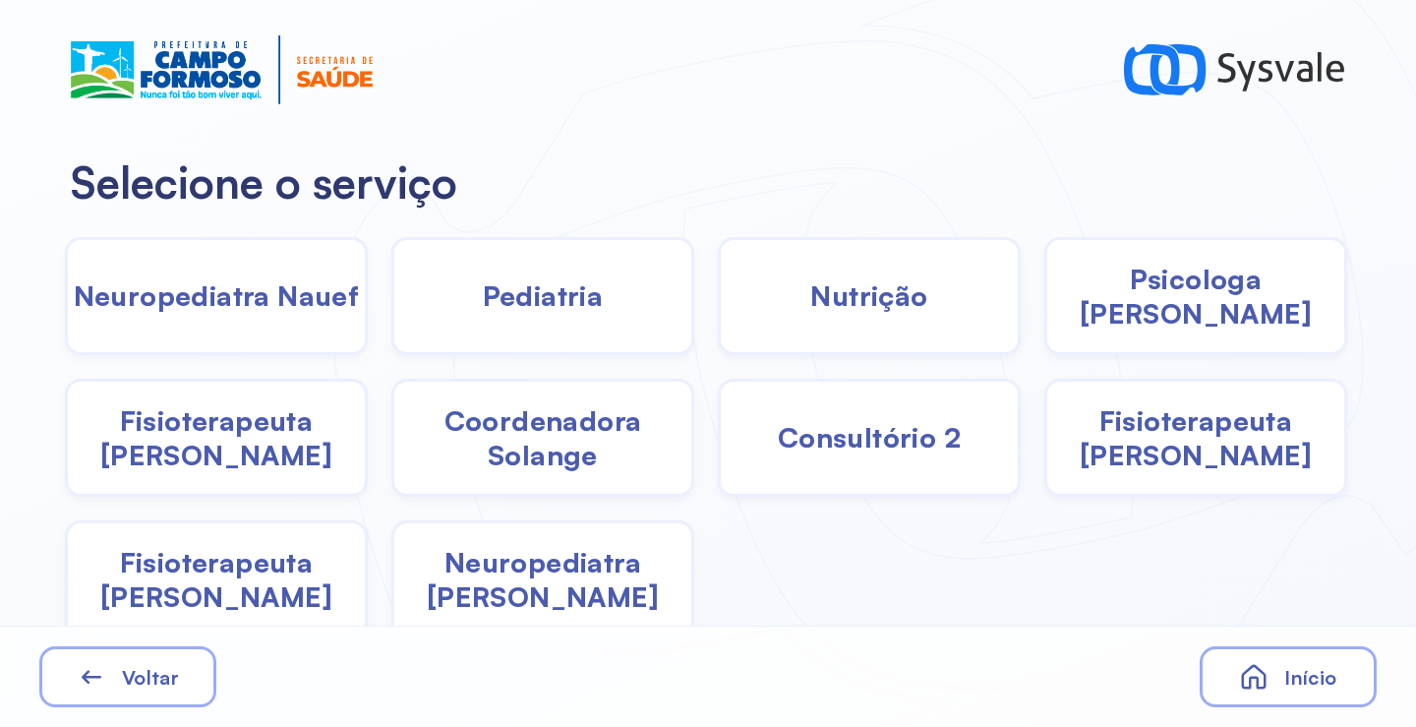
click at [570, 314] on div "Pediatria" at bounding box center [542, 296] width 303 height 118
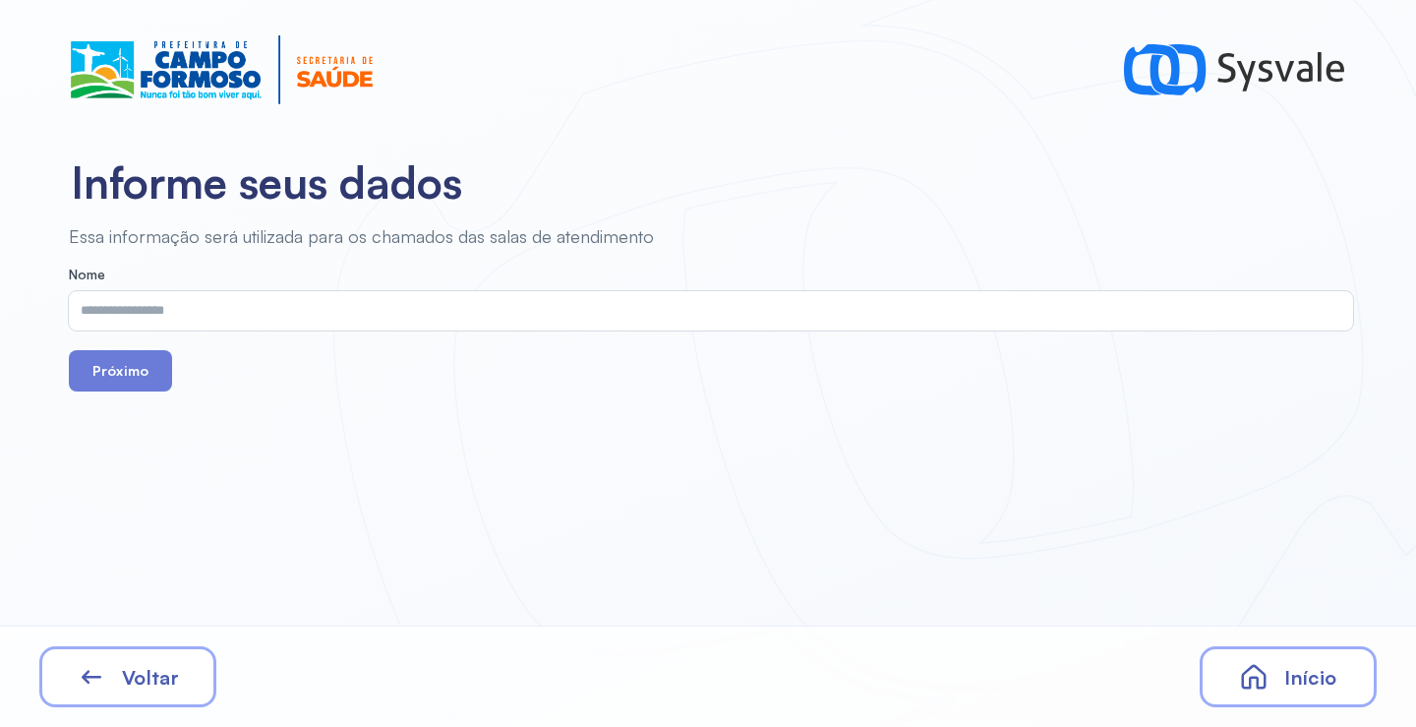
drag, startPoint x: 130, startPoint y: 680, endPoint x: 143, endPoint y: 677, distance: 13.1
click at [143, 677] on span "Voltar" at bounding box center [150, 677] width 57 height 25
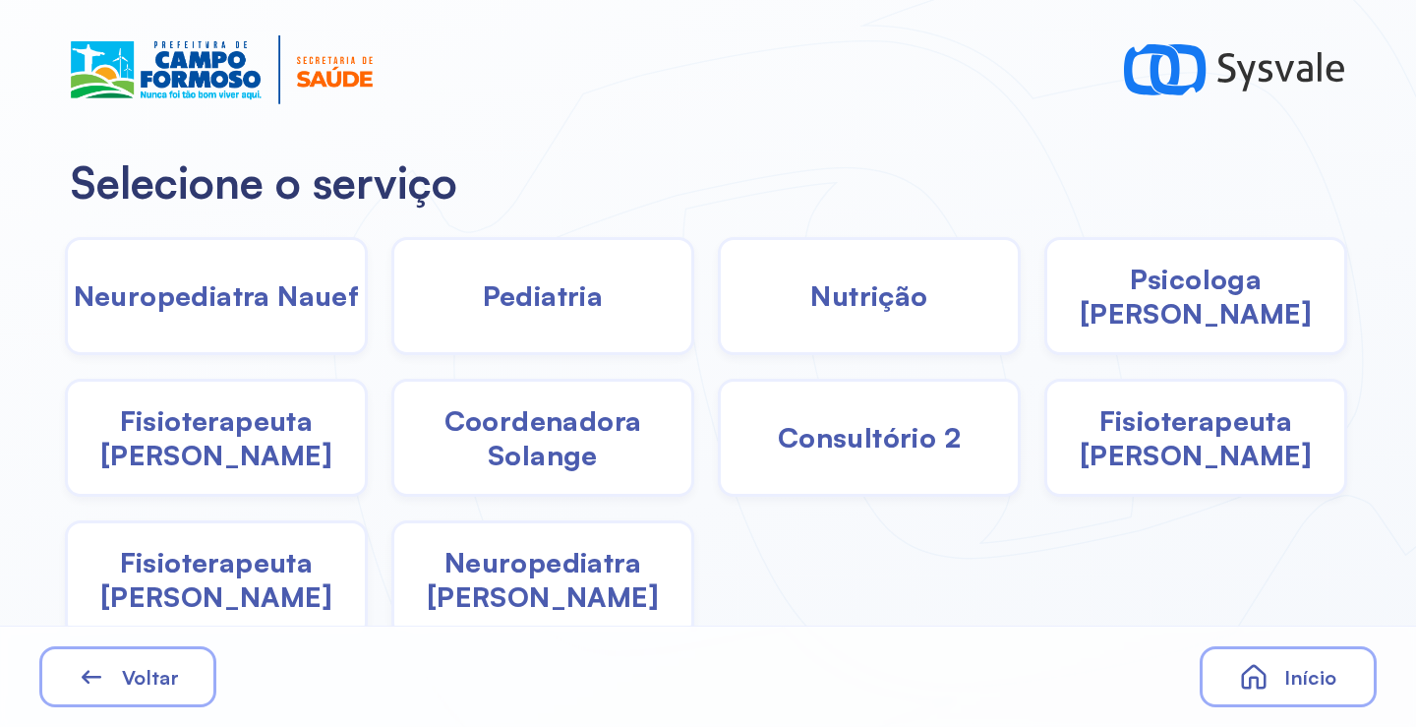
click at [557, 590] on span "Neuropediatra João" at bounding box center [542, 579] width 297 height 69
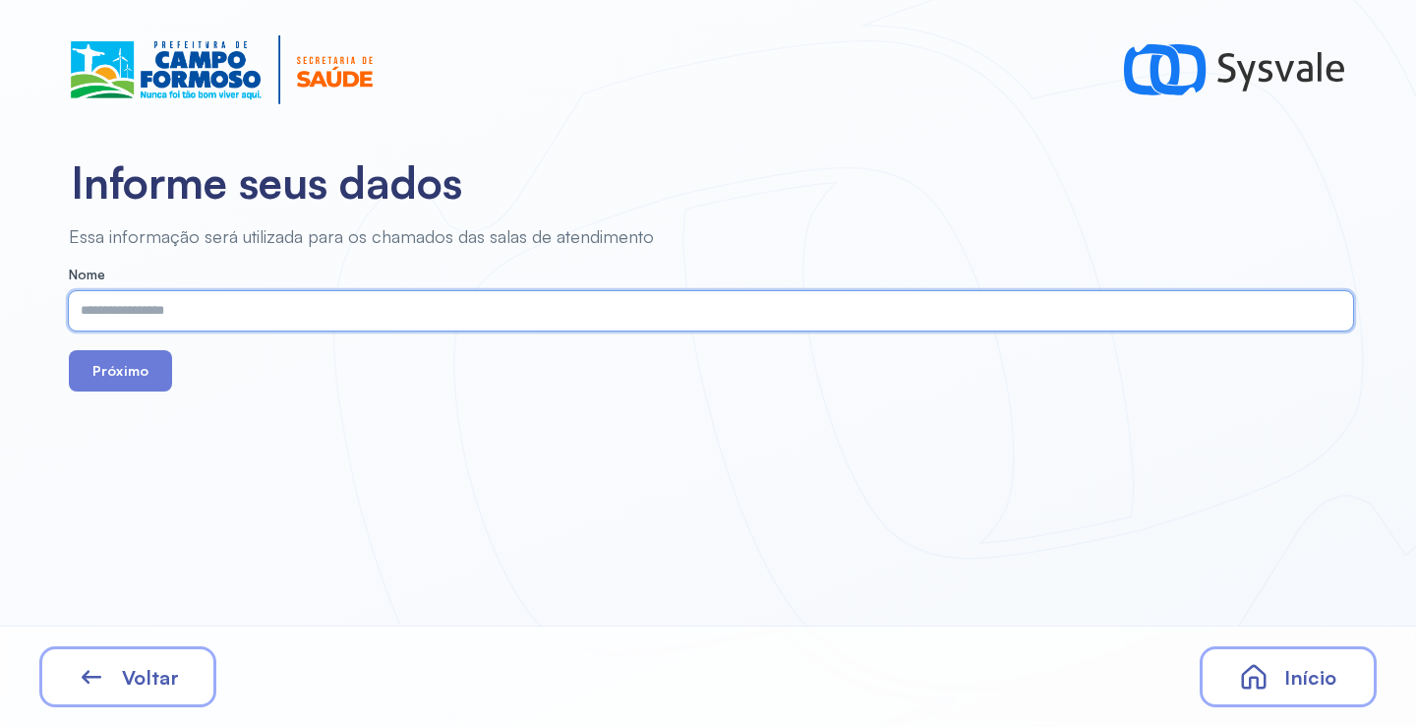
paste input "**********"
type input "**********"
click at [144, 369] on button "Próximo" at bounding box center [120, 370] width 103 height 41
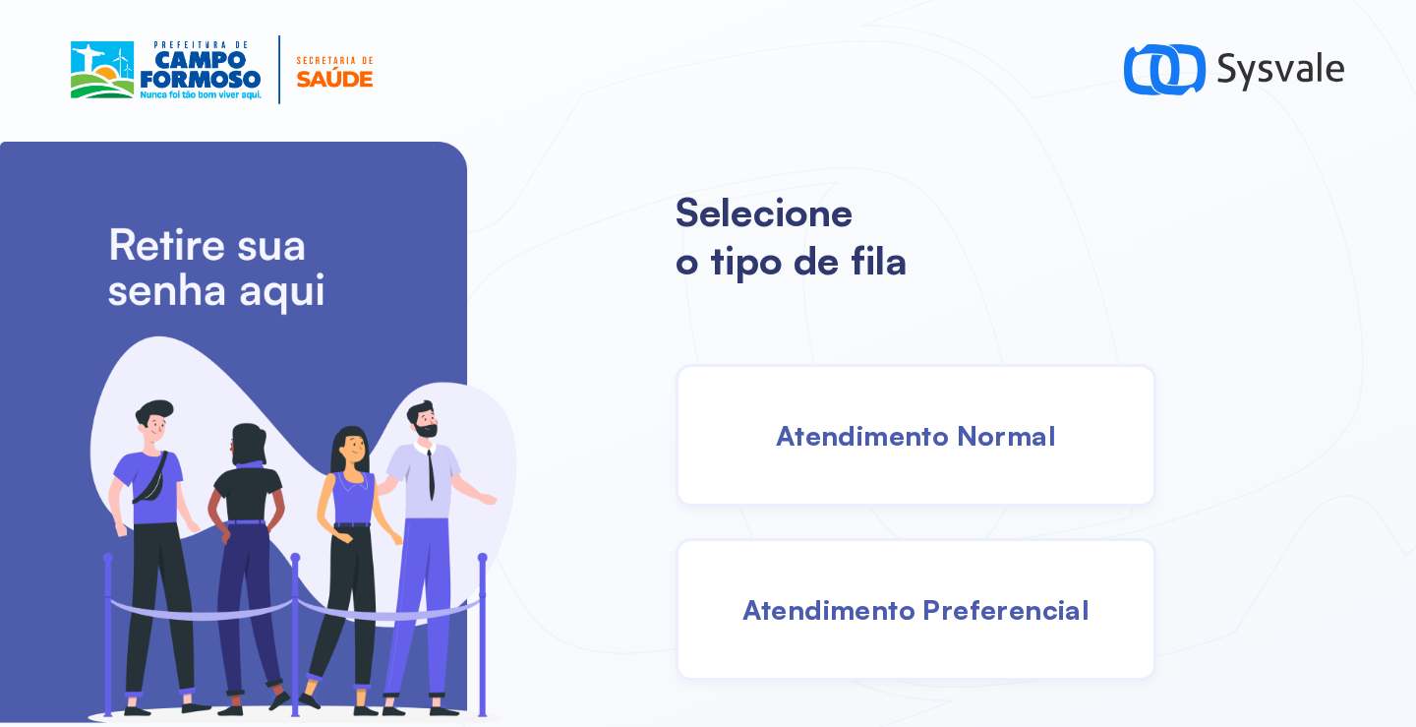
click at [936, 432] on span "Atendimento Normal" at bounding box center [916, 435] width 280 height 34
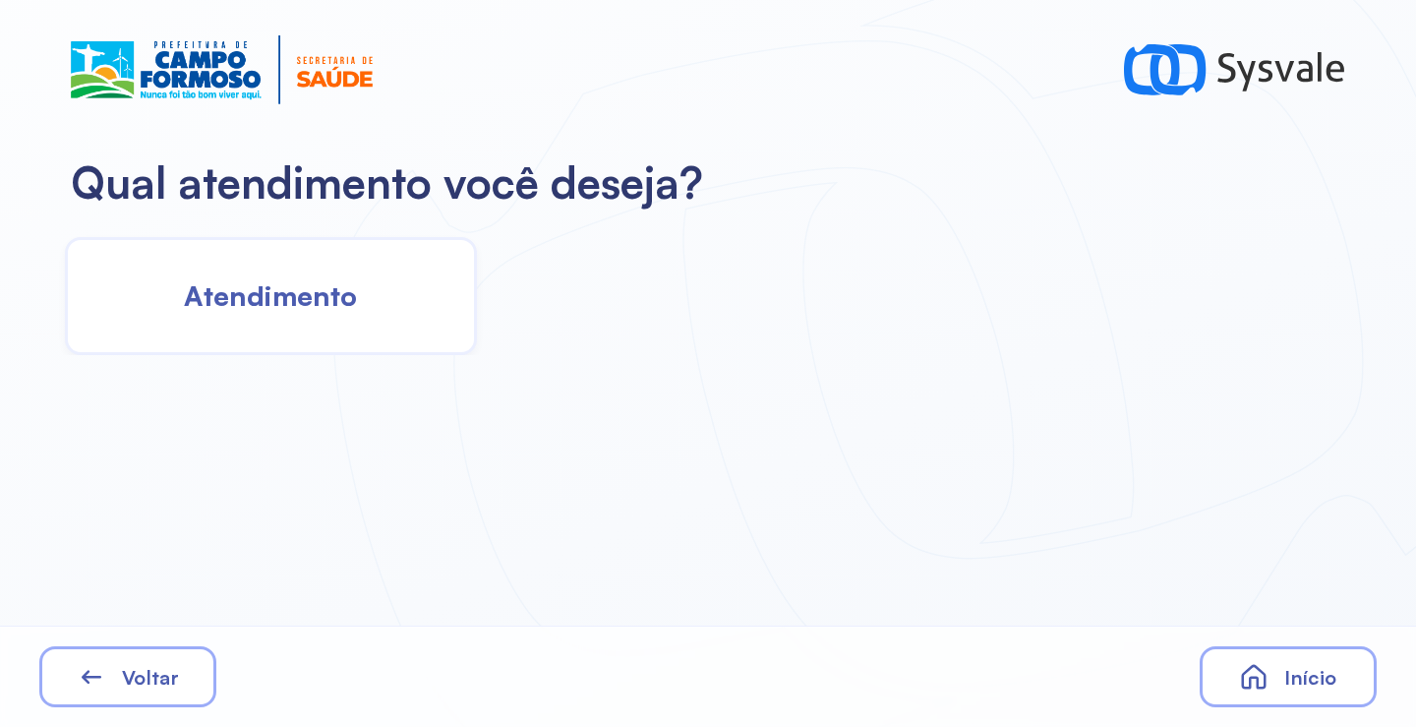
click at [323, 299] on span "Atendimento" at bounding box center [270, 295] width 173 height 34
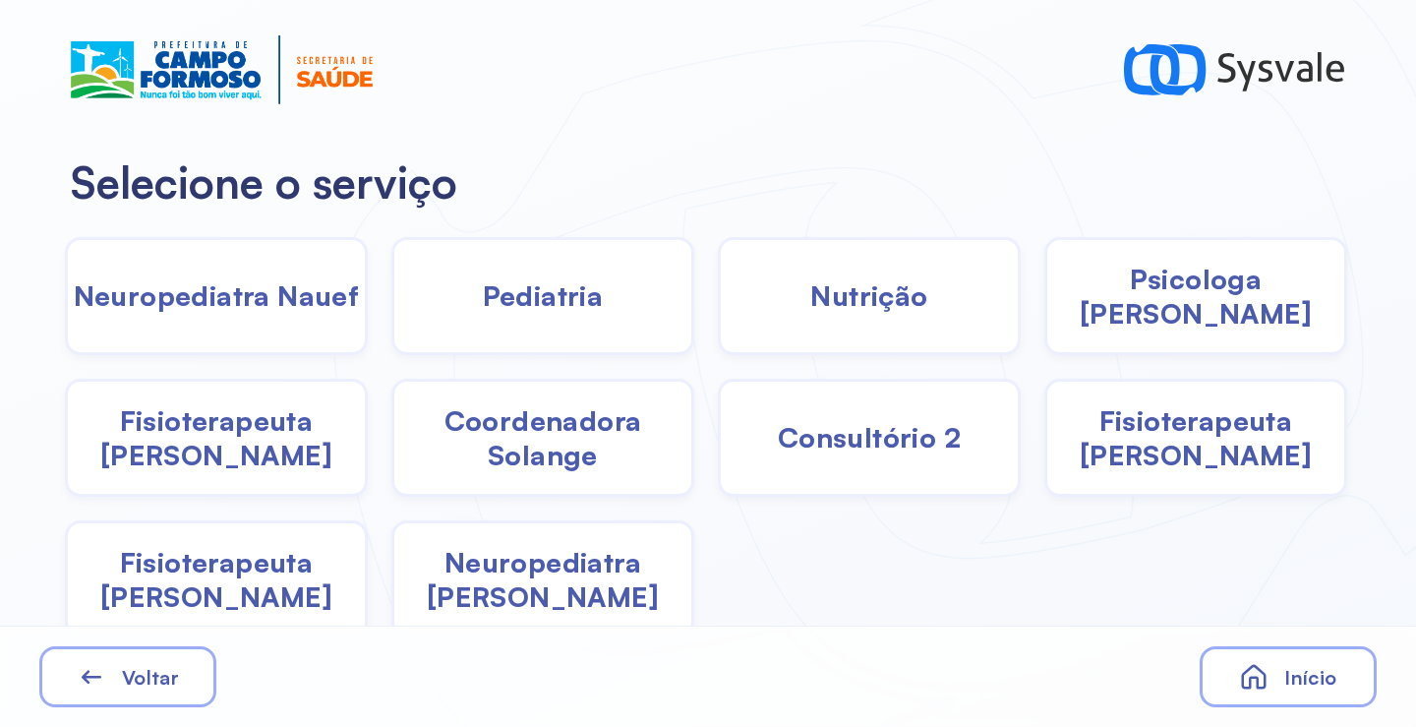
click at [546, 299] on span "Pediatria" at bounding box center [543, 295] width 121 height 34
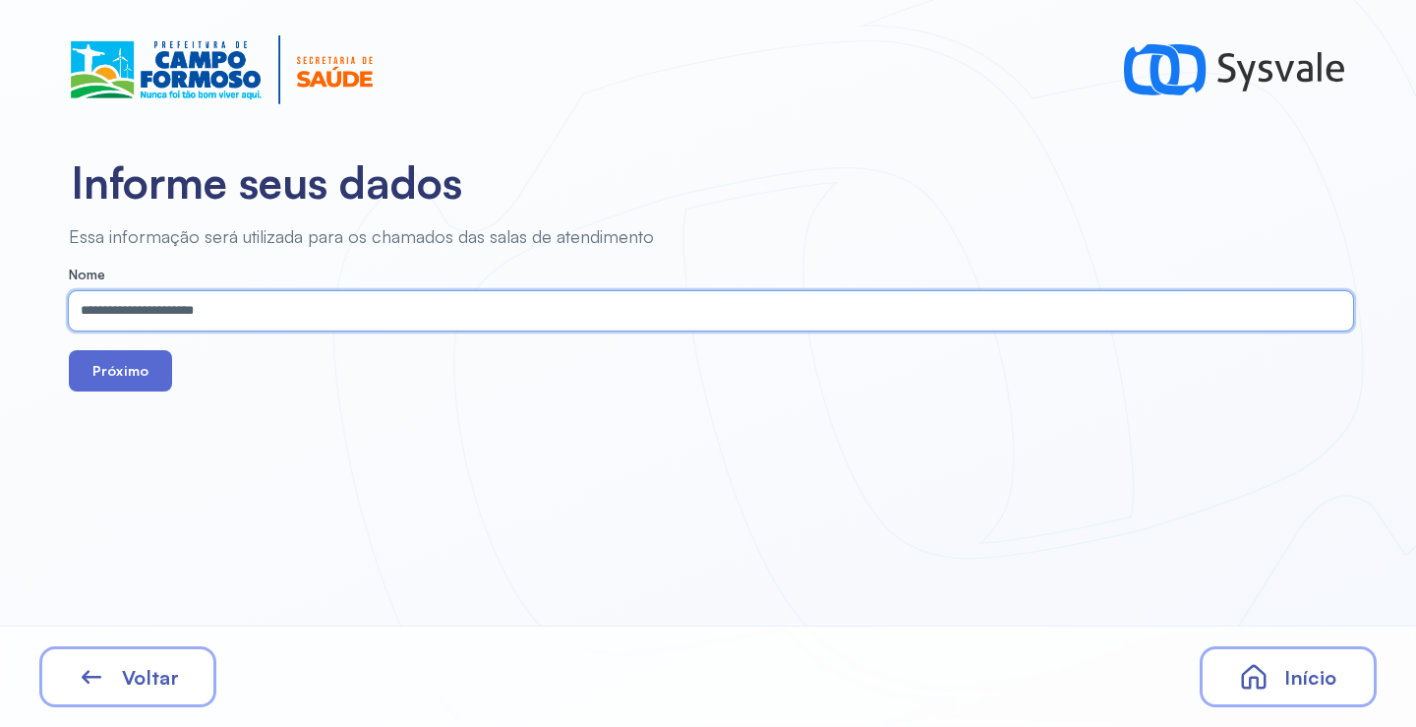
type input "**********"
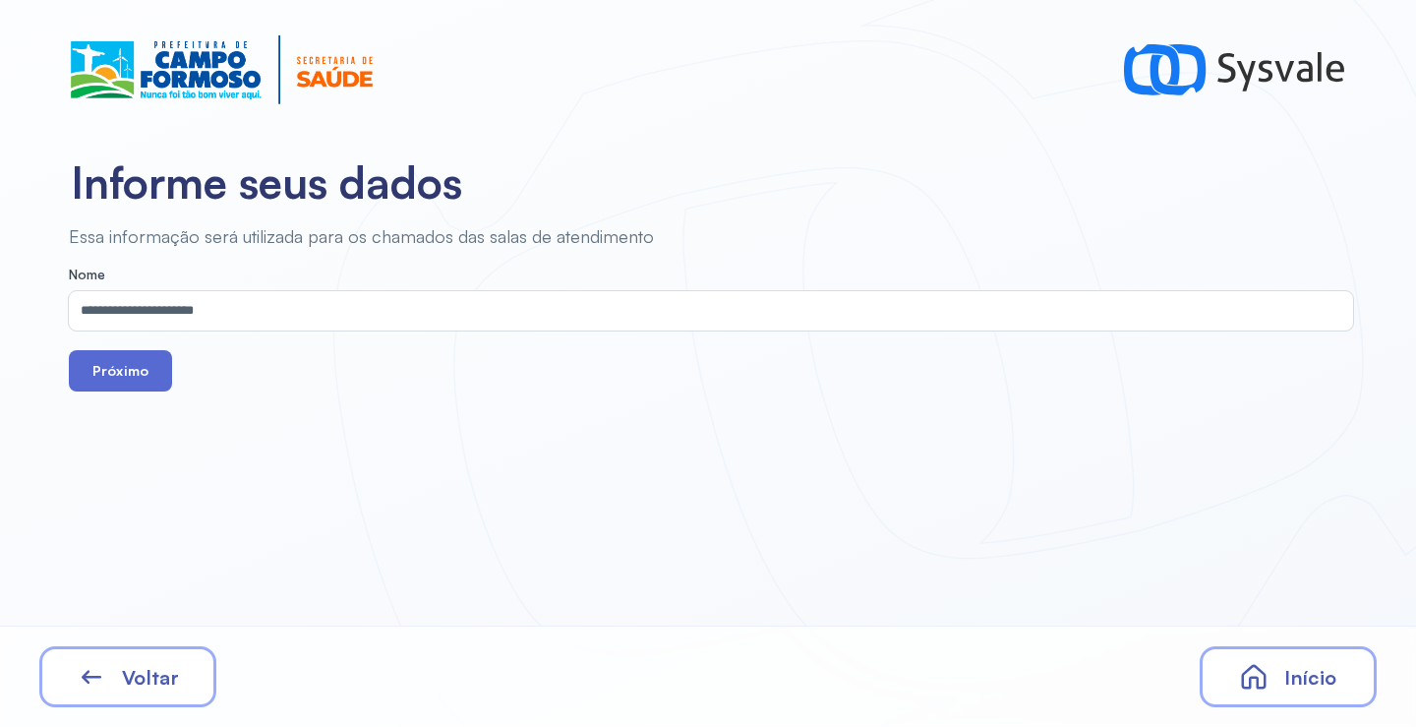
click at [150, 368] on button "Próximo" at bounding box center [120, 370] width 103 height 41
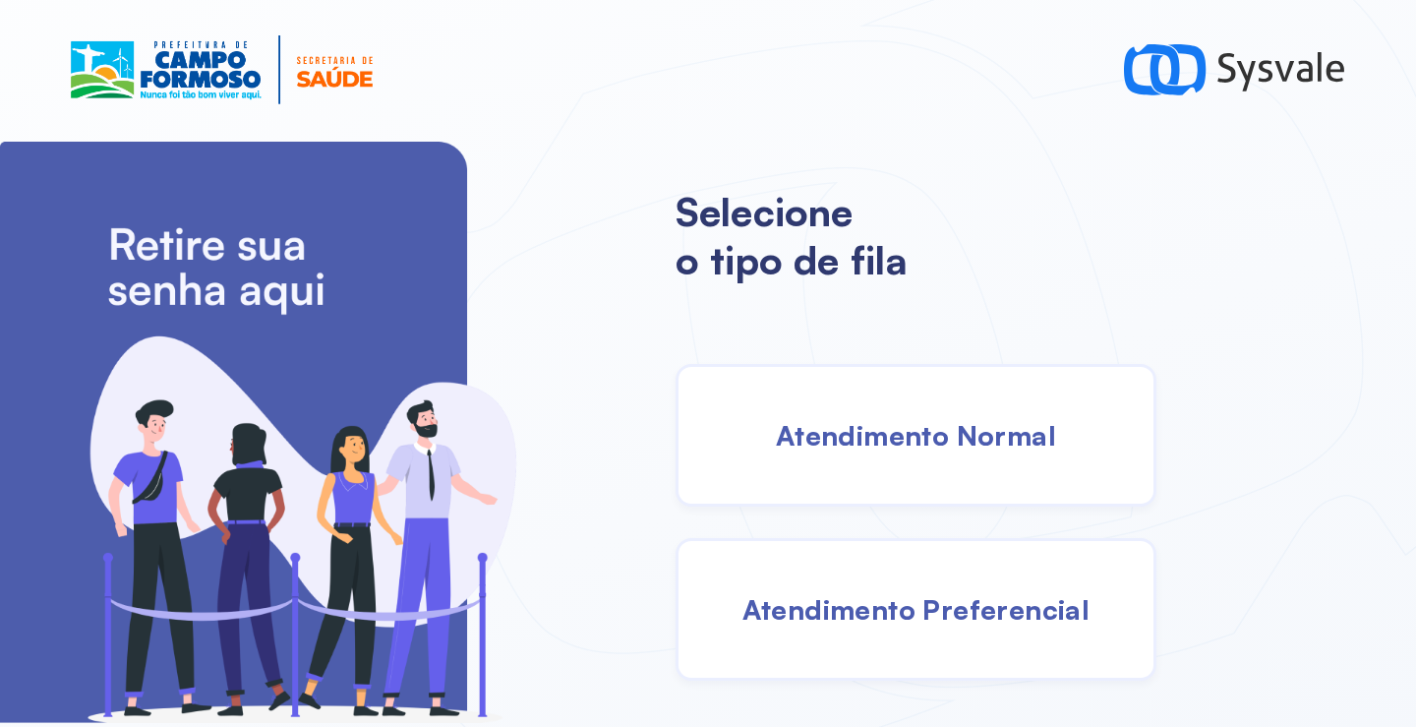
click at [931, 419] on span "Atendimento Normal" at bounding box center [916, 435] width 280 height 34
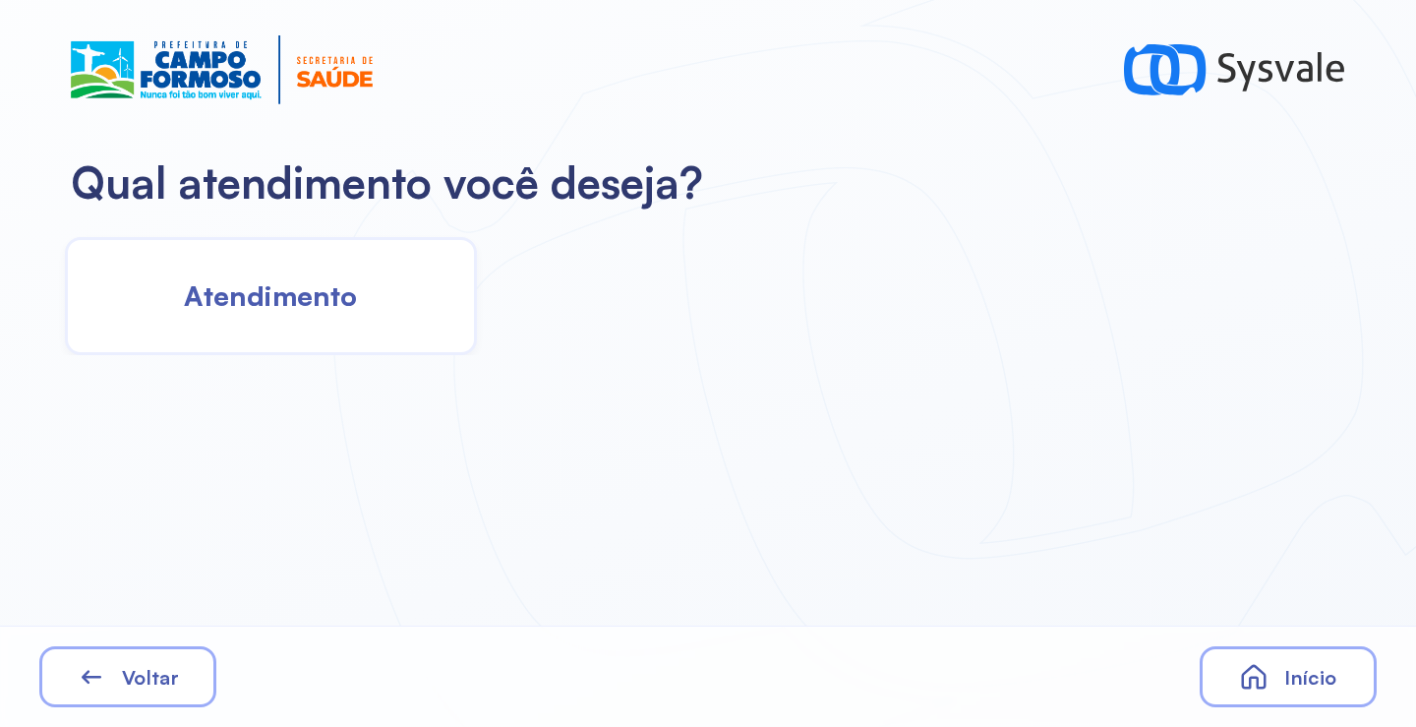
click at [370, 295] on div "Atendimento" at bounding box center [271, 296] width 412 height 118
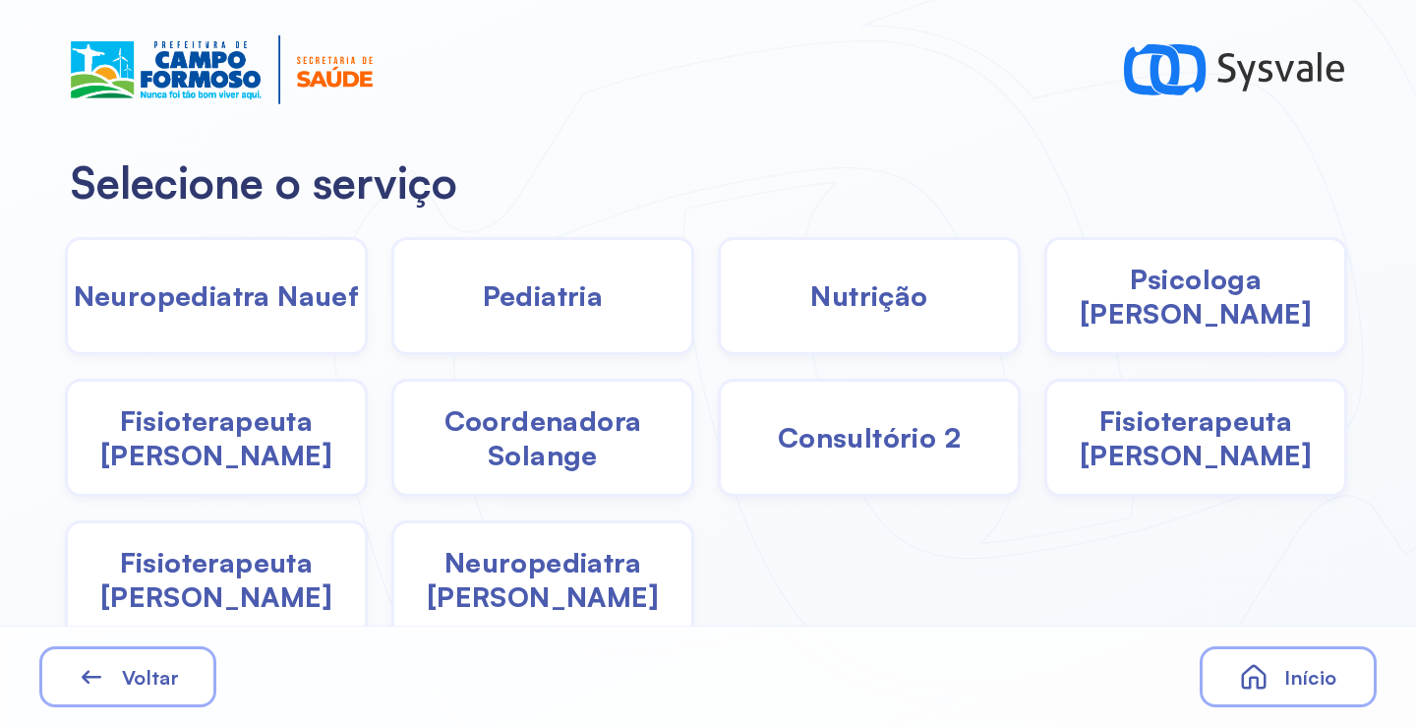
drag, startPoint x: 571, startPoint y: 601, endPoint x: 562, endPoint y: 589, distance: 14.7
click at [562, 589] on div "Neuropediatra João" at bounding box center [542, 579] width 303 height 118
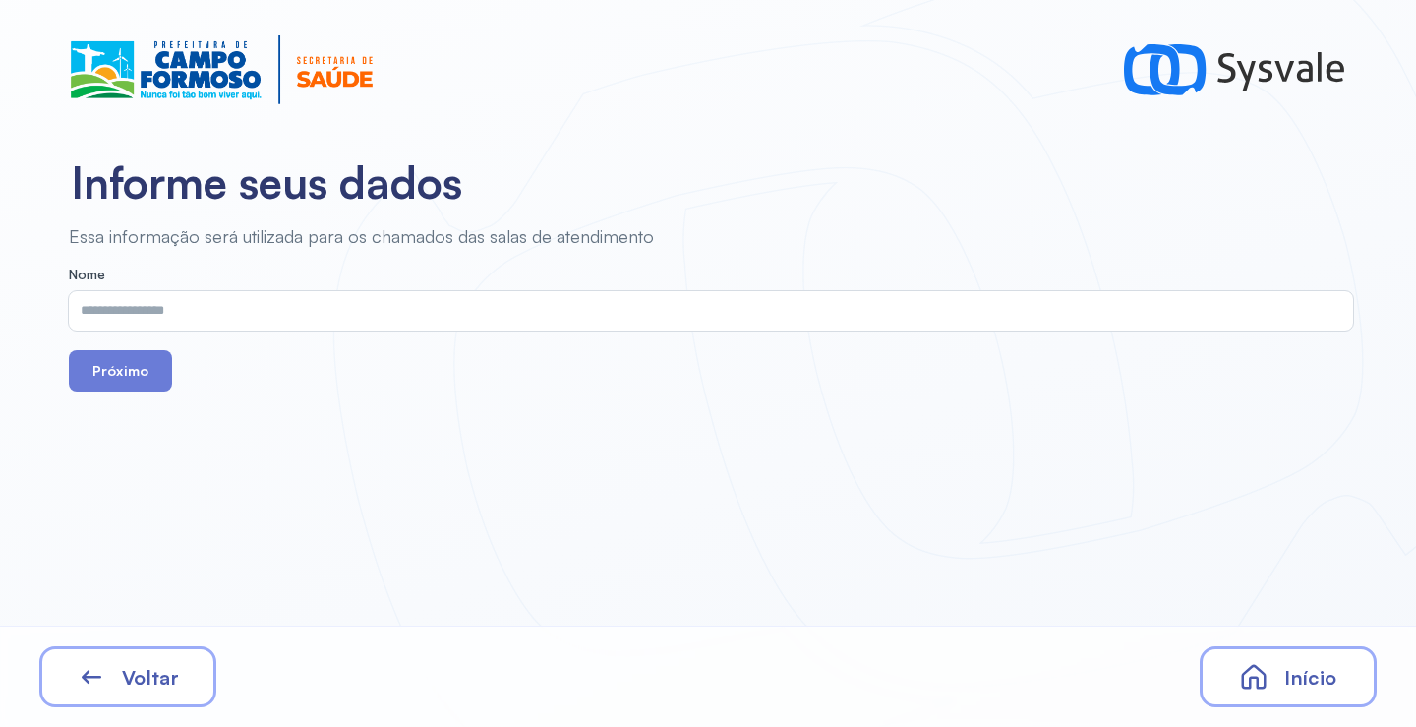
drag, startPoint x: 221, startPoint y: 276, endPoint x: 201, endPoint y: 311, distance: 40.1
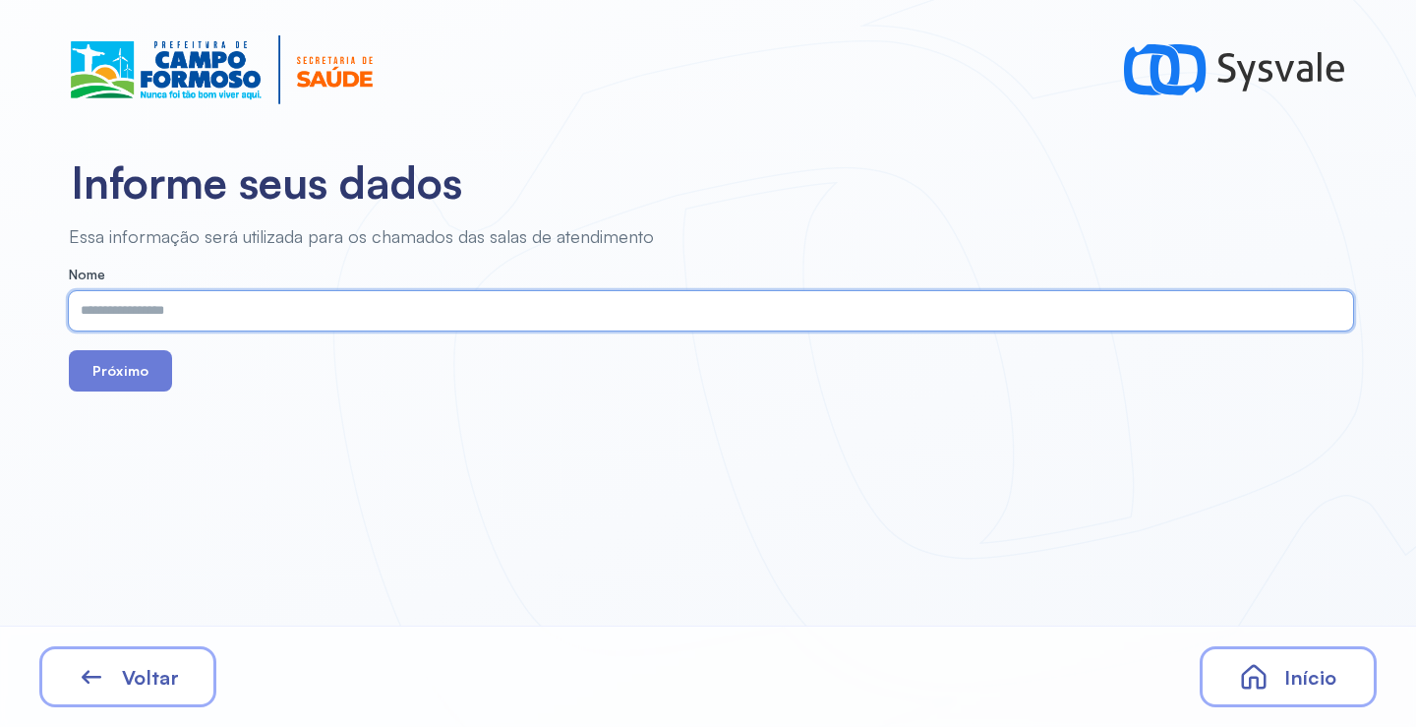
paste input "**********"
type input "**********"
click at [144, 388] on button "Próximo" at bounding box center [120, 370] width 103 height 41
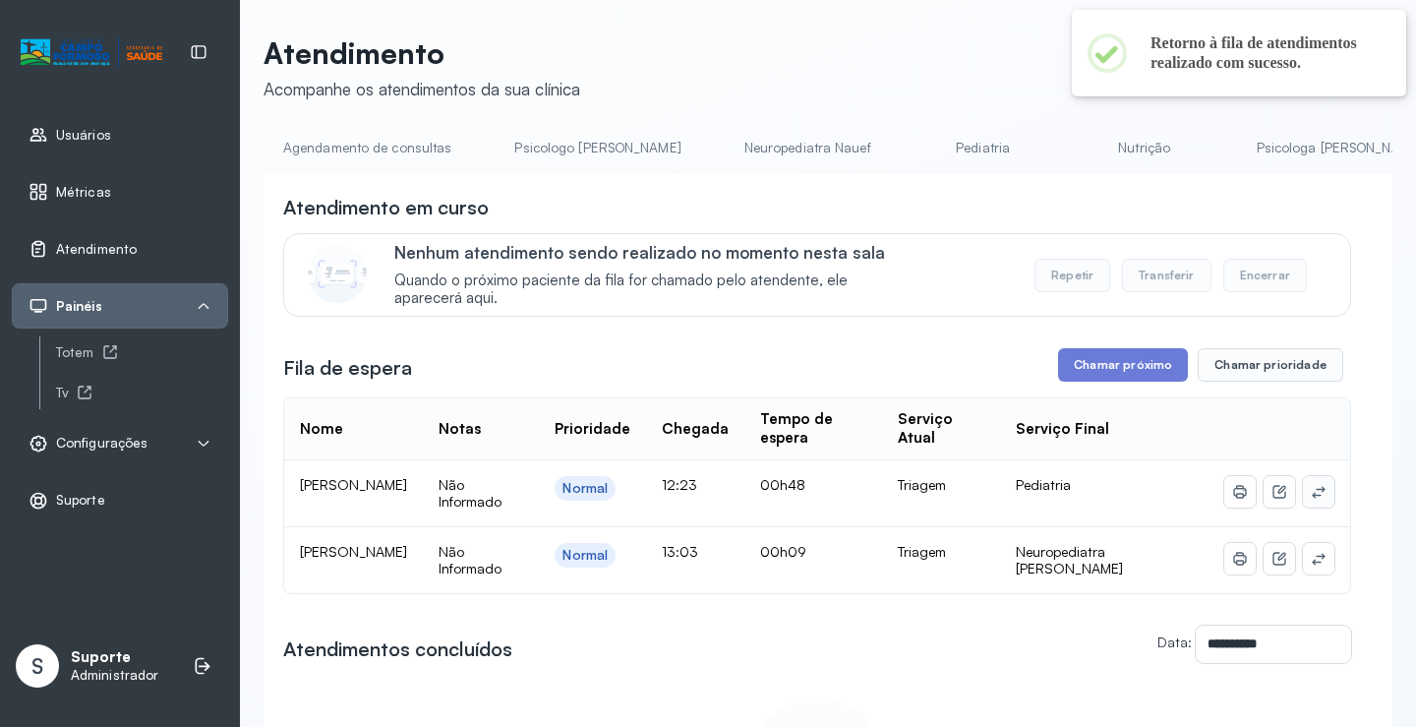
scroll to position [0, 1059]
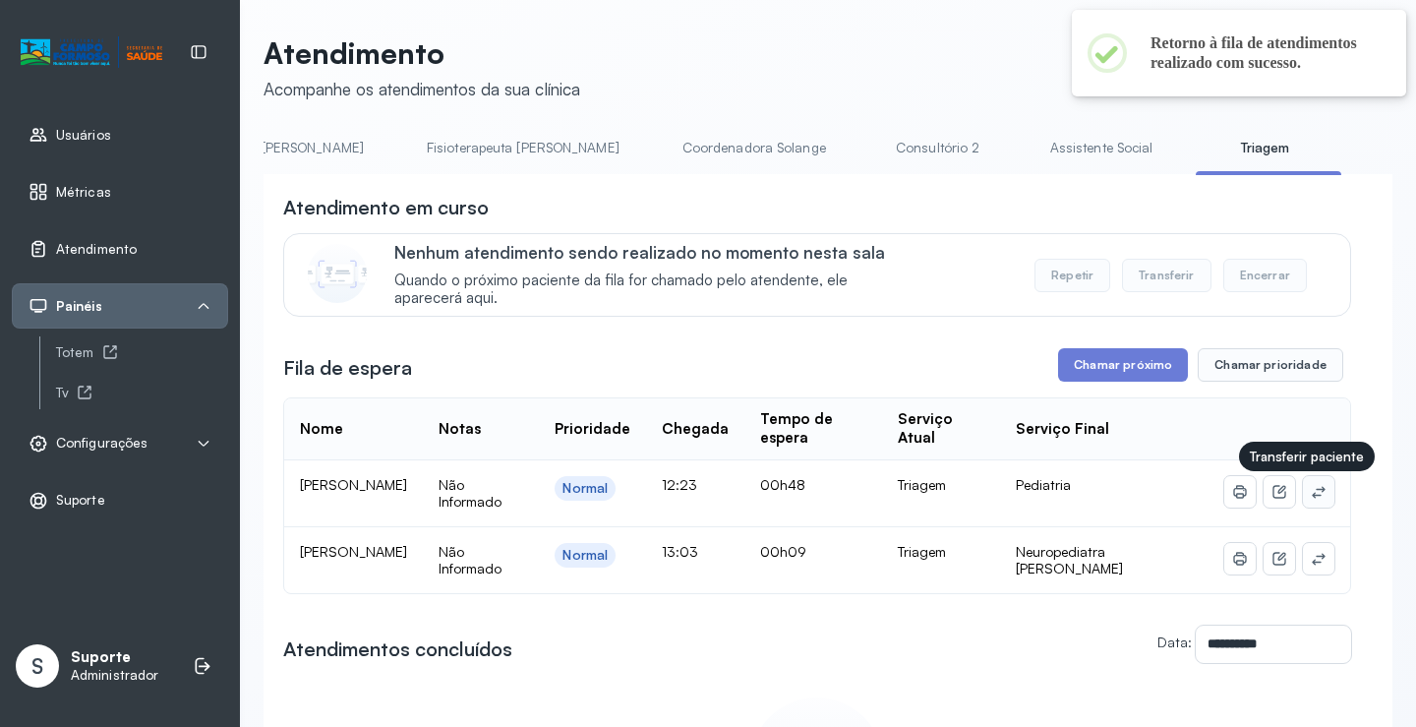
click at [1311, 497] on icon at bounding box center [1319, 492] width 16 height 16
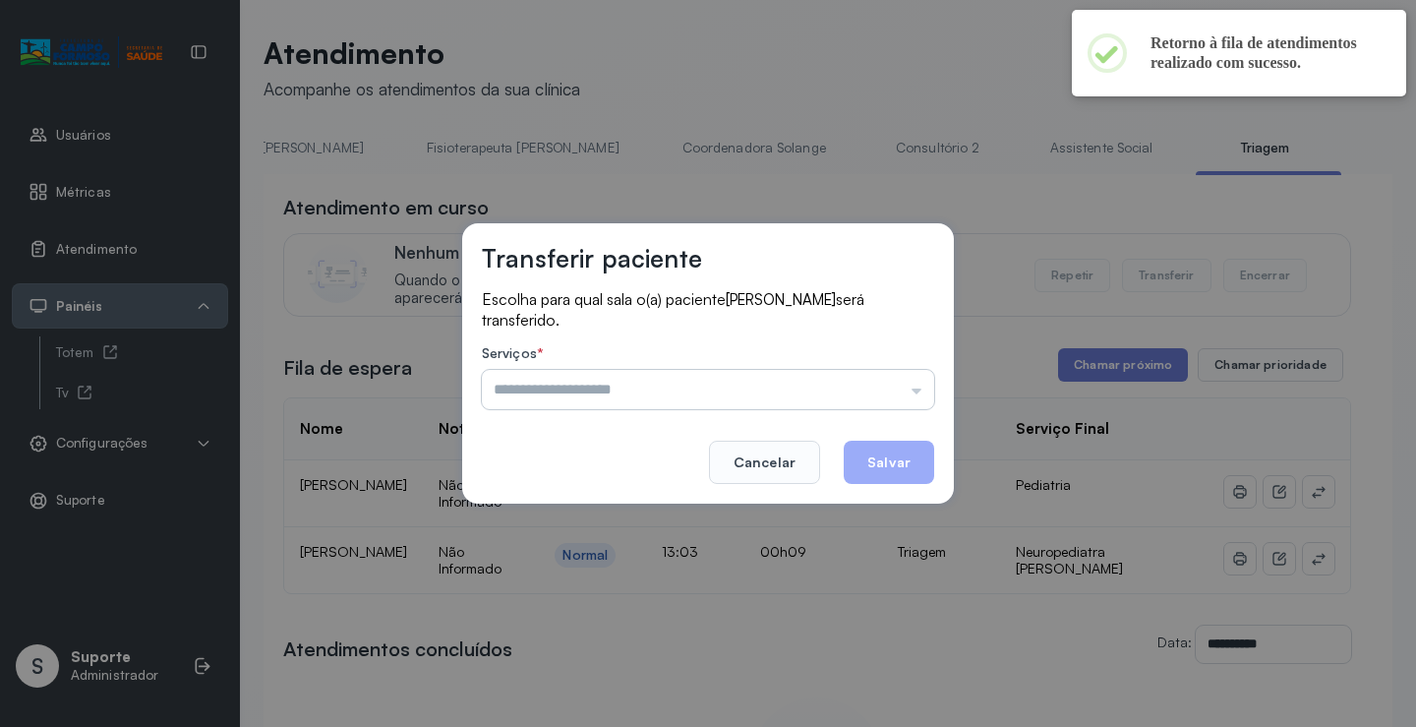
drag, startPoint x: 863, startPoint y: 380, endPoint x: 762, endPoint y: 394, distance: 102.3
click at [850, 380] on input "text" at bounding box center [708, 389] width 452 height 39
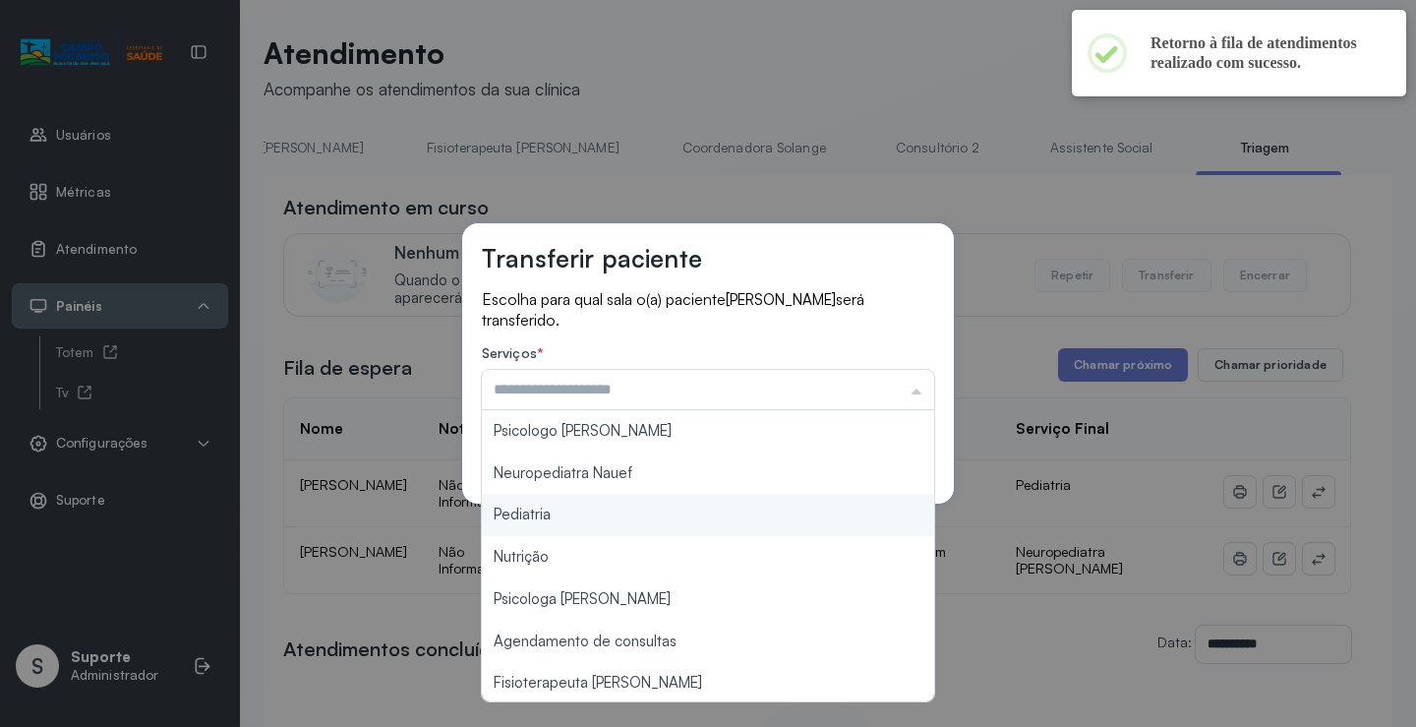
type input "*********"
drag, startPoint x: 583, startPoint y: 517, endPoint x: 708, endPoint y: 477, distance: 131.2
click at [594, 509] on div "Transferir paciente Escolha para qual sala o(a) paciente [PERSON_NAME] será tra…" at bounding box center [708, 363] width 1416 height 727
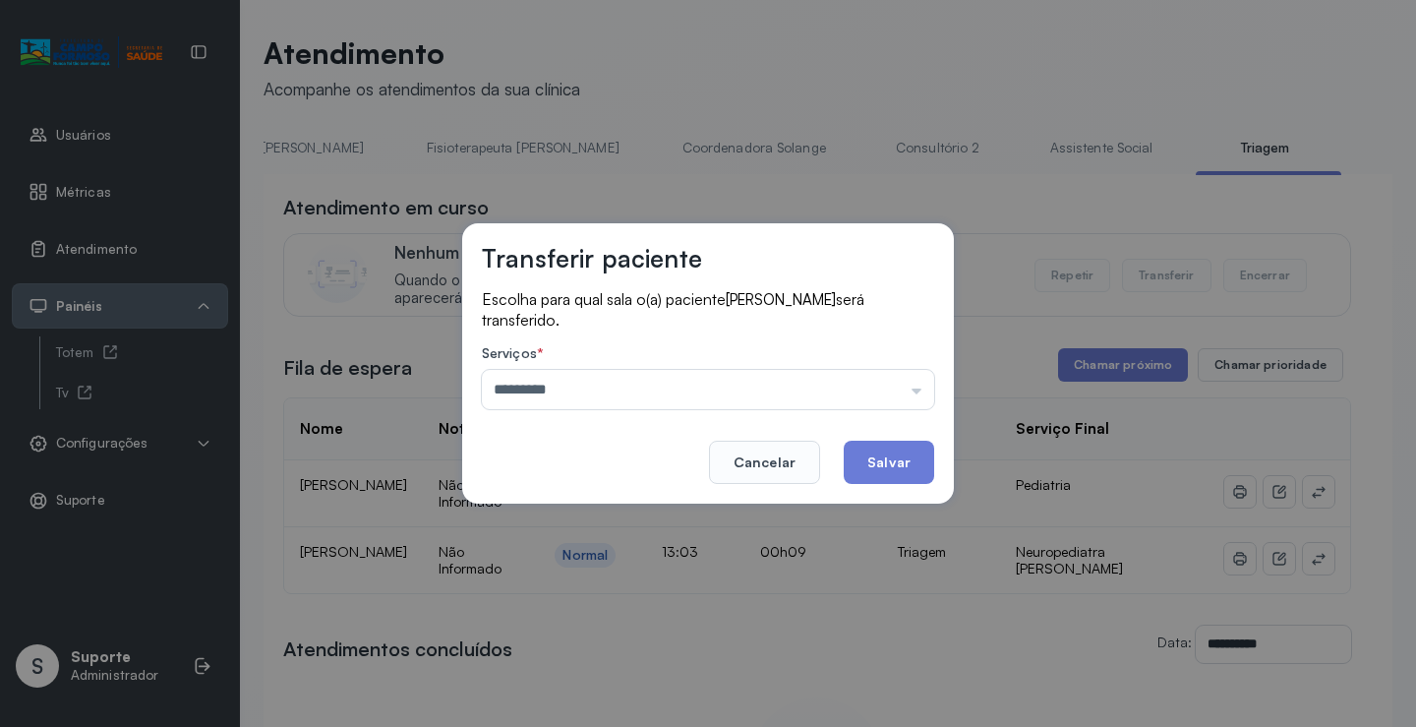
drag, startPoint x: 894, startPoint y: 453, endPoint x: 894, endPoint y: 438, distance: 15.7
click at [894, 454] on button "Salvar" at bounding box center [889, 461] width 90 height 43
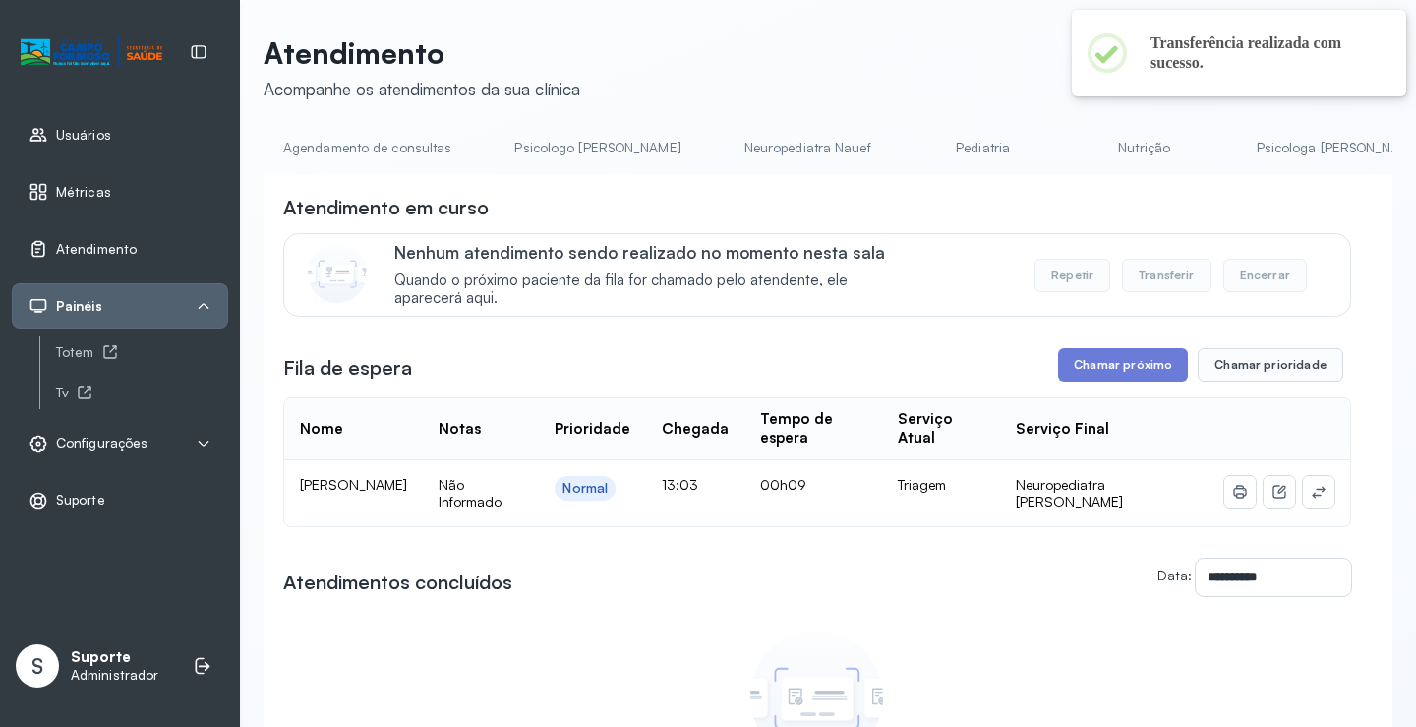
click at [914, 150] on link "Pediatria" at bounding box center [983, 148] width 138 height 32
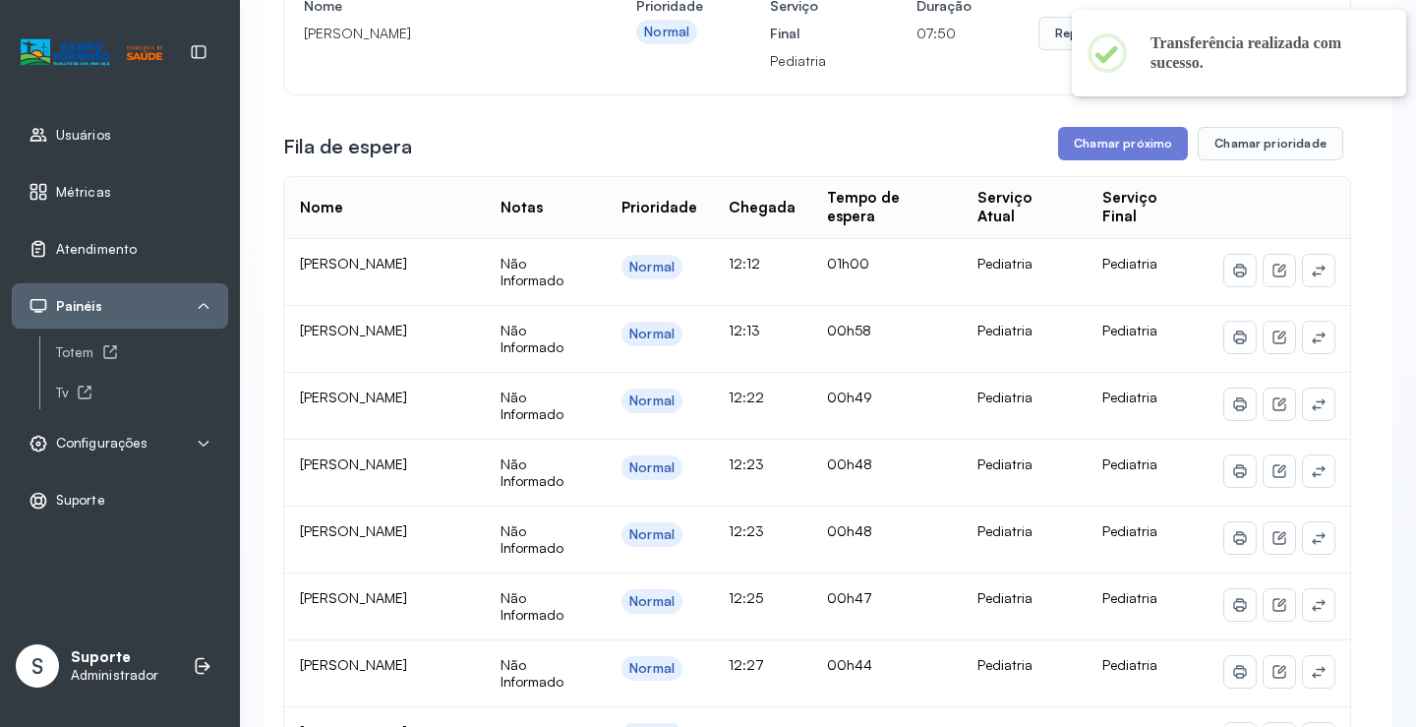
scroll to position [295, 0]
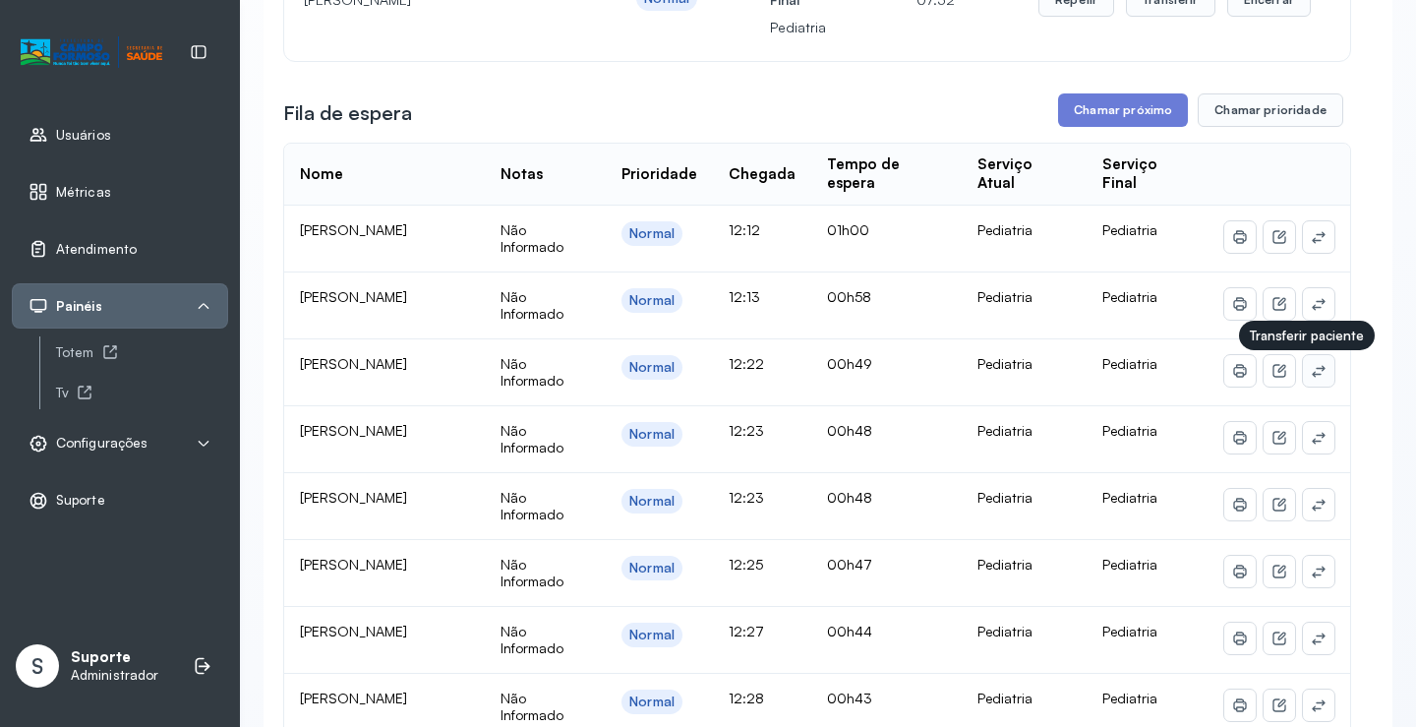
click at [1311, 371] on icon at bounding box center [1319, 371] width 16 height 16
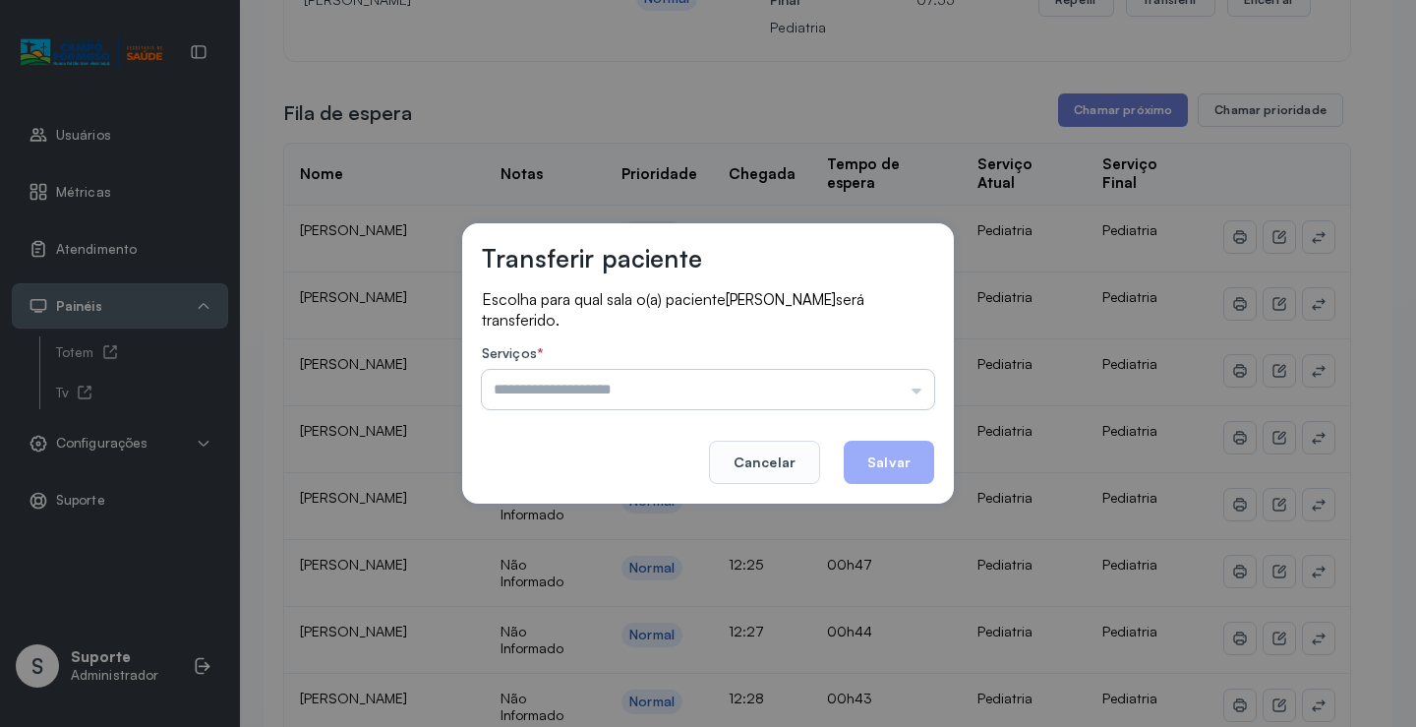
click at [855, 382] on input "text" at bounding box center [708, 389] width 452 height 39
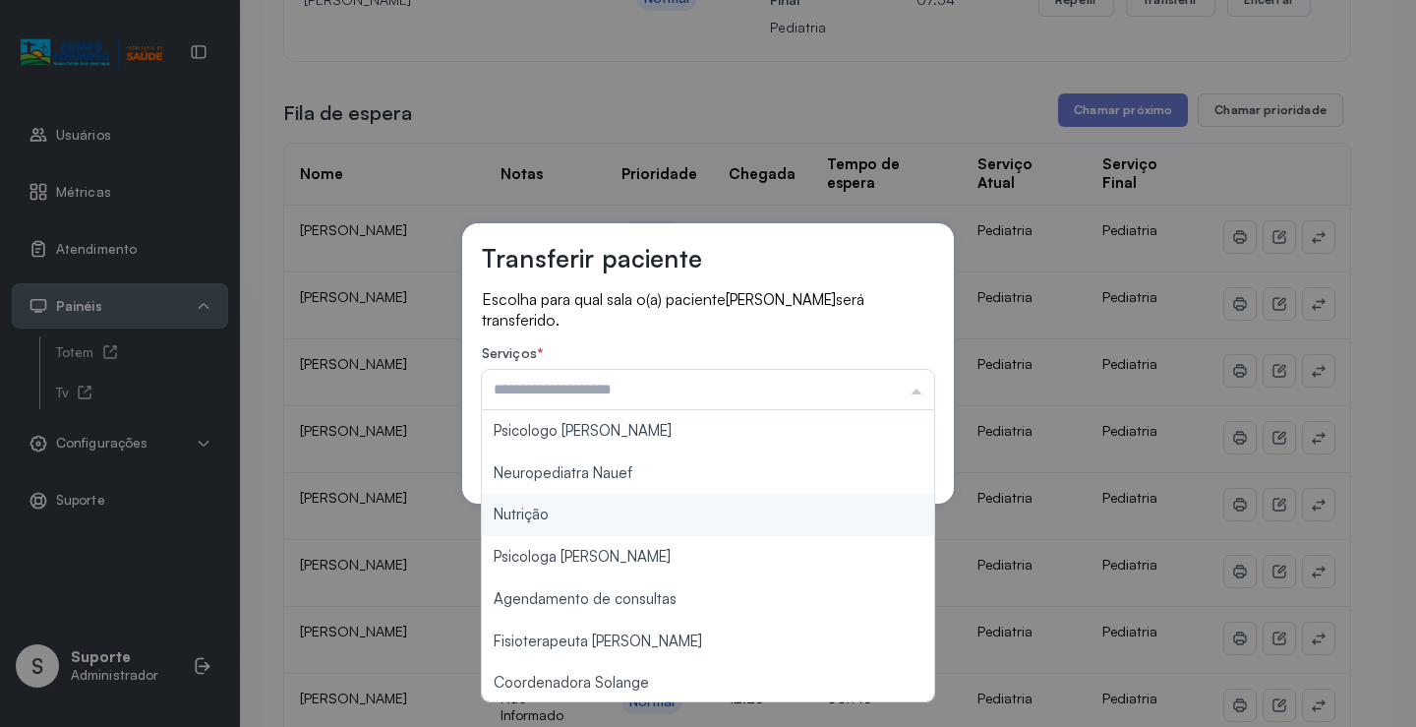
type input "**********"
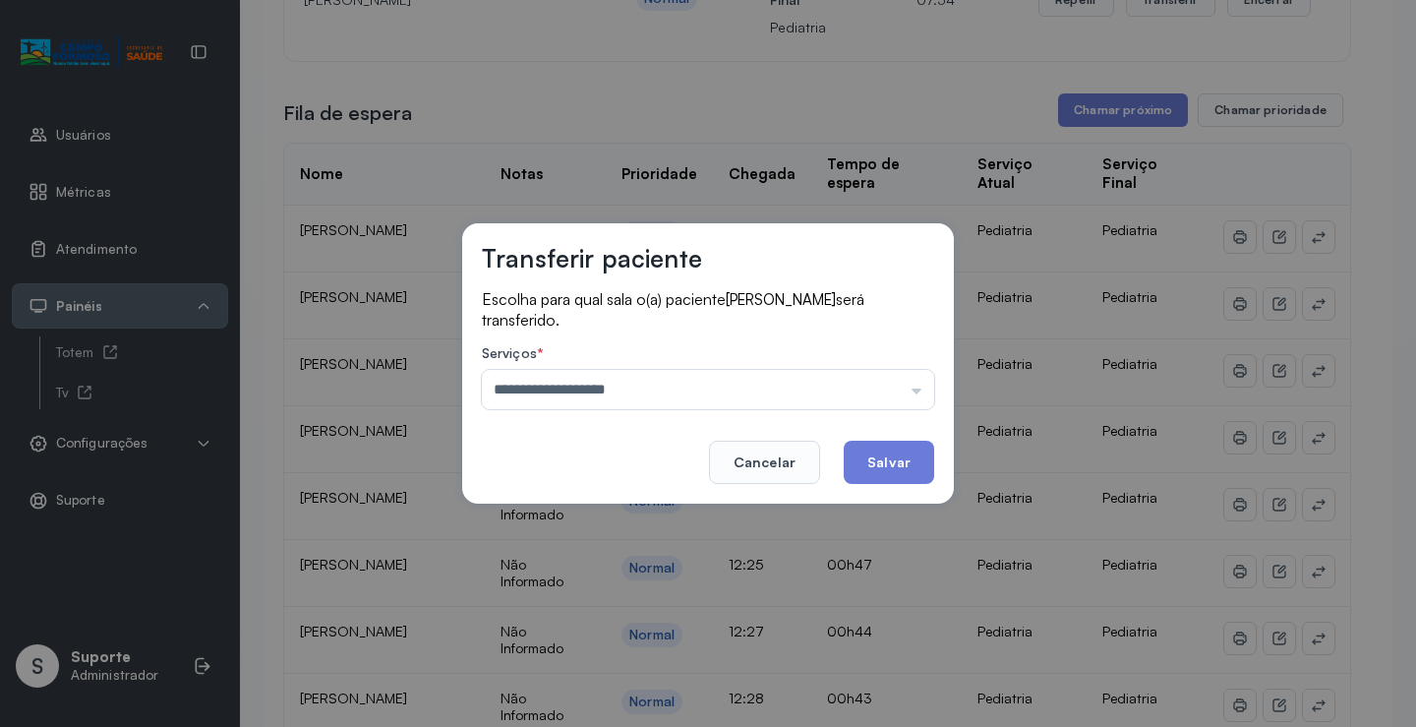
drag, startPoint x: 629, startPoint y: 472, endPoint x: 841, endPoint y: 437, distance: 214.3
click at [629, 471] on div "**********" at bounding box center [708, 363] width 492 height 280
click at [878, 449] on button "Salvar" at bounding box center [889, 461] width 90 height 43
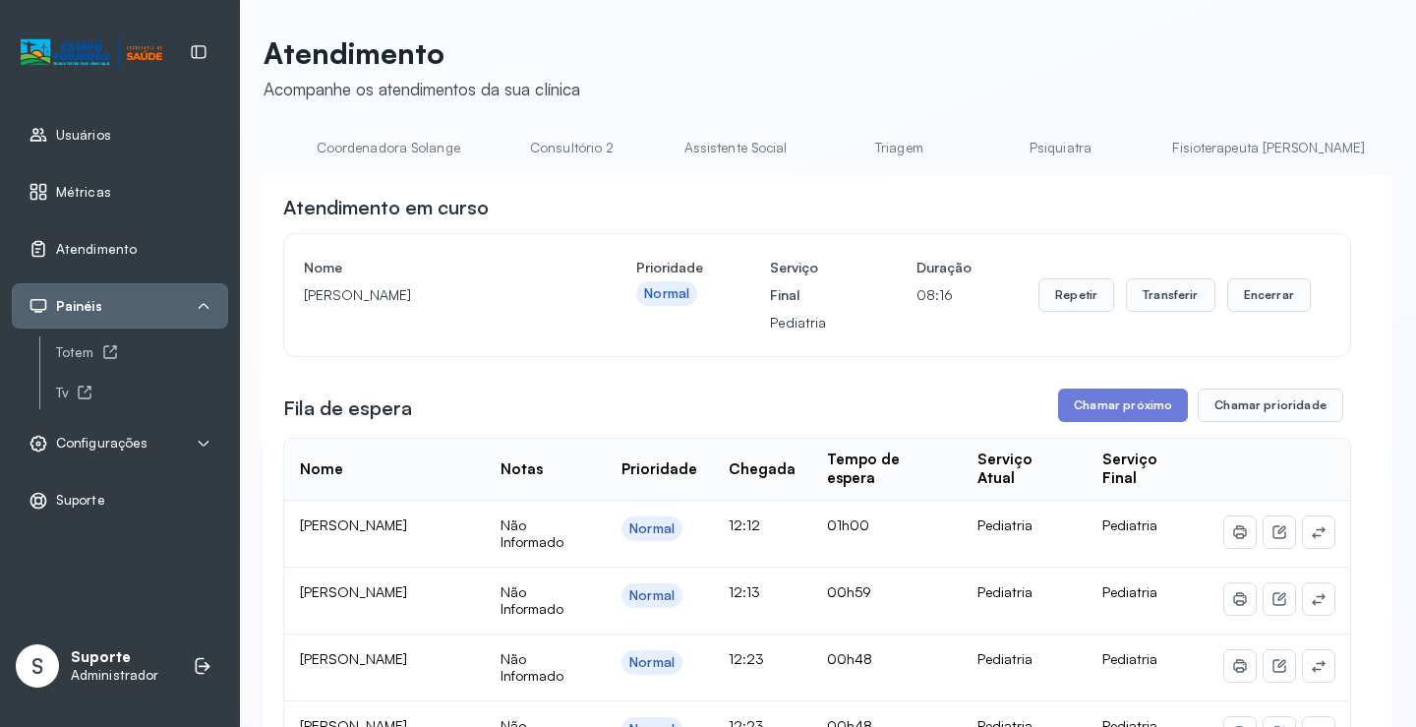
scroll to position [0, 1463]
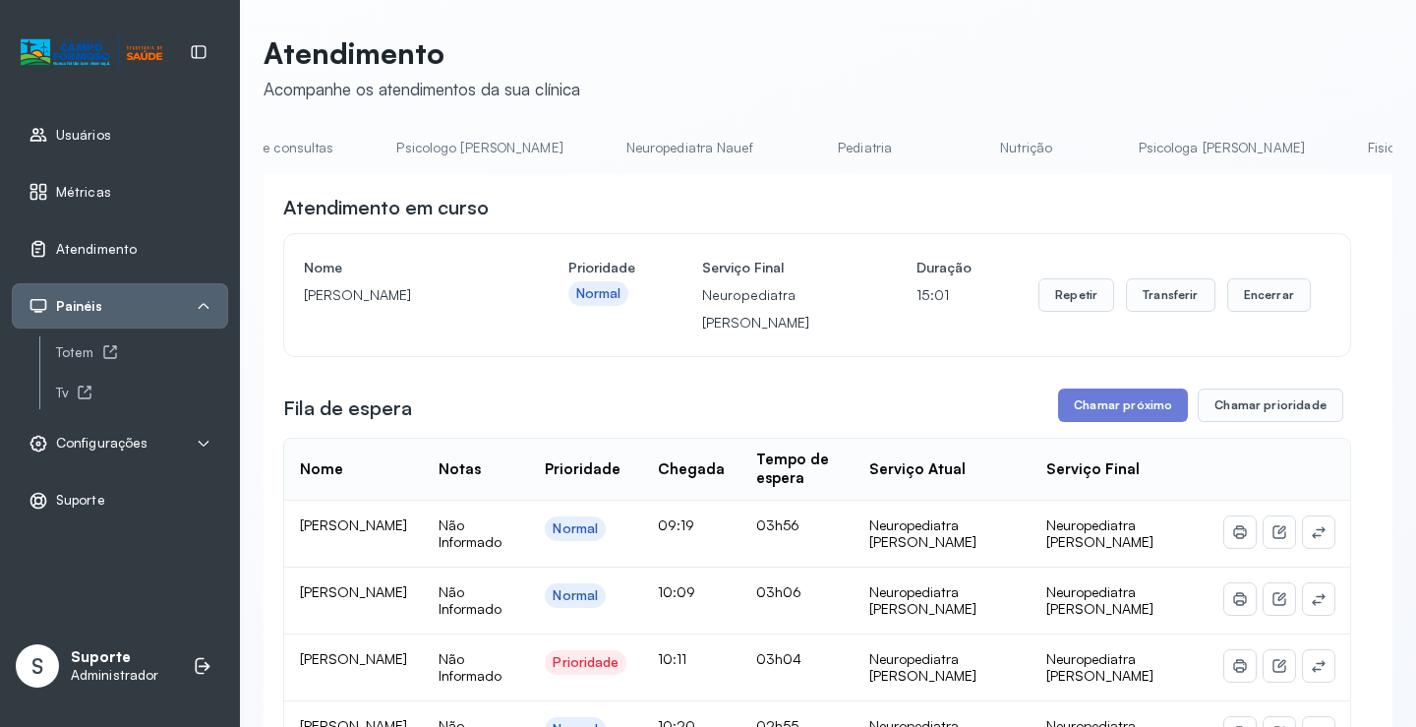
scroll to position [0, 0]
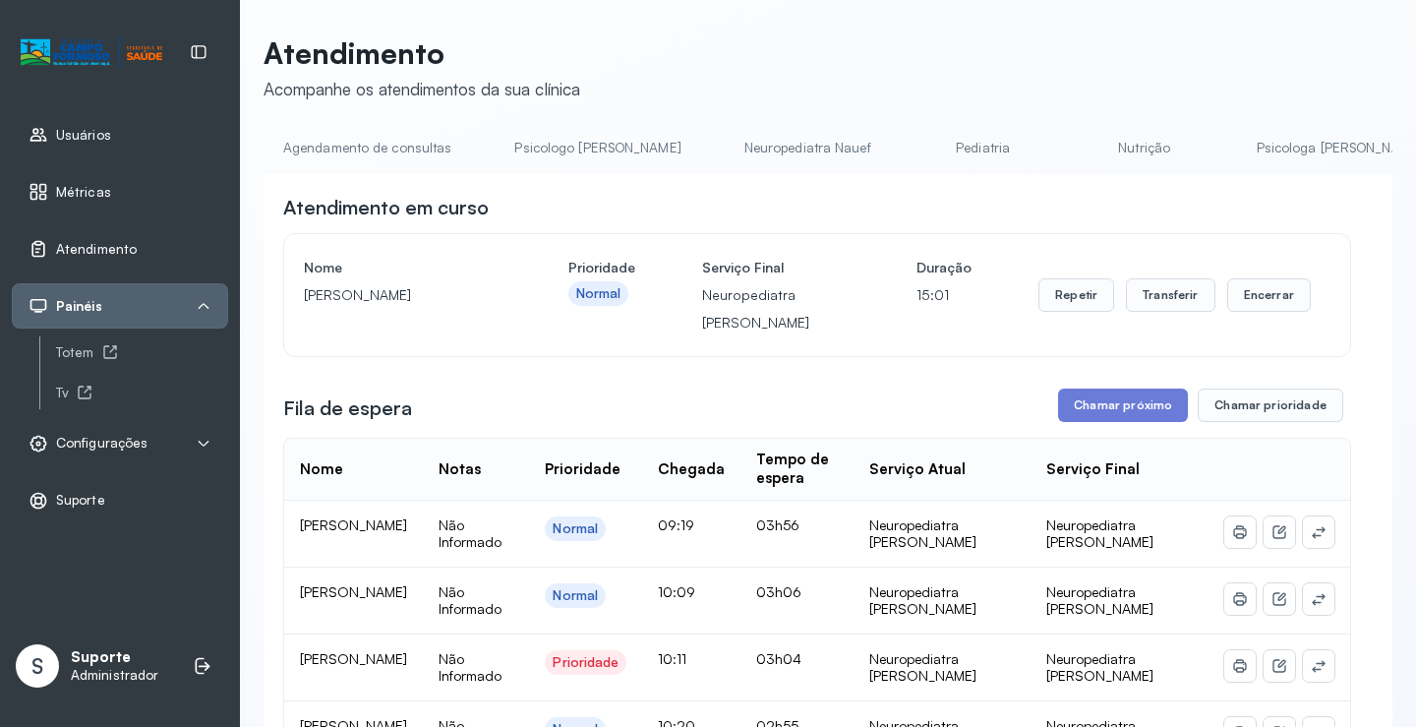
click at [304, 150] on link "Agendamento de consultas" at bounding box center [367, 148] width 207 height 32
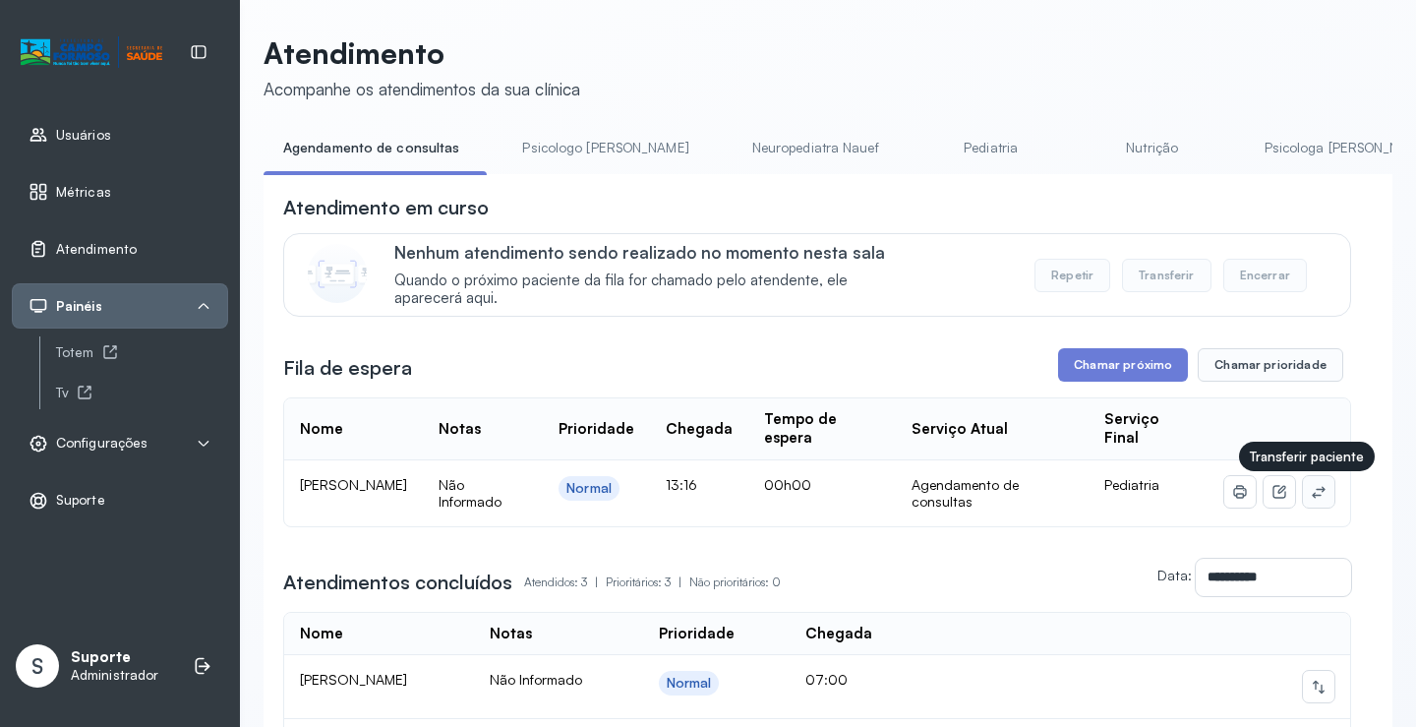
click at [1311, 482] on button at bounding box center [1318, 491] width 31 height 31
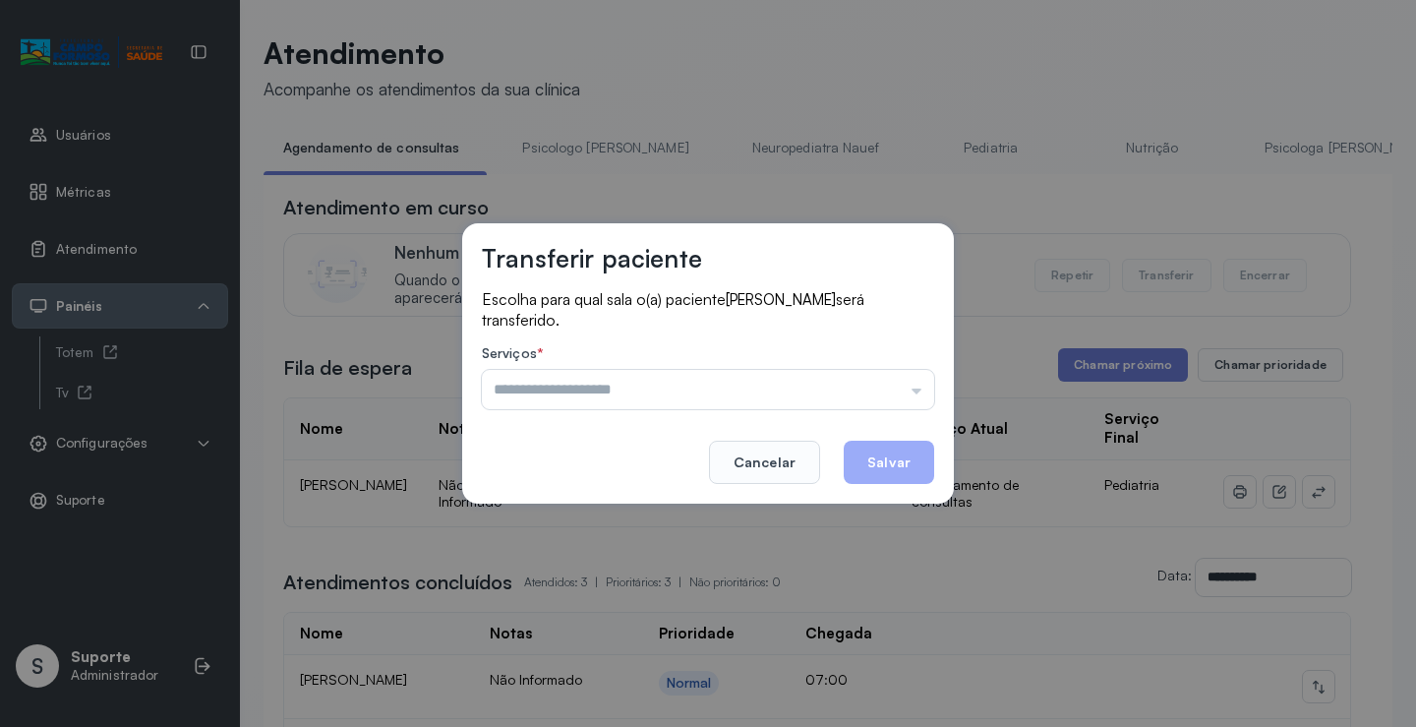
click at [869, 383] on input "text" at bounding box center [708, 389] width 452 height 39
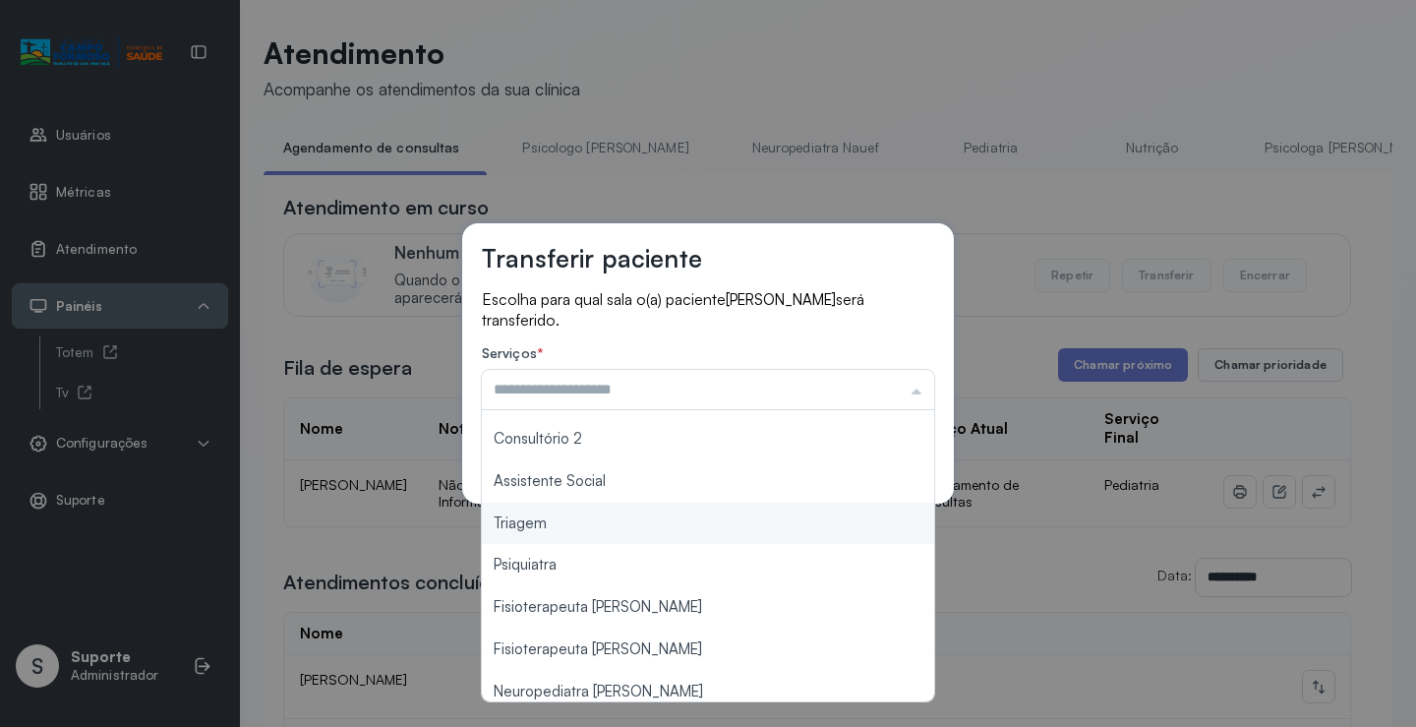
scroll to position [295, 0]
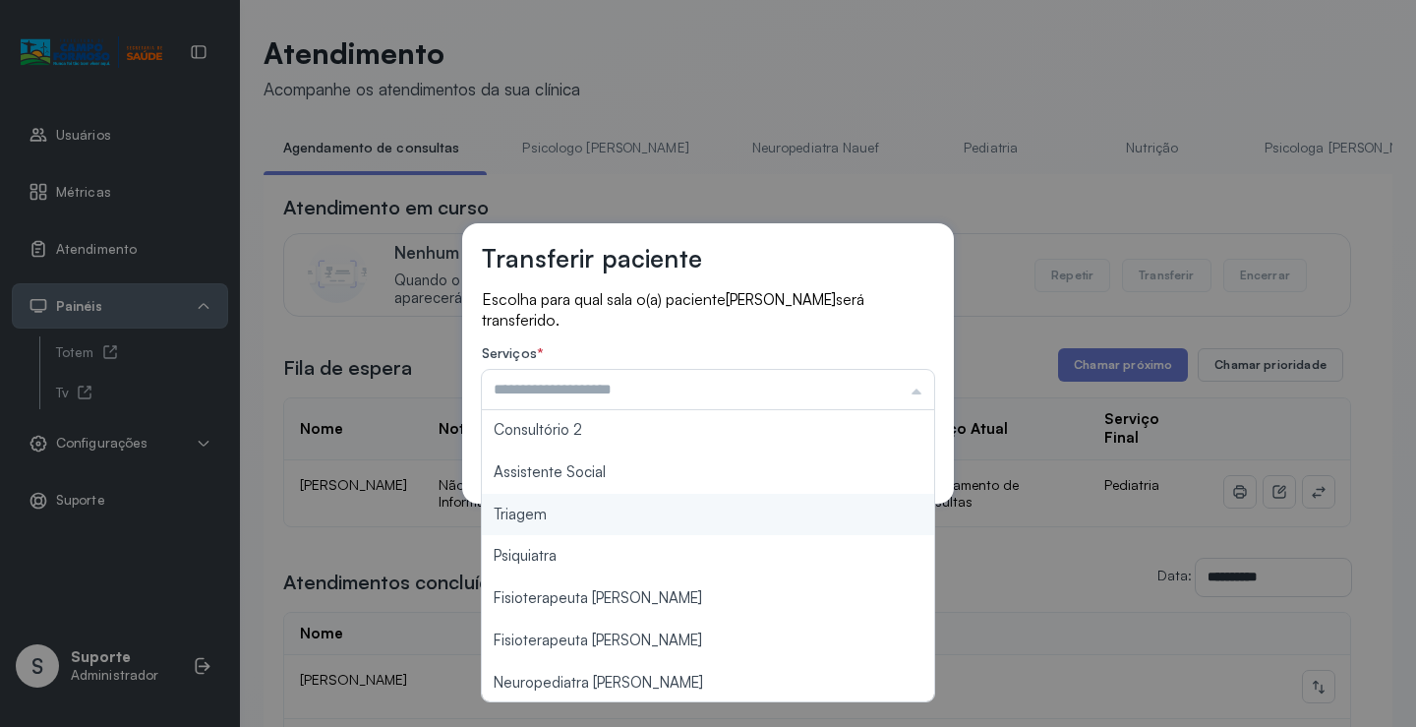
type input "*******"
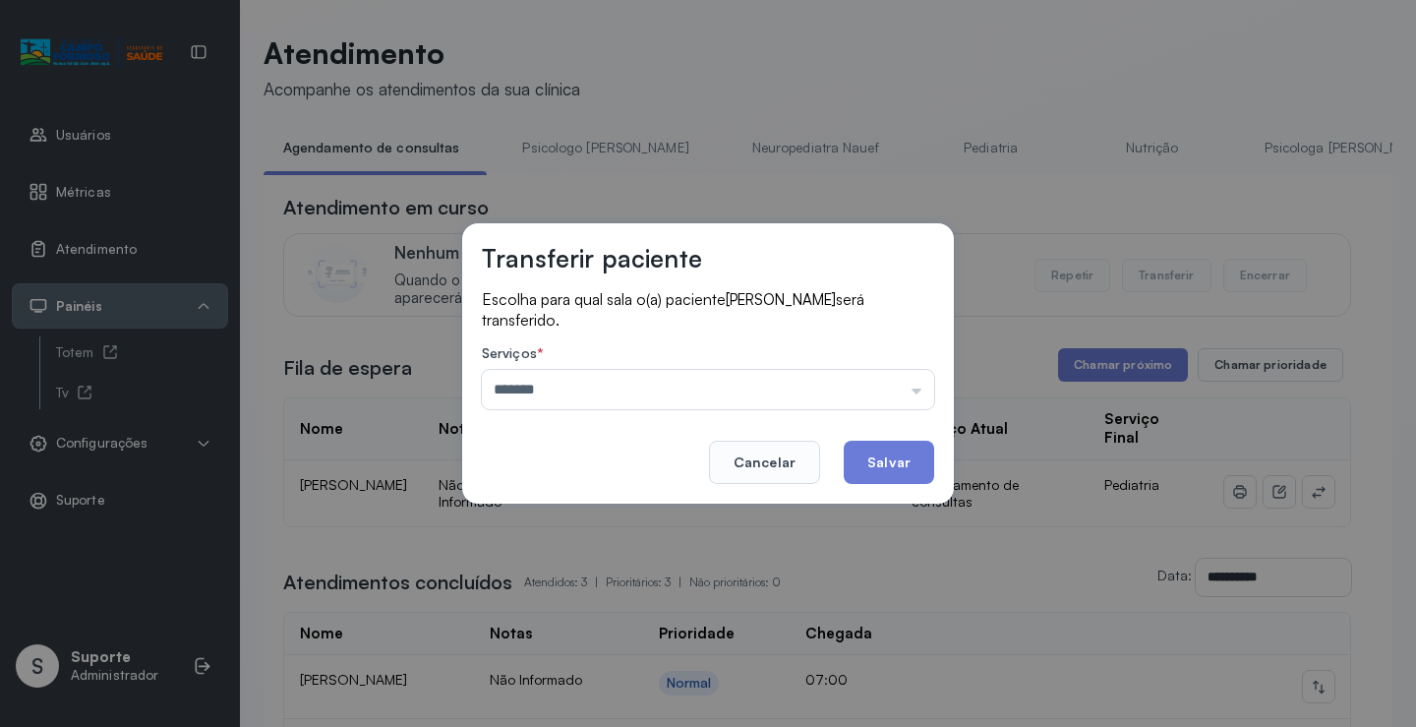
drag, startPoint x: 600, startPoint y: 523, endPoint x: 829, endPoint y: 498, distance: 230.5
click at [604, 521] on div "Transferir paciente Escolha para qual sala o(a) paciente MARIA ALICE CARVALHO V…" at bounding box center [708, 363] width 1416 height 727
click at [886, 471] on button "Salvar" at bounding box center [889, 461] width 90 height 43
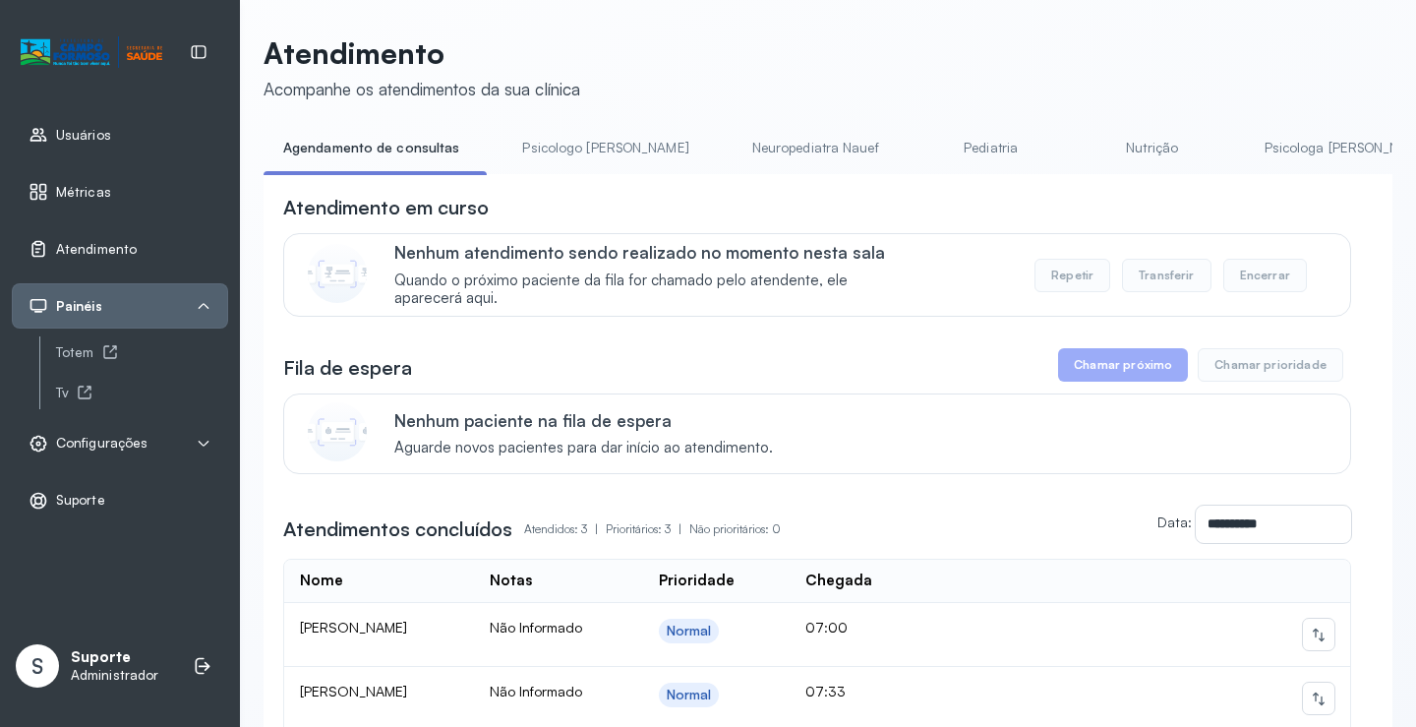
click at [926, 150] on link "Pediatria" at bounding box center [991, 148] width 138 height 32
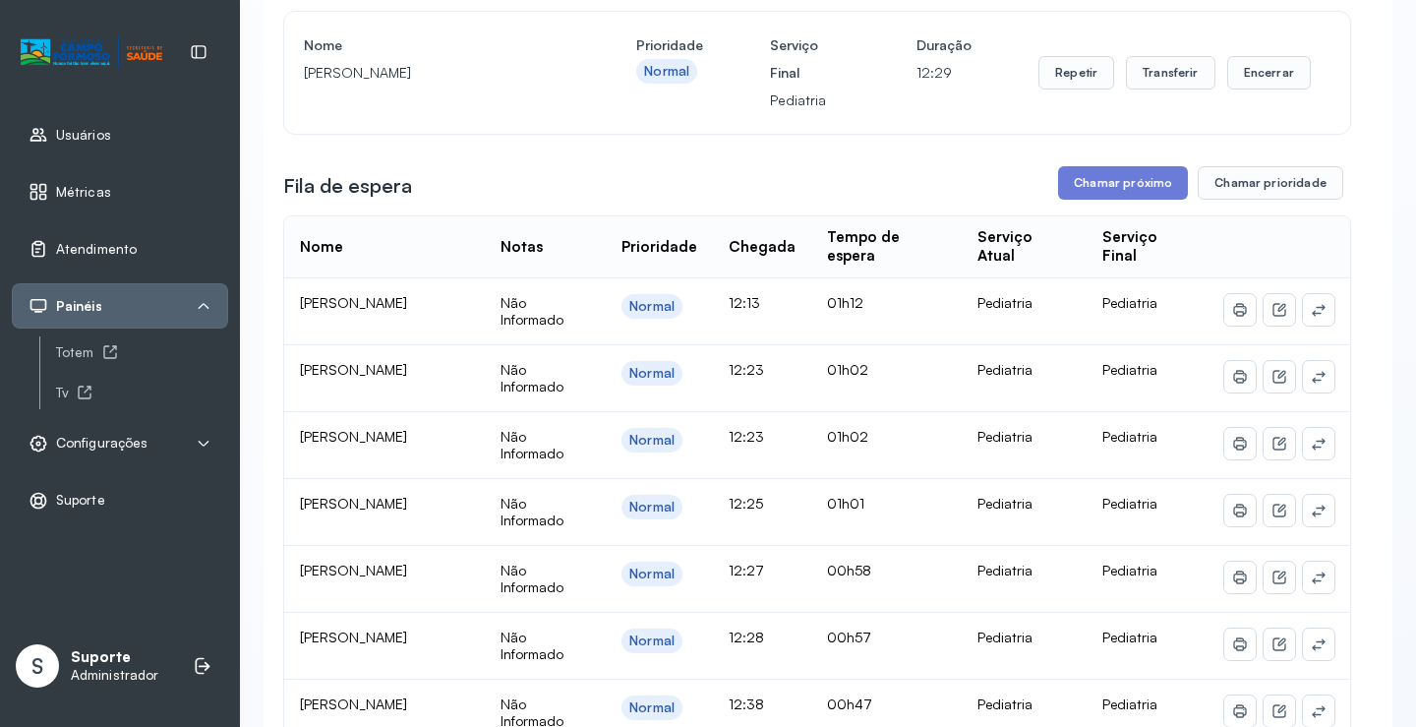
scroll to position [0, 0]
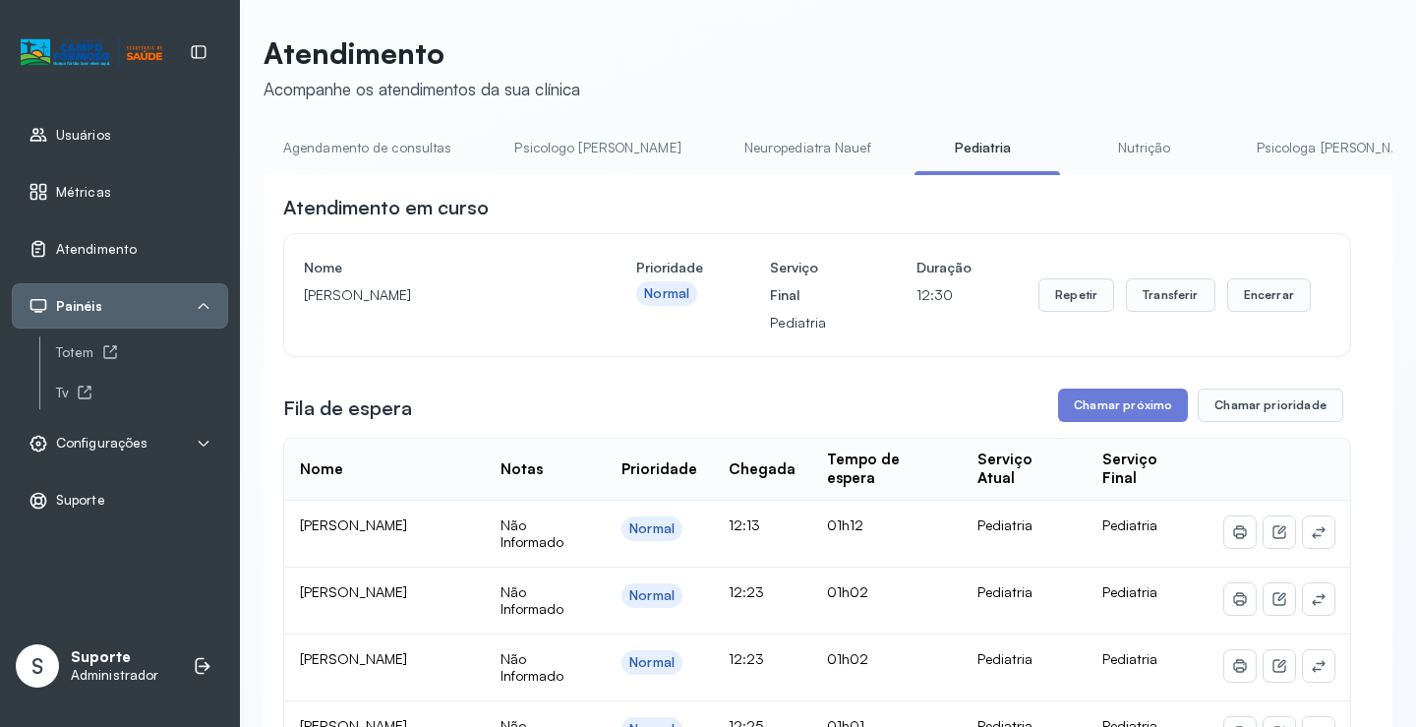
click at [408, 137] on link "Agendamento de consultas" at bounding box center [367, 148] width 207 height 32
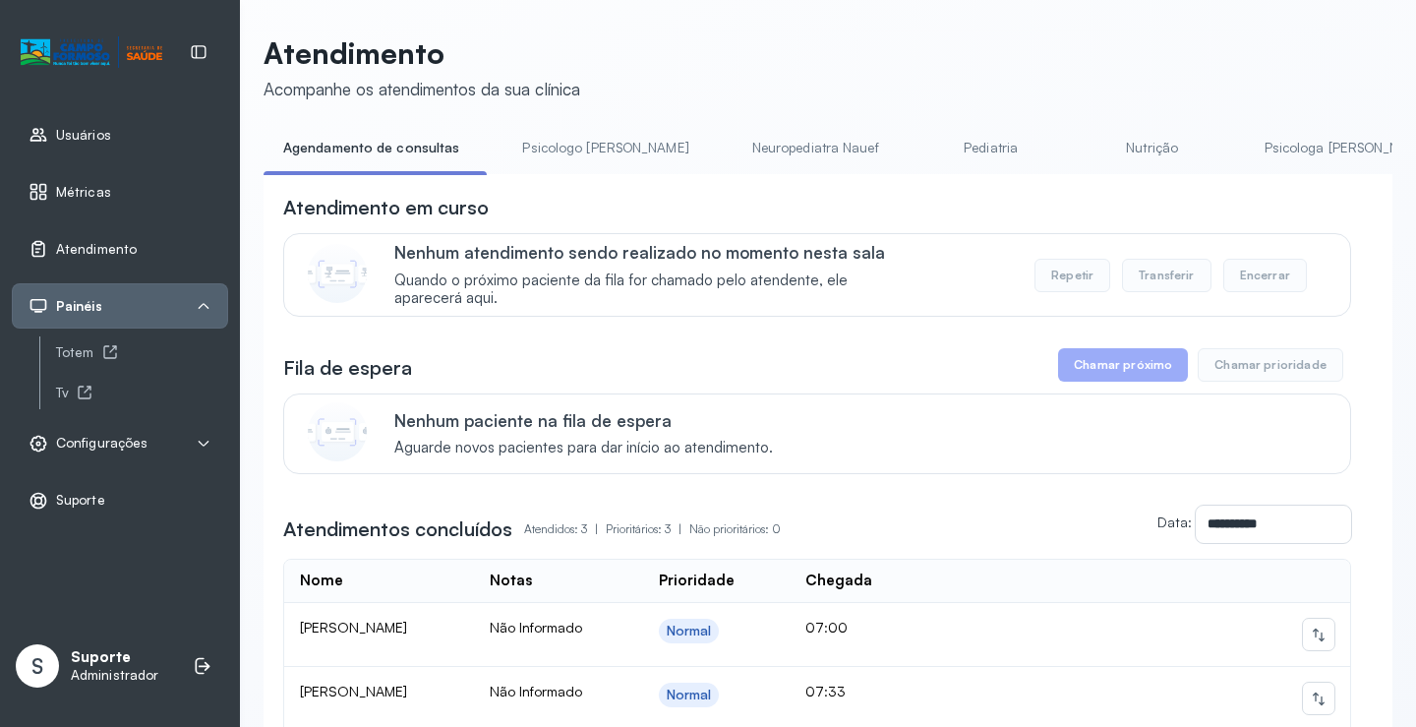
click at [922, 145] on link "Pediatria" at bounding box center [991, 148] width 138 height 32
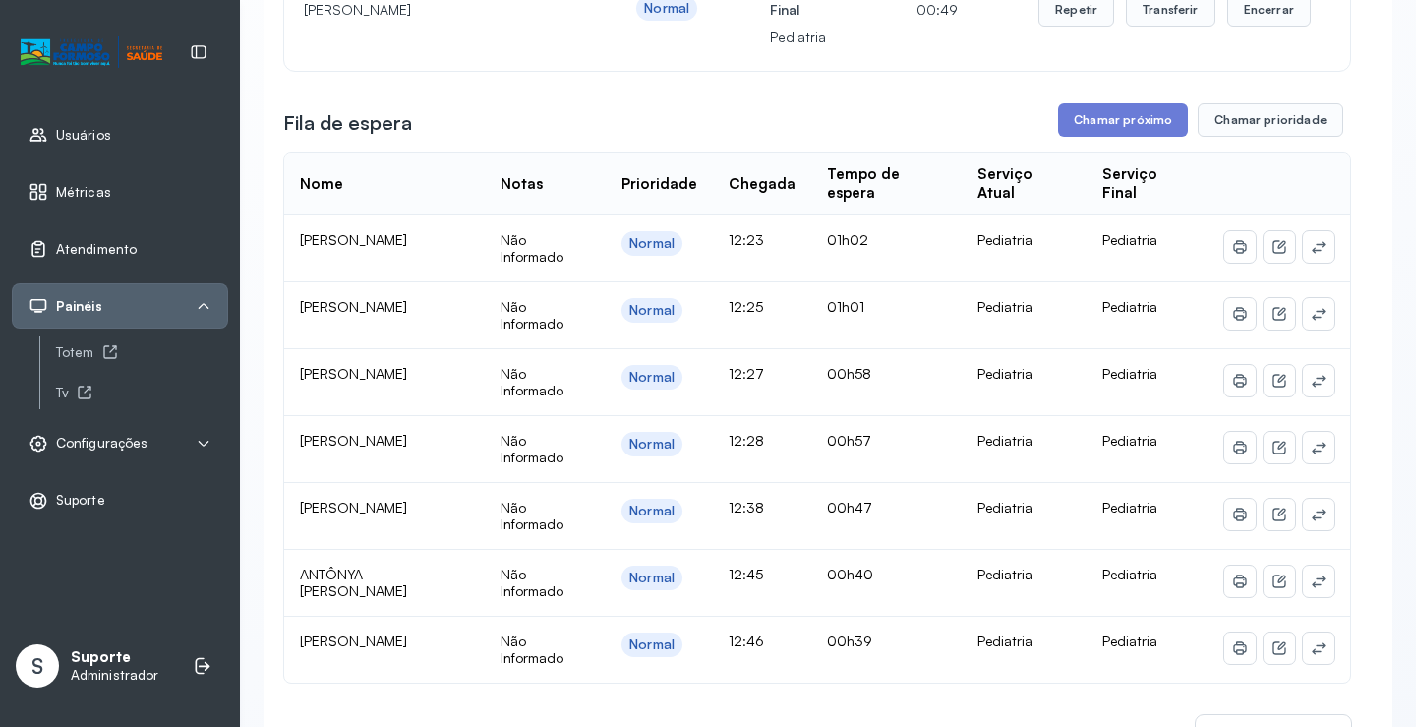
scroll to position [98, 0]
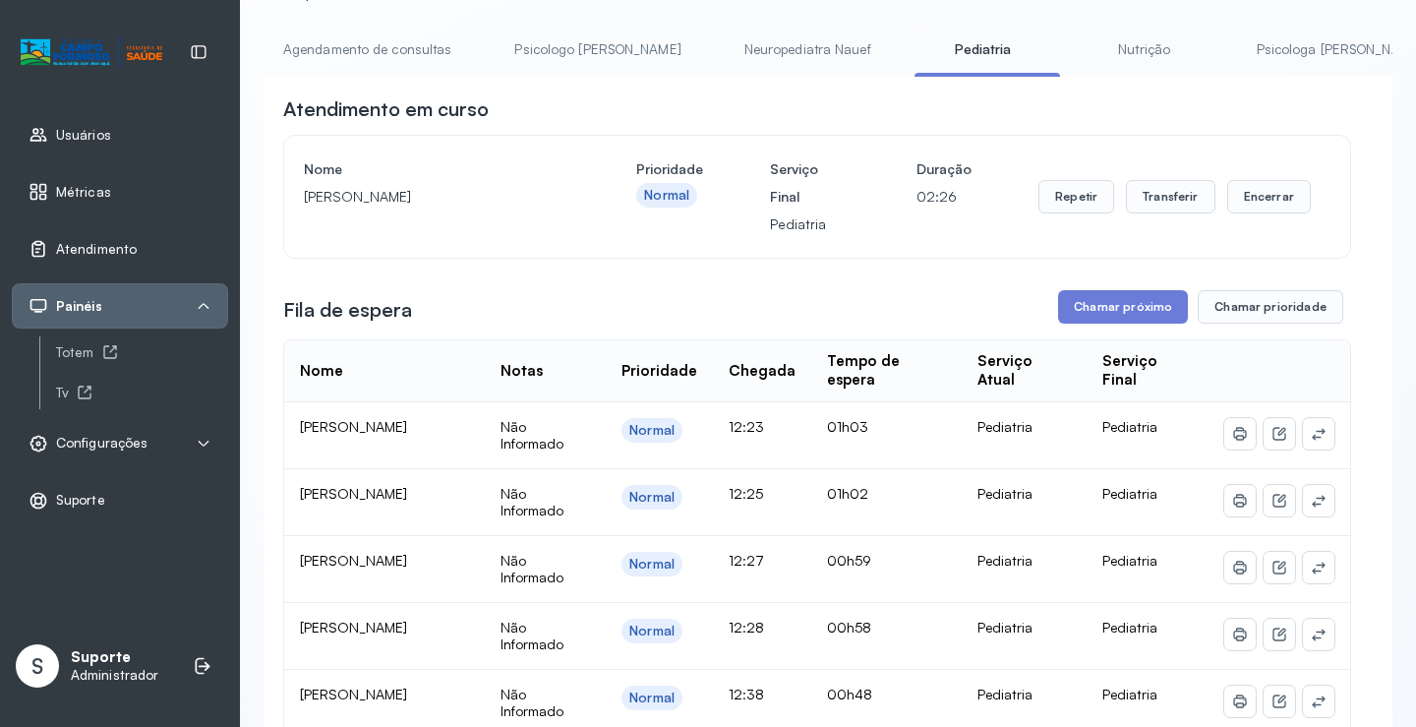
click at [567, 36] on link "Psicologo Pedro" at bounding box center [597, 49] width 205 height 32
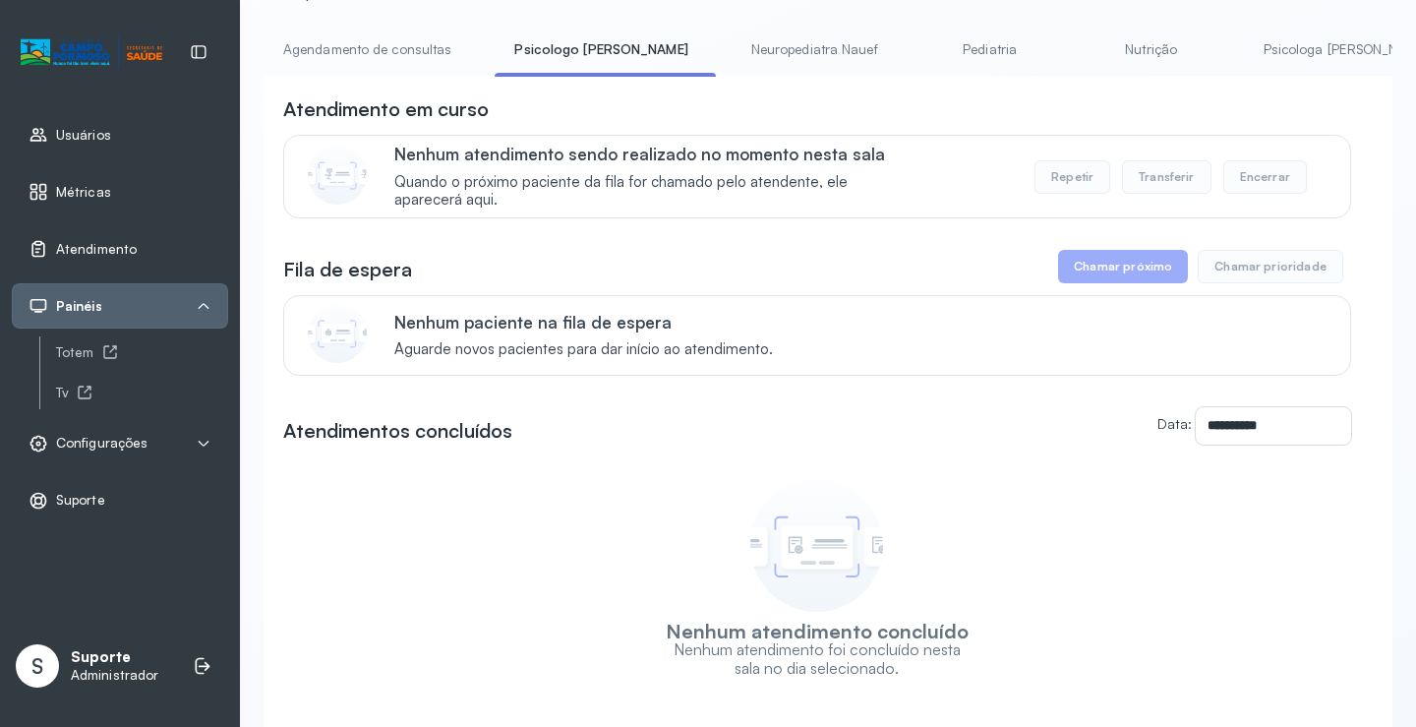
click at [380, 45] on link "Agendamento de consultas" at bounding box center [367, 49] width 207 height 32
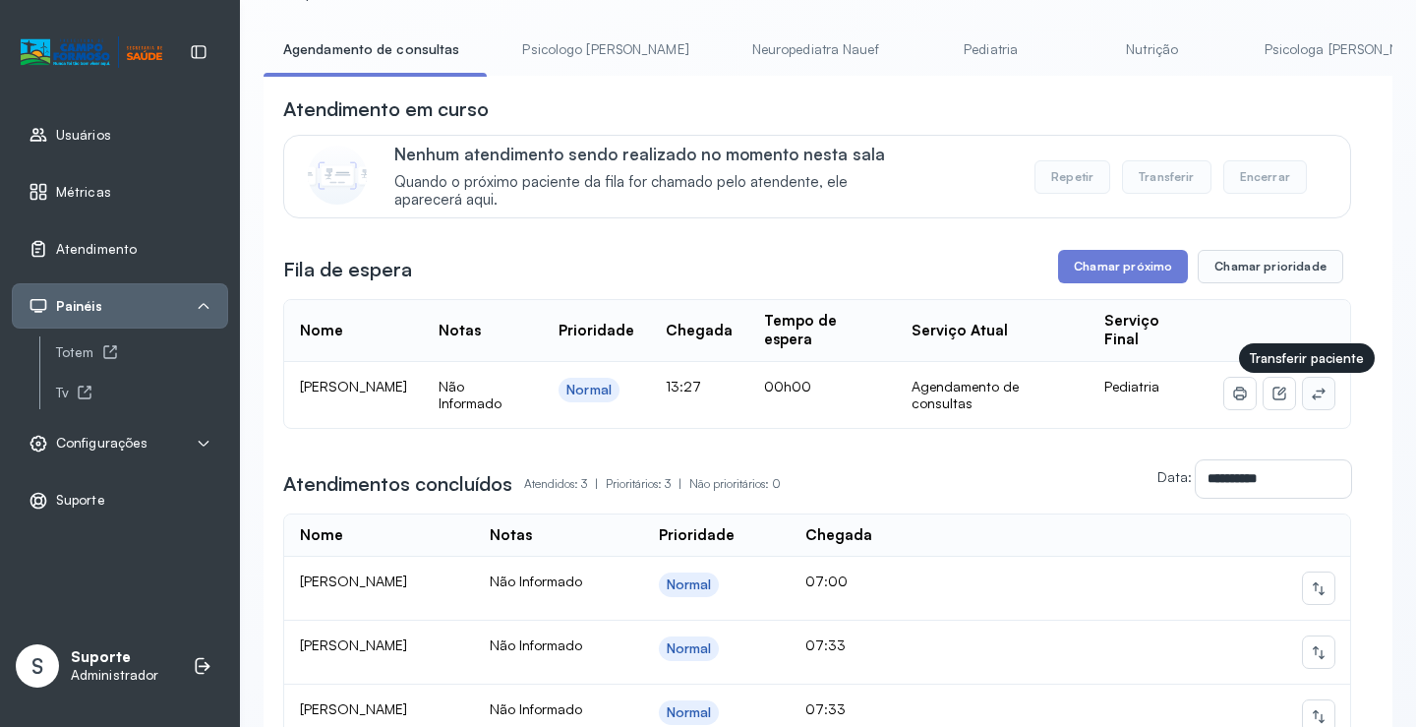
click at [1311, 393] on icon at bounding box center [1319, 393] width 16 height 16
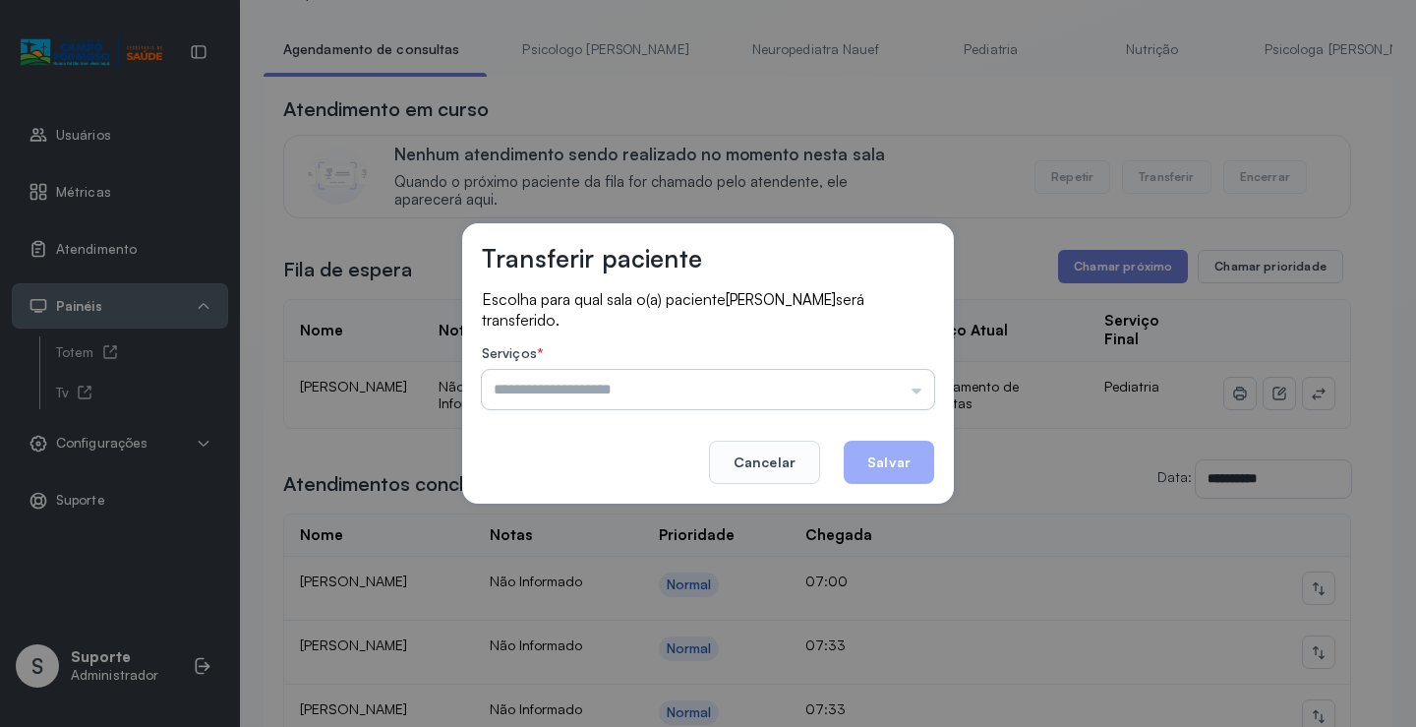
click at [851, 396] on input "text" at bounding box center [708, 389] width 452 height 39
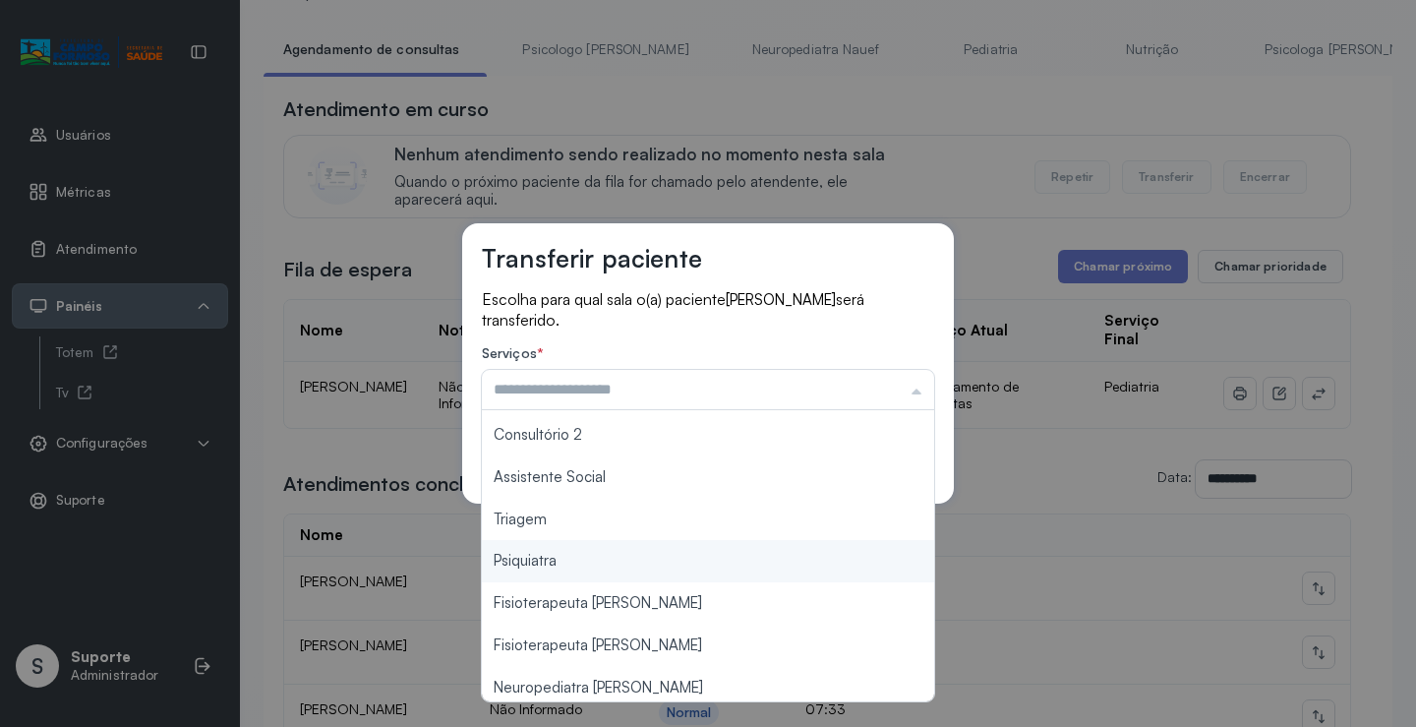
scroll to position [298, 0]
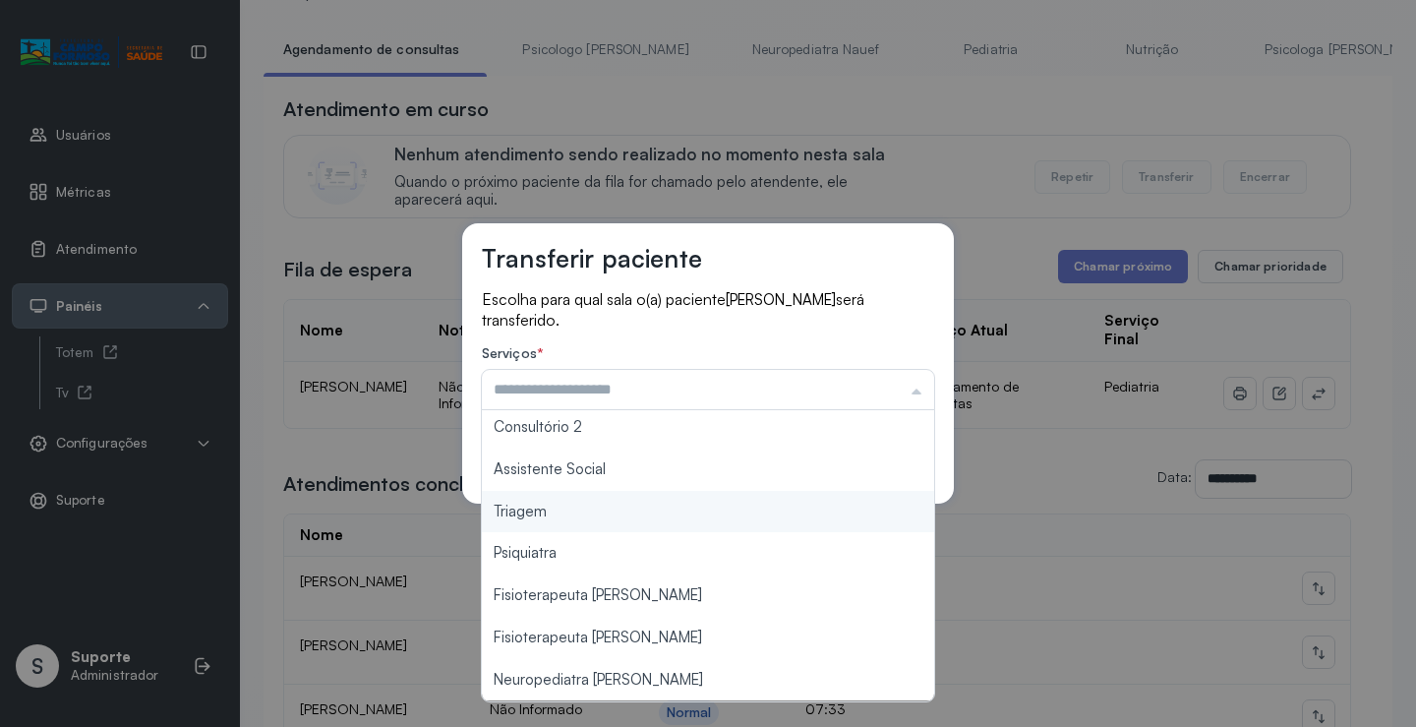
type input "*******"
click at [601, 521] on div "Transferir paciente Escolha para qual sala o(a) paciente ISIS EMANUELLY PEREIRA…" at bounding box center [708, 363] width 1416 height 727
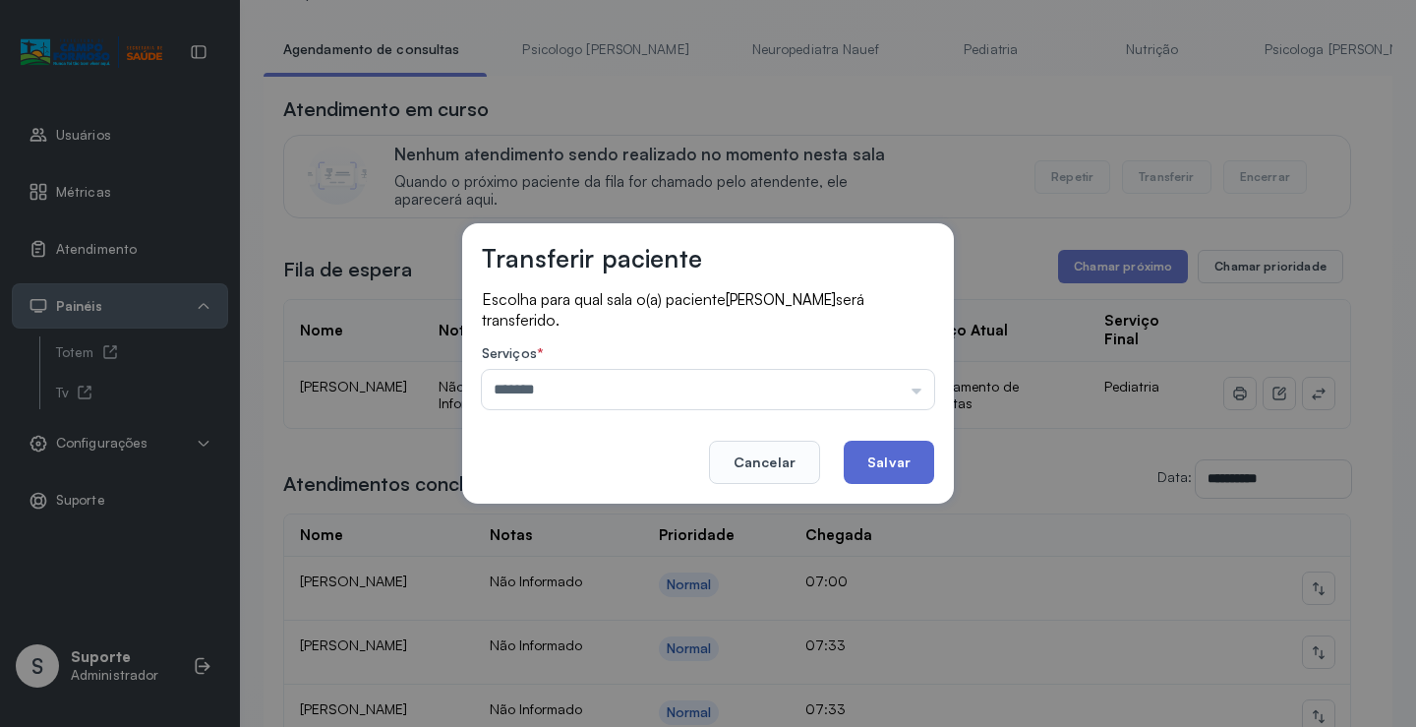
click at [895, 448] on button "Salvar" at bounding box center [889, 461] width 90 height 43
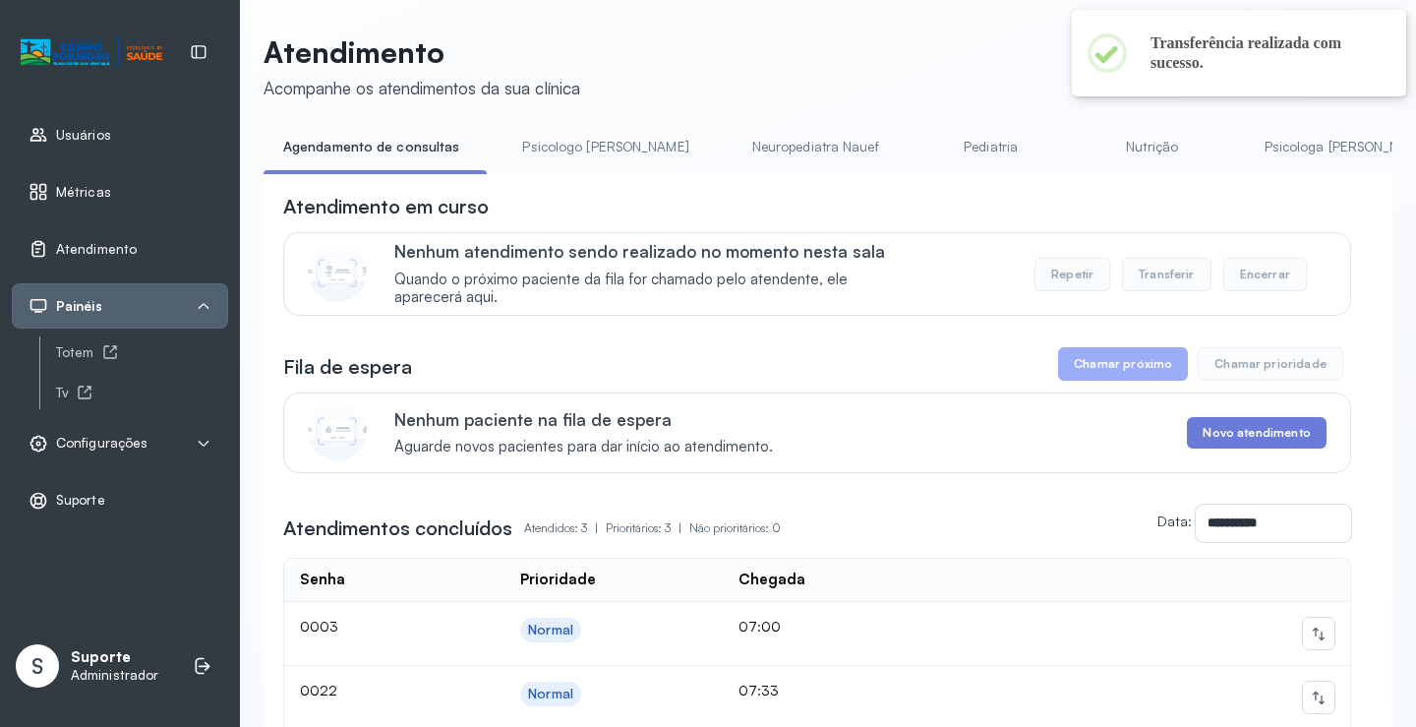
scroll to position [98, 0]
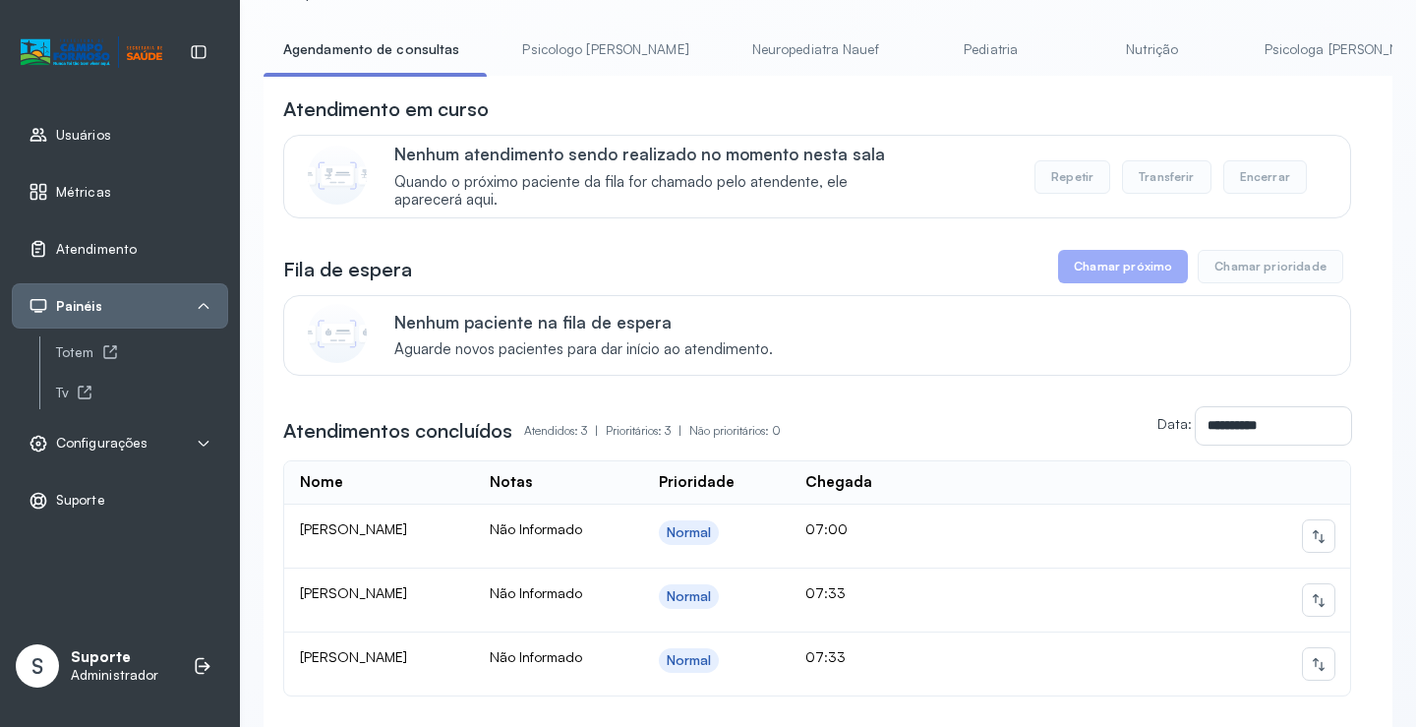
click at [526, 57] on link "Psicologo Pedro" at bounding box center [604, 49] width 205 height 32
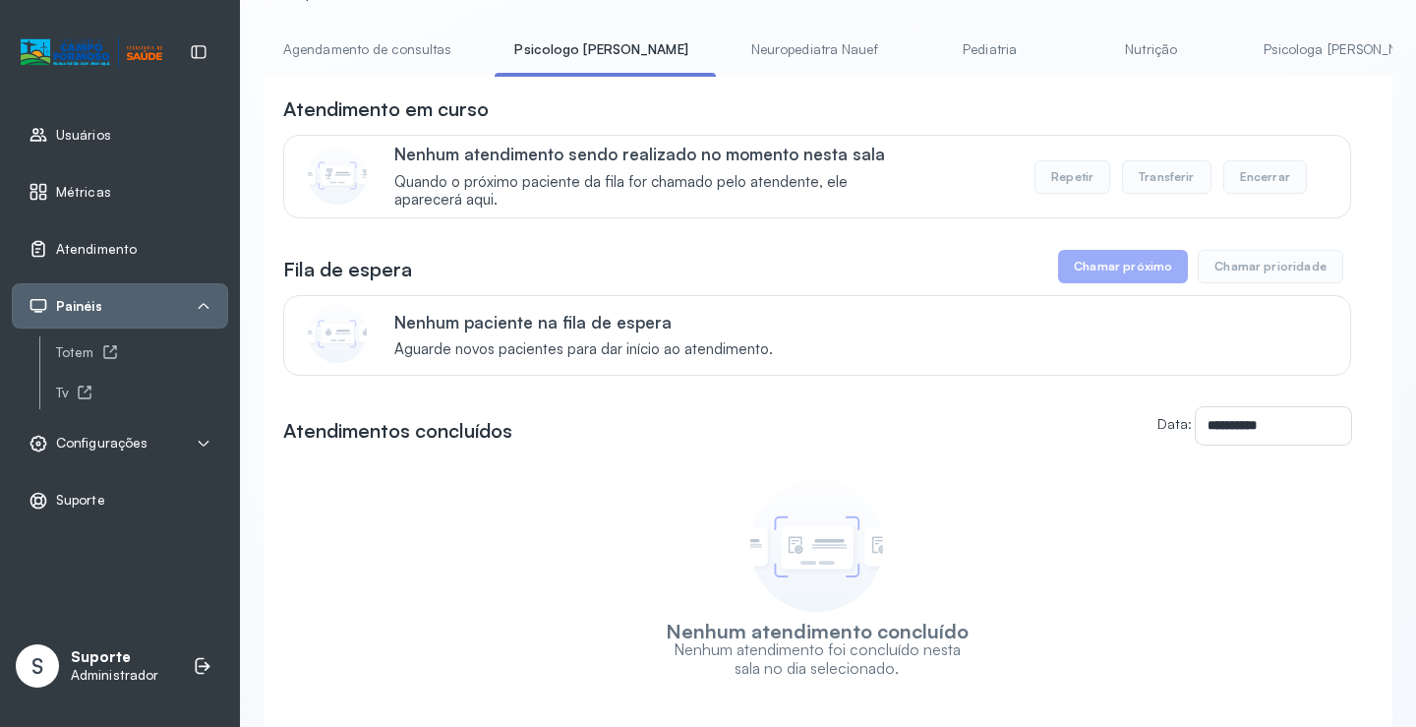
click at [384, 50] on link "Agendamento de consultas" at bounding box center [367, 49] width 207 height 32
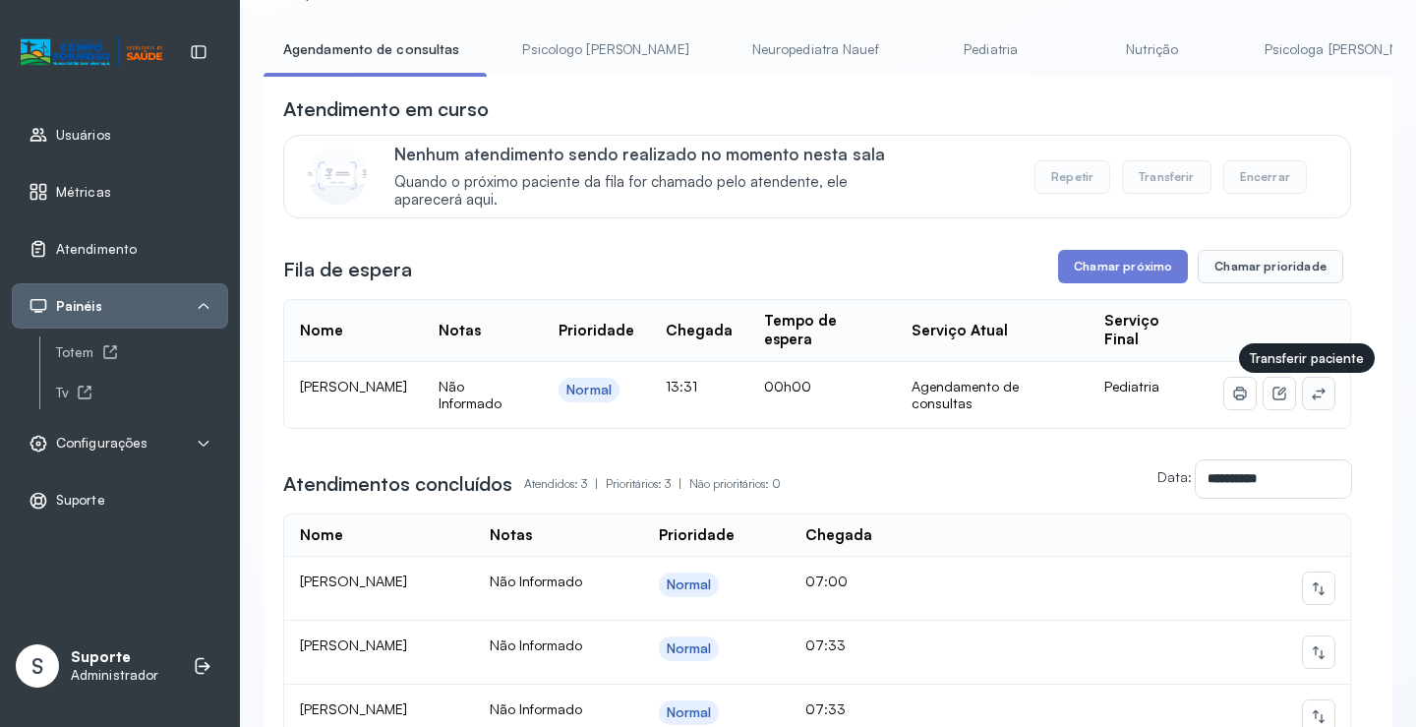
click at [1311, 401] on icon at bounding box center [1319, 393] width 16 height 16
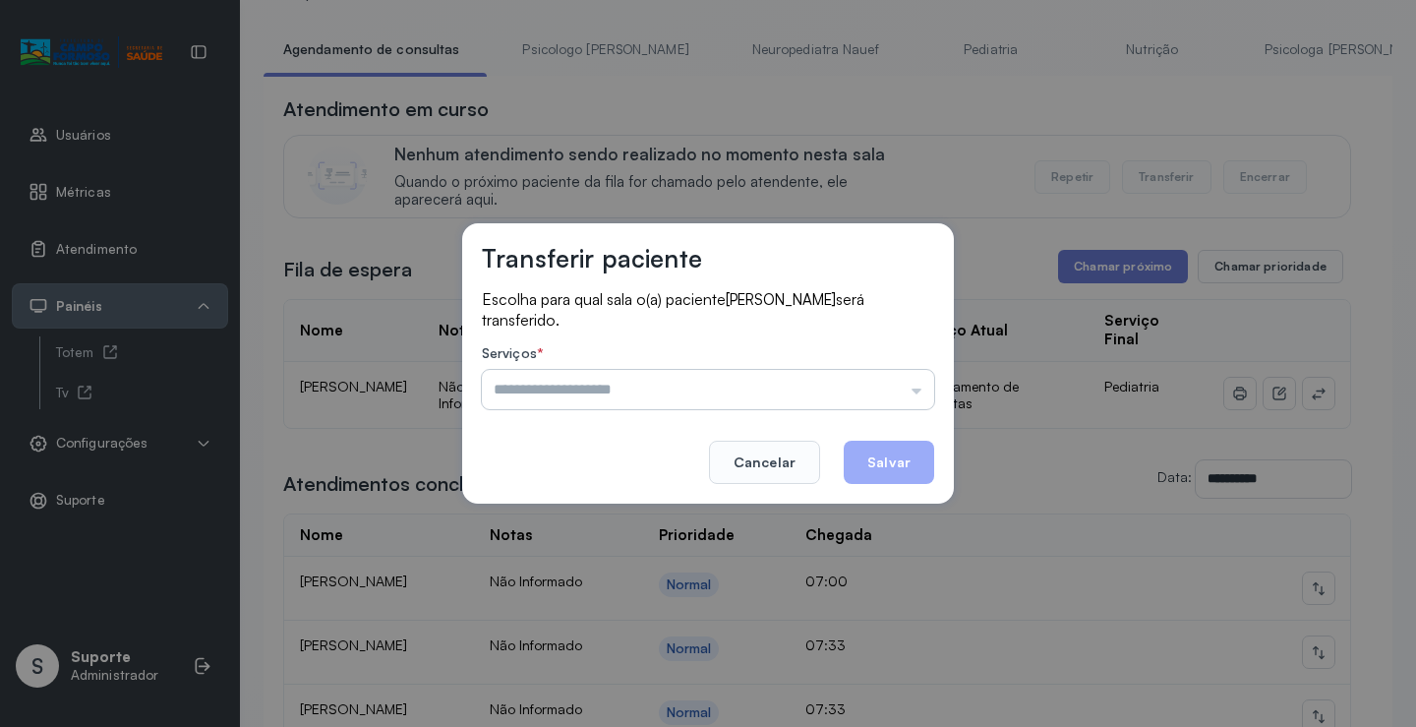
click at [845, 381] on input "text" at bounding box center [708, 389] width 452 height 39
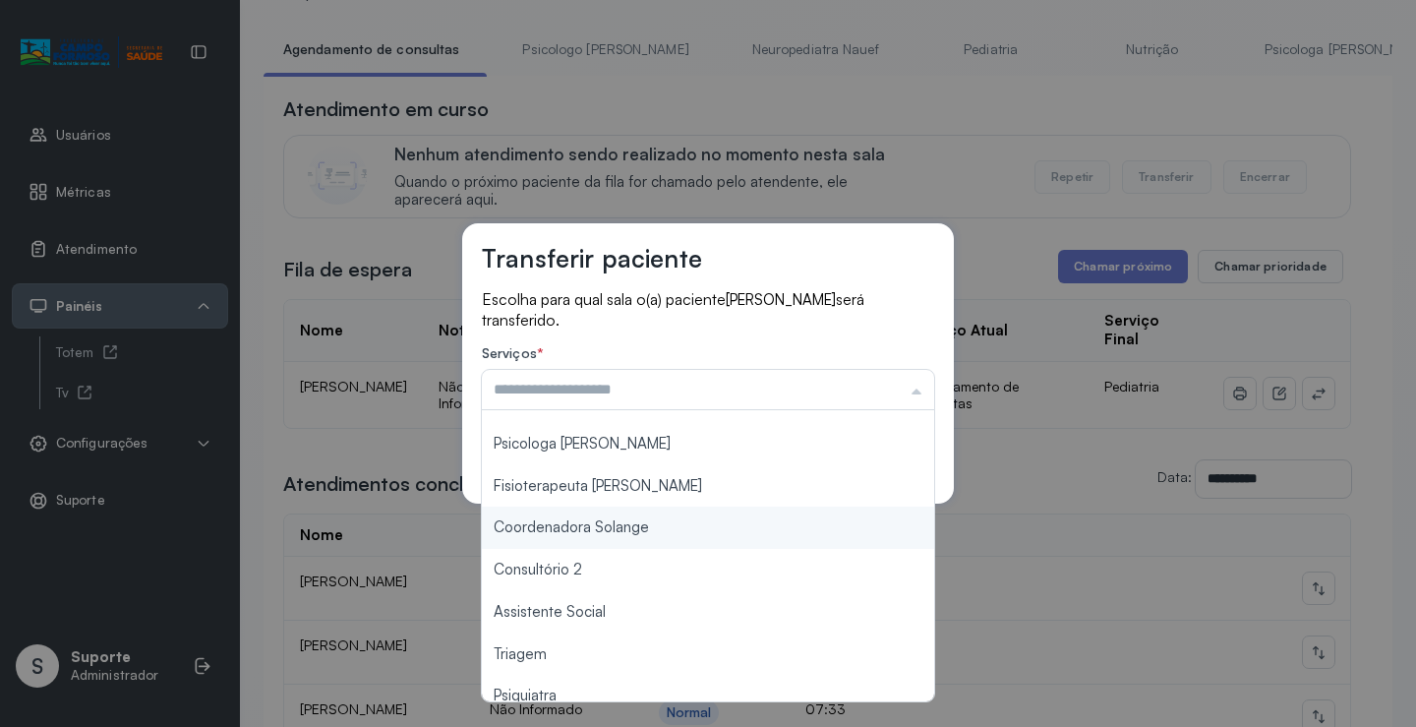
scroll to position [297, 0]
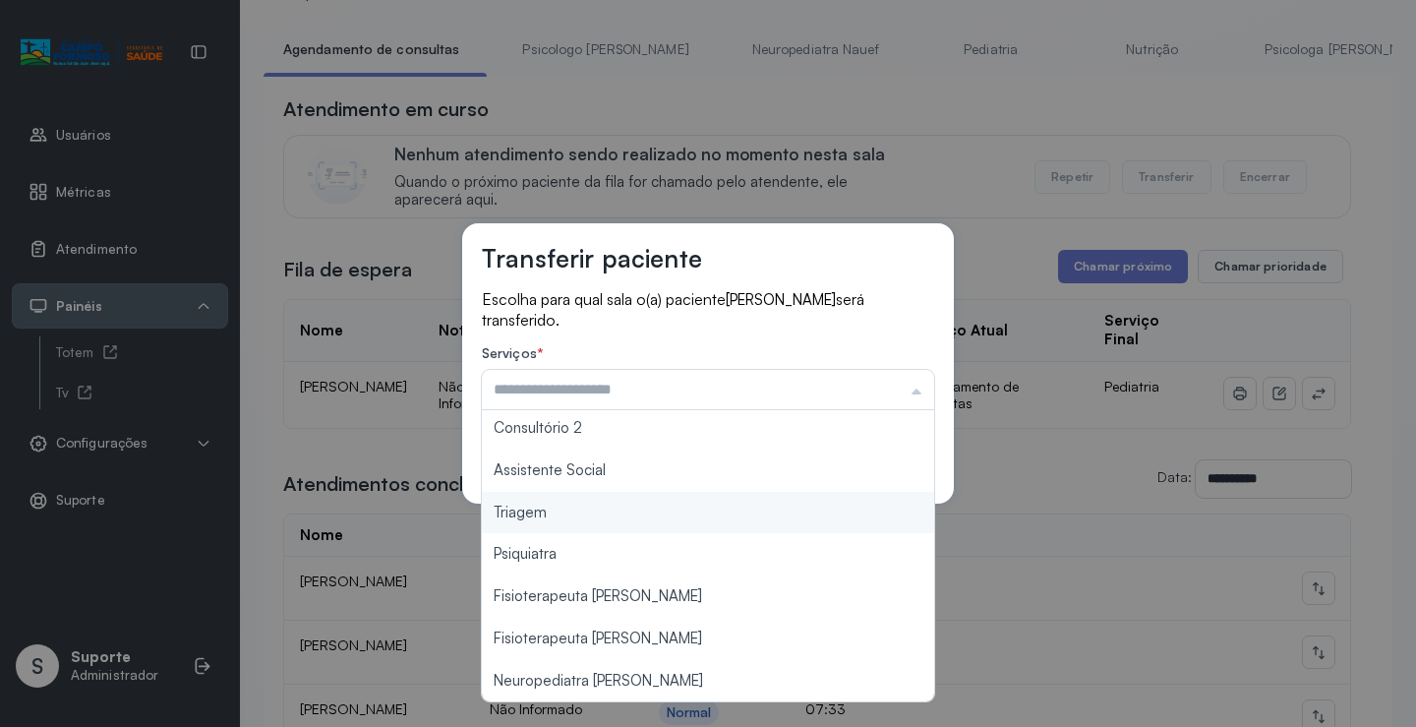
type input "*******"
click at [587, 513] on div "Transferir paciente Escolha para qual sala o(a) paciente LUIZ FELIPE VIEIRA RAM…" at bounding box center [708, 363] width 1416 height 727
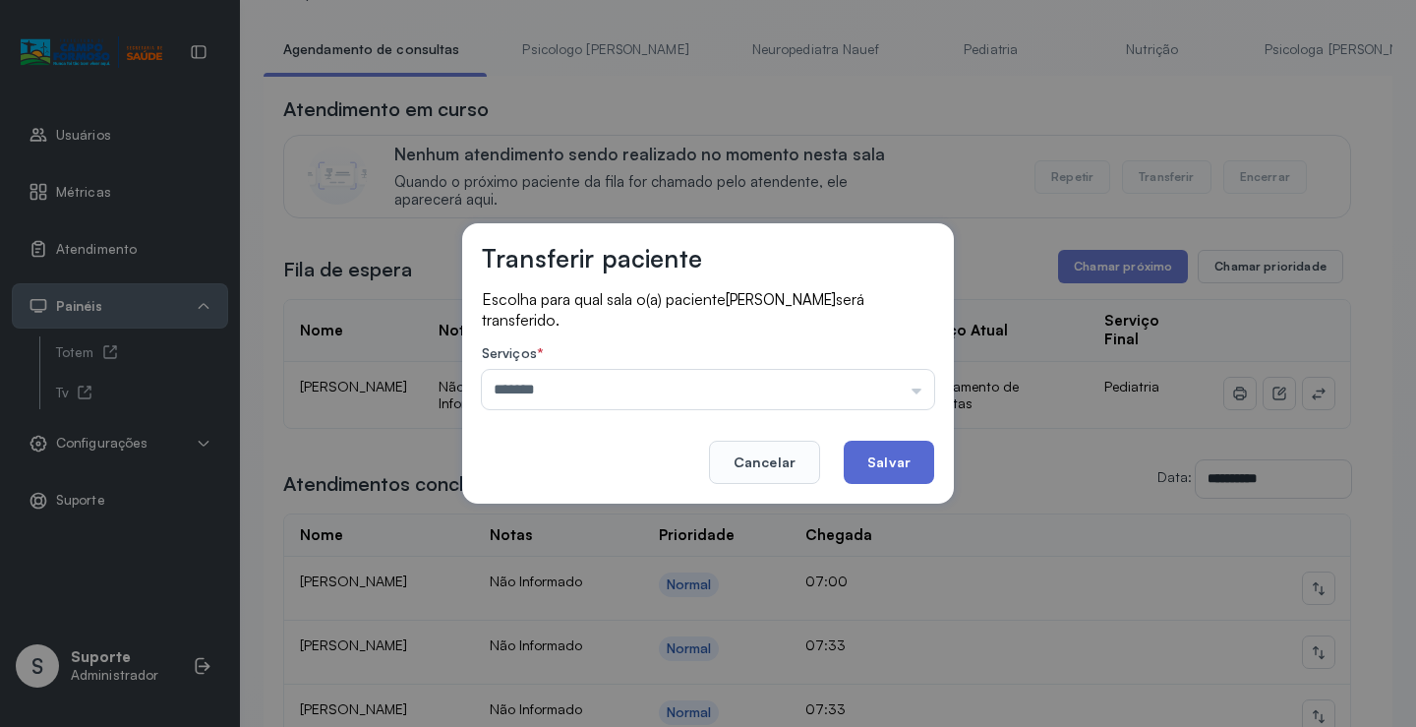
click at [895, 446] on button "Salvar" at bounding box center [889, 461] width 90 height 43
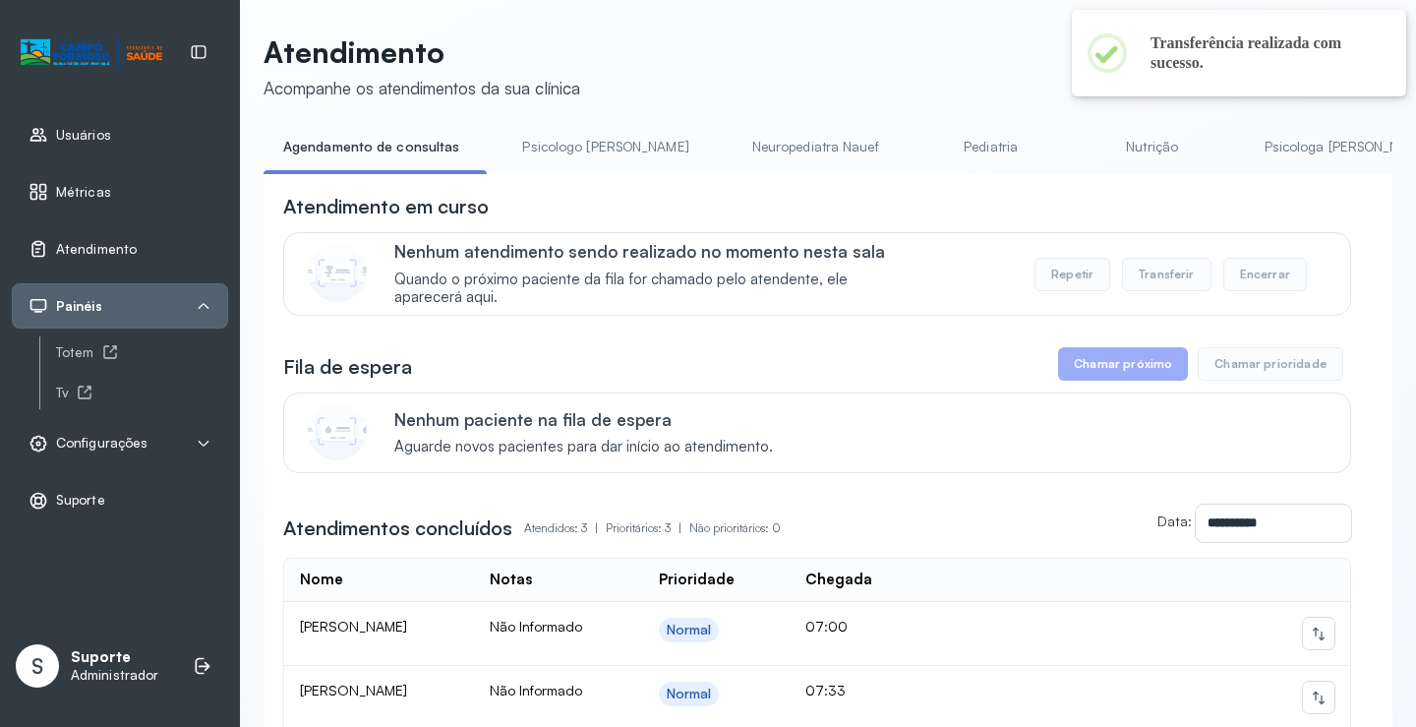
scroll to position [98, 0]
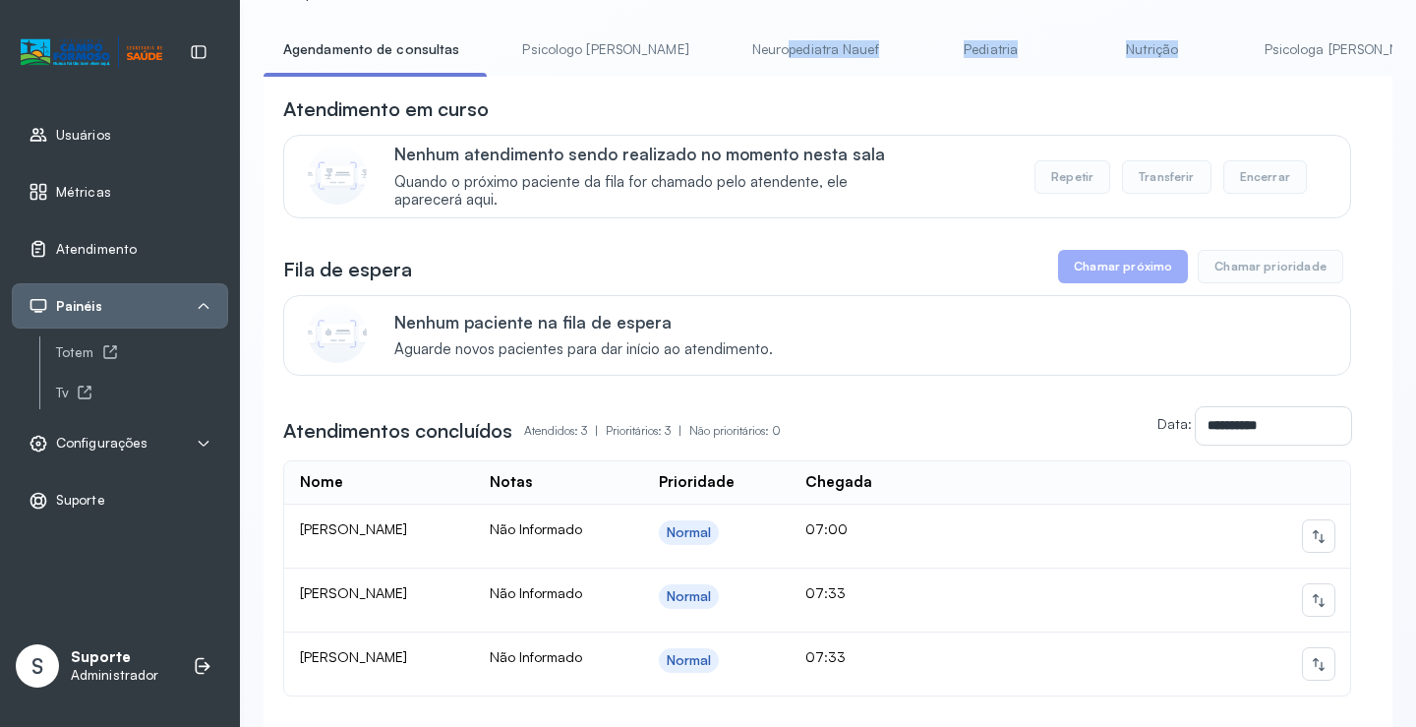
drag, startPoint x: 713, startPoint y: 76, endPoint x: 1134, endPoint y: 72, distance: 420.8
click at [1134, 72] on ul "Agendamento de consultas Psicologo Pedro Neuropediatra Nauef Pediatria Nutrição…" at bounding box center [828, 55] width 1129 height 44
click at [1136, 73] on li "Nutrição" at bounding box center [1157, 55] width 146 height 44
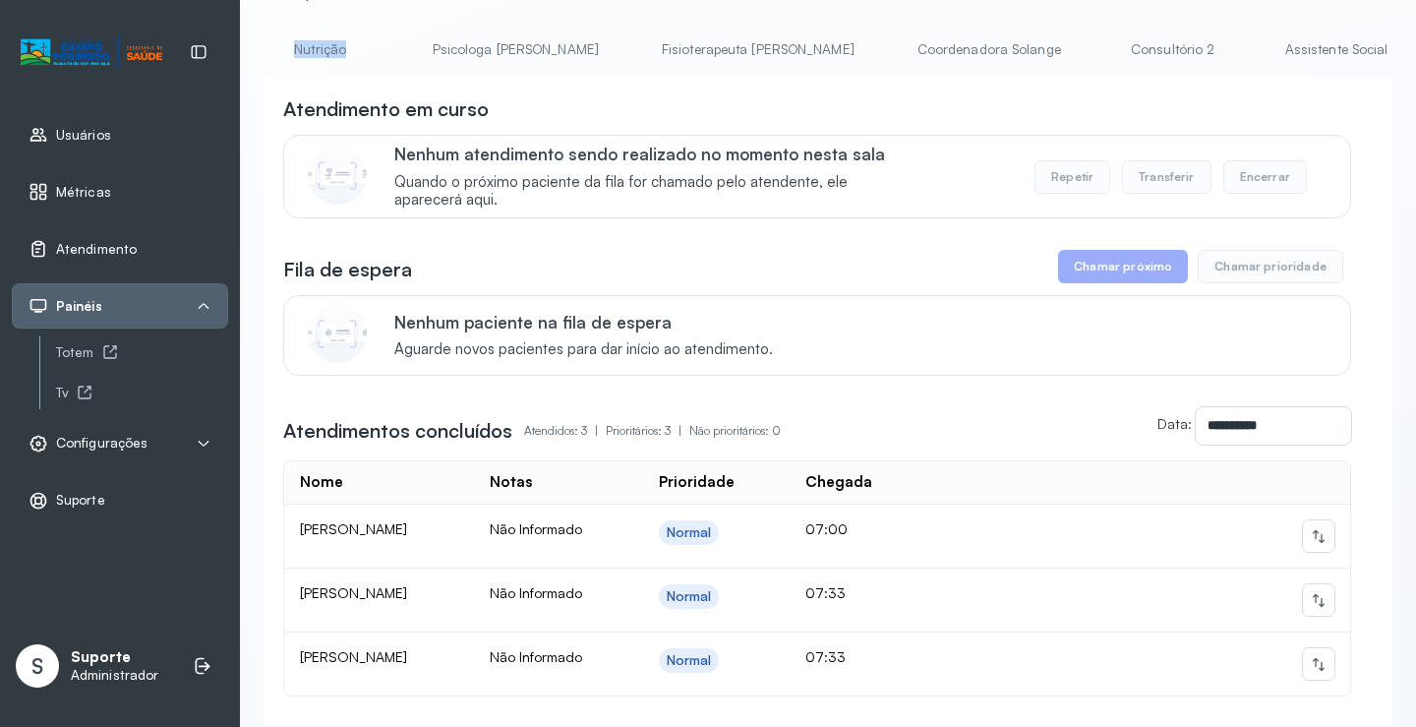
scroll to position [0, 917]
click at [1345, 46] on link "Triagem" at bounding box center [1414, 49] width 138 height 32
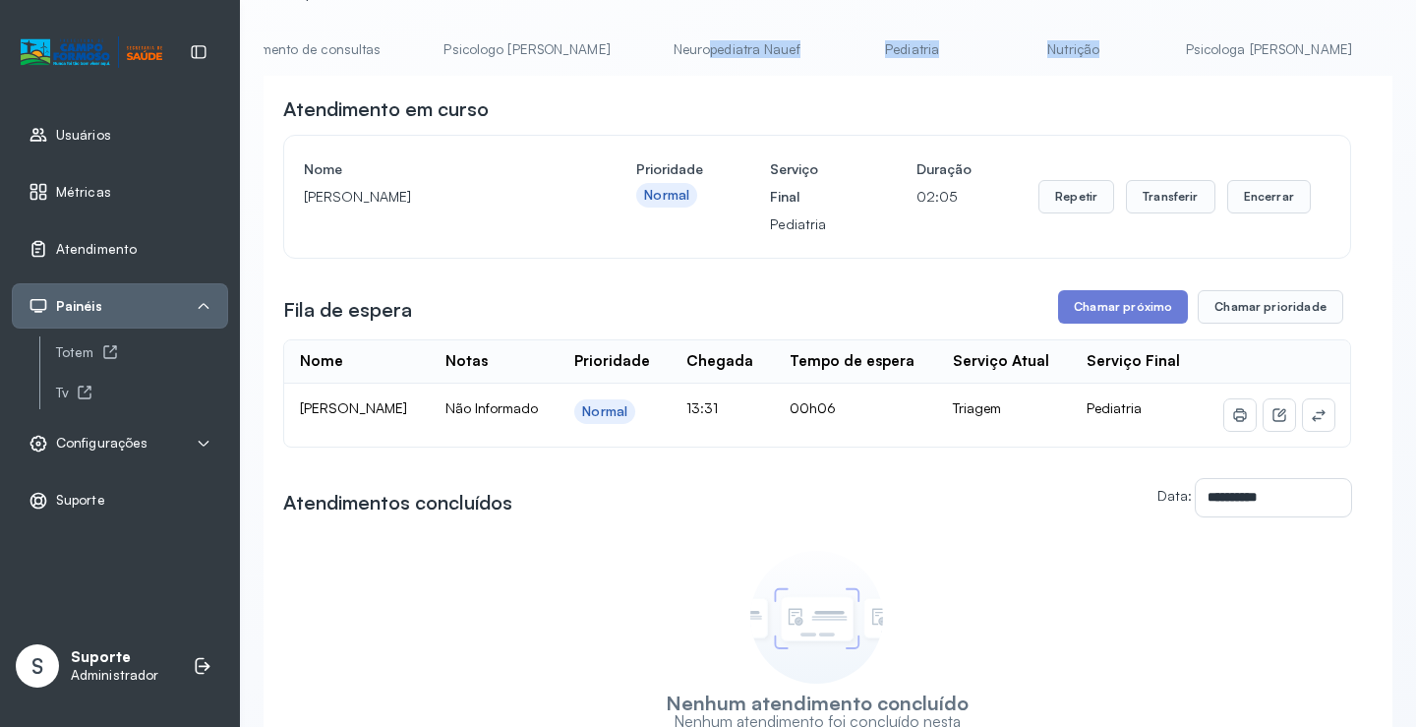
scroll to position [0, 0]
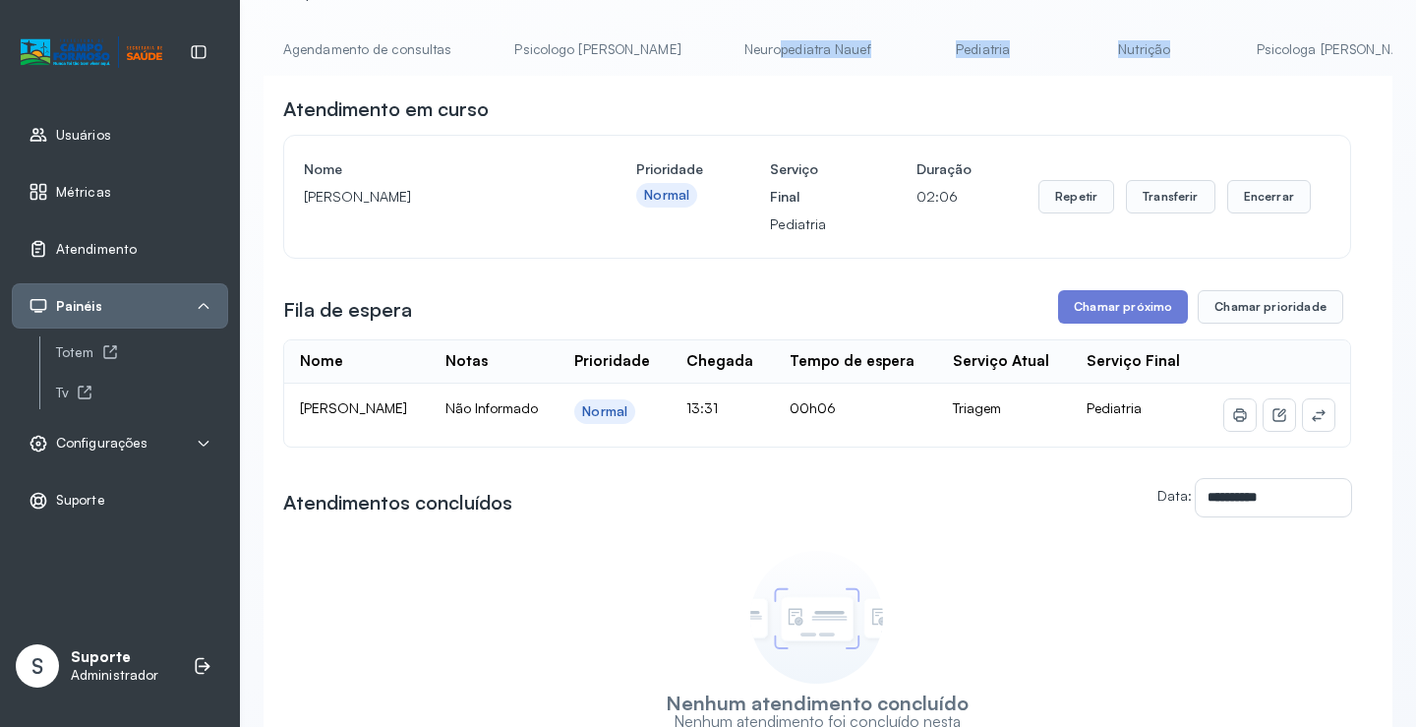
click at [339, 48] on link "Agendamento de consultas" at bounding box center [367, 49] width 207 height 32
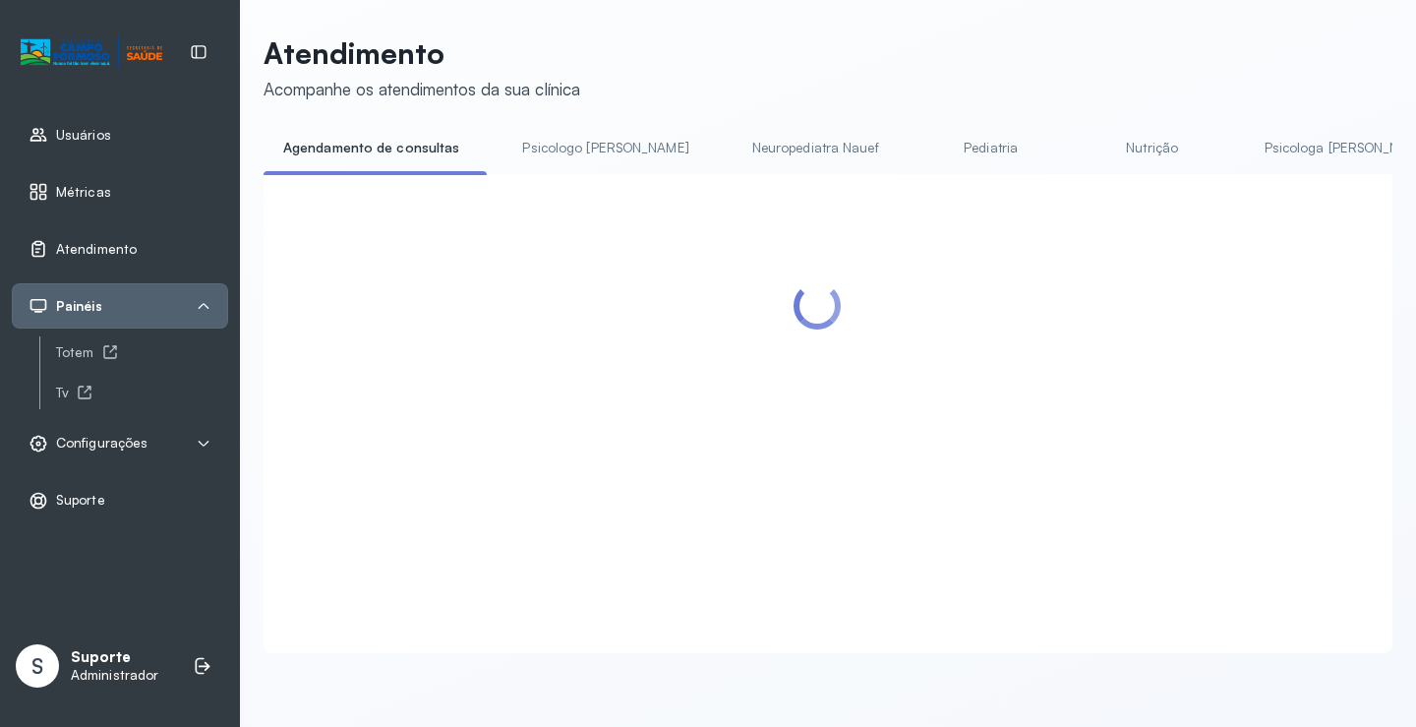
click at [682, 63] on header "Atendimento Acompanhe os atendimentos da sua clínica" at bounding box center [828, 67] width 1129 height 65
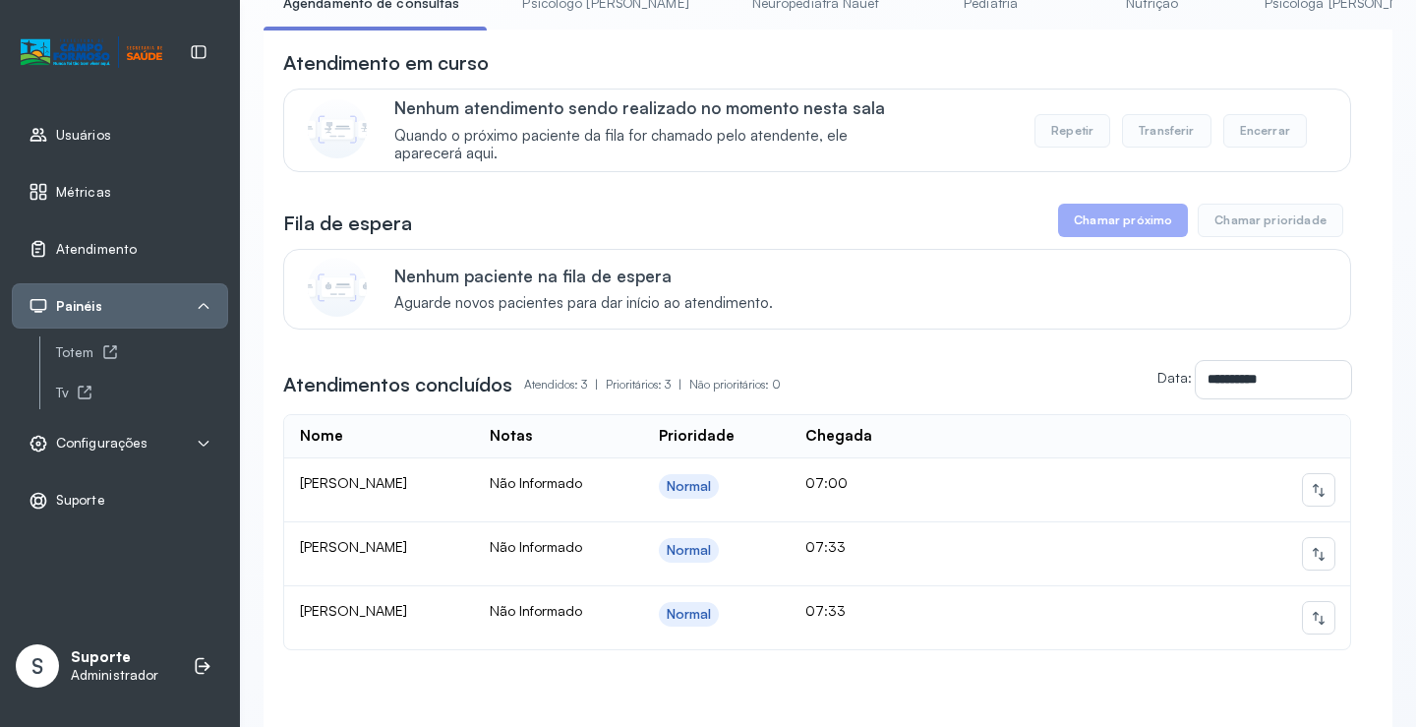
scroll to position [0, 0]
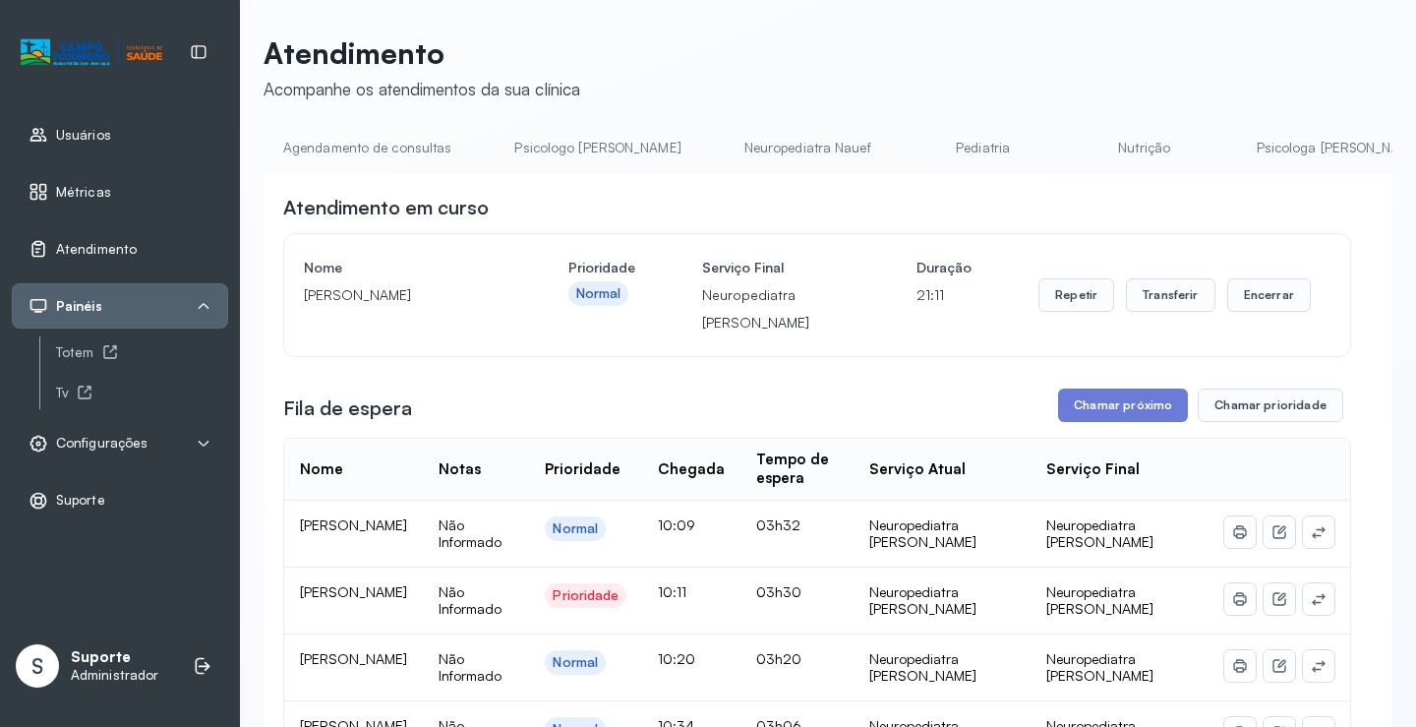
click at [375, 138] on link "Agendamento de consultas" at bounding box center [367, 148] width 207 height 32
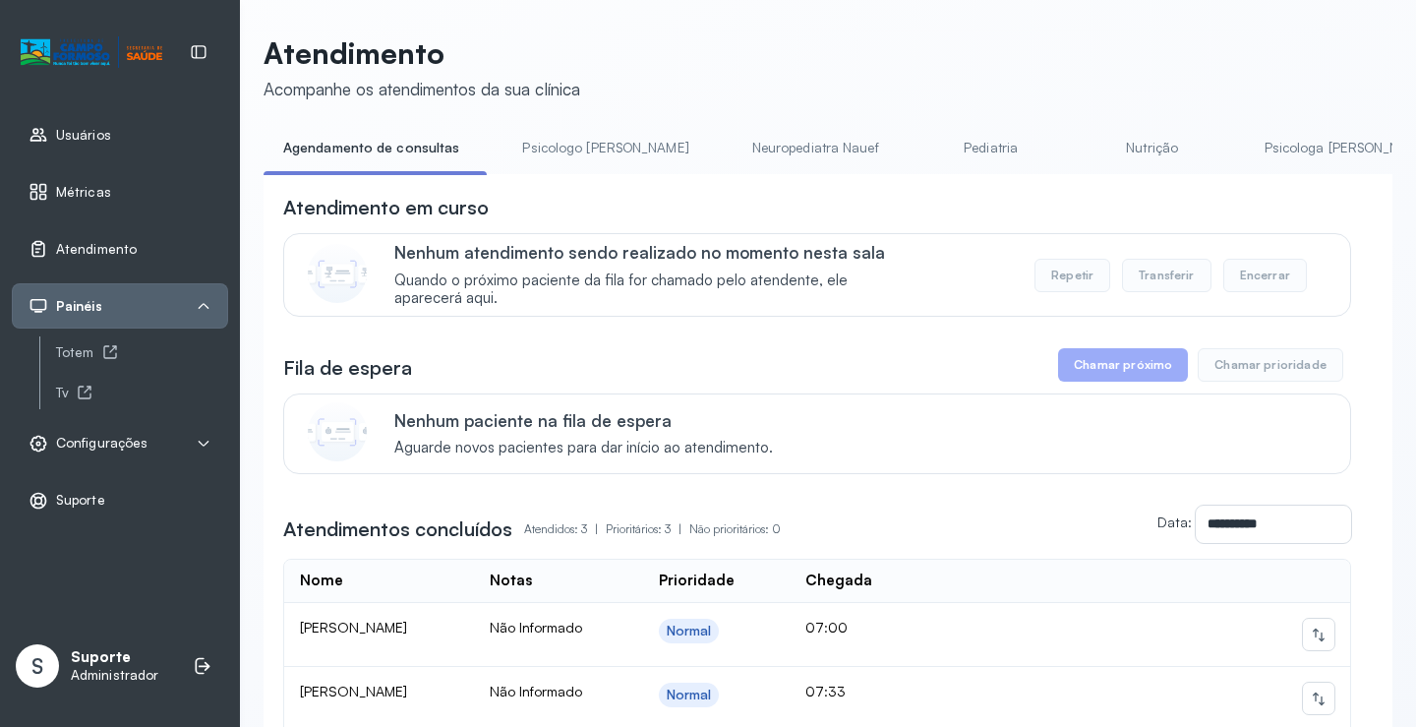
click at [555, 138] on link "Psicologo Pedro" at bounding box center [604, 148] width 205 height 32
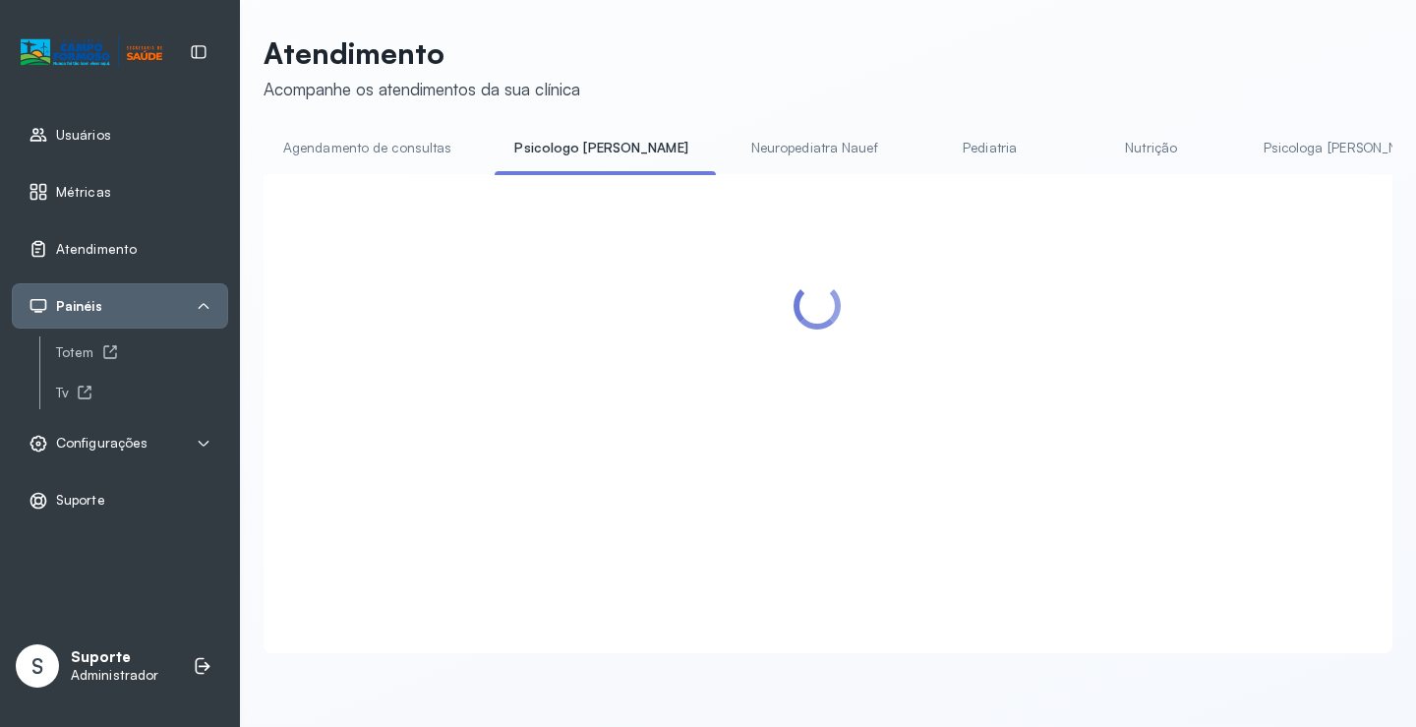
click at [396, 141] on link "Agendamento de consultas" at bounding box center [367, 148] width 207 height 32
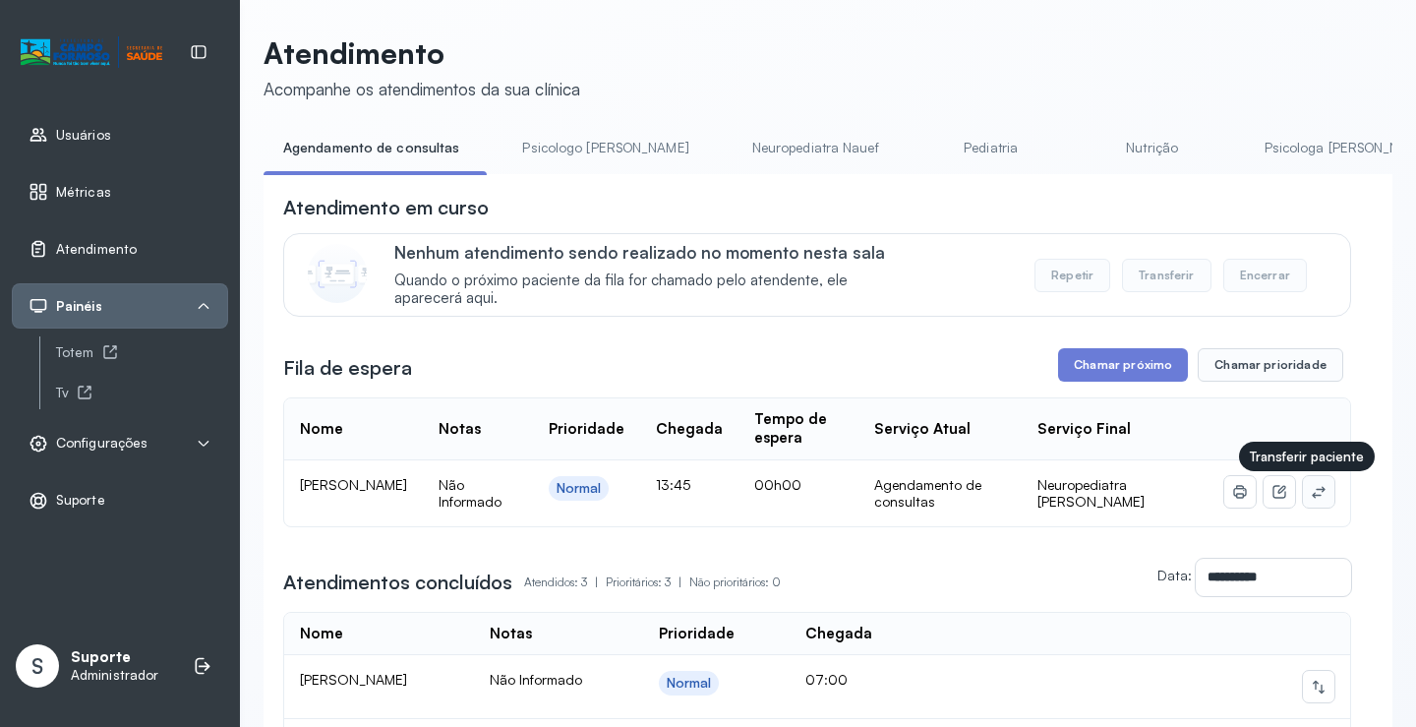
click at [1311, 499] on icon at bounding box center [1319, 492] width 16 height 16
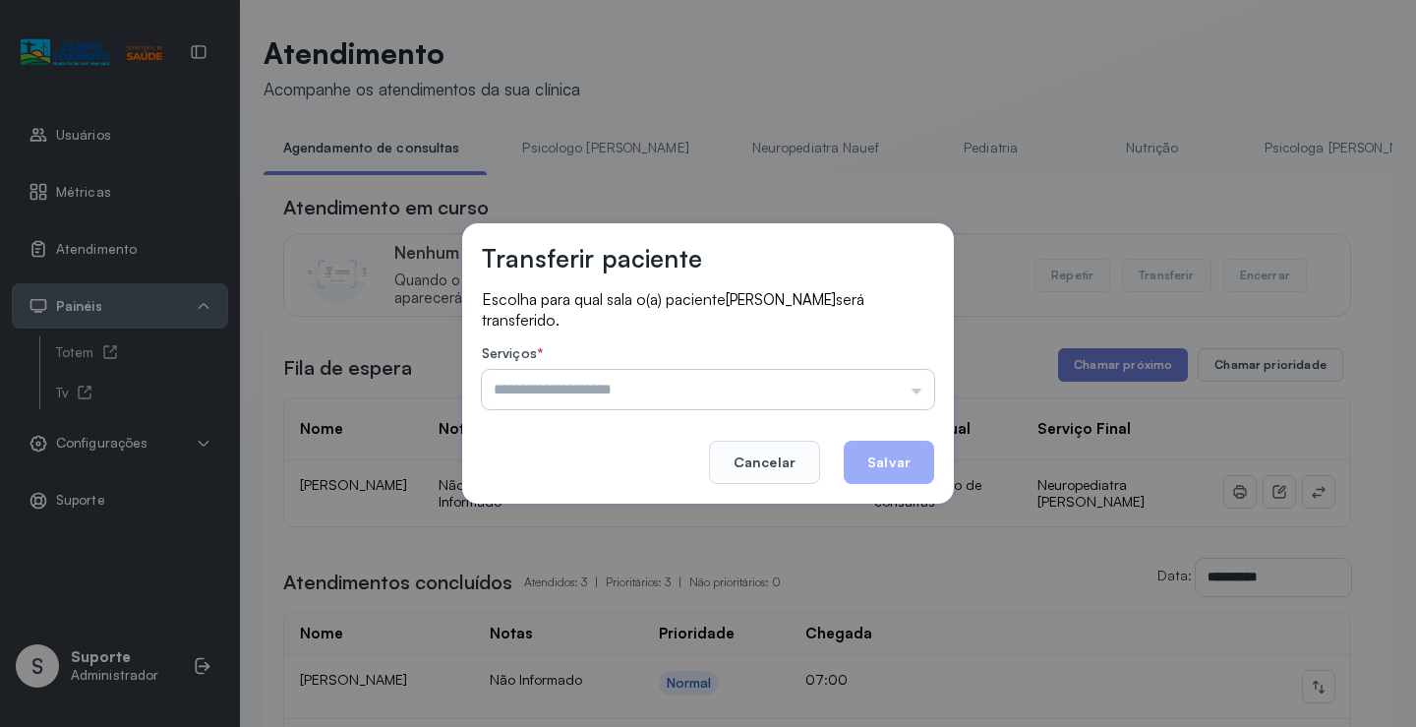
click at [875, 398] on input "text" at bounding box center [708, 389] width 452 height 39
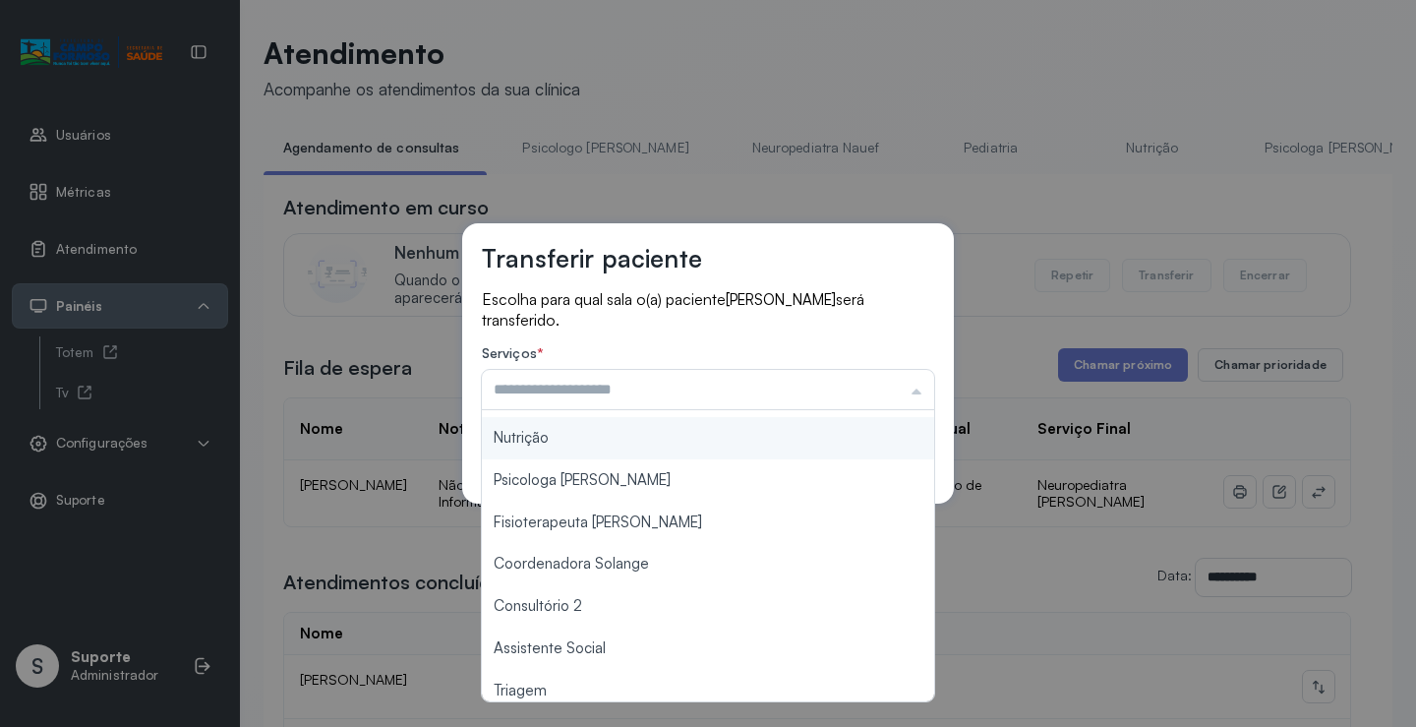
scroll to position [295, 0]
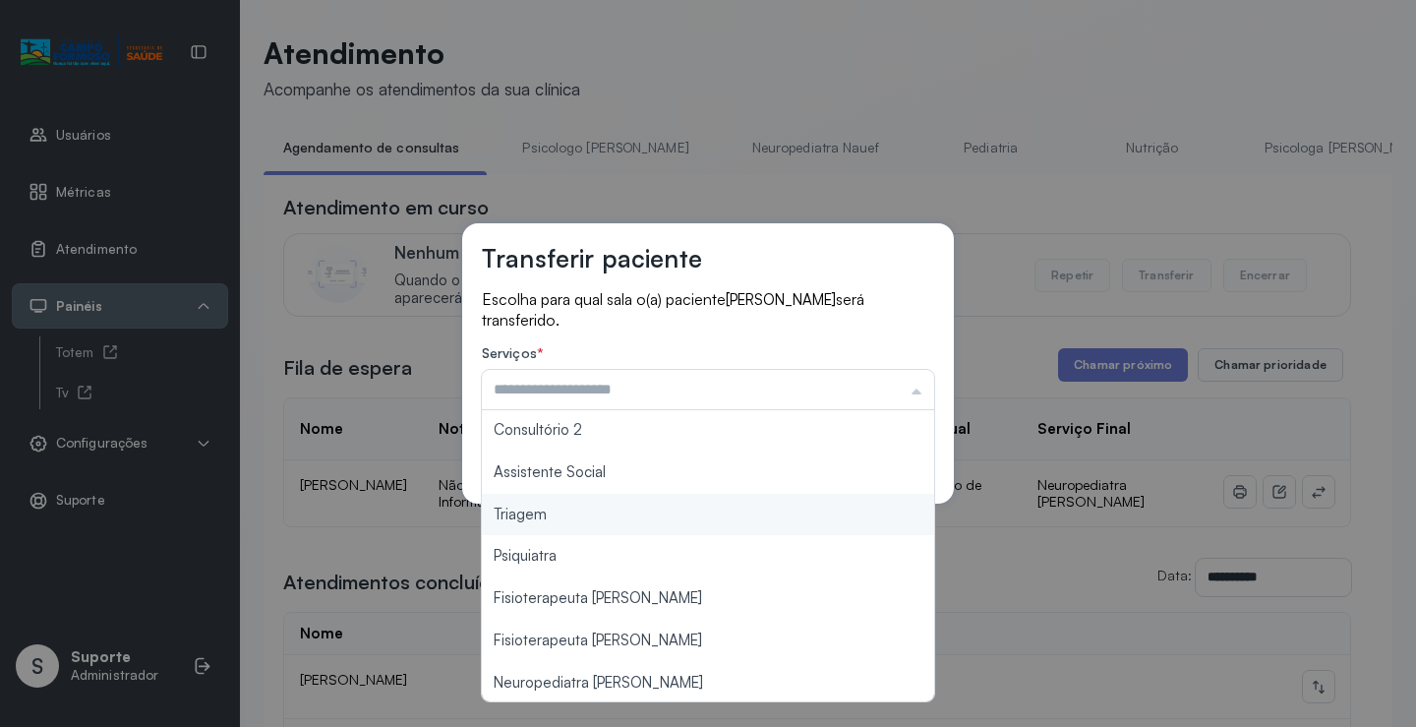
type input "*******"
click at [570, 525] on div "Transferir paciente Escolha para qual sala o(a) paciente NICOLAS DO VALLE BARBO…" at bounding box center [708, 363] width 1416 height 727
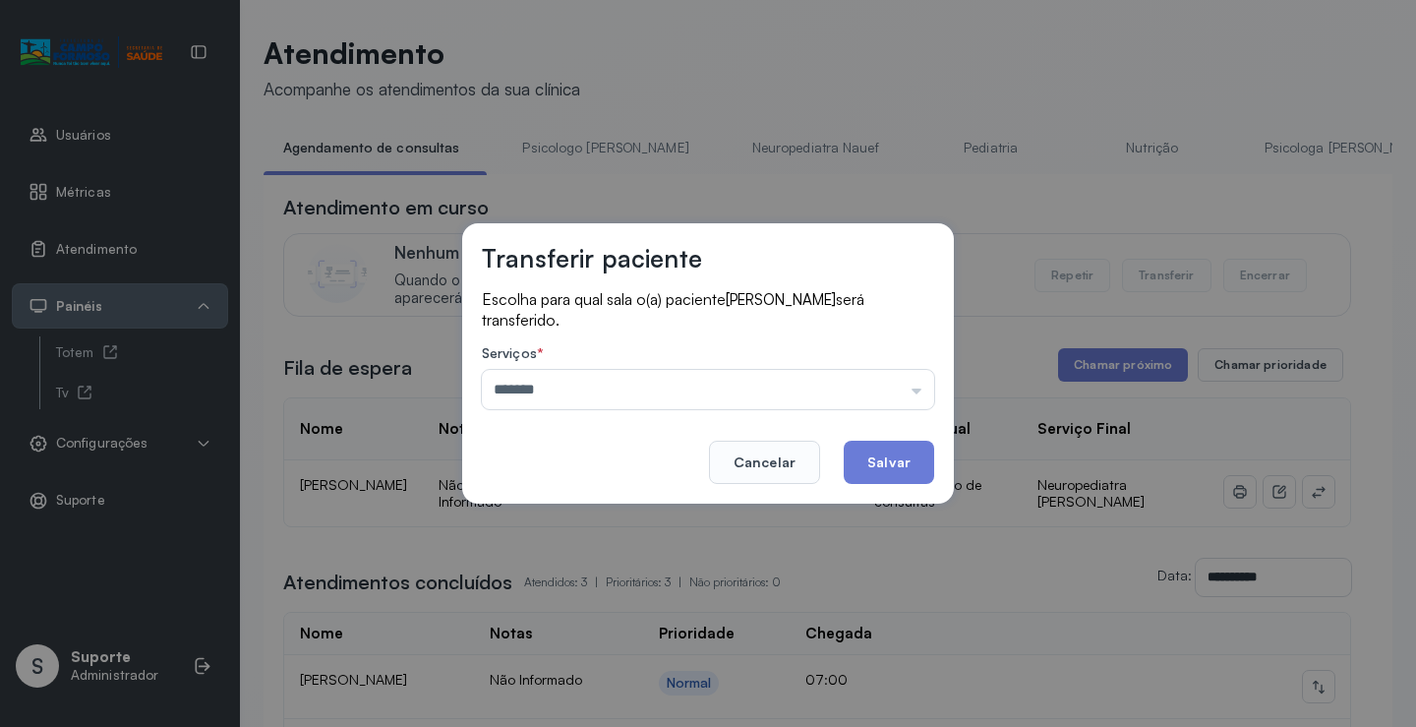
click at [879, 464] on button "Salvar" at bounding box center [889, 461] width 90 height 43
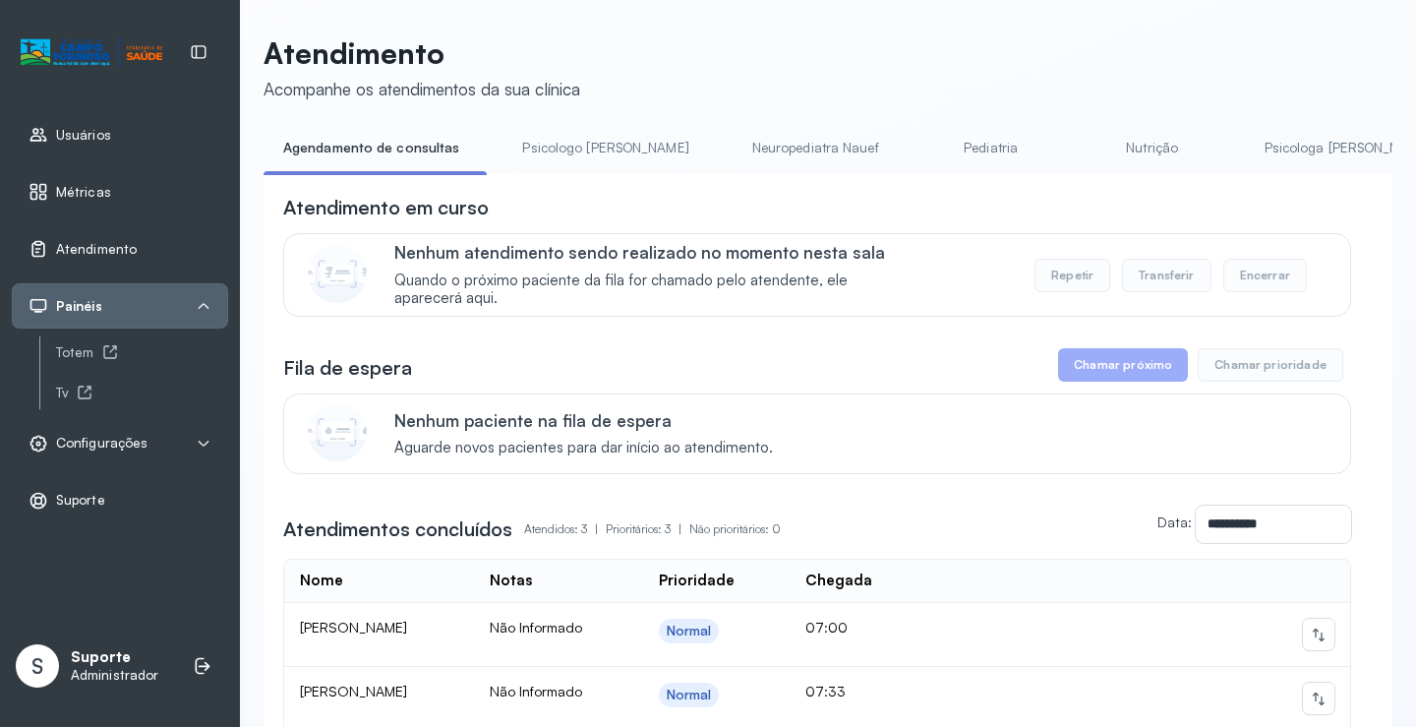
click at [563, 147] on link "Psicologo Pedro" at bounding box center [604, 148] width 205 height 32
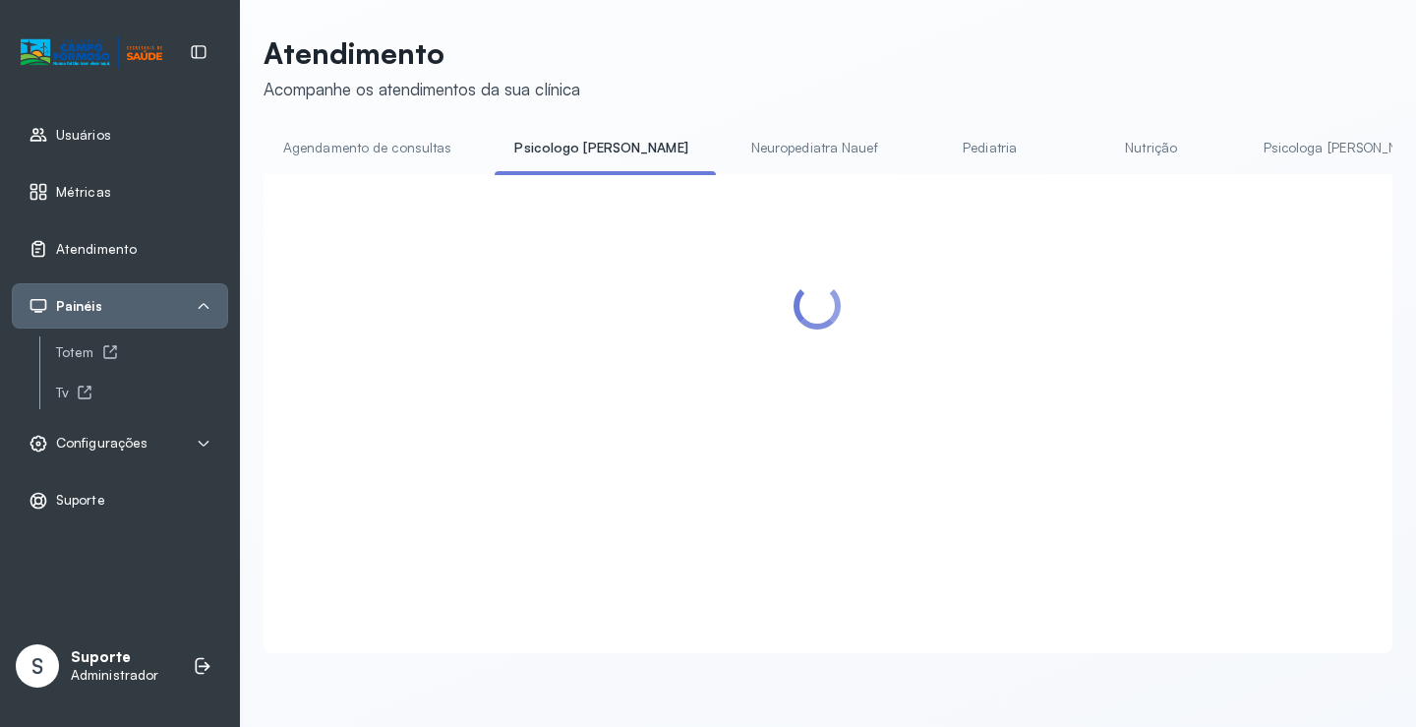
click at [431, 147] on link "Agendamento de consultas" at bounding box center [367, 148] width 207 height 32
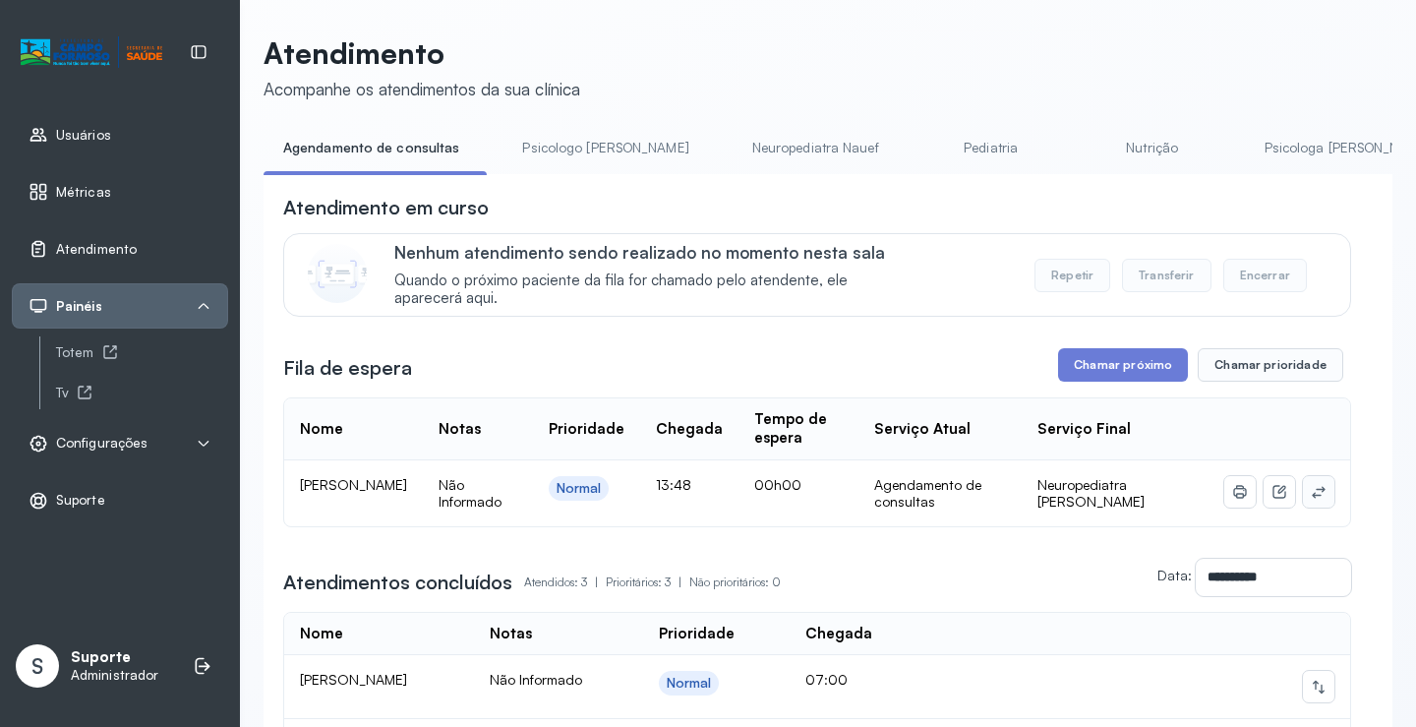
click at [1311, 498] on icon at bounding box center [1319, 492] width 16 height 16
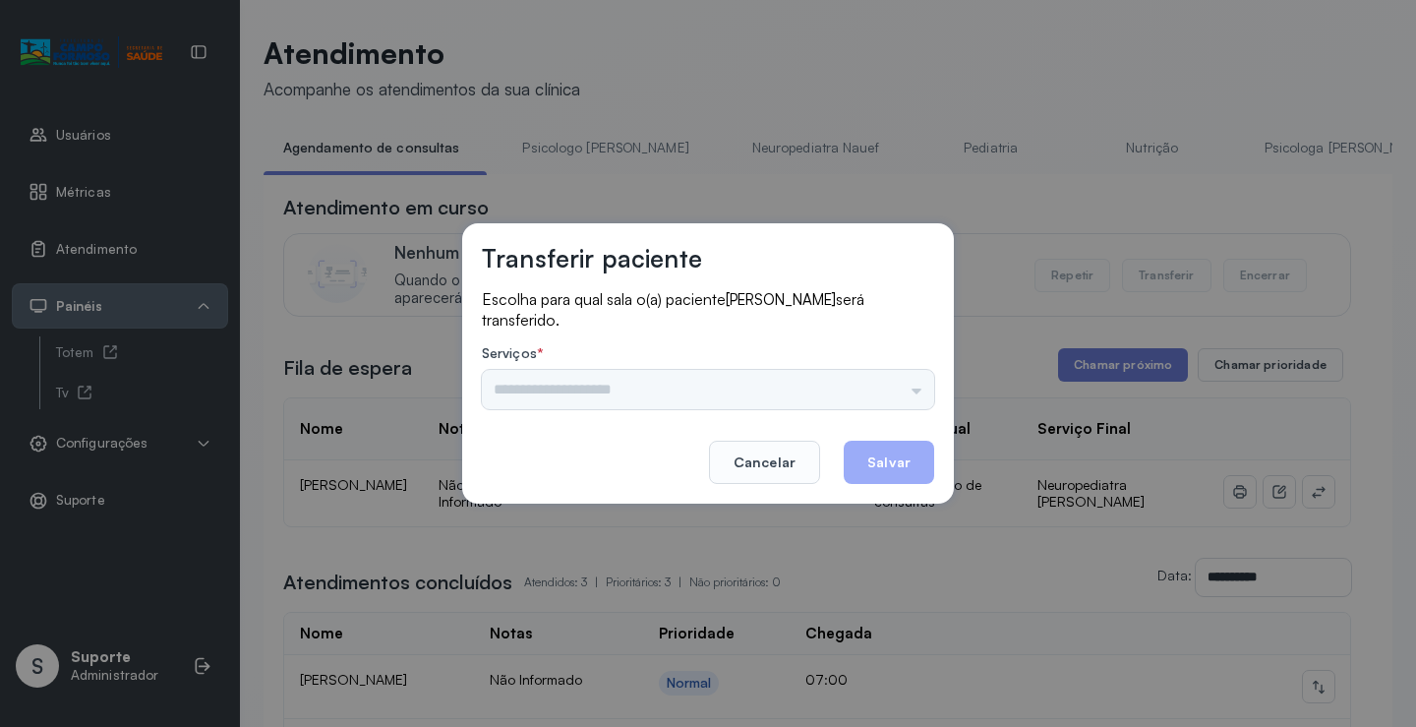
click at [808, 401] on input "text" at bounding box center [708, 389] width 452 height 39
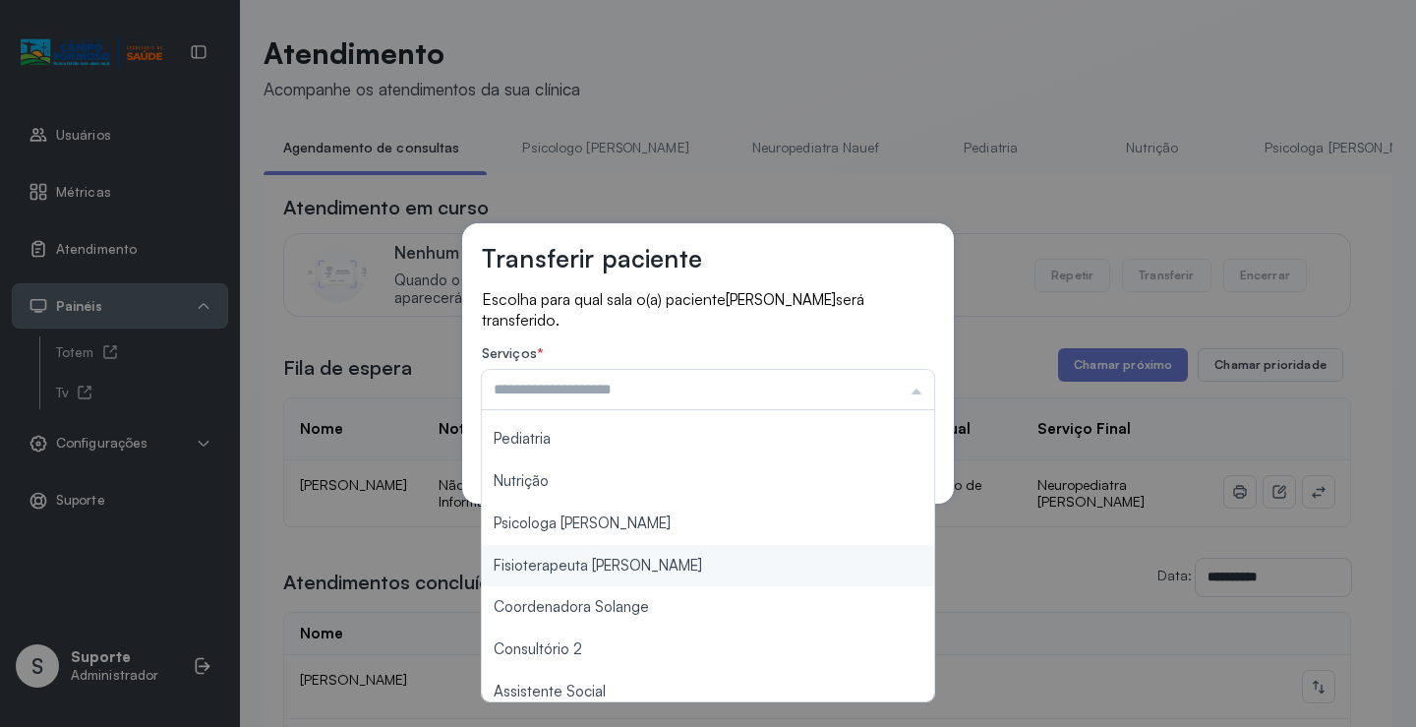
scroll to position [197, 0]
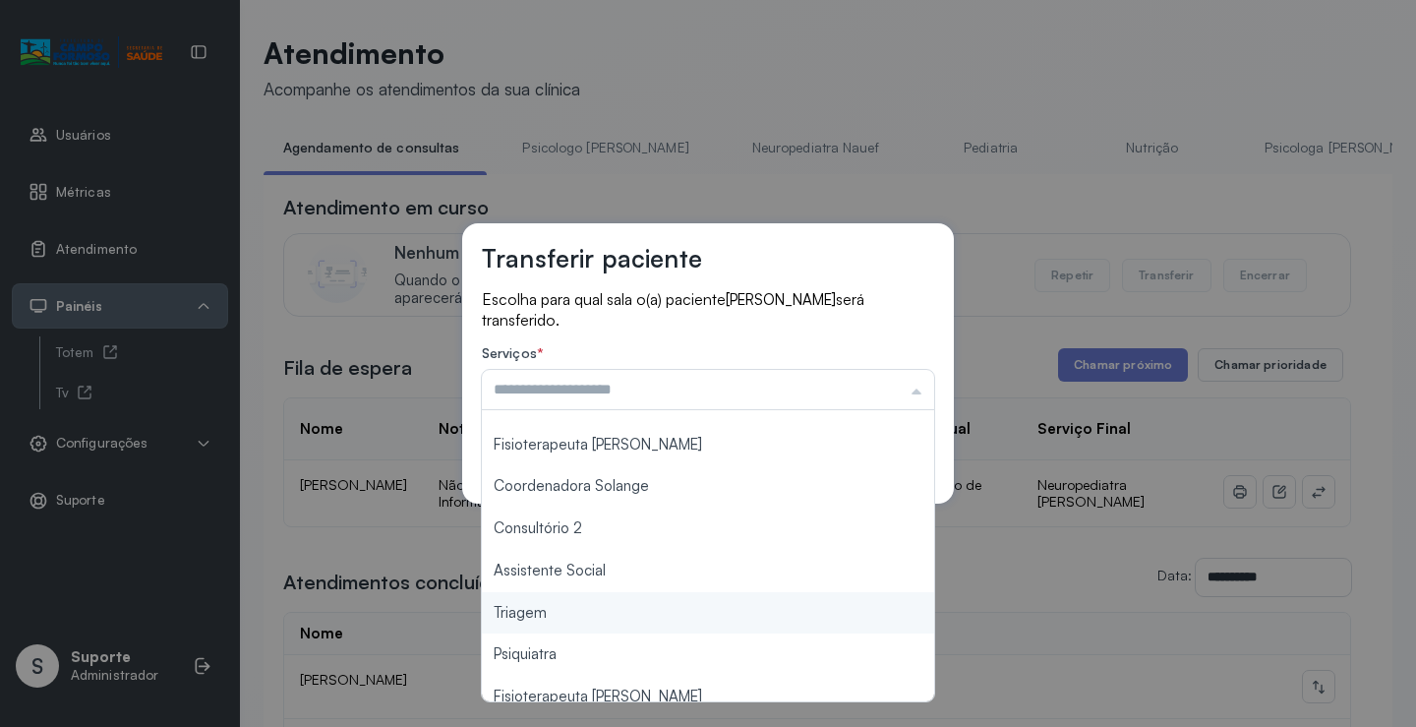
type input "*******"
click at [561, 610] on div "Transferir paciente Escolha para qual sala o(a) paciente CECILIA DE SOUZA MARTI…" at bounding box center [708, 363] width 1416 height 727
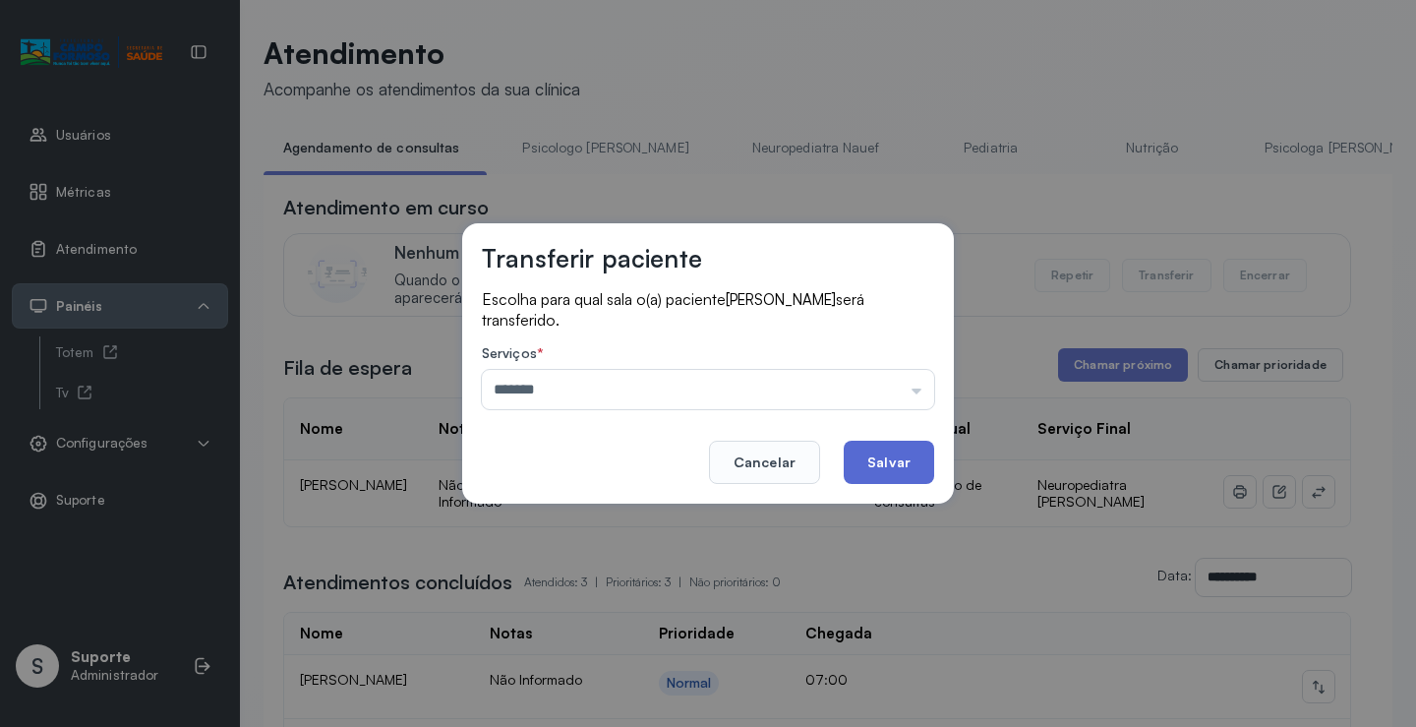
click at [885, 472] on button "Salvar" at bounding box center [889, 461] width 90 height 43
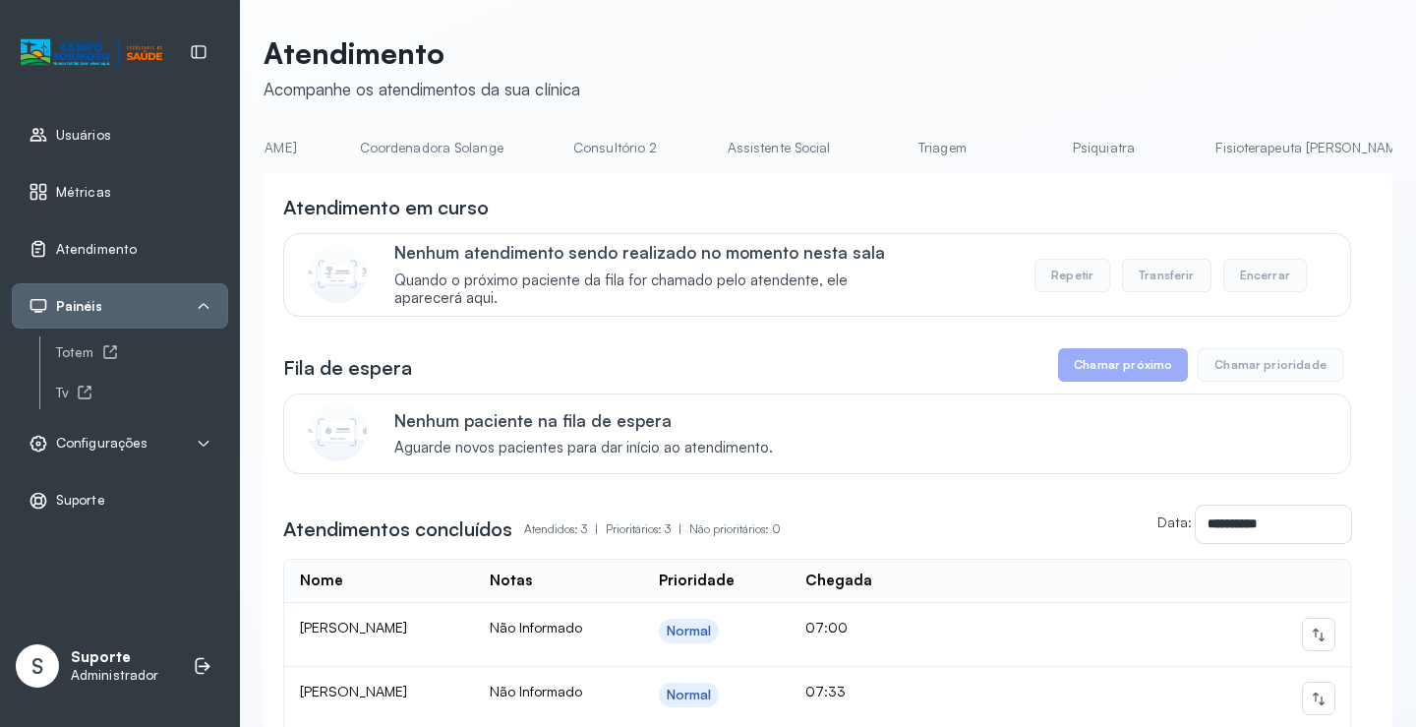
scroll to position [0, 1544]
click at [719, 165] on li "Triagem" at bounding box center [792, 154] width 146 height 44
click at [719, 147] on link "Triagem" at bounding box center [788, 148] width 138 height 32
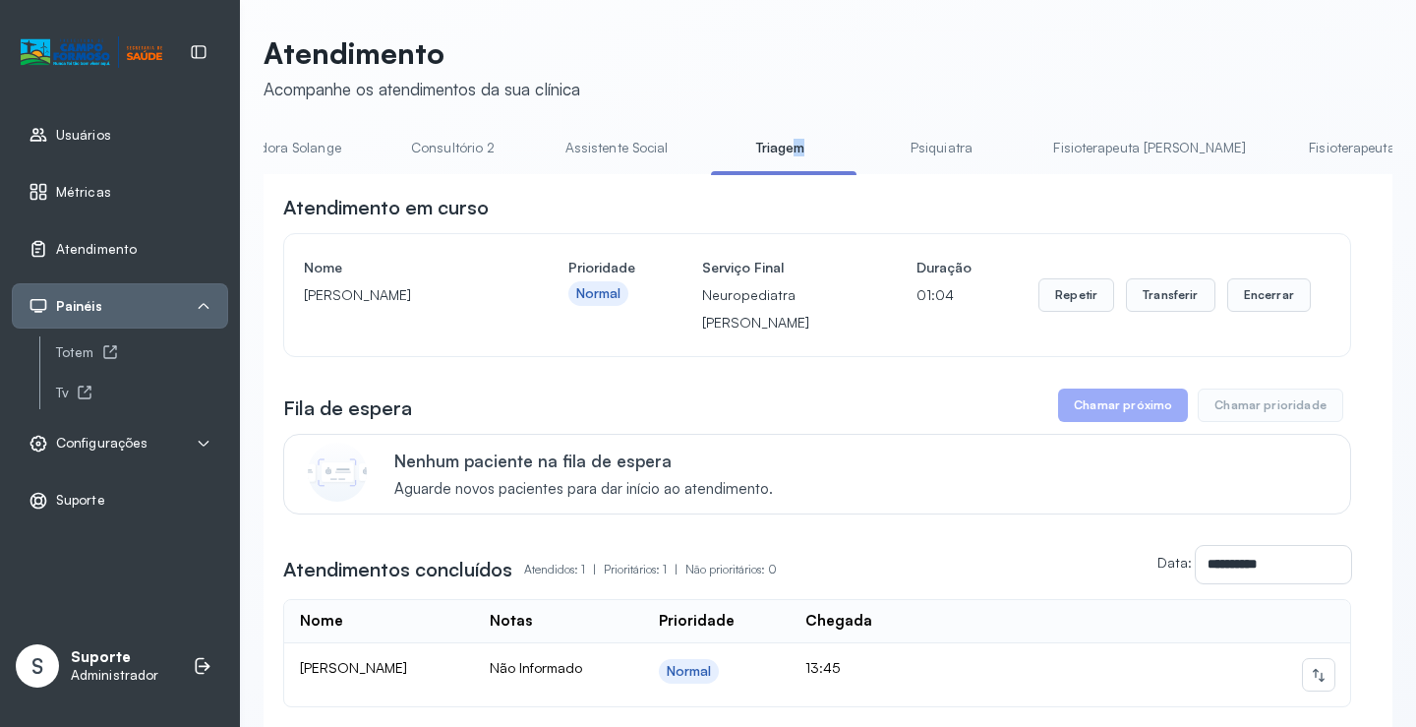
scroll to position [0, 1559]
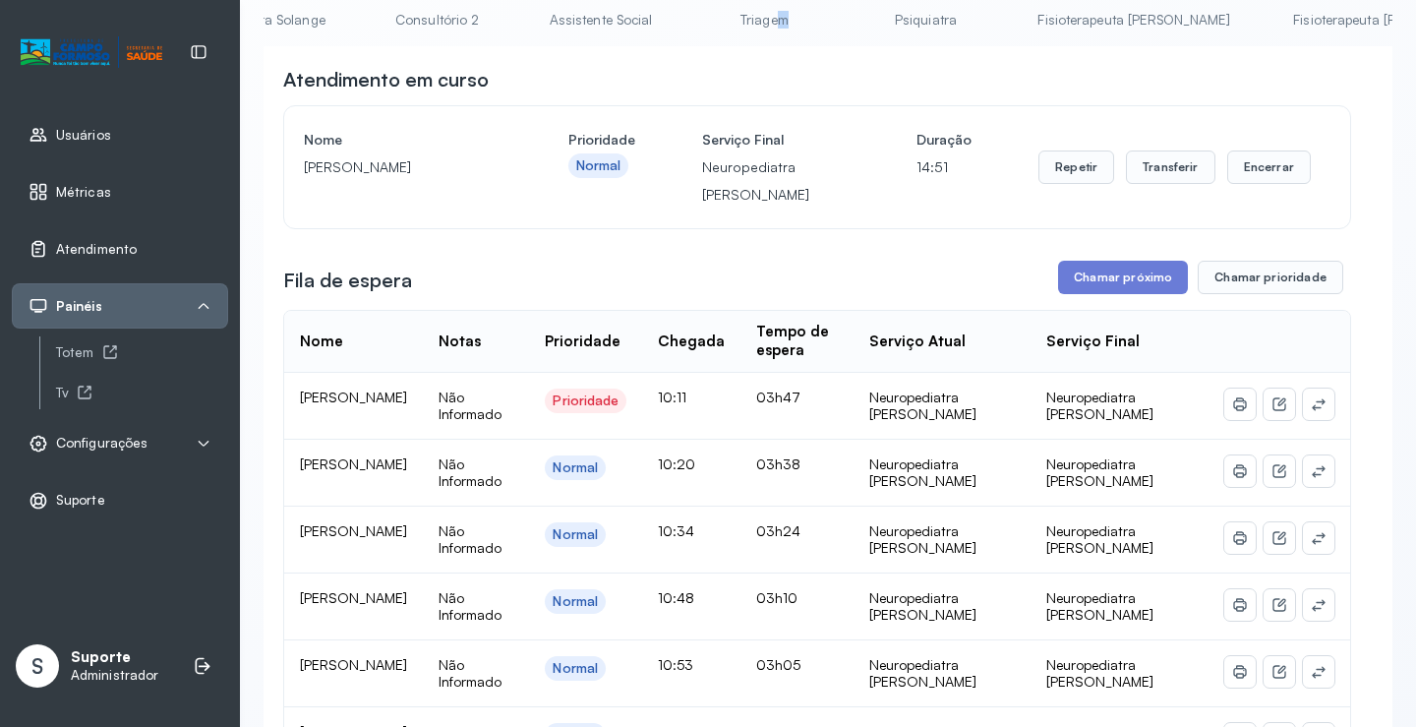
scroll to position [0, 0]
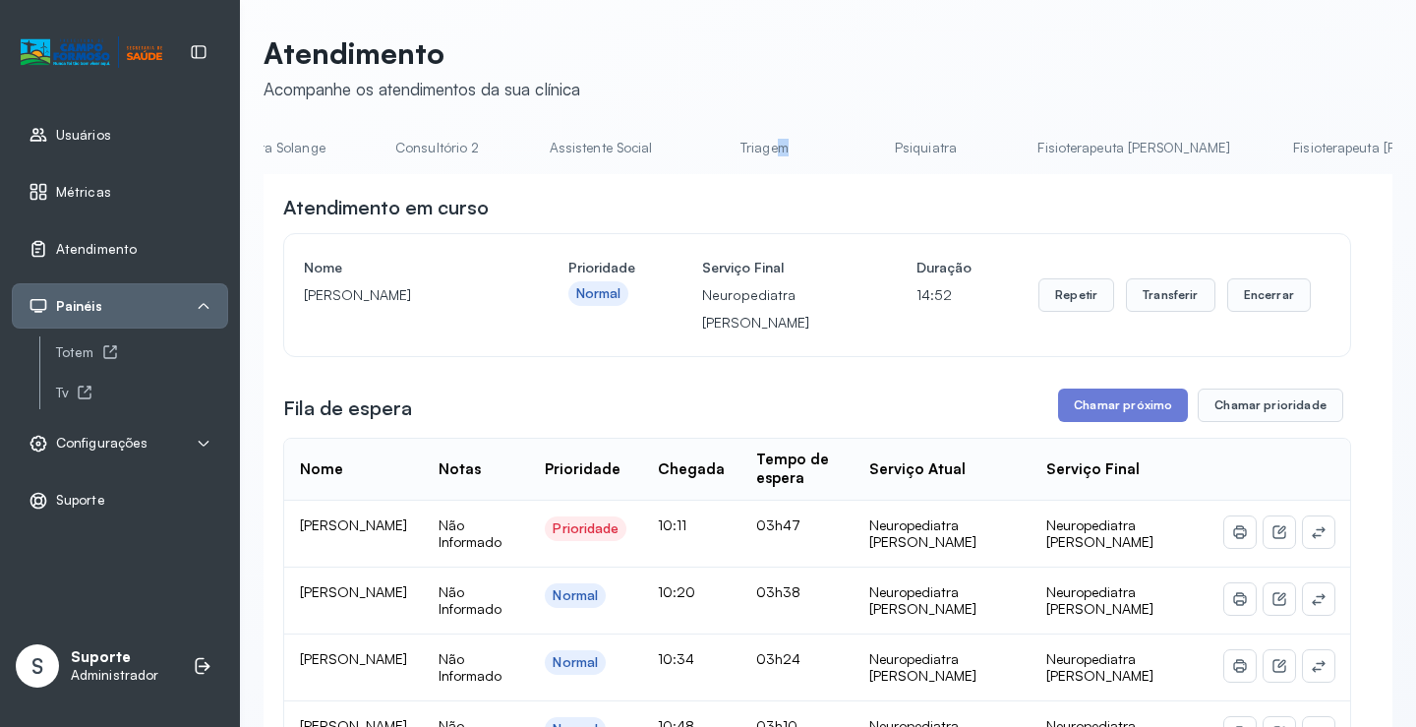
click at [1273, 153] on link "Fisioterapeuta Morgana" at bounding box center [1389, 148] width 232 height 32
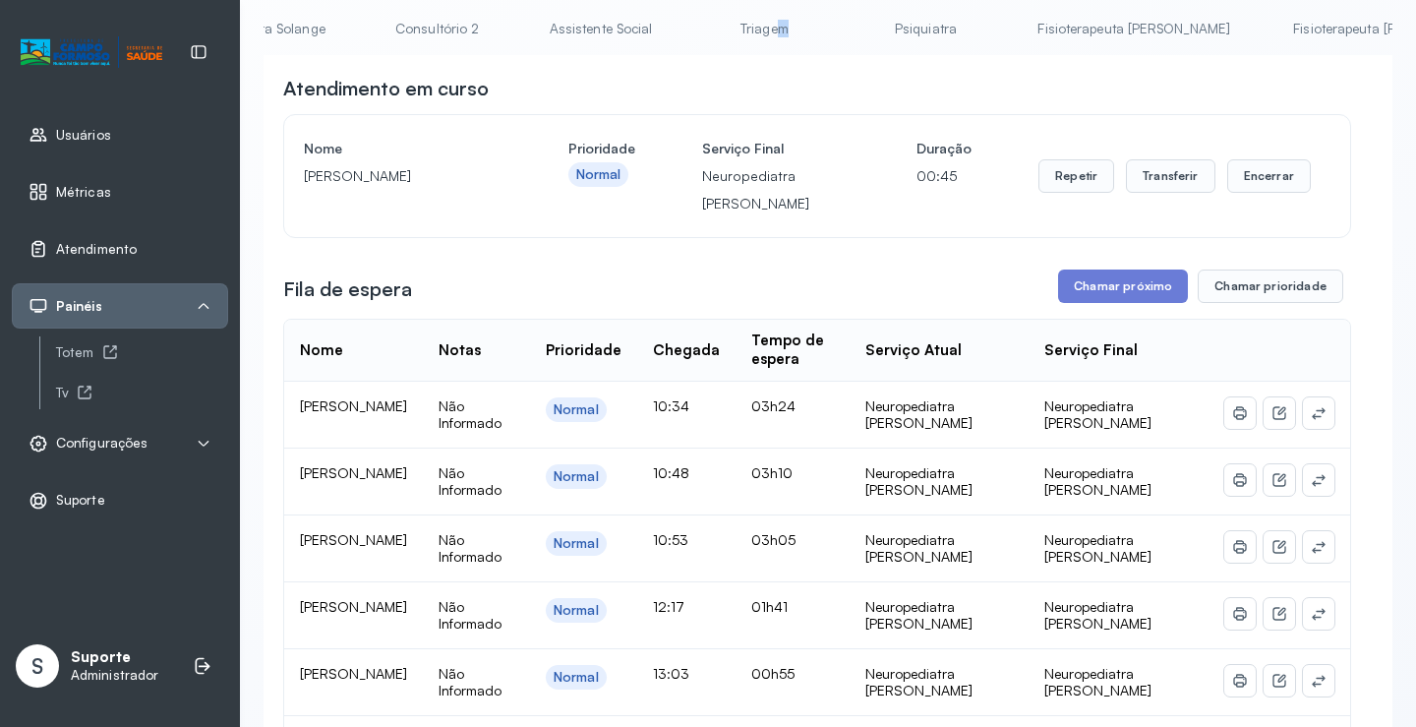
scroll to position [98, 0]
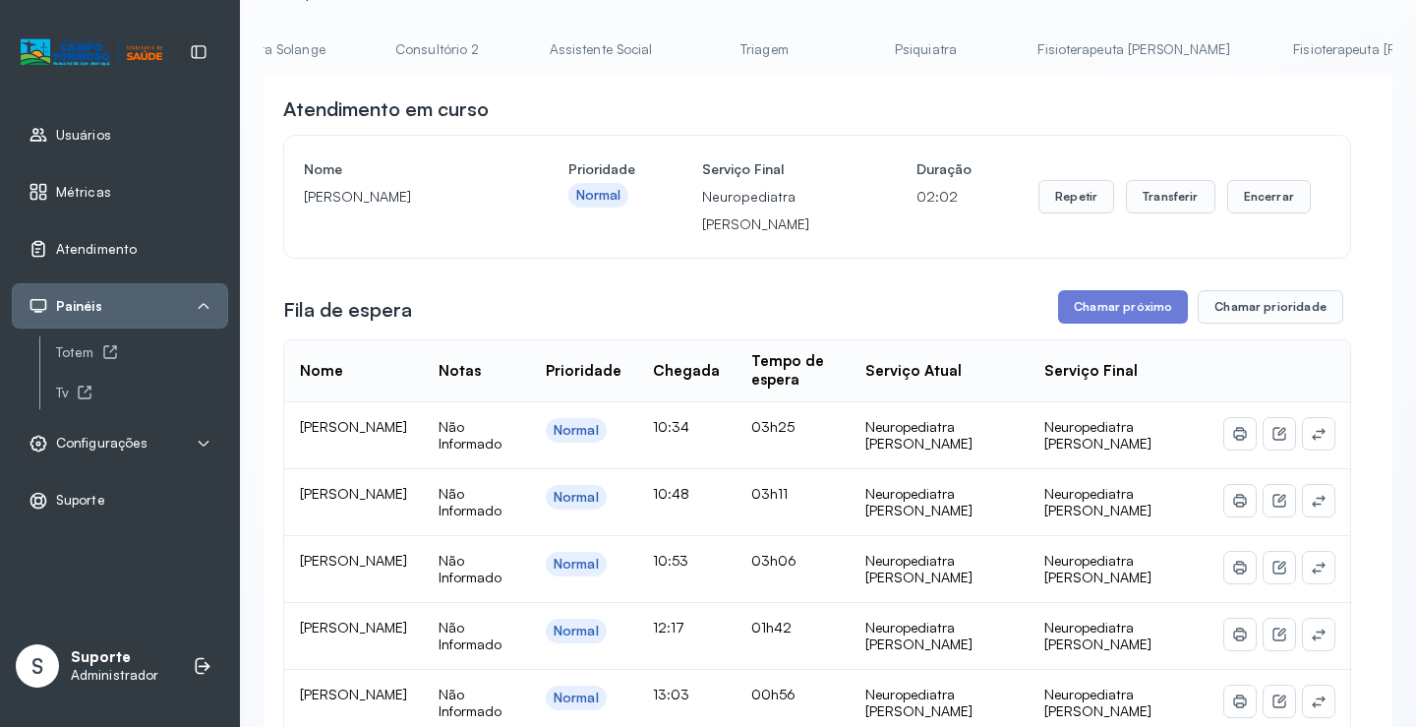
click at [679, 221] on div "Nome JOSE ALEXANDRE DA SILVA NETO Prioridade Normal Serviço Final Neuropediatra…" at bounding box center [817, 196] width 1027 height 83
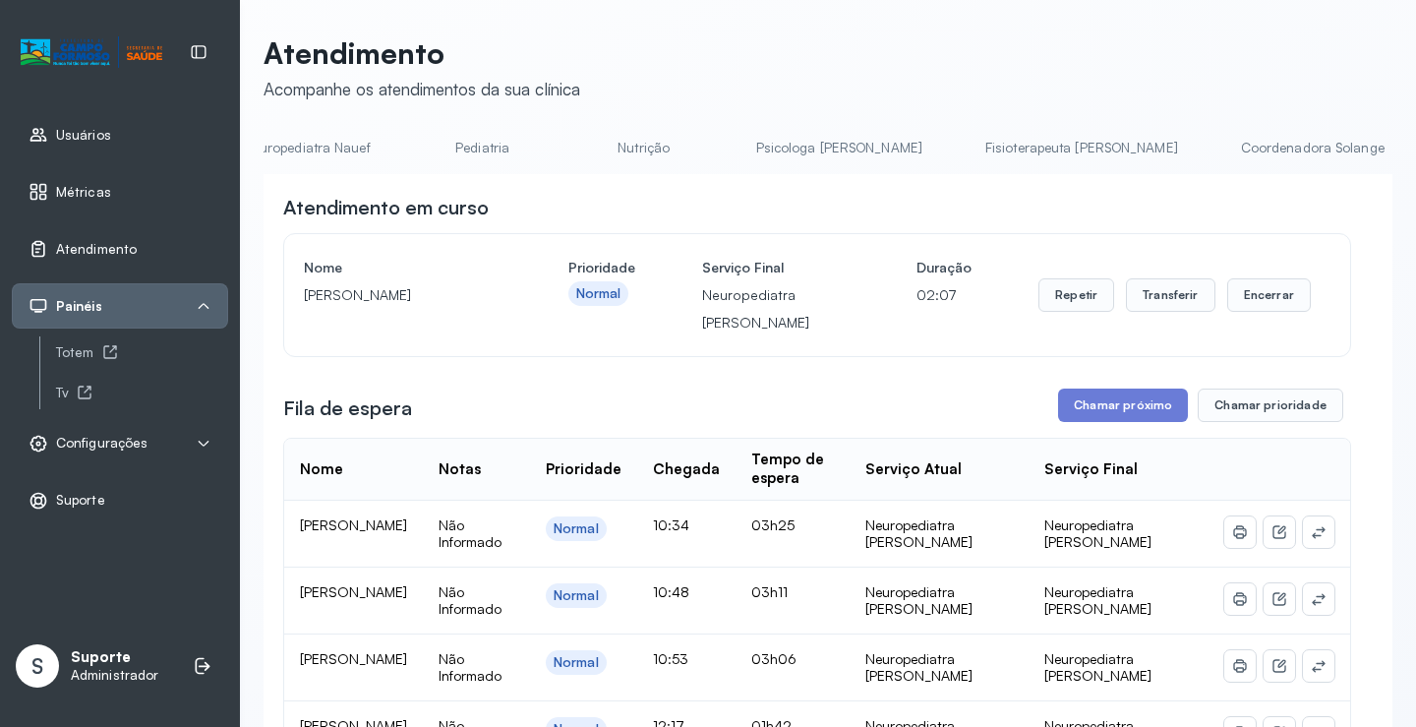
scroll to position [0, 494]
click at [437, 143] on link "Pediatria" at bounding box center [490, 148] width 138 height 32
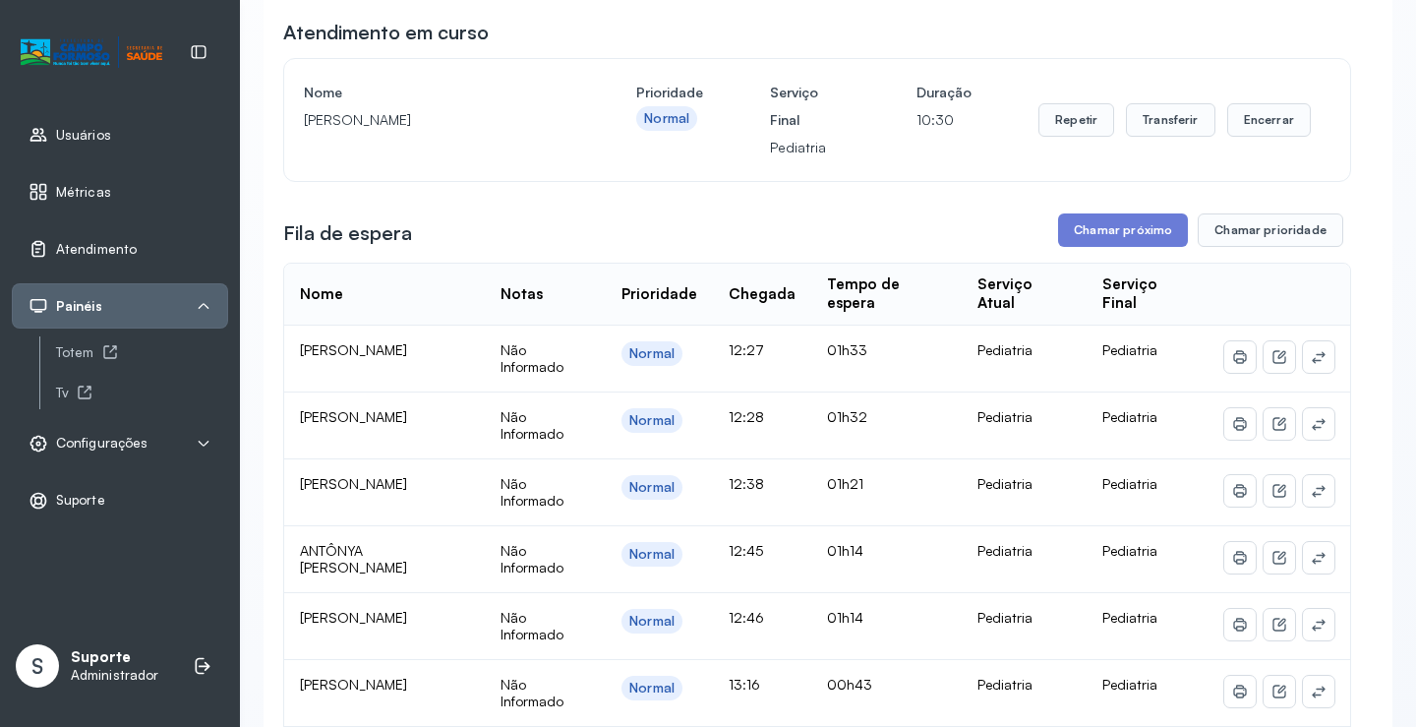
scroll to position [0, 0]
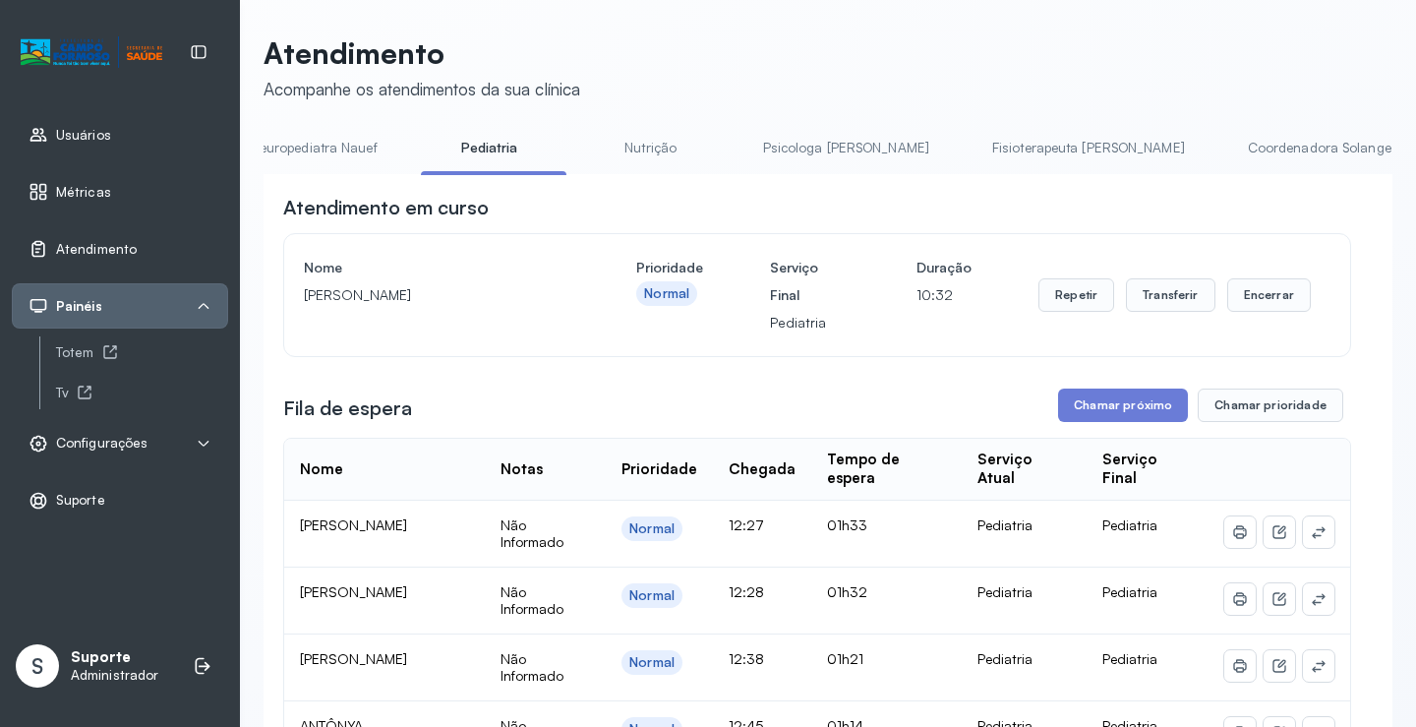
click at [582, 141] on link "Nutrição" at bounding box center [651, 148] width 138 height 32
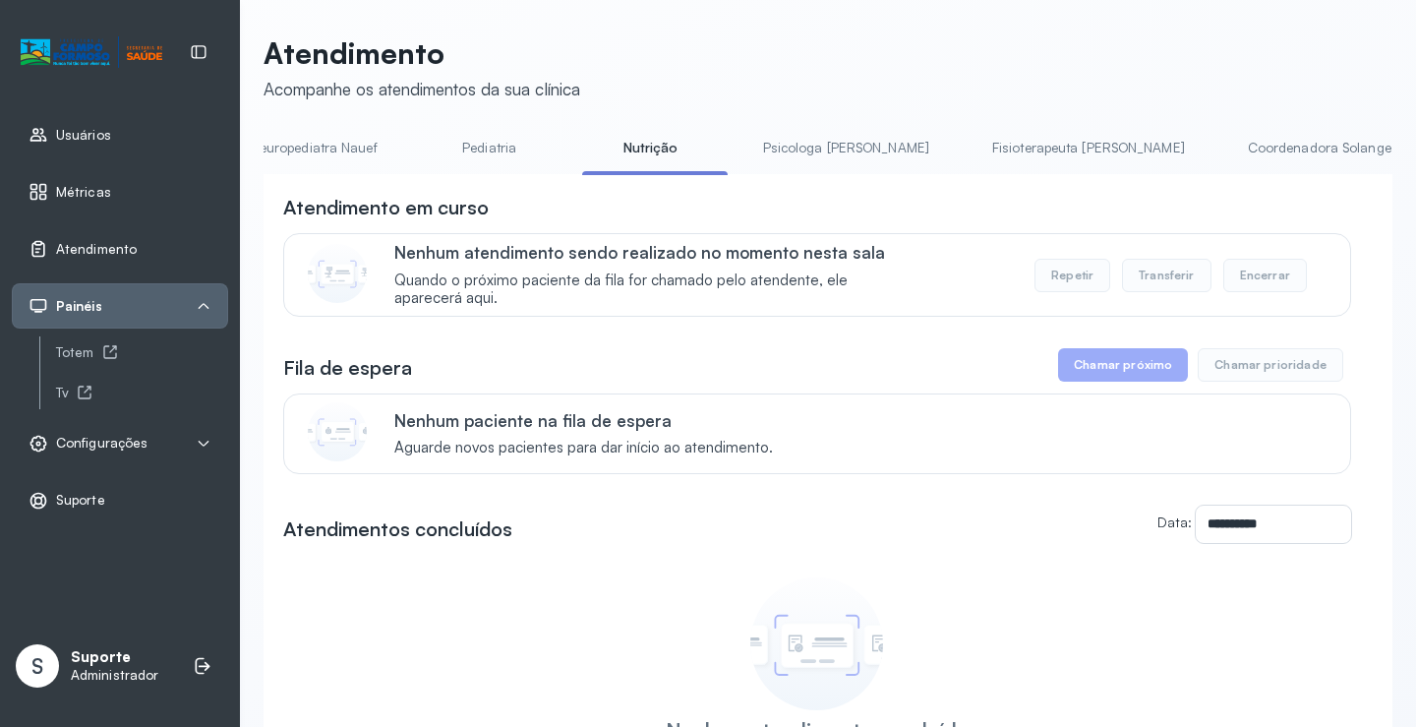
click at [455, 153] on link "Pediatria" at bounding box center [490, 148] width 138 height 32
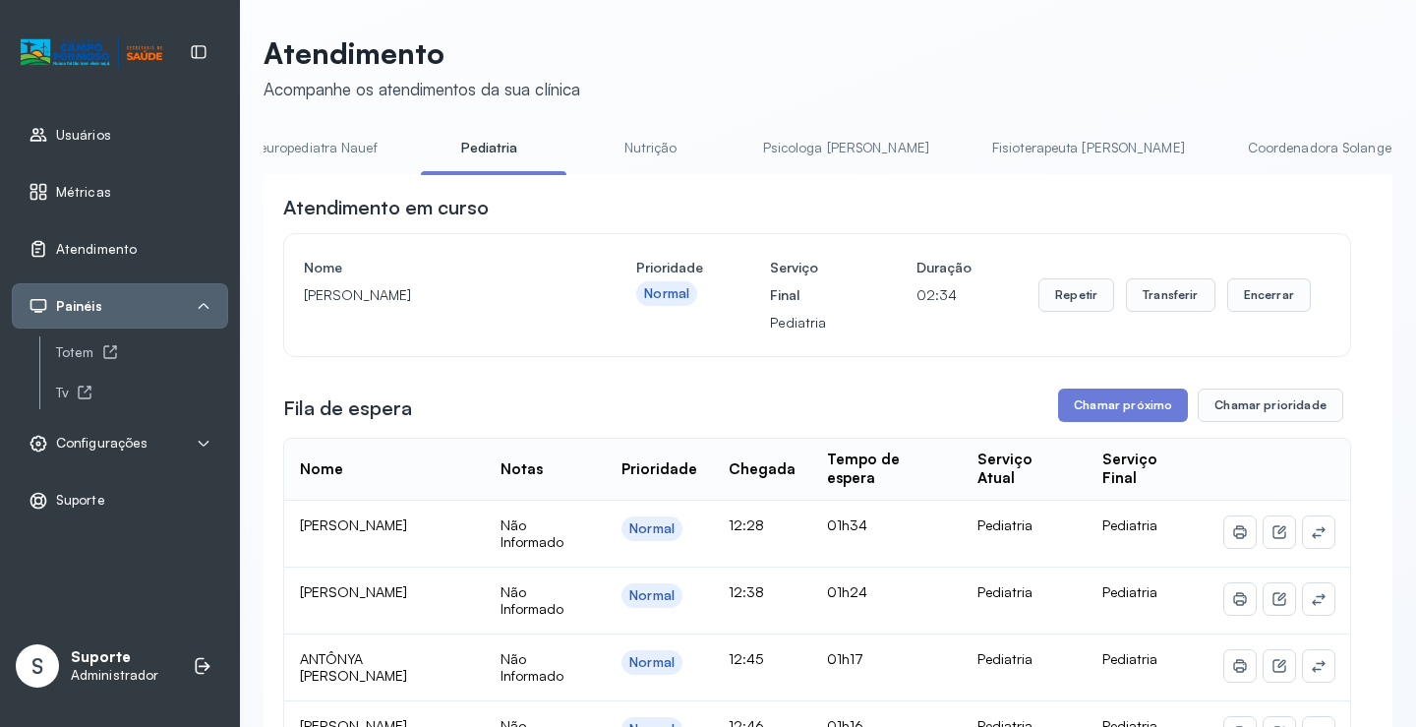
click at [582, 136] on link "Nutrição" at bounding box center [651, 148] width 138 height 32
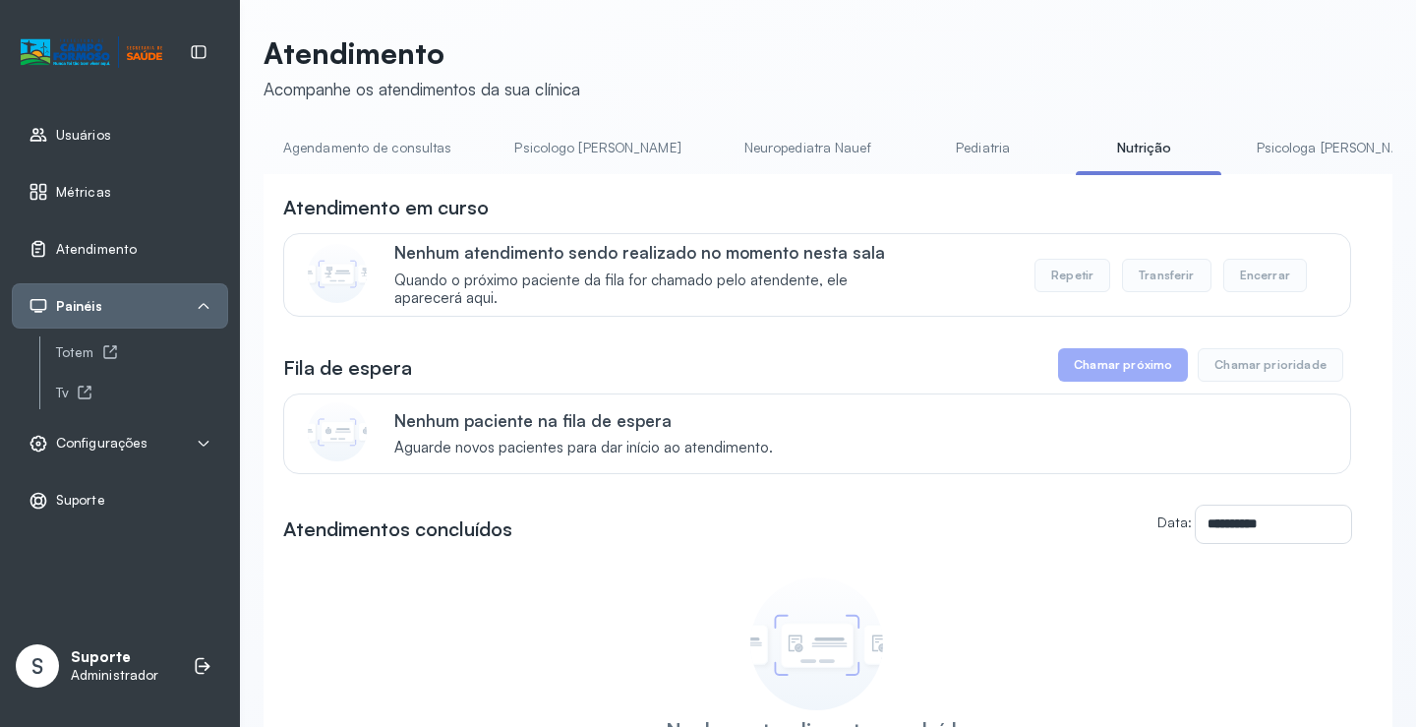
click at [353, 139] on link "Agendamento de consultas" at bounding box center [367, 148] width 207 height 32
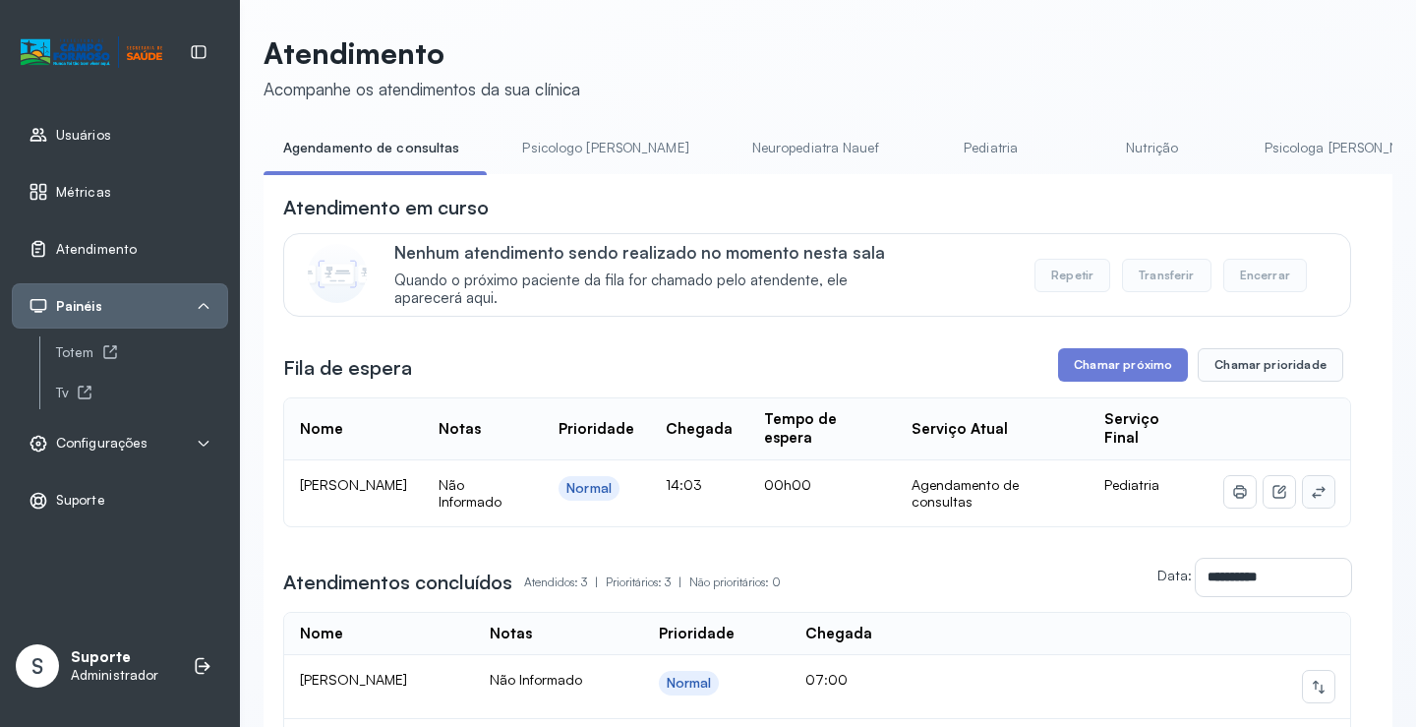
click at [1311, 497] on icon at bounding box center [1319, 492] width 16 height 16
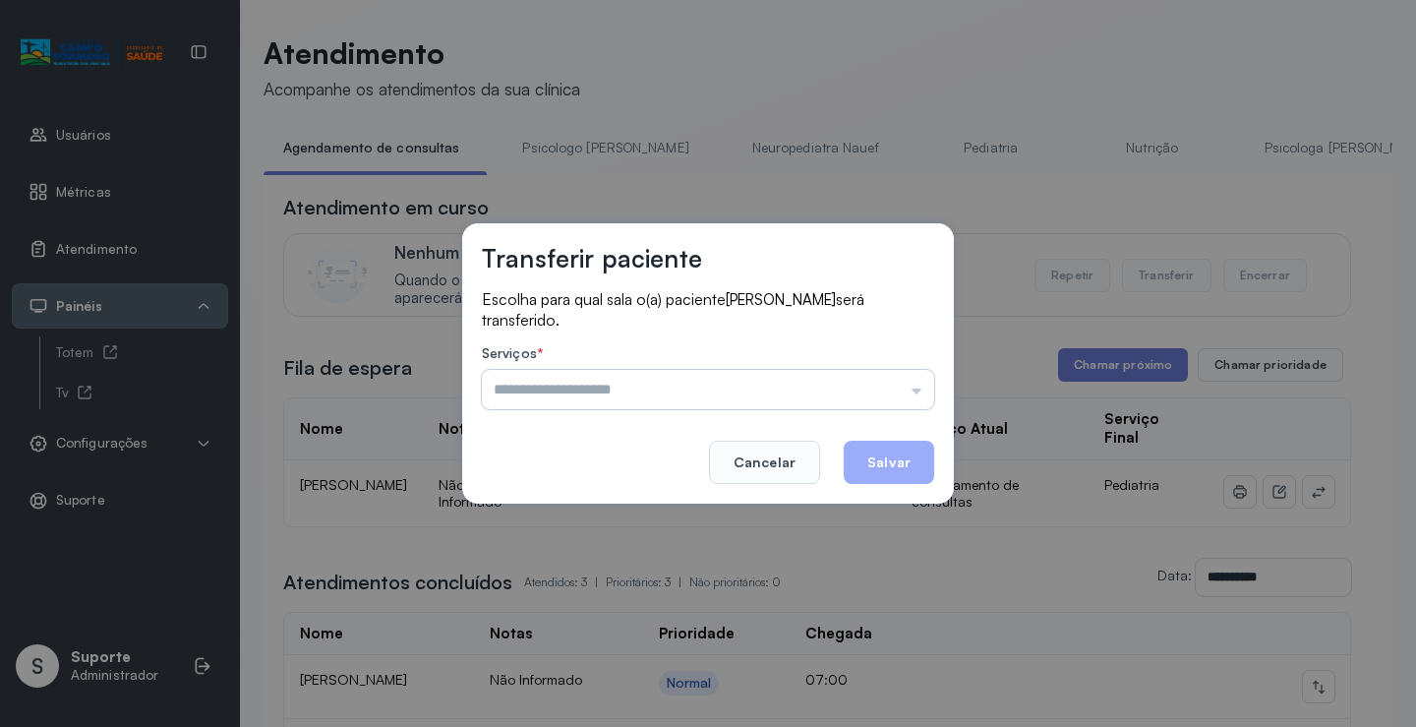
click at [914, 397] on input "text" at bounding box center [708, 389] width 452 height 39
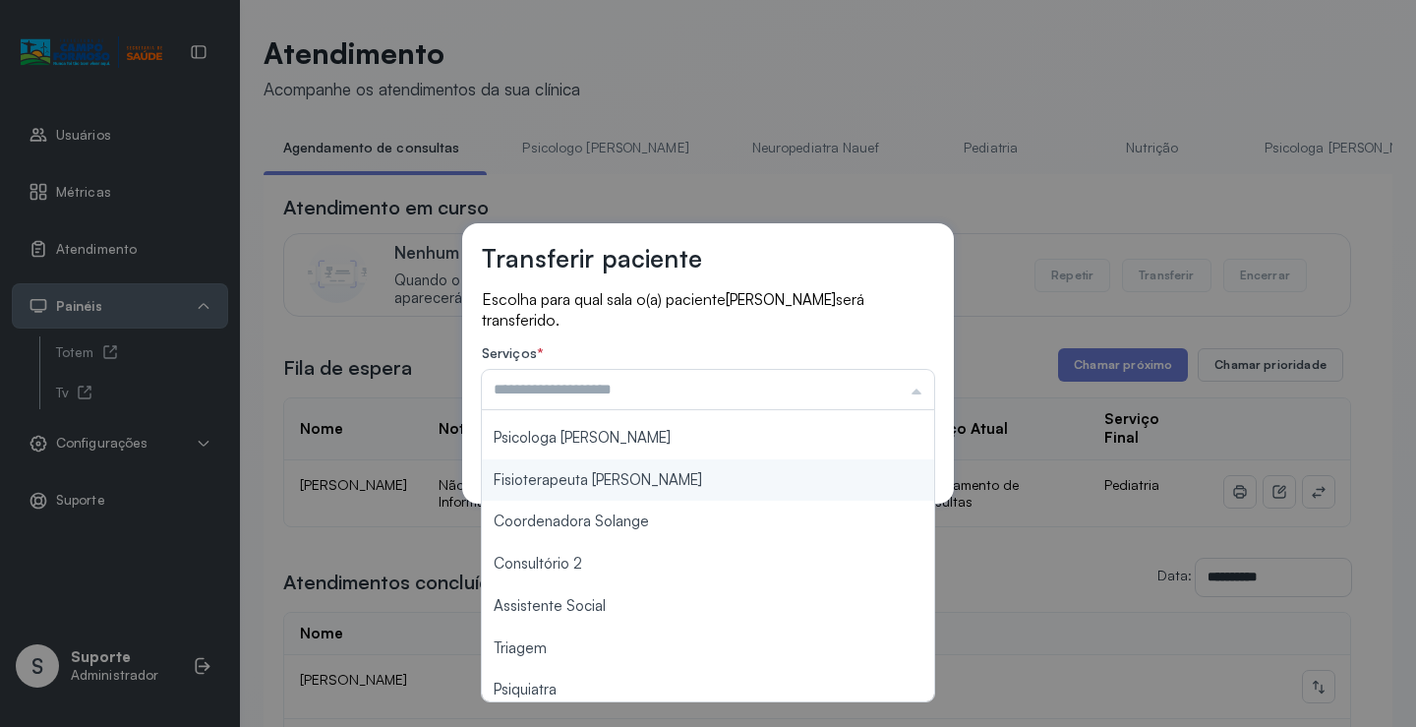
scroll to position [297, 0]
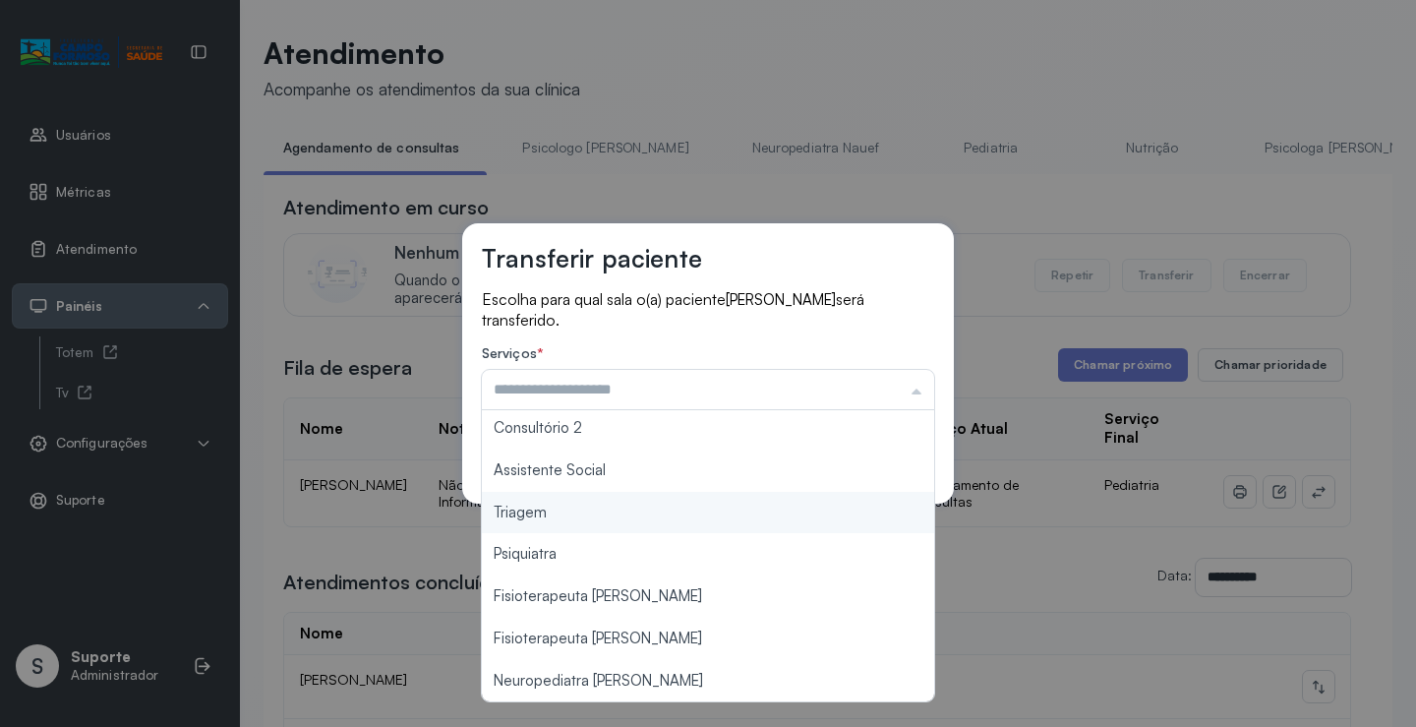
type input "*******"
drag, startPoint x: 562, startPoint y: 502, endPoint x: 600, endPoint y: 505, distance: 37.5
click at [568, 502] on div "Transferir paciente Escolha para qual sala o(a) paciente PRISCILA NUNES FERREIR…" at bounding box center [708, 363] width 492 height 280
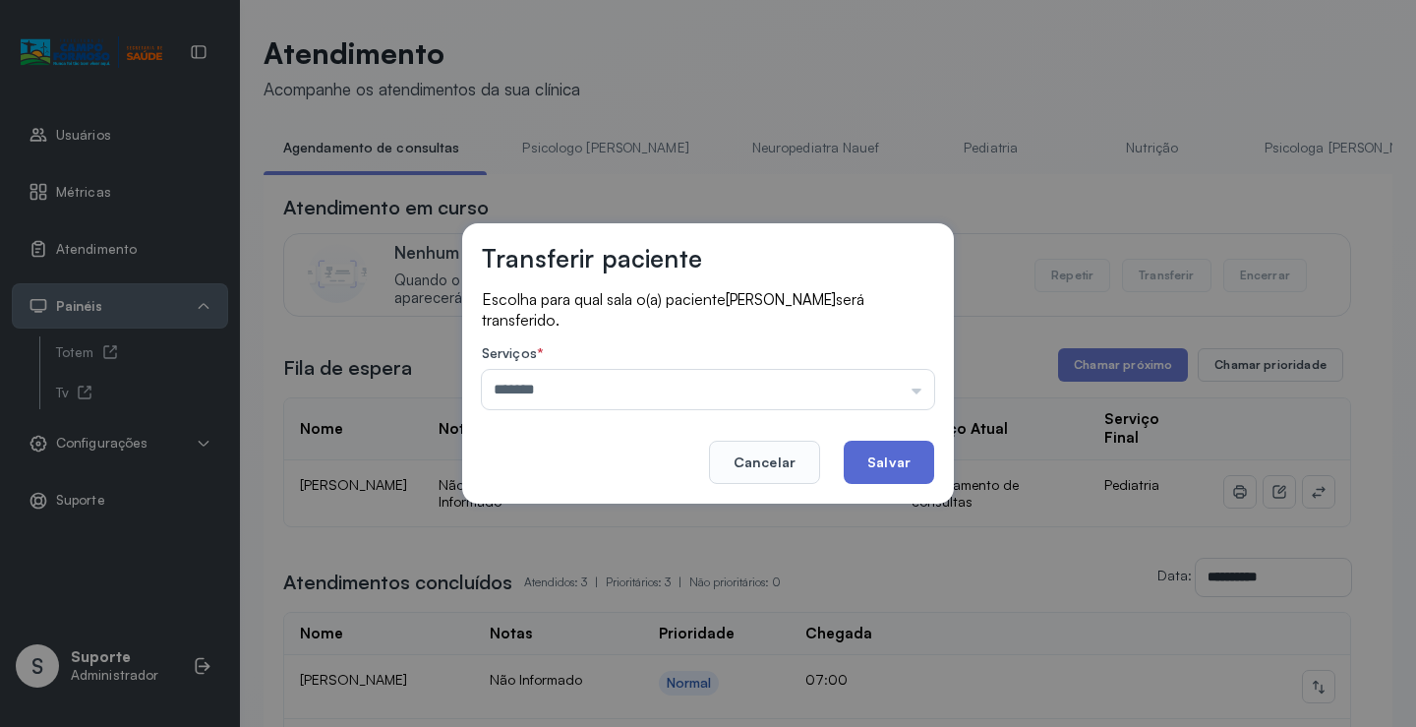
click at [873, 476] on button "Salvar" at bounding box center [889, 461] width 90 height 43
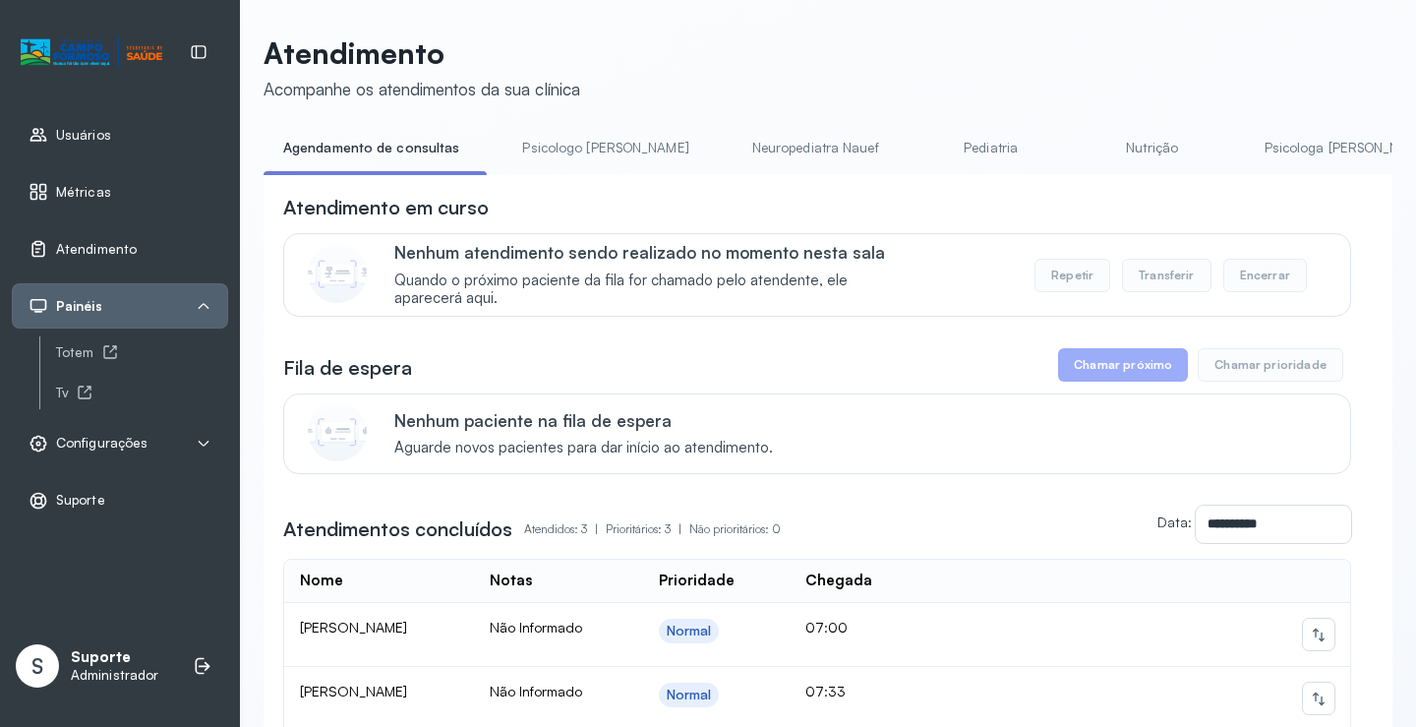
drag, startPoint x: 574, startPoint y: 148, endPoint x: 518, endPoint y: 156, distance: 56.6
click at [574, 147] on link "Psicologo Pedro" at bounding box center [604, 148] width 205 height 32
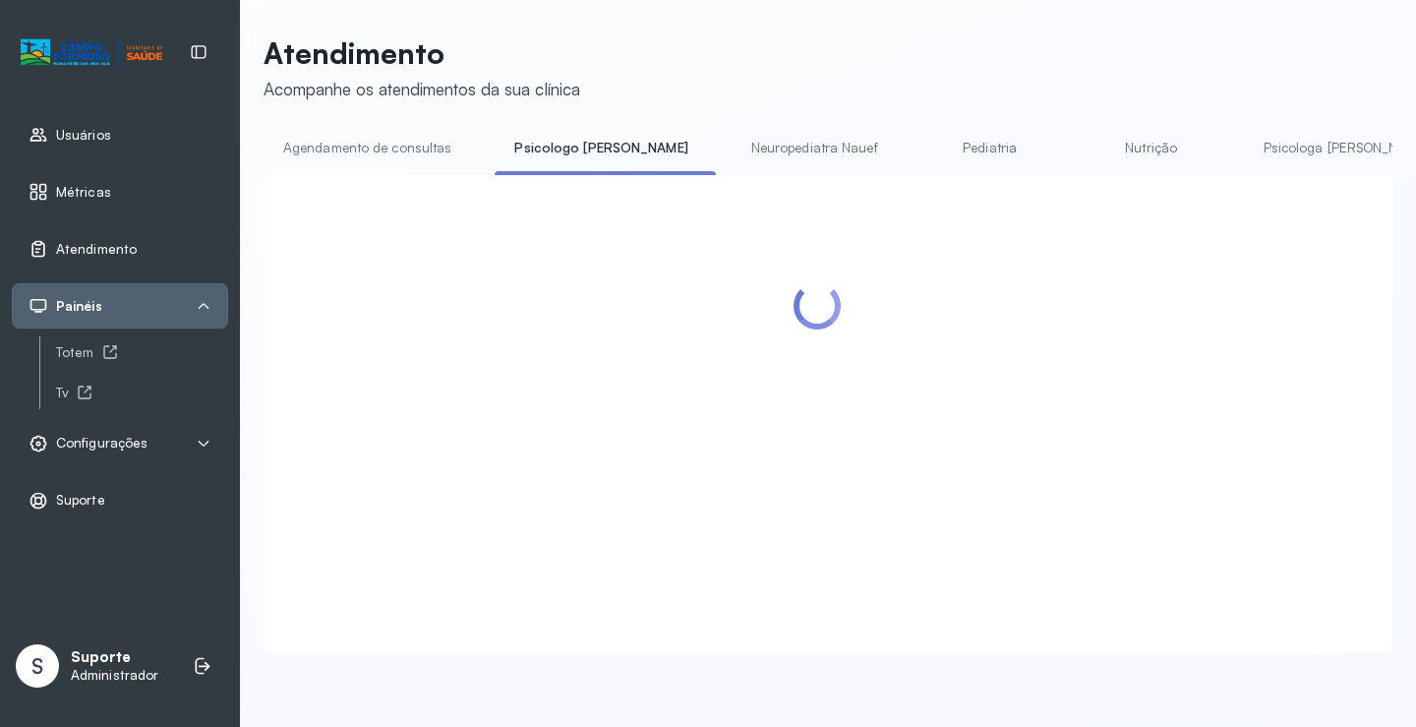
click at [389, 148] on link "Agendamento de consultas" at bounding box center [367, 148] width 207 height 32
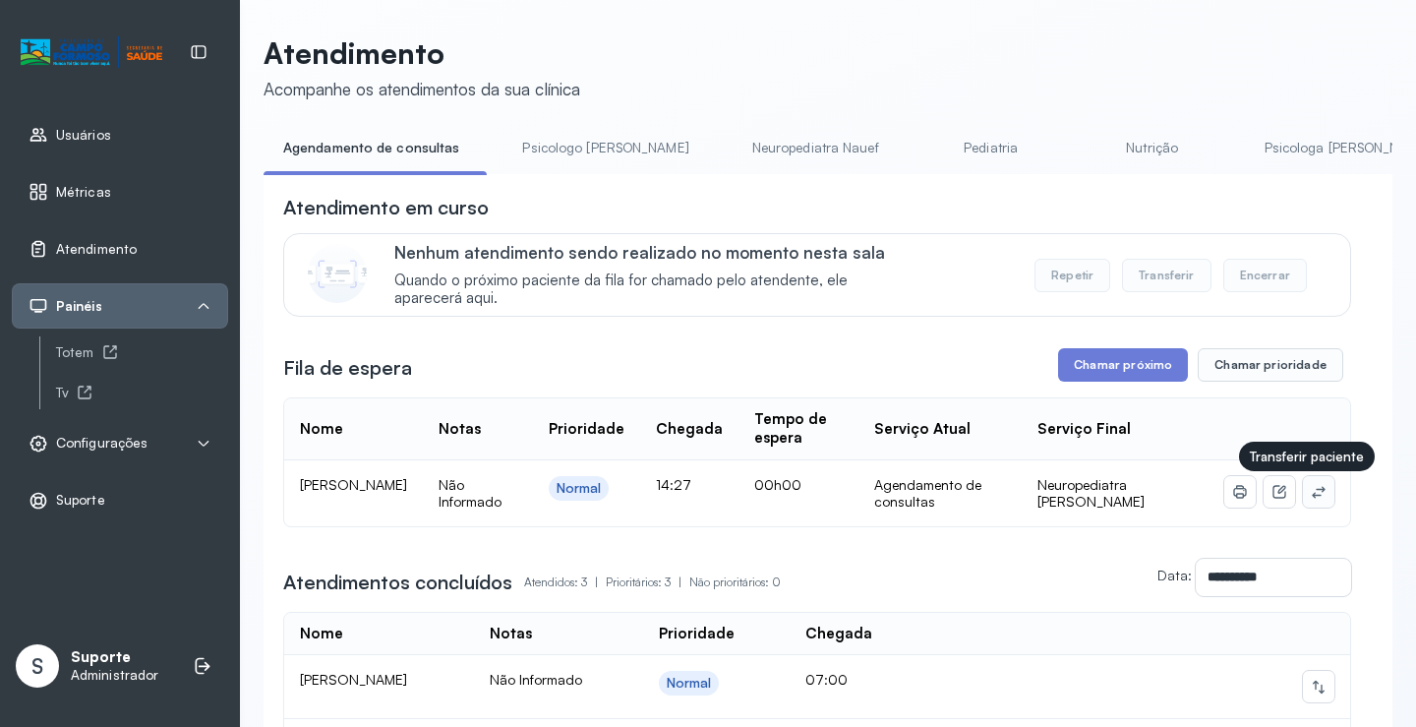
click at [1311, 495] on icon at bounding box center [1319, 492] width 16 height 16
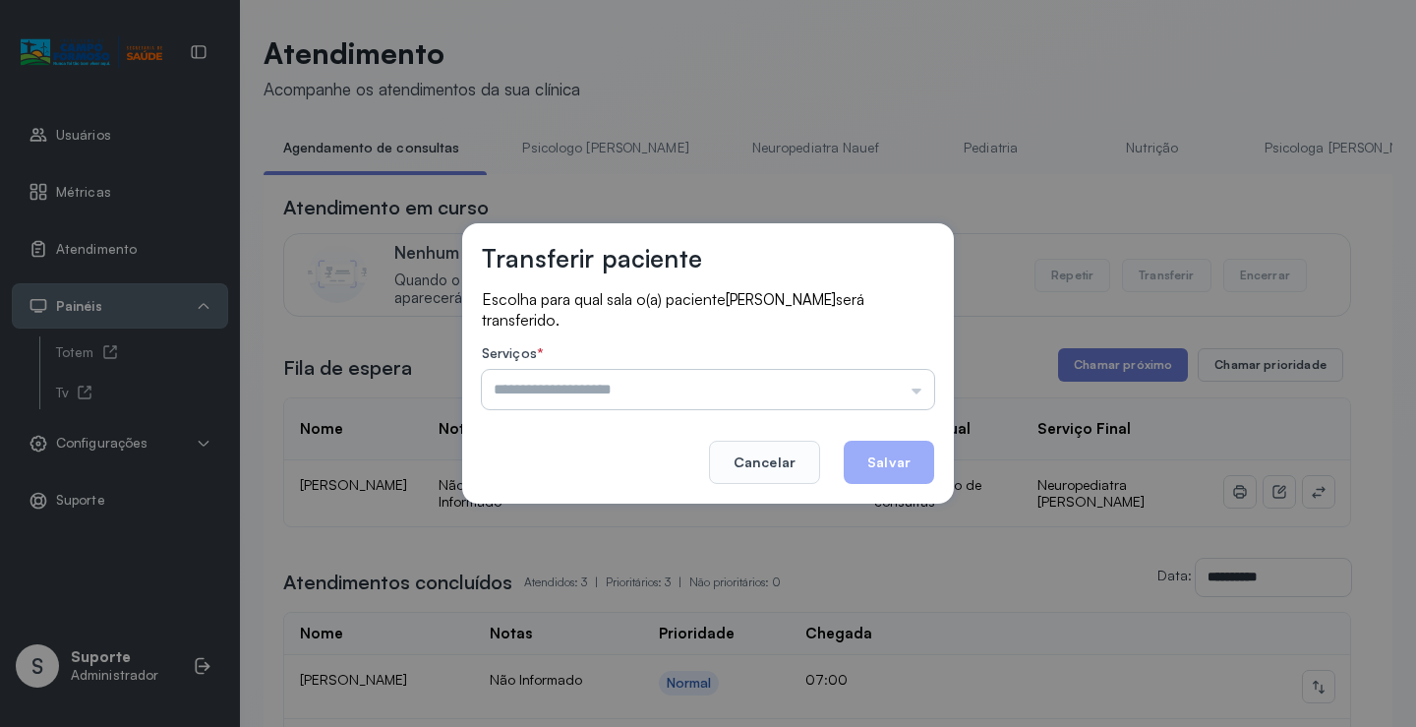
drag, startPoint x: 858, startPoint y: 405, endPoint x: 844, endPoint y: 399, distance: 15.9
click at [857, 404] on input "text" at bounding box center [708, 389] width 452 height 39
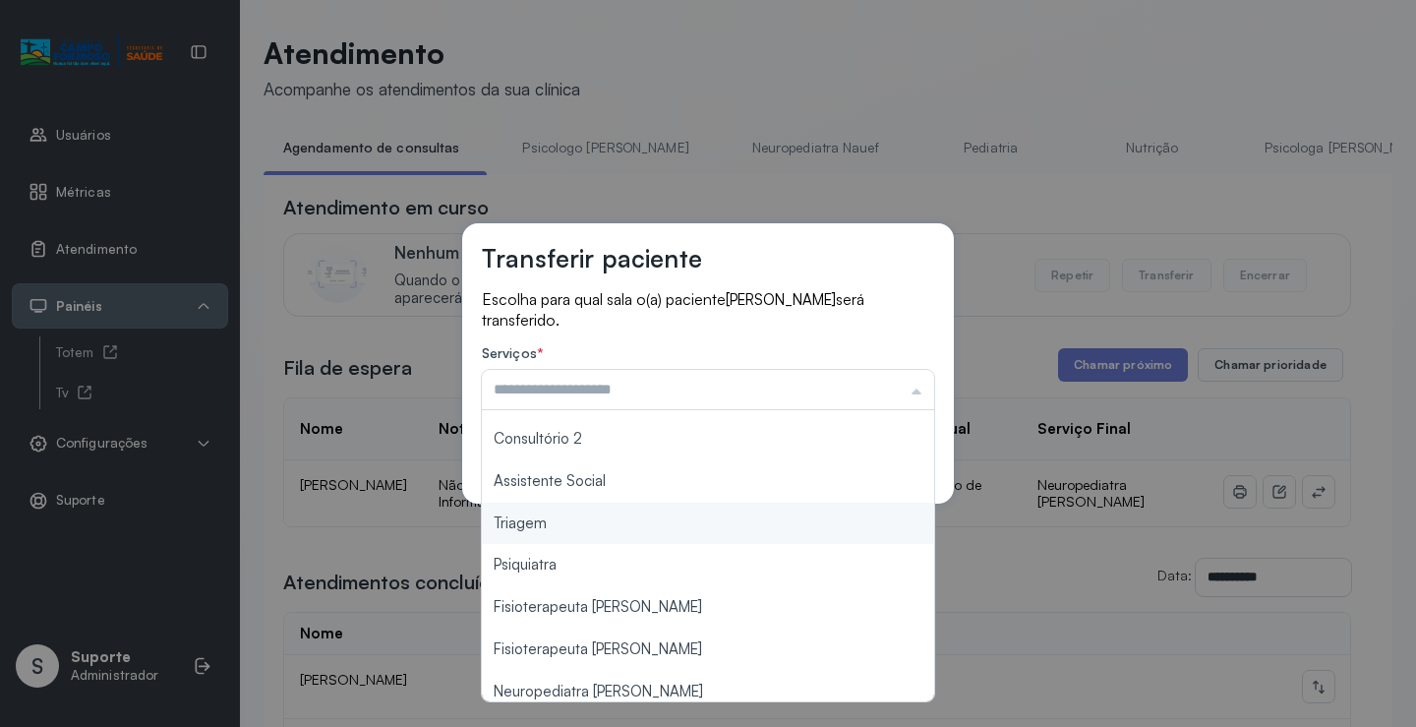
scroll to position [295, 0]
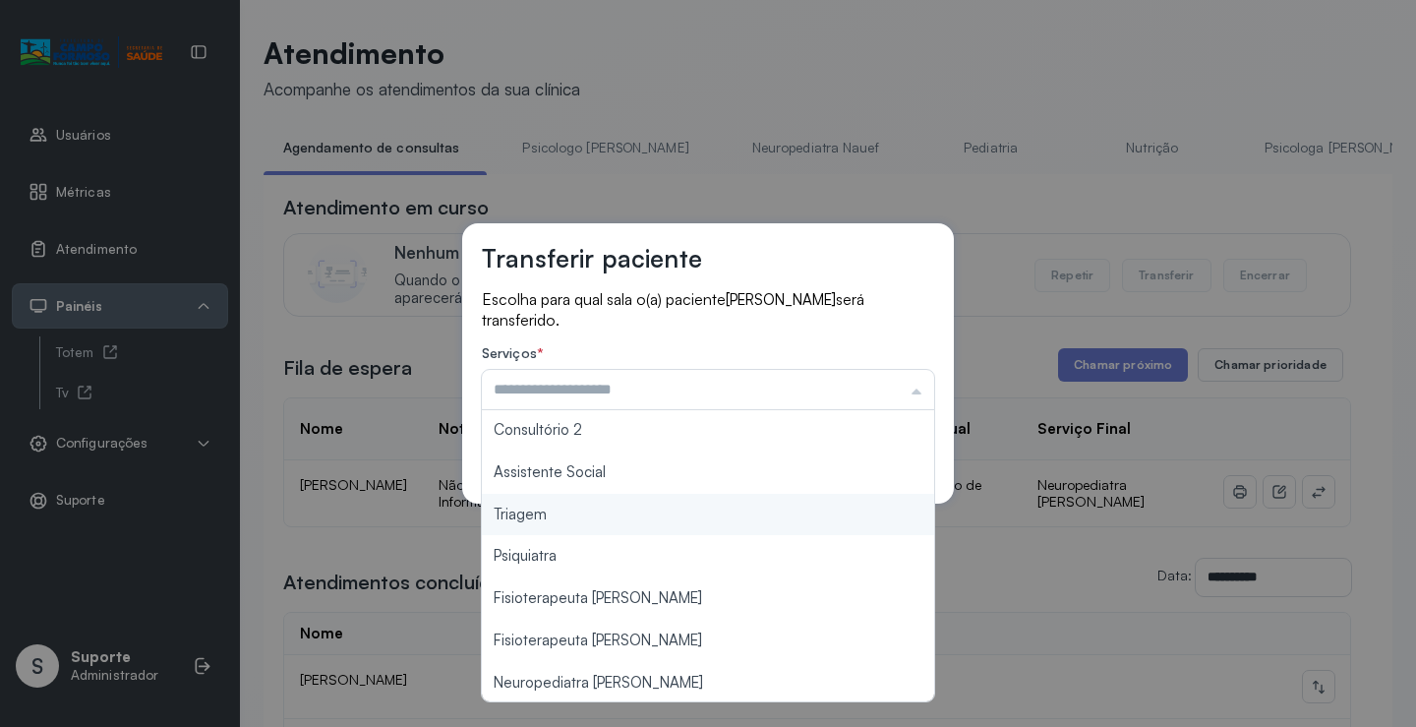
type input "*******"
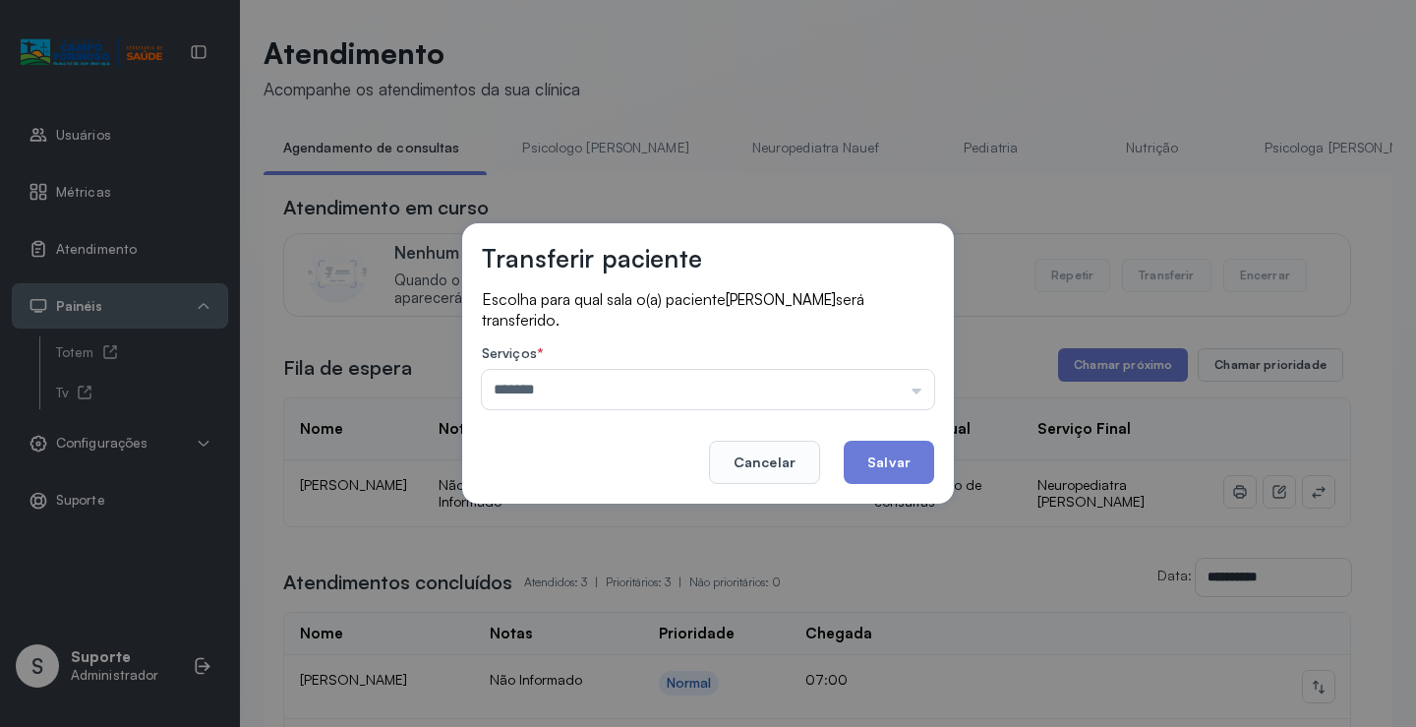
click at [683, 514] on div "Transferir paciente Escolha para qual sala o(a) paciente KAUAN FREITAS SANTANA …" at bounding box center [708, 363] width 1416 height 727
click at [868, 459] on button "Salvar" at bounding box center [889, 461] width 90 height 43
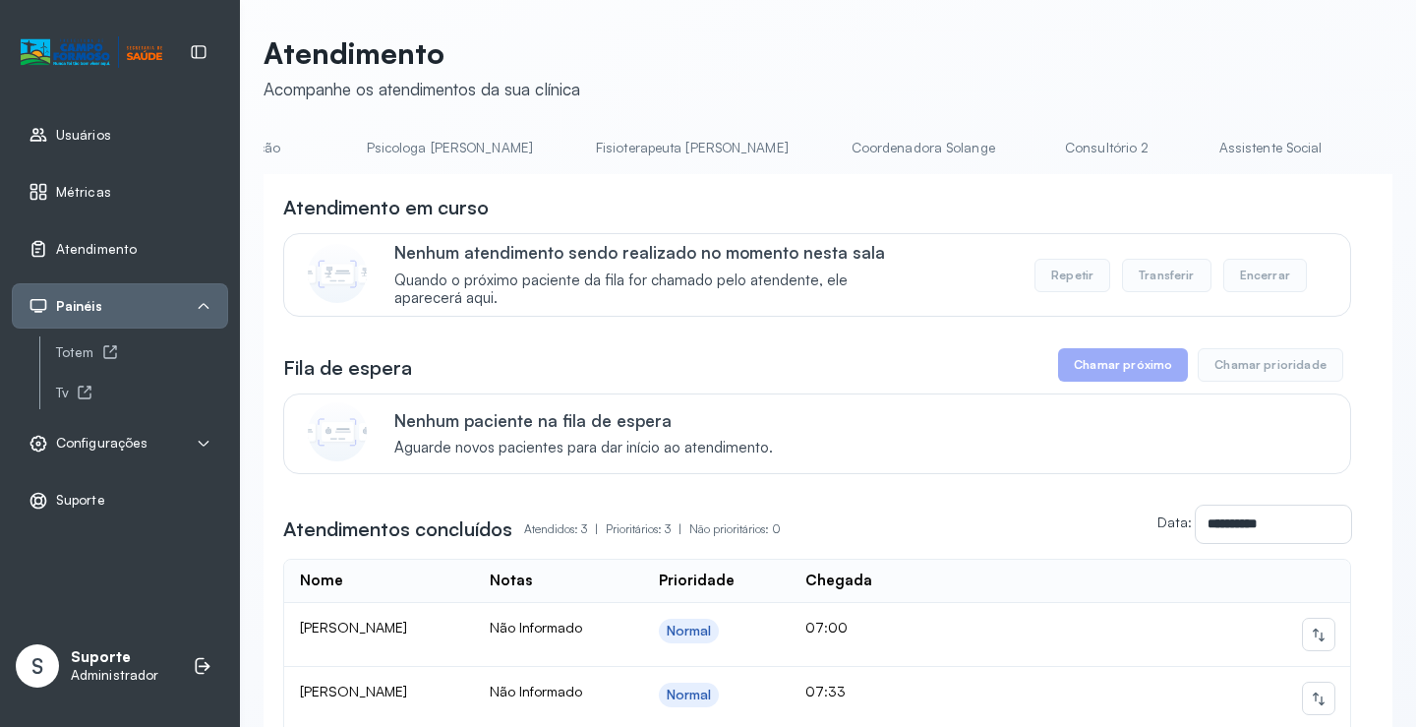
scroll to position [0, 953]
click at [1310, 136] on link "Triagem" at bounding box center [1379, 148] width 138 height 32
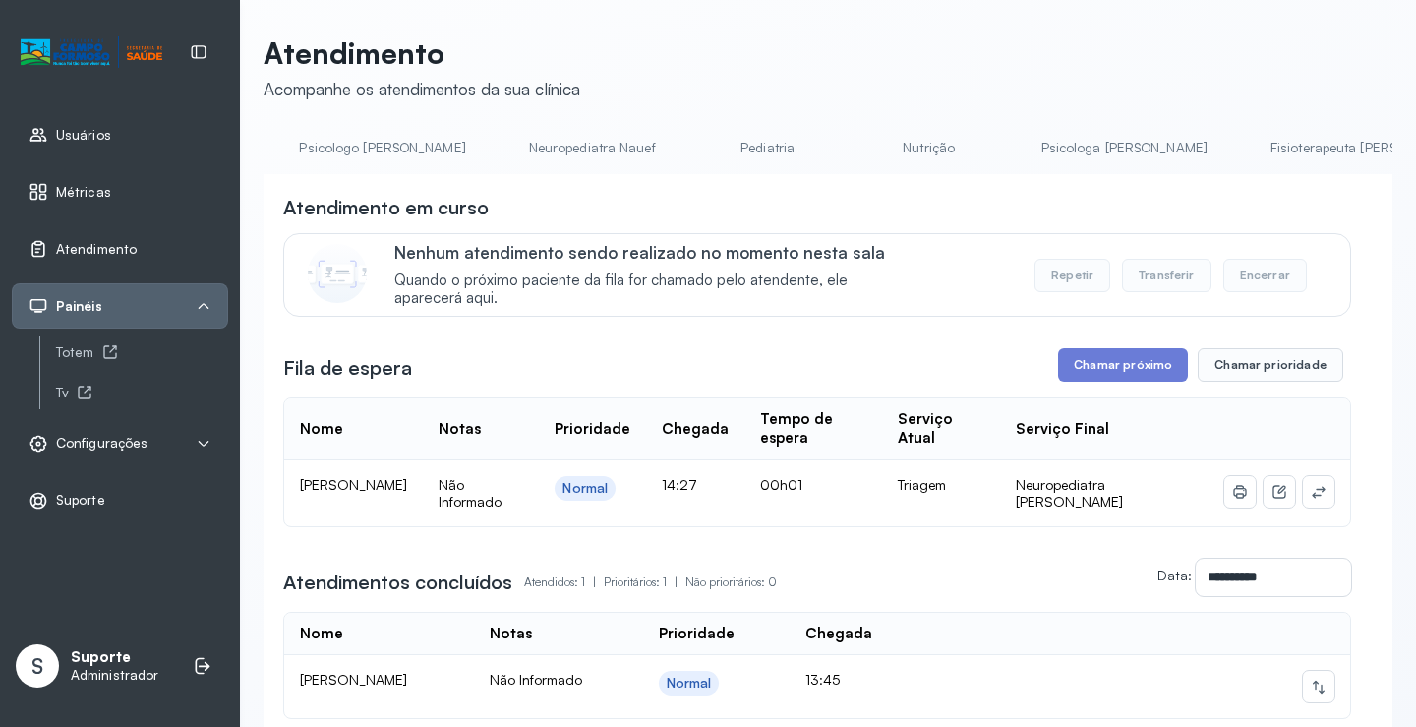
scroll to position [0, 0]
drag, startPoint x: 318, startPoint y: 114, endPoint x: 342, endPoint y: 152, distance: 45.5
click at [329, 129] on div "**********" at bounding box center [828, 439] width 1129 height 809
drag, startPoint x: 342, startPoint y: 152, endPoint x: 354, endPoint y: 151, distance: 11.8
click at [342, 153] on link "Agendamento de consultas" at bounding box center [367, 148] width 207 height 32
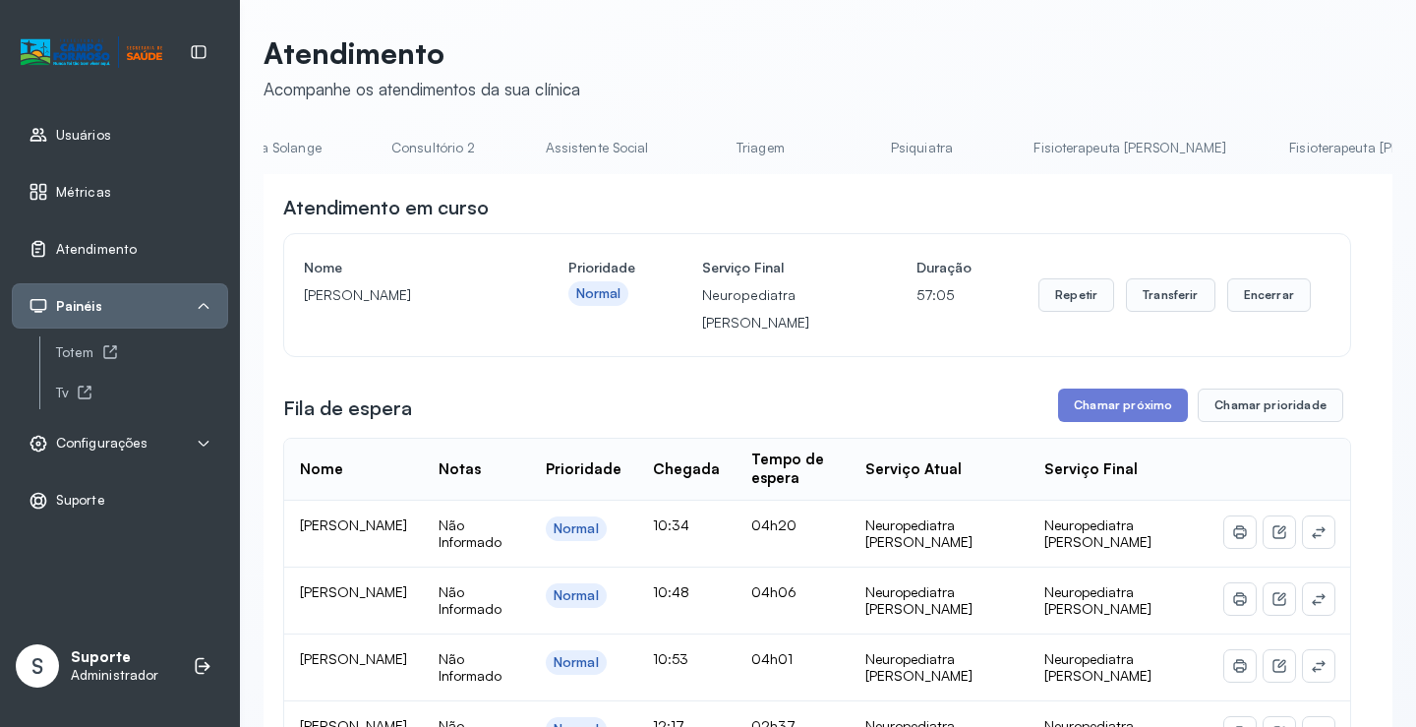
click at [1269, 151] on link "Fisioterapeuta Morgana" at bounding box center [1385, 148] width 232 height 32
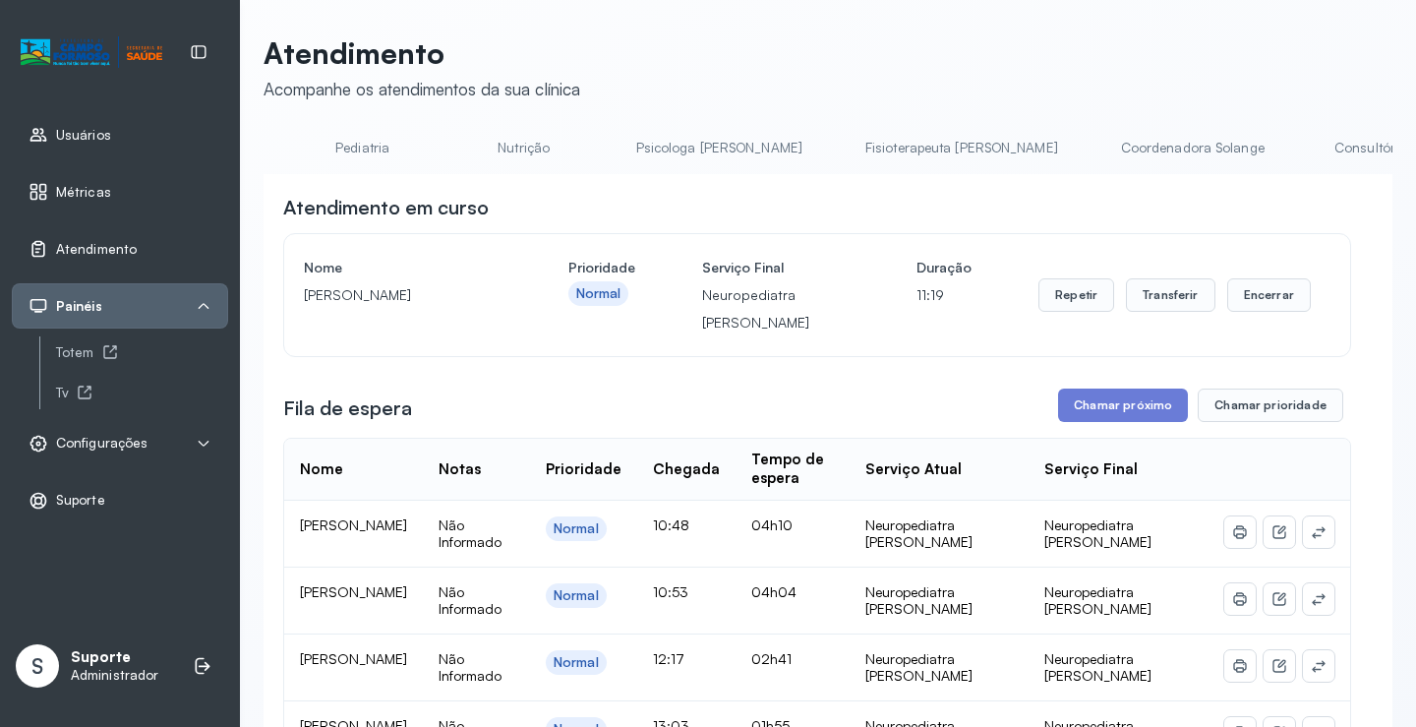
scroll to position [0, 536]
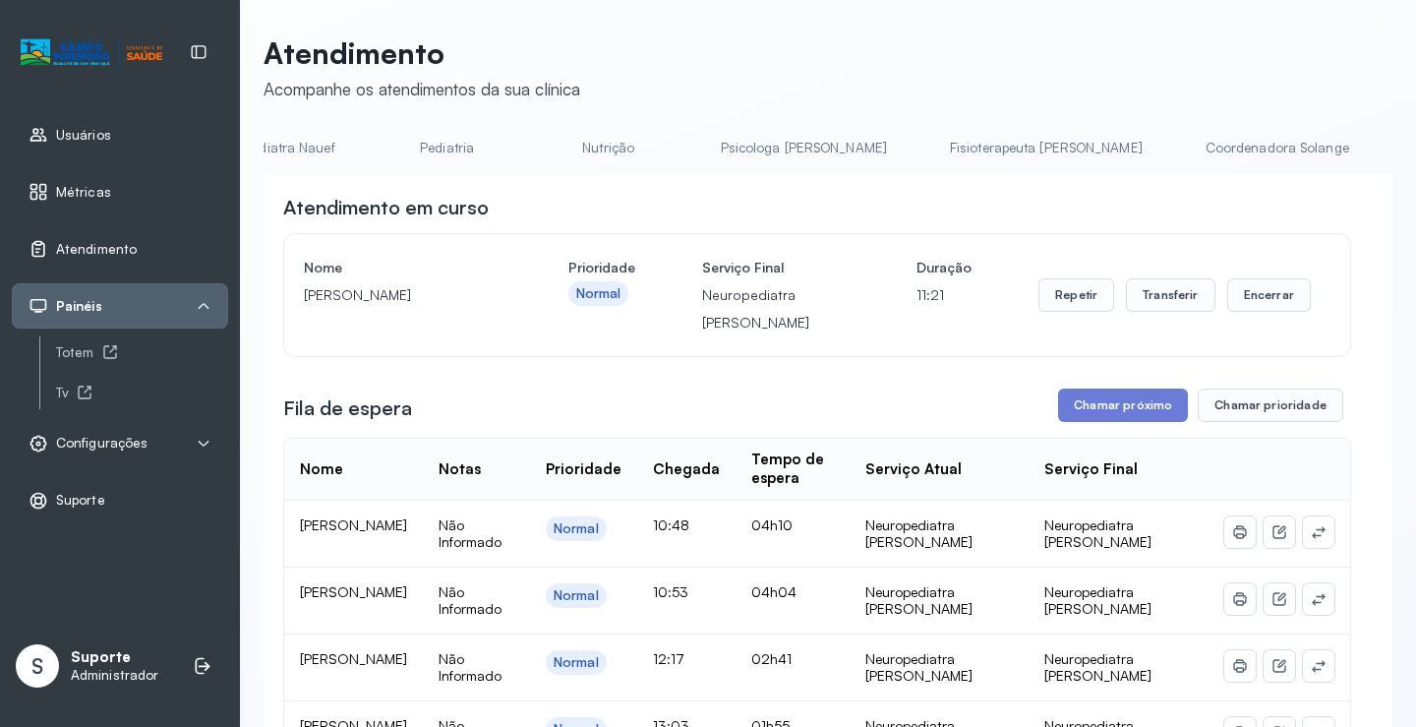
click at [382, 147] on link "Pediatria" at bounding box center [448, 148] width 138 height 32
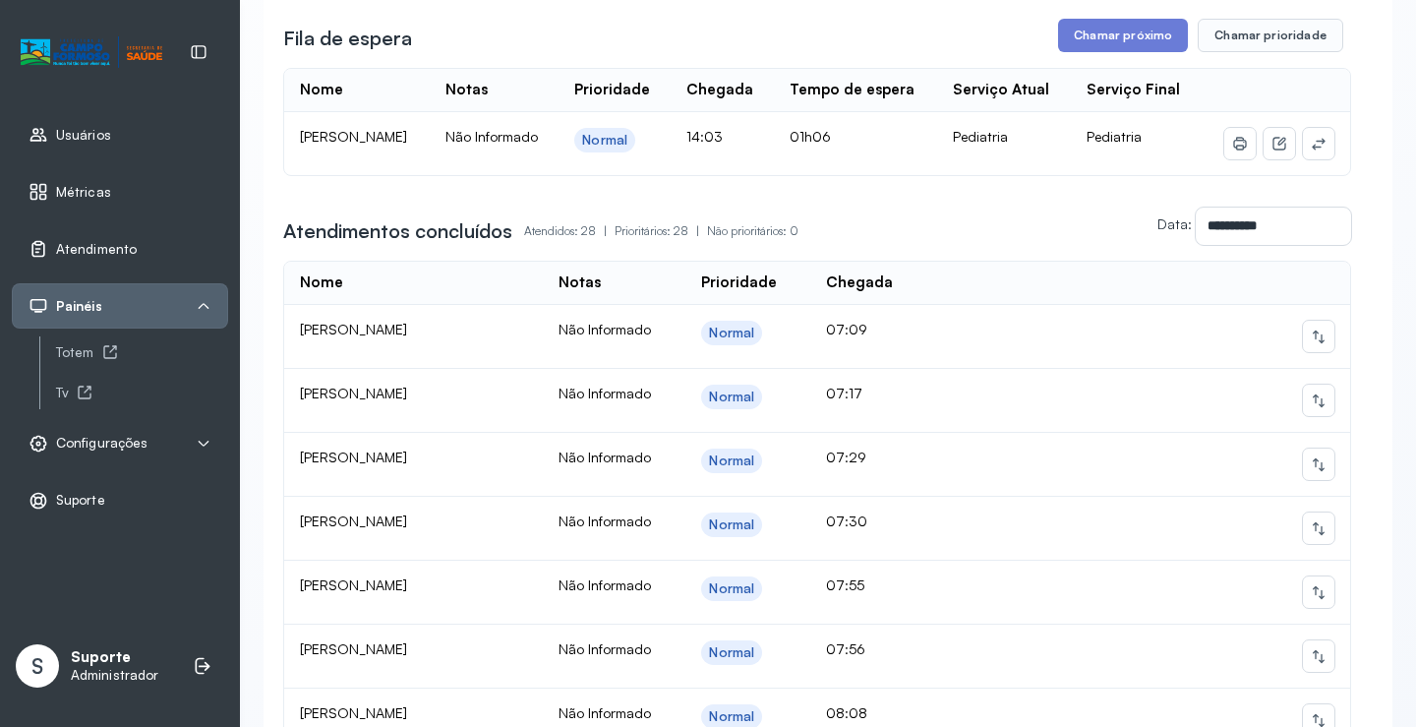
scroll to position [0, 0]
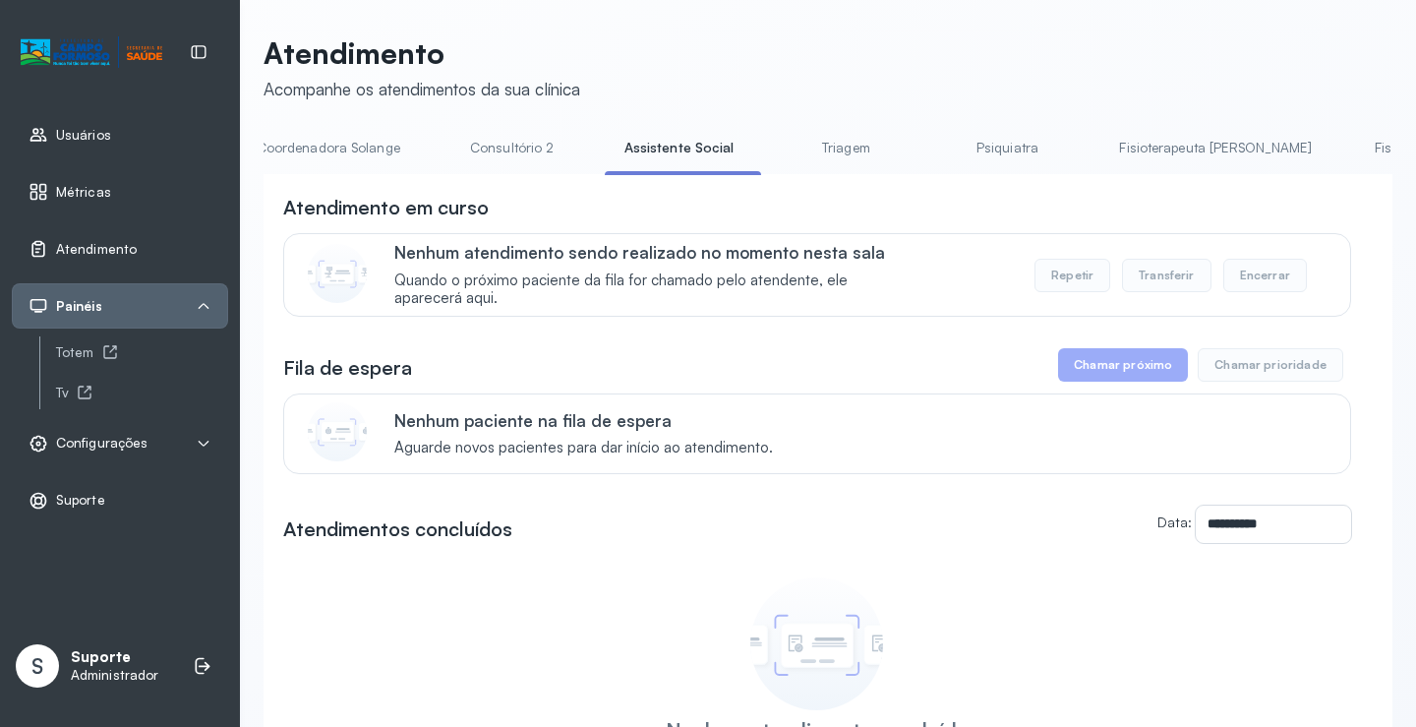
scroll to position [0, 1563]
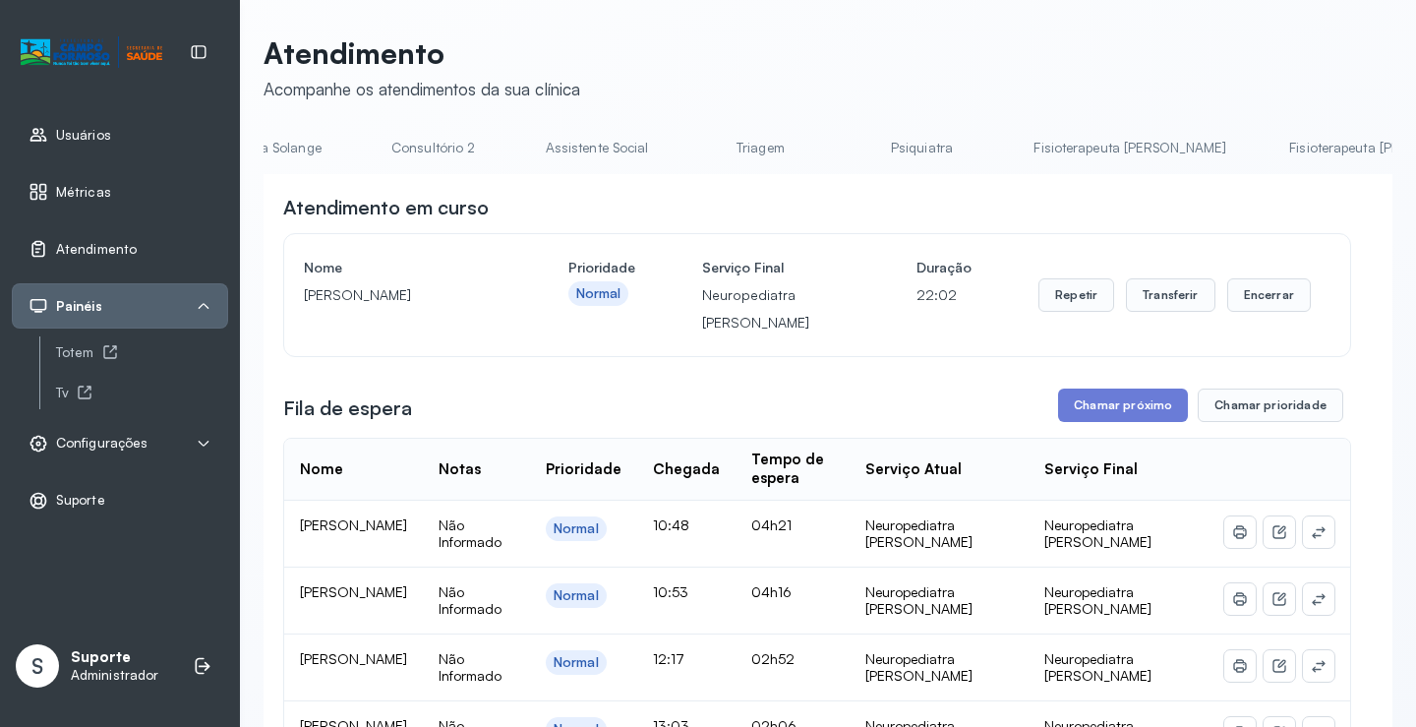
click at [307, 299] on p "RAVY SILVA BONFIM" at bounding box center [403, 295] width 198 height 28
drag, startPoint x: 306, startPoint y: 299, endPoint x: 453, endPoint y: 299, distance: 147.5
click at [453, 299] on p "RAVY SILVA BONFIM" at bounding box center [403, 295] width 198 height 28
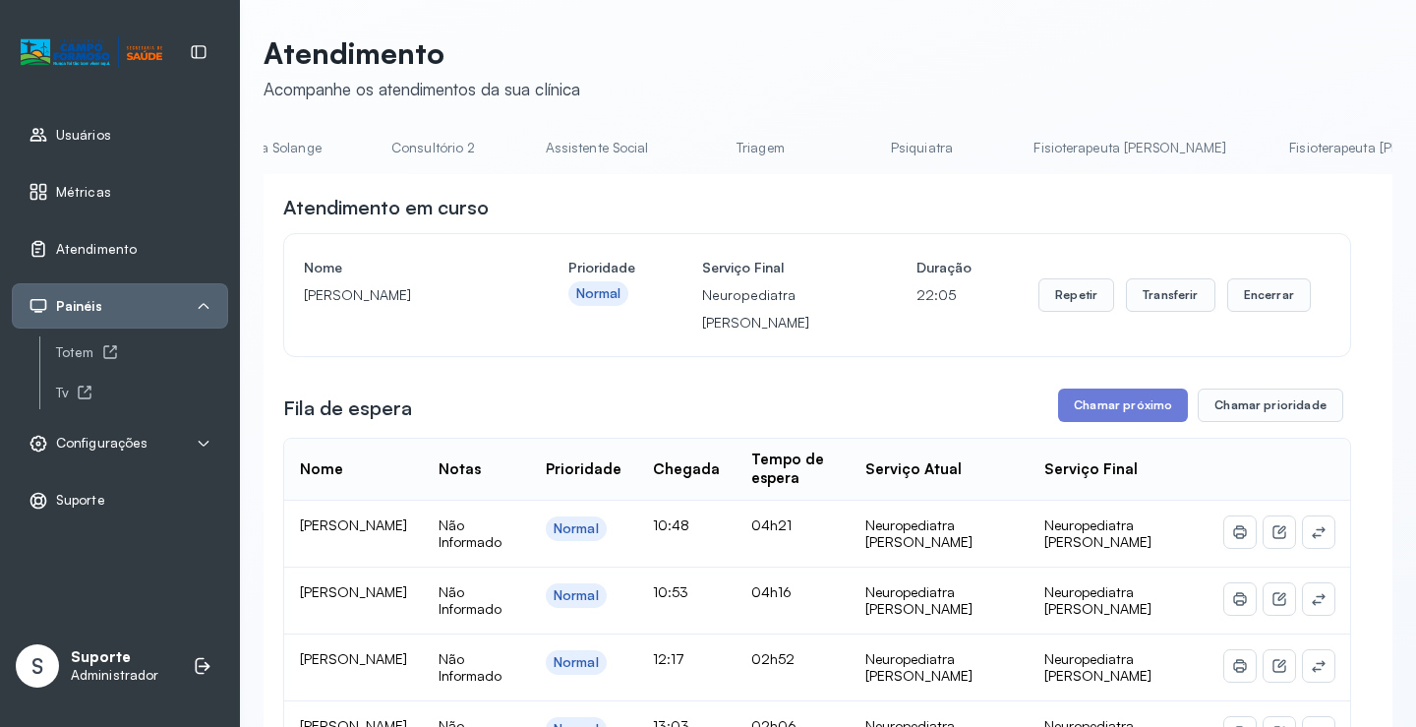
copy p "RAVY SILVA BONFIM"
click at [501, 315] on div "Nome RAVY SILVA BONFIM" at bounding box center [403, 295] width 198 height 83
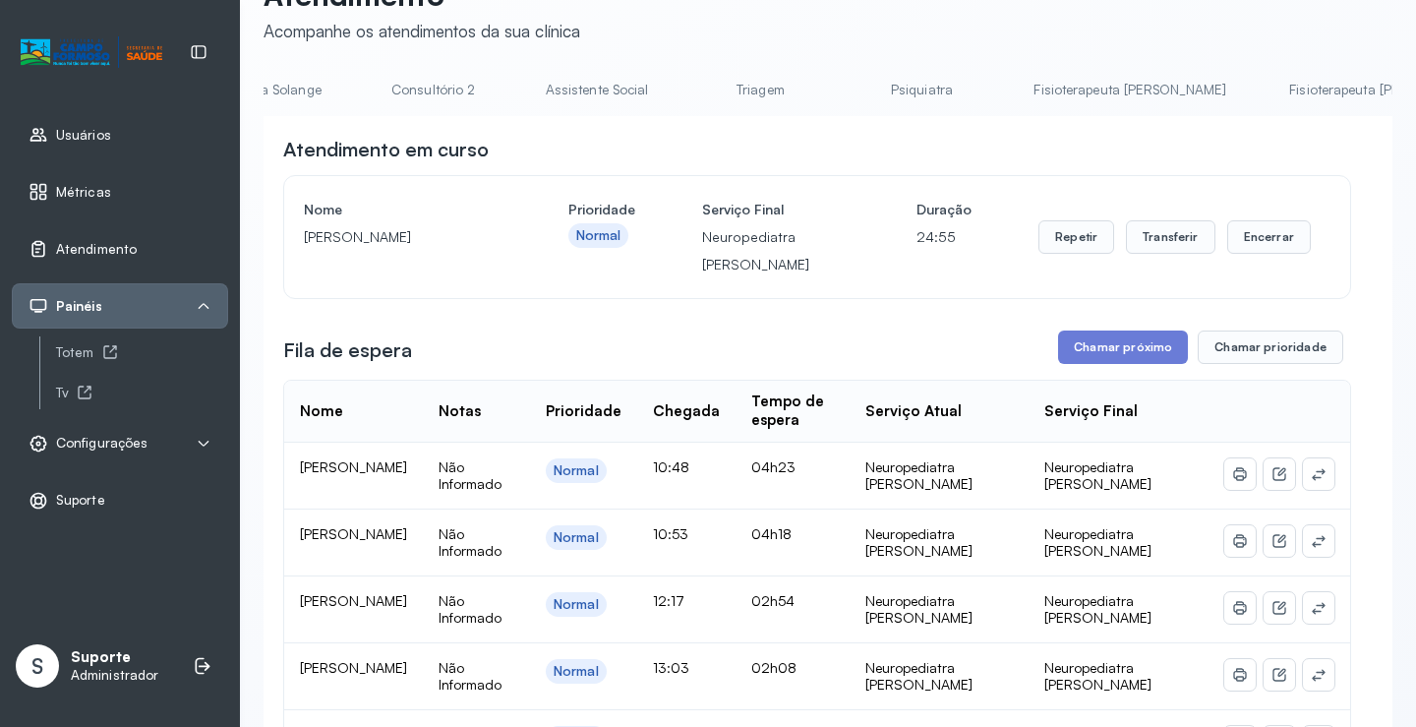
scroll to position [0, 0]
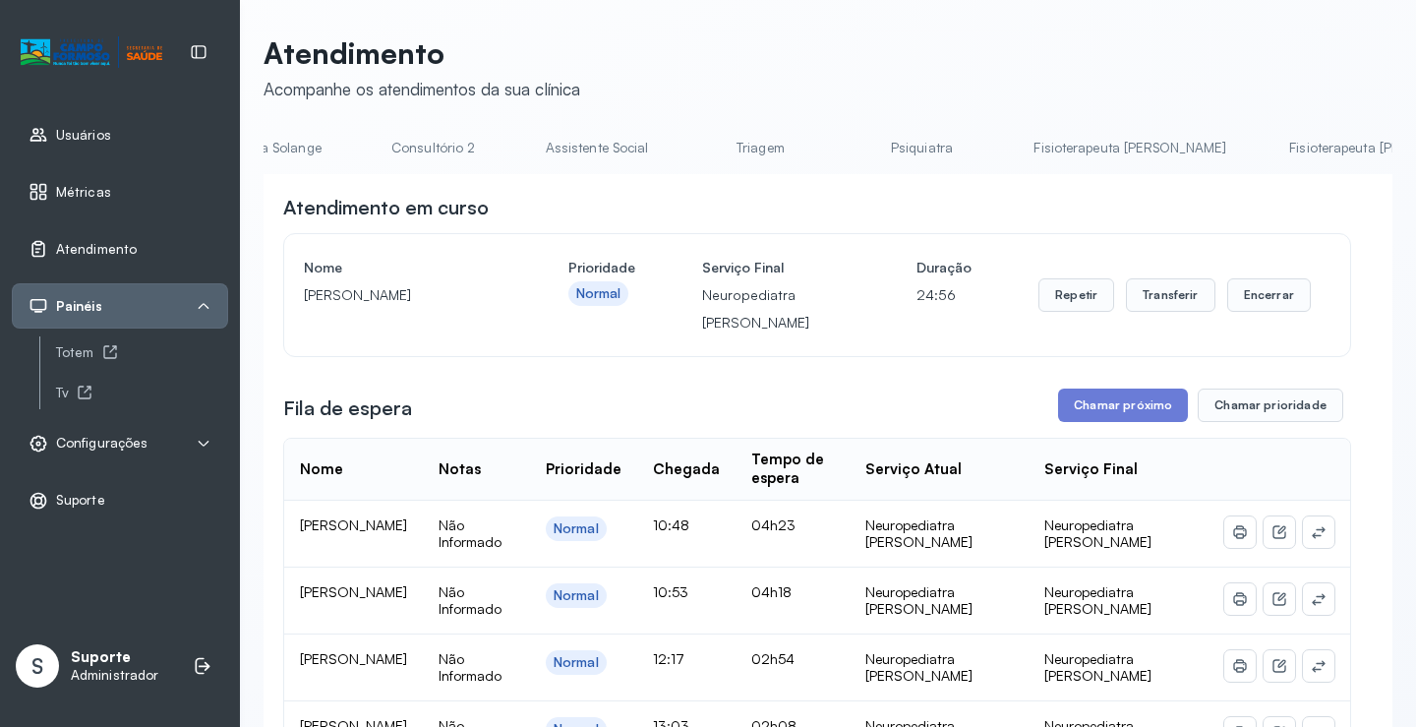
click at [1269, 142] on link "Fisioterapeuta Morgana" at bounding box center [1385, 148] width 232 height 32
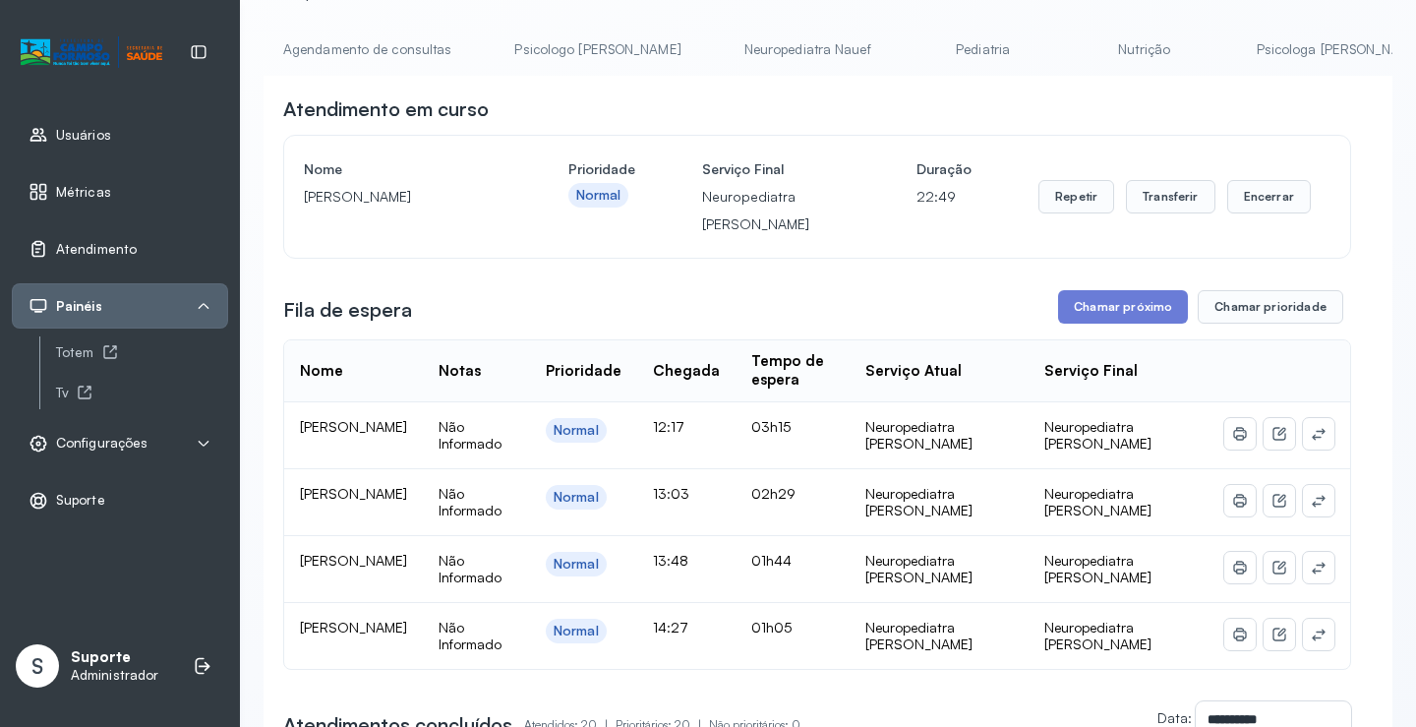
click at [362, 44] on link "Agendamento de consultas" at bounding box center [367, 49] width 207 height 32
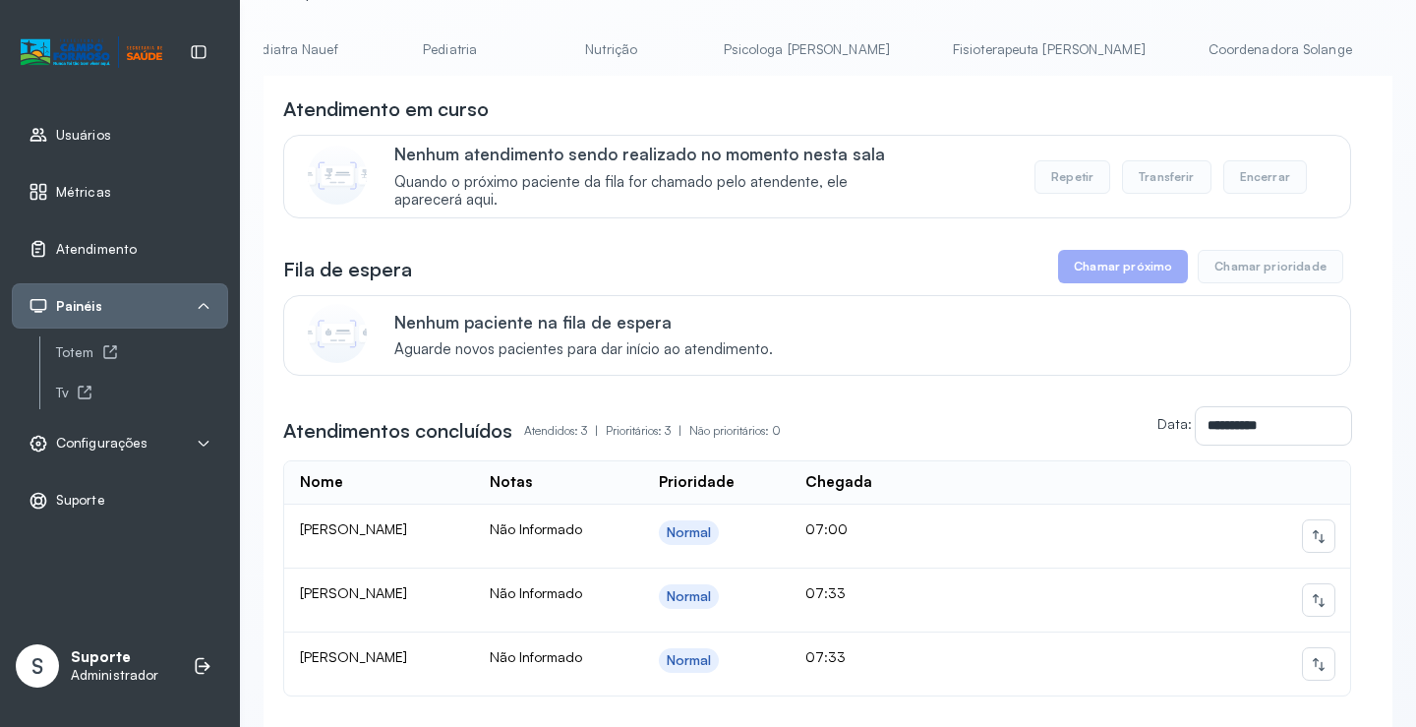
scroll to position [0, 1564]
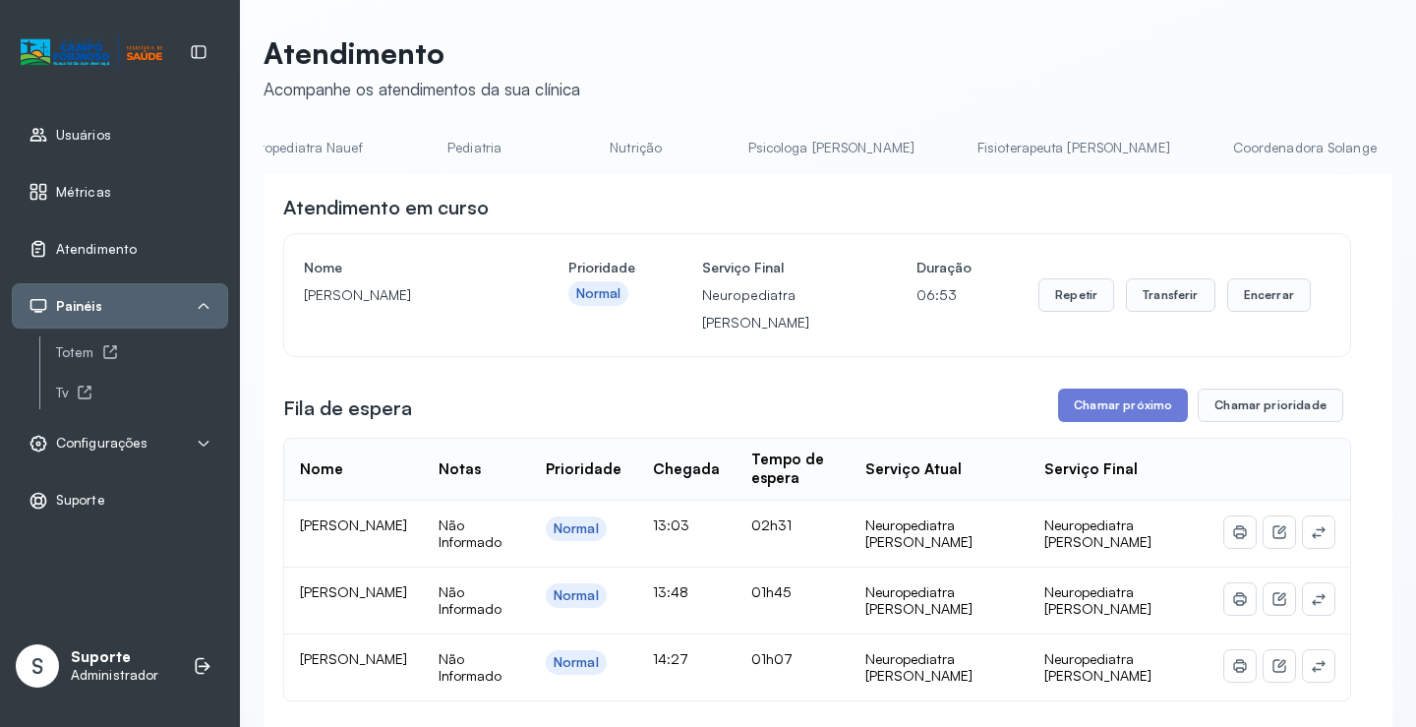
scroll to position [0, 0]
click at [413, 144] on link "Agendamento de consultas" at bounding box center [367, 148] width 207 height 32
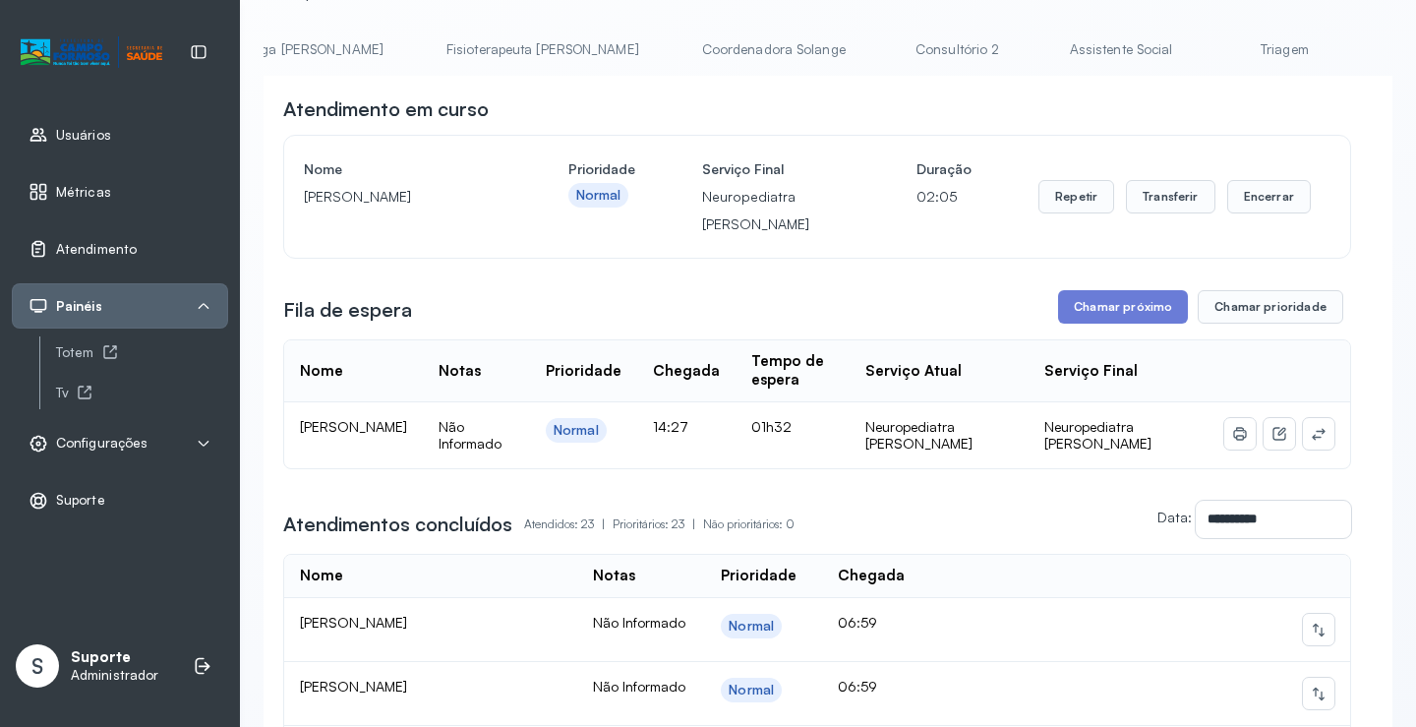
scroll to position [0, 1051]
click at [1203, 46] on link "Triagem" at bounding box center [1272, 49] width 138 height 32
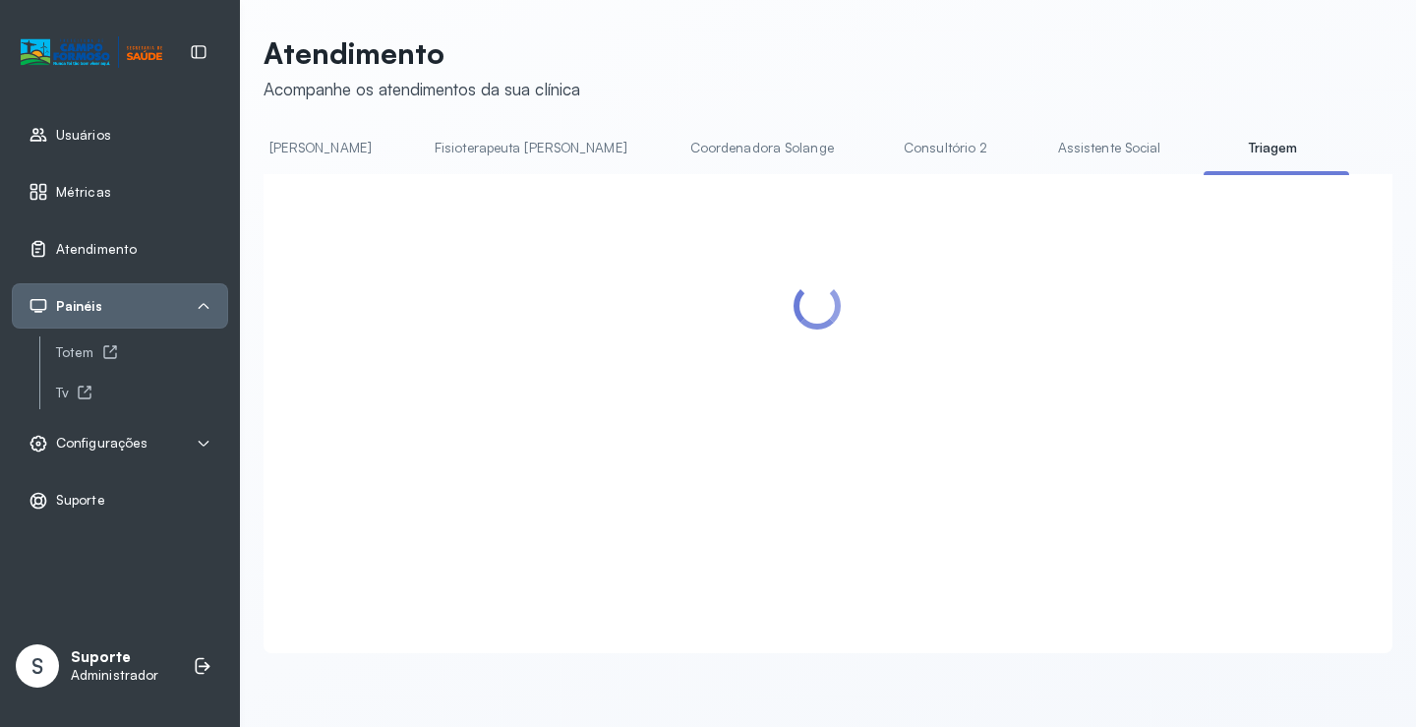
scroll to position [98, 0]
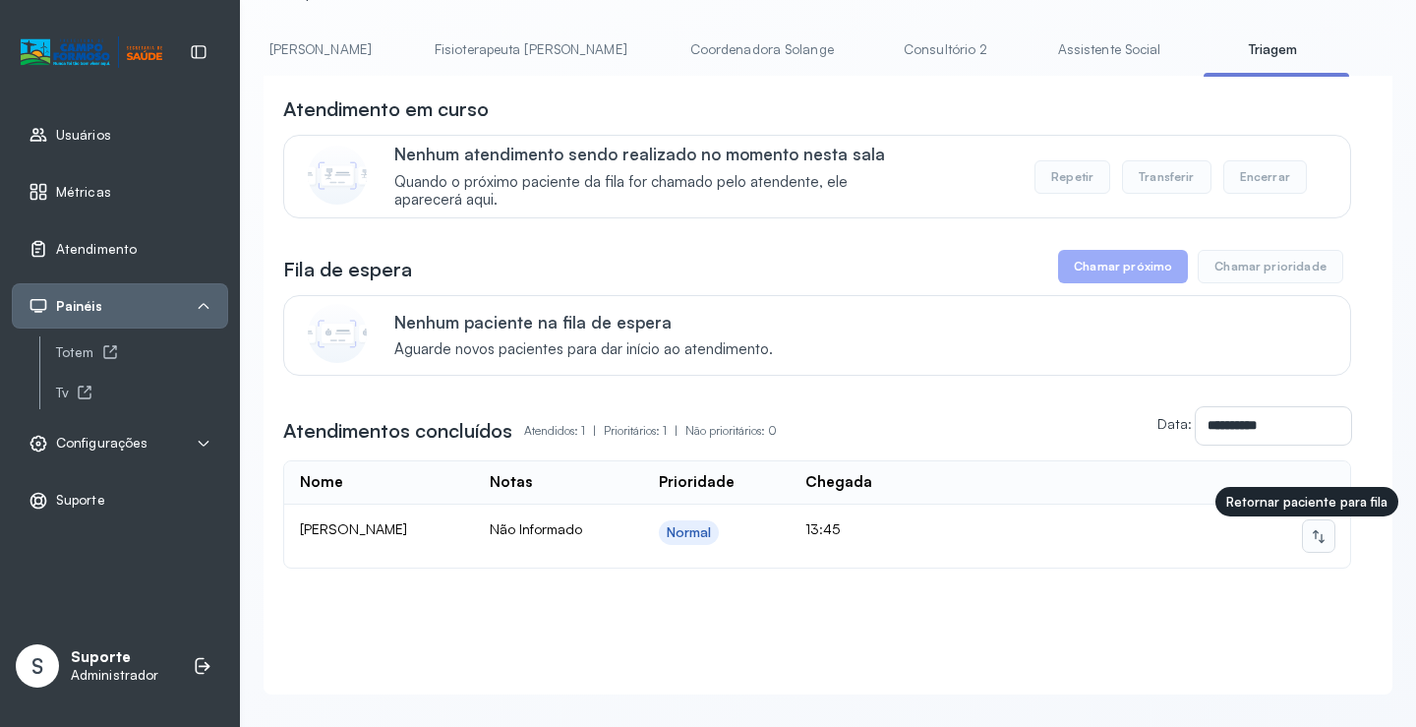
click at [1311, 543] on icon at bounding box center [1319, 536] width 16 height 16
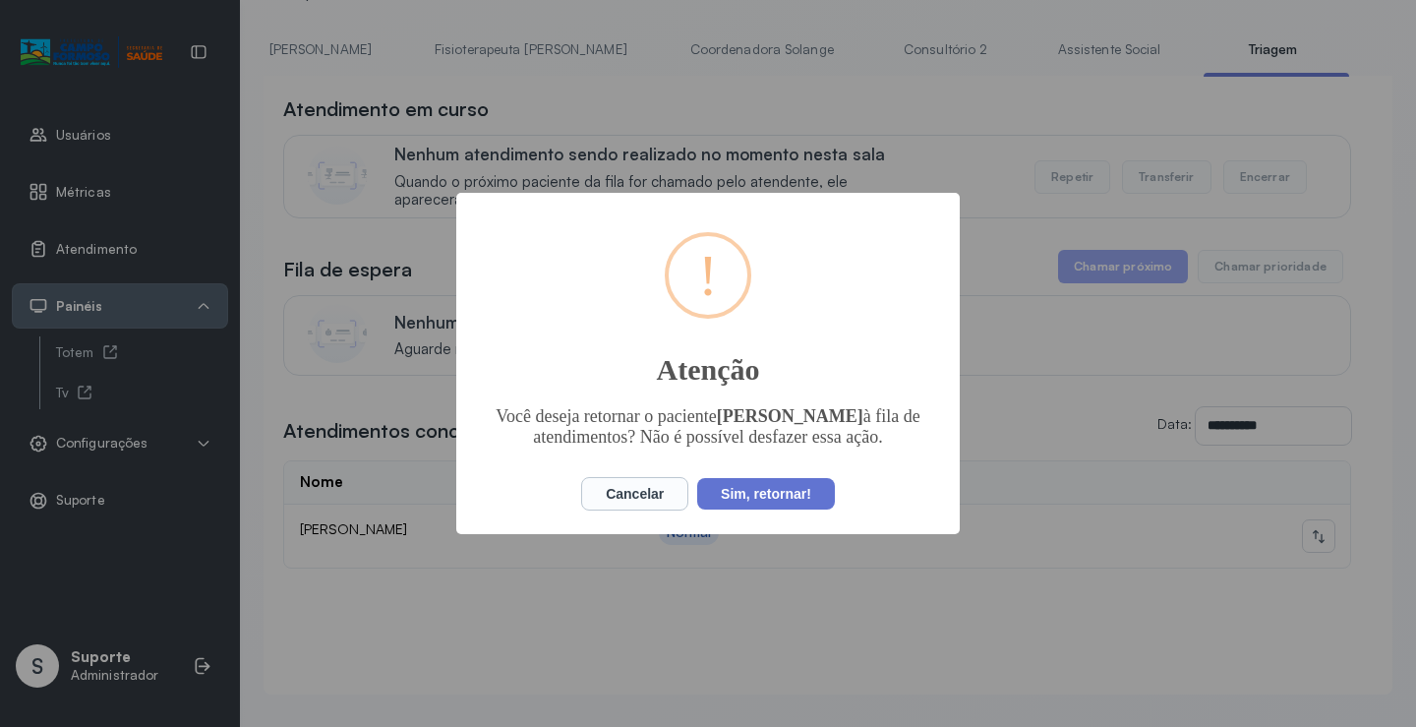
click at [769, 514] on div "Cancelar No Sim, retornar!" at bounding box center [708, 493] width 262 height 42
click at [775, 507] on button "Sim, retornar!" at bounding box center [766, 493] width 138 height 31
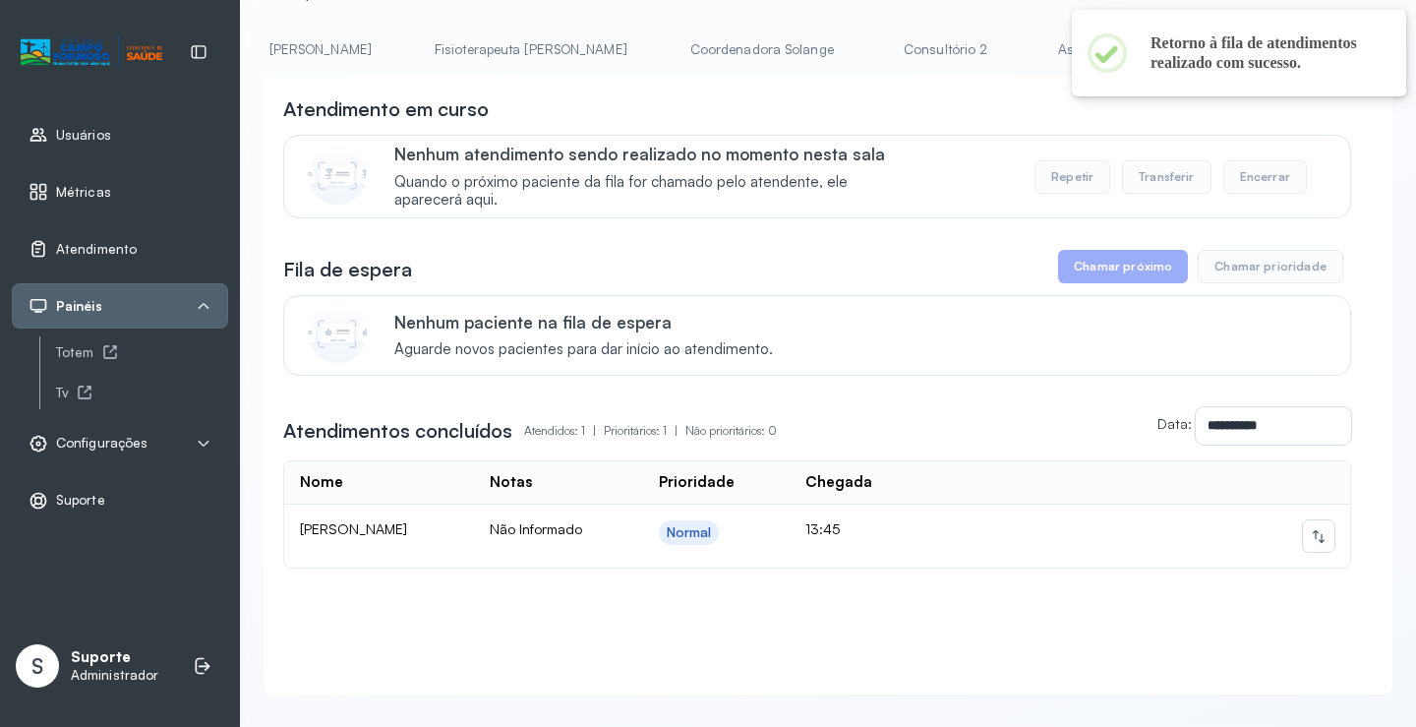
click at [1038, 56] on link "Assistente Social" at bounding box center [1109, 49] width 143 height 32
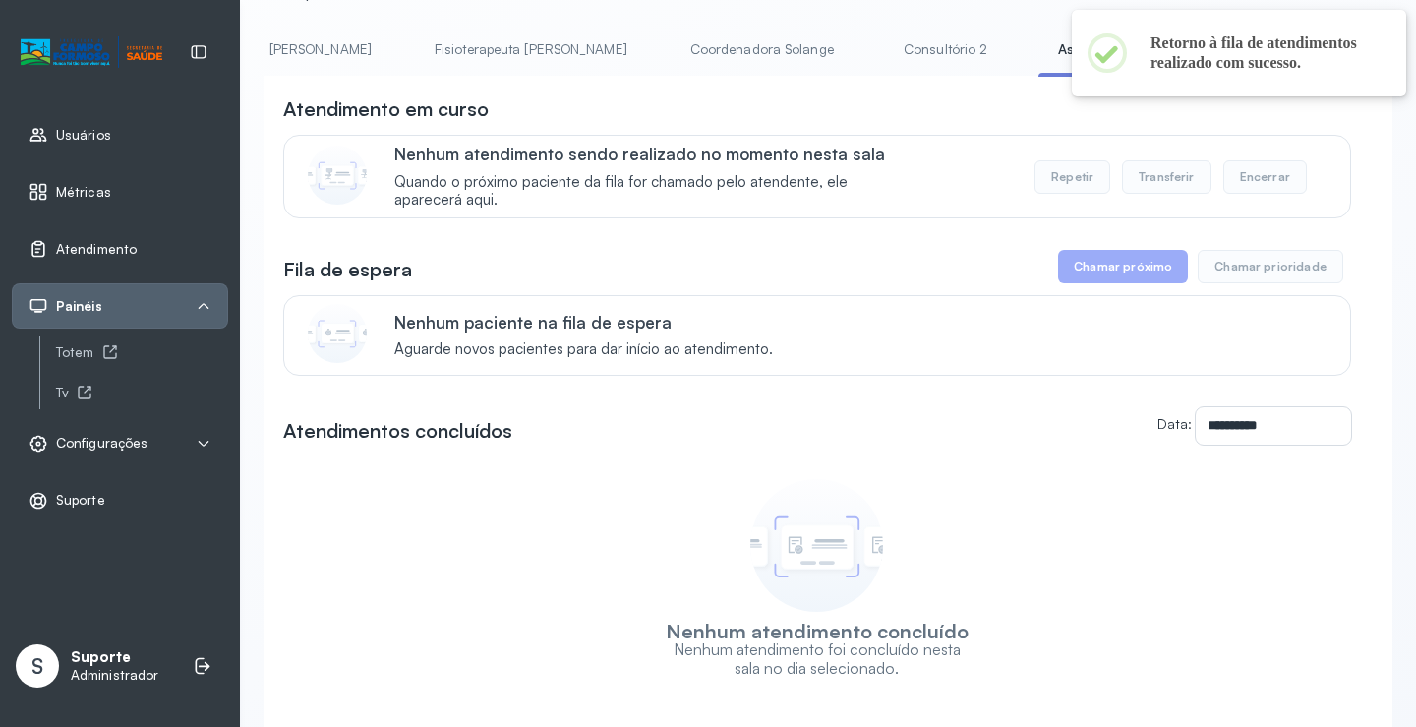
click at [1075, 130] on div "Atendimento em curso Nenhum atendimento sendo realizado no momento nesta sala Q…" at bounding box center [817, 156] width 1068 height 123
click at [1210, 46] on link "Triagem" at bounding box center [1279, 49] width 138 height 32
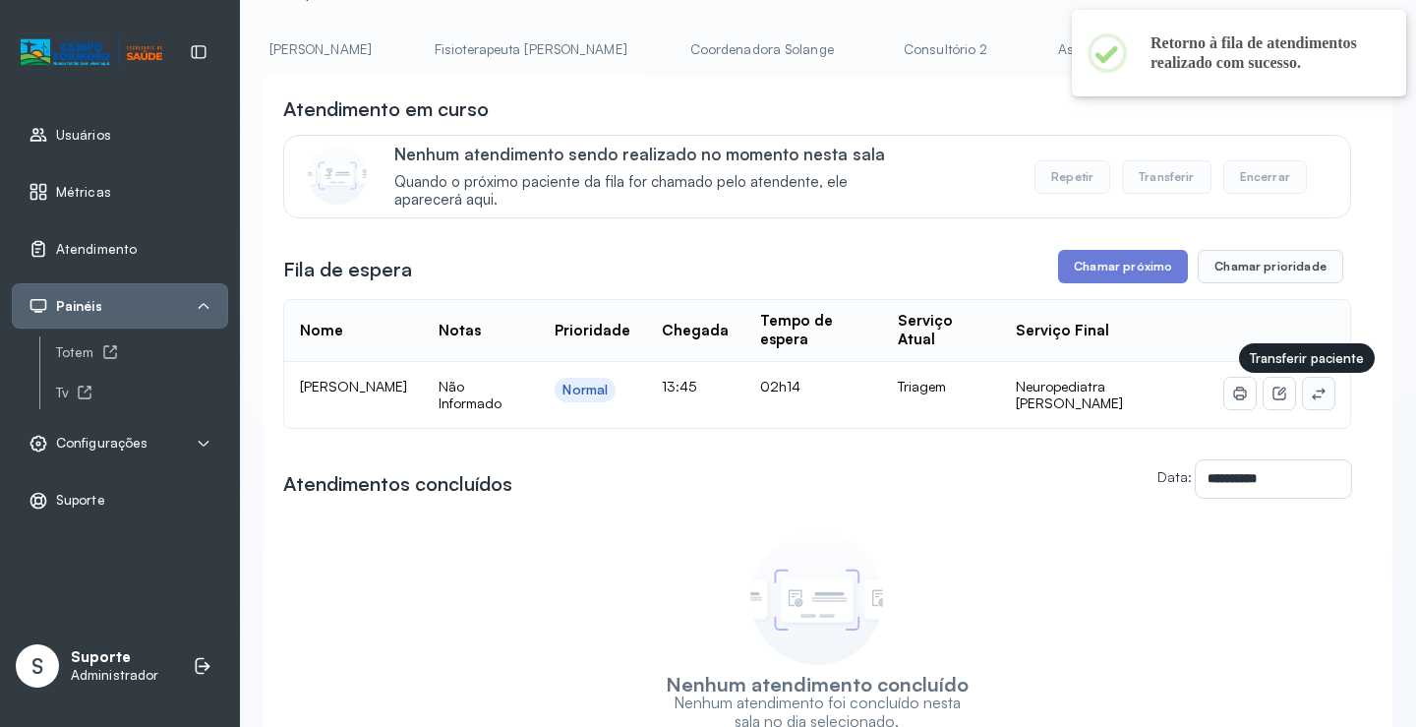
click at [1311, 400] on icon at bounding box center [1319, 393] width 16 height 16
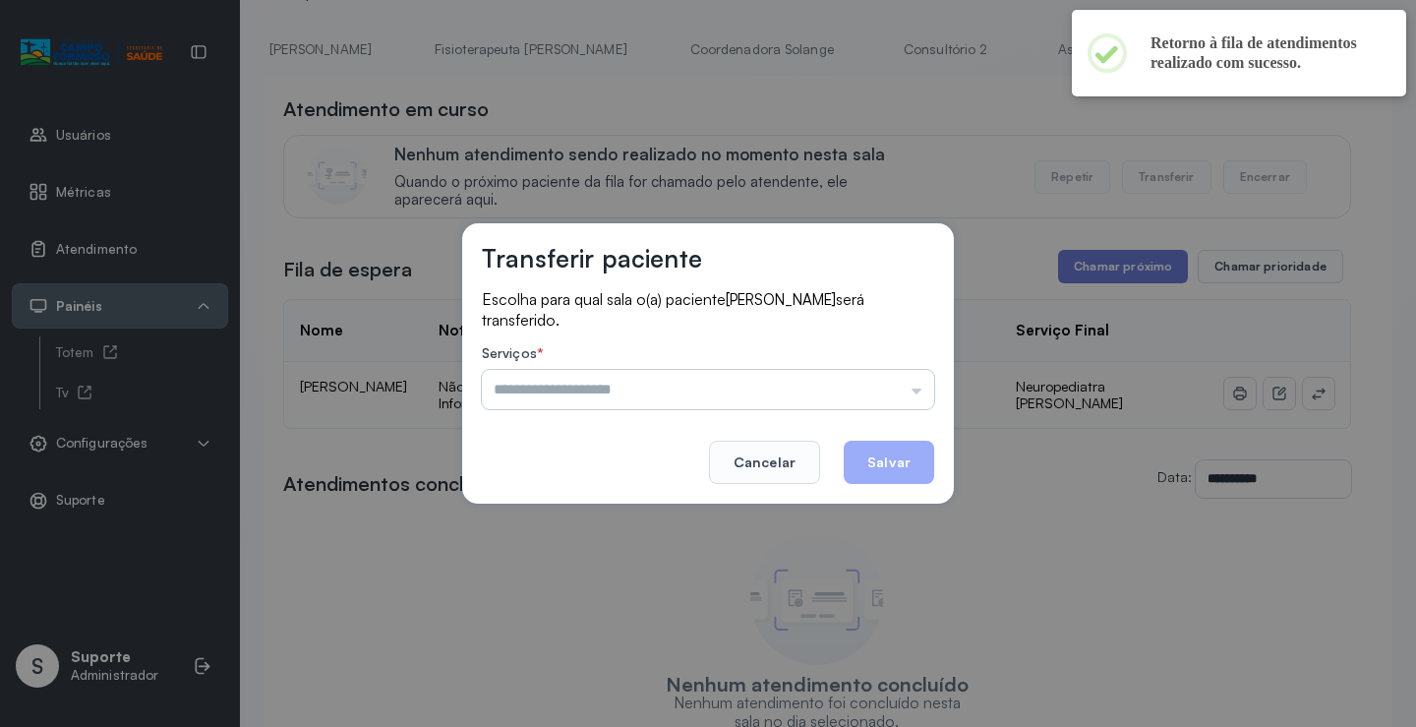
click at [835, 392] on input "text" at bounding box center [708, 389] width 452 height 39
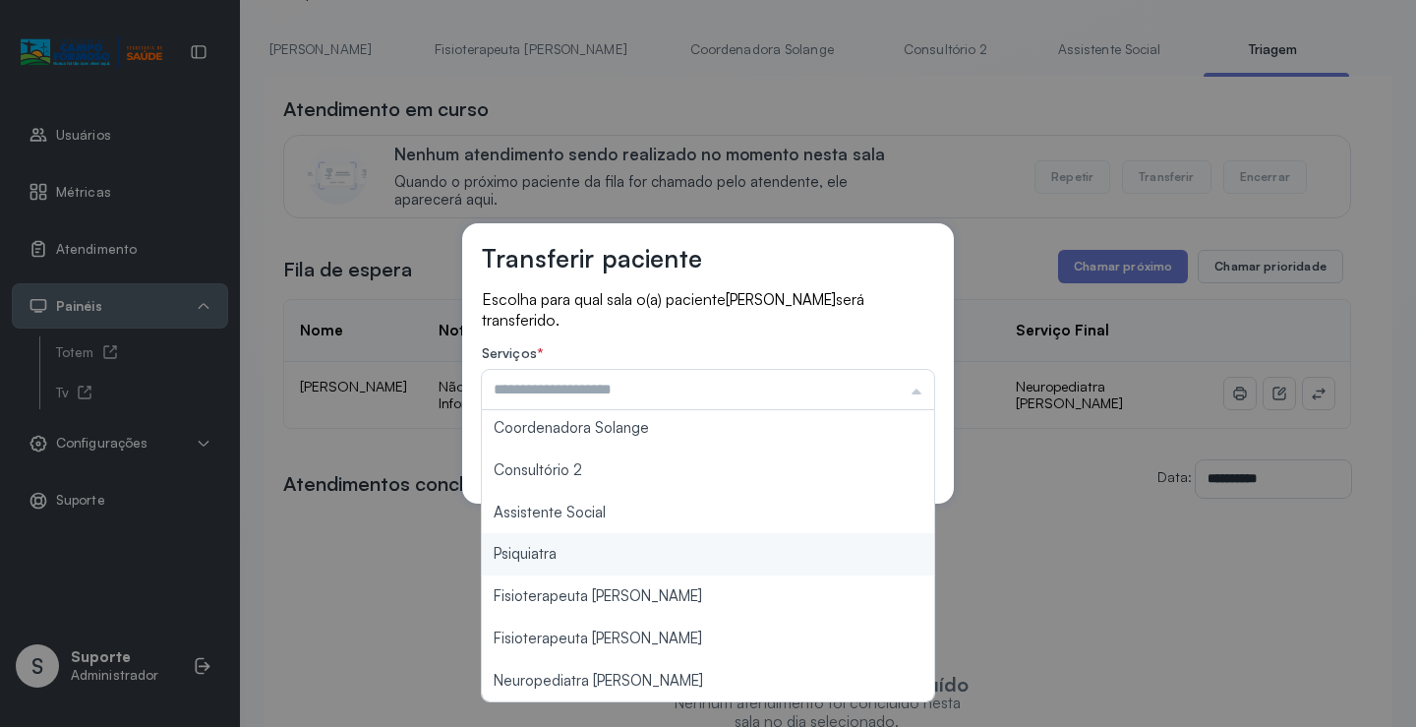
scroll to position [298, 0]
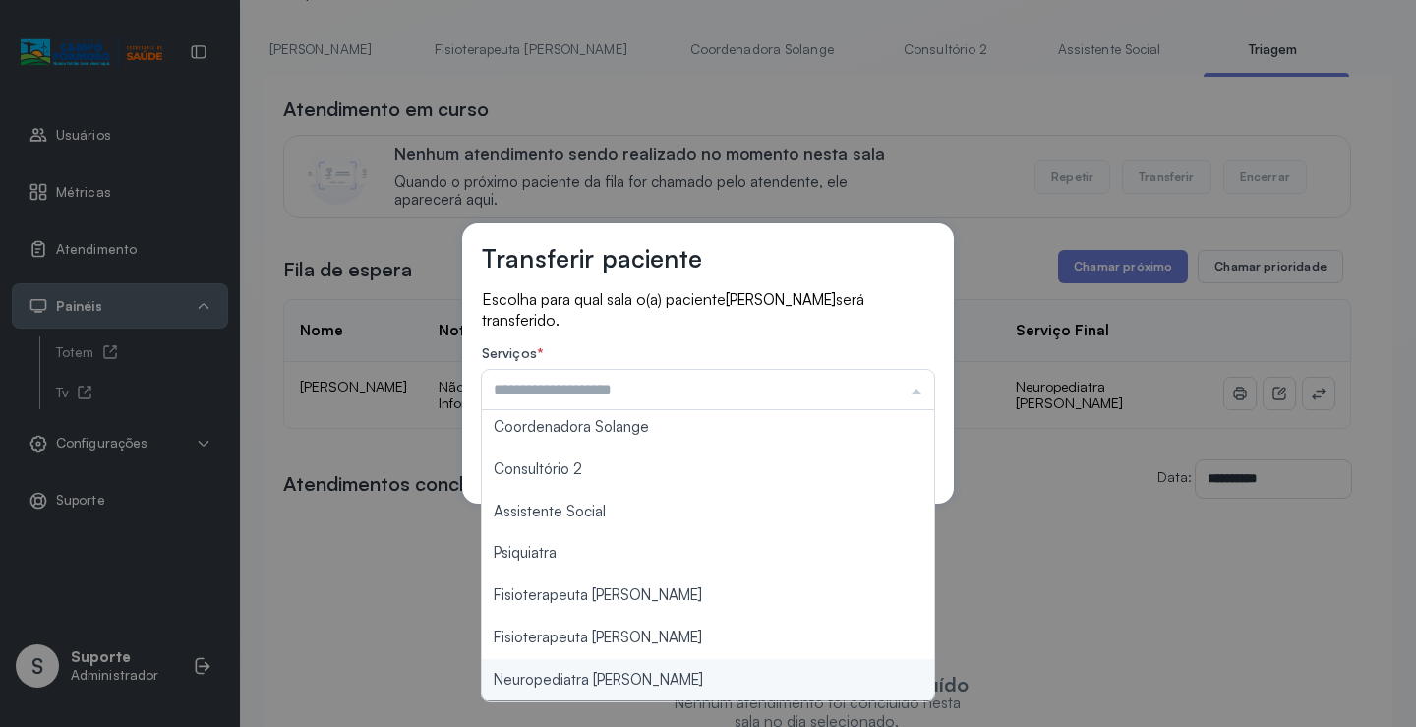
type input "**********"
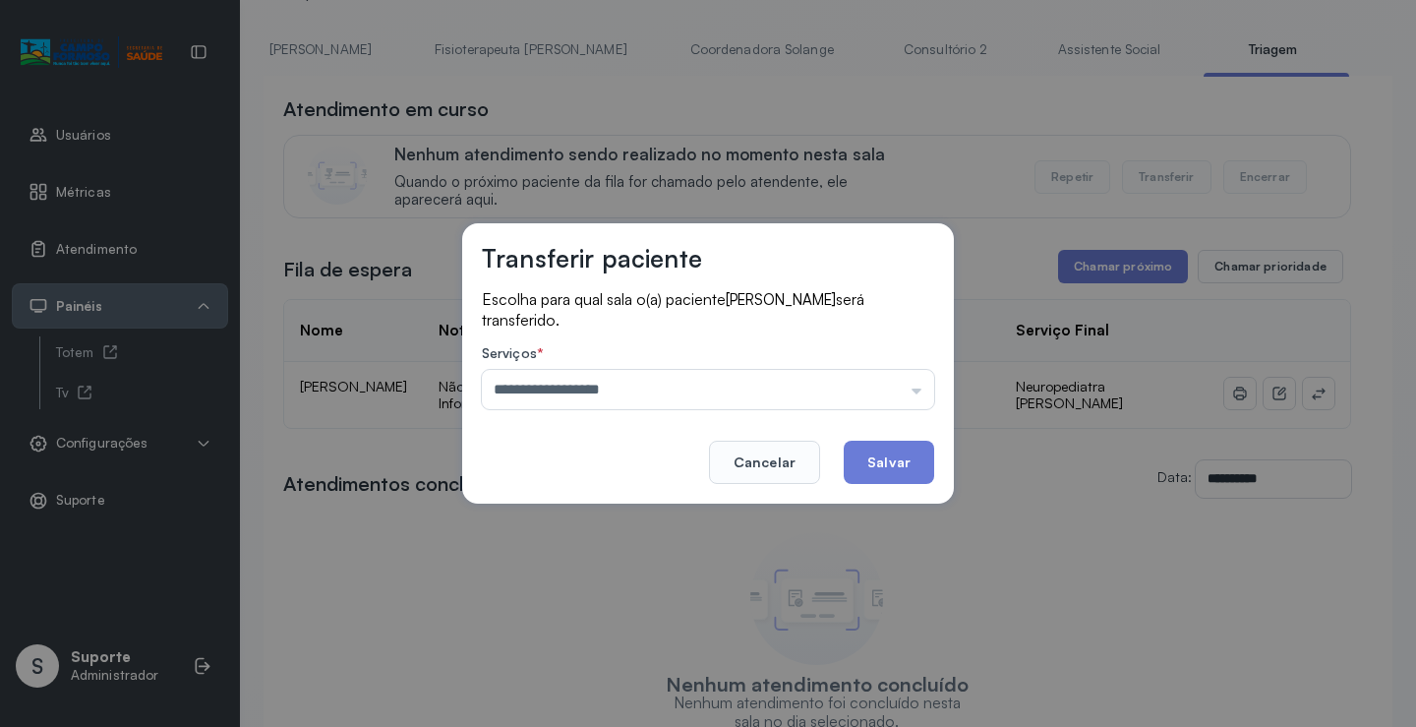
drag, startPoint x: 615, startPoint y: 674, endPoint x: 833, endPoint y: 538, distance: 257.0
click at [617, 674] on div "**********" at bounding box center [708, 363] width 1416 height 727
click at [866, 462] on button "Salvar" at bounding box center [889, 461] width 90 height 43
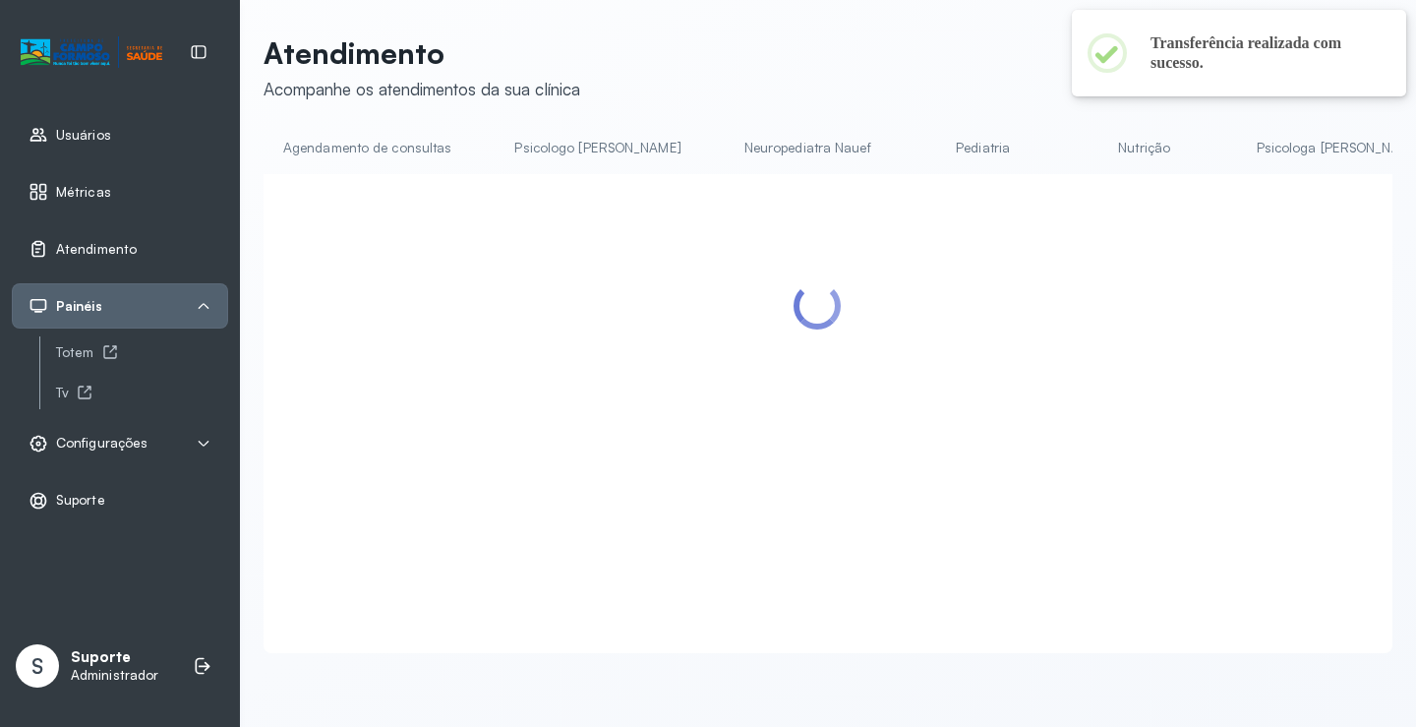
scroll to position [98, 0]
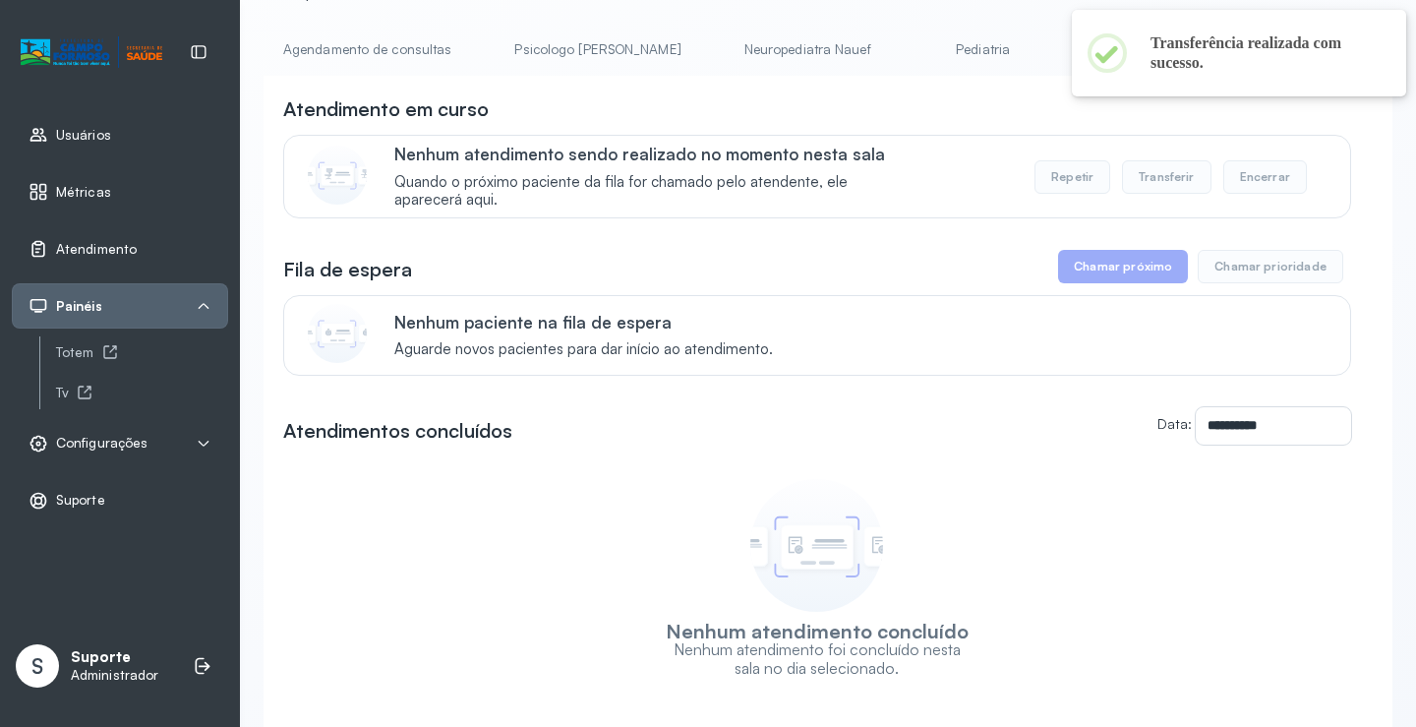
click at [349, 61] on link "Agendamento de consultas" at bounding box center [367, 49] width 207 height 32
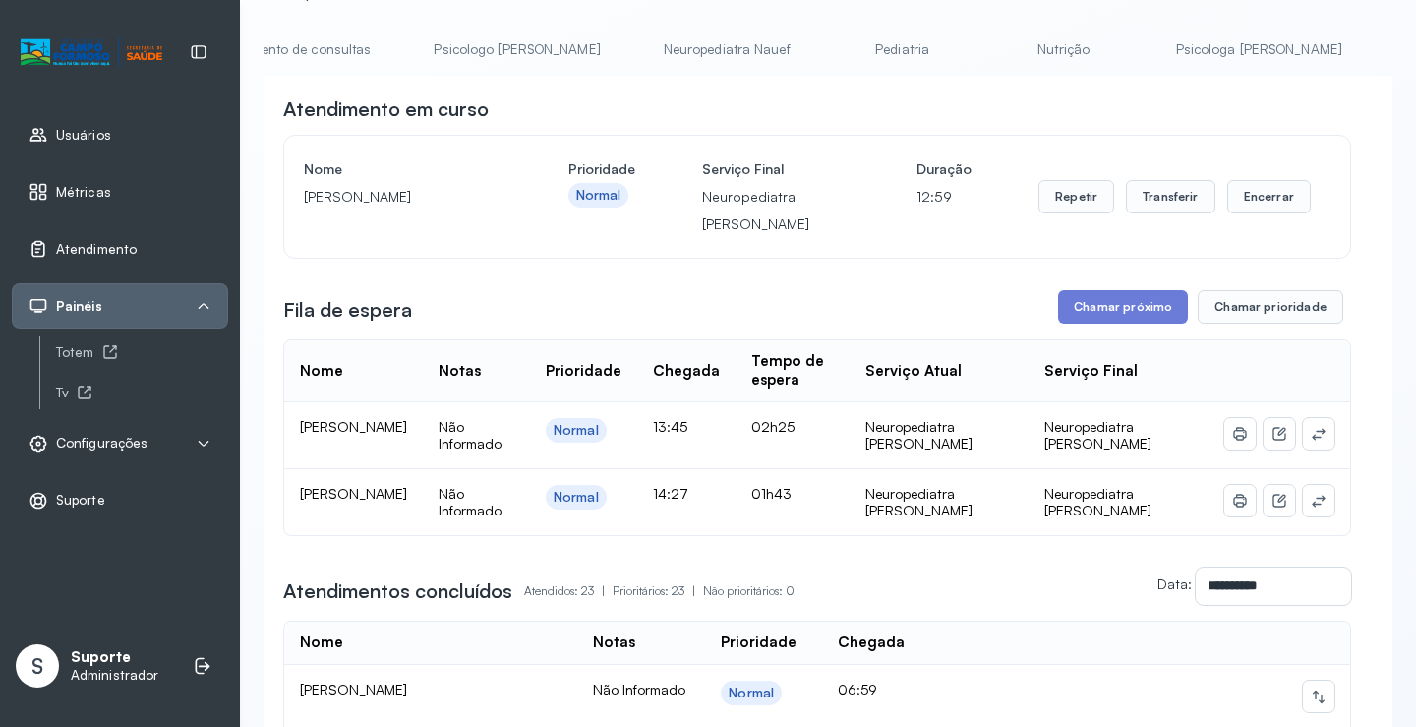
scroll to position [0, 0]
click at [346, 47] on link "Agendamento de consultas" at bounding box center [367, 49] width 207 height 32
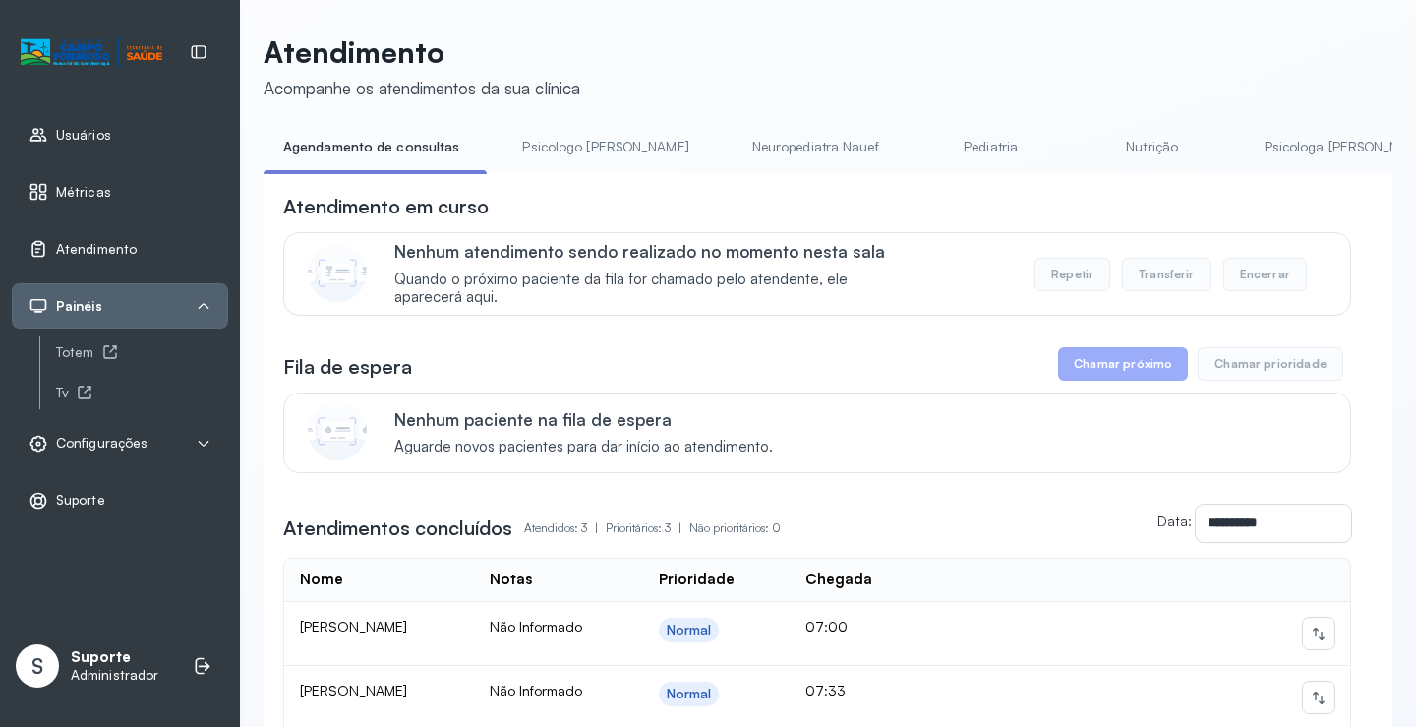
scroll to position [98, 0]
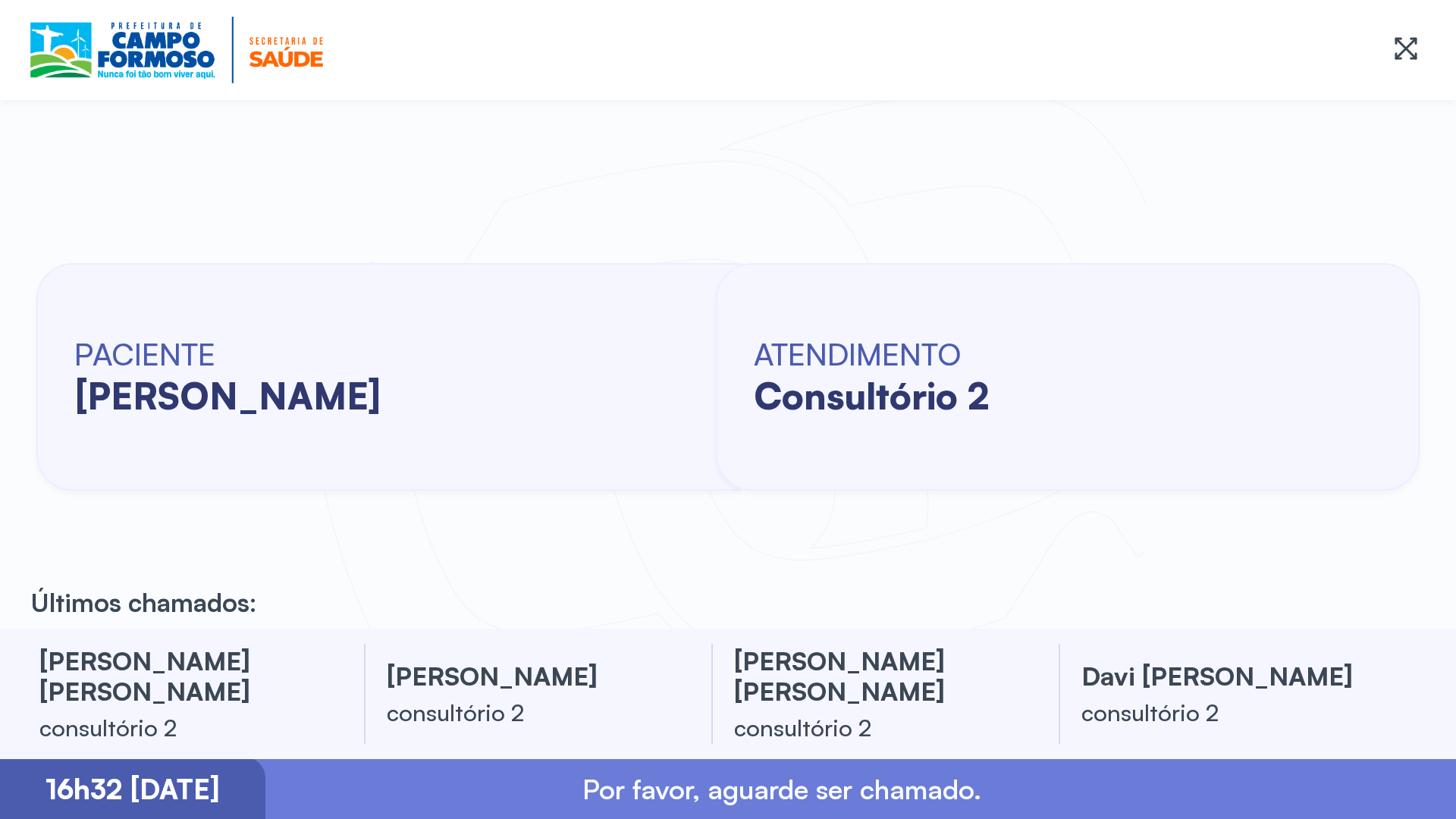
drag, startPoint x: 5, startPoint y: 345, endPoint x: 12, endPoint y: 369, distance: 25.0
click at [12, 369] on div "PACIENTE [PERSON_NAME] ATENDIMENTO consultório 2" at bounding box center [728, 376] width 1456 height 504
drag, startPoint x: 2, startPoint y: 446, endPoint x: 2, endPoint y: 486, distance: 40.0
click at [8, 490] on div "PACIENTE [PERSON_NAME] ATENDIMENTO consultório 2" at bounding box center [728, 376] width 1456 height 504
